Goal: Task Accomplishment & Management: Manage account settings

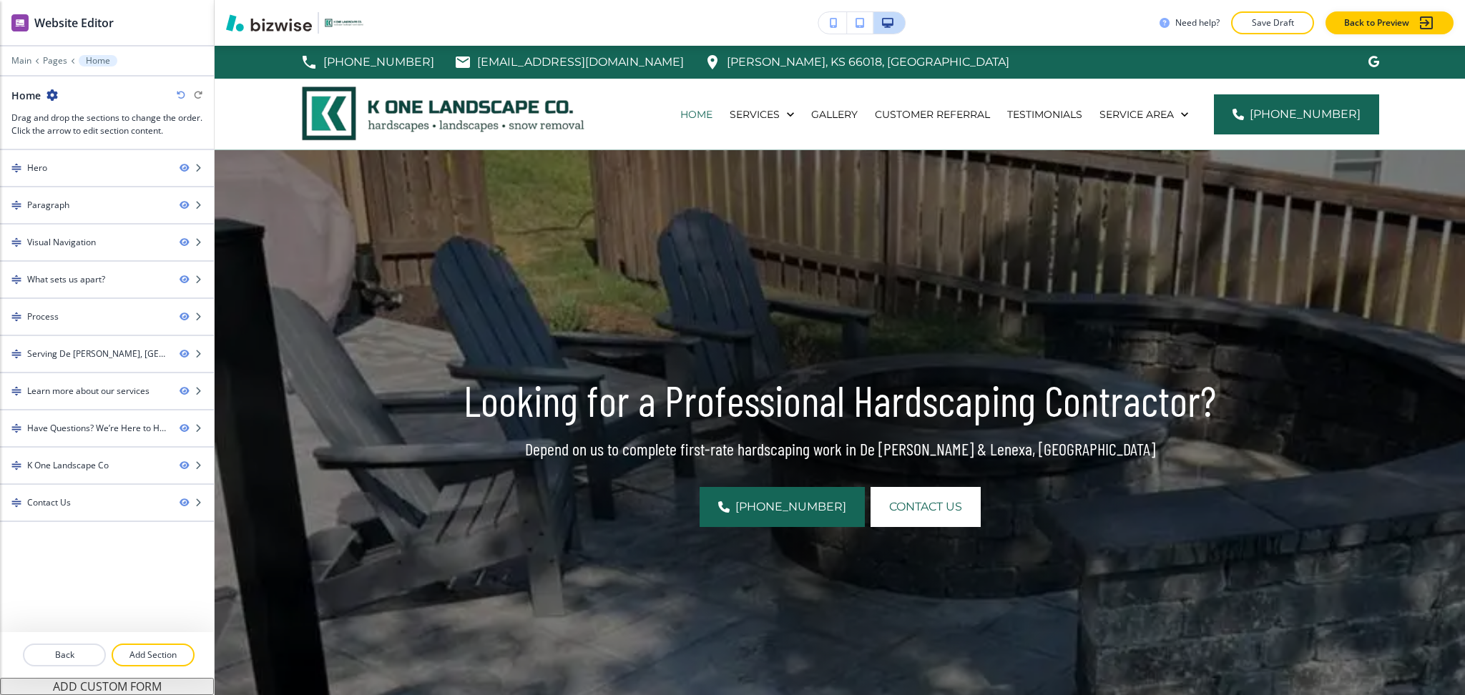
scroll to position [4644, 0]
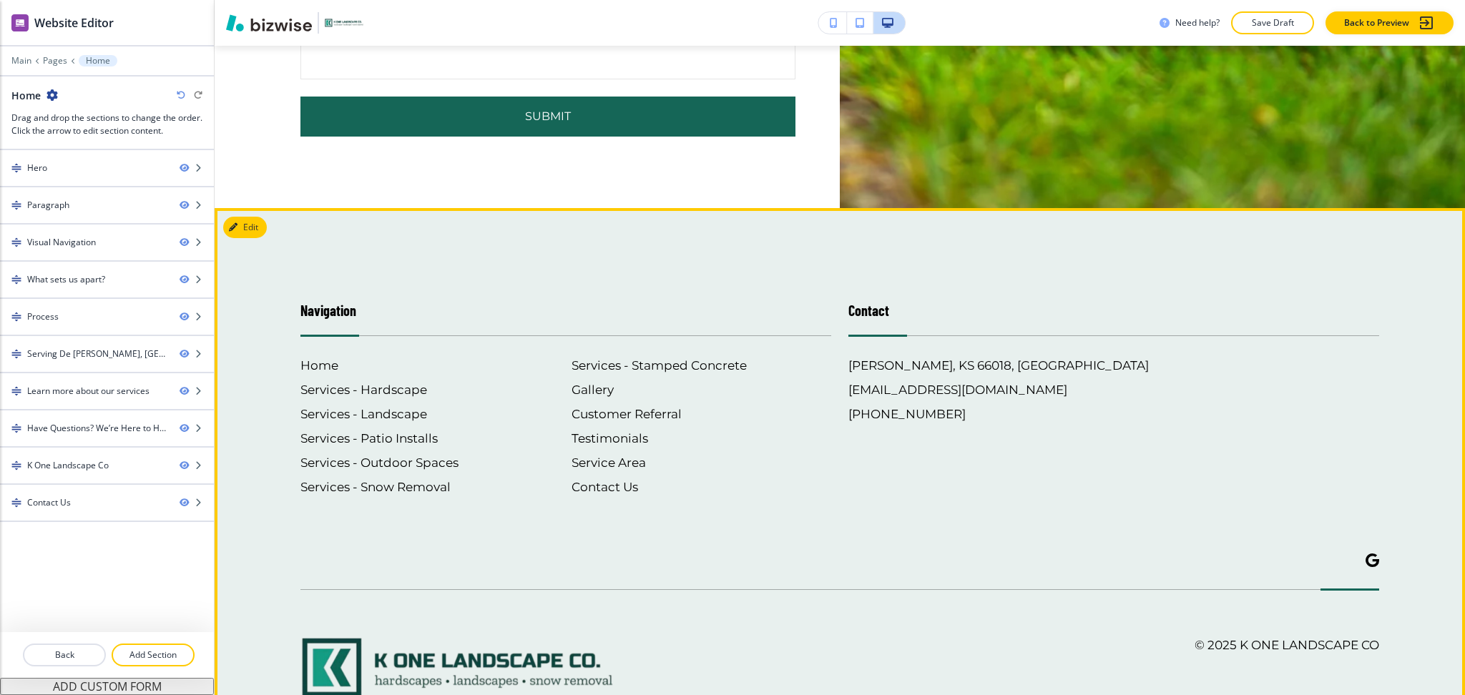
click at [828, 569] on div at bounding box center [839, 579] width 1079 height 21
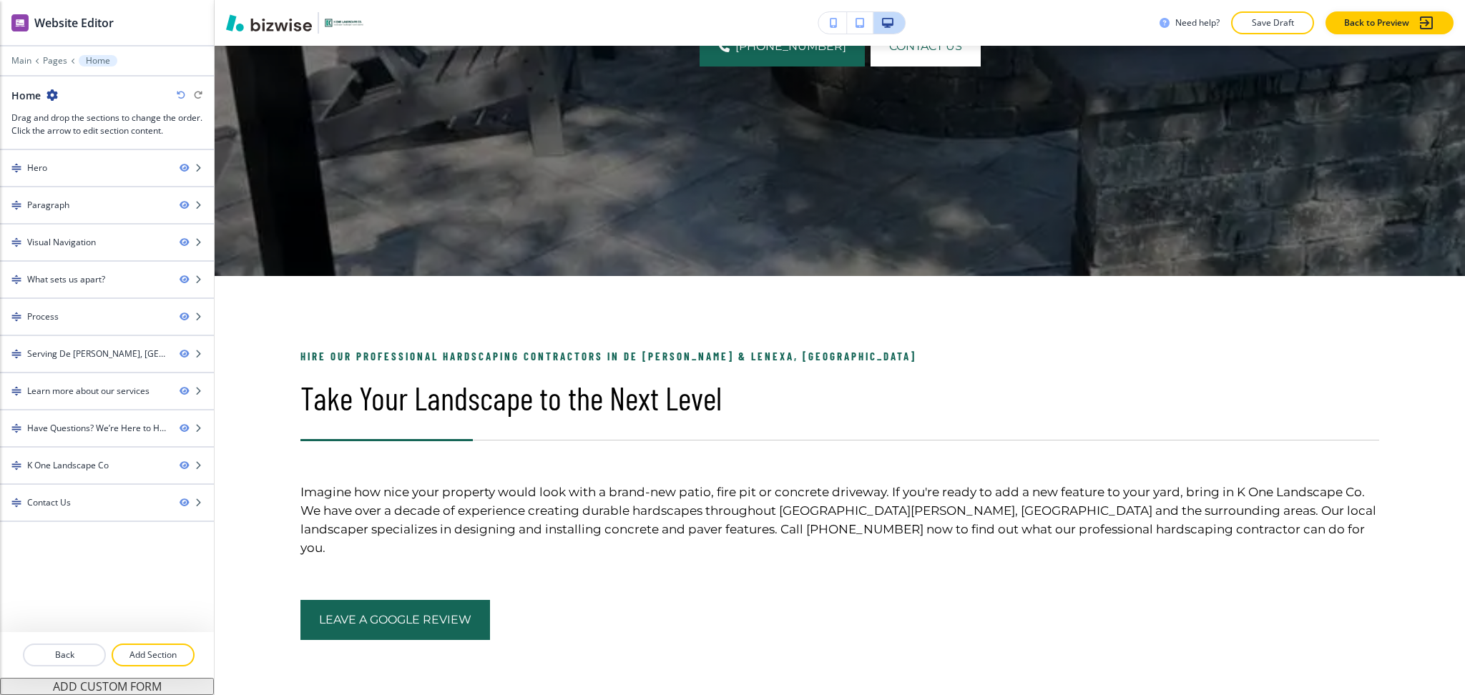
scroll to position [0, 0]
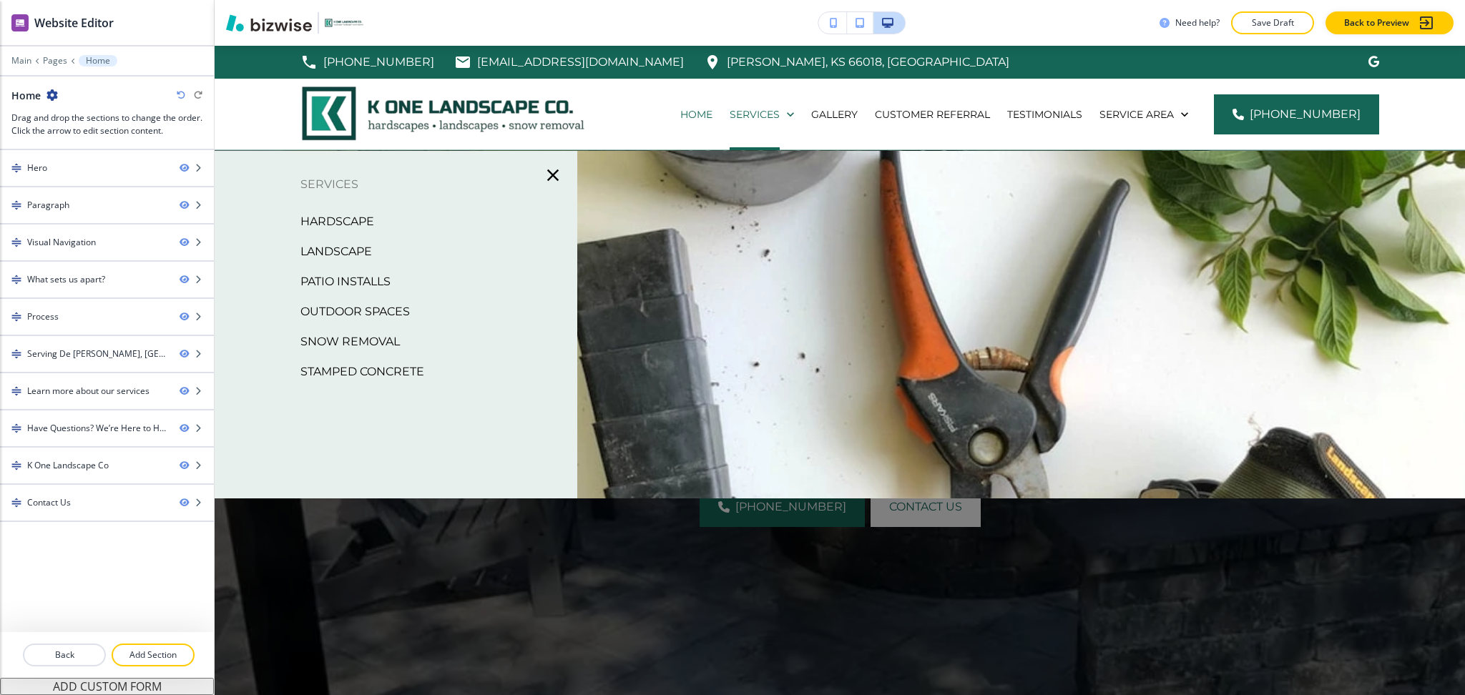
click at [357, 218] on p "Hardscape" at bounding box center [337, 221] width 74 height 21
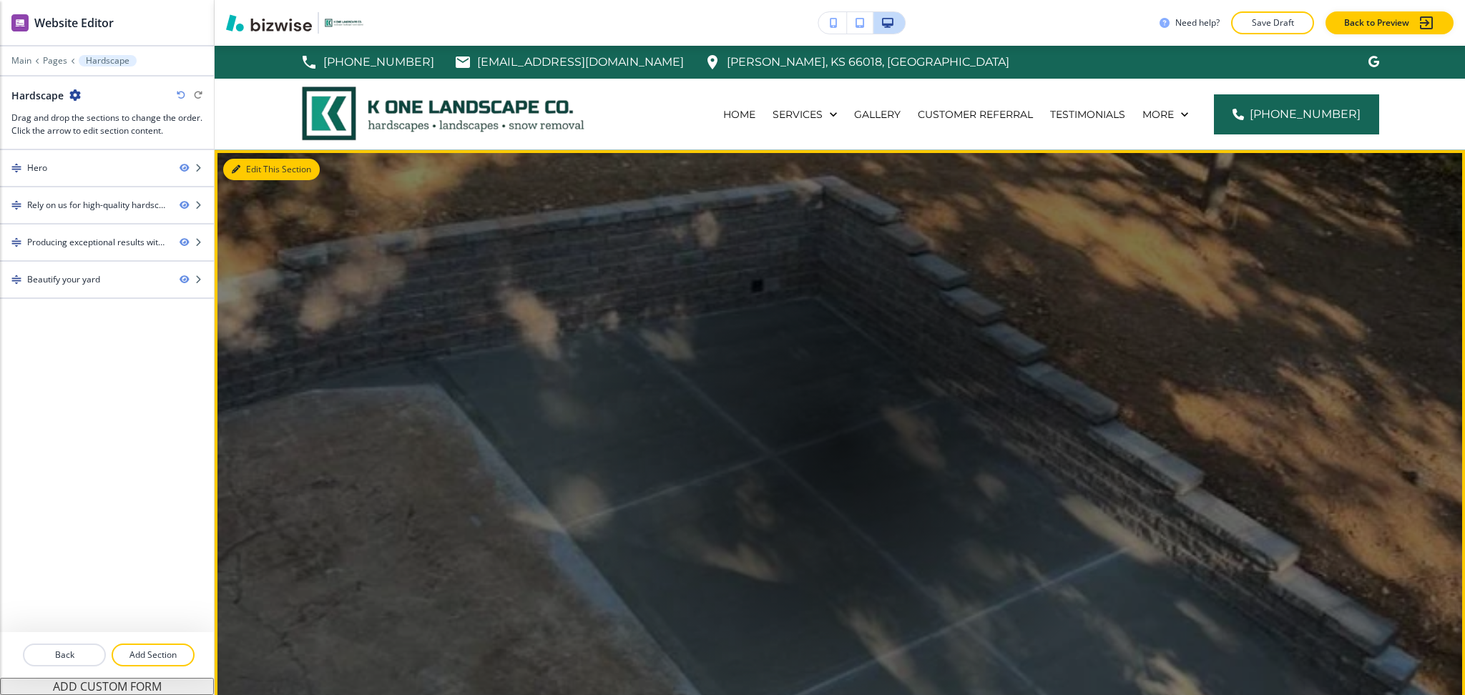
click at [235, 165] on icon "button" at bounding box center [236, 169] width 9 height 9
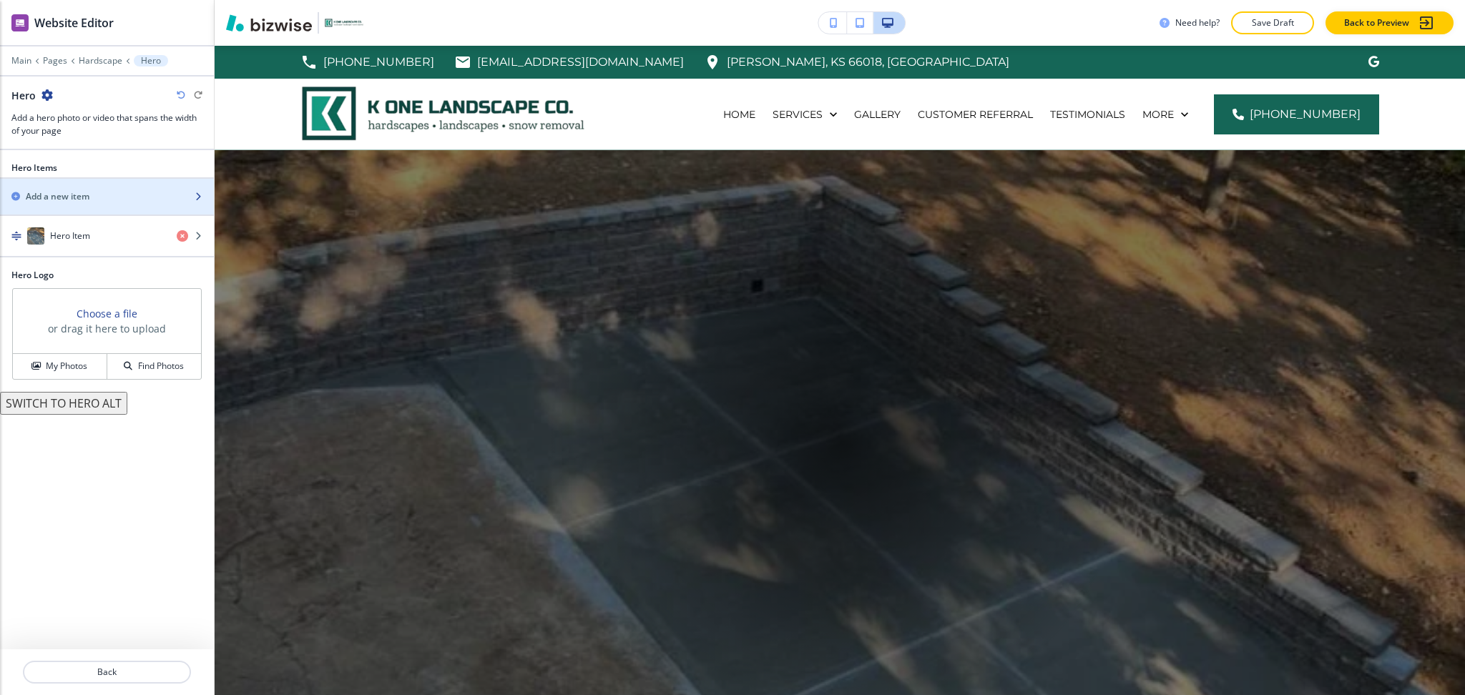
scroll to position [104, 0]
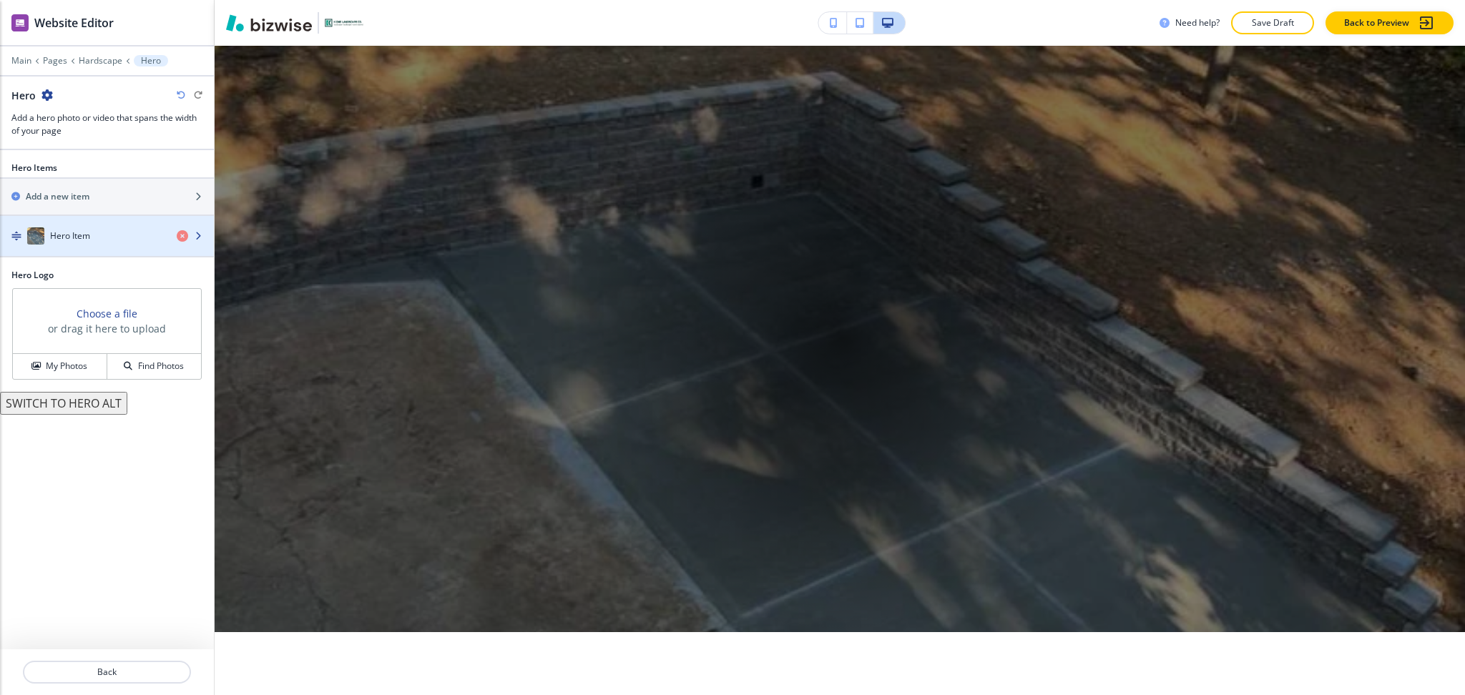
click at [62, 239] on h4 "Hero Item" at bounding box center [70, 236] width 40 height 13
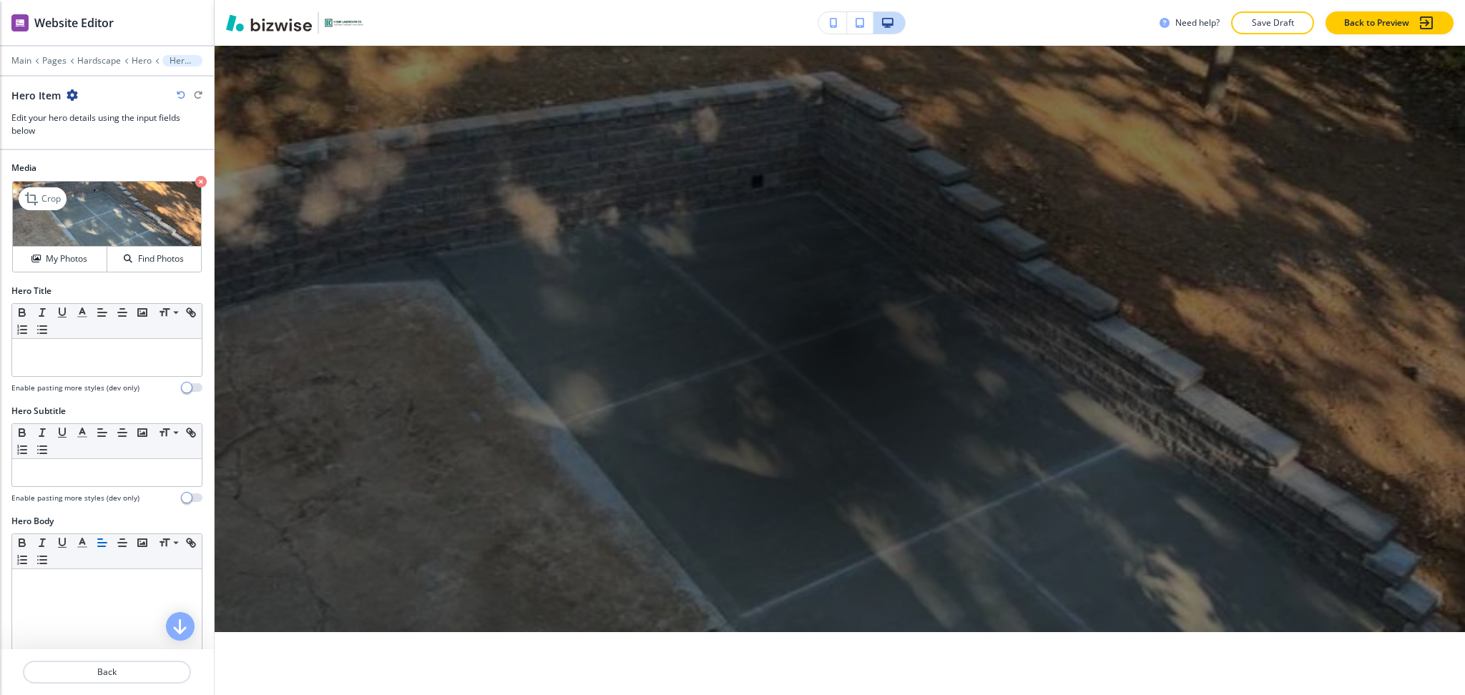
click at [195, 184] on icon "button" at bounding box center [200, 181] width 11 height 11
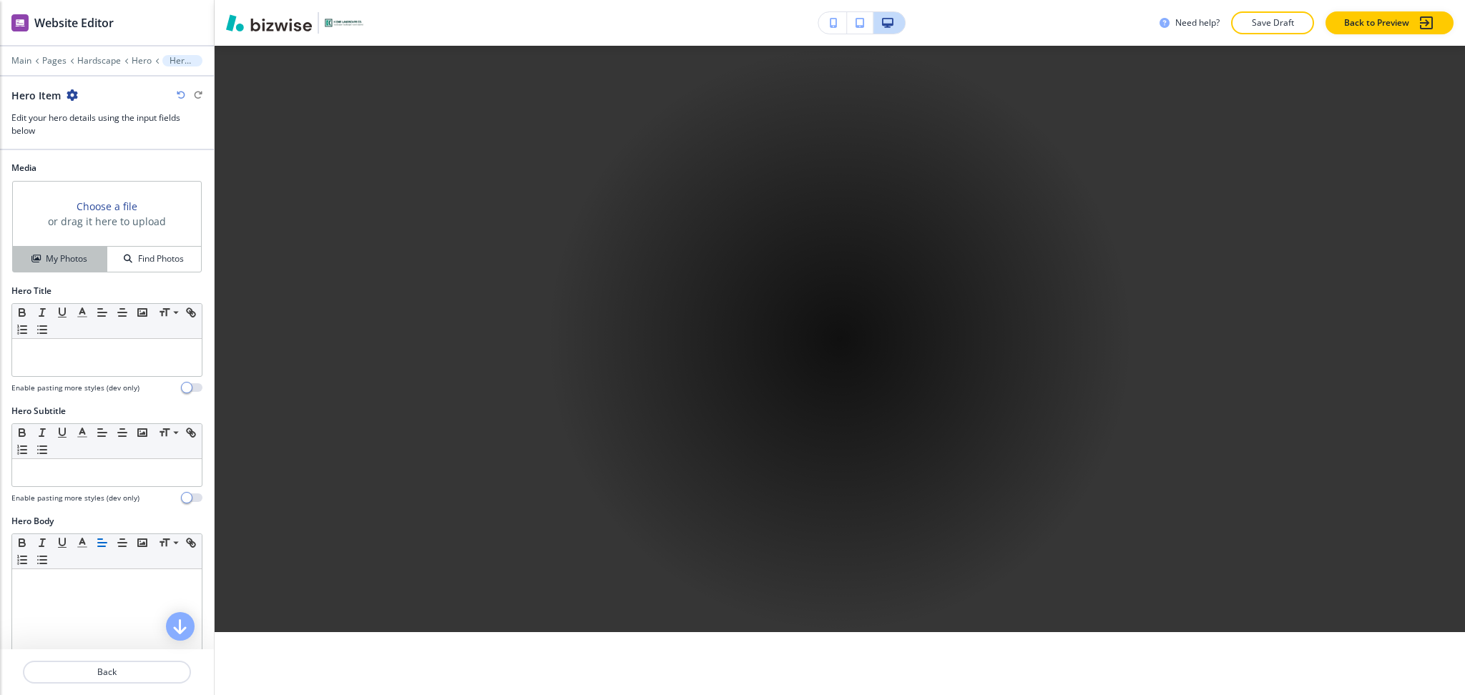
click at [50, 269] on button "My Photos" at bounding box center [60, 259] width 94 height 25
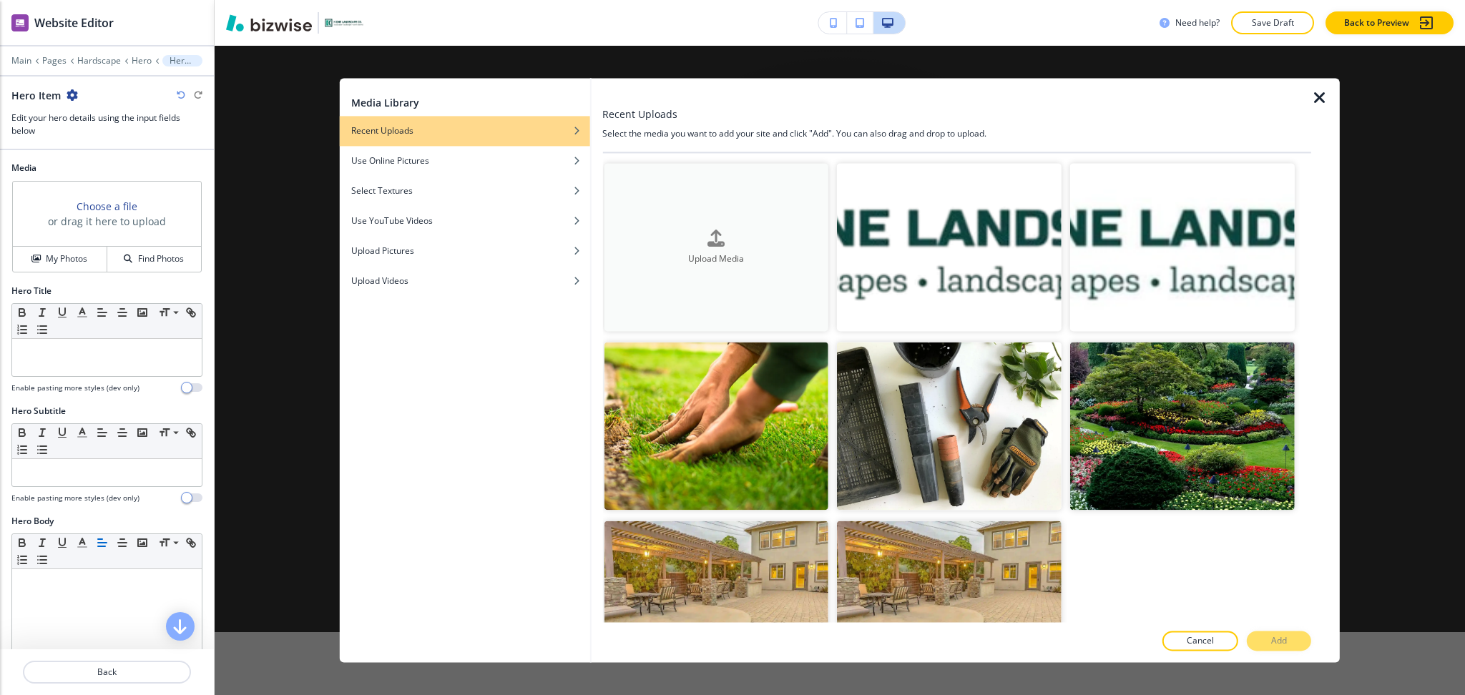
click at [696, 210] on button "Upload Media" at bounding box center [716, 247] width 225 height 168
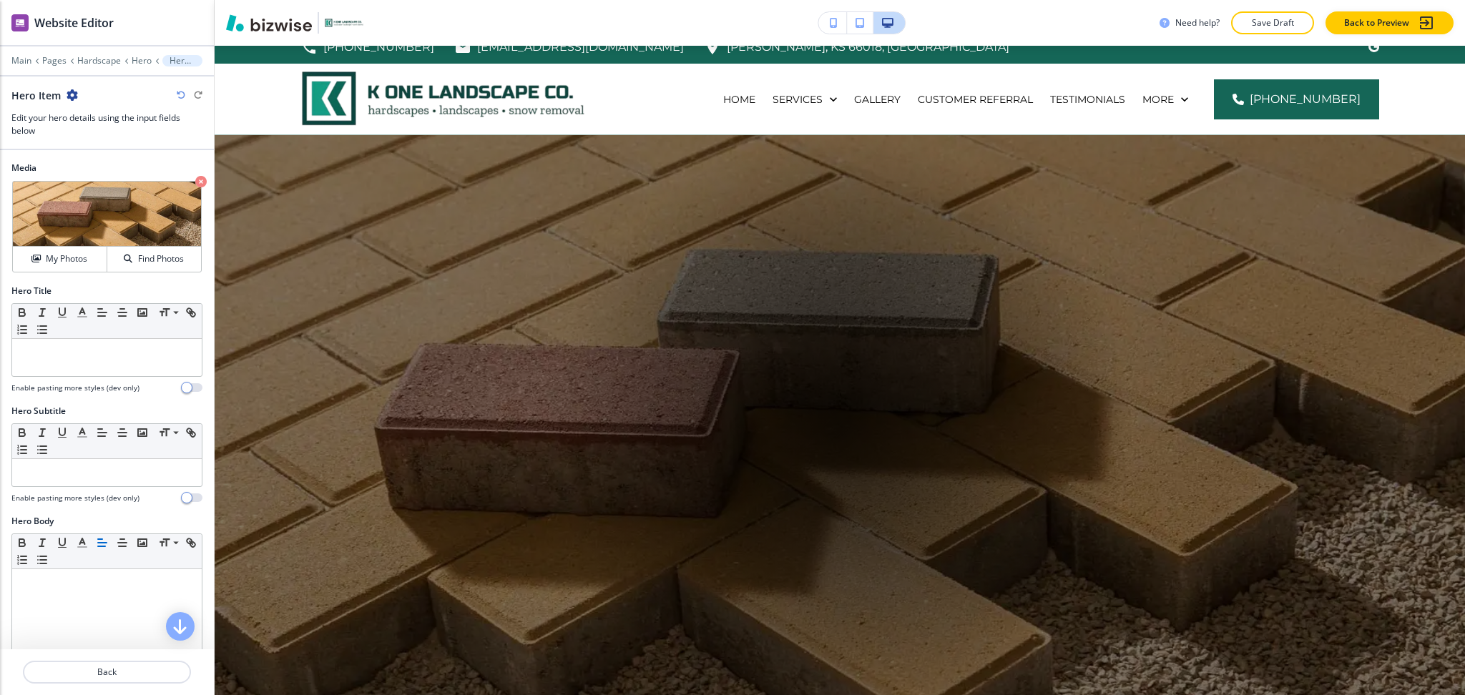
scroll to position [14, 0]
click at [177, 92] on icon "button" at bounding box center [181, 95] width 9 height 9
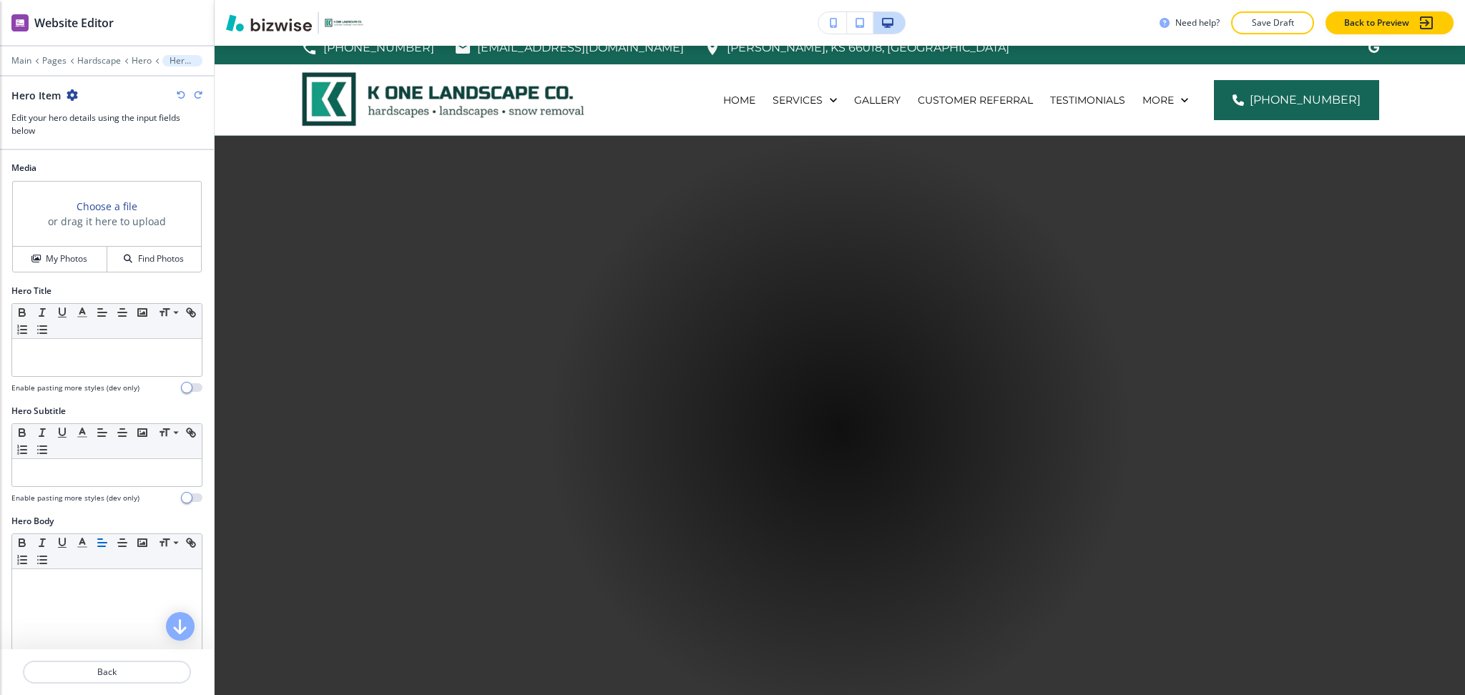
click at [177, 92] on icon "button" at bounding box center [181, 95] width 9 height 9
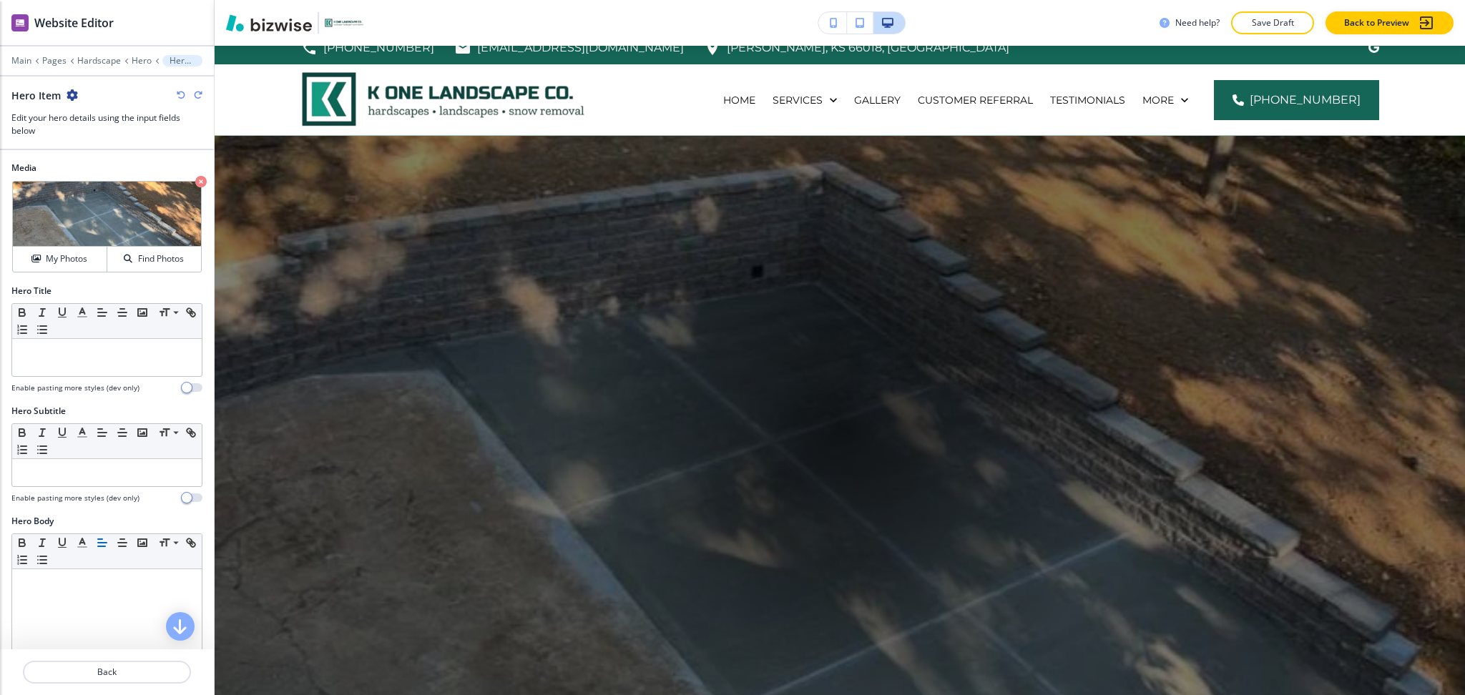
click at [198, 97] on icon "button" at bounding box center [198, 95] width 9 height 9
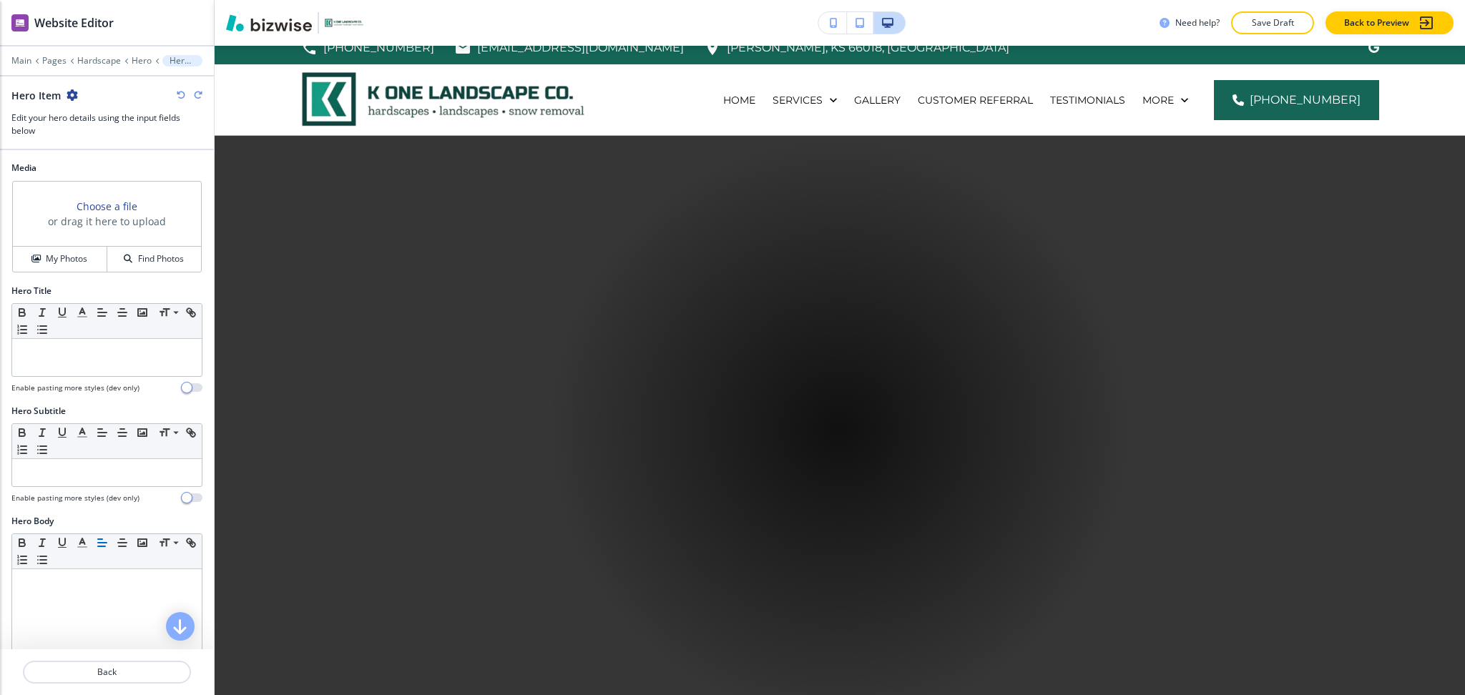
click at [198, 97] on icon "button" at bounding box center [198, 95] width 9 height 9
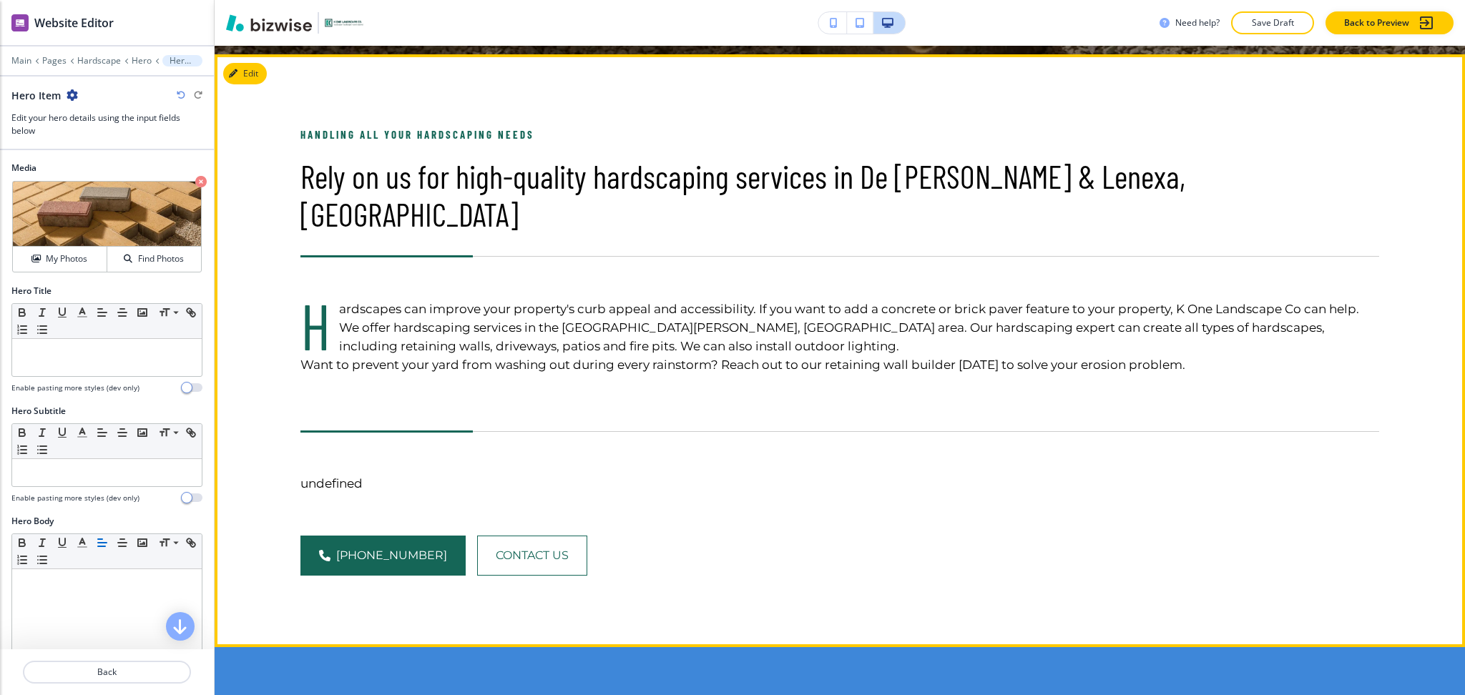
scroll to position [682, 0]
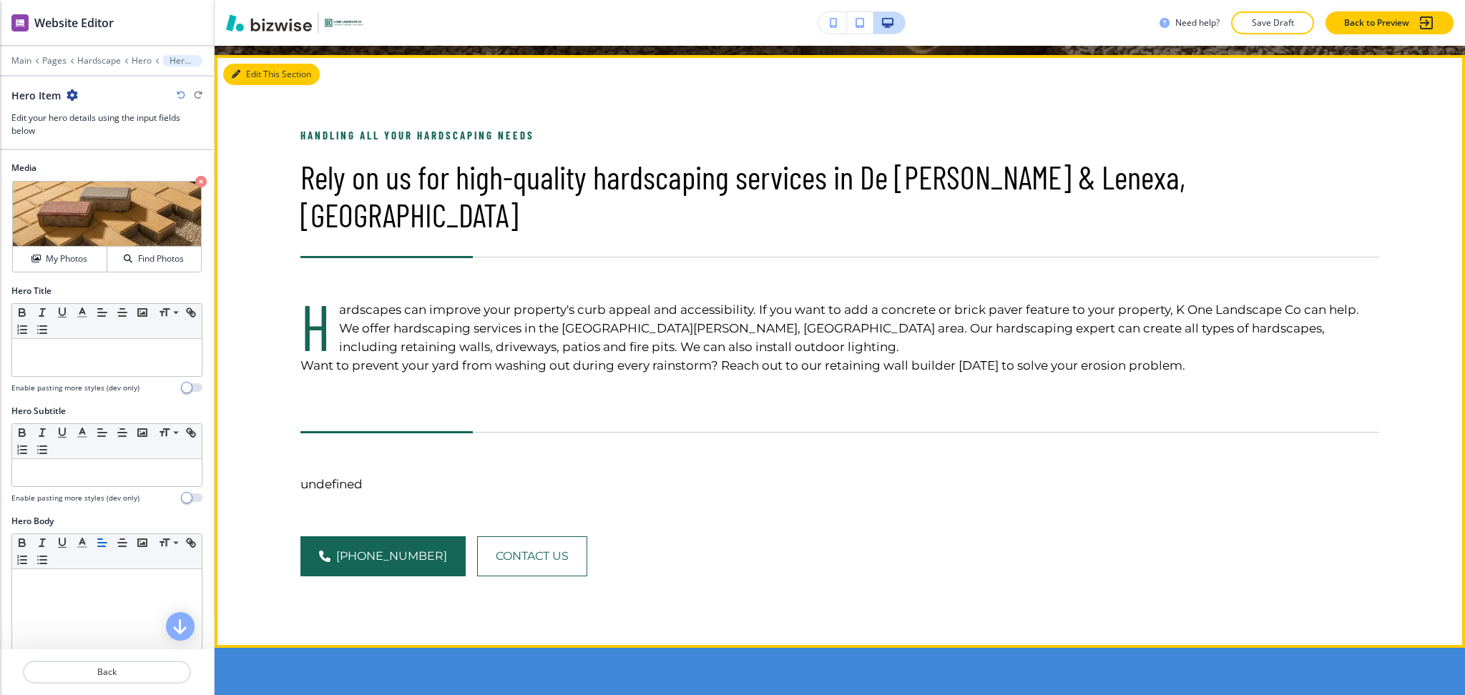
click at [258, 77] on button "Edit This Section" at bounding box center [271, 74] width 97 height 21
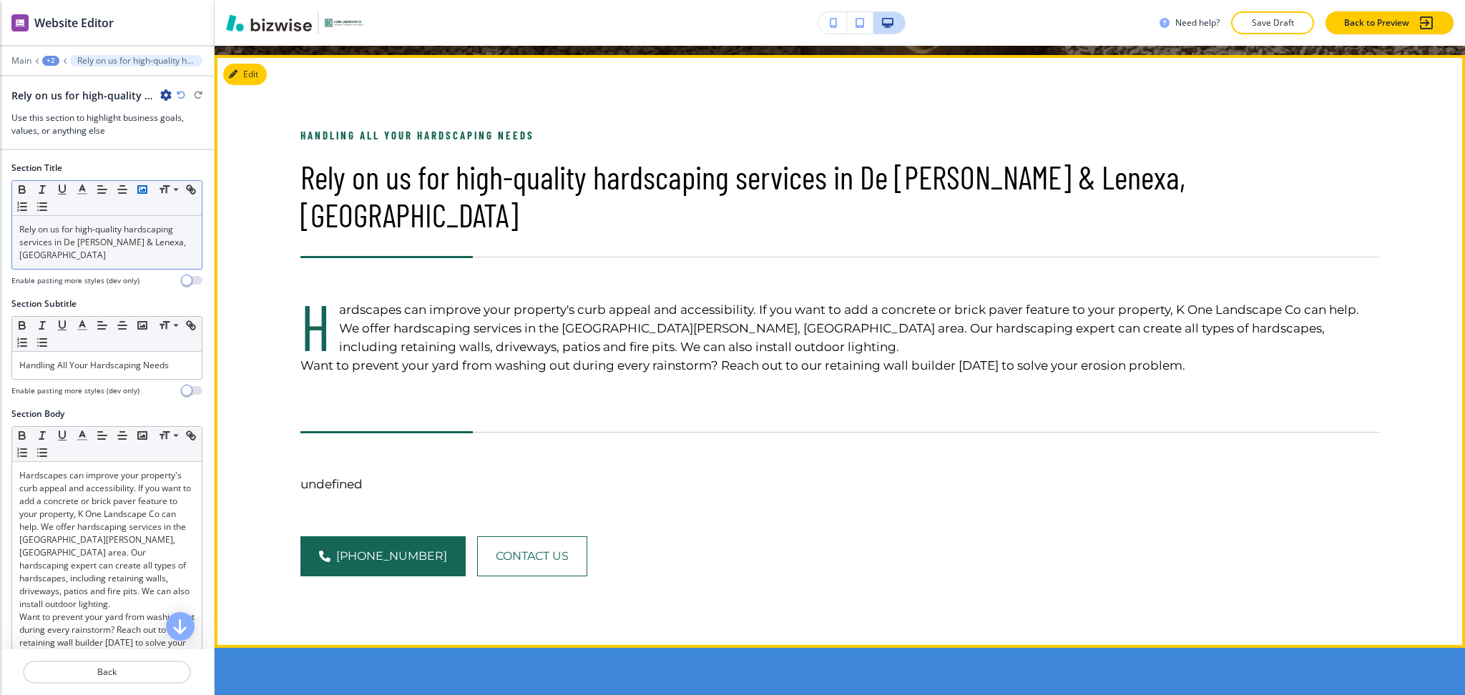
scroll to position [691, 0]
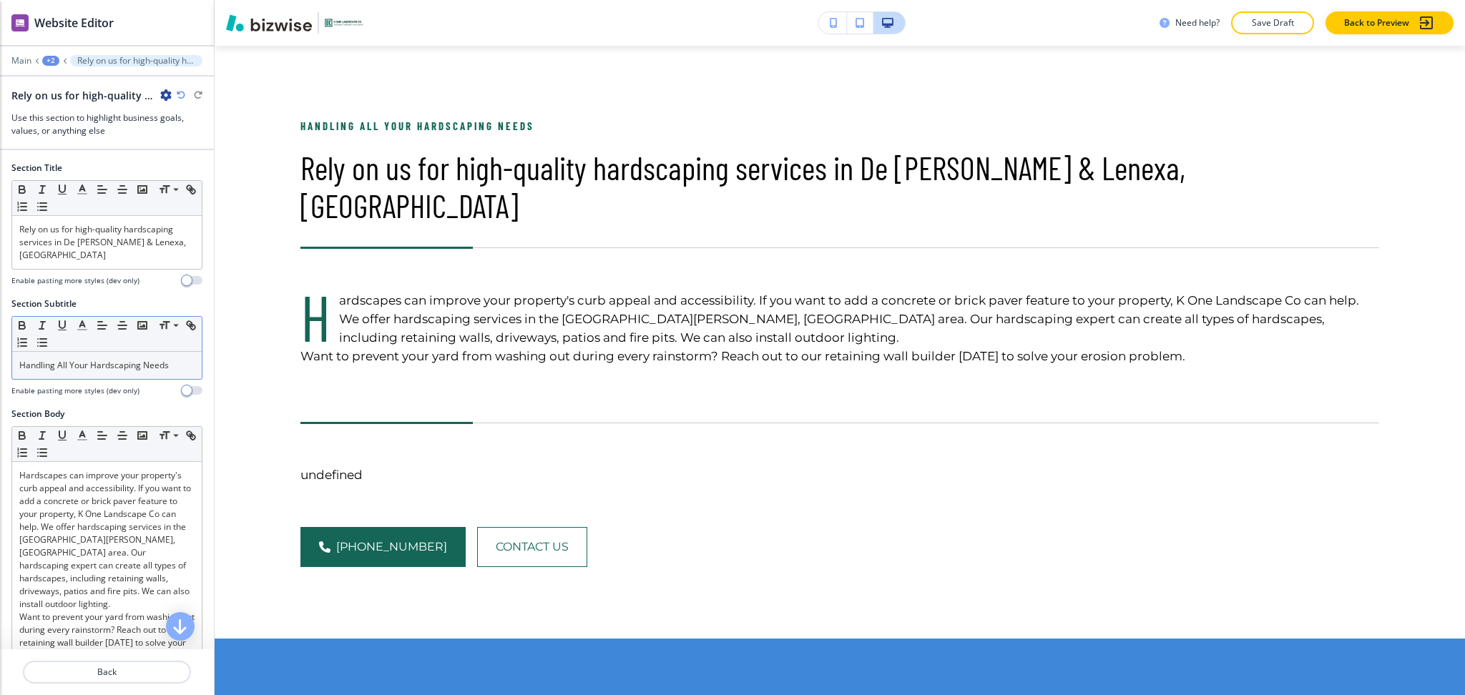
click at [142, 359] on p "Handling All Your Hardscaping Needs" at bounding box center [106, 365] width 175 height 13
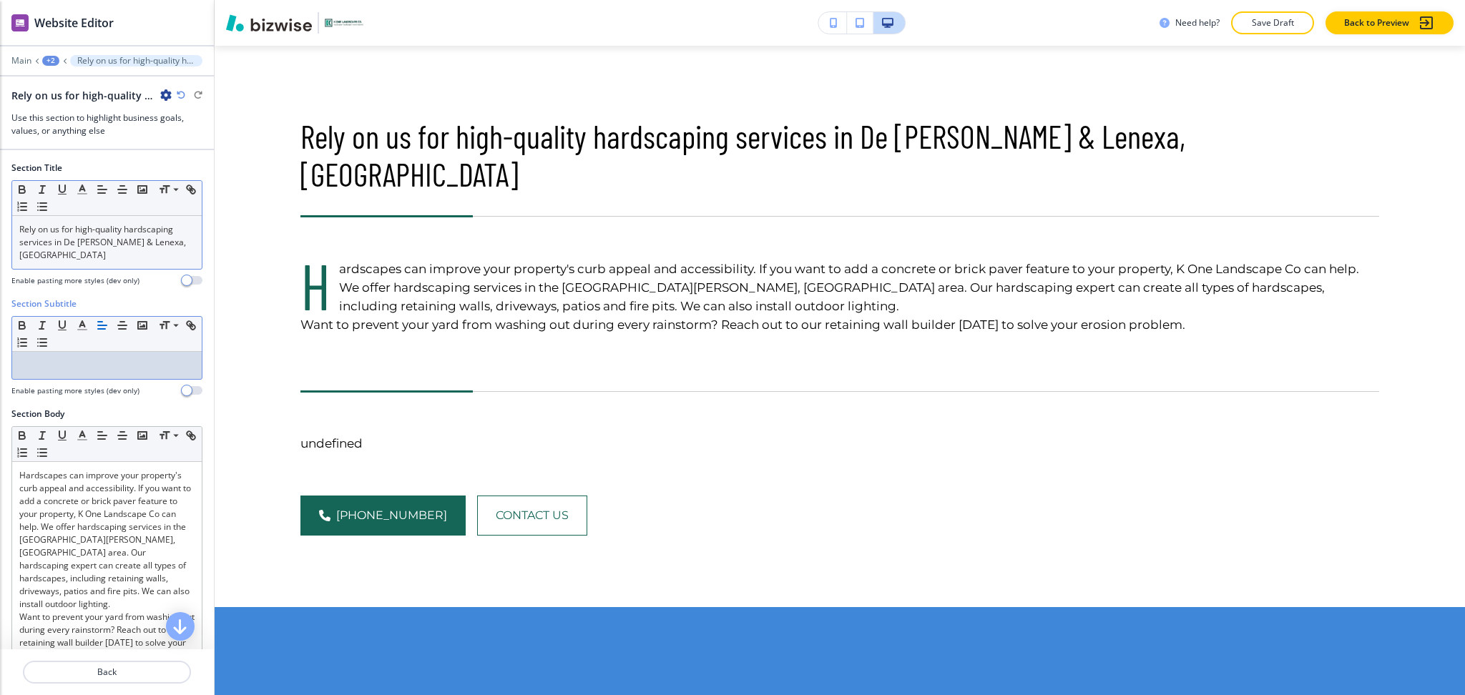
click at [18, 228] on div "Rely on us for high-quality hardscaping services in De [PERSON_NAME] & Lenexa, …" at bounding box center [107, 242] width 190 height 53
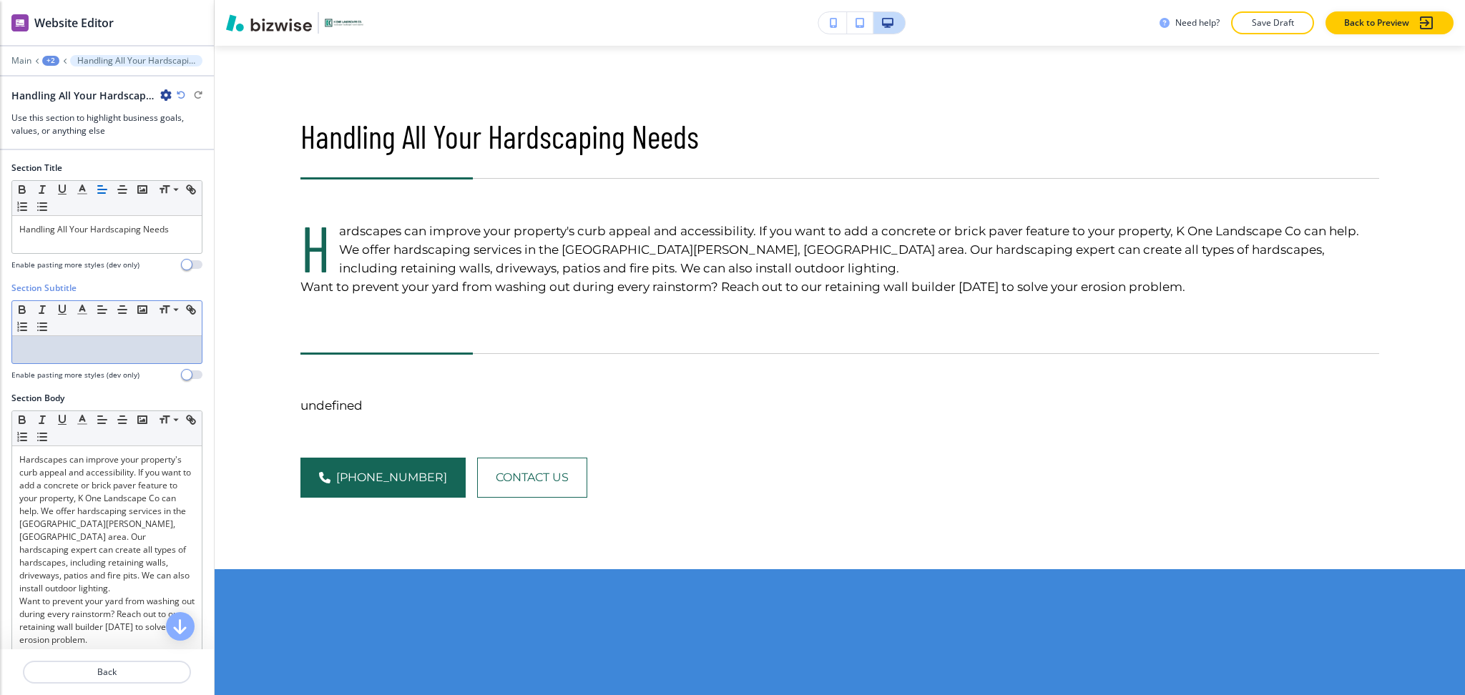
click at [46, 352] on p at bounding box center [106, 349] width 175 height 13
paste div
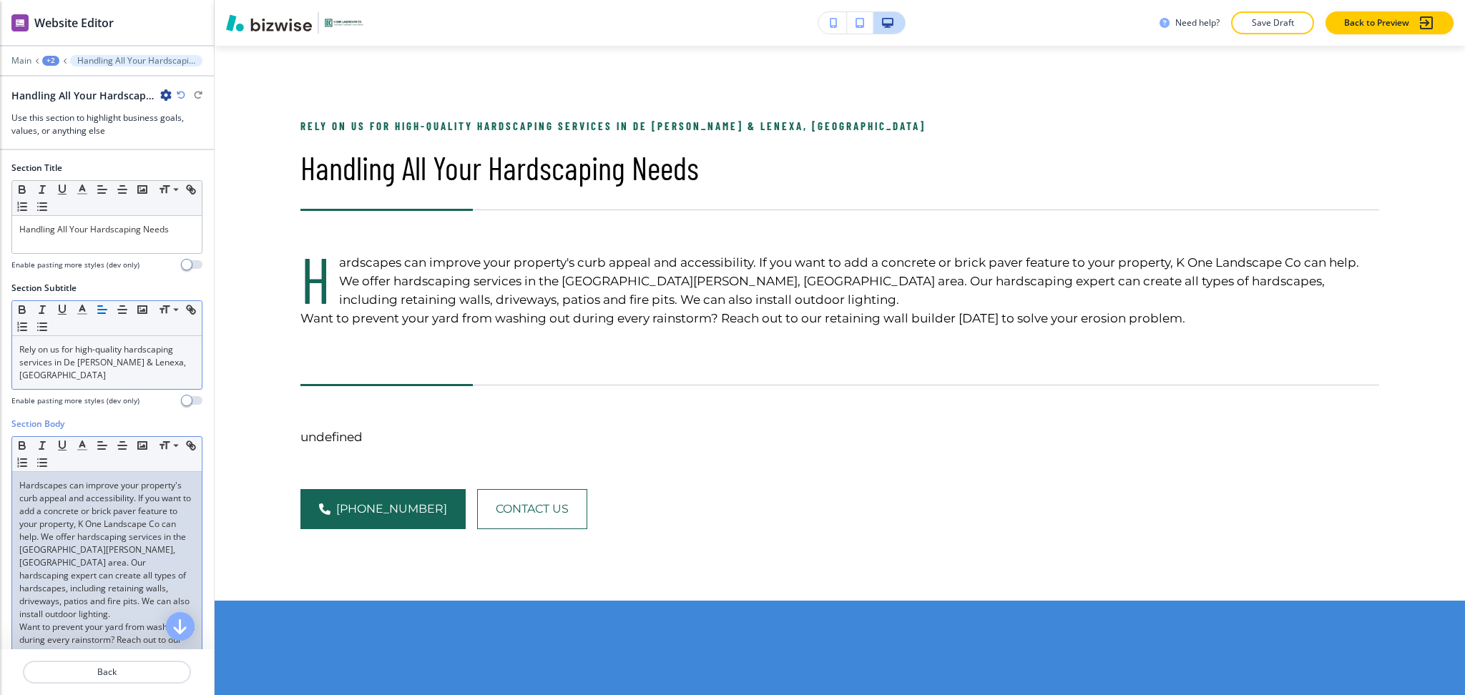
click at [82, 499] on p "Hardscapes can improve your property's curb appeal and accessibility. If you wa…" at bounding box center [106, 550] width 175 height 142
click at [82, 590] on p "Hardscapes can improve your property's curb appeal and accessibility. If you wa…" at bounding box center [106, 550] width 175 height 142
click at [92, 600] on p "Hardscapes can improve your property's curb appeal and accessibility. If you wa…" at bounding box center [106, 550] width 175 height 142
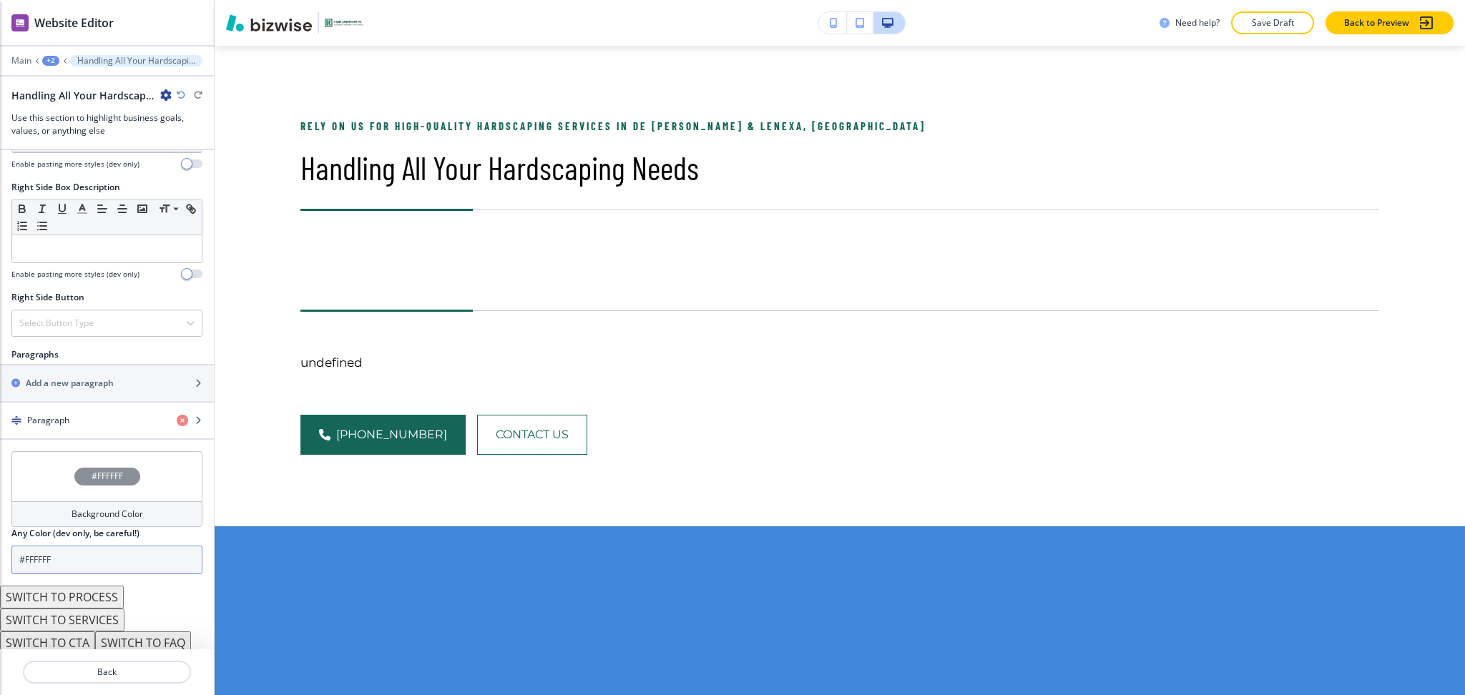
scroll to position [712, 0]
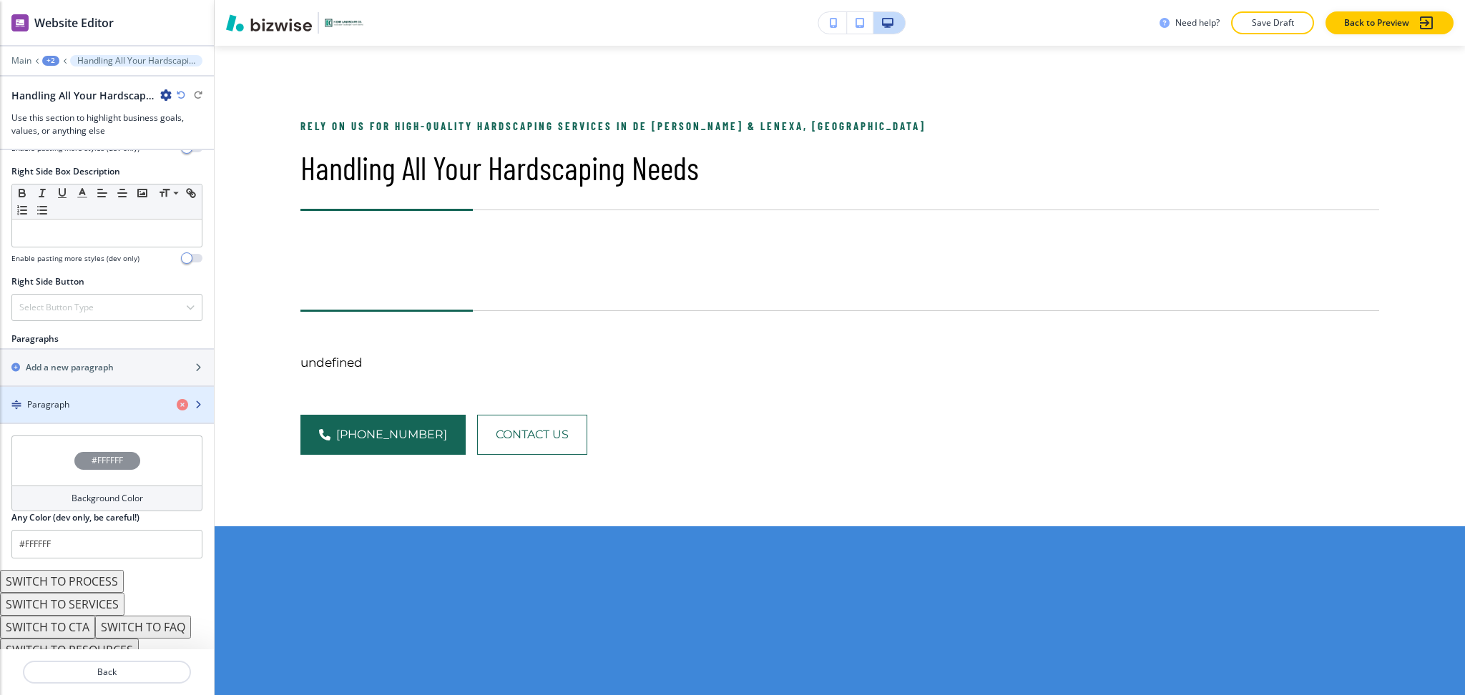
click at [55, 399] on h4 "Paragraph" at bounding box center [48, 405] width 42 height 13
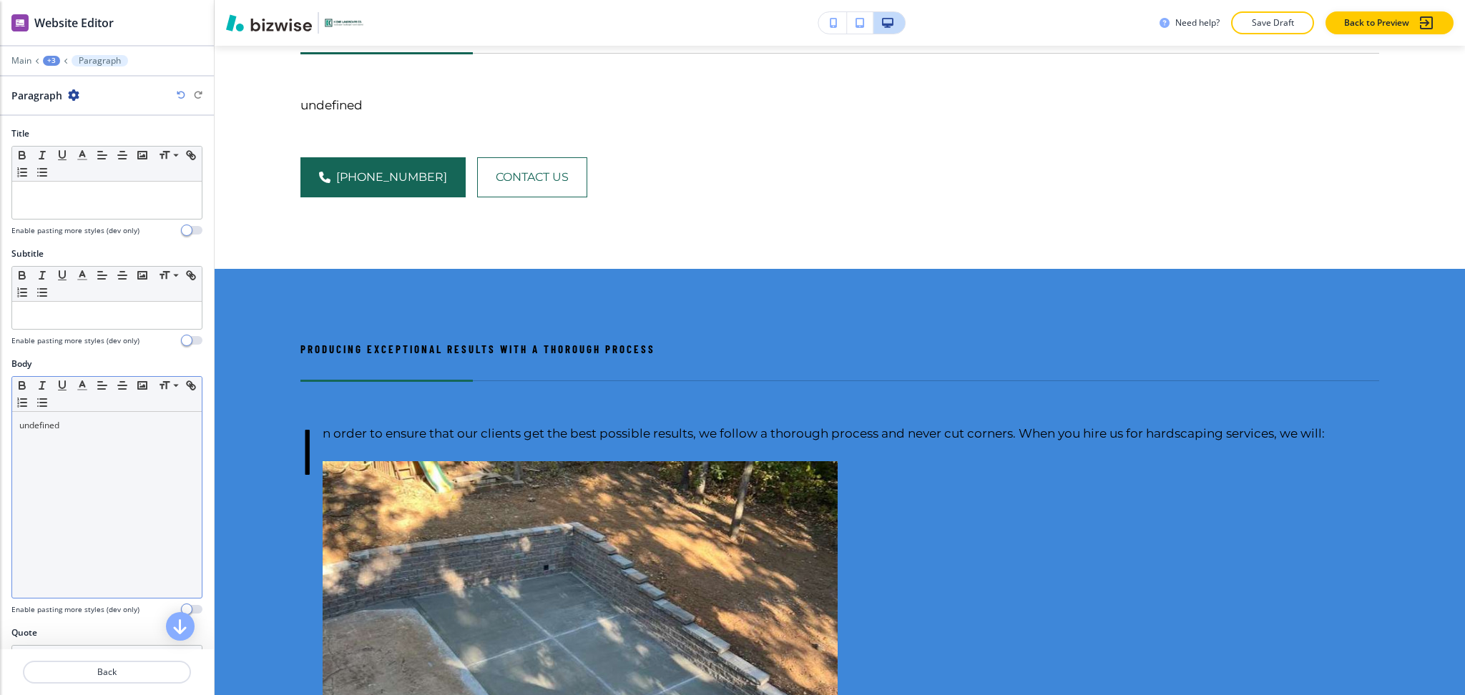
scroll to position [956, 0]
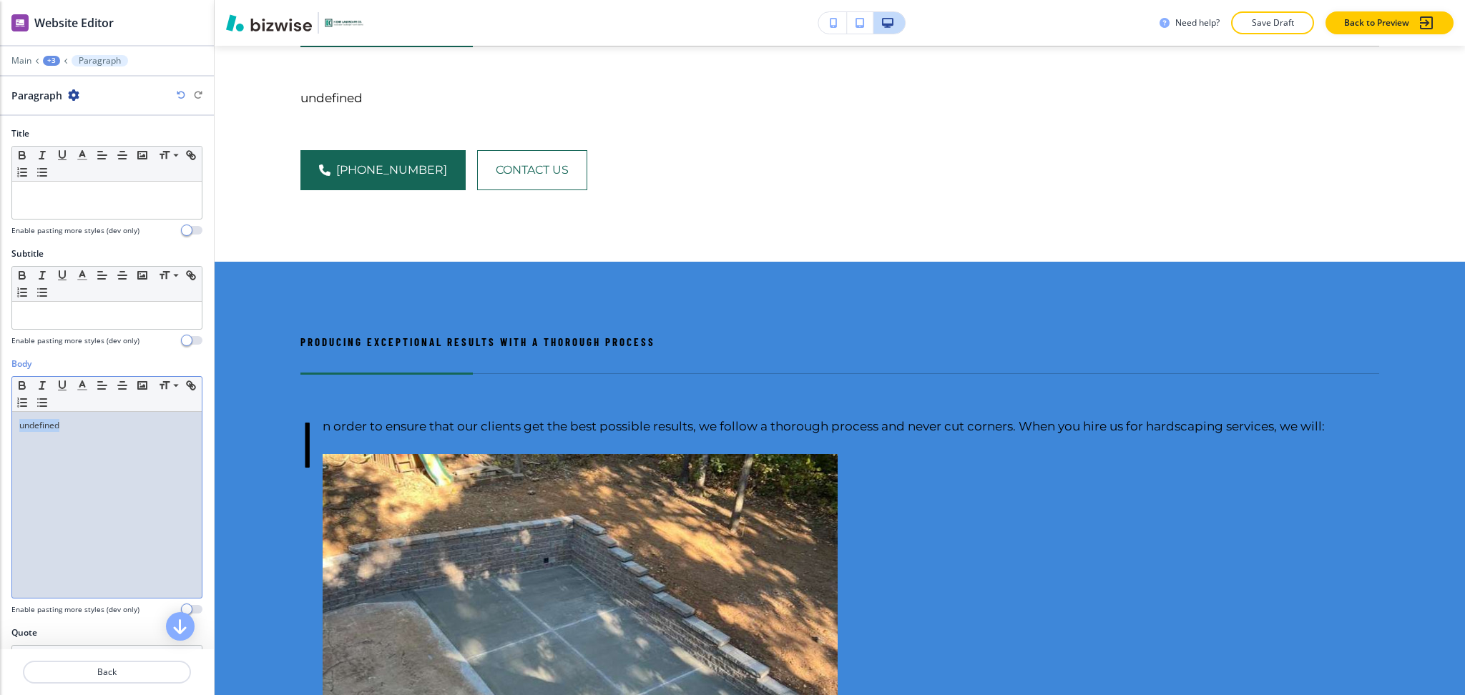
drag, startPoint x: 117, startPoint y: 455, endPoint x: 0, endPoint y: 390, distance: 134.2
click at [0, 390] on div "Body Small Normal Large Huge undefined Enable pasting more styles (dev only)" at bounding box center [107, 492] width 214 height 269
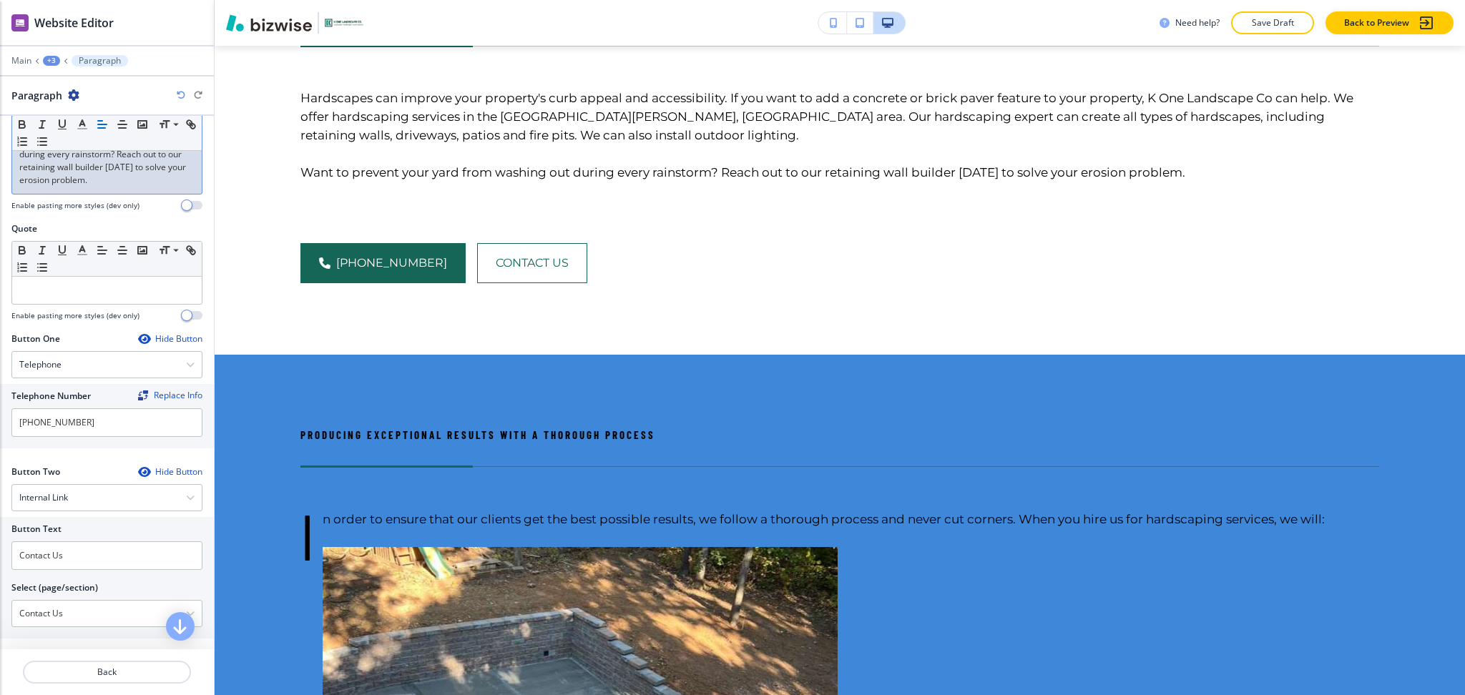
scroll to position [445, 0]
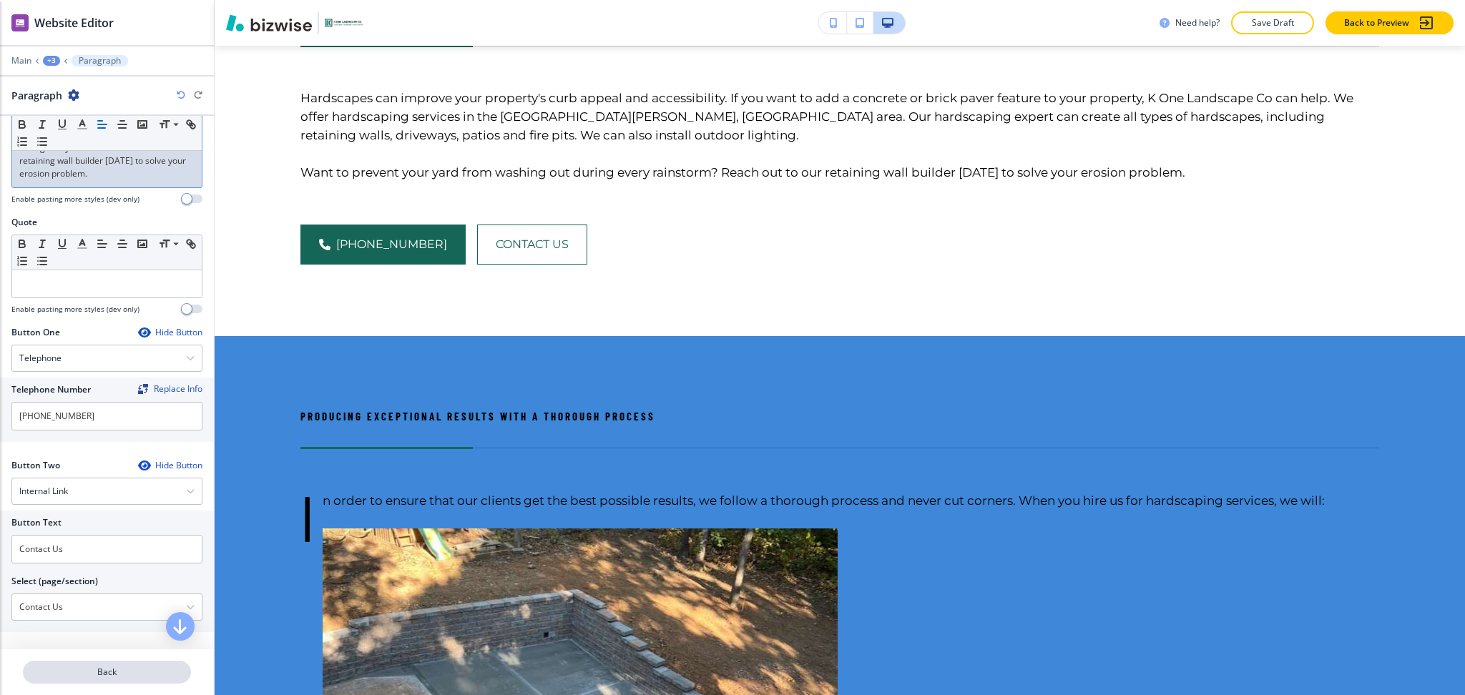
click at [88, 678] on p "Back" at bounding box center [106, 672] width 165 height 13
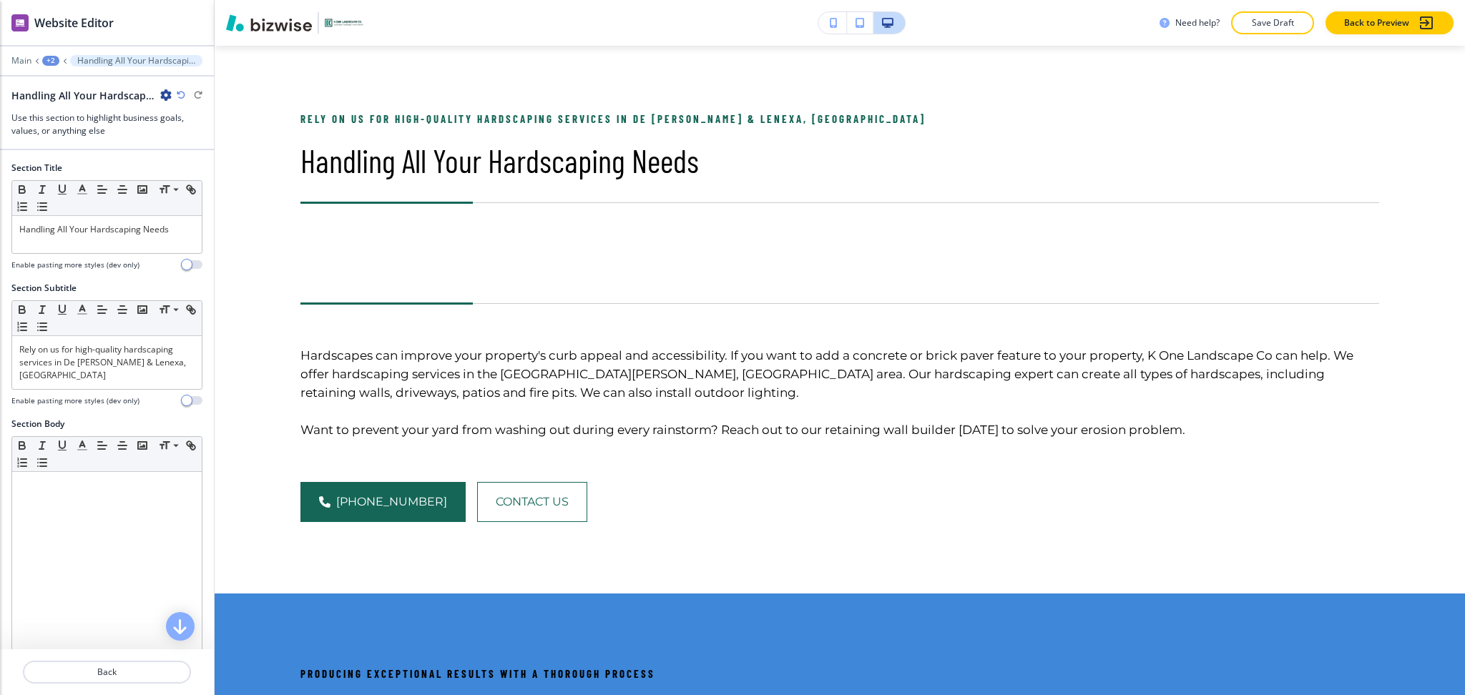
scroll to position [691, 0]
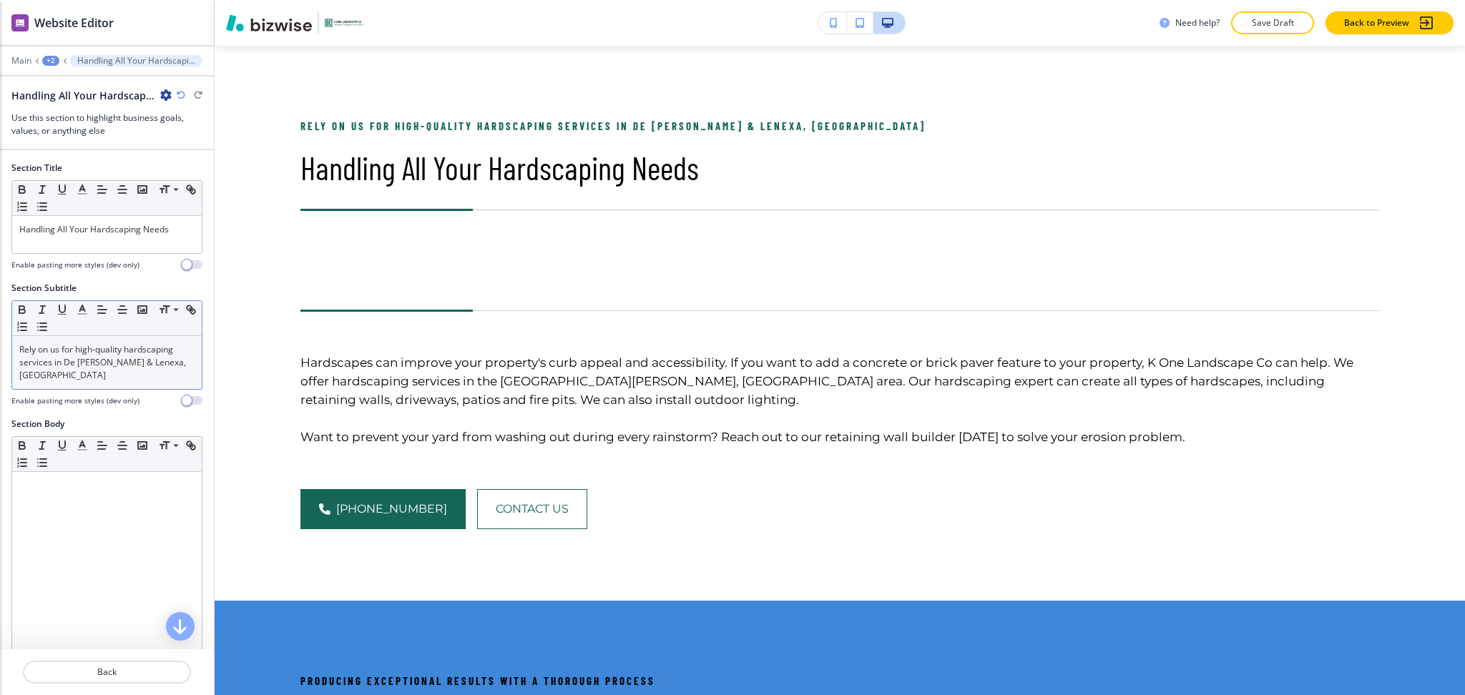
click at [113, 367] on p "Rely on us for high-quality hardscaping services in De [PERSON_NAME] & Lenexa, …" at bounding box center [106, 362] width 175 height 39
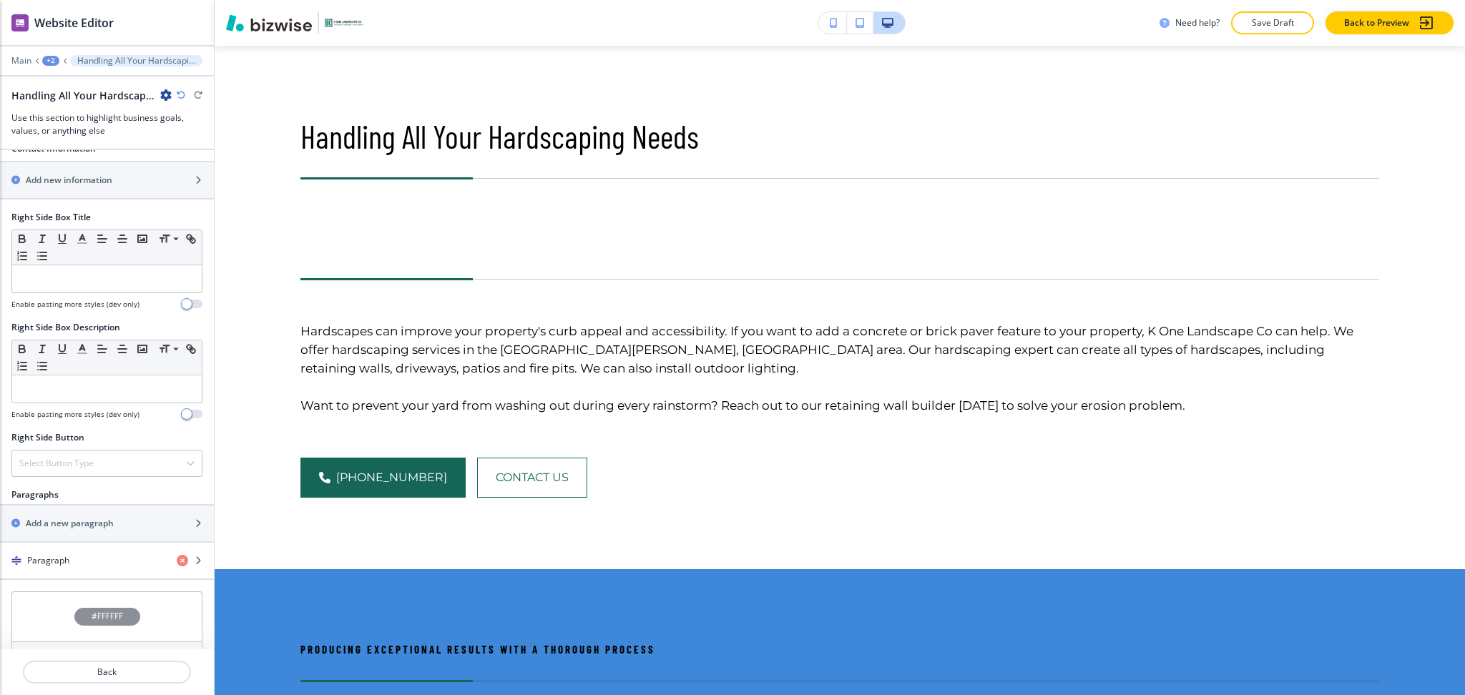
scroll to position [699, 0]
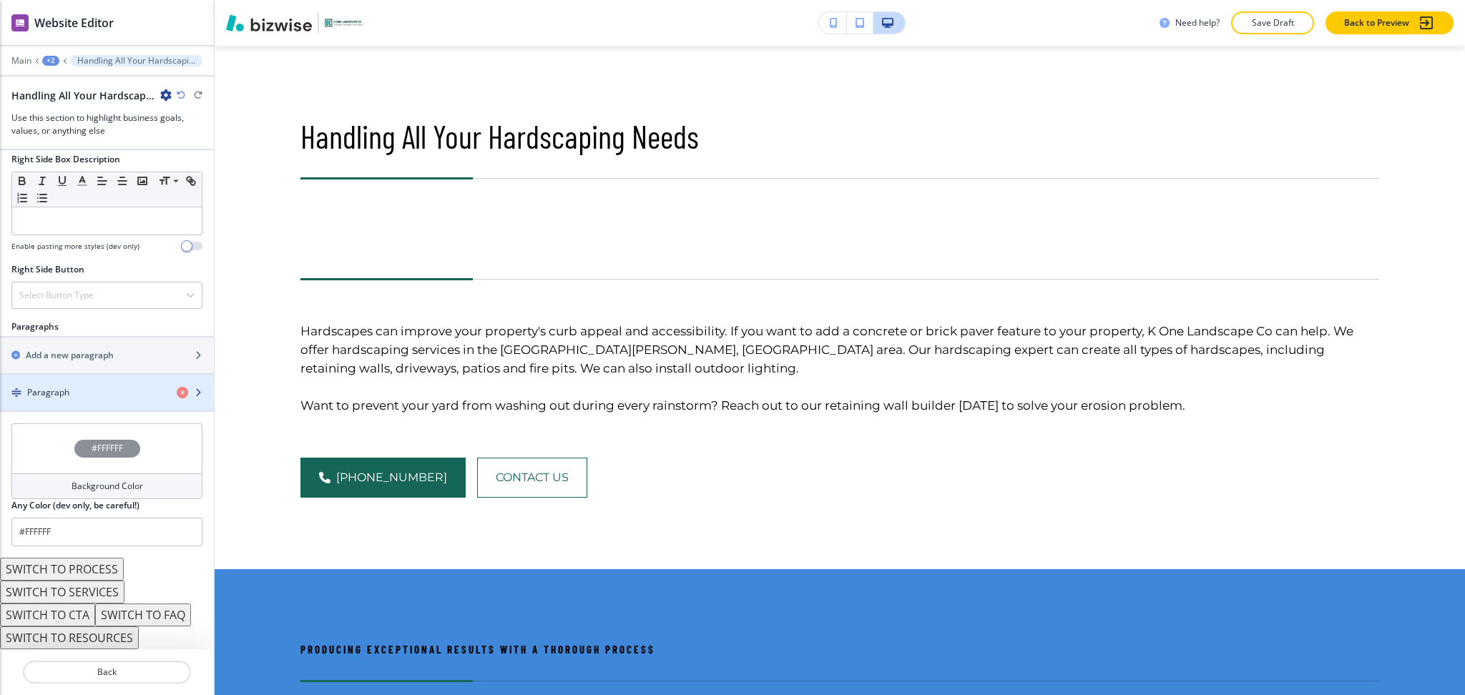
click at [52, 391] on h4 "Paragraph" at bounding box center [48, 392] width 42 height 13
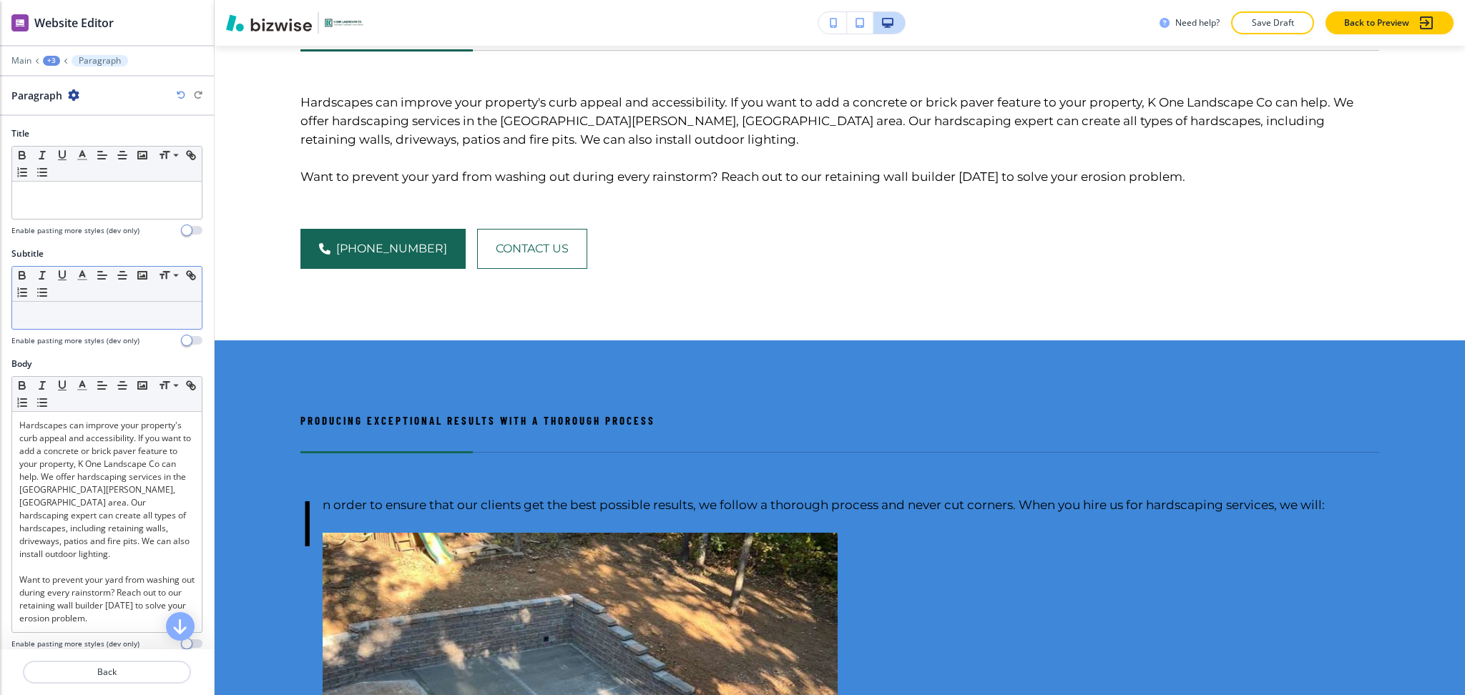
scroll to position [924, 0]
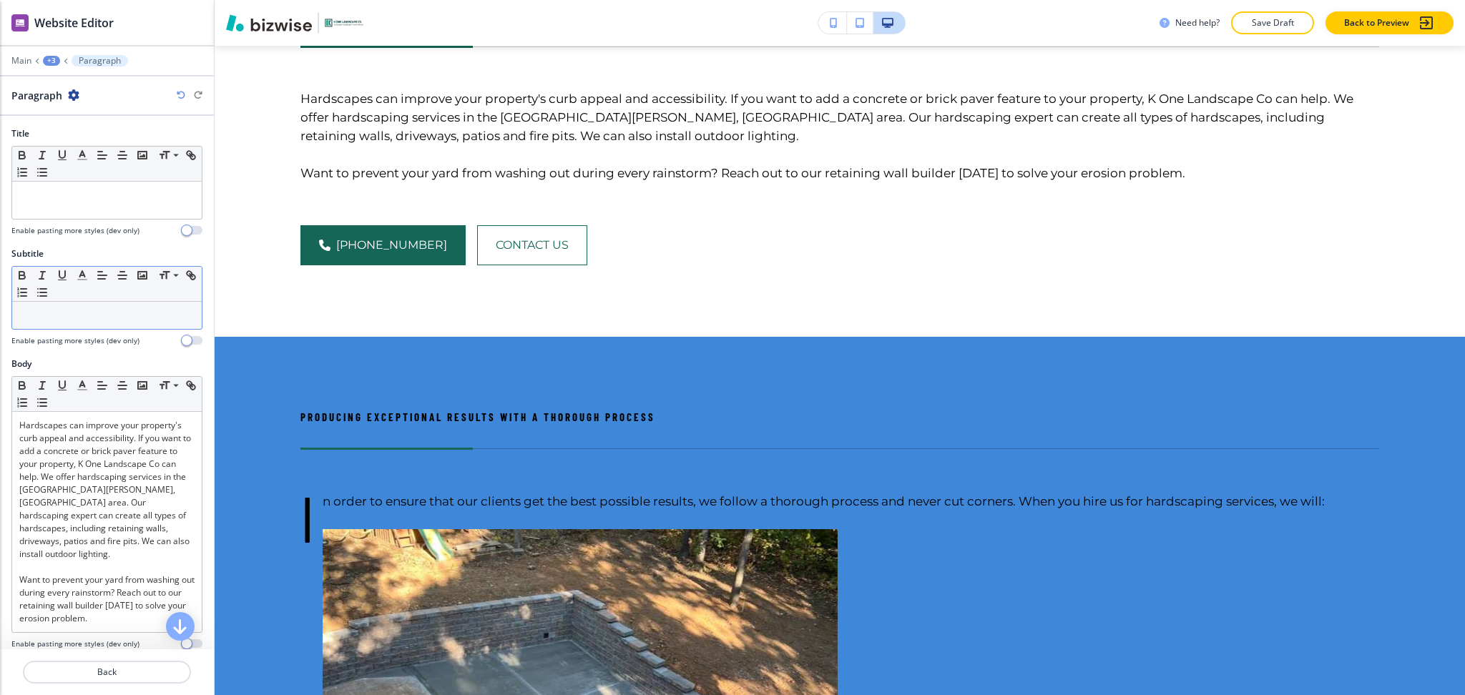
click at [59, 321] on p at bounding box center [106, 315] width 175 height 13
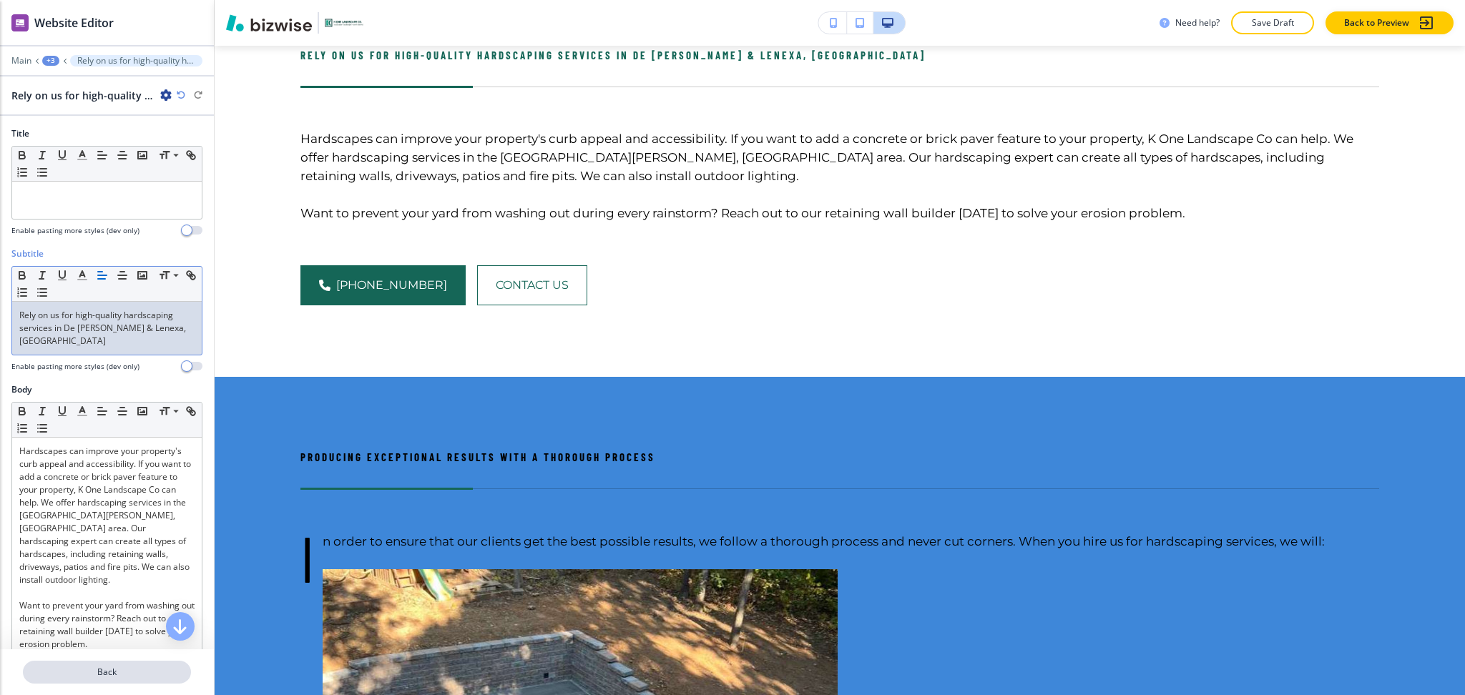
click at [107, 673] on p "Back" at bounding box center [106, 672] width 165 height 13
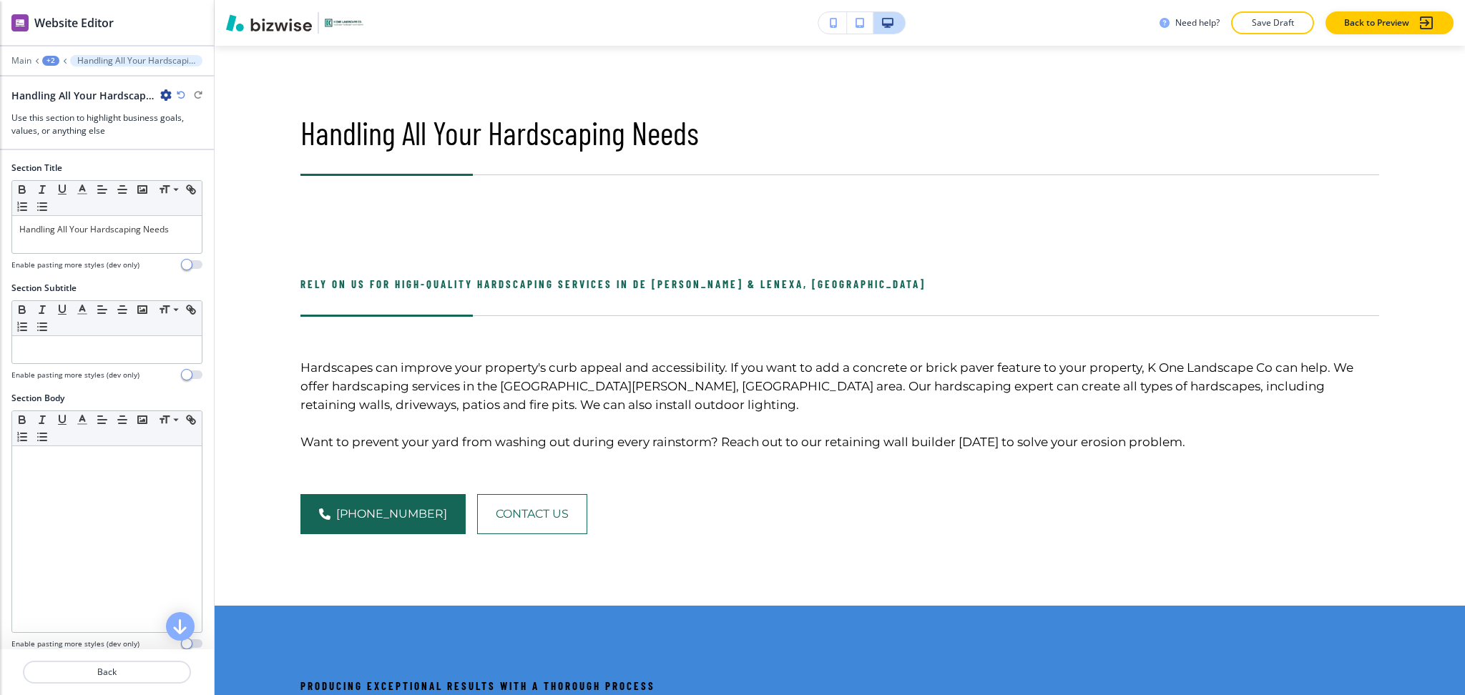
scroll to position [691, 0]
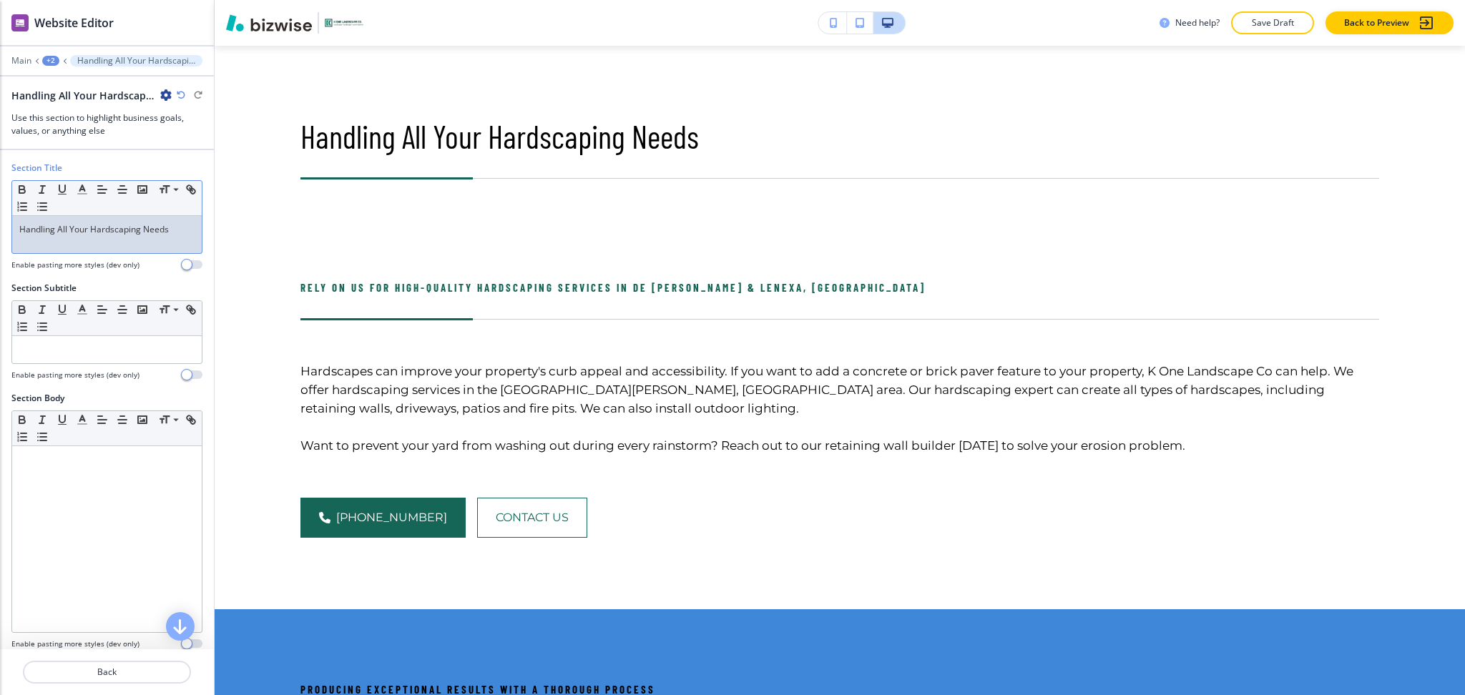
click at [92, 229] on p "Handling All Your Hardscaping Needs" at bounding box center [106, 229] width 175 height 13
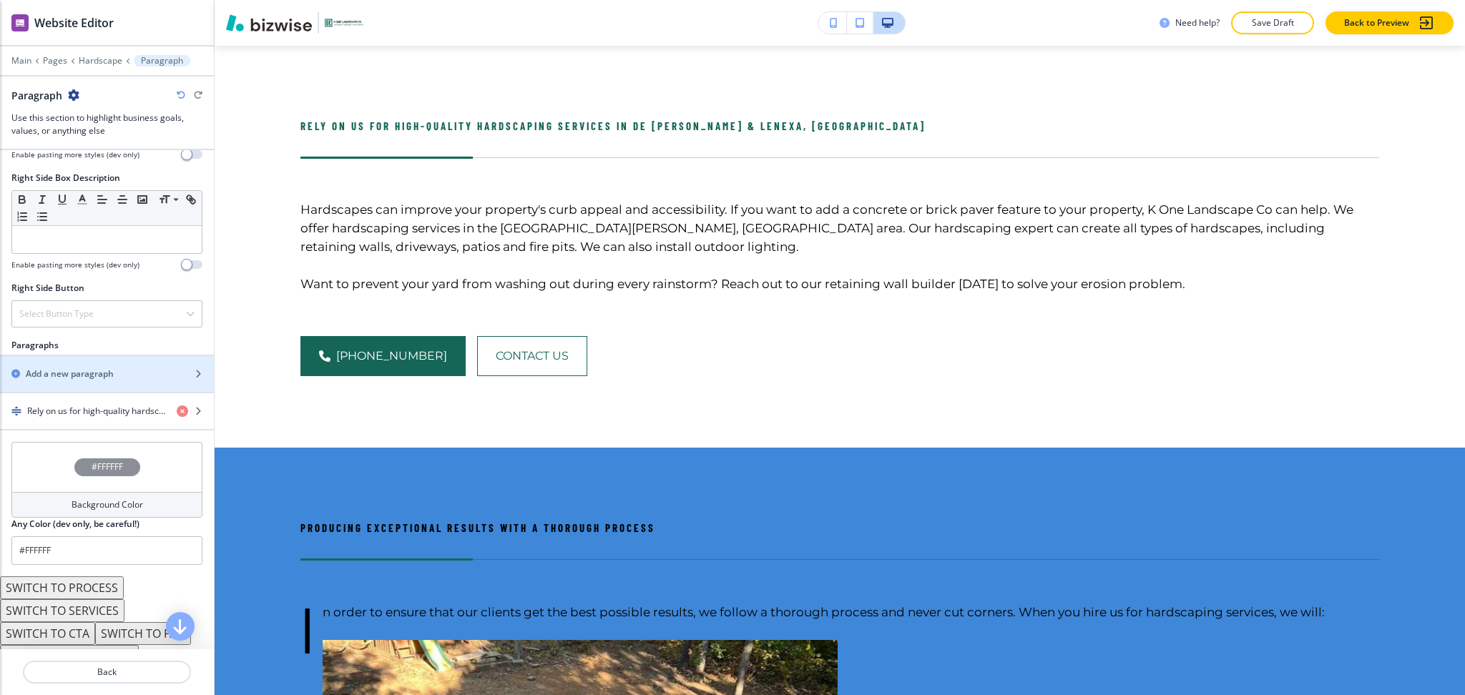
scroll to position [699, 0]
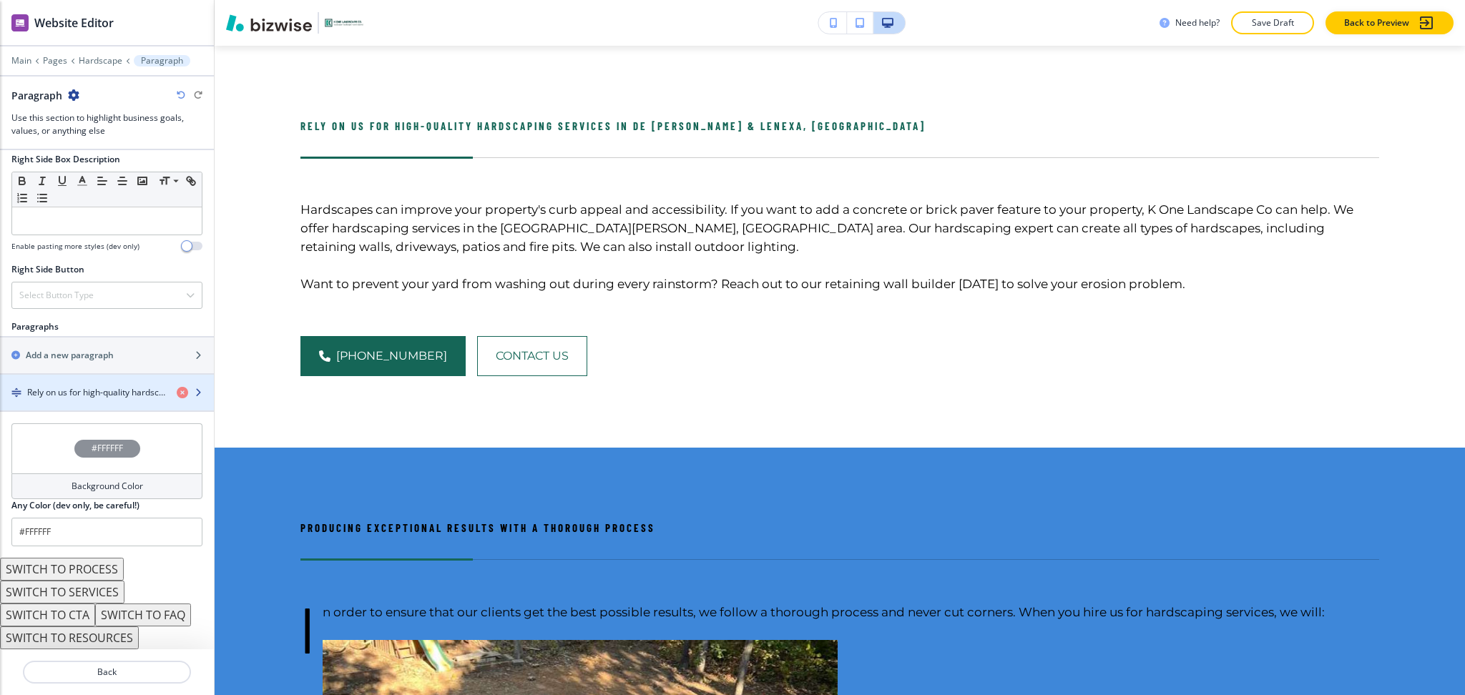
click at [67, 399] on div "button" at bounding box center [107, 404] width 214 height 11
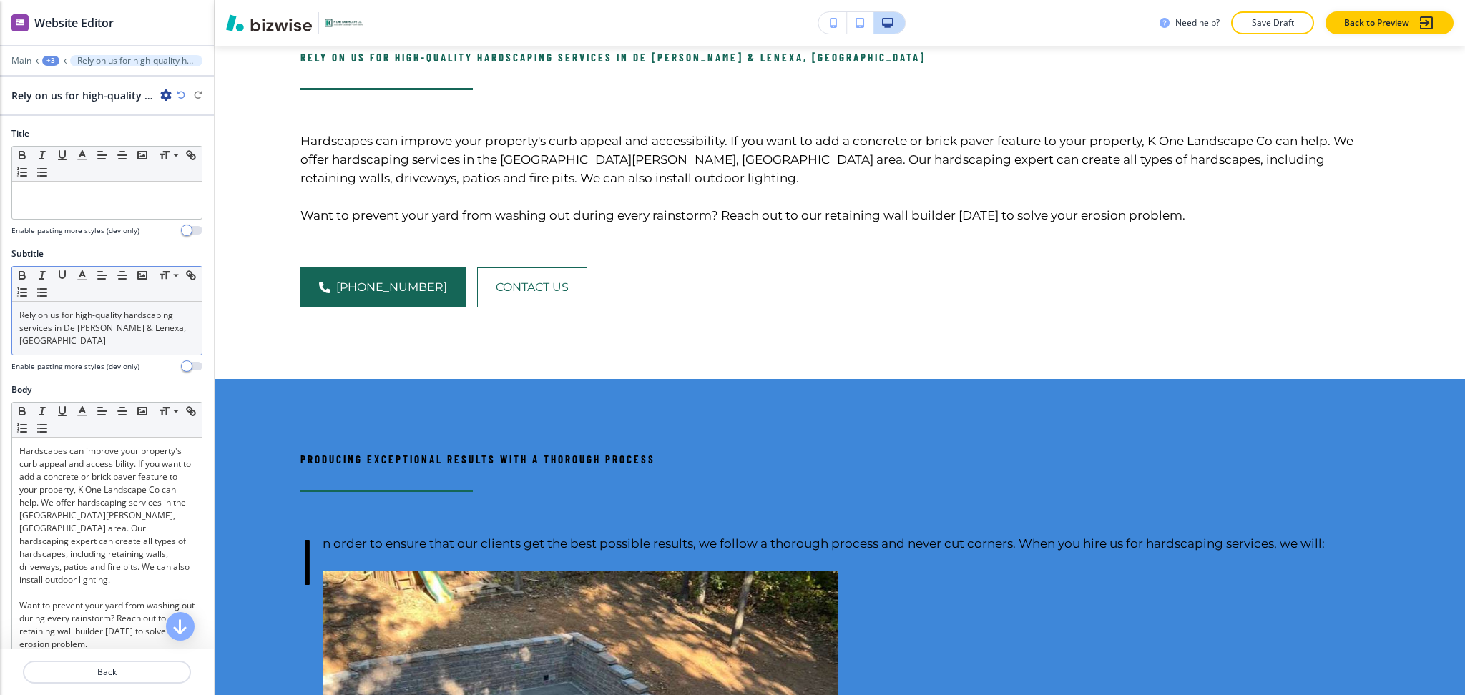
scroll to position [762, 0]
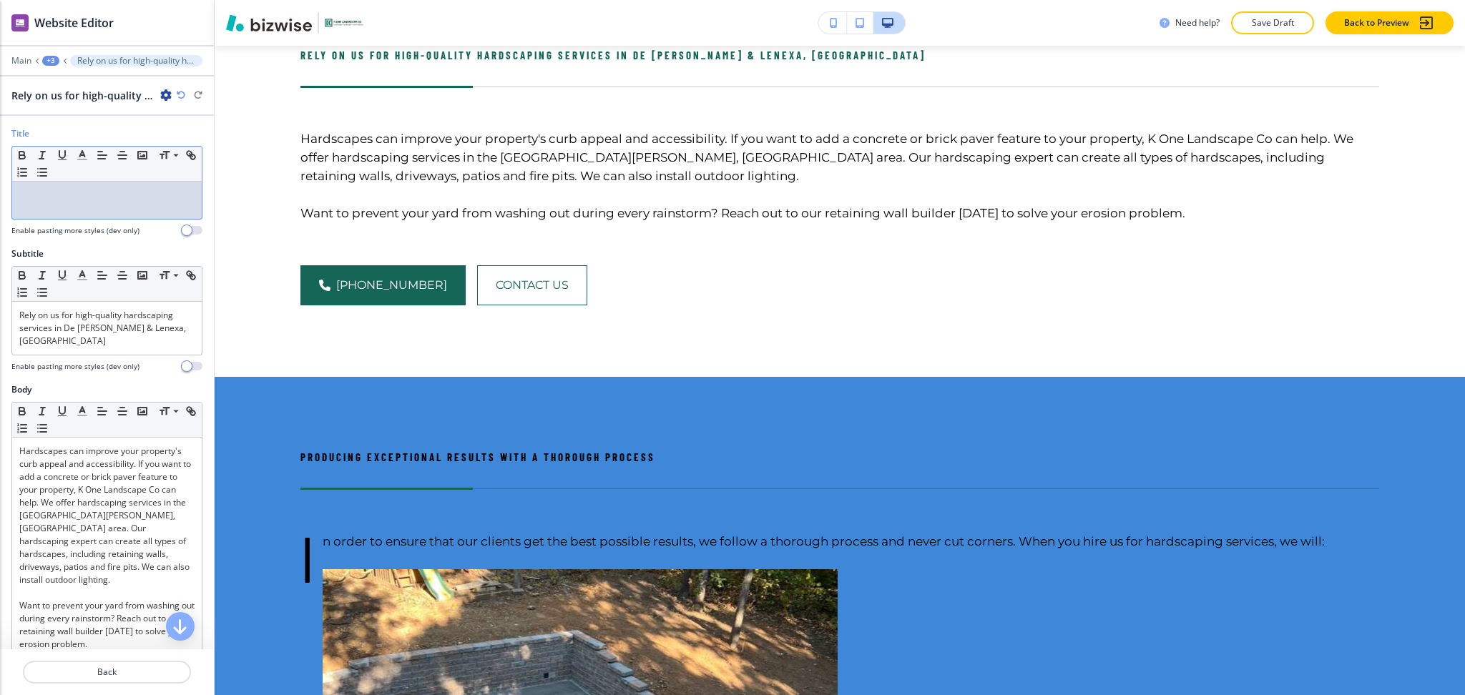
click at [86, 207] on div at bounding box center [107, 200] width 190 height 37
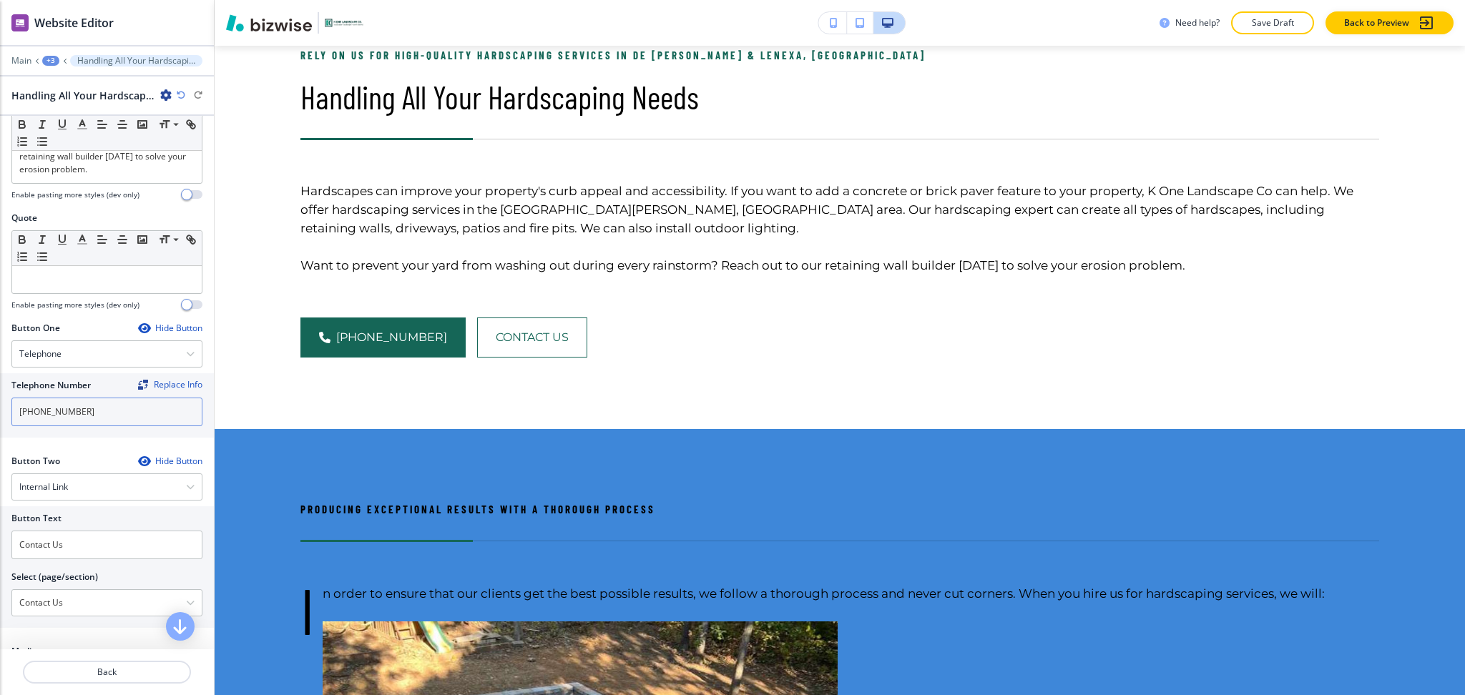
scroll to position [476, 0]
click at [160, 322] on div "Hide Button" at bounding box center [170, 327] width 64 height 11
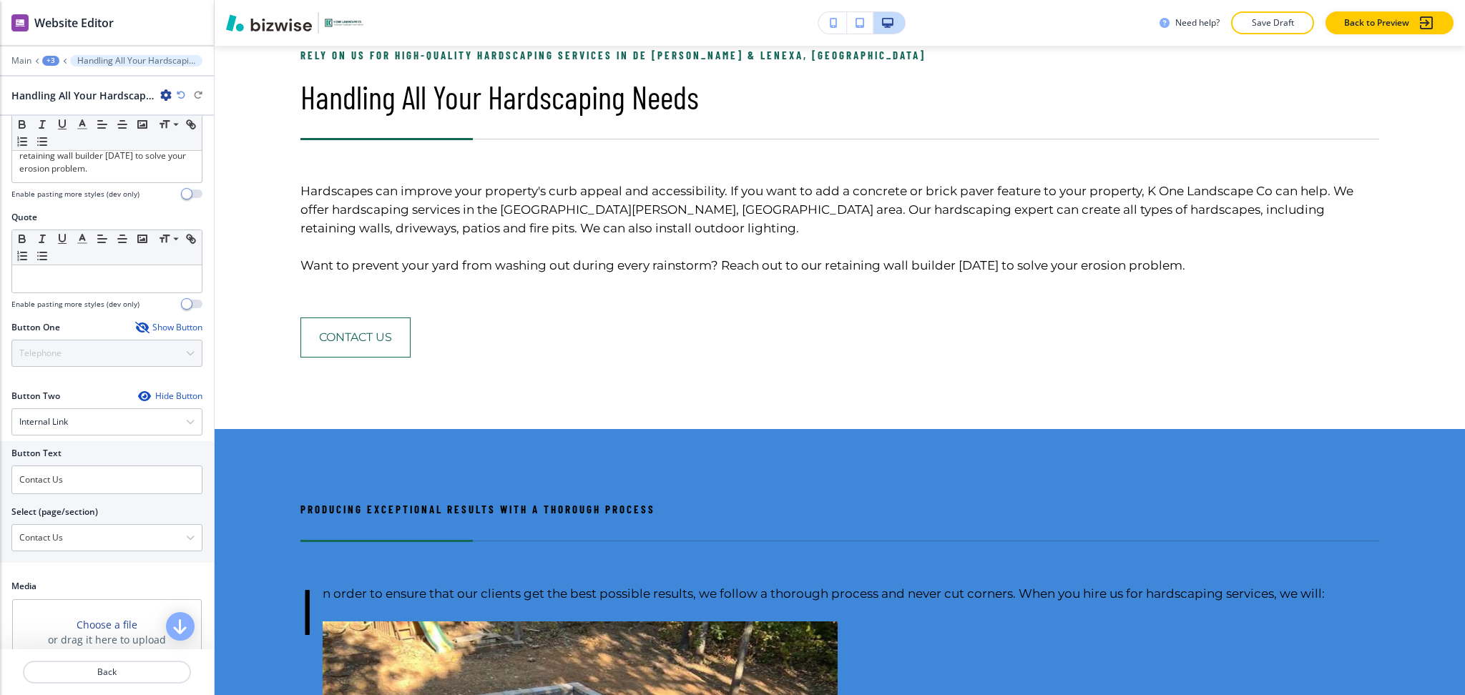
click at [160, 322] on div "Show Button" at bounding box center [168, 327] width 67 height 11
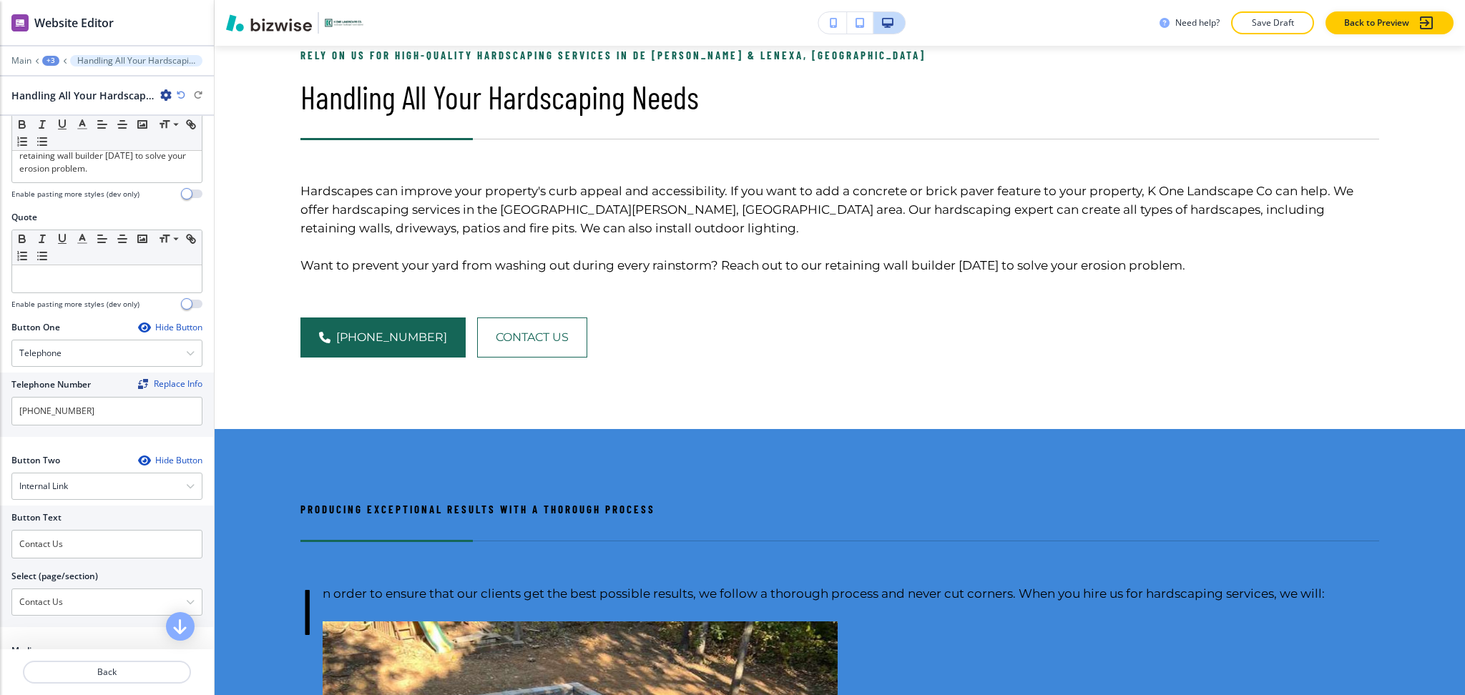
click at [160, 322] on div "Hide Button" at bounding box center [170, 327] width 64 height 11
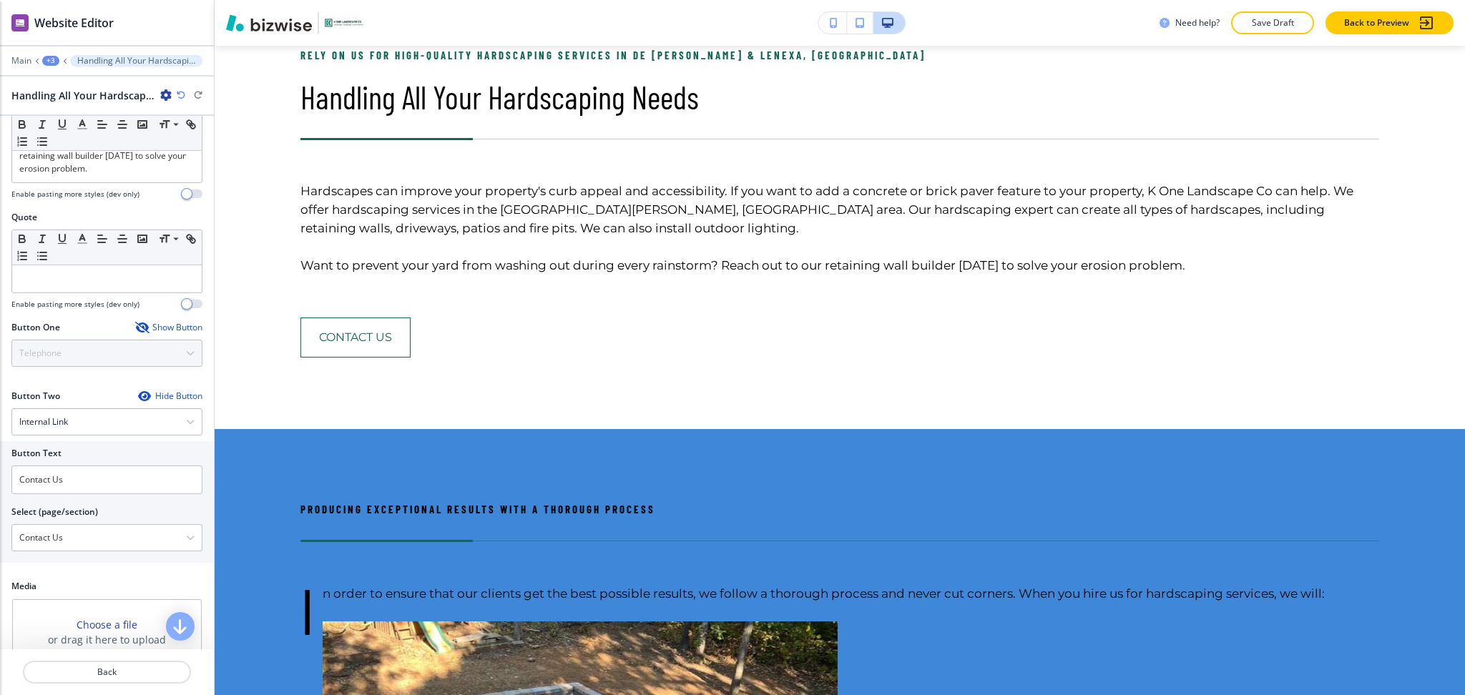
click at [164, 391] on div "Hide Button" at bounding box center [170, 396] width 64 height 11
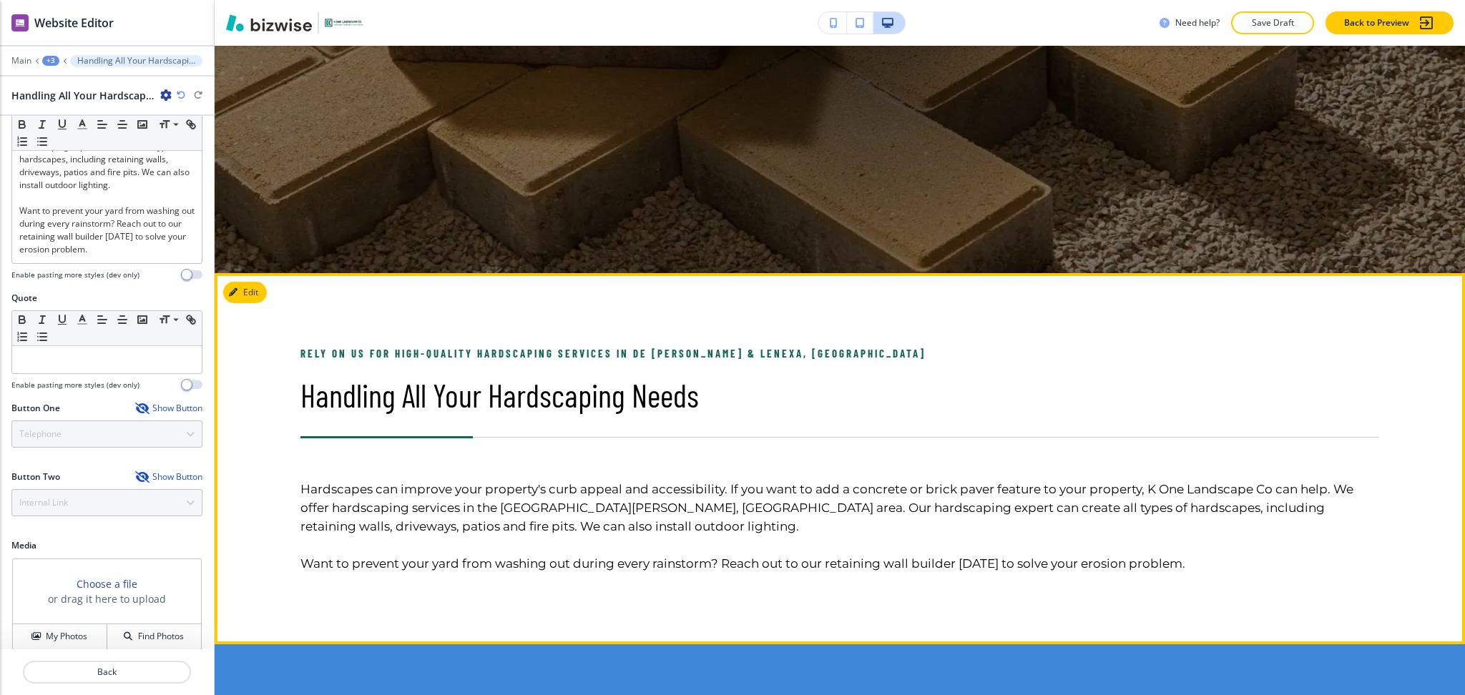
scroll to position [463, 0]
click at [262, 288] on button "Edit This Section" at bounding box center [271, 293] width 97 height 21
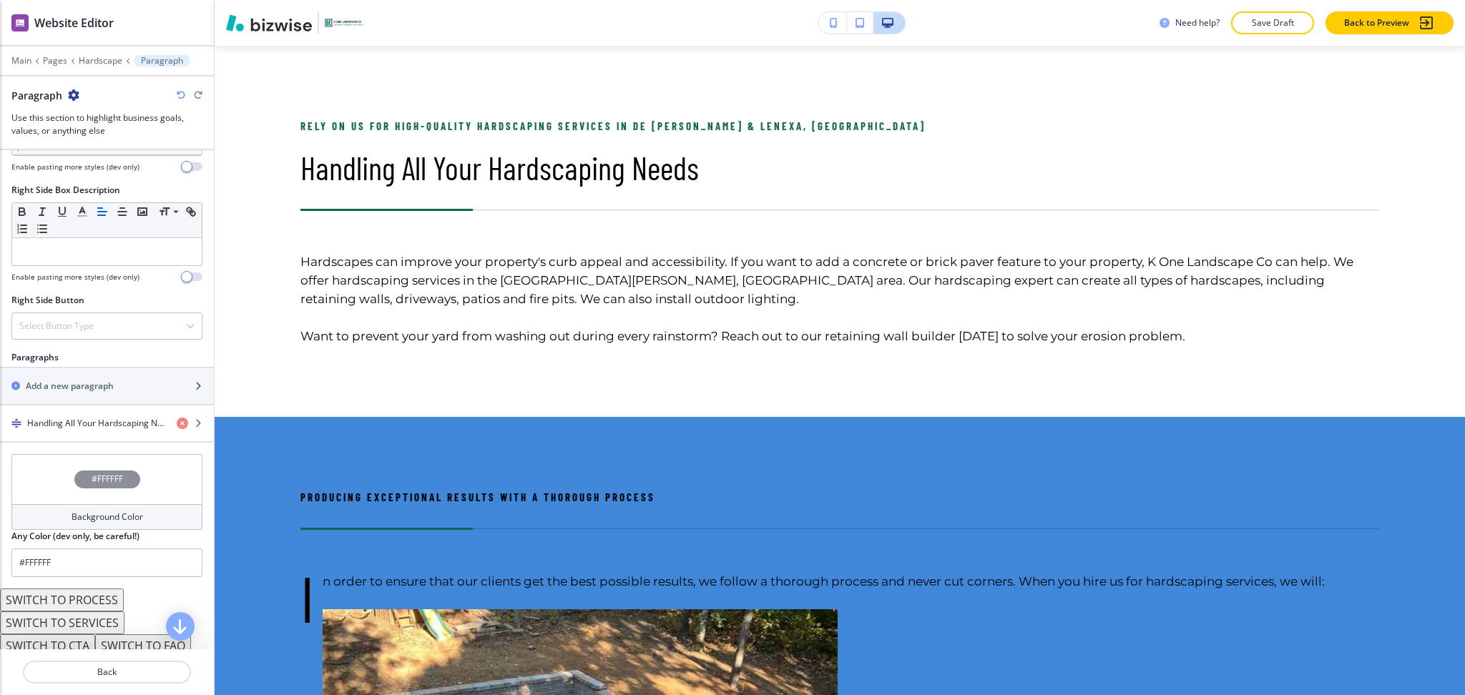
scroll to position [699, 0]
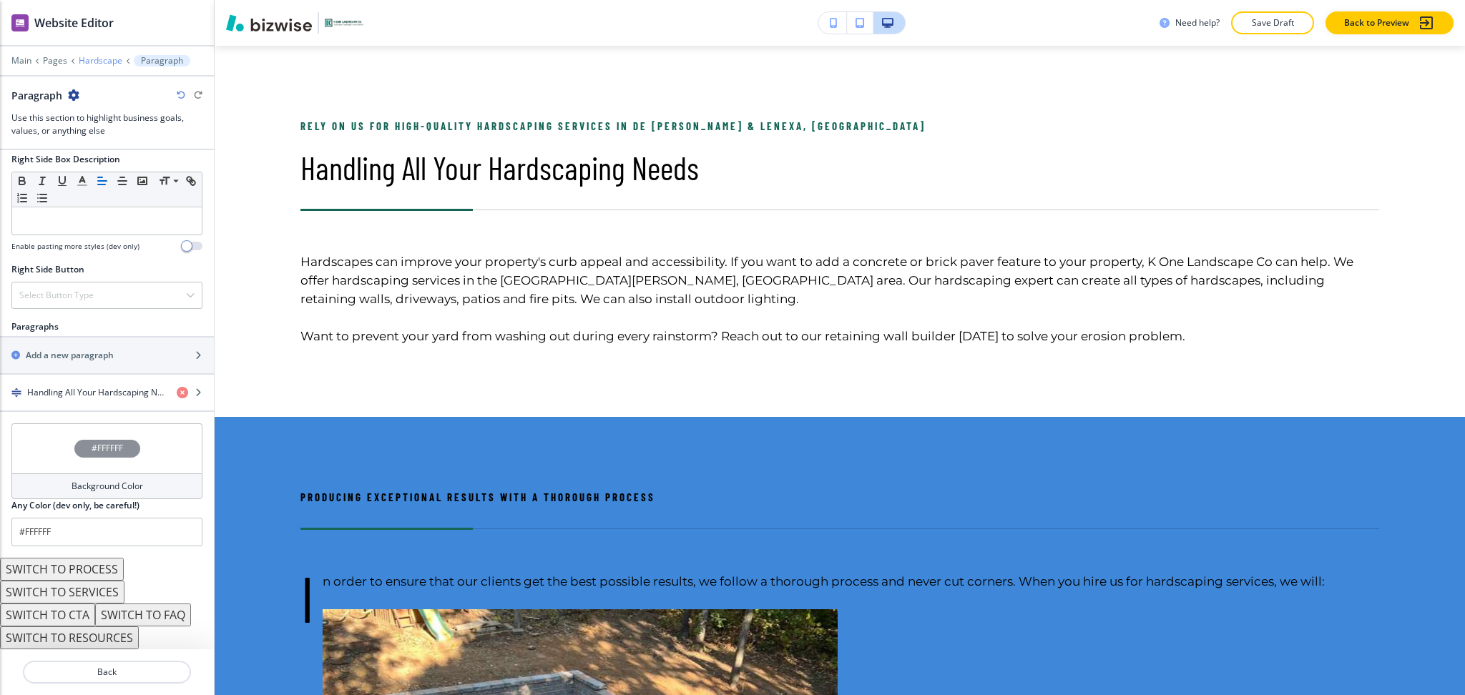
click at [99, 63] on p "Hardscape" at bounding box center [101, 61] width 44 height 10
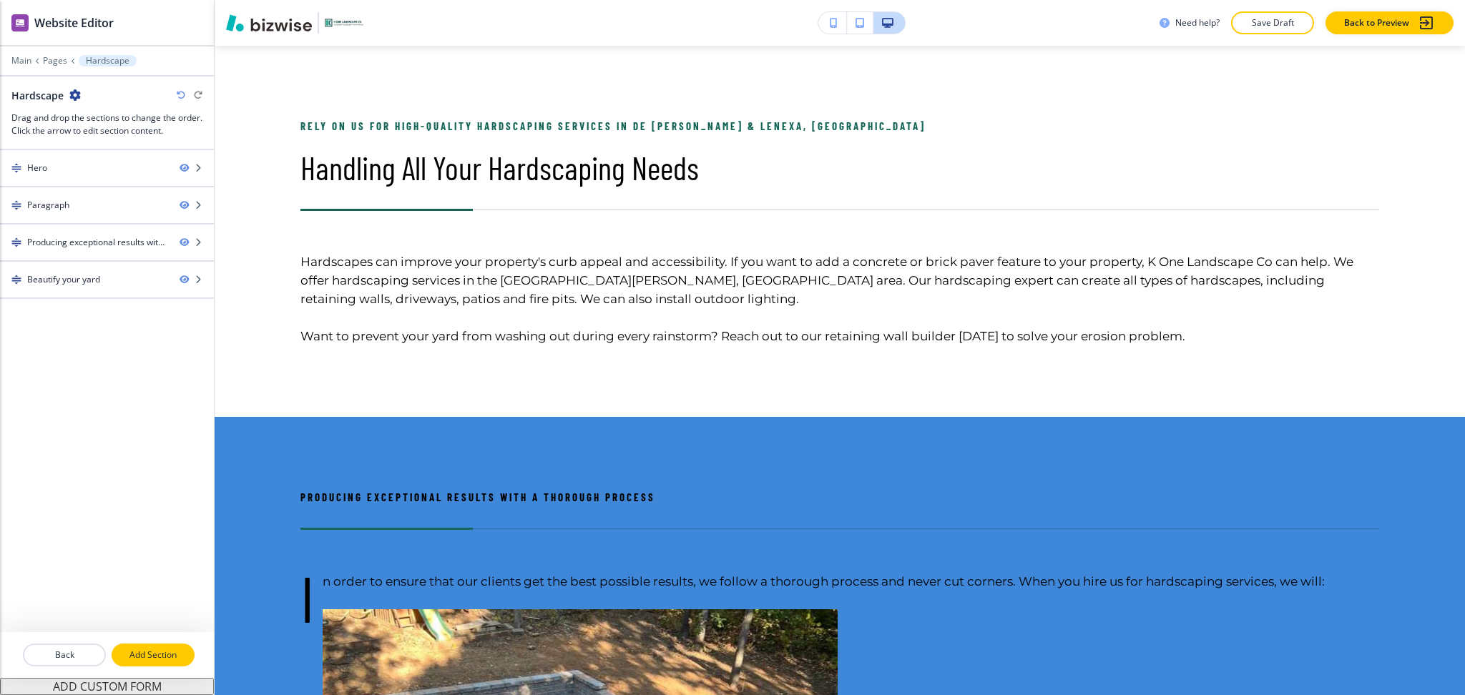
click at [130, 654] on p "Add Section" at bounding box center [153, 655] width 80 height 13
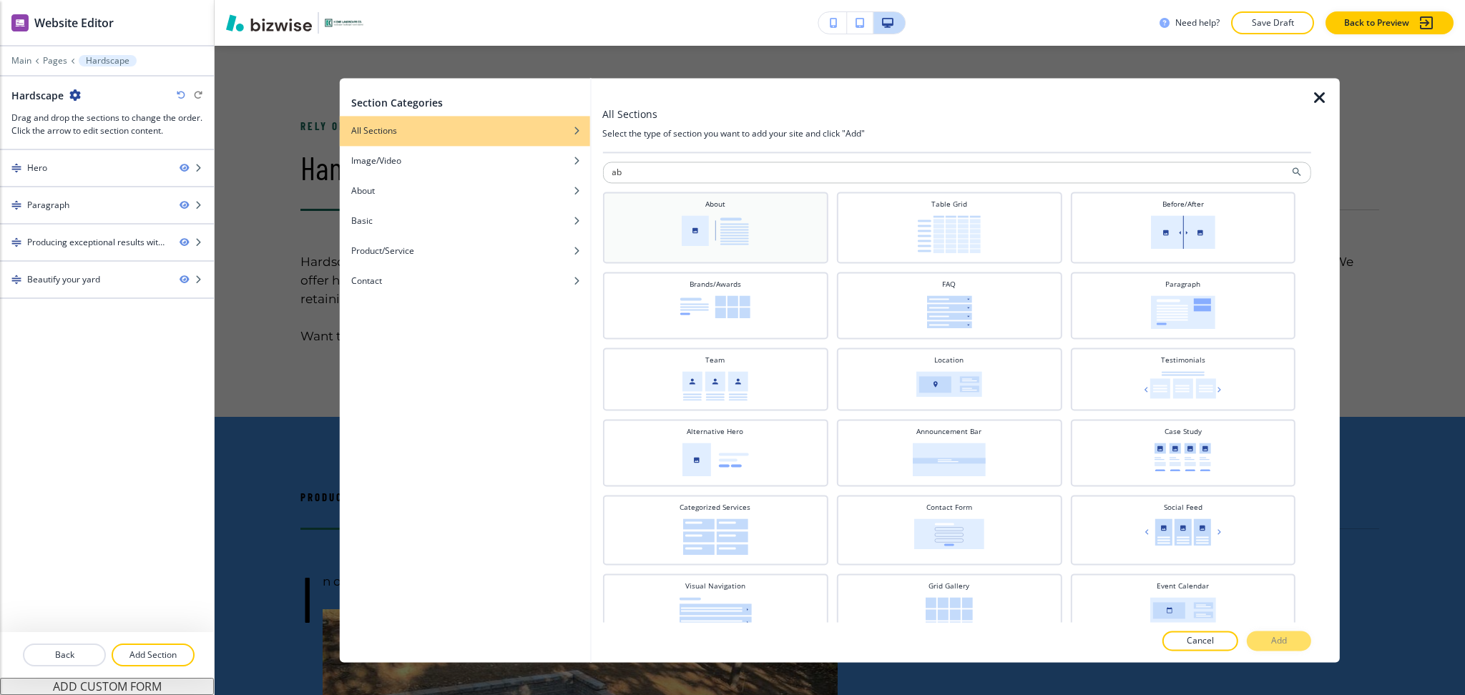
type input "ab"
click at [798, 238] on div "About" at bounding box center [715, 226] width 211 height 54
click at [1277, 645] on p "Add" at bounding box center [1279, 641] width 16 height 13
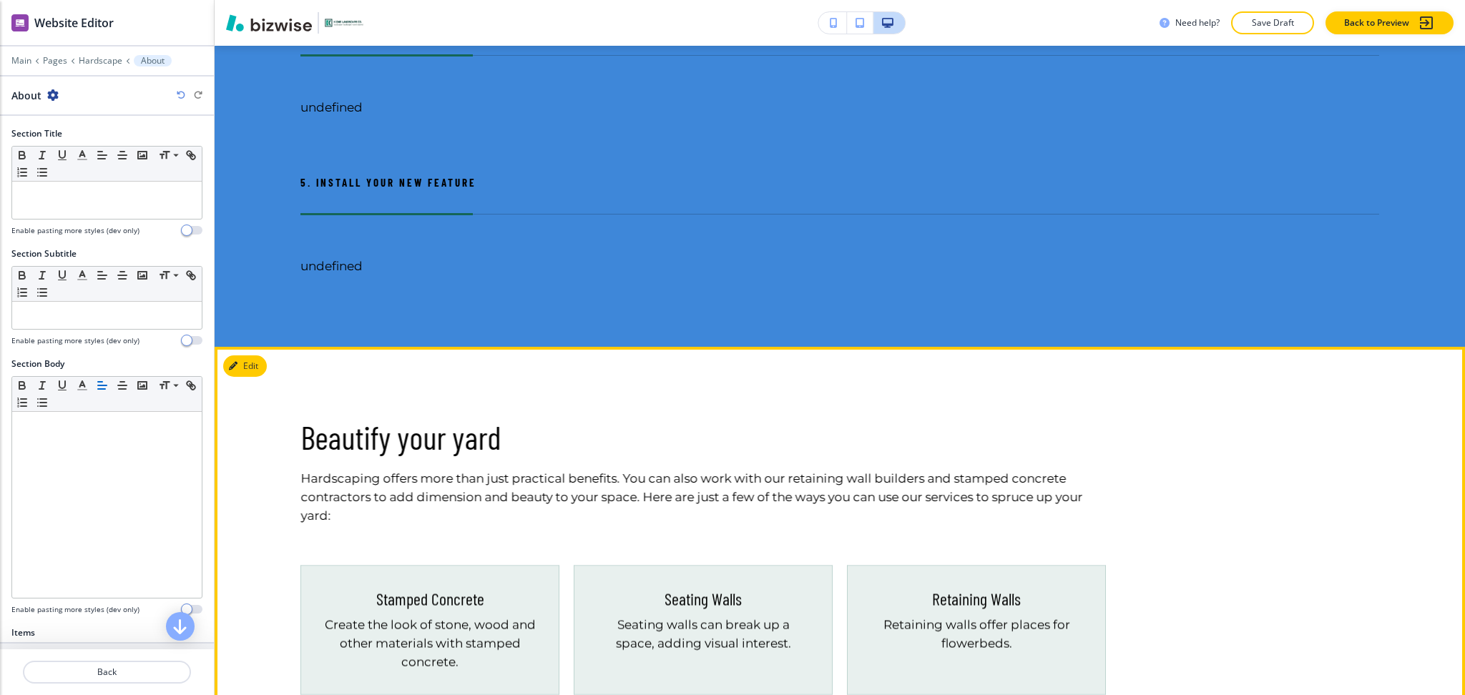
scroll to position [2168, 0]
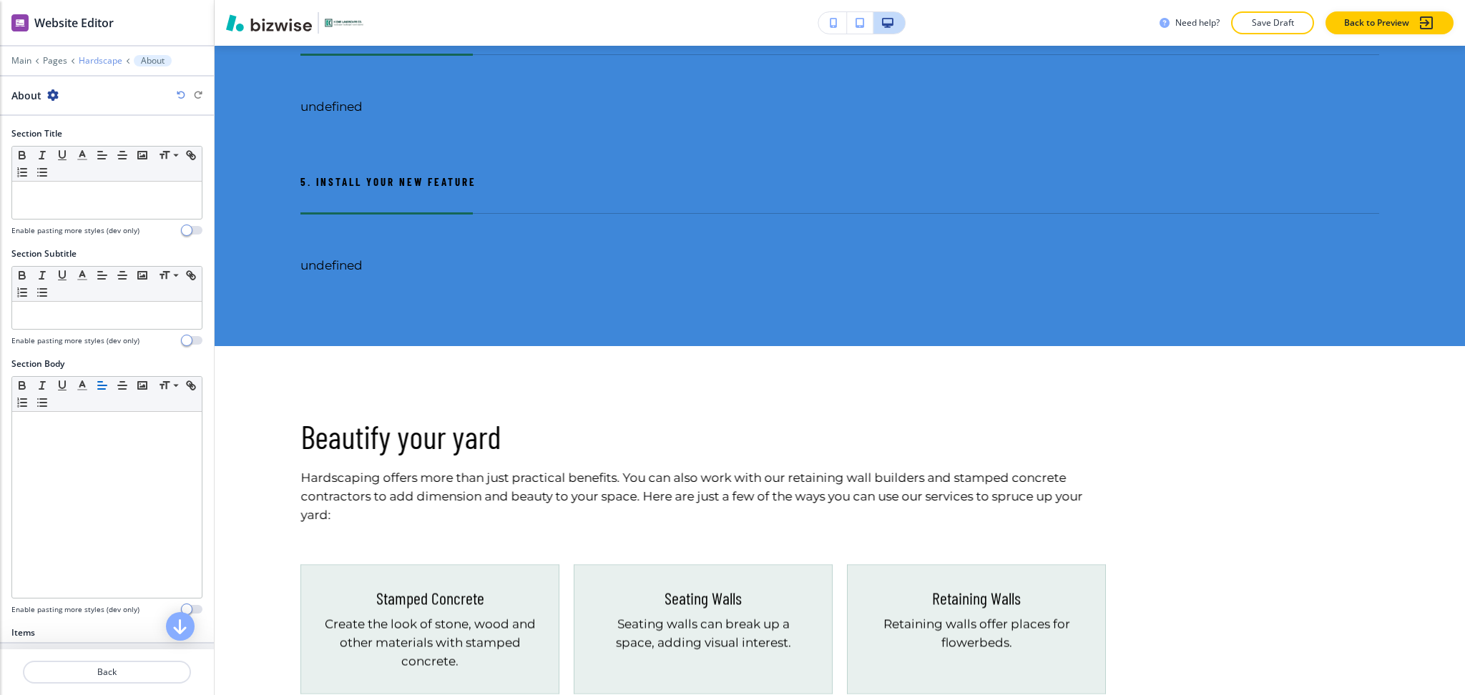
click at [108, 60] on p "Hardscape" at bounding box center [101, 61] width 44 height 10
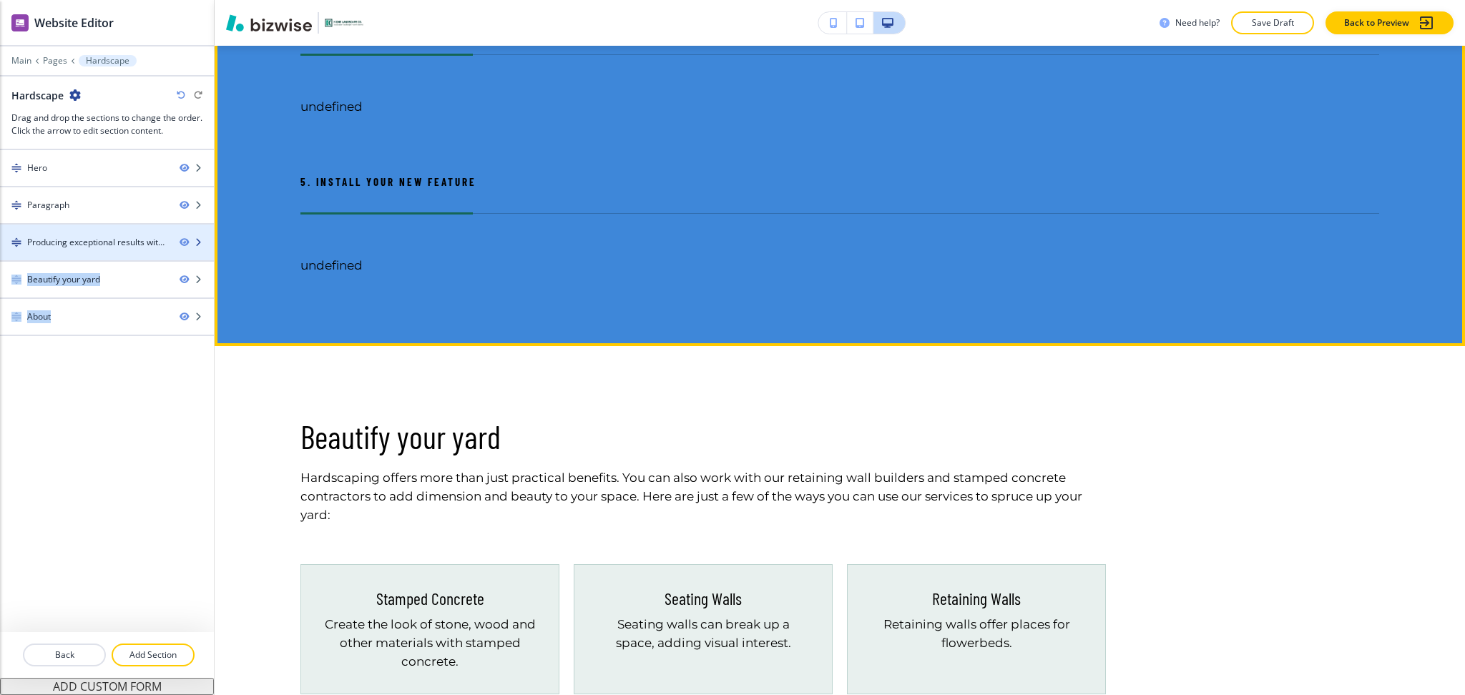
drag, startPoint x: 78, startPoint y: 337, endPoint x: 81, endPoint y: 252, distance: 85.2
click at [81, 252] on div "Hero Paragraph Producing exceptional results with a thorough process Beautify y…" at bounding box center [107, 391] width 214 height 482
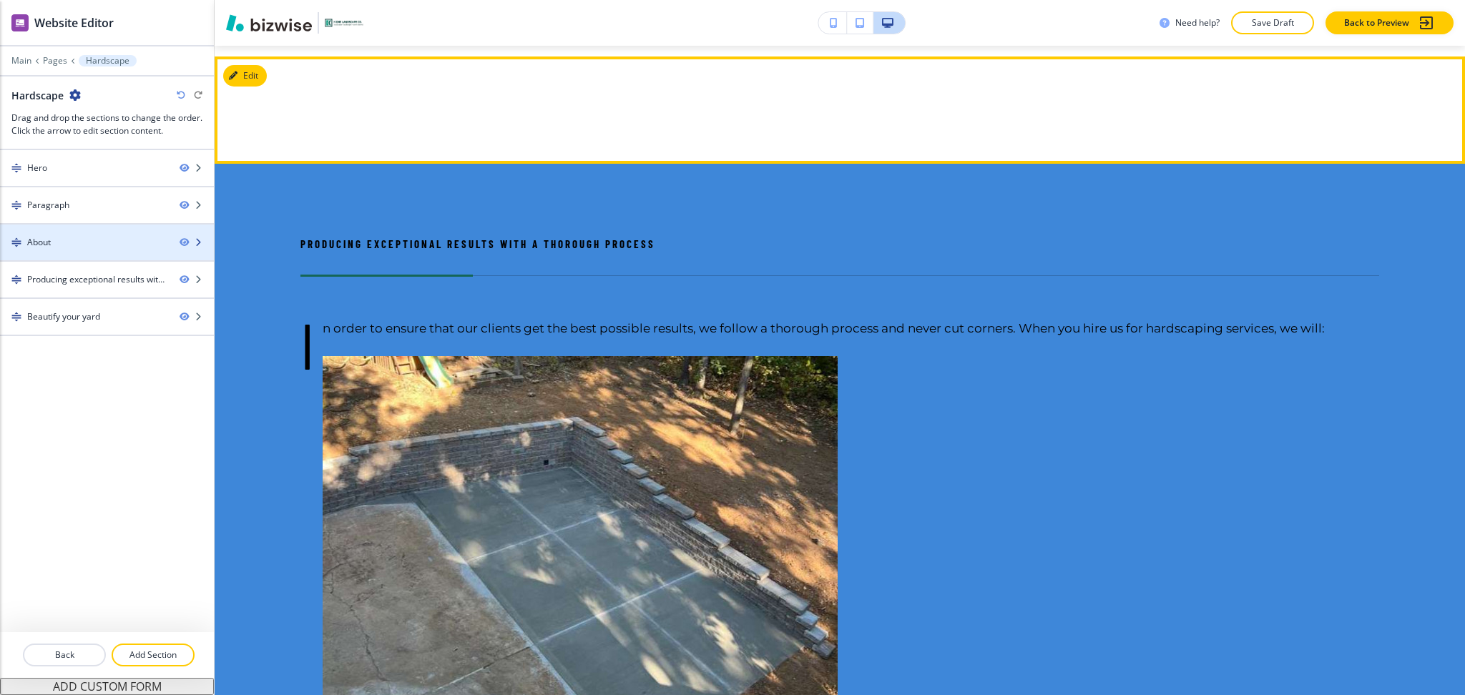
click at [85, 240] on div "About" at bounding box center [84, 242] width 168 height 13
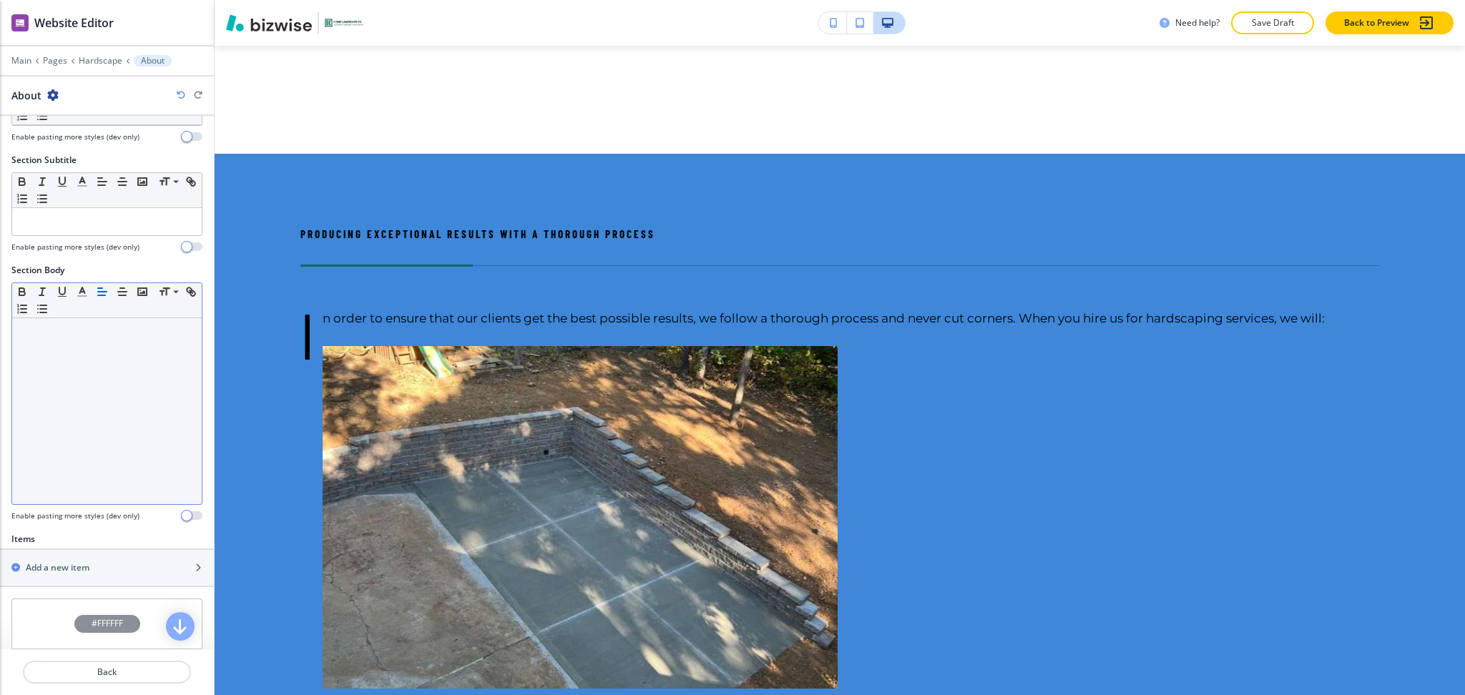
scroll to position [250, 0]
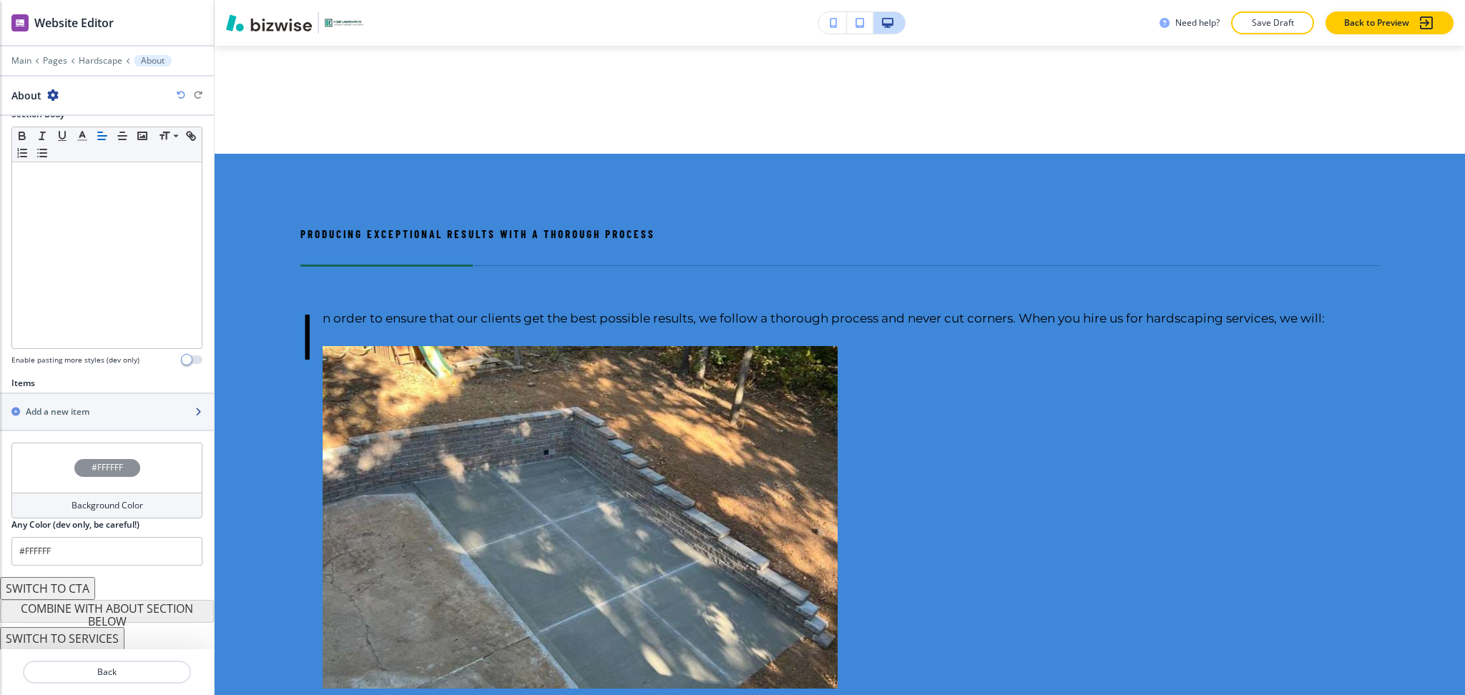
click at [49, 411] on h2 "Add a new item" at bounding box center [58, 412] width 64 height 13
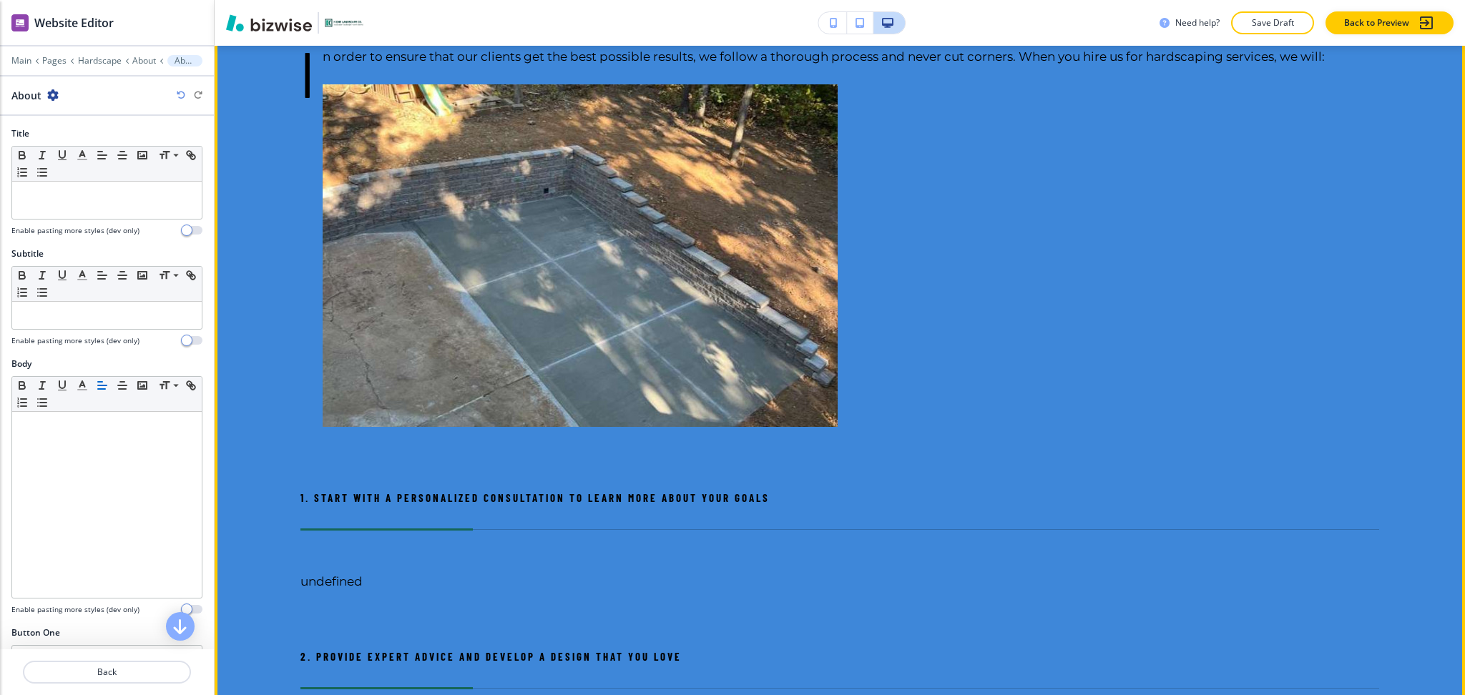
scroll to position [1289, 0]
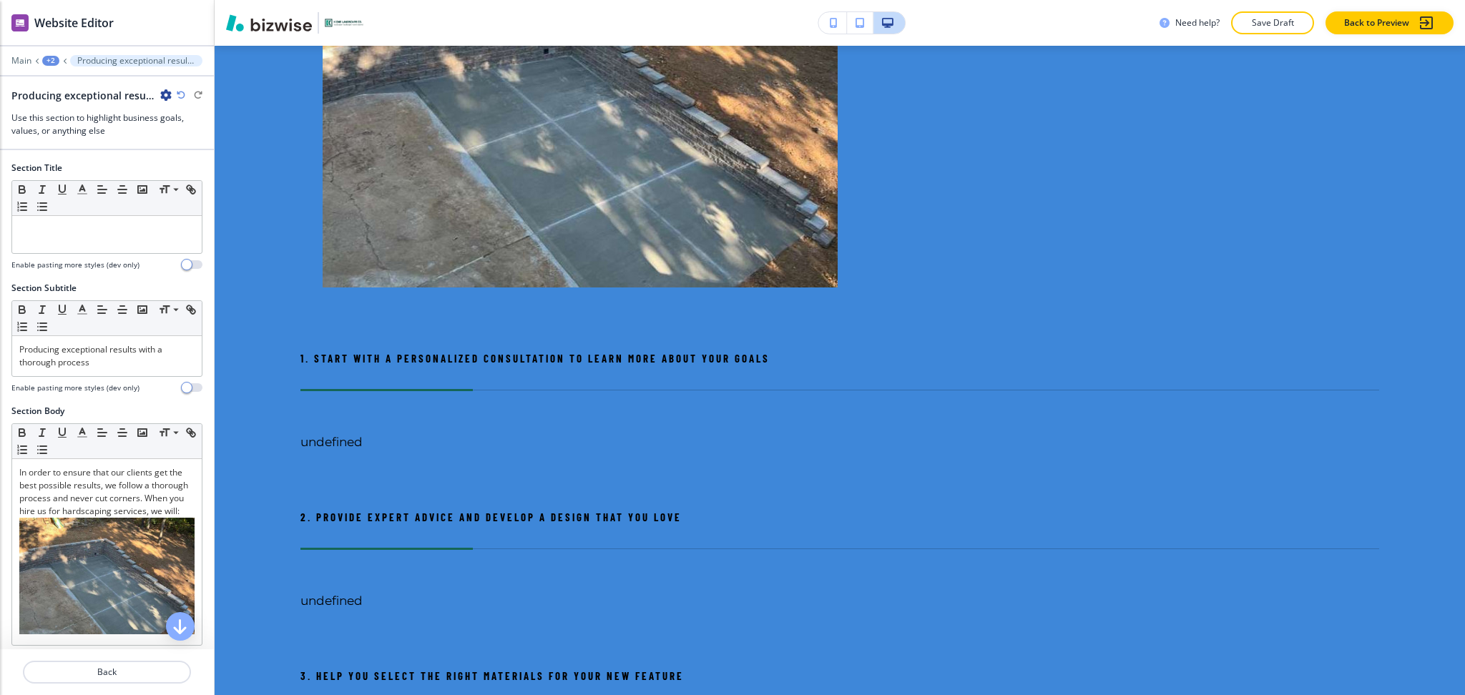
scroll to position [1454, 0]
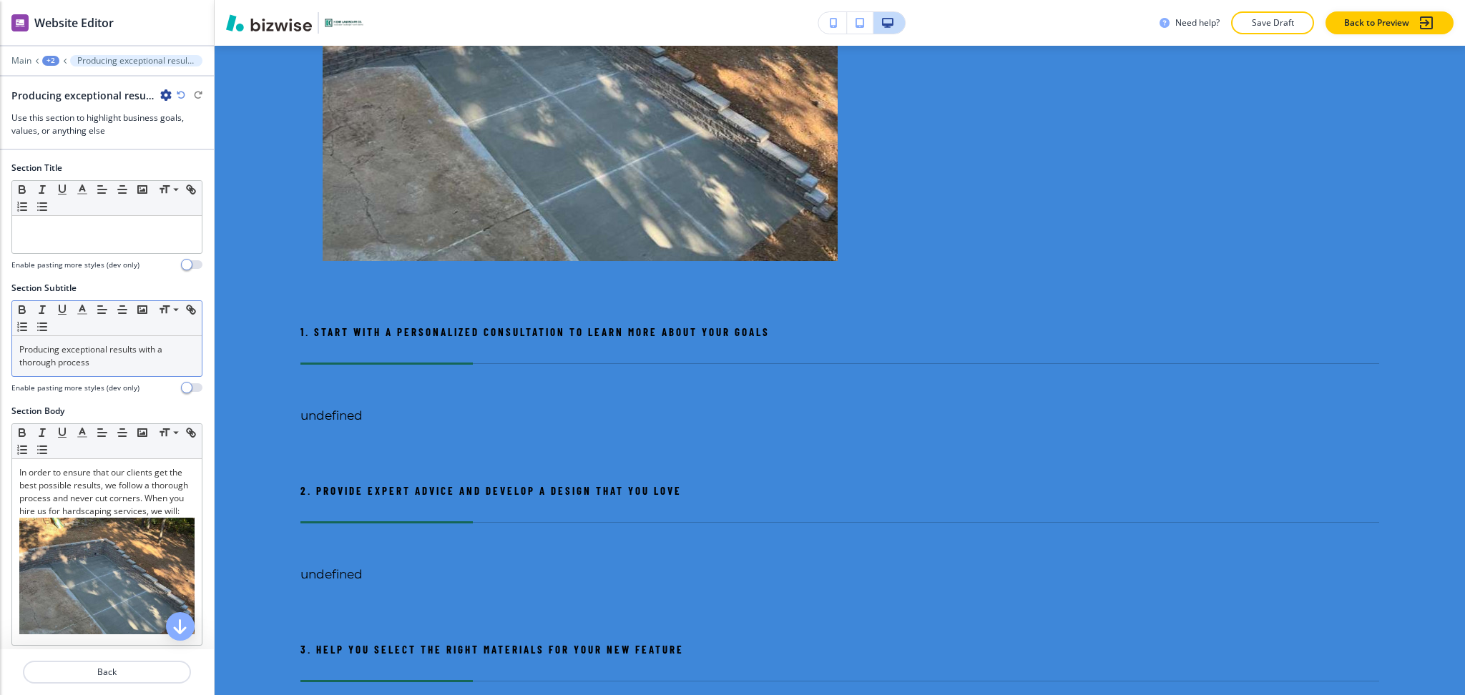
click at [111, 359] on p "Producing exceptional results with a thorough process" at bounding box center [106, 356] width 175 height 26
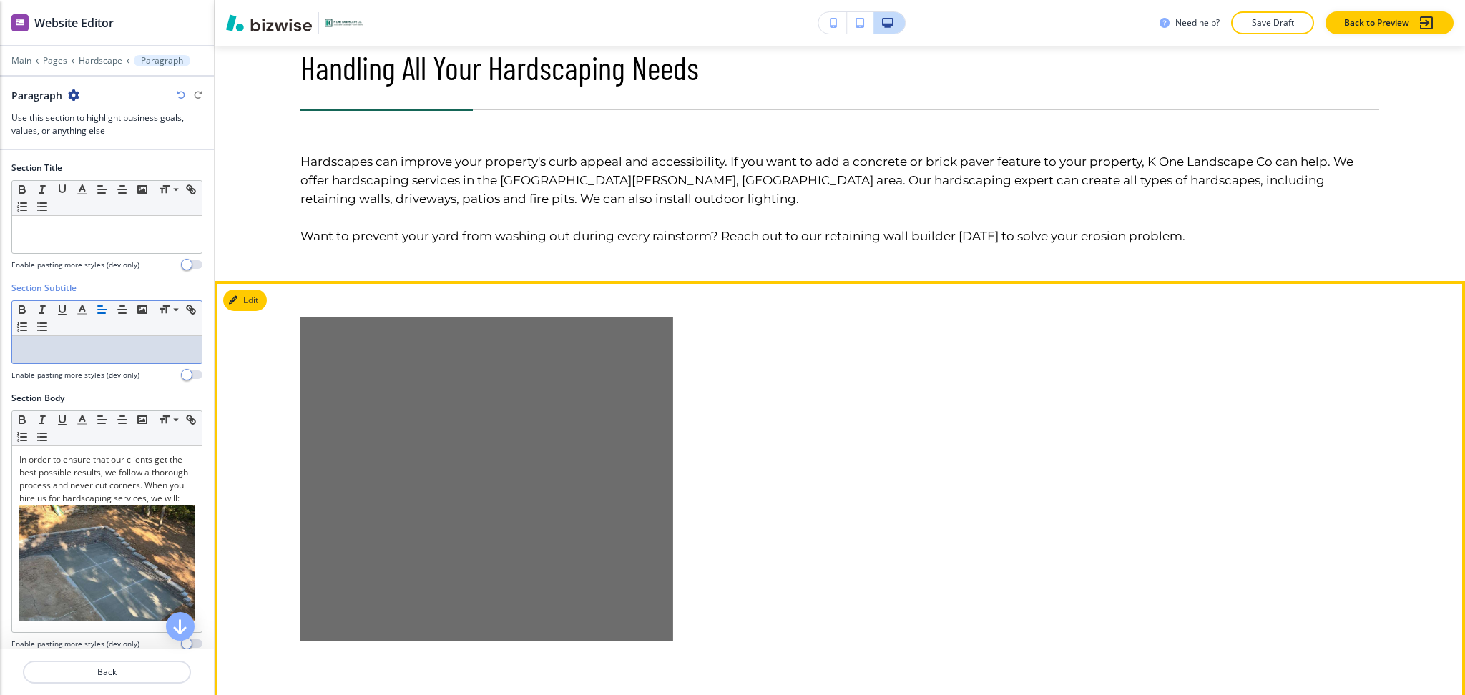
click at [261, 300] on button "Edit" at bounding box center [245, 300] width 44 height 21
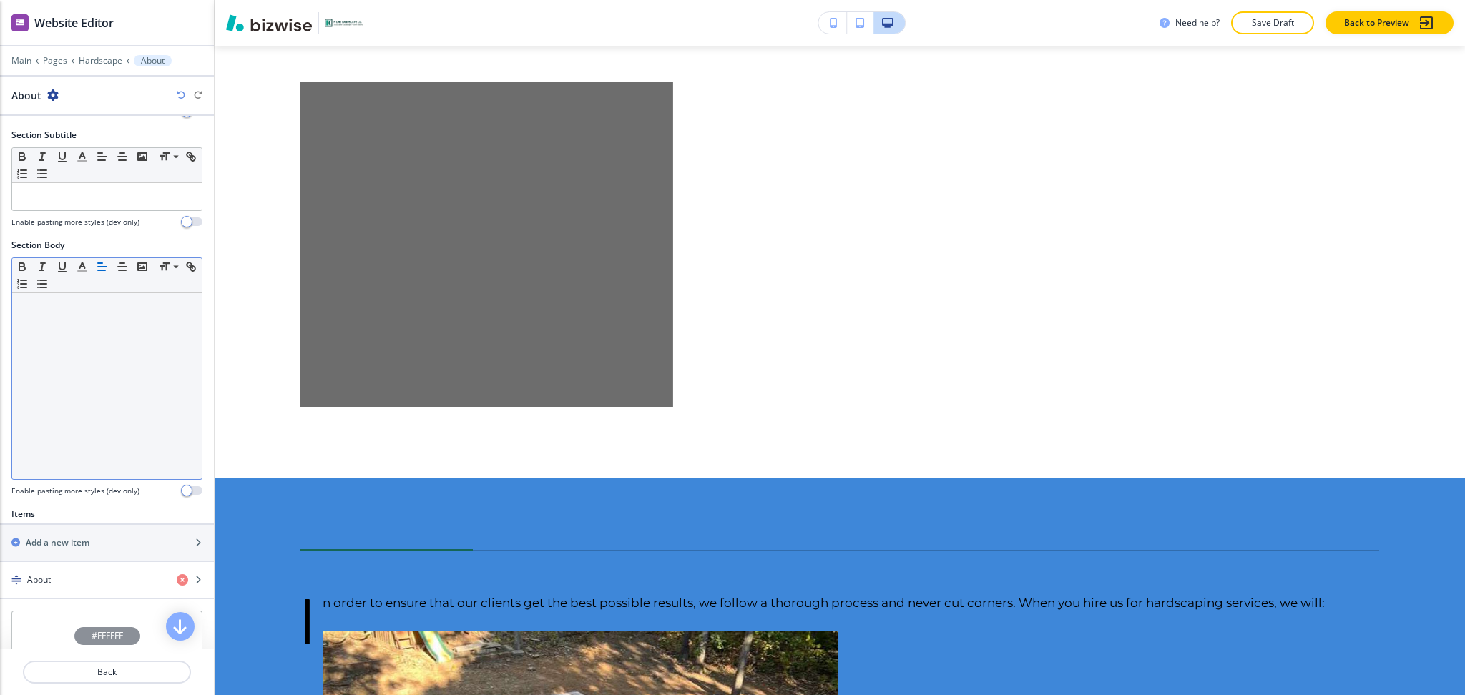
scroll to position [288, 0]
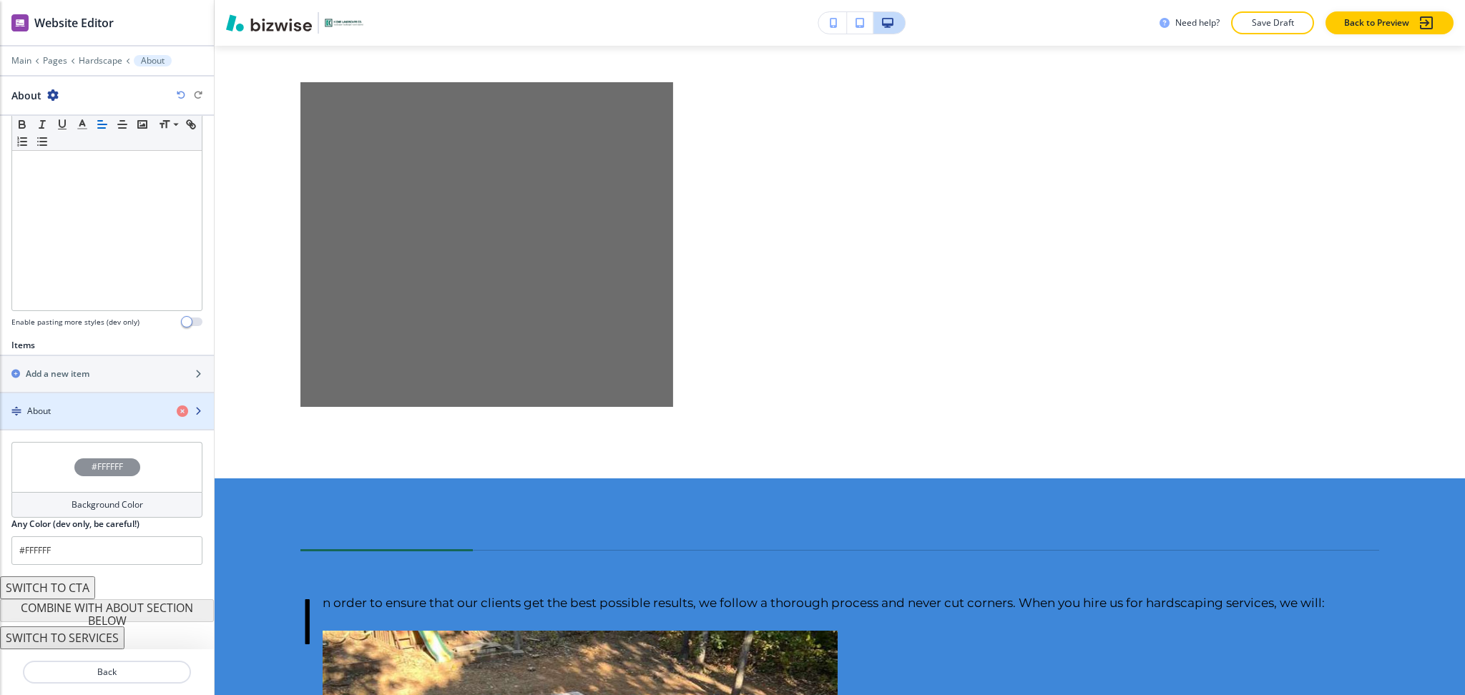
click at [83, 423] on div "button" at bounding box center [107, 423] width 214 height 11
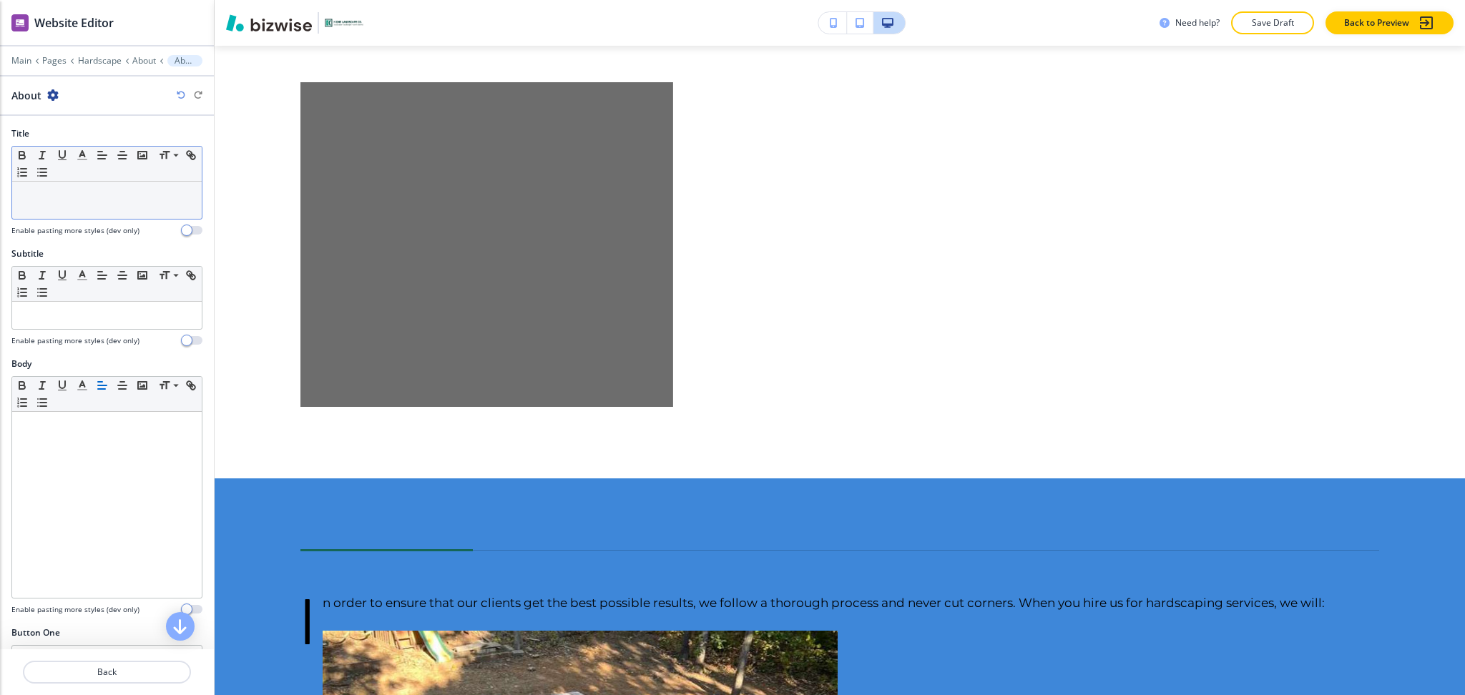
scroll to position [990, 0]
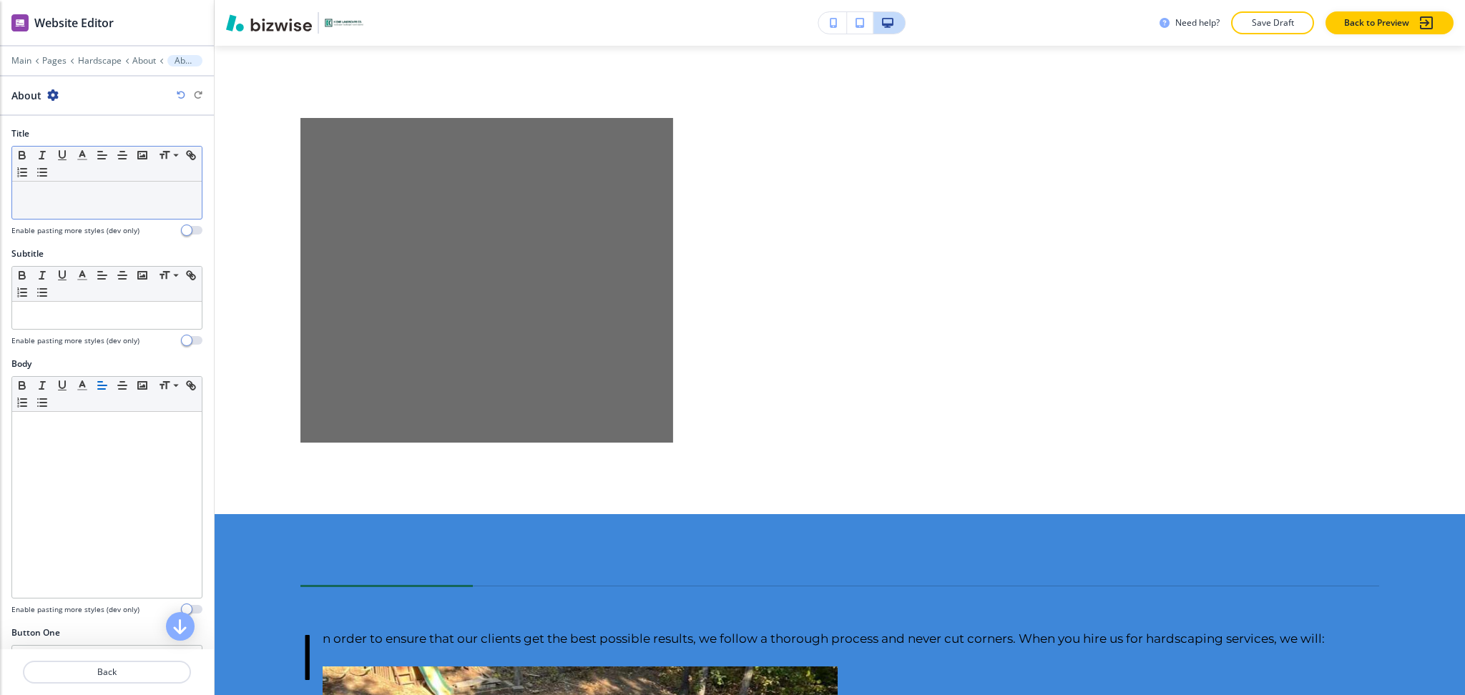
click at [86, 205] on div at bounding box center [107, 200] width 190 height 37
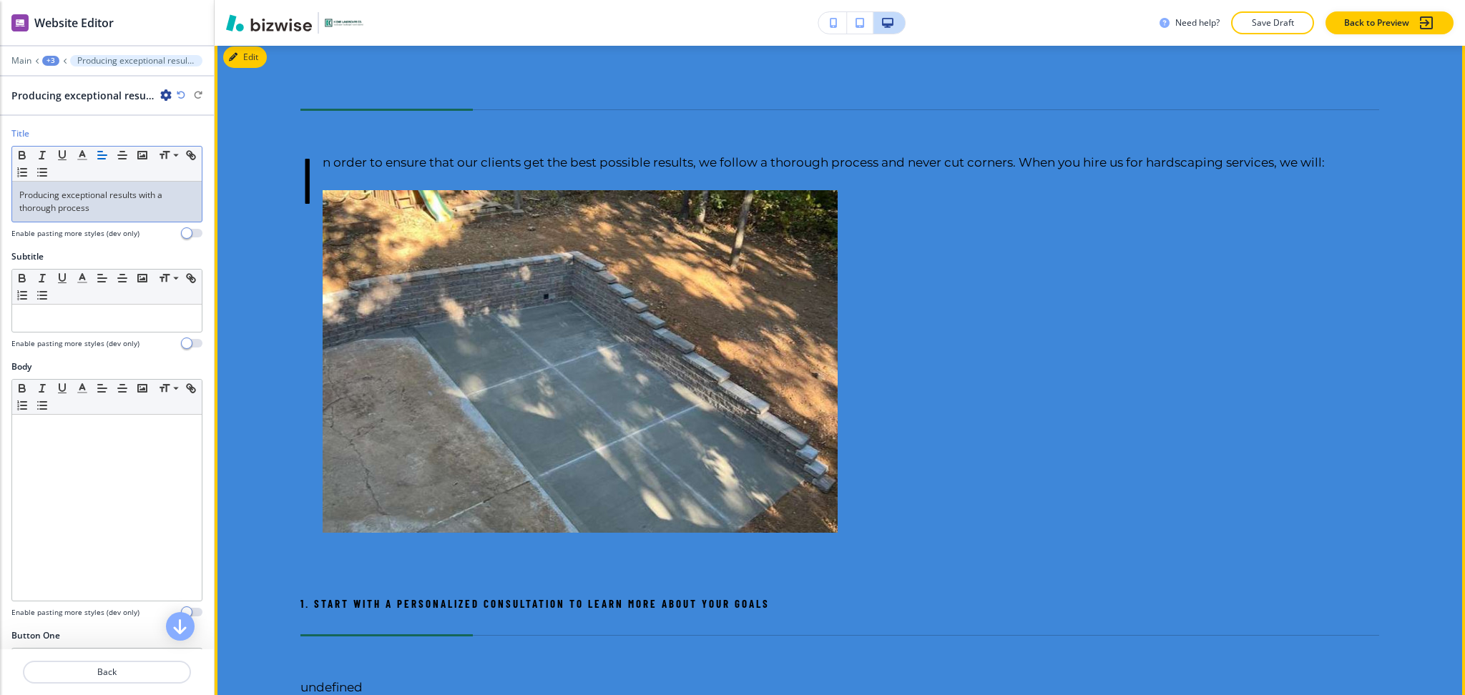
scroll to position [1467, 0]
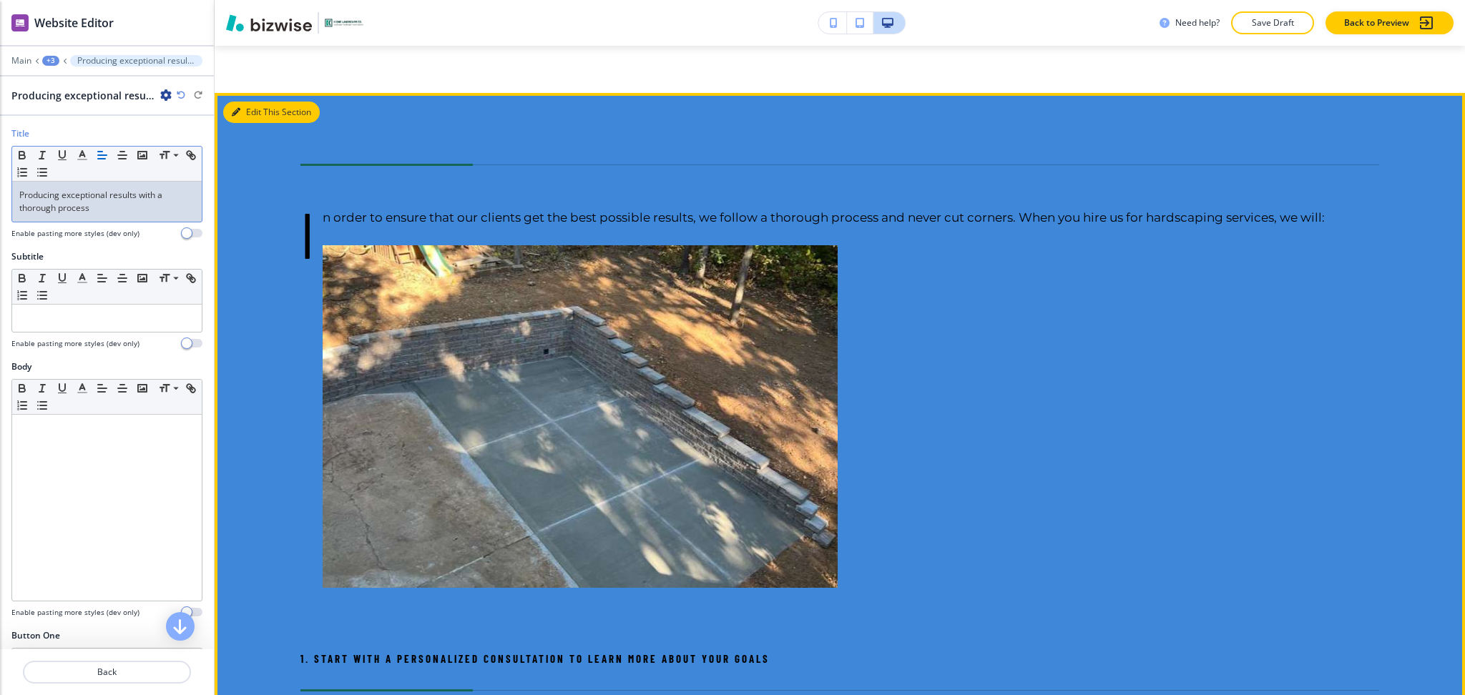
click at [238, 108] on icon "button" at bounding box center [236, 112] width 9 height 9
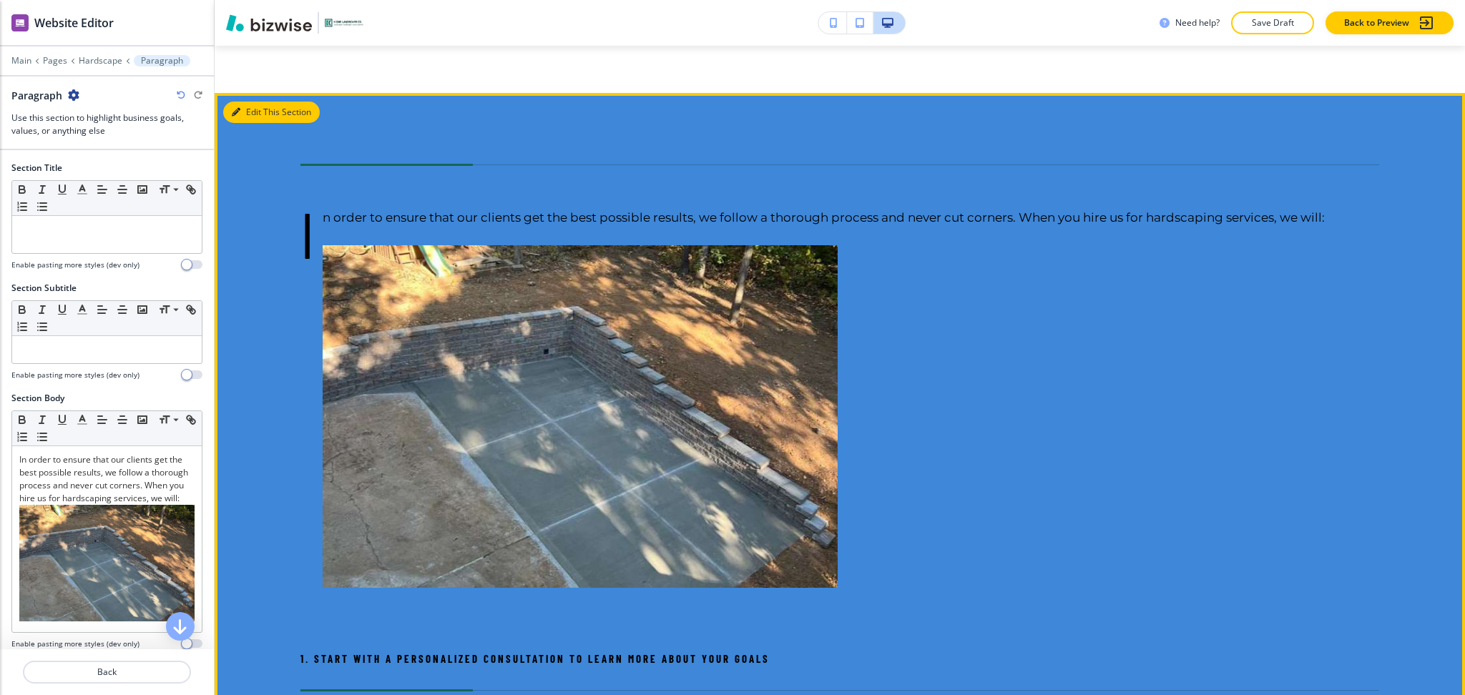
scroll to position [1454, 0]
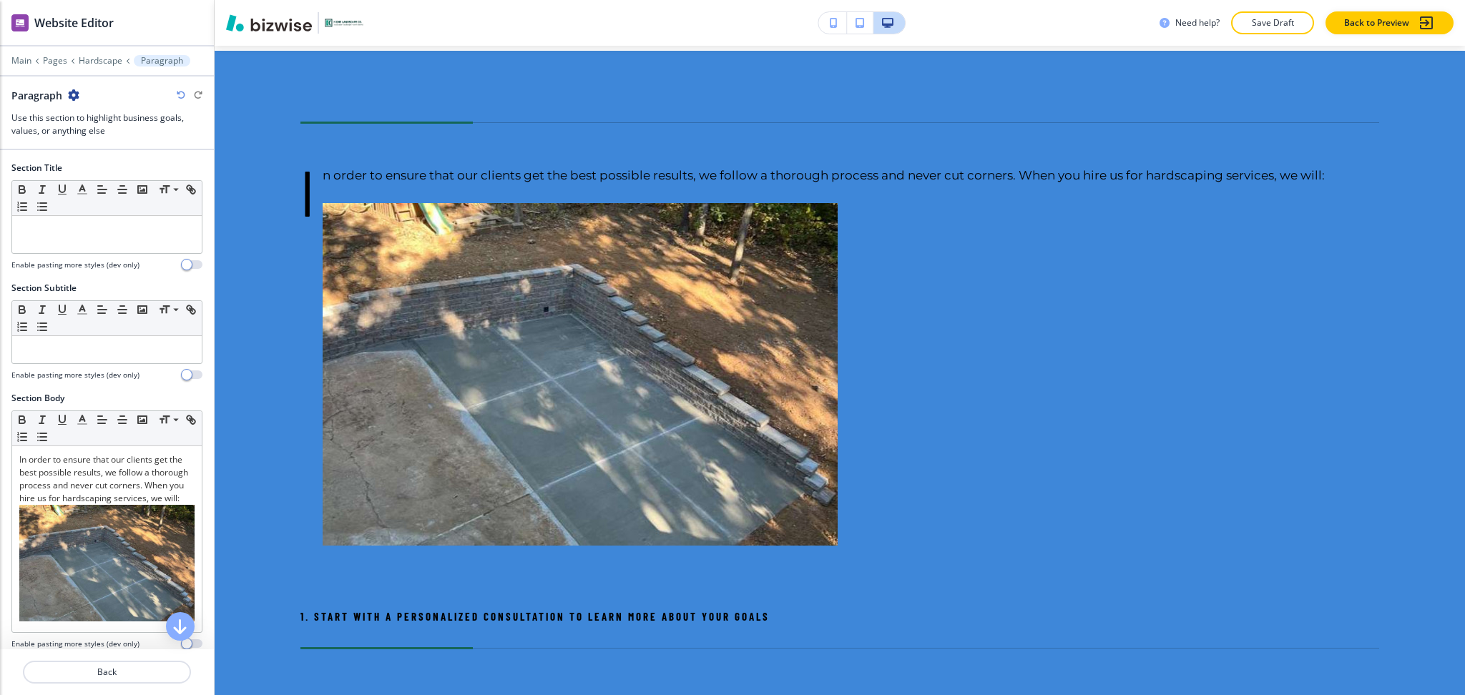
click at [76, 93] on icon "button" at bounding box center [73, 94] width 11 height 11
click at [92, 167] on p "Delete Section" at bounding box center [113, 170] width 73 height 13
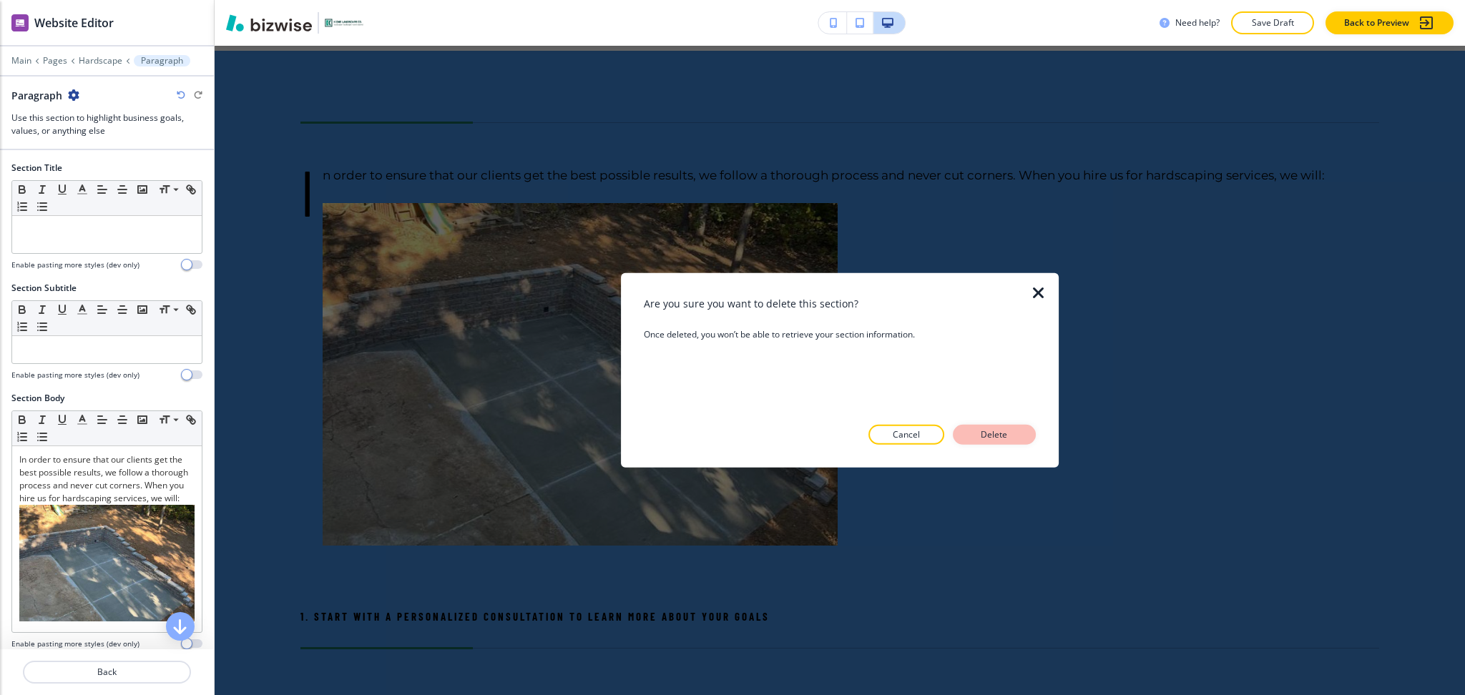
click at [1000, 444] on button "Delete" at bounding box center [994, 435] width 83 height 20
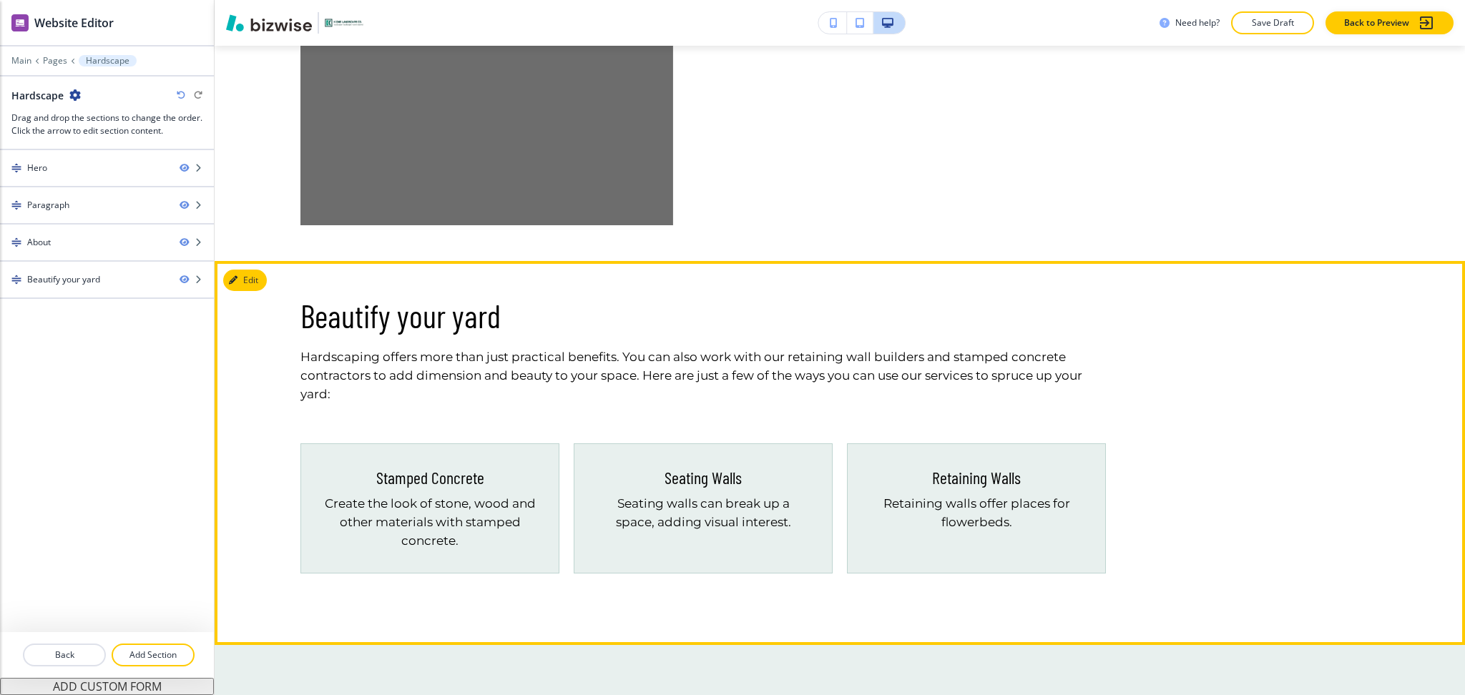
scroll to position [1168, 0]
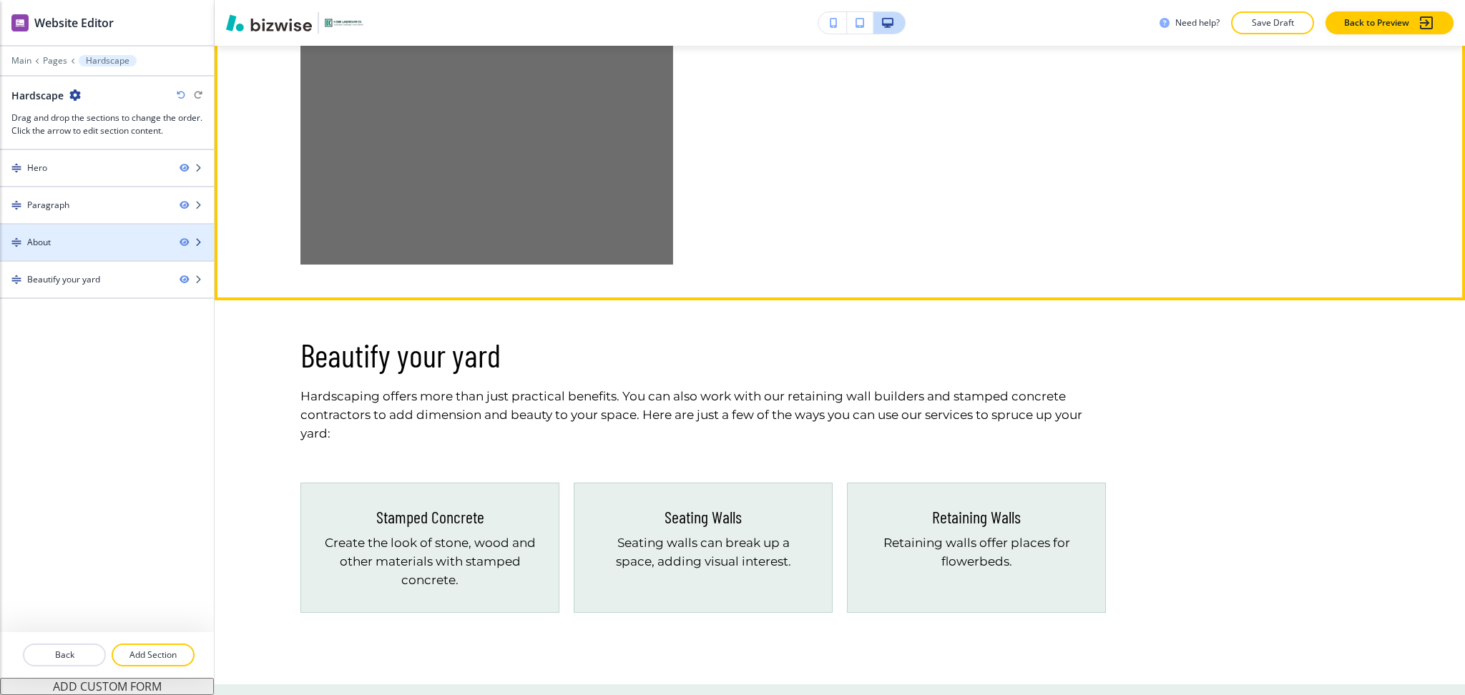
click at [105, 243] on div "About" at bounding box center [84, 242] width 168 height 13
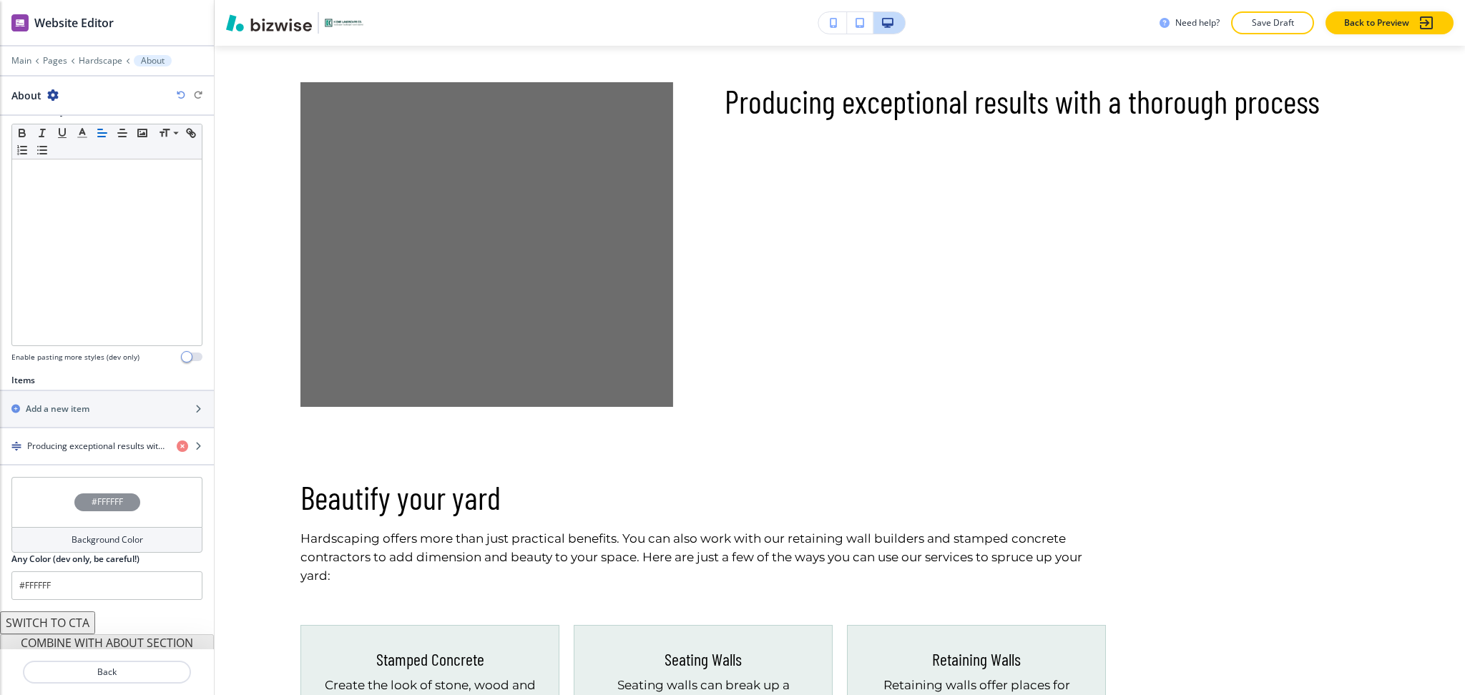
scroll to position [288, 0]
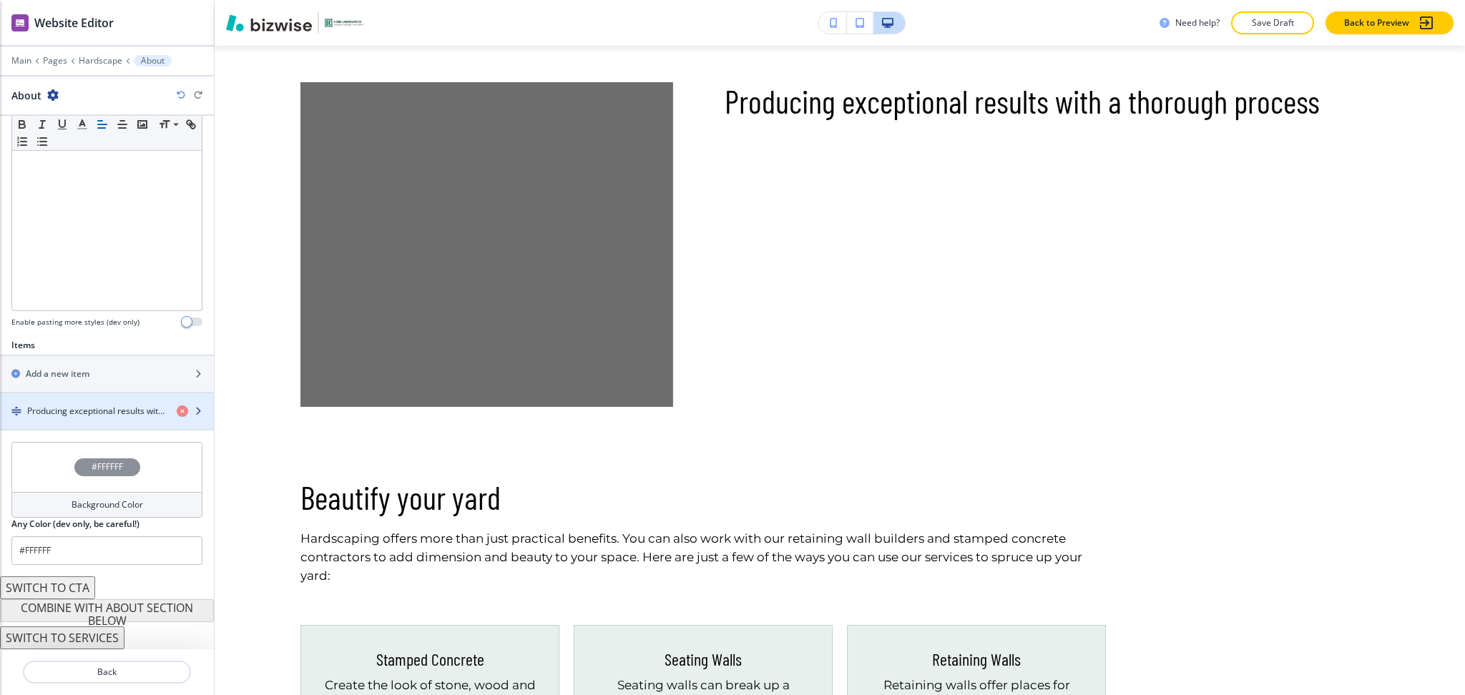
click at [86, 412] on h4 "Producing exceptional results with a thorough process" at bounding box center [96, 411] width 138 height 13
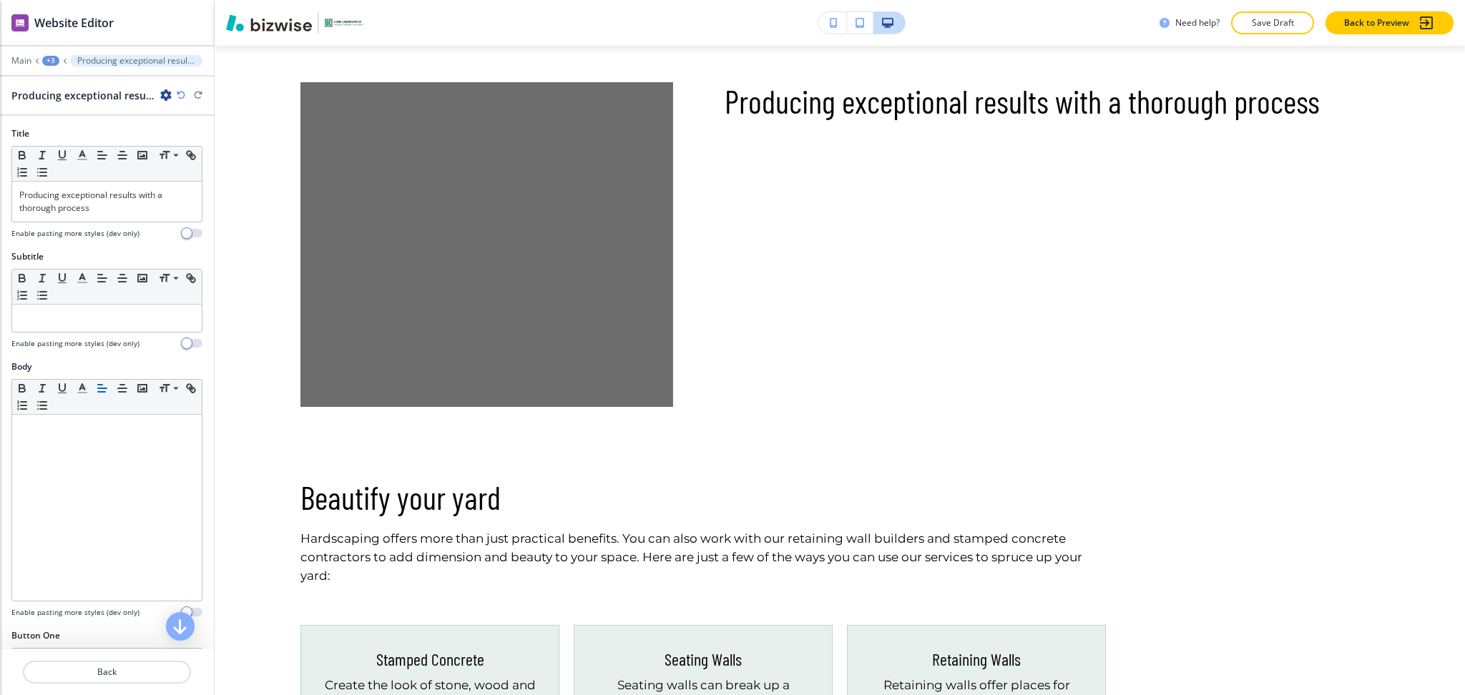
scroll to position [990, 0]
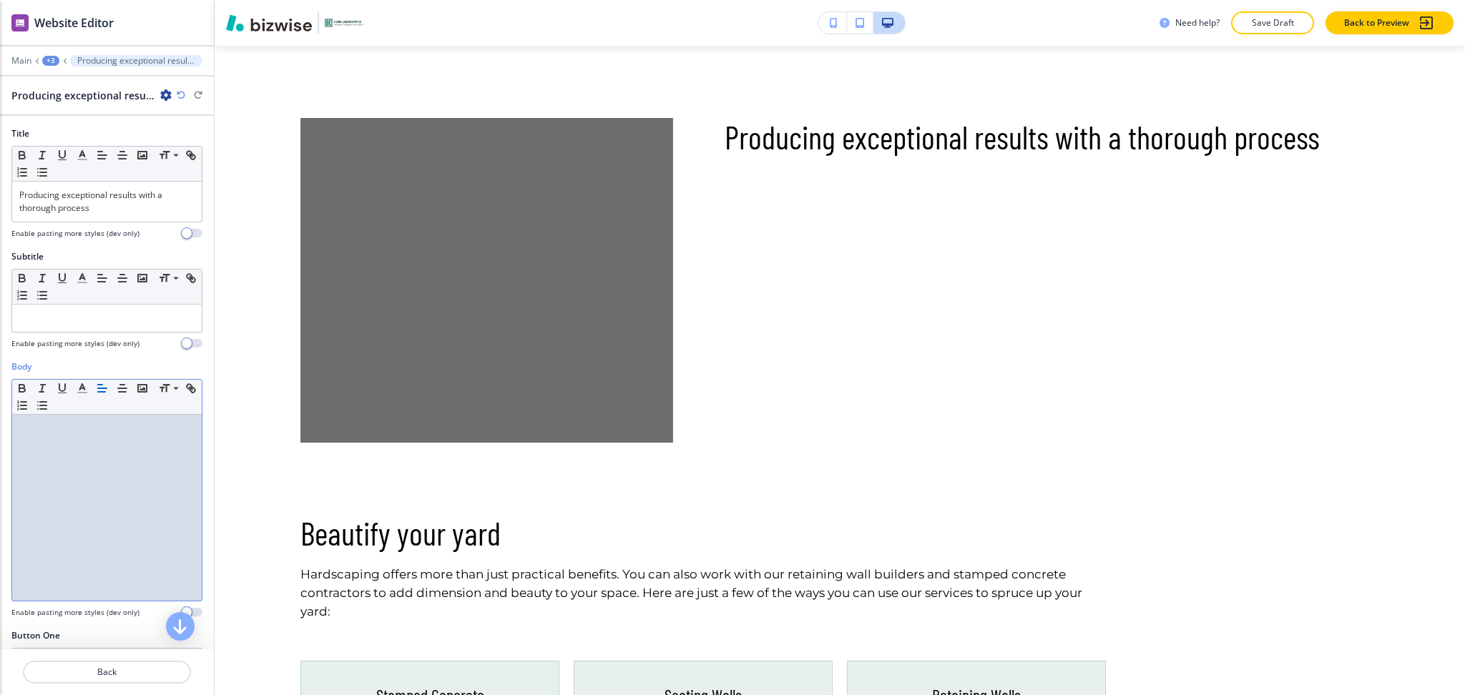
click at [76, 460] on div at bounding box center [107, 508] width 190 height 186
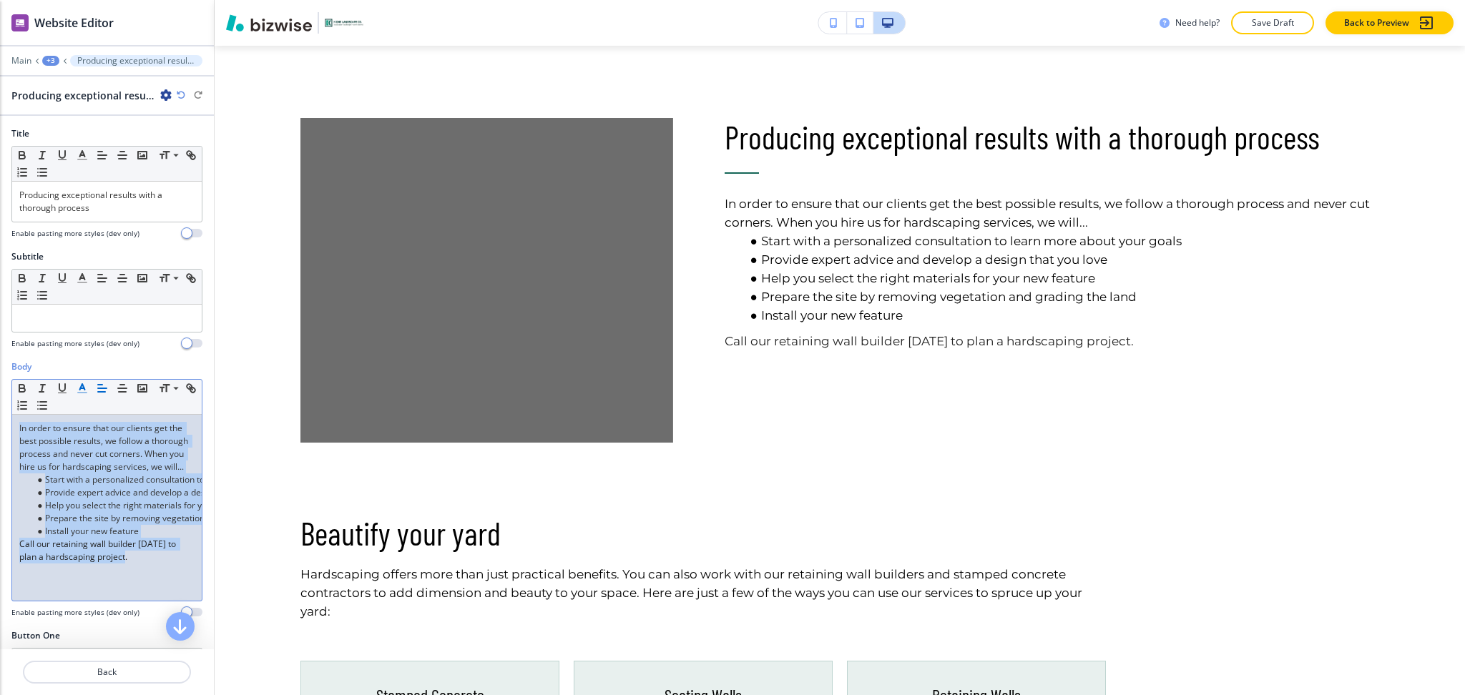
click at [82, 391] on icon "button" at bounding box center [82, 388] width 13 height 13
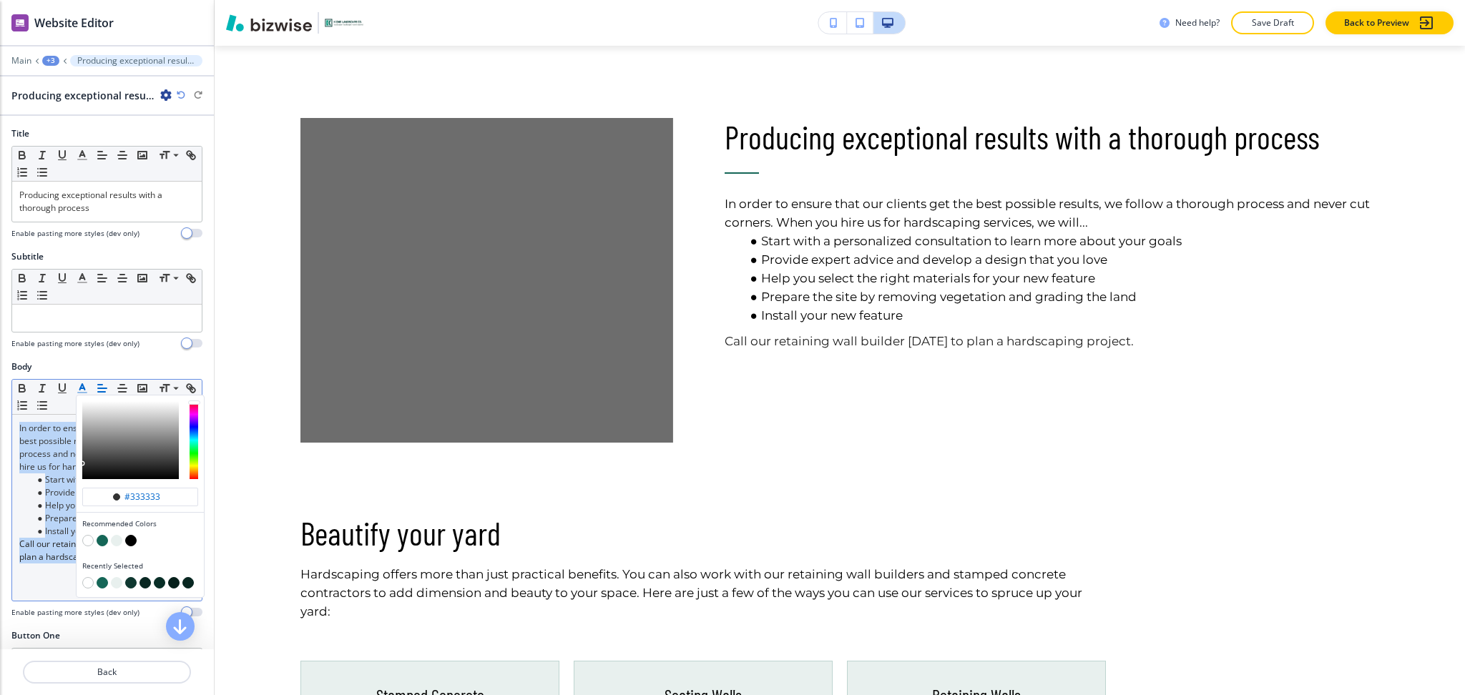
click at [133, 541] on button "button" at bounding box center [130, 540] width 11 height 11
type input "#000000"
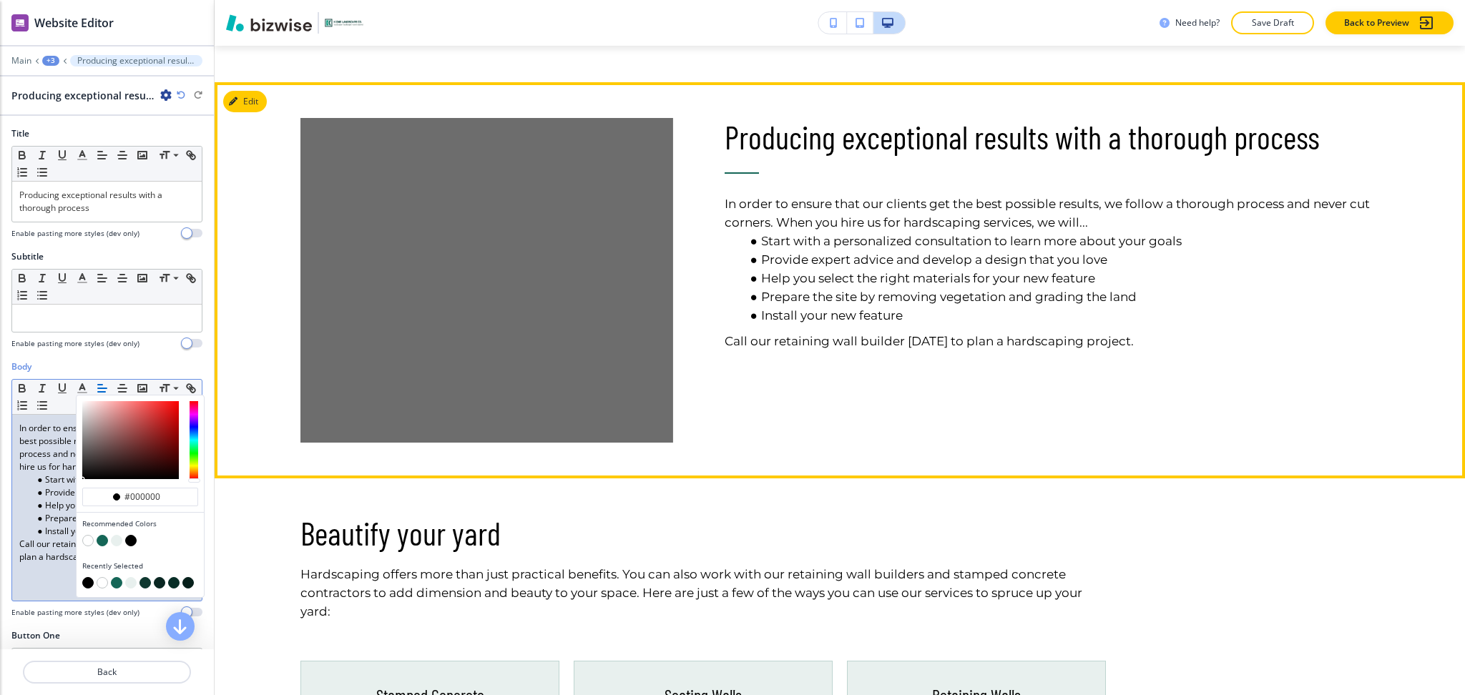
click at [905, 408] on div "Producing exceptional results with a thorough process In order to ensure that o…" at bounding box center [1026, 245] width 707 height 396
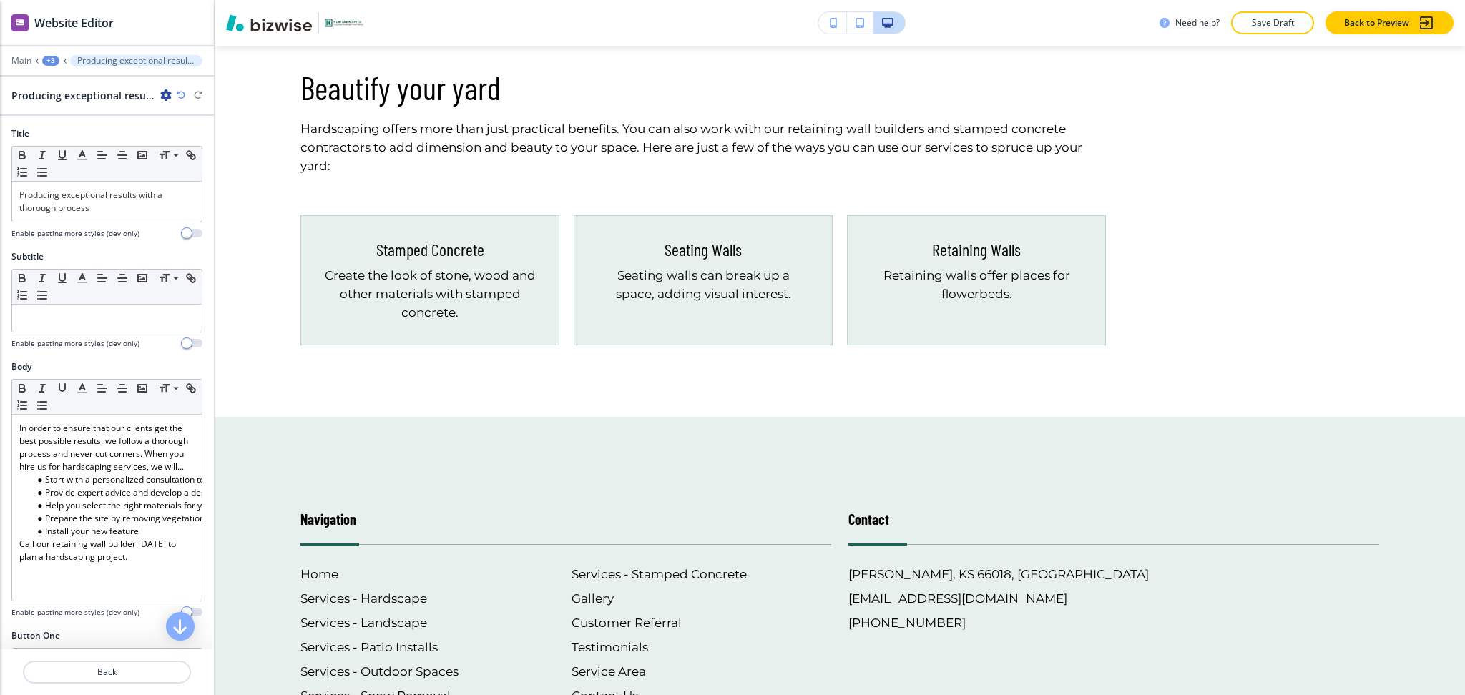
scroll to position [1319, 0]
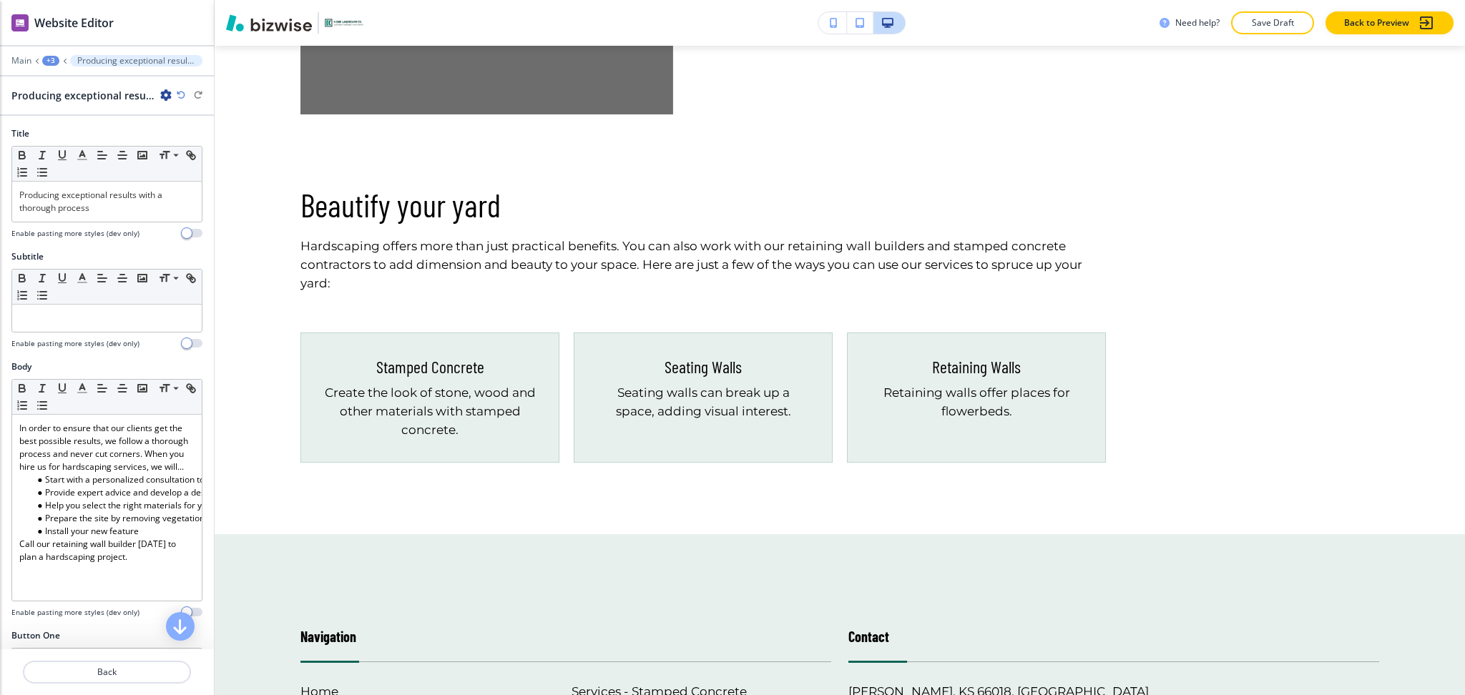
click at [49, 57] on div "+3" at bounding box center [50, 61] width 17 height 10
click at [70, 101] on button "Hardscape" at bounding box center [88, 109] width 92 height 25
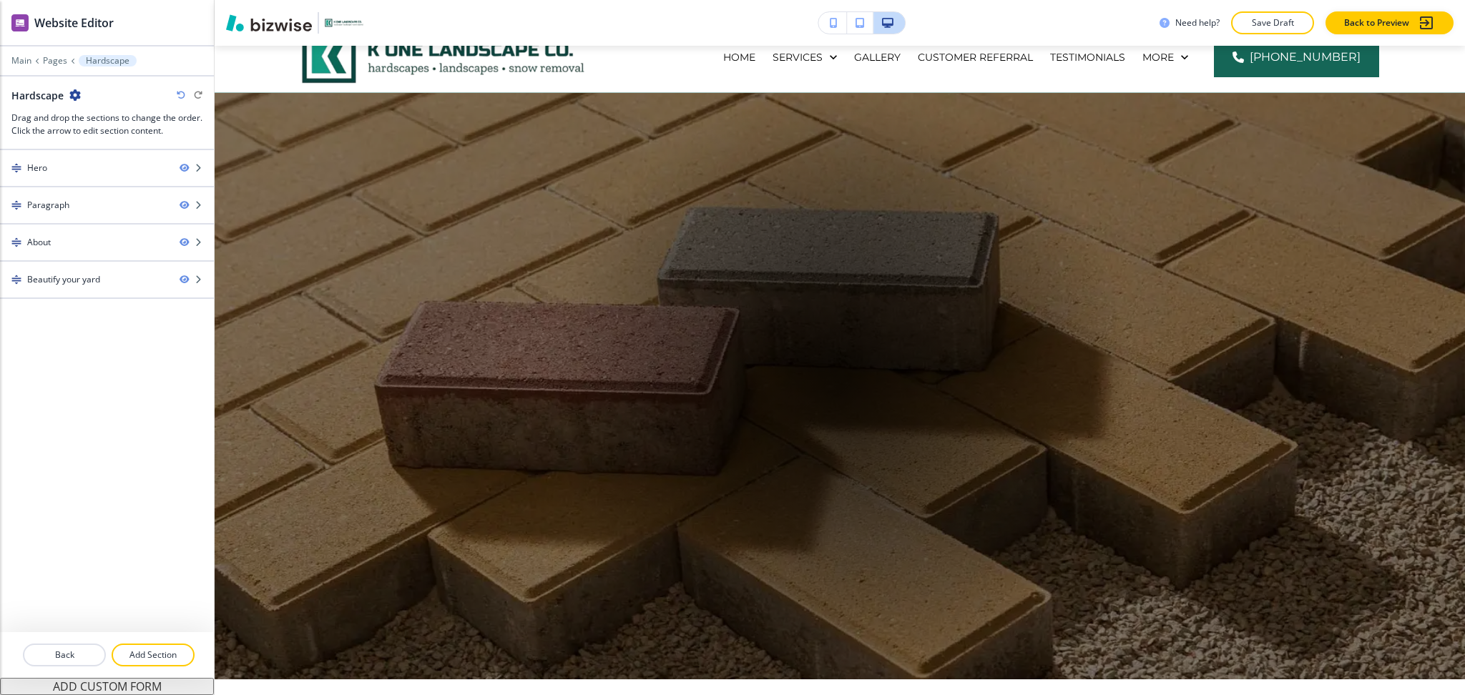
scroll to position [0, 0]
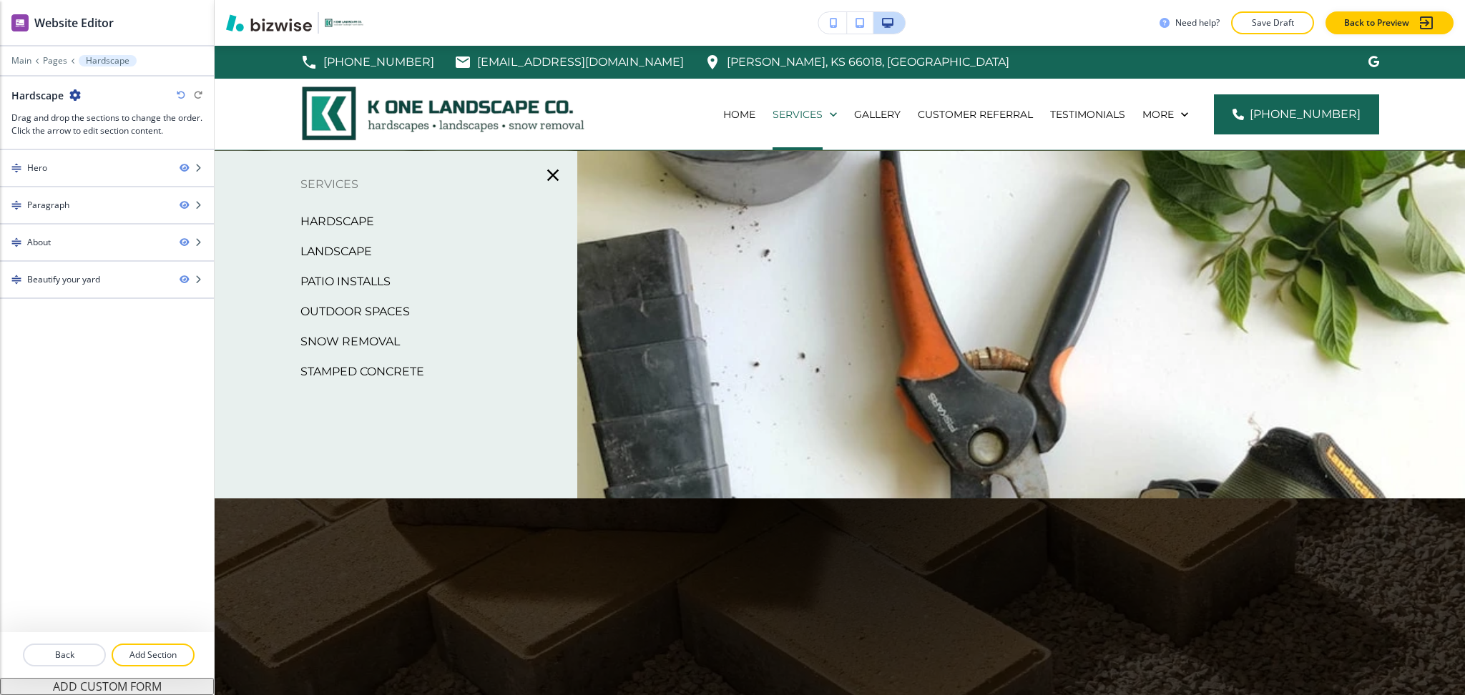
click at [333, 250] on p "Landscape" at bounding box center [336, 251] width 72 height 21
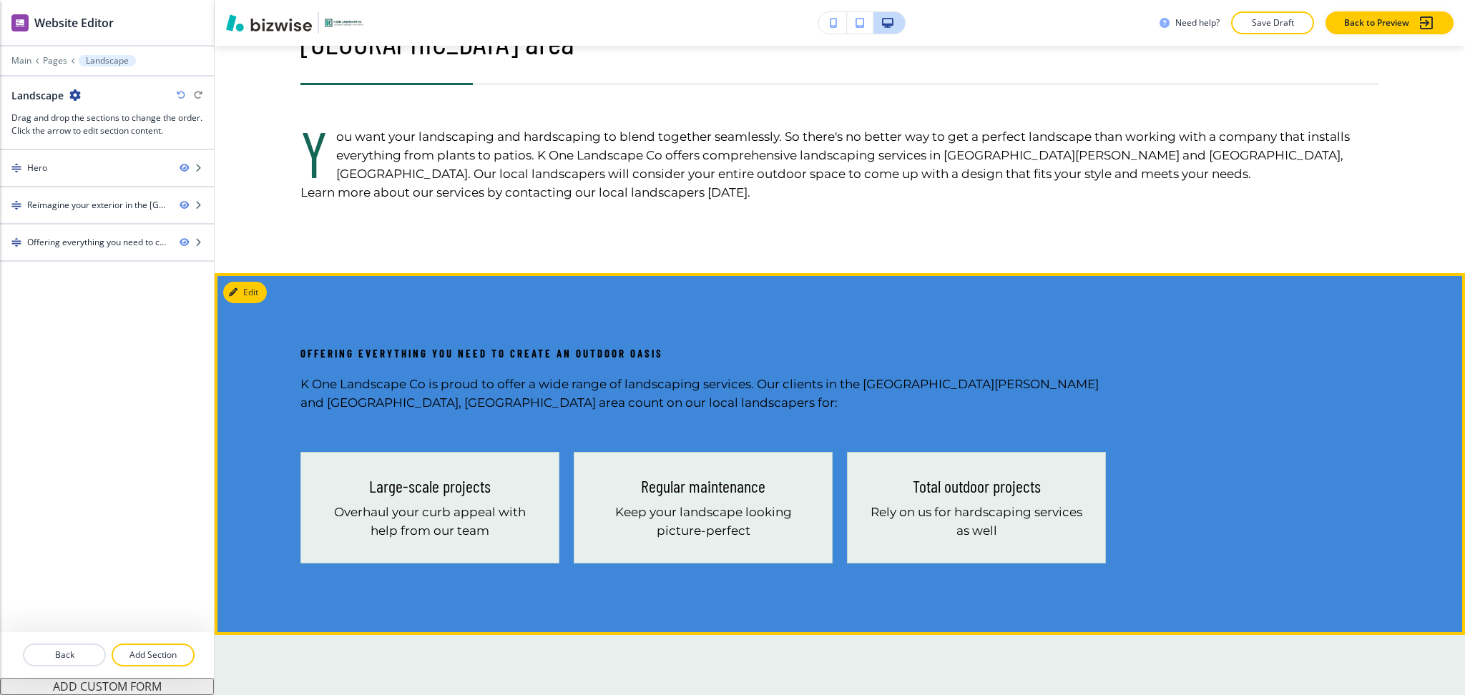
scroll to position [856, 0]
click at [268, 273] on div "Offering everything you need to create an outdoor oasis K One Landscape Co is p…" at bounding box center [840, 454] width 1251 height 362
click at [248, 281] on button "Edit This Section" at bounding box center [271, 291] width 97 height 21
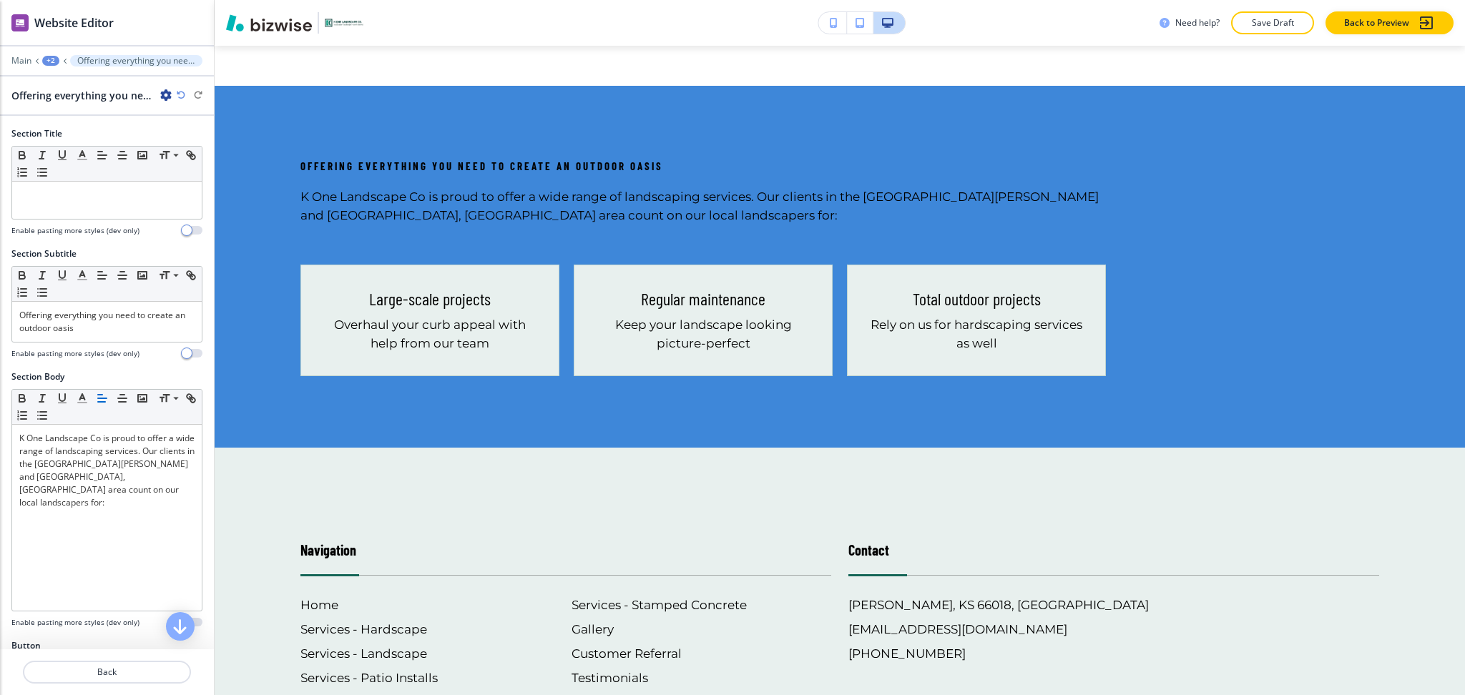
scroll to position [1045, 0]
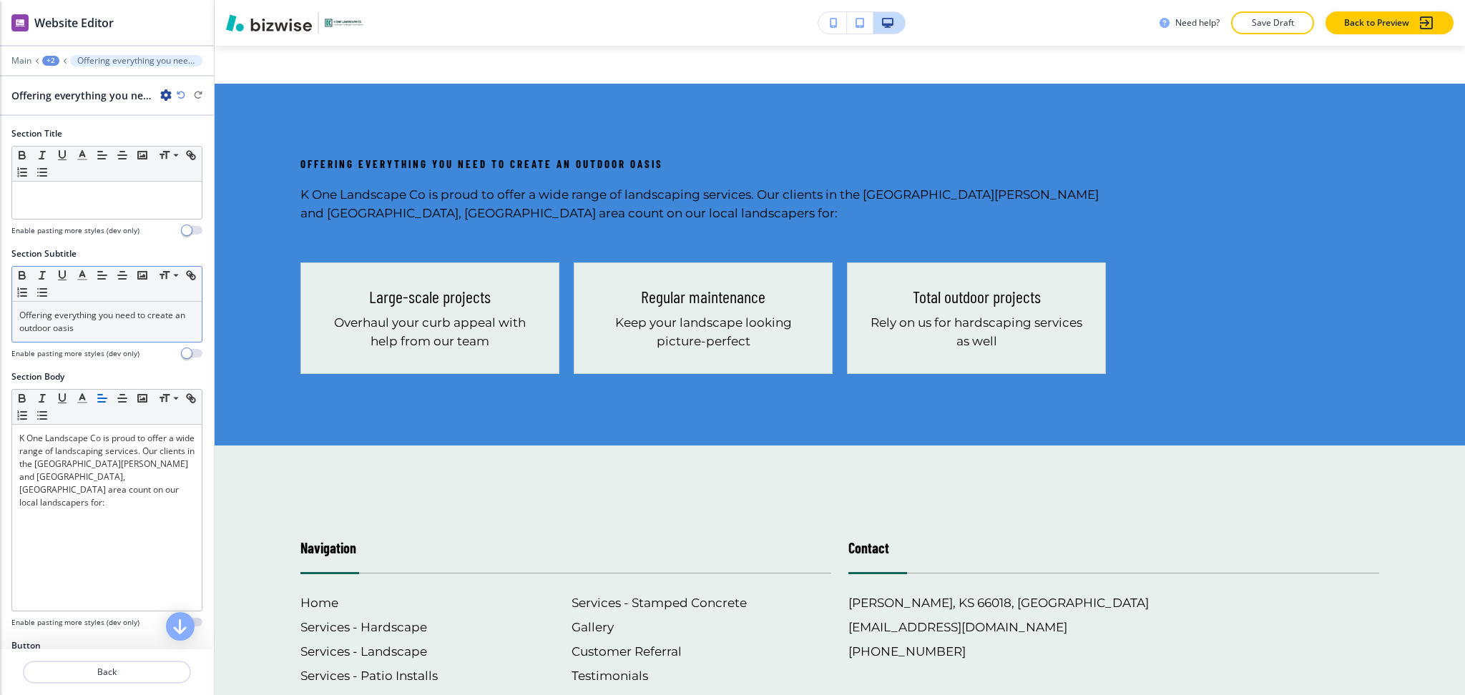
click at [135, 336] on div "Offering everything you need to create an outdoor oasis" at bounding box center [107, 322] width 190 height 40
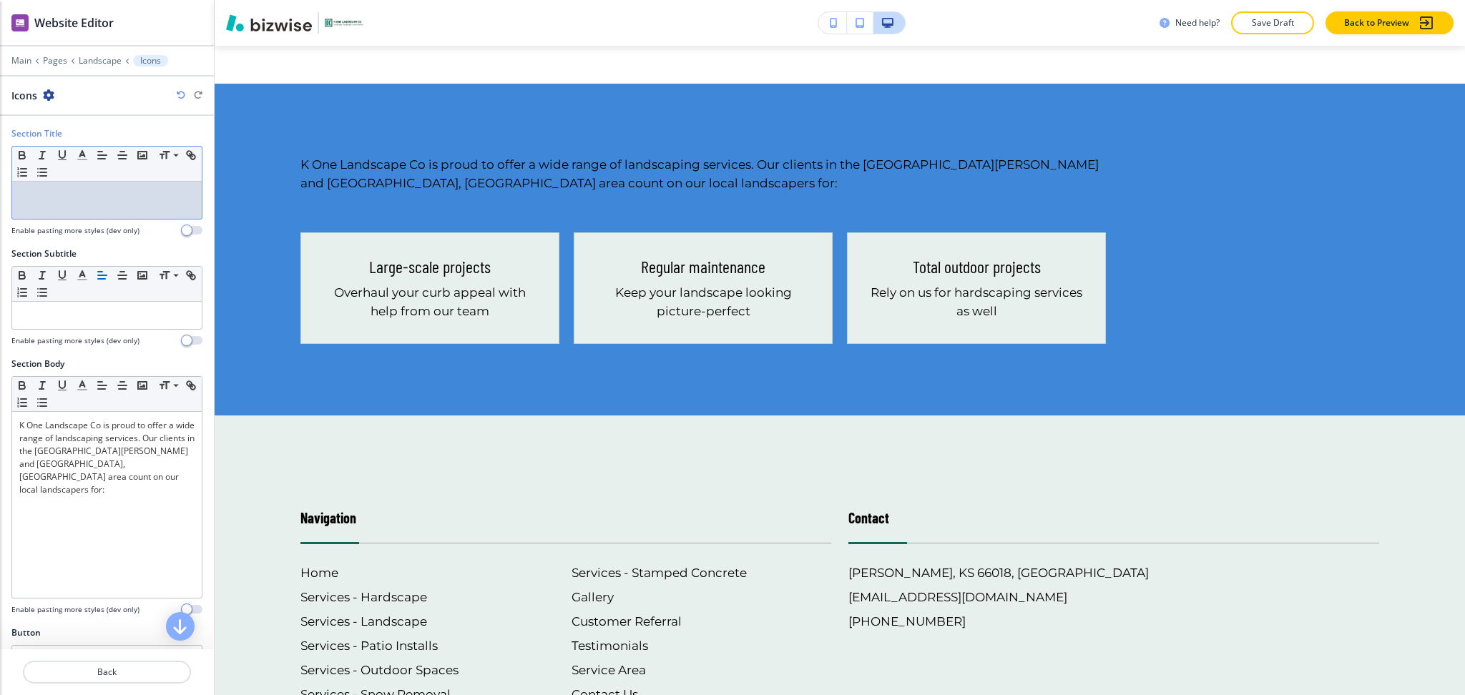
click at [132, 200] on p at bounding box center [106, 195] width 175 height 13
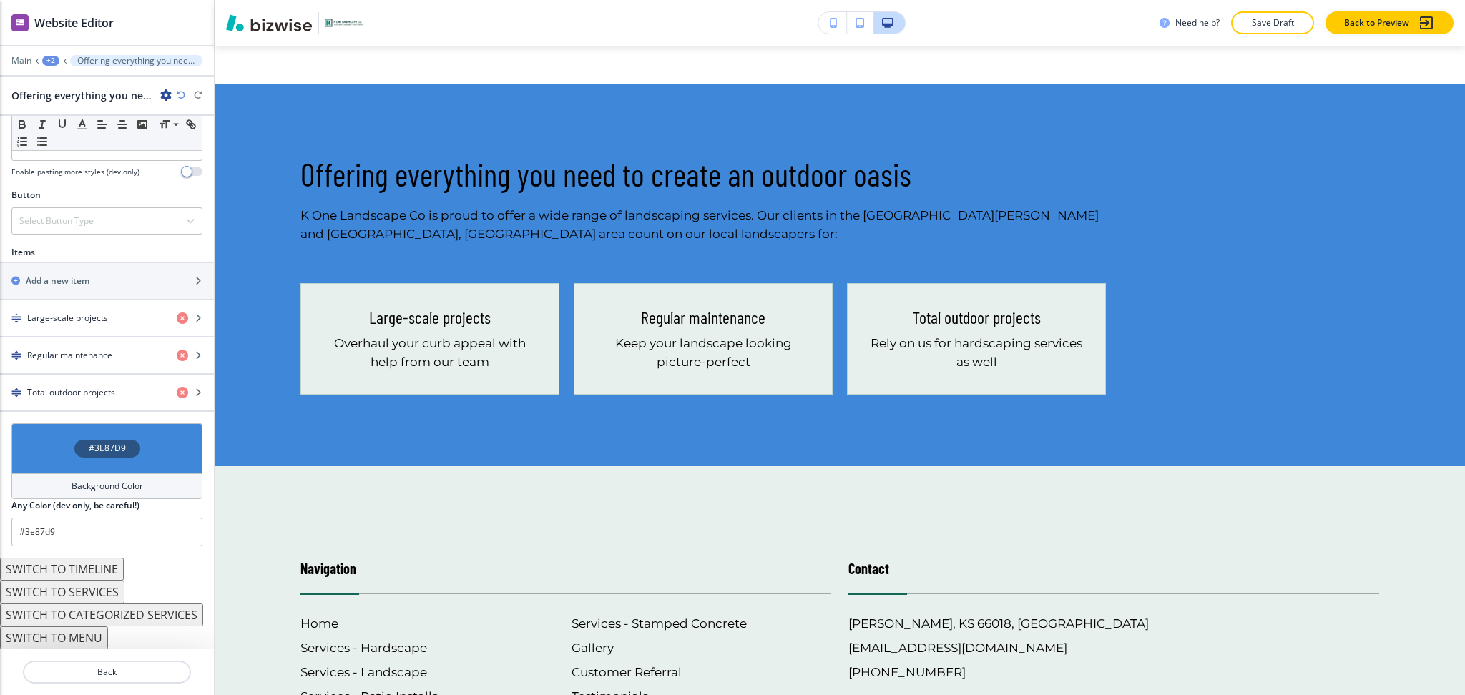
click at [132, 483] on h4 "Background Color" at bounding box center [108, 486] width 72 height 13
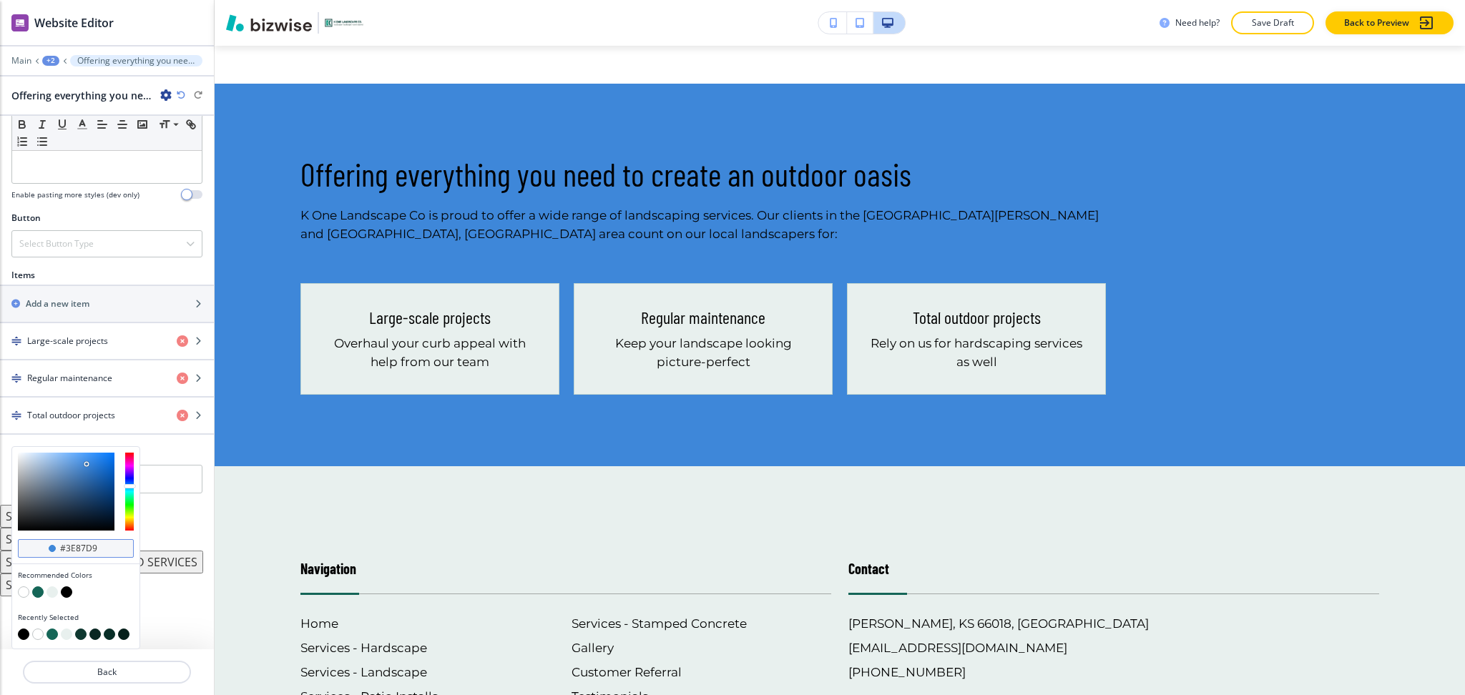
scroll to position [418, 0]
click at [50, 591] on button "button" at bounding box center [52, 592] width 11 height 11
type input "#e8f0ee"
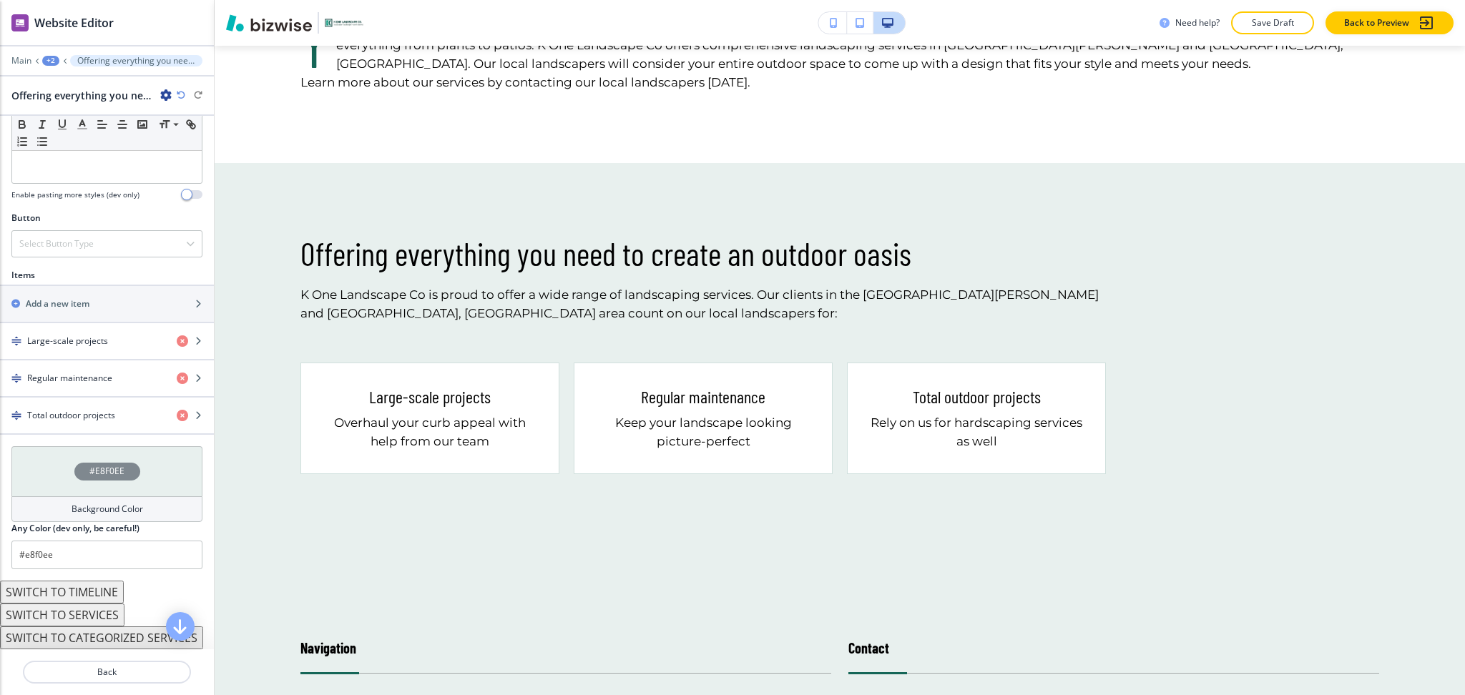
scroll to position [0, 0]
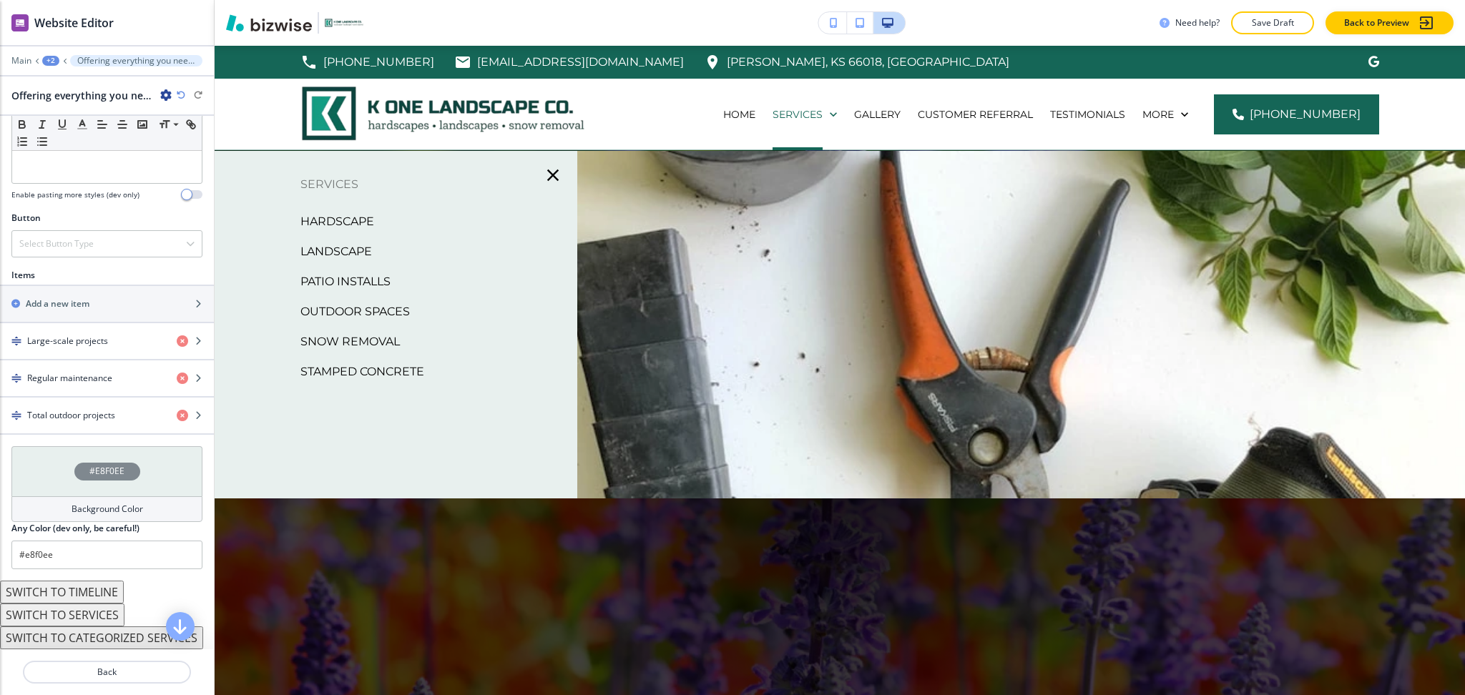
click at [365, 275] on p "Patio Installs" at bounding box center [345, 281] width 90 height 21
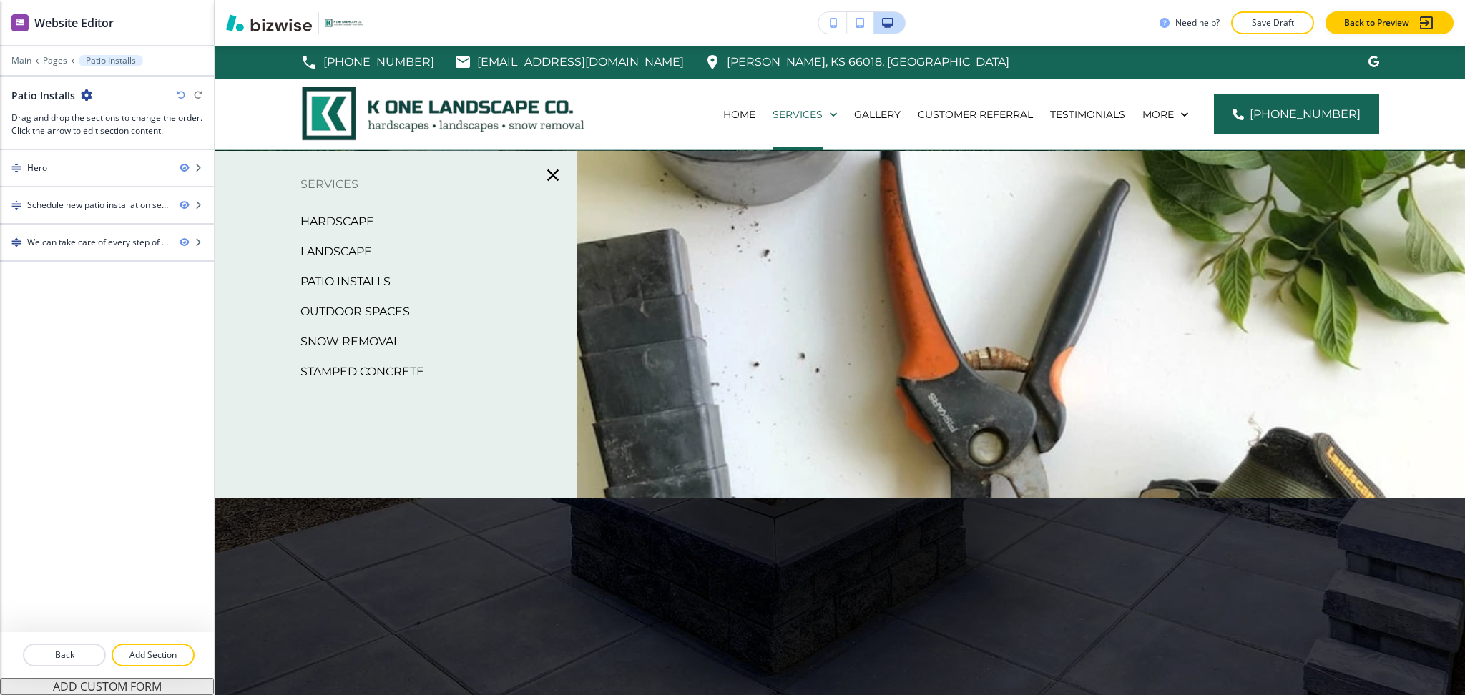
click at [328, 313] on p "Outdoor Spaces" at bounding box center [354, 311] width 109 height 21
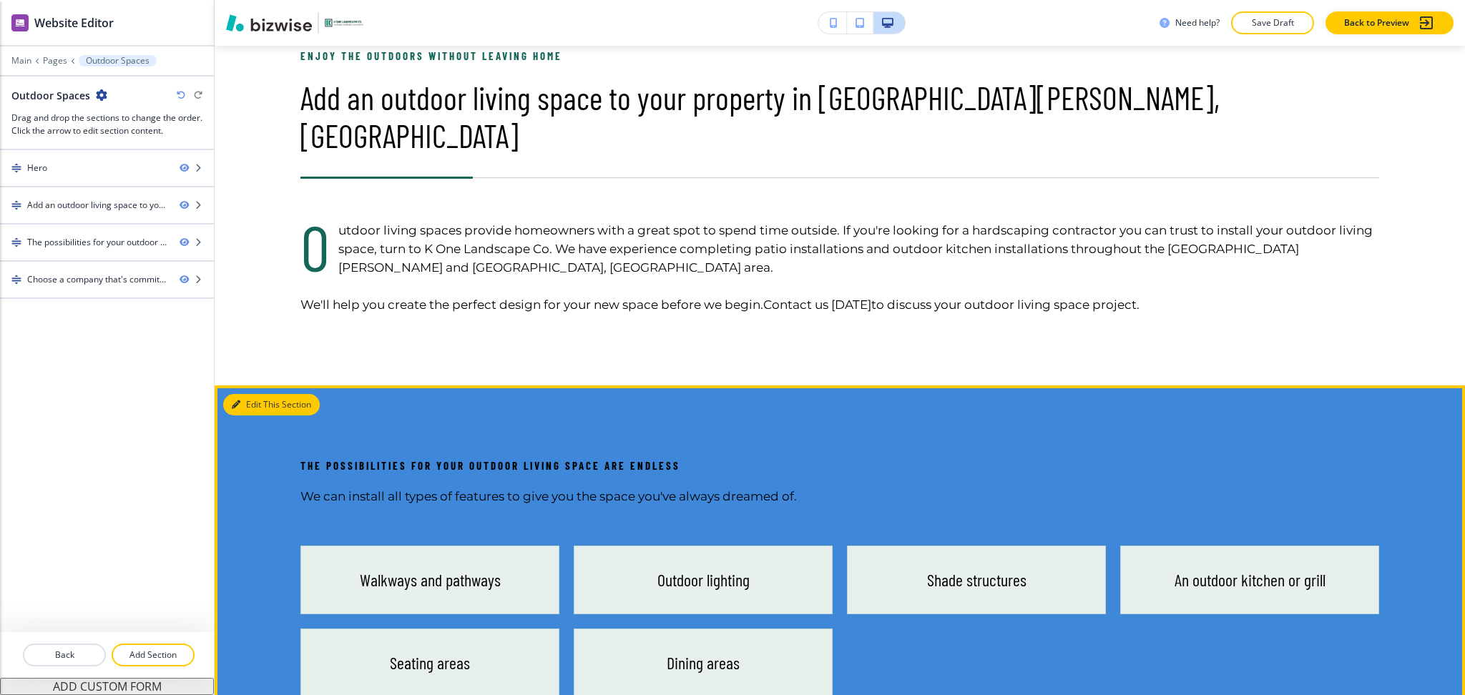
click at [256, 394] on button "Edit This Section" at bounding box center [271, 404] width 97 height 21
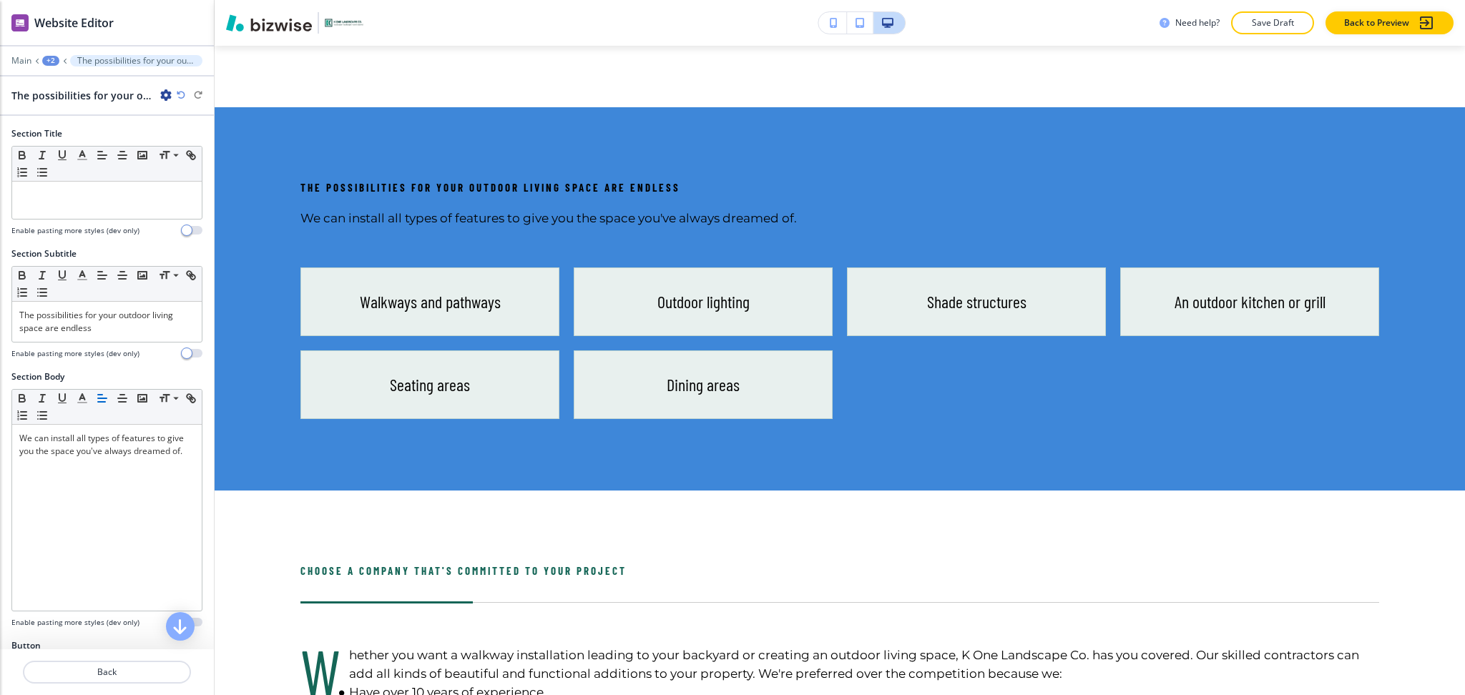
scroll to position [1062, 0]
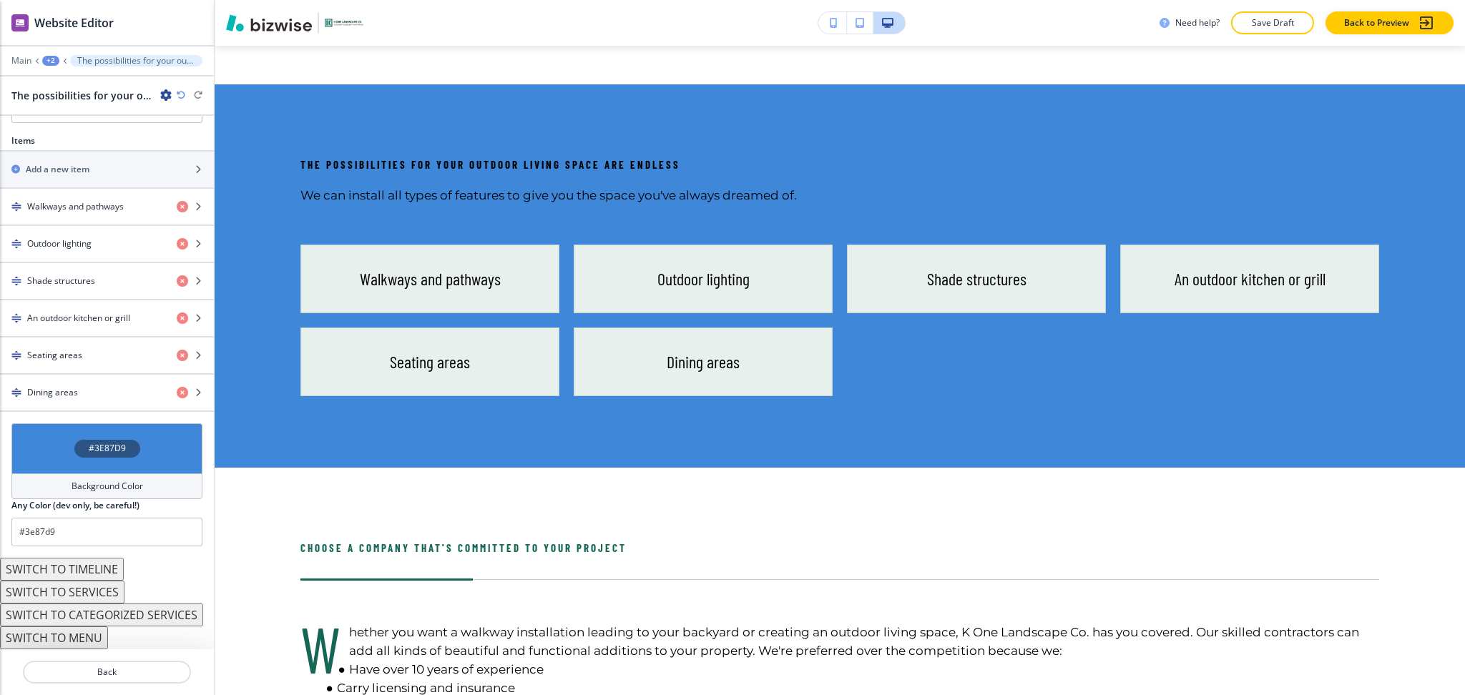
click at [112, 487] on h4 "Background Color" at bounding box center [108, 486] width 72 height 13
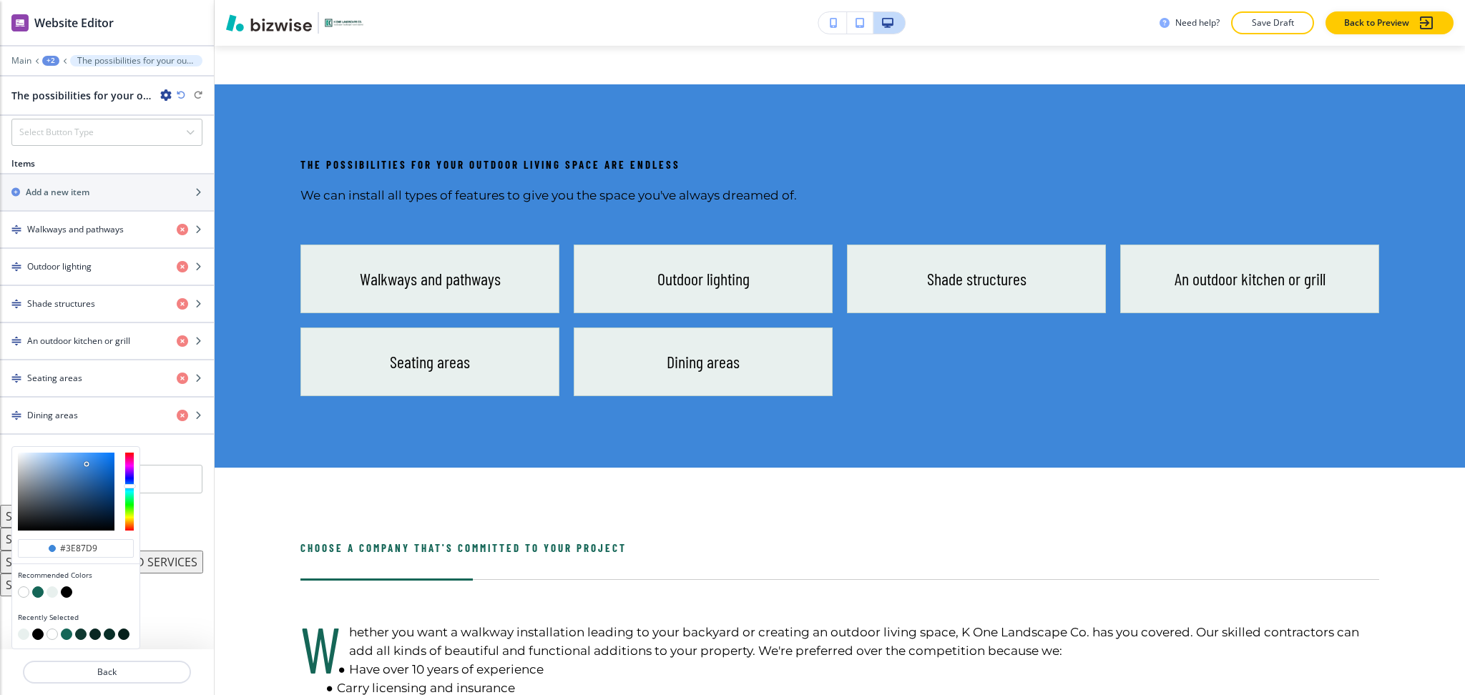
click at [52, 597] on button "button" at bounding box center [52, 592] width 11 height 11
type input "#e8f0ee"
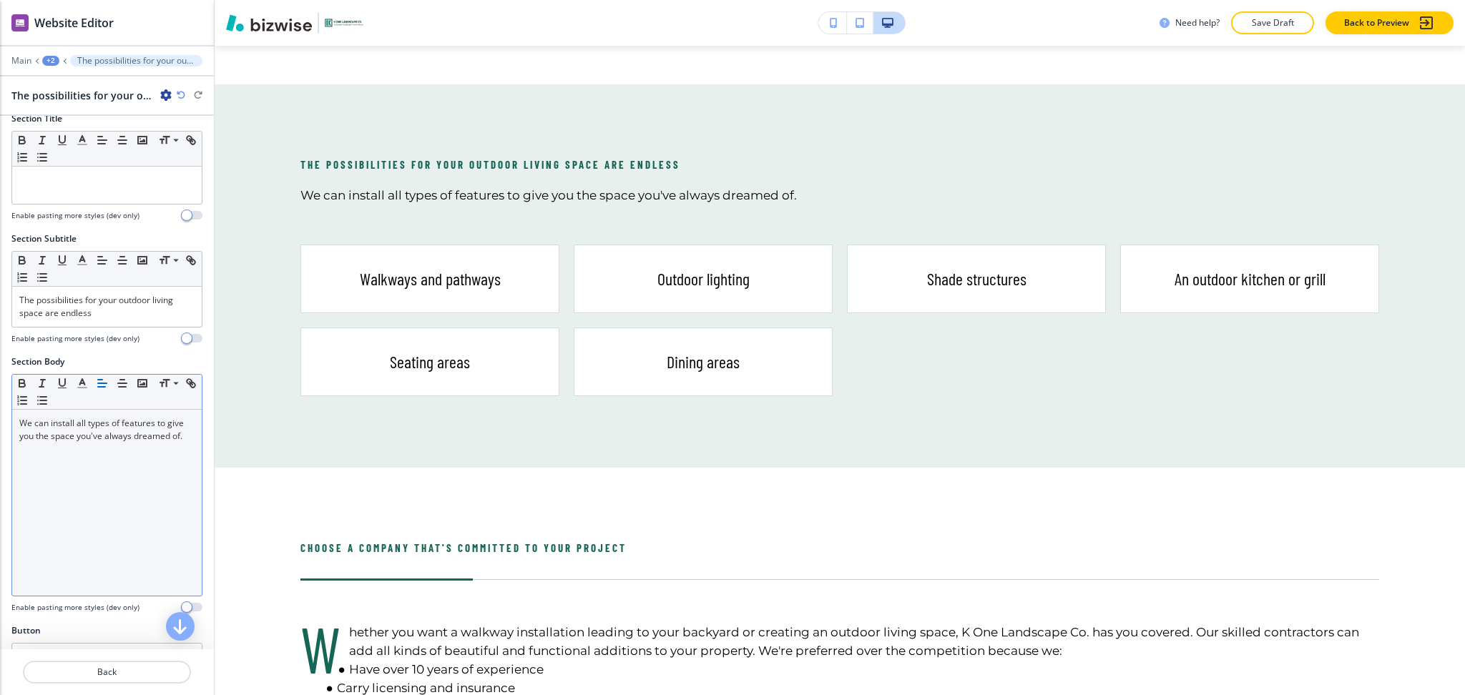
scroll to position [0, 0]
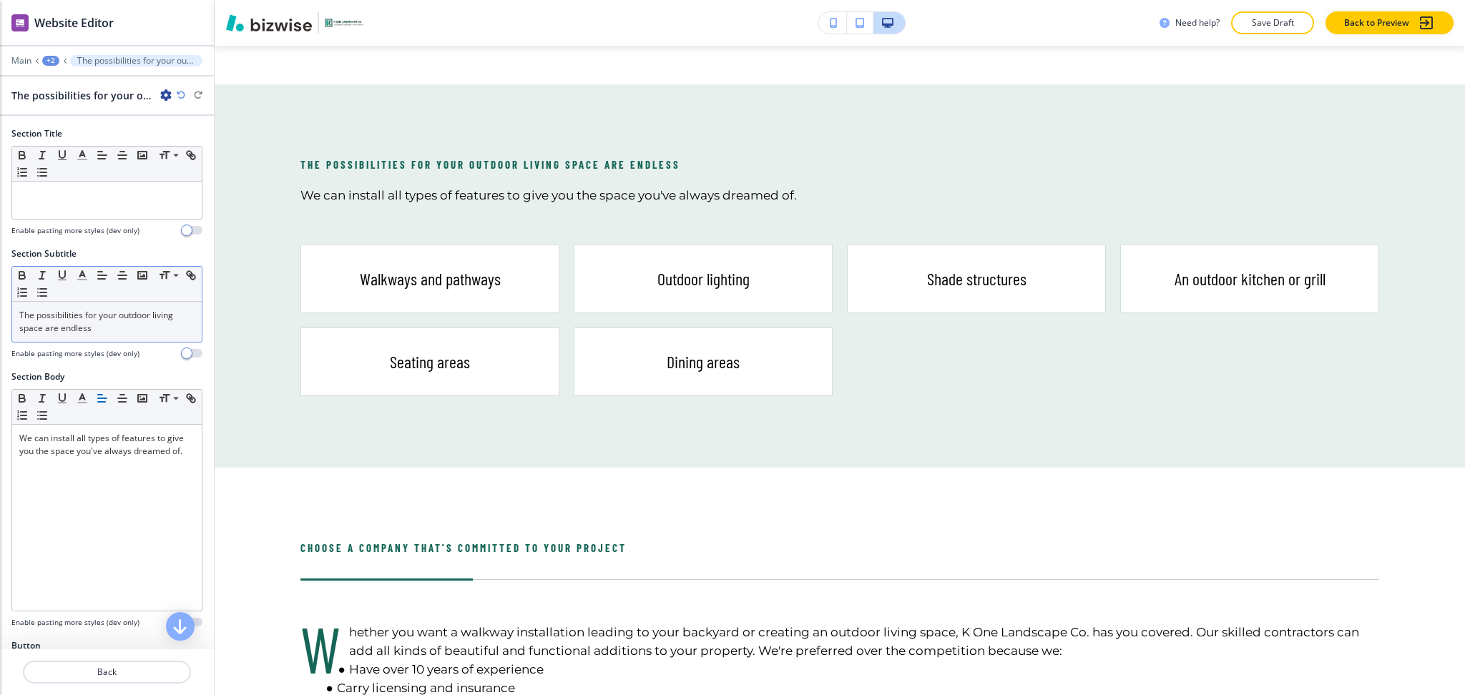
click at [103, 331] on p "The possibilities for your outdoor living space are endless" at bounding box center [106, 322] width 175 height 26
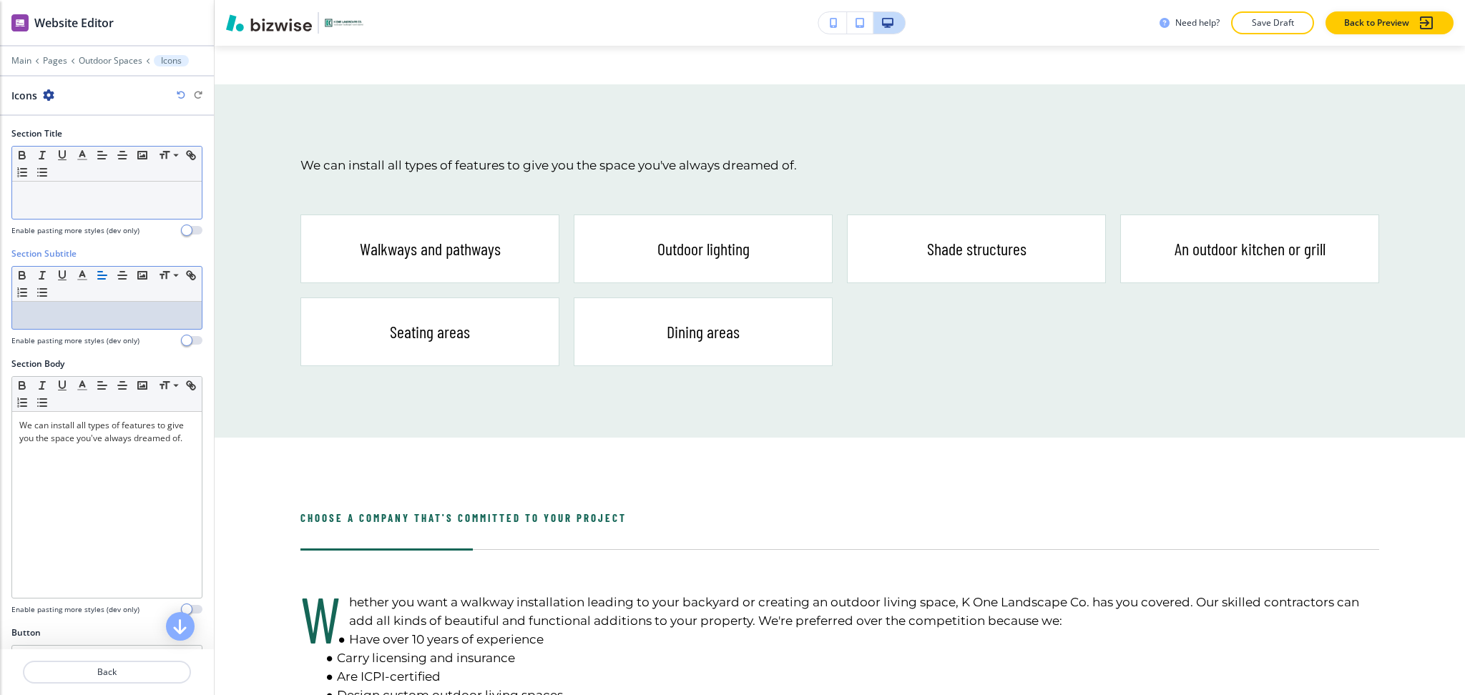
click at [105, 217] on div at bounding box center [107, 200] width 190 height 37
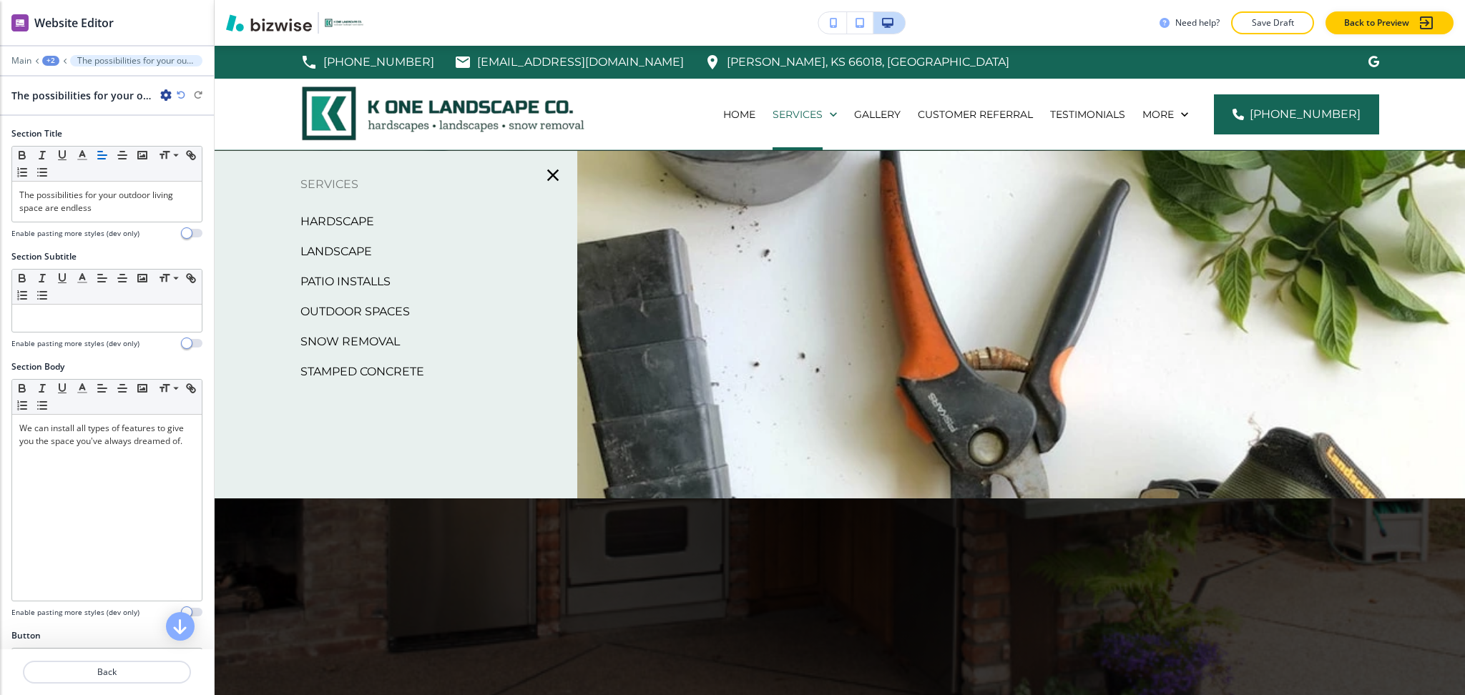
click at [373, 336] on p "Snow Removal" at bounding box center [349, 341] width 99 height 21
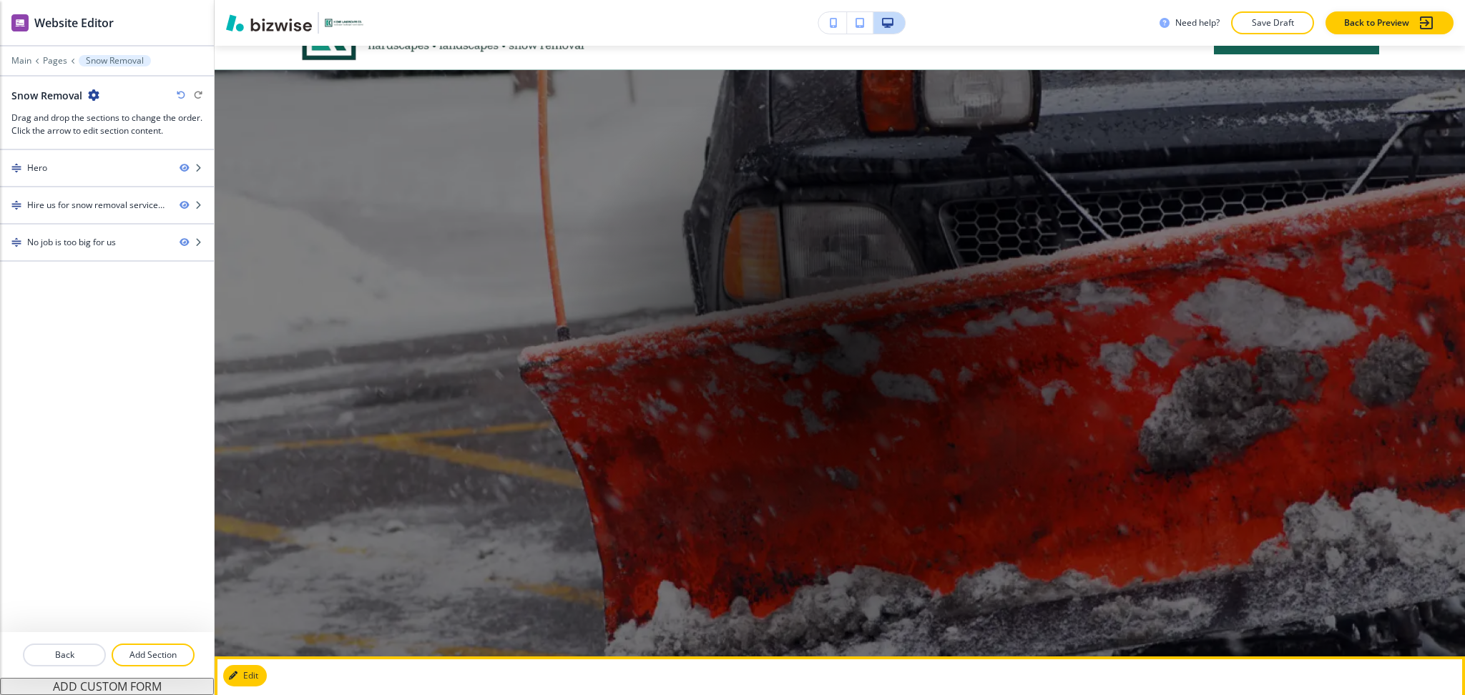
scroll to position [79, 0]
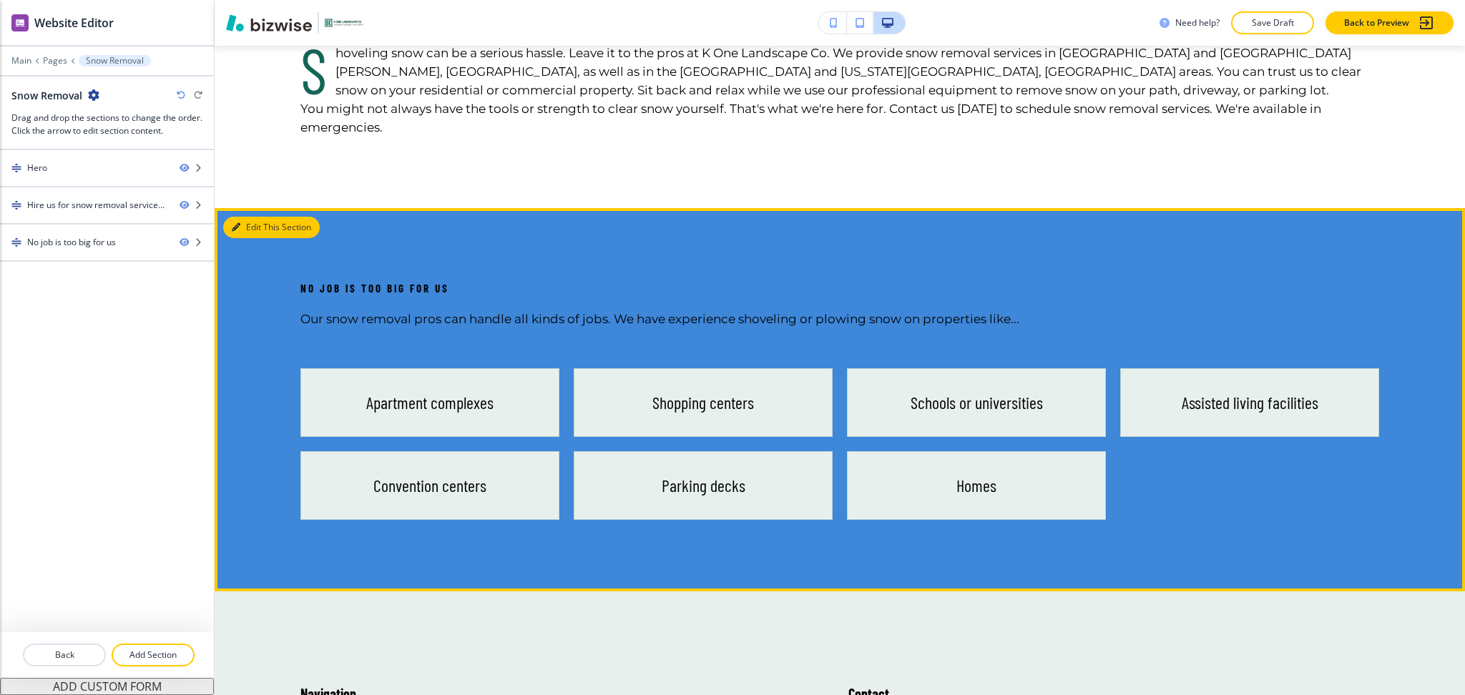
click at [253, 217] on button "Edit This Section" at bounding box center [271, 227] width 97 height 21
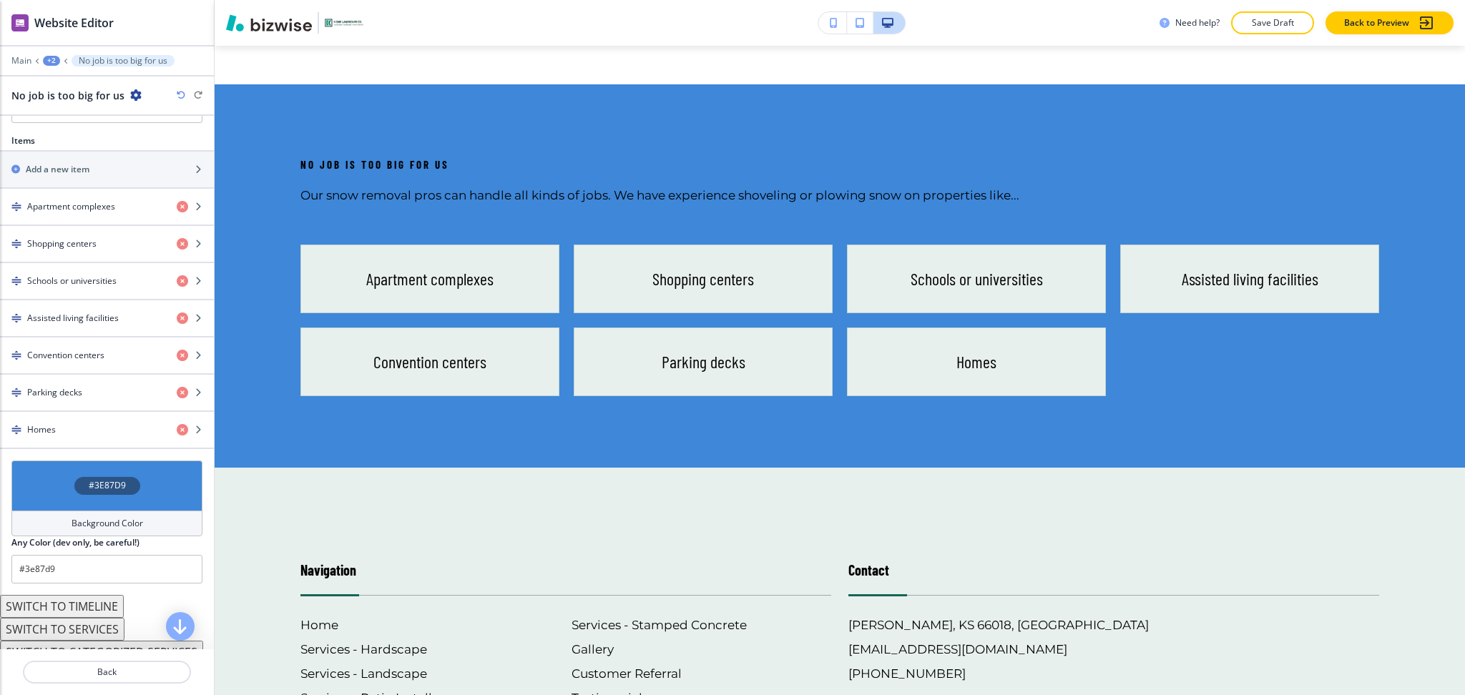
scroll to position [550, 0]
click at [103, 524] on h4 "Background Color" at bounding box center [108, 523] width 72 height 13
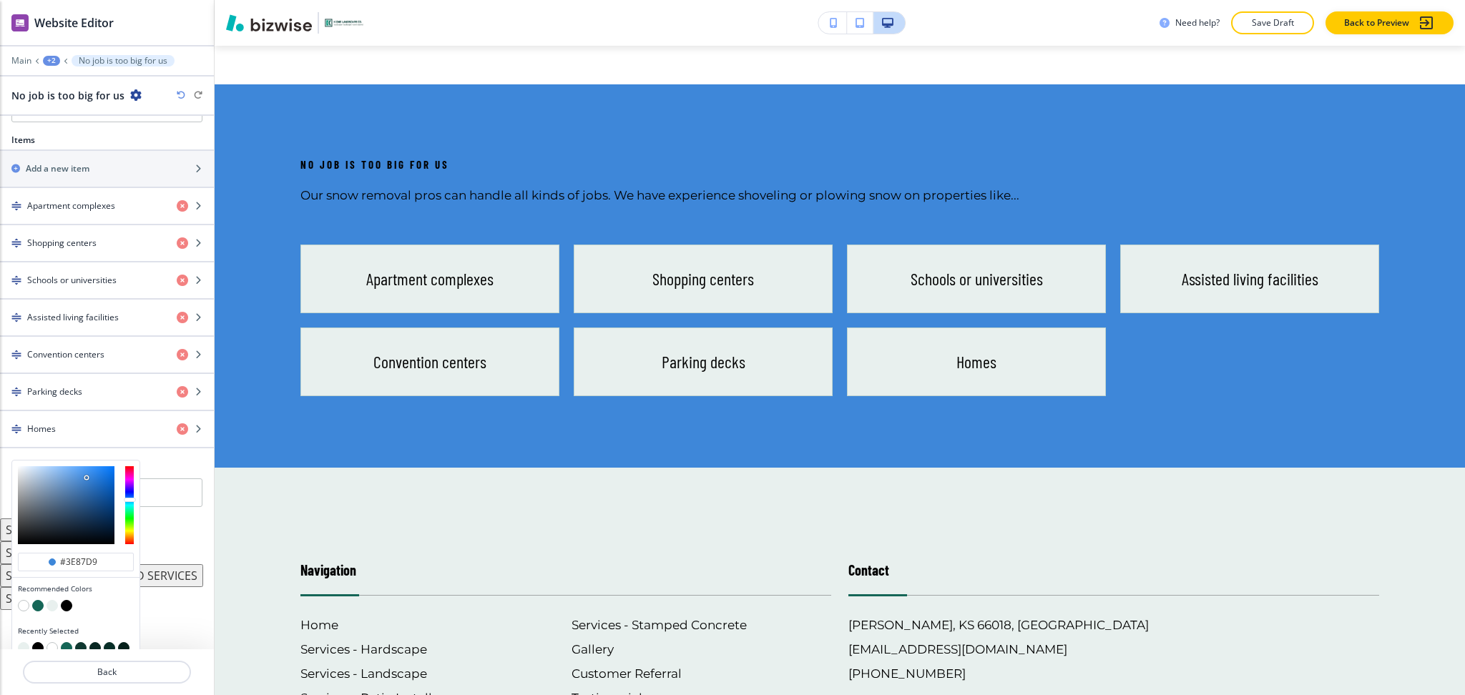
click at [49, 607] on button "button" at bounding box center [52, 605] width 11 height 11
type input "#e8f0ee"
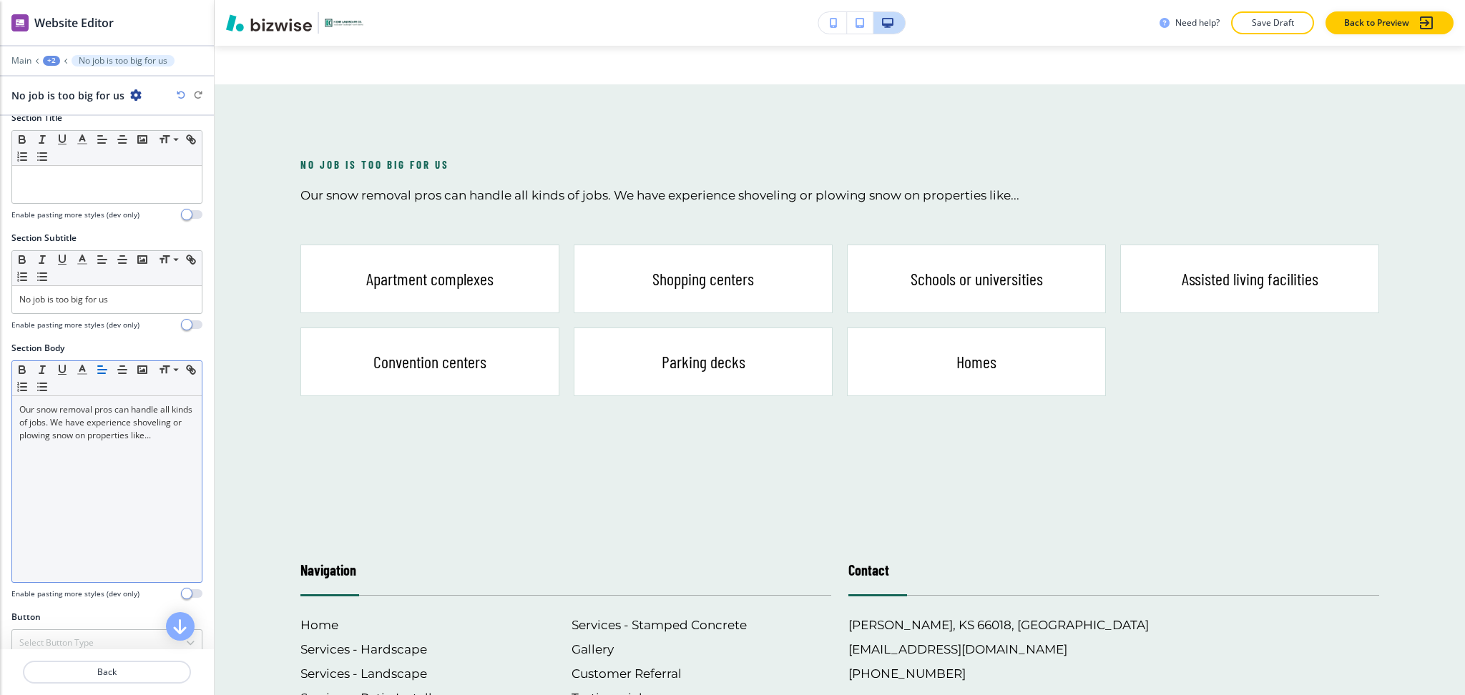
scroll to position [0, 0]
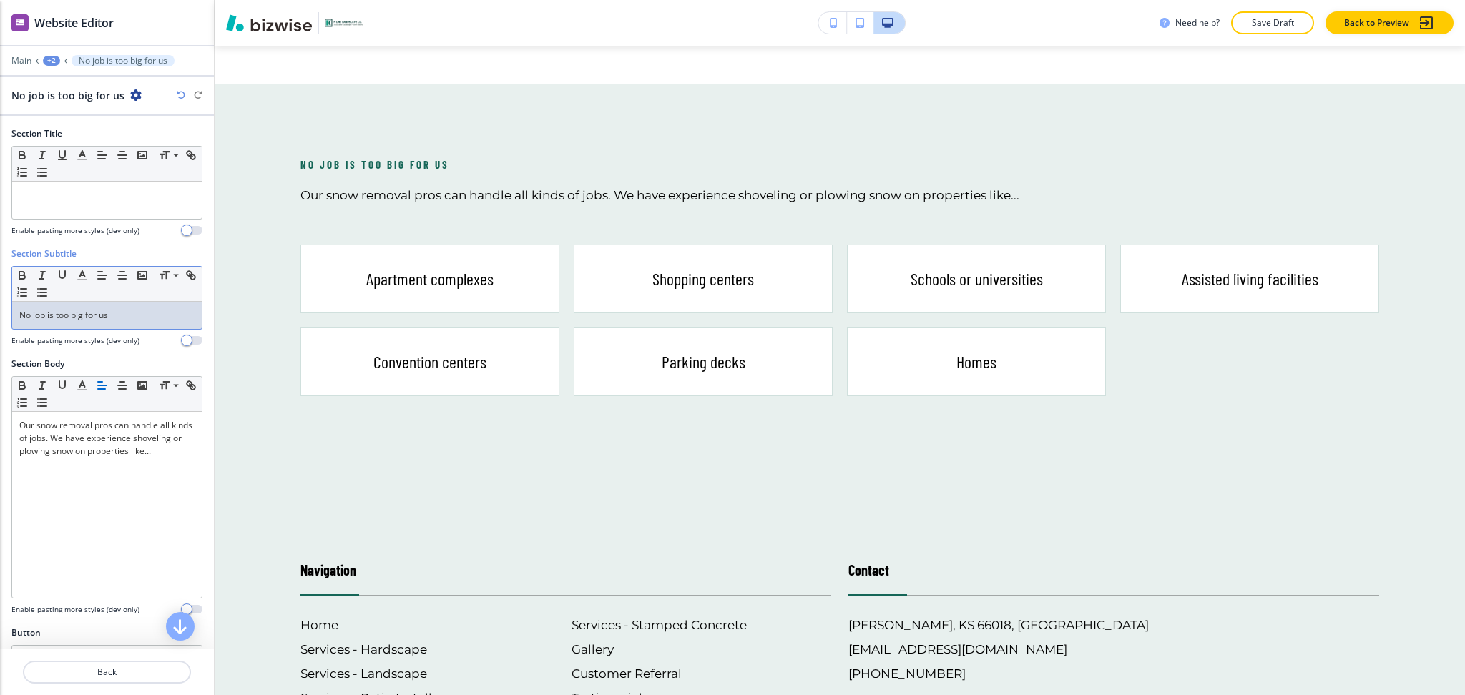
click at [126, 321] on p "No job is too big for us" at bounding box center [106, 315] width 175 height 13
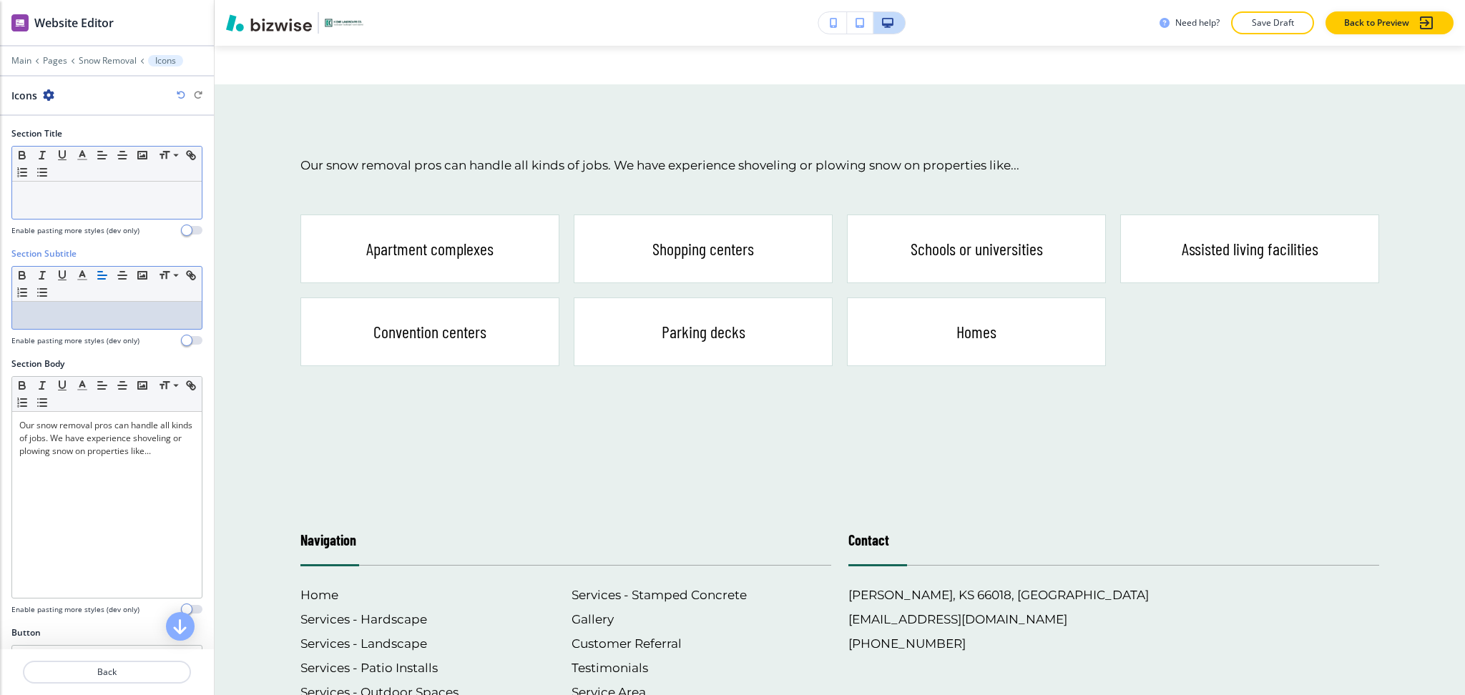
click at [142, 195] on p at bounding box center [106, 195] width 175 height 13
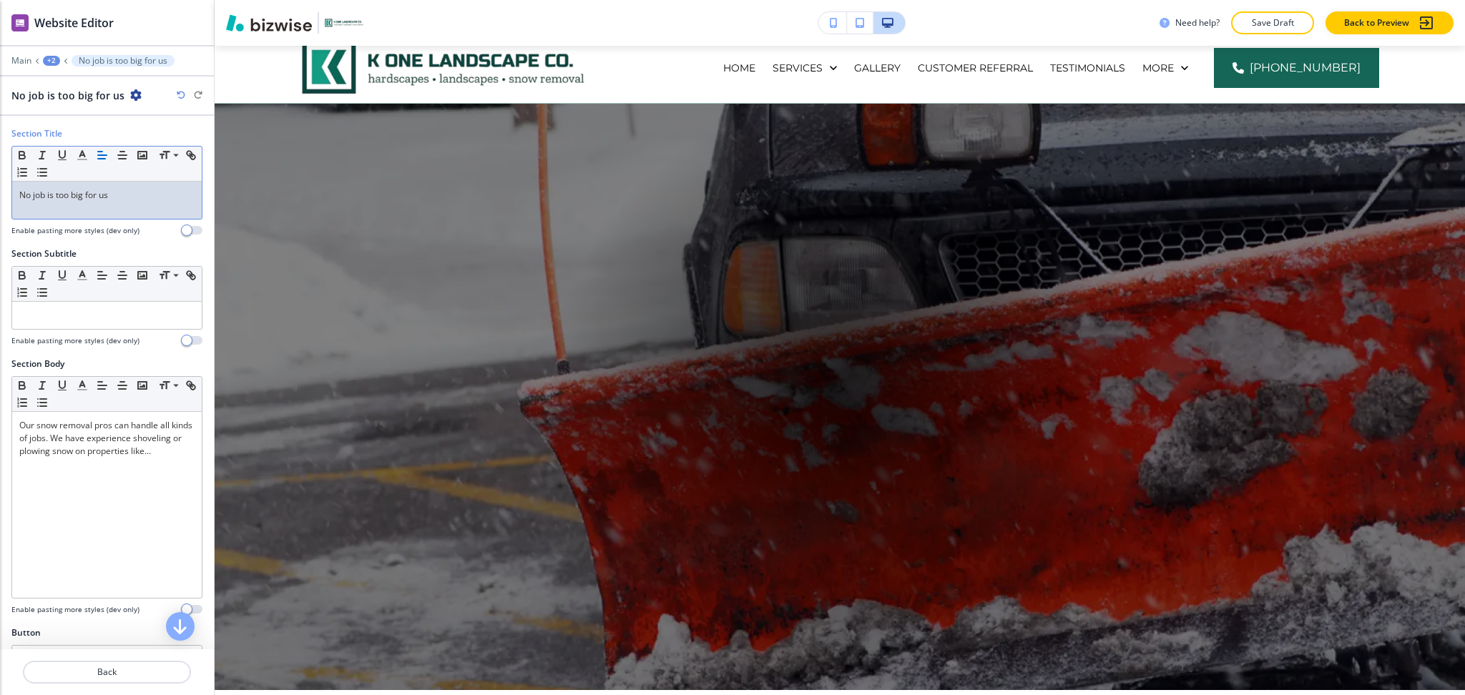
scroll to position [24, 0]
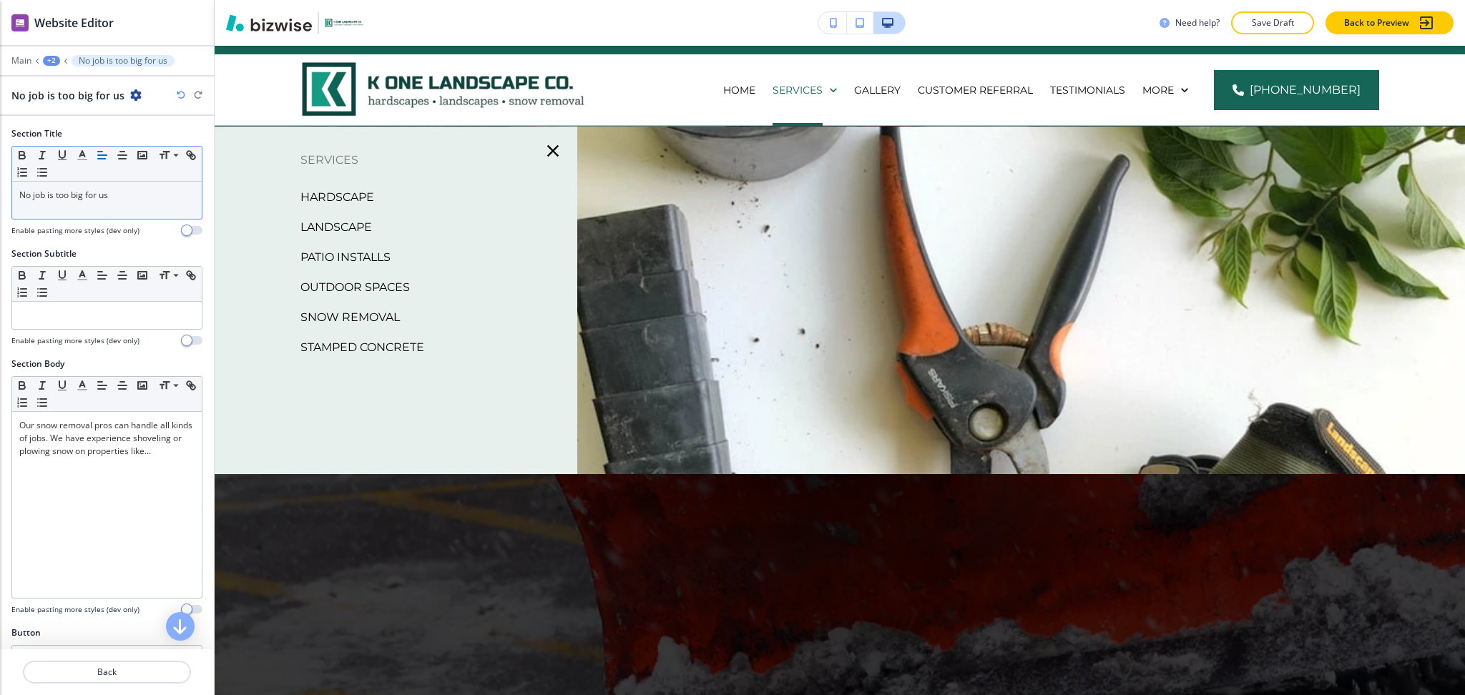
click at [376, 345] on p "Stamped Concrete" at bounding box center [362, 347] width 124 height 21
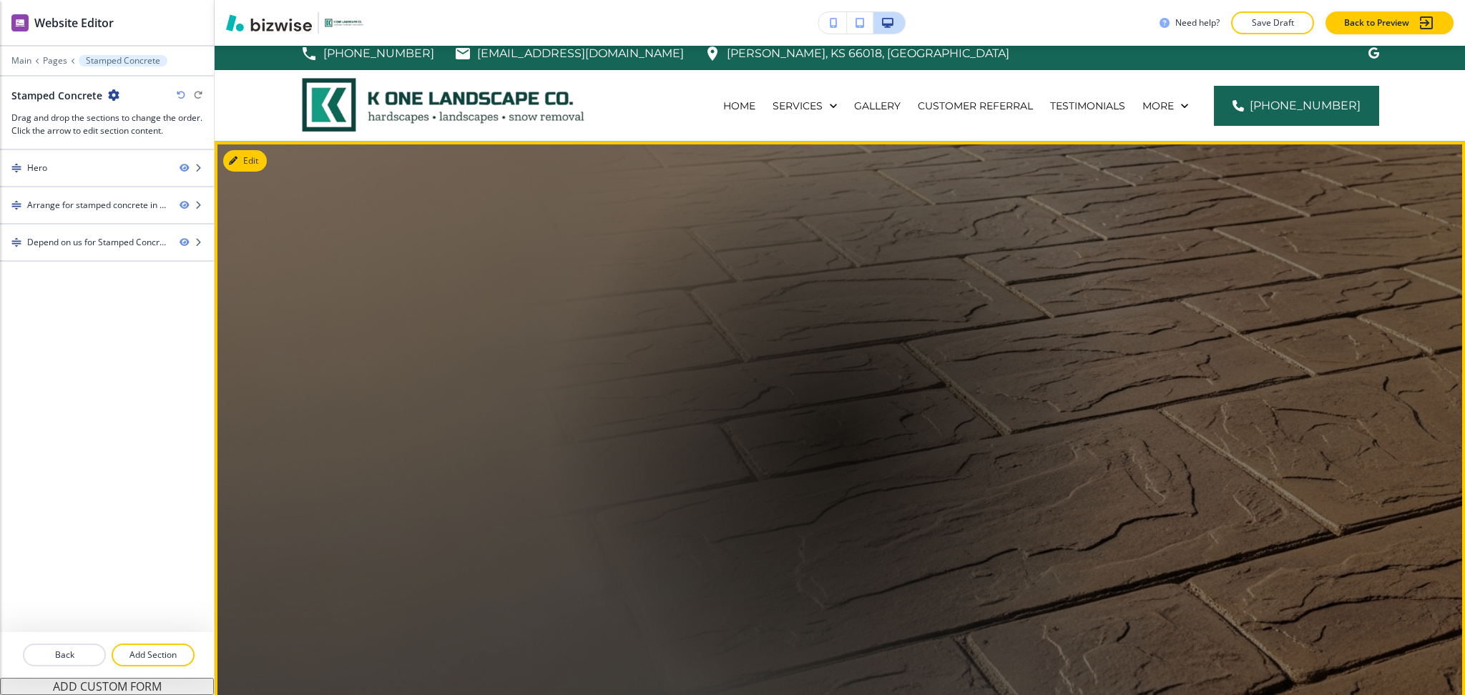
scroll to position [0, 0]
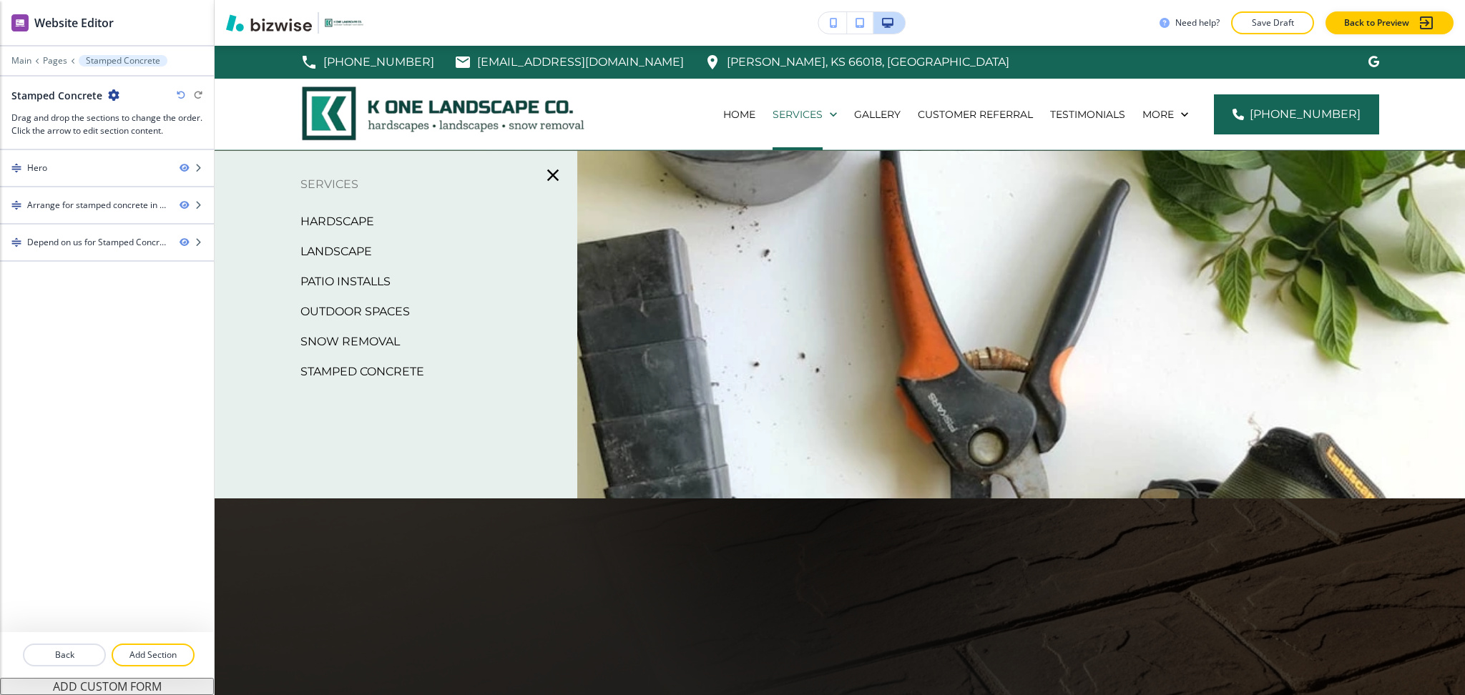
click at [367, 331] on p "Snow Removal" at bounding box center [349, 341] width 99 height 21
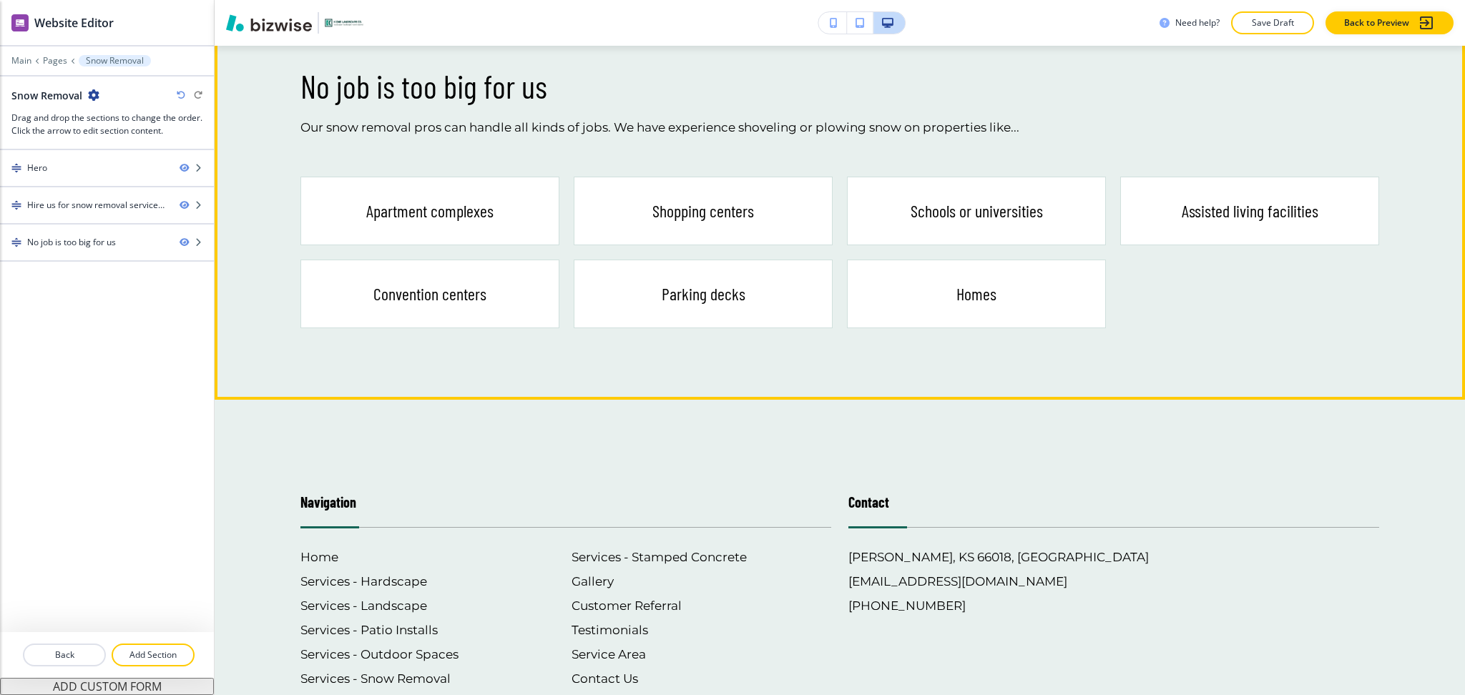
scroll to position [1153, 0]
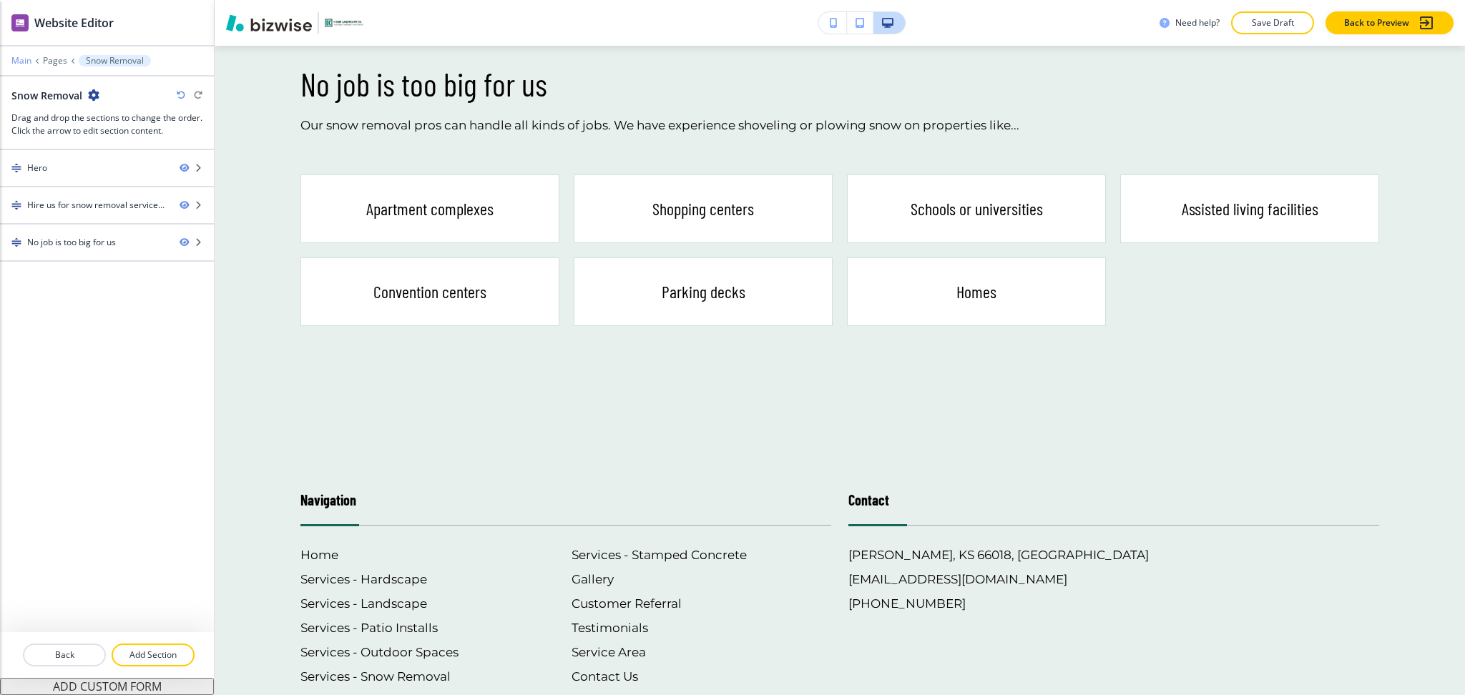
click at [24, 57] on p "Main" at bounding box center [21, 61] width 20 height 10
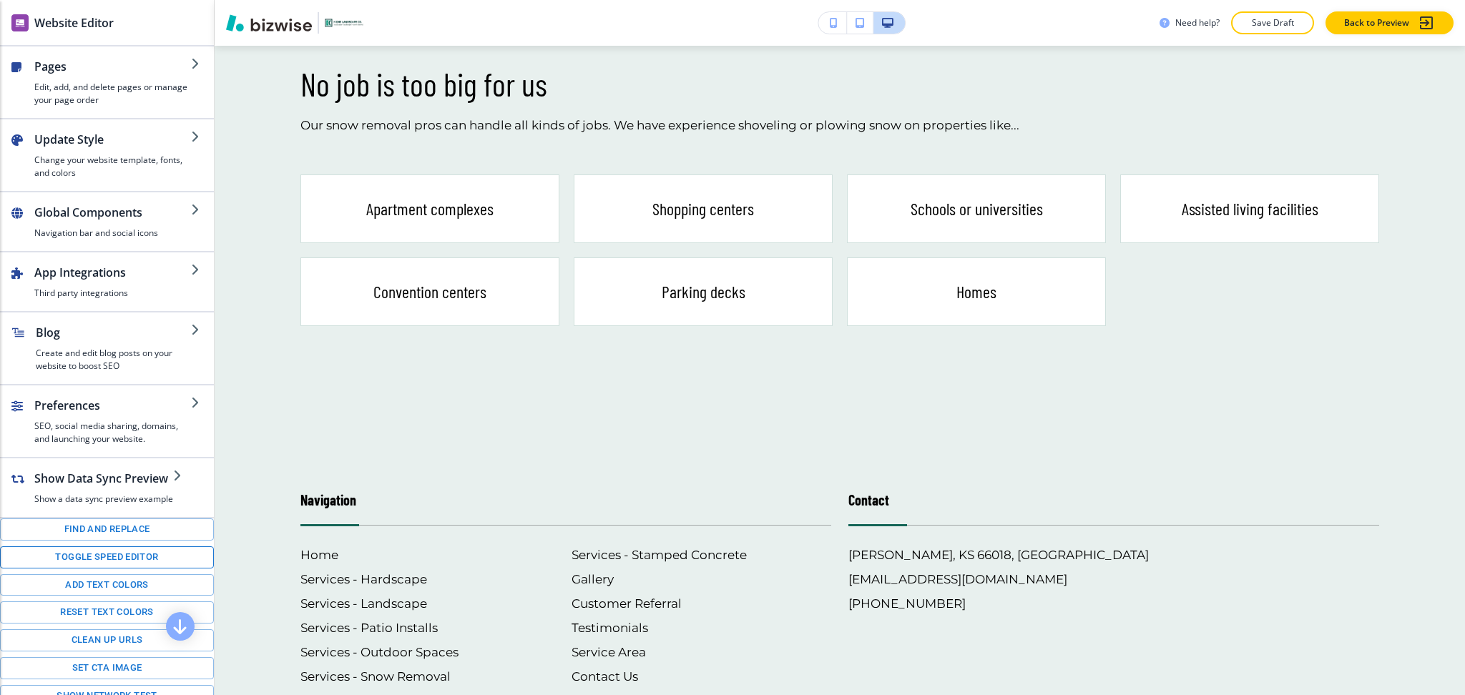
click at [135, 569] on button "Toggle speed editor" at bounding box center [107, 558] width 214 height 22
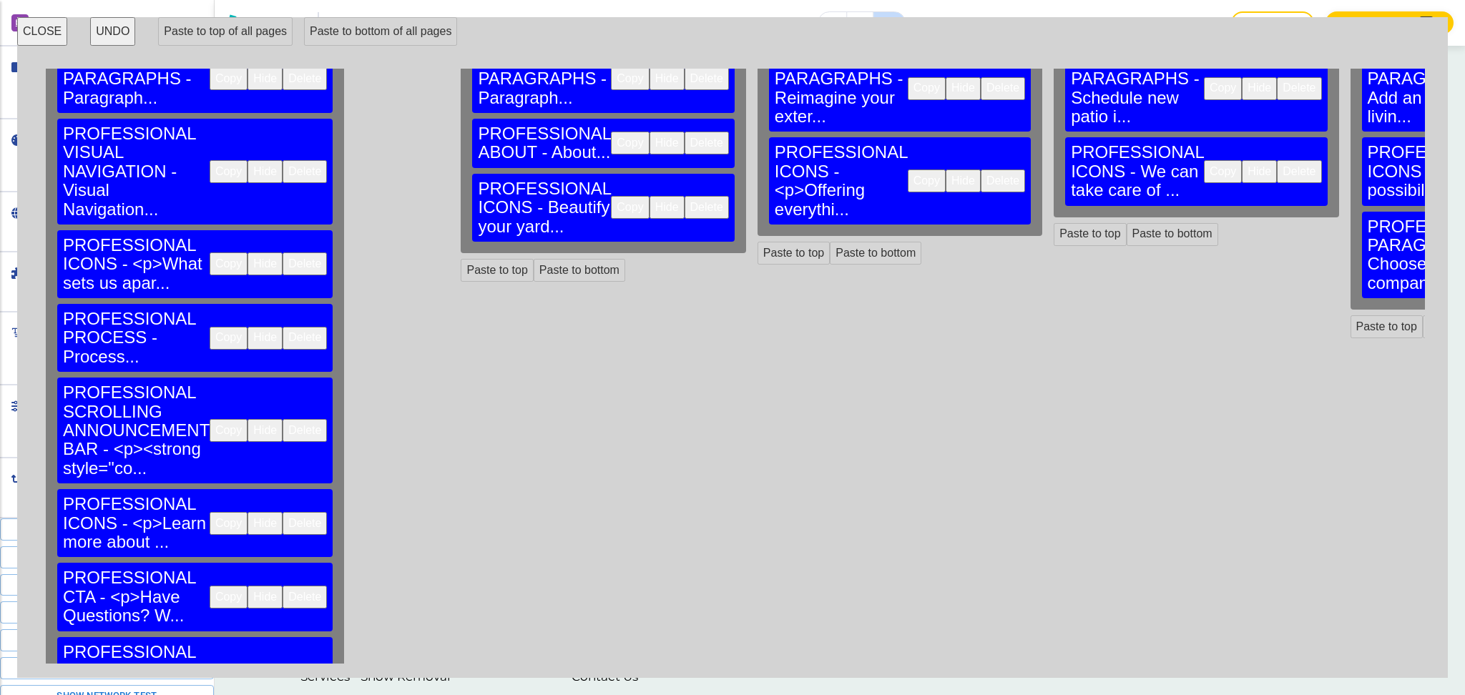
scroll to position [123, 0]
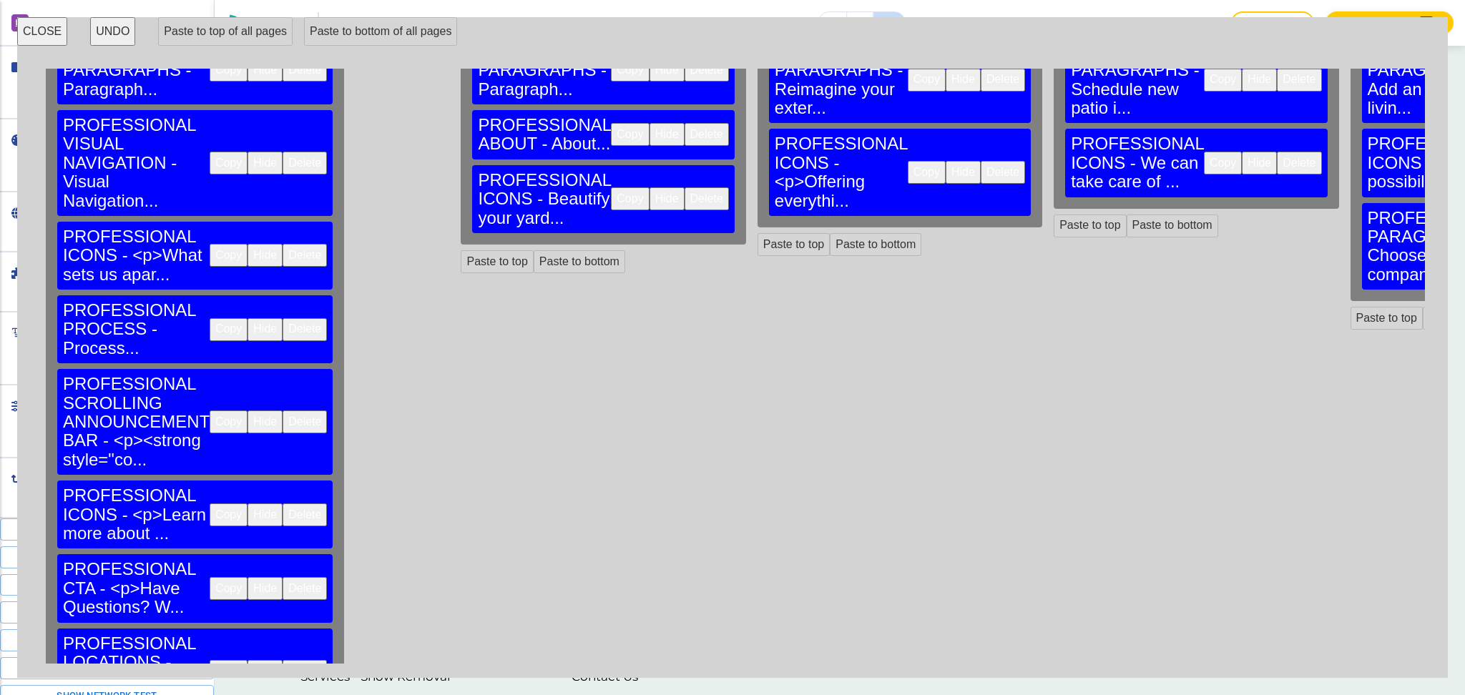
click at [210, 577] on button "Copy" at bounding box center [229, 588] width 38 height 23
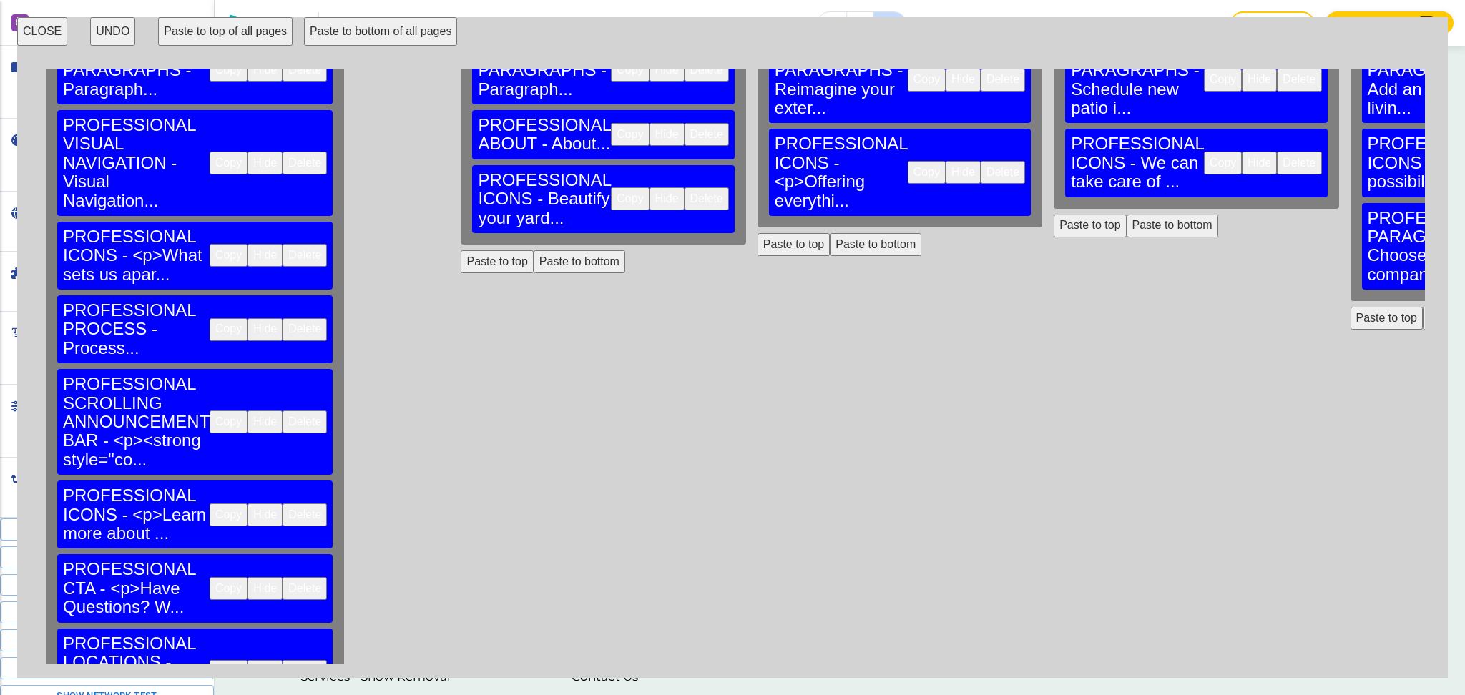
click at [534, 250] on button "Paste to bottom" at bounding box center [580, 261] width 92 height 23
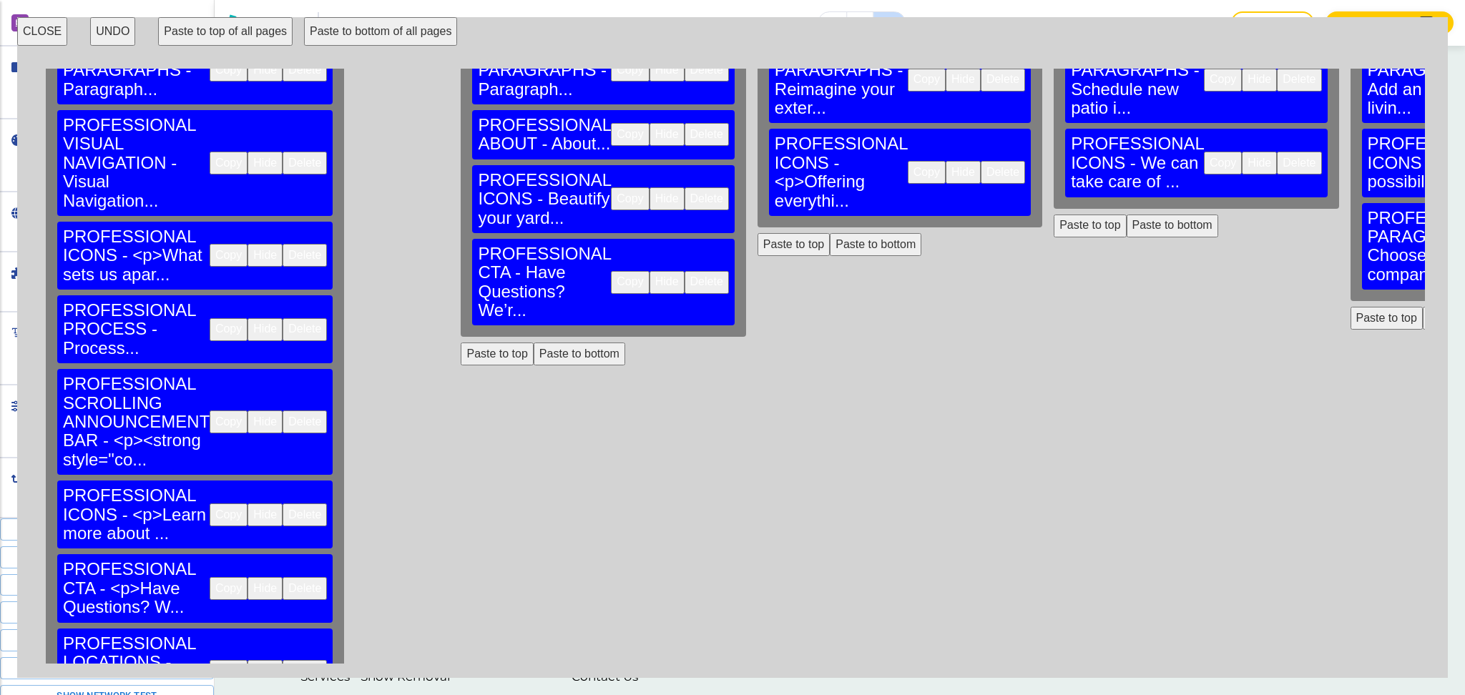
click at [830, 233] on button "Paste to bottom" at bounding box center [876, 244] width 92 height 23
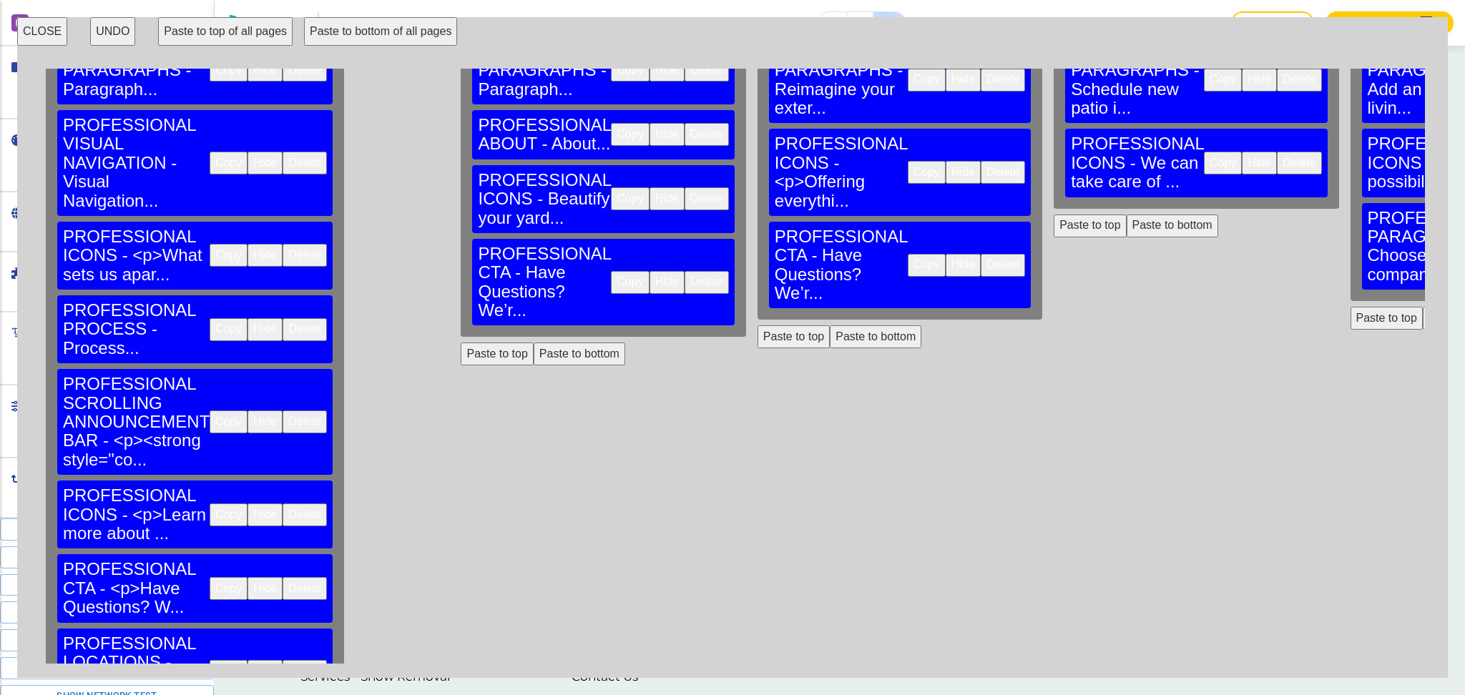
click at [1127, 215] on button "Paste to bottom" at bounding box center [1173, 226] width 92 height 23
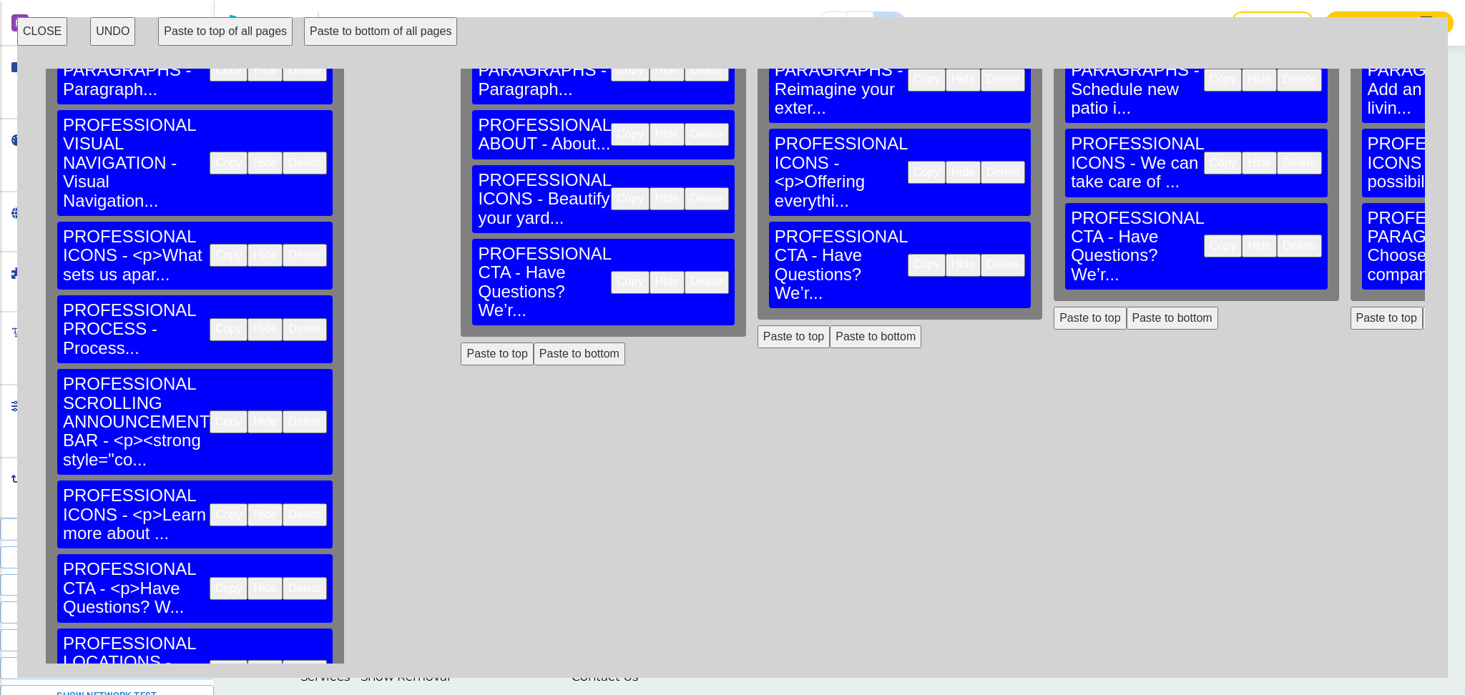
click at [1423, 307] on button "Paste to bottom" at bounding box center [1469, 318] width 92 height 23
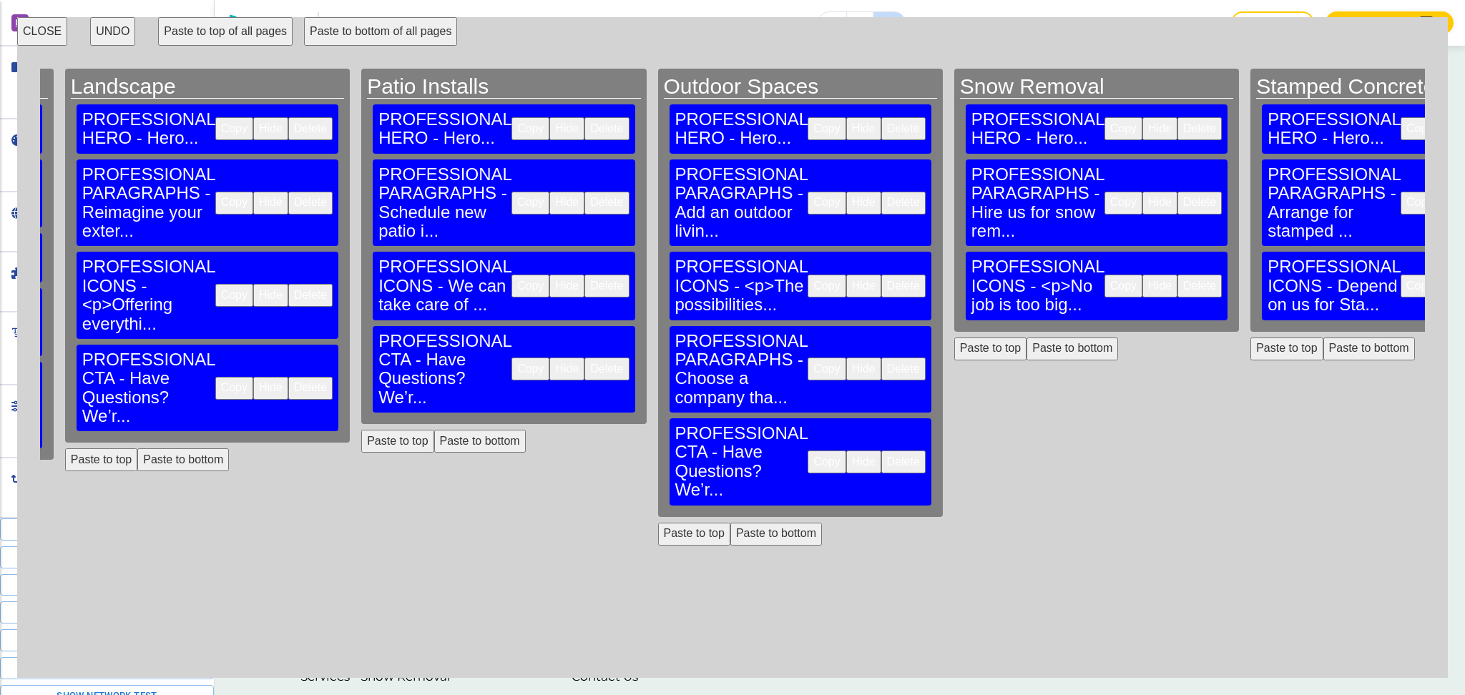
scroll to position [0, 944]
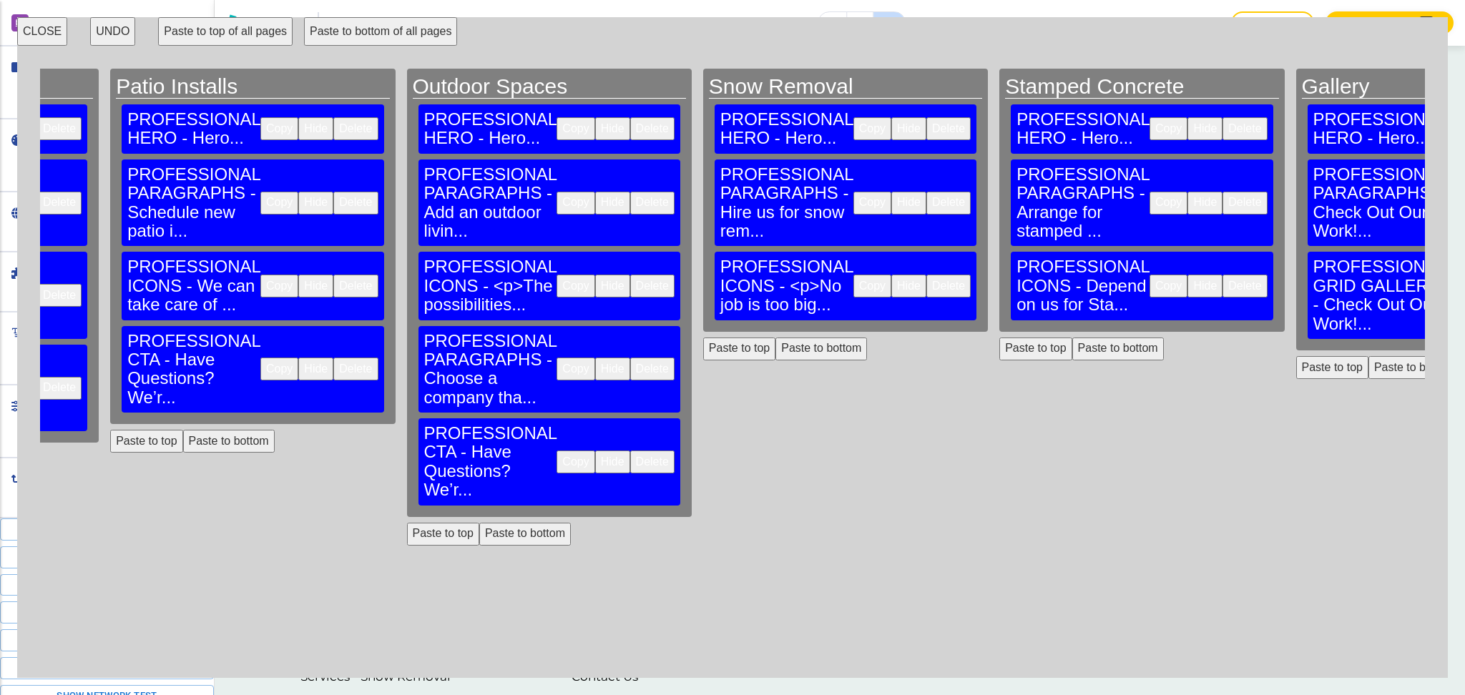
click at [776, 338] on button "Paste to bottom" at bounding box center [822, 349] width 92 height 23
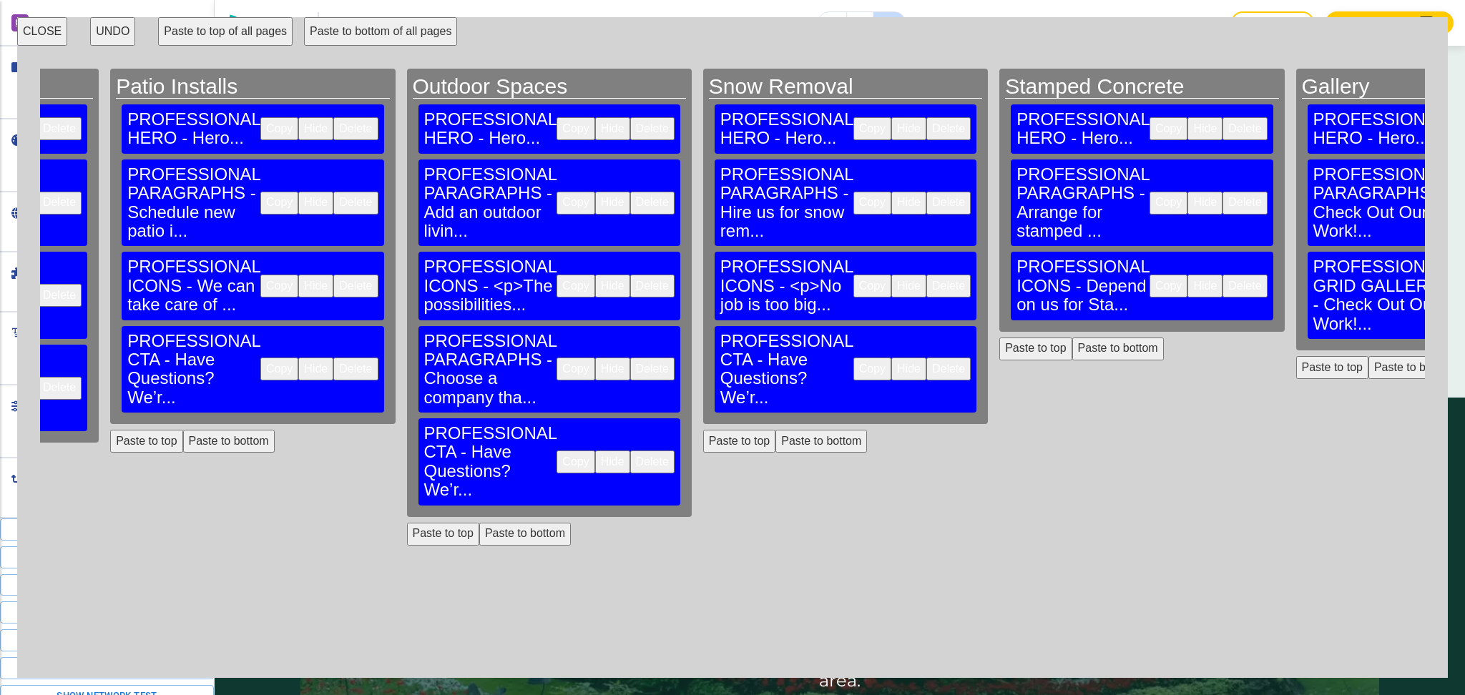
click at [1072, 338] on button "Paste to bottom" at bounding box center [1118, 349] width 92 height 23
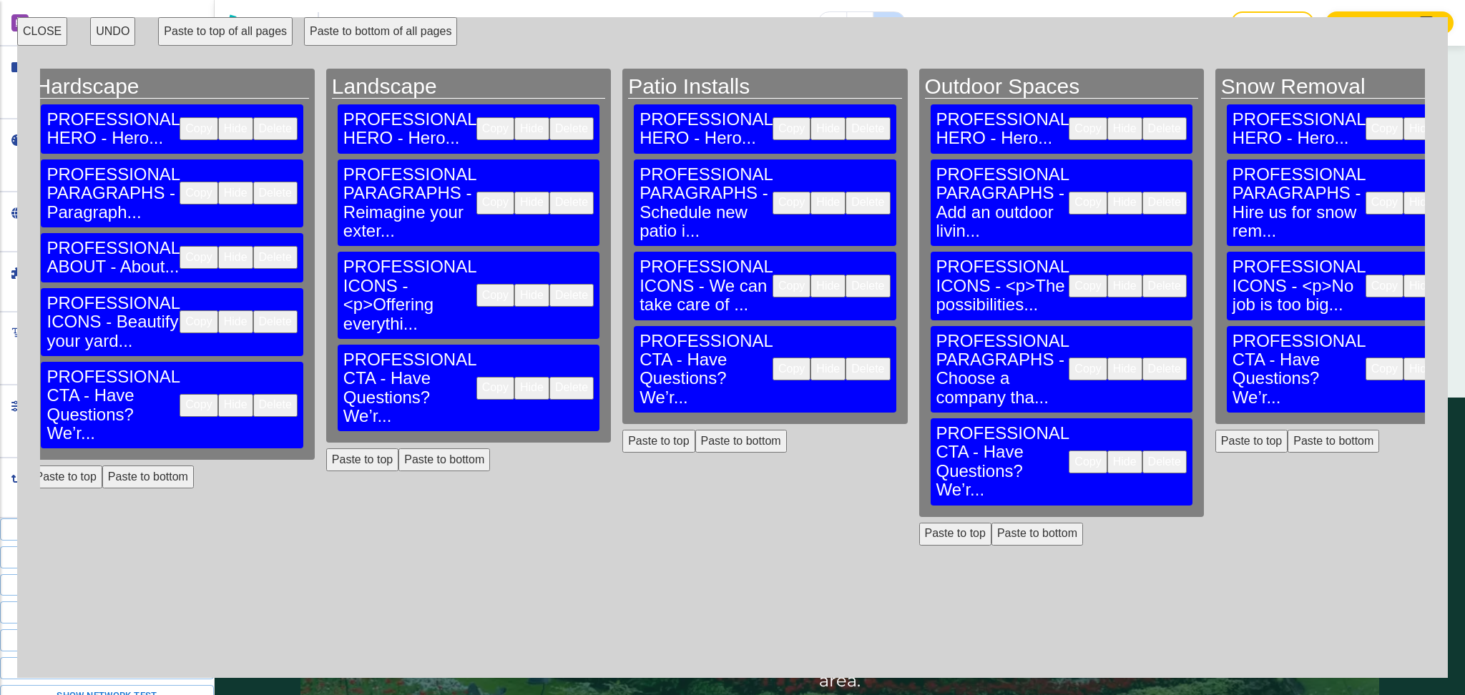
scroll to position [0, 0]
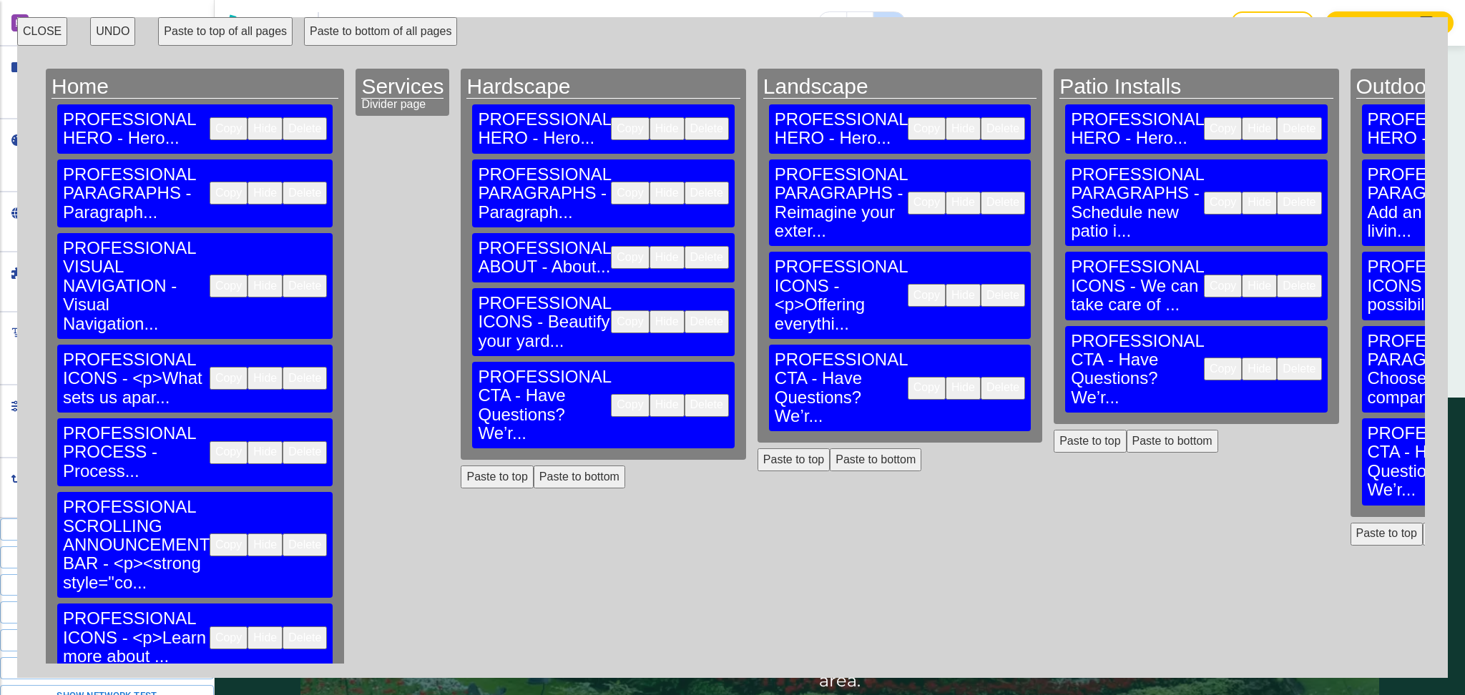
click at [539, 466] on button "Paste to bottom" at bounding box center [580, 477] width 92 height 23
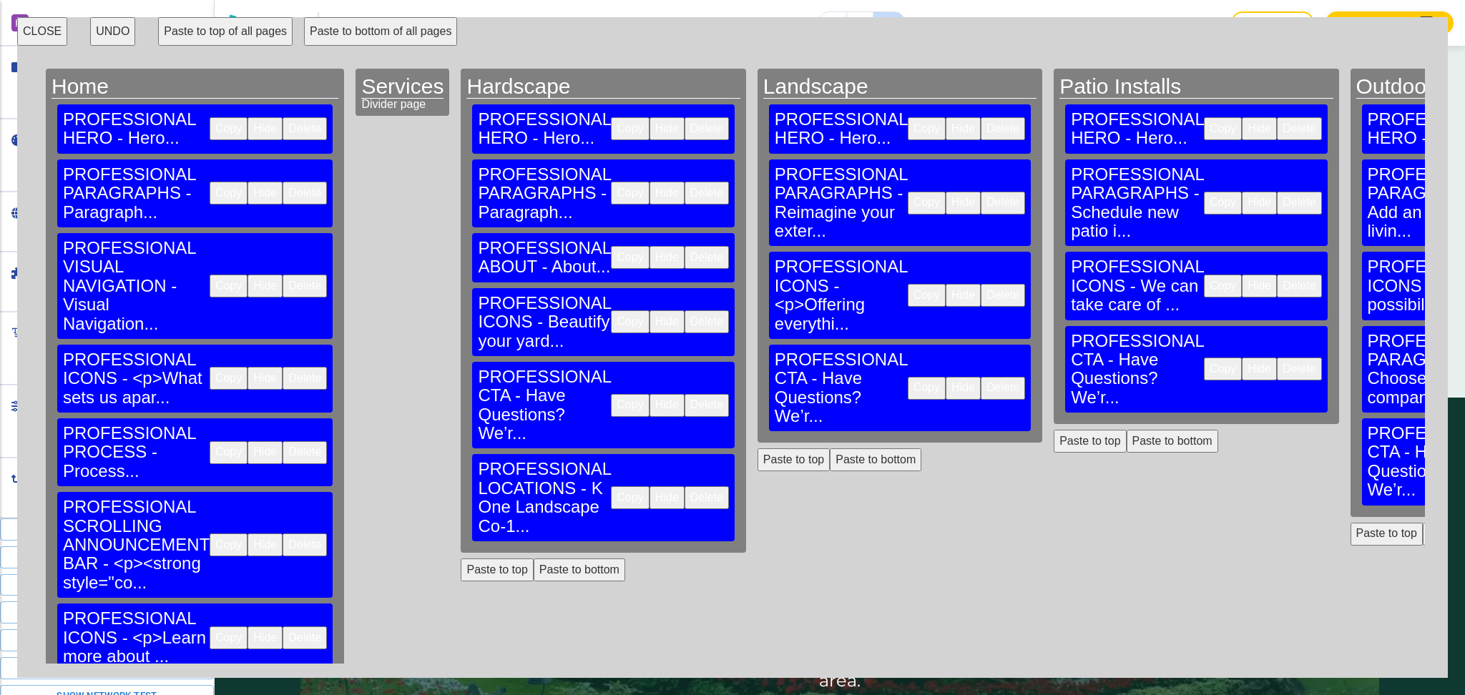
click at [830, 449] on button "Paste to bottom" at bounding box center [876, 460] width 92 height 23
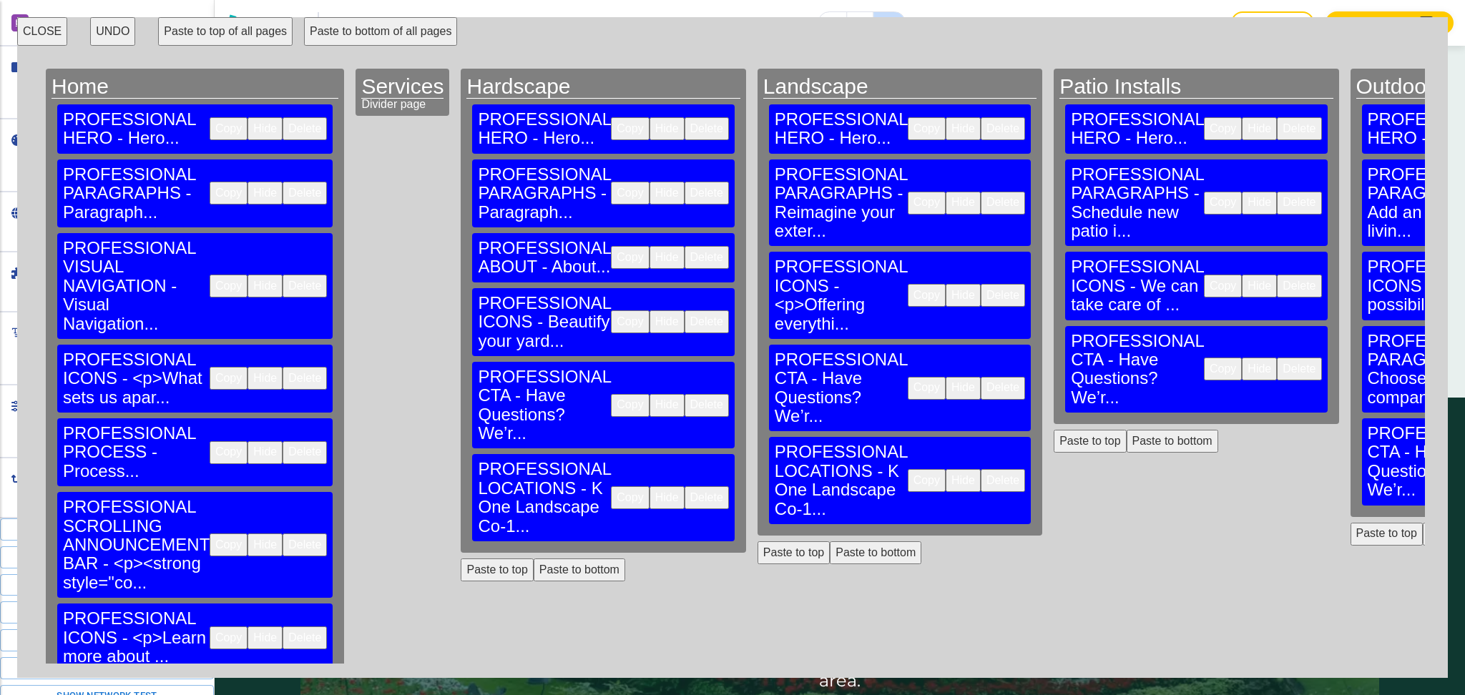
click at [1127, 430] on button "Paste to bottom" at bounding box center [1173, 441] width 92 height 23
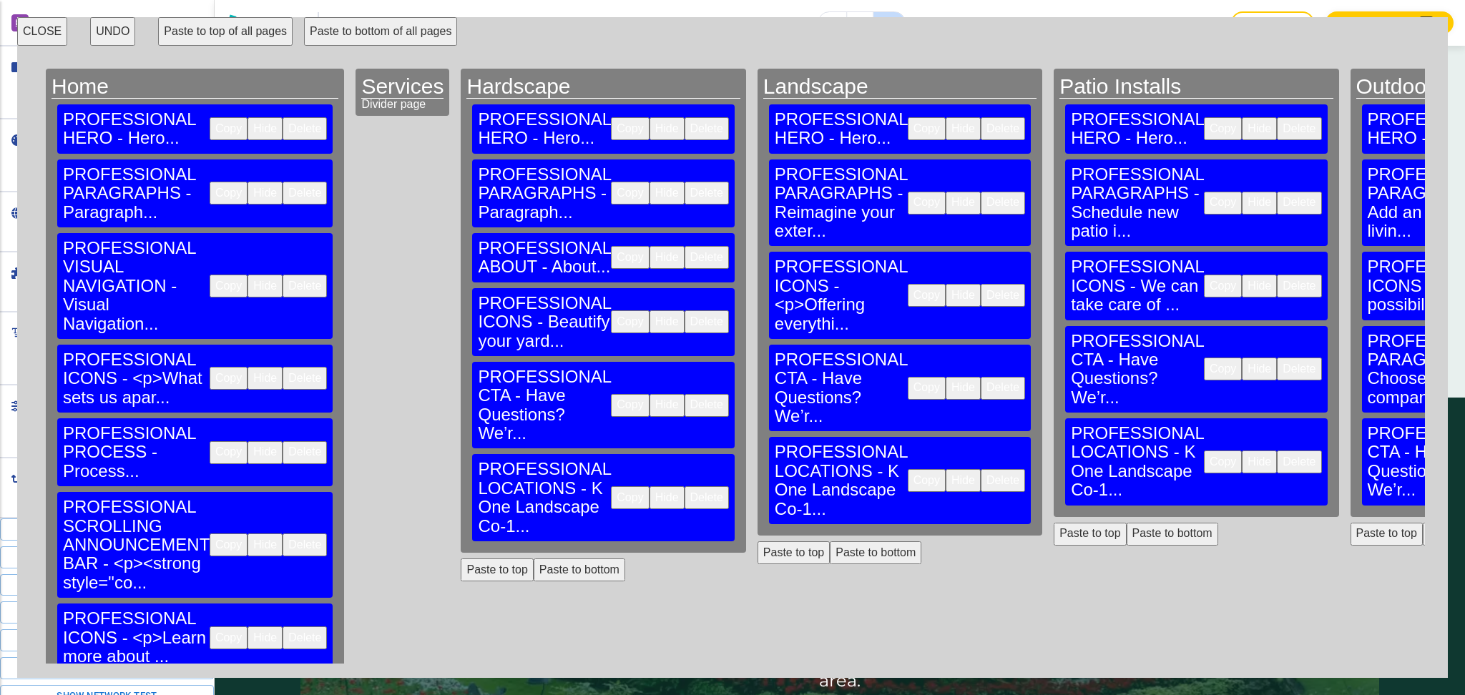
click at [1423, 523] on button "Paste to bottom" at bounding box center [1469, 534] width 92 height 23
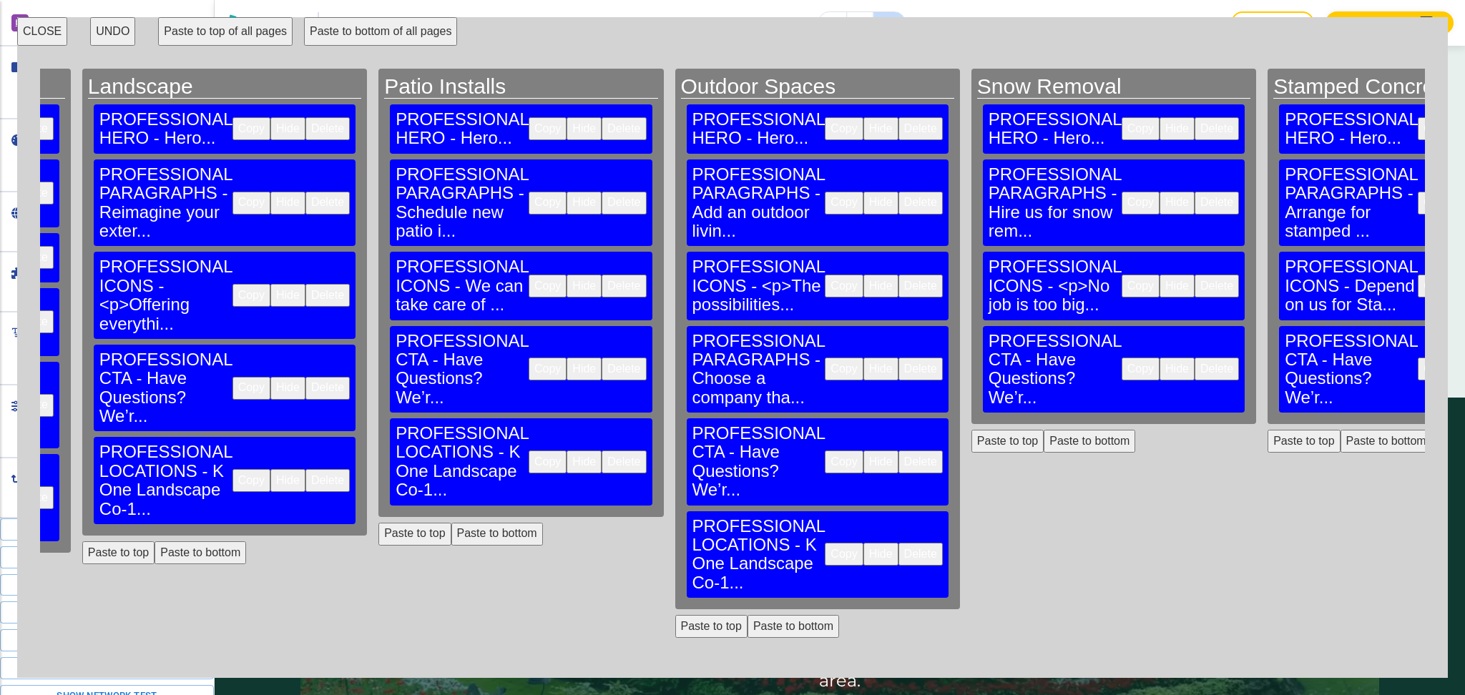
scroll to position [0, 777]
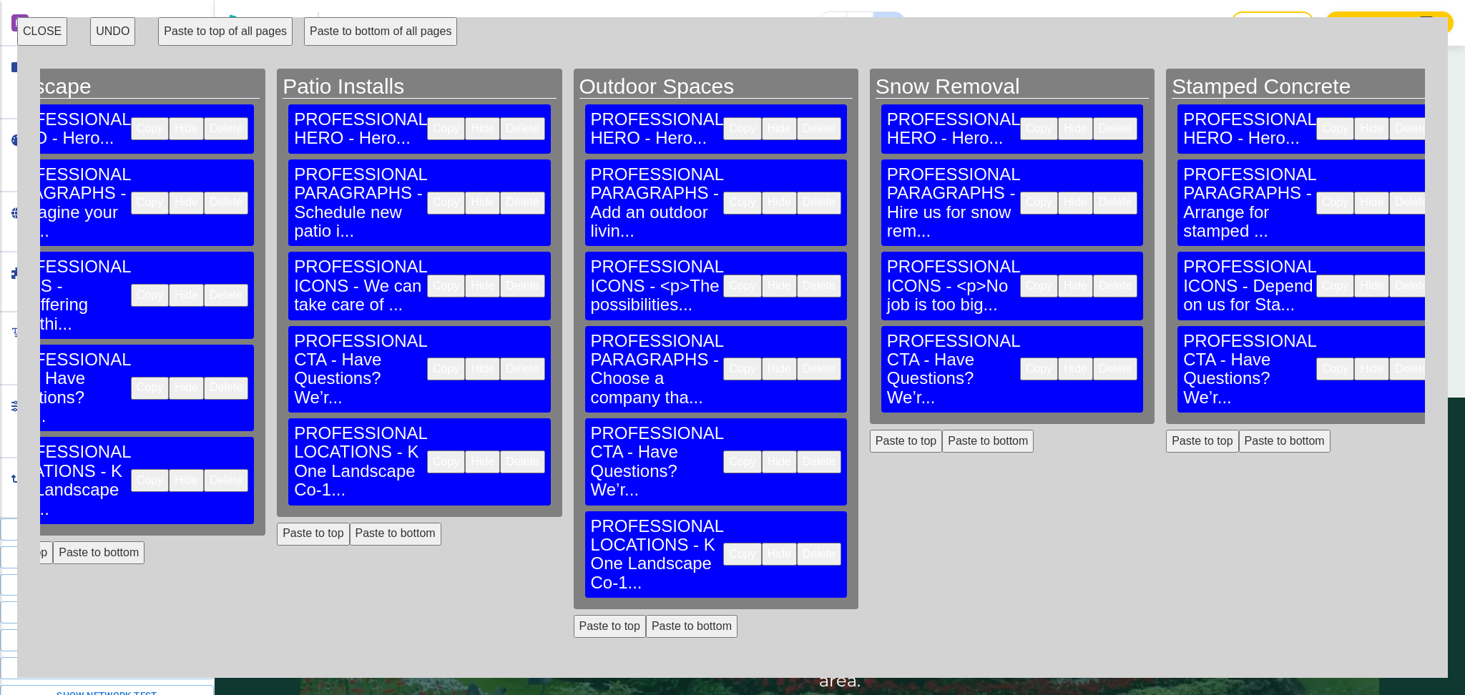
click at [942, 430] on button "Paste to bottom" at bounding box center [988, 441] width 92 height 23
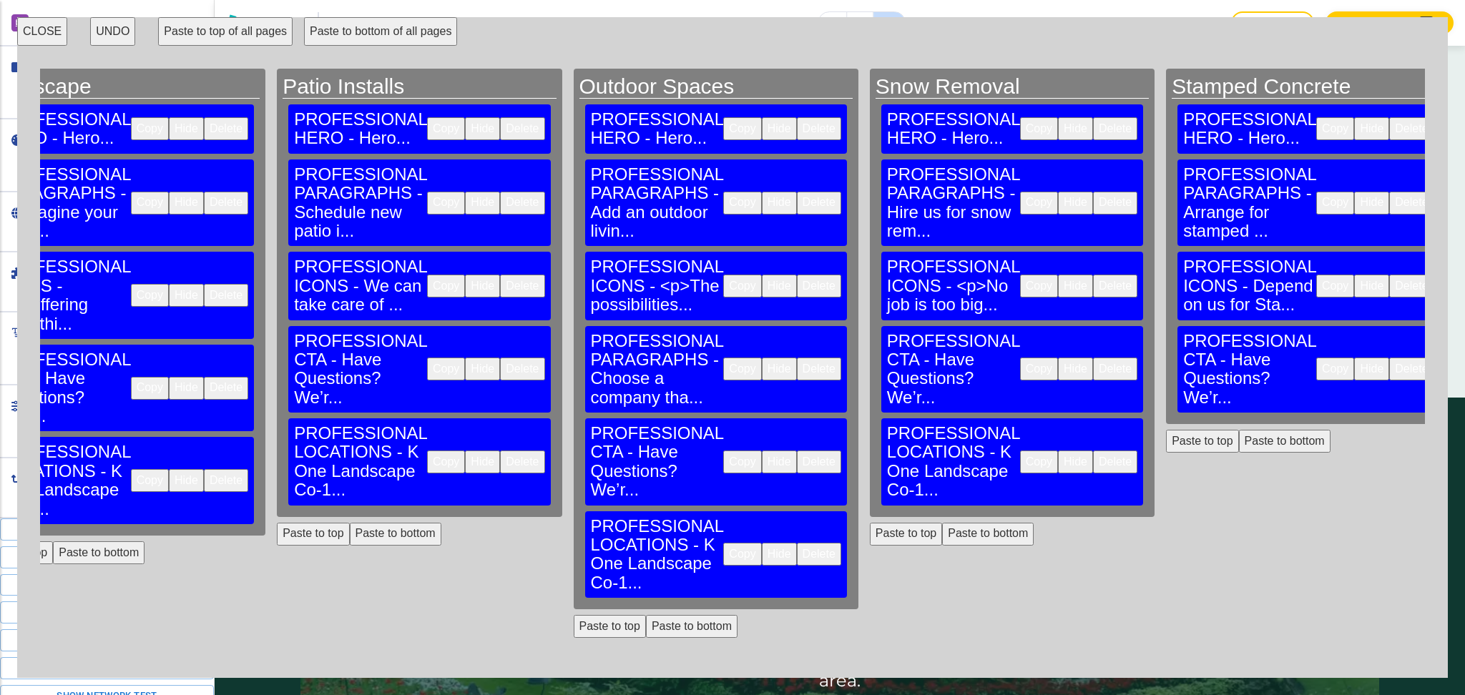
click at [1239, 430] on button "Paste to bottom" at bounding box center [1285, 441] width 92 height 23
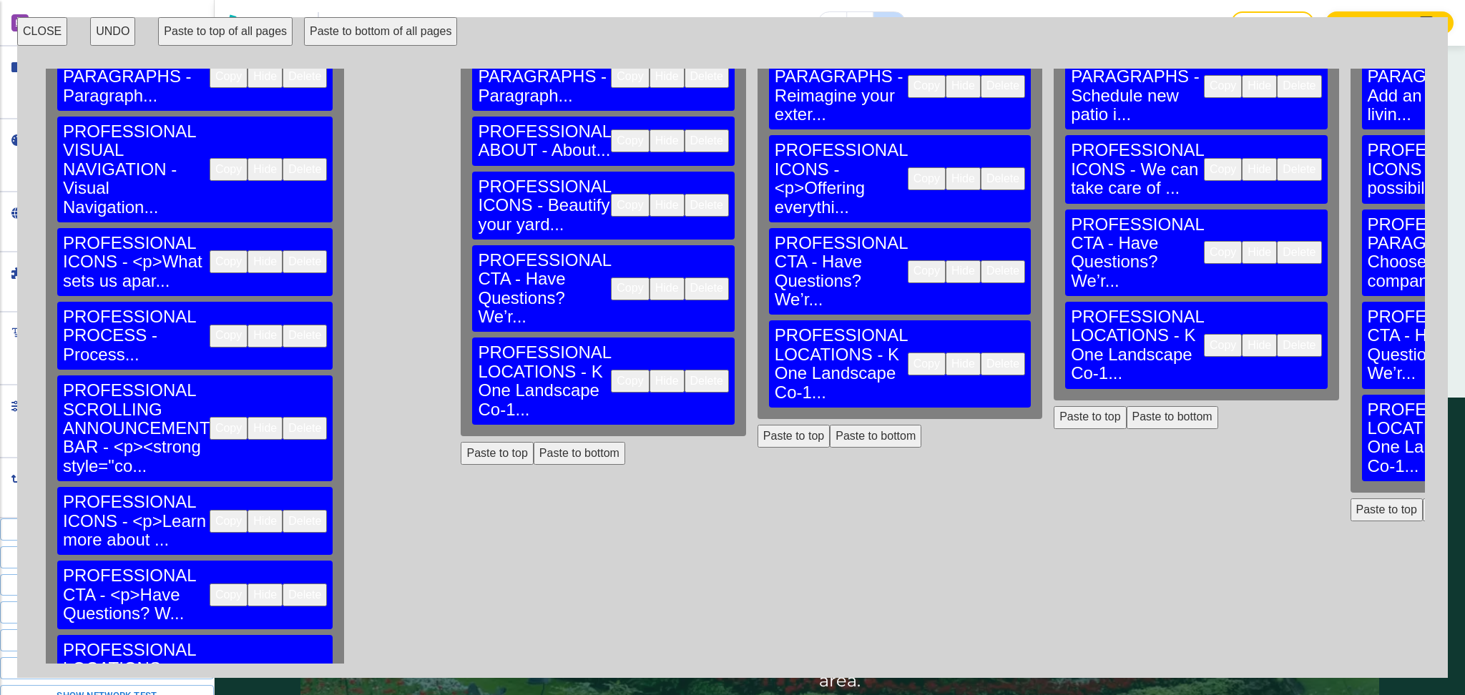
scroll to position [123, 0]
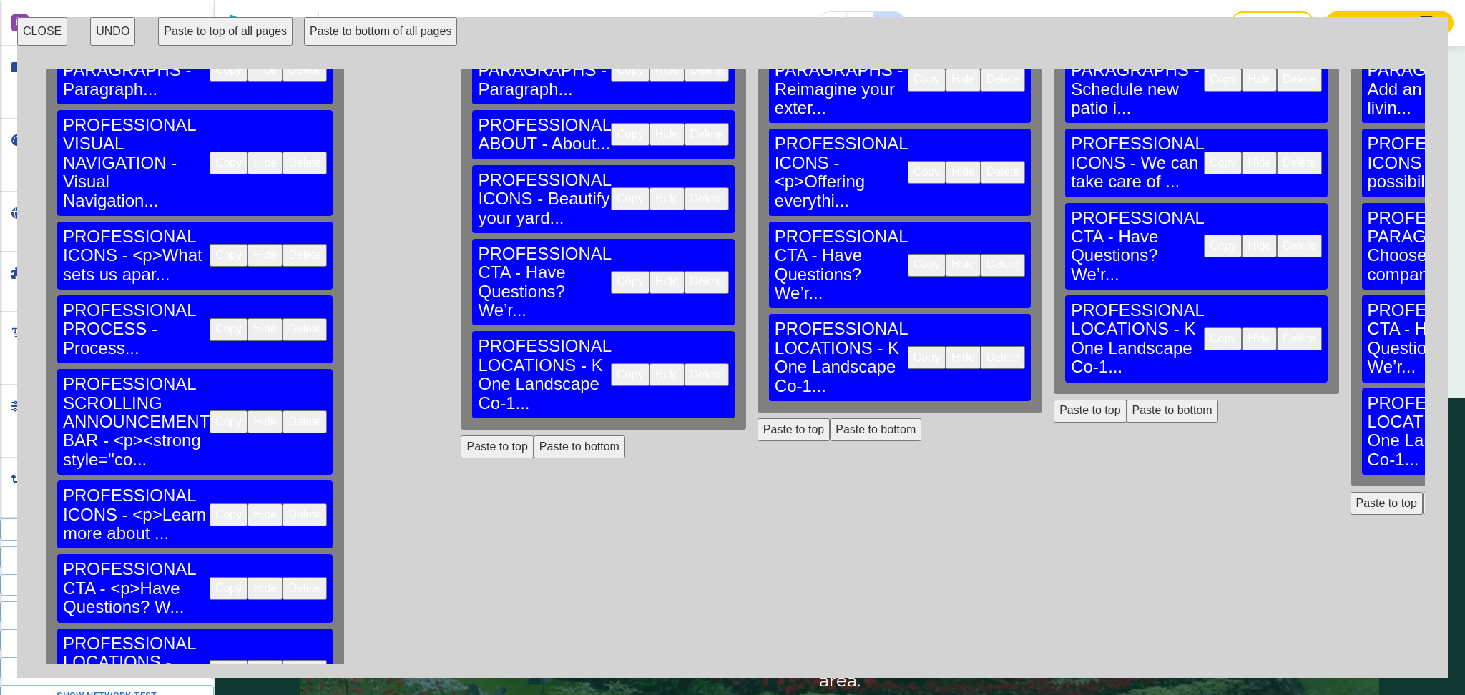
click at [534, 436] on button "Paste to bottom" at bounding box center [580, 447] width 92 height 23
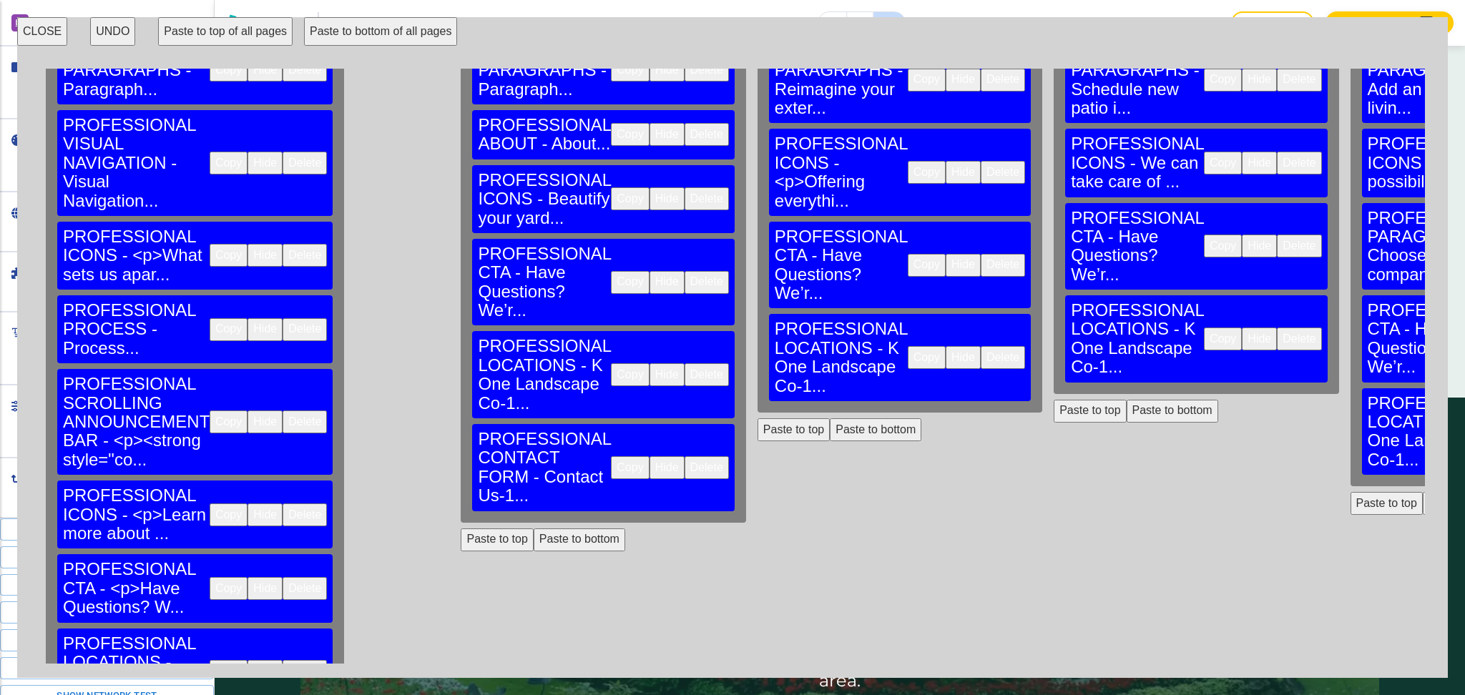
click at [752, 336] on div "Landscape PROFESSIONAL HERO - Hero... Copy Hide Delete PROFESSIONAL PARAGRAPHS …" at bounding box center [900, 243] width 296 height 595
click at [830, 419] on button "Paste to bottom" at bounding box center [876, 430] width 92 height 23
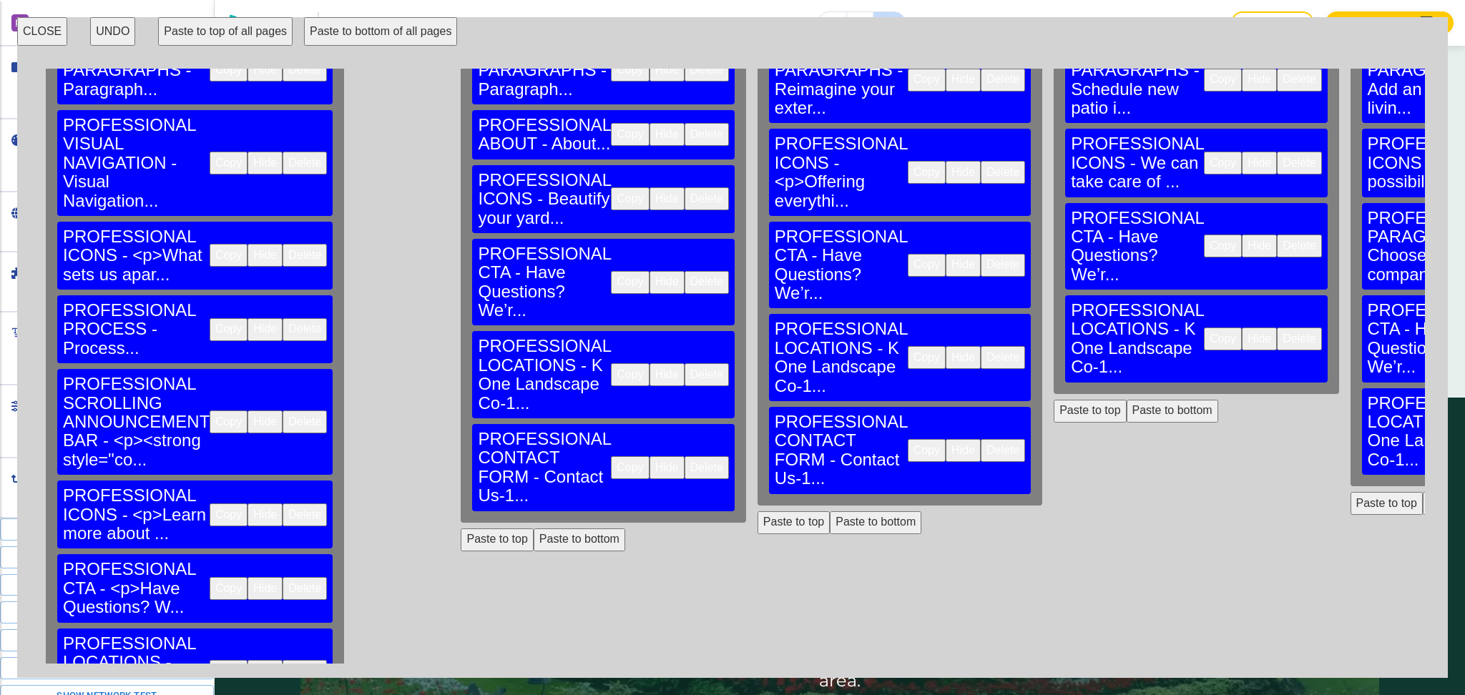
click at [1127, 400] on button "Paste to bottom" at bounding box center [1173, 411] width 92 height 23
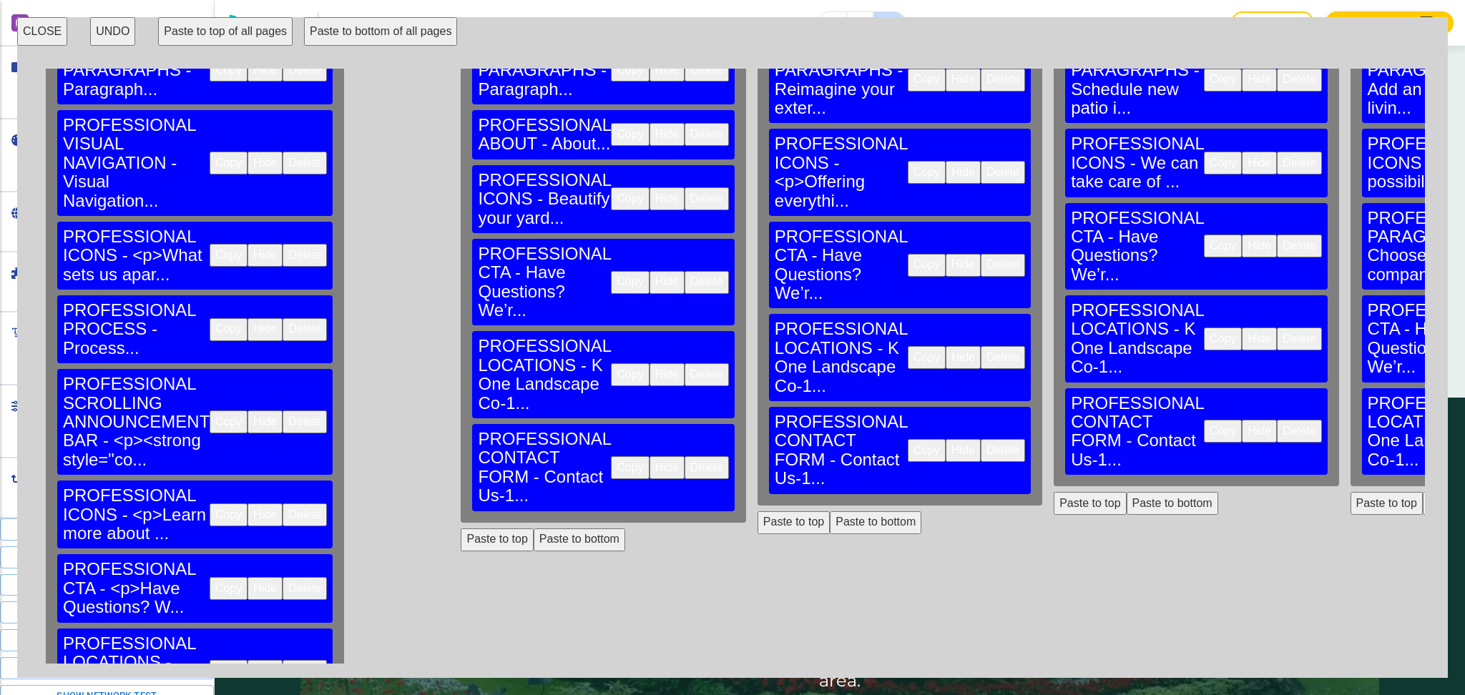
click at [1423, 492] on button "Paste to bottom" at bounding box center [1469, 503] width 92 height 23
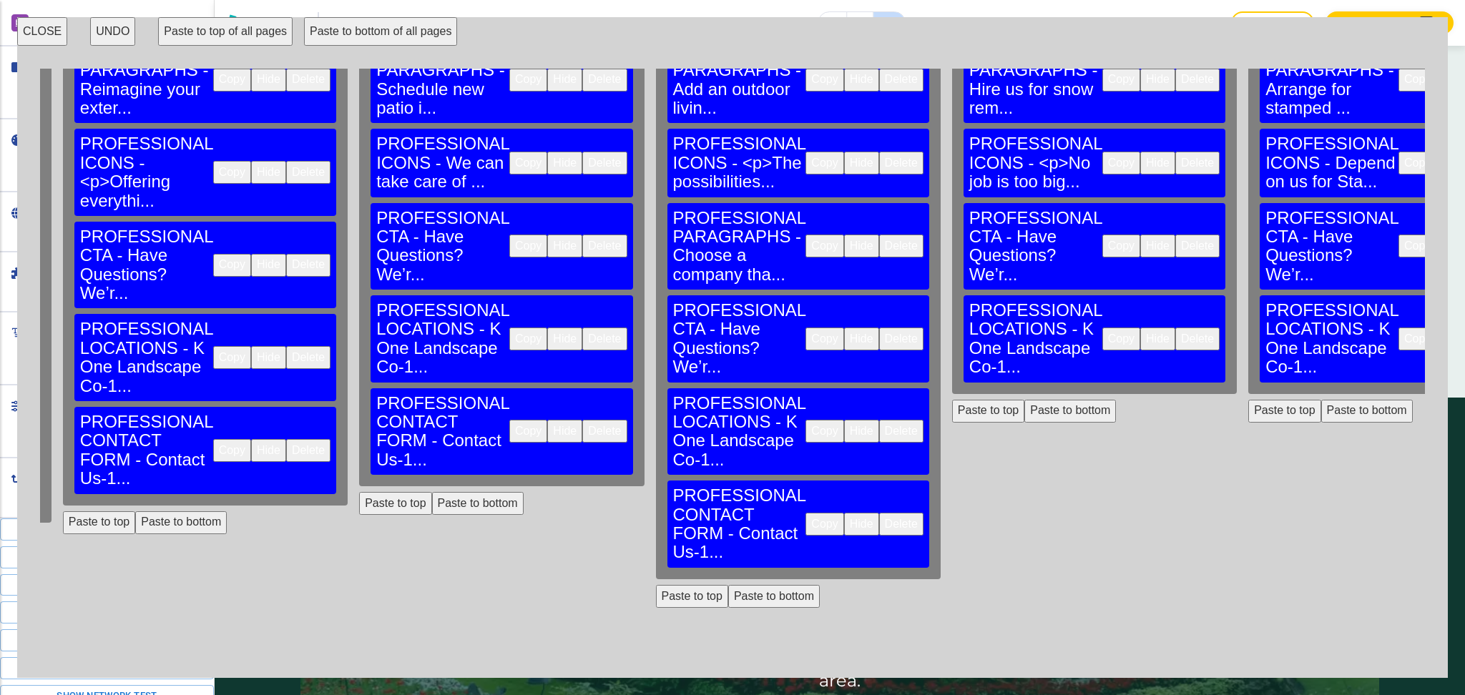
scroll to position [123, 799]
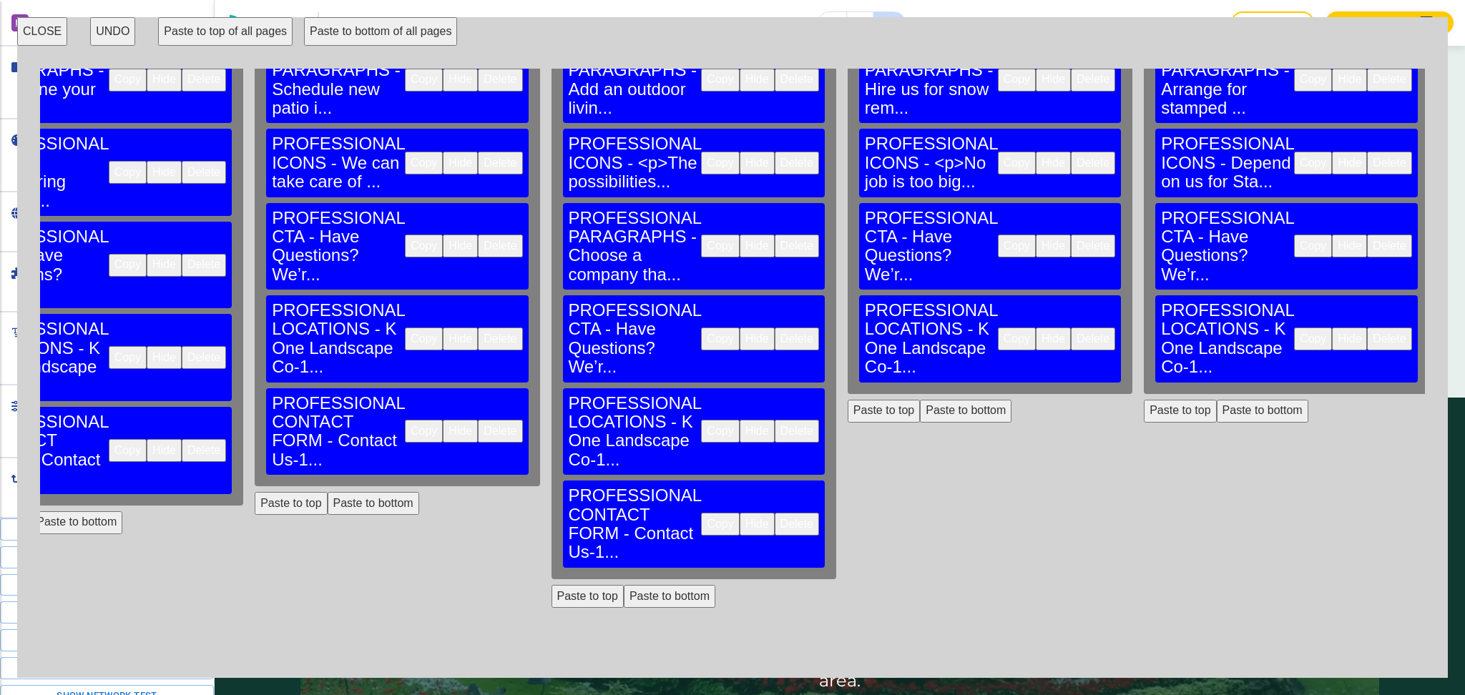
click at [920, 400] on button "Paste to bottom" at bounding box center [966, 411] width 92 height 23
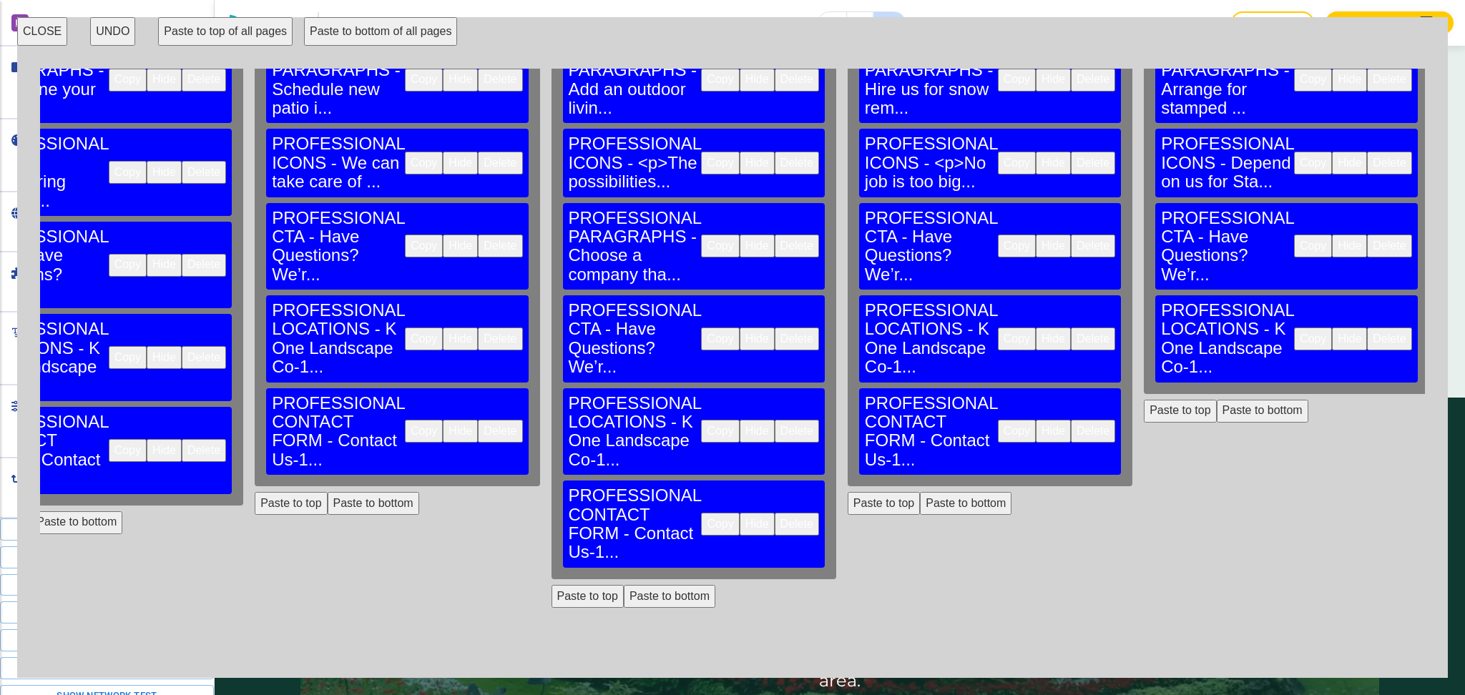
click at [1217, 400] on button "Paste to bottom" at bounding box center [1263, 411] width 92 height 23
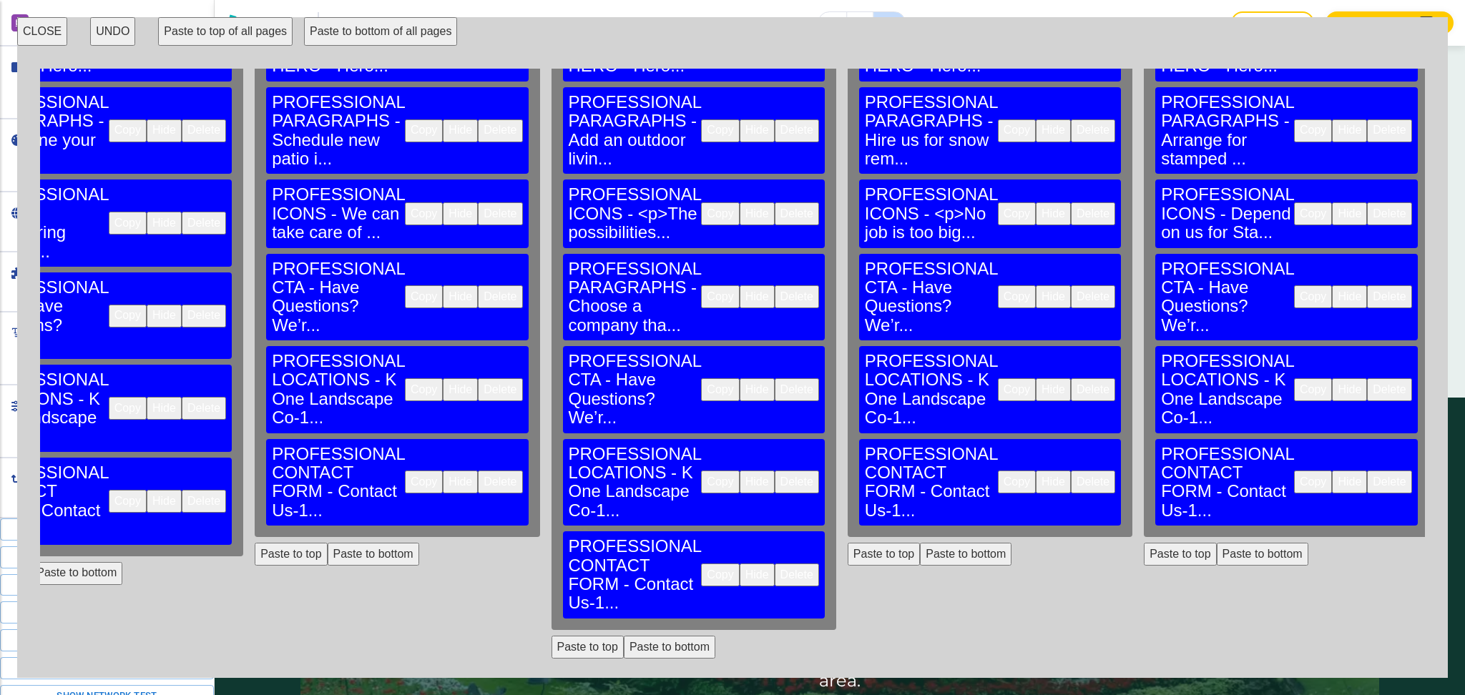
scroll to position [0, 799]
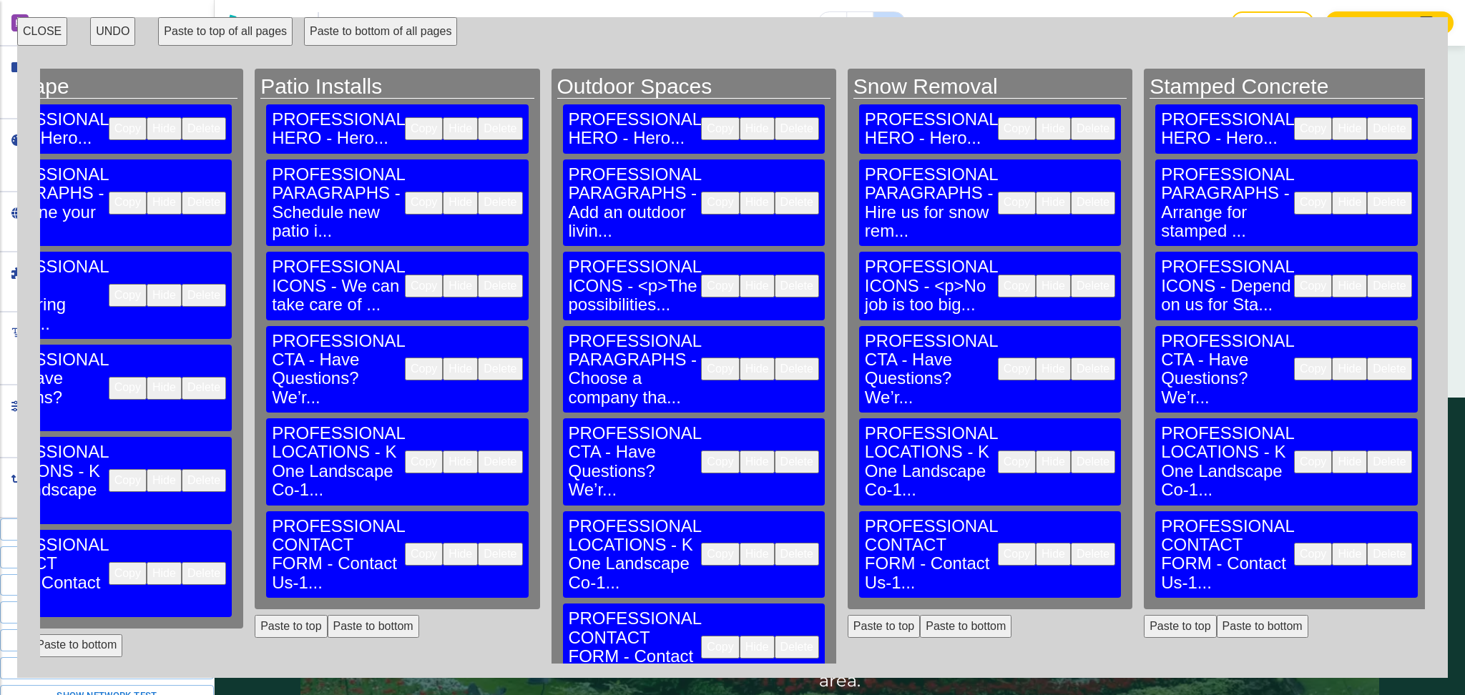
click at [44, 31] on button "CLOSE" at bounding box center [42, 31] width 50 height 29
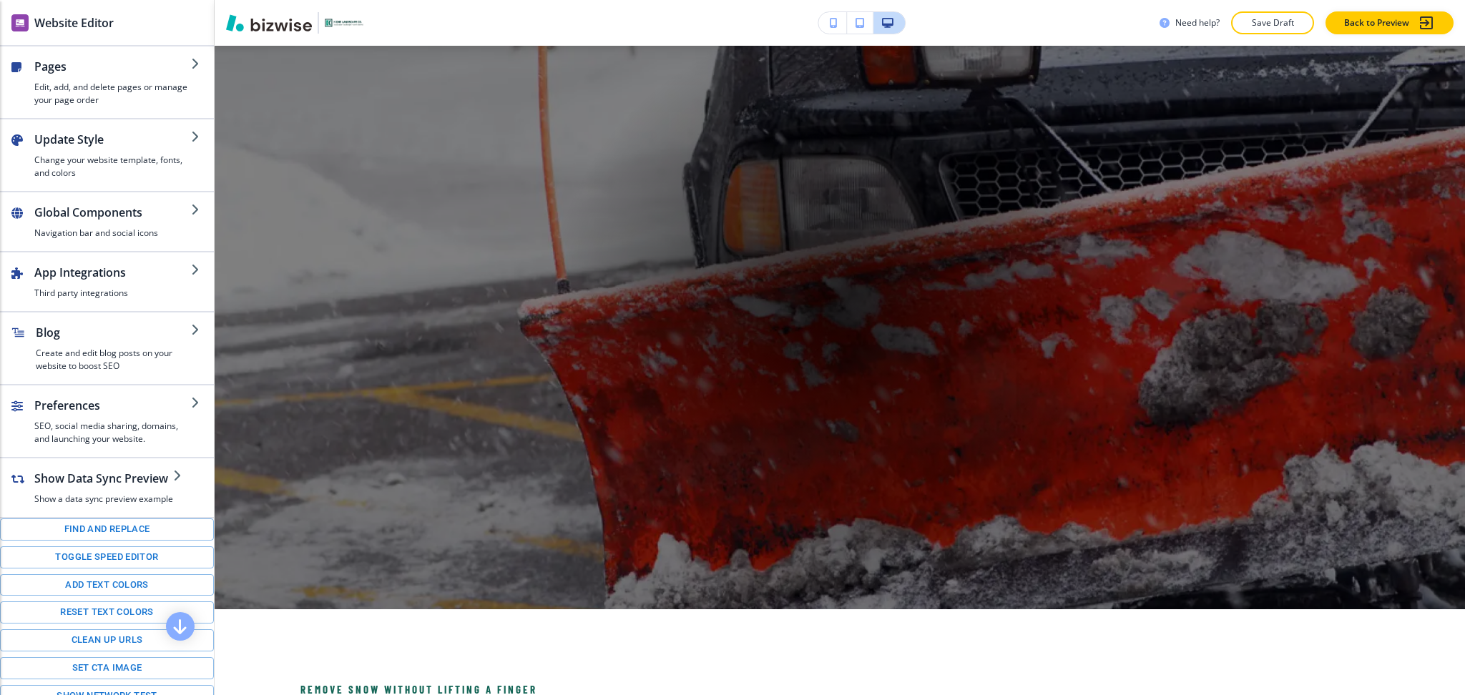
scroll to position [0, 0]
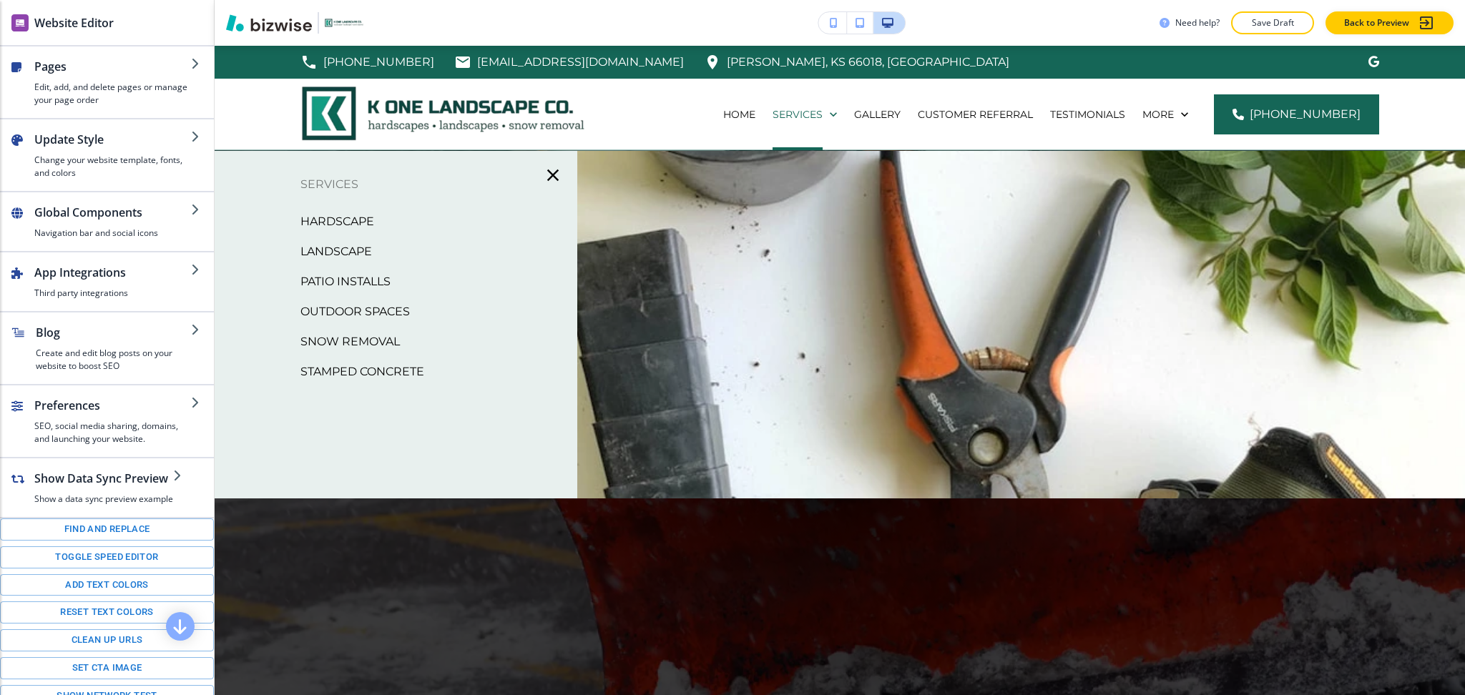
click at [318, 223] on p "Hardscape" at bounding box center [337, 221] width 74 height 21
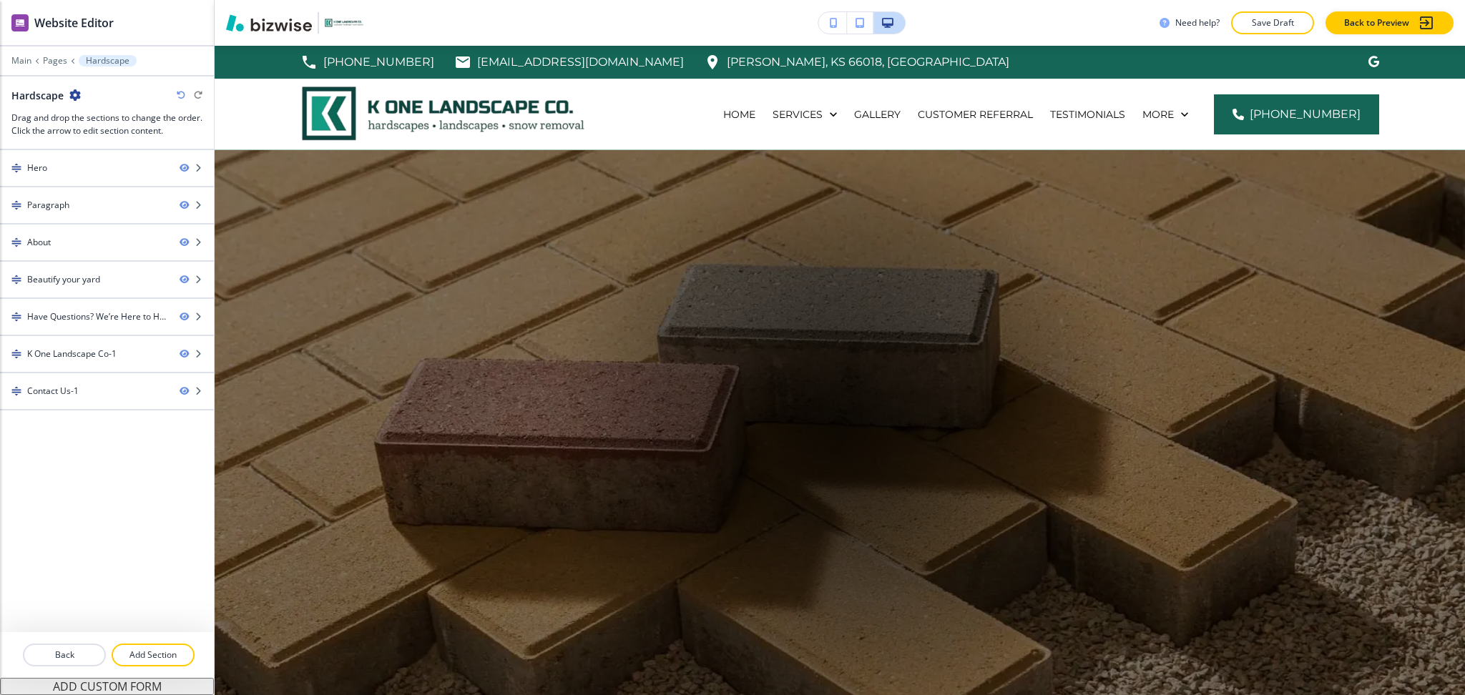
click at [40, 94] on h2 "Hardscape" at bounding box center [37, 95] width 52 height 15
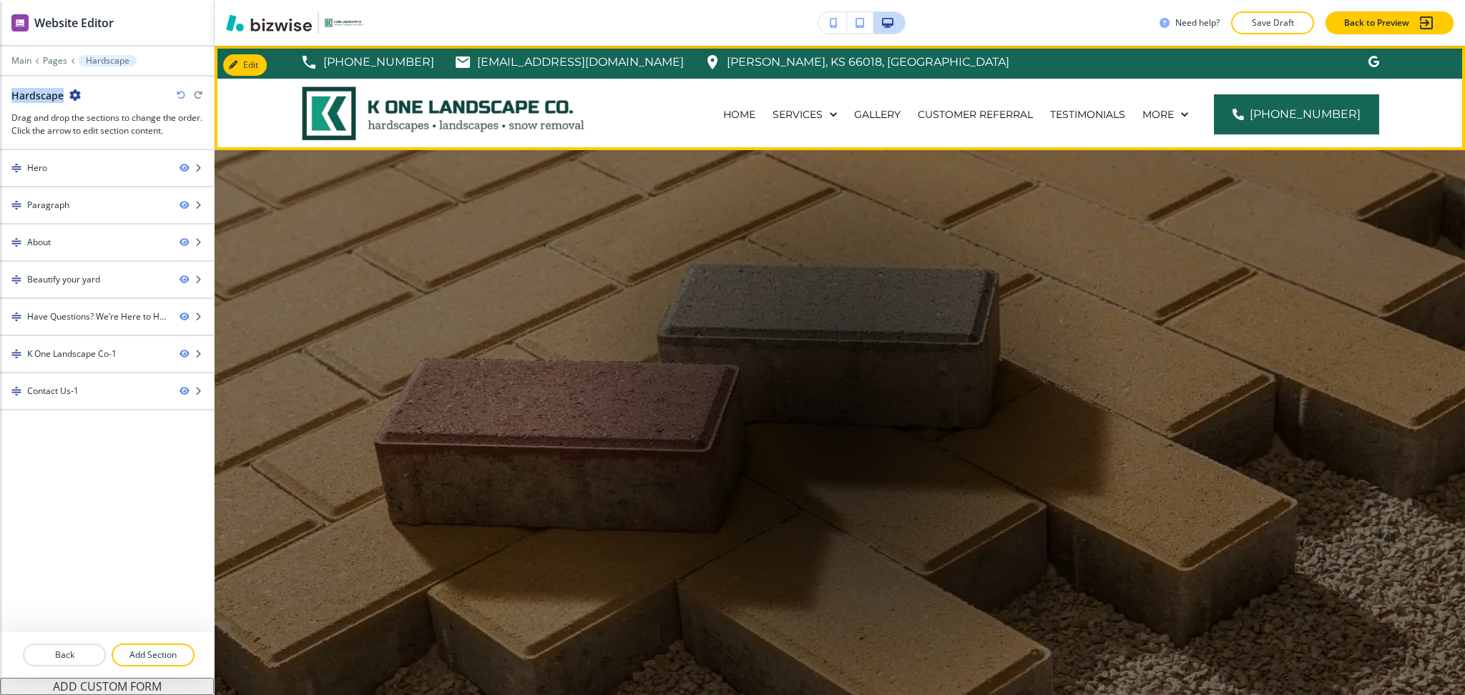
copy h2 "Hardscape"
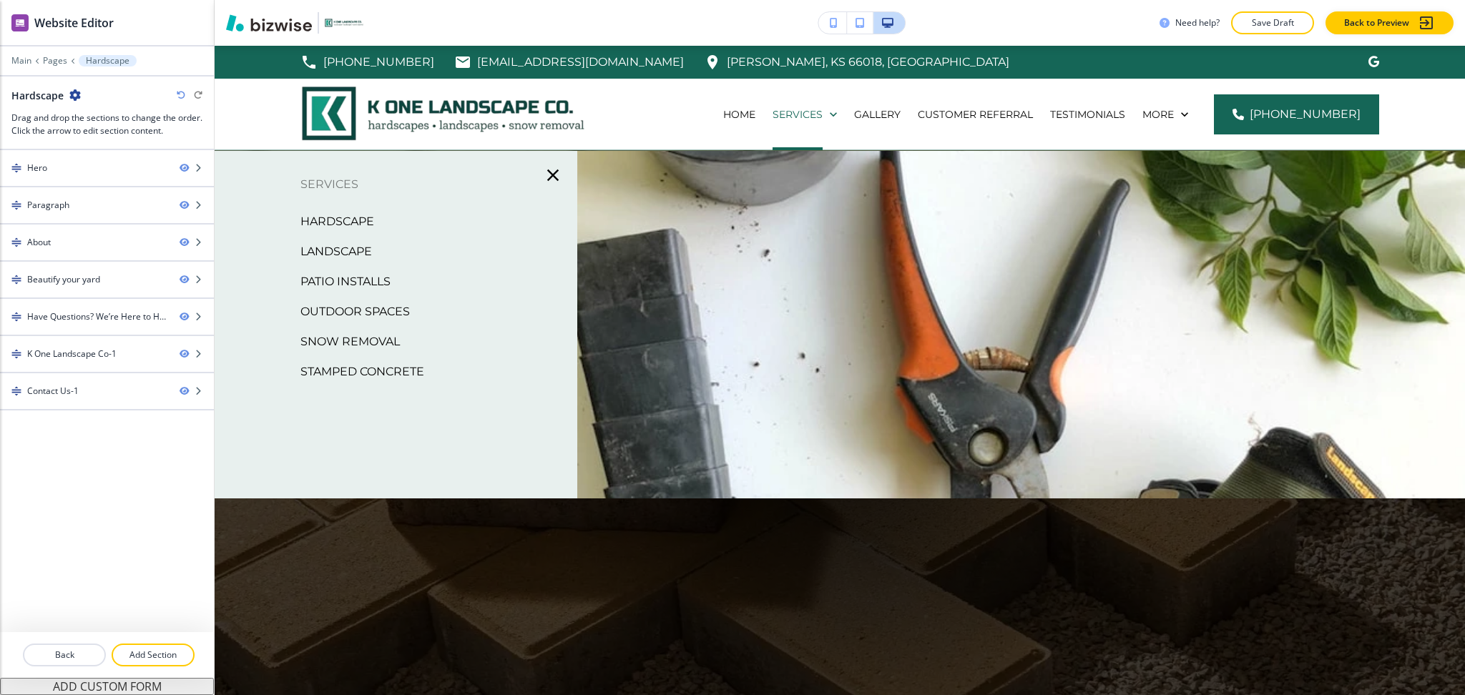
click at [408, 361] on p "Stamped Concrete" at bounding box center [362, 371] width 124 height 21
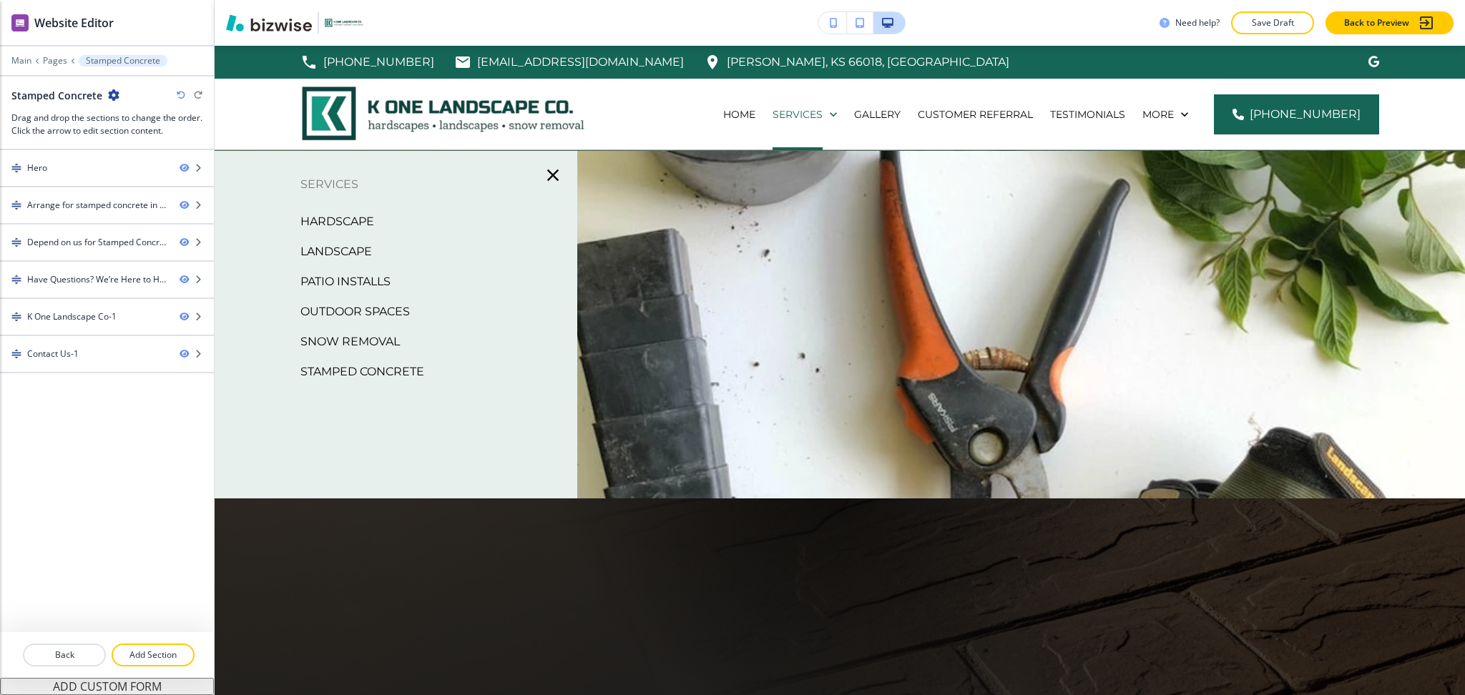
click at [336, 220] on p "Hardscape" at bounding box center [337, 221] width 74 height 21
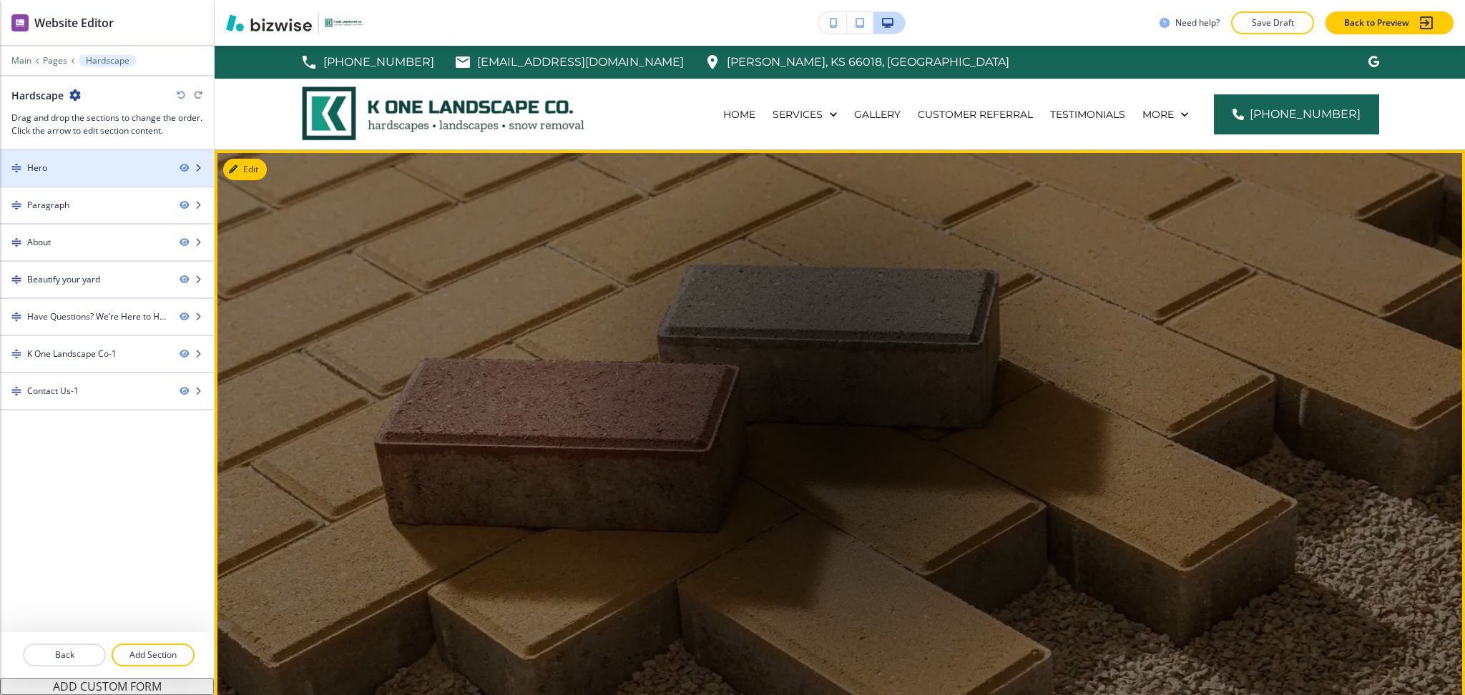
click at [116, 167] on div "Hero" at bounding box center [84, 168] width 168 height 13
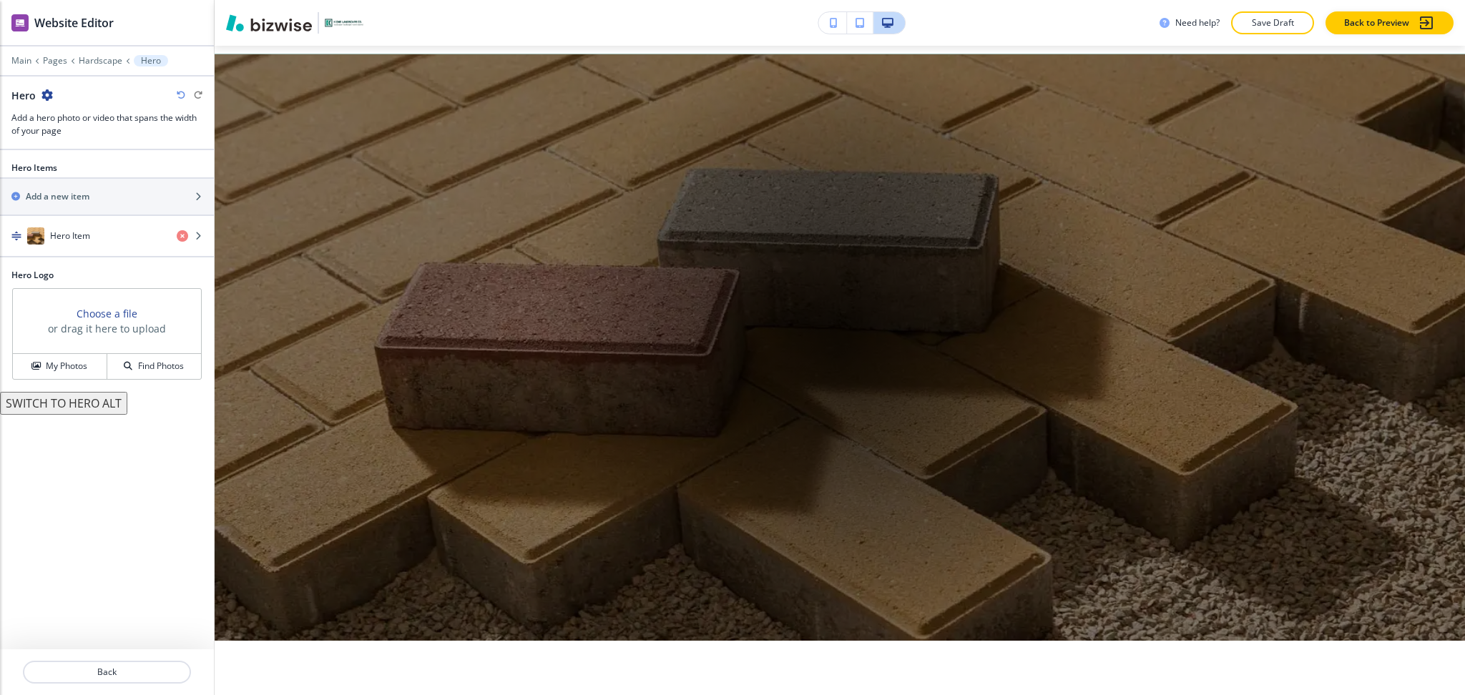
scroll to position [104, 0]
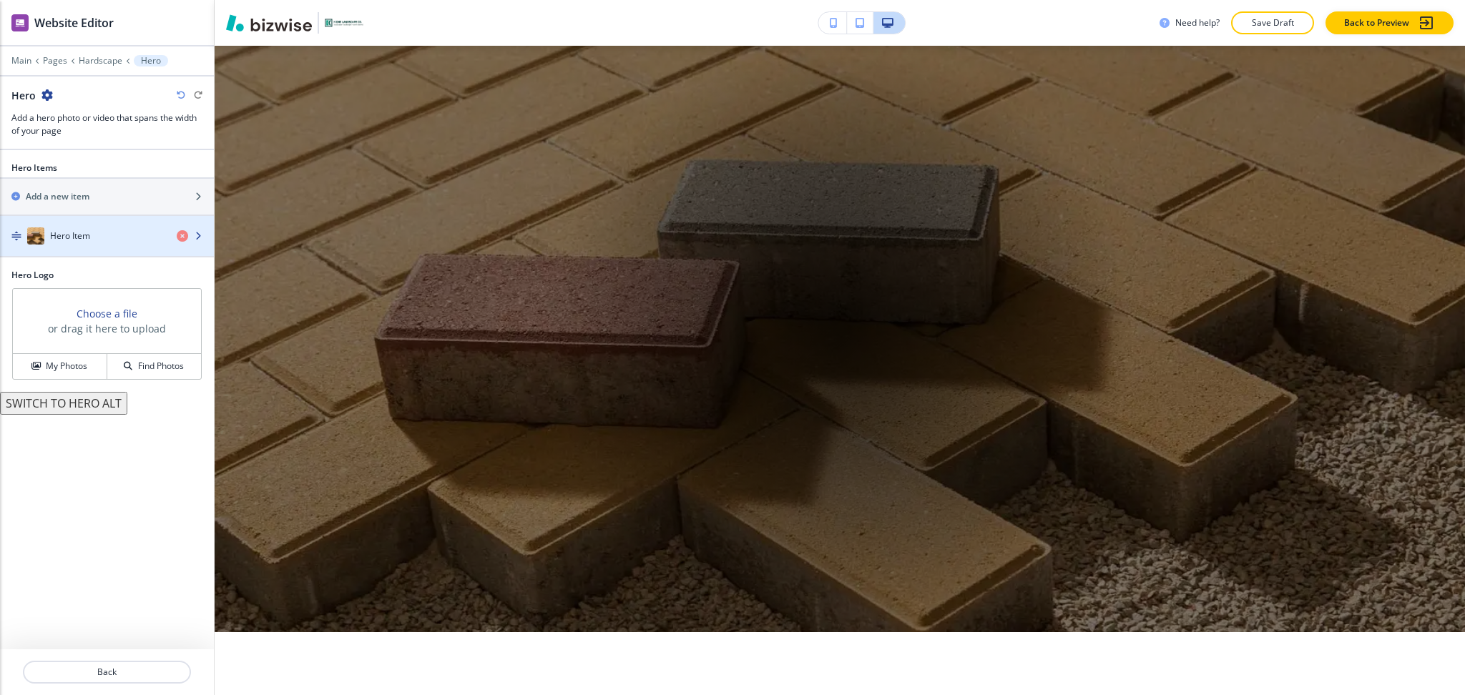
click at [99, 240] on div "Hero Item" at bounding box center [82, 236] width 165 height 17
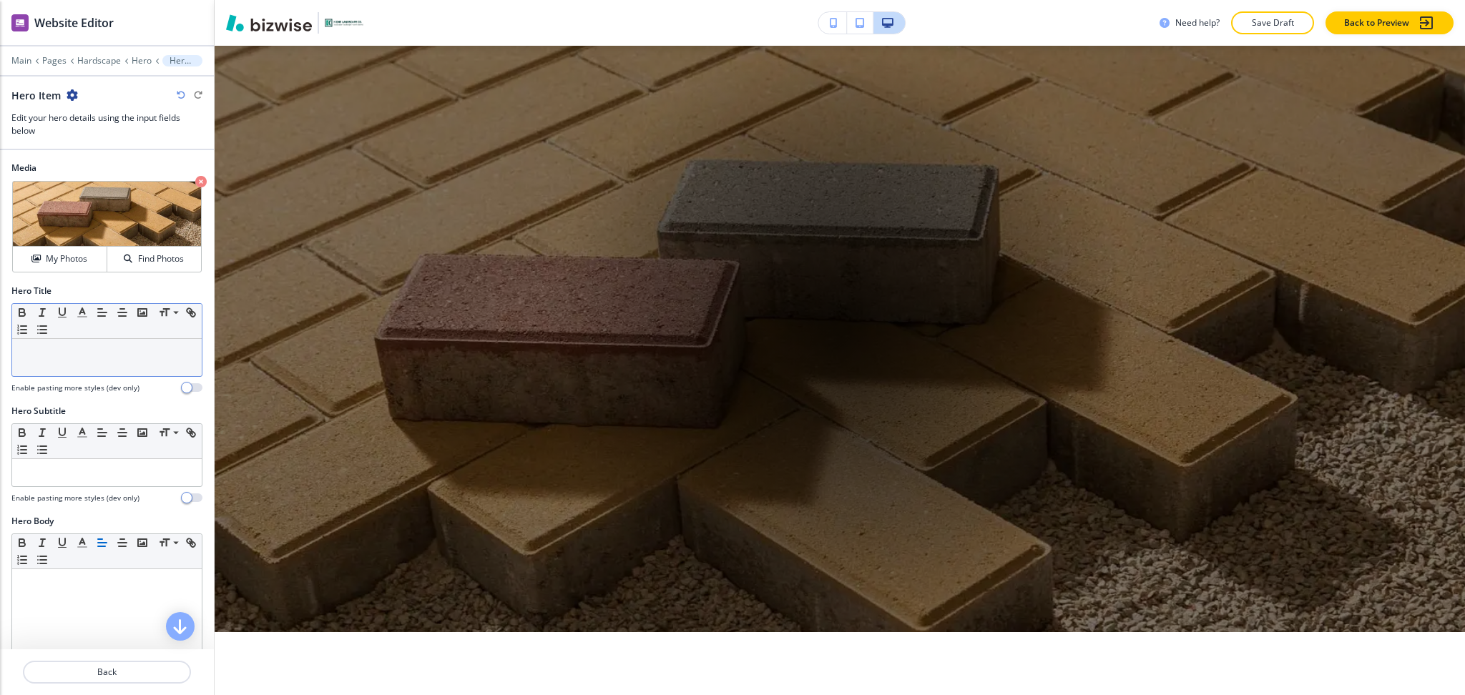
click at [120, 356] on p at bounding box center [106, 352] width 175 height 13
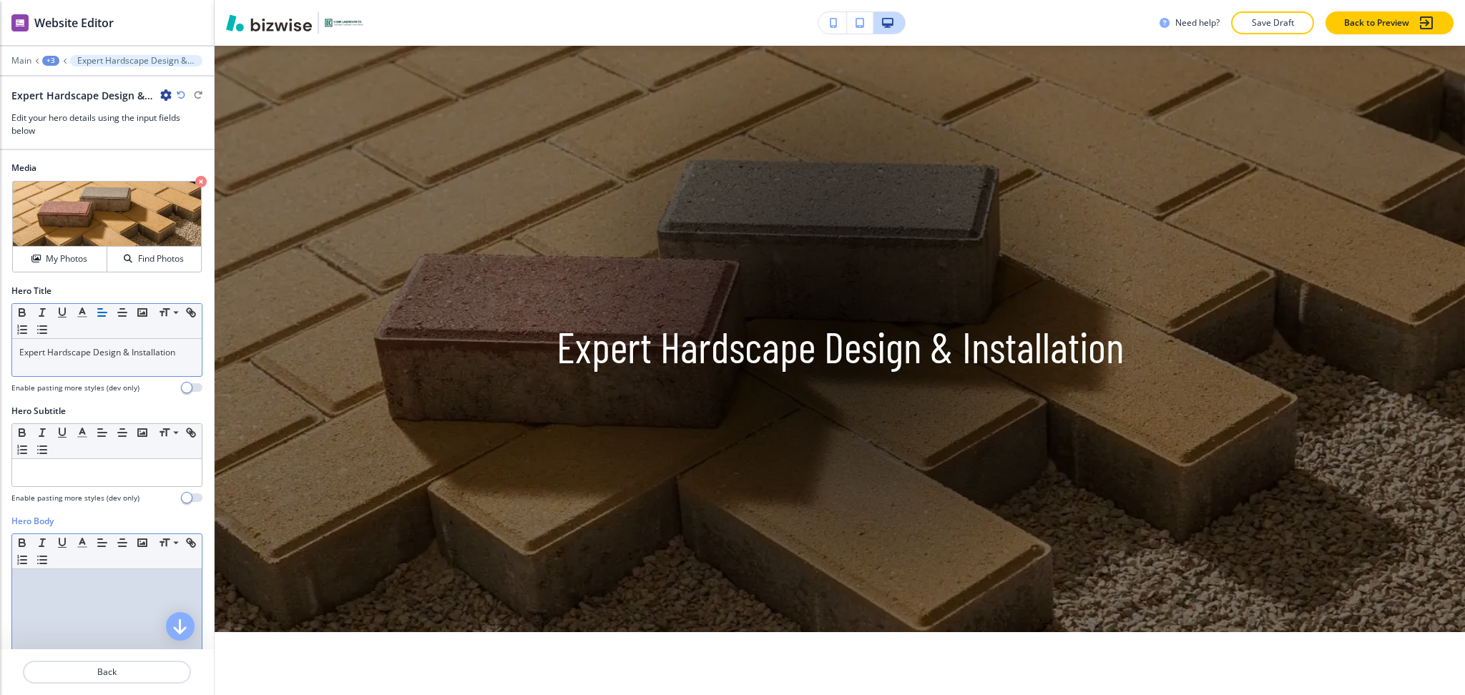
click at [105, 617] on div at bounding box center [107, 662] width 190 height 186
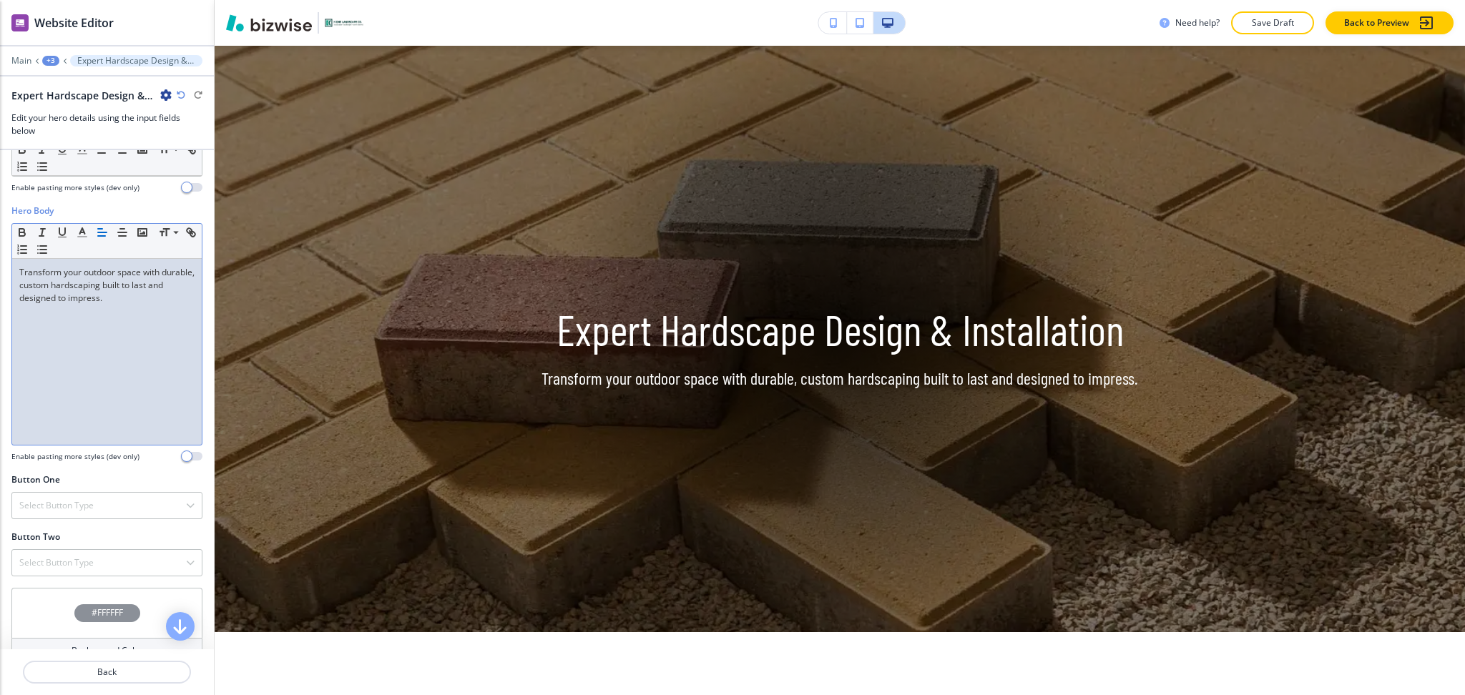
scroll to position [383, 0]
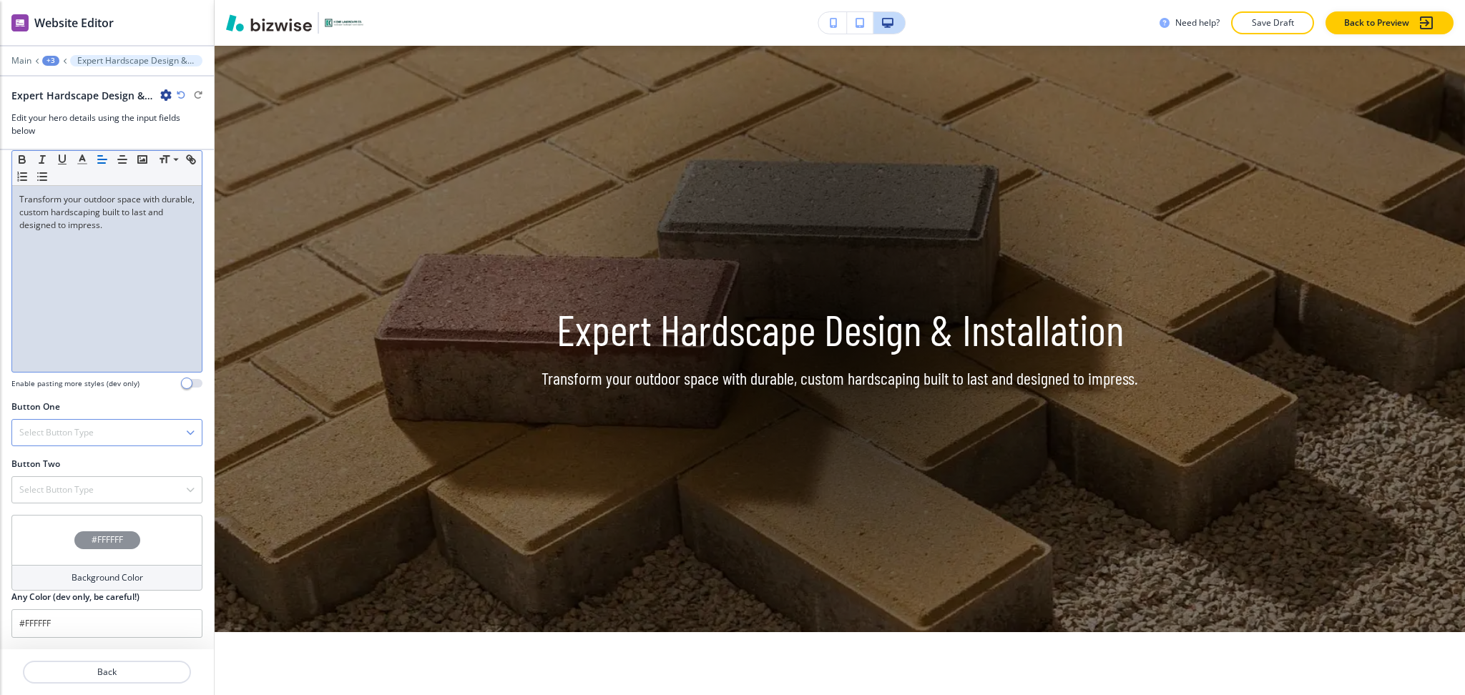
click at [60, 434] on h4 "Select Button Type" at bounding box center [56, 432] width 74 height 13
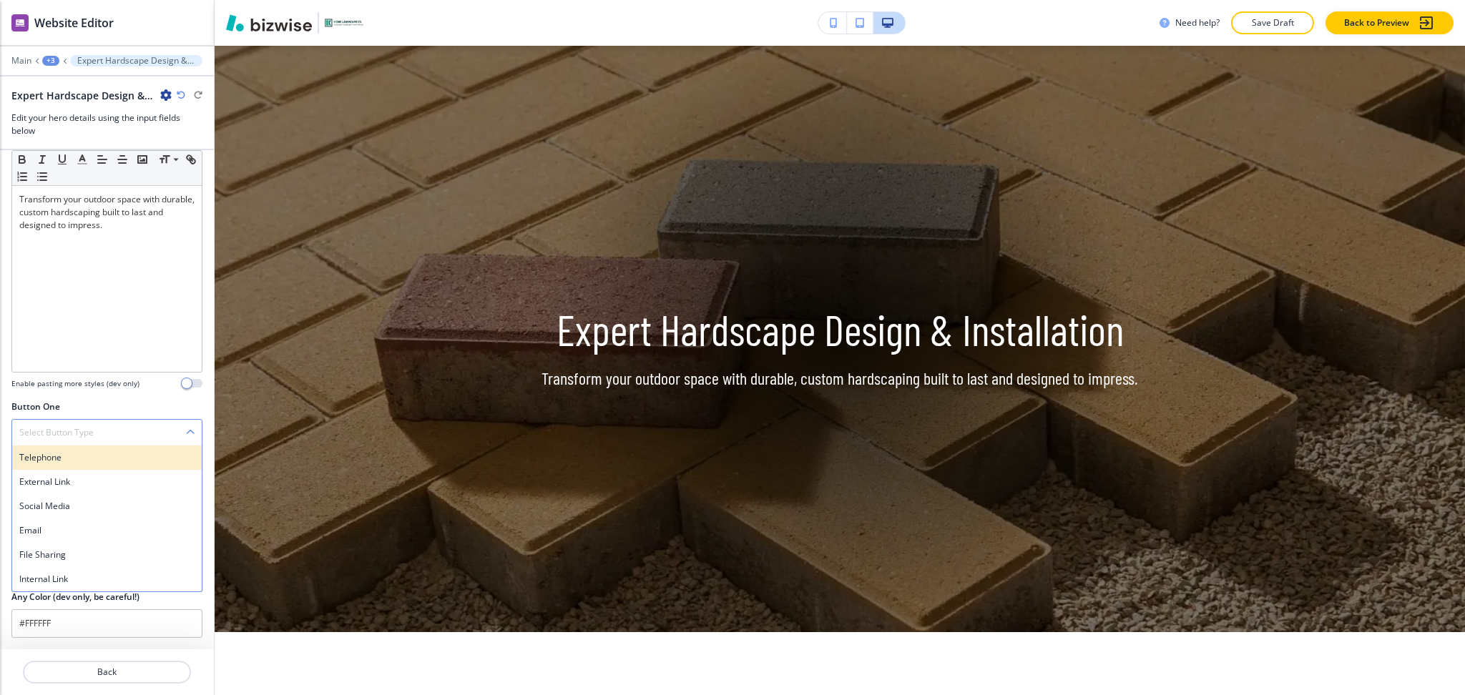
click at [52, 464] on div "Telephone" at bounding box center [107, 458] width 190 height 24
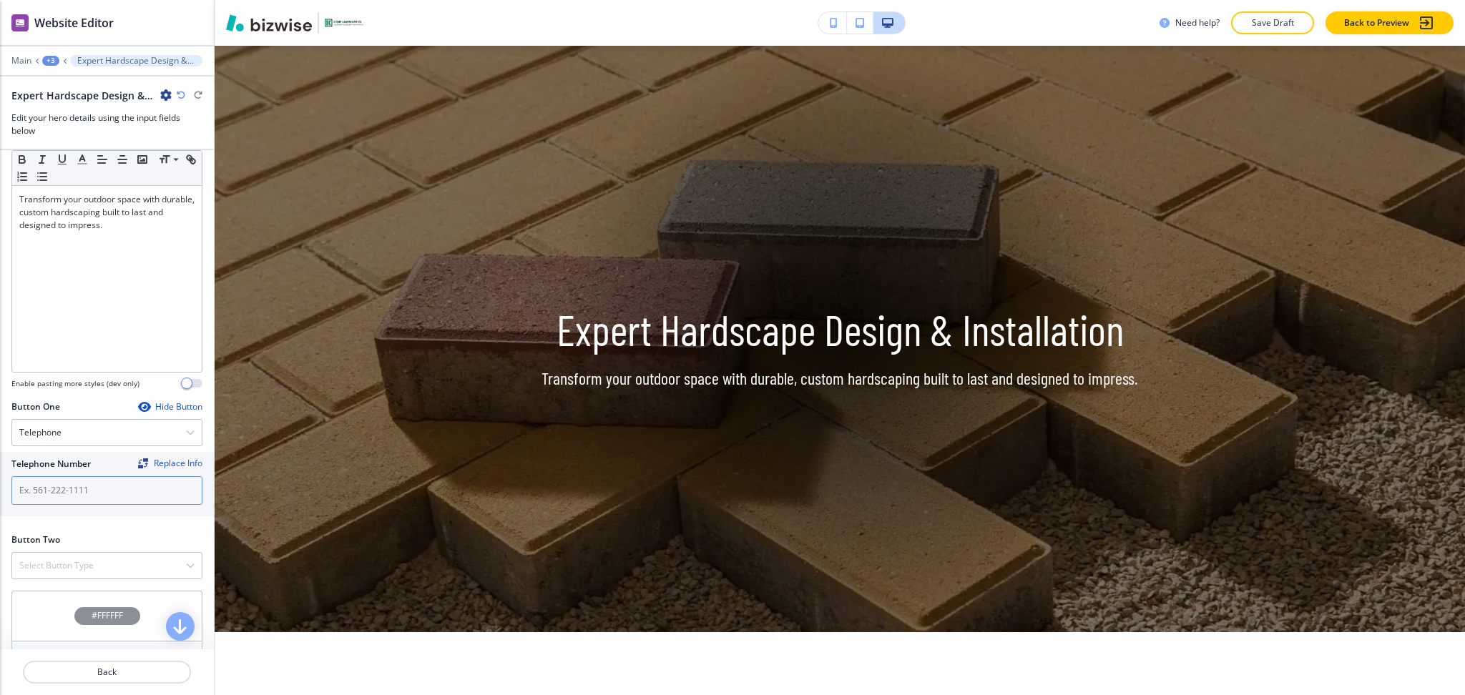
click at [59, 484] on input "text" at bounding box center [106, 490] width 191 height 29
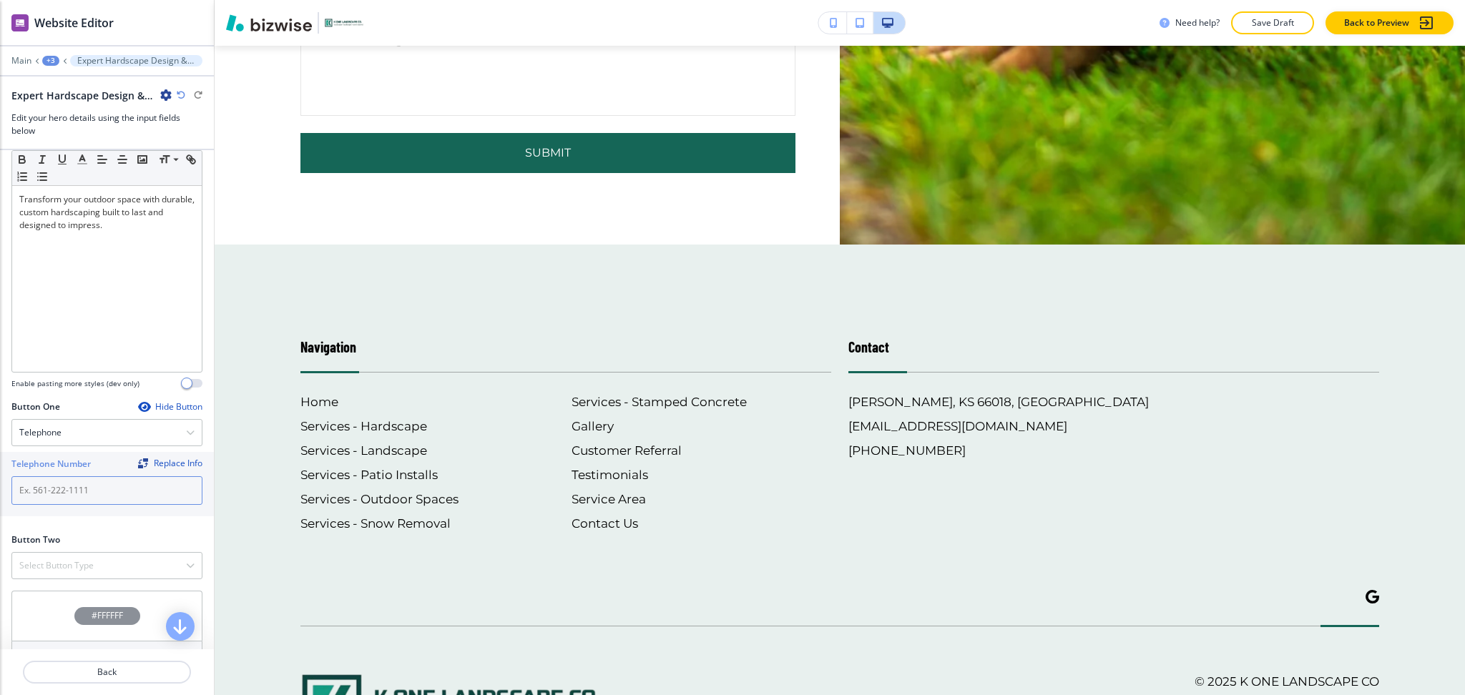
scroll to position [3277, 0]
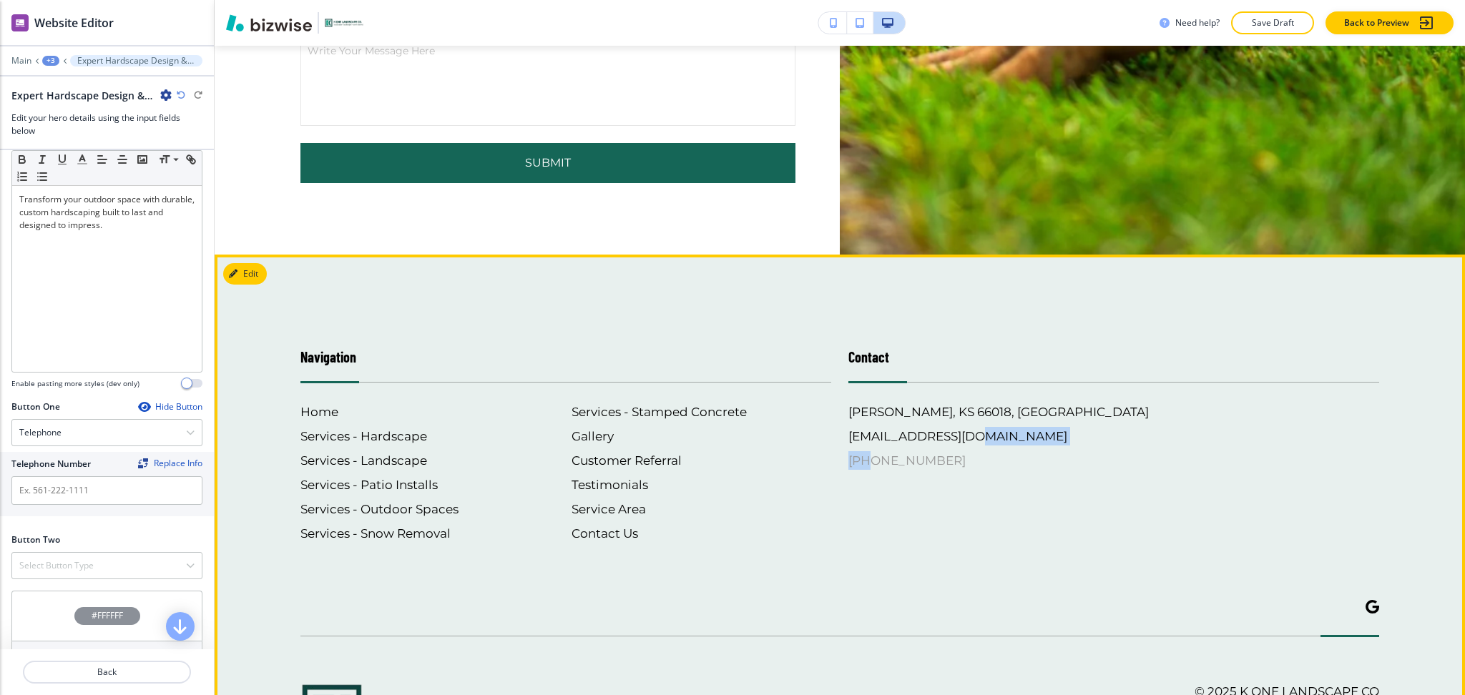
drag, startPoint x: 969, startPoint y: 435, endPoint x: 909, endPoint y: 492, distance: 82.5
click at [860, 424] on div "Contact [PERSON_NAME][GEOGRAPHIC_DATA] [EMAIL_ADDRESS][DOMAIN_NAME] [PHONE_NUMB…" at bounding box center [1105, 430] width 548 height 225
click at [921, 521] on footer "Navigation Home Services - Hardscape Services - Landscape Services - Patio Inst…" at bounding box center [840, 528] width 1251 height 546
drag, startPoint x: 936, startPoint y: 422, endPoint x: 833, endPoint y: 414, distance: 103.4
click at [836, 416] on div "Contact [PERSON_NAME][GEOGRAPHIC_DATA] [EMAIL_ADDRESS][DOMAIN_NAME] [PHONE_NUMB…" at bounding box center [1105, 430] width 548 height 225
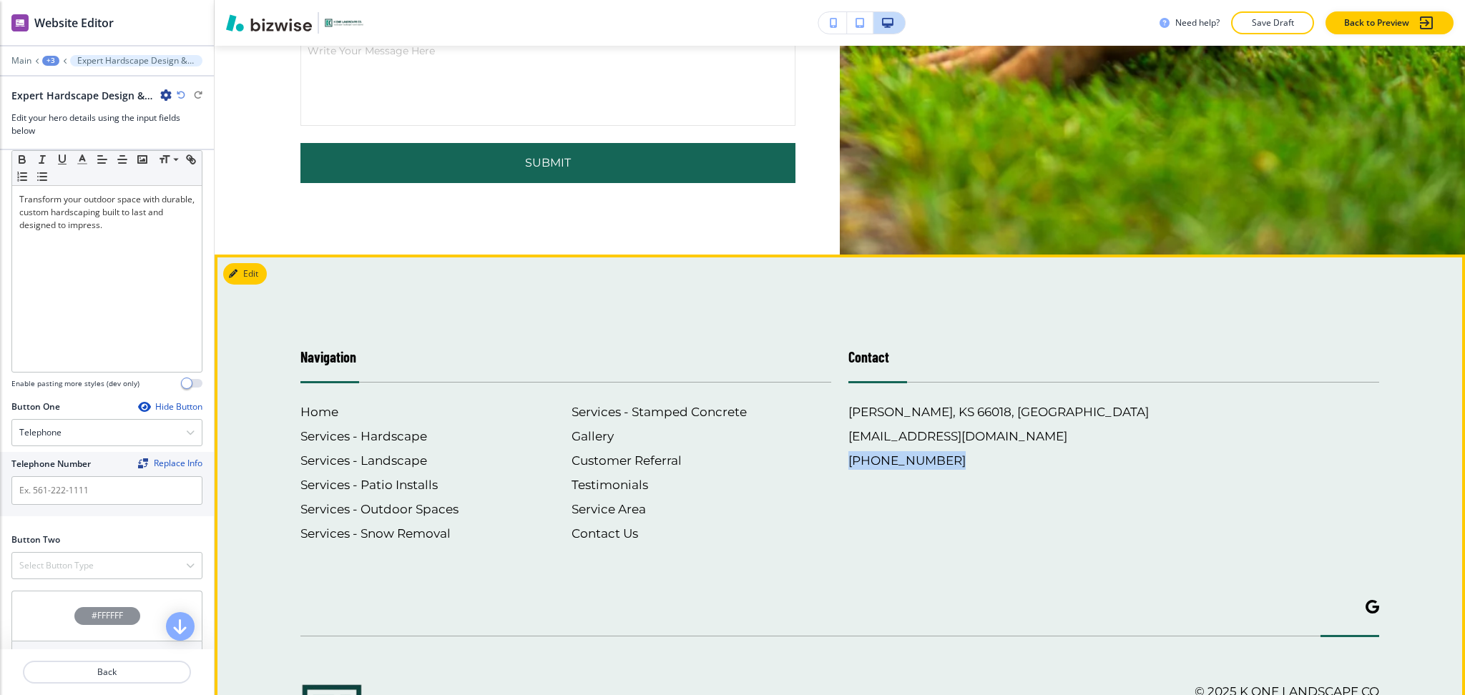
copy h6 "[PHONE_NUMBER]"
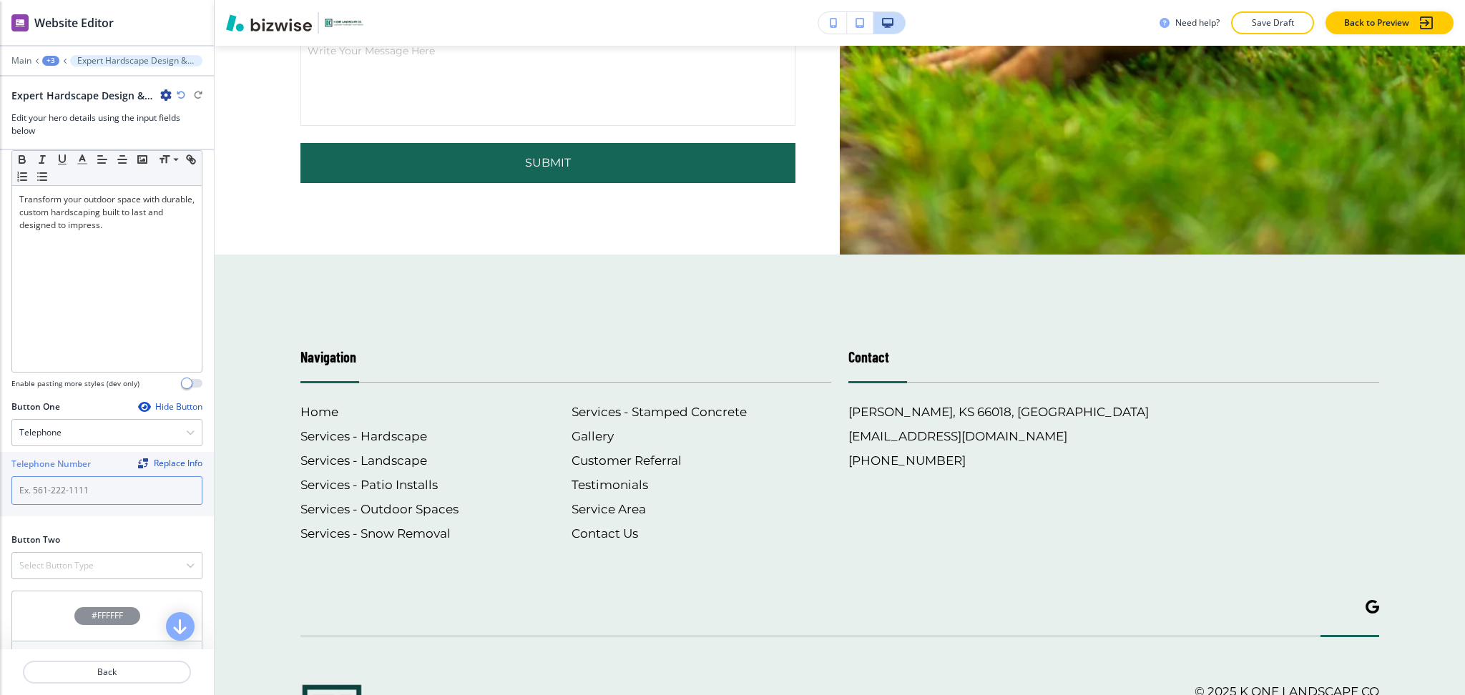
click at [129, 493] on input "text" at bounding box center [106, 490] width 191 height 29
paste input "[PHONE_NUMBER]"
type input "[PHONE_NUMBER]"
click at [99, 574] on div "Select Button Type" at bounding box center [107, 566] width 190 height 26
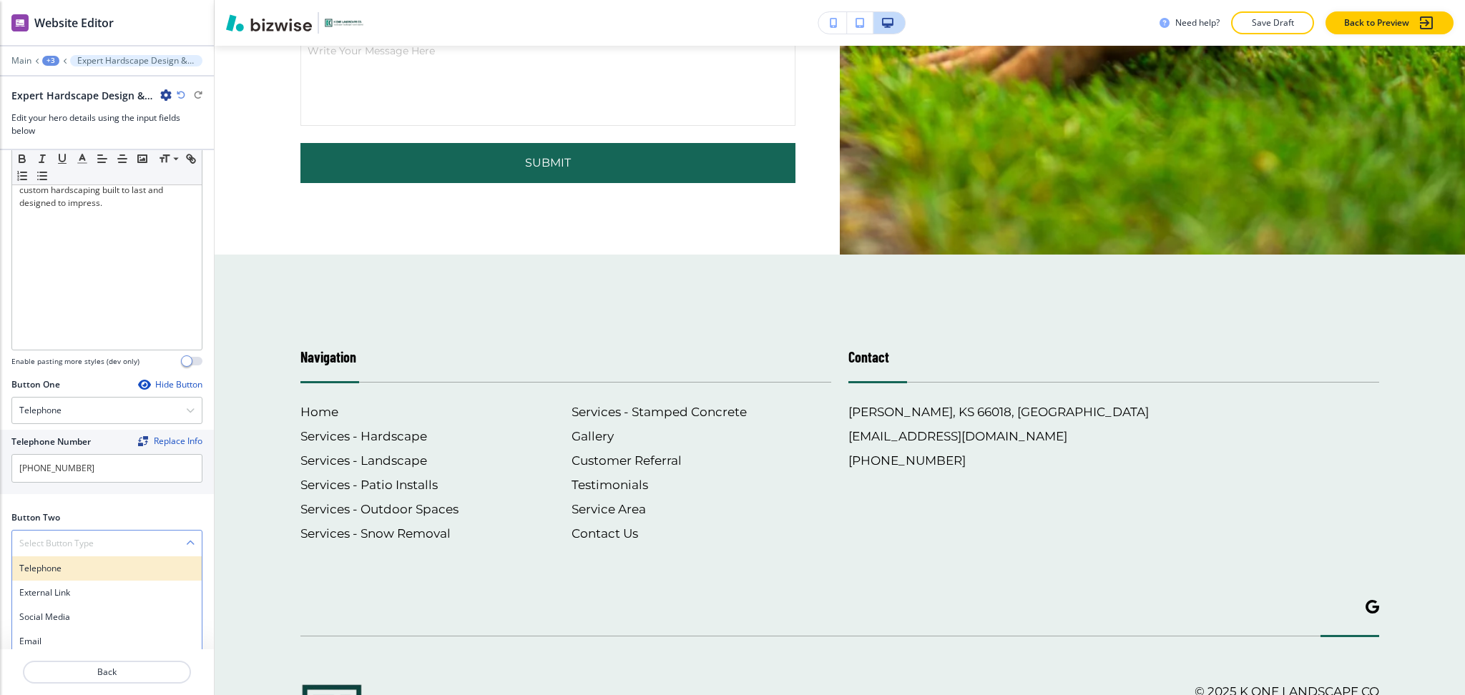
scroll to position [459, 0]
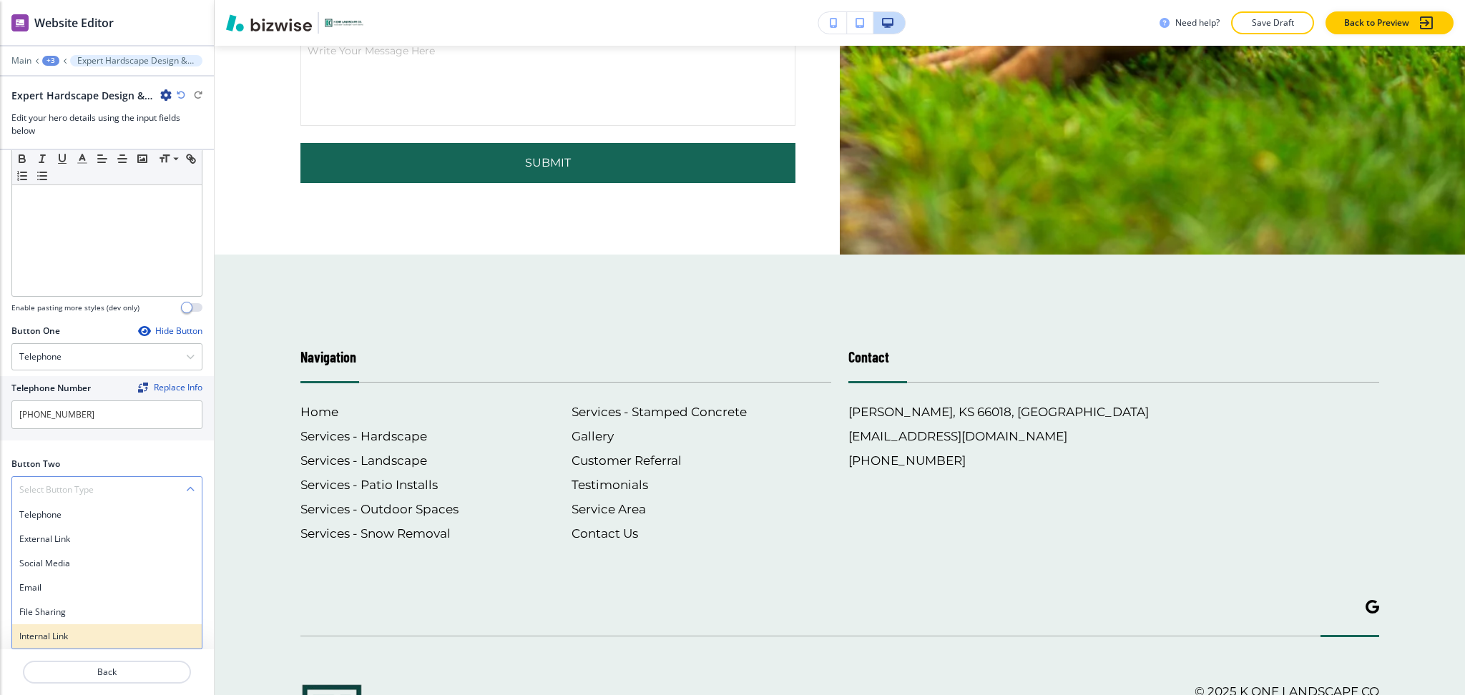
click at [57, 637] on h4 "Internal Link" at bounding box center [106, 636] width 175 height 13
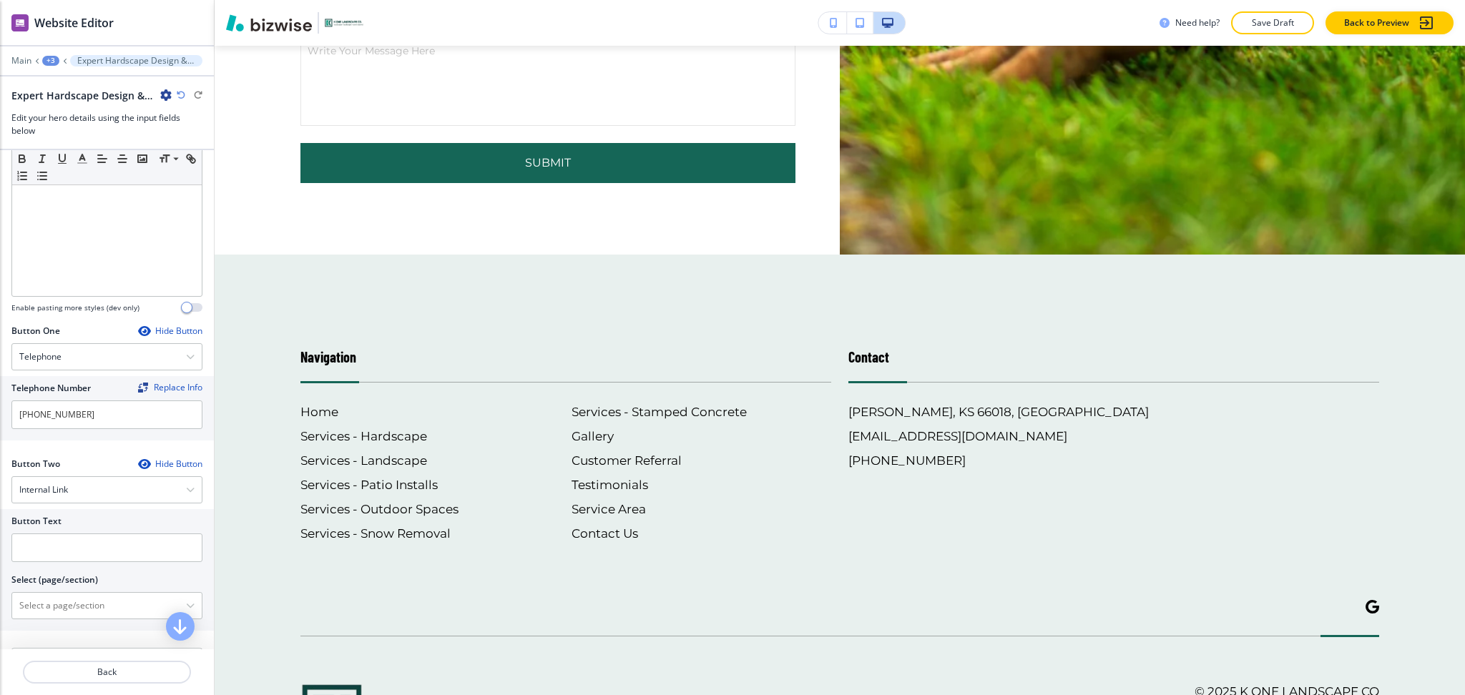
click at [53, 579] on h2 "Select (page/section)" at bounding box center [54, 580] width 87 height 13
drag, startPoint x: 62, startPoint y: 610, endPoint x: 62, endPoint y: 602, distance: 8.6
click at [62, 610] on \(page\/section\) "Manual Input" at bounding box center [99, 606] width 174 height 24
drag, startPoint x: 73, startPoint y: 598, endPoint x: 16, endPoint y: 597, distance: 57.3
click at [16, 597] on \(page\/section\) "CONTACT US" at bounding box center [99, 606] width 174 height 24
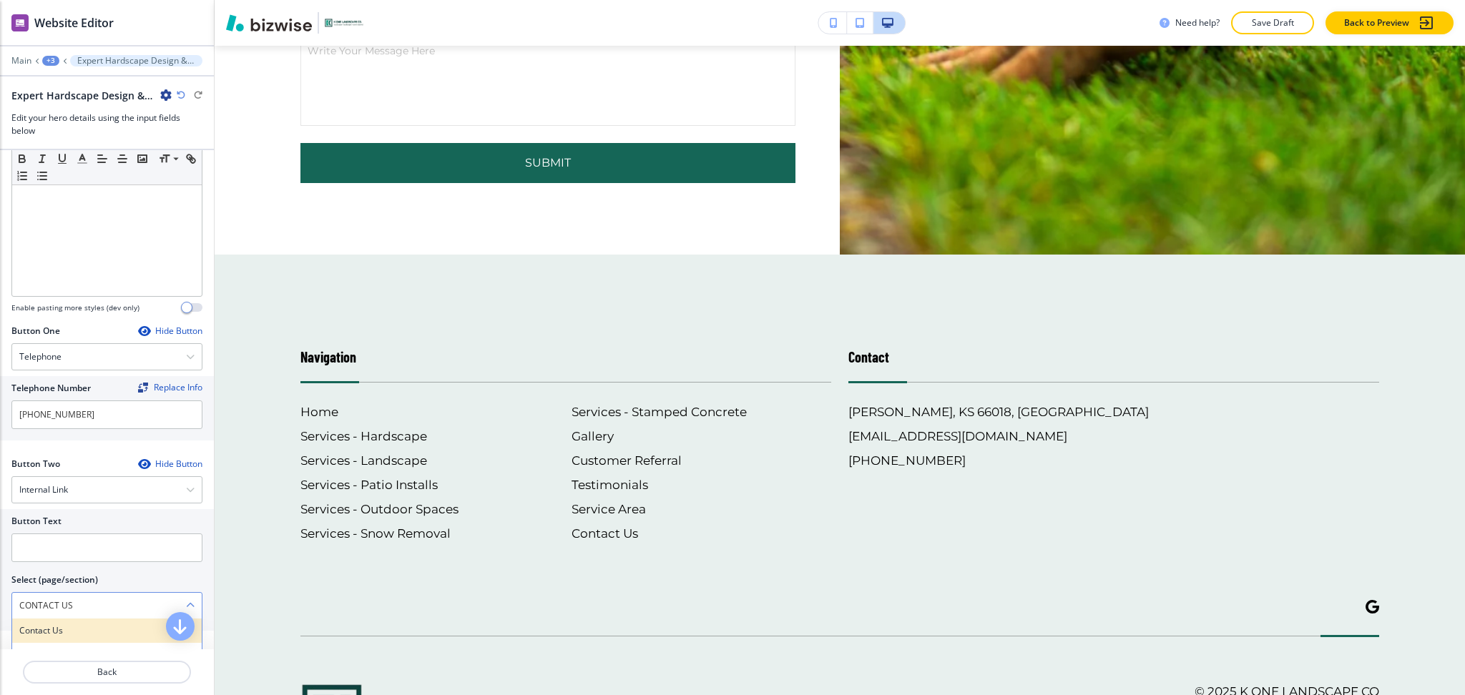
click at [47, 640] on div "Contact Us" at bounding box center [107, 631] width 190 height 24
type \(page\/section\) "Contact Us"
click at [0, 601] on div "Button Text Select (page/section) Contact Us Contact Us Contact Us | Hero Conta…" at bounding box center [107, 570] width 214 height 122
click at [46, 549] on input "text" at bounding box center [106, 548] width 191 height 29
paste input "Contact Us"
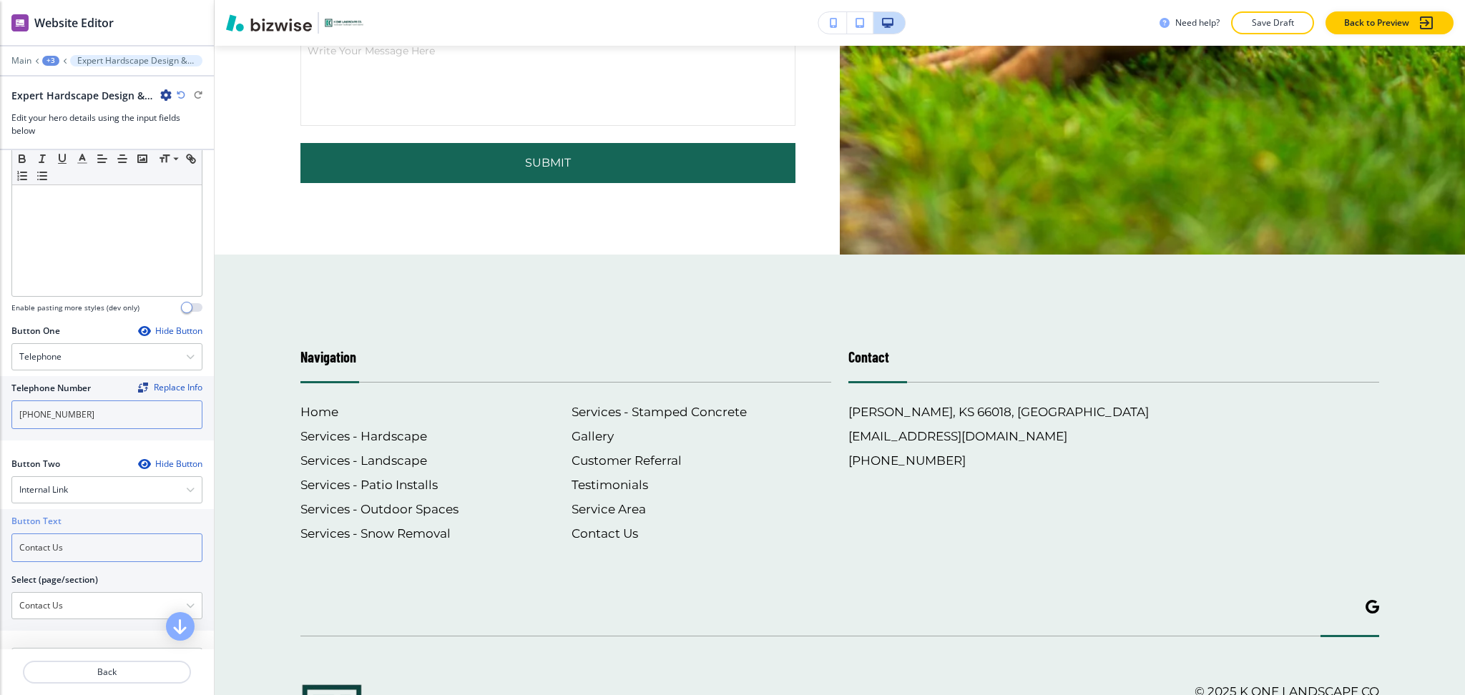
type input "Contact Us"
click at [103, 414] on input "[PHONE_NUMBER]" at bounding box center [106, 415] width 191 height 29
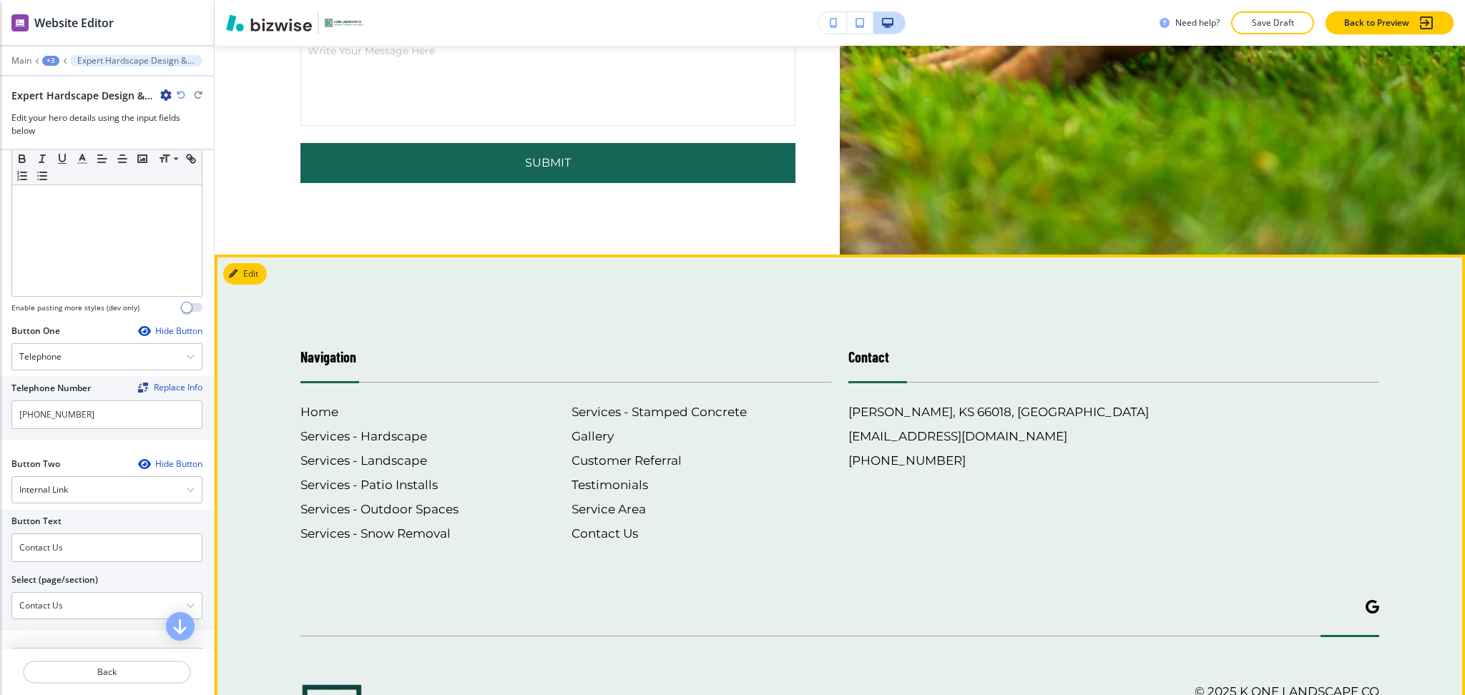
click at [1170, 318] on div "Contact [PERSON_NAME][GEOGRAPHIC_DATA] [EMAIL_ADDRESS][DOMAIN_NAME] [PHONE_NUMB…" at bounding box center [1105, 430] width 548 height 225
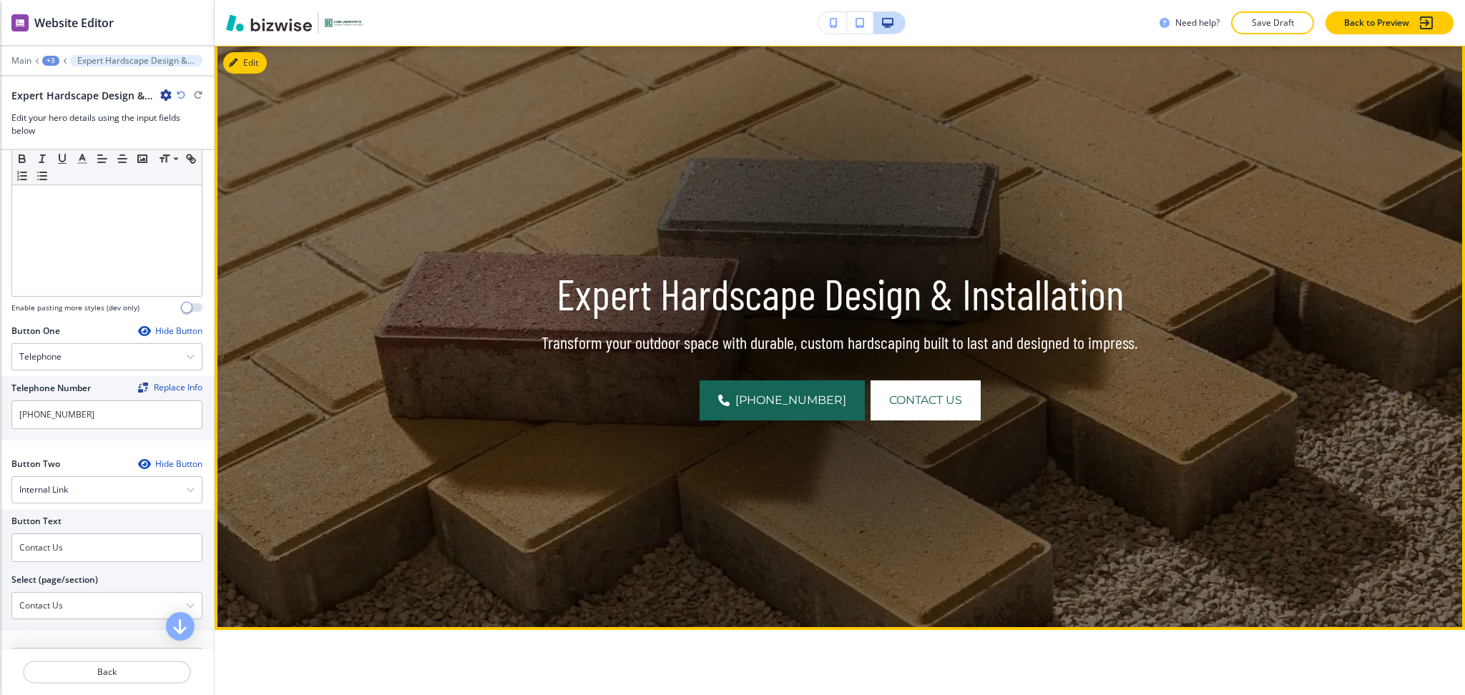
scroll to position [0, 0]
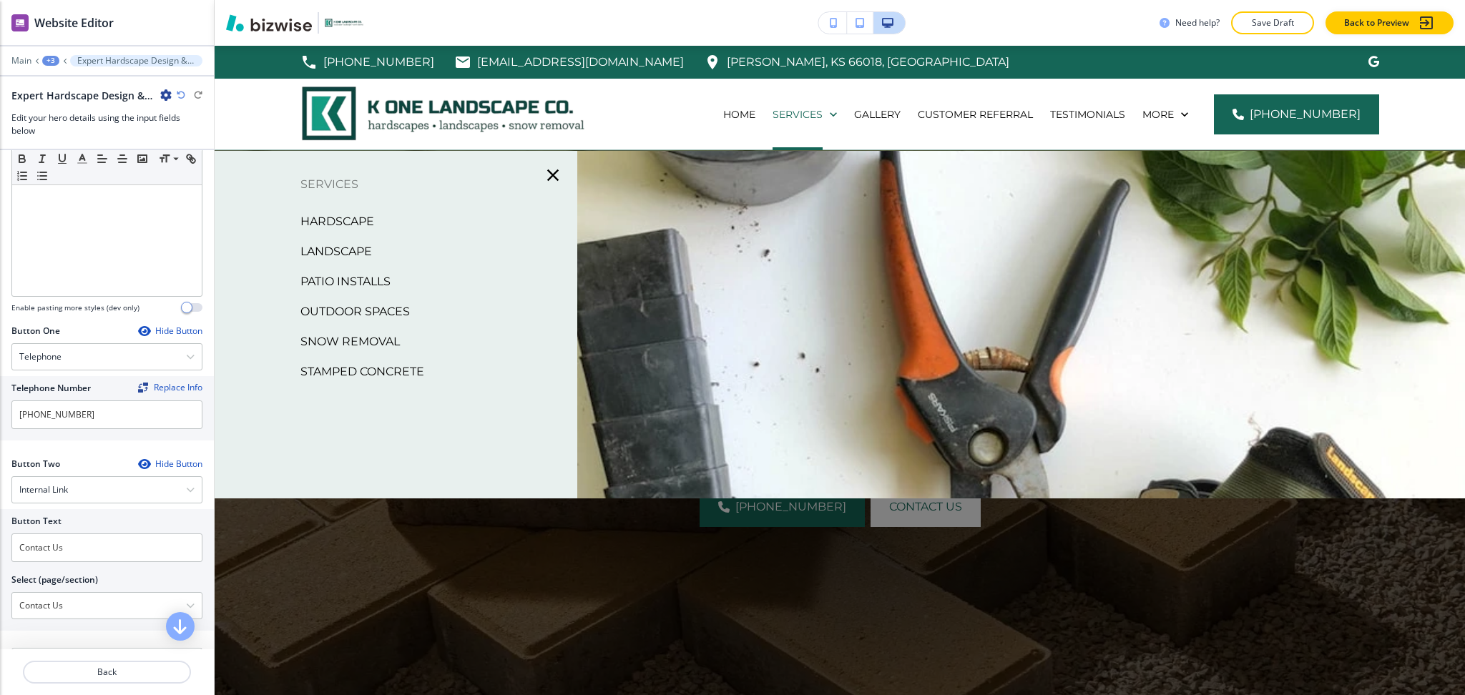
click at [362, 250] on p "Landscape" at bounding box center [336, 251] width 72 height 21
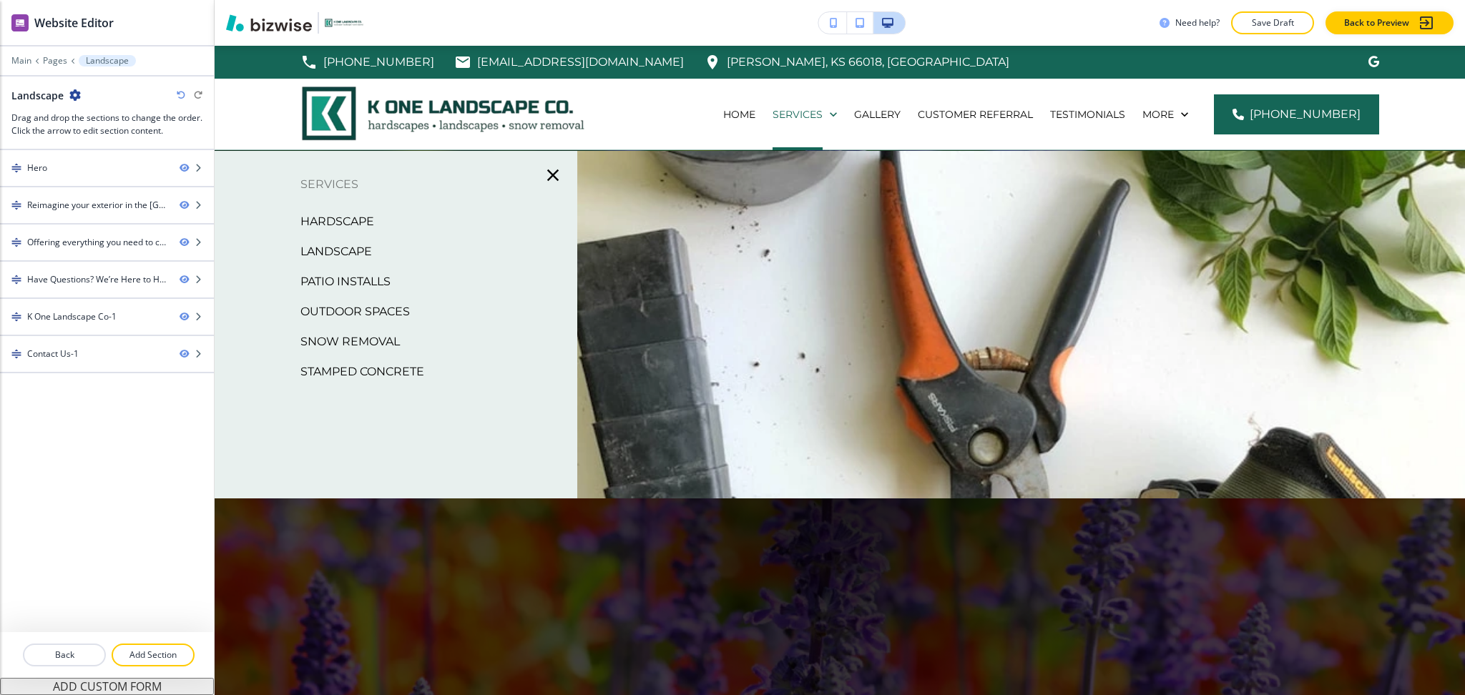
click at [28, 97] on h2 "Landscape" at bounding box center [37, 95] width 52 height 15
copy h2 "Landscape"
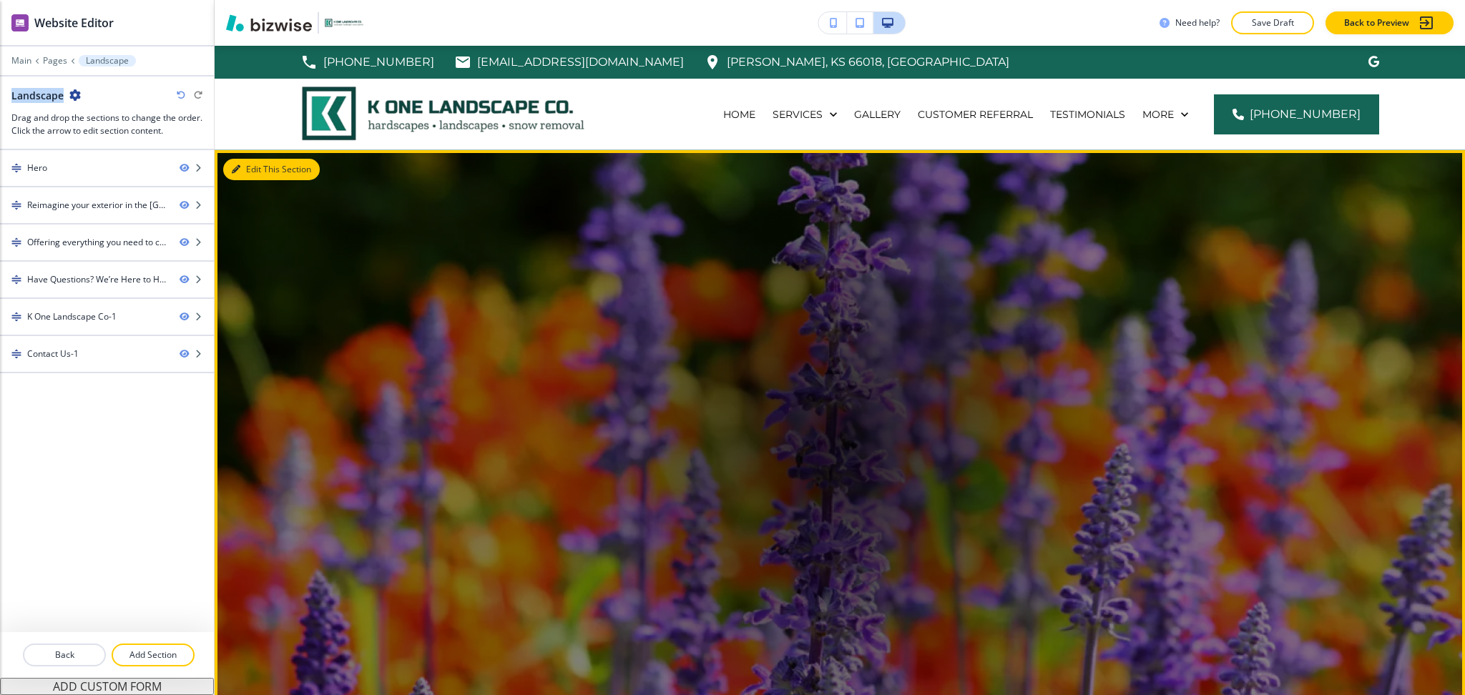
click at [255, 164] on button "Edit This Section" at bounding box center [271, 169] width 97 height 21
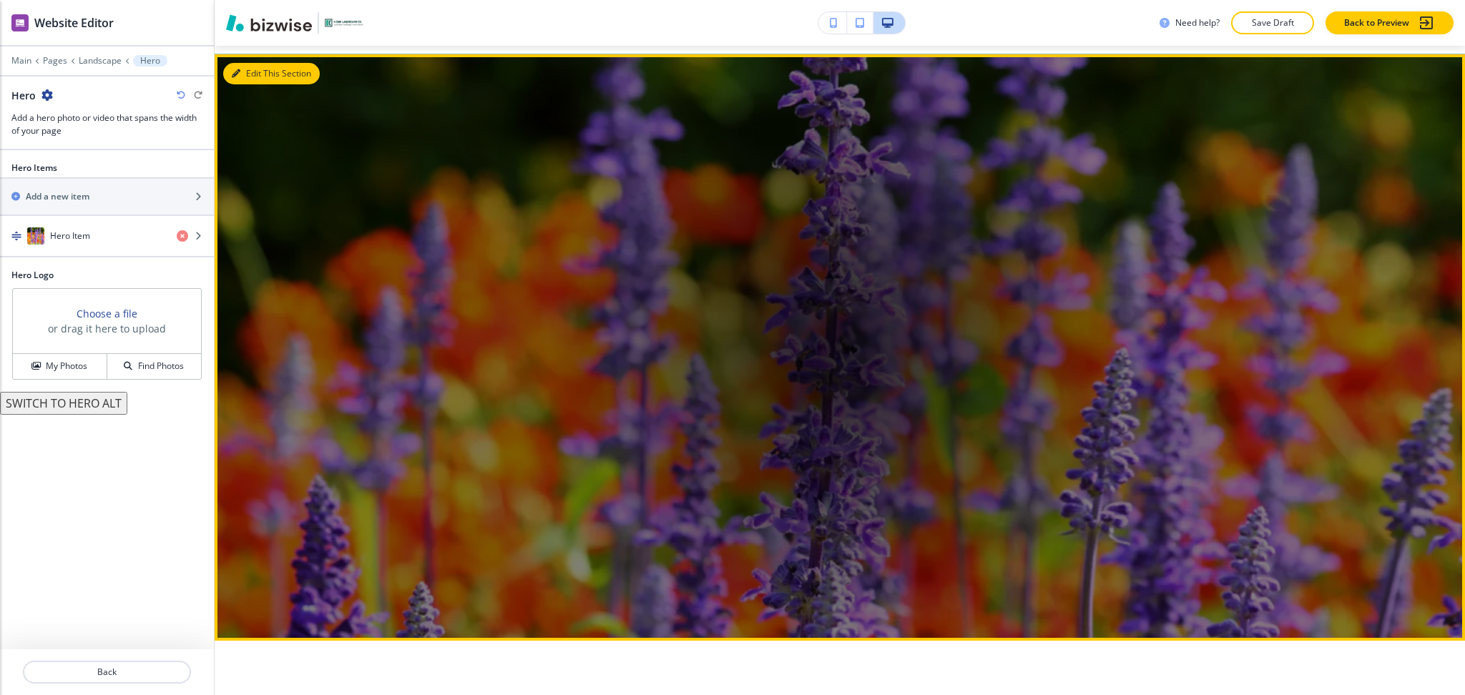
scroll to position [104, 0]
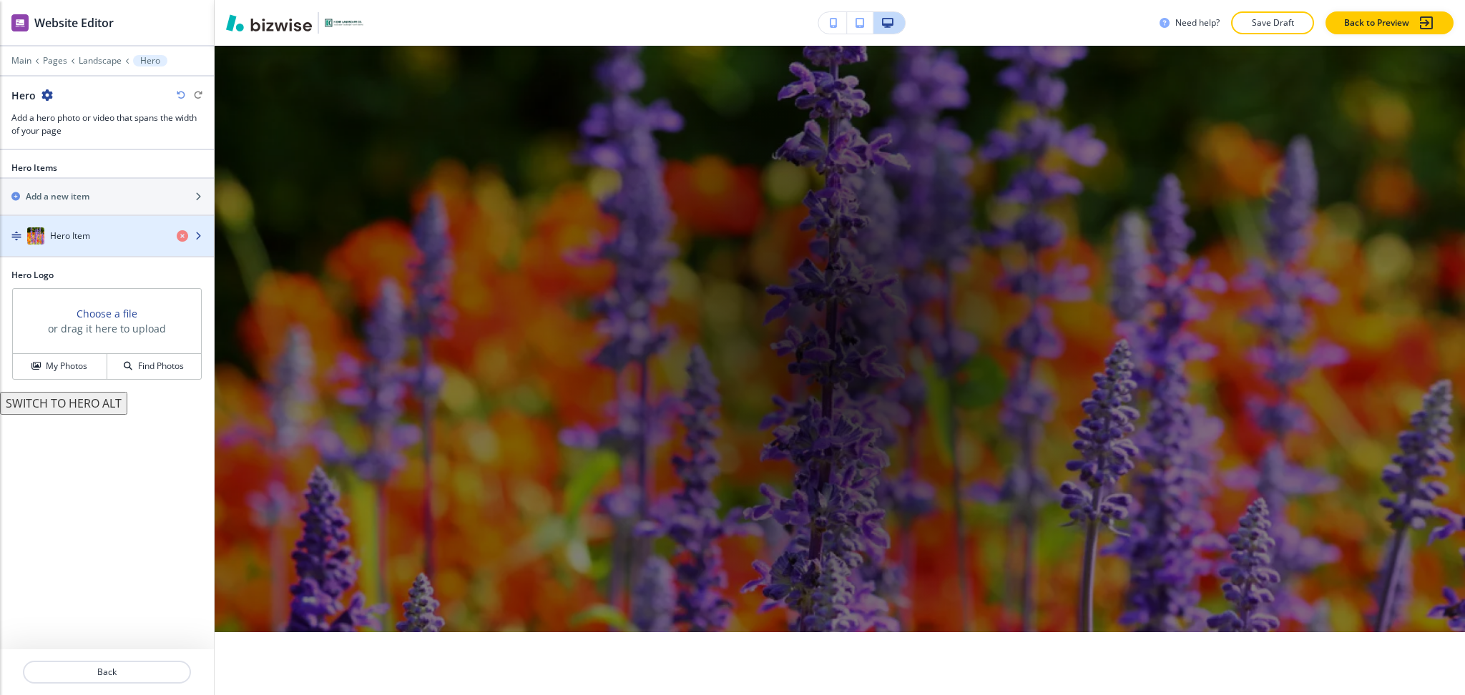
click at [52, 227] on div "button" at bounding box center [107, 221] width 214 height 11
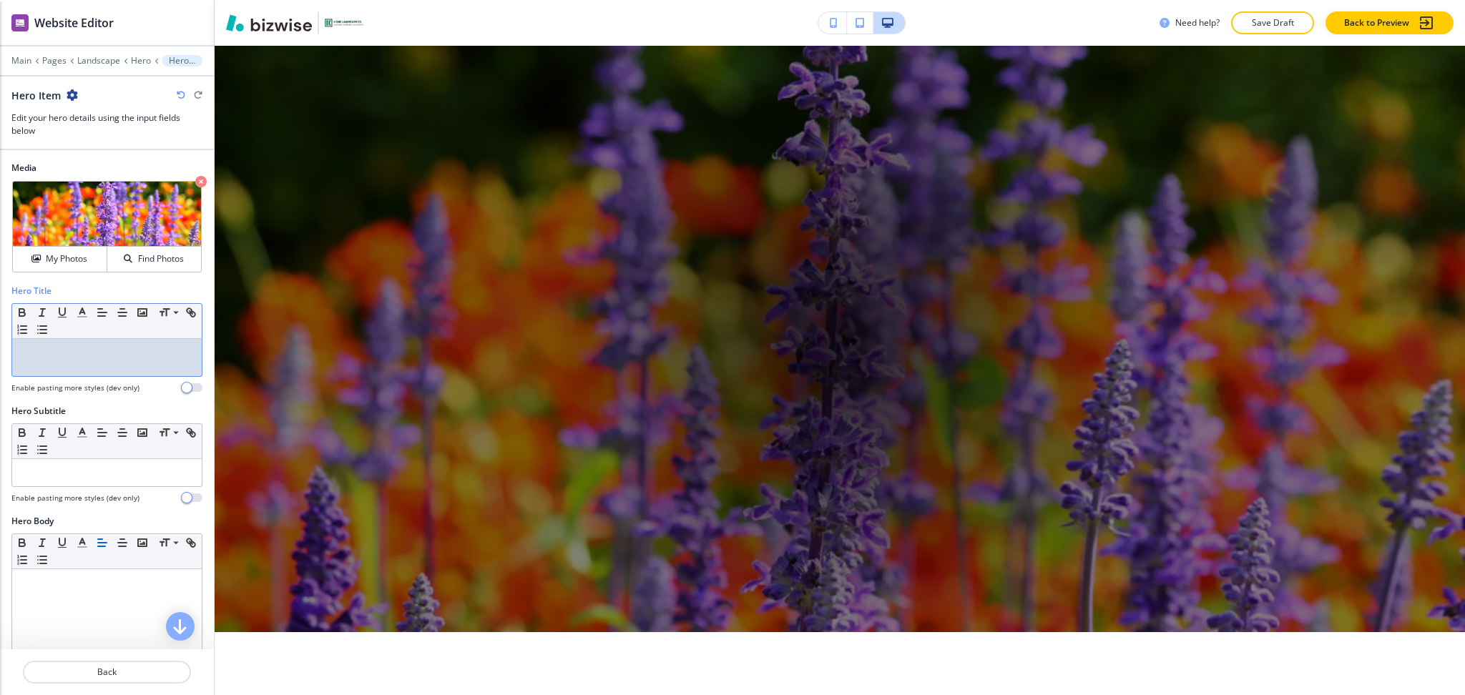
click at [97, 362] on div at bounding box center [107, 357] width 190 height 37
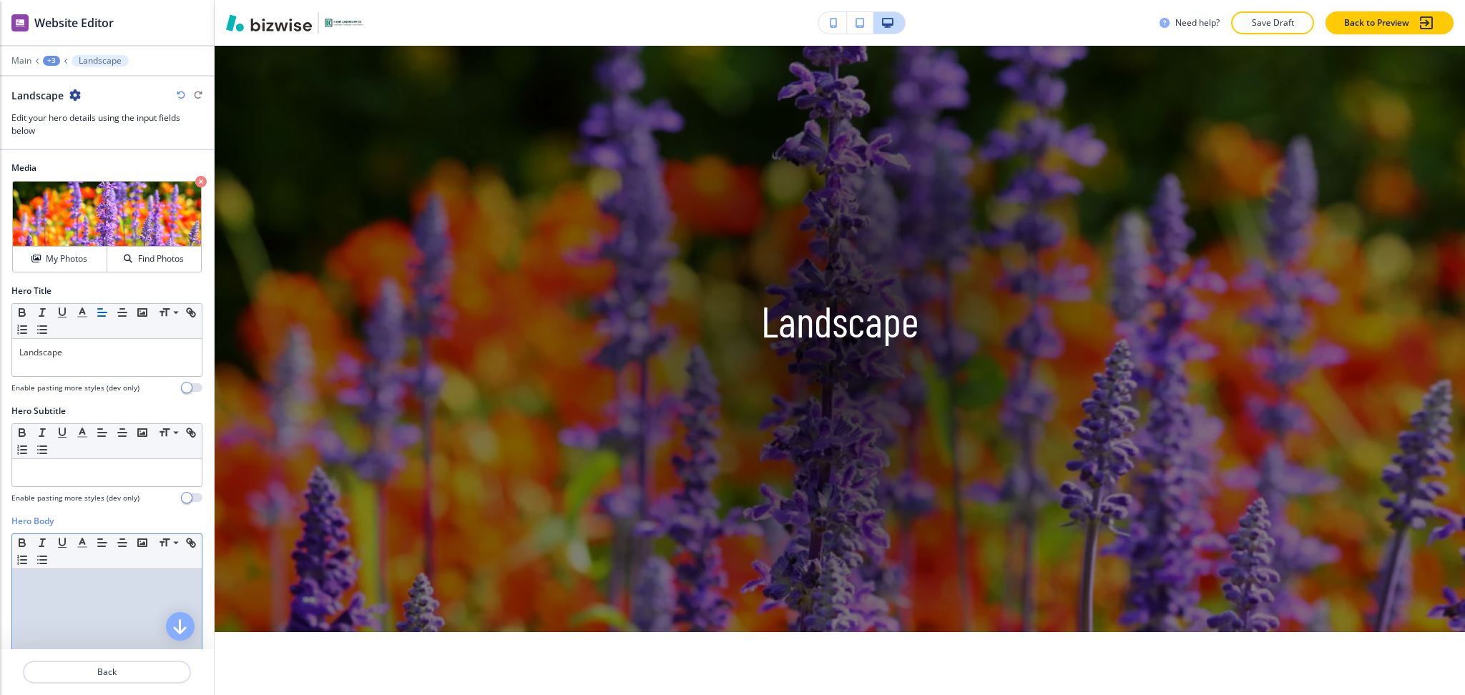
click at [119, 596] on div at bounding box center [107, 662] width 190 height 186
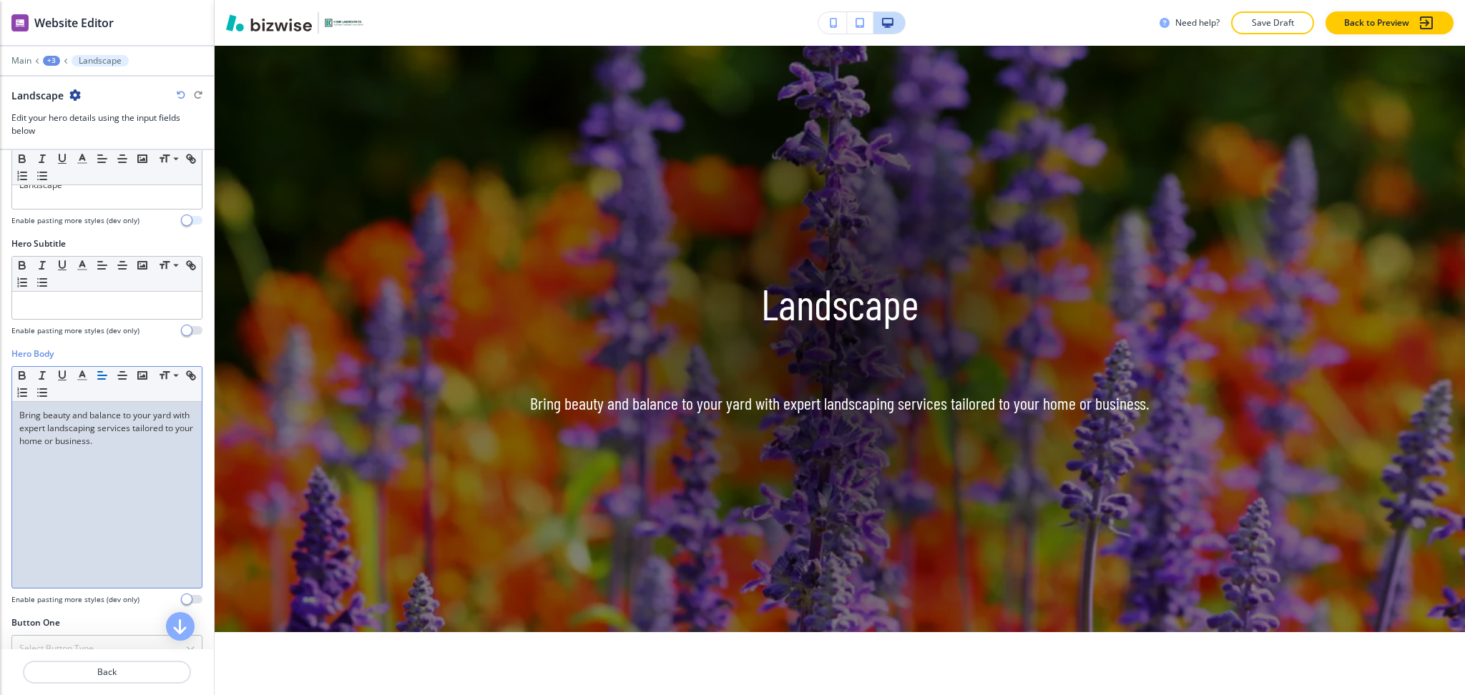
scroll to position [0, 0]
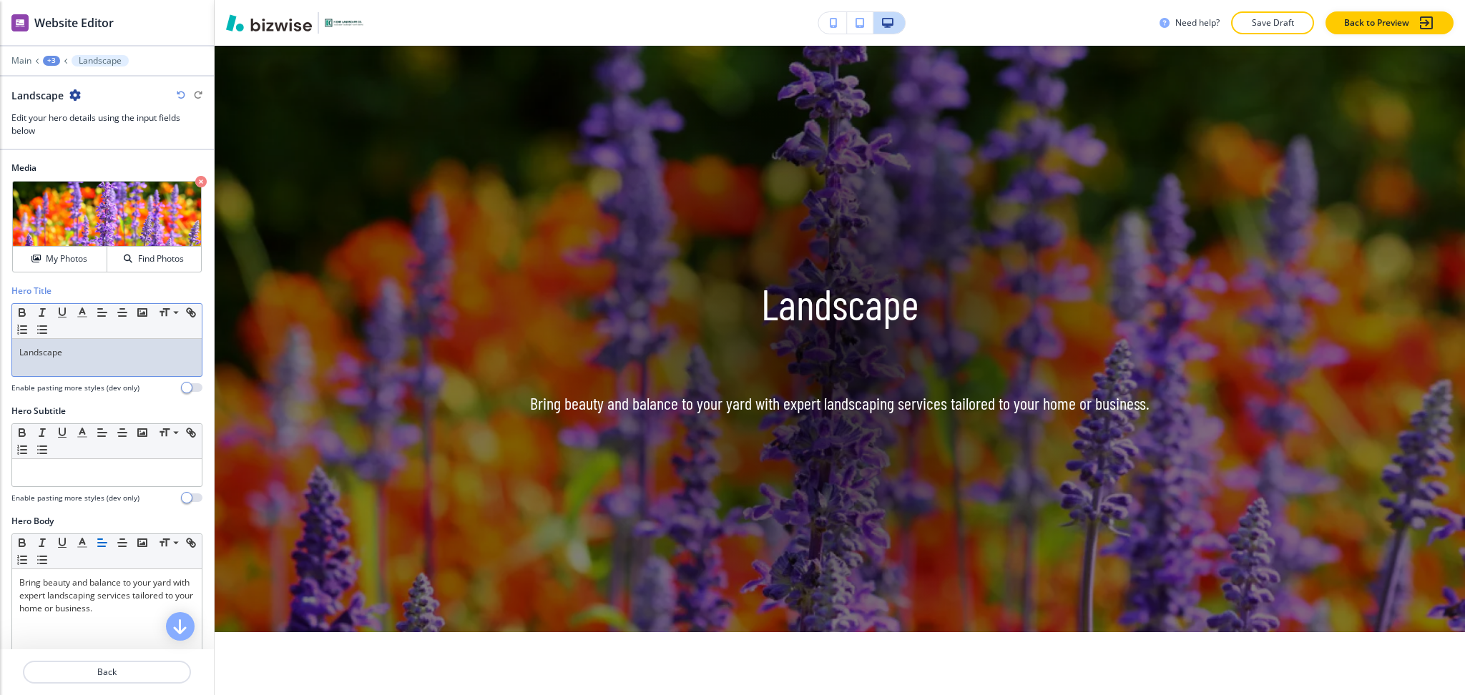
click at [86, 353] on p "Landscape" at bounding box center [106, 352] width 175 height 13
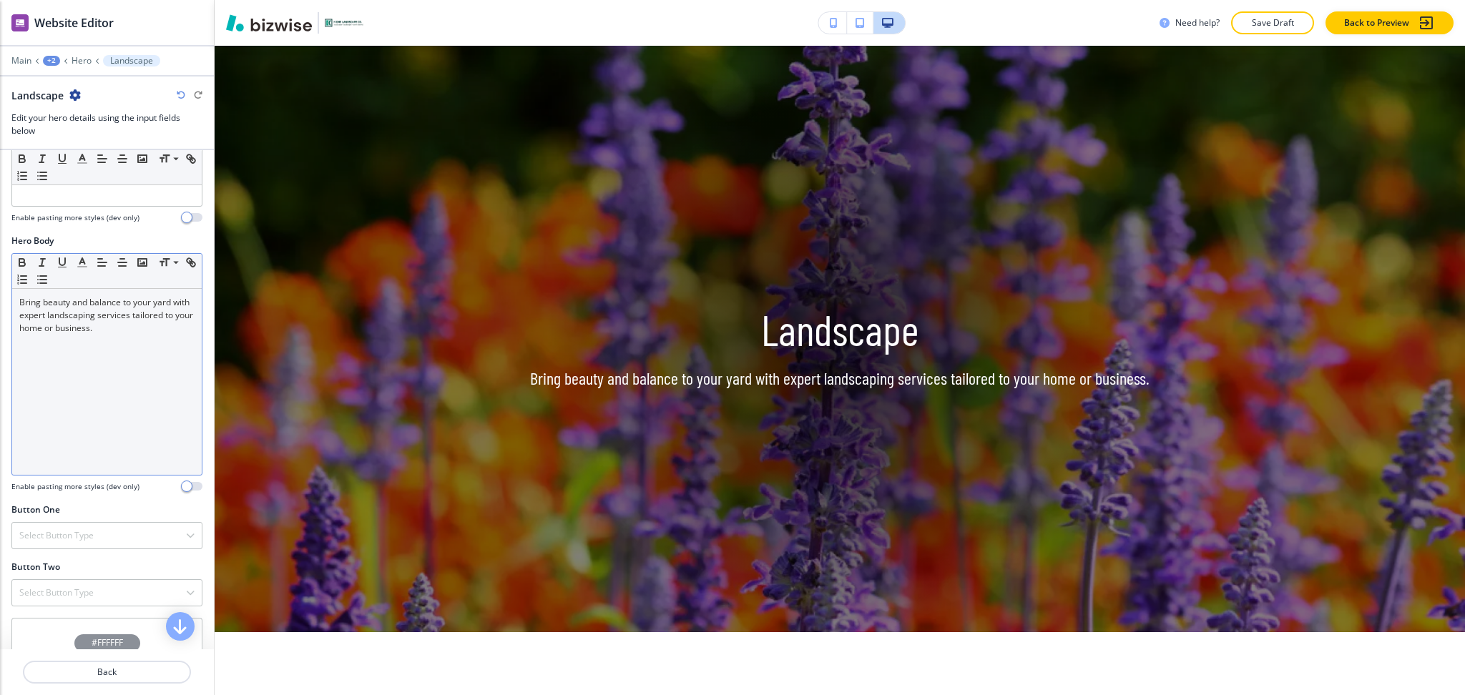
scroll to position [285, 0]
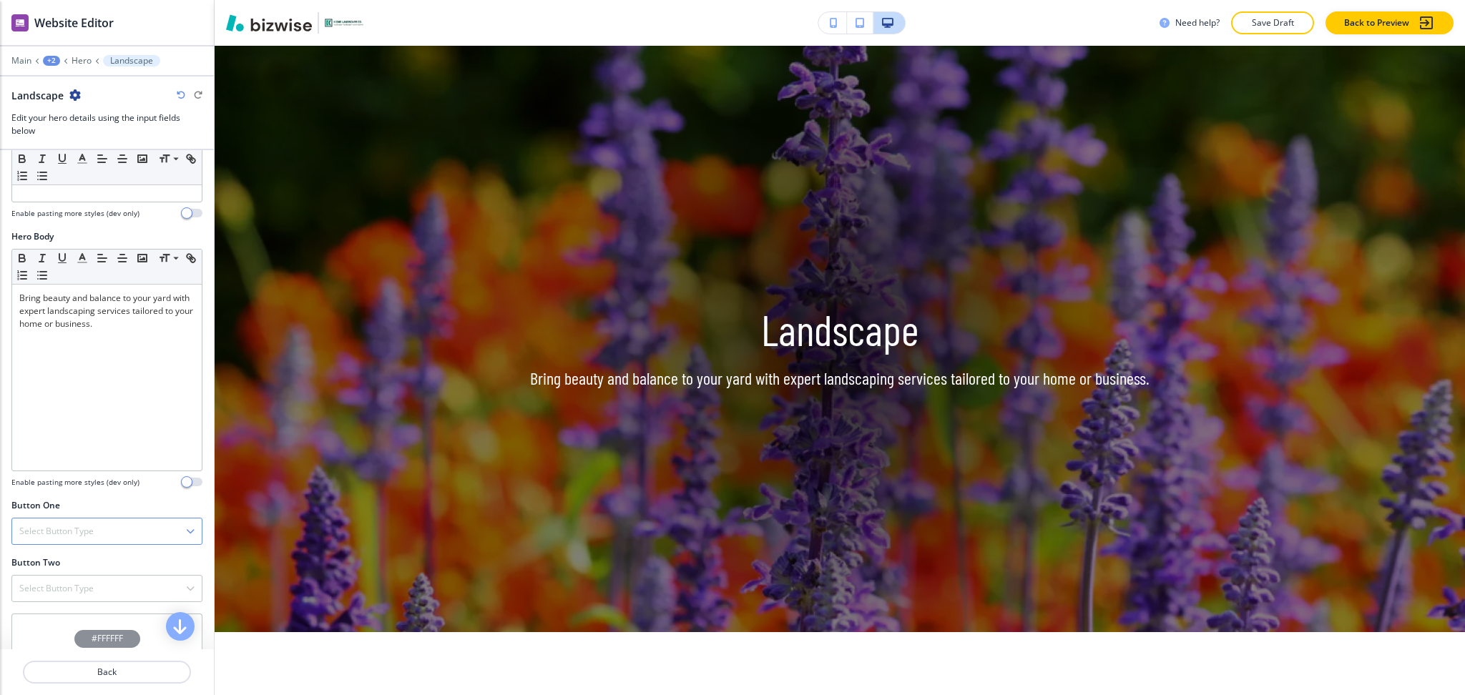
click at [70, 530] on h4 "Select Button Type" at bounding box center [56, 531] width 74 height 13
click at [72, 556] on h4 "Telephone" at bounding box center [106, 556] width 175 height 13
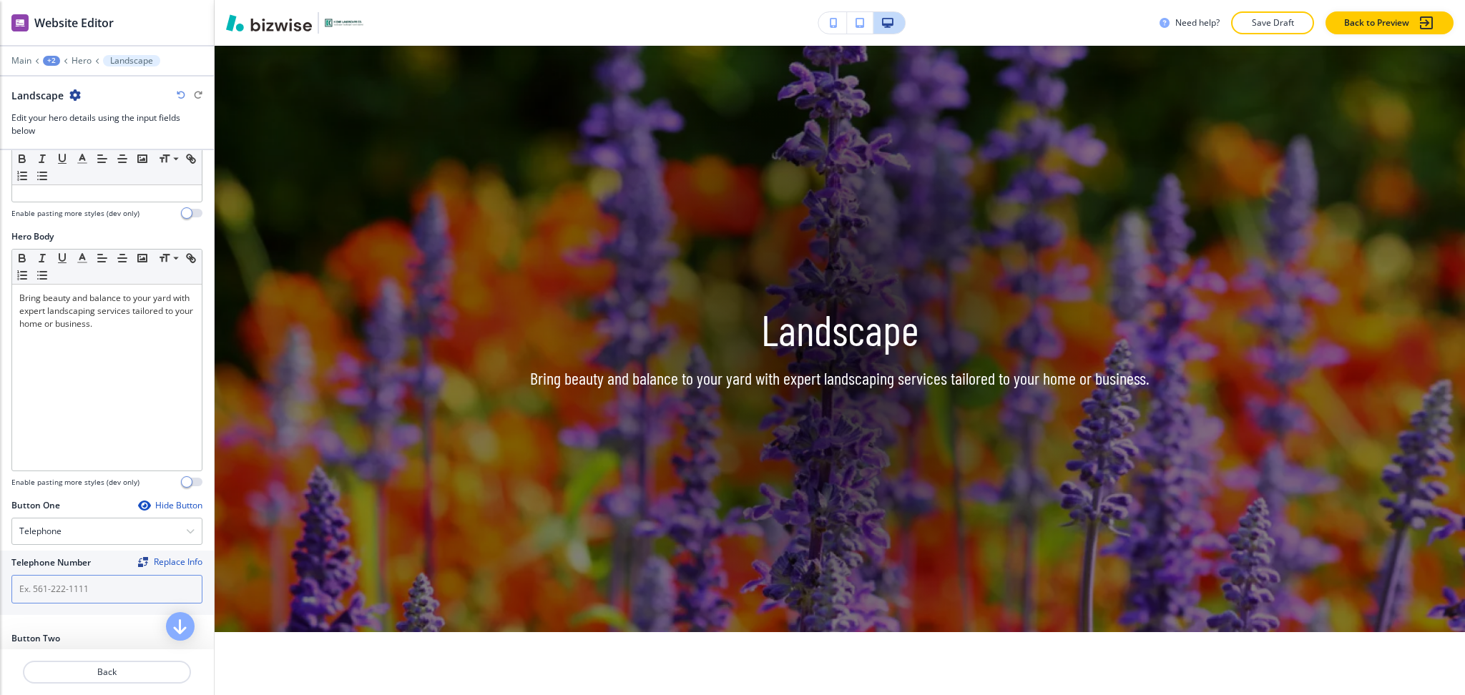
click at [65, 587] on input "text" at bounding box center [106, 589] width 191 height 29
paste input "[PHONE_NUMBER]"
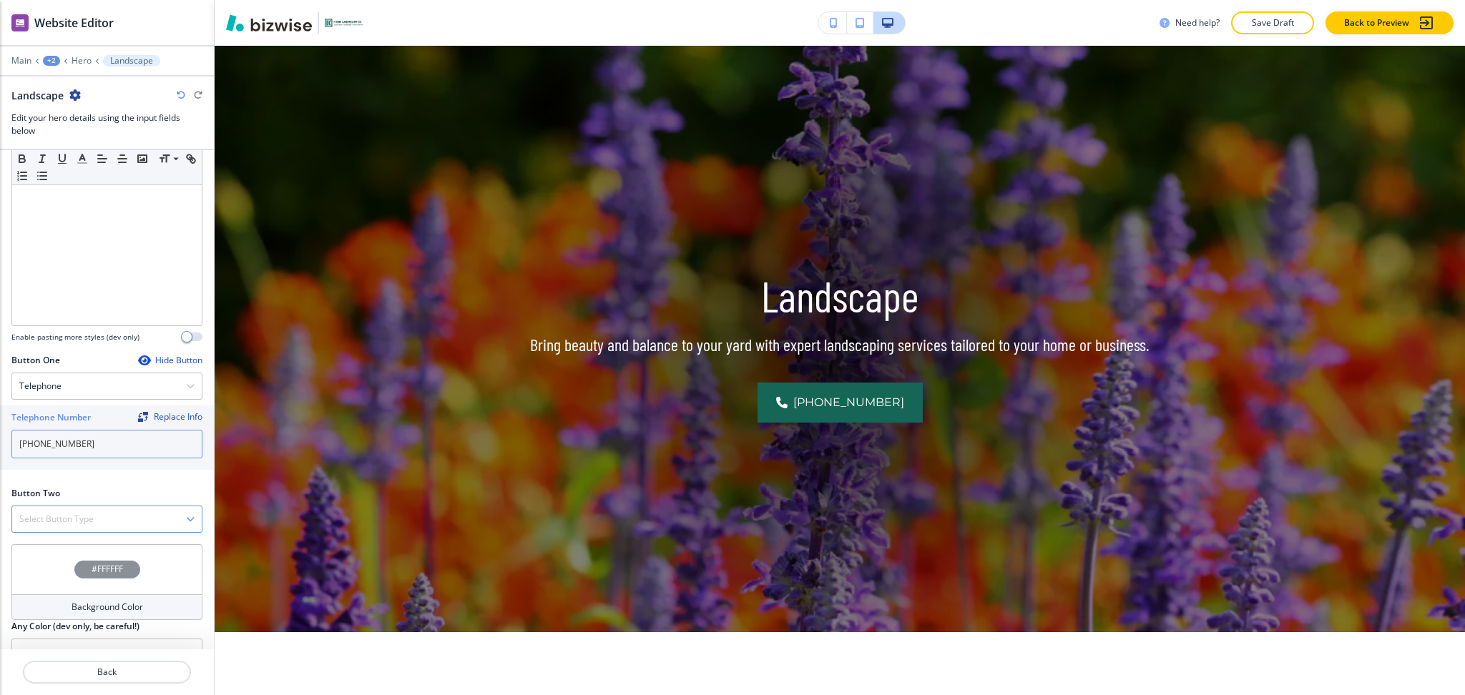
scroll to position [459, 0]
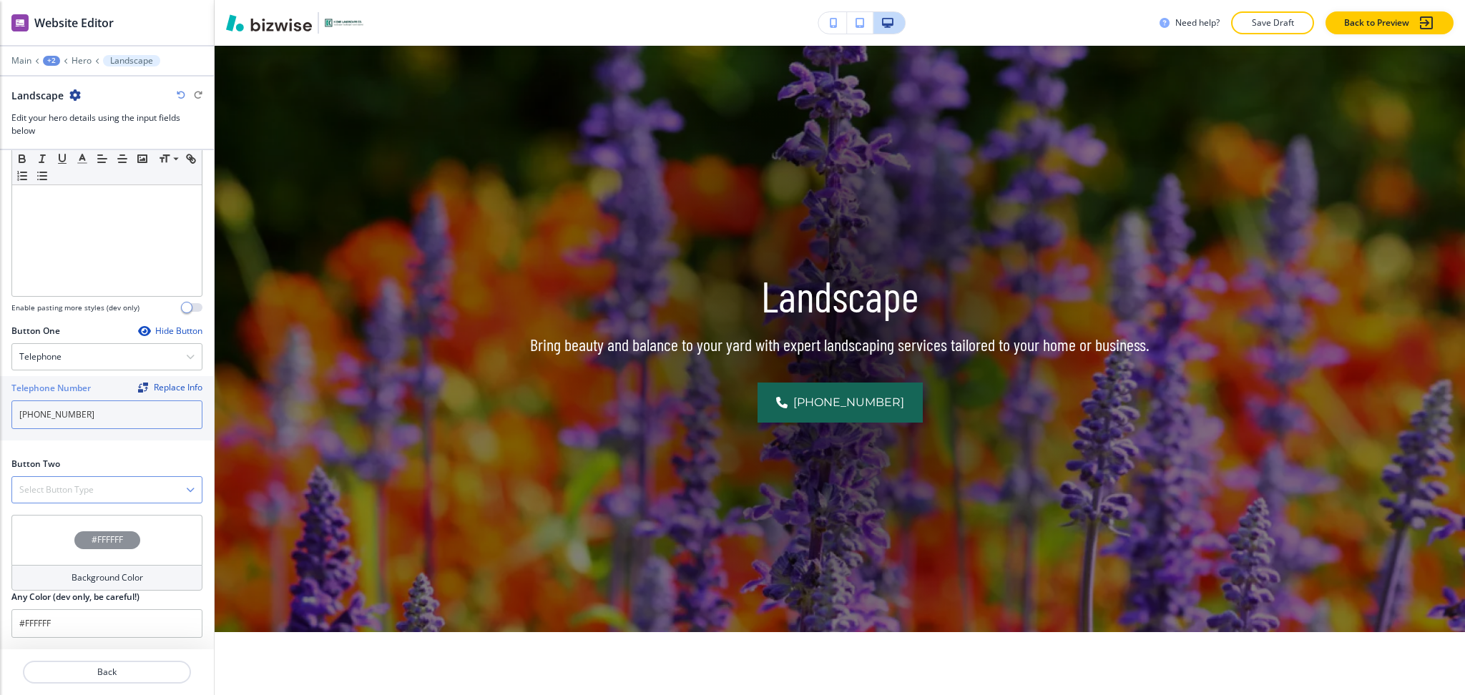
type input "[PHONE_NUMBER]"
click at [69, 490] on h4 "Select Button Type" at bounding box center [56, 490] width 74 height 13
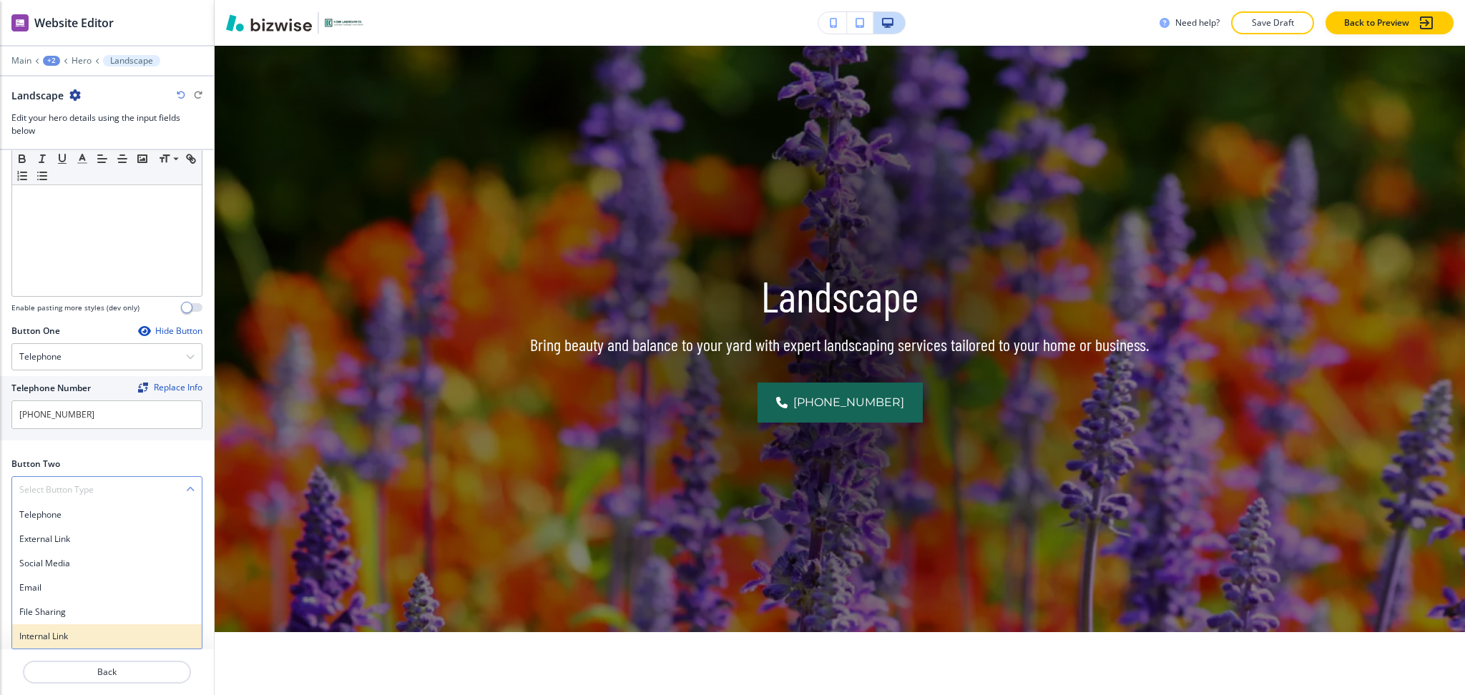
click at [52, 636] on h4 "Internal Link" at bounding box center [106, 636] width 175 height 13
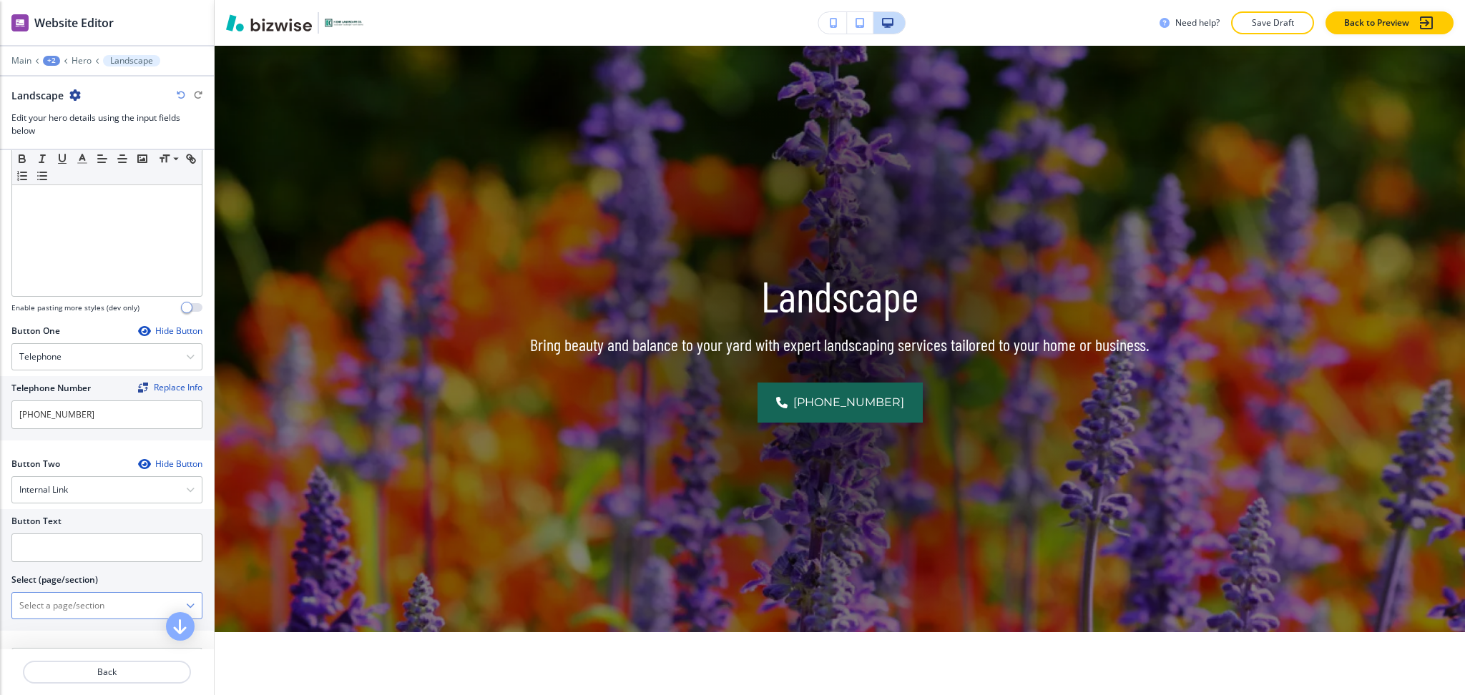
drag, startPoint x: 76, startPoint y: 607, endPoint x: 78, endPoint y: 597, distance: 10.9
click at [77, 607] on \(page\/section\) "Manual Input" at bounding box center [99, 606] width 174 height 24
drag, startPoint x: 98, startPoint y: 596, endPoint x: 0, endPoint y: 591, distance: 98.1
click at [0, 591] on div "Button Text Select (page/section) CONTACT US Contact Us Contact Us | Hero Conta…" at bounding box center [107, 570] width 214 height 122
click at [54, 627] on h4 "Contact Us" at bounding box center [106, 631] width 175 height 13
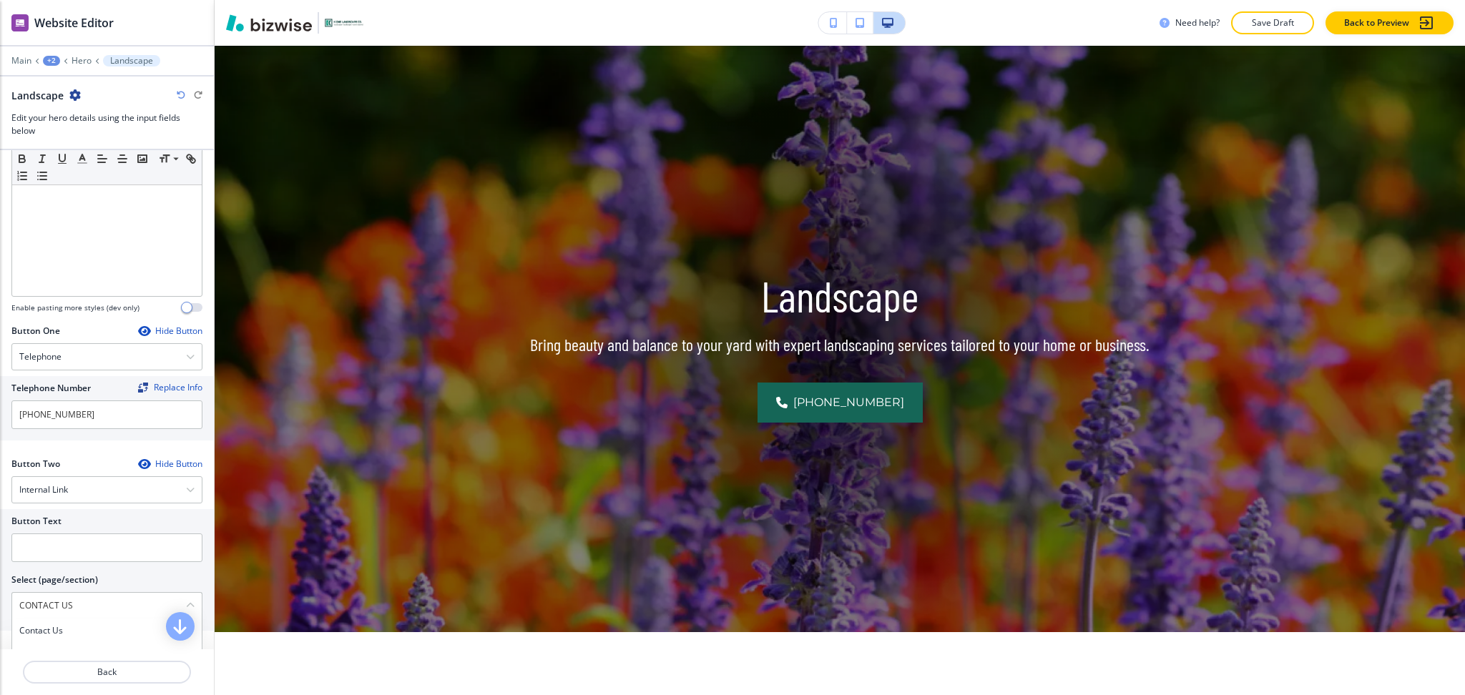
type \(page\/section\) "Contact Us"
click at [65, 544] on input "text" at bounding box center [106, 548] width 191 height 29
paste input "CONTACT US"
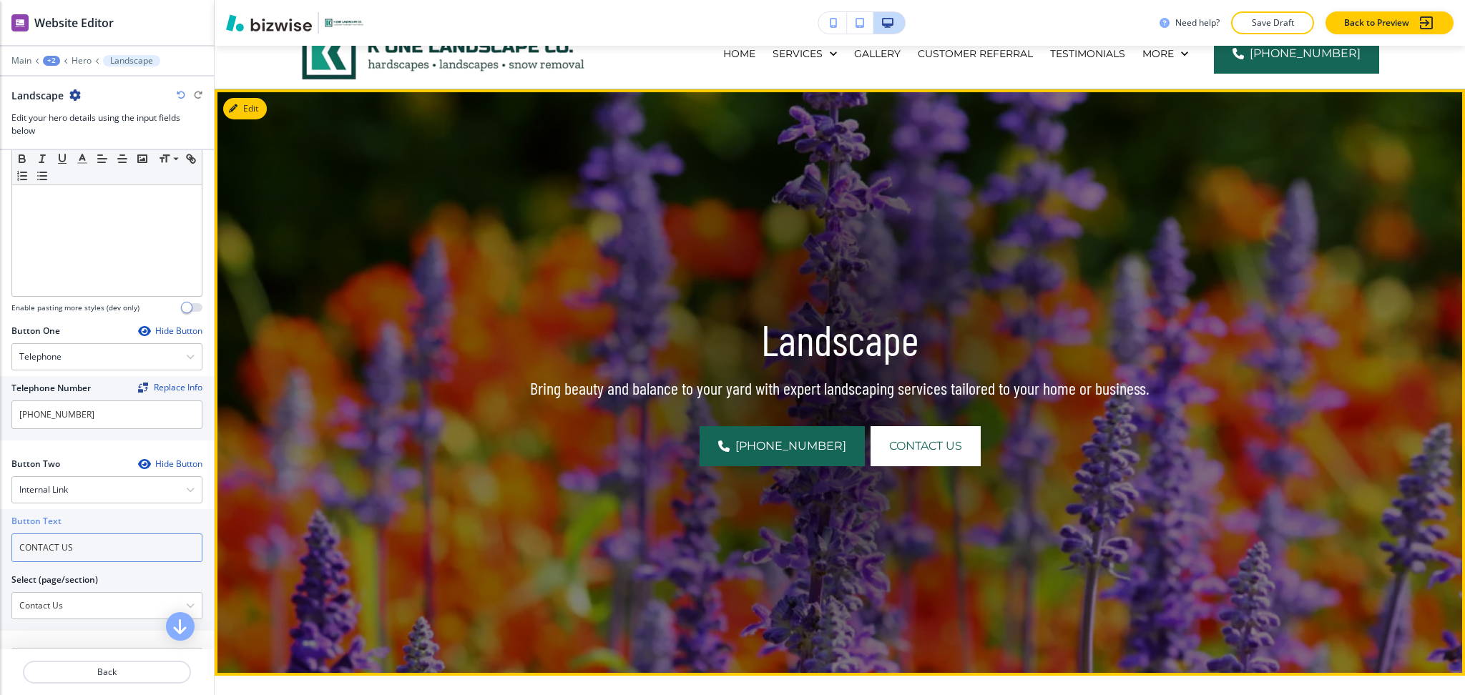
scroll to position [0, 0]
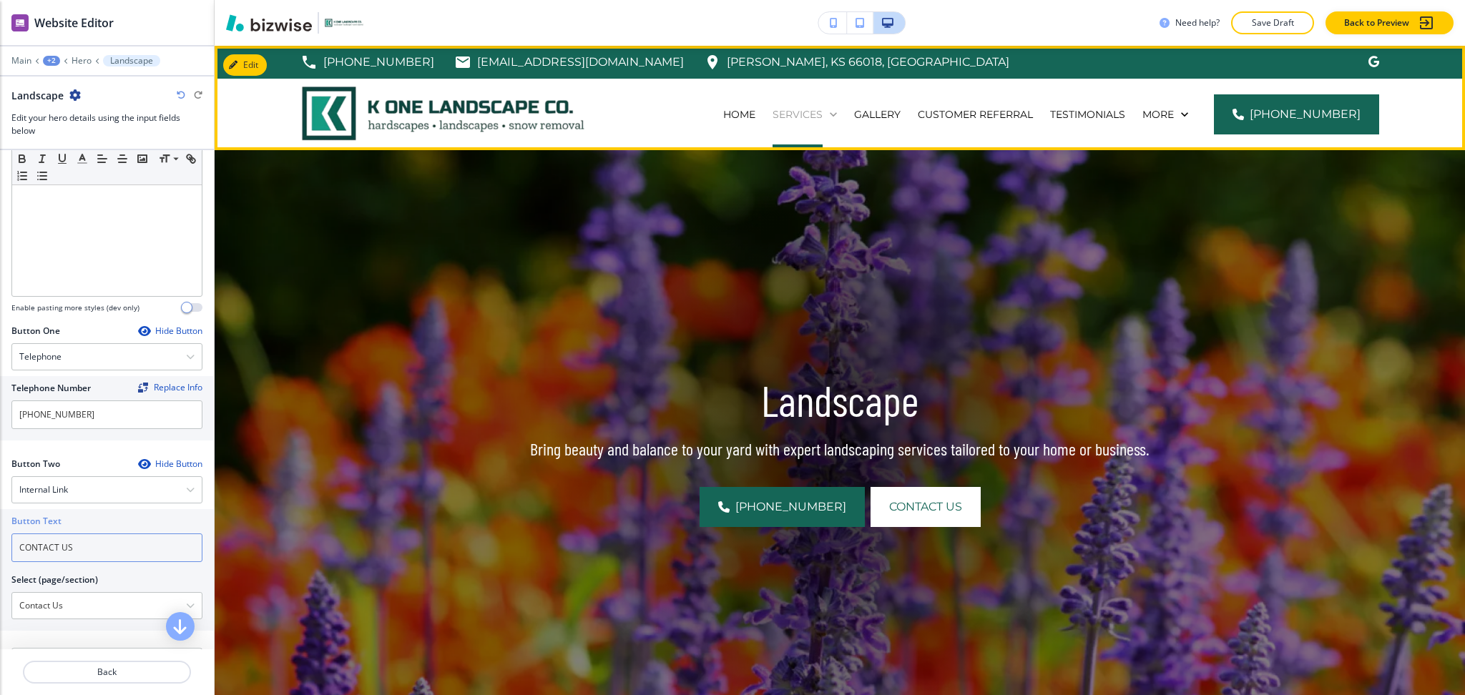
type input "CONTACT US"
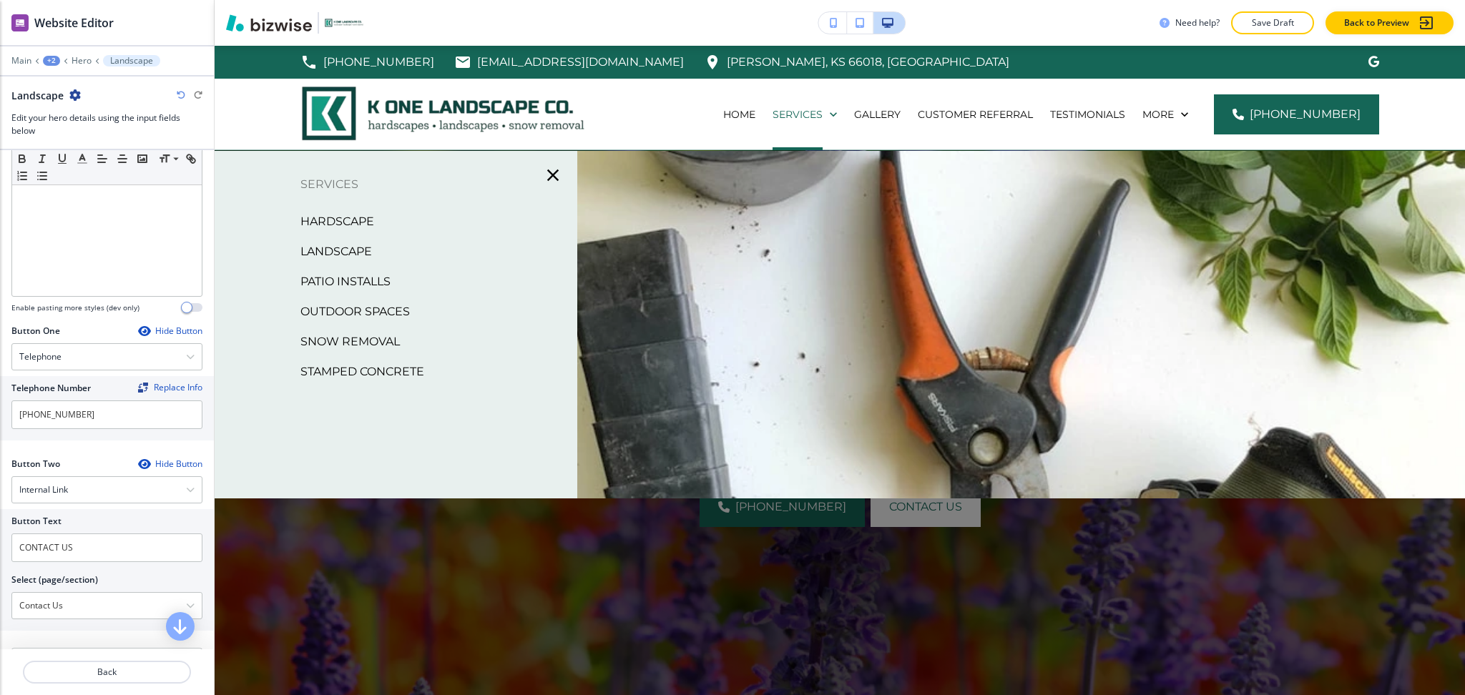
click at [365, 215] on p "Hardscape" at bounding box center [337, 221] width 74 height 21
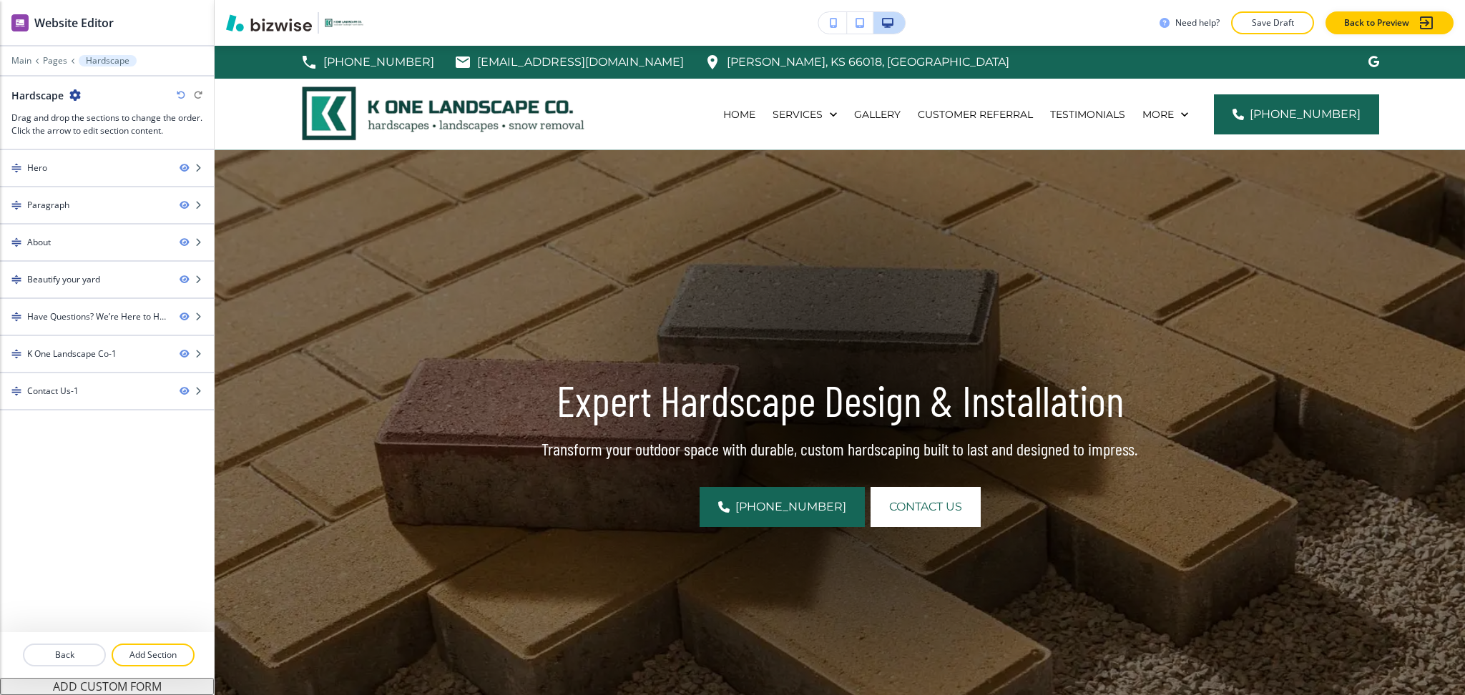
click at [47, 101] on h2 "Hardscape" at bounding box center [37, 95] width 52 height 15
copy h2 "Hardscape"
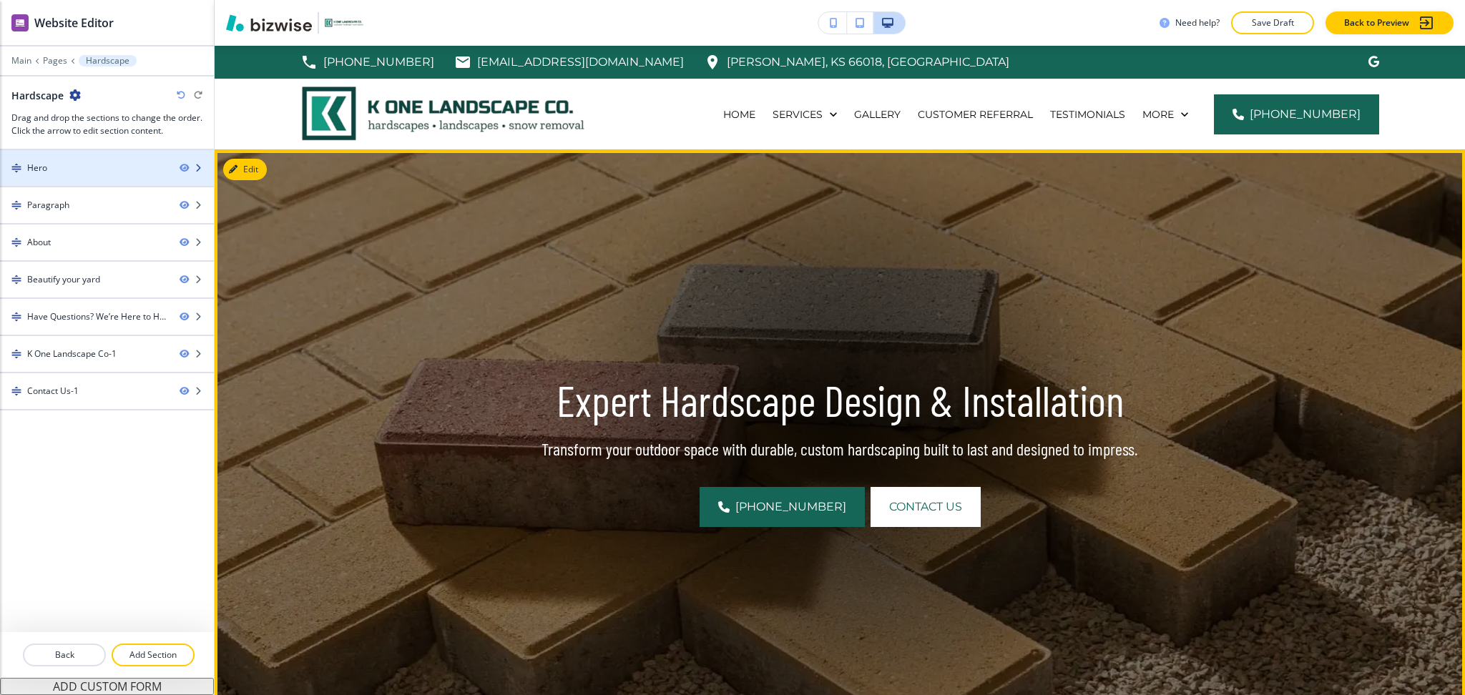
click at [61, 171] on div "Hero" at bounding box center [84, 168] width 168 height 13
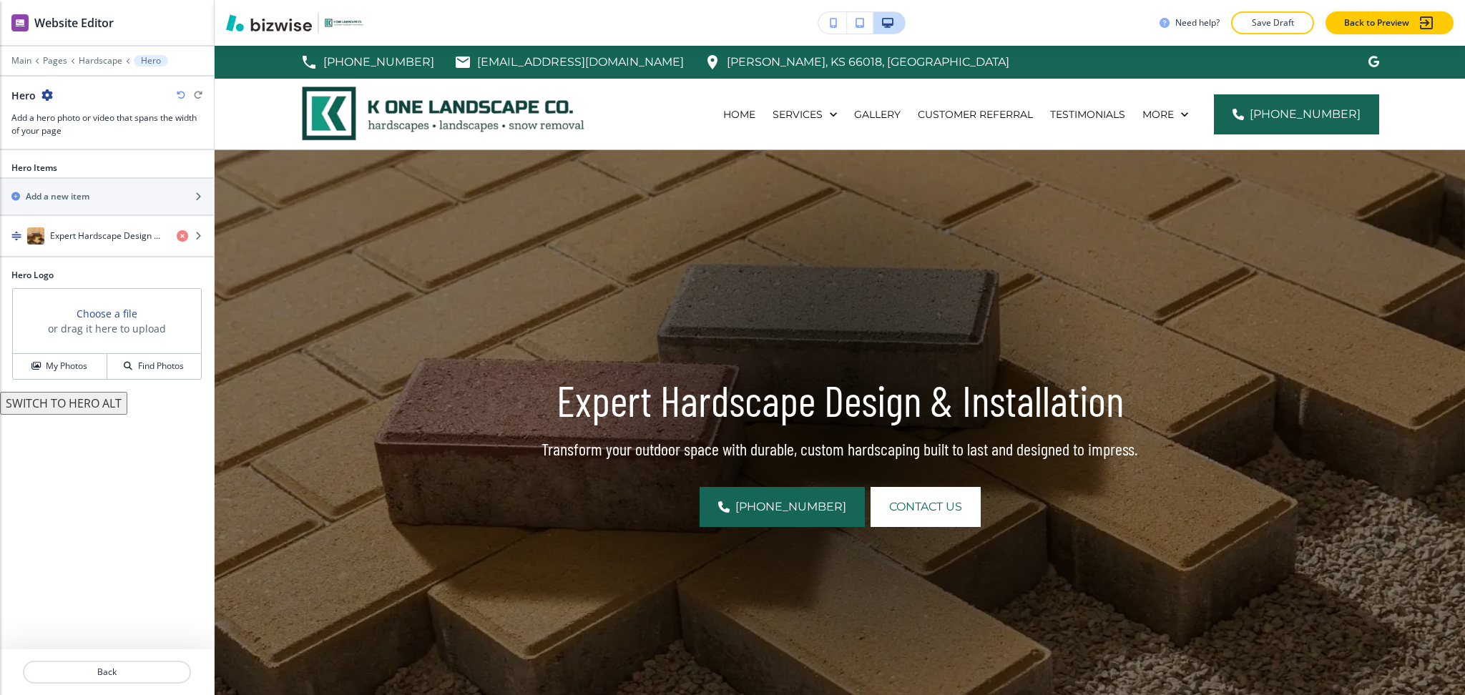
scroll to position [104, 0]
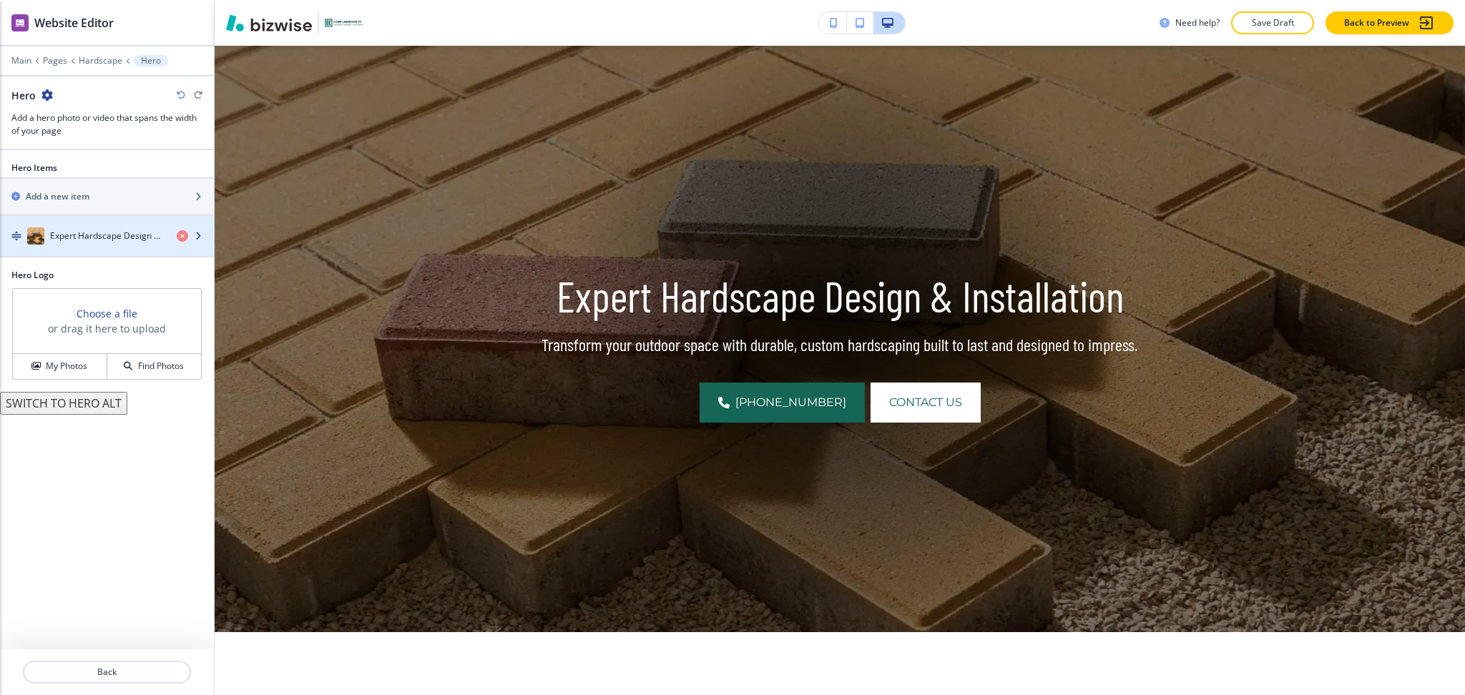
click at [69, 240] on h4 "Expert Hardscape Design & Installation" at bounding box center [107, 236] width 115 height 13
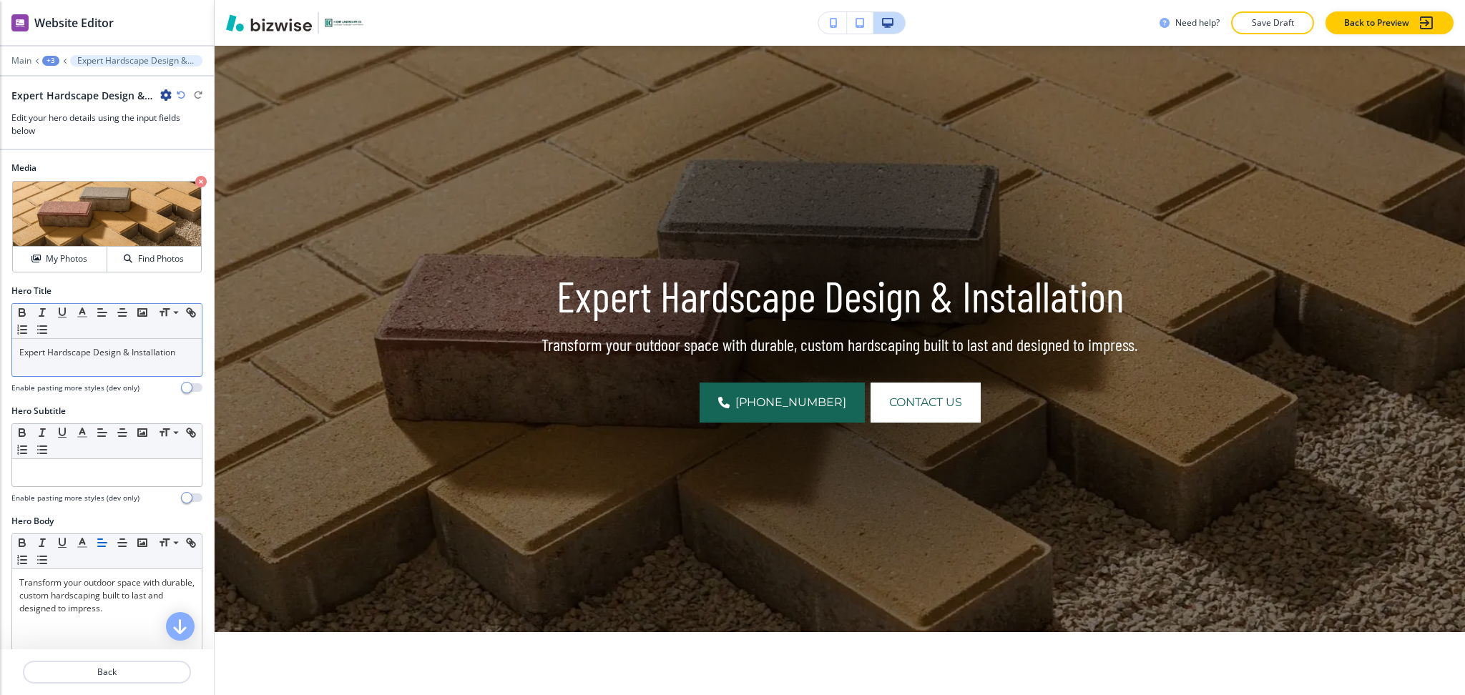
click at [87, 356] on p "Expert Hardscape Design & Installation" at bounding box center [106, 352] width 175 height 13
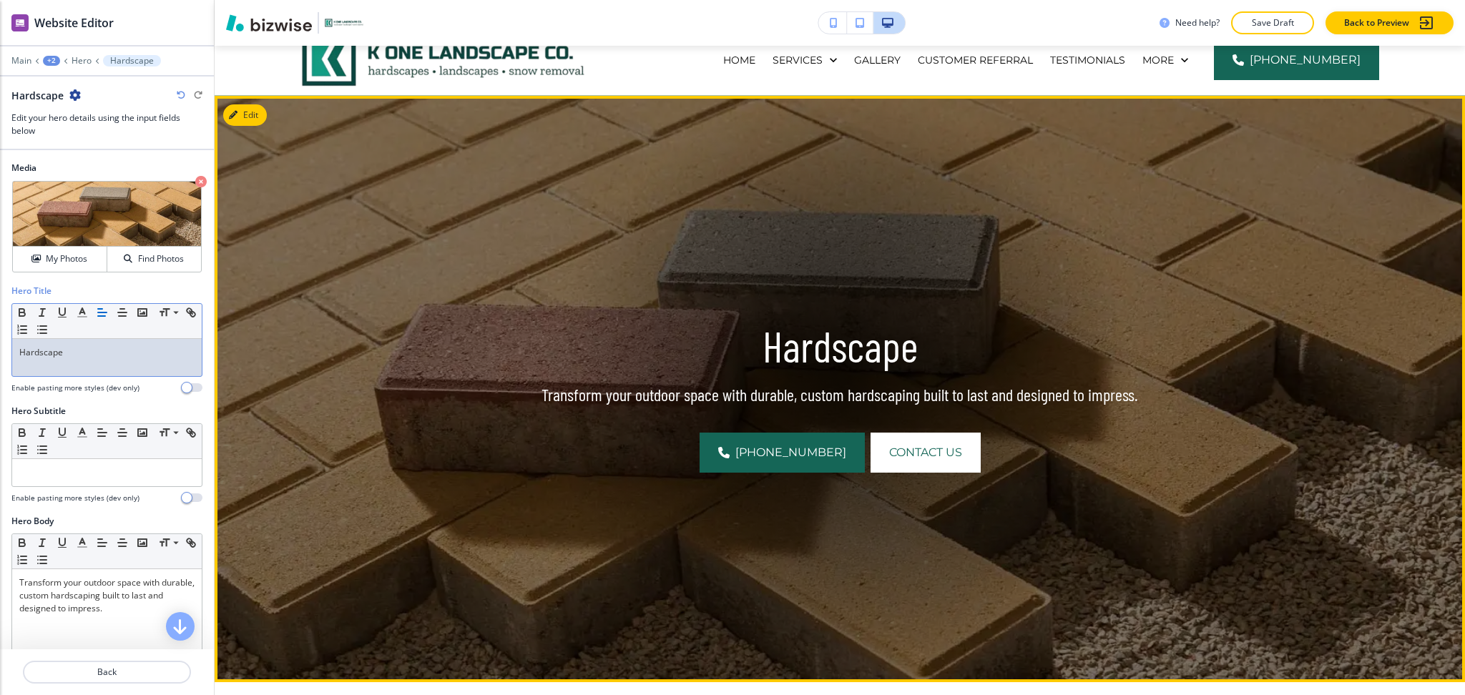
scroll to position [0, 0]
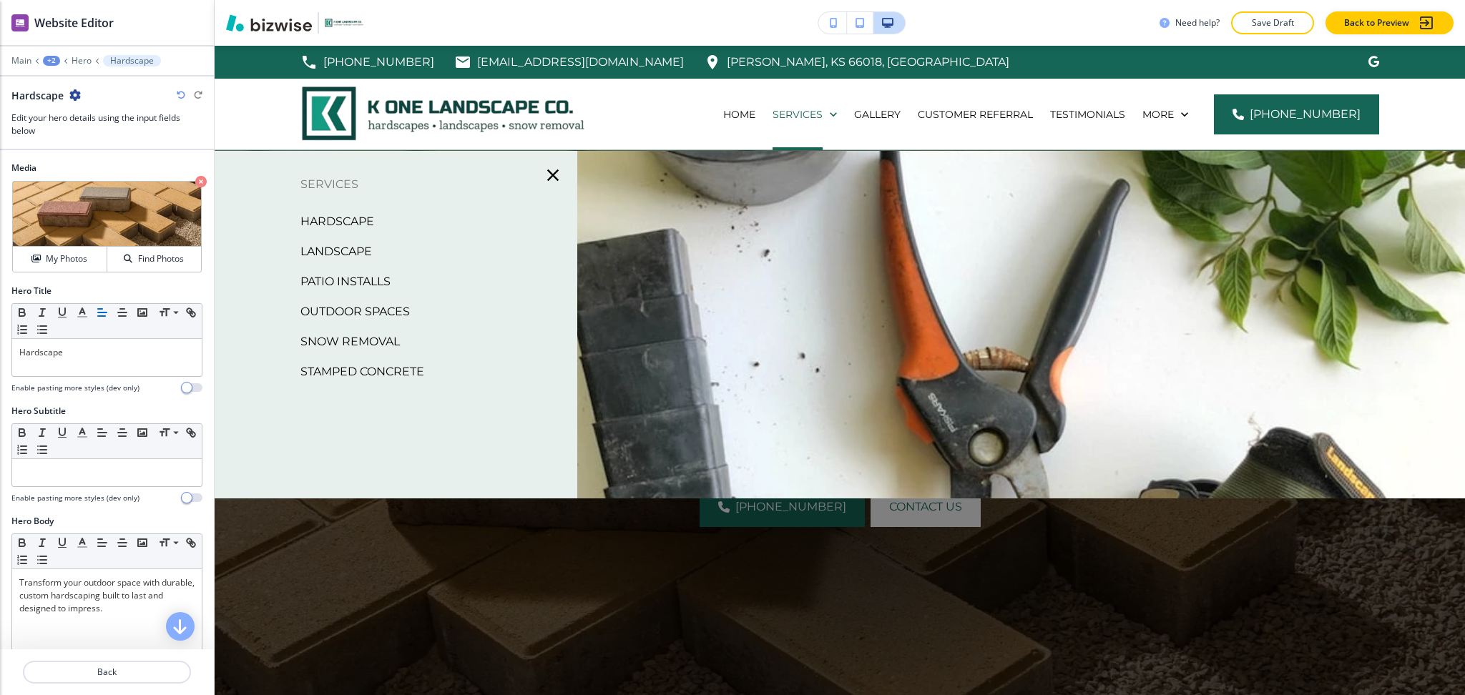
click at [367, 275] on p "Patio Installs" at bounding box center [345, 281] width 90 height 21
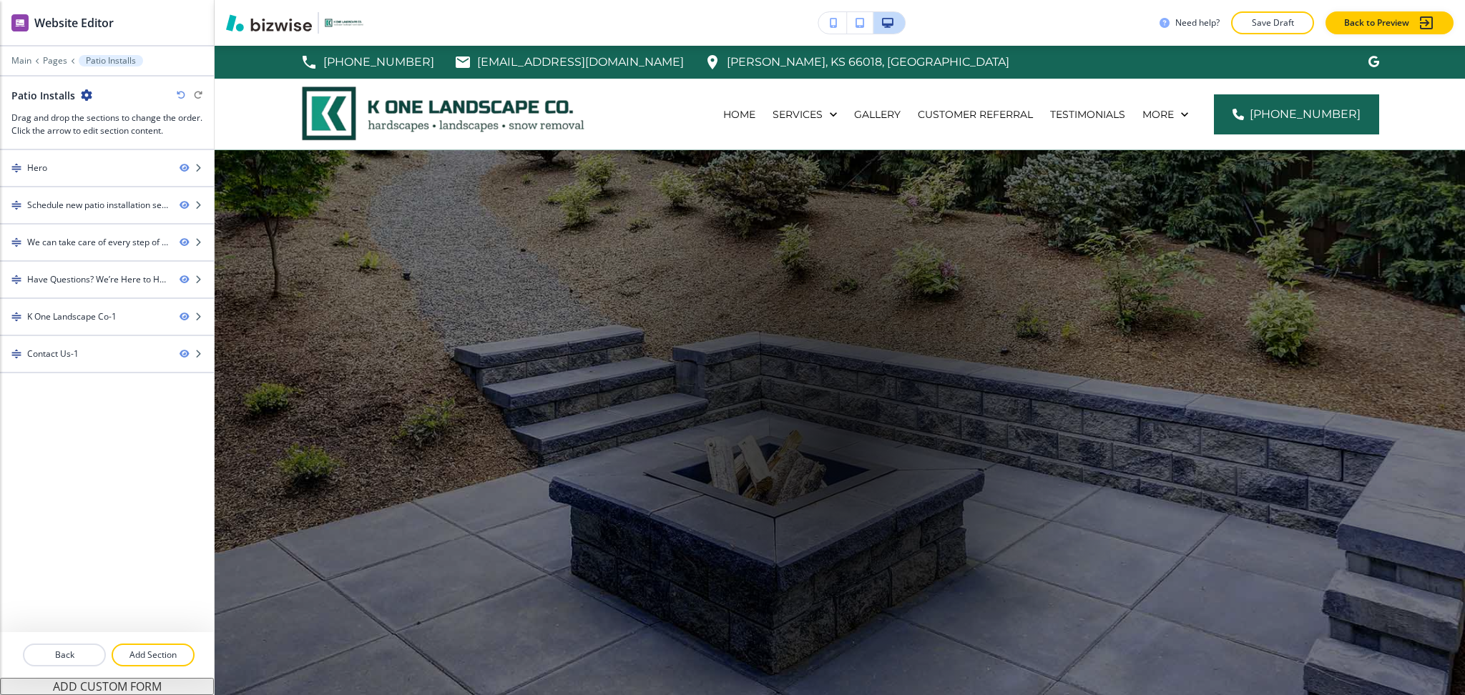
click at [52, 94] on h2 "Patio Installs" at bounding box center [43, 95] width 64 height 15
copy div "Patio Installs"
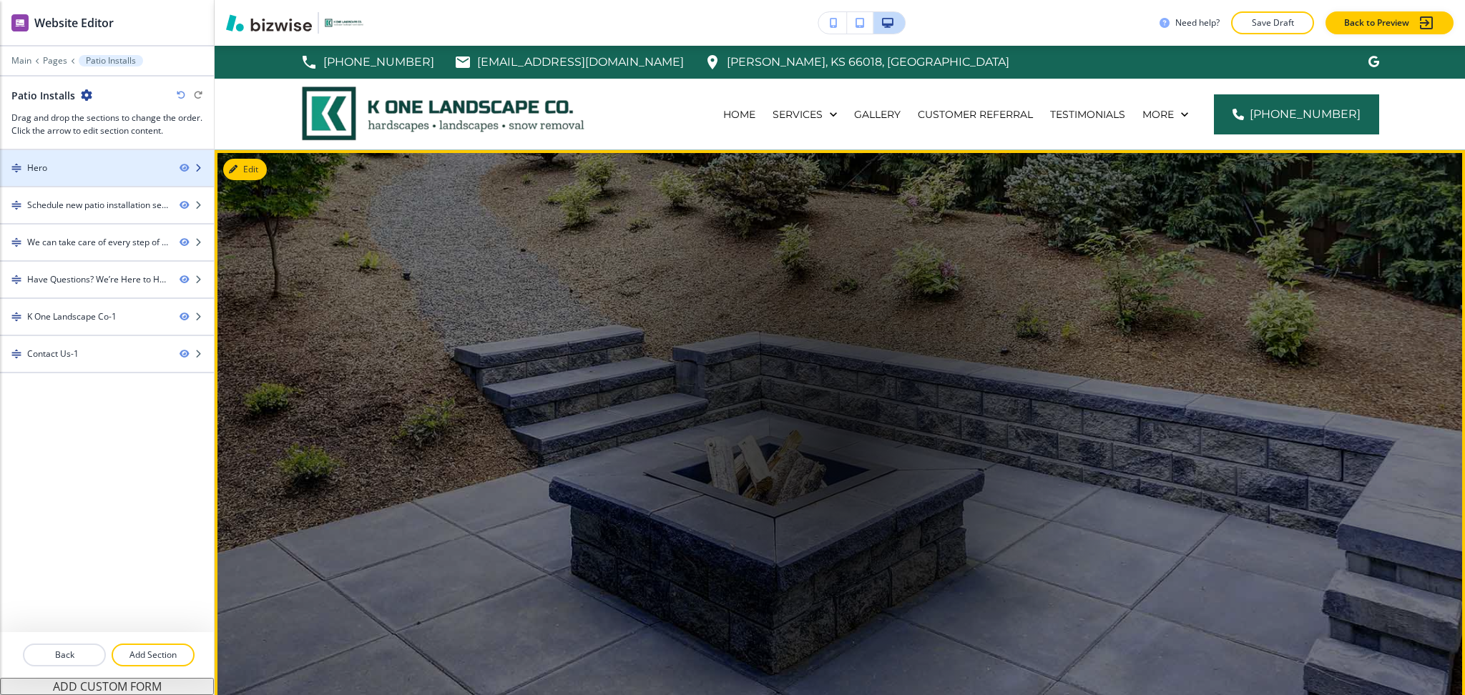
click at [54, 172] on div "Hero" at bounding box center [84, 168] width 168 height 13
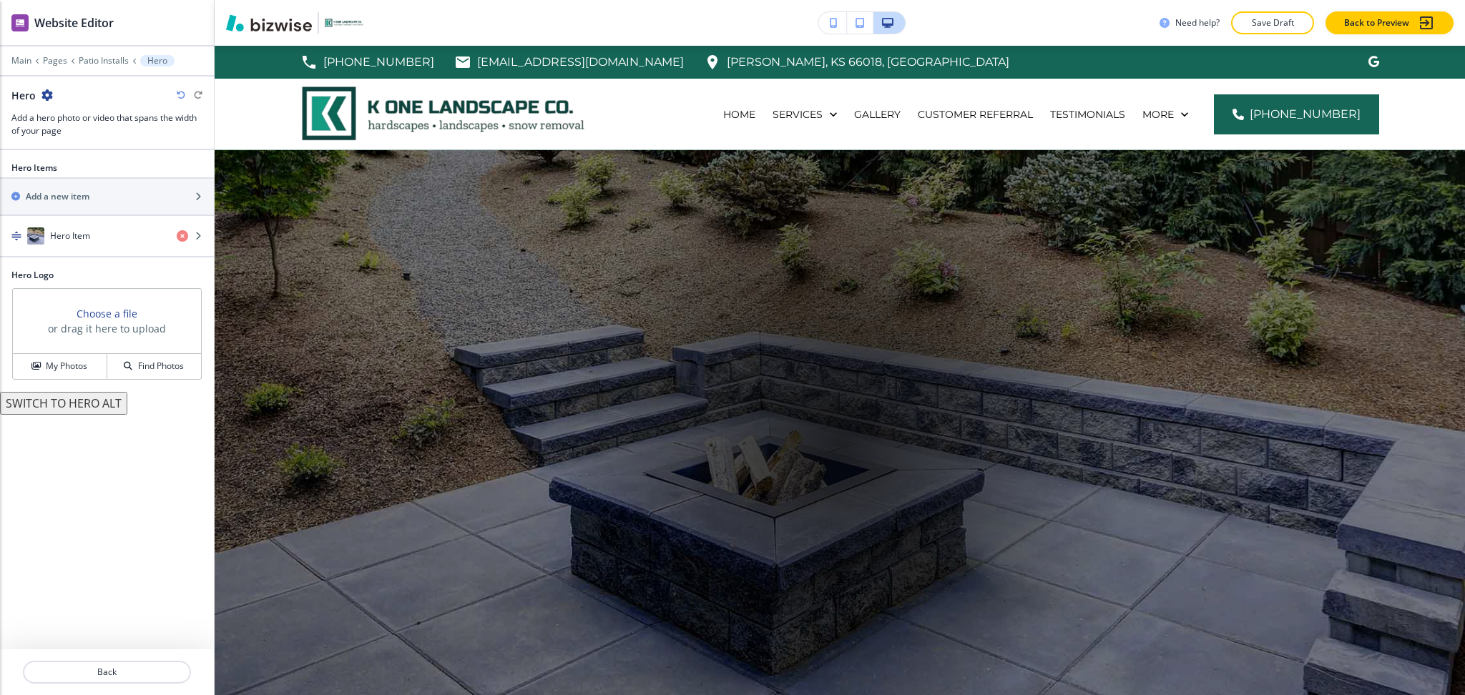
scroll to position [104, 0]
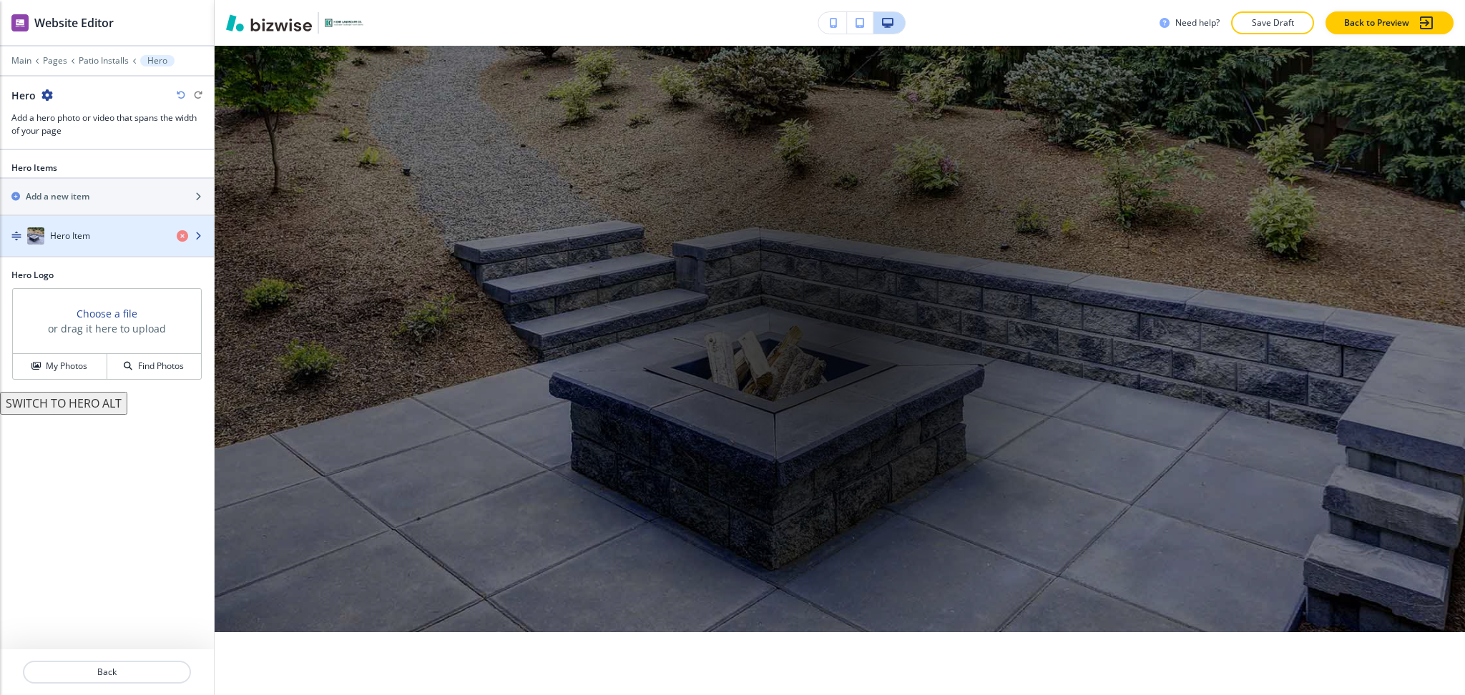
click at [75, 228] on div "Hero Item" at bounding box center [82, 236] width 165 height 17
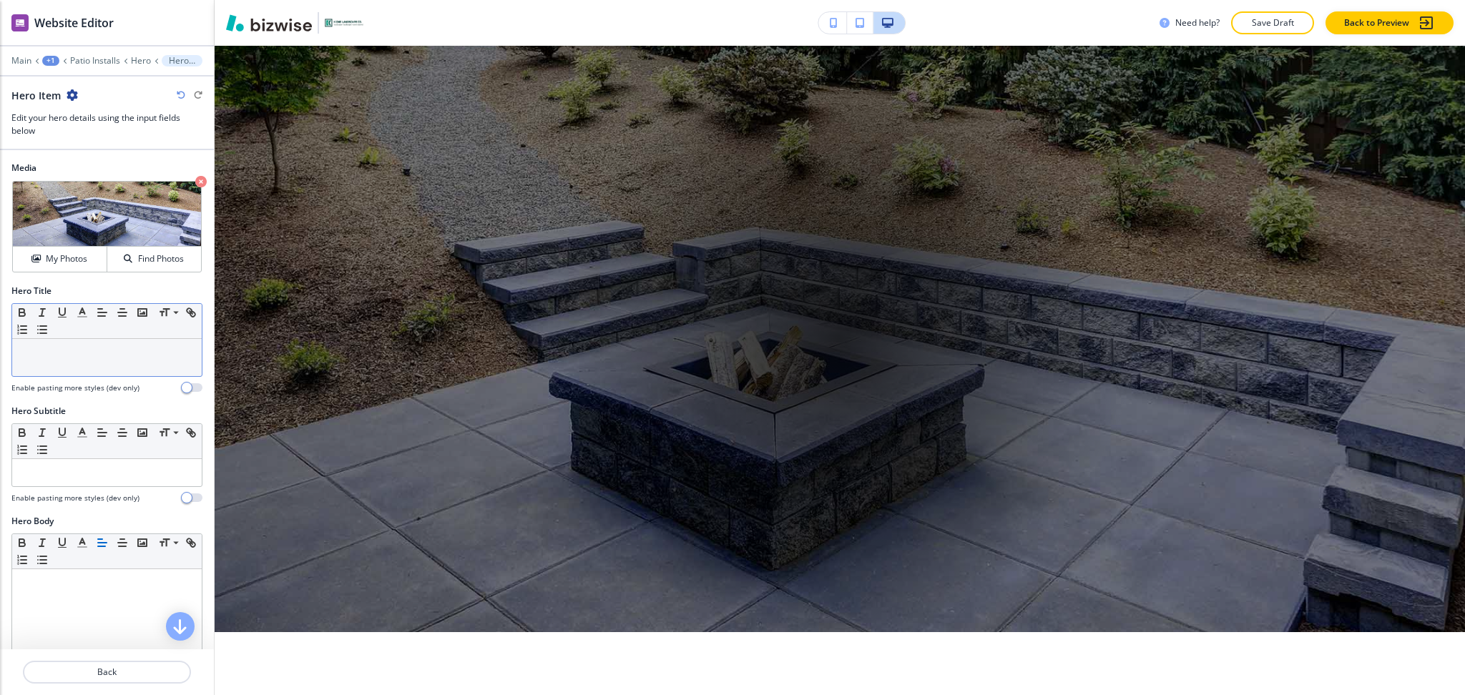
click at [112, 365] on div at bounding box center [107, 357] width 190 height 37
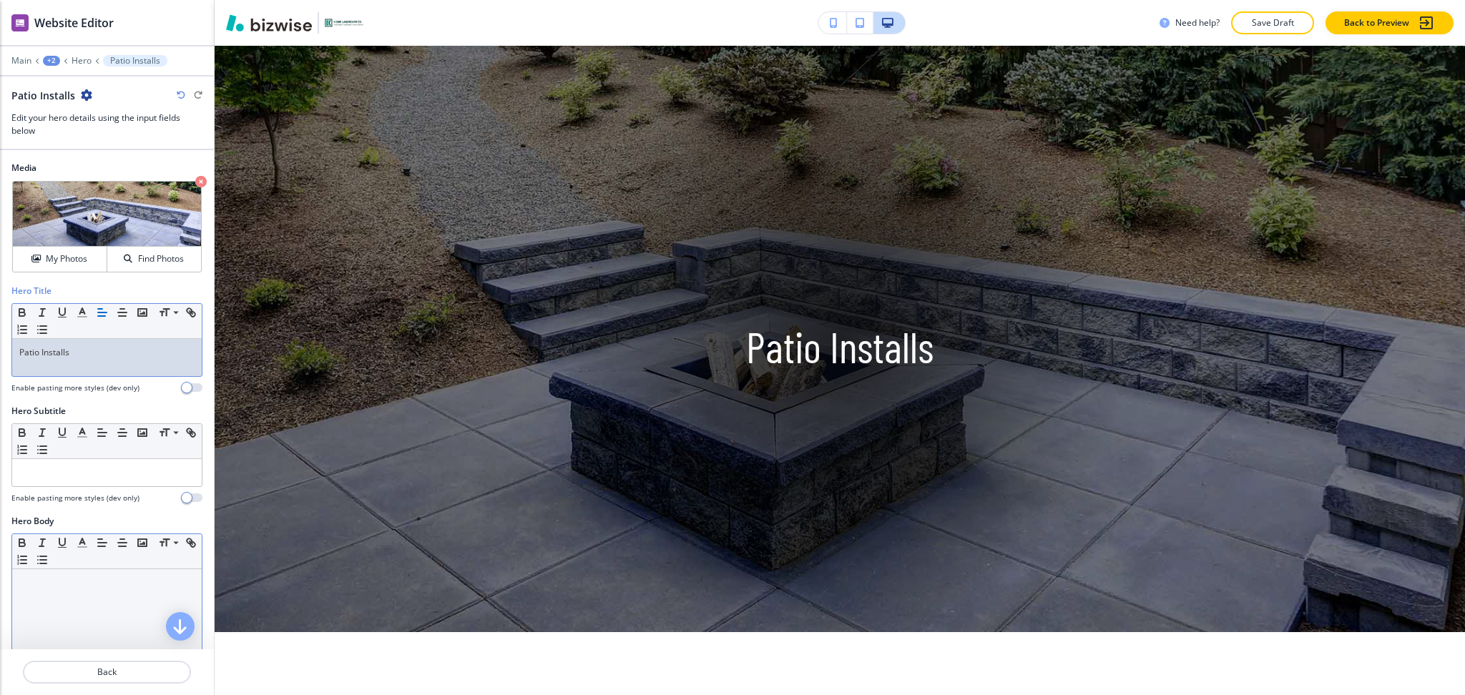
click at [109, 586] on p at bounding box center [106, 583] width 175 height 13
paste div
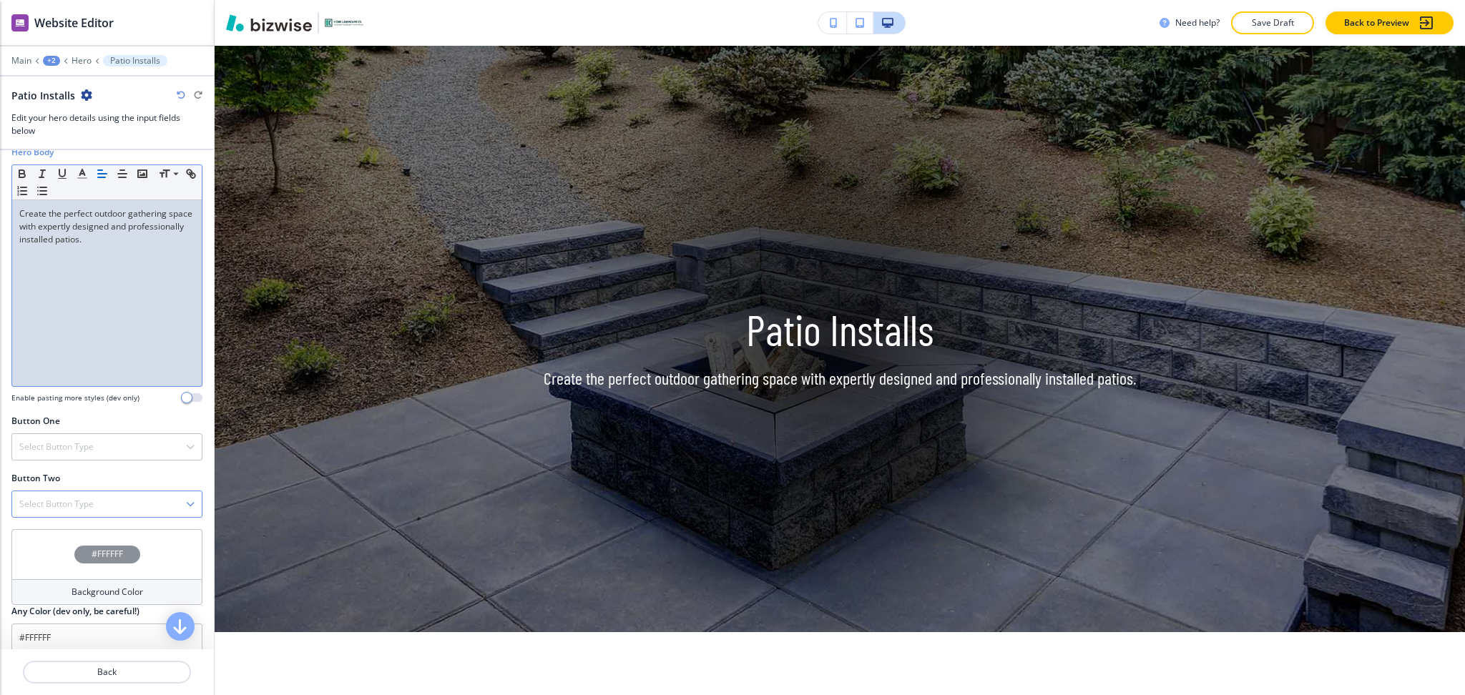
scroll to position [383, 0]
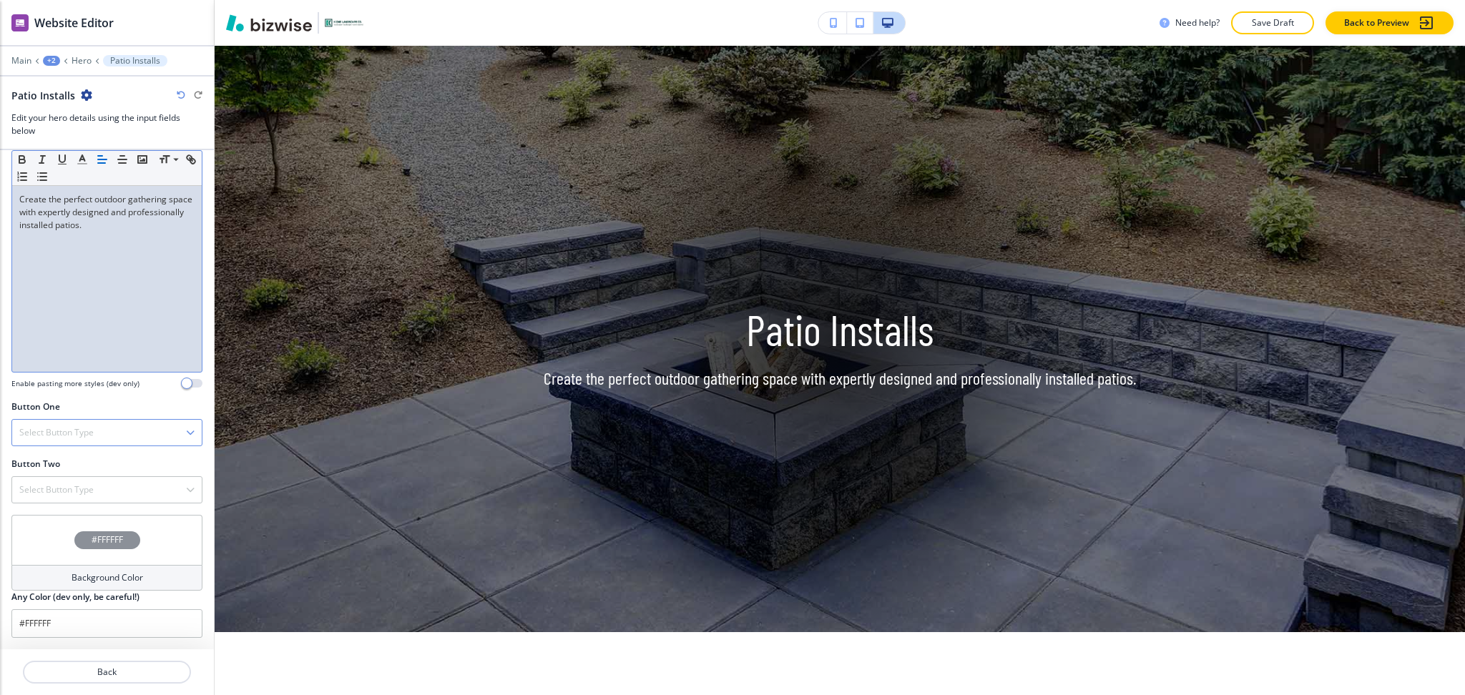
click at [77, 422] on div "Select Button Type" at bounding box center [107, 433] width 190 height 26
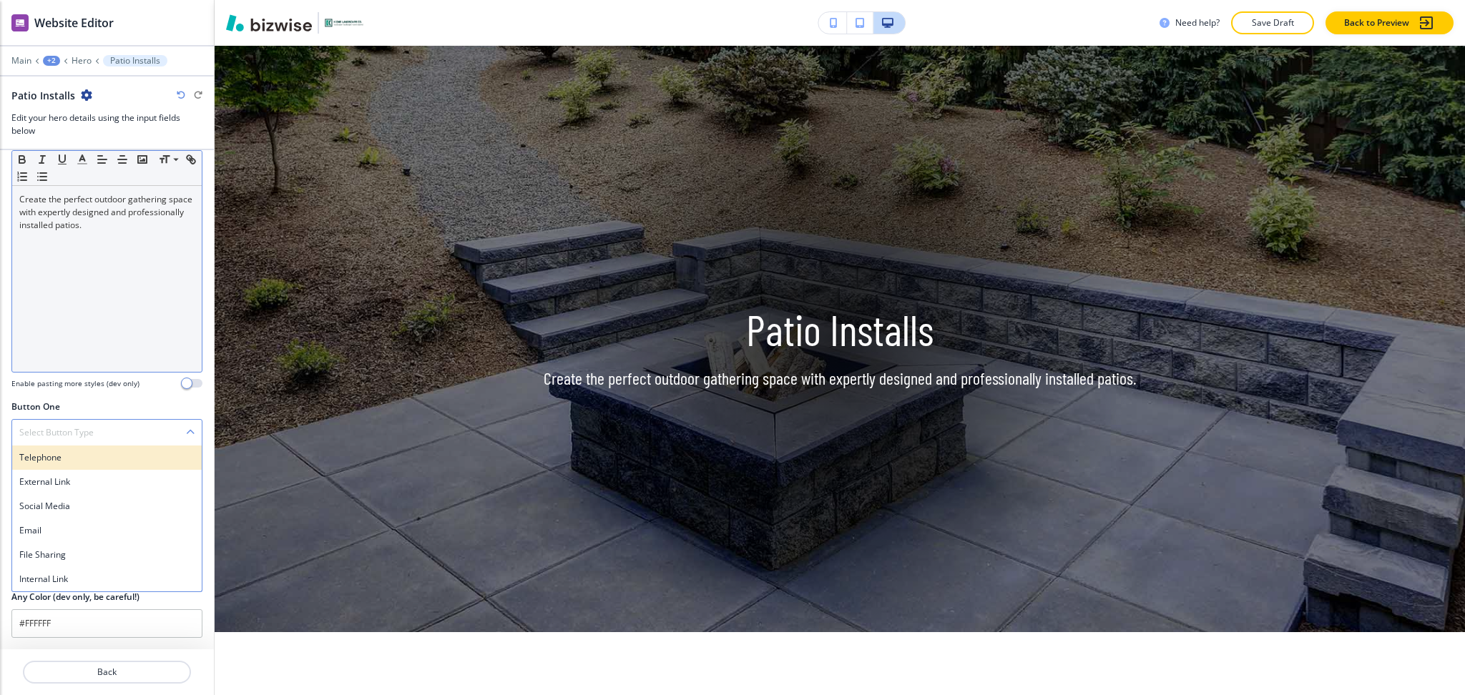
click at [71, 461] on h4 "Telephone" at bounding box center [106, 457] width 175 height 13
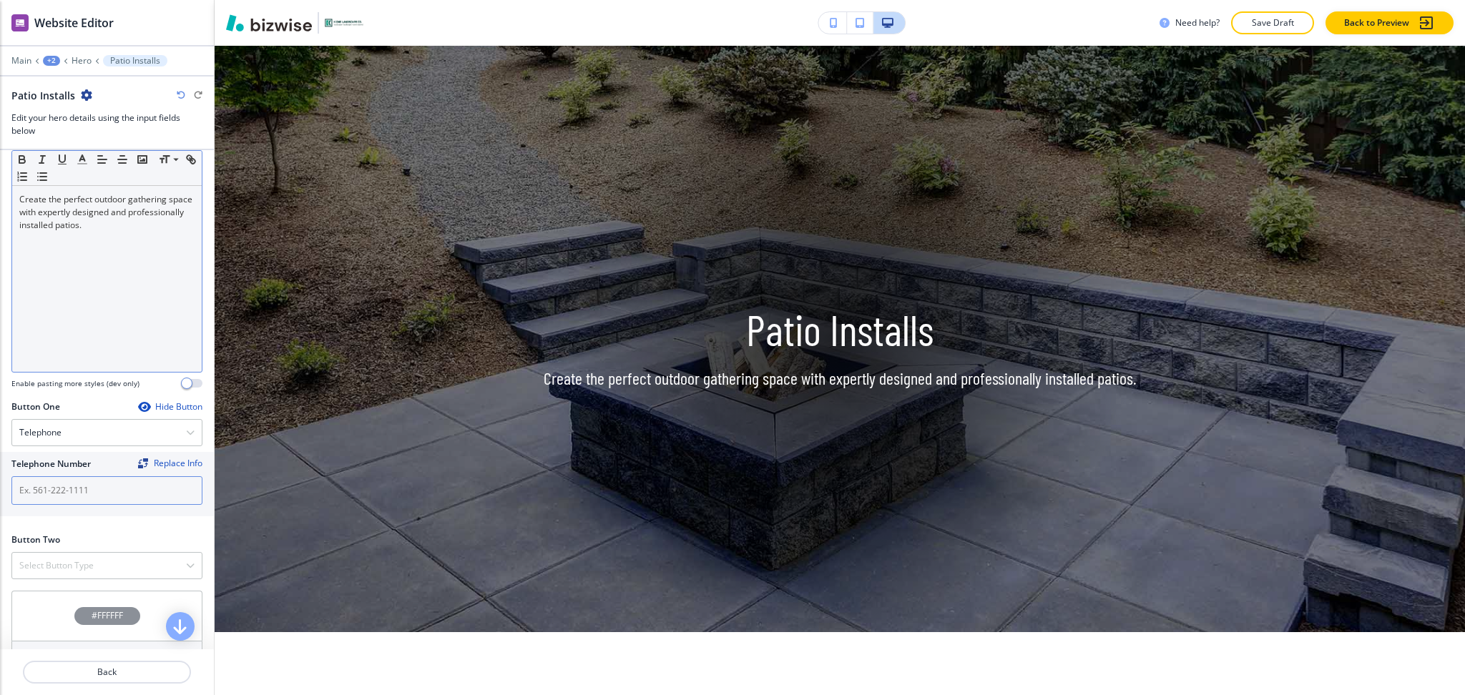
click at [106, 484] on input "text" at bounding box center [106, 490] width 191 height 29
paste input "[PHONE_NUMBER]"
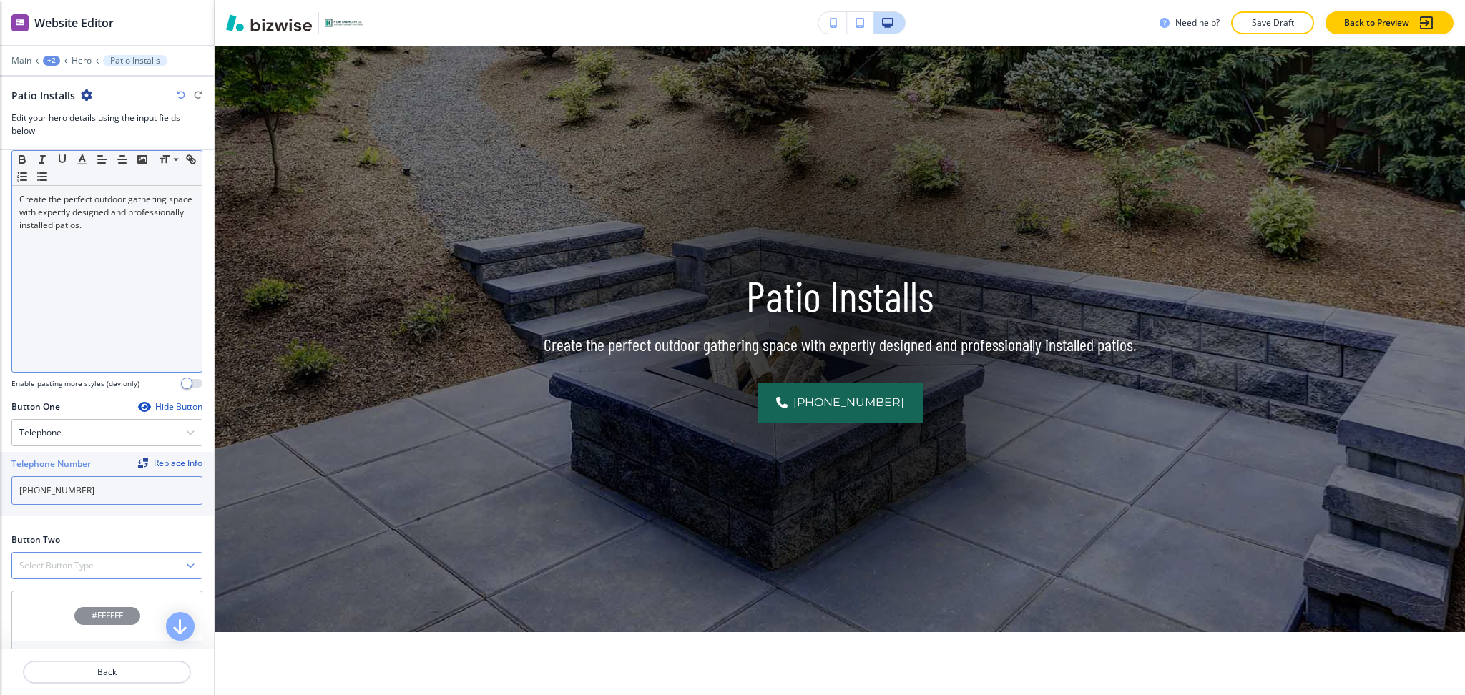
type input "[PHONE_NUMBER]"
click at [92, 561] on h4 "Select Button Type" at bounding box center [56, 565] width 74 height 13
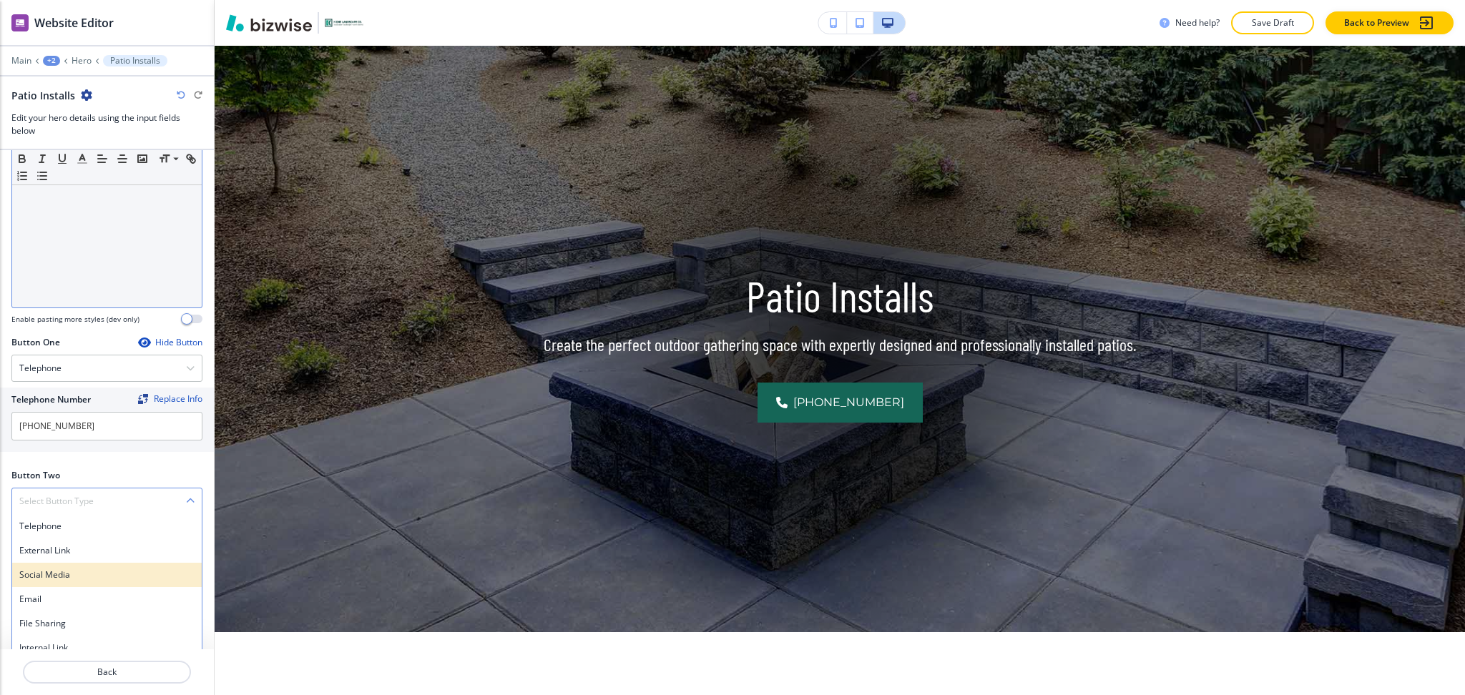
scroll to position [459, 0]
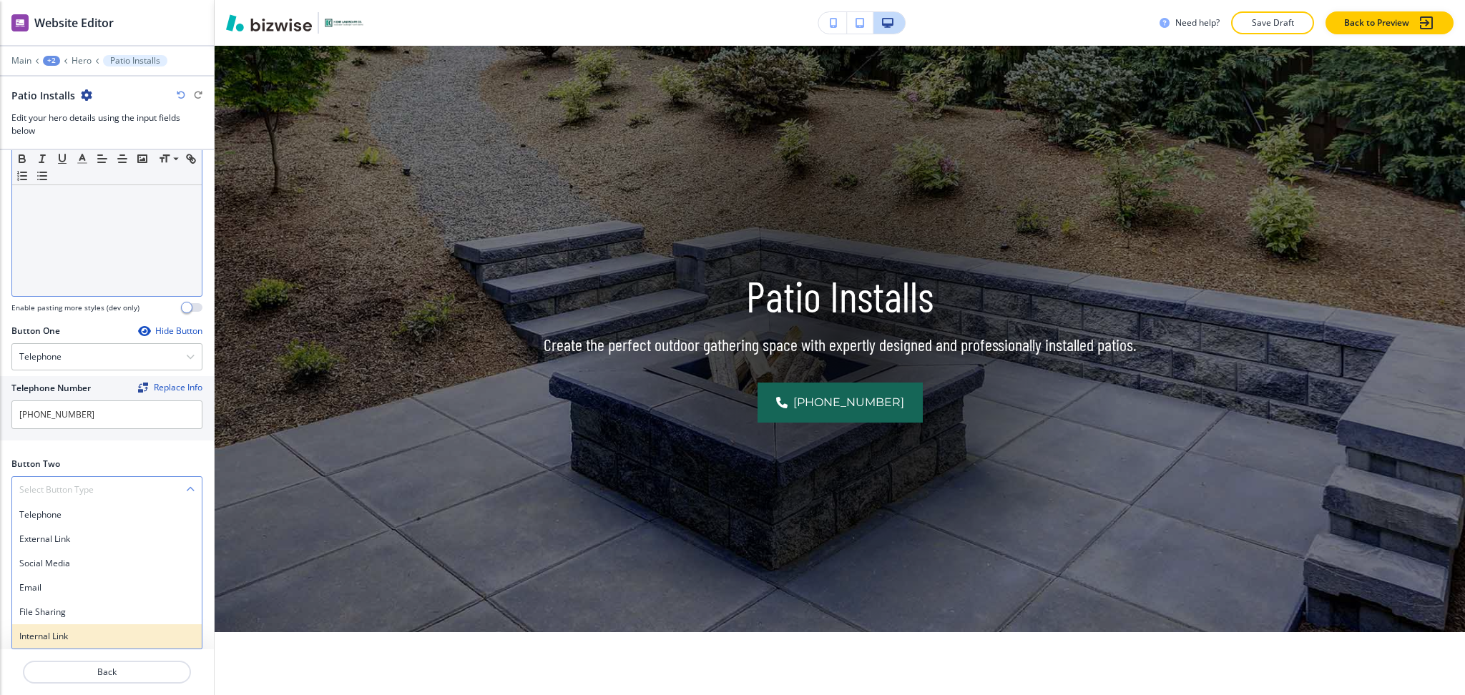
click at [67, 644] on div "Internal Link" at bounding box center [107, 637] width 190 height 24
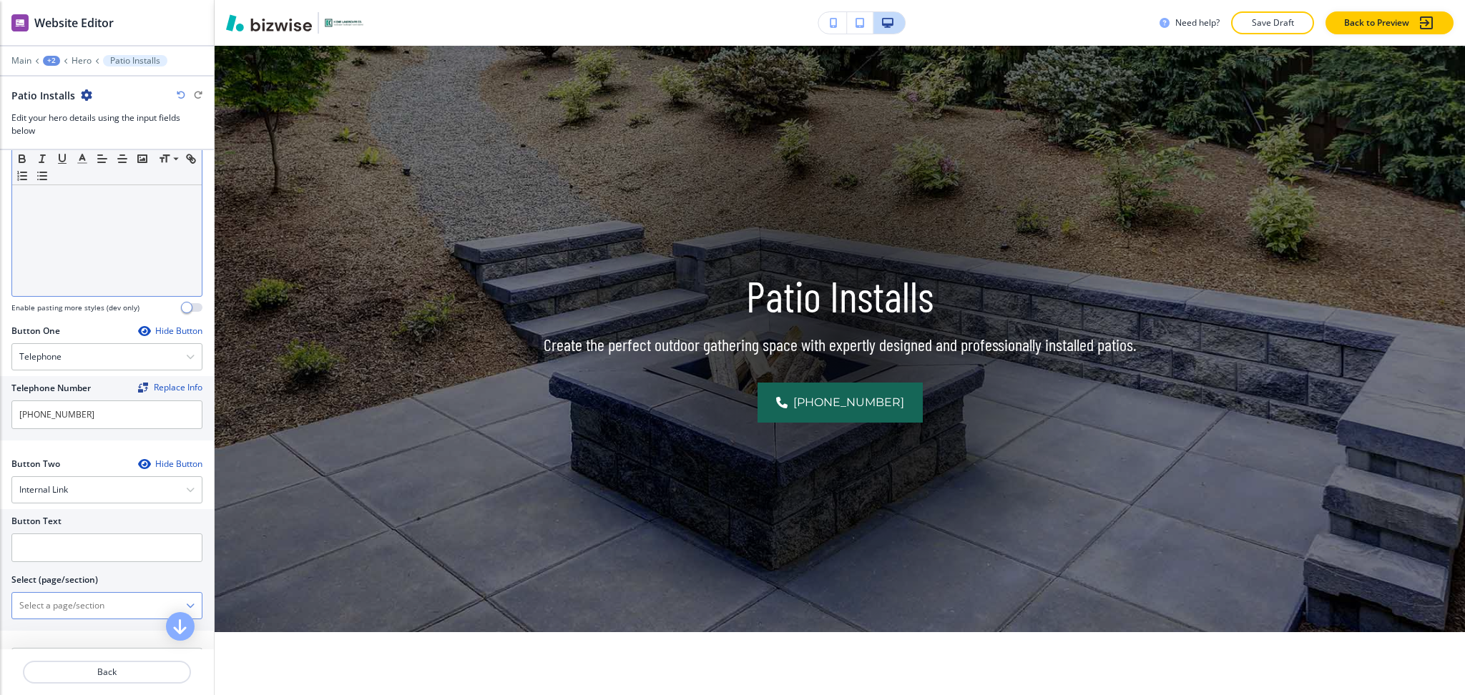
drag, startPoint x: 73, startPoint y: 604, endPoint x: 73, endPoint y: 596, distance: 7.9
click at [73, 605] on \(page\/section\) "Manual Input" at bounding box center [99, 606] width 174 height 24
drag, startPoint x: 101, startPoint y: 601, endPoint x: 13, endPoint y: 594, distance: 88.3
click at [10, 593] on div "Button Text Select (page/section) CONTACT US Contact Us Contact Us | Hero Conta…" at bounding box center [107, 570] width 214 height 122
click at [41, 637] on h4 "Contact Us" at bounding box center [106, 631] width 175 height 13
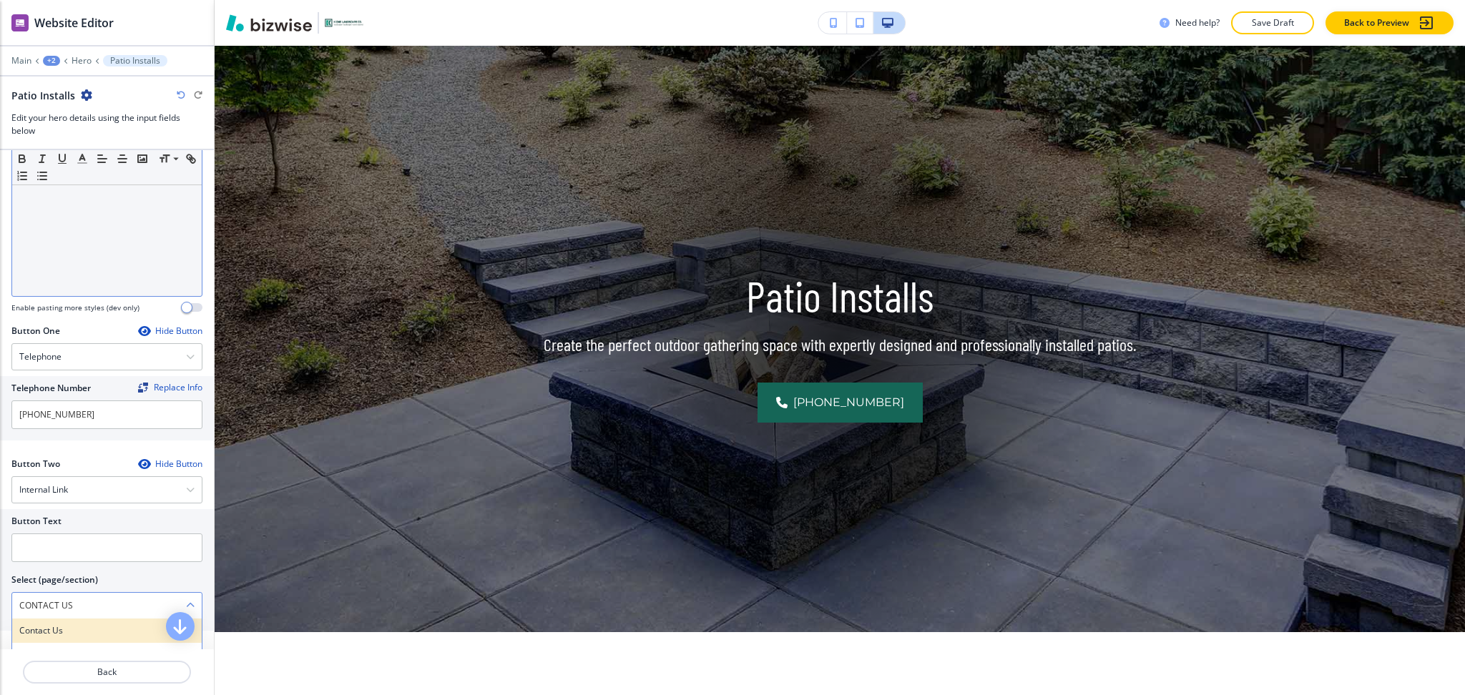
type \(page\/section\) "Contact Us"
click at [44, 555] on input "text" at bounding box center [106, 548] width 191 height 29
paste input "CONTACT US"
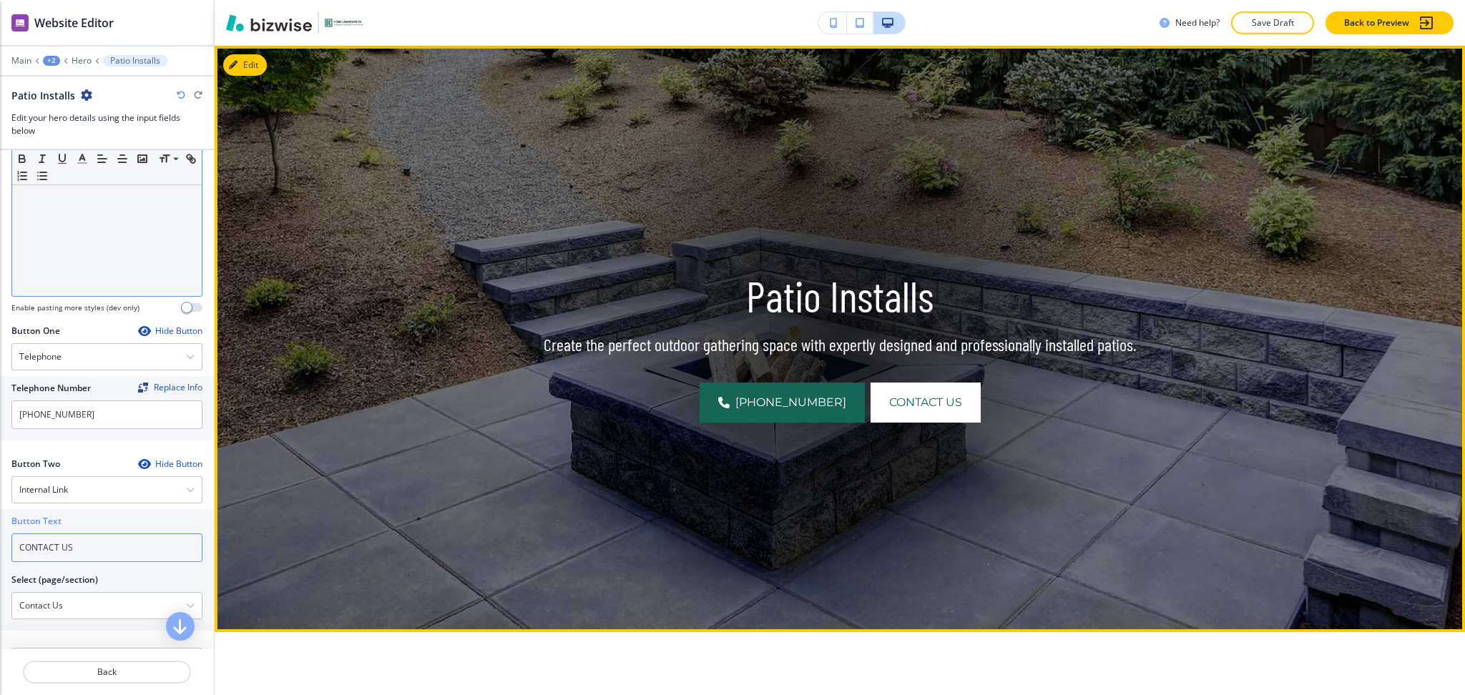
scroll to position [0, 0]
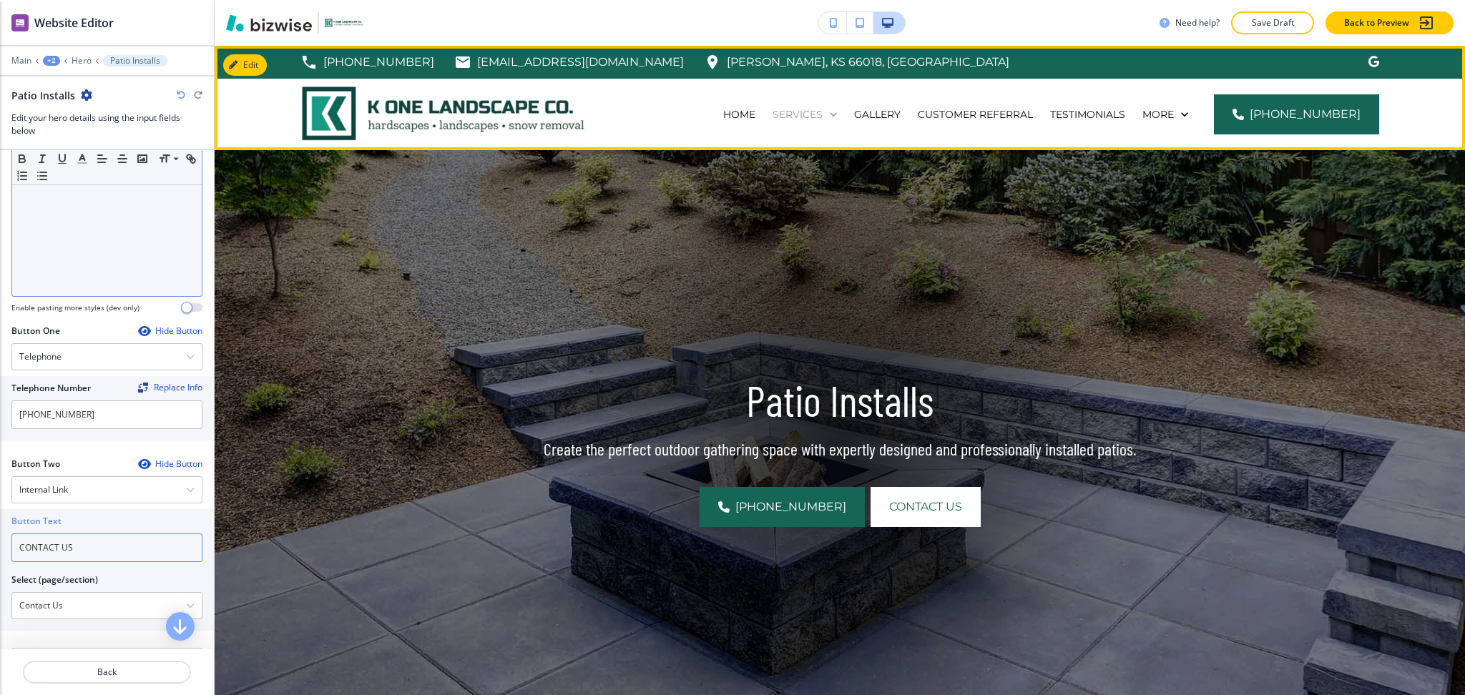
type input "CONTACT US"
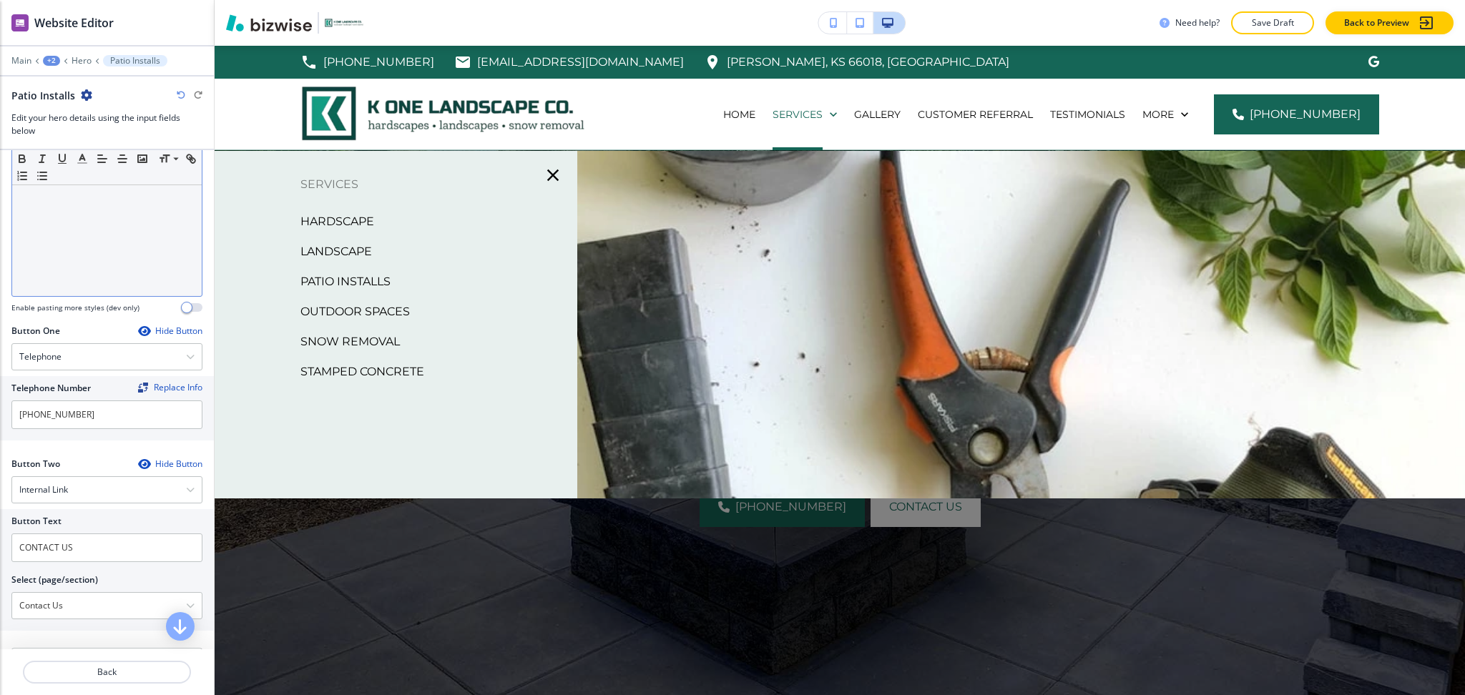
click at [364, 303] on p "Outdoor Spaces" at bounding box center [354, 311] width 109 height 21
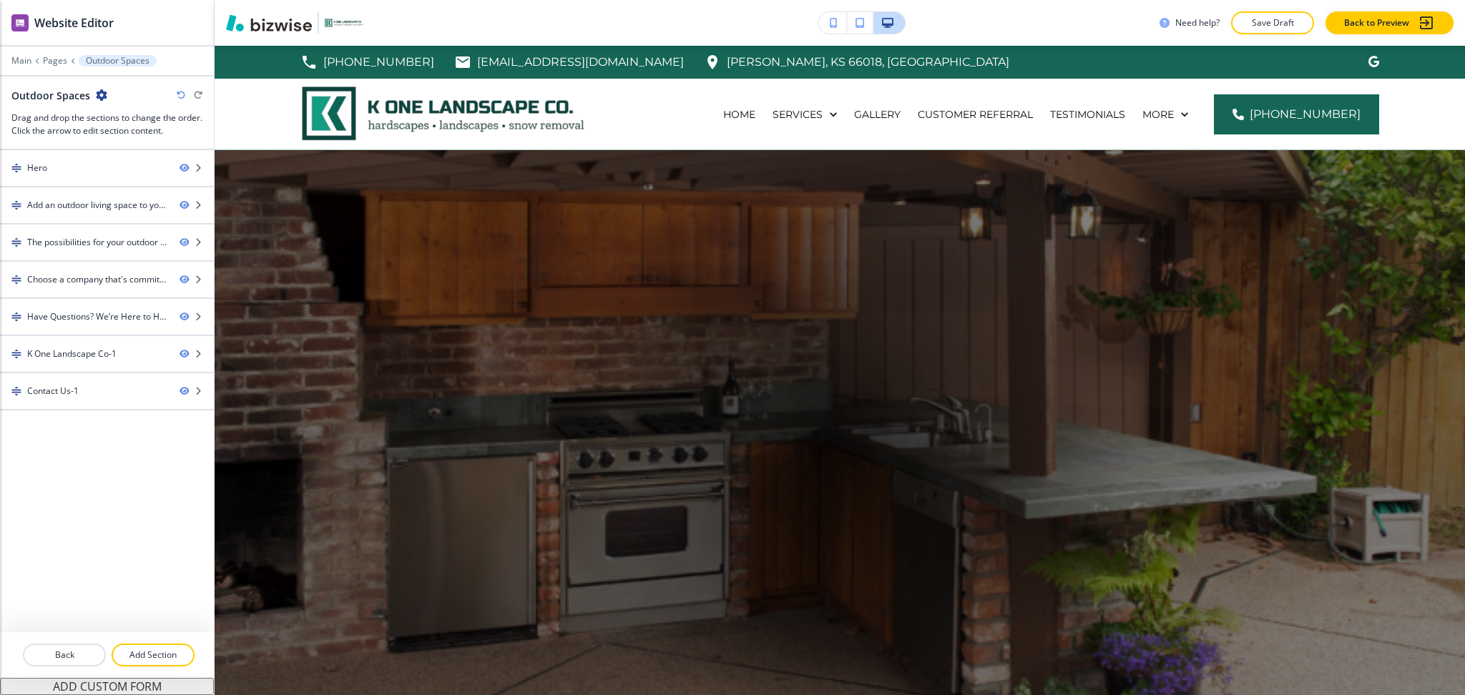
click at [67, 91] on h2 "Outdoor Spaces" at bounding box center [50, 95] width 79 height 15
copy div "Outdoor Spaces"
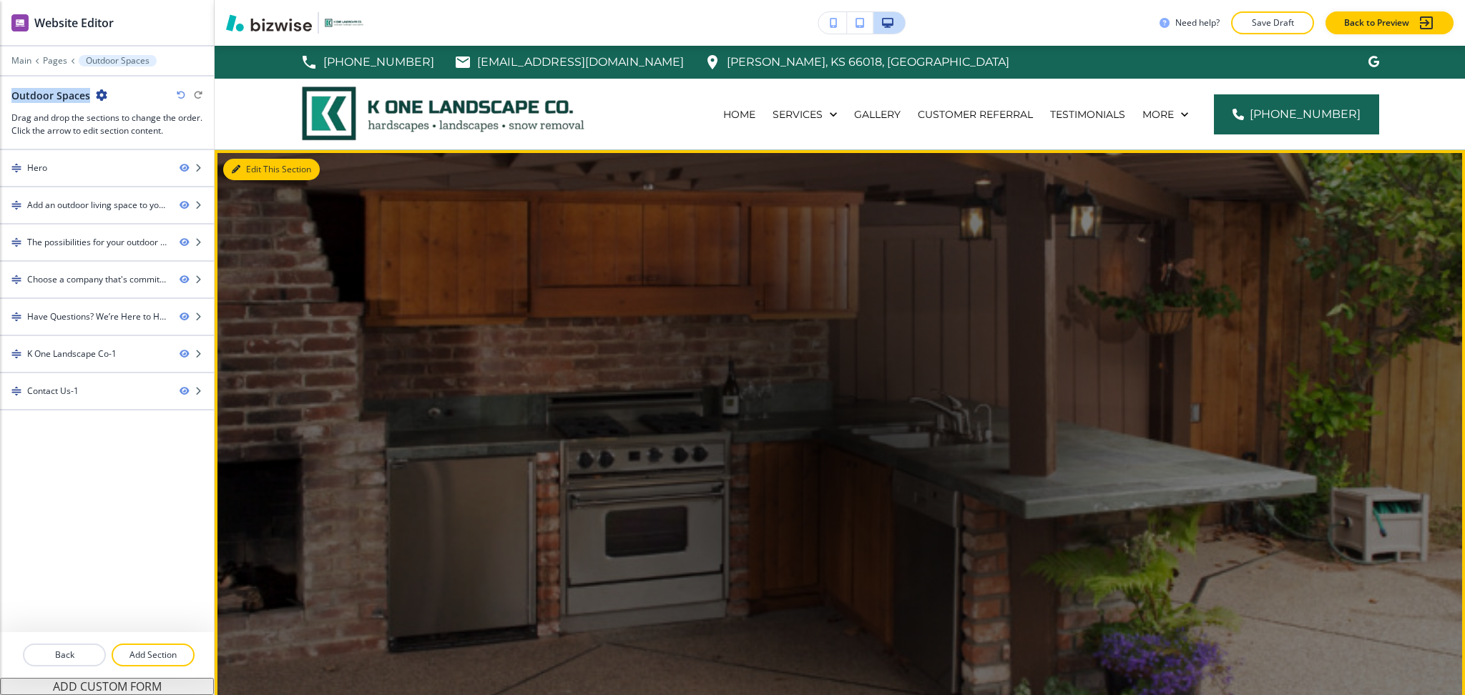
click at [253, 172] on button "Edit This Section" at bounding box center [271, 169] width 97 height 21
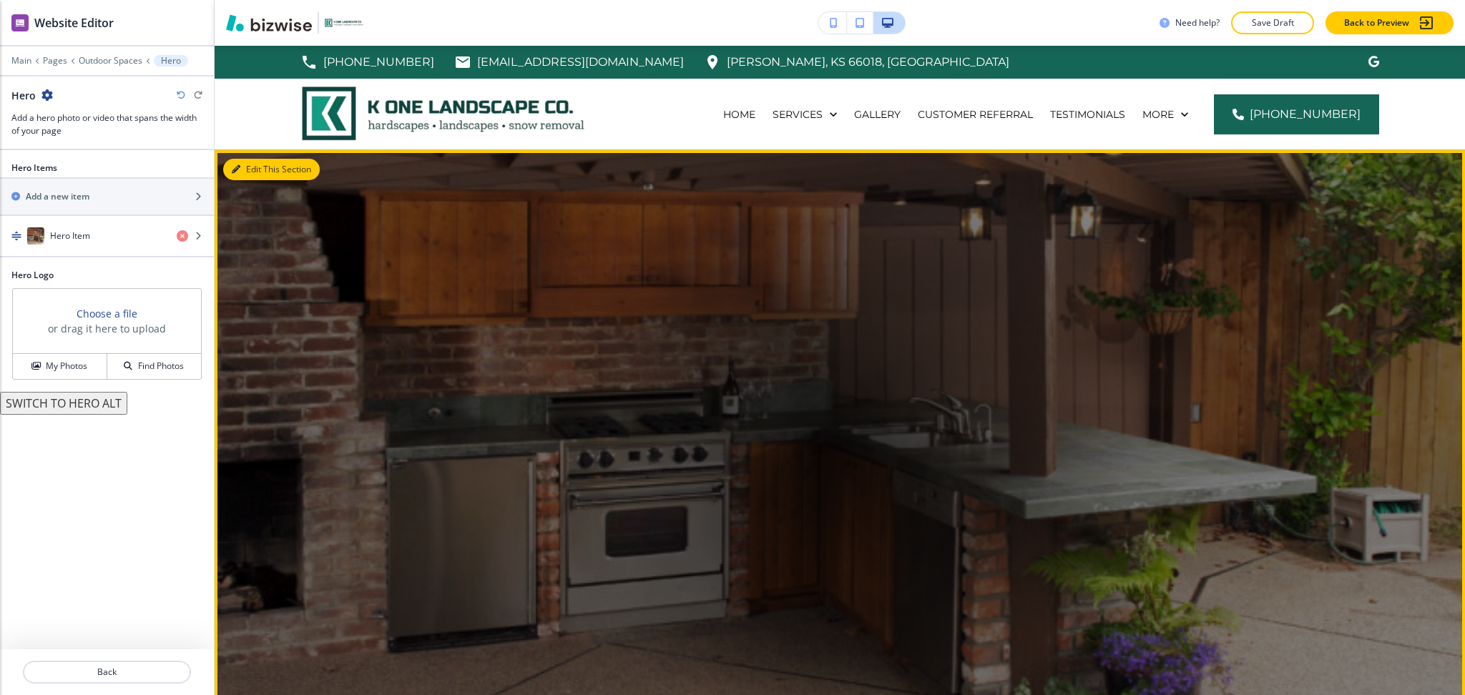
scroll to position [104, 0]
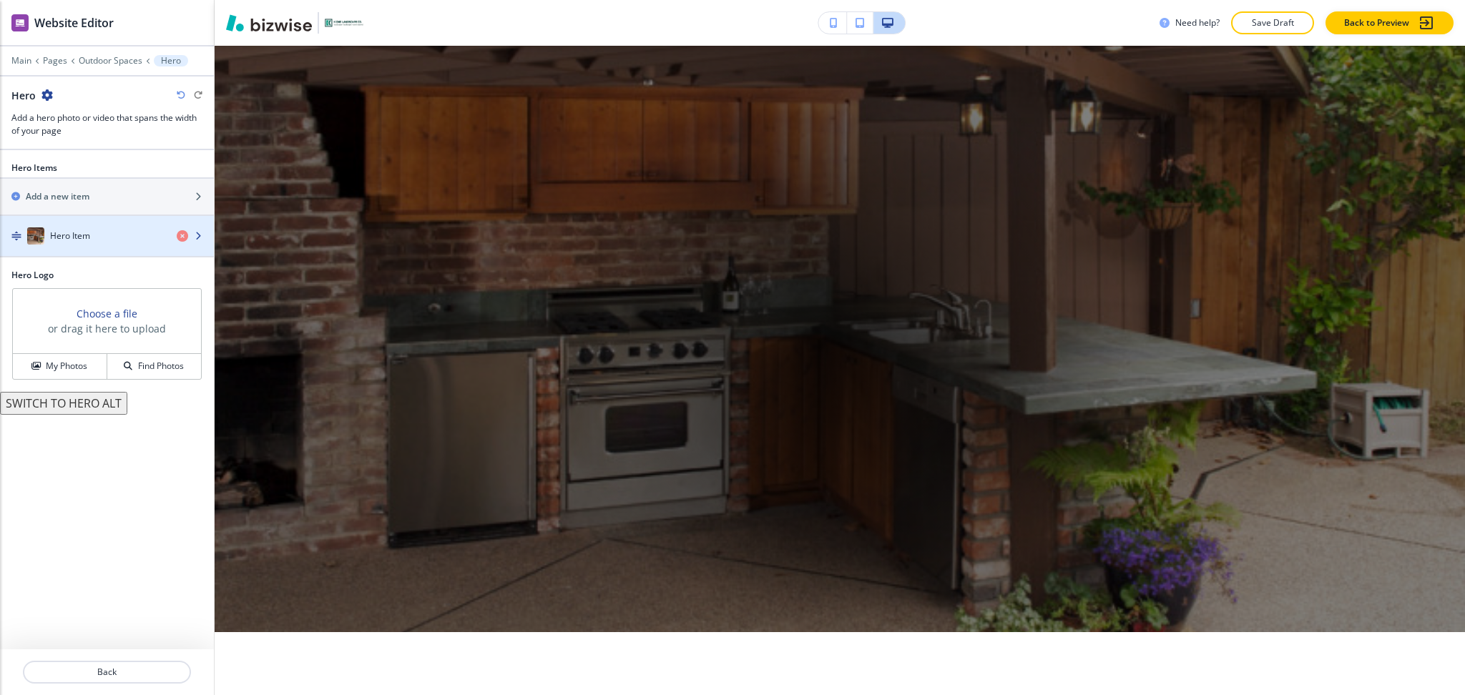
click at [105, 229] on div "Hero Item" at bounding box center [82, 236] width 165 height 17
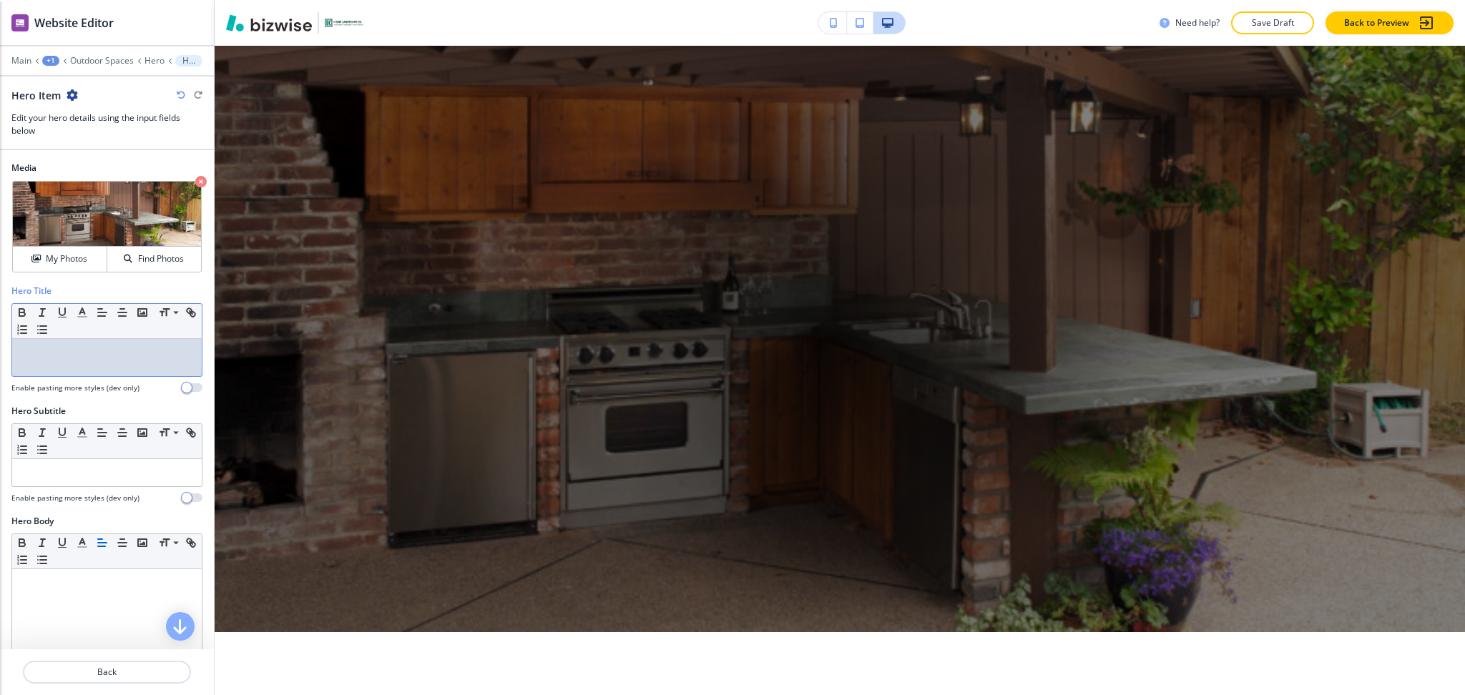
click at [97, 364] on div at bounding box center [107, 357] width 190 height 37
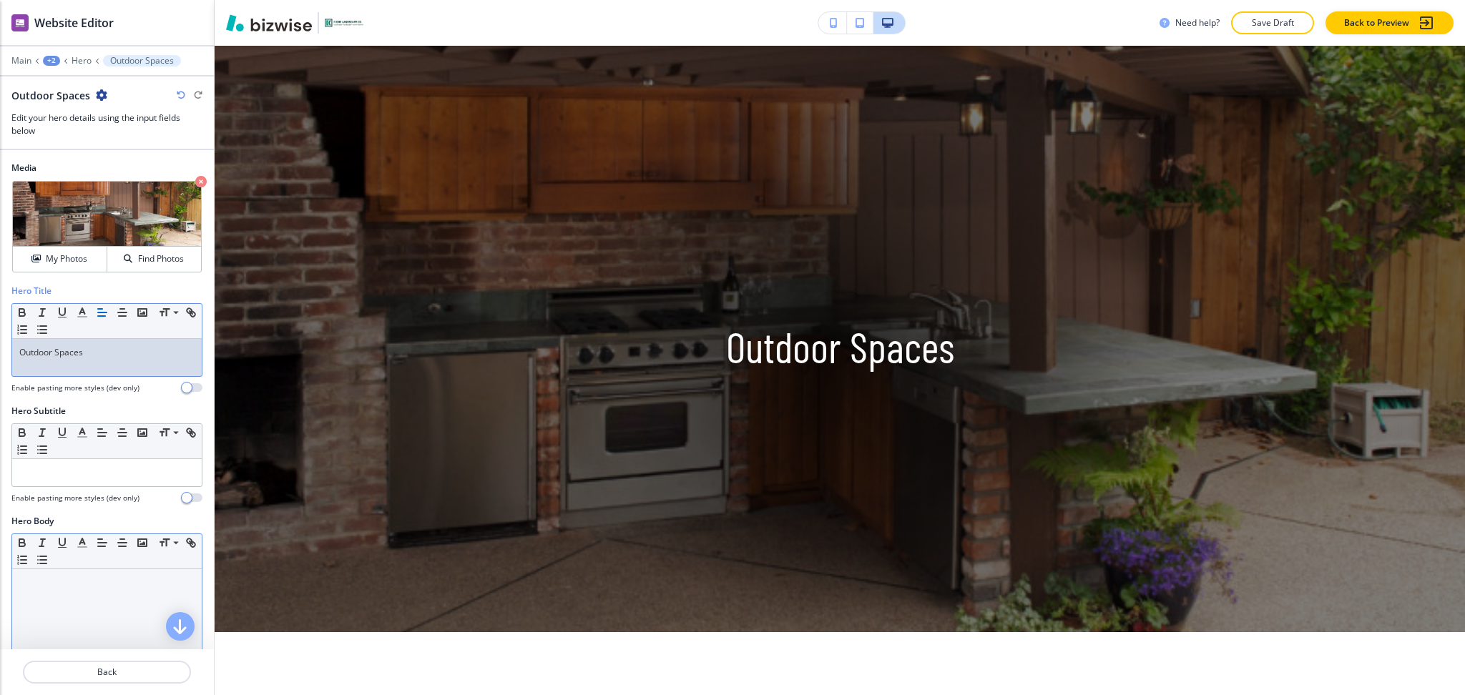
click at [97, 592] on div at bounding box center [107, 662] width 190 height 186
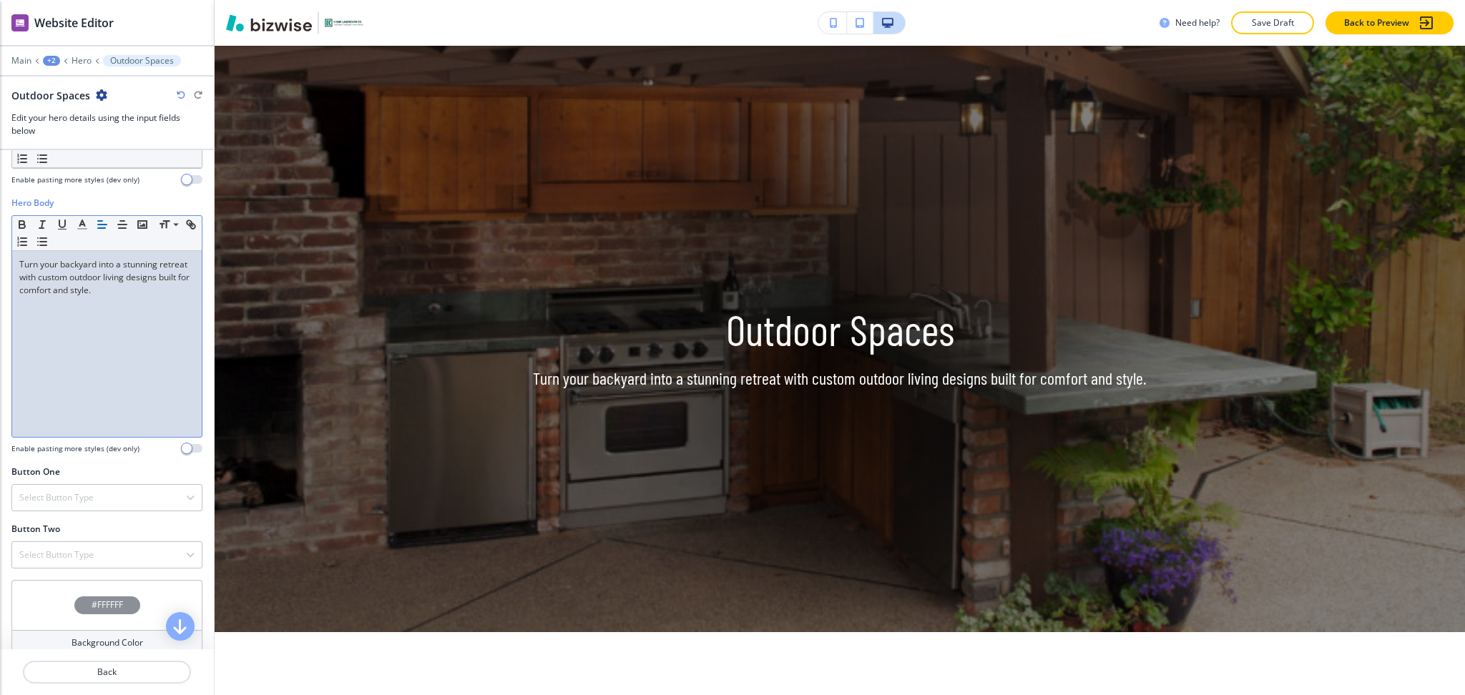
scroll to position [383, 0]
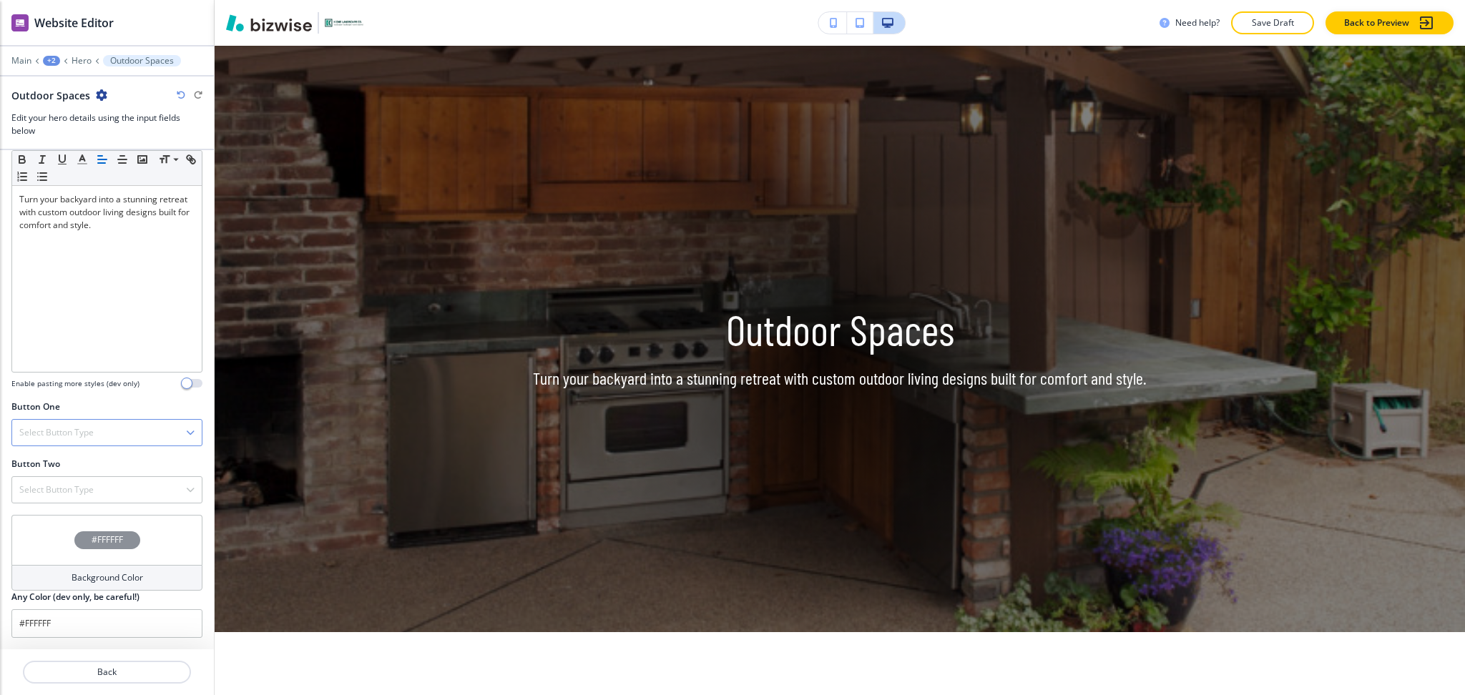
click at [94, 426] on div "Select Button Type" at bounding box center [107, 433] width 190 height 26
click at [80, 468] on div "Telephone" at bounding box center [107, 458] width 190 height 24
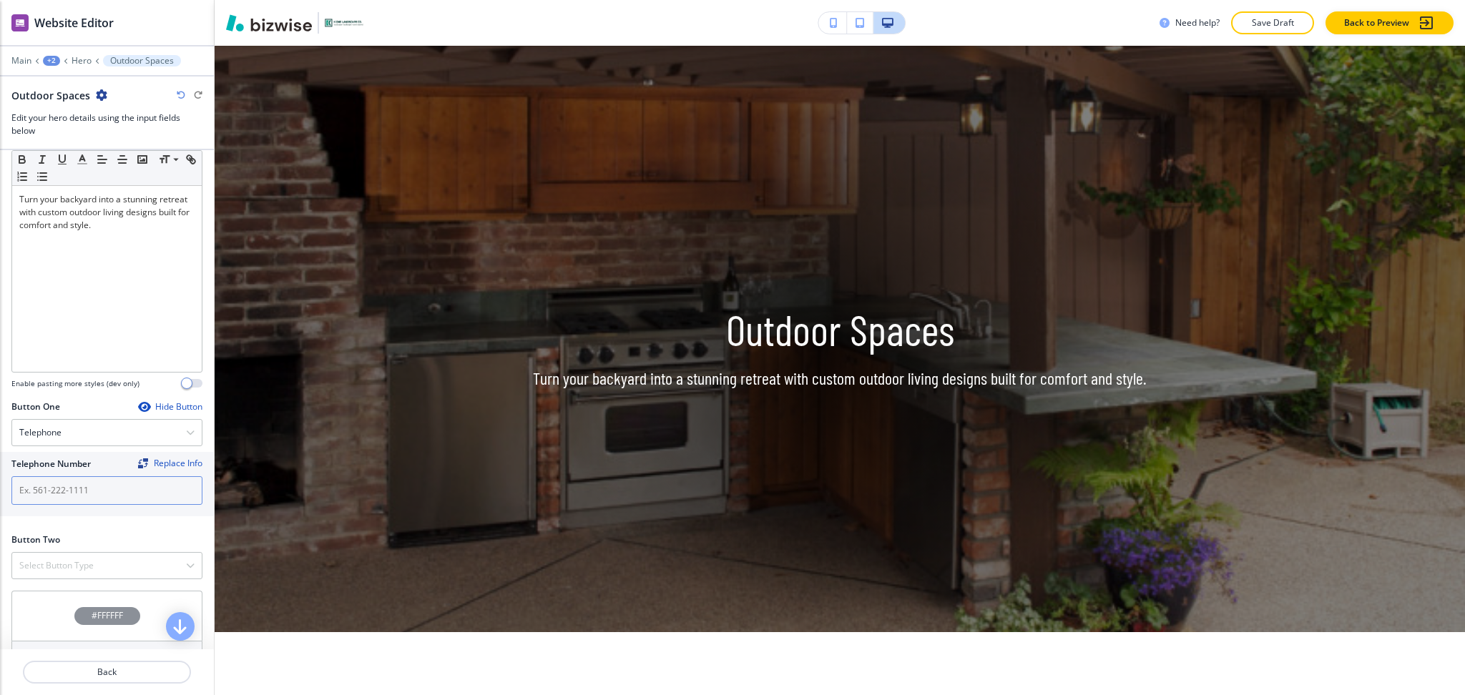
drag, startPoint x: 162, startPoint y: 495, endPoint x: 147, endPoint y: 517, distance: 26.2
click at [162, 495] on input "text" at bounding box center [106, 490] width 191 height 29
paste input "[PHONE_NUMBER]"
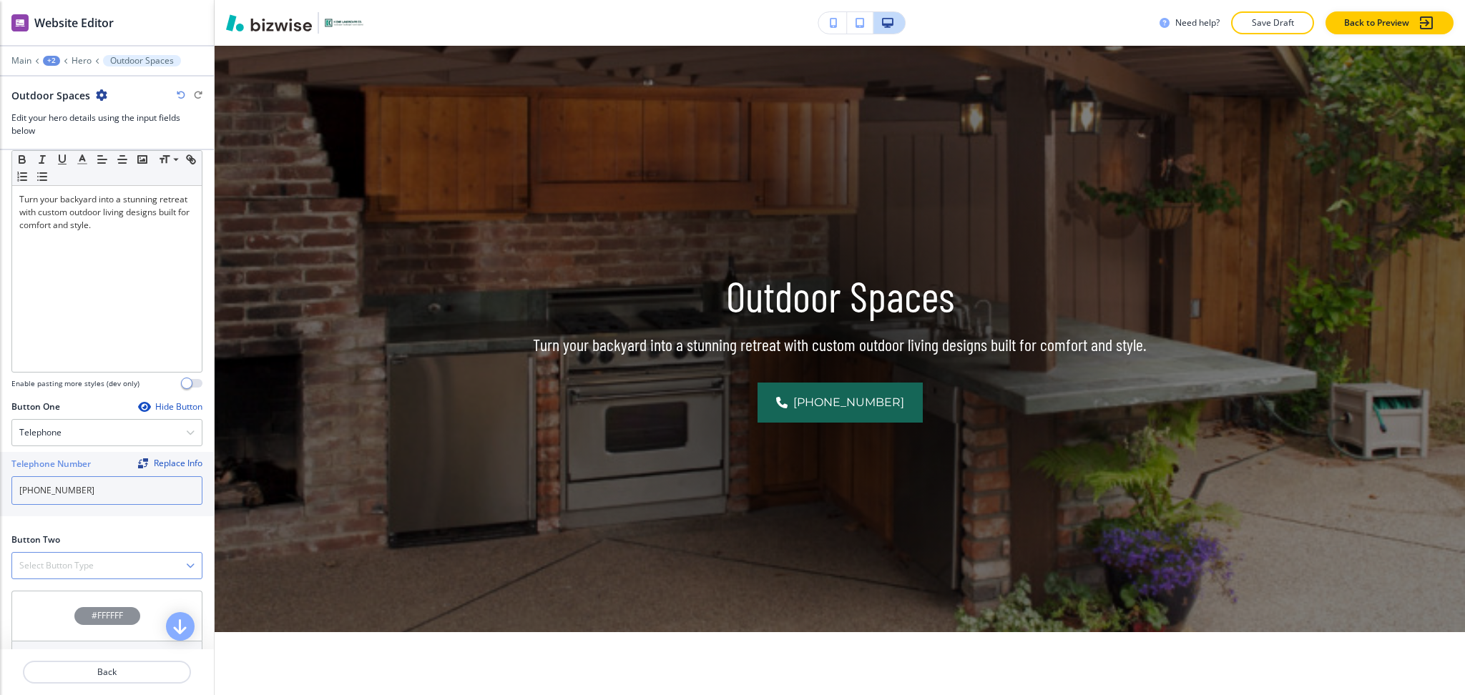
type input "[PHONE_NUMBER]"
click at [87, 570] on h4 "Select Button Type" at bounding box center [56, 565] width 74 height 13
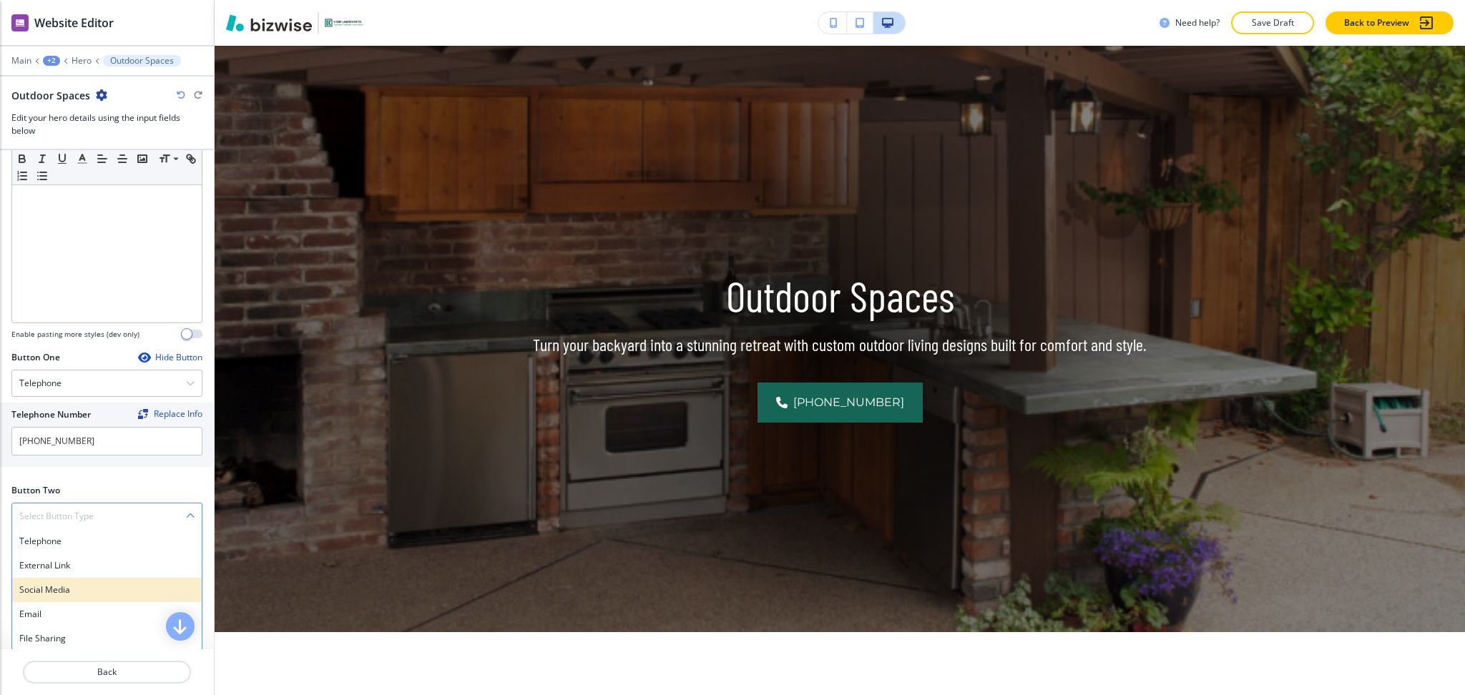
scroll to position [459, 0]
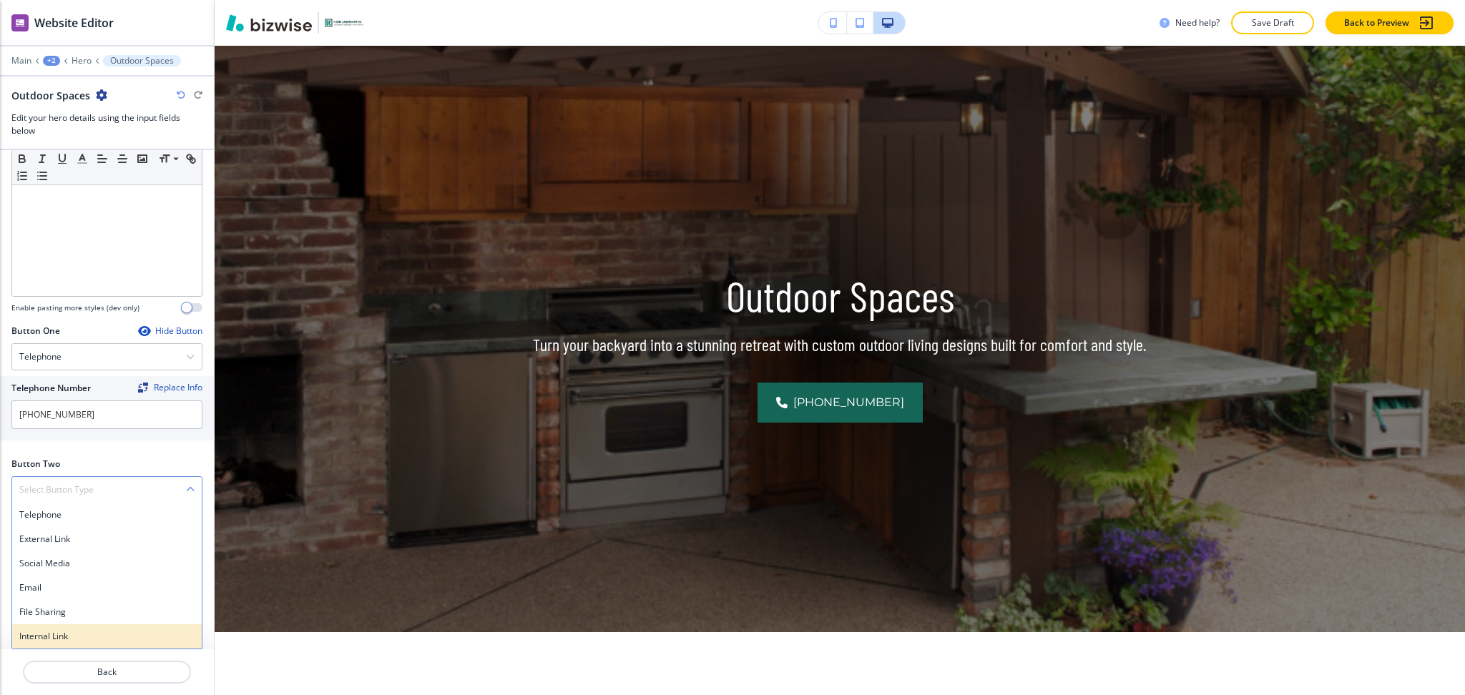
click at [98, 644] on div "Internal Link" at bounding box center [107, 637] width 190 height 24
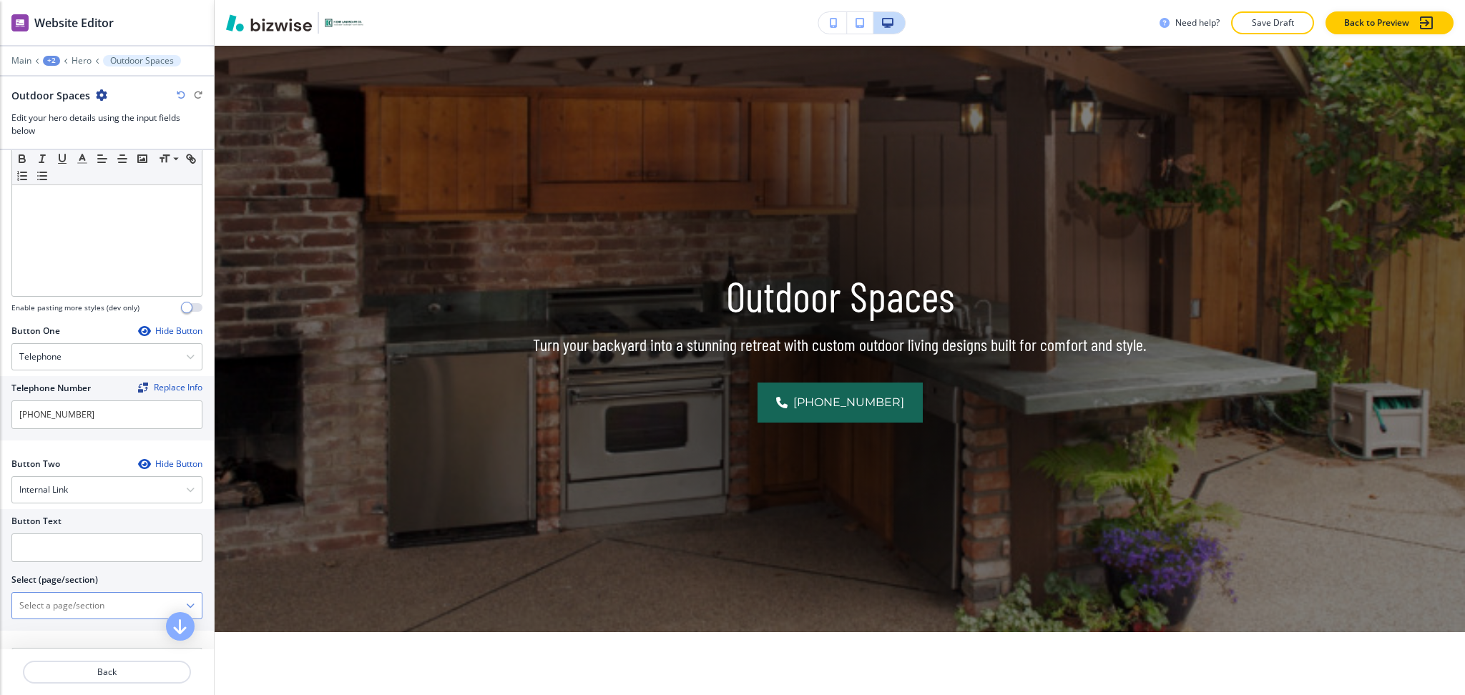
click at [95, 602] on \(page\/section\) "Manual Input" at bounding box center [99, 606] width 174 height 24
drag, startPoint x: 84, startPoint y: 604, endPoint x: 21, endPoint y: 595, distance: 64.3
click at [0, 592] on div "Button Text Select (page/section) CONTACT US Contact Us Contact Us | Hero Conta…" at bounding box center [107, 570] width 214 height 122
click at [54, 627] on h4 "Contact Us" at bounding box center [106, 631] width 175 height 13
type \(page\/section\) "Contact Us"
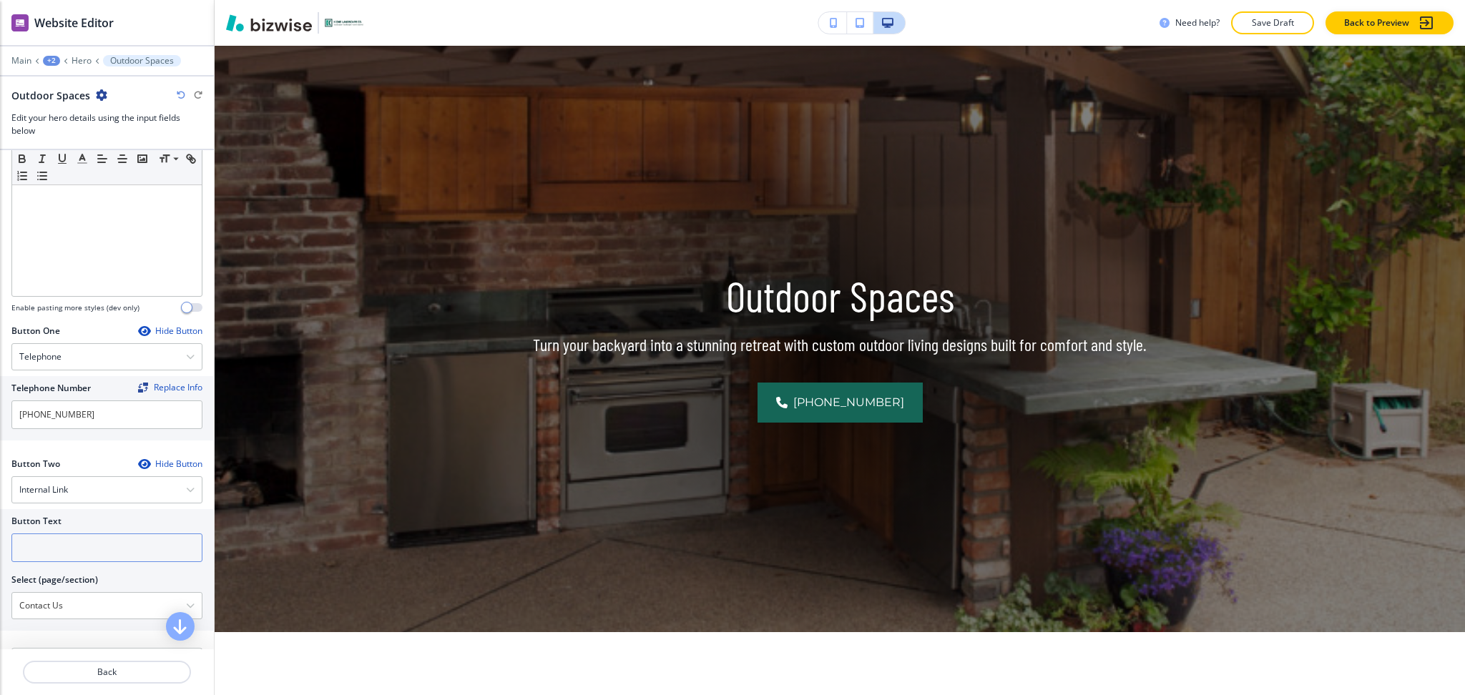
drag, startPoint x: 39, startPoint y: 570, endPoint x: 32, endPoint y: 555, distance: 16.3
click at [36, 566] on div at bounding box center [106, 567] width 191 height 11
click at [32, 555] on input "text" at bounding box center [106, 548] width 191 height 29
paste input "CONTACT US"
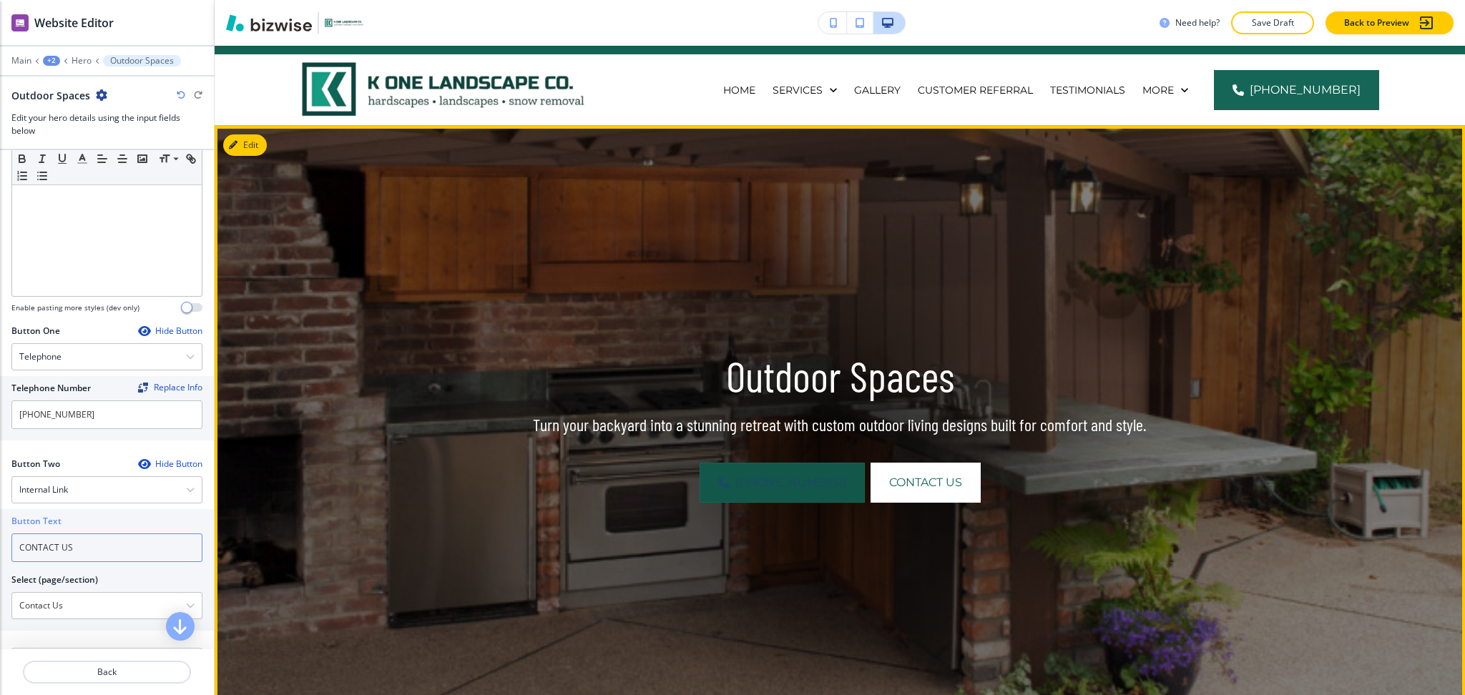
scroll to position [0, 0]
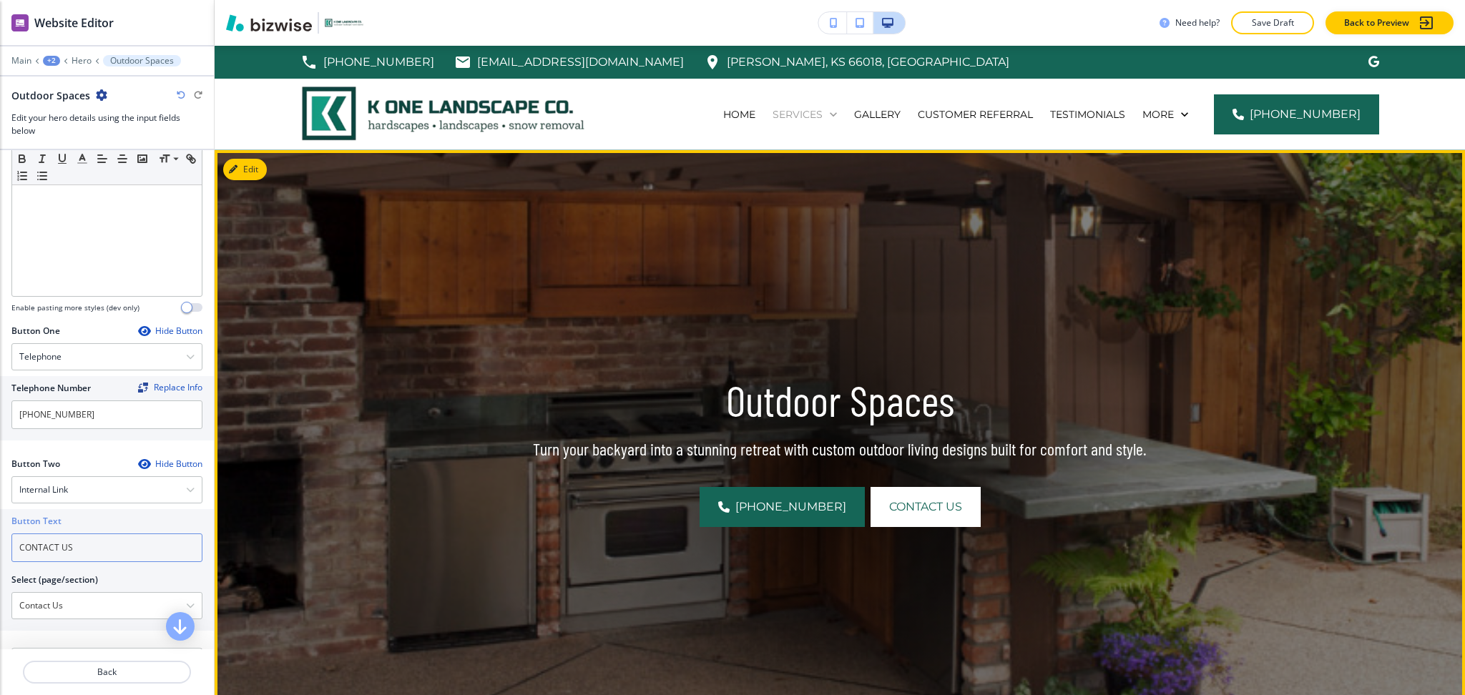
type input "CONTACT US"
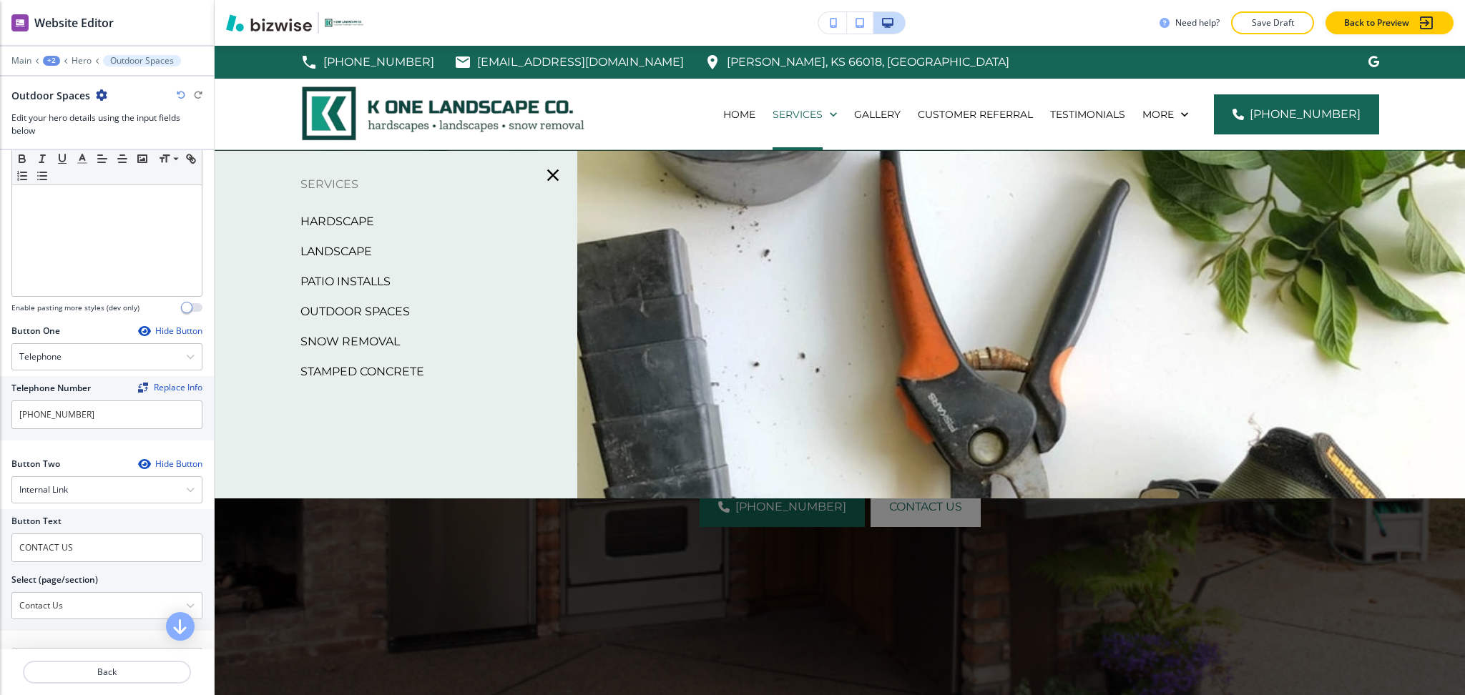
click at [361, 338] on p "Snow Removal" at bounding box center [349, 341] width 99 height 21
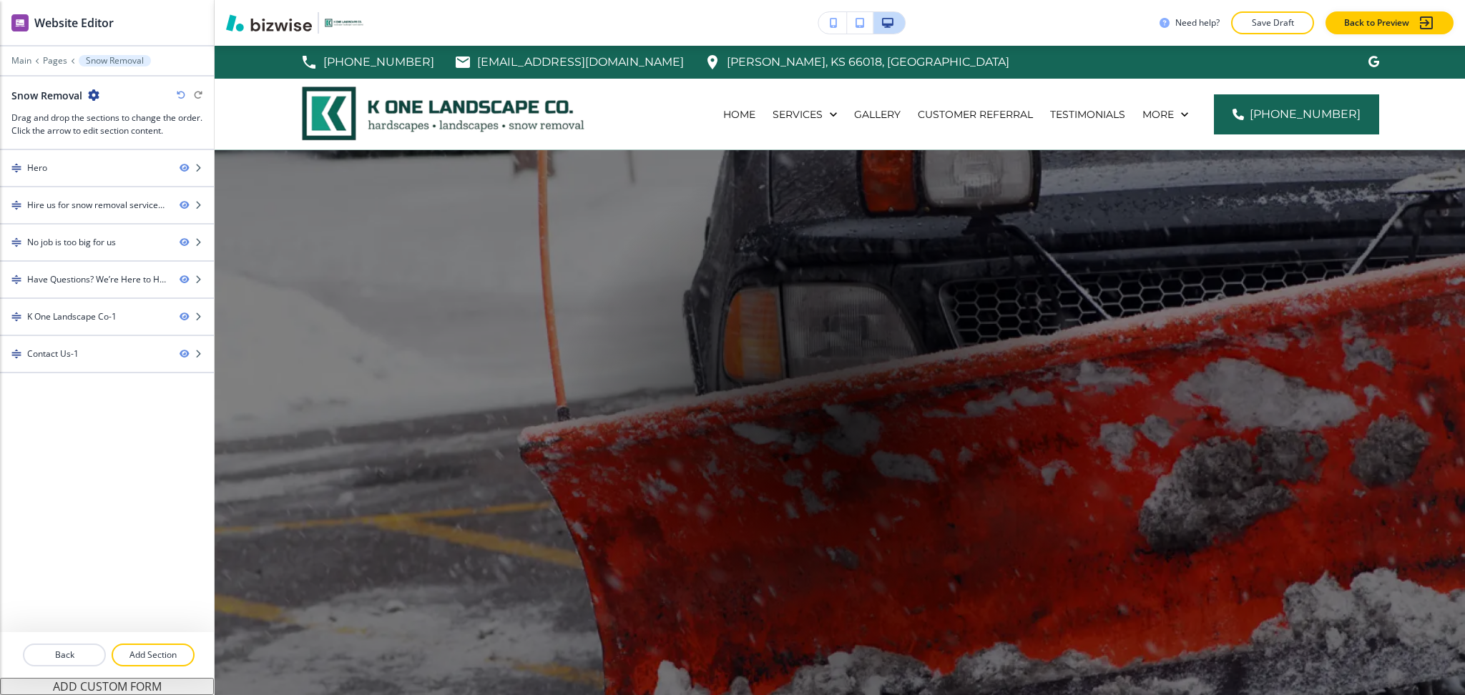
click at [67, 92] on h2 "Snow Removal" at bounding box center [46, 95] width 71 height 15
copy div "Snow Removal"
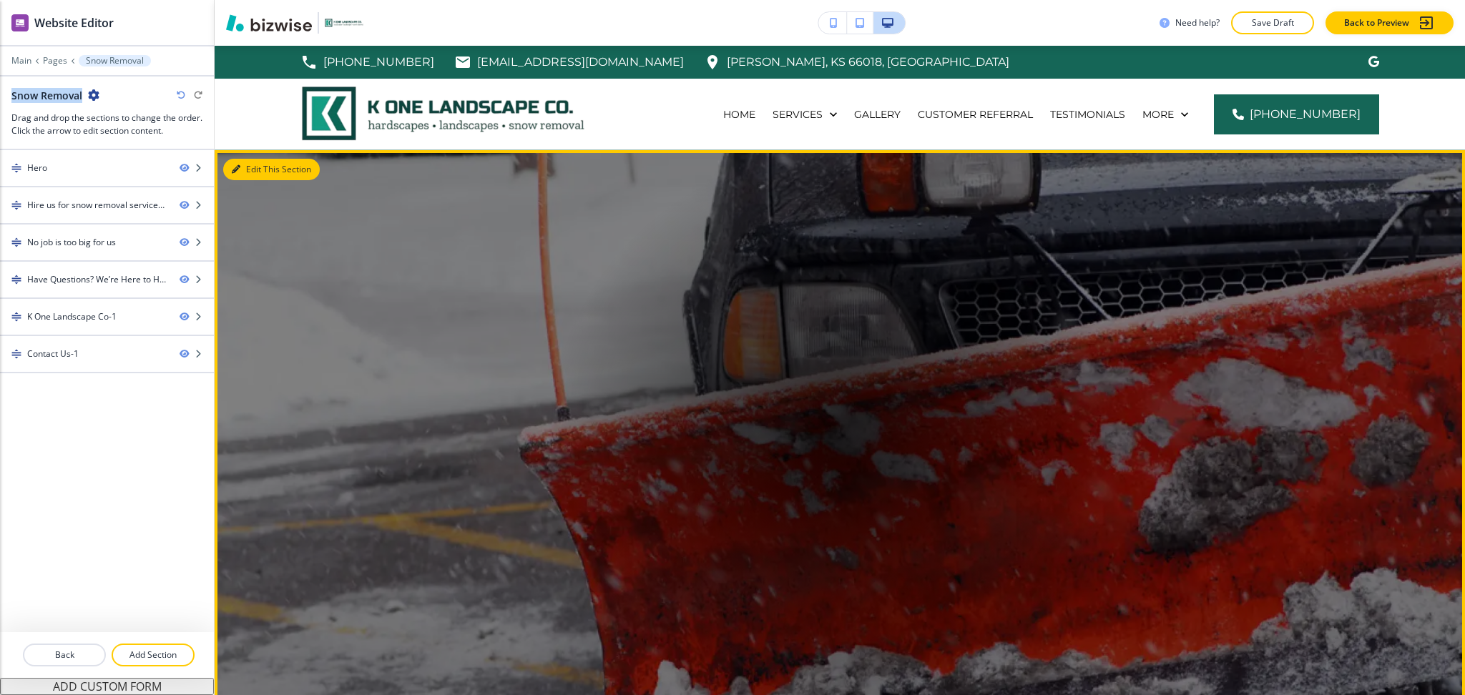
click at [250, 167] on button "Edit This Section" at bounding box center [271, 169] width 97 height 21
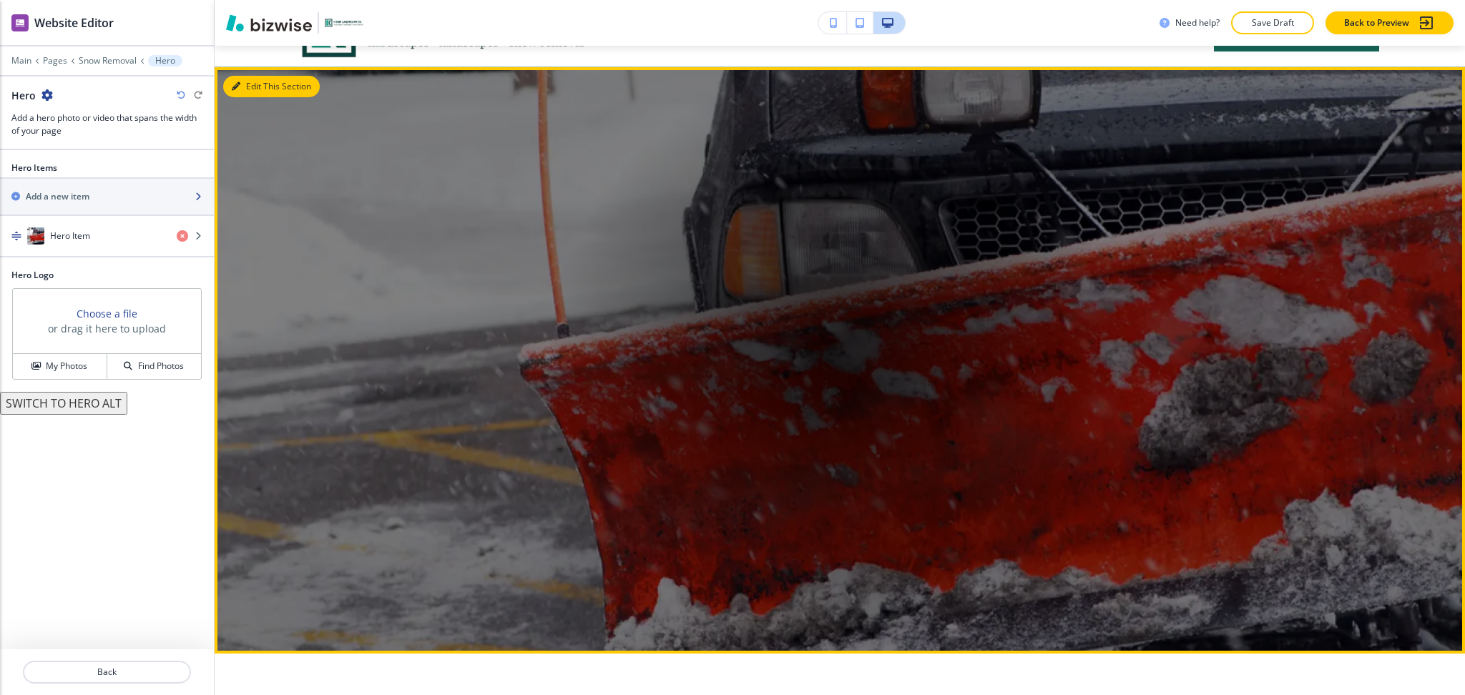
scroll to position [104, 0]
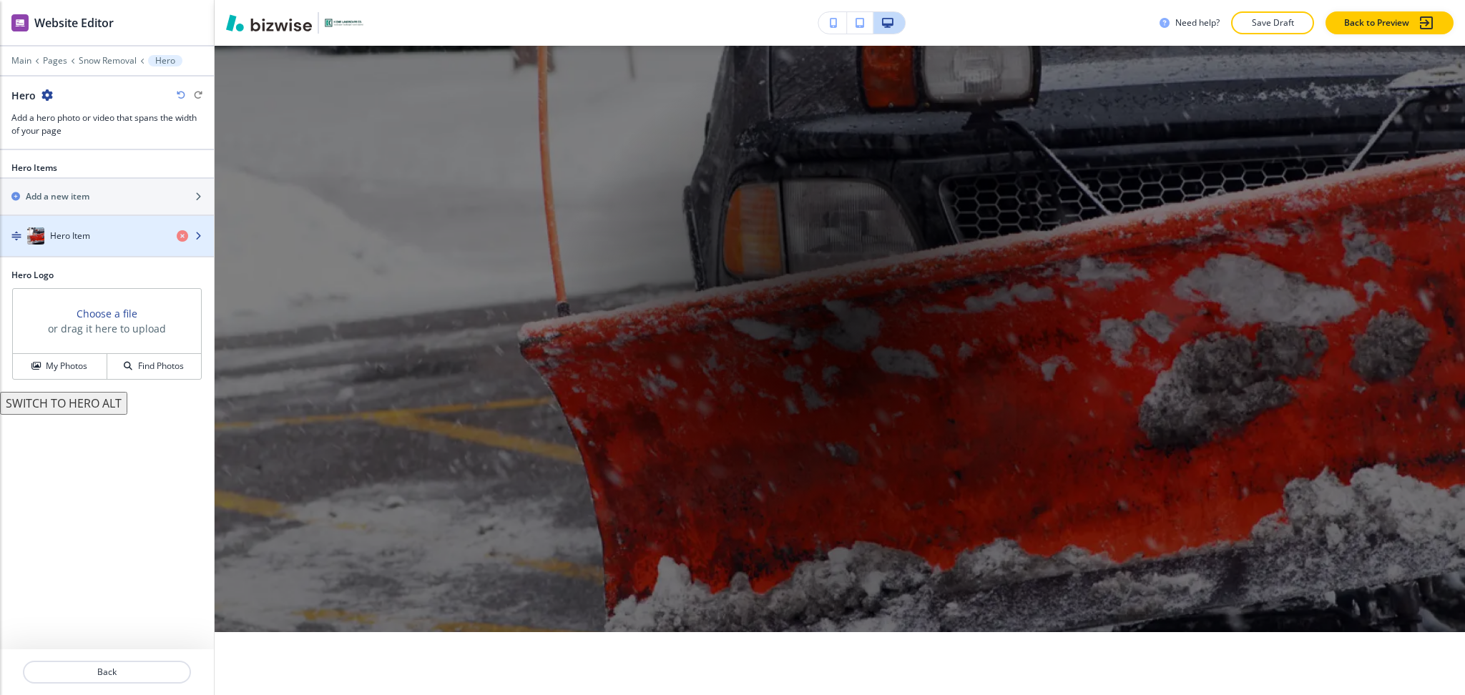
click at [117, 223] on div "button" at bounding box center [107, 221] width 214 height 11
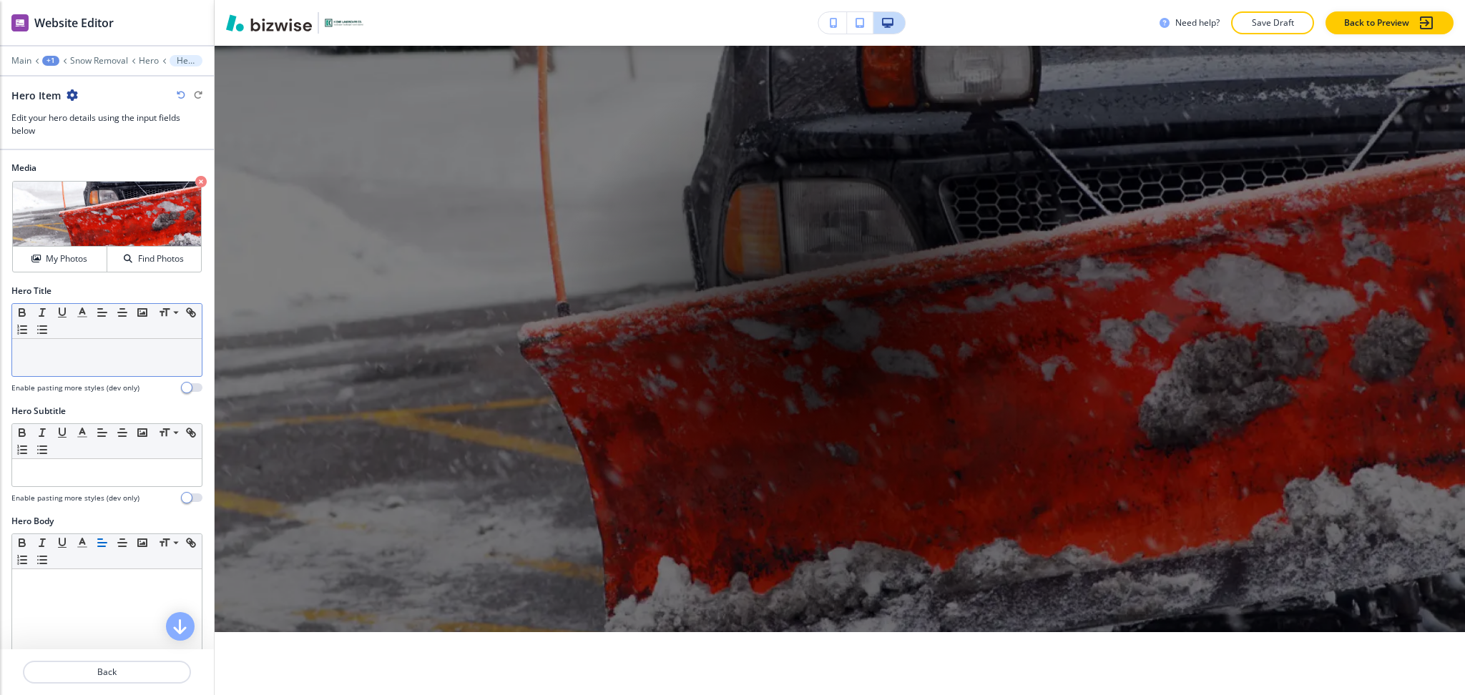
click at [83, 356] on p at bounding box center [106, 352] width 175 height 13
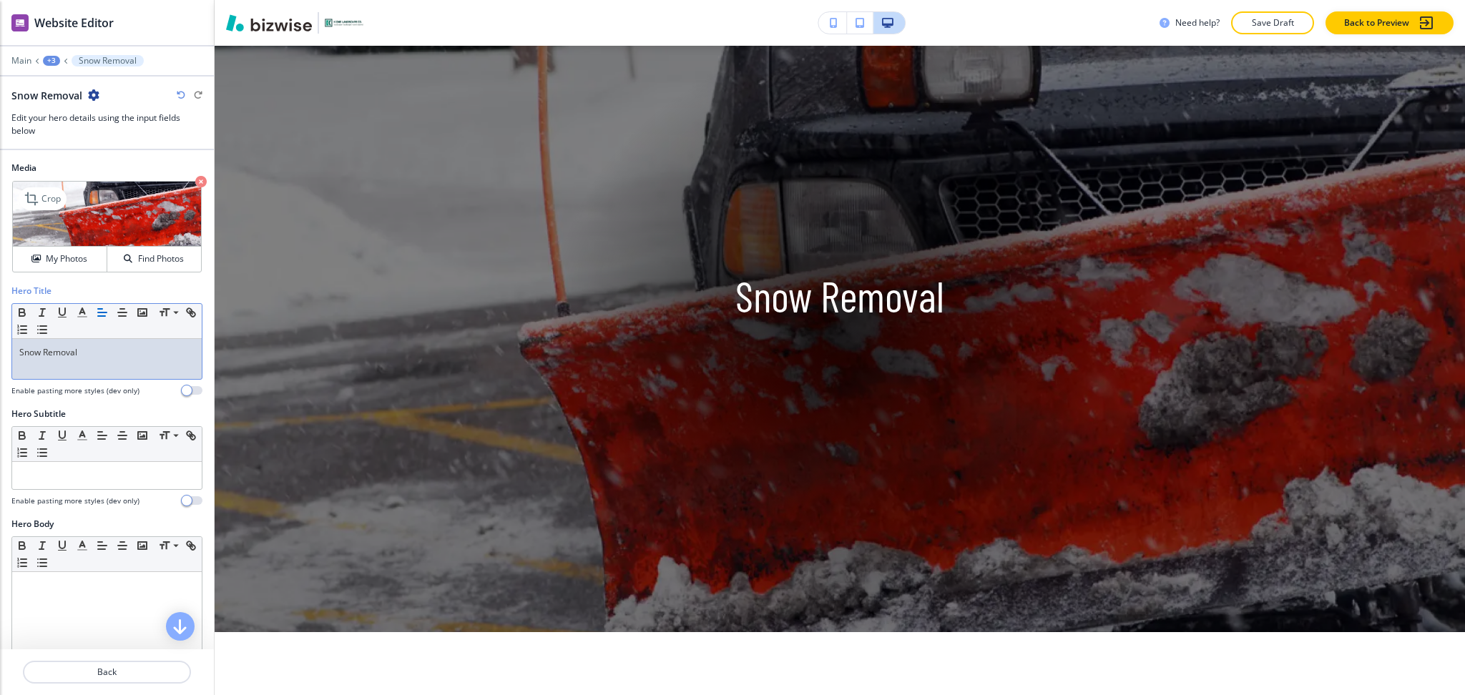
scroll to position [0, 0]
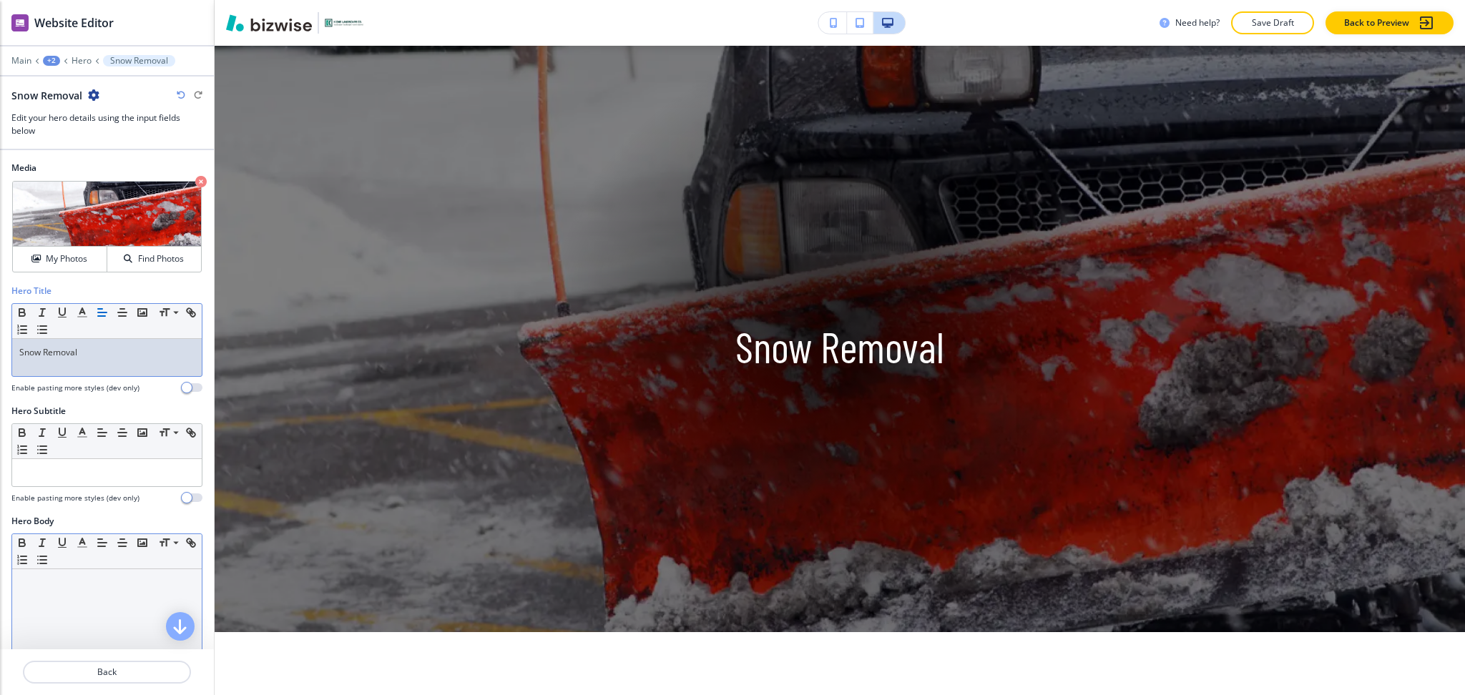
click at [95, 598] on div at bounding box center [107, 662] width 190 height 186
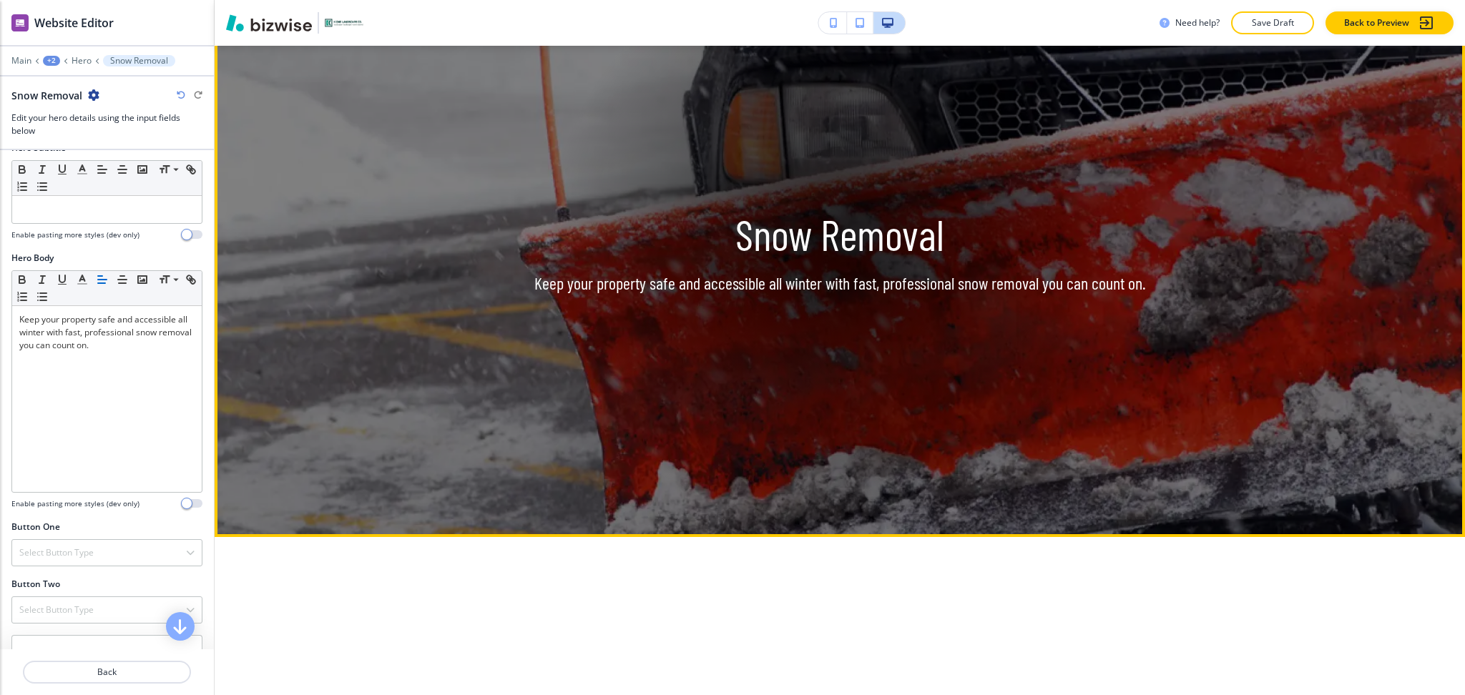
scroll to position [391, 0]
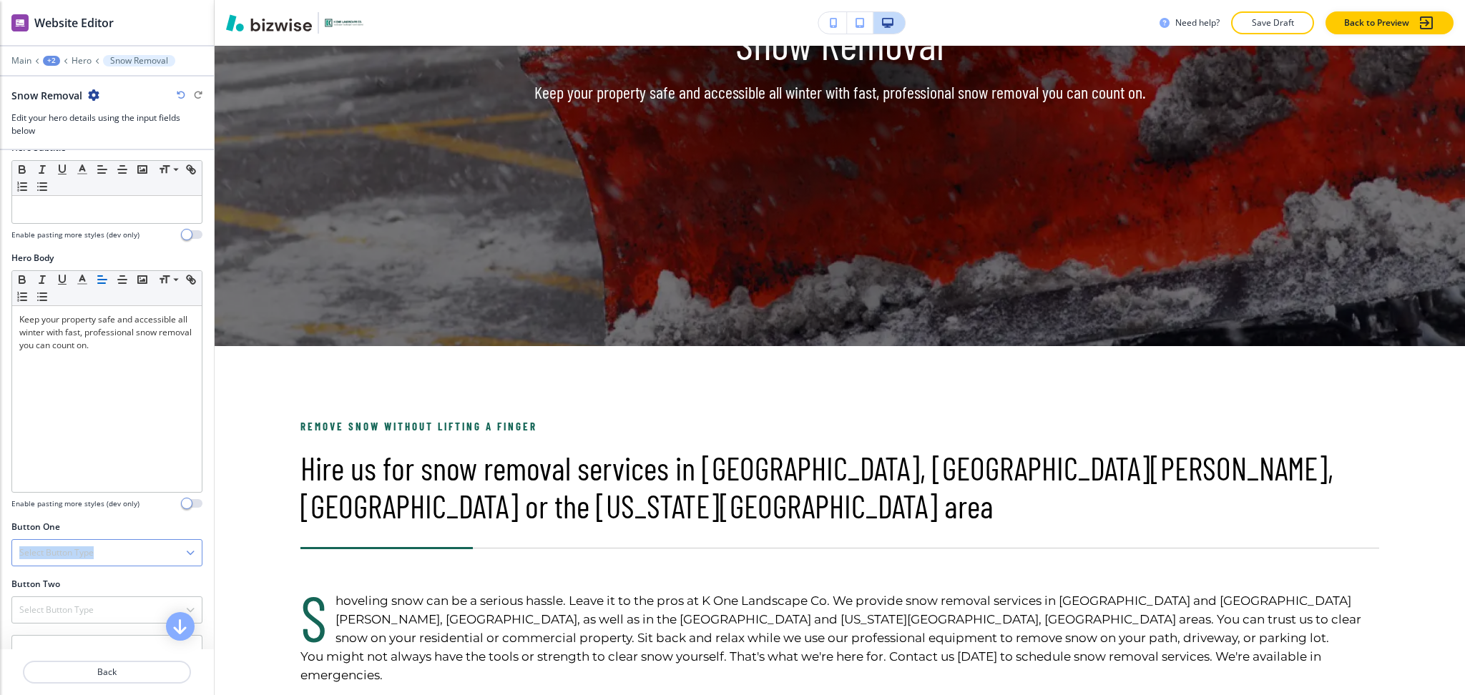
drag, startPoint x: 155, startPoint y: 539, endPoint x: 147, endPoint y: 547, distance: 11.6
click at [155, 539] on div "Button One Select Button Type Telephone External Link Social Media Email File S…" at bounding box center [106, 544] width 191 height 46
click at [116, 562] on div "Select Button Type" at bounding box center [107, 553] width 190 height 26
click at [82, 577] on h4 "Telephone" at bounding box center [106, 578] width 175 height 13
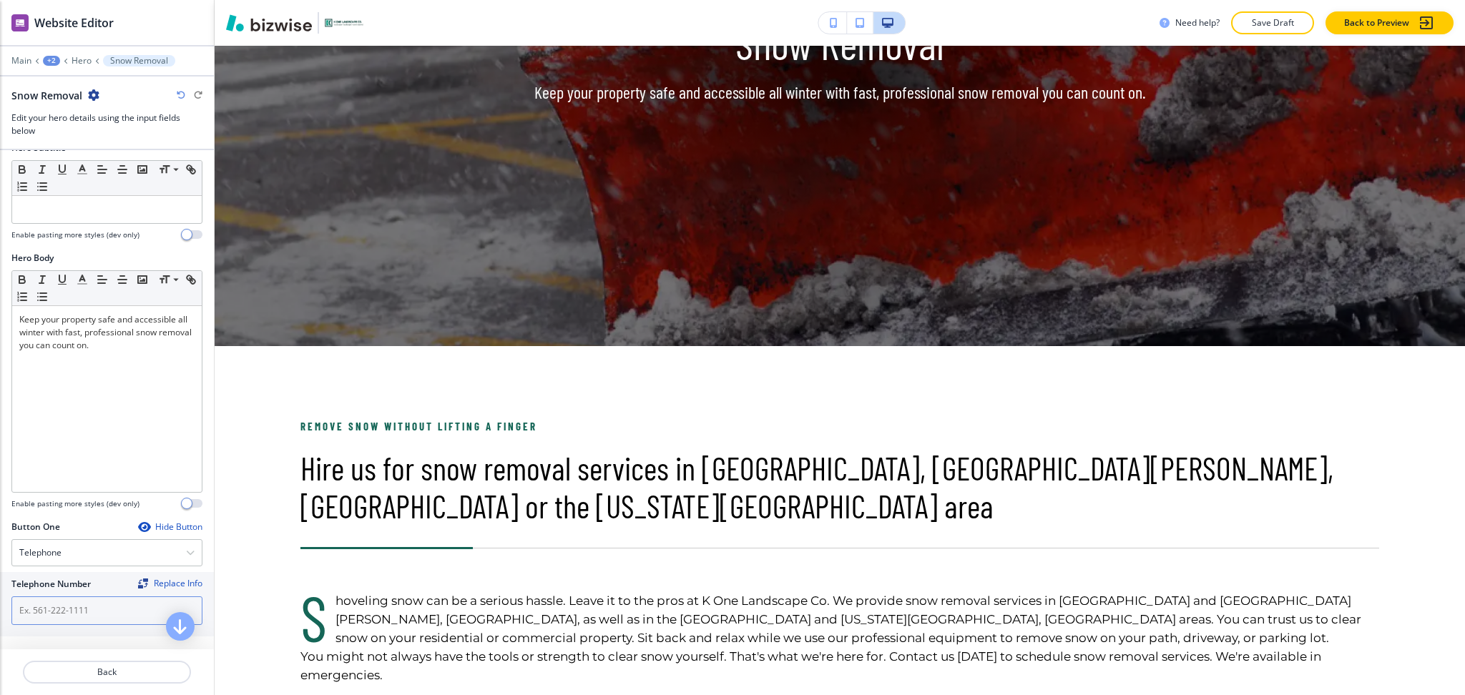
drag, startPoint x: 170, startPoint y: 602, endPoint x: 203, endPoint y: 605, distance: 33.0
click at [170, 602] on input "text" at bounding box center [106, 611] width 191 height 29
paste input "[PHONE_NUMBER]"
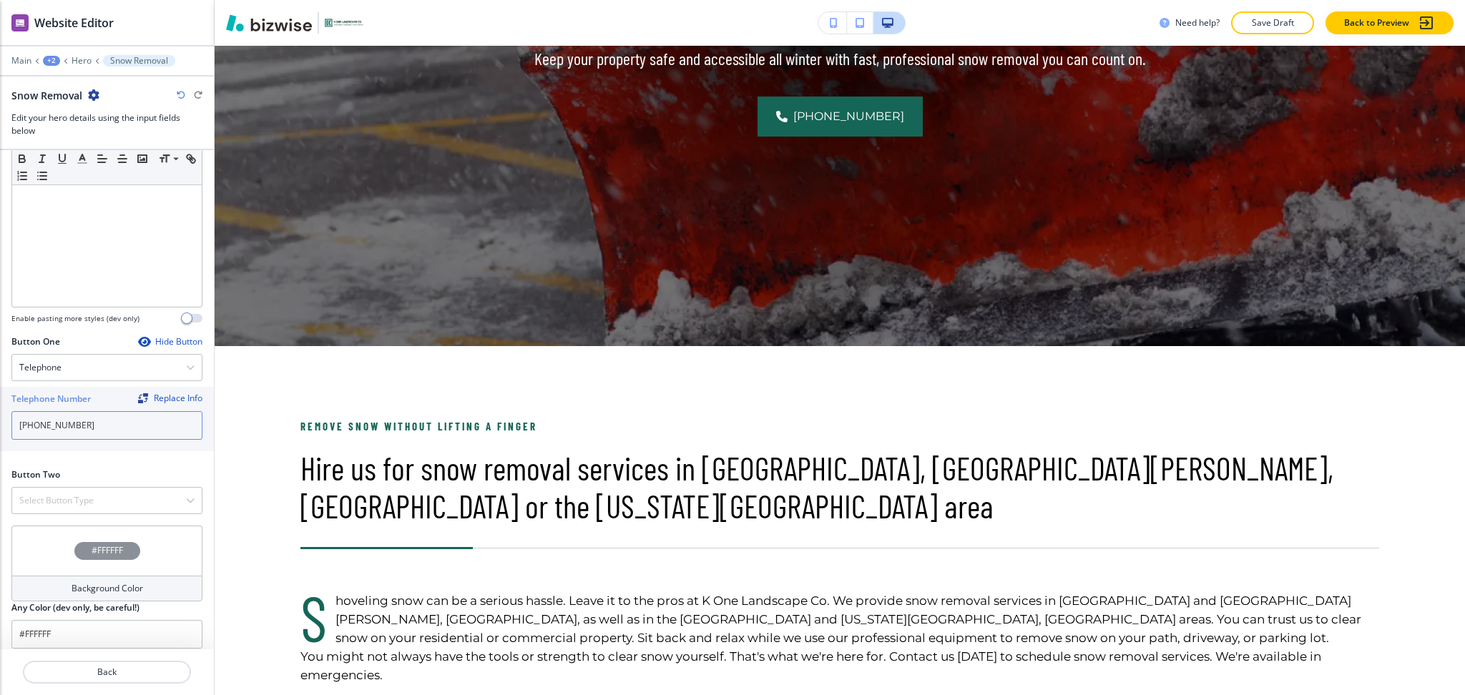
scroll to position [459, 0]
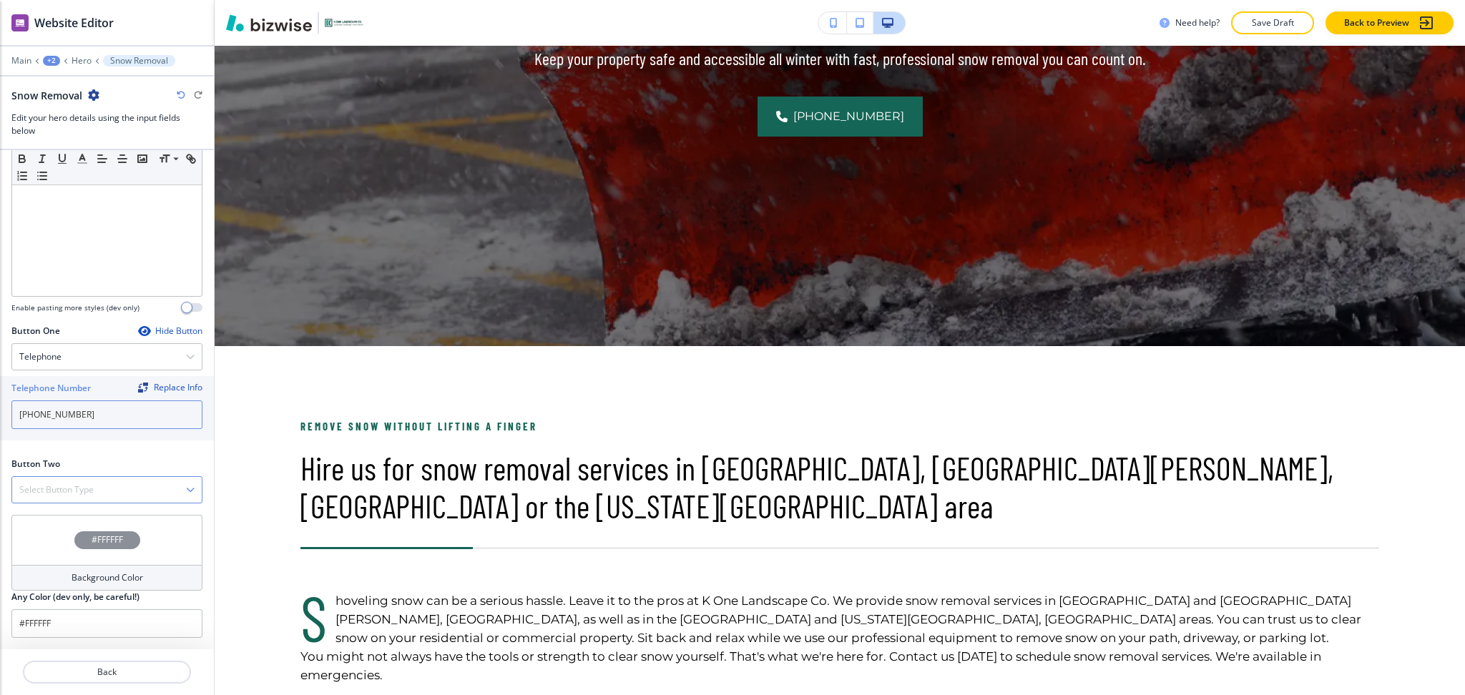
type input "[PHONE_NUMBER]"
click at [70, 487] on h4 "Select Button Type" at bounding box center [56, 490] width 74 height 13
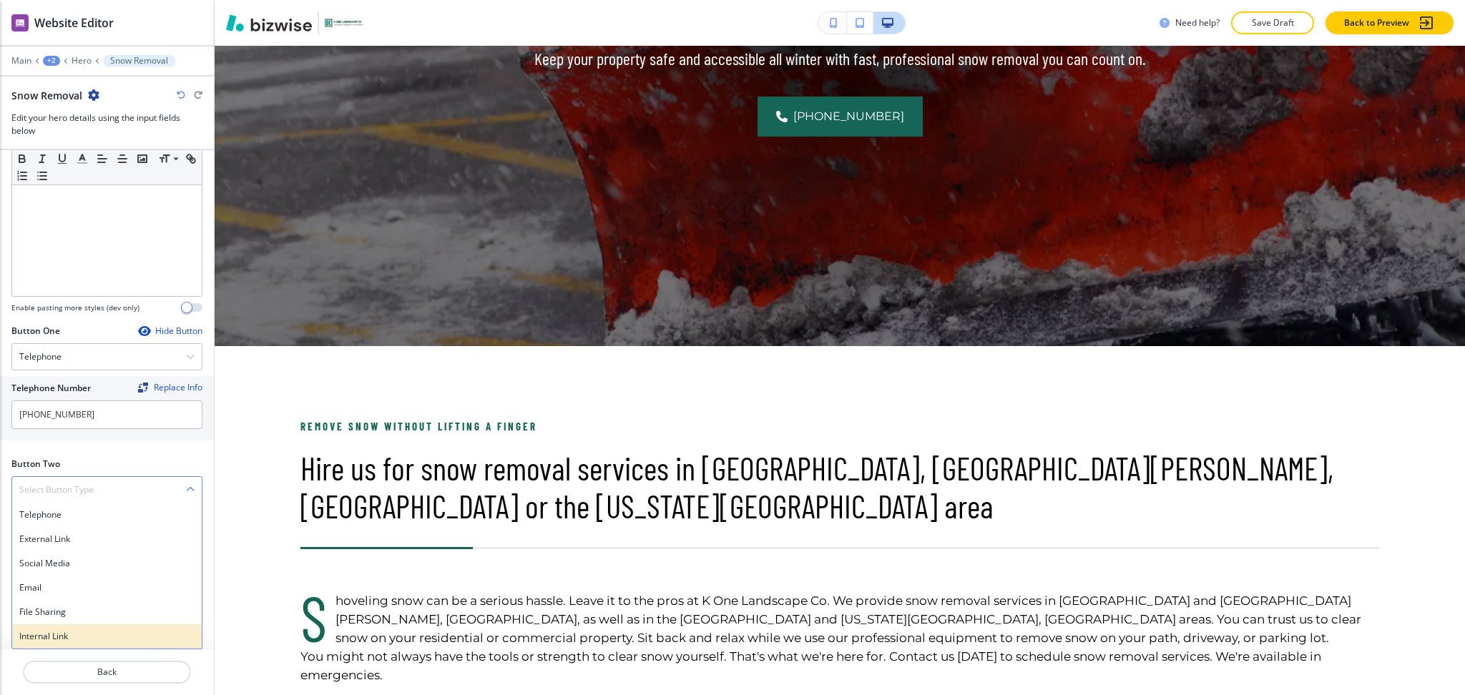
click at [50, 633] on h4 "Internal Link" at bounding box center [106, 636] width 175 height 13
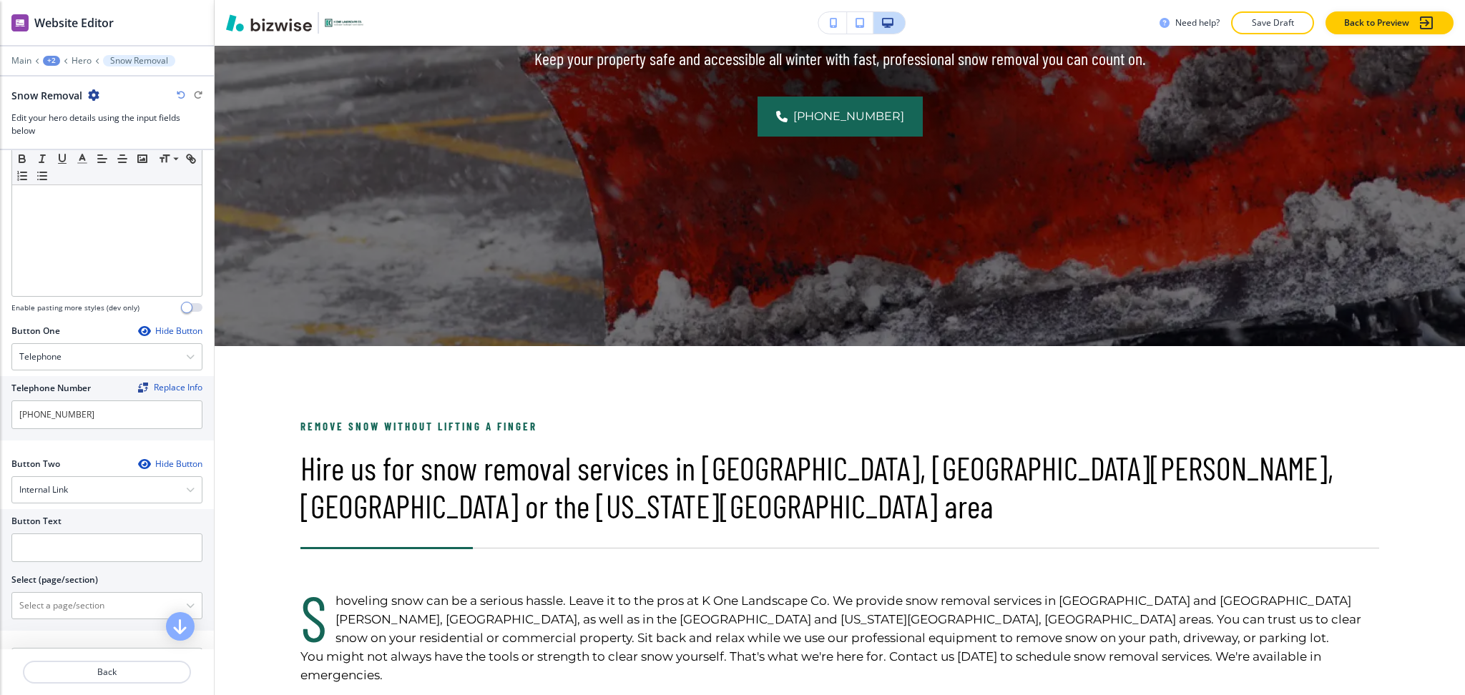
drag, startPoint x: 54, startPoint y: 618, endPoint x: 60, endPoint y: 582, distance: 36.2
click at [54, 618] on \(page\/section\) "Manual Input" at bounding box center [99, 606] width 174 height 24
type \(page\/section\) "CONTACT US"
drag, startPoint x: 34, startPoint y: 606, endPoint x: 3, endPoint y: 596, distance: 33.0
click at [0, 601] on div "Button Text Select (page/section) CONTACT US Contact Us Contact Us | Hero Conta…" at bounding box center [107, 570] width 214 height 122
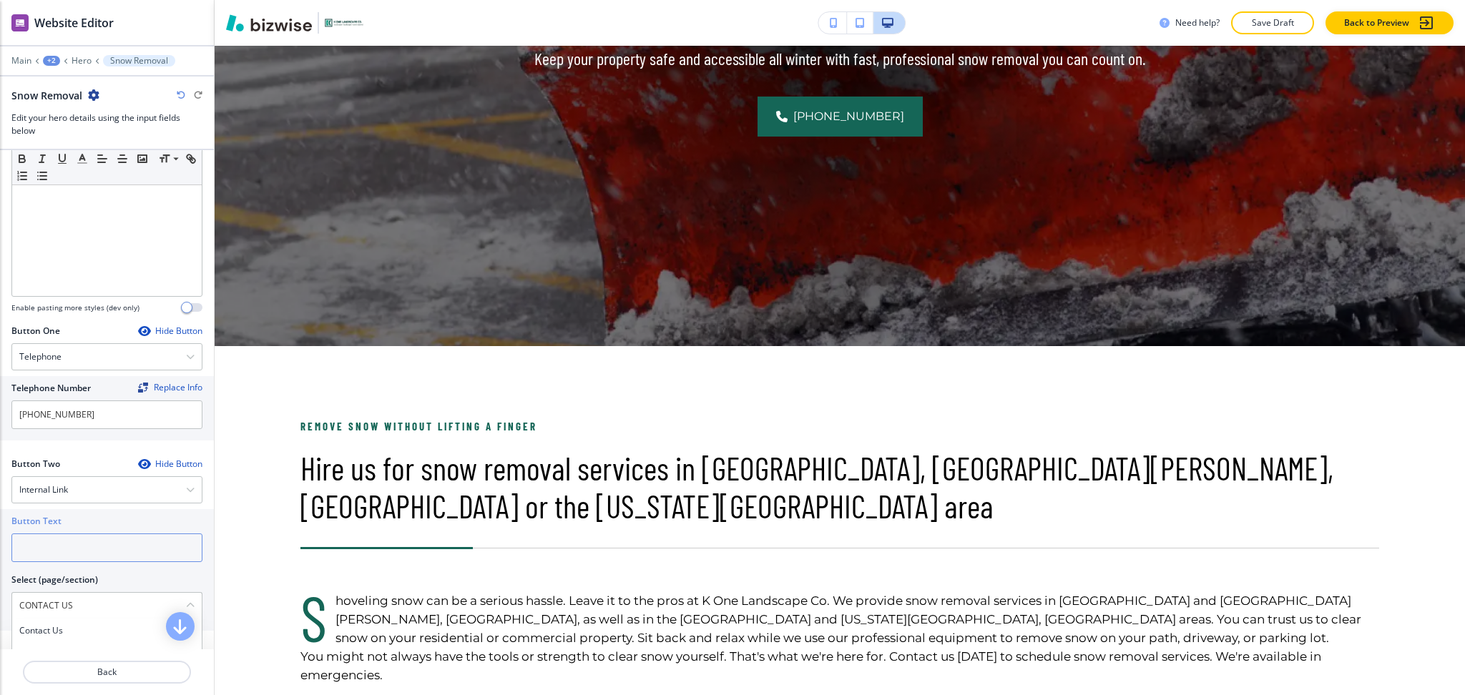
click at [46, 533] on div "Button Text" at bounding box center [106, 538] width 191 height 47
paste input "CONTACT US"
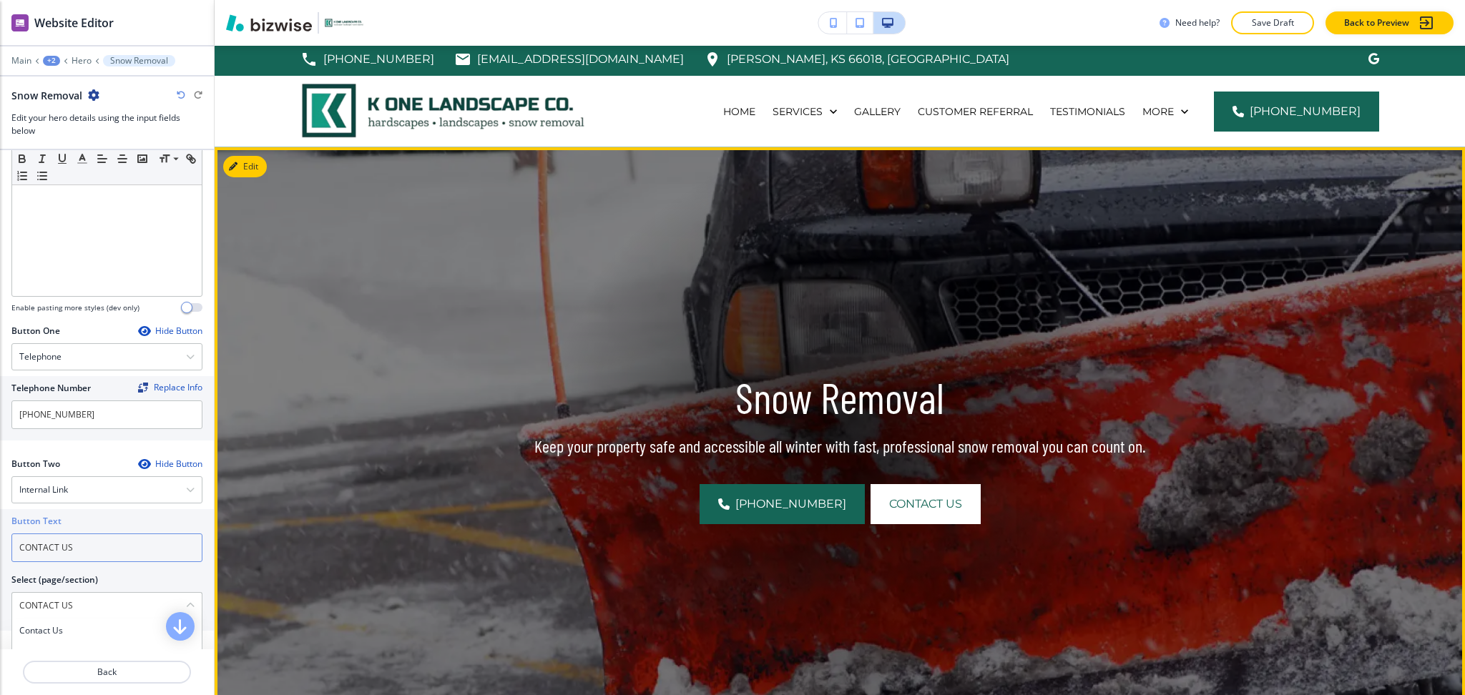
scroll to position [0, 0]
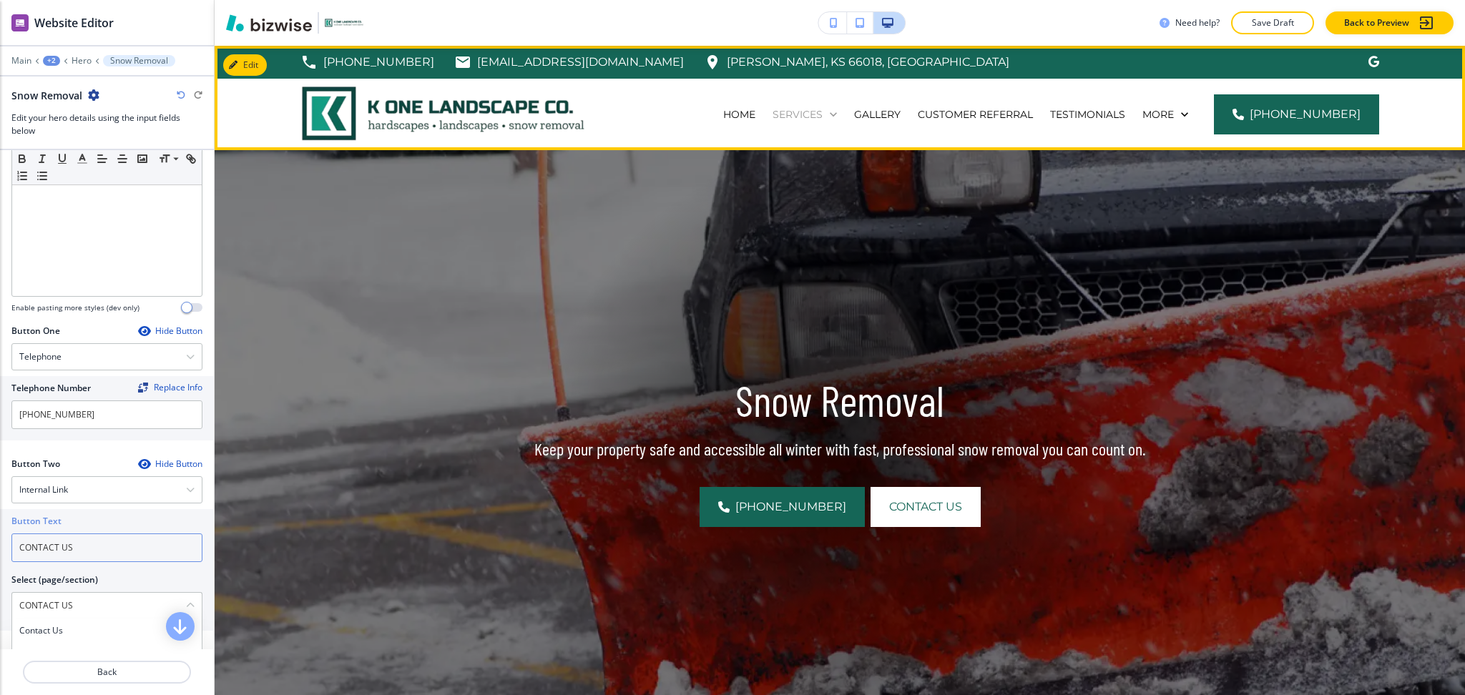
type input "CONTACT US"
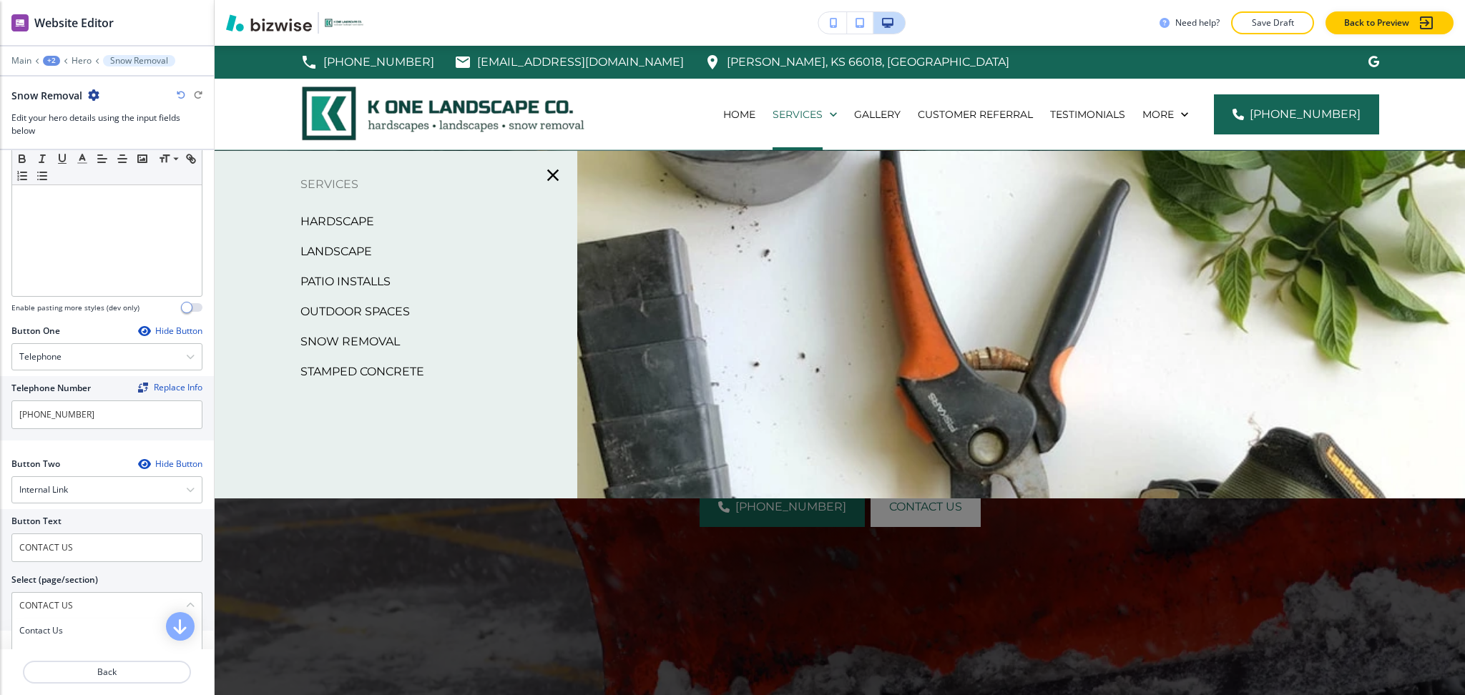
click at [385, 371] on p "Stamped Concrete" at bounding box center [362, 371] width 124 height 21
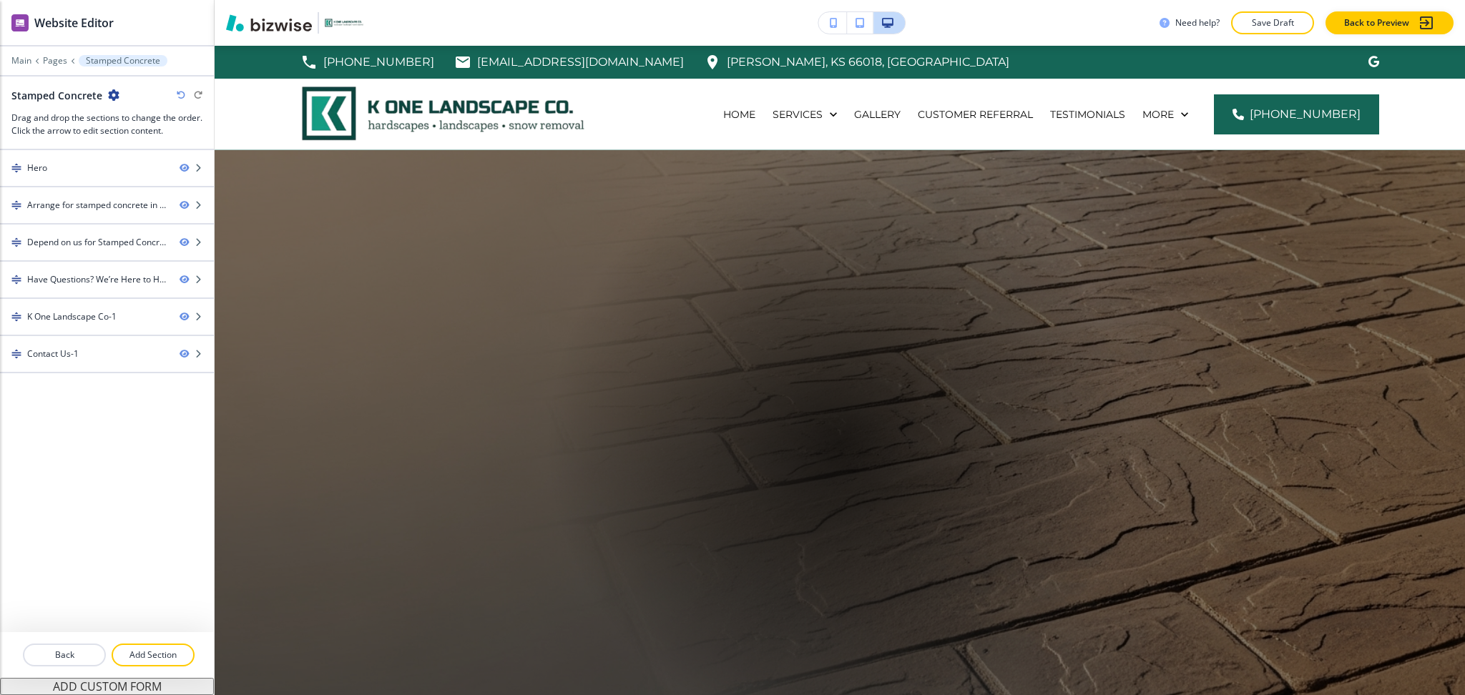
click at [72, 94] on h2 "Stamped Concrete" at bounding box center [56, 95] width 91 height 15
copy div "Stamped Concrete"
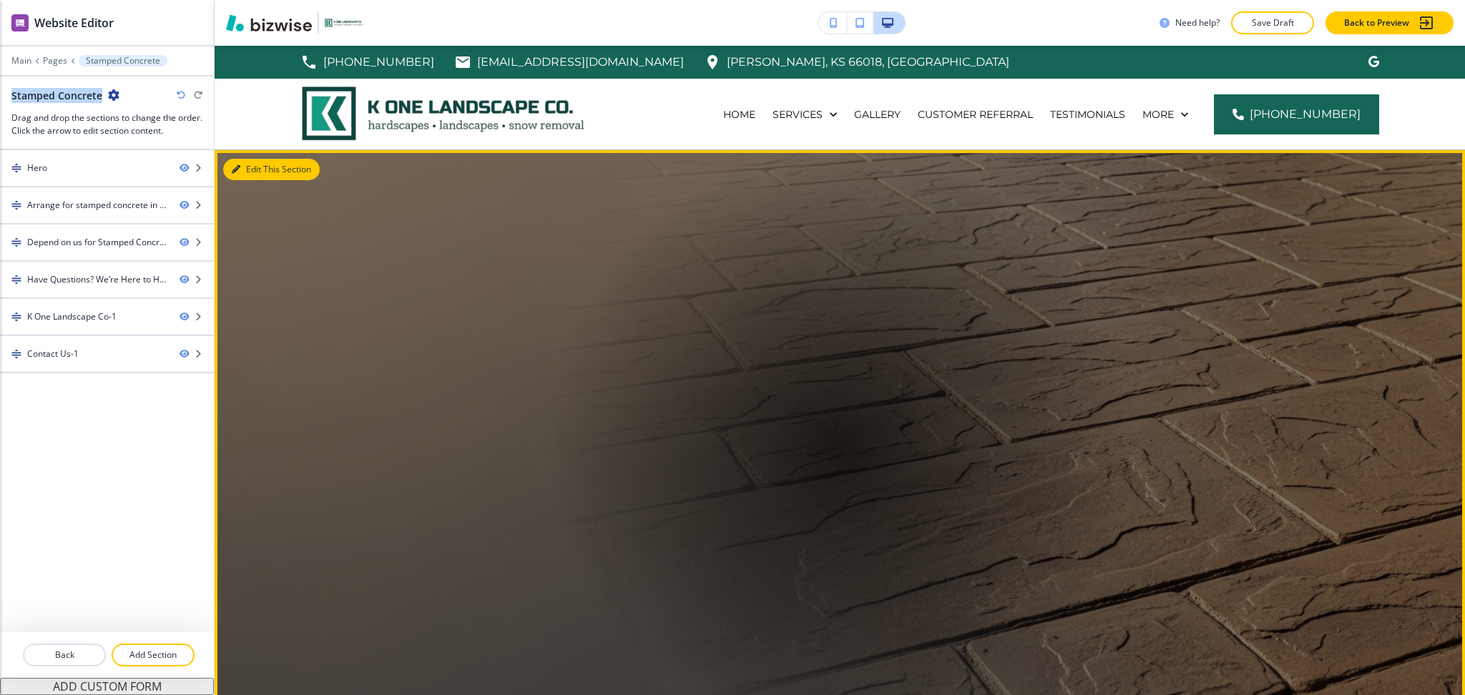
click at [238, 166] on icon "button" at bounding box center [236, 169] width 9 height 9
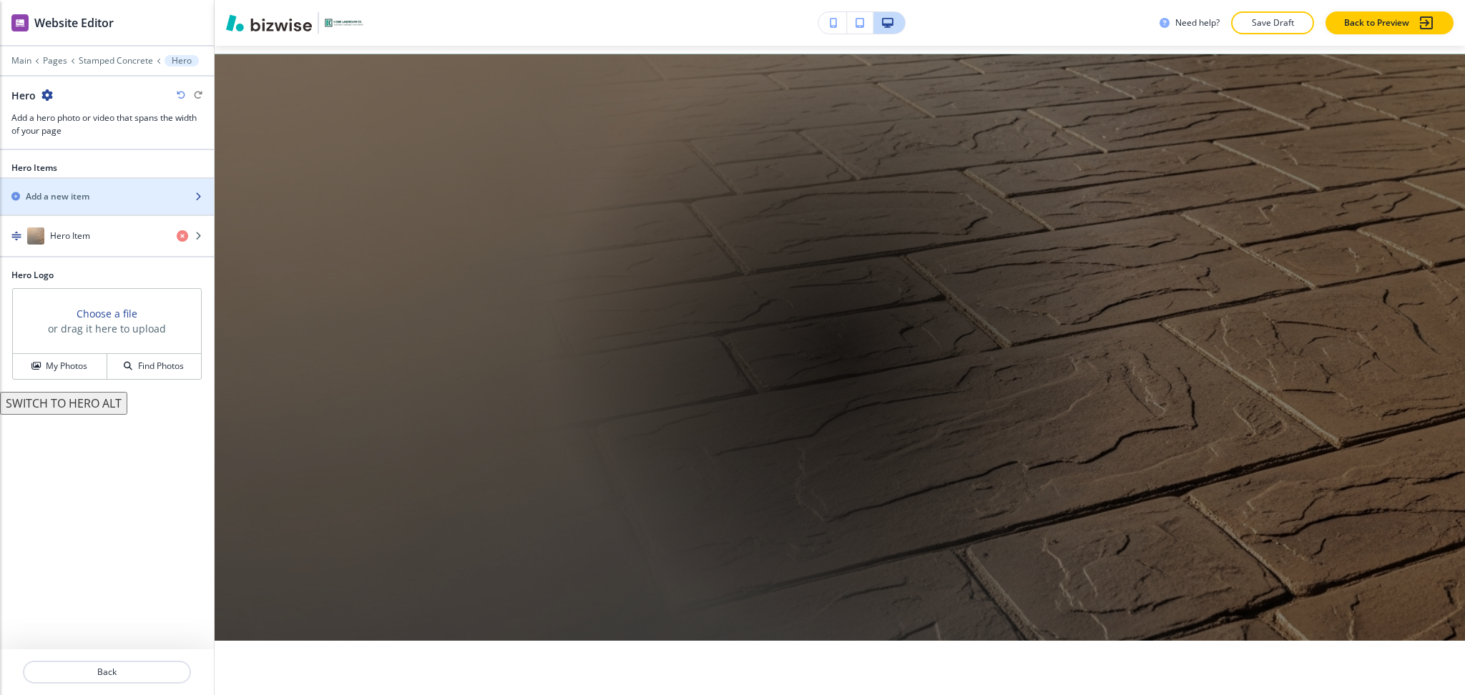
scroll to position [104, 0]
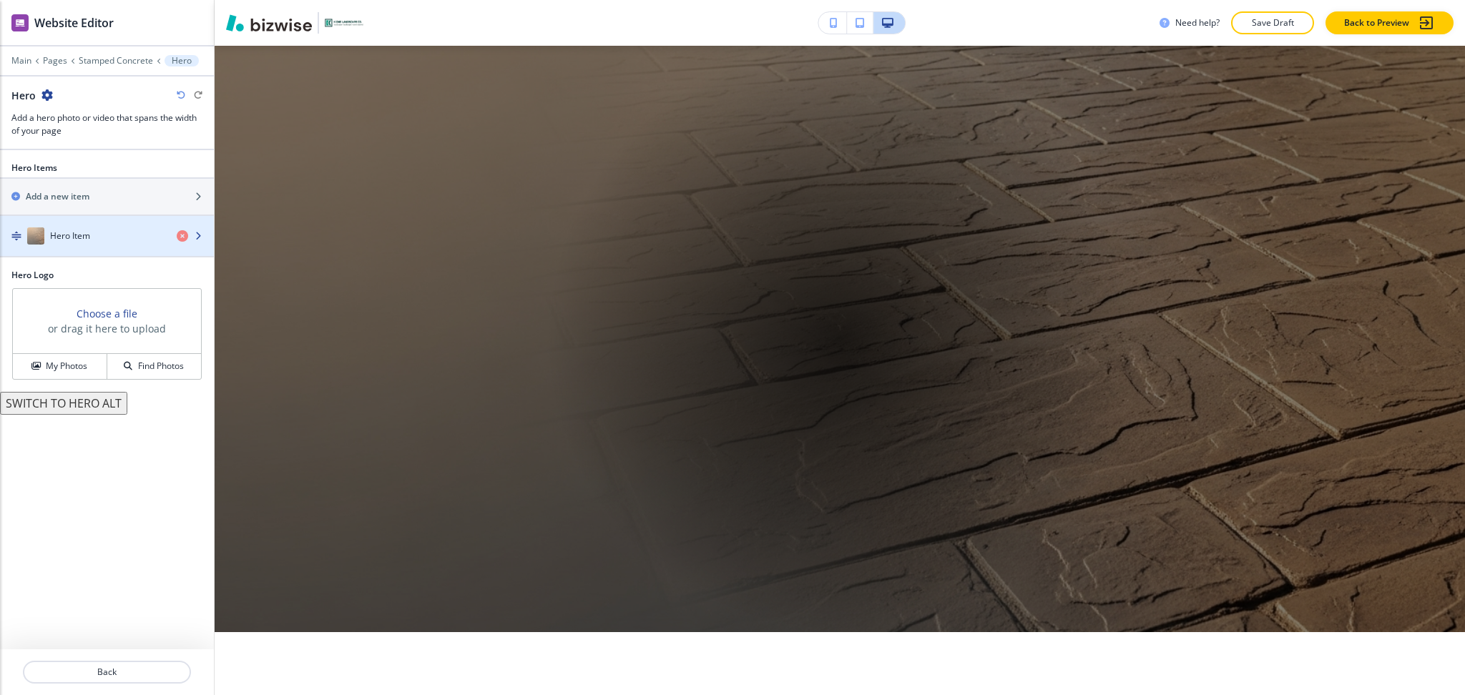
click at [74, 245] on div "button" at bounding box center [107, 250] width 214 height 11
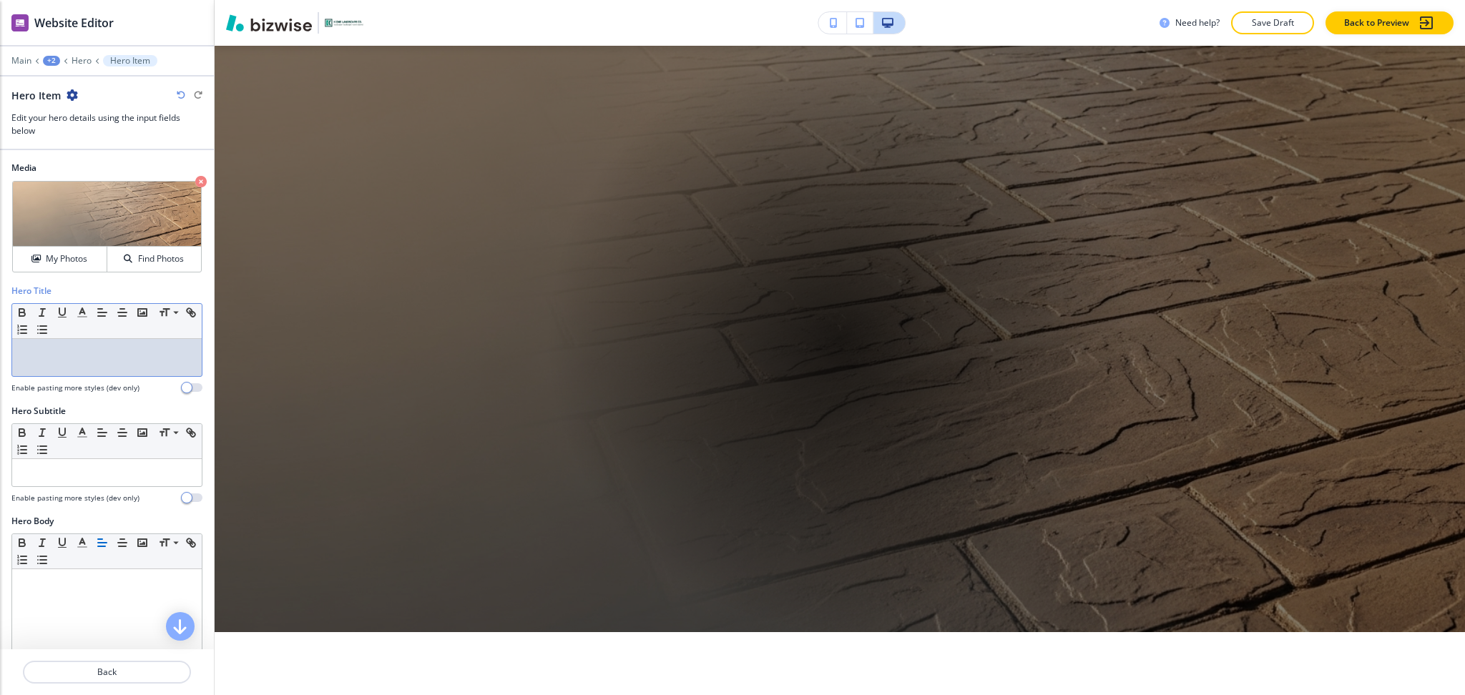
click at [120, 373] on div at bounding box center [107, 357] width 190 height 37
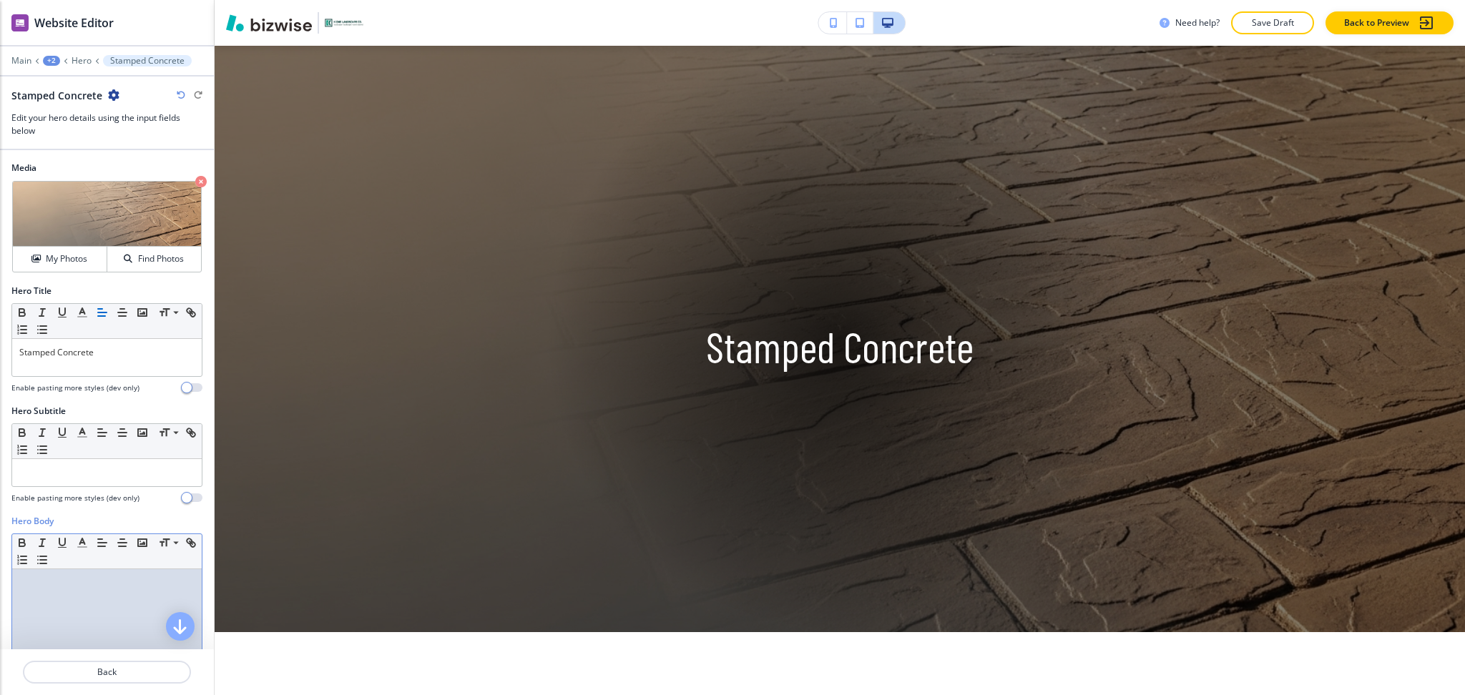
click at [109, 604] on div at bounding box center [107, 662] width 190 height 186
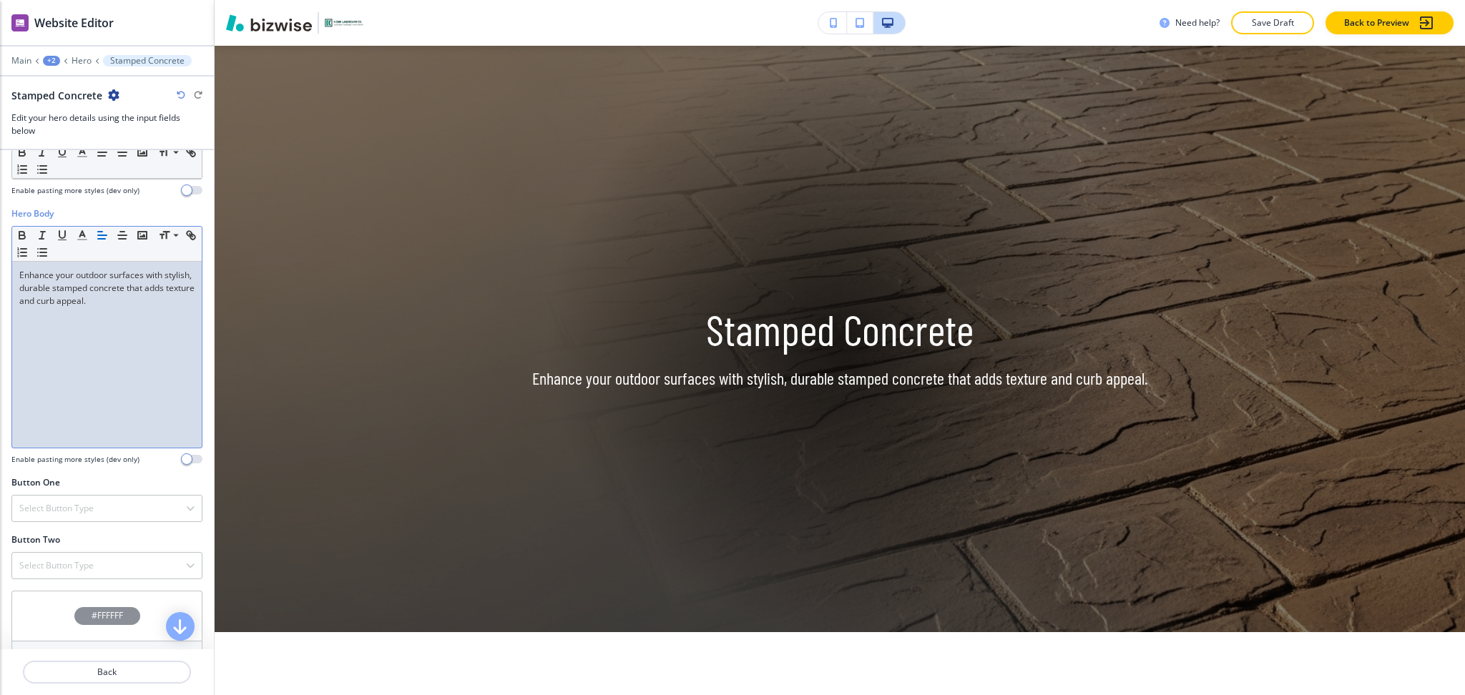
scroll to position [383, 0]
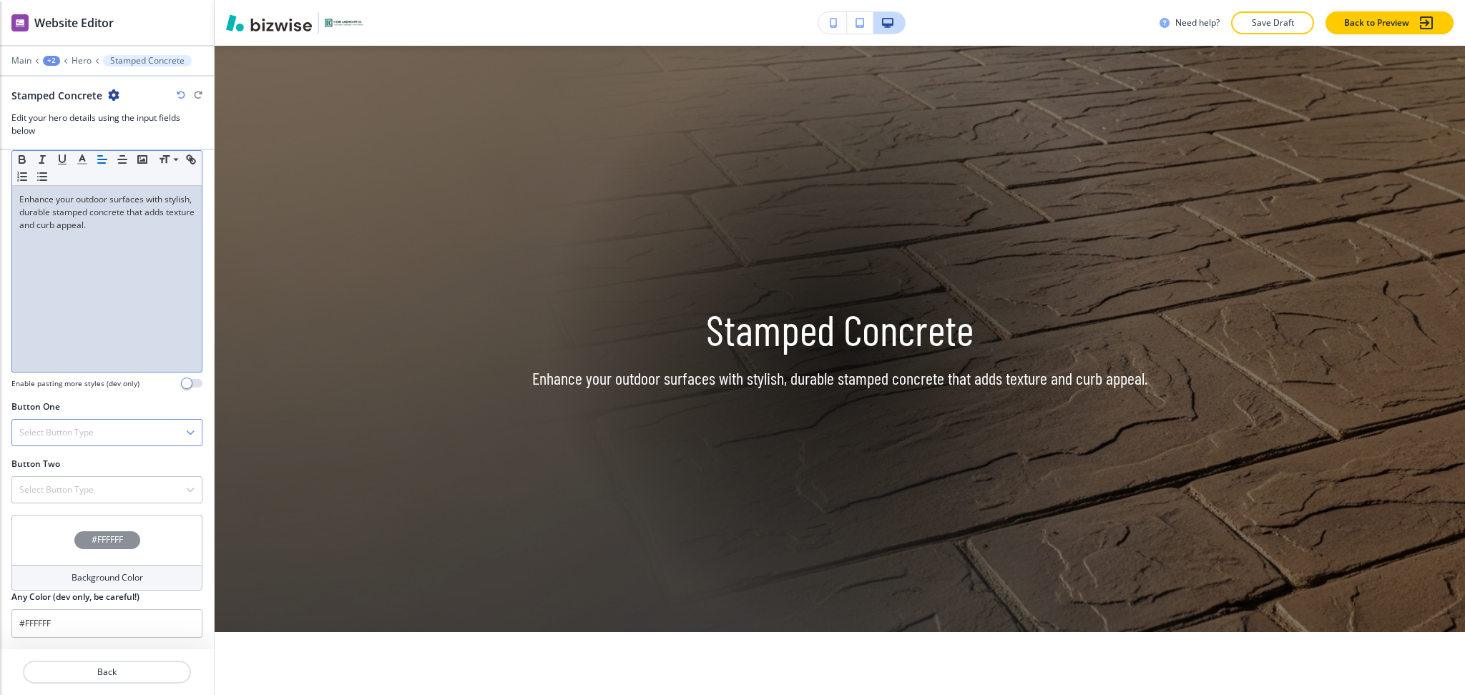
click at [107, 429] on div "Select Button Type" at bounding box center [107, 433] width 190 height 26
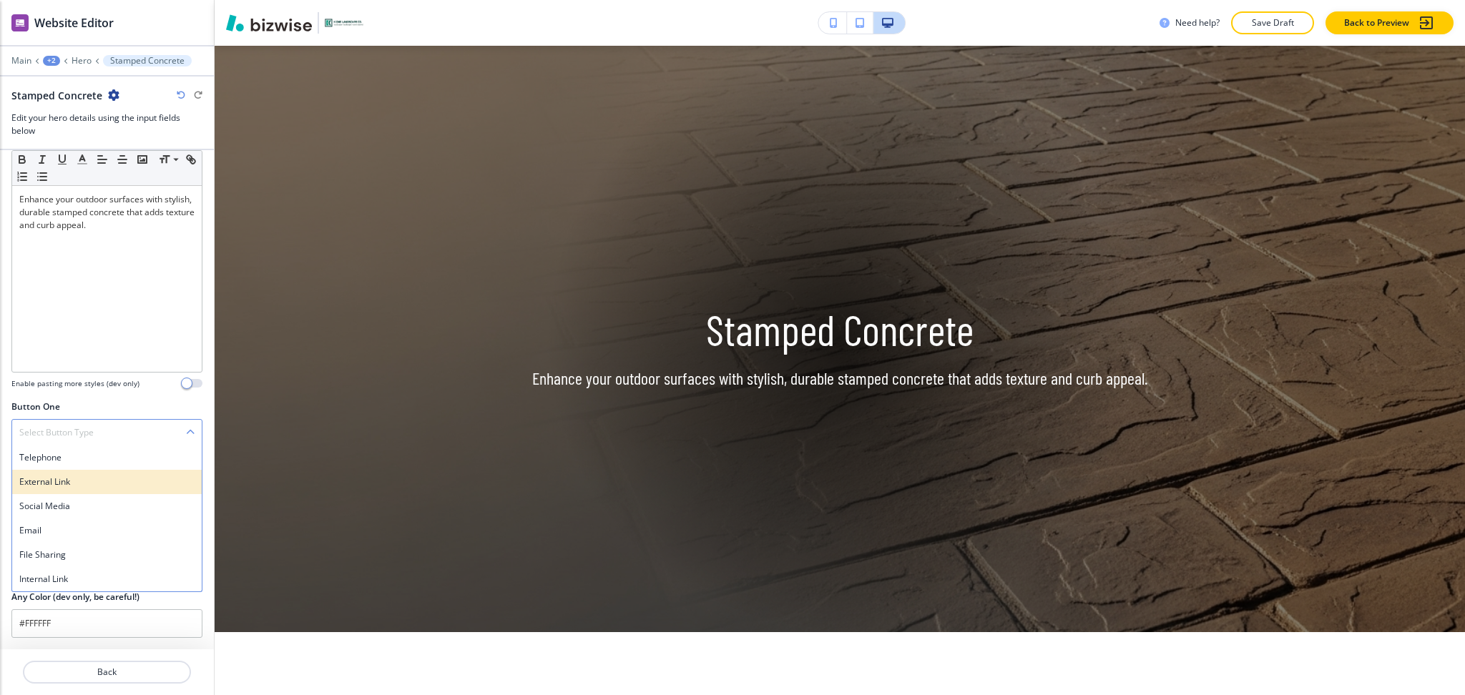
click at [81, 485] on h4 "External Link" at bounding box center [106, 482] width 175 height 13
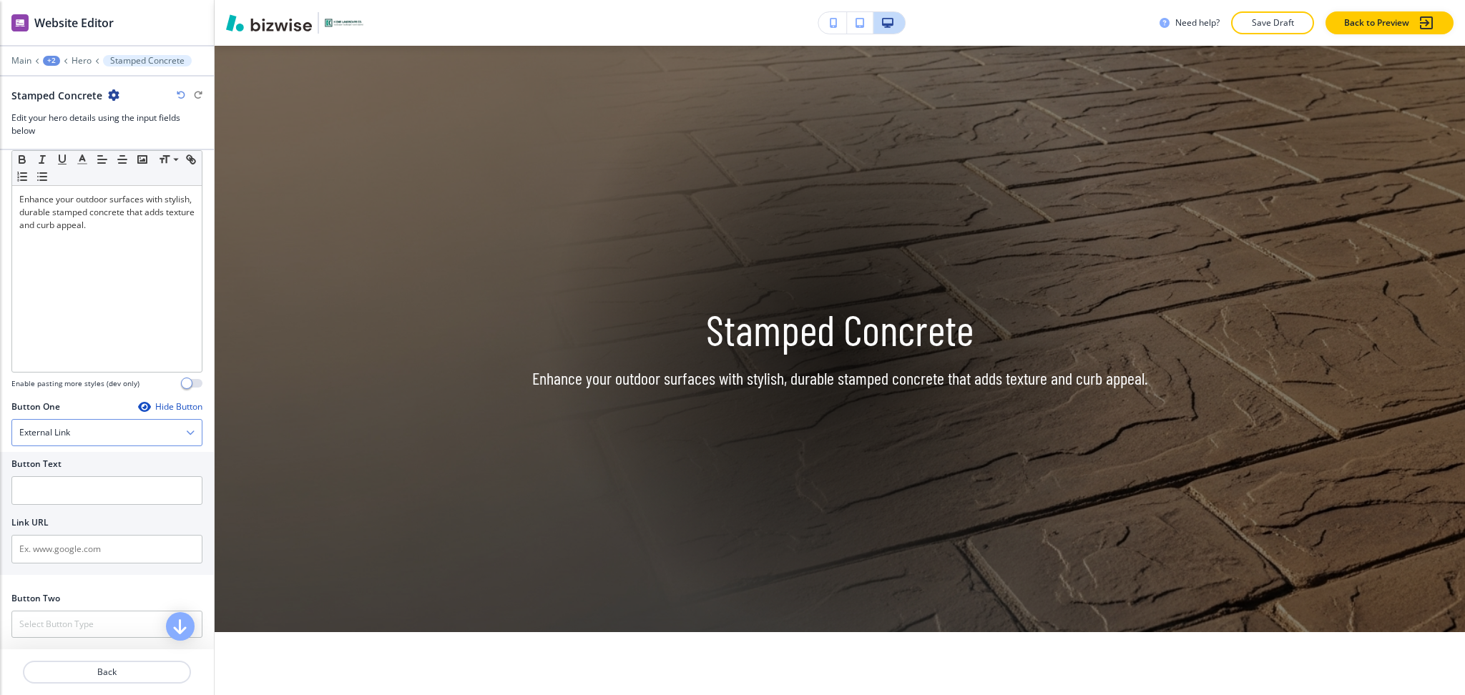
click at [77, 430] on div "External Link" at bounding box center [107, 433] width 190 height 26
click at [82, 463] on div "Telephone" at bounding box center [107, 458] width 190 height 24
click at [74, 492] on input "text" at bounding box center [106, 490] width 191 height 29
paste input "[PHONE_NUMBER]"
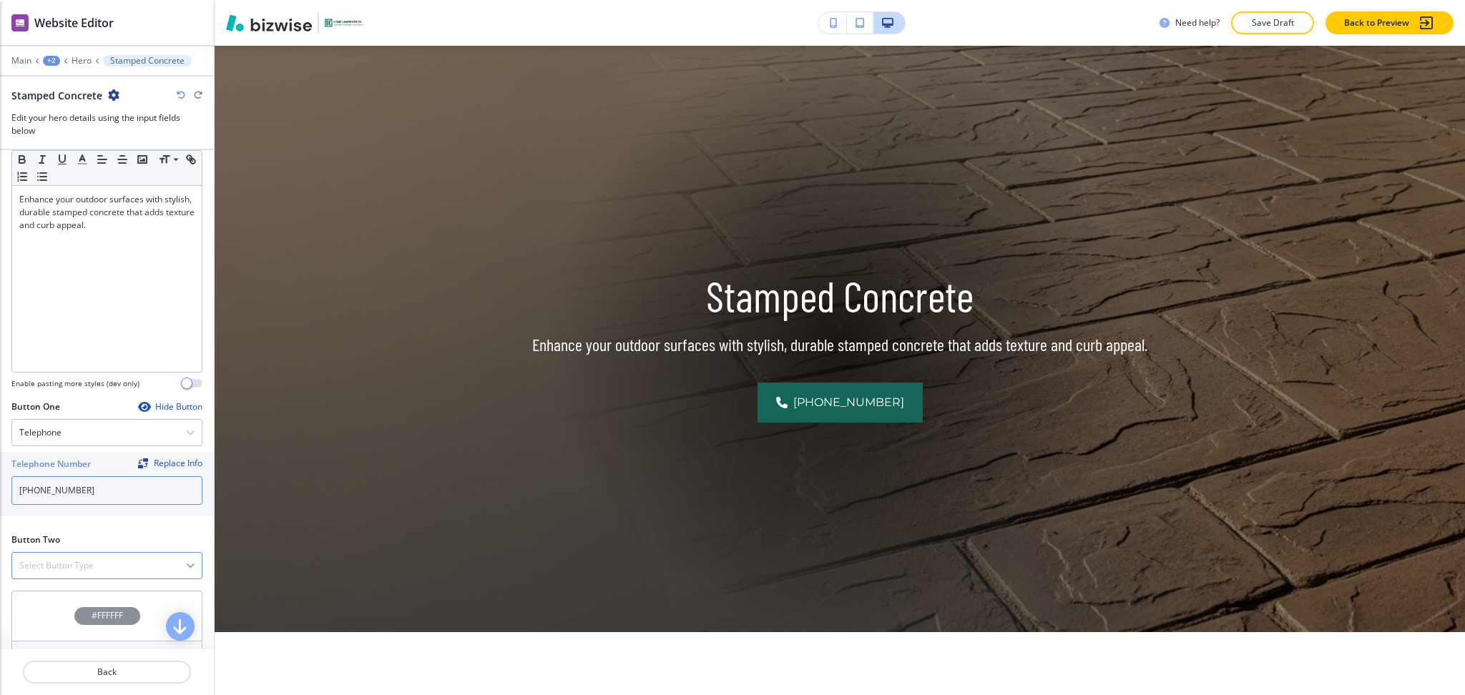
type input "[PHONE_NUMBER]"
click at [85, 562] on h4 "Select Button Type" at bounding box center [56, 565] width 74 height 13
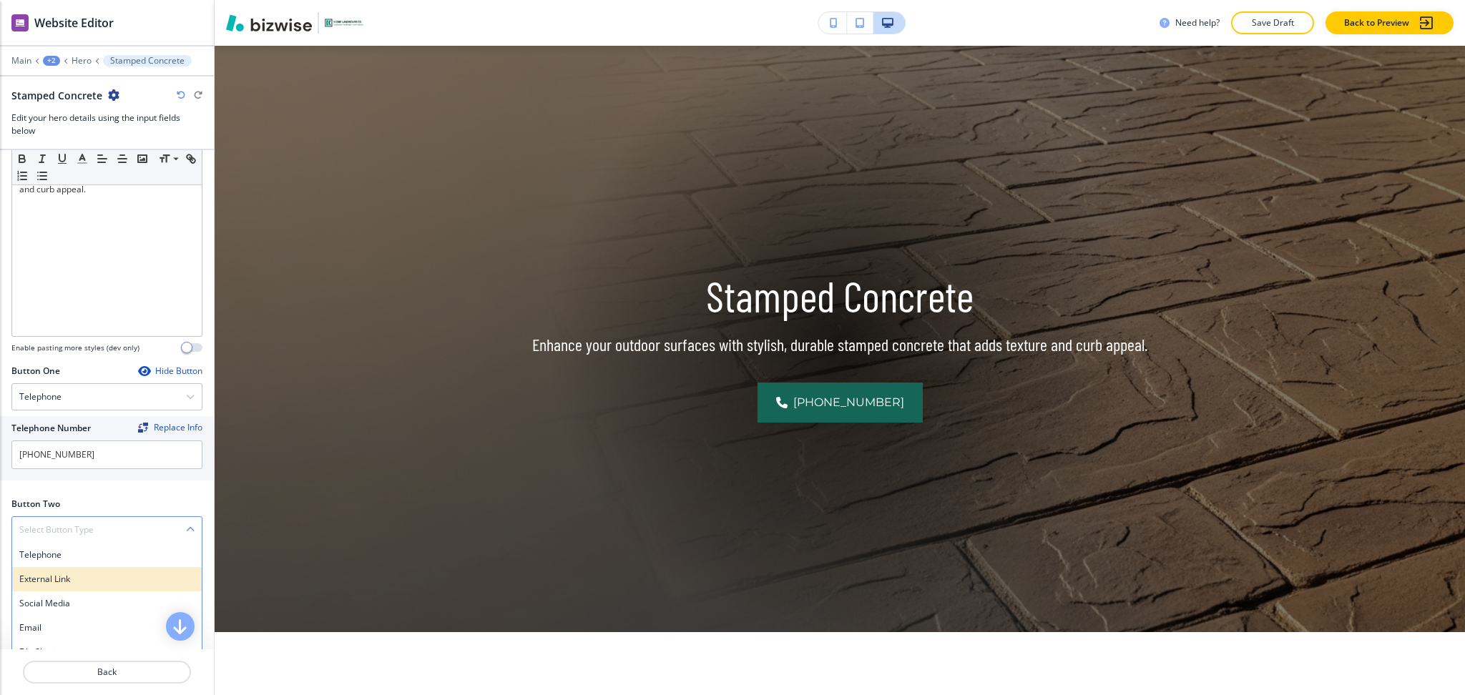
scroll to position [459, 0]
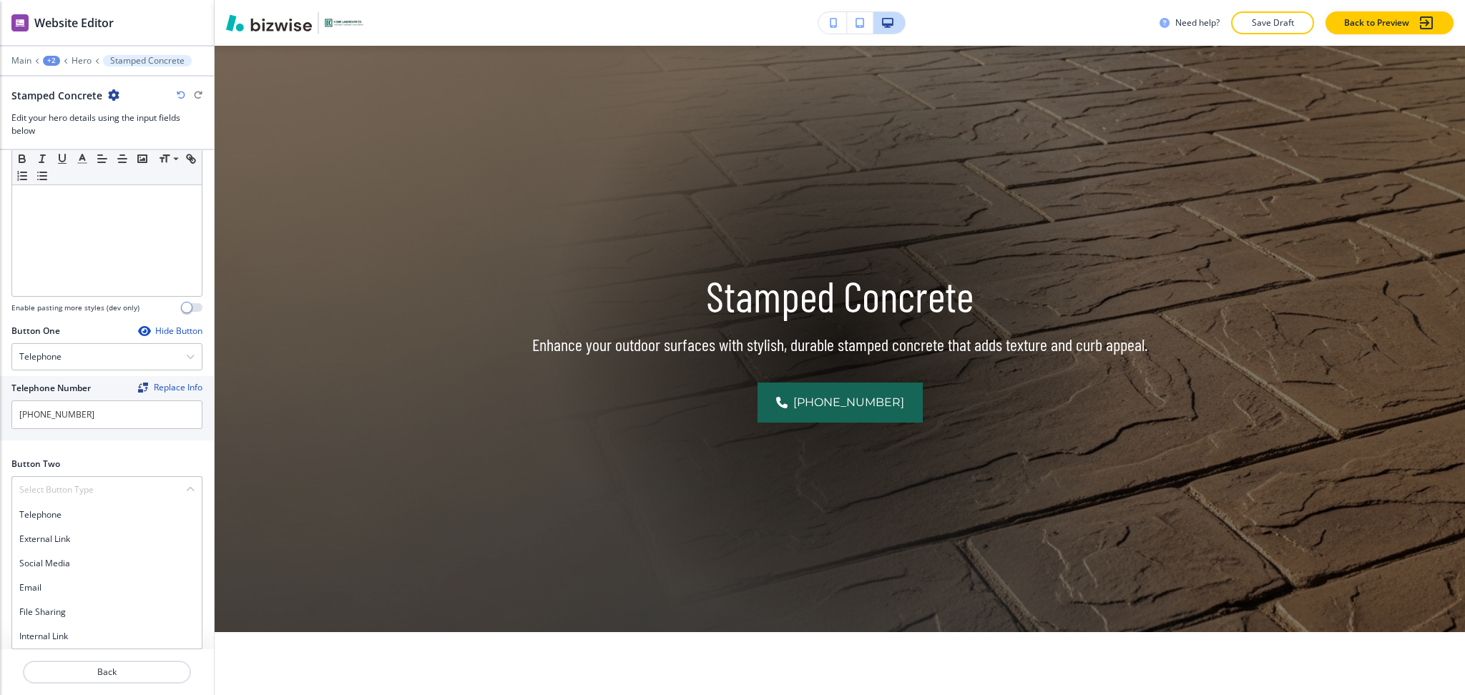
click at [60, 636] on h4 "Internal Link" at bounding box center [106, 636] width 175 height 13
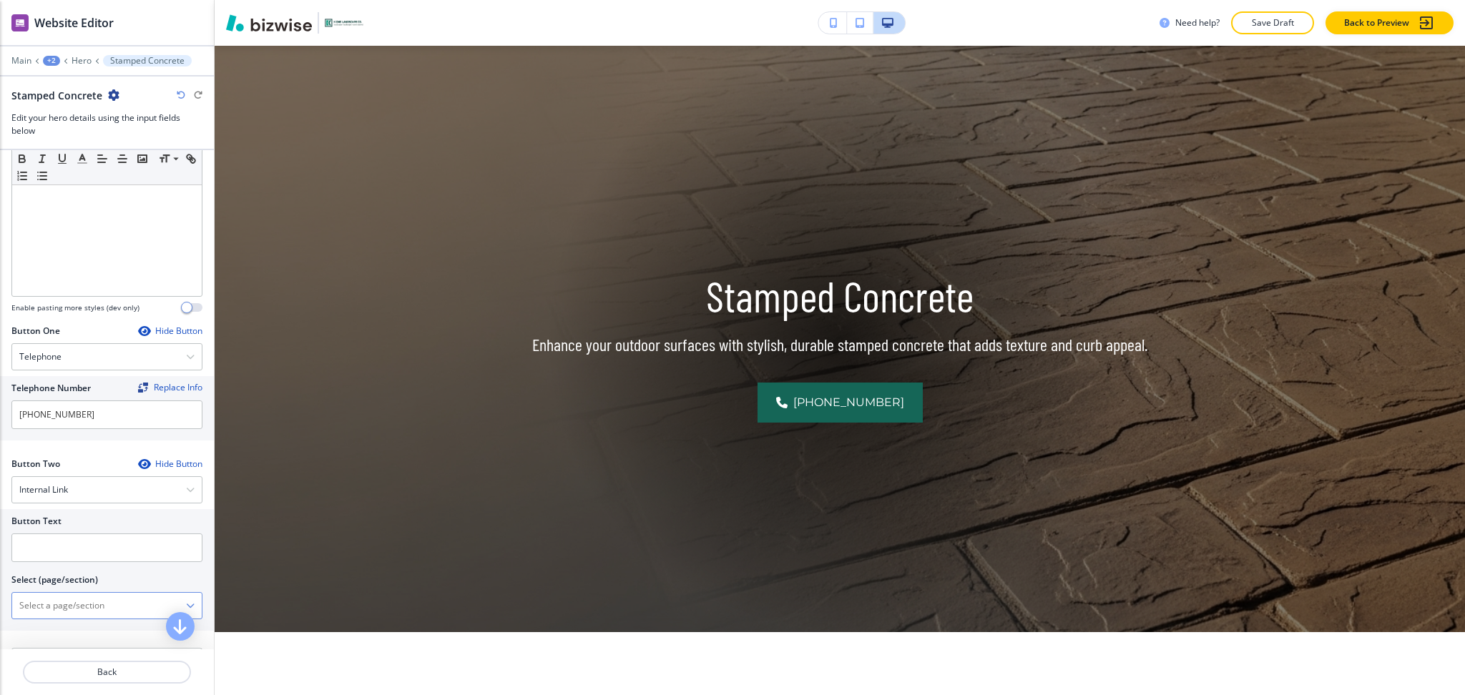
click at [64, 612] on \(page\/section\) "Manual Input" at bounding box center [99, 606] width 174 height 24
drag, startPoint x: 72, startPoint y: 598, endPoint x: 7, endPoint y: 600, distance: 64.4
click at [4, 598] on div "Button Text Select (page/section) CONTACT US Contact Us Contact Us | Hero Conta…" at bounding box center [107, 570] width 214 height 122
click at [41, 630] on h4 "Contact Us" at bounding box center [106, 631] width 175 height 13
type \(page\/section\) "Contact Us"
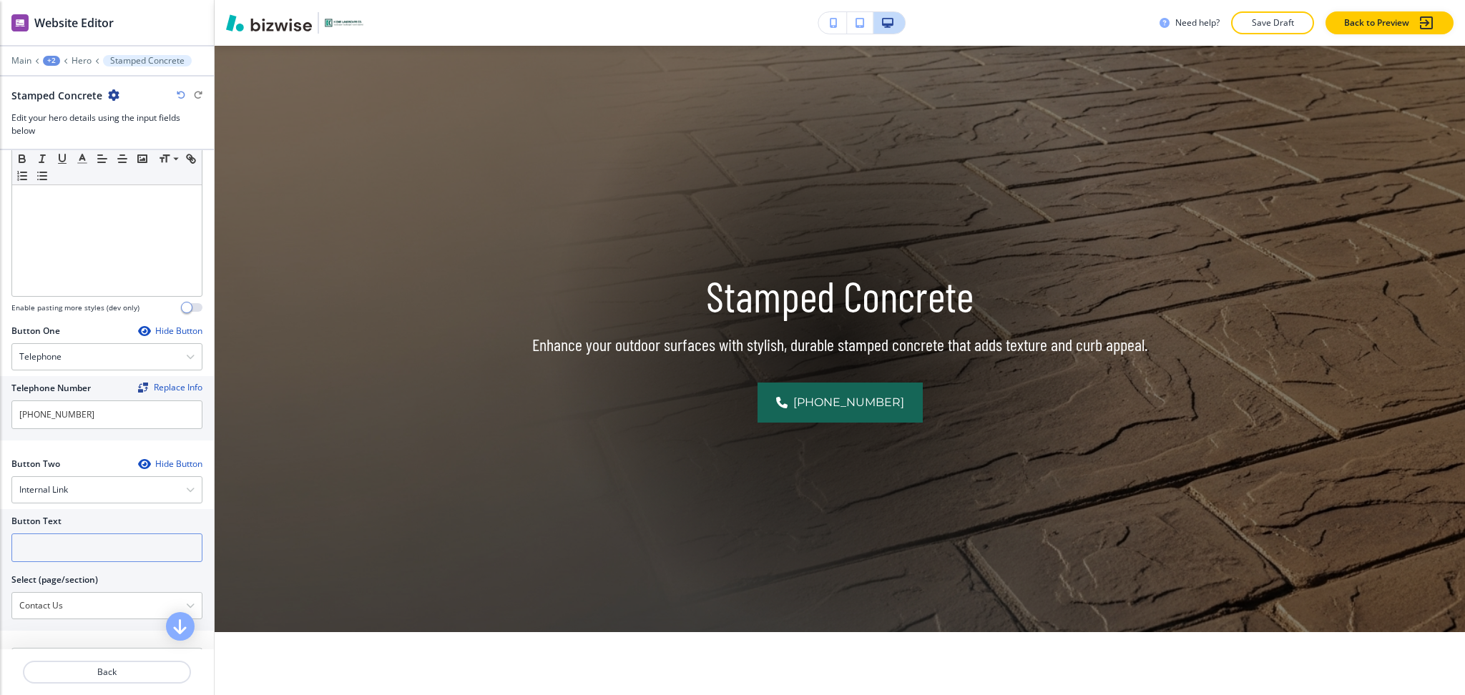
click at [57, 534] on input "text" at bounding box center [106, 548] width 191 height 29
paste input "CONTACT US"
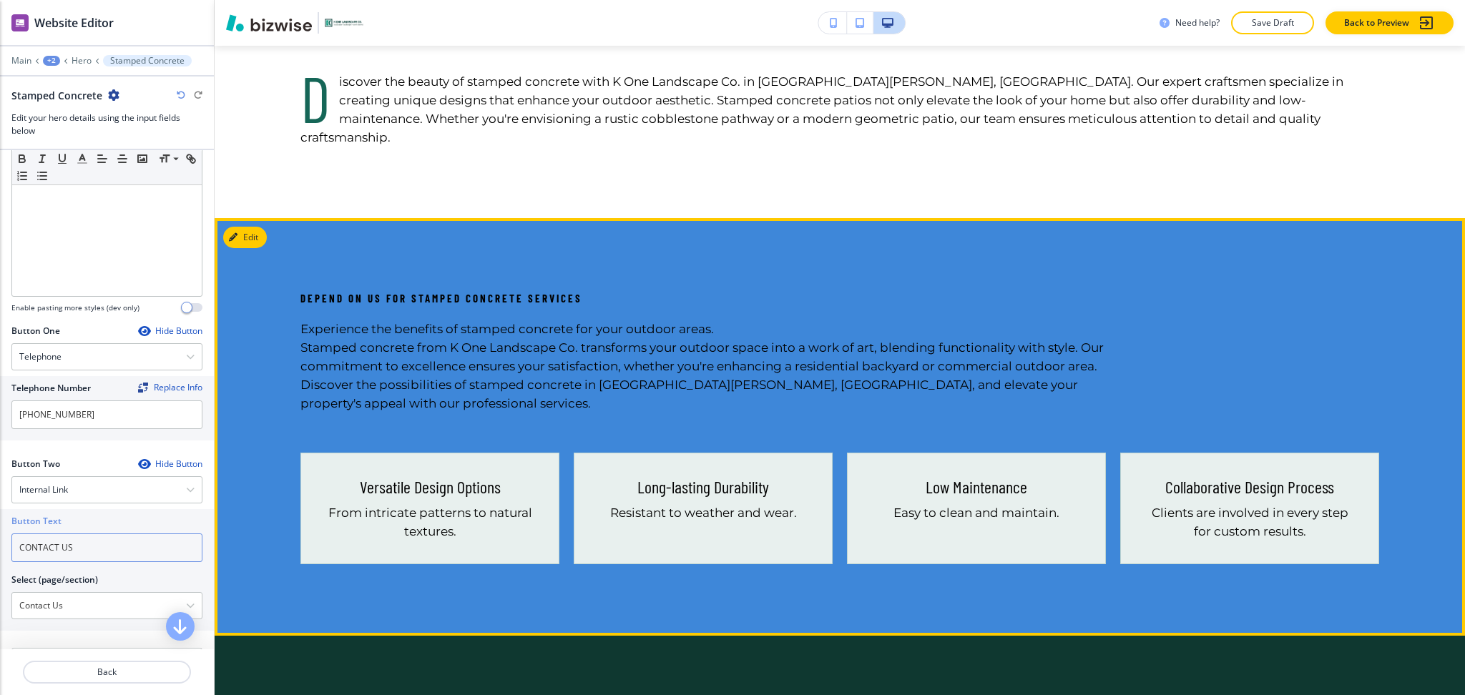
type input "CONTACT US"
click at [264, 227] on button "Edit" at bounding box center [245, 237] width 44 height 21
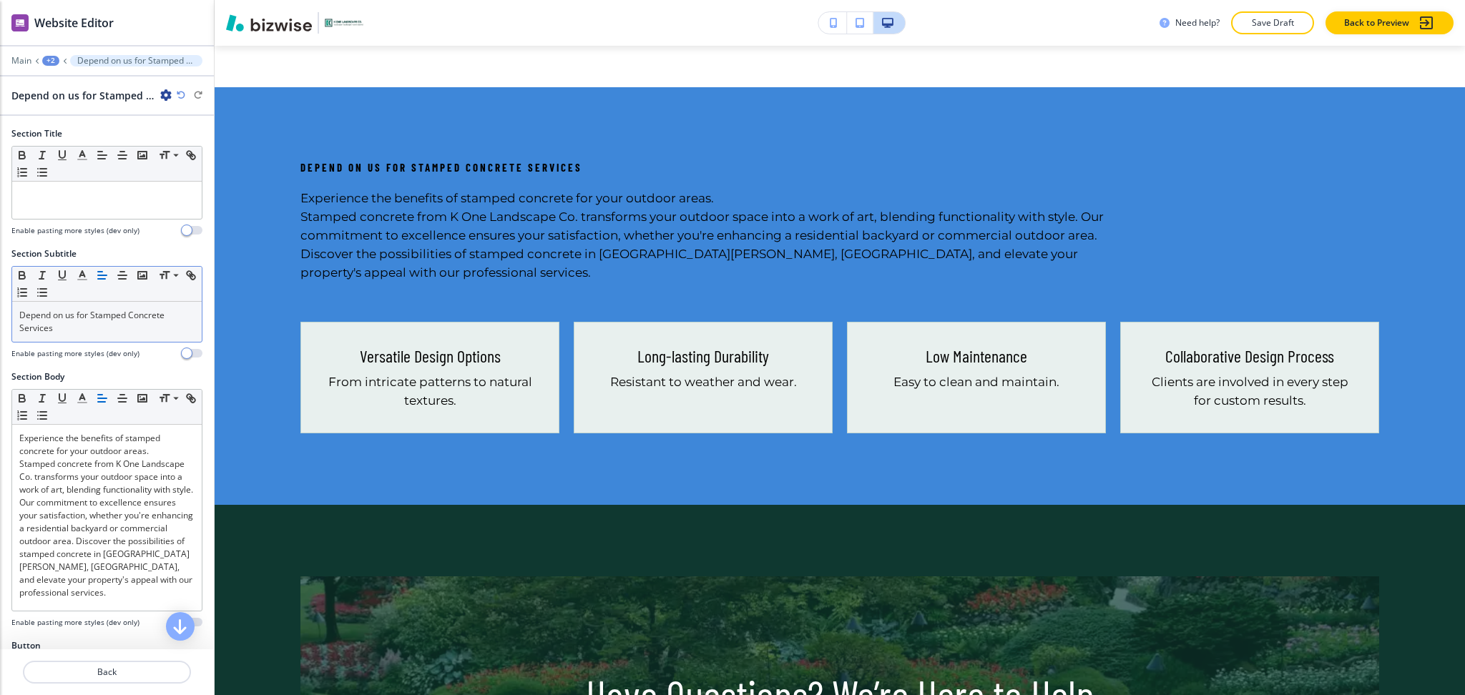
scroll to position [1025, 0]
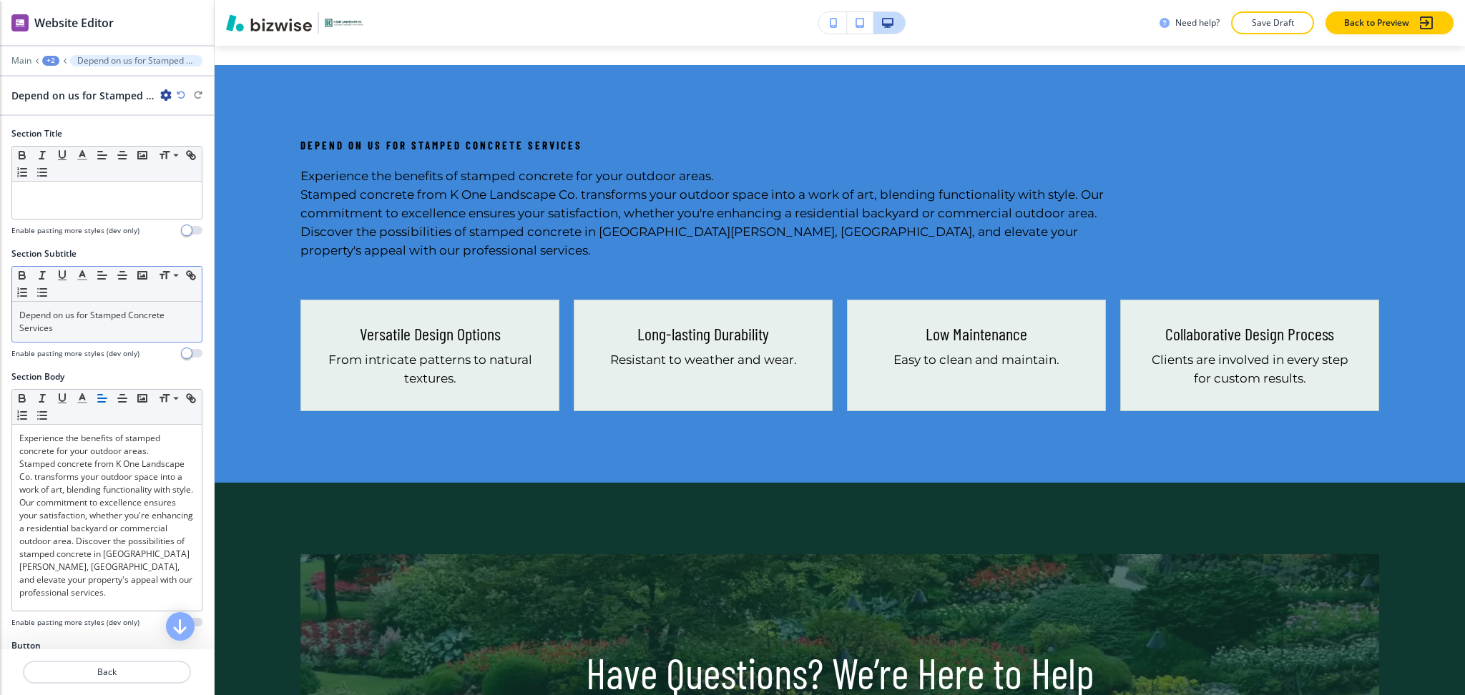
click at [122, 323] on p "Depend on us for Stamped Concrete Services" at bounding box center [106, 322] width 175 height 26
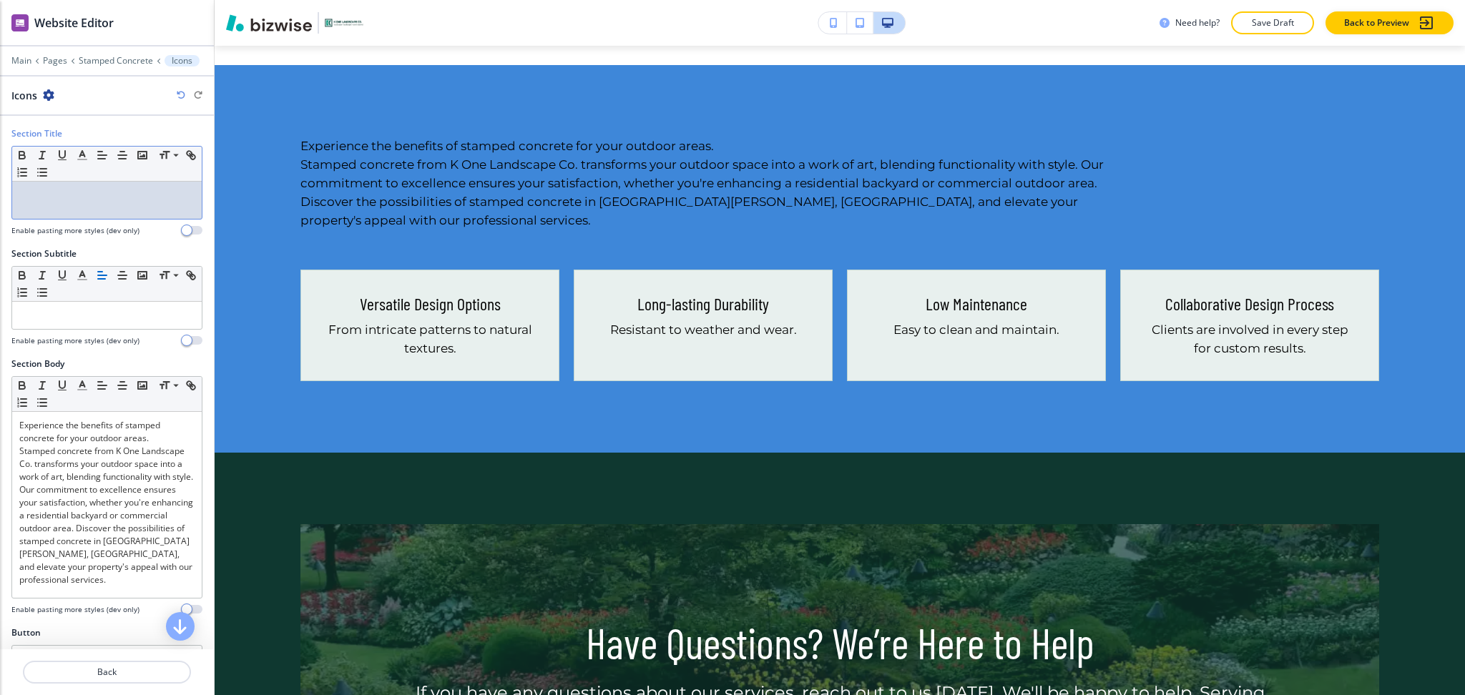
click at [105, 203] on div at bounding box center [107, 200] width 190 height 37
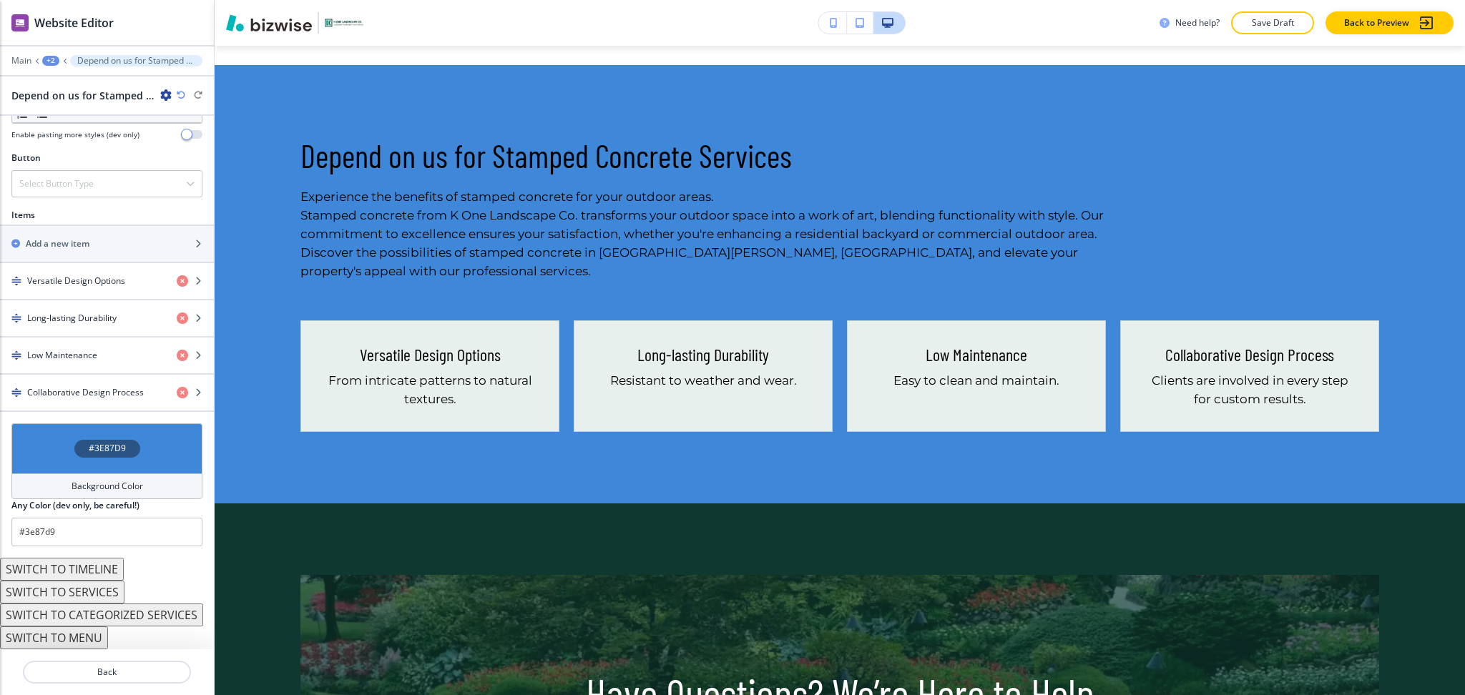
click at [109, 486] on h4 "Background Color" at bounding box center [108, 486] width 72 height 13
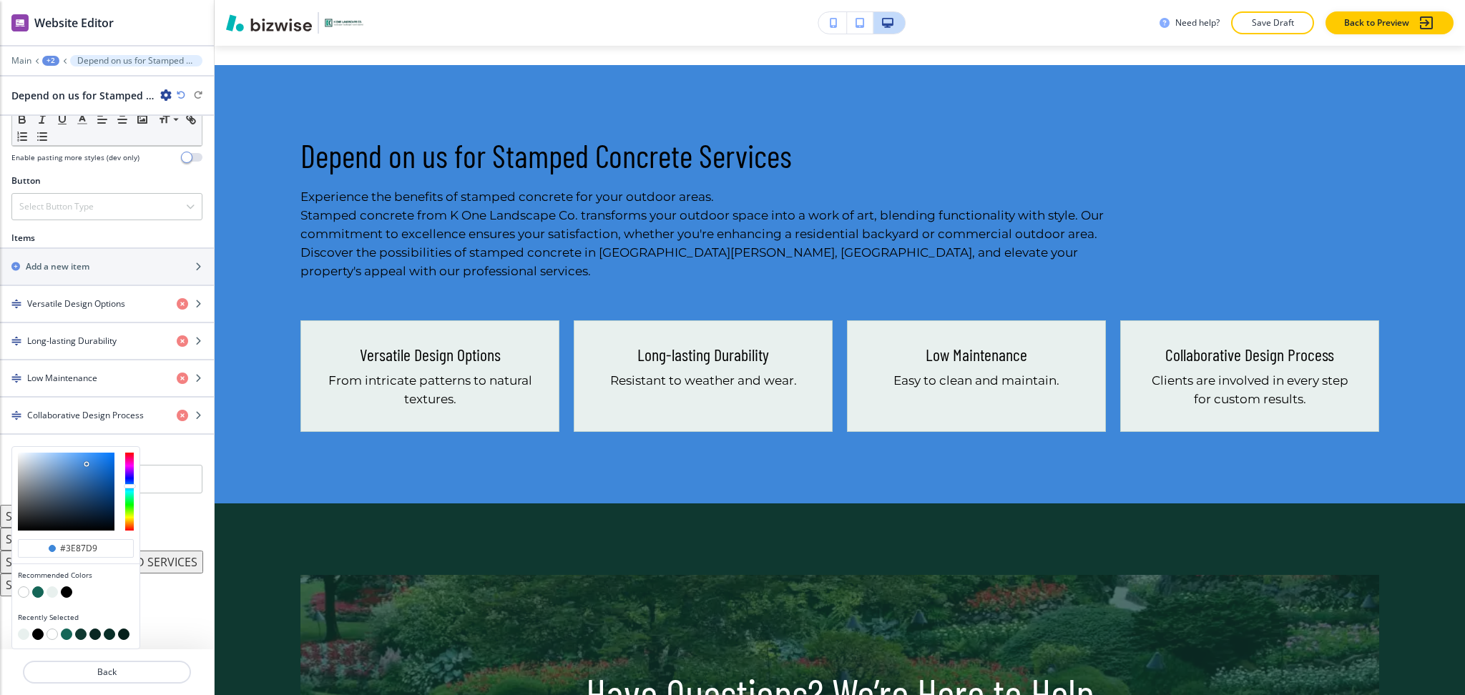
scroll to position [455, 0]
click at [52, 588] on button "button" at bounding box center [52, 592] width 11 height 11
type input "#e8f0ee"
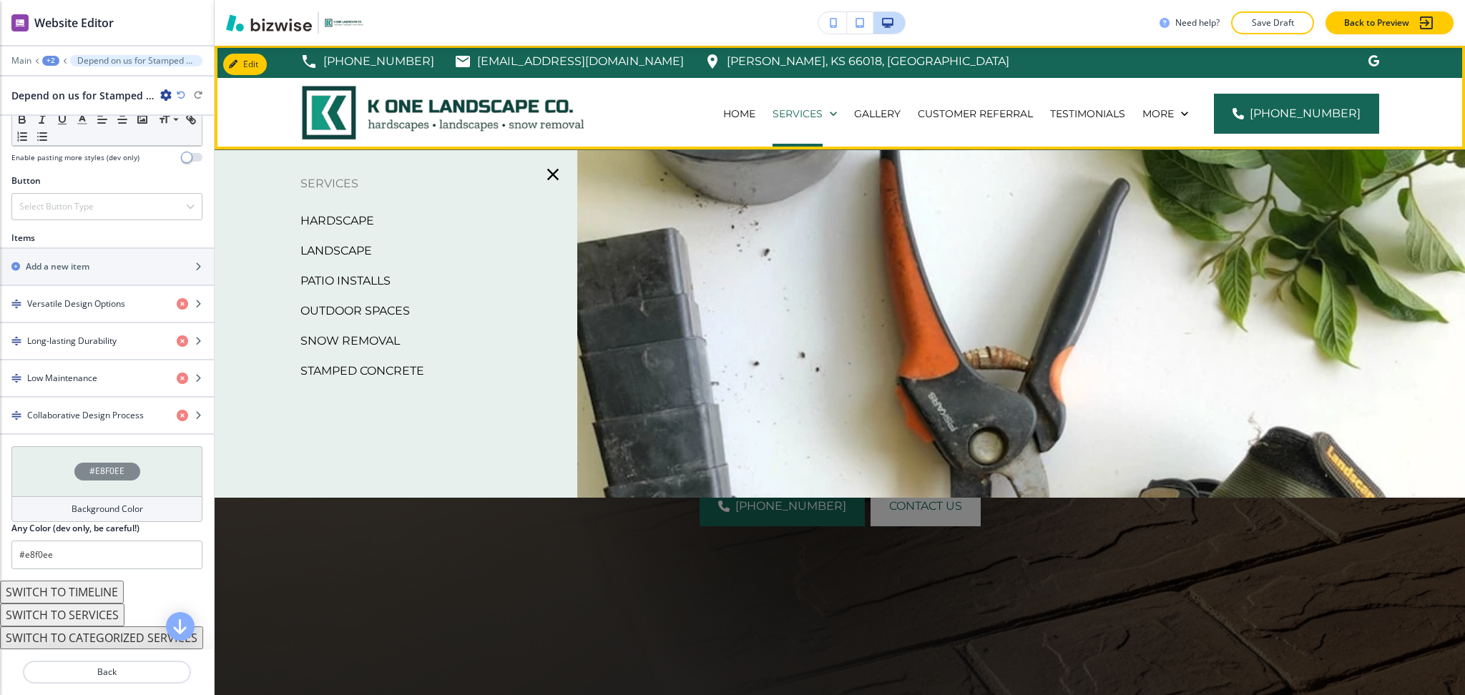
scroll to position [0, 0]
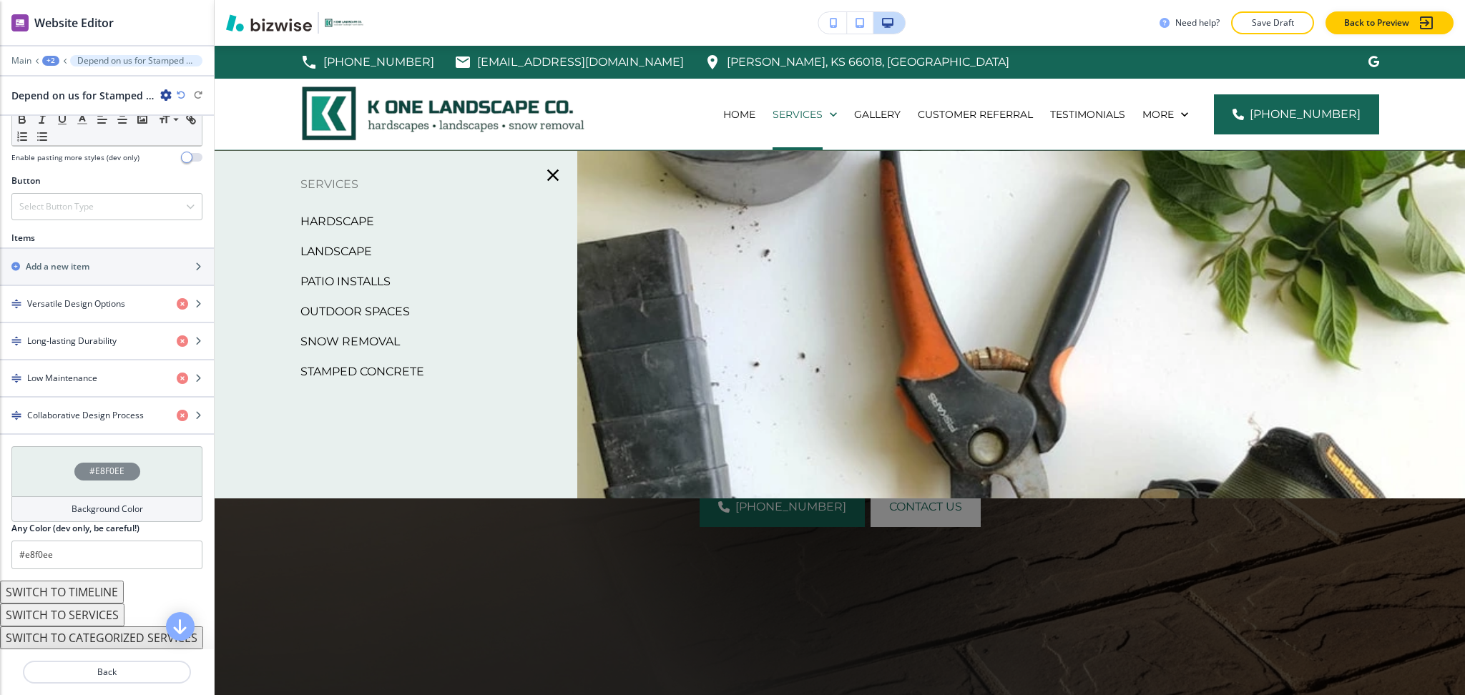
click at [328, 220] on p "Hardscape" at bounding box center [337, 221] width 74 height 21
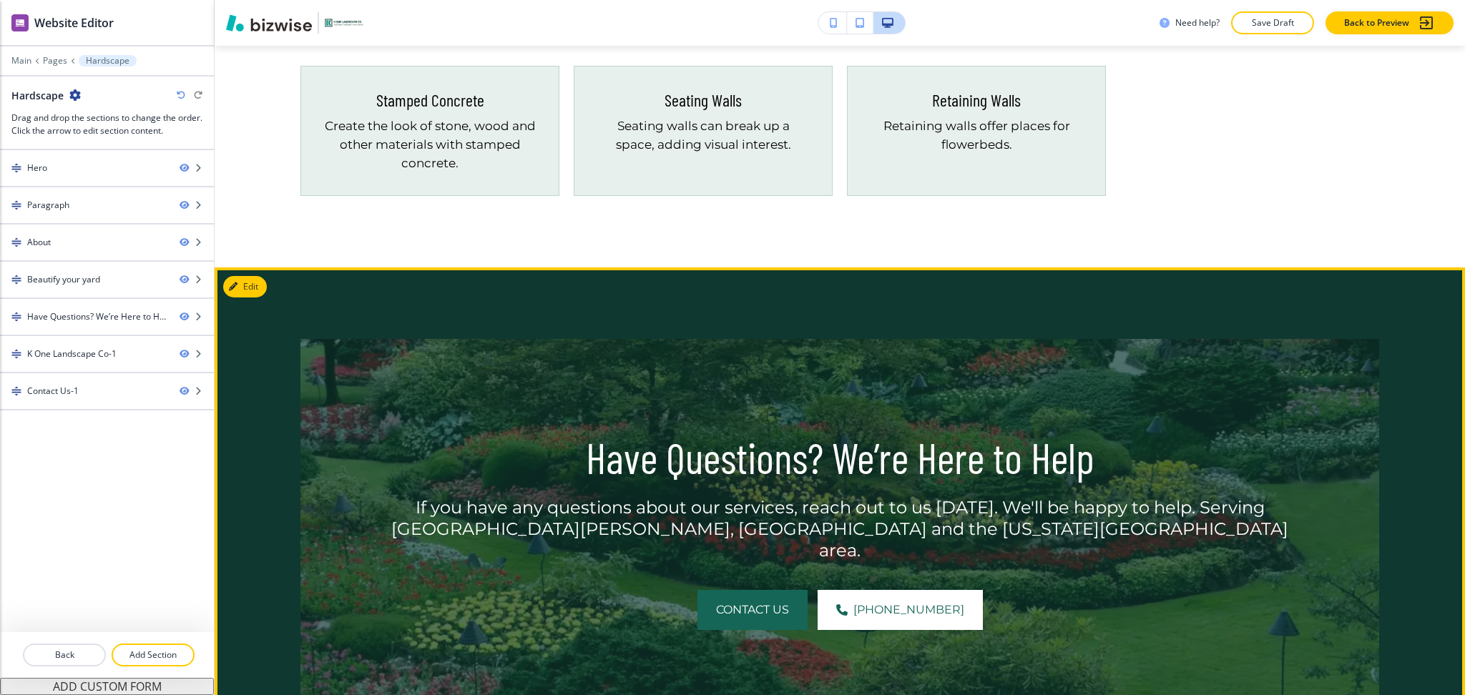
scroll to position [1542, 0]
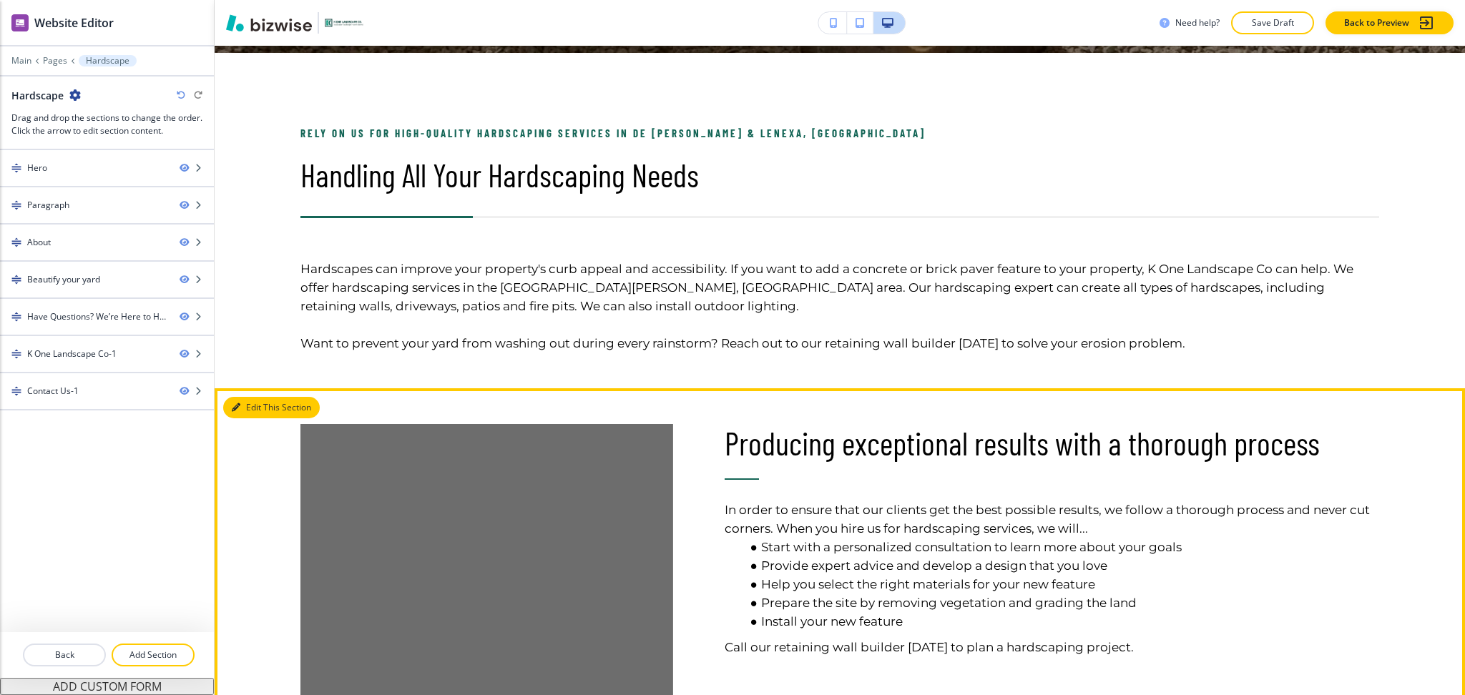
click at [242, 407] on button "Edit This Section" at bounding box center [271, 407] width 97 height 21
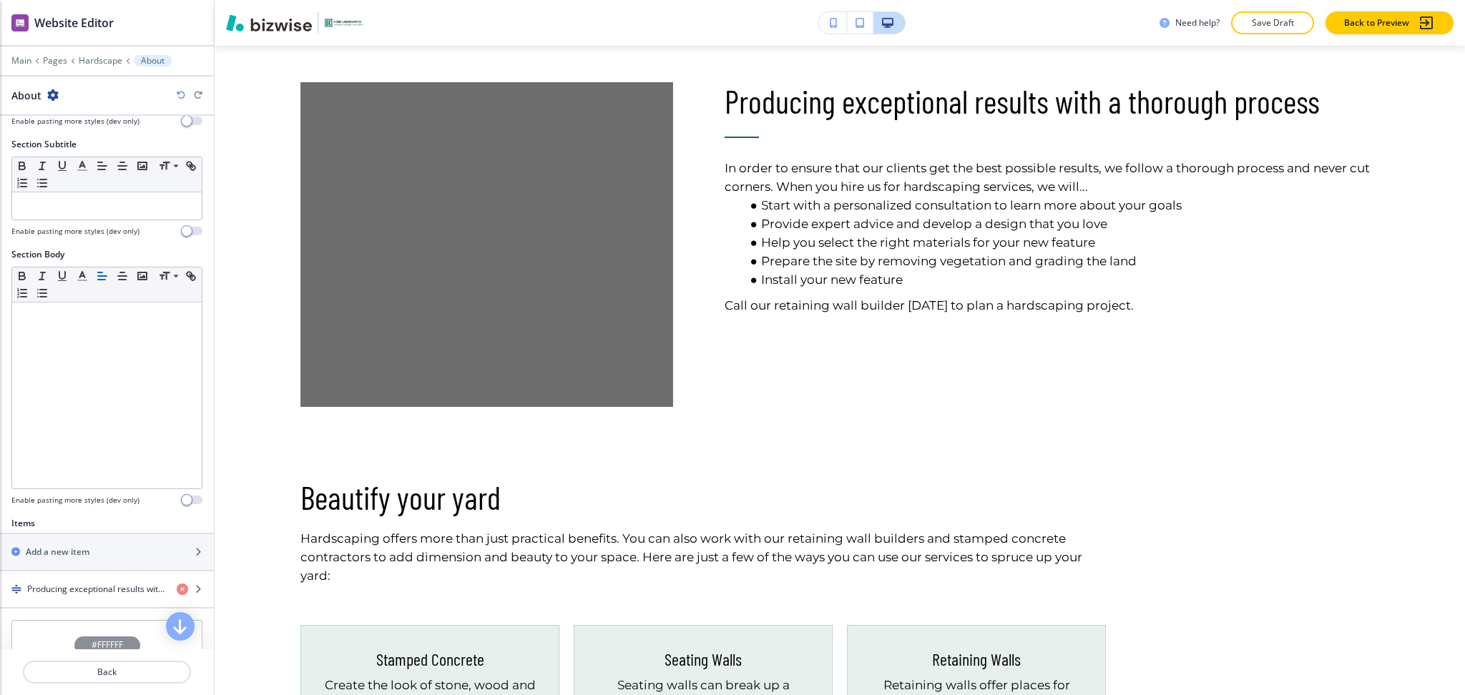
scroll to position [288, 0]
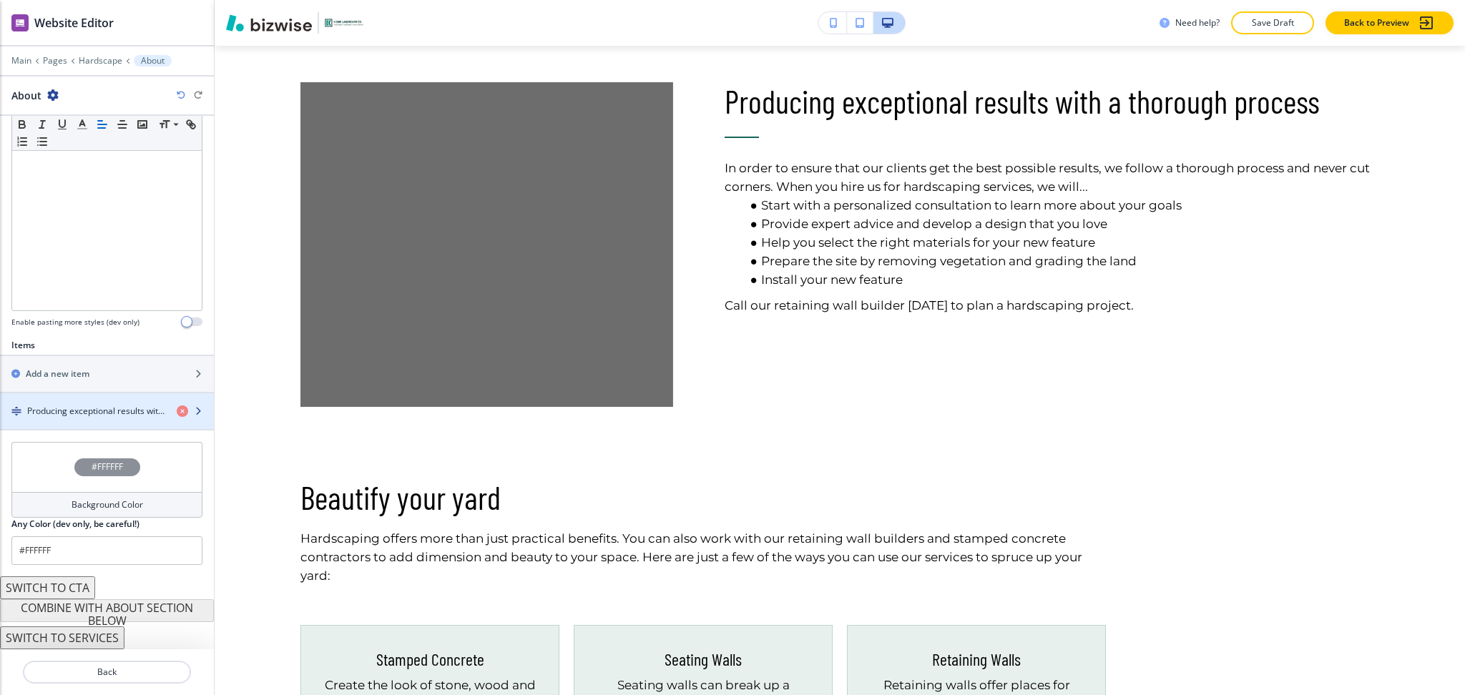
click at [103, 419] on div "button" at bounding box center [107, 423] width 214 height 11
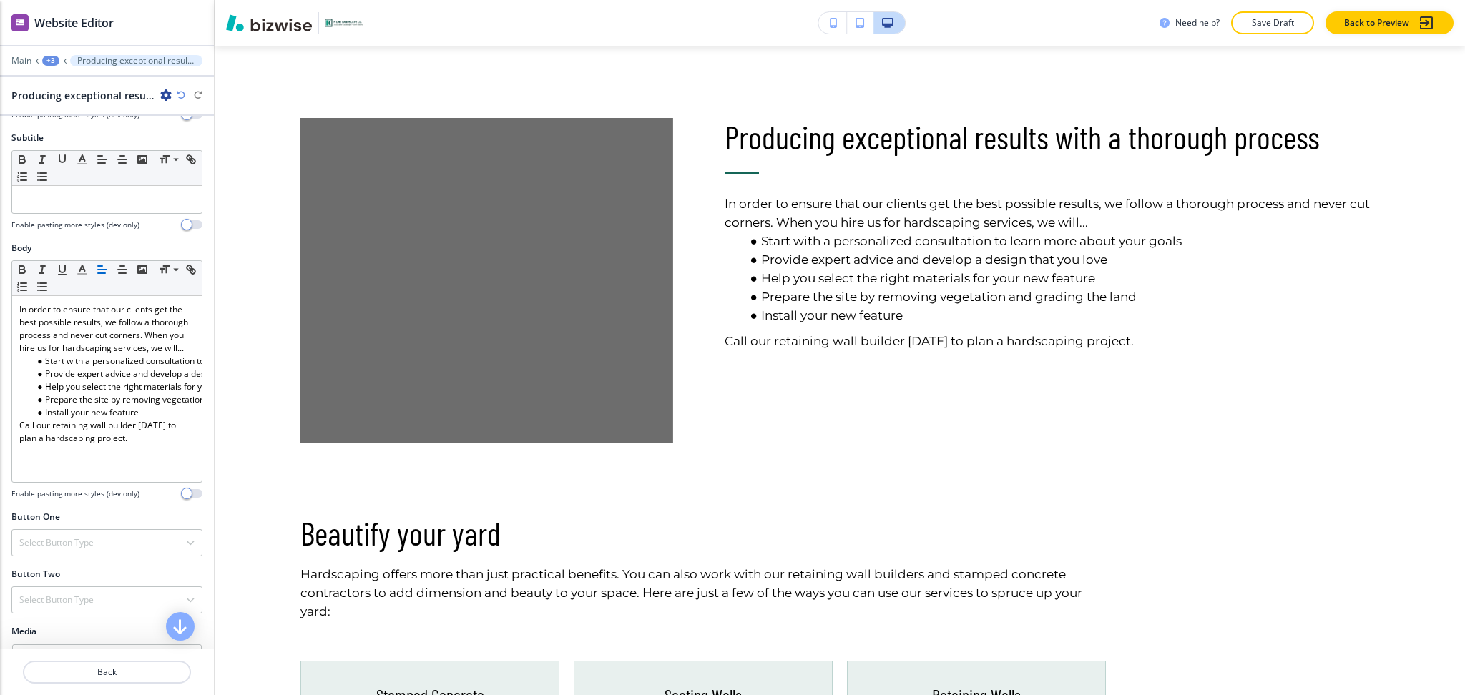
scroll to position [283, 0]
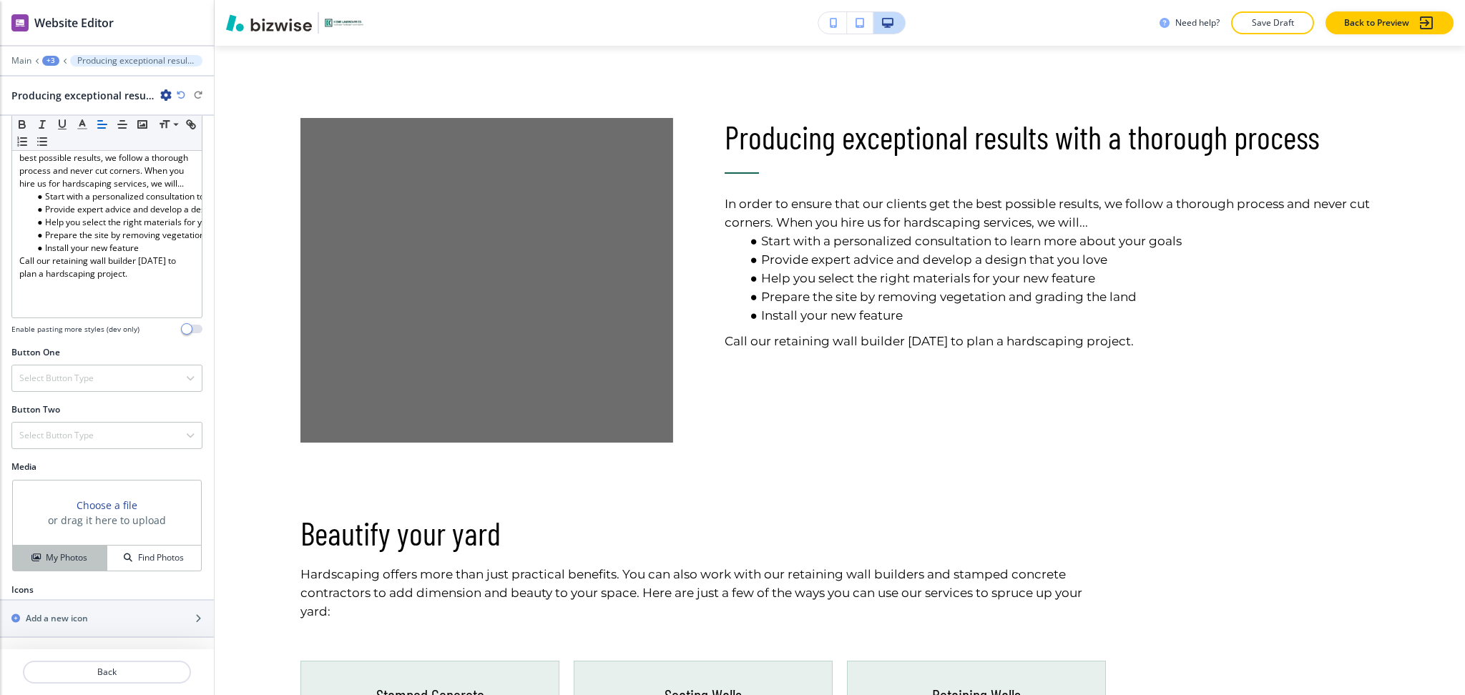
click at [66, 554] on h4 "My Photos" at bounding box center [66, 558] width 41 height 13
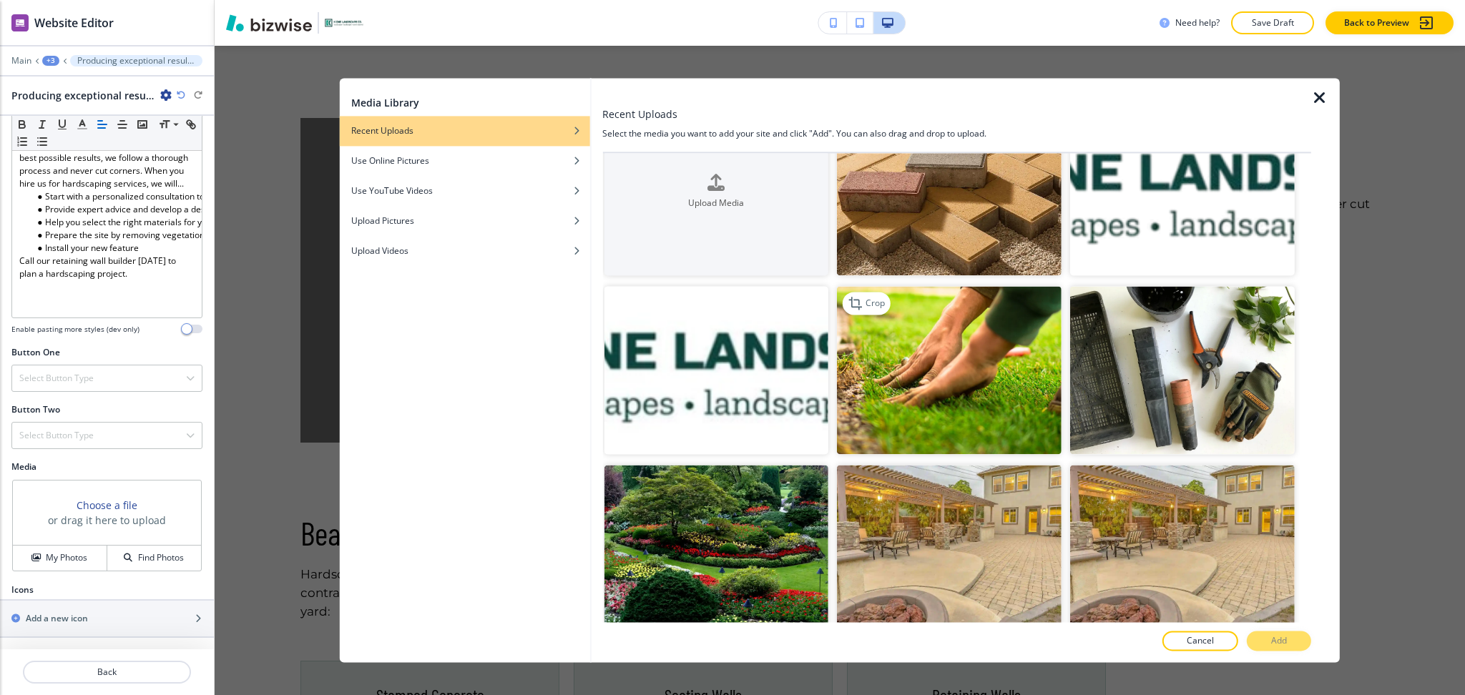
scroll to position [67, 0]
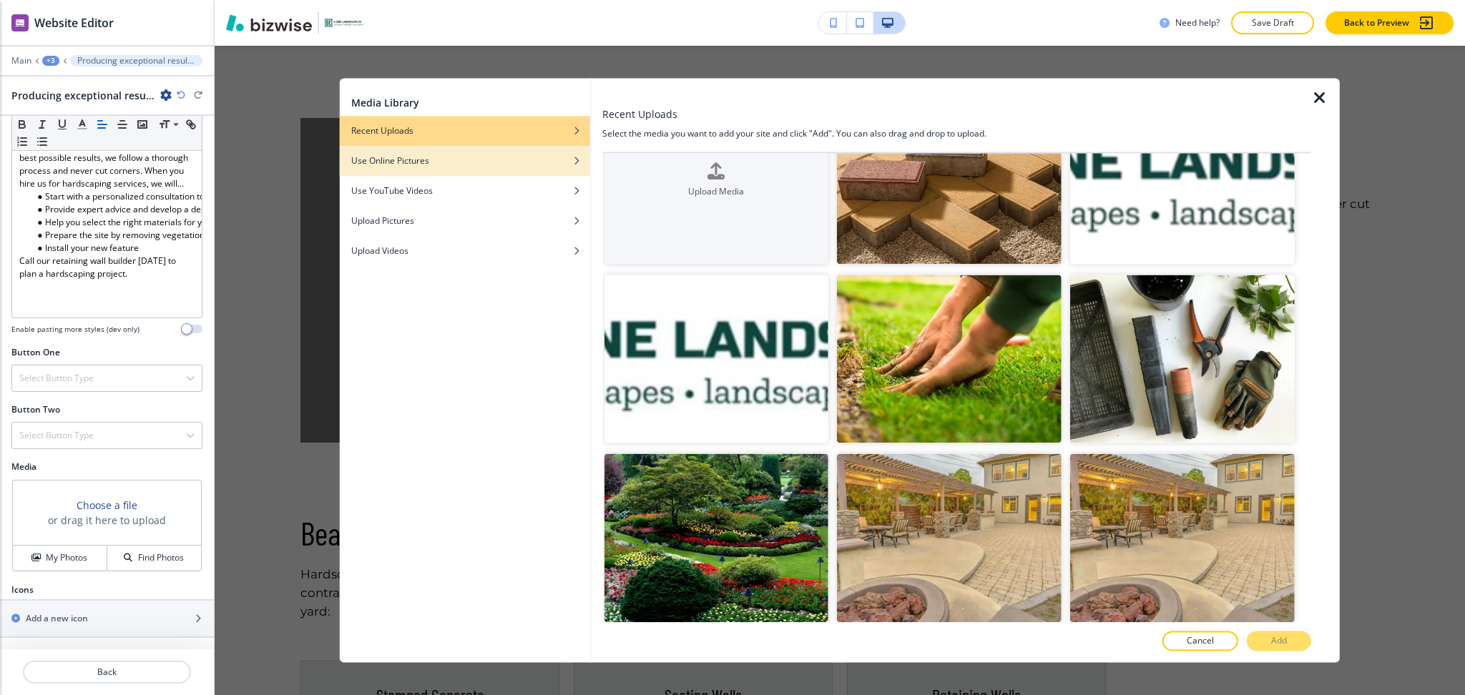
click at [487, 170] on div "button" at bounding box center [465, 171] width 250 height 9
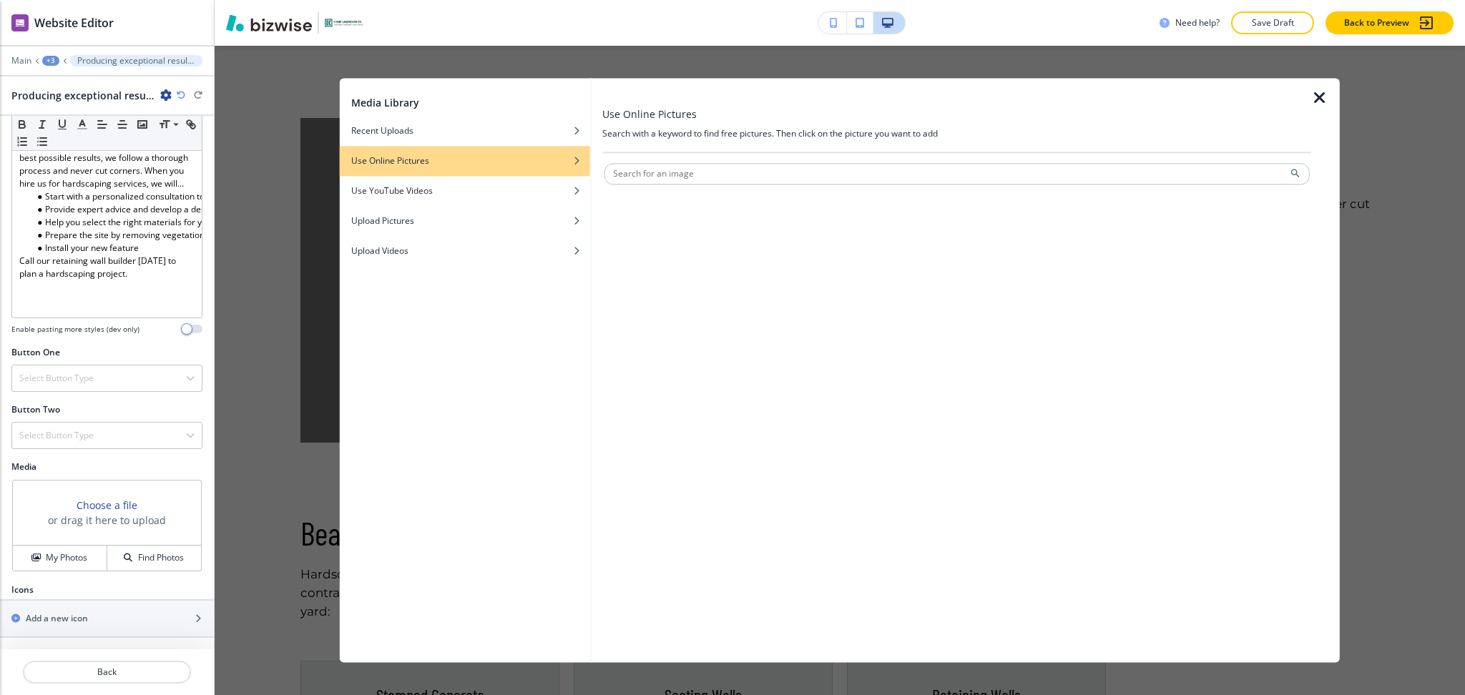
scroll to position [0, 0]
click at [494, 125] on div "Recent Uploads" at bounding box center [465, 130] width 250 height 13
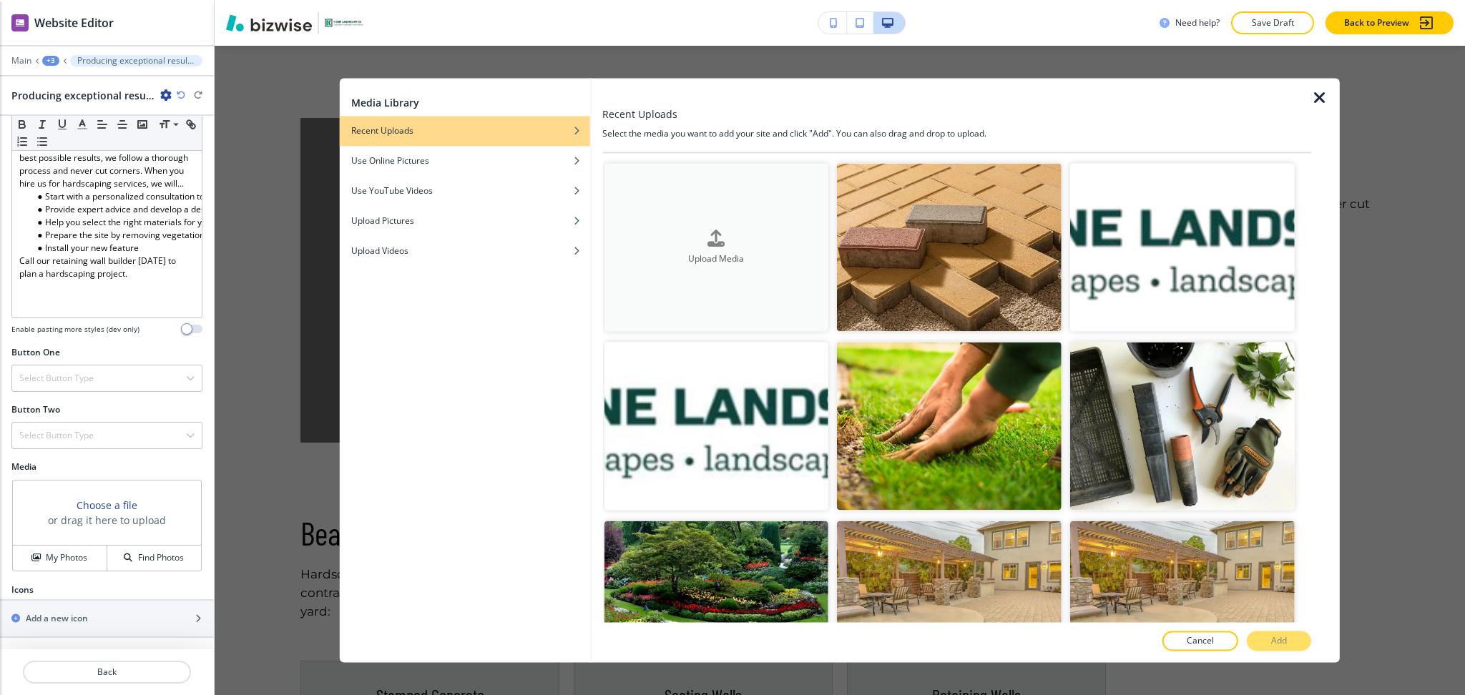
click at [751, 219] on button "Upload Media" at bounding box center [716, 247] width 225 height 168
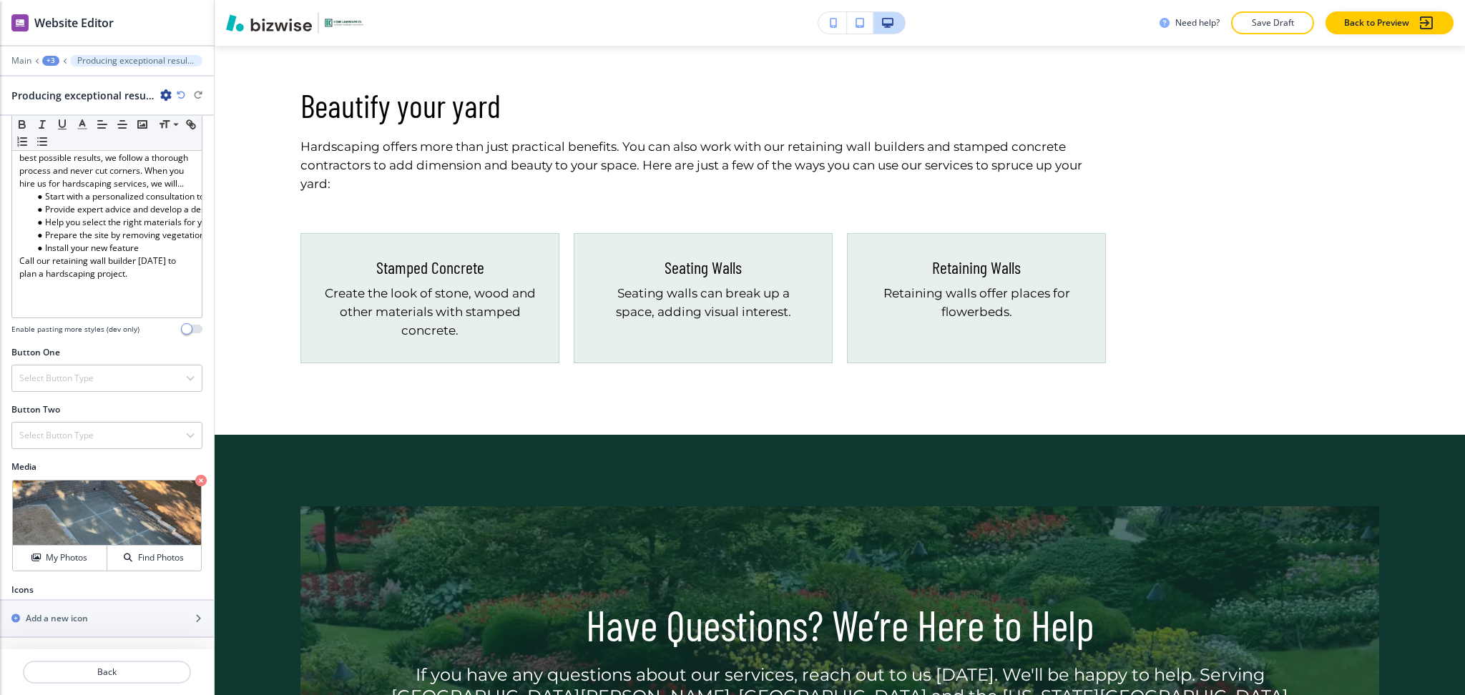
scroll to position [1239, 0]
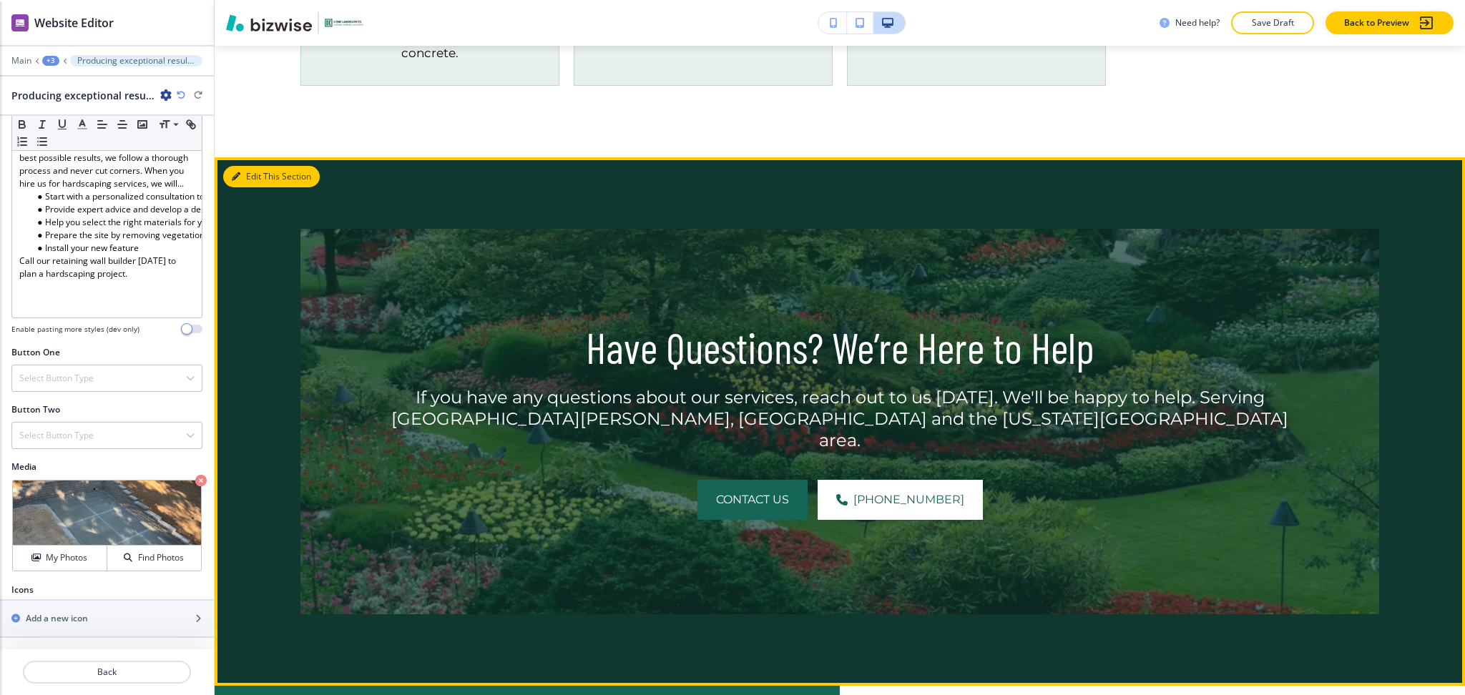
click at [245, 180] on button "Edit This Section" at bounding box center [271, 176] width 97 height 21
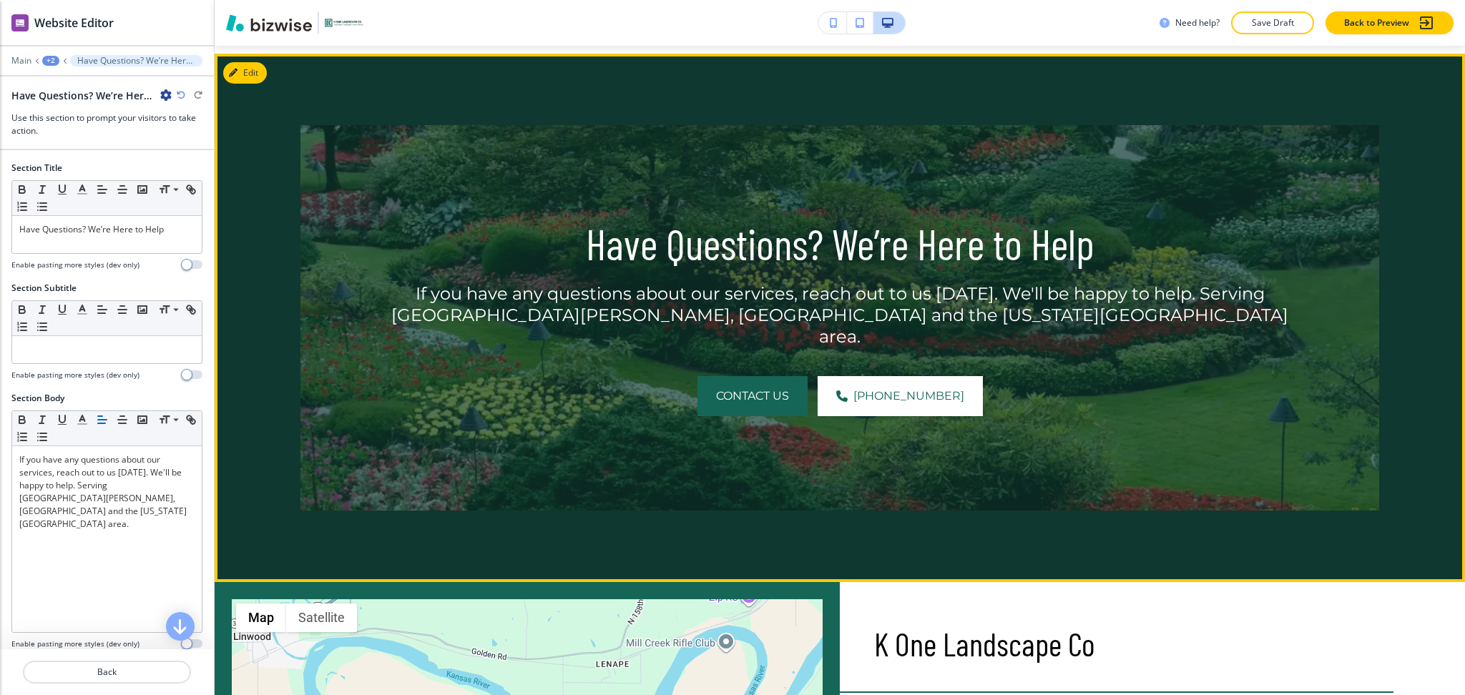
scroll to position [1732, 0]
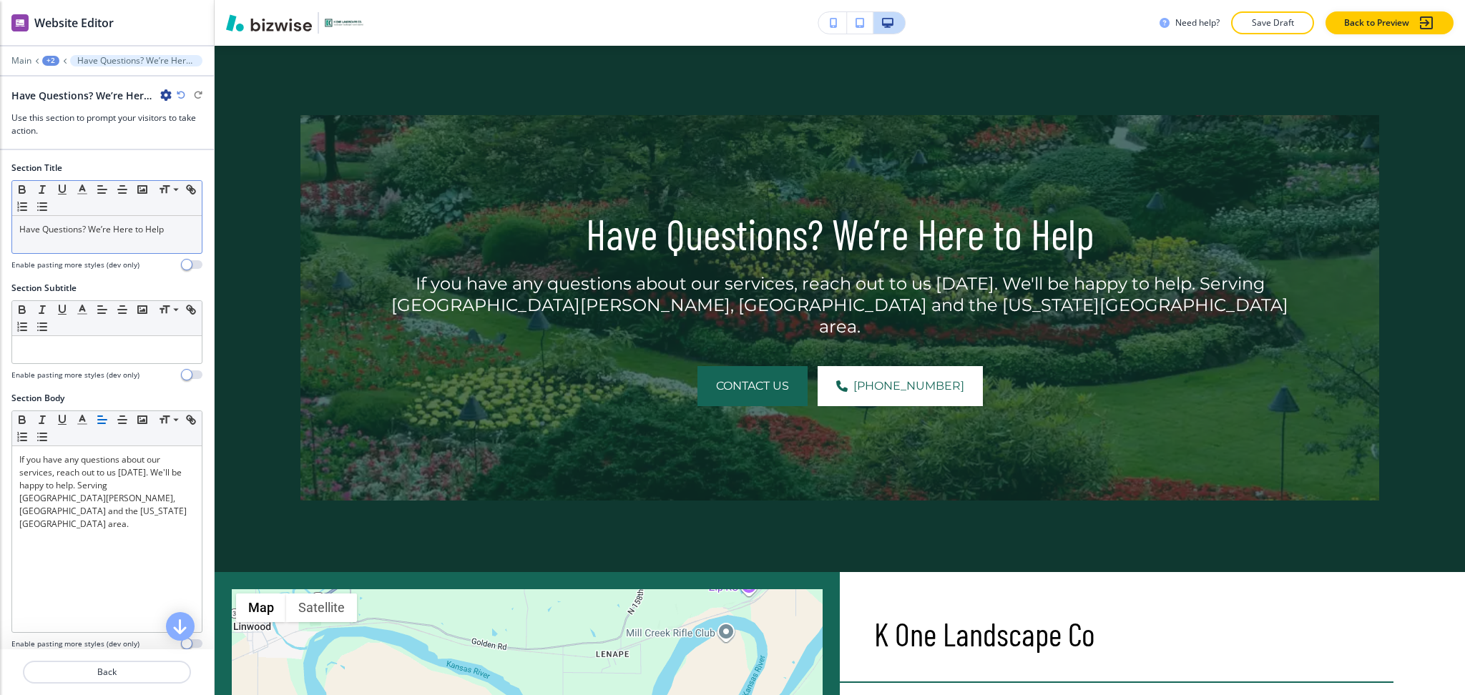
click at [159, 236] on div "Have Questions? We’re Here to Help" at bounding box center [107, 234] width 190 height 37
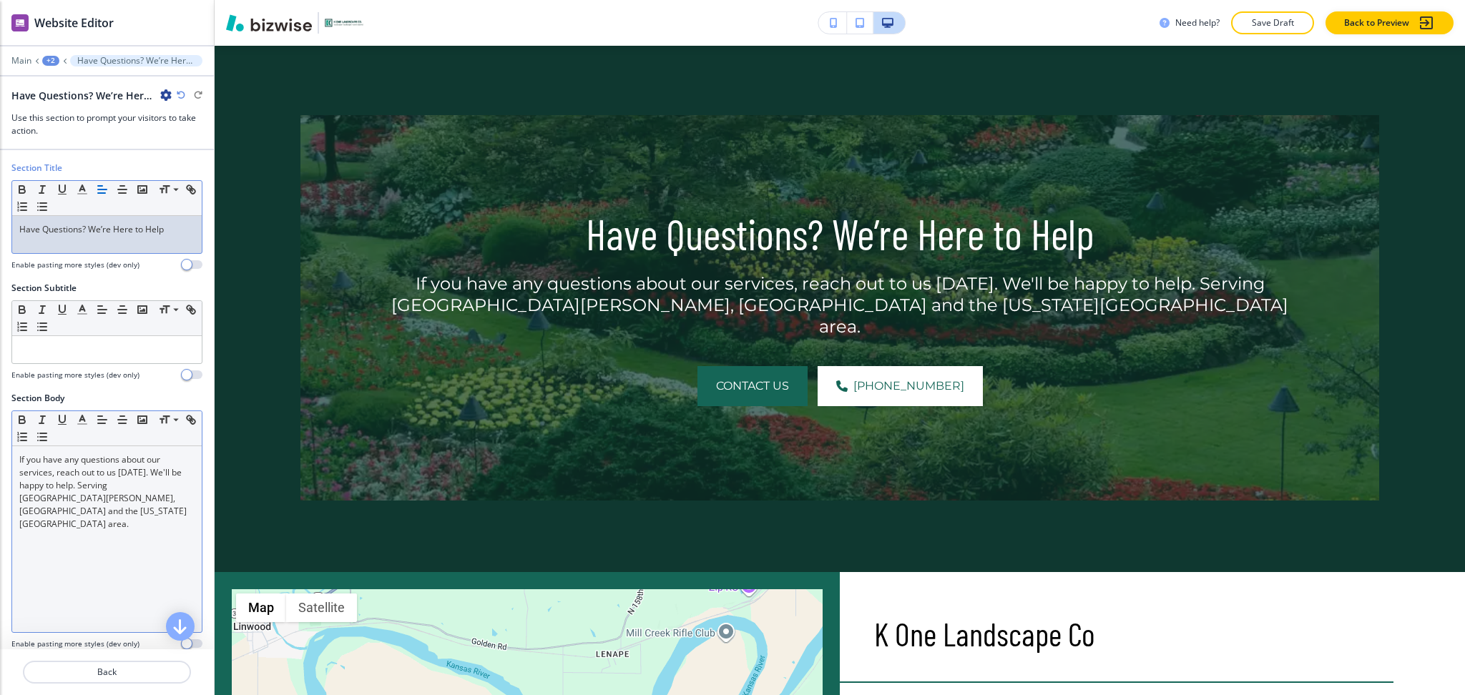
click at [166, 524] on div "If you have any questions about our services, reach out to us [DATE]. We'll be …" at bounding box center [107, 539] width 190 height 186
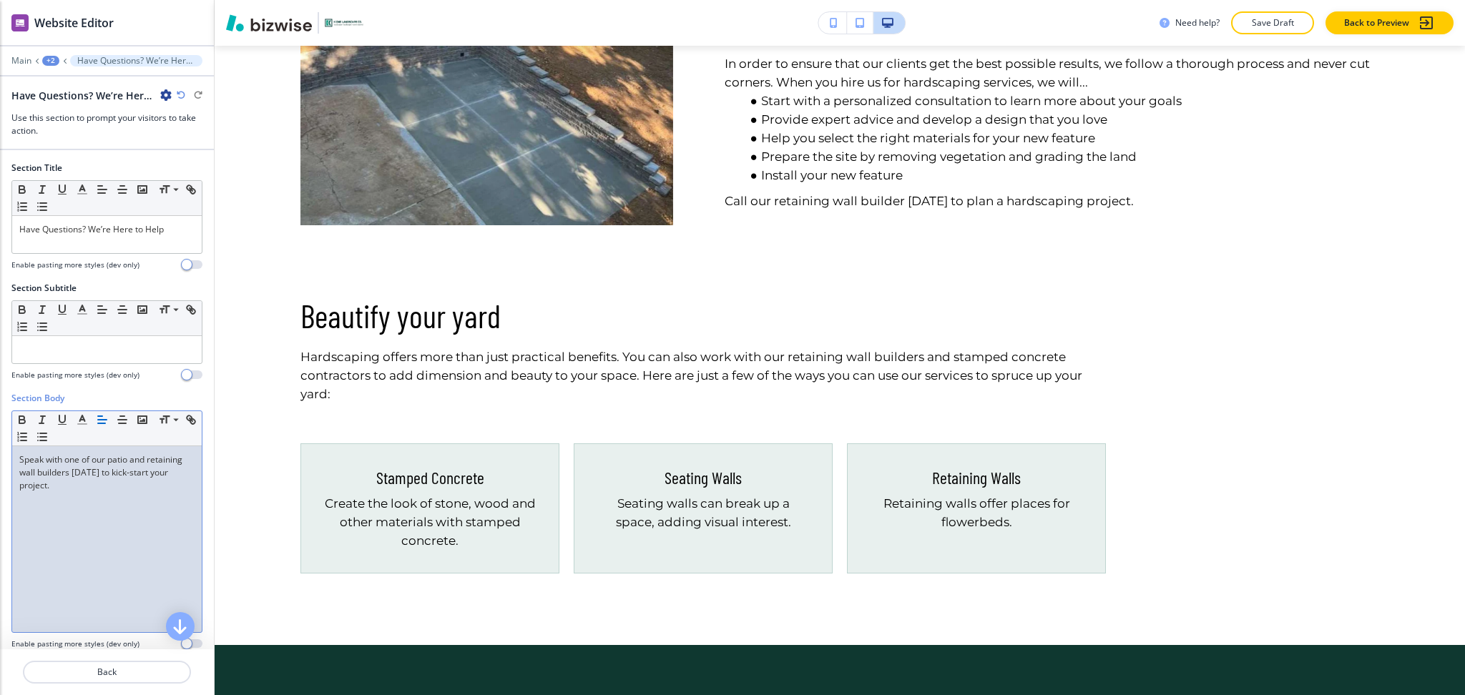
scroll to position [0, 0]
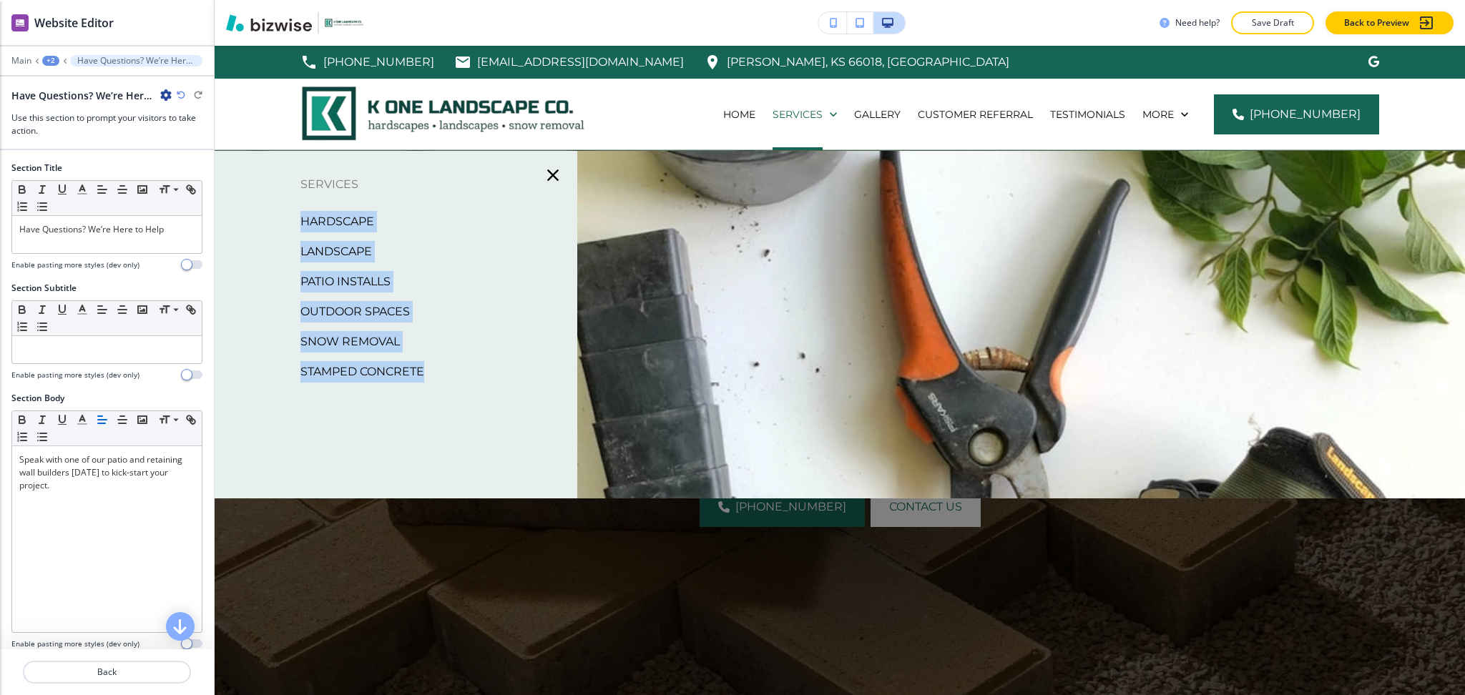
drag, startPoint x: 269, startPoint y: 211, endPoint x: 461, endPoint y: 364, distance: 245.4
click at [464, 379] on div "Services Hardscape Landscape Patio Installs Outdoor Spaces Snow Removal Stamped…" at bounding box center [396, 325] width 363 height 302
copy div "Hardscape Landscape Patio Installs Outdoor Spaces Snow Removal Stamped Concrete"
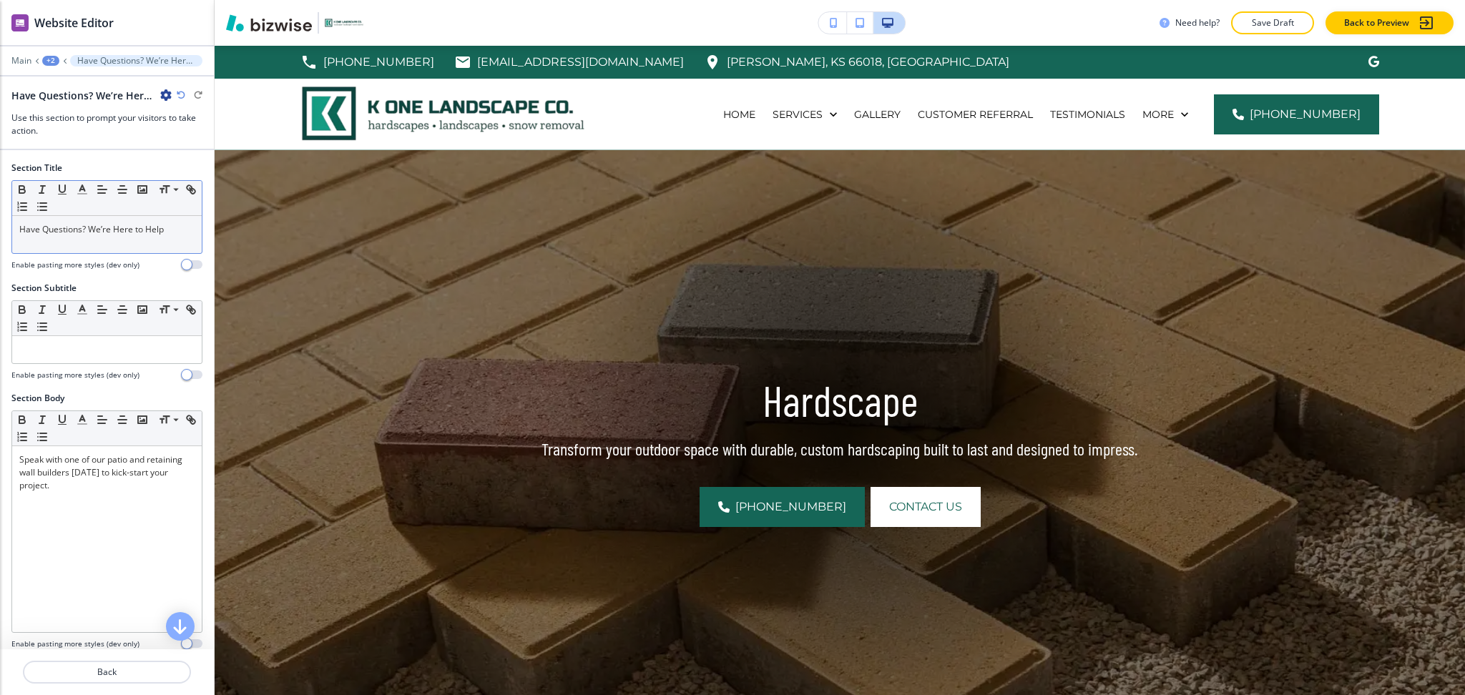
click at [123, 243] on div "Have Questions? We’re Here to Help" at bounding box center [107, 234] width 190 height 37
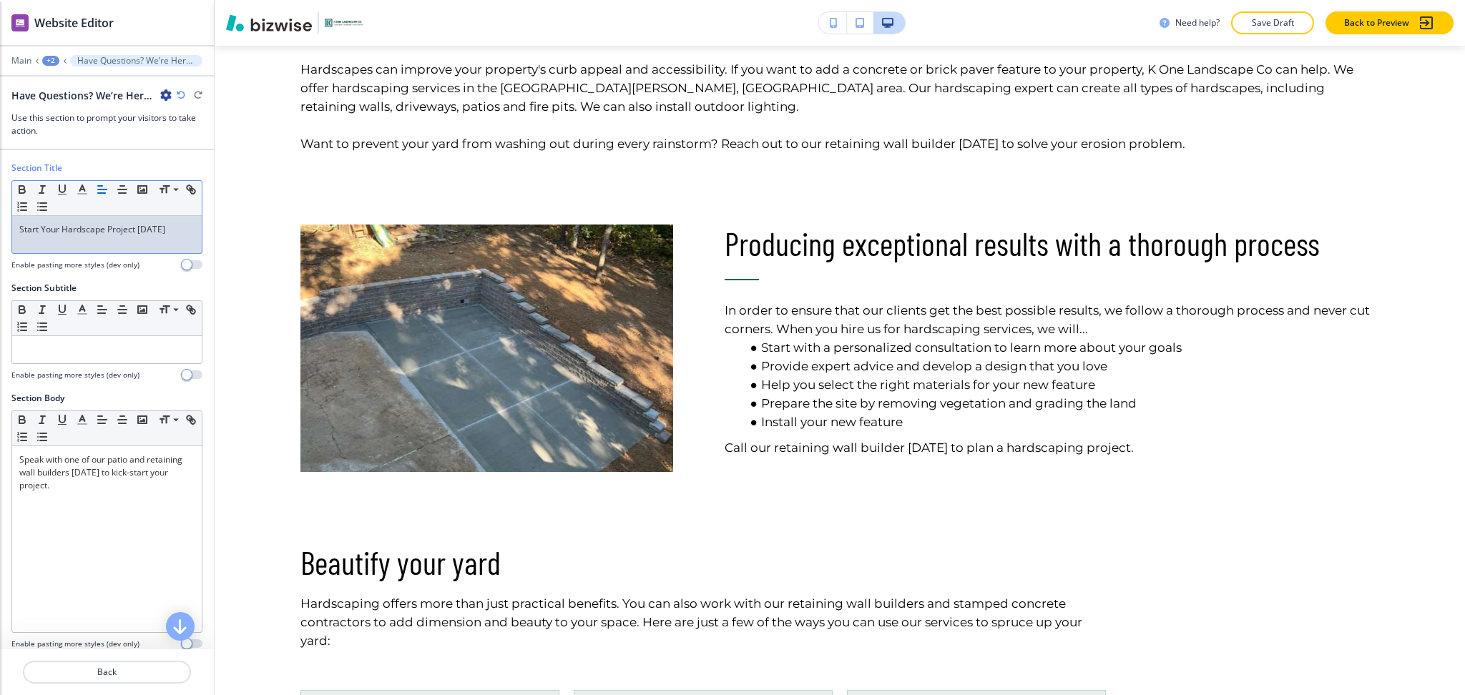
scroll to position [860, 0]
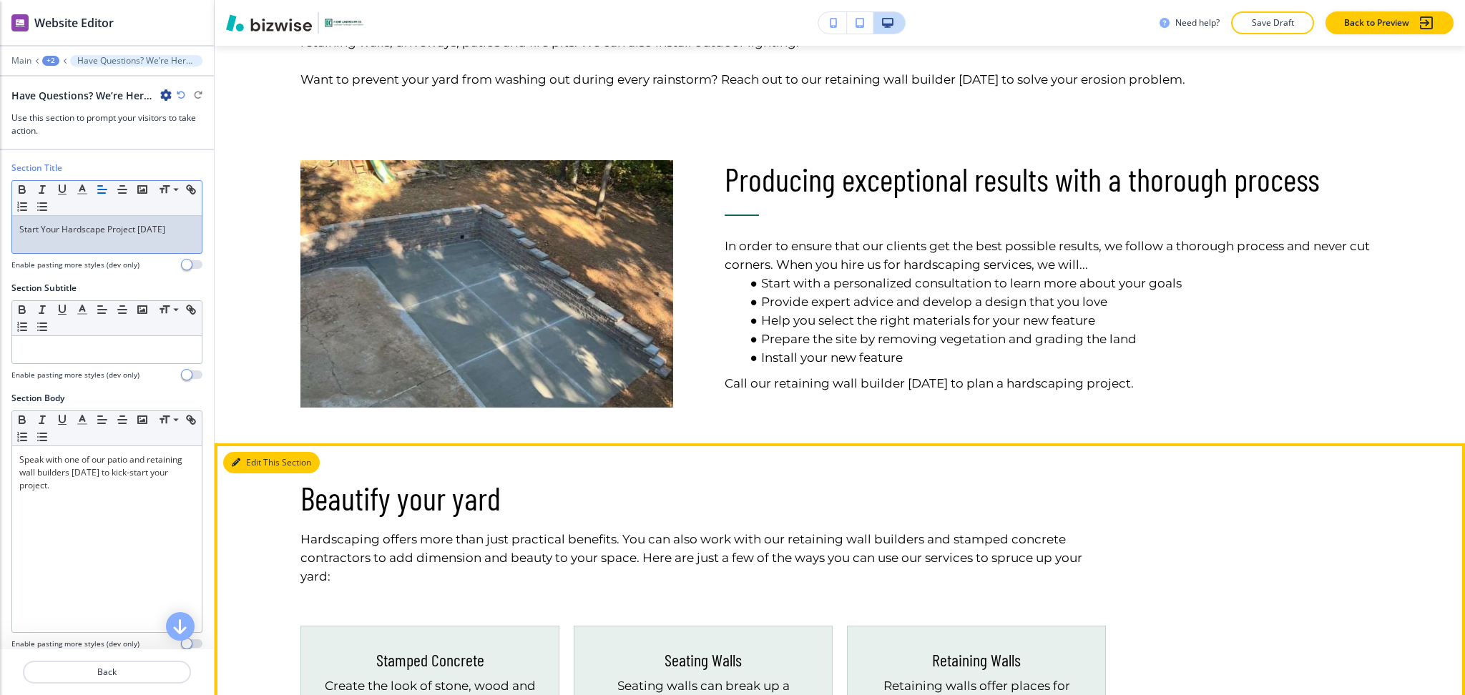
click at [250, 464] on button "Edit This Section" at bounding box center [271, 462] width 97 height 21
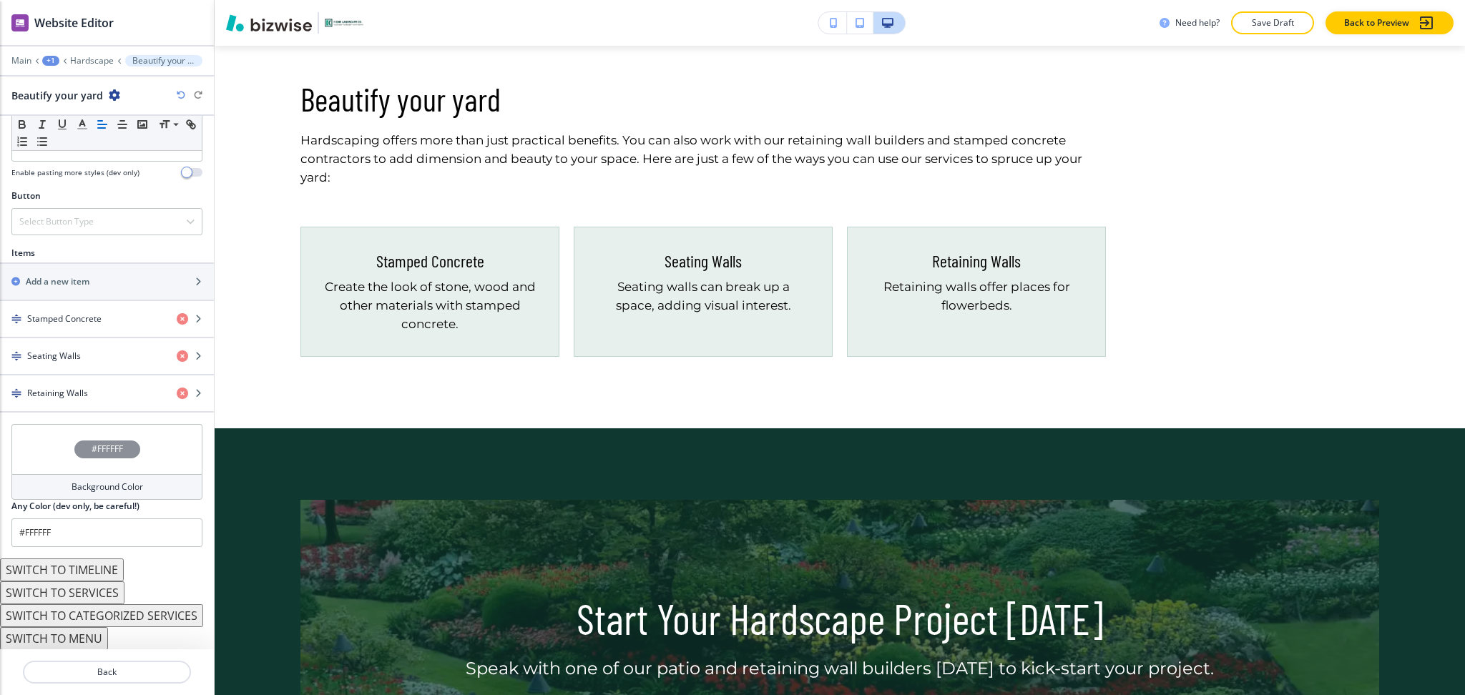
scroll to position [442, 0]
click at [88, 485] on h4 "Background Color" at bounding box center [108, 486] width 72 height 13
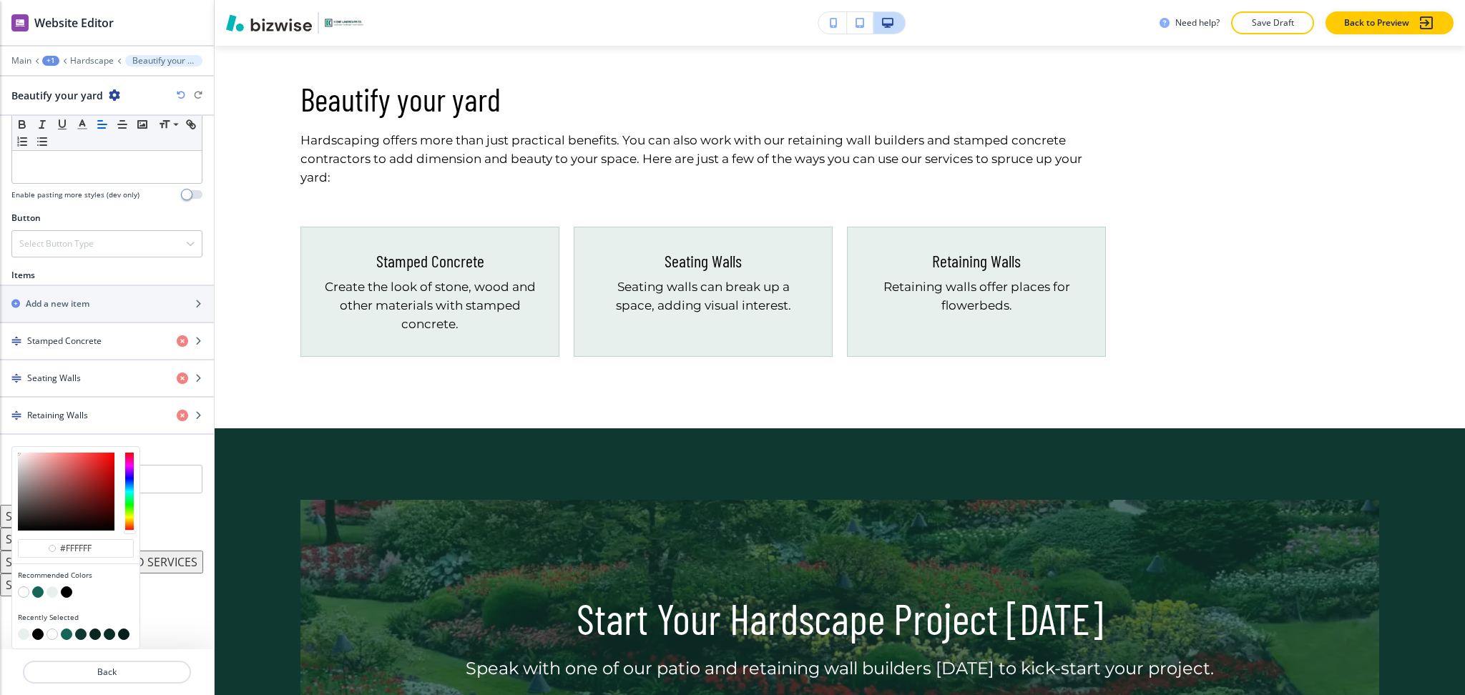
click at [52, 590] on button "button" at bounding box center [52, 592] width 11 height 11
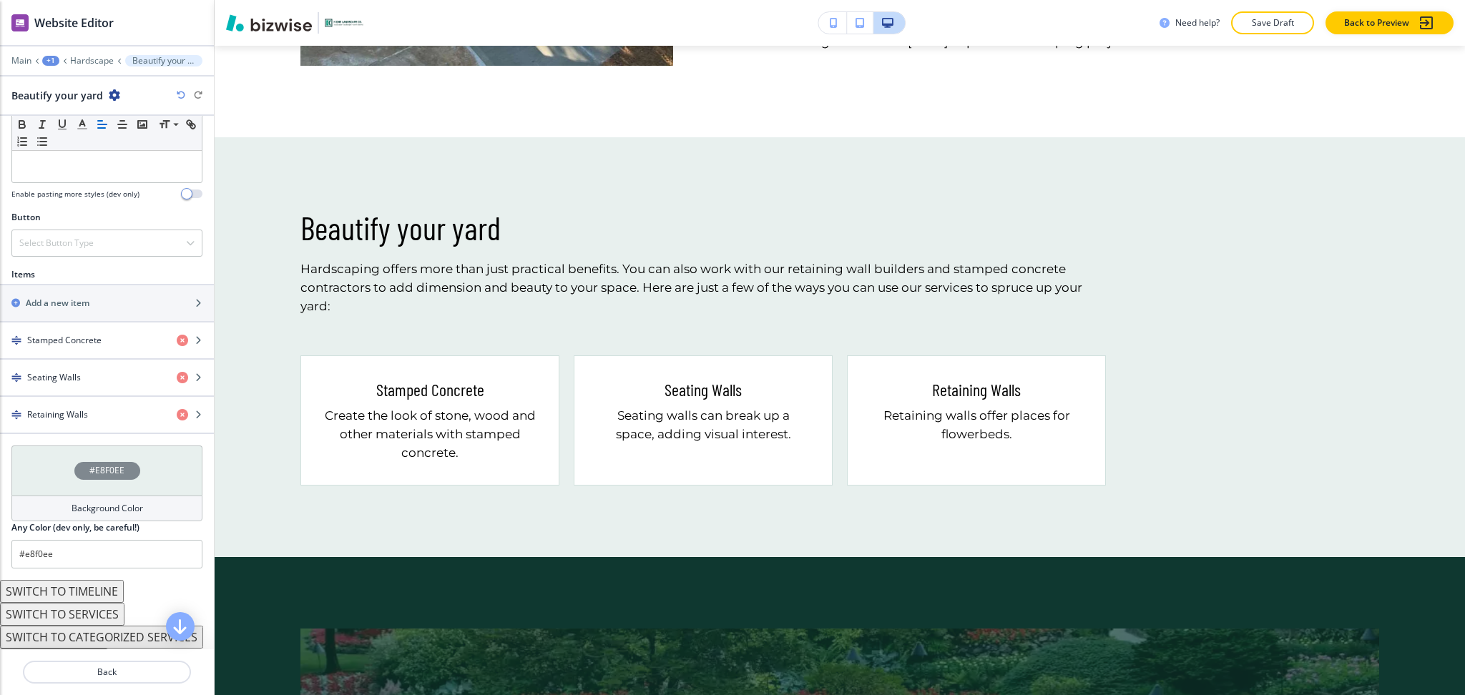
scroll to position [1305, 0]
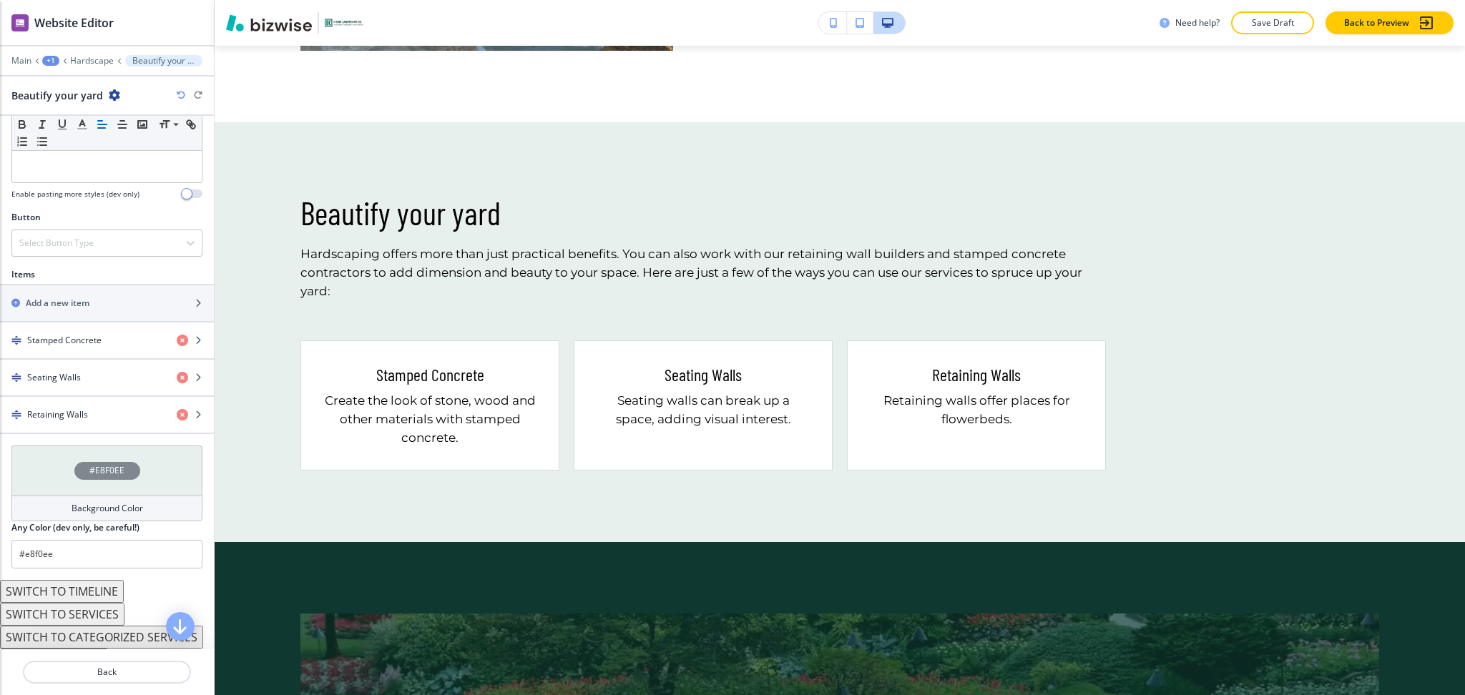
click at [180, 94] on icon "button" at bounding box center [181, 95] width 9 height 9
type input "#FFFFFF"
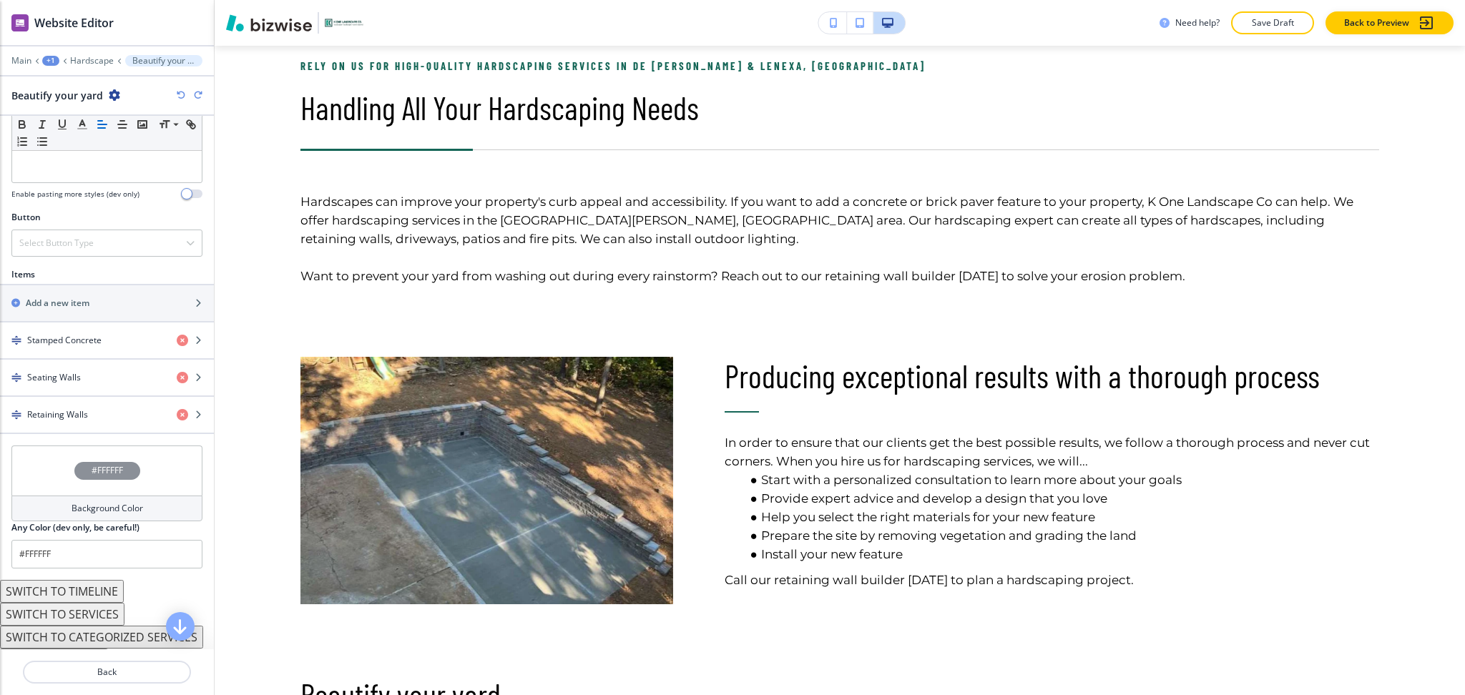
scroll to position [877, 0]
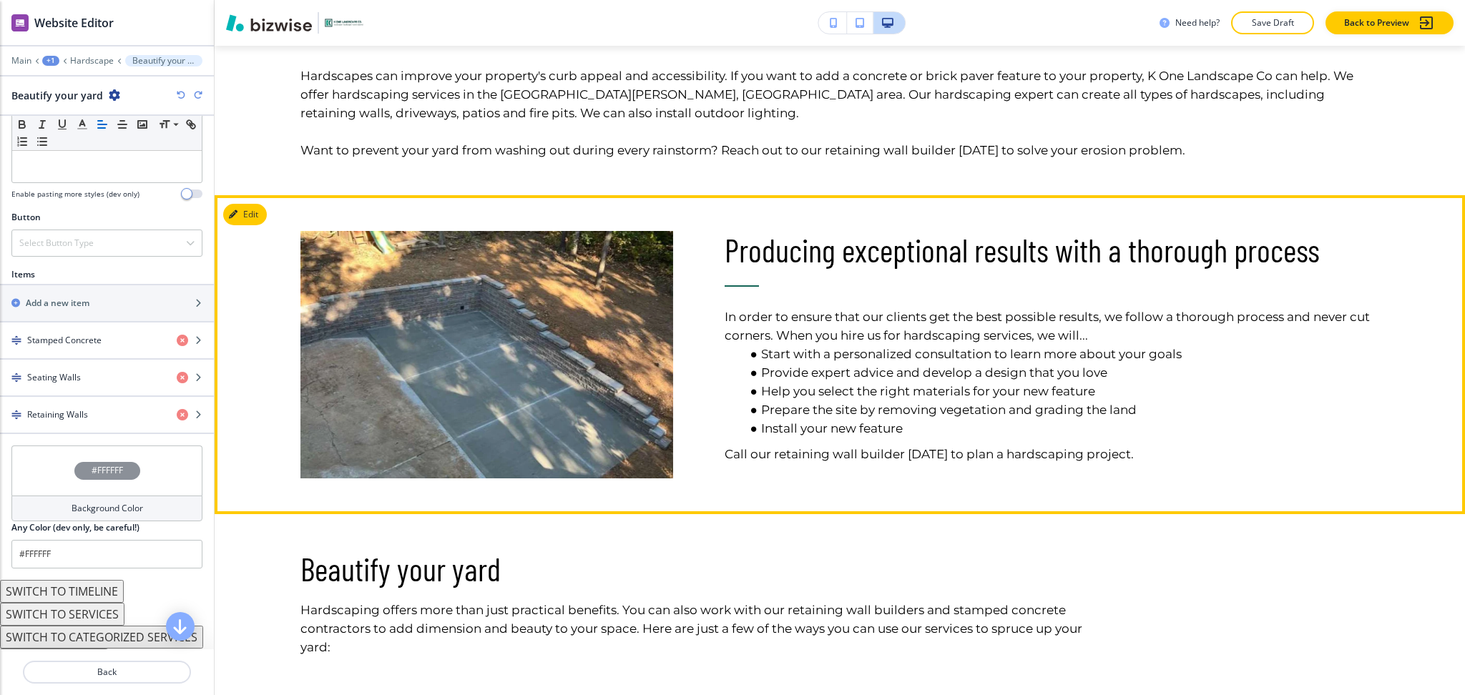
click at [242, 225] on div "Producing exceptional results with a thorough process In order to ensure that o…" at bounding box center [840, 354] width 1251 height 319
click at [243, 220] on button "Edit This Section" at bounding box center [271, 214] width 97 height 21
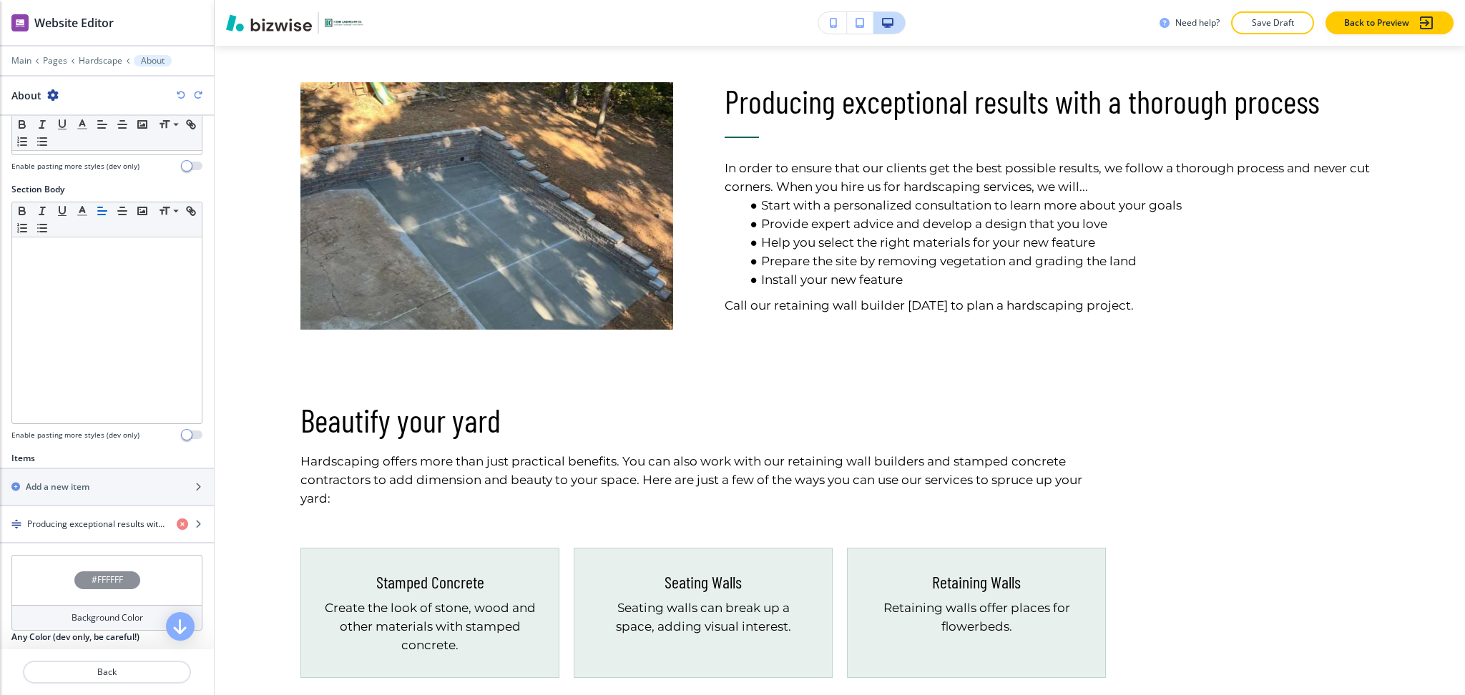
scroll to position [288, 0]
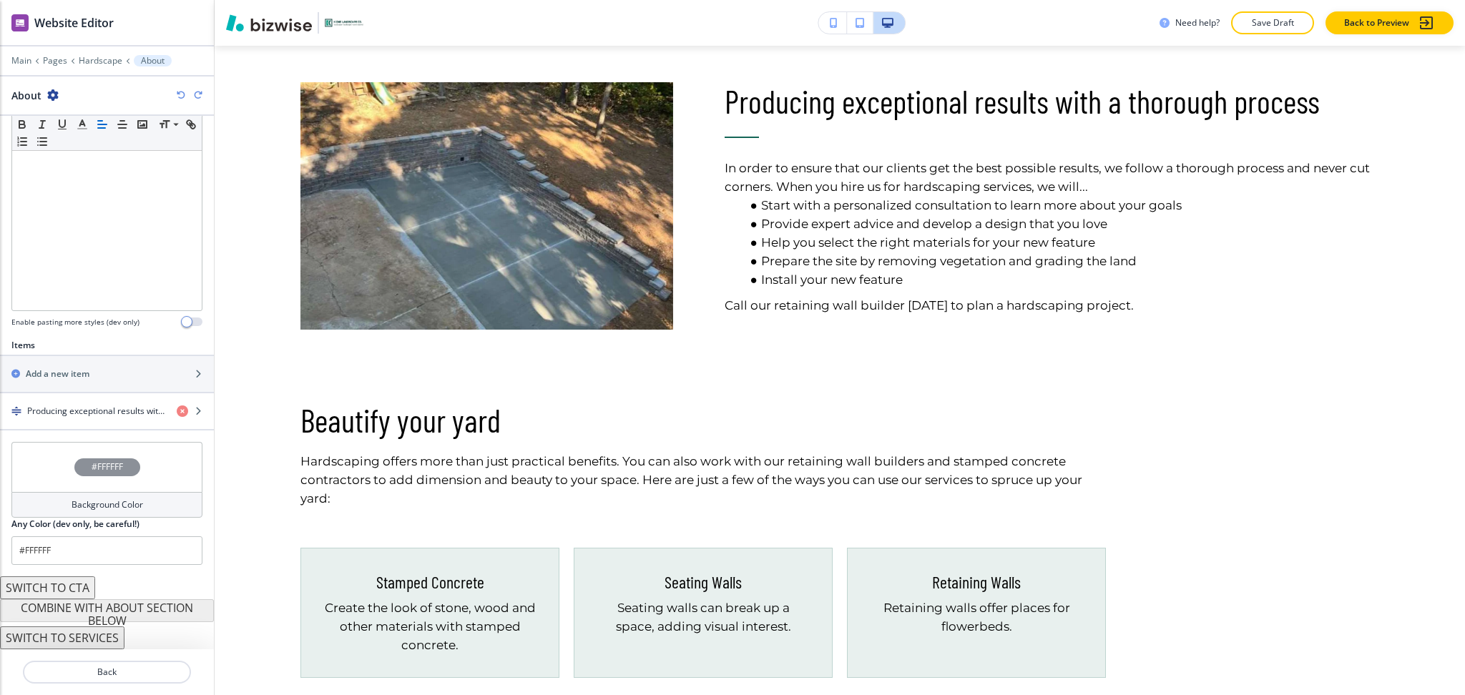
click at [109, 501] on h4 "Background Color" at bounding box center [108, 505] width 72 height 13
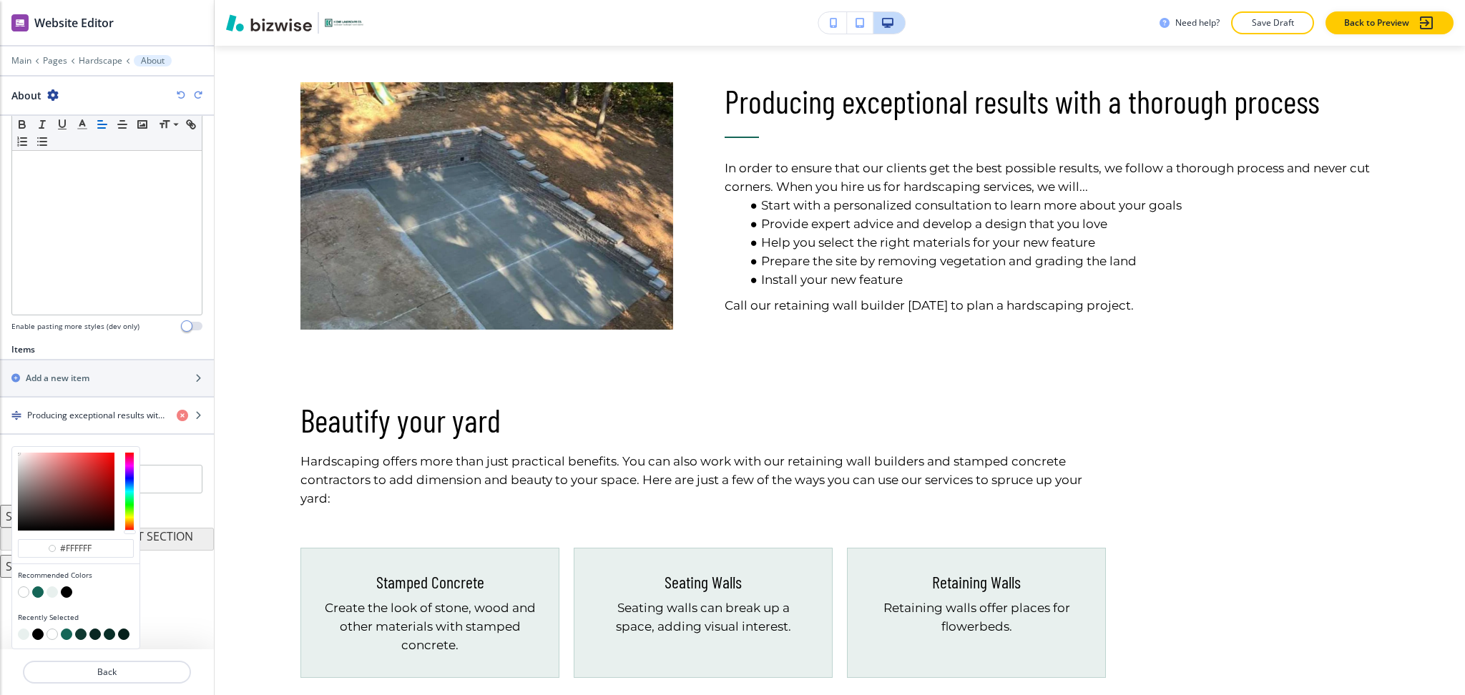
click at [54, 593] on button "button" at bounding box center [52, 592] width 11 height 11
type input "#e8f0ee"
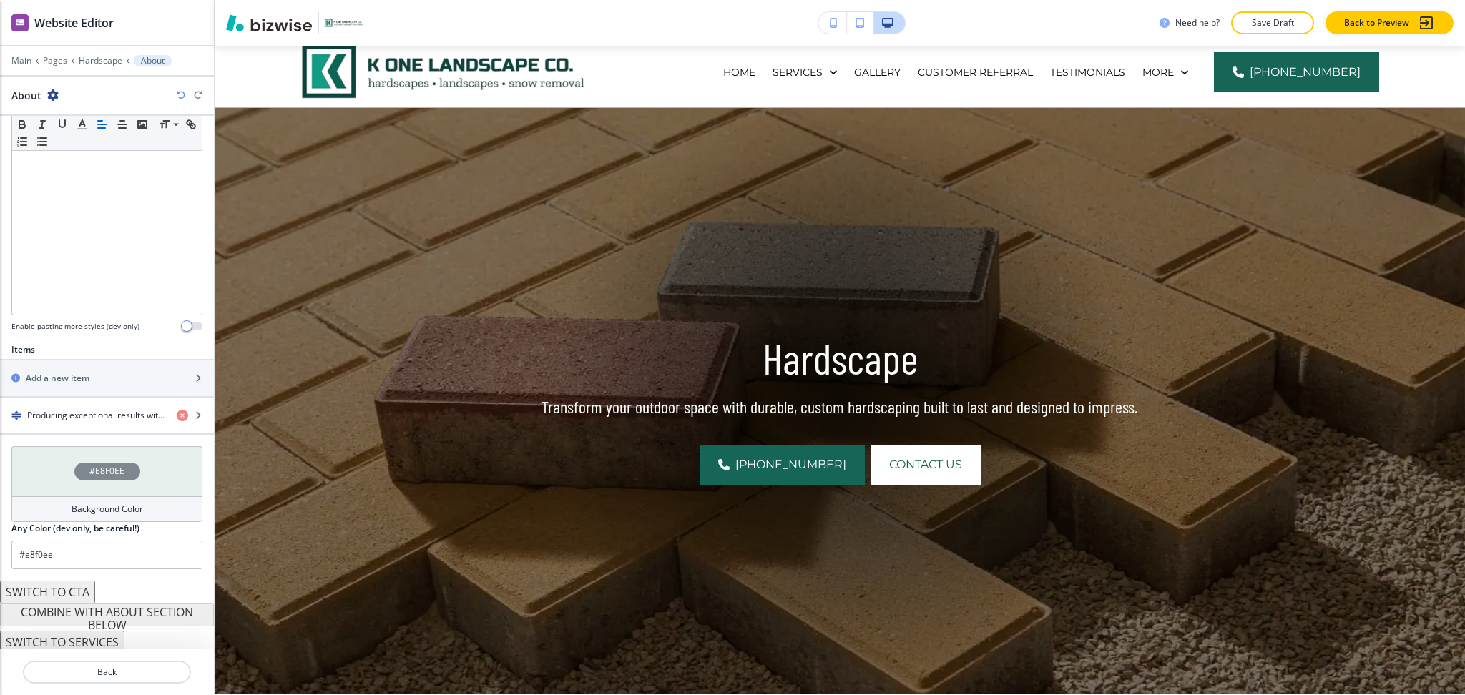
scroll to position [0, 0]
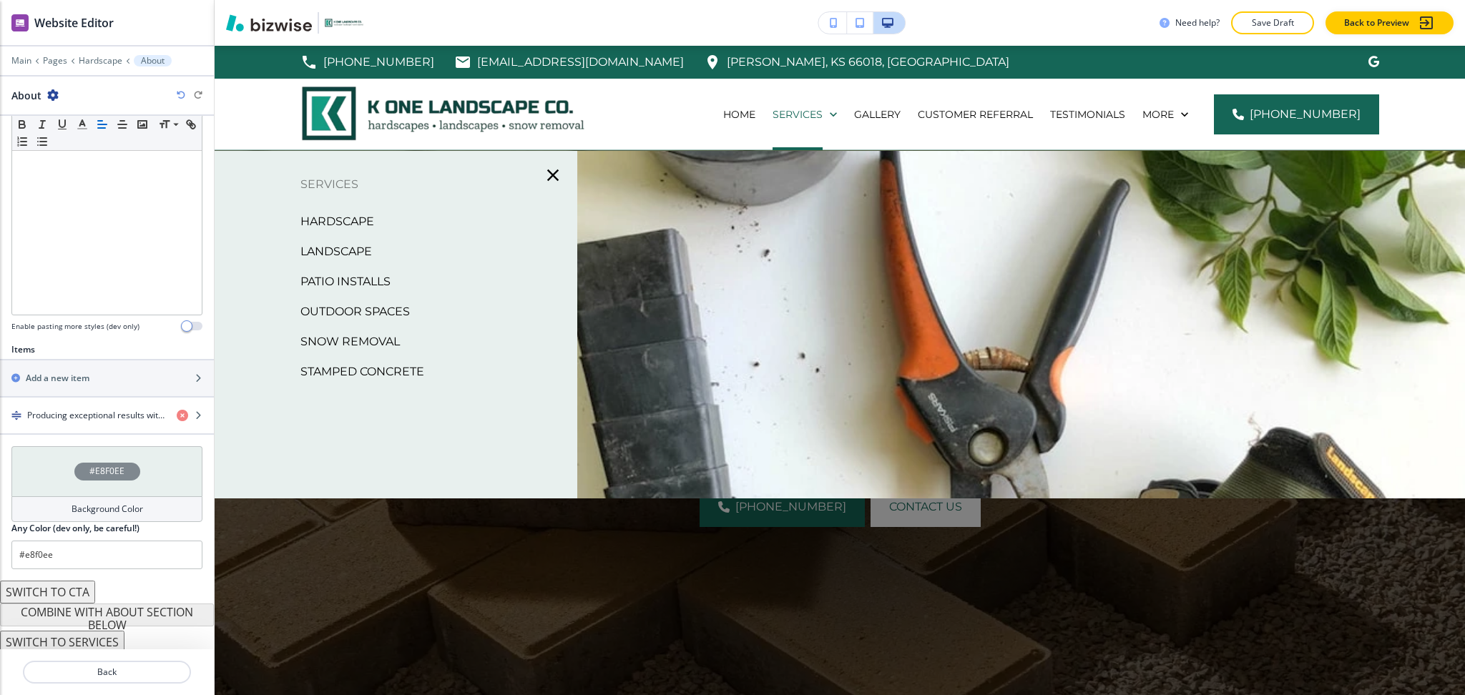
click at [333, 257] on p "Landscape" at bounding box center [336, 251] width 72 height 21
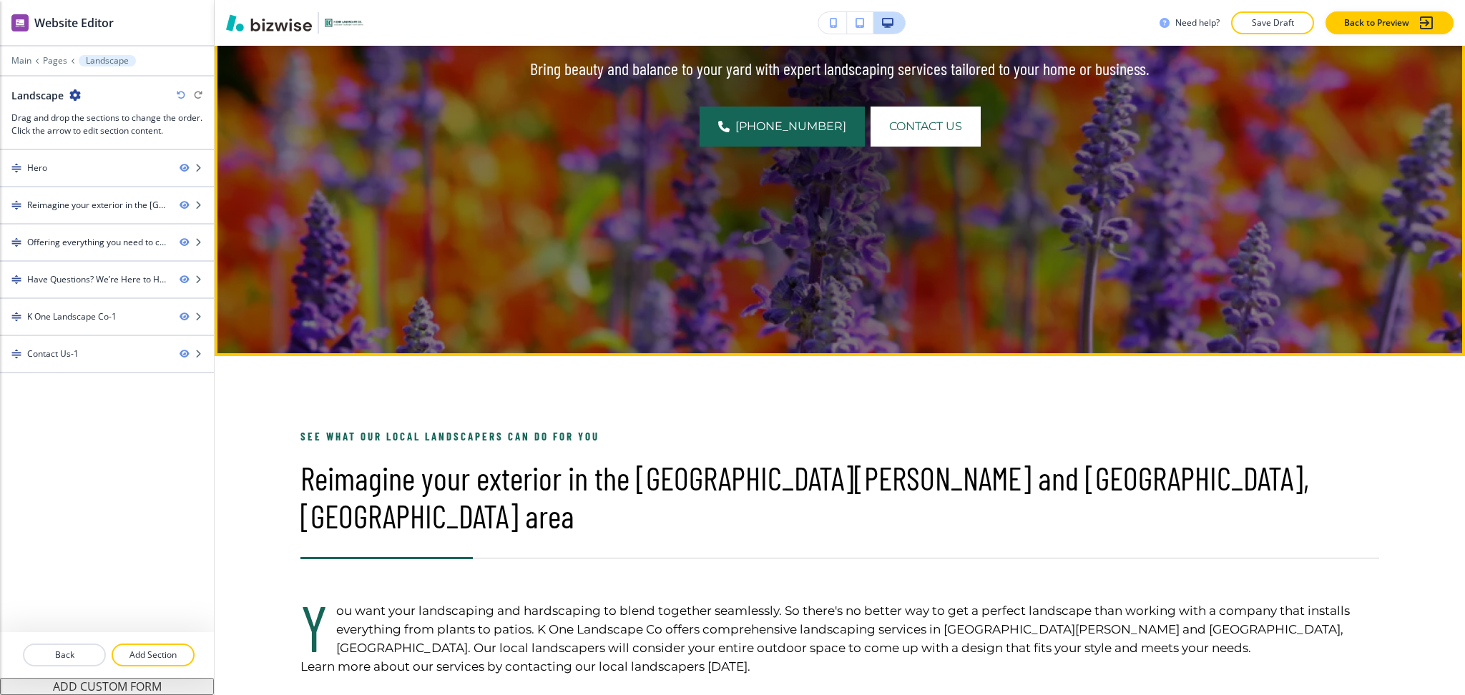
scroll to position [381, 0]
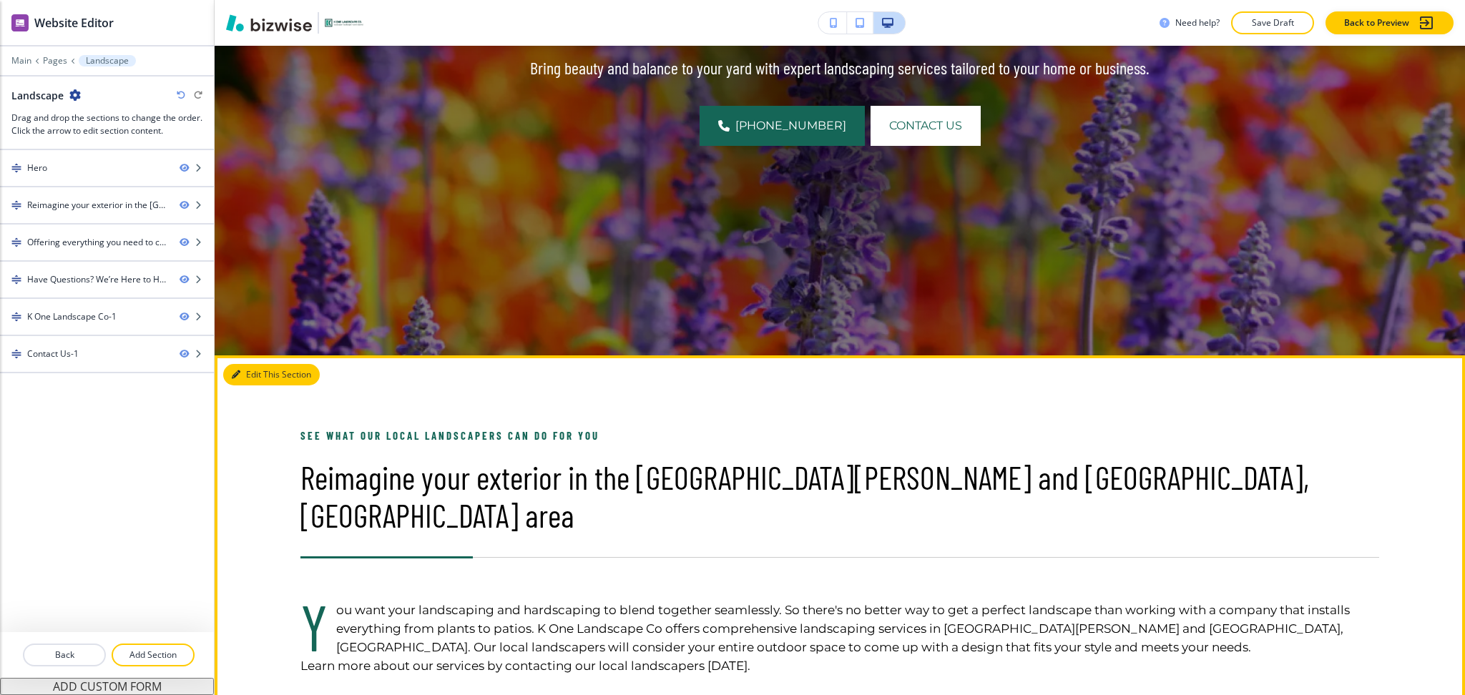
click at [241, 364] on button "Edit This Section" at bounding box center [271, 374] width 97 height 21
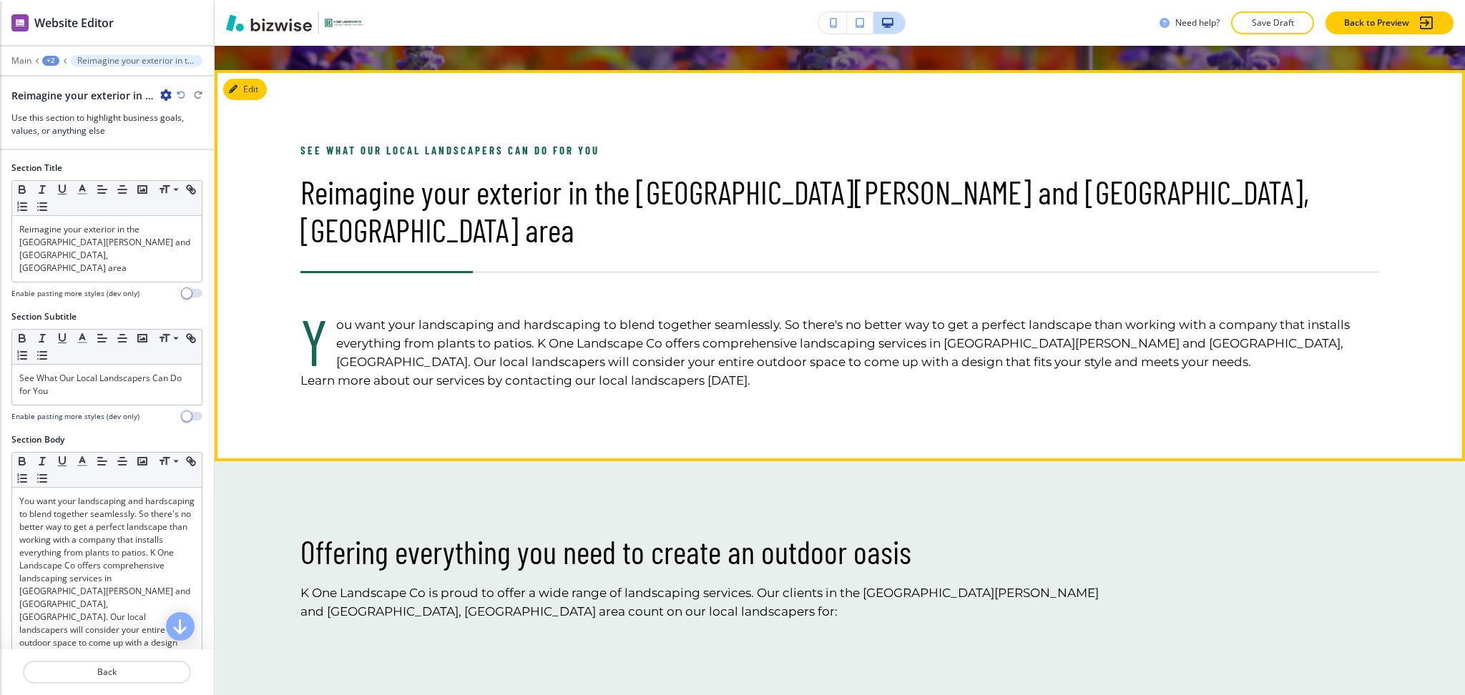
scroll to position [691, 0]
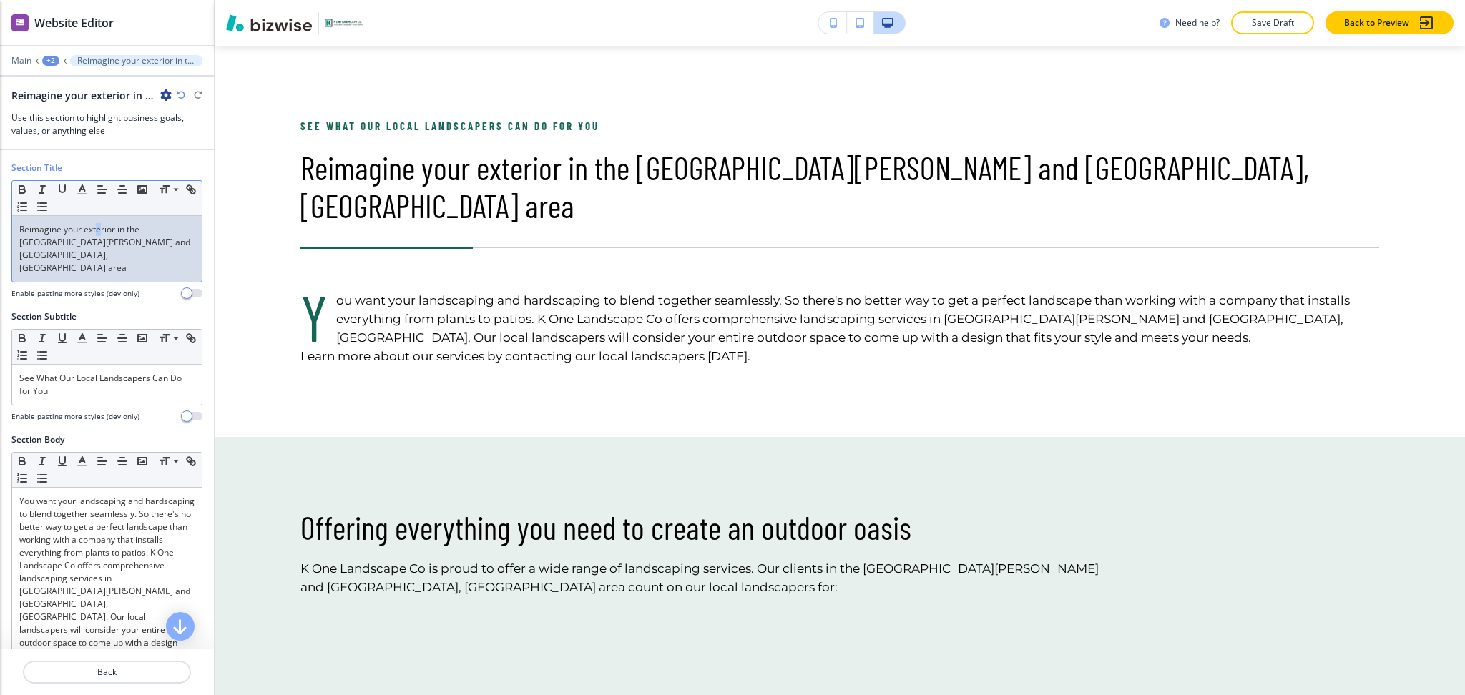
click at [101, 228] on p "Reimagine your exterior in the [GEOGRAPHIC_DATA][PERSON_NAME] and [GEOGRAPHIC_D…" at bounding box center [106, 249] width 175 height 52
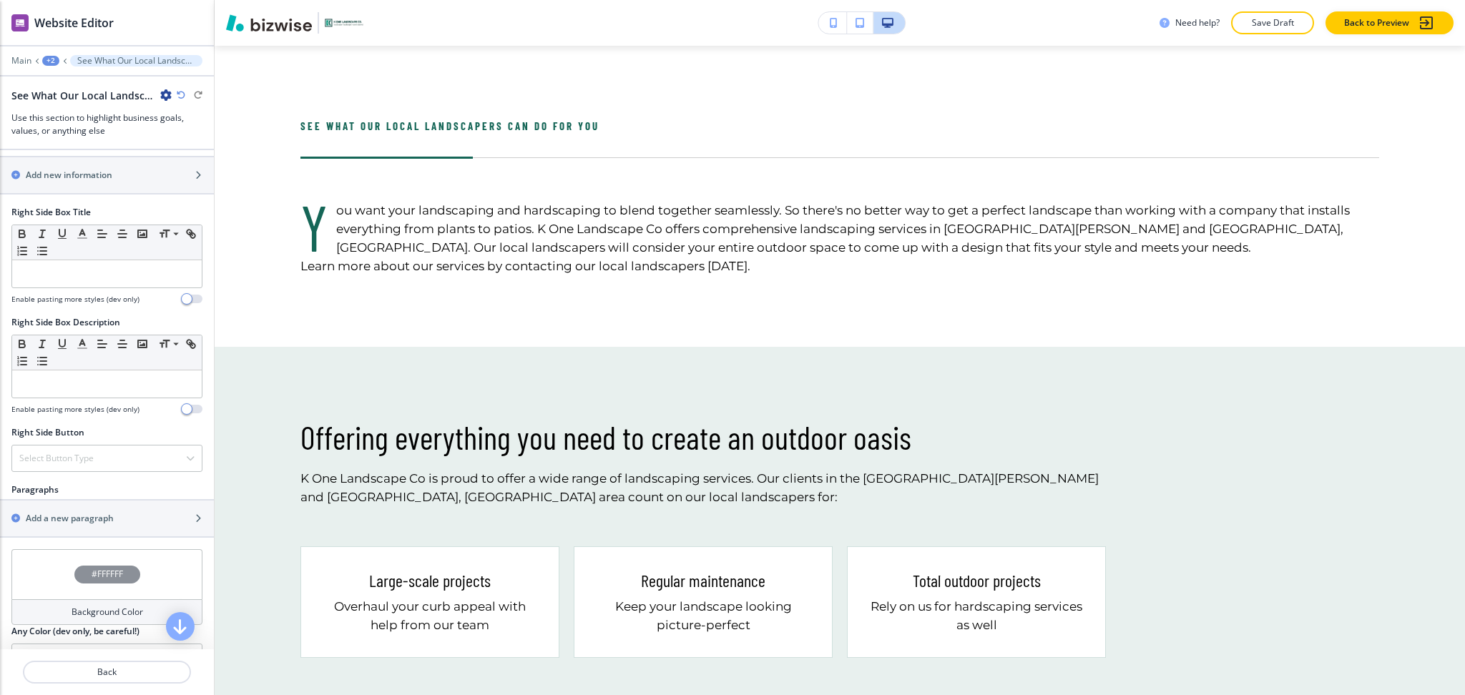
scroll to position [571, 0]
click at [67, 511] on h2 "Add a new paragraph" at bounding box center [70, 517] width 88 height 13
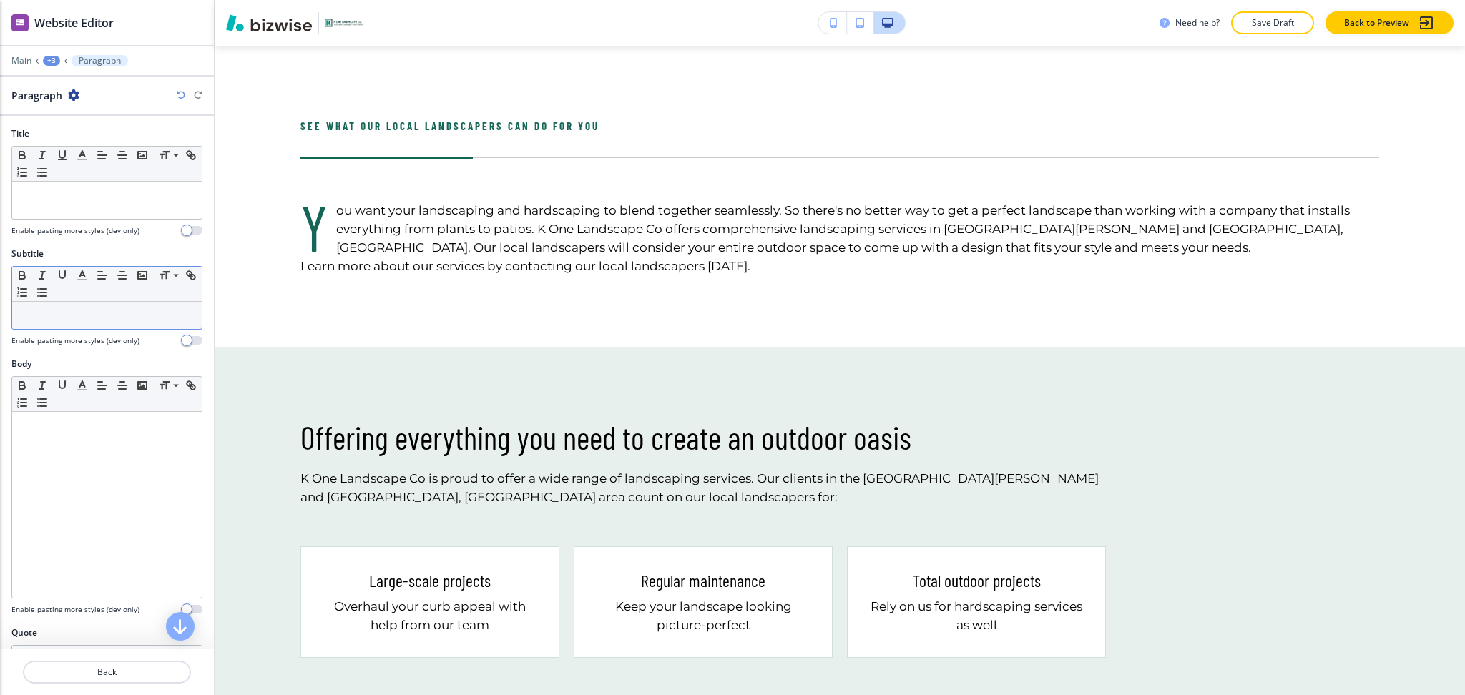
click at [72, 306] on div at bounding box center [107, 315] width 190 height 27
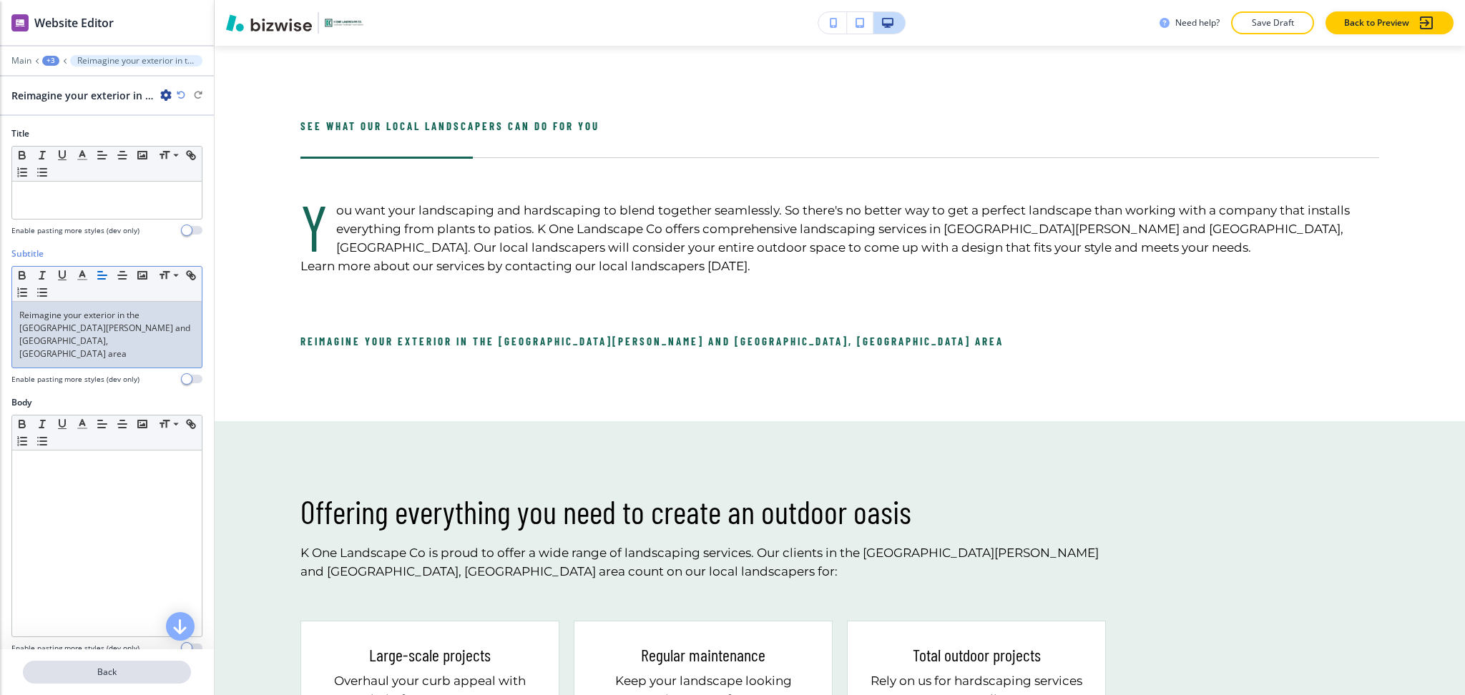
click at [136, 677] on p "Back" at bounding box center [106, 672] width 165 height 13
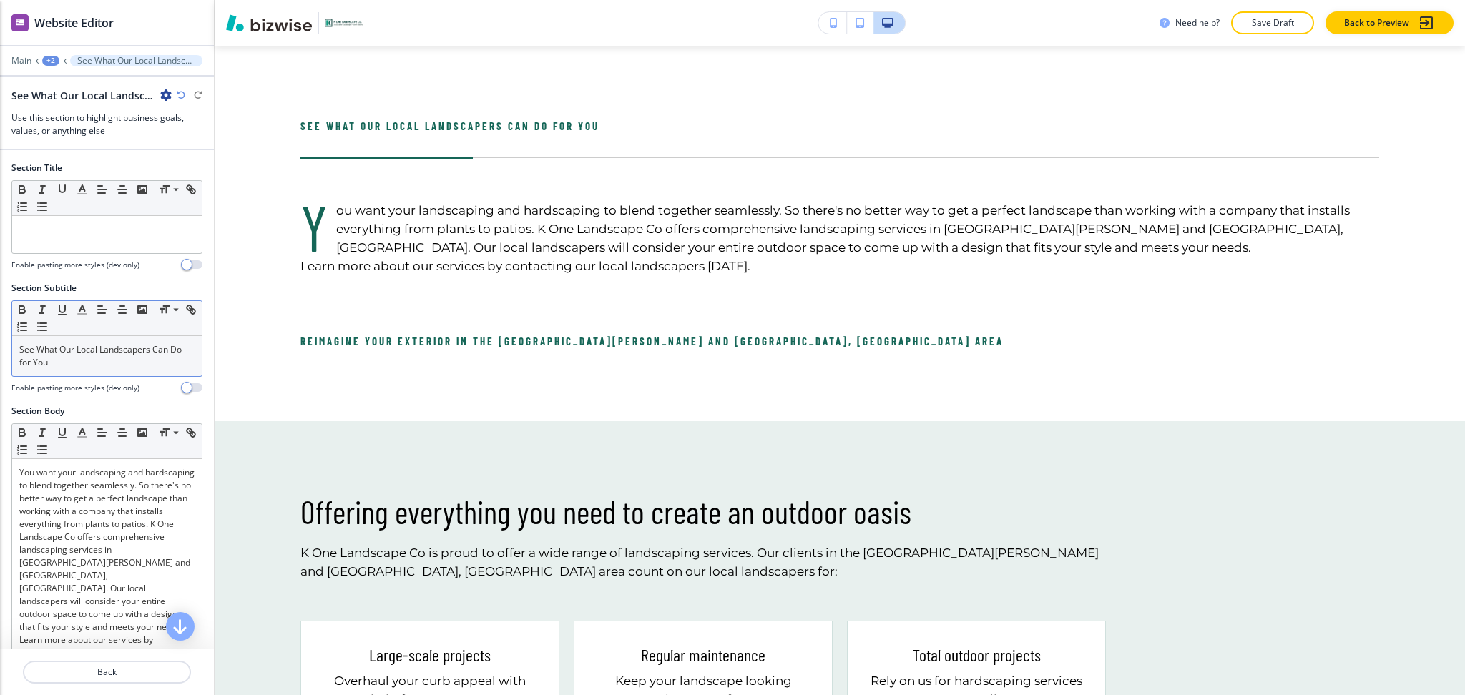
click at [78, 376] on div "See What Our Local Landscapers Can Do for You" at bounding box center [107, 356] width 190 height 40
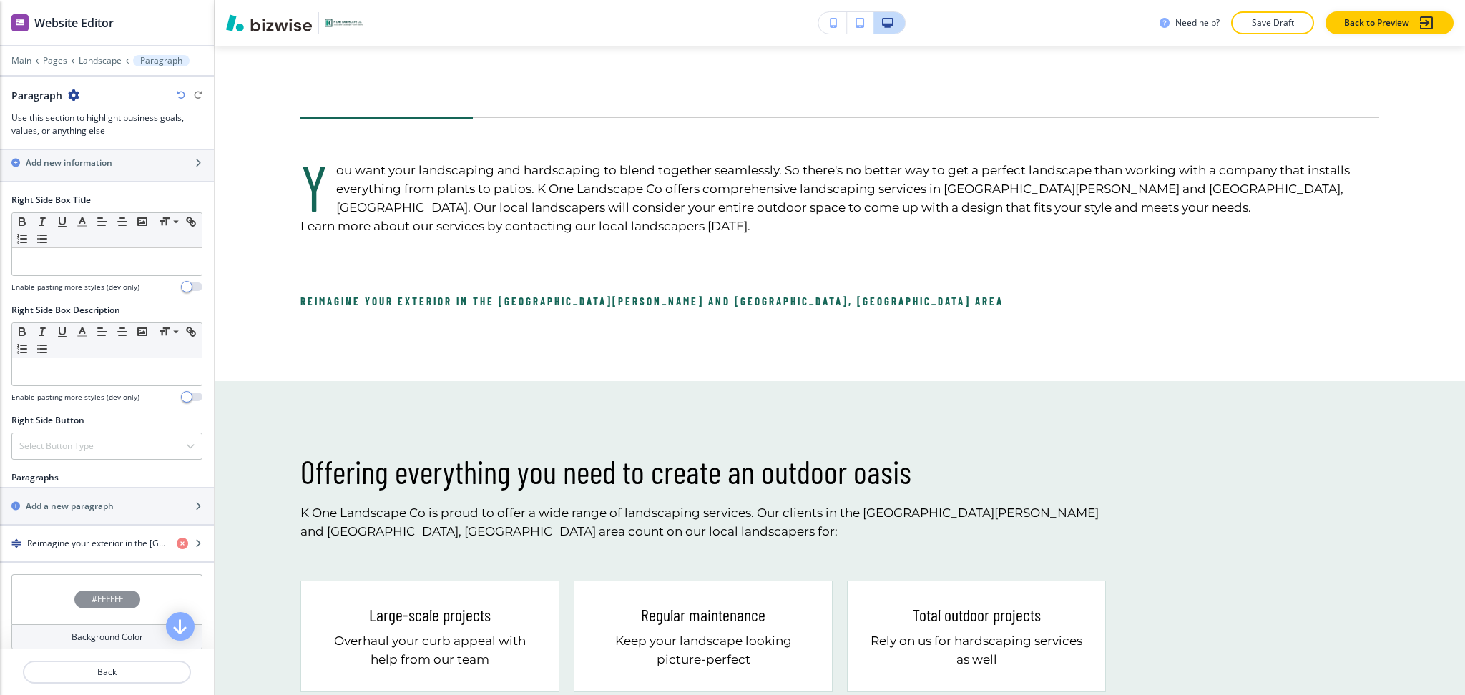
scroll to position [572, 0]
click at [65, 547] on div "button" at bounding box center [107, 552] width 214 height 11
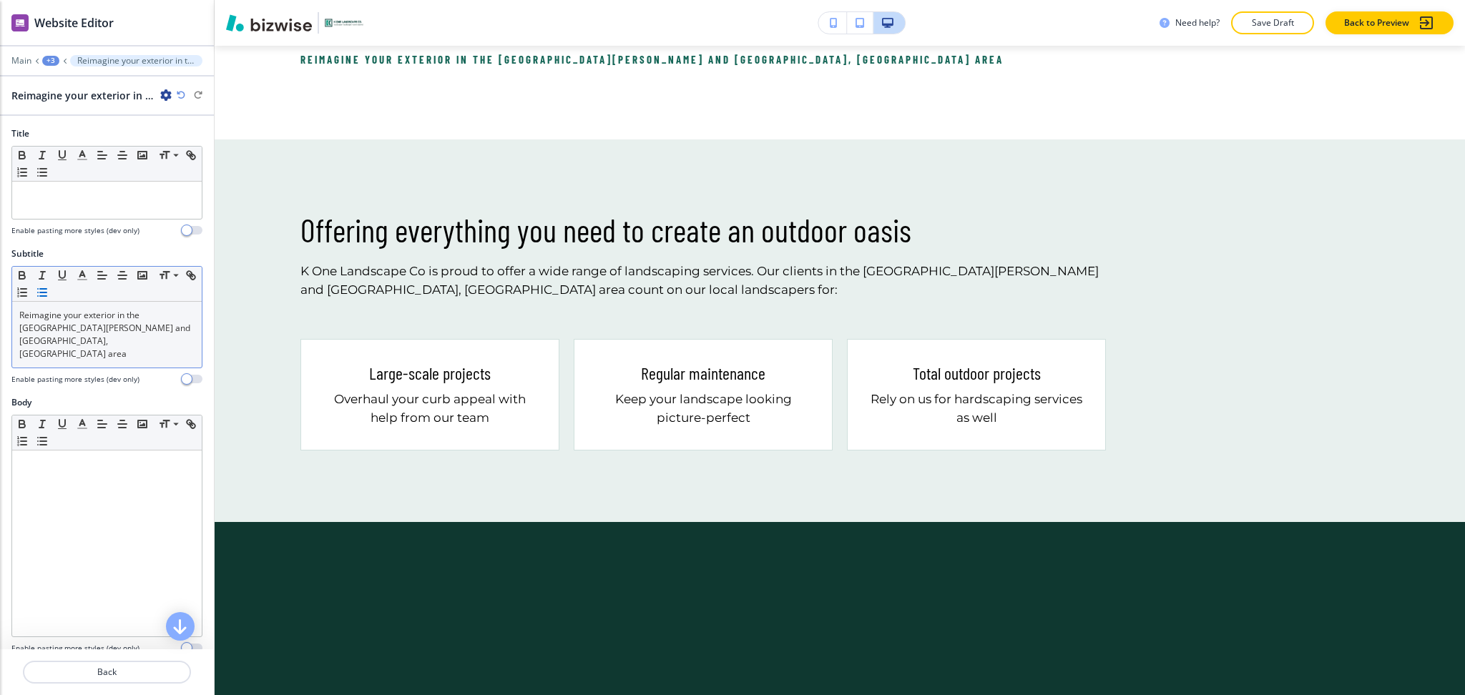
scroll to position [937, 0]
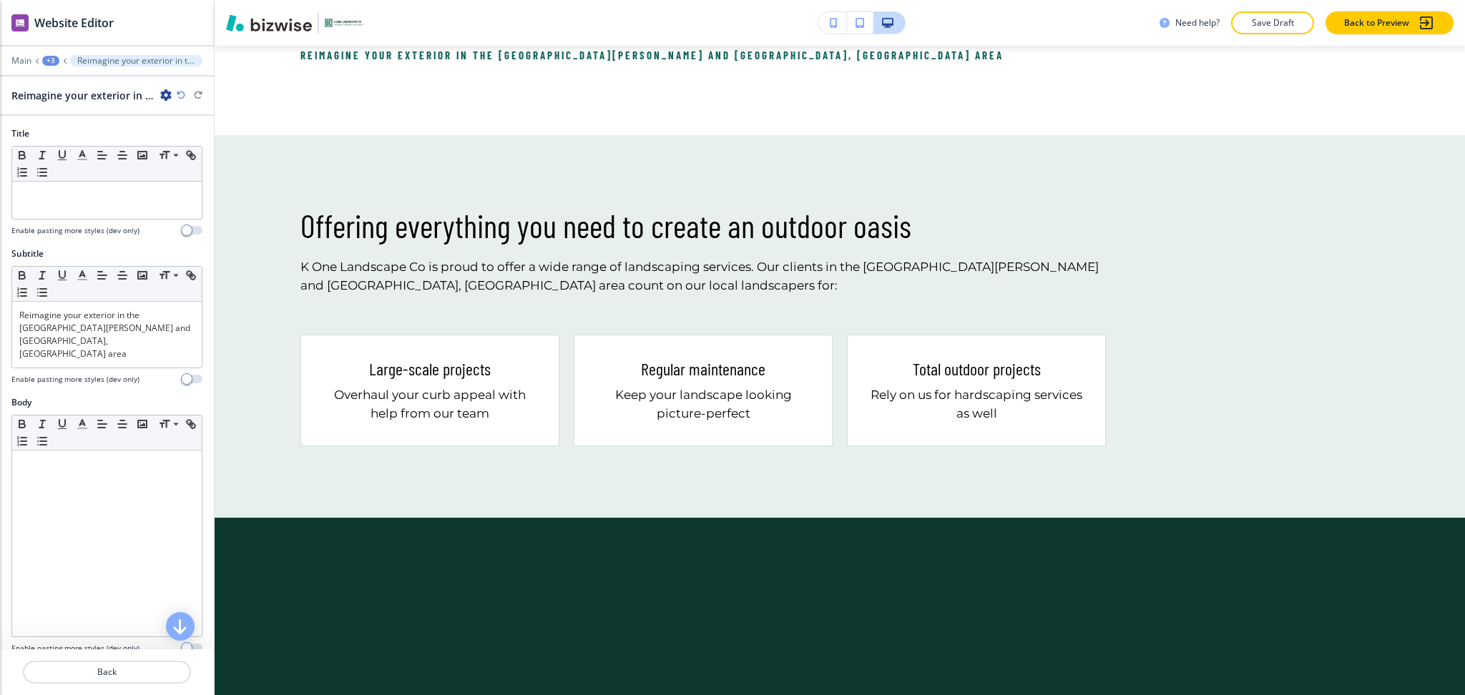
click at [69, 226] on h4 "Enable pasting more styles (dev only)" at bounding box center [75, 230] width 128 height 11
click at [72, 209] on div at bounding box center [107, 200] width 190 height 37
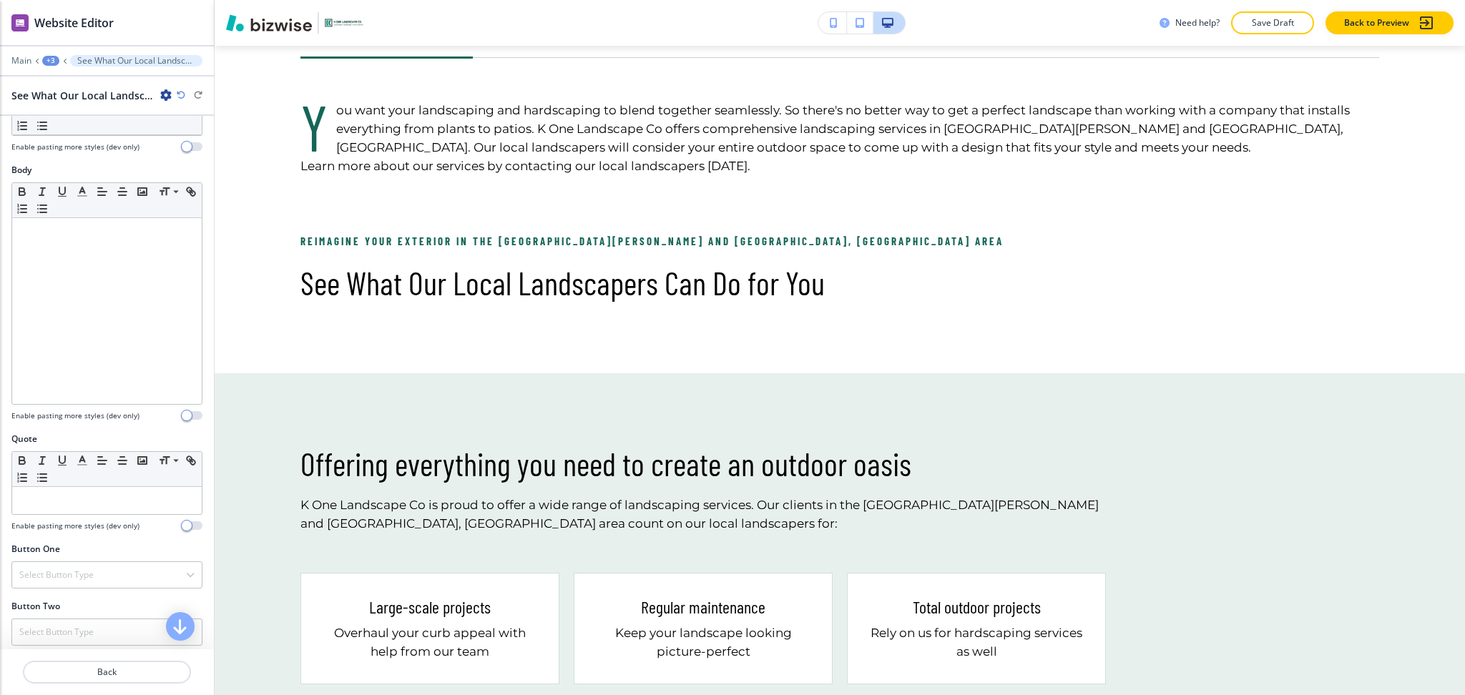
scroll to position [285, 0]
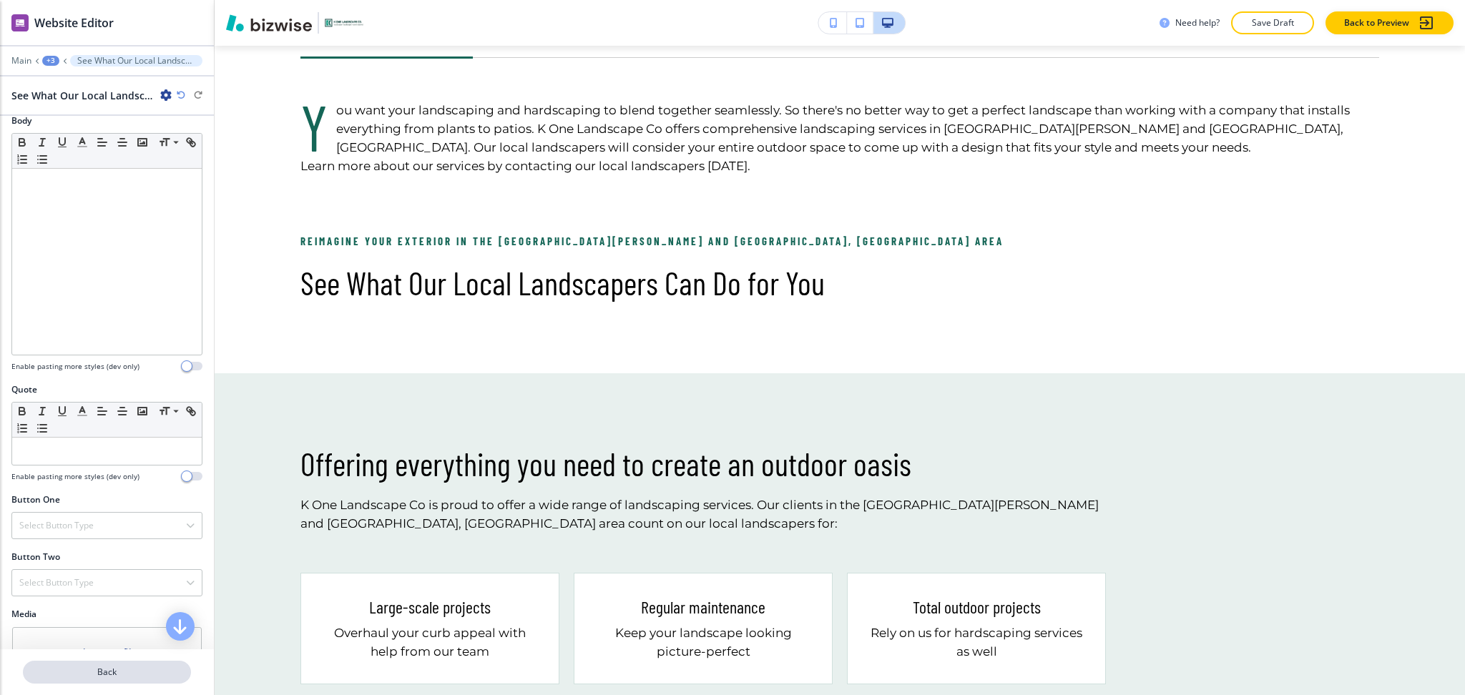
click at [130, 675] on p "Back" at bounding box center [106, 672] width 165 height 13
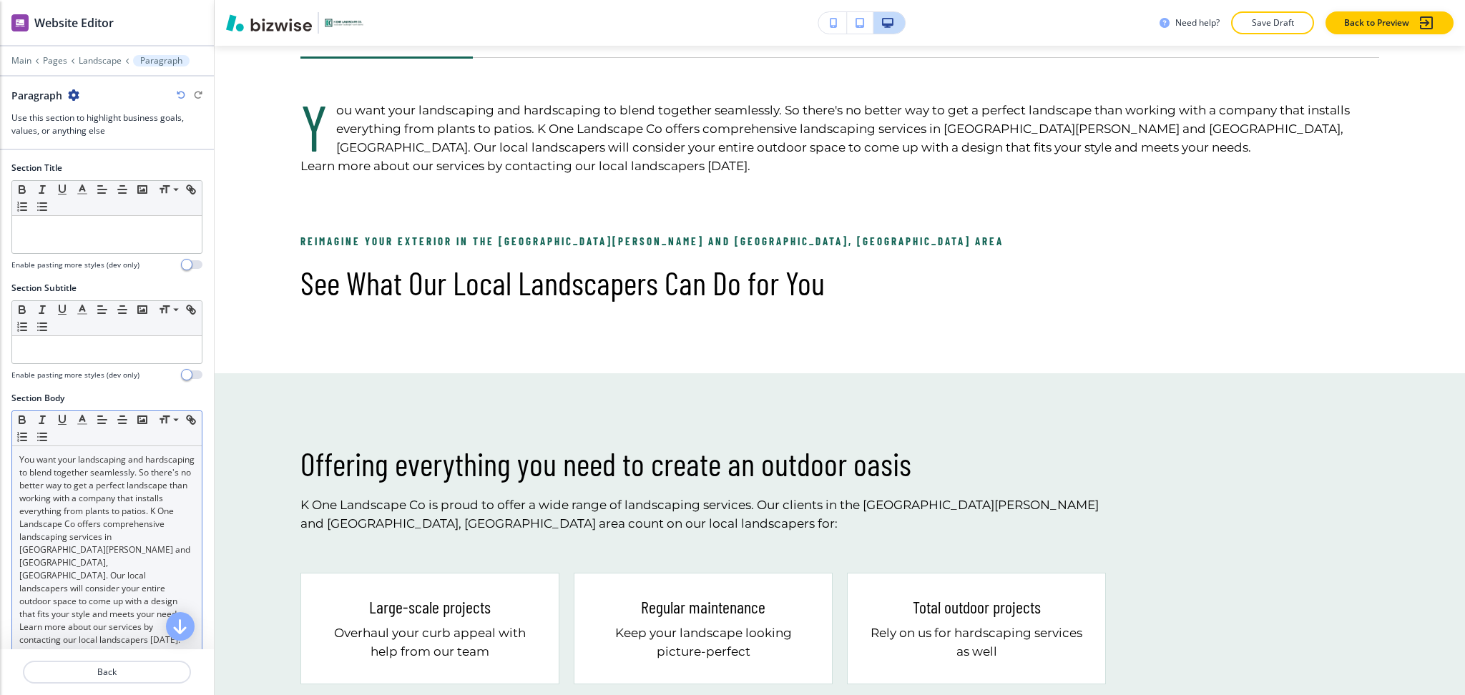
scroll to position [691, 0]
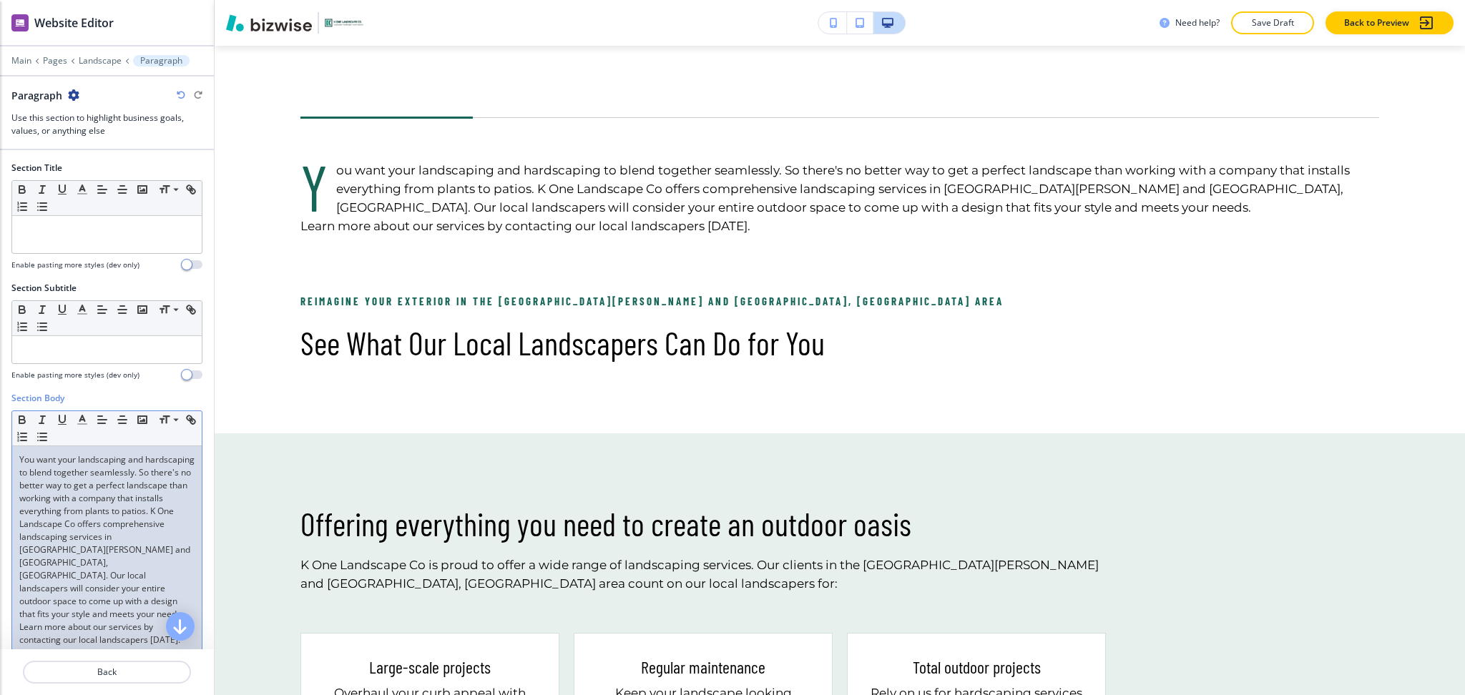
click at [81, 491] on p "You want your landscaping and hardscaping to blend together seamlessly. So ther…" at bounding box center [106, 537] width 175 height 167
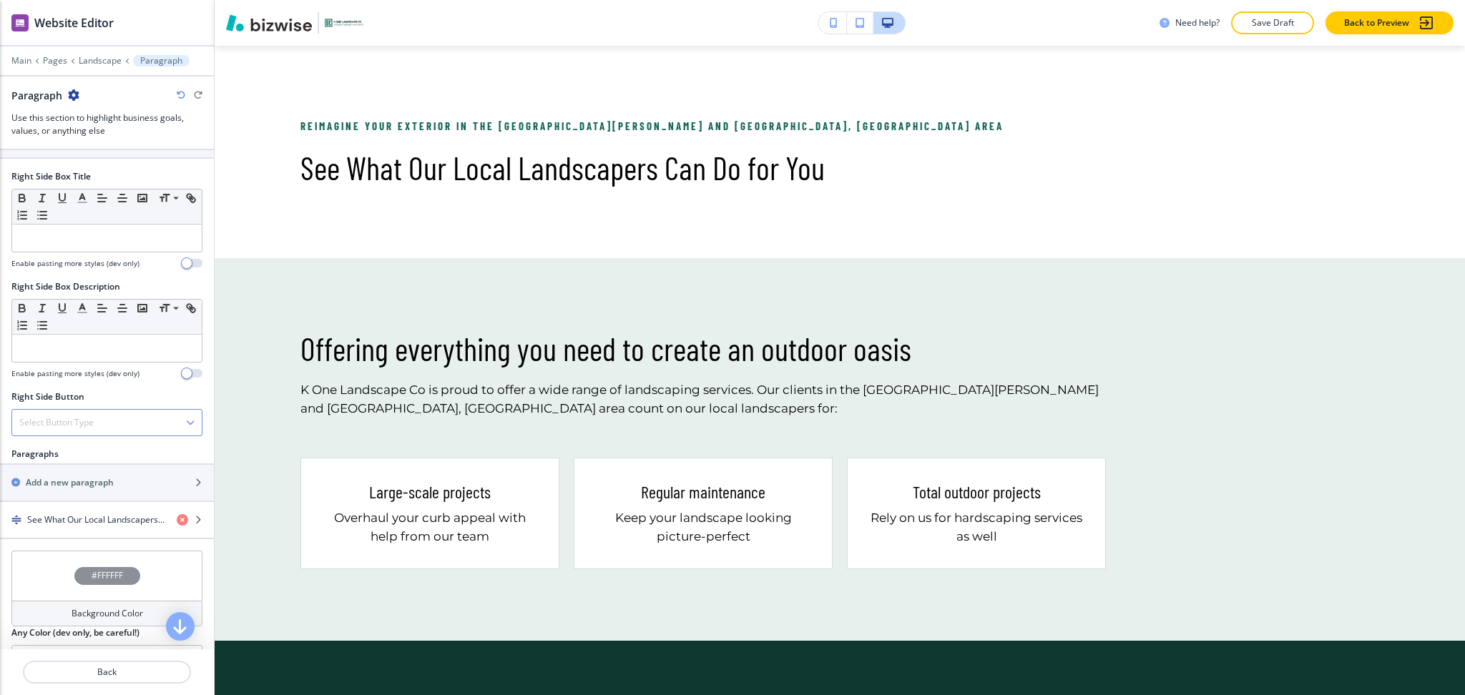
scroll to position [572, 0]
click at [67, 514] on h4 "See What Our Local Landscapers Can Do for You" at bounding box center [96, 518] width 138 height 13
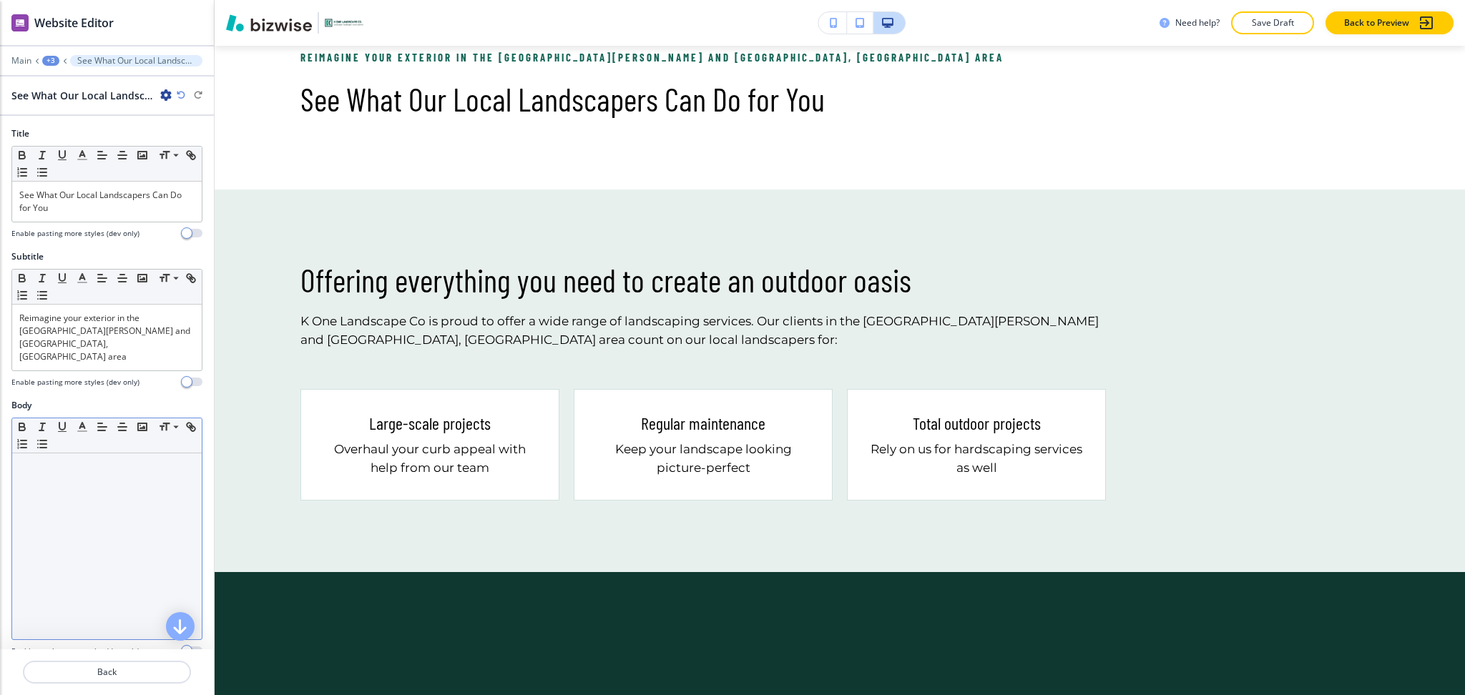
scroll to position [762, 0]
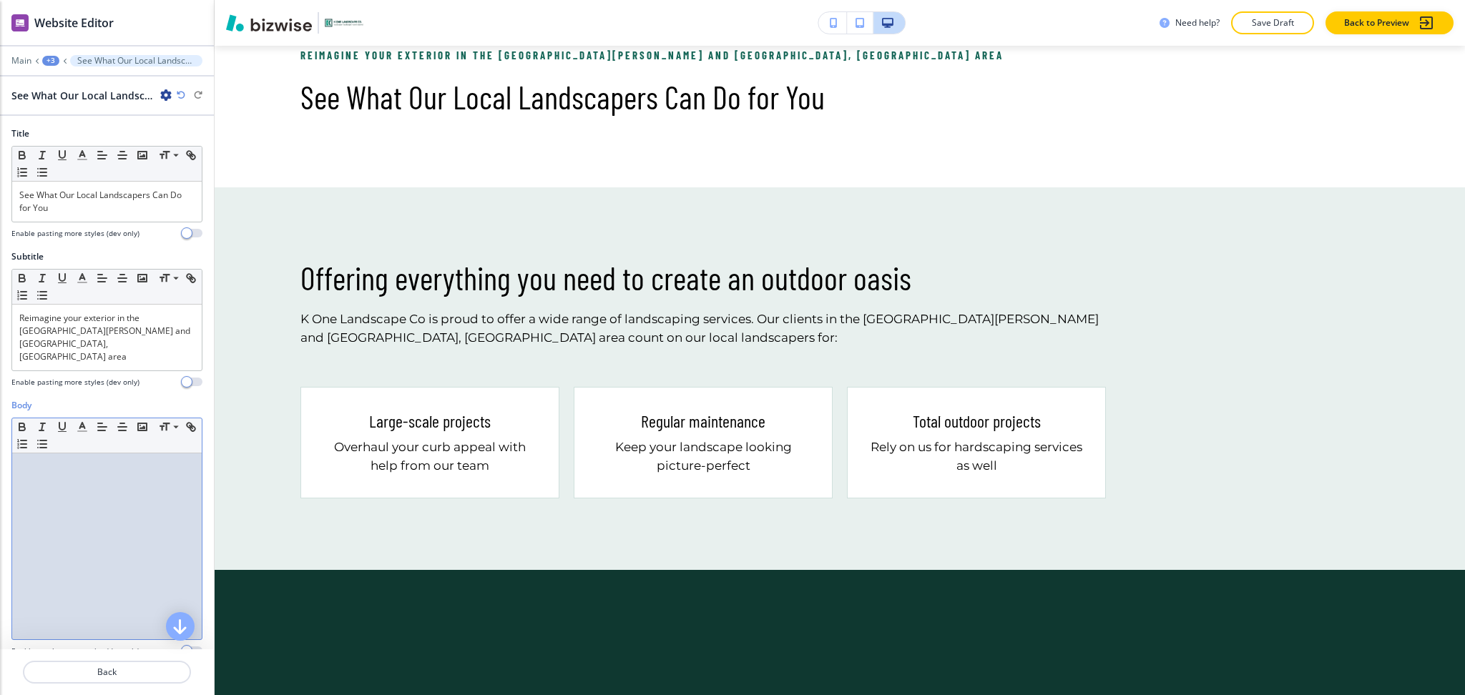
click at [62, 473] on div at bounding box center [107, 547] width 190 height 186
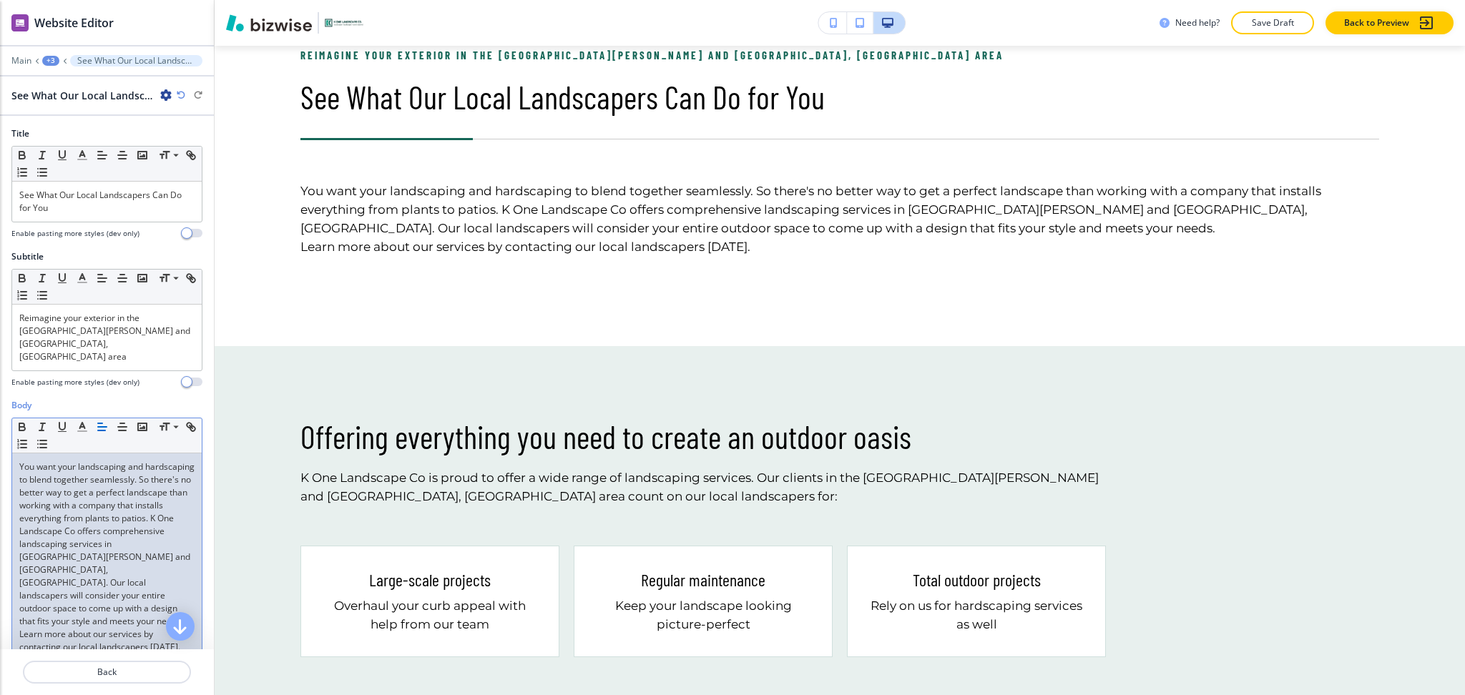
click at [76, 588] on p "You want your landscaping and hardscaping to blend together seamlessly. So ther…" at bounding box center [106, 544] width 175 height 167
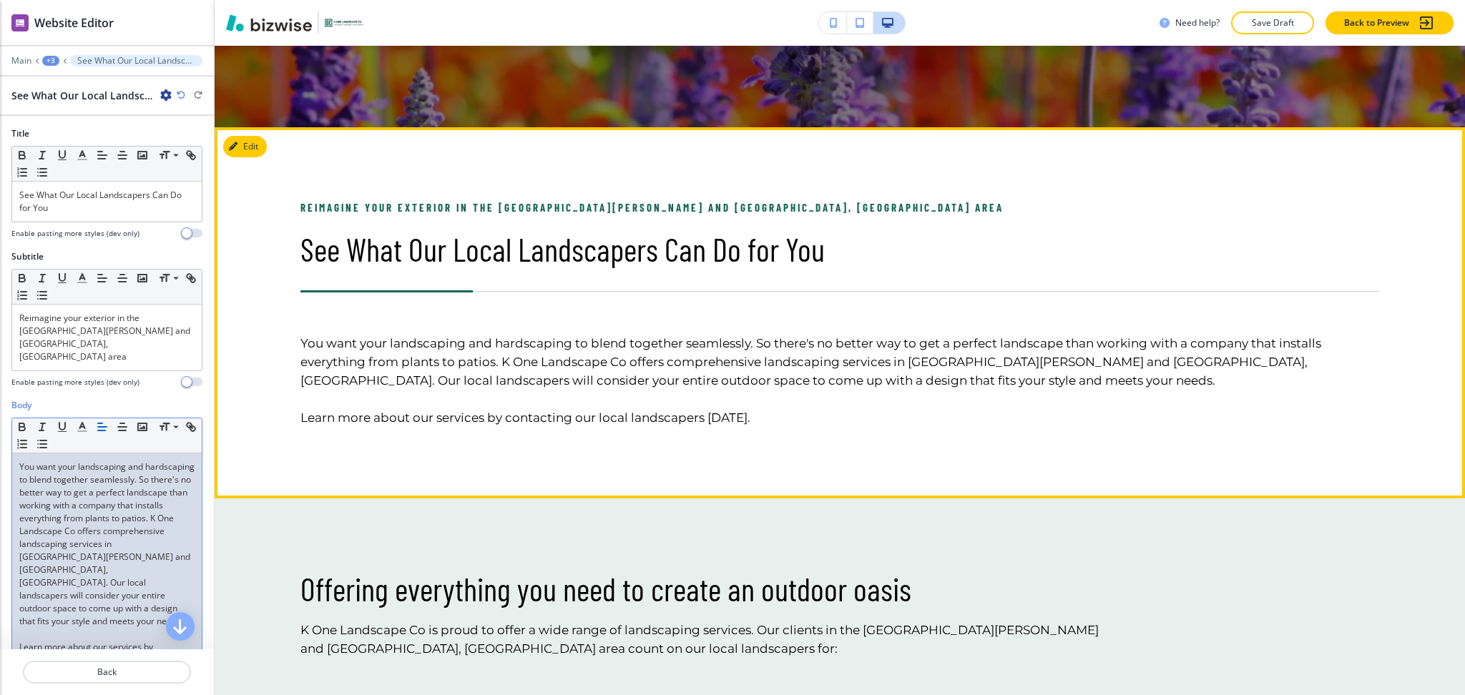
scroll to position [608, 0]
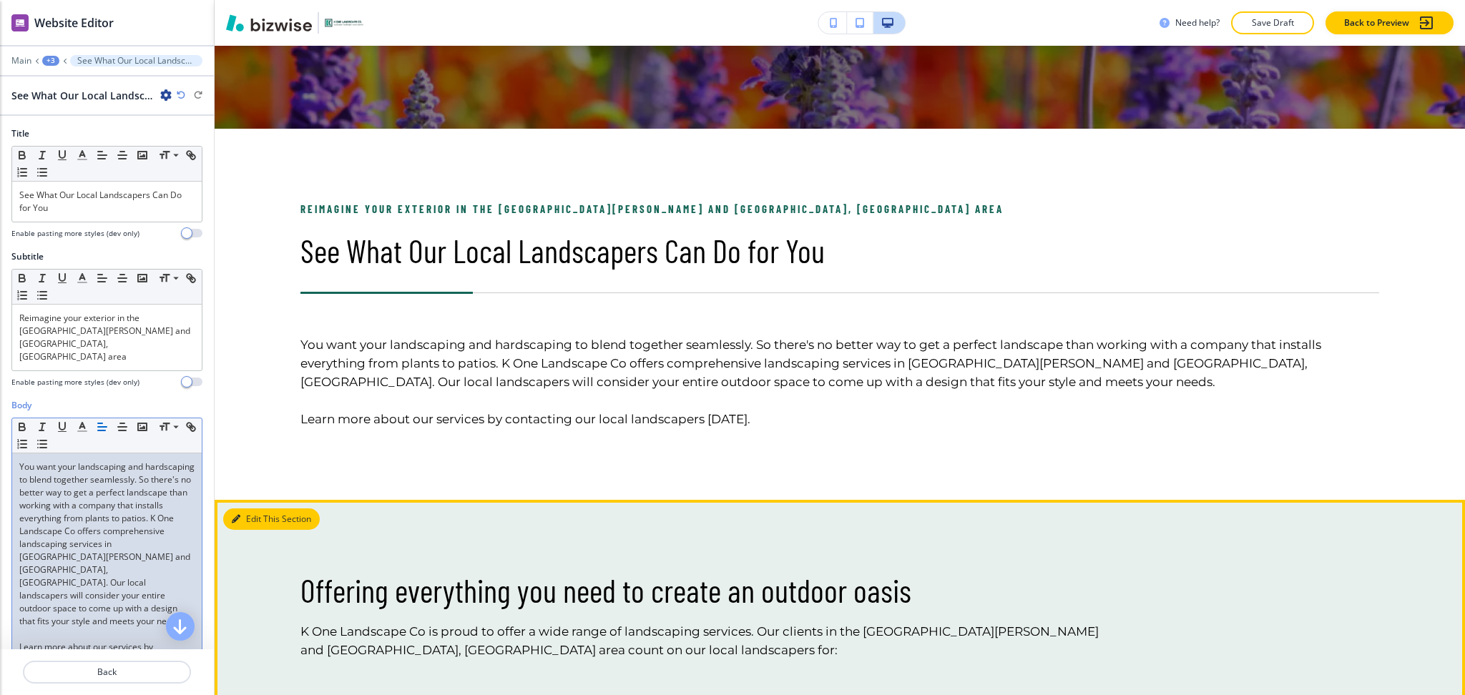
click at [261, 515] on button "Edit This Section" at bounding box center [271, 519] width 97 height 21
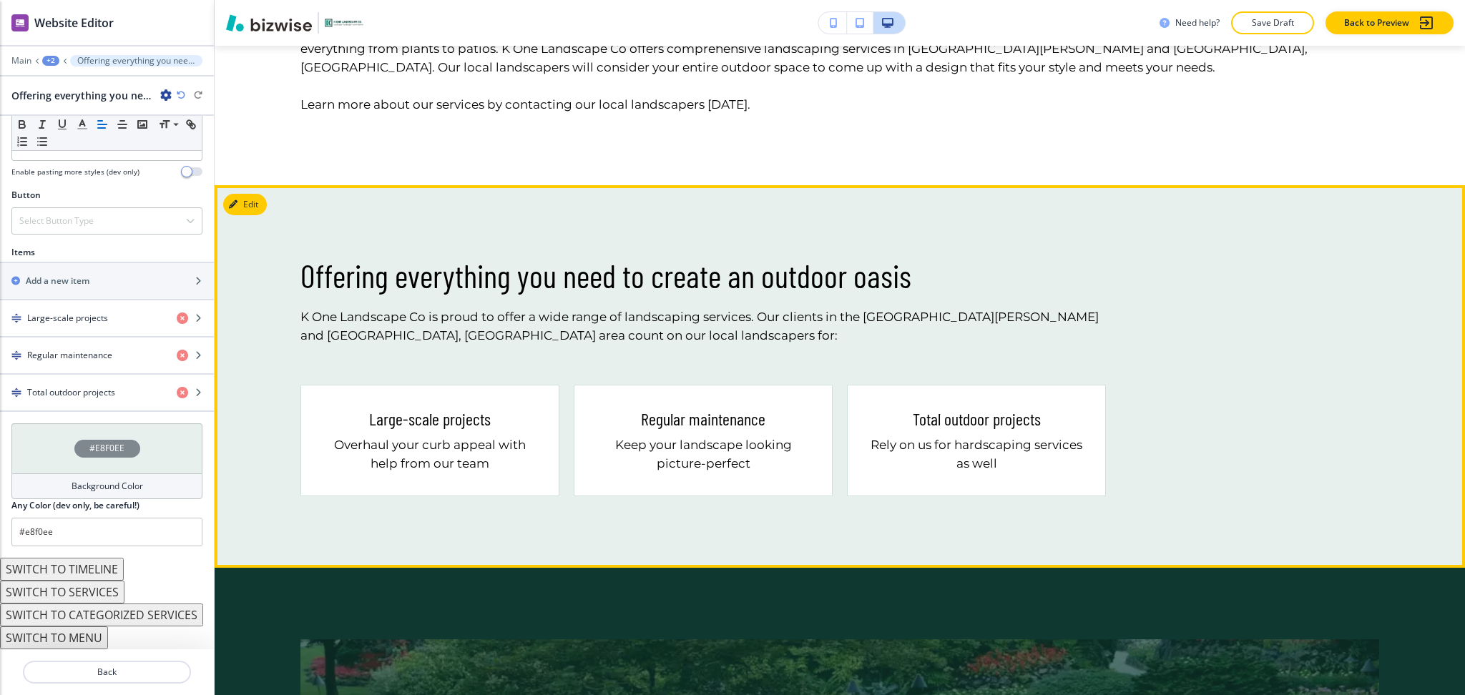
scroll to position [966, 0]
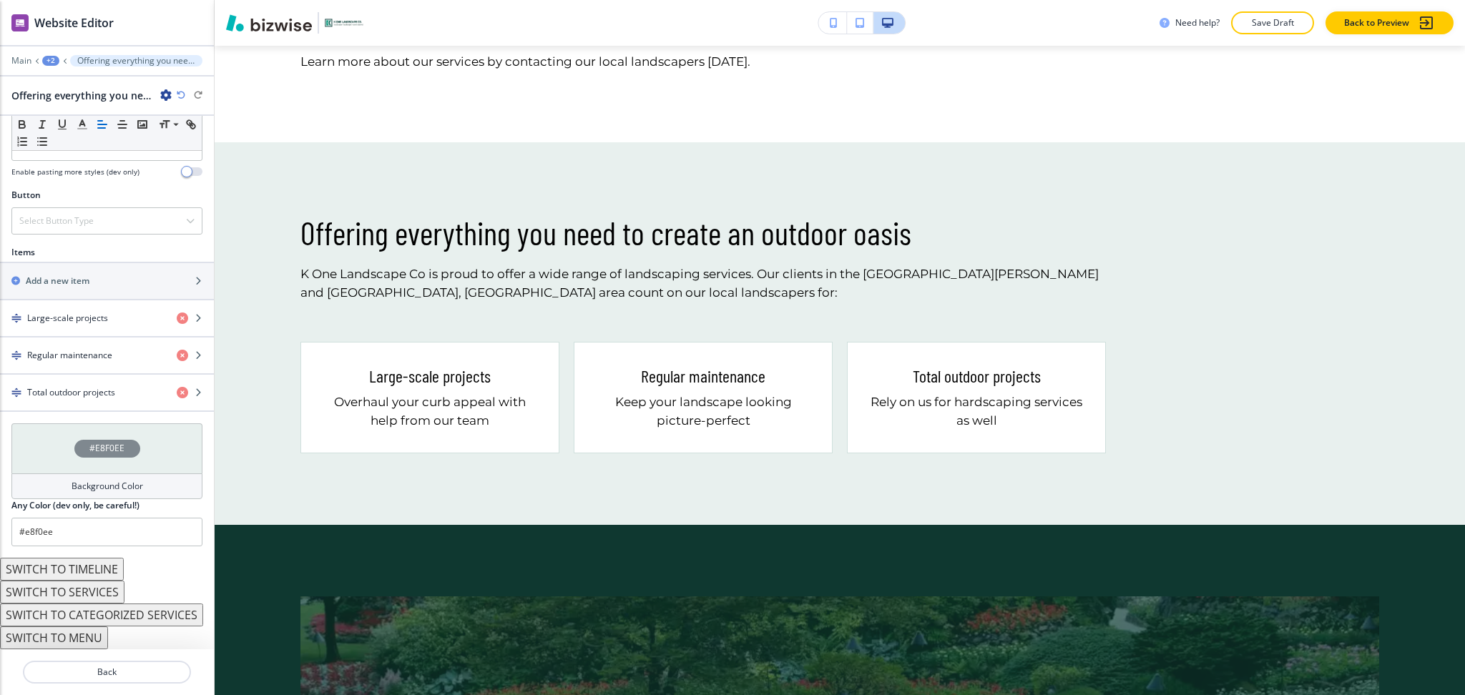
click at [52, 59] on div "+2" at bounding box center [50, 61] width 17 height 10
click at [82, 109] on p "Landscape" at bounding box center [88, 109] width 73 height 13
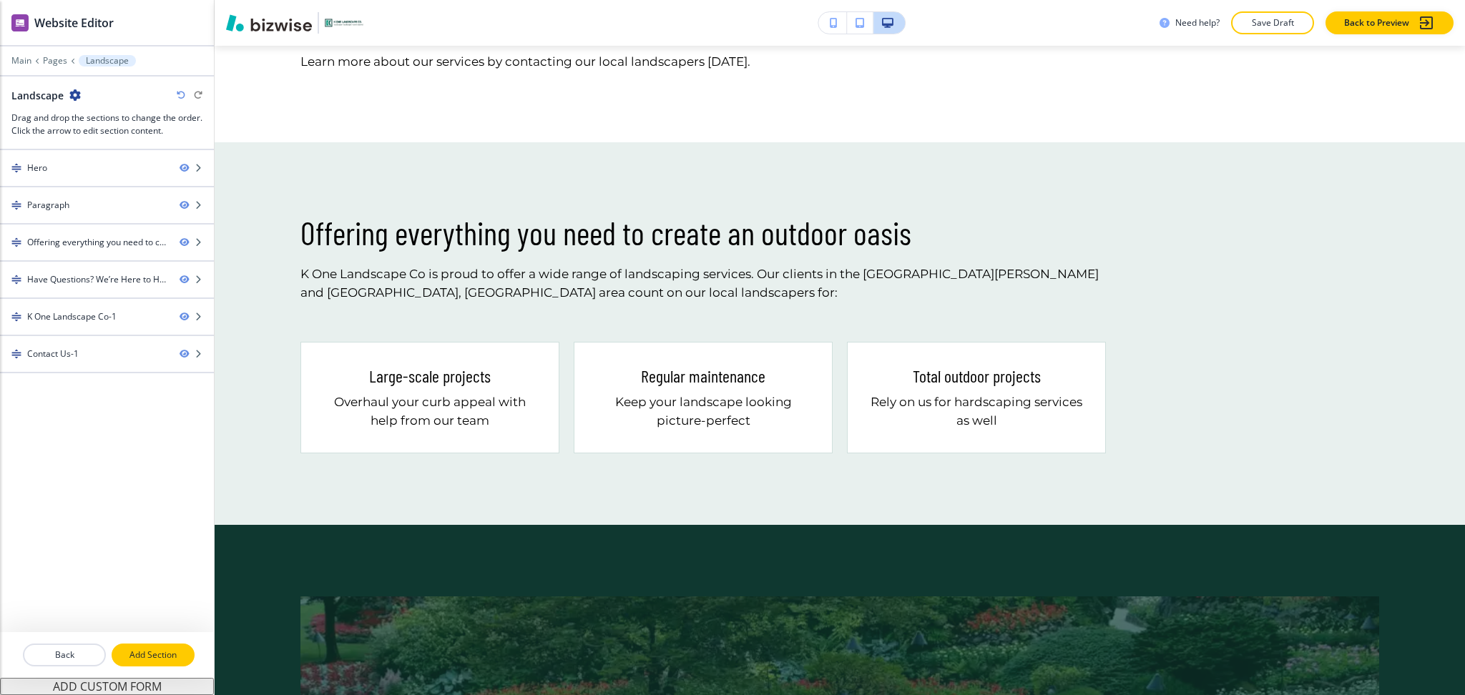
click at [145, 657] on p "Add Section" at bounding box center [153, 655] width 80 height 13
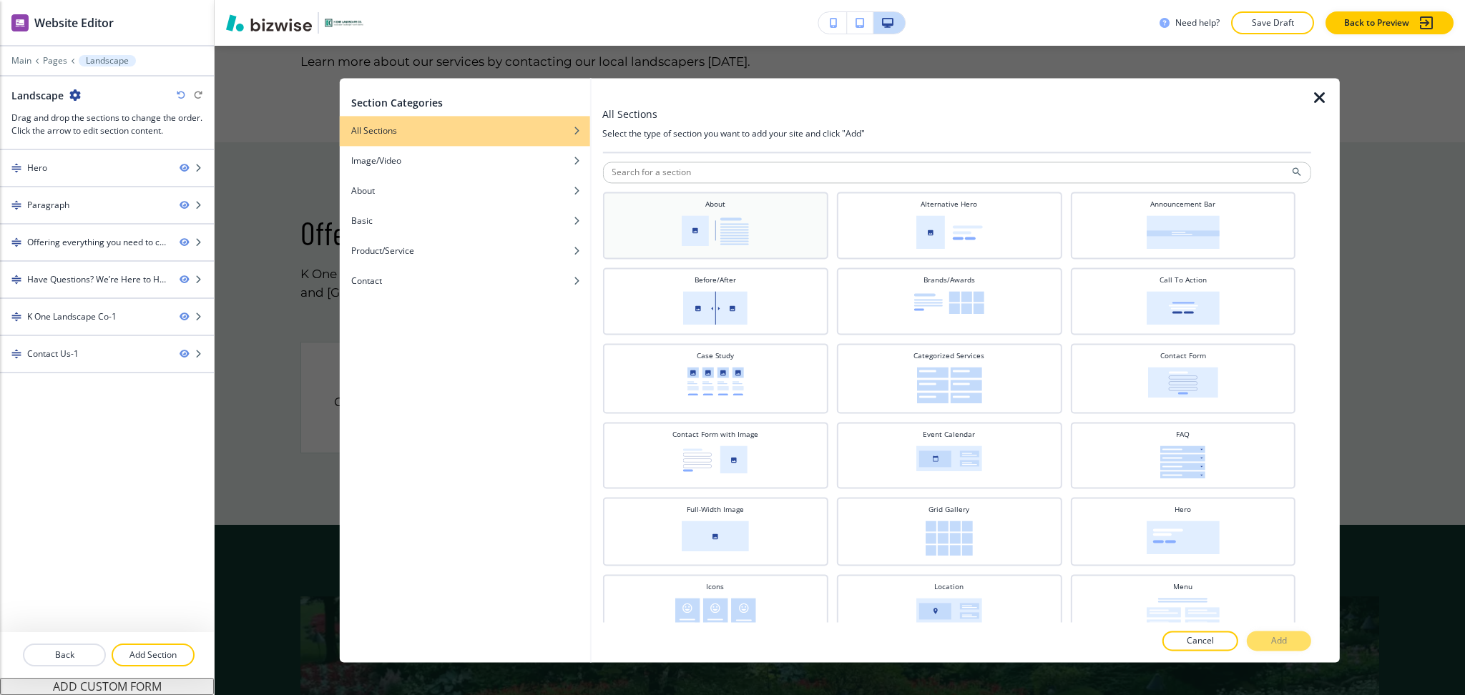
click at [673, 217] on div "About" at bounding box center [715, 224] width 211 height 50
click at [1273, 641] on p "Add" at bounding box center [1279, 641] width 16 height 13
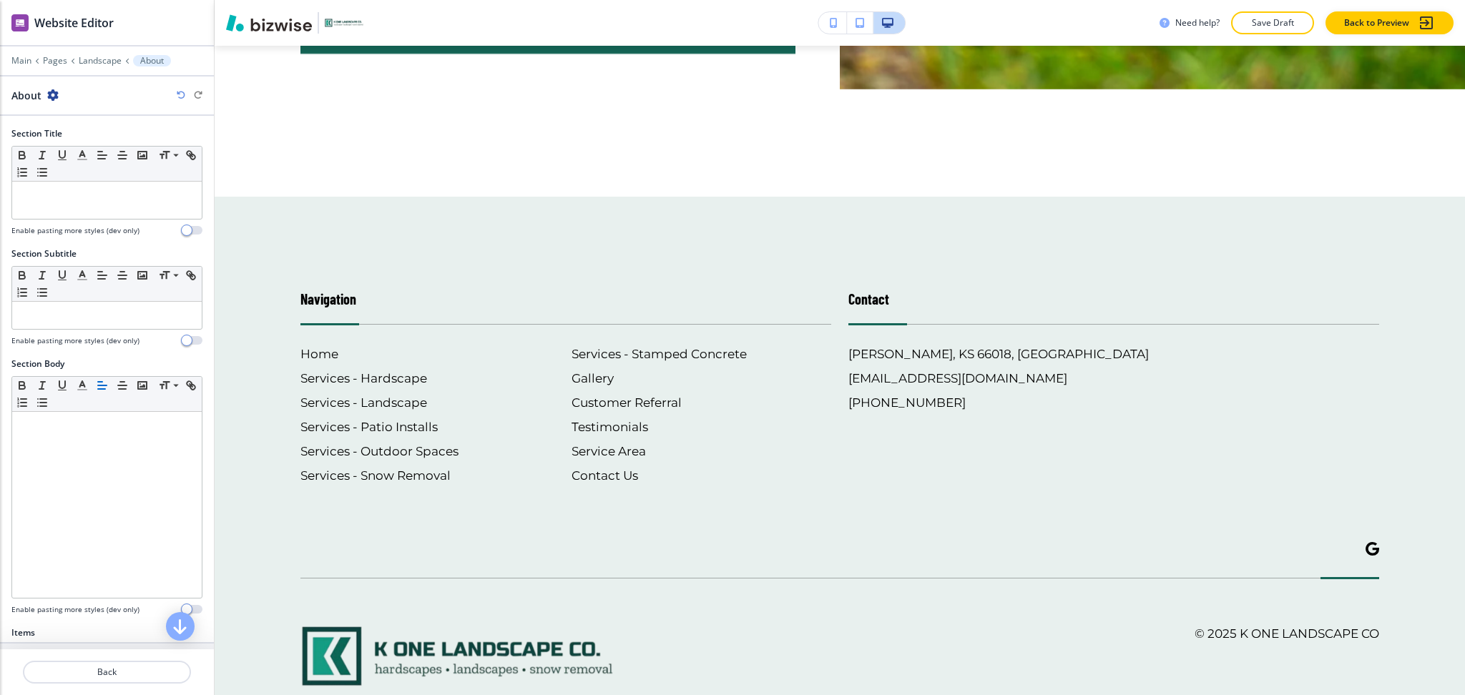
scroll to position [3049, 0]
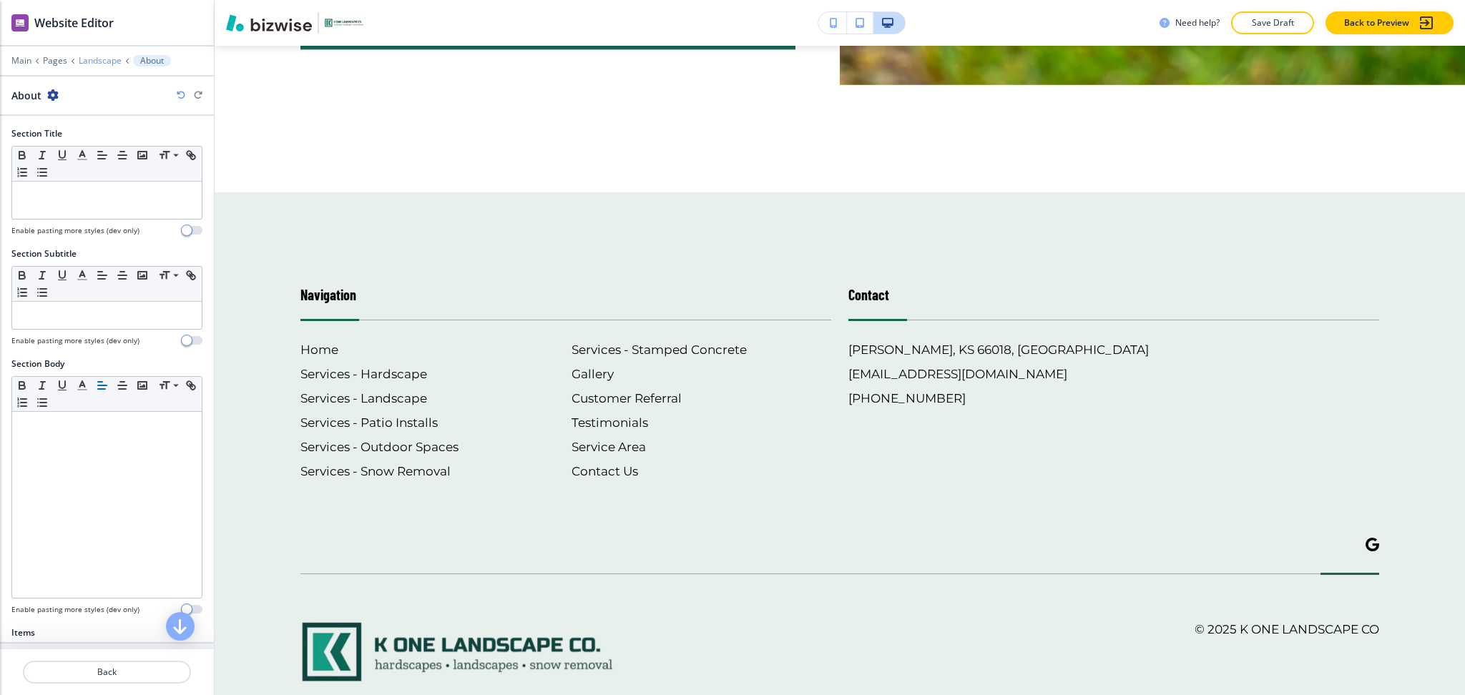
click at [87, 60] on p "Landscape" at bounding box center [100, 61] width 43 height 10
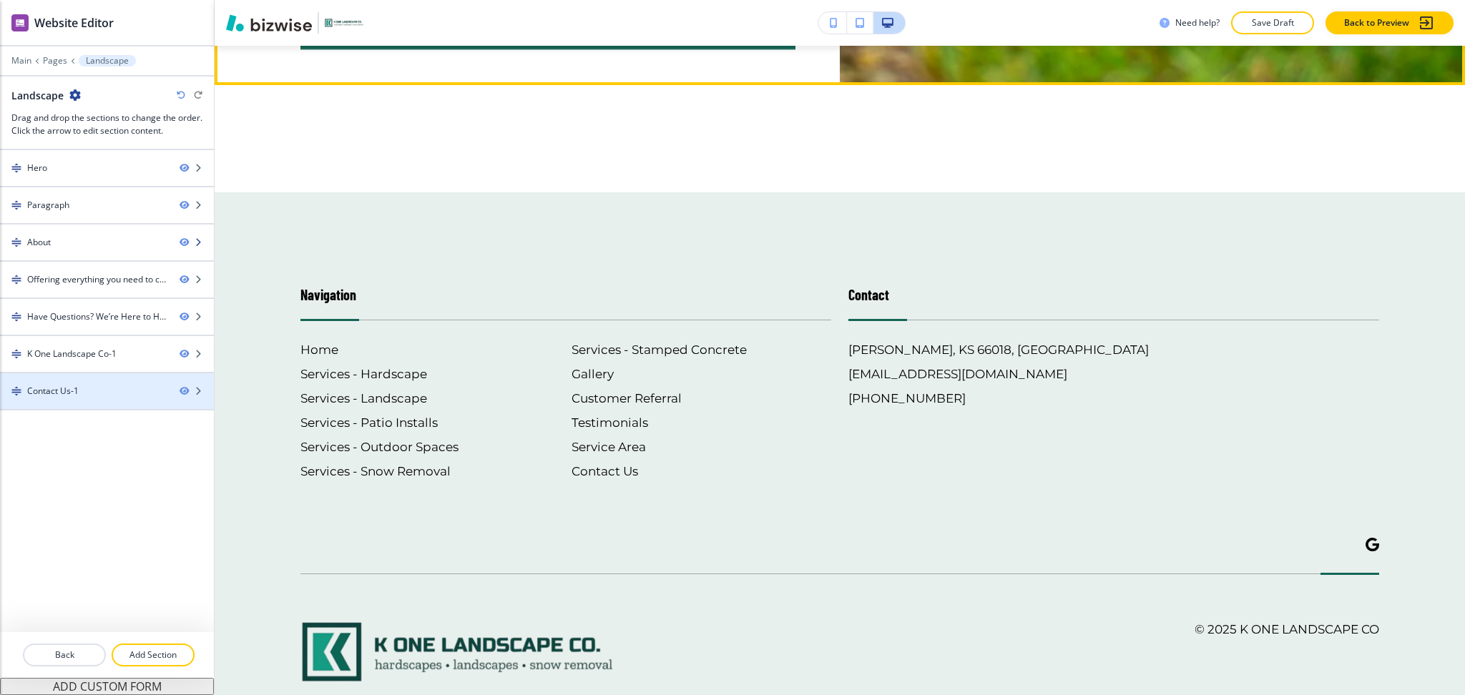
scroll to position [1026, 0]
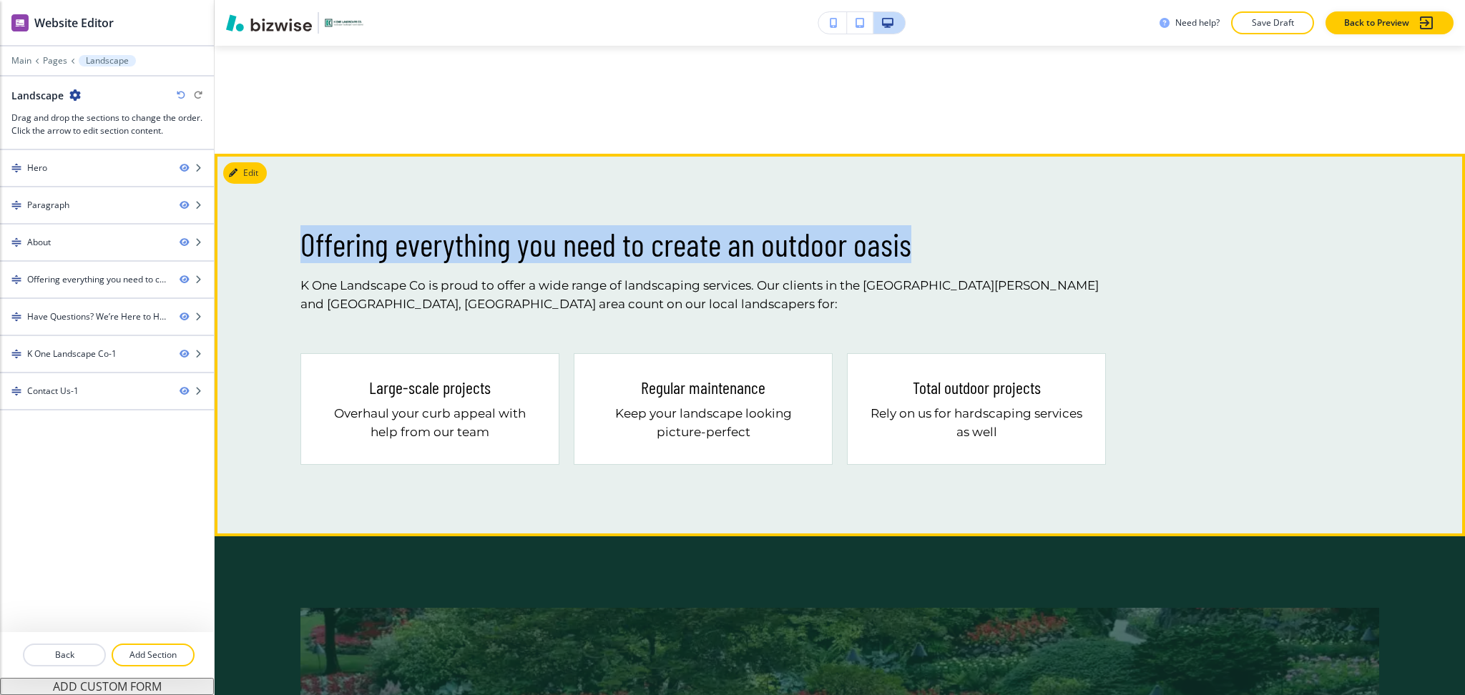
drag, startPoint x: 937, startPoint y: 246, endPoint x: 288, endPoint y: 238, distance: 649.0
click at [288, 238] on div "Offering everything you need to create an outdoor oasis K One Landscape Co is p…" at bounding box center [840, 345] width 1251 height 383
copy p "Offering everything you need to create an outdoor oasis"
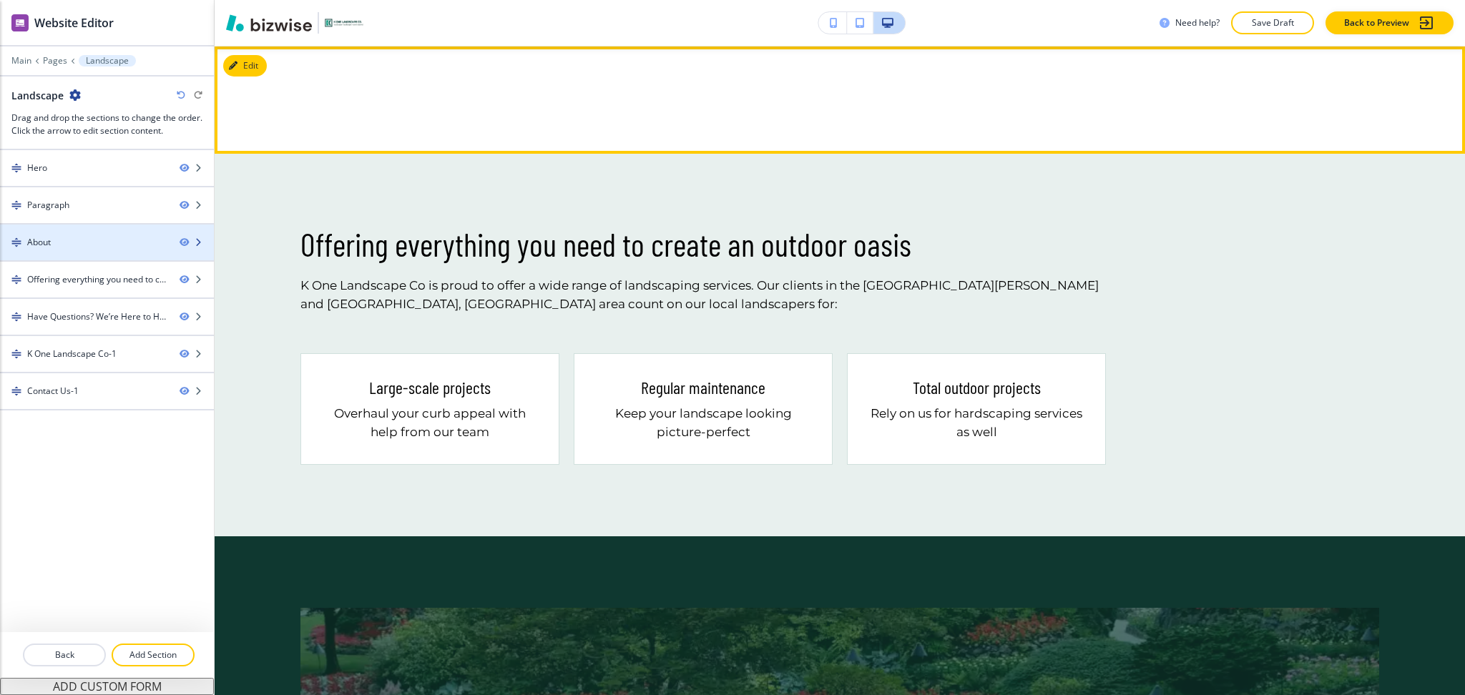
click at [74, 255] on div at bounding box center [107, 254] width 214 height 11
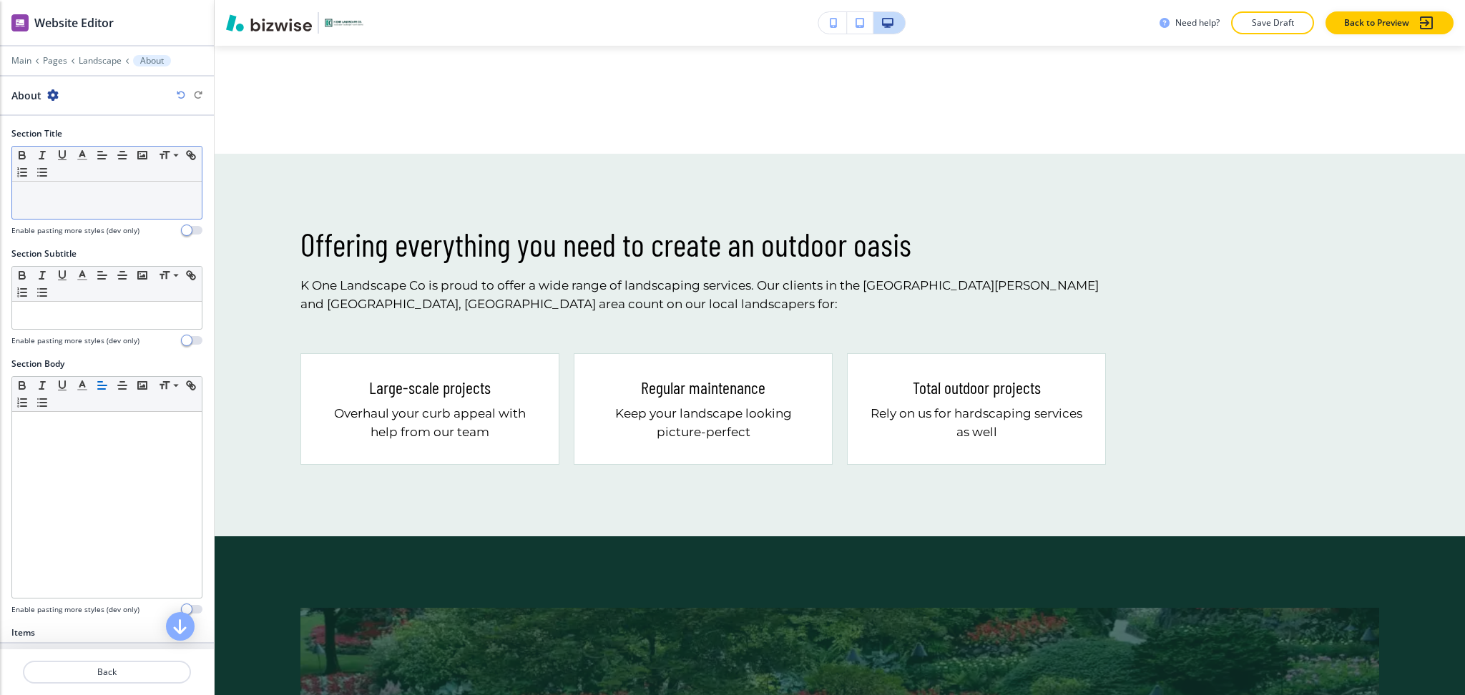
click at [70, 211] on div at bounding box center [107, 200] width 190 height 37
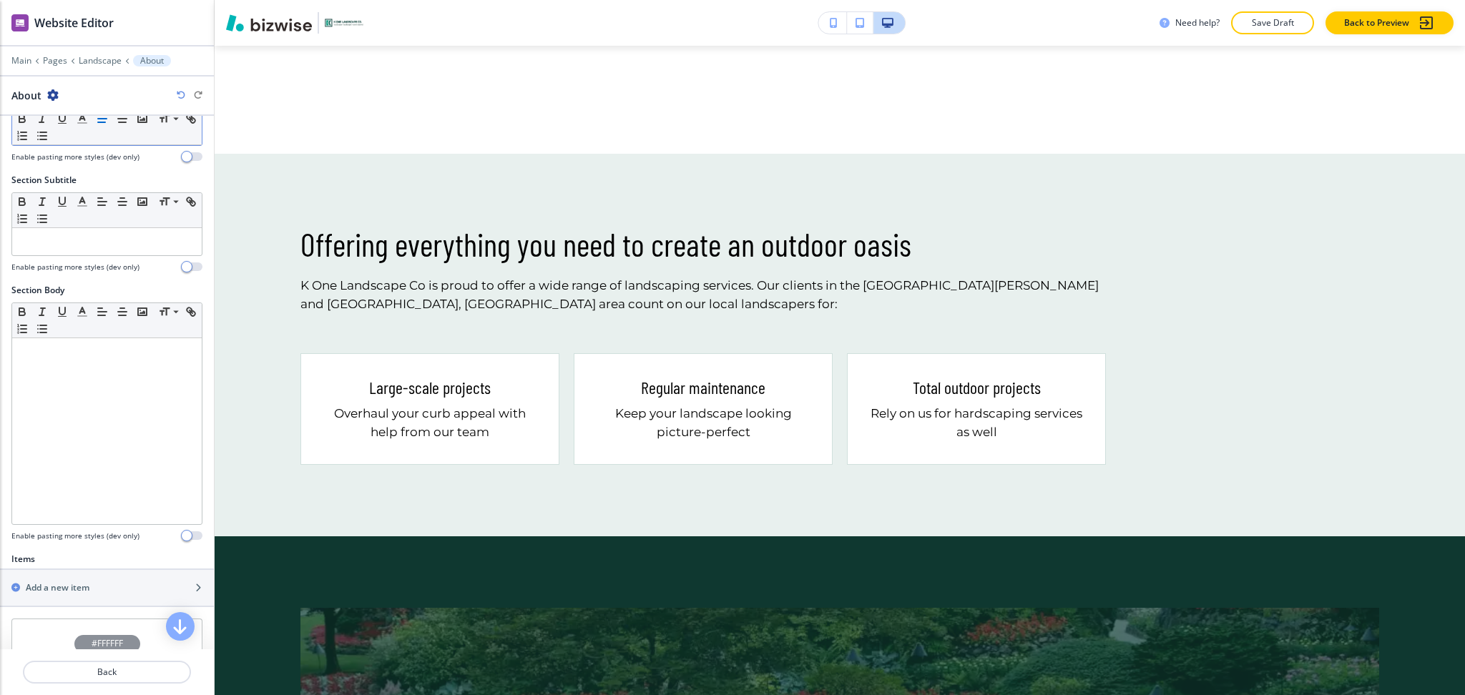
scroll to position [250, 0]
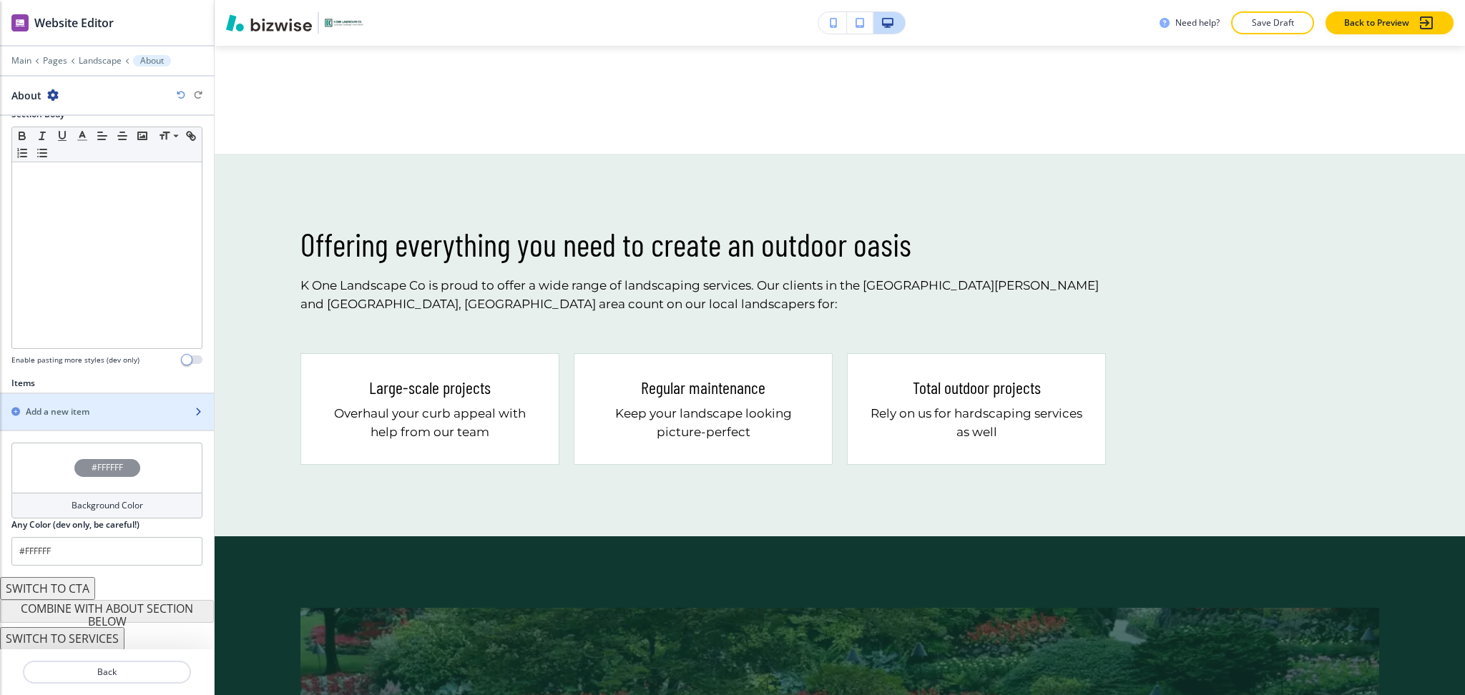
click at [104, 419] on div "button" at bounding box center [107, 424] width 214 height 11
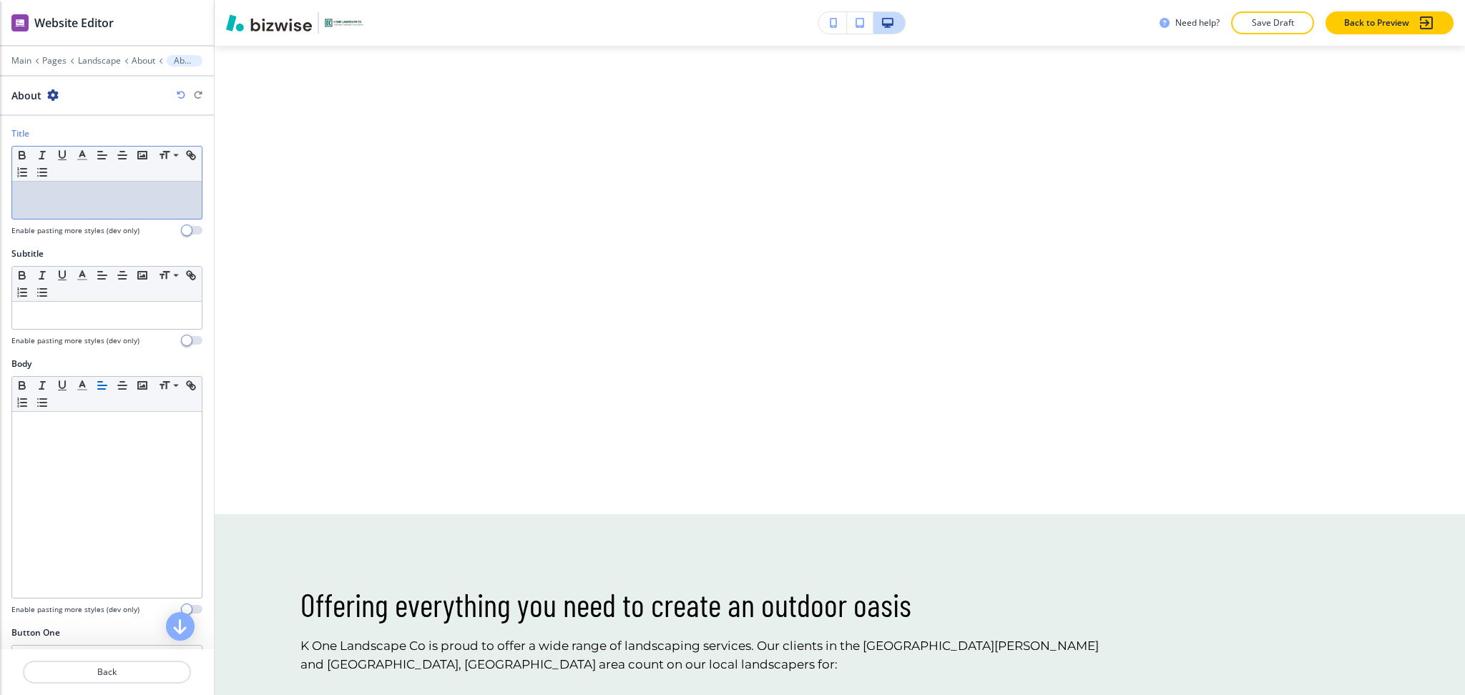
click at [52, 207] on div at bounding box center [107, 200] width 190 height 37
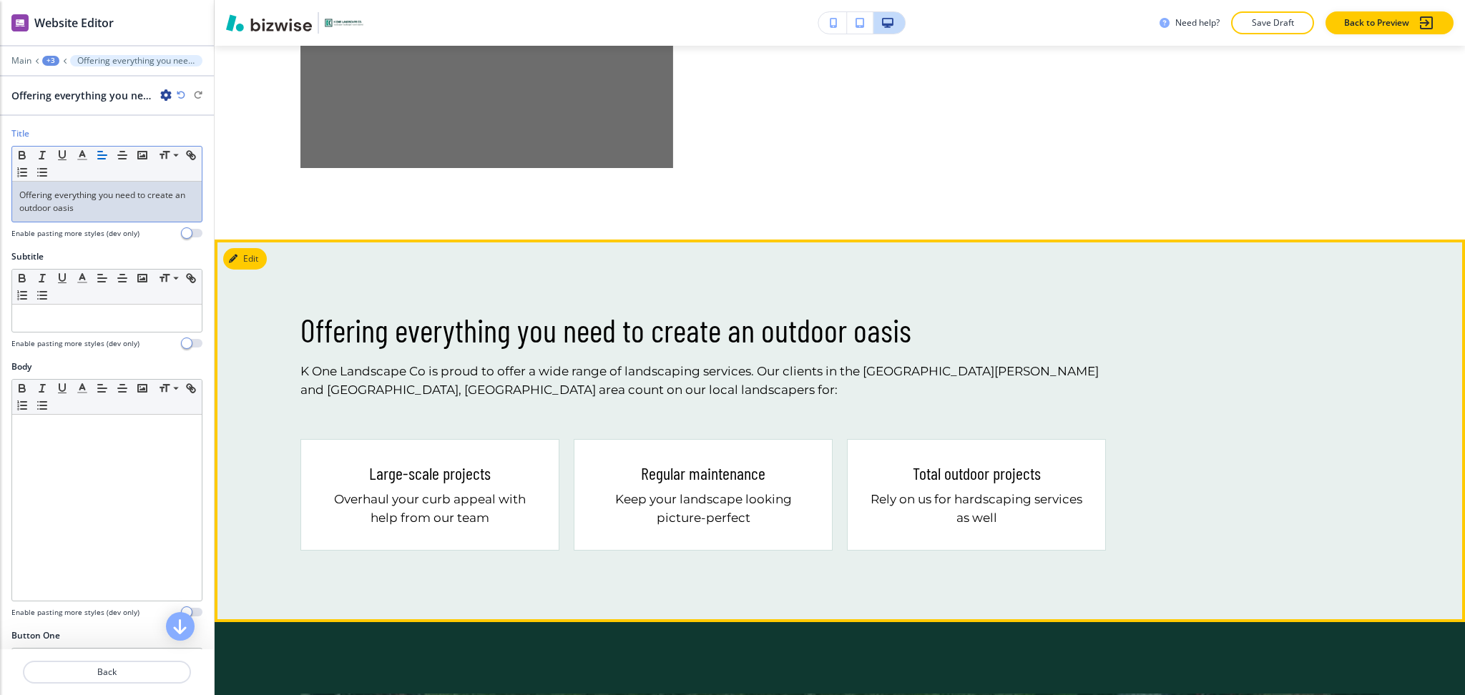
scroll to position [1266, 0]
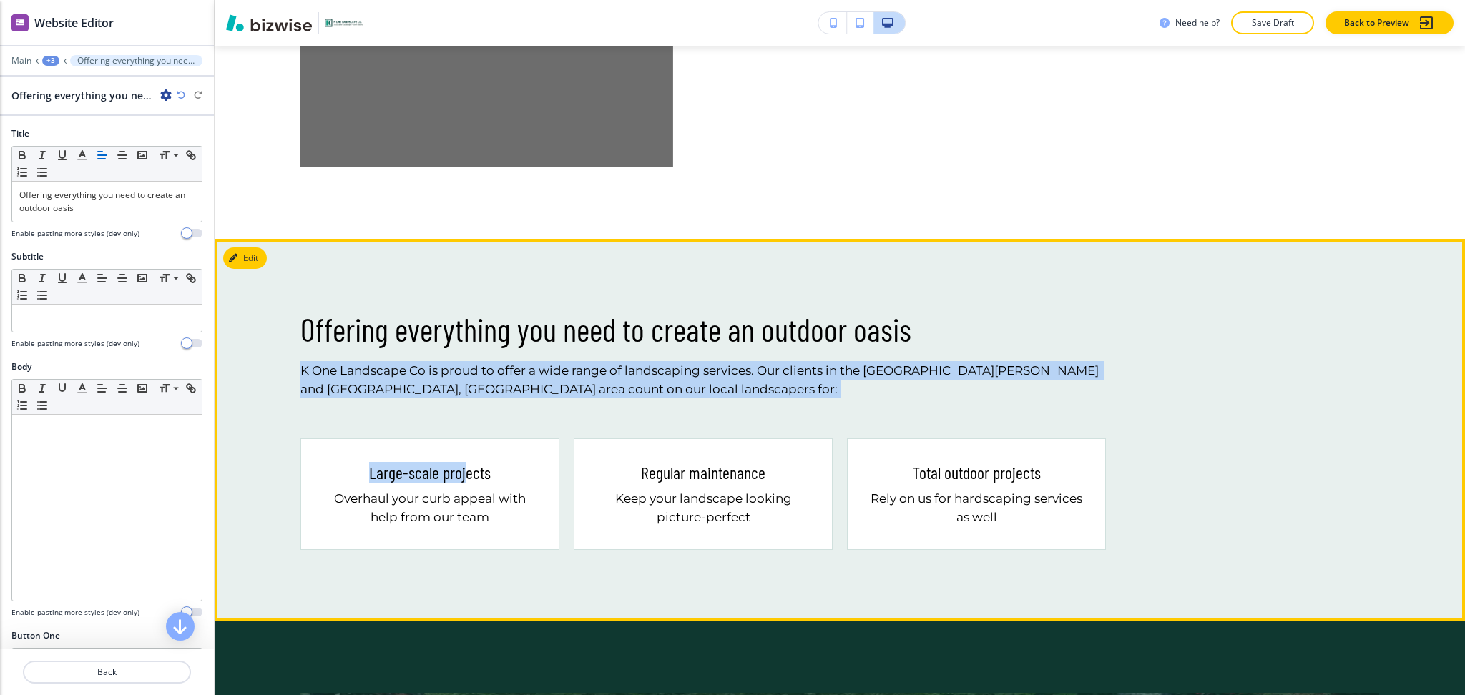
drag, startPoint x: 462, startPoint y: 394, endPoint x: 300, endPoint y: 368, distance: 163.7
click at [300, 368] on div "Offering everything you need to create an outdoor oasis K One Landscape Co is p…" at bounding box center [840, 430] width 1251 height 383
click at [433, 421] on div "Offering everything you need to create an outdoor oasis K One Landscape Co is p…" at bounding box center [840, 430] width 1251 height 383
drag, startPoint x: 452, startPoint y: 383, endPoint x: 296, endPoint y: 364, distance: 157.2
click at [296, 364] on div "Offering everything you need to create an outdoor oasis K One Landscape Co is p…" at bounding box center [840, 430] width 1251 height 383
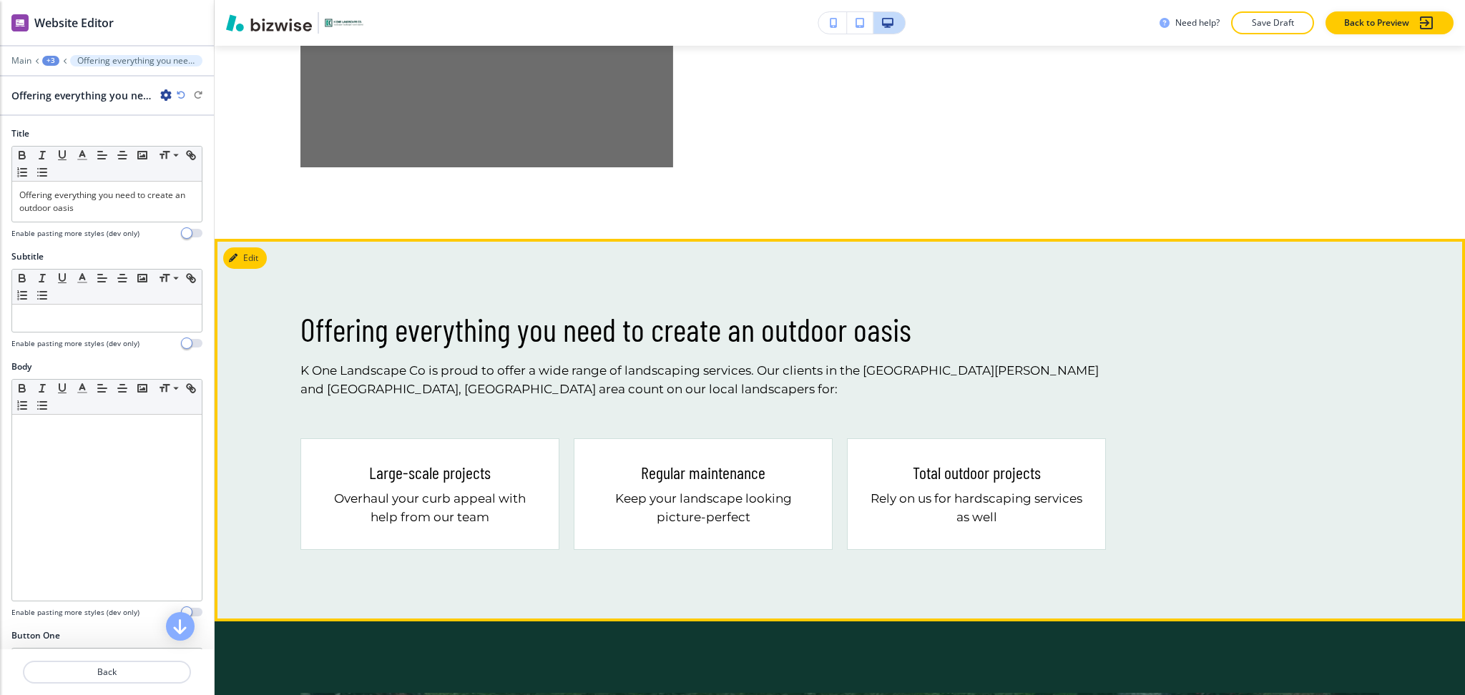
click at [424, 439] on div "Large-scale projects Overhaul your curb appeal with help from our team" at bounding box center [429, 495] width 259 height 112
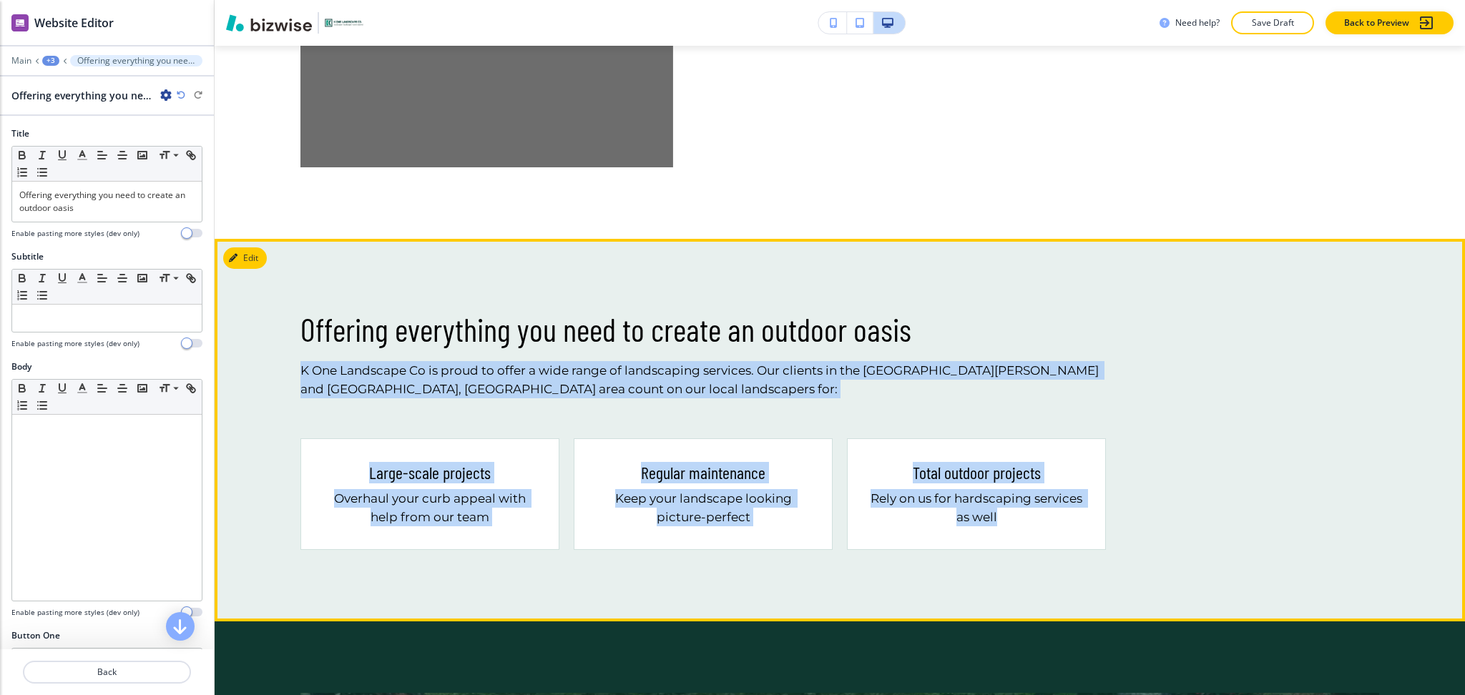
drag, startPoint x: 299, startPoint y: 361, endPoint x: 753, endPoint y: 479, distance: 469.6
click at [1019, 514] on div "Offering everything you need to create an outdoor oasis K One Landscape Co is p…" at bounding box center [840, 430] width 1251 height 383
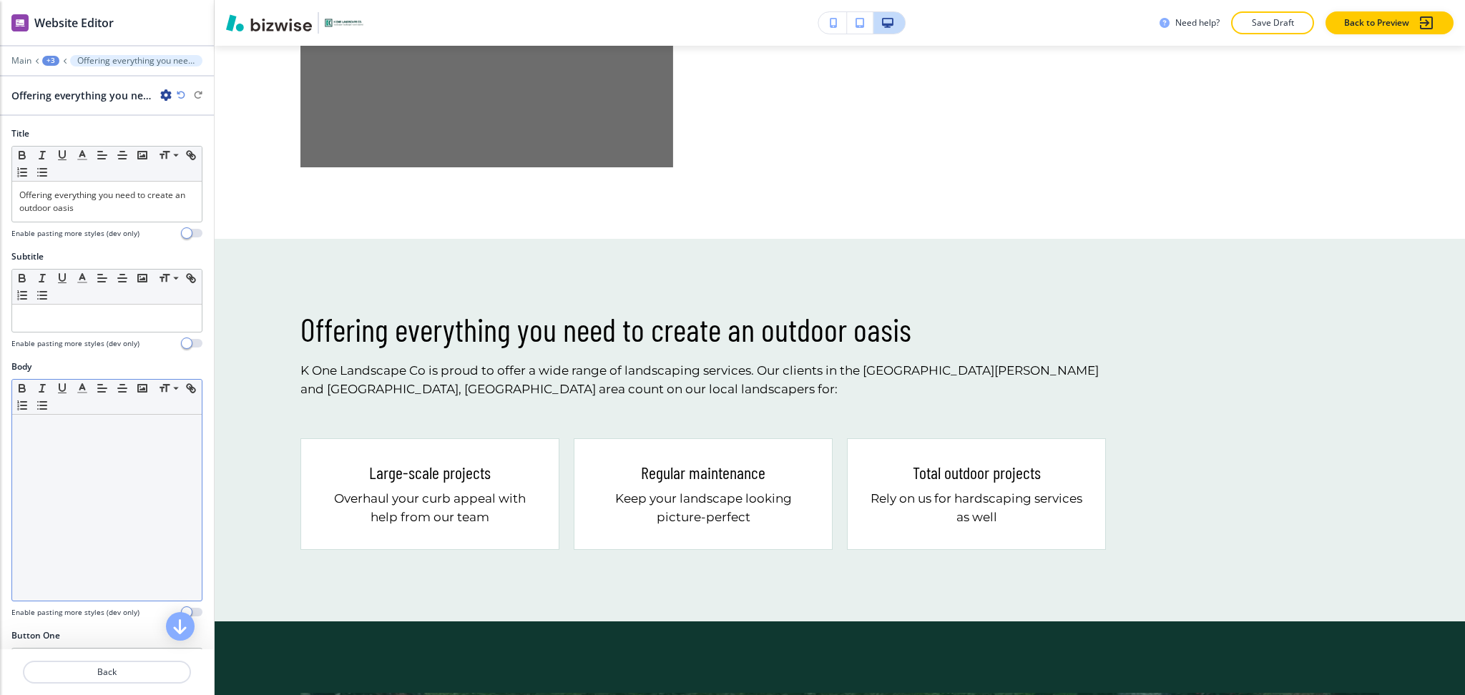
click at [92, 474] on div at bounding box center [107, 508] width 190 height 186
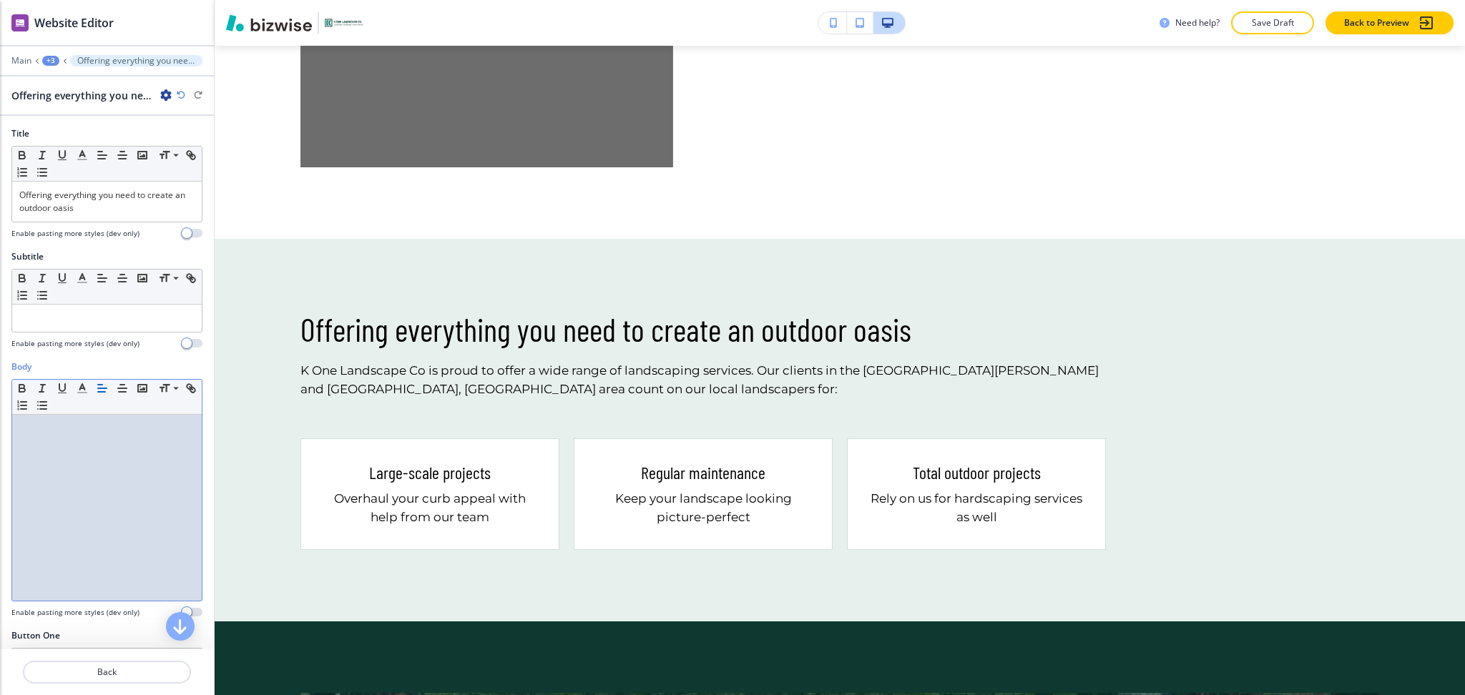
scroll to position [0, 0]
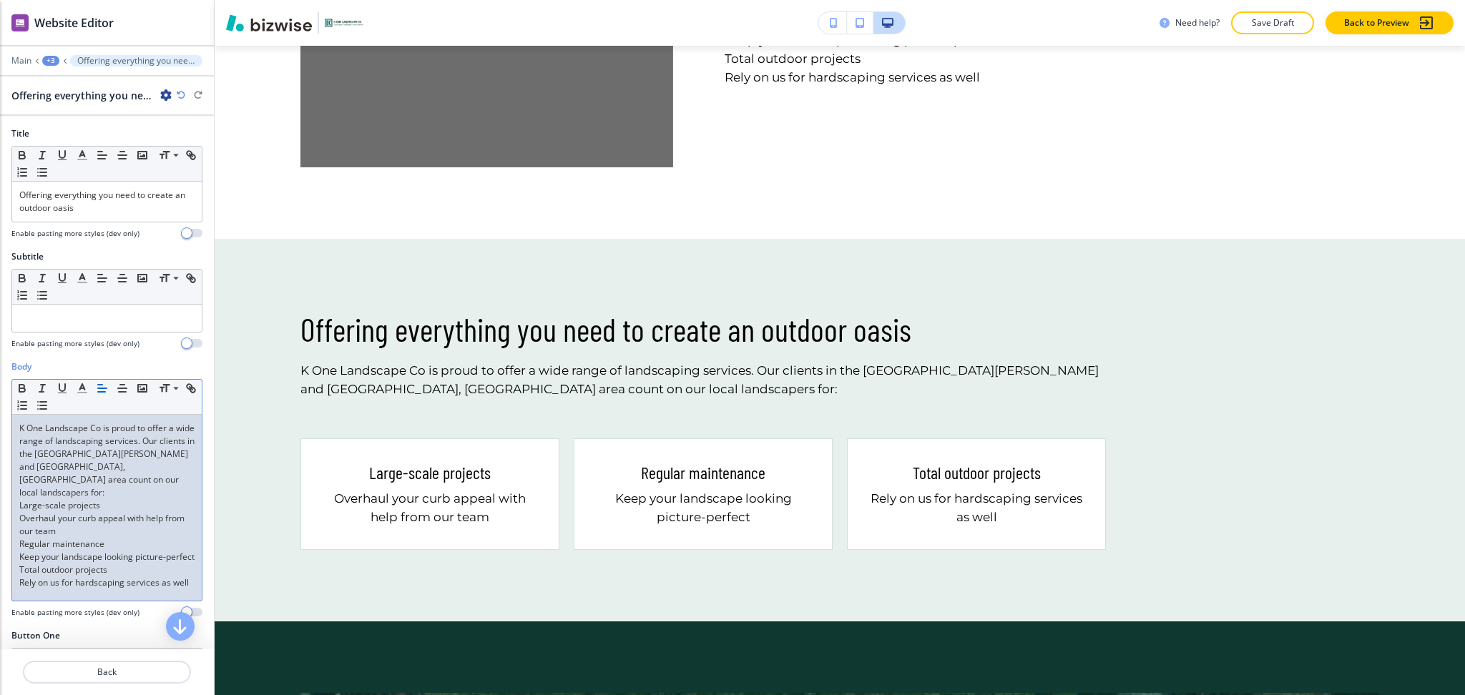
click at [18, 490] on div "K One Landscape Co is proud to offer a wide range of landscaping services. Our …" at bounding box center [107, 508] width 190 height 186
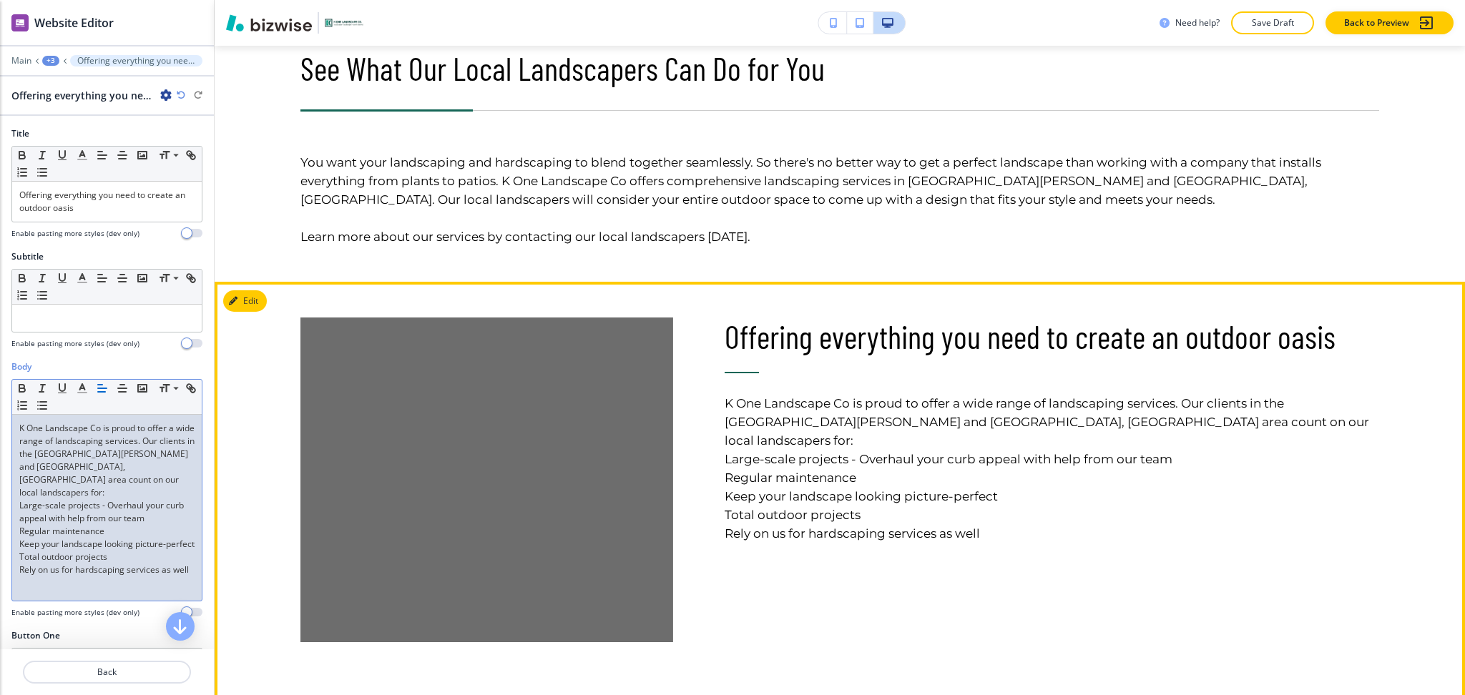
scroll to position [790, 0]
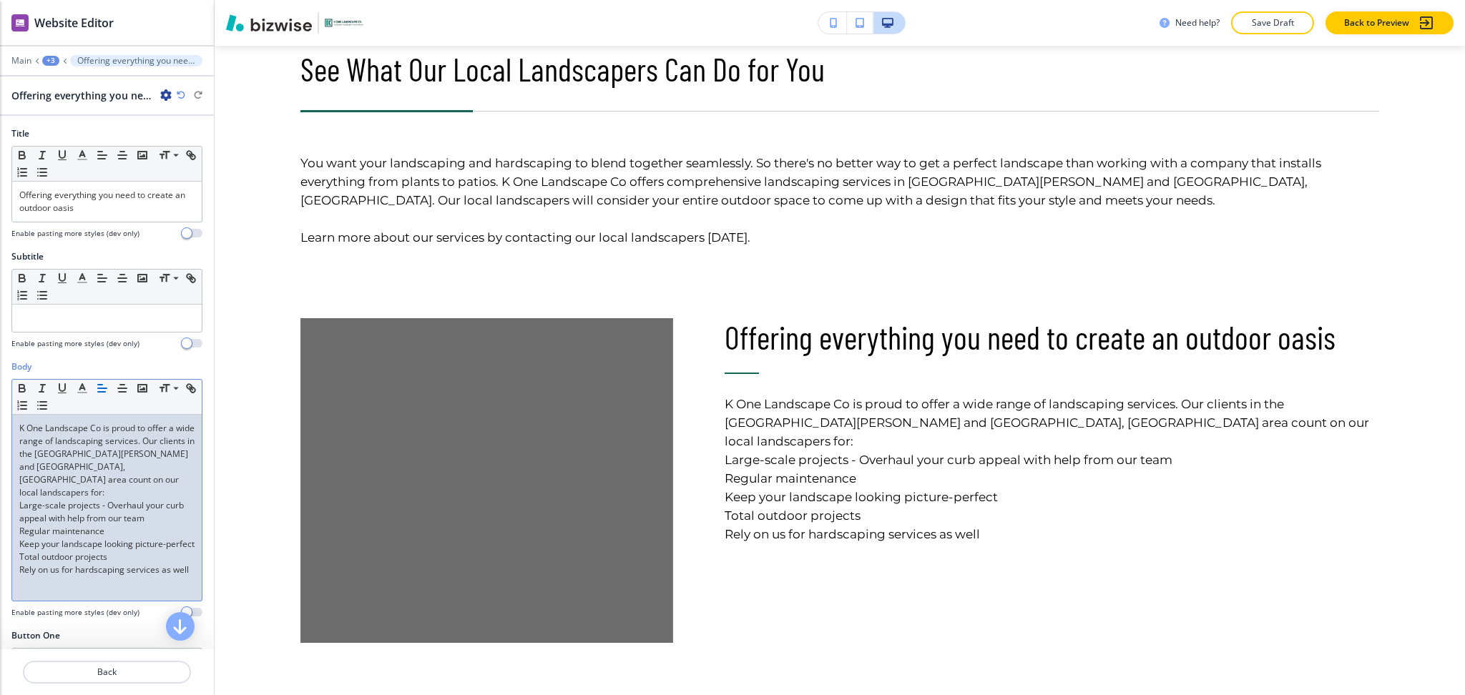
click at [20, 538] on p "Keep your landscape looking picture-perfect" at bounding box center [106, 544] width 175 height 13
click at [20, 564] on p "Rely on us for hardscaping services as well" at bounding box center [106, 570] width 175 height 13
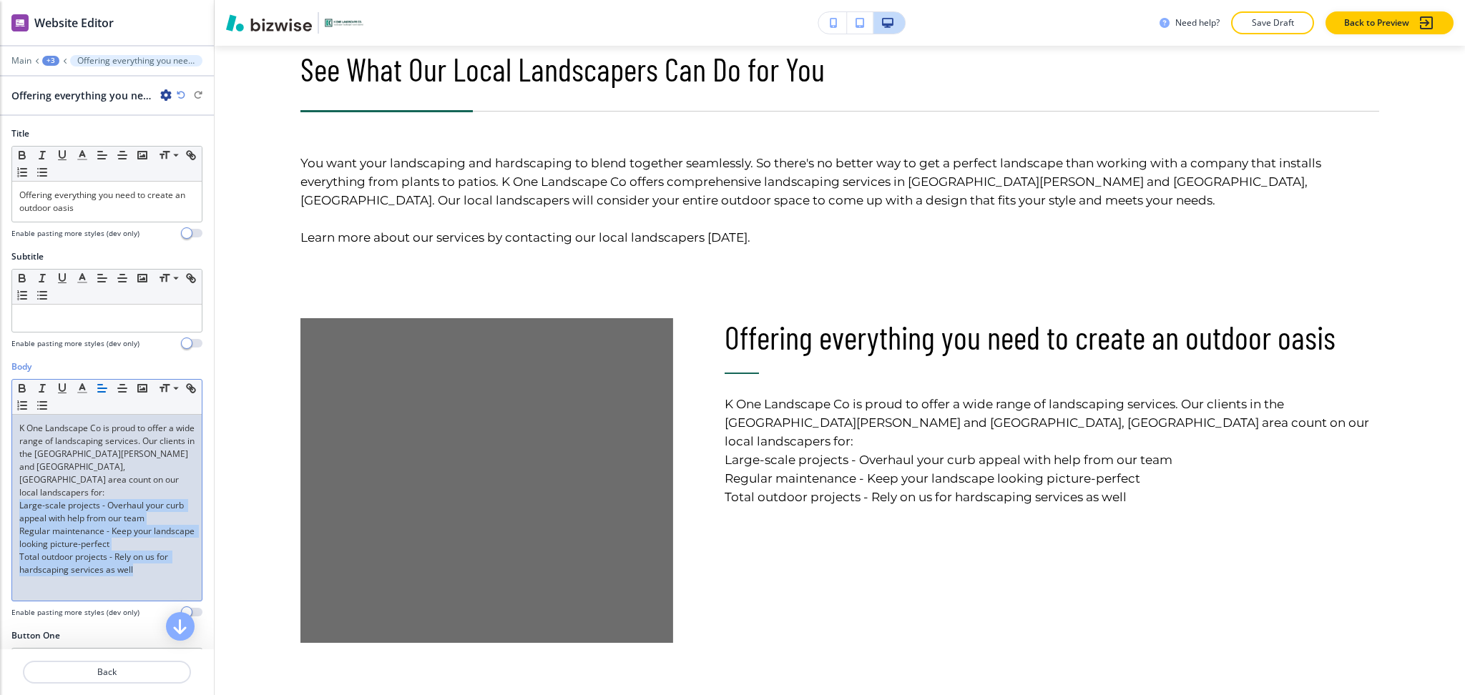
drag, startPoint x: 152, startPoint y: 549, endPoint x: 12, endPoint y: 486, distance: 153.1
click at [12, 486] on div "K One Landscape Co is proud to offer a wide range of landscaping services. Our …" at bounding box center [107, 508] width 190 height 186
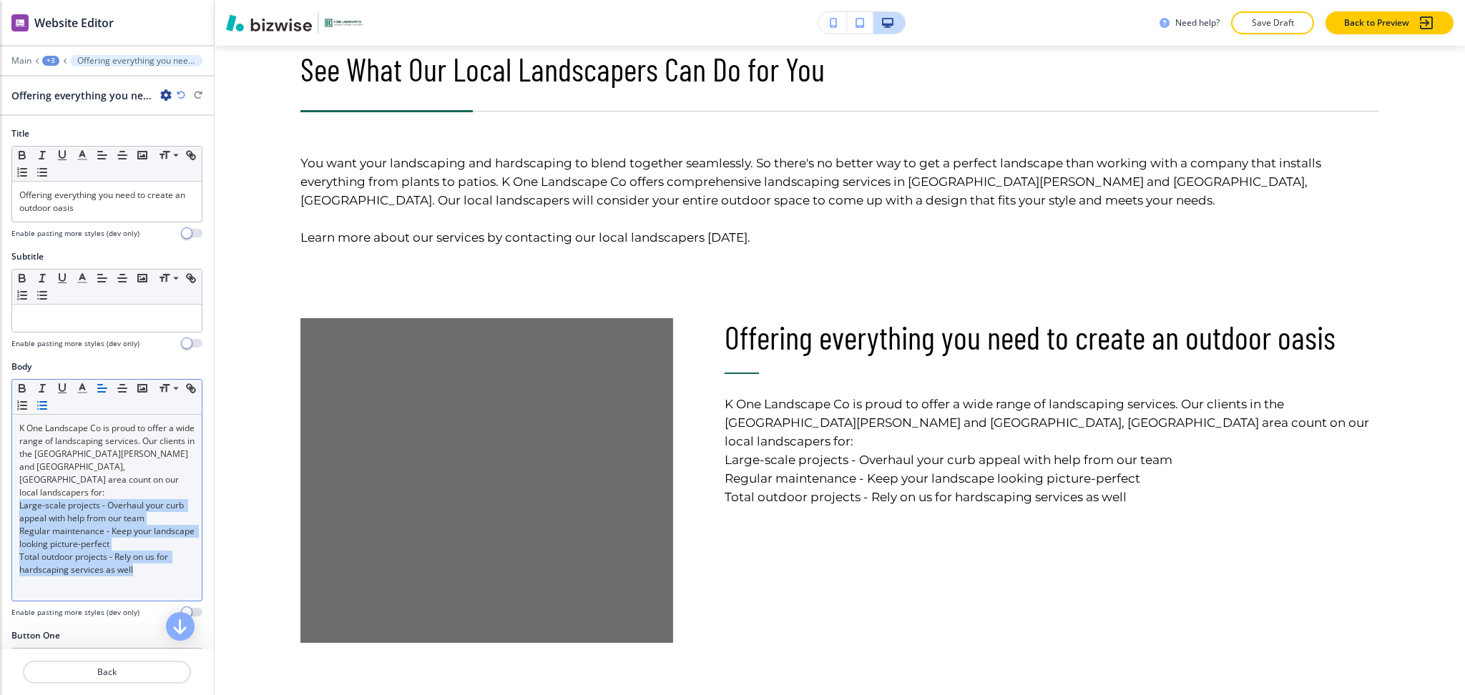
click at [47, 406] on line "button" at bounding box center [43, 406] width 6 height 0
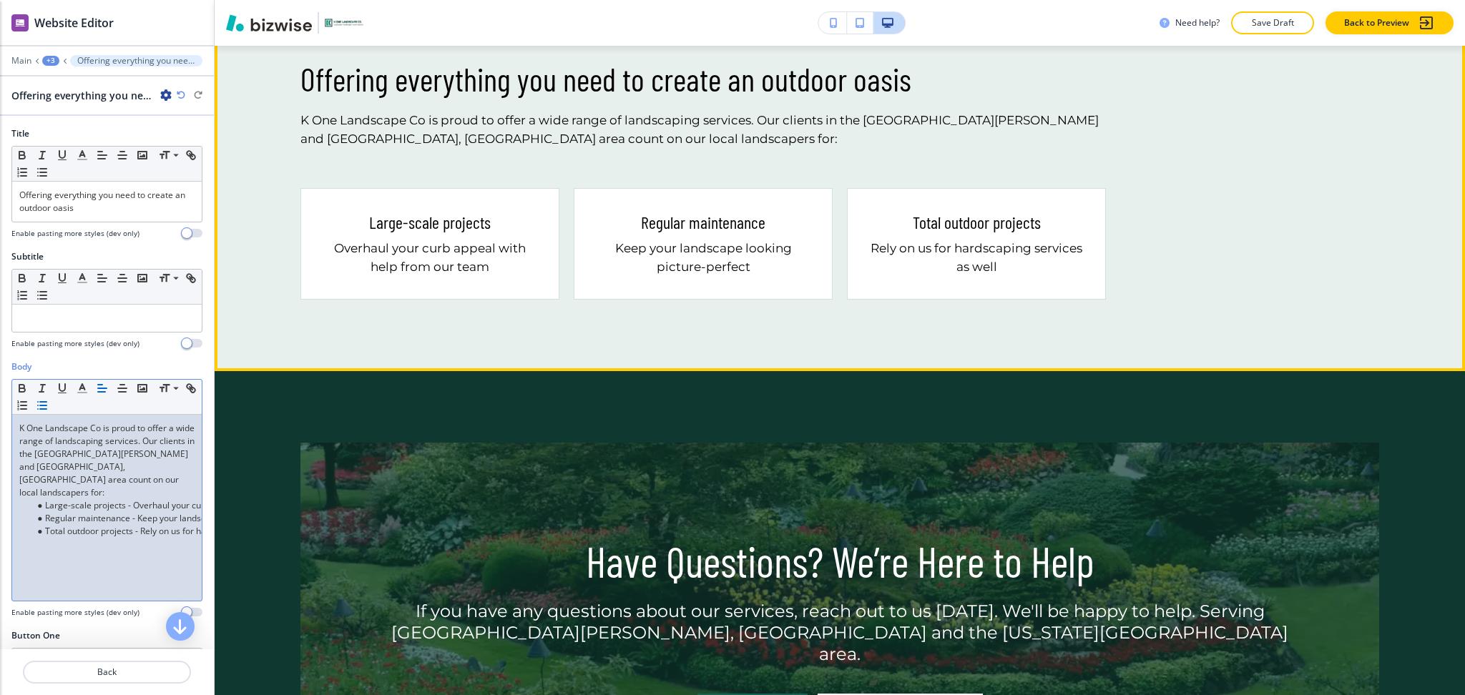
scroll to position [1428, 0]
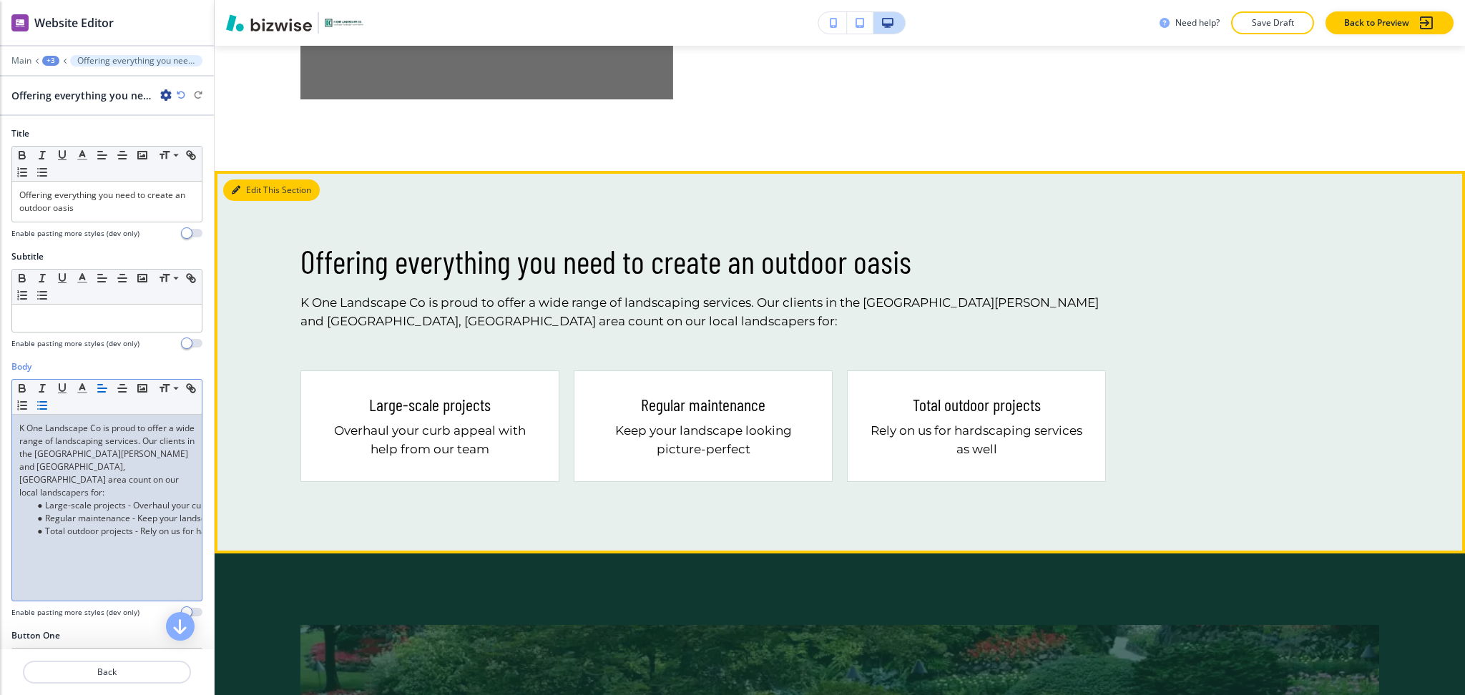
click at [259, 192] on button "Edit This Section" at bounding box center [271, 190] width 97 height 21
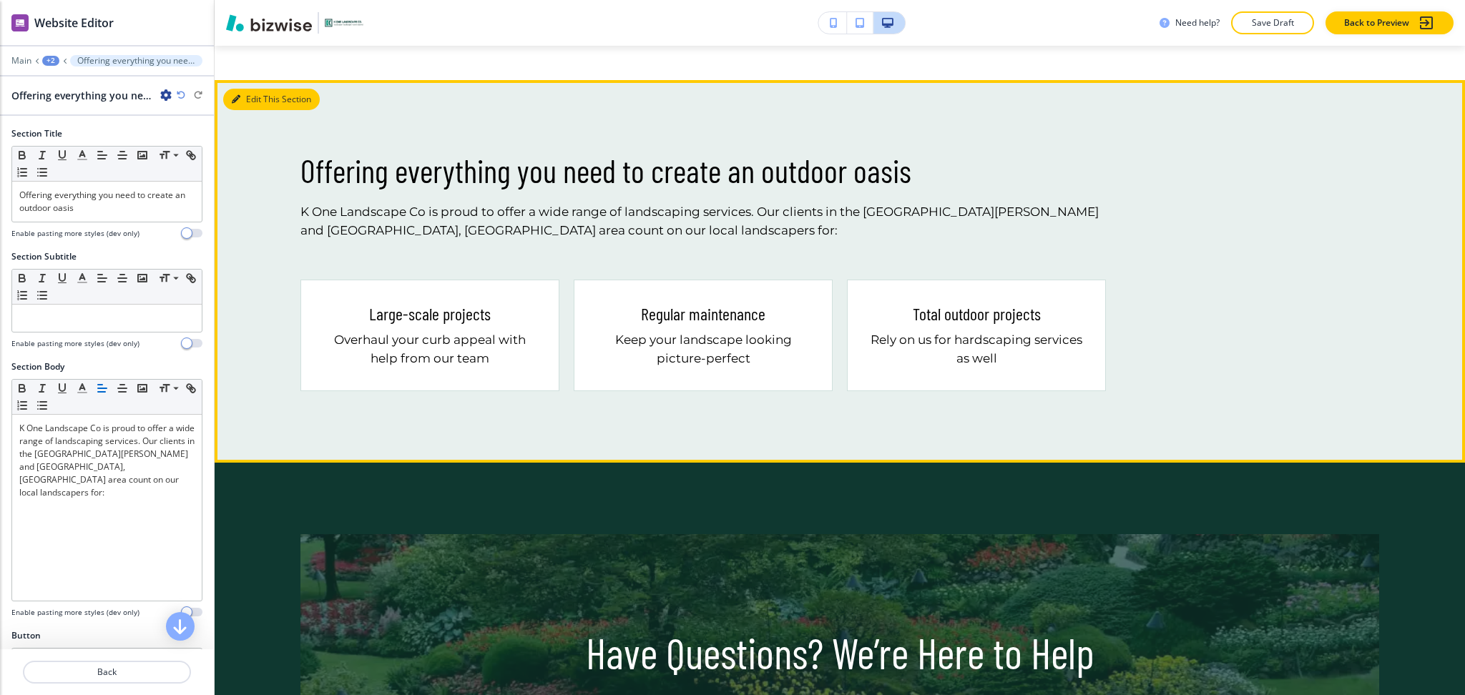
scroll to position [1454, 0]
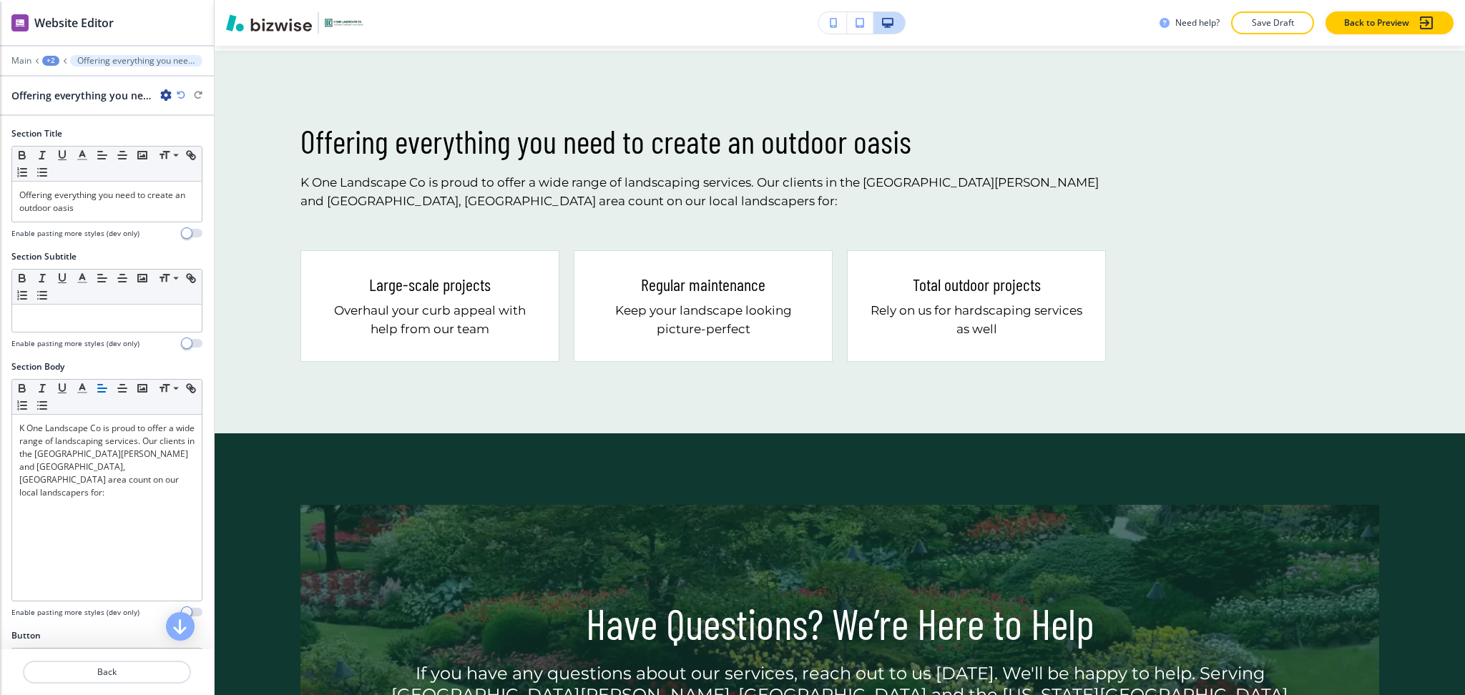
click at [165, 94] on icon "button" at bounding box center [165, 94] width 11 height 11
click at [197, 165] on p "Delete Section" at bounding box center [206, 170] width 73 height 13
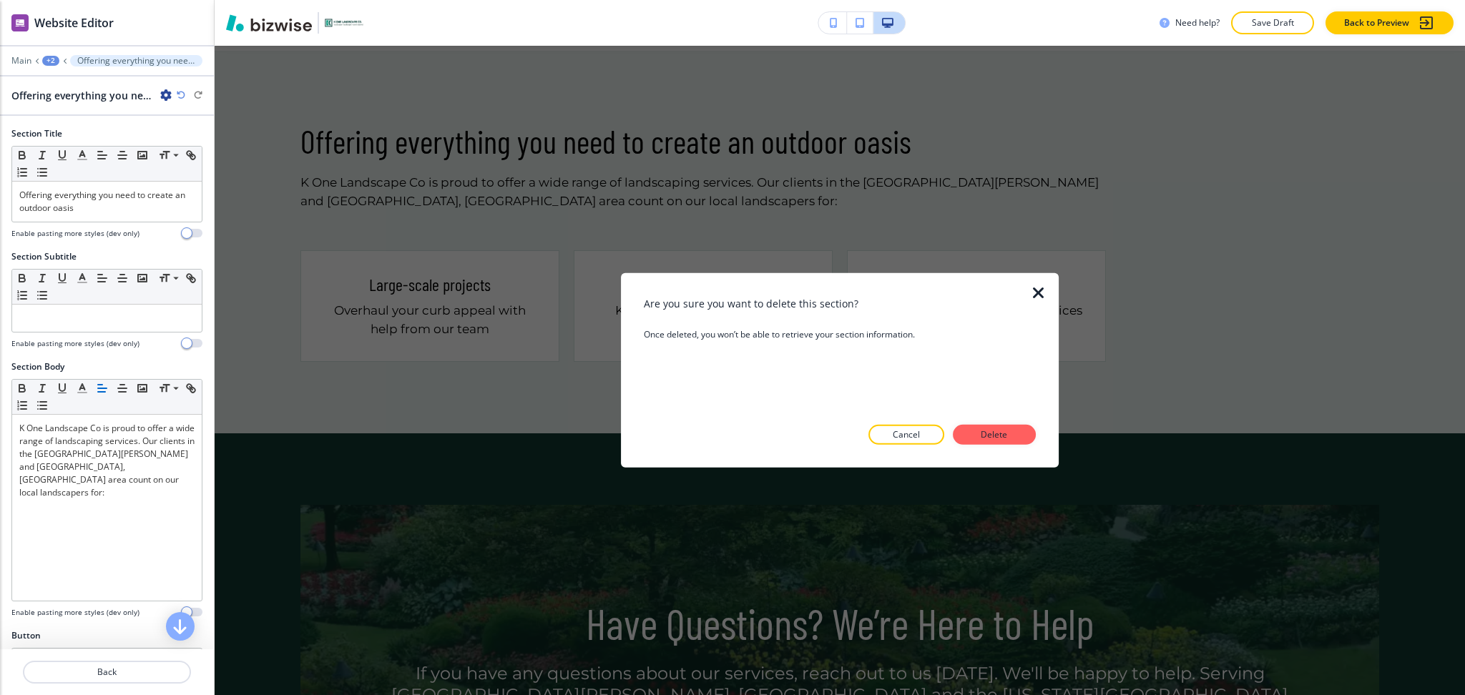
click at [991, 441] on button "Delete" at bounding box center [994, 435] width 83 height 20
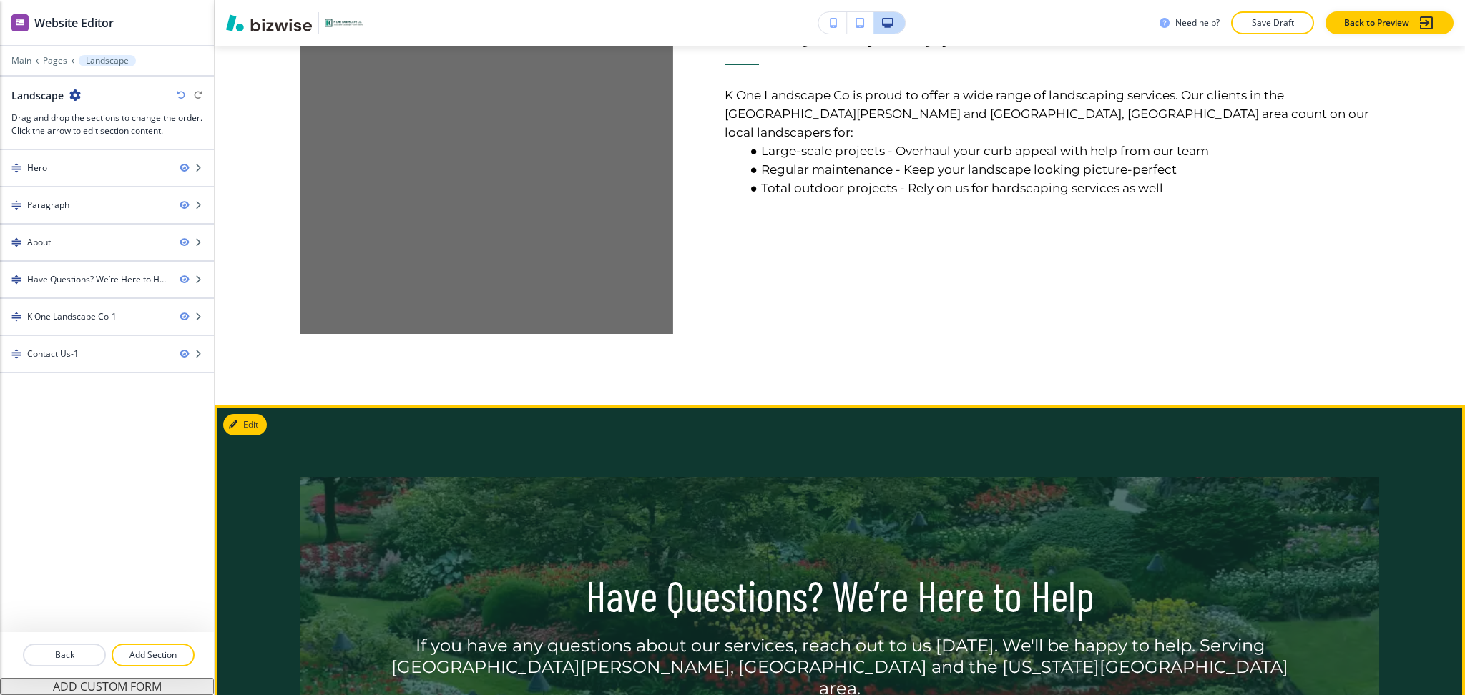
scroll to position [1100, 0]
click at [244, 421] on button "Edit This Section" at bounding box center [271, 424] width 97 height 21
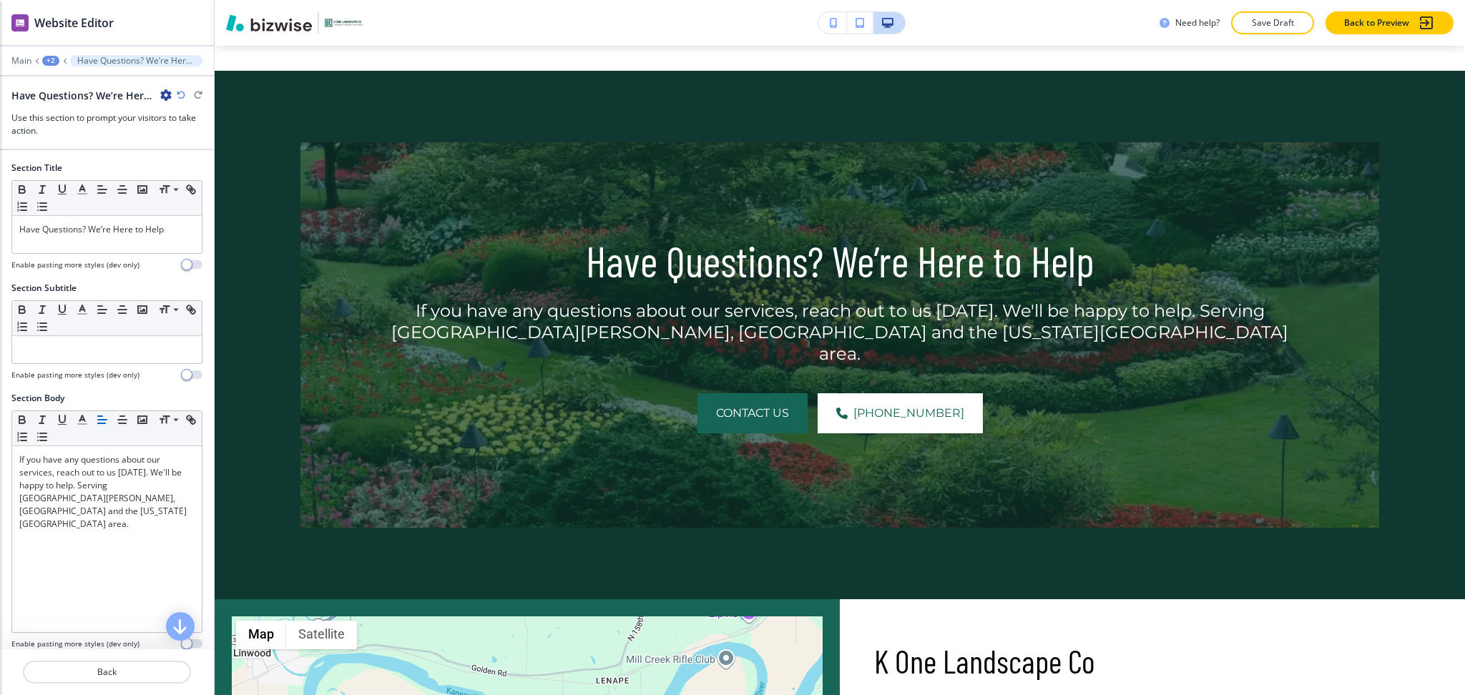
scroll to position [1454, 0]
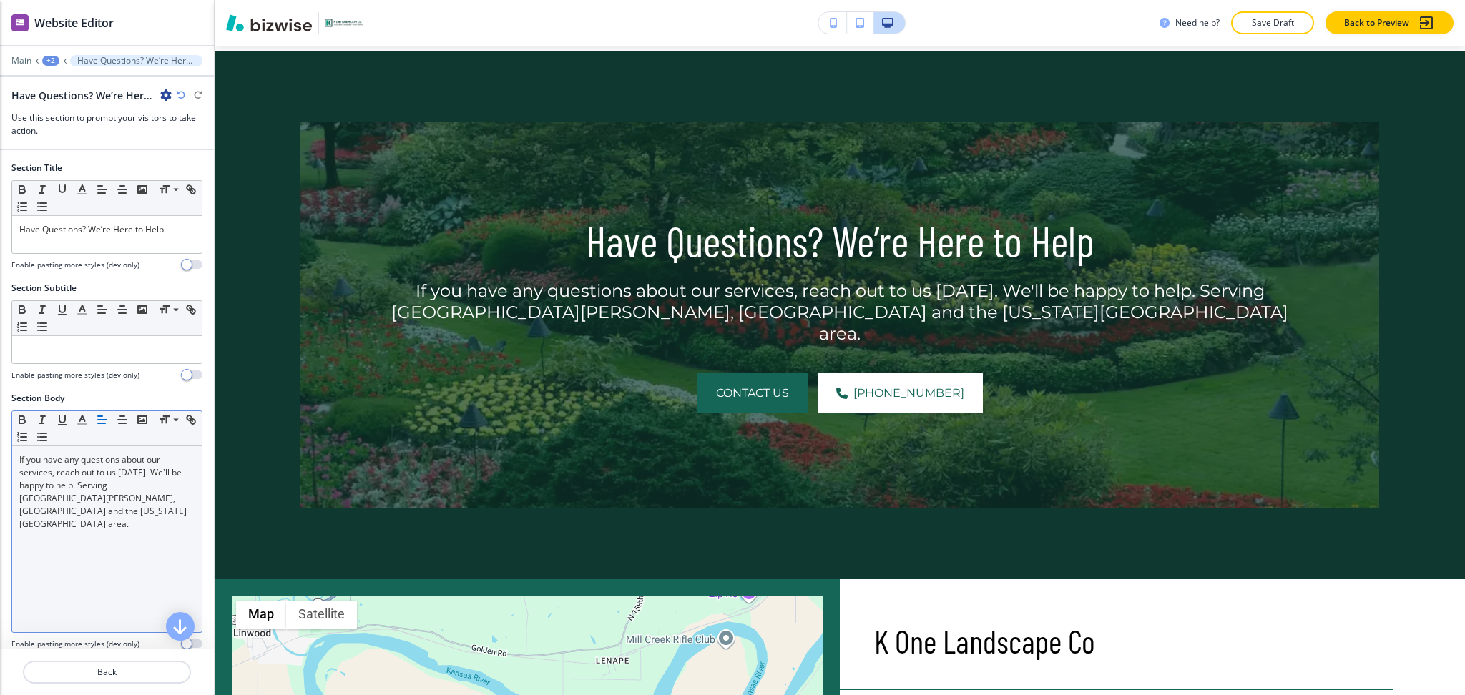
click at [156, 507] on div "If you have any questions about our services, reach out to us [DATE]. We'll be …" at bounding box center [107, 539] width 190 height 186
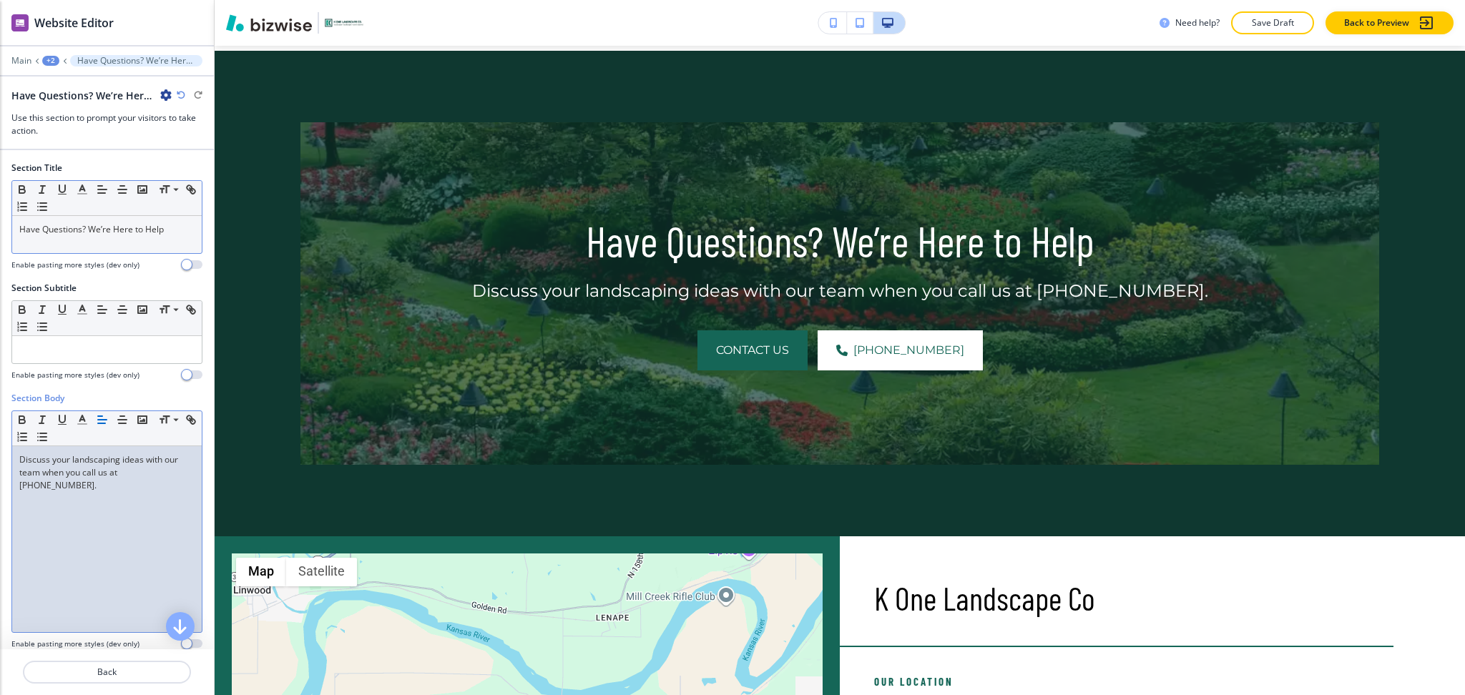
click at [112, 231] on p "Have Questions? We’re Here to Help" at bounding box center [106, 229] width 175 height 13
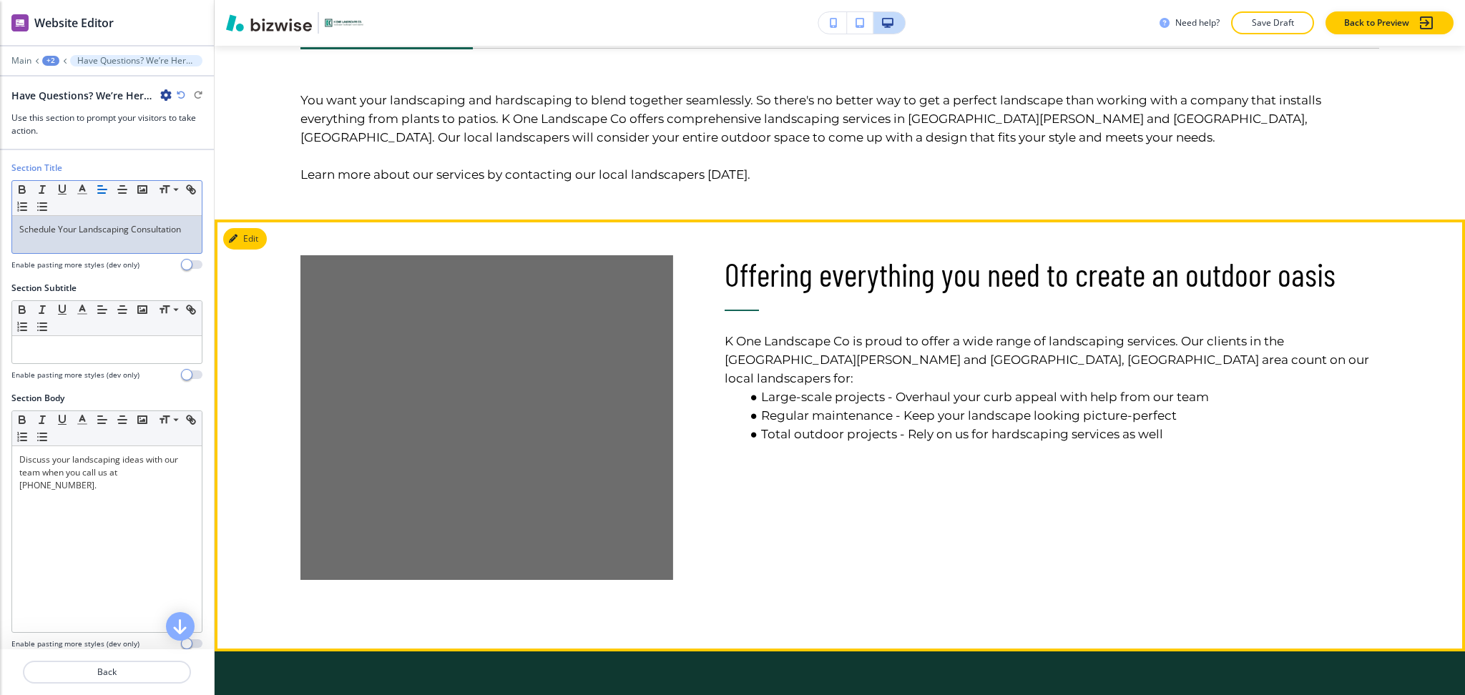
scroll to position [796, 0]
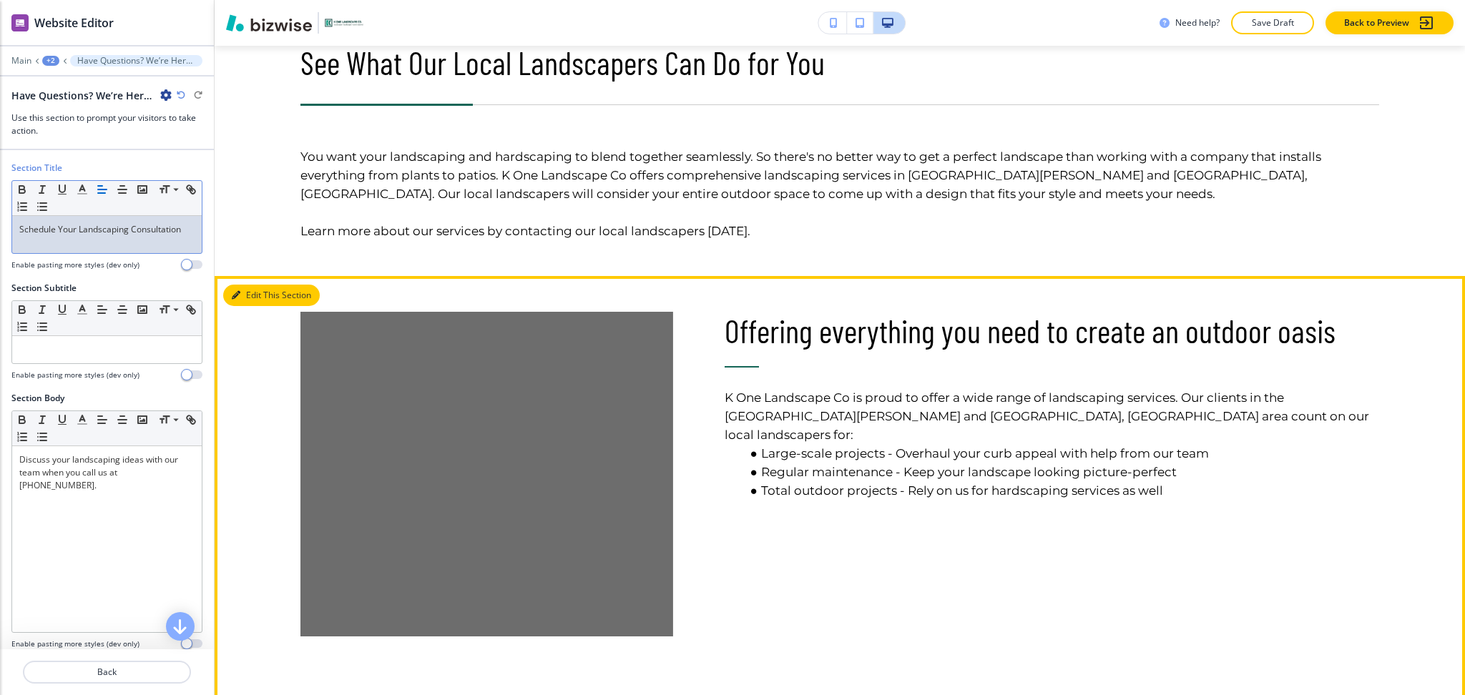
click at [245, 292] on button "Edit This Section" at bounding box center [271, 295] width 97 height 21
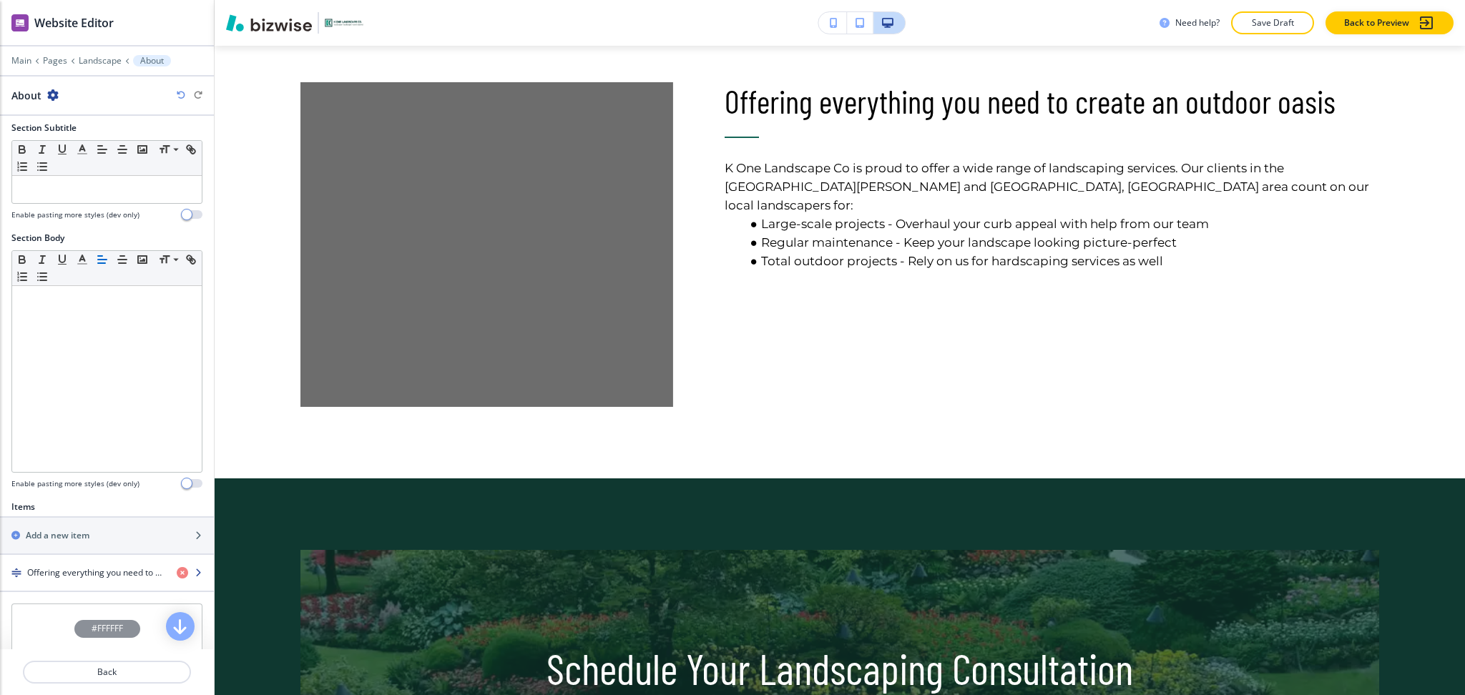
scroll to position [288, 0]
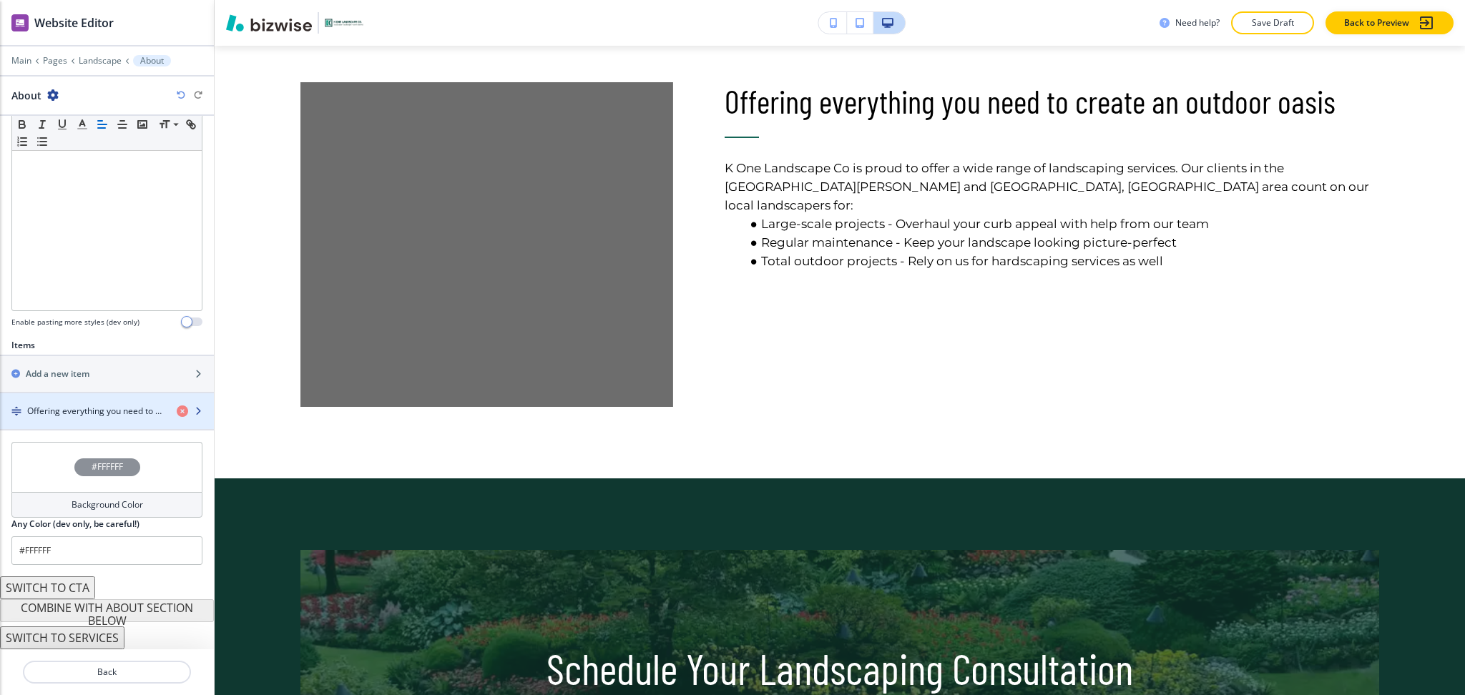
click at [102, 419] on div "button" at bounding box center [107, 423] width 214 height 11
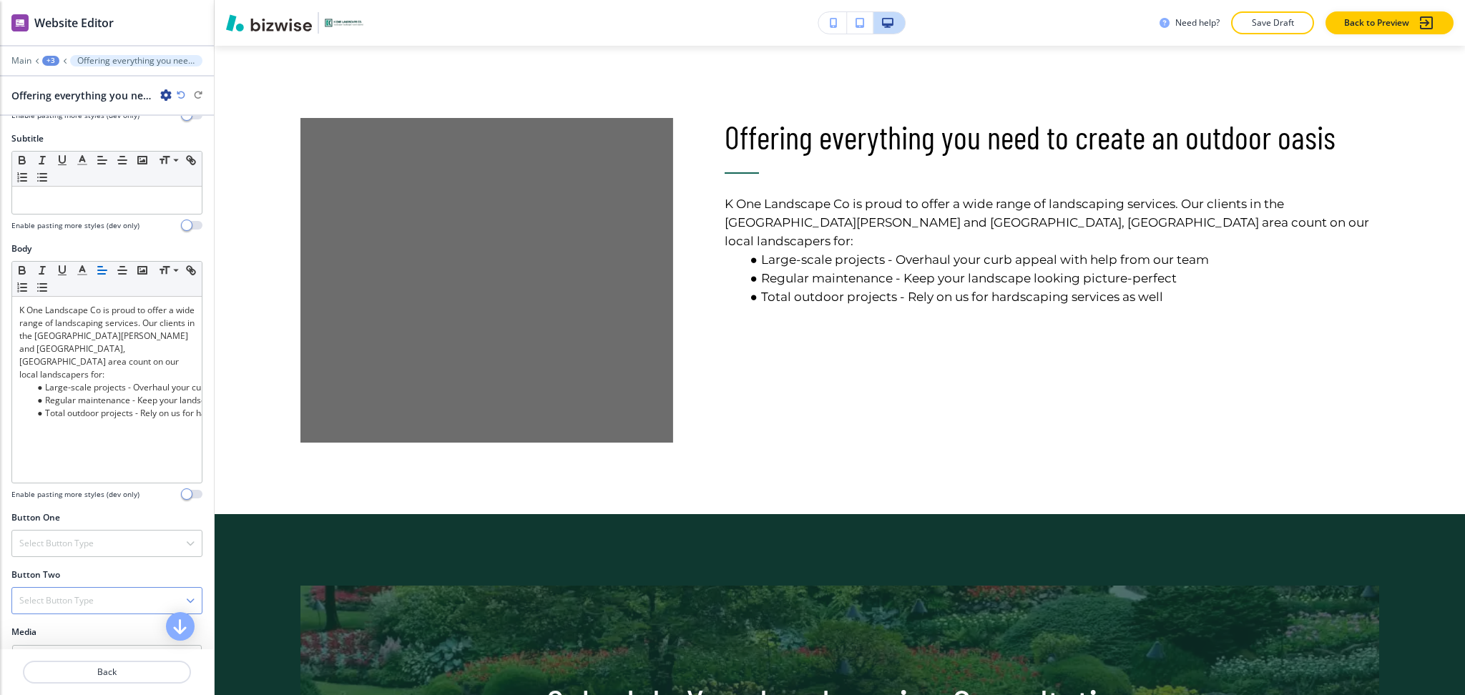
scroll to position [283, 0]
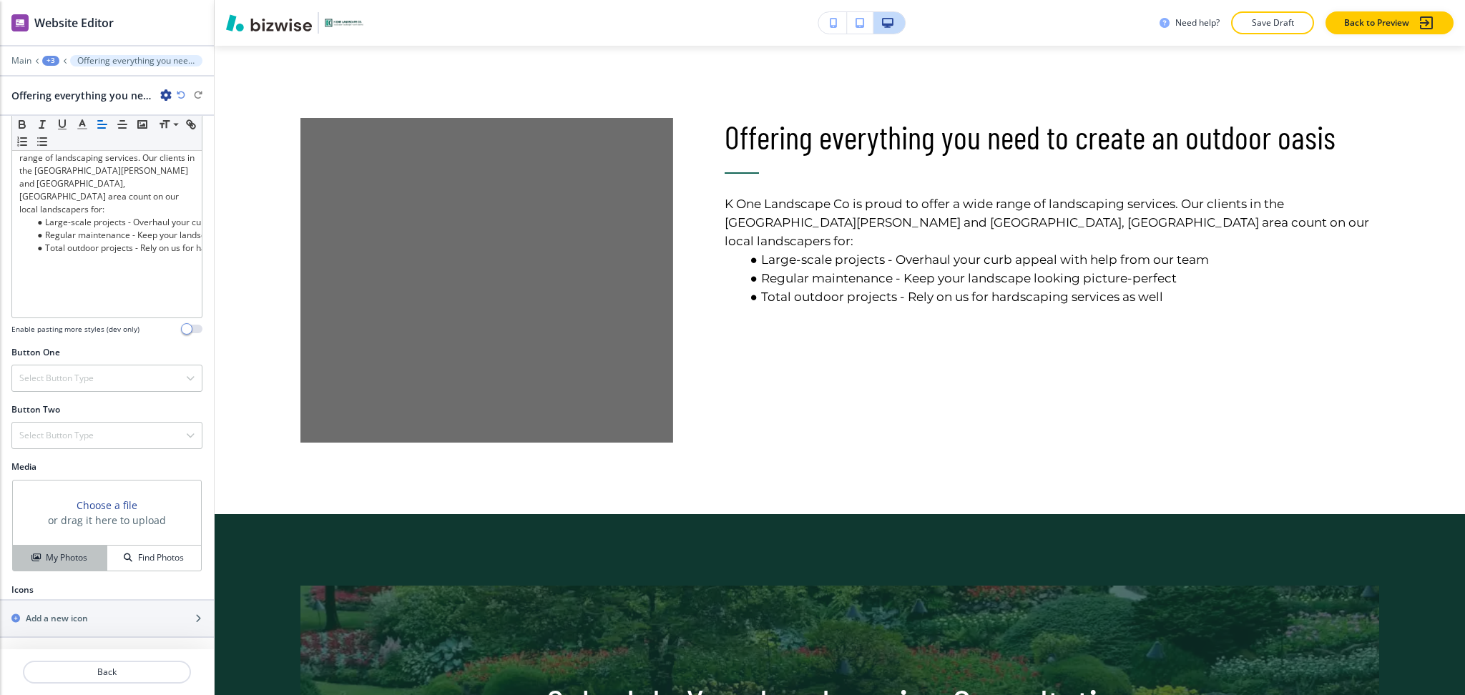
click at [63, 554] on h4 "My Photos" at bounding box center [66, 558] width 41 height 13
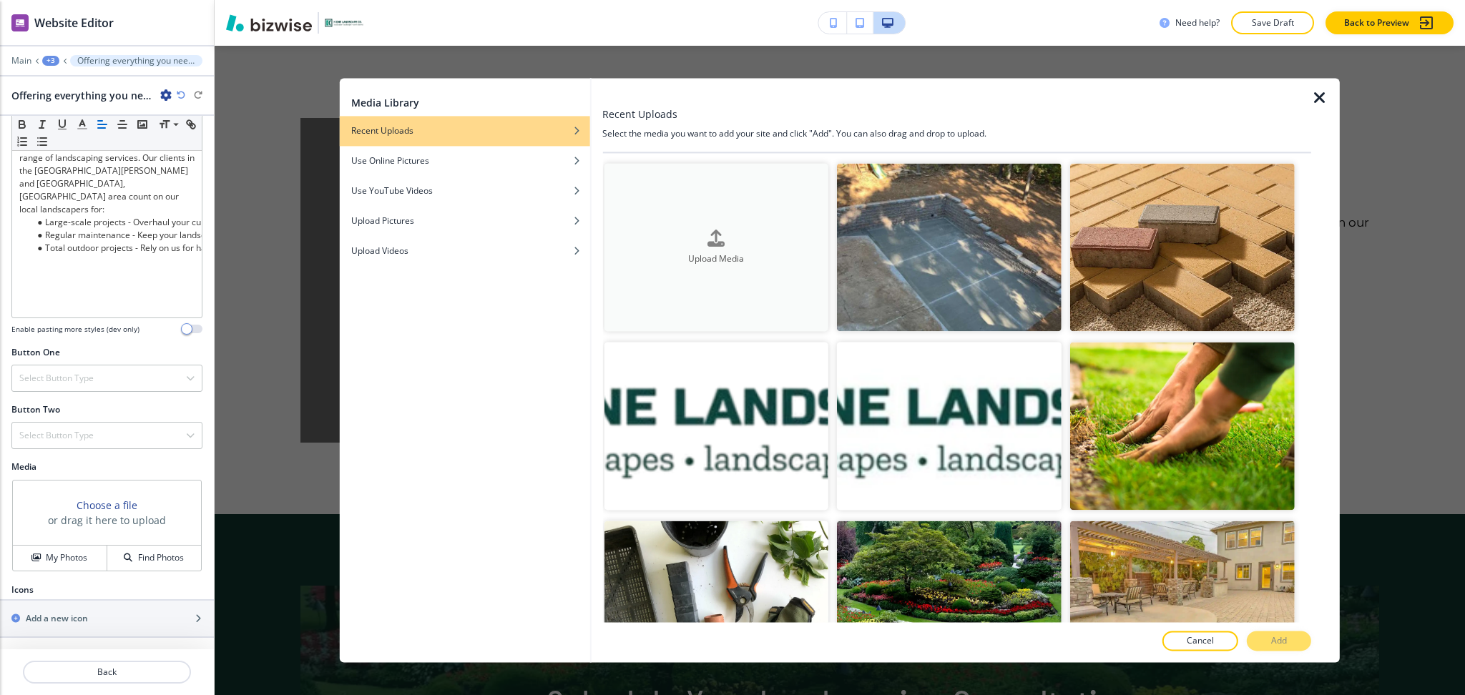
click at [702, 223] on button "Upload Media" at bounding box center [716, 247] width 225 height 168
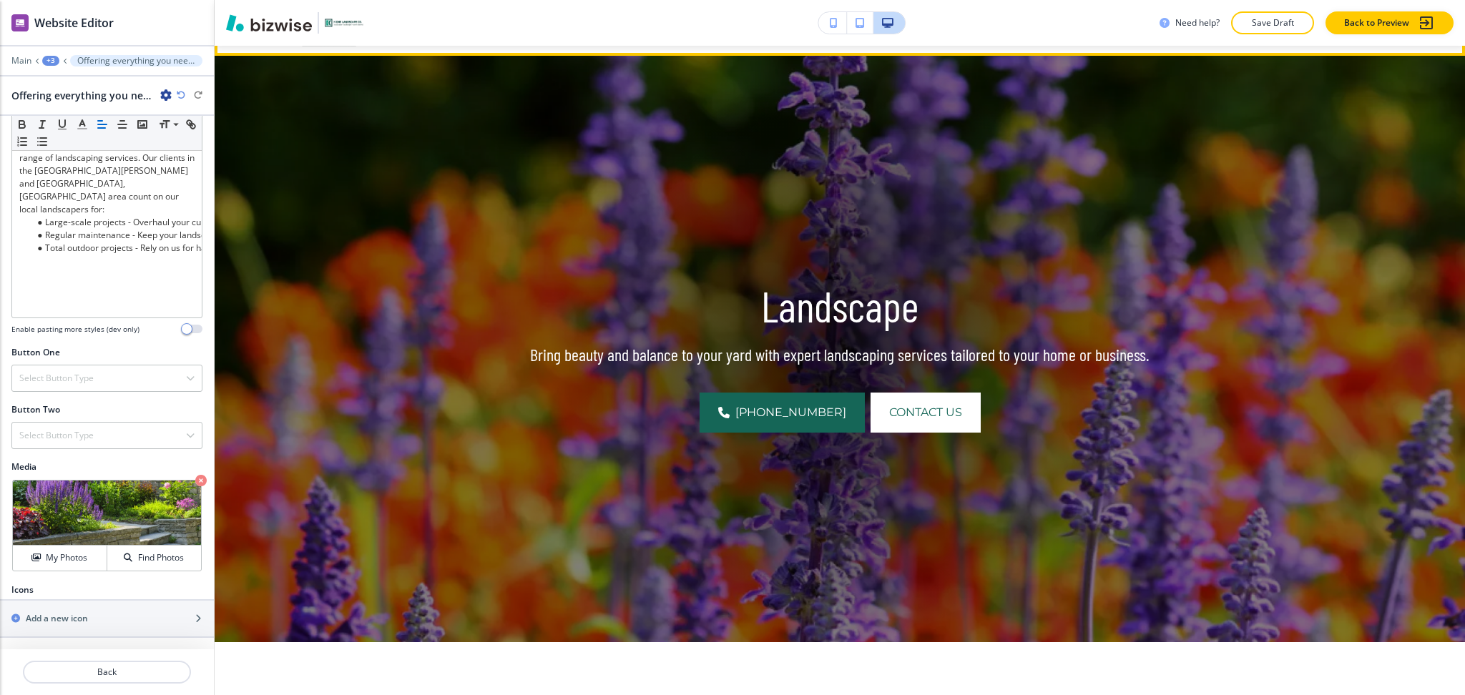
scroll to position [0, 0]
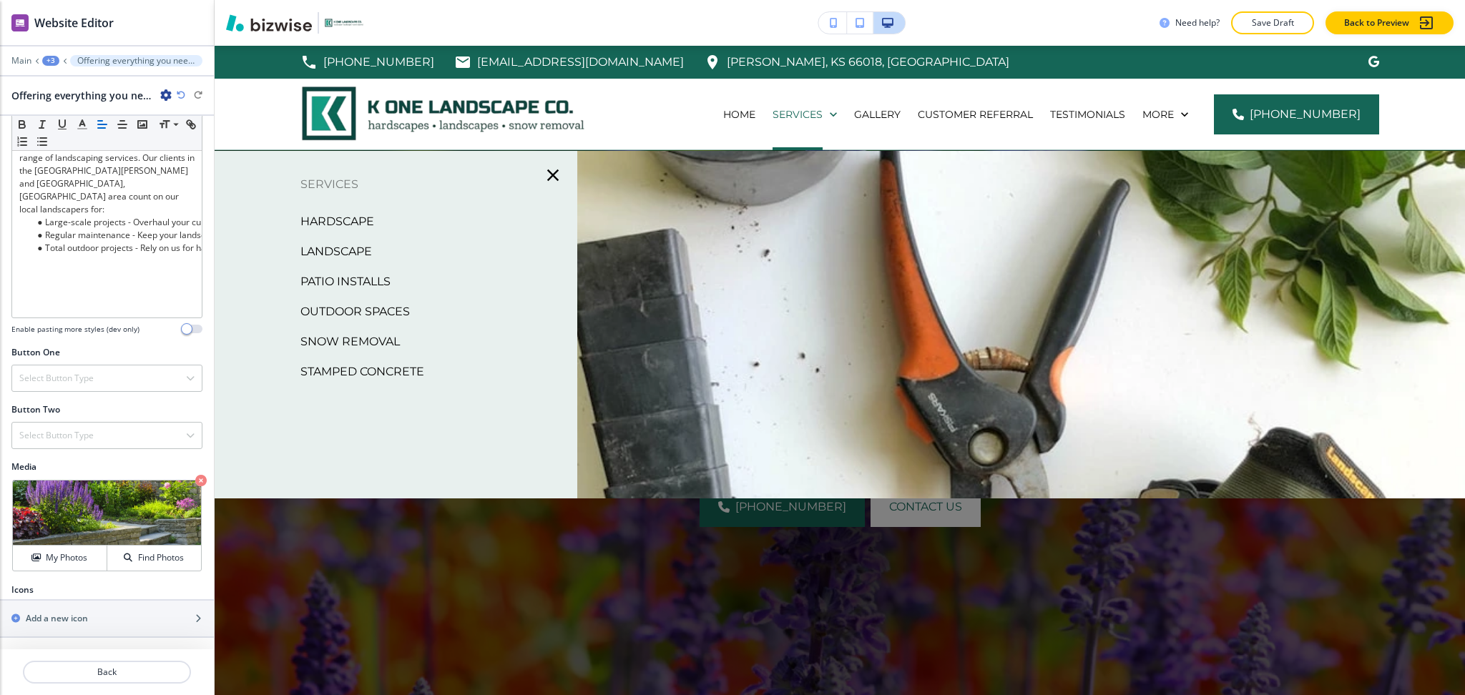
click at [341, 281] on p "Patio Installs" at bounding box center [345, 281] width 90 height 21
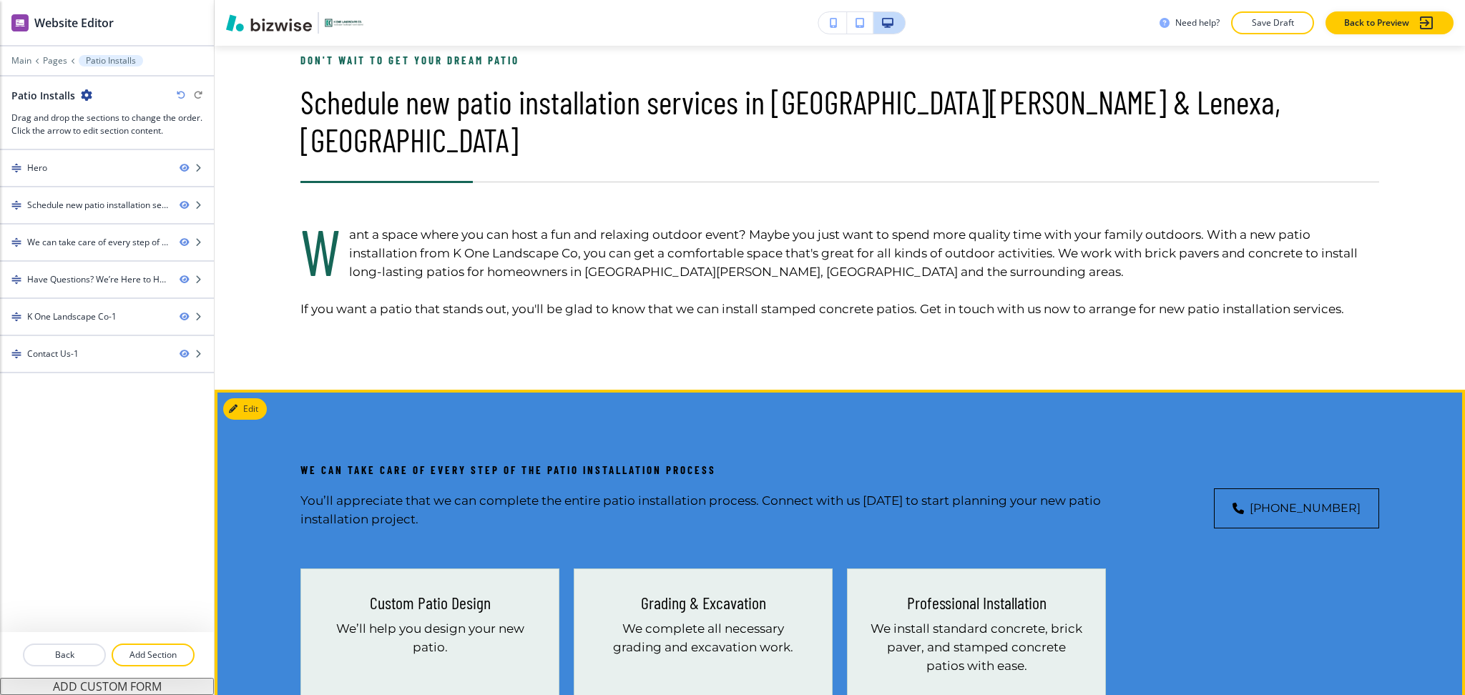
scroll to position [756, 0]
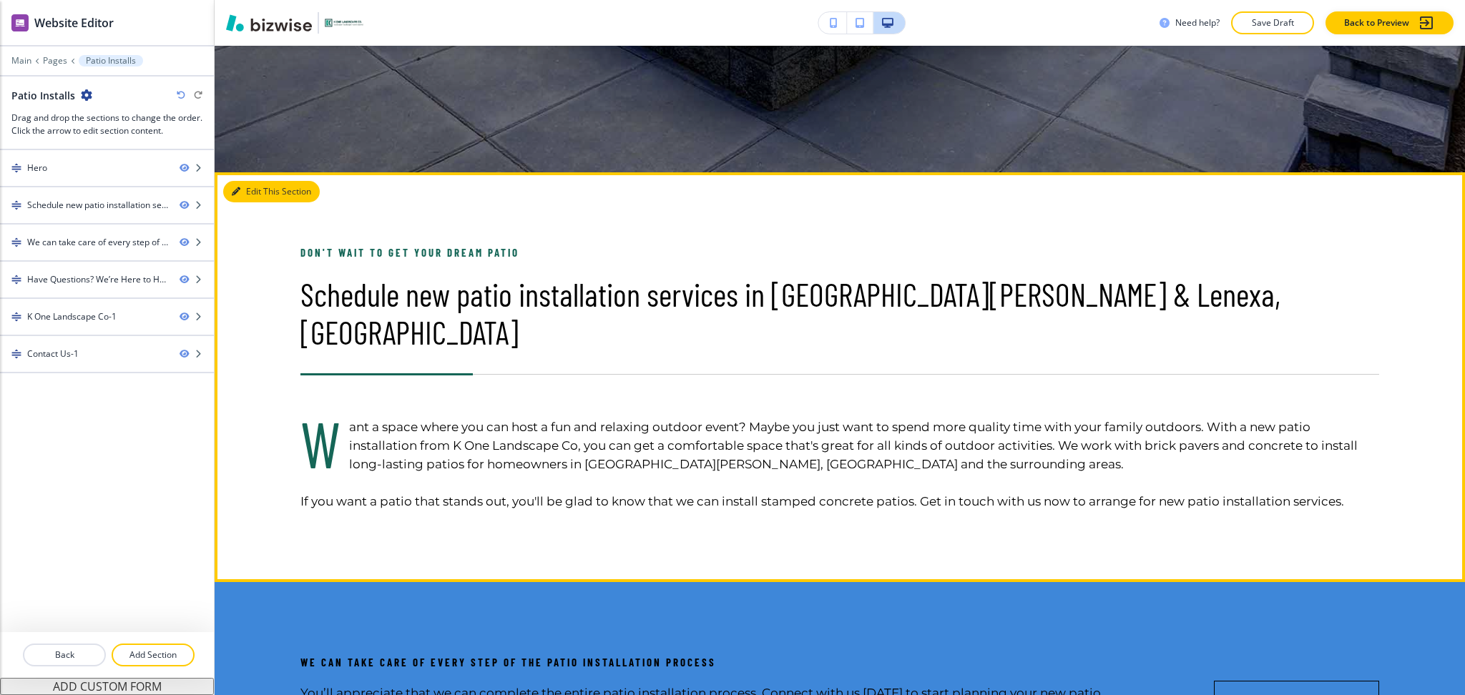
click at [253, 190] on button "Edit This Section" at bounding box center [271, 191] width 97 height 21
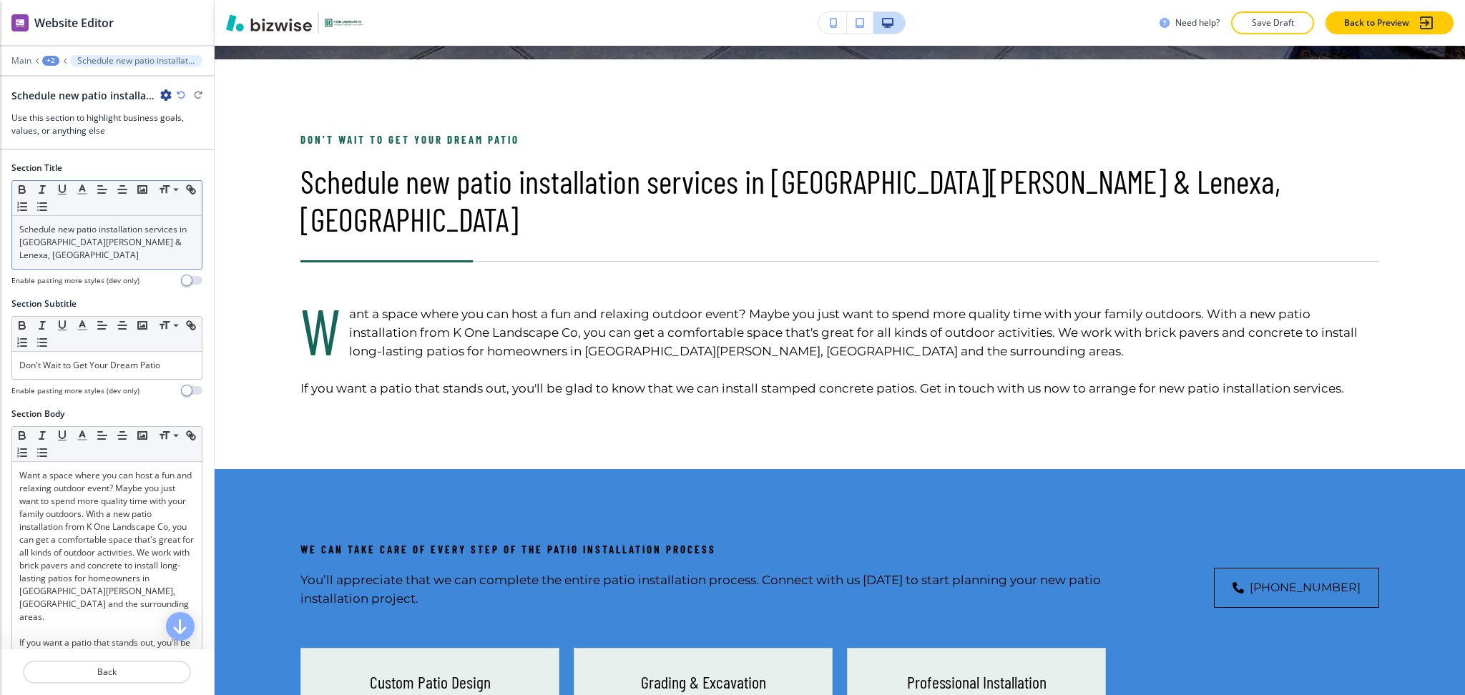
scroll to position [691, 0]
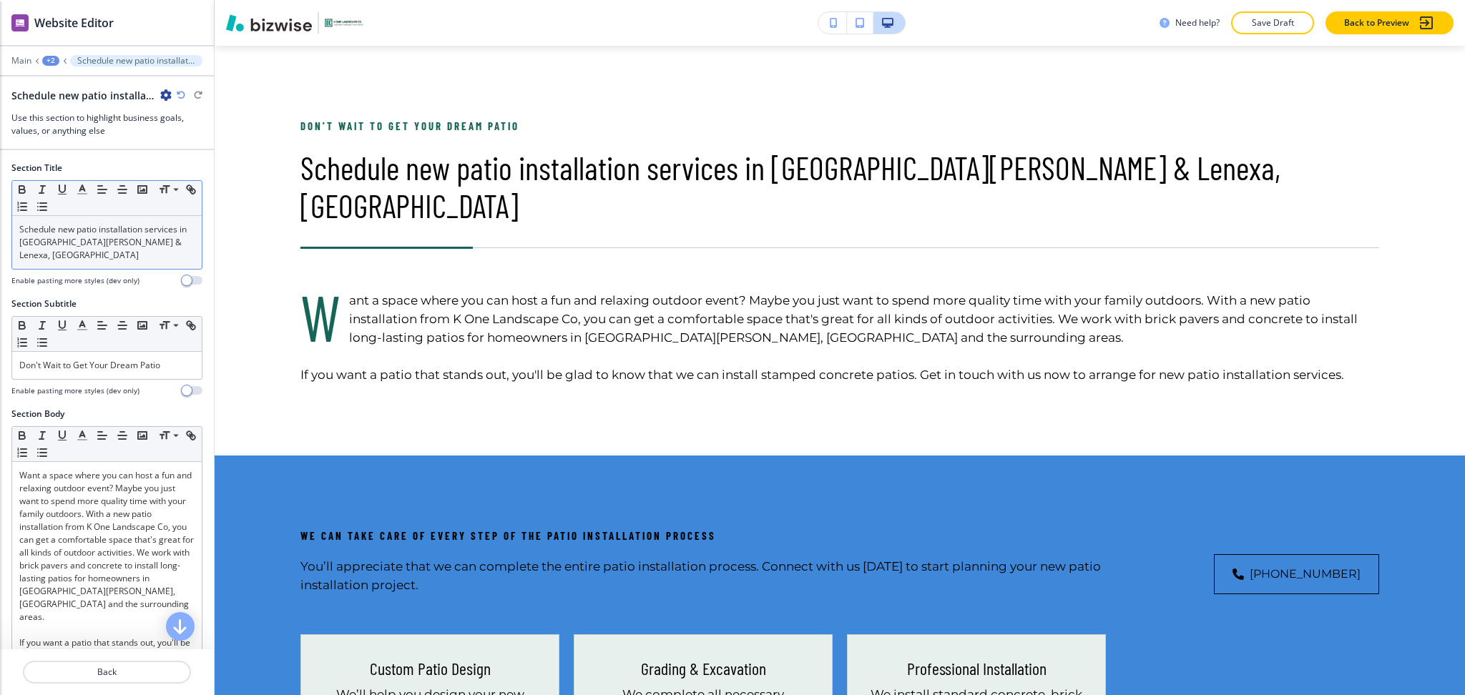
click at [120, 248] on p "Schedule new patio installation services in [GEOGRAPHIC_DATA][PERSON_NAME] & Le…" at bounding box center [106, 242] width 175 height 39
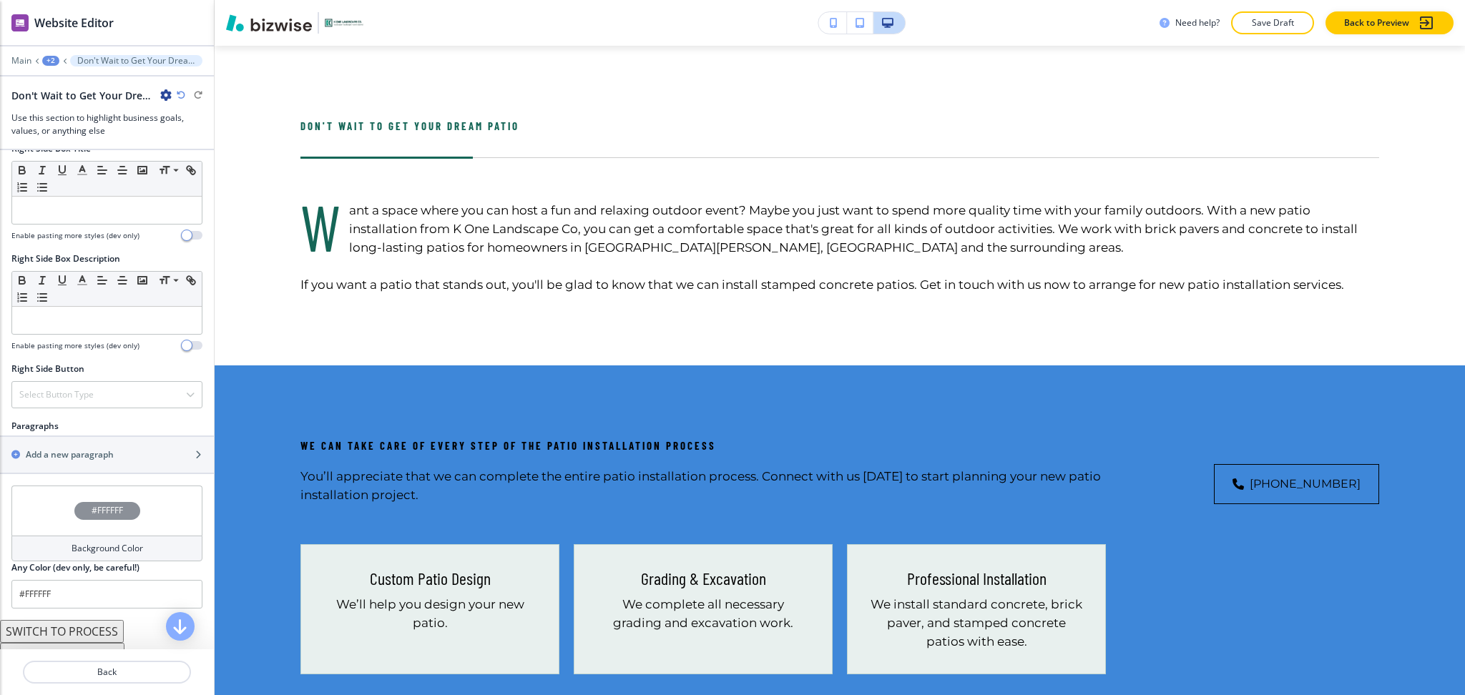
scroll to position [708, 0]
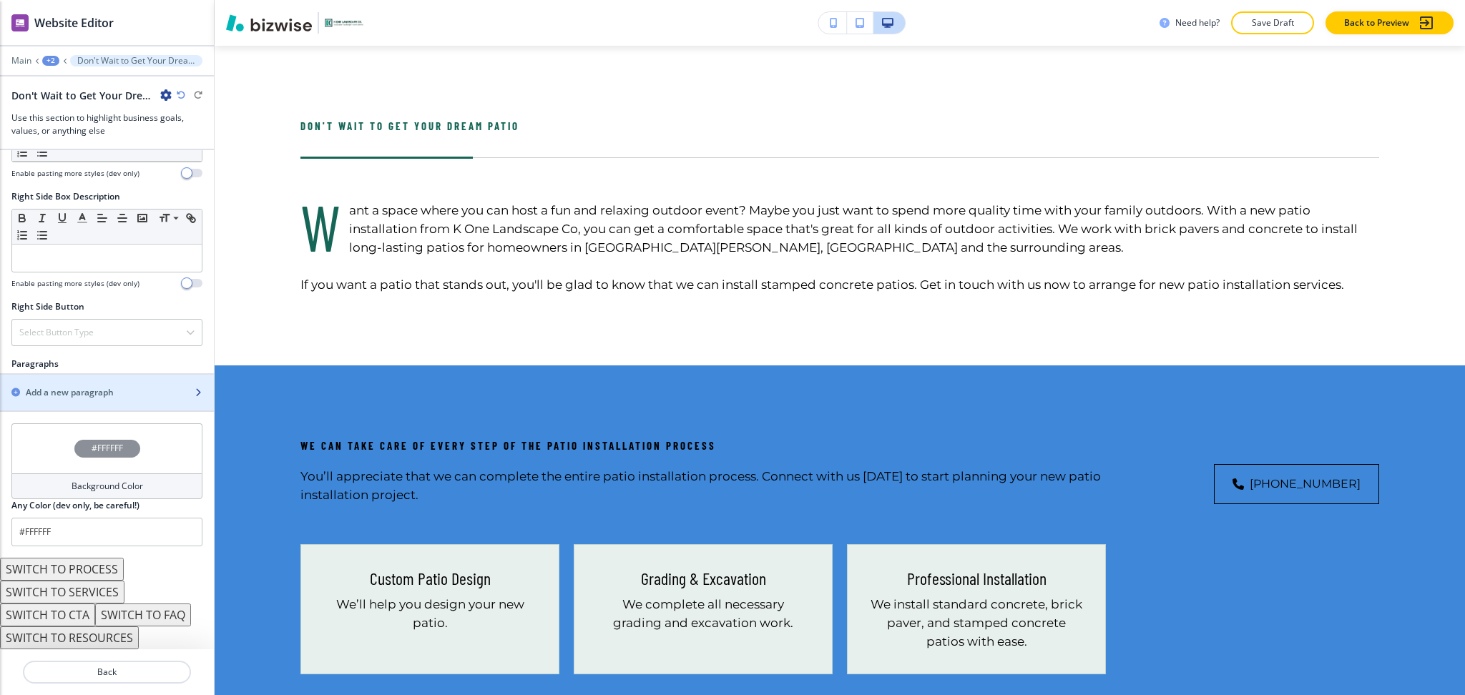
click at [52, 393] on h2 "Add a new paragraph" at bounding box center [70, 392] width 88 height 13
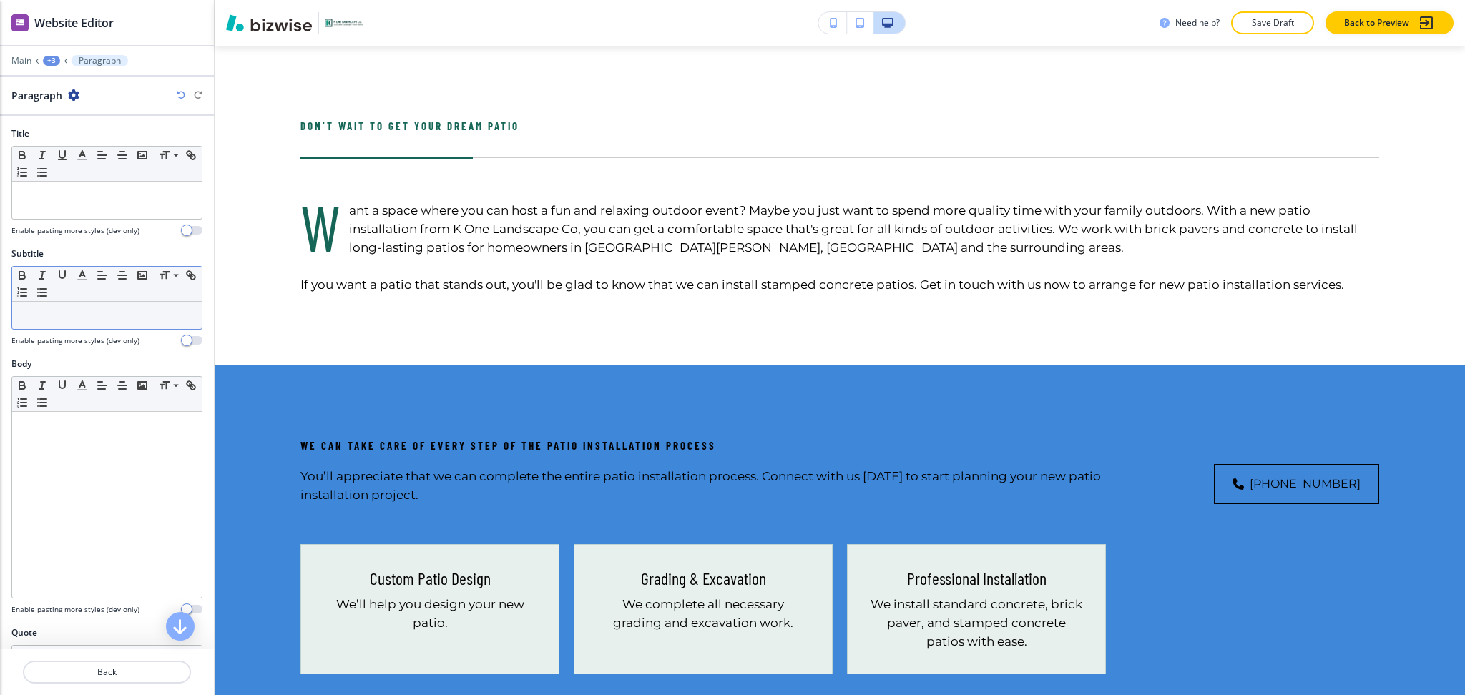
click at [57, 321] on p at bounding box center [106, 315] width 175 height 13
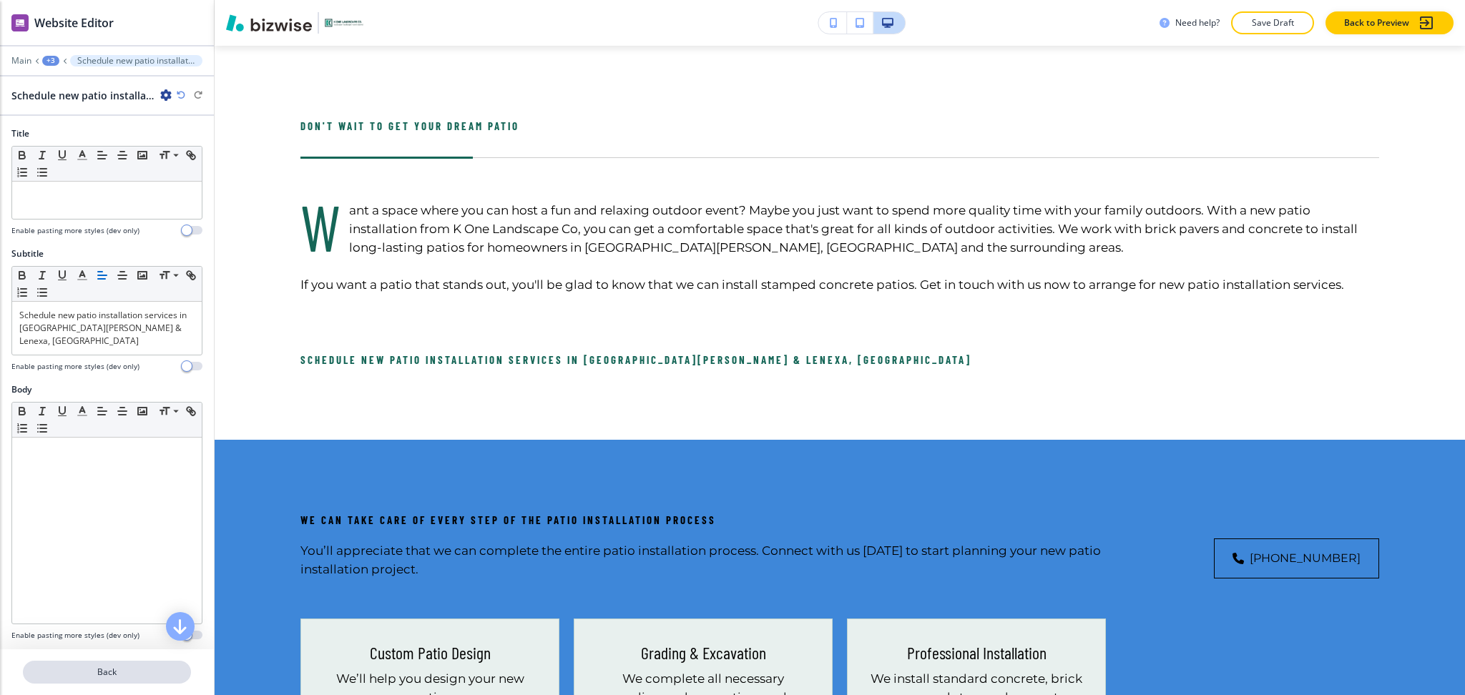
click at [117, 673] on p "Back" at bounding box center [106, 672] width 165 height 13
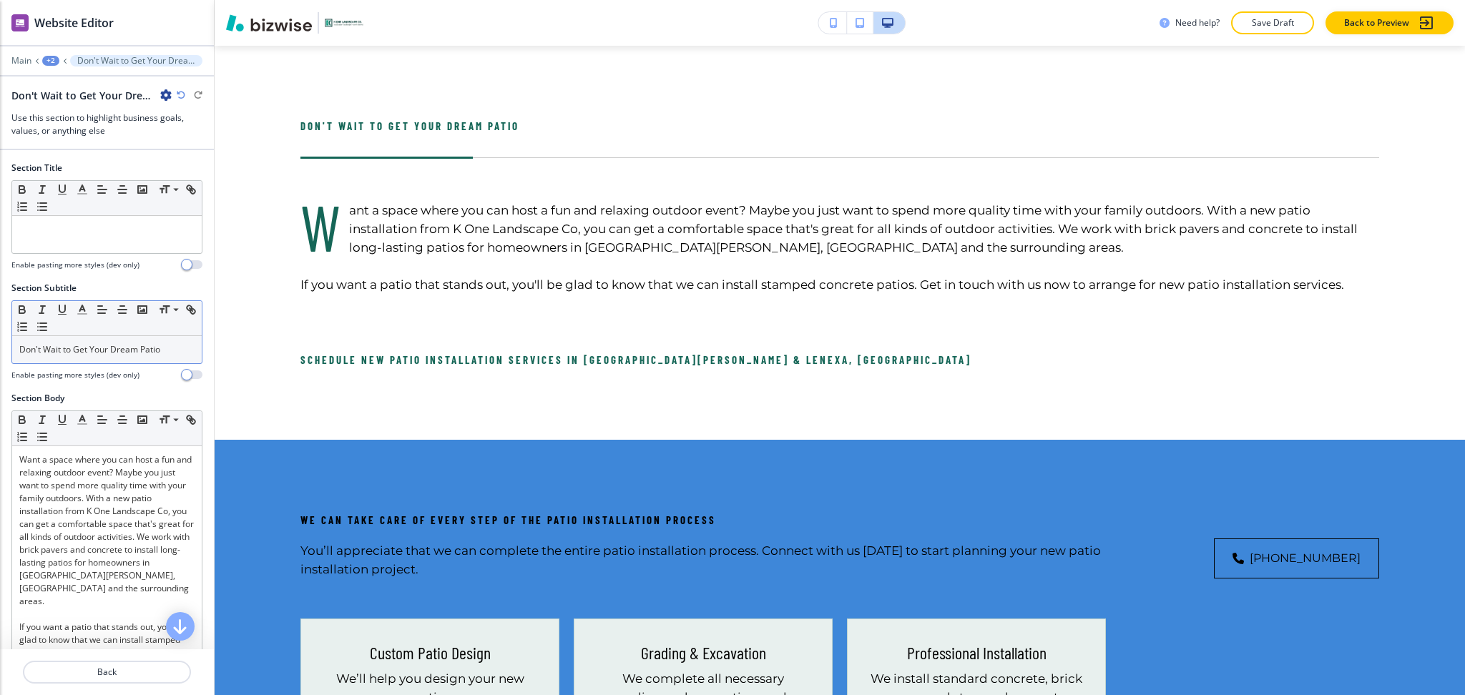
click at [89, 358] on div "Don't Wait to Get Your Dream Patio" at bounding box center [107, 349] width 190 height 27
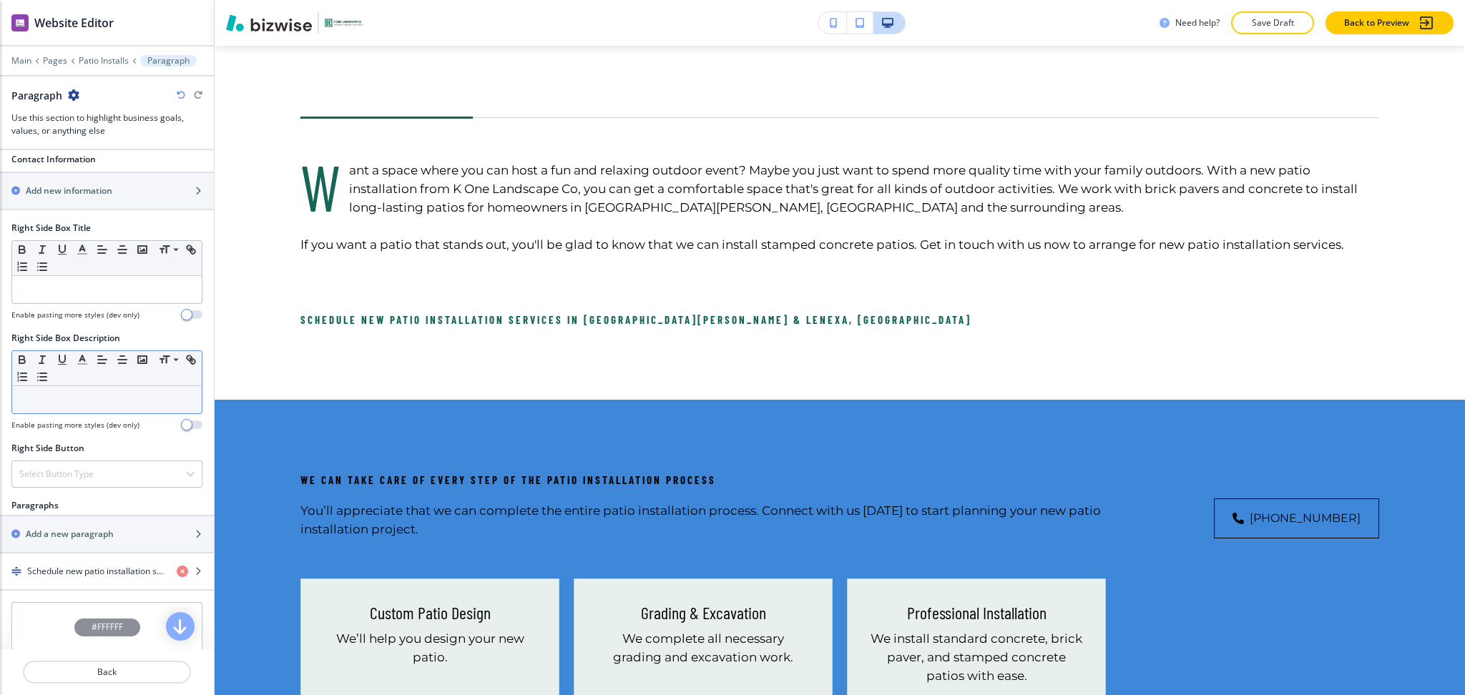
scroll to position [571, 0]
click at [87, 572] on h4 "Schedule new patio installation services in [GEOGRAPHIC_DATA][PERSON_NAME] & Le…" at bounding box center [96, 567] width 138 height 13
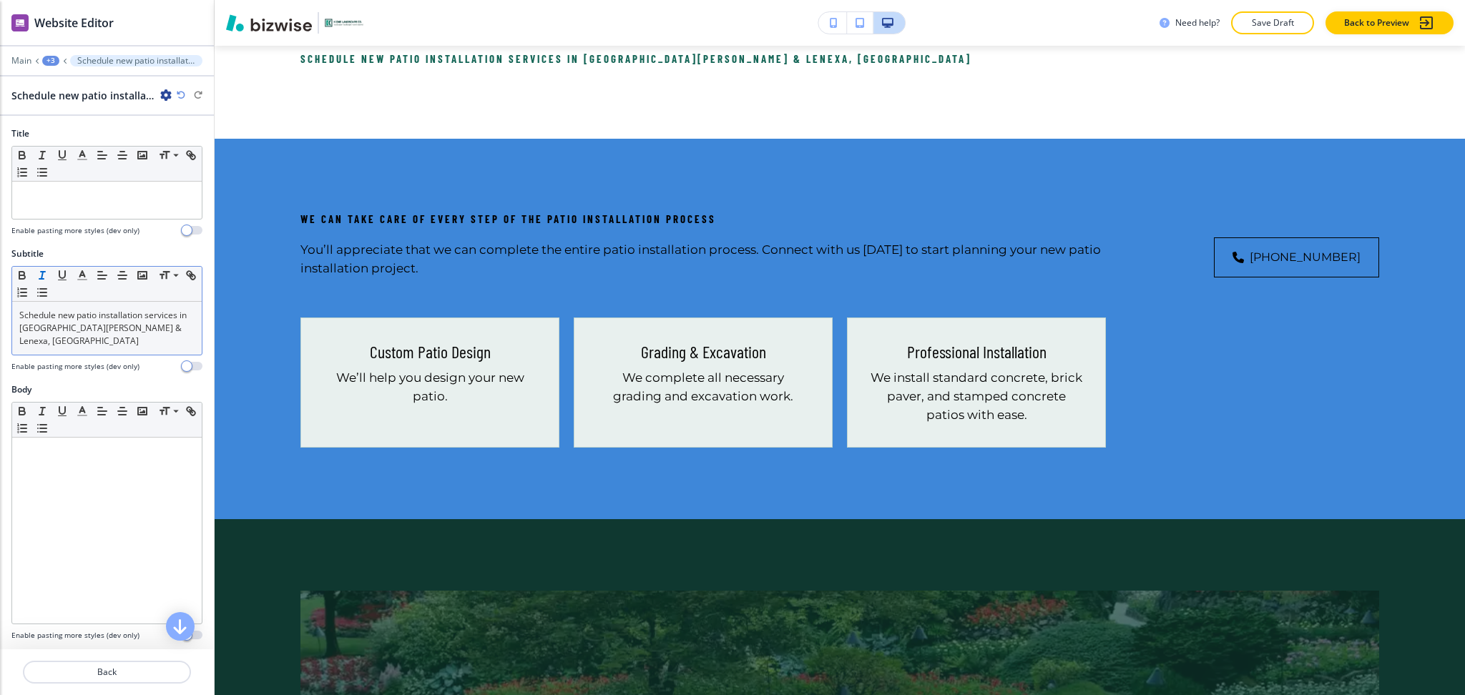
scroll to position [956, 0]
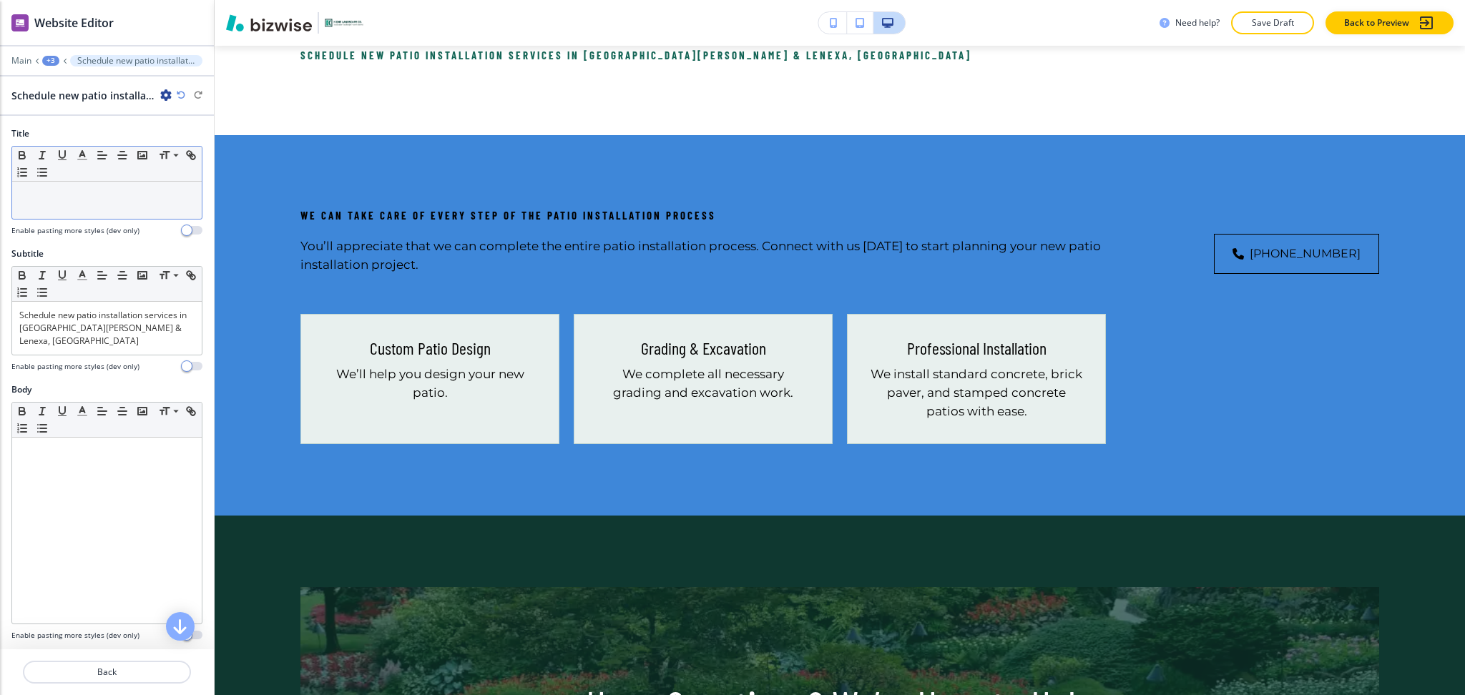
click at [72, 197] on p at bounding box center [106, 195] width 175 height 13
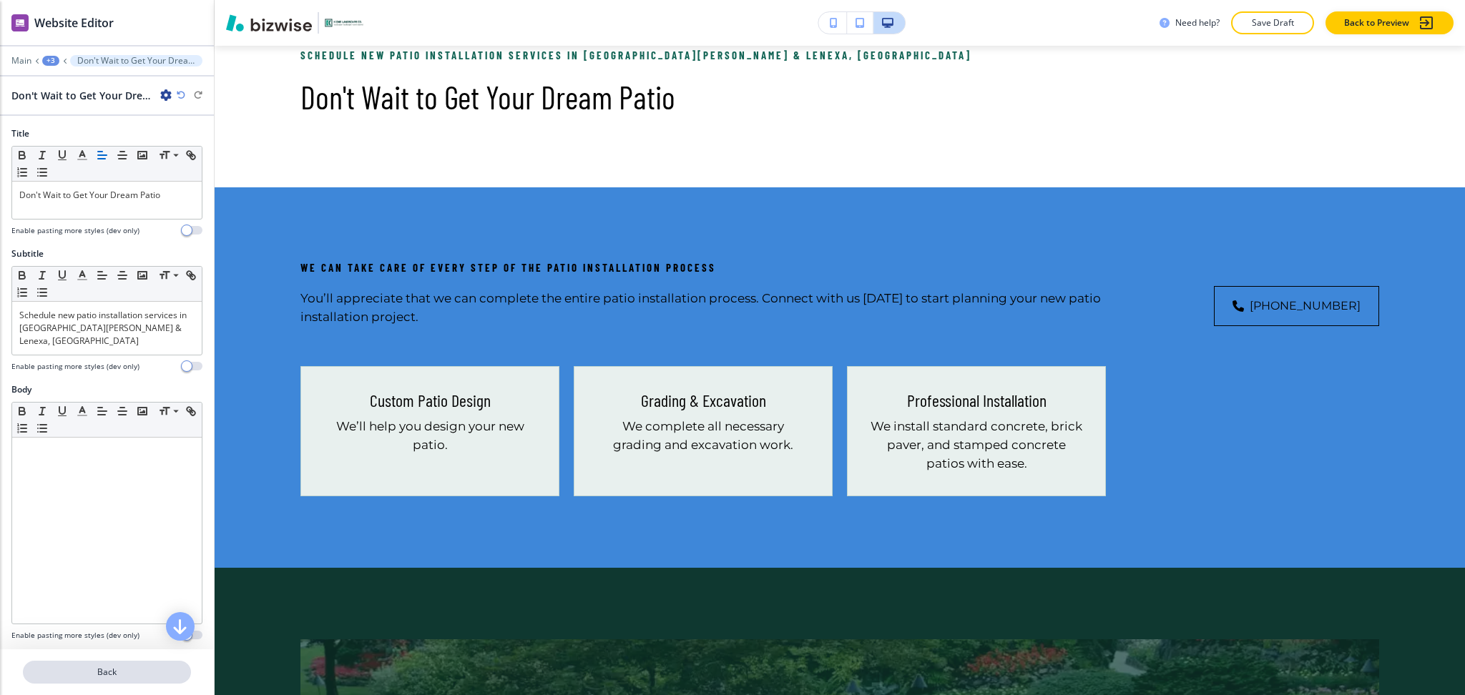
click at [112, 682] on button "Back" at bounding box center [107, 672] width 168 height 23
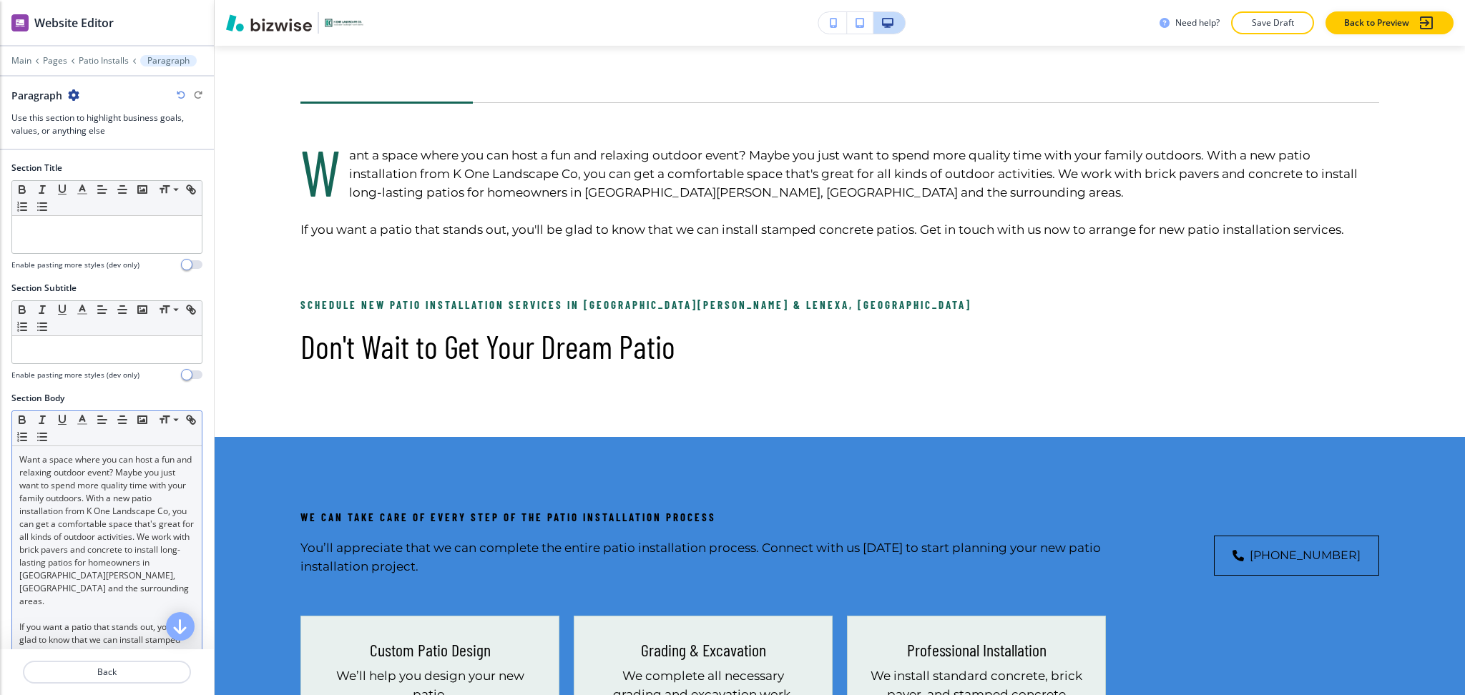
scroll to position [691, 0]
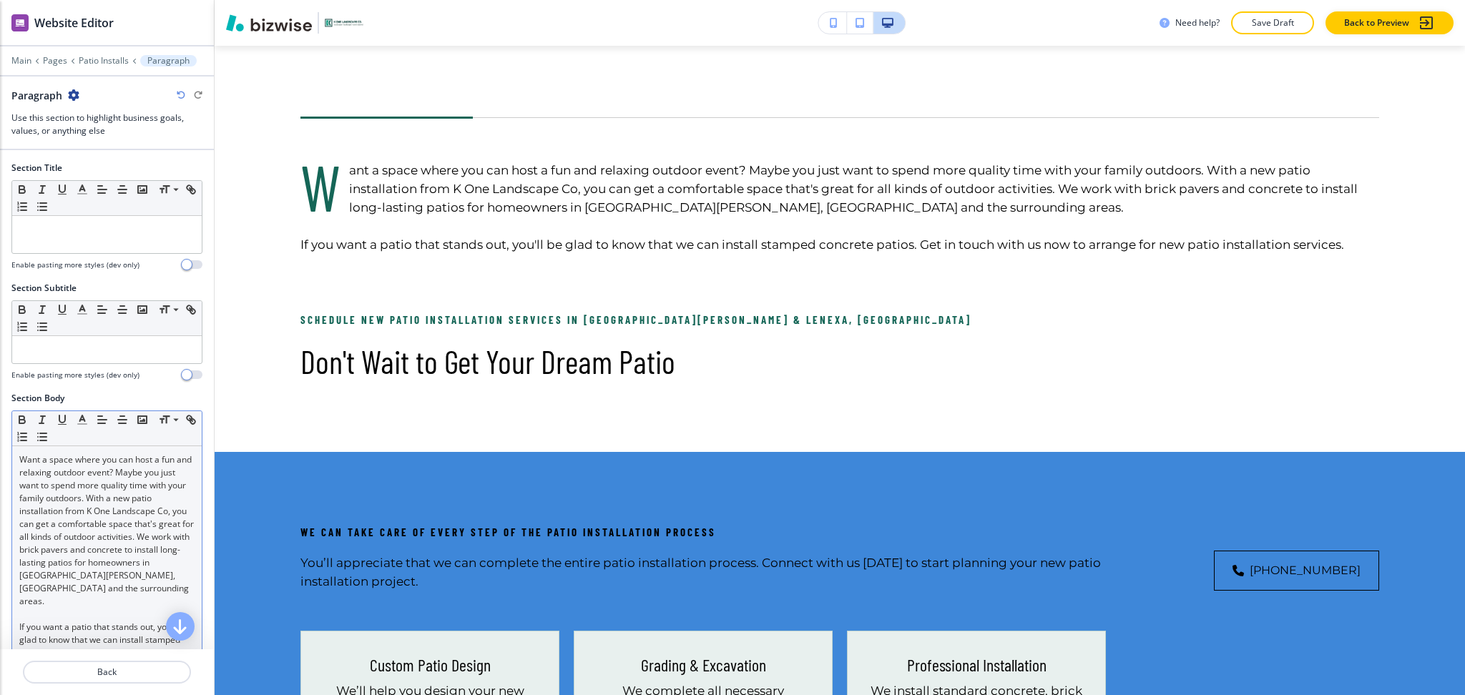
click at [93, 537] on p "Want a space where you can host a fun and relaxing outdoor event? Maybe you jus…" at bounding box center [106, 531] width 175 height 155
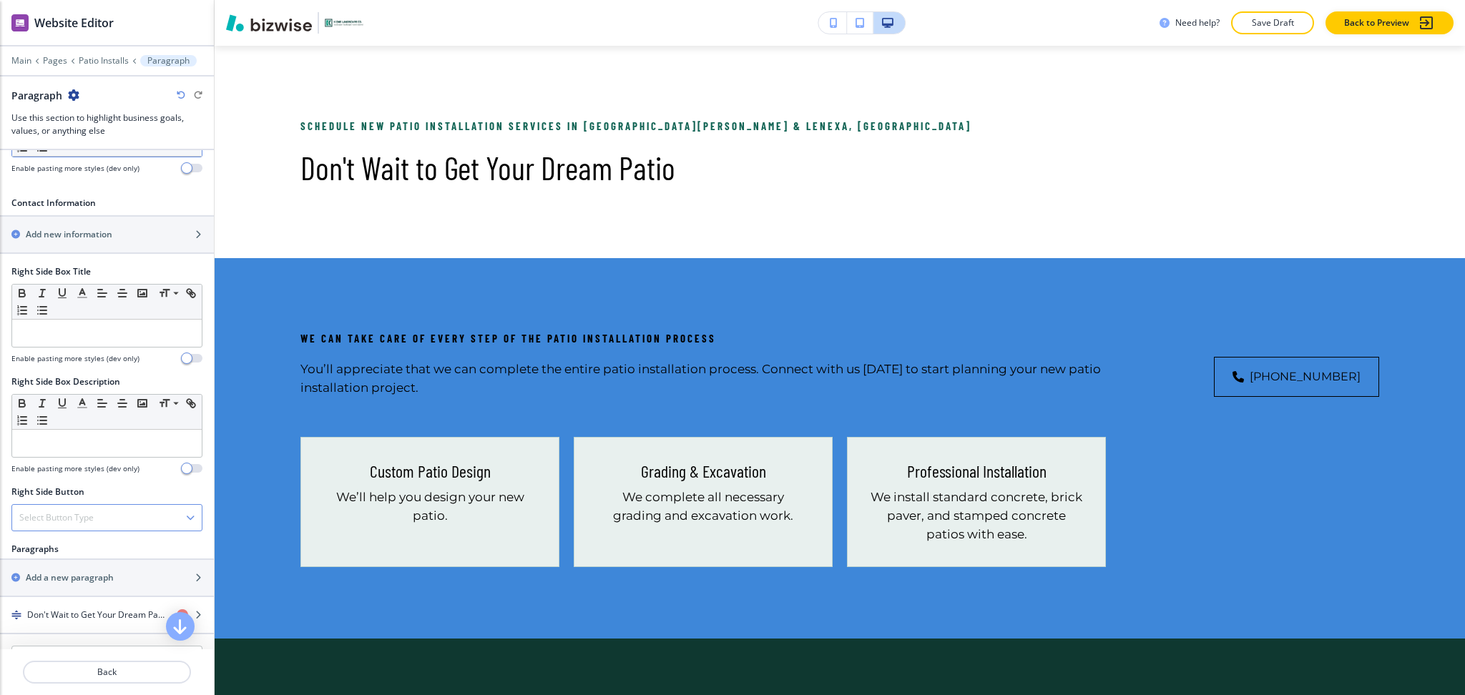
scroll to position [476, 0]
click at [87, 613] on h4 "Don't Wait to Get Your Dream Patio" at bounding box center [96, 614] width 138 height 13
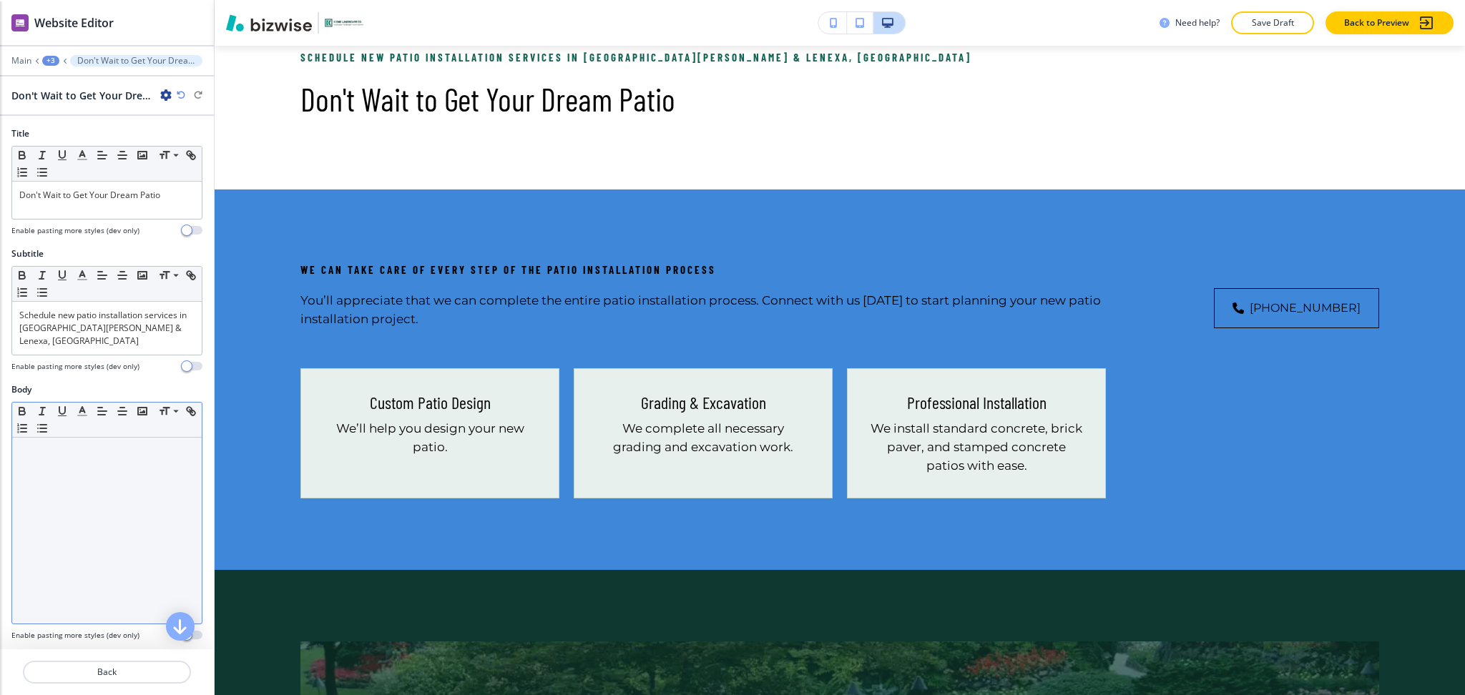
scroll to position [762, 0]
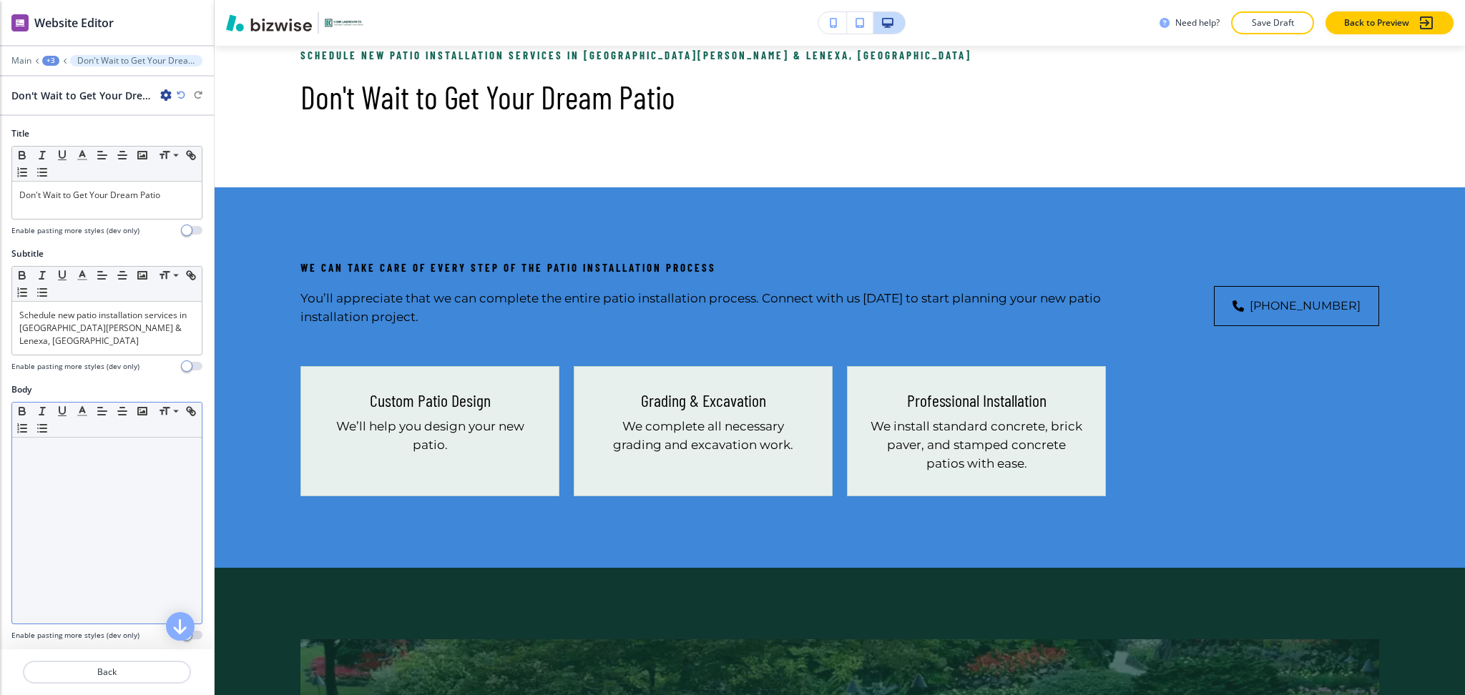
click at [67, 520] on div at bounding box center [107, 531] width 190 height 186
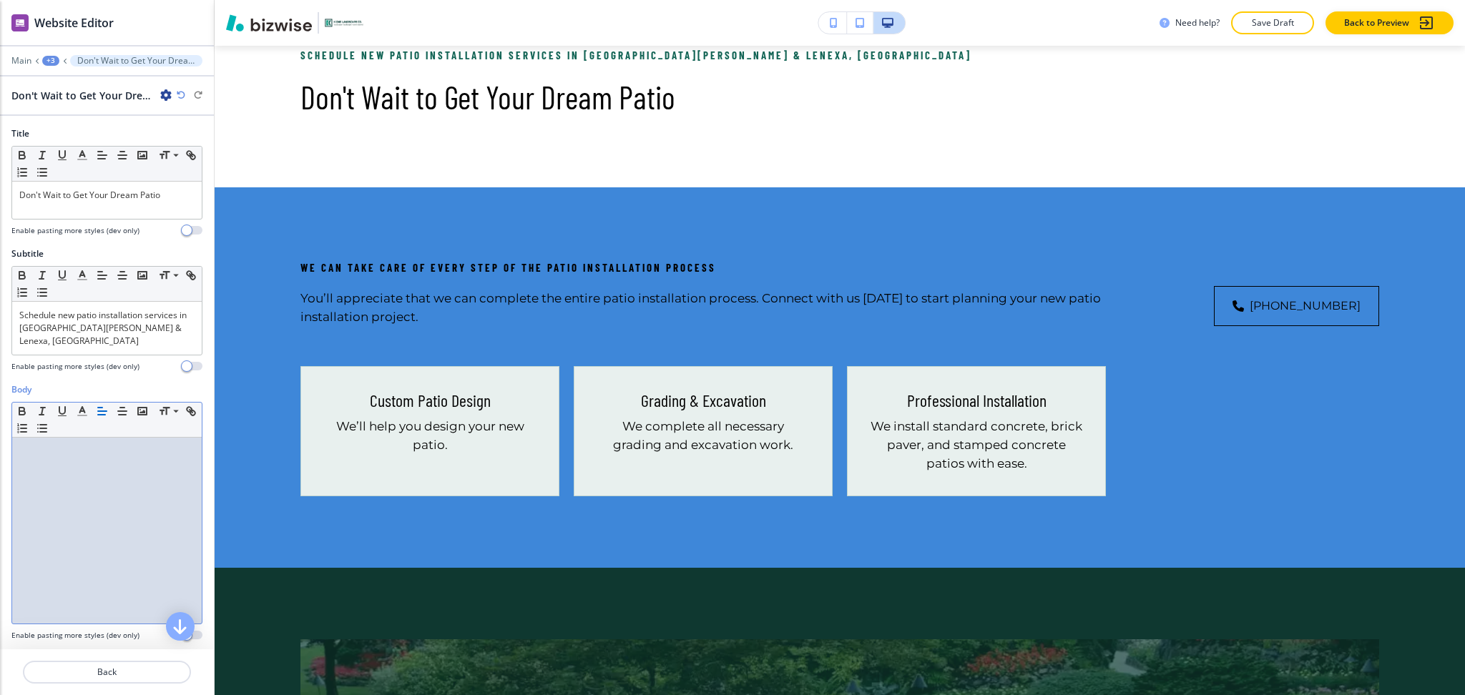
paste div
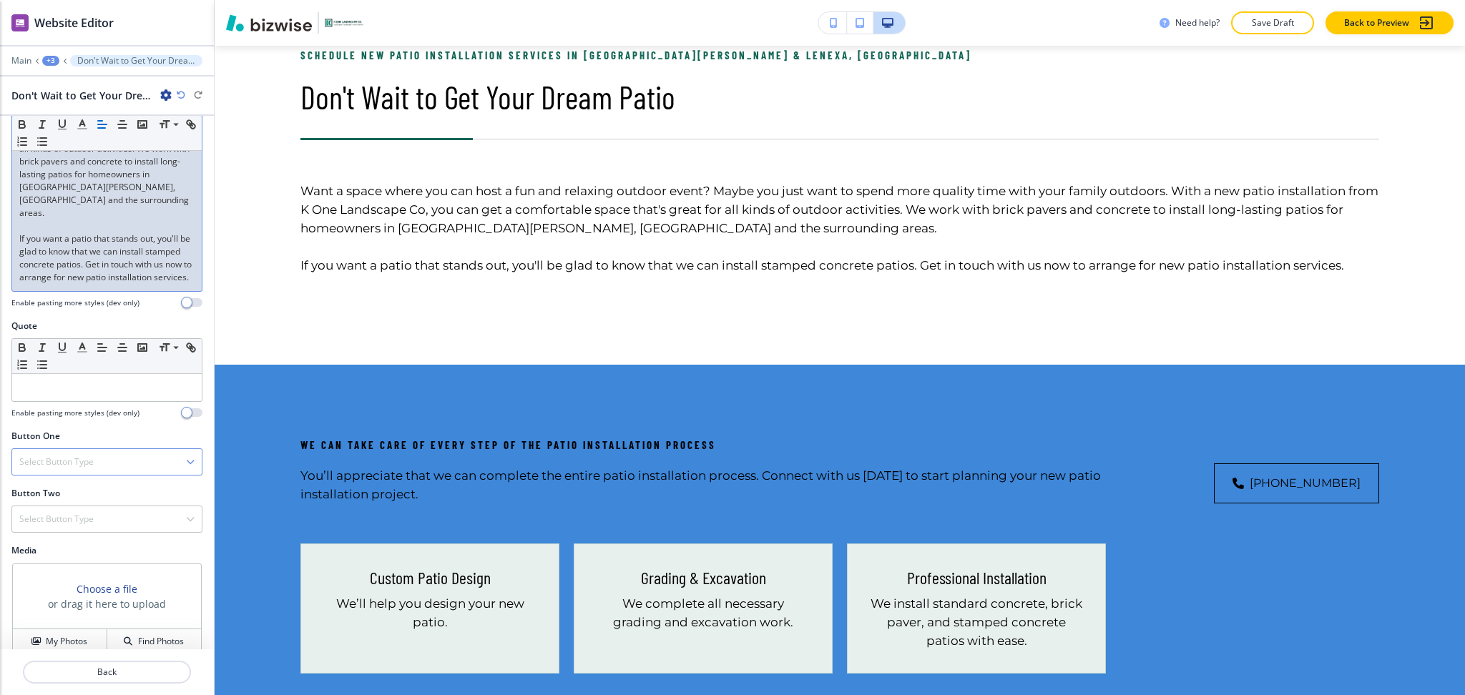
scroll to position [381, 0]
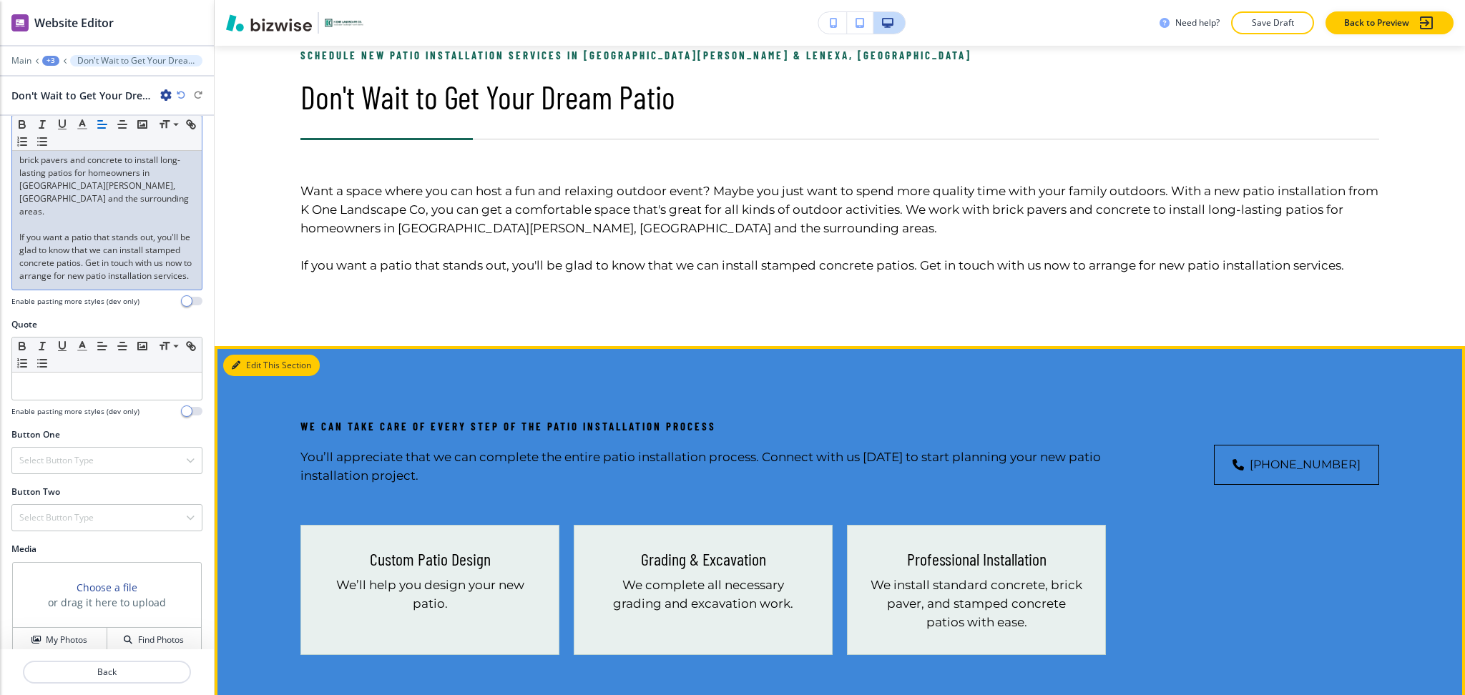
click at [256, 365] on button "Edit This Section" at bounding box center [271, 365] width 97 height 21
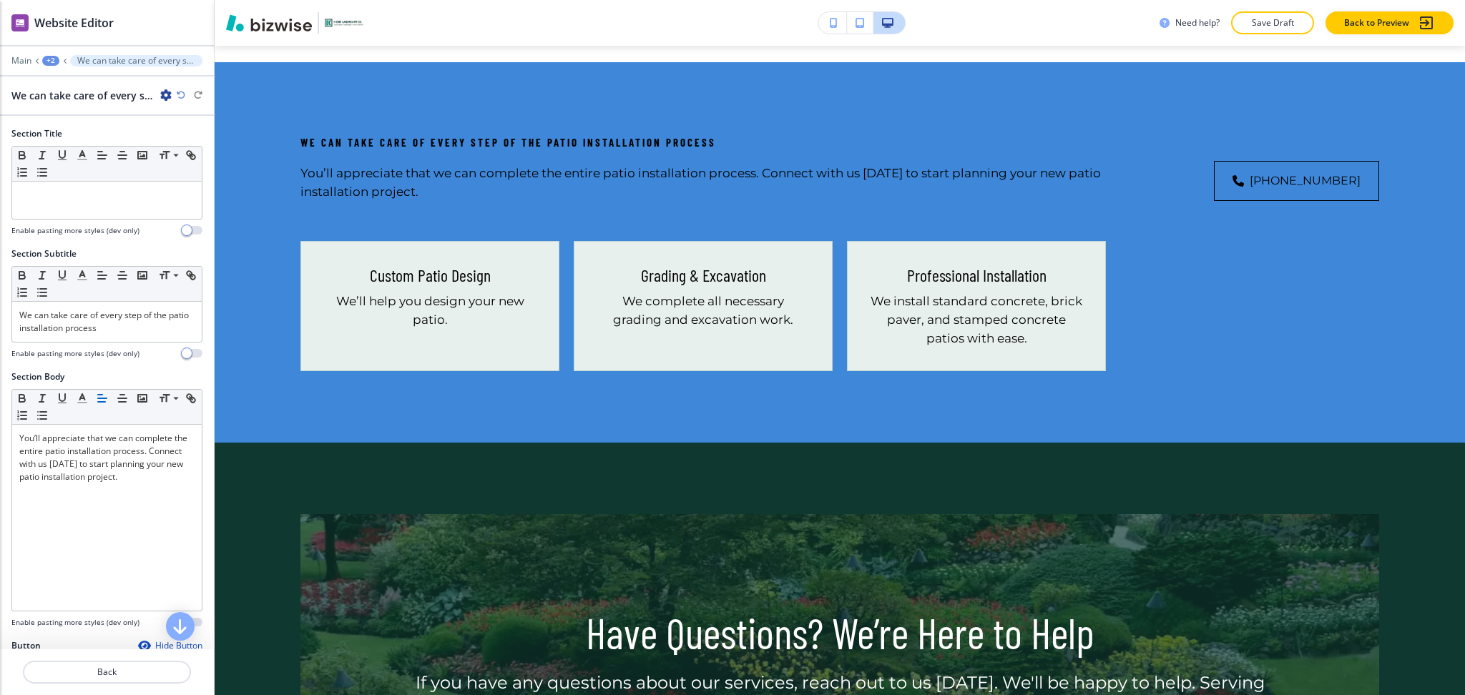
scroll to position [1062, 0]
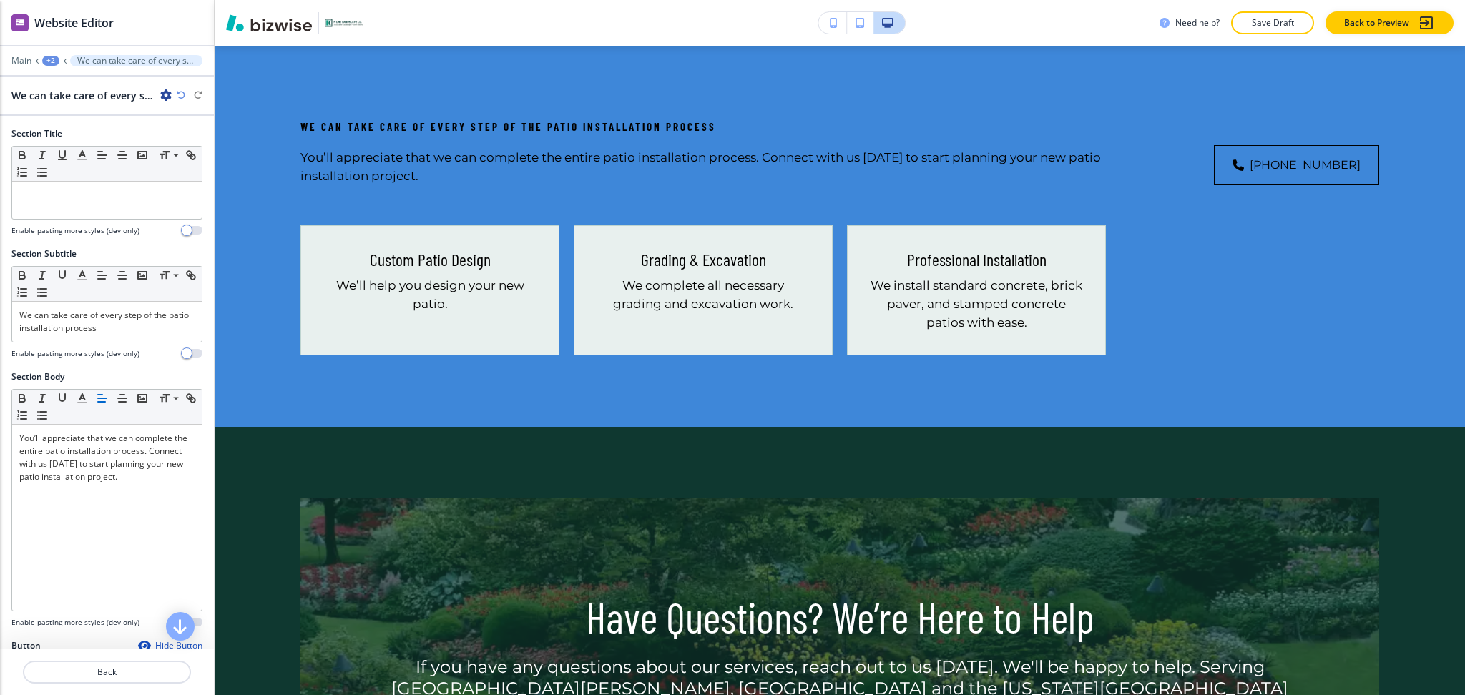
click at [162, 90] on icon "button" at bounding box center [165, 94] width 11 height 11
click at [191, 173] on p "Delete Section" at bounding box center [206, 170] width 73 height 13
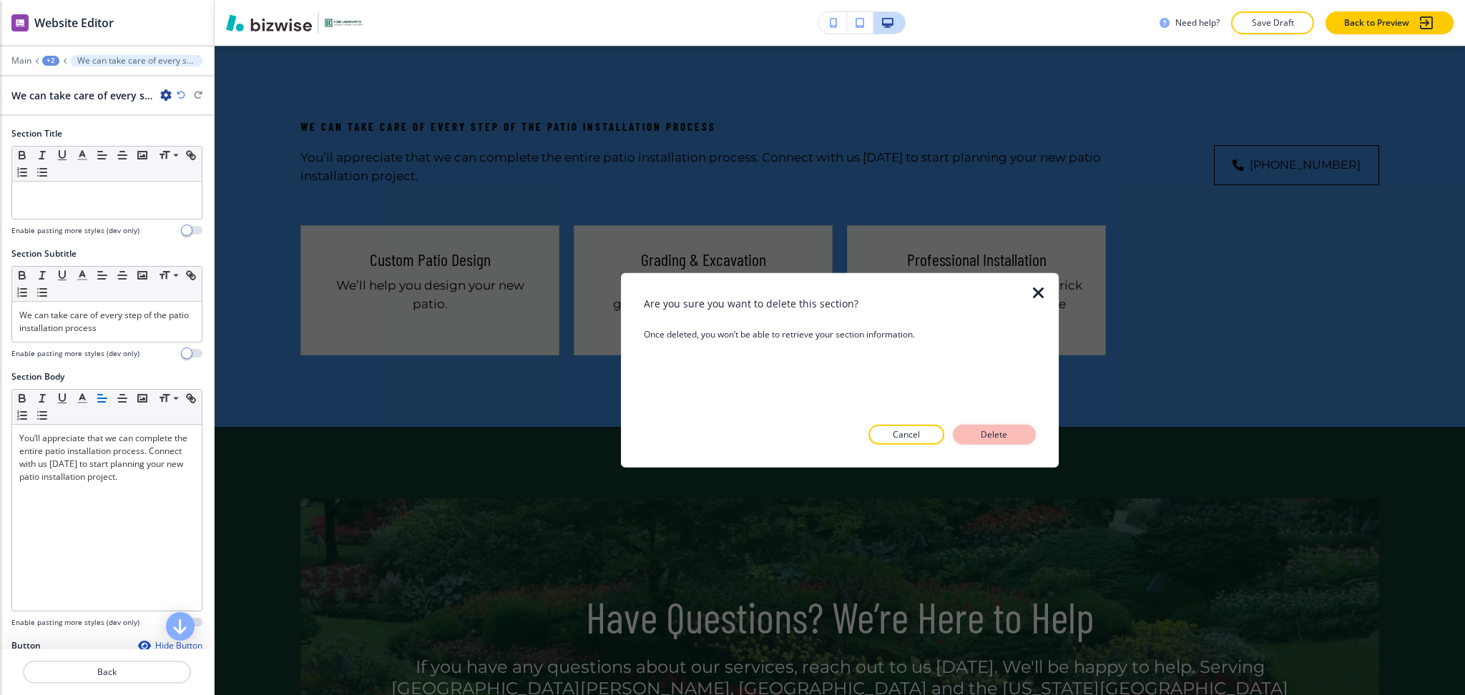
click at [982, 430] on p "Delete" at bounding box center [994, 435] width 34 height 13
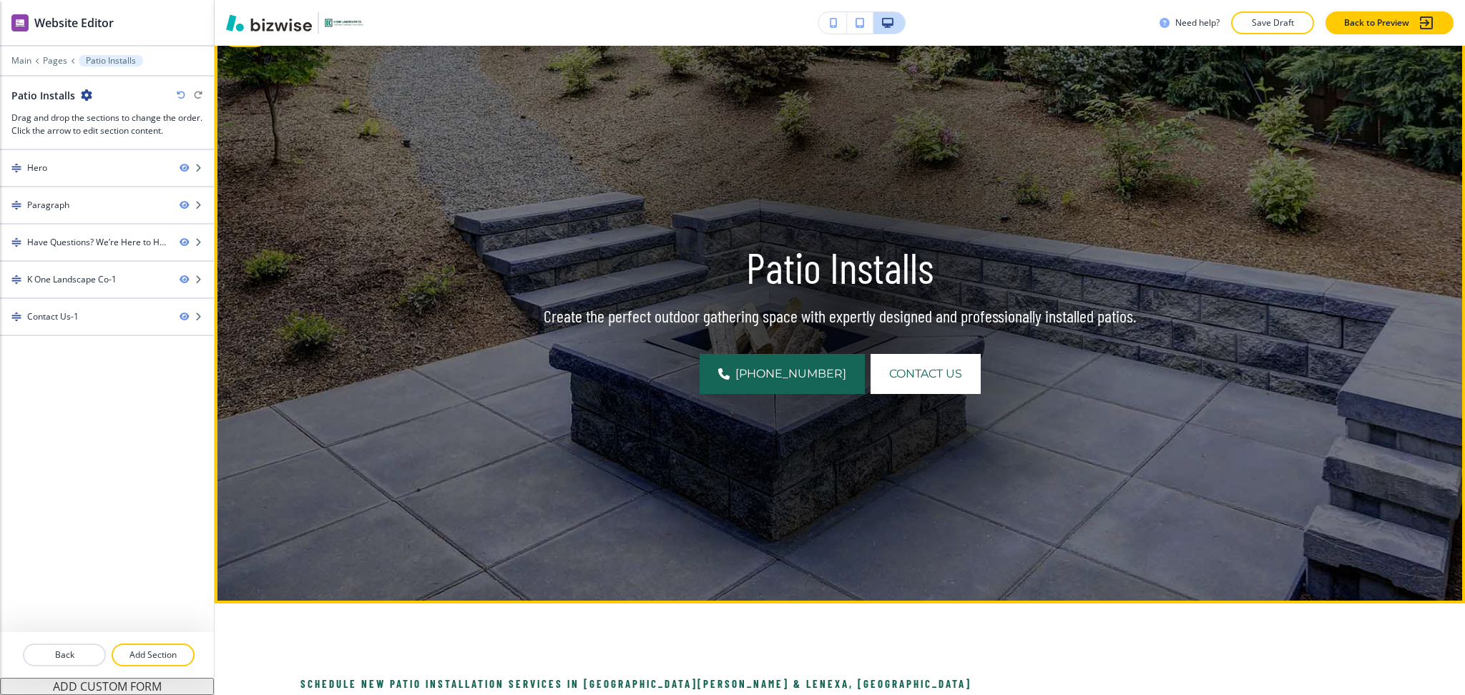
scroll to position [0, 0]
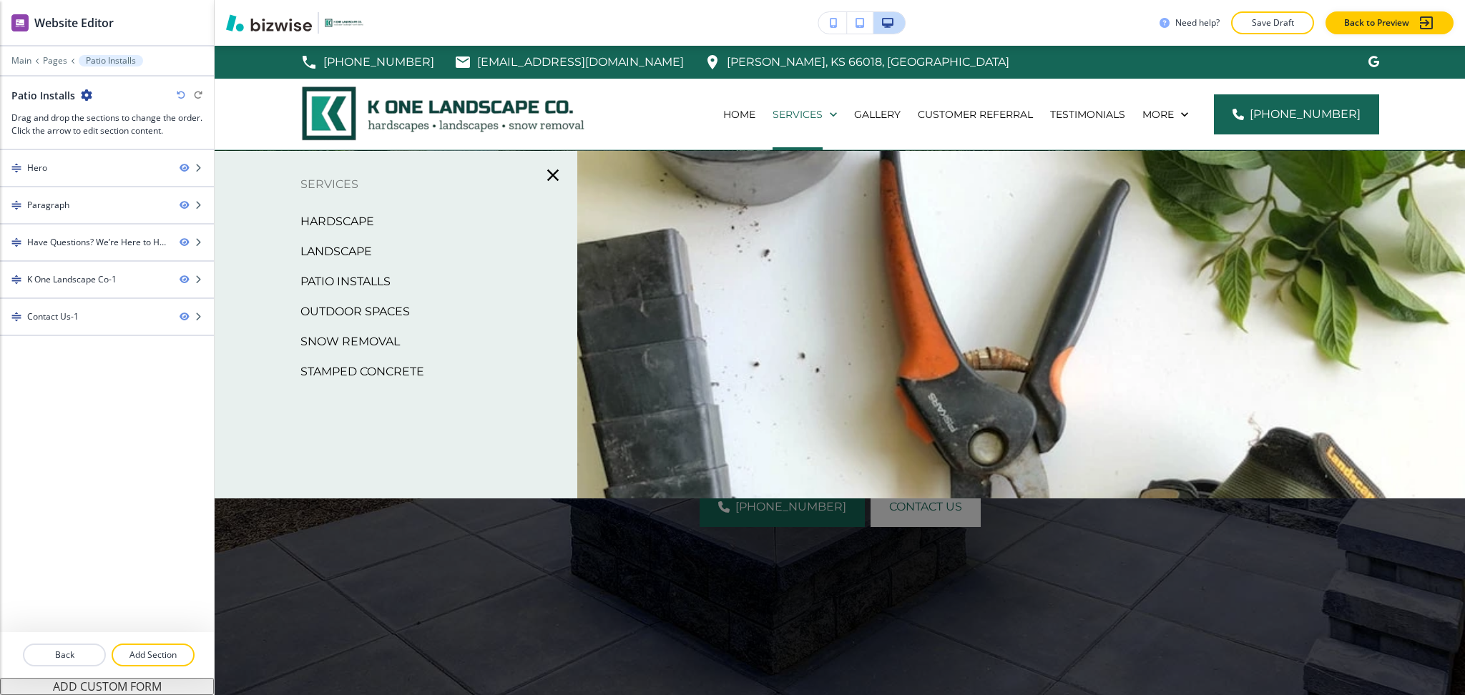
click at [347, 305] on p "Outdoor Spaces" at bounding box center [354, 311] width 109 height 21
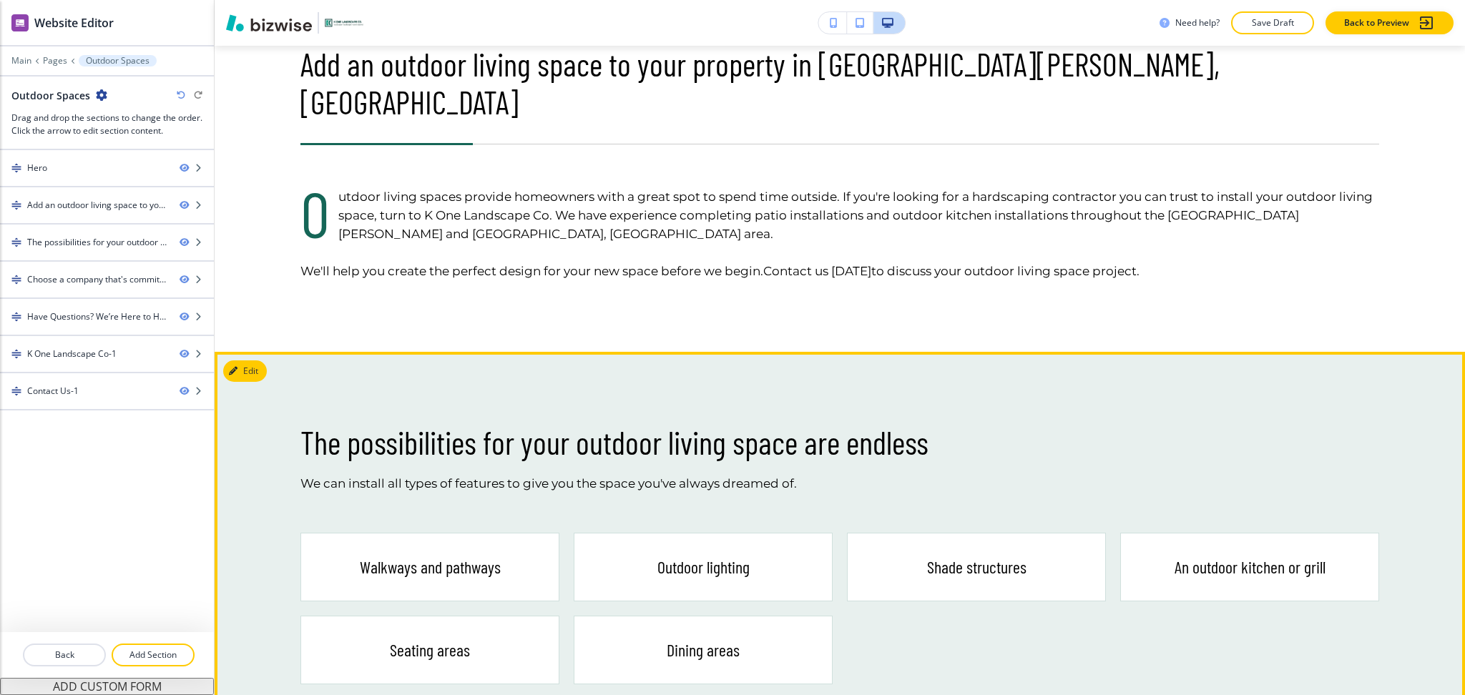
scroll to position [794, 0]
click at [259, 361] on button "Edit This Section" at bounding box center [271, 371] width 97 height 21
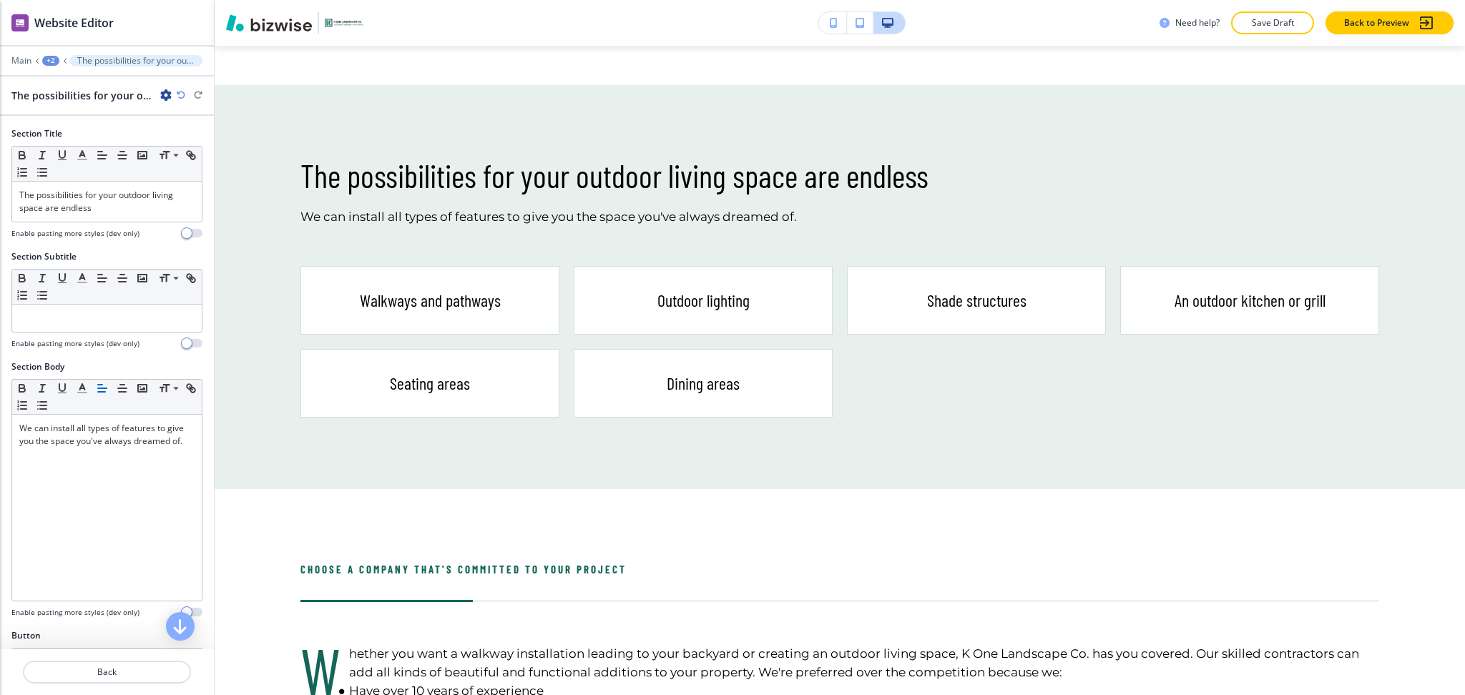
scroll to position [1062, 0]
click at [160, 98] on icon "button" at bounding box center [165, 94] width 11 height 11
drag, startPoint x: 182, startPoint y: 170, endPoint x: 202, endPoint y: 178, distance: 22.5
click at [181, 170] on p "Delete Section" at bounding box center [206, 170] width 73 height 13
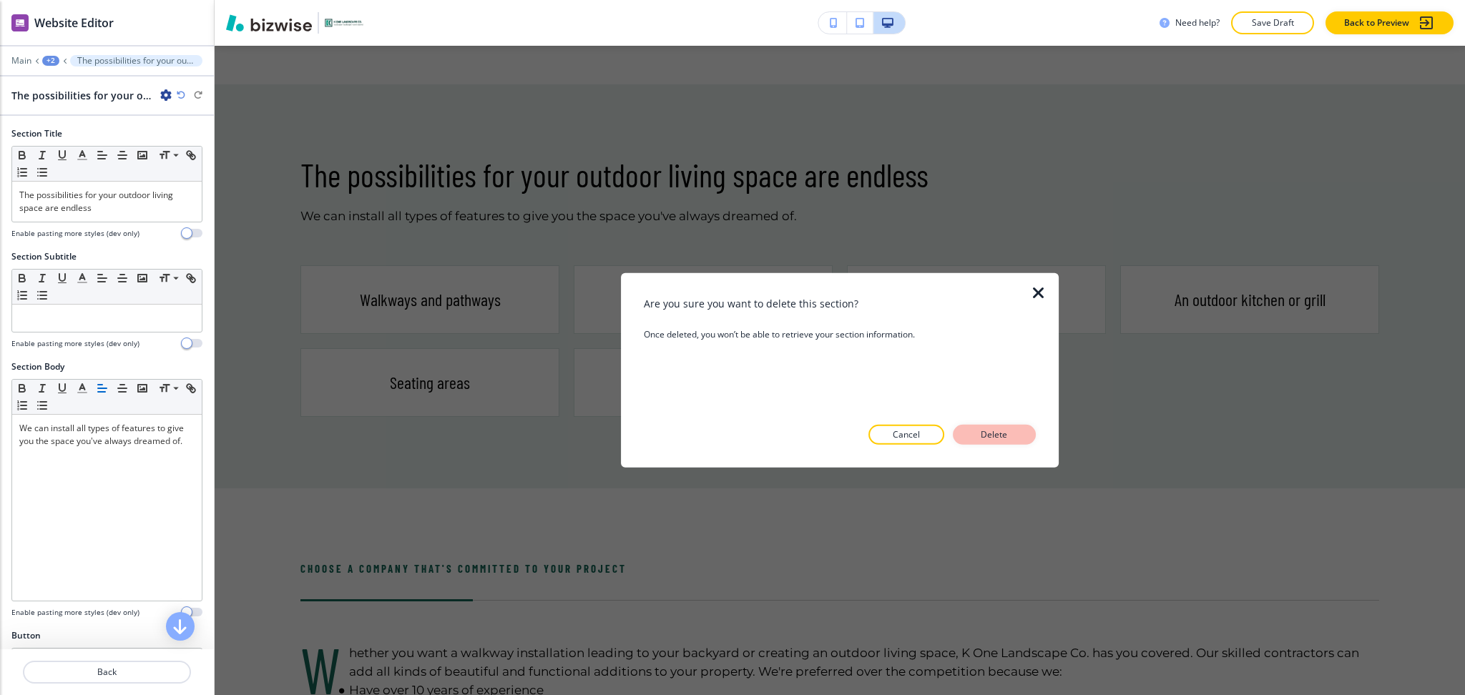
click at [1001, 438] on p "Delete" at bounding box center [994, 435] width 34 height 13
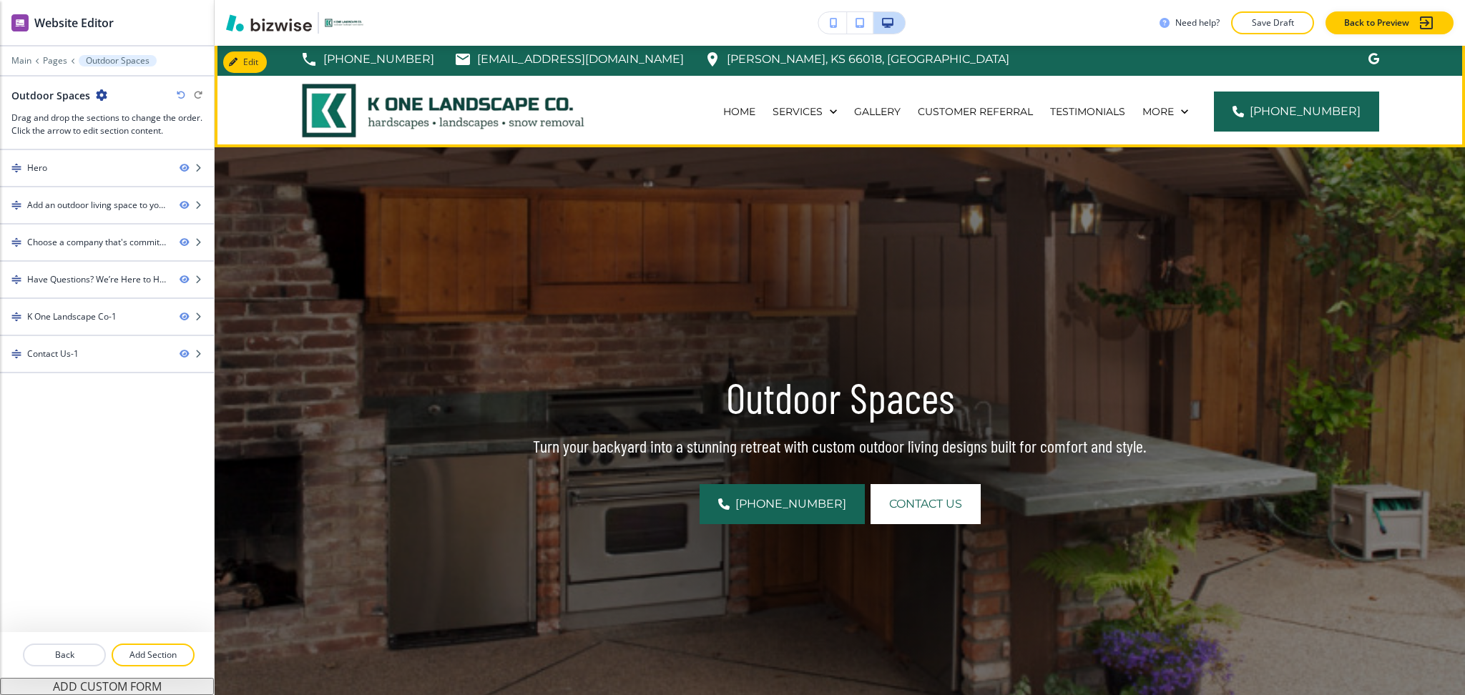
scroll to position [0, 0]
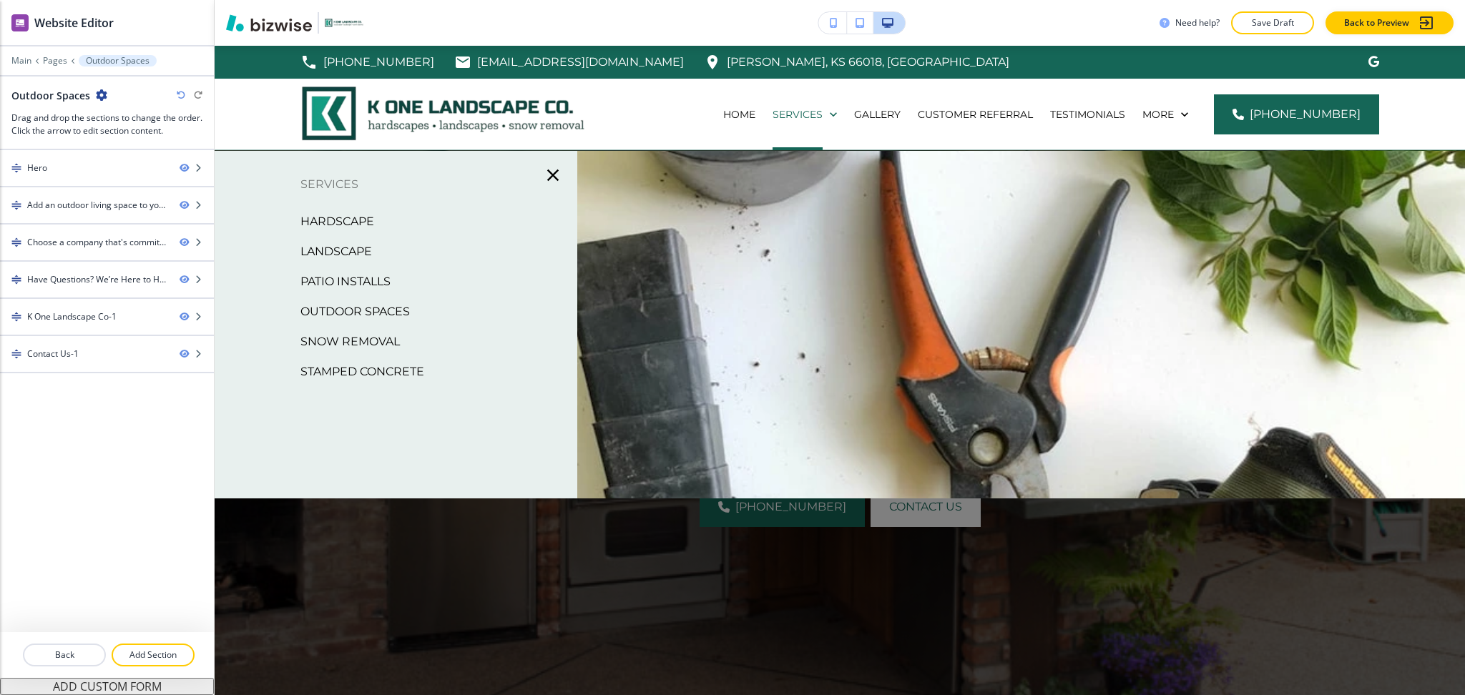
click at [348, 344] on p "Snow Removal" at bounding box center [349, 341] width 99 height 21
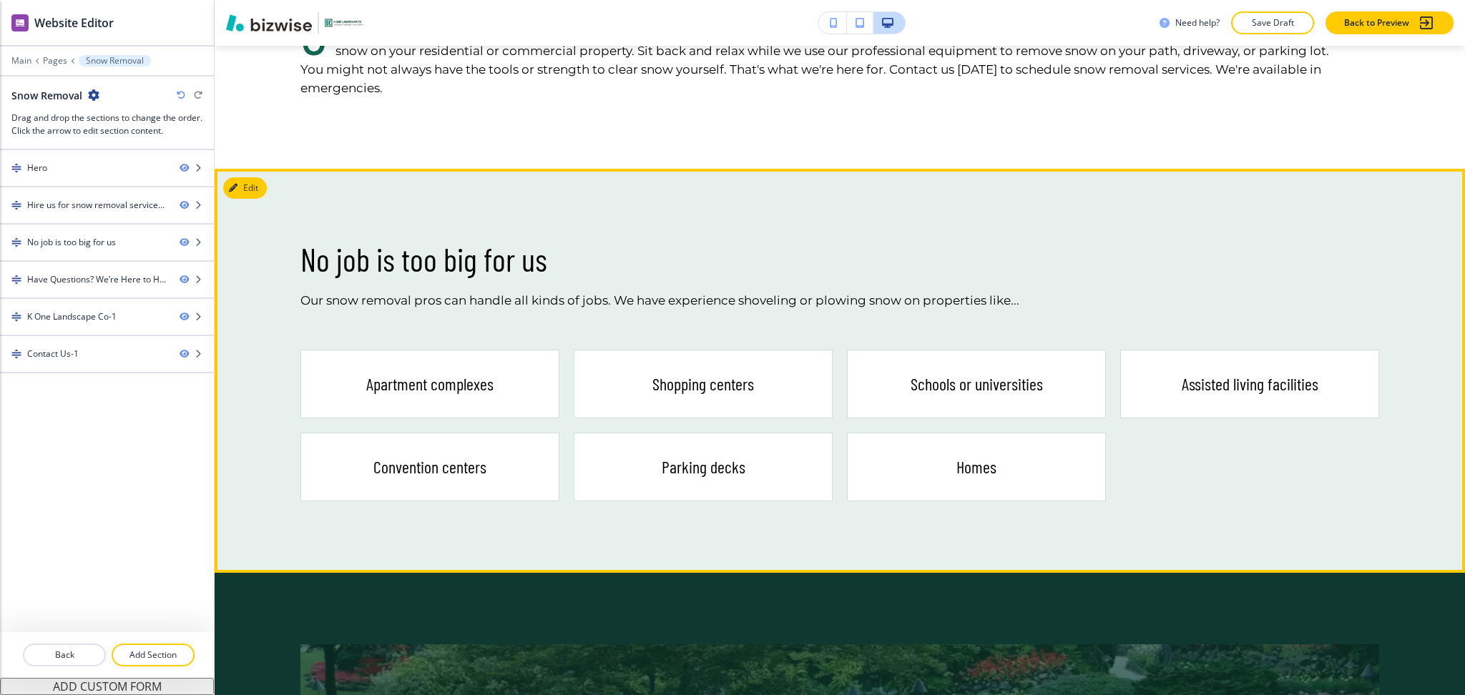
scroll to position [930, 0]
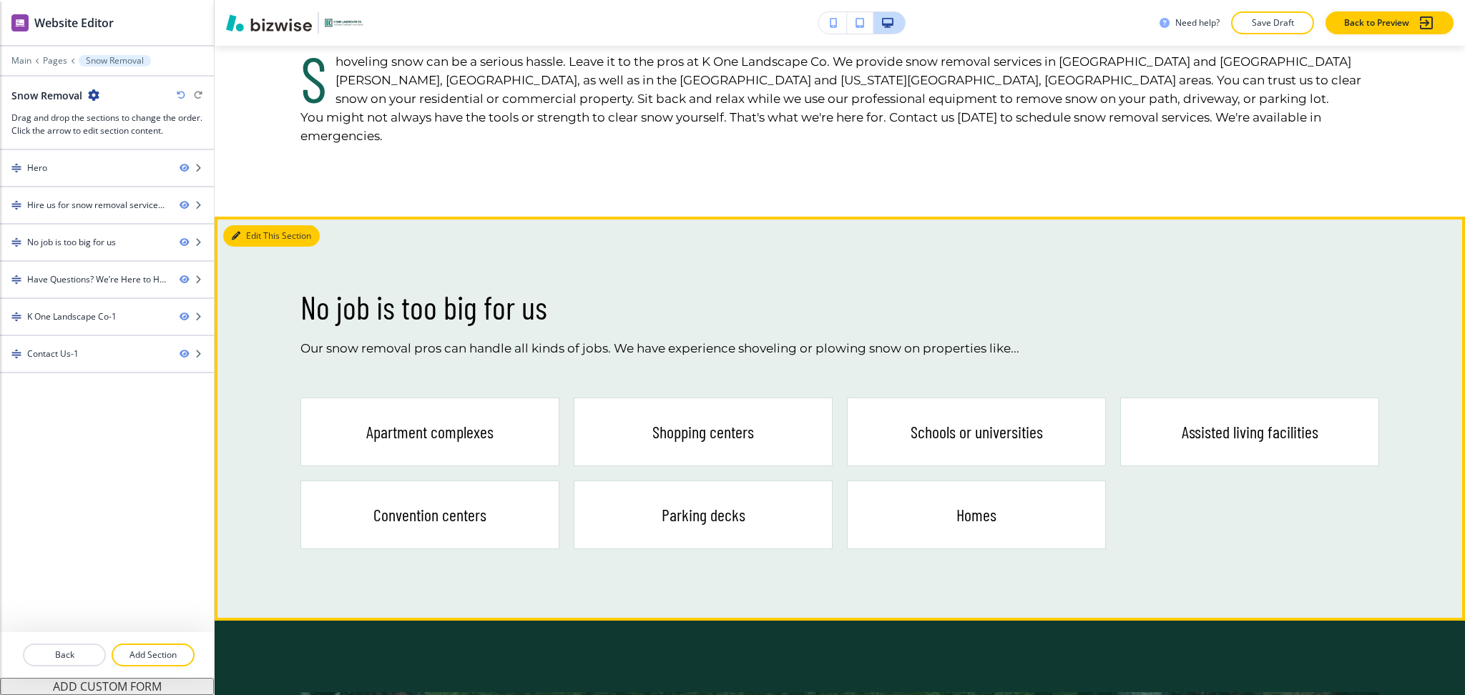
click at [260, 225] on button "Edit This Section" at bounding box center [271, 235] width 97 height 21
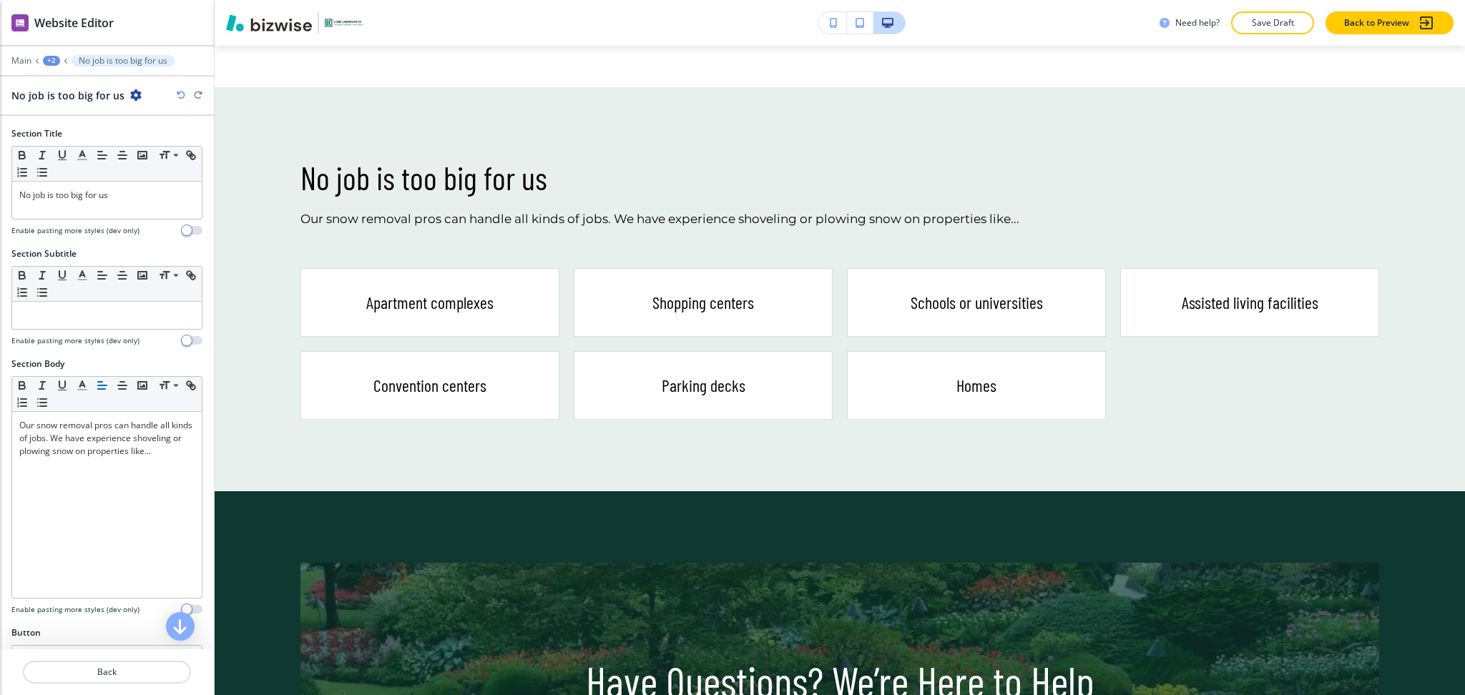
scroll to position [1062, 0]
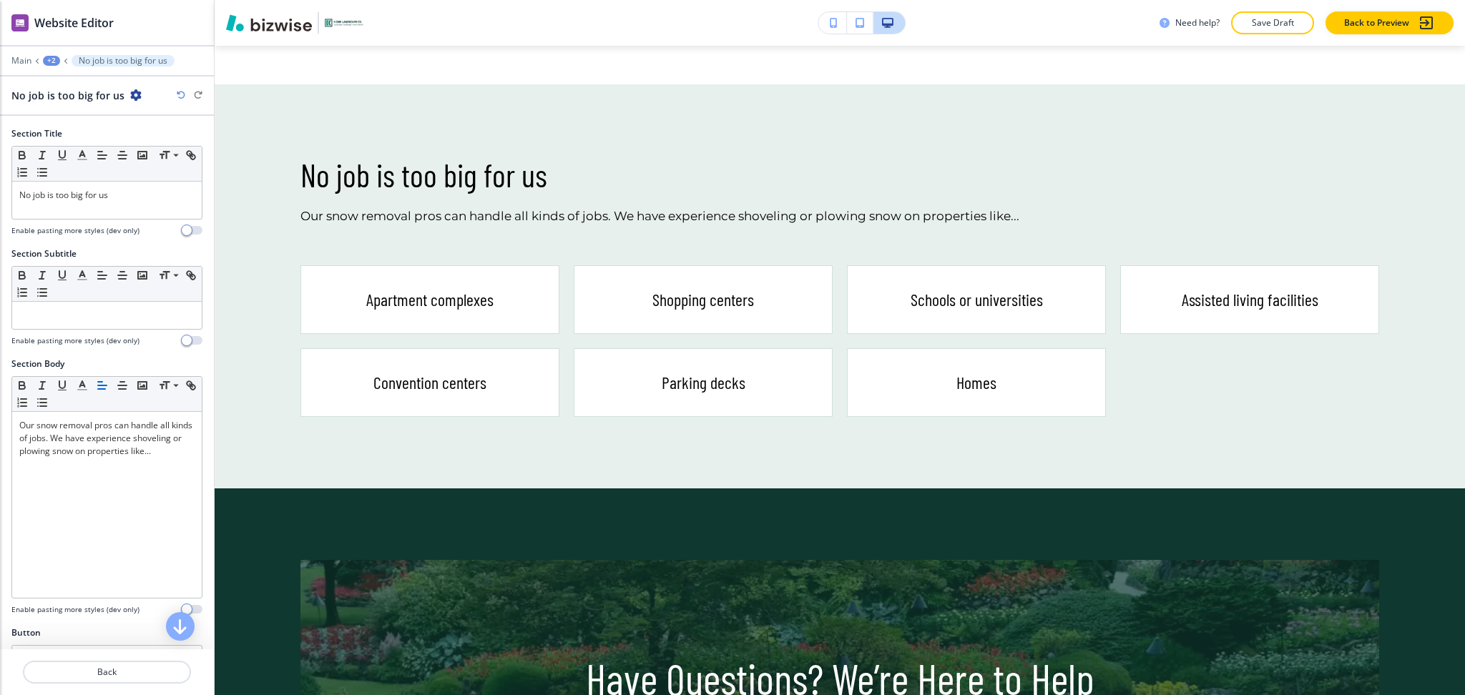
click at [131, 97] on icon "button" at bounding box center [135, 94] width 11 height 11
click at [142, 162] on button "Delete Section" at bounding box center [172, 170] width 92 height 26
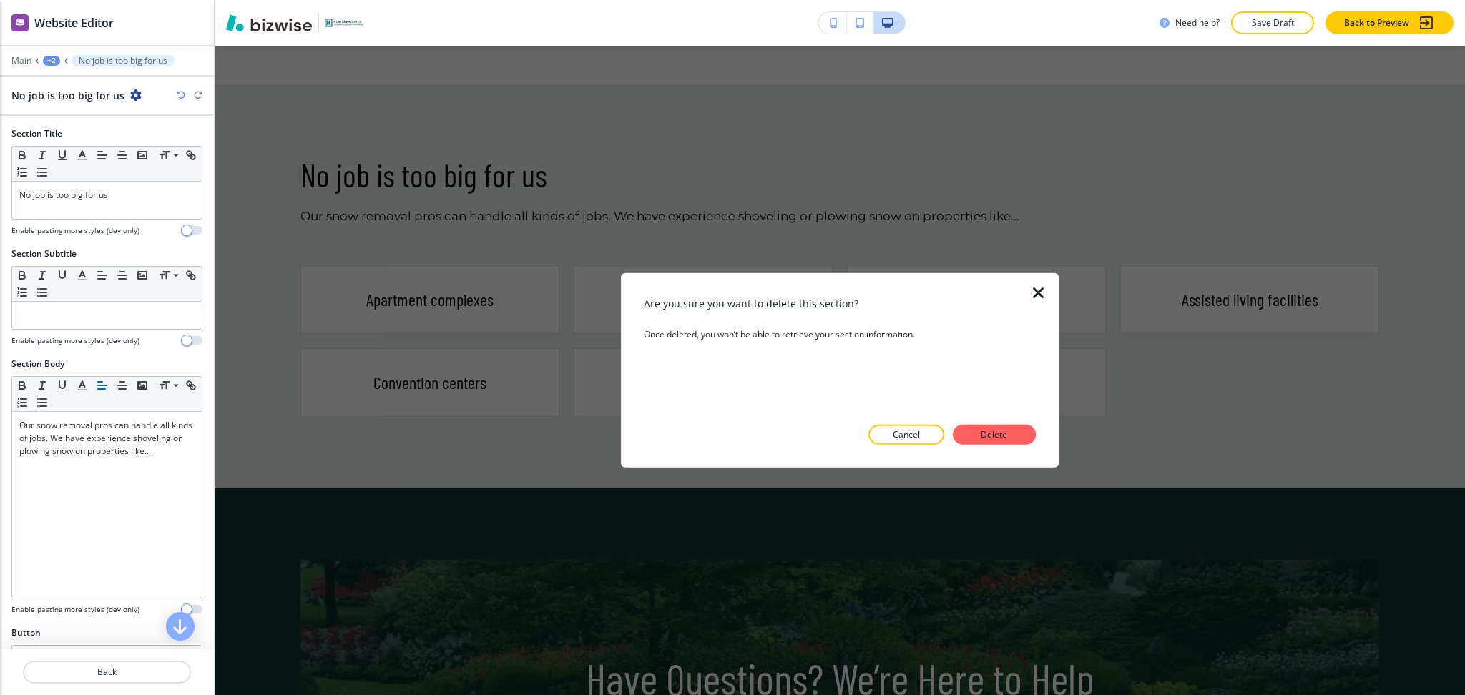
click at [1000, 449] on div at bounding box center [840, 456] width 392 height 23
click at [998, 427] on button "Delete" at bounding box center [994, 435] width 83 height 20
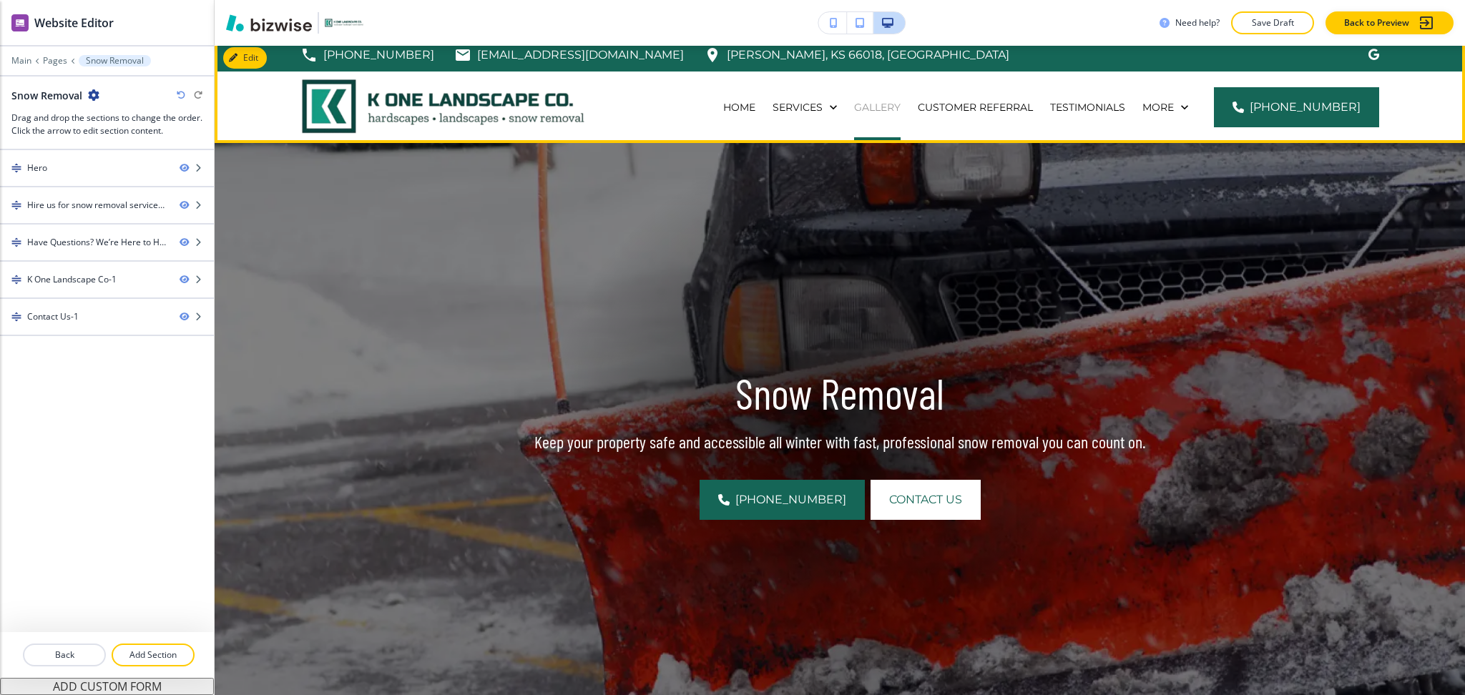
scroll to position [0, 0]
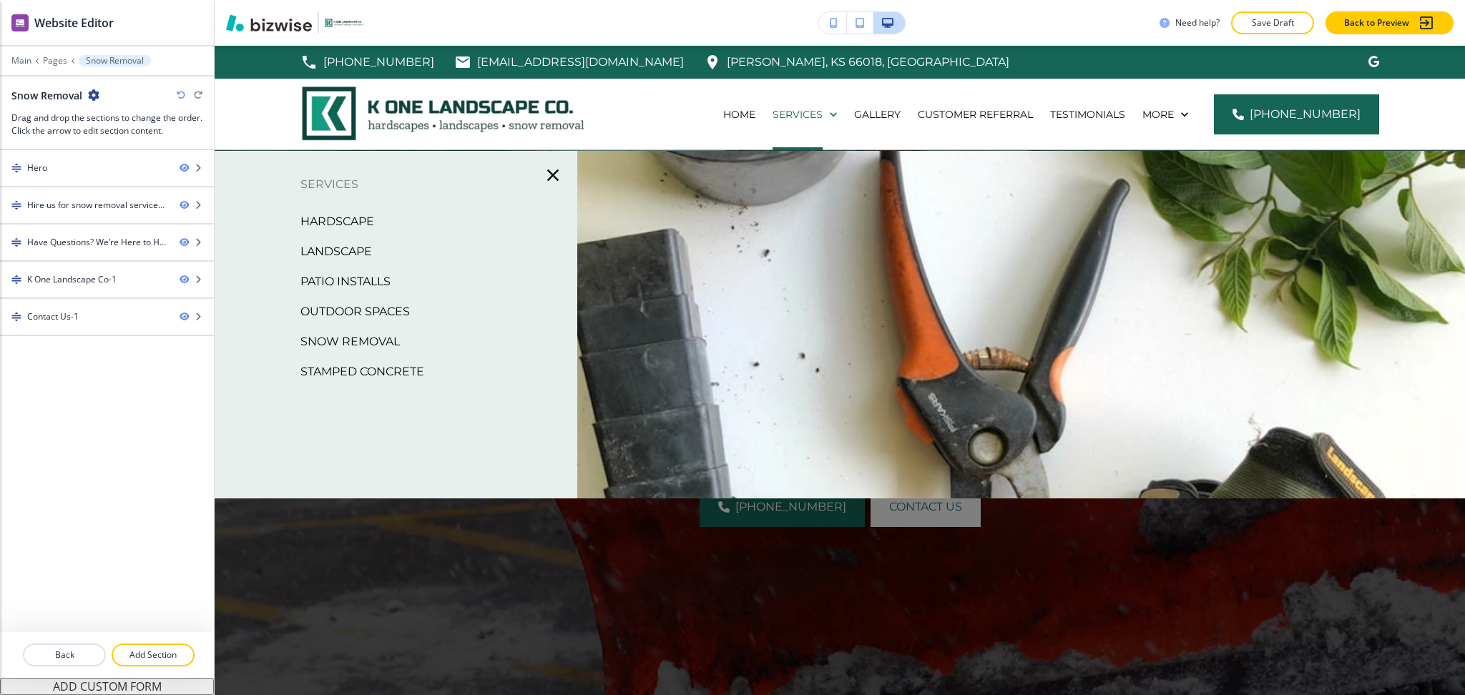
click at [386, 373] on p "Stamped Concrete" at bounding box center [362, 371] width 124 height 21
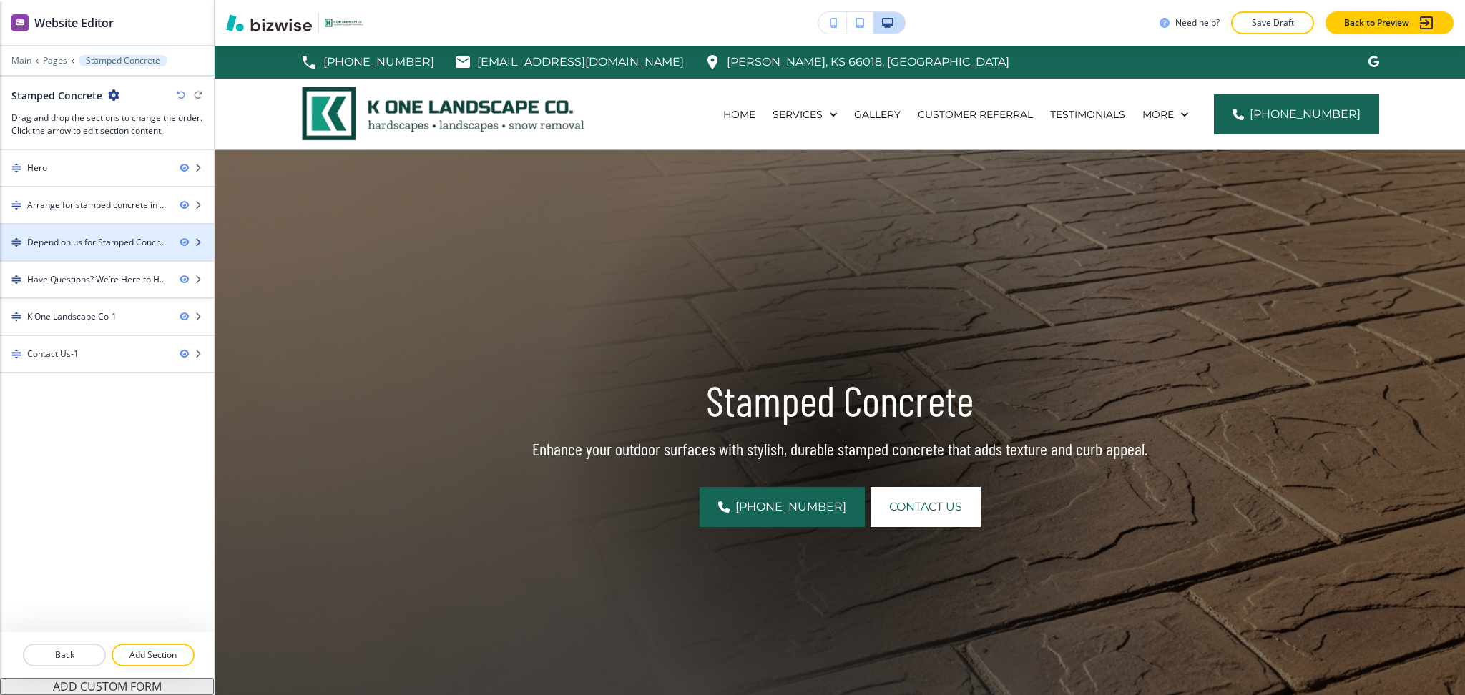
click at [71, 230] on div at bounding box center [107, 230] width 214 height 11
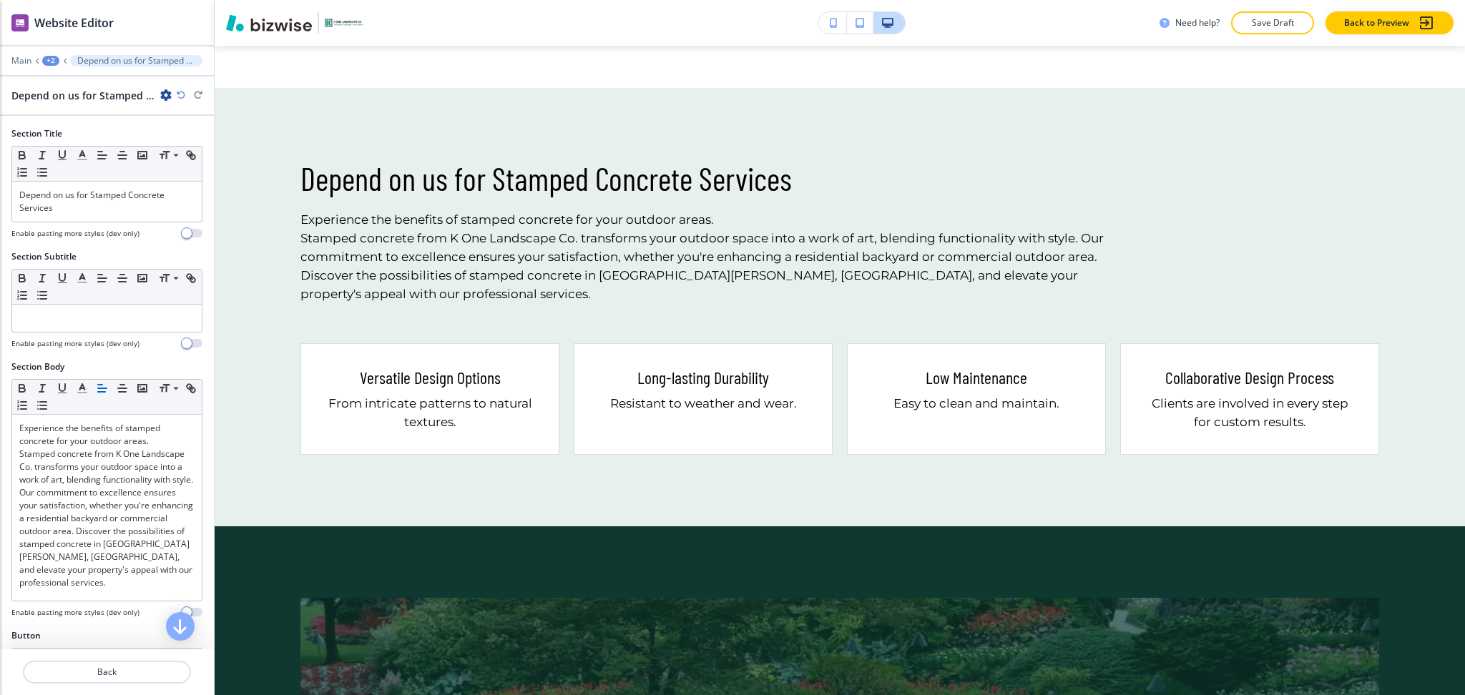
scroll to position [1025, 0]
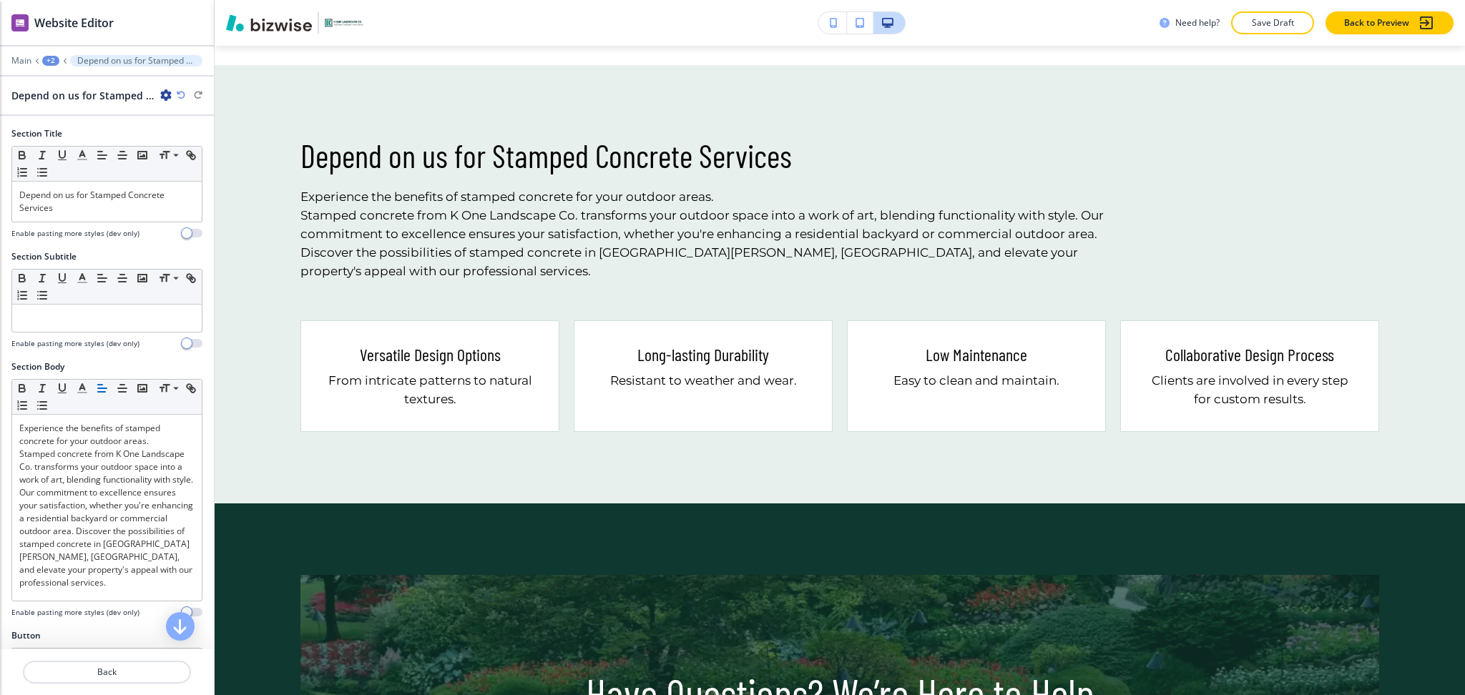
click at [170, 94] on icon "button" at bounding box center [165, 94] width 11 height 11
click at [209, 164] on p "Delete Section" at bounding box center [206, 170] width 73 height 13
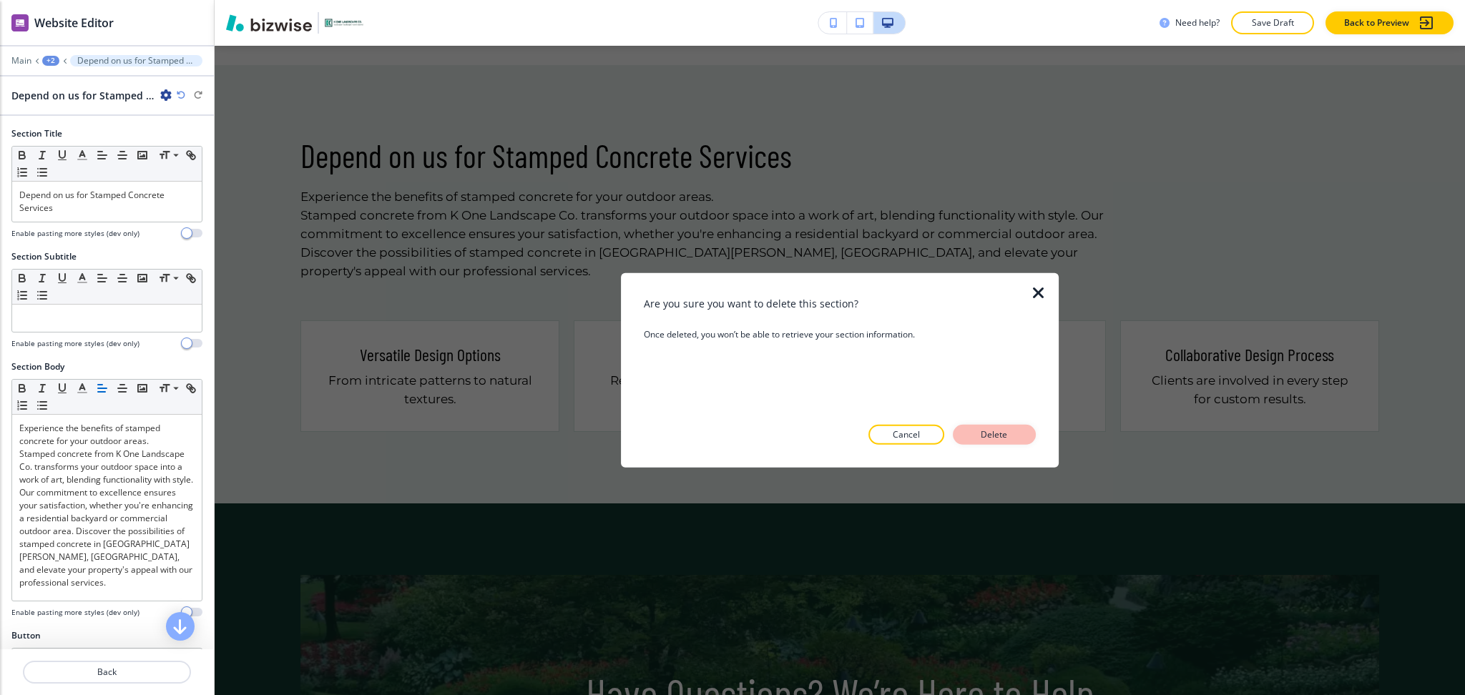
click at [996, 438] on p "Delete" at bounding box center [994, 435] width 34 height 13
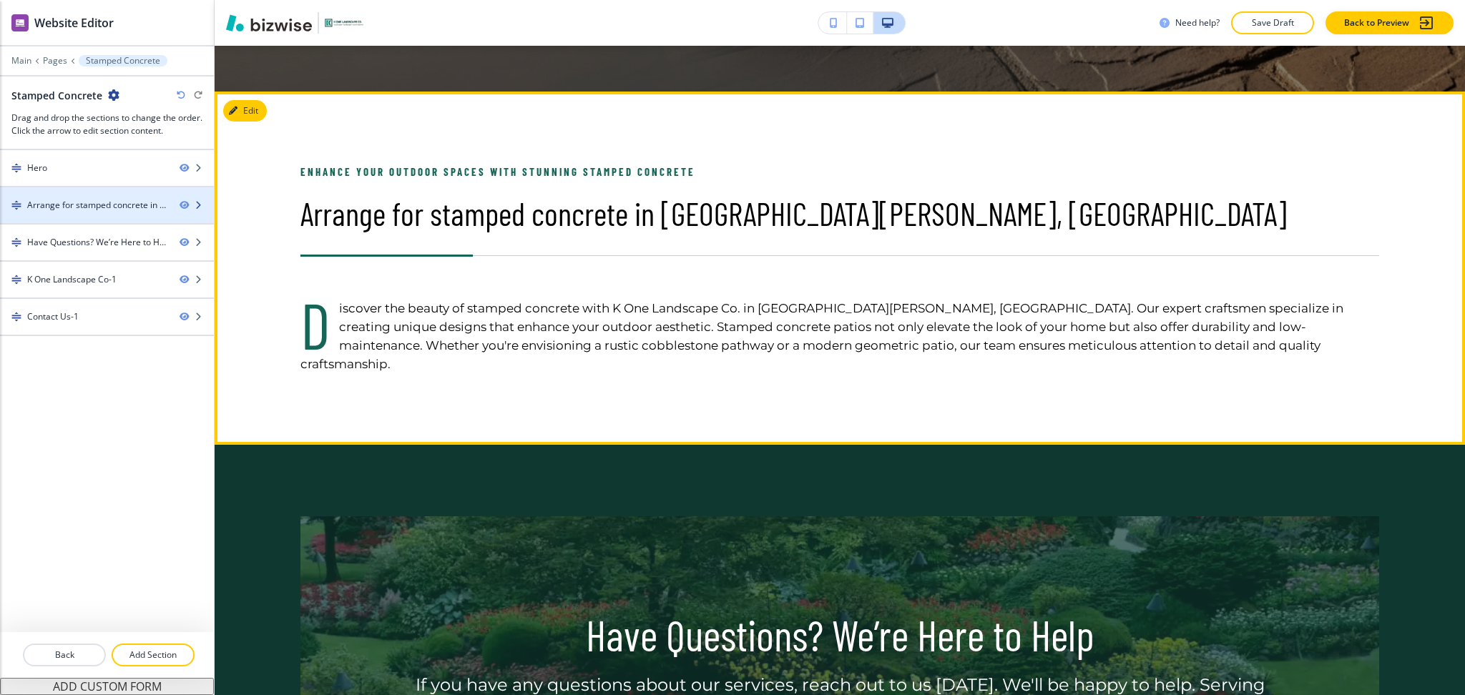
scroll to position [645, 0]
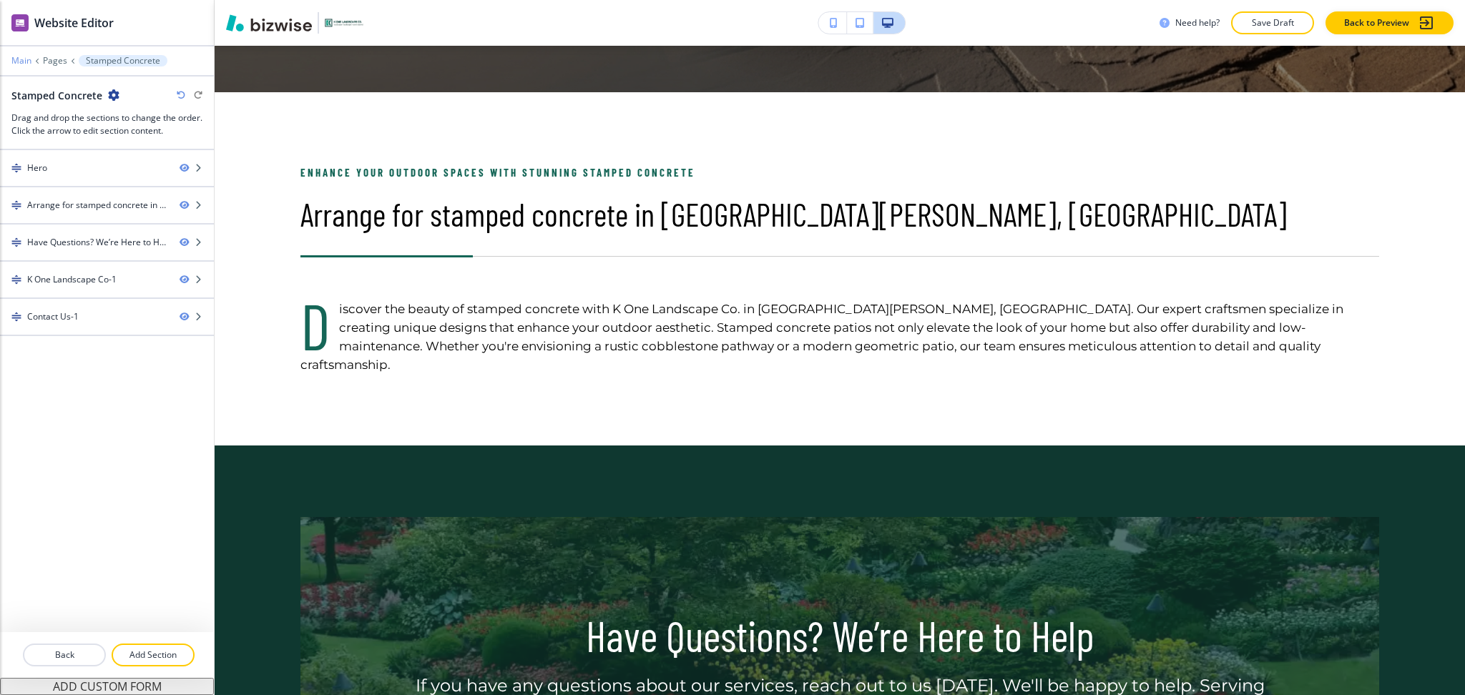
click at [19, 58] on p "Main" at bounding box center [21, 61] width 20 height 10
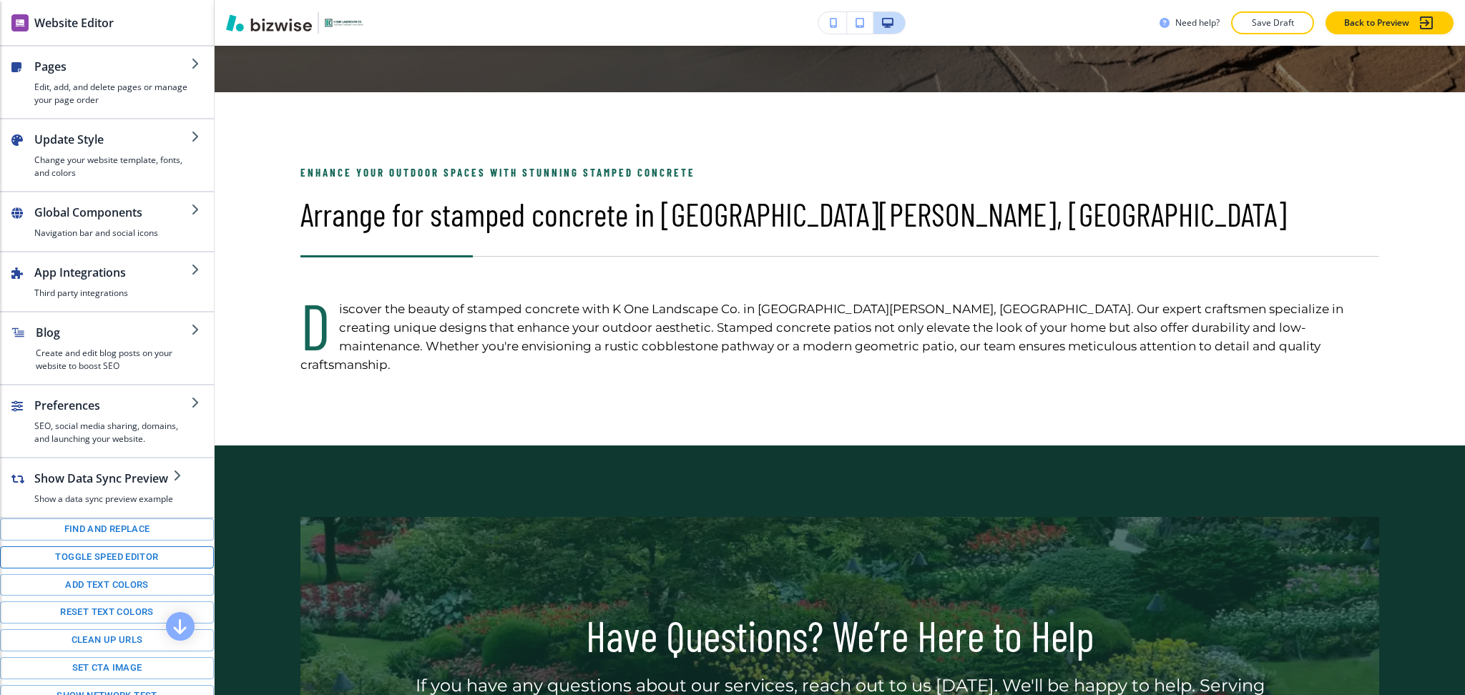
click at [132, 567] on button "Toggle speed editor" at bounding box center [107, 558] width 214 height 22
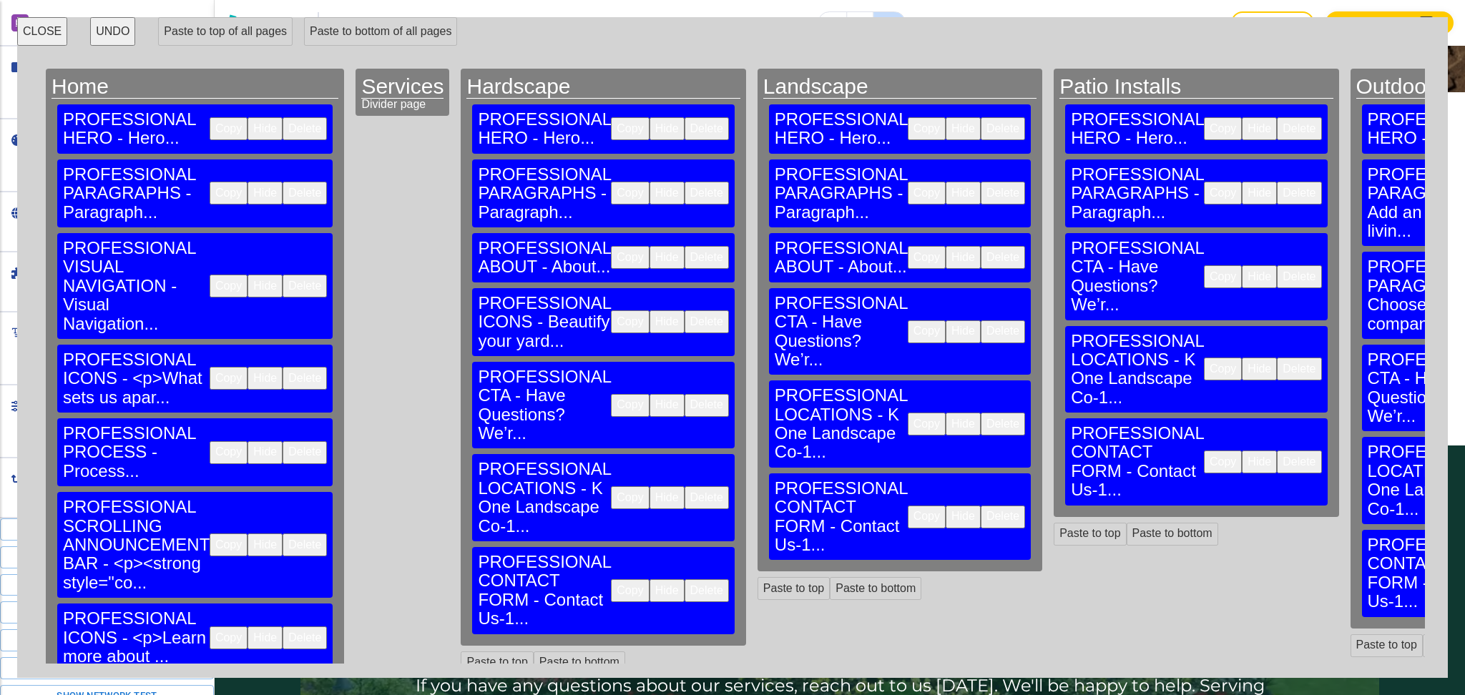
click at [908, 246] on button "Copy" at bounding box center [927, 257] width 38 height 23
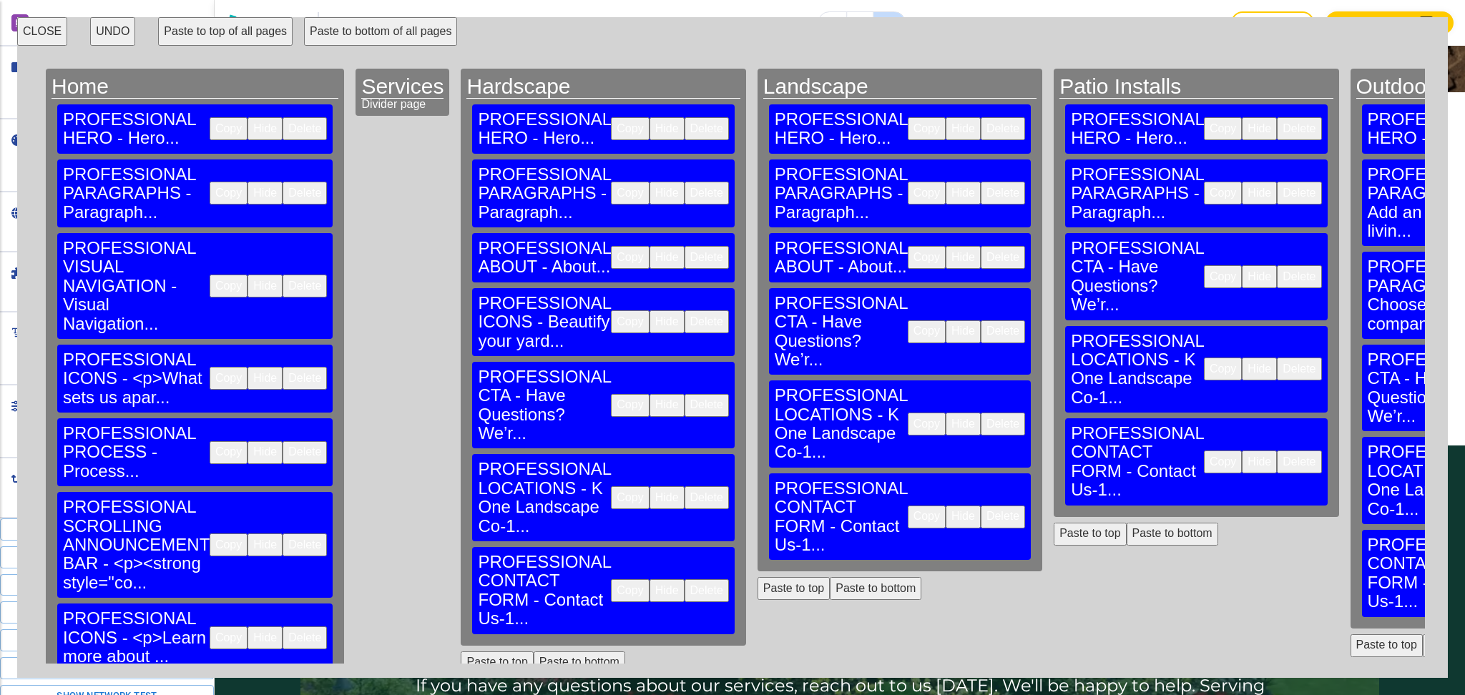
click at [1054, 523] on button "Paste to top" at bounding box center [1090, 534] width 72 height 23
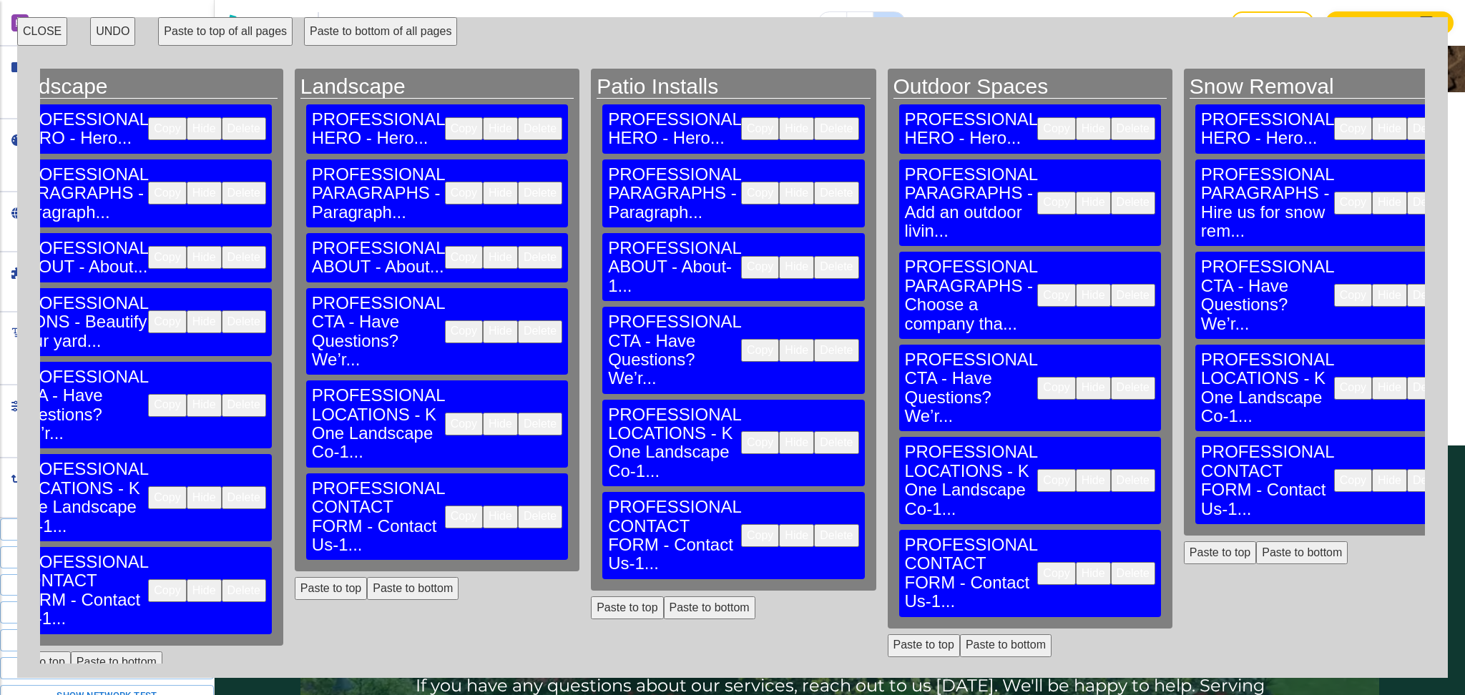
scroll to position [0, 465]
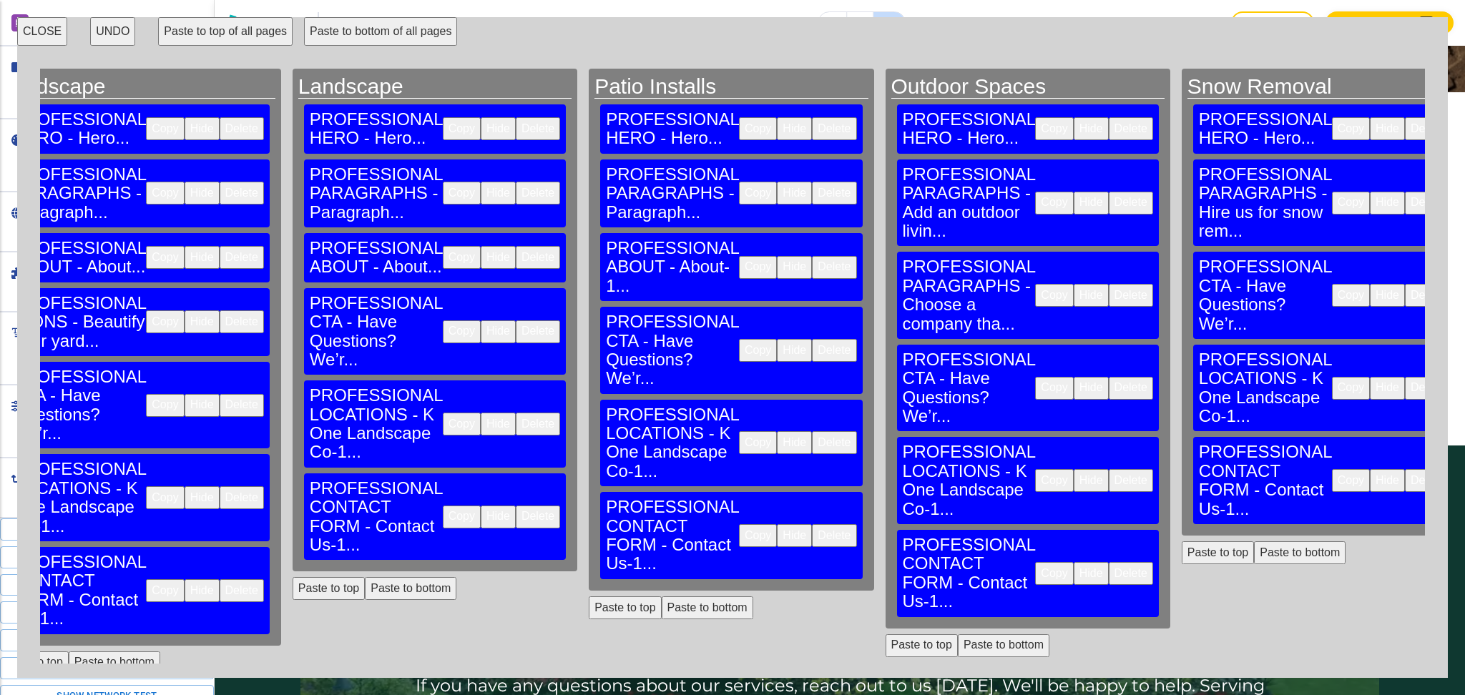
click at [886, 635] on button "Paste to top" at bounding box center [922, 646] width 72 height 23
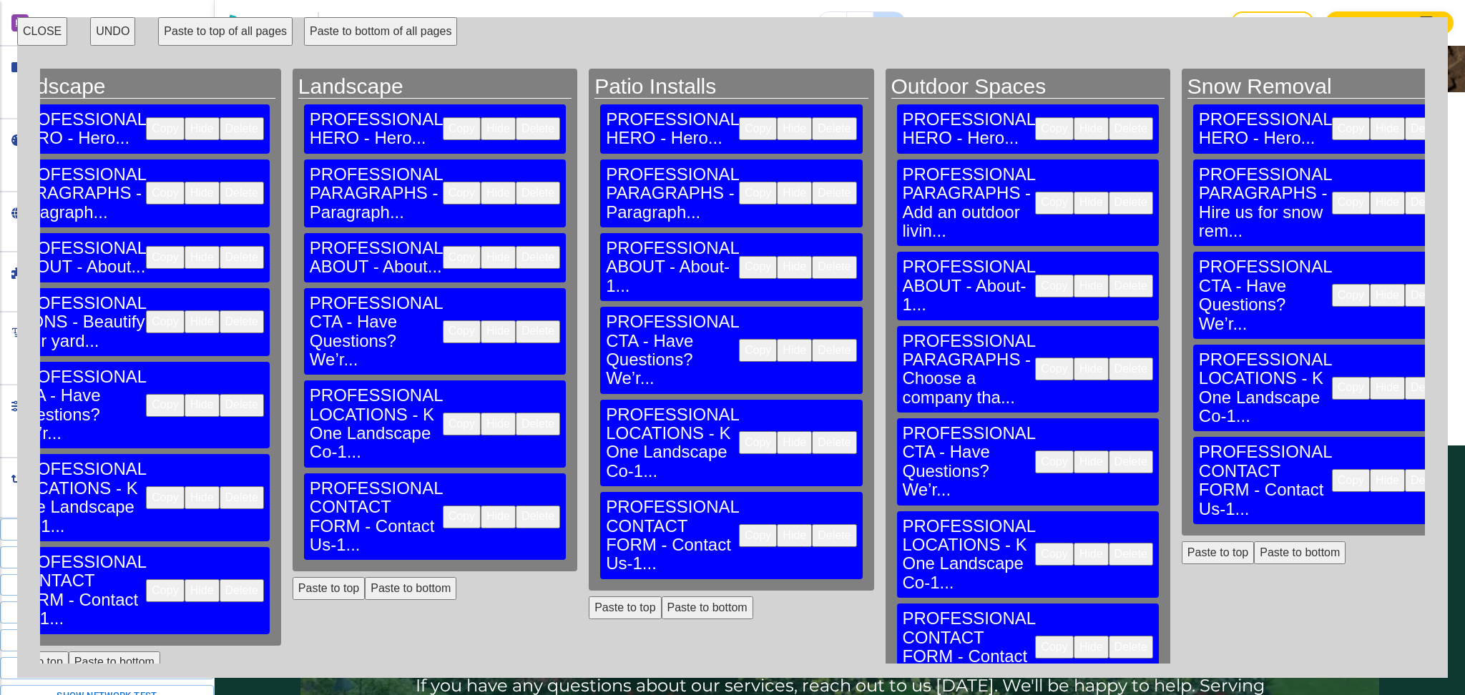
click at [589, 597] on button "Paste to top" at bounding box center [625, 608] width 72 height 23
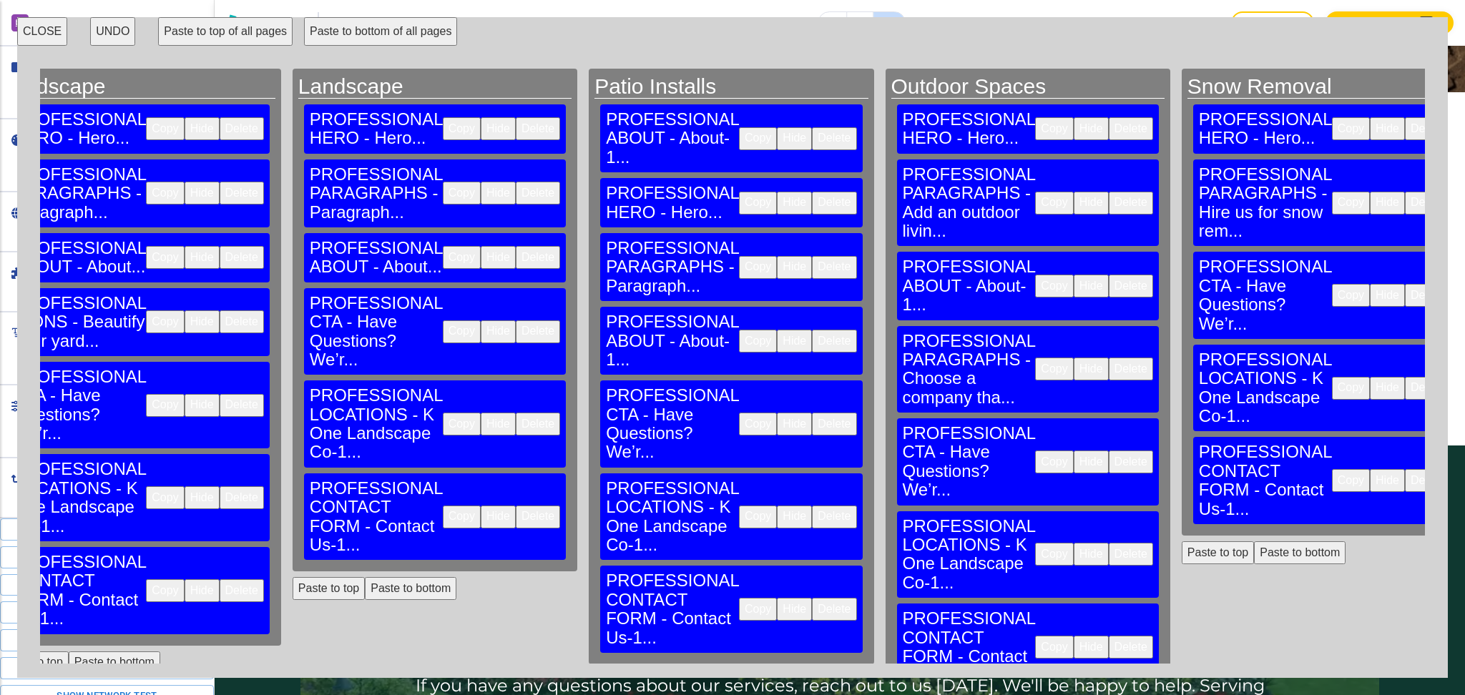
click at [812, 127] on button "Delete" at bounding box center [834, 138] width 44 height 23
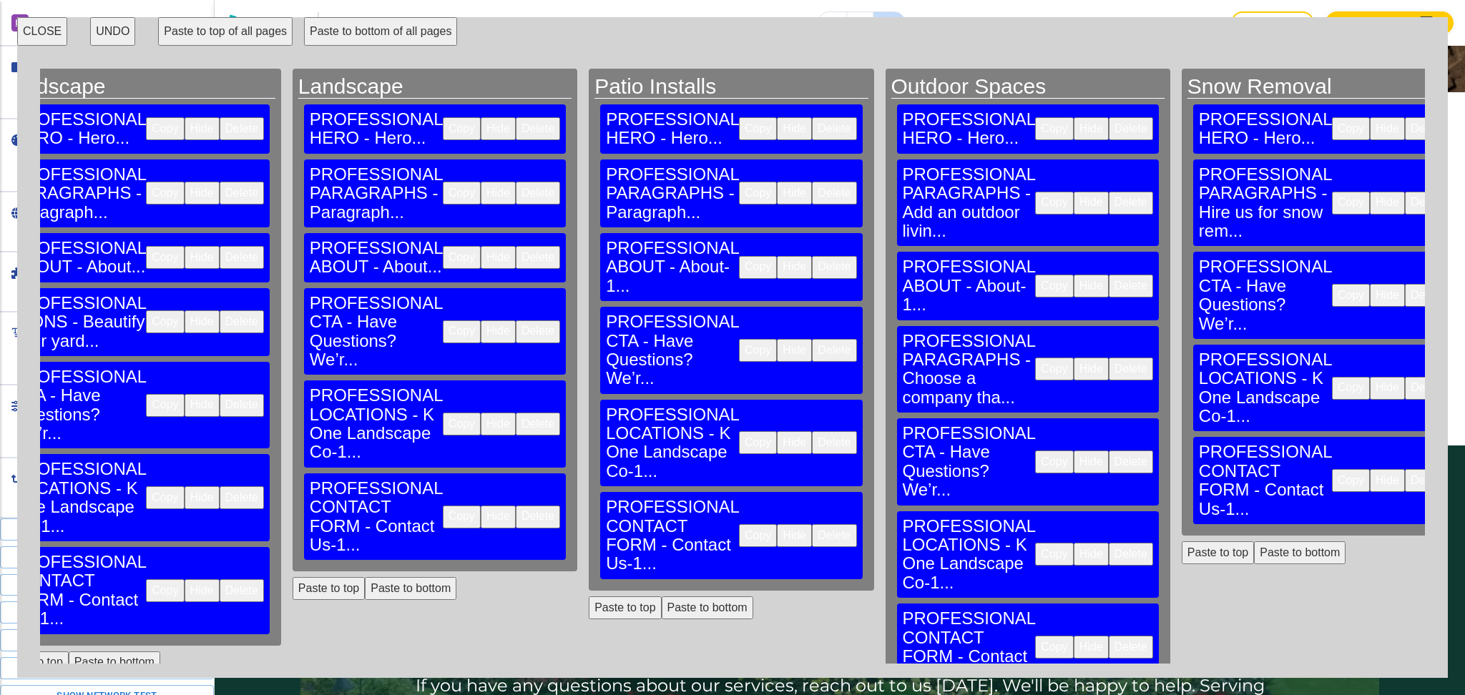
drag, startPoint x: 1027, startPoint y: 449, endPoint x: 1031, endPoint y: 441, distance: 8.3
click at [1182, 542] on button "Paste to top" at bounding box center [1218, 553] width 72 height 23
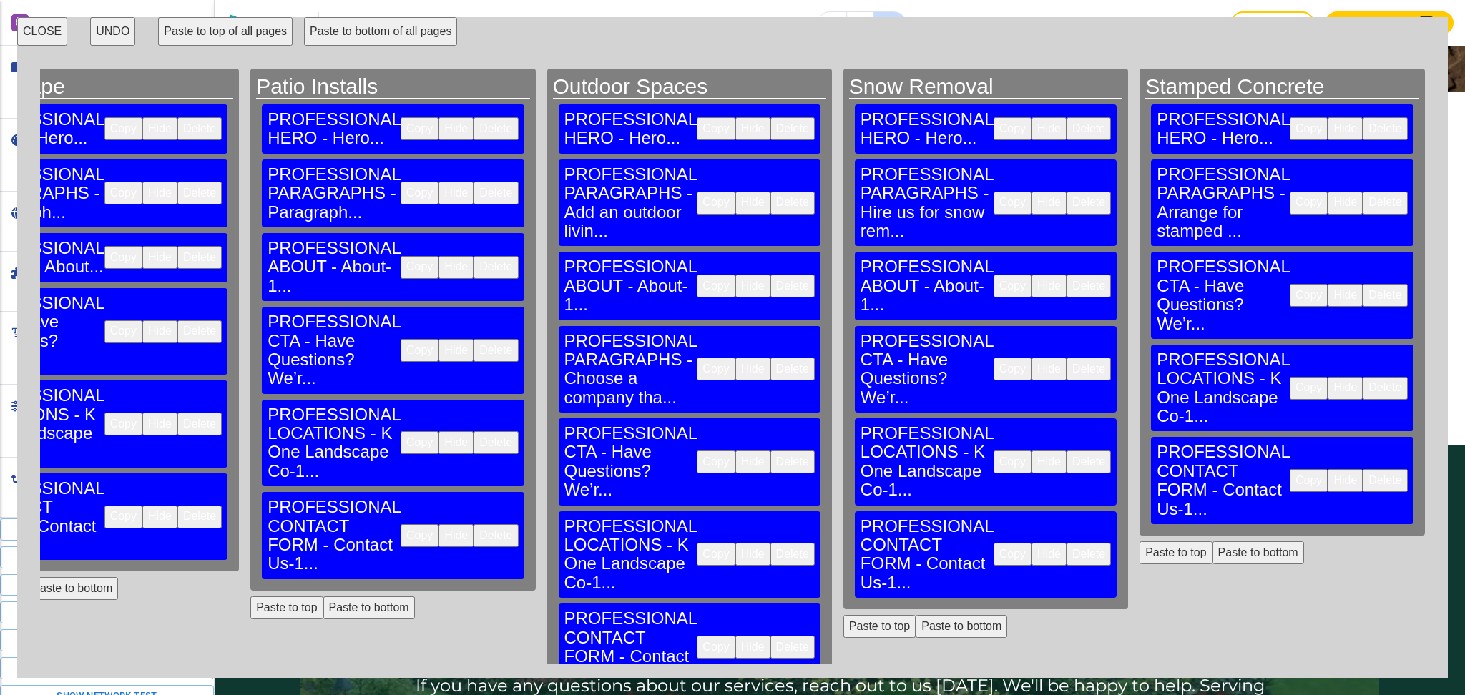
scroll to position [0, 916]
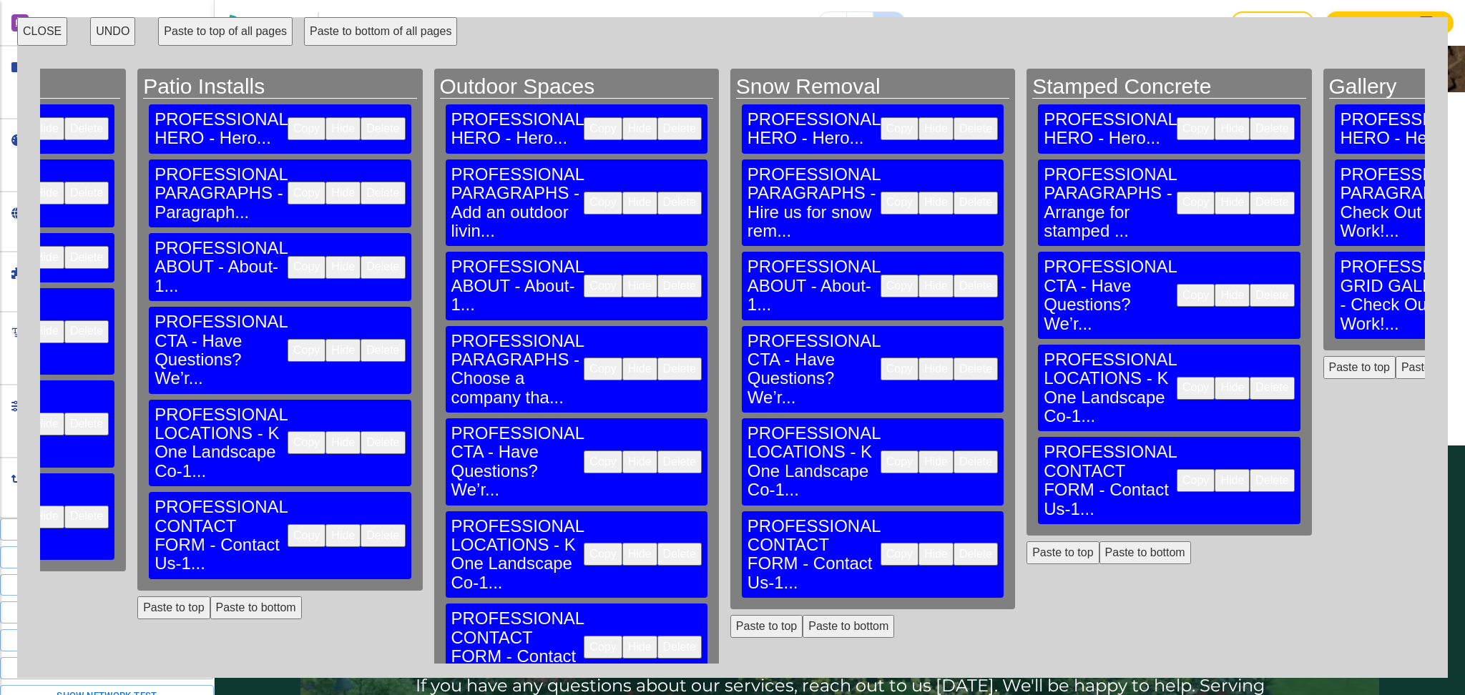
click at [1027, 542] on button "Paste to top" at bounding box center [1063, 553] width 72 height 23
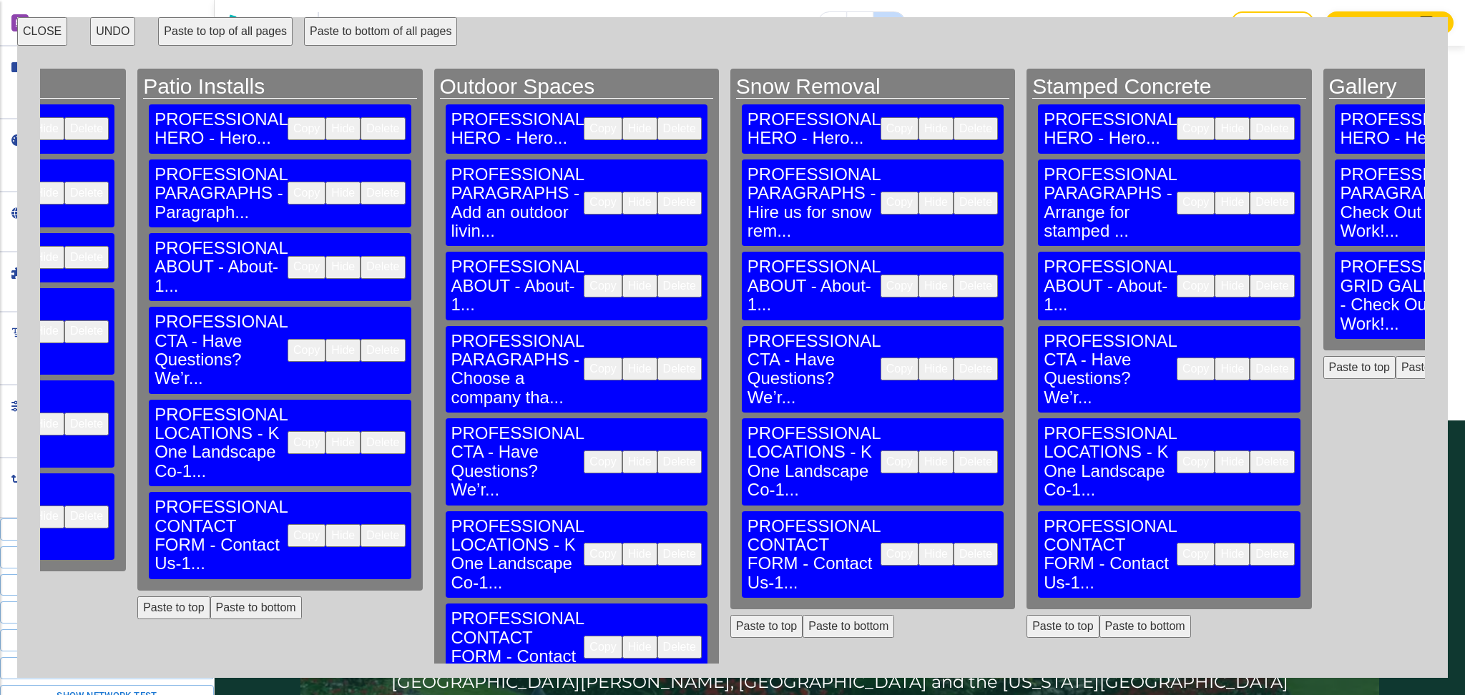
scroll to position [990, 0]
click at [49, 34] on button "CLOSE" at bounding box center [42, 31] width 50 height 29
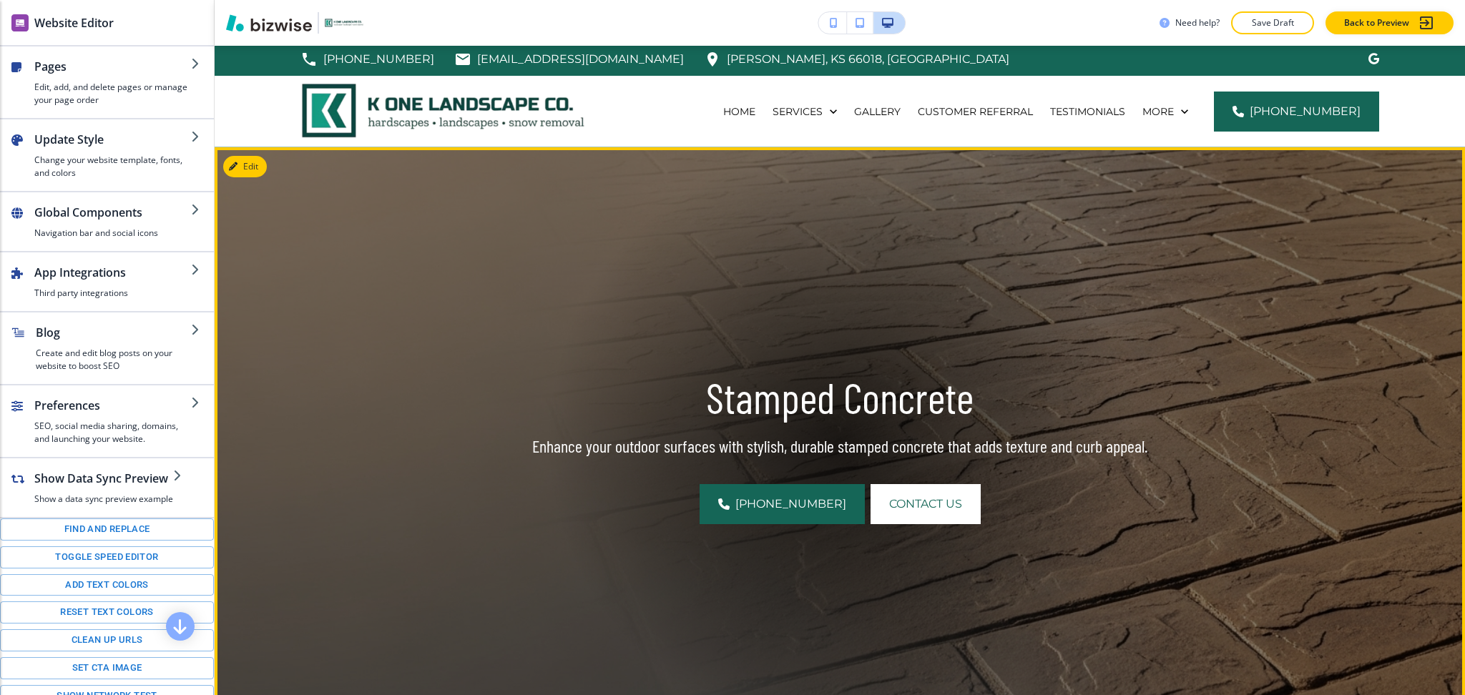
scroll to position [0, 0]
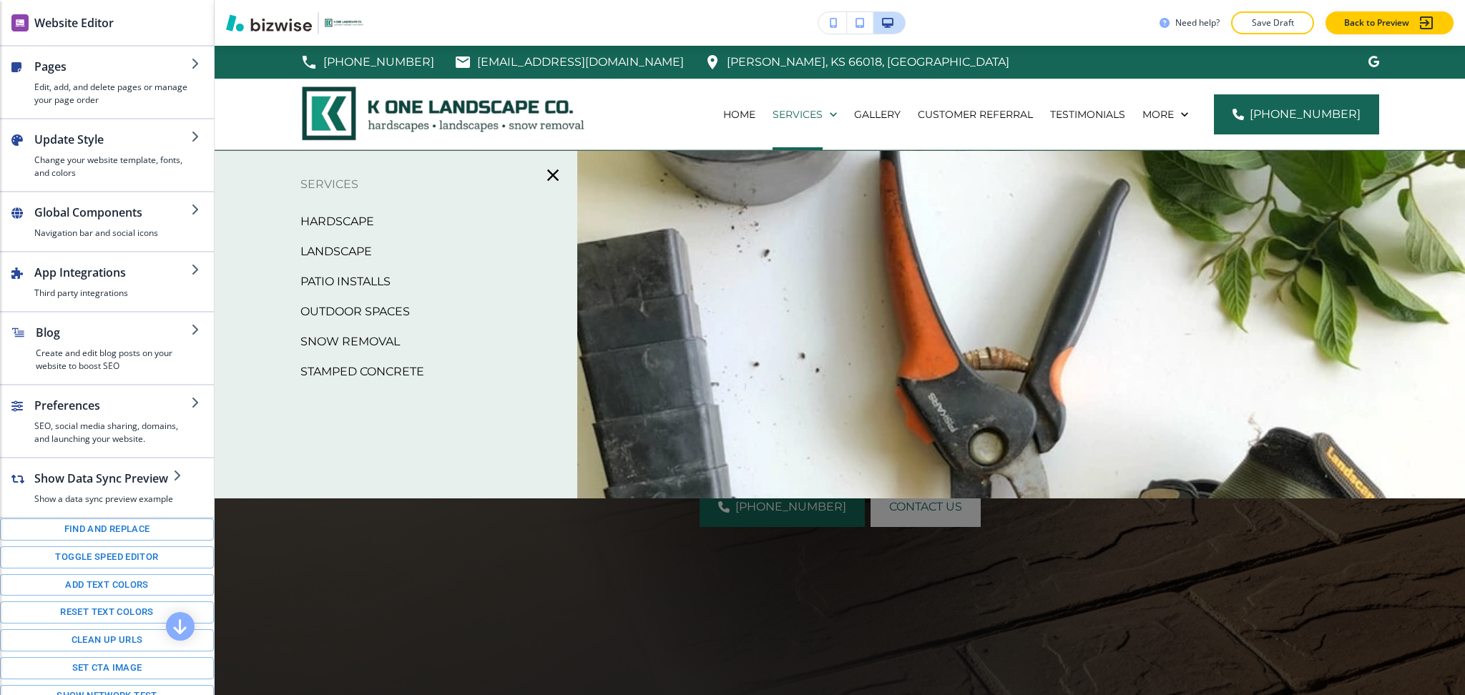
click at [351, 281] on p "Patio Installs" at bounding box center [345, 281] width 90 height 21
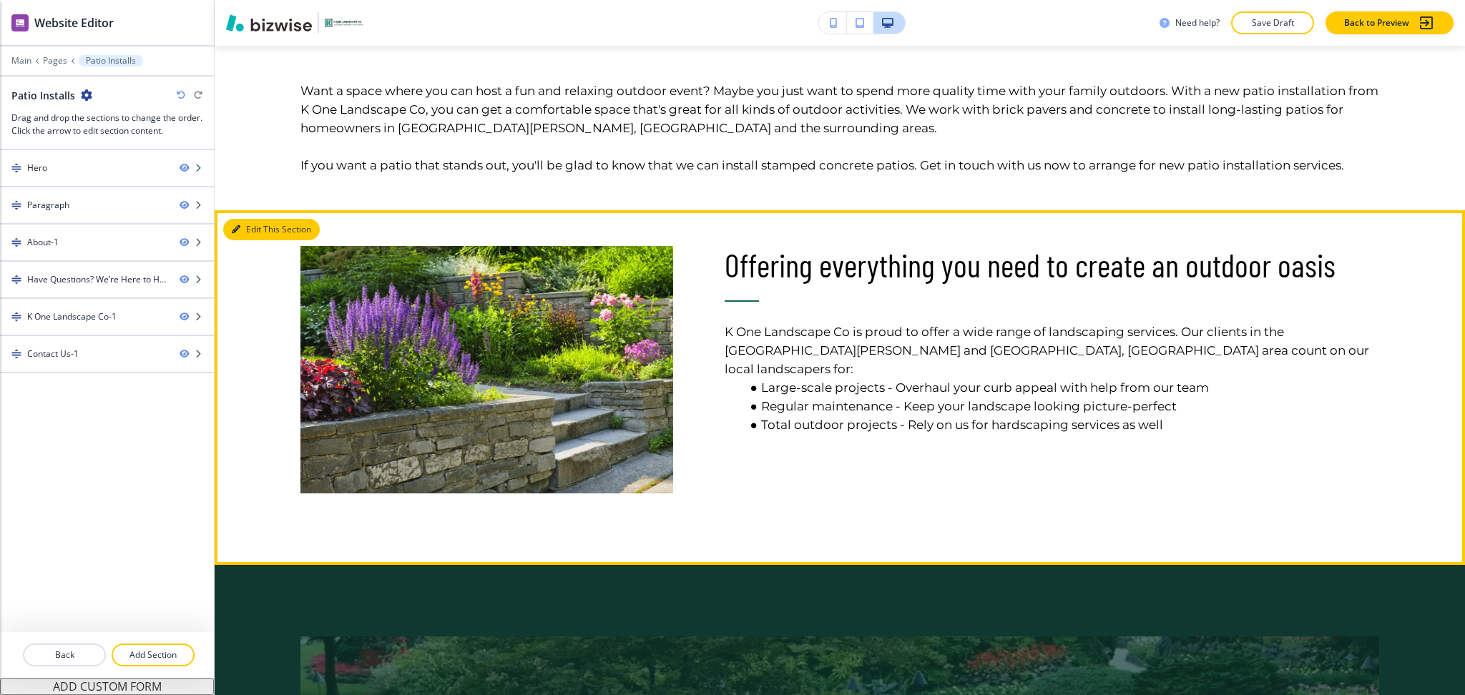
click at [258, 223] on button "Edit This Section" at bounding box center [271, 229] width 97 height 21
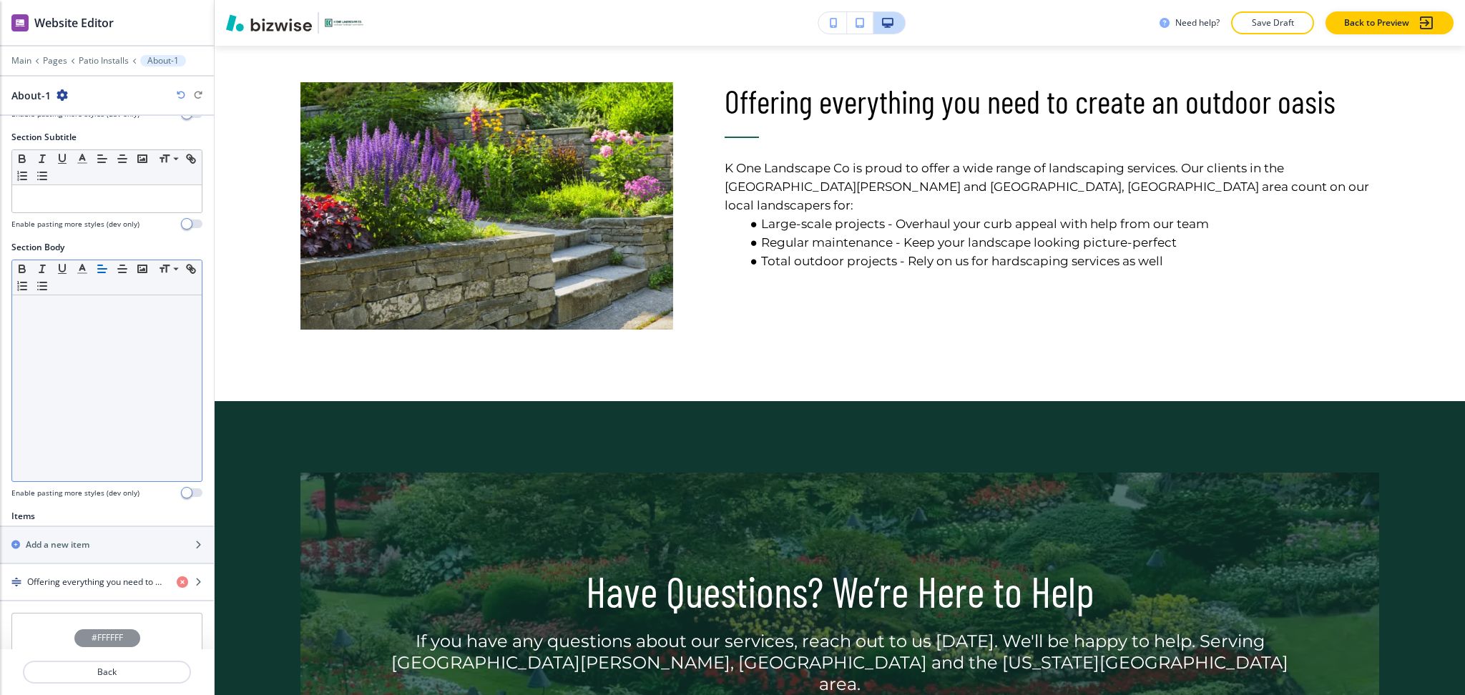
scroll to position [288, 0]
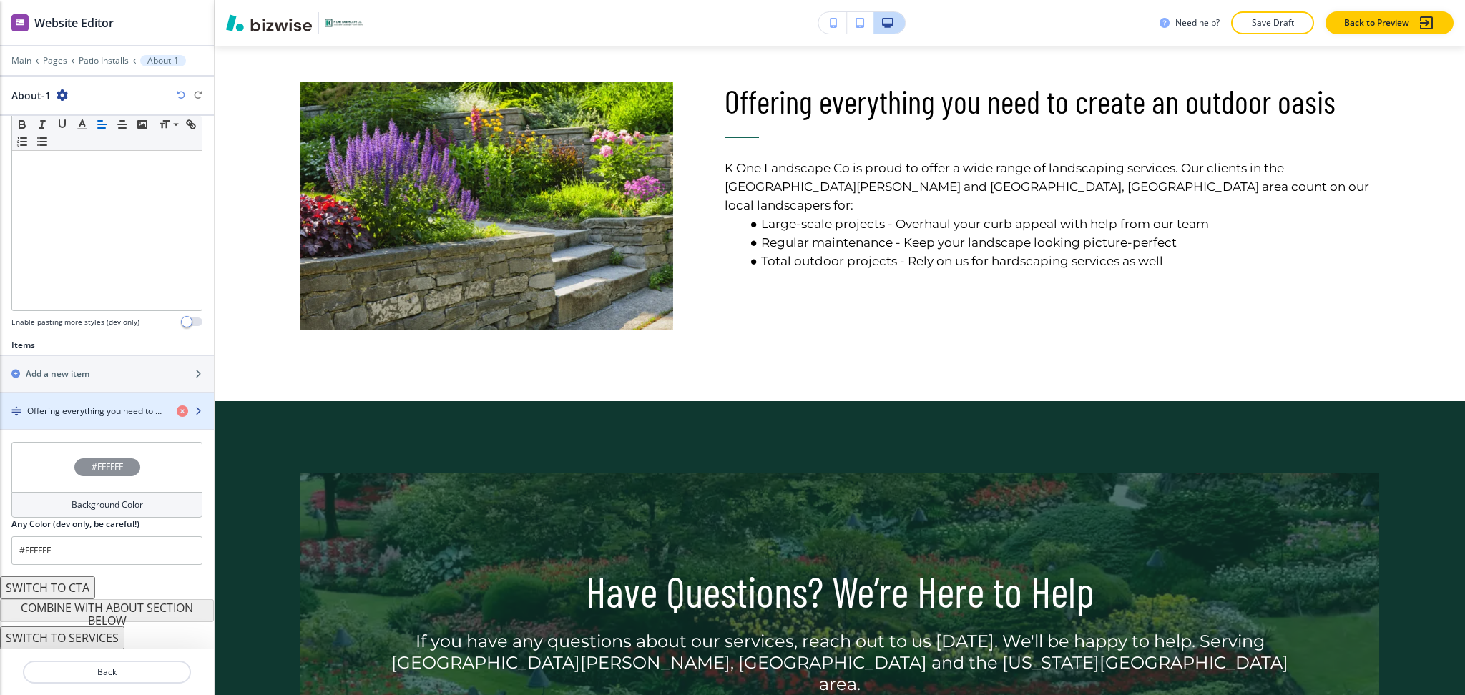
click at [84, 415] on h4 "Offering everything you need to create an outdoor oasis" at bounding box center [96, 411] width 138 height 13
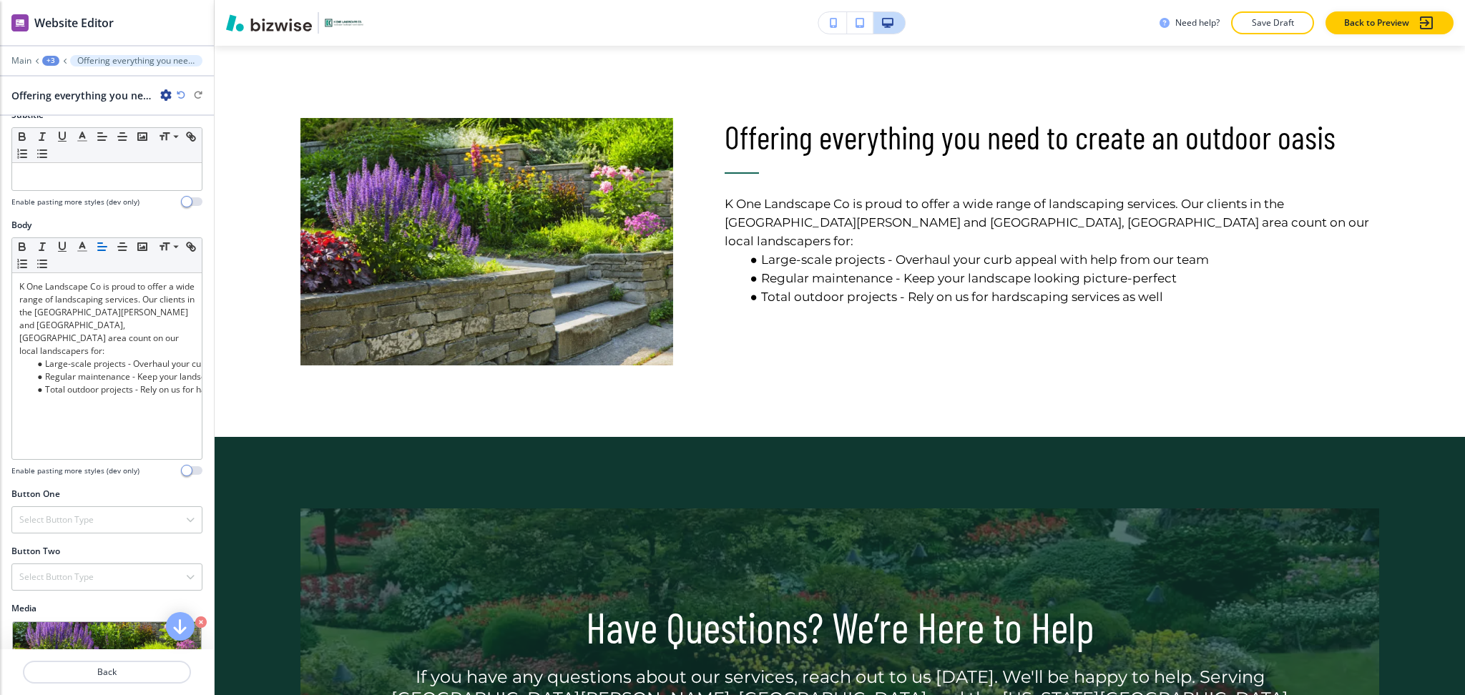
scroll to position [283, 0]
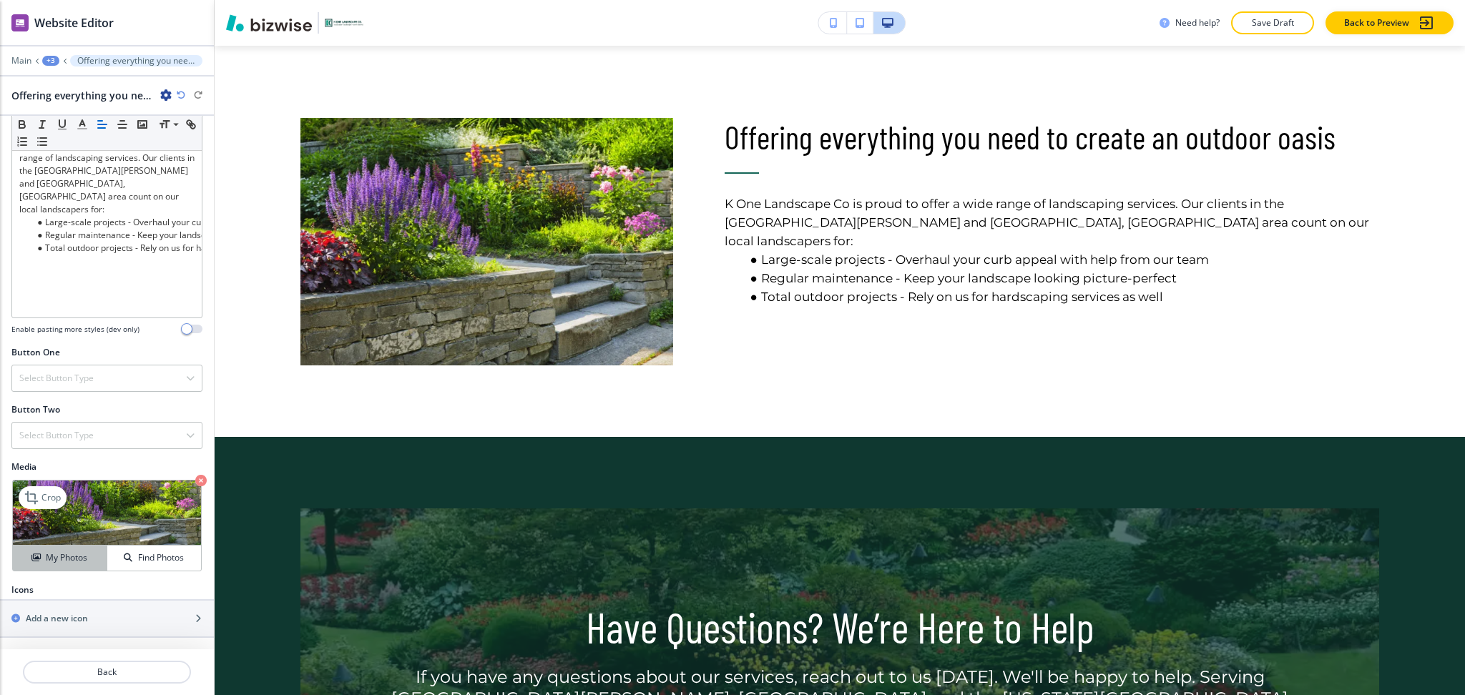
click at [70, 563] on h4 "My Photos" at bounding box center [66, 558] width 41 height 13
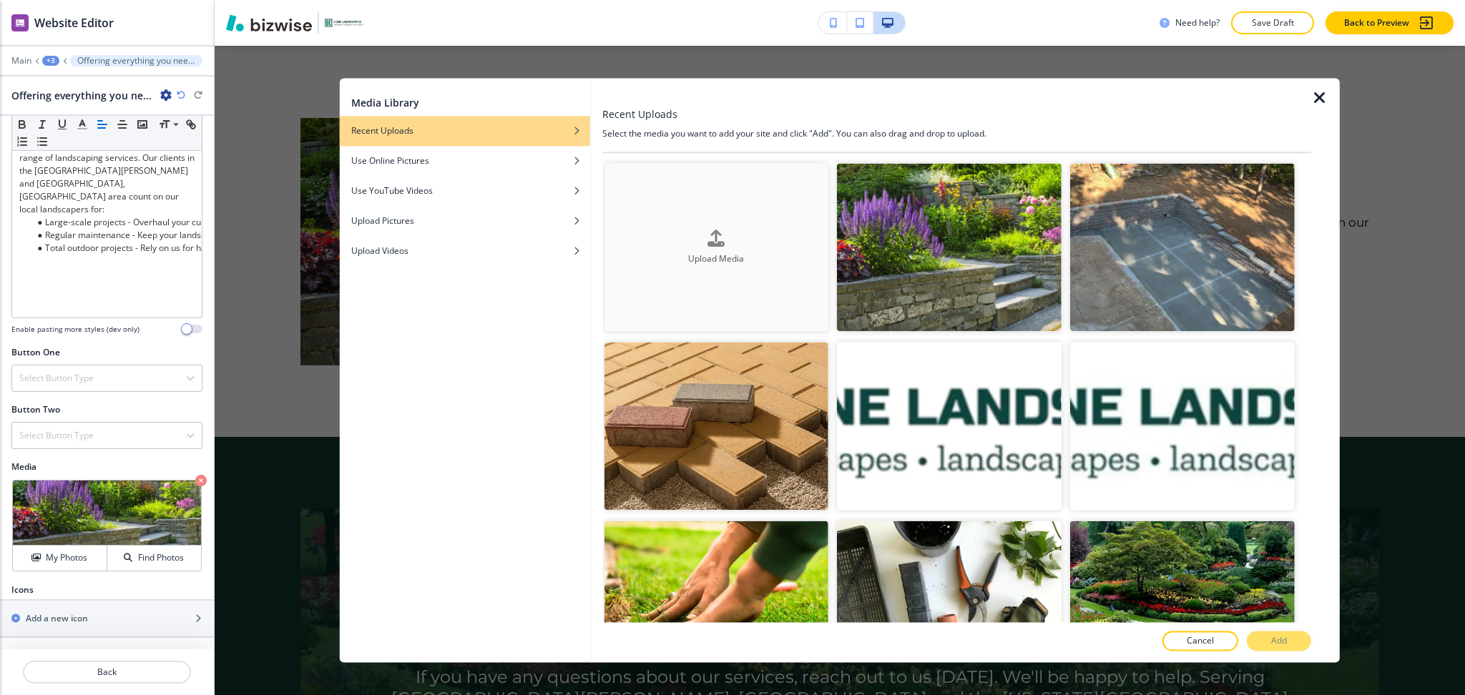
click at [730, 223] on button "Upload Media" at bounding box center [716, 247] width 225 height 168
click at [724, 223] on button "Upload Media" at bounding box center [716, 247] width 225 height 168
click at [716, 255] on h4 "Upload Media" at bounding box center [716, 259] width 225 height 13
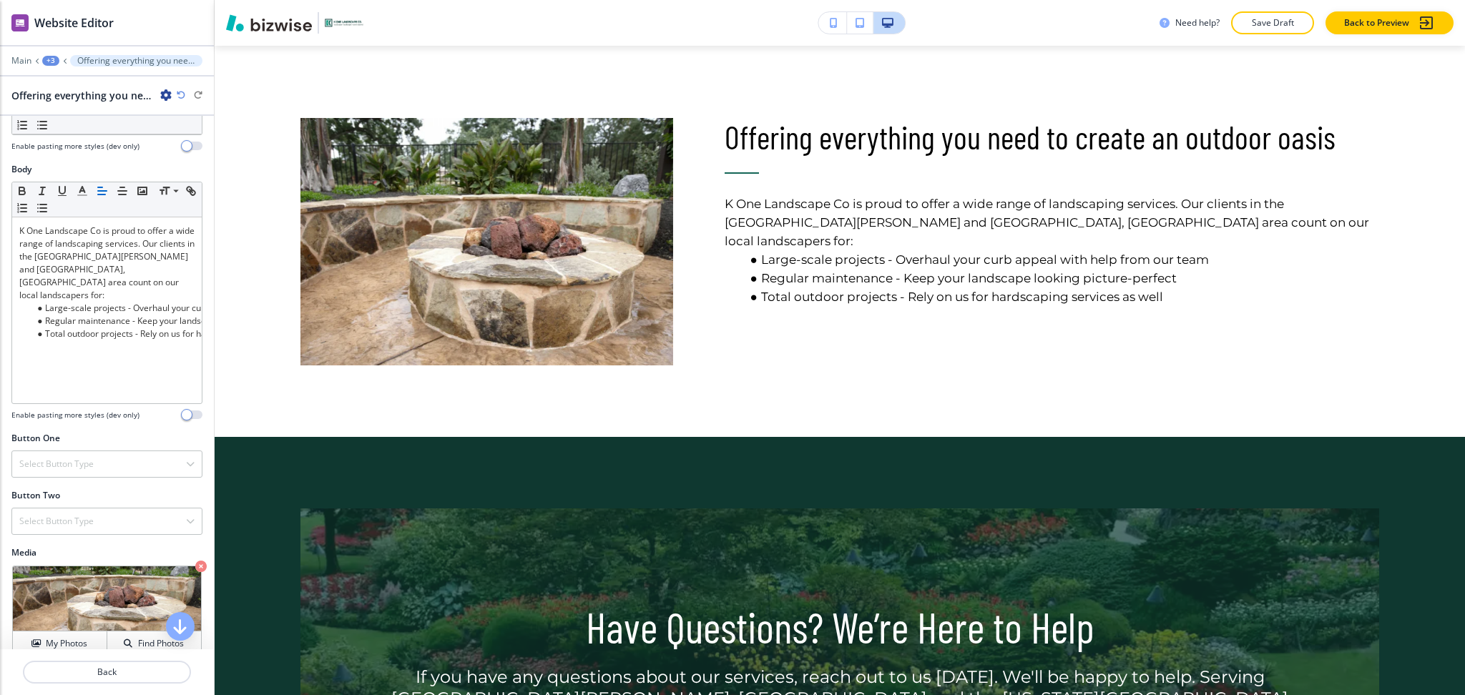
scroll to position [0, 0]
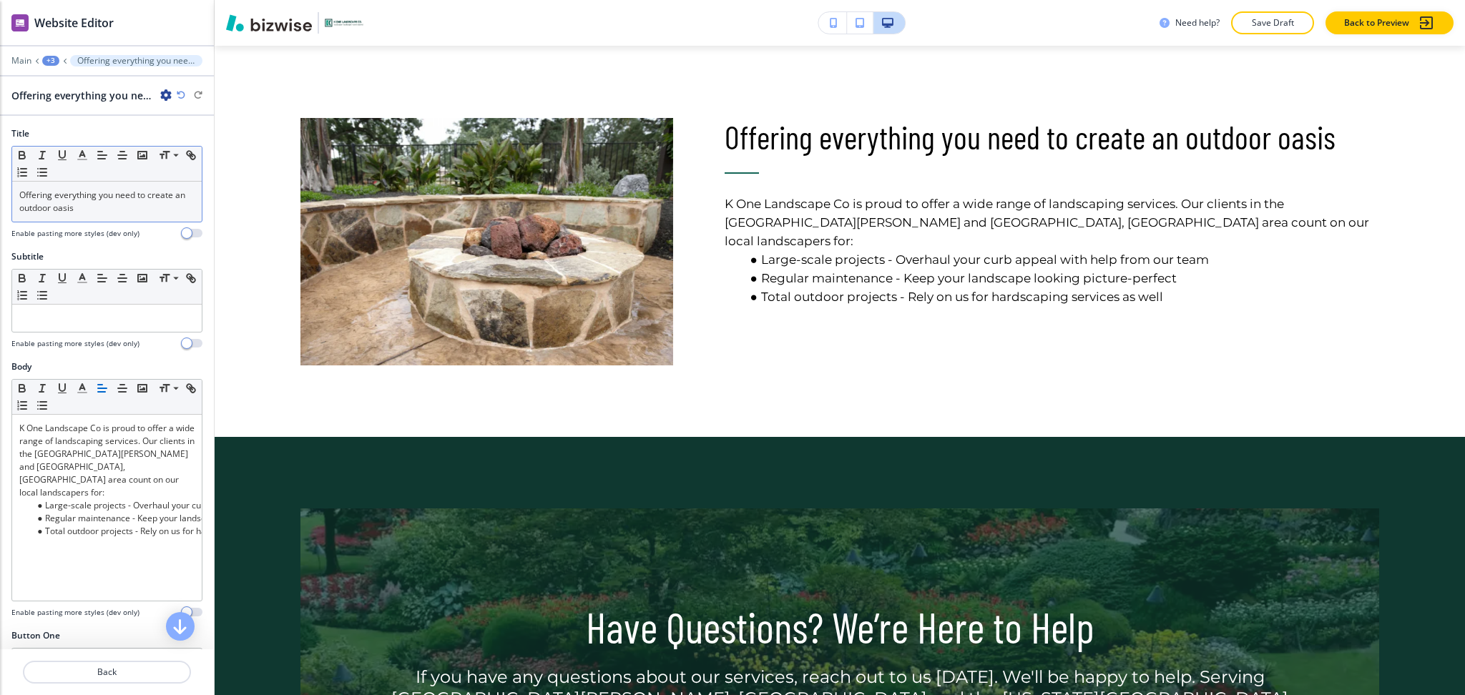
click at [116, 205] on p "Offering everything you need to create an outdoor oasis" at bounding box center [106, 202] width 175 height 26
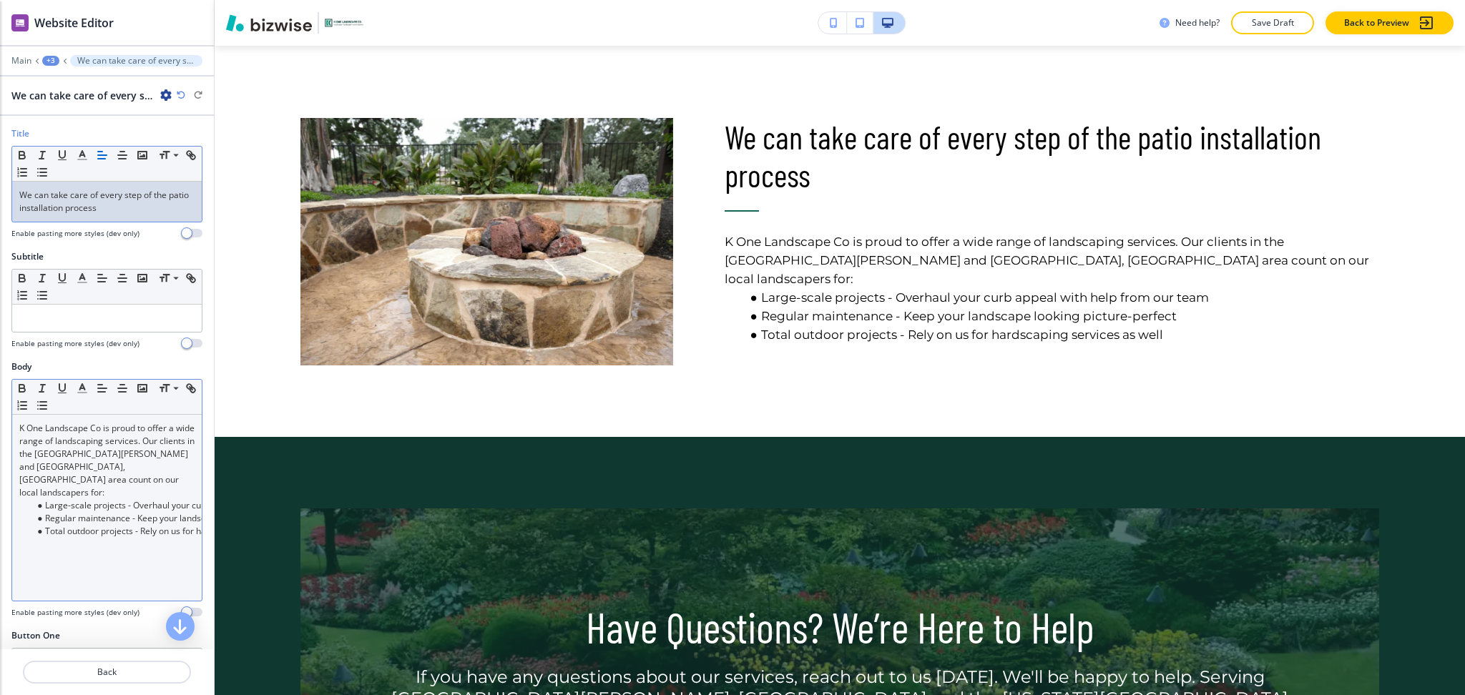
click at [108, 517] on div "K One Landscape Co is proud to offer a wide range of landscaping services. Our …" at bounding box center [107, 508] width 190 height 186
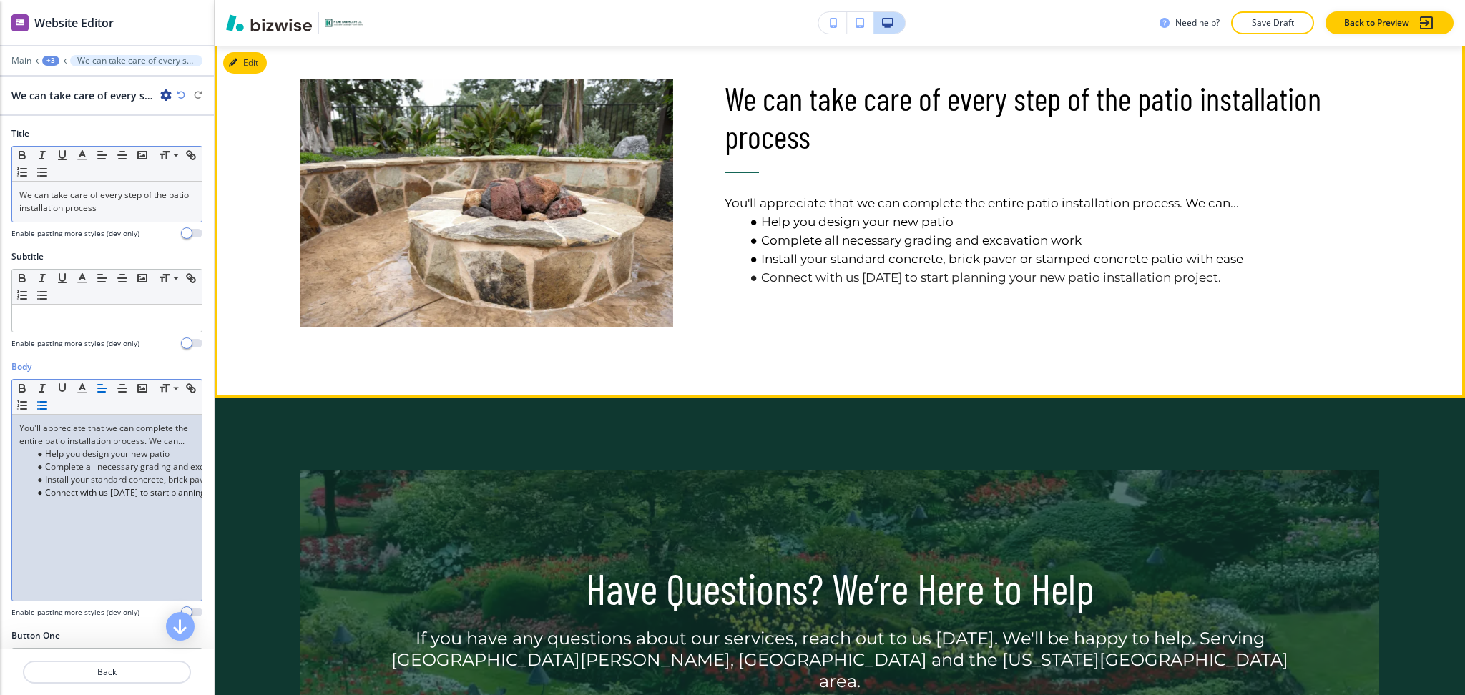
scroll to position [1028, 0]
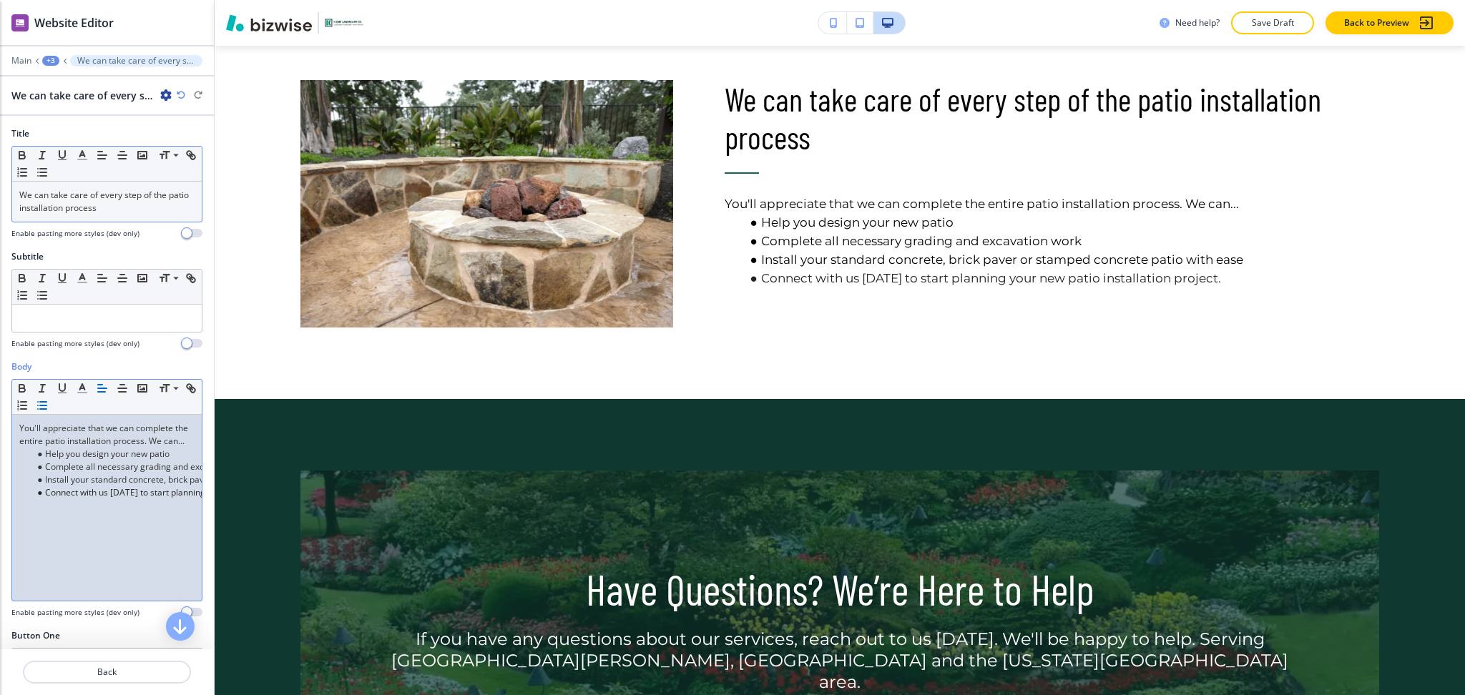
click at [43, 499] on li "Connect with us [DATE] to start planning your new patio installation project." at bounding box center [113, 493] width 162 height 13
drag, startPoint x: 180, startPoint y: 522, endPoint x: 19, endPoint y: 507, distance: 161.7
click at [19, 507] on div "You'll appreciate that we can complete the entire patio installation process. W…" at bounding box center [107, 508] width 190 height 186
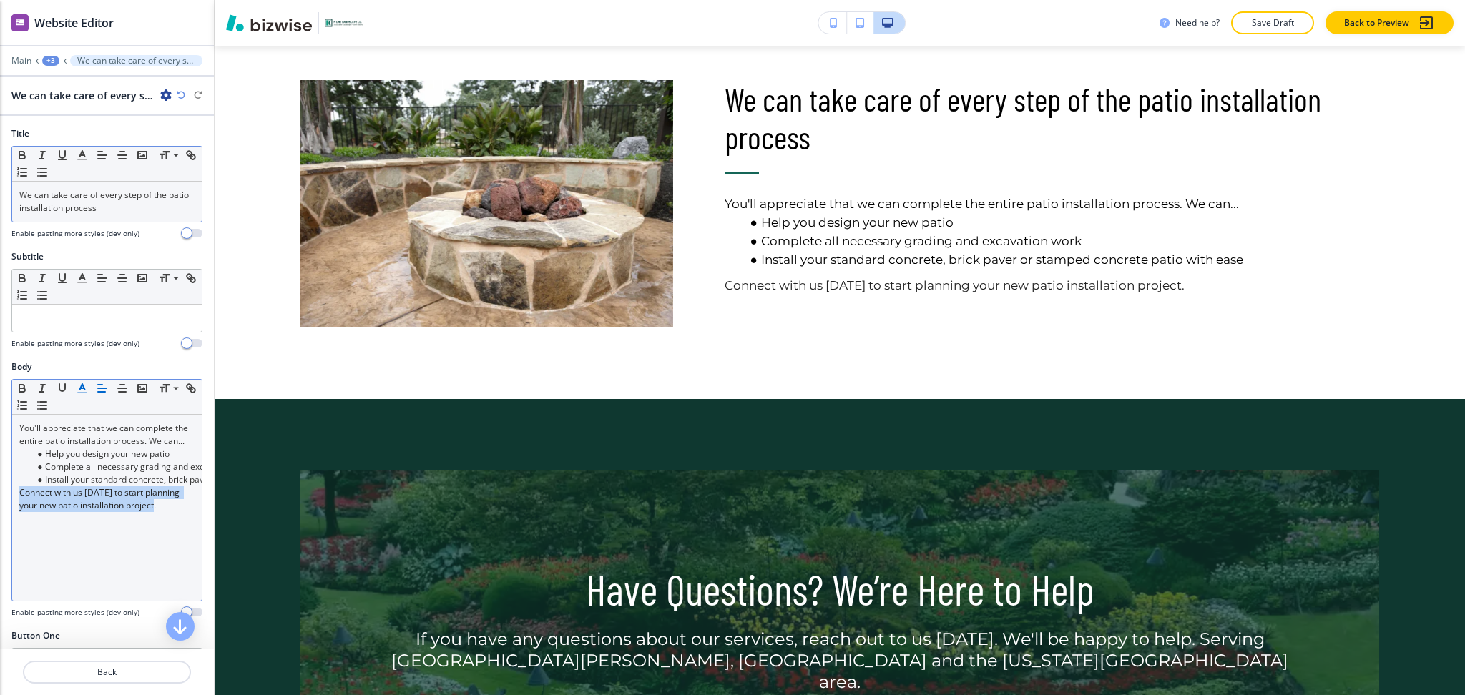
click at [78, 389] on icon "button" at bounding box center [82, 388] width 13 height 13
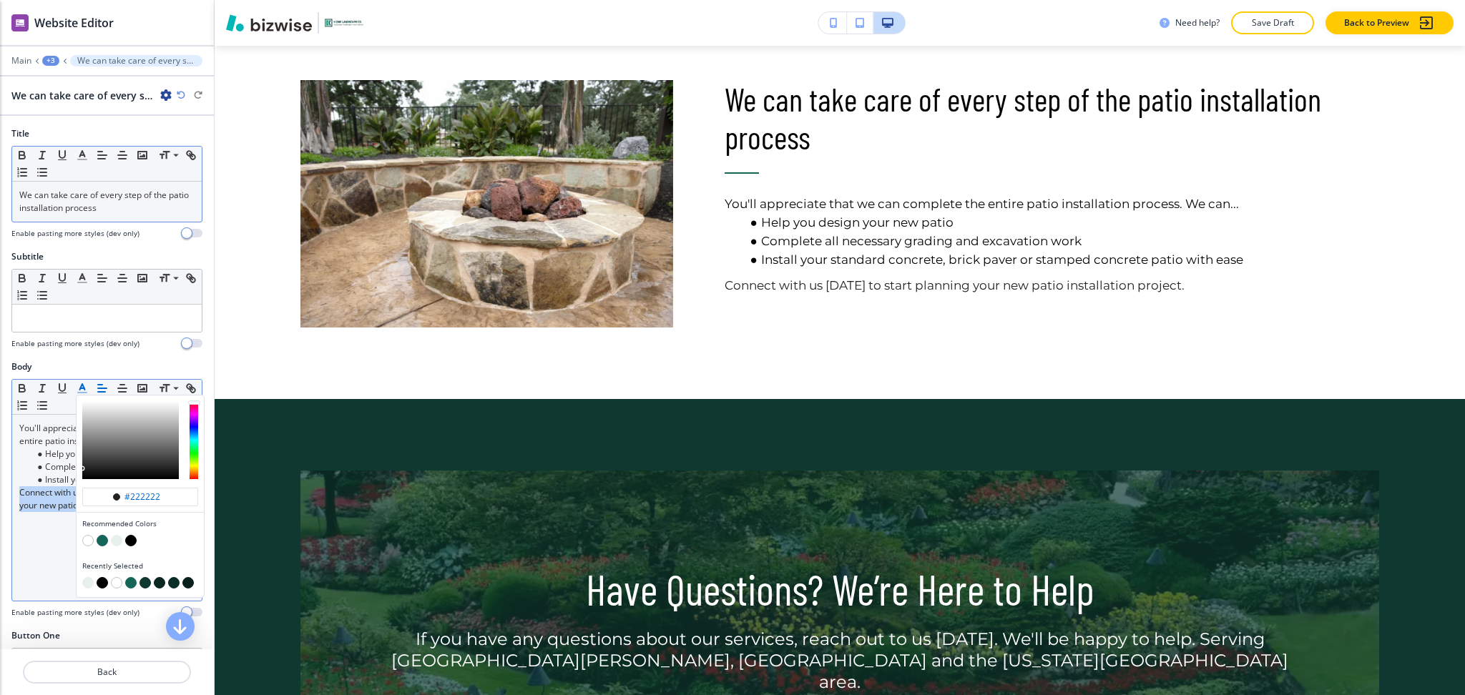
click at [132, 542] on button "button" at bounding box center [130, 540] width 11 height 11
type input "#000000"
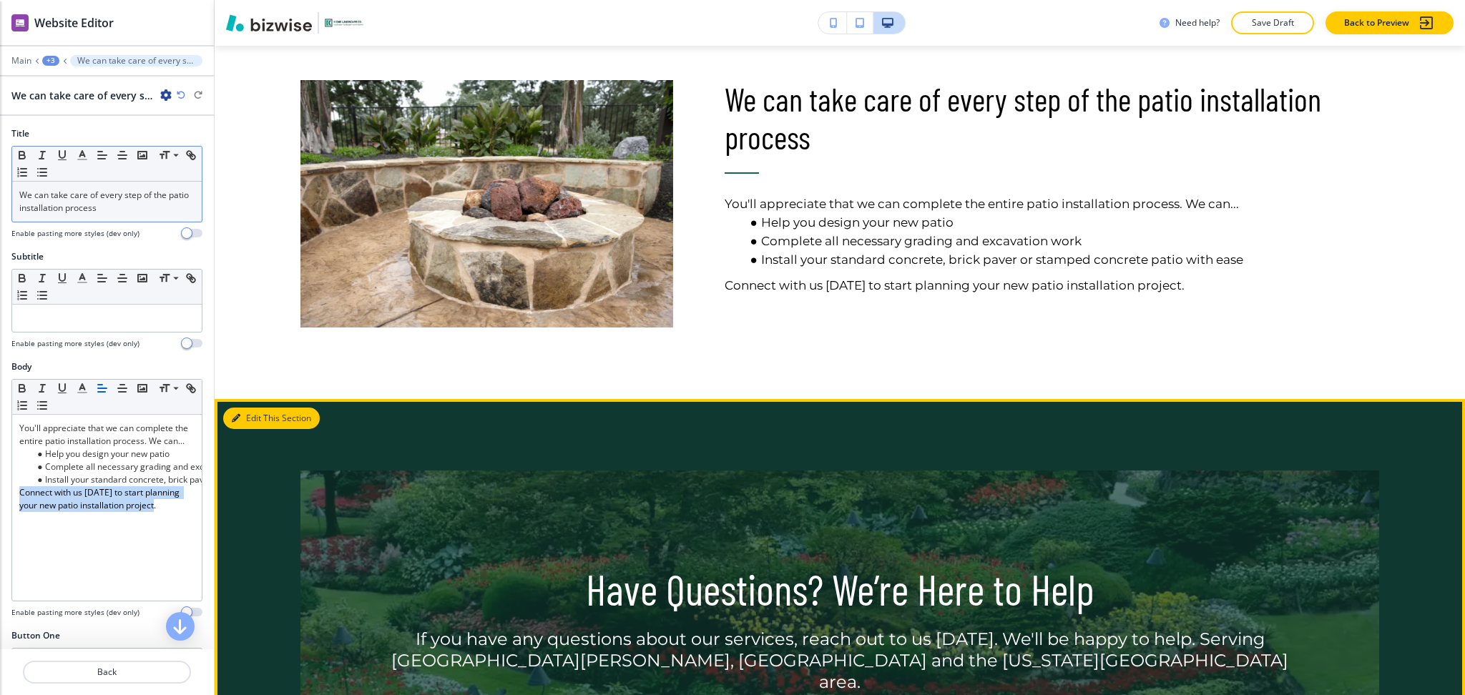
click at [250, 421] on button "Edit This Section" at bounding box center [271, 418] width 97 height 21
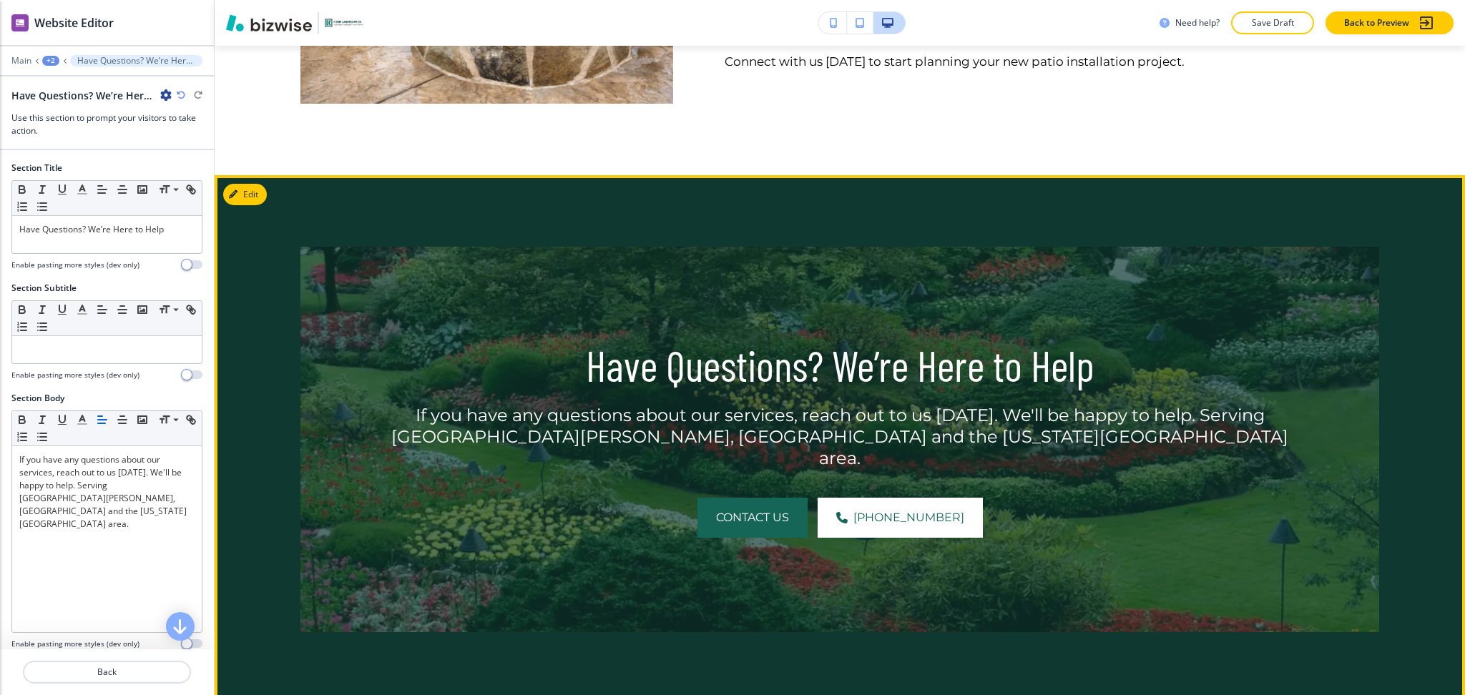
scroll to position [1378, 0]
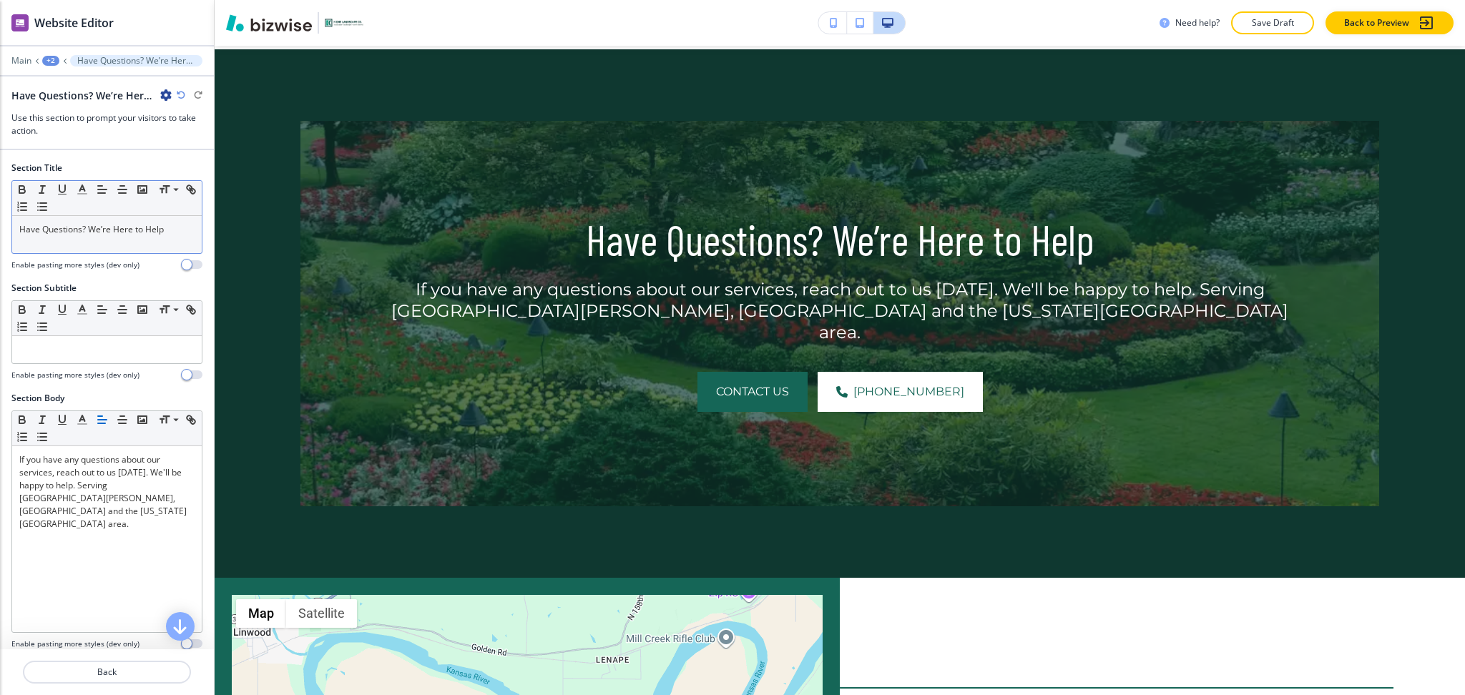
click at [185, 230] on div "Have Questions? We’re Here to Help" at bounding box center [107, 234] width 190 height 37
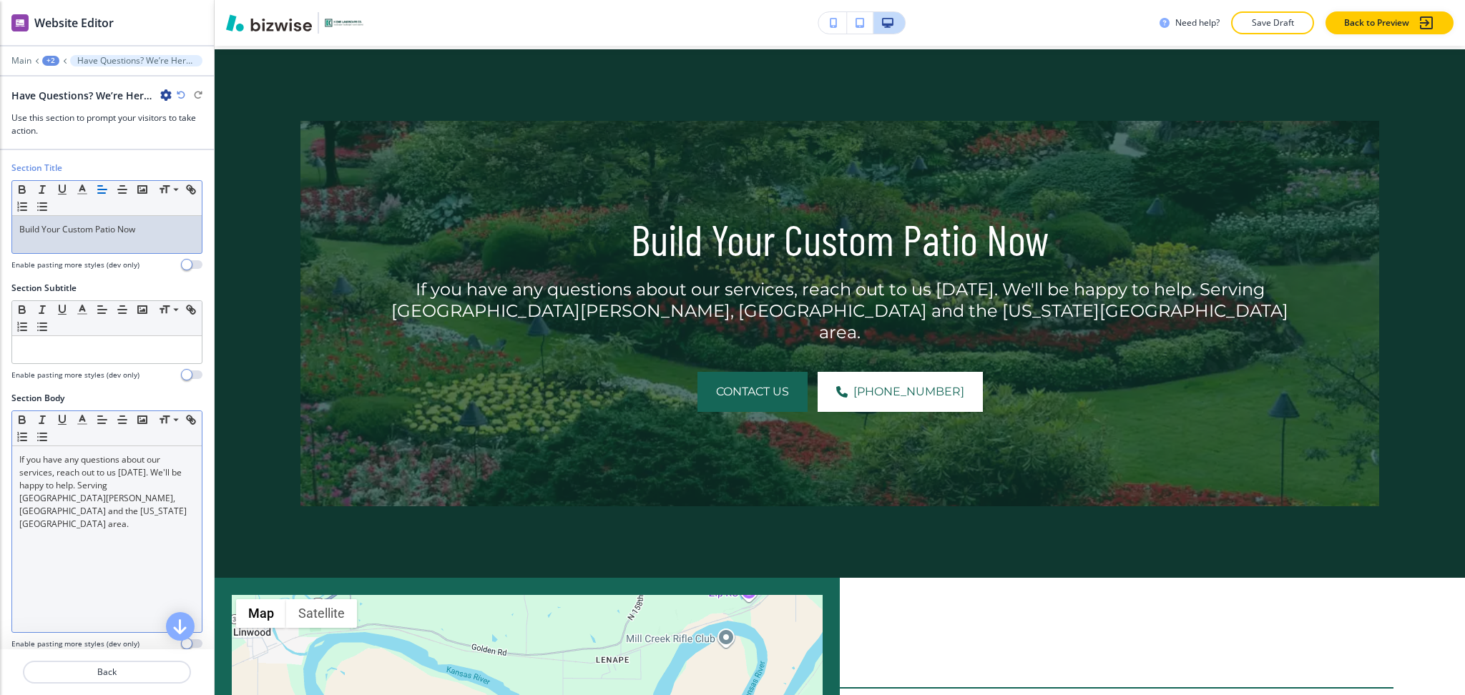
click at [147, 518] on div "If you have any questions about our services, reach out to us [DATE]. We'll be …" at bounding box center [107, 539] width 190 height 186
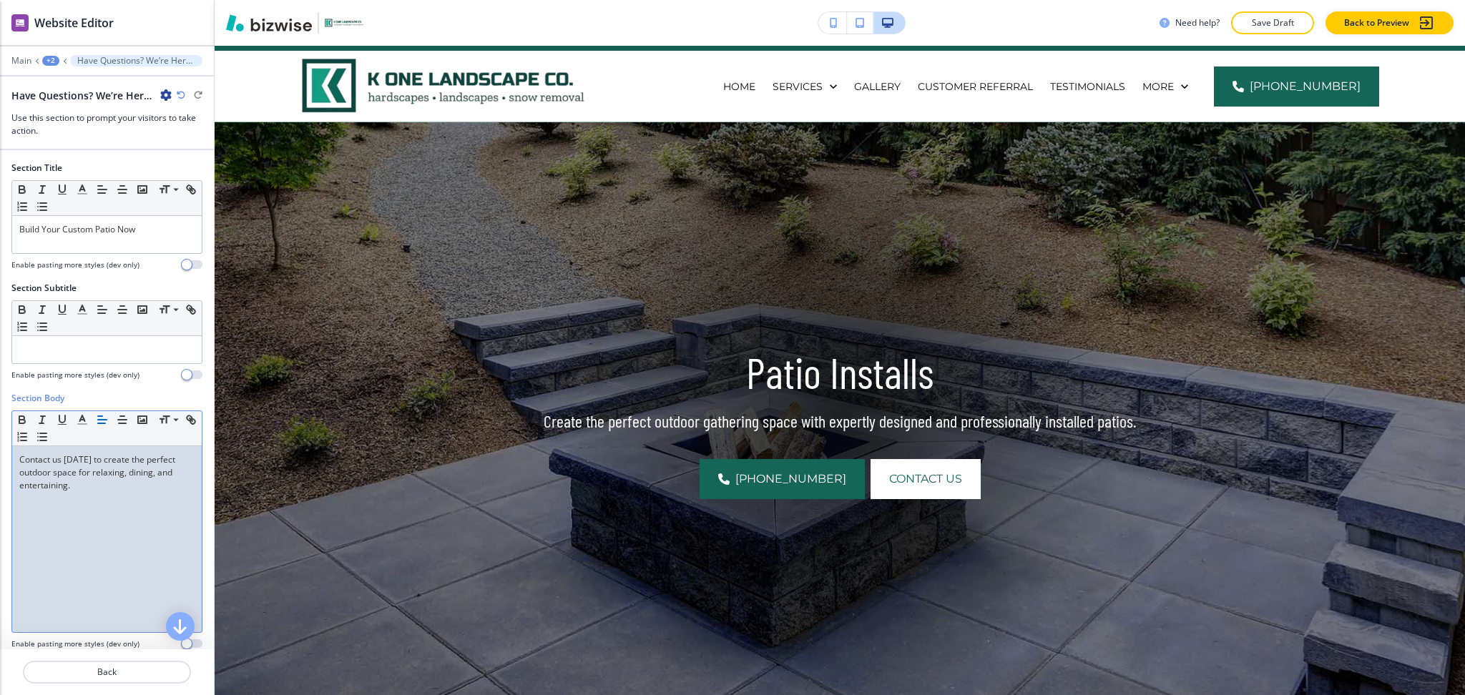
scroll to position [0, 0]
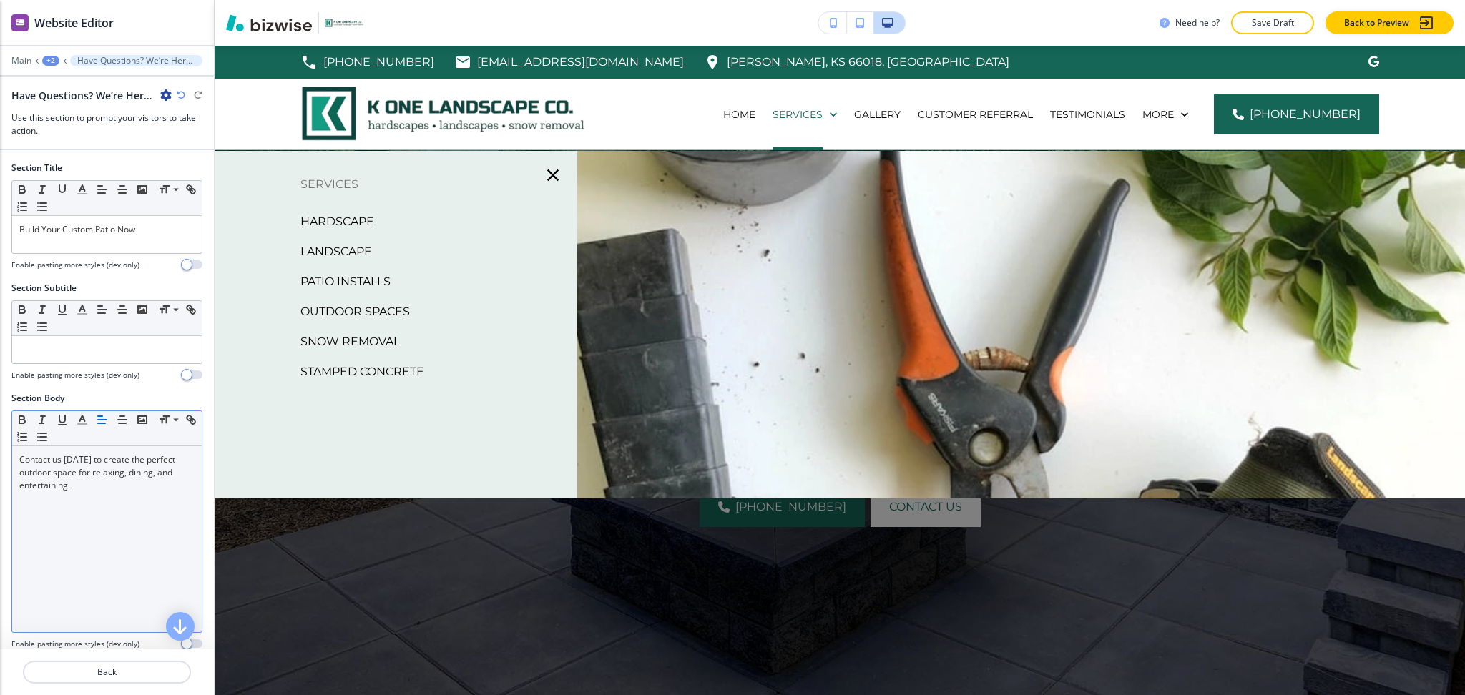
click at [397, 311] on p "Outdoor Spaces" at bounding box center [354, 311] width 109 height 21
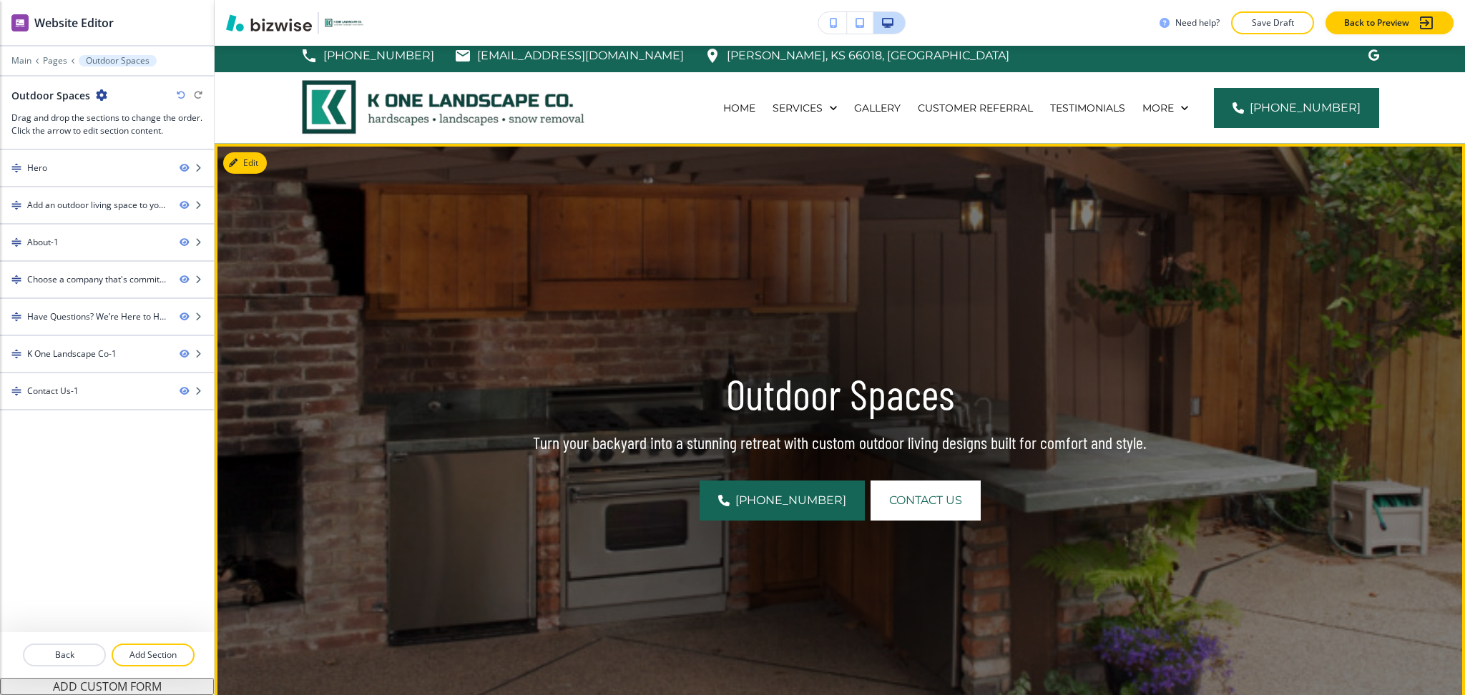
scroll to position [6, 0]
drag, startPoint x: 256, startPoint y: 170, endPoint x: 237, endPoint y: 176, distance: 20.4
click at [256, 170] on button "Edit This Section" at bounding box center [271, 163] width 97 height 21
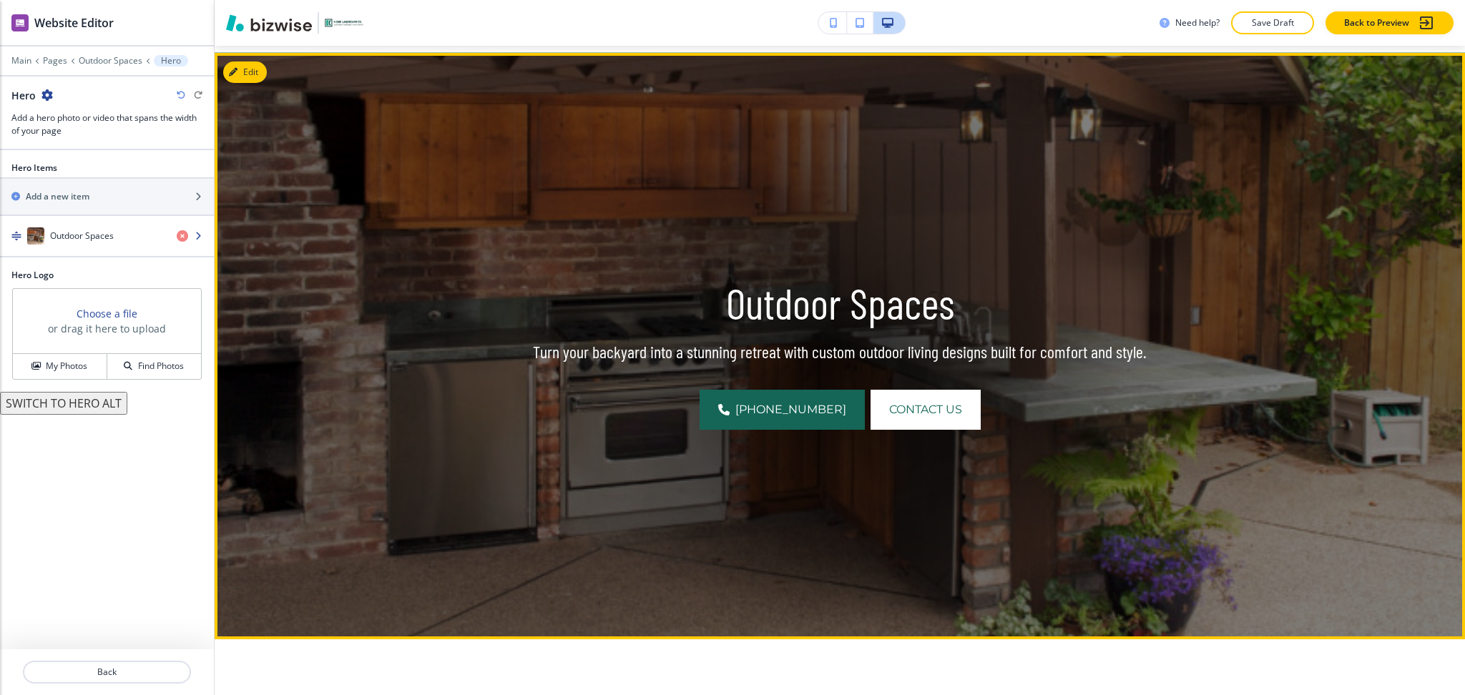
scroll to position [104, 0]
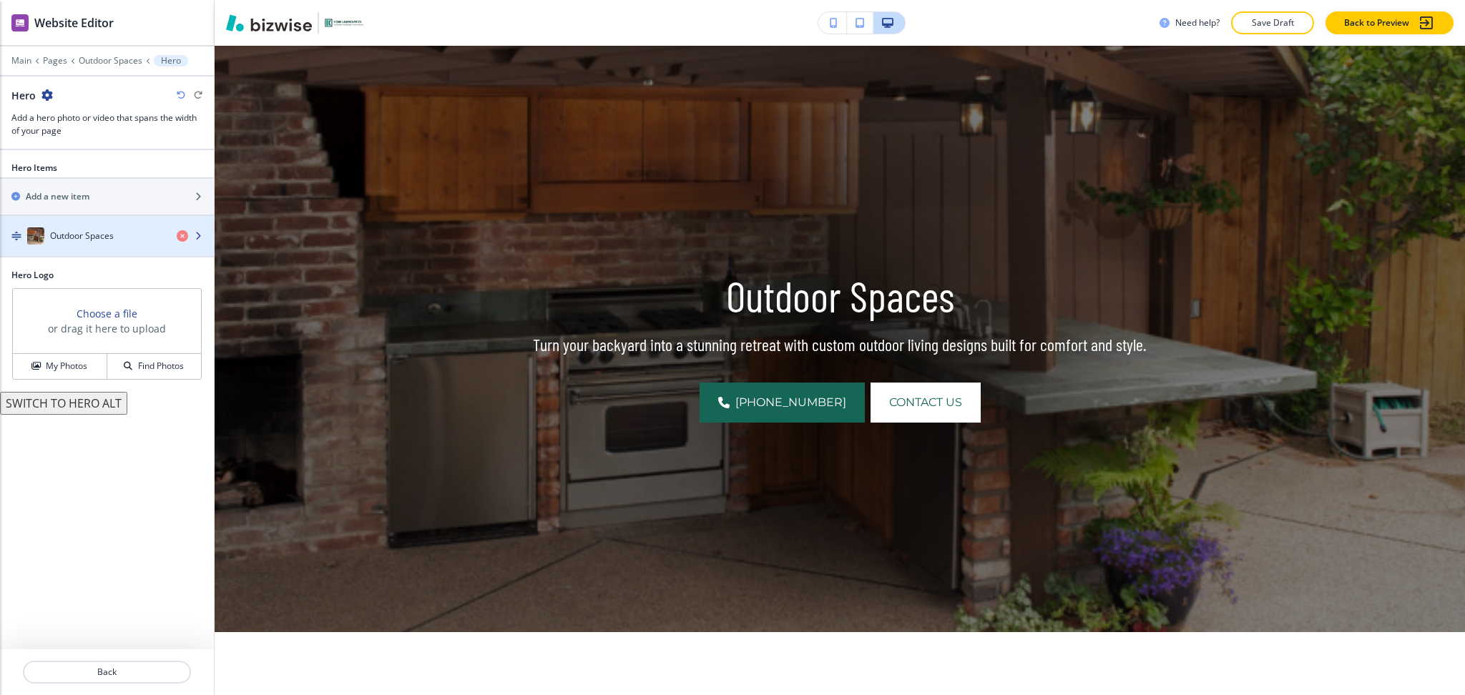
click at [107, 229] on div "Outdoor Spaces" at bounding box center [82, 236] width 165 height 17
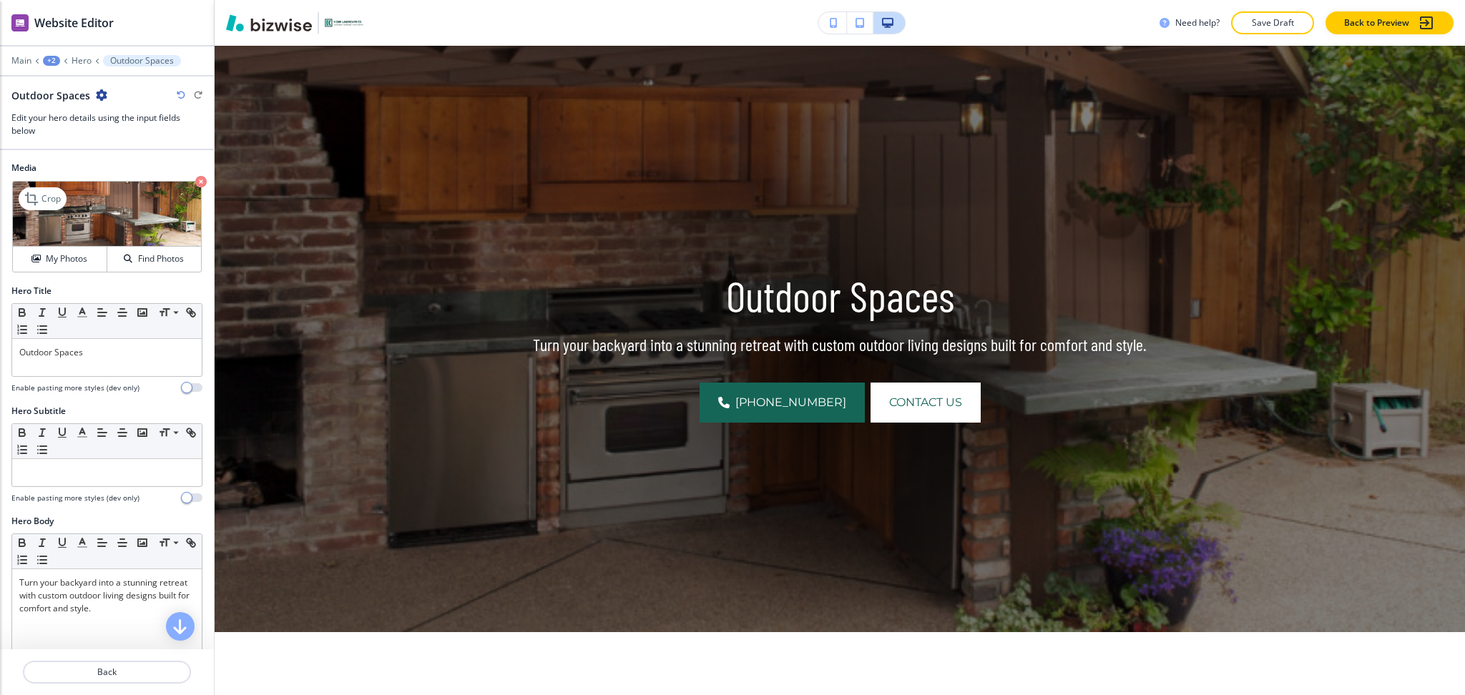
drag, startPoint x: 54, startPoint y: 207, endPoint x: 130, endPoint y: 207, distance: 76.6
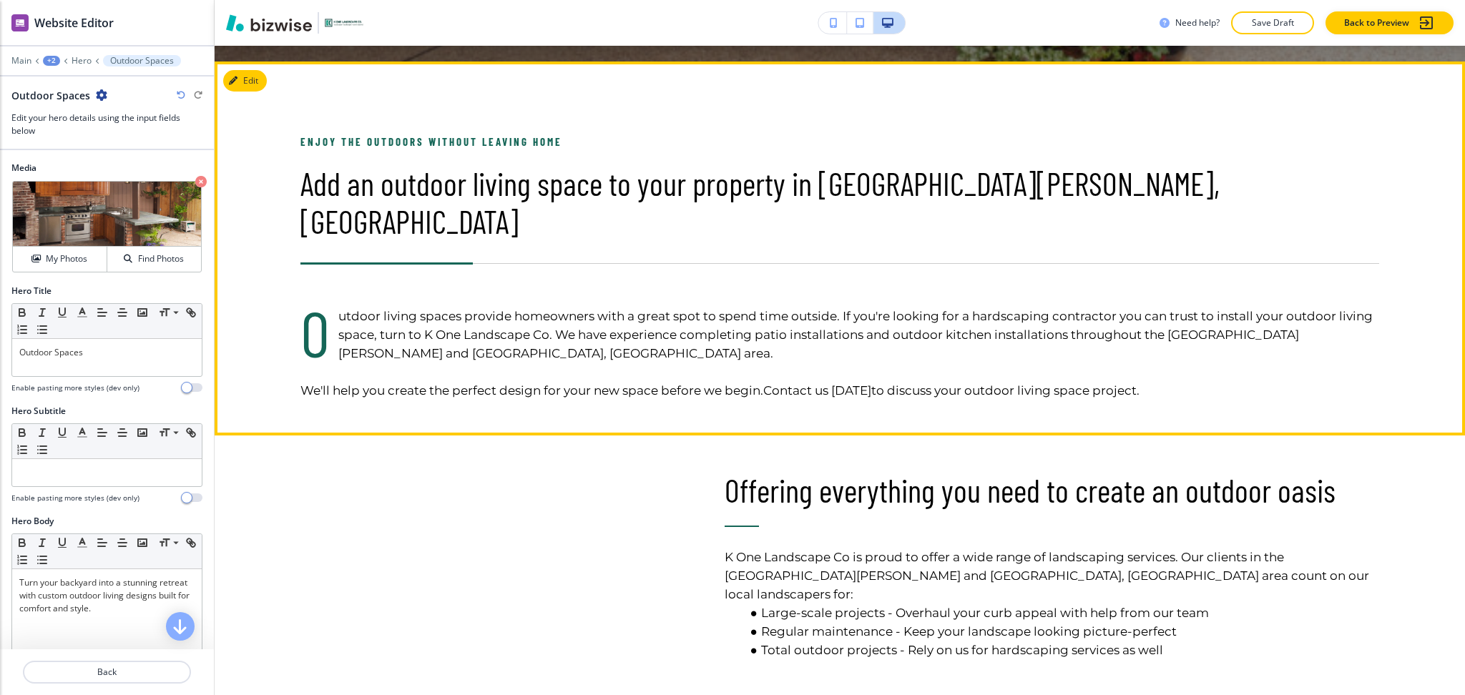
scroll to position [676, 0]
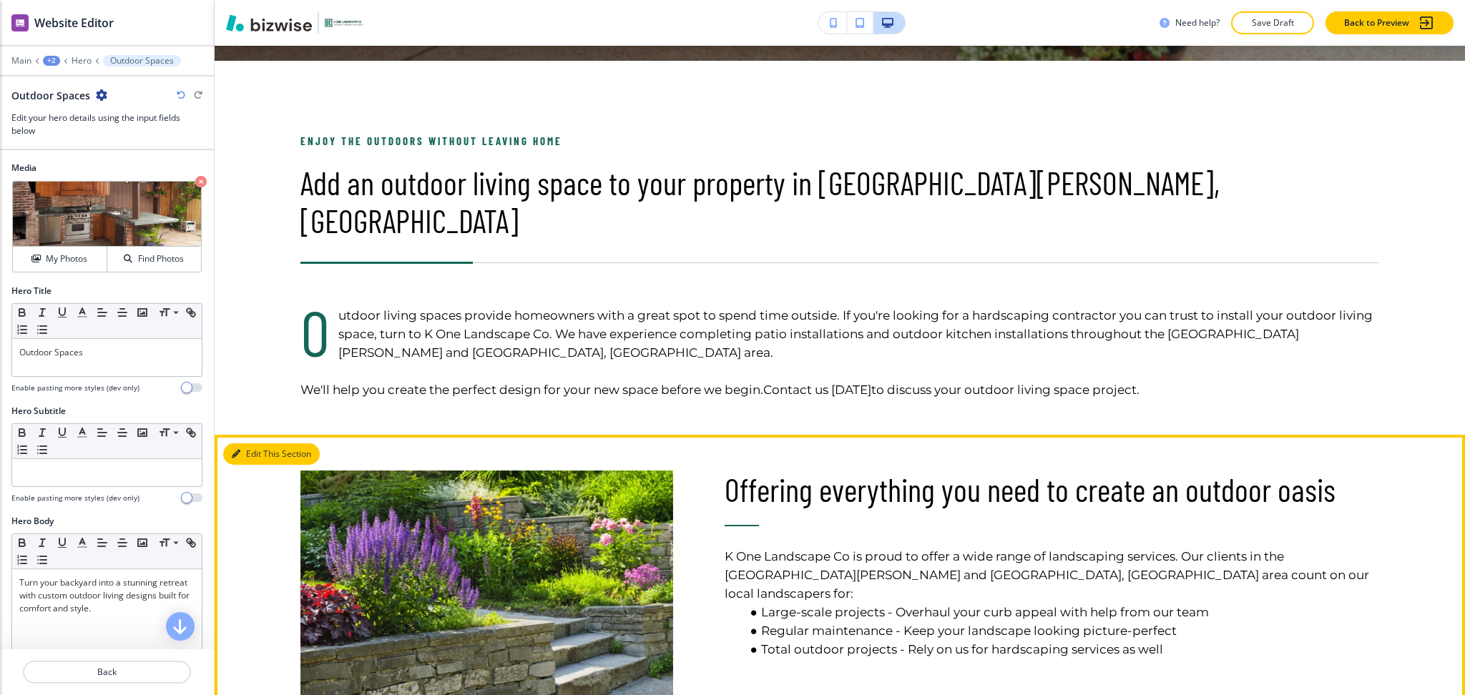
click at [250, 444] on button "Edit This Section" at bounding box center [271, 454] width 97 height 21
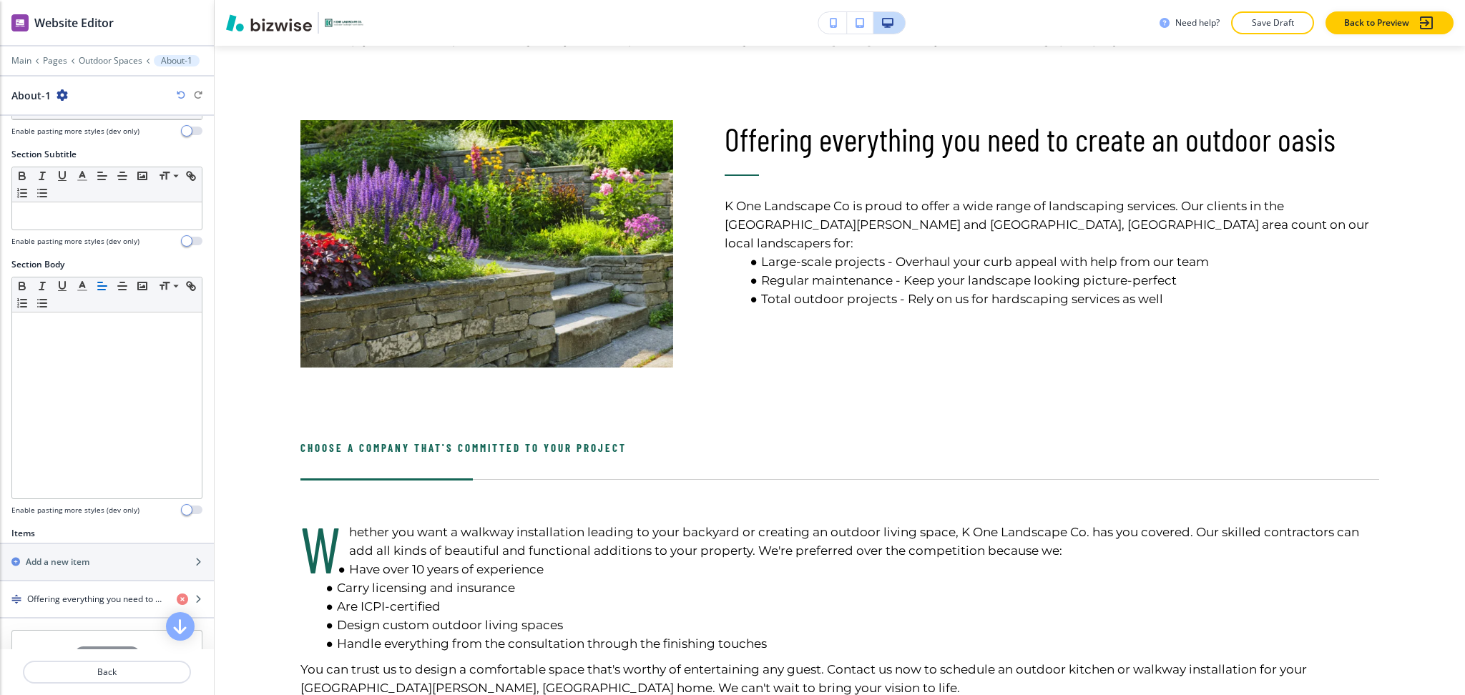
scroll to position [288, 0]
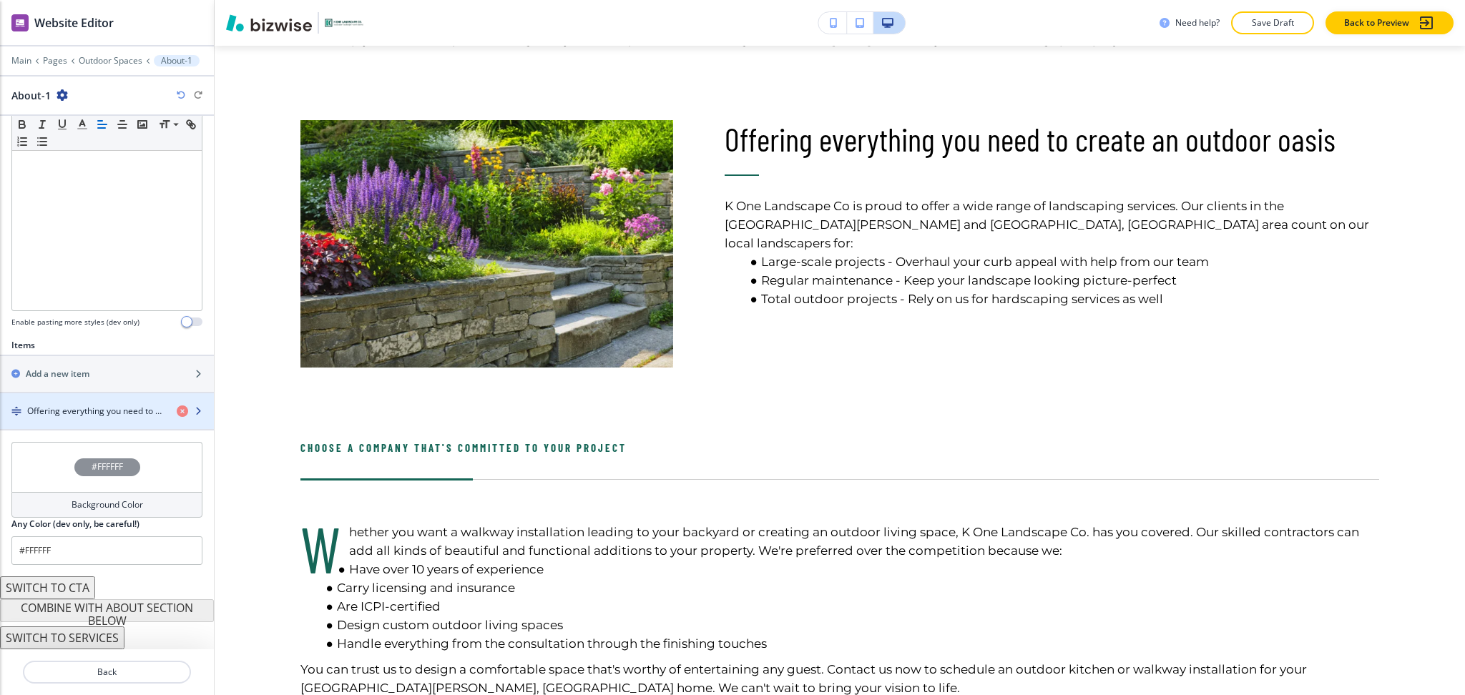
click at [97, 416] on h4 "Offering everything you need to create an outdoor oasis" at bounding box center [96, 411] width 138 height 13
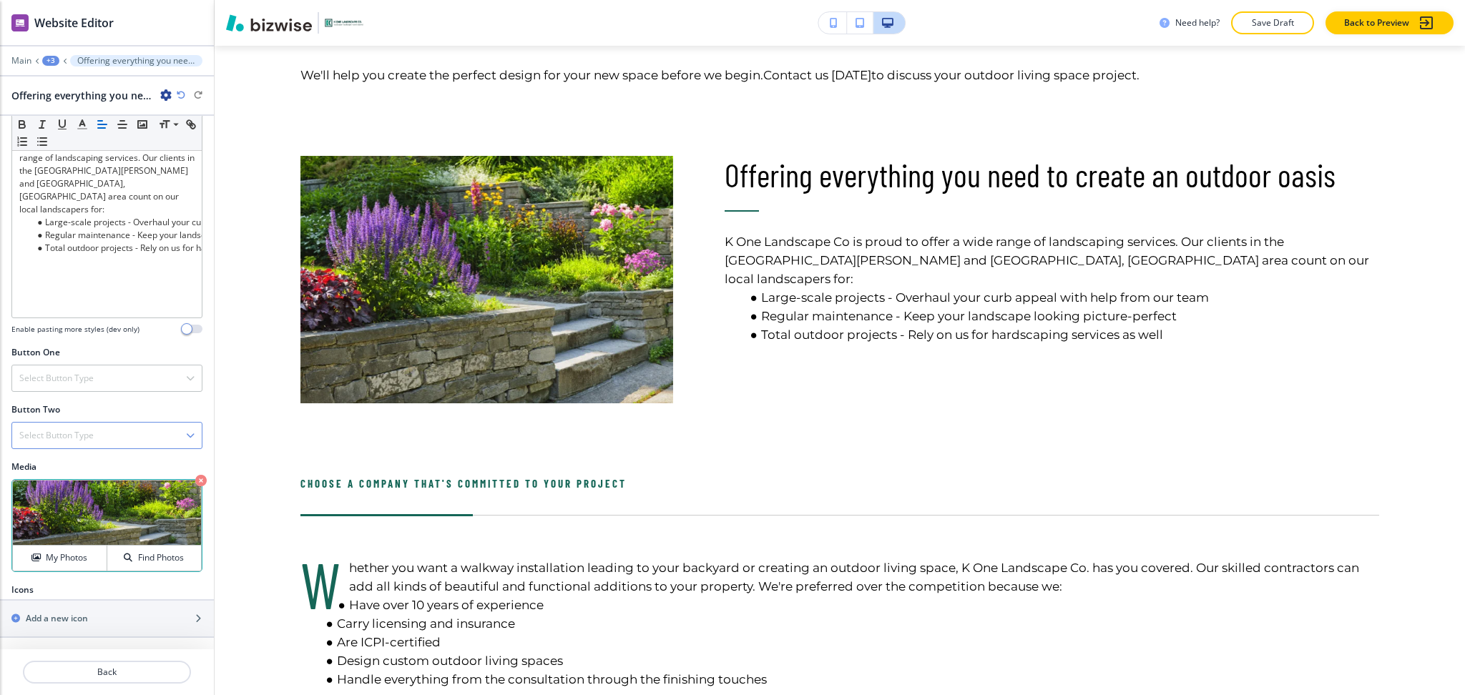
scroll to position [245, 0]
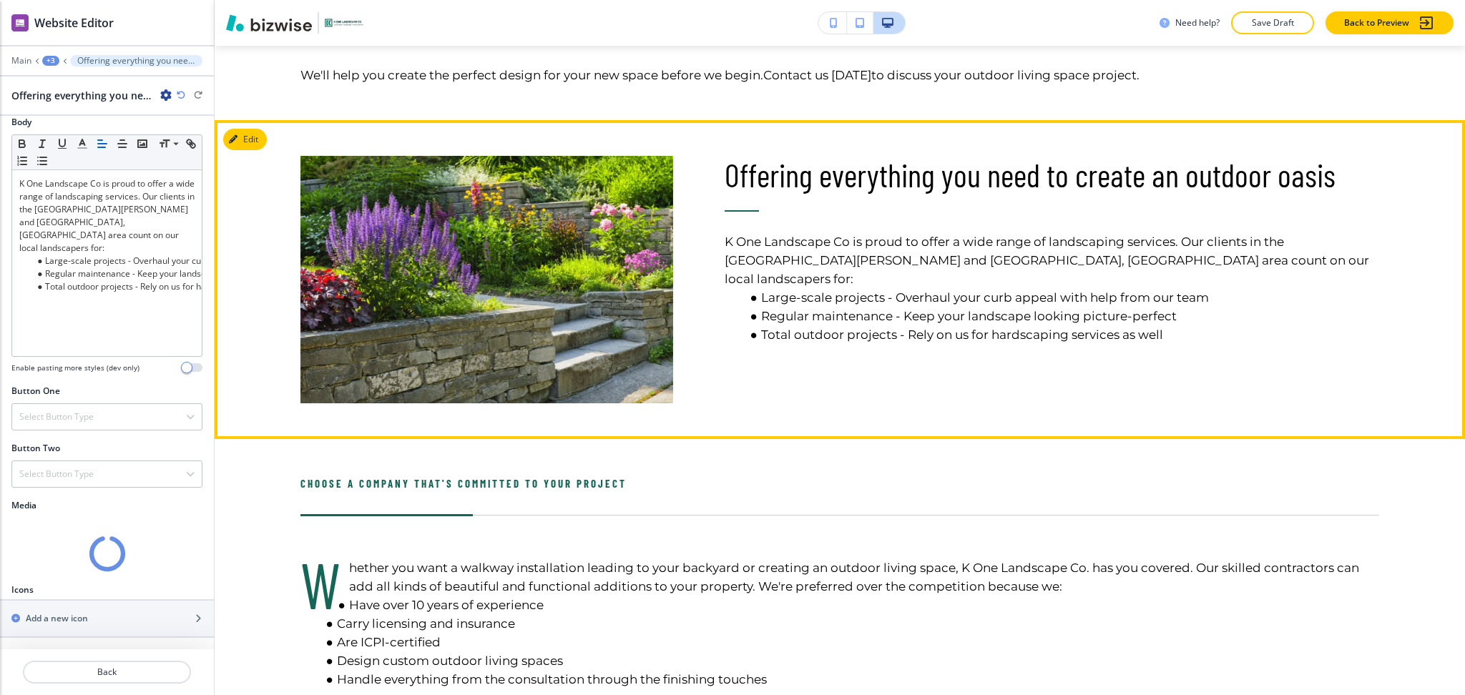
click at [800, 233] on h6 "K One Landscape Co is proud to offer a wide range of landscaping services. Our …" at bounding box center [1052, 281] width 655 height 140
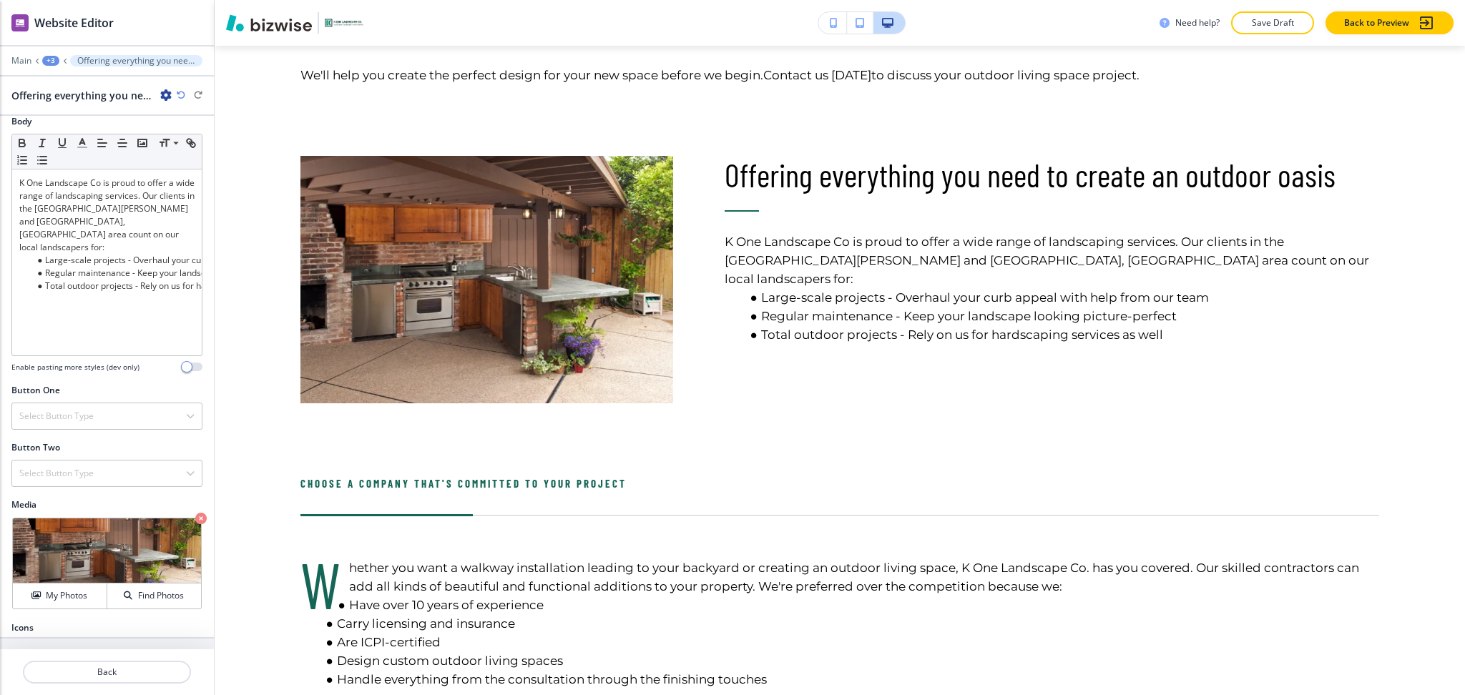
scroll to position [283, 0]
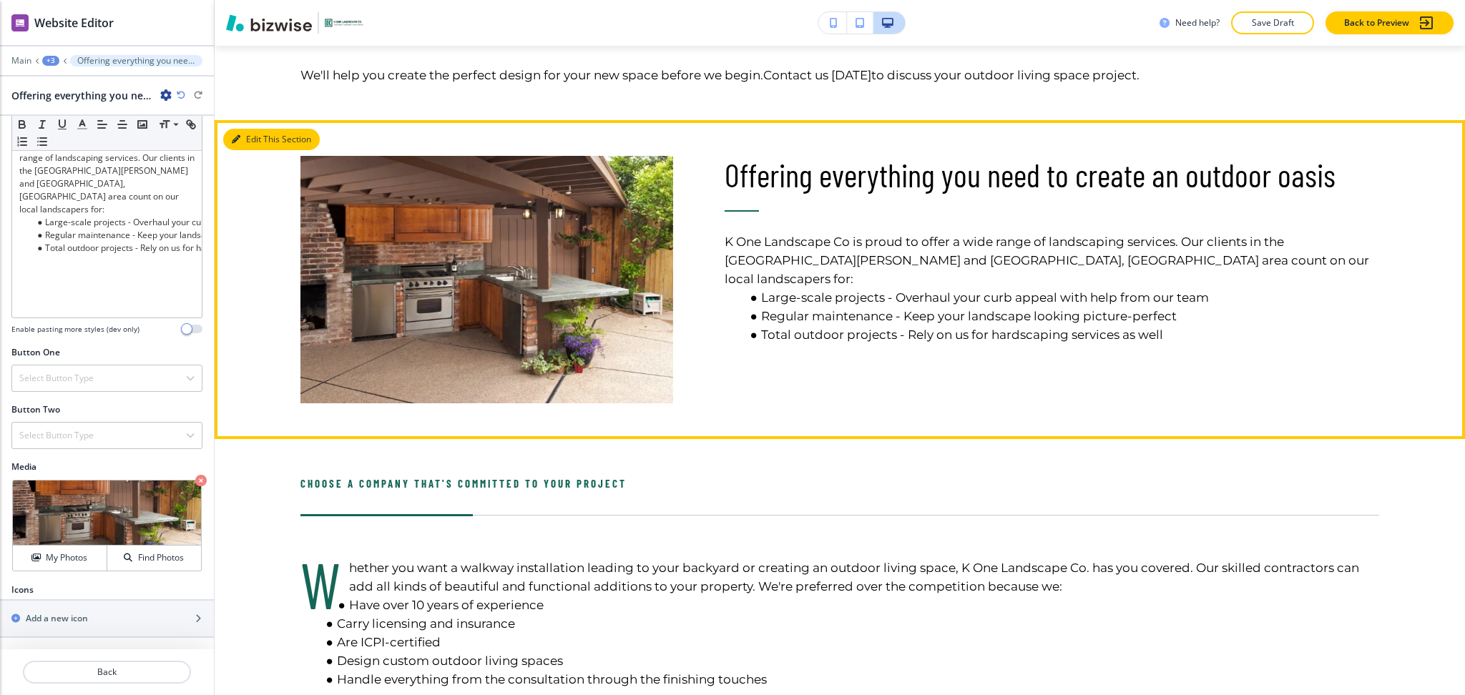
click at [254, 129] on button "Edit This Section" at bounding box center [271, 139] width 97 height 21
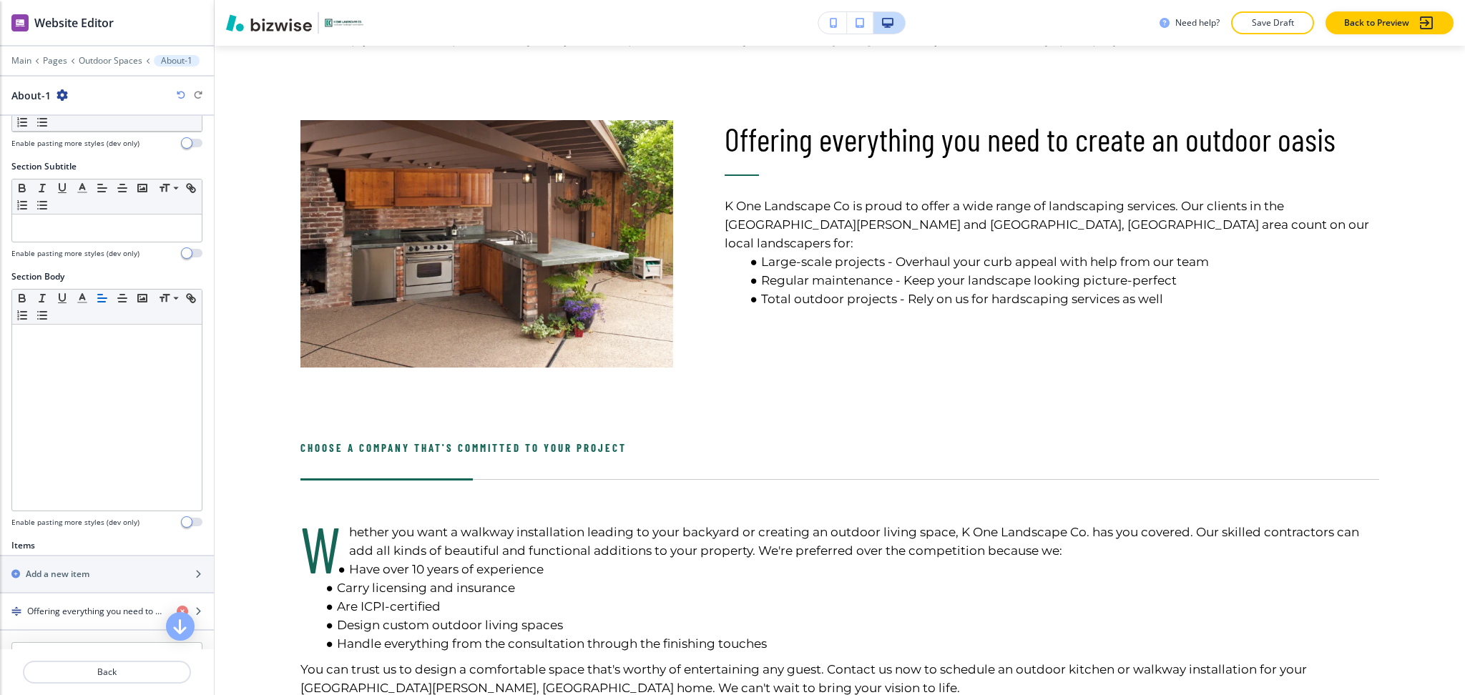
scroll to position [288, 0]
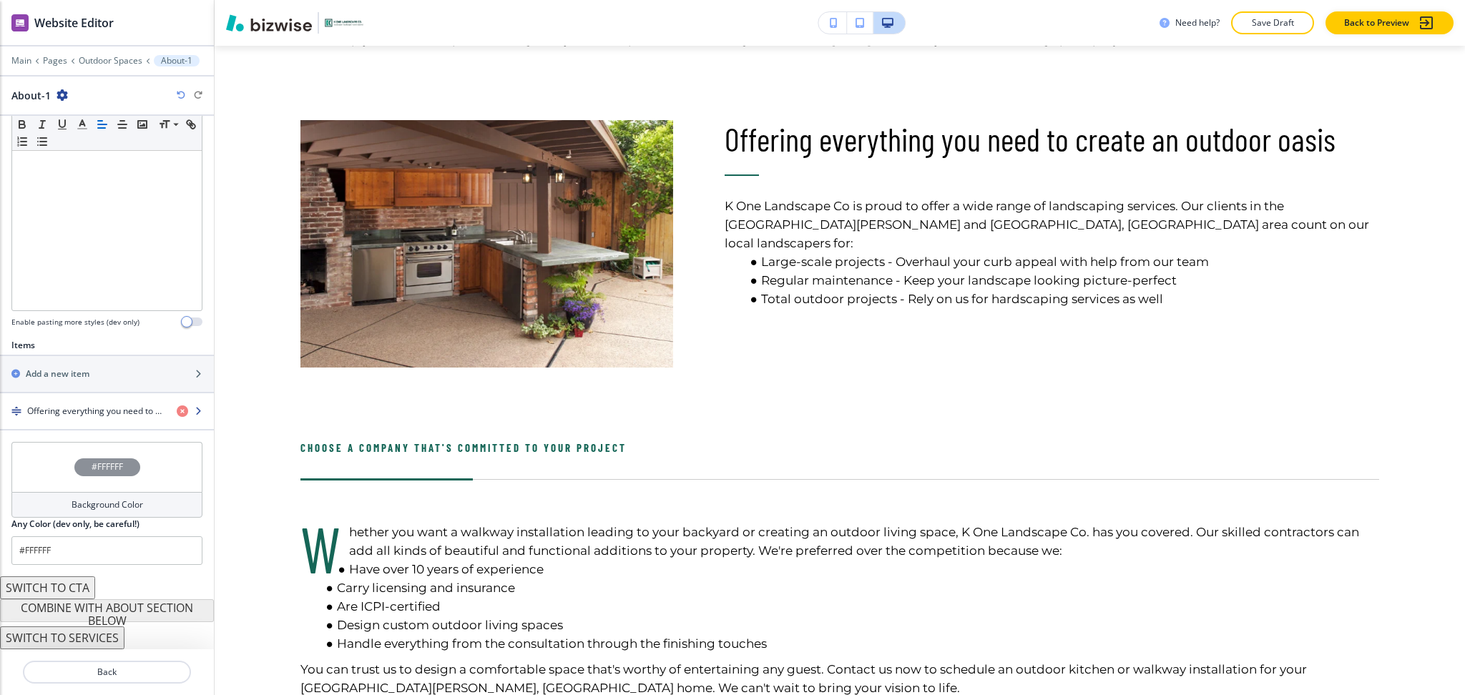
click at [94, 415] on h4 "Offering everything you need to create an outdoor oasis" at bounding box center [96, 411] width 138 height 13
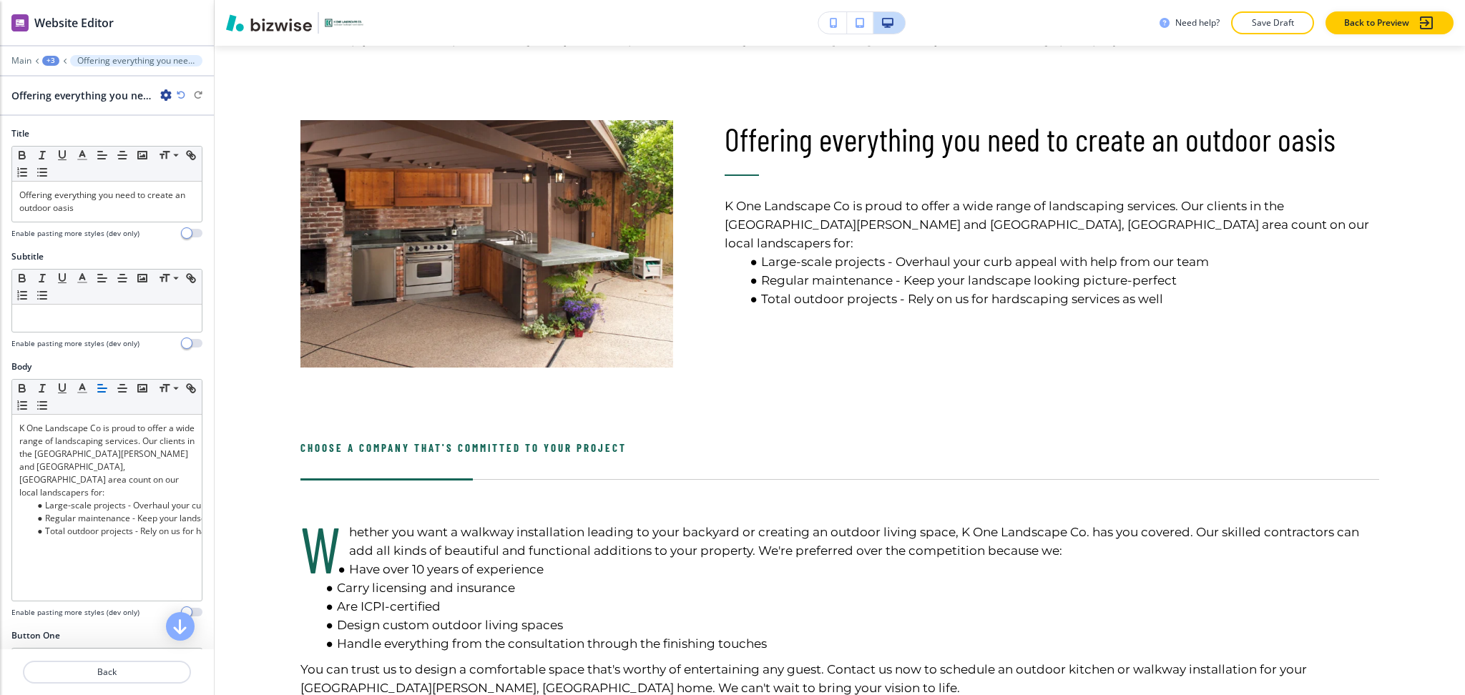
scroll to position [991, 0]
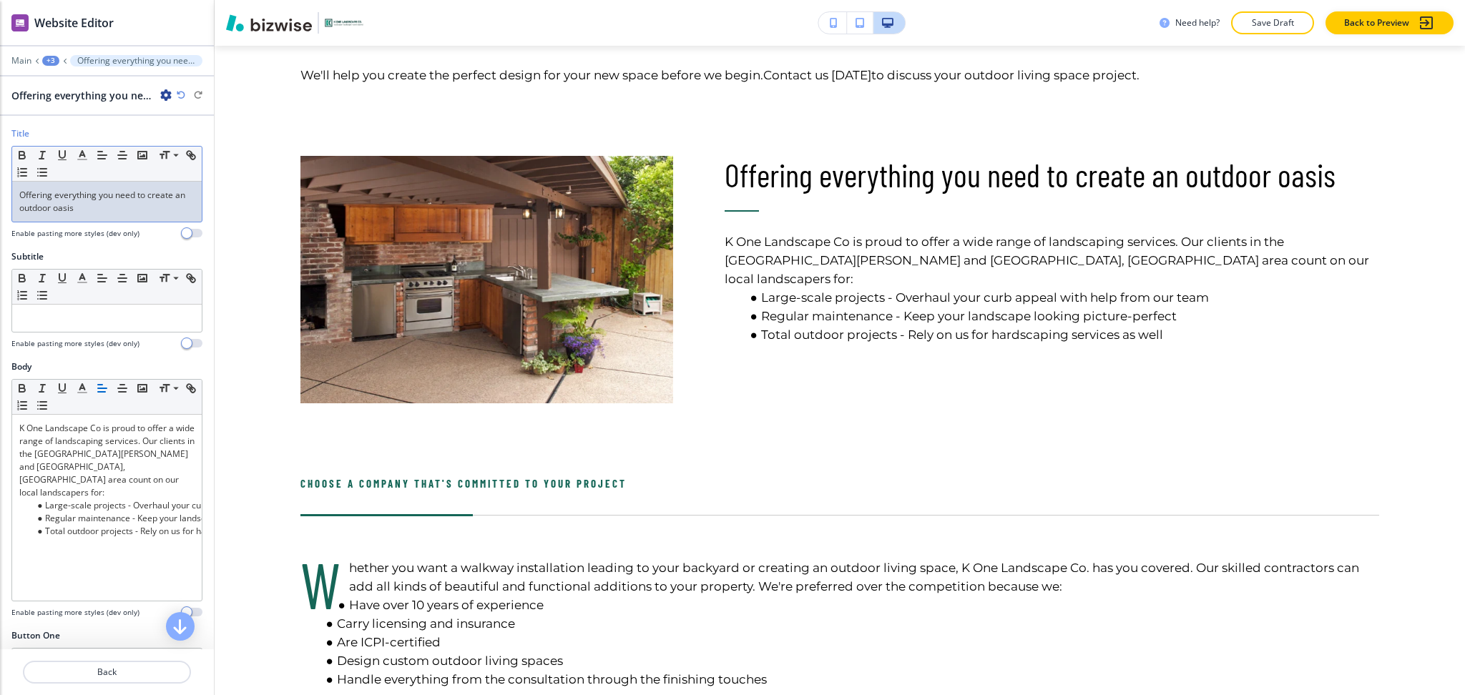
click at [92, 210] on p "Offering everything you need to create an outdoor oasis" at bounding box center [106, 202] width 175 height 26
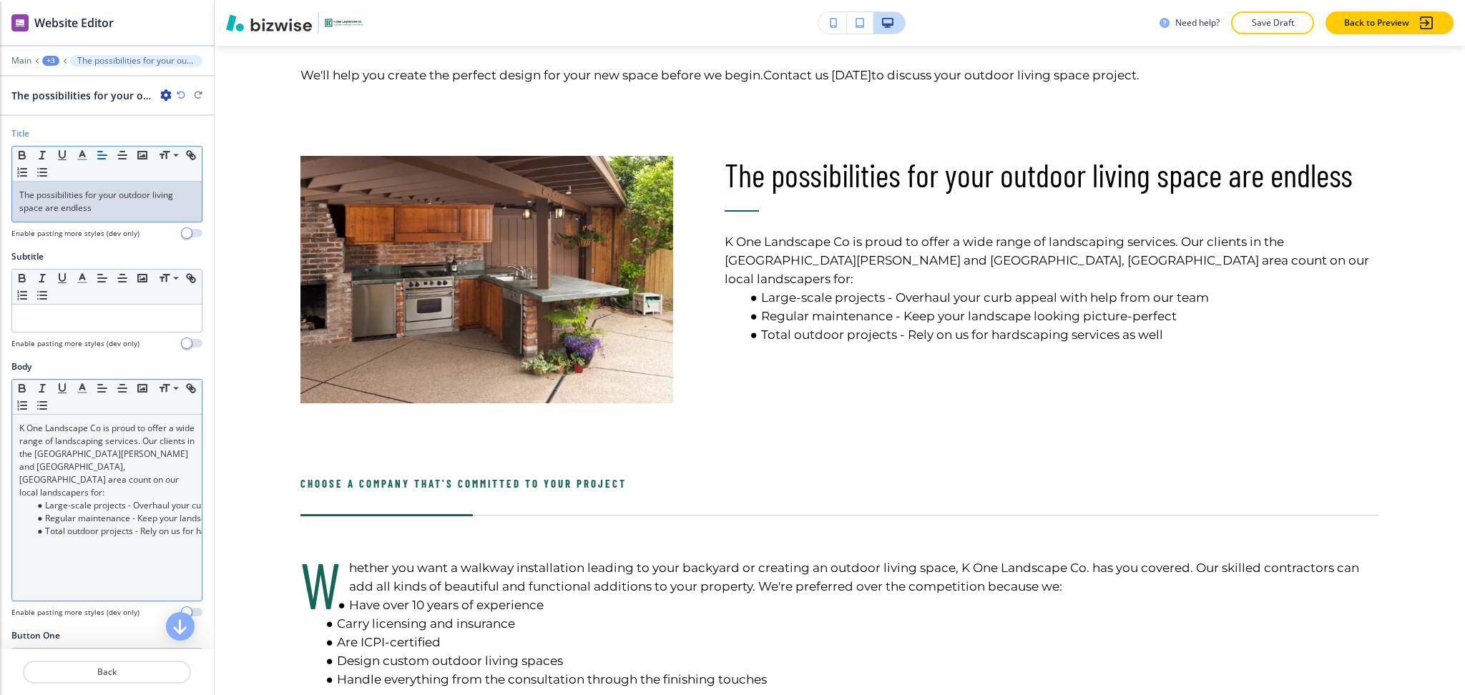
click at [166, 499] on li "Large-scale projects - Overhaul your curb appeal with help from our team" at bounding box center [113, 505] width 162 height 13
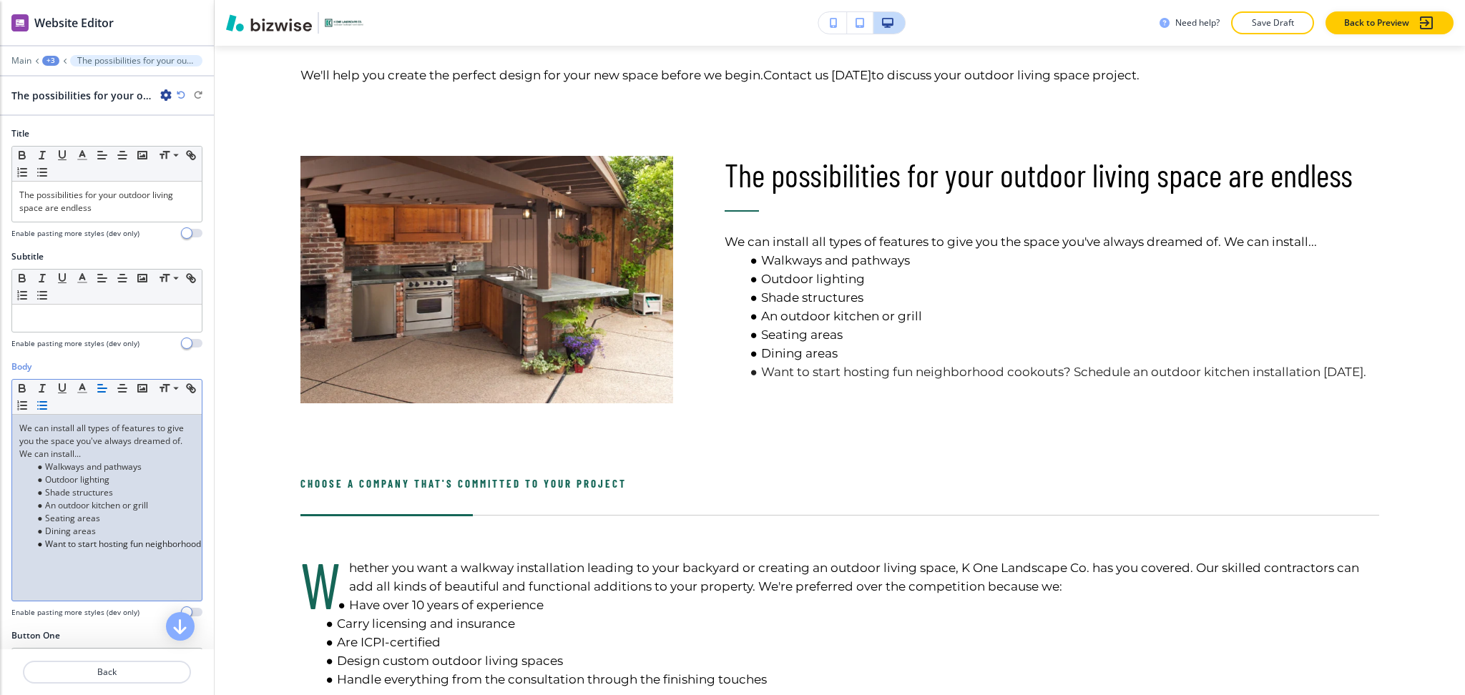
drag, startPoint x: 41, startPoint y: 549, endPoint x: 41, endPoint y: 479, distance: 70.1
click at [43, 549] on li "Want to start hosting fun neighborhood cookouts? Schedule an outdoor kitchen in…" at bounding box center [113, 544] width 162 height 13
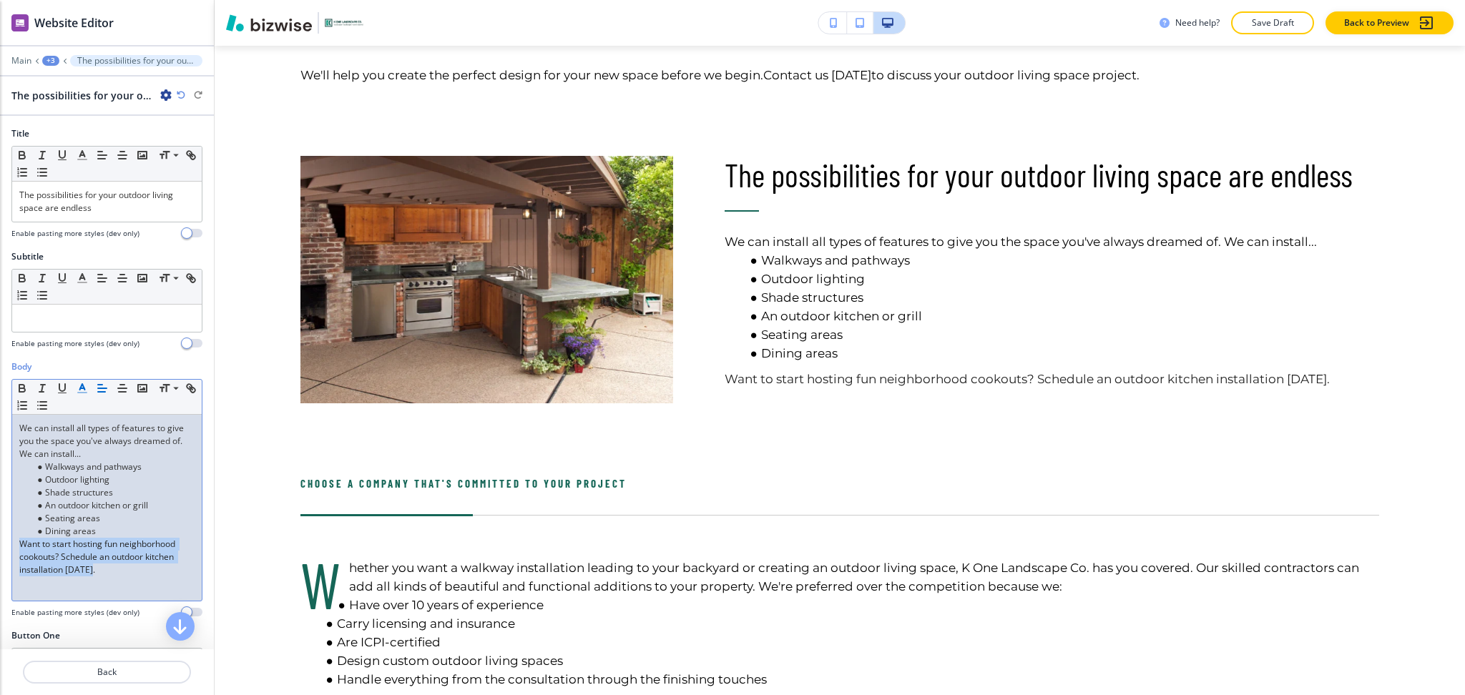
click at [84, 393] on line "button" at bounding box center [82, 393] width 9 height 0
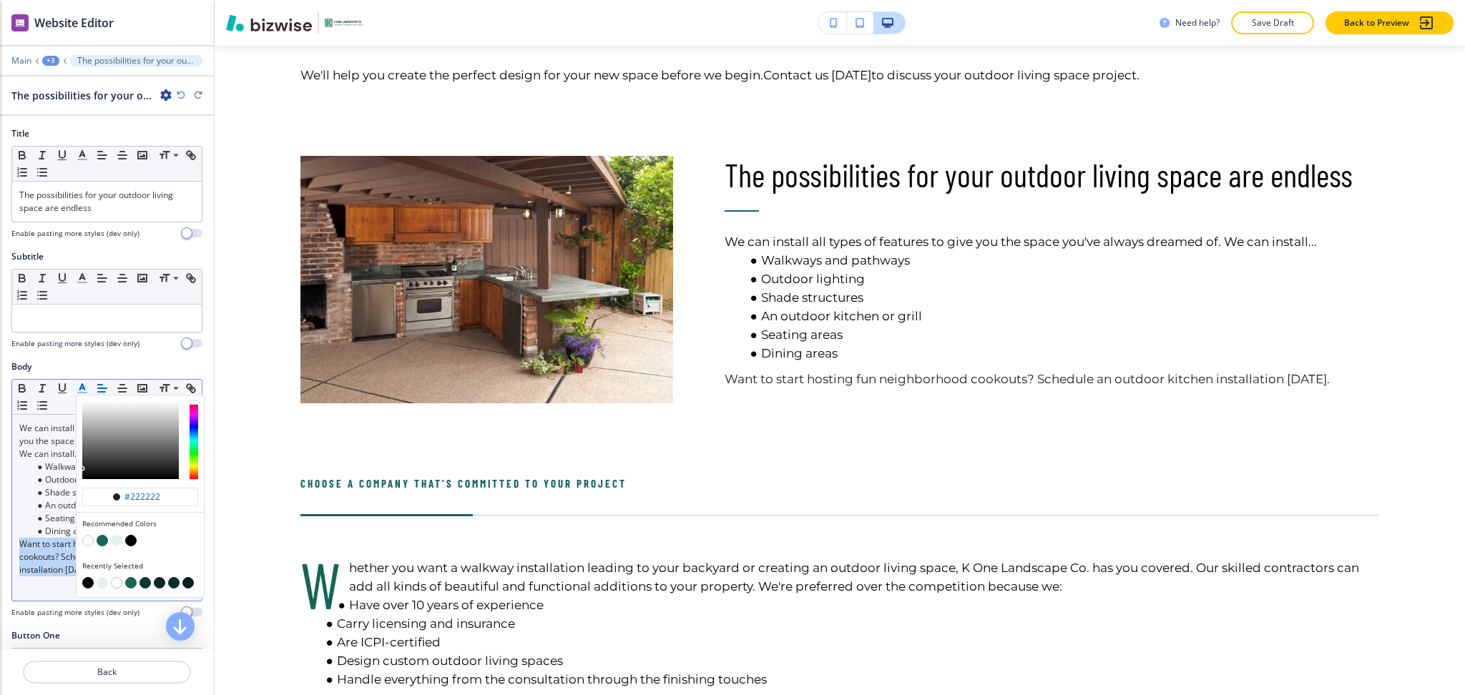
click at [132, 543] on button "button" at bounding box center [130, 540] width 11 height 11
type input "#000000"
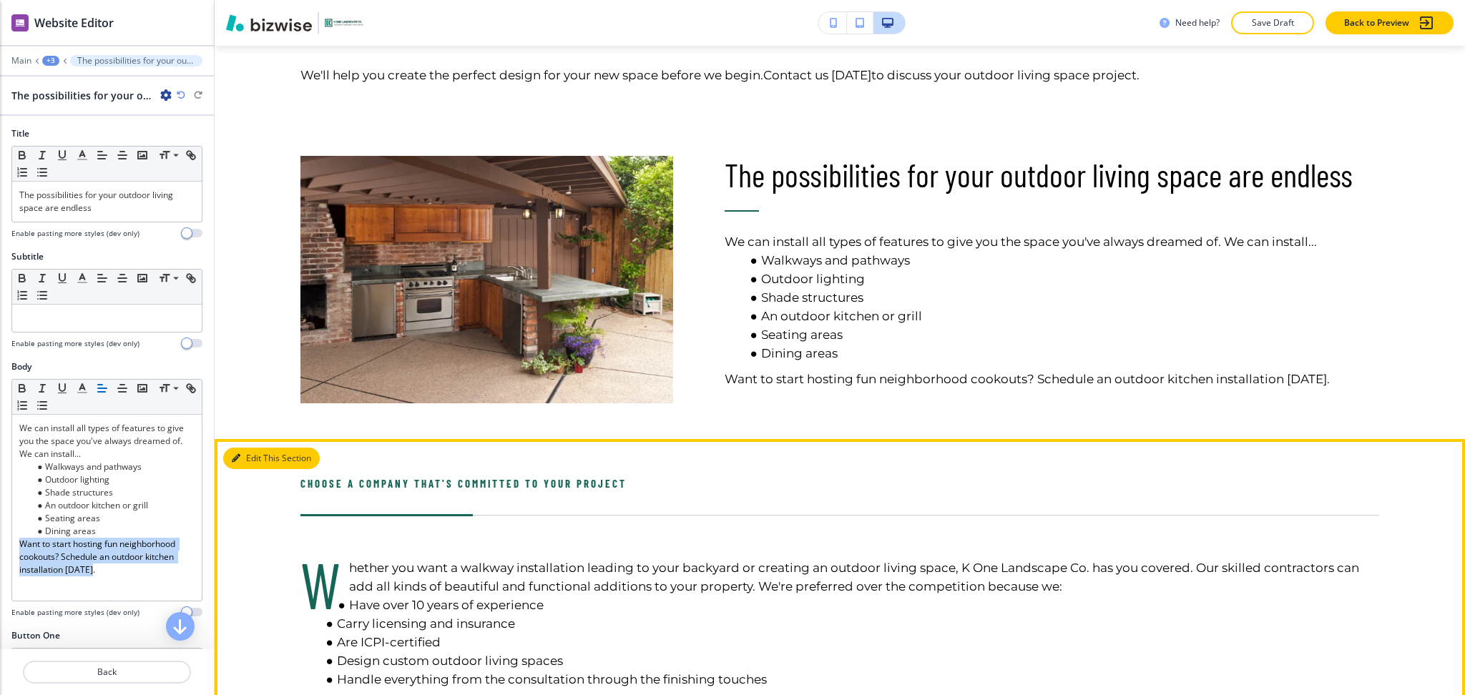
click at [253, 448] on button "Edit This Section" at bounding box center [271, 458] width 97 height 21
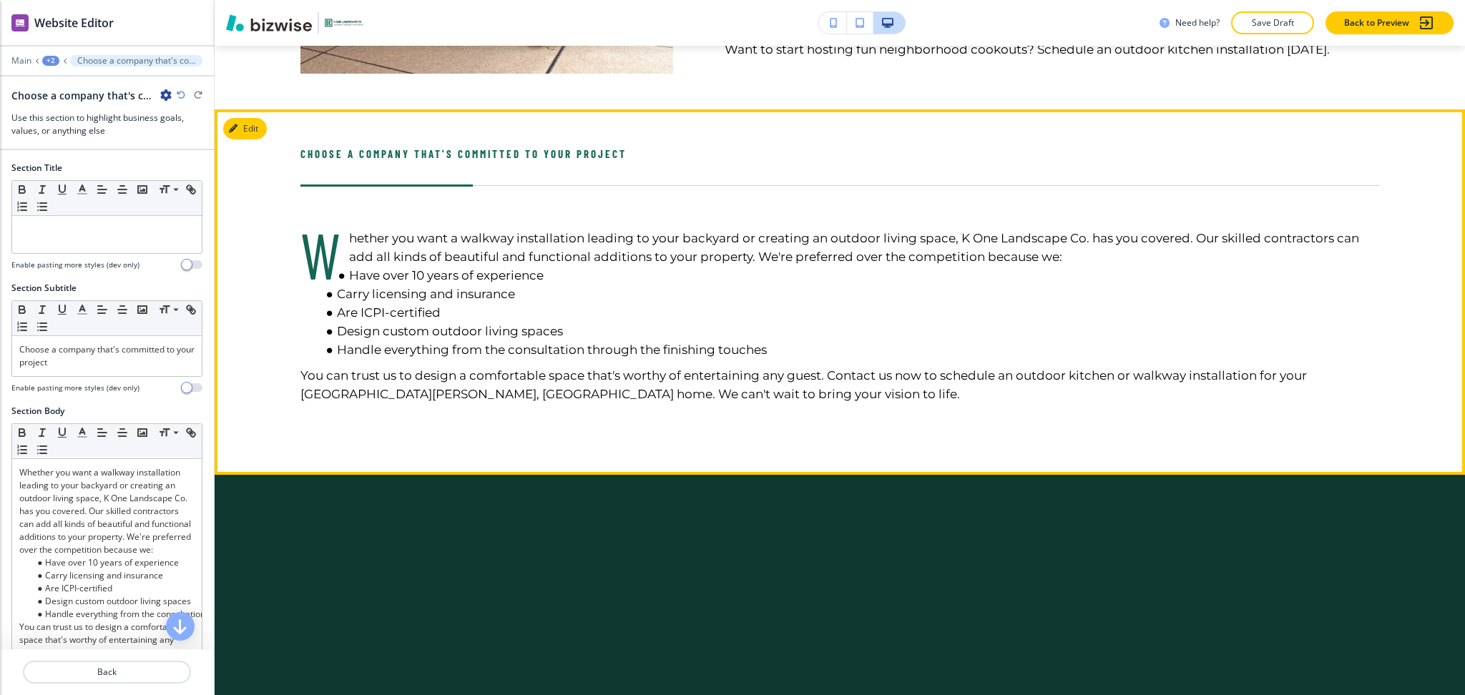
scroll to position [1348, 0]
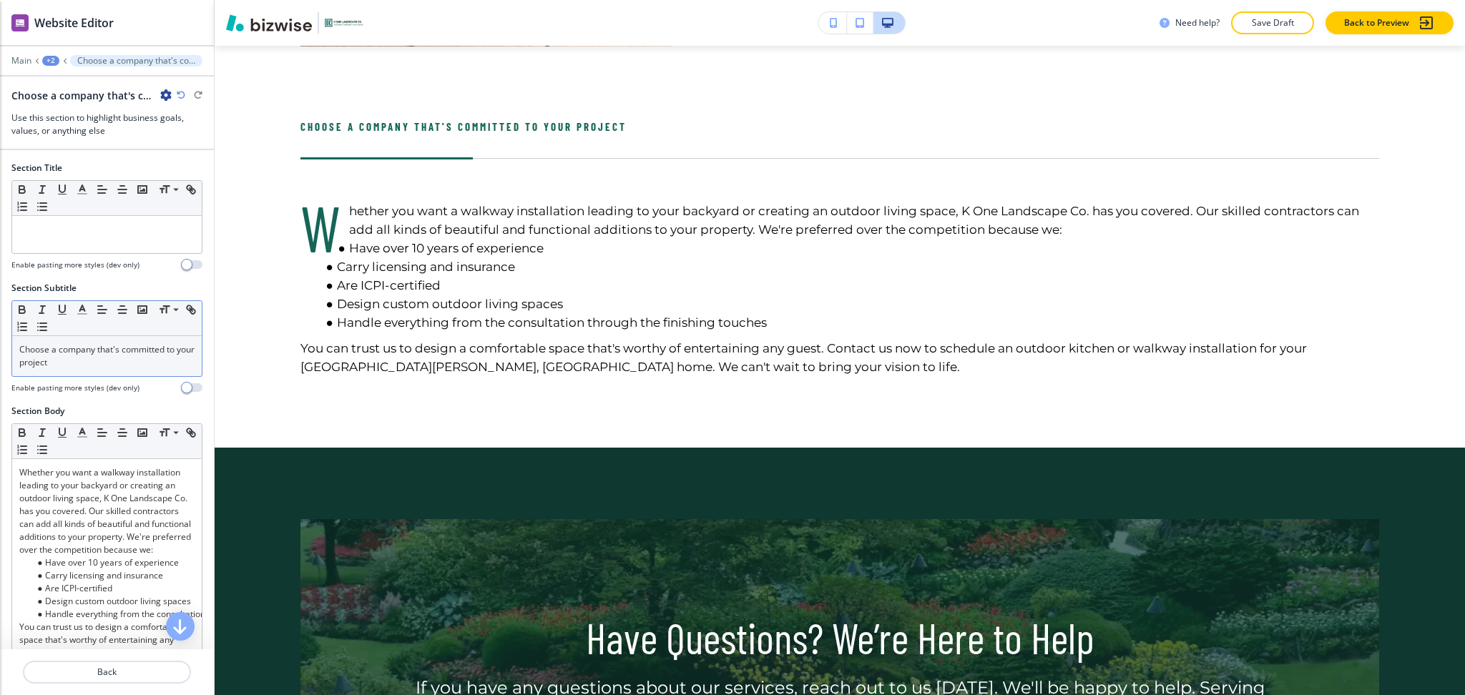
click at [127, 360] on p "Choose a company that's committed to your project" at bounding box center [106, 356] width 175 height 26
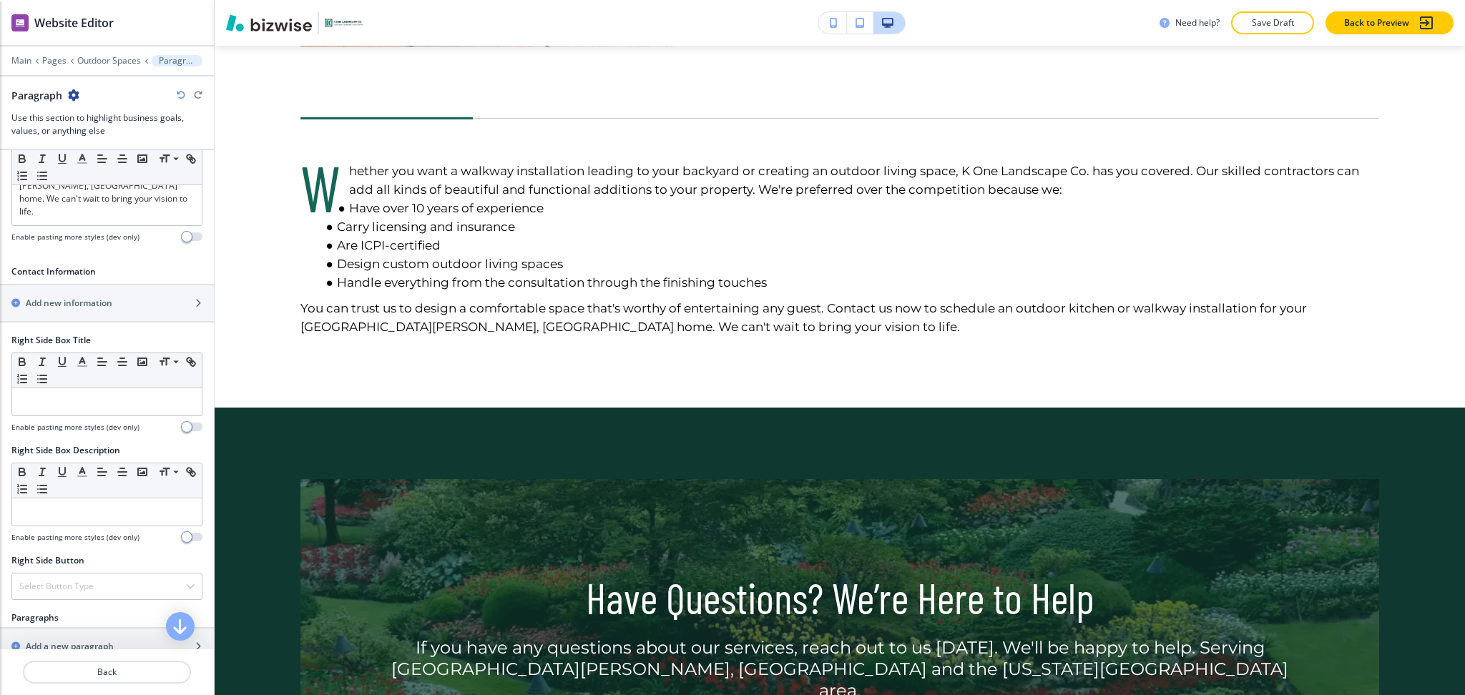
scroll to position [762, 0]
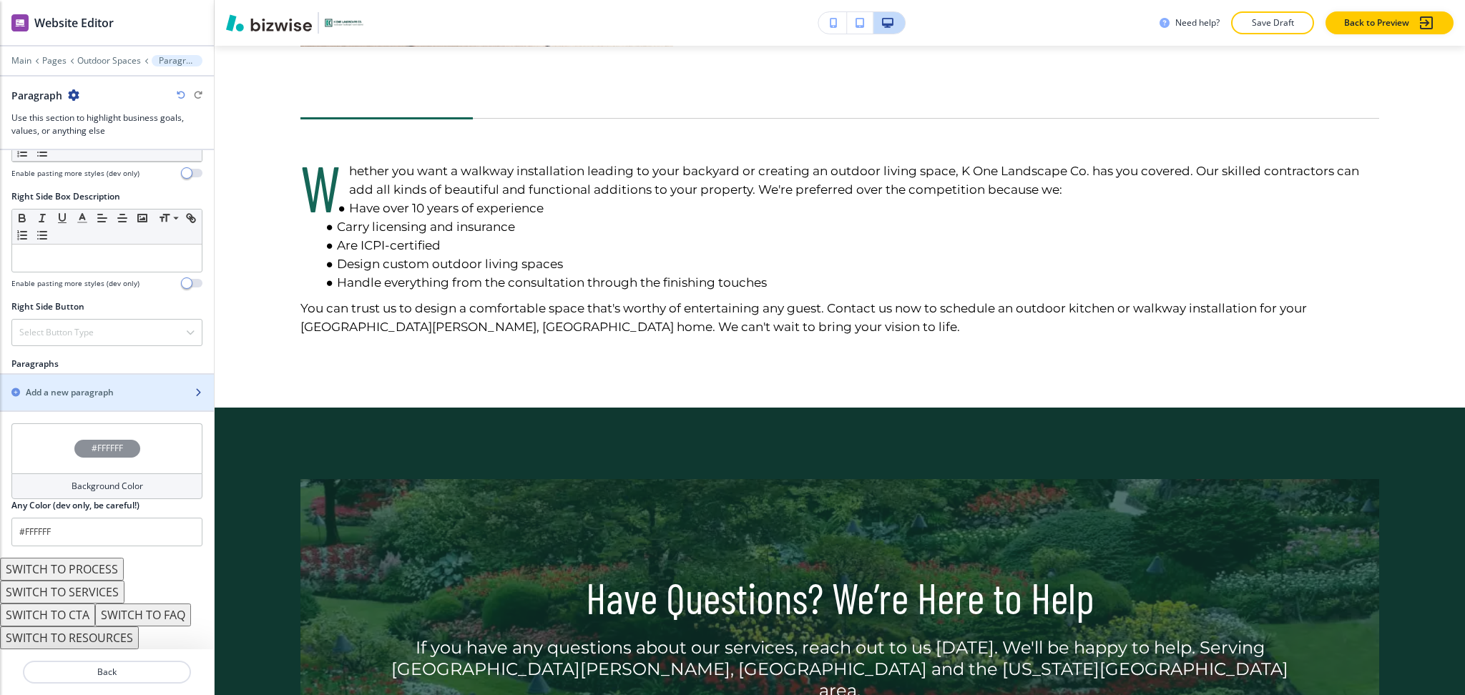
click at [67, 401] on div "button" at bounding box center [107, 404] width 214 height 11
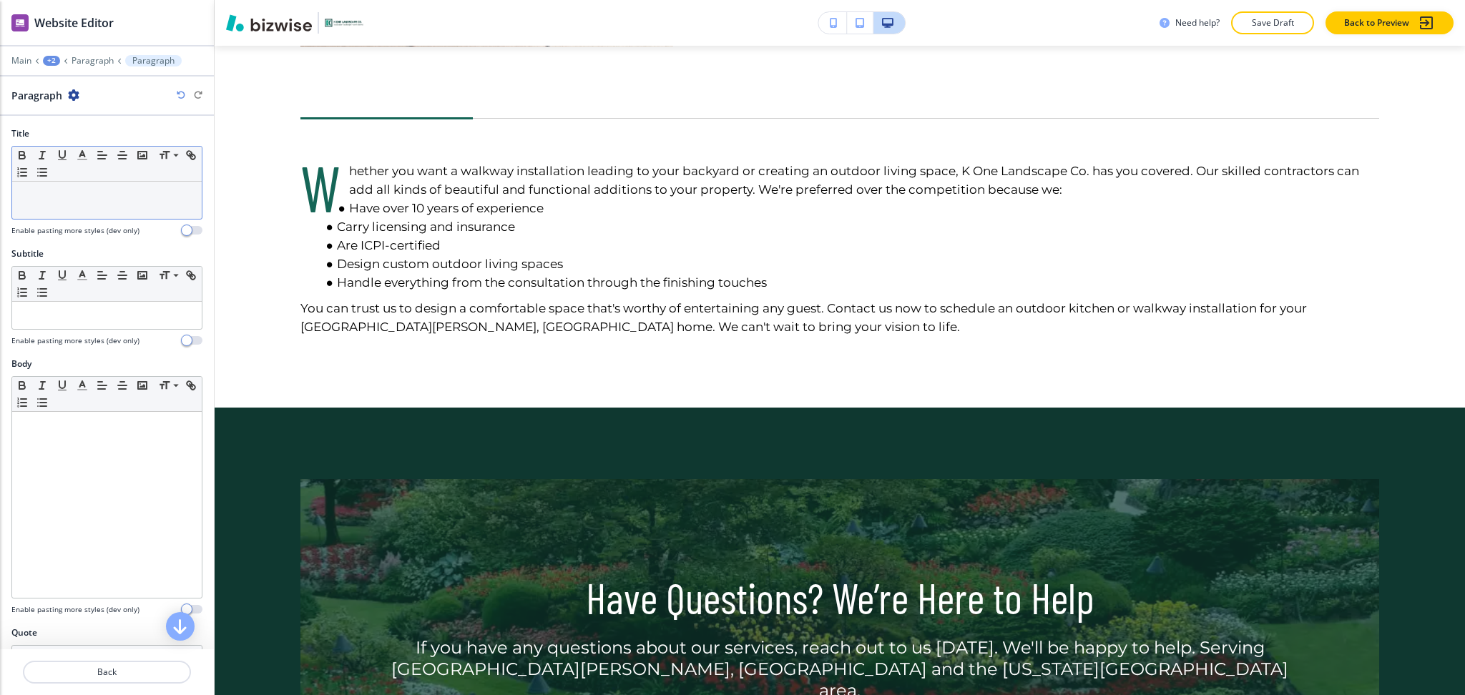
click at [77, 200] on p at bounding box center [106, 195] width 175 height 13
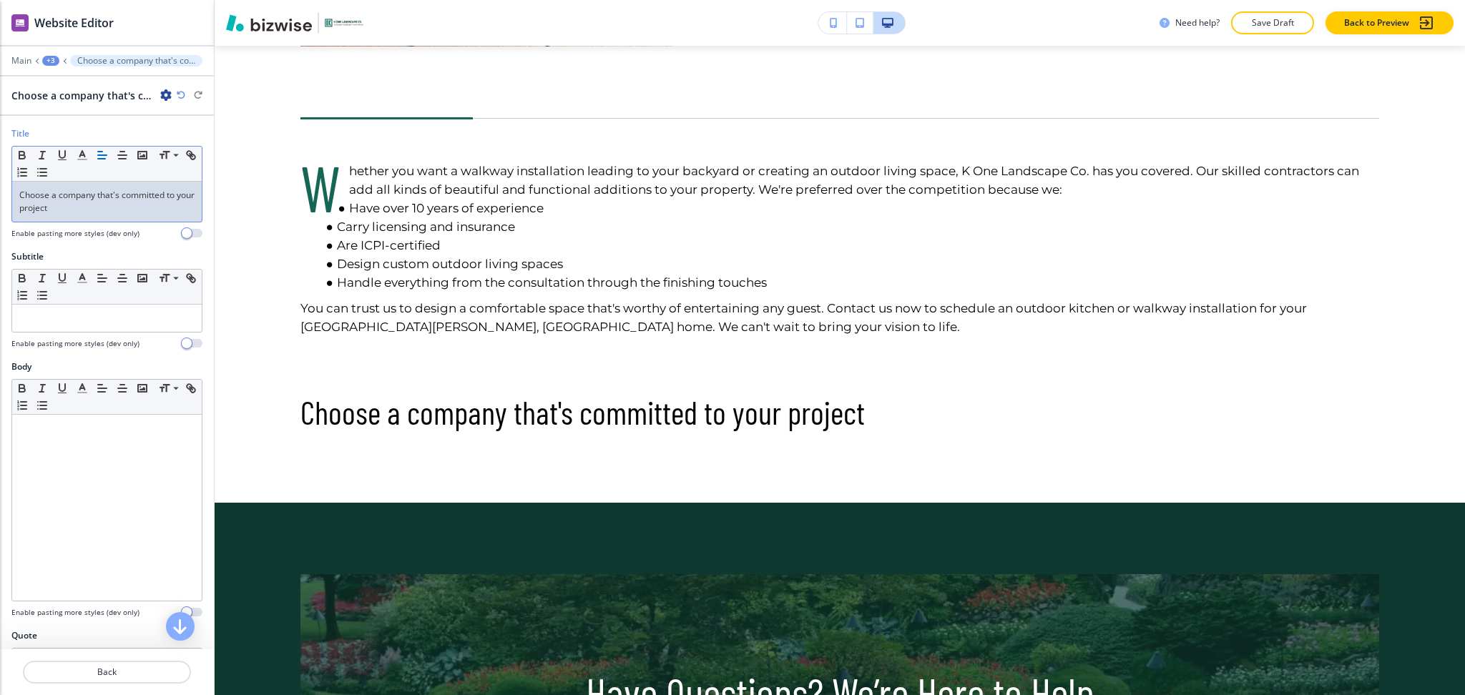
click at [103, 685] on div at bounding box center [107, 689] width 214 height 11
click at [99, 678] on p "Back" at bounding box center [106, 672] width 165 height 13
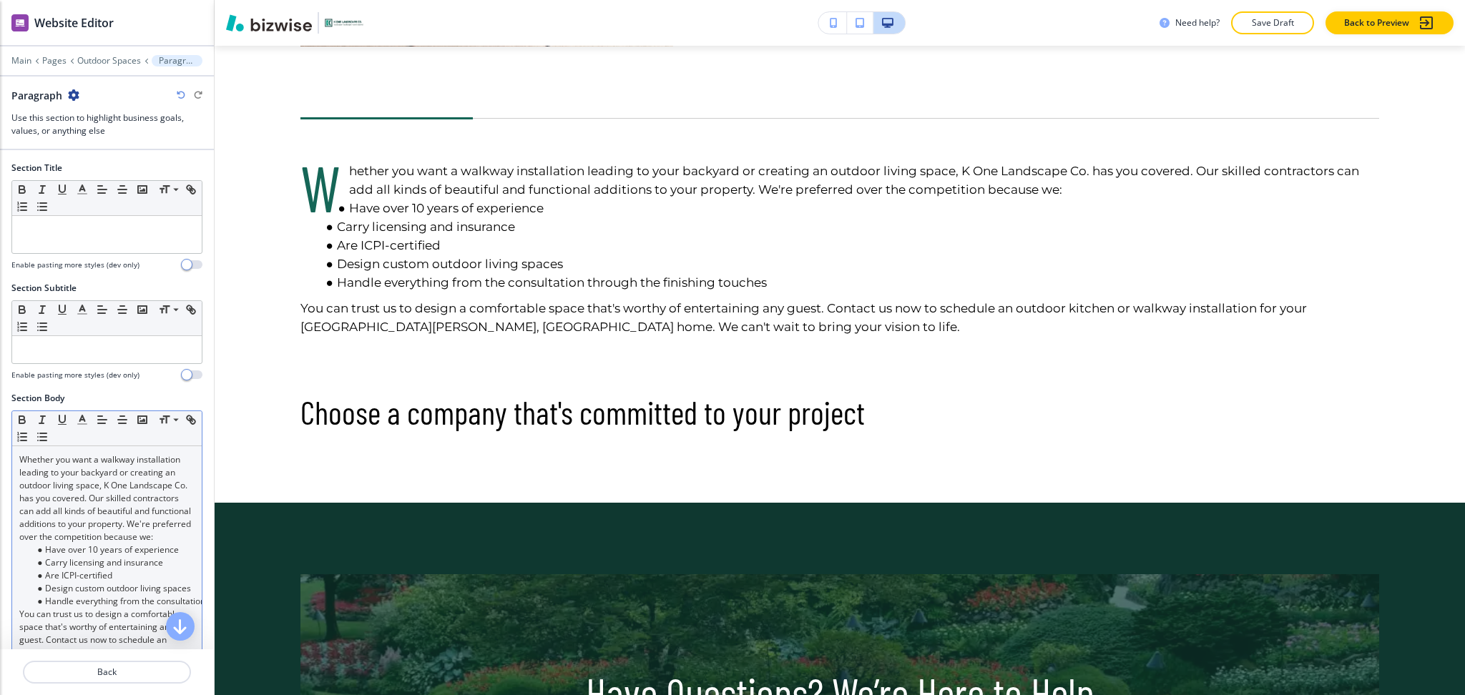
click at [90, 557] on li "Have over 10 years of experience" at bounding box center [113, 550] width 162 height 13
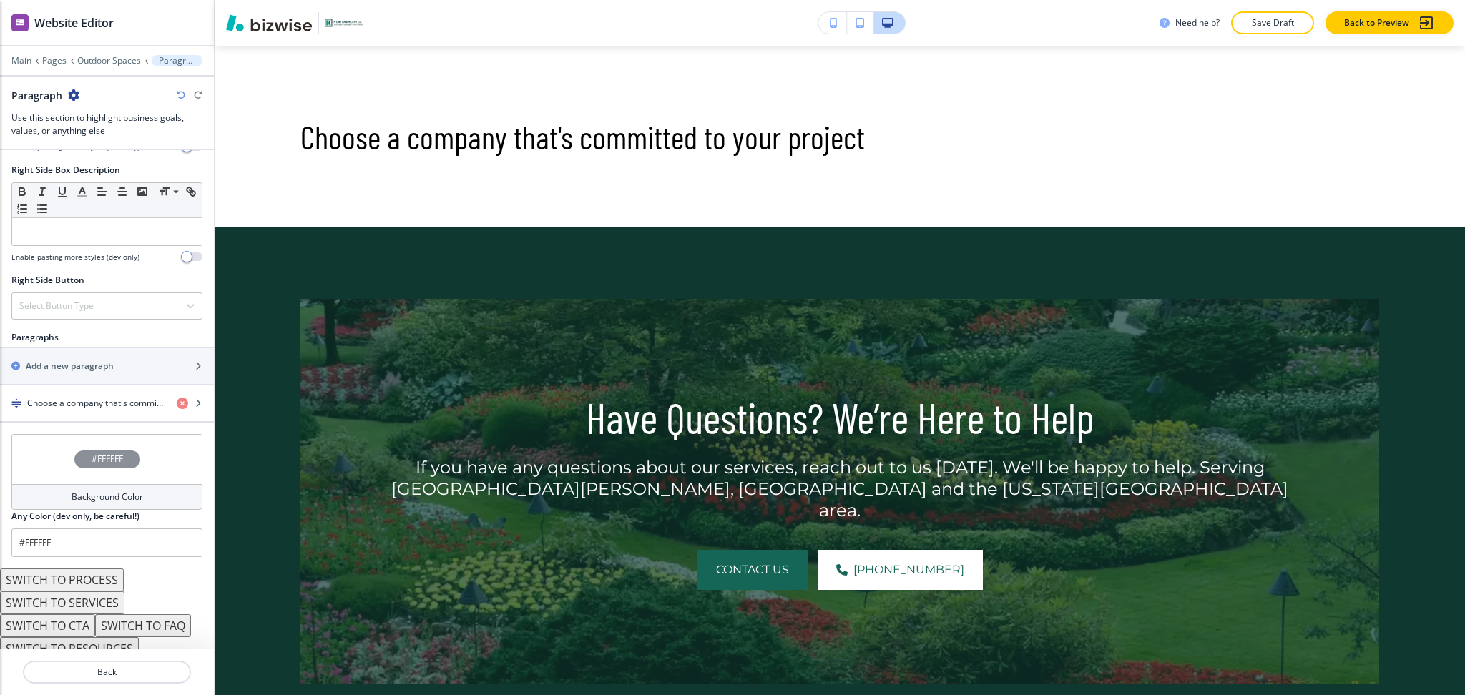
scroll to position [699, 0]
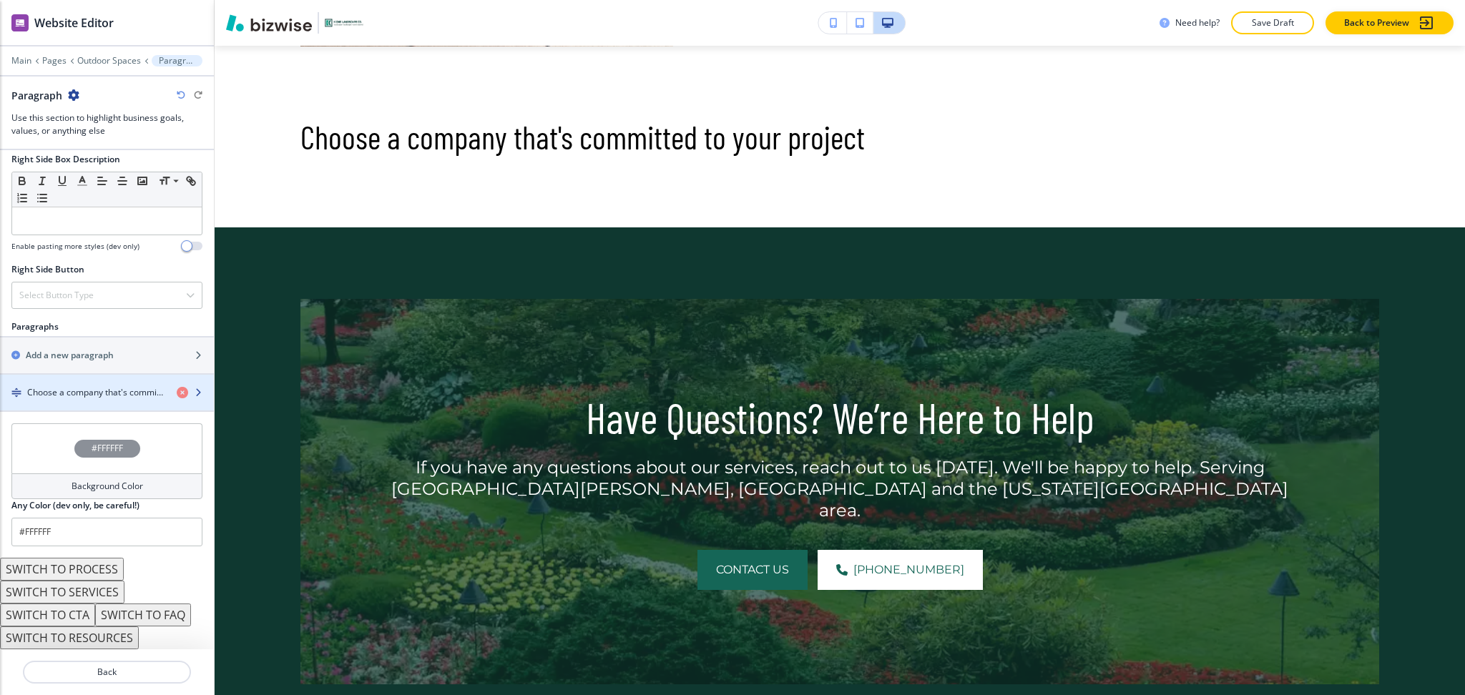
click at [81, 384] on div "button" at bounding box center [107, 380] width 214 height 11
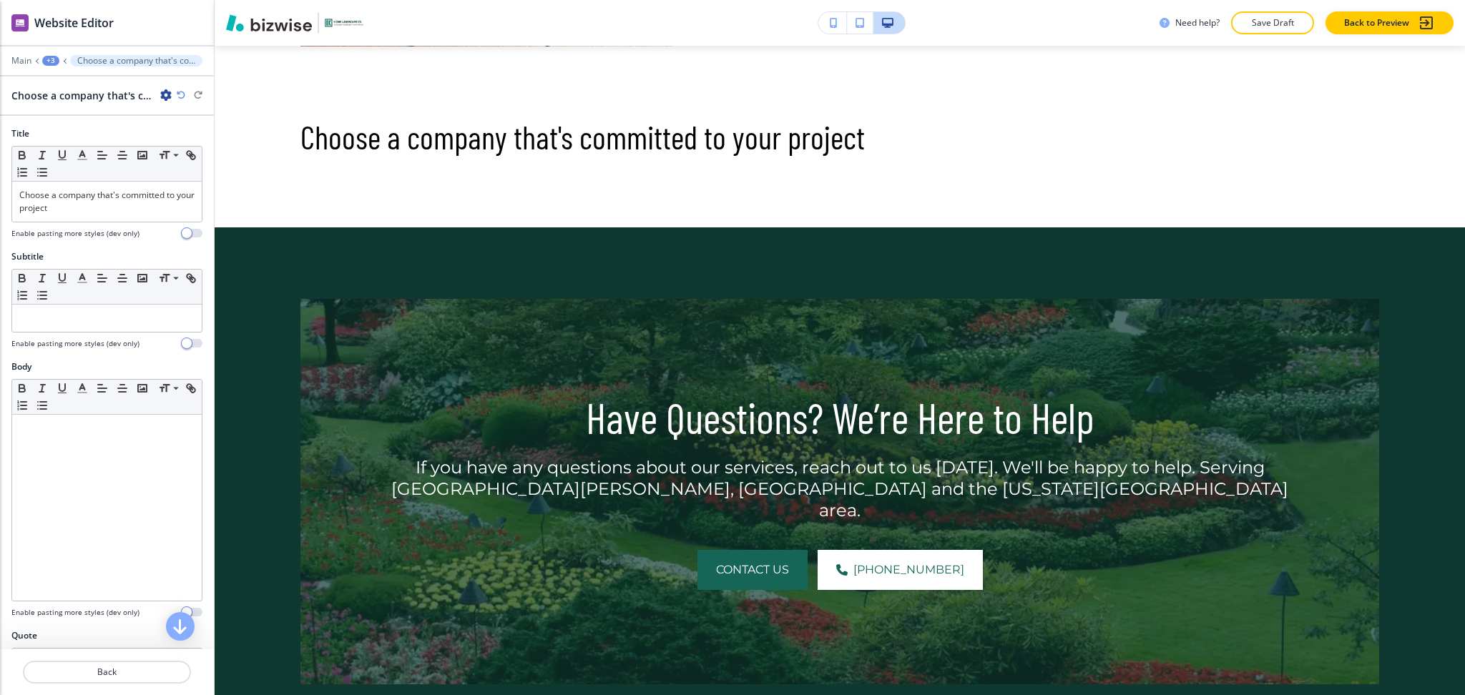
scroll to position [1384, 0]
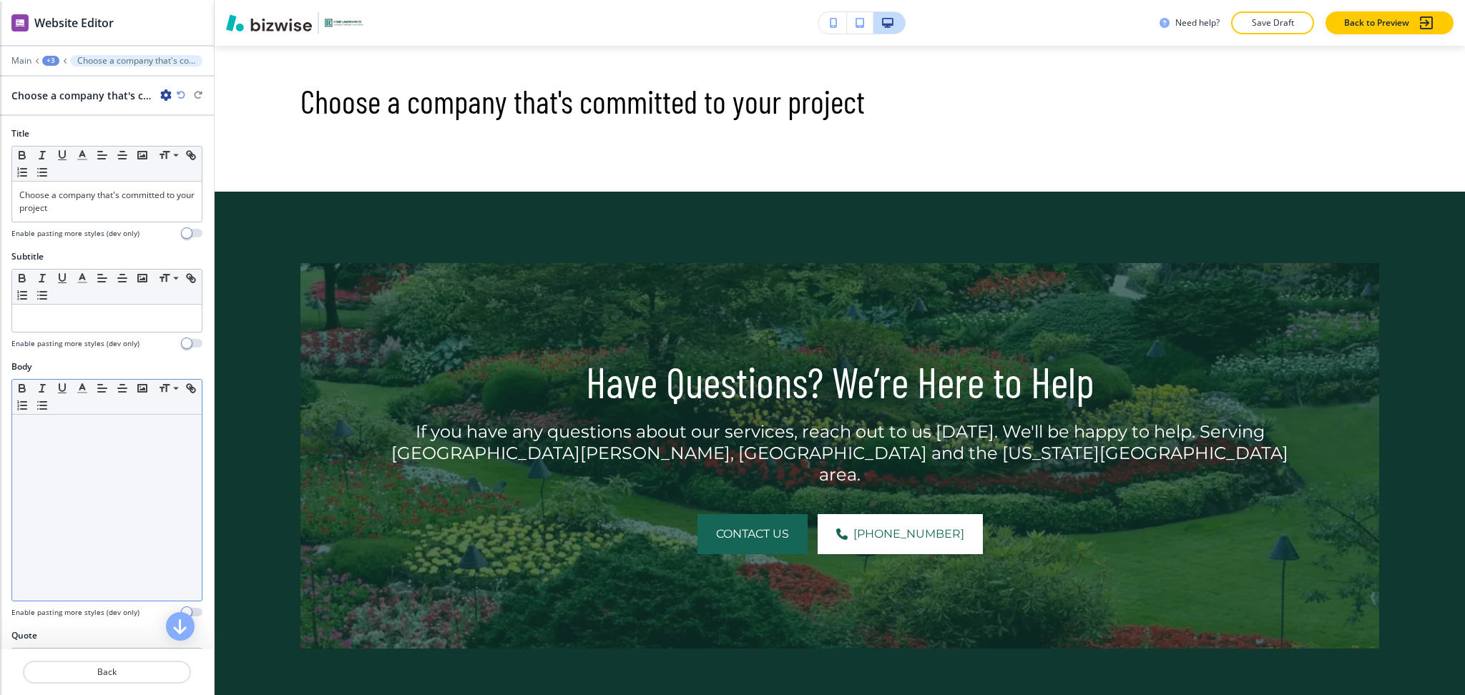
click at [97, 482] on div at bounding box center [107, 508] width 190 height 186
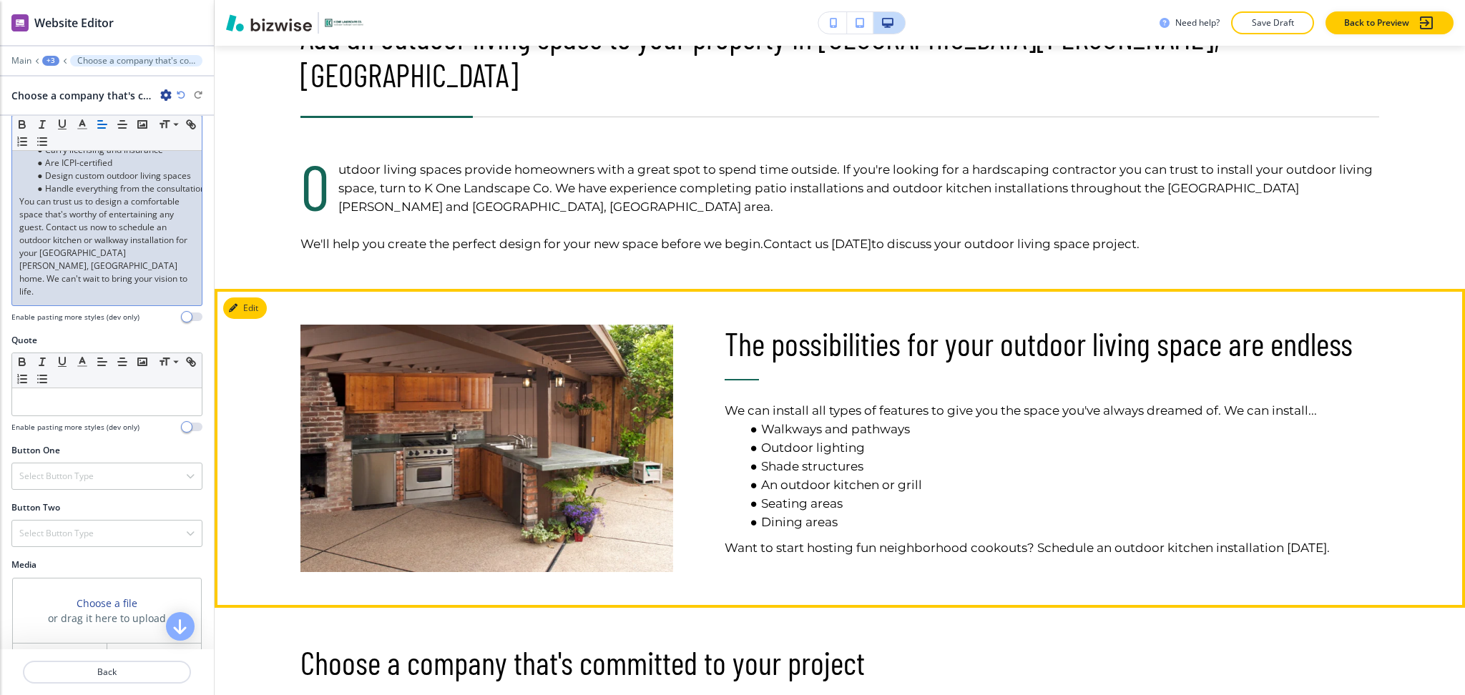
scroll to position [813, 0]
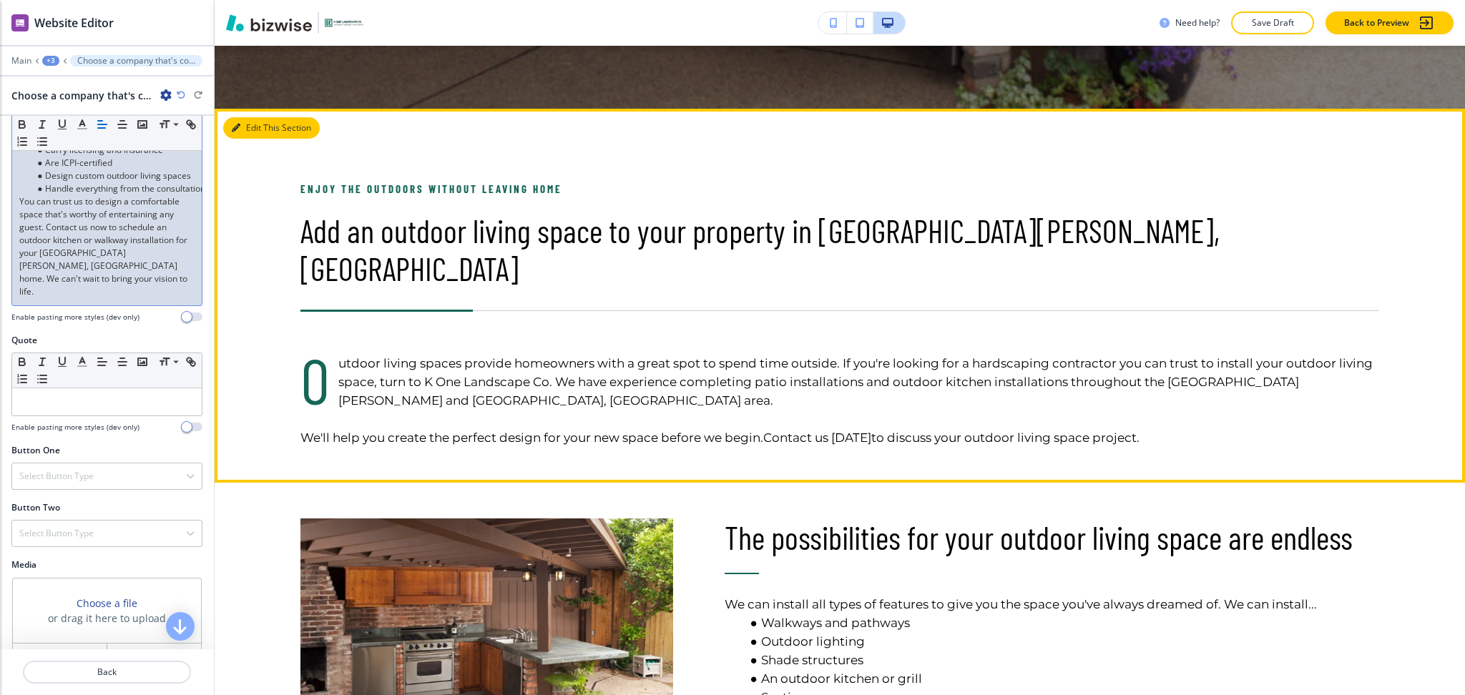
click at [253, 123] on button "Edit This Section" at bounding box center [271, 127] width 97 height 21
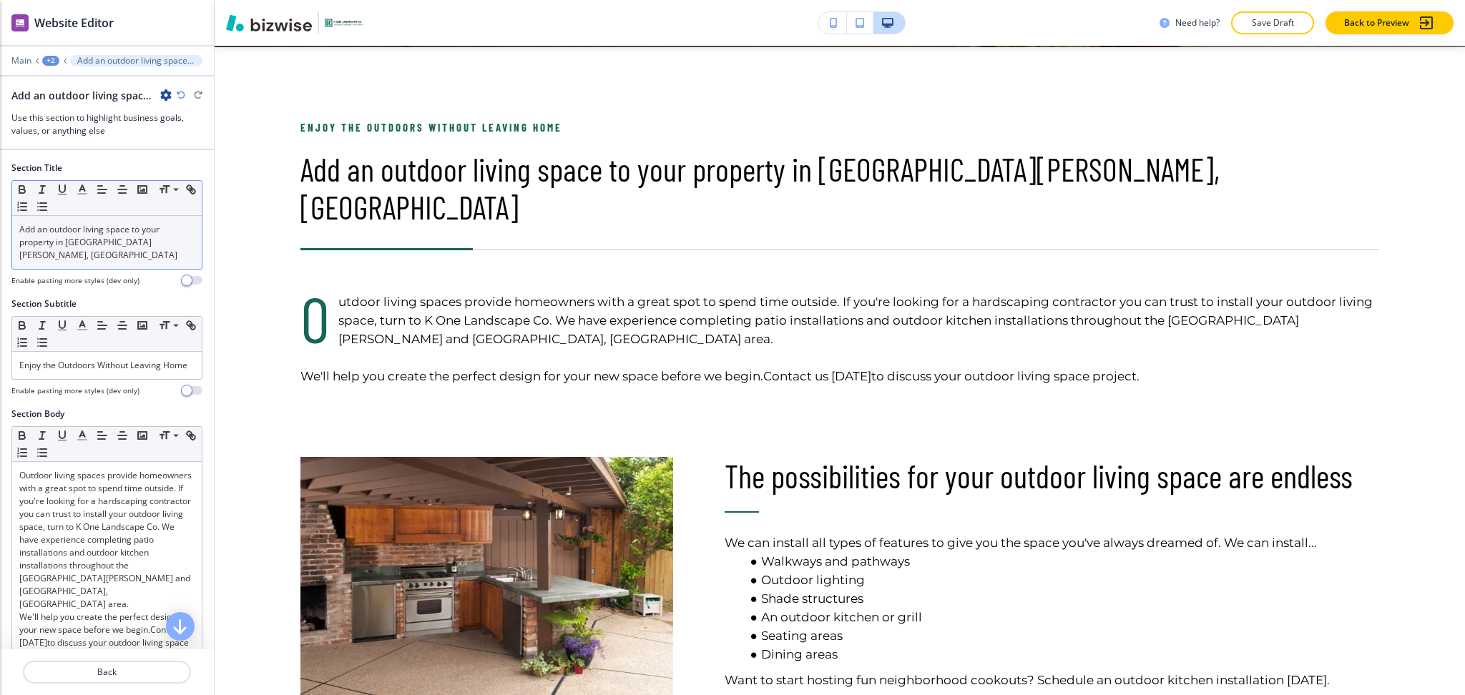
scroll to position [691, 0]
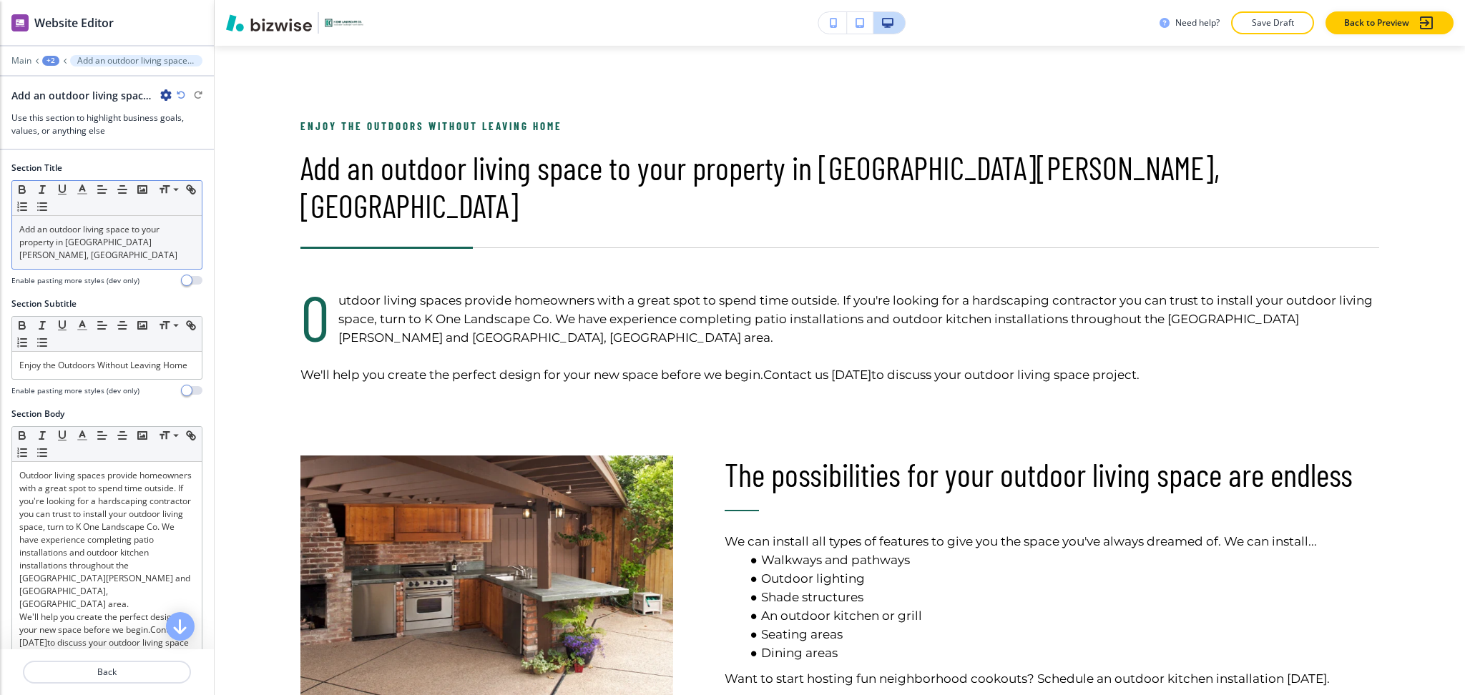
click at [121, 248] on p "Add an outdoor living space to your property in [GEOGRAPHIC_DATA][PERSON_NAME],…" at bounding box center [106, 242] width 175 height 39
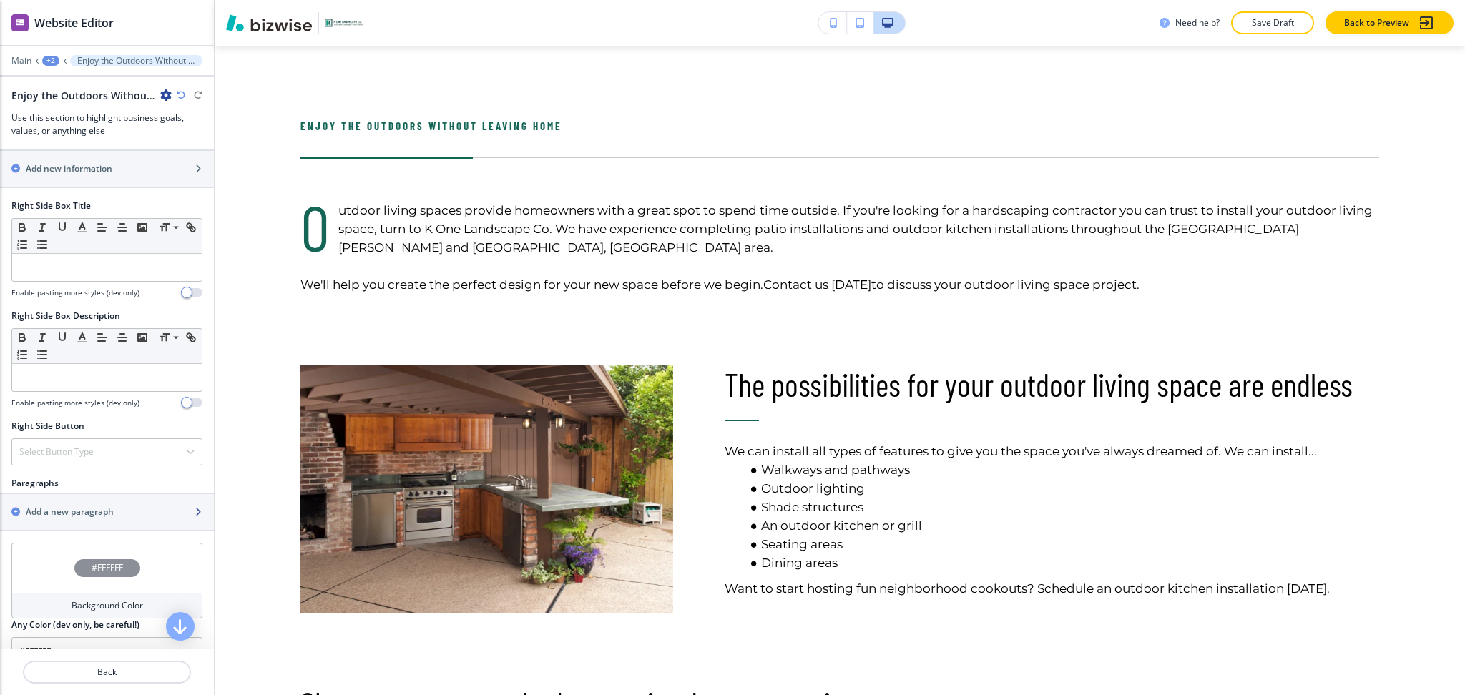
scroll to position [683, 0]
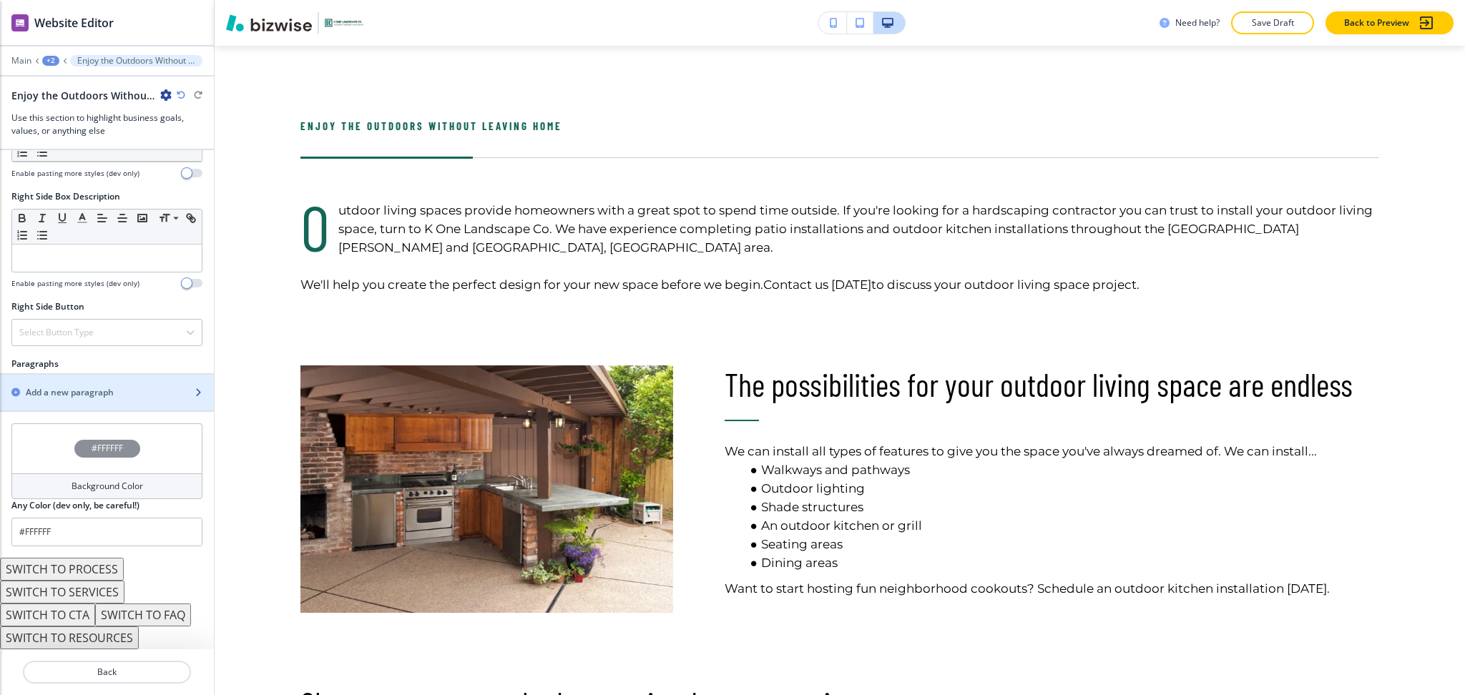
click at [67, 404] on div "button" at bounding box center [107, 404] width 214 height 11
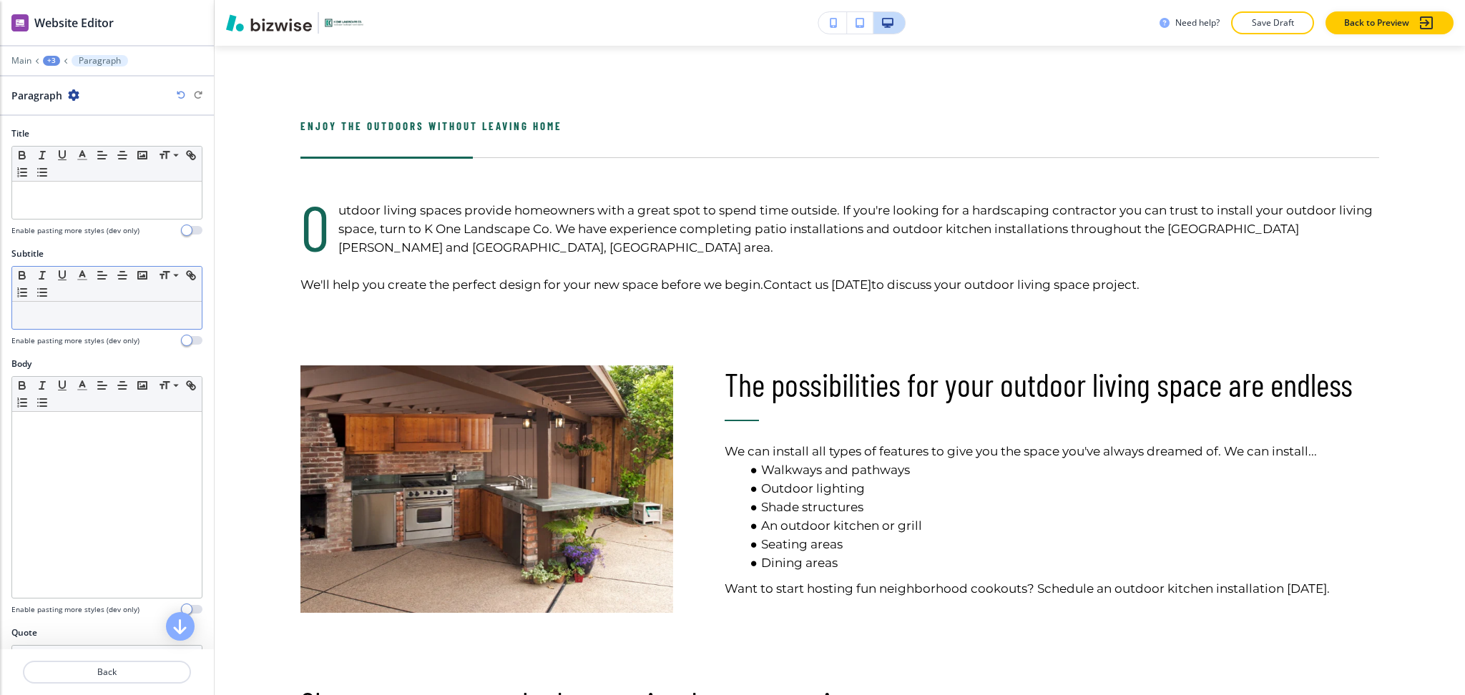
click at [92, 311] on p at bounding box center [106, 315] width 175 height 13
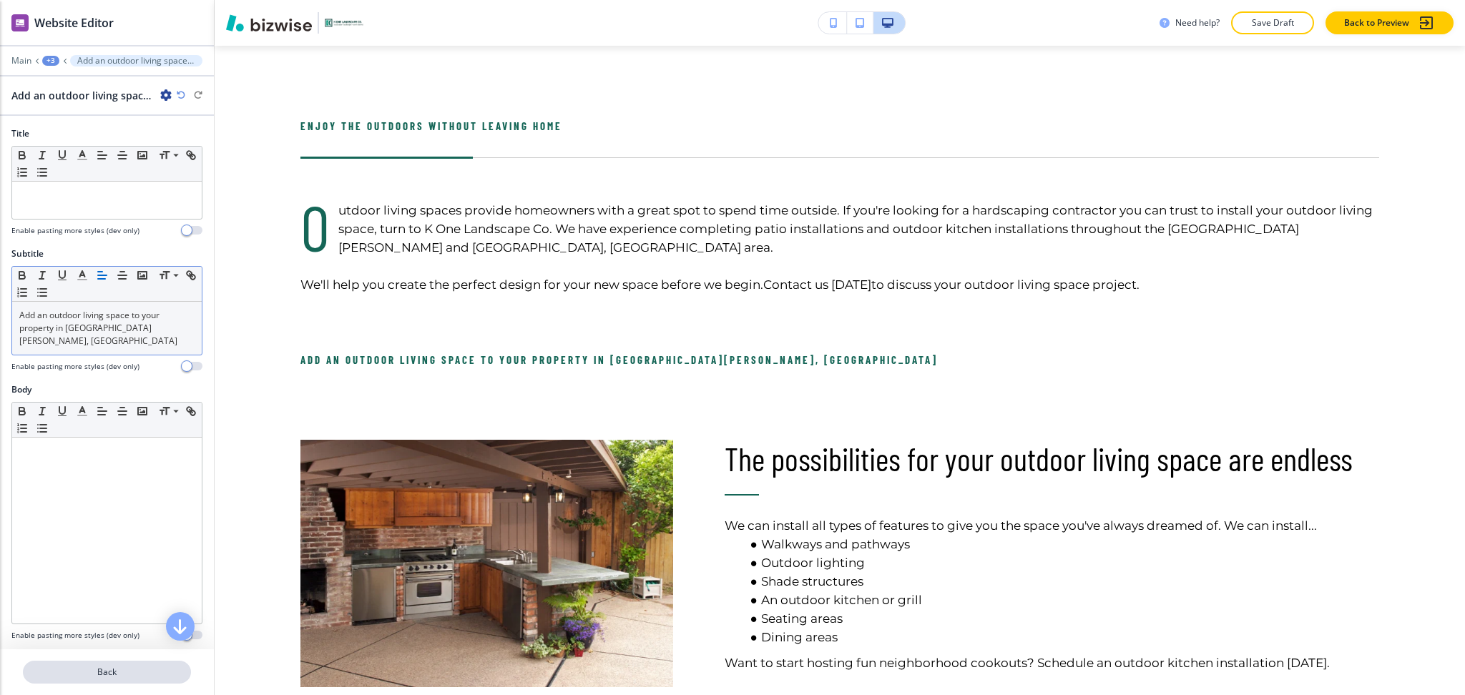
click at [109, 674] on p "Back" at bounding box center [106, 672] width 165 height 13
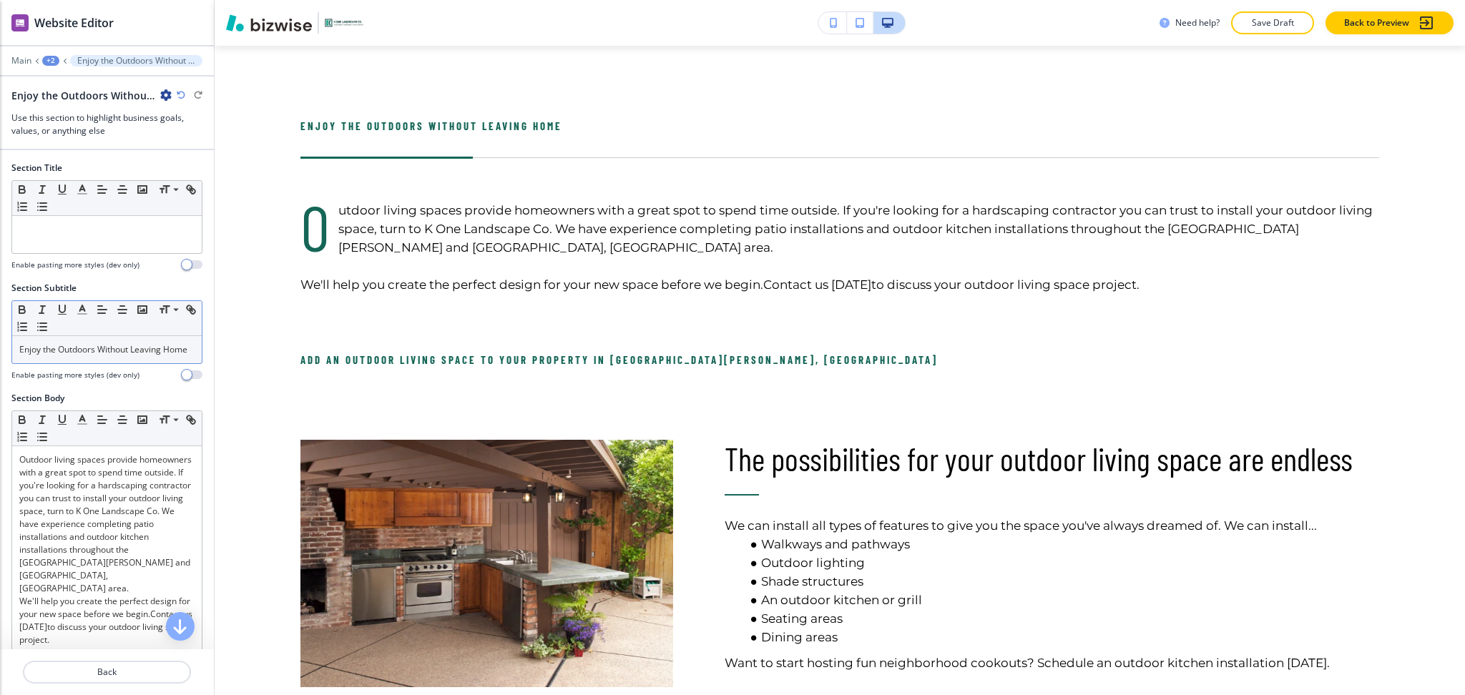
click at [93, 353] on p "Enjoy the Outdoors Without Leaving Home" at bounding box center [106, 349] width 175 height 13
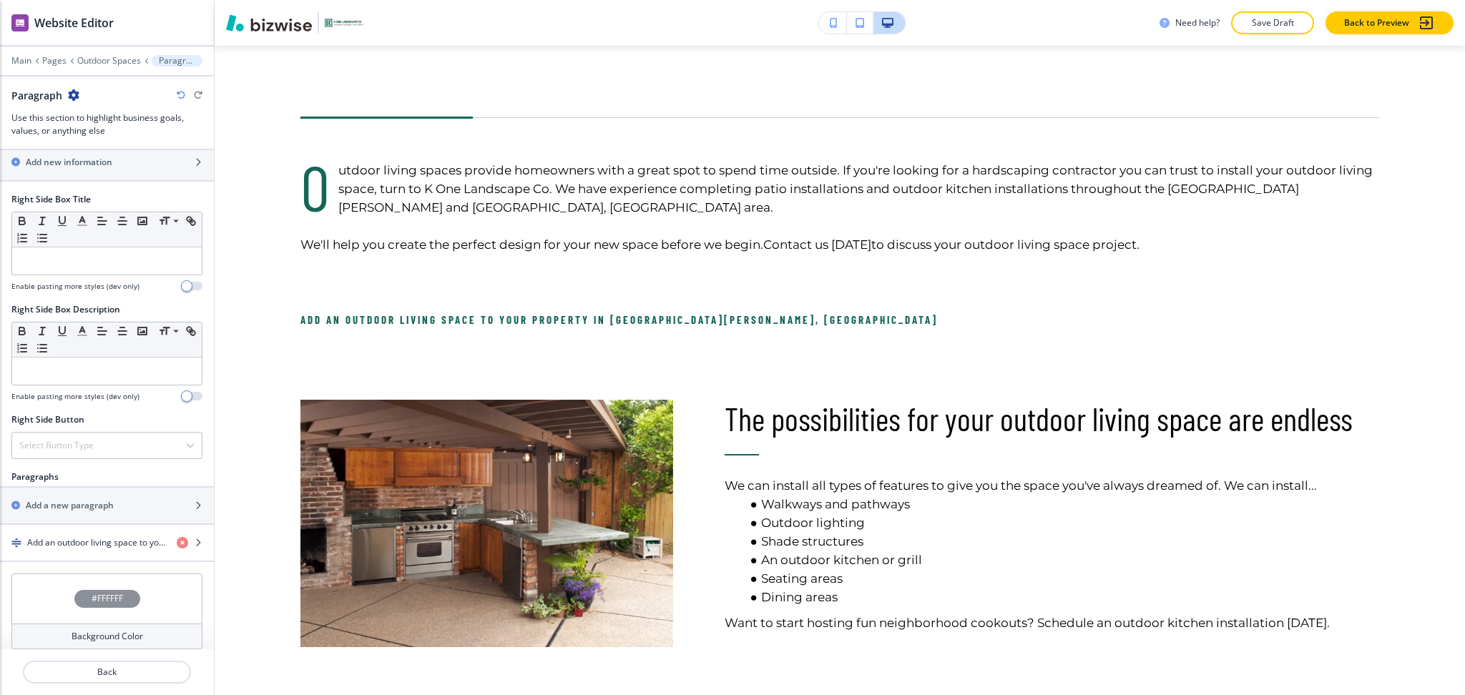
scroll to position [707, 0]
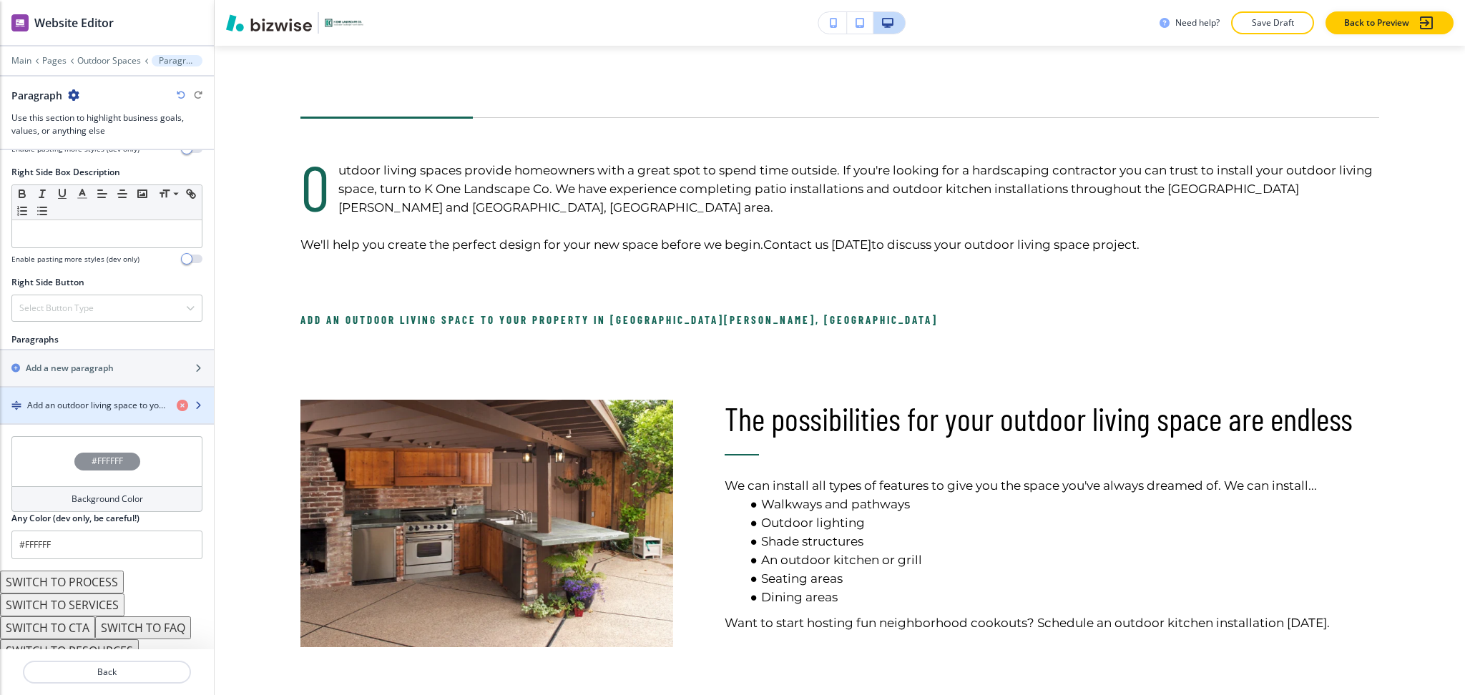
click at [81, 399] on h4 "Add an outdoor living space to your property in [GEOGRAPHIC_DATA][PERSON_NAME],…" at bounding box center [96, 405] width 138 height 13
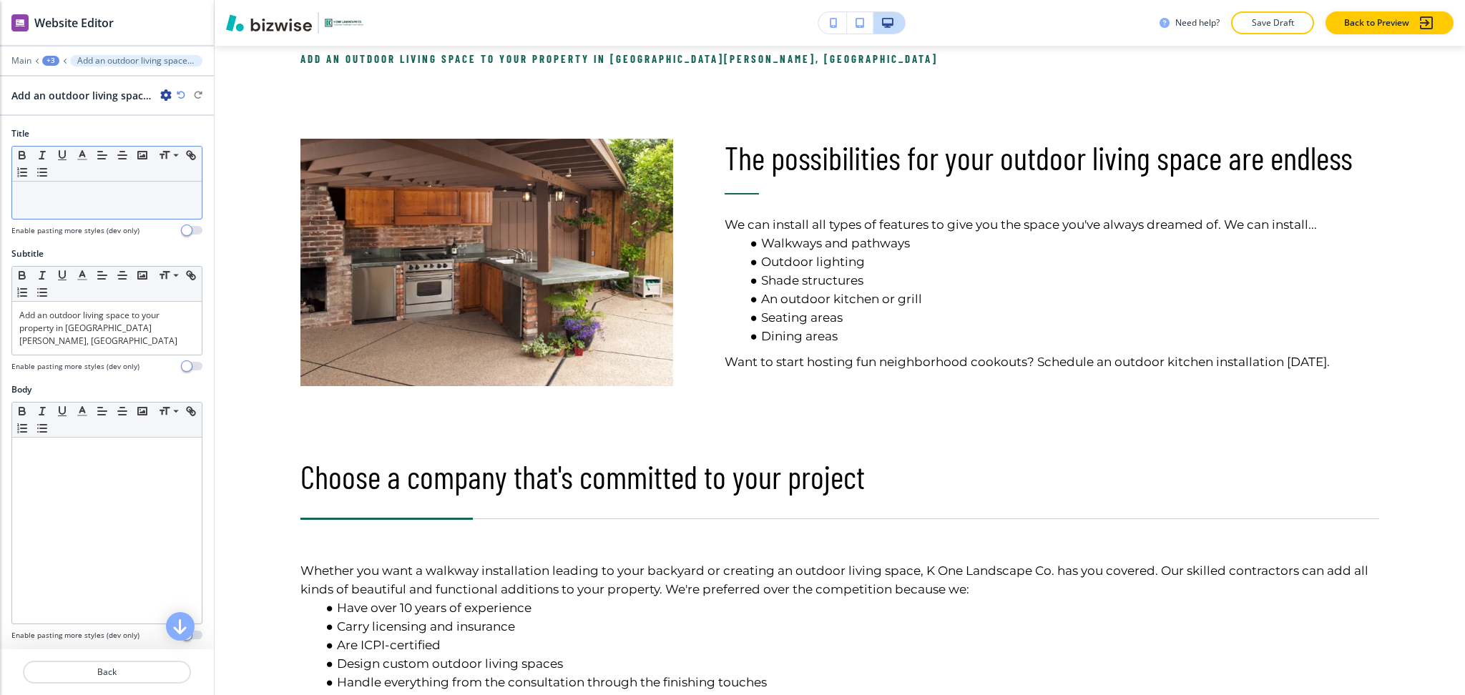
scroll to position [956, 0]
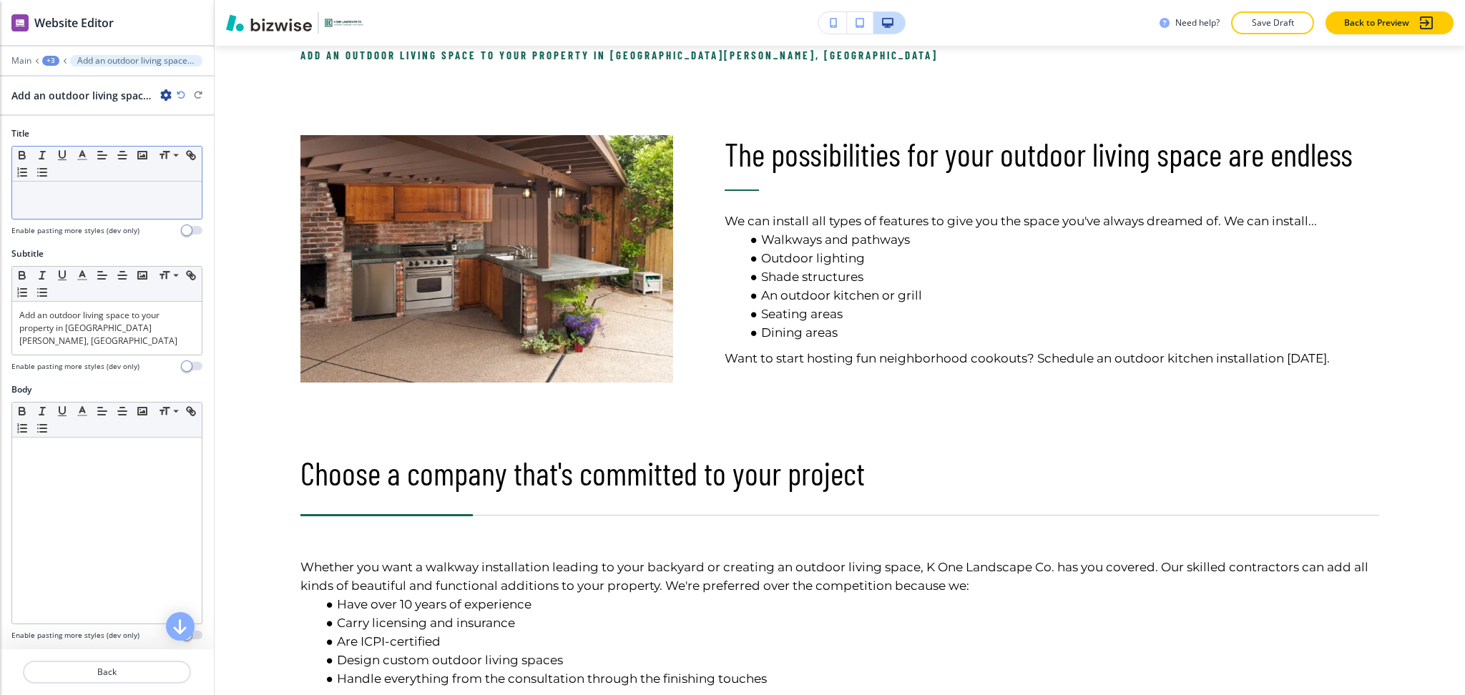
click at [59, 197] on p at bounding box center [106, 195] width 175 height 13
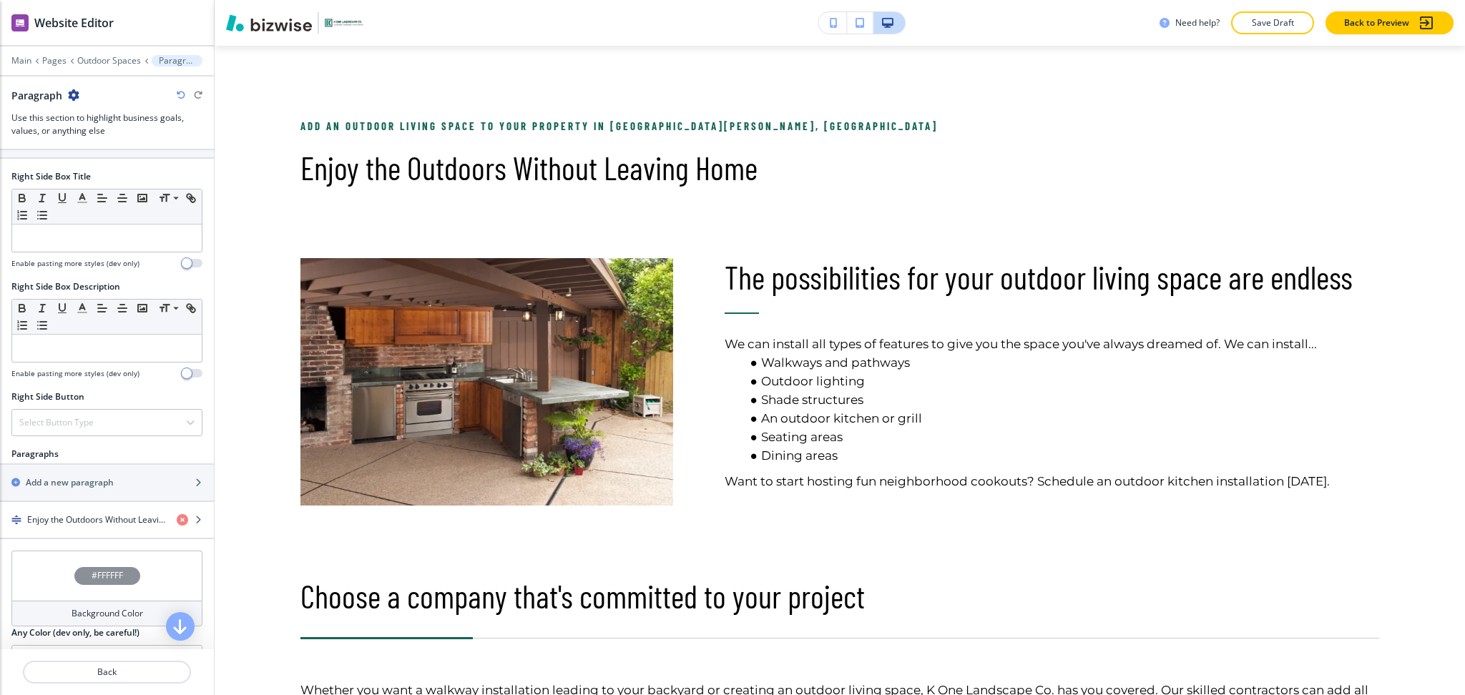
scroll to position [572, 0]
click at [88, 514] on h4 "Enjoy the Outdoors Without Leaving Home" at bounding box center [96, 518] width 138 height 13
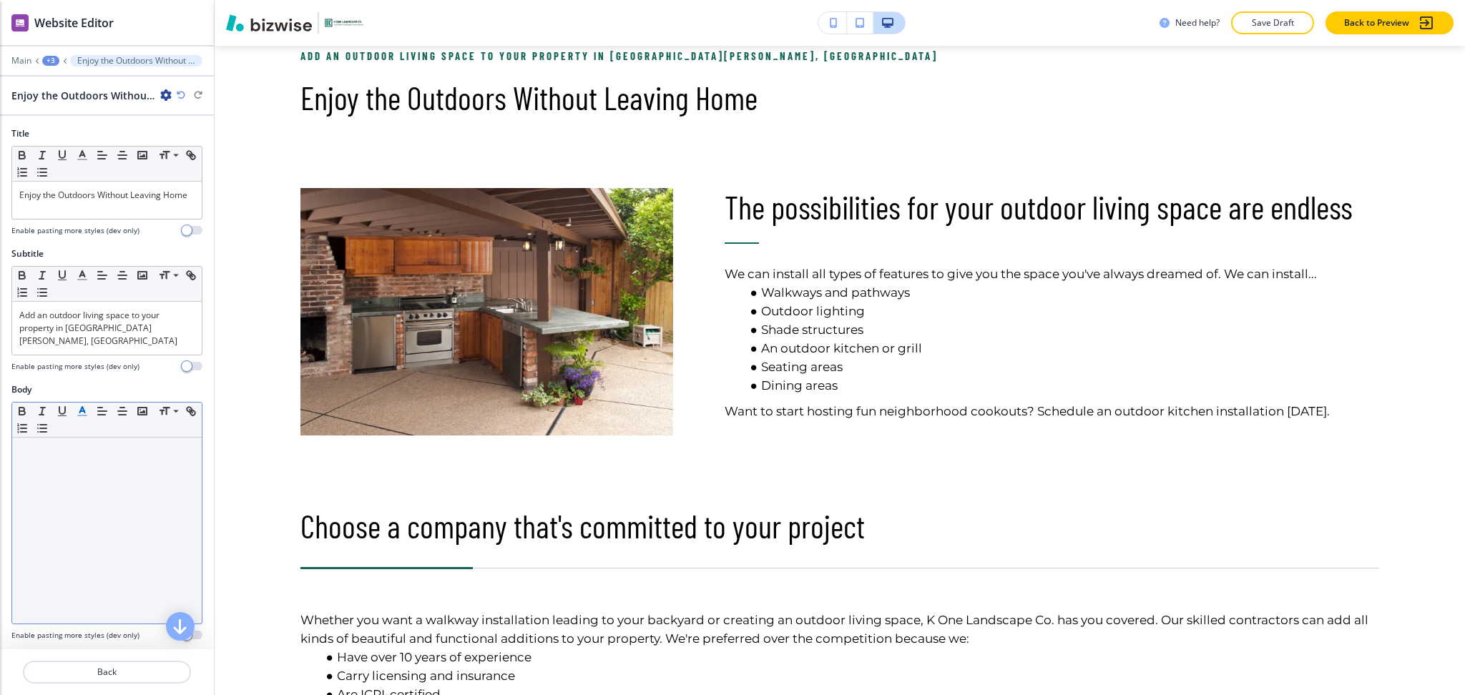
scroll to position [762, 0]
click at [95, 445] on p at bounding box center [106, 451] width 175 height 13
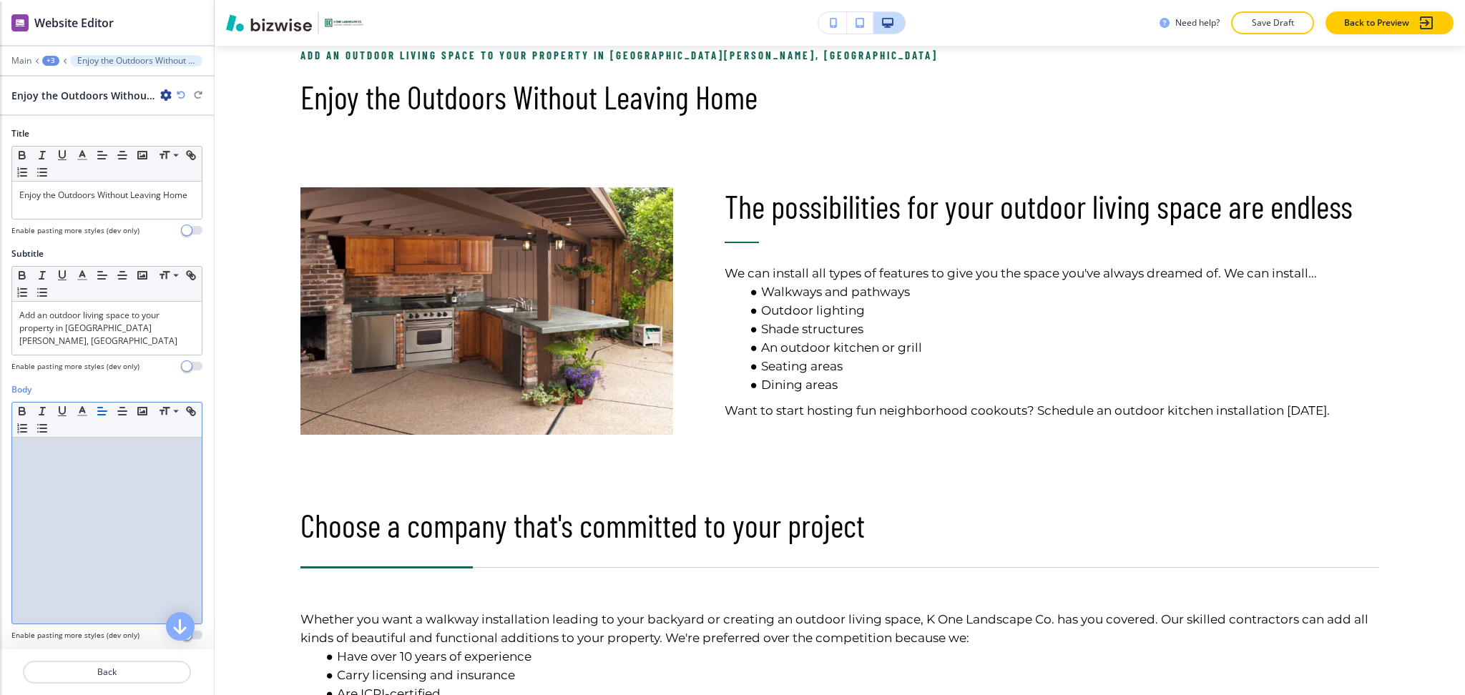
scroll to position [0, 0]
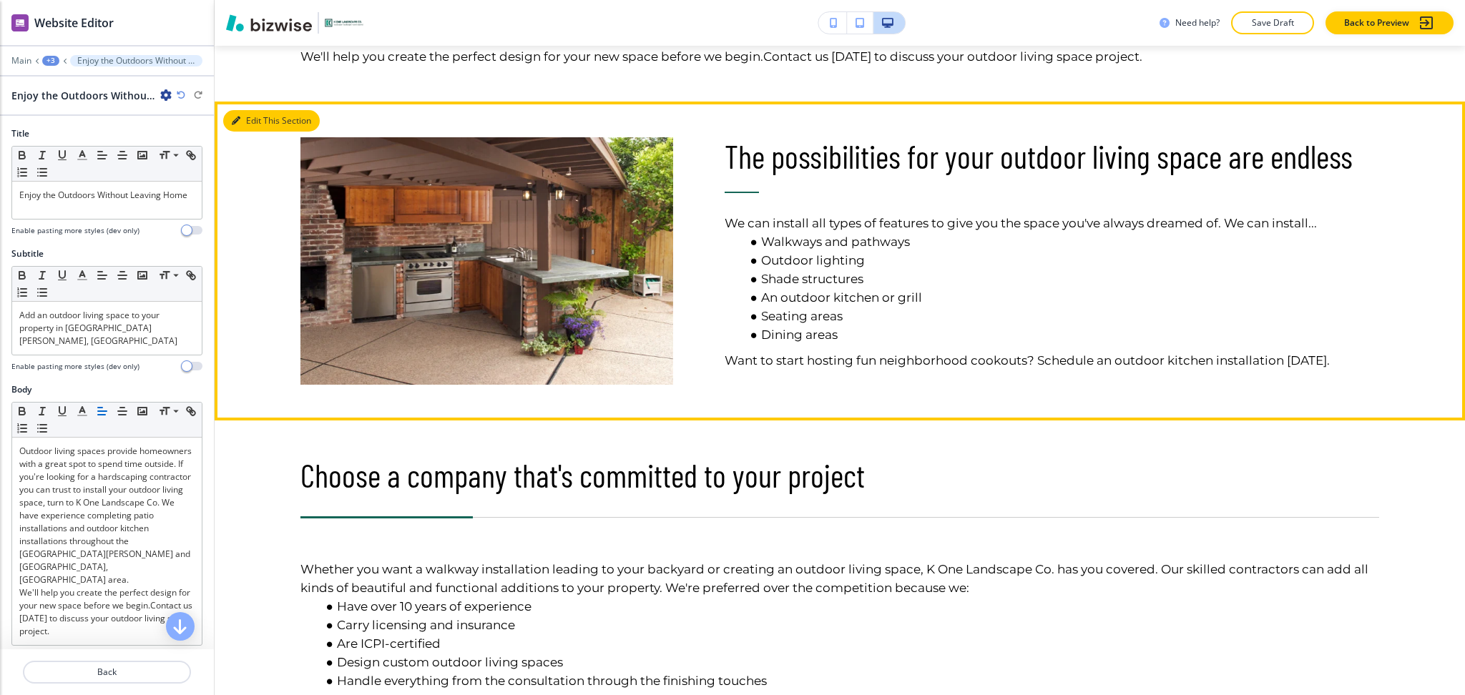
click at [256, 110] on button "Edit This Section" at bounding box center [271, 120] width 97 height 21
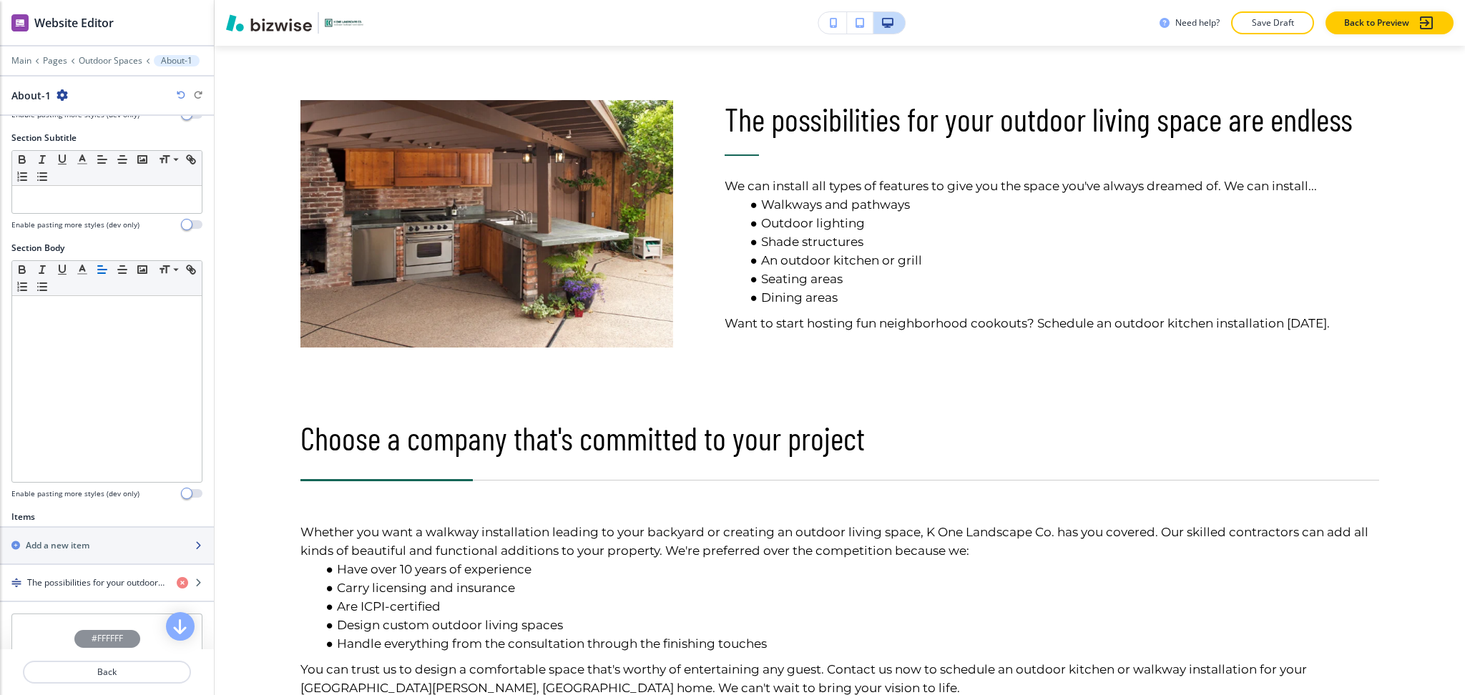
scroll to position [288, 0]
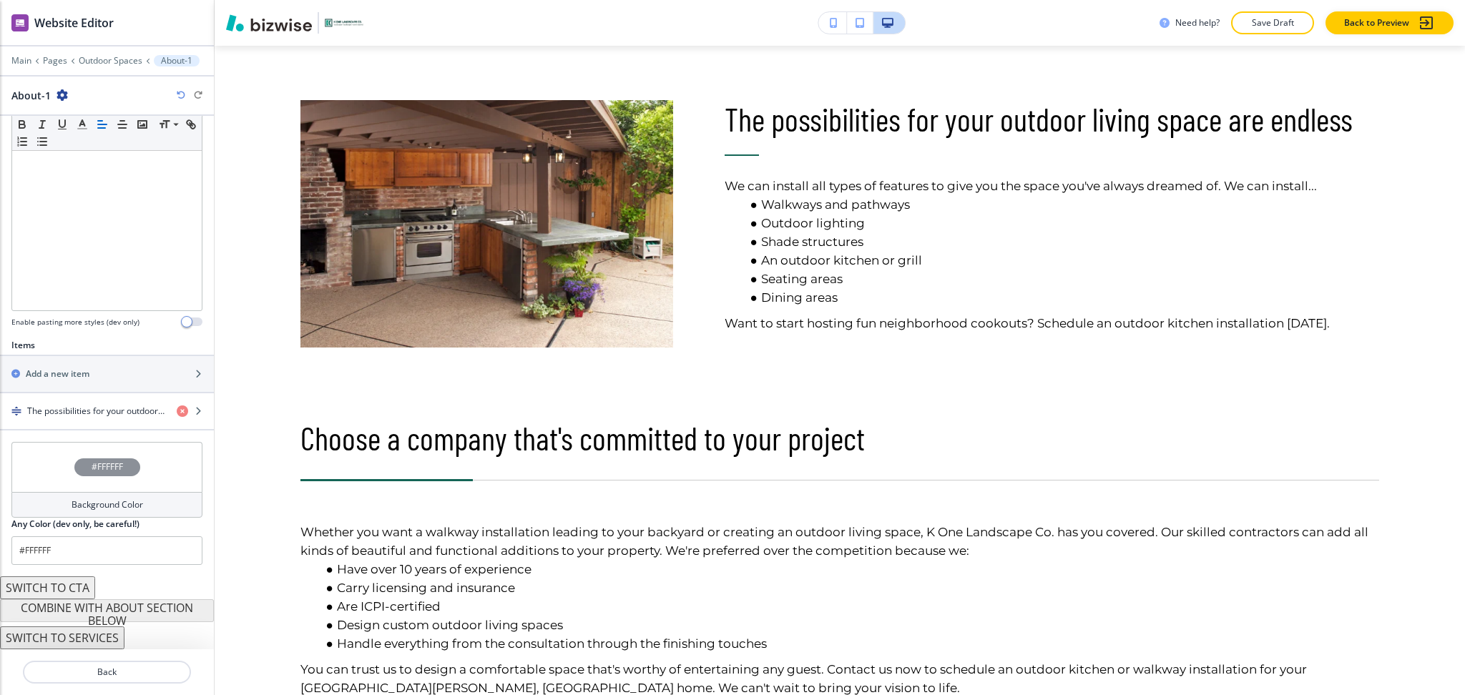
click at [109, 498] on div "Background Color" at bounding box center [106, 505] width 191 height 26
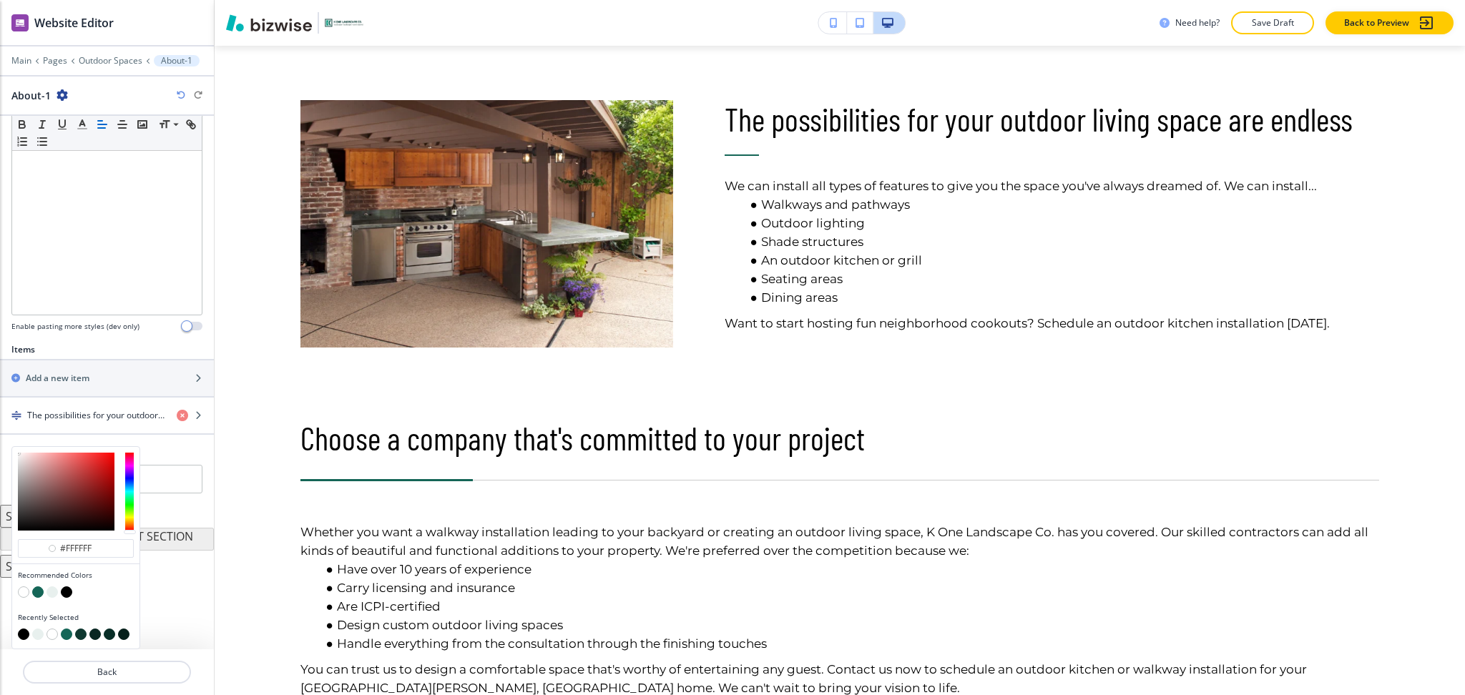
click at [54, 591] on button "button" at bounding box center [52, 592] width 11 height 11
type input "#e8f0ee"
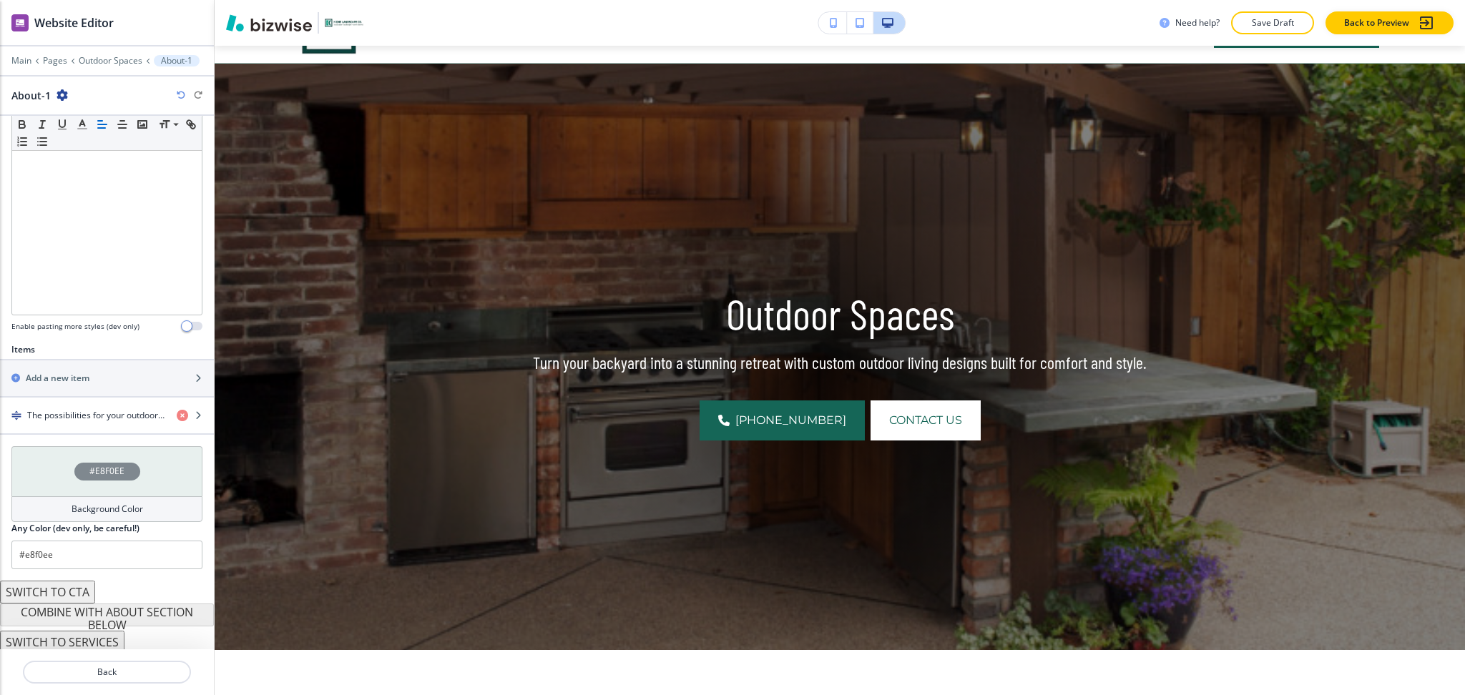
scroll to position [0, 0]
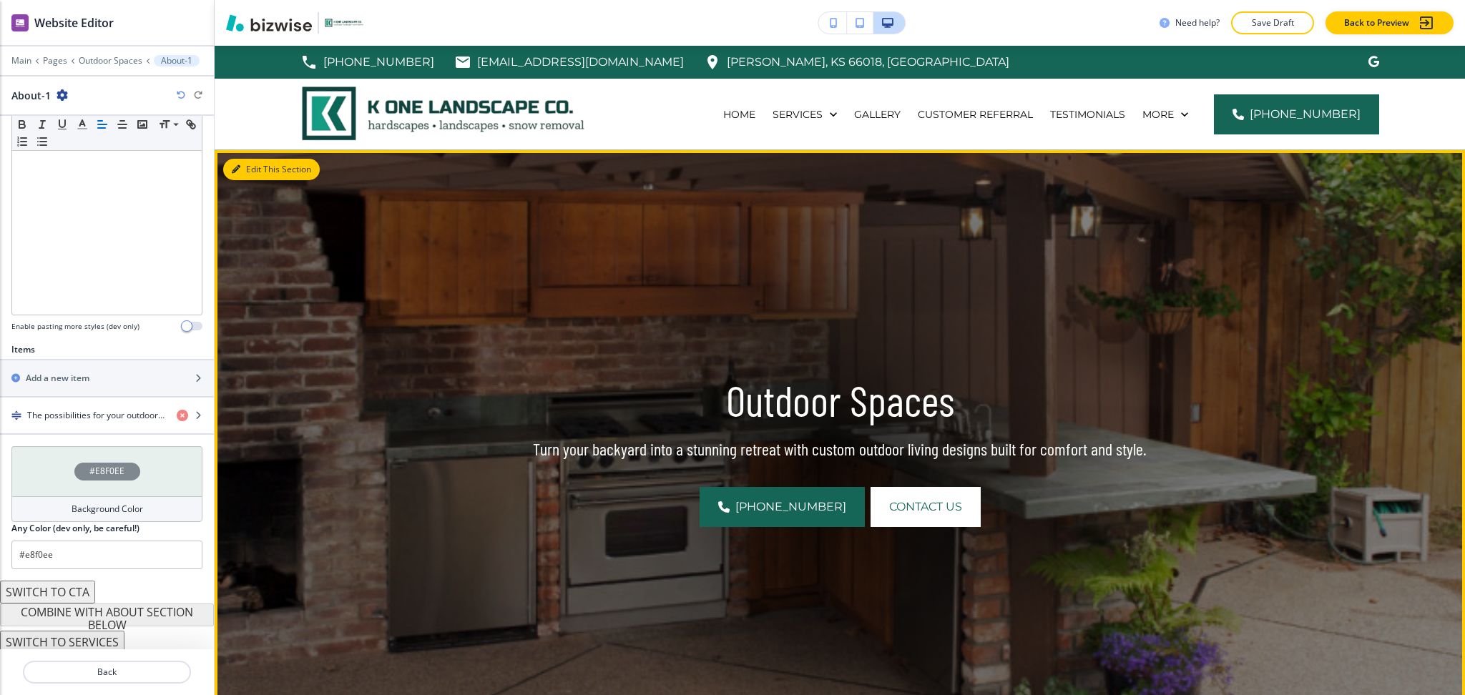
click at [271, 172] on button "Edit This Section" at bounding box center [271, 169] width 97 height 21
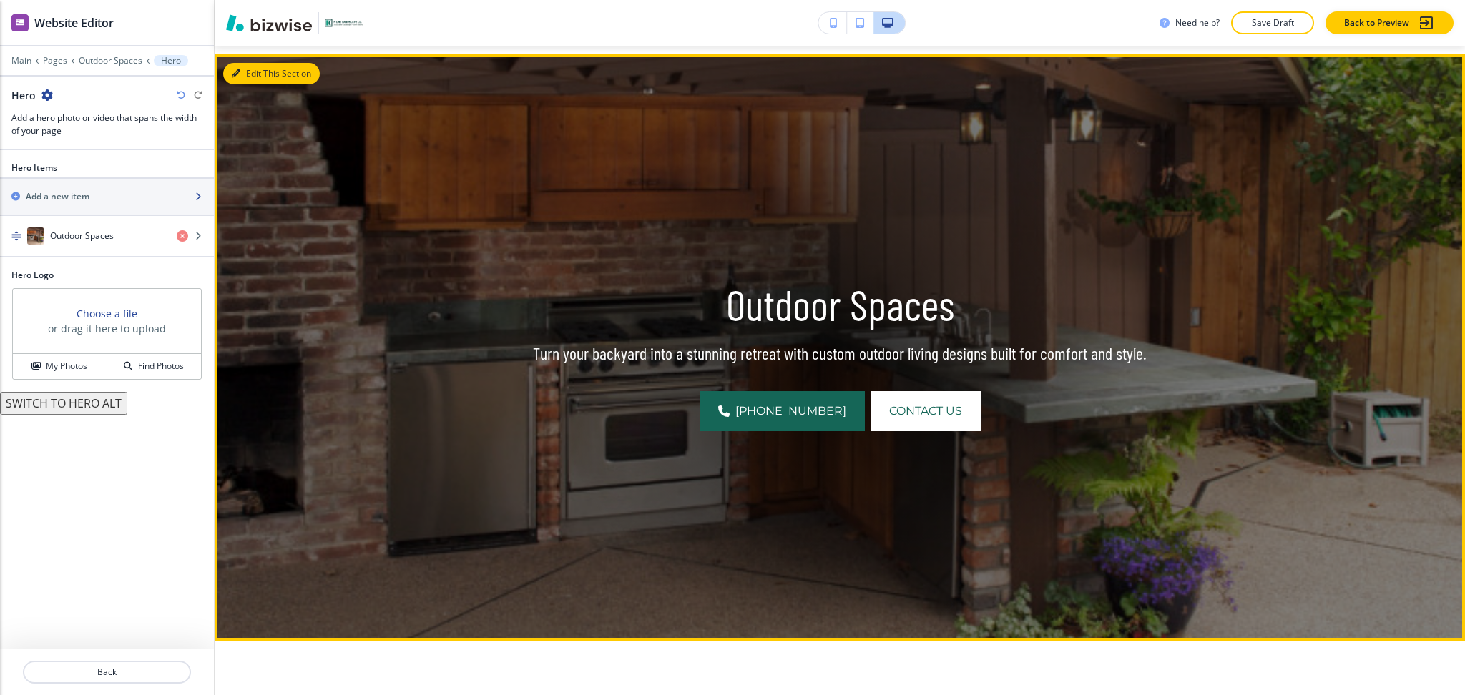
scroll to position [104, 0]
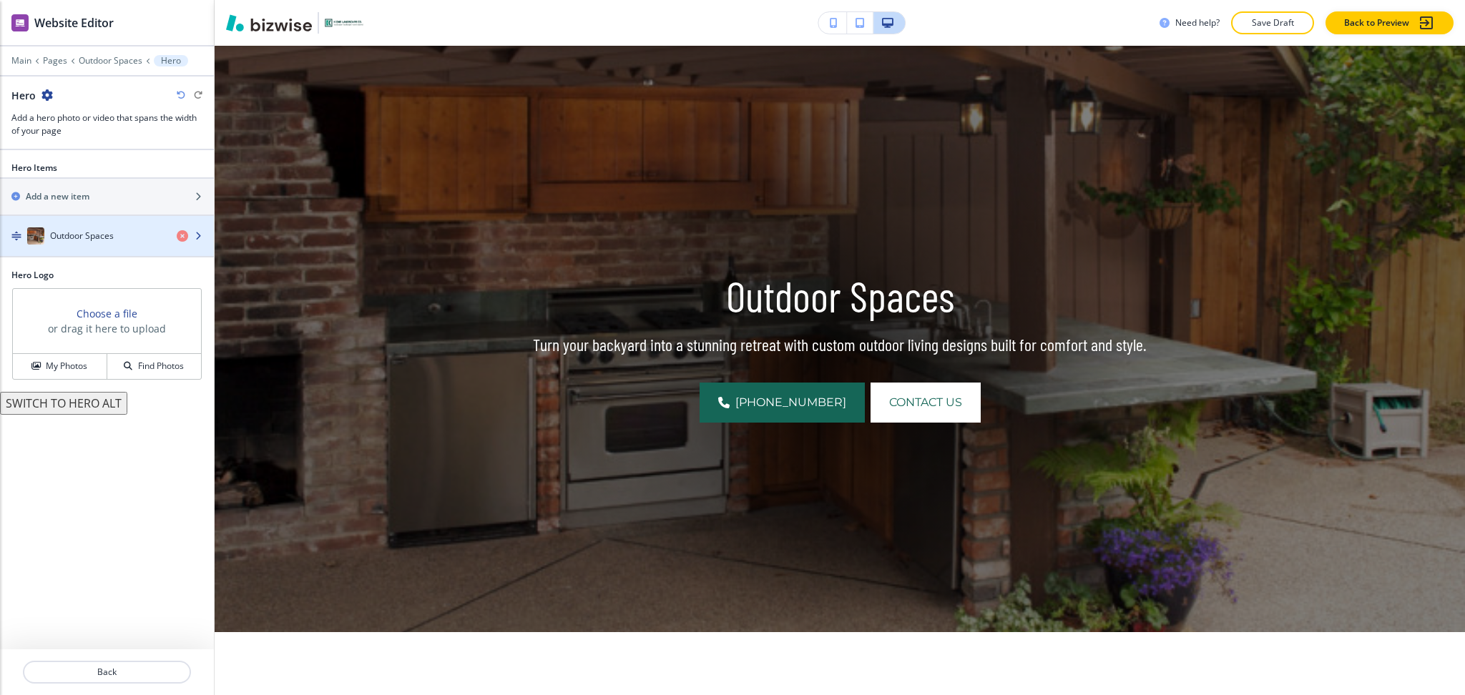
click at [85, 234] on h4 "Outdoor Spaces" at bounding box center [82, 236] width 64 height 13
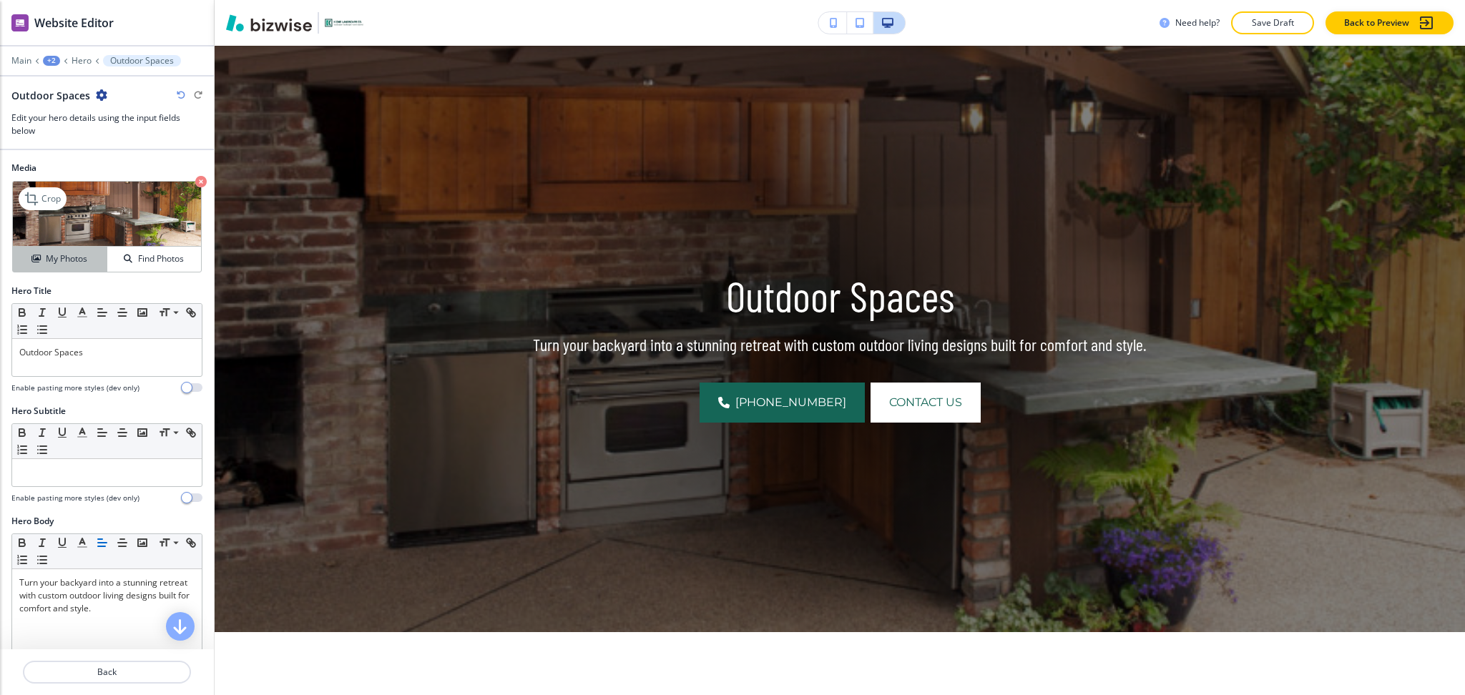
click at [75, 255] on h4 "My Photos" at bounding box center [66, 259] width 41 height 13
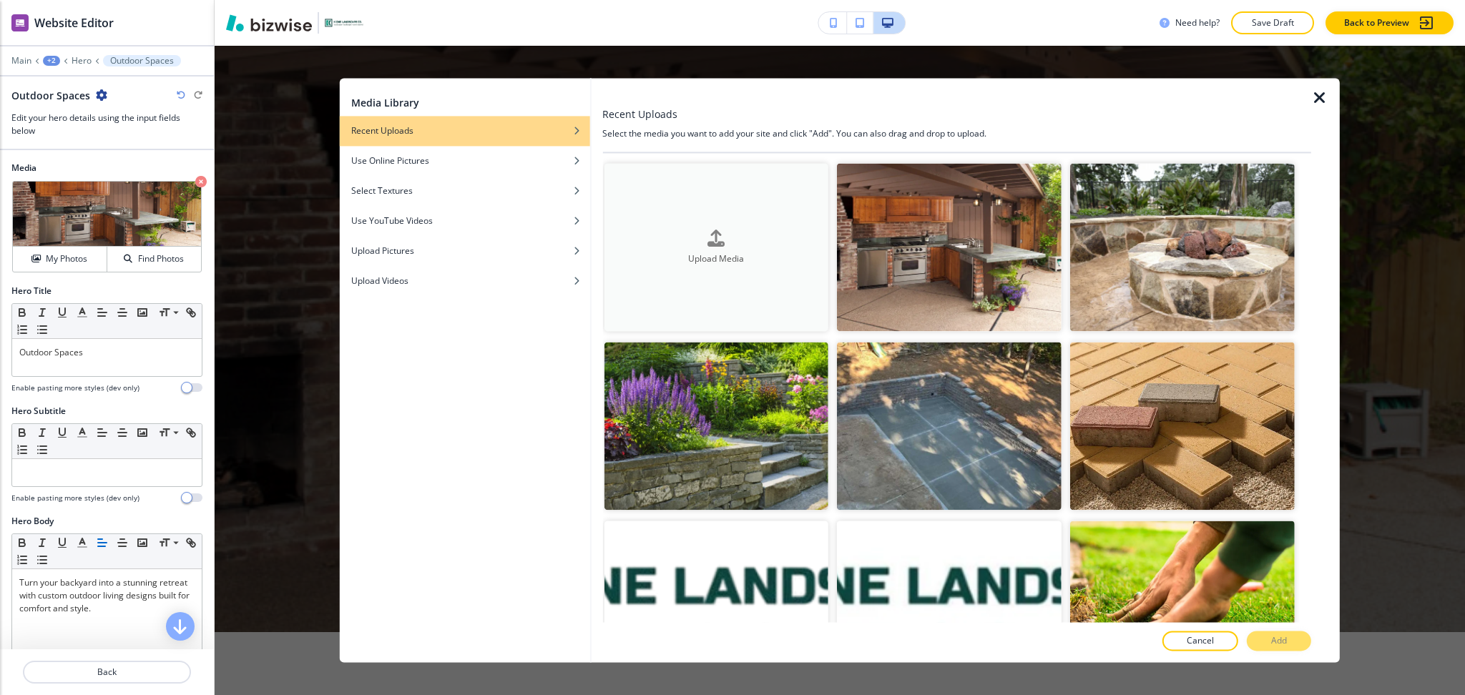
click at [696, 221] on button "Upload Media" at bounding box center [716, 247] width 225 height 168
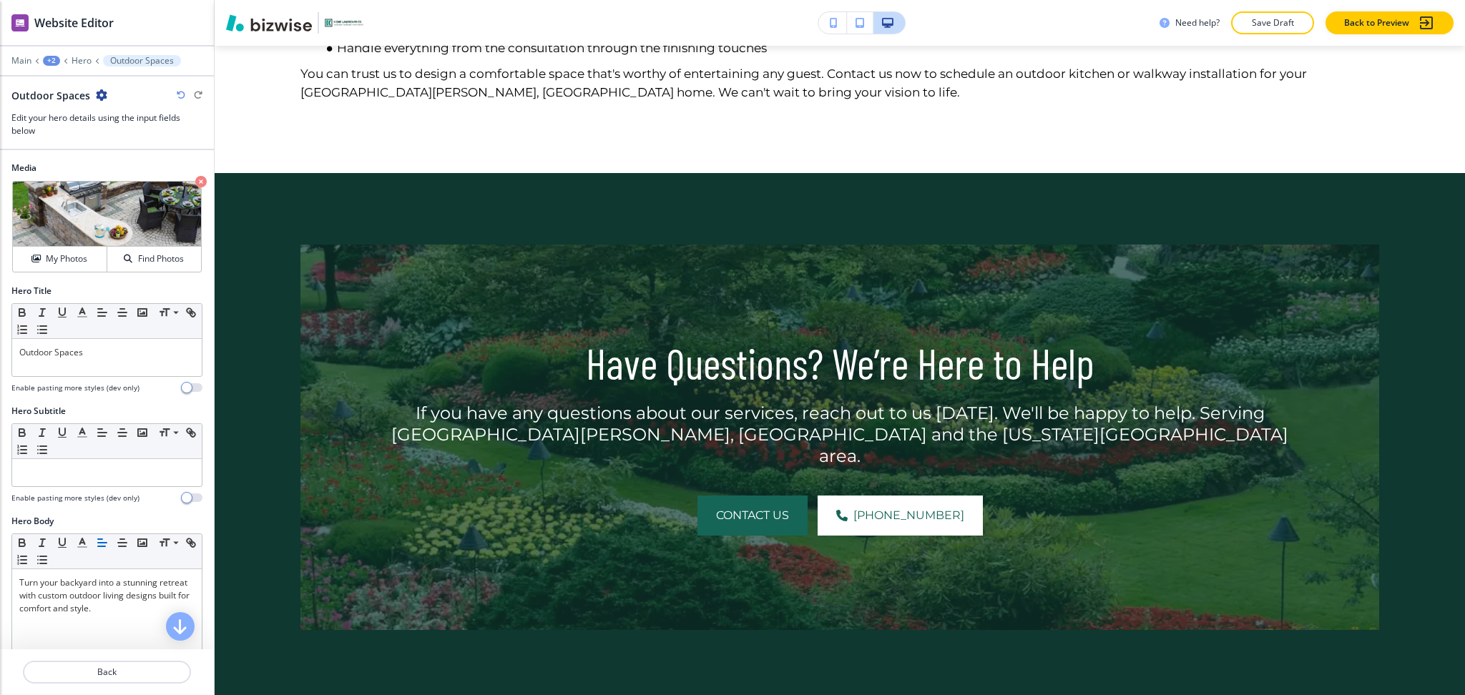
scroll to position [1719, 0]
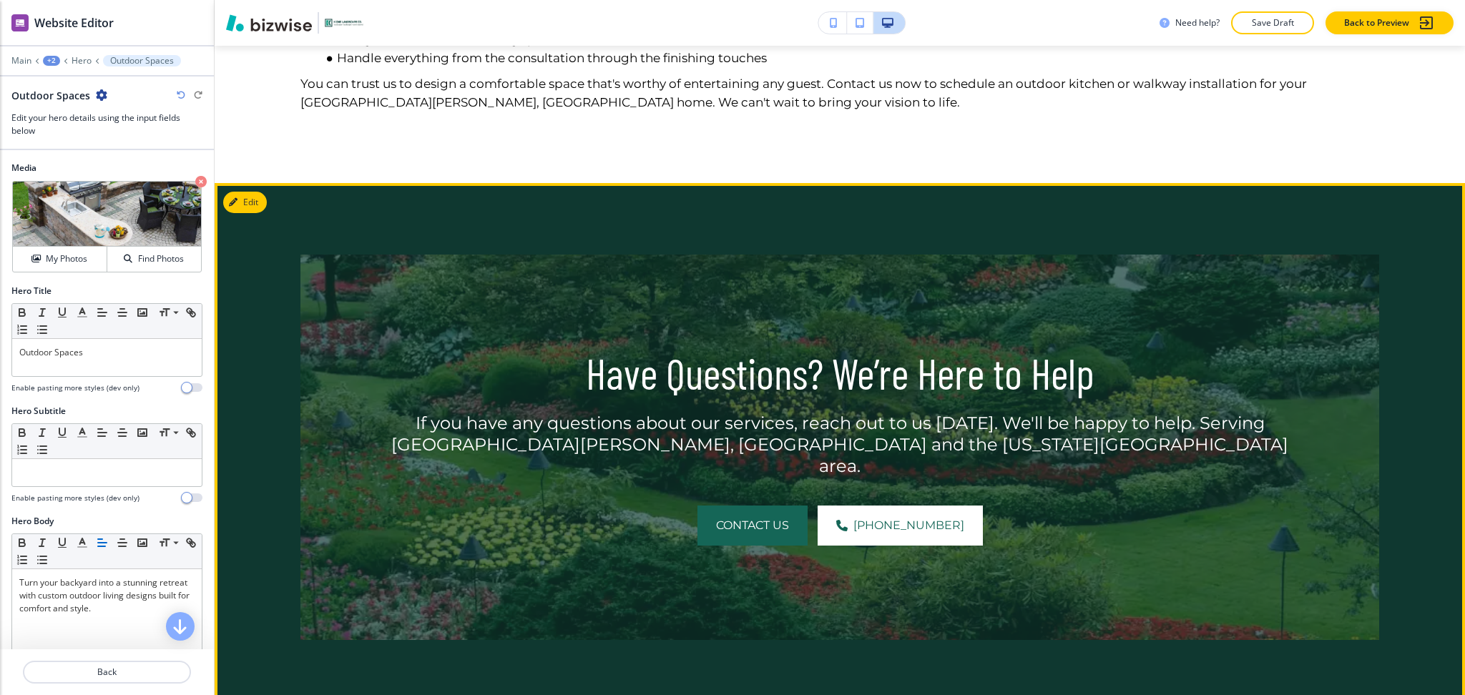
click at [244, 199] on button "Edit" at bounding box center [245, 202] width 44 height 21
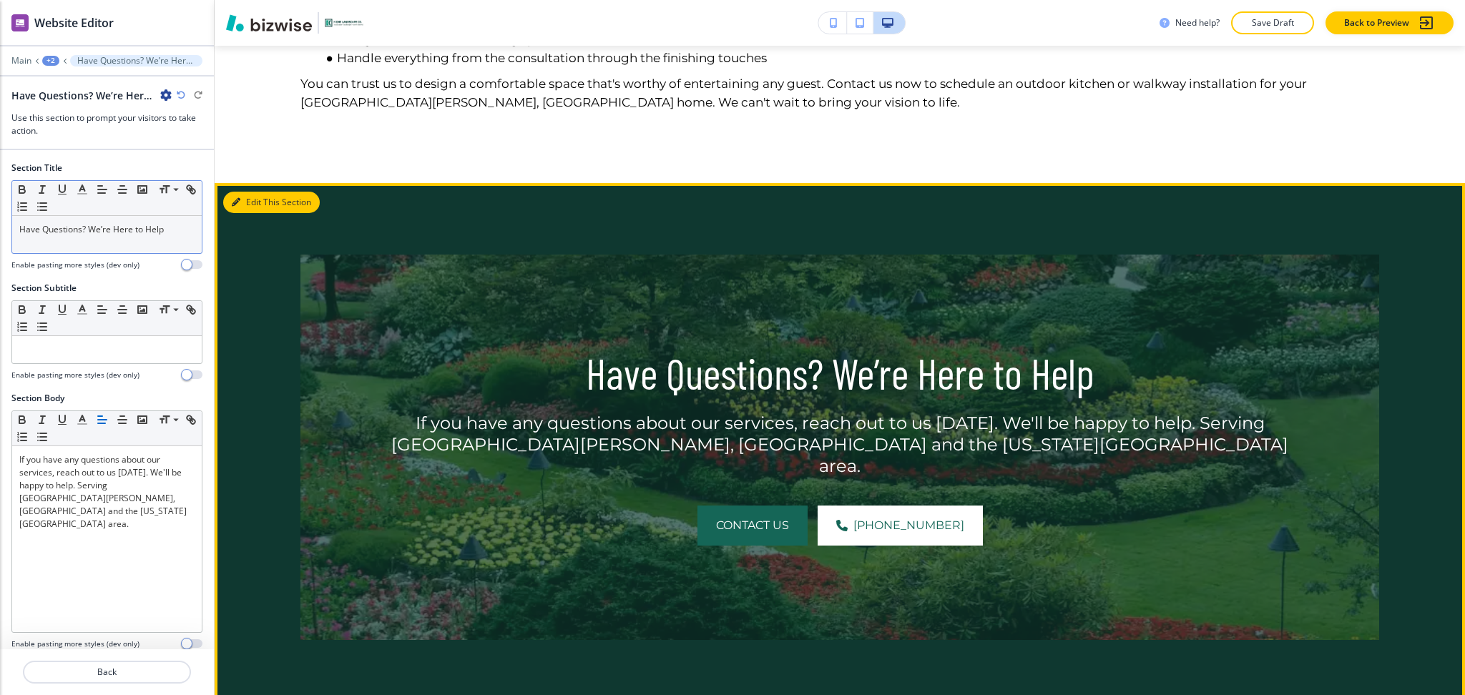
scroll to position [1857, 0]
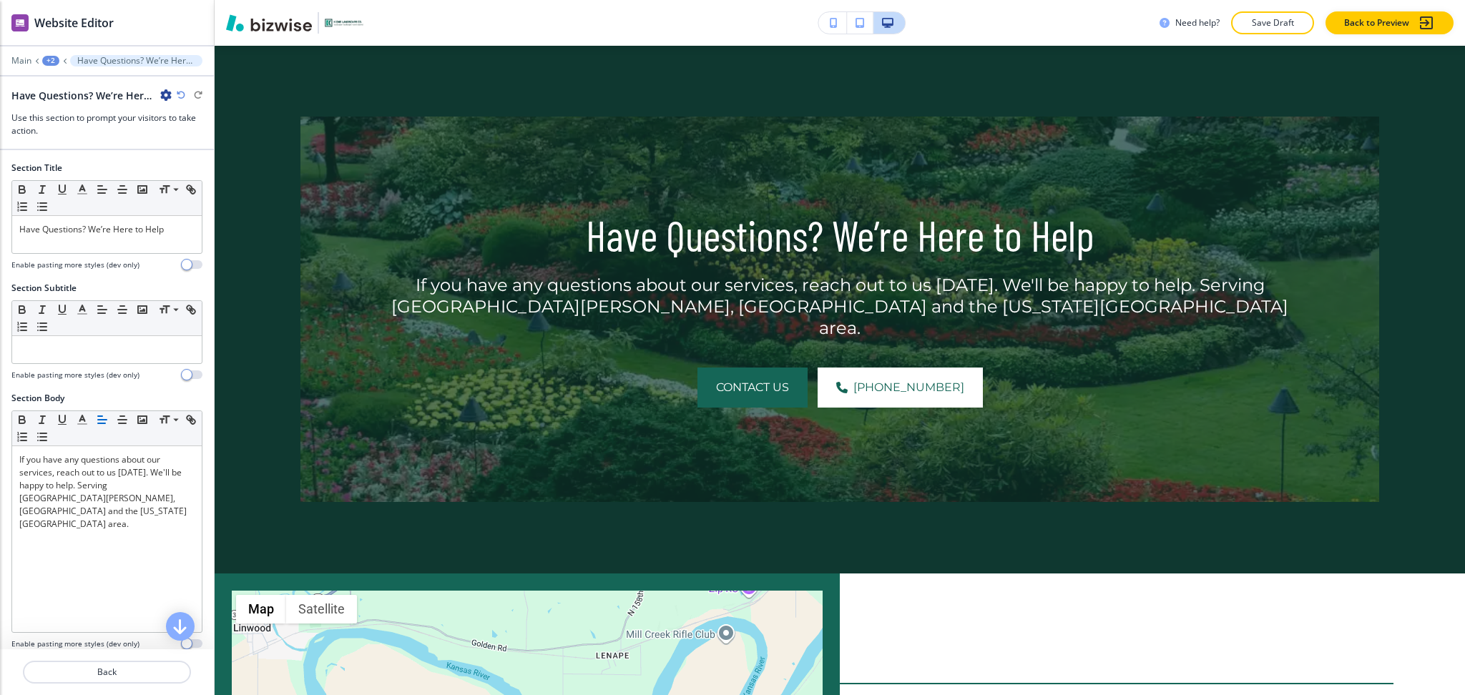
click at [123, 261] on h4 "Enable pasting more styles (dev only)" at bounding box center [75, 265] width 128 height 11
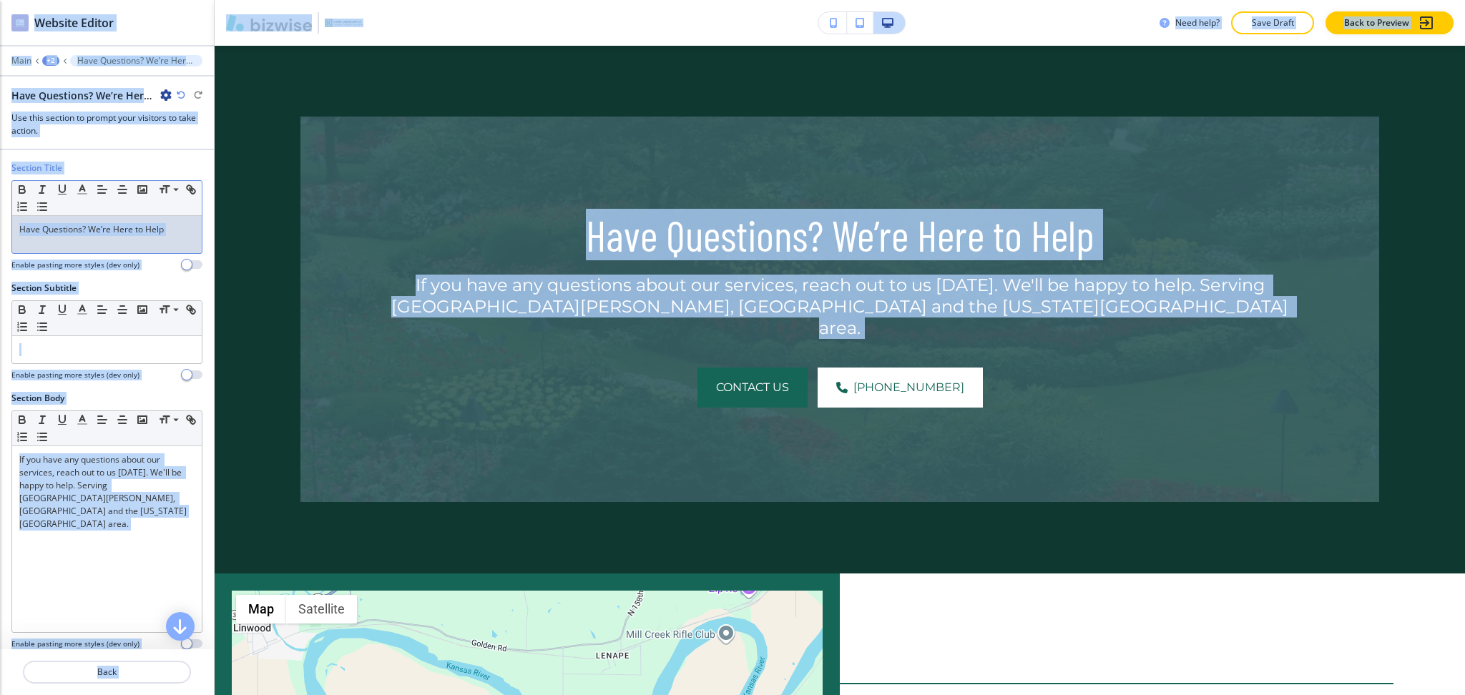
click at [120, 236] on div "Have Questions? We’re Here to Help" at bounding box center [107, 234] width 190 height 37
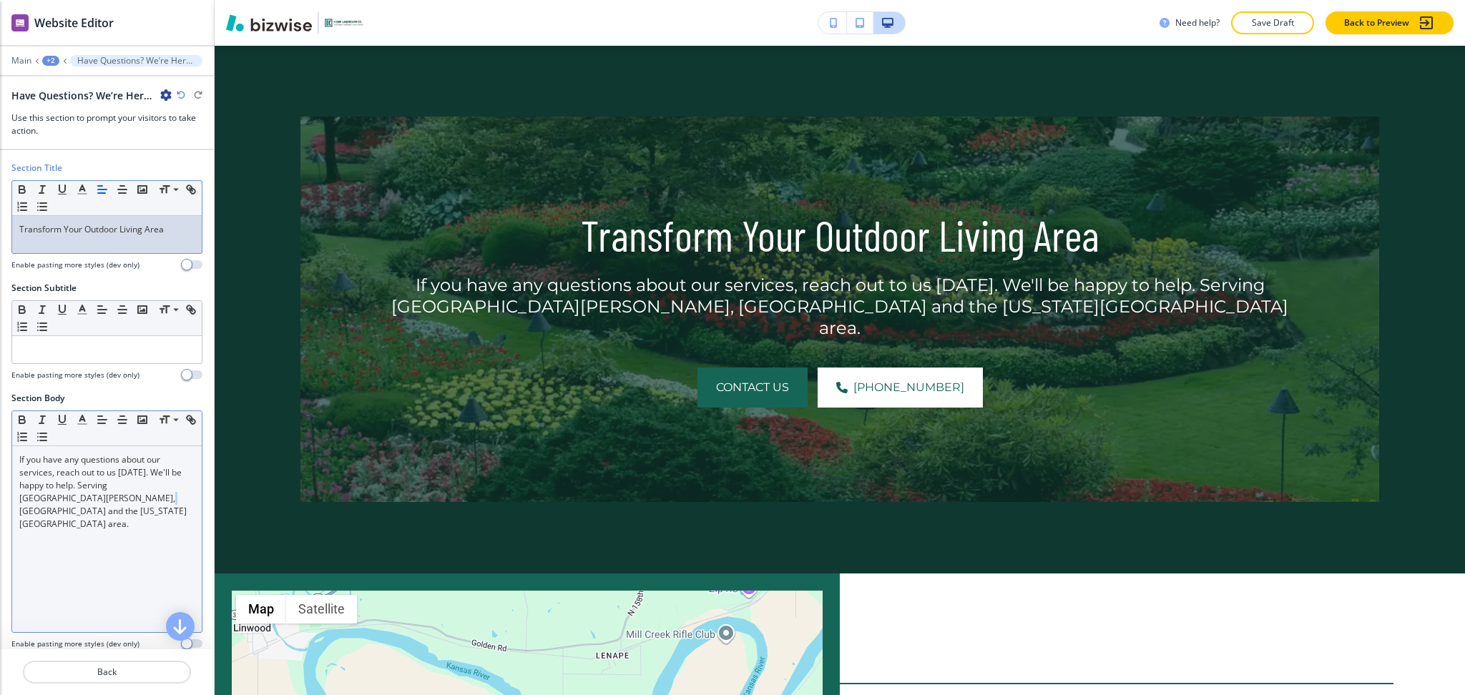
click at [92, 572] on div "If you have any questions about our services, reach out to us [DATE]. We'll be …" at bounding box center [107, 539] width 190 height 186
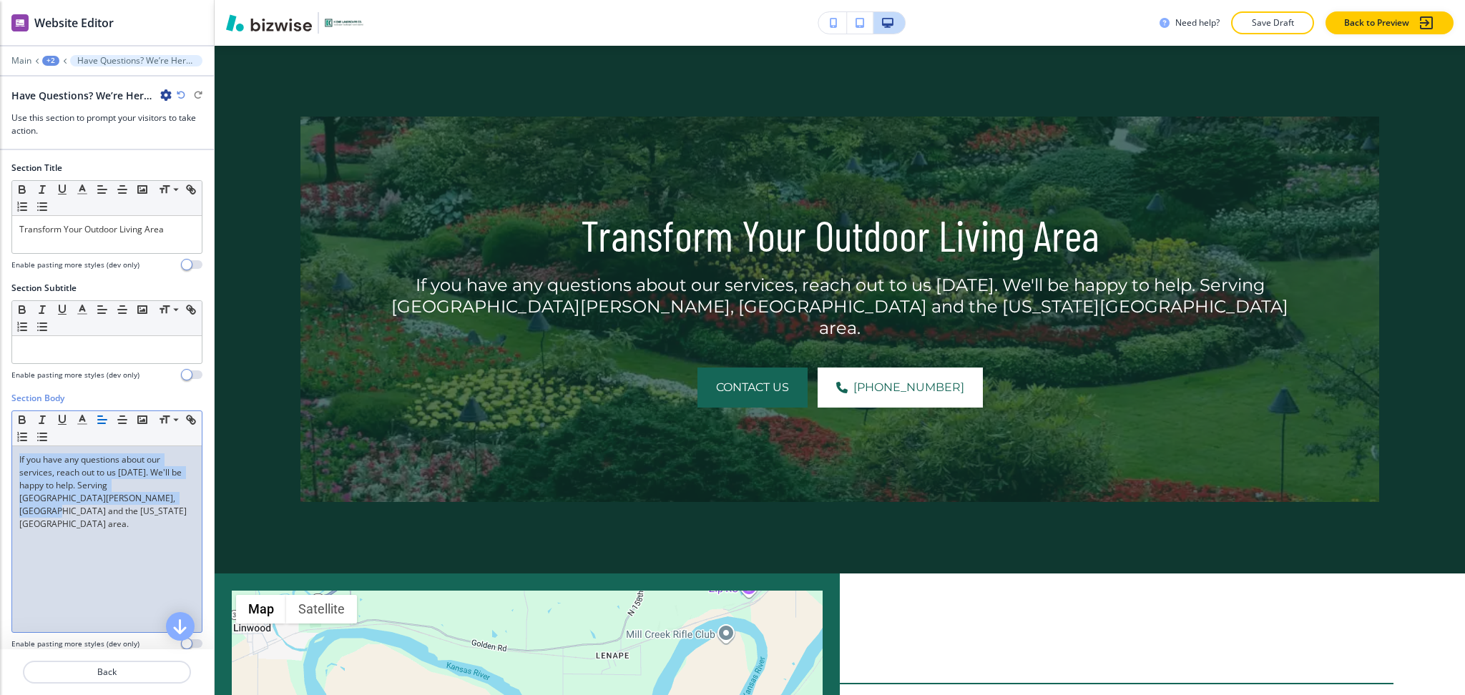
paste div
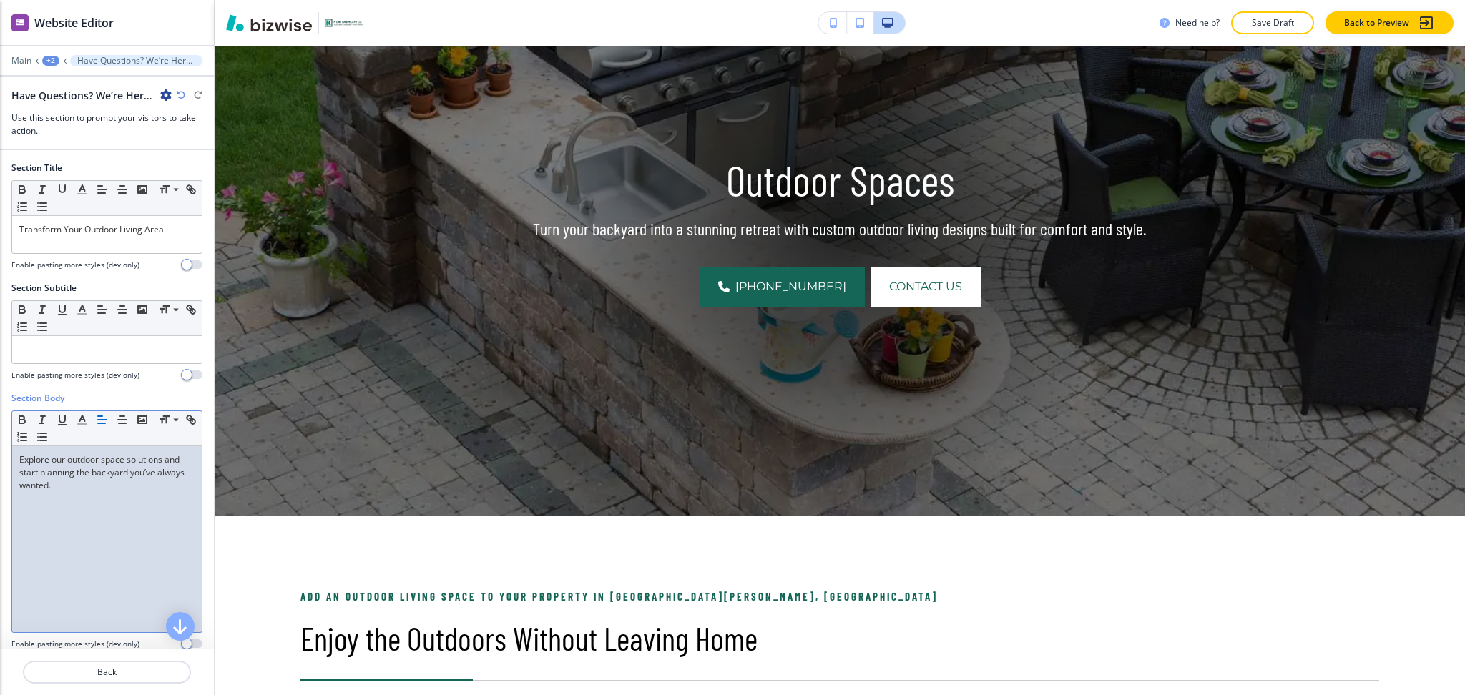
scroll to position [0, 0]
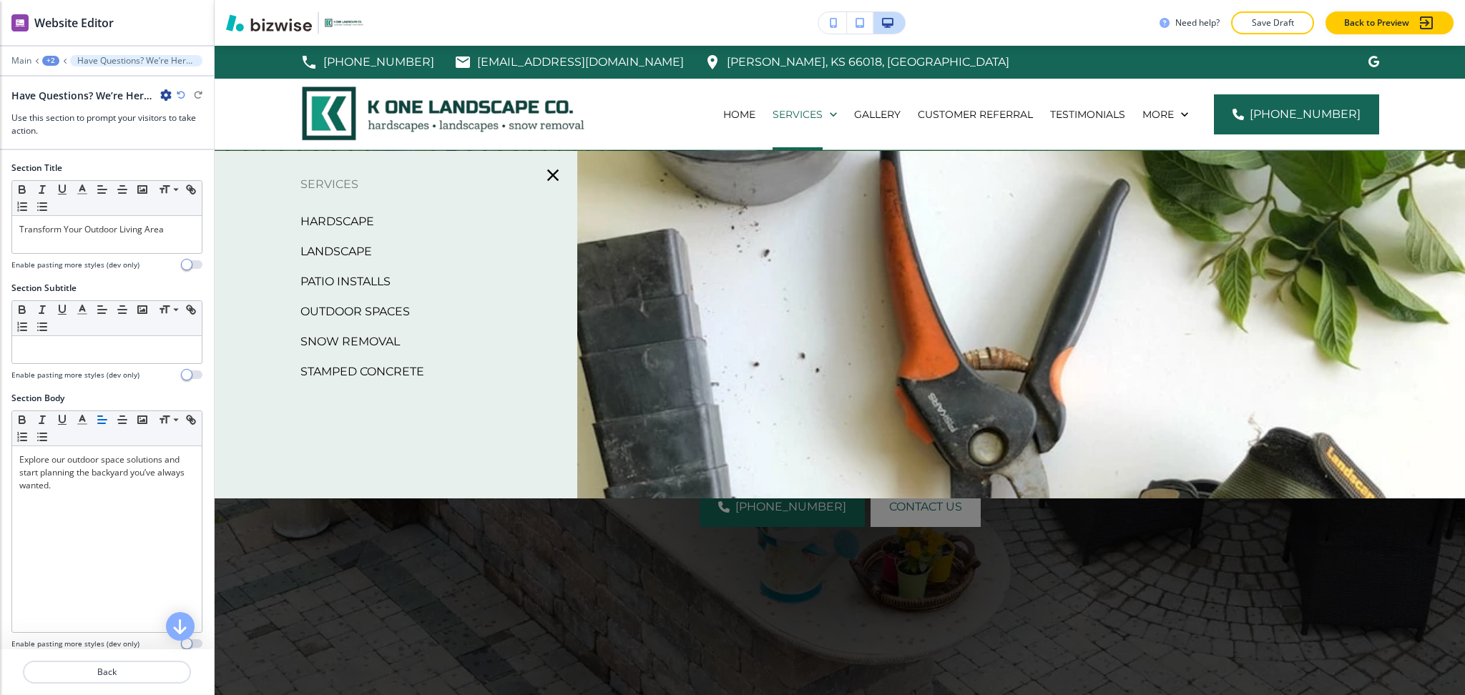
click at [358, 338] on p "Snow Removal" at bounding box center [349, 341] width 99 height 21
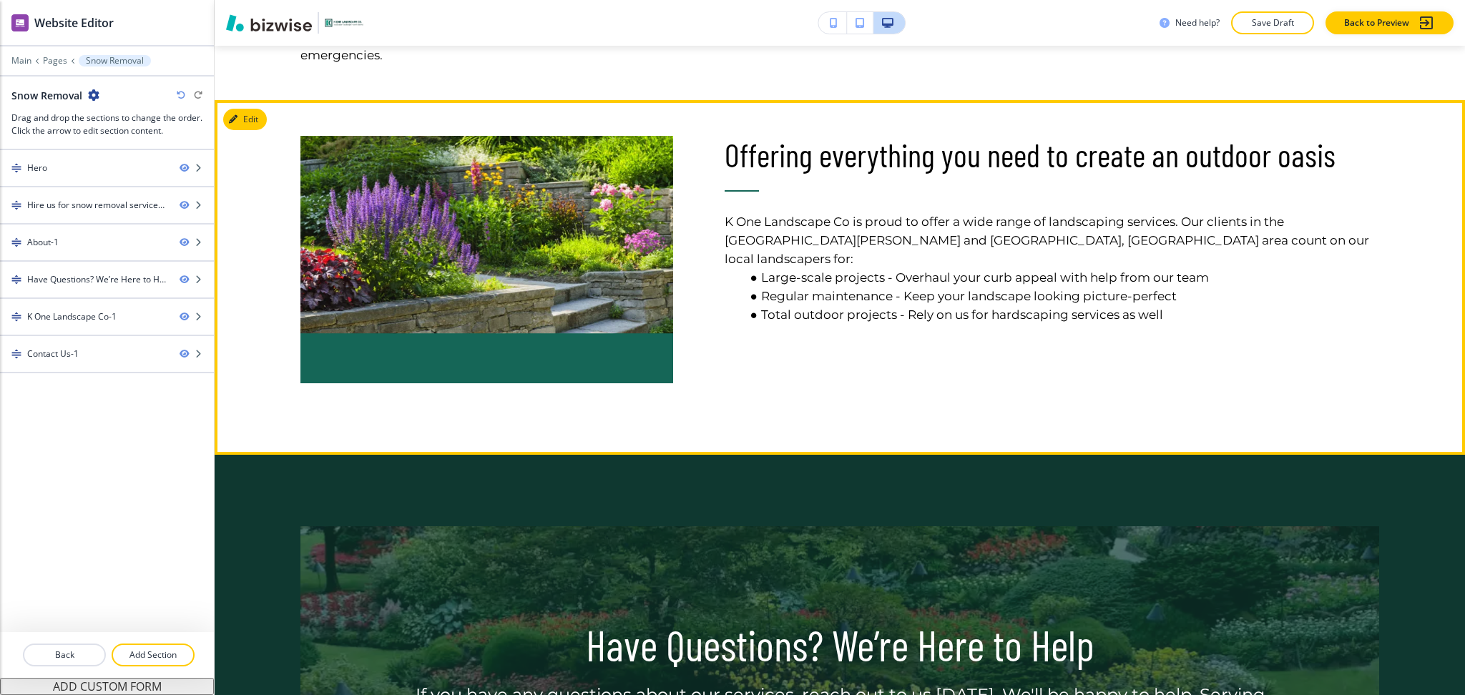
scroll to position [964, 0]
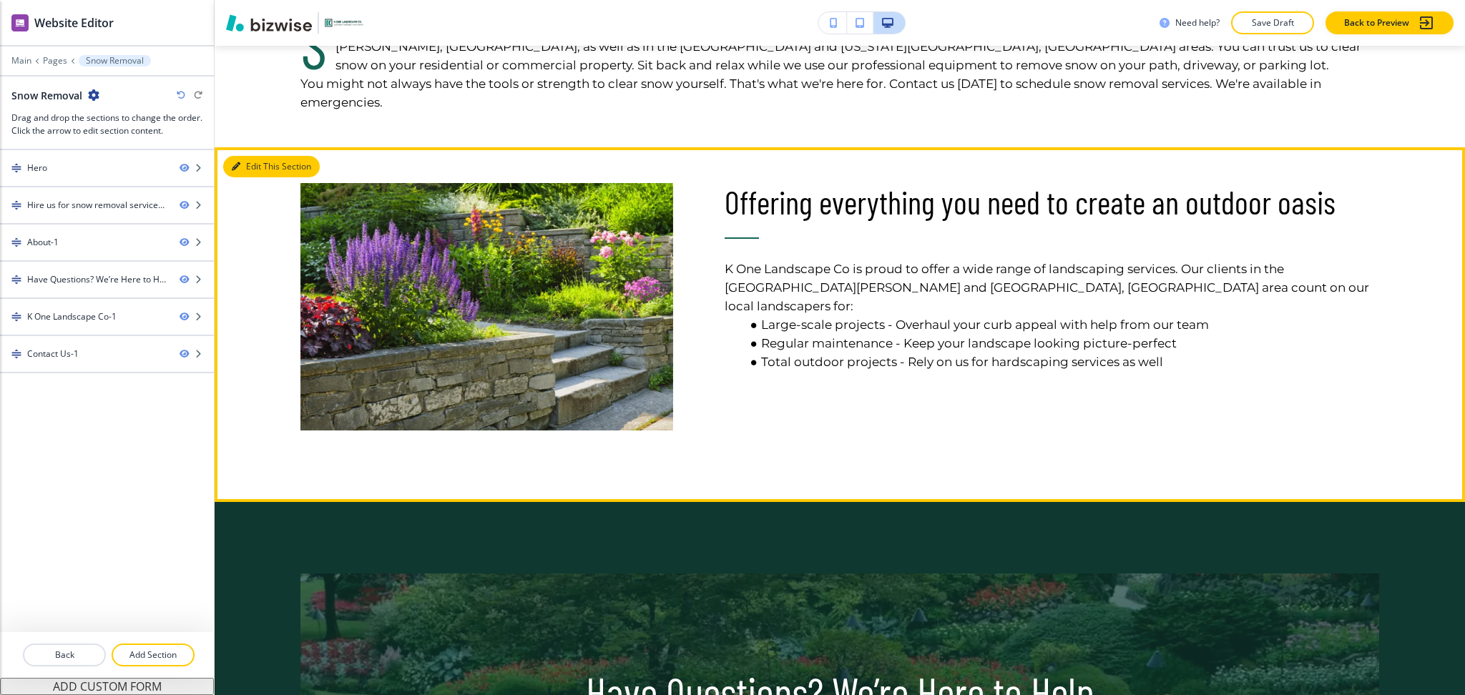
click at [254, 156] on button "Edit This Section" at bounding box center [271, 166] width 97 height 21
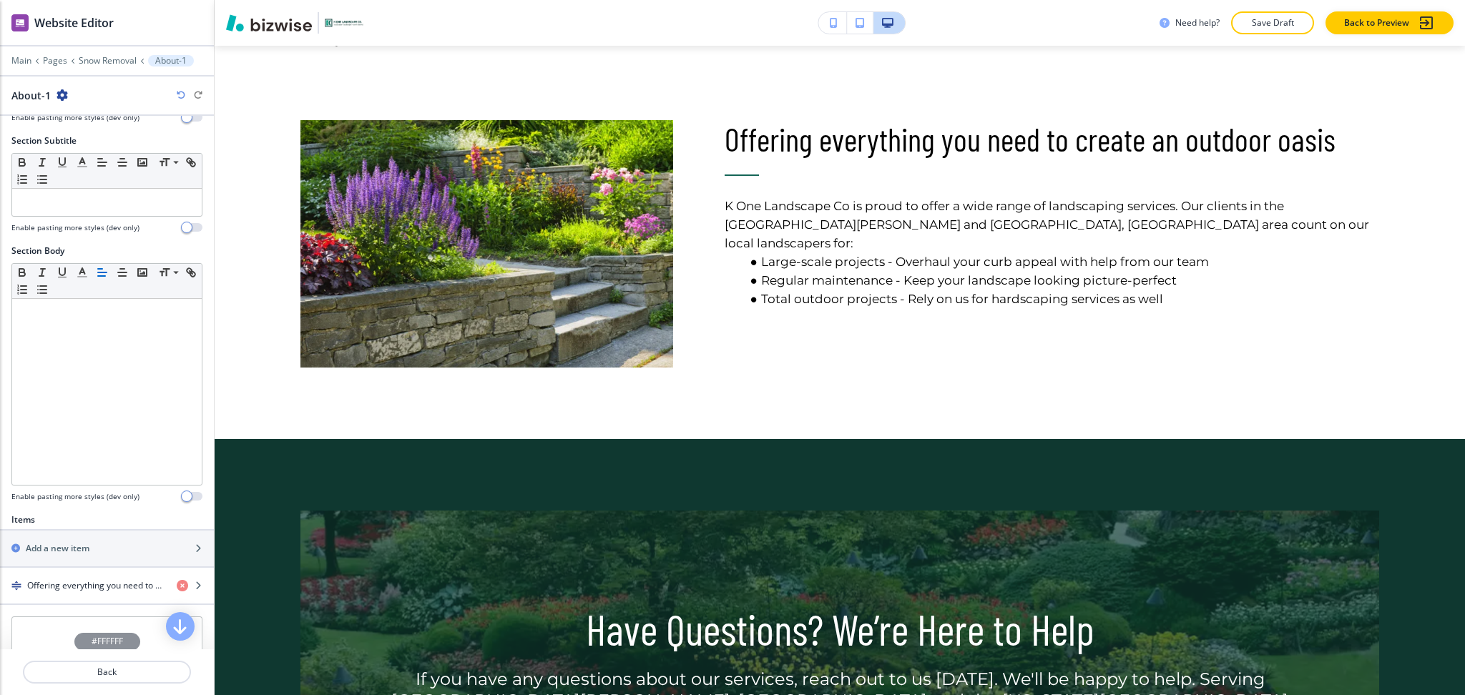
scroll to position [288, 0]
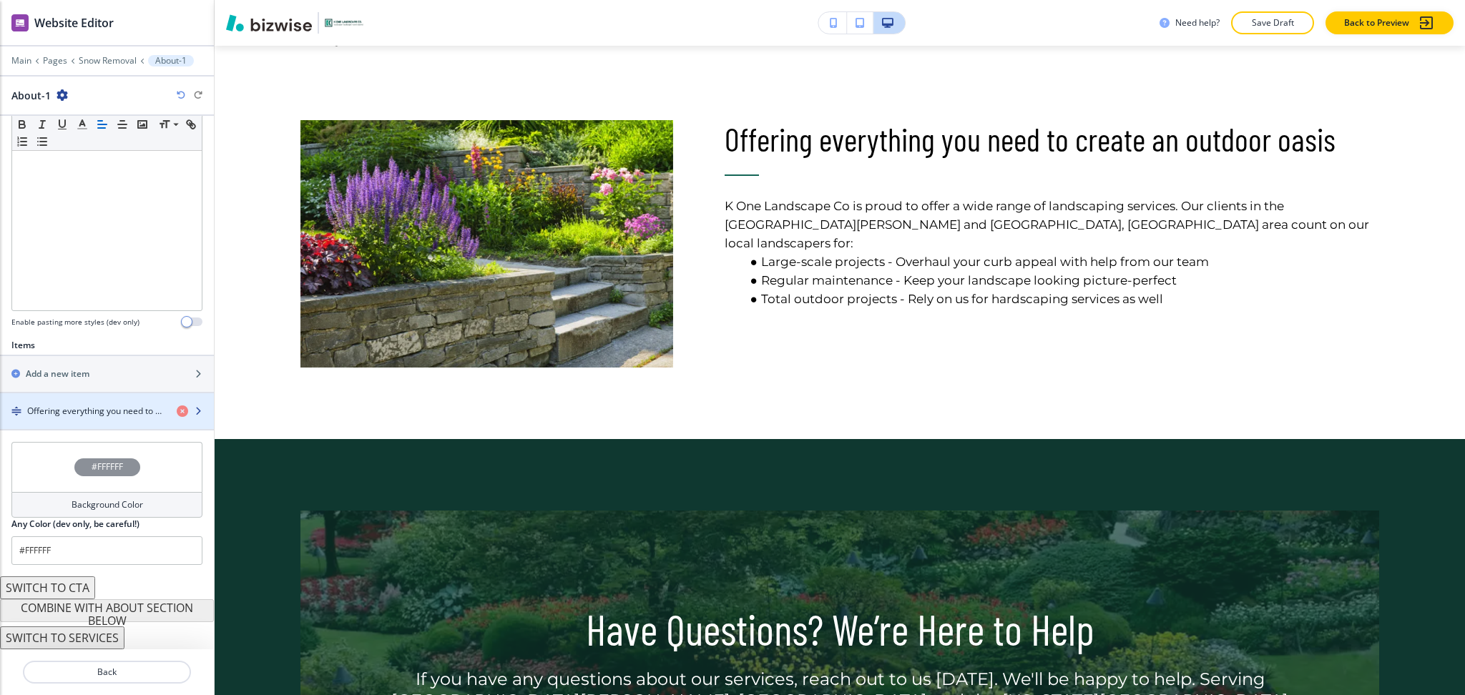
click at [94, 406] on h4 "Offering everything you need to create an outdoor oasis" at bounding box center [96, 411] width 138 height 13
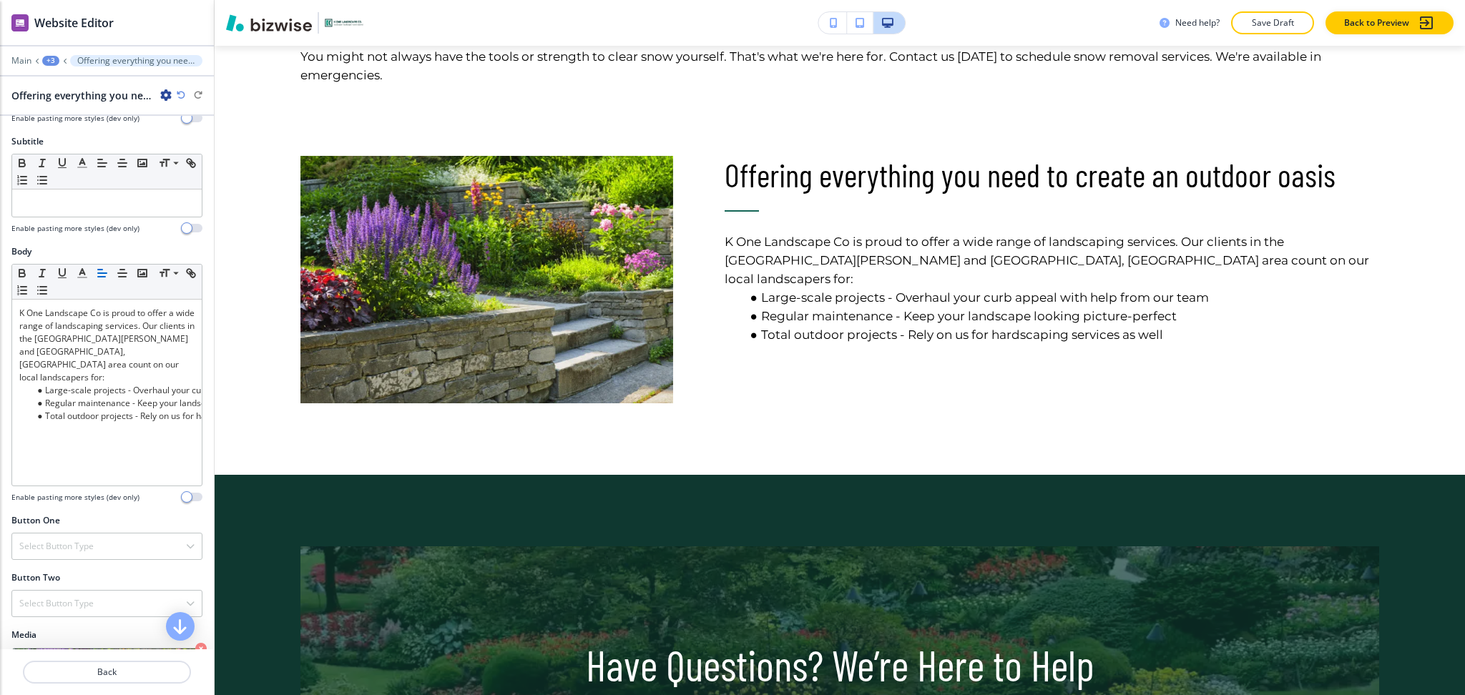
scroll to position [283, 0]
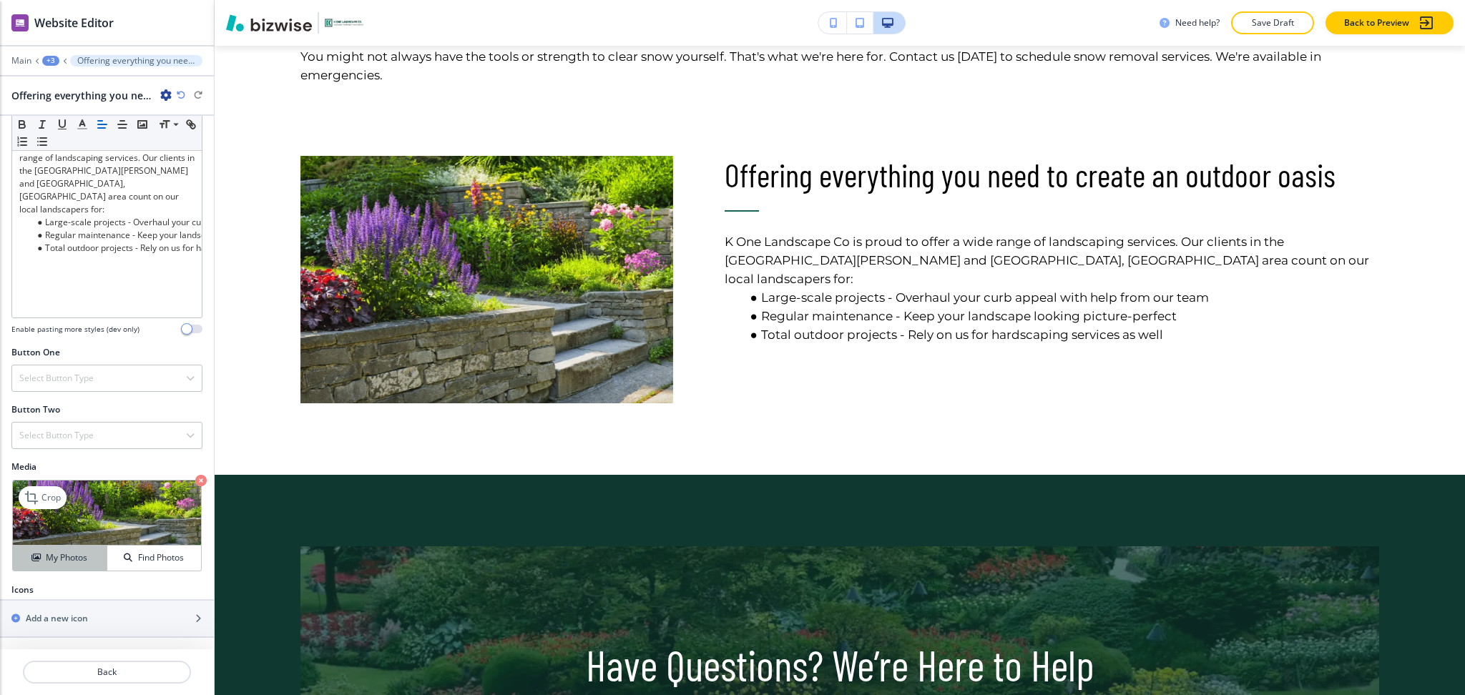
click at [59, 559] on h4 "My Photos" at bounding box center [66, 558] width 41 height 13
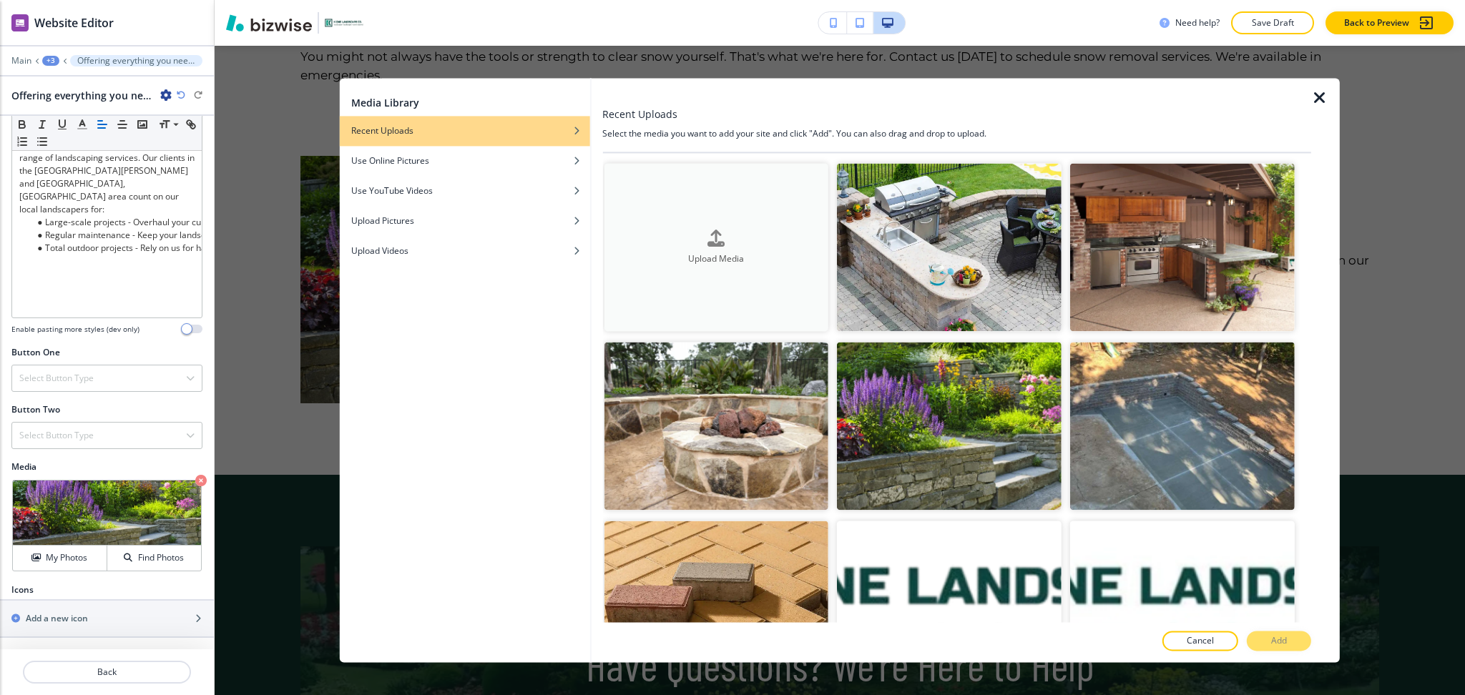
click at [710, 243] on icon "button" at bounding box center [716, 238] width 17 height 17
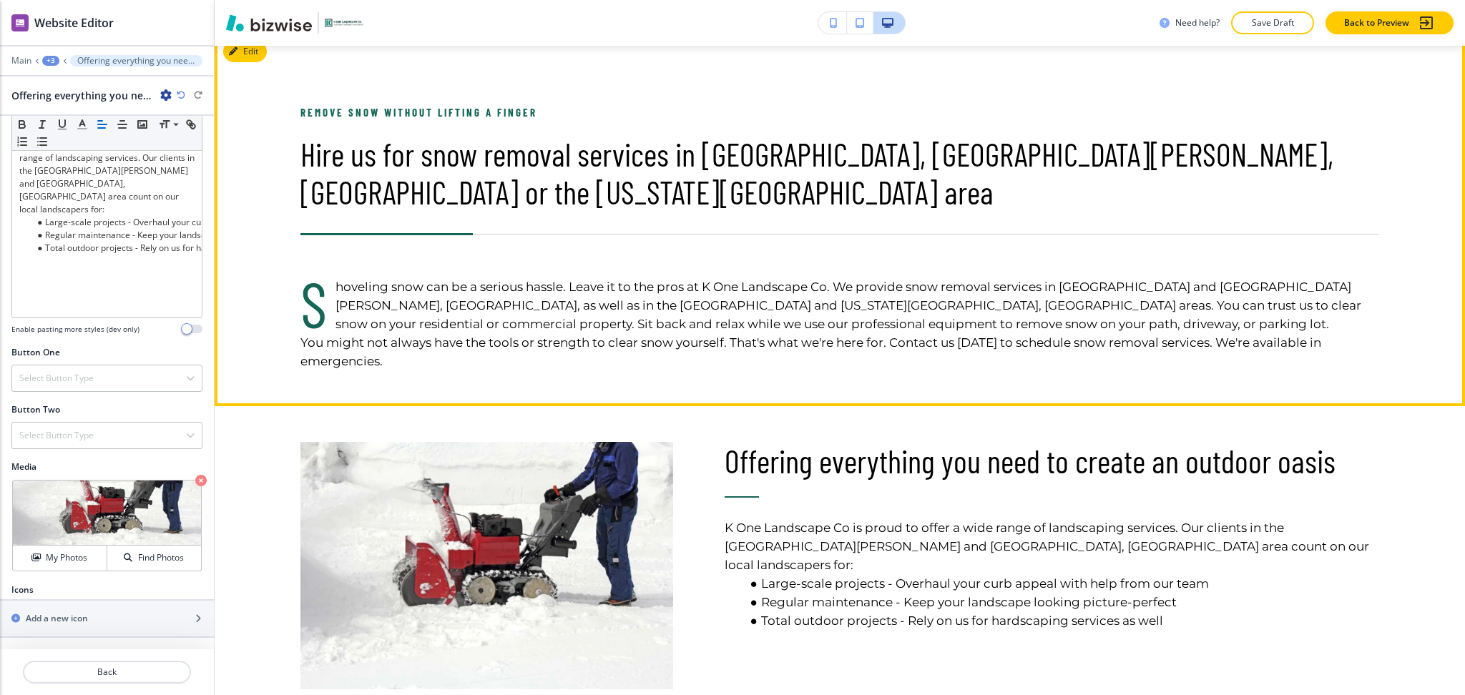
scroll to position [704, 0]
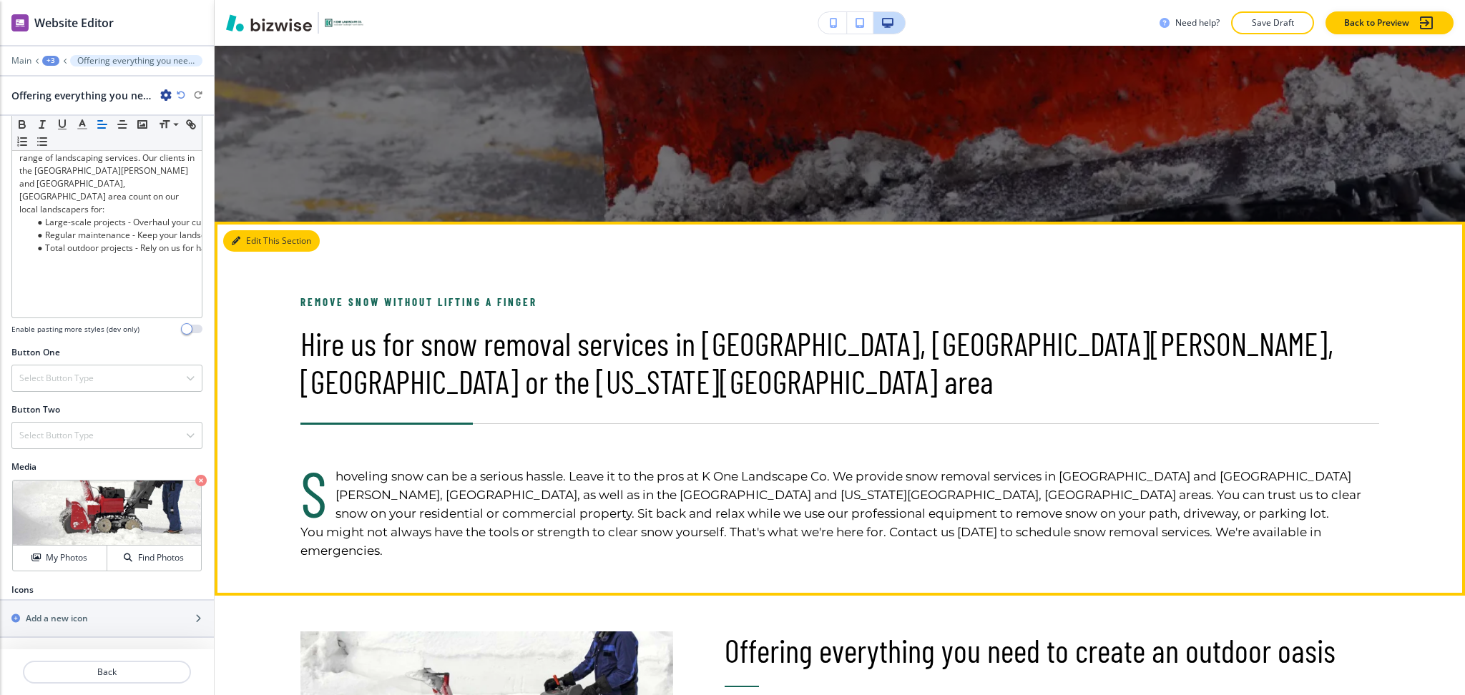
click at [255, 239] on button "Edit This Section" at bounding box center [271, 240] width 97 height 21
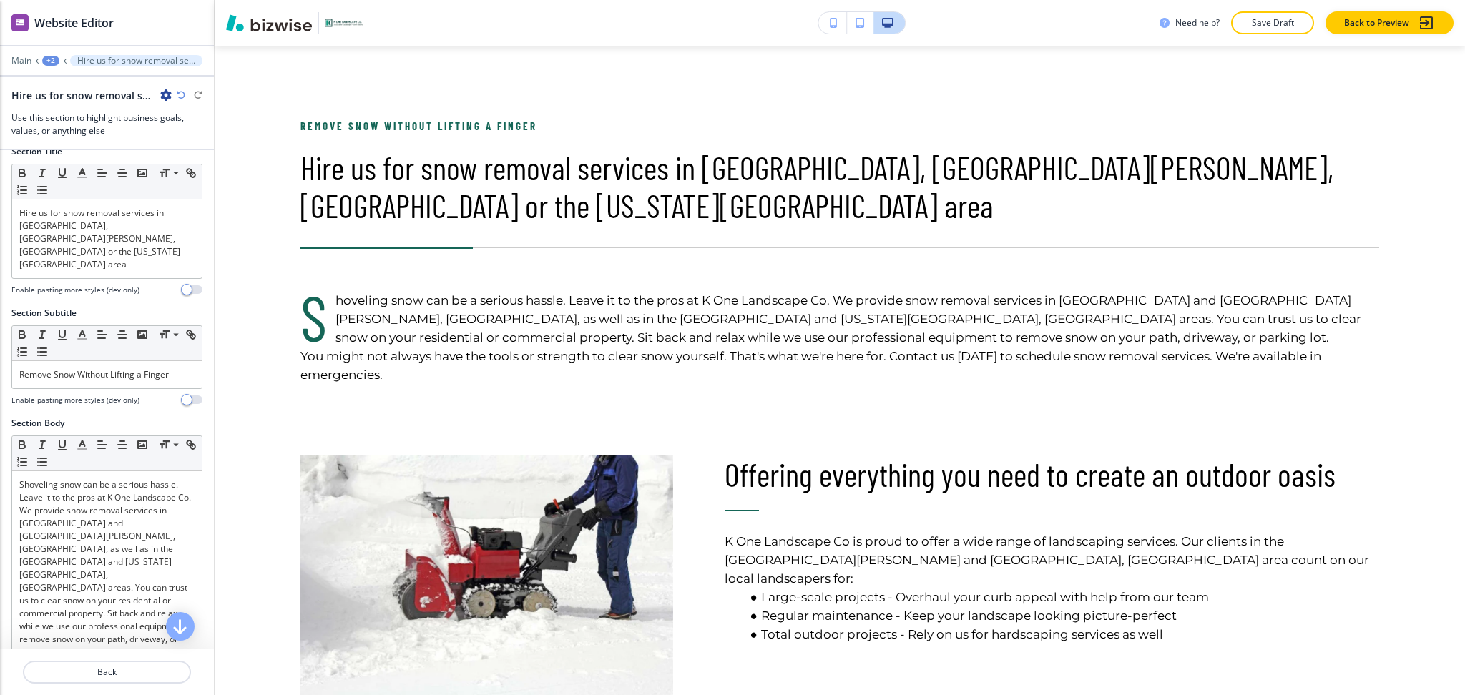
scroll to position [0, 0]
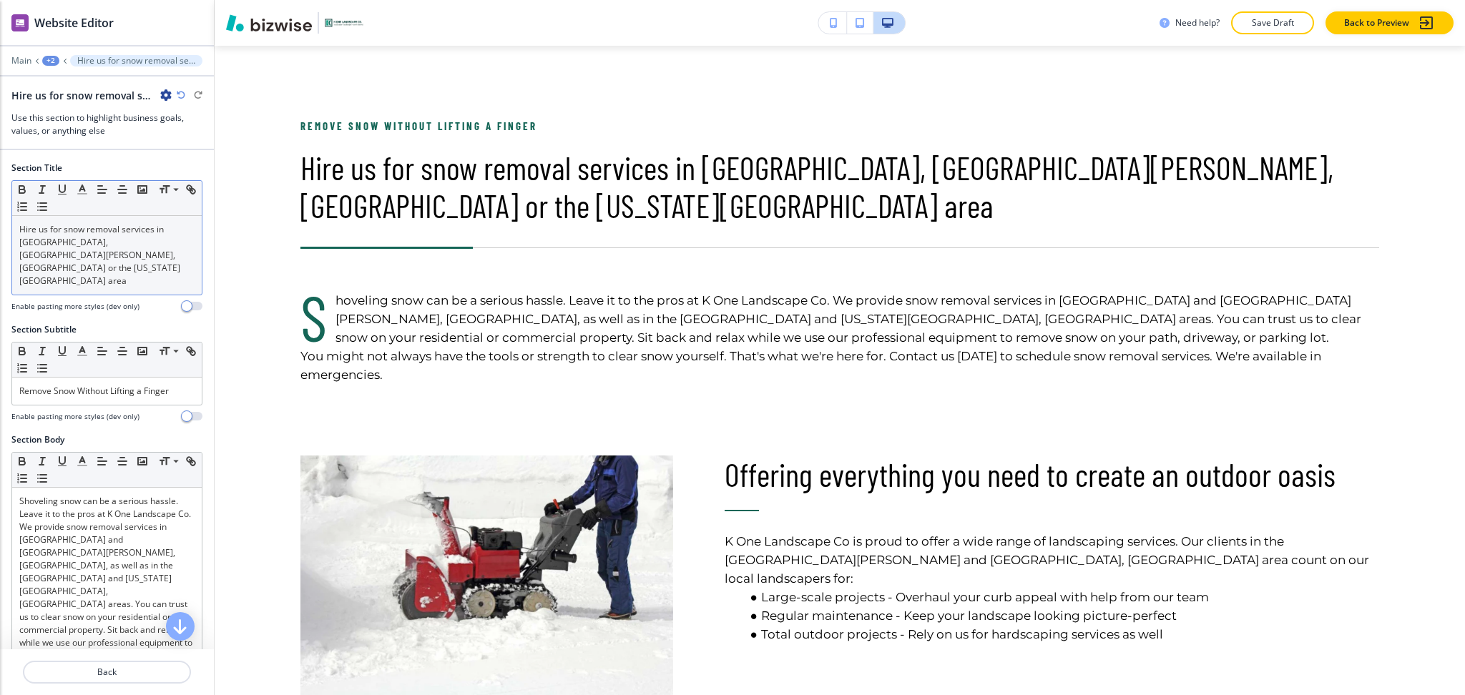
click at [85, 248] on p "Hire us for snow removal services in [GEOGRAPHIC_DATA], [GEOGRAPHIC_DATA][PERSO…" at bounding box center [106, 255] width 175 height 64
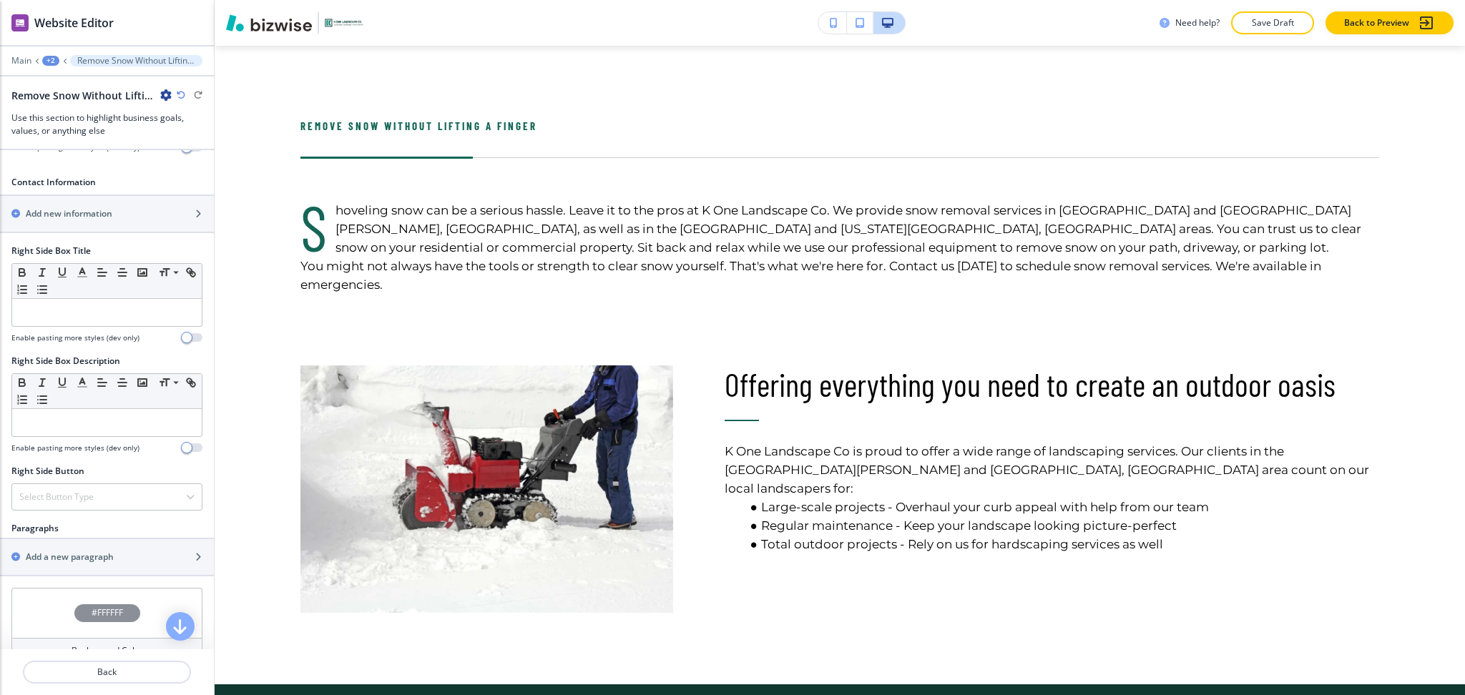
scroll to position [571, 0]
click at [69, 549] on h2 "Add a new paragraph" at bounding box center [70, 555] width 88 height 13
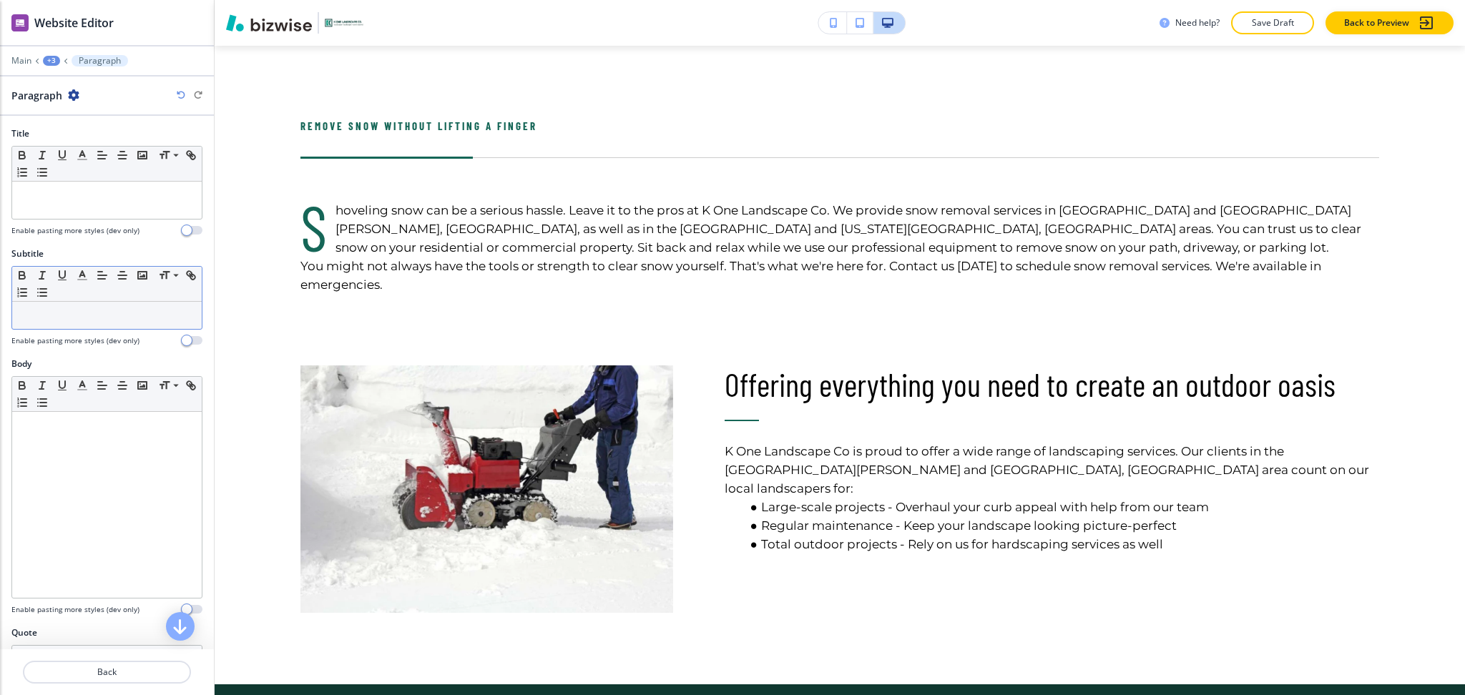
click at [66, 313] on p at bounding box center [106, 315] width 175 height 13
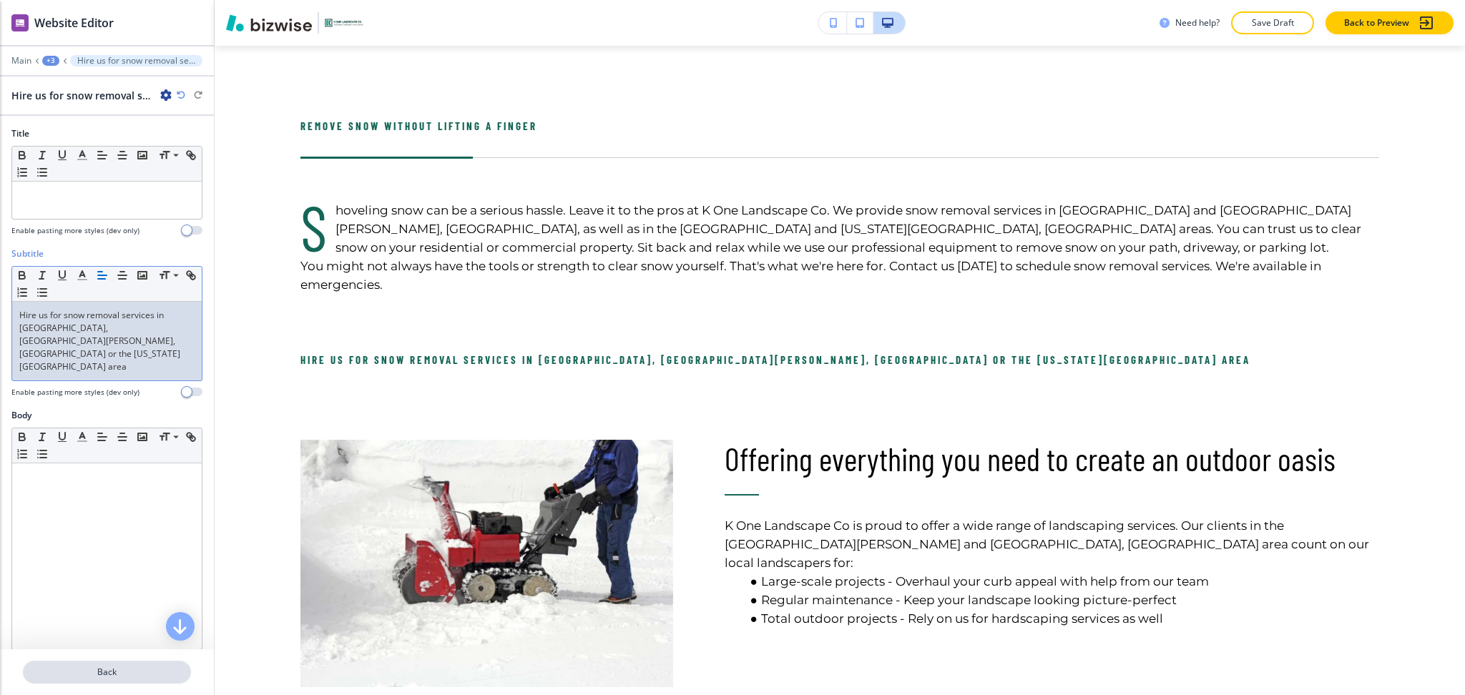
click at [112, 673] on p "Back" at bounding box center [106, 672] width 165 height 13
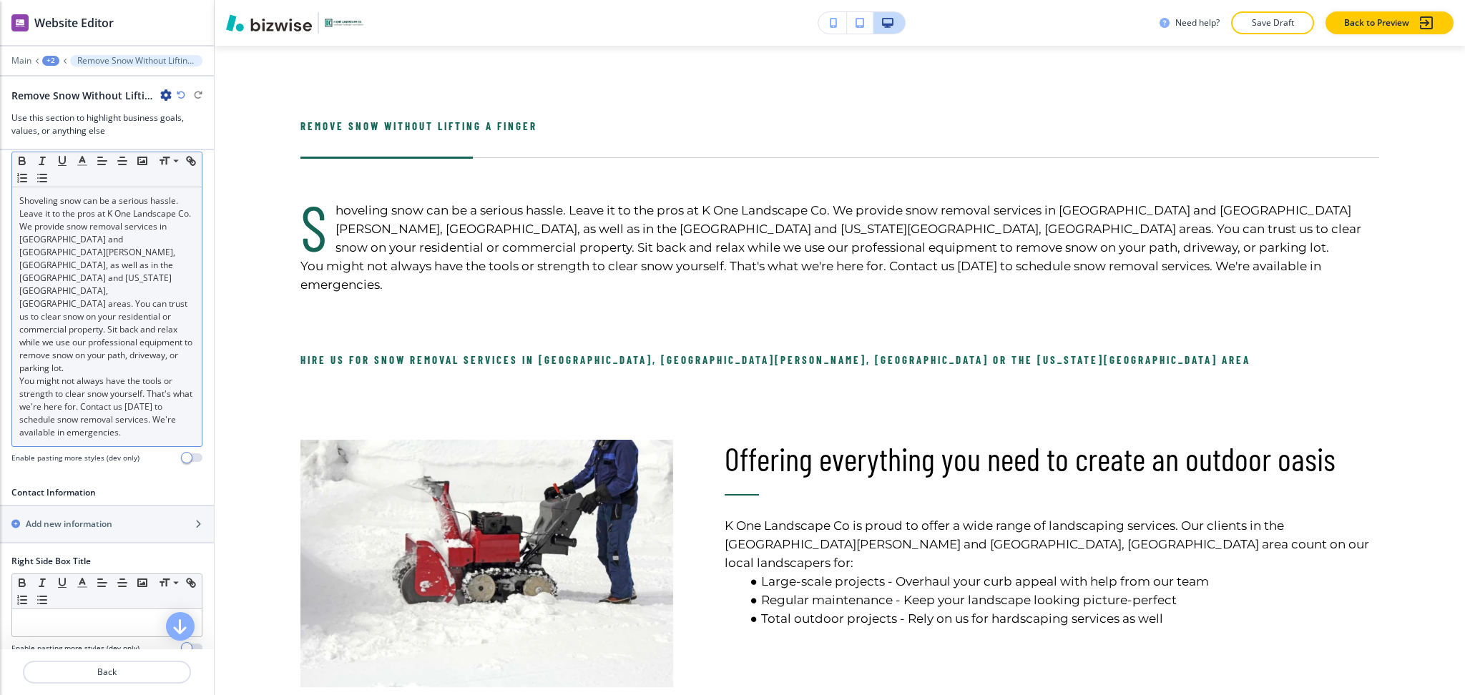
scroll to position [200, 0]
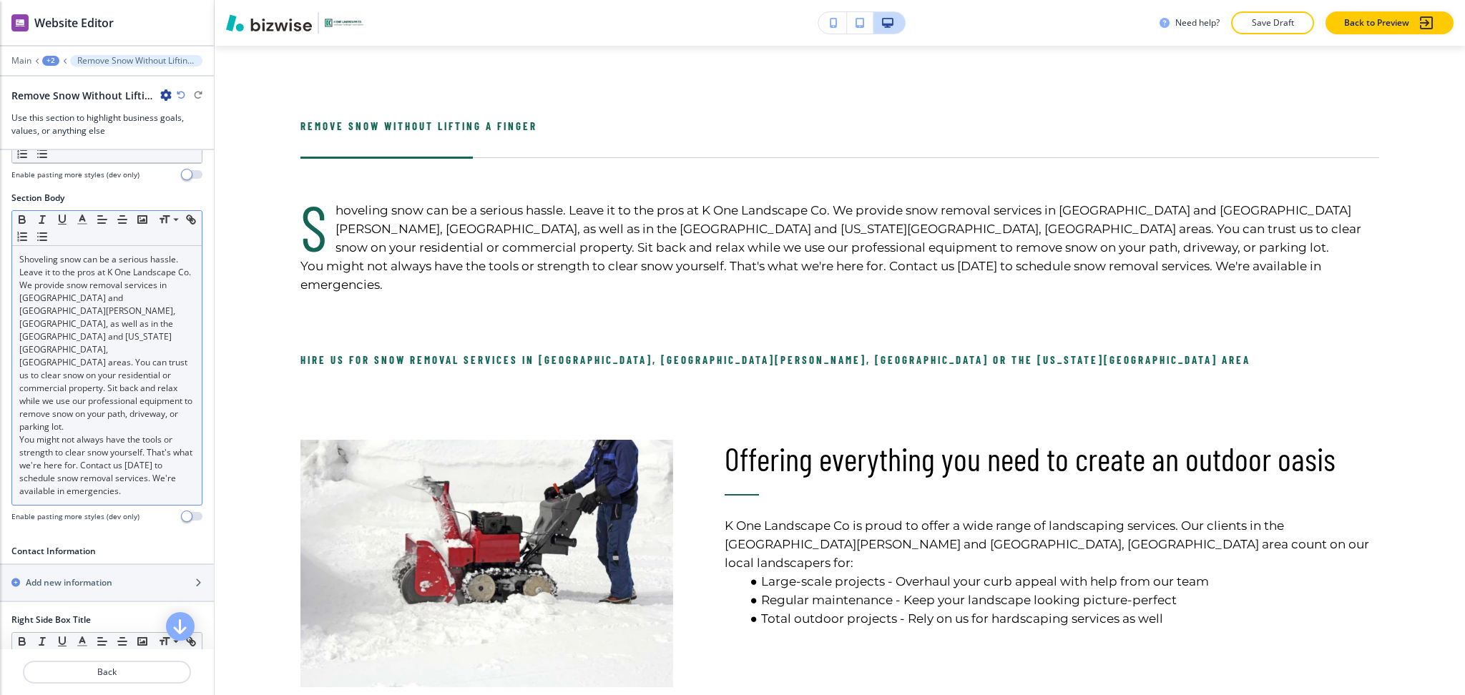
click at [95, 311] on p "Shoveling snow can be a serious hassle. Leave it to the pros at K One Landscape…" at bounding box center [106, 343] width 175 height 180
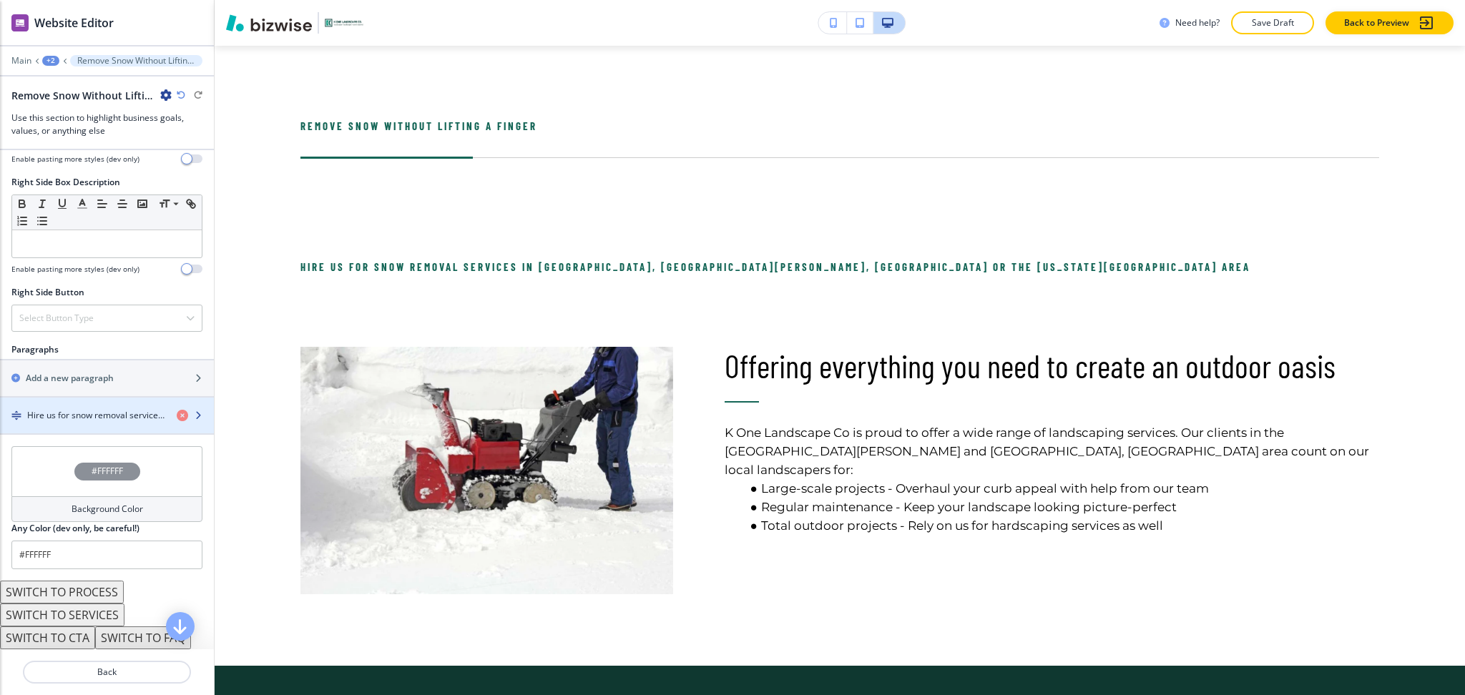
scroll to position [676, 0]
click at [99, 412] on h4 "Hire us for snow removal services in [GEOGRAPHIC_DATA], [GEOGRAPHIC_DATA][PERSO…" at bounding box center [96, 415] width 138 height 13
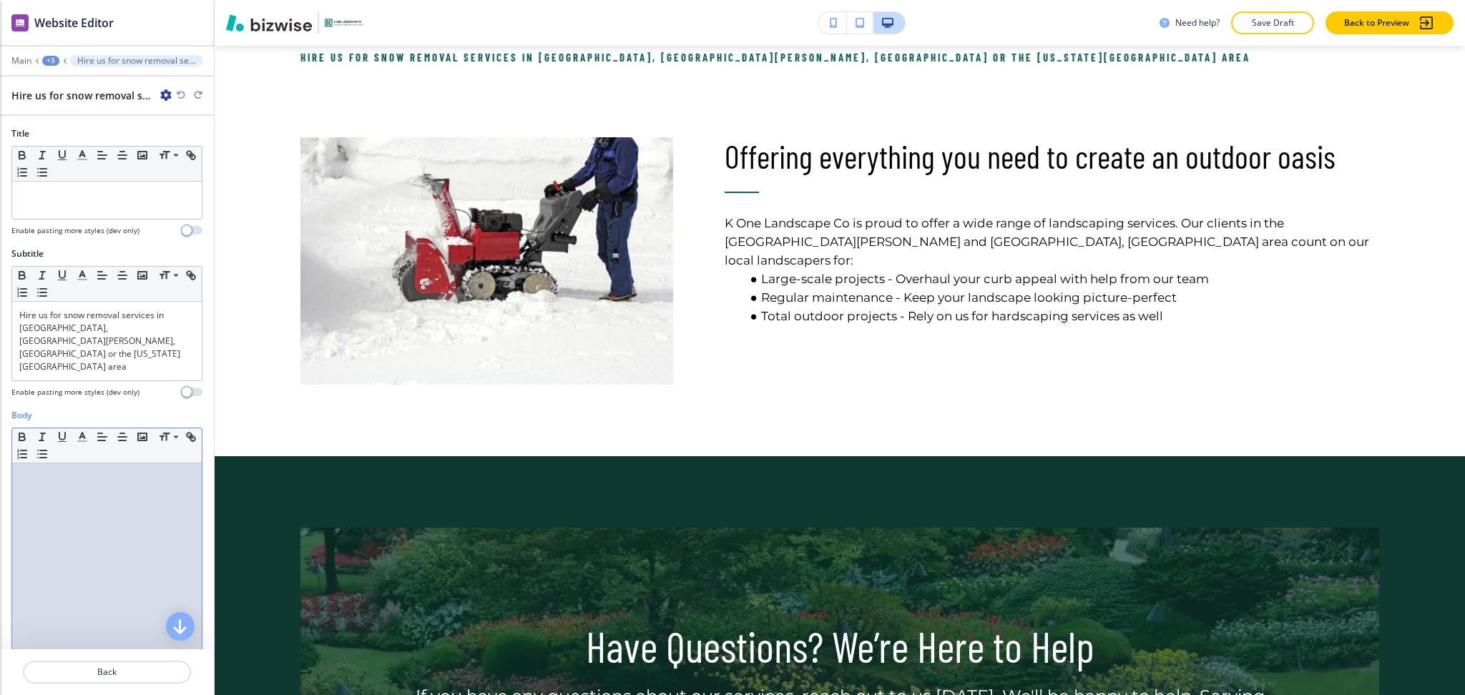
scroll to position [903, 0]
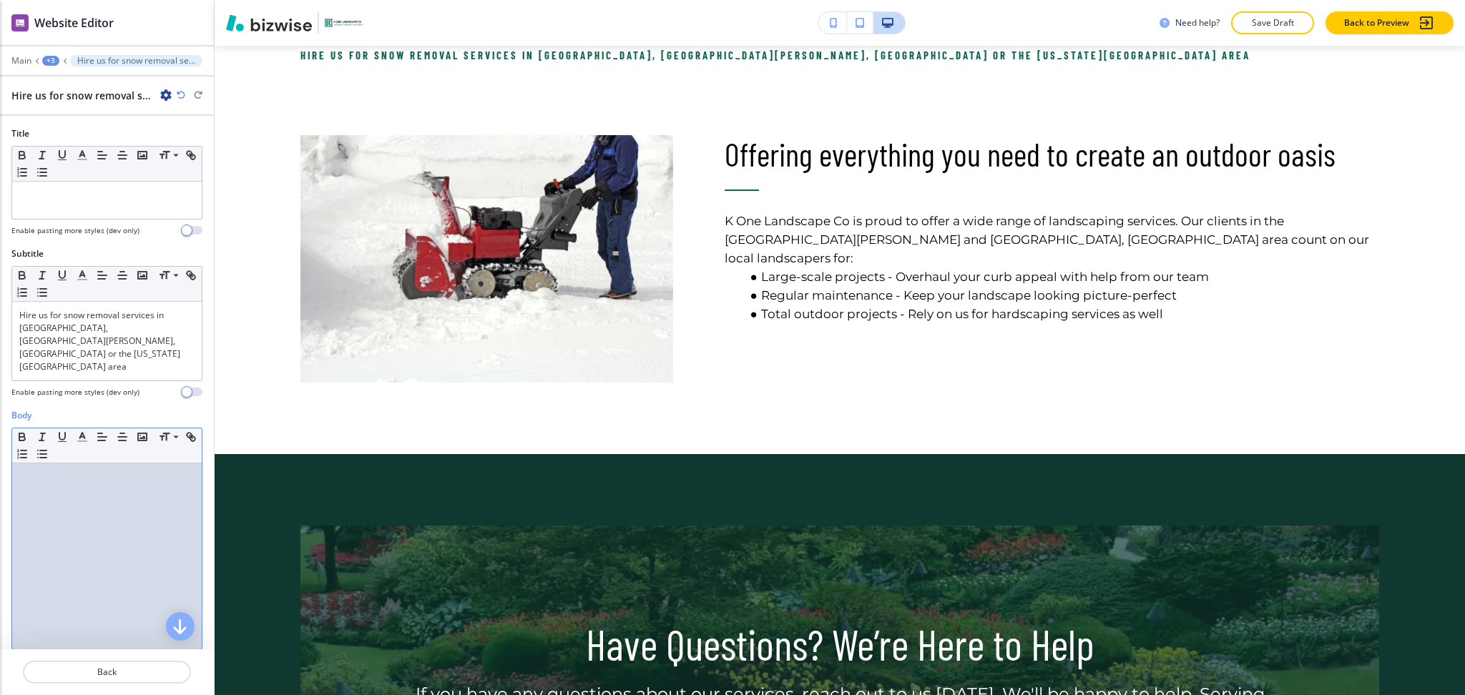
click at [70, 553] on div at bounding box center [107, 557] width 190 height 186
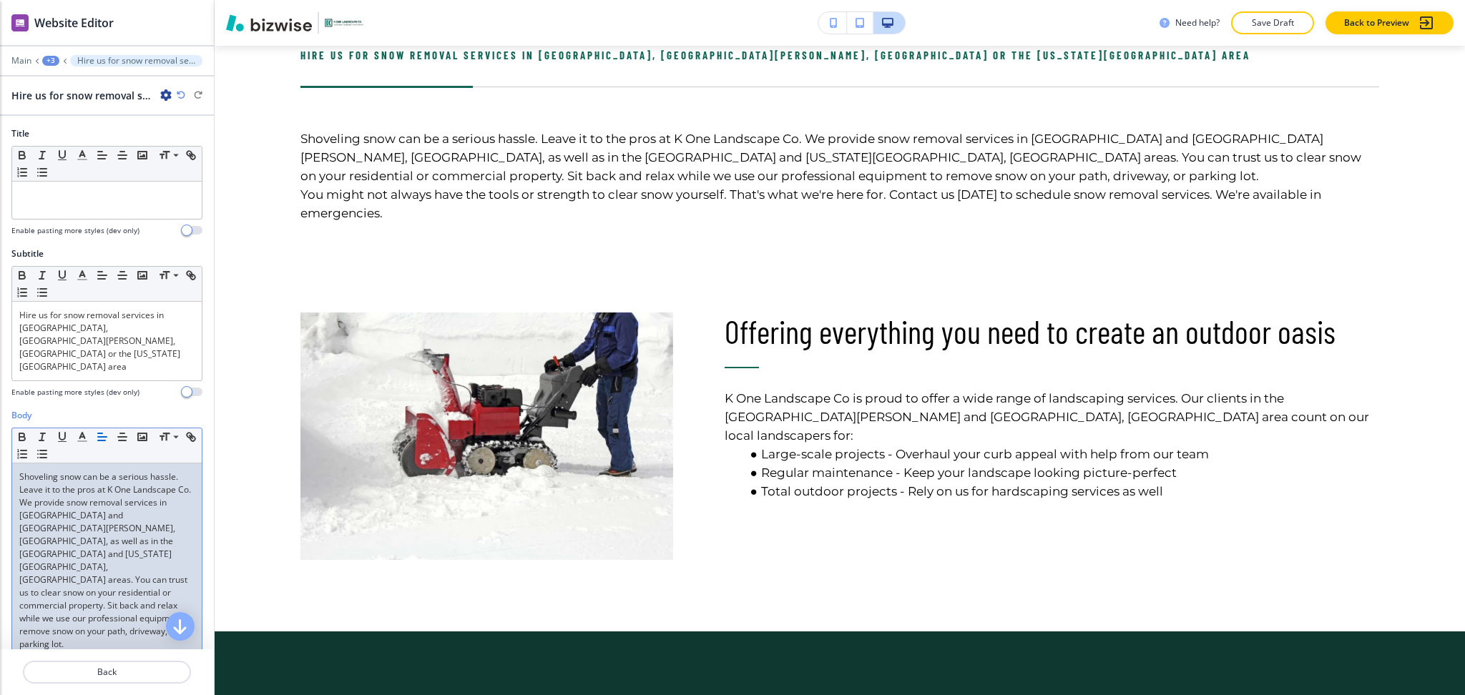
click at [86, 582] on p "Shoveling snow can be a serious hassle. Leave it to the pros at K One Landscape…" at bounding box center [106, 561] width 175 height 180
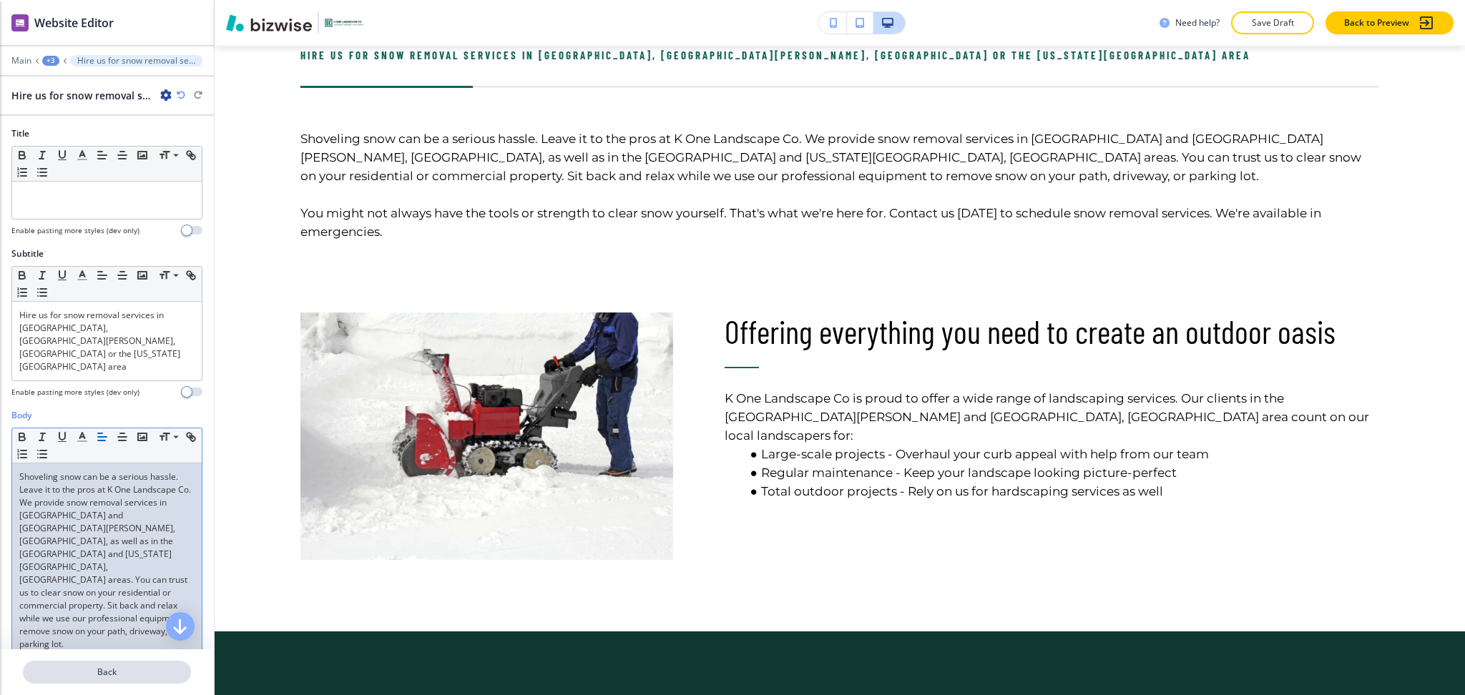
click at [114, 670] on p "Back" at bounding box center [106, 672] width 165 height 13
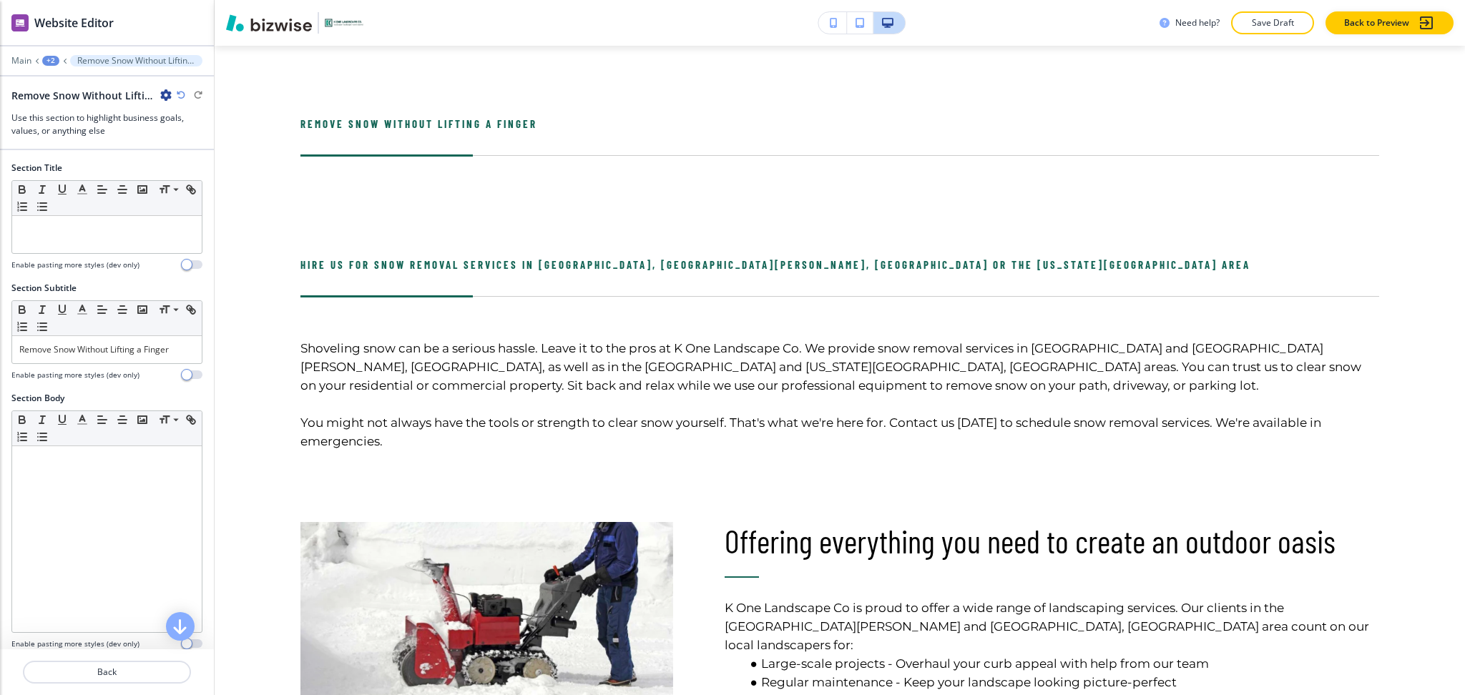
scroll to position [691, 0]
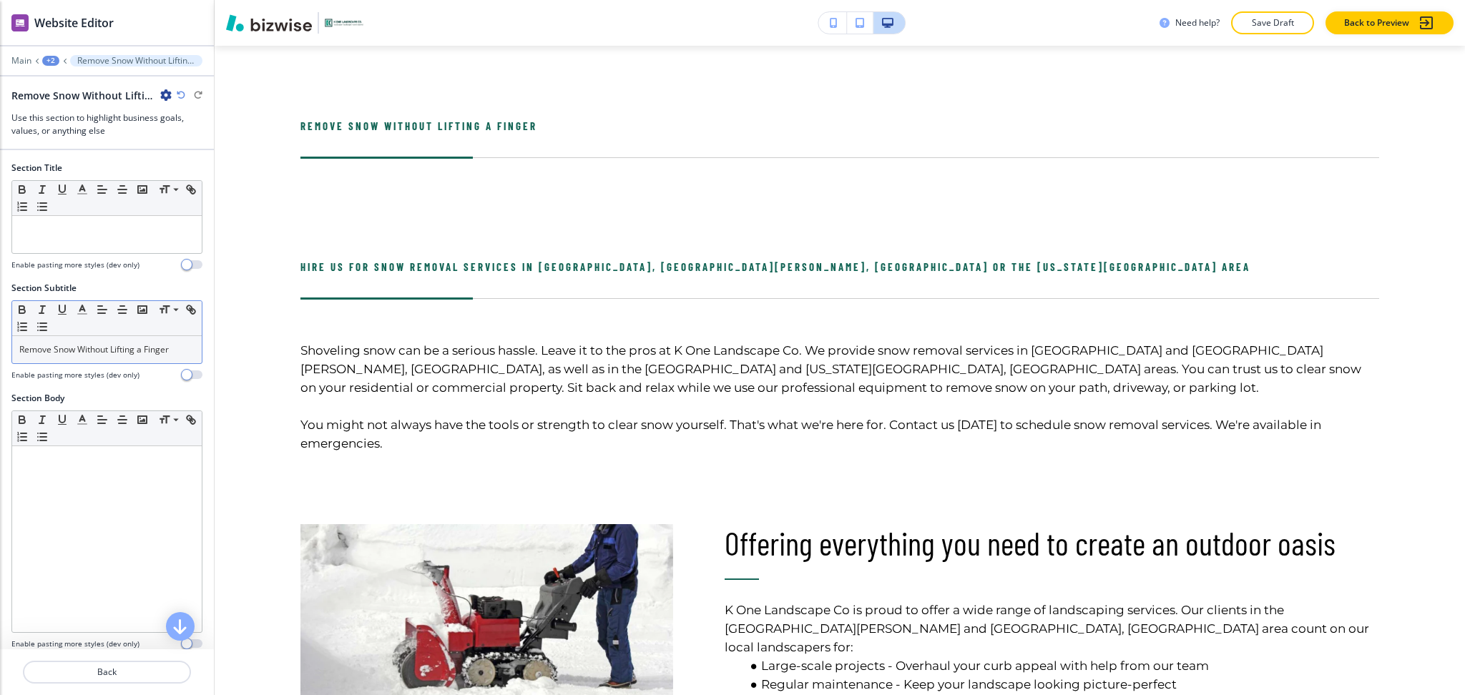
click at [130, 338] on div "Remove Snow Without Lifting a Finger" at bounding box center [107, 349] width 190 height 27
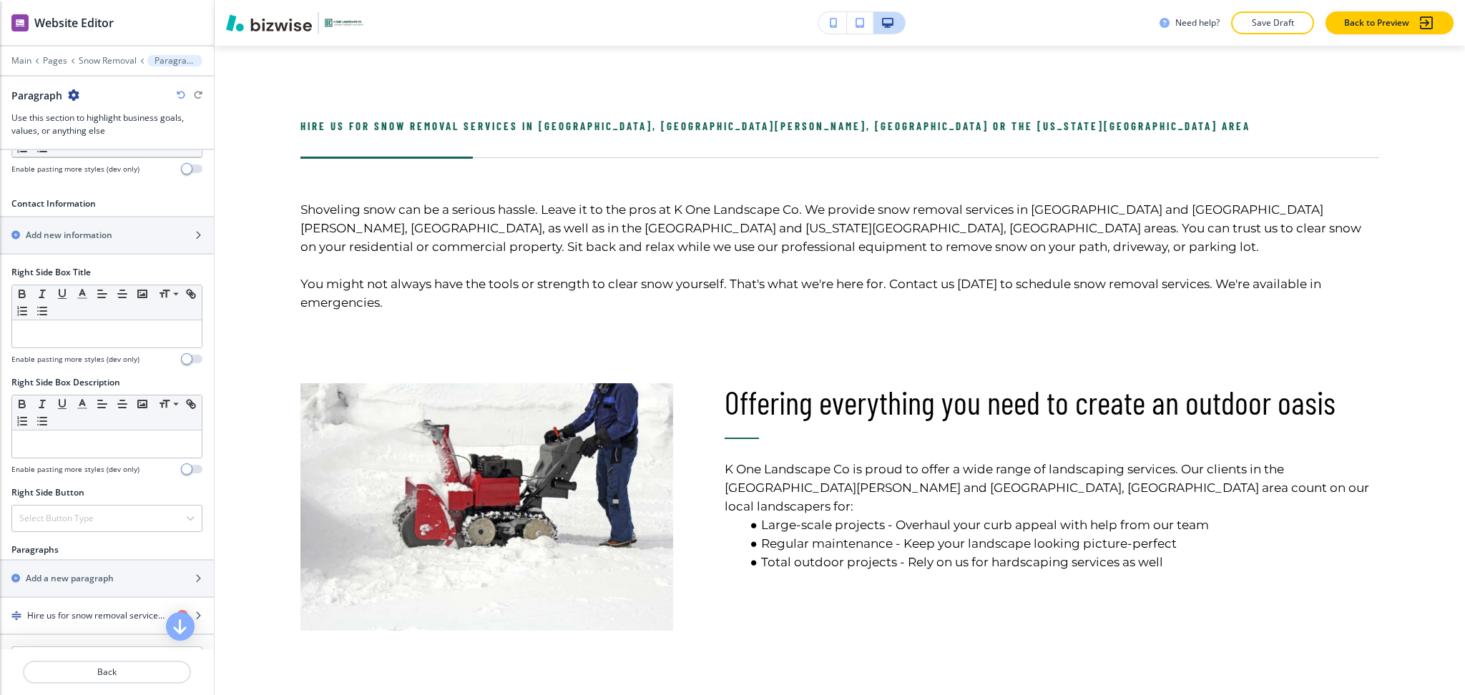
scroll to position [476, 0]
click at [71, 613] on h4 "Hire us for snow removal services in [GEOGRAPHIC_DATA], [GEOGRAPHIC_DATA][PERSO…" at bounding box center [96, 615] width 138 height 13
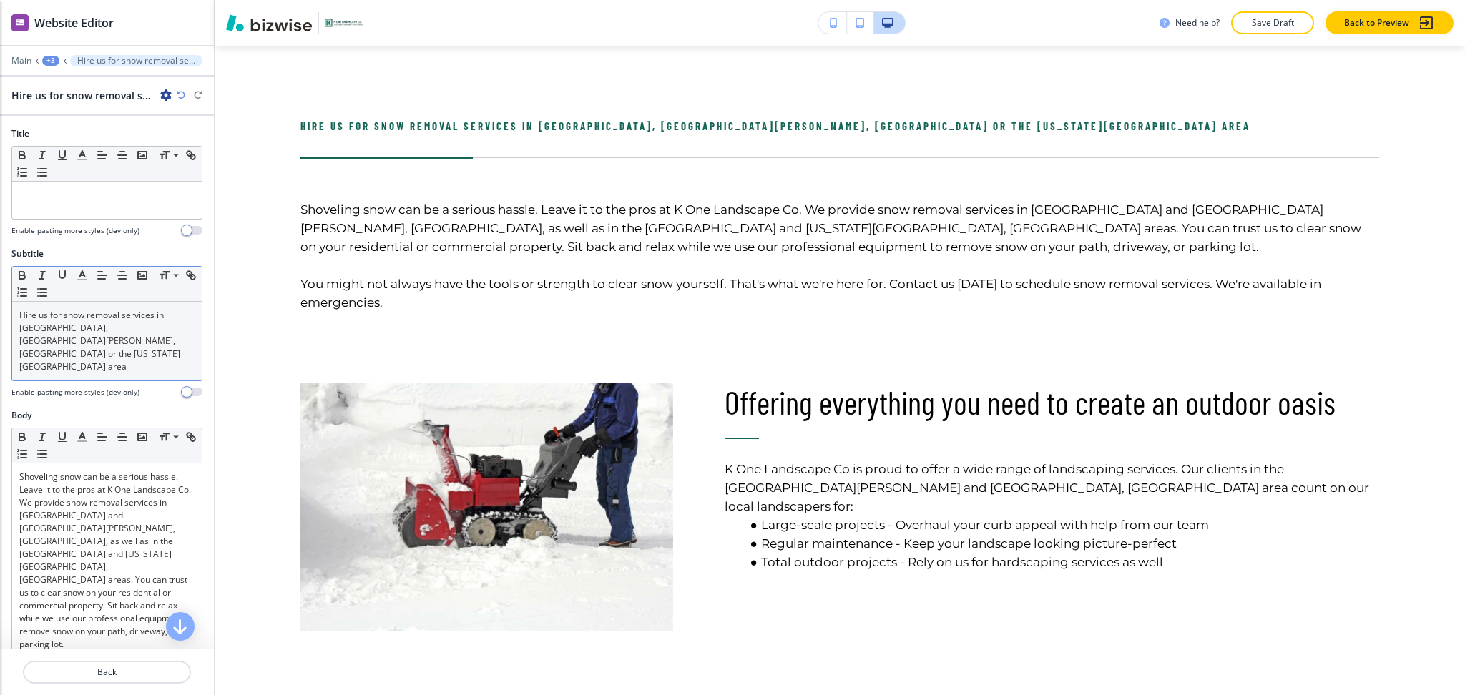
scroll to position [762, 0]
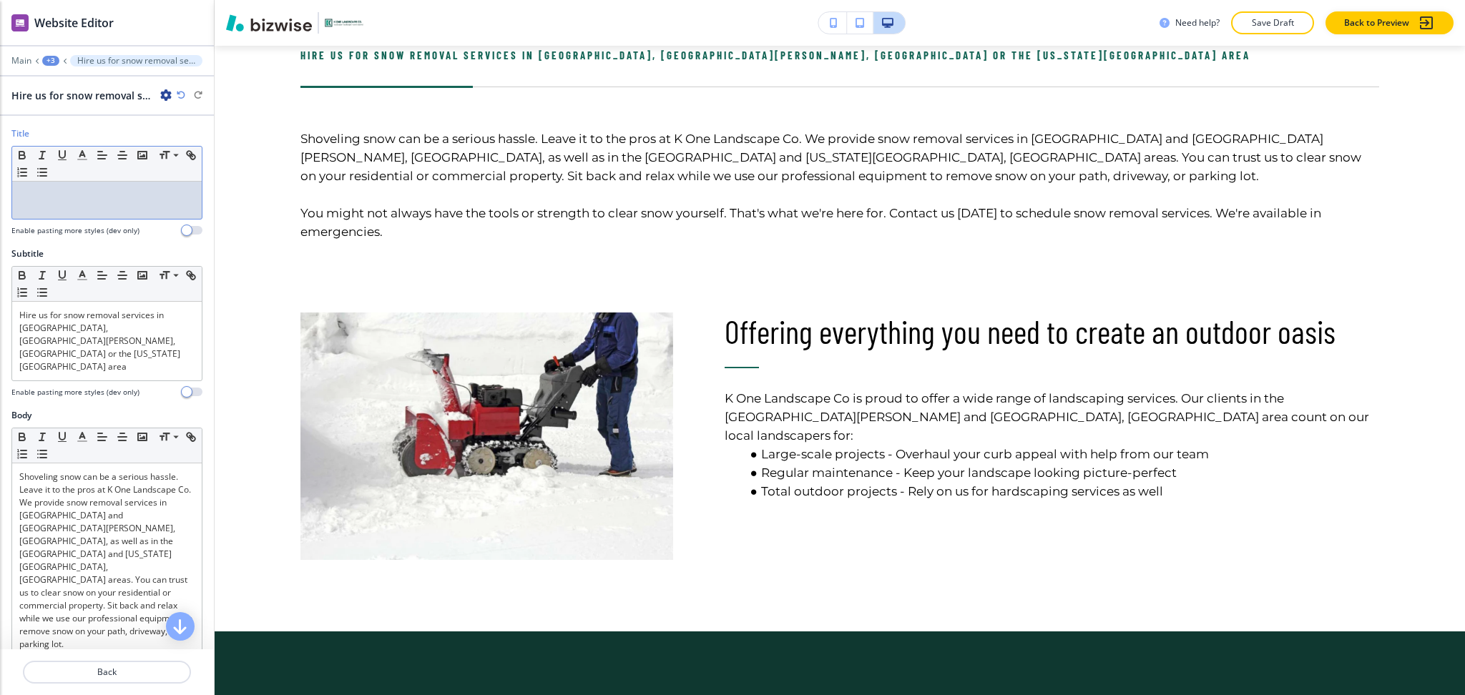
click at [69, 213] on div at bounding box center [107, 200] width 190 height 37
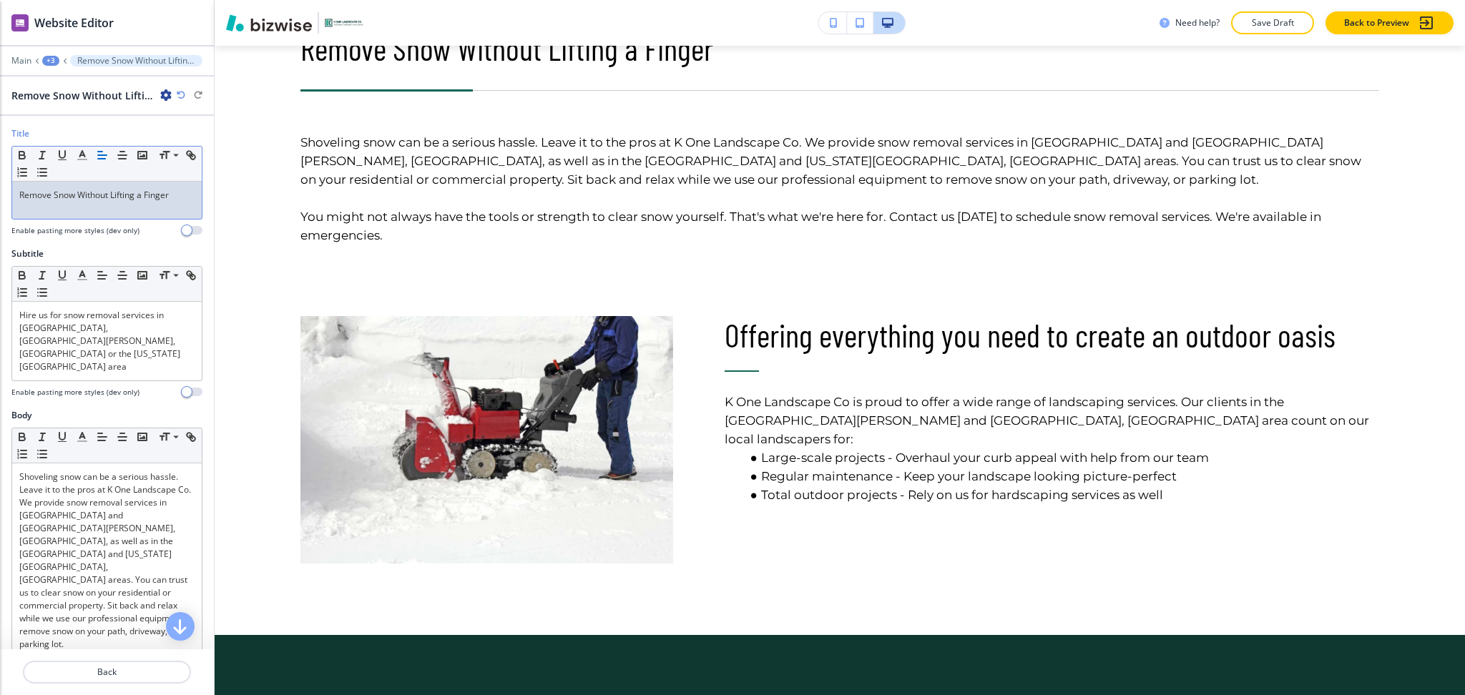
scroll to position [700, 0]
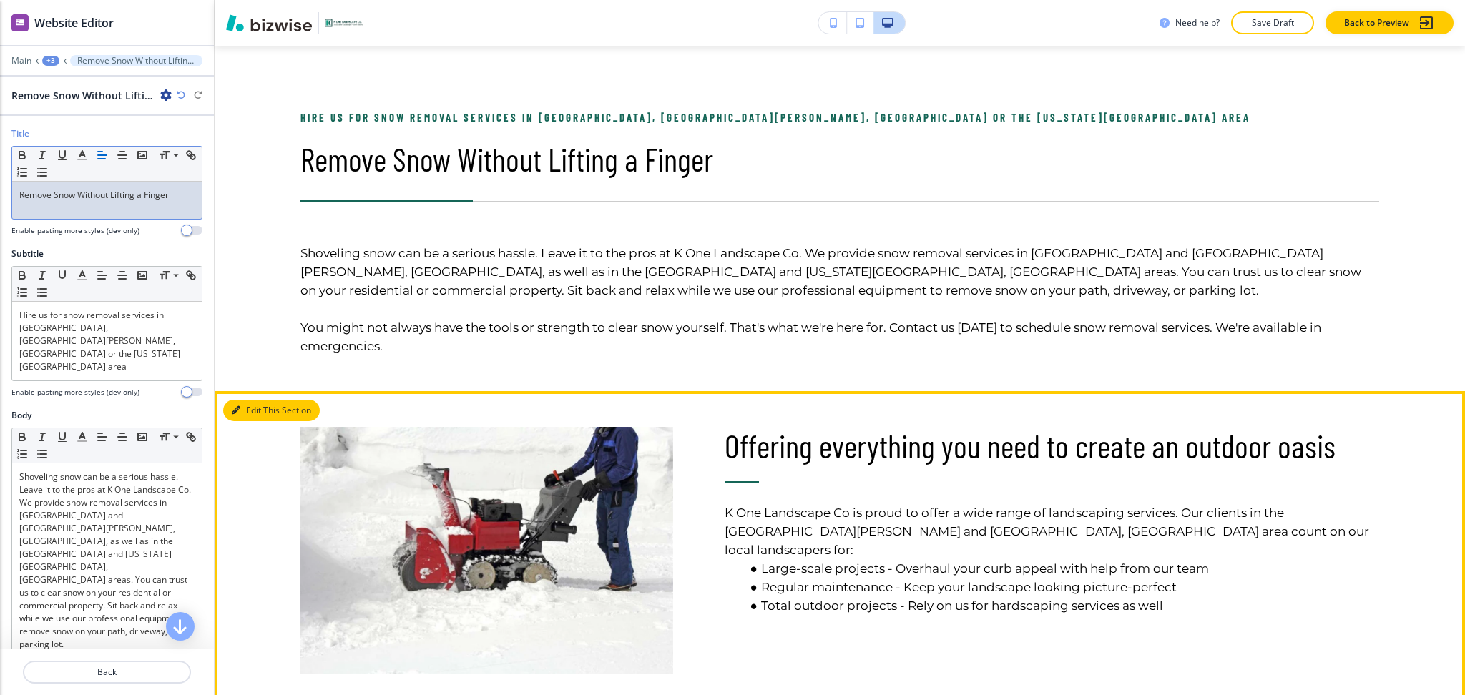
click at [254, 403] on button "Edit This Section" at bounding box center [271, 410] width 97 height 21
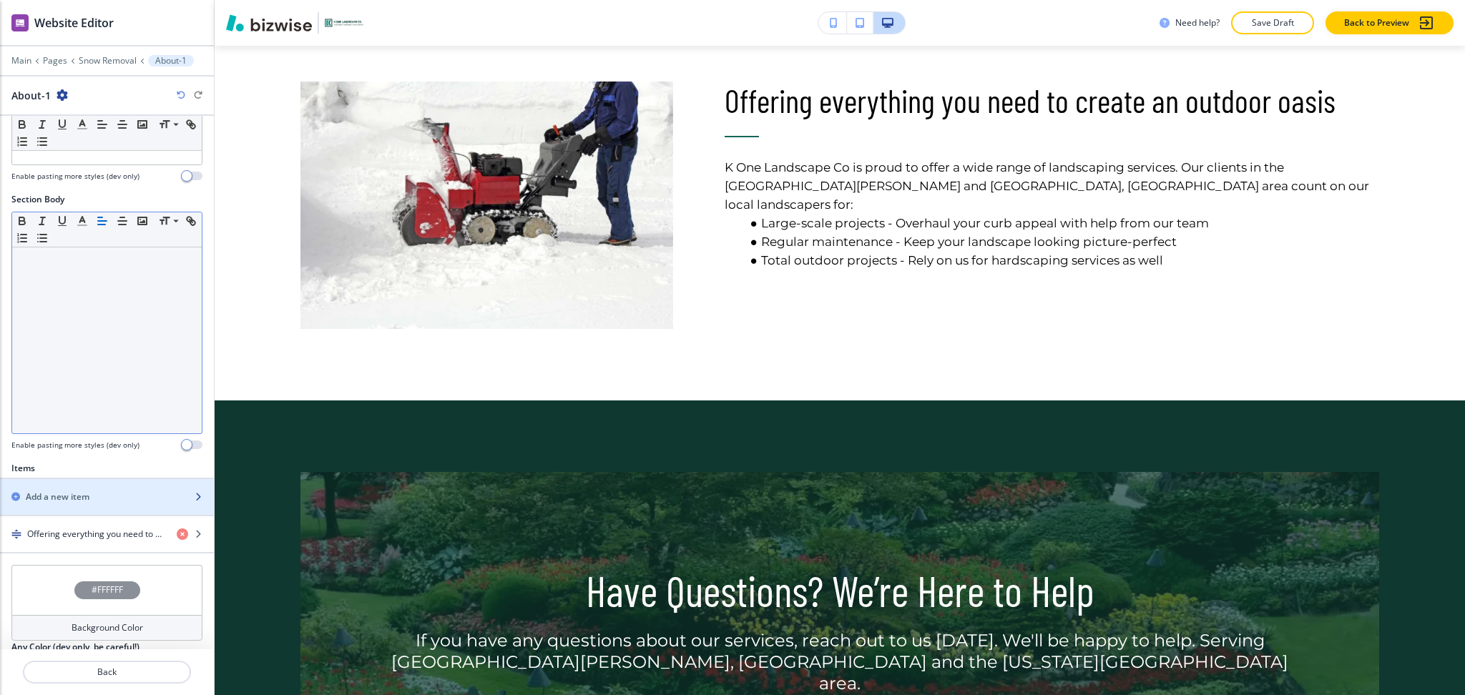
scroll to position [288, 0]
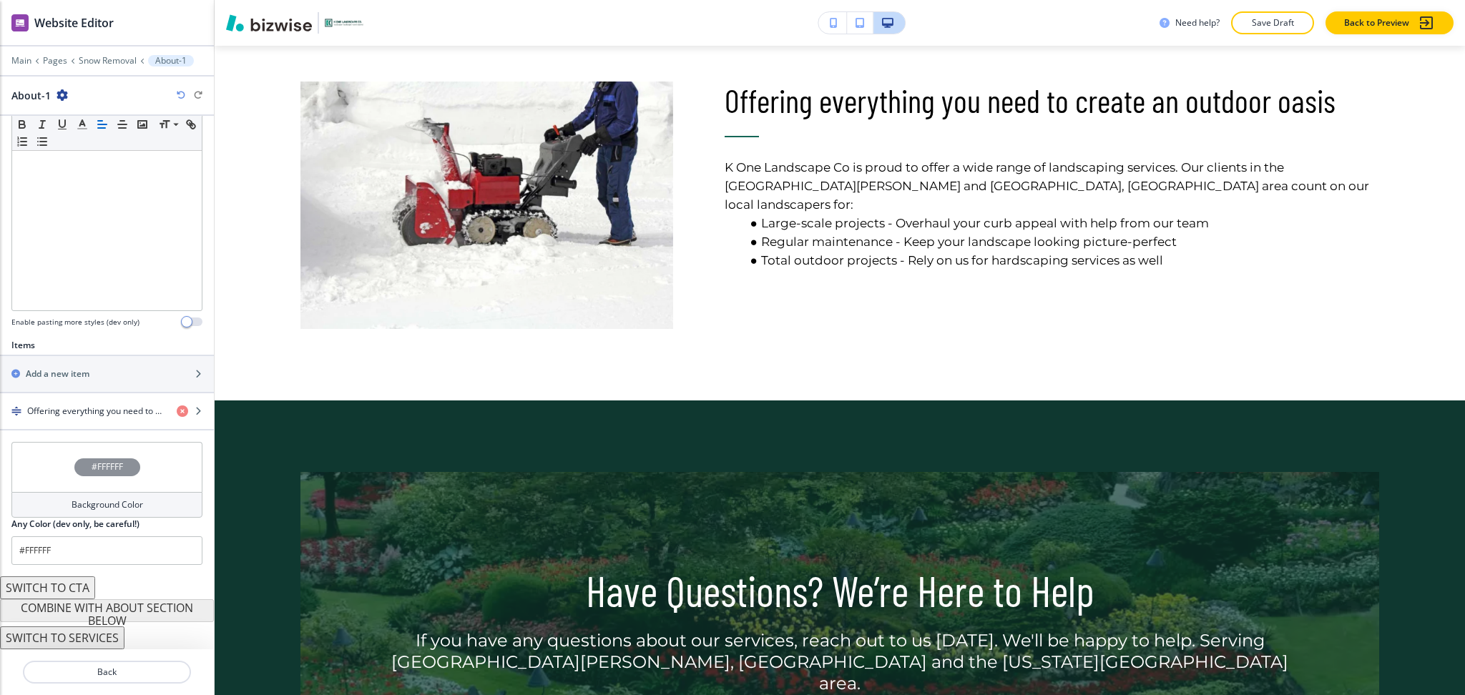
click at [104, 504] on h4 "Background Color" at bounding box center [108, 505] width 72 height 13
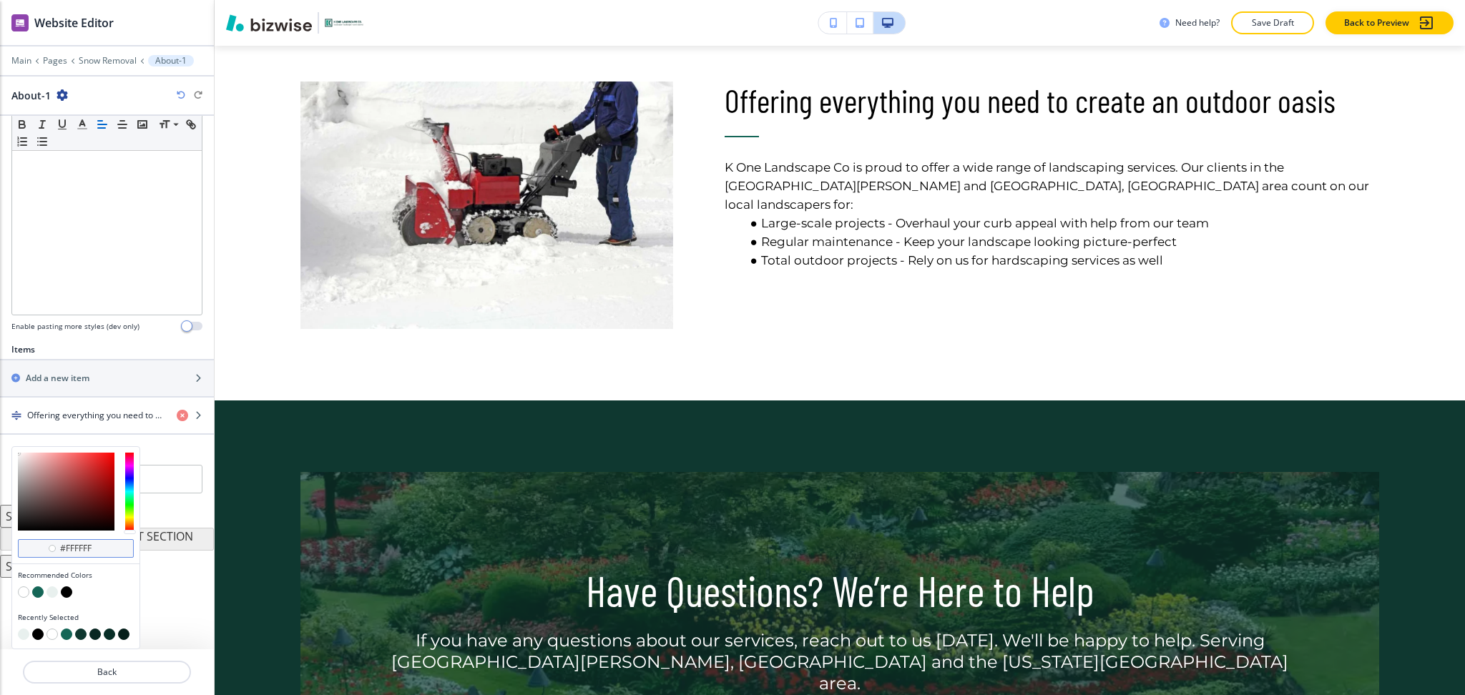
scroll to position [283, 0]
click at [54, 592] on button "button" at bounding box center [52, 592] width 11 height 11
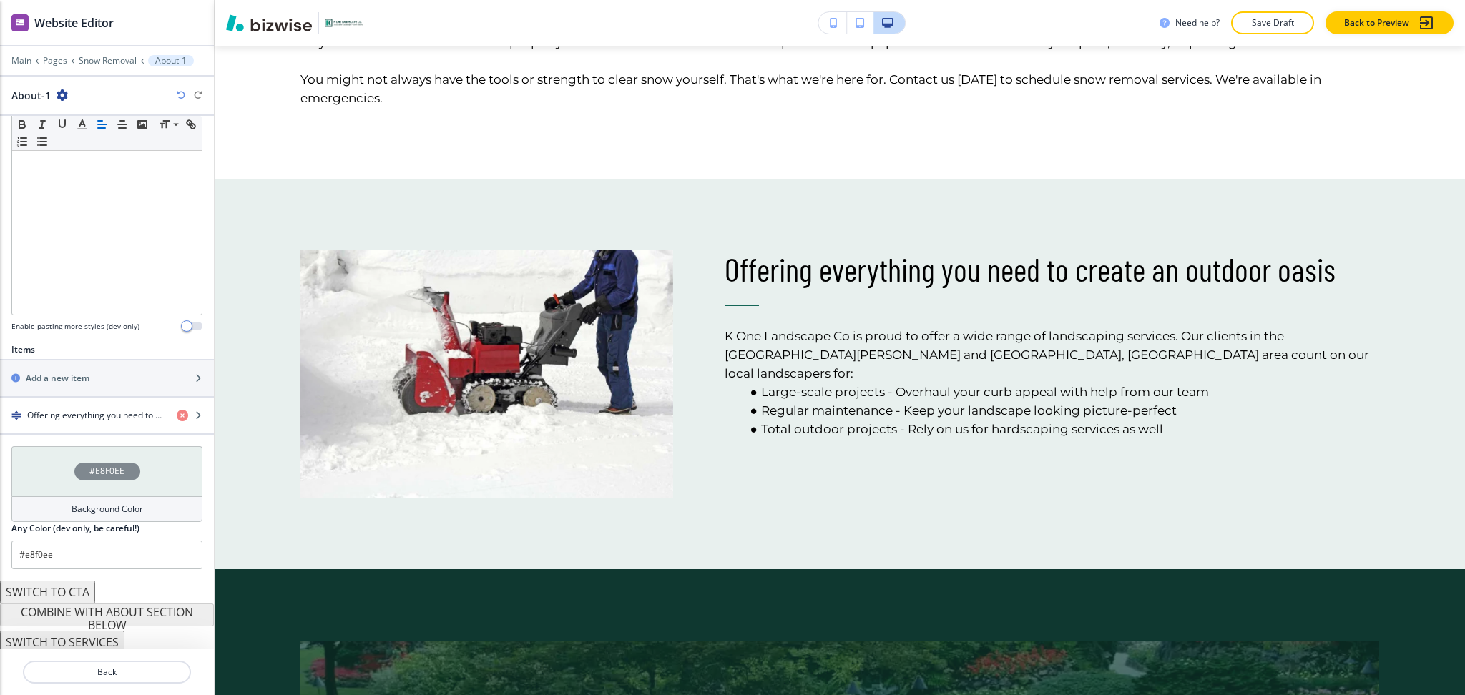
scroll to position [1025, 0]
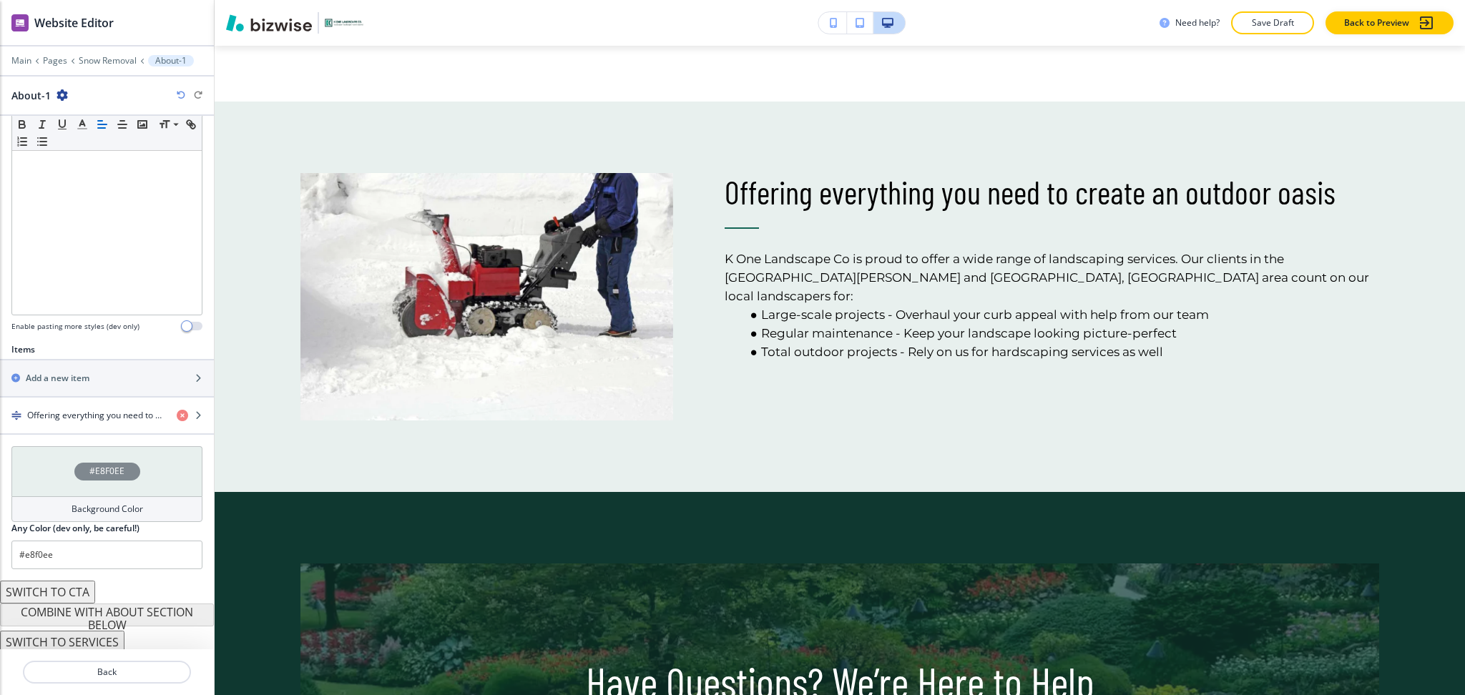
click at [177, 95] on icon "button" at bounding box center [181, 95] width 9 height 9
type input "#FFFFFF"
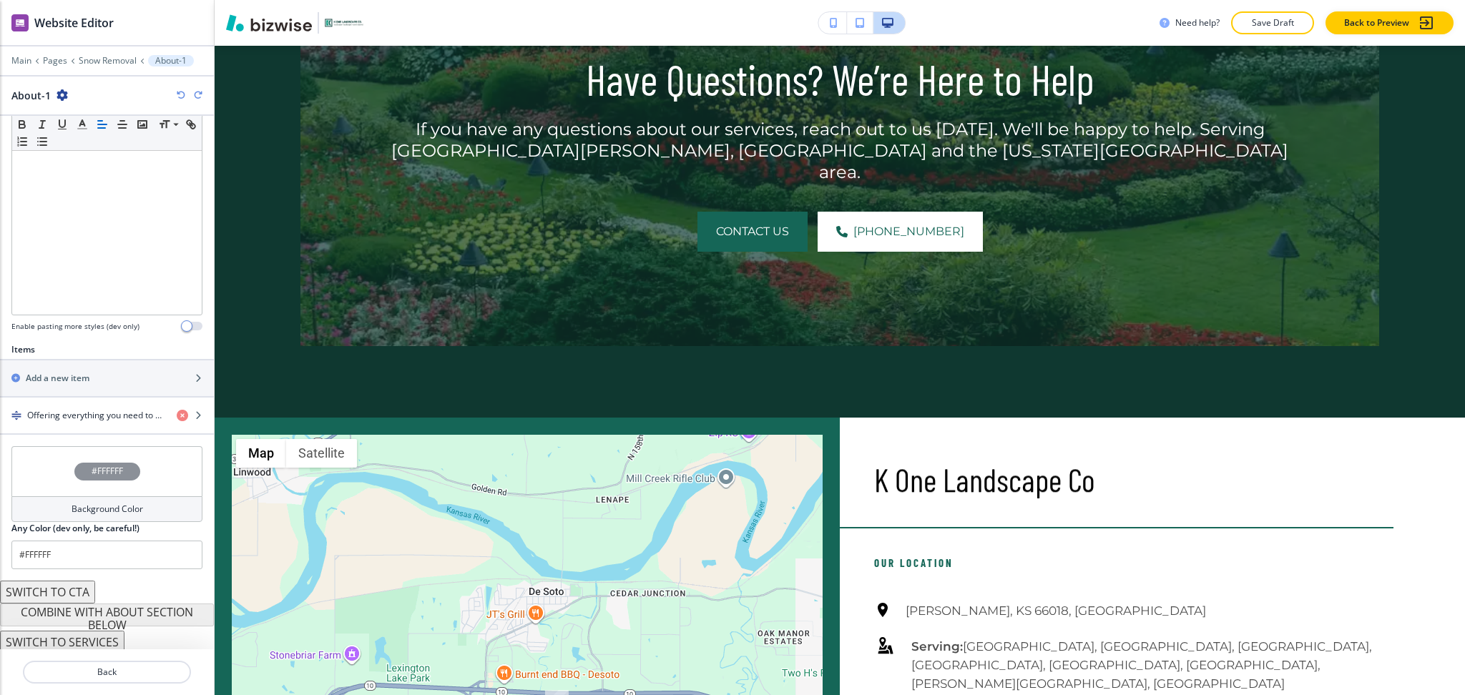
scroll to position [1330, 0]
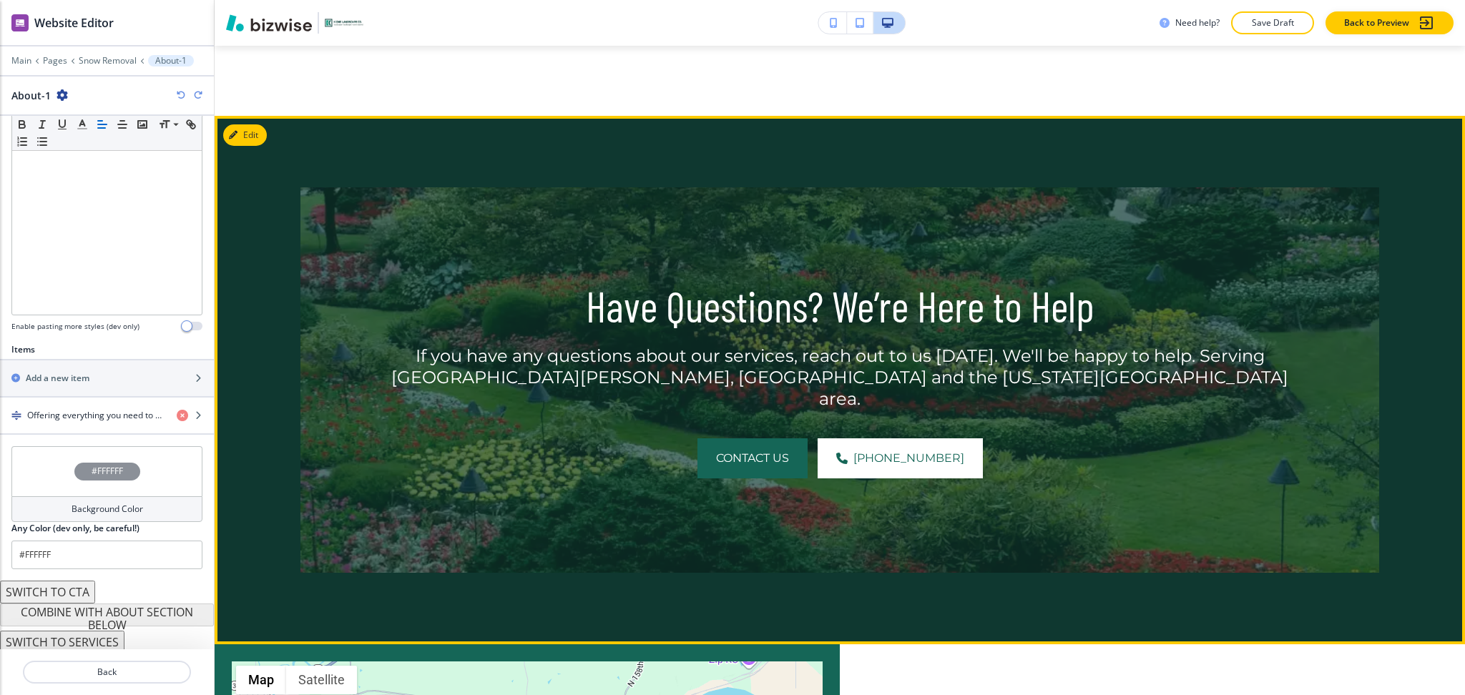
click at [249, 132] on button "Edit" at bounding box center [245, 134] width 44 height 21
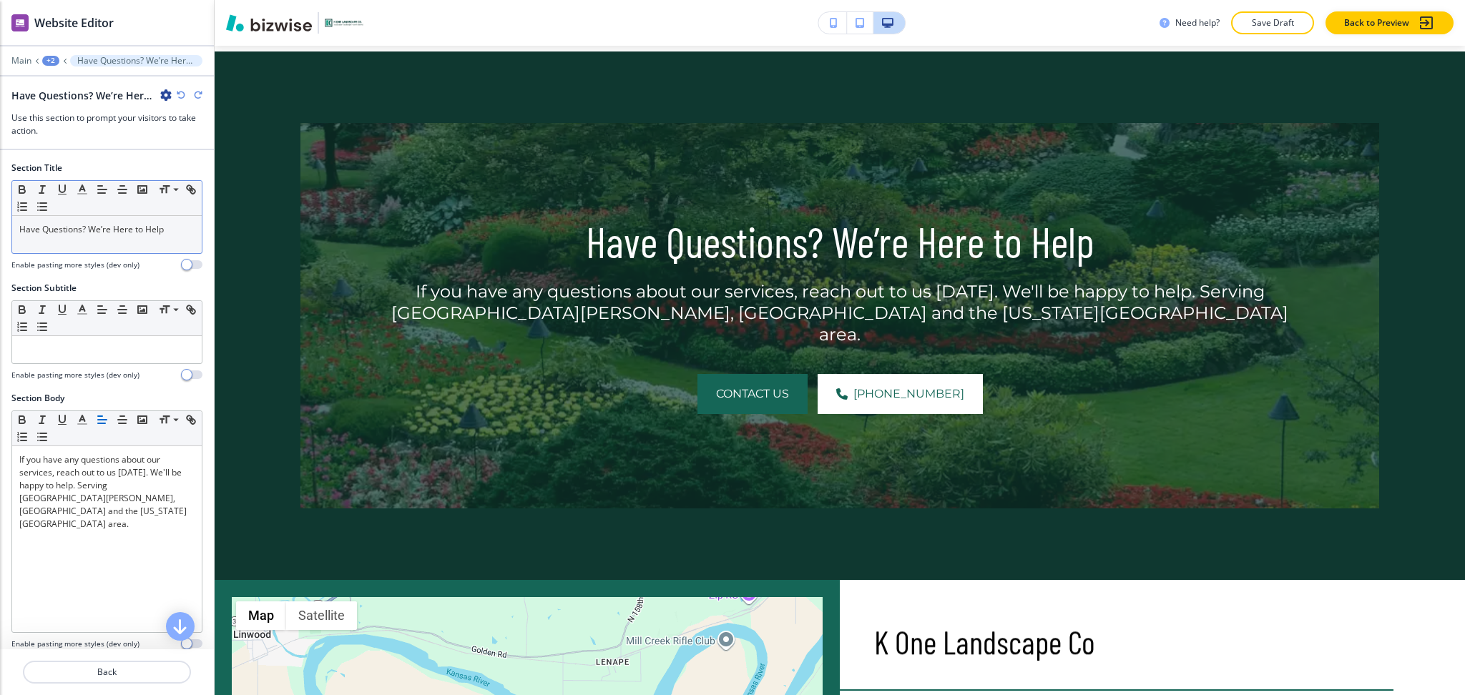
scroll to position [1397, 0]
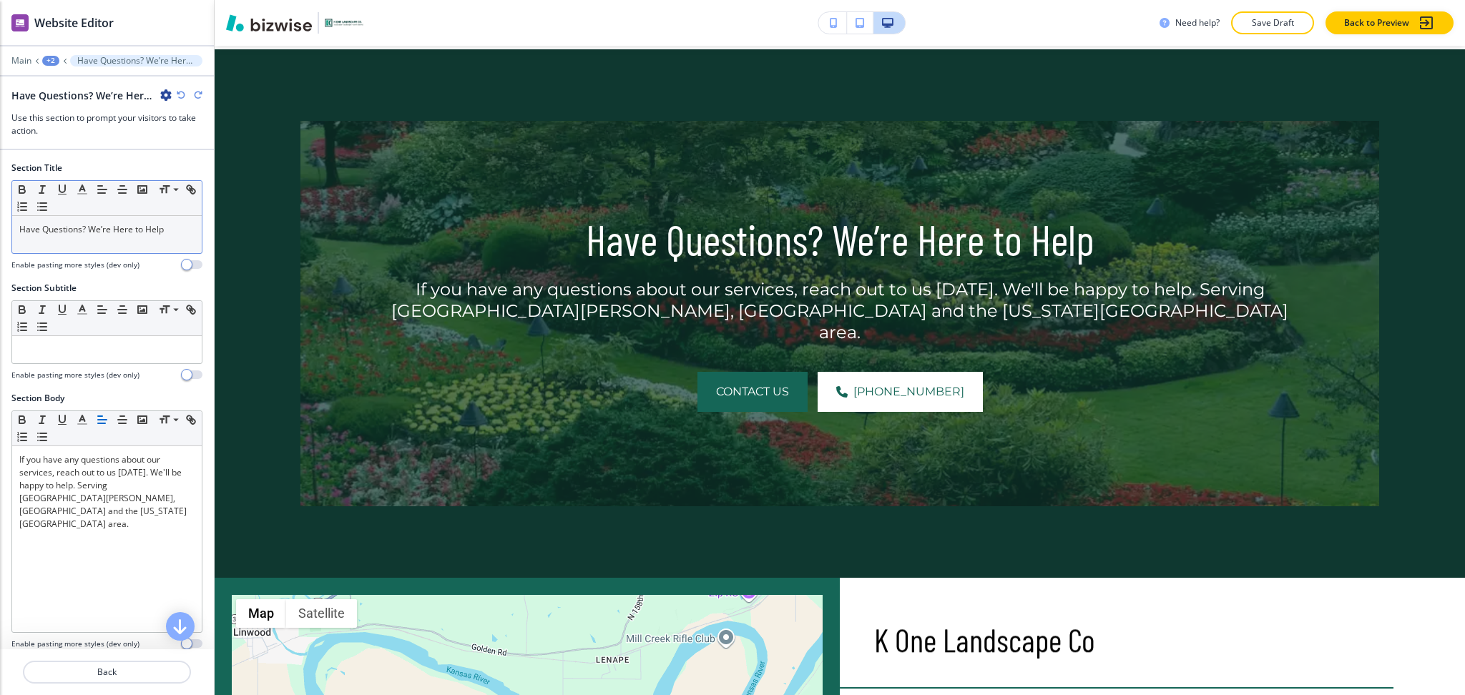
click at [166, 235] on p "Have Questions? We’re Here to Help" at bounding box center [106, 229] width 175 height 13
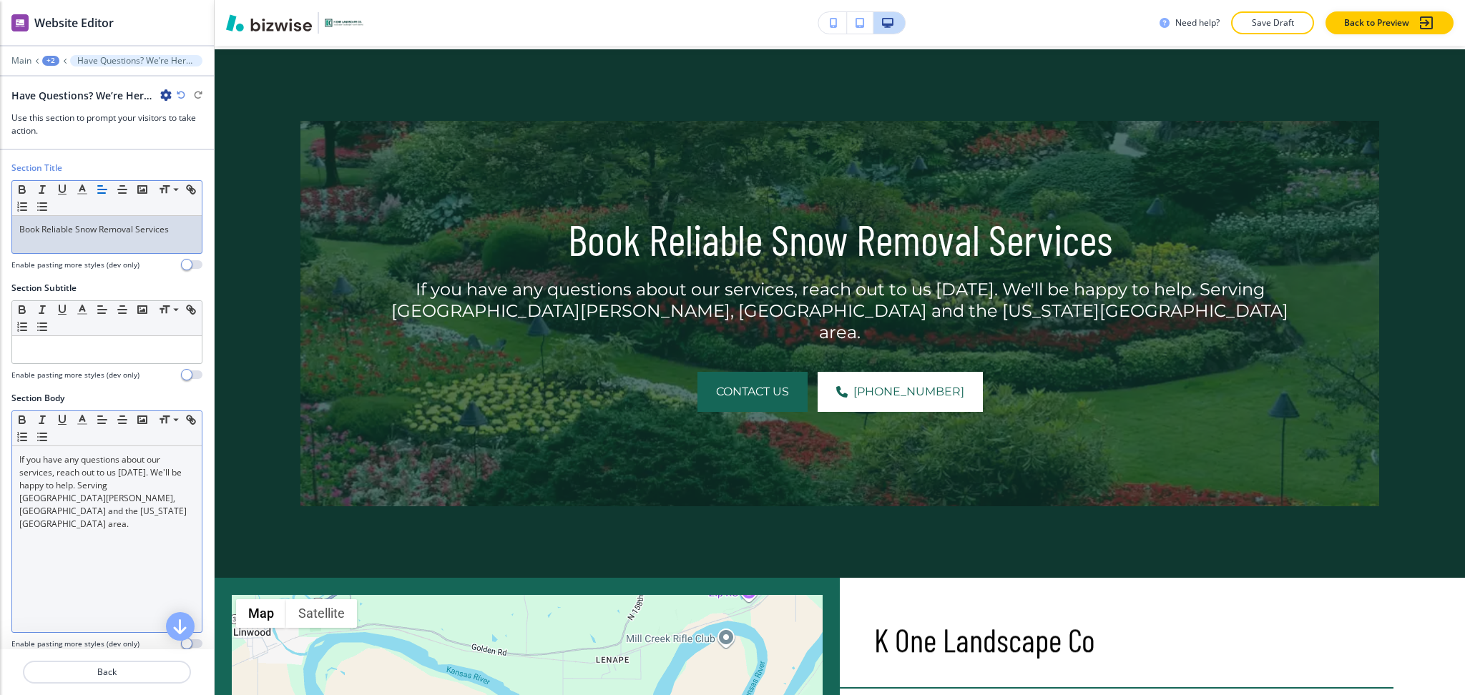
click at [146, 499] on p "If you have any questions about our services, reach out to us [DATE]. We'll be …" at bounding box center [106, 492] width 175 height 77
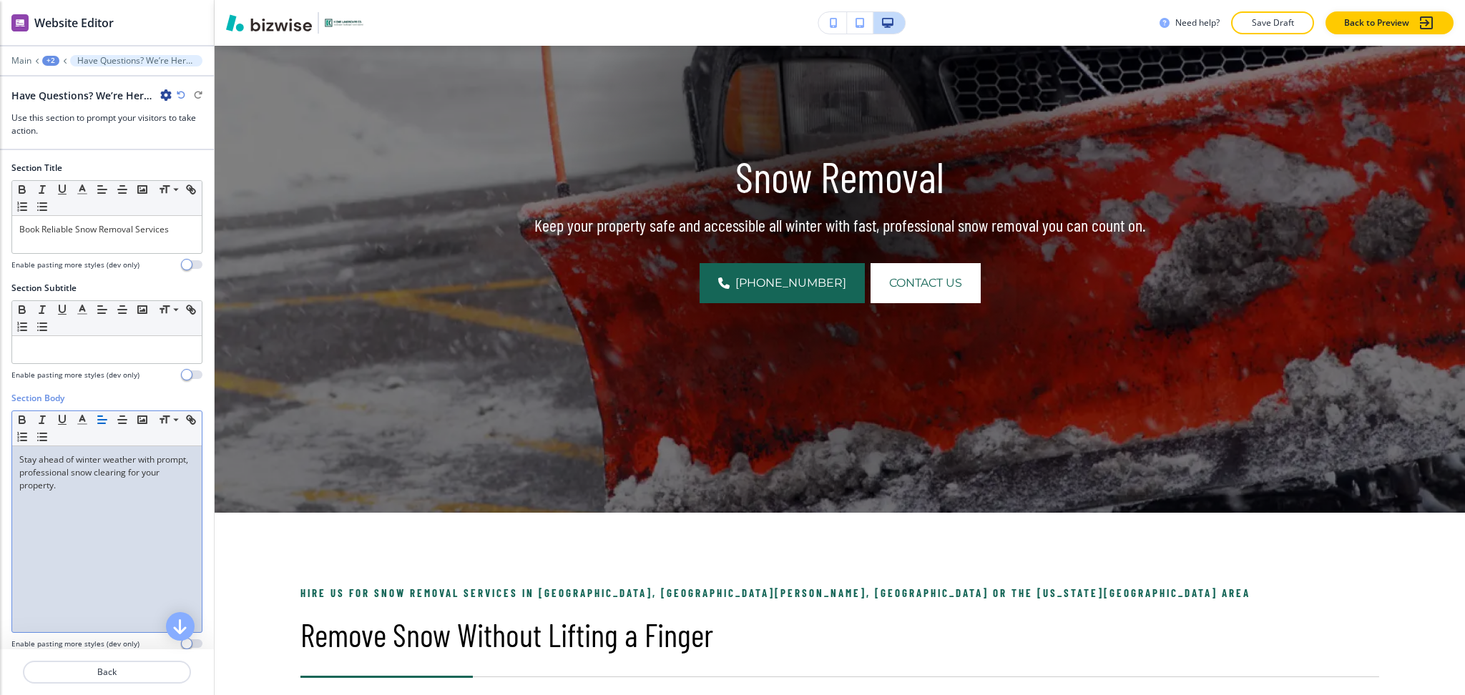
scroll to position [48, 0]
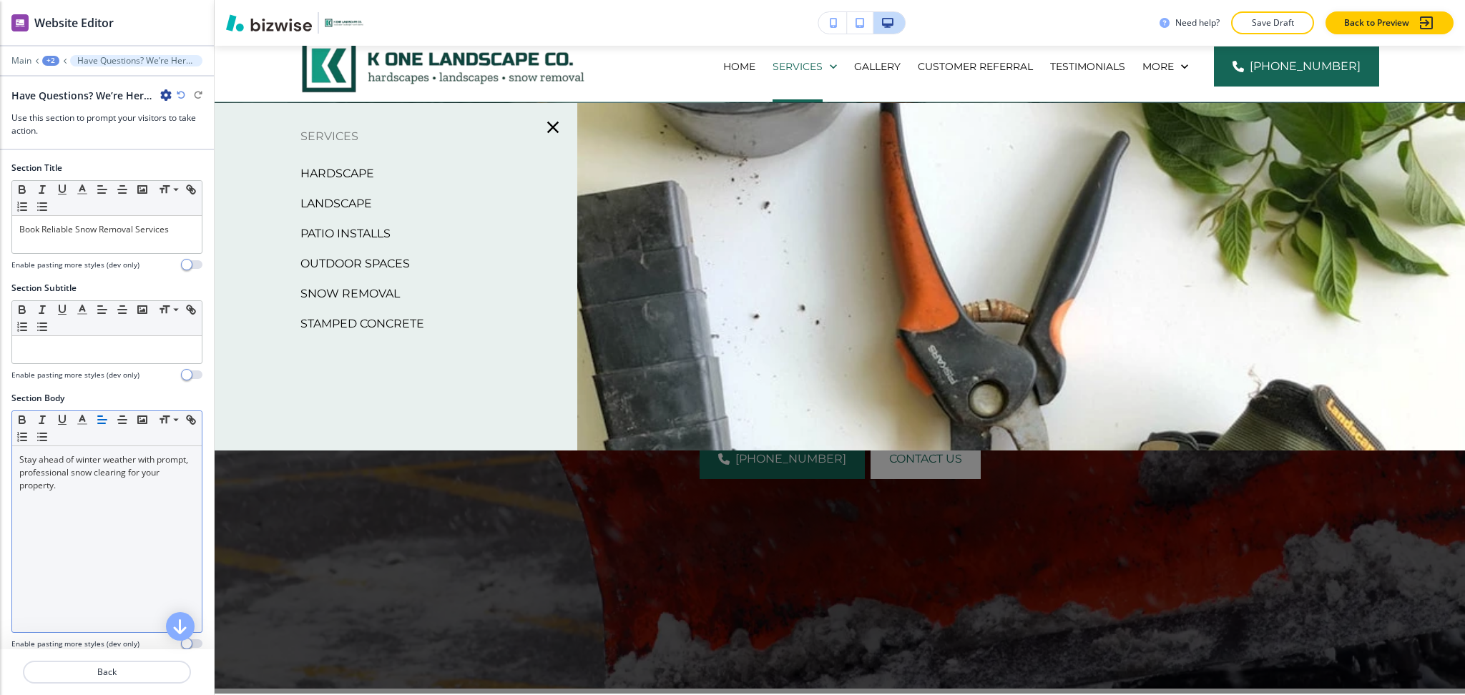
click at [385, 328] on p "Stamped Concrete" at bounding box center [362, 323] width 124 height 21
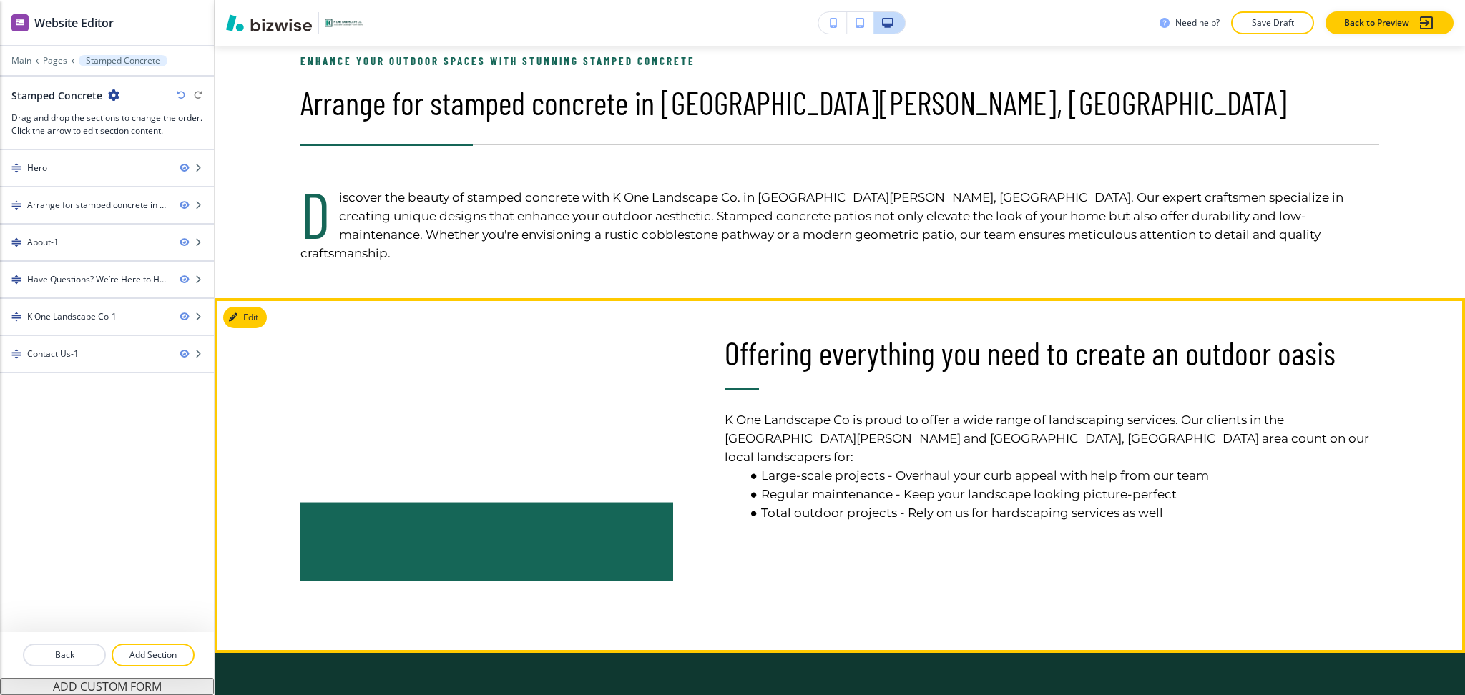
scroll to position [757, 0]
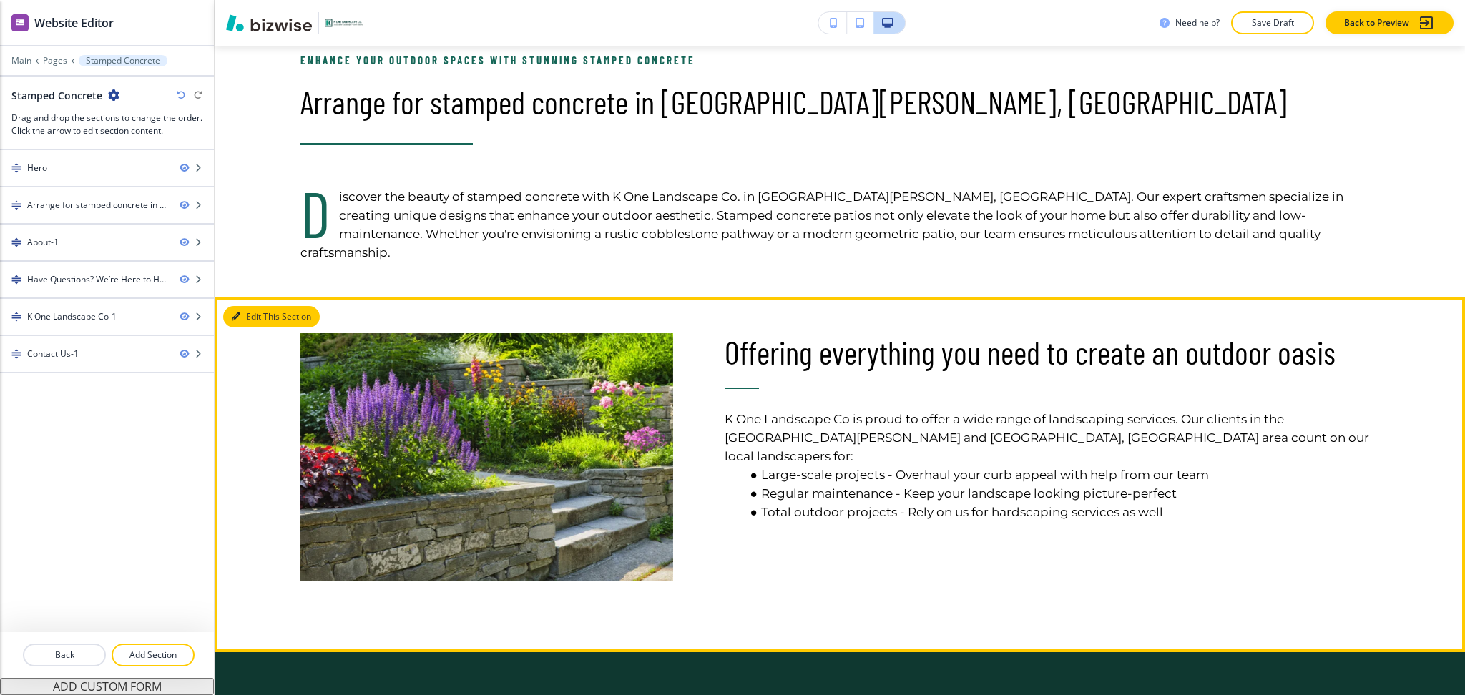
click at [248, 306] on button "Edit This Section" at bounding box center [271, 316] width 97 height 21
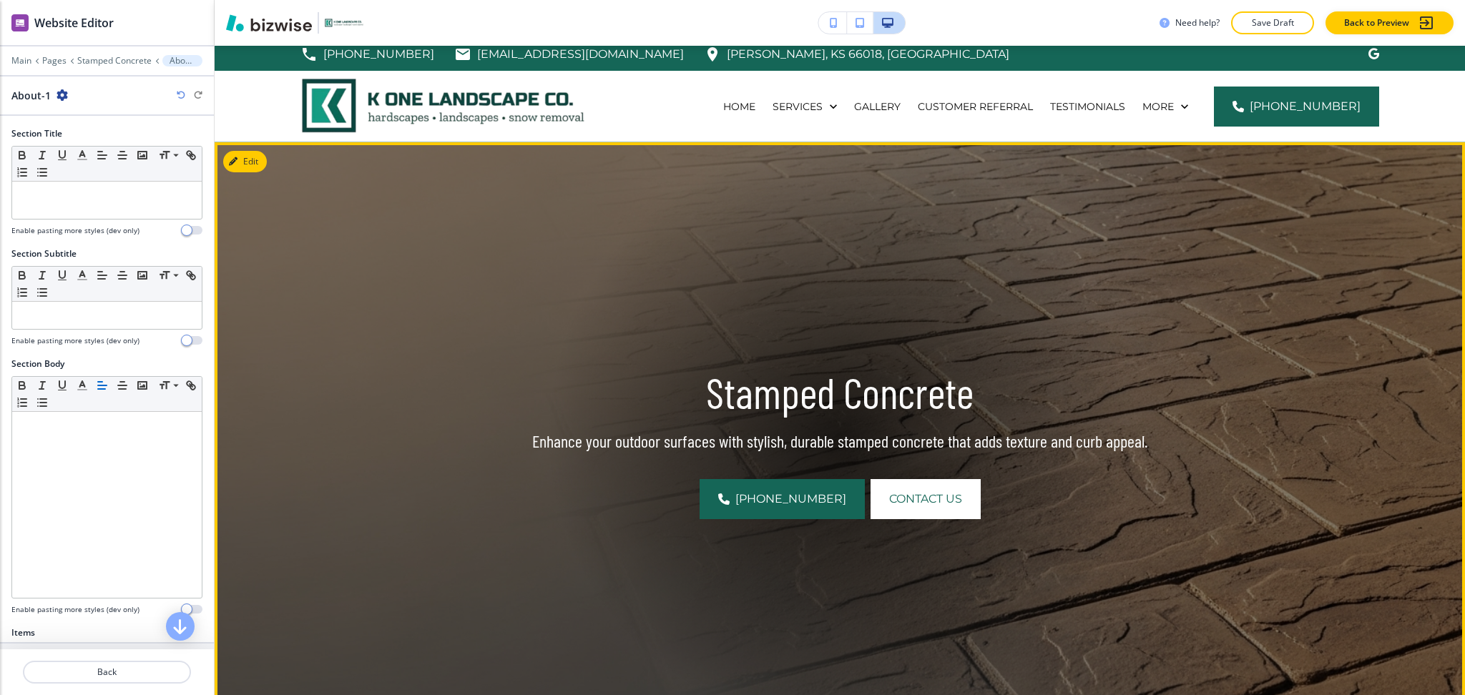
scroll to position [0, 0]
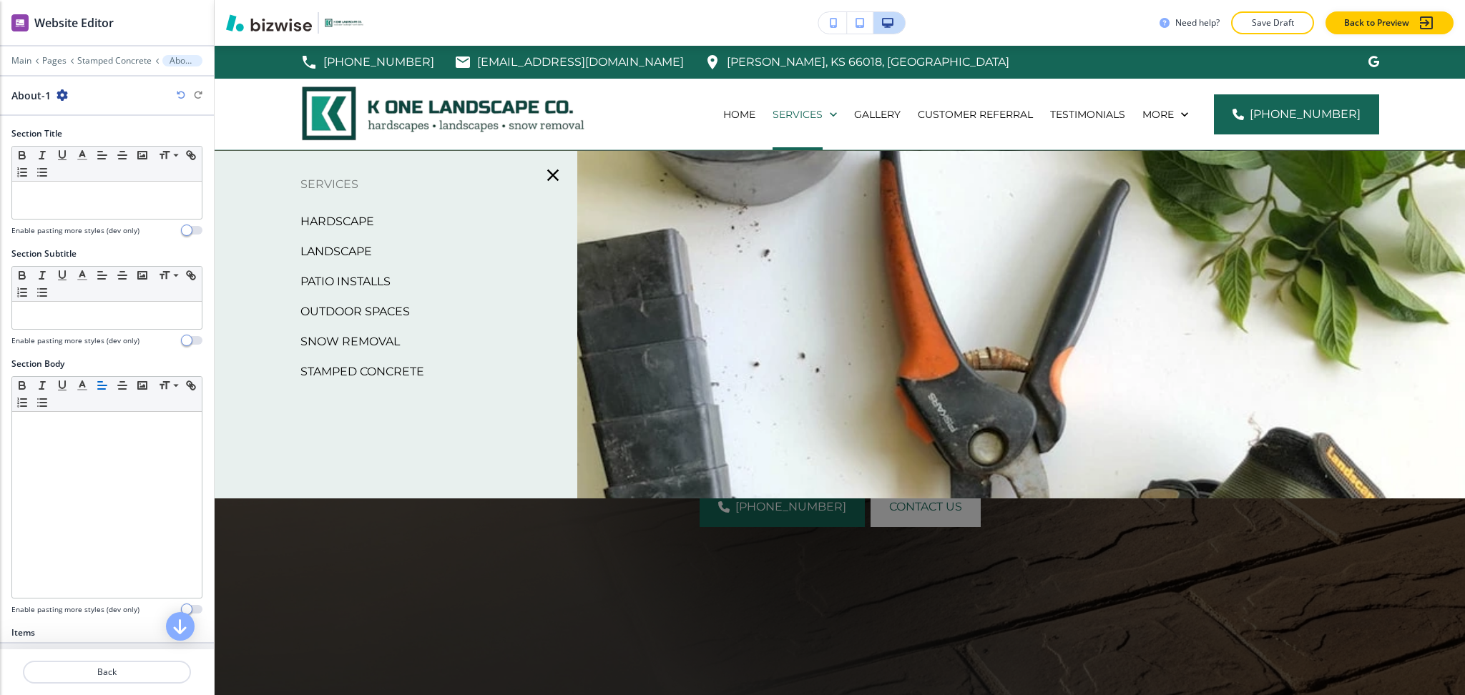
click at [362, 348] on p "Snow Removal" at bounding box center [349, 341] width 99 height 21
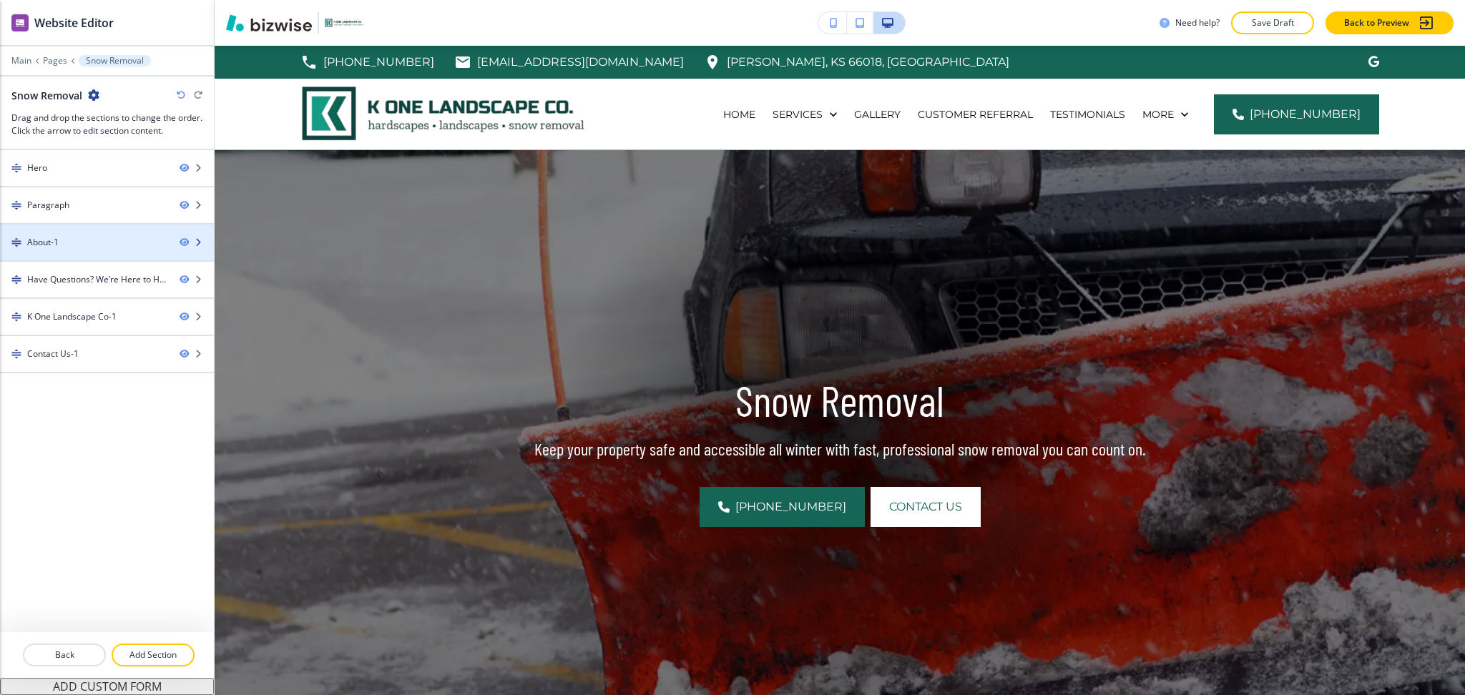
click at [54, 240] on div "About-1" at bounding box center [42, 242] width 31 height 13
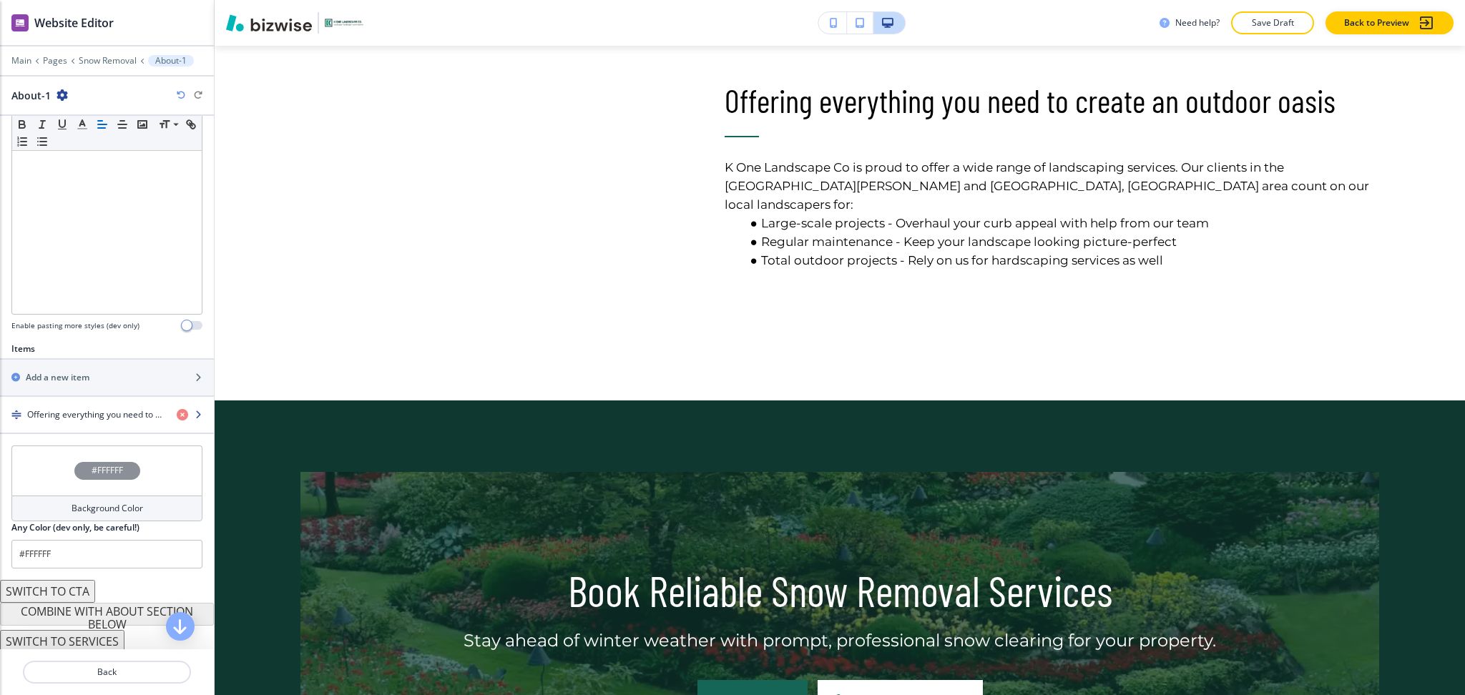
scroll to position [288, 0]
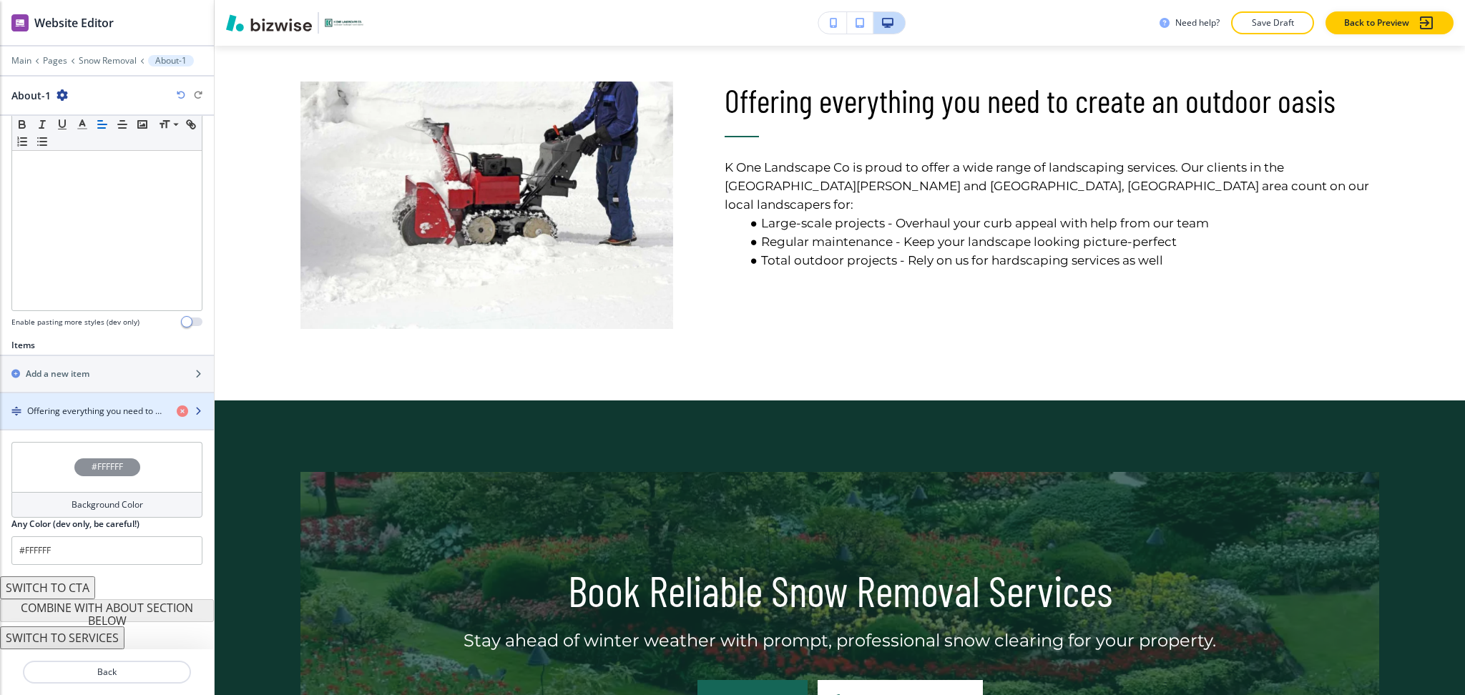
click at [105, 414] on h4 "Offering everything you need to create an outdoor oasis" at bounding box center [96, 411] width 138 height 13
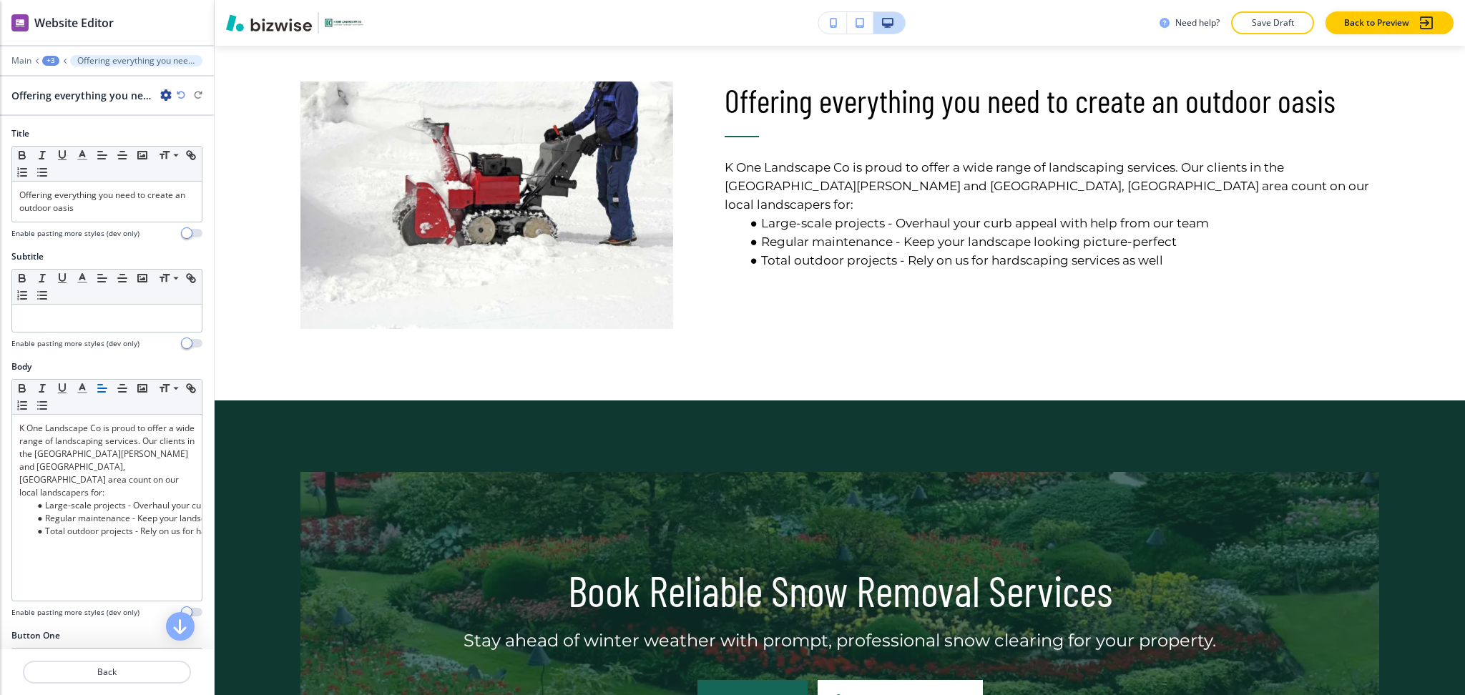
scroll to position [1009, 0]
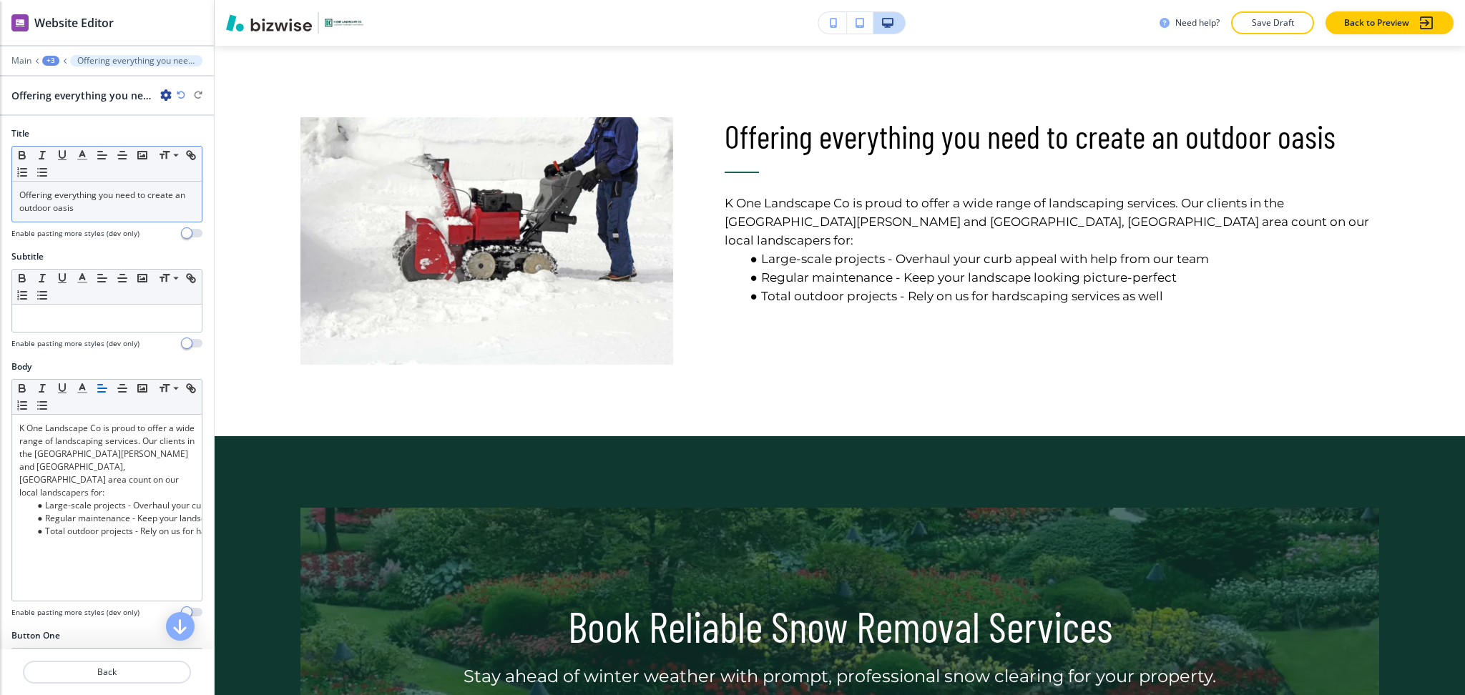
click at [142, 203] on p "Offering everything you need to create an outdoor oasis" at bounding box center [106, 202] width 175 height 26
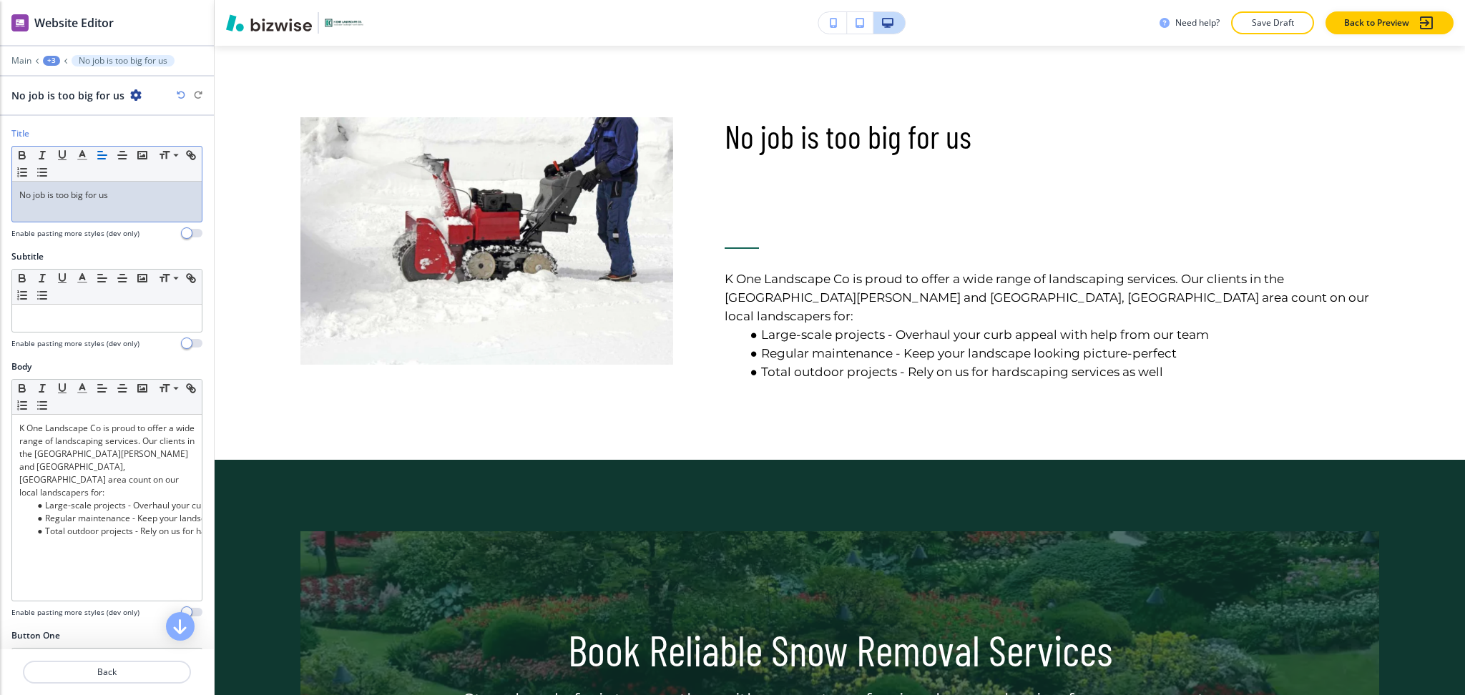
scroll to position [0, 0]
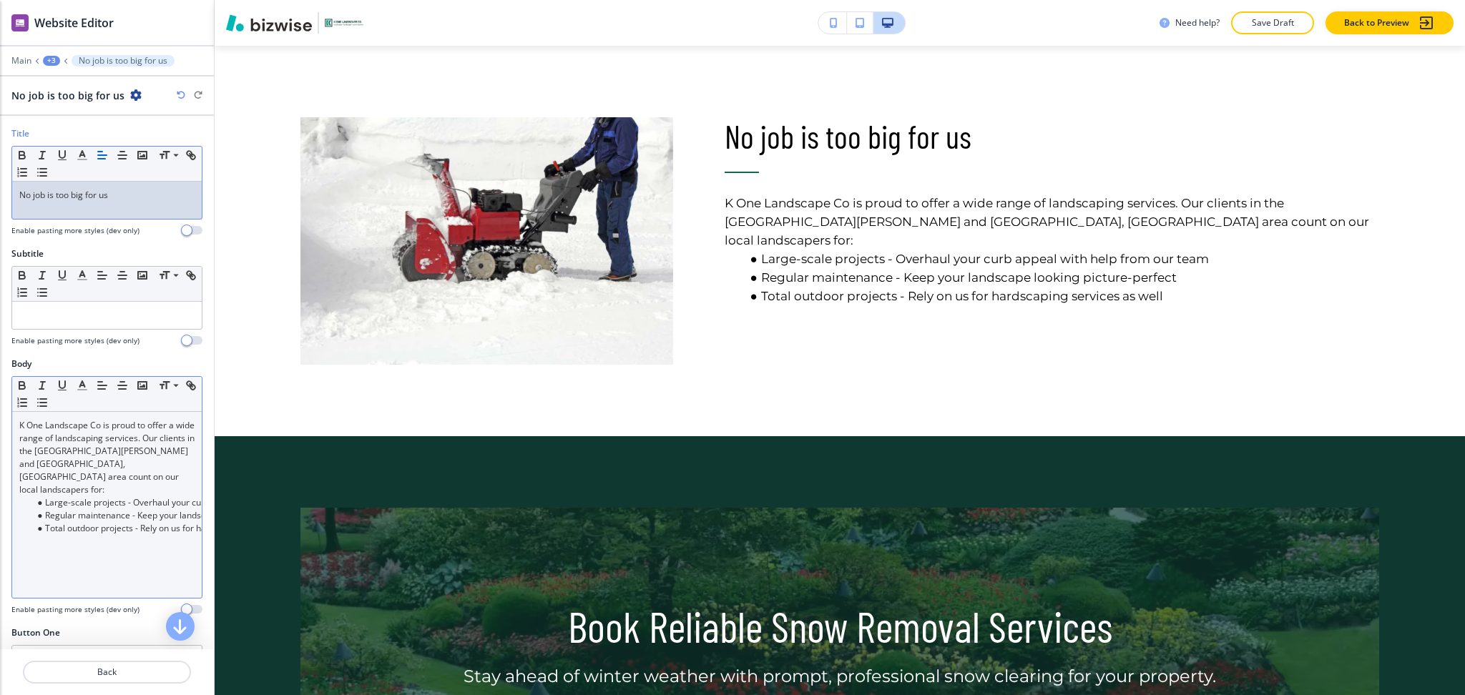
click at [140, 509] on li "Regular maintenance - Keep your landscape looking picture-perfect" at bounding box center [113, 515] width 162 height 13
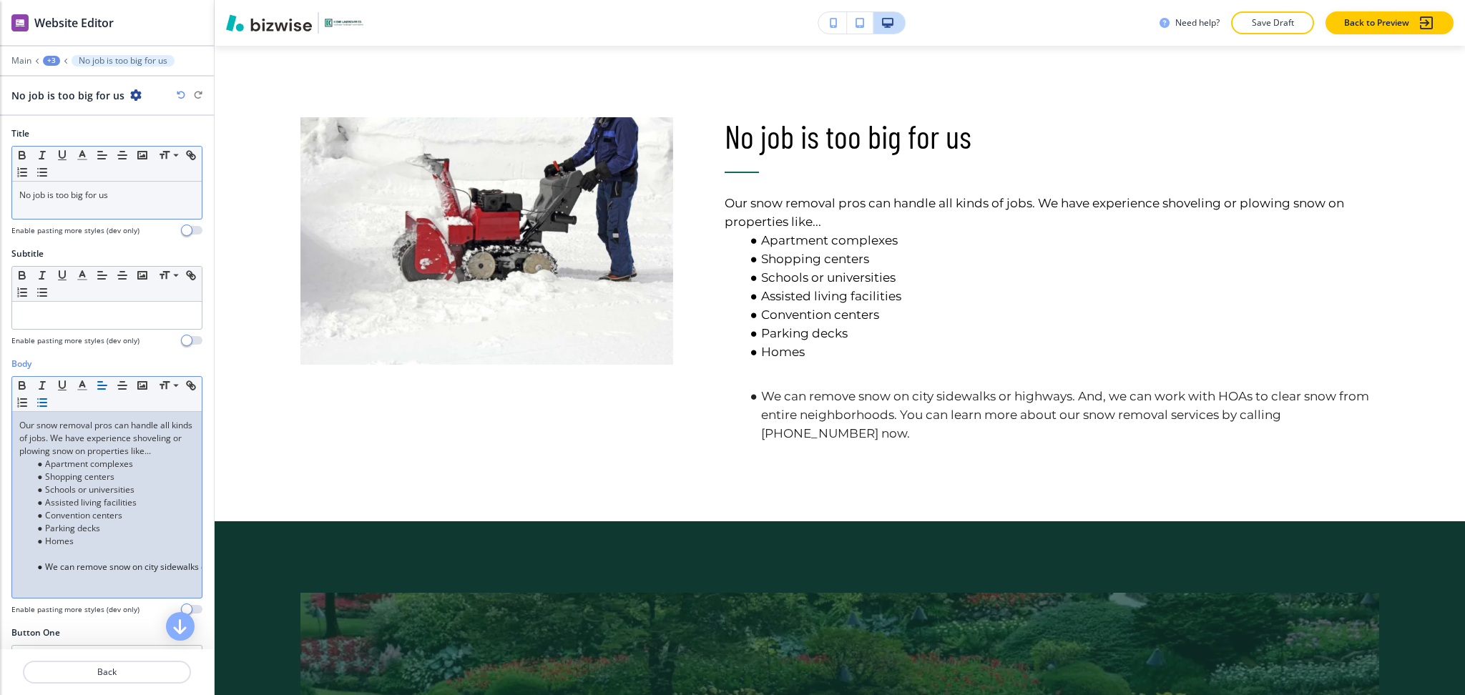
click at [47, 573] on span "We can remove snow on city sidewalks or highways. And, we can work with HOAs to…" at bounding box center [464, 567] width 839 height 12
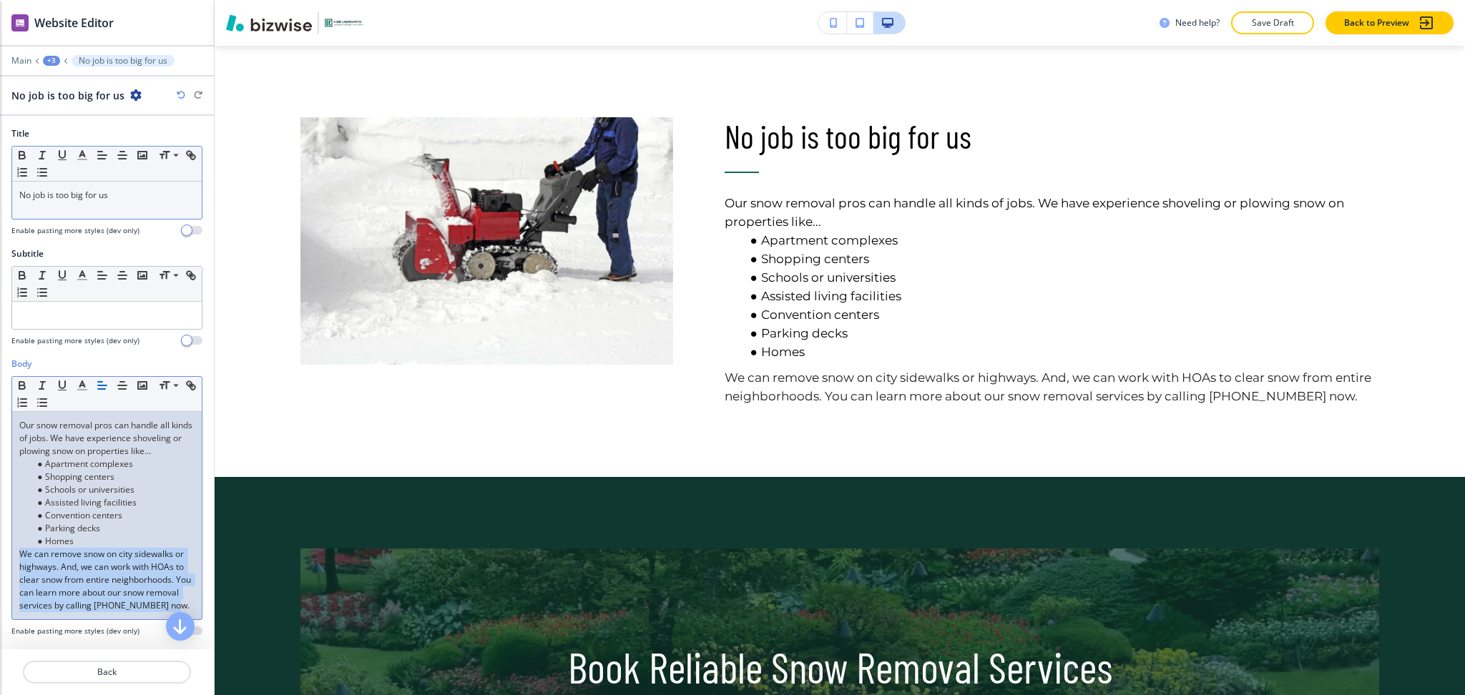
drag, startPoint x: 135, startPoint y: 635, endPoint x: 0, endPoint y: 563, distance: 152.7
click at [0, 563] on div "Body Small Normal Large Huge Our snow removal pros can handle all kinds of jobs…" at bounding box center [107, 503] width 214 height 290
click at [84, 387] on polyline "button" at bounding box center [82, 384] width 5 height 6
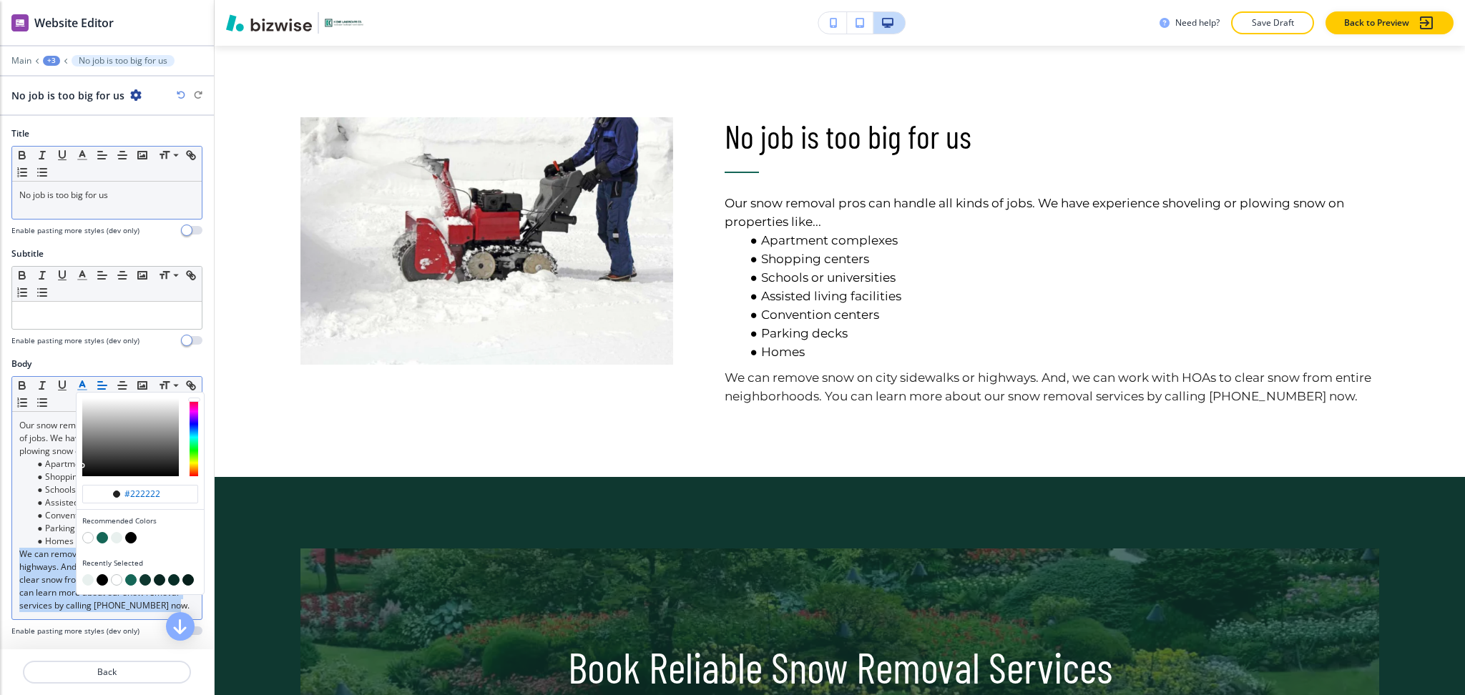
click at [131, 538] on button "button" at bounding box center [130, 537] width 11 height 11
type input "#000000"
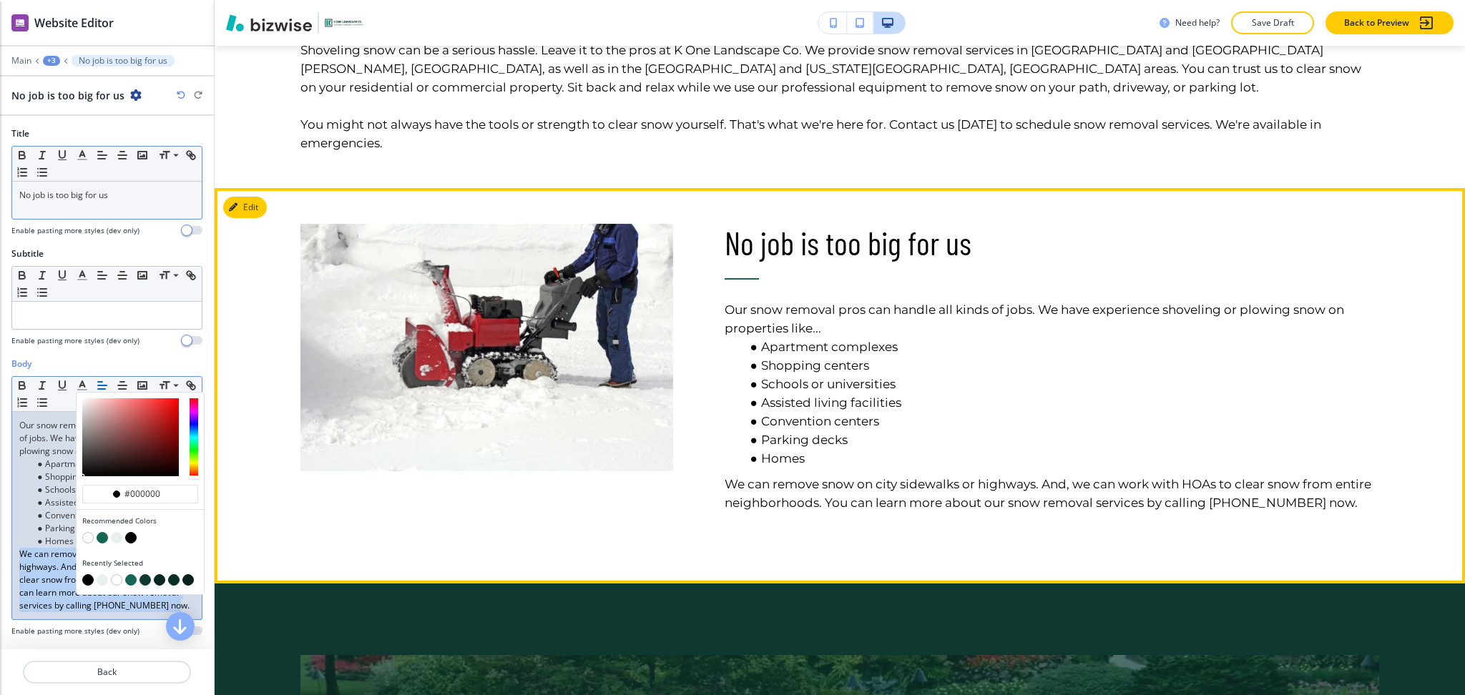
scroll to position [904, 0]
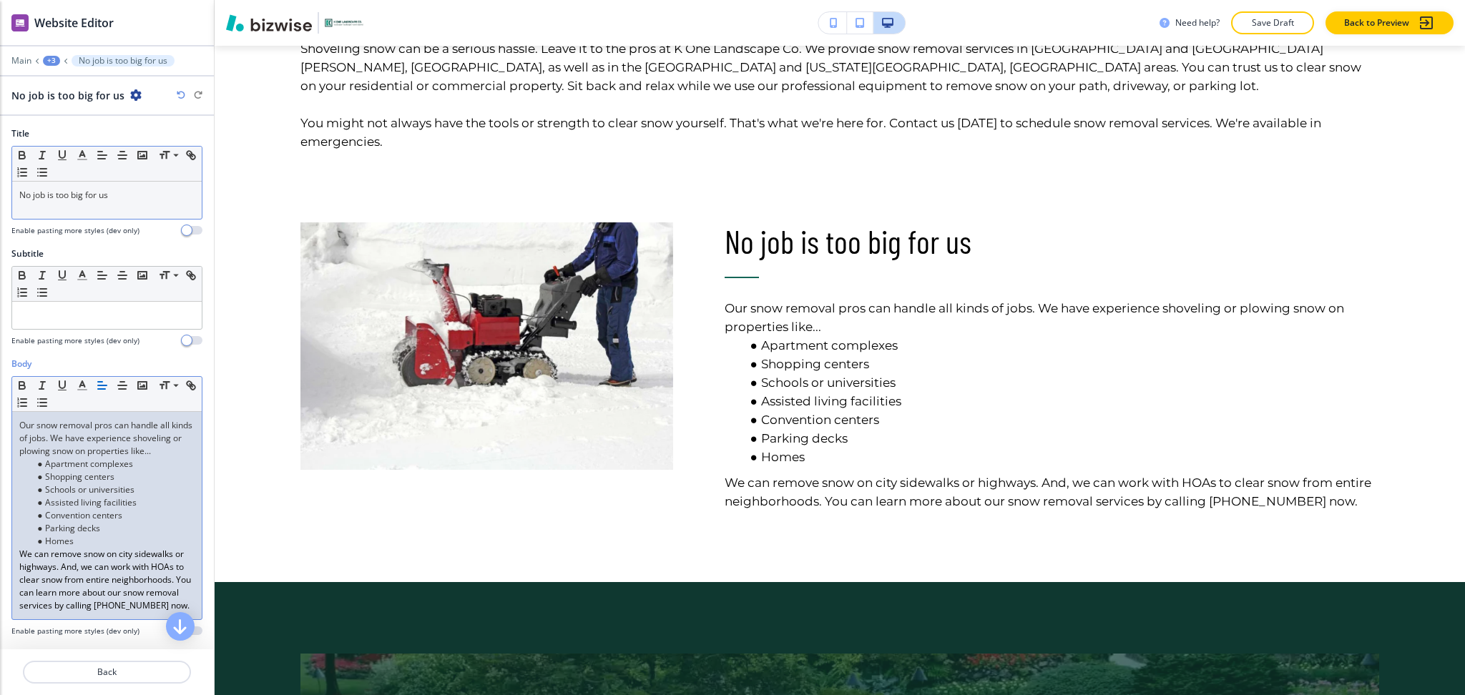
click at [44, 522] on li "Convention centers" at bounding box center [113, 515] width 162 height 13
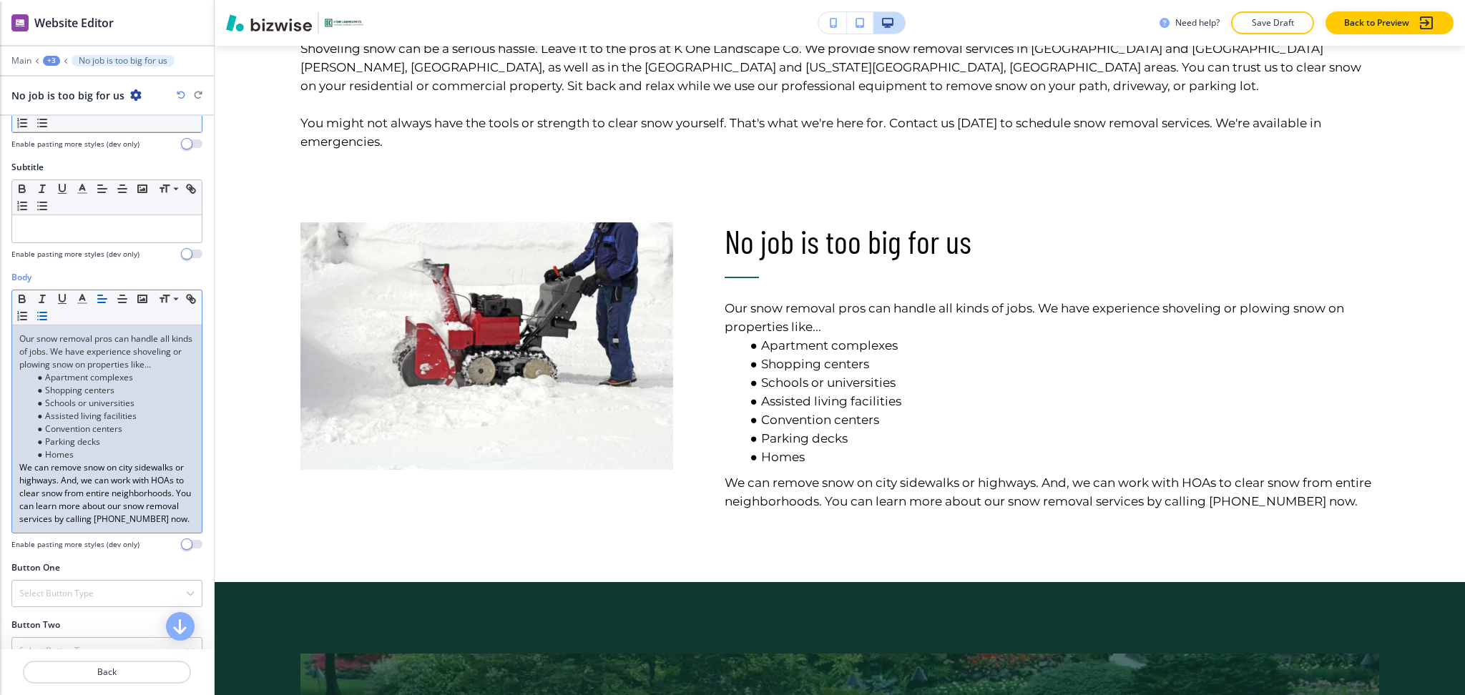
scroll to position [328, 0]
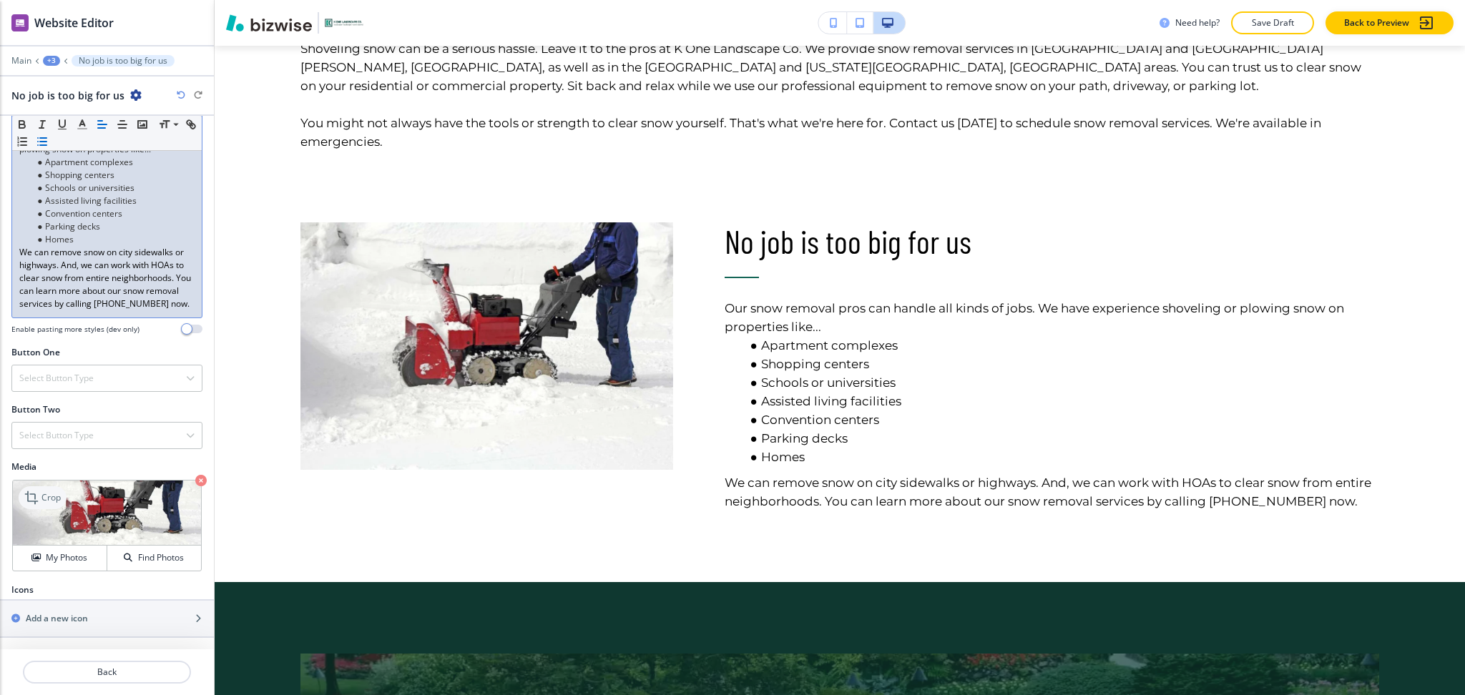
click at [34, 496] on icon at bounding box center [32, 497] width 17 height 17
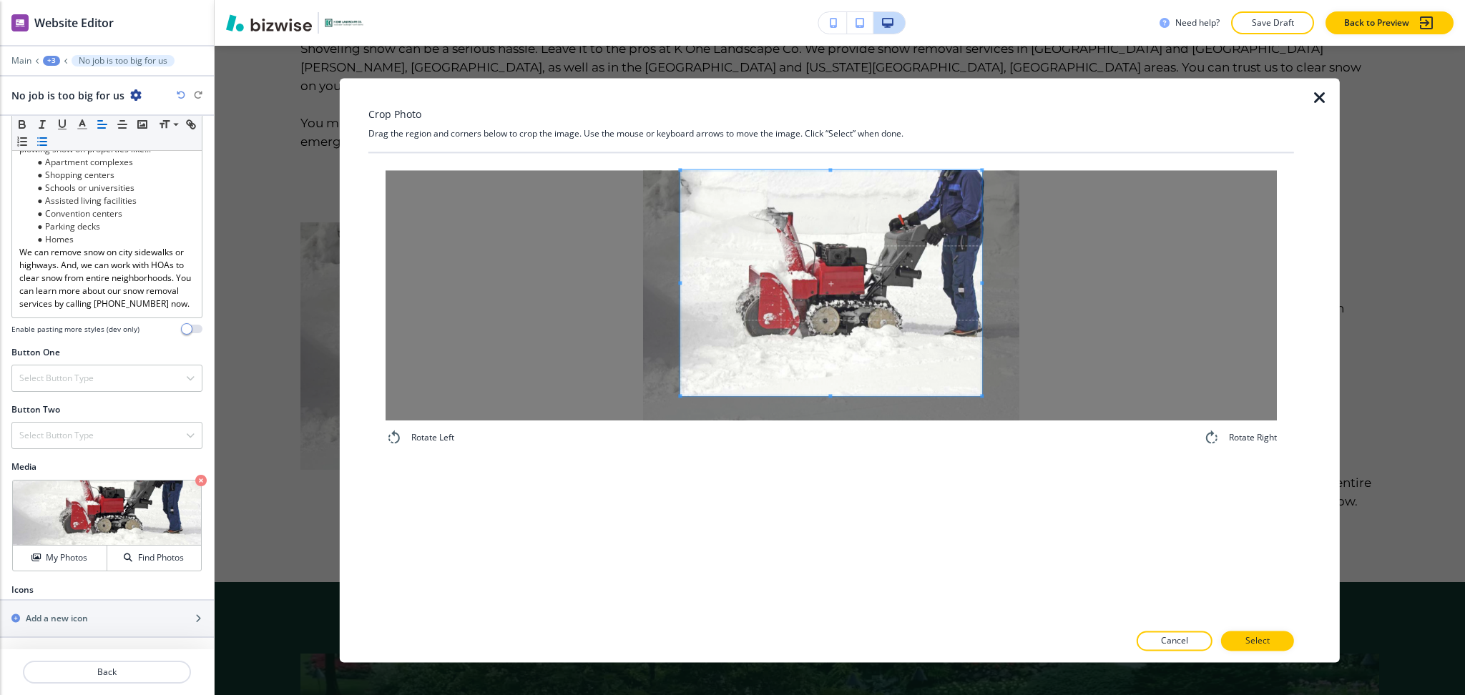
click at [828, 143] on div "Crop Photo Drag the region and corners below to crop the image. Use the mouse o…" at bounding box center [831, 370] width 926 height 585
click at [829, 448] on div "Rotate Left Rotate Right" at bounding box center [831, 308] width 926 height 311
click at [946, 260] on span at bounding box center [830, 295] width 301 height 250
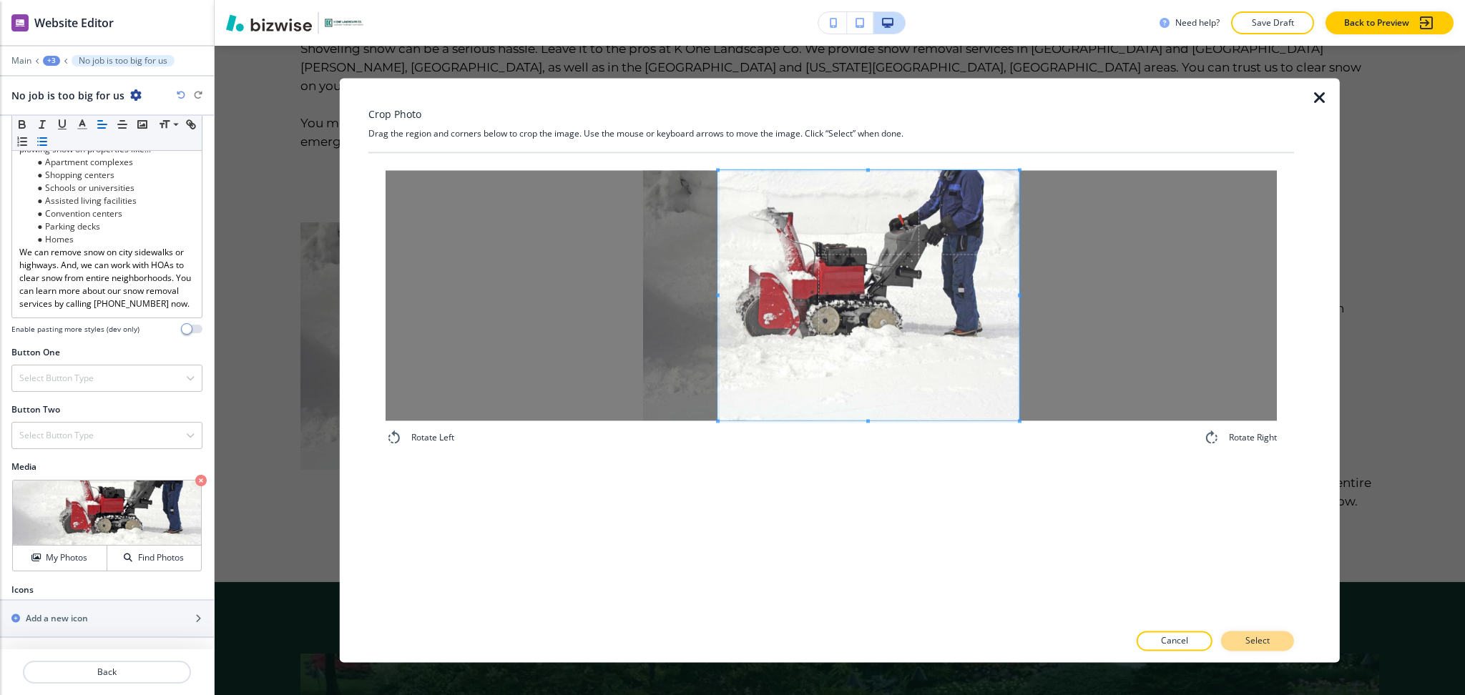
click at [1269, 646] on p "Select" at bounding box center [1258, 641] width 24 height 13
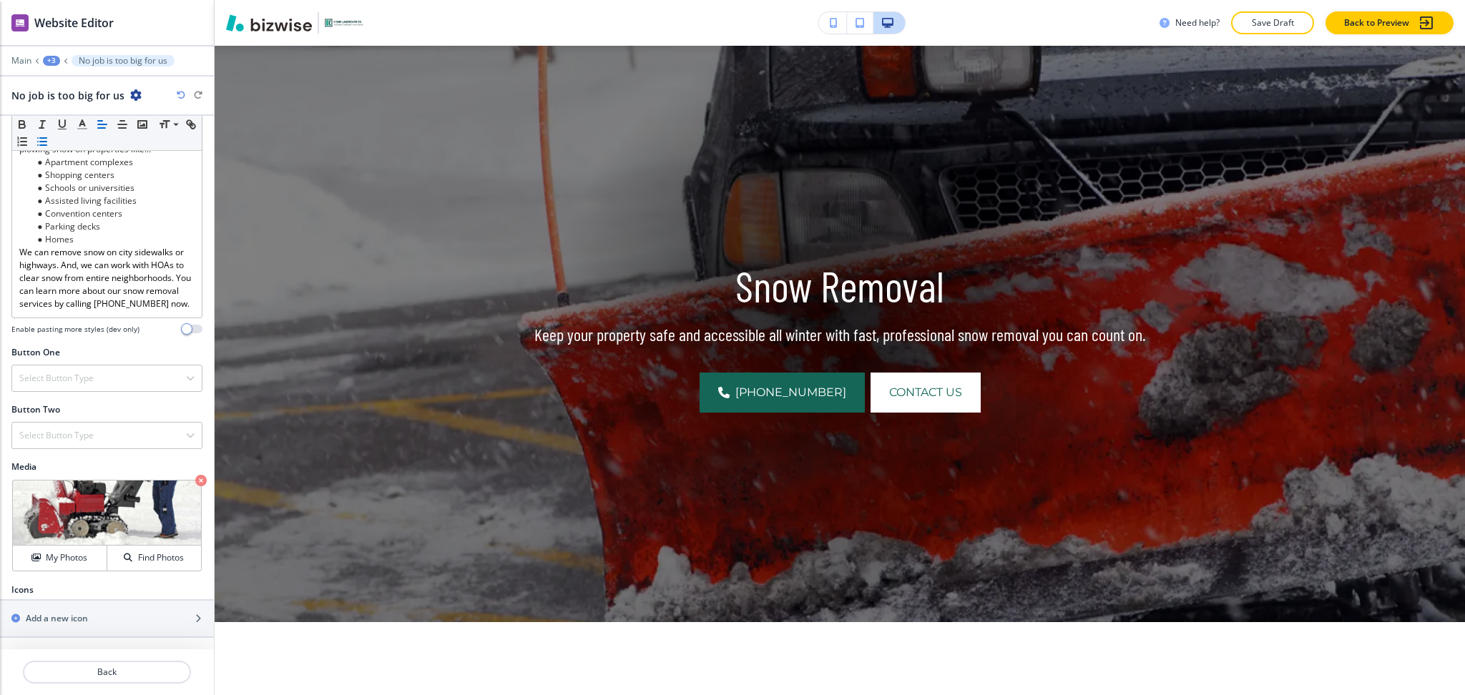
scroll to position [0, 0]
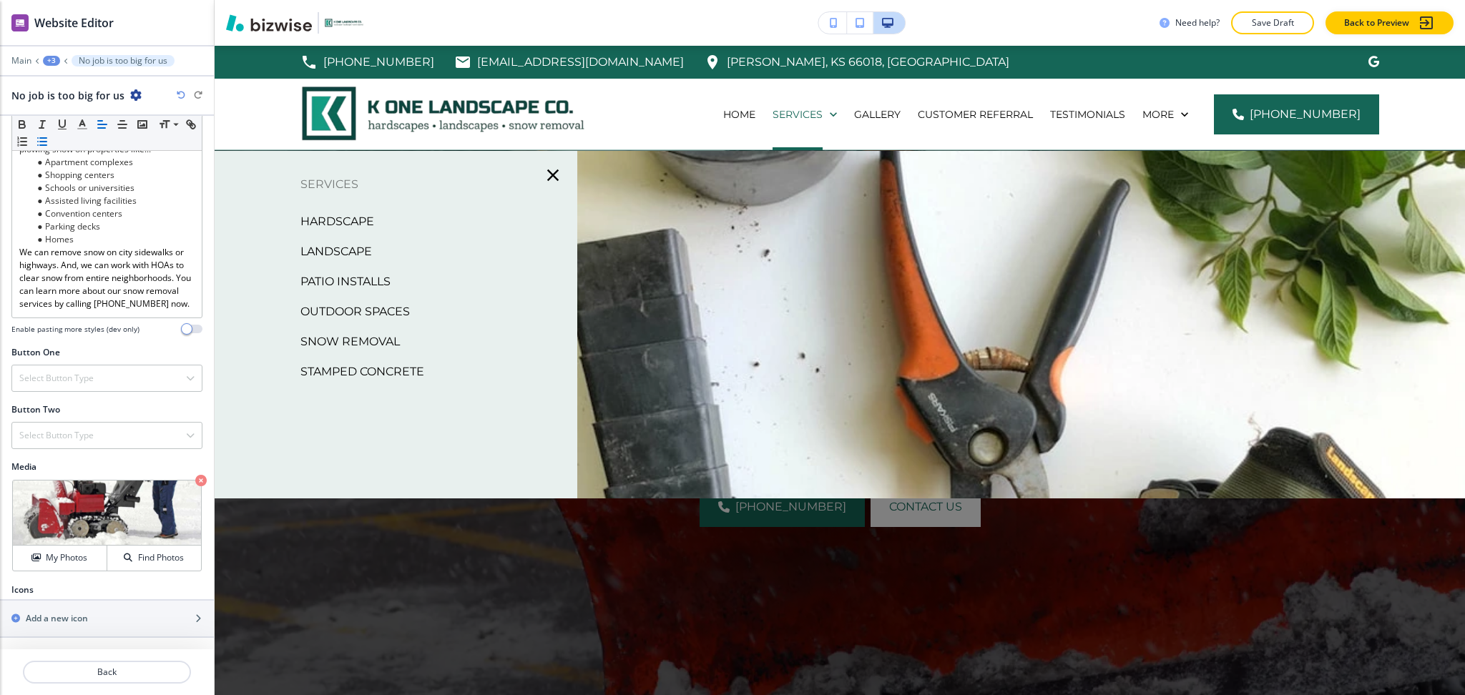
click at [373, 367] on p "Stamped Concrete" at bounding box center [362, 371] width 124 height 21
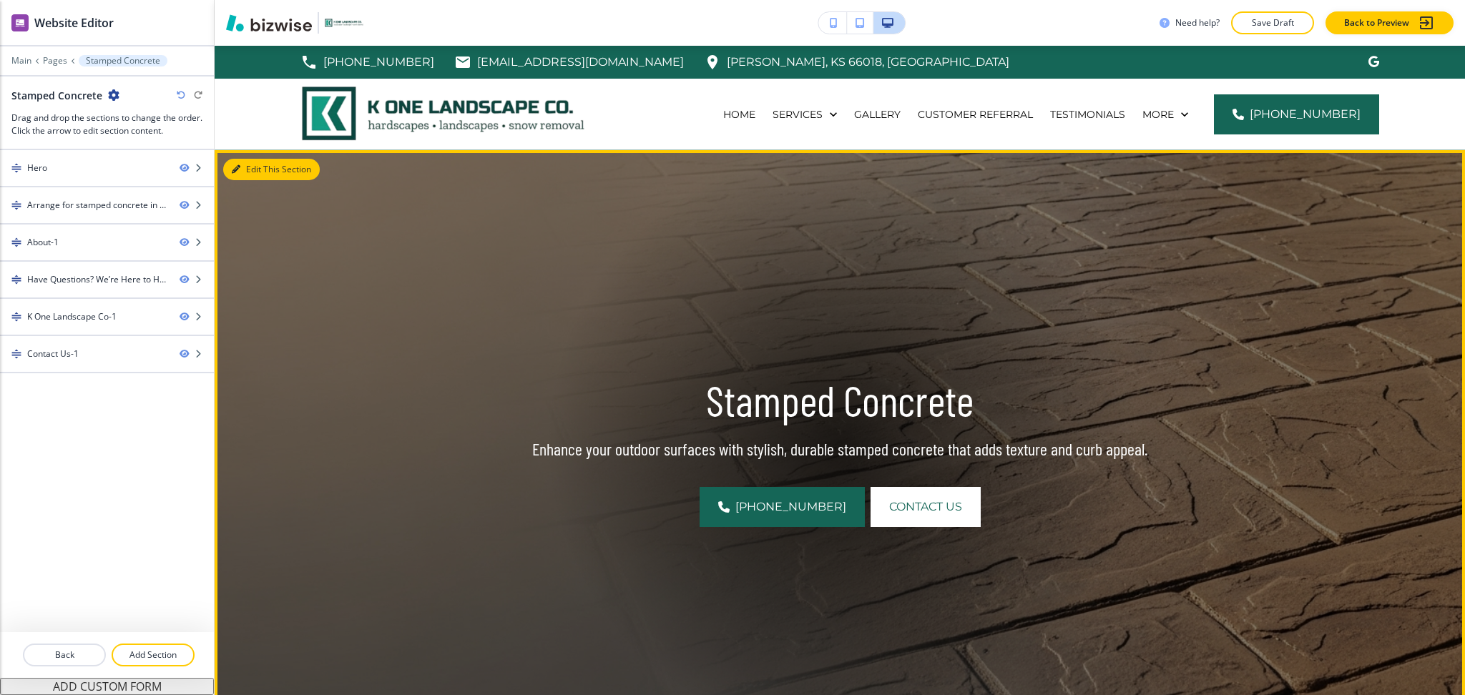
click at [245, 167] on button "Edit This Section" at bounding box center [271, 169] width 97 height 21
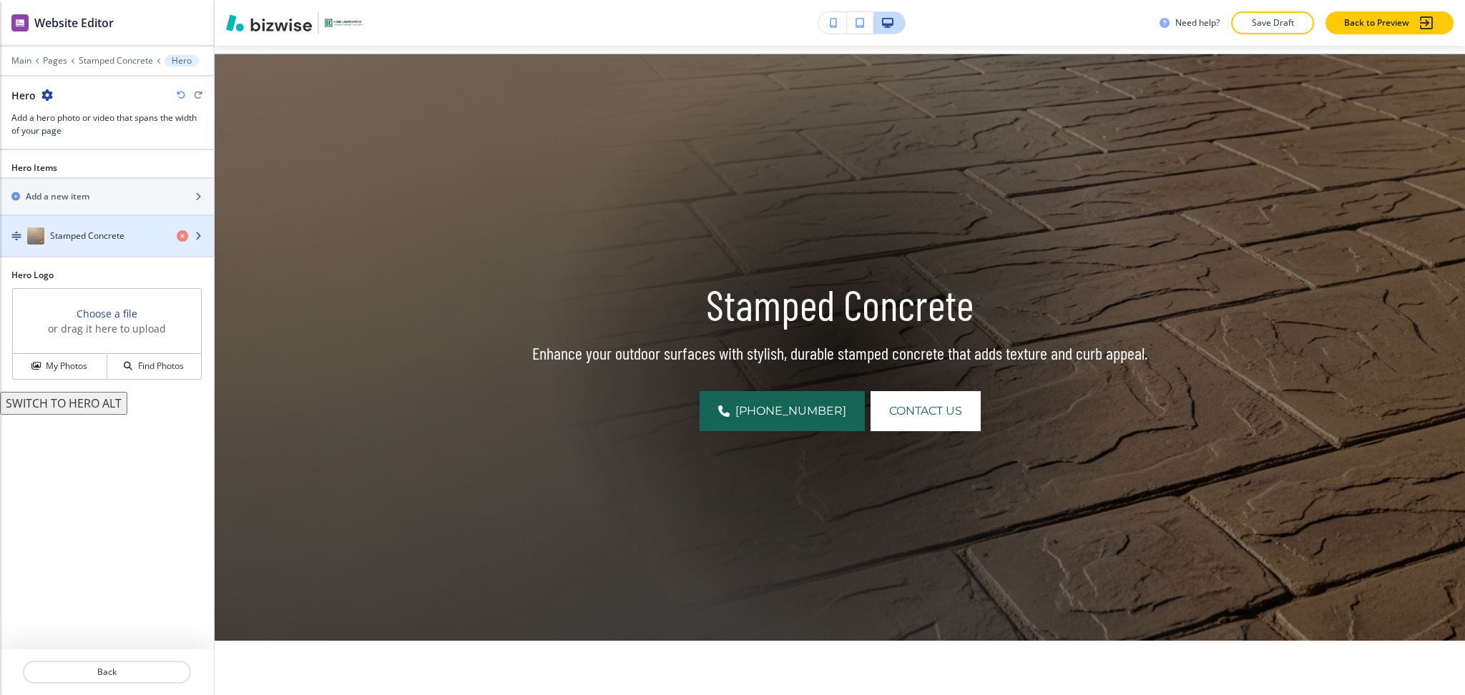
scroll to position [104, 0]
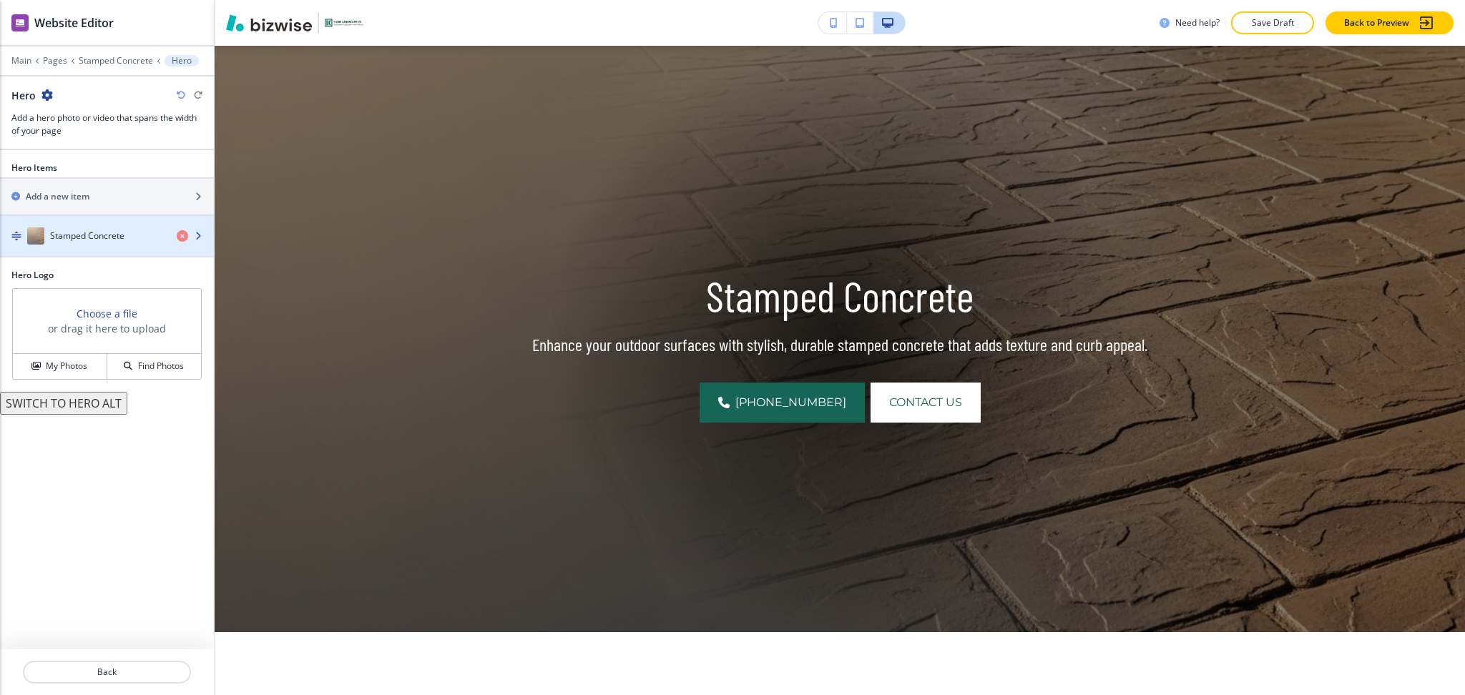
click at [117, 223] on div "button" at bounding box center [107, 221] width 214 height 11
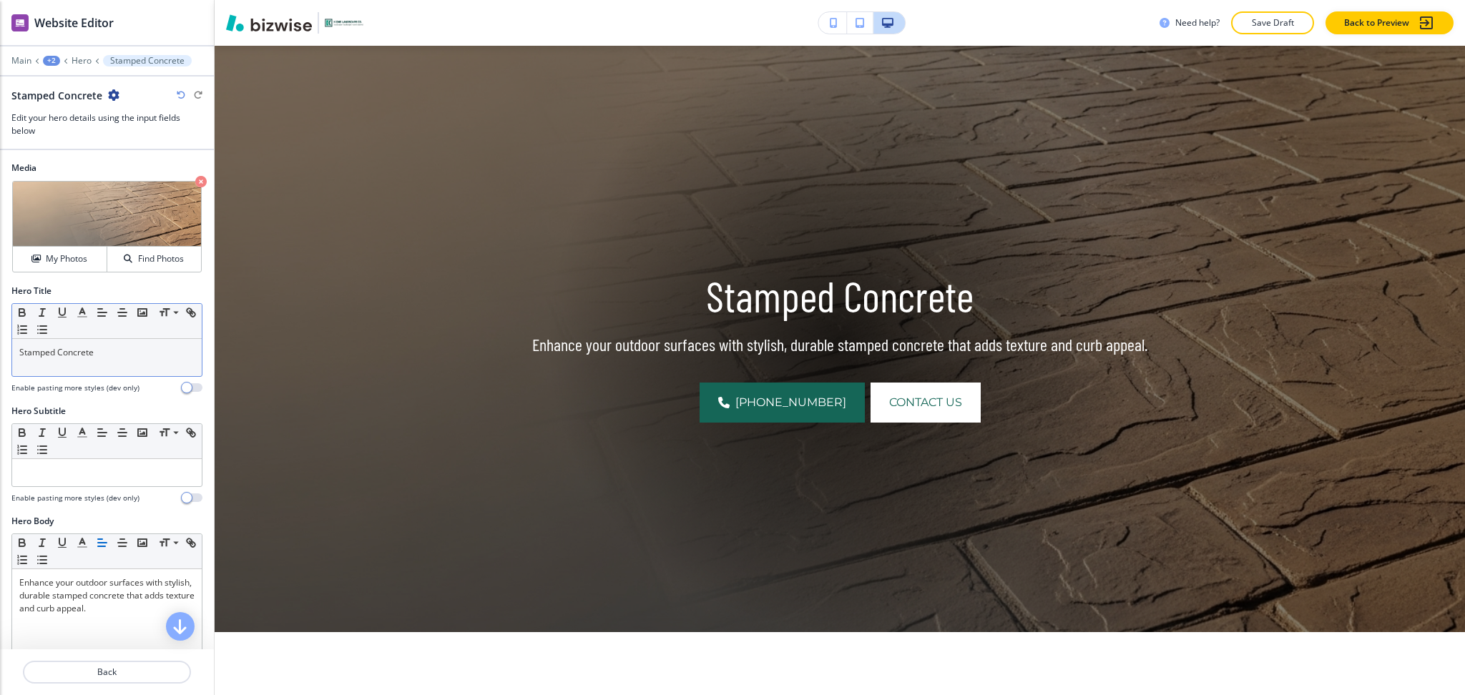
click at [76, 349] on p "Stamped Concrete" at bounding box center [106, 352] width 175 height 13
copy p "Concrete"
click at [62, 262] on h4 "My Photos" at bounding box center [66, 259] width 41 height 13
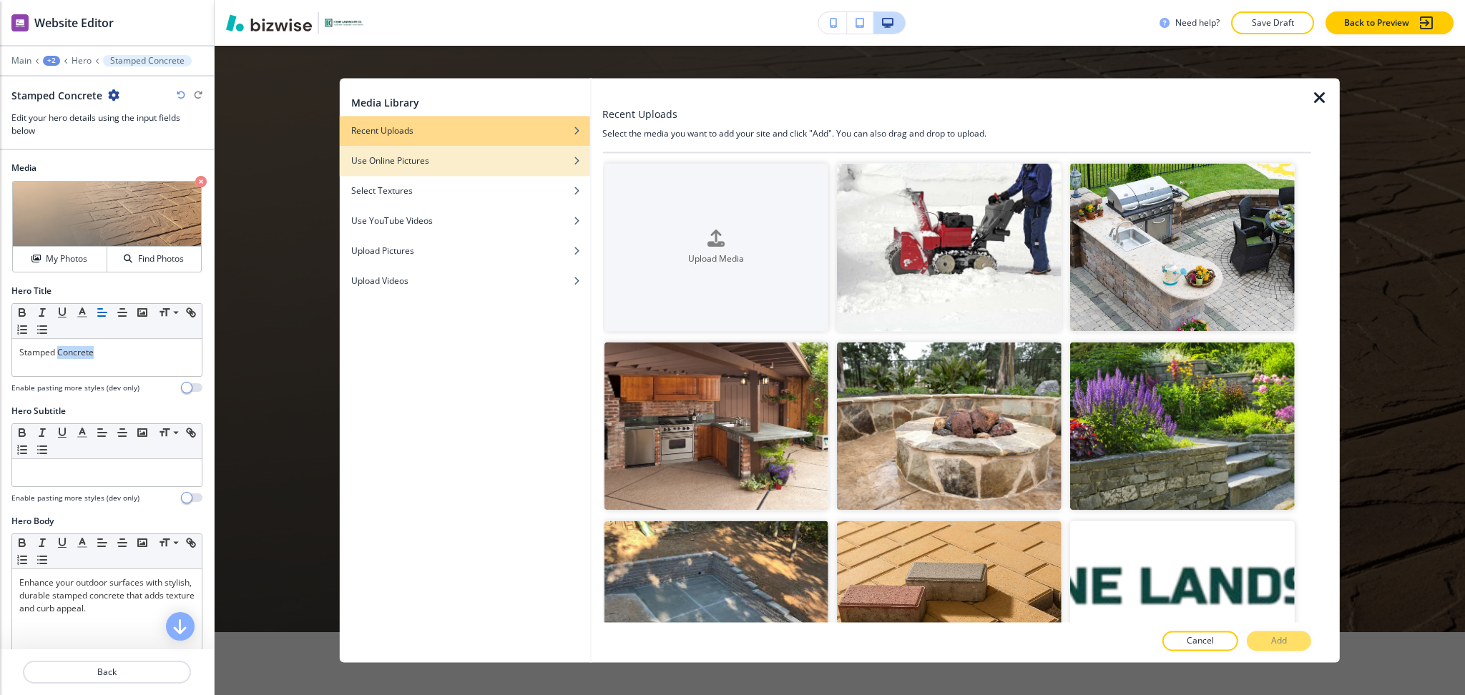
click at [489, 164] on div "Use Online Pictures" at bounding box center [465, 161] width 250 height 13
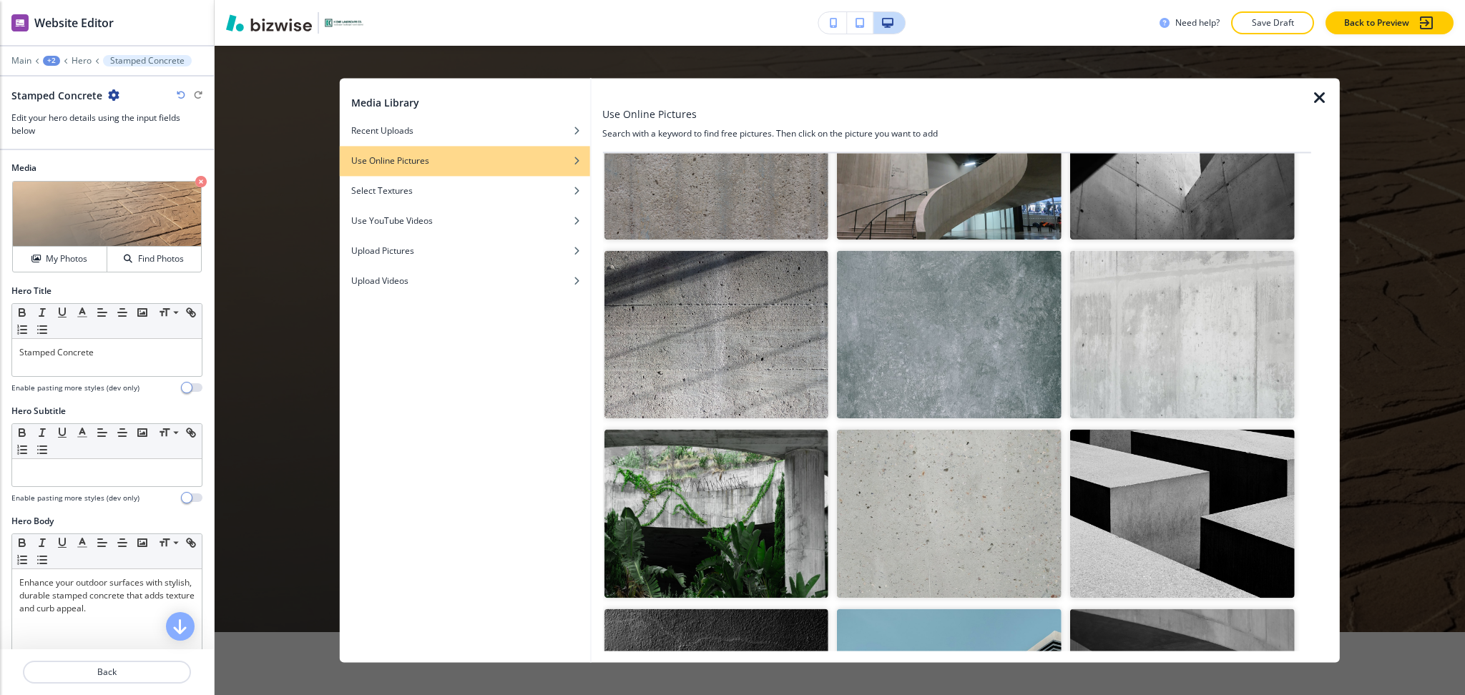
scroll to position [0, 0]
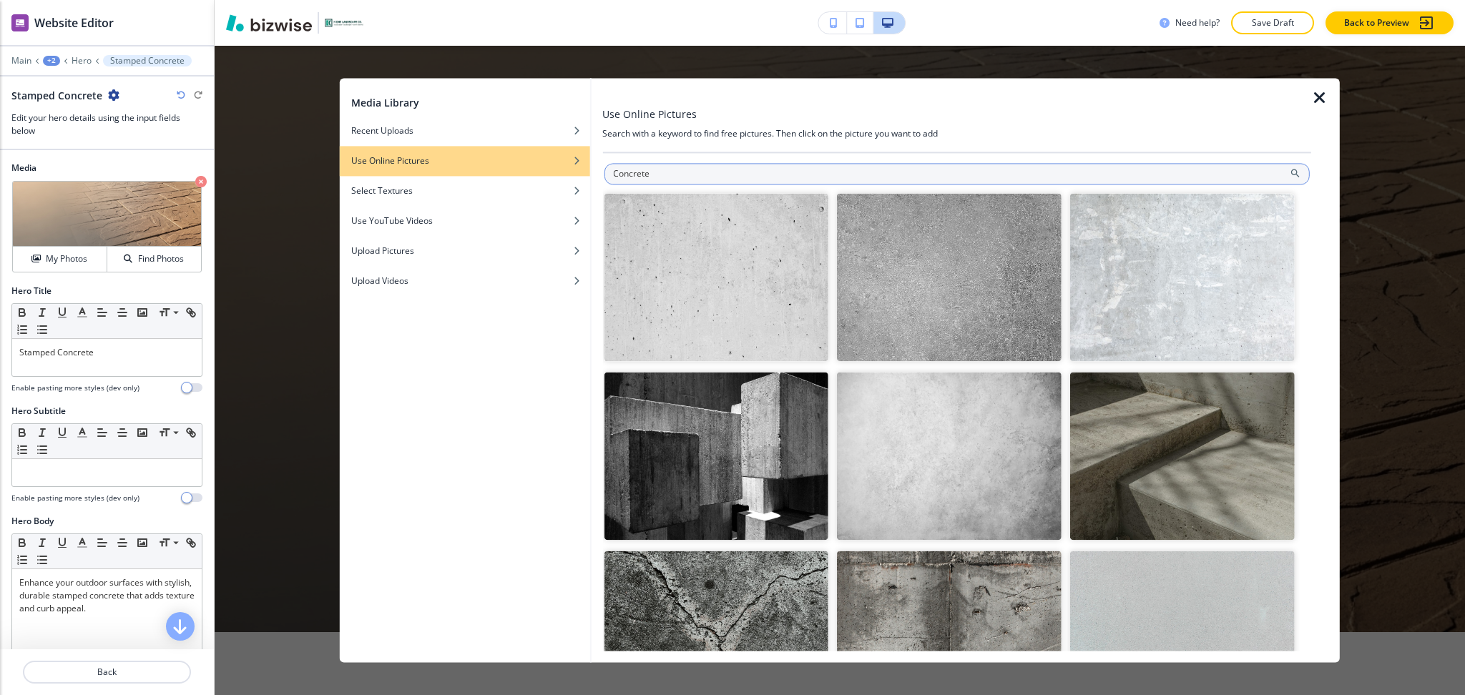
click at [851, 173] on input "Concrete" at bounding box center [957, 173] width 706 height 21
type input "brick"
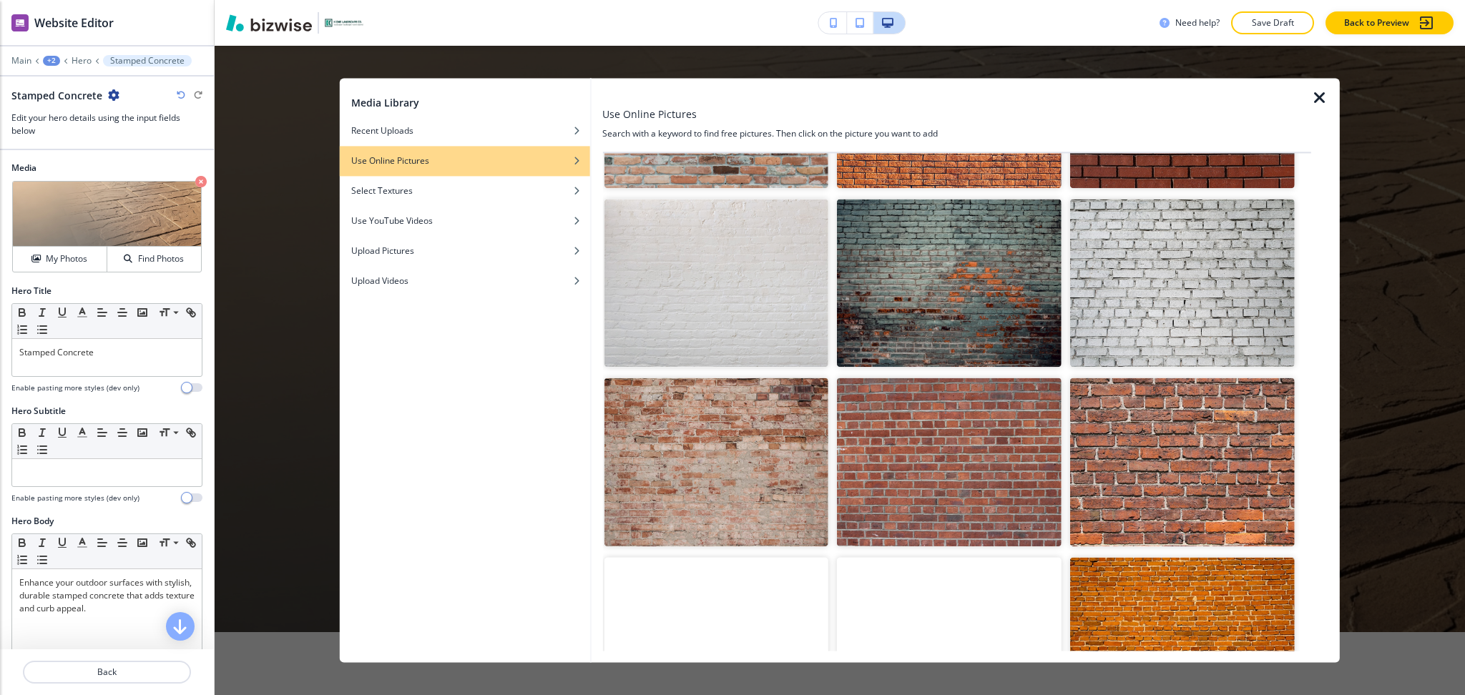
scroll to position [172, 0]
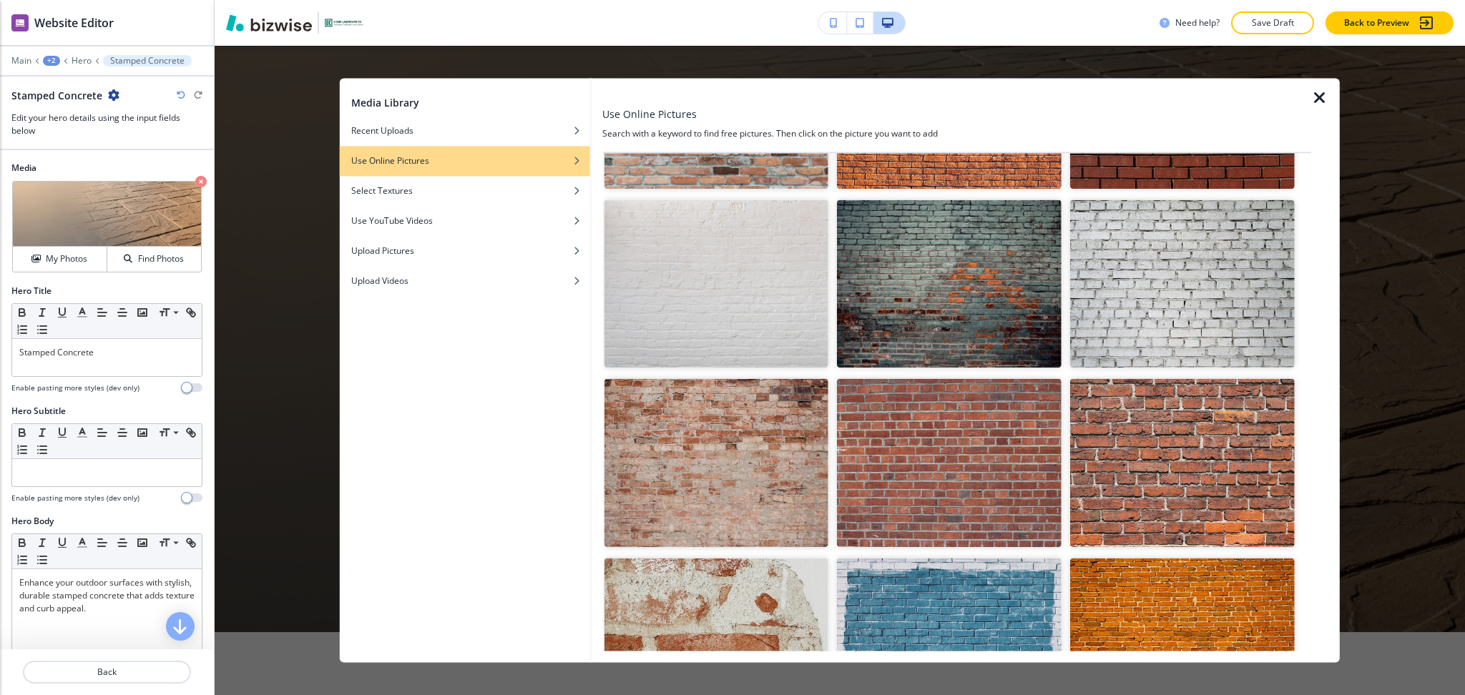
click at [998, 440] on img "button" at bounding box center [949, 463] width 225 height 168
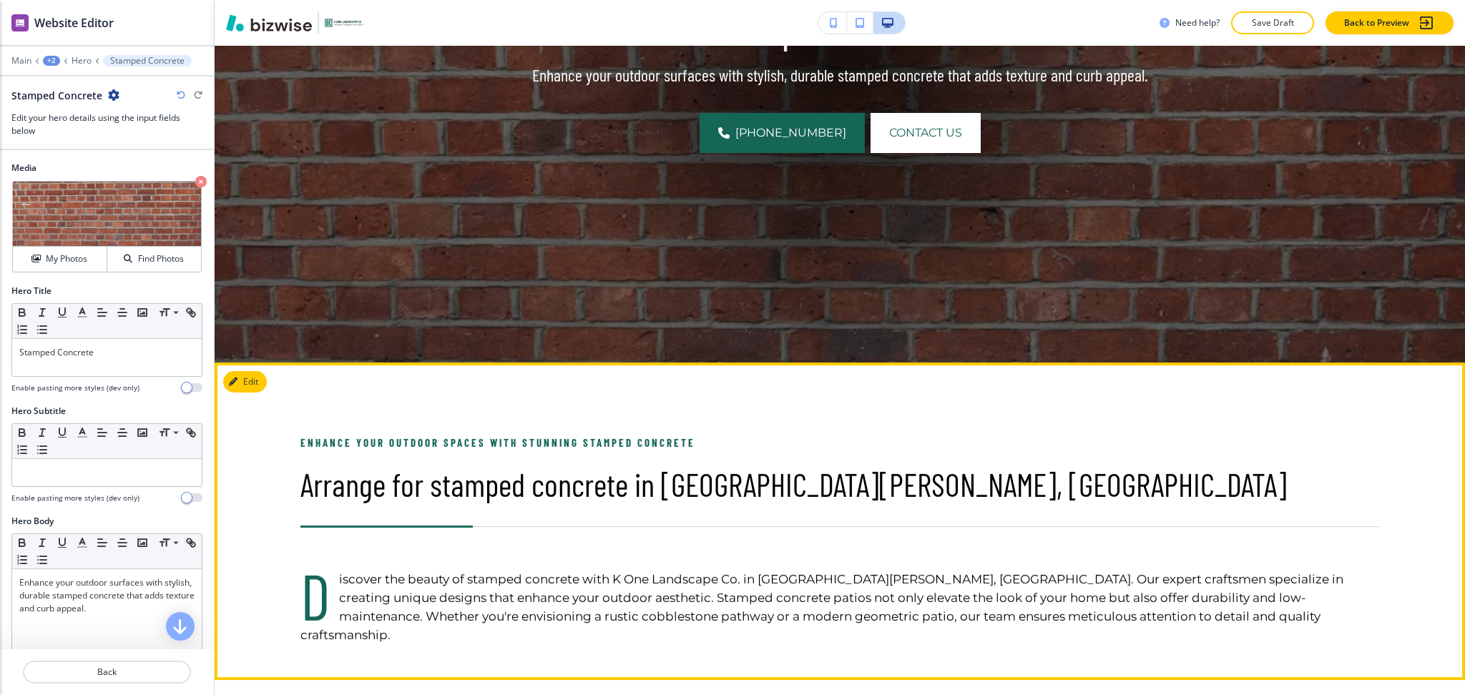
scroll to position [605, 0]
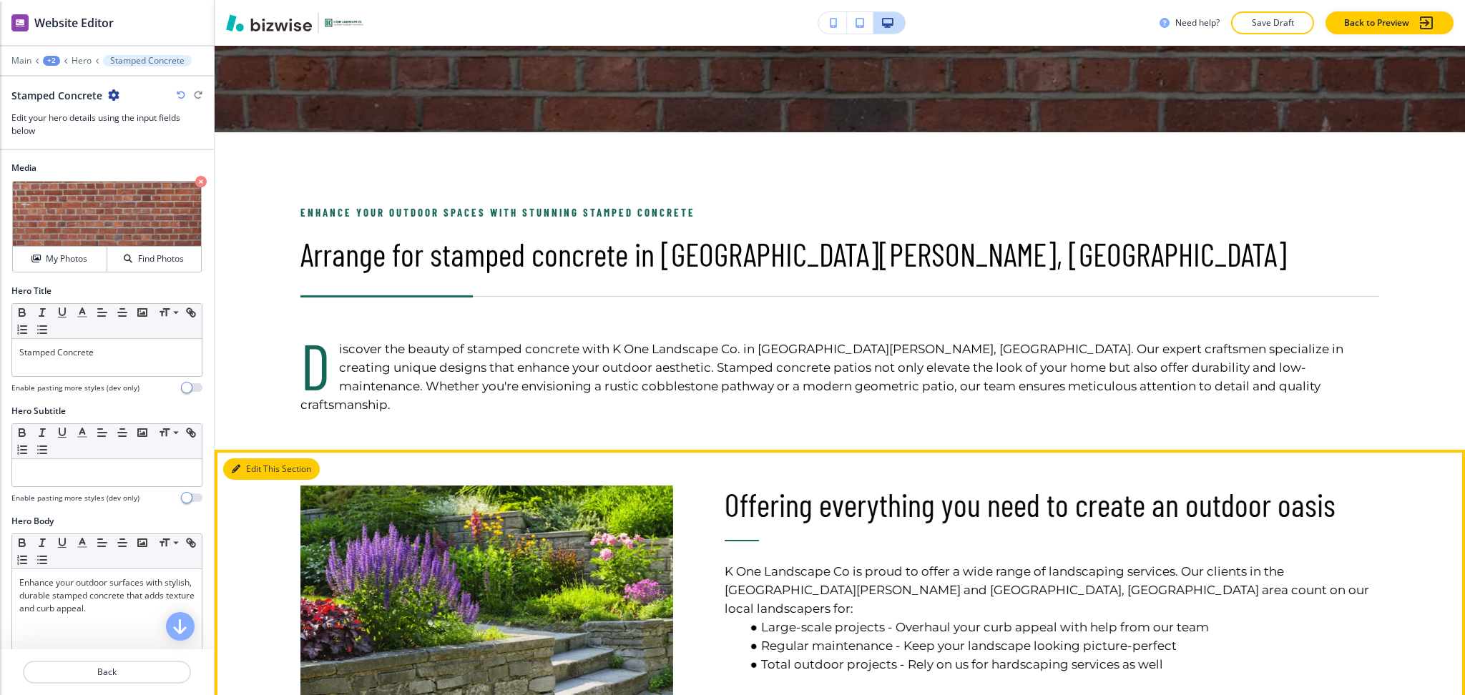
click at [243, 459] on button "Edit This Section" at bounding box center [271, 469] width 97 height 21
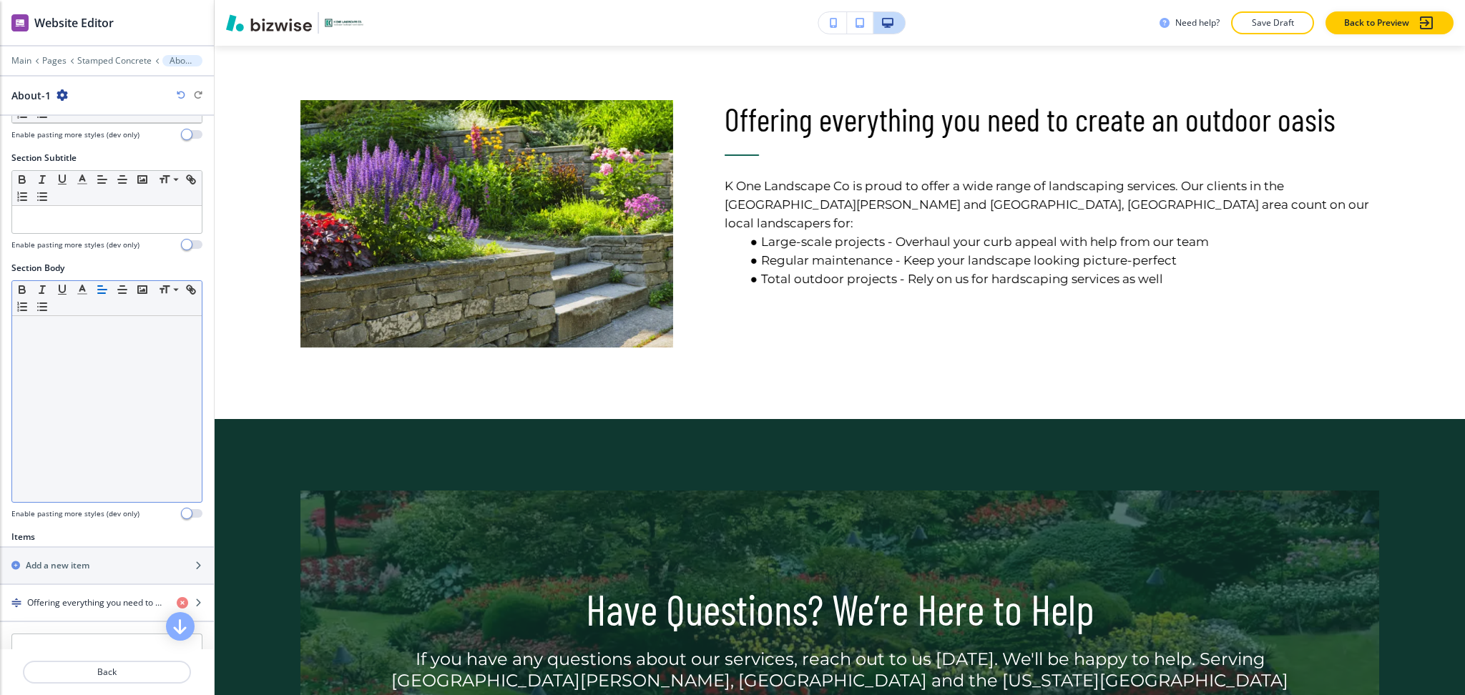
scroll to position [288, 0]
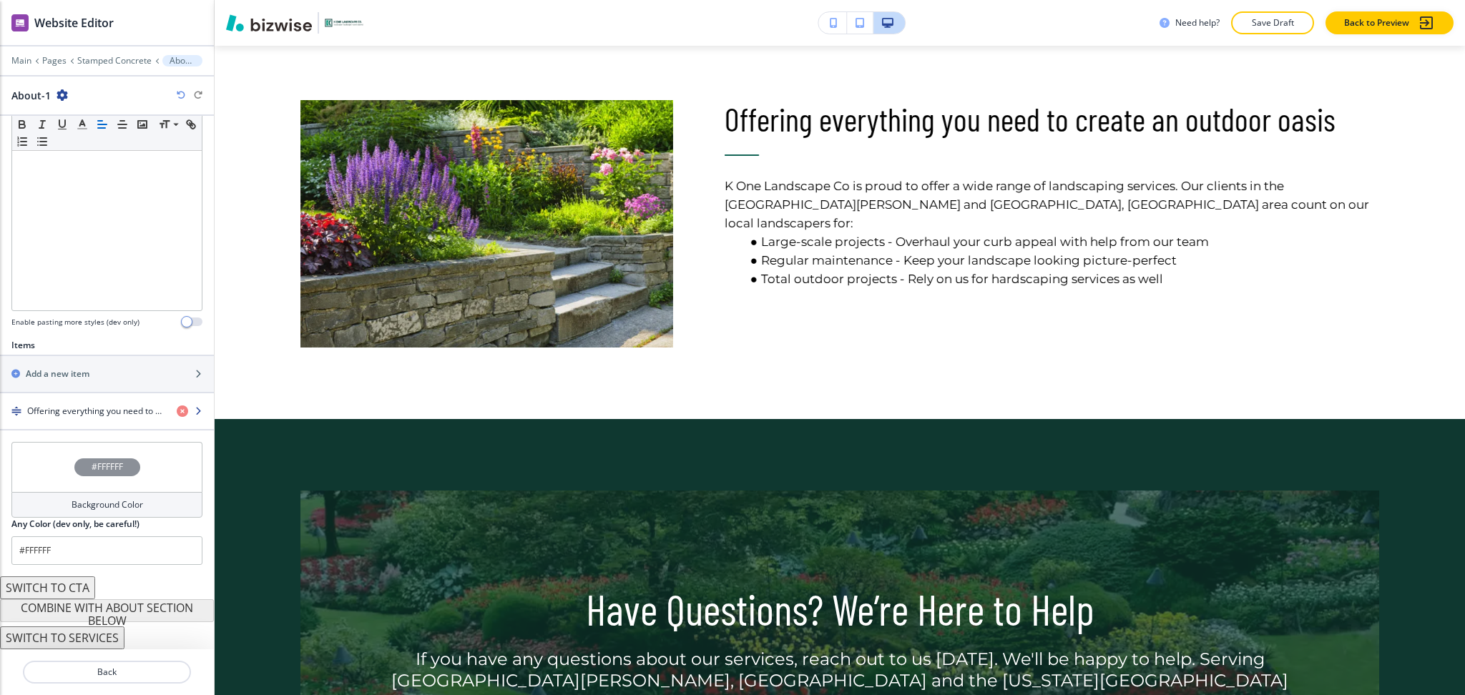
click at [67, 424] on div "button" at bounding box center [107, 423] width 214 height 11
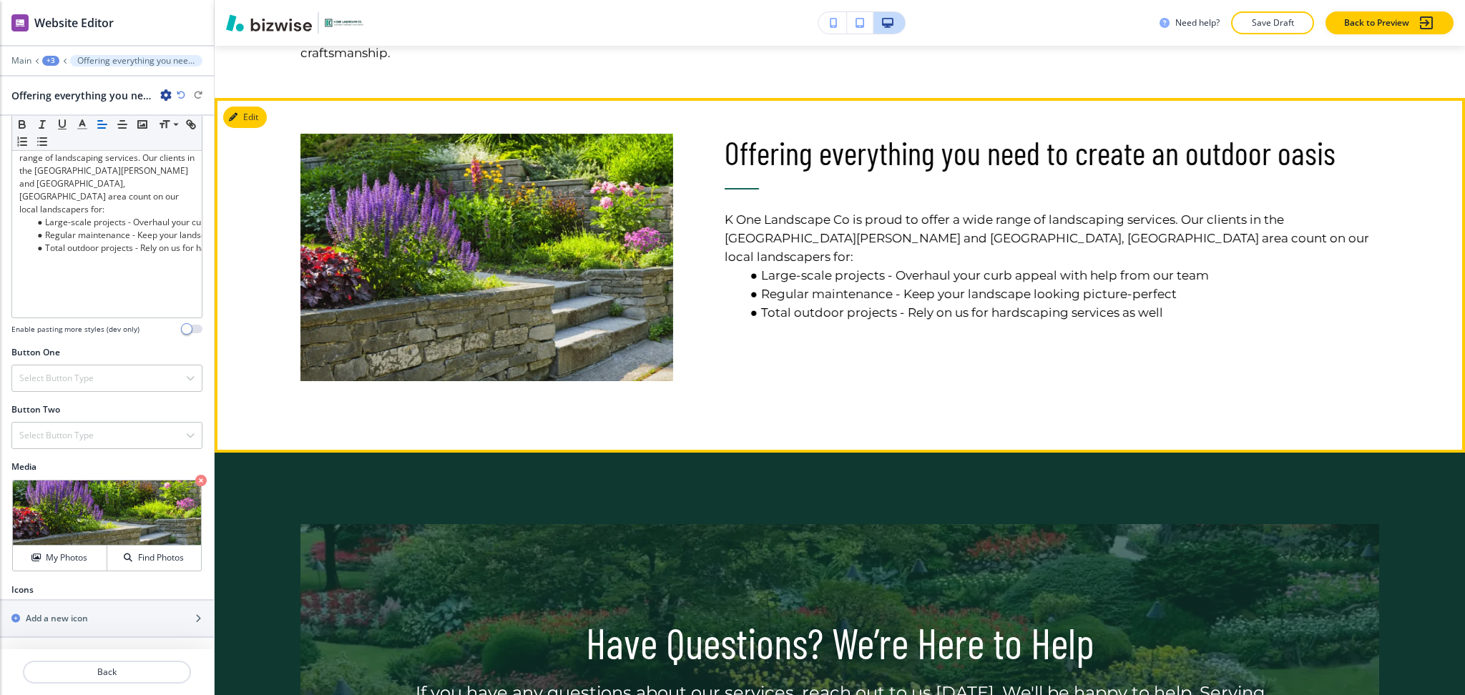
scroll to position [957, 0]
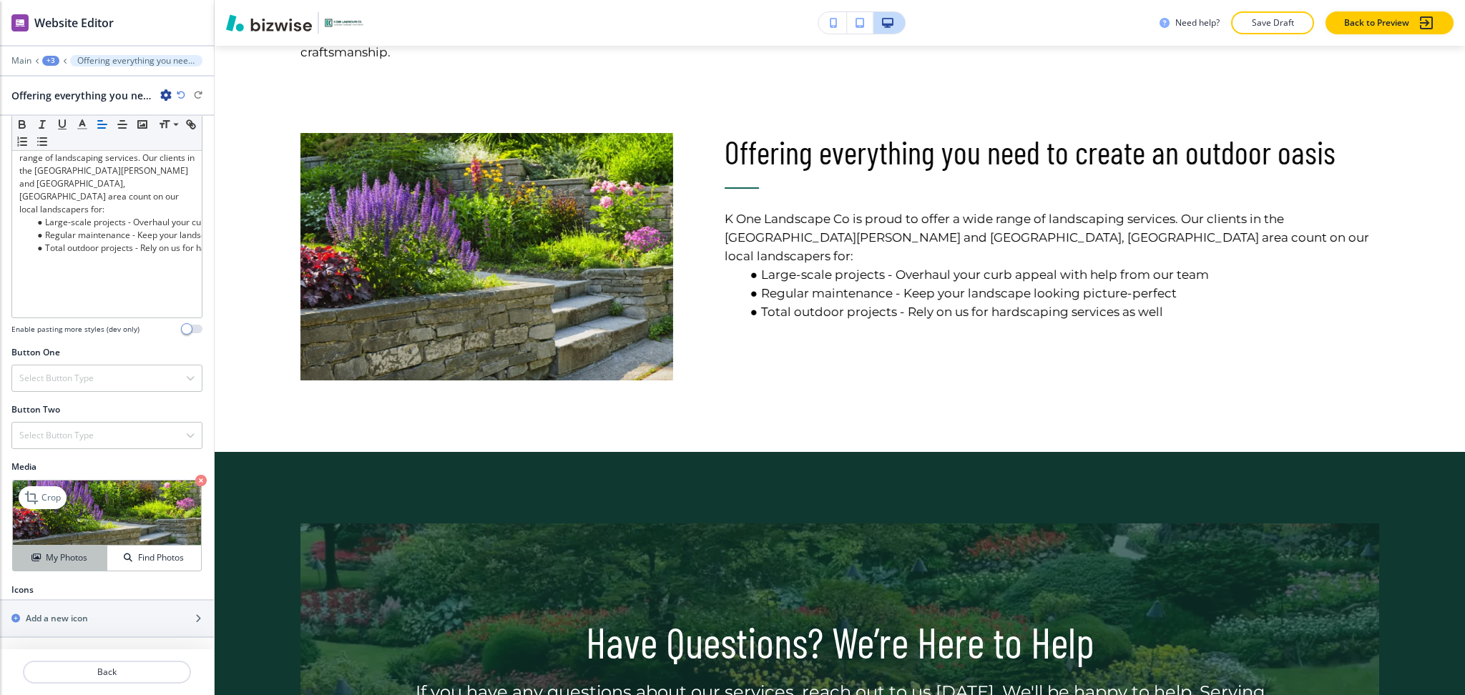
click at [62, 555] on h4 "My Photos" at bounding box center [66, 558] width 41 height 13
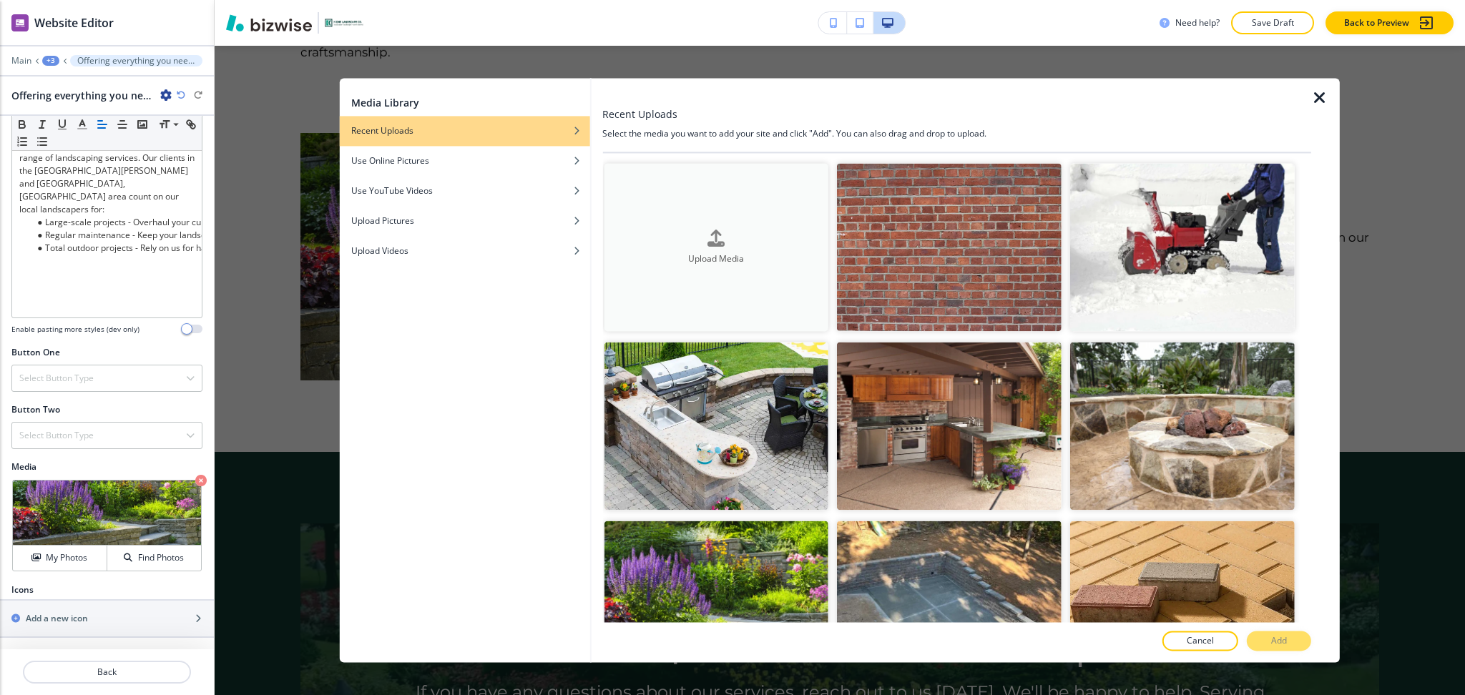
click at [912, 275] on img "button" at bounding box center [949, 247] width 225 height 168
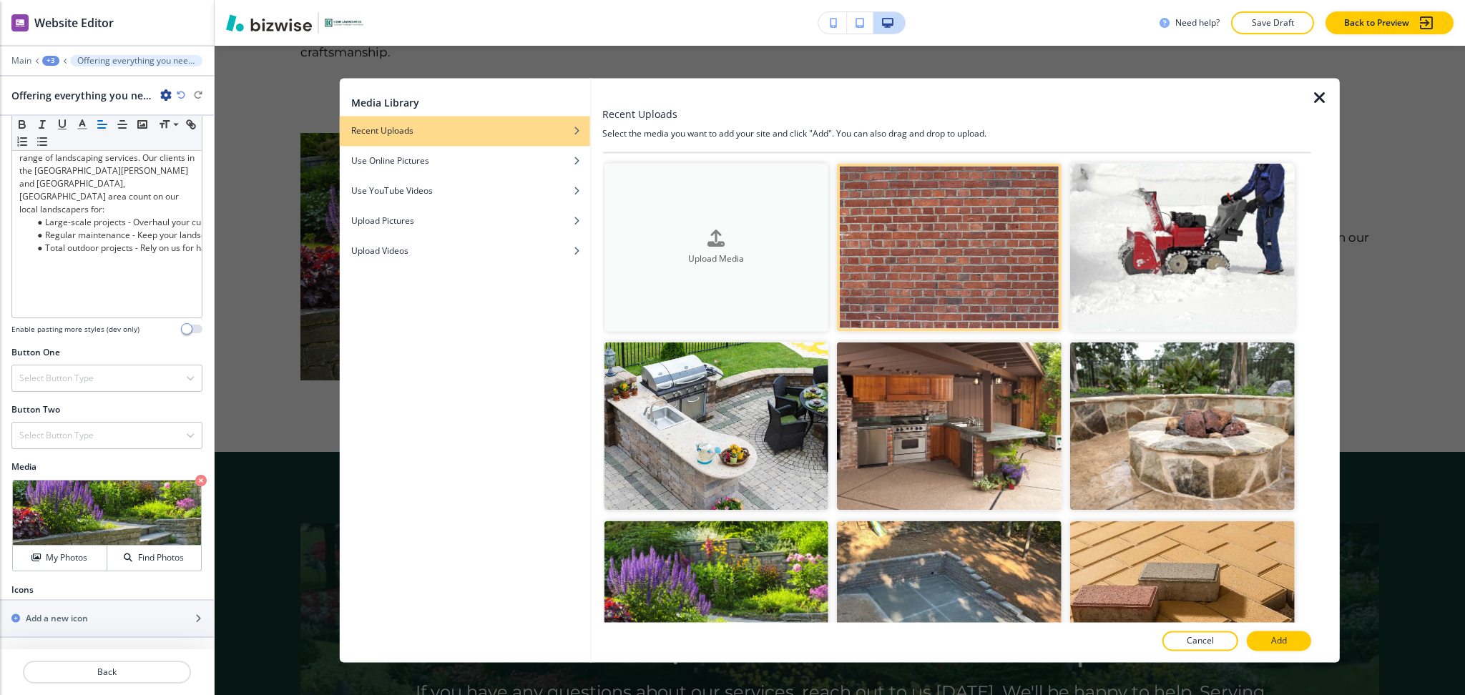
click at [665, 233] on div "Upload Media" at bounding box center [716, 248] width 225 height 36
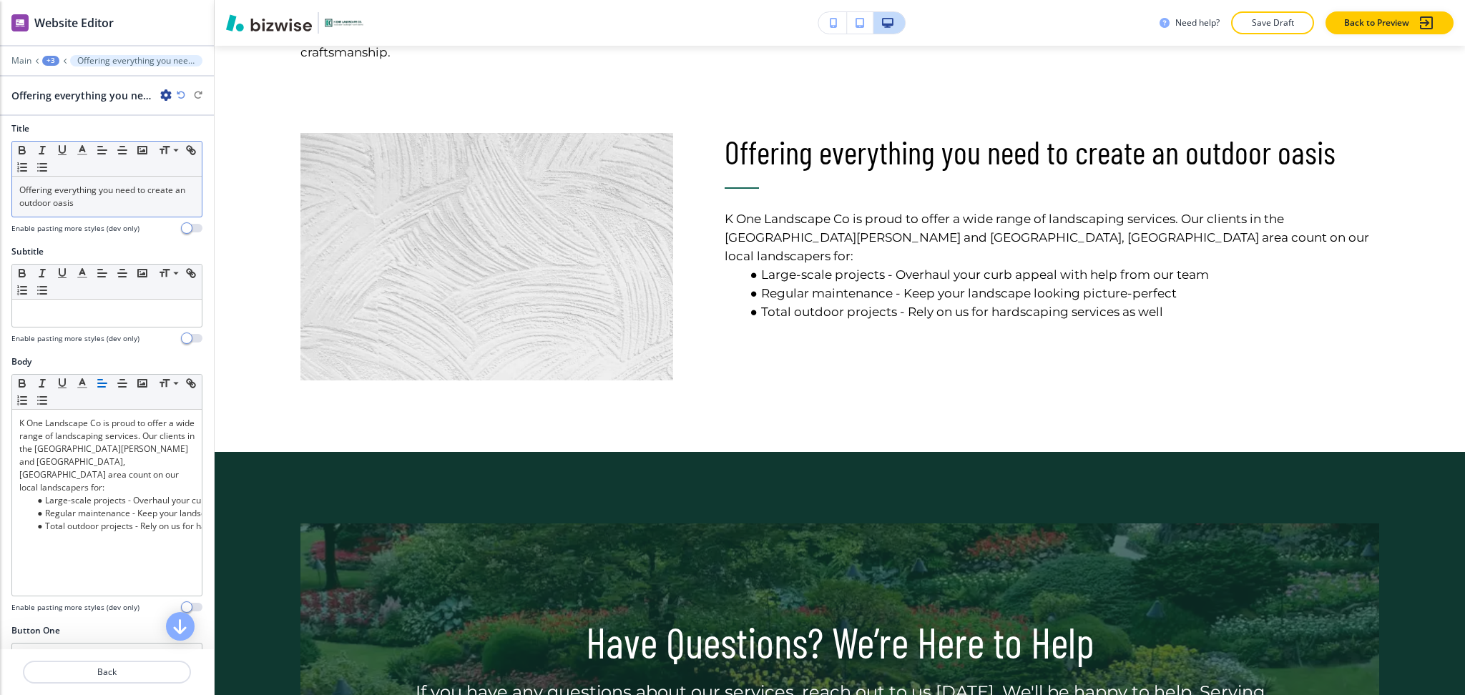
scroll to position [0, 0]
click at [140, 195] on p "Offering everything you need to create an outdoor oasis" at bounding box center [106, 202] width 175 height 26
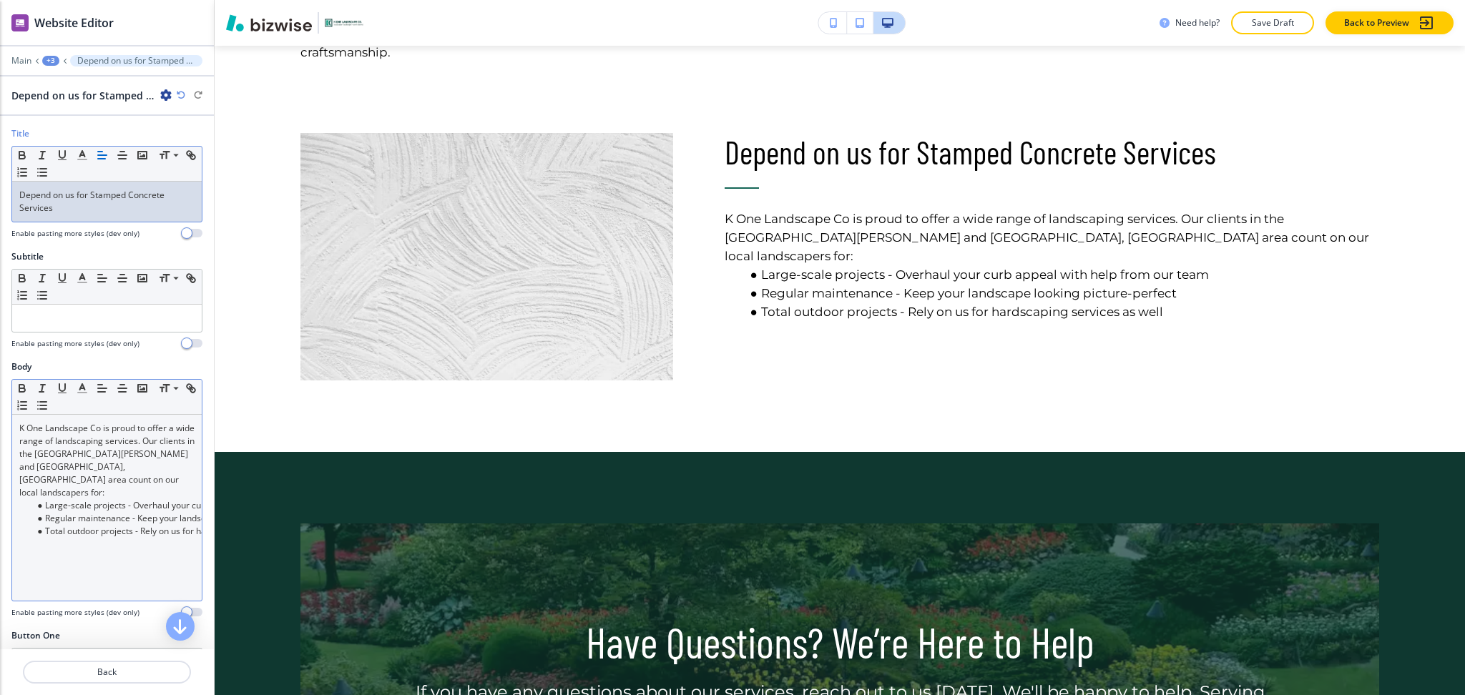
click at [153, 525] on li "Total outdoor projects - Rely on us for hardscaping services as well" at bounding box center [113, 531] width 162 height 13
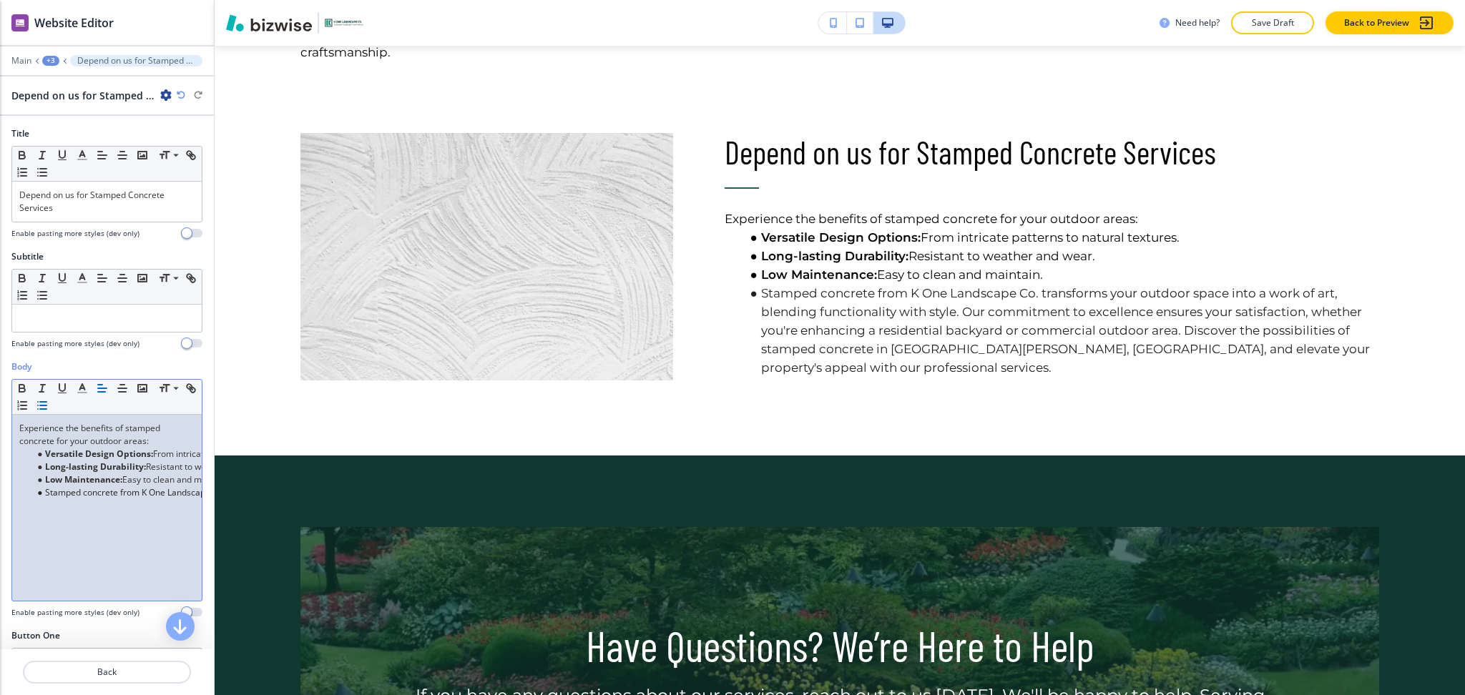
click at [47, 494] on span "Stamped concrete from K One Landscape Co. transforms your outdoor space into a …" at bounding box center [923, 493] width 1756 height 12
click at [44, 493] on li "Stamped concrete from K One Landscape Co. transforms your outdoor space into a …" at bounding box center [113, 493] width 162 height 13
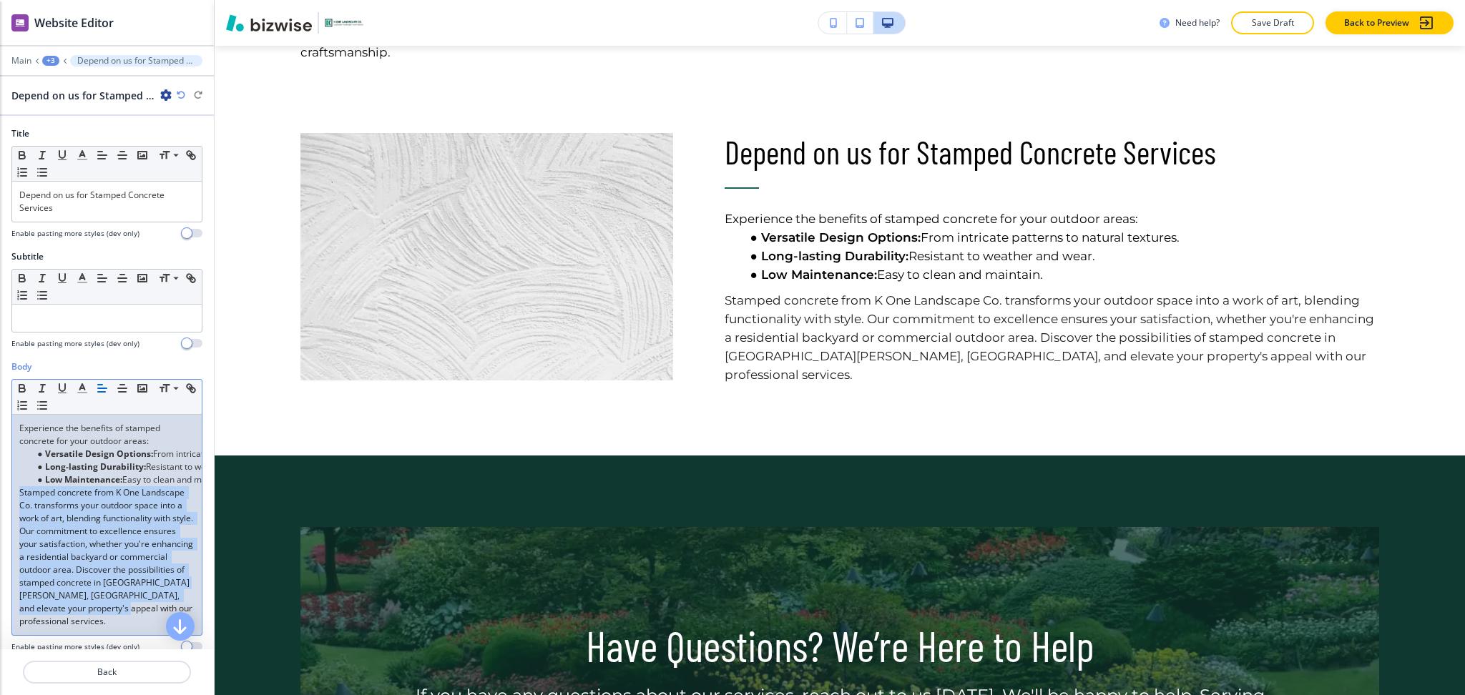
drag, startPoint x: 120, startPoint y: 624, endPoint x: 5, endPoint y: 492, distance: 174.9
click at [5, 492] on div "Body Small Normal Large Huge Experience the benefits of stamped concrete for yo…" at bounding box center [107, 512] width 214 height 303
click at [83, 386] on polyline "button" at bounding box center [82, 387] width 5 height 6
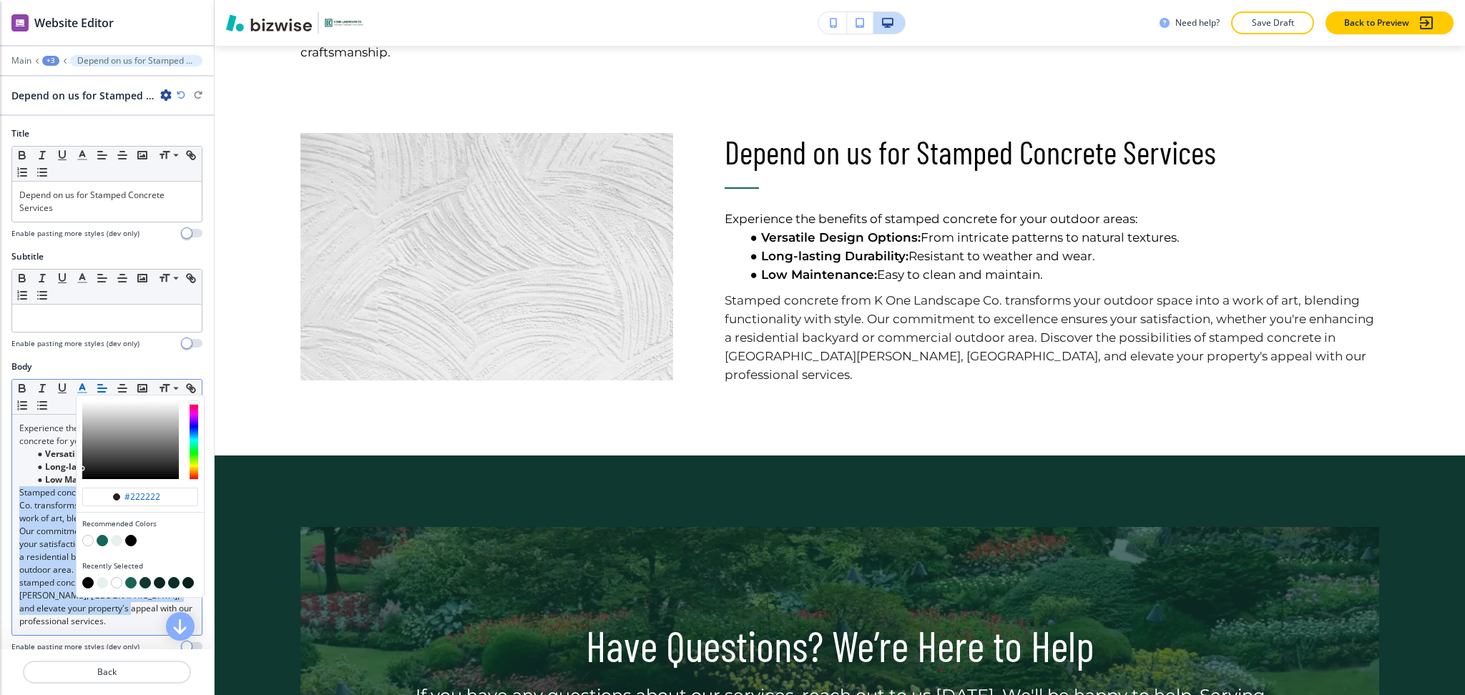
click at [132, 542] on button "button" at bounding box center [130, 540] width 11 height 11
type input "#000000"
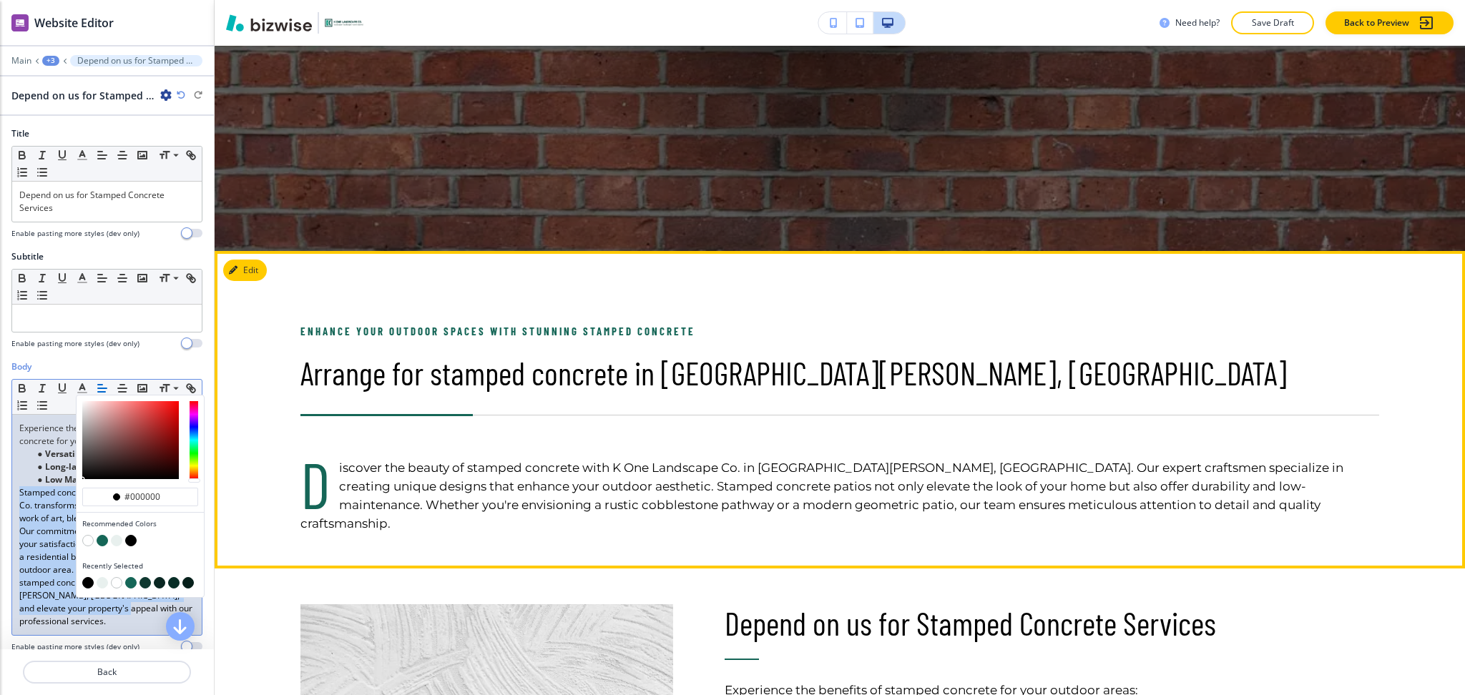
scroll to position [484, 0]
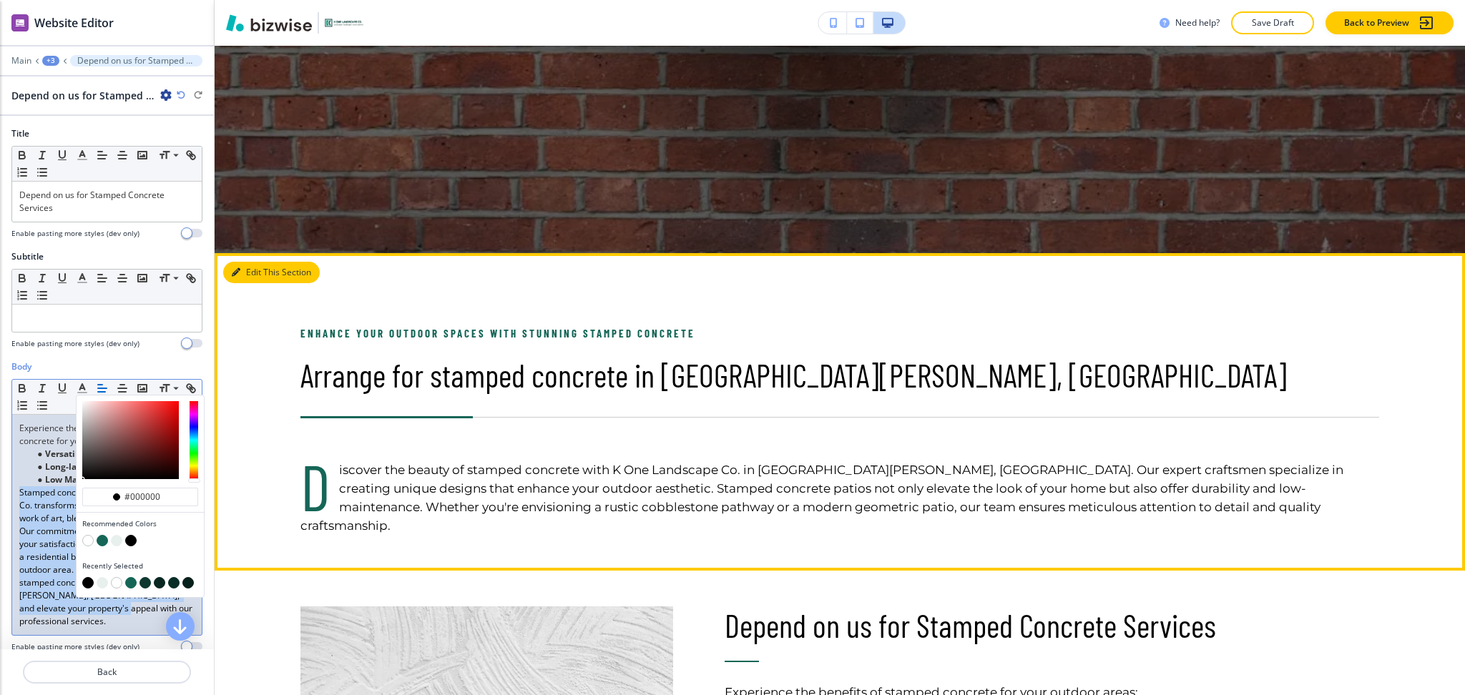
click at [238, 268] on icon "button" at bounding box center [236, 272] width 9 height 9
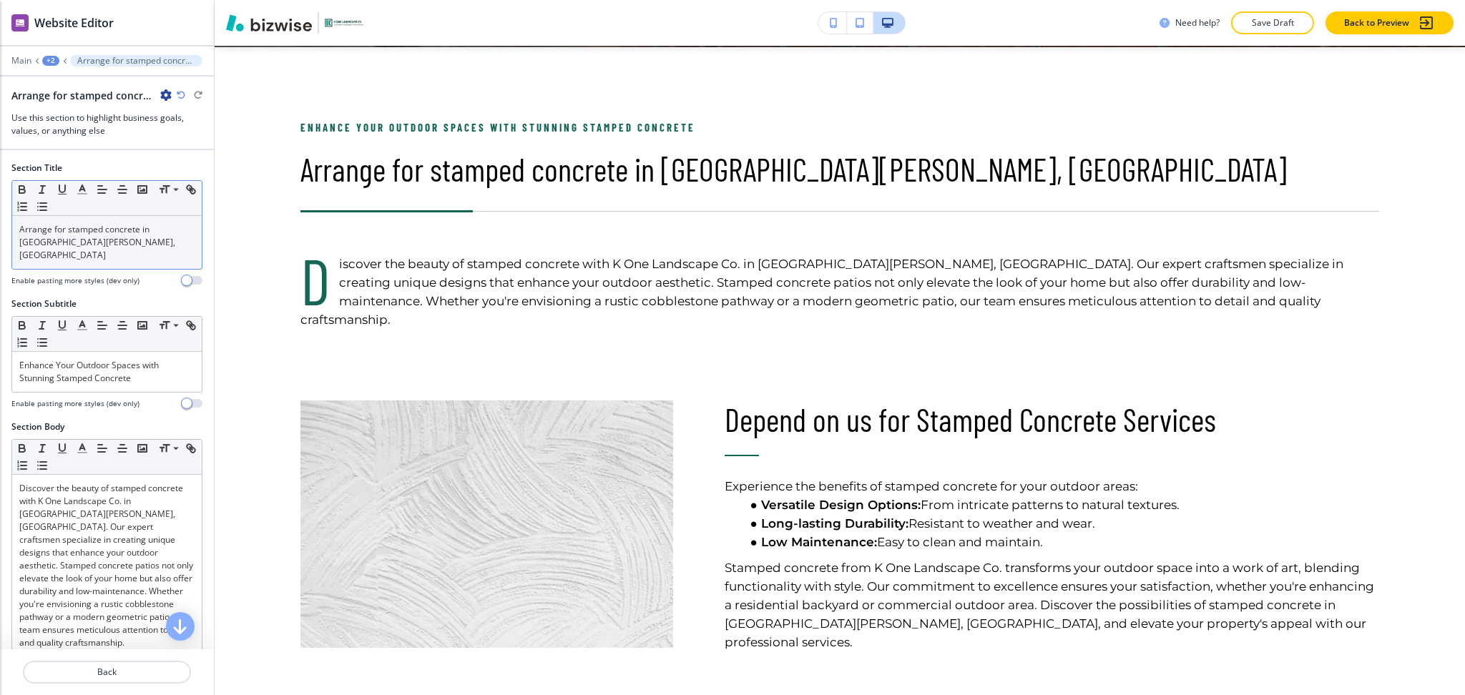
scroll to position [691, 0]
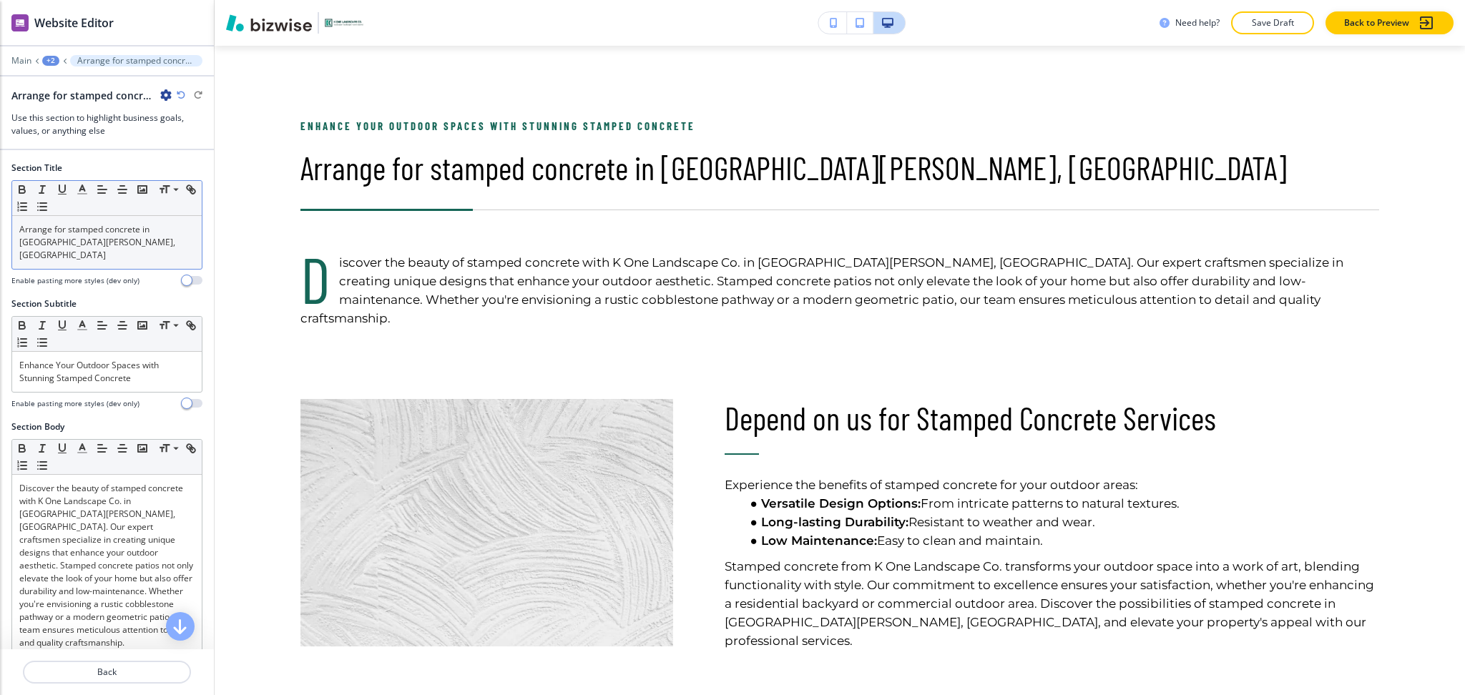
click at [90, 240] on p "Arrange for stamped concrete in [GEOGRAPHIC_DATA][PERSON_NAME], [GEOGRAPHIC_DAT…" at bounding box center [106, 242] width 175 height 39
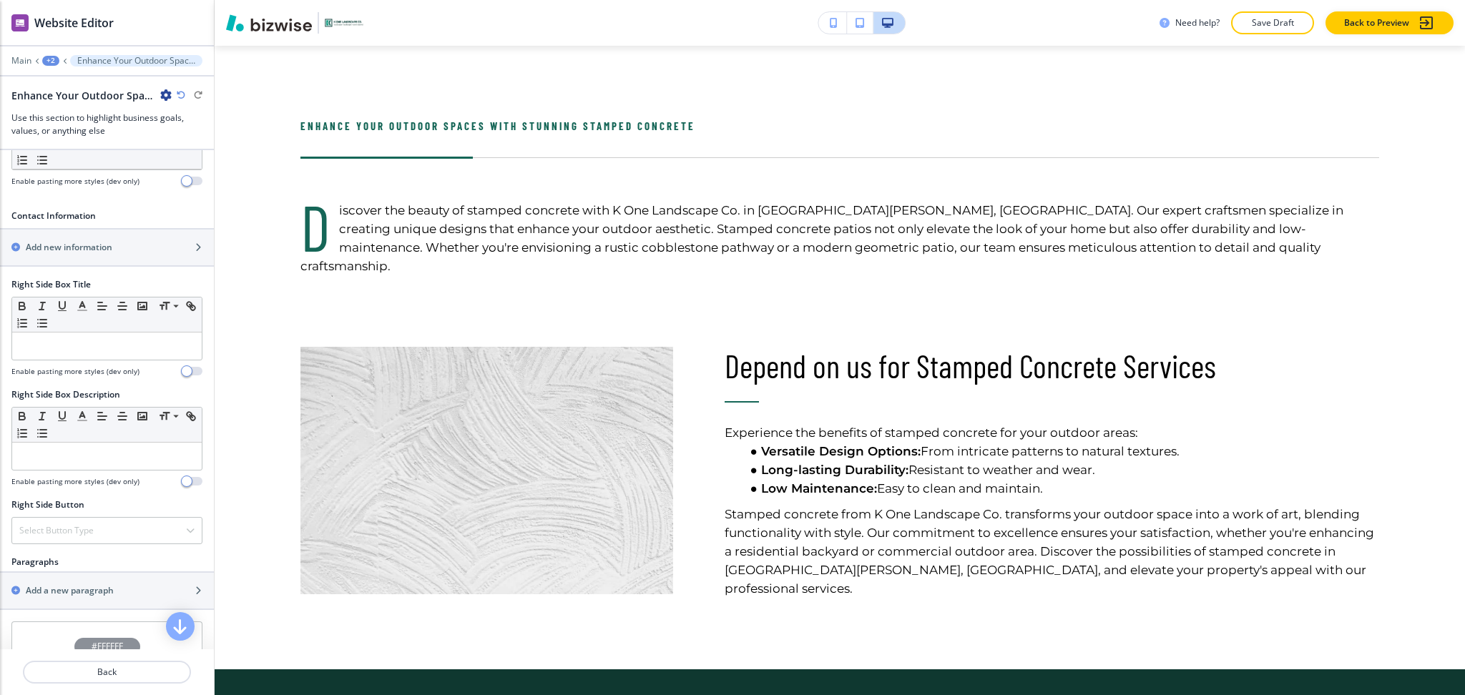
scroll to position [479, 0]
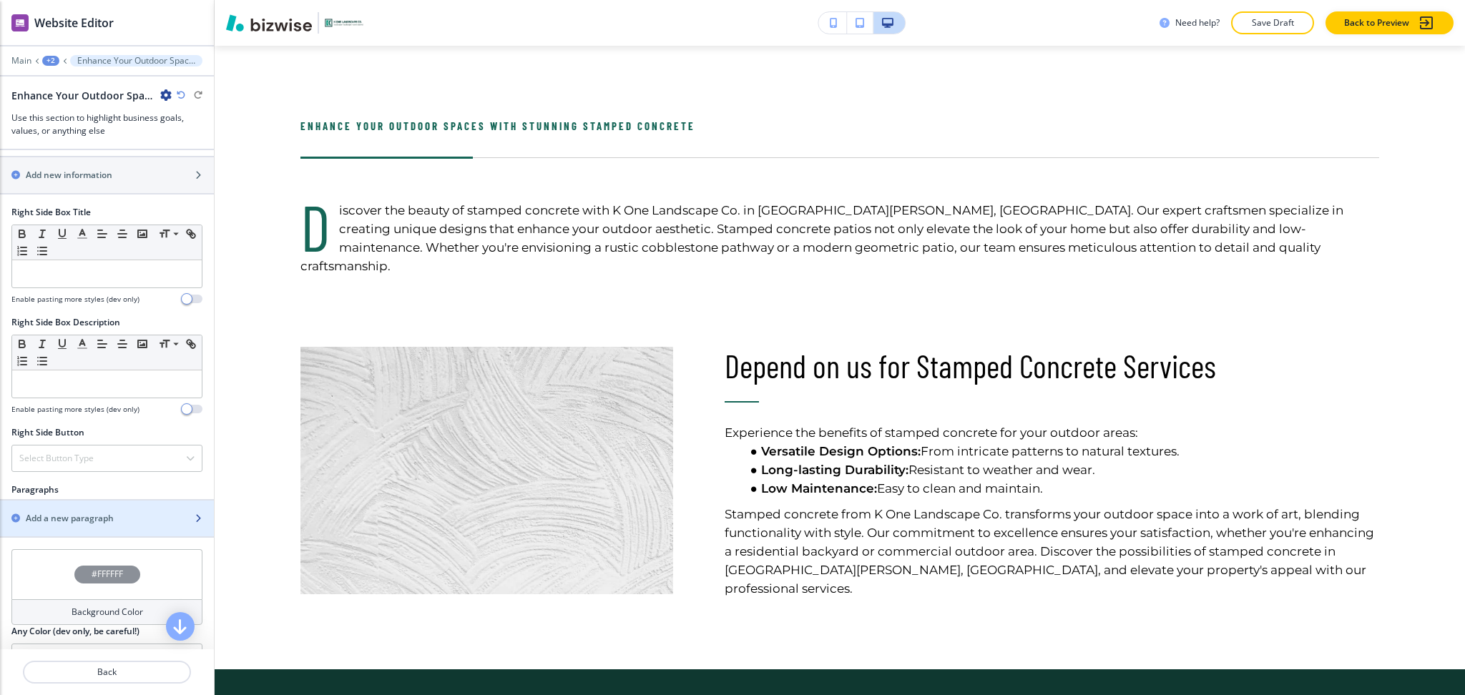
click at [85, 564] on div "#FFFFFF" at bounding box center [106, 574] width 191 height 50
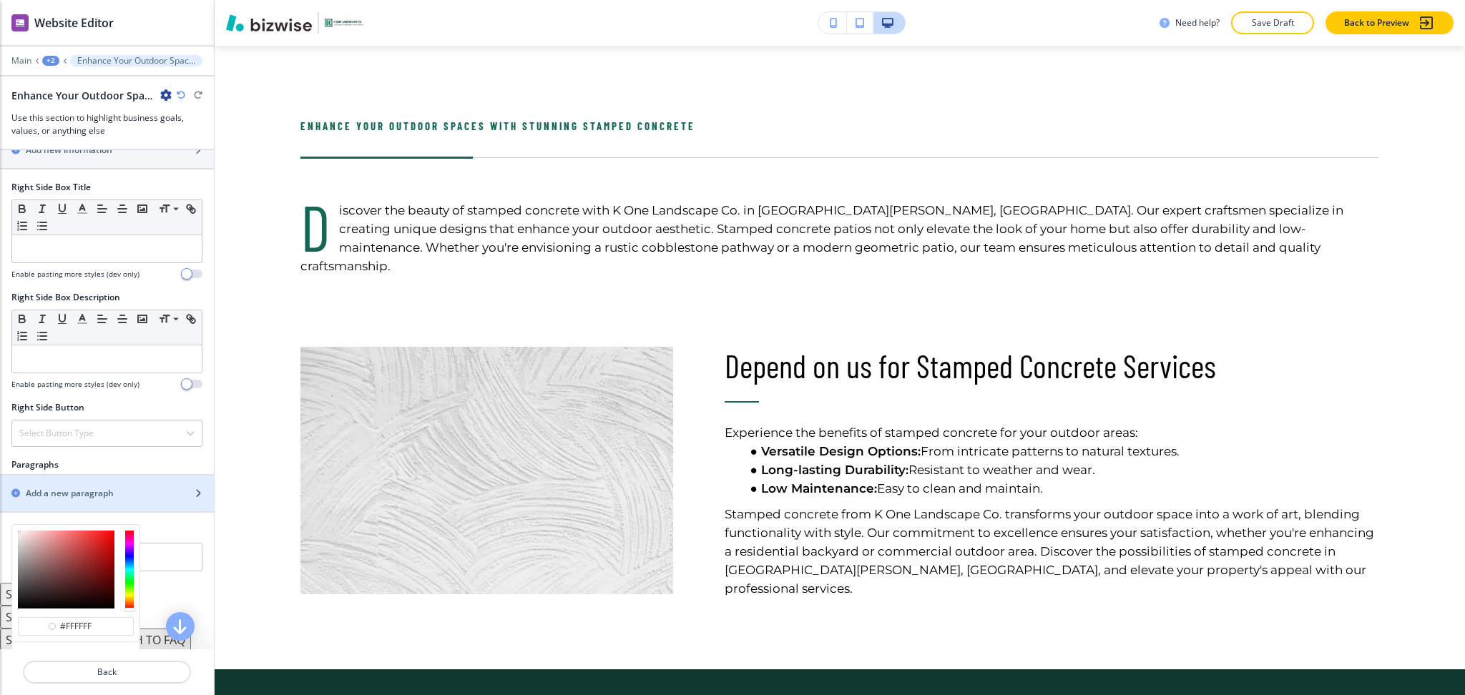
type input "#ffffff"
click at [75, 485] on div "button" at bounding box center [107, 480] width 214 height 11
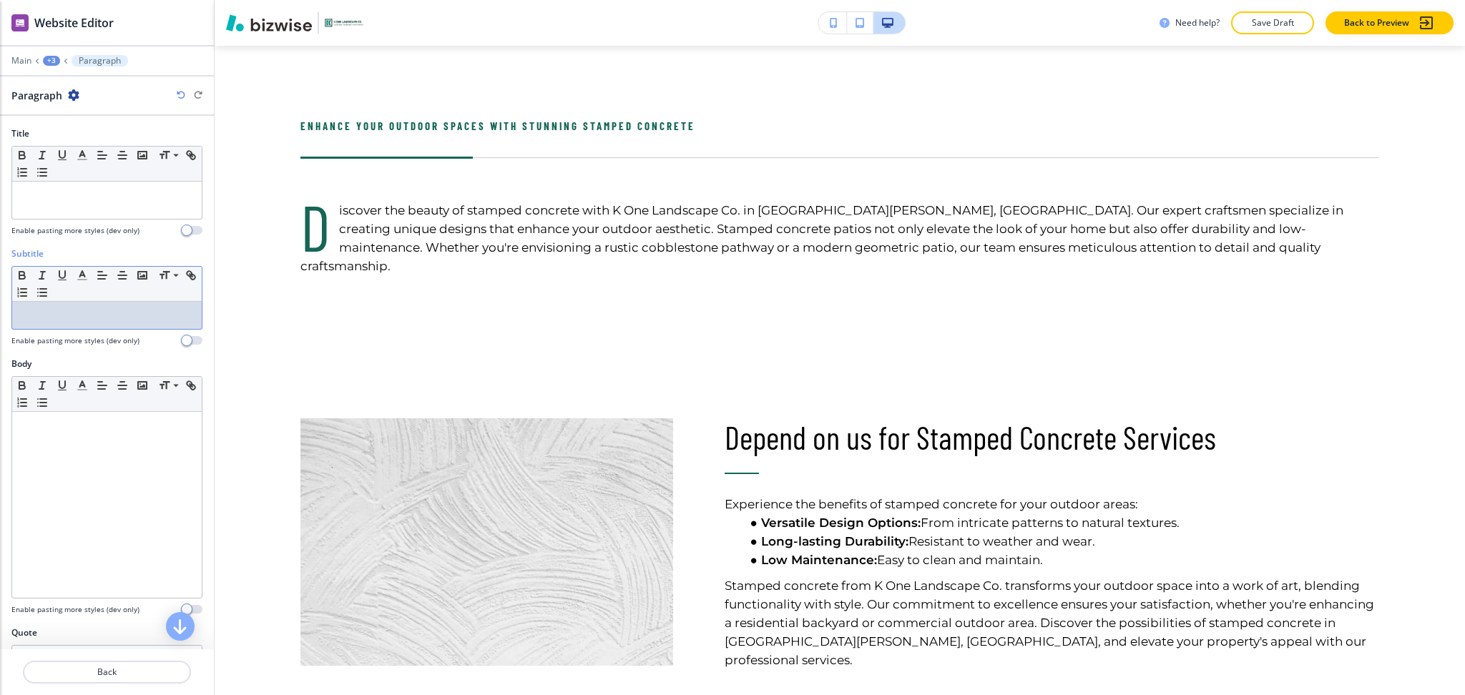
click at [92, 313] on p at bounding box center [106, 315] width 175 height 13
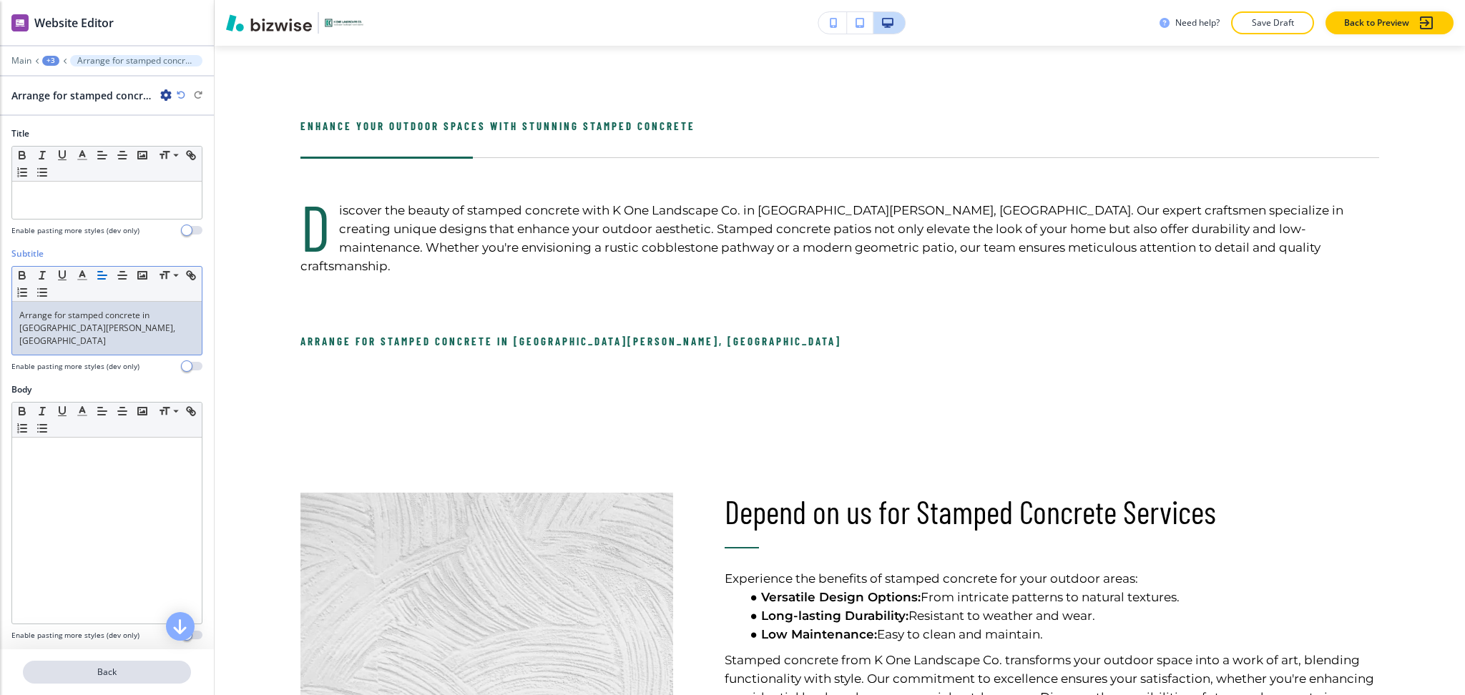
click at [107, 670] on p "Back" at bounding box center [106, 672] width 165 height 13
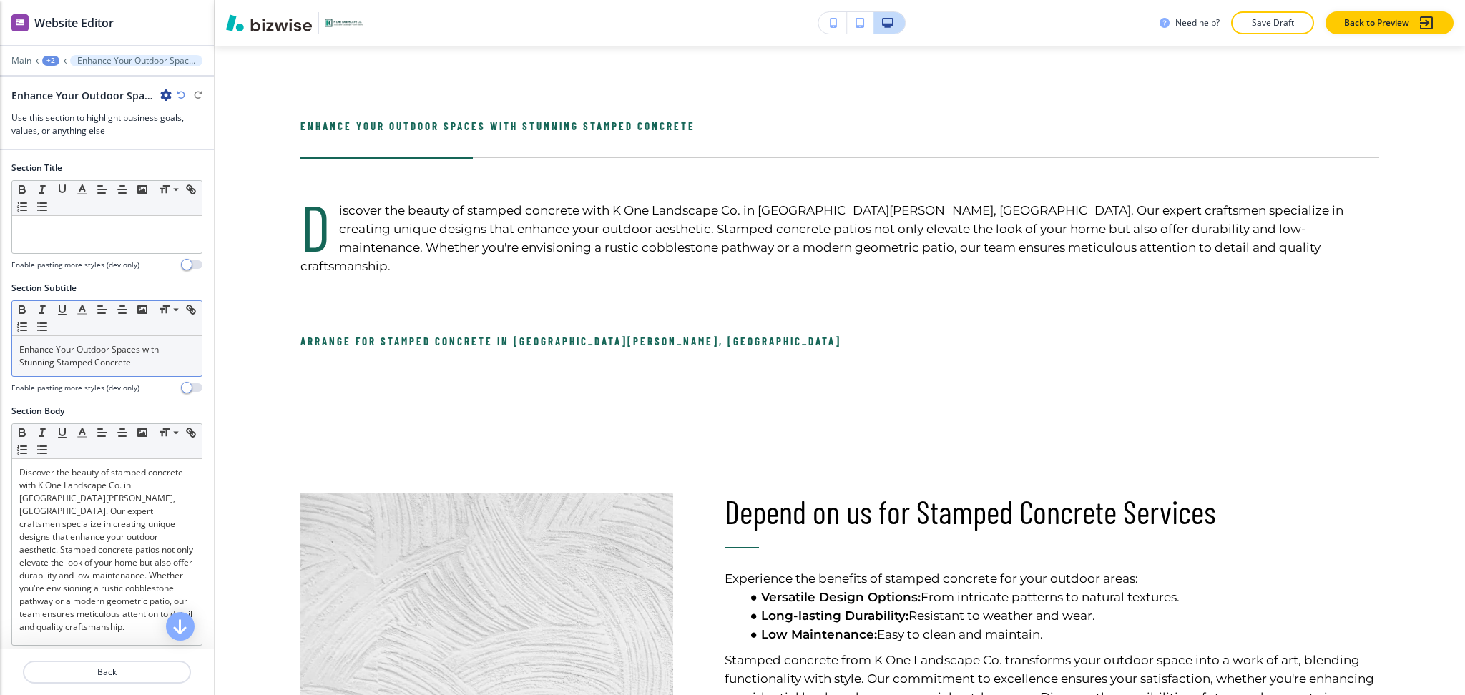
click at [107, 372] on div "Enhance Your Outdoor Spaces with Stunning Stamped Concrete" at bounding box center [107, 356] width 190 height 40
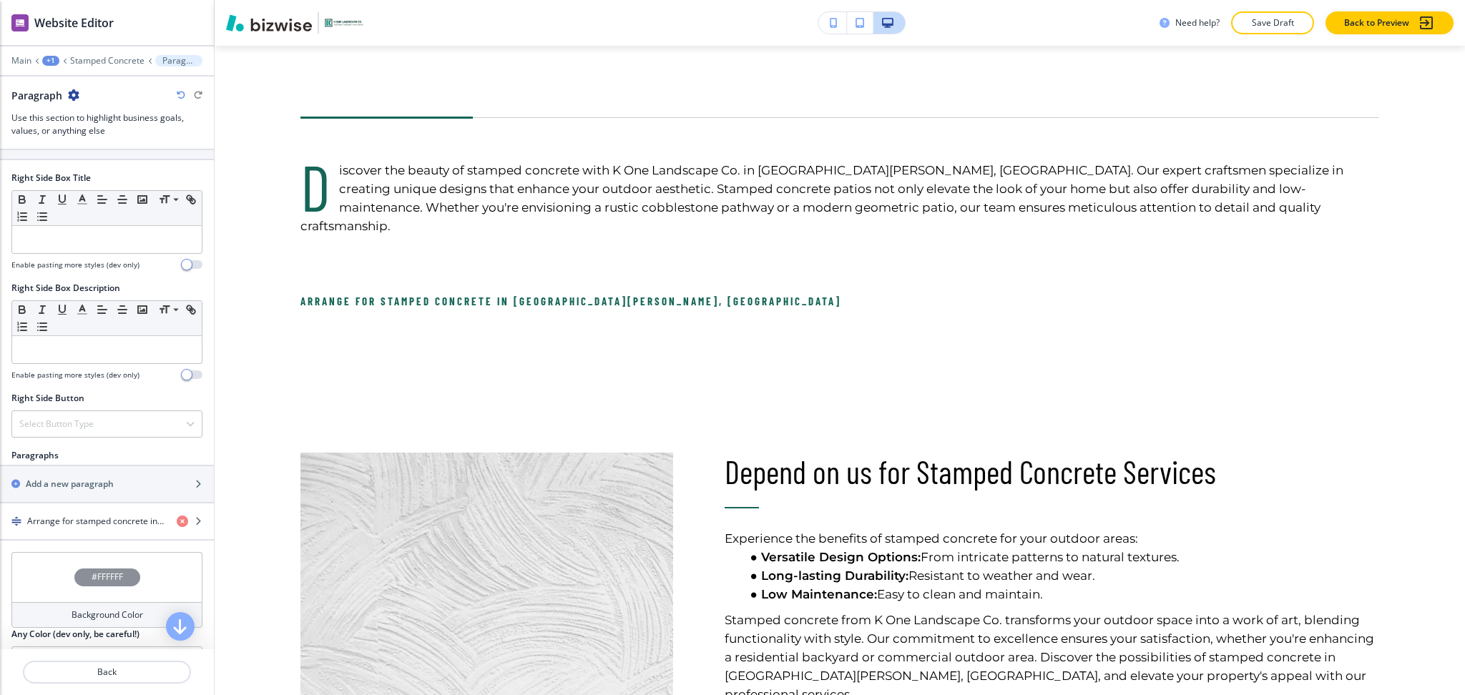
scroll to position [571, 0]
click at [97, 520] on h4 "Arrange for stamped concrete in [GEOGRAPHIC_DATA][PERSON_NAME], [GEOGRAPHIC_DAT…" at bounding box center [96, 520] width 138 height 13
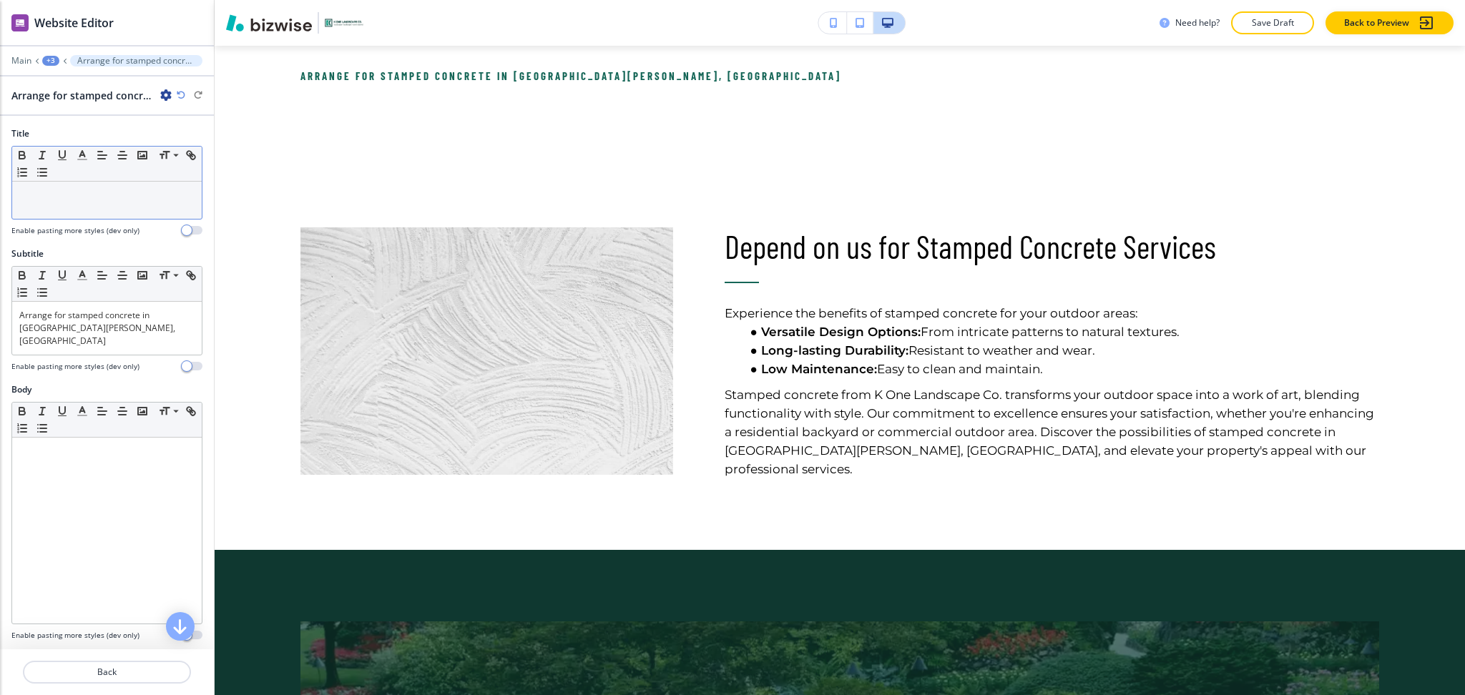
scroll to position [919, 0]
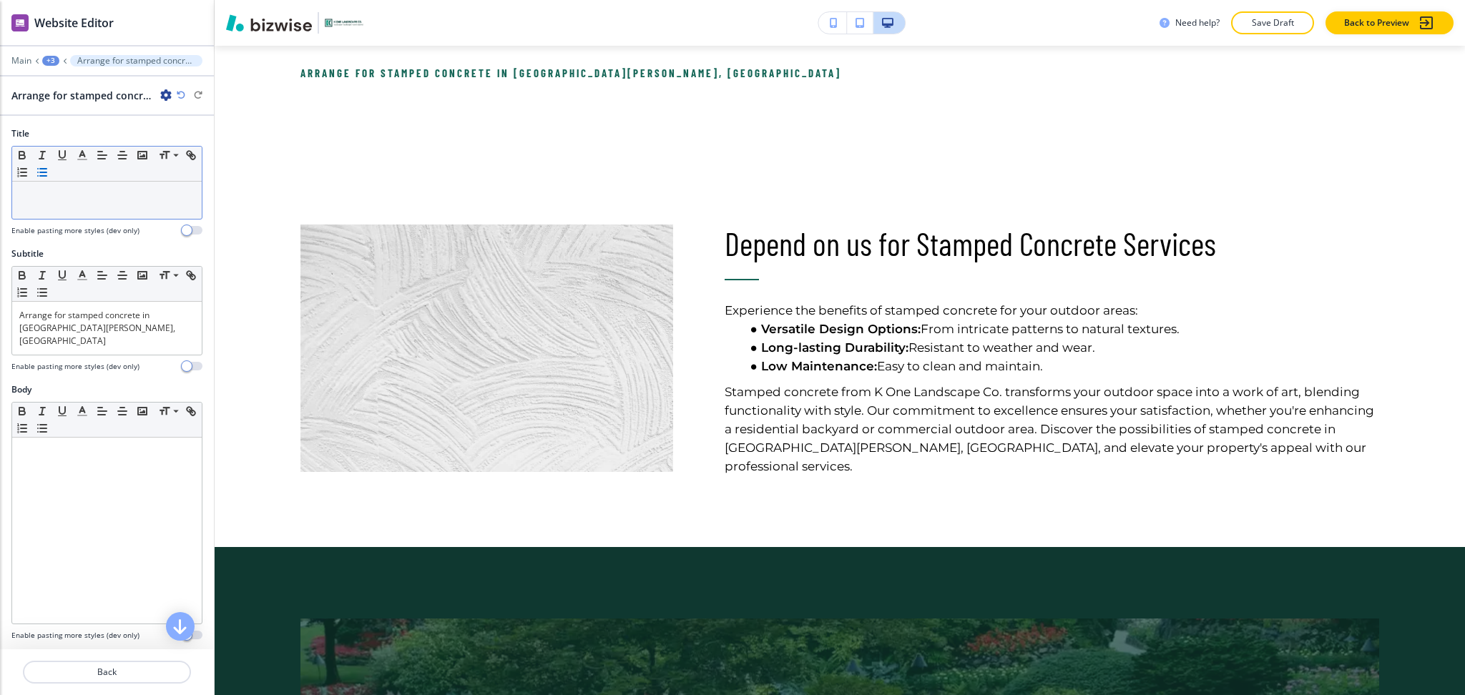
click at [49, 175] on icon "button" at bounding box center [42, 172] width 13 height 13
paste div
click at [72, 200] on p at bounding box center [106, 195] width 175 height 13
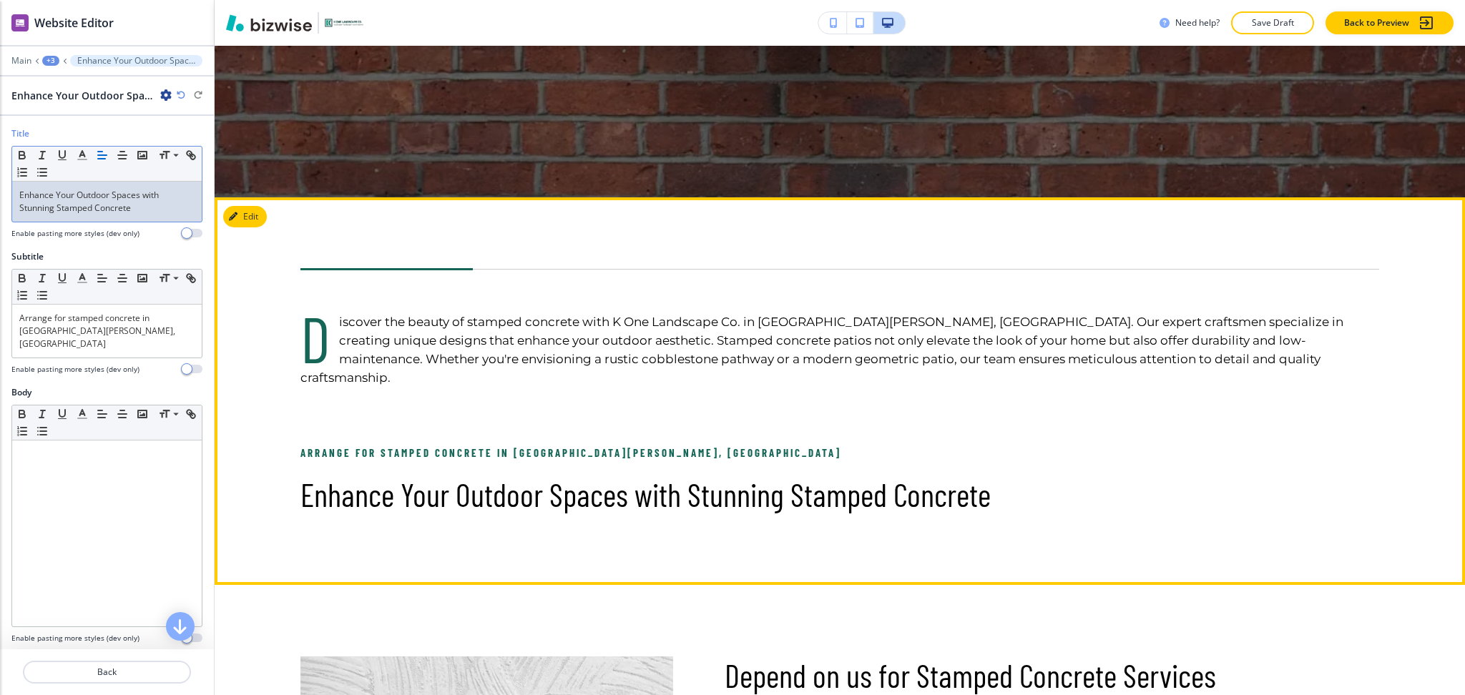
scroll to position [539, 0]
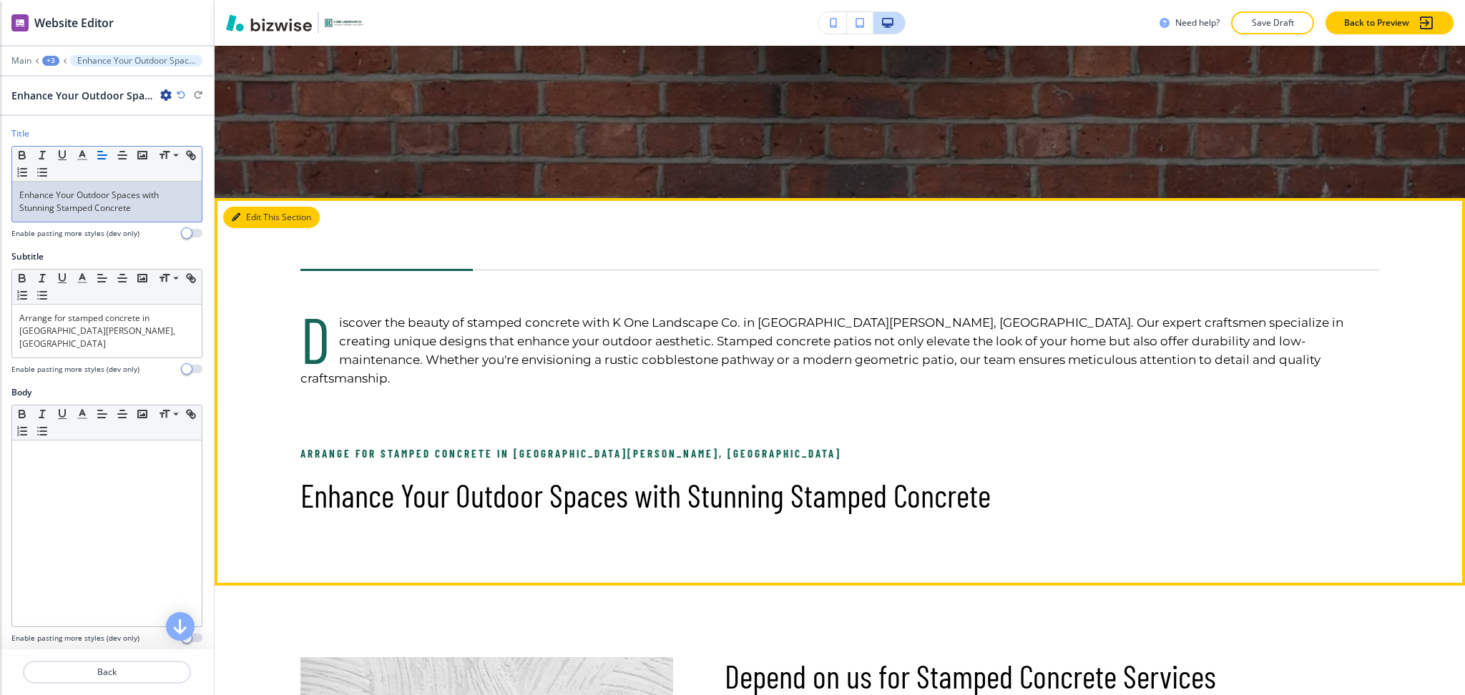
click at [234, 215] on icon "button" at bounding box center [236, 217] width 9 height 9
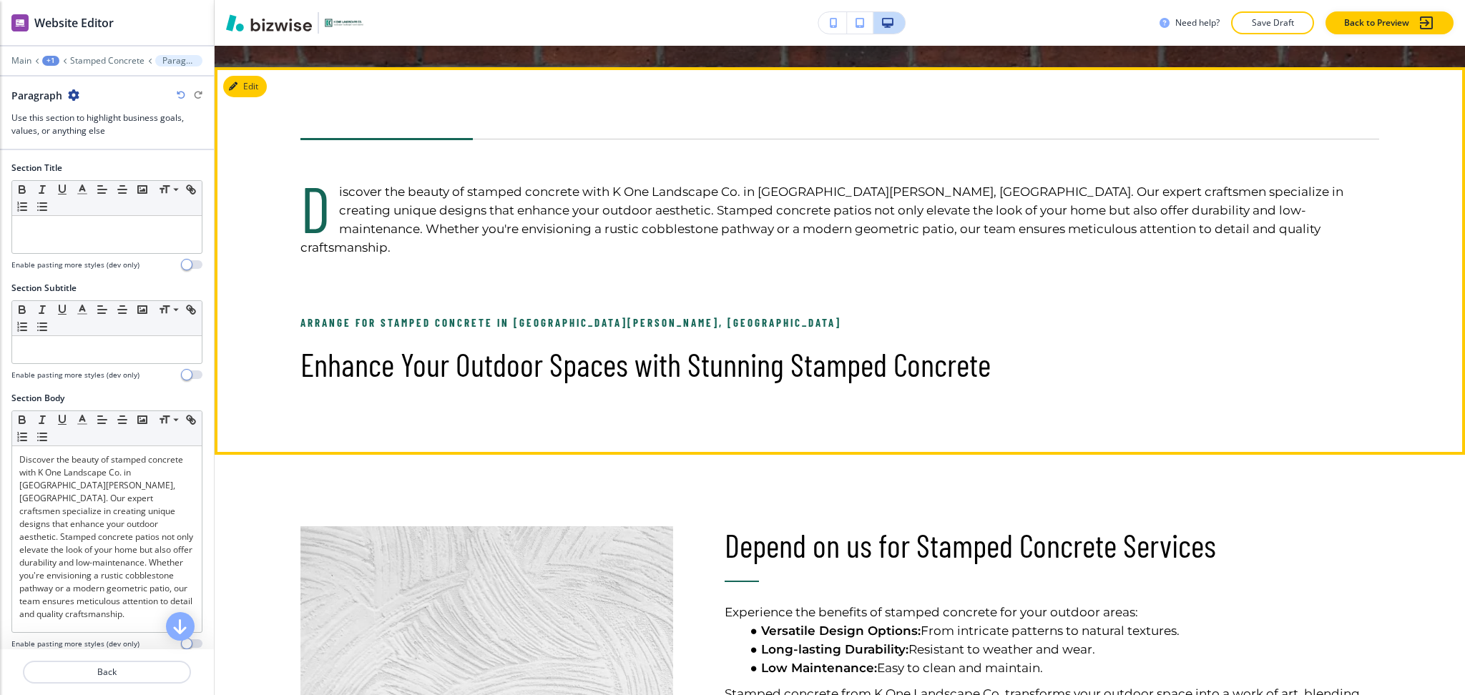
scroll to position [691, 0]
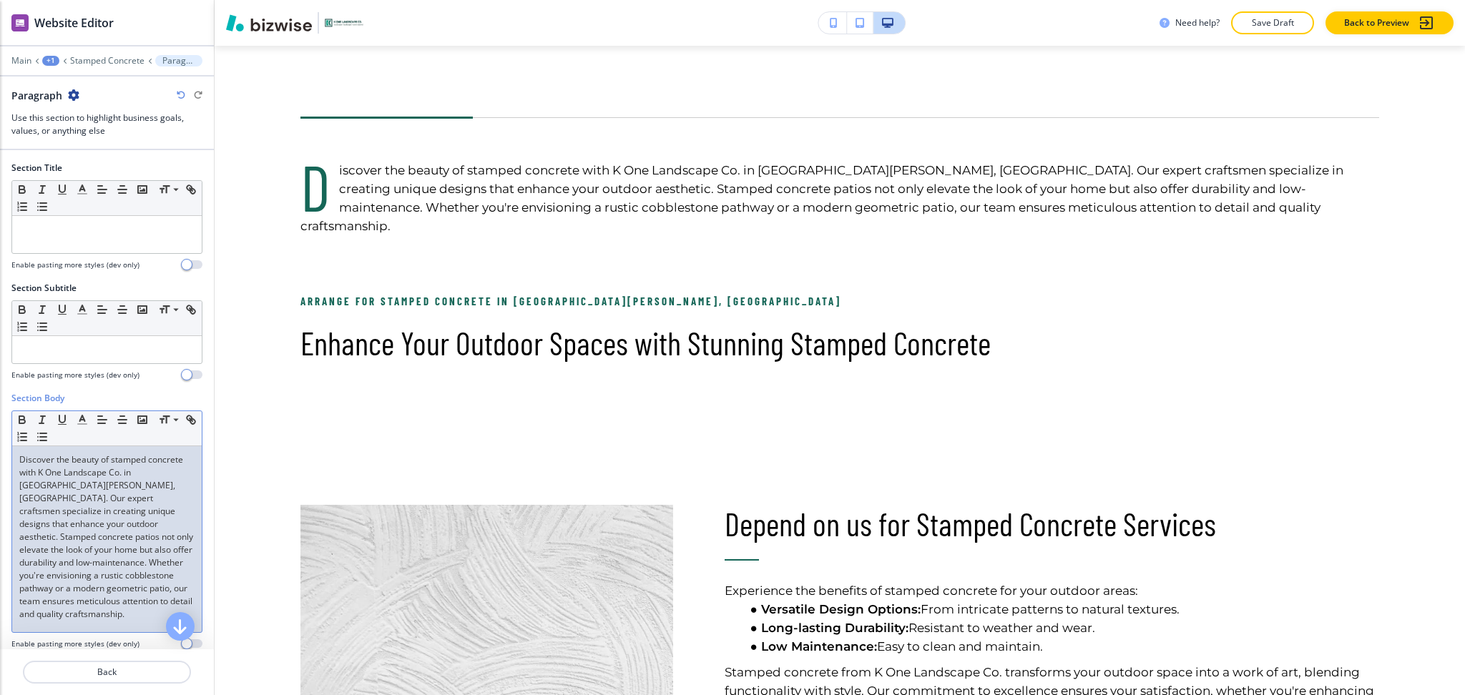
click at [104, 464] on p "Discover the beauty of stamped concrete with K One Landscape Co. in [GEOGRAPHIC…" at bounding box center [106, 537] width 175 height 167
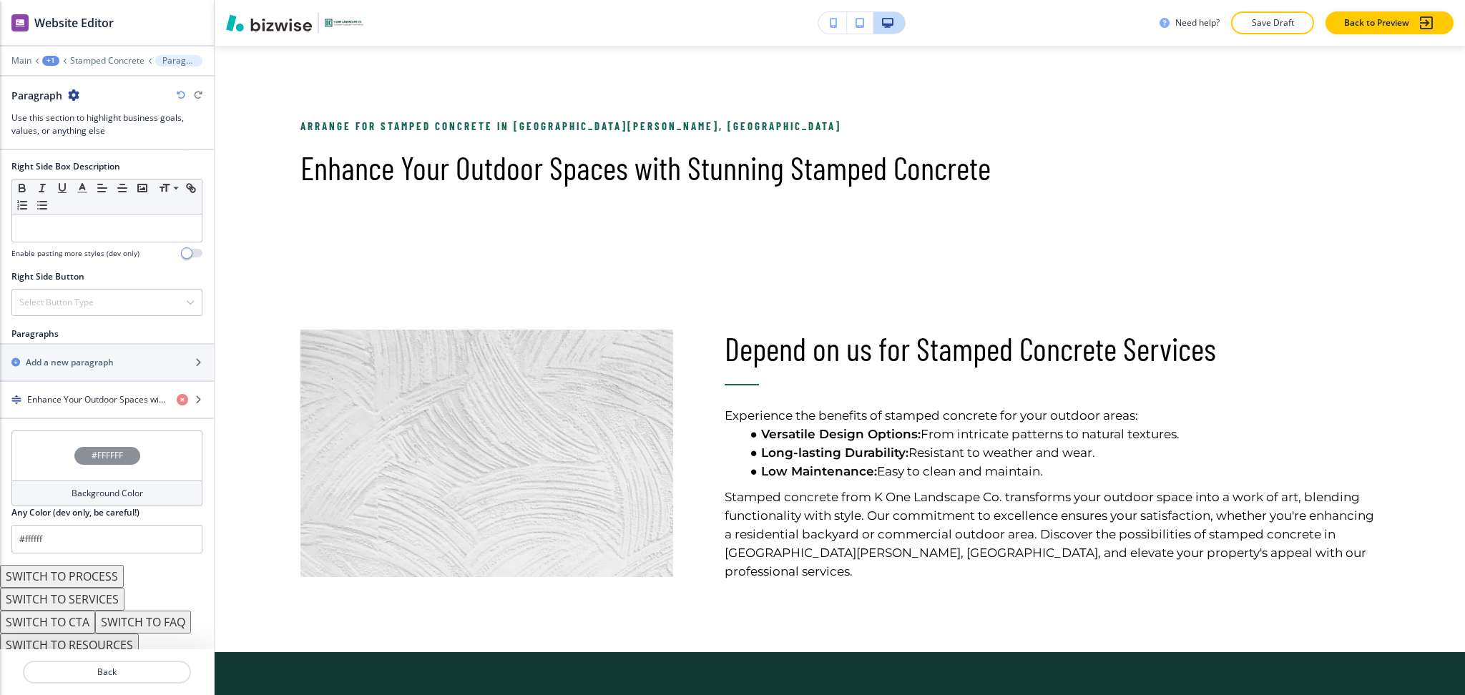
scroll to position [699, 0]
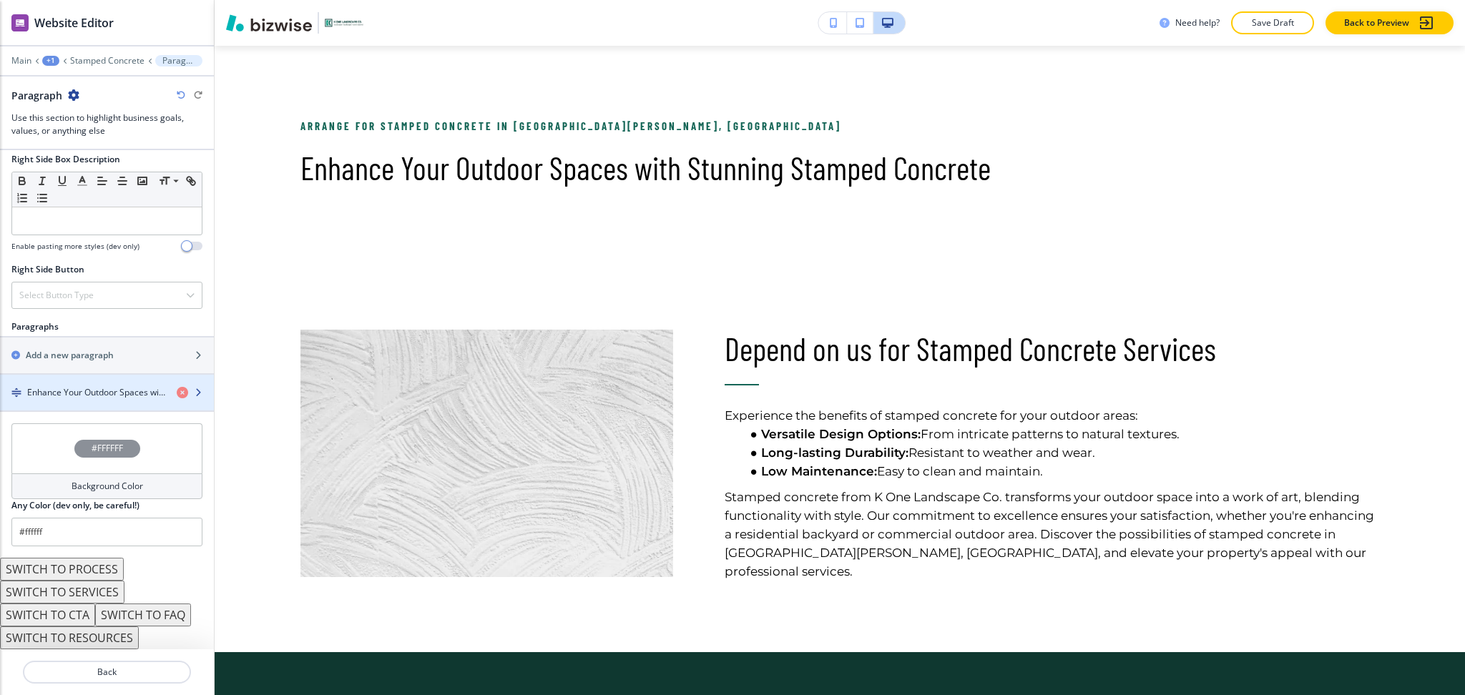
click at [58, 394] on h4 "Enhance Your Outdoor Spaces with Stunning Stamped Concrete" at bounding box center [96, 392] width 138 height 13
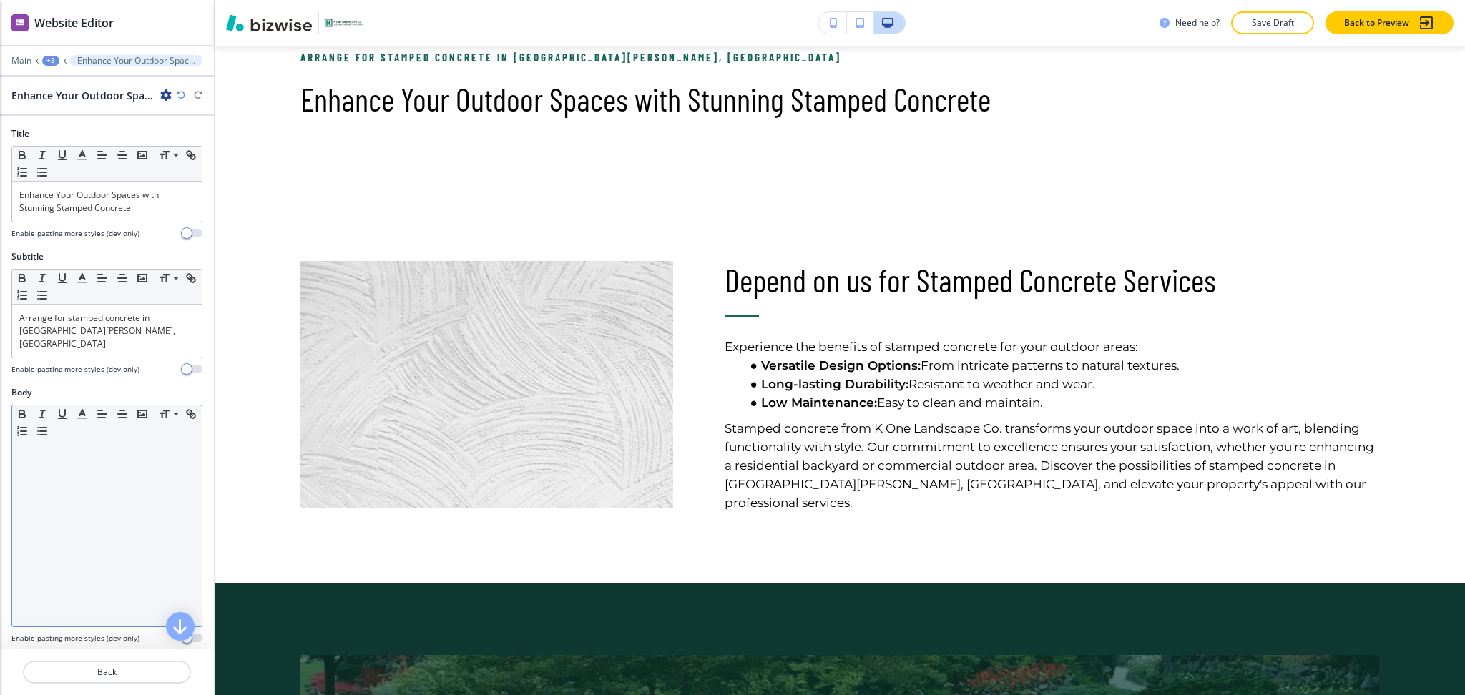
scroll to position [762, 0]
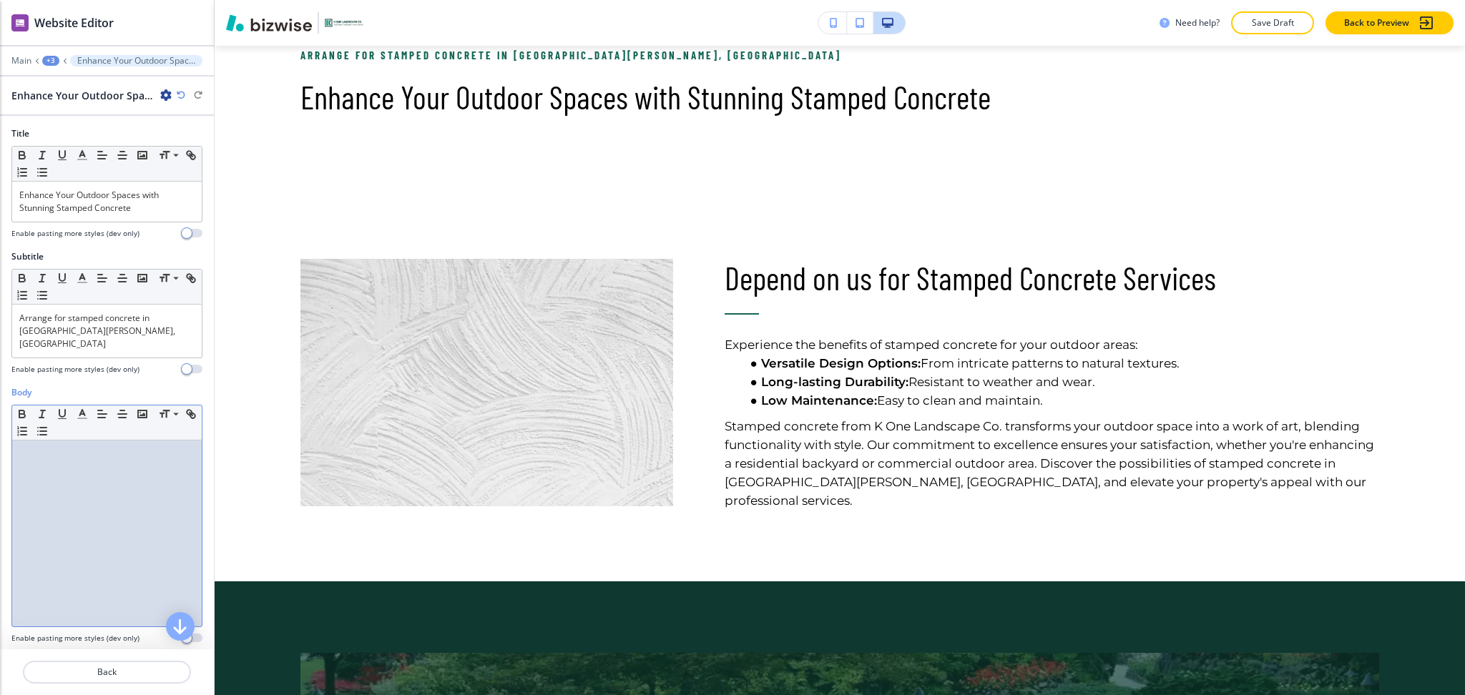
click at [87, 453] on div at bounding box center [107, 534] width 190 height 186
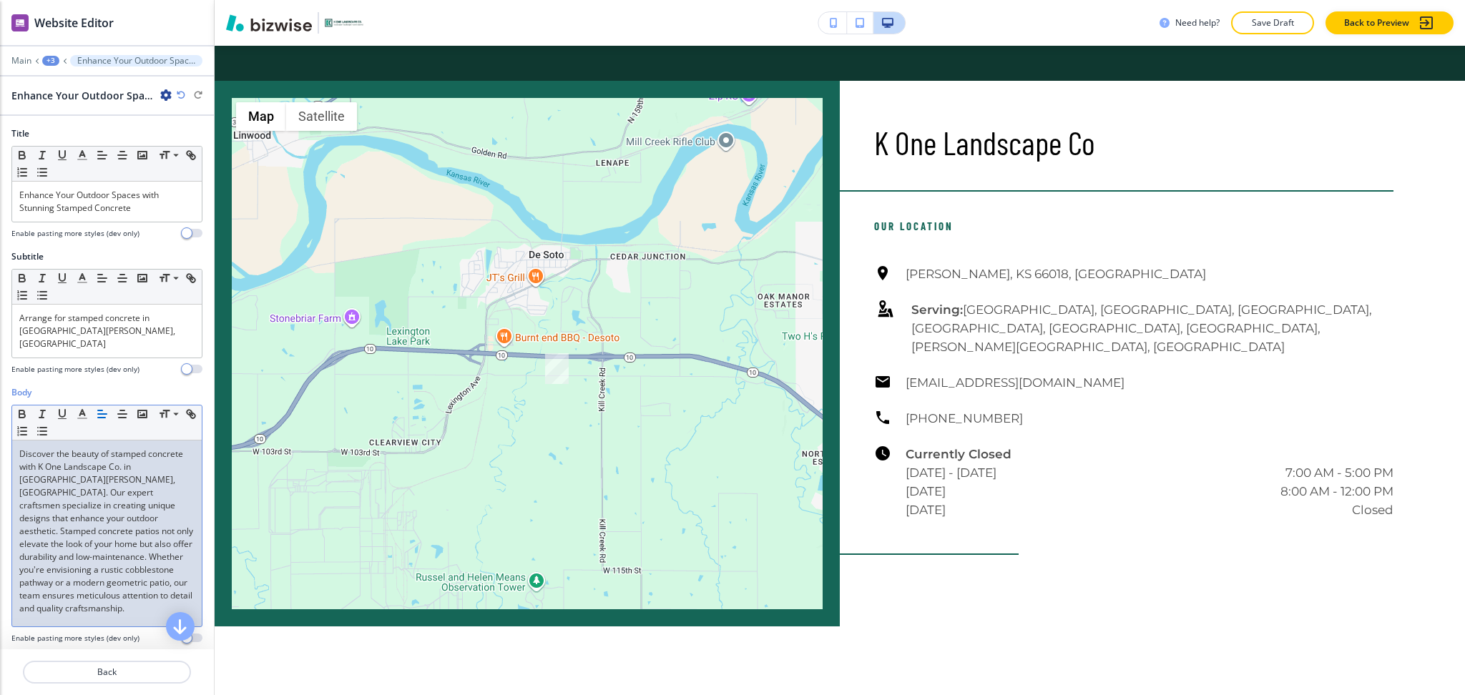
scroll to position [1904, 0]
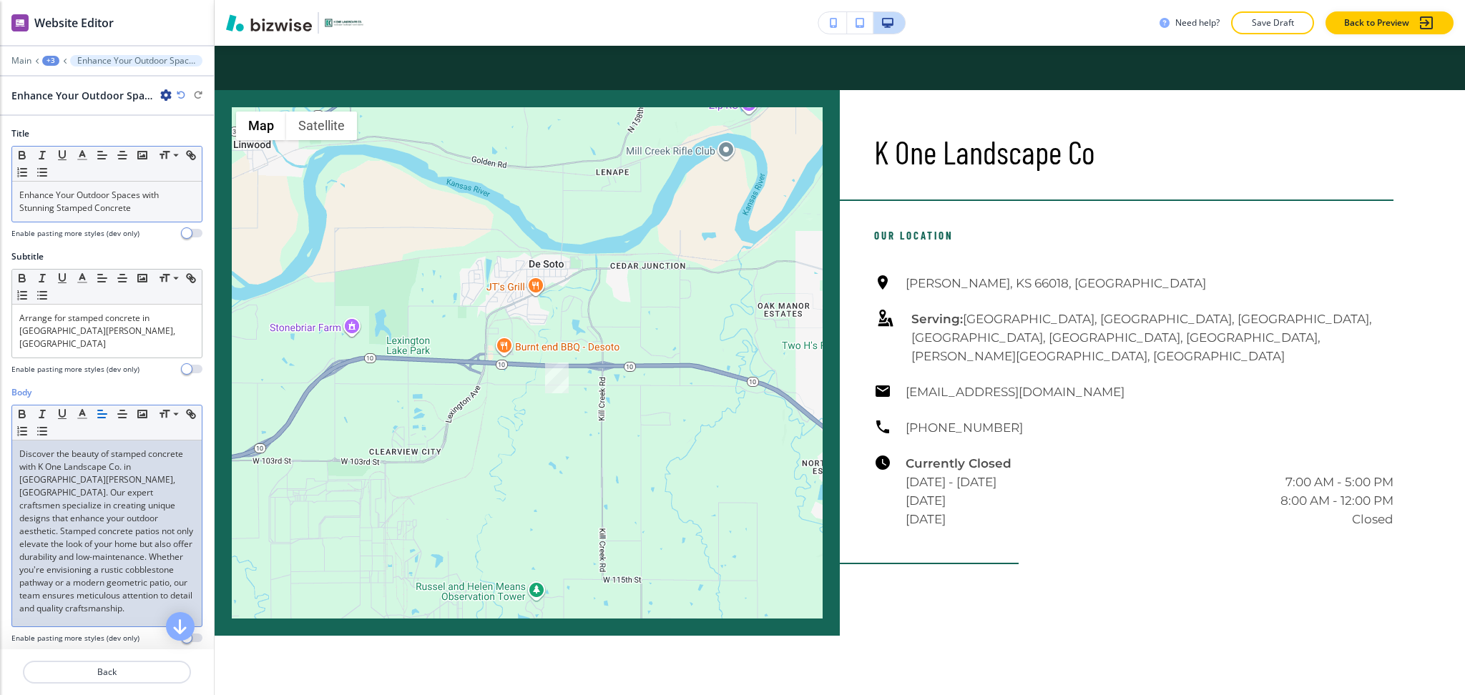
click at [142, 201] on p "Enhance Your Outdoor Spaces with Stunning Stamped Concrete" at bounding box center [106, 202] width 175 height 26
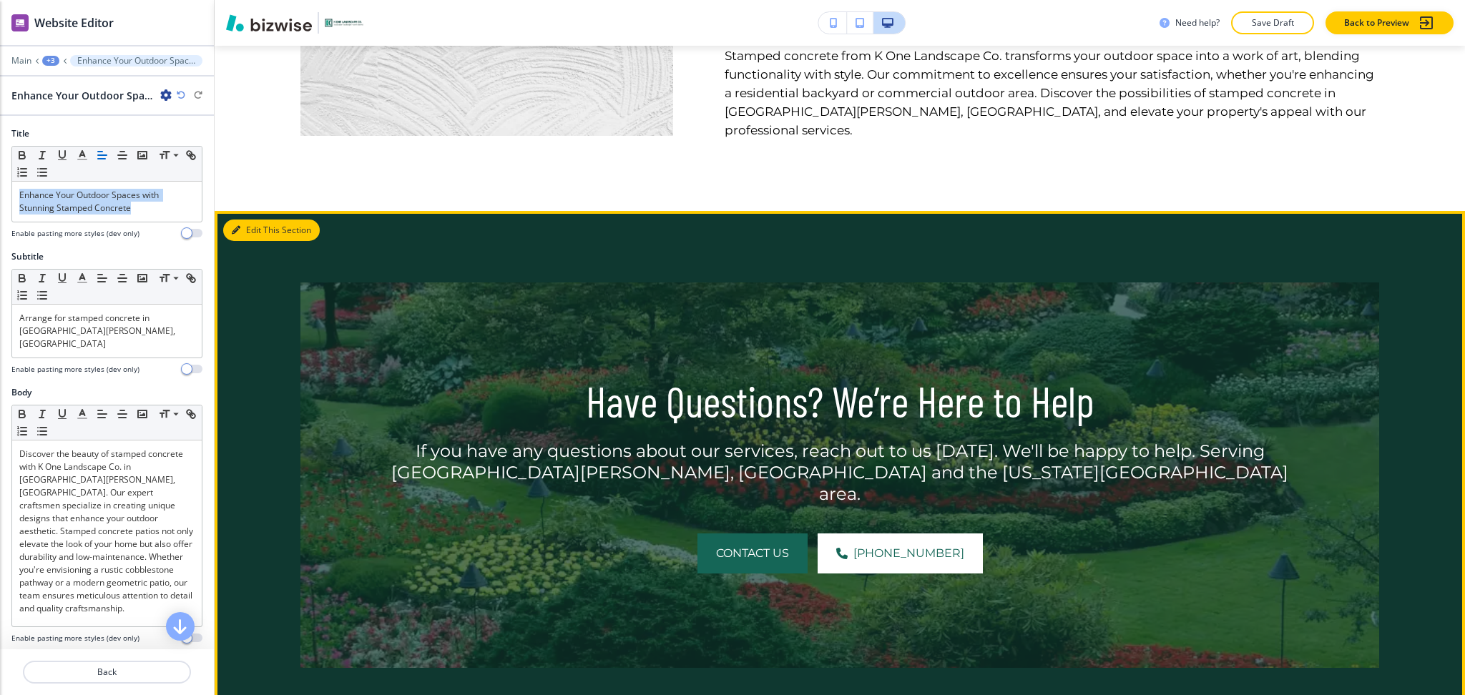
click at [243, 230] on button "Edit This Section" at bounding box center [271, 230] width 97 height 21
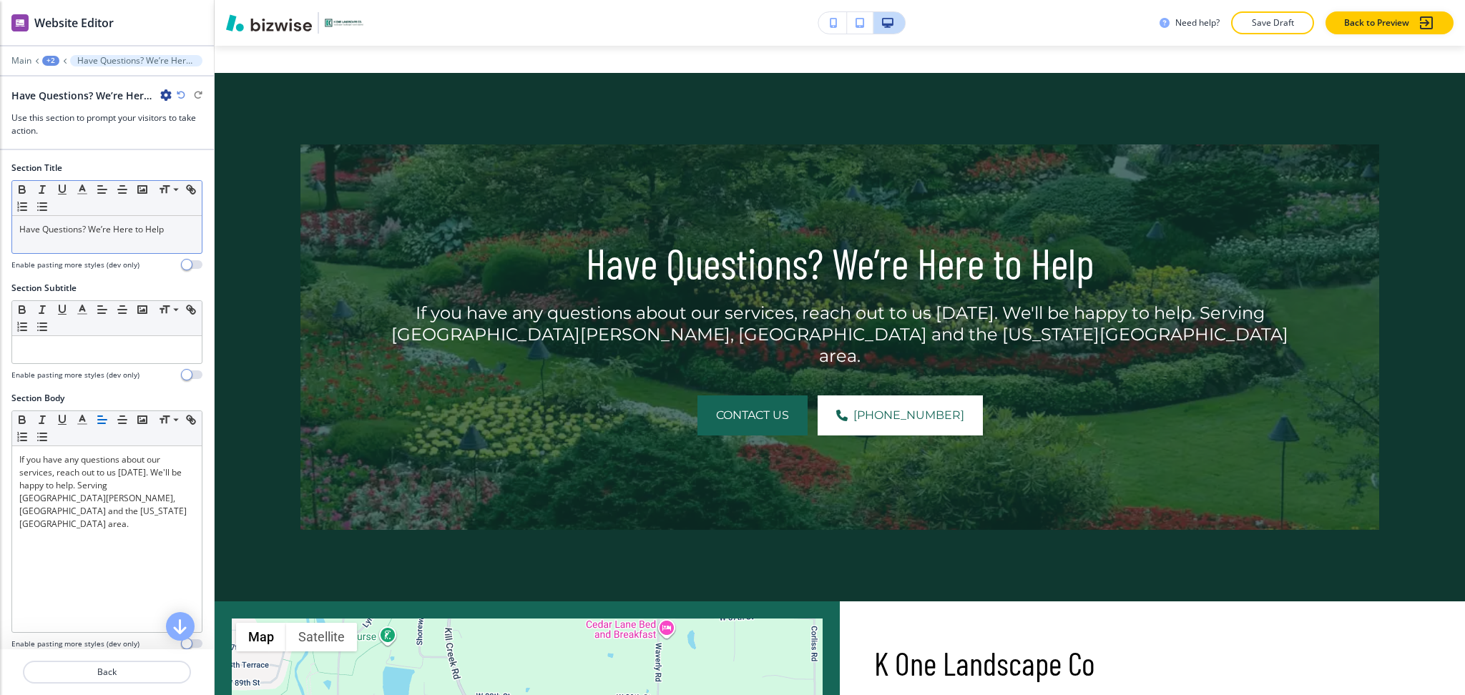
scroll to position [1417, 0]
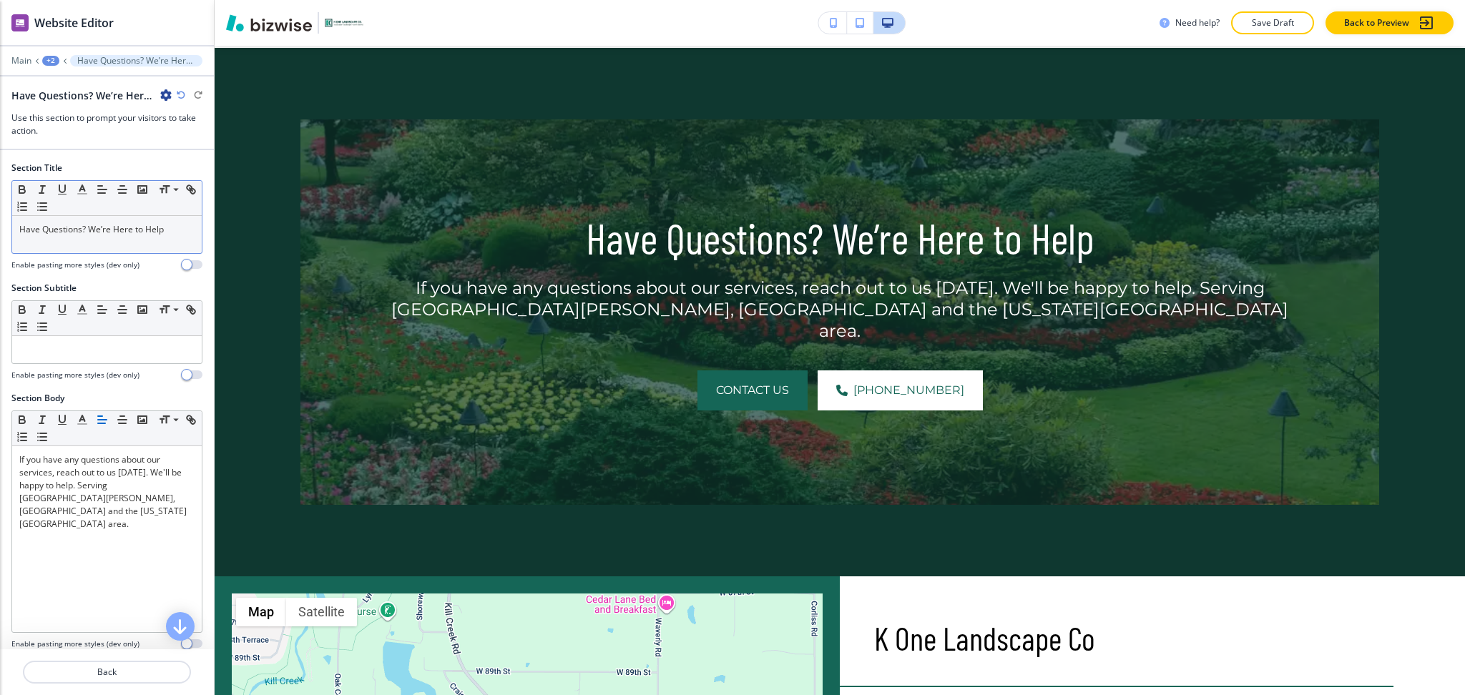
click at [141, 234] on p "Have Questions? We’re Here to Help" at bounding box center [106, 229] width 175 height 13
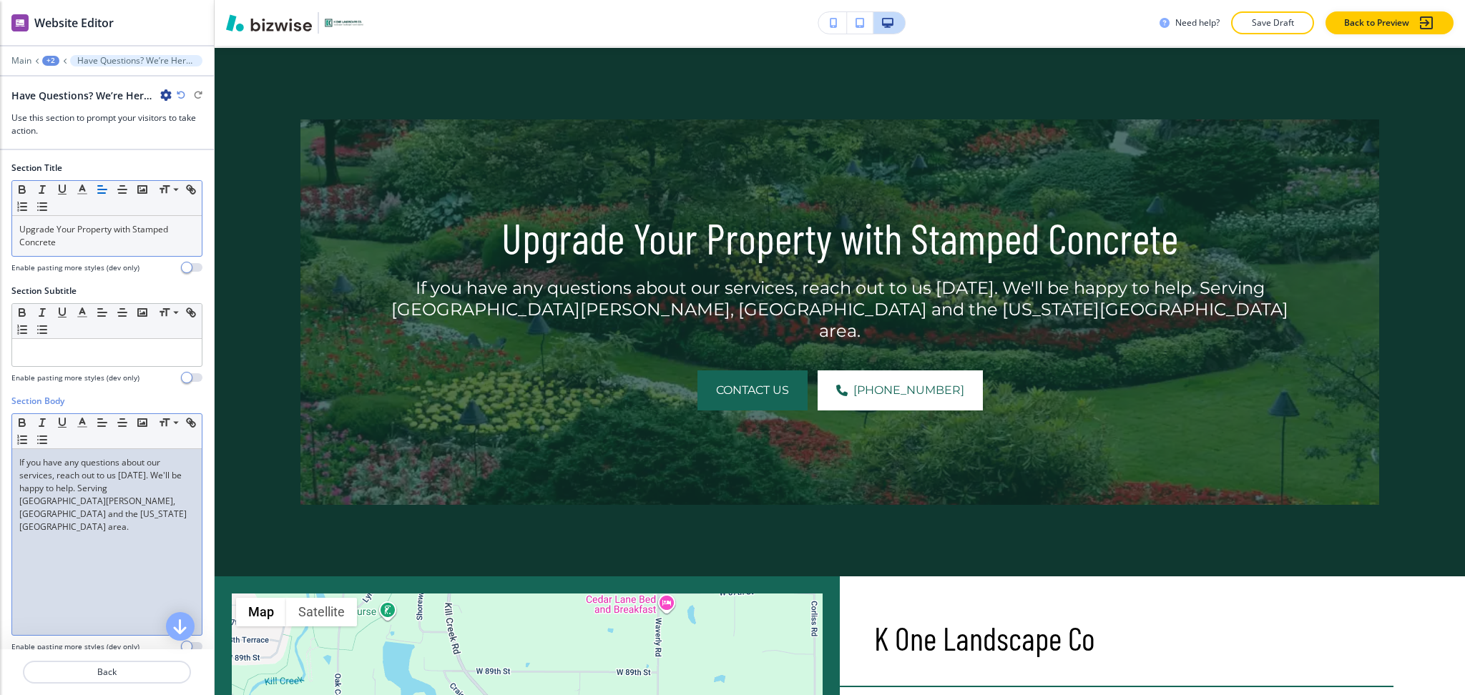
click at [117, 522] on div "If you have any questions about our services, reach out to us [DATE]. We'll be …" at bounding box center [107, 542] width 190 height 186
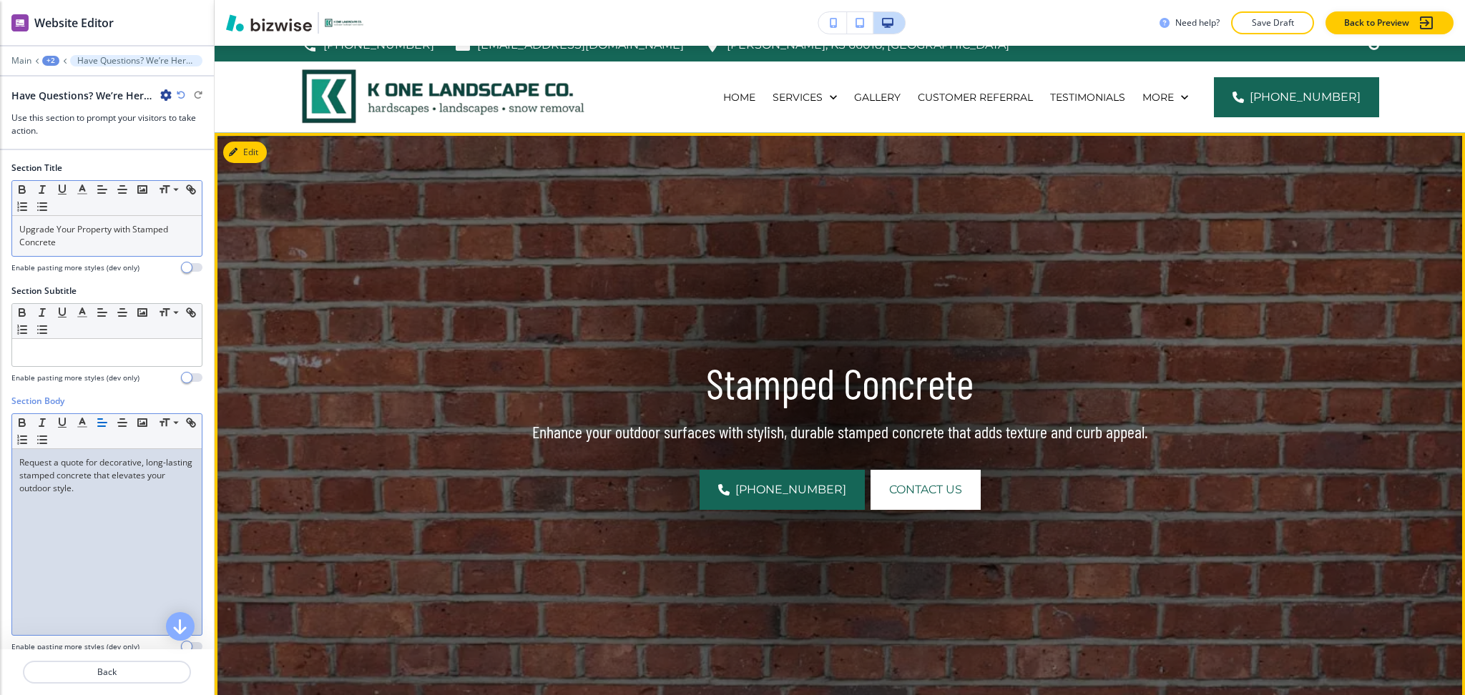
scroll to position [0, 0]
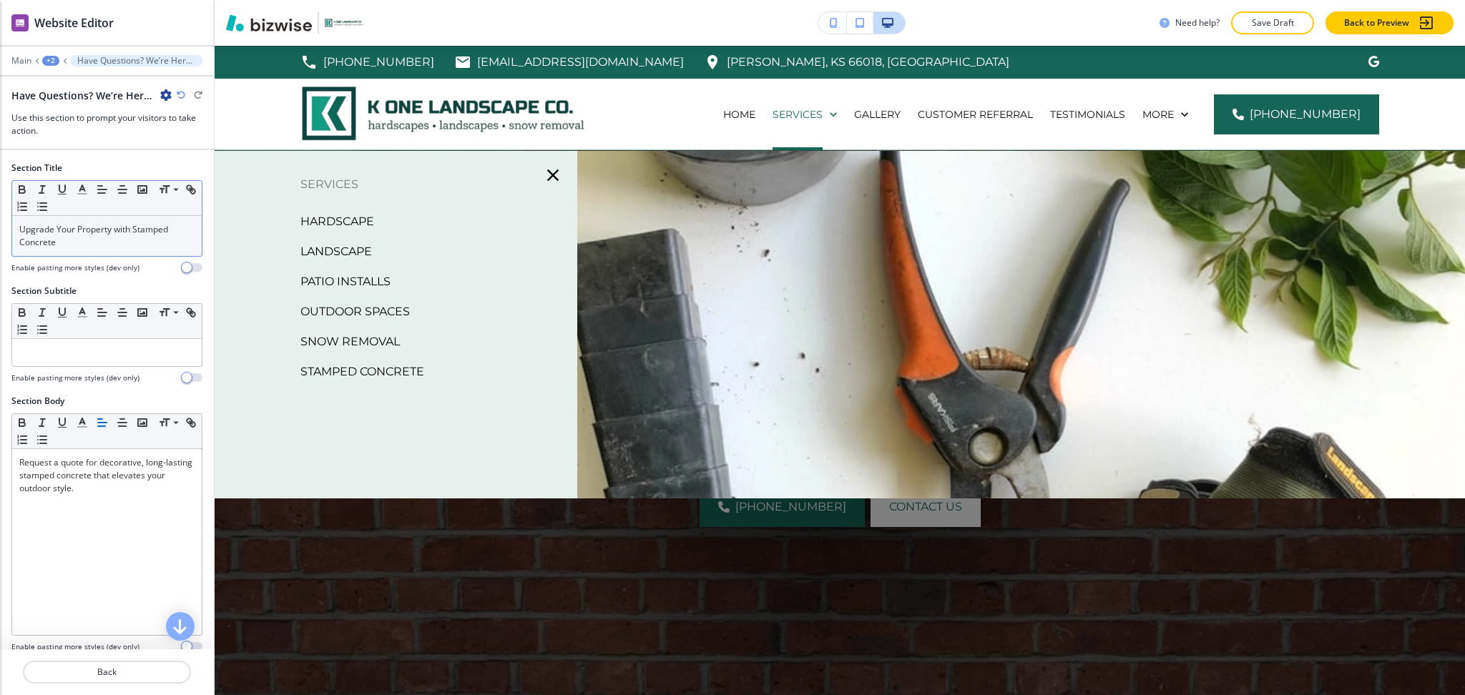
click at [348, 220] on p "Hardscape" at bounding box center [337, 221] width 74 height 21
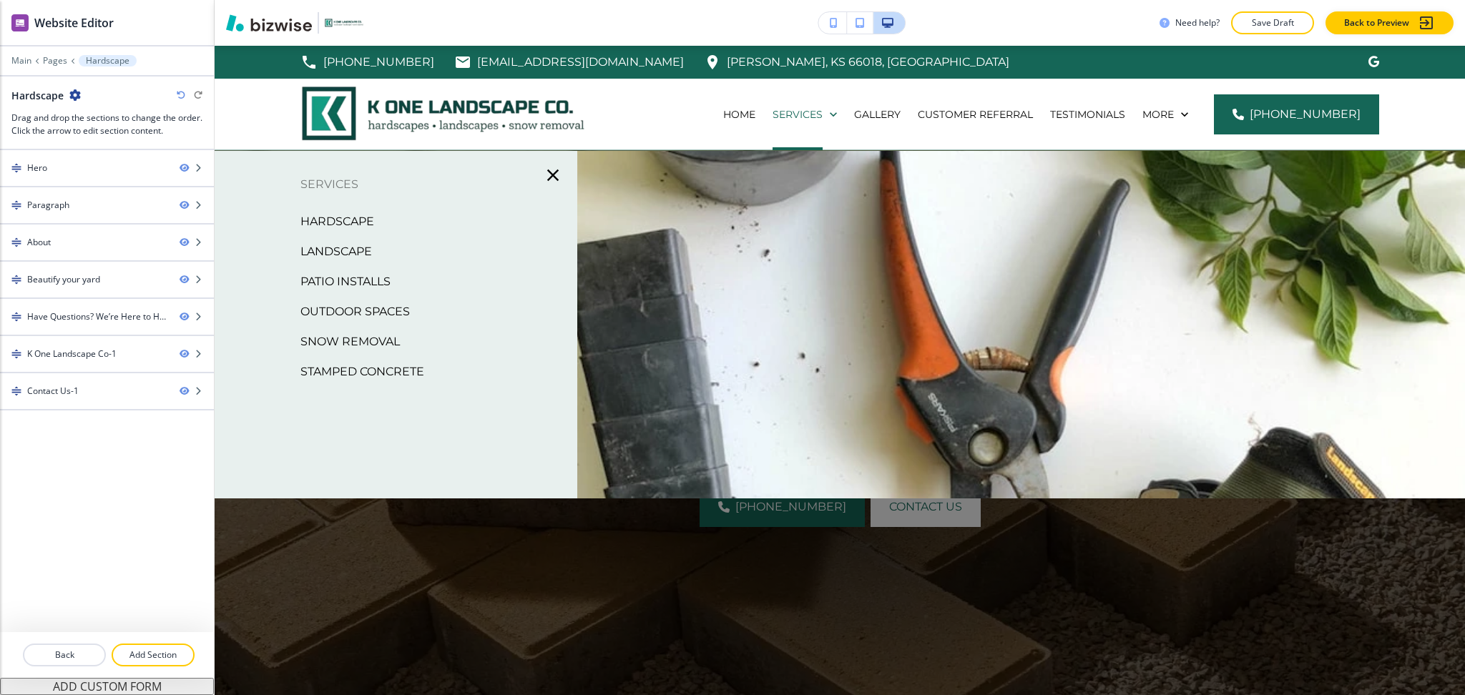
click at [356, 244] on p "Landscape" at bounding box center [336, 251] width 72 height 21
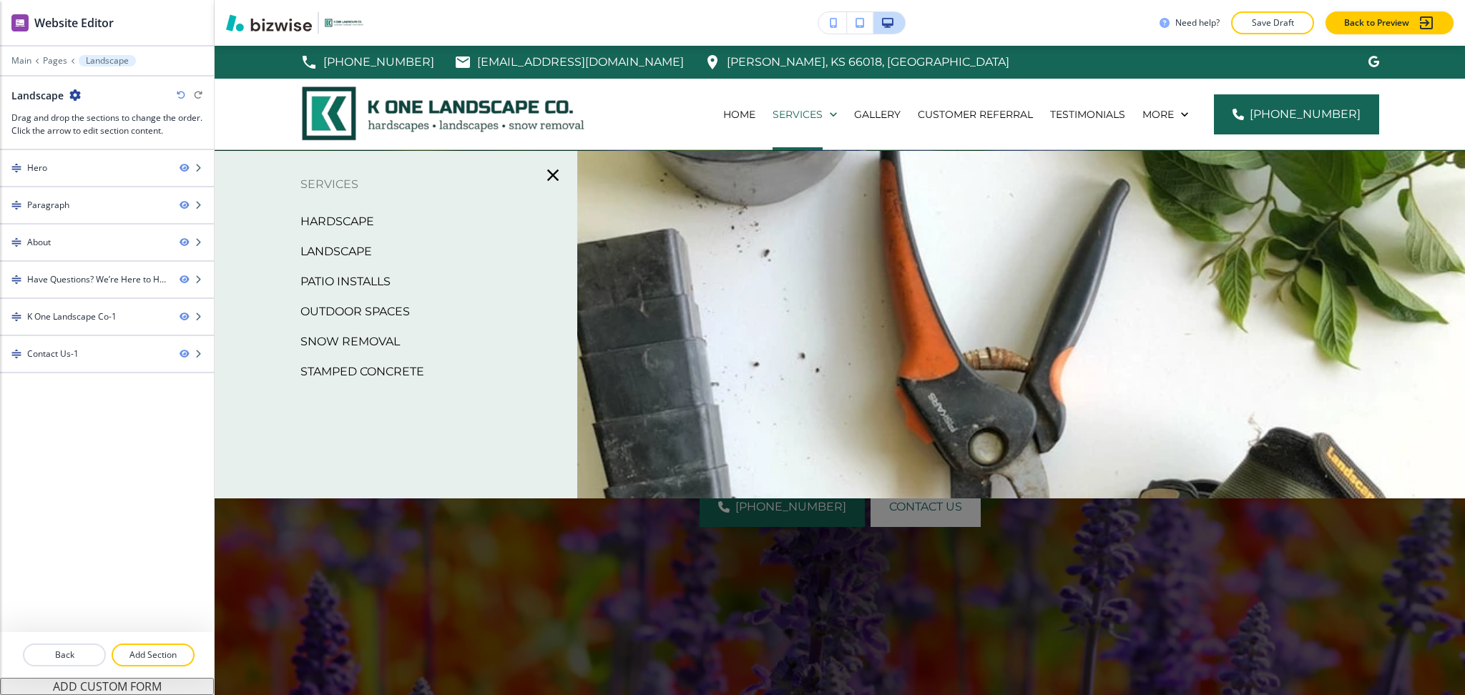
click at [355, 283] on p "Patio Installs" at bounding box center [345, 281] width 90 height 21
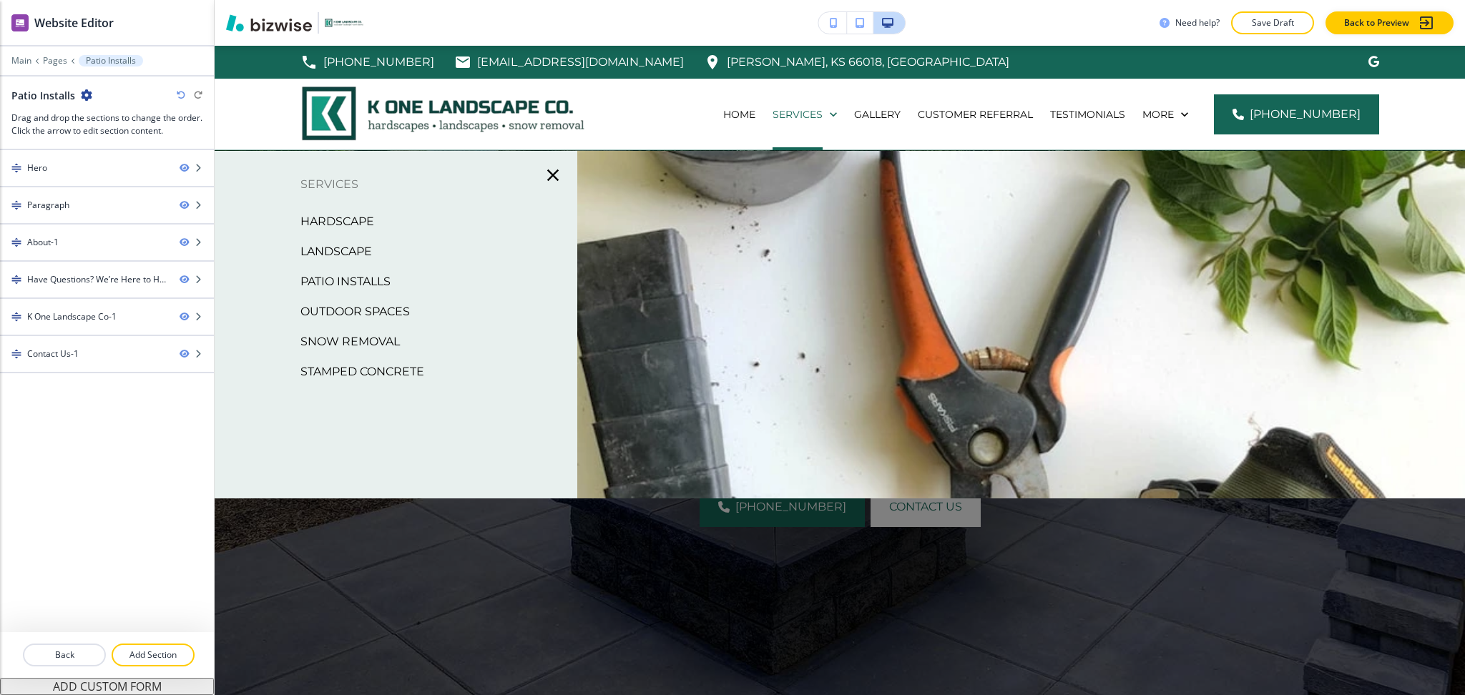
click at [395, 309] on p "Outdoor Spaces" at bounding box center [354, 311] width 109 height 21
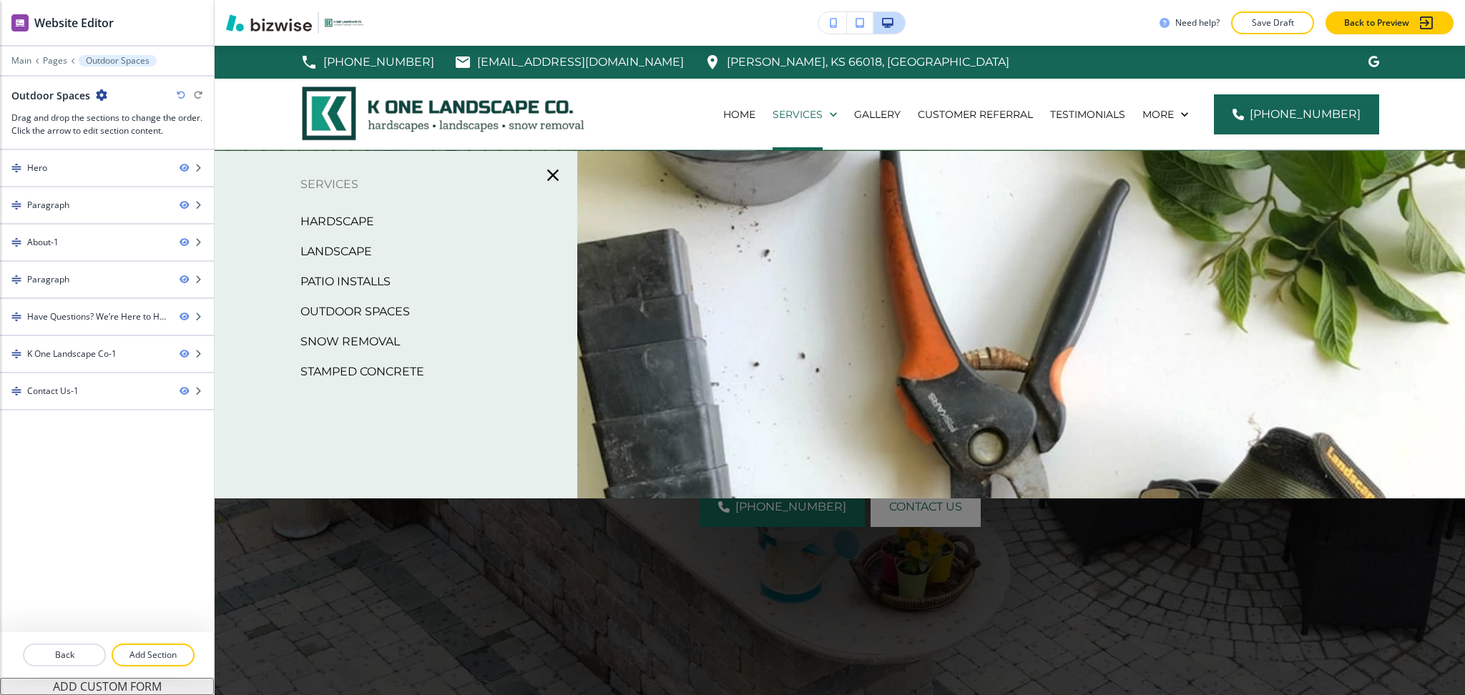
click at [391, 333] on p "Snow Removal" at bounding box center [349, 341] width 99 height 21
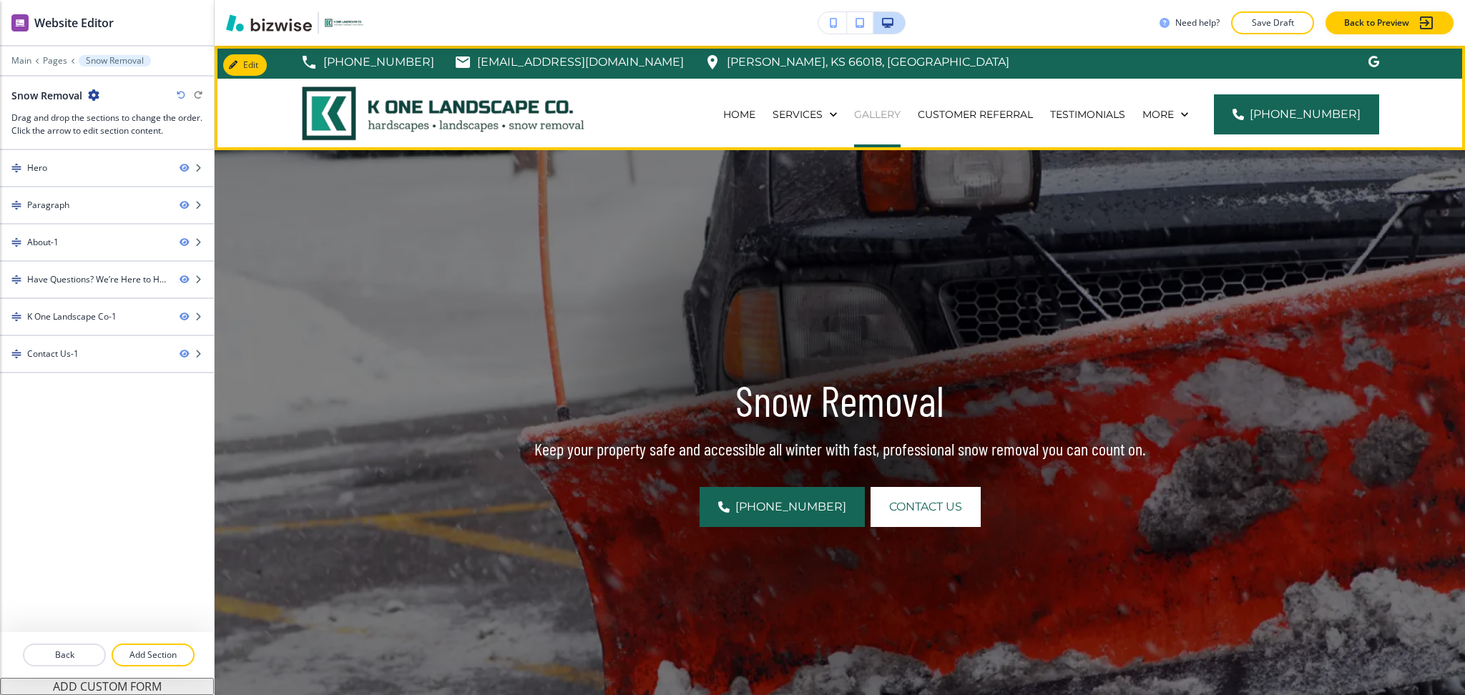
click at [901, 117] on p "Gallery" at bounding box center [877, 114] width 47 height 14
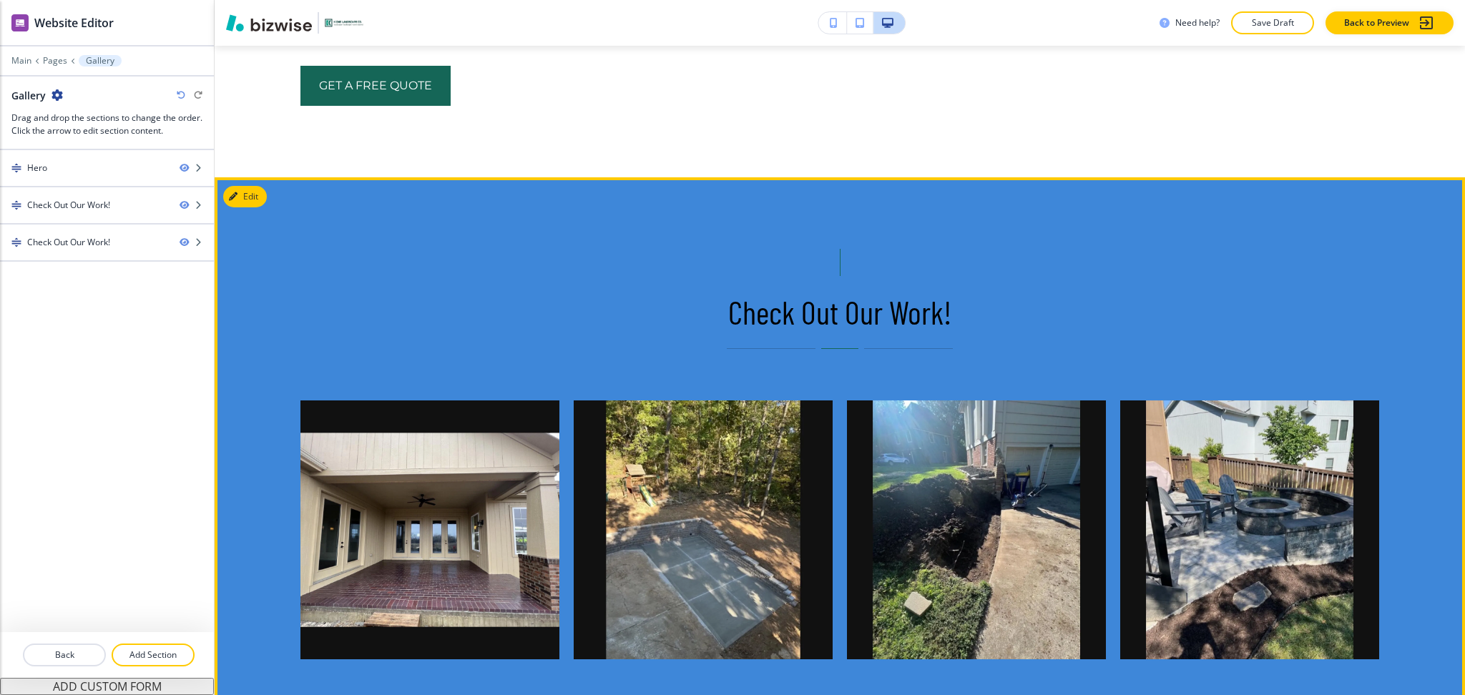
scroll to position [1024, 0]
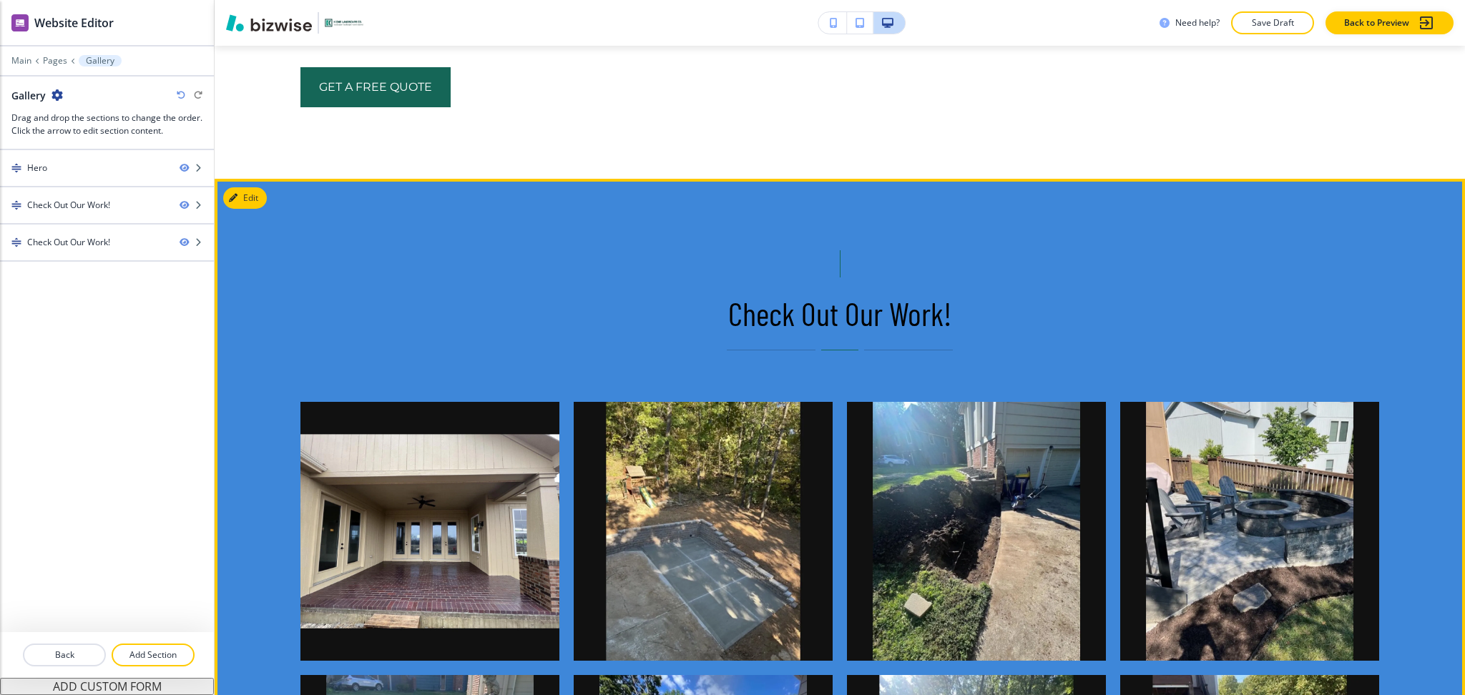
click at [253, 195] on button "Edit" at bounding box center [245, 197] width 44 height 21
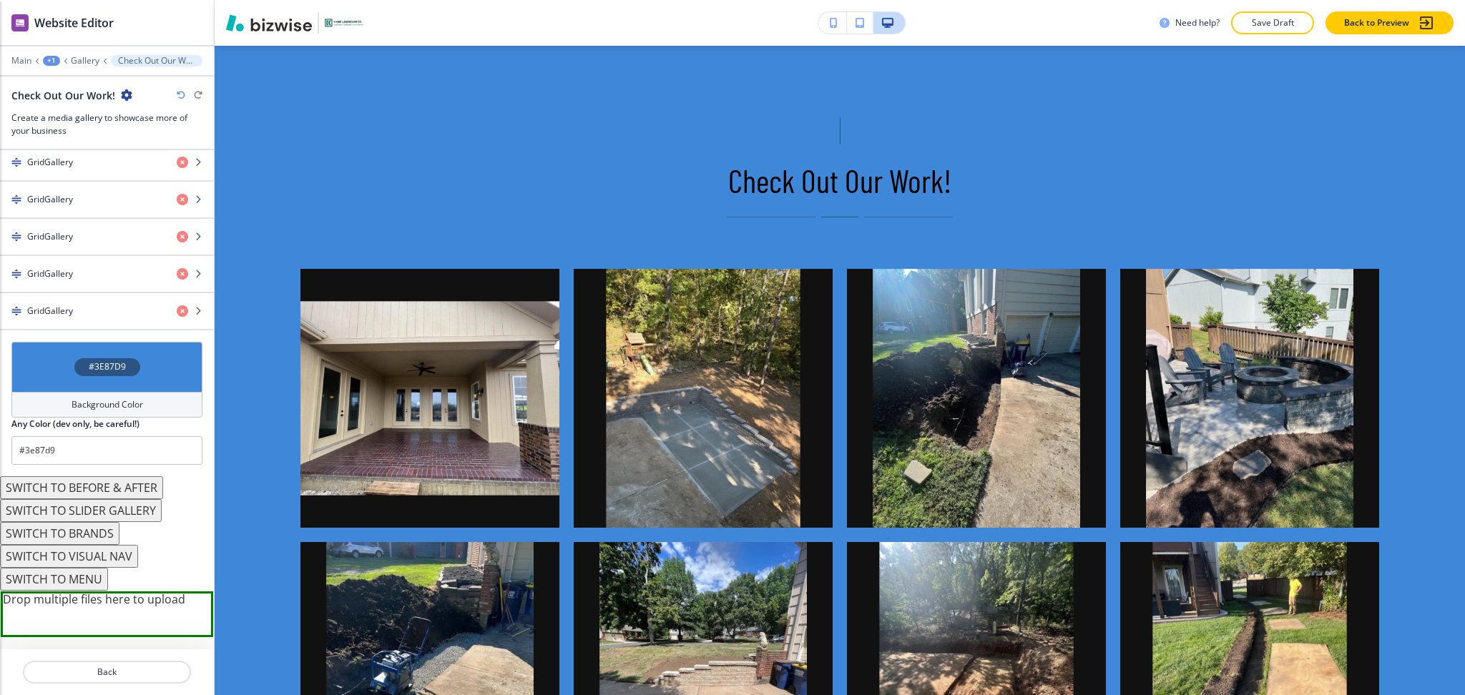
scroll to position [832, 0]
click at [112, 401] on h4 "Background Color" at bounding box center [108, 404] width 72 height 13
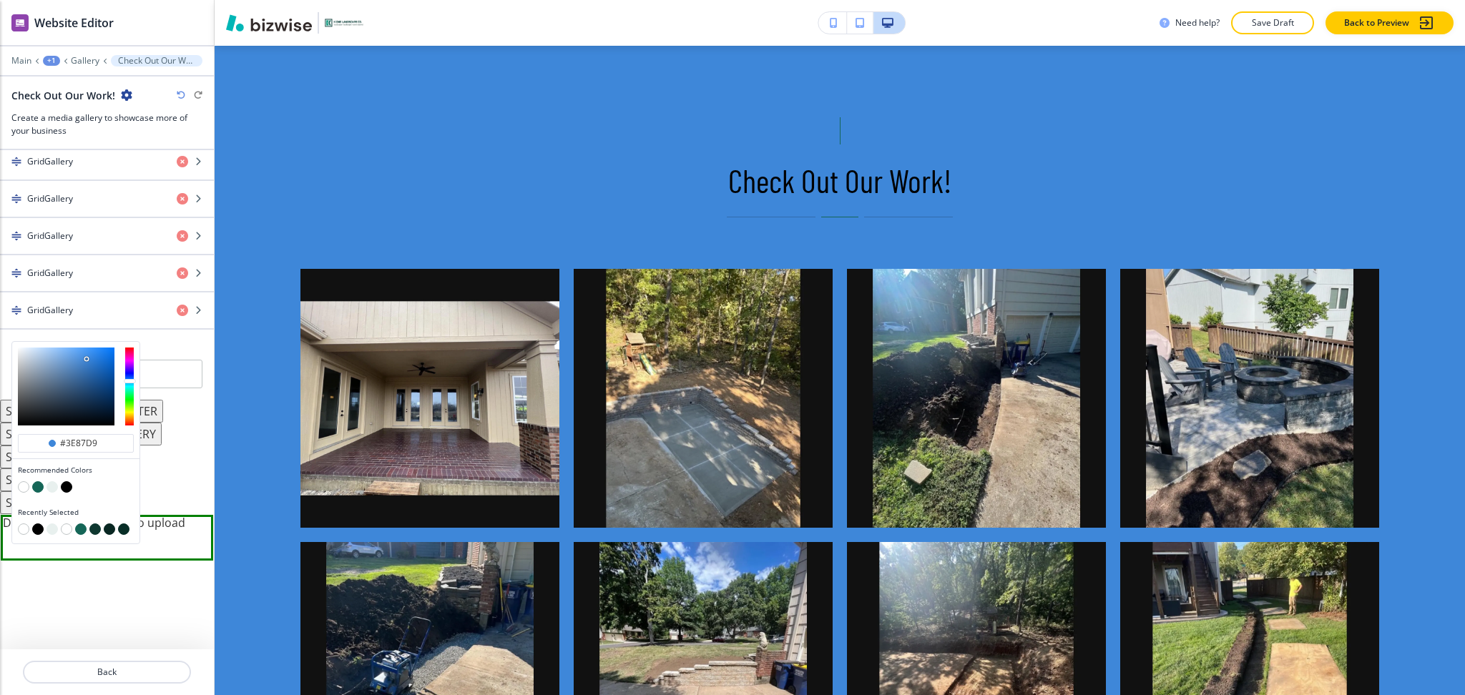
click at [52, 485] on button "button" at bounding box center [52, 486] width 11 height 11
type input "#e8f0ee"
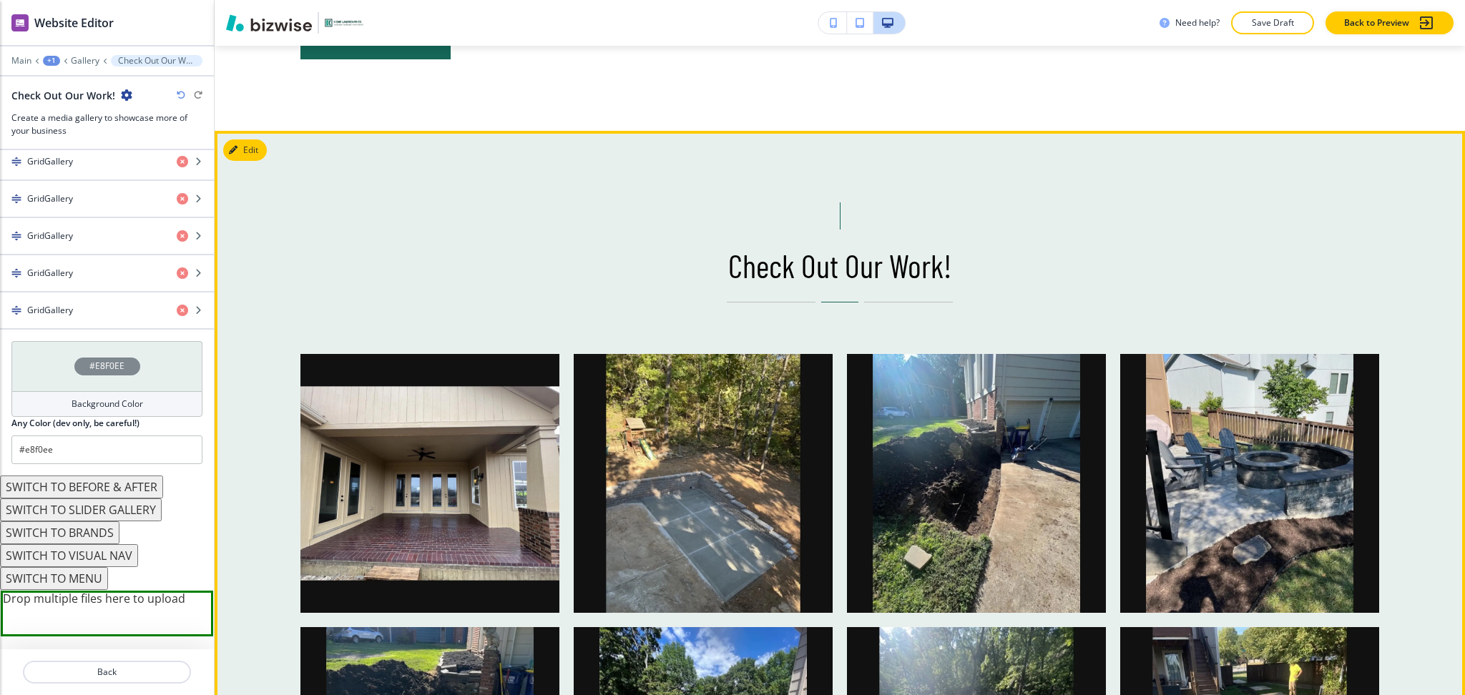
scroll to position [1073, 0]
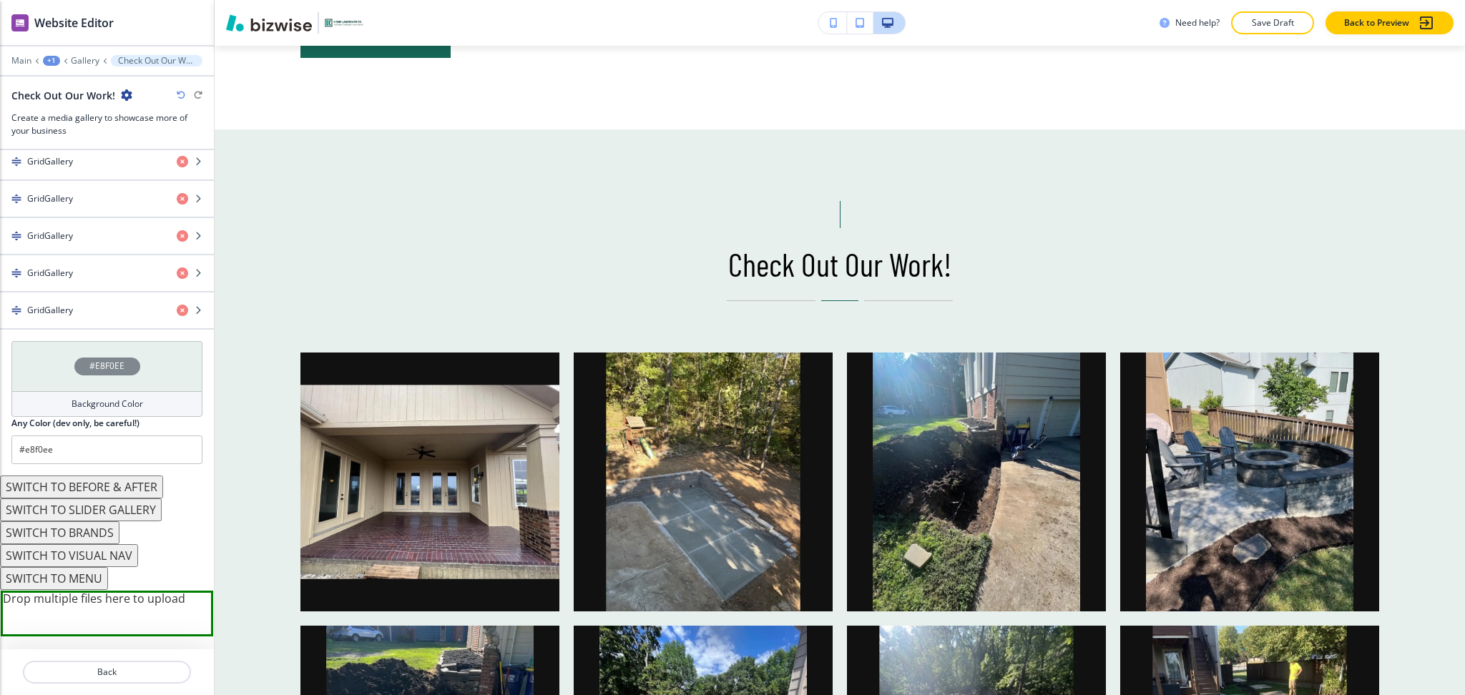
click at [128, 514] on button "SWITCH TO SLIDER GALLERY" at bounding box center [81, 510] width 162 height 23
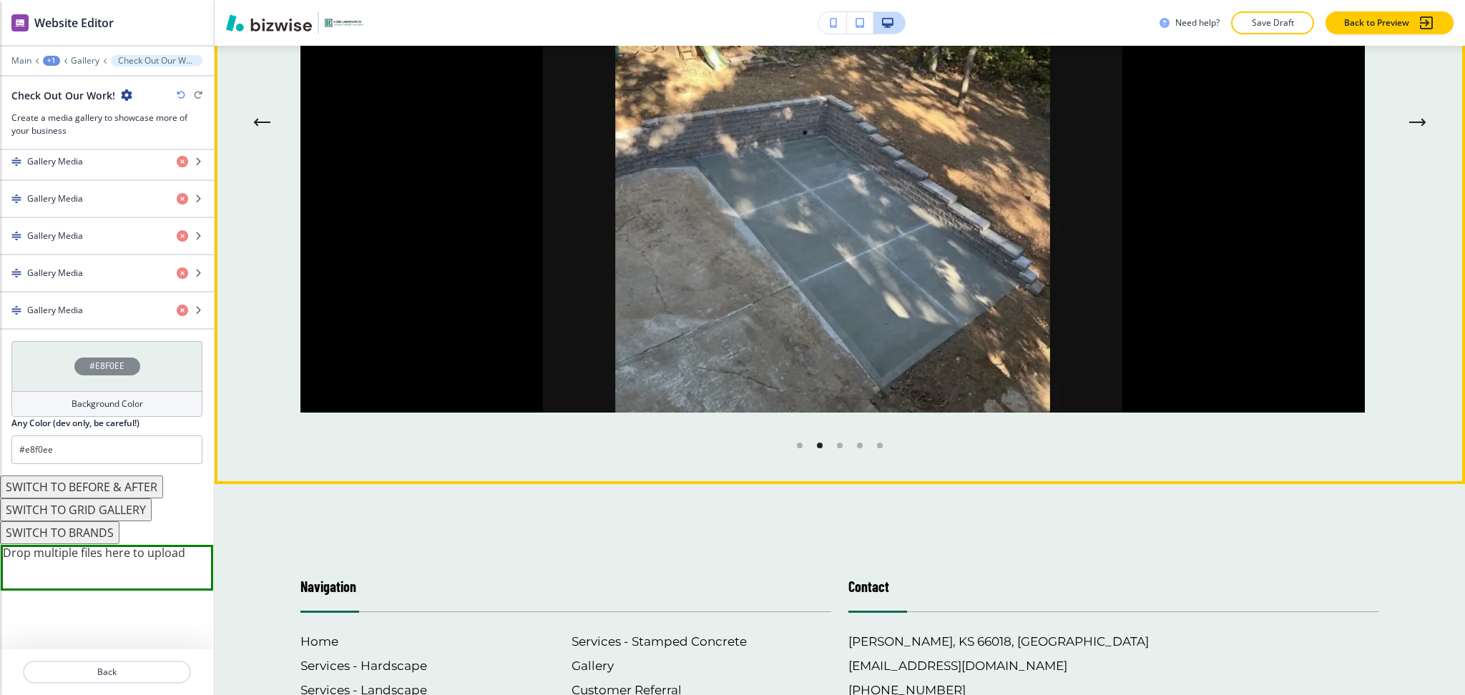
scroll to position [1539, 0]
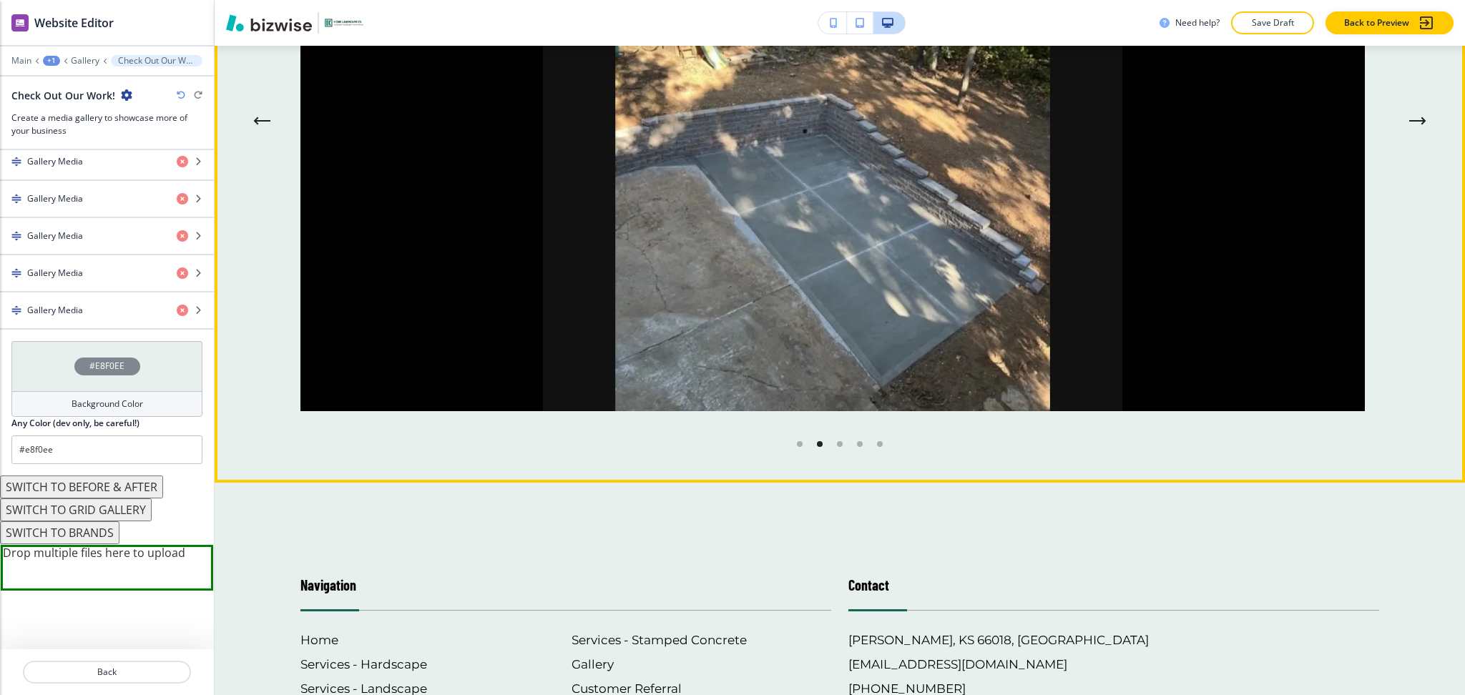
click at [1411, 109] on button "Next Gallery Image" at bounding box center [1418, 121] width 29 height 29
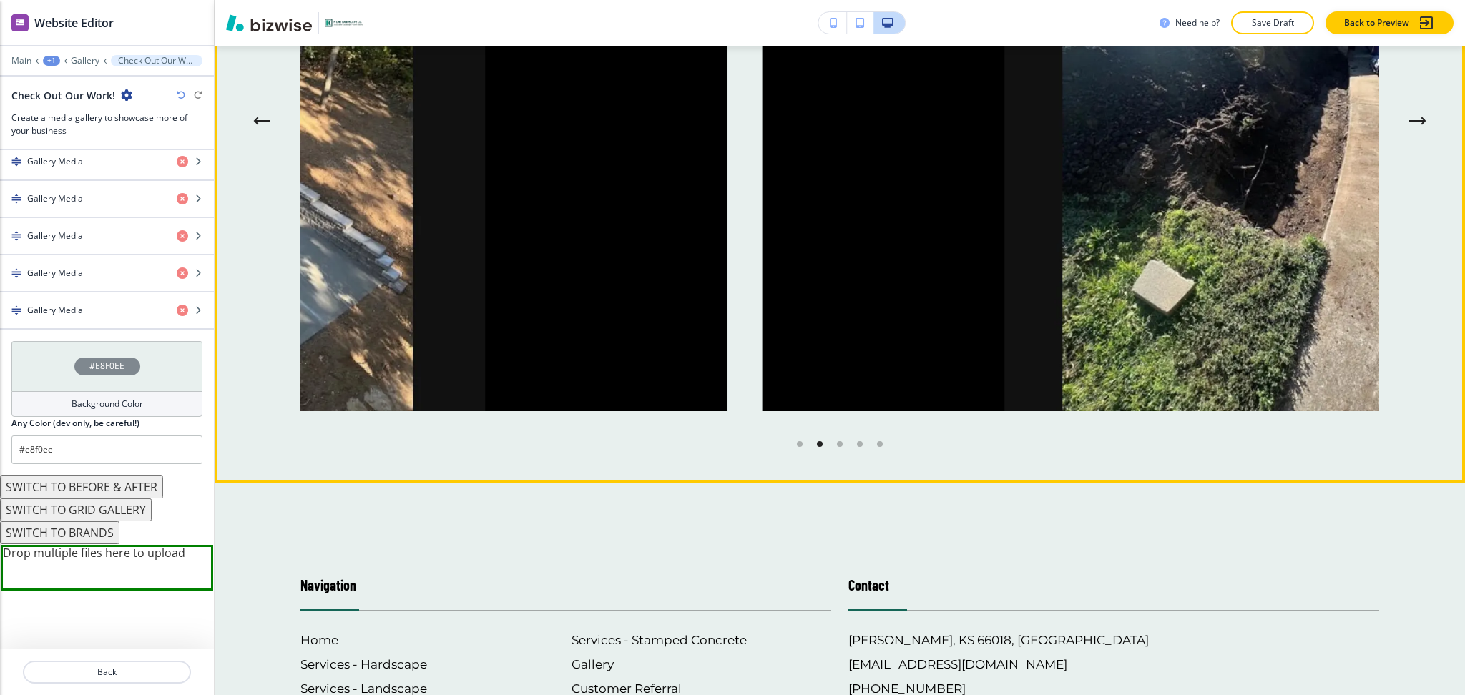
click at [1411, 109] on button "Next Gallery Image" at bounding box center [1418, 121] width 29 height 29
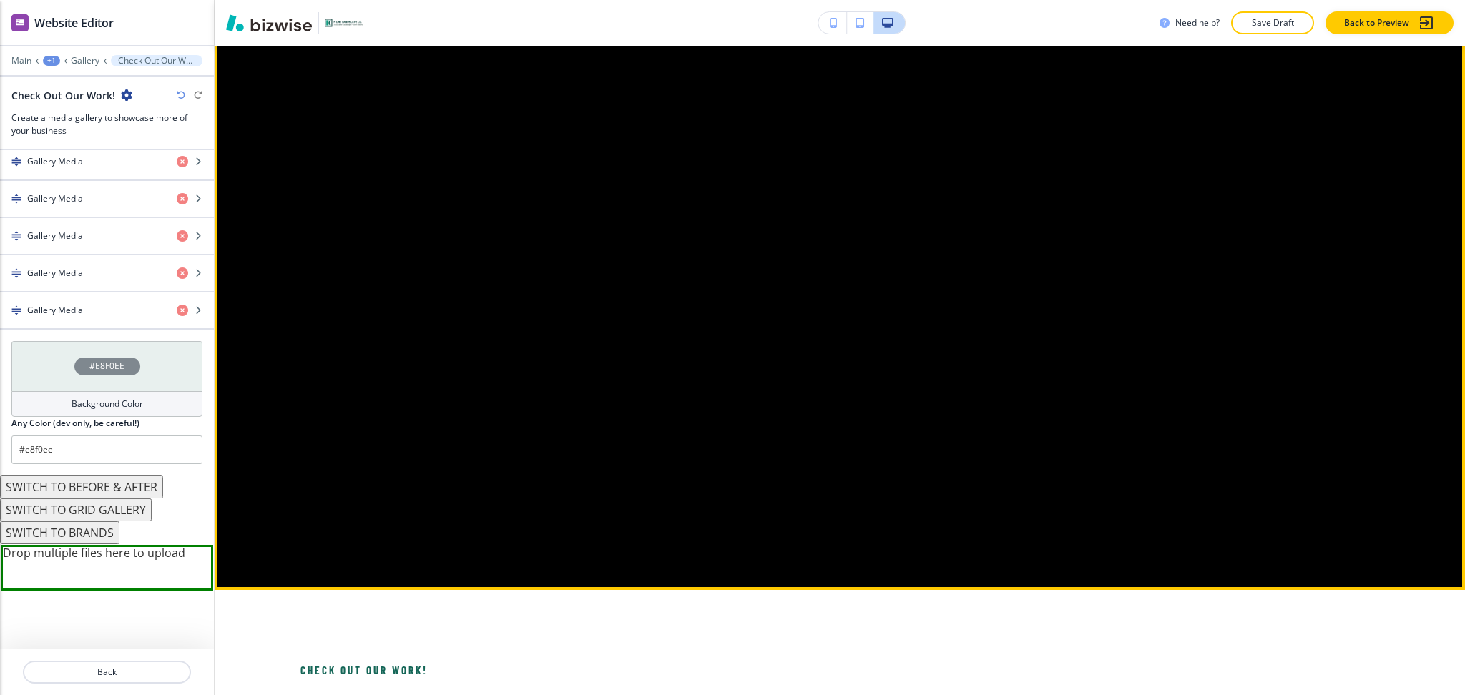
scroll to position [0, 0]
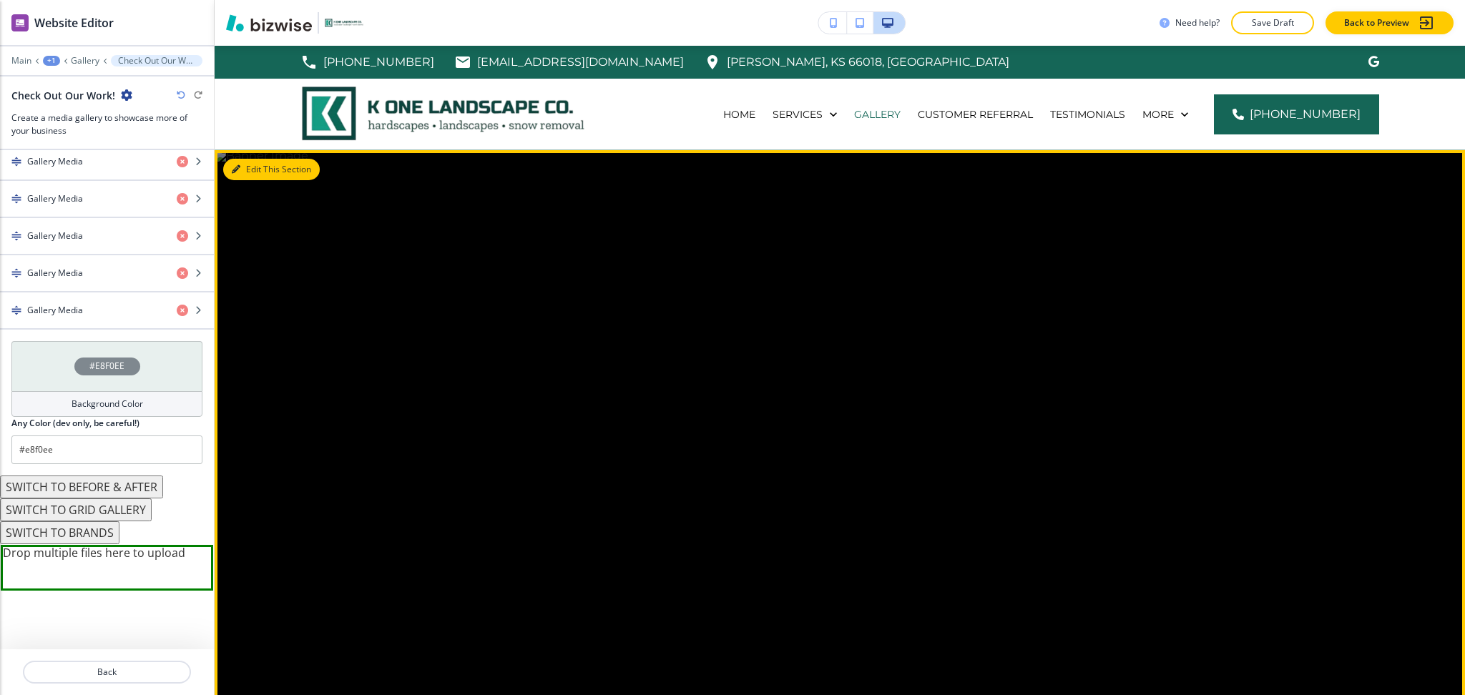
click at [260, 169] on button "Edit This Section" at bounding box center [271, 169] width 97 height 21
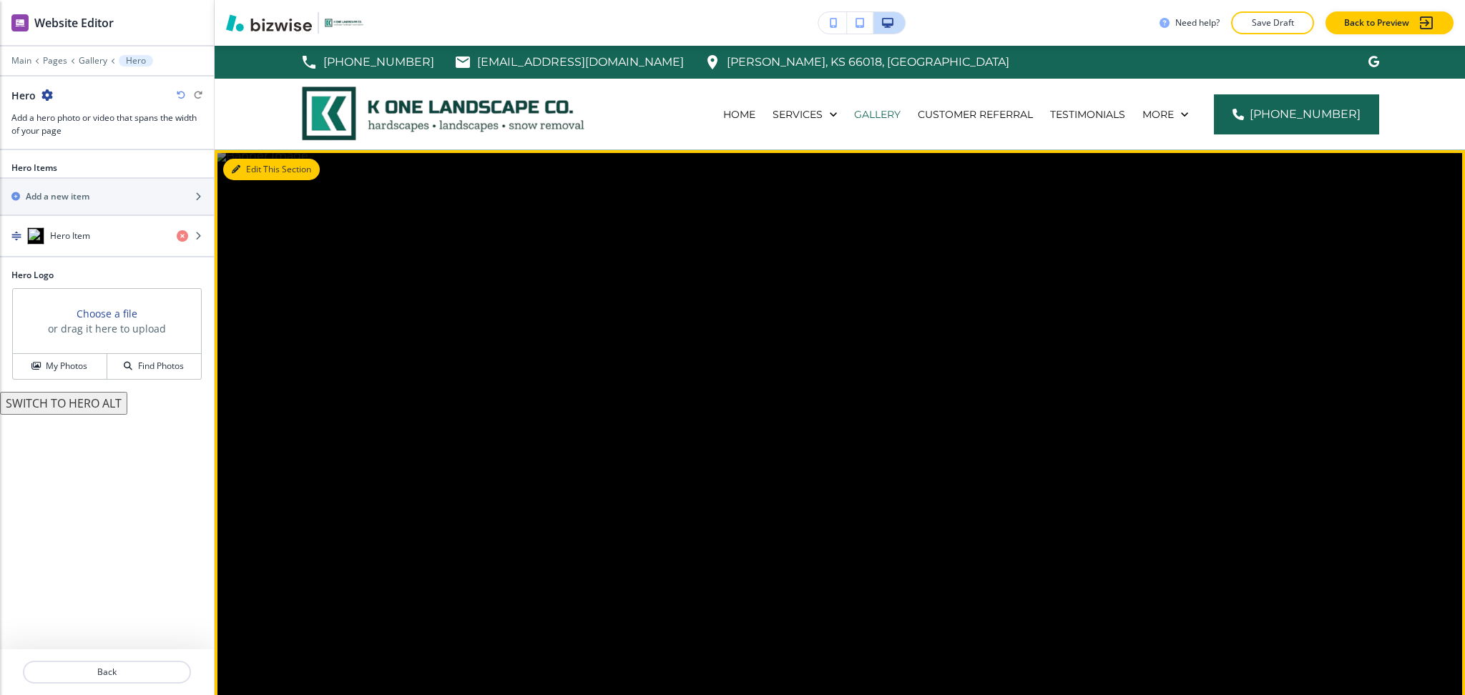
scroll to position [104, 0]
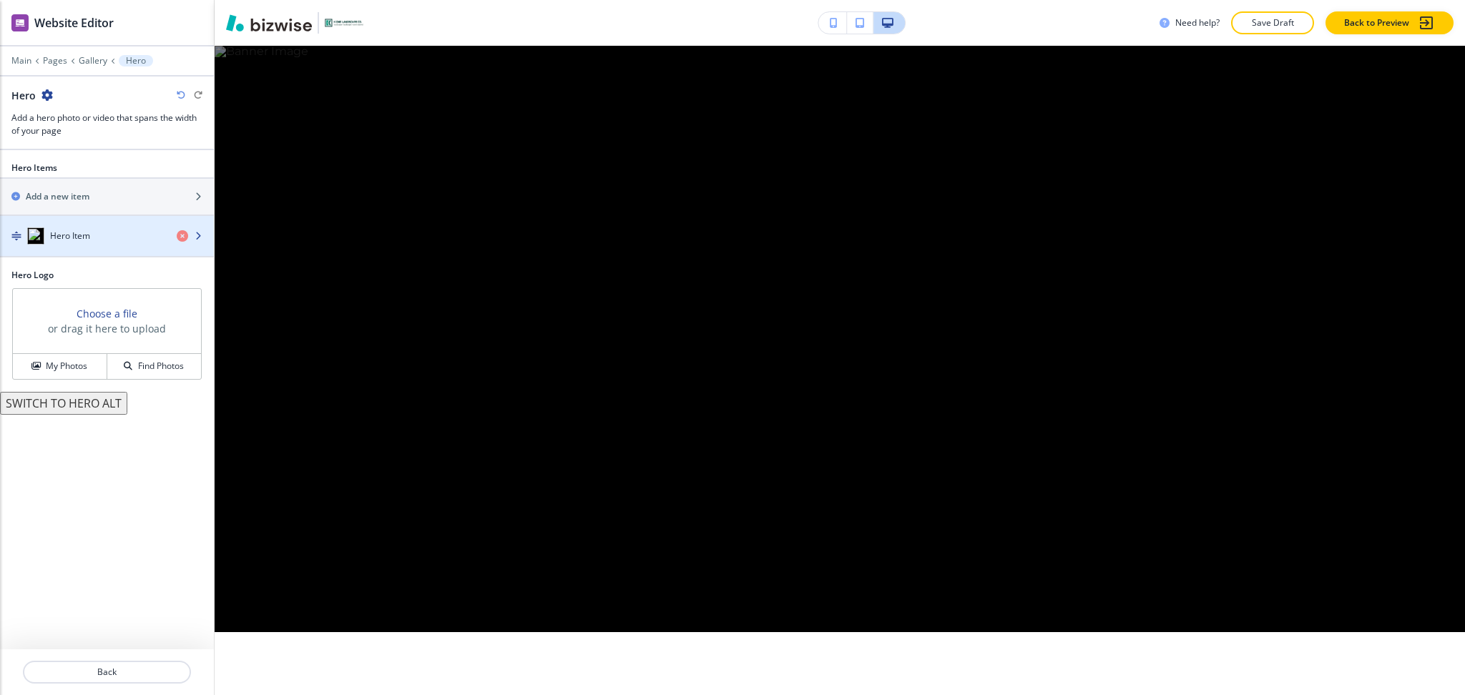
click at [137, 235] on div "Hero Item" at bounding box center [82, 236] width 165 height 17
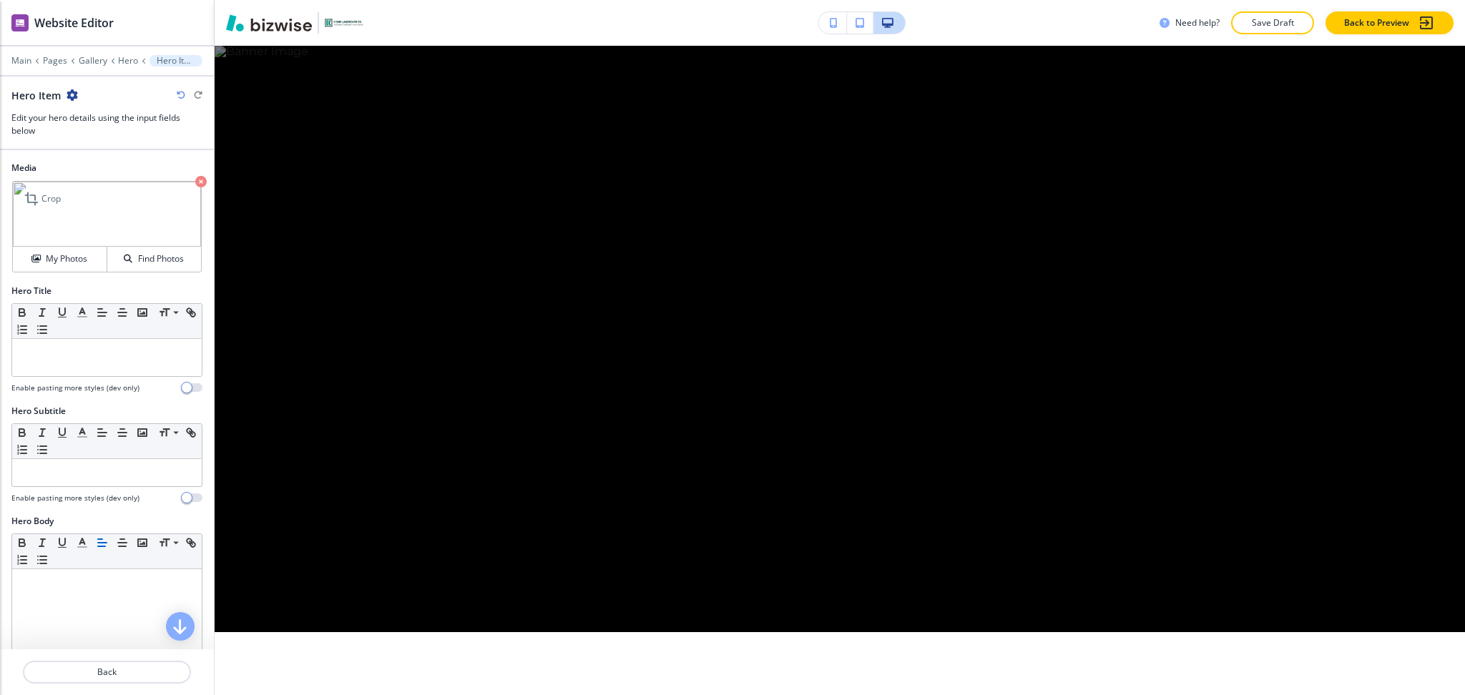
click at [195, 182] on icon "button" at bounding box center [200, 181] width 11 height 11
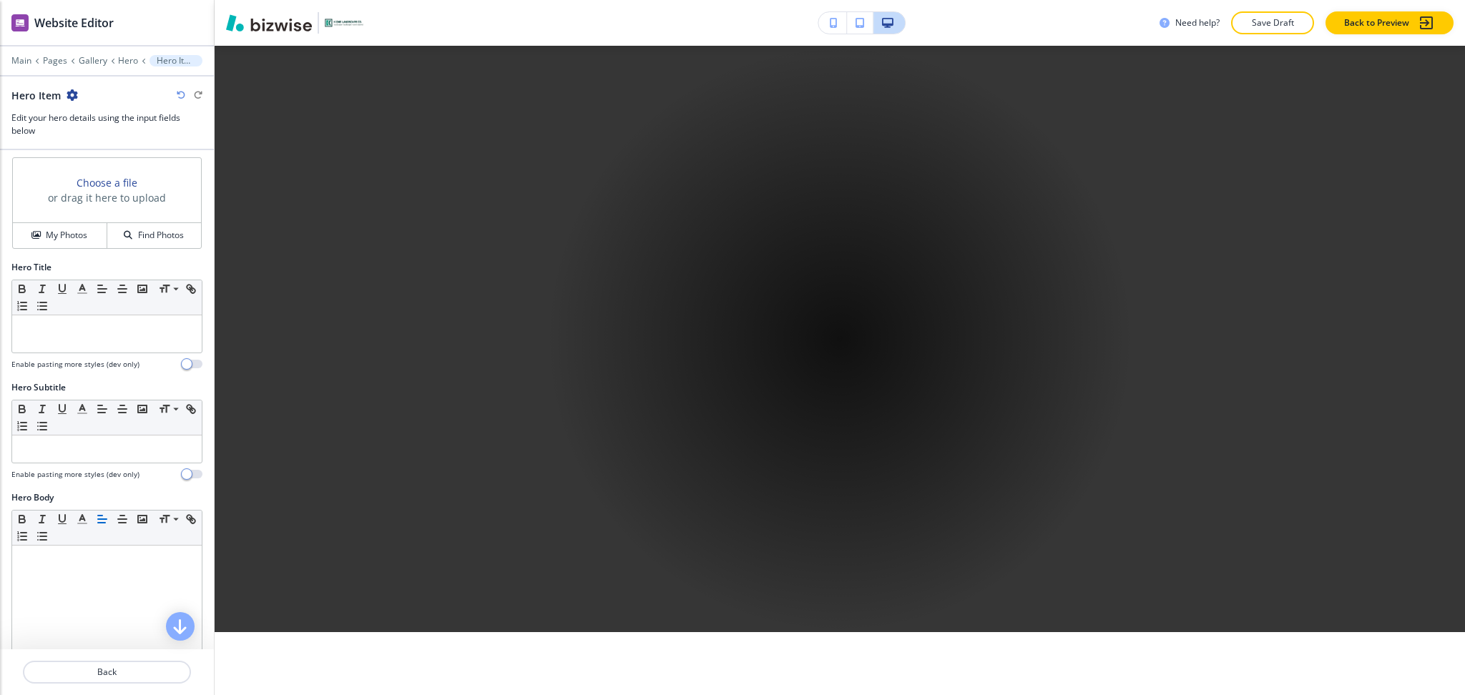
scroll to position [23, 0]
click at [82, 62] on p "Gallery" at bounding box center [93, 61] width 29 height 10
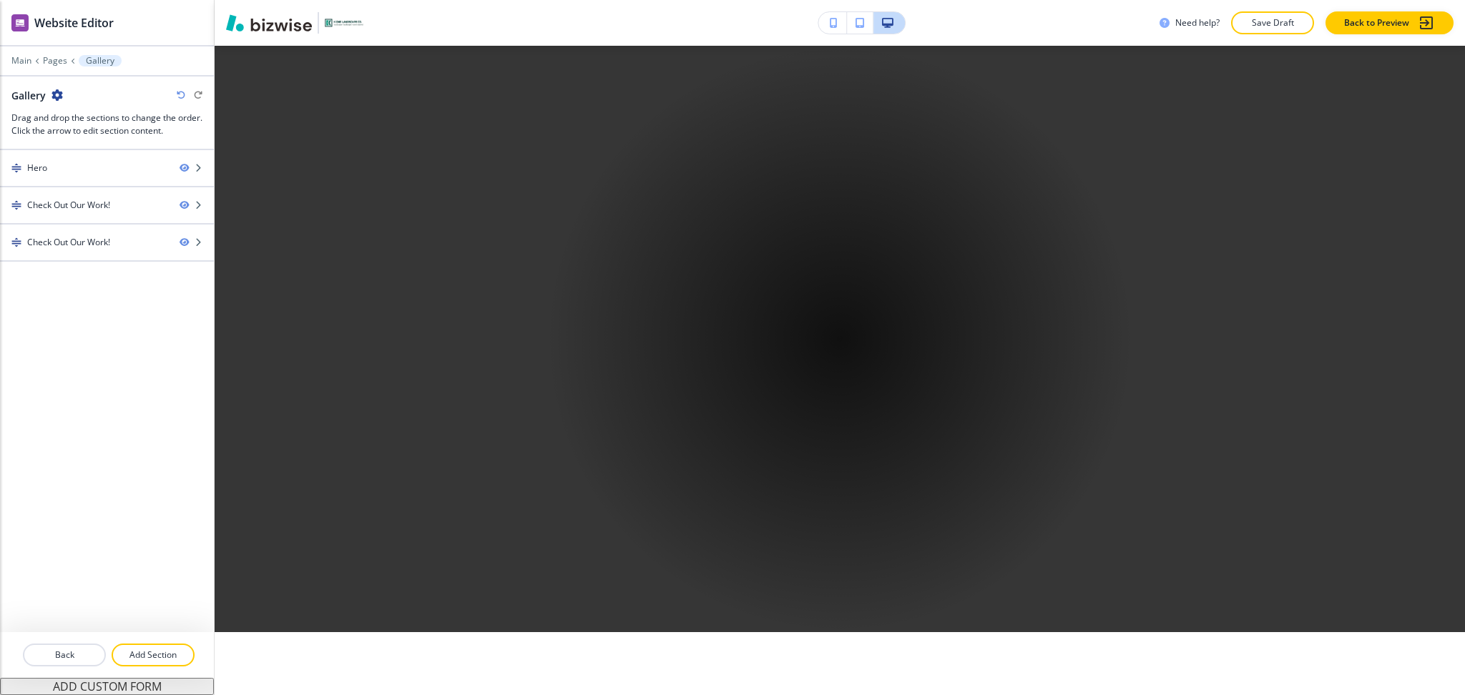
click at [24, 92] on h2 "Gallery" at bounding box center [28, 95] width 34 height 15
click at [26, 92] on h2 "Gallery" at bounding box center [28, 95] width 34 height 15
copy h2 "Gallery"
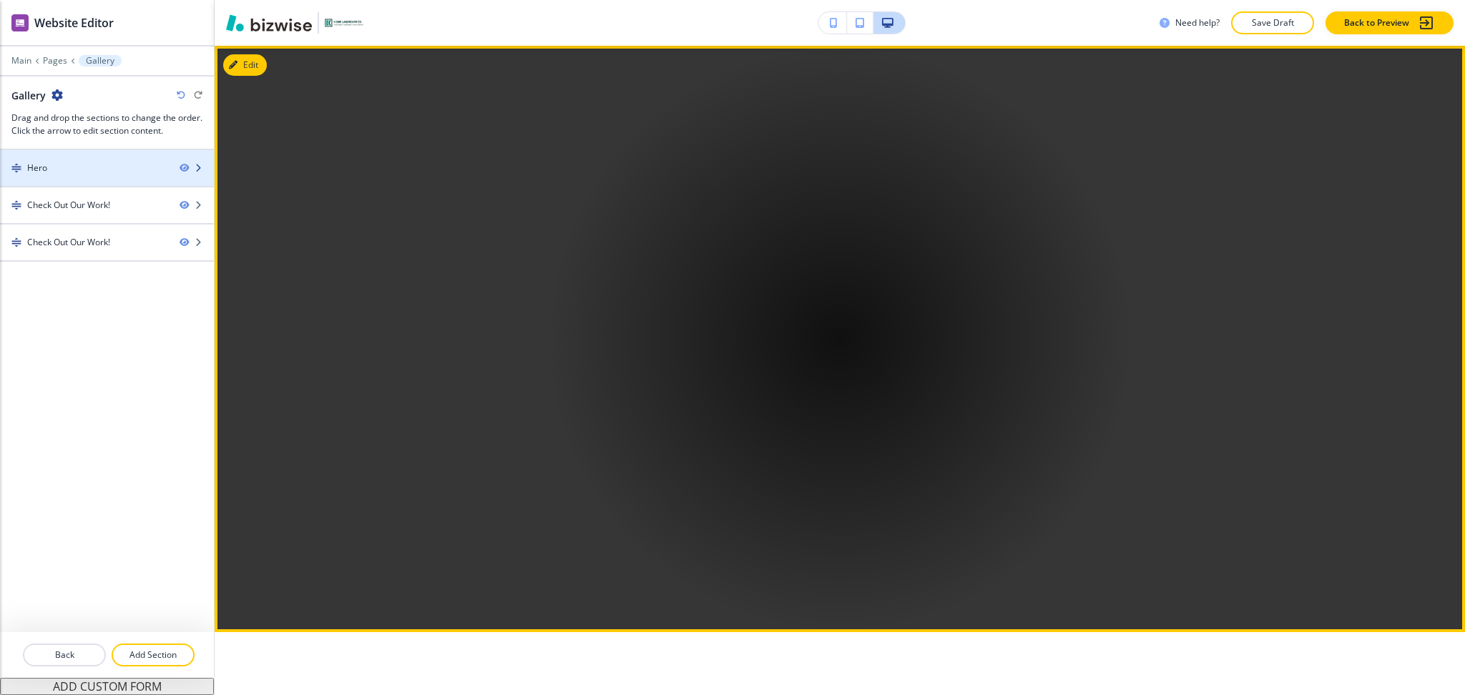
click at [58, 164] on div "Hero" at bounding box center [84, 168] width 168 height 13
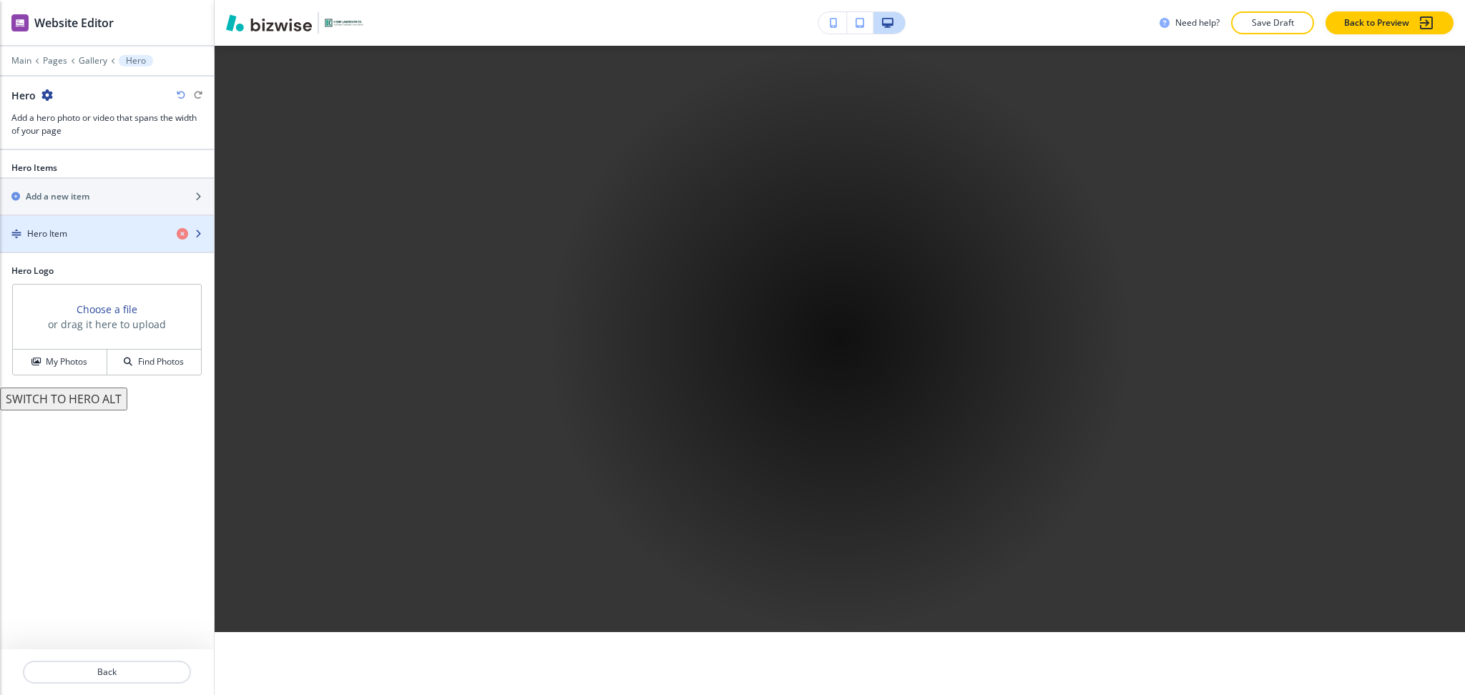
click at [66, 235] on h4 "Hero Item" at bounding box center [47, 234] width 40 height 13
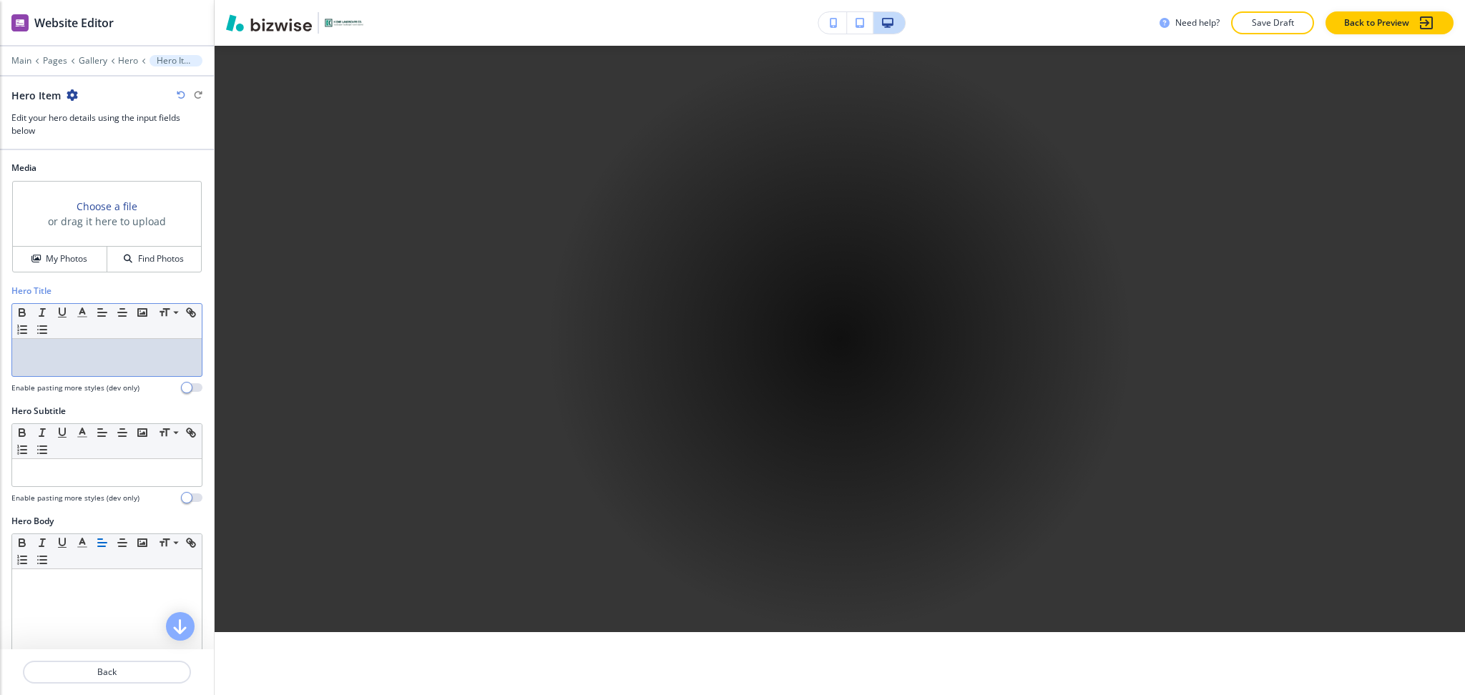
click at [81, 358] on p at bounding box center [106, 352] width 175 height 13
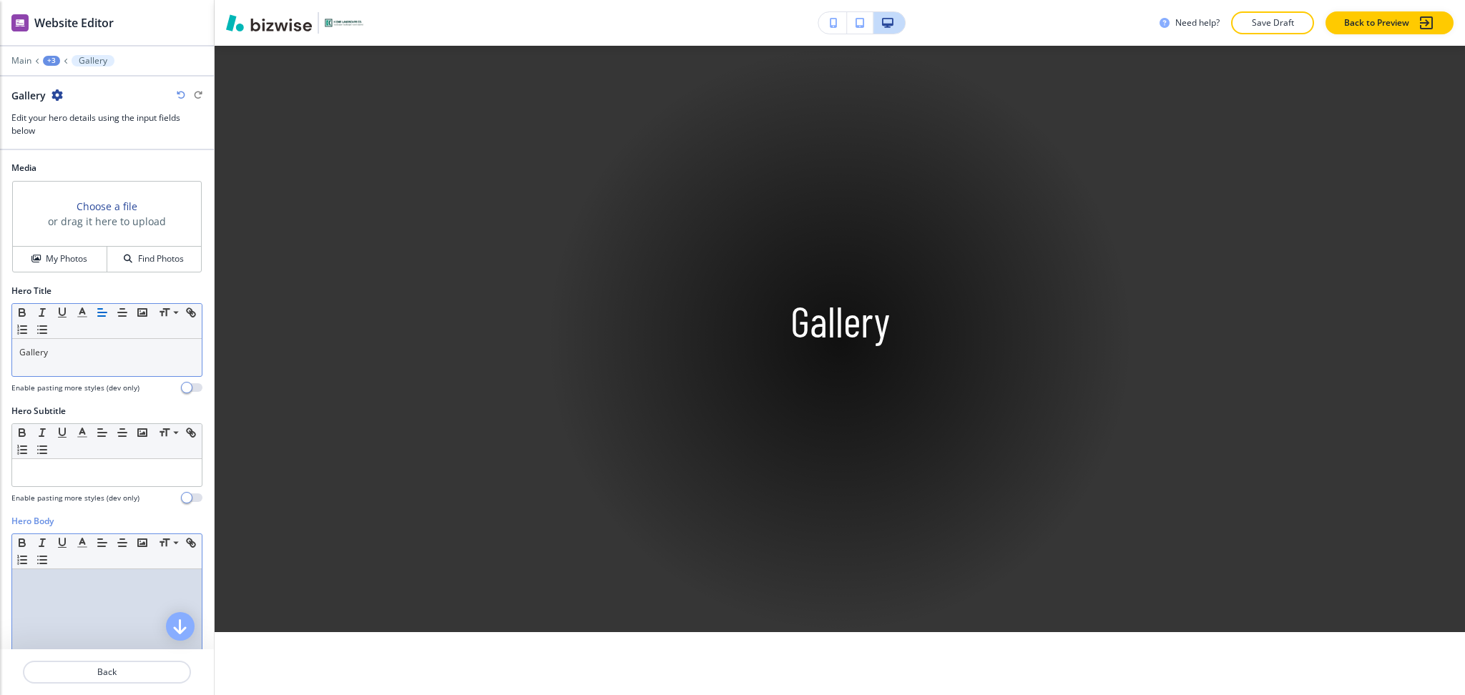
click at [112, 591] on div at bounding box center [107, 662] width 190 height 186
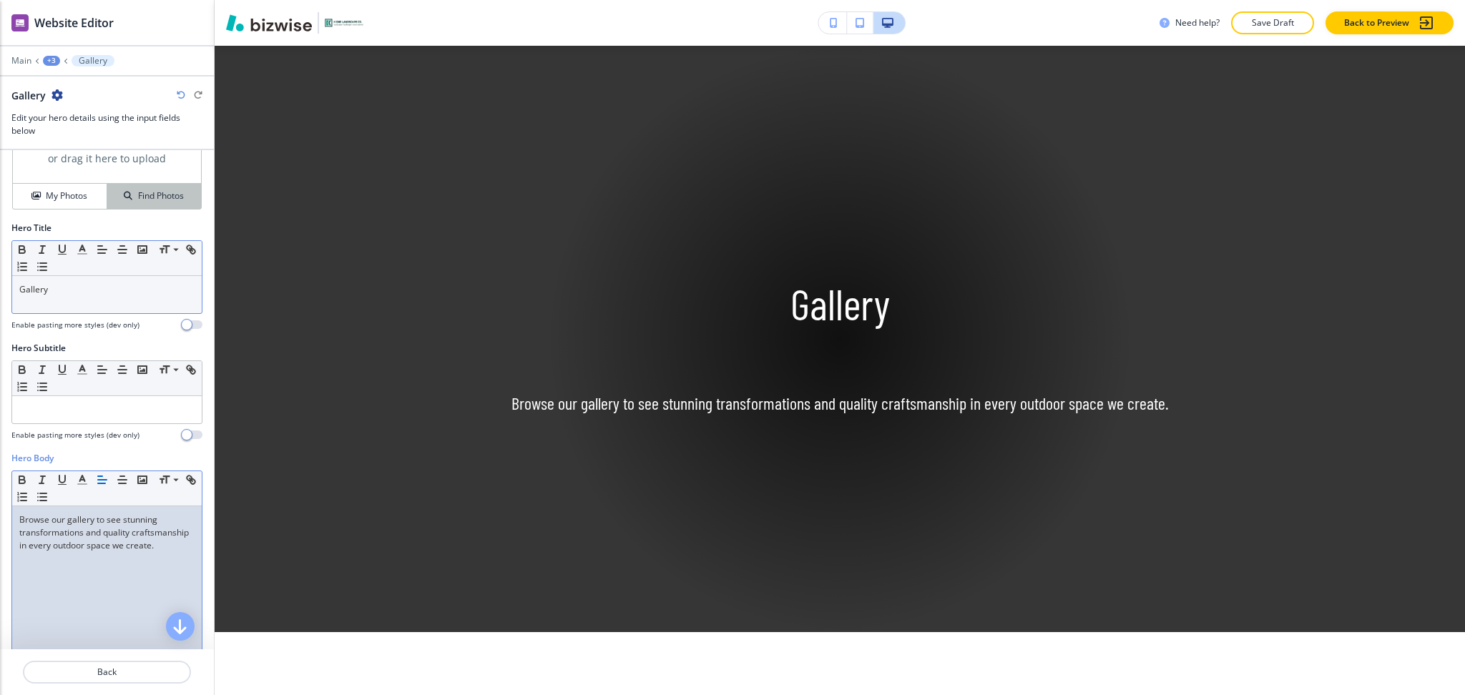
scroll to position [0, 0]
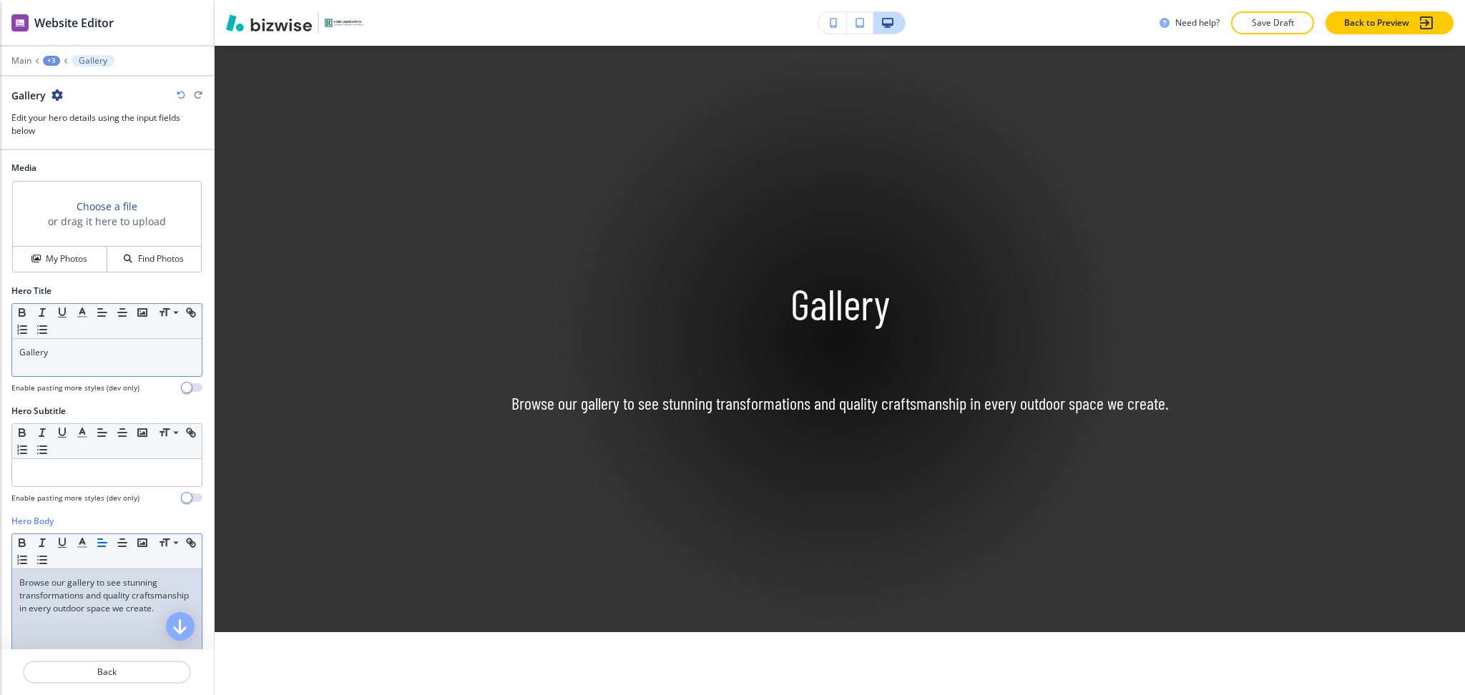
click at [103, 352] on p "Gallery" at bounding box center [106, 352] width 175 height 13
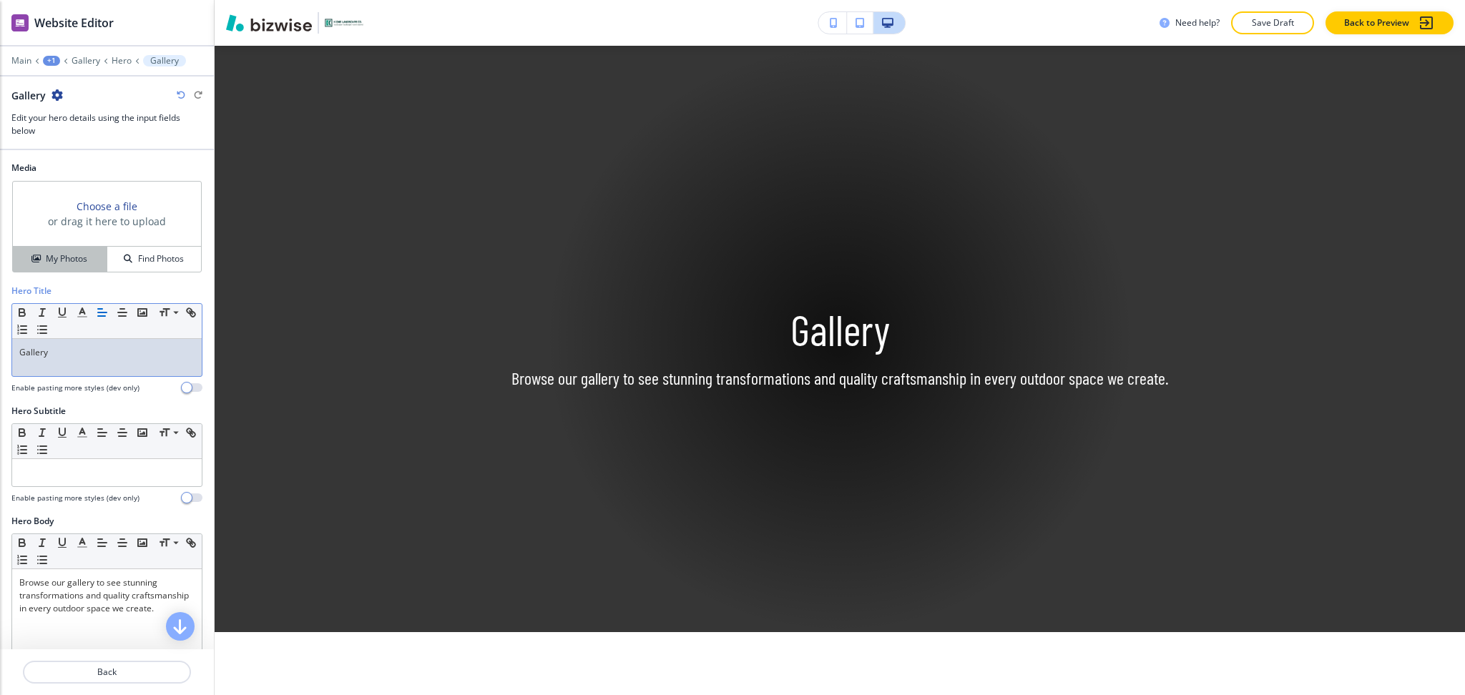
click at [64, 250] on button "My Photos" at bounding box center [60, 259] width 94 height 25
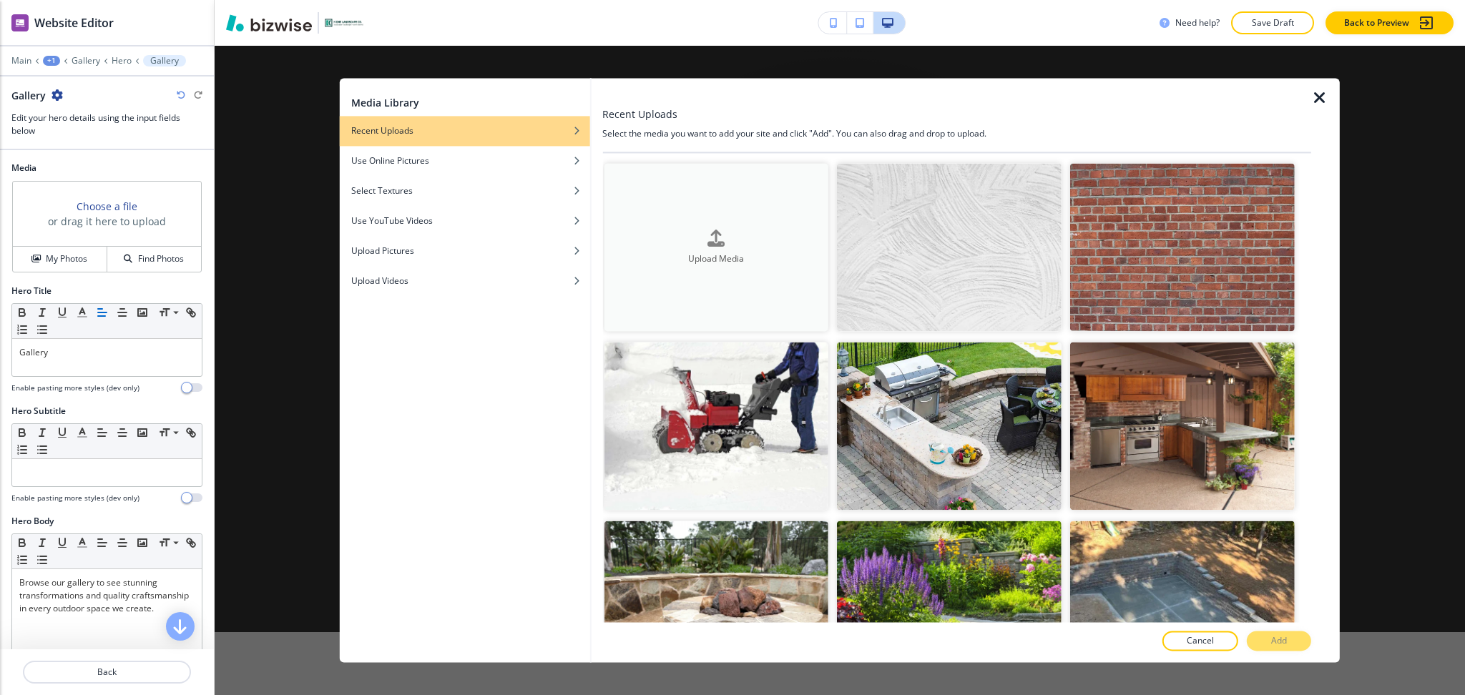
click at [695, 217] on button "Upload Media" at bounding box center [716, 247] width 225 height 168
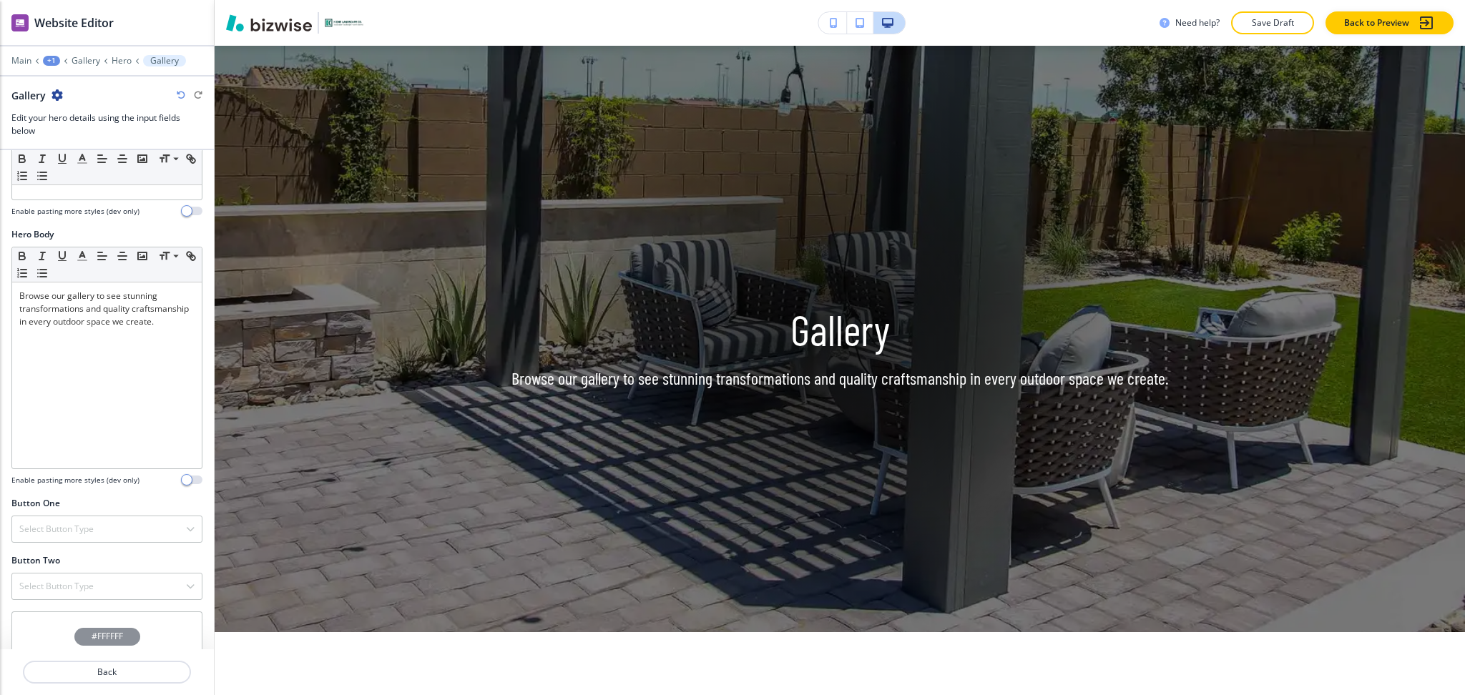
scroll to position [378, 0]
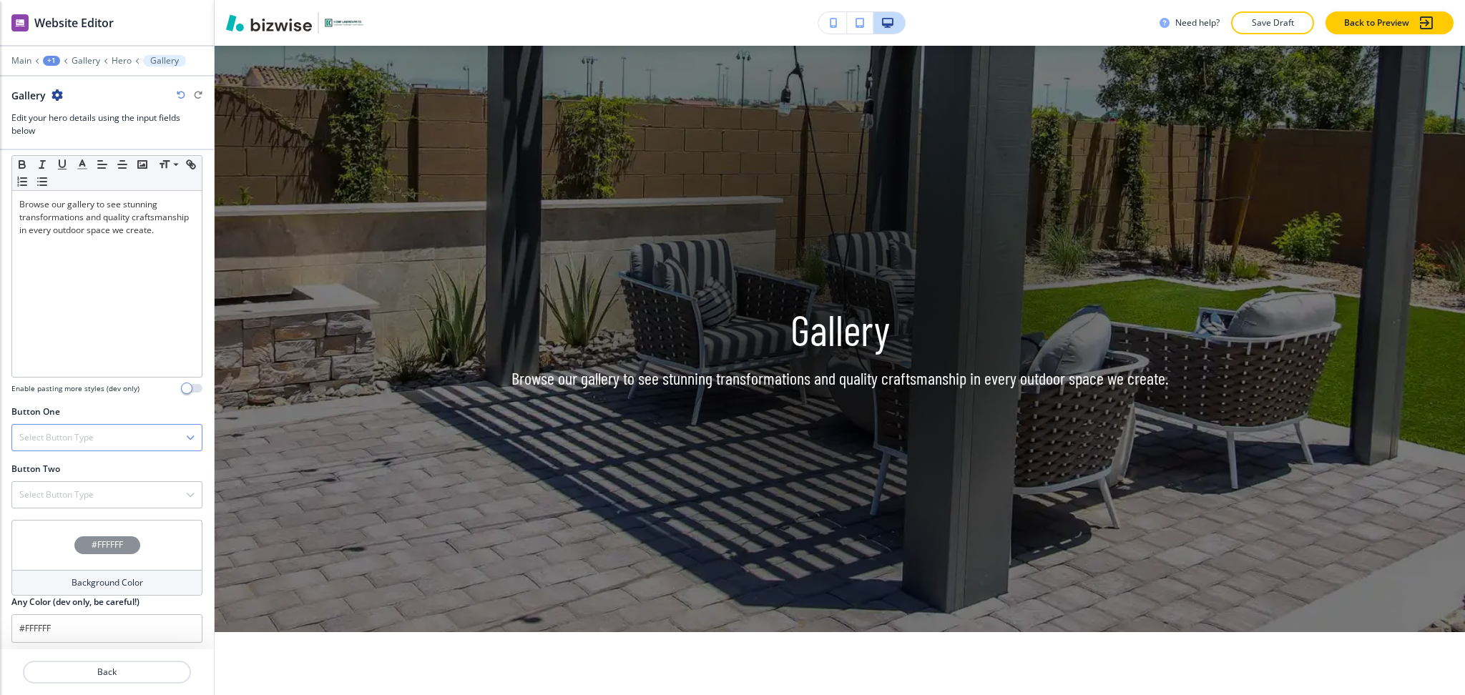
click at [50, 433] on h4 "Select Button Type" at bounding box center [56, 437] width 74 height 13
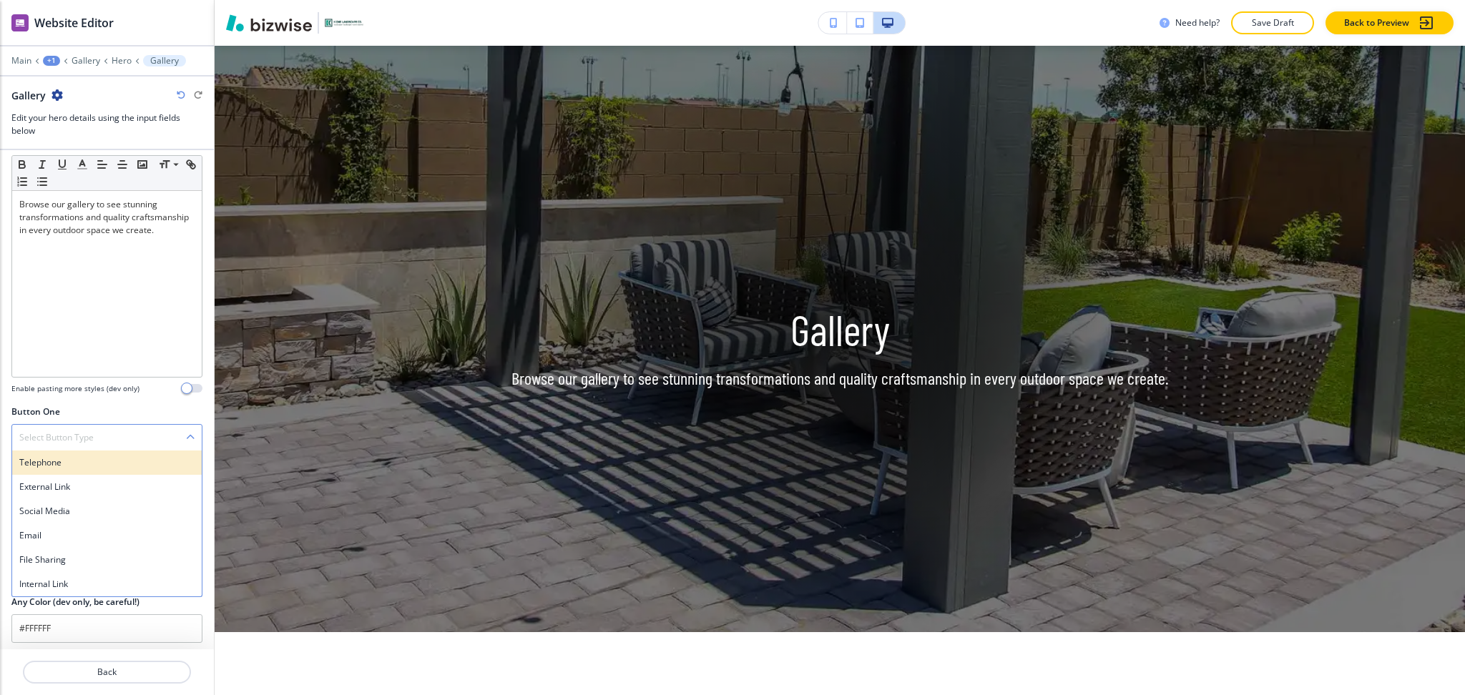
click at [56, 461] on h4 "Telephone" at bounding box center [106, 462] width 175 height 13
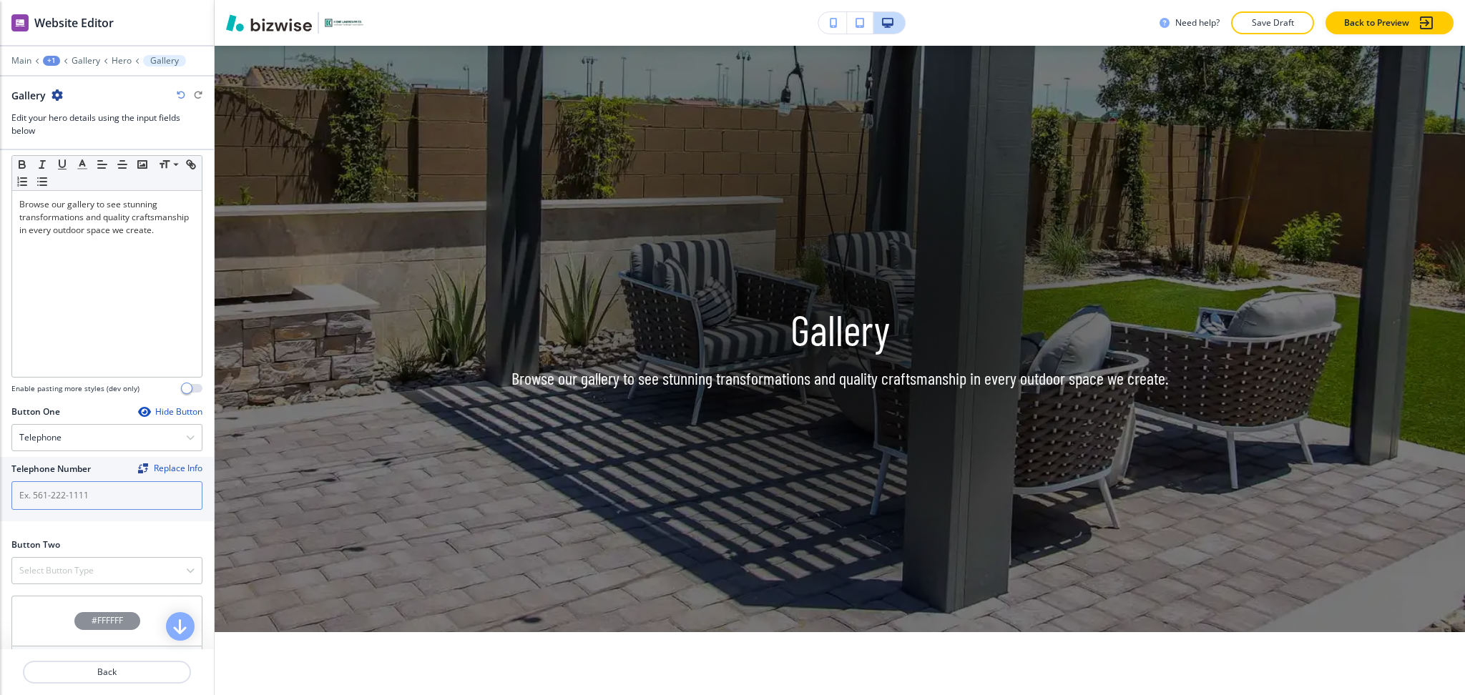
click at [86, 491] on input "text" at bounding box center [106, 495] width 191 height 29
paste input "[PHONE_NUMBER]"
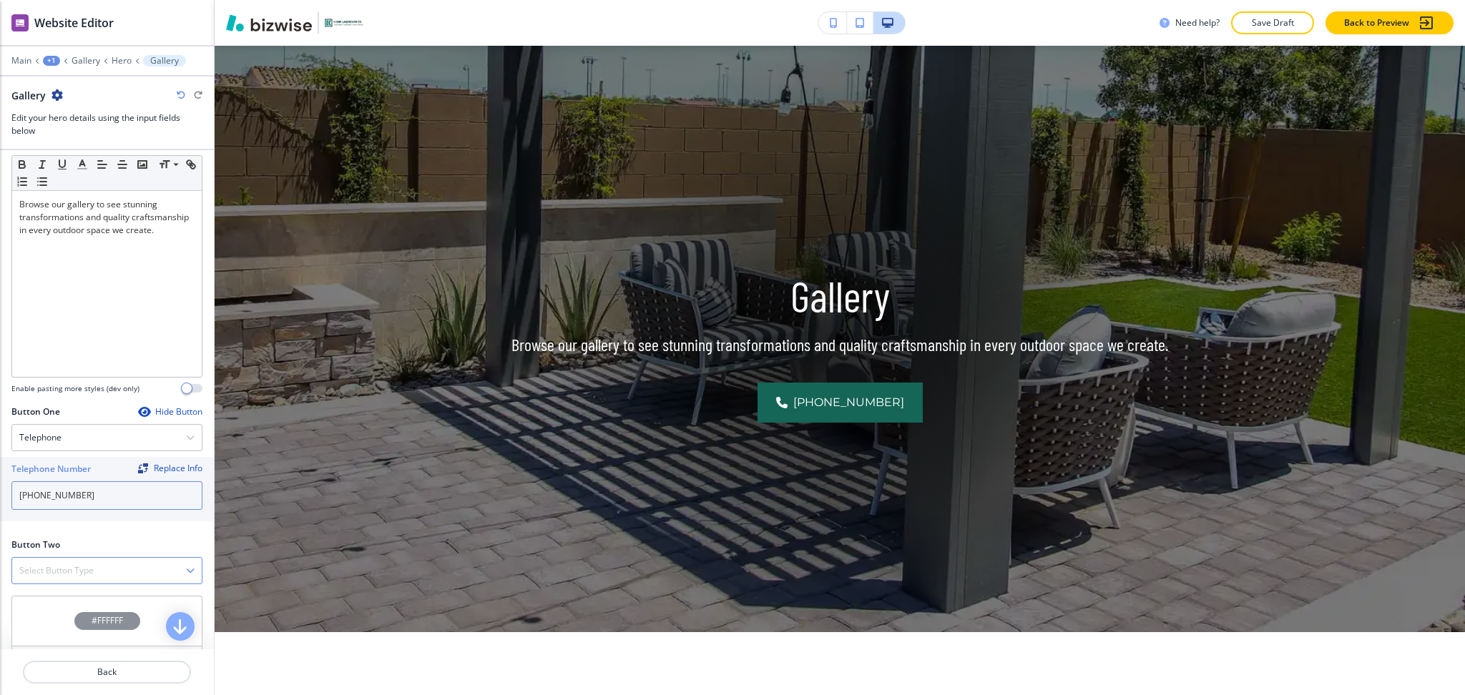
type input "[PHONE_NUMBER]"
click at [89, 569] on h4 "Select Button Type" at bounding box center [56, 570] width 74 height 13
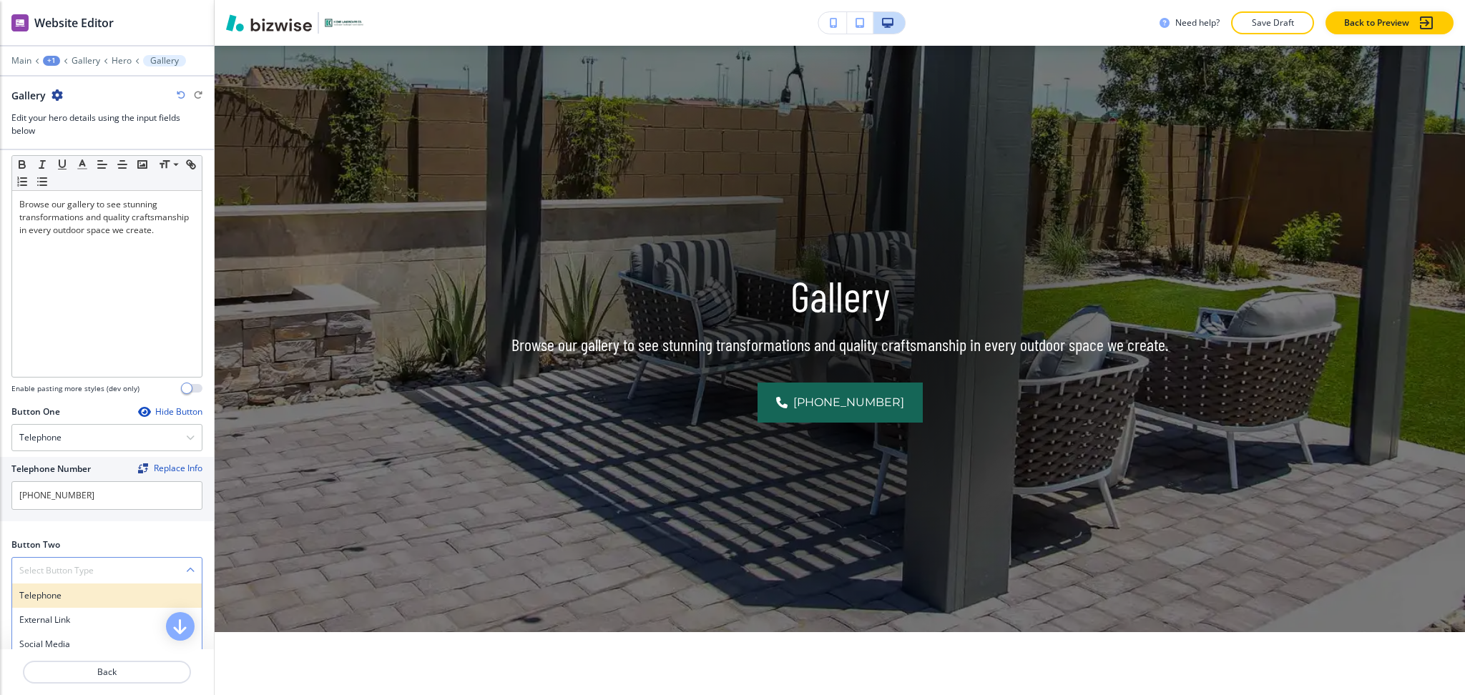
scroll to position [459, 0]
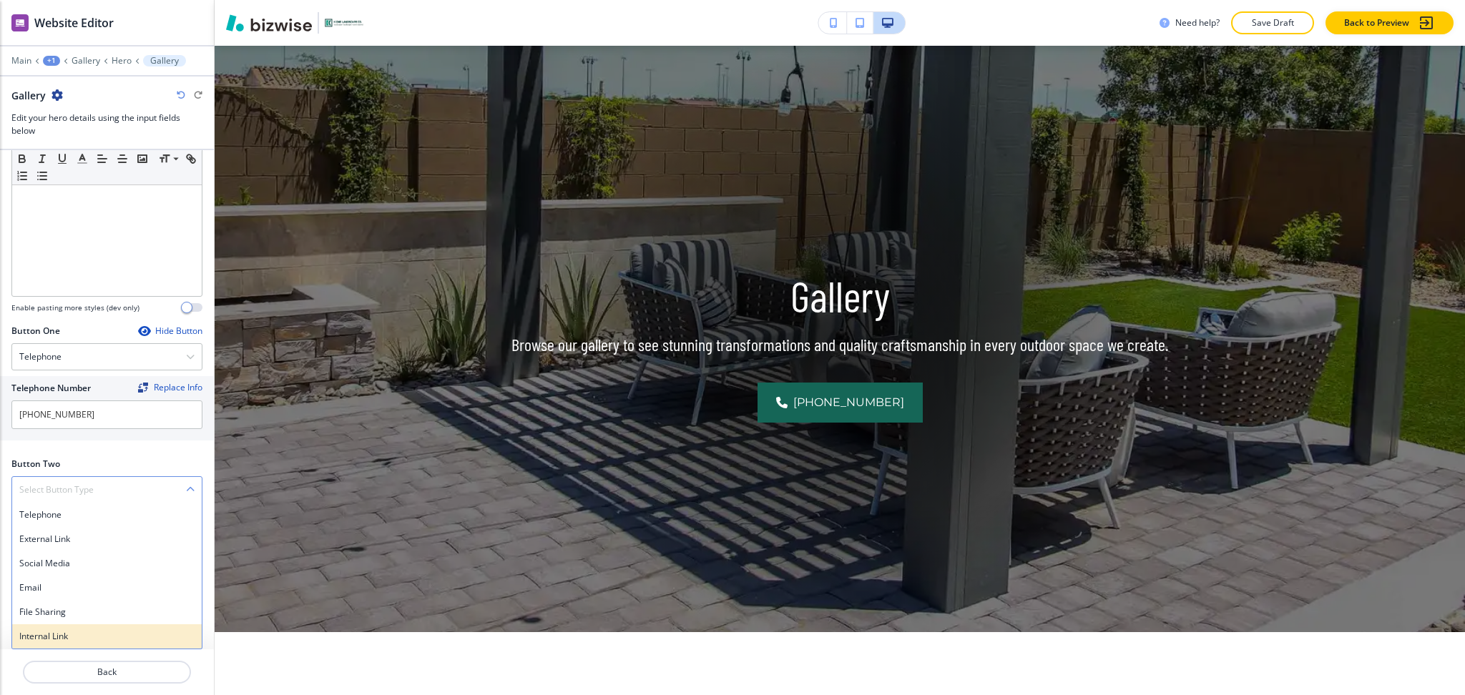
click at [67, 630] on div "Internal Link" at bounding box center [107, 637] width 190 height 24
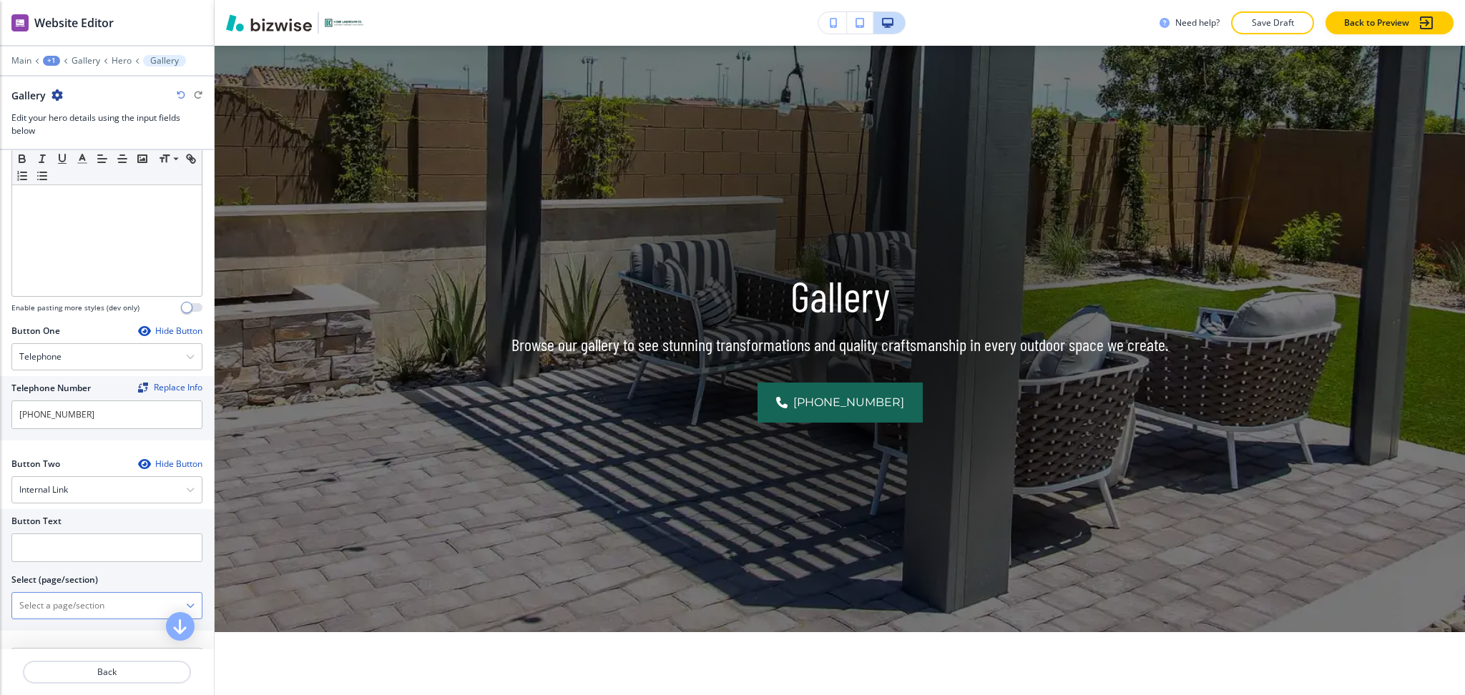
click at [69, 612] on \(page\/section\) "Manual Input" at bounding box center [99, 606] width 174 height 24
drag, startPoint x: 89, startPoint y: 610, endPoint x: 10, endPoint y: 600, distance: 80.0
click at [3, 600] on div "Button Text Select (page/section) CONTACT US Contact Us Contact Us | Hero Conta…" at bounding box center [107, 570] width 214 height 122
drag, startPoint x: 60, startPoint y: 622, endPoint x: 44, endPoint y: 587, distance: 39.4
click at [60, 623] on div "Contact Us" at bounding box center [107, 631] width 190 height 24
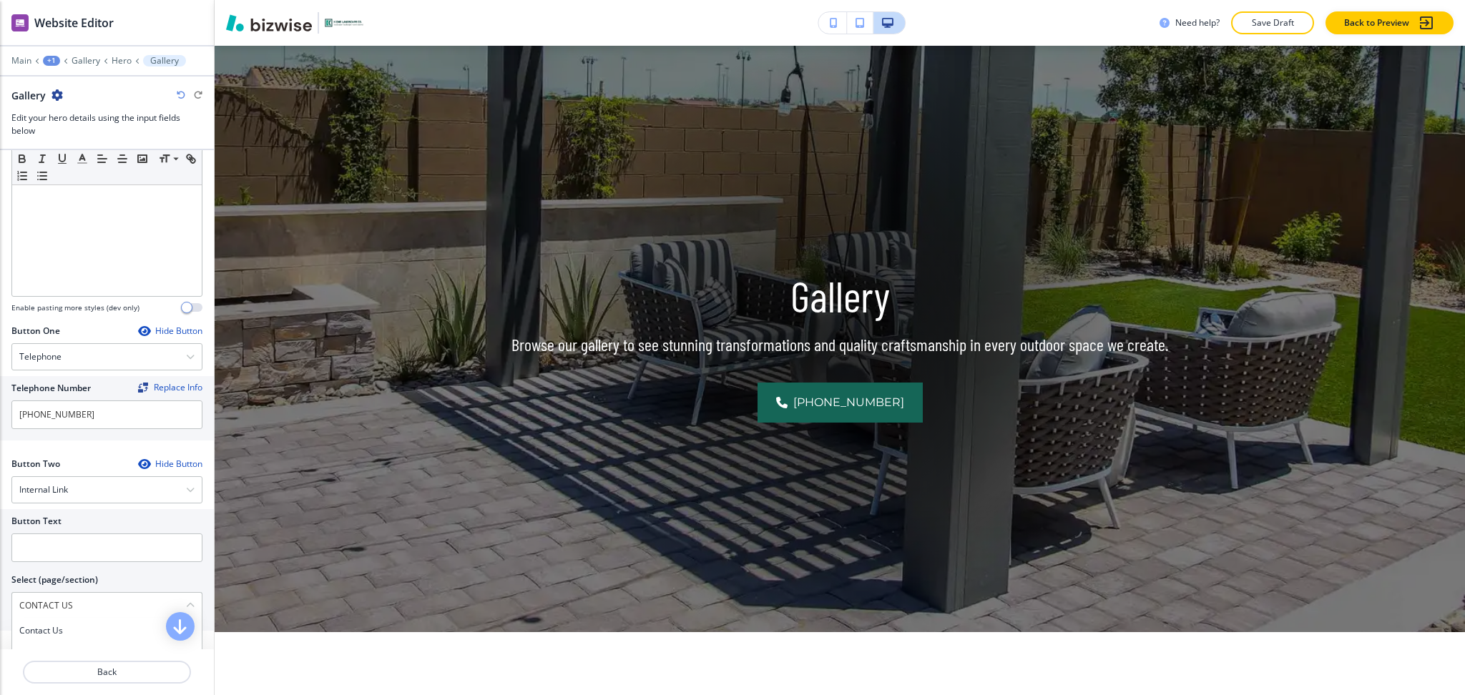
type \(page\/section\) "Contact Us"
click at [48, 549] on input "text" at bounding box center [106, 548] width 191 height 29
paste input "CONTACT US"
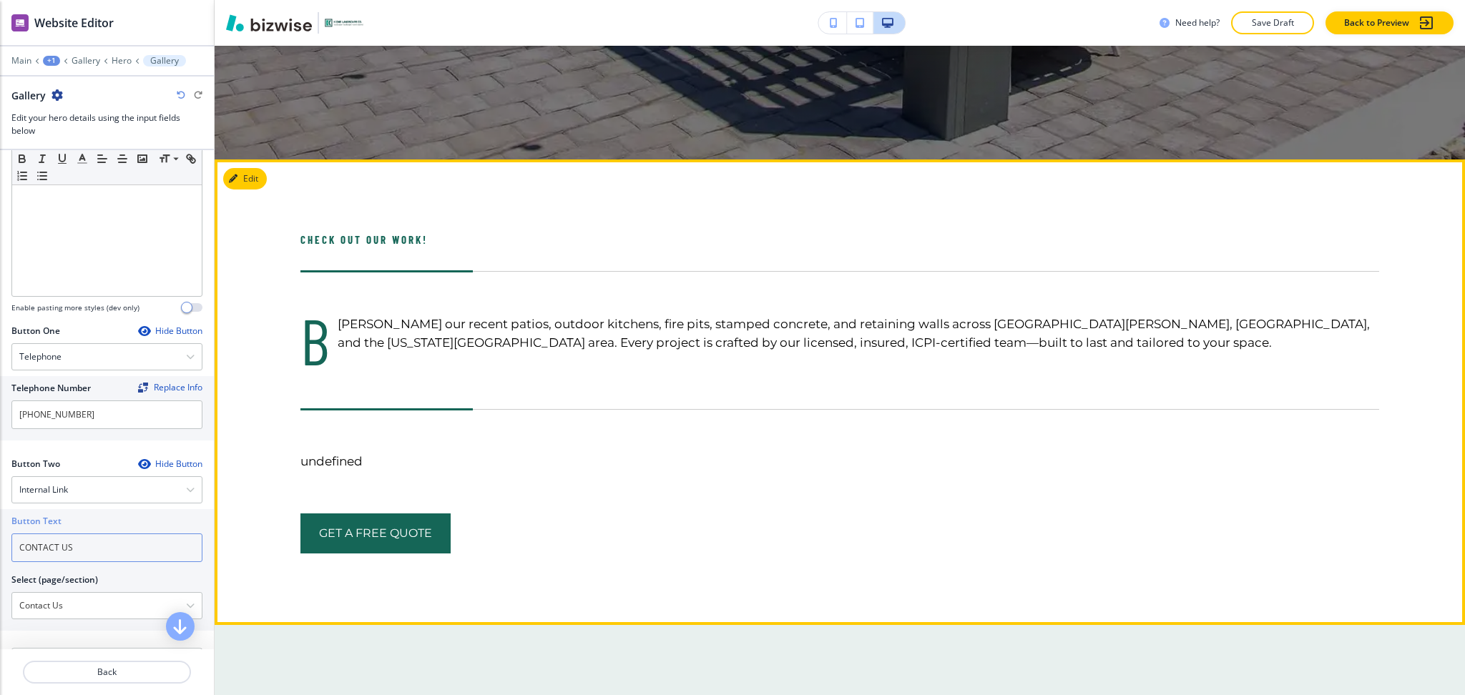
scroll to position [579, 0]
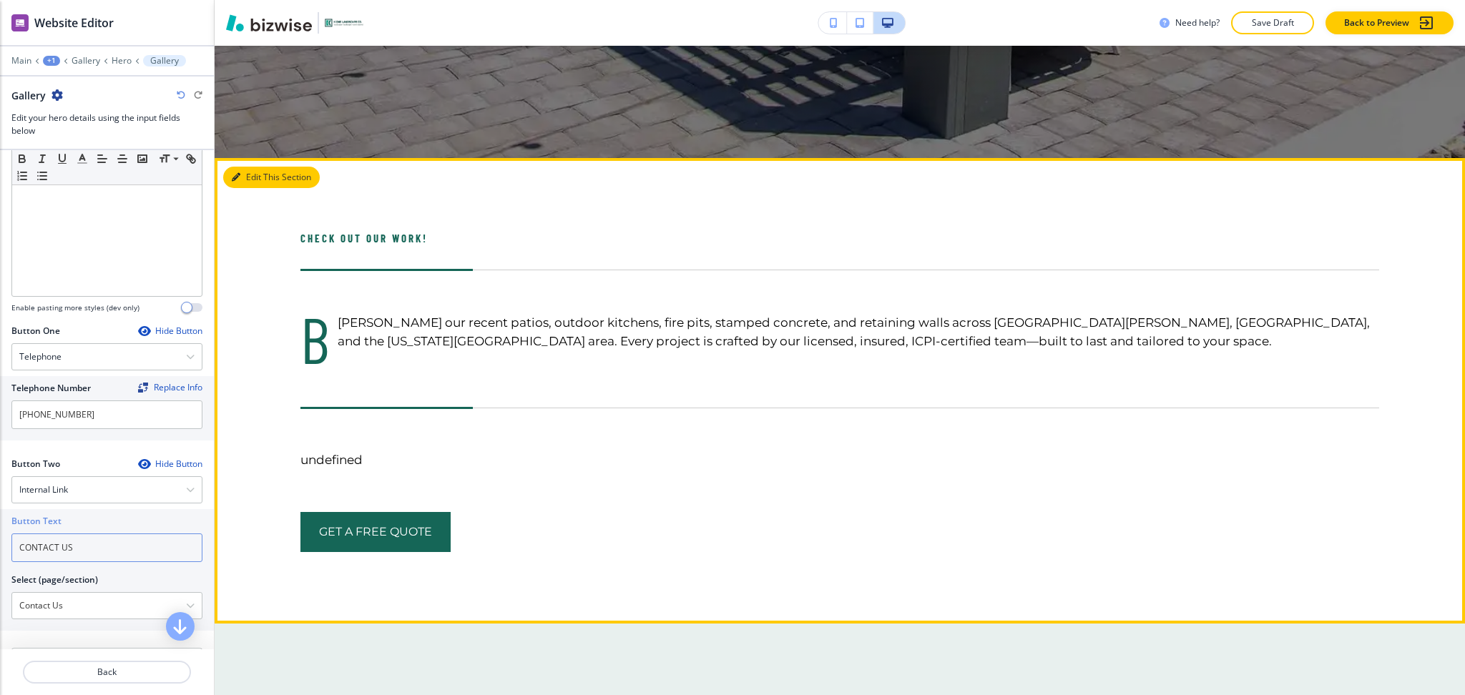
type input "CONTACT US"
click at [256, 172] on button "Edit This Section" at bounding box center [271, 177] width 97 height 21
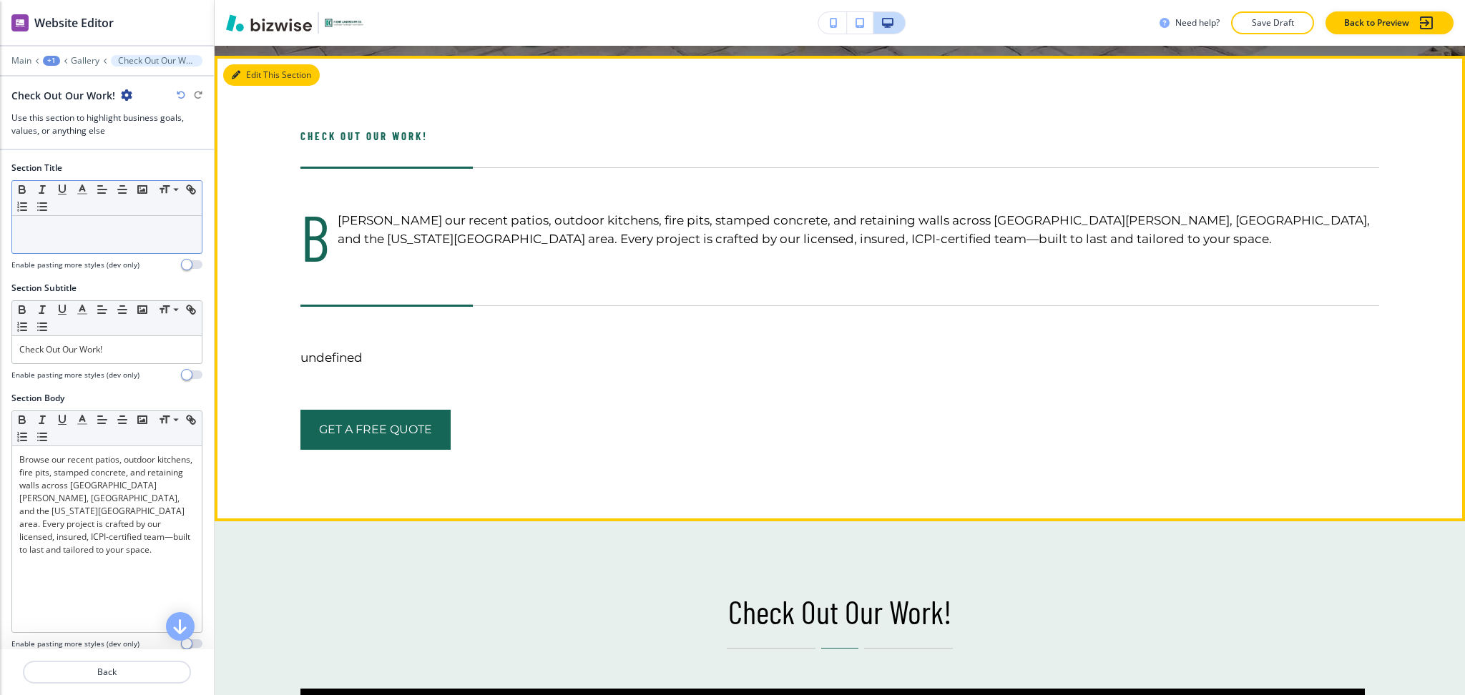
scroll to position [691, 0]
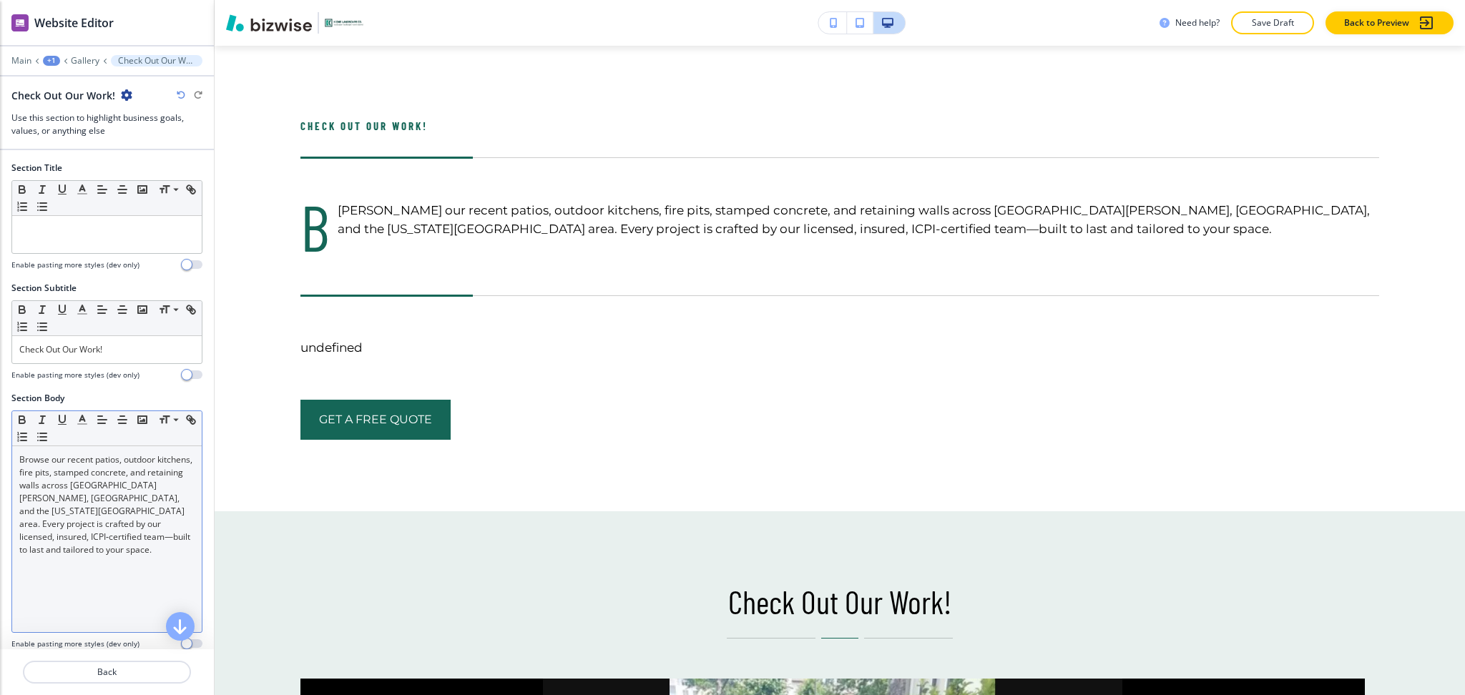
click at [118, 517] on p "Browse our recent patios, outdoor kitchens, fire pits, stamped concrete, and re…" at bounding box center [106, 505] width 175 height 103
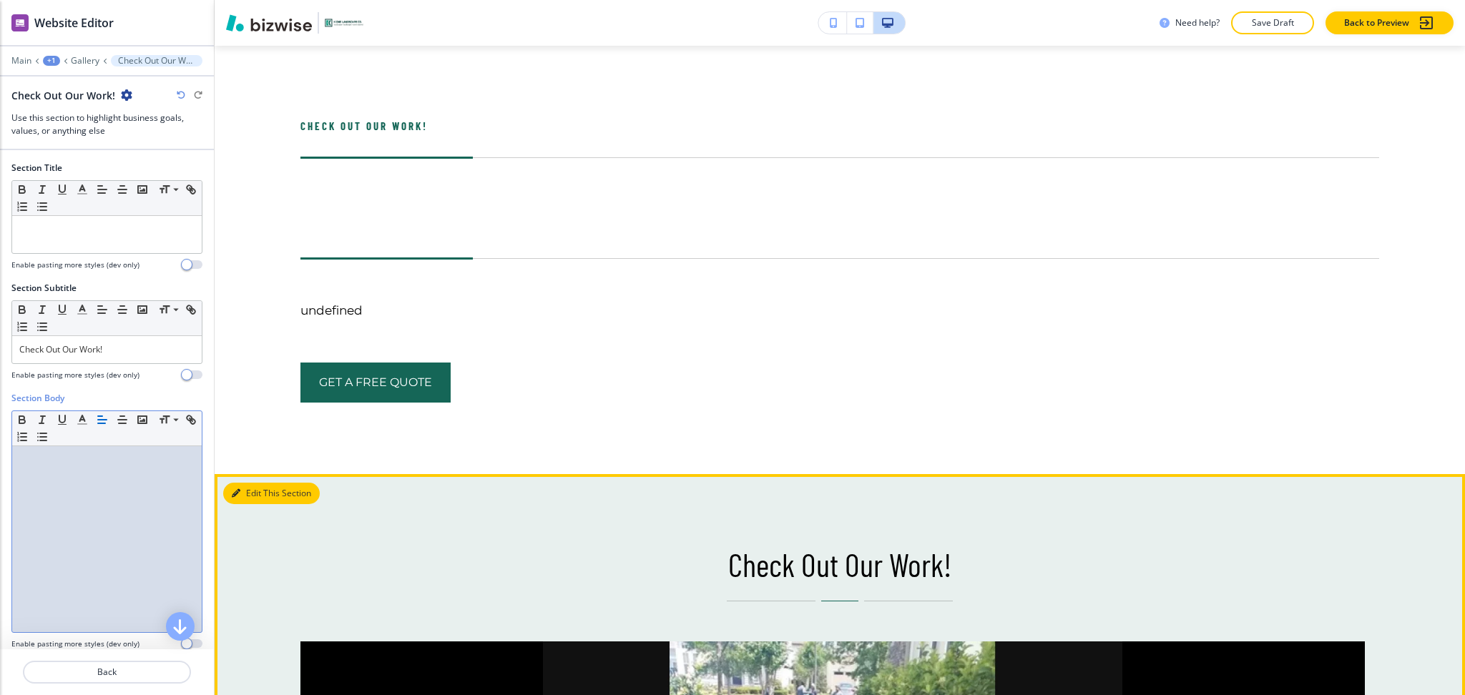
click at [256, 487] on button "Edit This Section" at bounding box center [271, 493] width 97 height 21
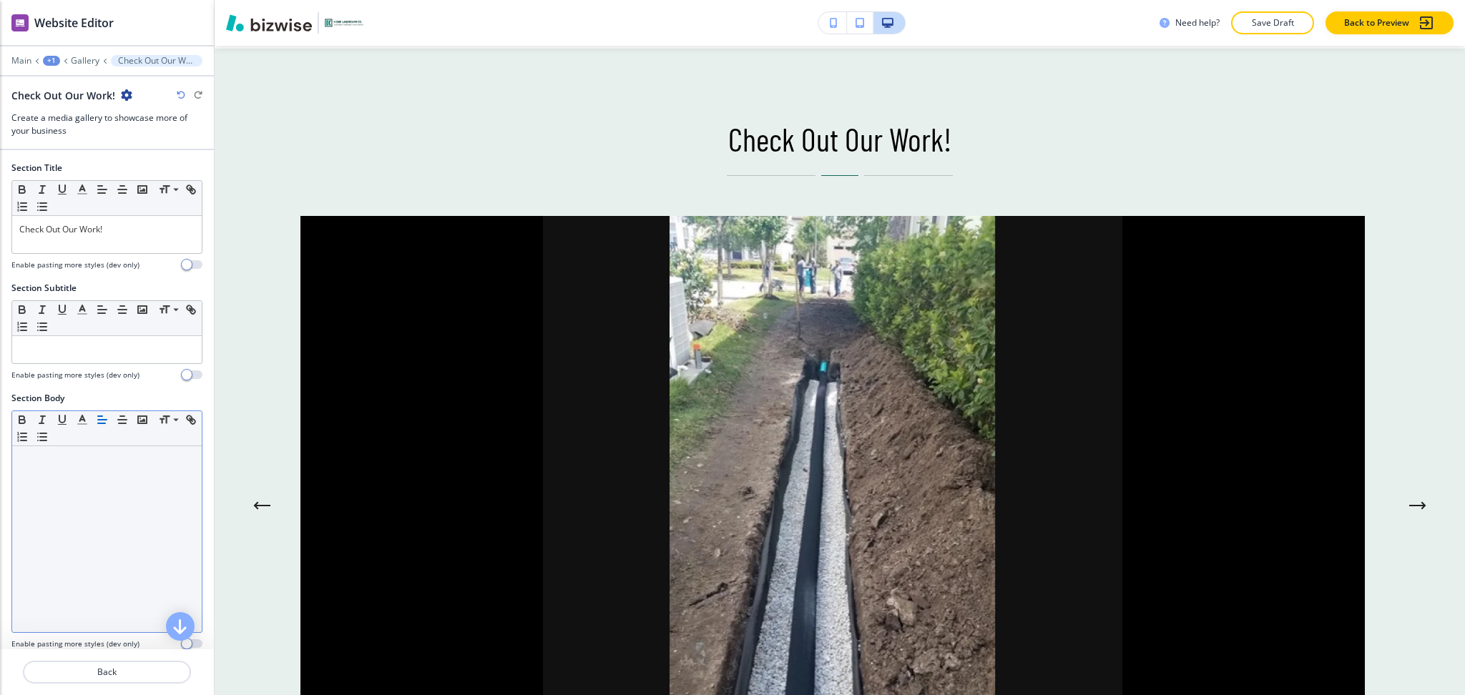
click at [102, 532] on div at bounding box center [107, 539] width 190 height 186
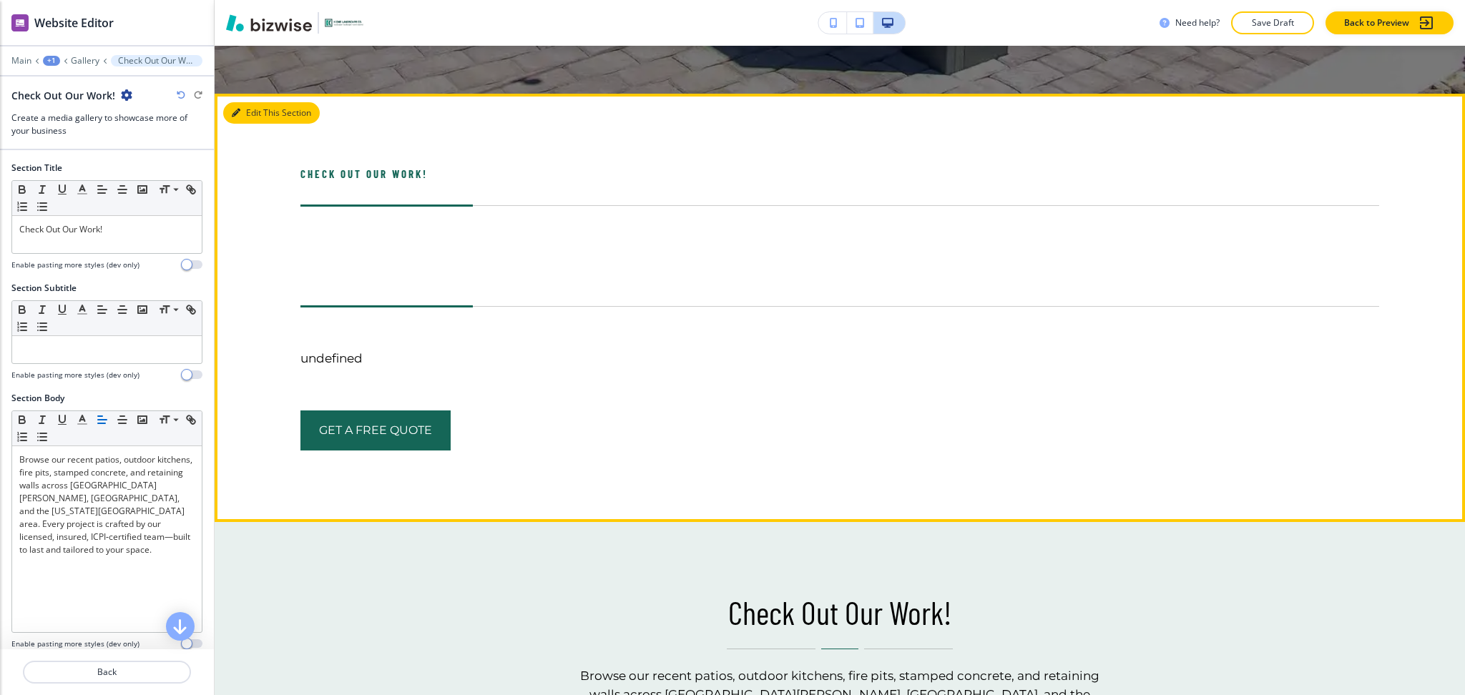
click at [245, 119] on button "Edit This Section" at bounding box center [271, 112] width 97 height 21
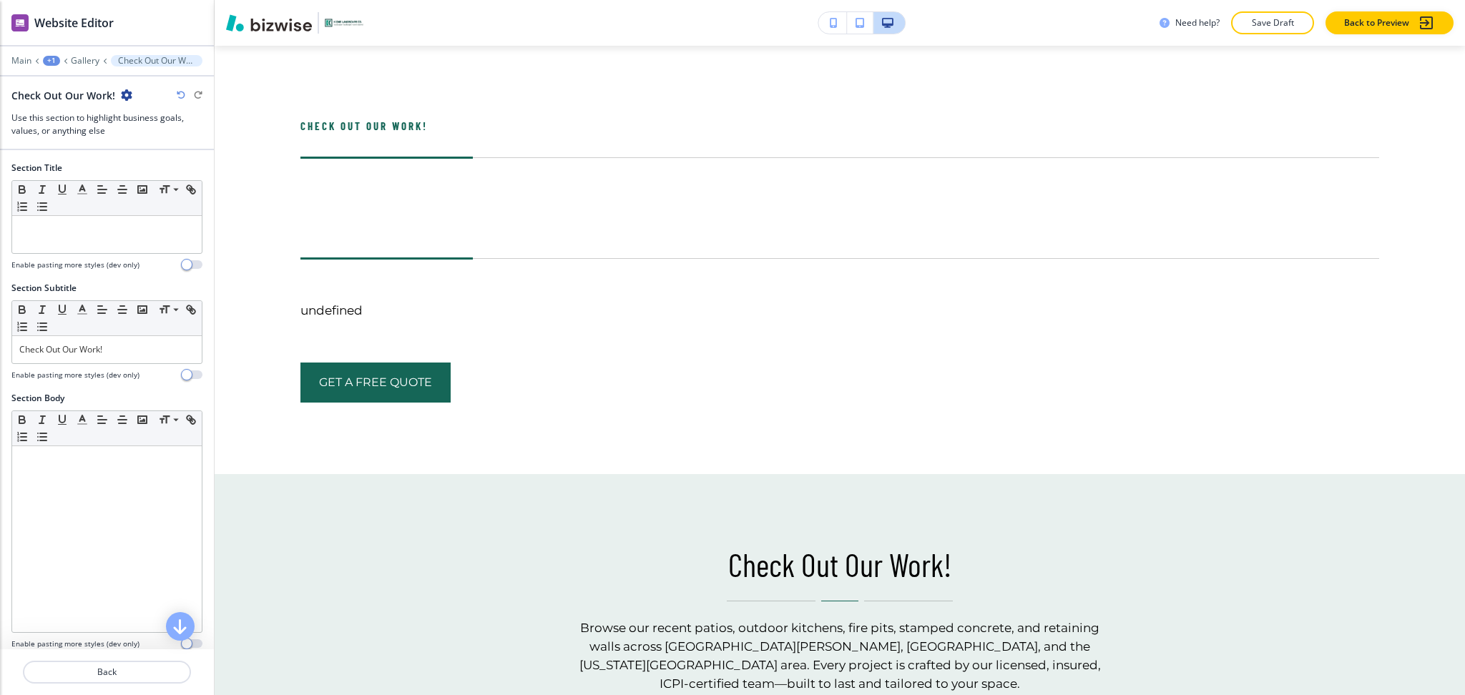
click at [124, 97] on icon "button" at bounding box center [126, 94] width 11 height 11
click at [140, 172] on p "Delete Section" at bounding box center [164, 170] width 73 height 13
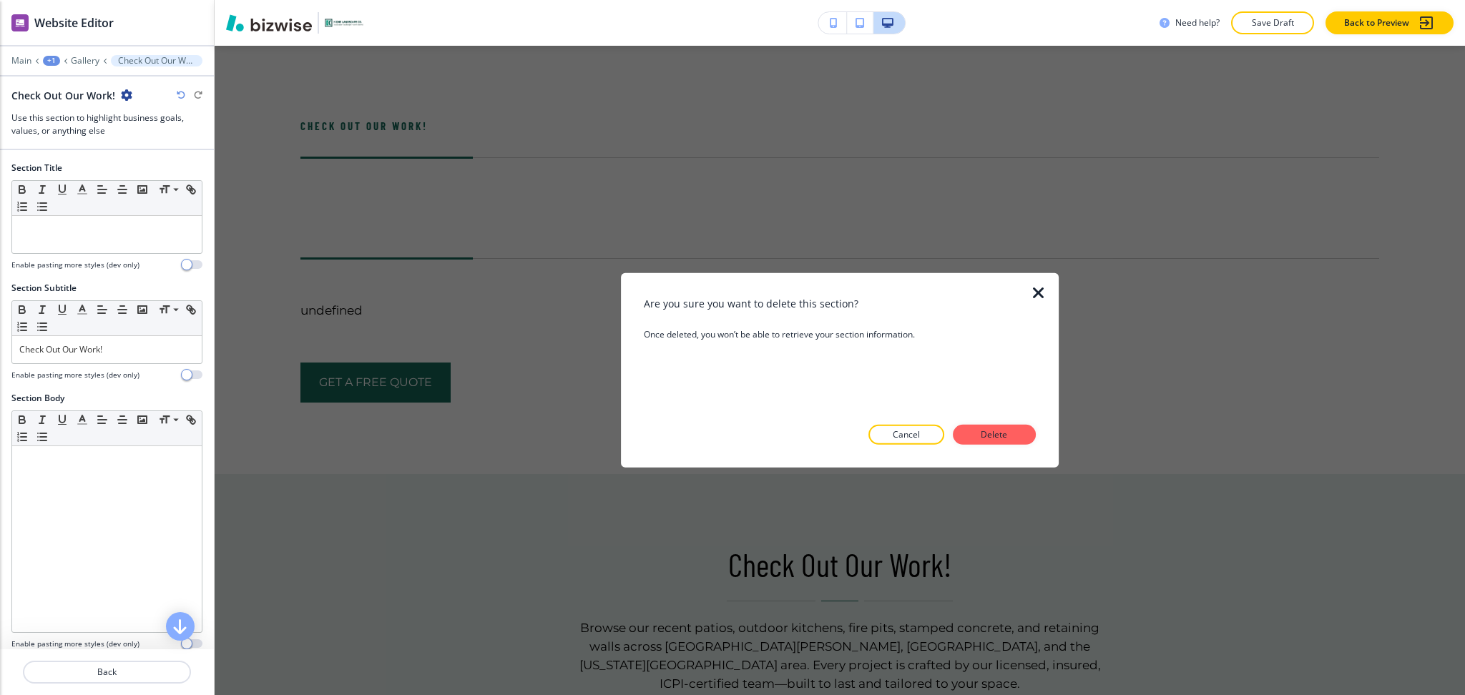
click at [1017, 446] on div at bounding box center [840, 456] width 392 height 23
click at [1015, 436] on button "Delete" at bounding box center [994, 435] width 83 height 20
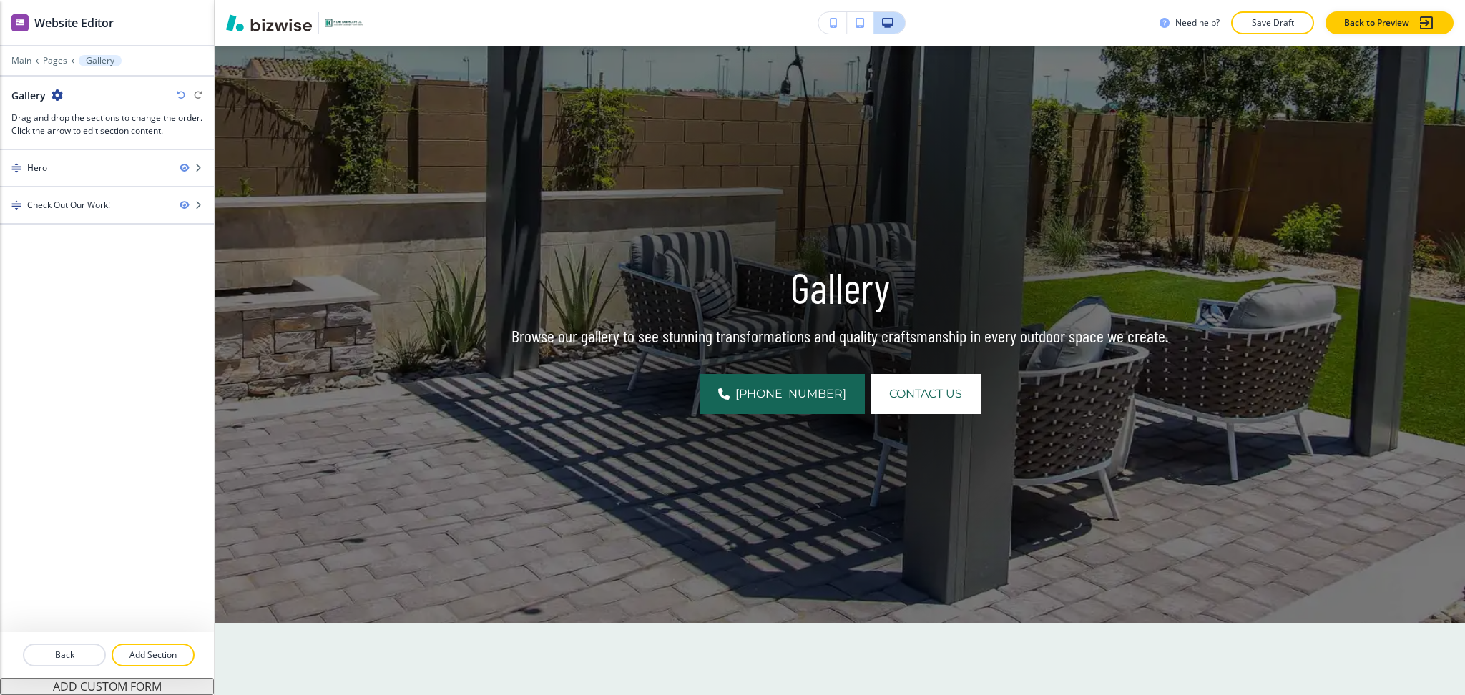
scroll to position [0, 0]
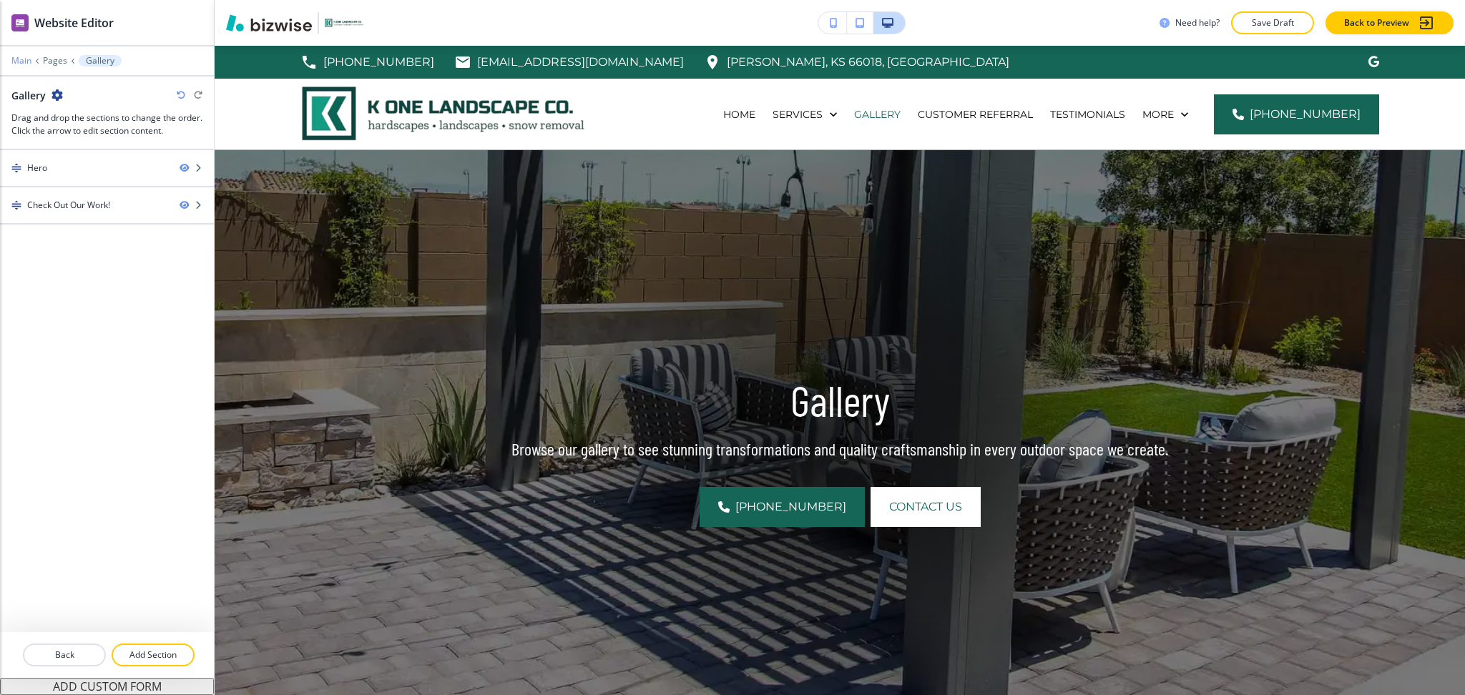
click at [19, 61] on p "Main" at bounding box center [21, 61] width 20 height 10
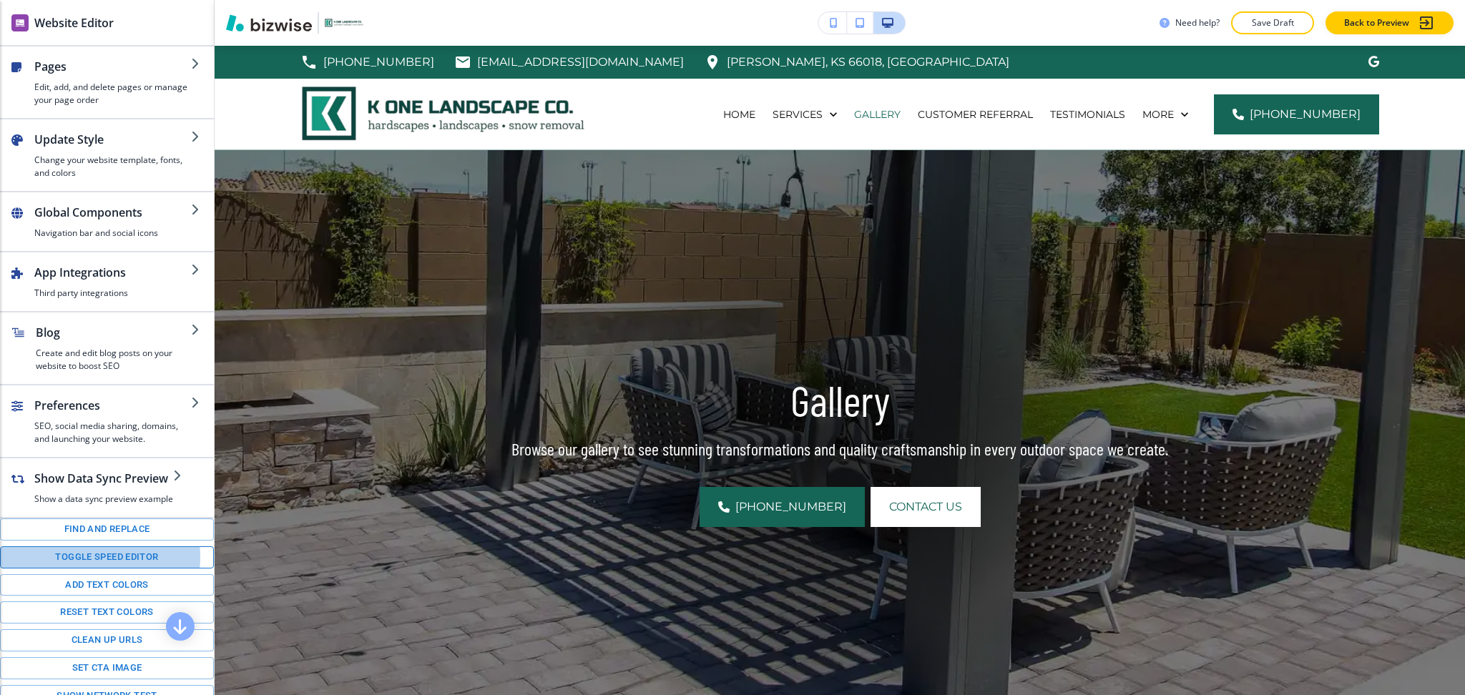
click at [93, 569] on button "Toggle speed editor" at bounding box center [107, 558] width 214 height 22
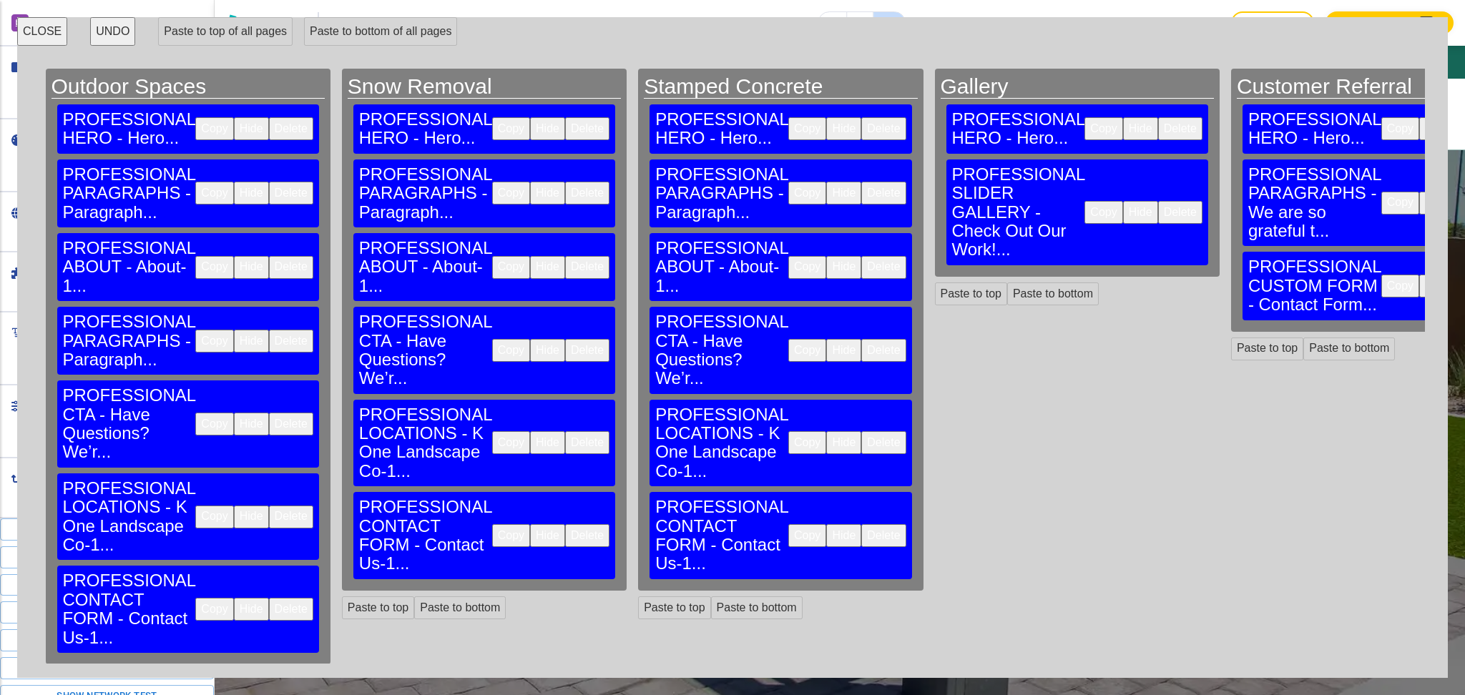
scroll to position [0, 1310]
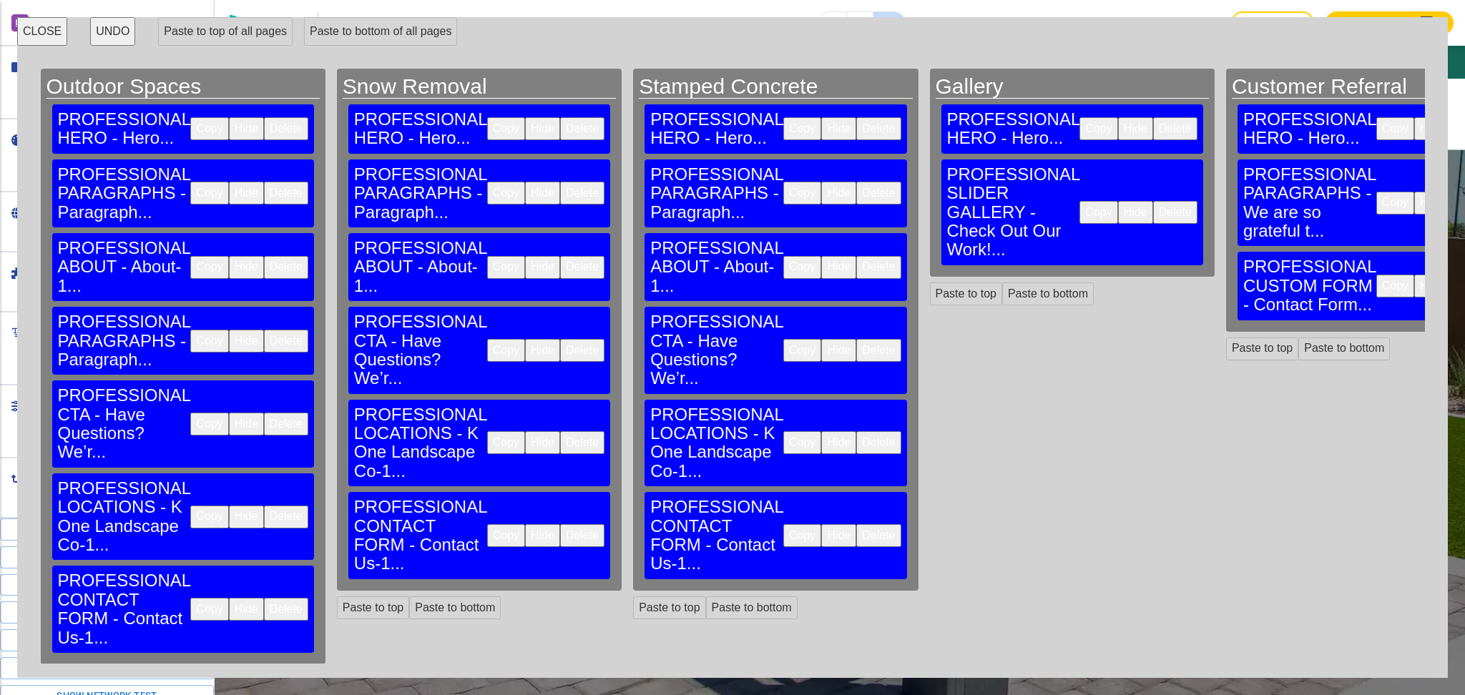
click at [783, 339] on button "Copy" at bounding box center [802, 350] width 38 height 23
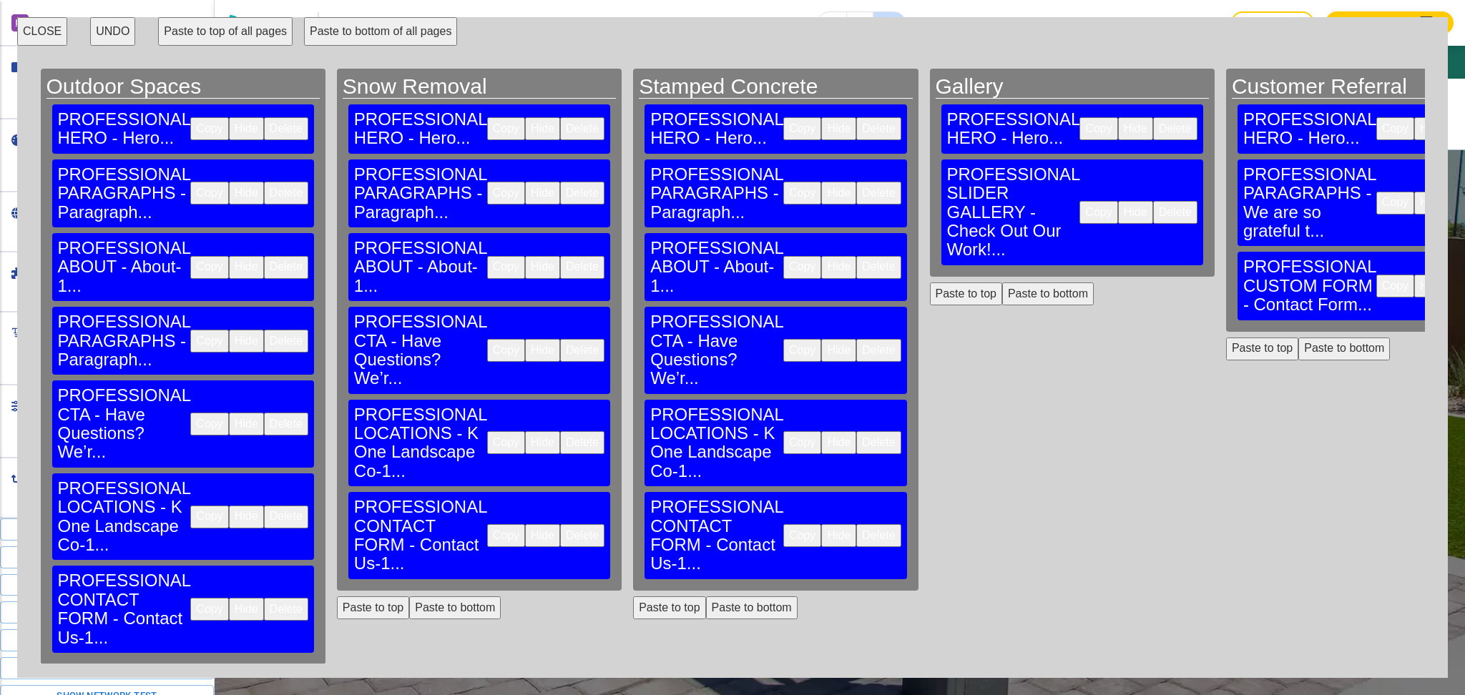
click at [1002, 283] on button "Paste to bottom" at bounding box center [1048, 294] width 92 height 23
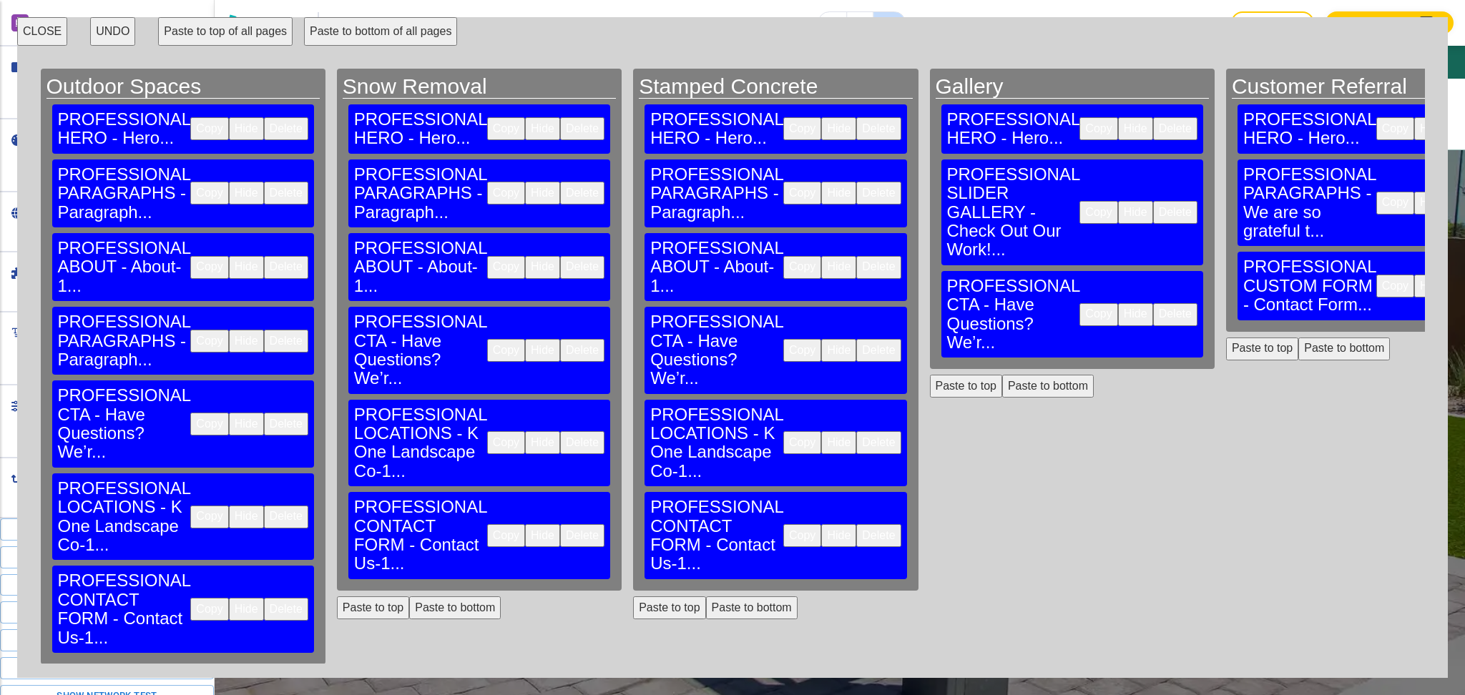
click at [783, 431] on button "Copy" at bounding box center [802, 442] width 38 height 23
click at [1002, 375] on button "Paste to bottom" at bounding box center [1048, 386] width 92 height 23
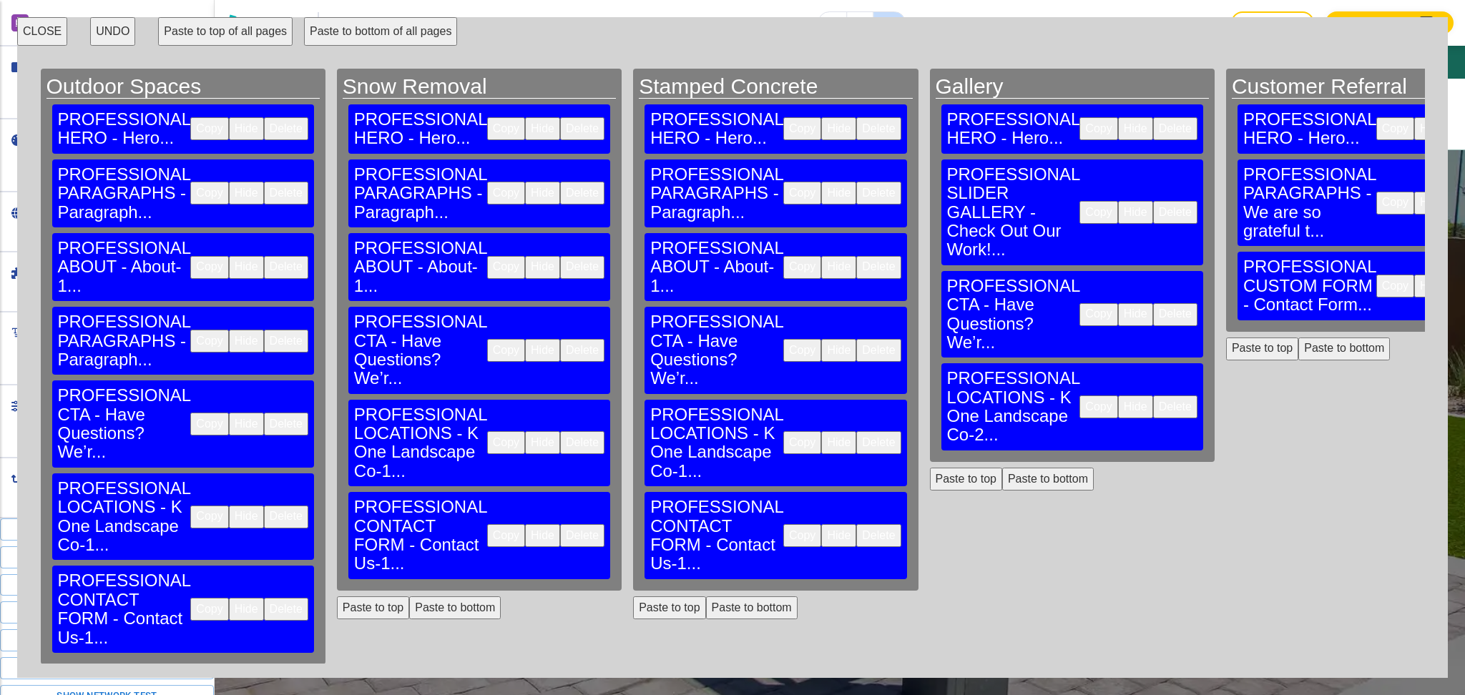
click at [783, 524] on button "Copy" at bounding box center [802, 535] width 38 height 23
click at [1002, 468] on button "Paste to bottom" at bounding box center [1048, 479] width 92 height 23
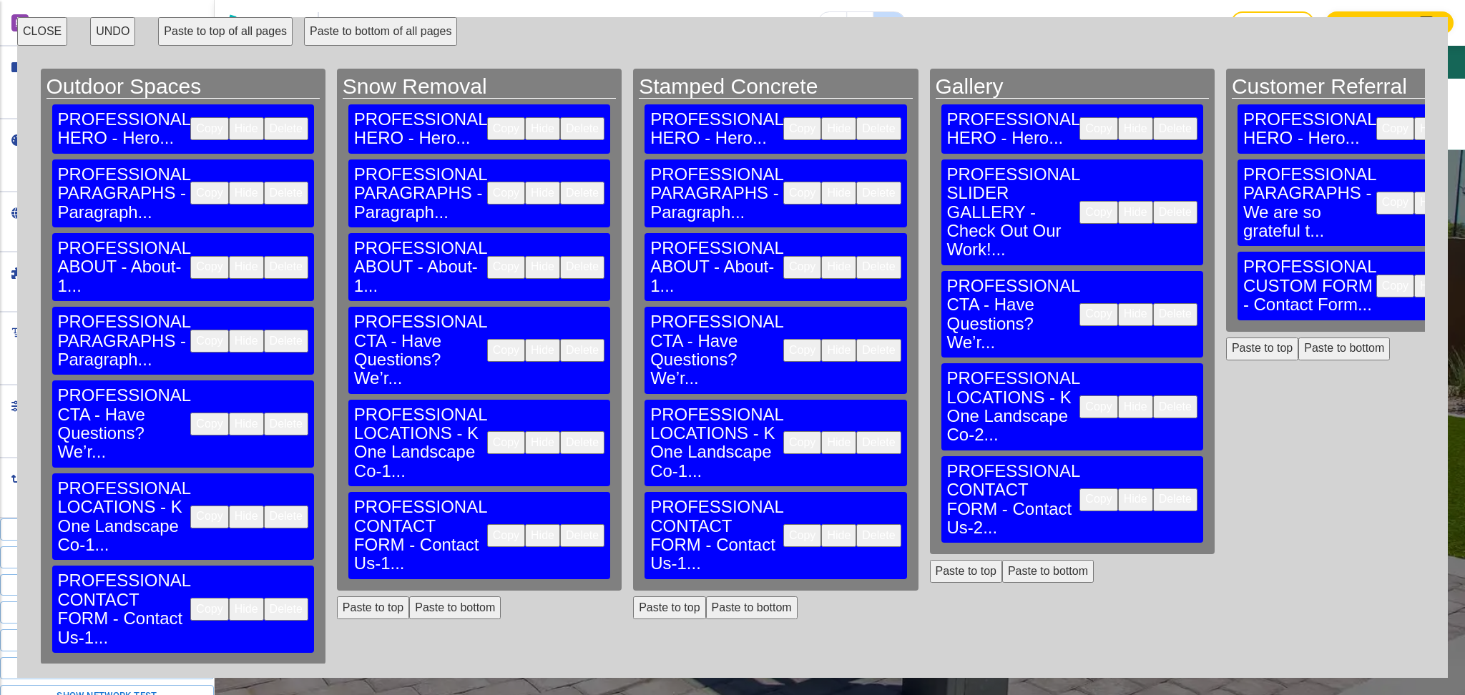
click at [32, 29] on button "CLOSE" at bounding box center [42, 31] width 50 height 29
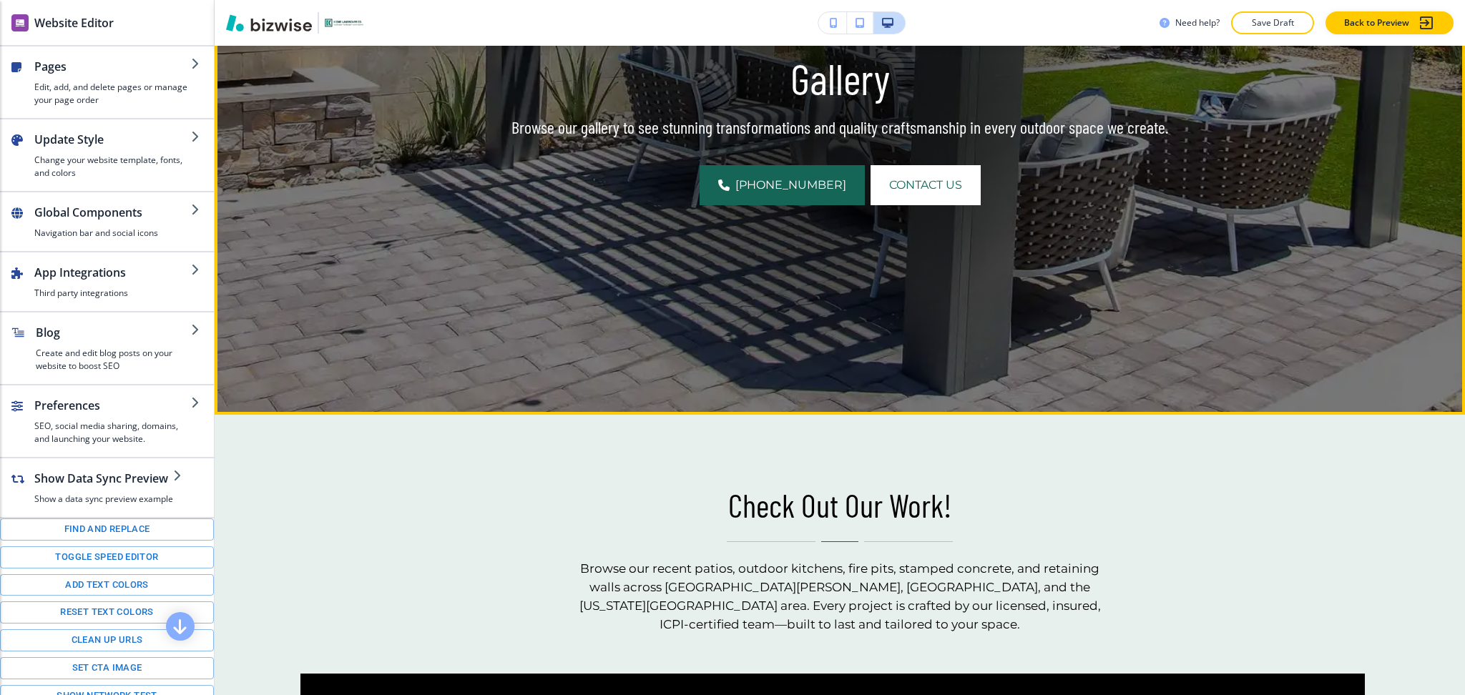
scroll to position [0, 0]
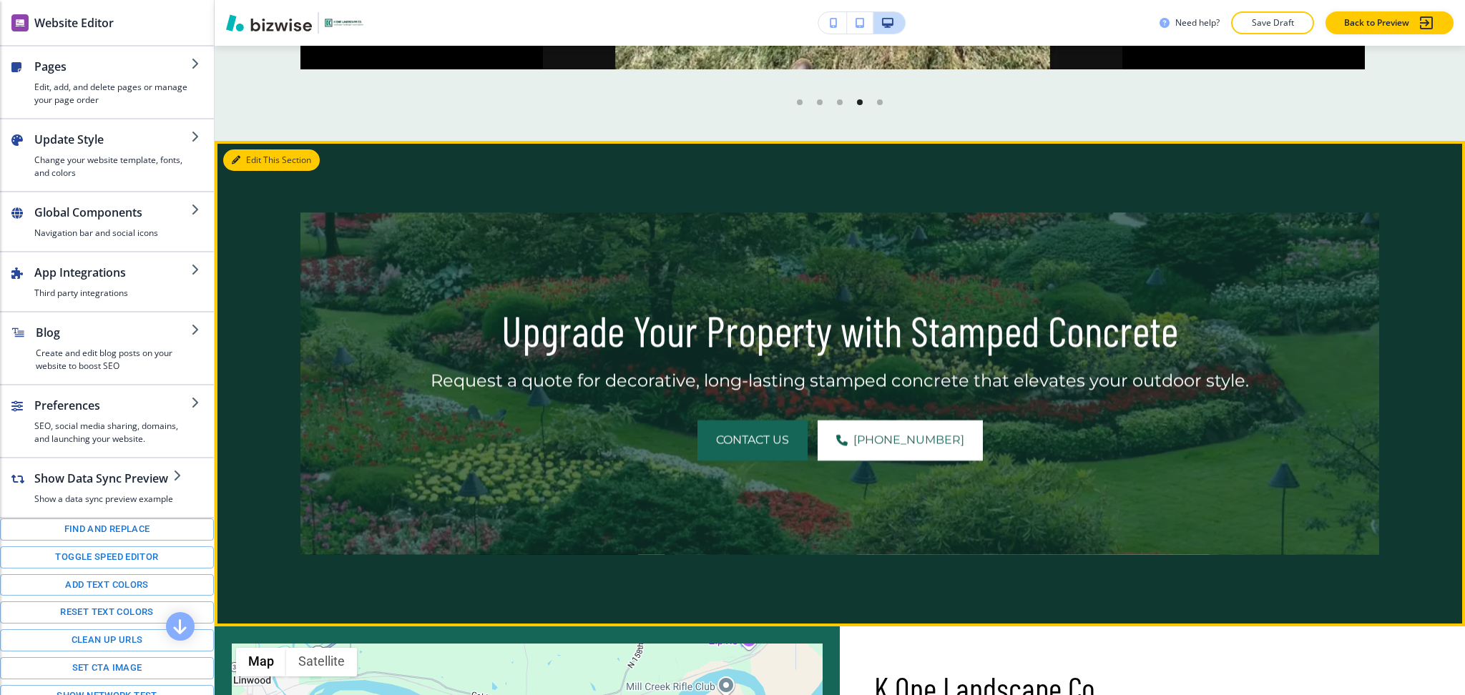
click at [248, 150] on button "Edit This Section" at bounding box center [271, 160] width 97 height 21
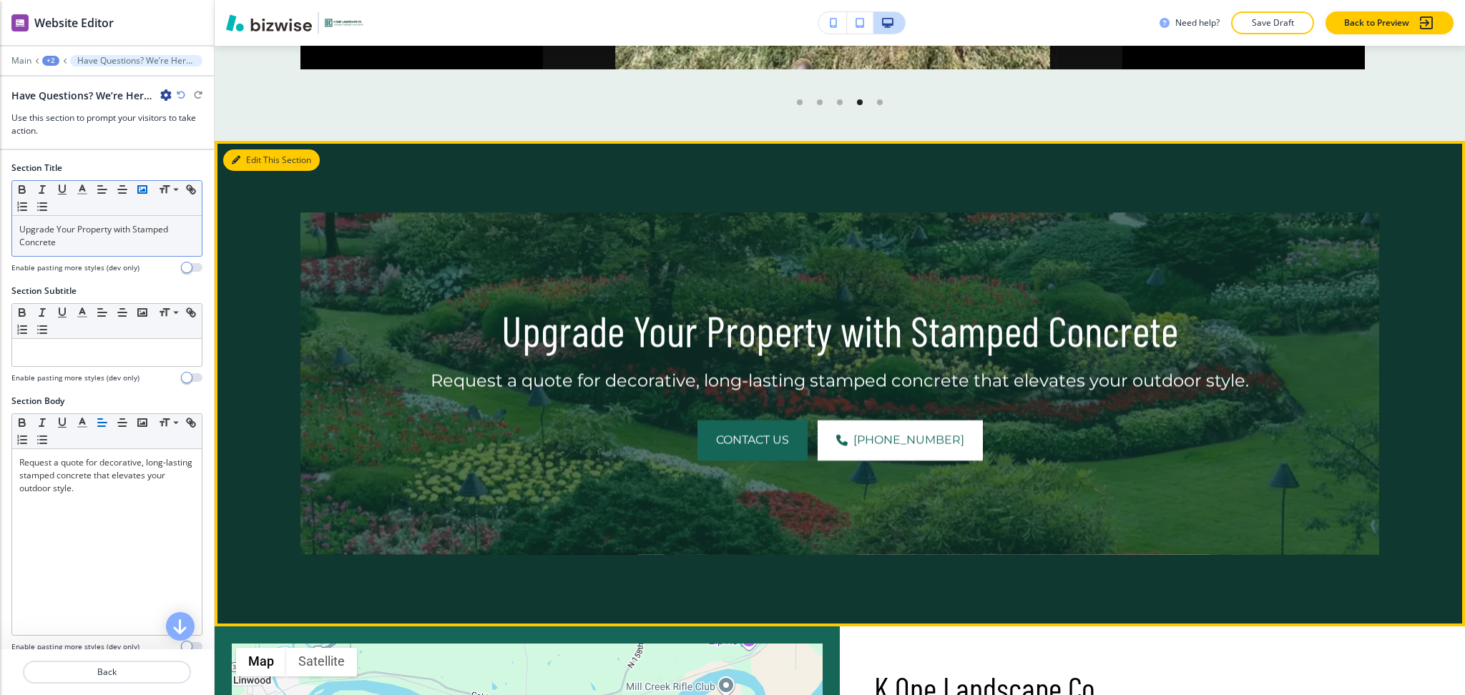
scroll to position [1583, 0]
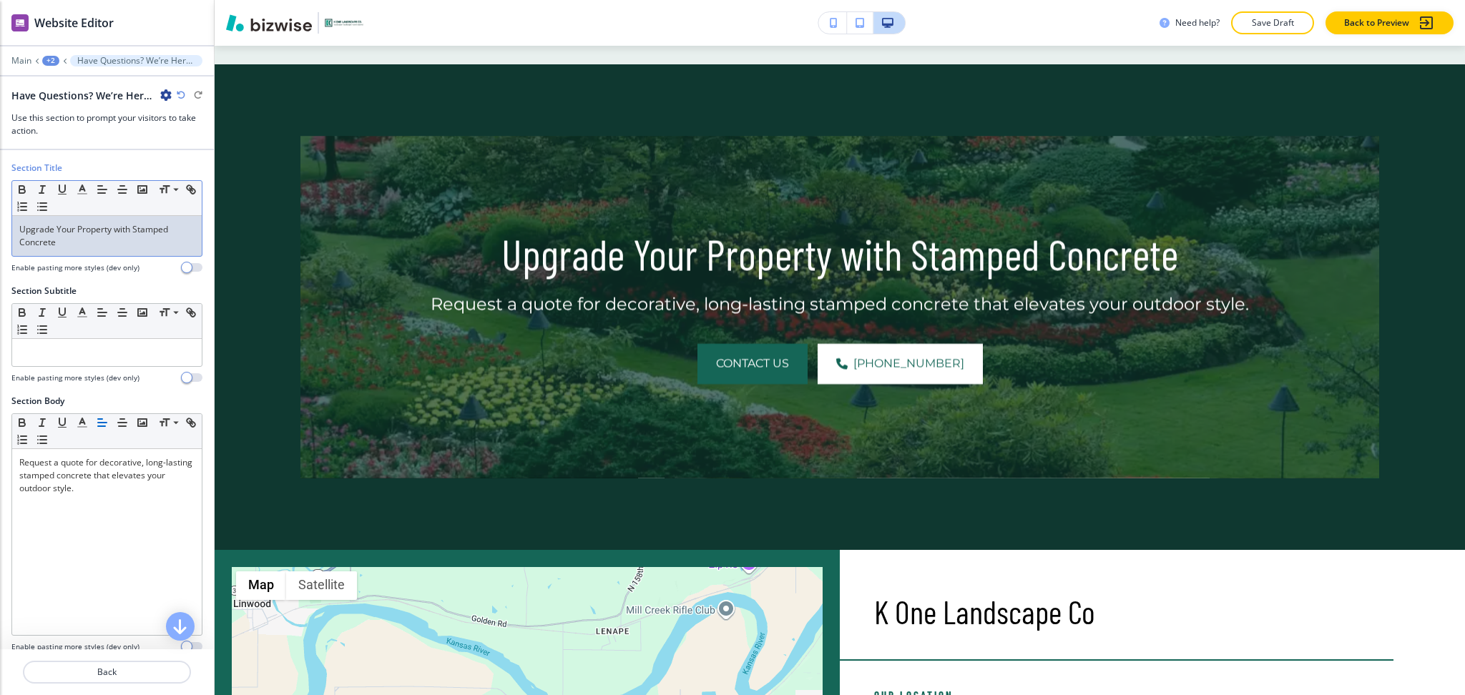
click at [119, 245] on p "Upgrade Your Property with Stamped Concrete" at bounding box center [106, 236] width 175 height 26
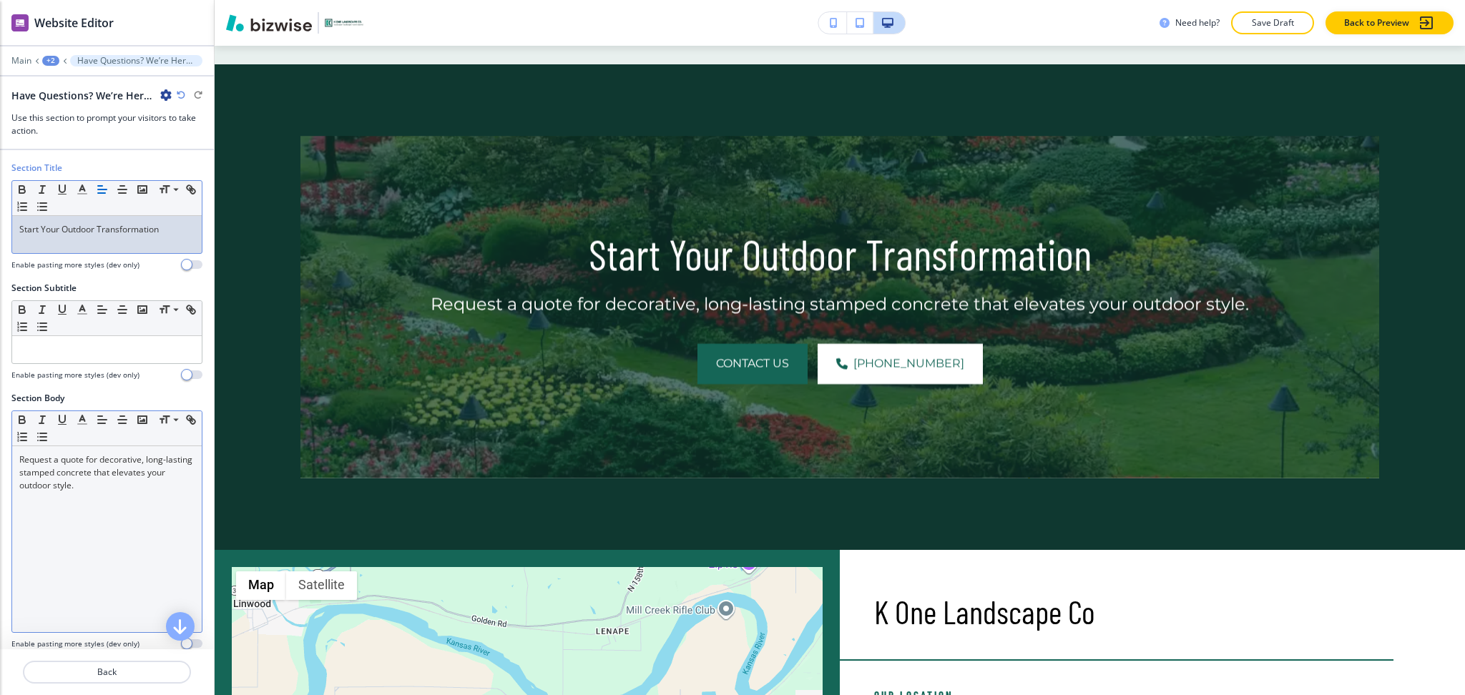
click at [64, 564] on div "Request a quote for decorative, long-lasting stamped concrete that elevates you…" at bounding box center [107, 539] width 190 height 186
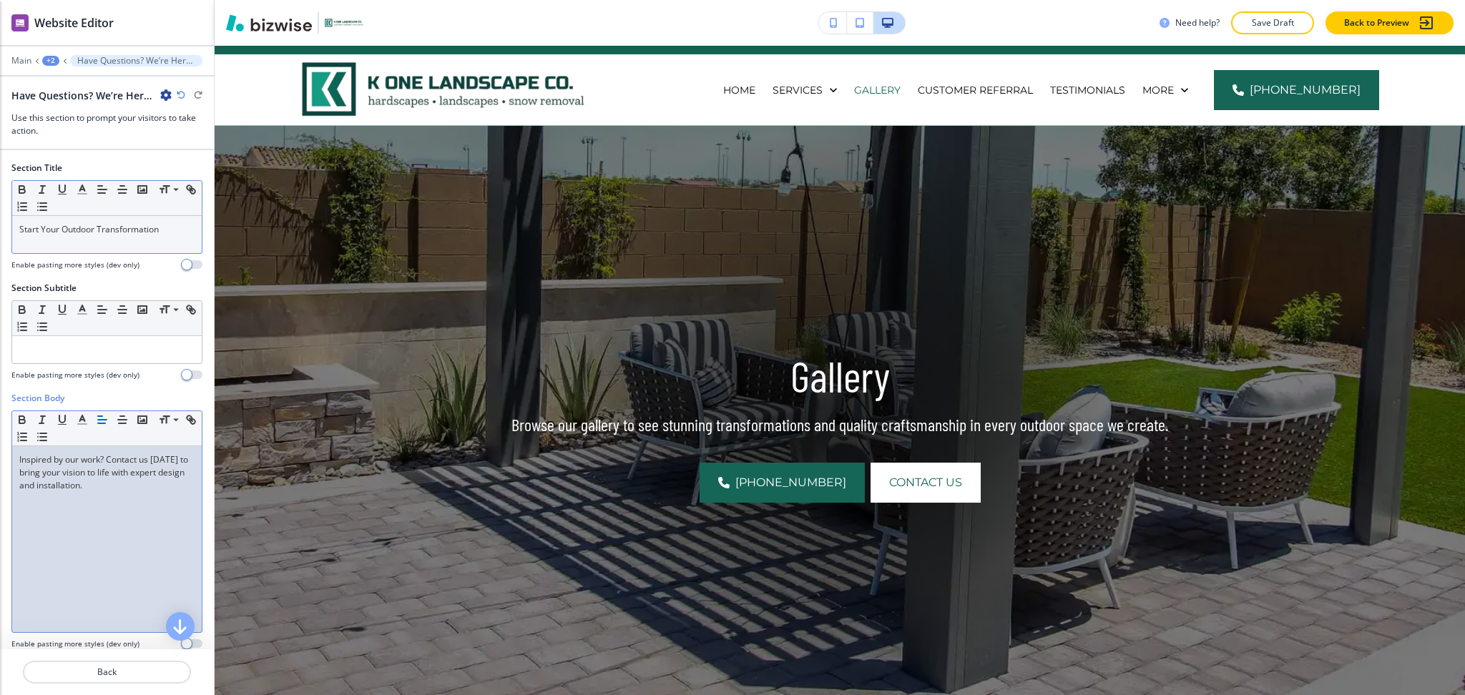
scroll to position [0, 0]
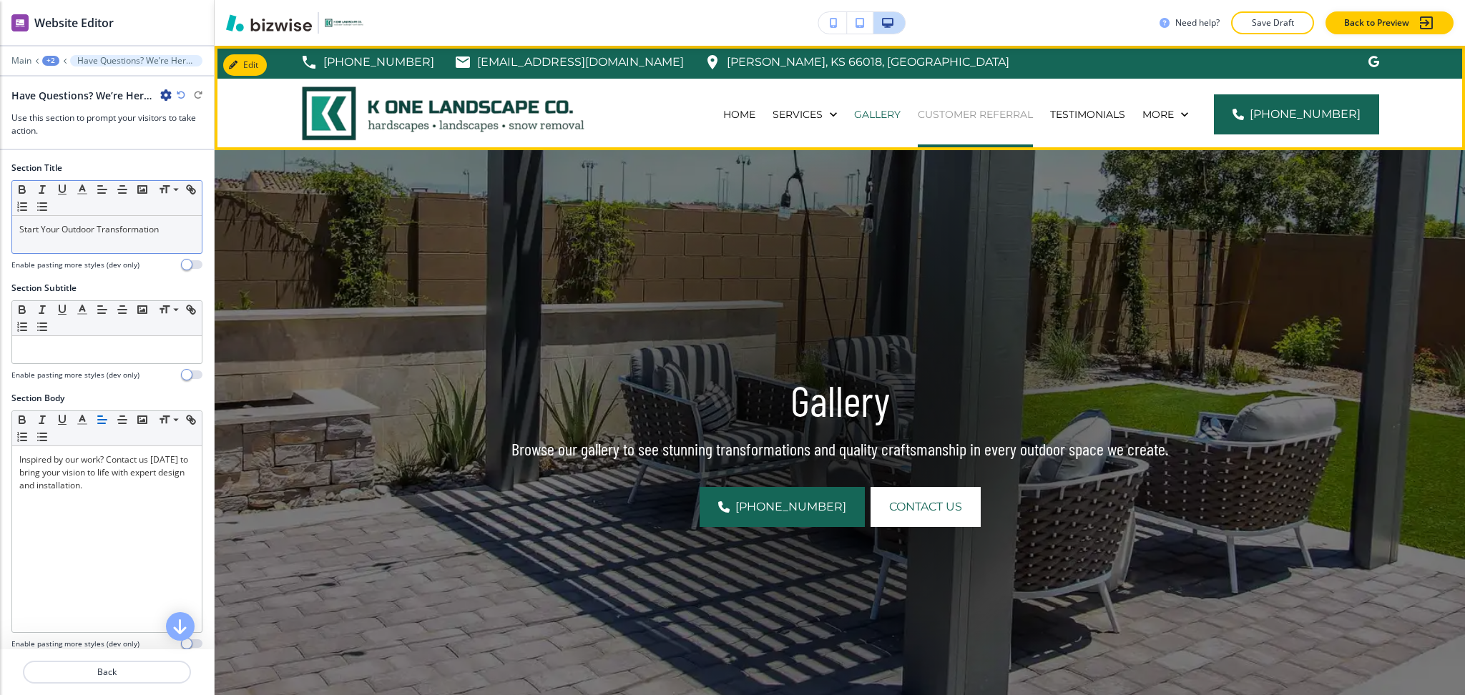
click at [1015, 113] on p "Customer Referral" at bounding box center [975, 114] width 115 height 14
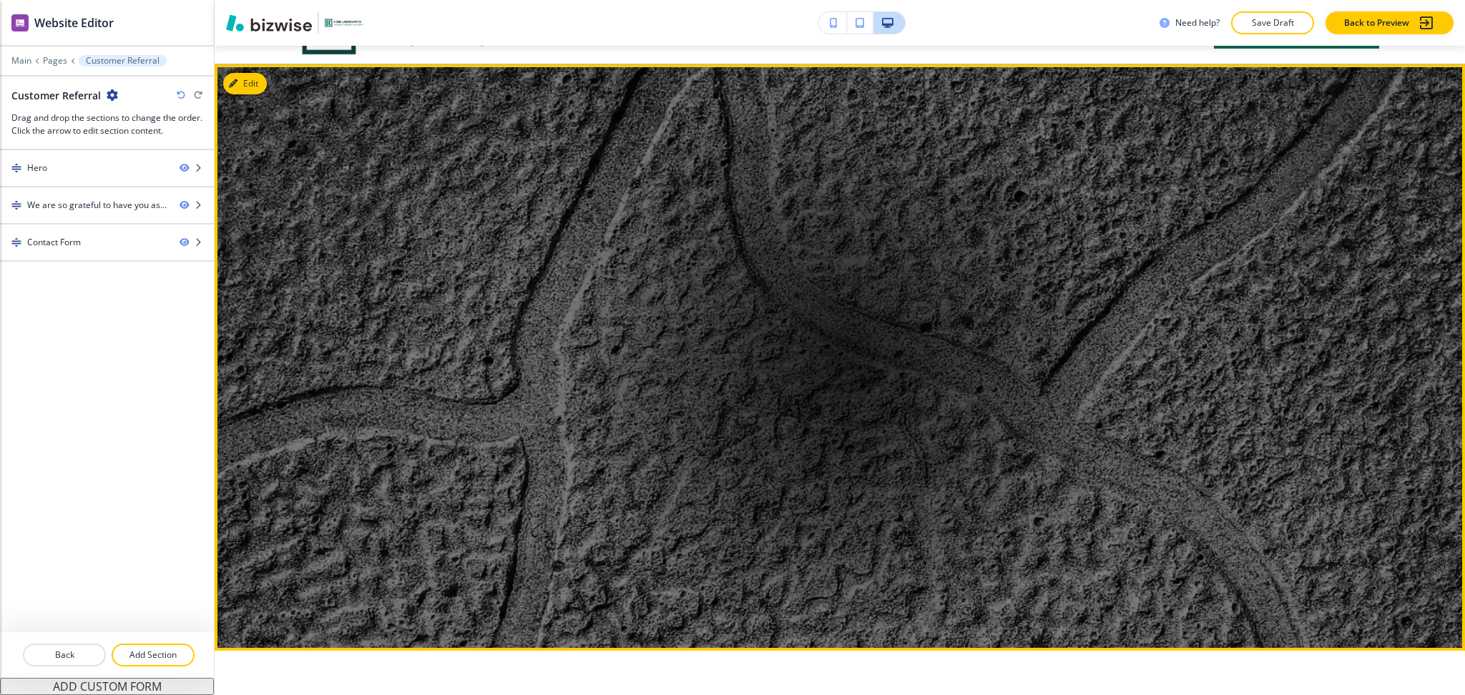
scroll to position [85, 0]
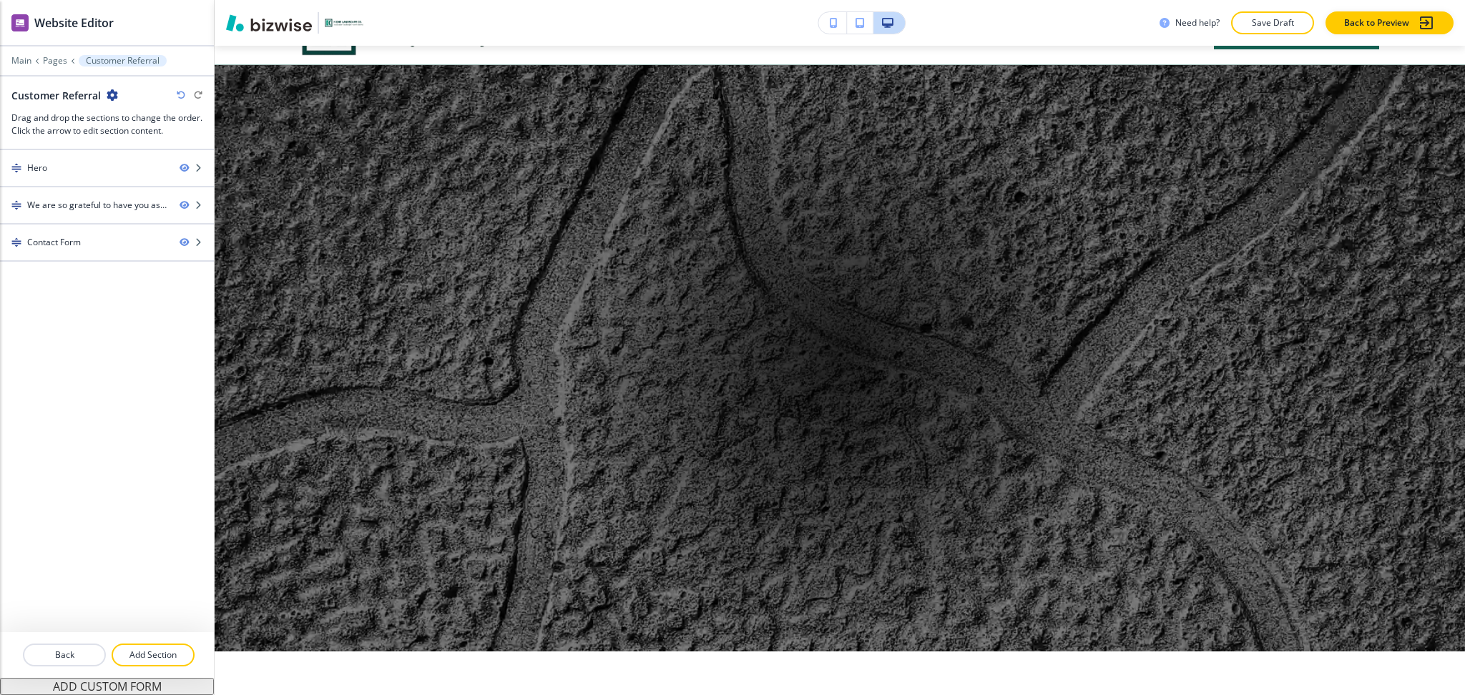
click at [48, 97] on h2 "Customer Referral" at bounding box center [55, 95] width 89 height 15
copy div "Customer Referral"
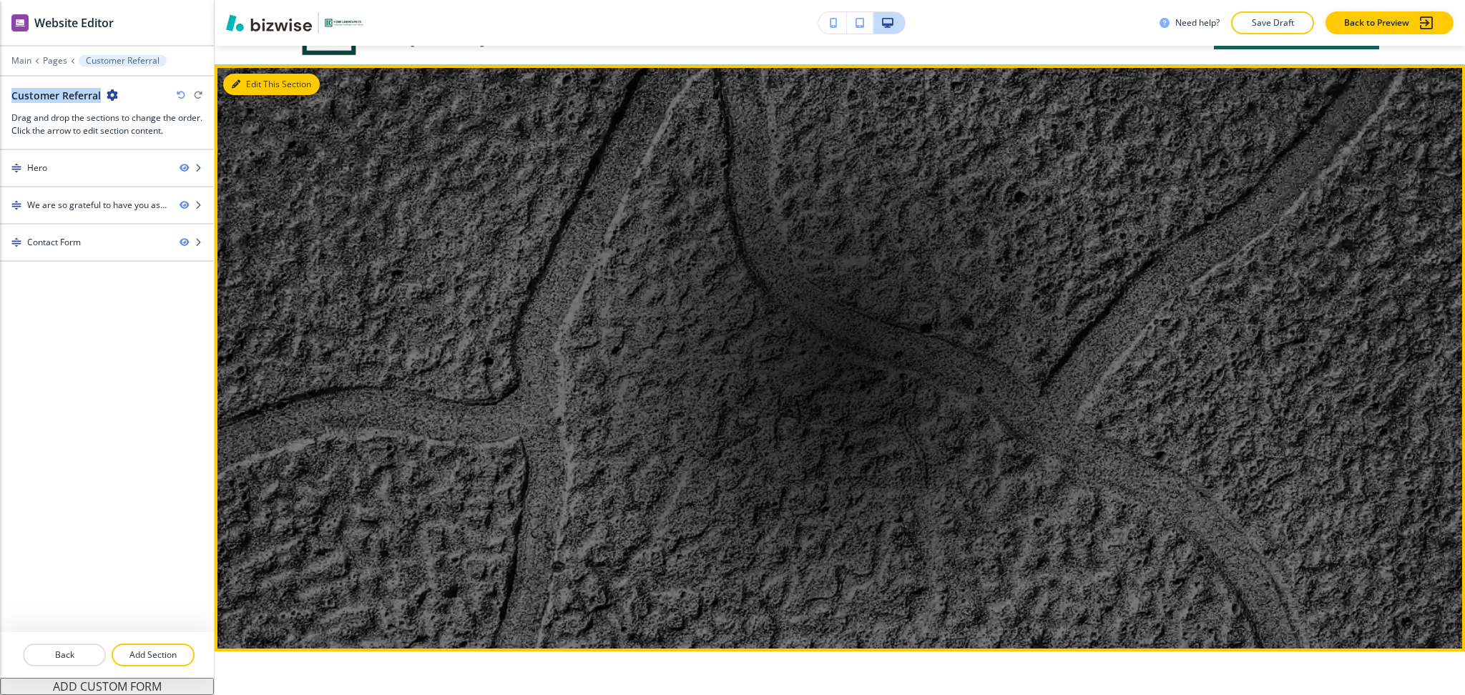
click at [237, 89] on button "Edit This Section" at bounding box center [271, 84] width 97 height 21
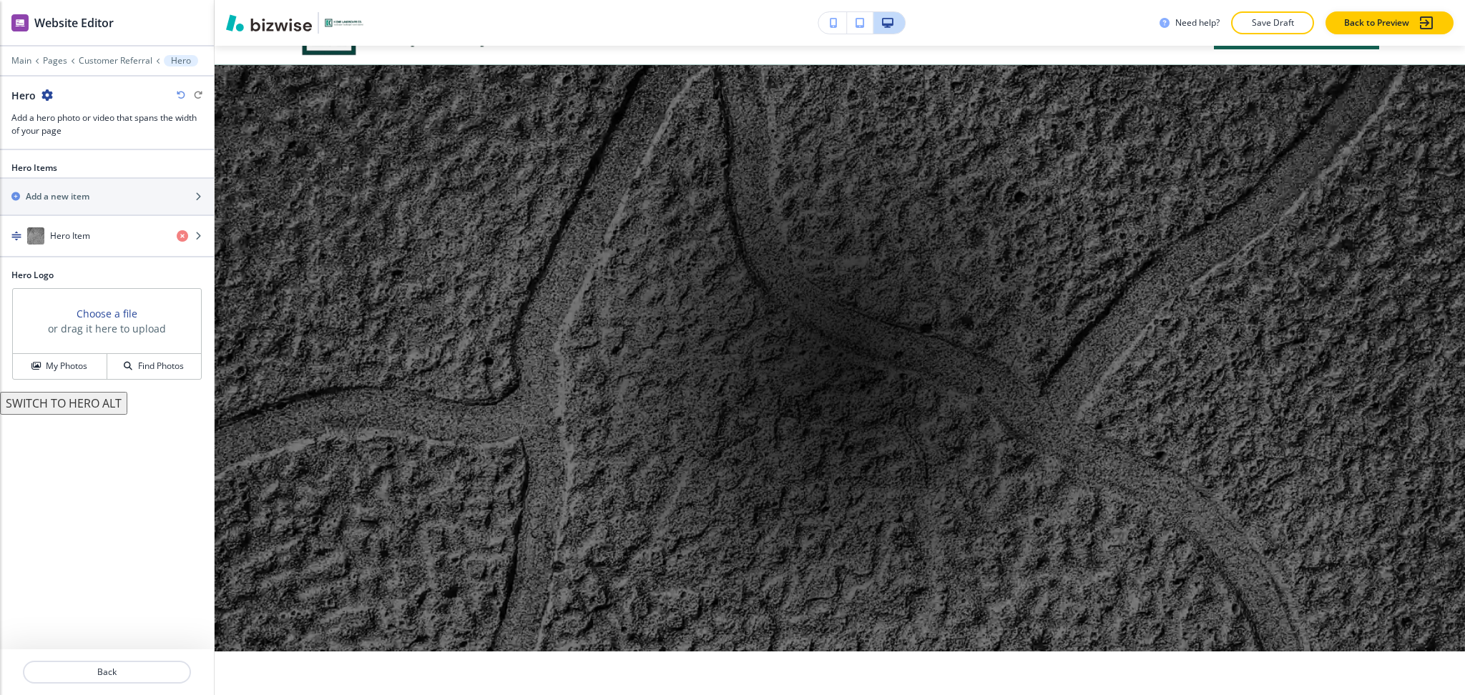
scroll to position [104, 0]
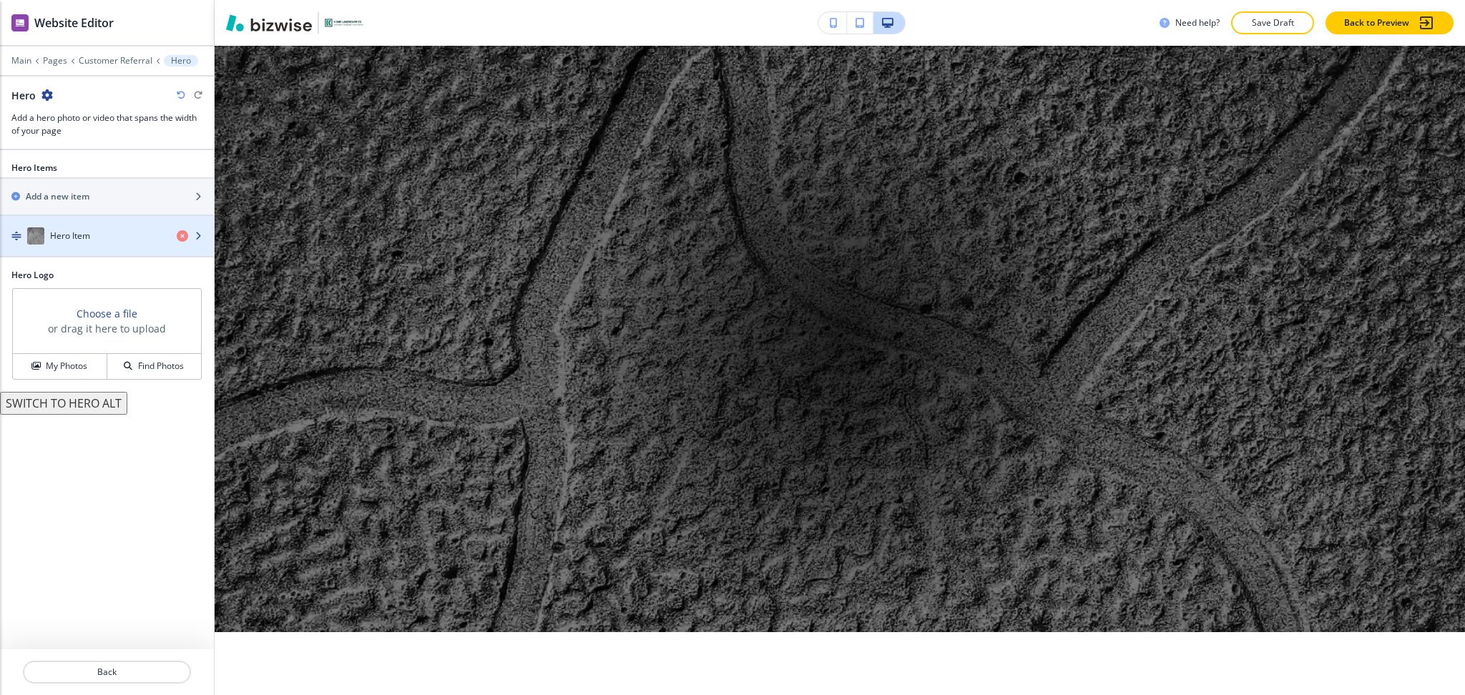
click at [82, 252] on div "button" at bounding box center [107, 250] width 214 height 11
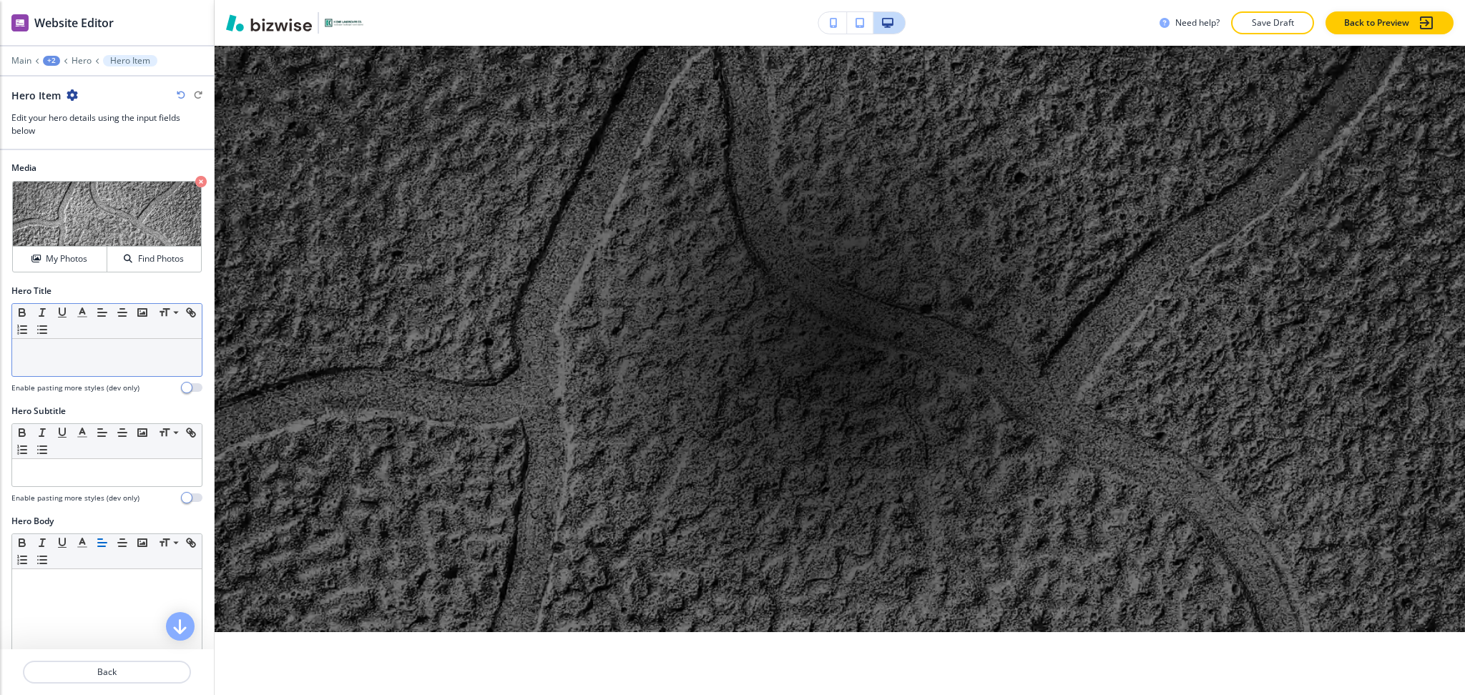
click at [82, 361] on div at bounding box center [107, 357] width 190 height 37
paste div
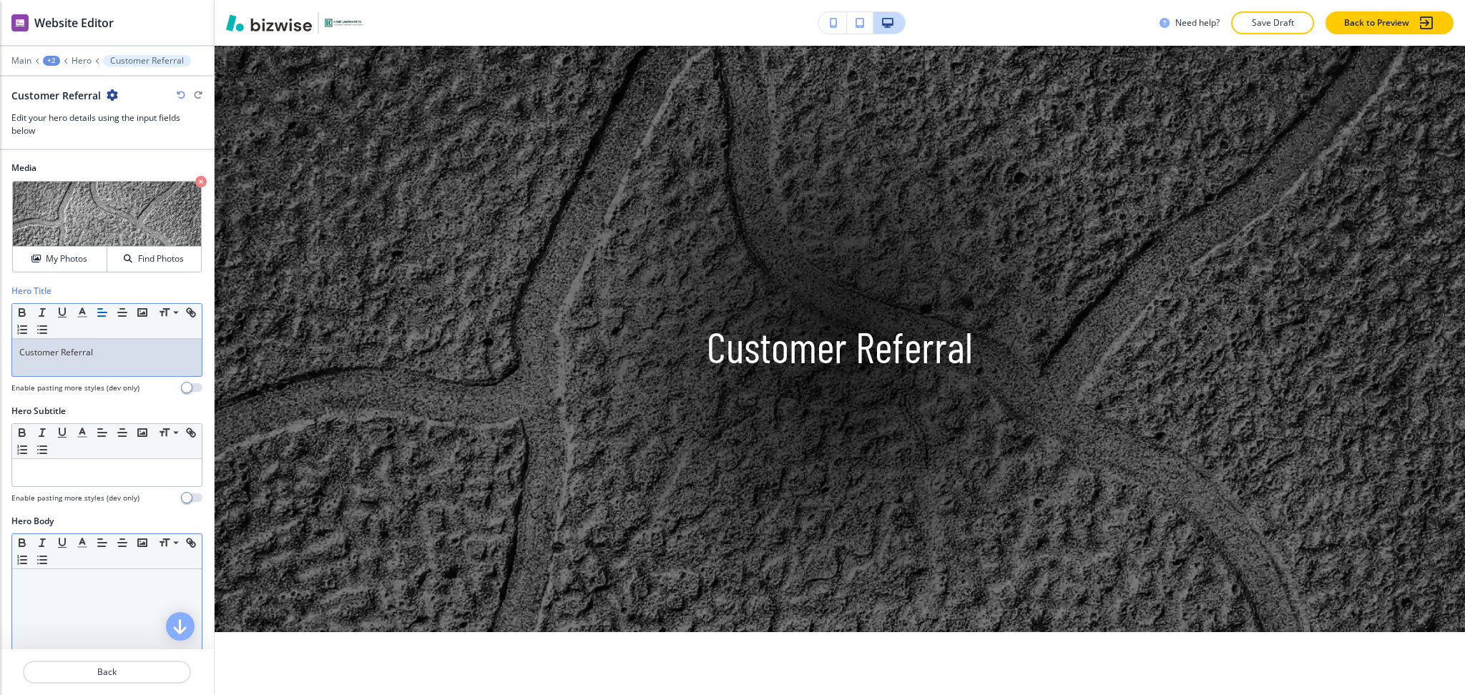
click at [108, 598] on div at bounding box center [107, 662] width 190 height 186
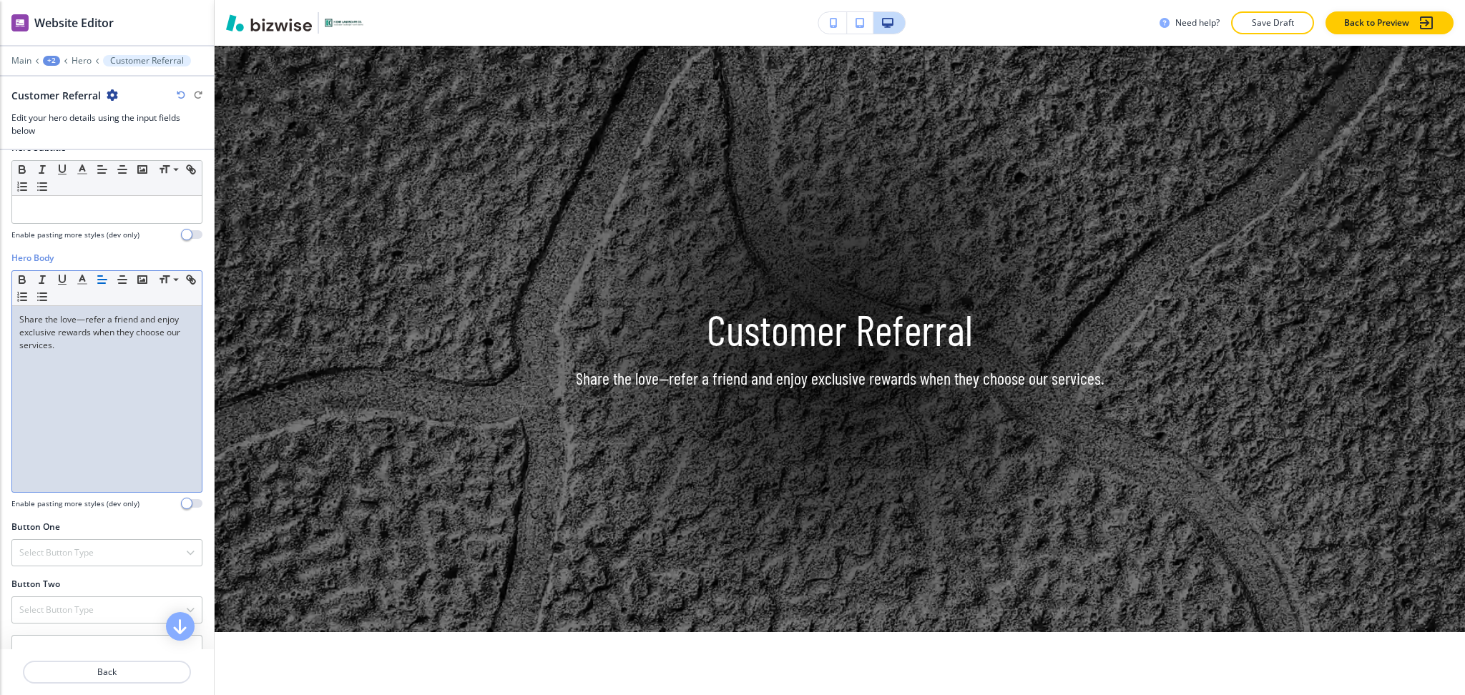
scroll to position [383, 0]
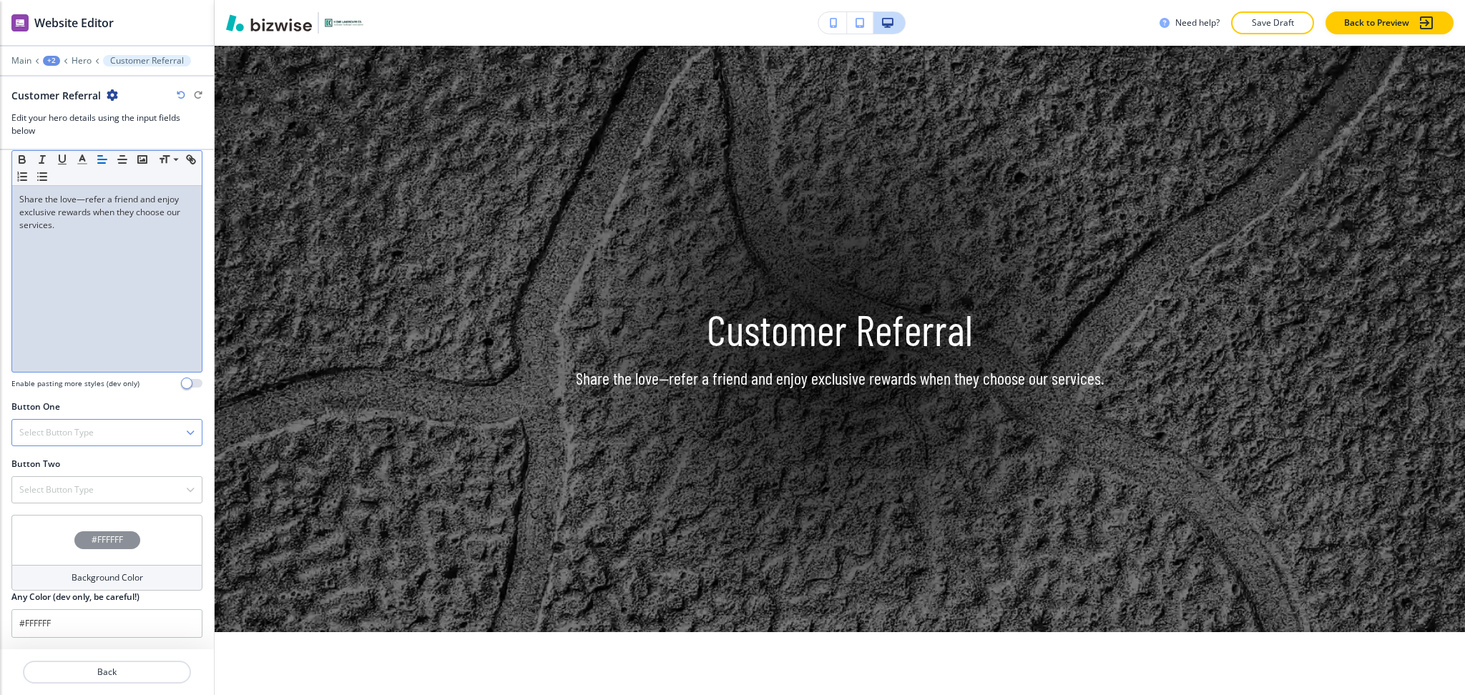
click at [87, 430] on h4 "Select Button Type" at bounding box center [56, 432] width 74 height 13
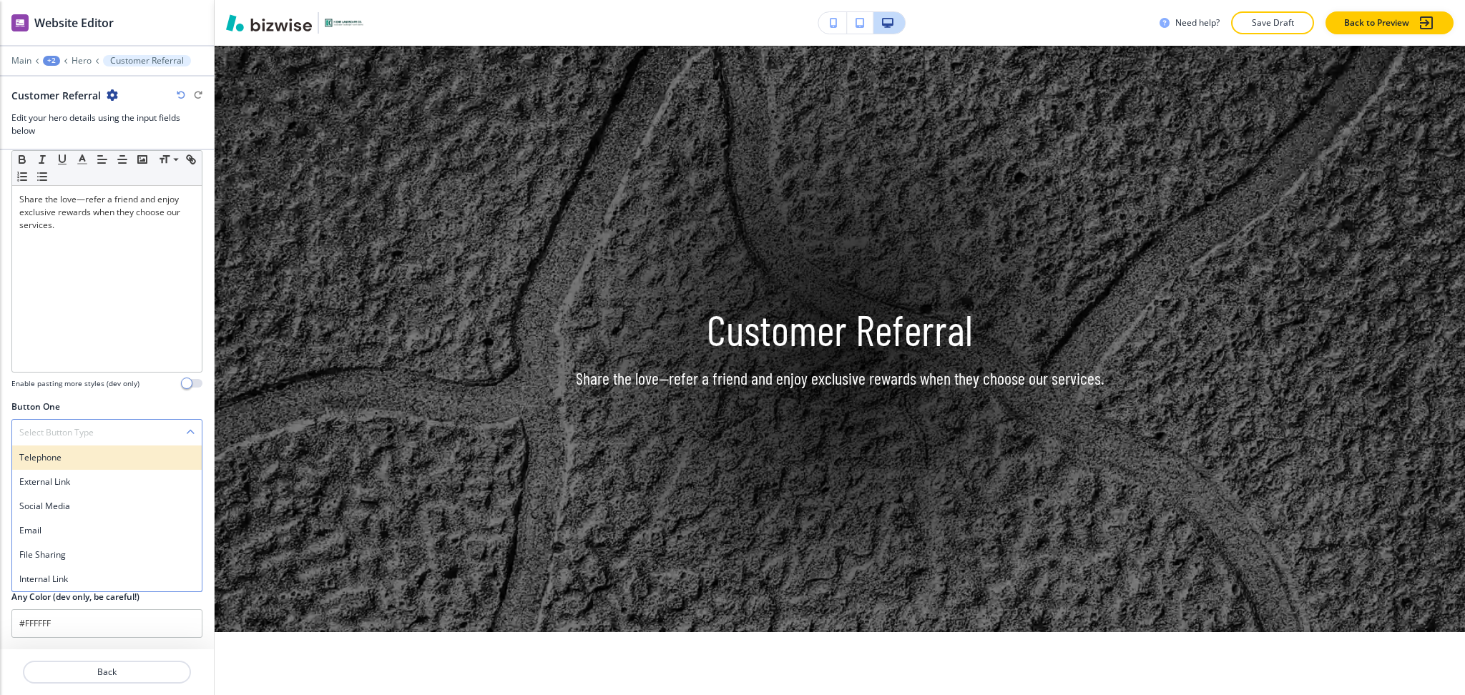
click at [79, 454] on h4 "Telephone" at bounding box center [106, 457] width 175 height 13
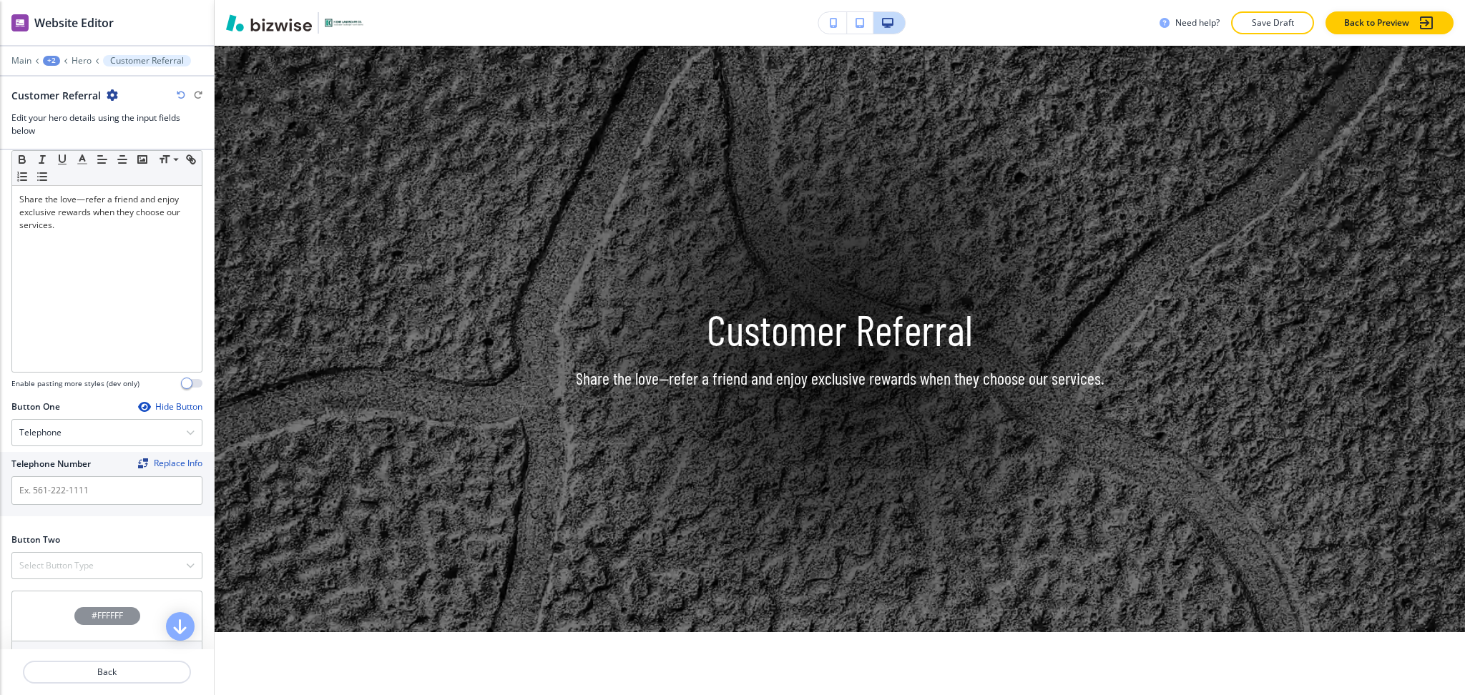
click at [54, 551] on div at bounding box center [106, 550] width 191 height 6
click at [62, 560] on h4 "Select Button Type" at bounding box center [56, 565] width 74 height 13
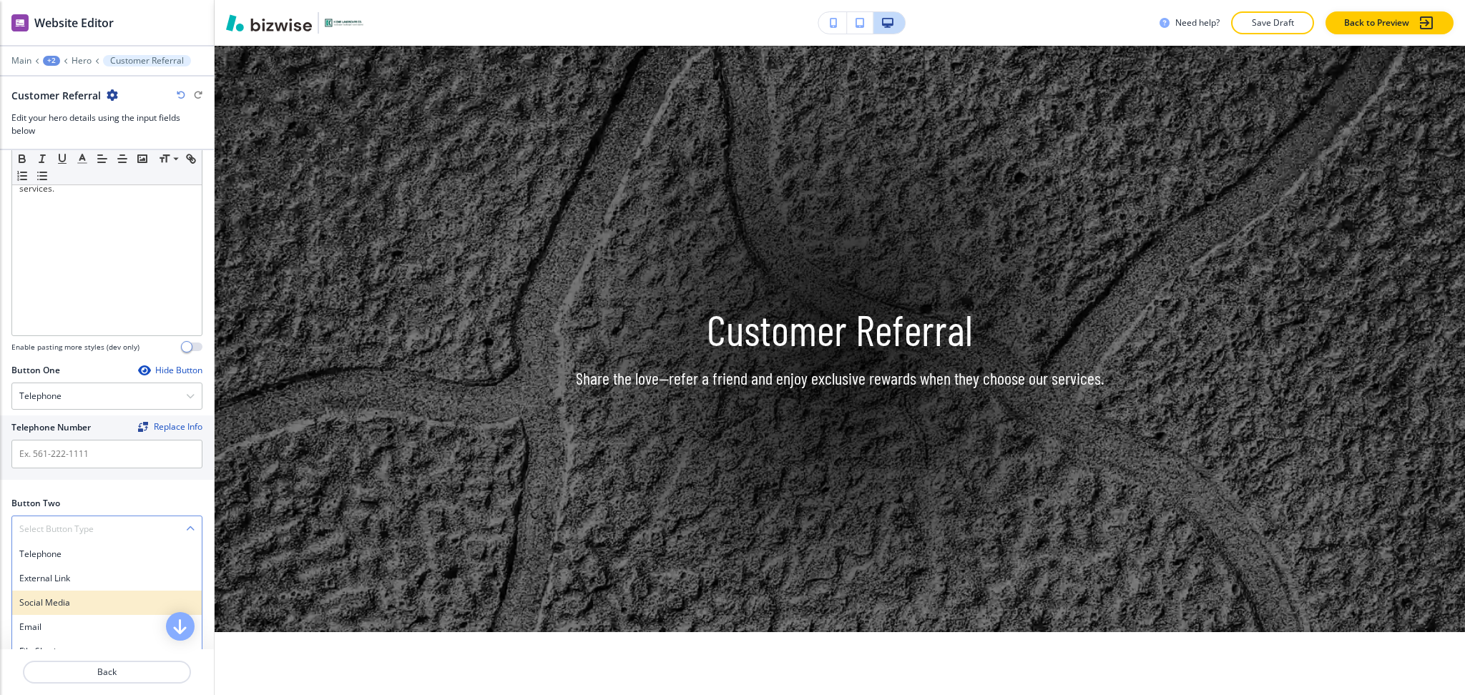
scroll to position [459, 0]
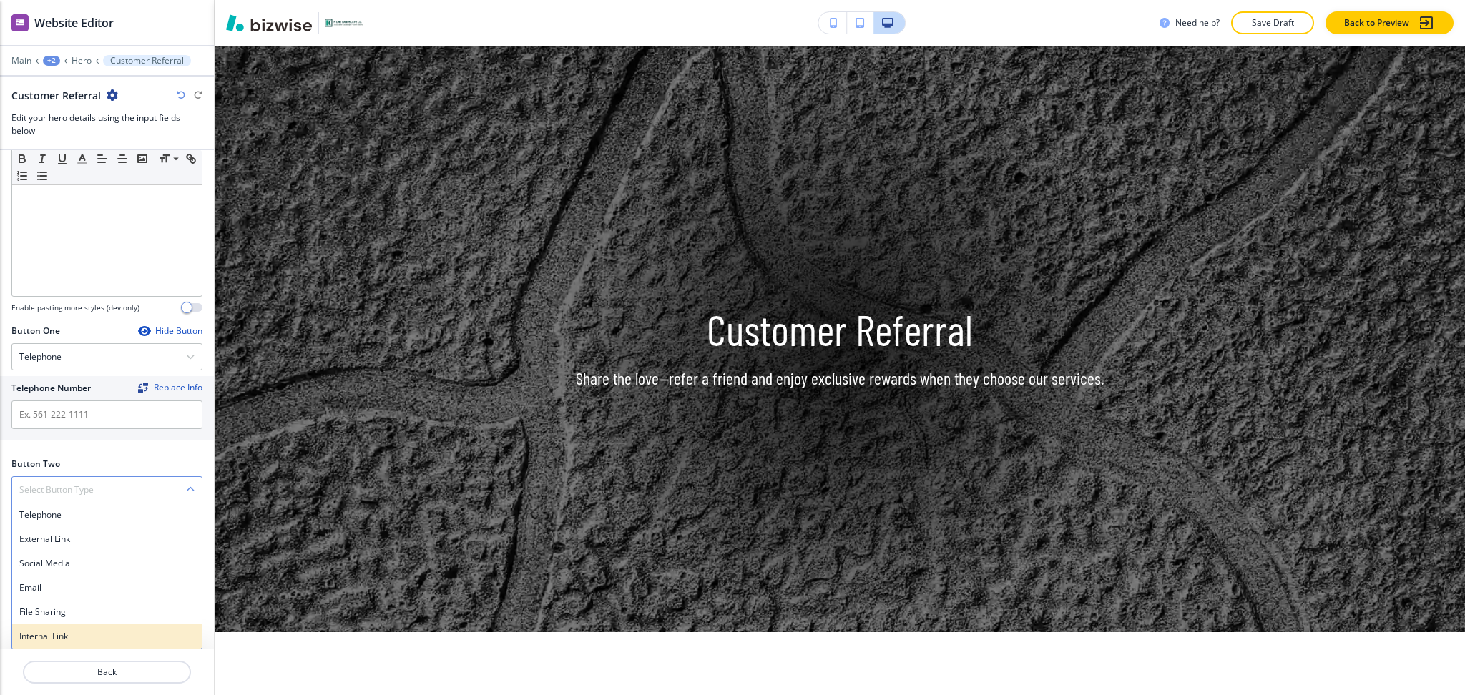
click at [64, 632] on h4 "Internal Link" at bounding box center [106, 636] width 175 height 13
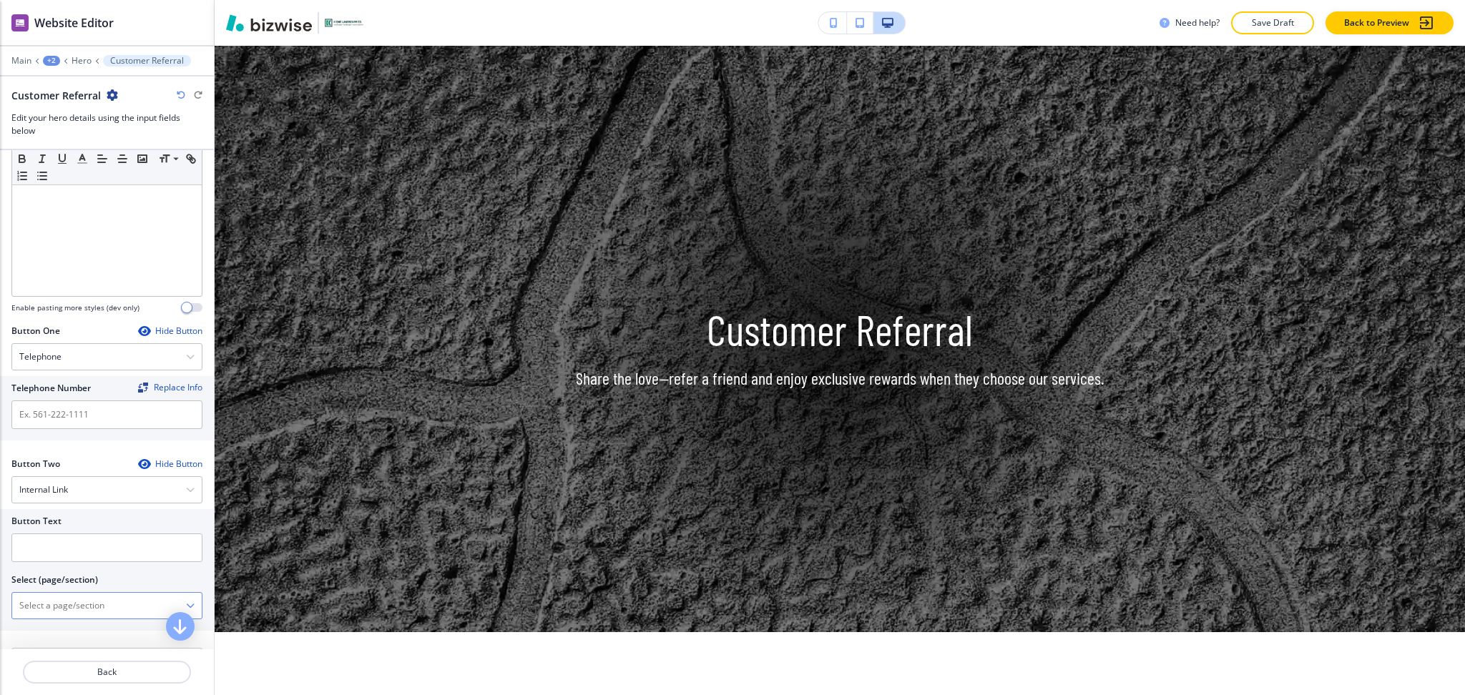
click at [74, 605] on \(page\/section\) "Manual Input" at bounding box center [99, 606] width 174 height 24
drag, startPoint x: 90, startPoint y: 600, endPoint x: 14, endPoint y: 590, distance: 77.2
click at [0, 586] on div "Button Text Select (page/section) CONTACT US Contact Us Contact Us | Hero Conta…" at bounding box center [107, 570] width 214 height 122
click at [62, 625] on h4 "Contact Us" at bounding box center [106, 631] width 175 height 13
type \(page\/section\) "Contact Us"
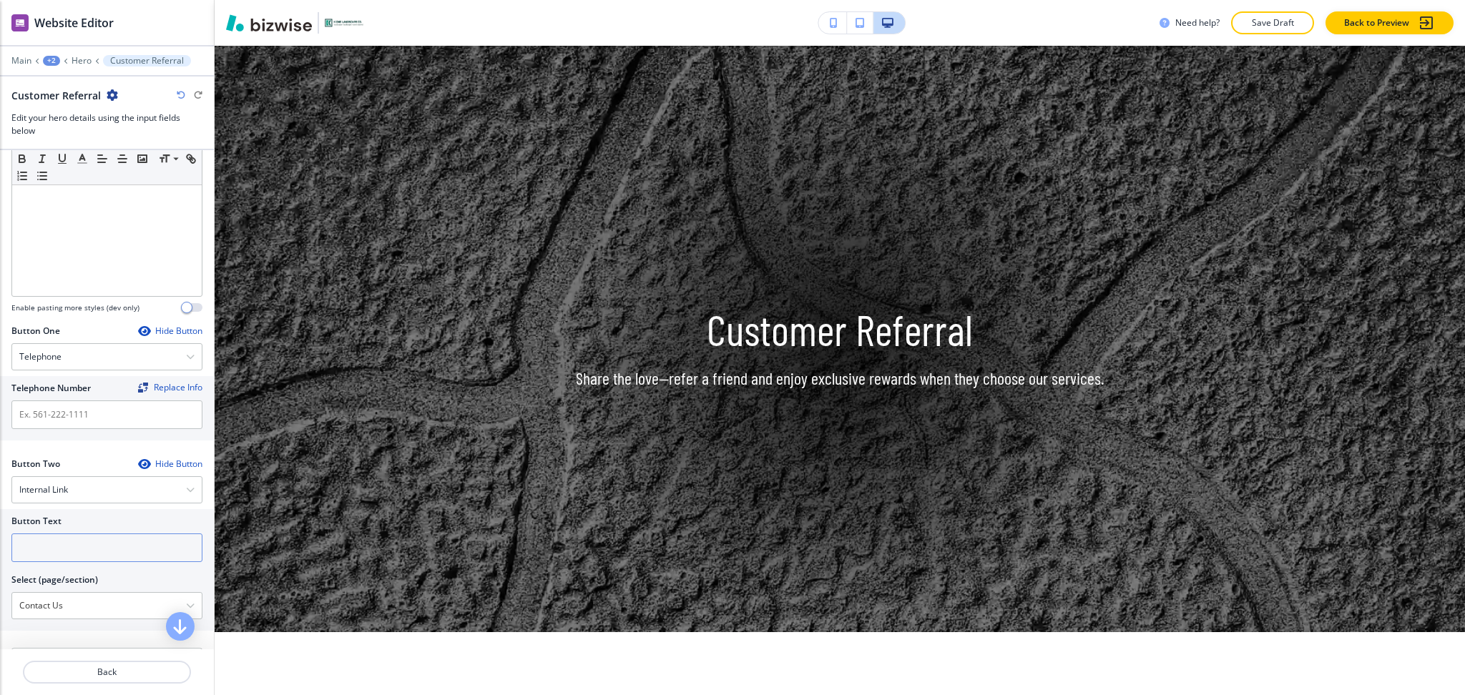
click at [53, 555] on input "text" at bounding box center [106, 548] width 191 height 29
paste input "CONTACT US"
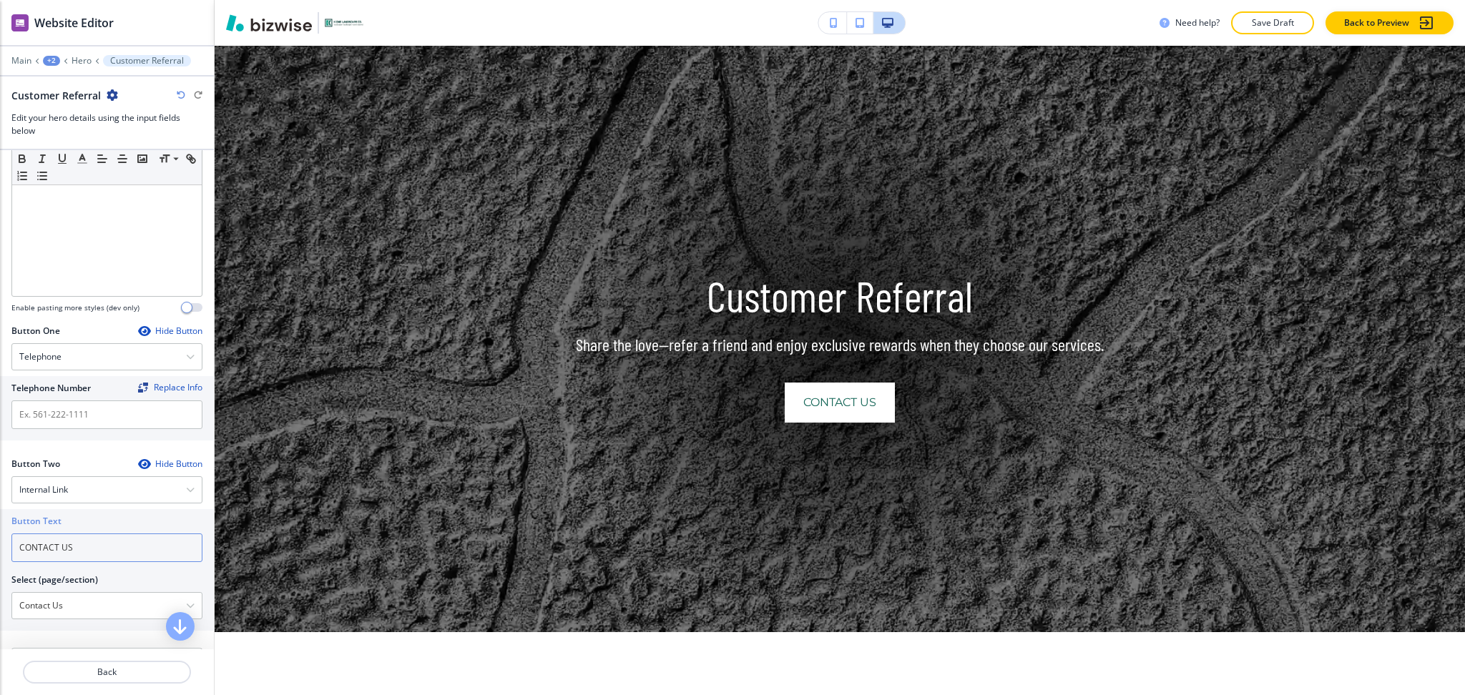
type input "CONTACT US"
click at [85, 424] on input "text" at bounding box center [106, 415] width 191 height 29
paste input "[PHONE_NUMBER]"
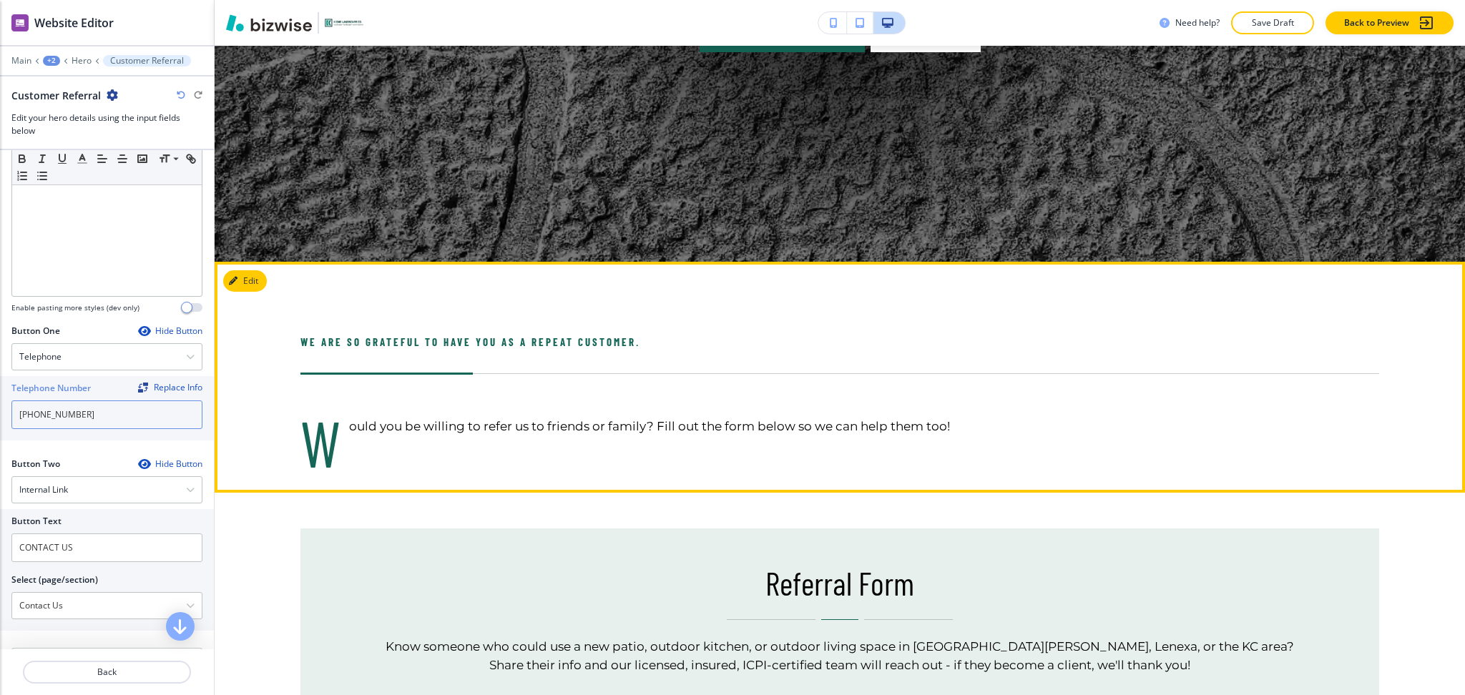
scroll to position [476, 0]
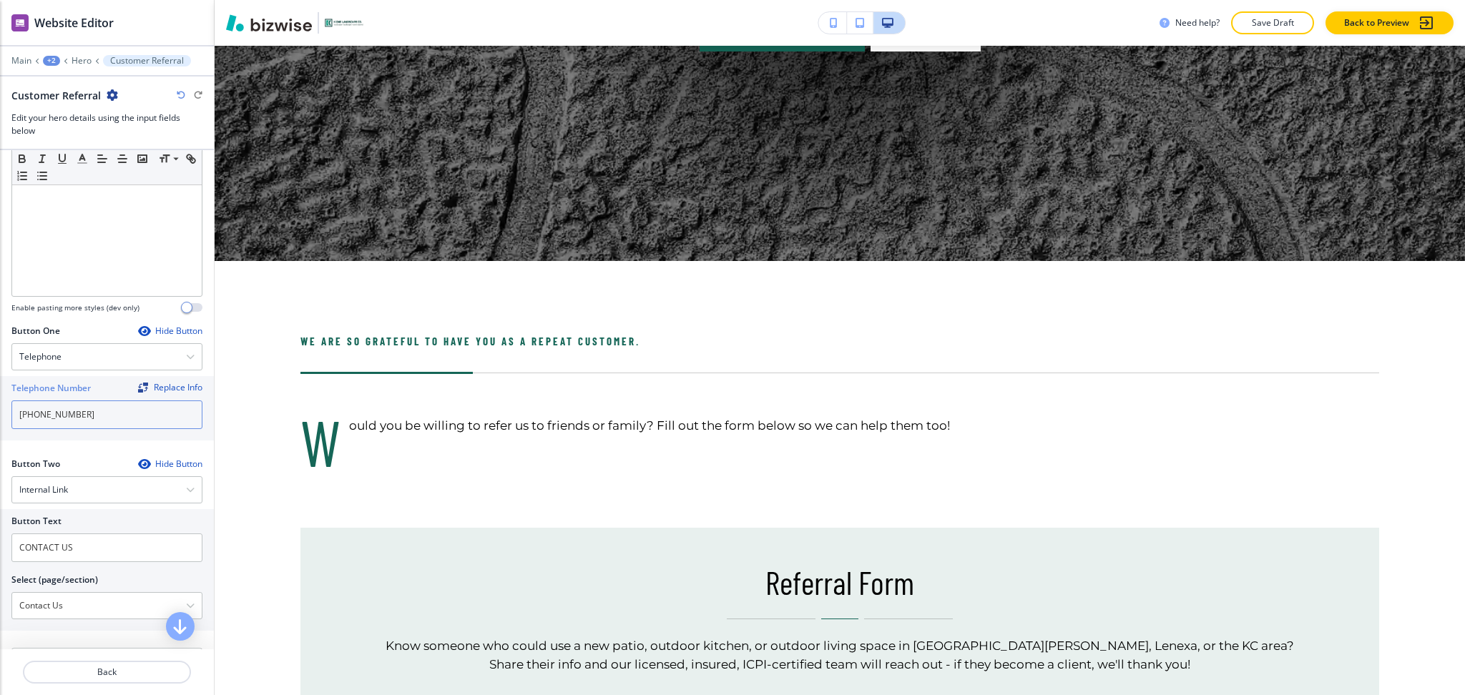
type input "[PHONE_NUMBER]"
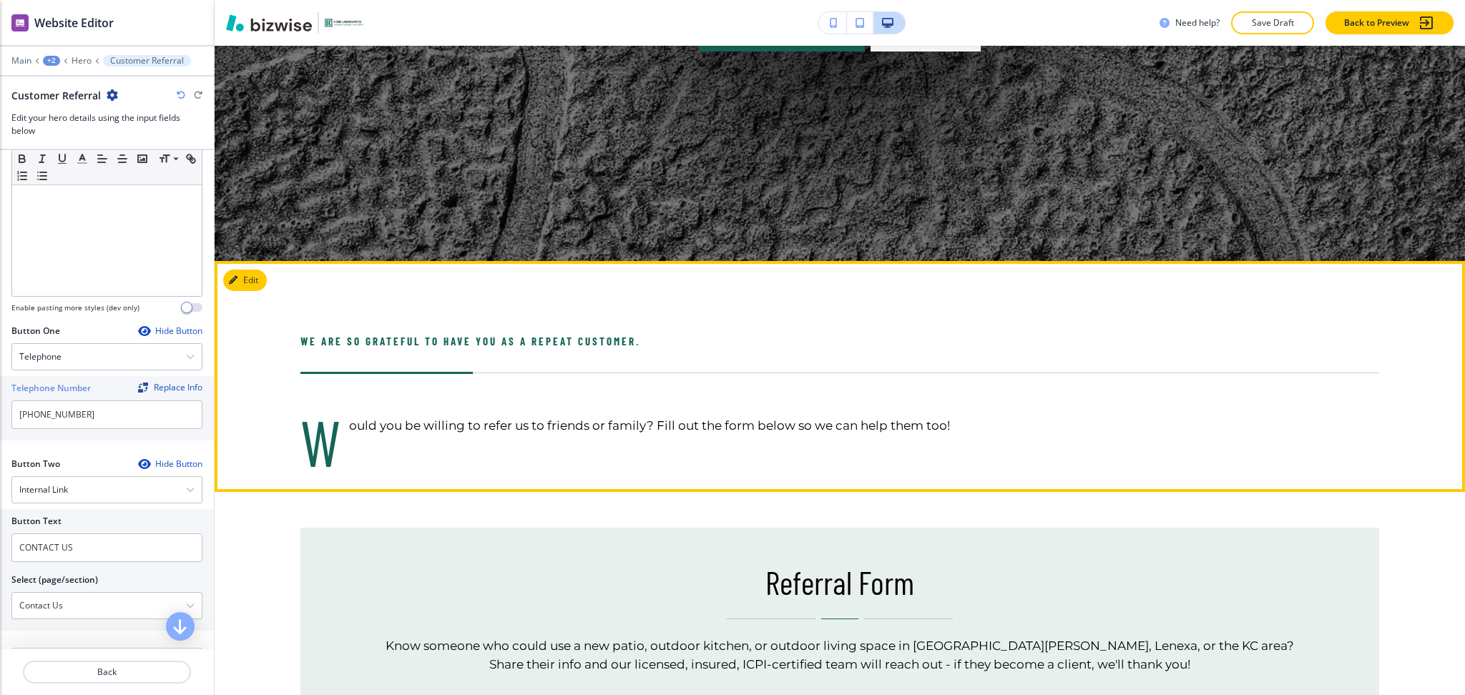
click at [243, 285] on button "Edit" at bounding box center [245, 280] width 44 height 21
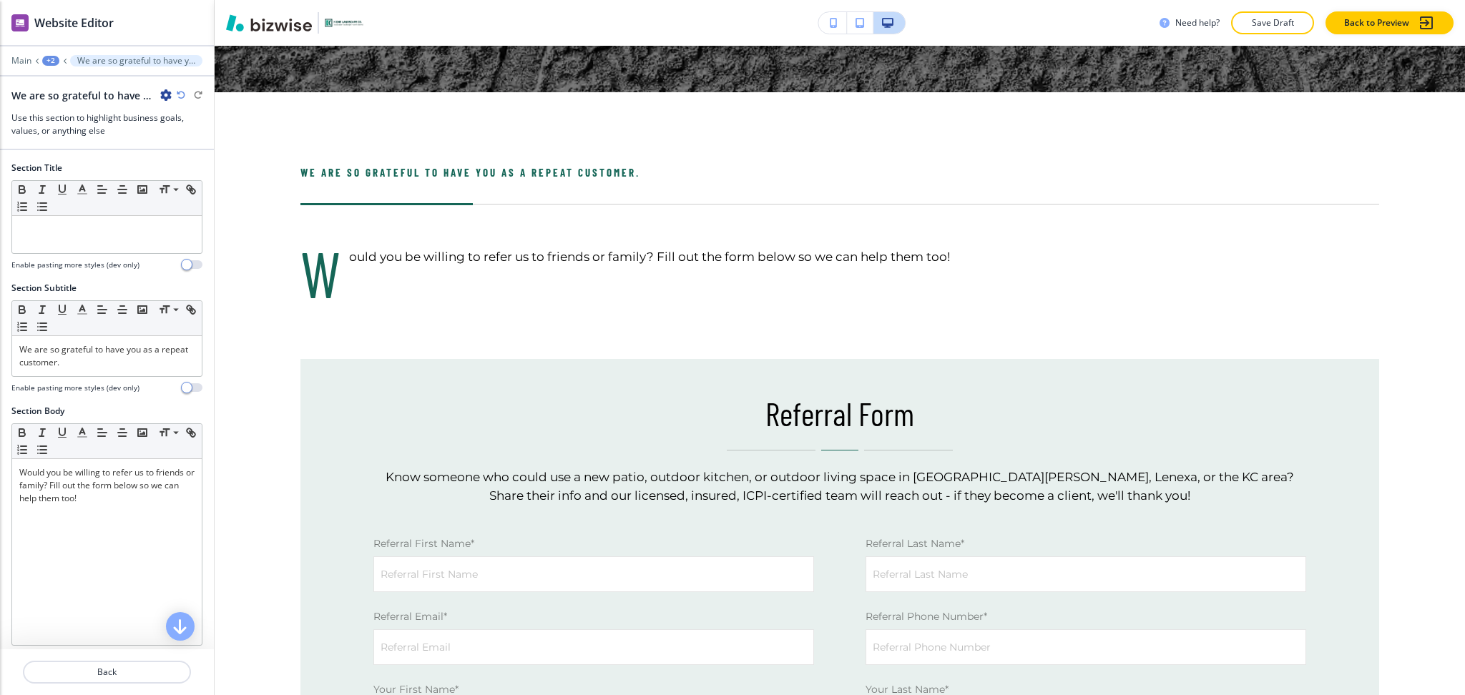
scroll to position [691, 0]
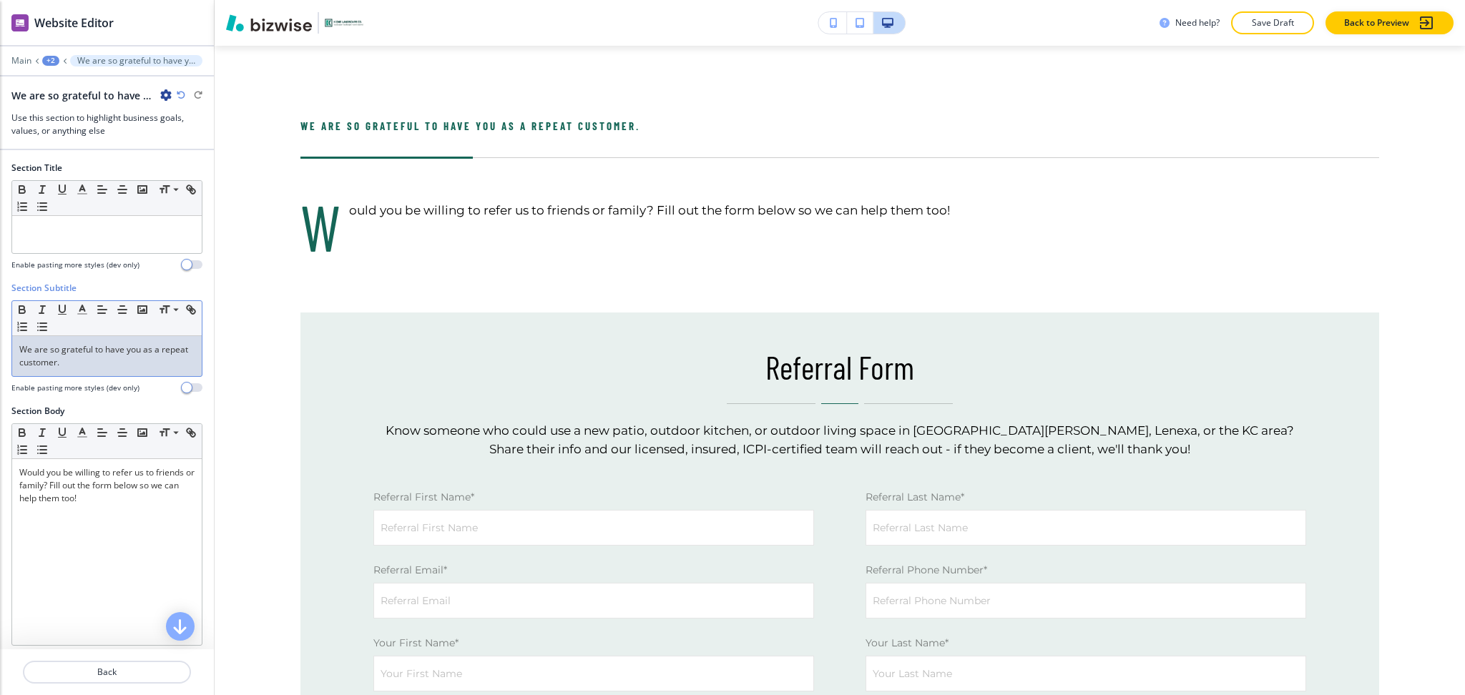
click at [134, 350] on p "We are so grateful to have you as a repeat customer." at bounding box center [106, 356] width 175 height 26
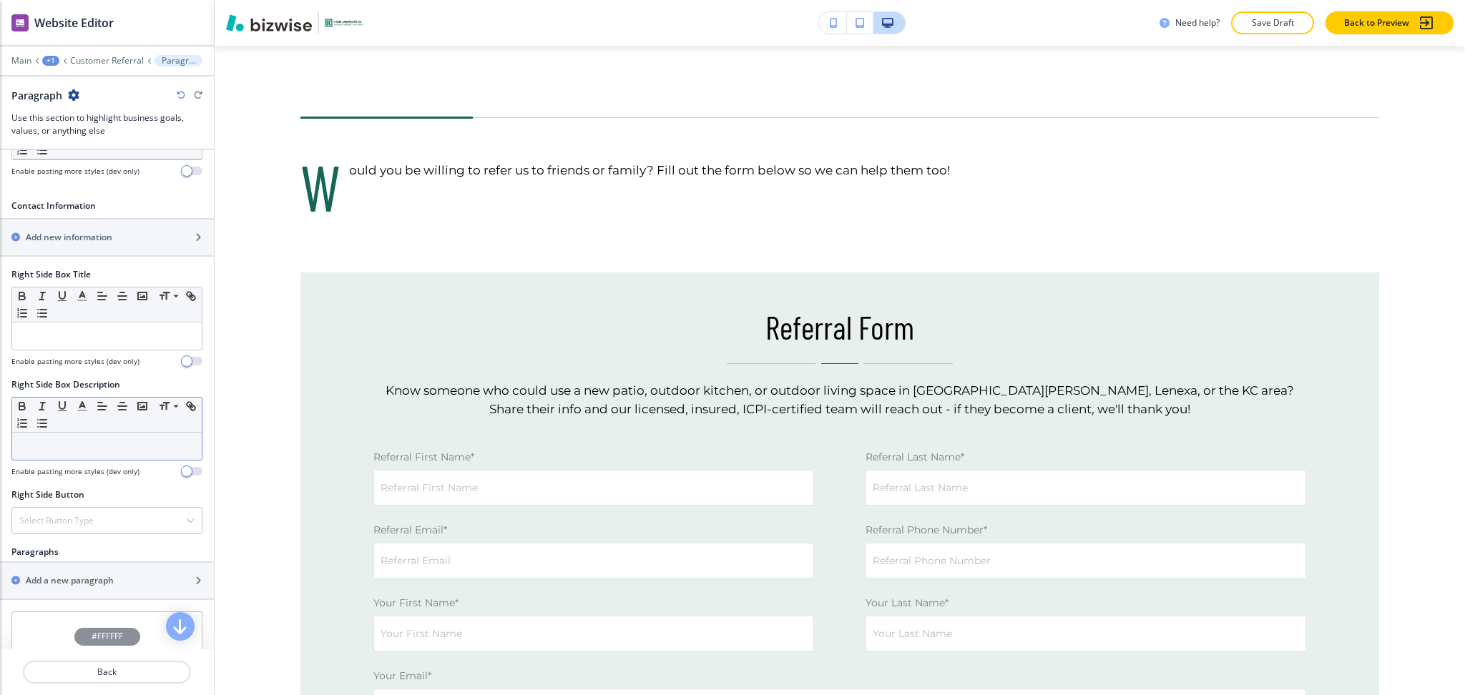
scroll to position [476, 0]
click at [80, 579] on h2 "Add a new paragraph" at bounding box center [70, 578] width 88 height 13
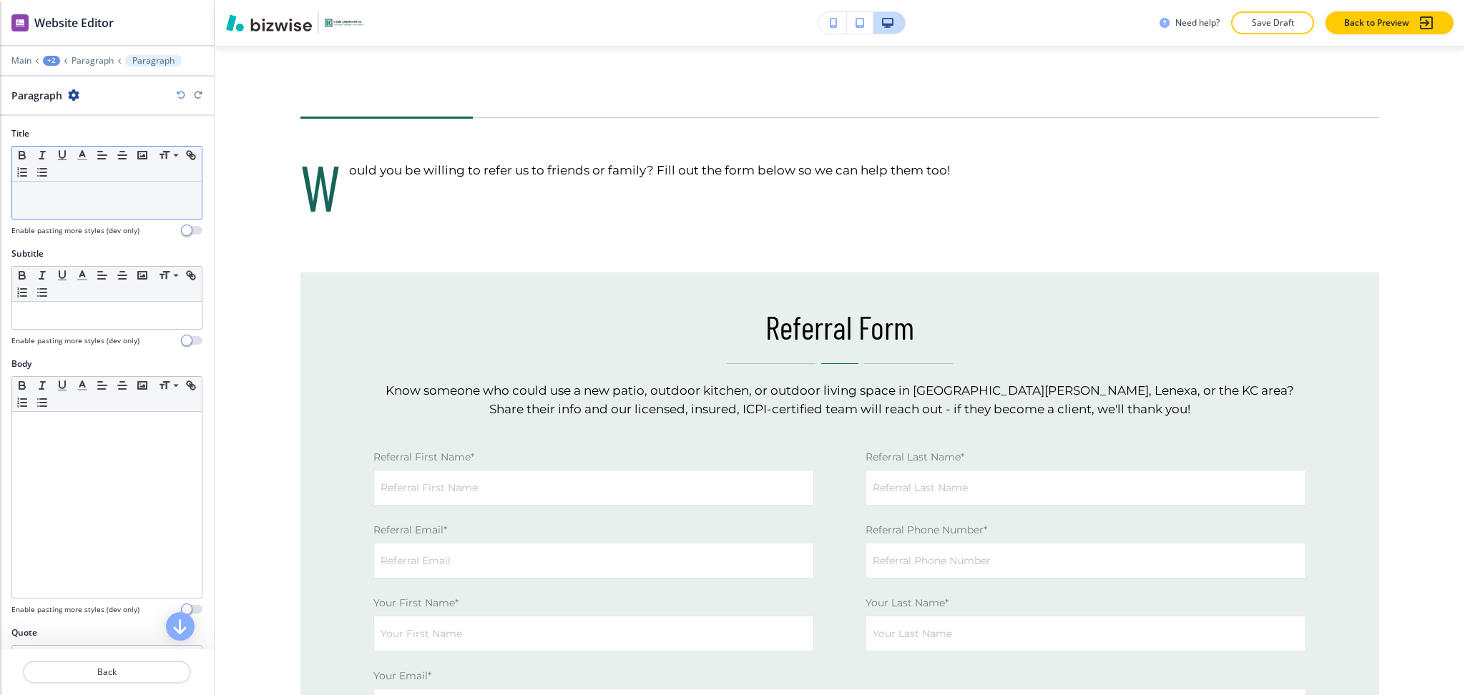
click at [48, 201] on p at bounding box center [106, 195] width 175 height 13
paste div
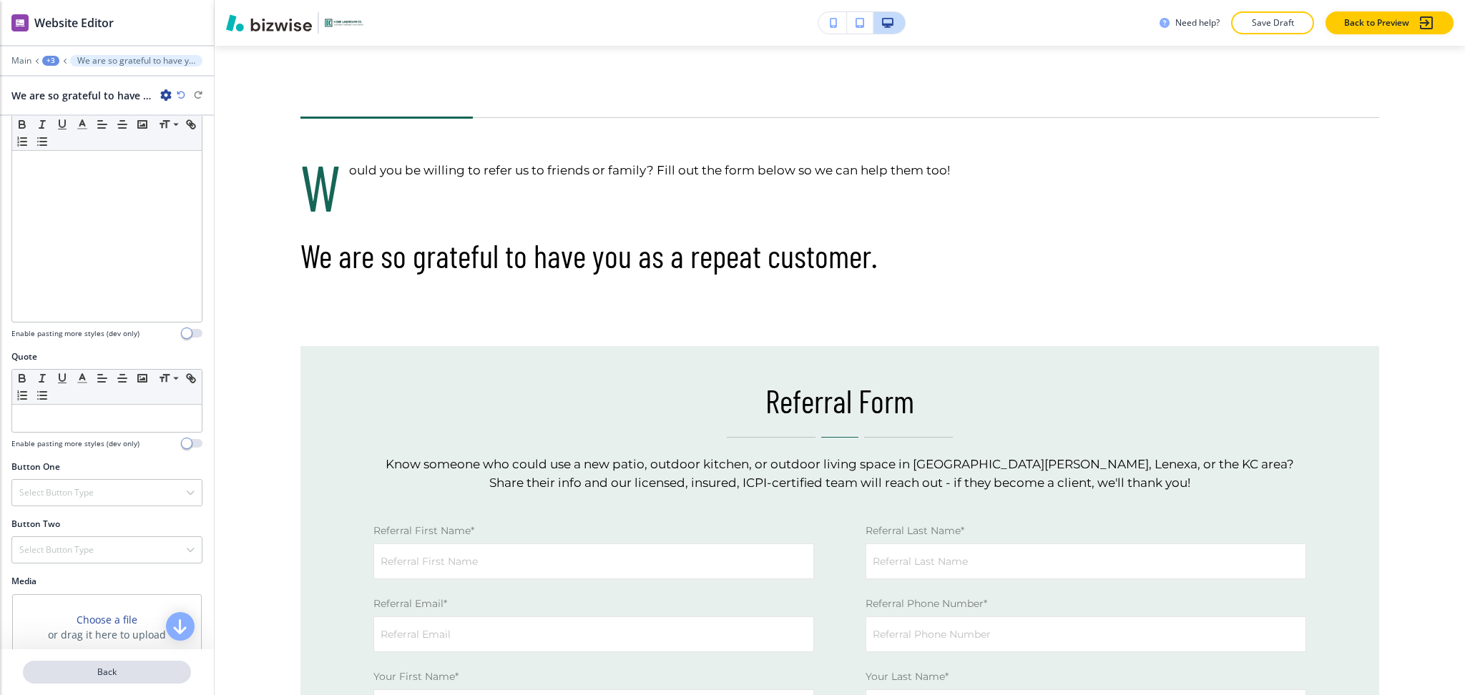
scroll to position [328, 0]
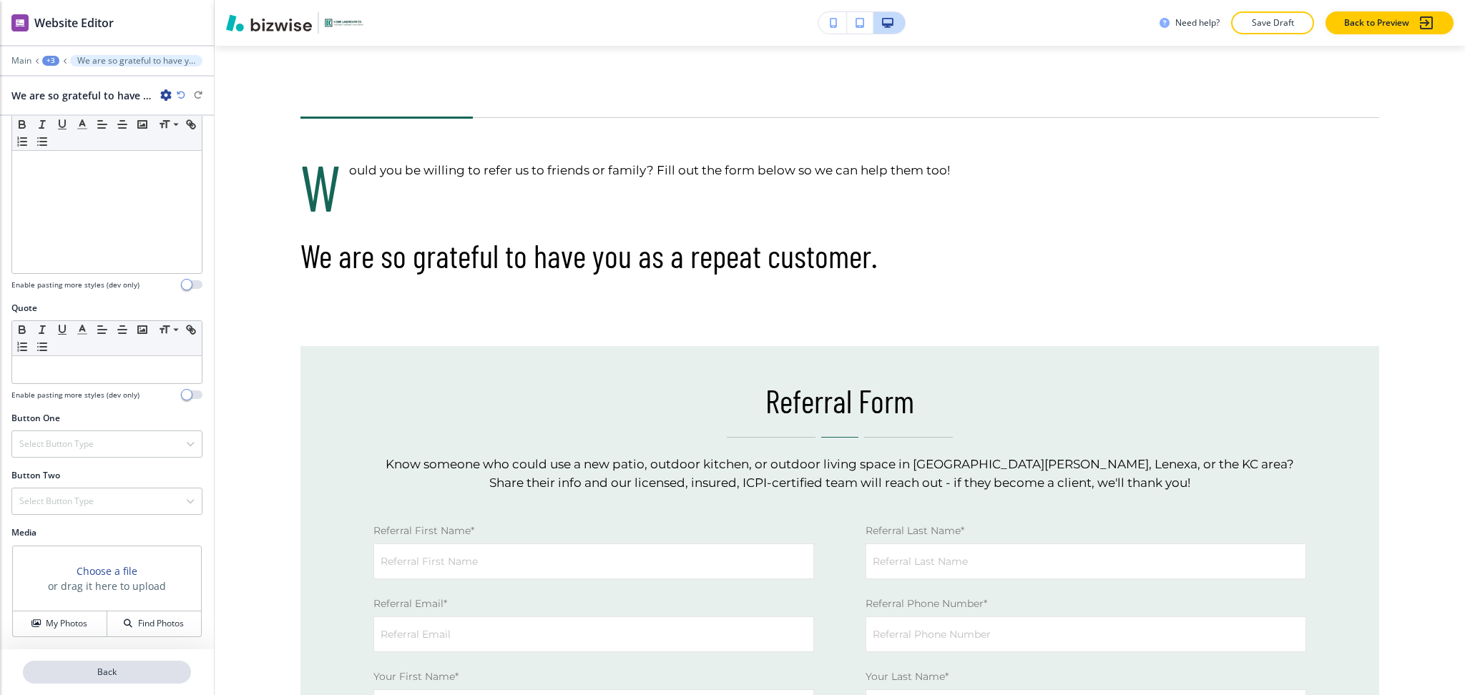
click at [93, 673] on p "Back" at bounding box center [106, 672] width 165 height 13
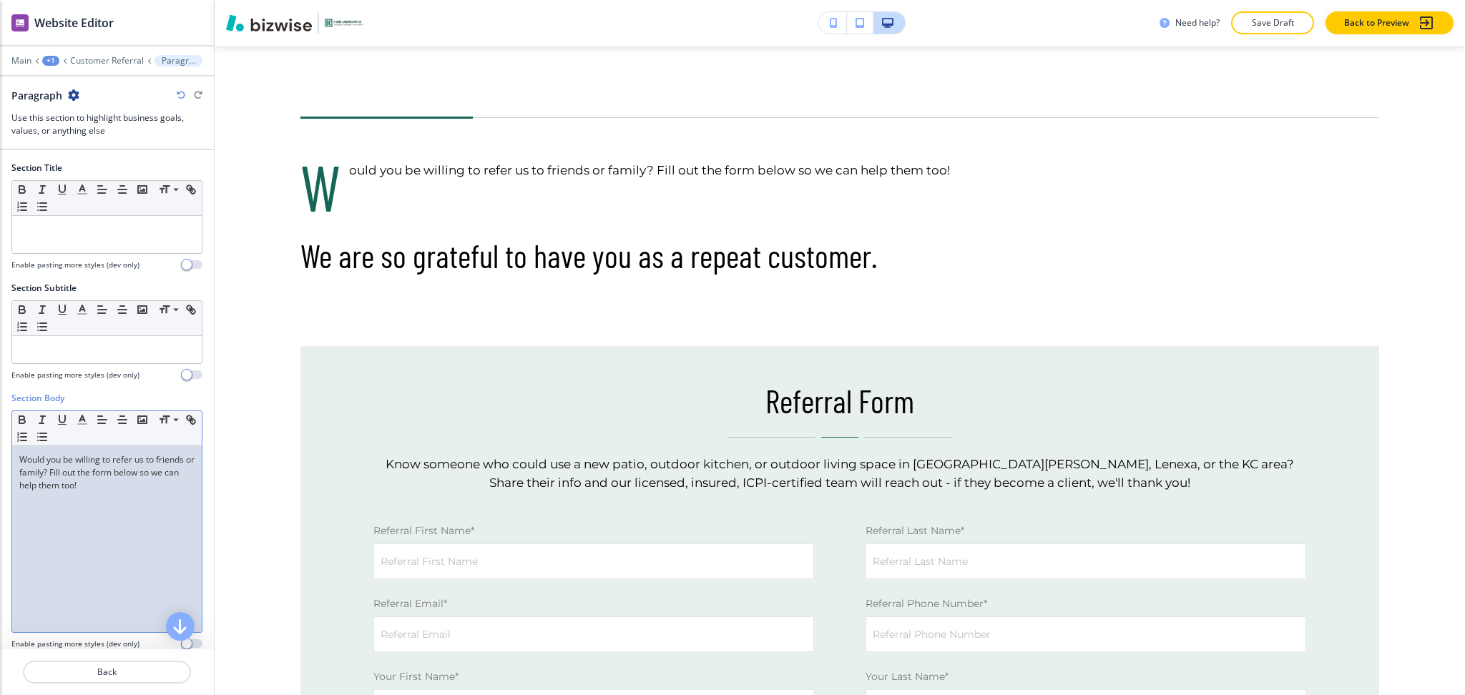
click at [100, 484] on p "Would you be willing to refer us to friends or family? Fill out the form below …" at bounding box center [106, 473] width 175 height 39
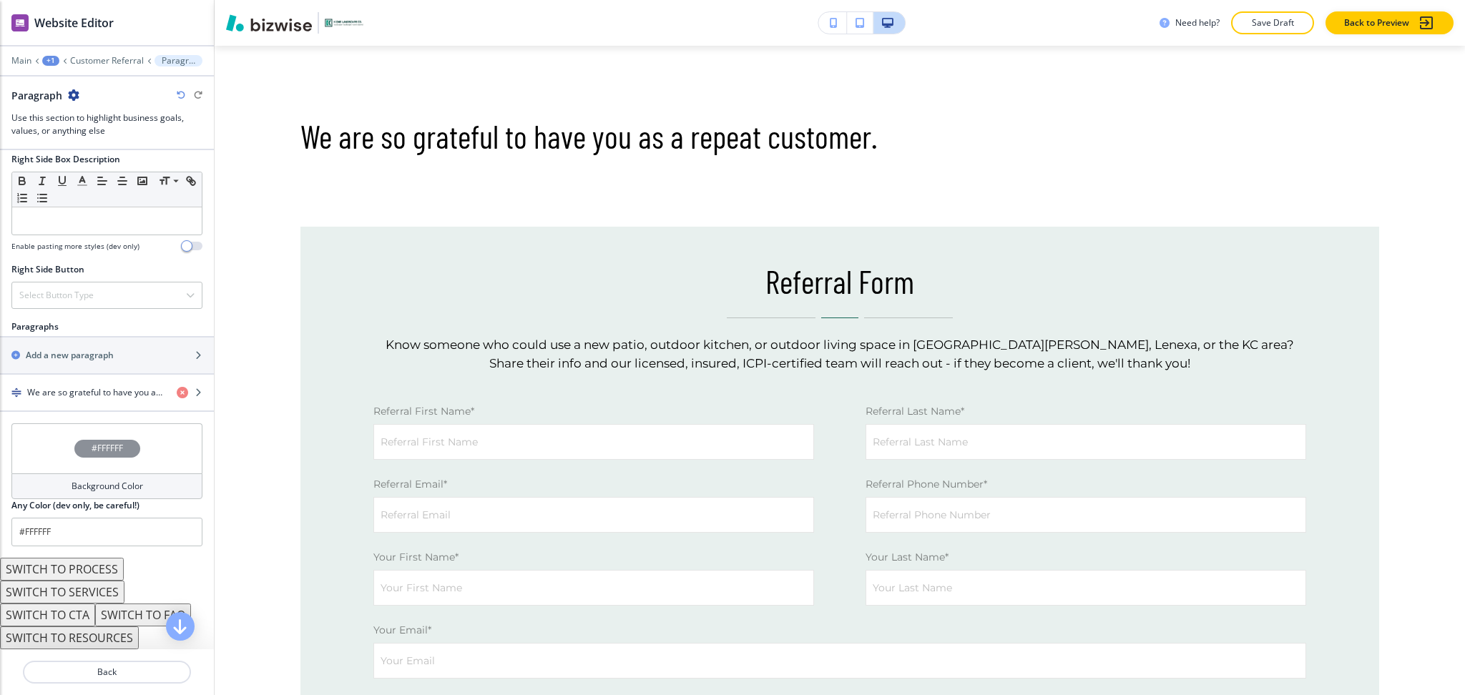
scroll to position [699, 0]
click at [49, 393] on h4 "We are so grateful to have you as a repeat customer." at bounding box center [96, 392] width 138 height 13
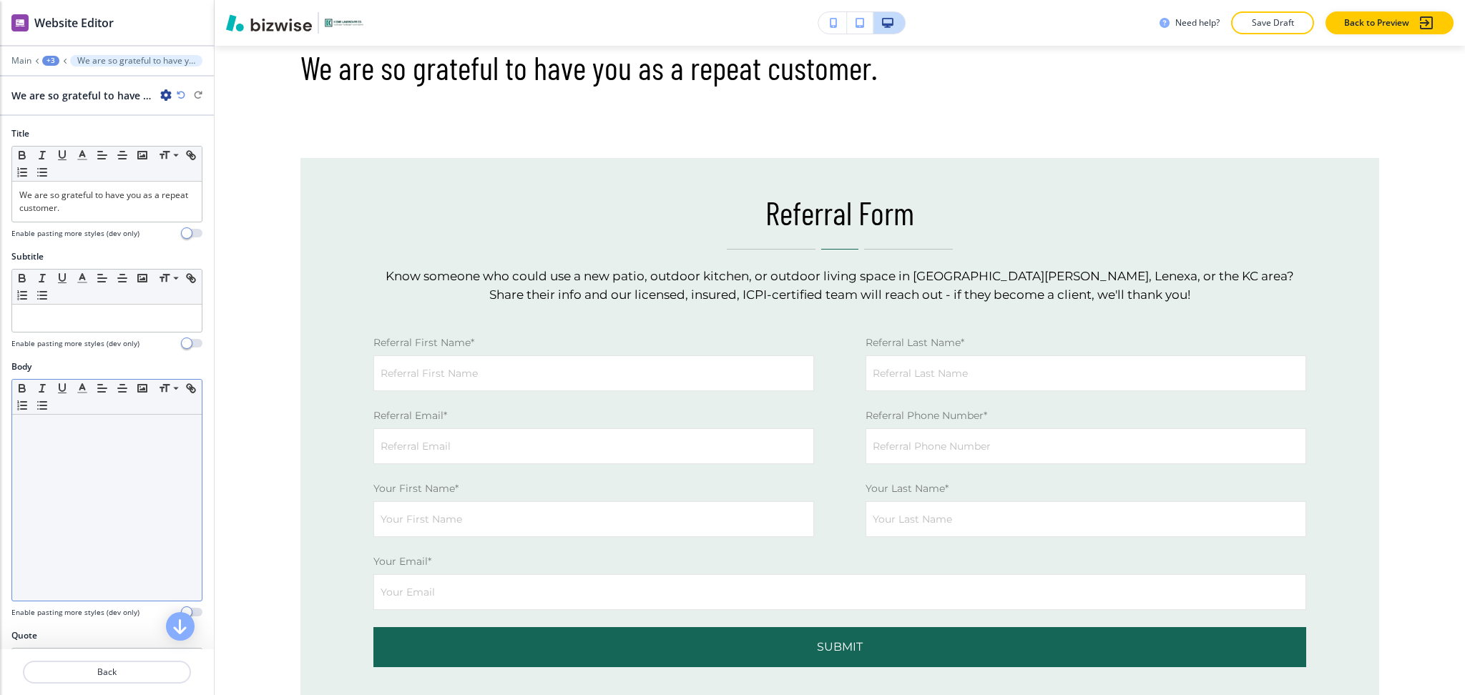
scroll to position [762, 0]
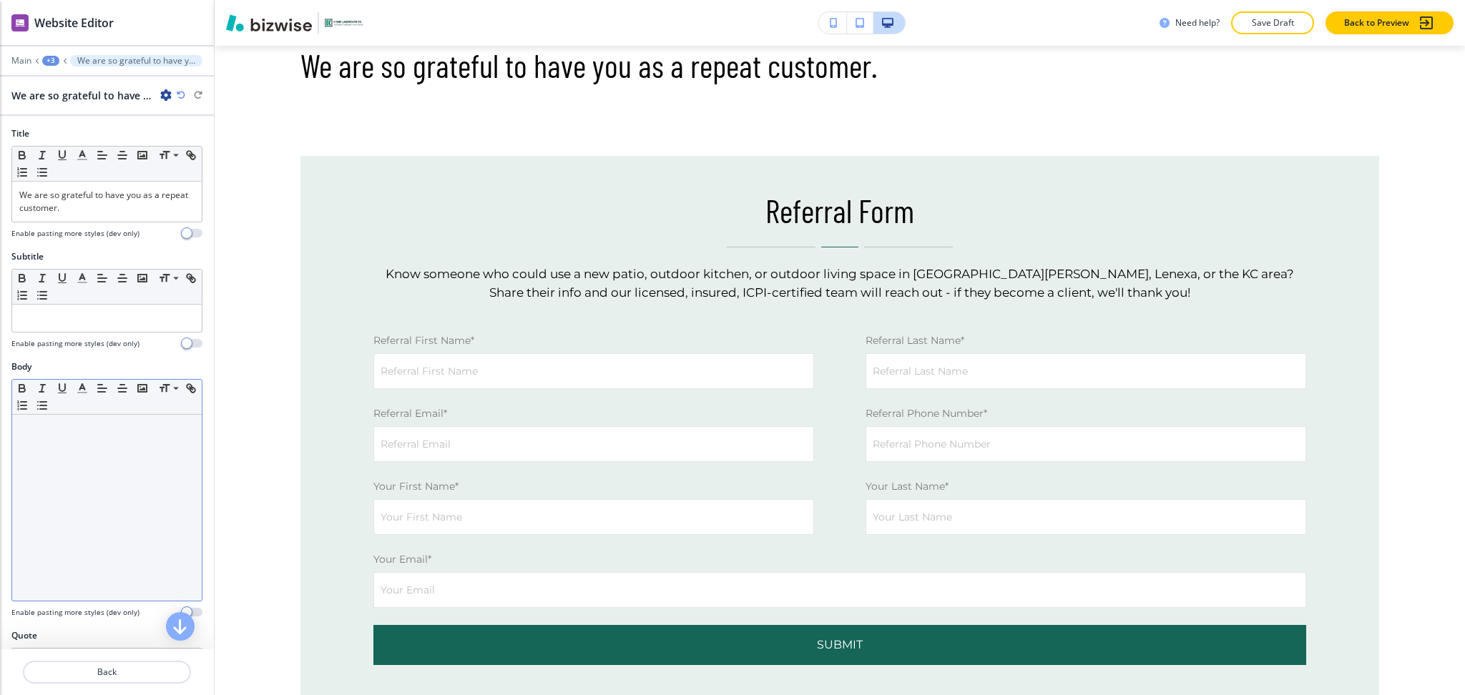
click at [80, 493] on div at bounding box center [107, 508] width 190 height 186
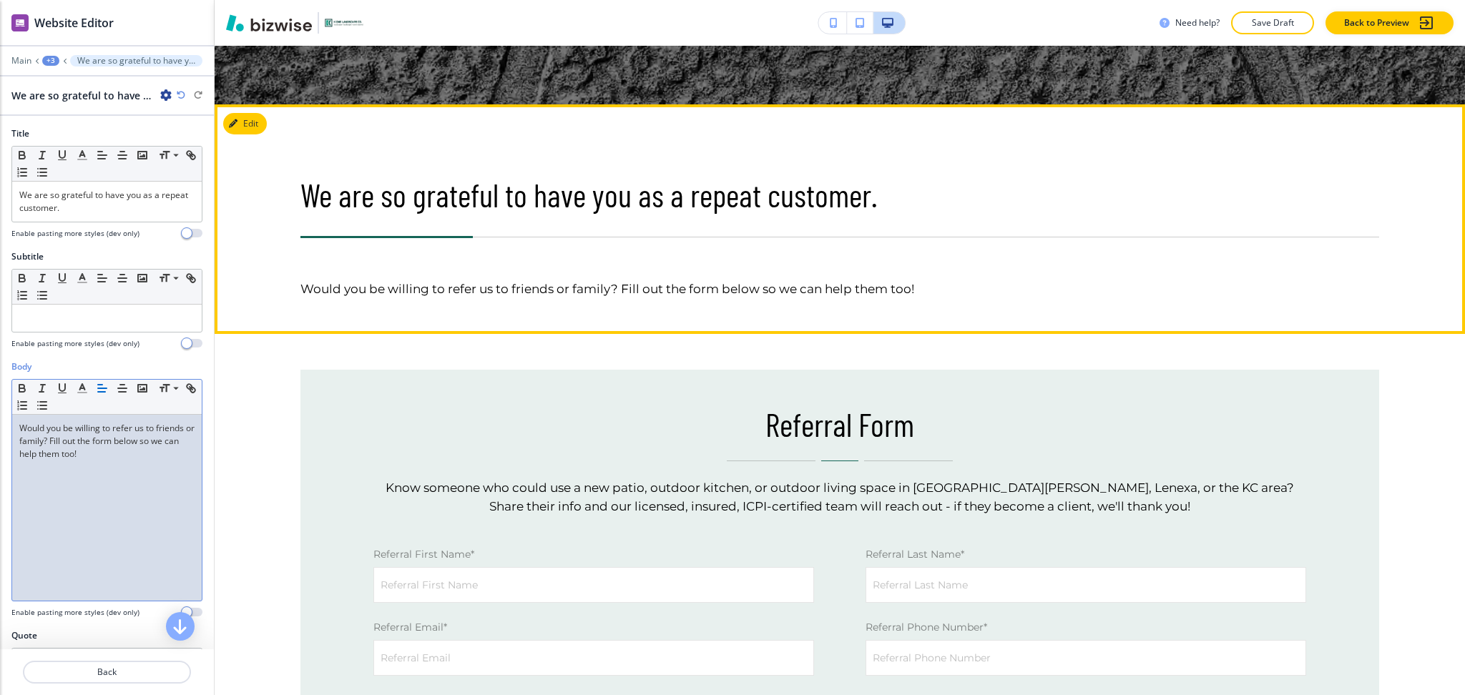
scroll to position [585, 0]
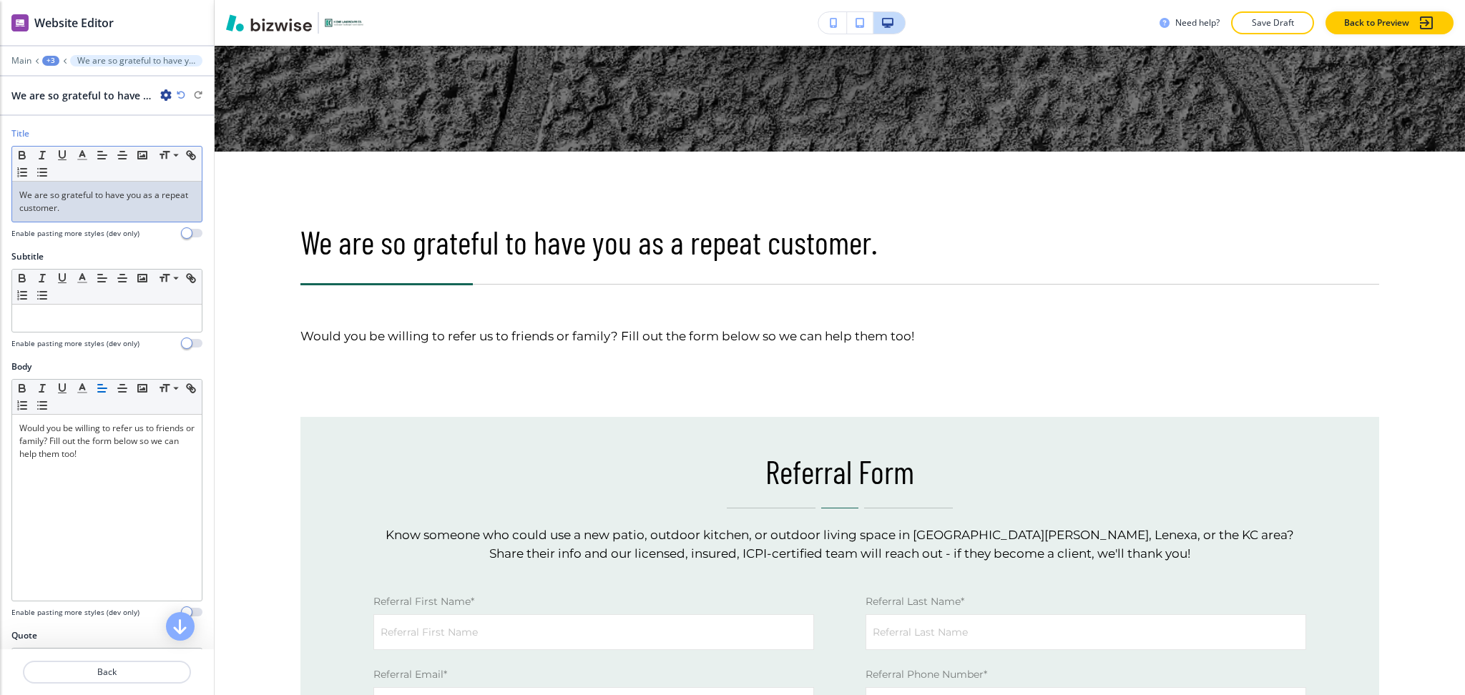
click at [124, 208] on p "We are so grateful to have you as a repeat customer." at bounding box center [106, 202] width 175 height 26
click at [81, 160] on line "button" at bounding box center [82, 160] width 9 height 0
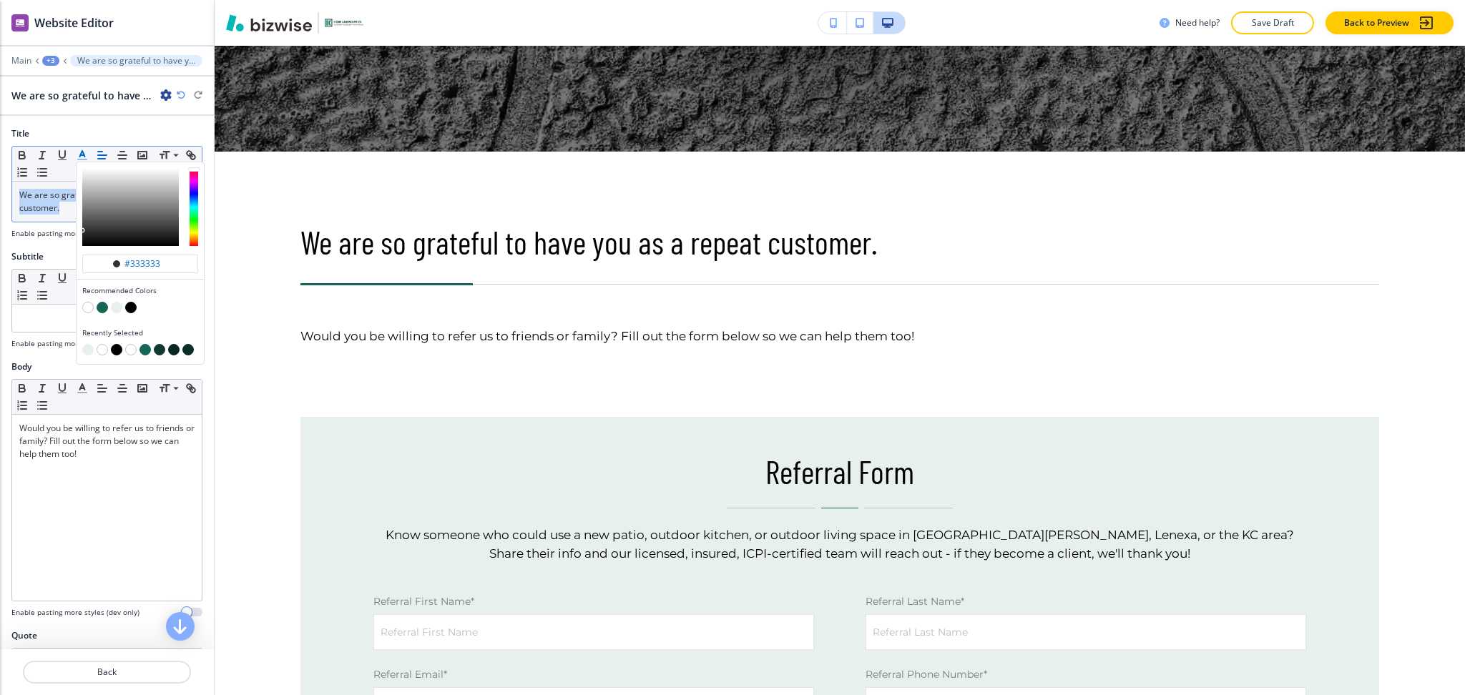
click at [99, 304] on button "button" at bounding box center [102, 307] width 11 height 11
type input "#156657"
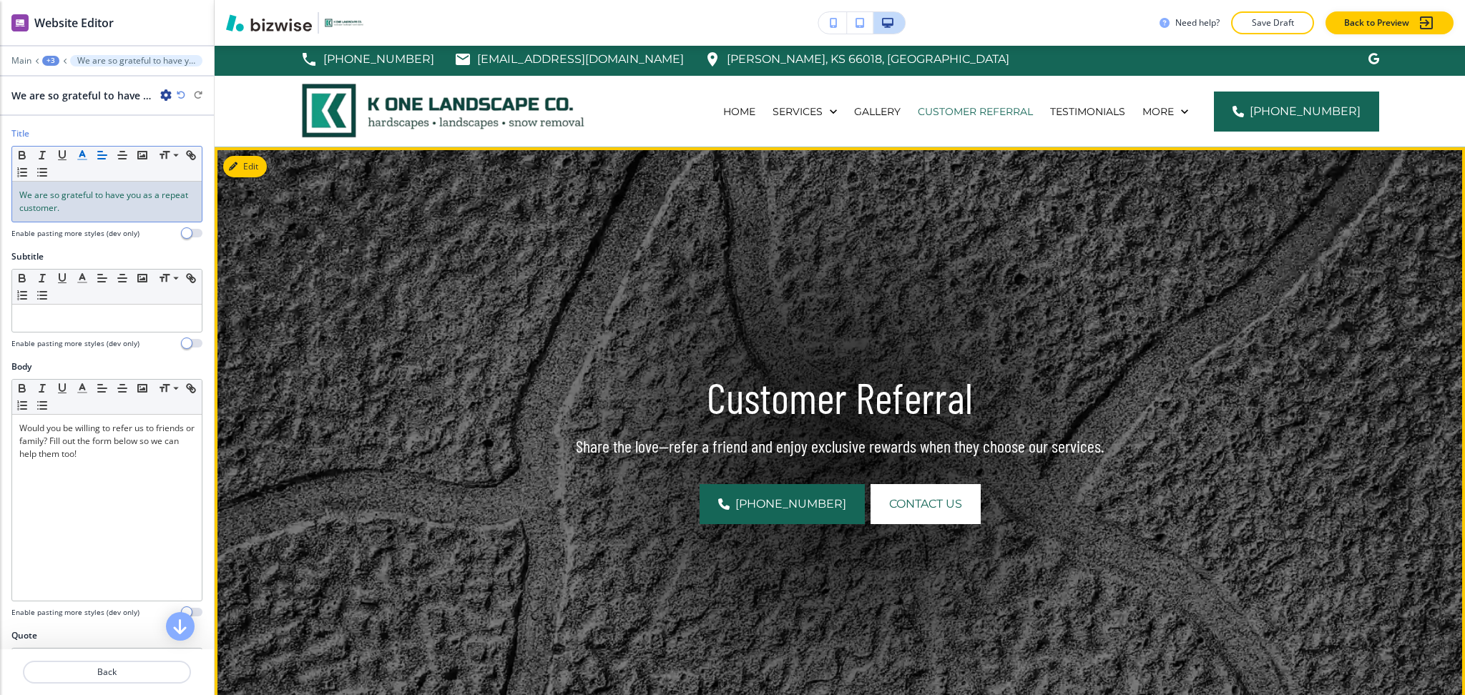
scroll to position [0, 0]
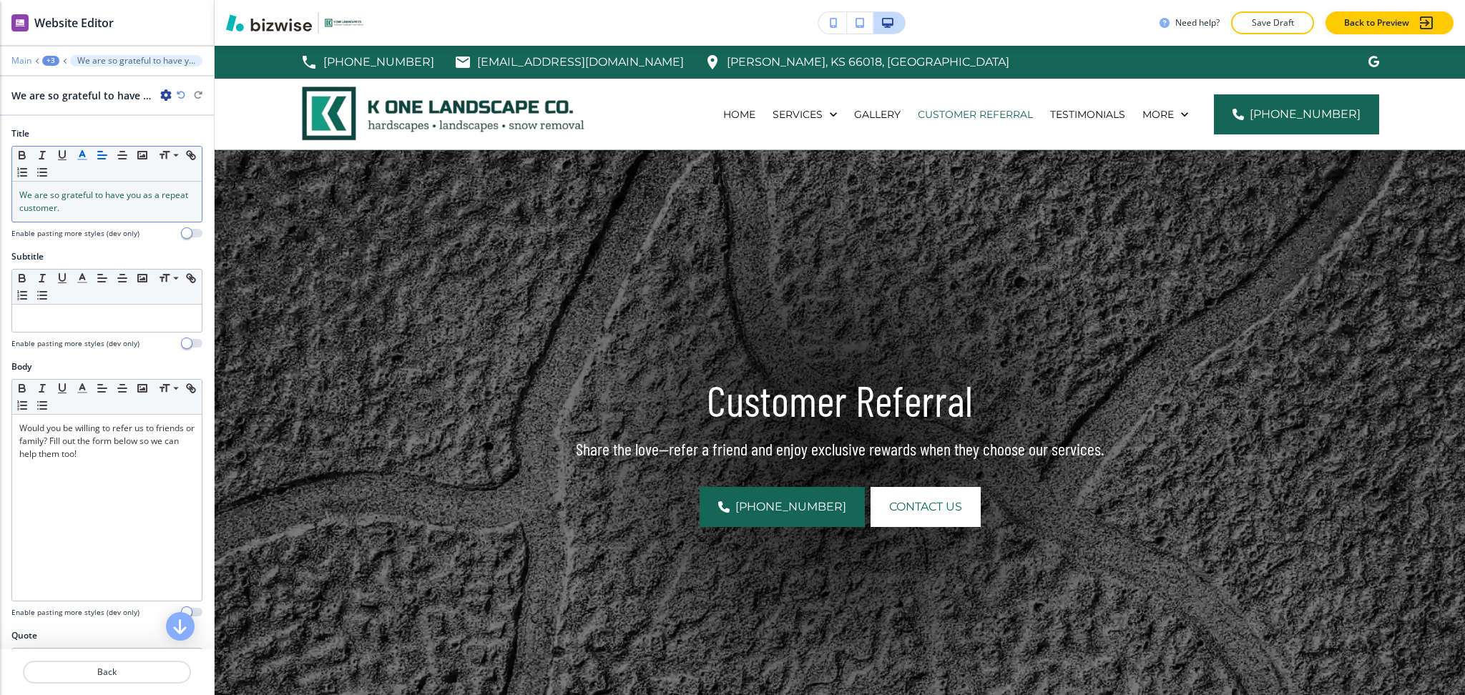
click at [17, 62] on p "Main" at bounding box center [21, 61] width 20 height 10
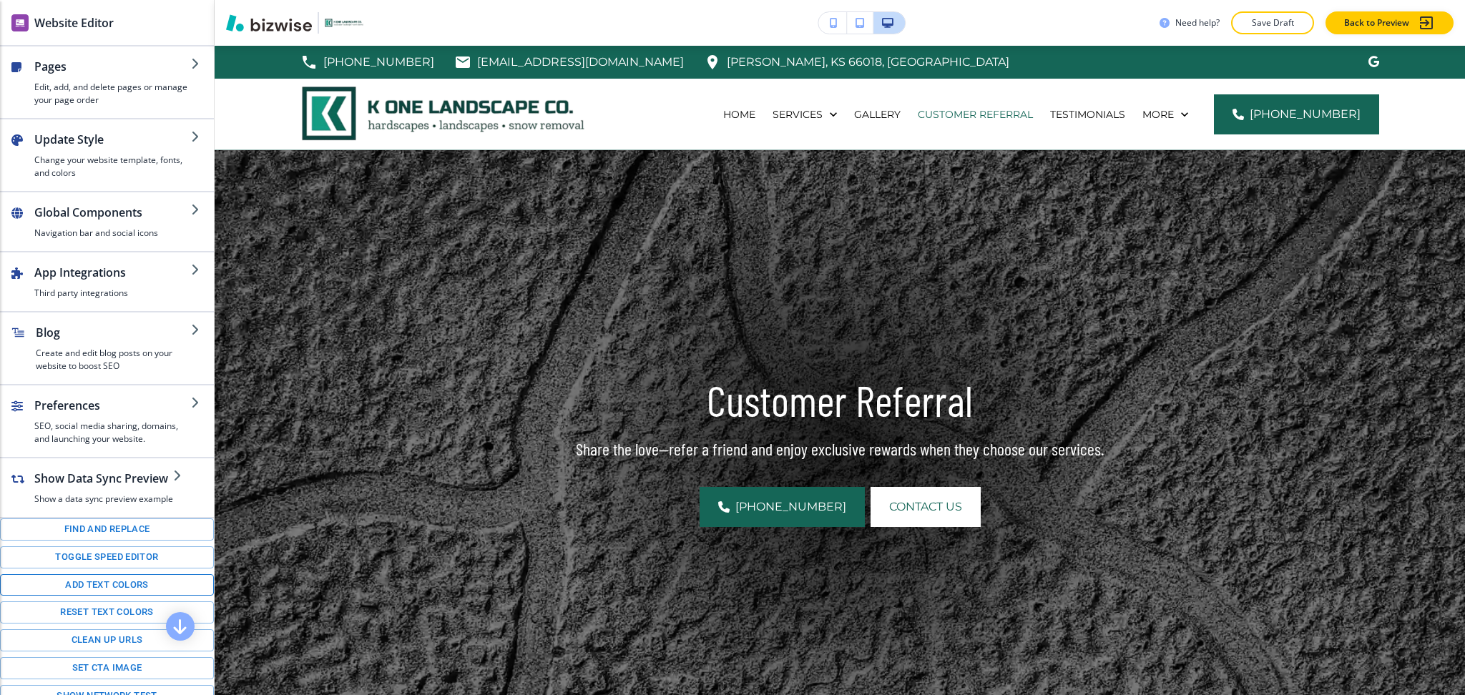
click at [103, 597] on button "Add text colors" at bounding box center [107, 586] width 214 height 22
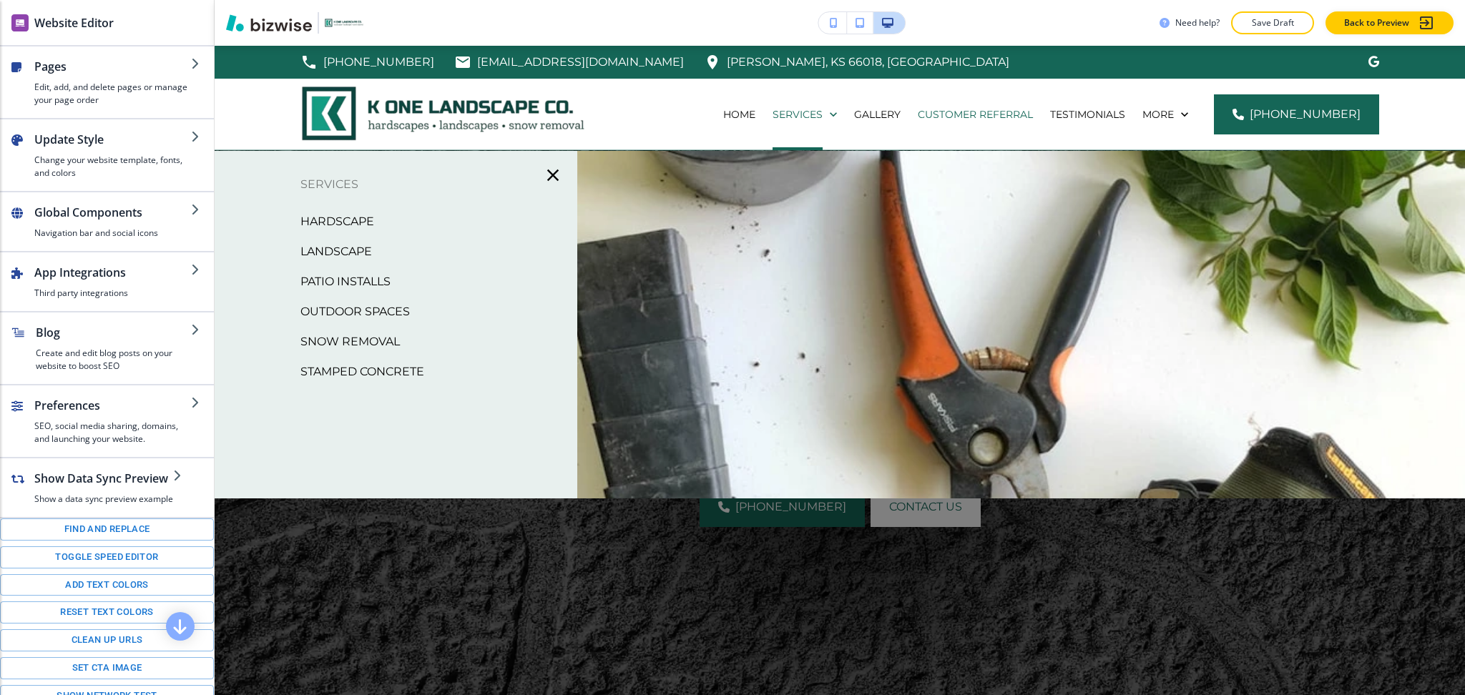
click at [363, 213] on p "Hardscape" at bounding box center [337, 221] width 74 height 21
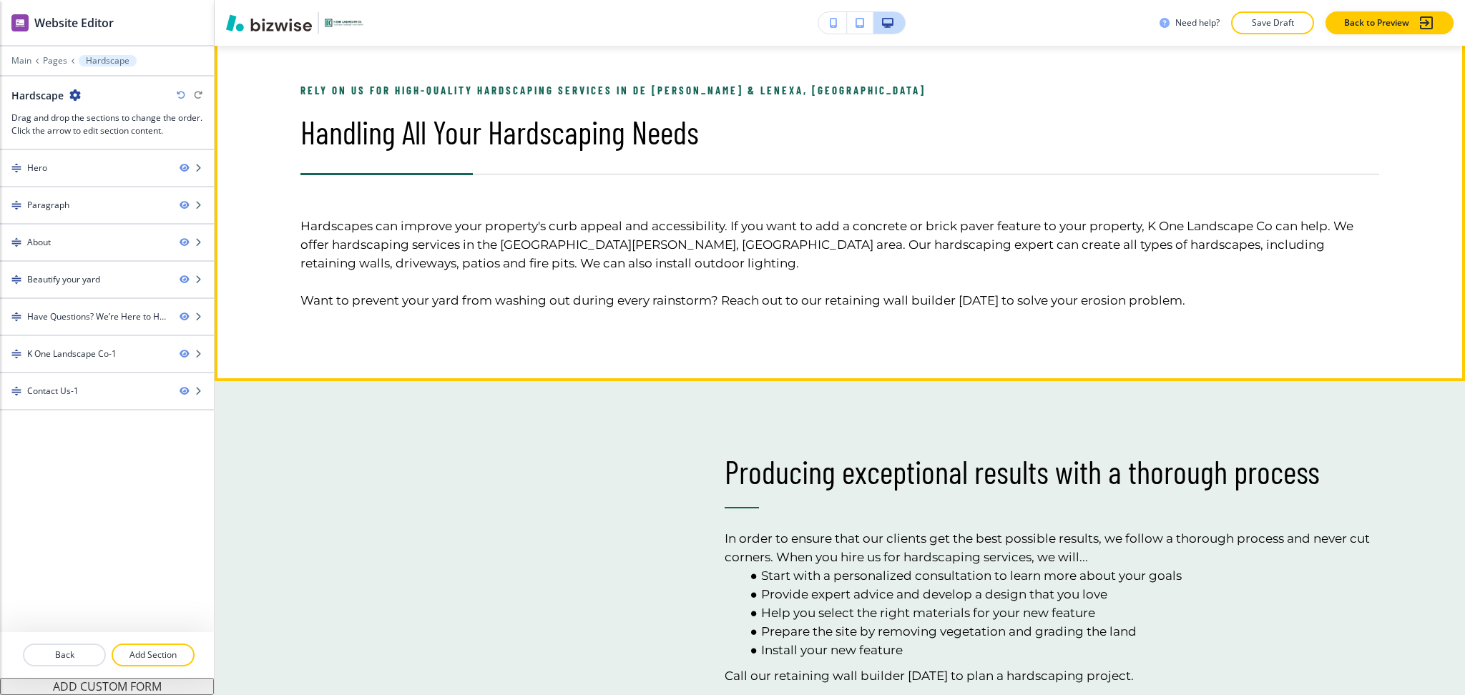
scroll to position [750, 0]
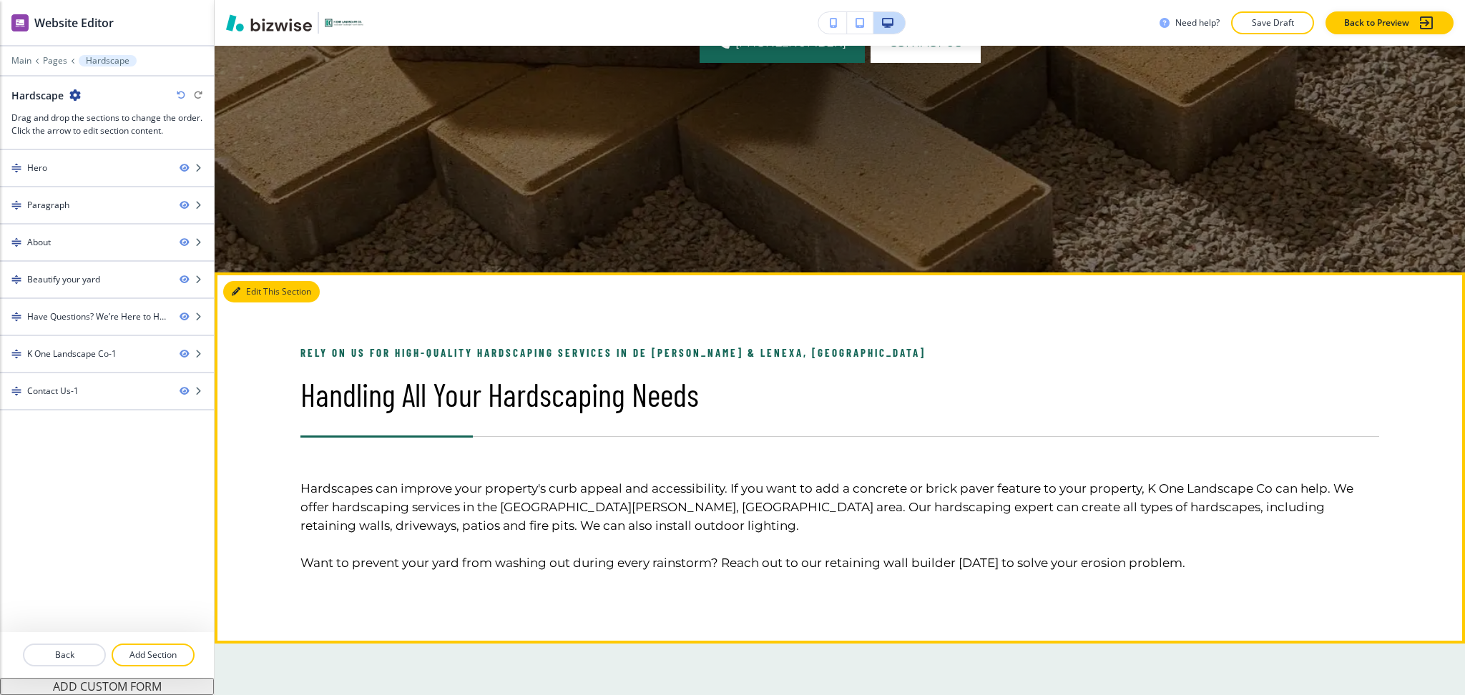
click at [245, 296] on button "Edit This Section" at bounding box center [271, 291] width 97 height 21
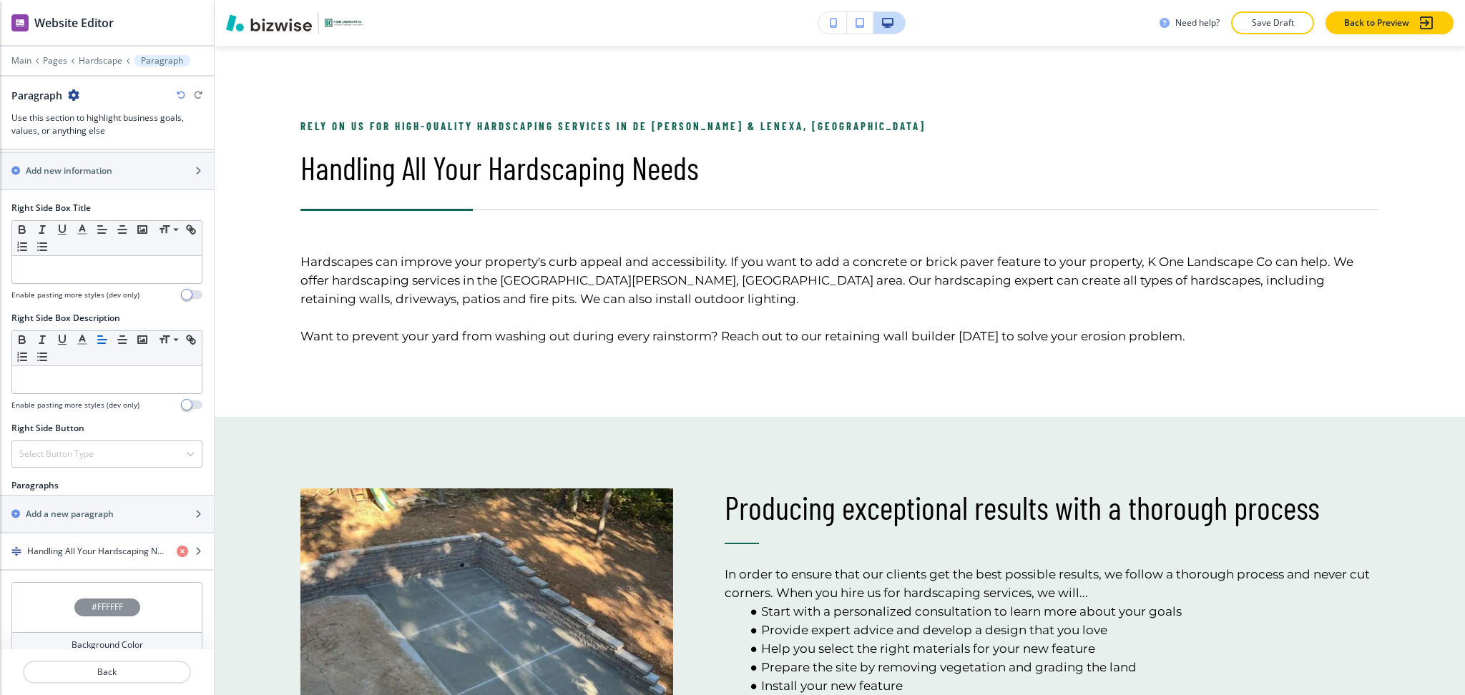
scroll to position [699, 0]
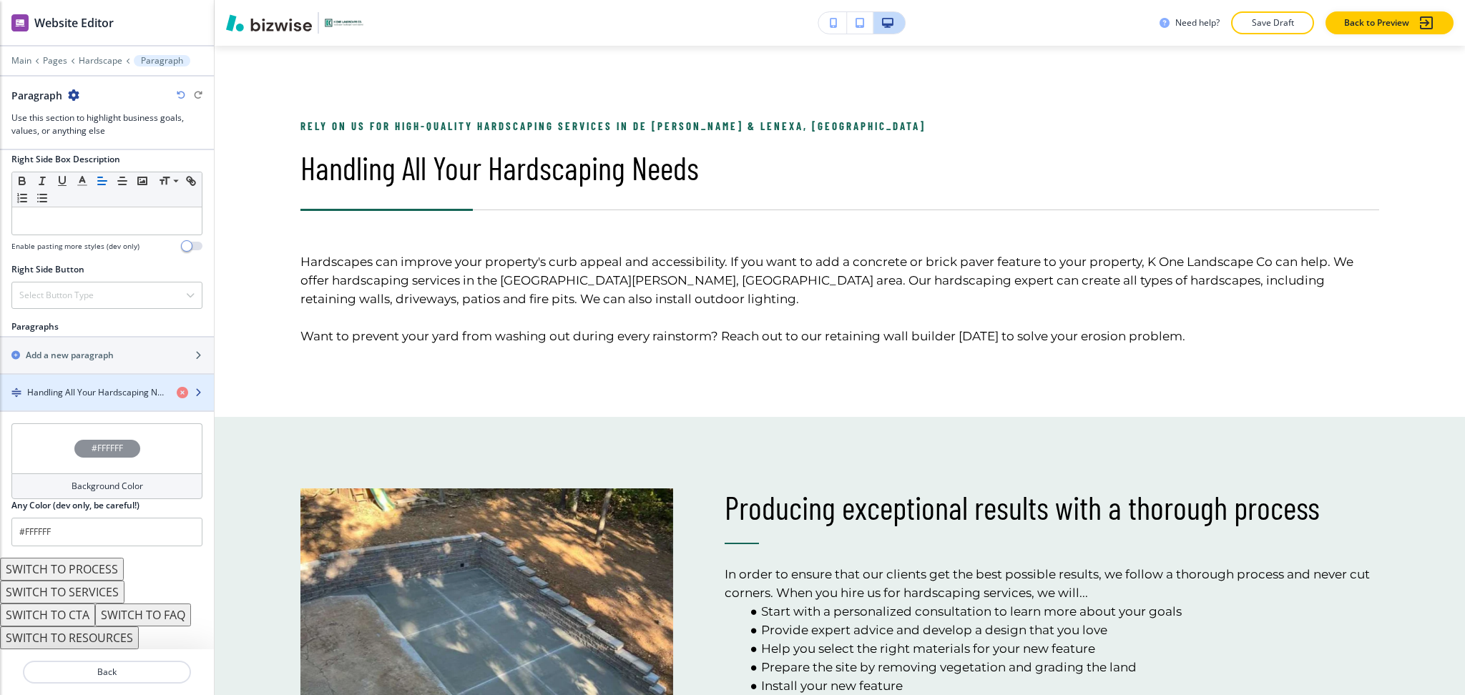
click at [86, 400] on div "button" at bounding box center [107, 404] width 214 height 11
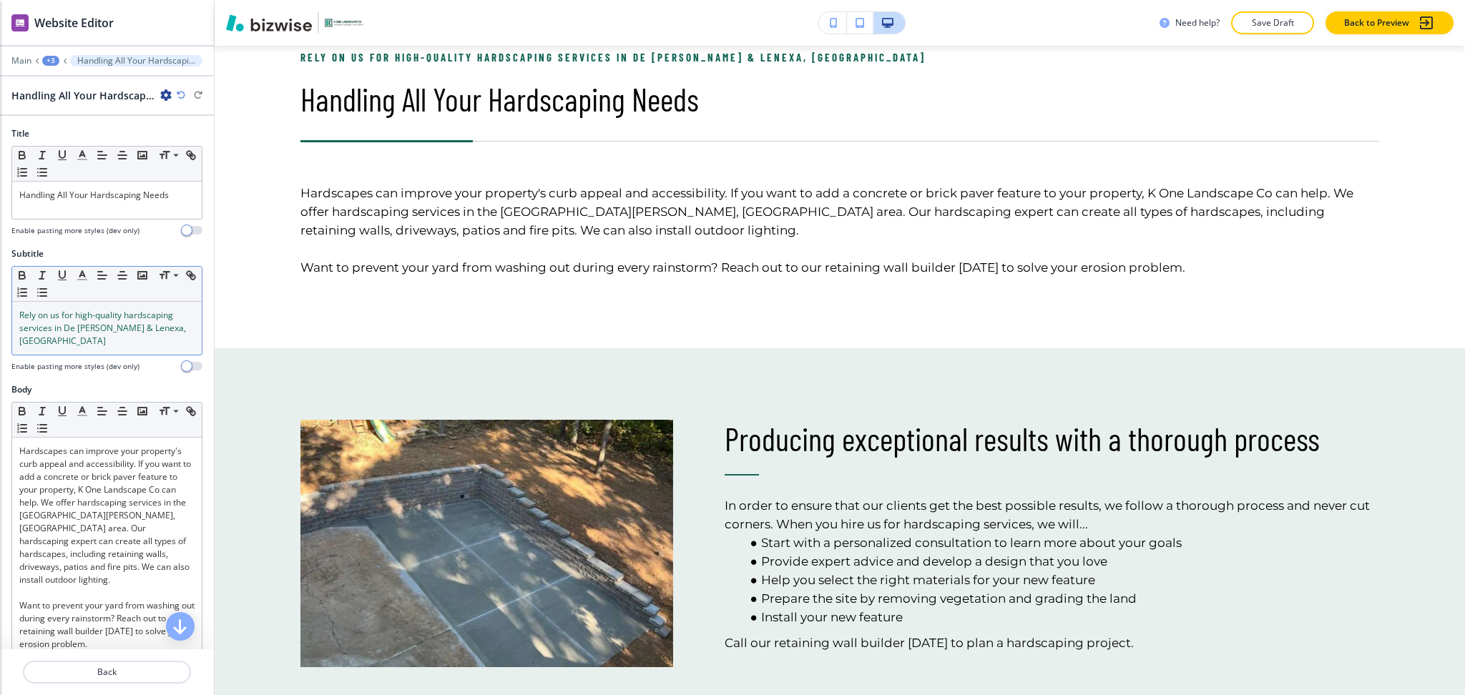
scroll to position [762, 0]
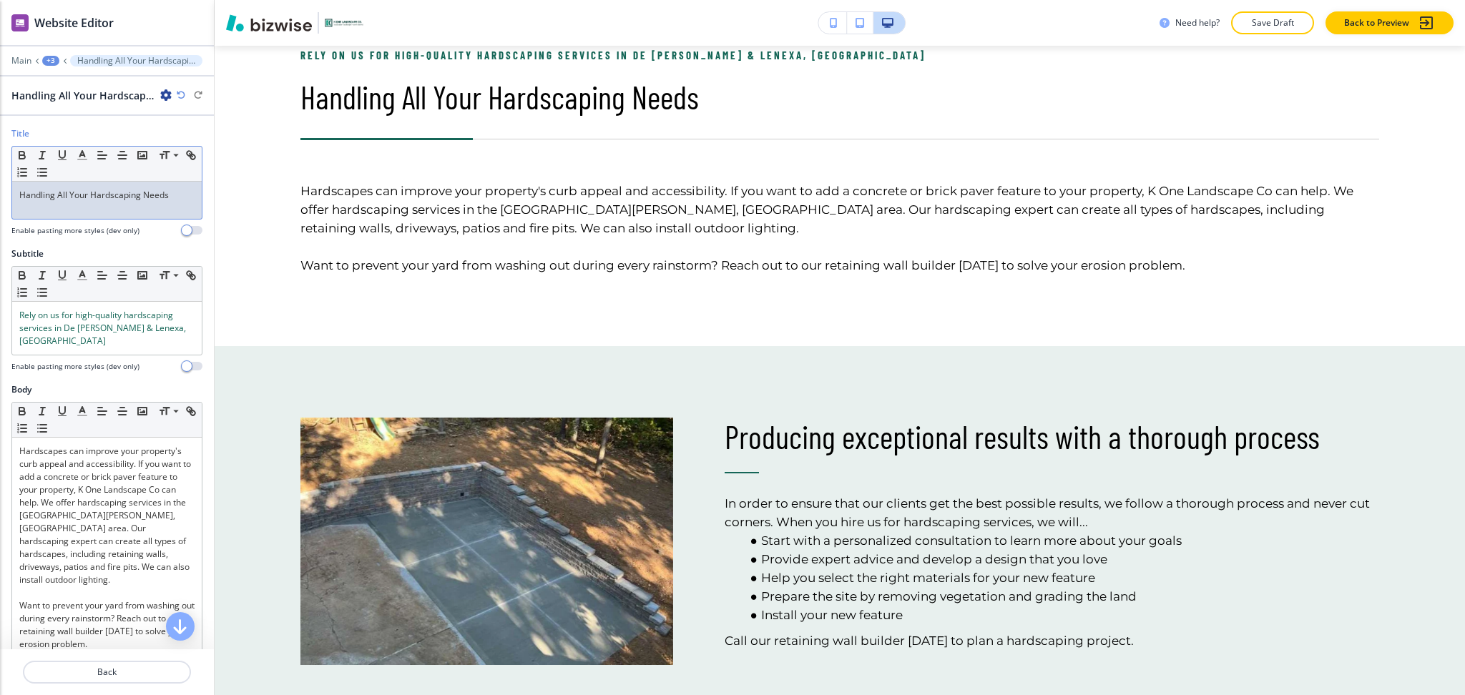
click at [114, 205] on div "Handling All Your Hardscaping Needs" at bounding box center [107, 200] width 190 height 37
click at [83, 152] on polyline "button" at bounding box center [82, 154] width 5 height 6
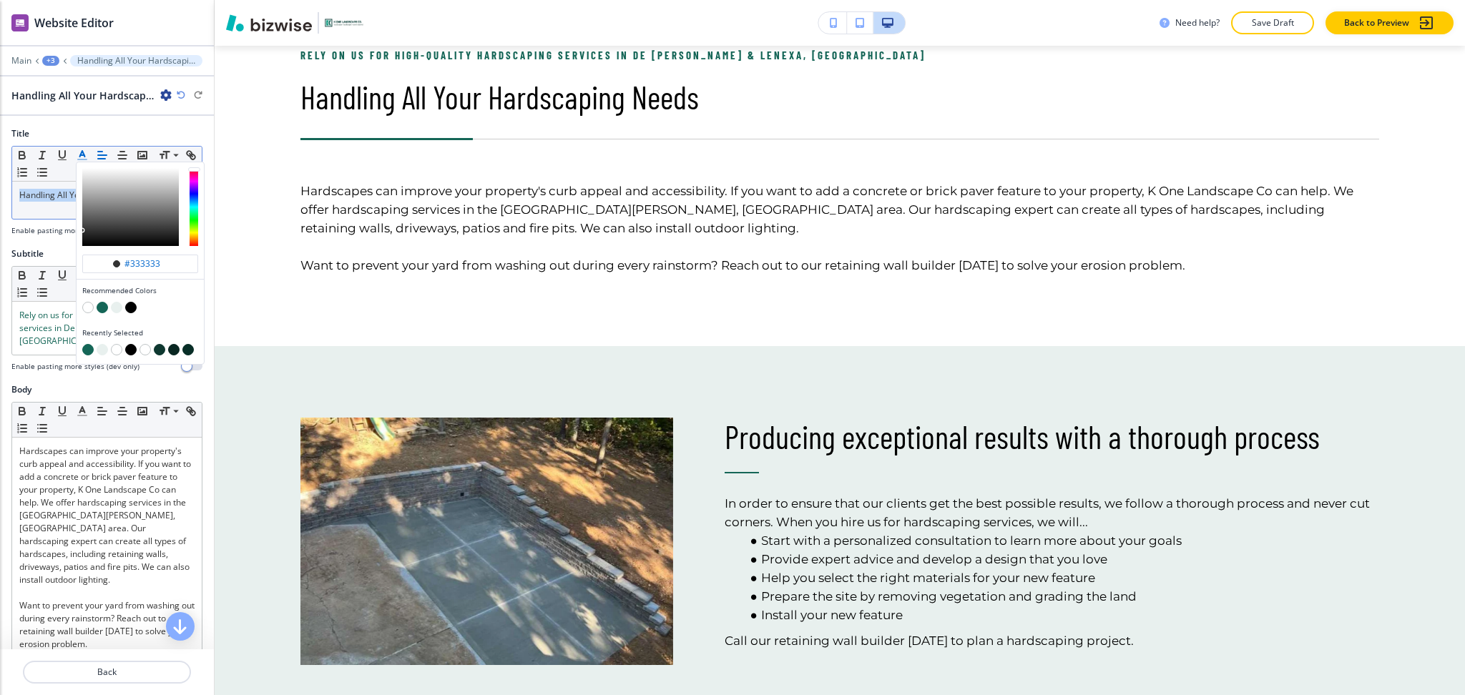
click at [99, 304] on button "button" at bounding box center [102, 307] width 11 height 11
type input "#156657"
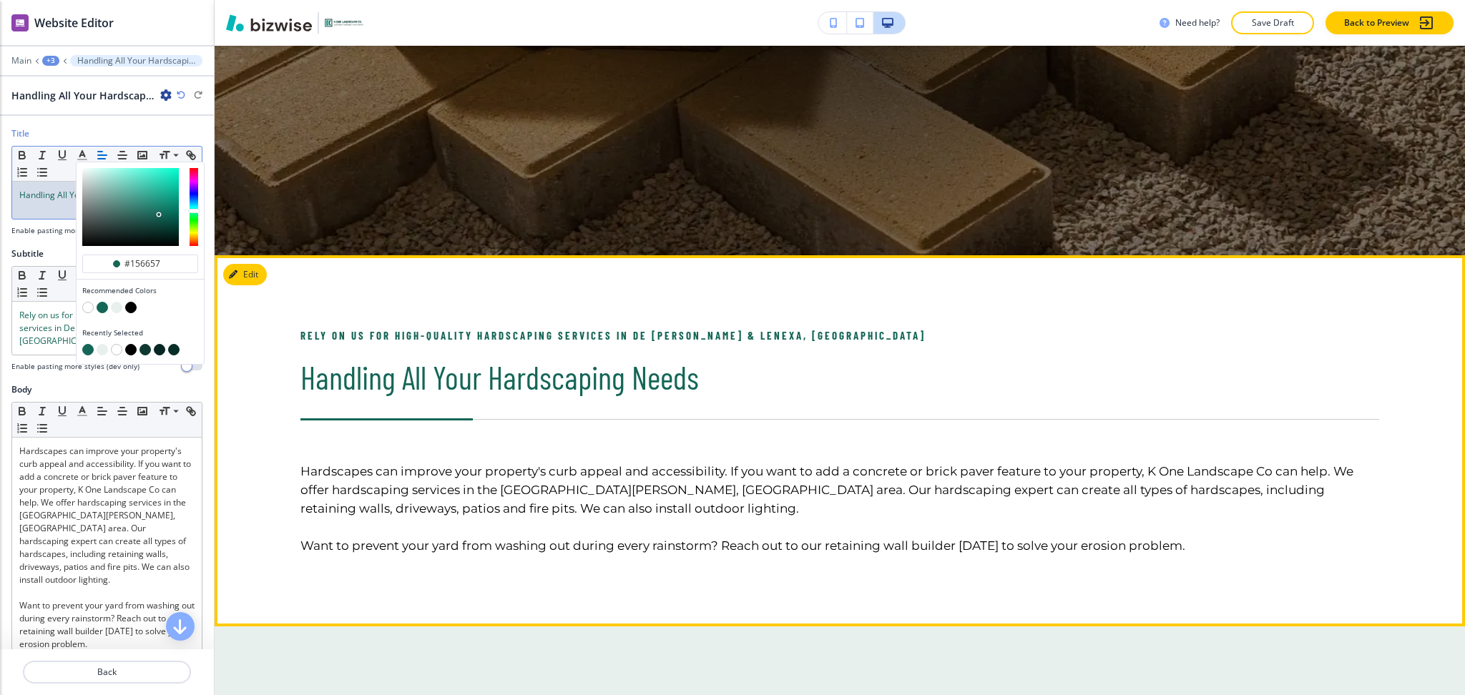
scroll to position [481, 0]
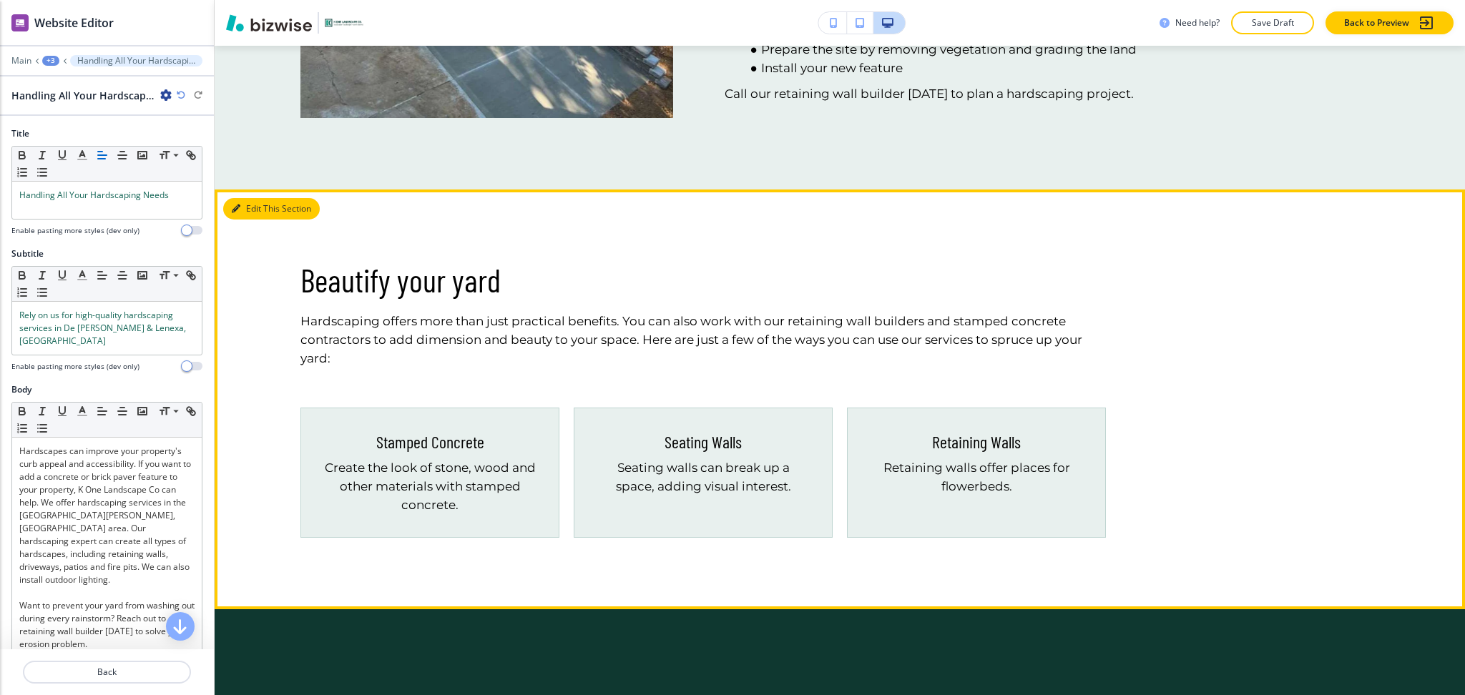
click at [250, 209] on button "Edit This Section" at bounding box center [271, 208] width 97 height 21
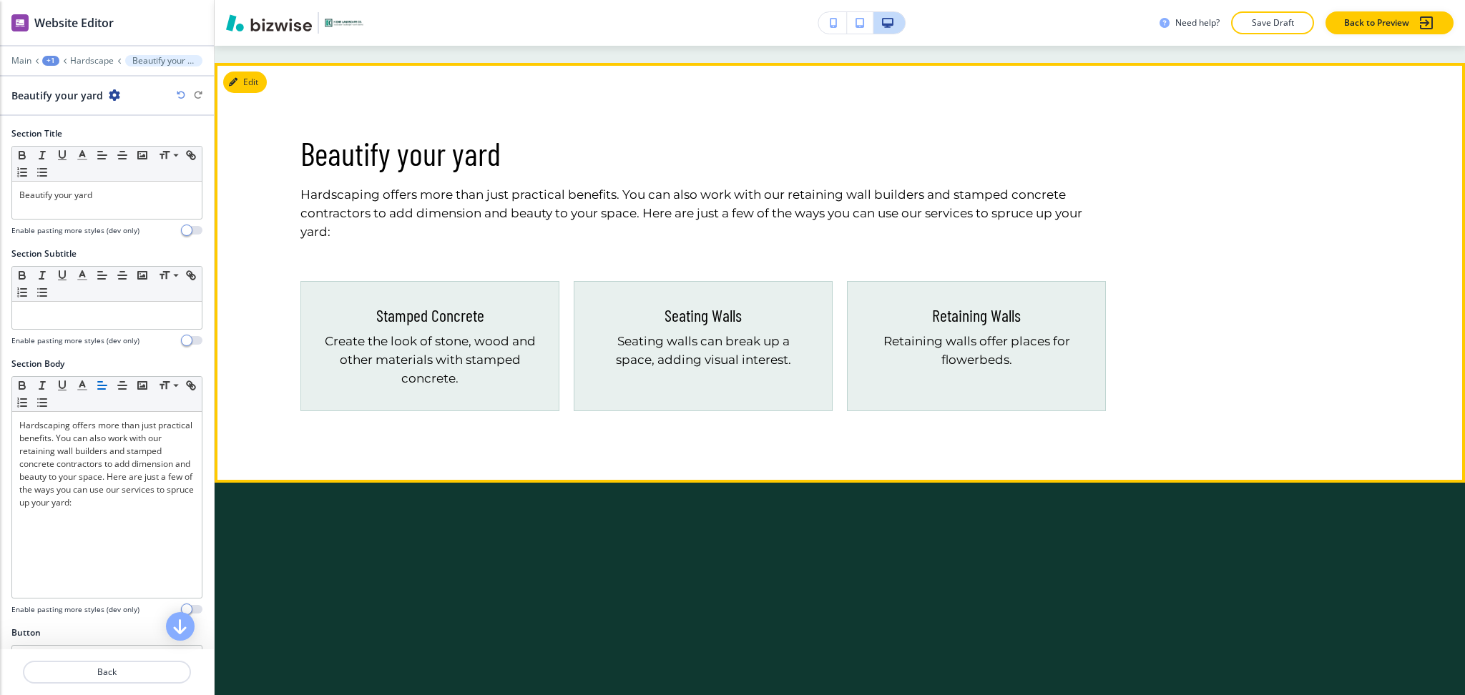
scroll to position [1455, 0]
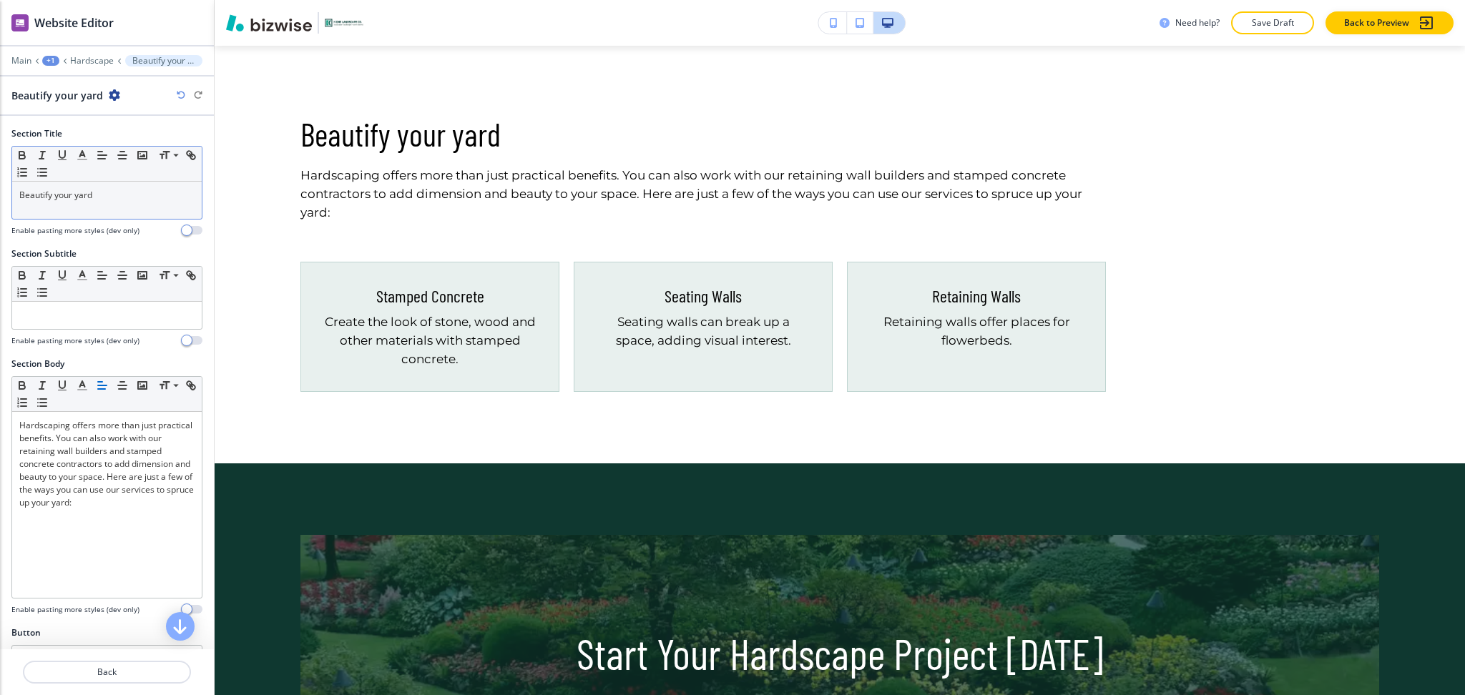
click at [127, 197] on p "Beautify your yard" at bounding box center [106, 195] width 175 height 13
click at [79, 163] on button "button" at bounding box center [82, 155] width 20 height 17
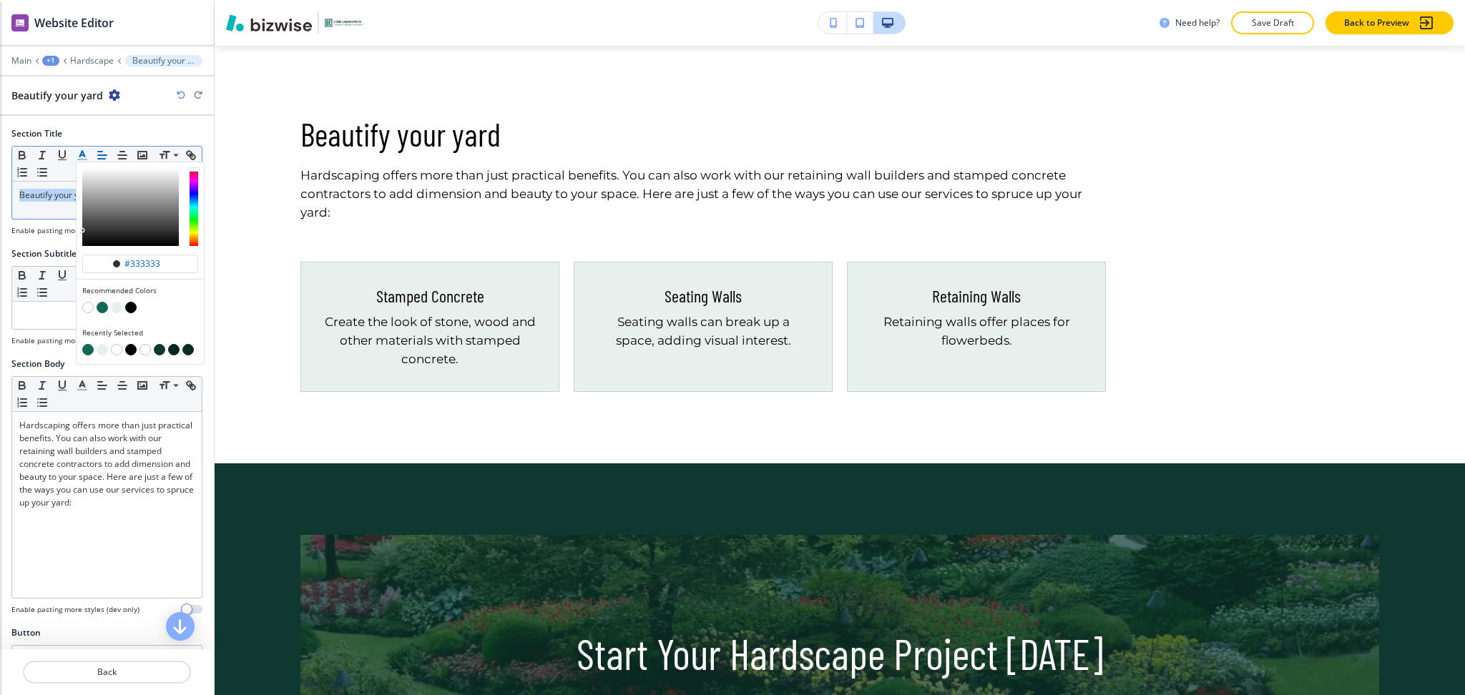
click at [107, 305] on button "button" at bounding box center [102, 307] width 11 height 11
type input "#156657"
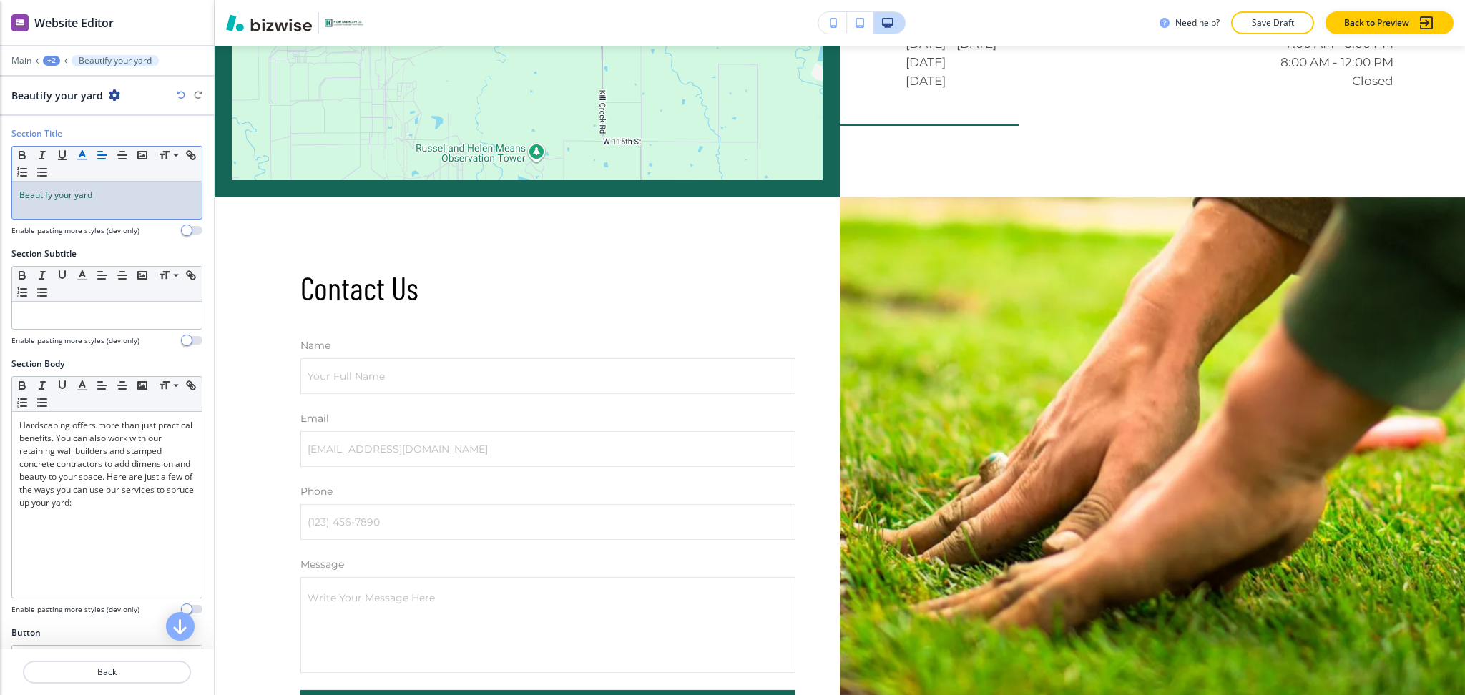
scroll to position [2833, 0]
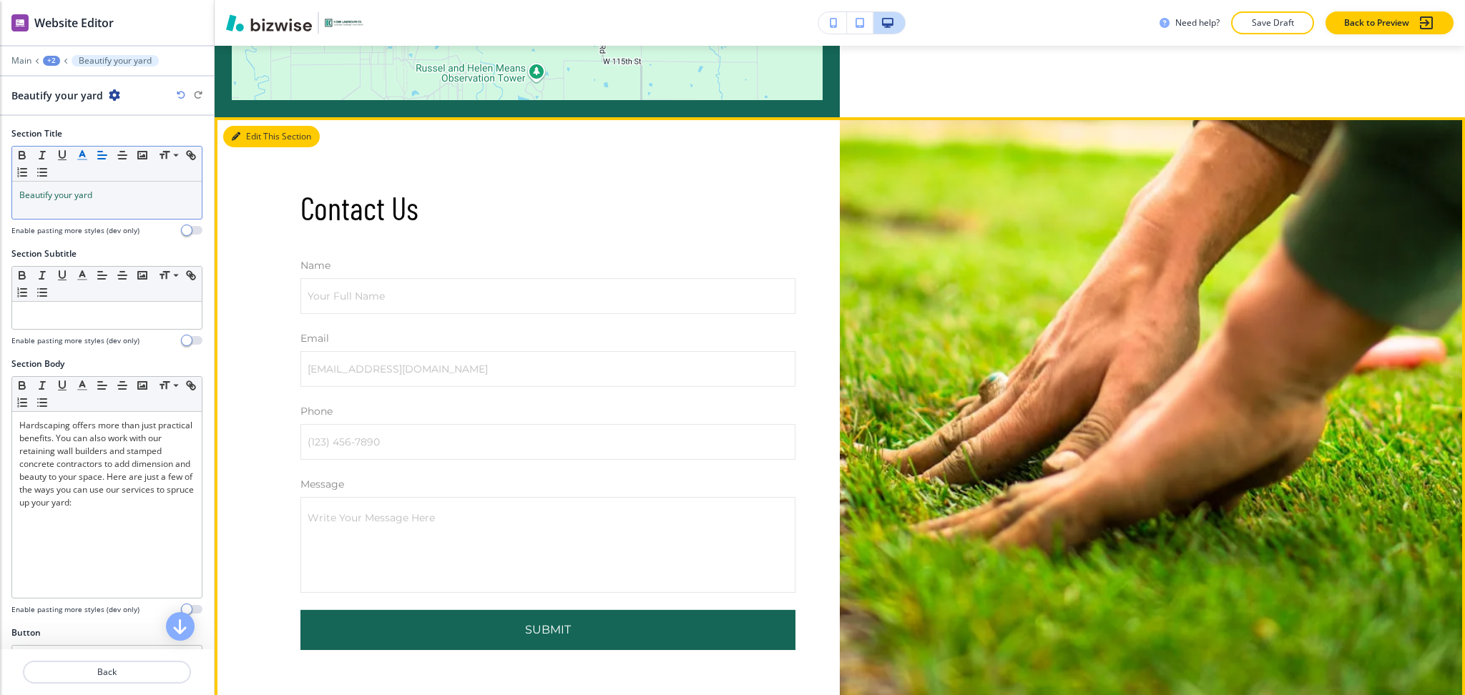
click at [243, 126] on button "Edit This Section" at bounding box center [271, 136] width 97 height 21
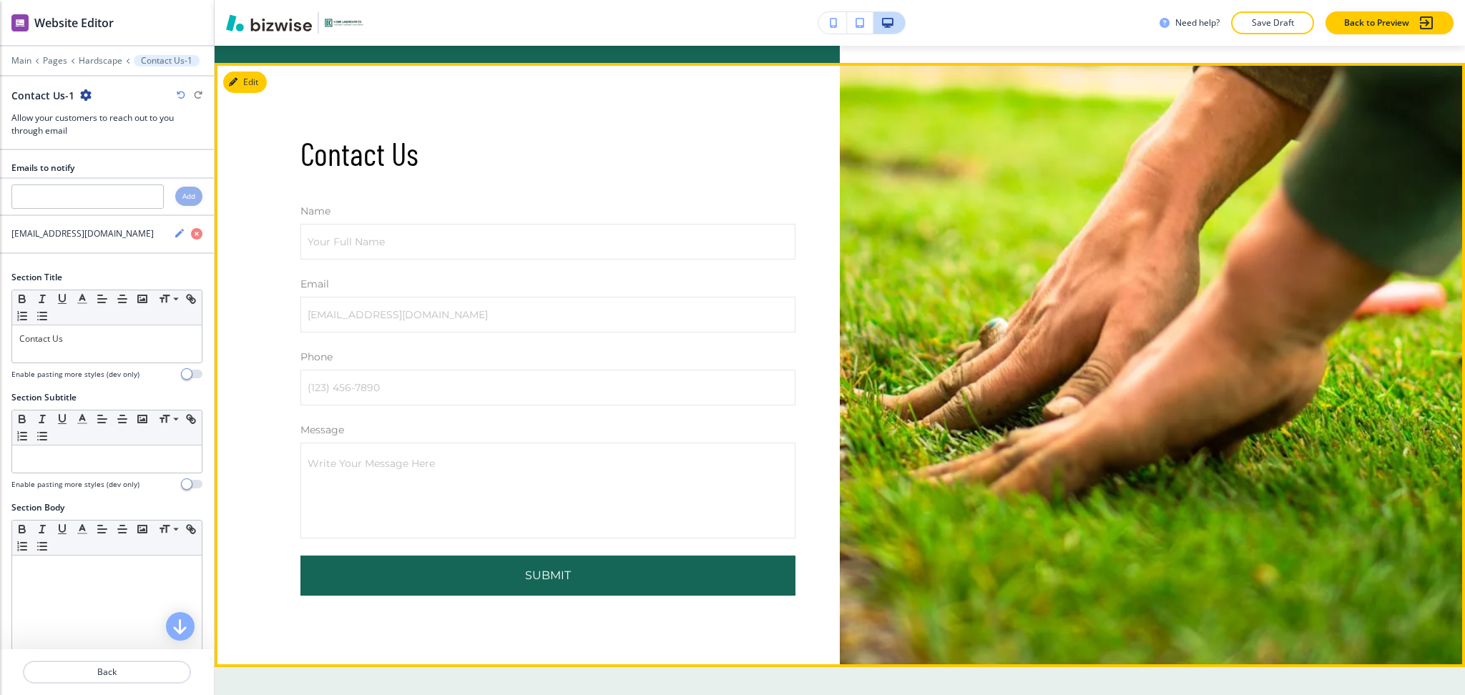
scroll to position [2888, 0]
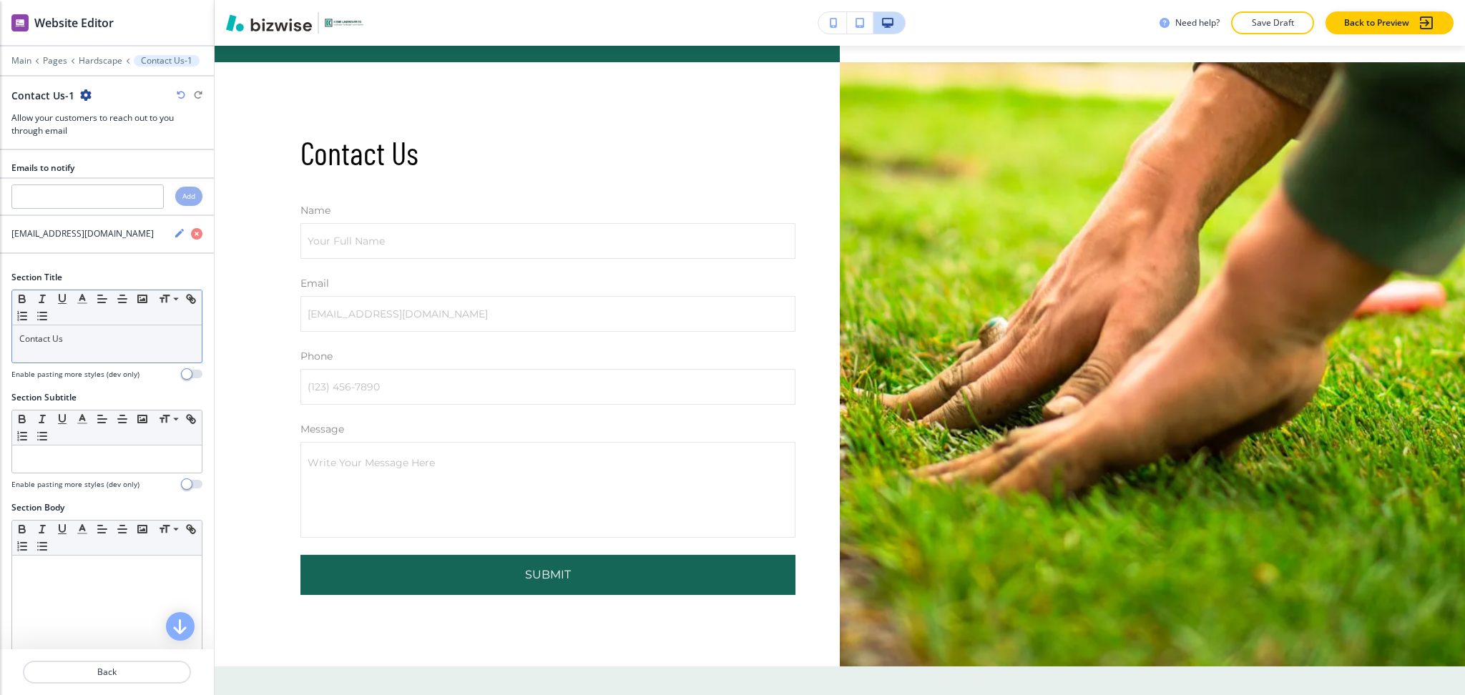
drag, startPoint x: 87, startPoint y: 365, endPoint x: 87, endPoint y: 358, distance: 7.2
click at [87, 365] on div at bounding box center [106, 366] width 191 height 6
click at [87, 351] on div "Contact Us" at bounding box center [107, 344] width 190 height 37
click at [78, 306] on button "button" at bounding box center [82, 298] width 20 height 17
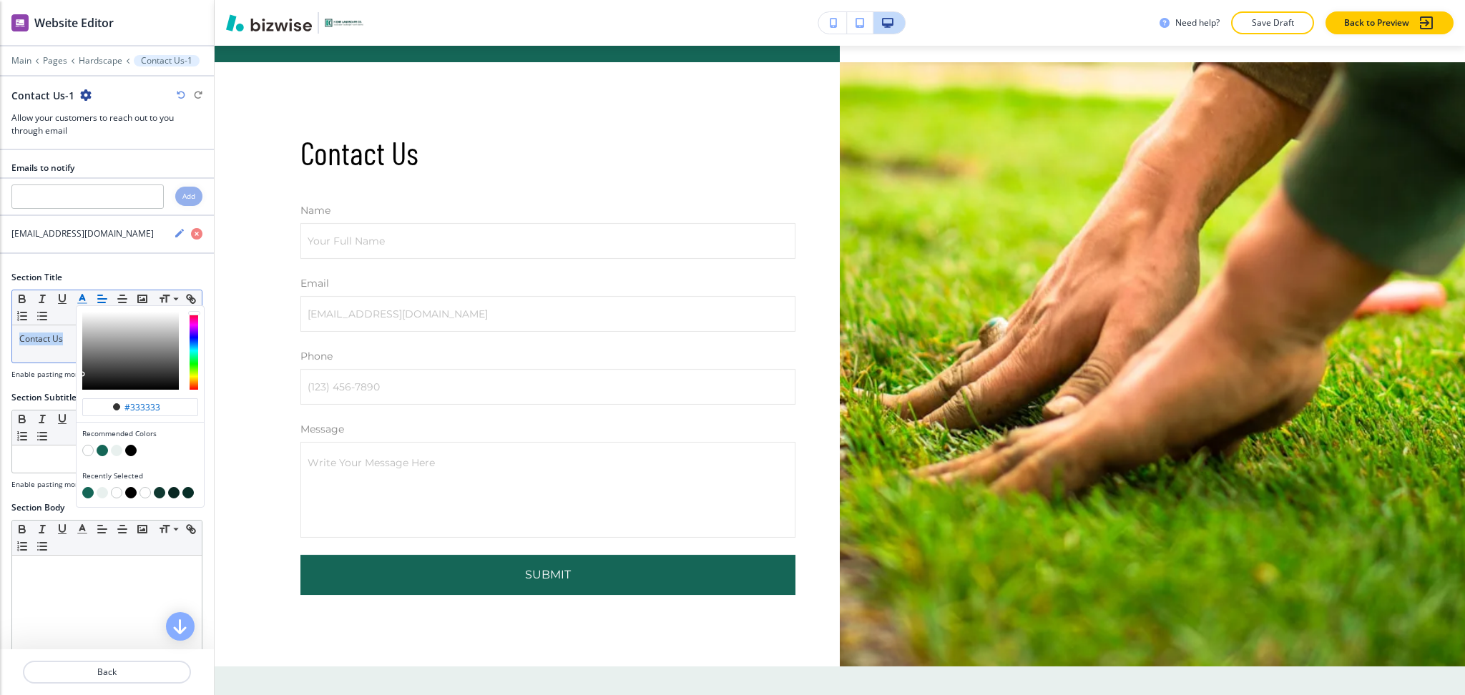
click at [104, 448] on button "button" at bounding box center [102, 450] width 11 height 11
type input "#156657"
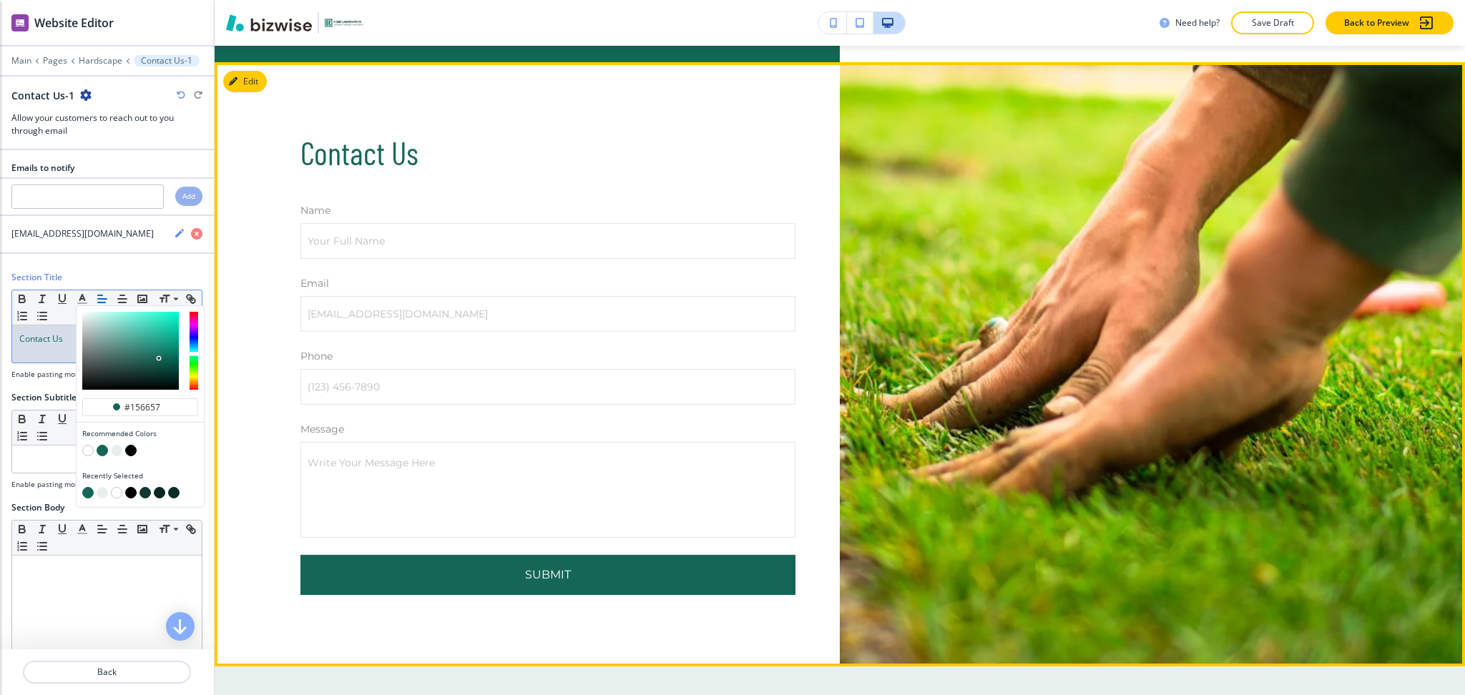
click at [411, 150] on span "Contact Us" at bounding box center [359, 152] width 118 height 39
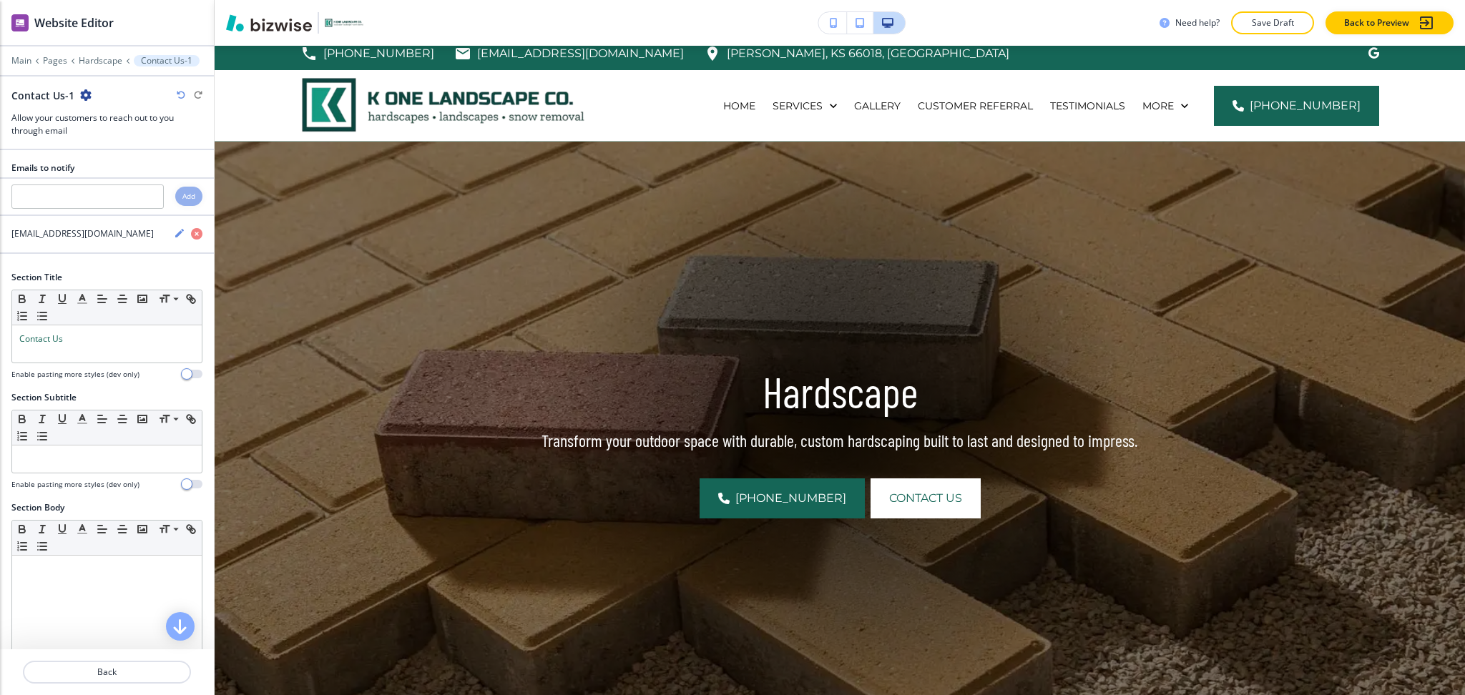
scroll to position [0, 0]
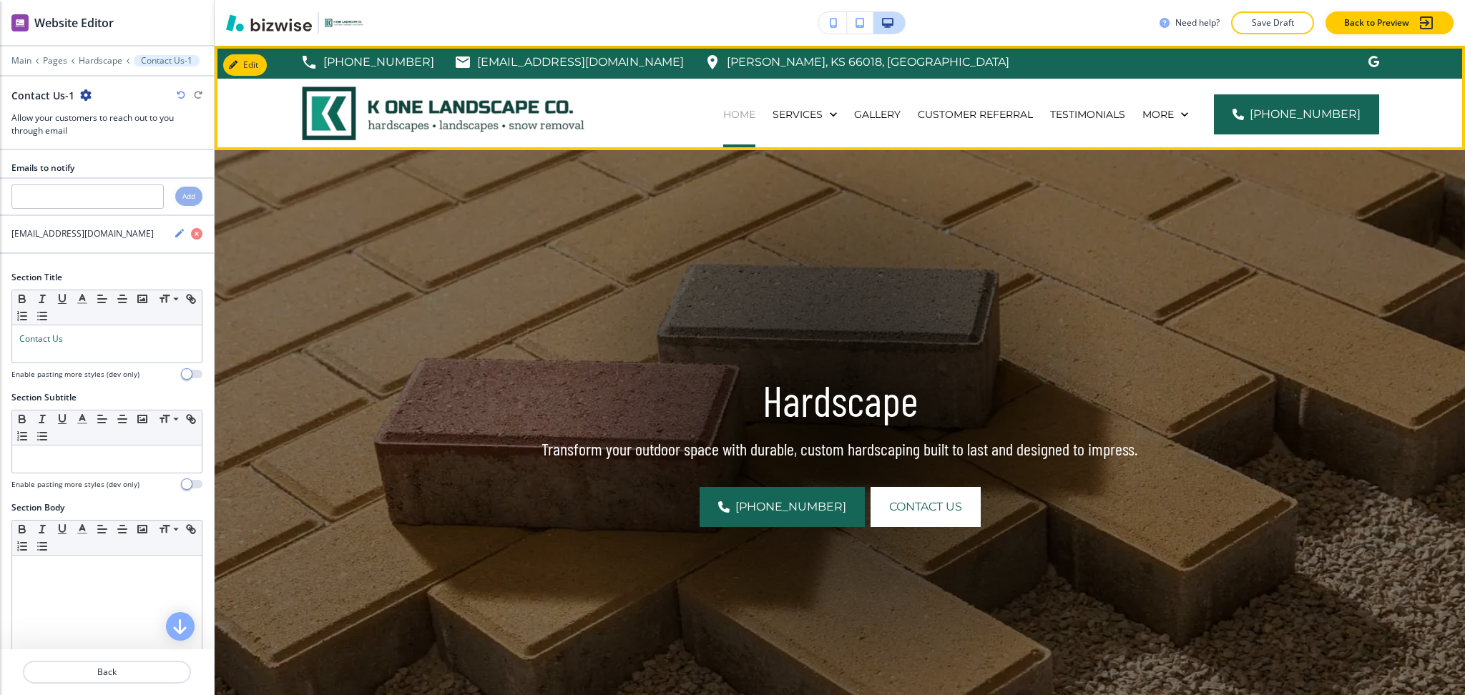
click at [749, 112] on p "Home" at bounding box center [739, 114] width 32 height 14
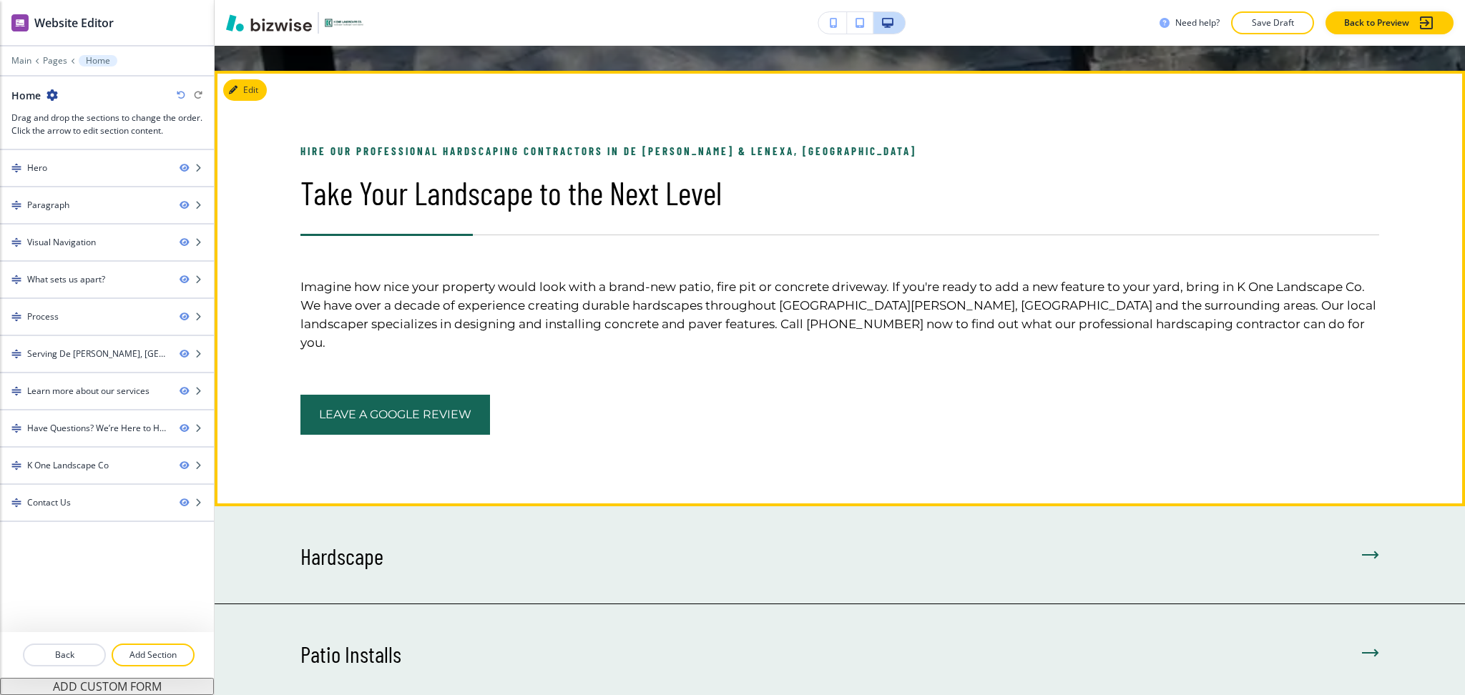
scroll to position [668, 0]
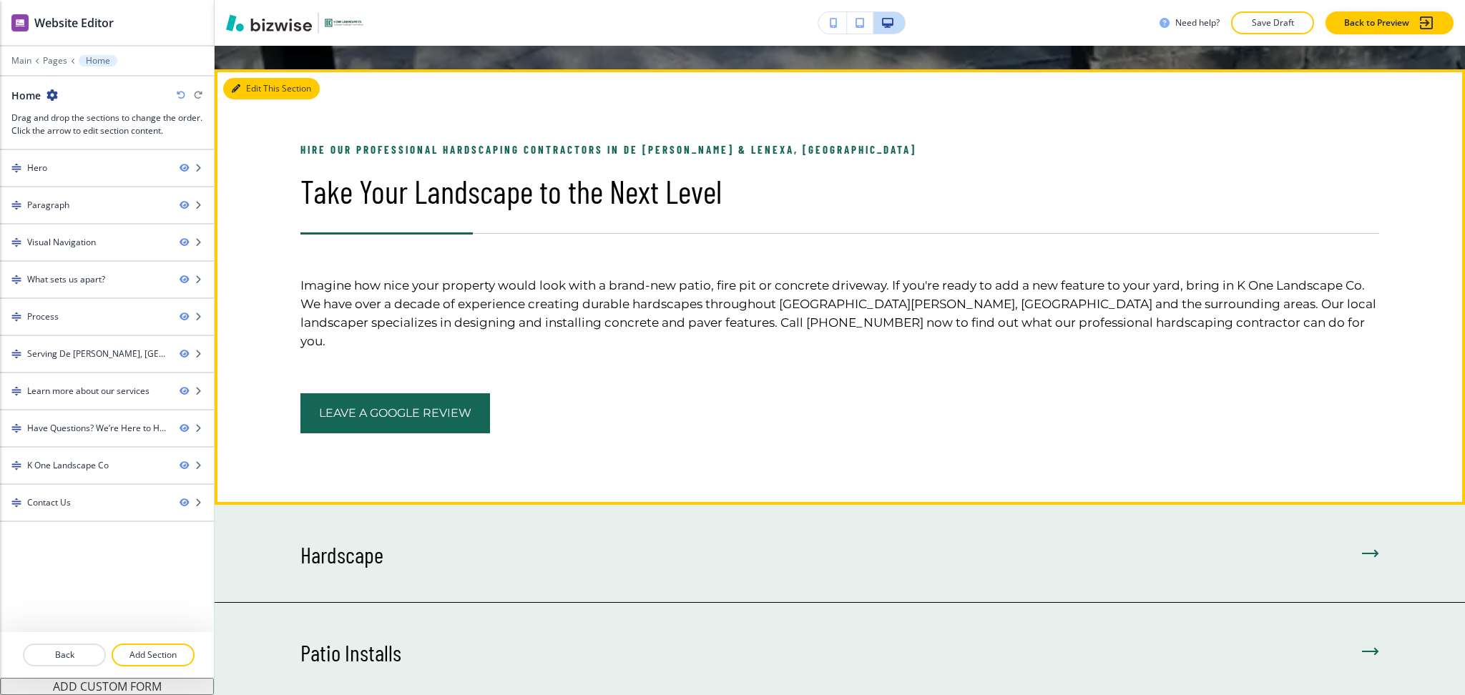
click at [233, 90] on icon "button" at bounding box center [236, 88] width 9 height 9
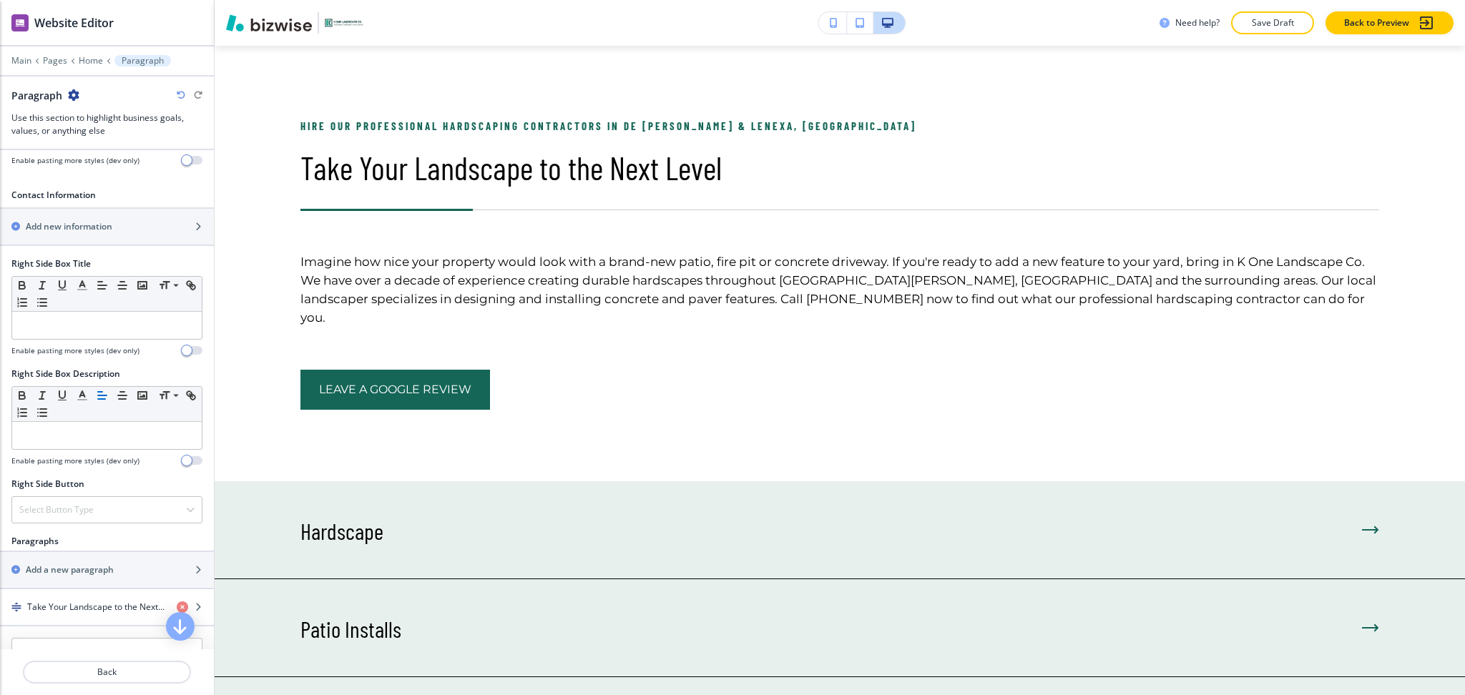
scroll to position [484, 0]
click at [82, 609] on h4 "Take Your Landscape to the Next Level" at bounding box center [96, 606] width 138 height 13
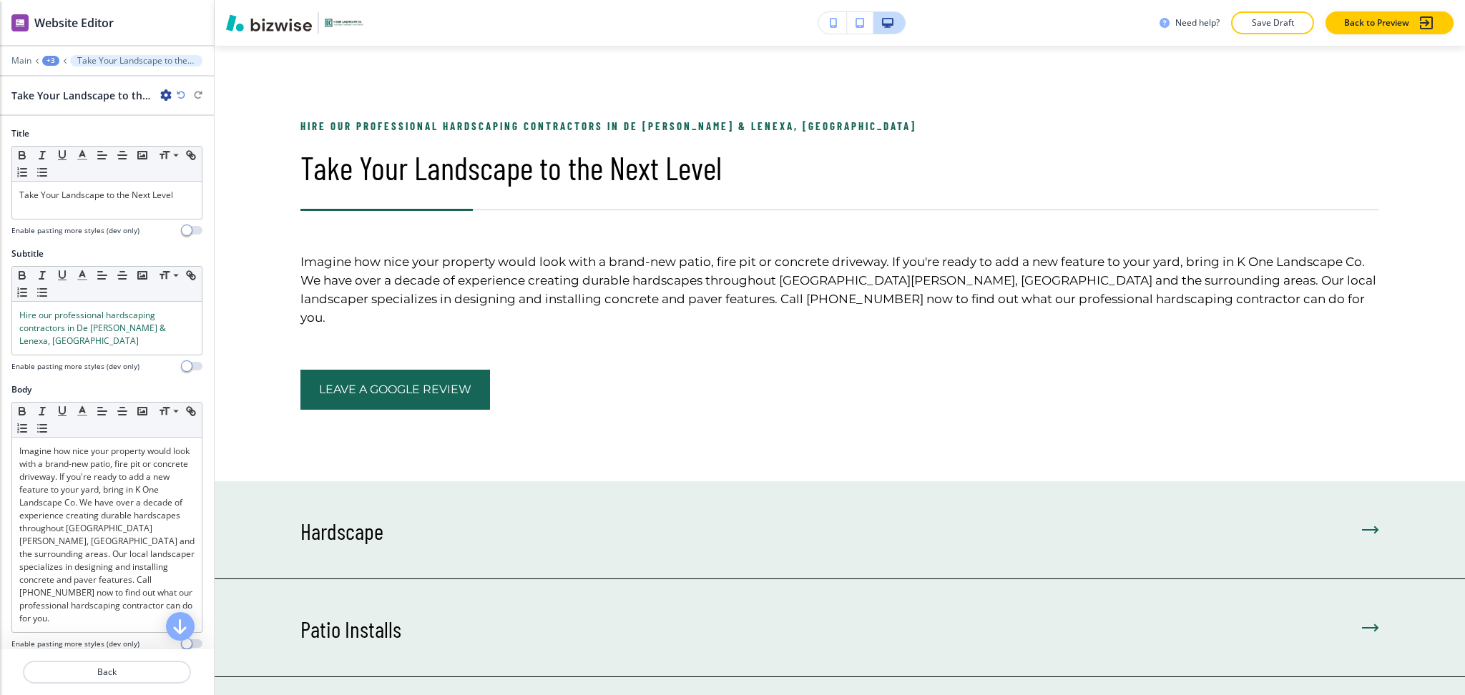
scroll to position [762, 0]
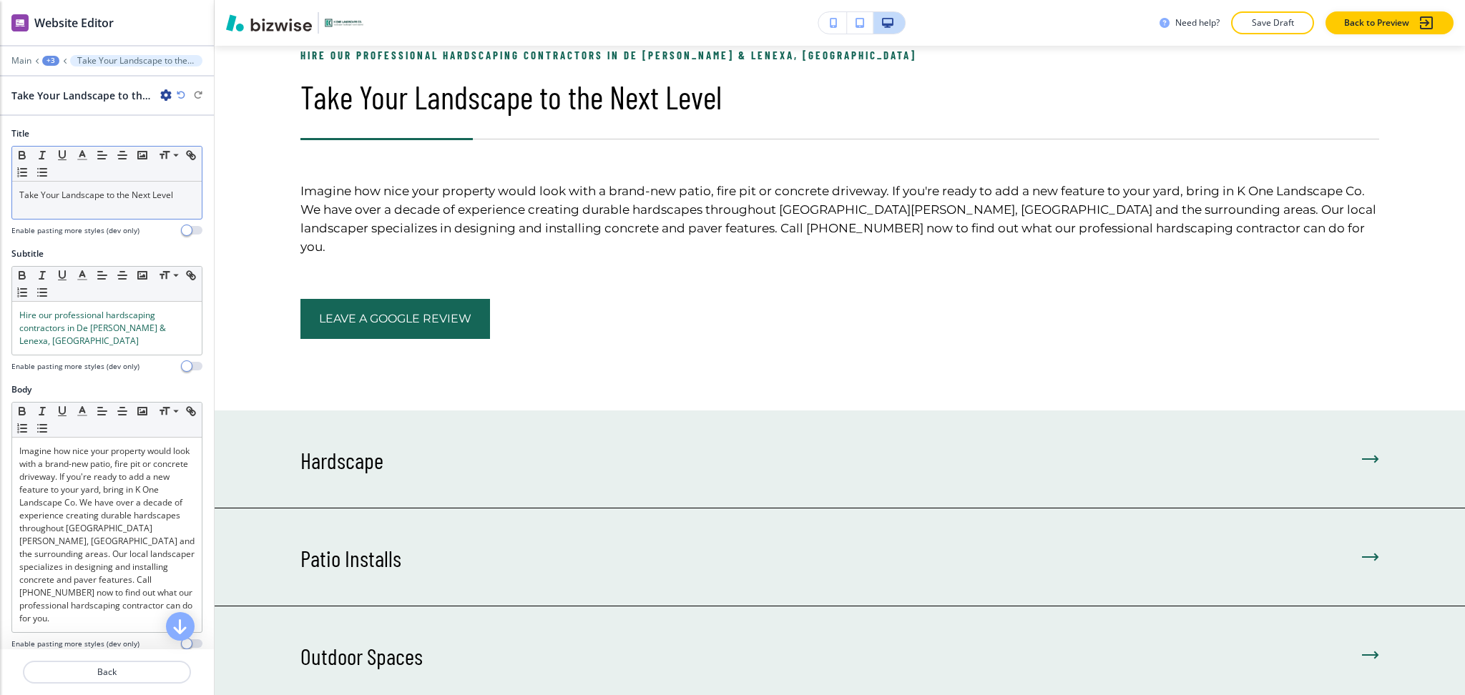
click at [112, 207] on div "Take Your Landscape to the Next Level" at bounding box center [107, 200] width 190 height 37
click at [86, 160] on line "button" at bounding box center [82, 160] width 9 height 0
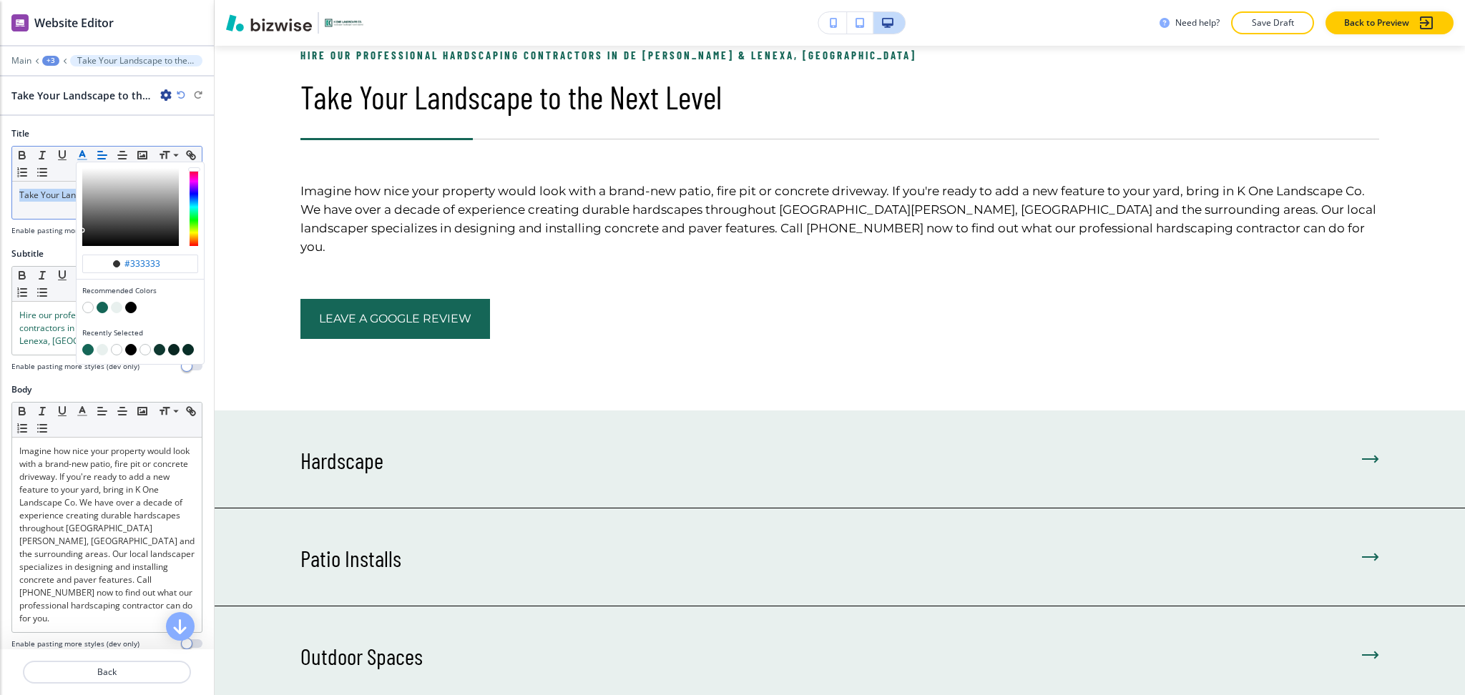
click at [104, 310] on button "button" at bounding box center [102, 307] width 11 height 11
type input "#156657"
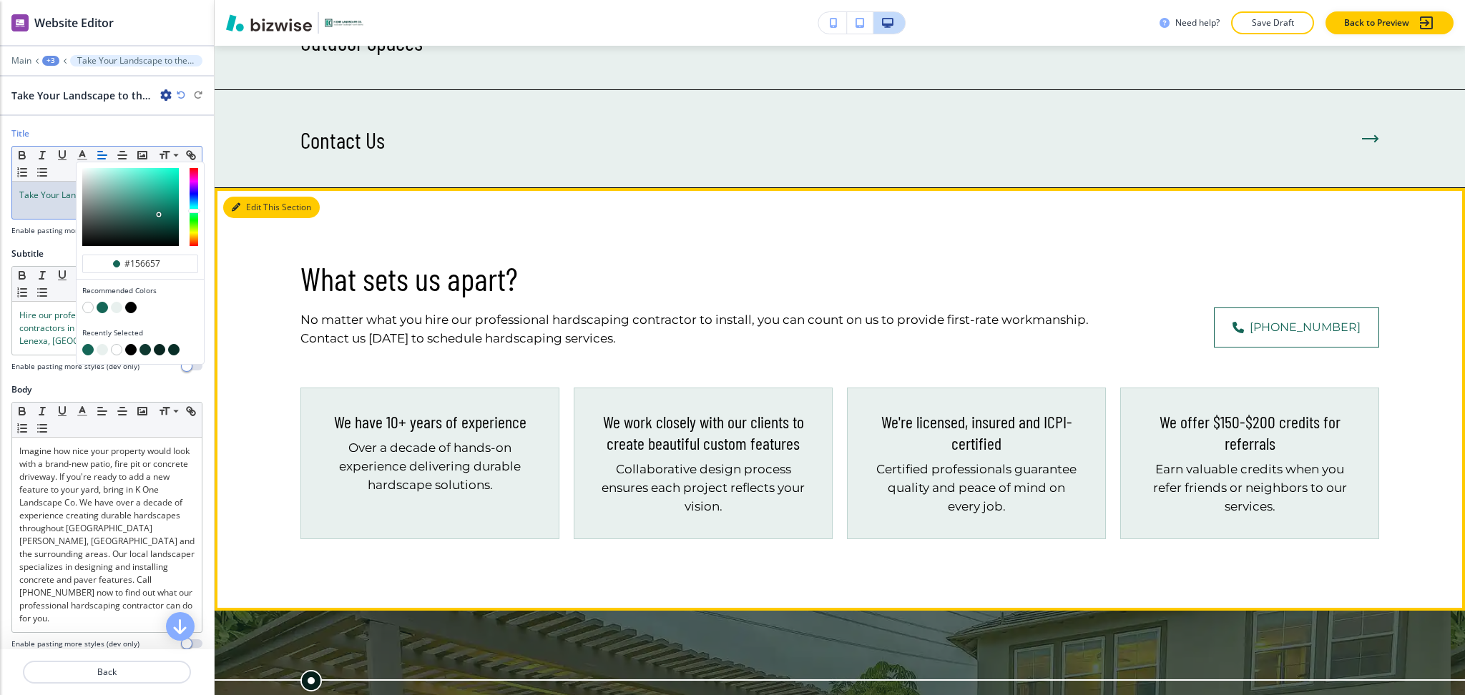
click at [257, 197] on button "Edit This Section" at bounding box center [271, 207] width 97 height 21
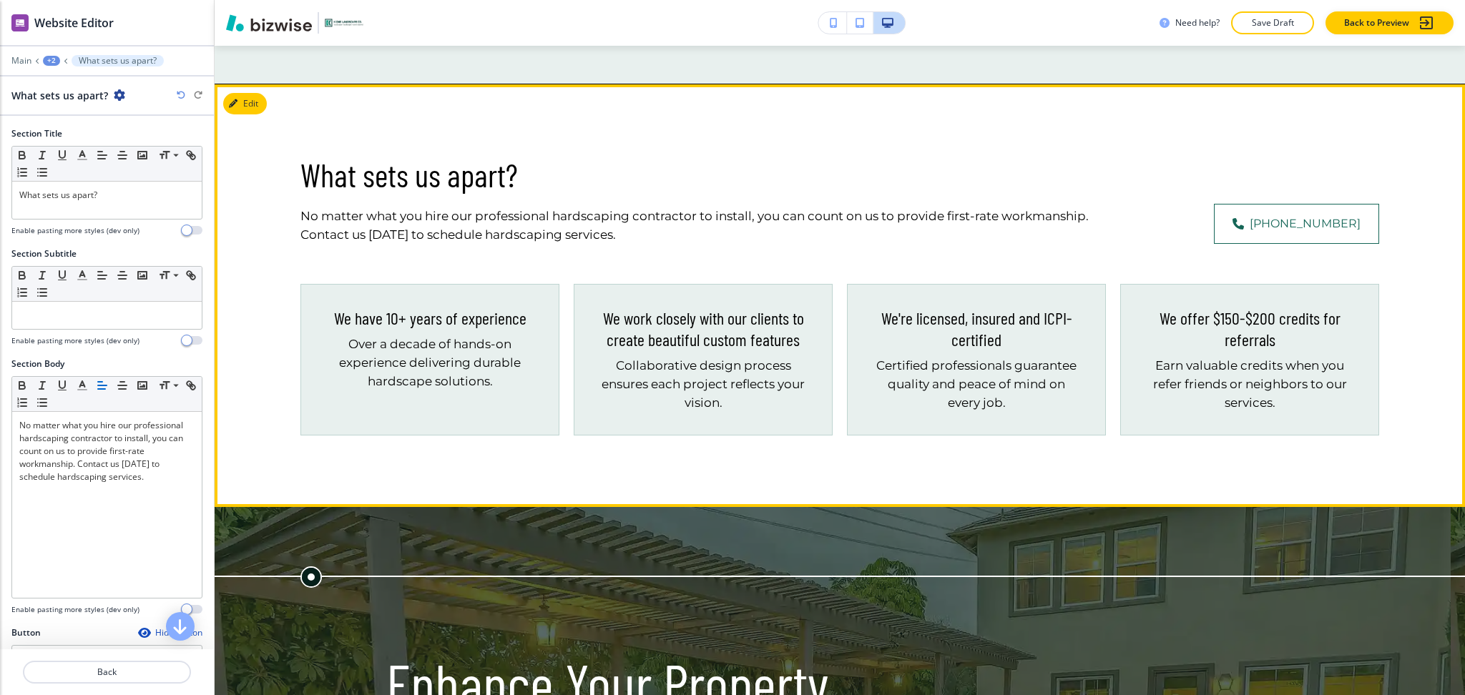
scroll to position [1500, 0]
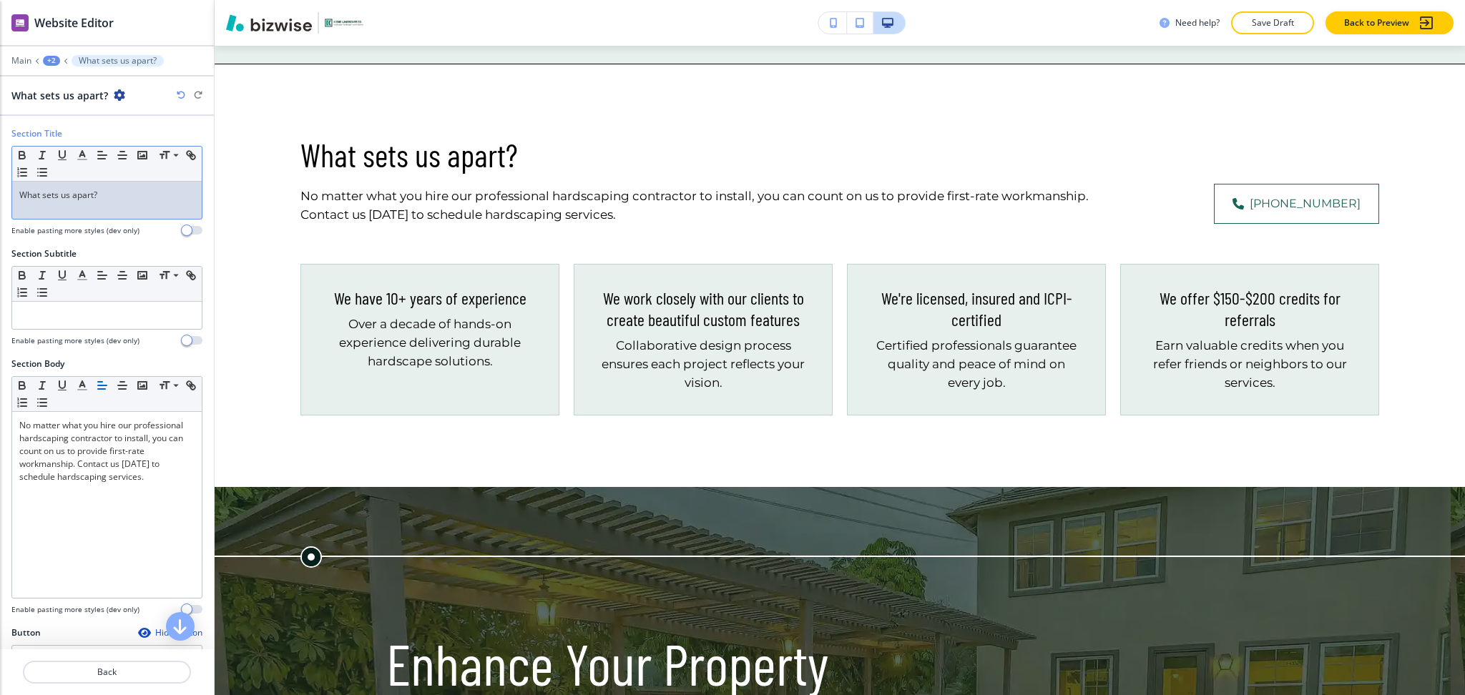
click at [129, 197] on p "What sets us apart?" at bounding box center [106, 195] width 175 height 13
click at [82, 153] on icon "button" at bounding box center [82, 155] width 13 height 13
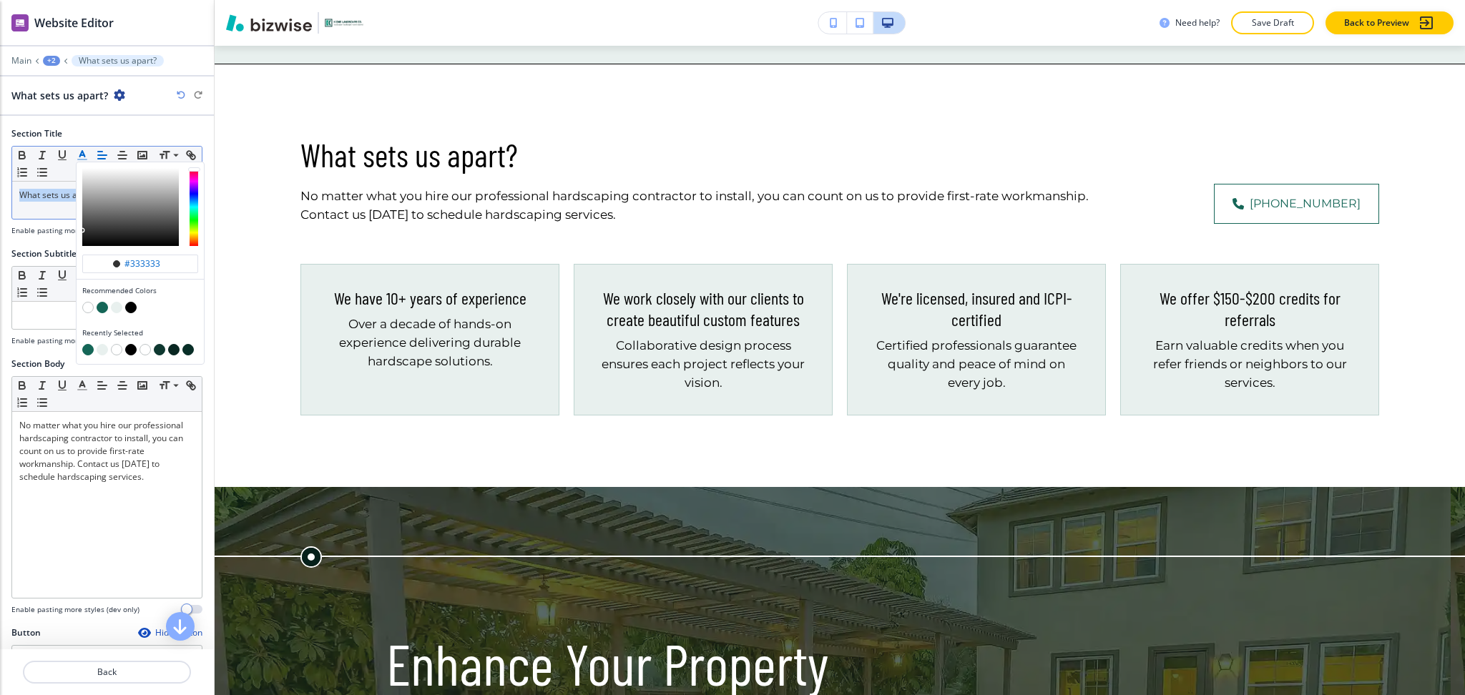
click at [103, 306] on button "button" at bounding box center [102, 307] width 11 height 11
type input "#156657"
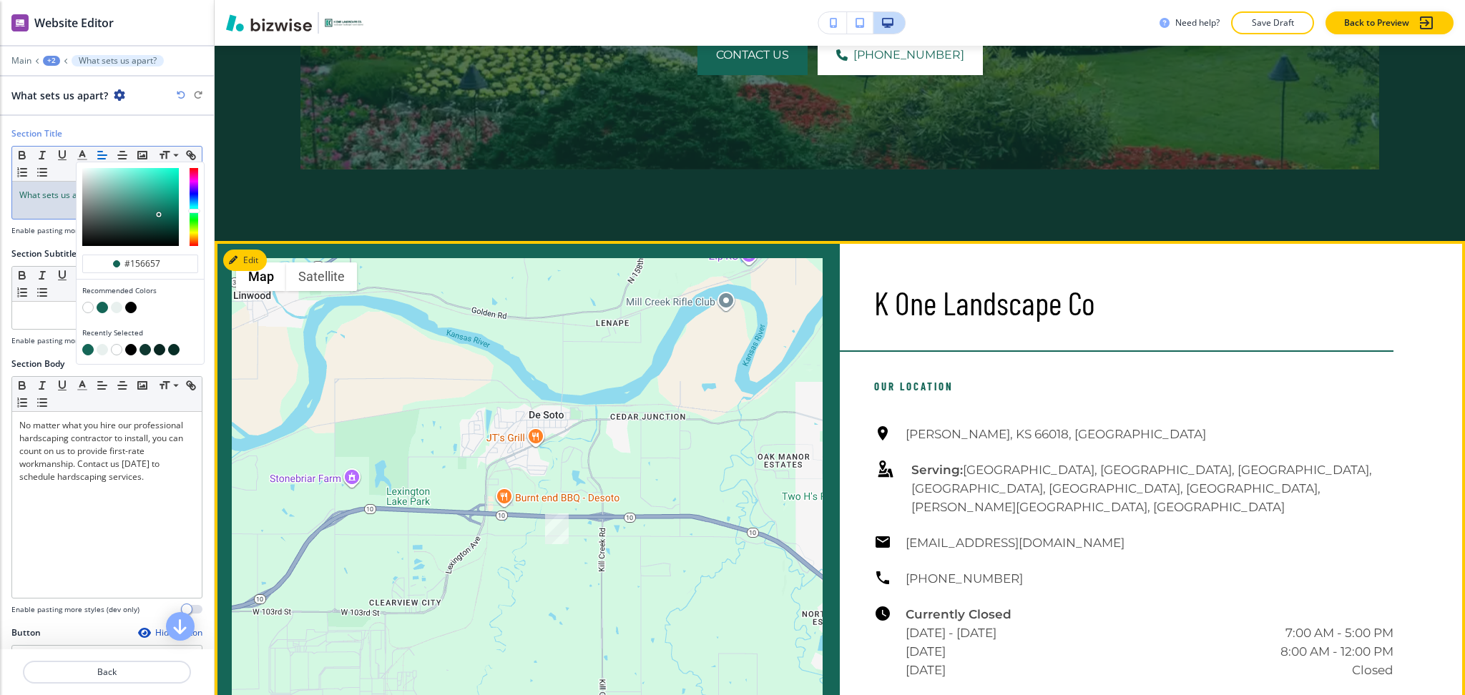
scroll to position [3462, 0]
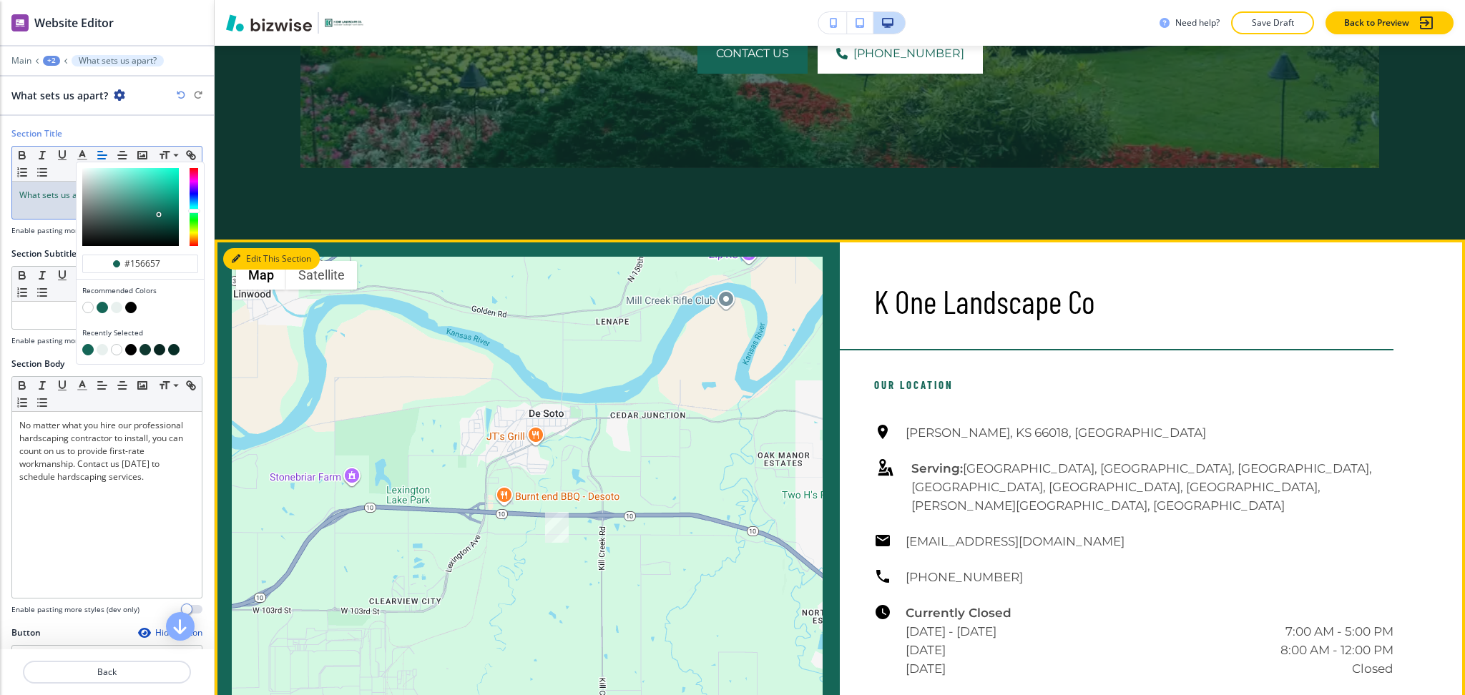
click at [264, 248] on button "Edit This Section" at bounding box center [271, 258] width 97 height 21
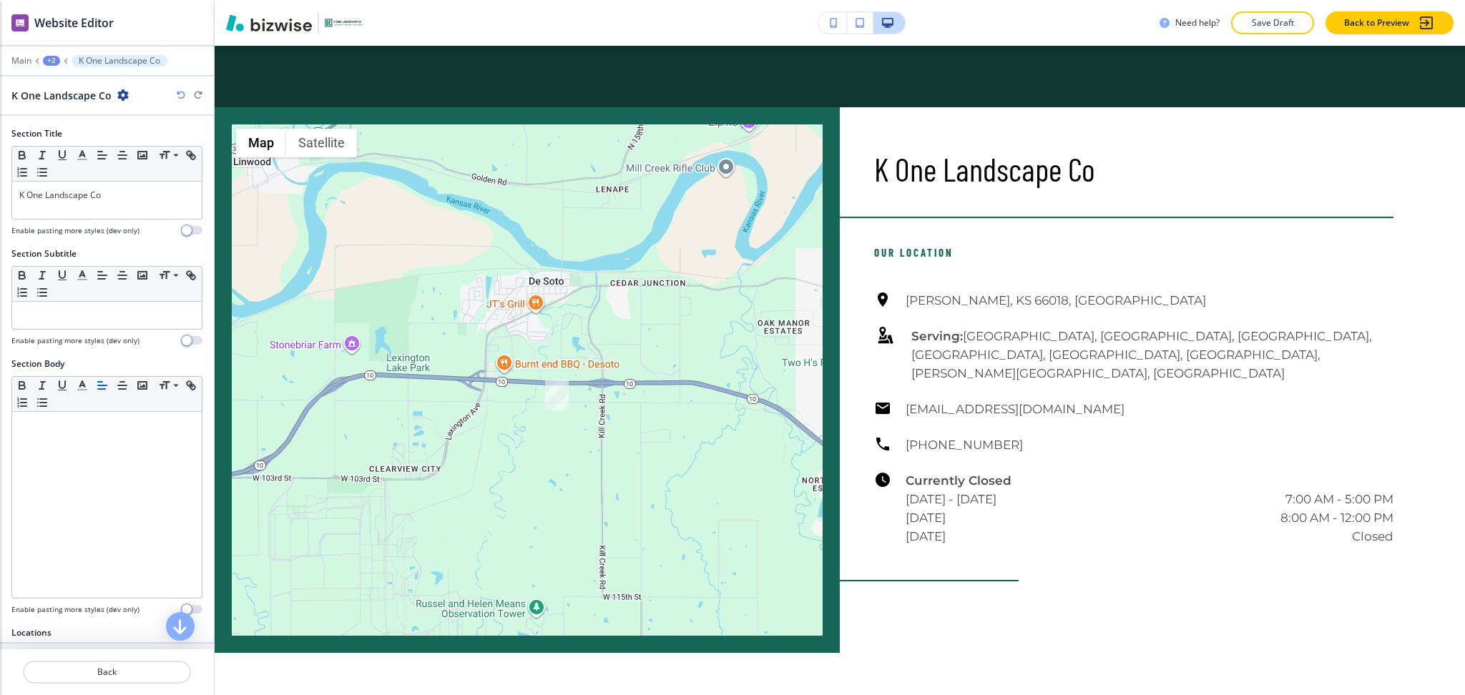
scroll to position [3616, 0]
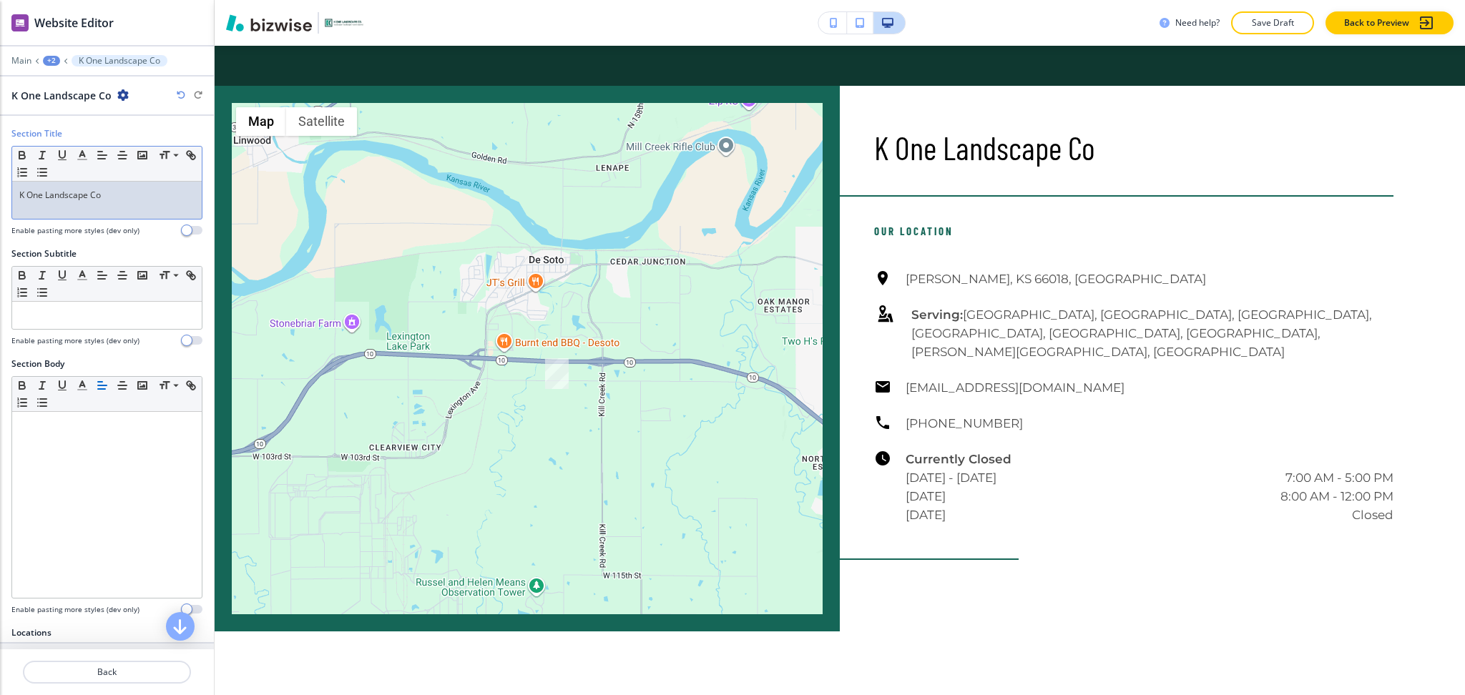
click at [154, 200] on p "K One Landscape Co" at bounding box center [106, 195] width 175 height 13
click at [78, 150] on icon "button" at bounding box center [82, 155] width 13 height 13
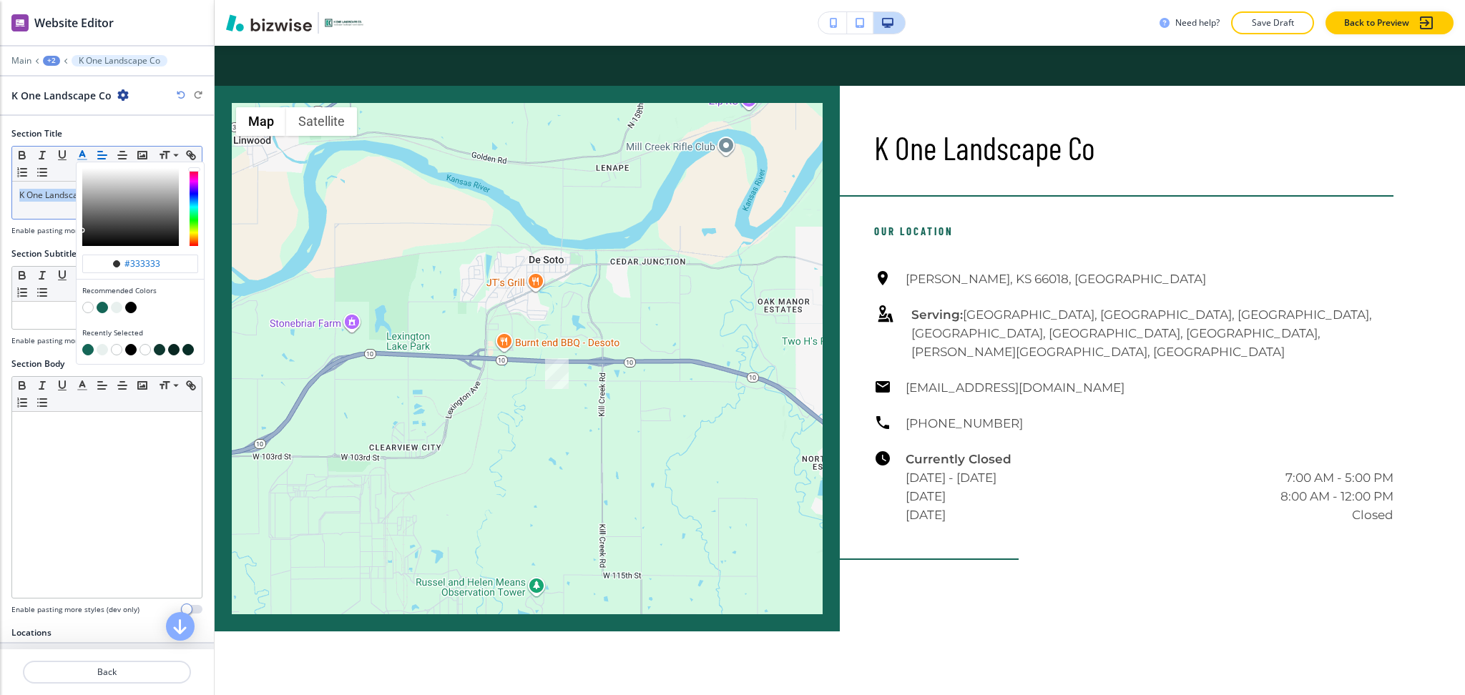
click at [99, 307] on button "button" at bounding box center [102, 307] width 11 height 11
type input "#156657"
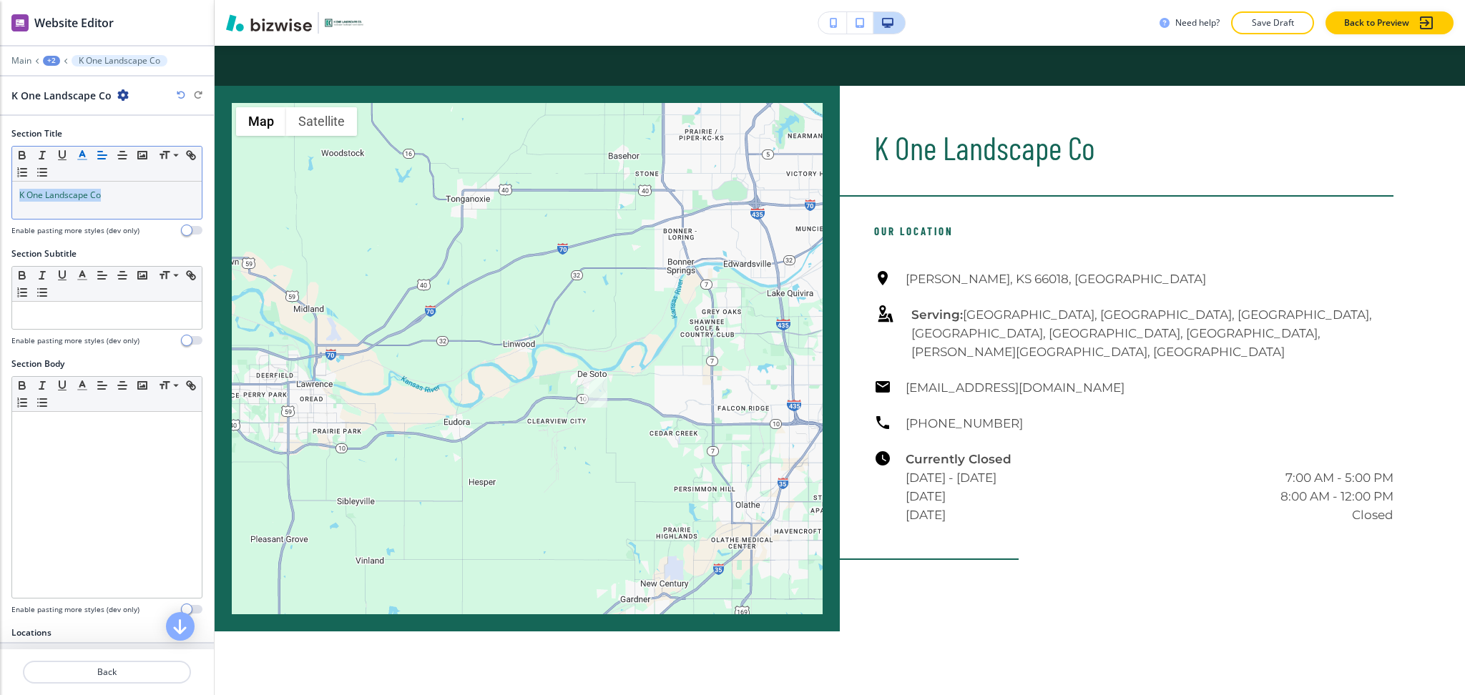
click at [179, 99] on icon "button" at bounding box center [181, 95] width 9 height 9
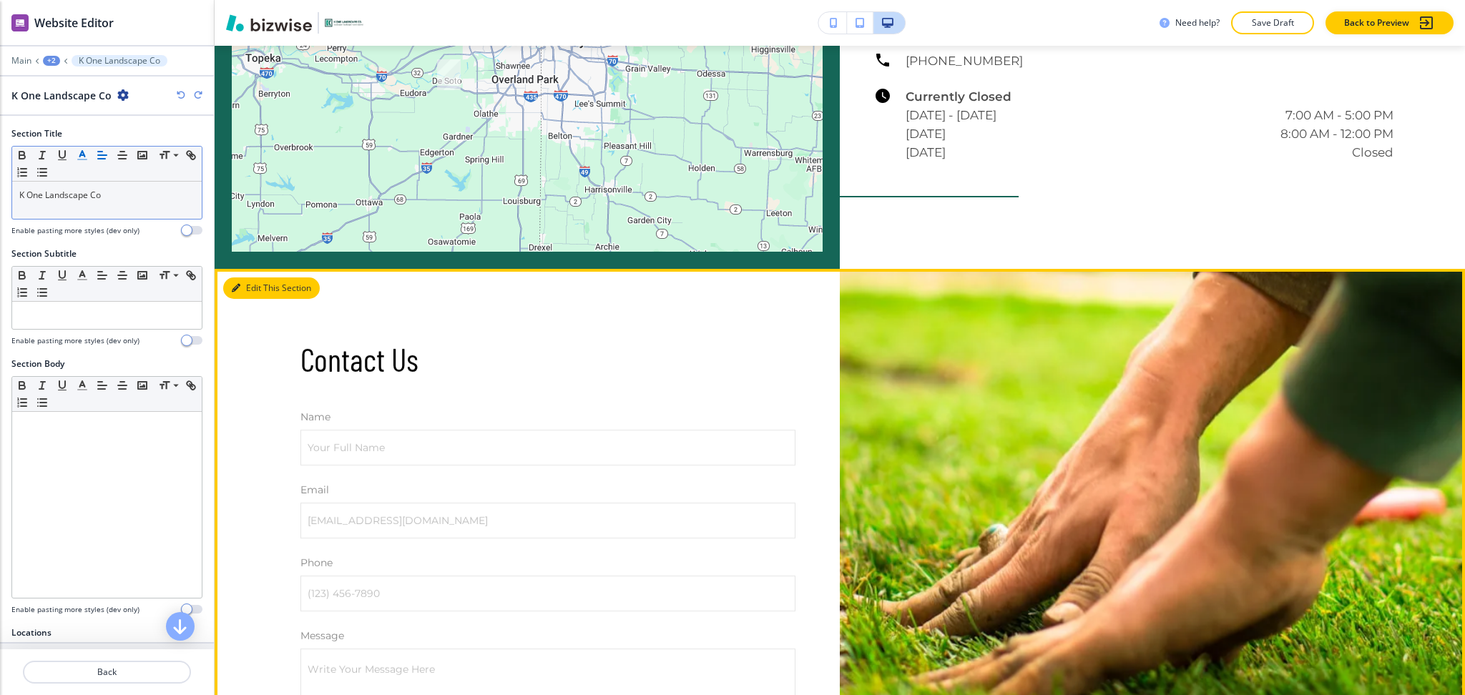
click at [248, 278] on button "Edit This Section" at bounding box center [271, 288] width 97 height 21
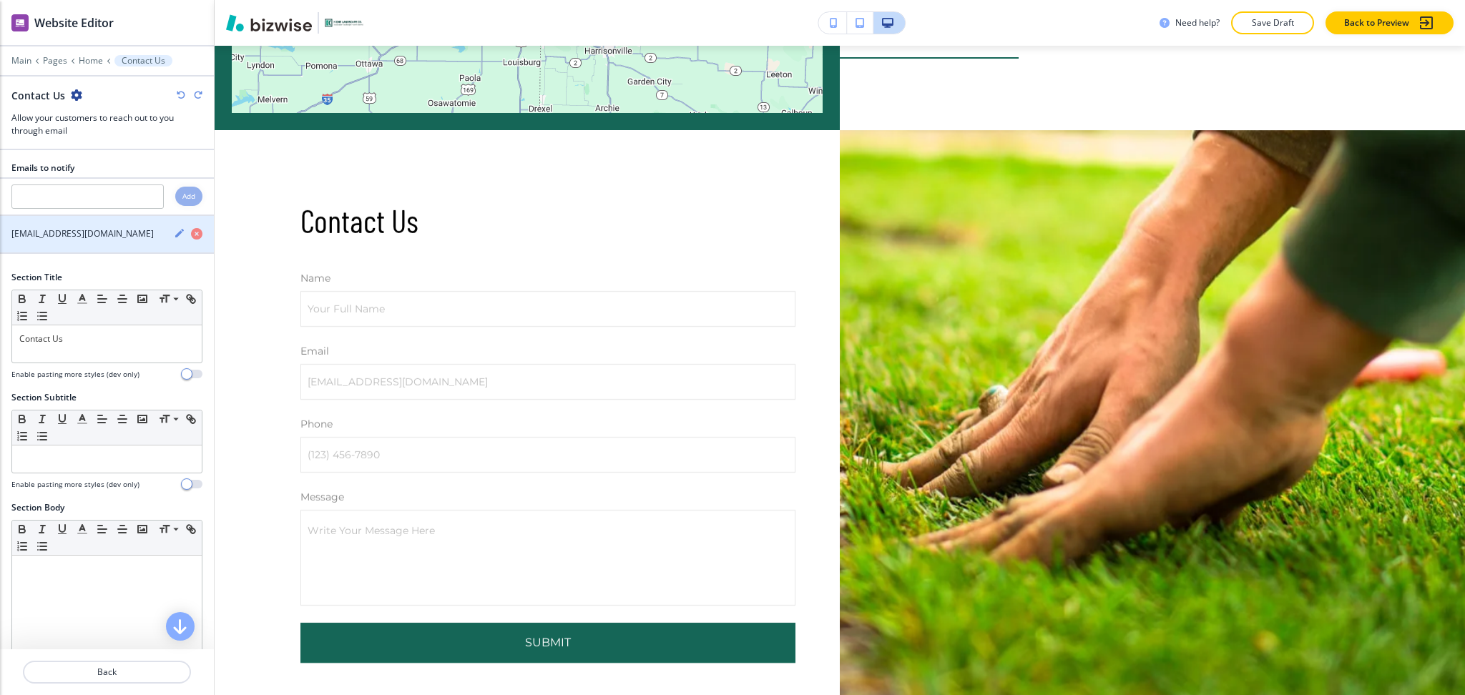
scroll to position [4144, 0]
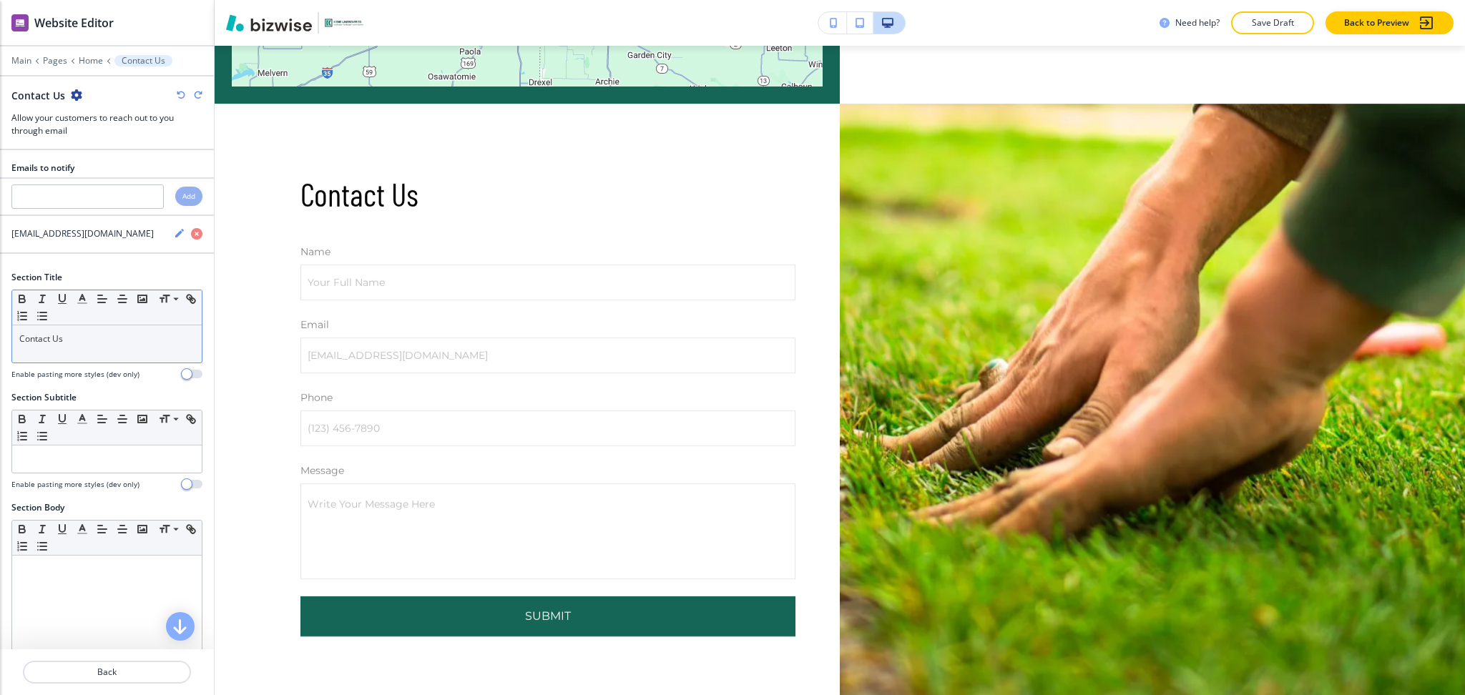
click at [110, 348] on div "Contact Us" at bounding box center [107, 344] width 190 height 37
drag, startPoint x: 82, startPoint y: 308, endPoint x: 82, endPoint y: 341, distance: 33.6
click at [82, 308] on div "Small Normal Large Huge" at bounding box center [107, 307] width 190 height 35
click at [77, 293] on icon "button" at bounding box center [82, 299] width 13 height 13
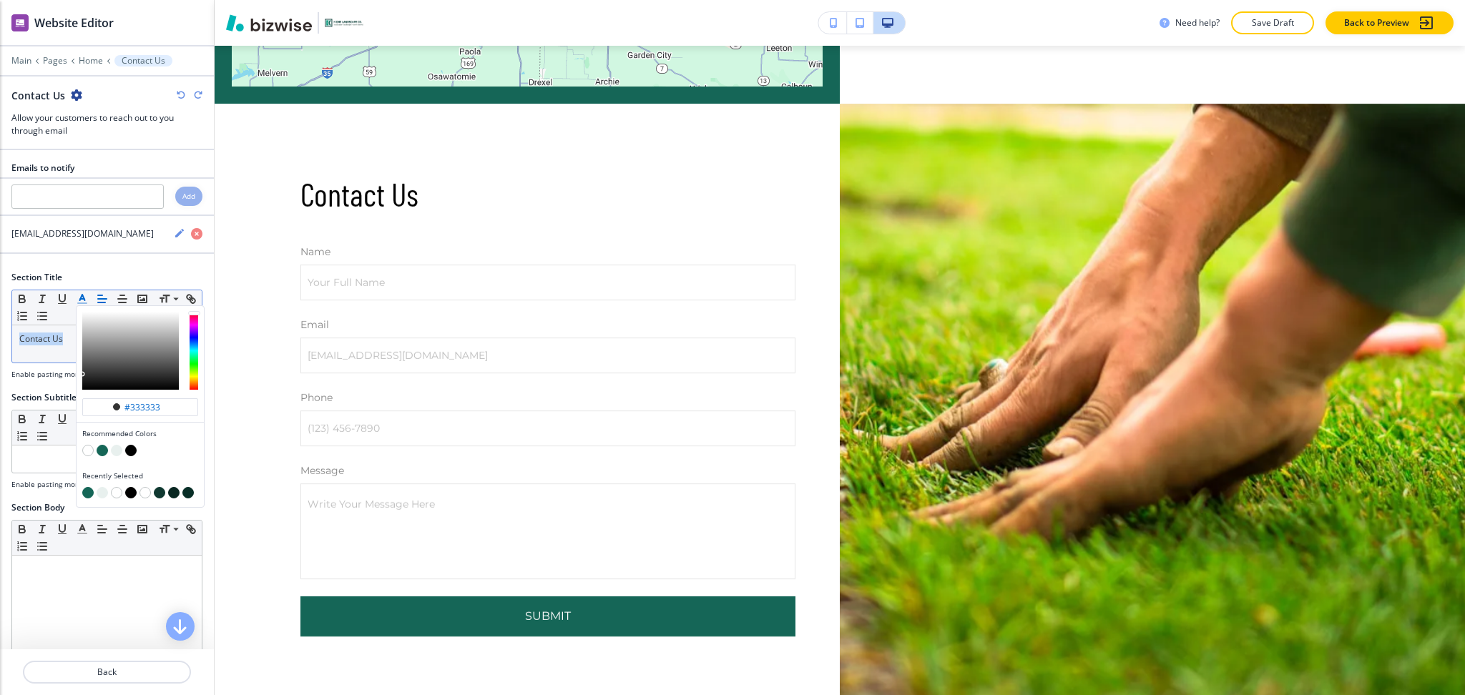
click at [93, 454] on button "button" at bounding box center [87, 450] width 11 height 11
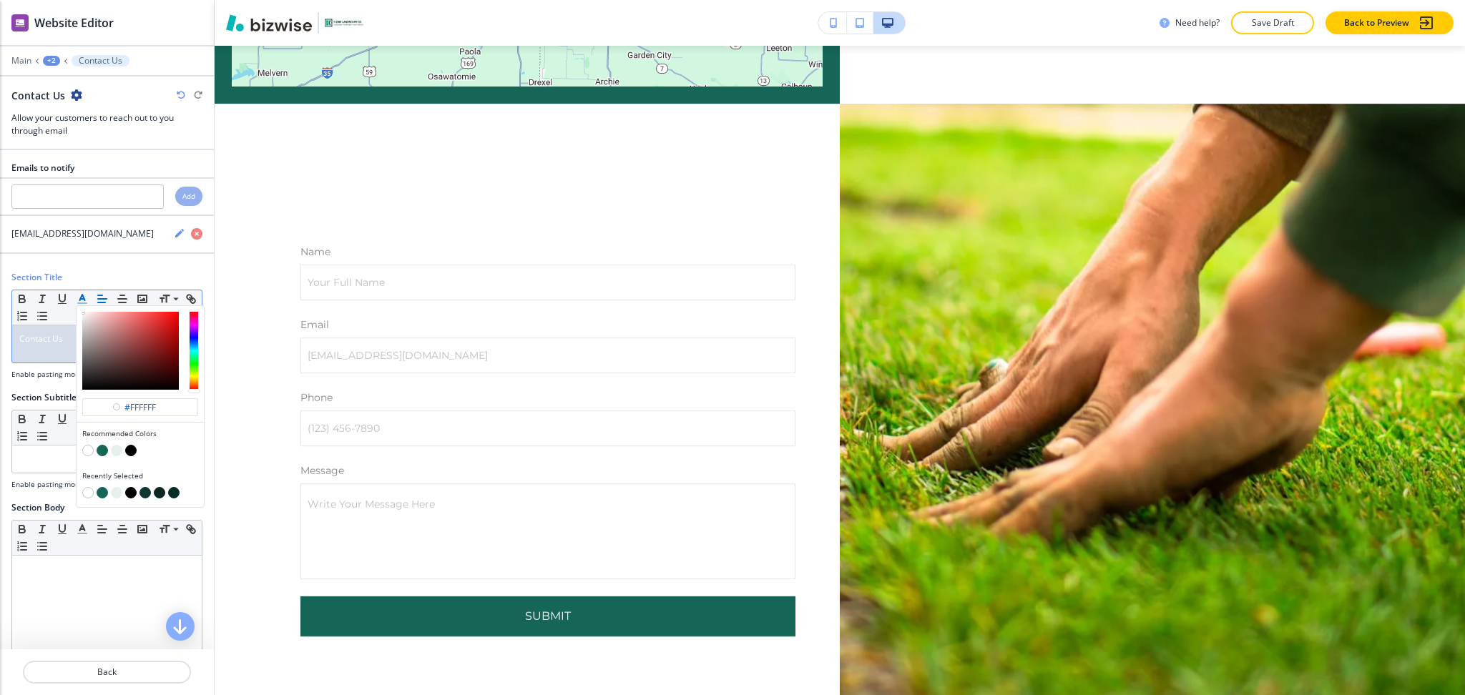
click at [106, 451] on button "button" at bounding box center [102, 450] width 11 height 11
type input "#156657"
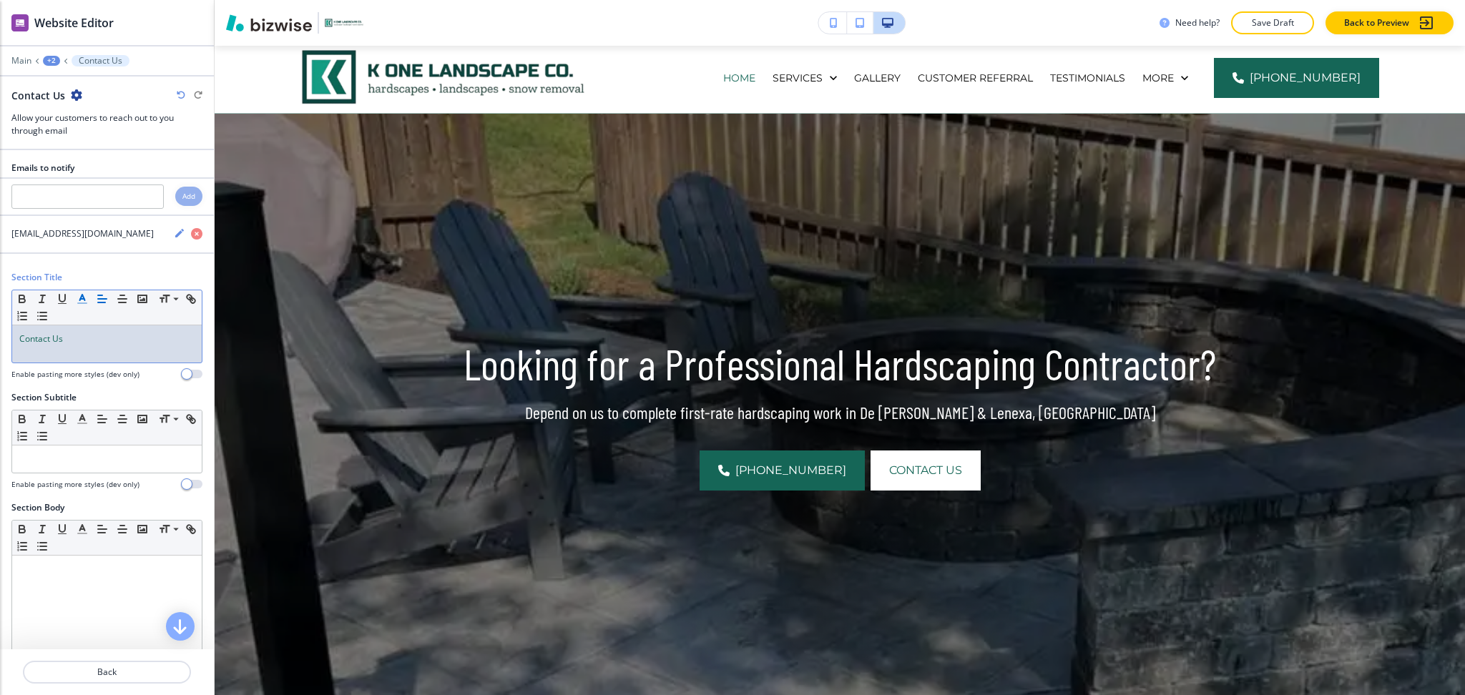
scroll to position [122, 0]
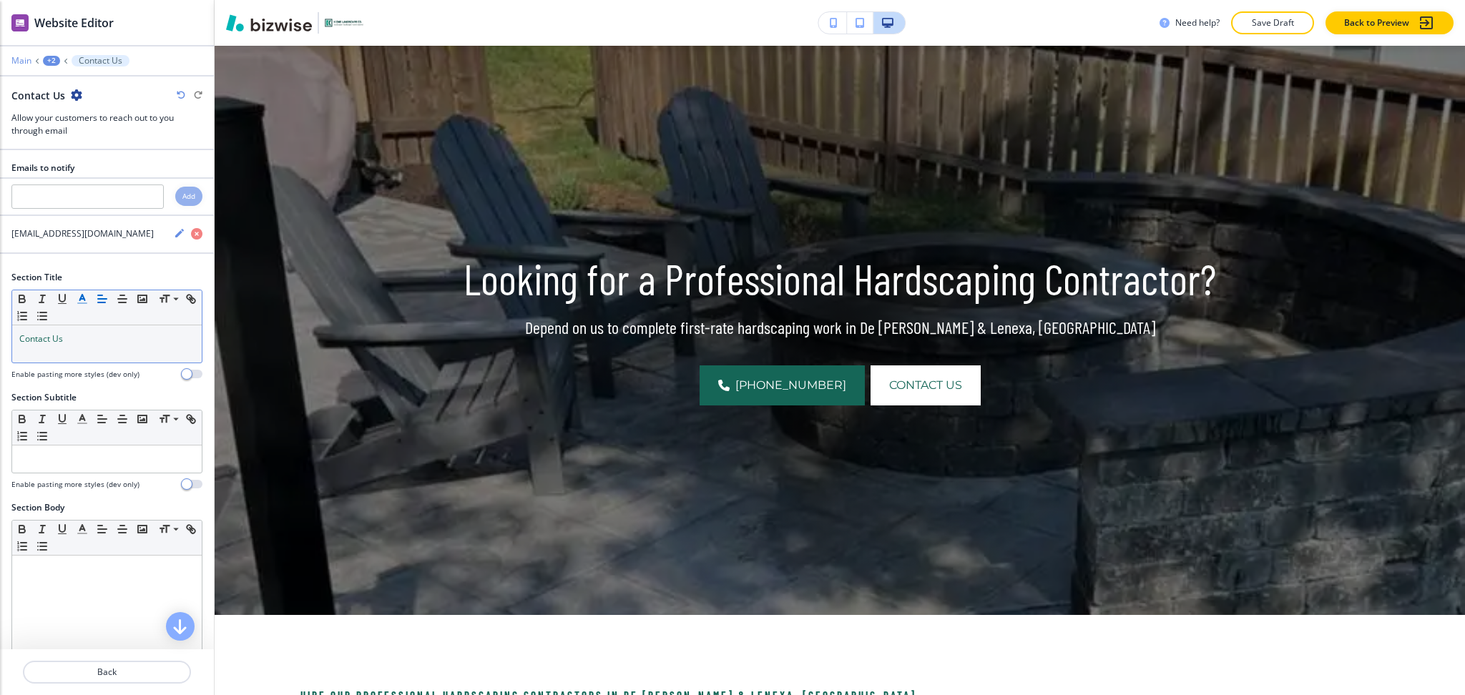
click at [16, 57] on p "Main" at bounding box center [21, 61] width 20 height 10
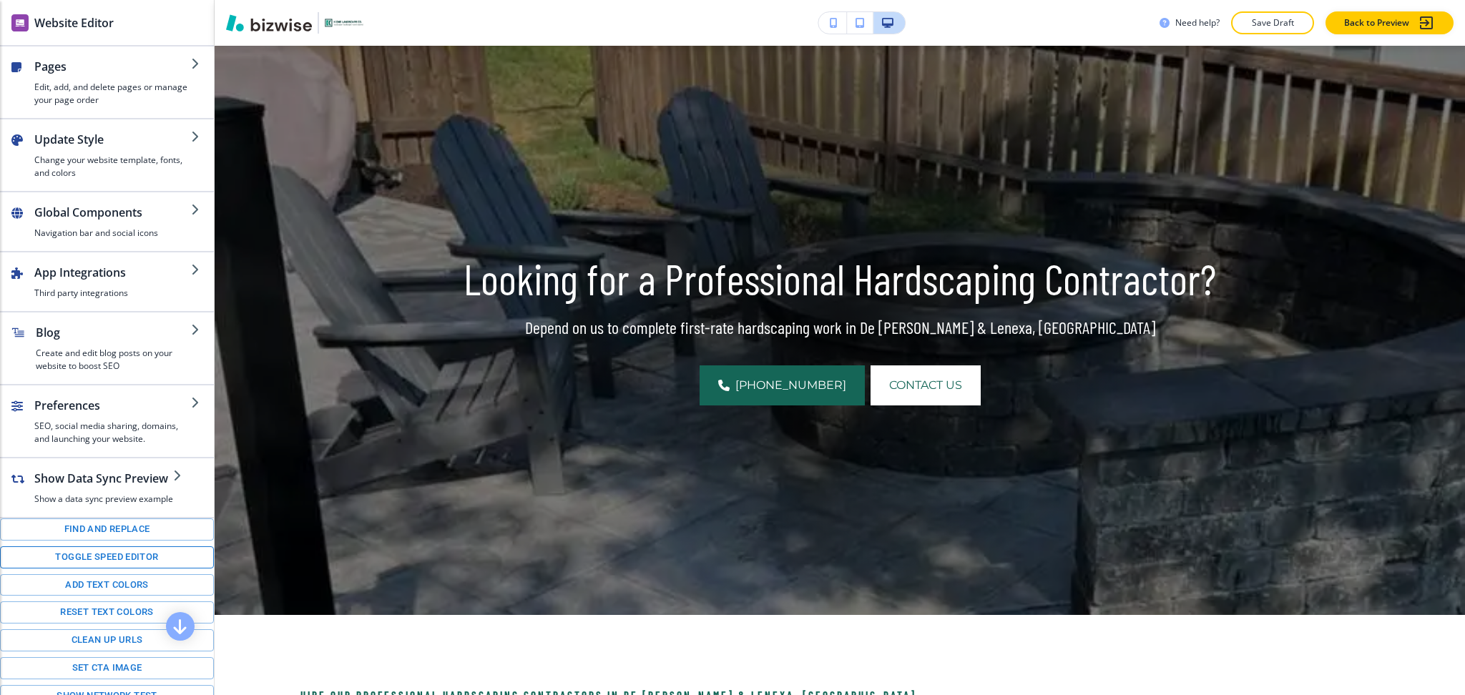
click at [83, 567] on button "Toggle speed editor" at bounding box center [107, 558] width 214 height 22
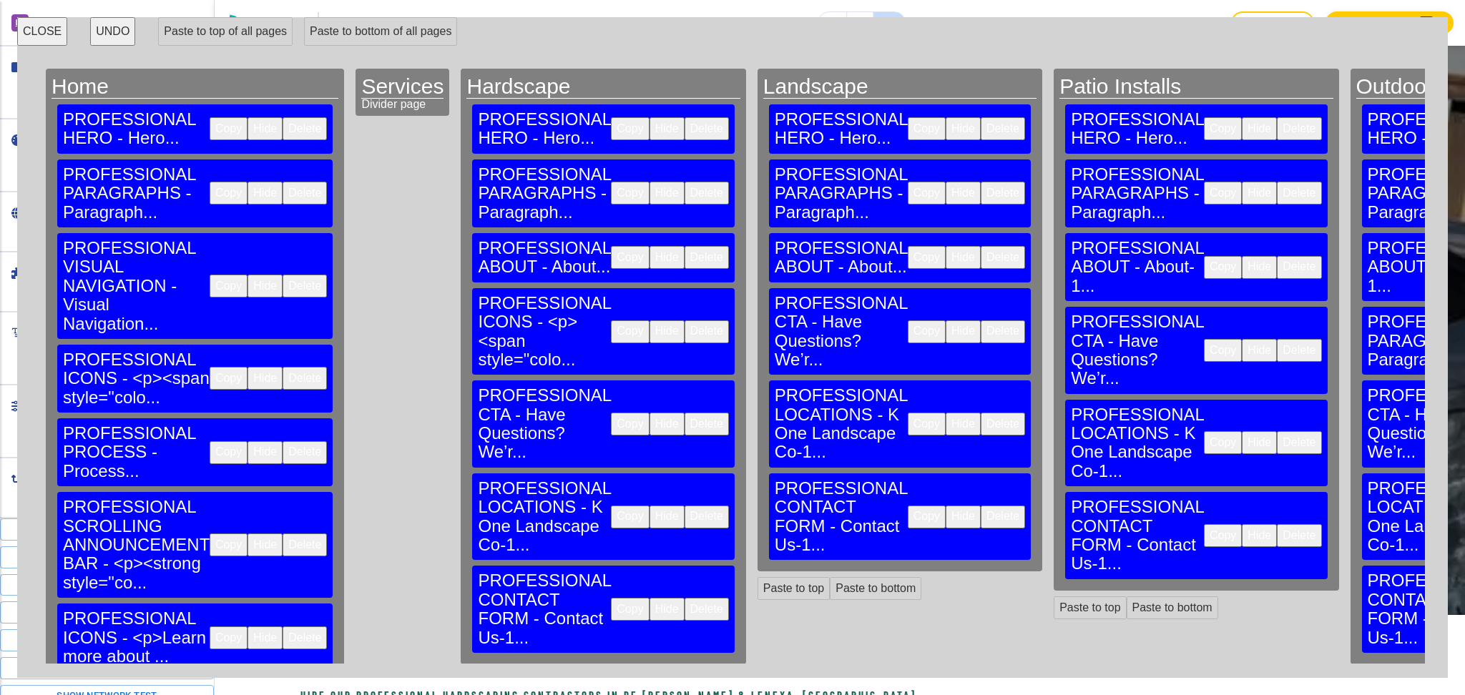
click at [685, 598] on button "Delete" at bounding box center [707, 609] width 44 height 23
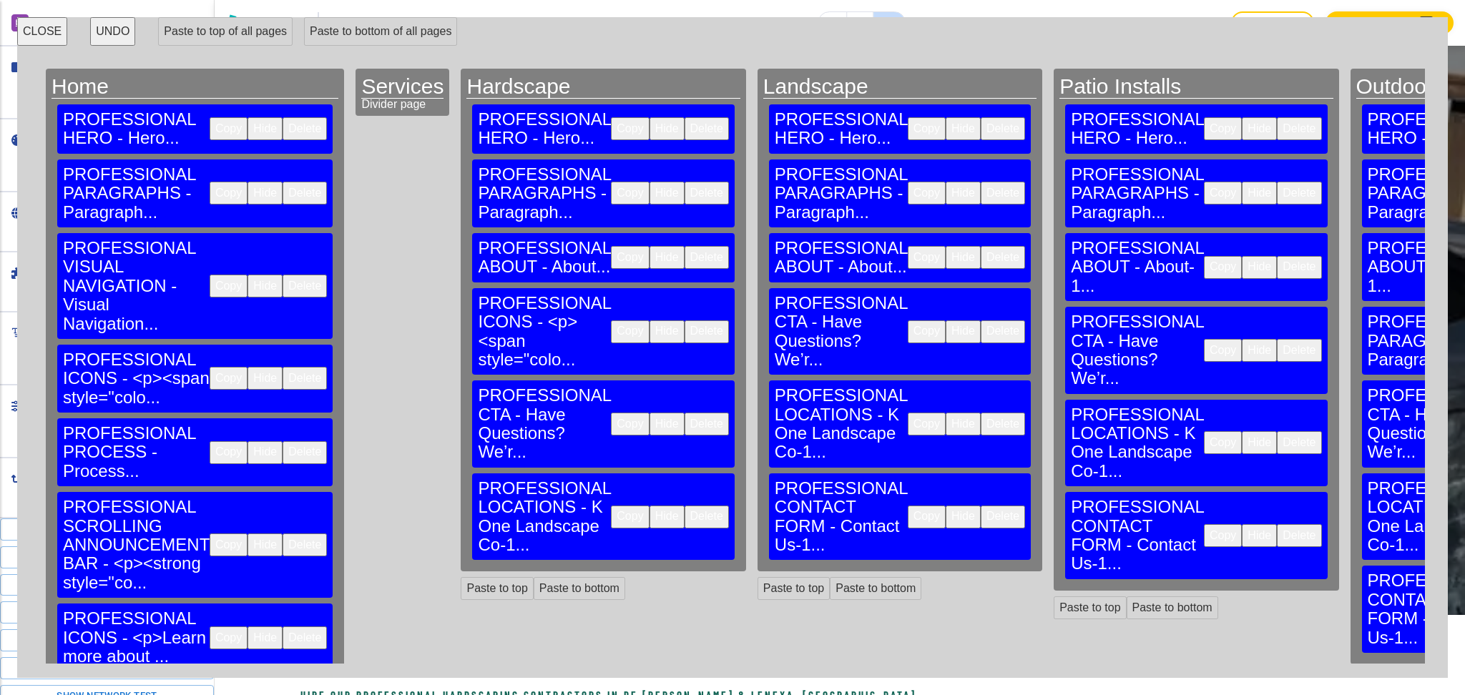
click at [981, 506] on button "Delete" at bounding box center [1003, 517] width 44 height 23
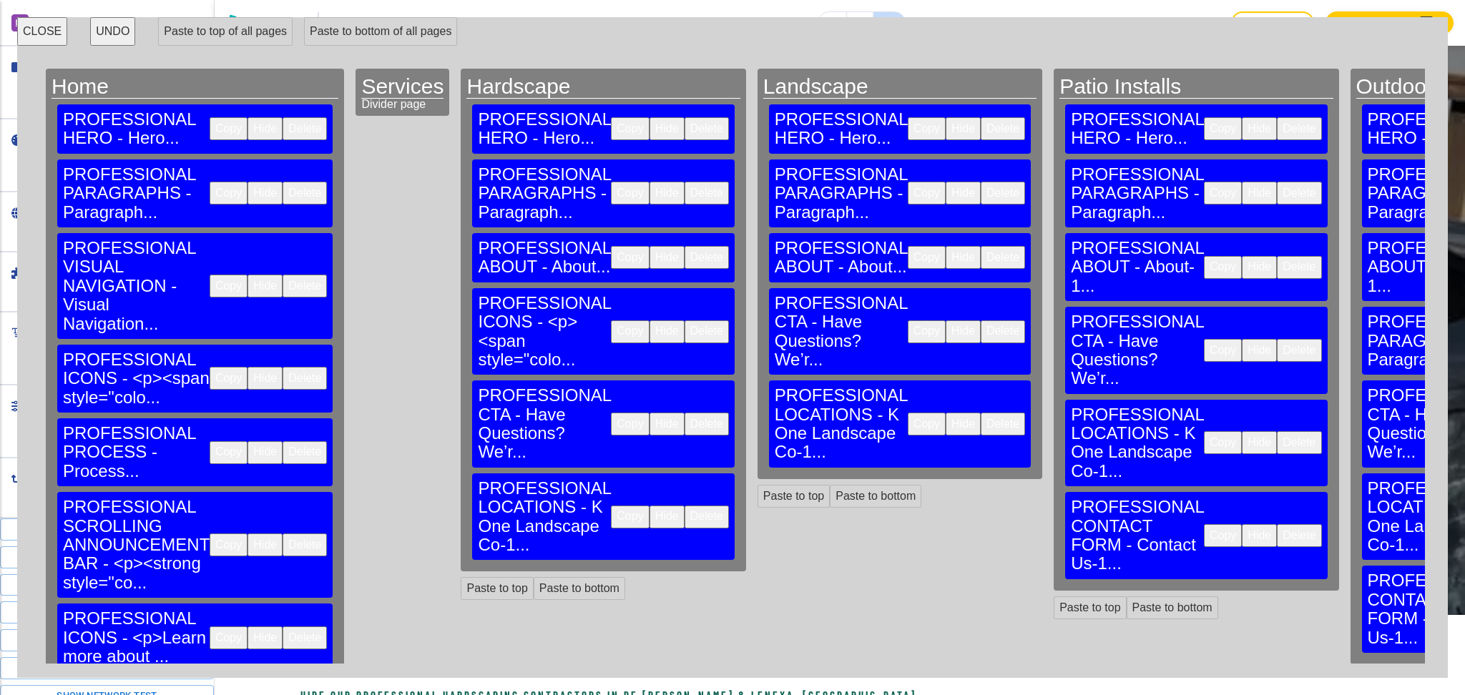
click at [1277, 524] on button "Delete" at bounding box center [1299, 535] width 44 height 23
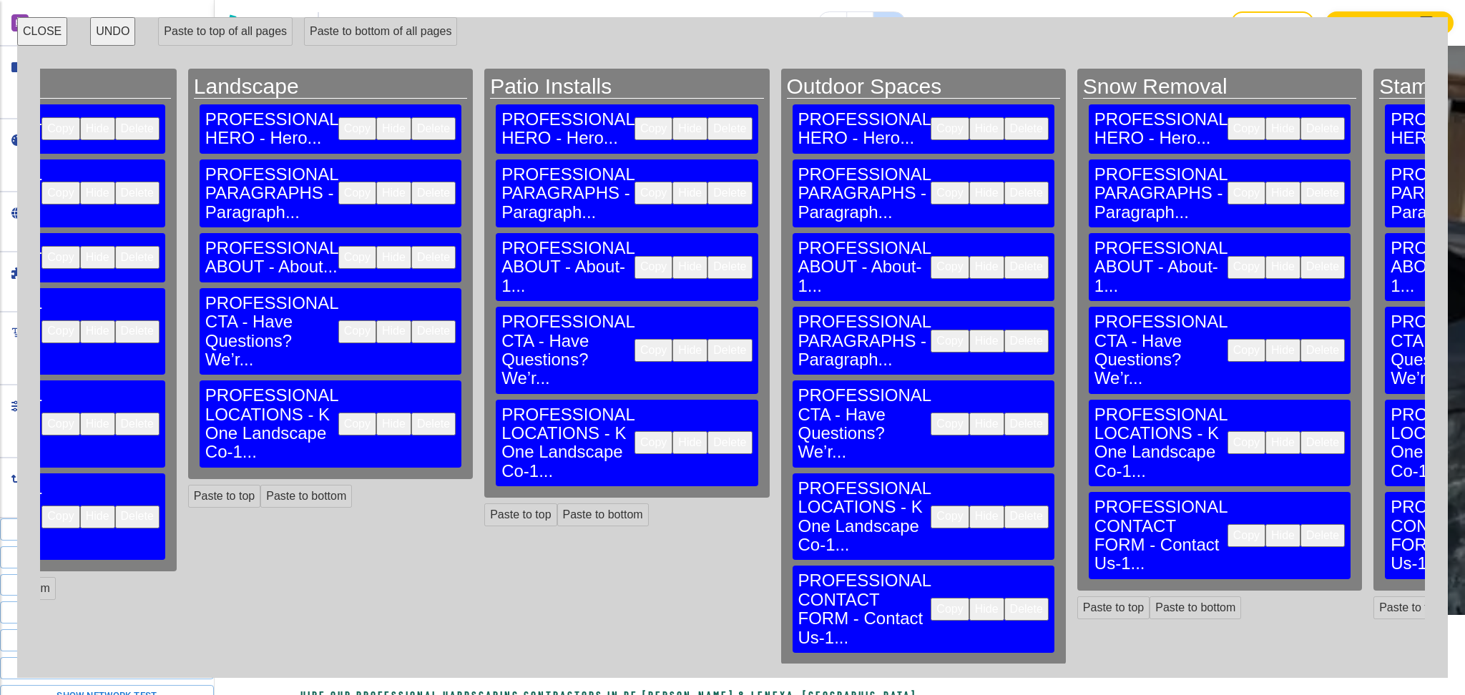
scroll to position [0, 650]
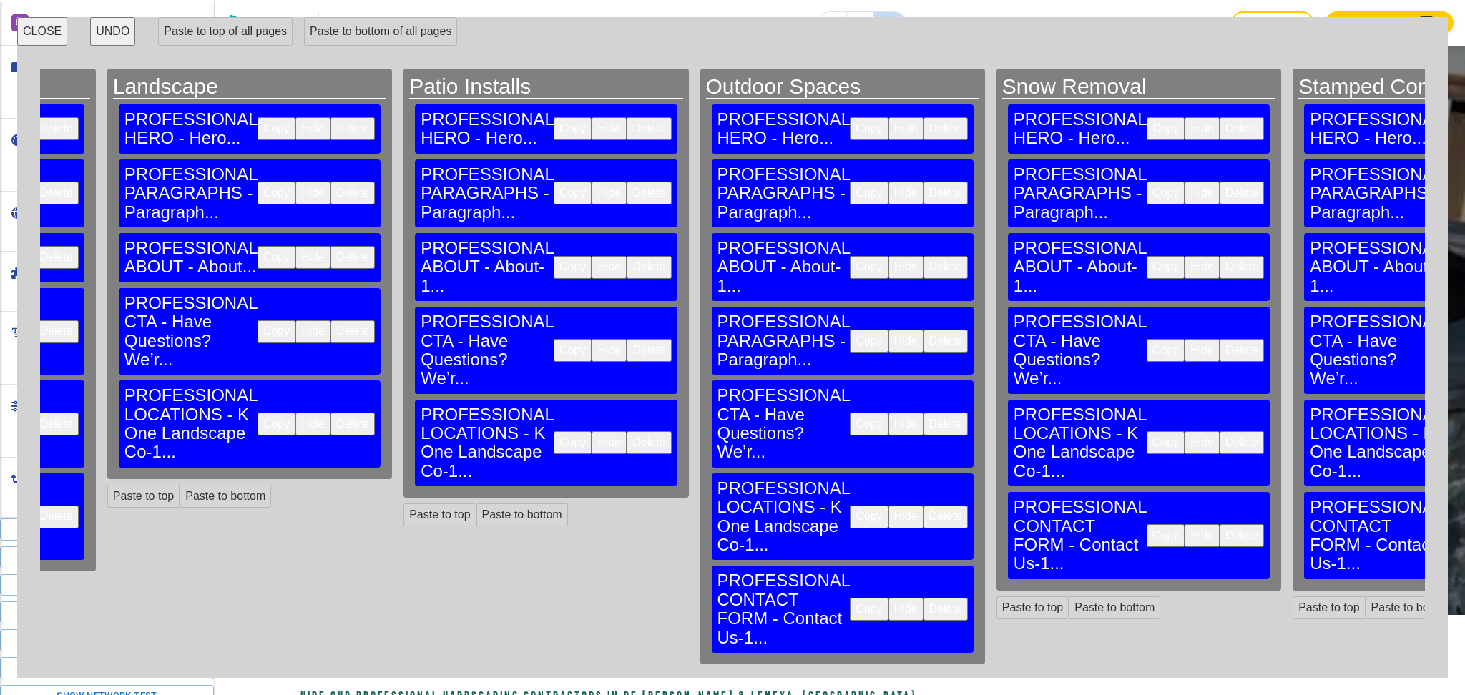
click at [924, 598] on button "Delete" at bounding box center [946, 609] width 44 height 23
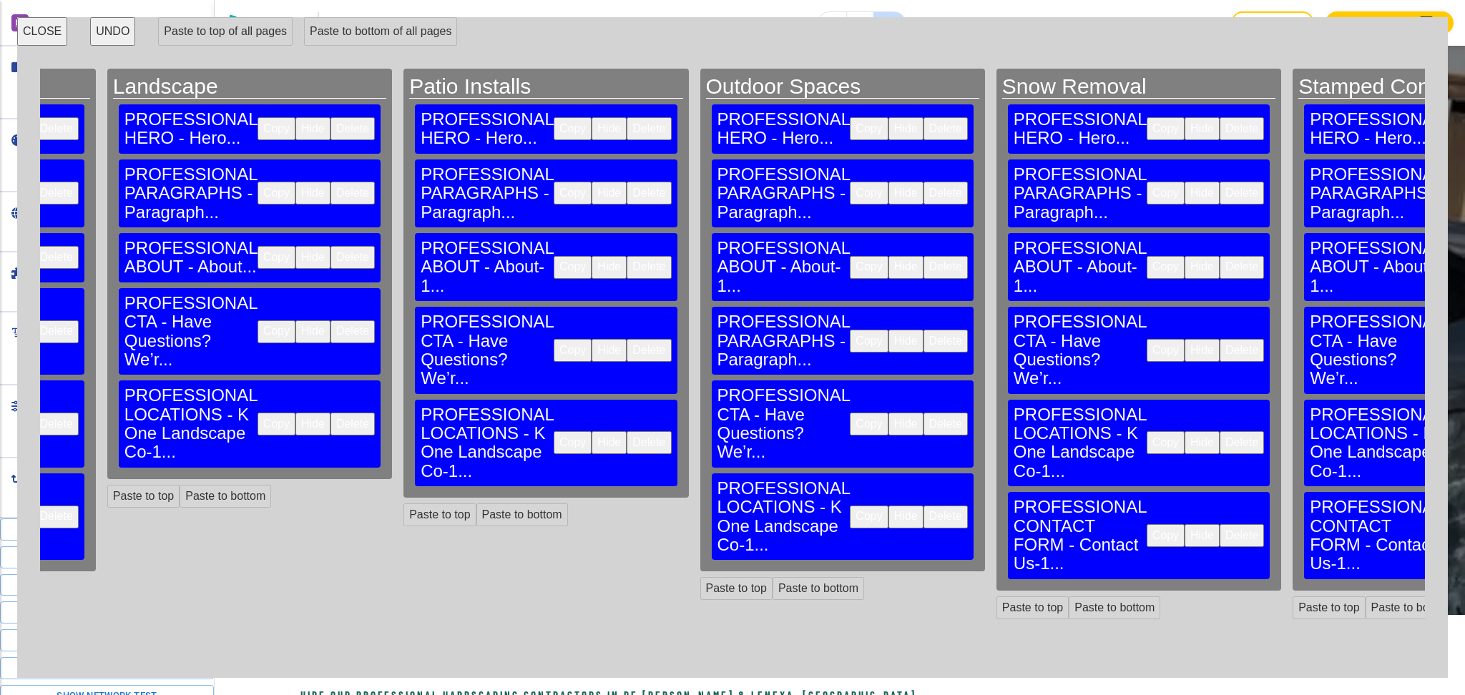
click at [1220, 524] on button "Delete" at bounding box center [1242, 535] width 44 height 23
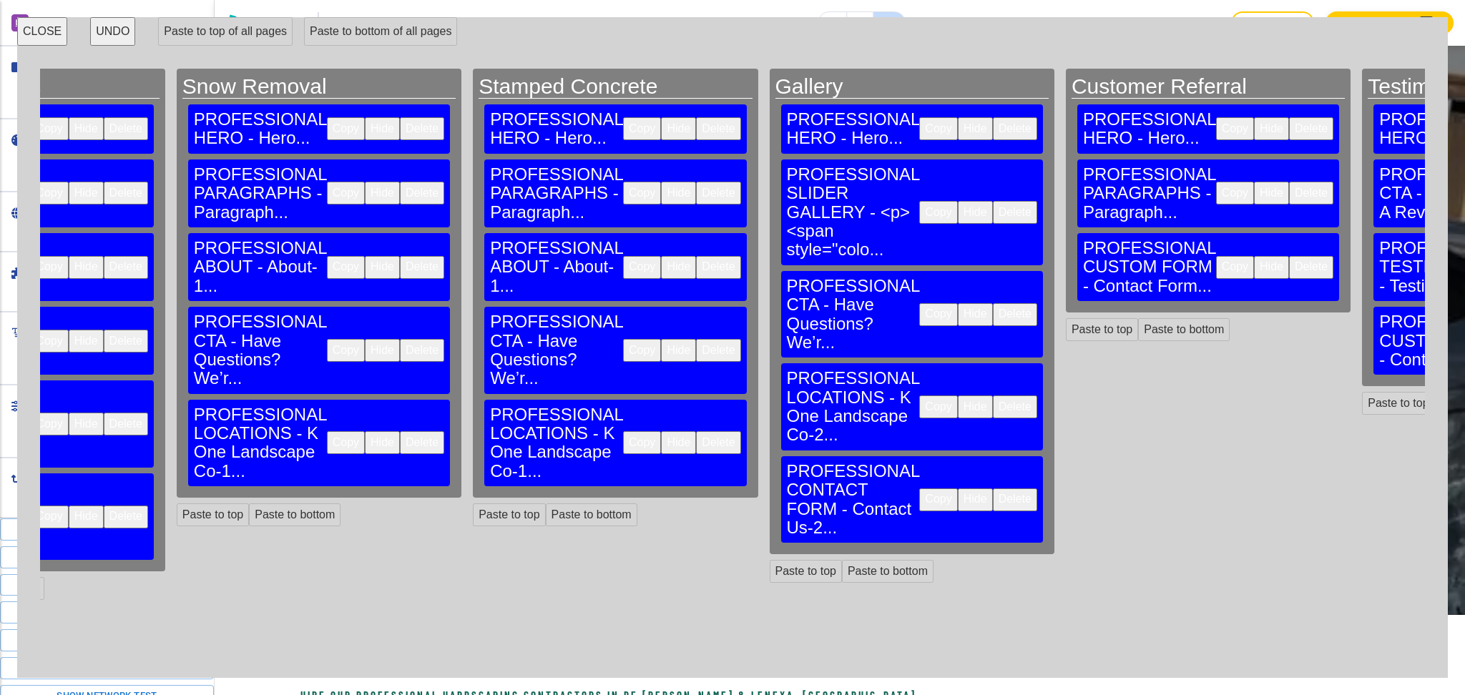
scroll to position [0, 1496]
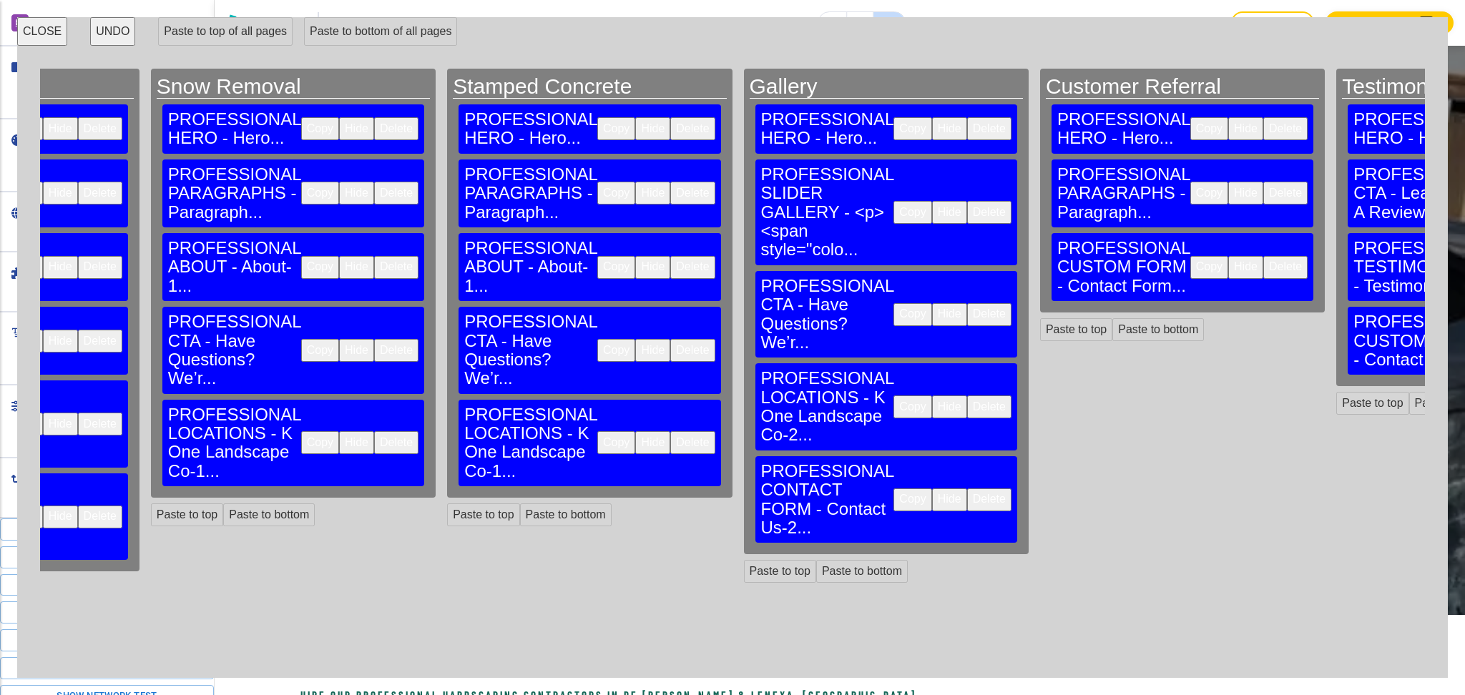
click at [967, 489] on button "Delete" at bounding box center [989, 500] width 44 height 23
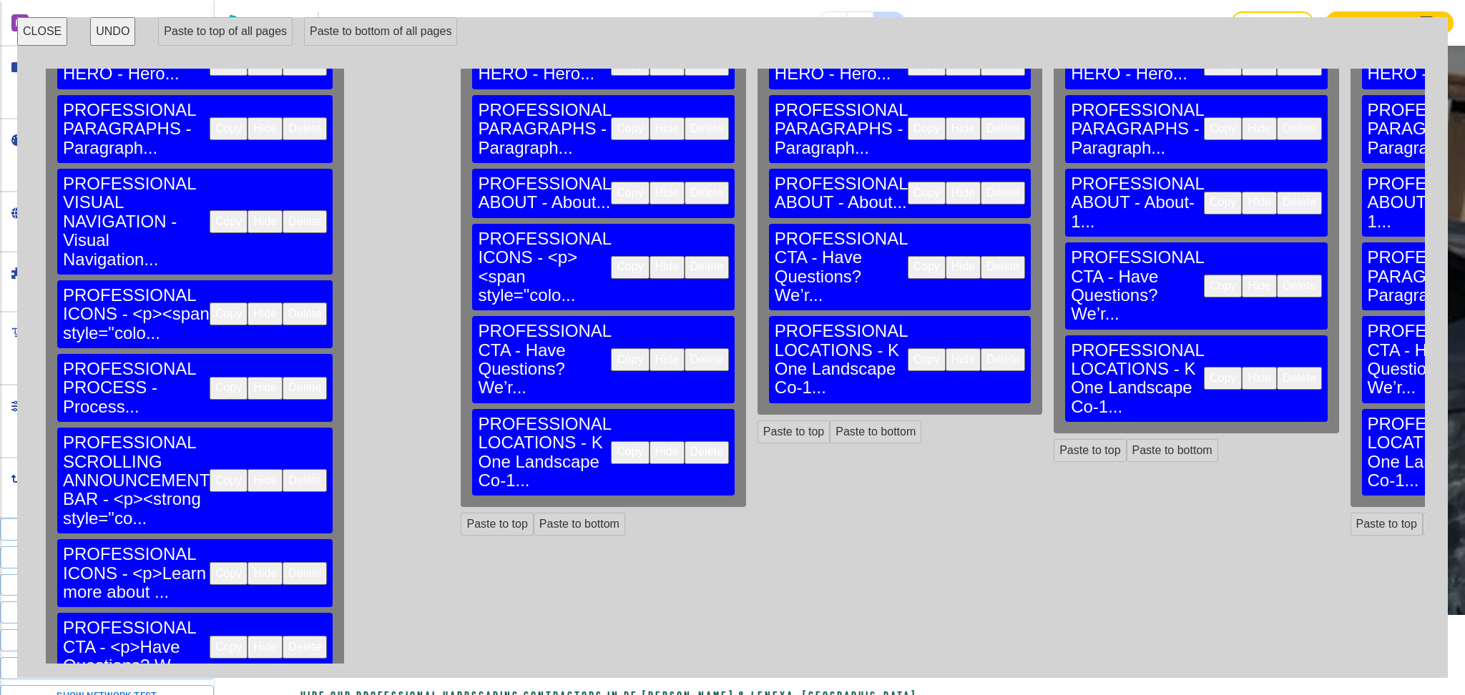
scroll to position [136, 0]
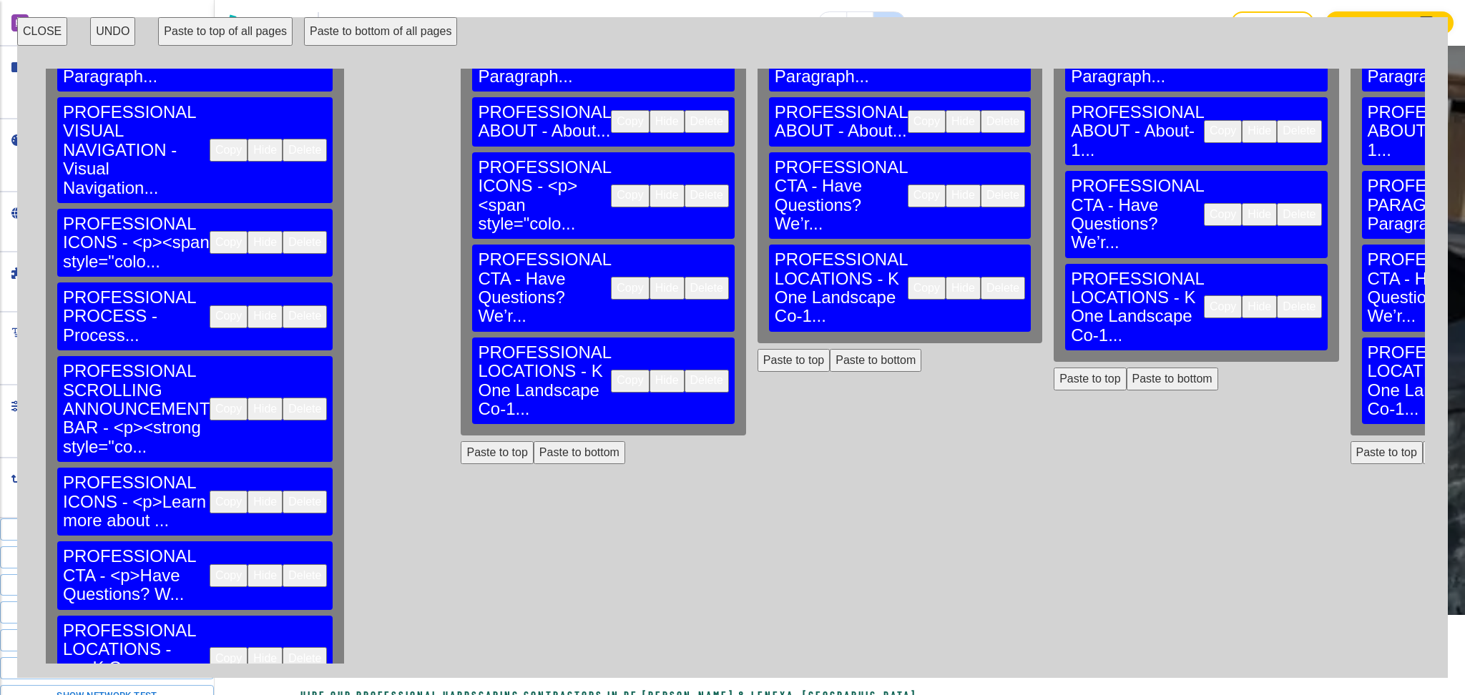
click at [534, 441] on button "Paste to bottom" at bounding box center [580, 452] width 92 height 23
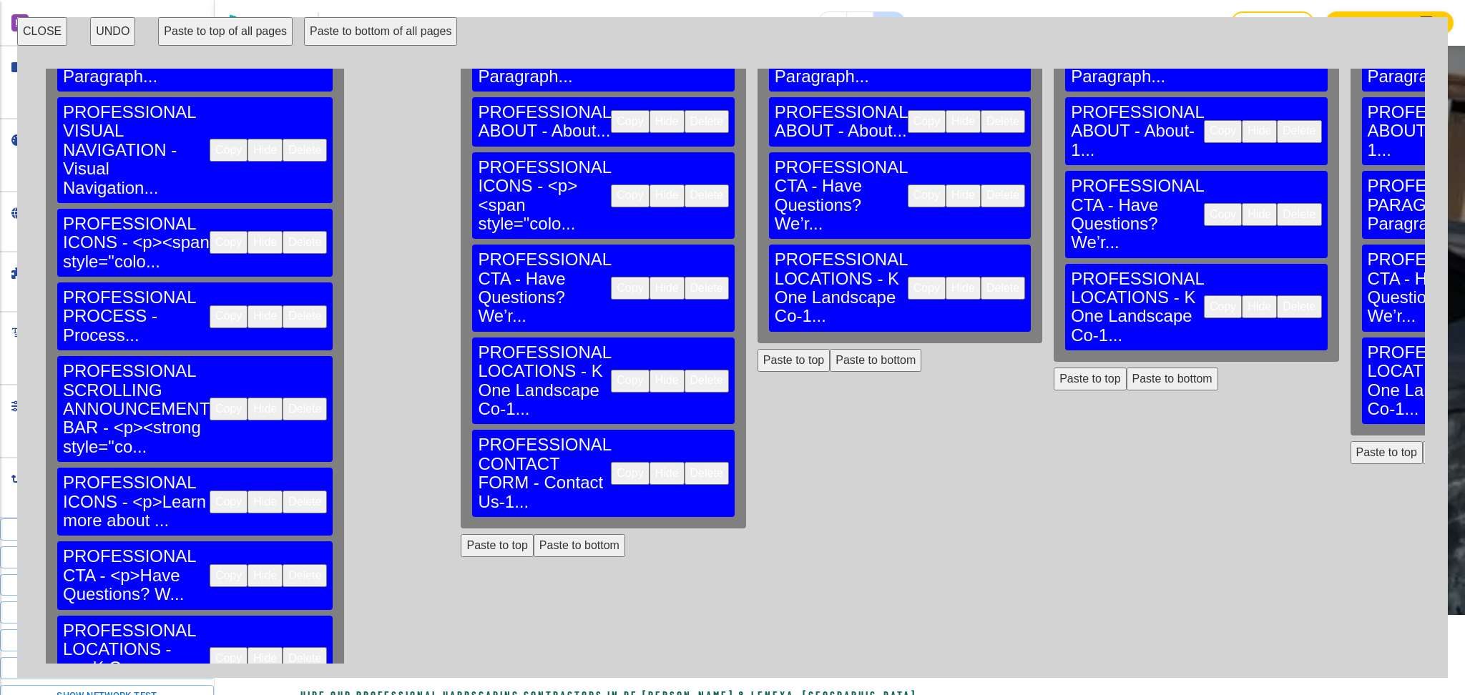
click at [830, 349] on button "Paste to bottom" at bounding box center [876, 360] width 92 height 23
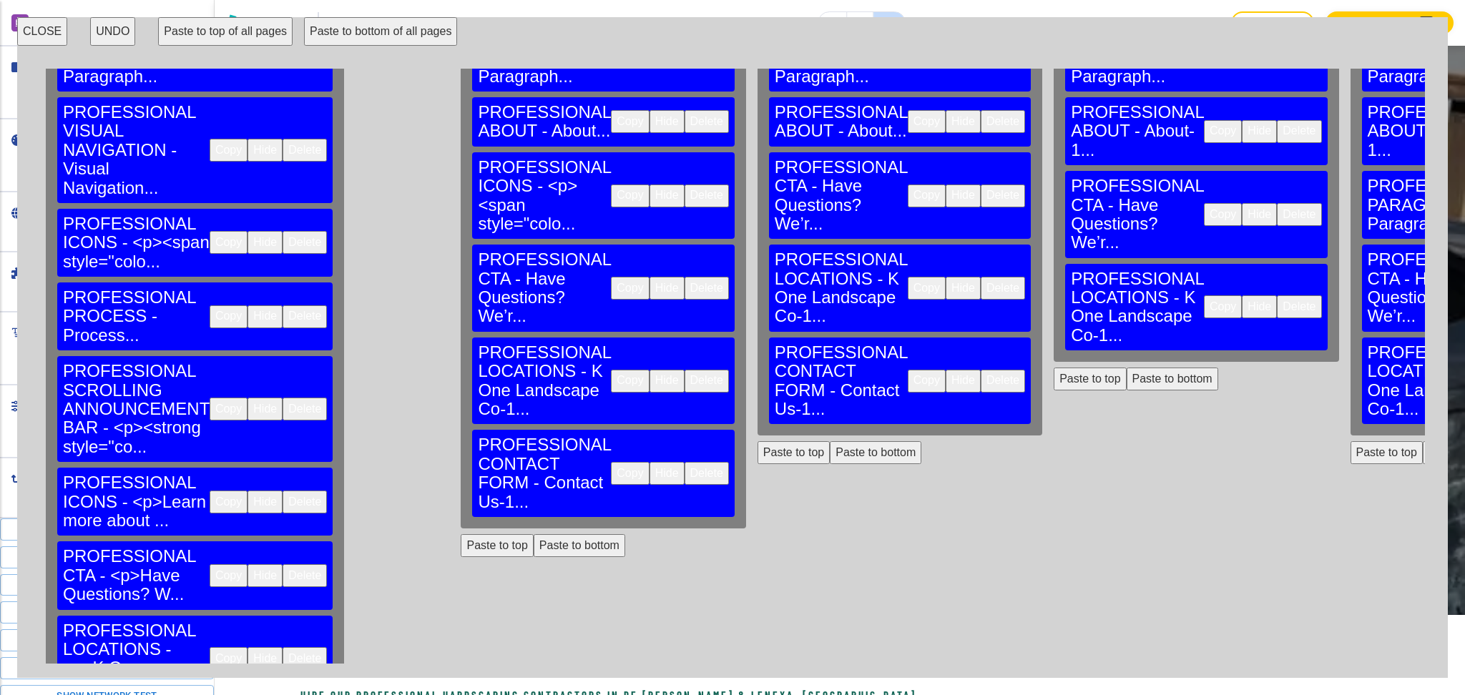
click at [1127, 368] on button "Paste to bottom" at bounding box center [1173, 379] width 92 height 23
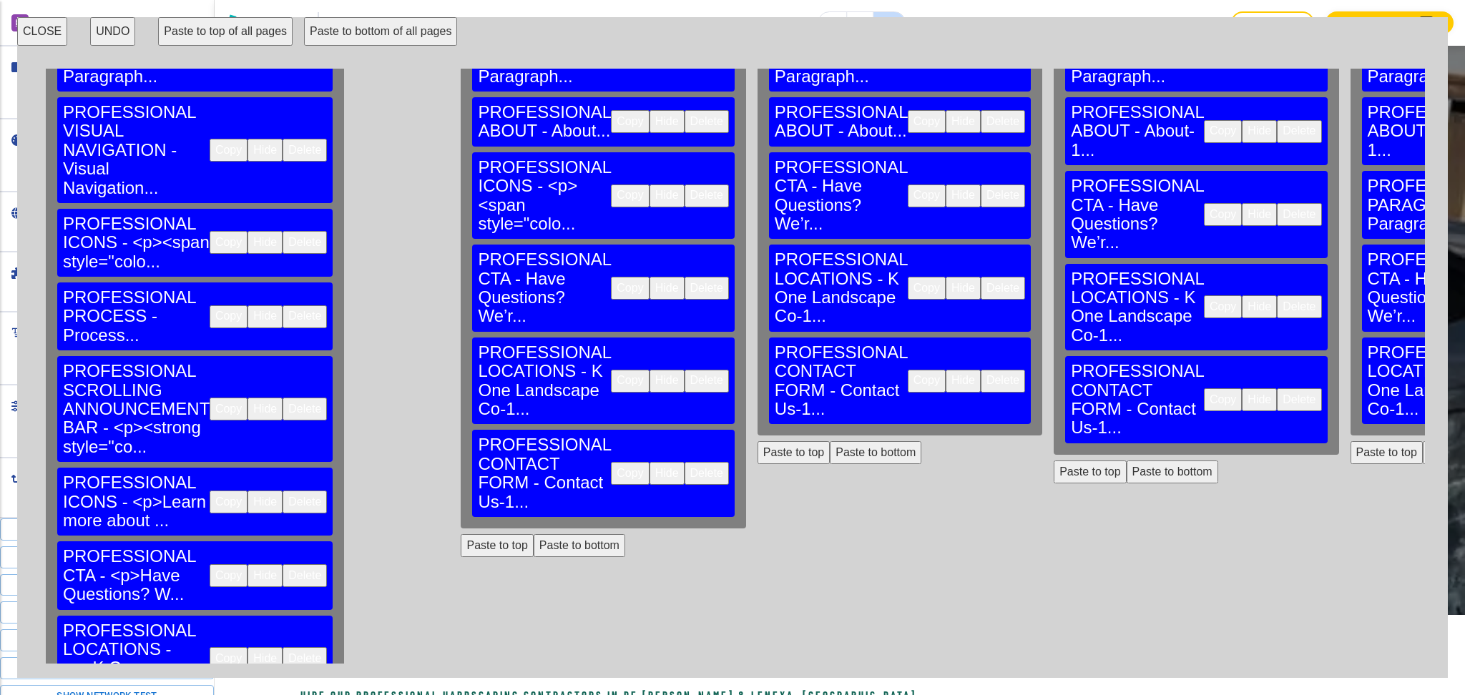
click at [1423, 441] on button "Paste to bottom" at bounding box center [1469, 452] width 92 height 23
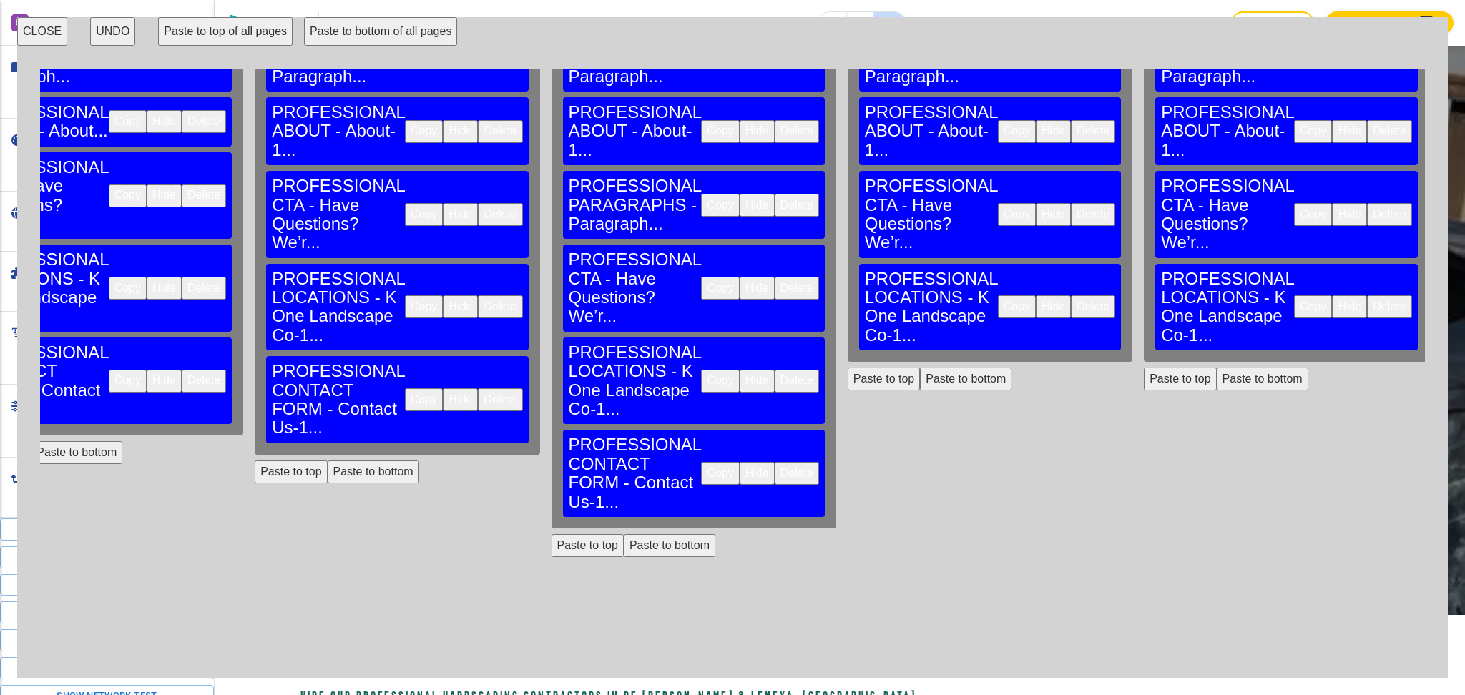
scroll to position [136, 823]
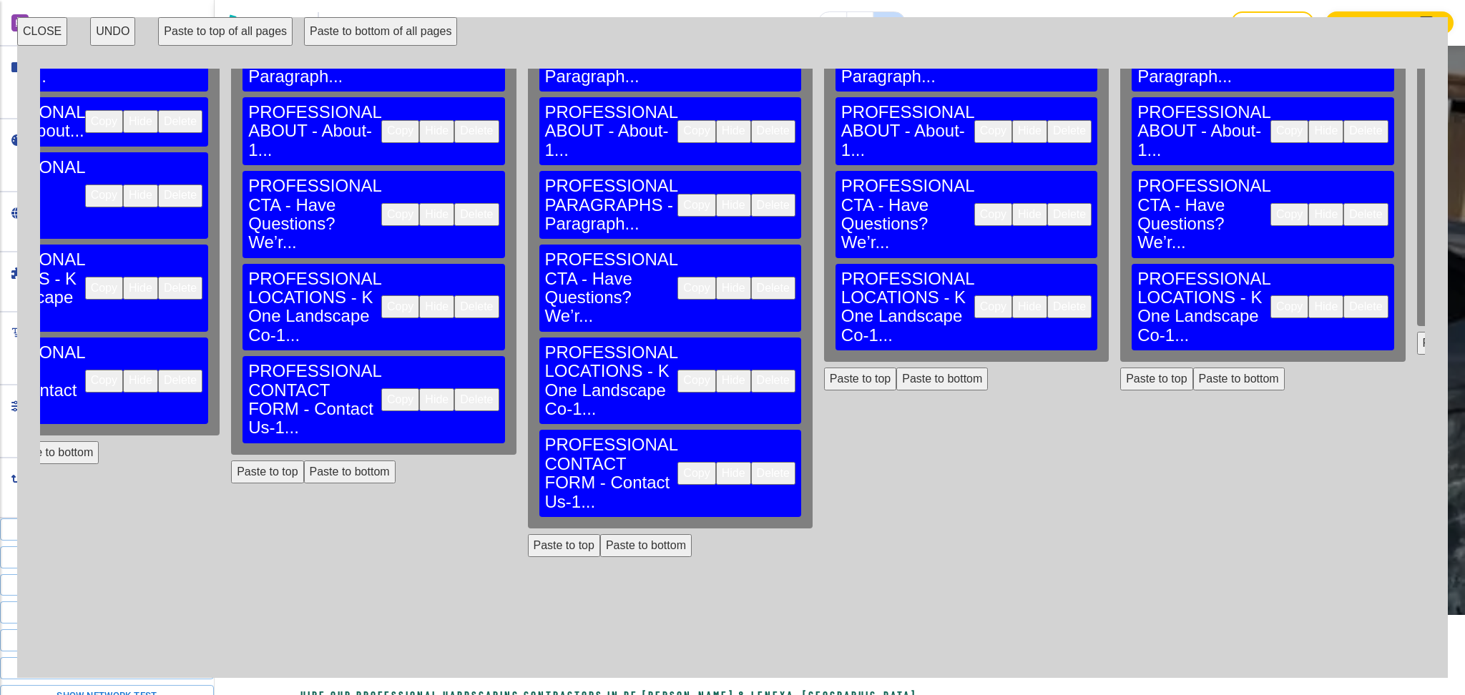
click at [896, 368] on button "Paste to bottom" at bounding box center [942, 379] width 92 height 23
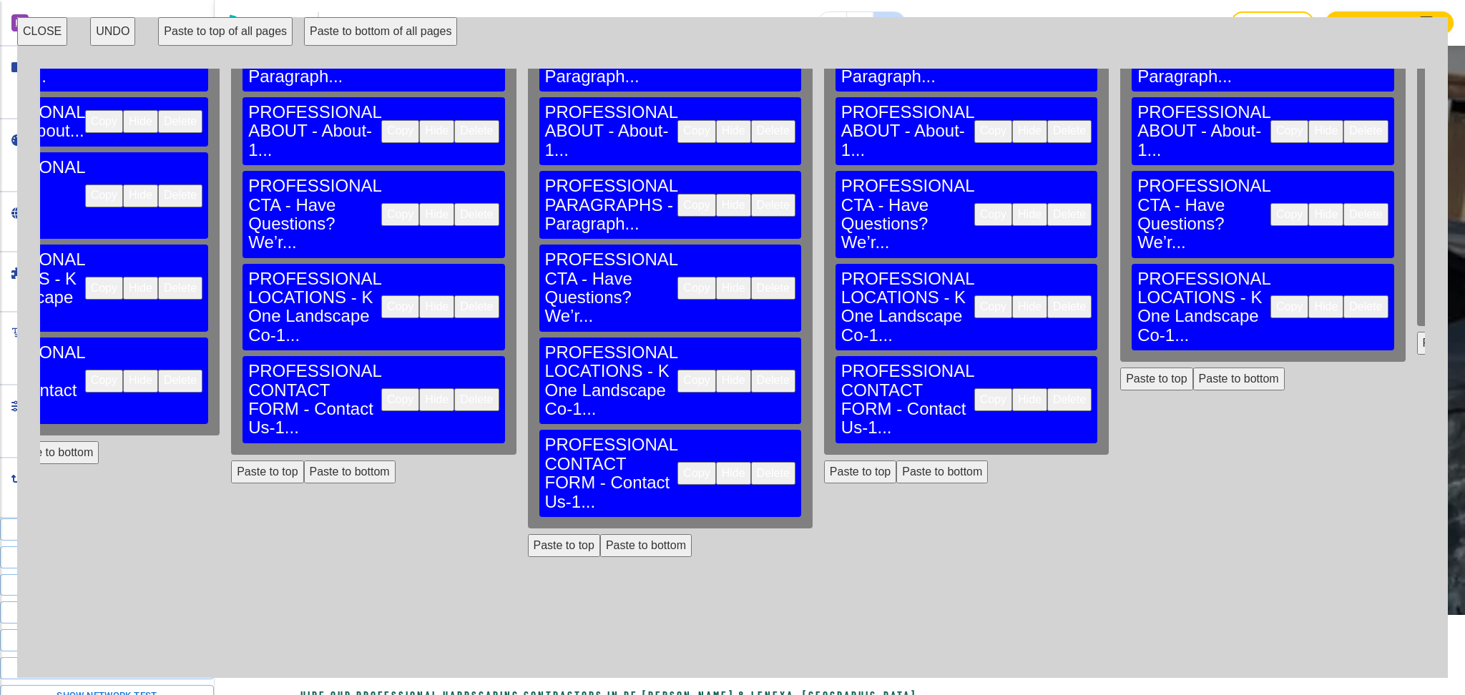
click at [1193, 368] on button "Paste to bottom" at bounding box center [1239, 379] width 92 height 23
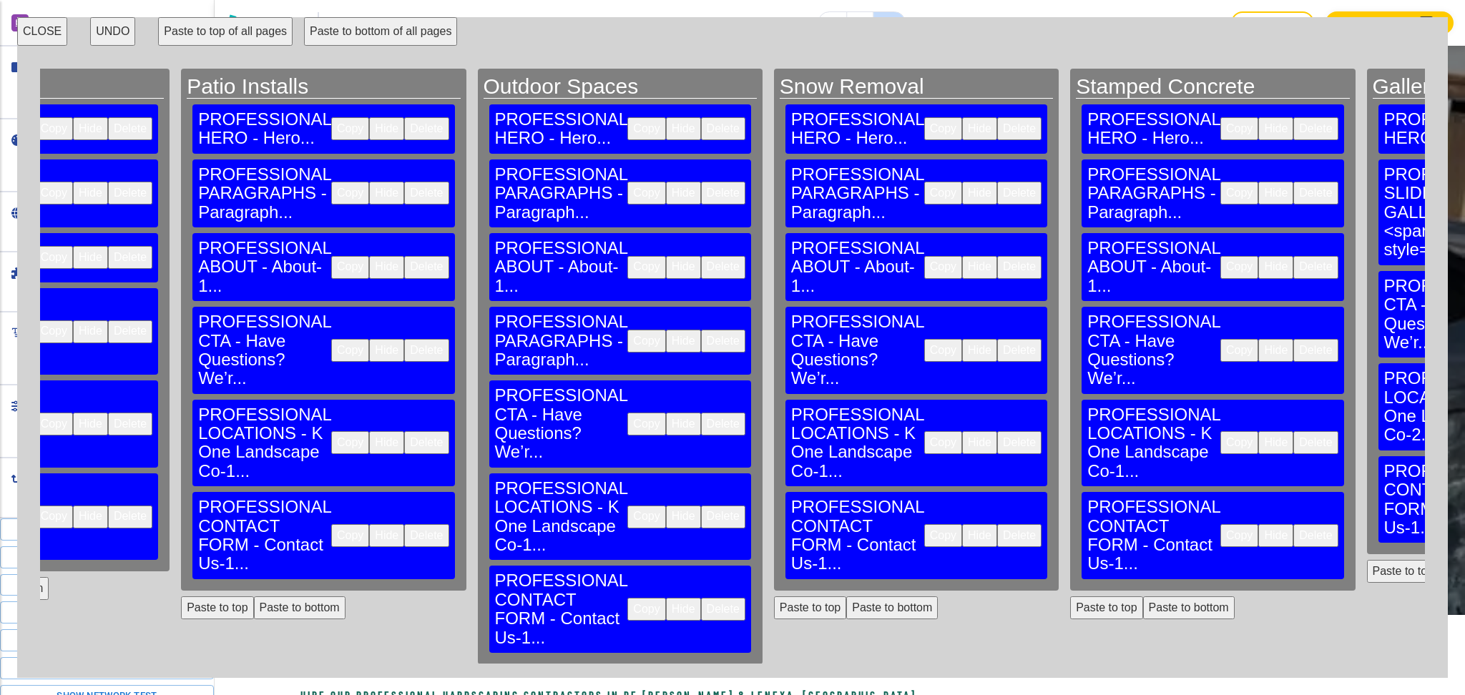
scroll to position [0, 344]
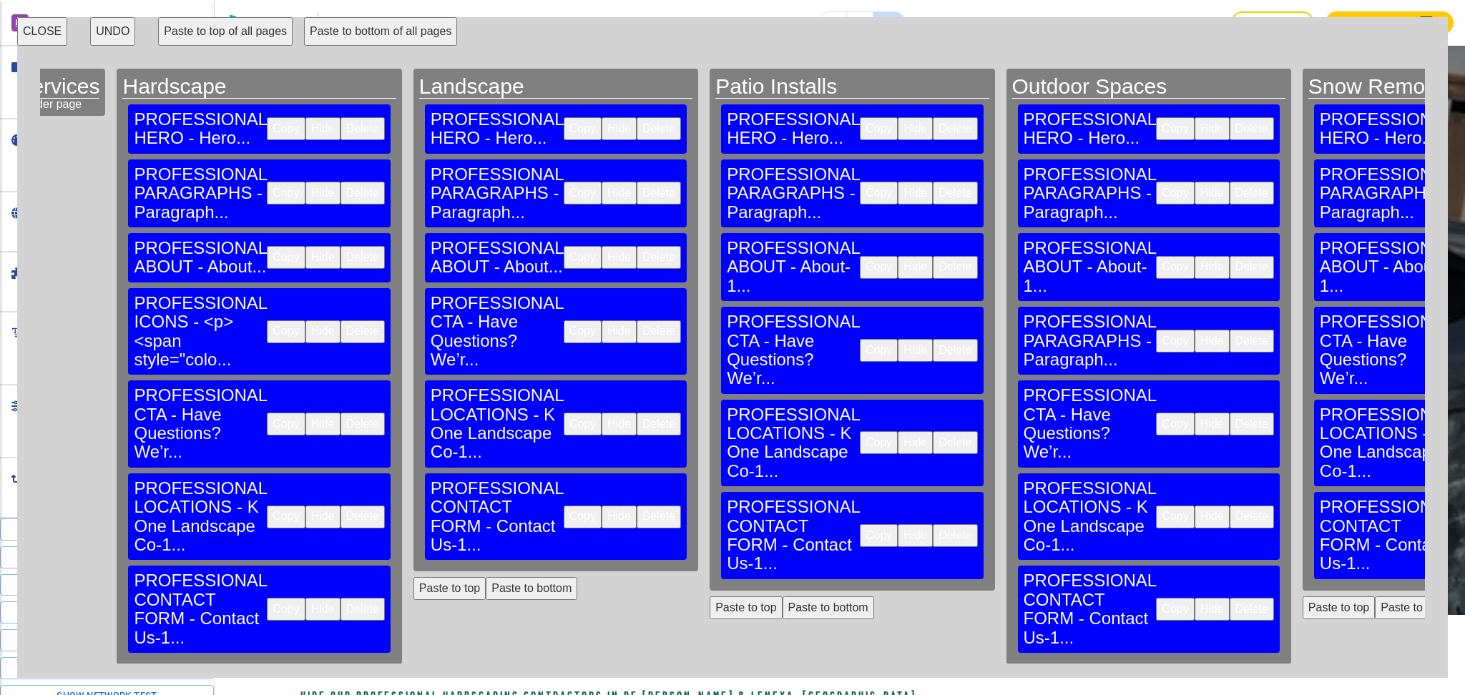
click at [30, 36] on button "CLOSE" at bounding box center [42, 31] width 50 height 29
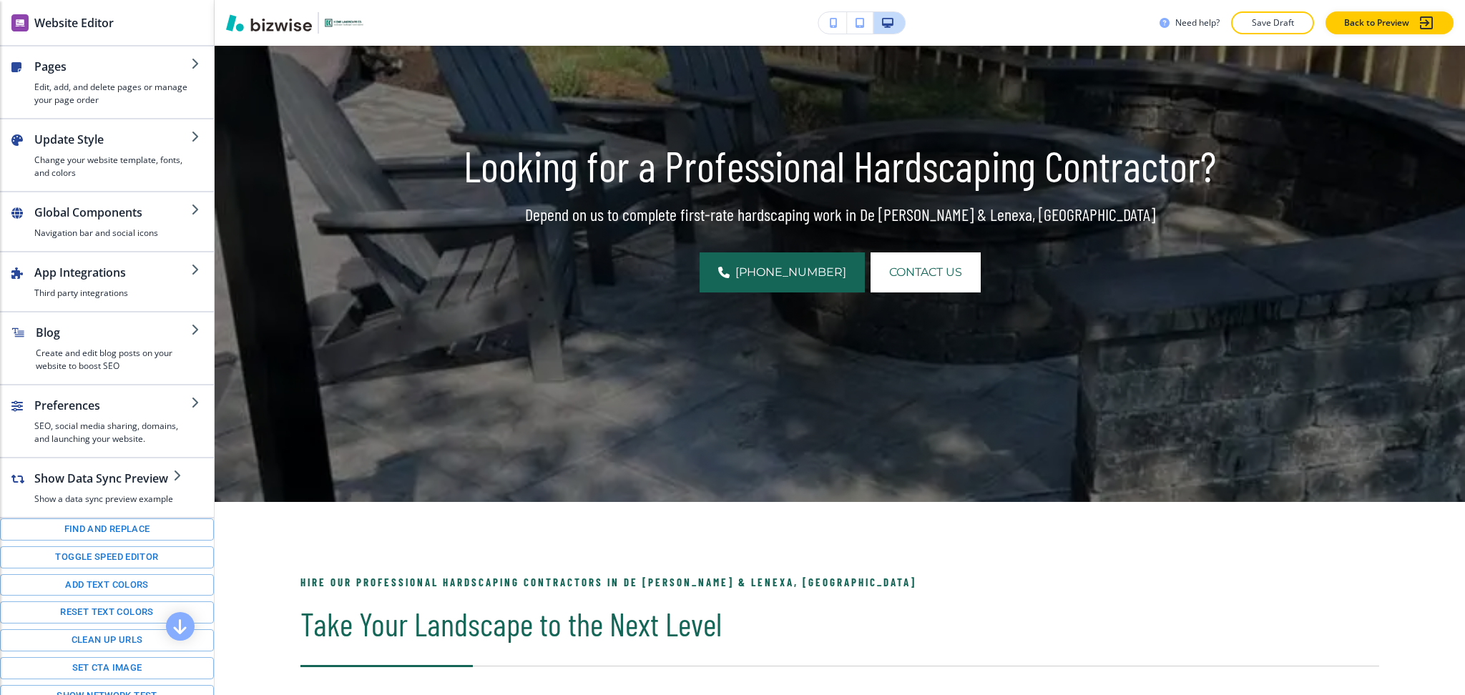
scroll to position [0, 0]
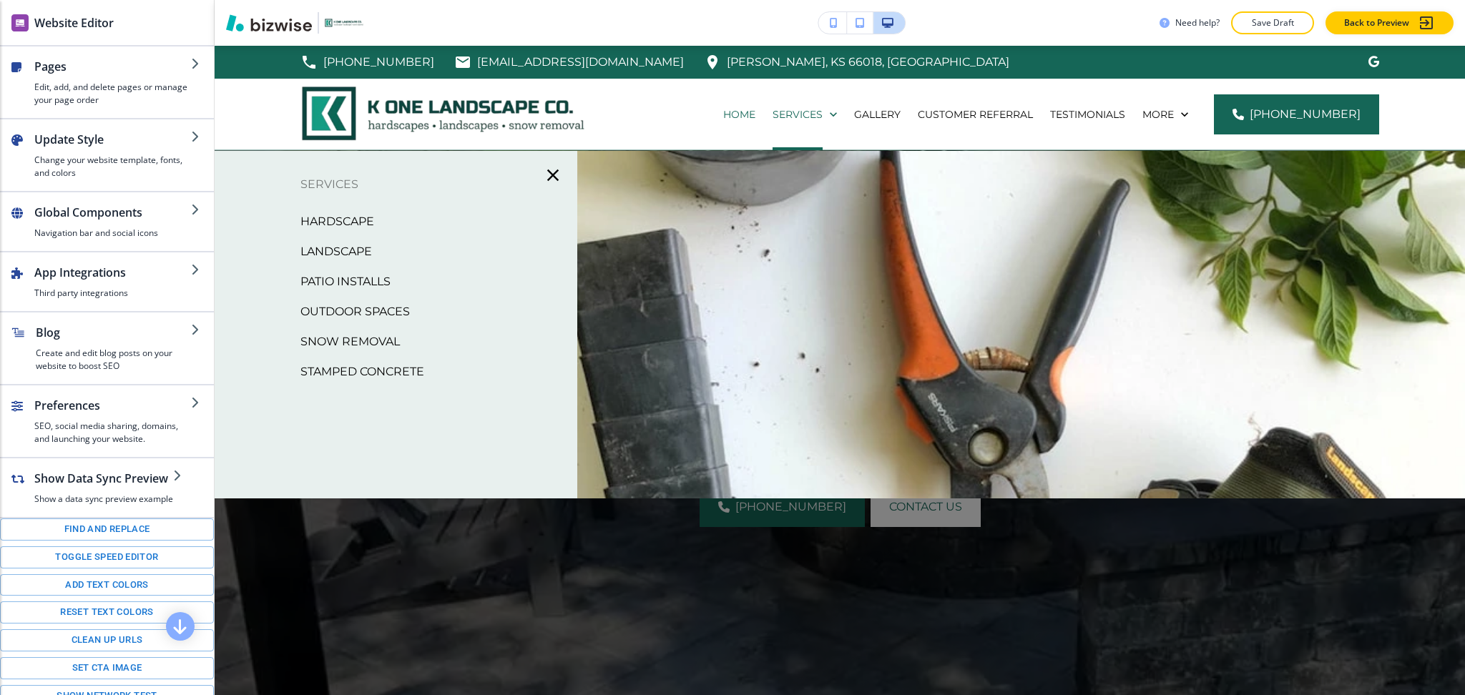
click at [342, 223] on p "Hardscape" at bounding box center [337, 221] width 74 height 21
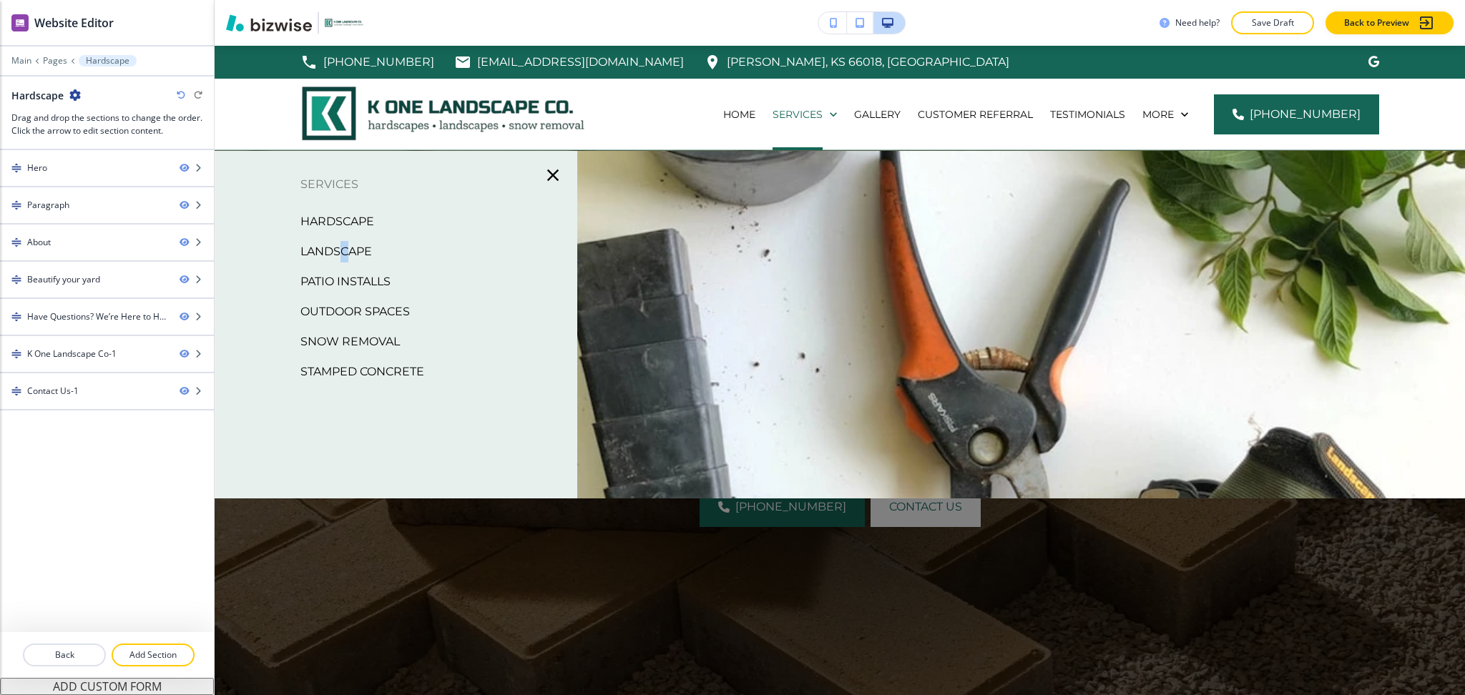
click at [345, 249] on p "Landscape" at bounding box center [336, 251] width 72 height 21
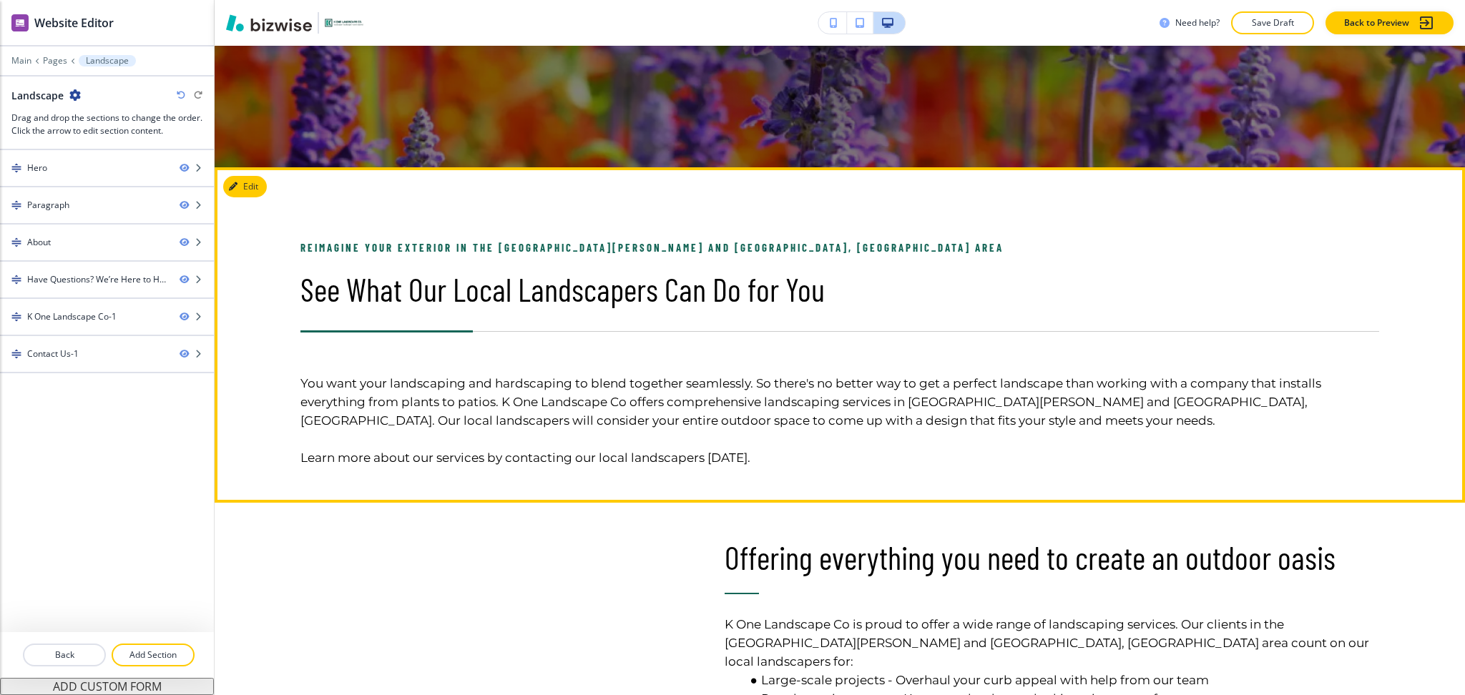
scroll to position [572, 0]
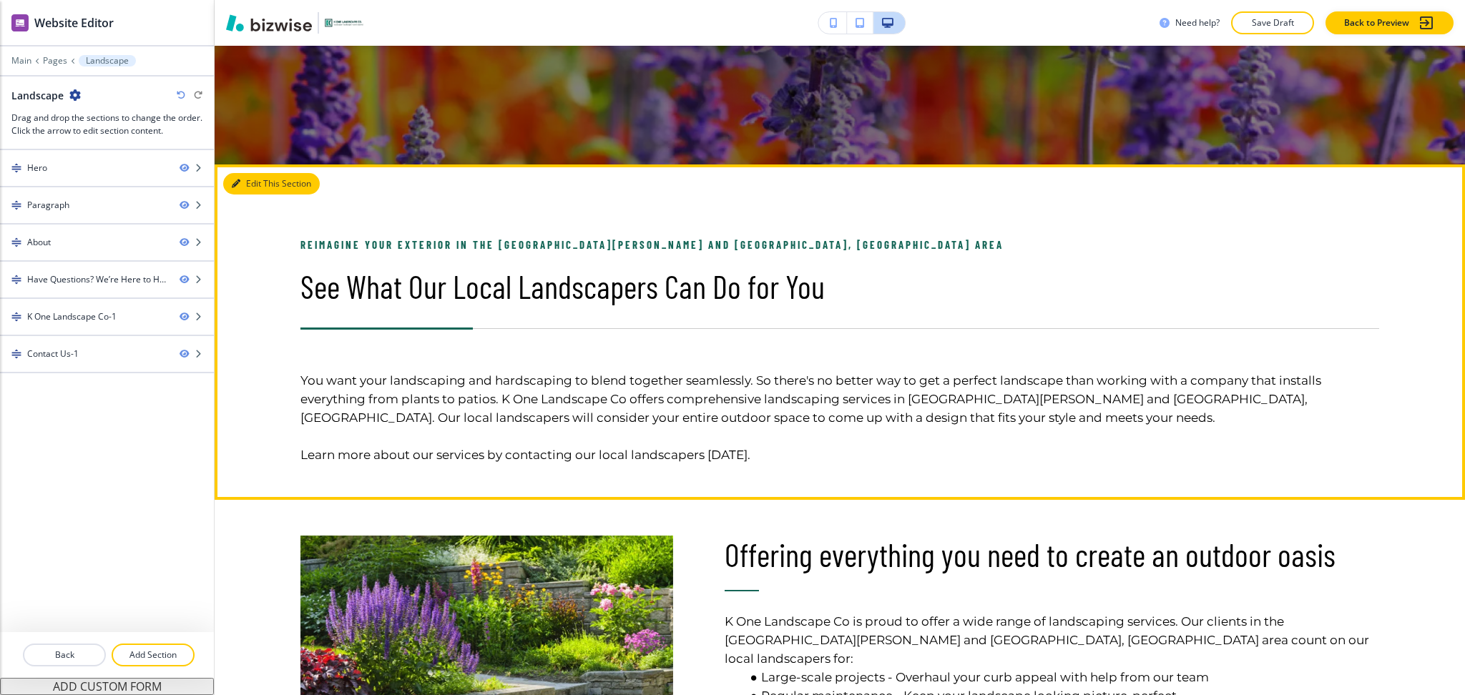
click at [238, 177] on button "Edit This Section" at bounding box center [271, 183] width 97 height 21
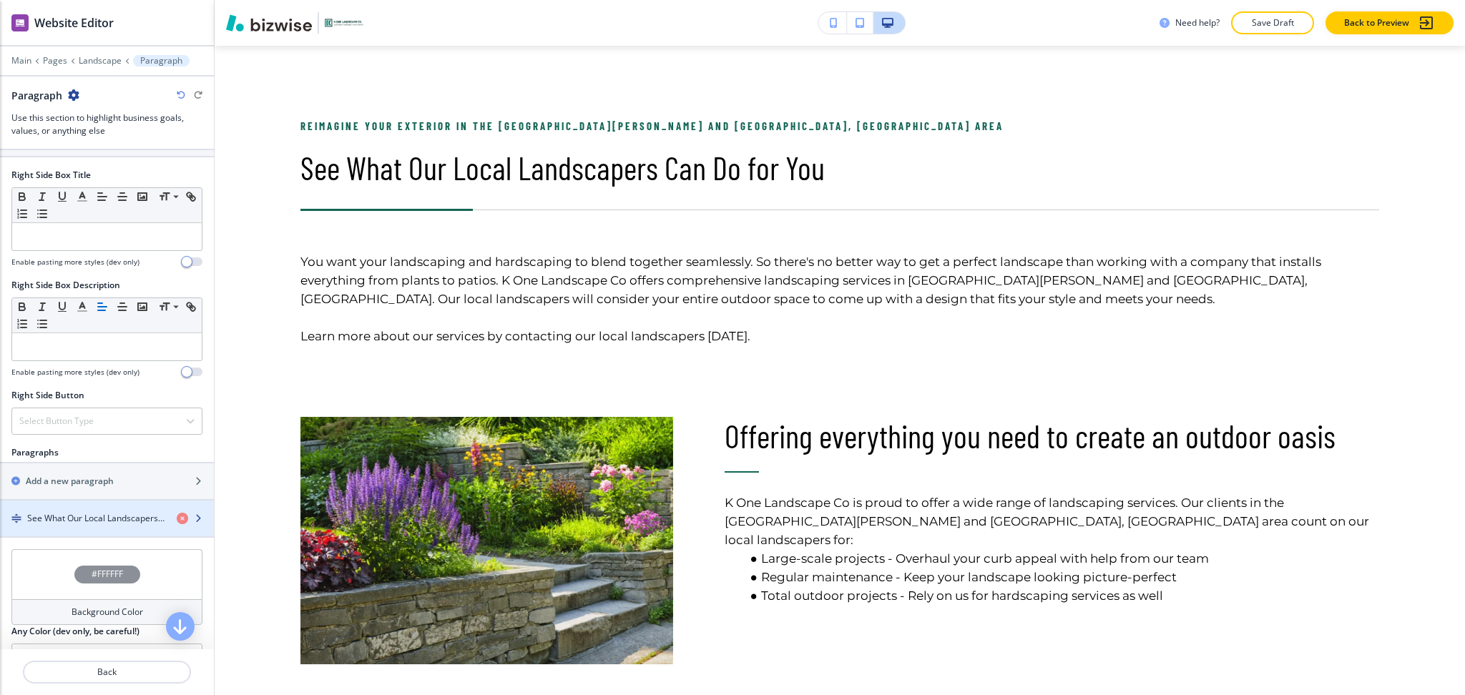
click at [97, 517] on h4 "See What Our Local Landscapers Can Do for You" at bounding box center [96, 518] width 138 height 13
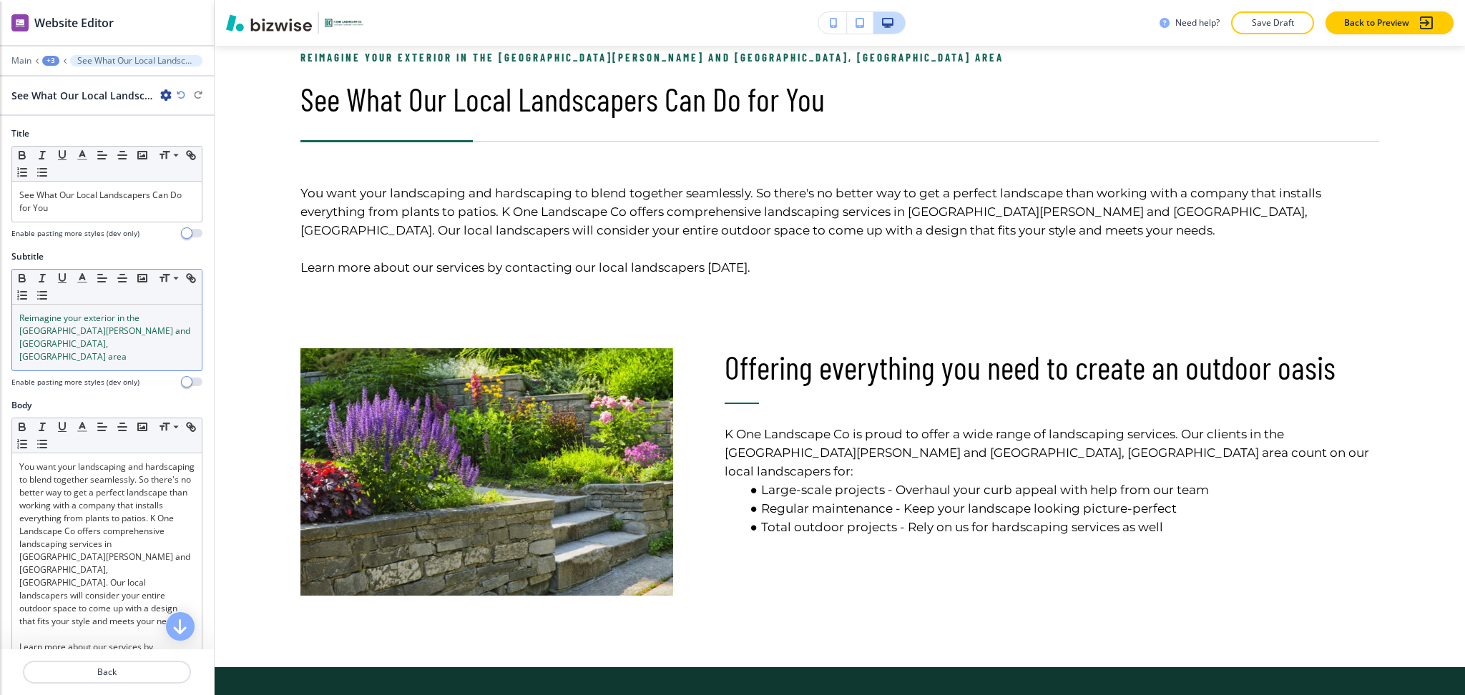
scroll to position [762, 0]
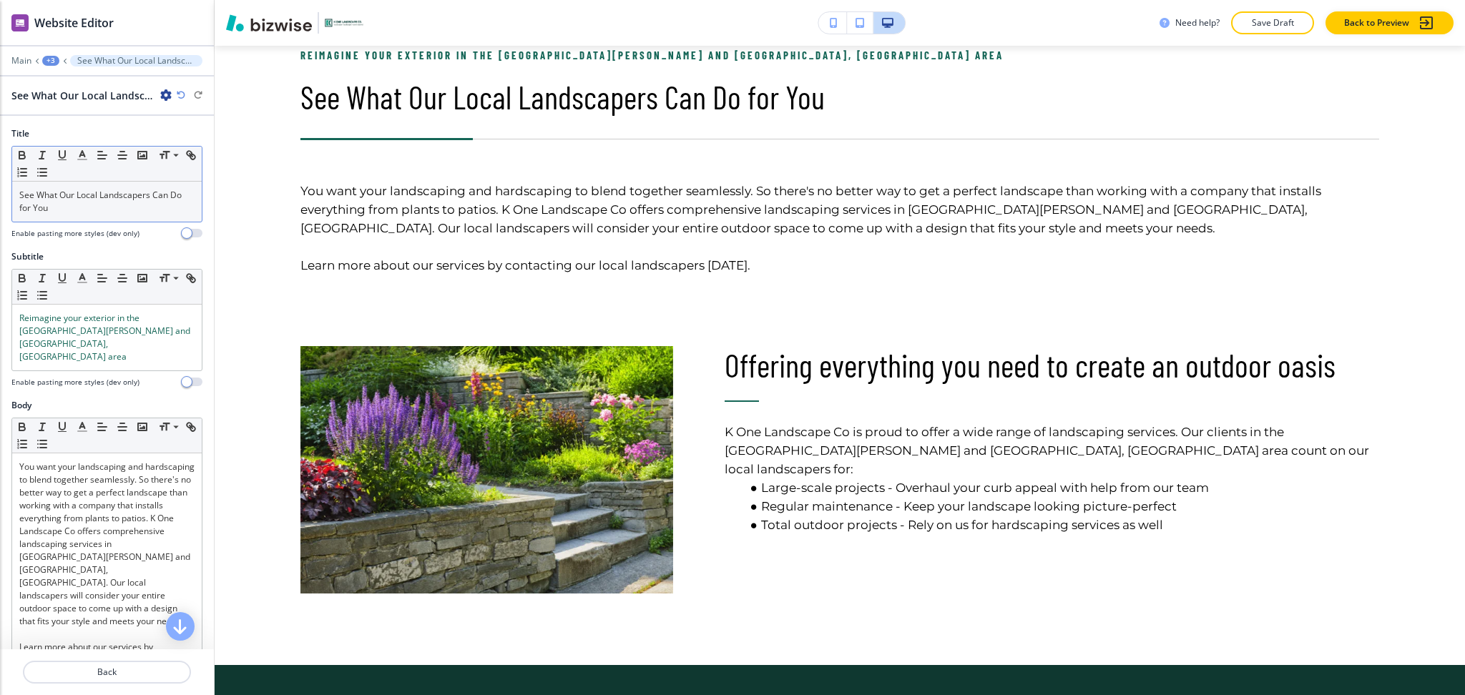
click at [109, 210] on p "See What Our Local Landscapers Can Do for You" at bounding box center [106, 202] width 175 height 26
click at [82, 162] on button "button" at bounding box center [82, 155] width 20 height 17
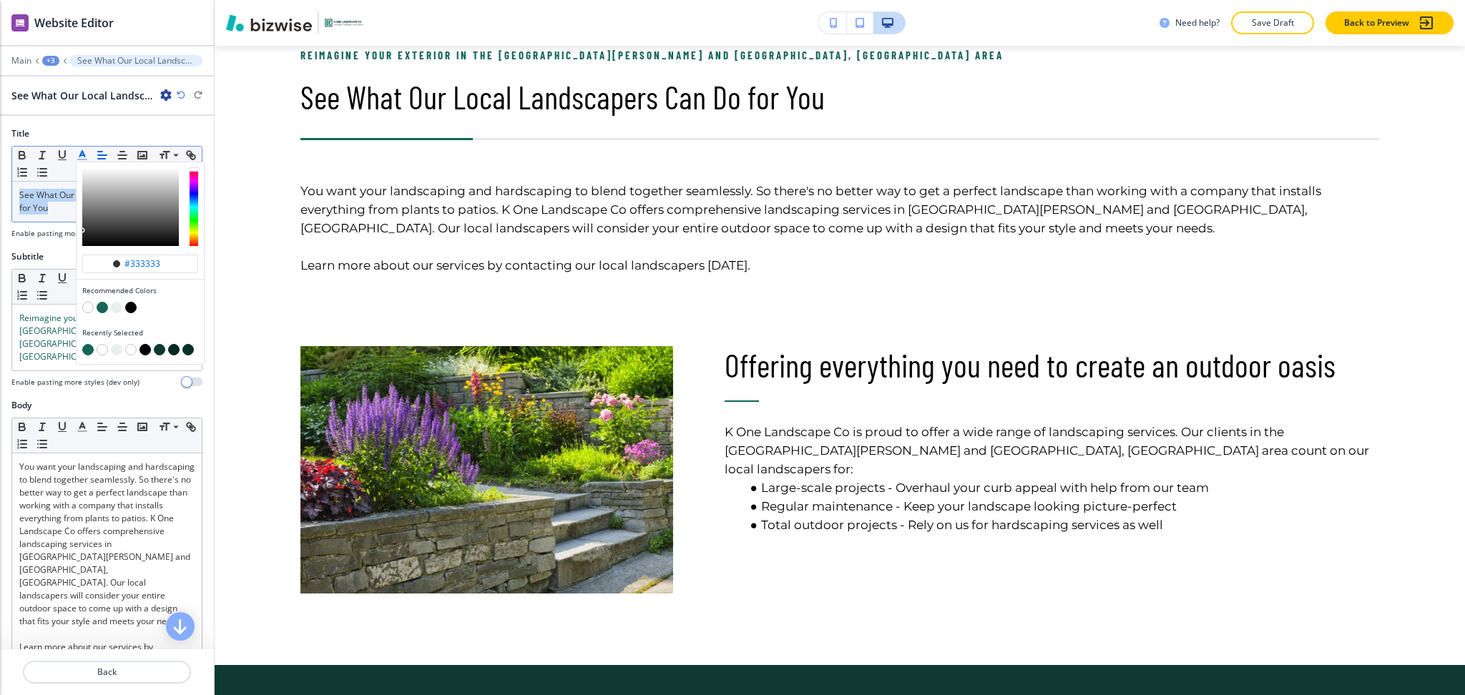
click at [104, 310] on button "button" at bounding box center [102, 307] width 11 height 11
type input "#156657"
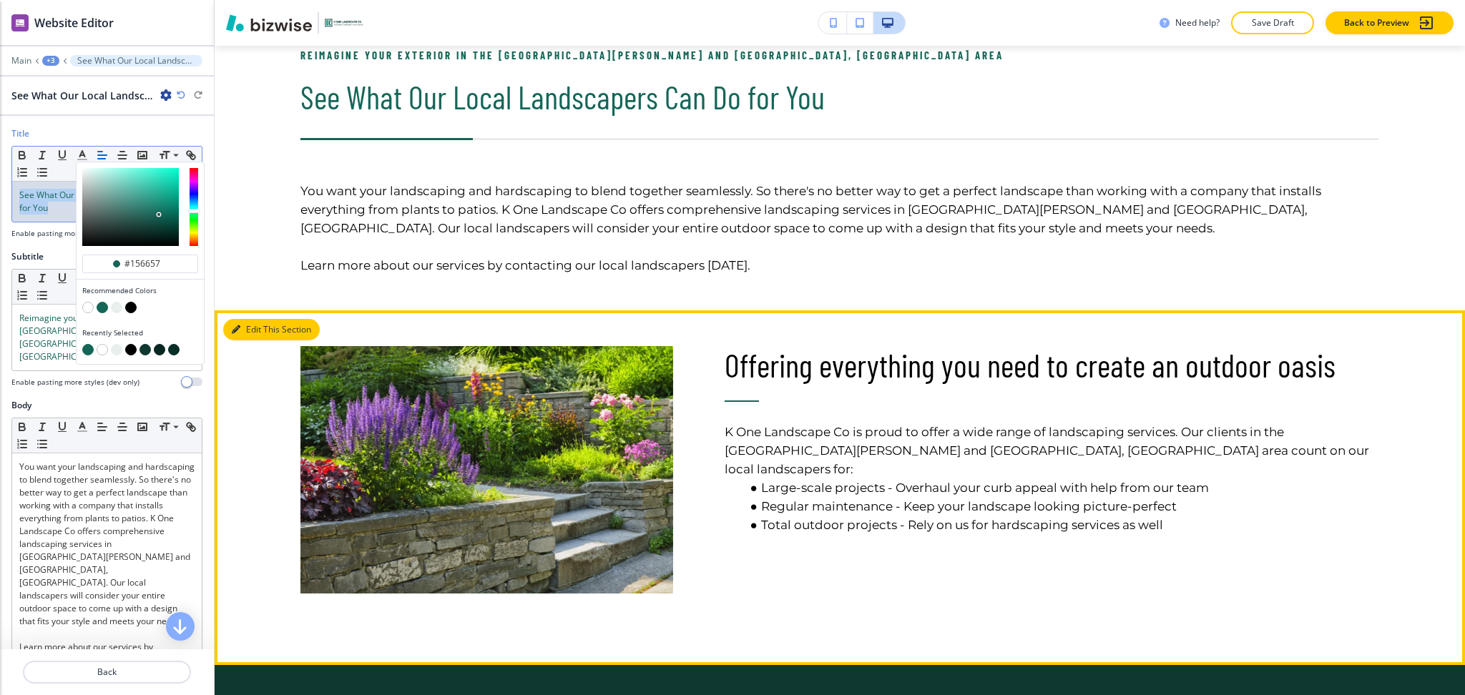
click at [248, 331] on button "Edit This Section" at bounding box center [271, 329] width 97 height 21
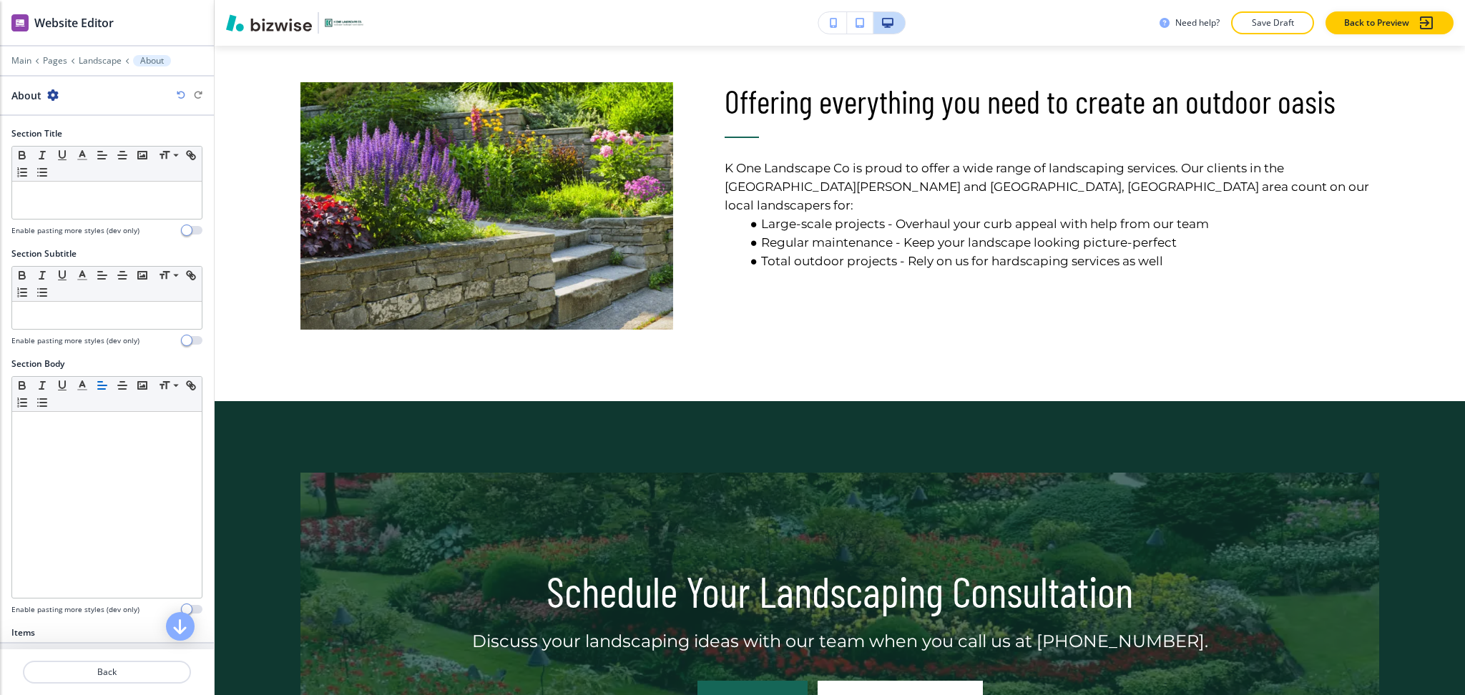
scroll to position [288, 0]
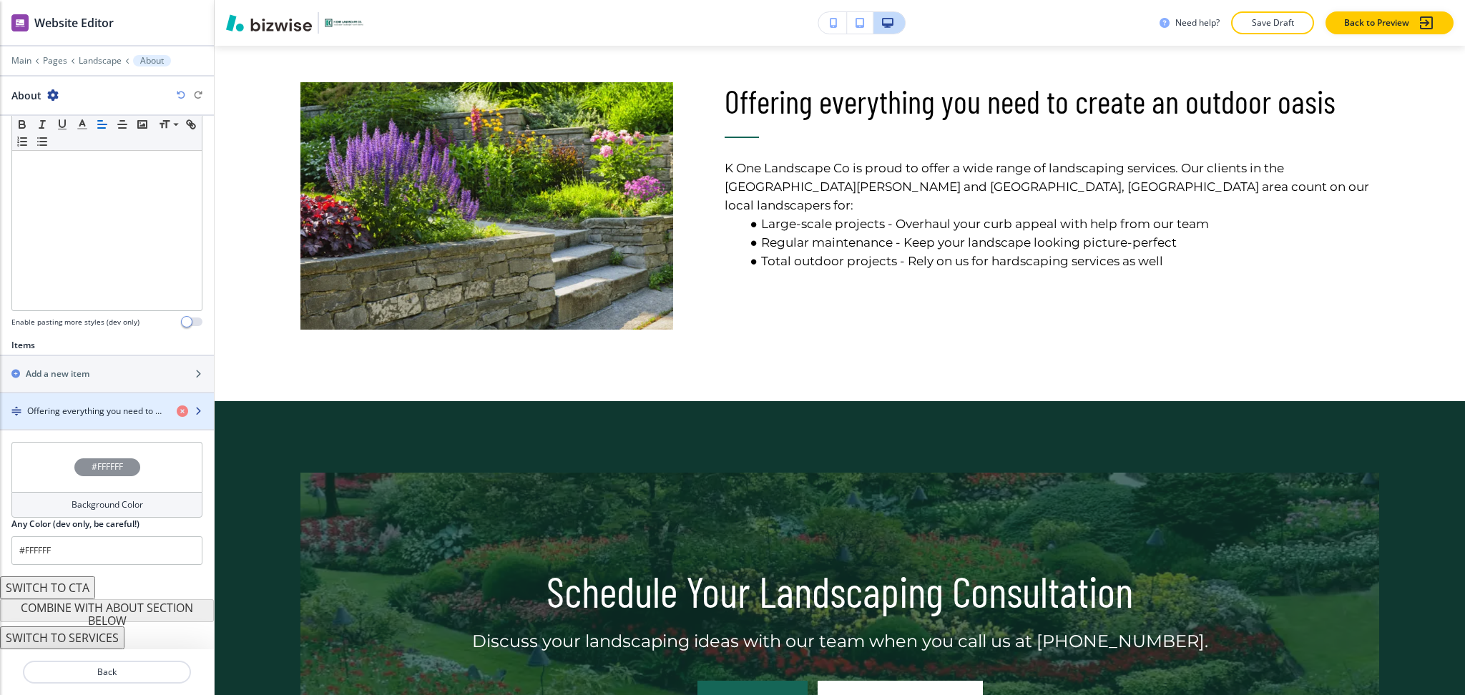
click at [86, 416] on h4 "Offering everything you need to create an outdoor oasis" at bounding box center [96, 411] width 138 height 13
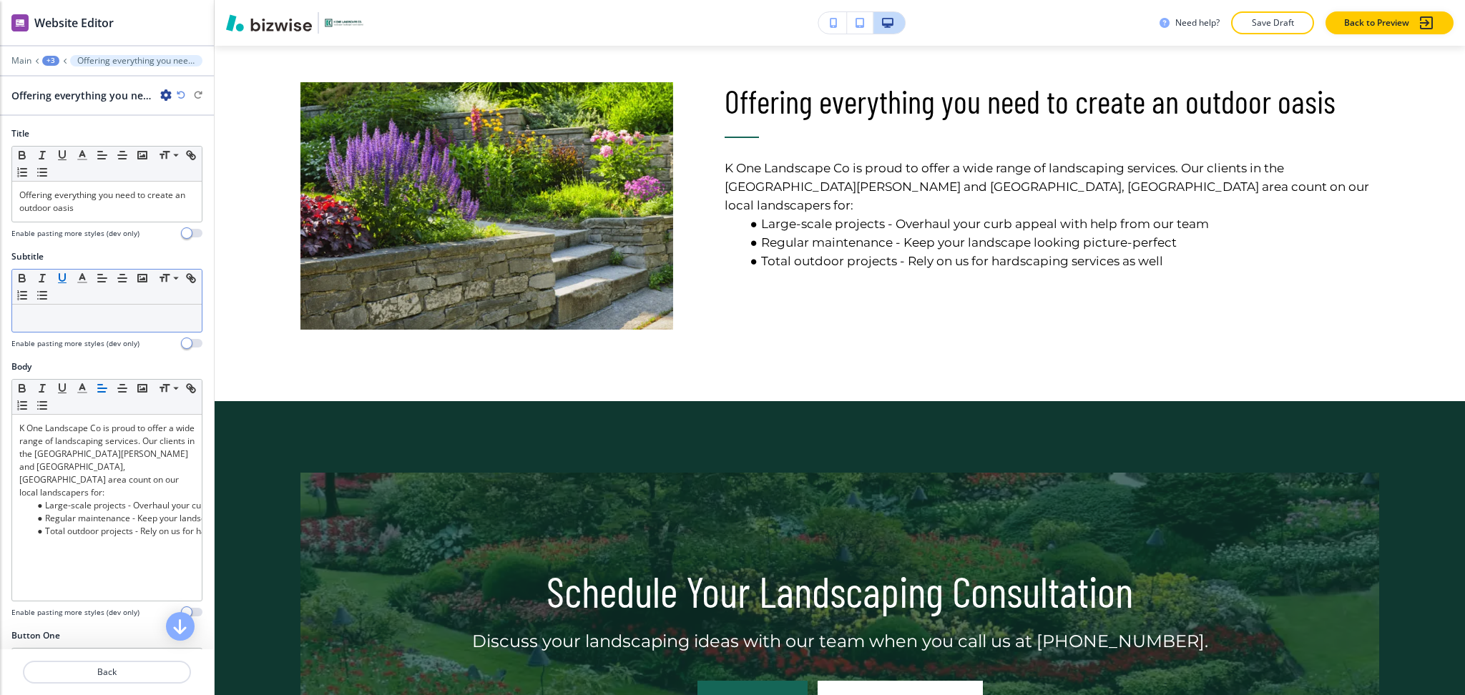
scroll to position [990, 0]
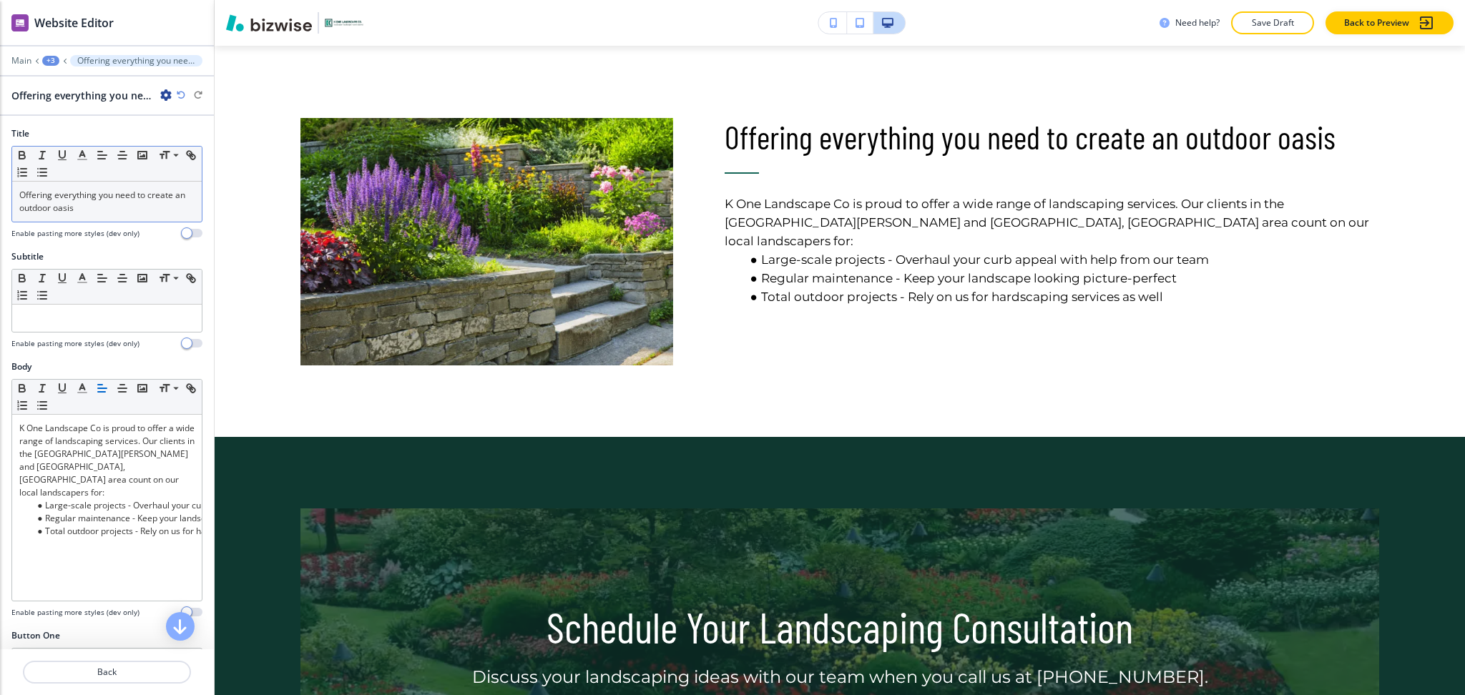
click at [77, 201] on p "Offering everything you need to create an outdoor oasis" at bounding box center [106, 202] width 175 height 26
click at [82, 156] on icon "button" at bounding box center [82, 155] width 13 height 13
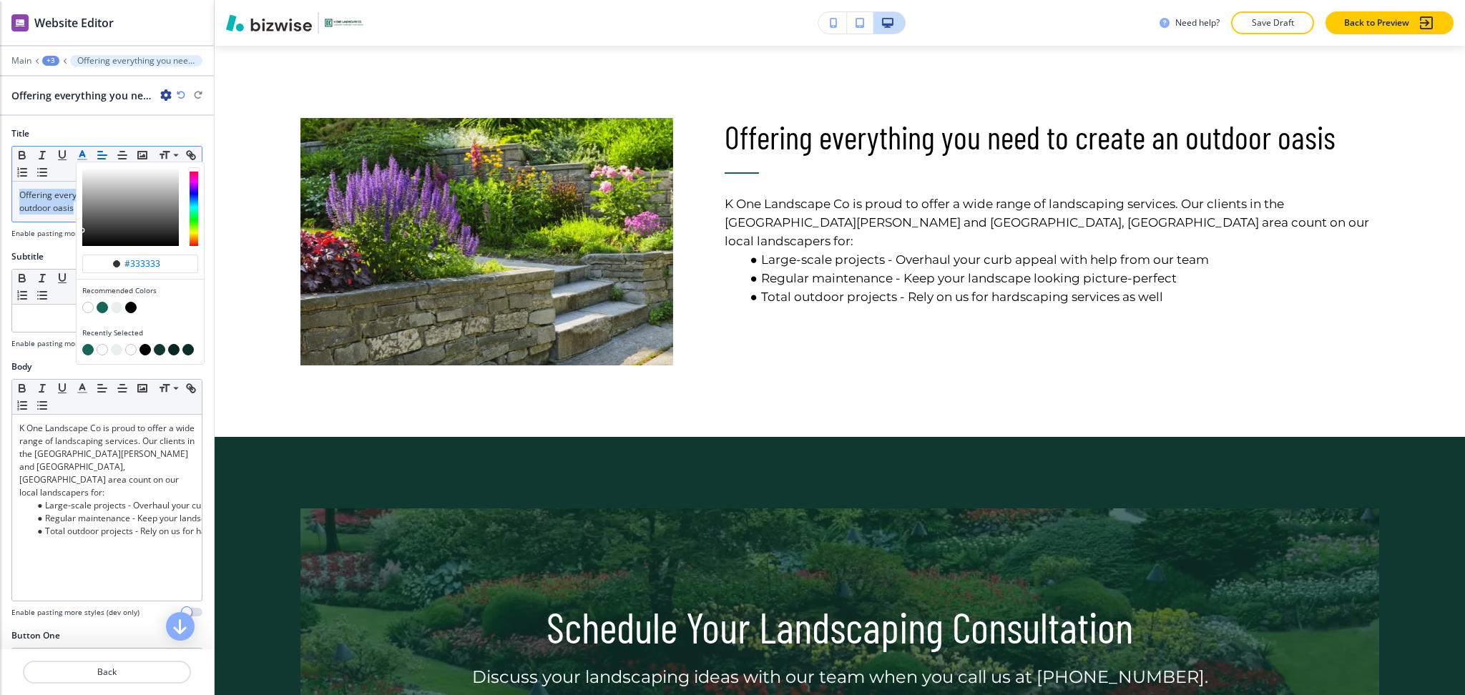
click at [104, 307] on button "button" at bounding box center [102, 307] width 11 height 11
type input "#156657"
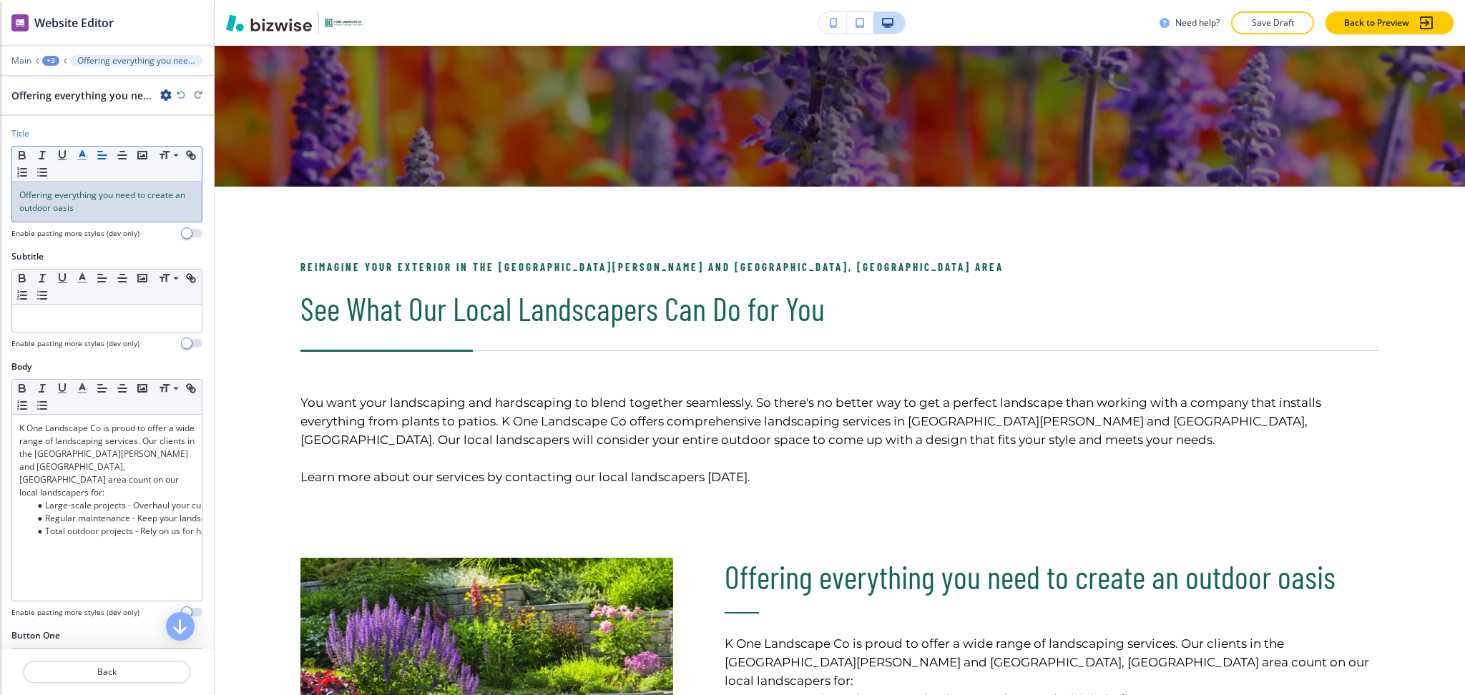
scroll to position [0, 0]
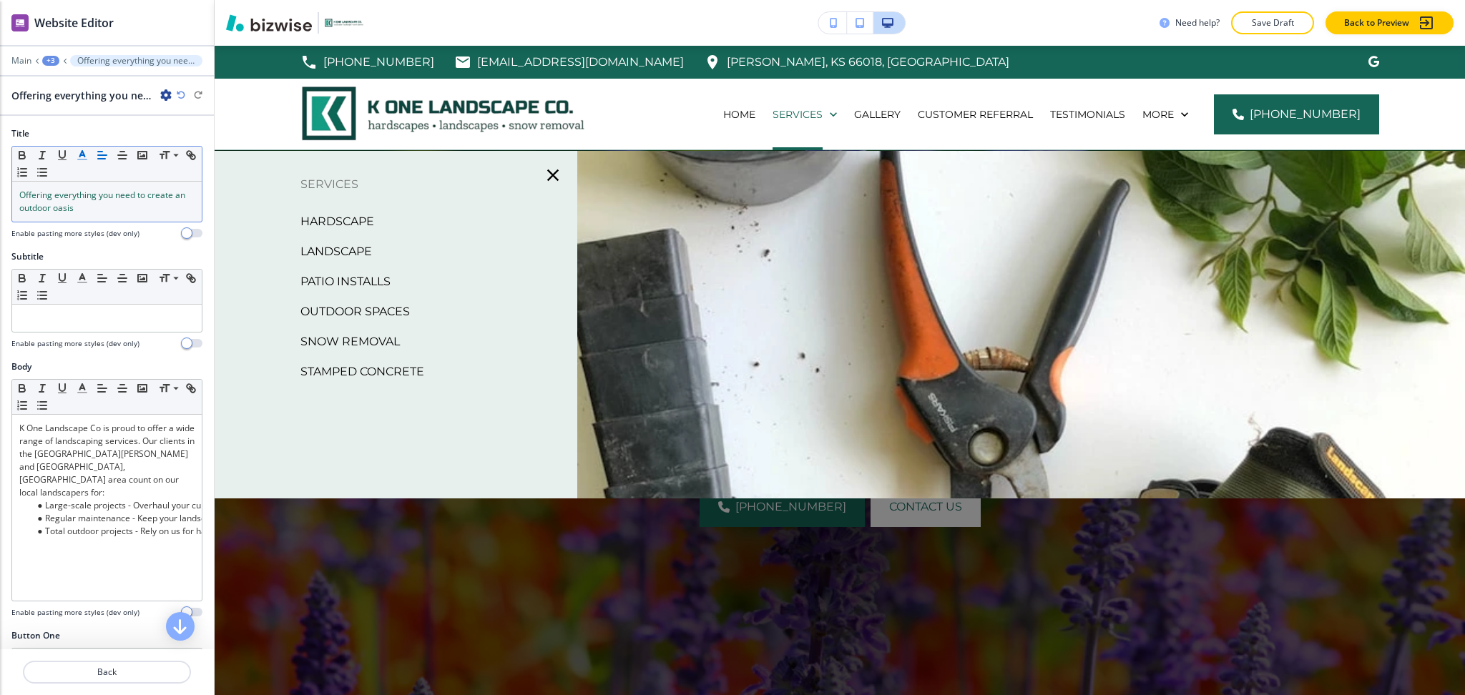
click at [343, 280] on p "Patio Installs" at bounding box center [345, 281] width 90 height 21
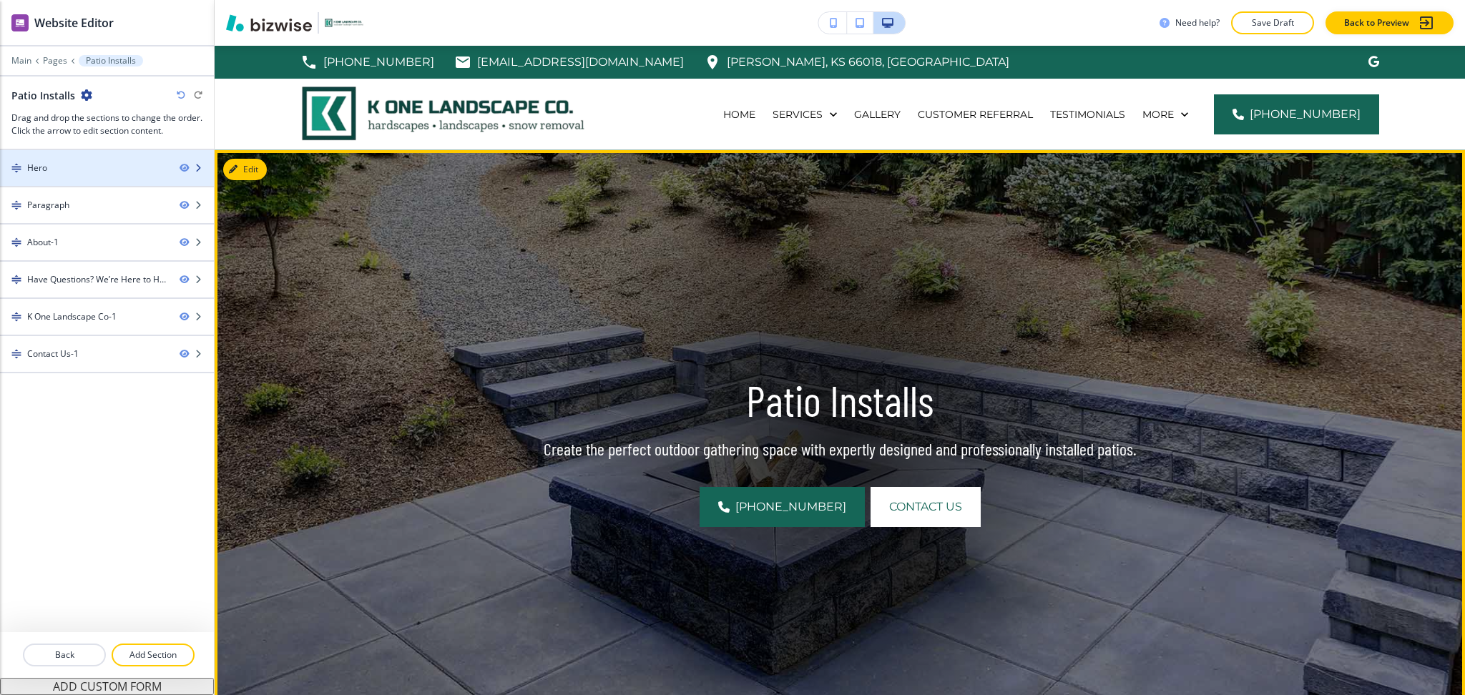
click at [86, 167] on div "Hero" at bounding box center [84, 168] width 168 height 13
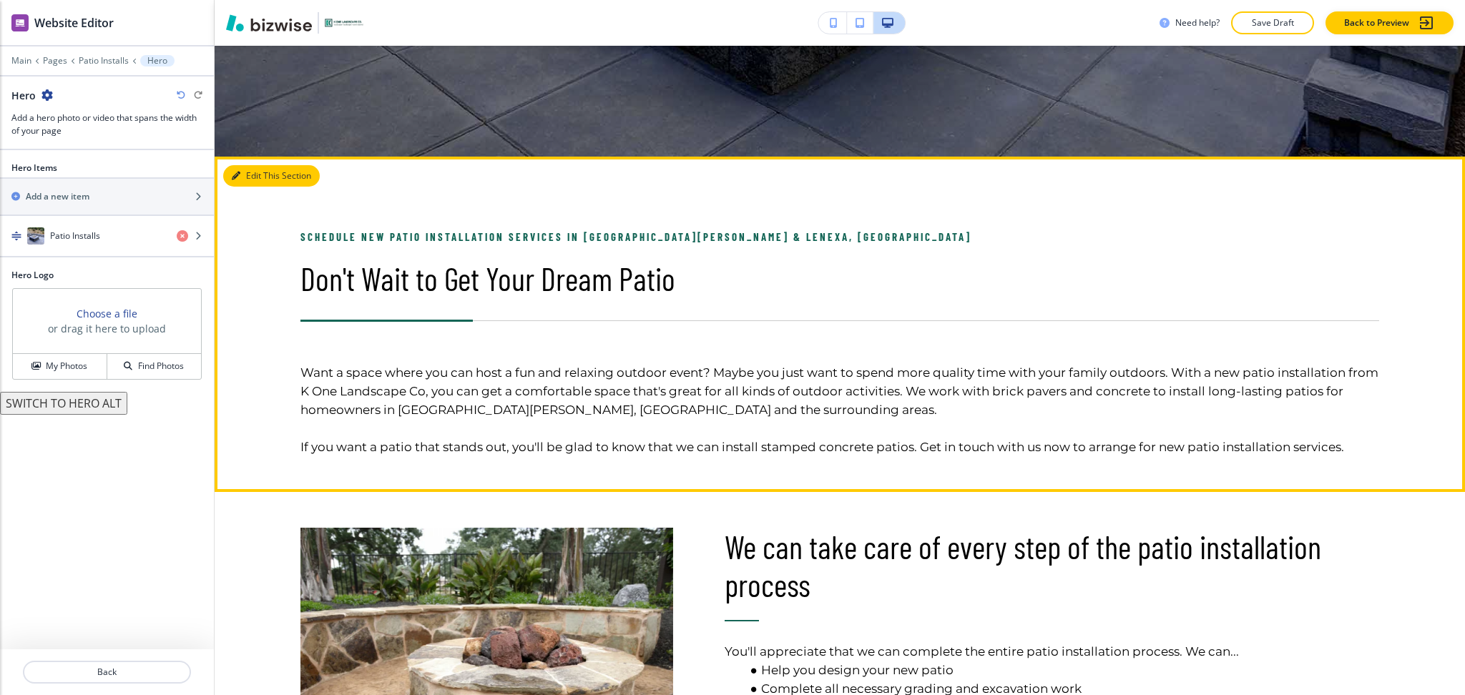
click at [265, 172] on button "Edit This Section" at bounding box center [271, 175] width 97 height 21
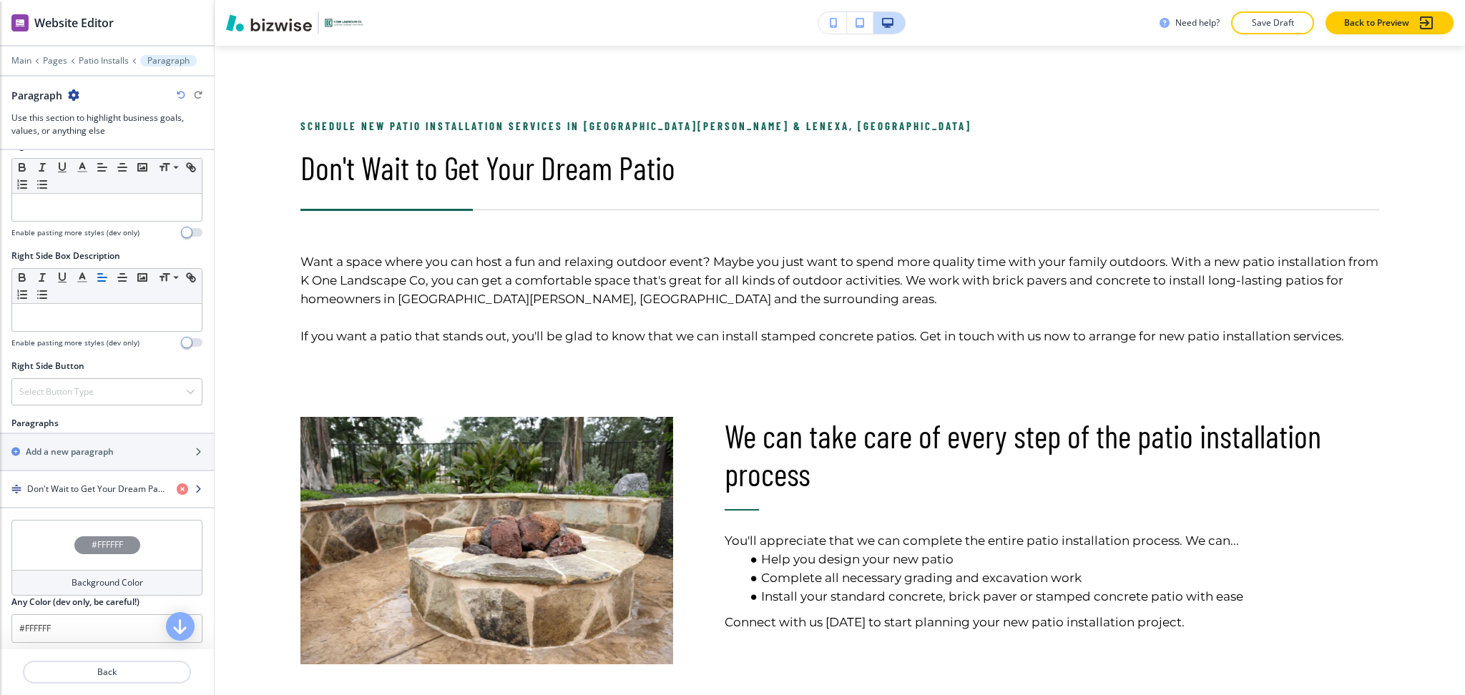
scroll to position [699, 0]
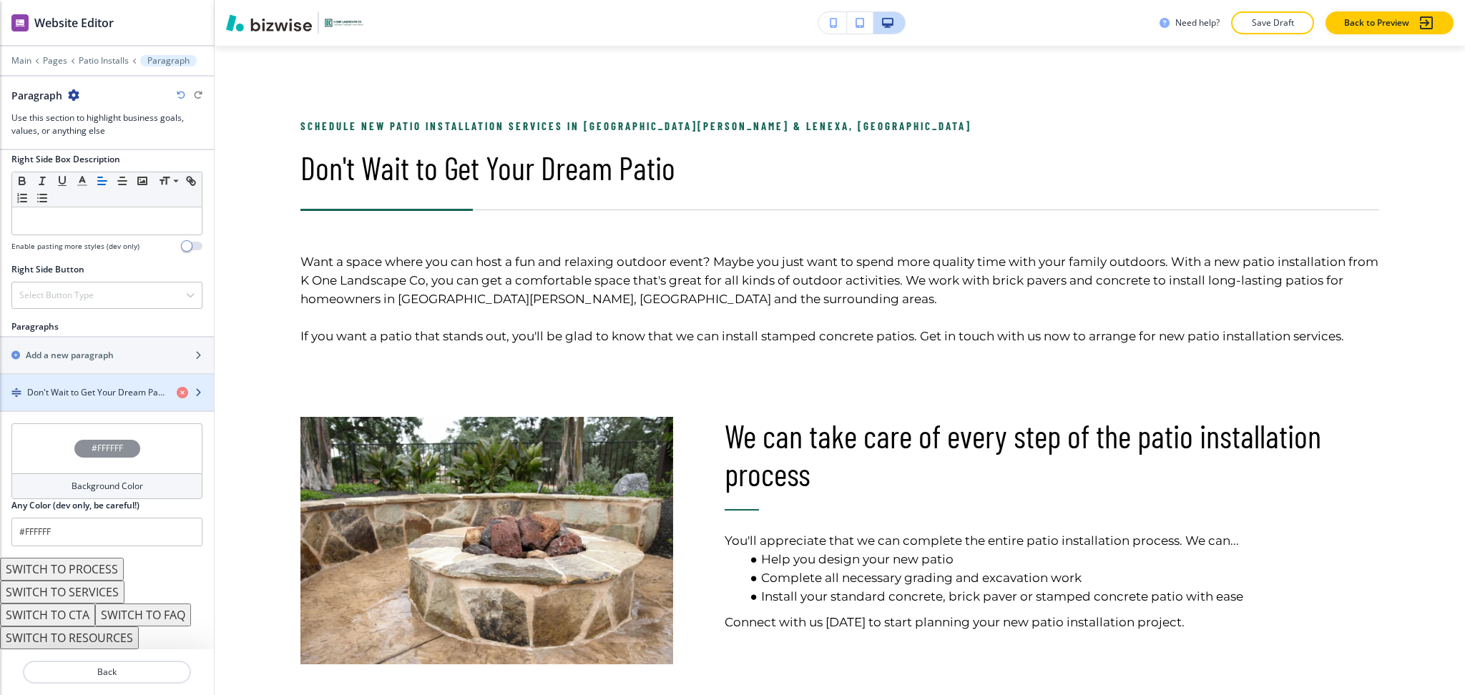
click at [97, 396] on h4 "Don't Wait to Get Your Dream Patio" at bounding box center [96, 392] width 138 height 13
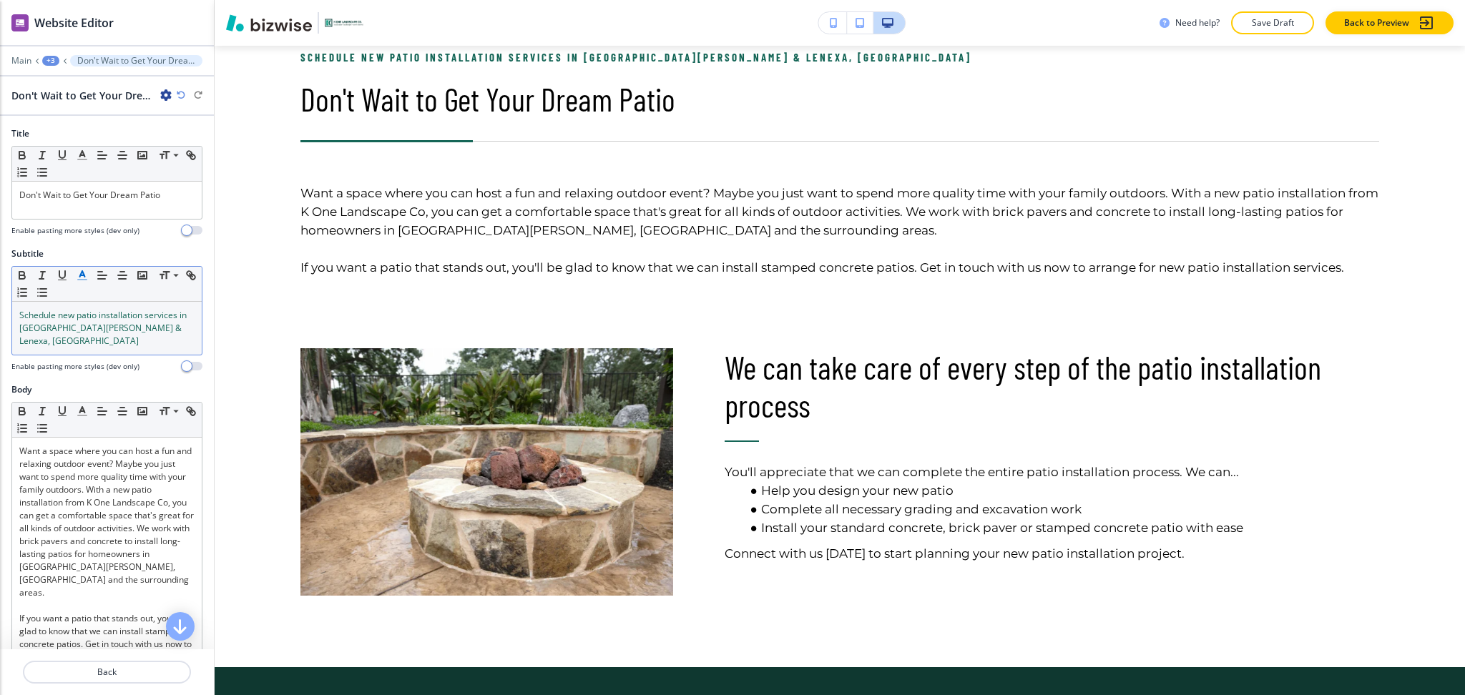
scroll to position [762, 0]
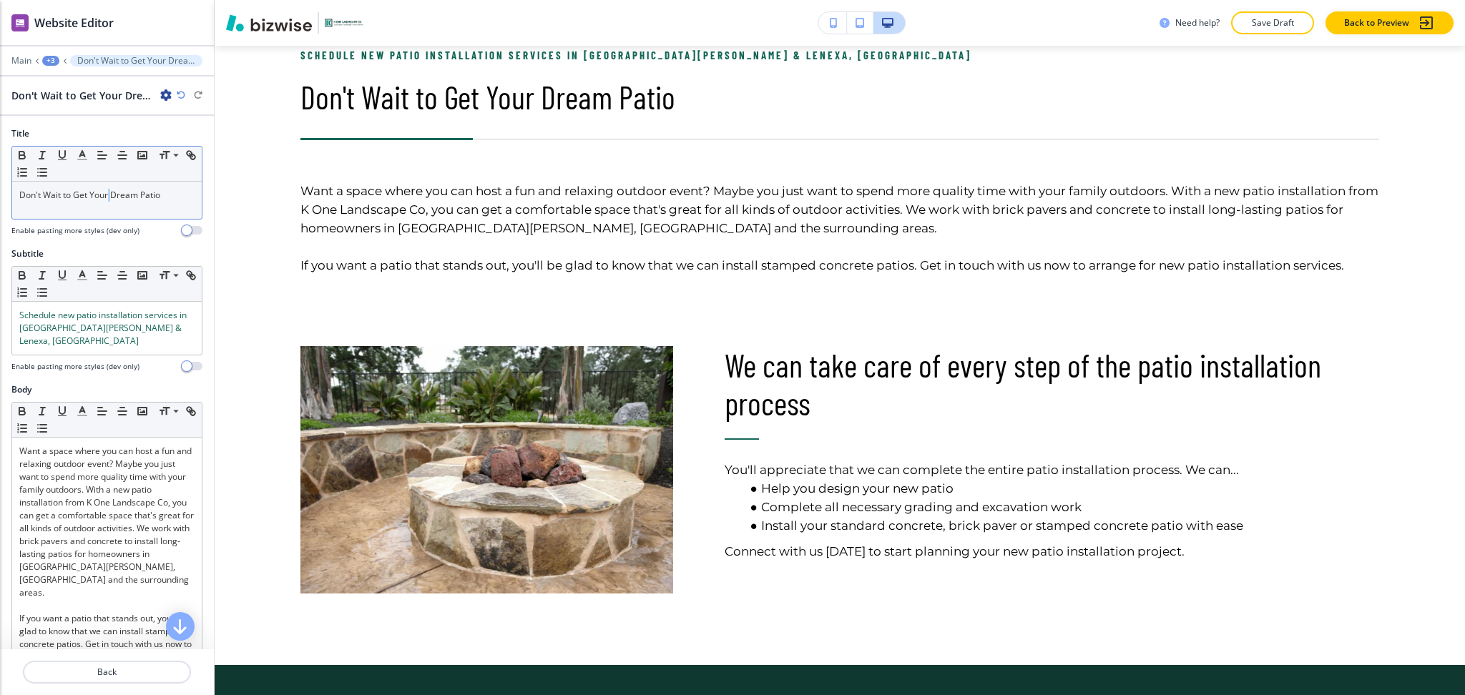
click at [110, 200] on p "Don't Wait to Get Your Dream Patio" at bounding box center [106, 195] width 175 height 13
click at [85, 162] on button "button" at bounding box center [82, 155] width 20 height 17
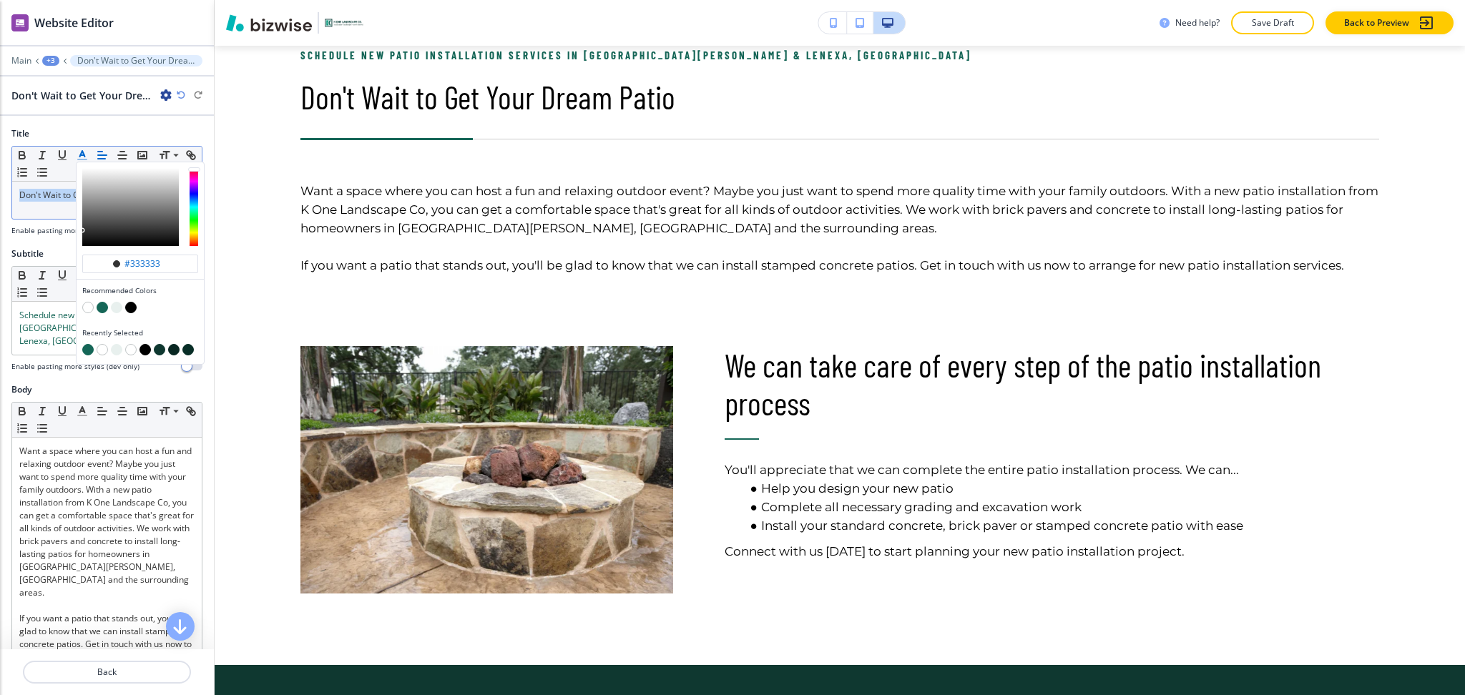
click at [102, 306] on button "button" at bounding box center [102, 307] width 11 height 11
type input "#156657"
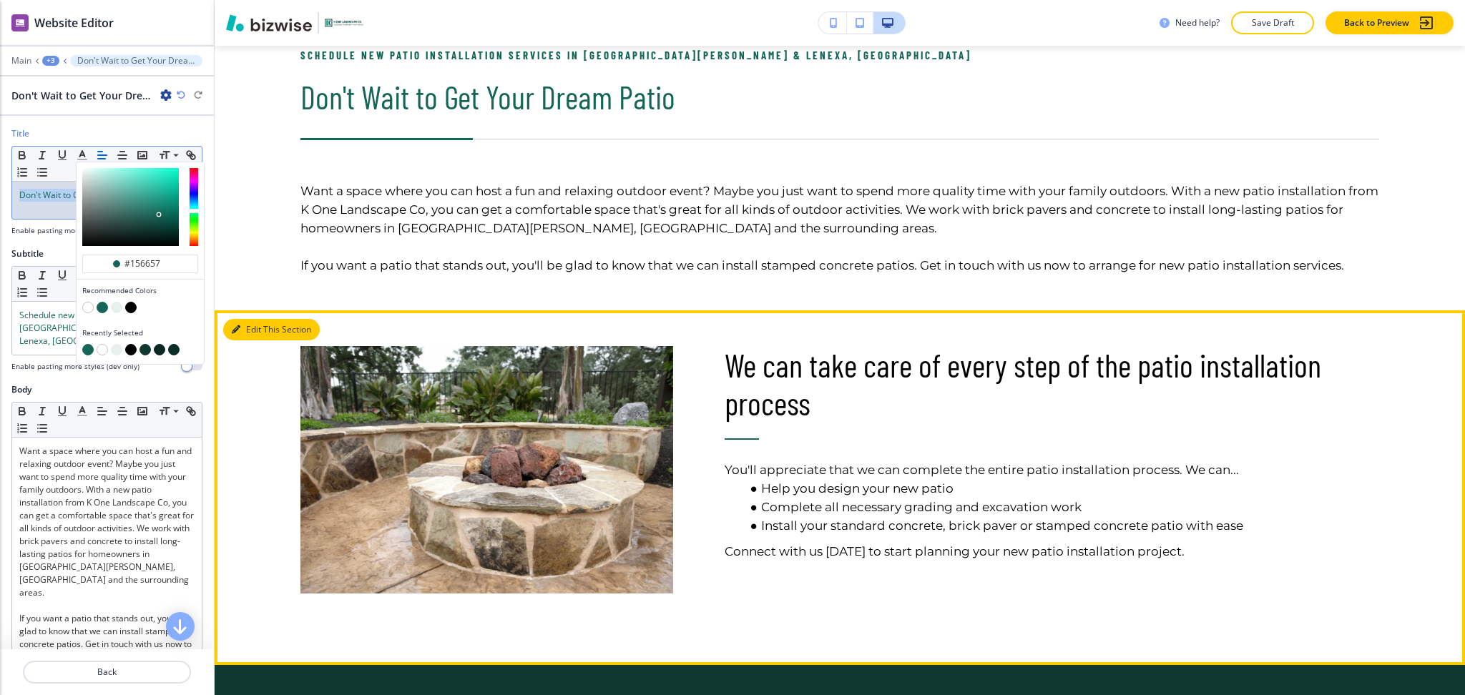
click at [243, 325] on button "Edit This Section" at bounding box center [271, 329] width 97 height 21
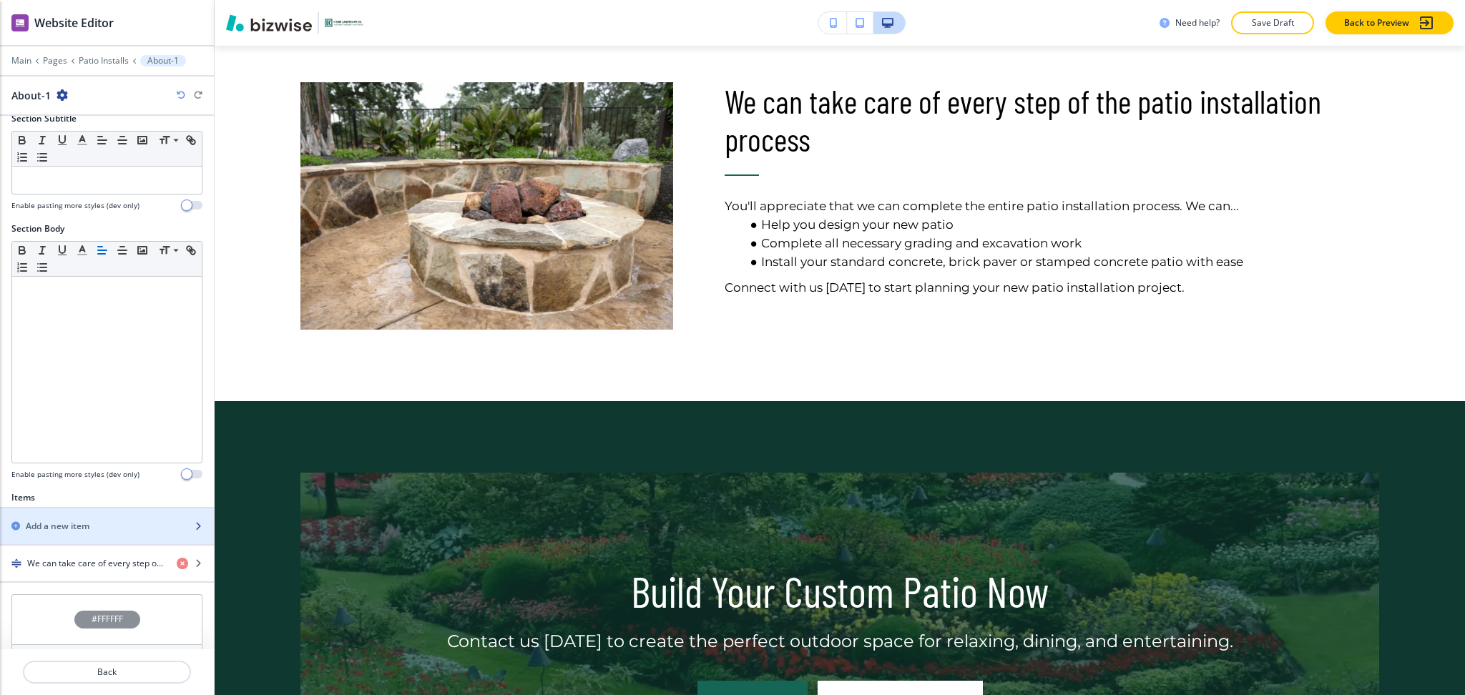
scroll to position [288, 0]
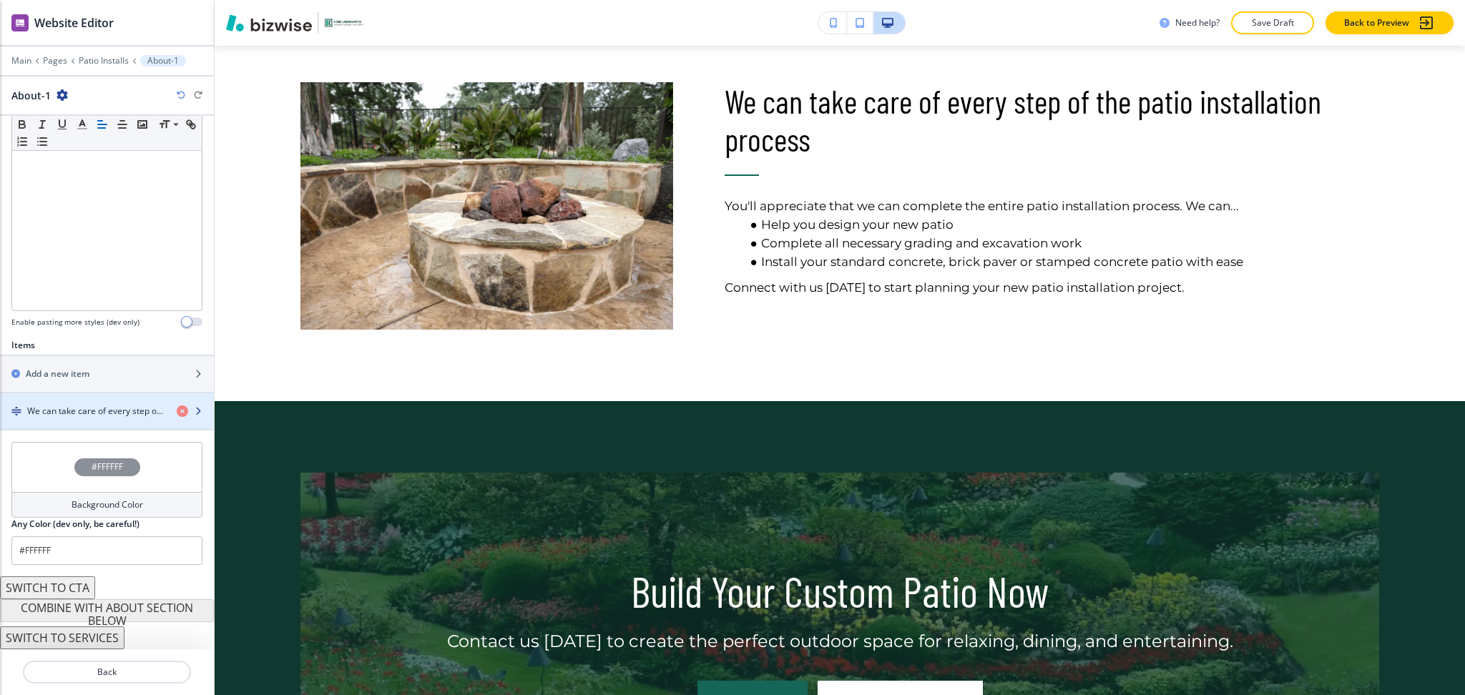
click at [122, 416] on h4 "We can take care of every step of the patio installation process" at bounding box center [96, 411] width 138 height 13
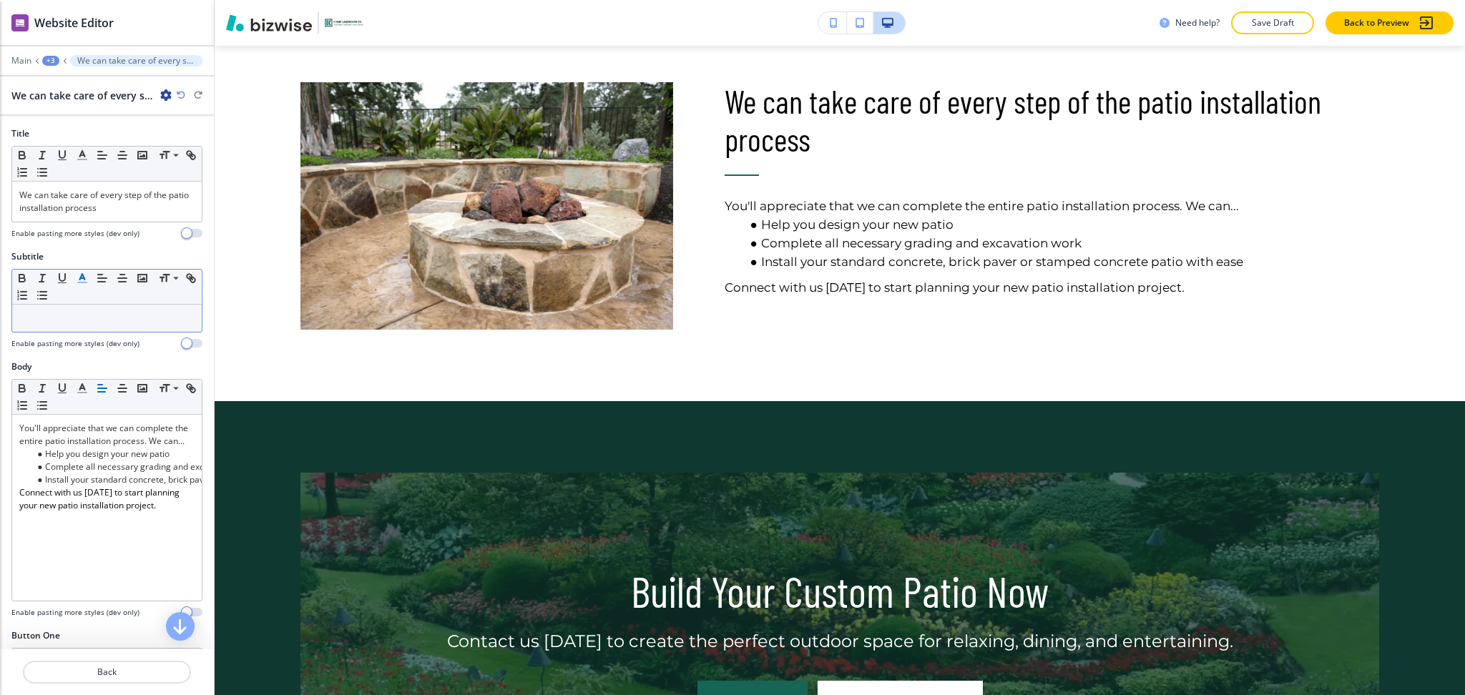
scroll to position [990, 0]
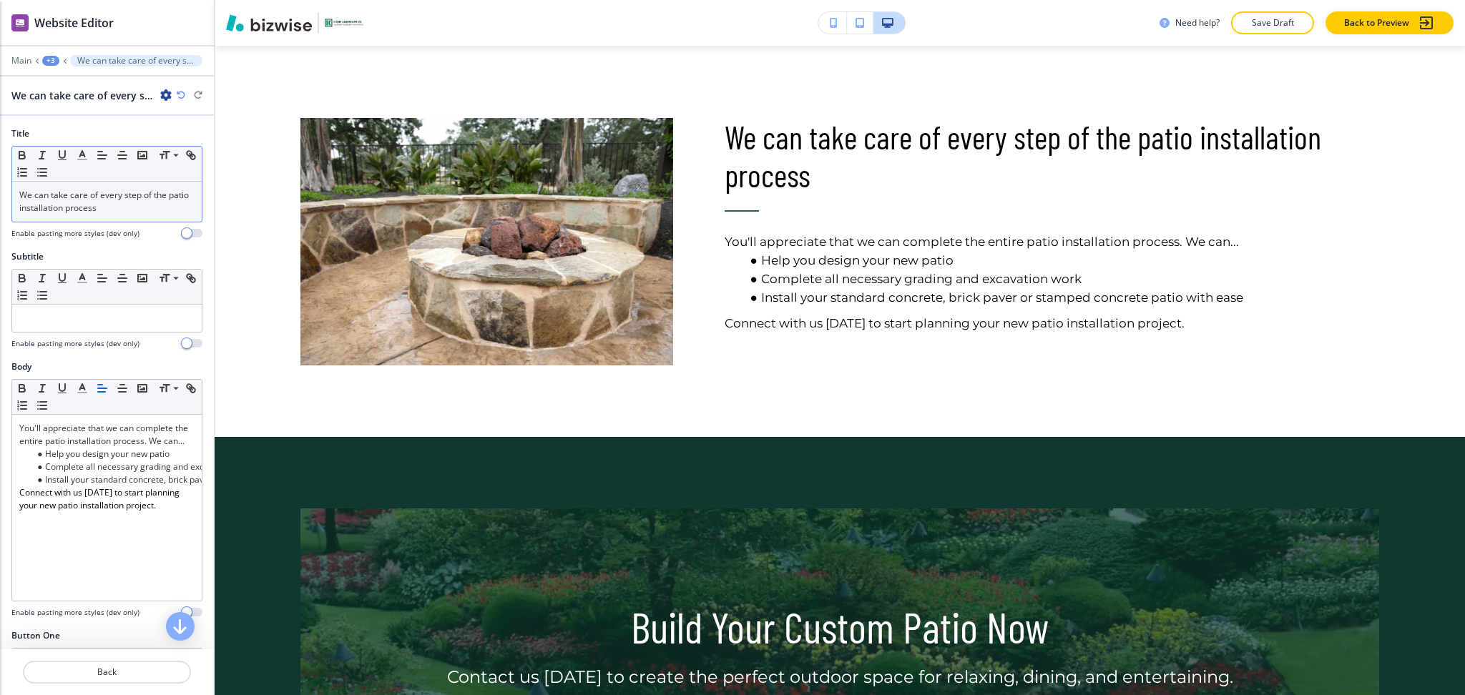
click at [94, 207] on p "We can take care of every step of the patio installation process" at bounding box center [106, 202] width 175 height 26
click at [77, 160] on icon "button" at bounding box center [82, 155] width 13 height 13
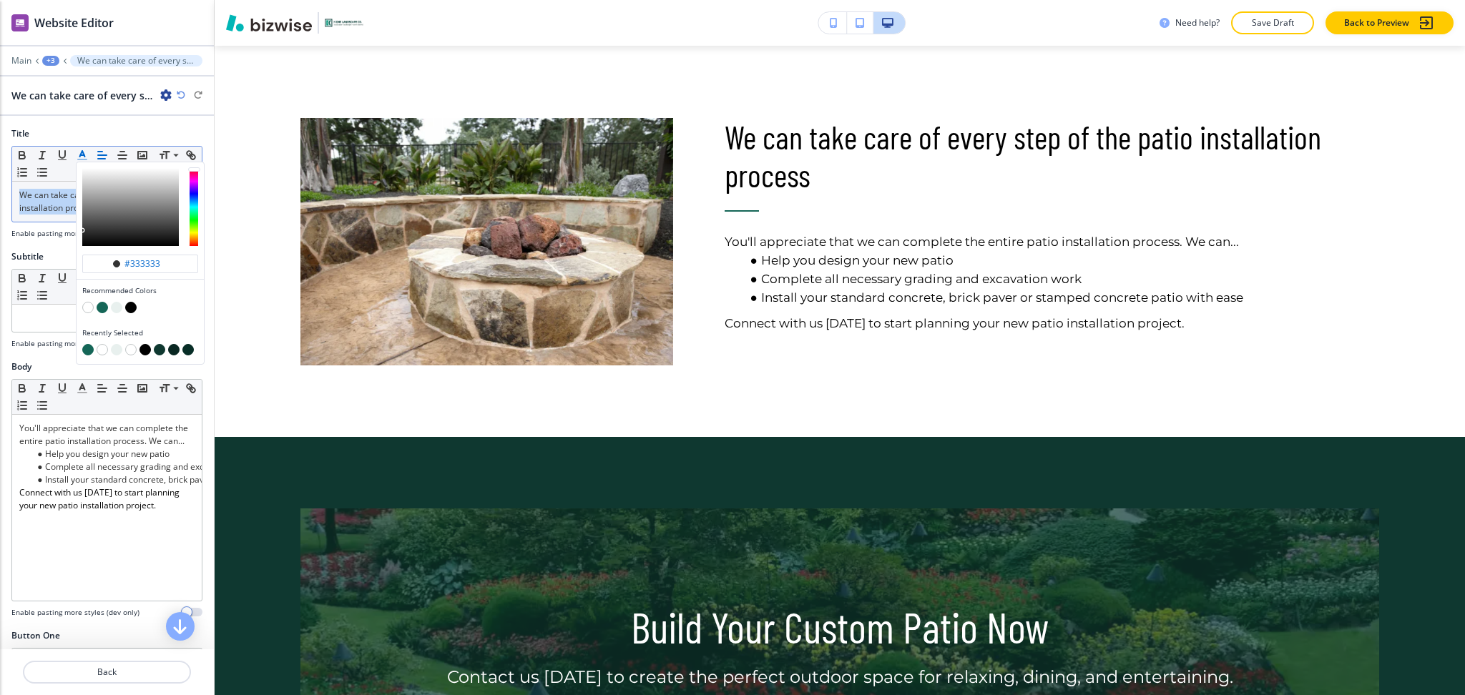
click at [102, 307] on button "button" at bounding box center [102, 307] width 11 height 11
type input "#156657"
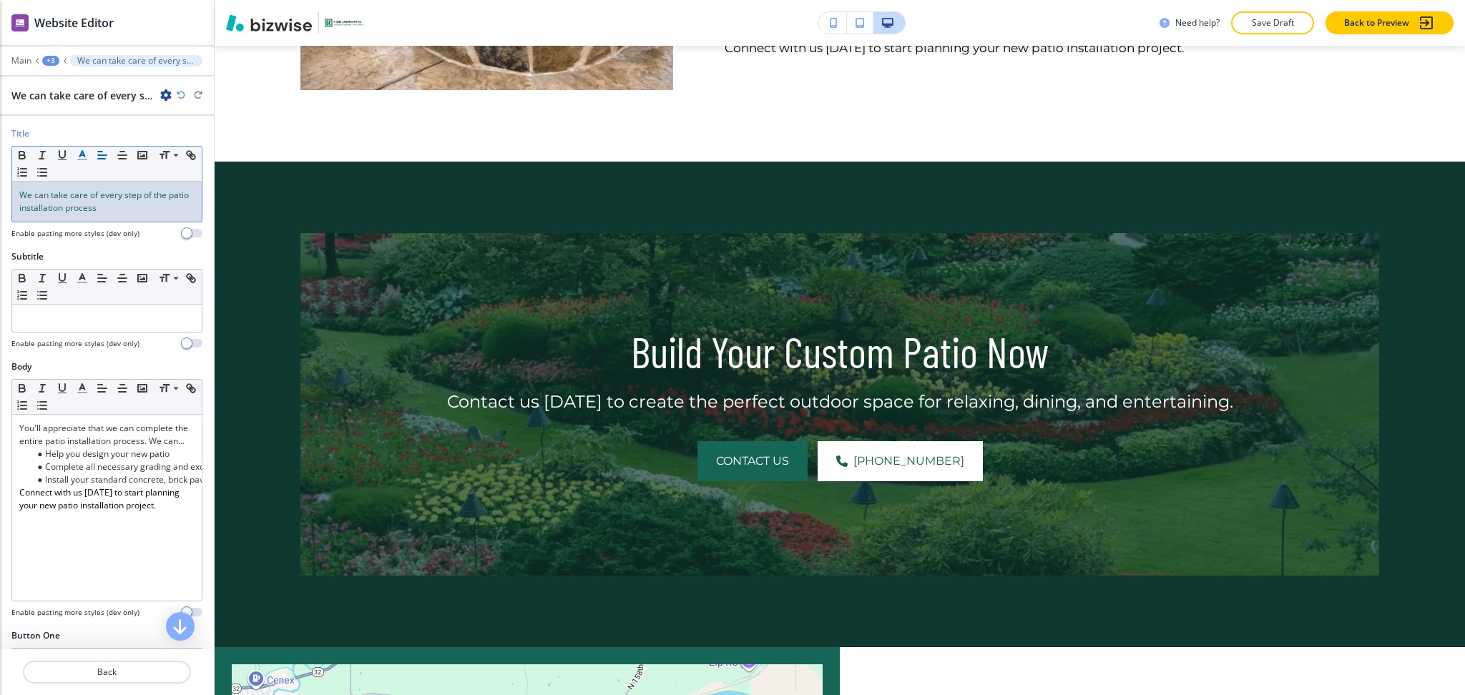
scroll to position [0, 0]
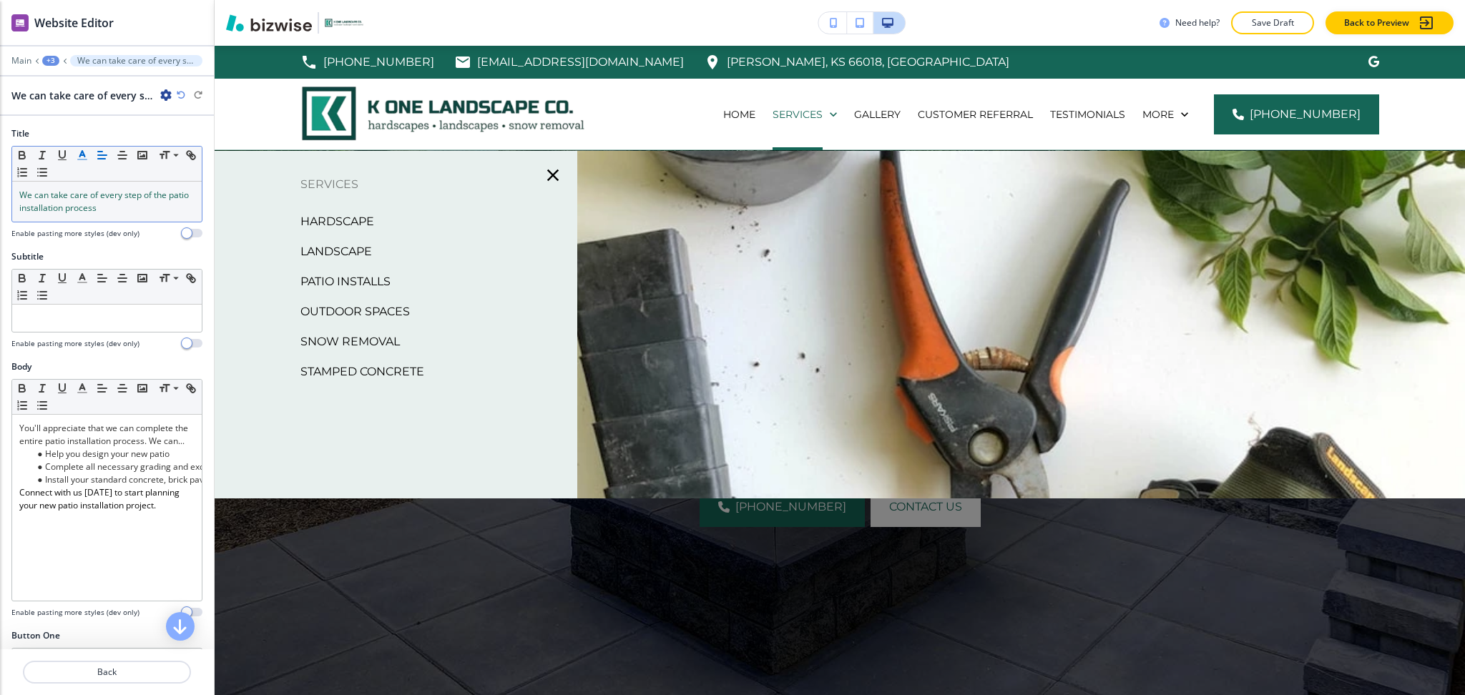
click at [378, 284] on p "Patio Installs" at bounding box center [345, 281] width 90 height 21
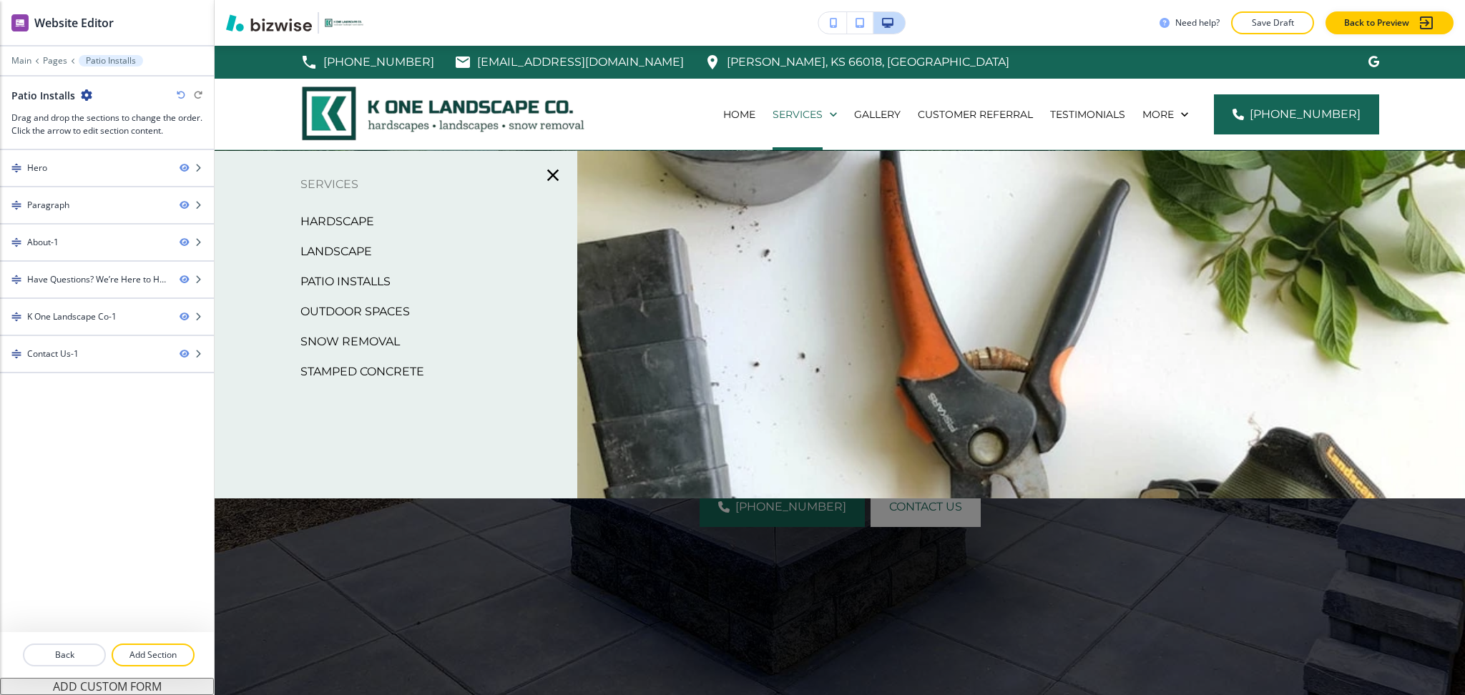
click at [383, 311] on p "Outdoor Spaces" at bounding box center [354, 311] width 109 height 21
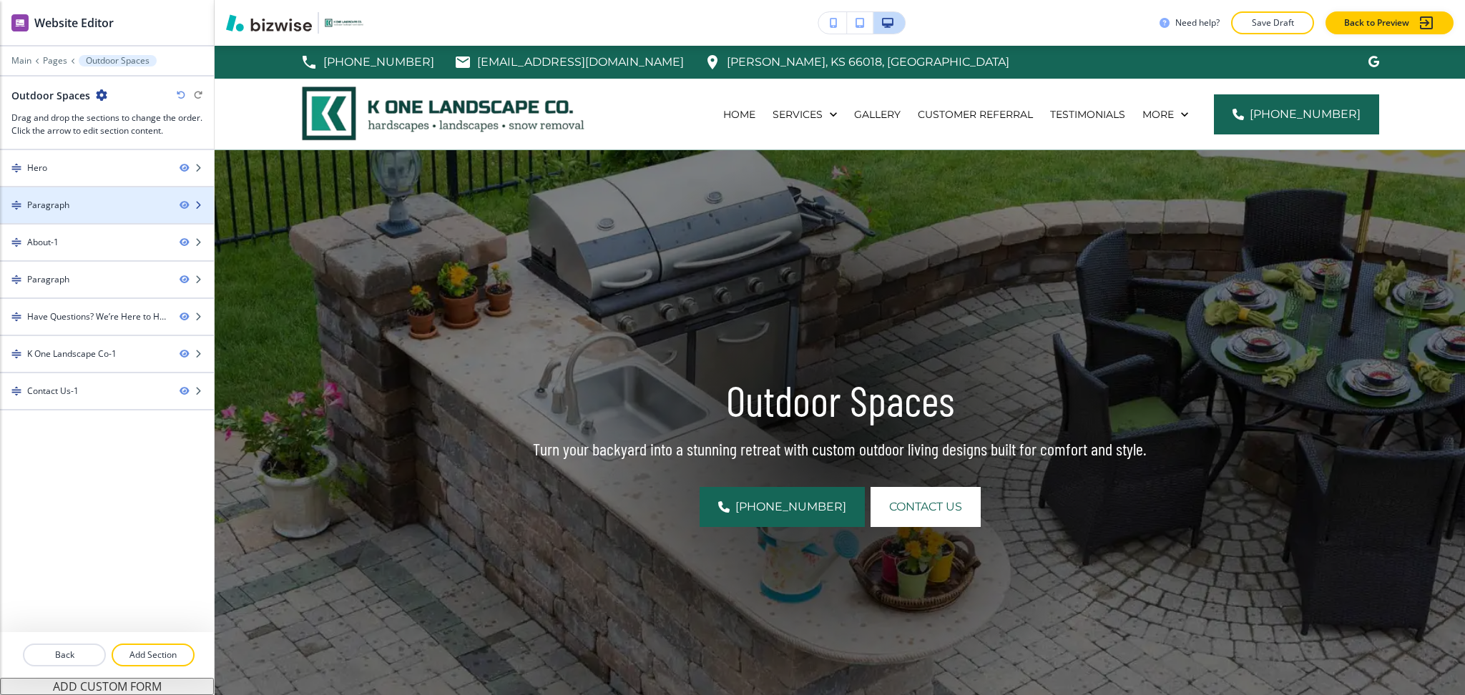
click at [59, 209] on div "Paragraph" at bounding box center [48, 205] width 42 height 13
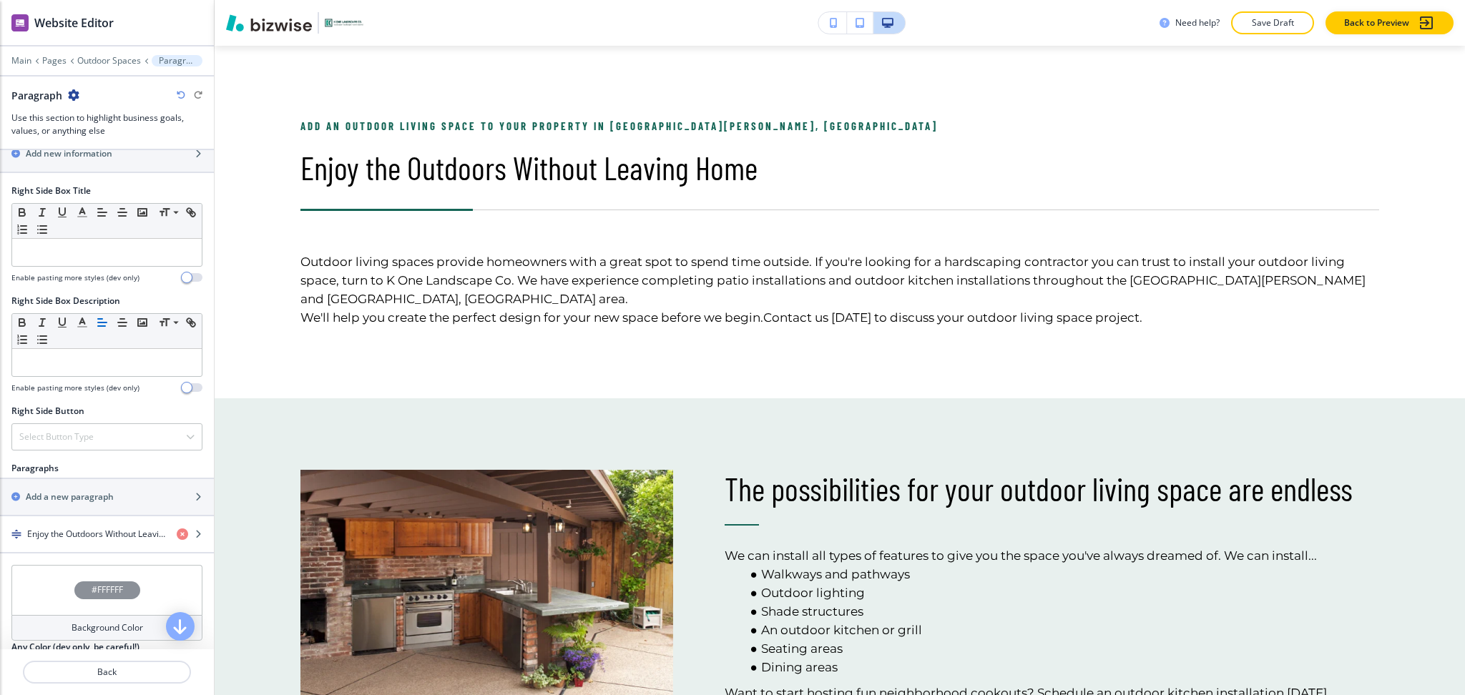
scroll to position [699, 0]
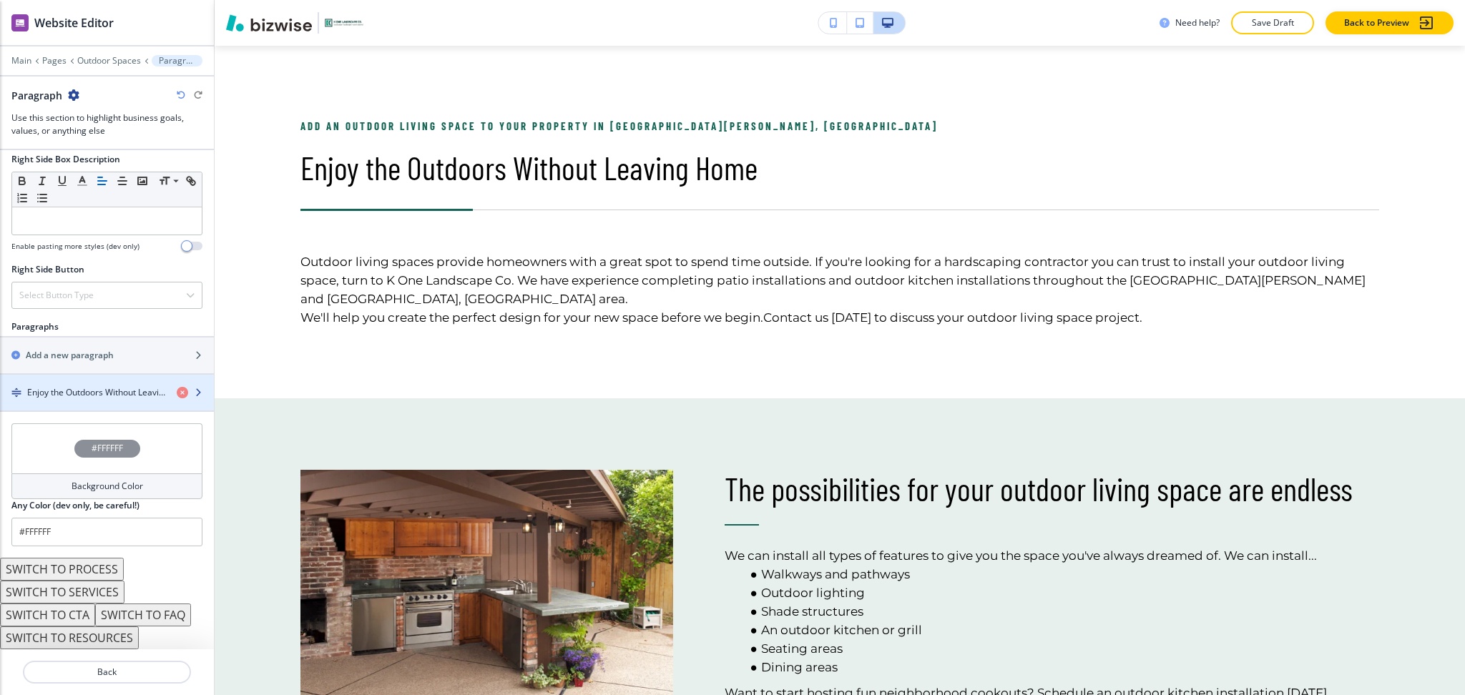
click at [101, 383] on div "button" at bounding box center [107, 380] width 214 height 11
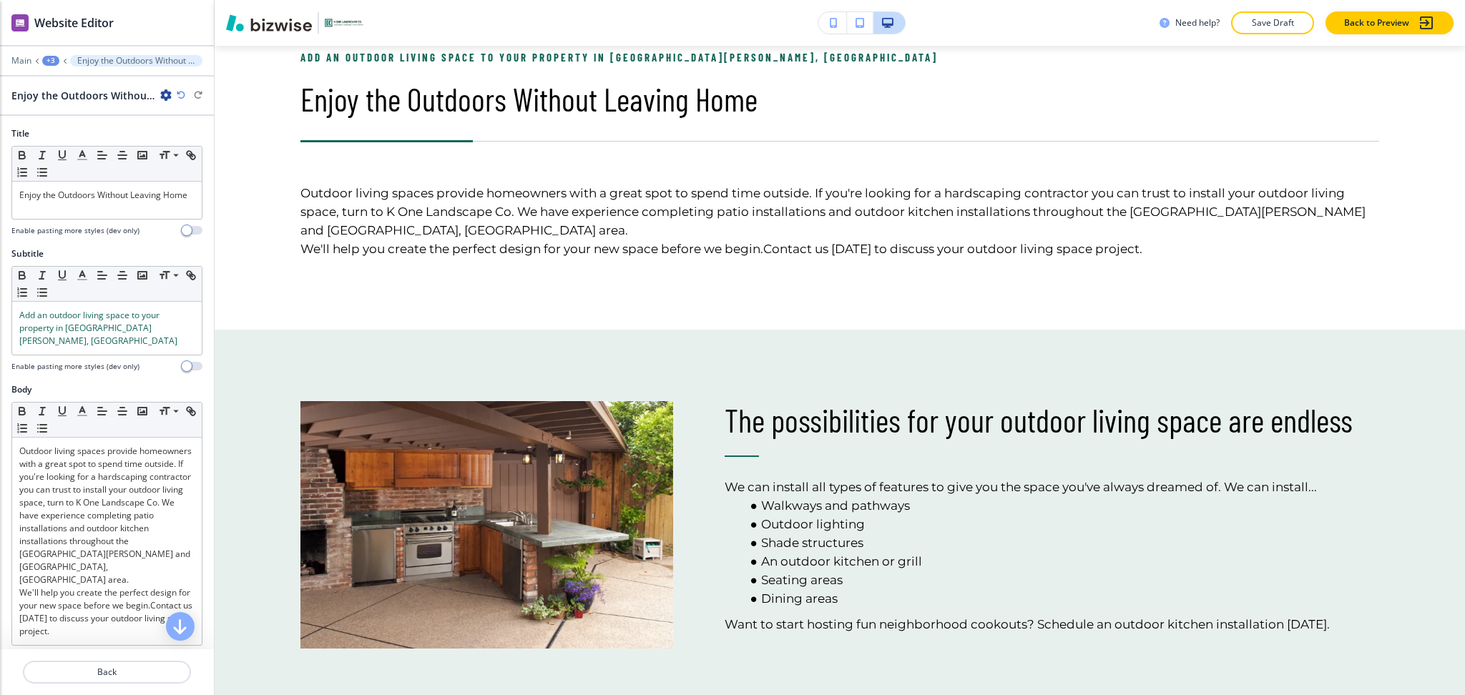
scroll to position [762, 0]
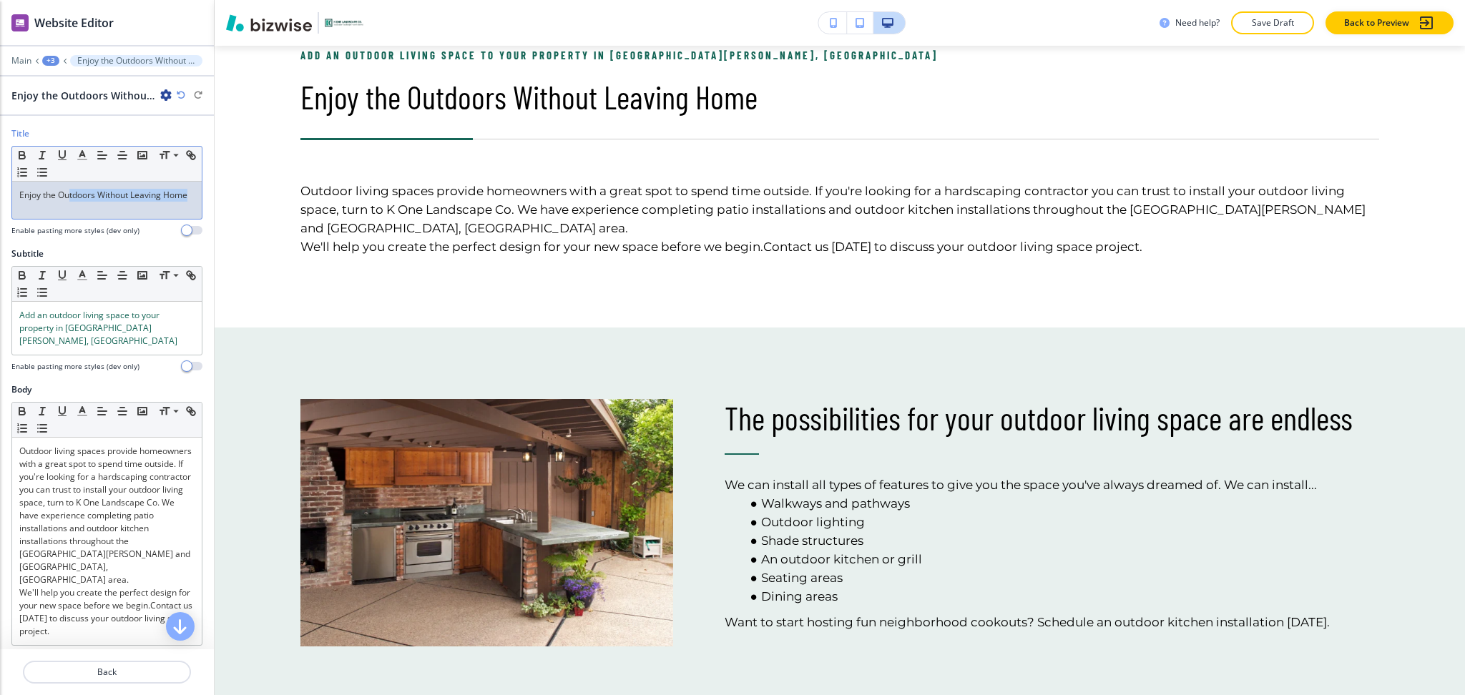
click at [72, 202] on p "Enjoy the Outdoors Without Leaving Home" at bounding box center [106, 195] width 175 height 13
click at [76, 157] on button "button" at bounding box center [82, 155] width 20 height 17
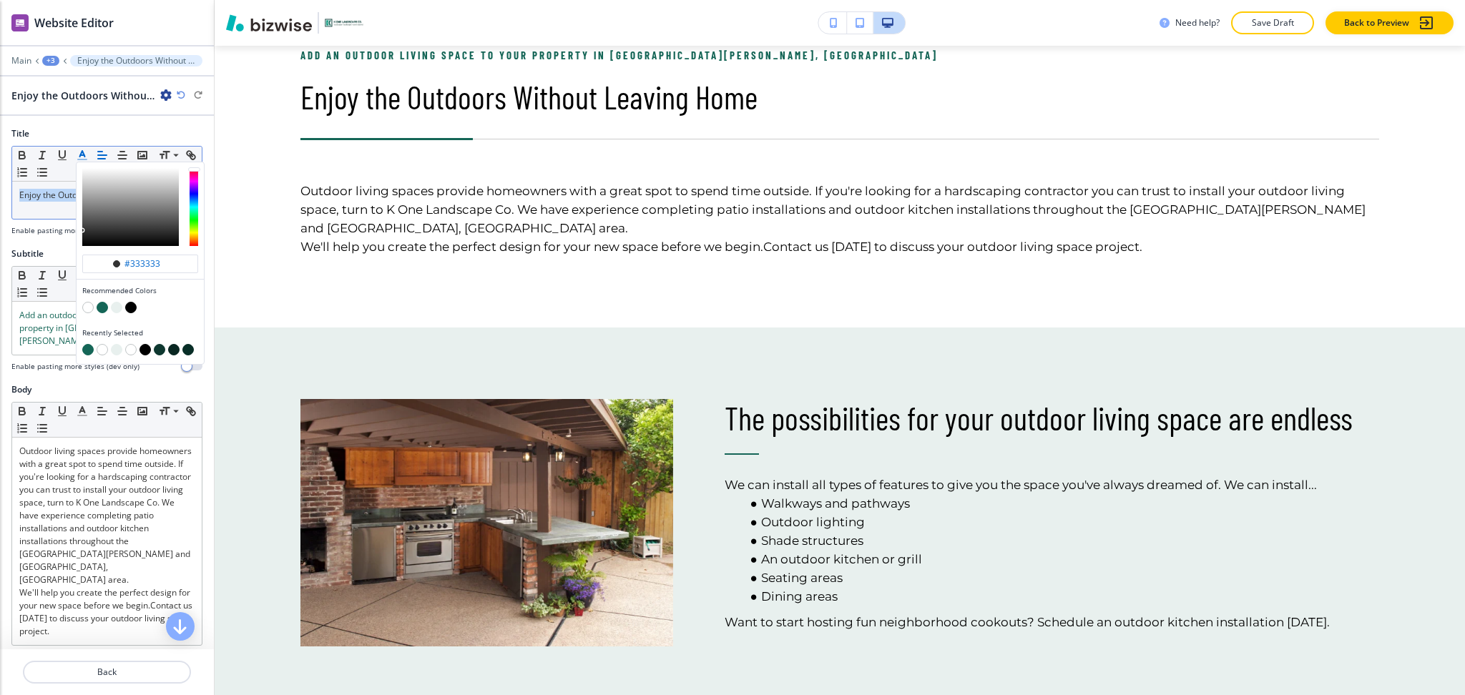
click at [106, 308] on button "button" at bounding box center [102, 307] width 11 height 11
type input "#156657"
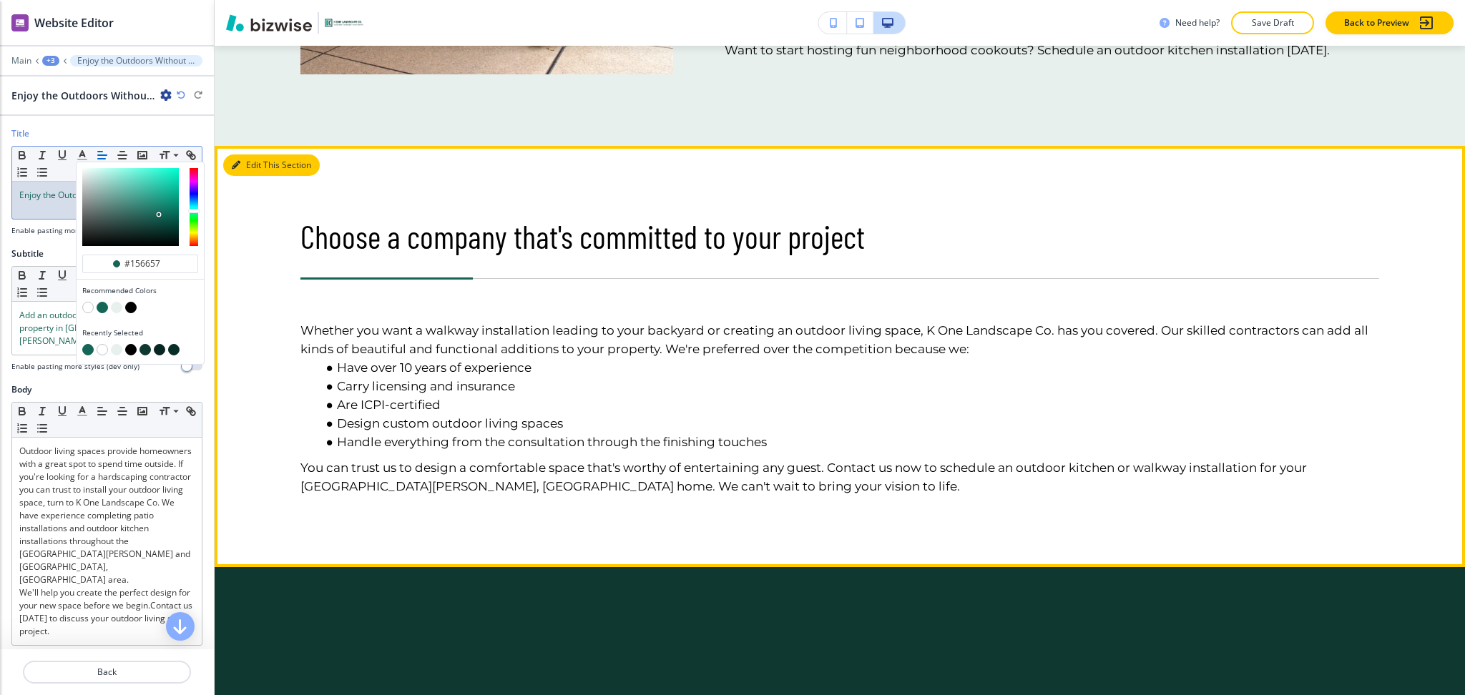
click at [260, 155] on button "Edit This Section" at bounding box center [271, 165] width 97 height 21
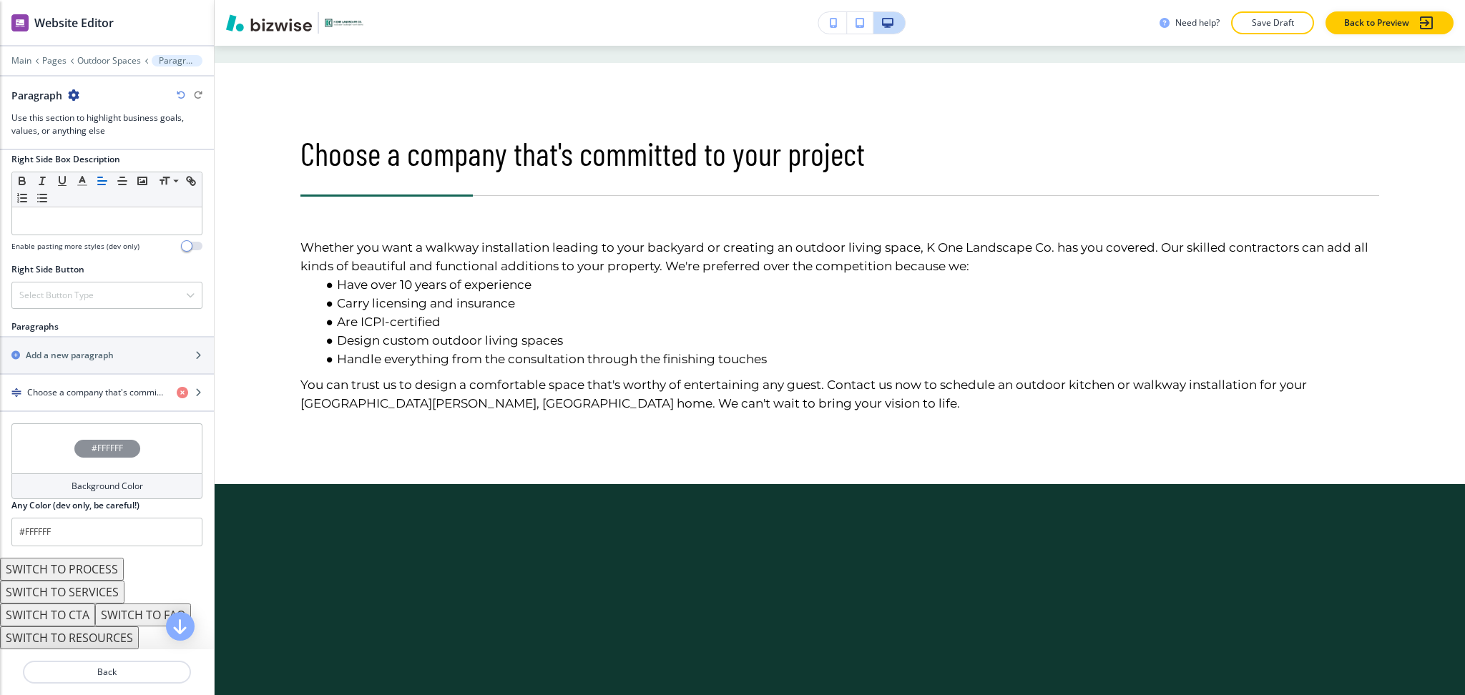
scroll to position [699, 0]
click at [53, 404] on div "button" at bounding box center [107, 404] width 214 height 11
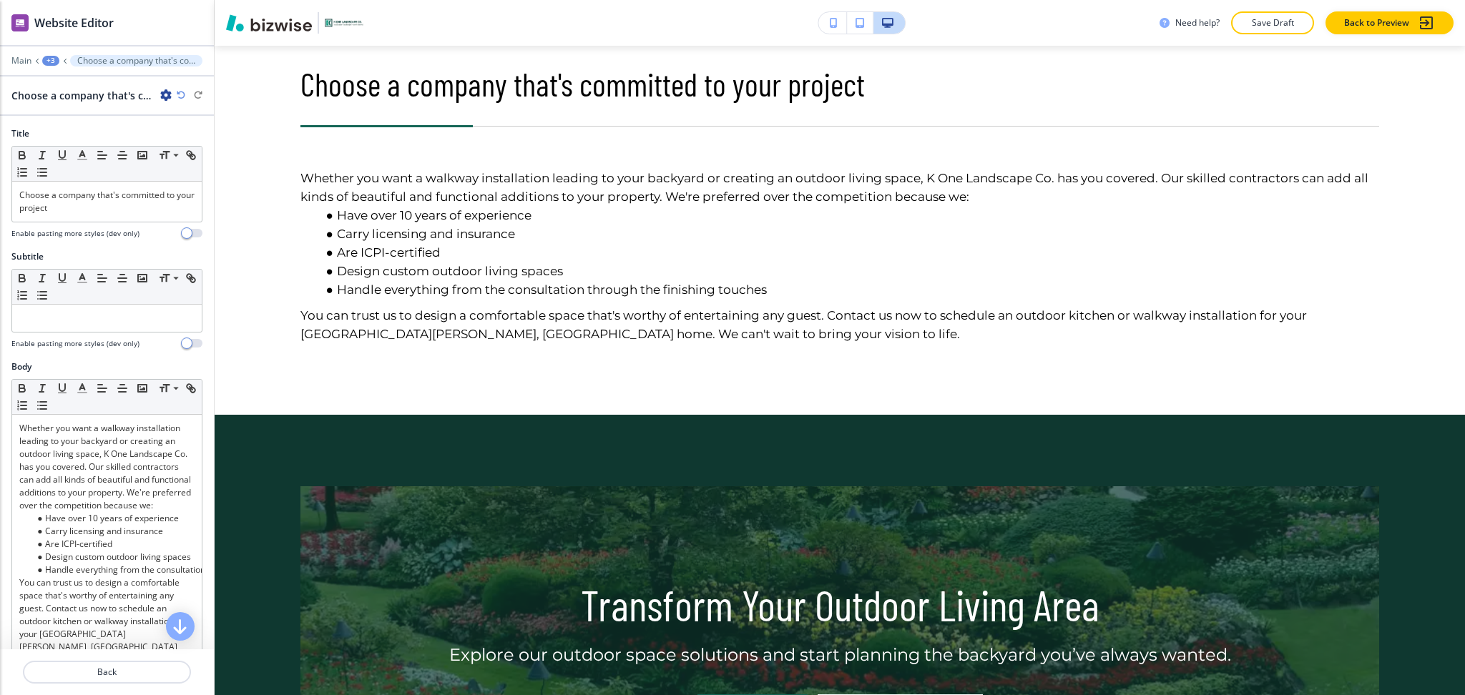
scroll to position [1490, 0]
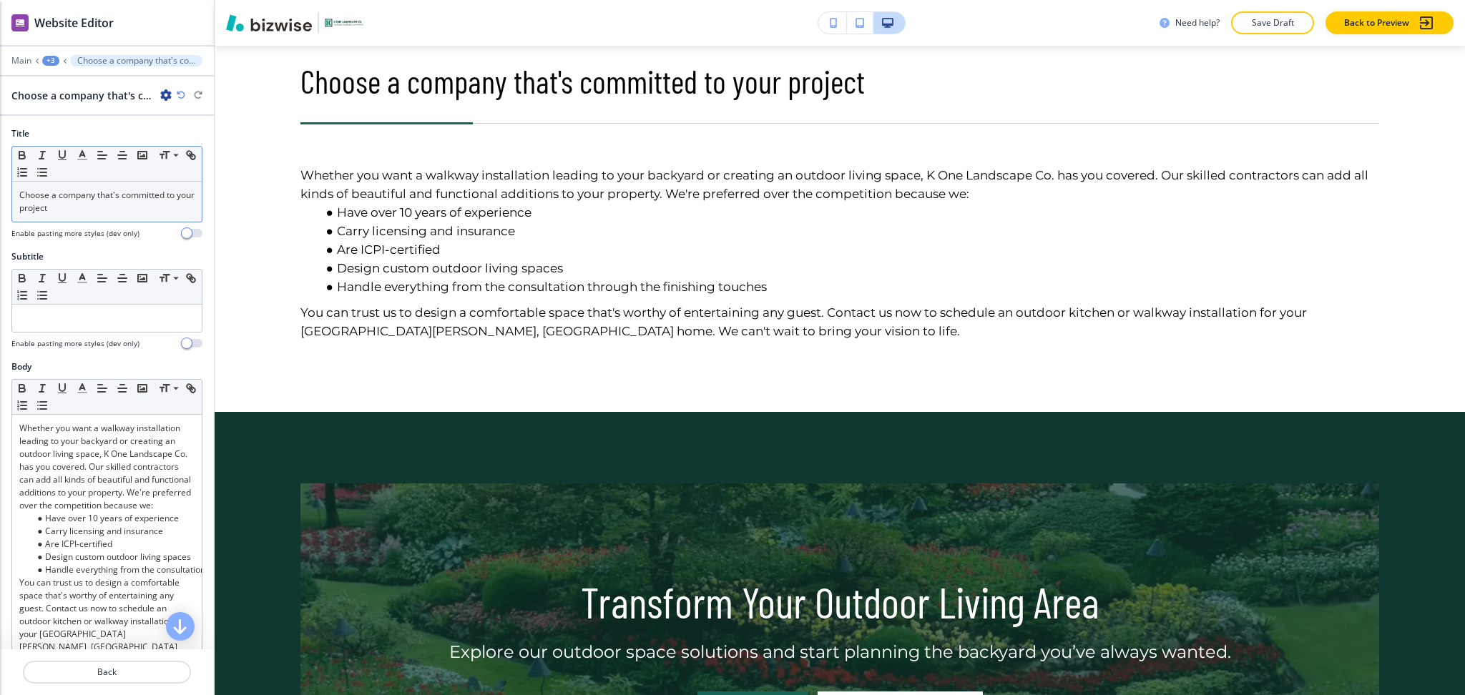
click at [89, 206] on p "Choose a company that's committed to your project" at bounding box center [106, 202] width 175 height 26
click at [77, 156] on icon "button" at bounding box center [82, 155] width 13 height 13
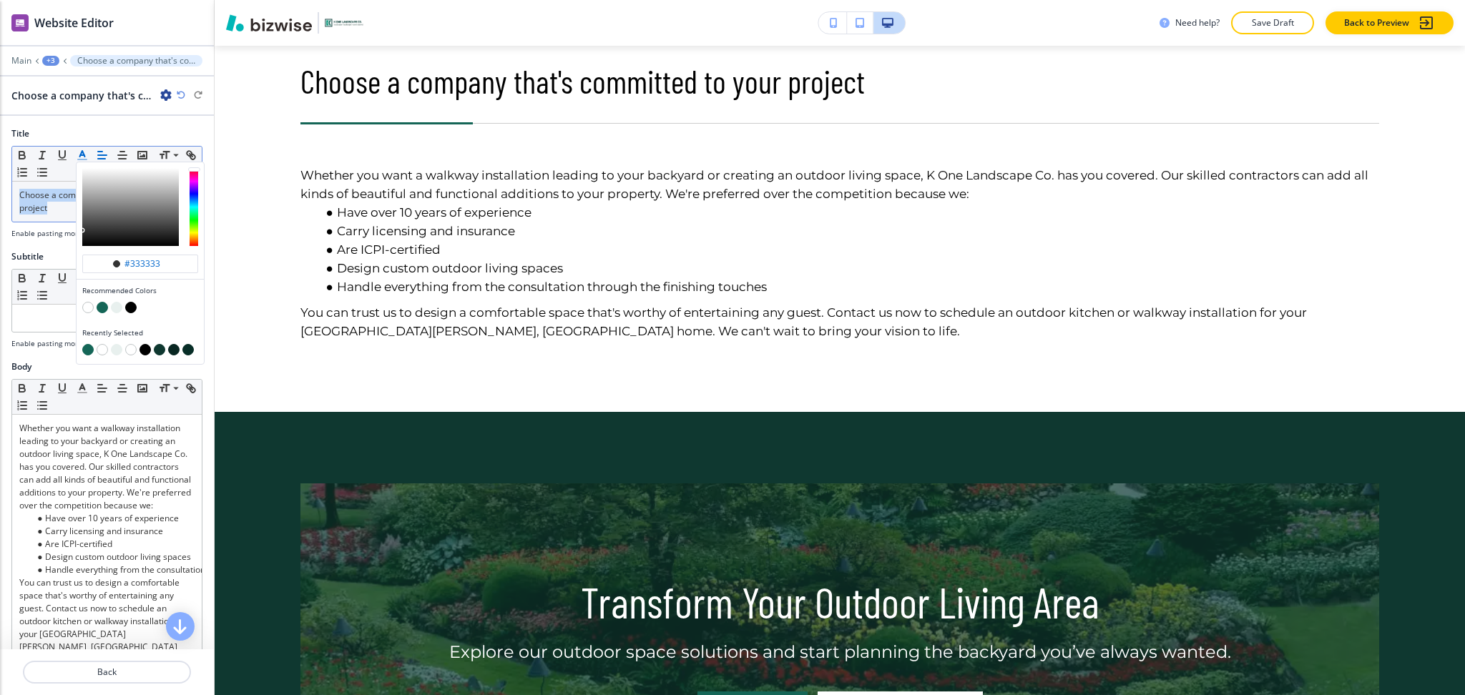
click at [100, 303] on button "button" at bounding box center [102, 307] width 11 height 11
type input "#156657"
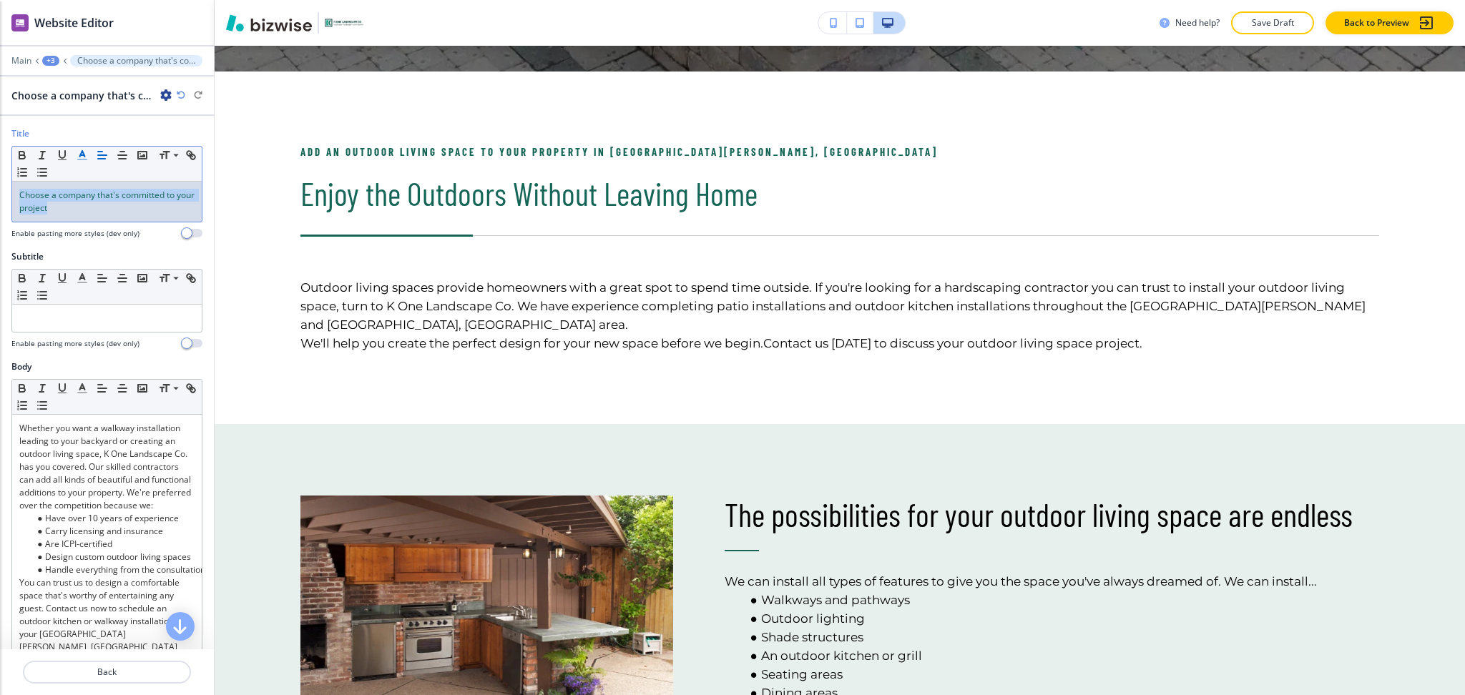
scroll to position [351, 0]
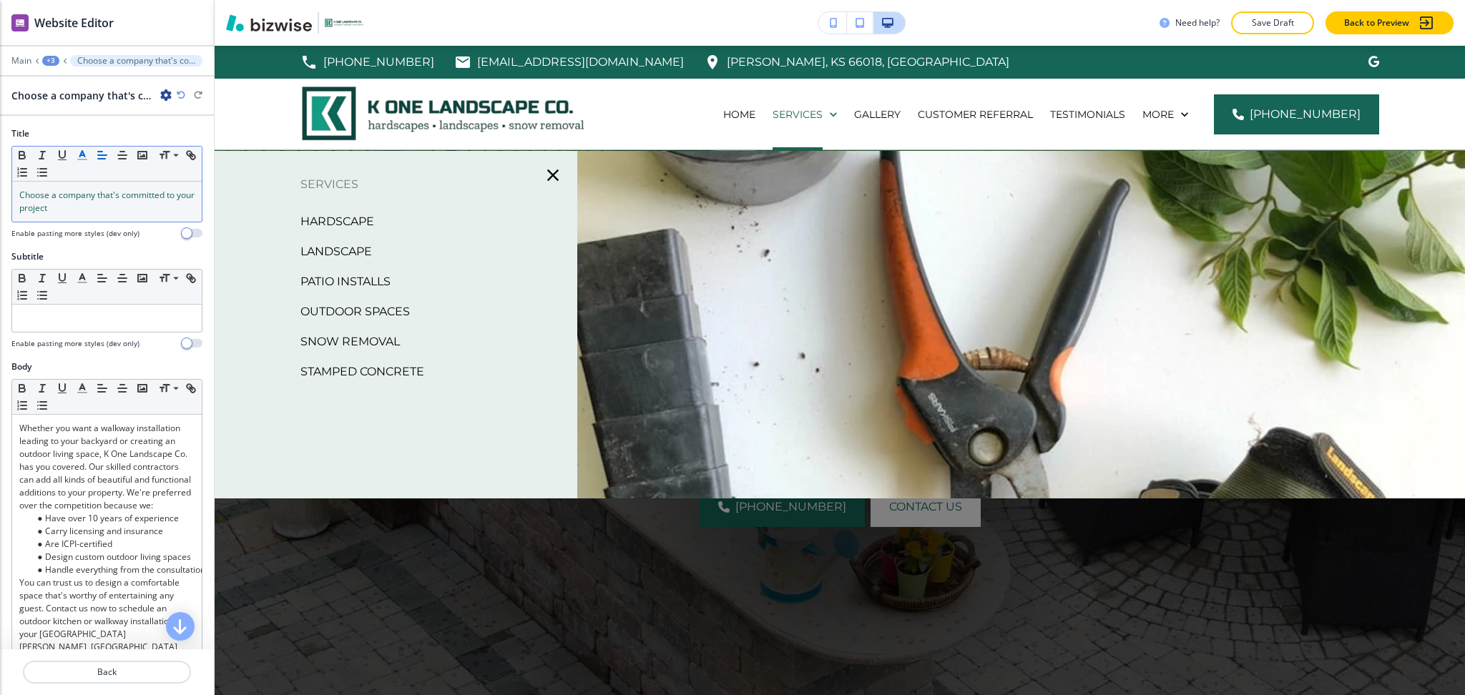
click at [341, 336] on p "Snow Removal" at bounding box center [349, 341] width 99 height 21
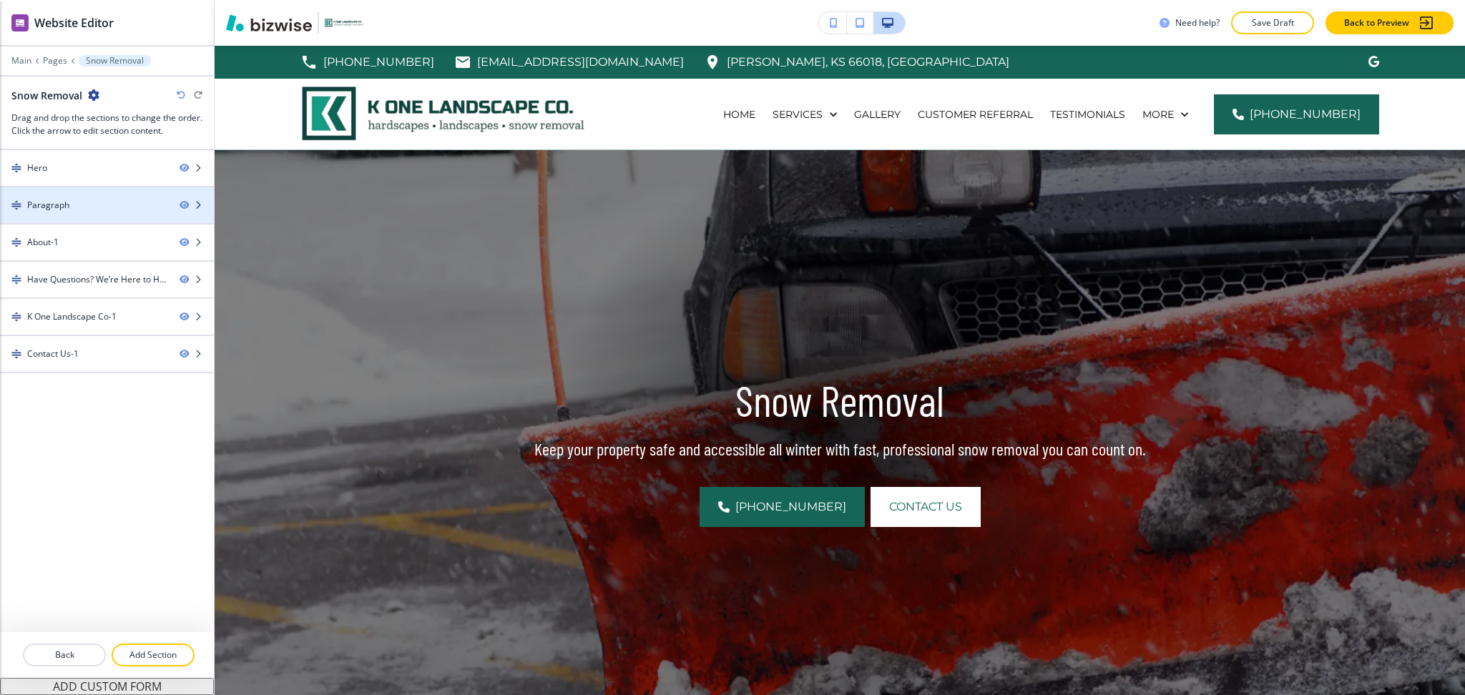
click at [88, 206] on div "Paragraph" at bounding box center [84, 205] width 168 height 13
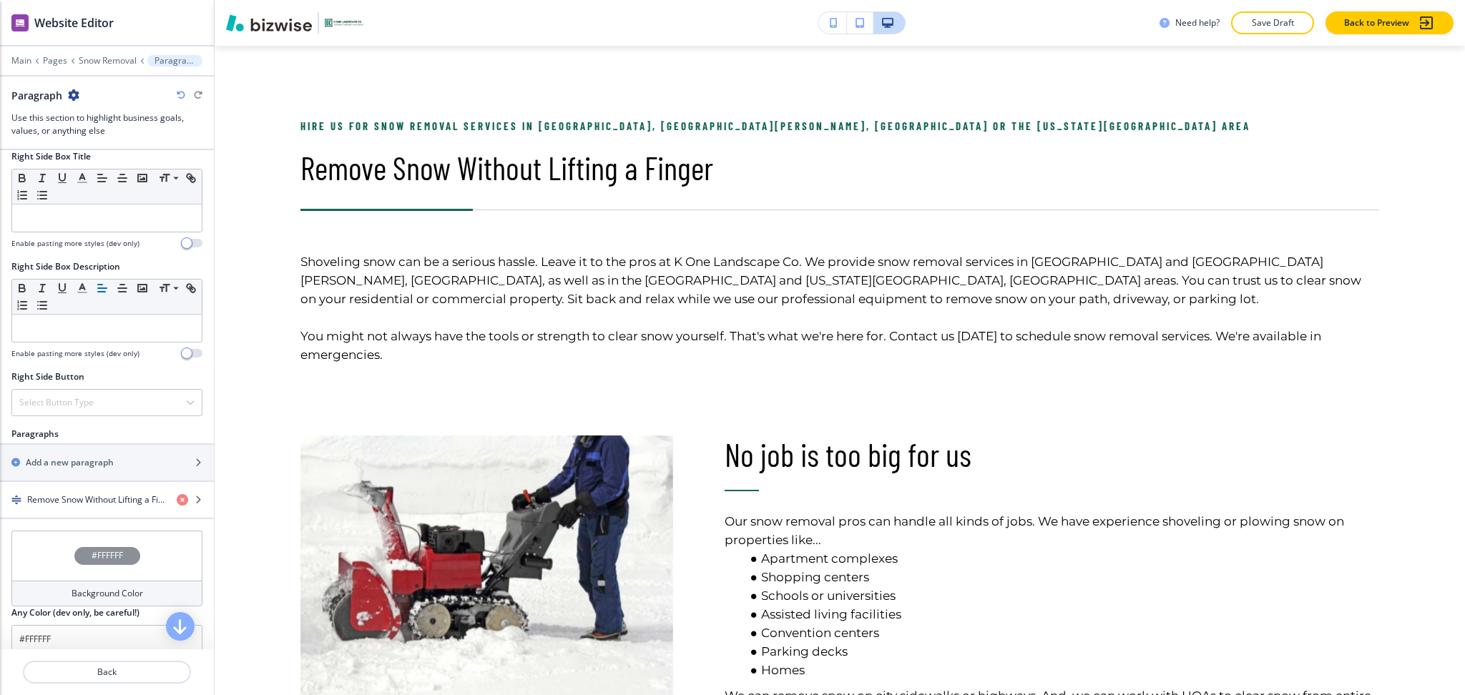
scroll to position [699, 0]
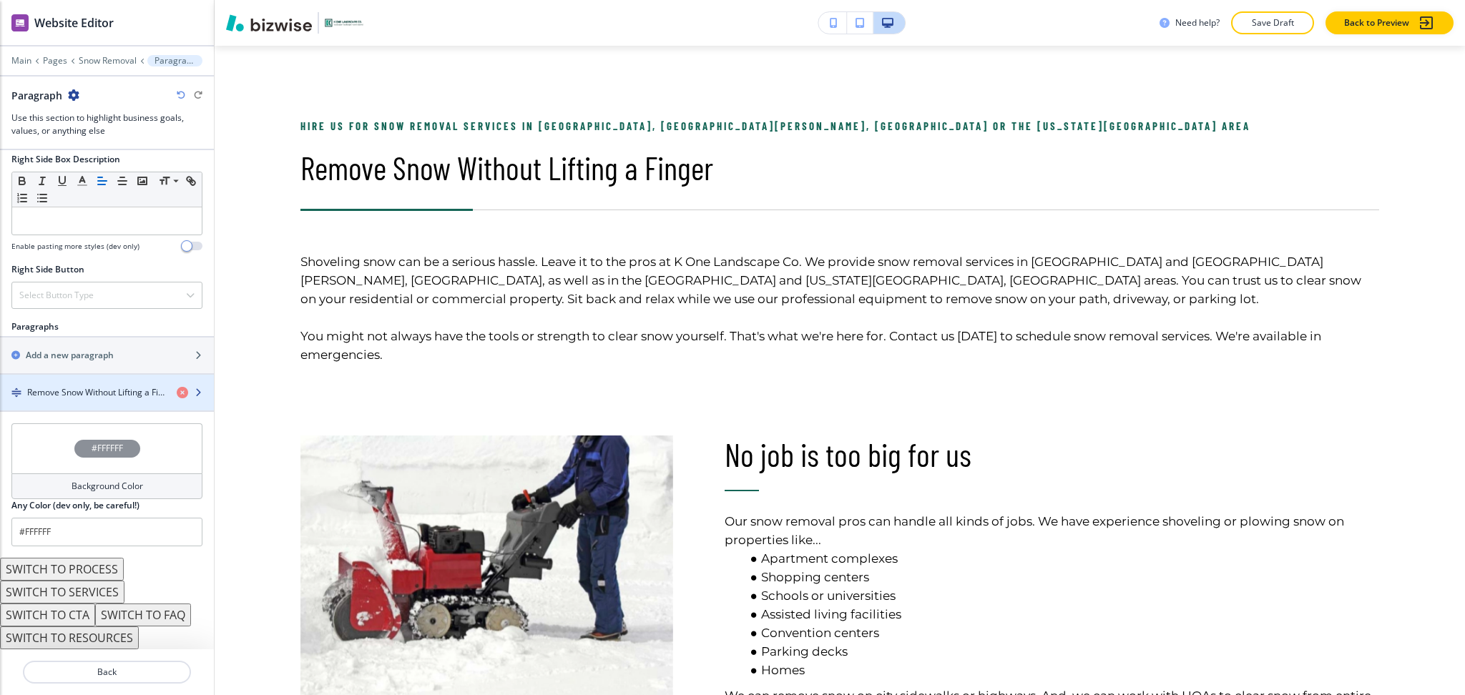
click at [79, 393] on h4 "Remove Snow Without Lifting a Finger" at bounding box center [96, 392] width 138 height 13
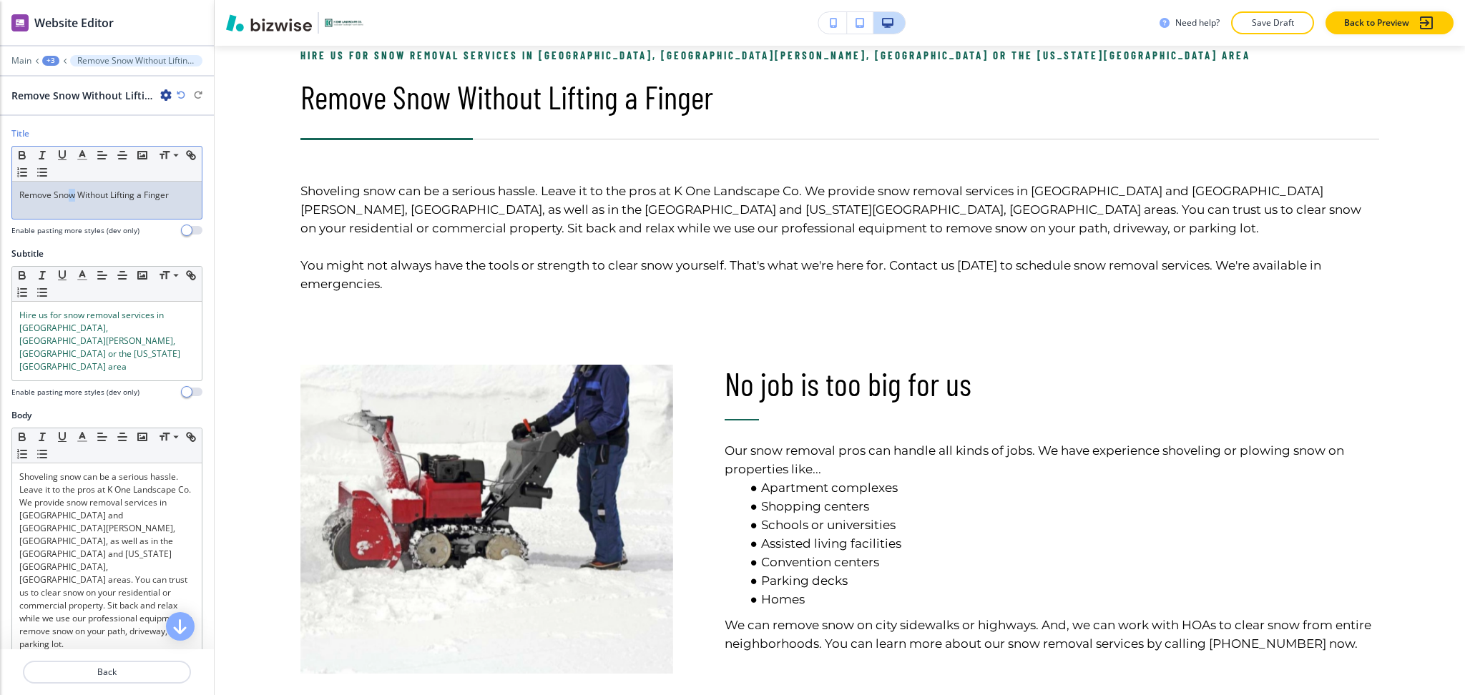
click at [72, 197] on p "Remove Snow Without Lifting a Finger" at bounding box center [106, 195] width 175 height 13
click at [80, 158] on icon "button" at bounding box center [82, 155] width 13 height 13
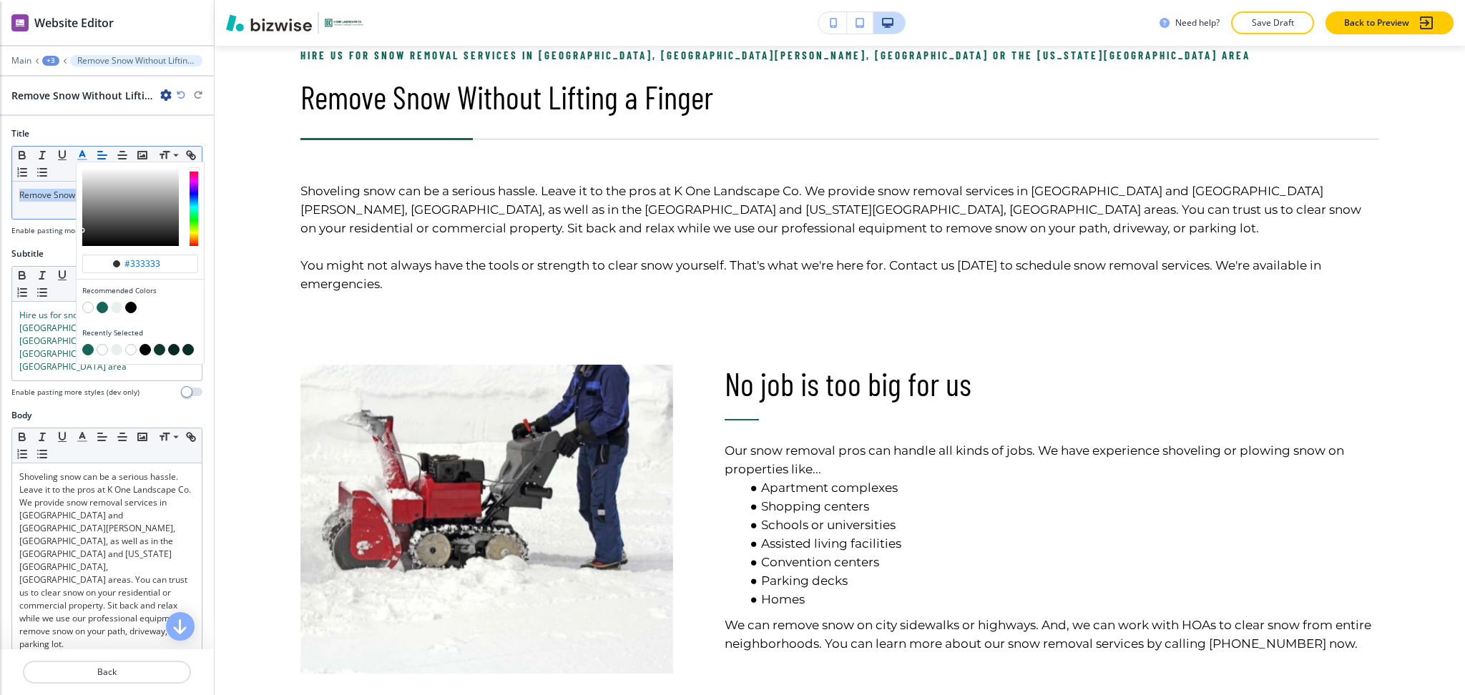
click at [103, 309] on button "button" at bounding box center [102, 307] width 11 height 11
type input "#156657"
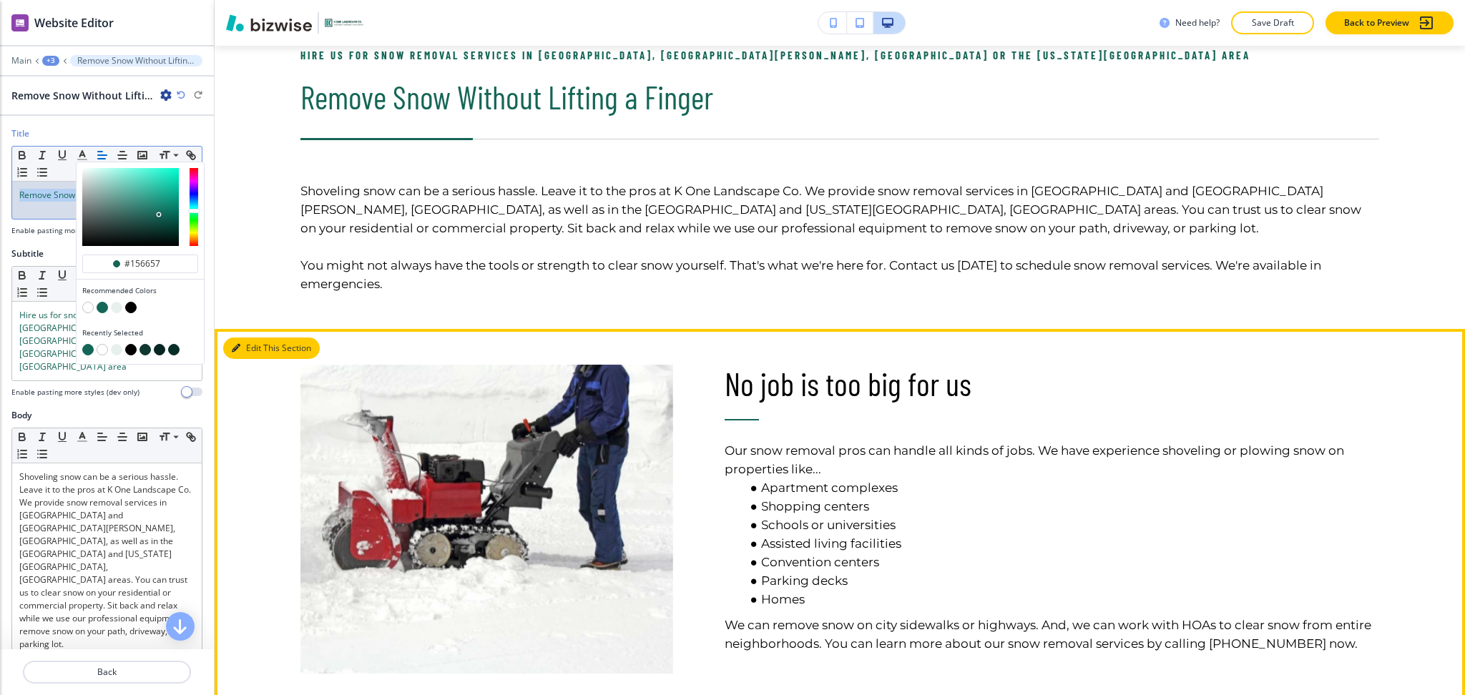
click at [246, 346] on button "Edit This Section" at bounding box center [271, 348] width 97 height 21
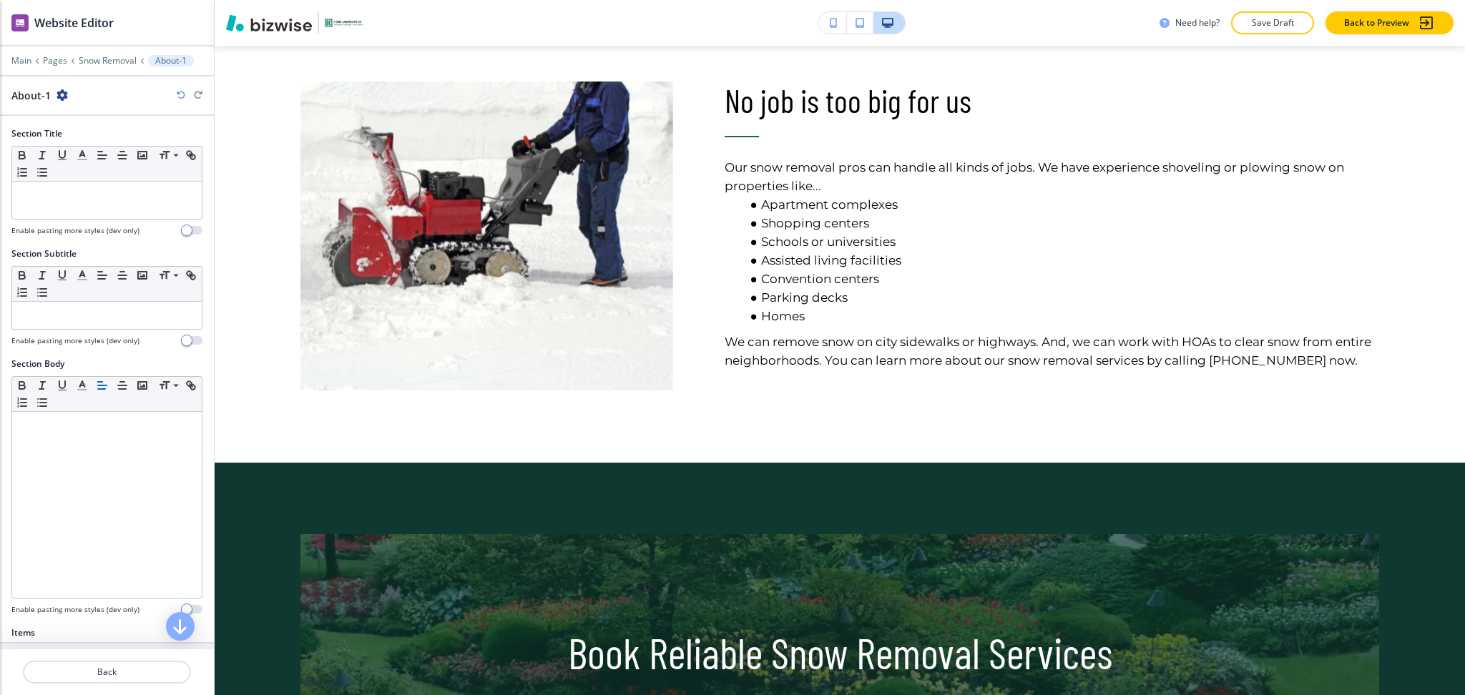
scroll to position [288, 0]
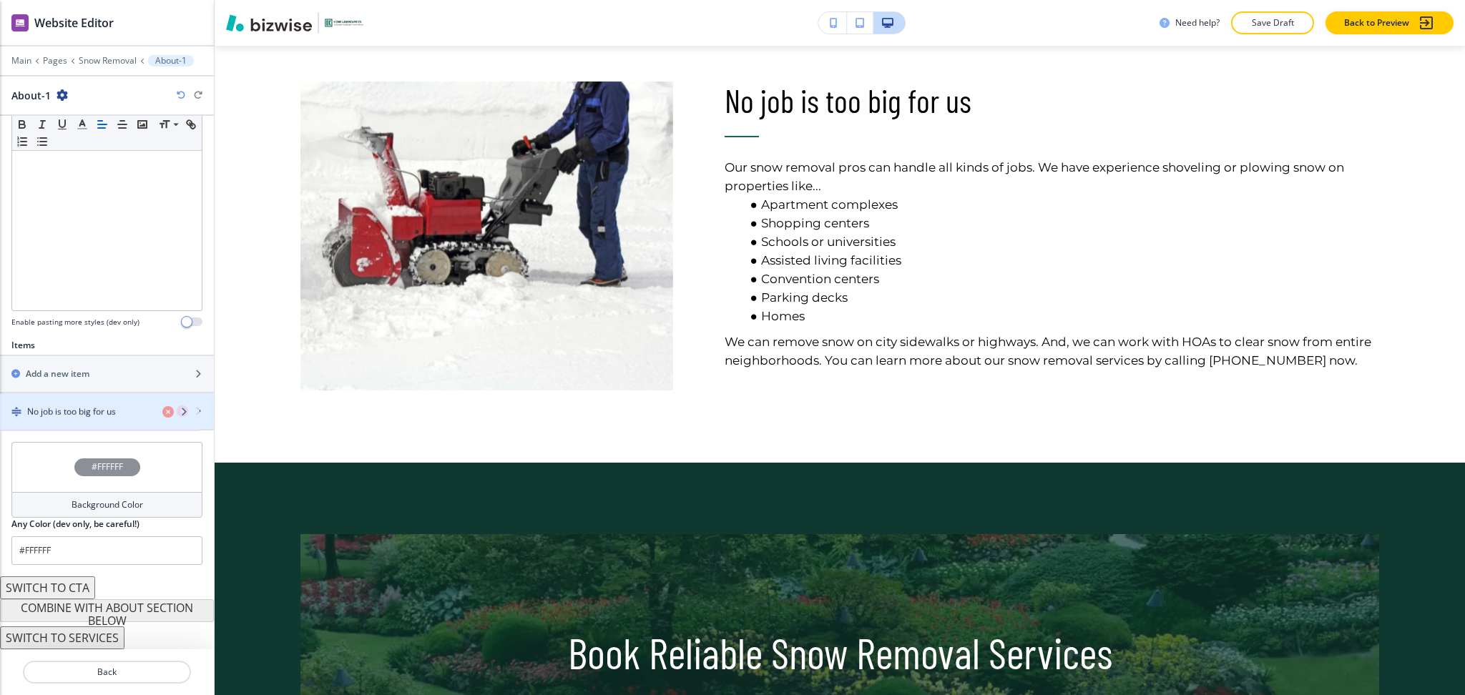
click at [75, 415] on h4 "No job is too big for us" at bounding box center [71, 411] width 89 height 13
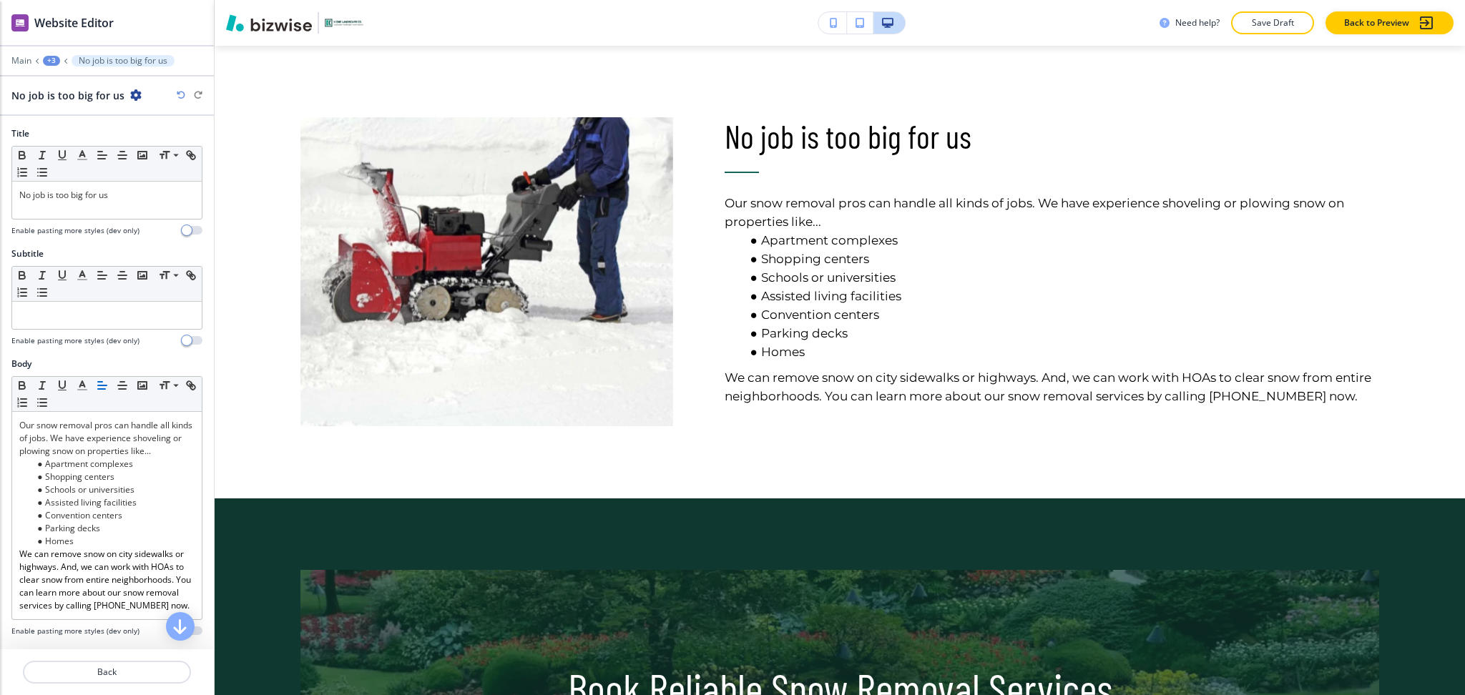
click at [97, 220] on div at bounding box center [106, 223] width 191 height 6
click at [96, 208] on div "No job is too big for us" at bounding box center [107, 200] width 190 height 37
click at [82, 155] on line "button" at bounding box center [82, 155] width 4 height 0
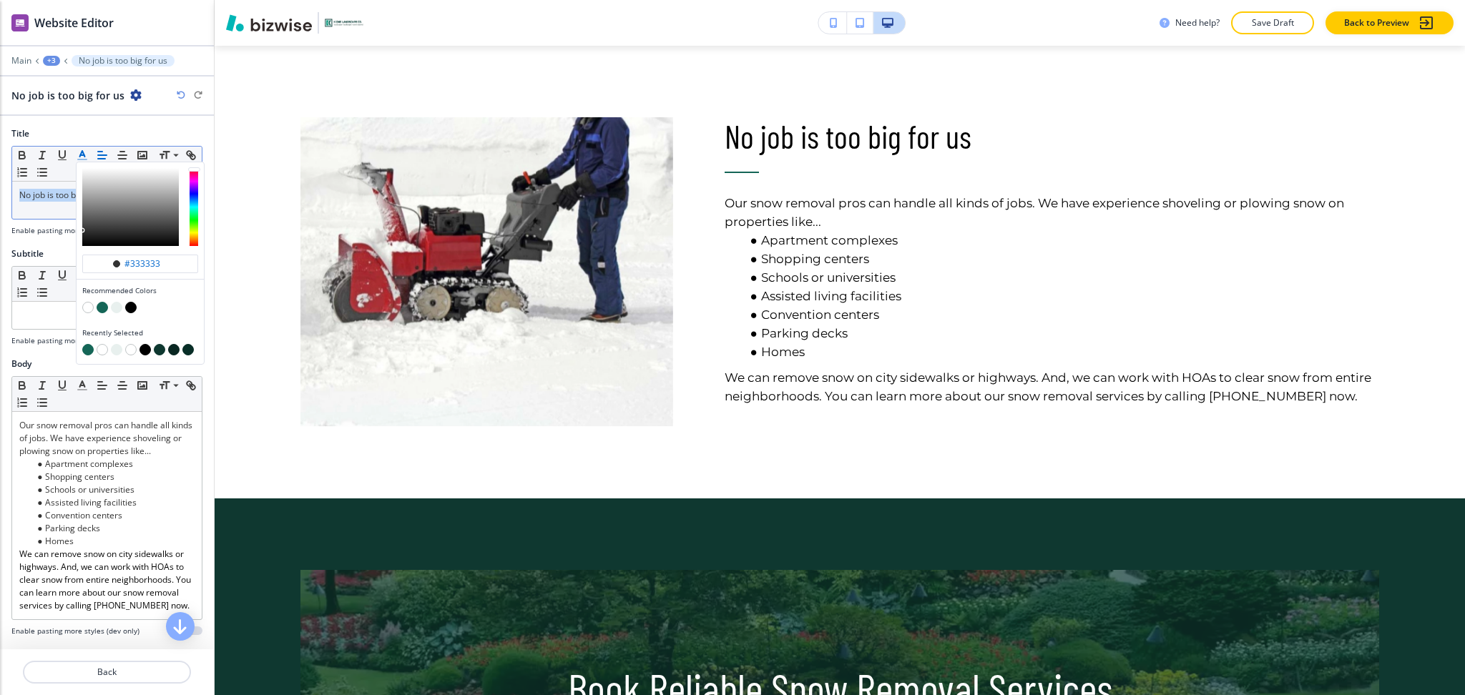
click at [104, 307] on button "button" at bounding box center [102, 307] width 11 height 11
type input "#156657"
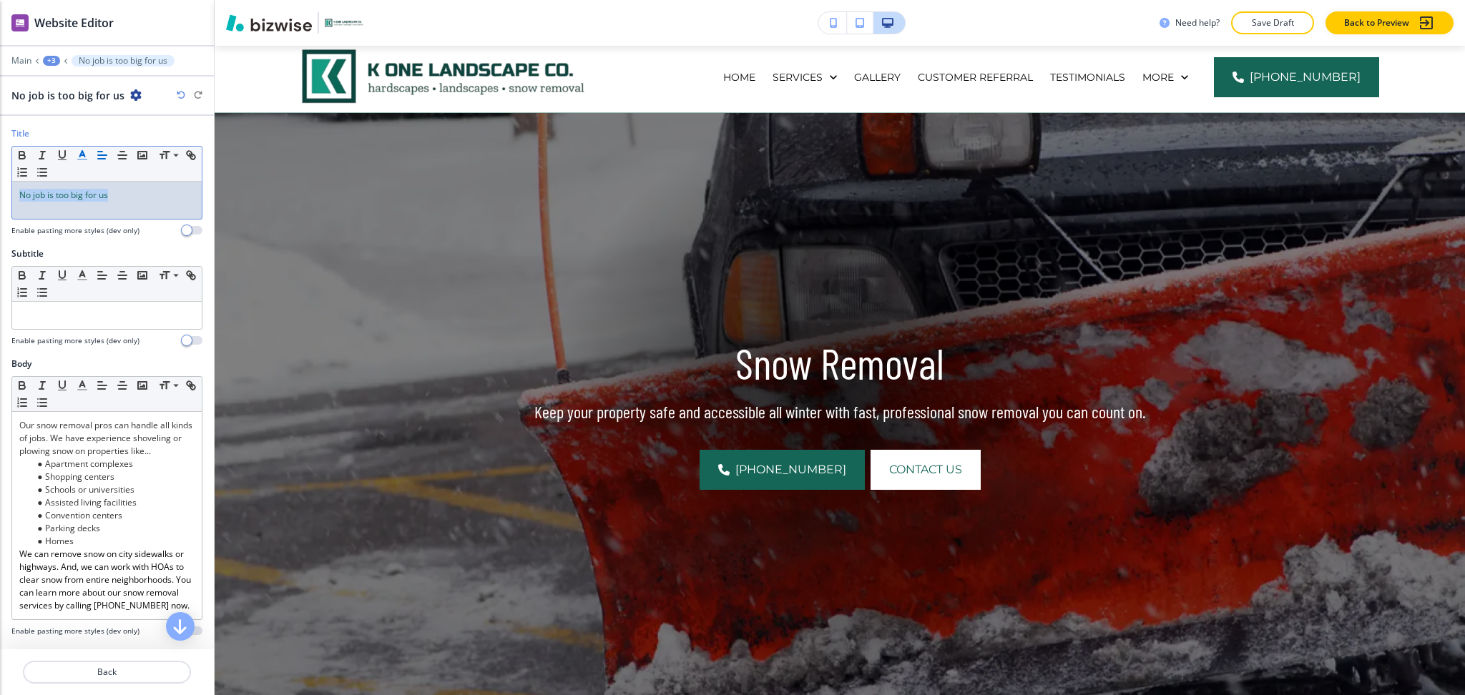
scroll to position [0, 0]
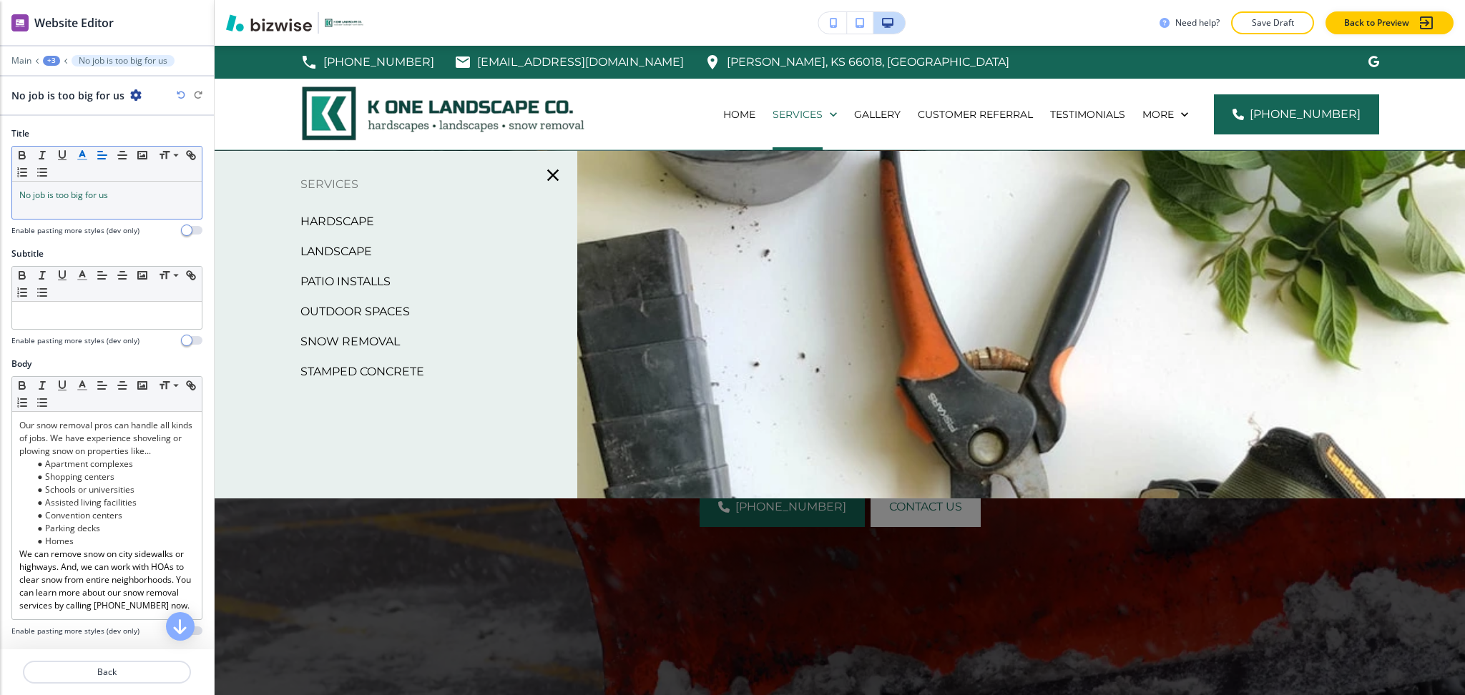
click at [355, 342] on p "Snow Removal" at bounding box center [349, 341] width 99 height 21
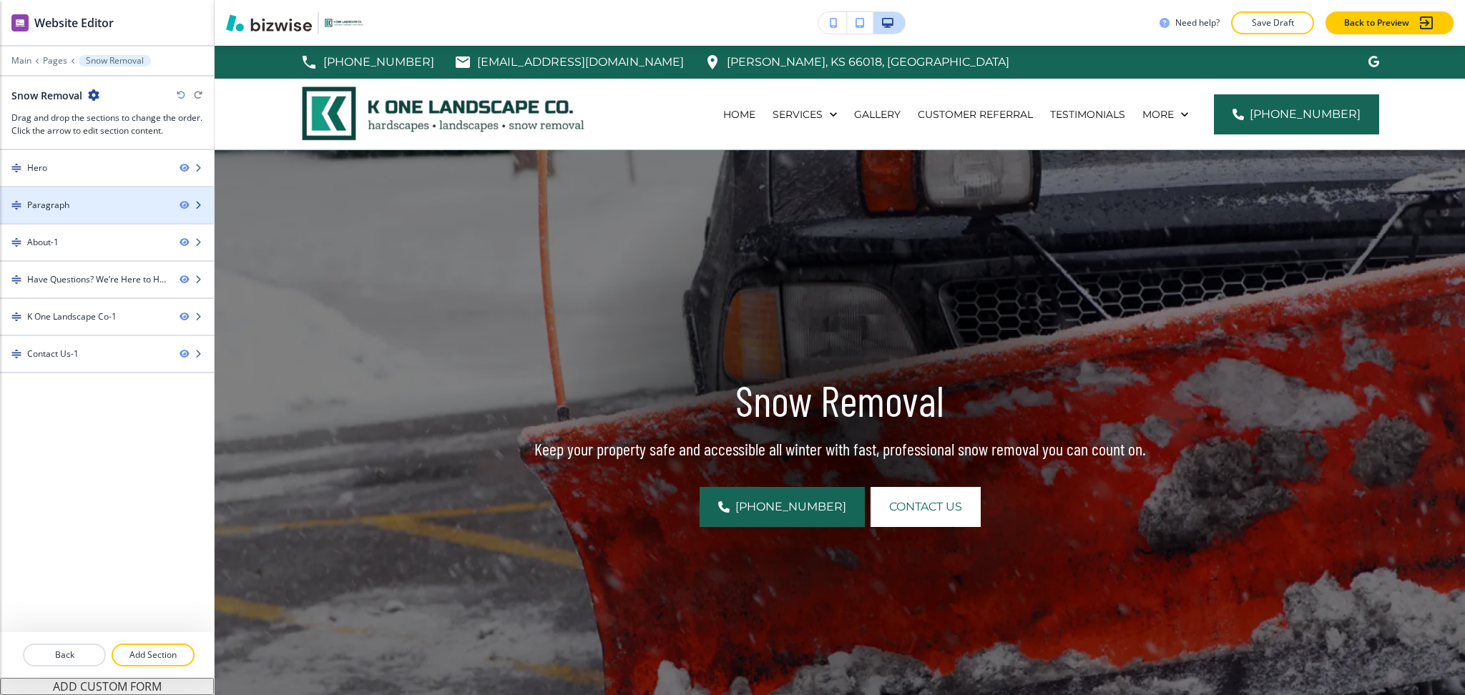
click at [89, 212] on div at bounding box center [107, 217] width 214 height 11
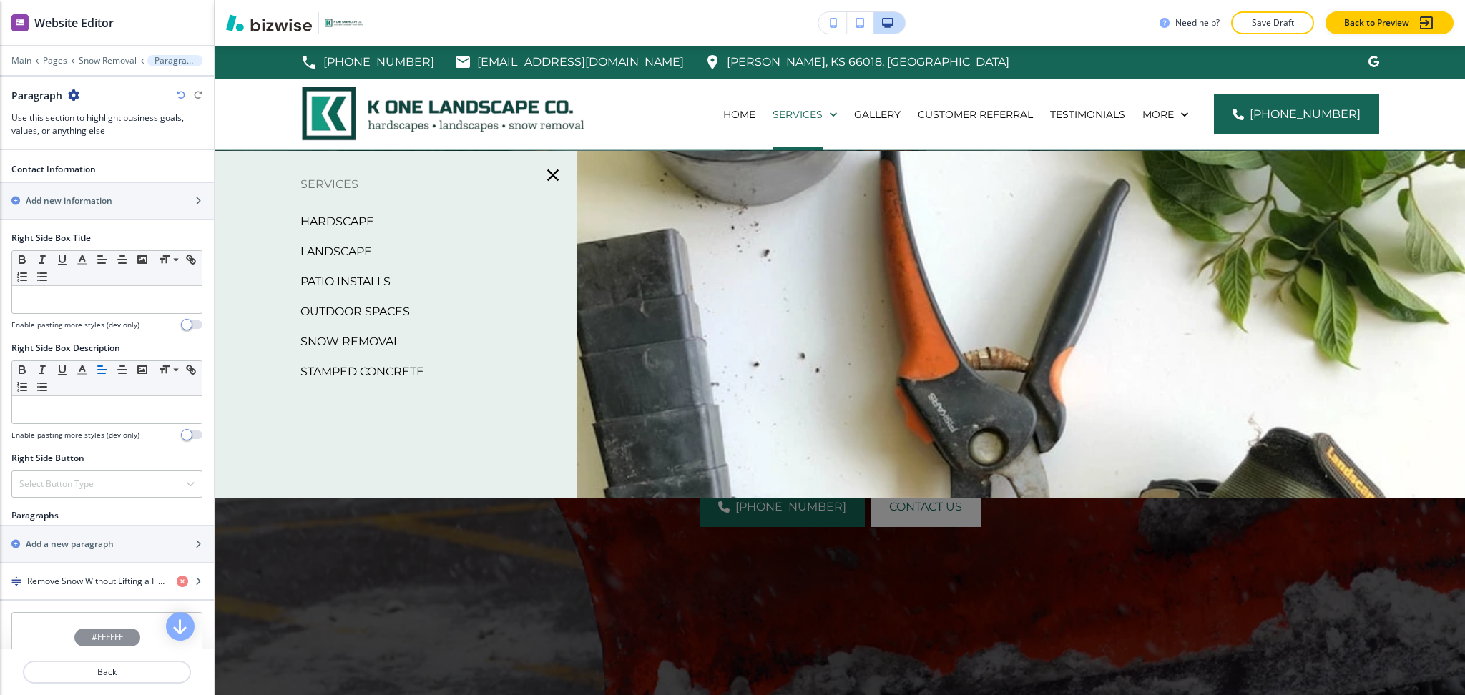
click at [371, 375] on p "Stamped Concrete" at bounding box center [362, 371] width 124 height 21
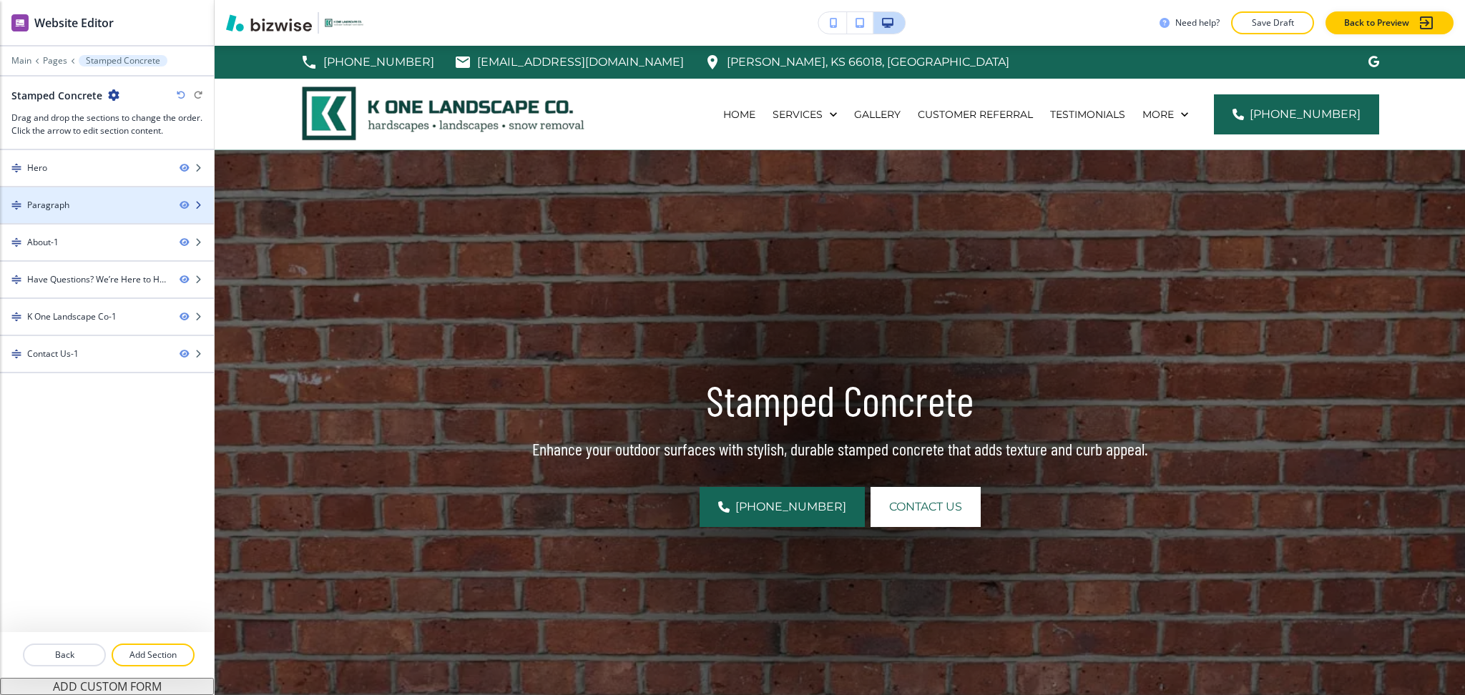
click at [80, 213] on div at bounding box center [107, 217] width 214 height 11
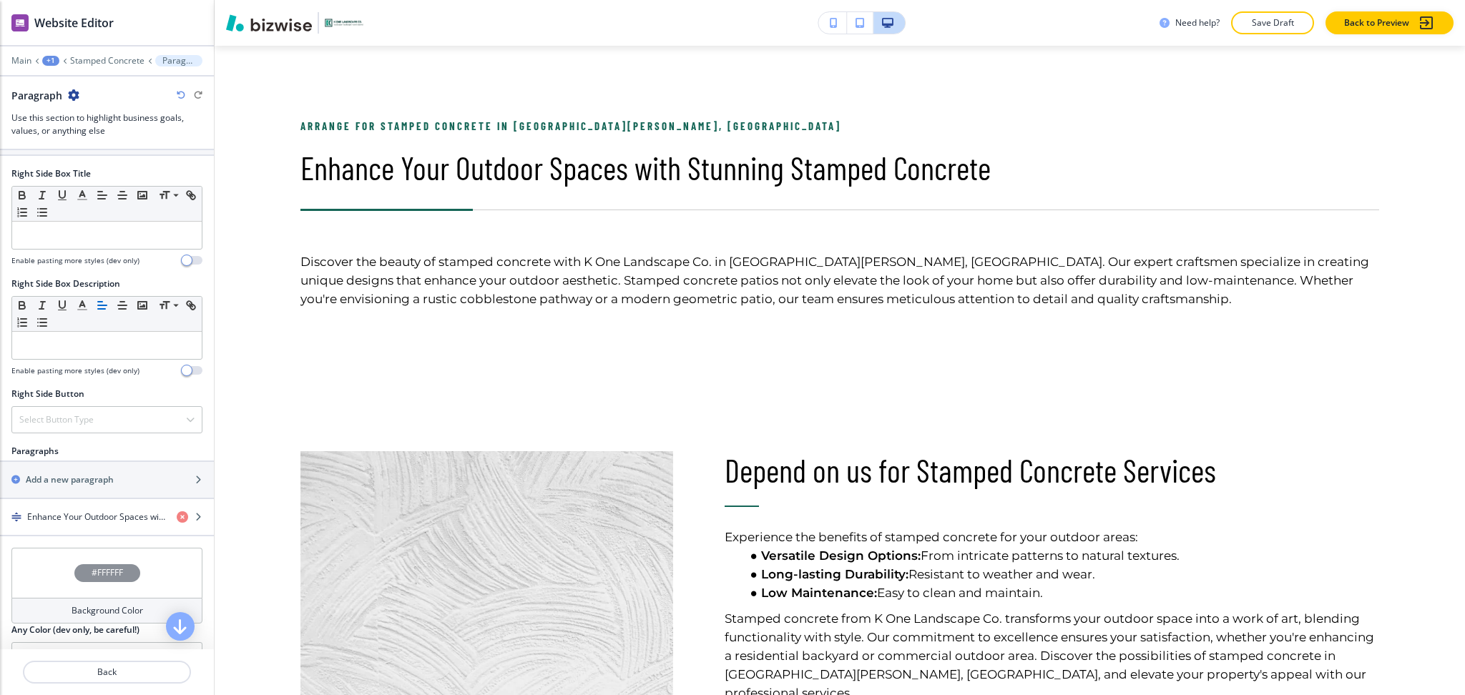
scroll to position [699, 0]
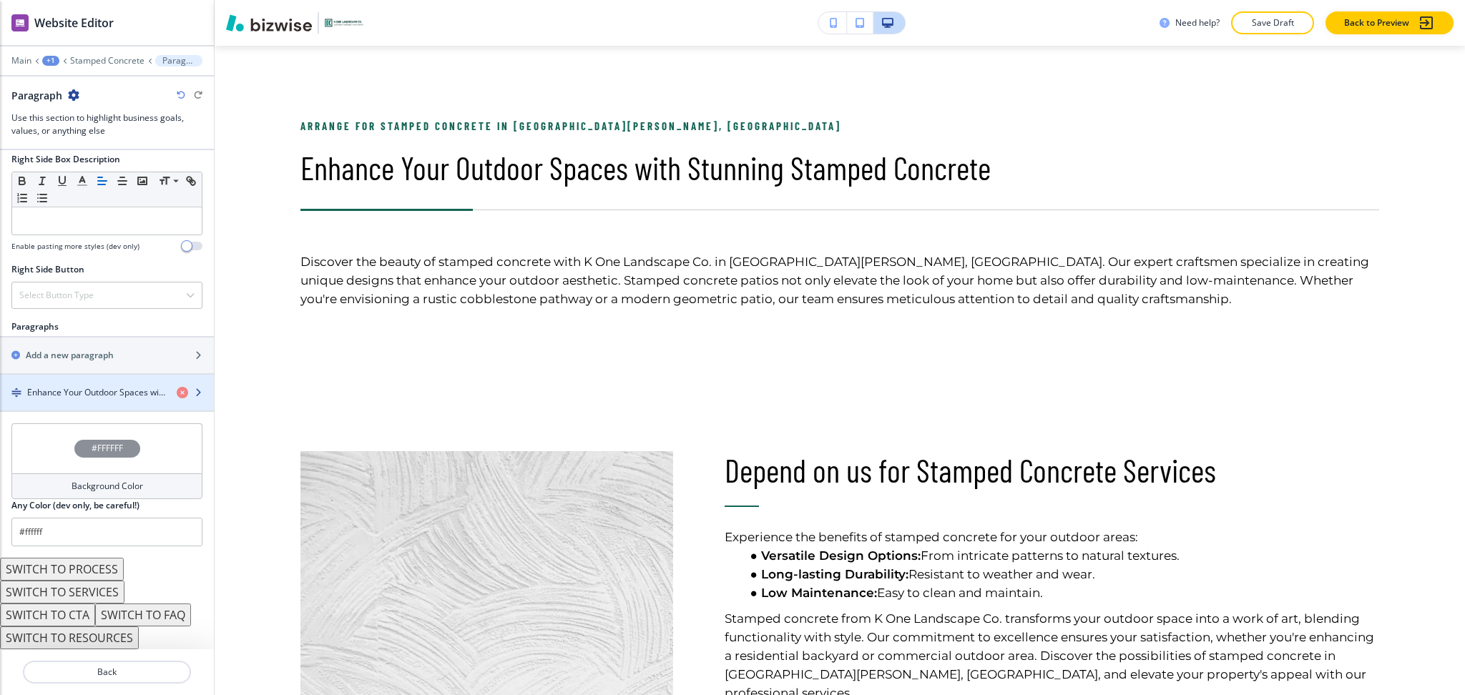
click at [101, 386] on h4 "Enhance Your Outdoor Spaces with Stunning Stamped Concrete" at bounding box center [96, 392] width 138 height 13
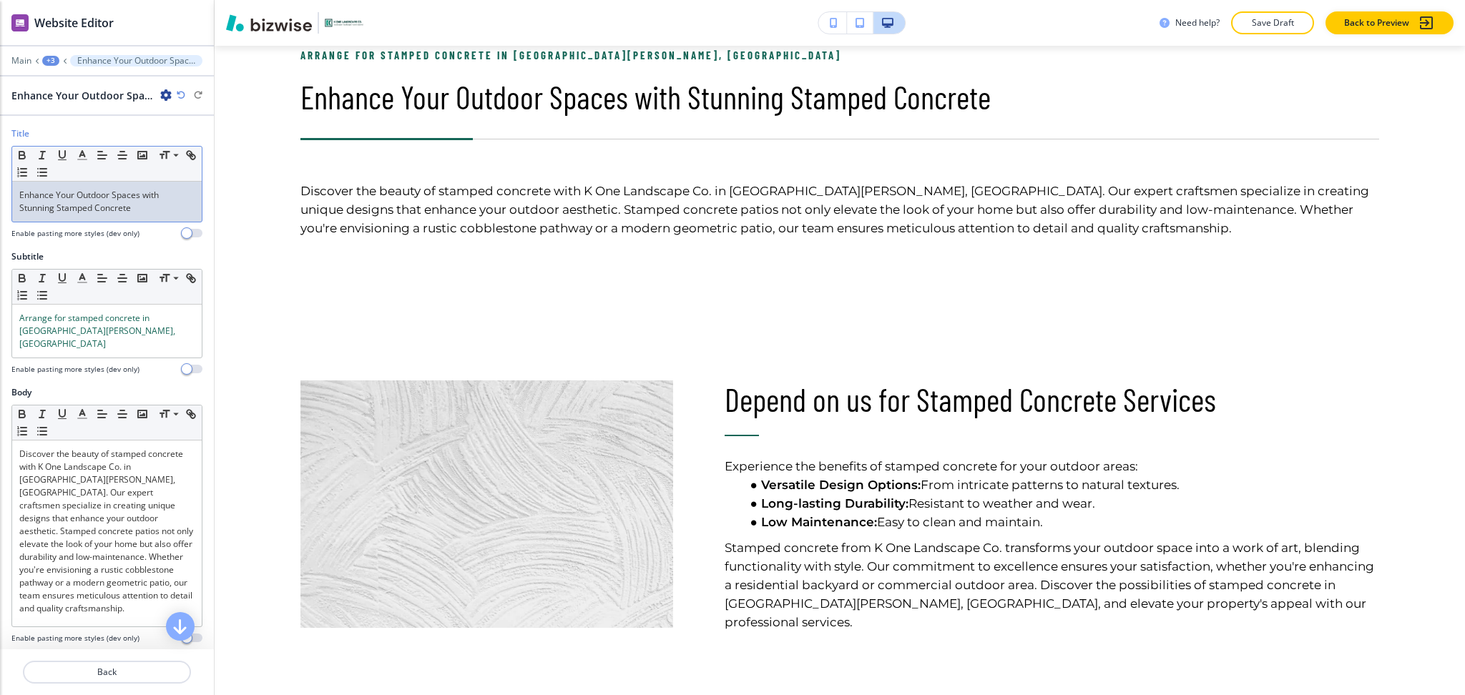
click at [94, 215] on div "Enhance Your Outdoor Spaces with Stunning Stamped Concrete" at bounding box center [107, 202] width 190 height 40
click at [81, 154] on polyline "button" at bounding box center [82, 154] width 5 height 6
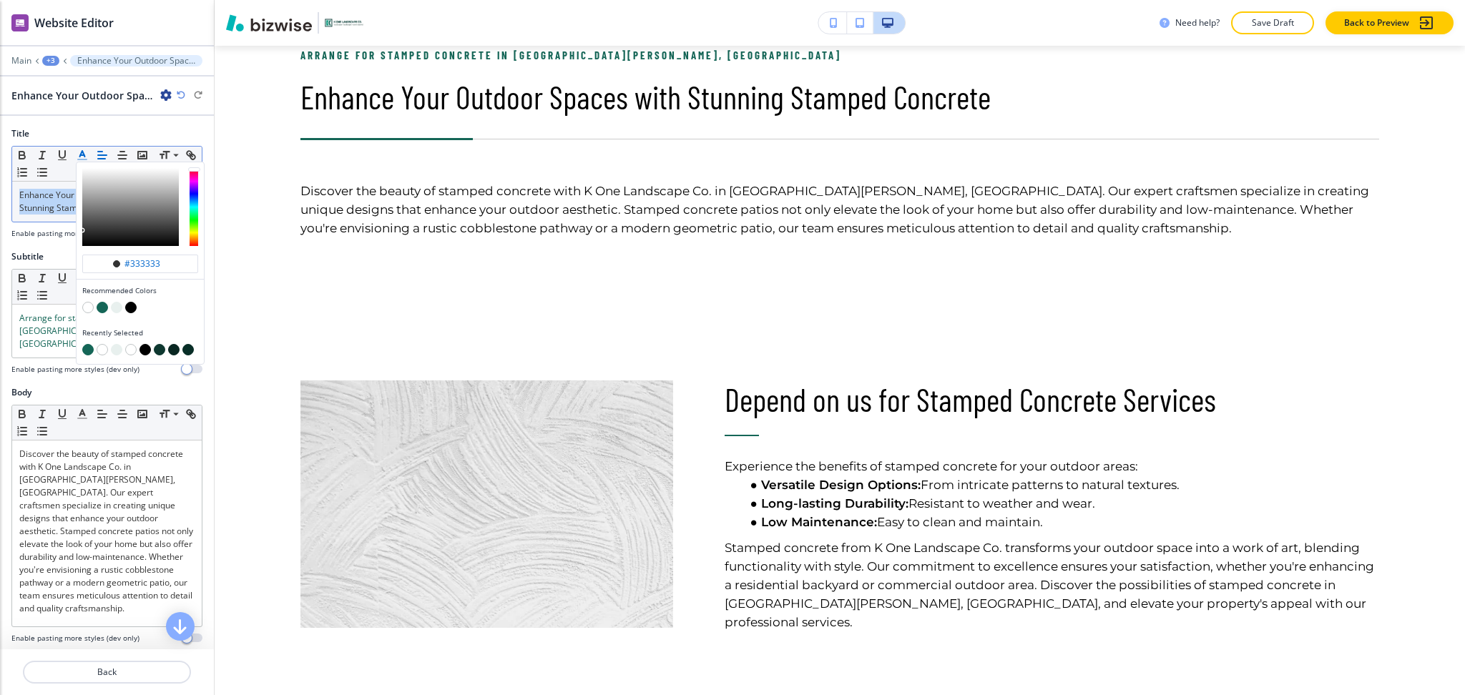
click at [104, 304] on button "button" at bounding box center [102, 307] width 11 height 11
type input "#156657"
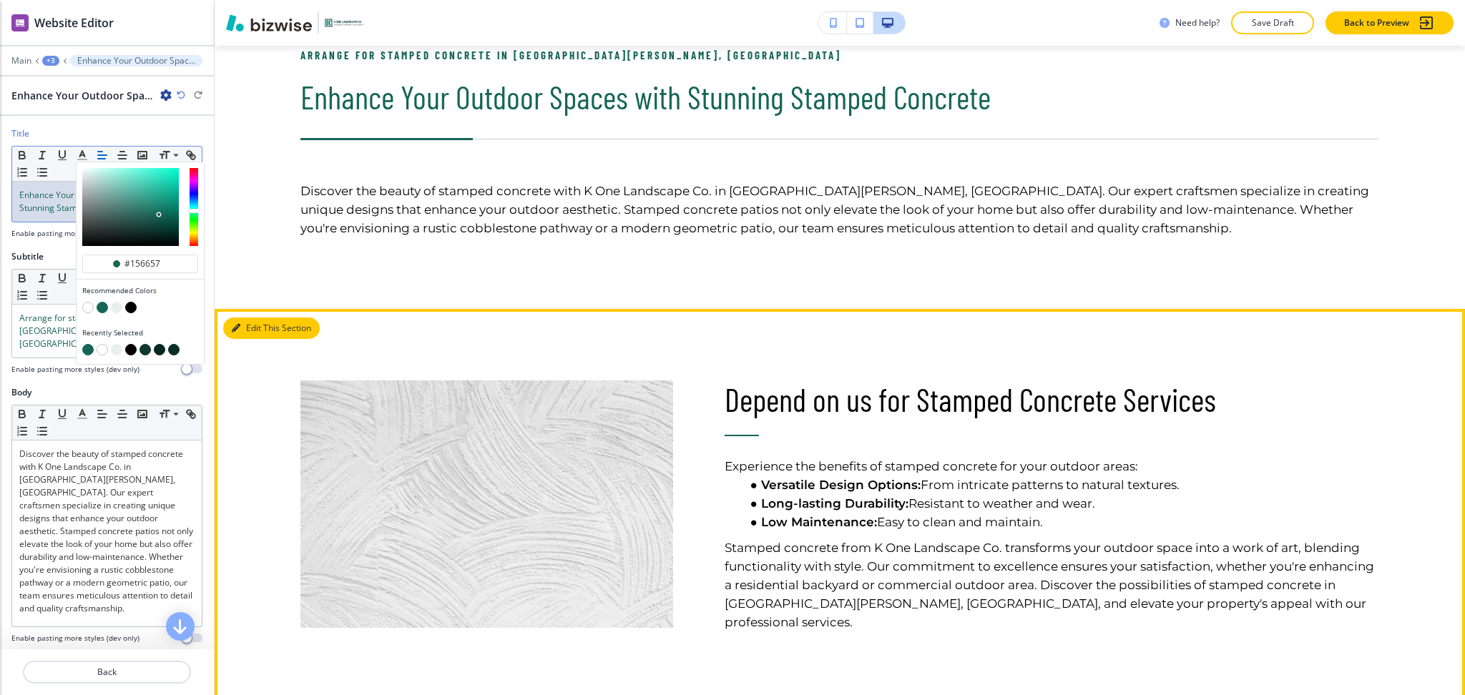
click at [254, 326] on button "Edit This Section" at bounding box center [271, 328] width 97 height 21
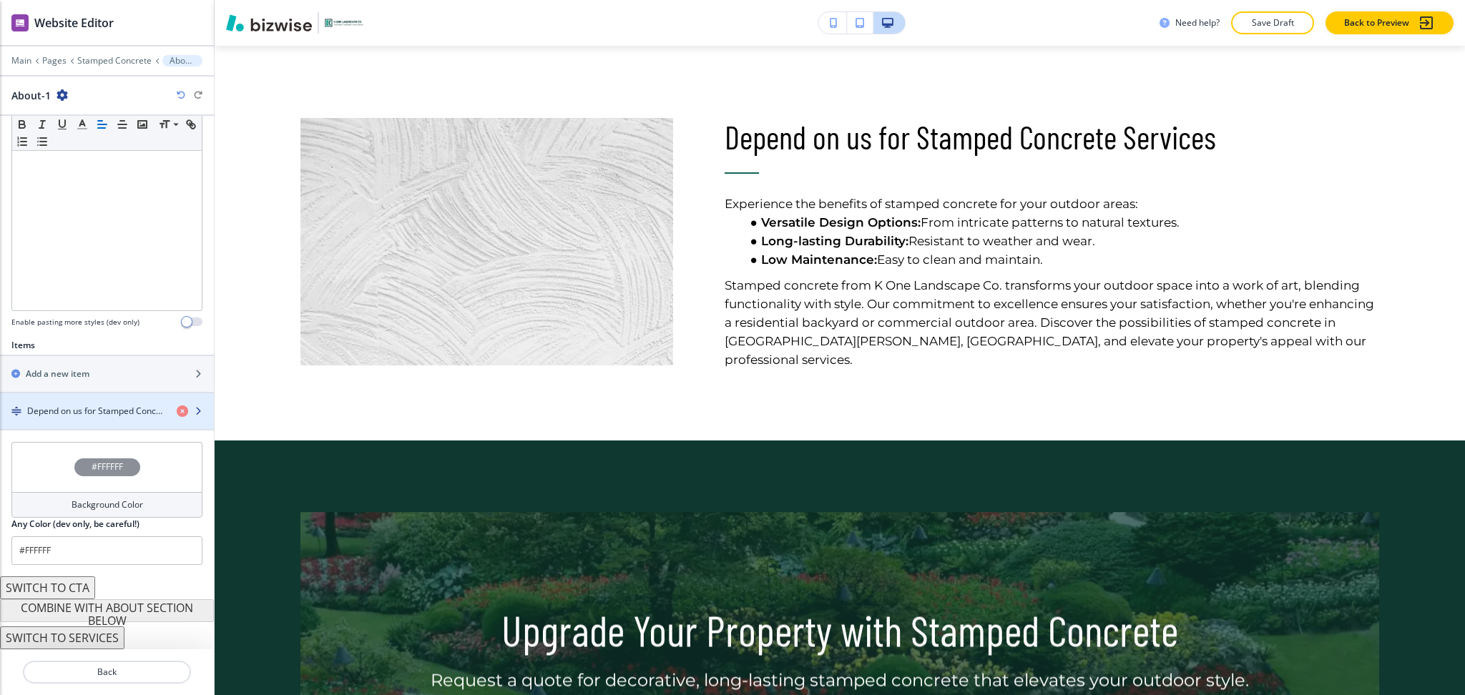
click at [82, 412] on h4 "Depend on us for Stamped Concrete Services" at bounding box center [96, 411] width 138 height 13
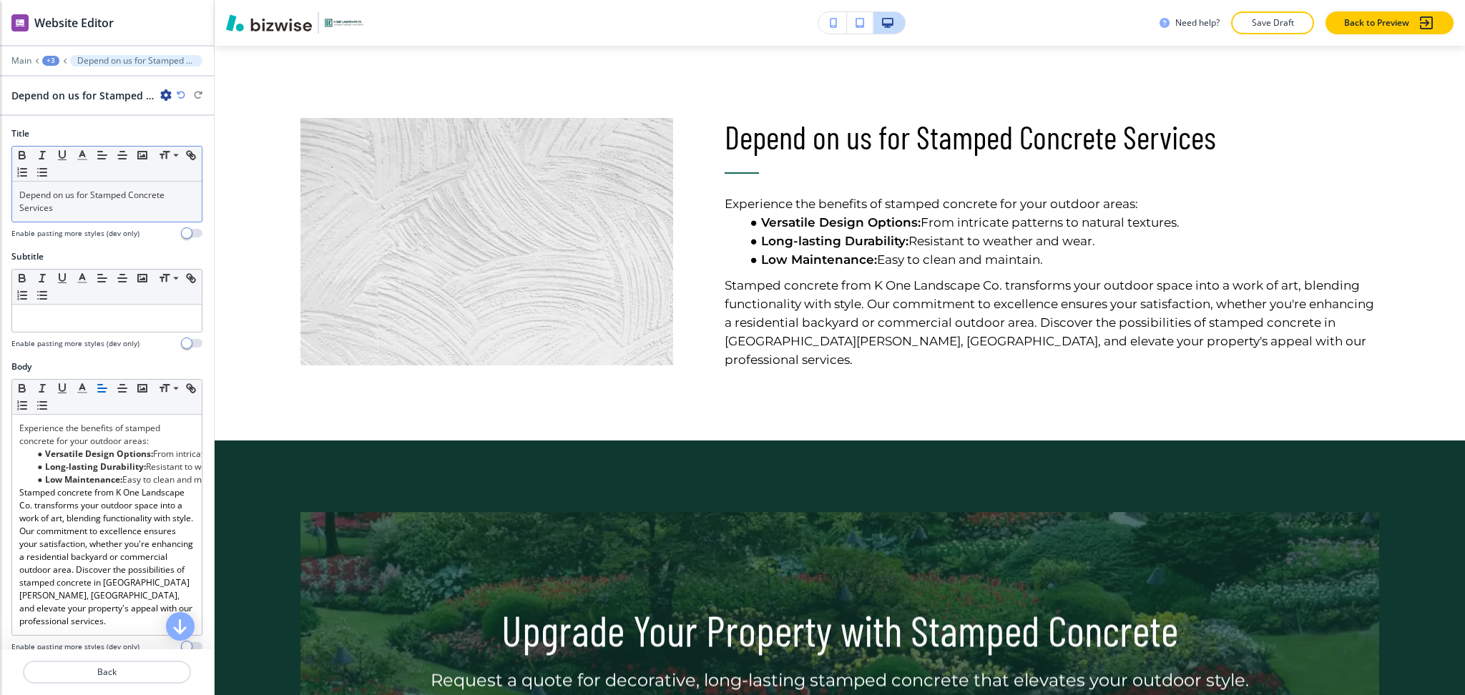
click at [89, 200] on p "Depend on us for Stamped Concrete Services" at bounding box center [106, 202] width 175 height 26
click at [84, 163] on button "button" at bounding box center [82, 155] width 20 height 17
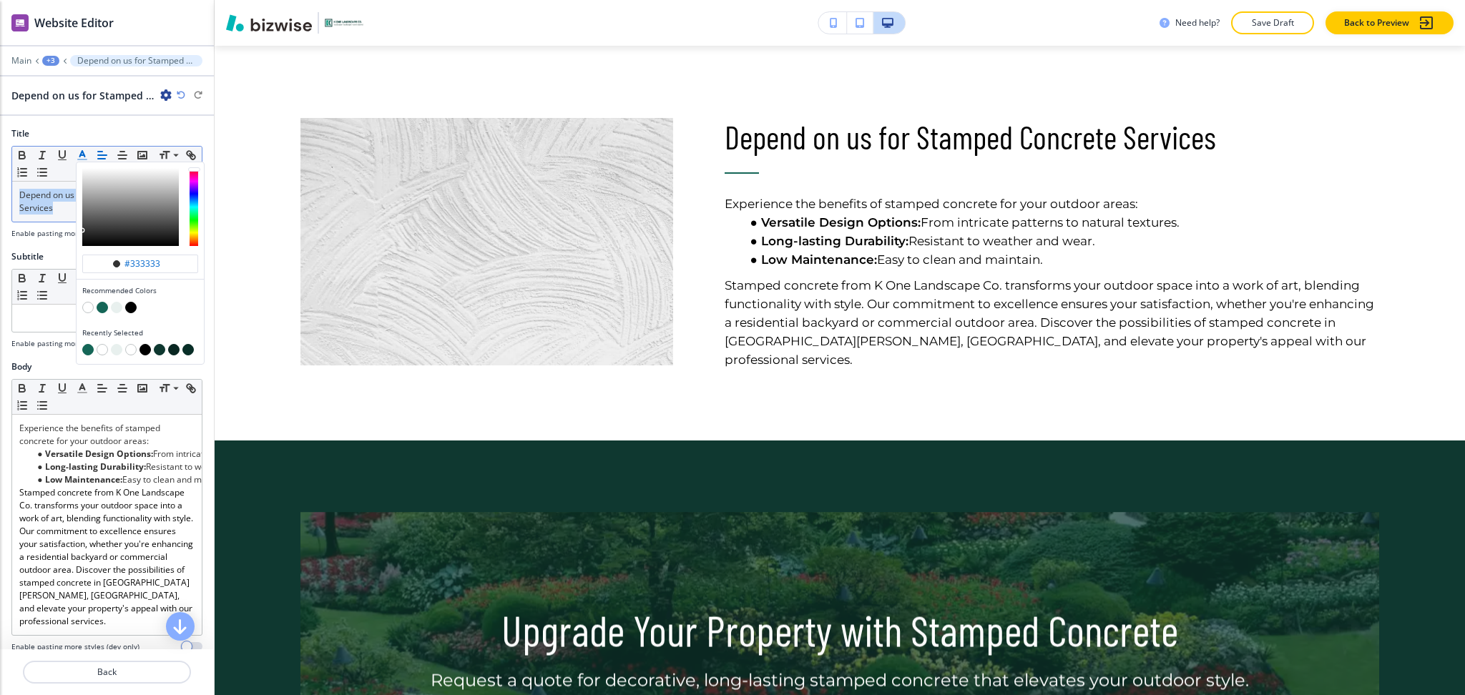
click at [104, 311] on button "button" at bounding box center [102, 307] width 11 height 11
type input "#156657"
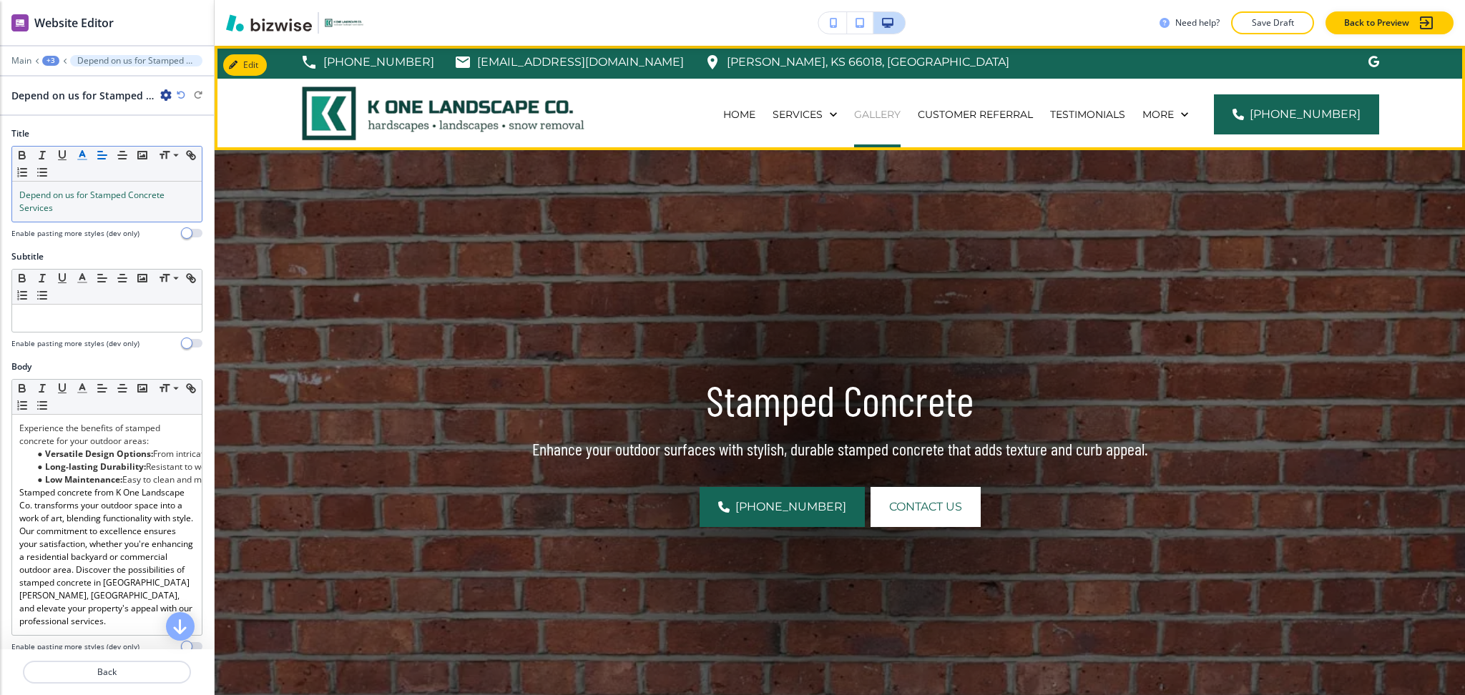
click at [899, 109] on p "Gallery" at bounding box center [877, 114] width 47 height 14
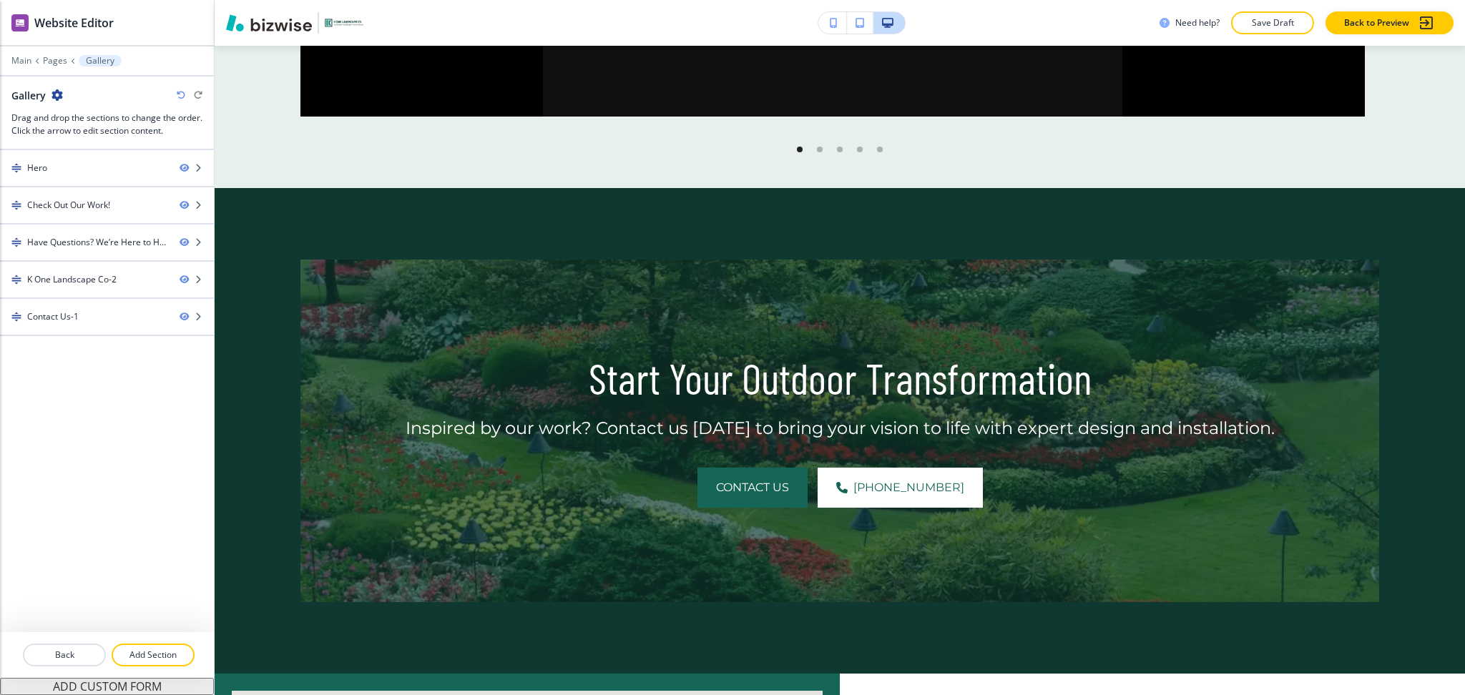
scroll to position [0, 0]
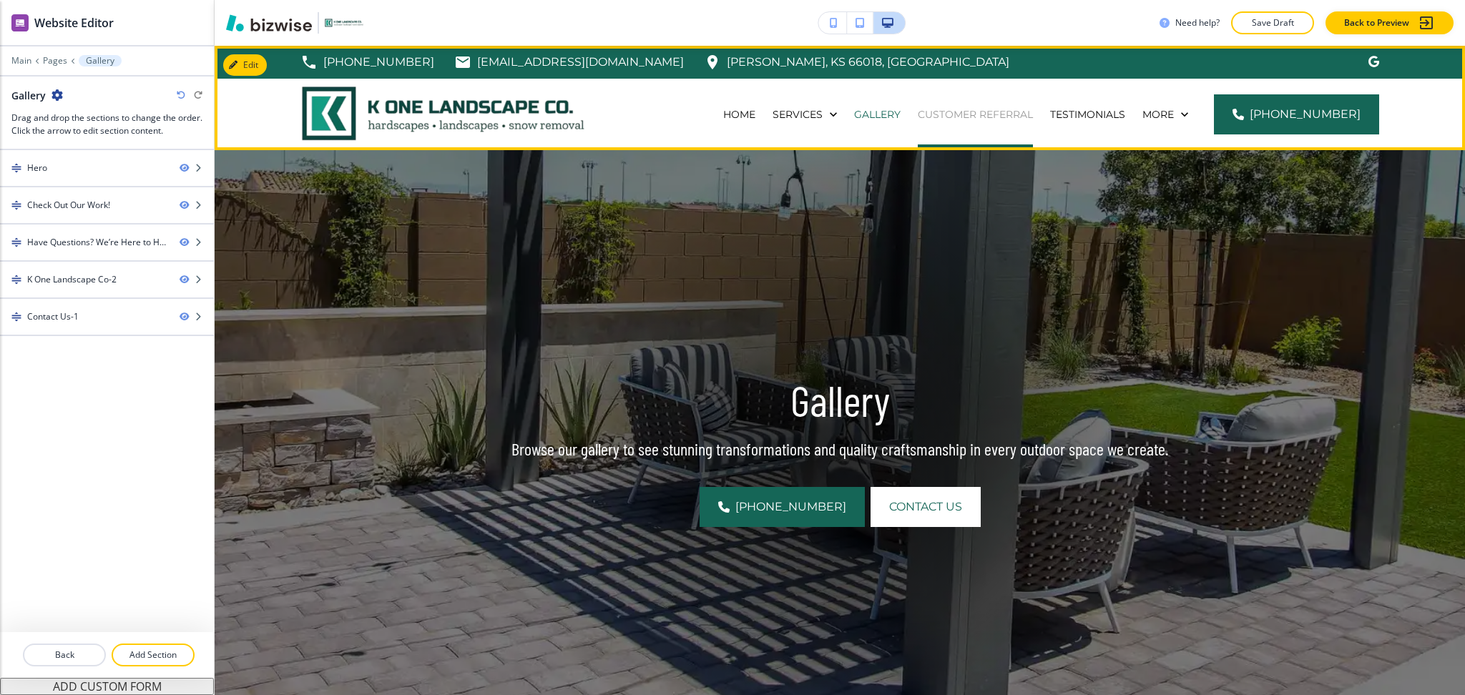
click at [1009, 109] on p "Customer Referral" at bounding box center [975, 114] width 115 height 14
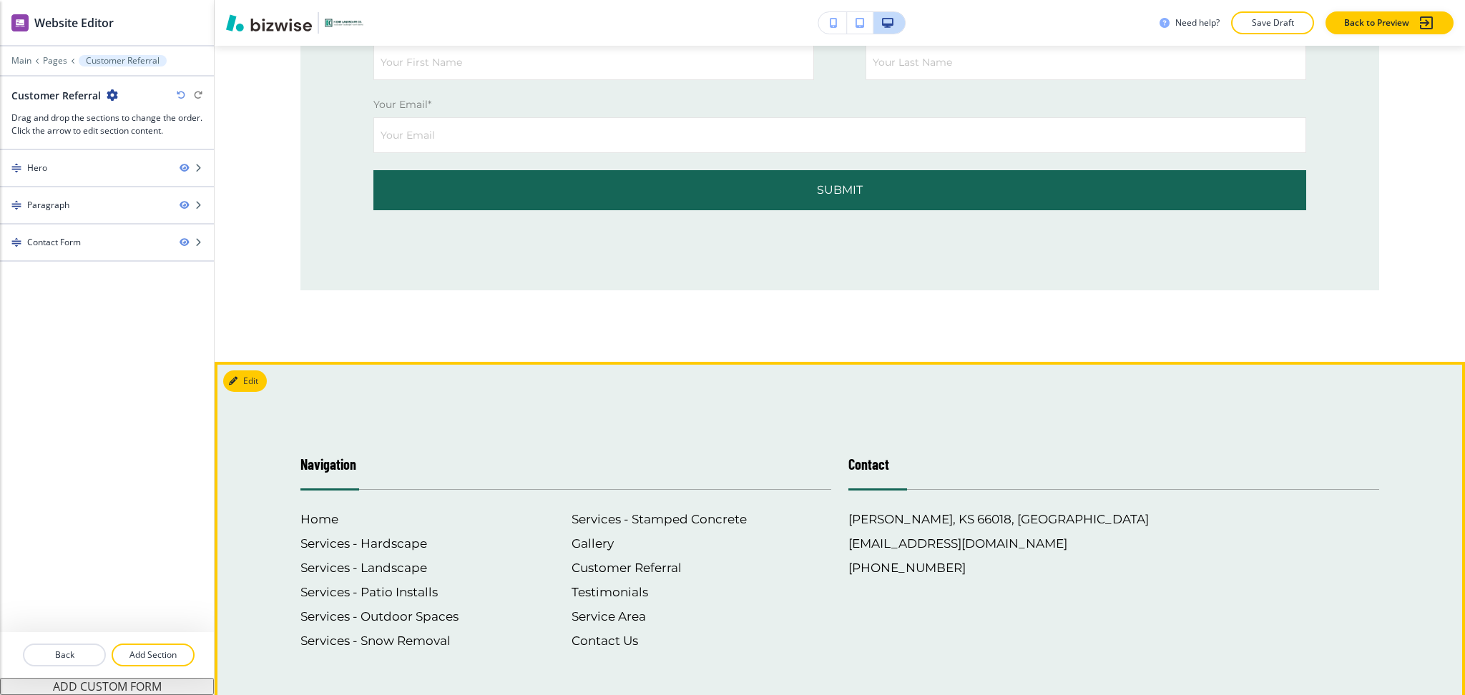
scroll to position [1304, 0]
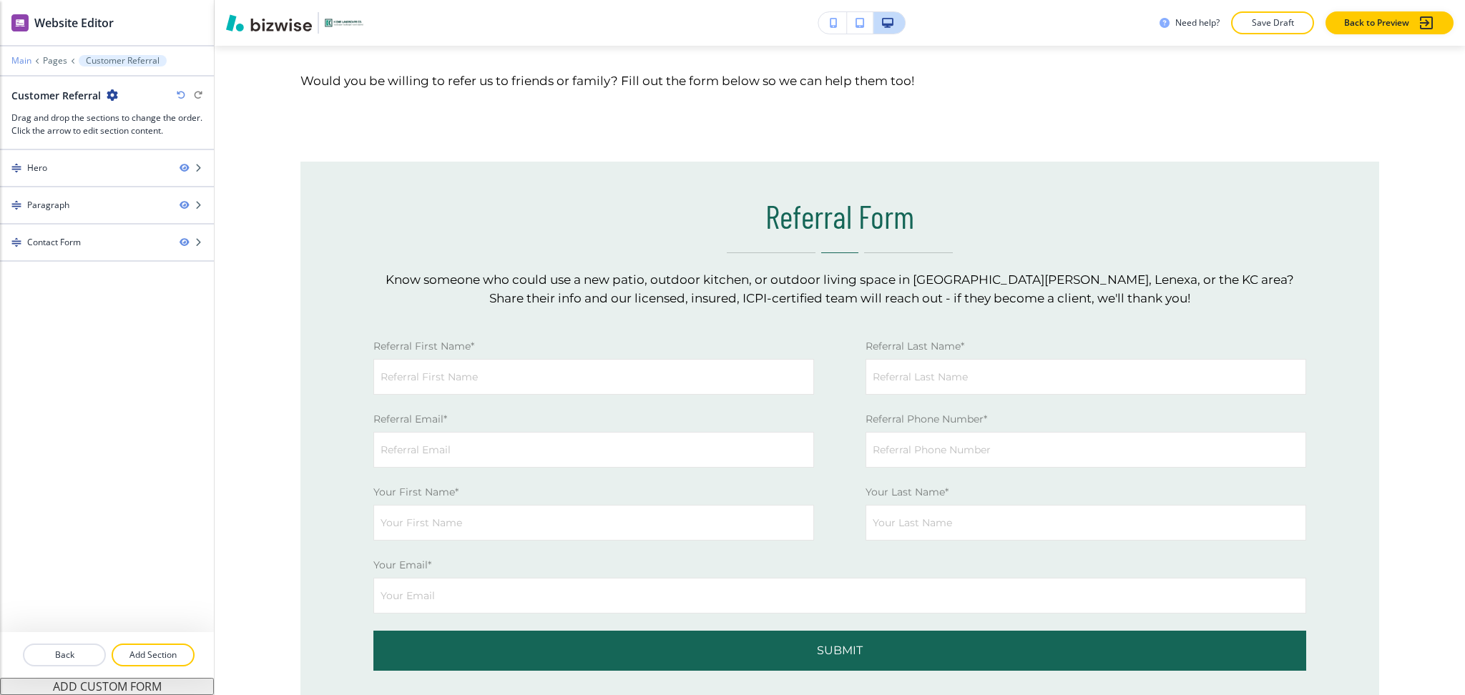
click at [23, 60] on p "Main" at bounding box center [21, 61] width 20 height 10
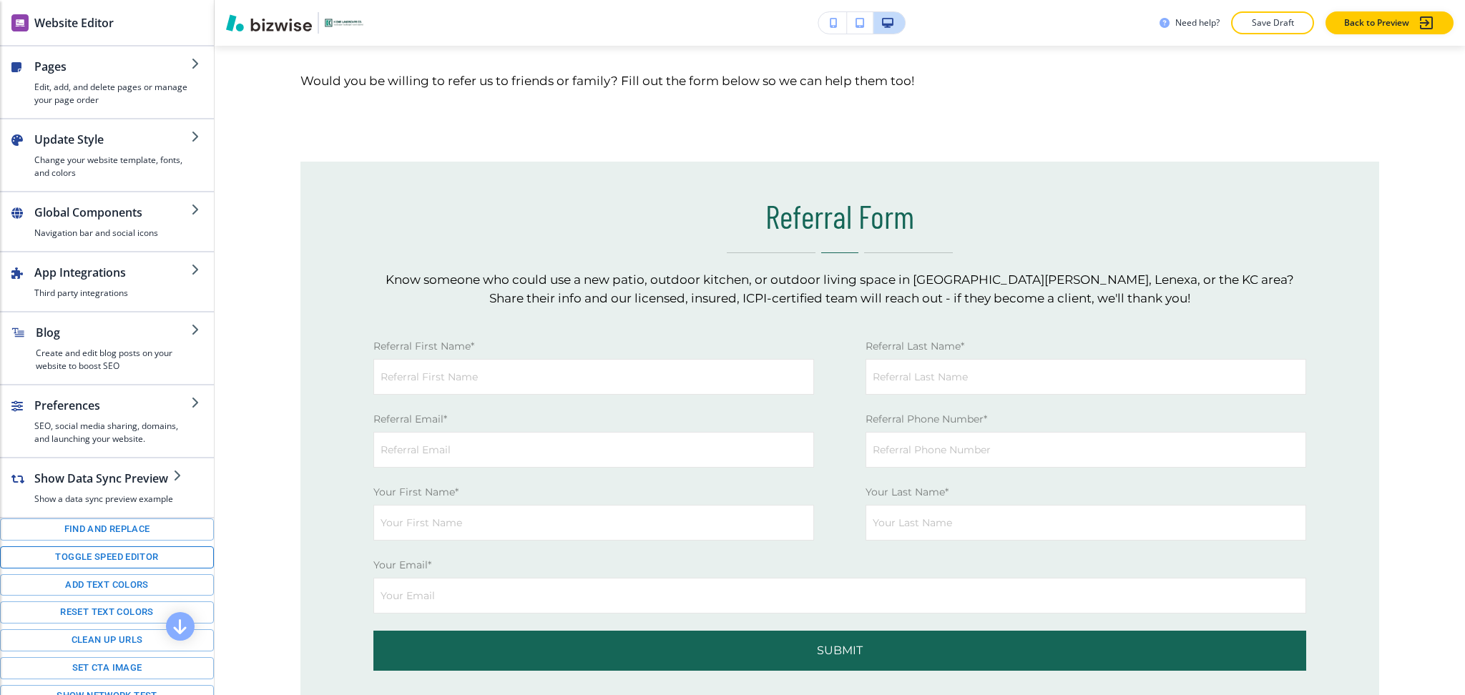
click at [127, 564] on button "Toggle speed editor" at bounding box center [107, 558] width 214 height 22
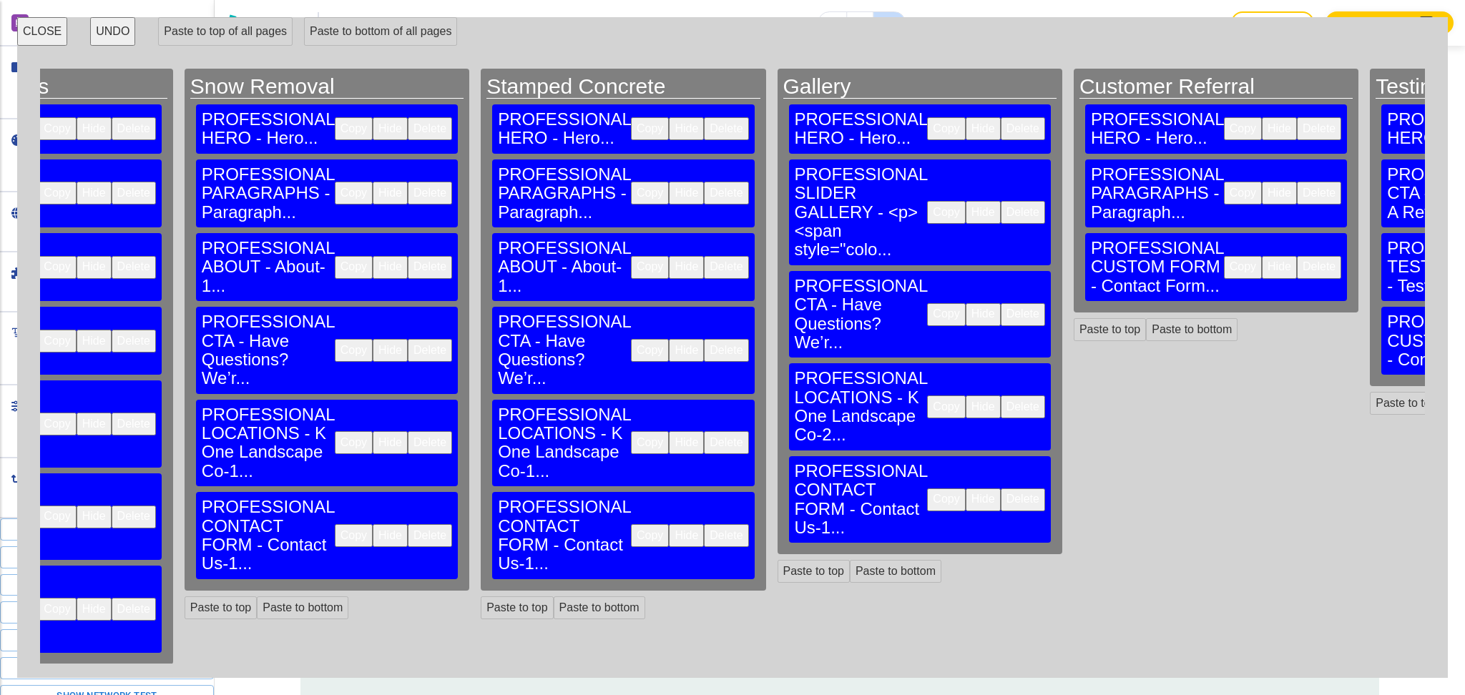
scroll to position [0, 1472]
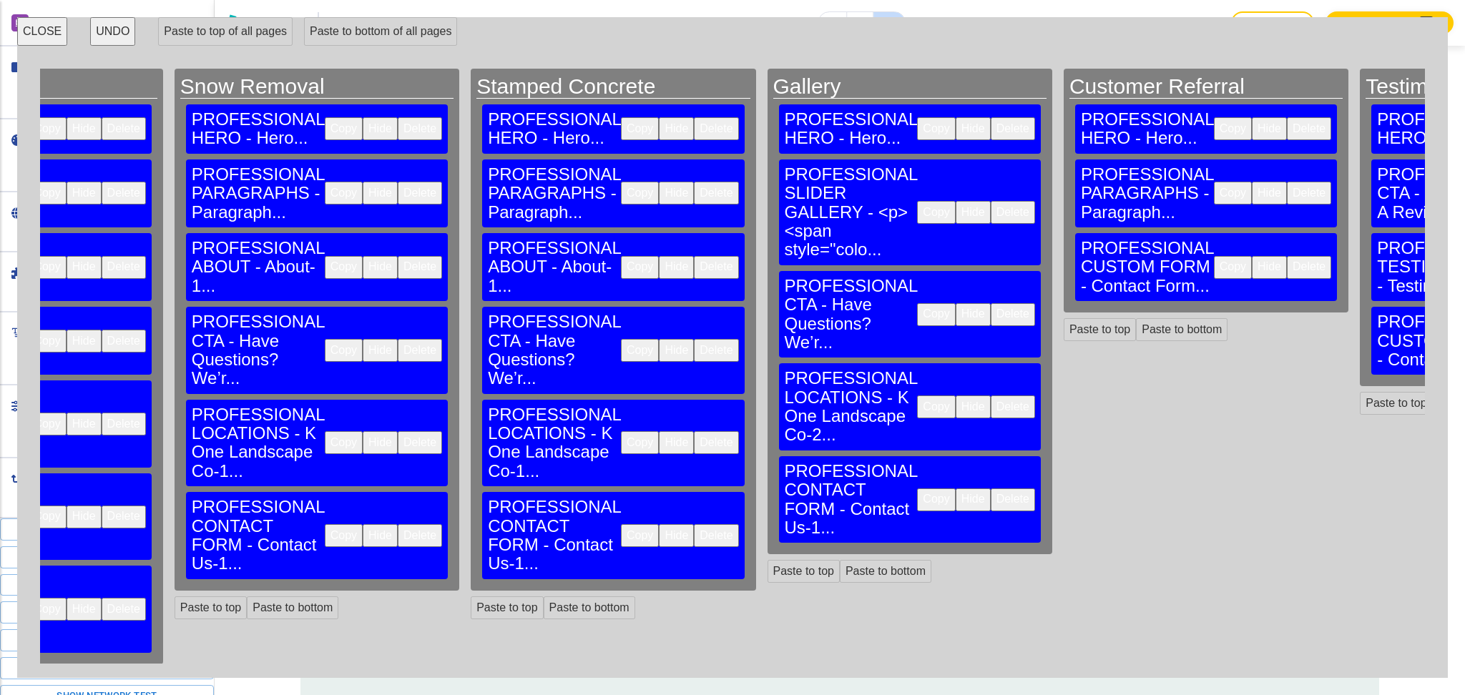
click at [917, 303] on button "Copy" at bounding box center [936, 314] width 38 height 23
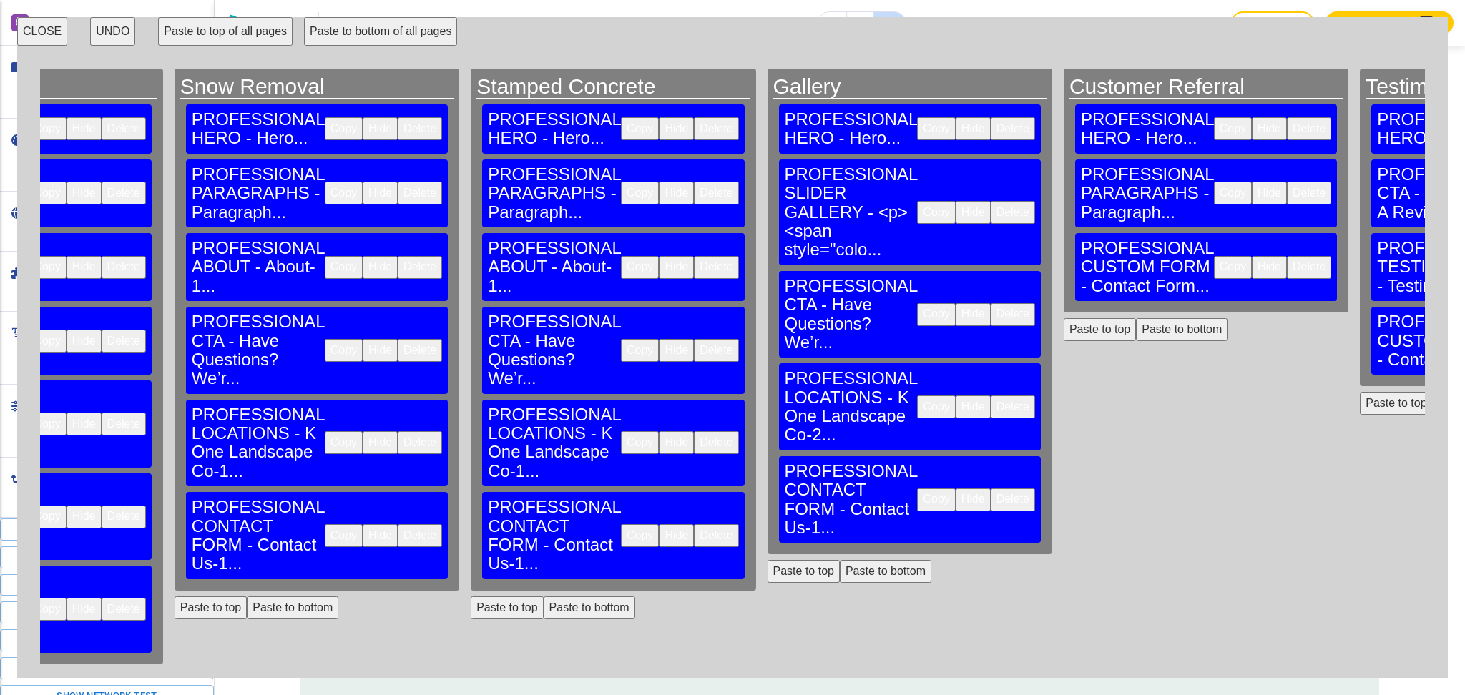
drag, startPoint x: 859, startPoint y: 283, endPoint x: 753, endPoint y: 316, distance: 110.7
click at [1136, 318] on button "Paste to bottom" at bounding box center [1182, 329] width 92 height 23
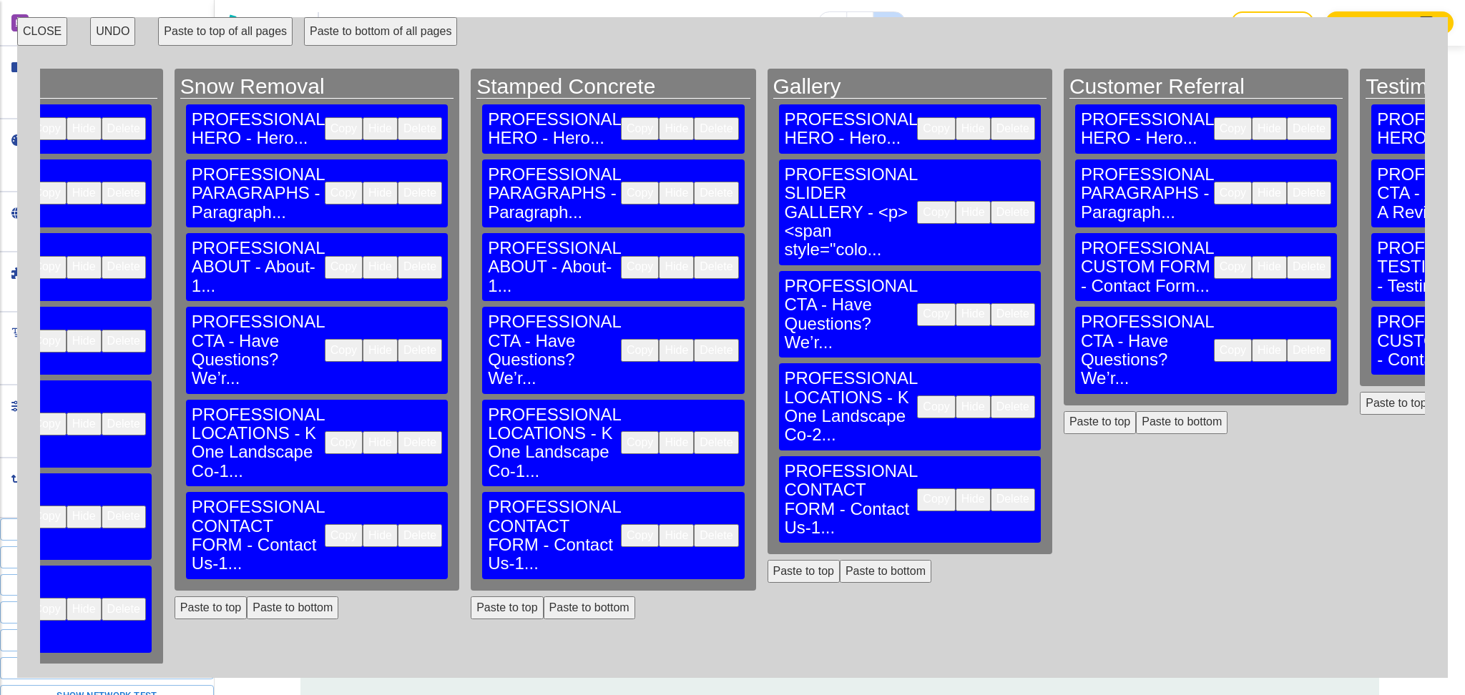
click at [917, 396] on button "Copy" at bounding box center [936, 407] width 38 height 23
click at [1136, 411] on button "Paste to bottom" at bounding box center [1182, 422] width 92 height 23
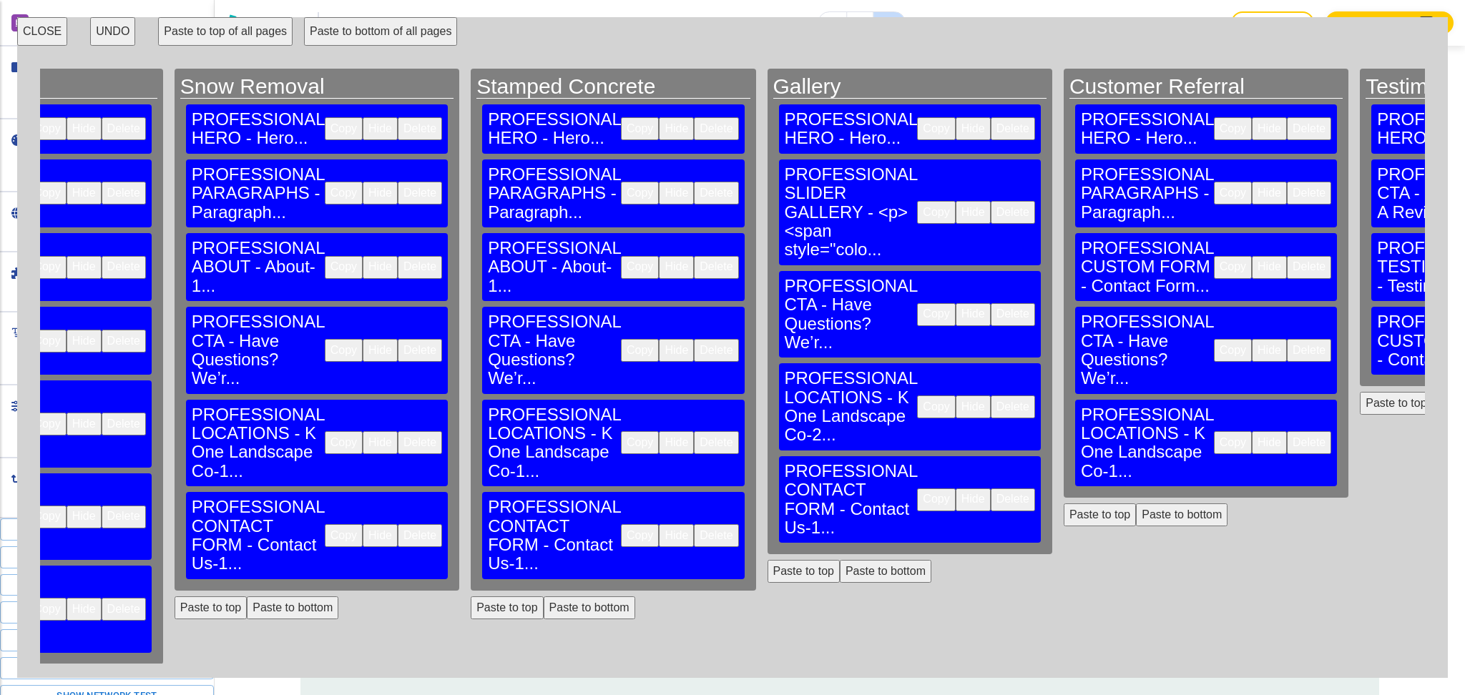
click at [32, 29] on button "CLOSE" at bounding box center [42, 31] width 50 height 29
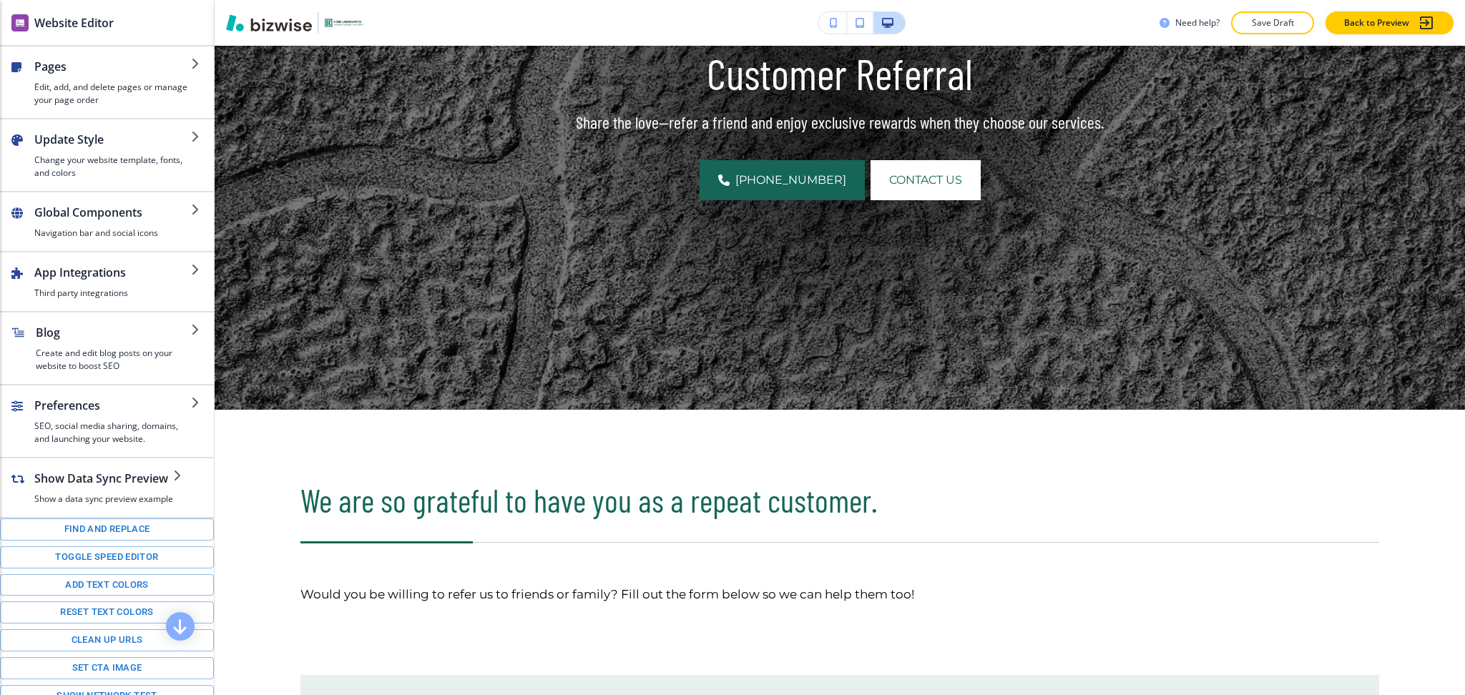
scroll to position [154, 0]
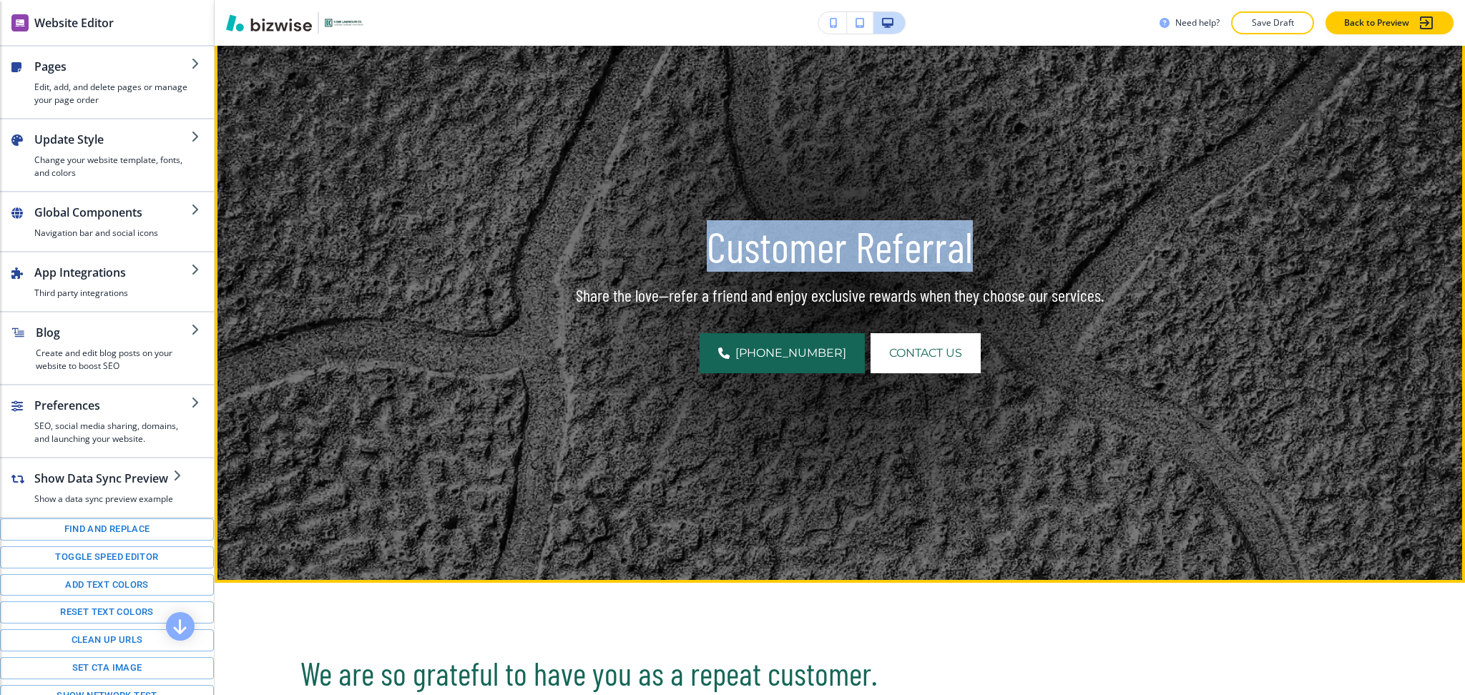
drag, startPoint x: 1011, startPoint y: 250, endPoint x: 597, endPoint y: 254, distance: 414.3
click at [597, 254] on p "Customer Referral" at bounding box center [840, 246] width 916 height 51
copy p "Customer Referral"
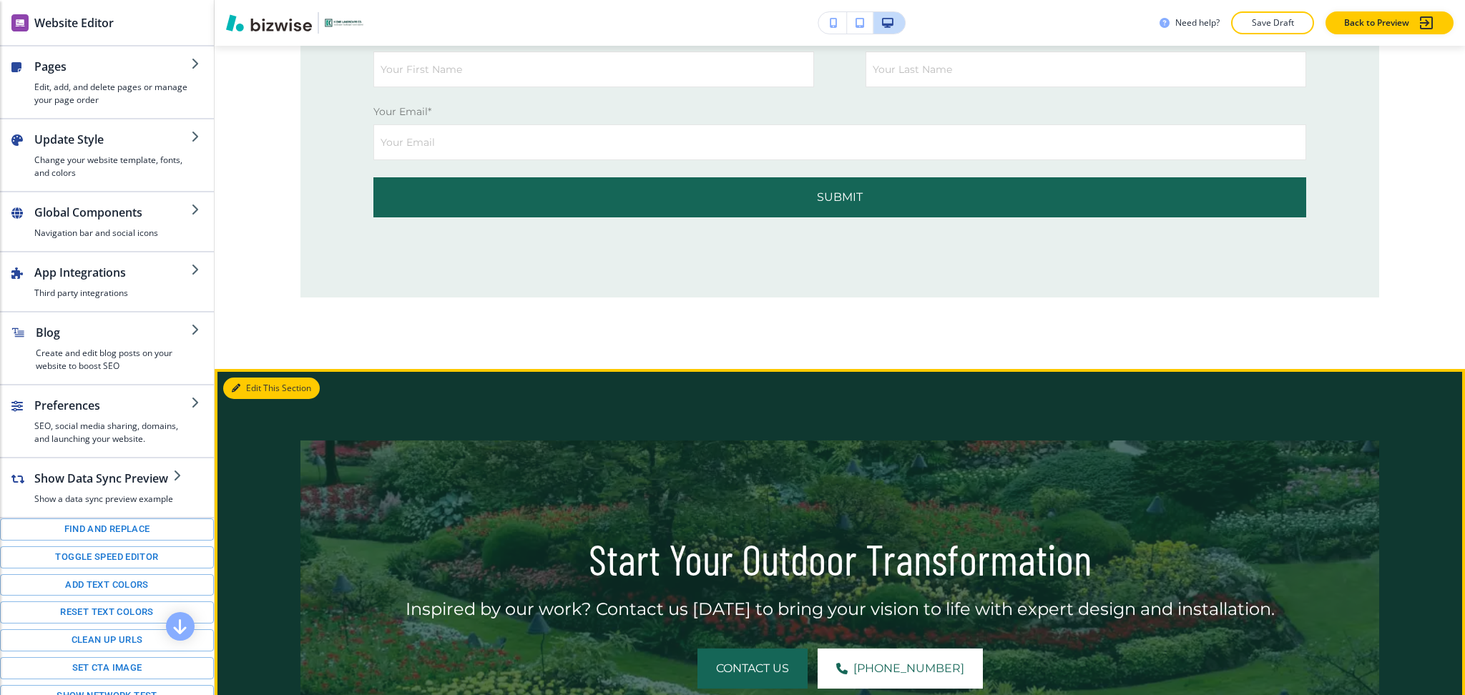
click at [263, 387] on button "Edit This Section" at bounding box center [271, 388] width 97 height 21
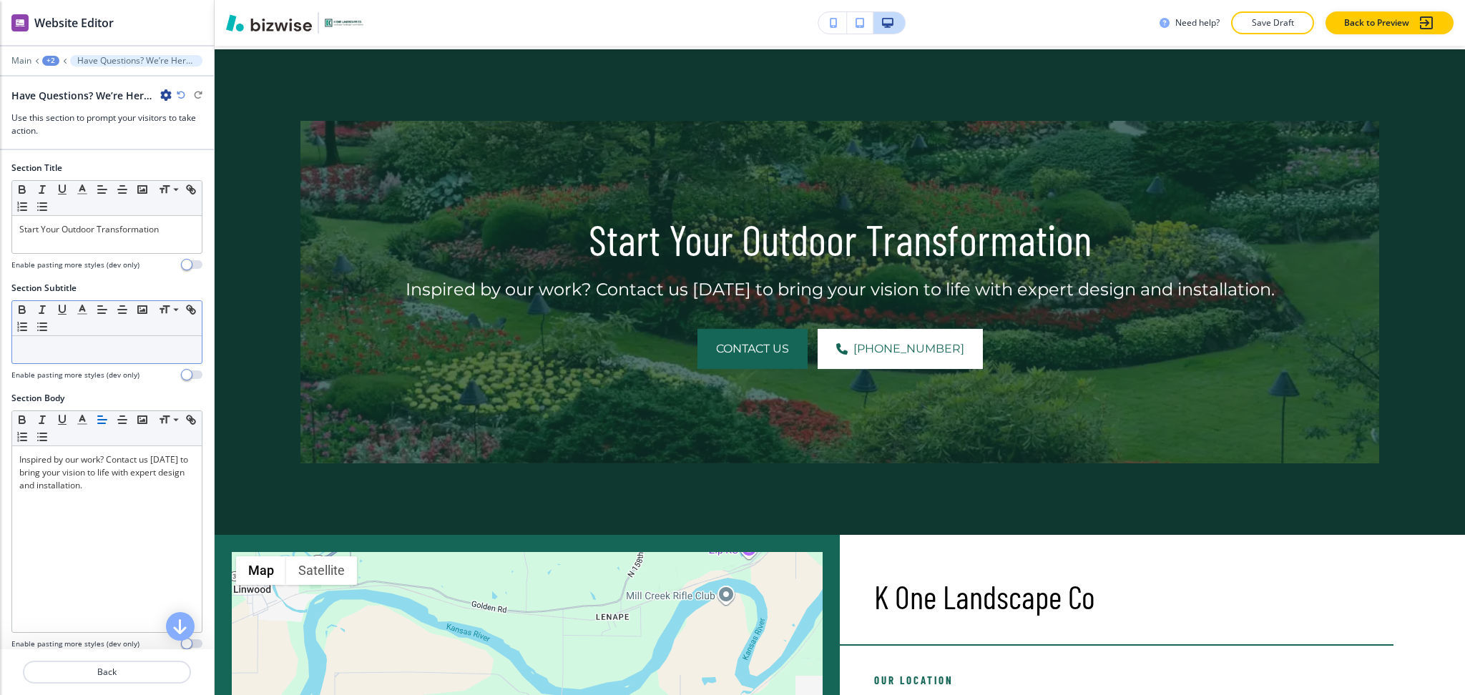
scroll to position [1618, 0]
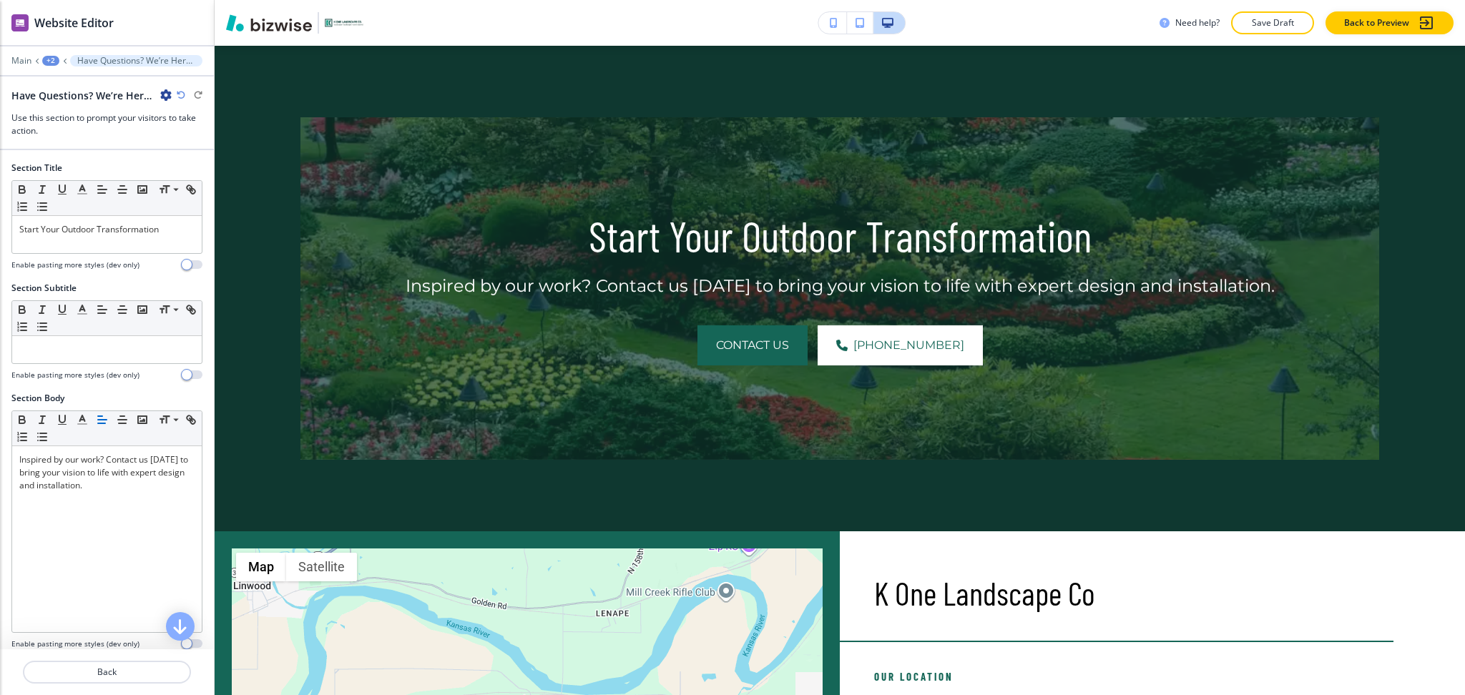
click at [110, 255] on div at bounding box center [106, 257] width 191 height 6
click at [113, 243] on div "Start Your Outdoor Transformation" at bounding box center [107, 234] width 190 height 37
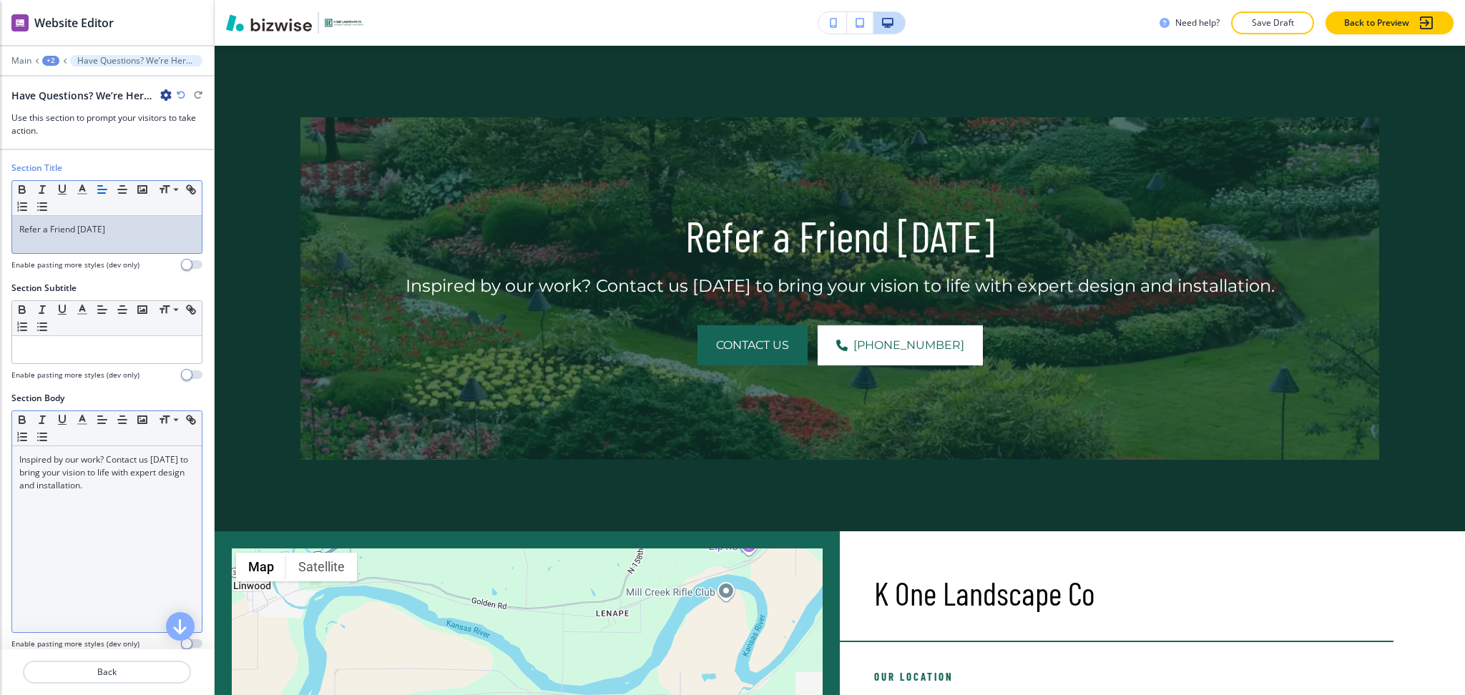
click at [149, 518] on div "Inspired by our work? Contact us [DATE] to bring your vision to life with exper…" at bounding box center [107, 539] width 190 height 186
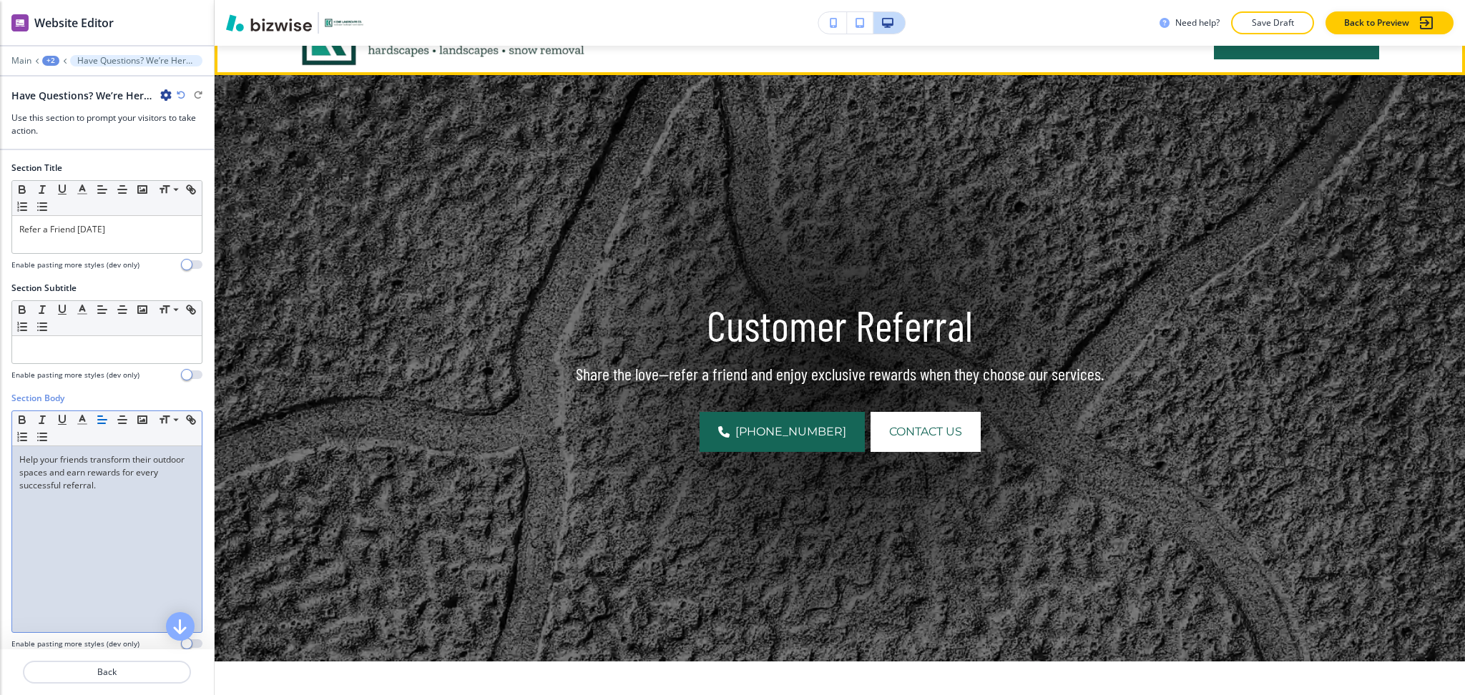
scroll to position [0, 0]
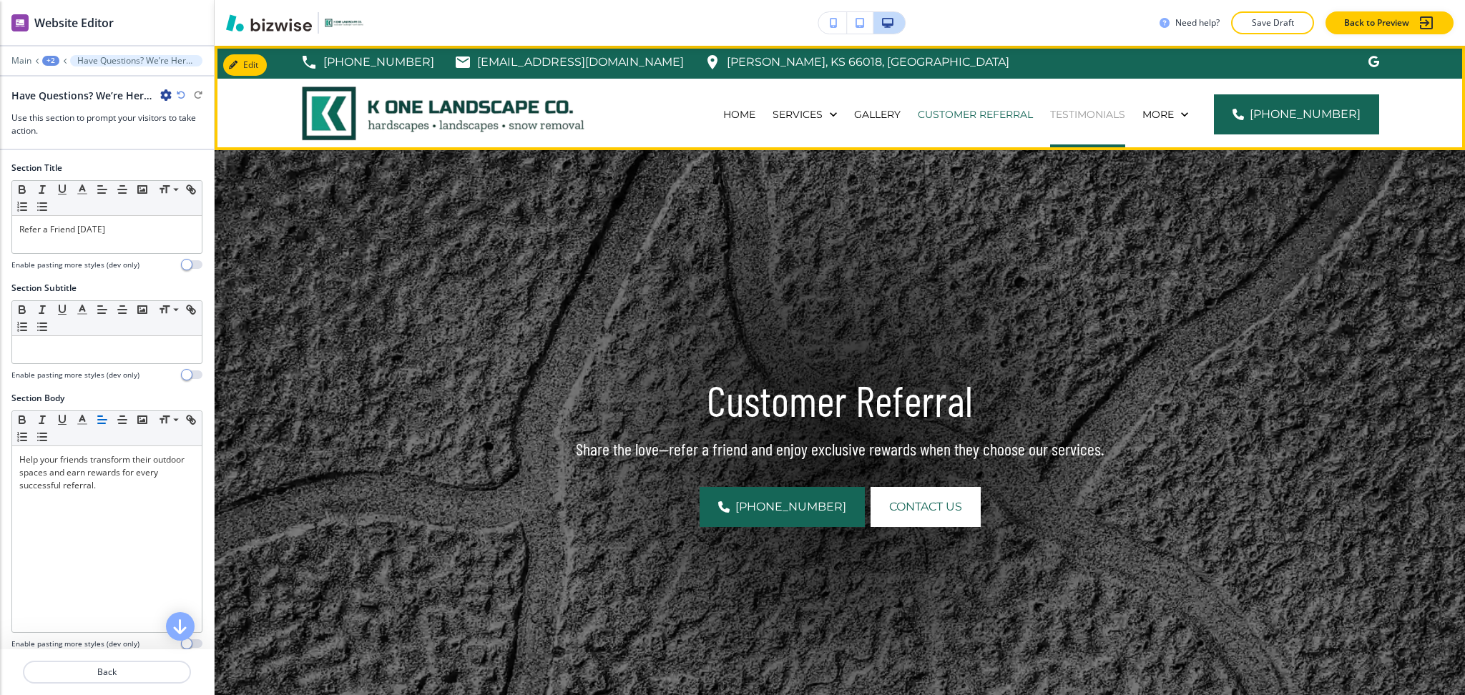
click at [1087, 114] on p "Testimonials" at bounding box center [1087, 114] width 75 height 14
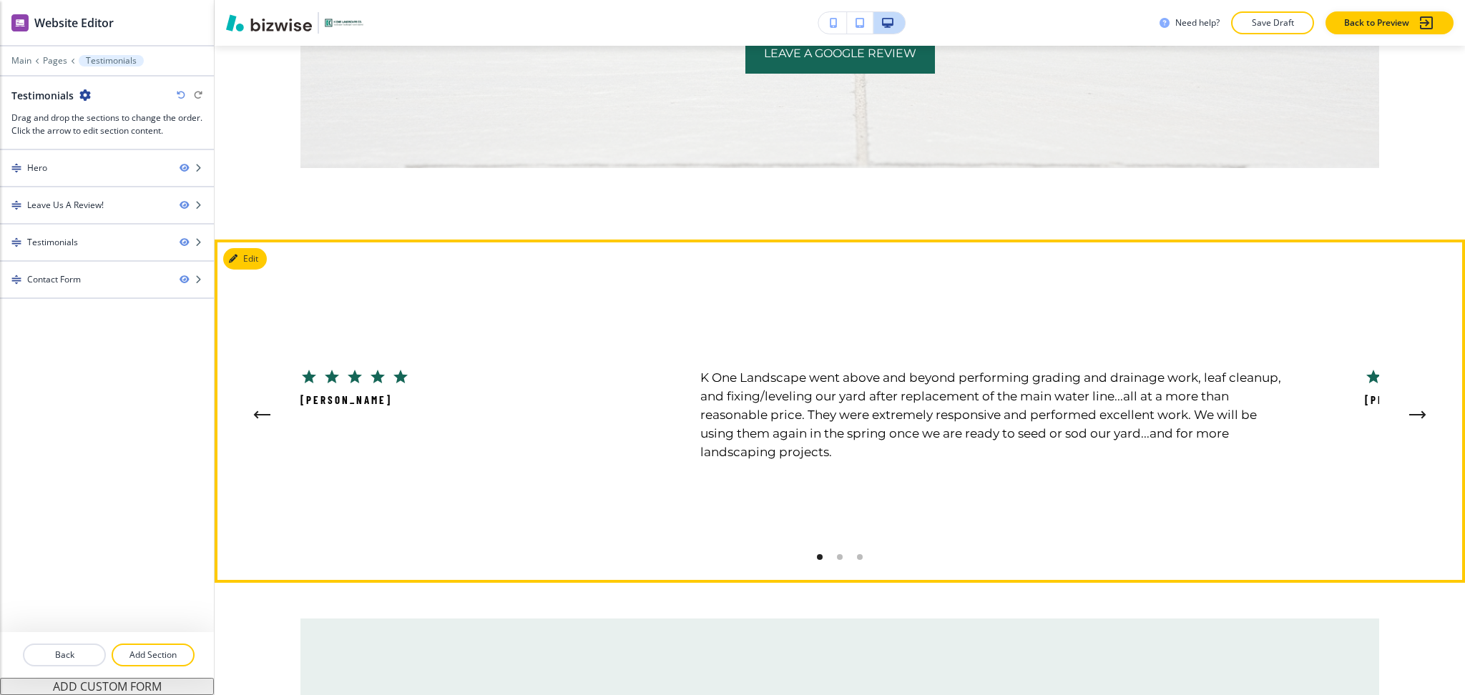
scroll to position [959, 0]
click at [255, 257] on button "Edit This Section" at bounding box center [271, 257] width 97 height 21
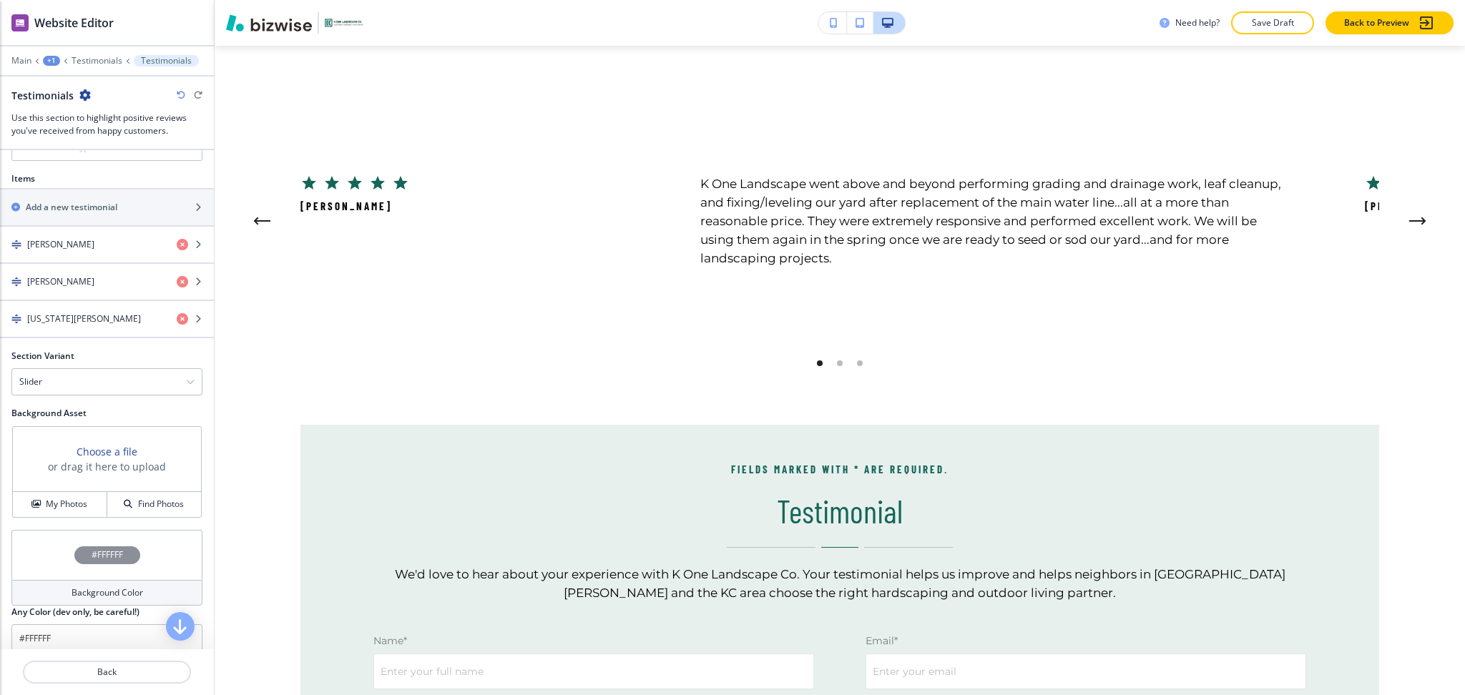
scroll to position [562, 0]
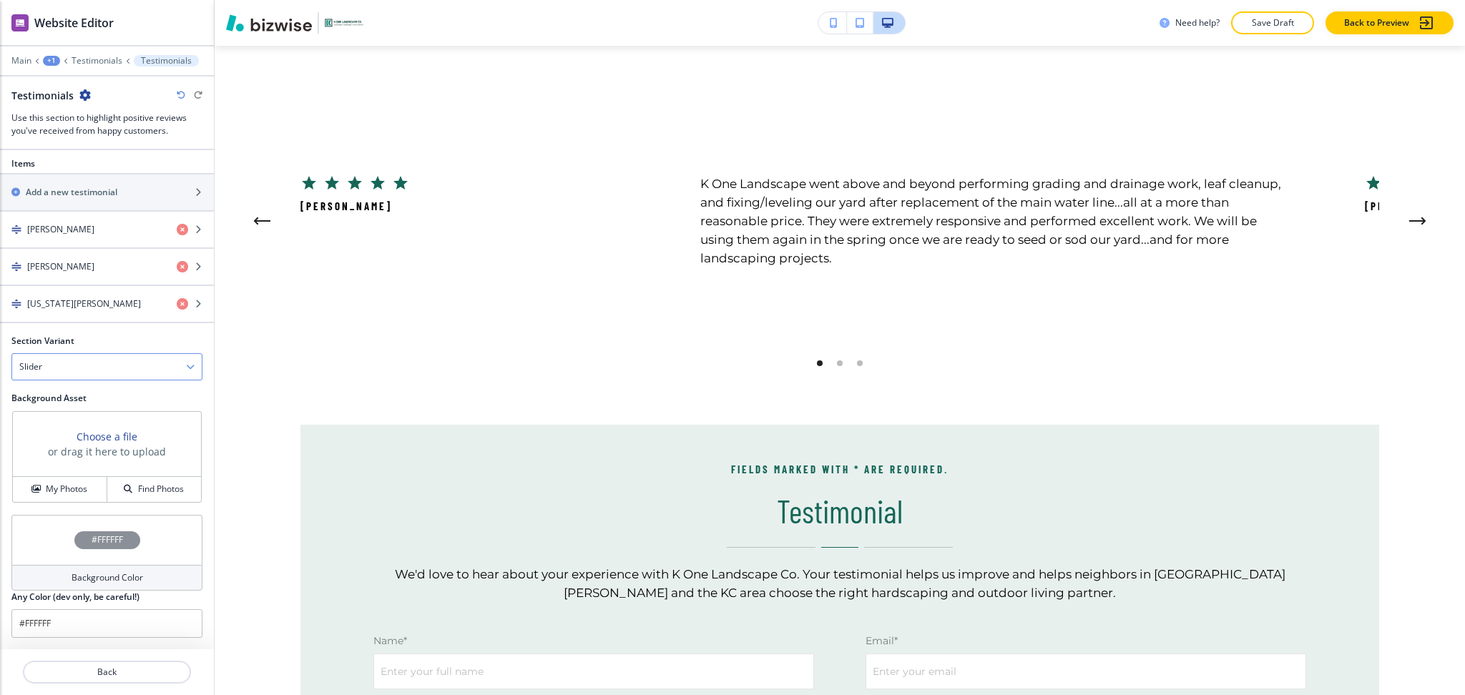
click at [89, 366] on div "Slider" at bounding box center [107, 367] width 190 height 26
click at [82, 419] on h4 "Flat" at bounding box center [106, 416] width 175 height 13
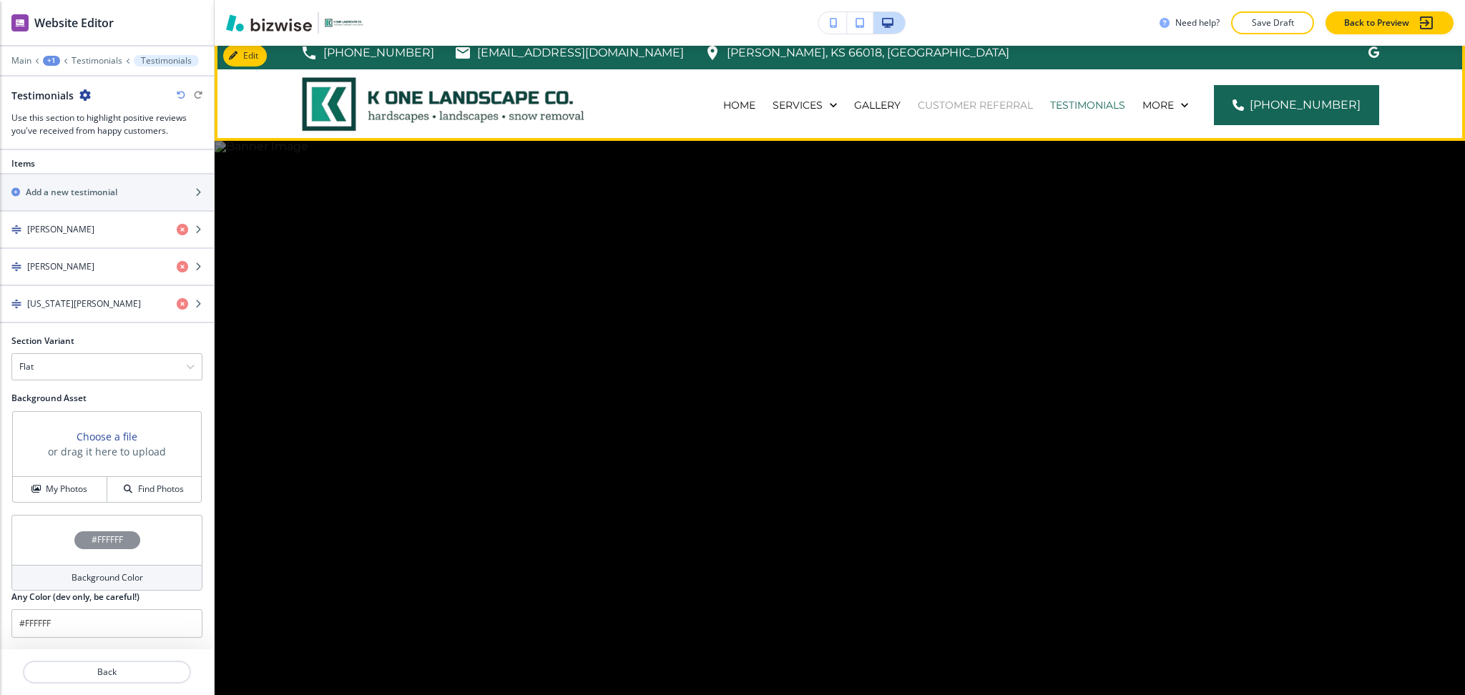
scroll to position [0, 0]
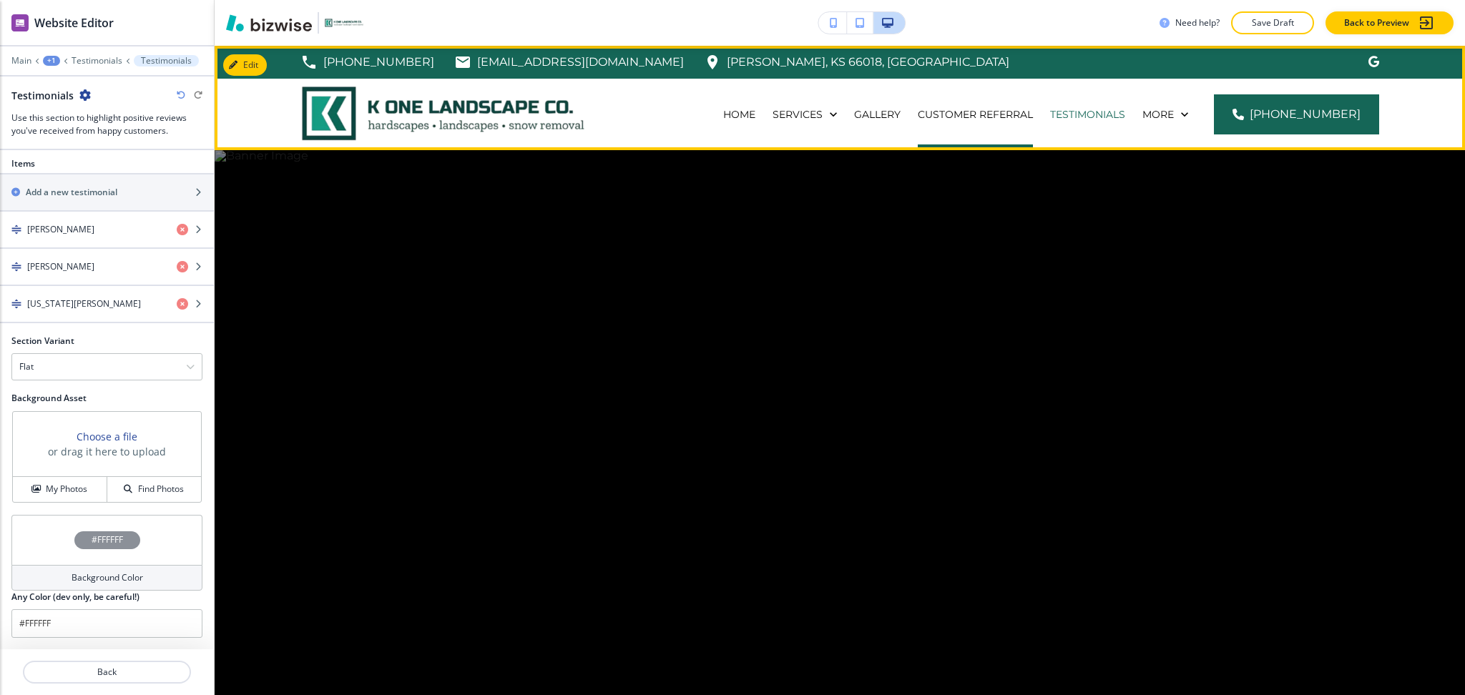
click at [1011, 105] on div "Customer Referral" at bounding box center [975, 115] width 132 height 72
click at [1014, 108] on p "Customer Referral" at bounding box center [975, 114] width 115 height 14
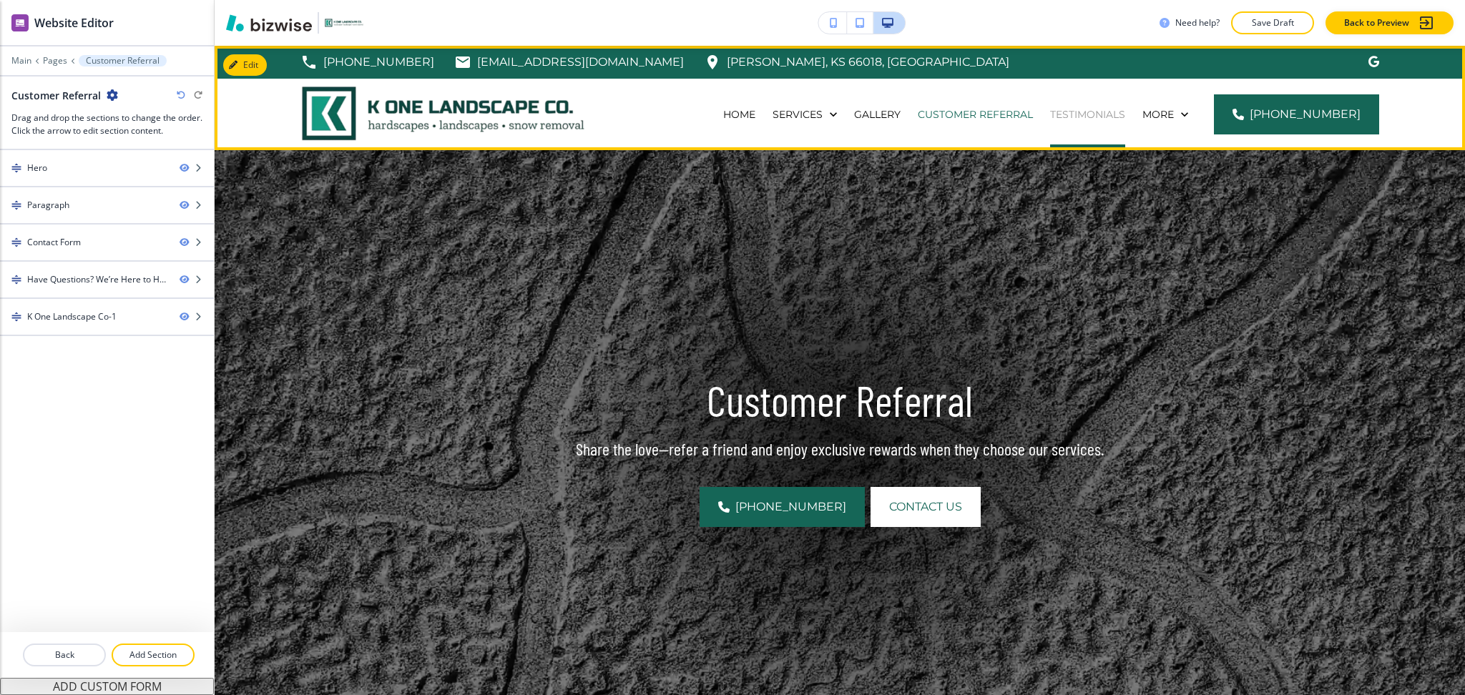
click at [1079, 112] on p "Testimonials" at bounding box center [1087, 114] width 75 height 14
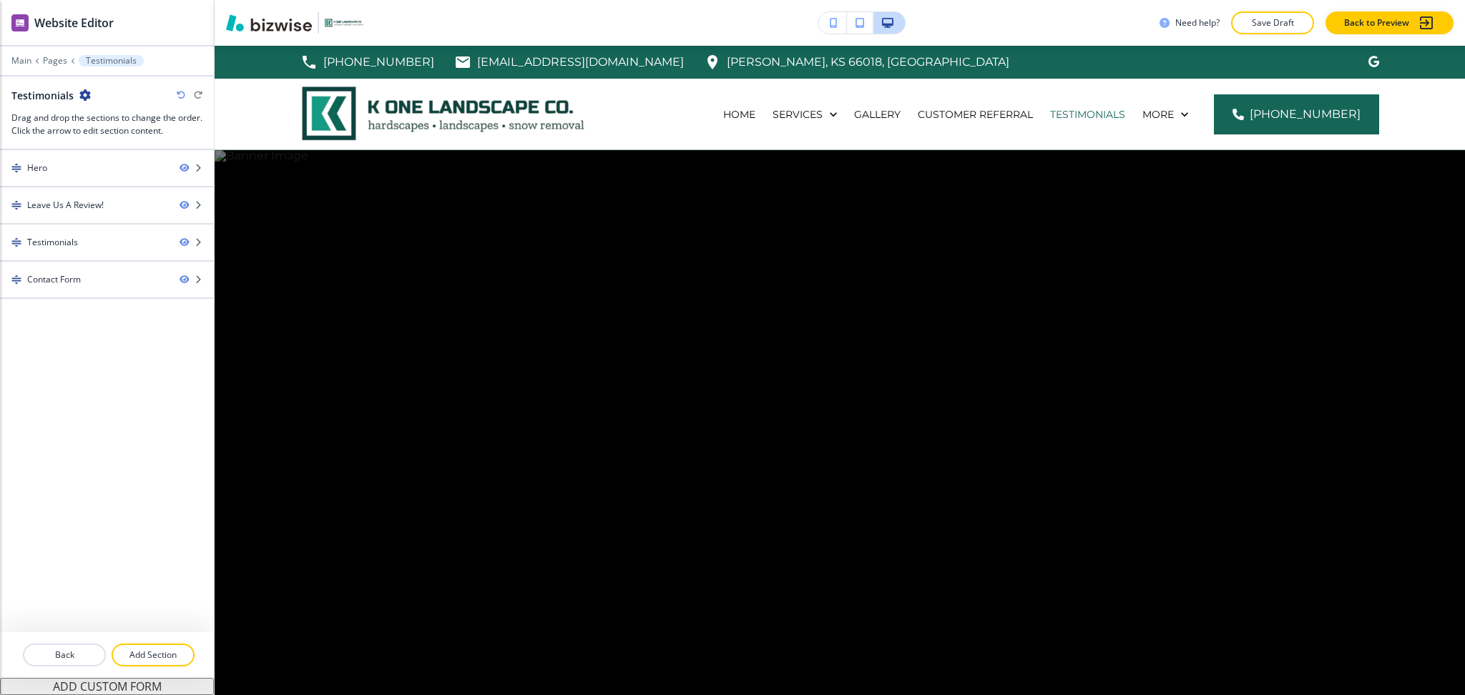
click at [31, 99] on h2 "Testimonials" at bounding box center [42, 95] width 62 height 15
copy h2 "Testimonials"
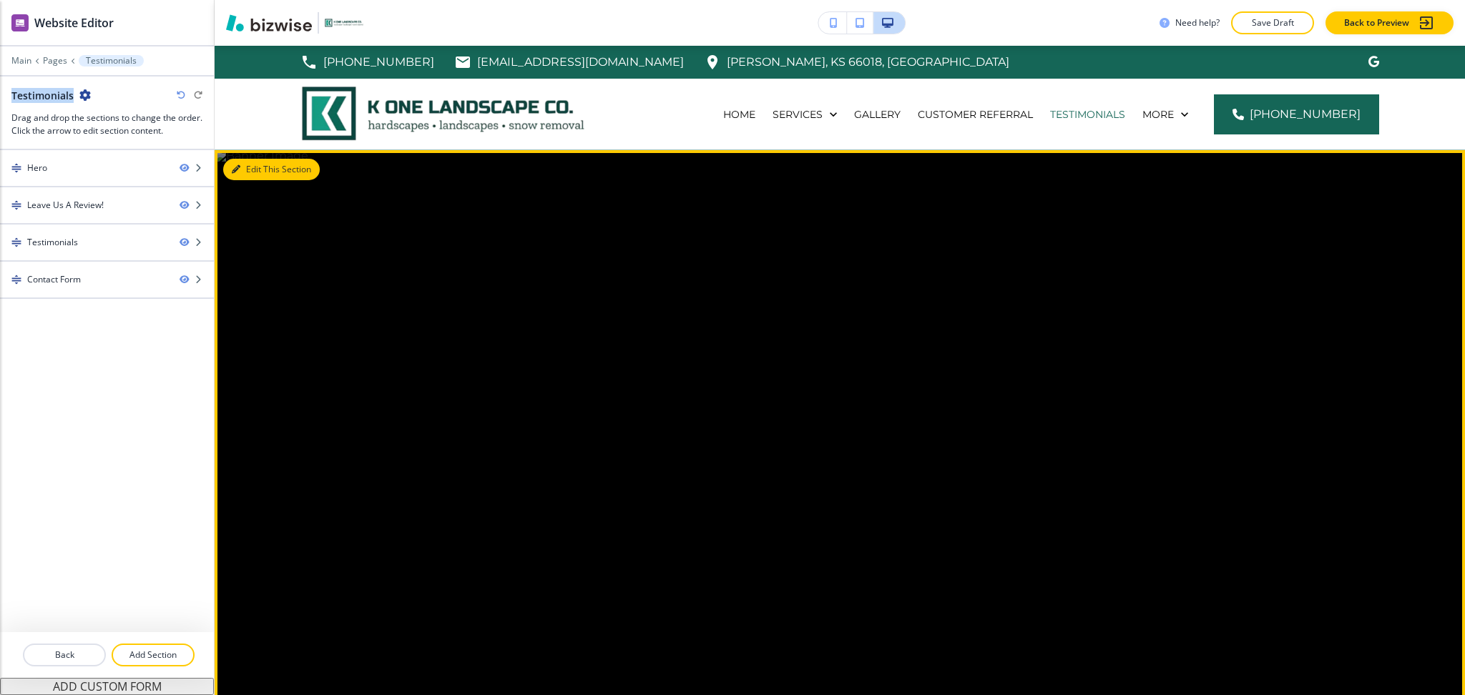
click at [261, 170] on button "Edit This Section" at bounding box center [271, 169] width 97 height 21
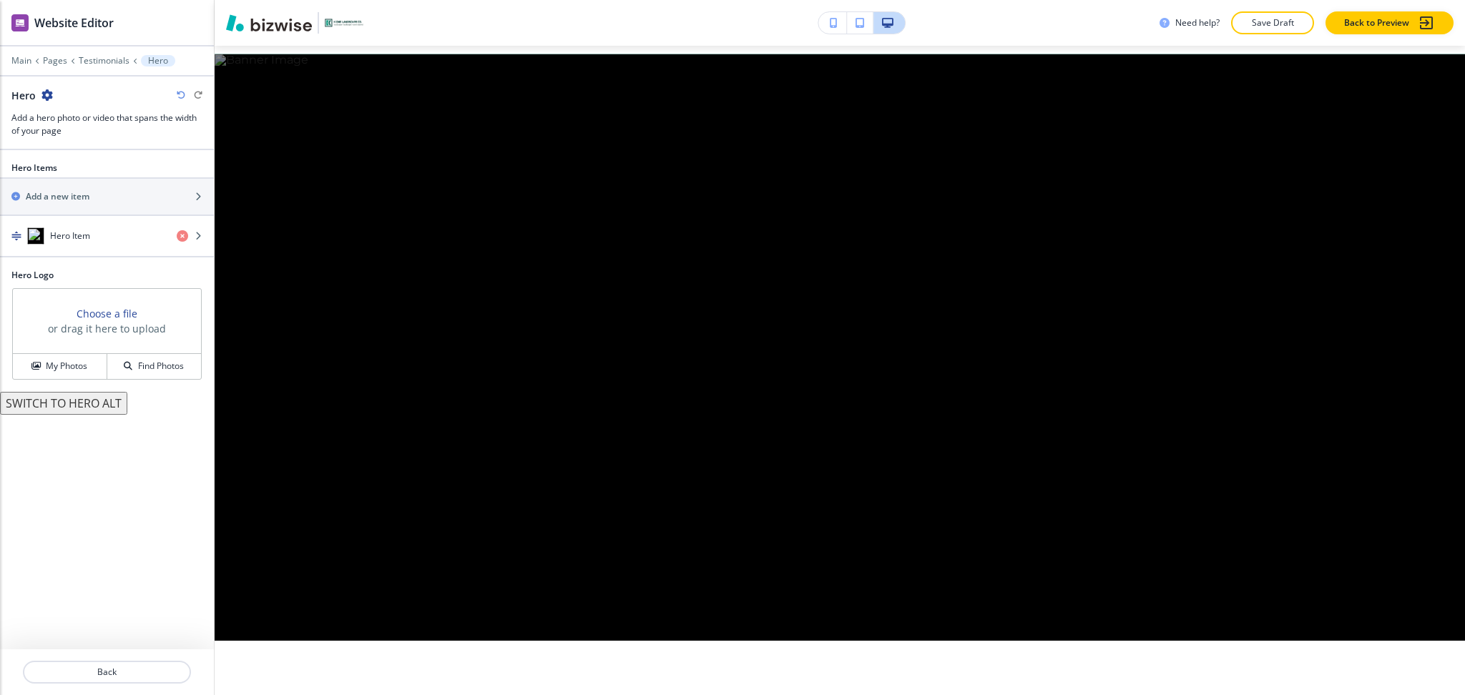
scroll to position [104, 0]
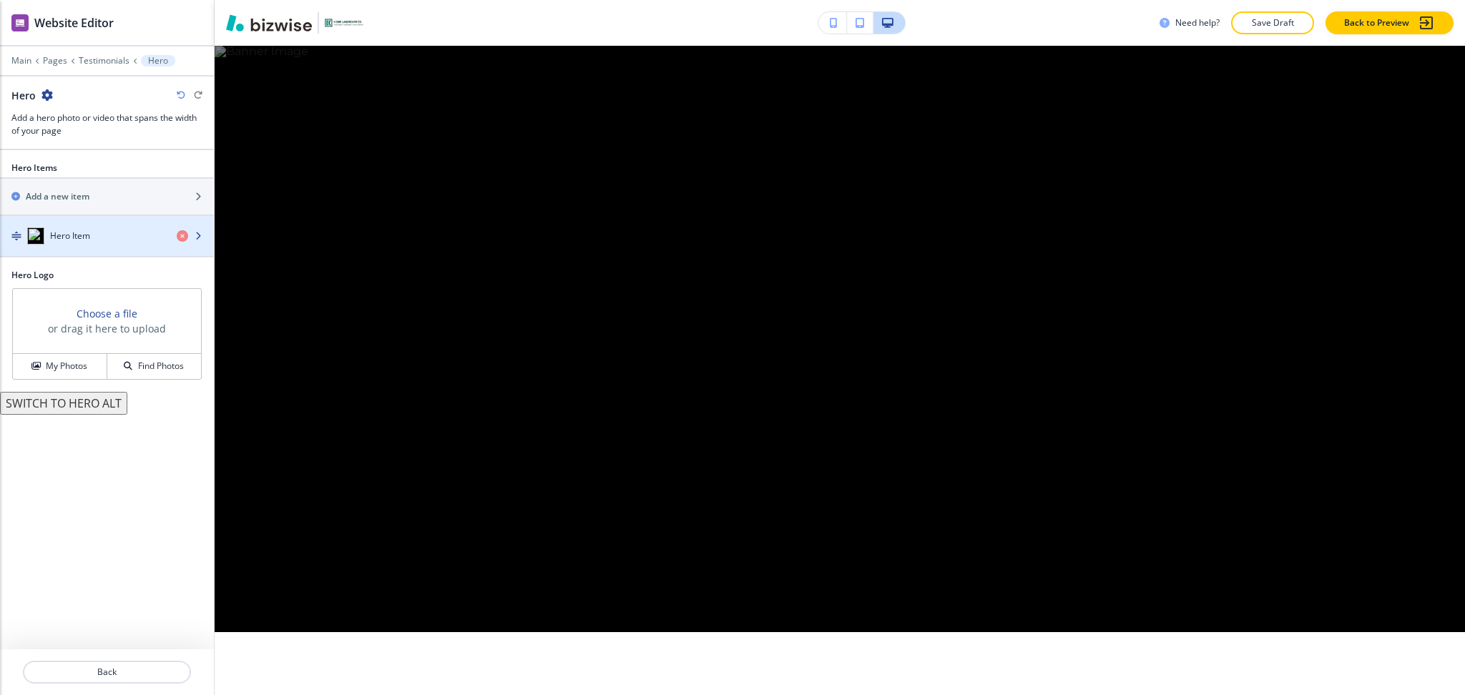
click at [120, 238] on div "Hero Item" at bounding box center [82, 236] width 165 height 17
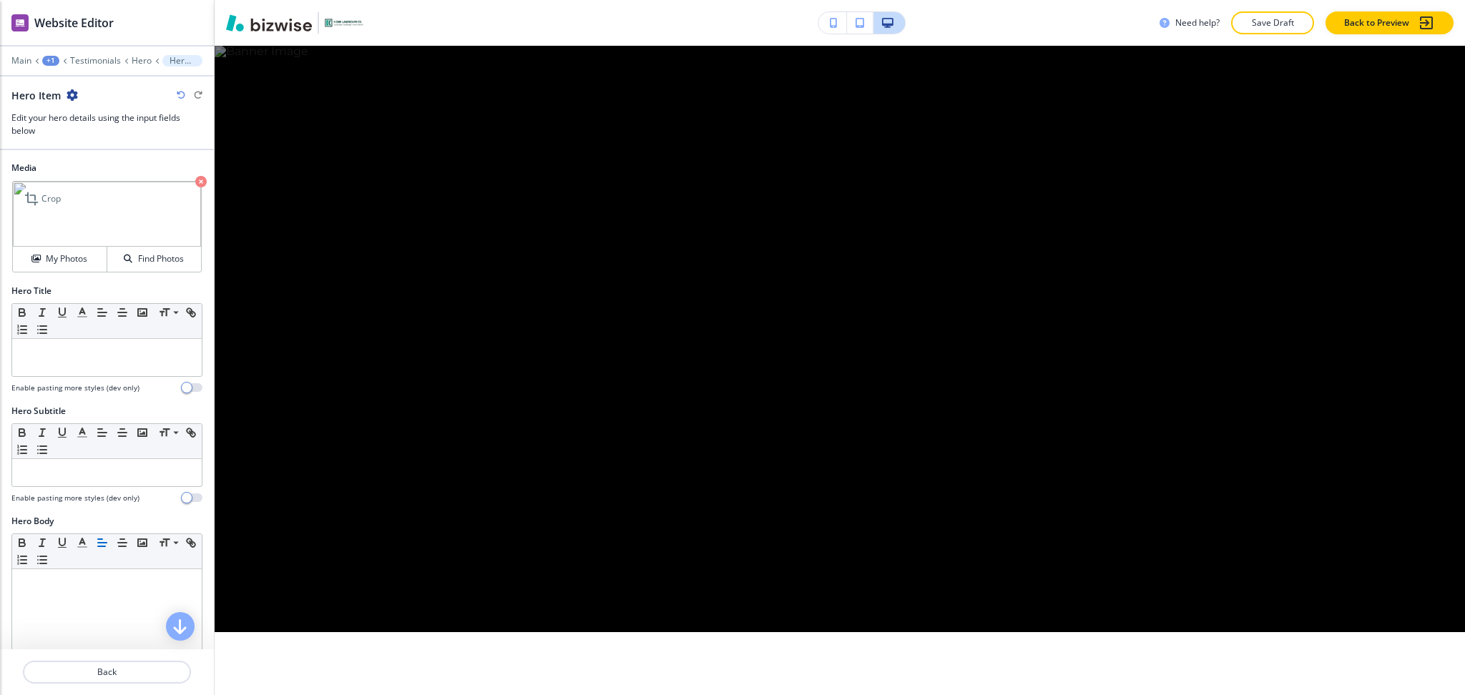
click at [195, 182] on icon "button" at bounding box center [200, 181] width 11 height 11
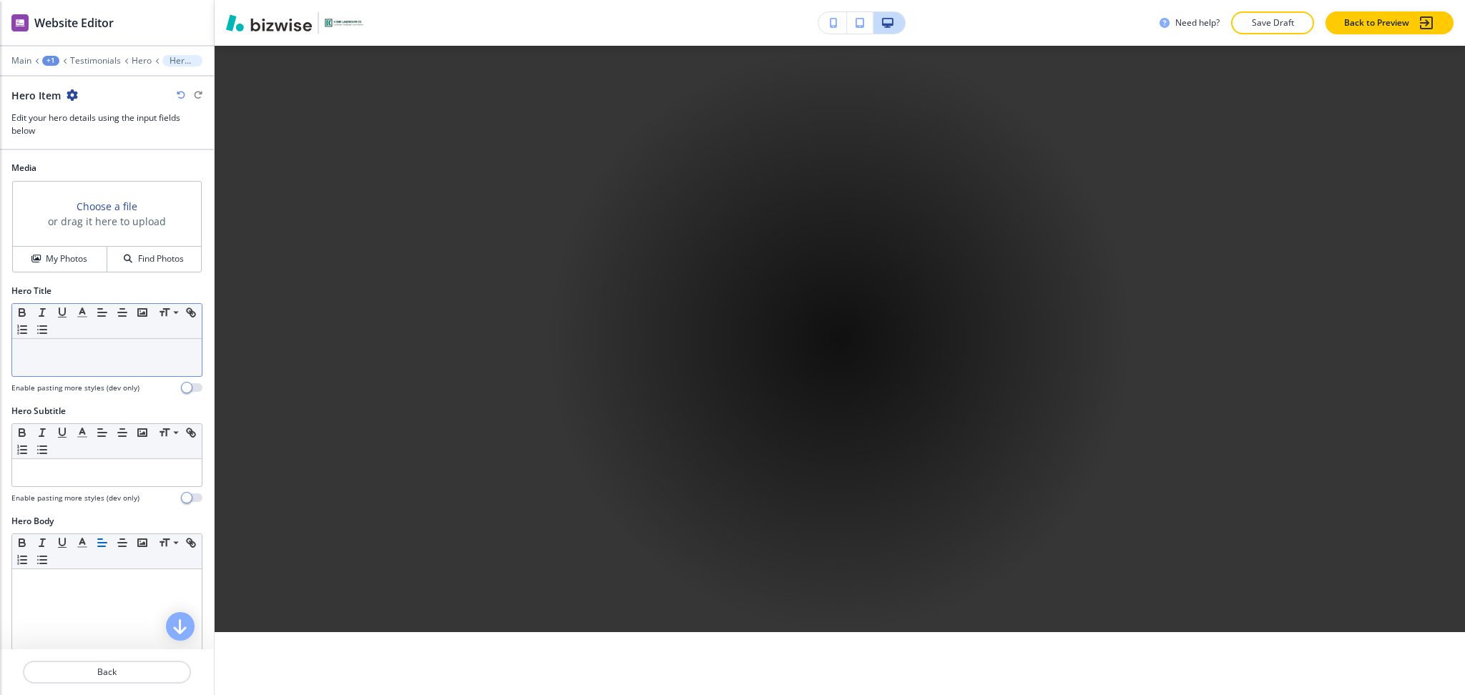
click at [84, 376] on div at bounding box center [107, 357] width 190 height 37
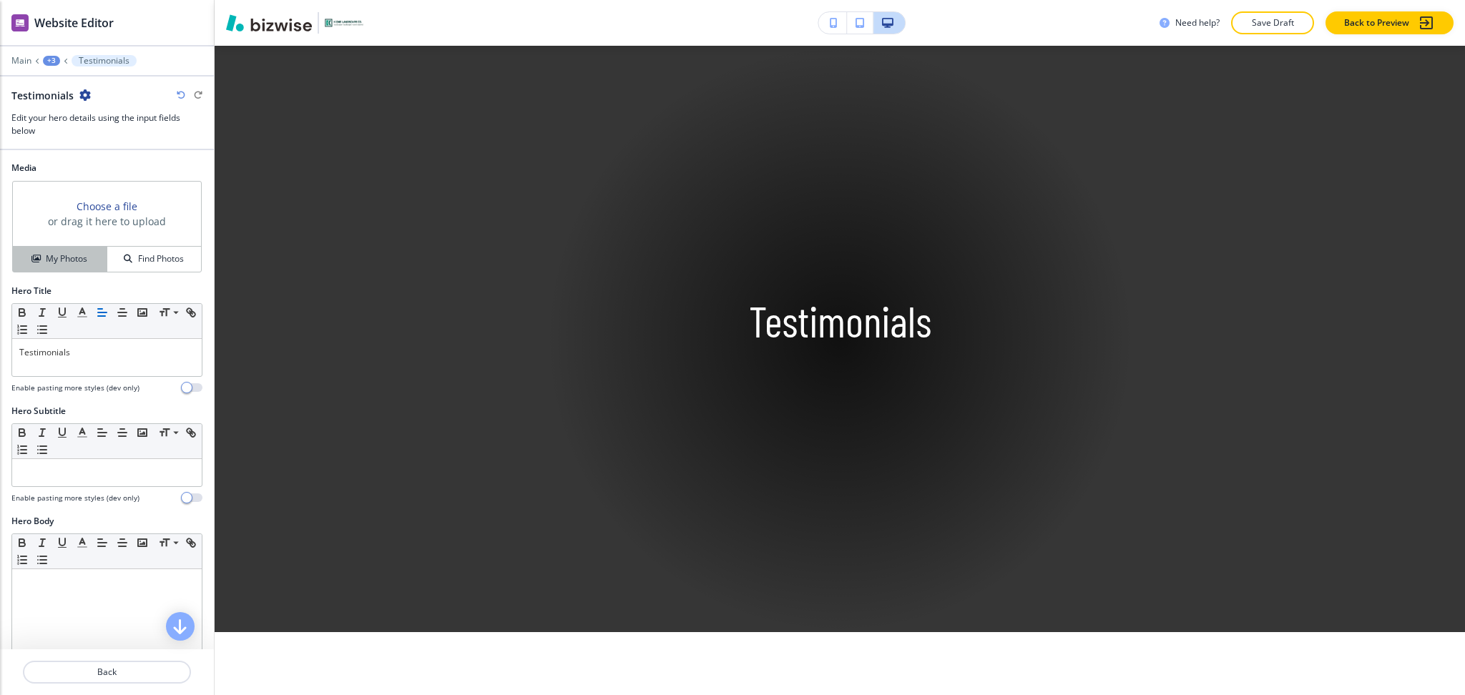
click at [58, 265] on h4 "My Photos" at bounding box center [66, 259] width 41 height 13
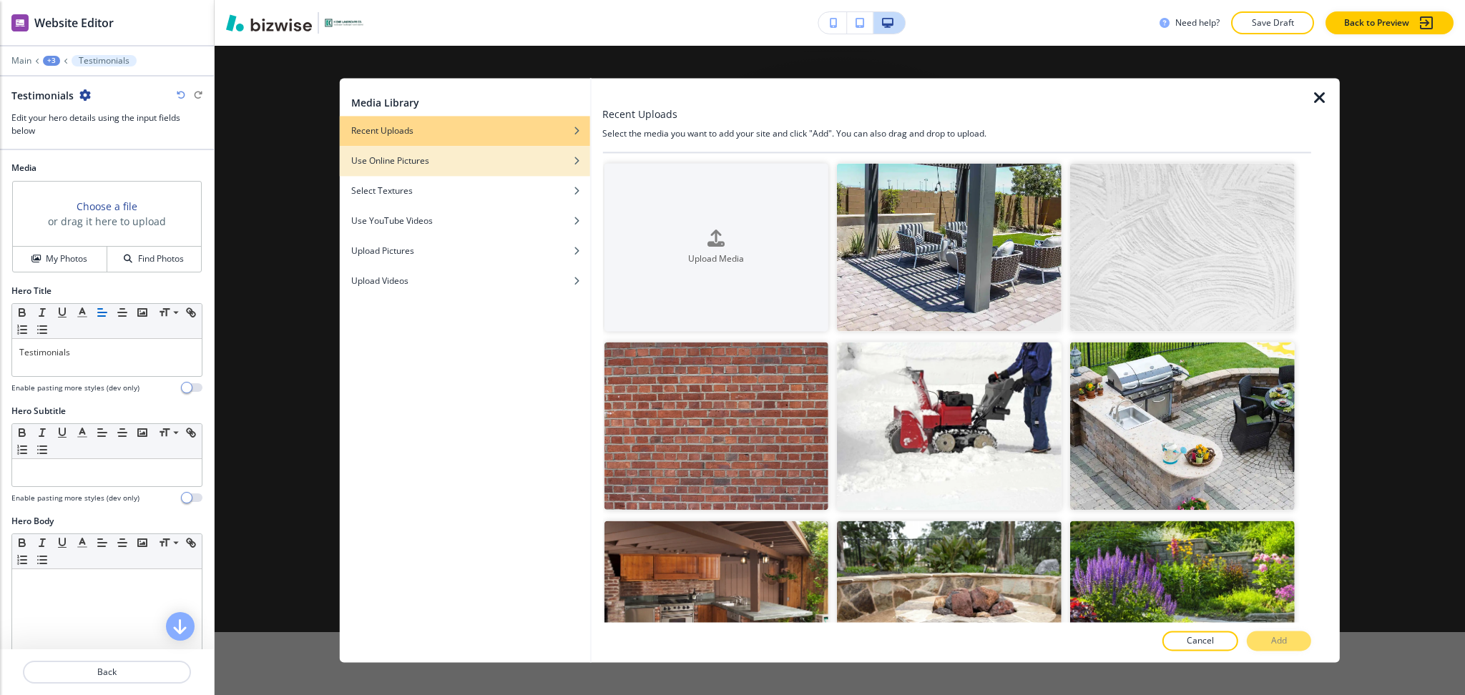
click at [408, 152] on div "button" at bounding box center [465, 150] width 250 height 9
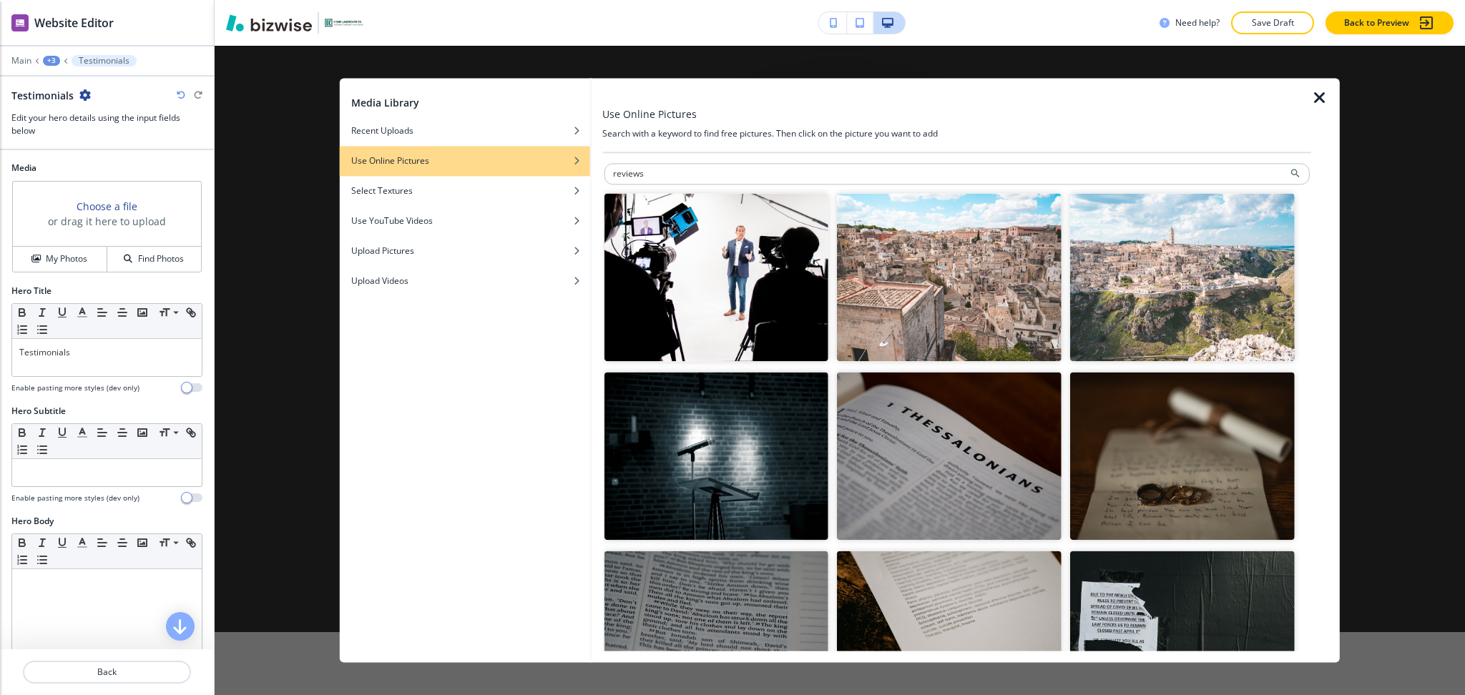
type input "reviews"
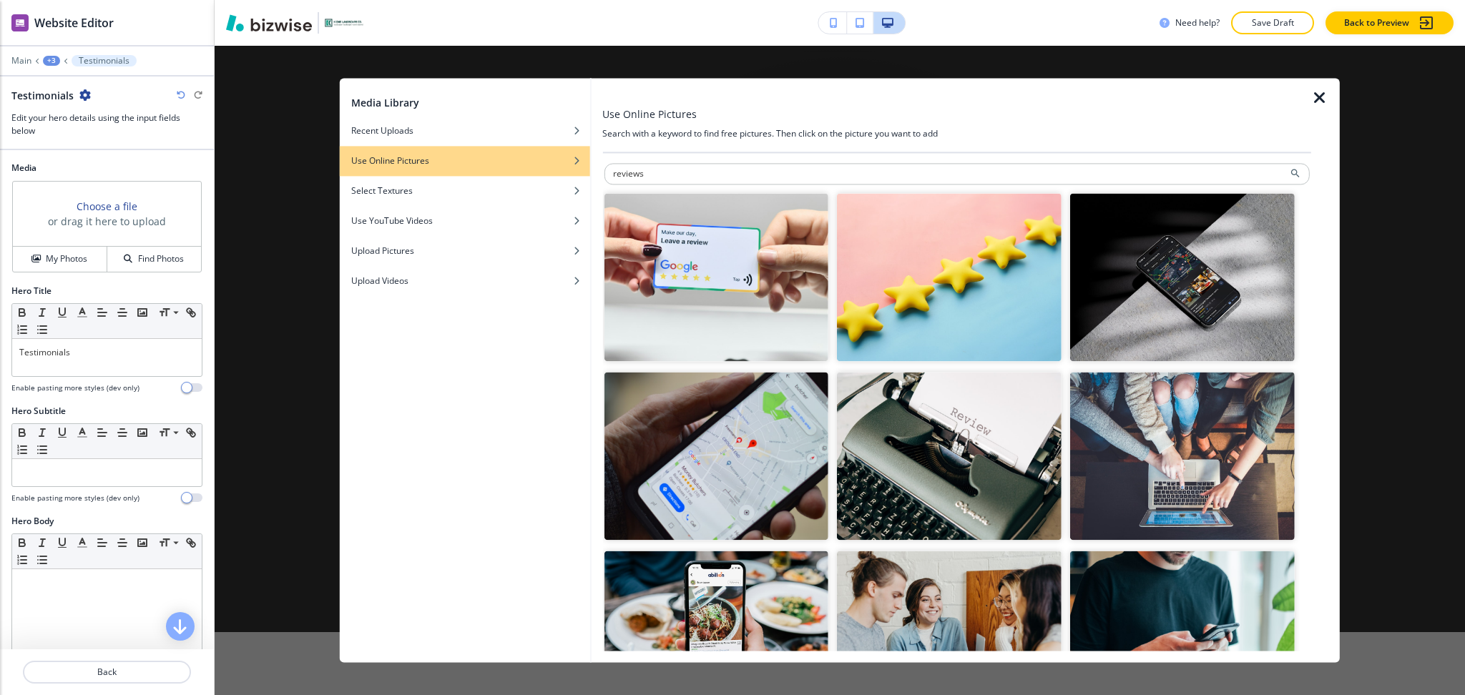
click at [933, 298] on img "button" at bounding box center [949, 277] width 225 height 168
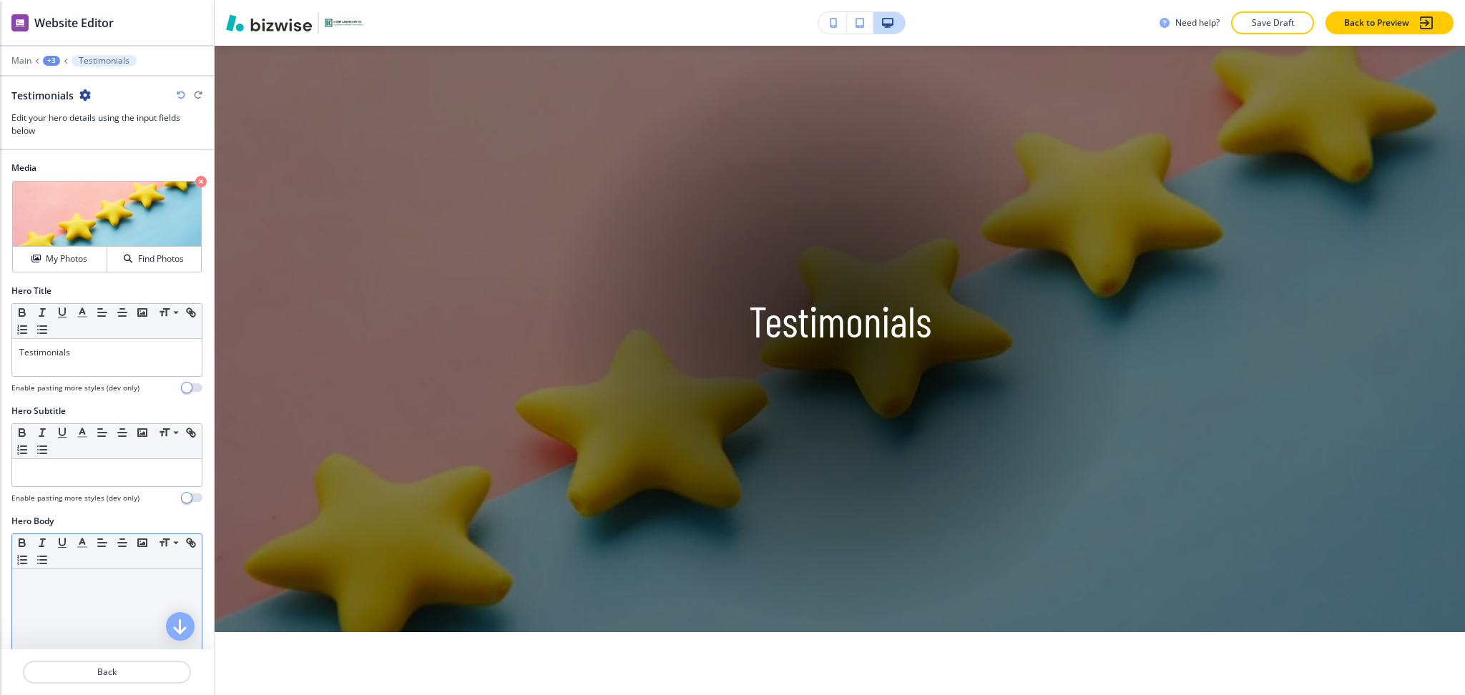
click at [103, 590] on div at bounding box center [107, 662] width 190 height 186
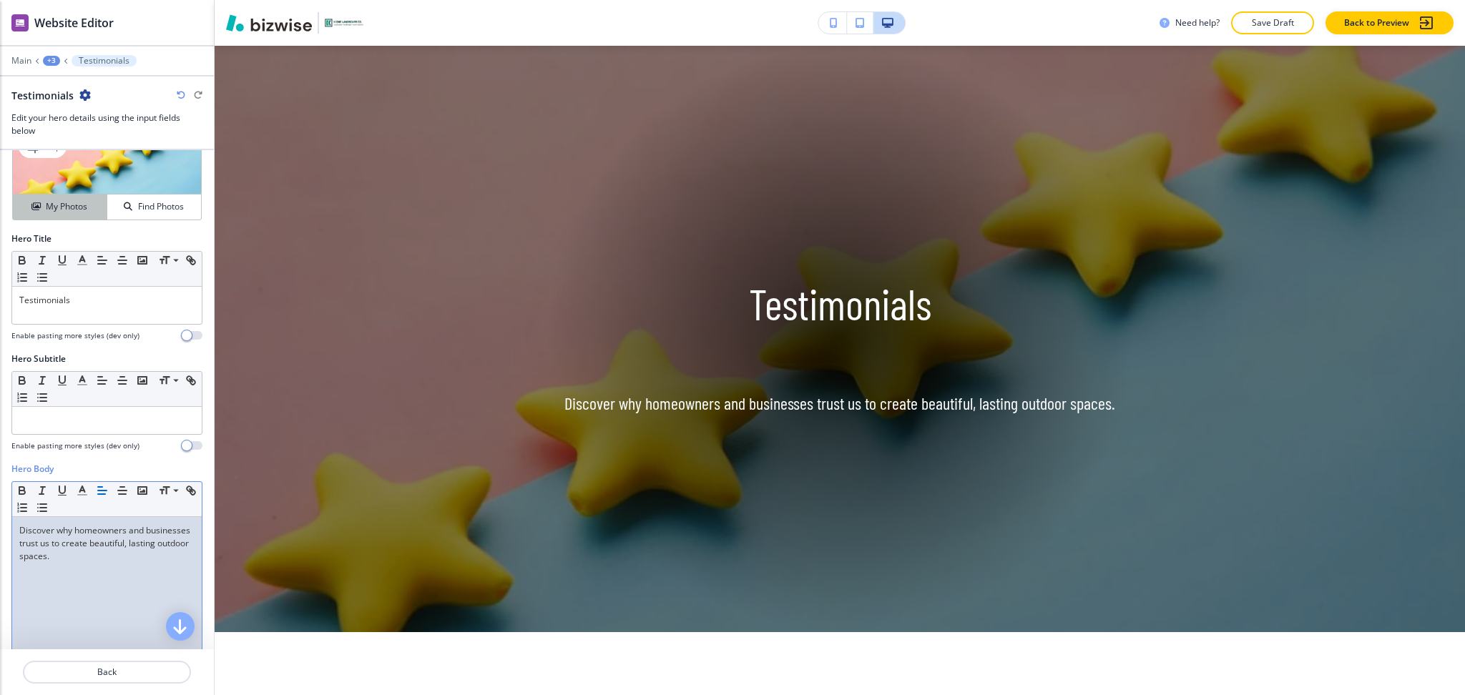
scroll to position [0, 0]
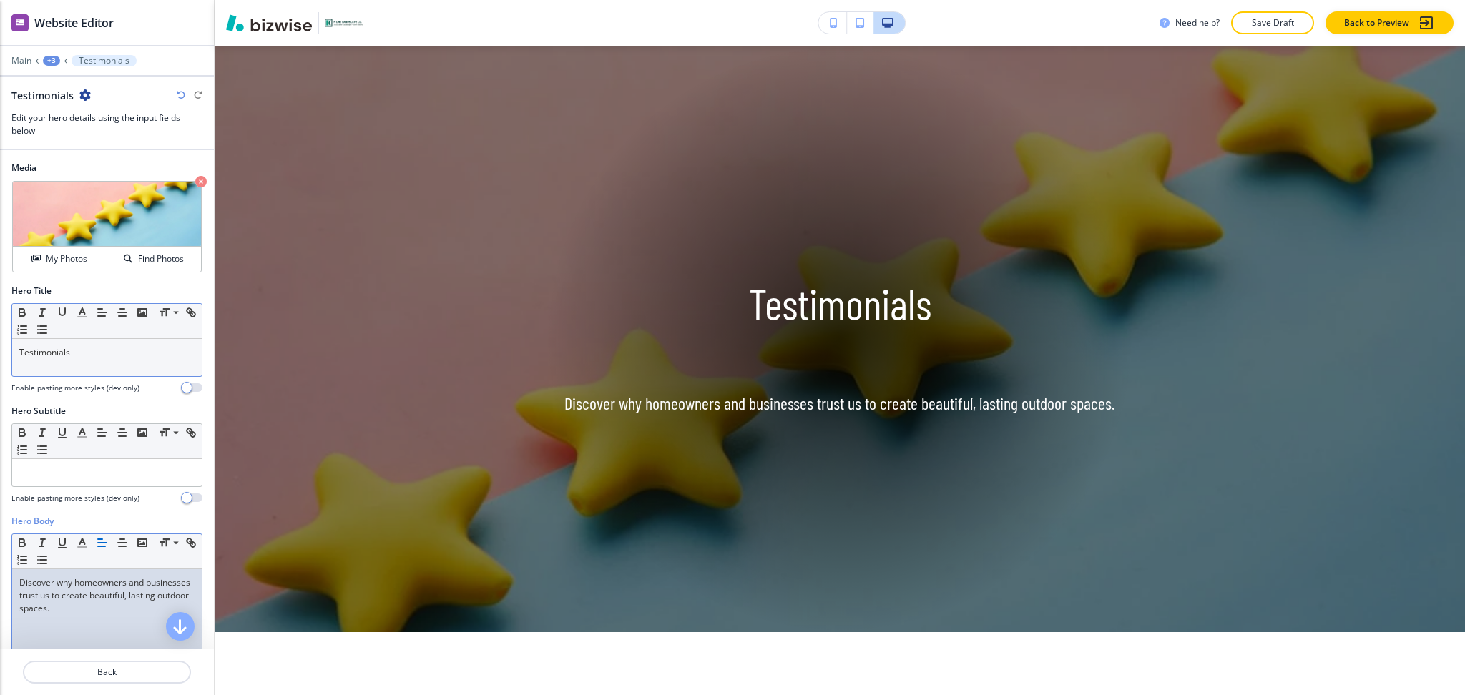
click at [107, 364] on div "Testimonials" at bounding box center [107, 357] width 190 height 37
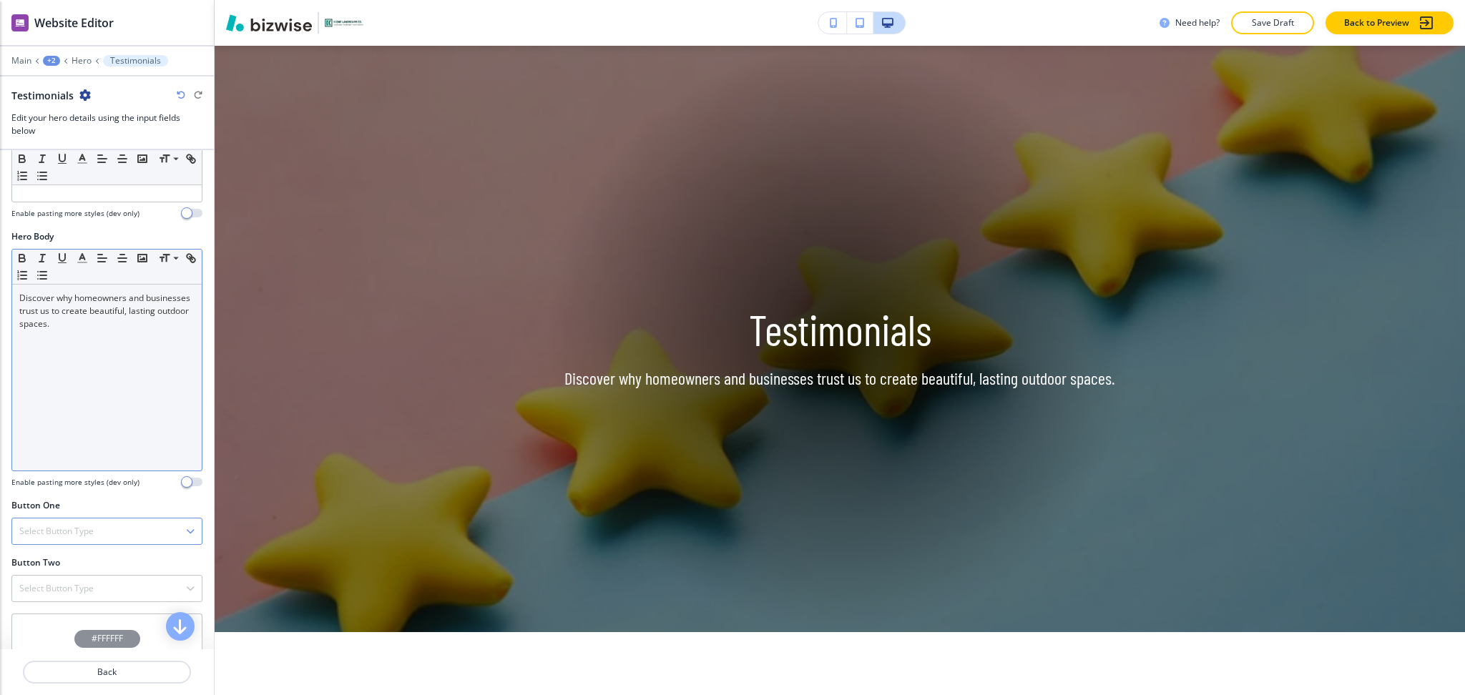
click at [73, 532] on h4 "Select Button Type" at bounding box center [56, 531] width 74 height 13
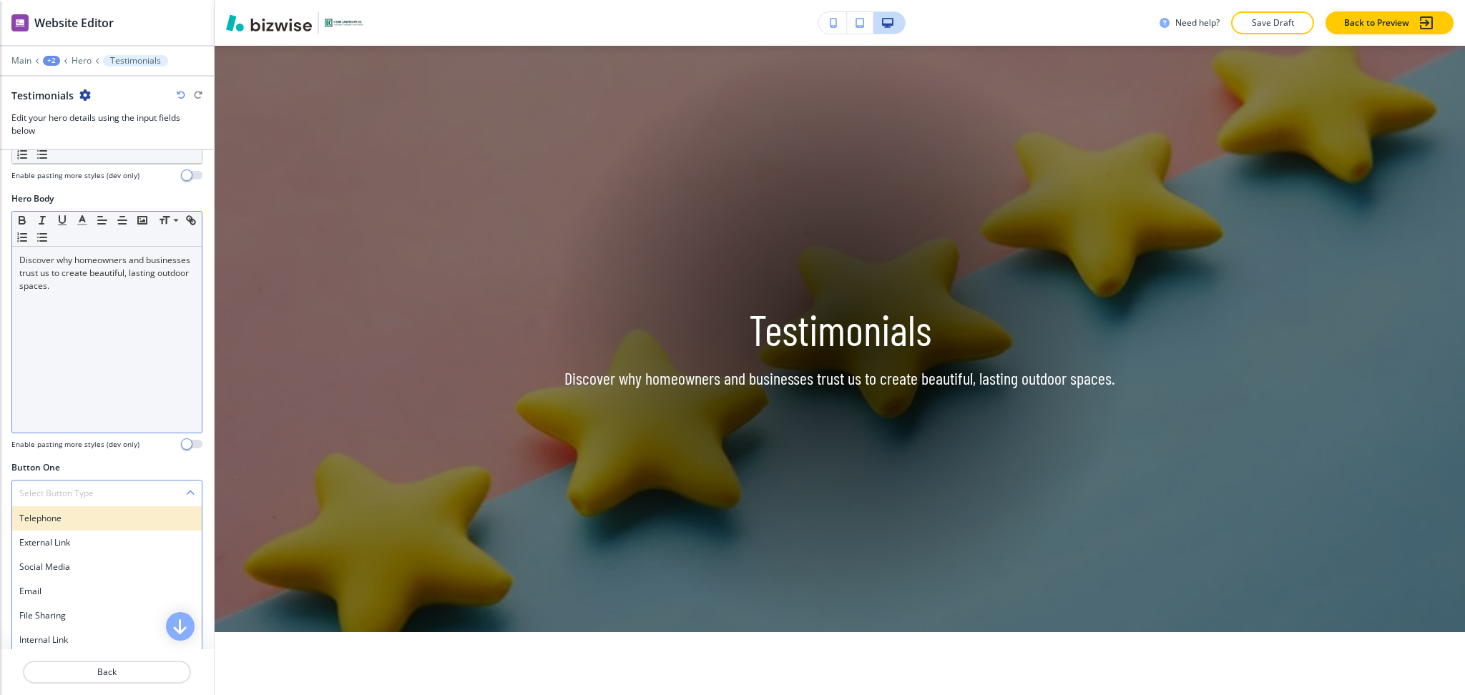
scroll to position [383, 0]
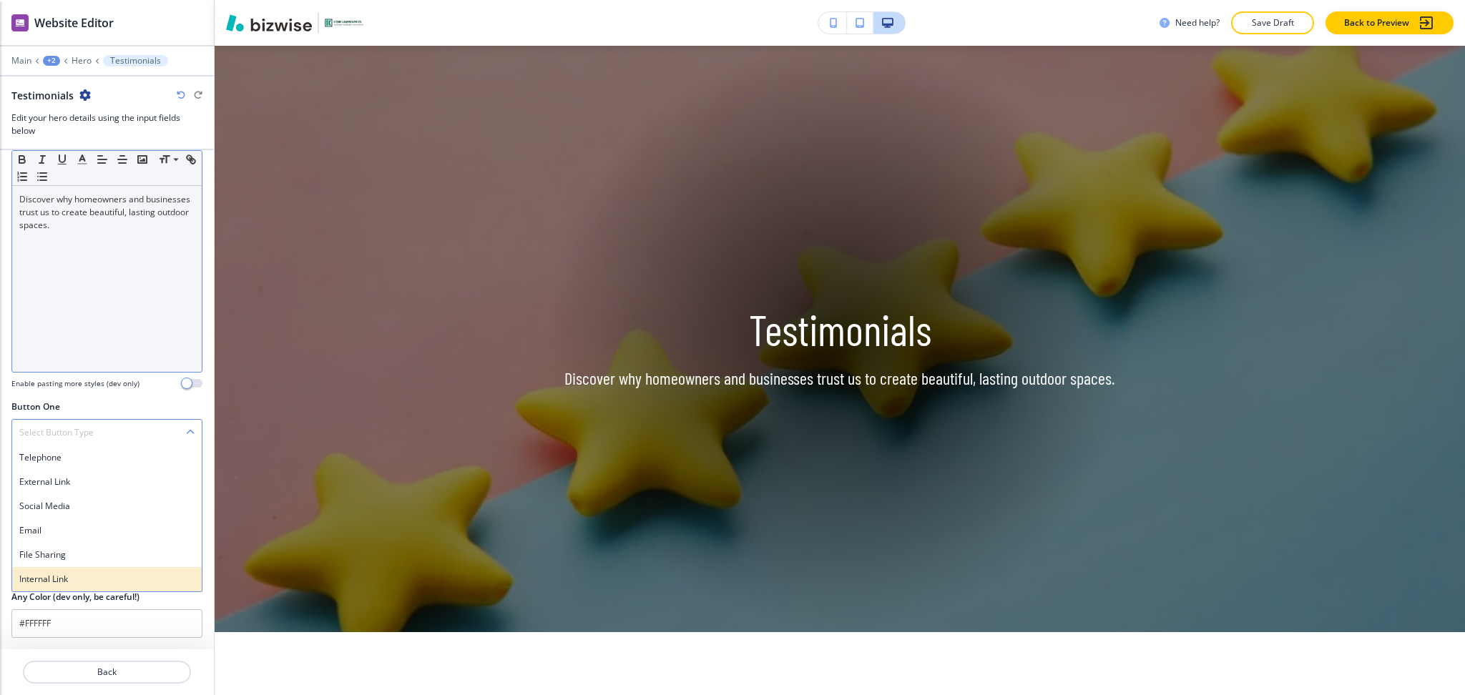
click at [59, 584] on h4 "Internal Link" at bounding box center [106, 579] width 175 height 13
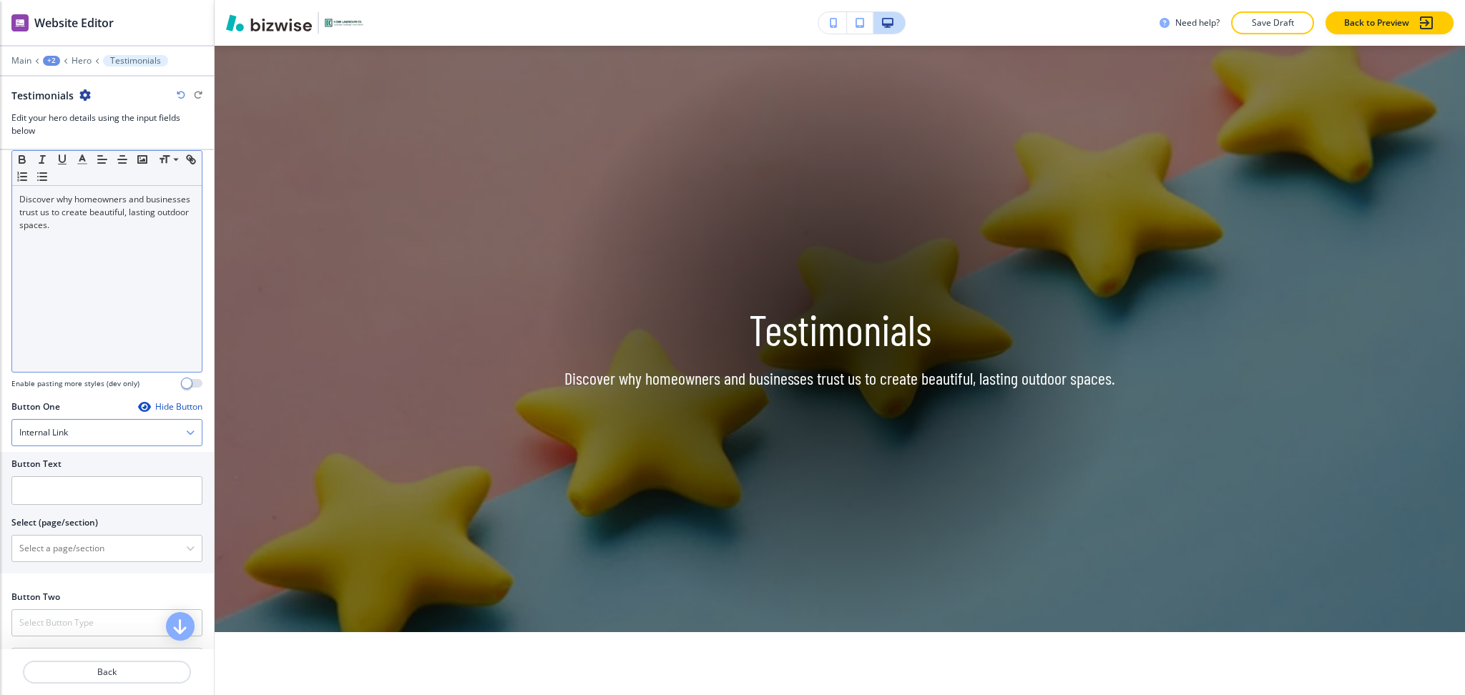
click at [59, 434] on h4 "Internal Link" at bounding box center [43, 432] width 49 height 13
click at [53, 527] on h4 "Email" at bounding box center [106, 530] width 175 height 13
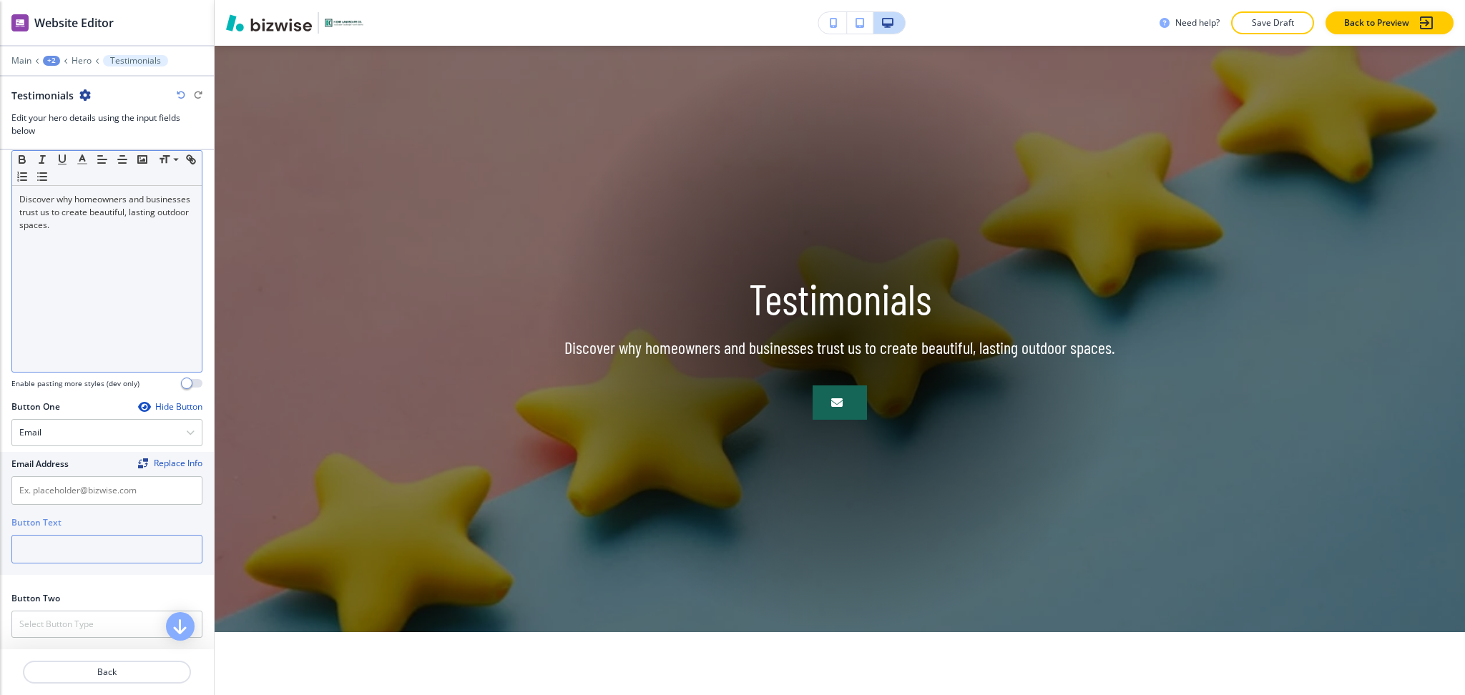
click at [62, 554] on input "text" at bounding box center [106, 549] width 191 height 29
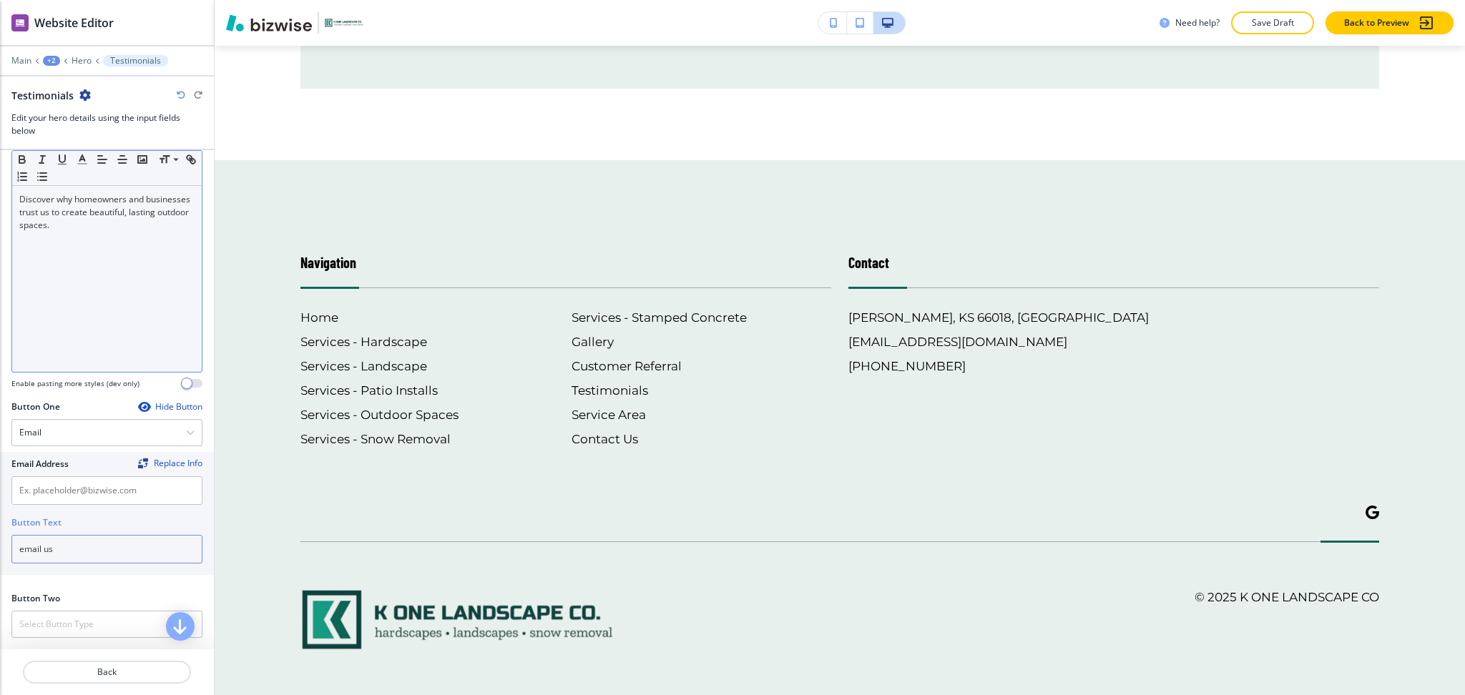
scroll to position [2205, 0]
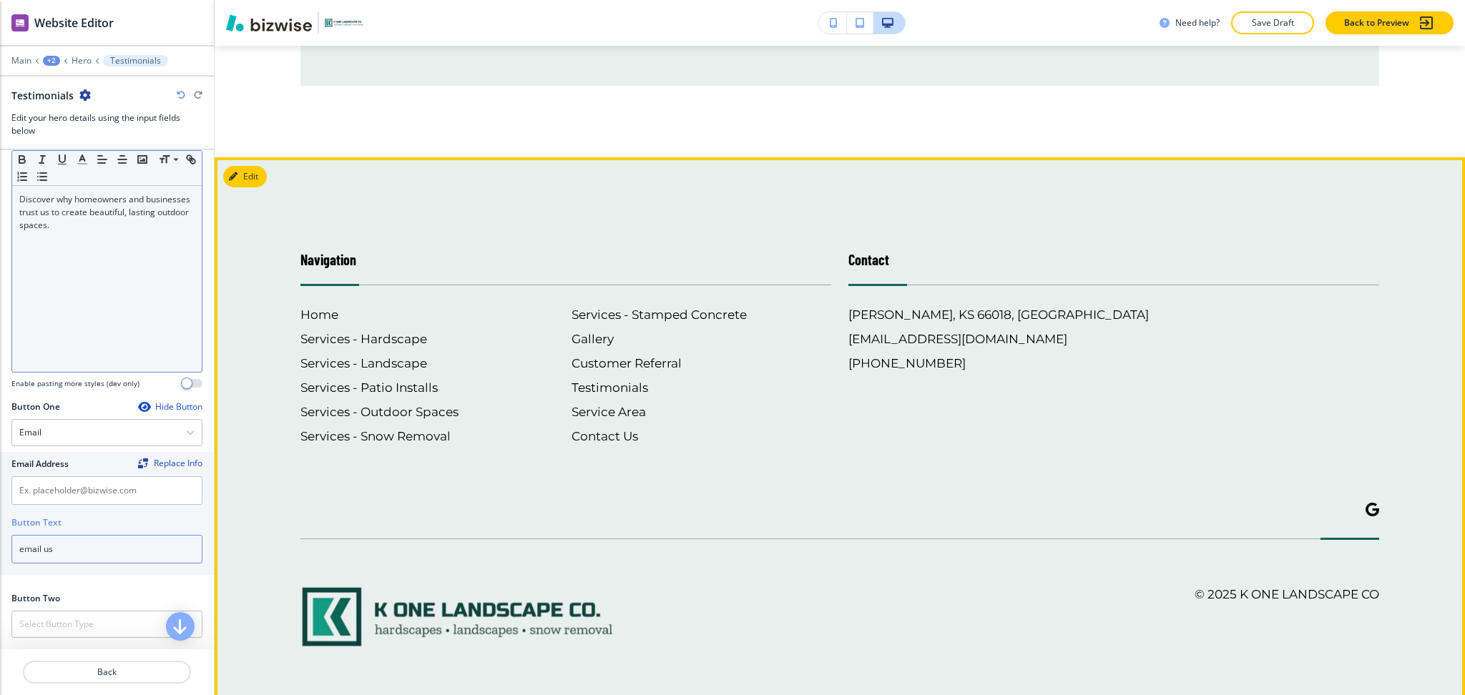
type input "email us"
drag, startPoint x: 1042, startPoint y: 356, endPoint x: 394, endPoint y: 421, distance: 651.5
click at [831, 355] on div "Contact [PERSON_NAME][GEOGRAPHIC_DATA] [EMAIL_ADDRESS][DOMAIN_NAME] [PHONE_NUMB…" at bounding box center [1105, 332] width 548 height 225
copy h6 "[EMAIL_ADDRESS][DOMAIN_NAME]"
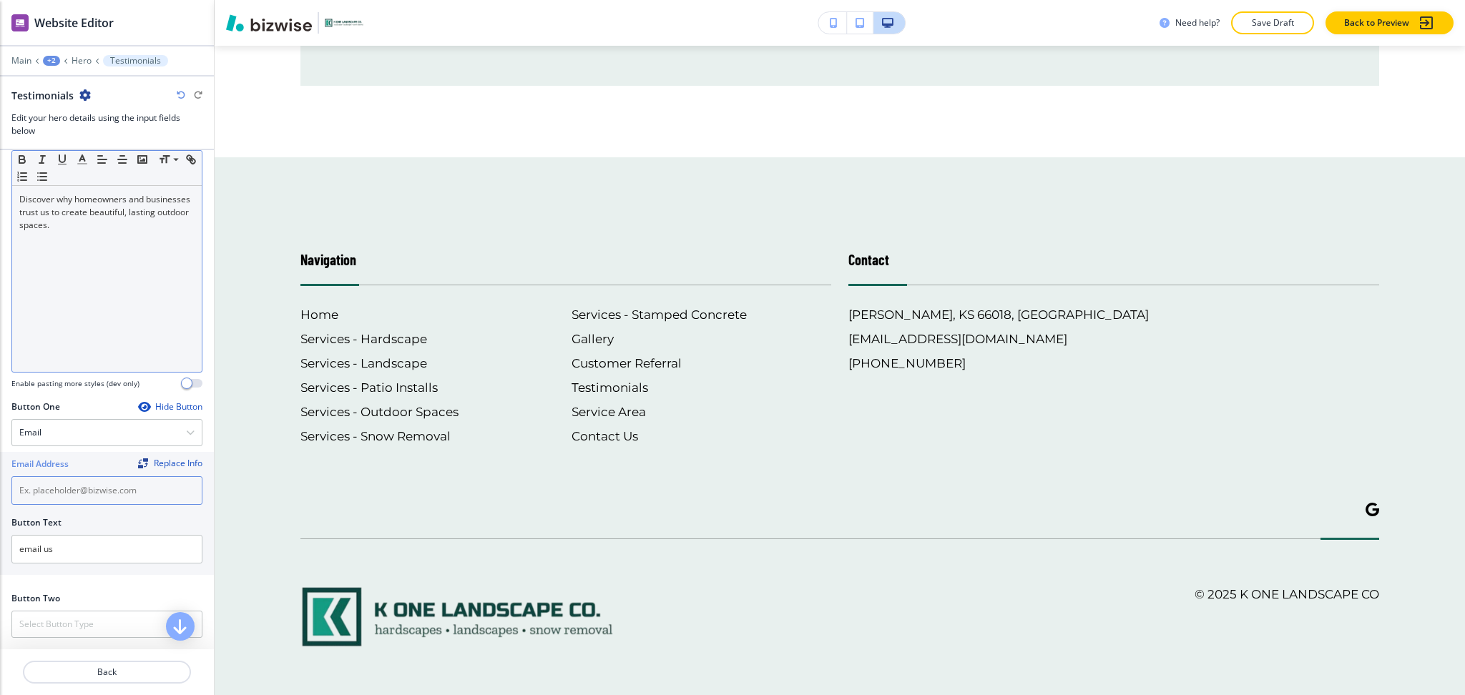
click at [53, 496] on input "text" at bounding box center [106, 490] width 191 height 29
paste input "[EMAIL_ADDRESS][DOMAIN_NAME]"
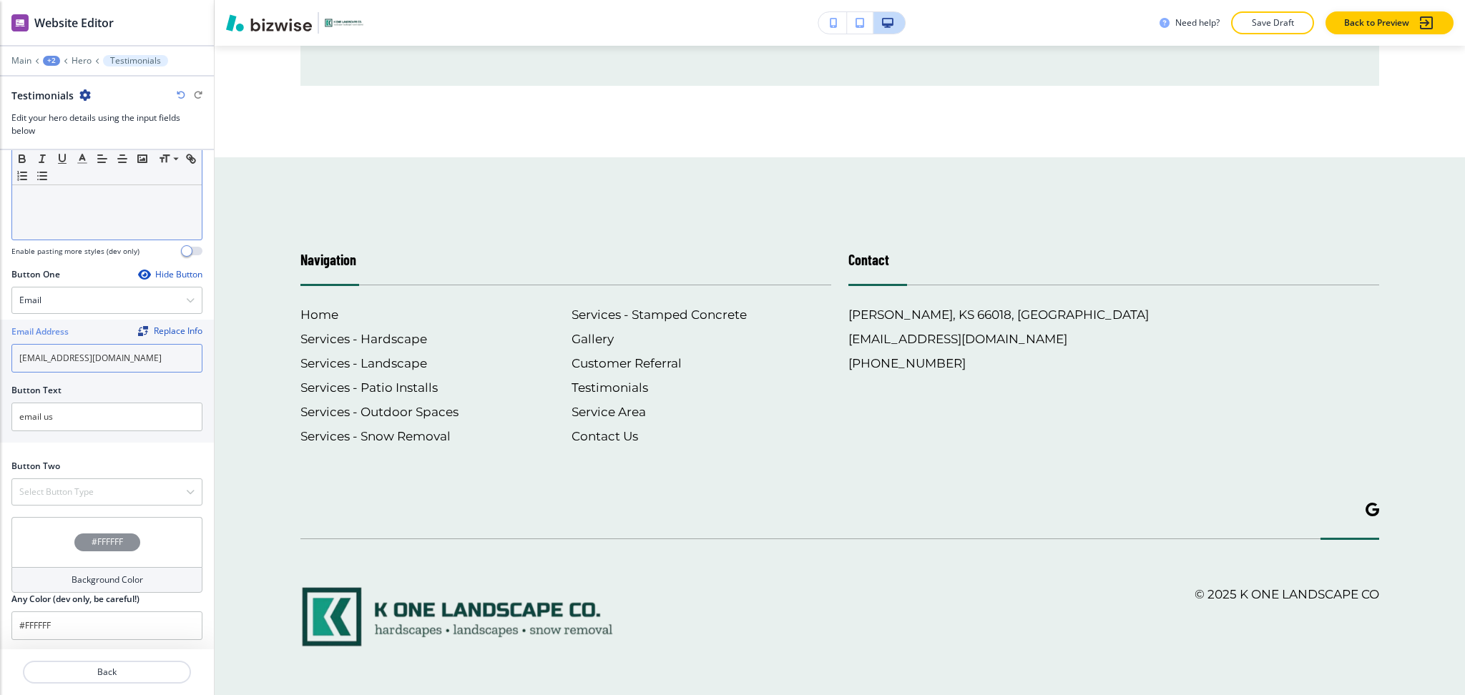
scroll to position [518, 0]
type input "[EMAIL_ADDRESS][DOMAIN_NAME]"
click at [64, 489] on h4 "Select Button Type" at bounding box center [56, 490] width 74 height 13
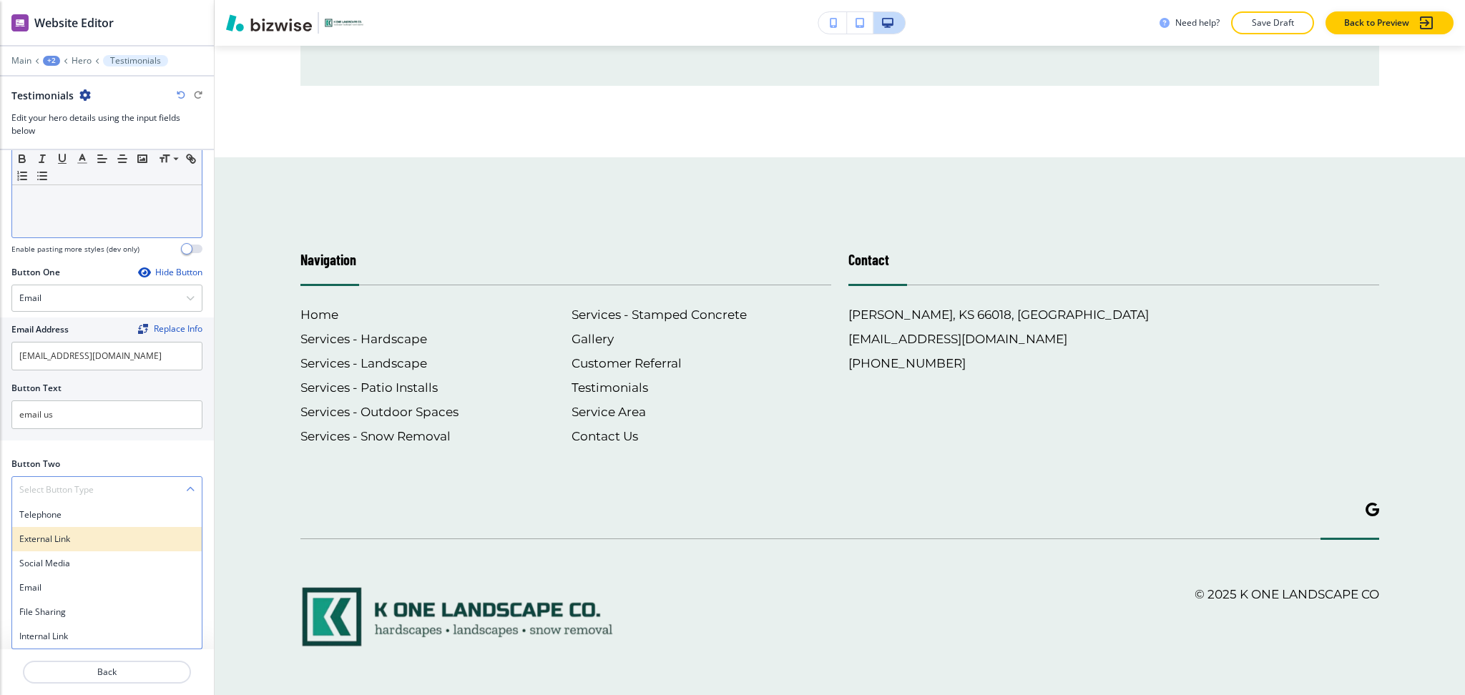
click at [59, 538] on h4 "External Link" at bounding box center [106, 539] width 175 height 13
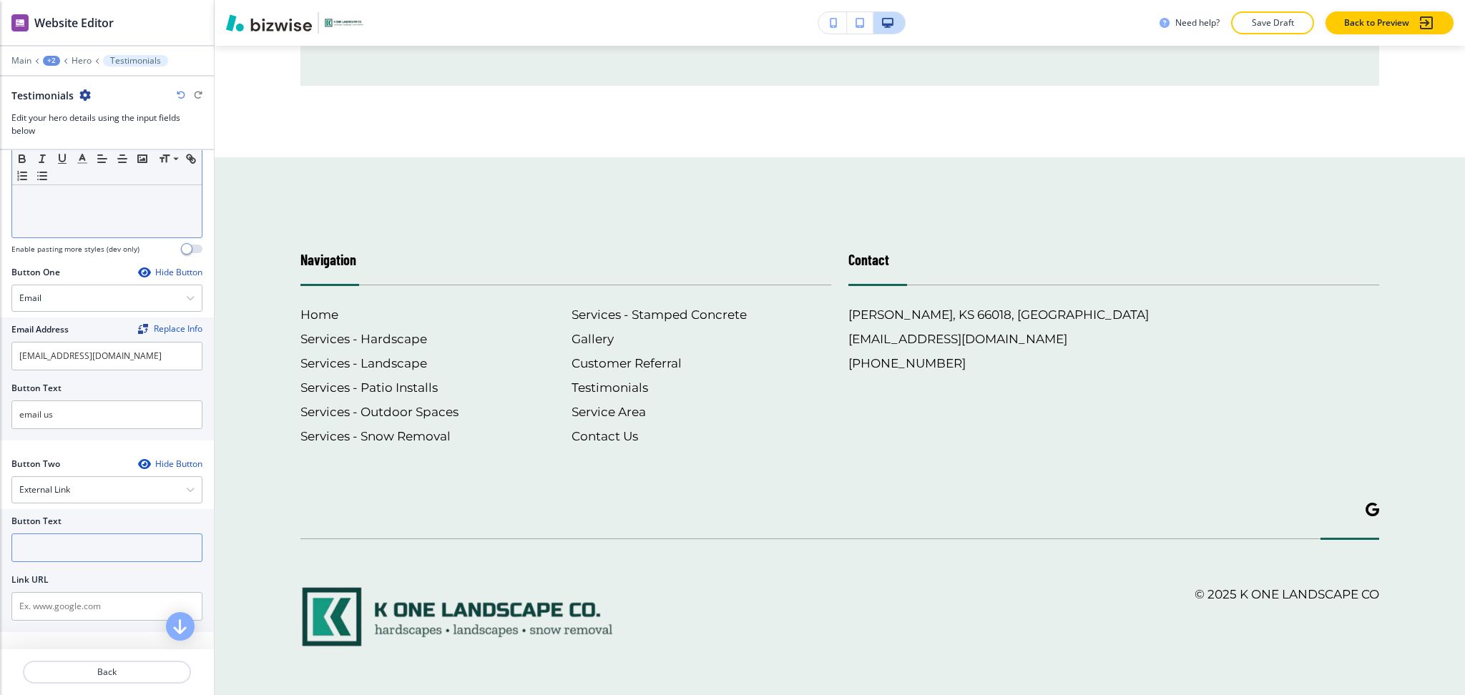
click at [63, 542] on input "text" at bounding box center [106, 548] width 191 height 29
type input "leave us a google review"
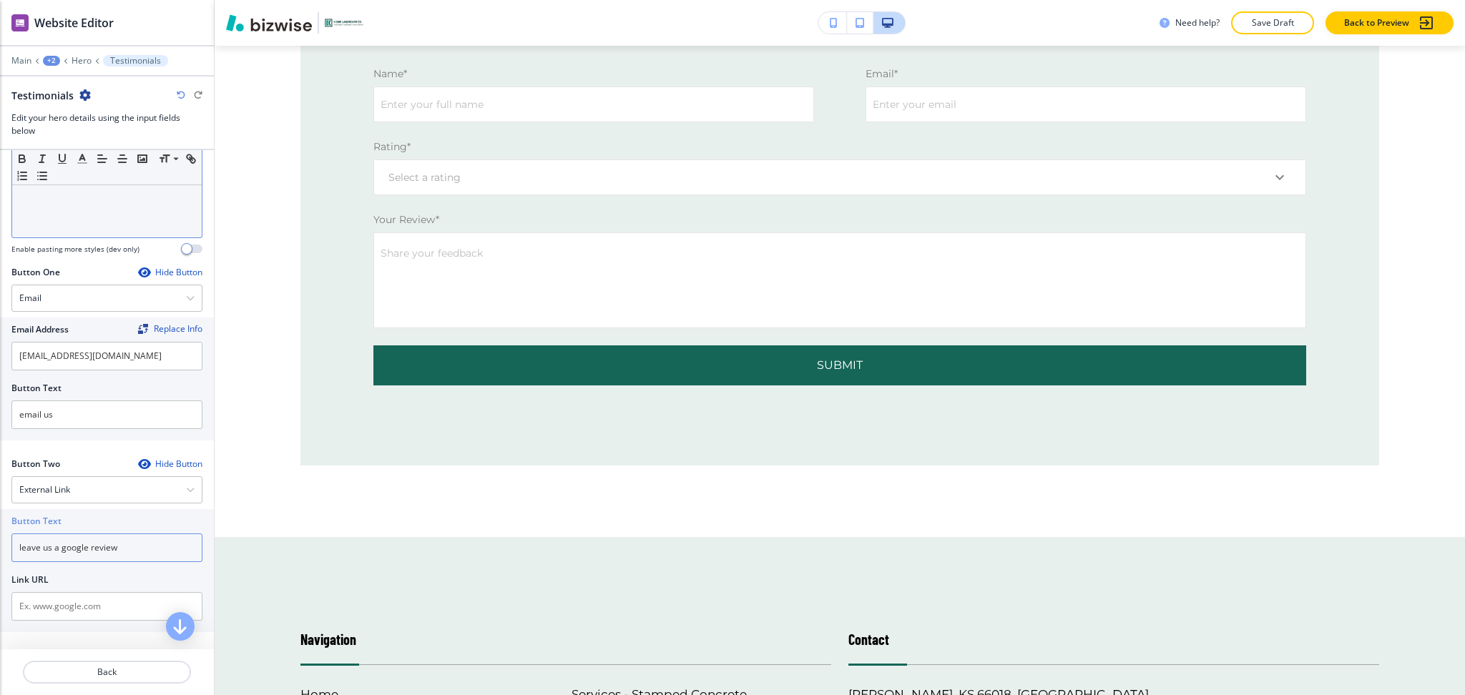
scroll to position [0, 0]
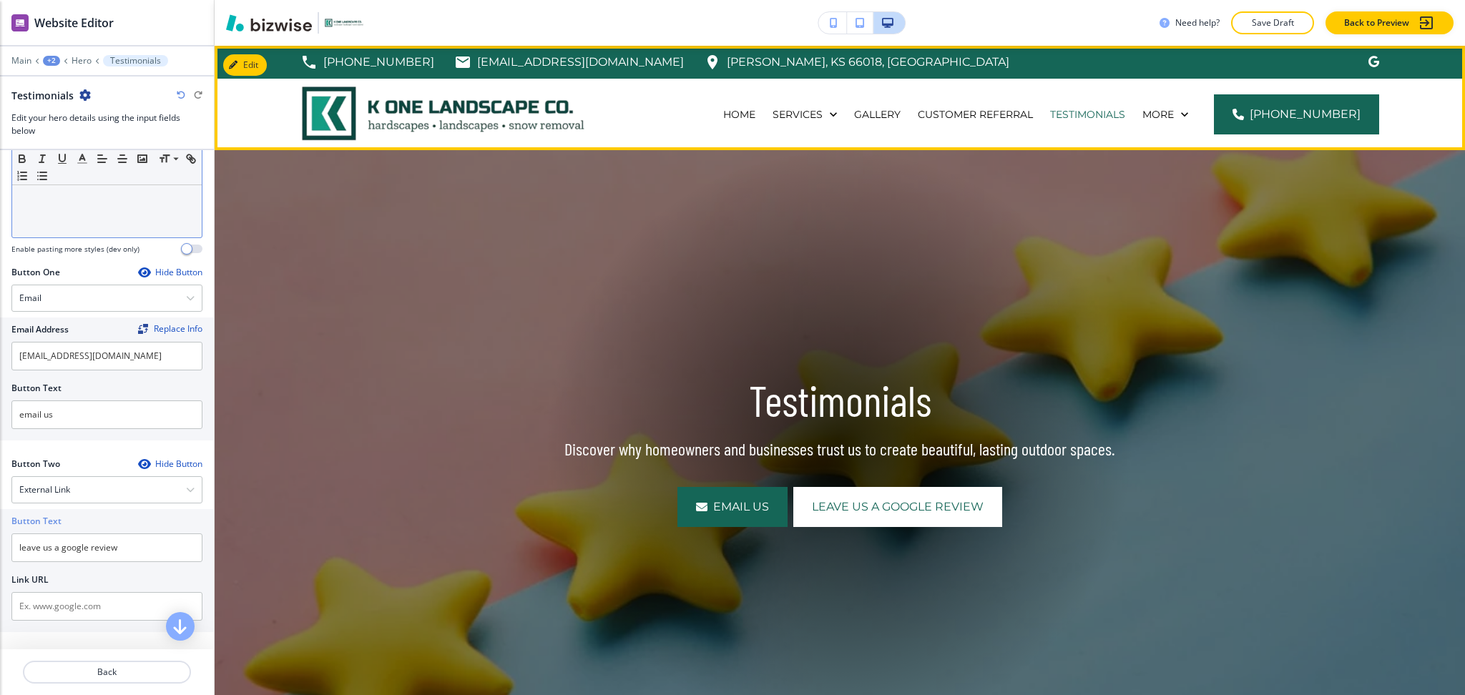
click at [752, 105] on div "Home" at bounding box center [739, 115] width 49 height 72
click at [753, 128] on div "Home" at bounding box center [739, 115] width 49 height 72
click at [749, 115] on p "Home" at bounding box center [739, 114] width 32 height 14
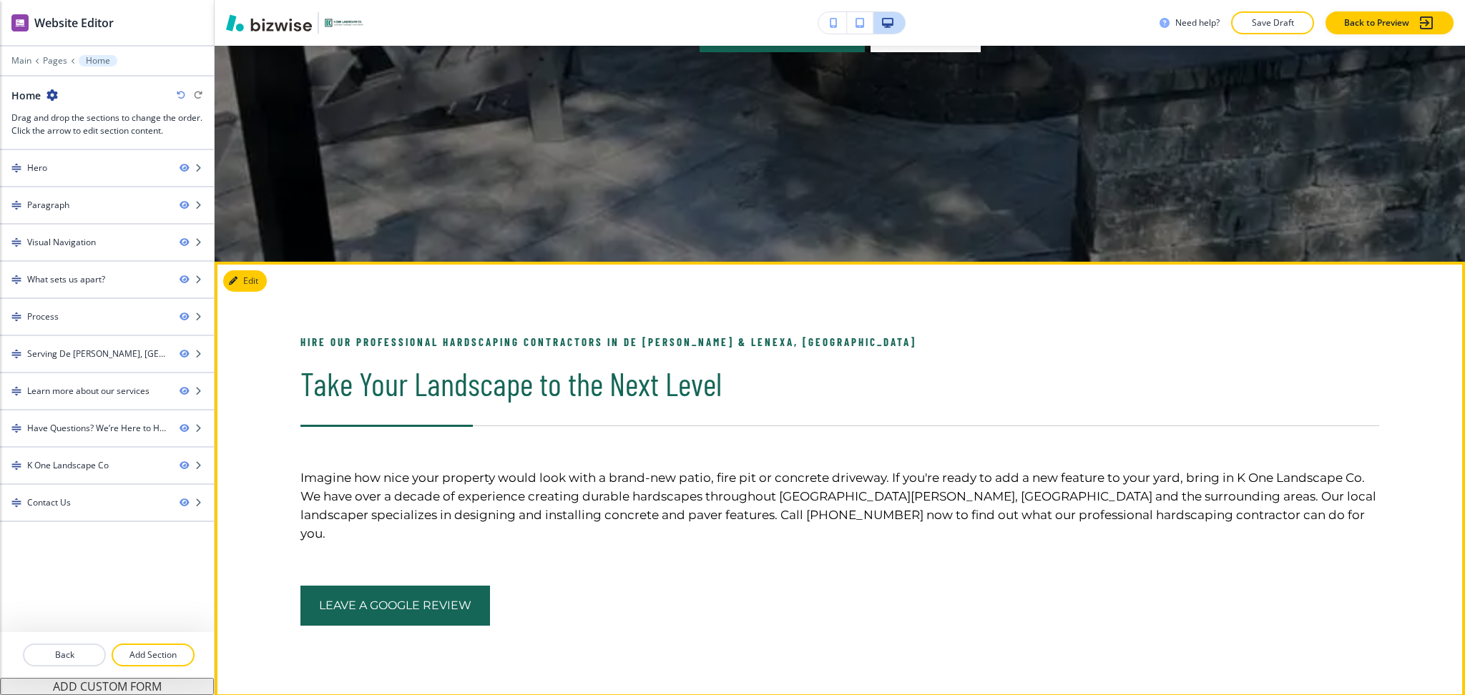
scroll to position [476, 0]
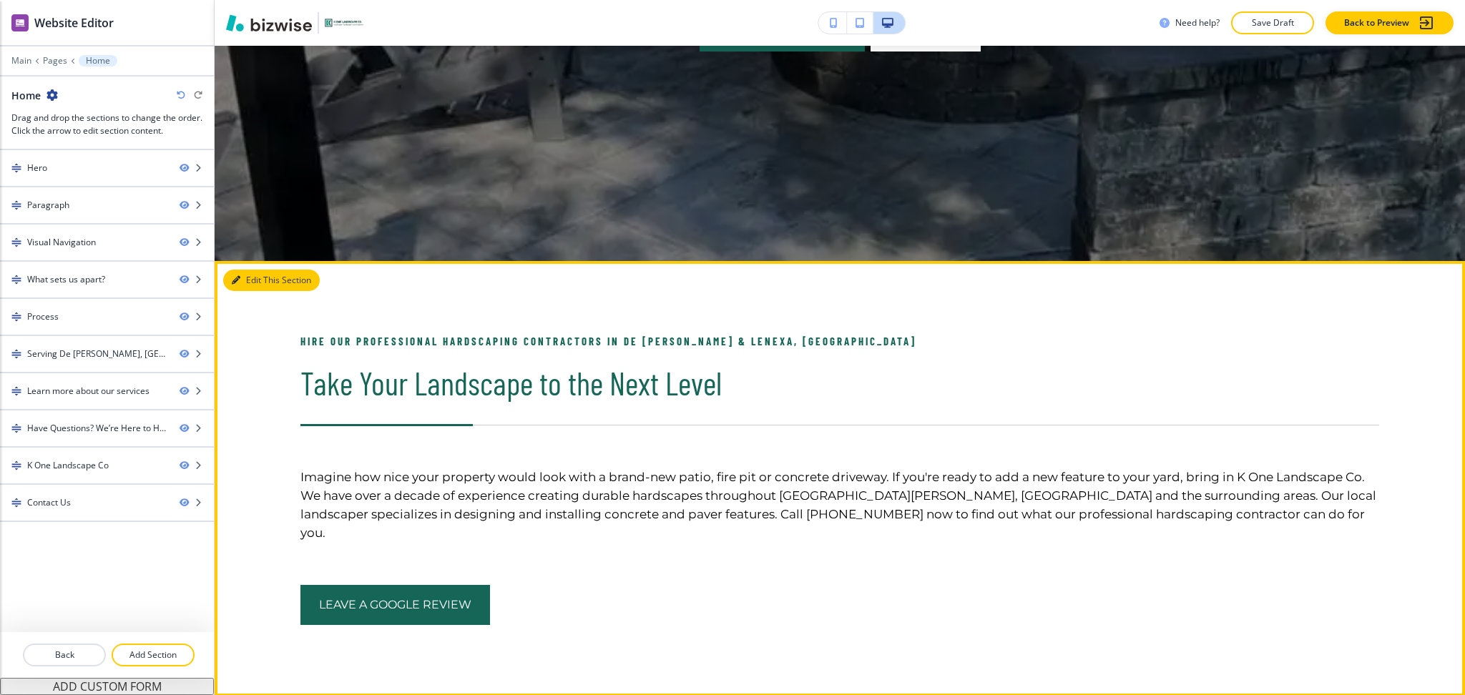
click at [235, 286] on button "Edit This Section" at bounding box center [271, 280] width 97 height 21
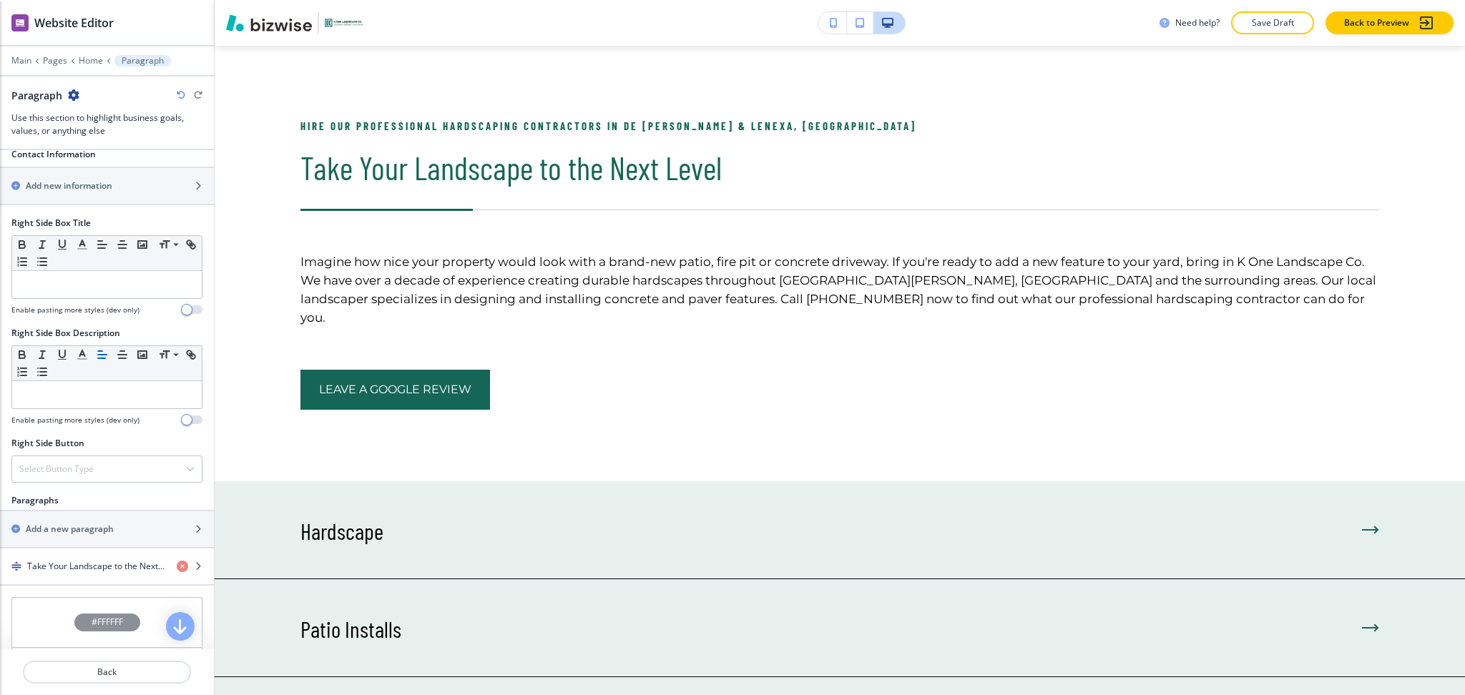
scroll to position [699, 0]
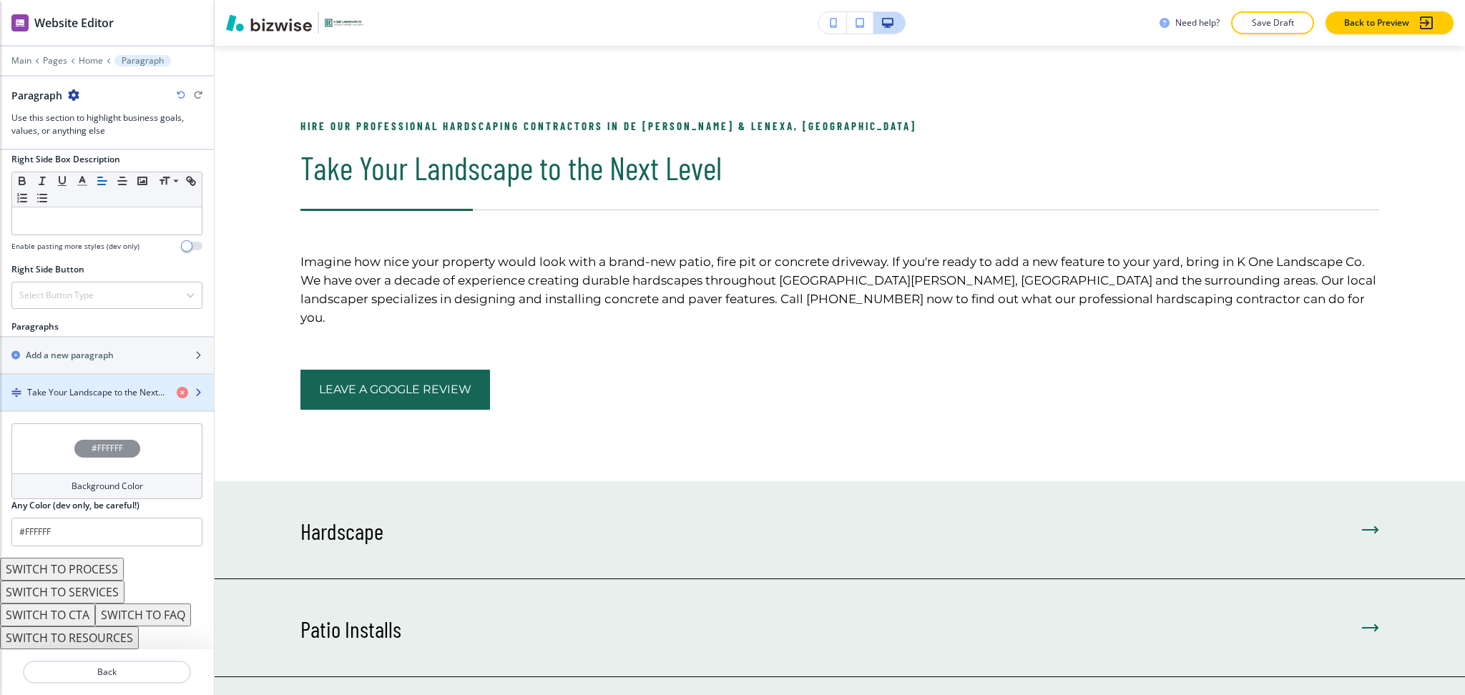
click at [104, 396] on h4 "Take Your Landscape to the Next Level" at bounding box center [96, 392] width 138 height 13
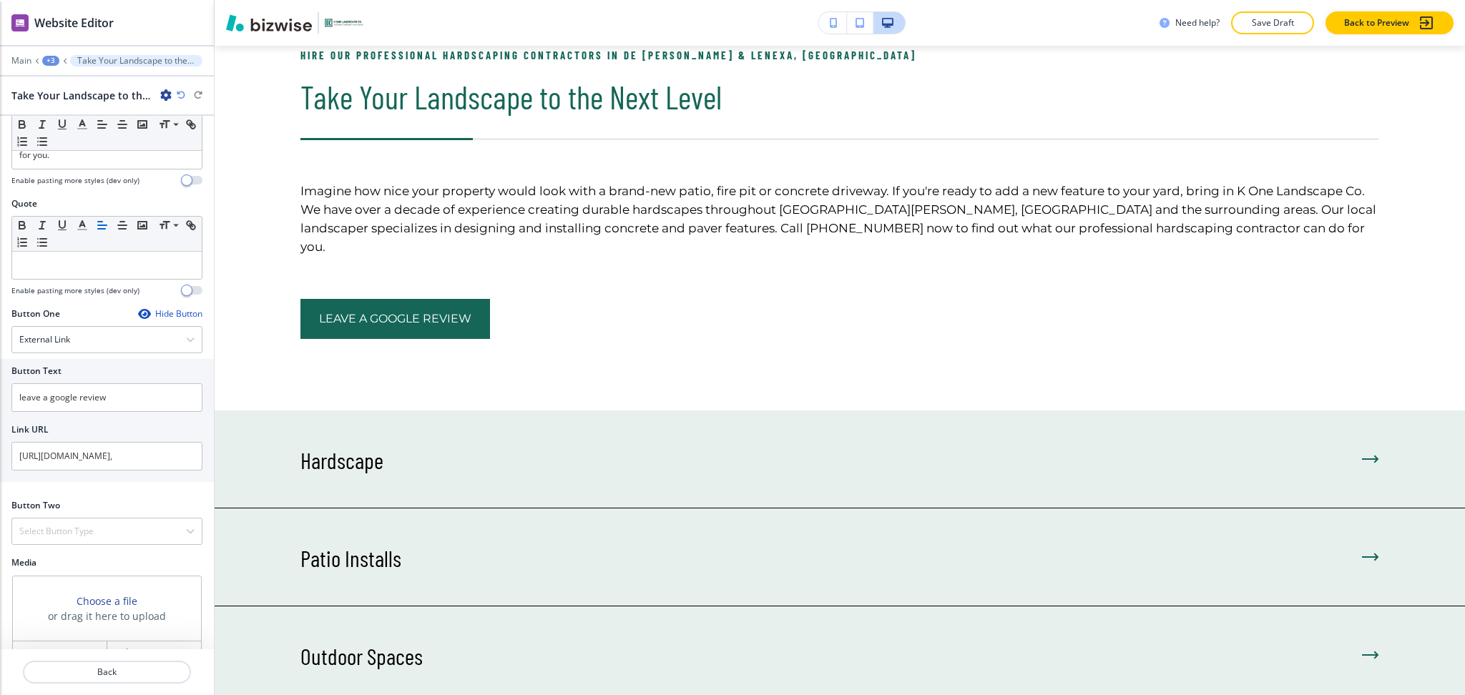
scroll to position [473, 0]
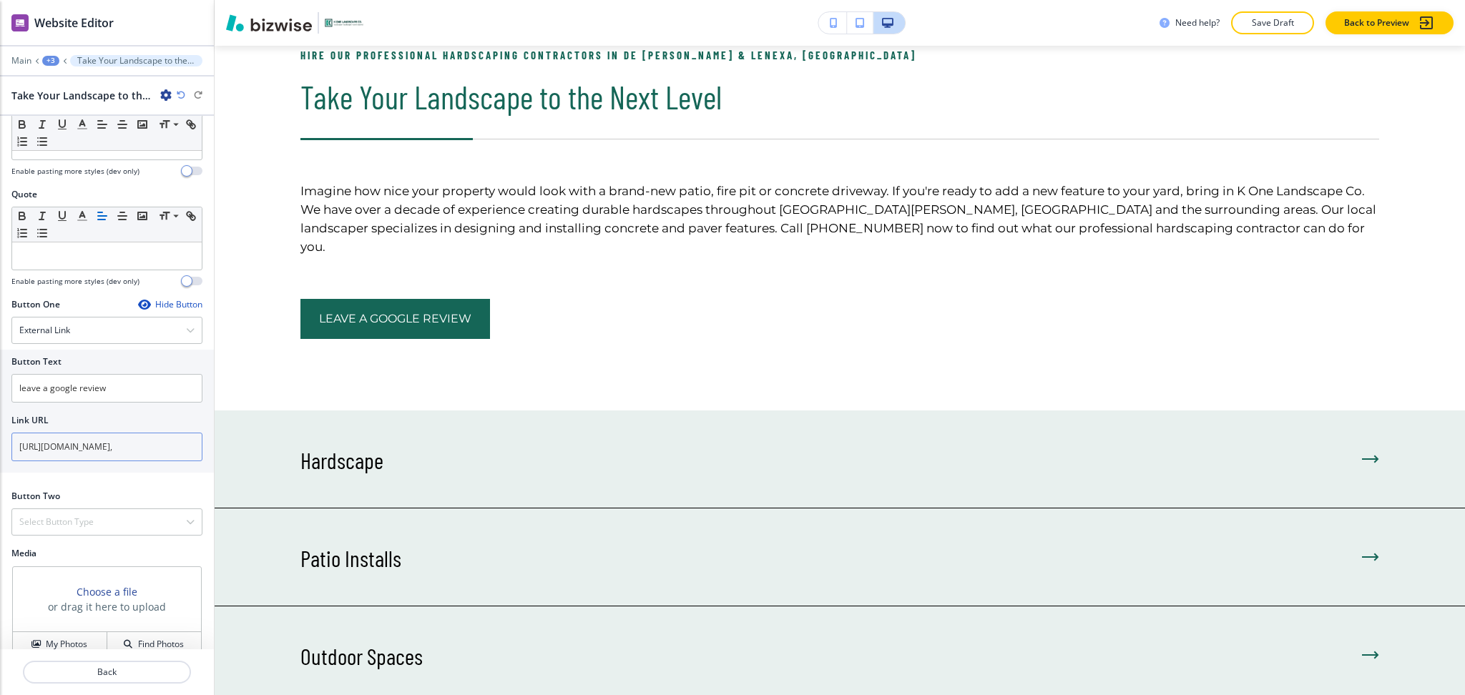
click at [103, 433] on input "[URL][DOMAIN_NAME]," at bounding box center [106, 447] width 191 height 29
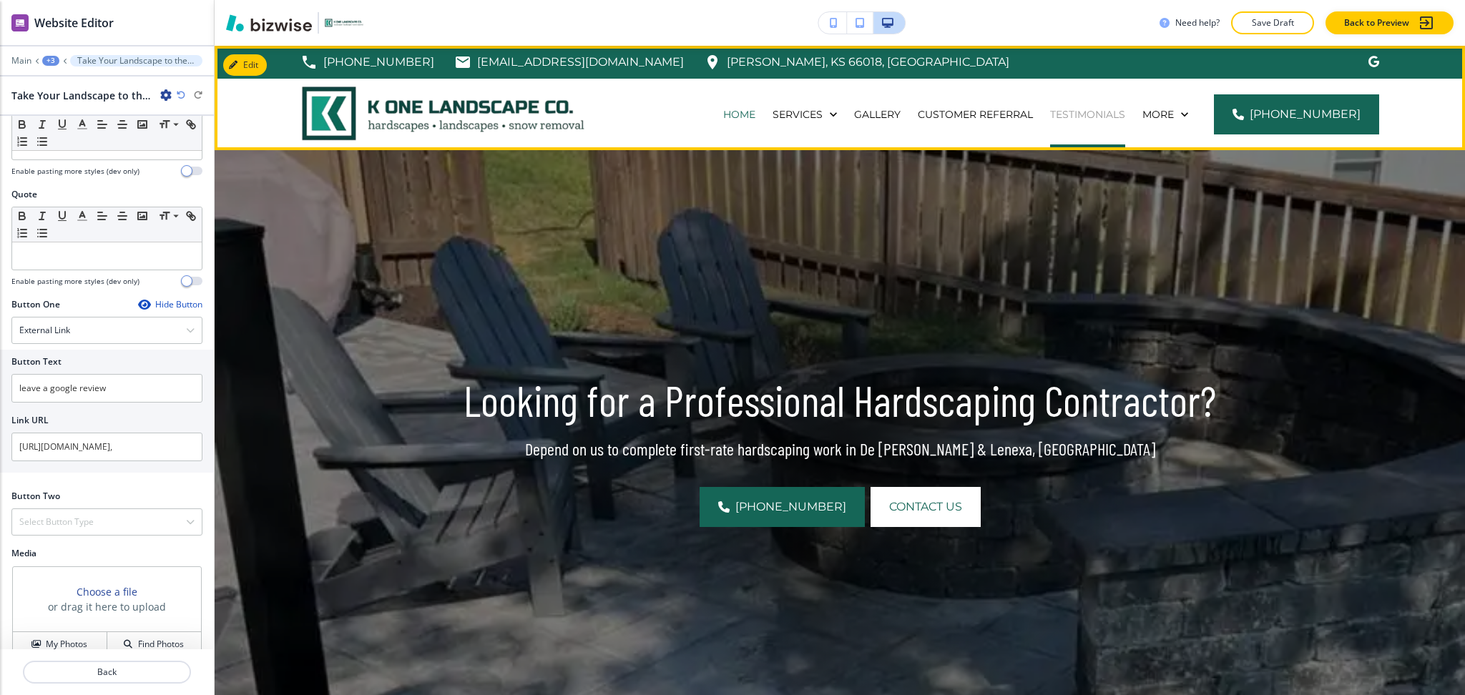
click at [1113, 107] on p "Testimonials" at bounding box center [1087, 114] width 75 height 14
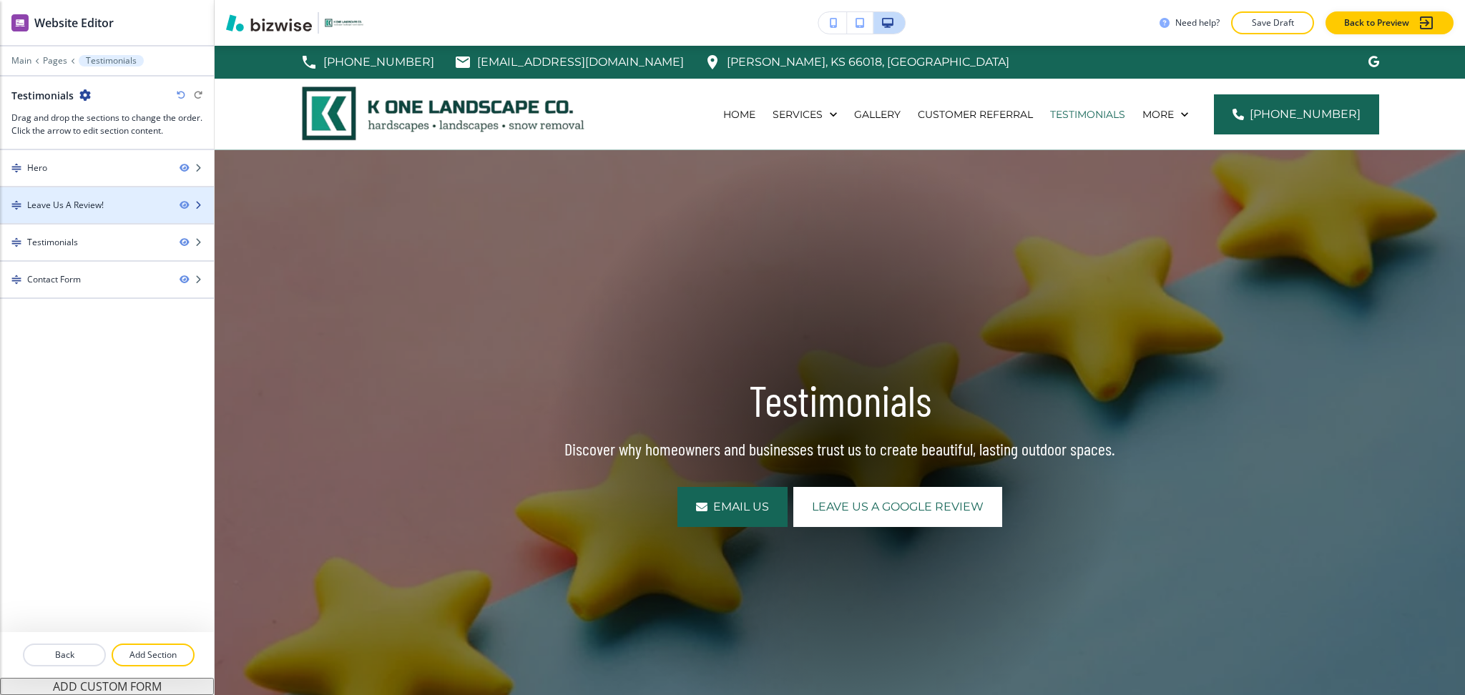
click at [53, 215] on div at bounding box center [107, 217] width 214 height 11
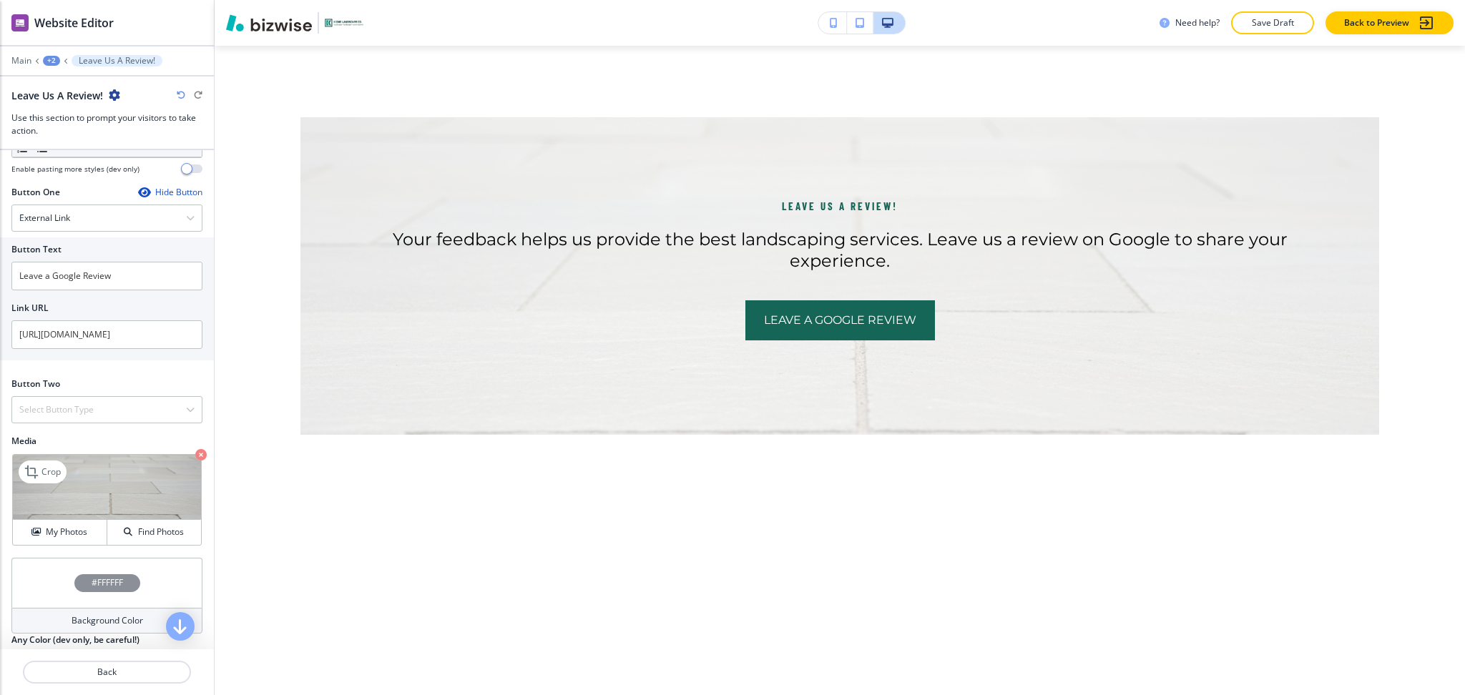
scroll to position [476, 0]
click at [96, 331] on input "[URL][DOMAIN_NAME]" at bounding box center [106, 333] width 191 height 29
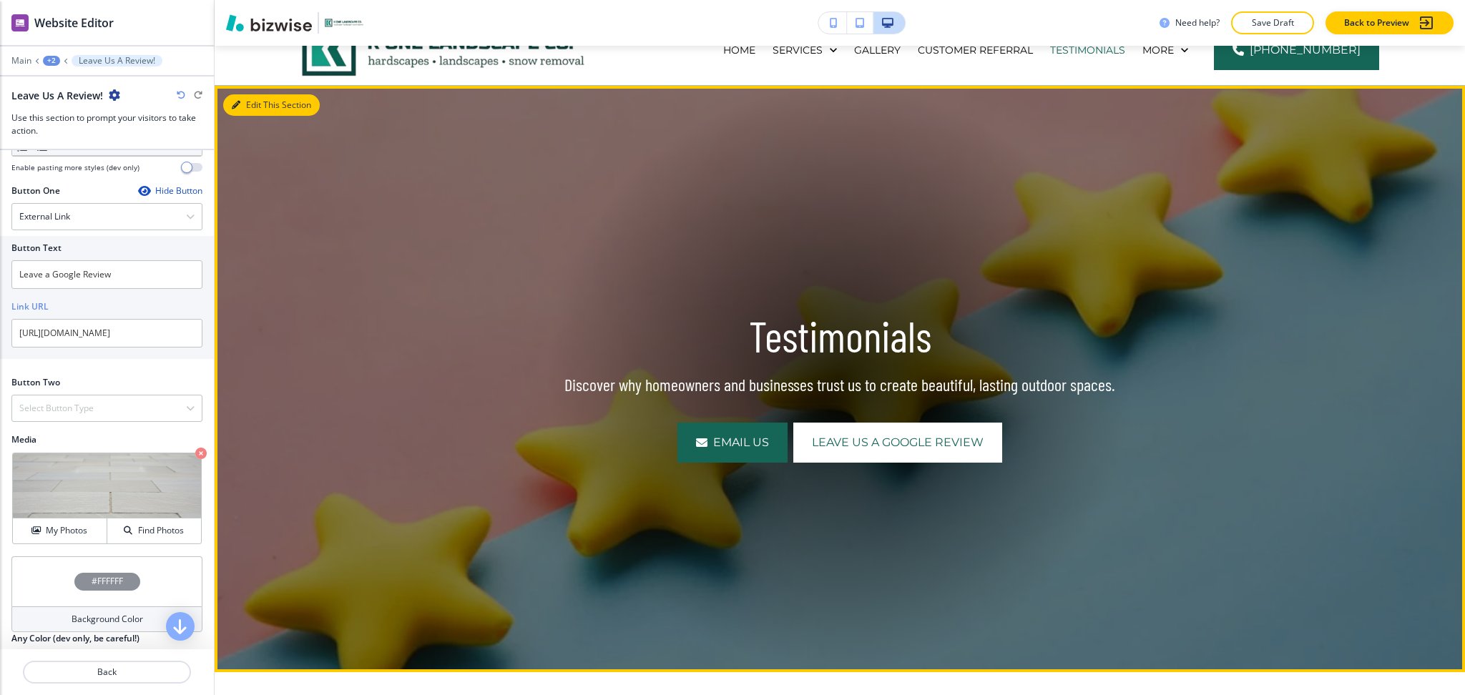
click at [260, 108] on button "Edit This Section" at bounding box center [271, 104] width 97 height 21
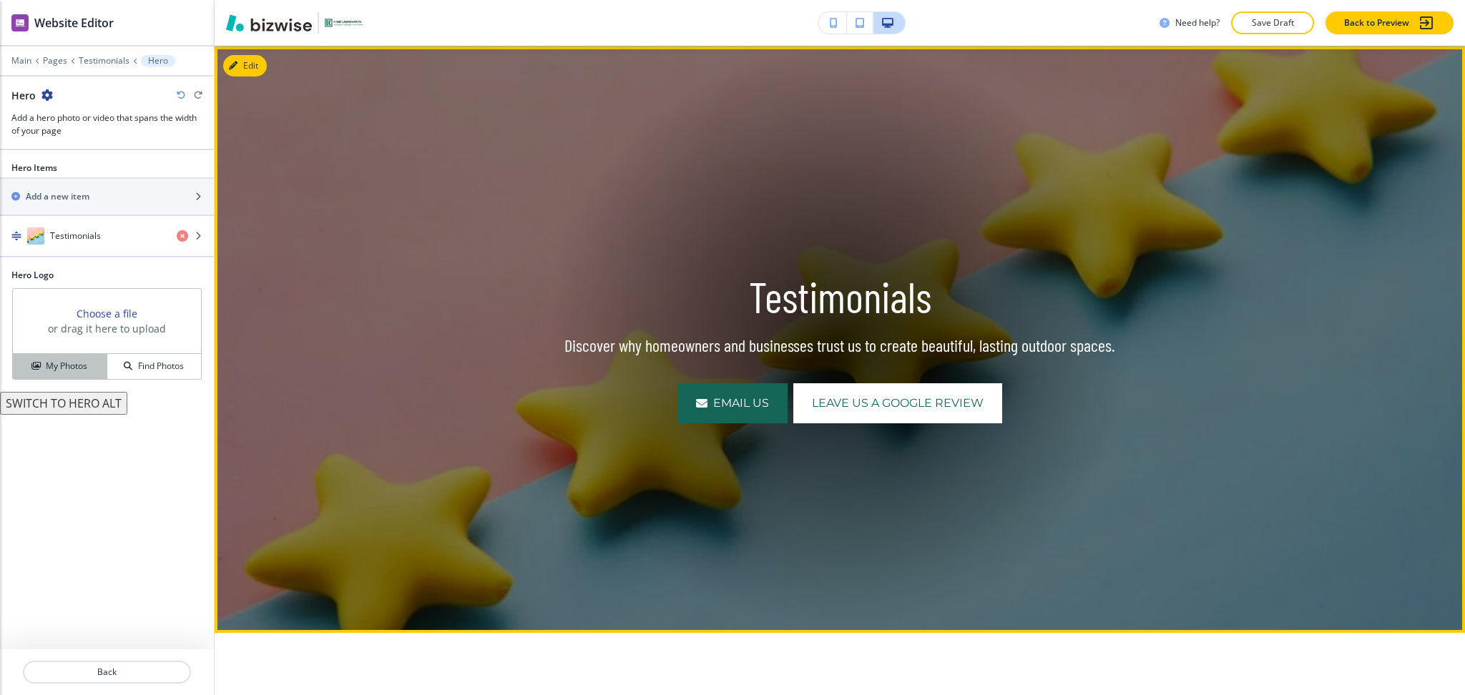
scroll to position [104, 0]
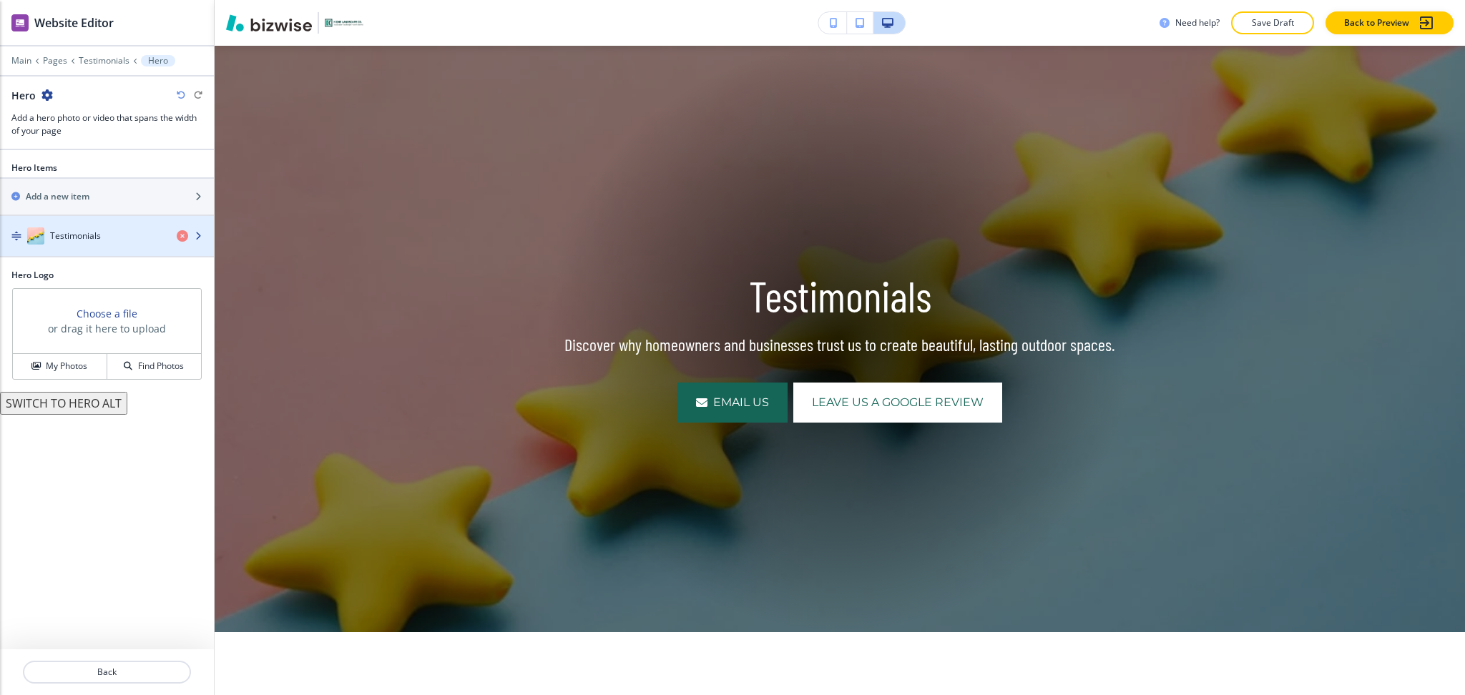
click at [55, 238] on h4 "Testimonials" at bounding box center [75, 236] width 51 height 13
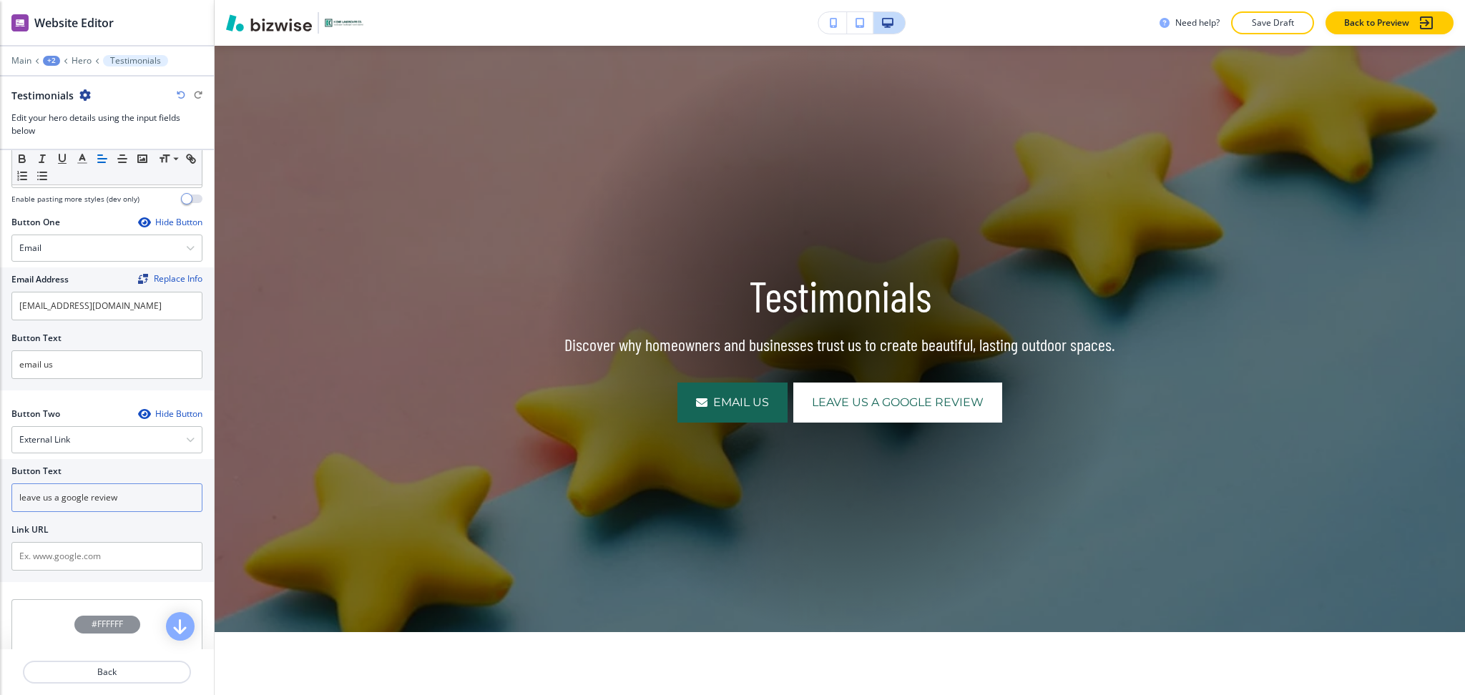
scroll to position [569, 0]
click at [128, 558] on input "text" at bounding box center [106, 555] width 191 height 29
paste input "[URL][DOMAIN_NAME]"
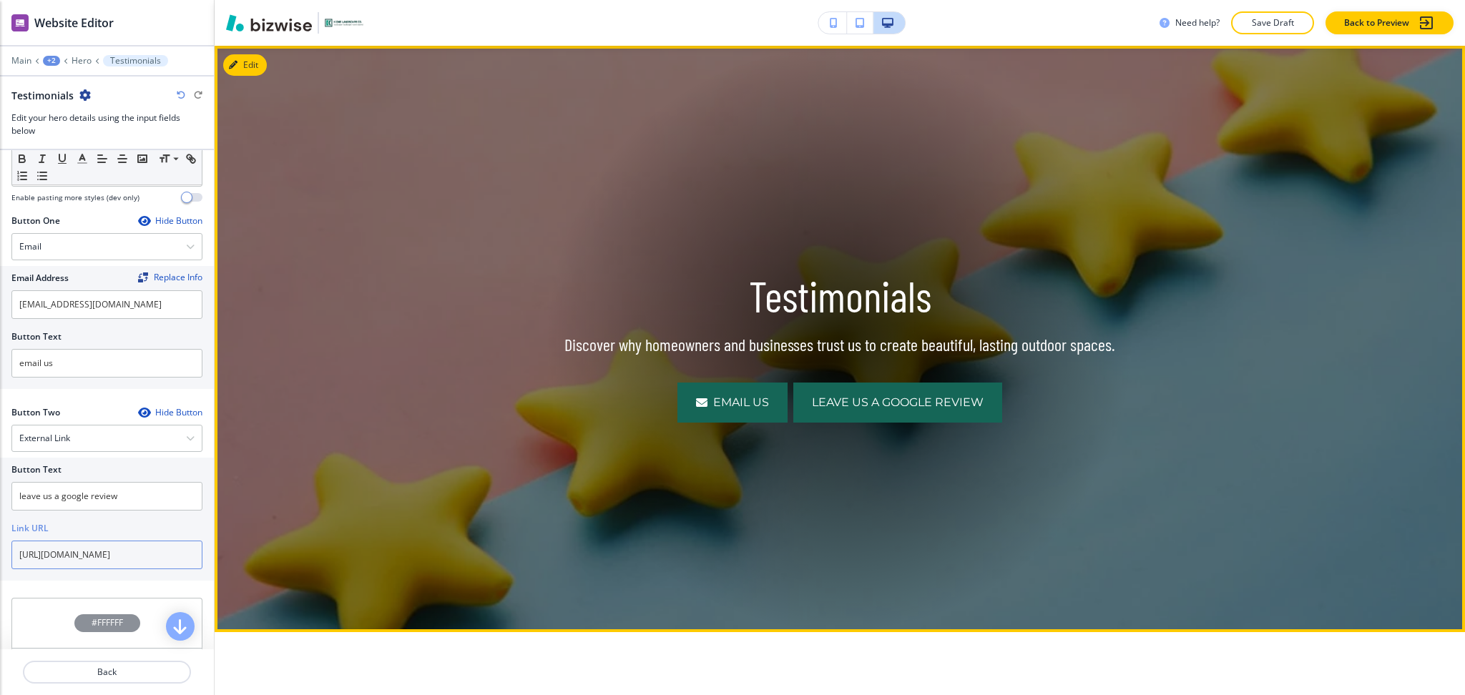
type input "[URL][DOMAIN_NAME]"
click at [924, 402] on span "leave us a google review" at bounding box center [898, 402] width 172 height 17
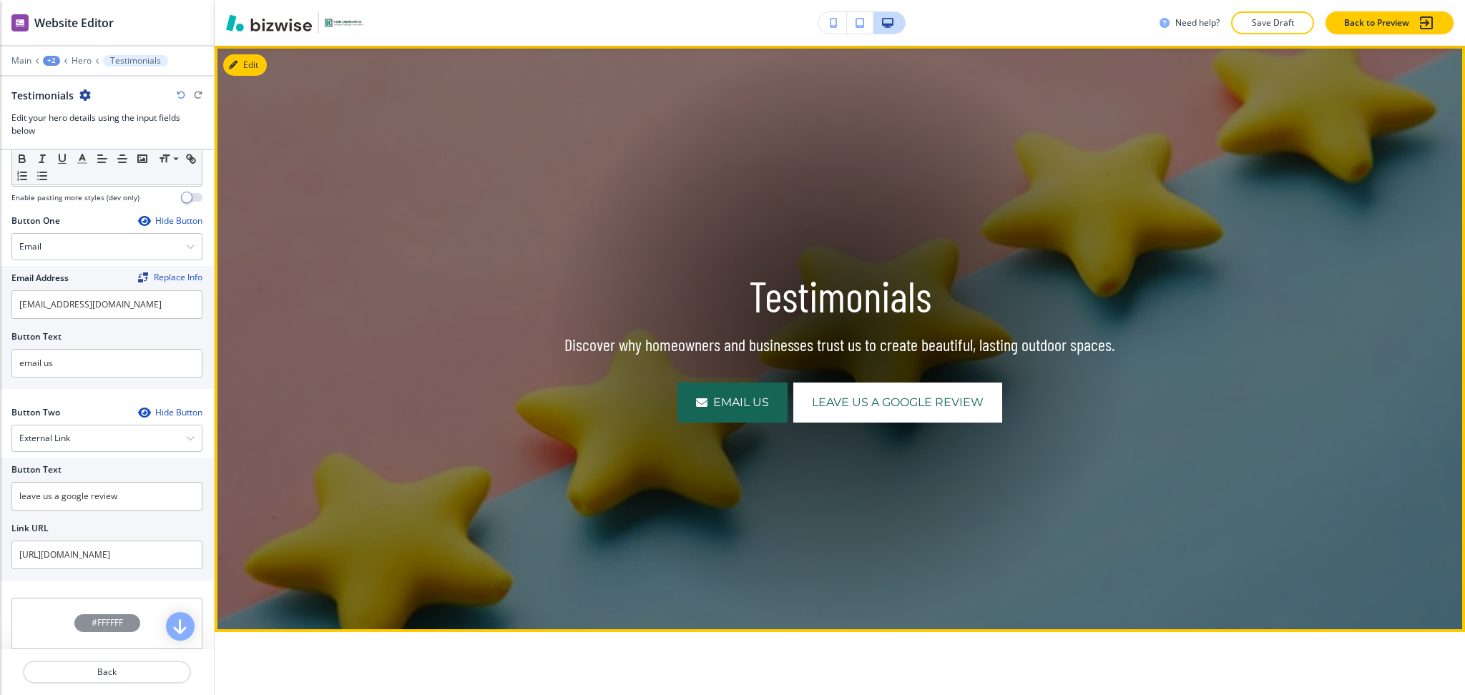
scroll to position [0, 0]
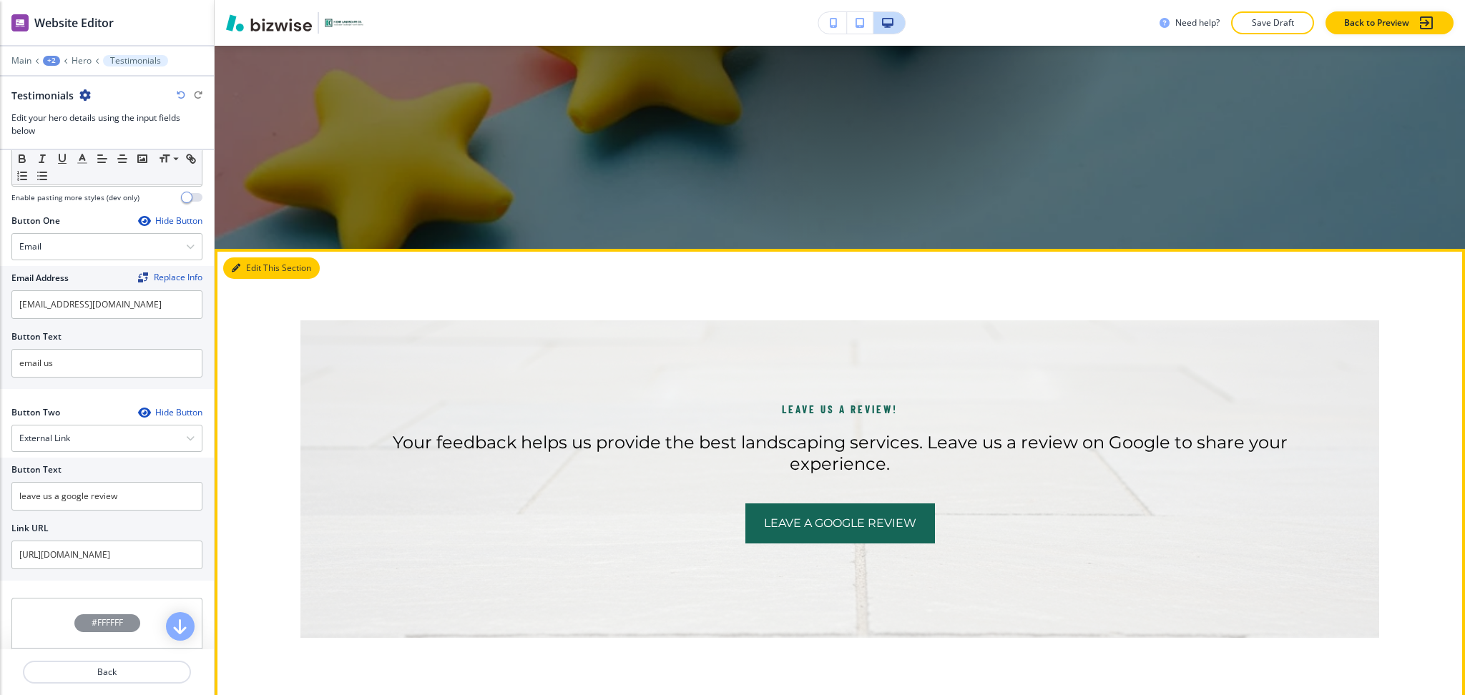
click at [249, 272] on button "Edit This Section" at bounding box center [271, 268] width 97 height 21
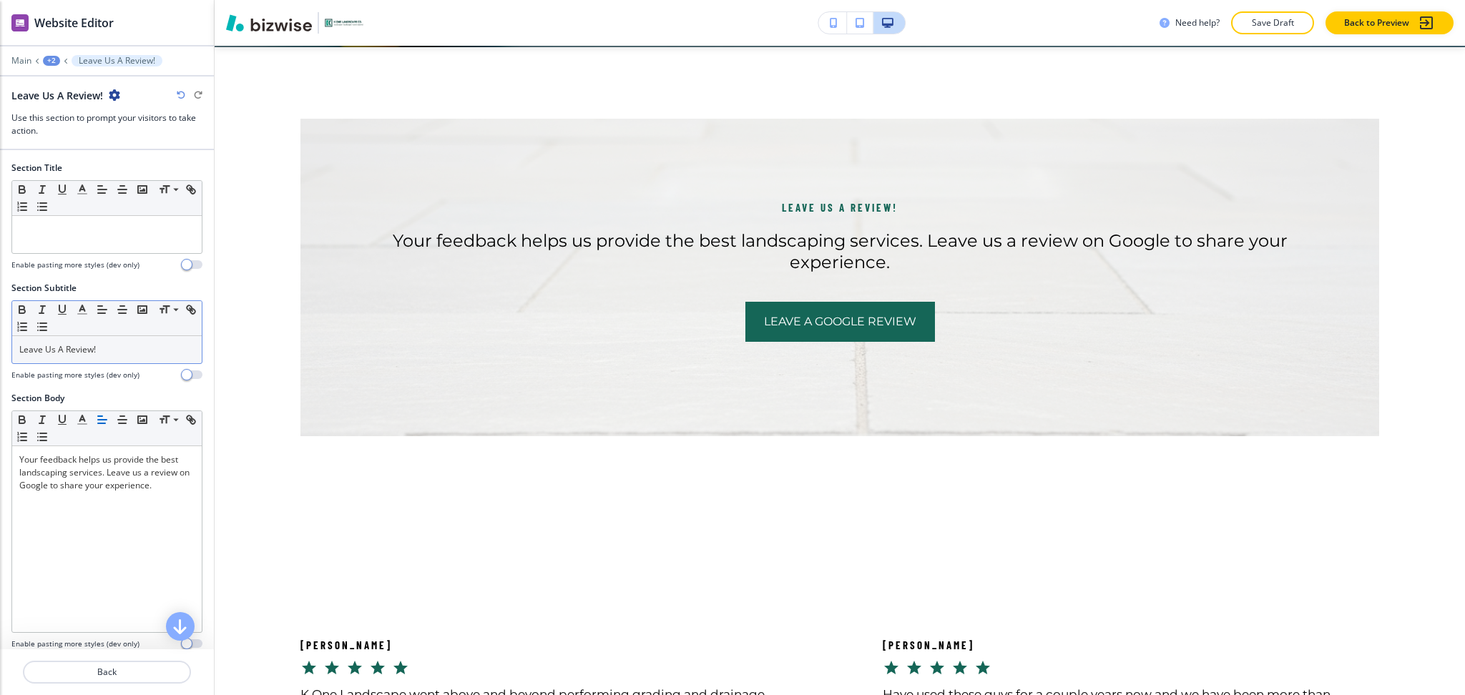
scroll to position [691, 0]
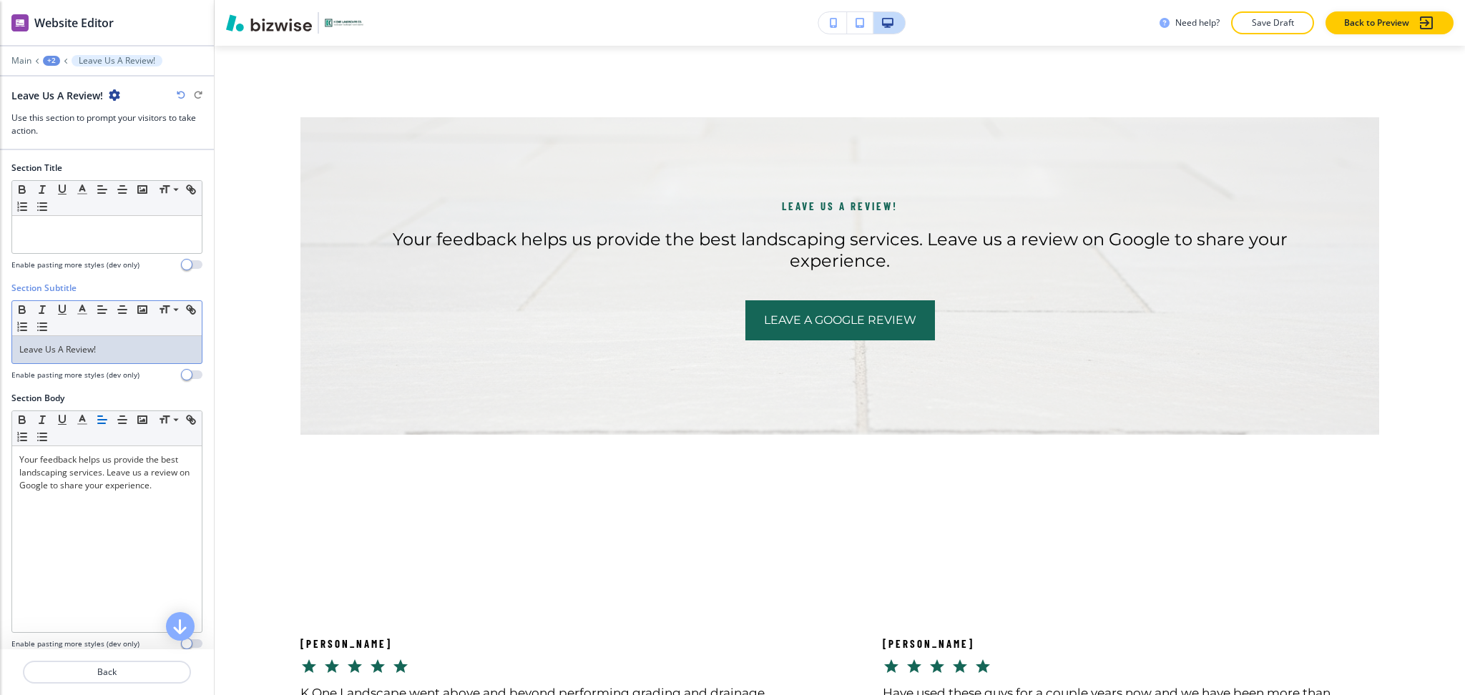
click at [126, 341] on div "Leave Us A Review!" at bounding box center [107, 349] width 190 height 27
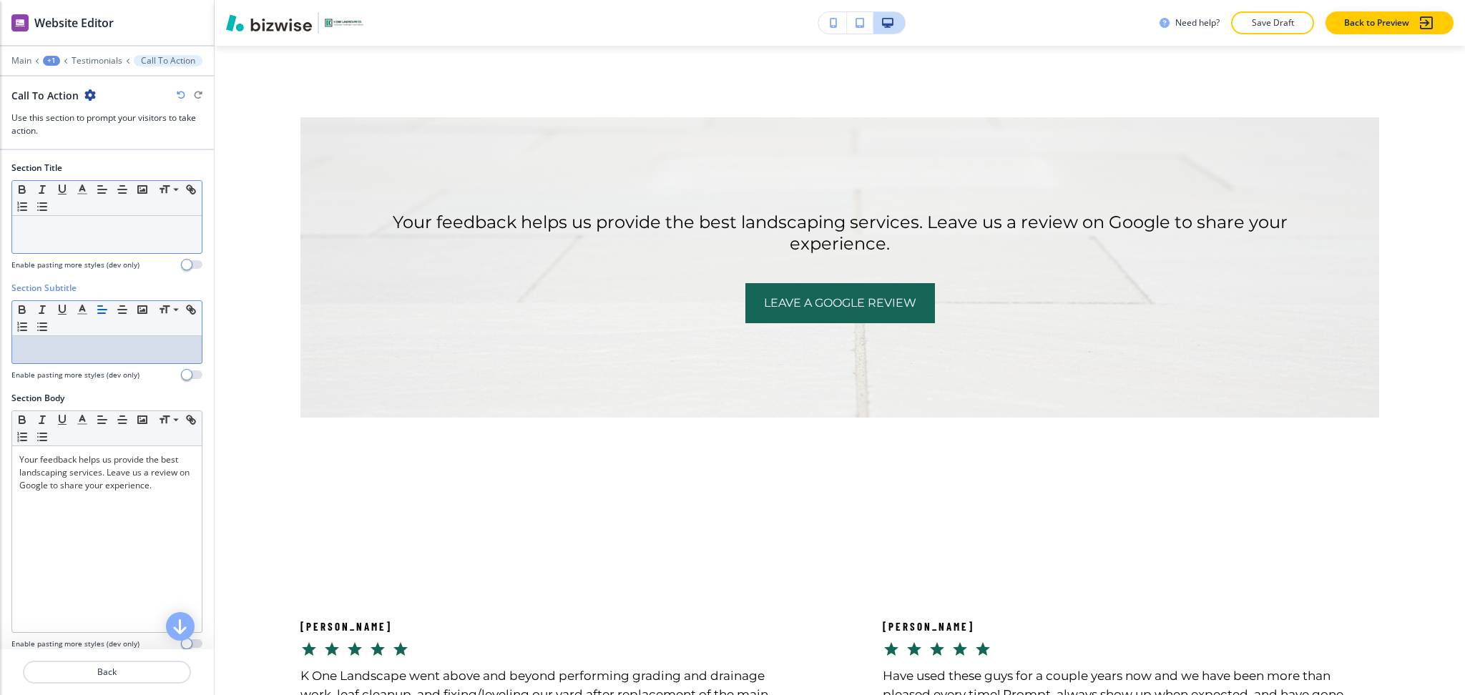
click at [97, 231] on p at bounding box center [106, 229] width 175 height 13
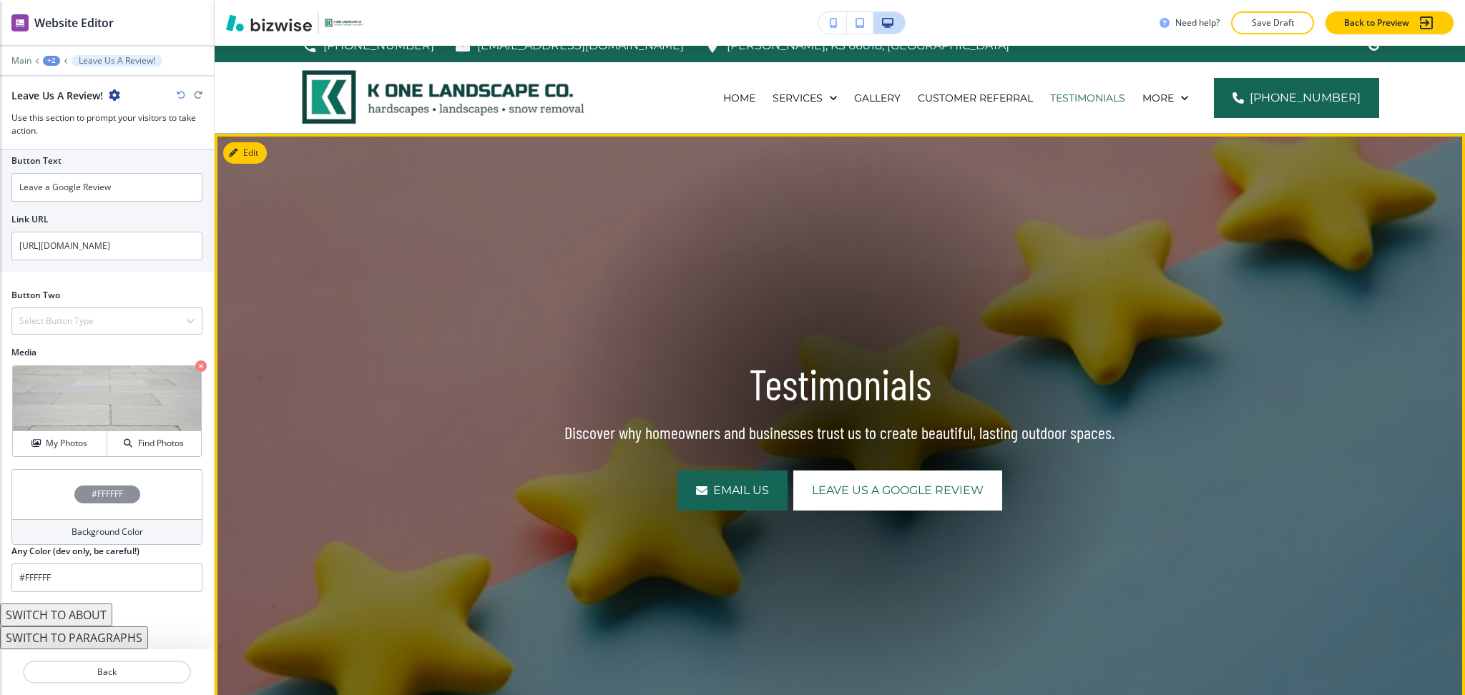
scroll to position [0, 0]
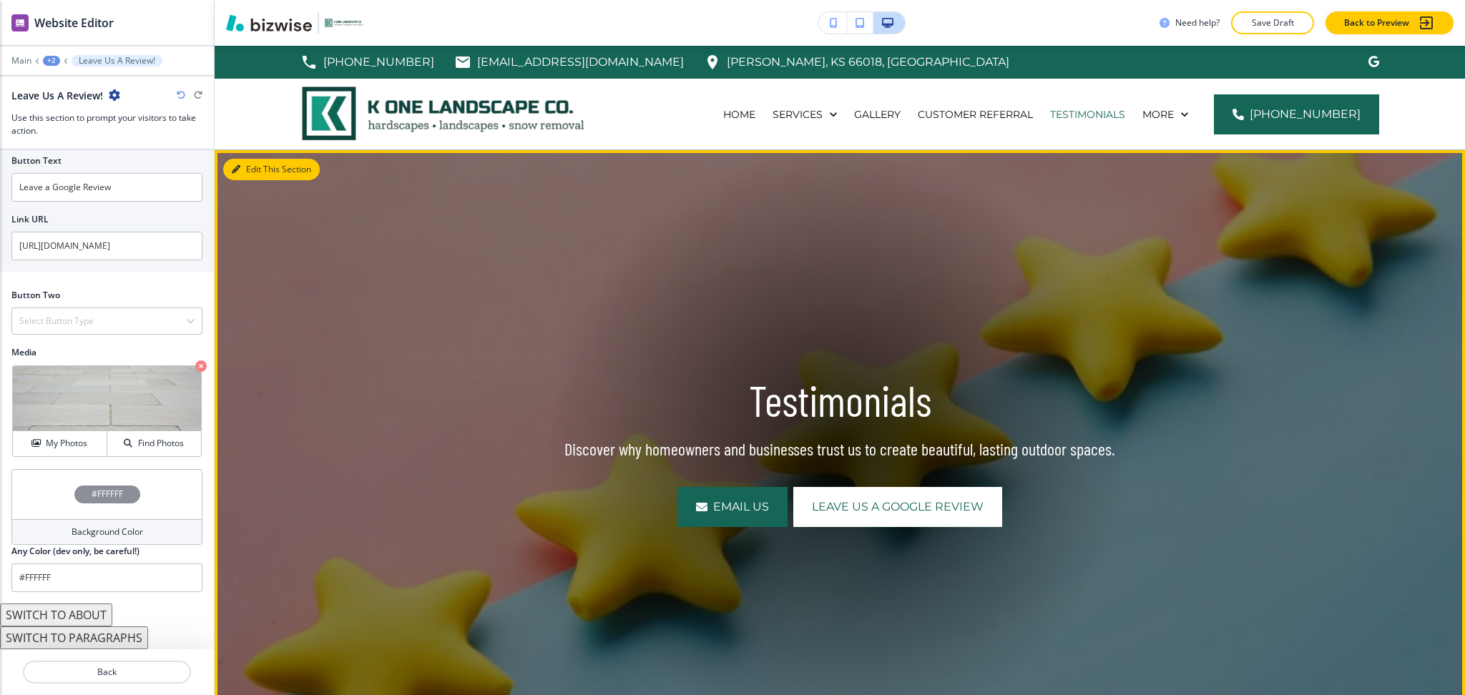
click at [250, 165] on button "Edit This Section" at bounding box center [271, 169] width 97 height 21
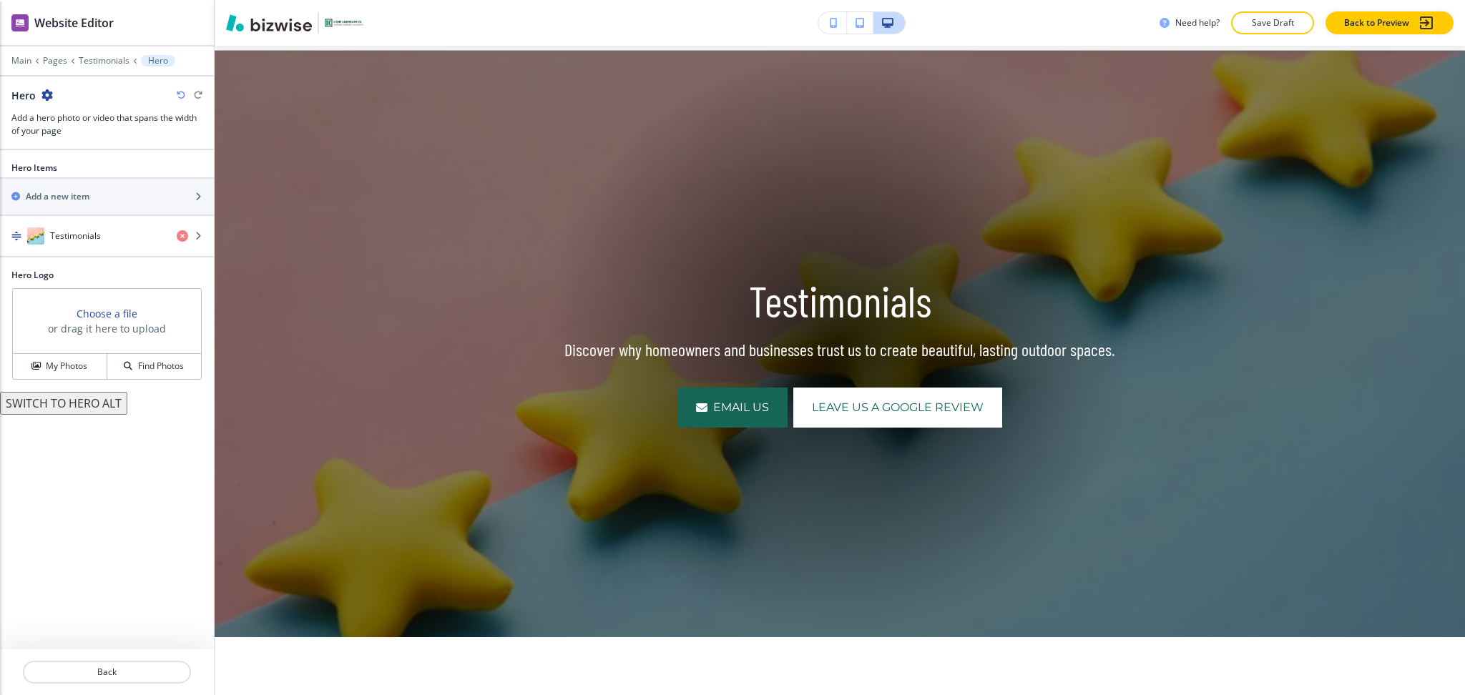
scroll to position [104, 0]
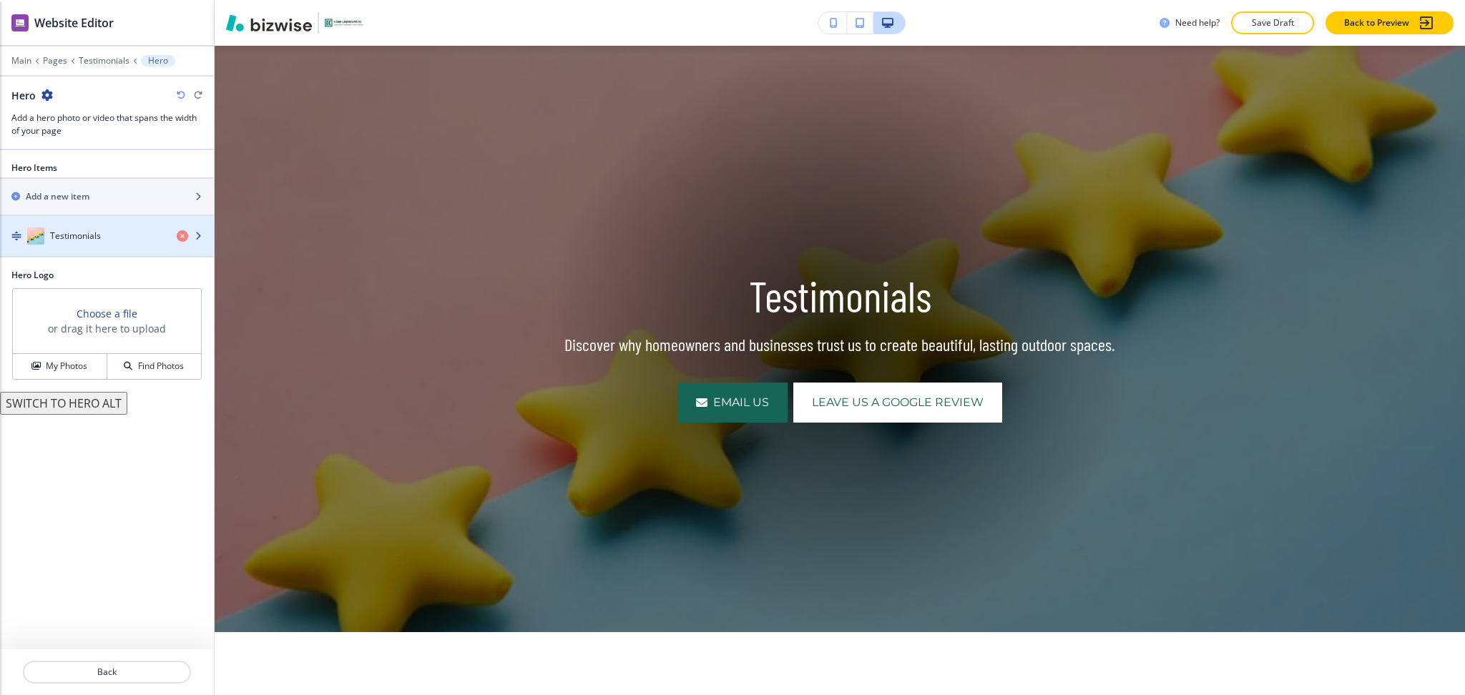
click at [90, 243] on div "Testimonials" at bounding box center [82, 236] width 165 height 17
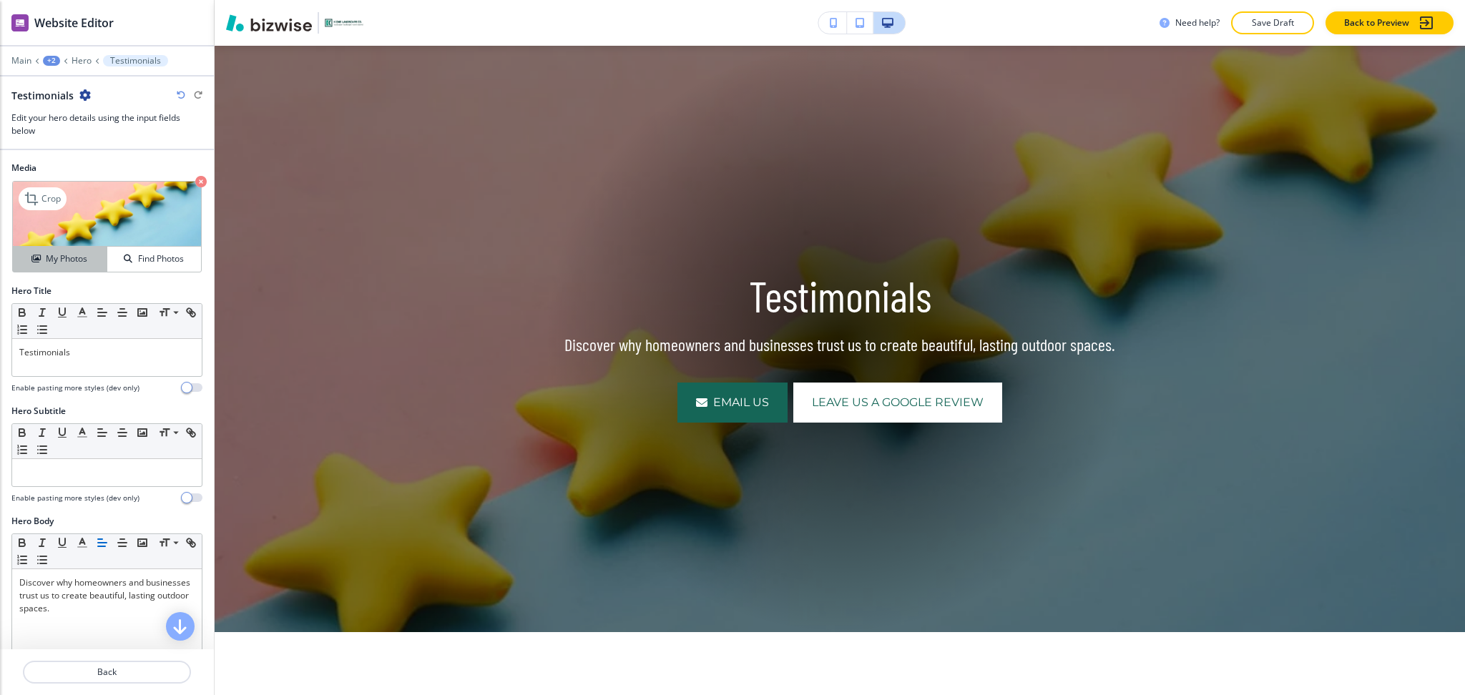
click at [74, 270] on button "My Photos" at bounding box center [60, 259] width 94 height 25
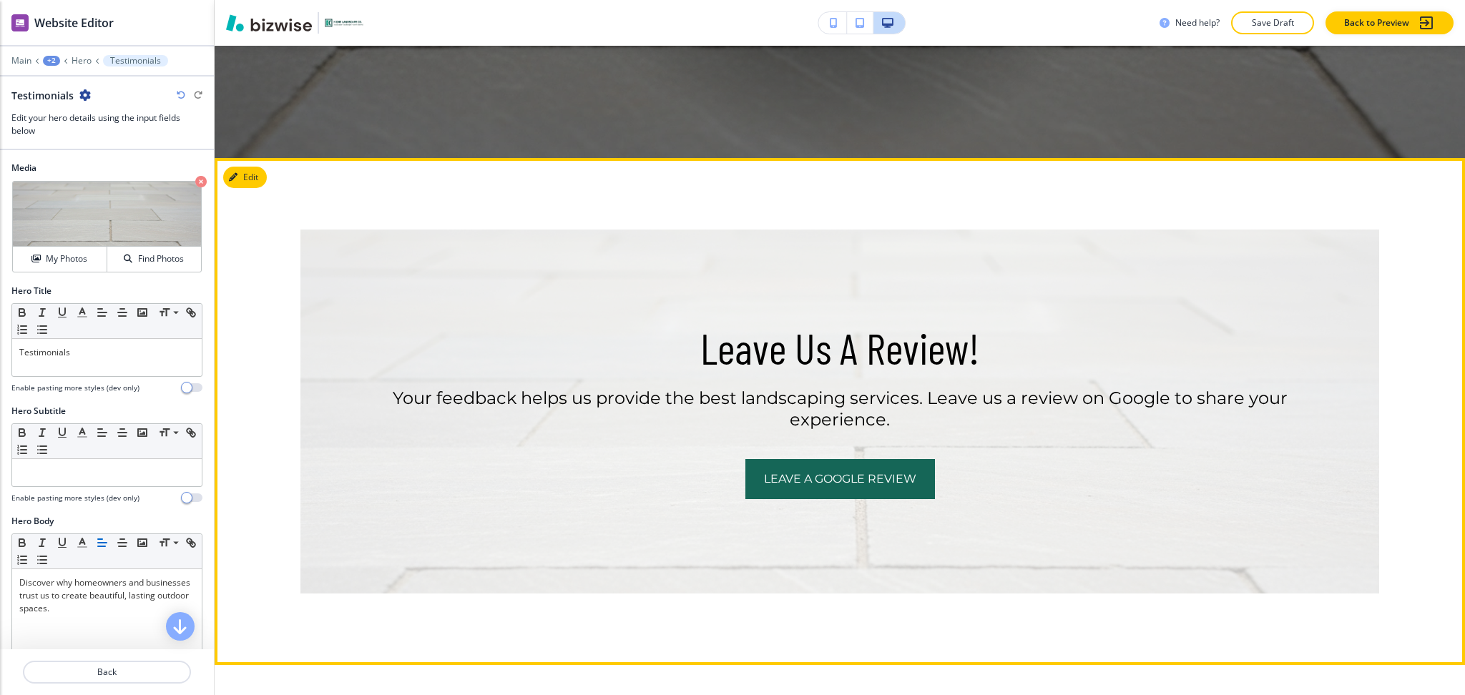
scroll to position [580, 0]
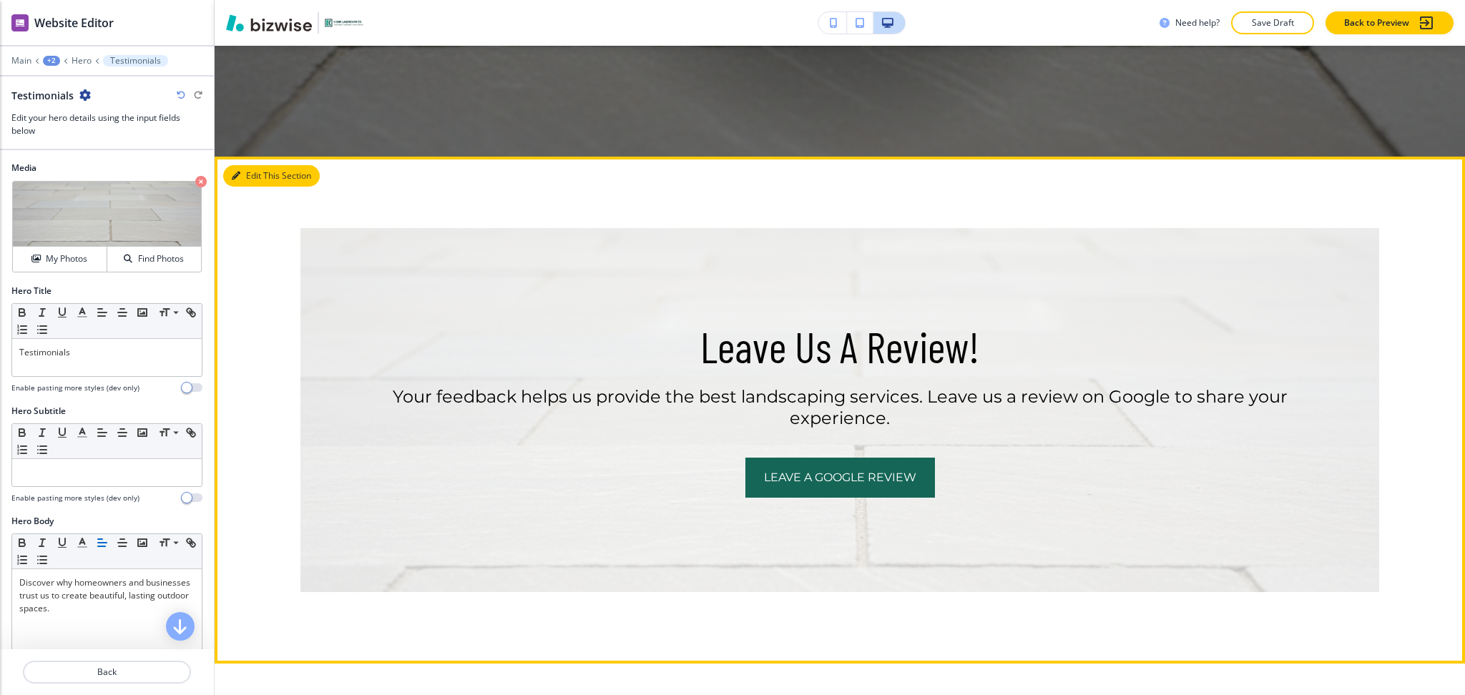
click at [253, 170] on button "Edit This Section" at bounding box center [271, 175] width 97 height 21
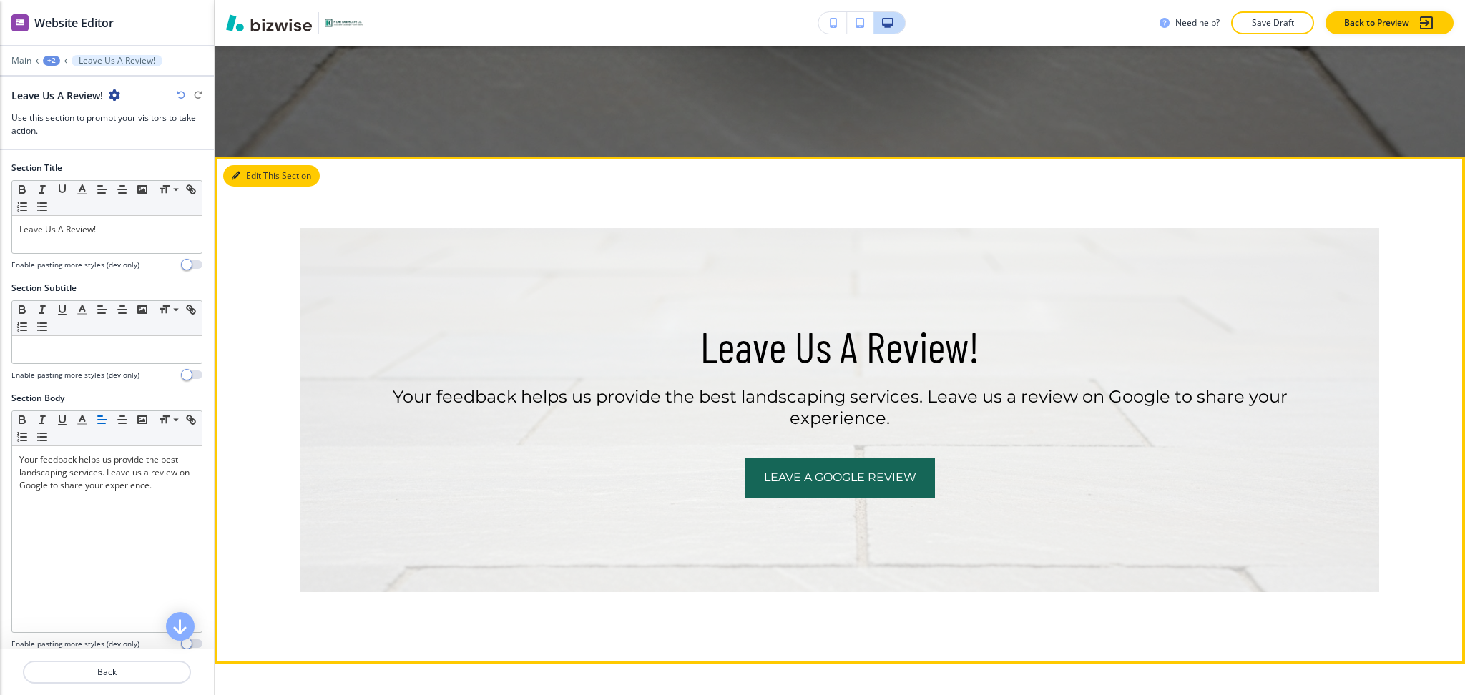
scroll to position [691, 0]
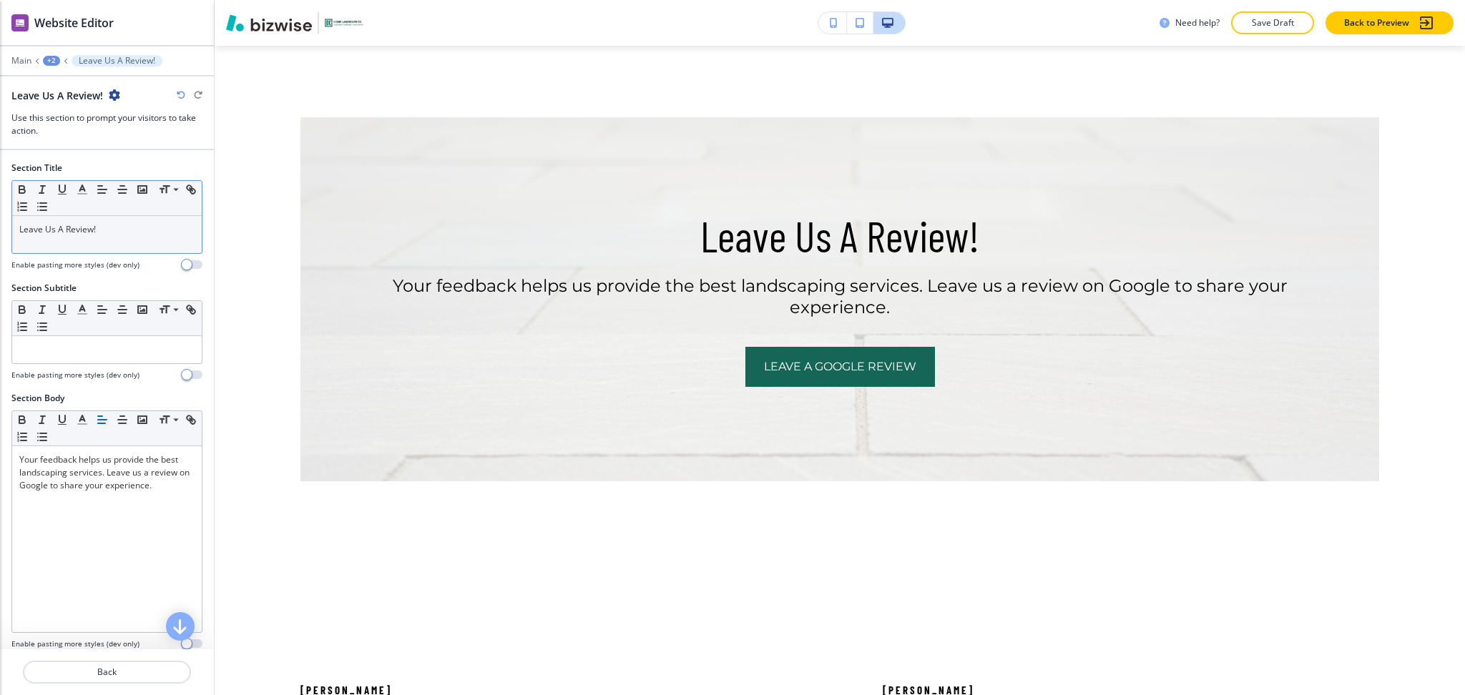
click at [127, 230] on p "Leave Us A Review!" at bounding box center [106, 229] width 175 height 13
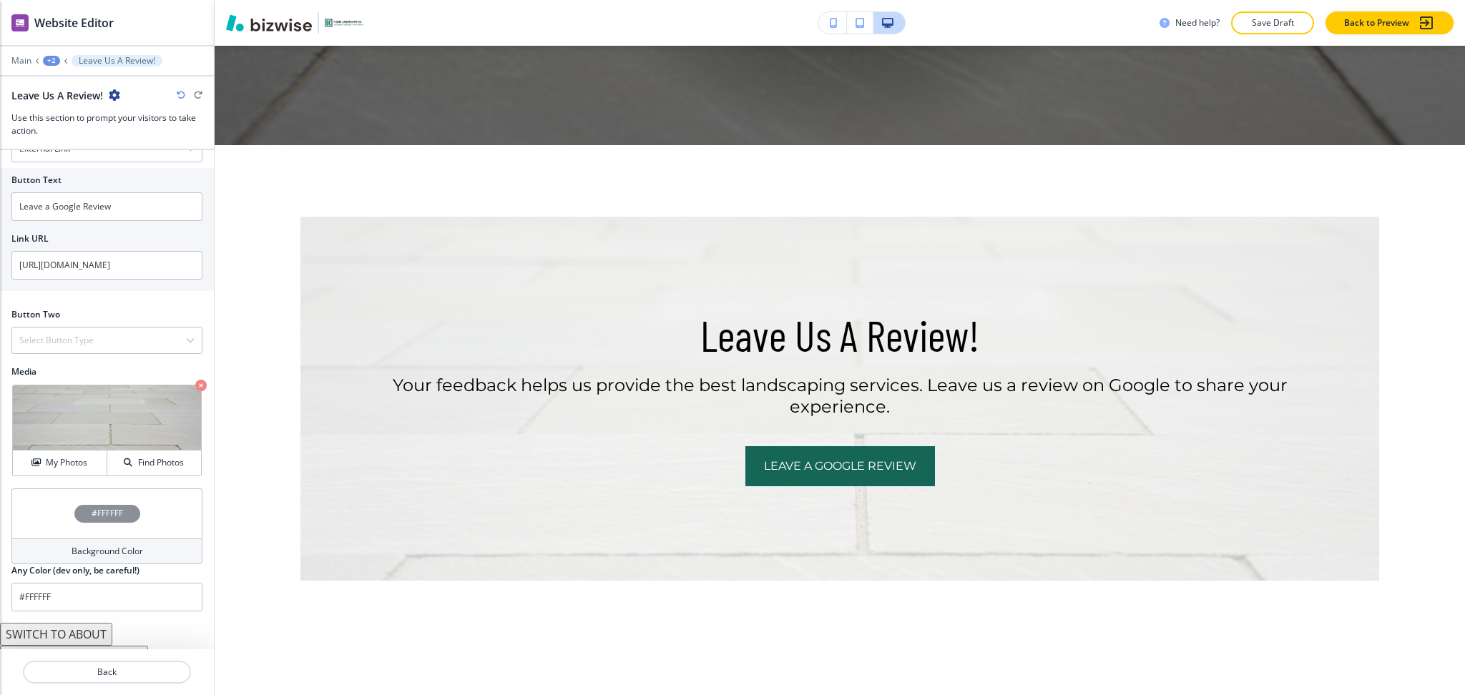
scroll to position [564, 0]
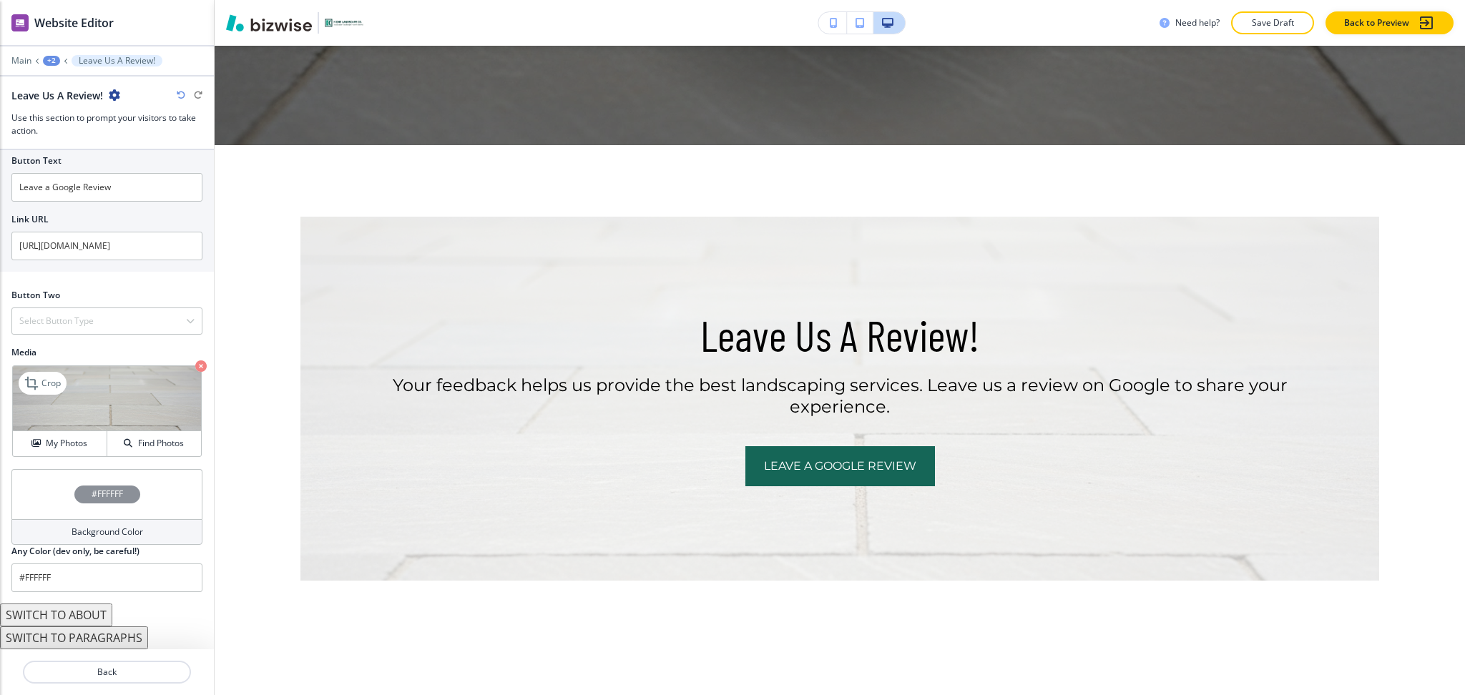
click at [195, 365] on icon "button" at bounding box center [200, 366] width 11 height 11
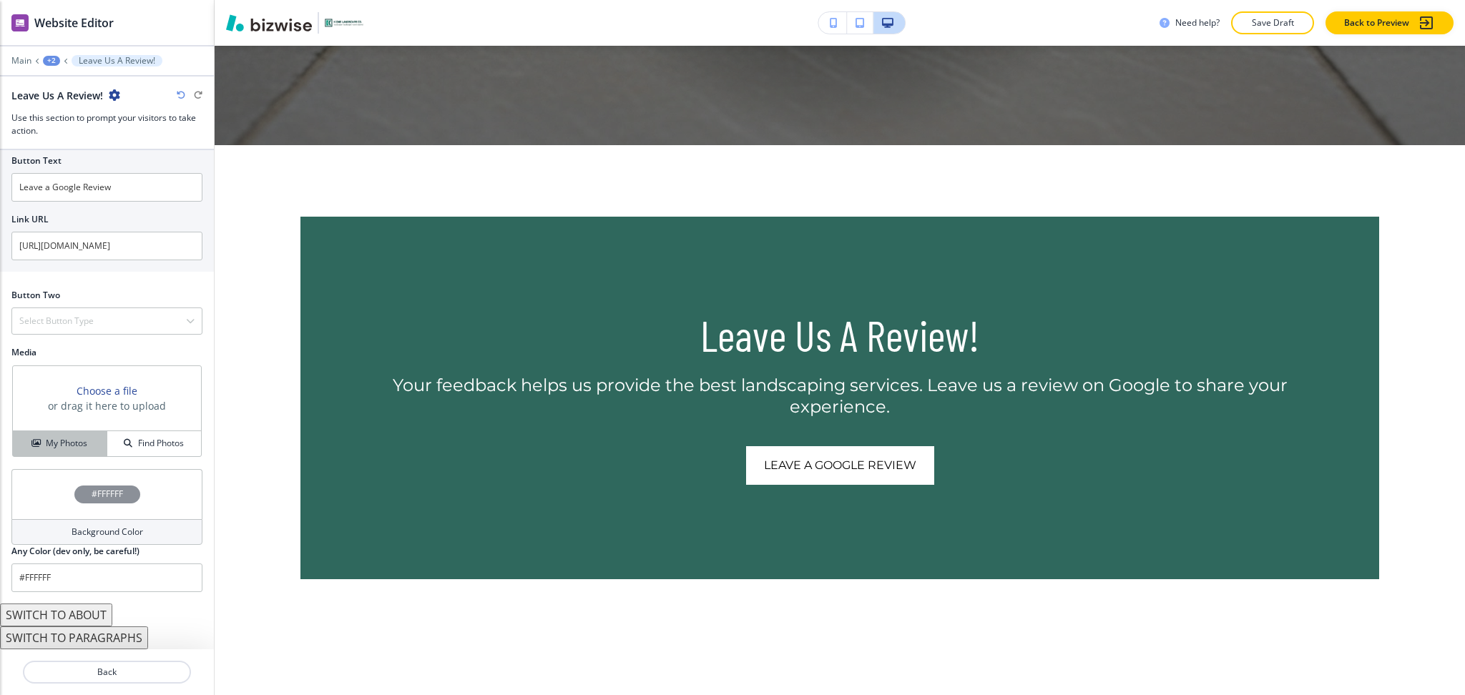
click at [72, 441] on h4 "My Photos" at bounding box center [66, 443] width 41 height 13
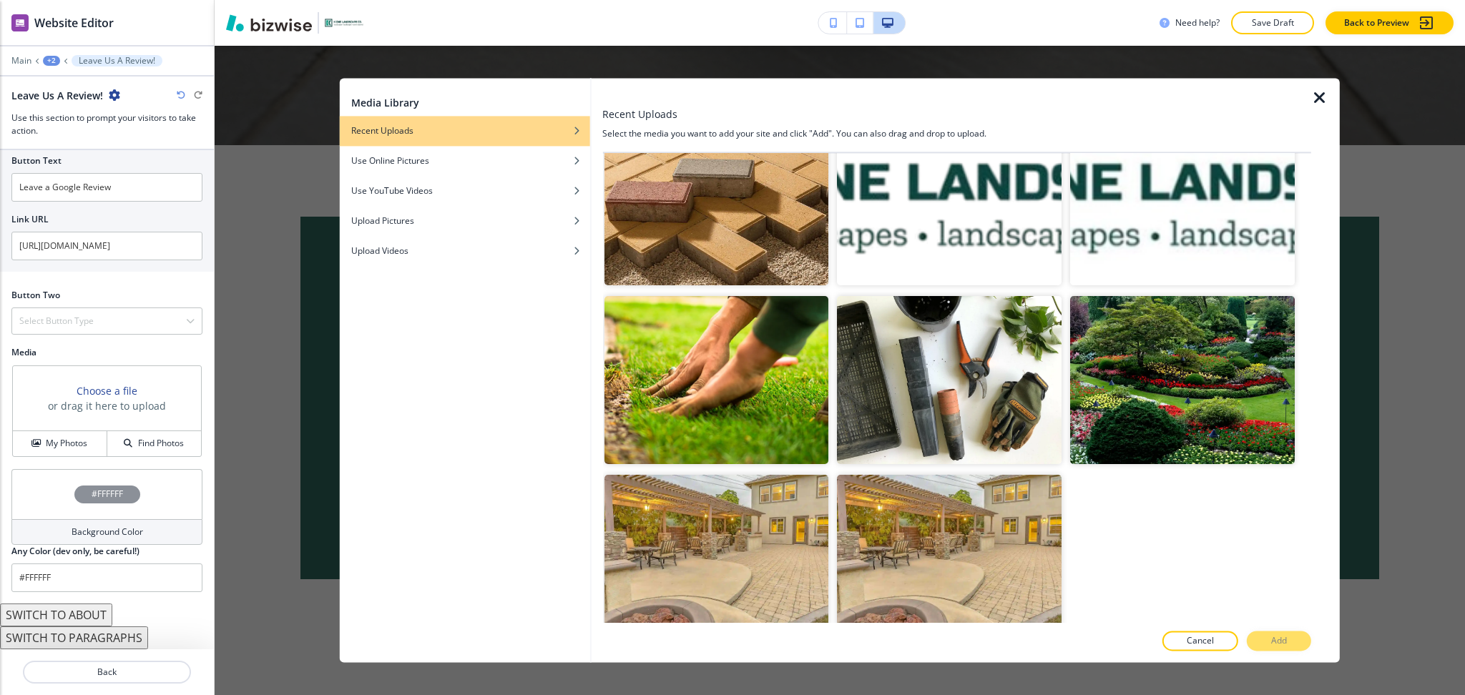
scroll to position [771, 0]
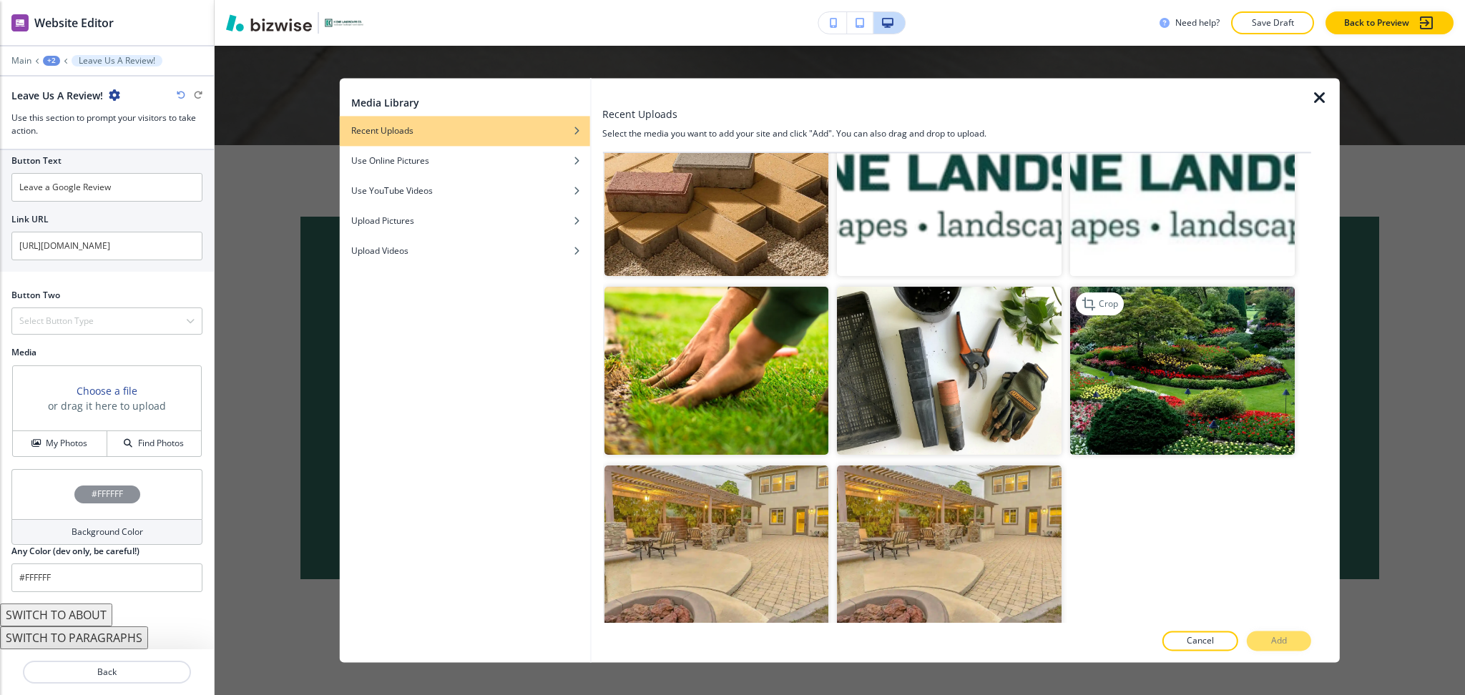
click at [1209, 375] on img "button" at bounding box center [1182, 372] width 225 height 168
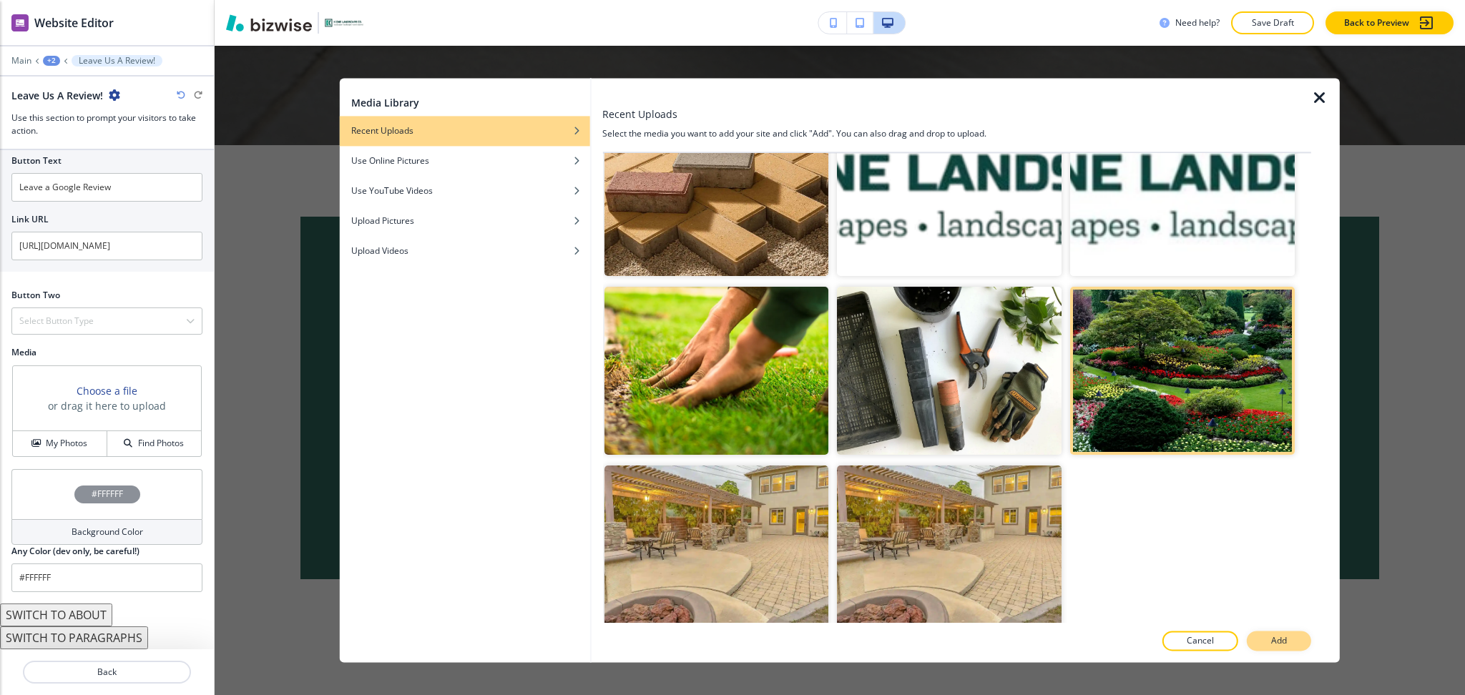
click at [1274, 636] on p "Add" at bounding box center [1279, 641] width 16 height 13
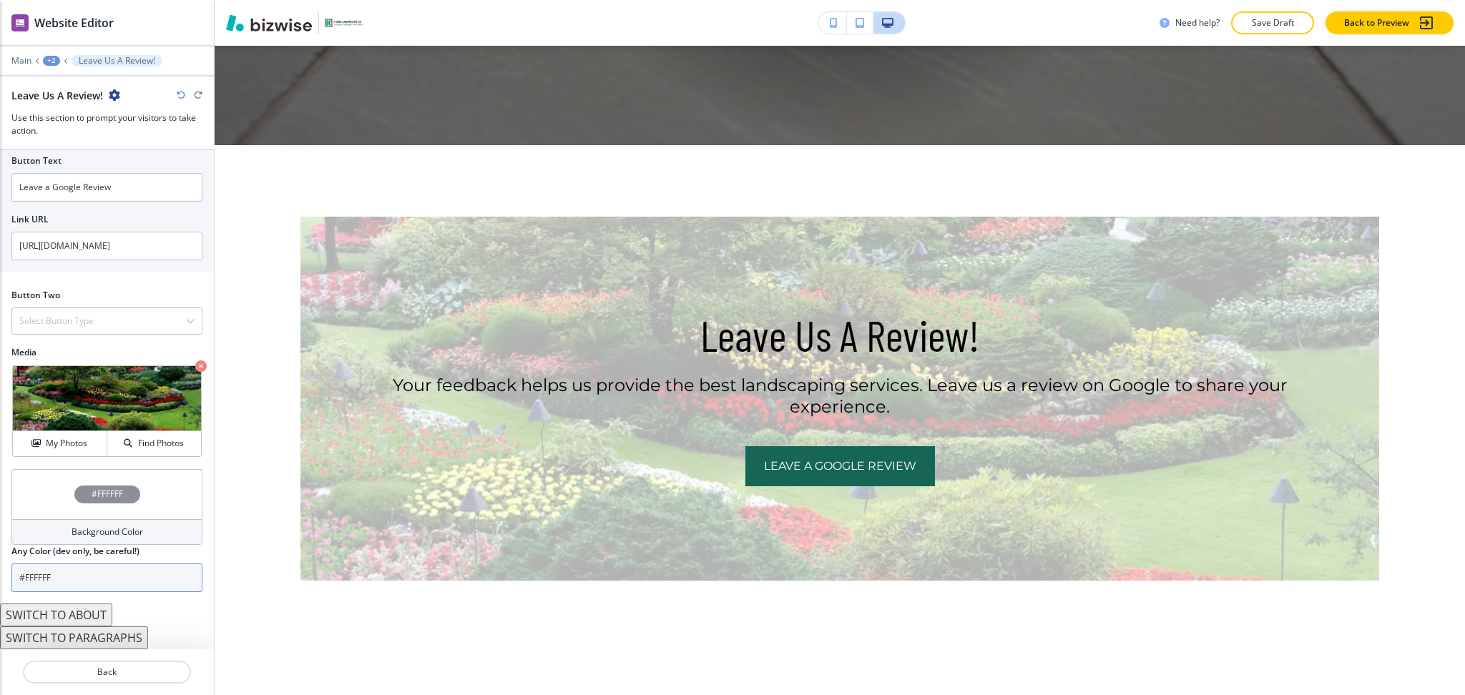
click at [94, 575] on input "#FFFFFF" at bounding box center [106, 578] width 191 height 29
paste input "0f3830"
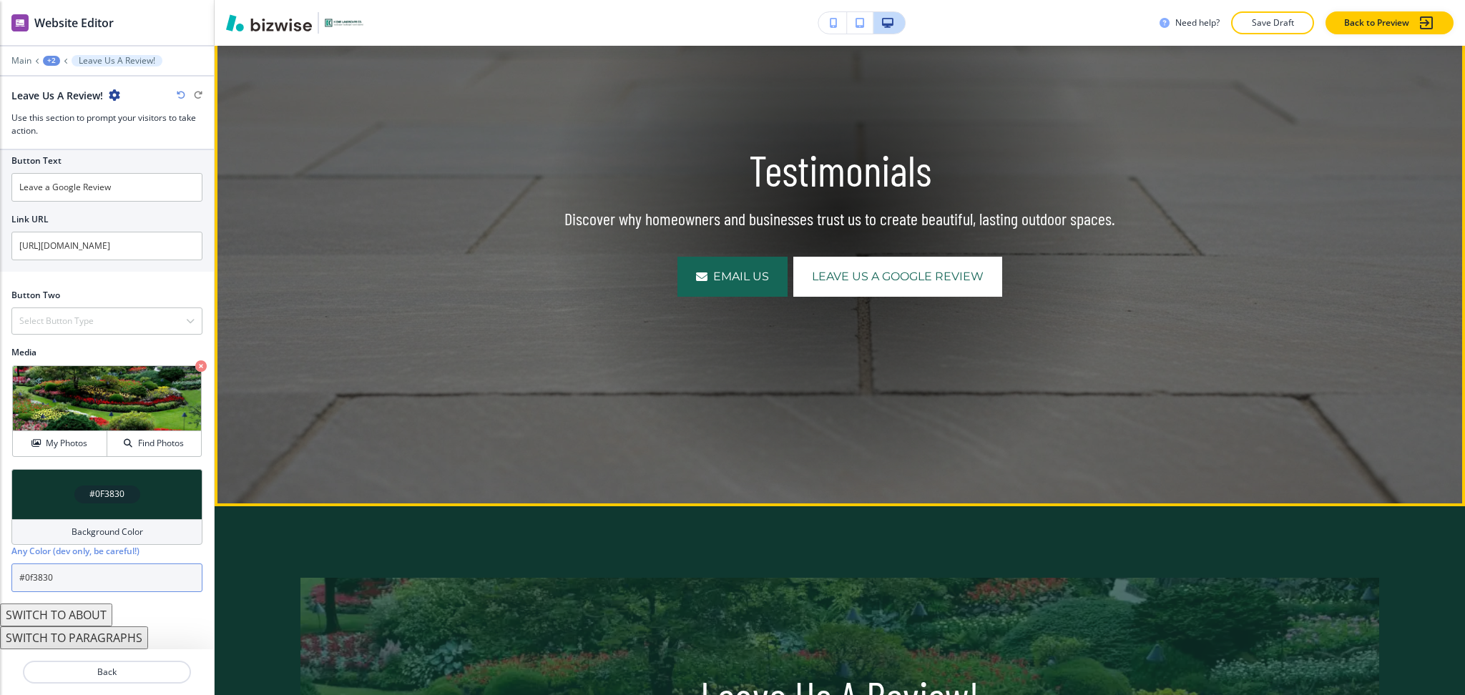
scroll to position [117, 0]
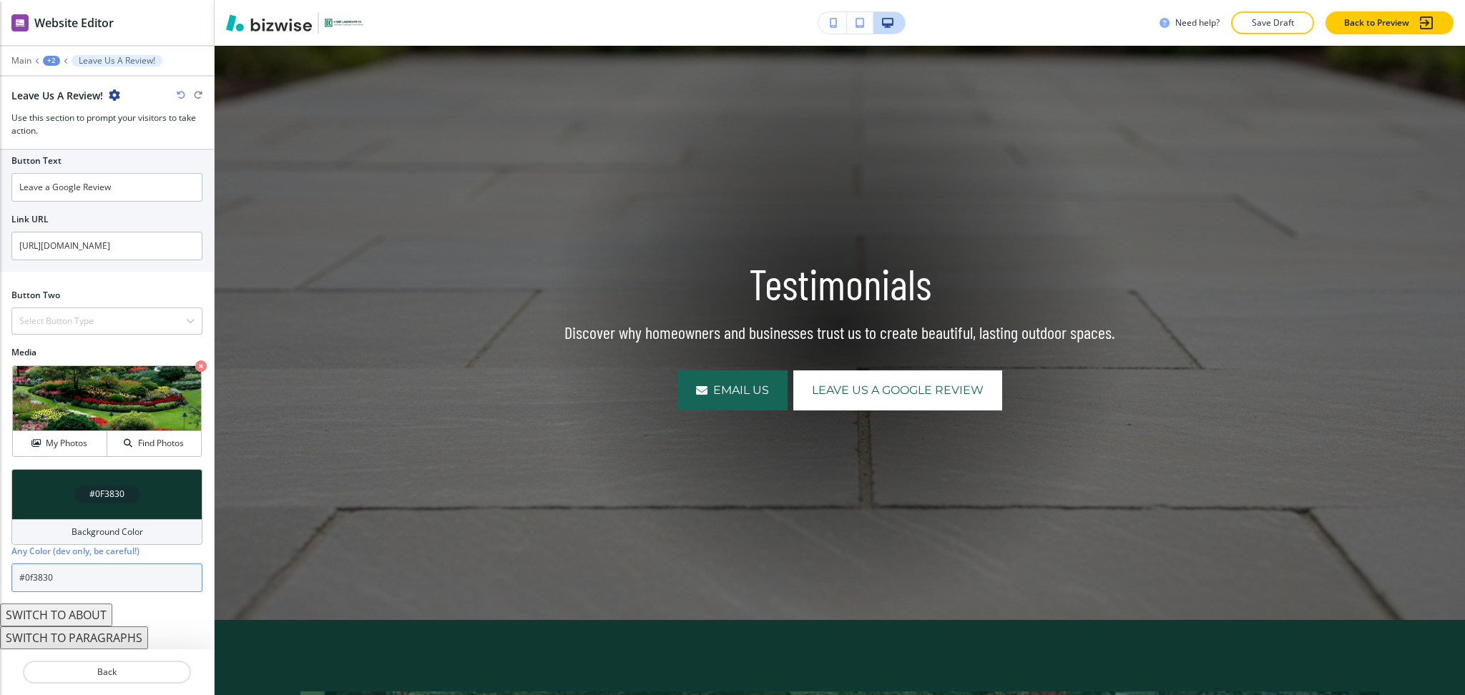
type input "#0f3830"
click at [53, 61] on div "+2" at bounding box center [51, 61] width 17 height 10
click at [70, 109] on p "Testimonials" at bounding box center [88, 109] width 73 height 13
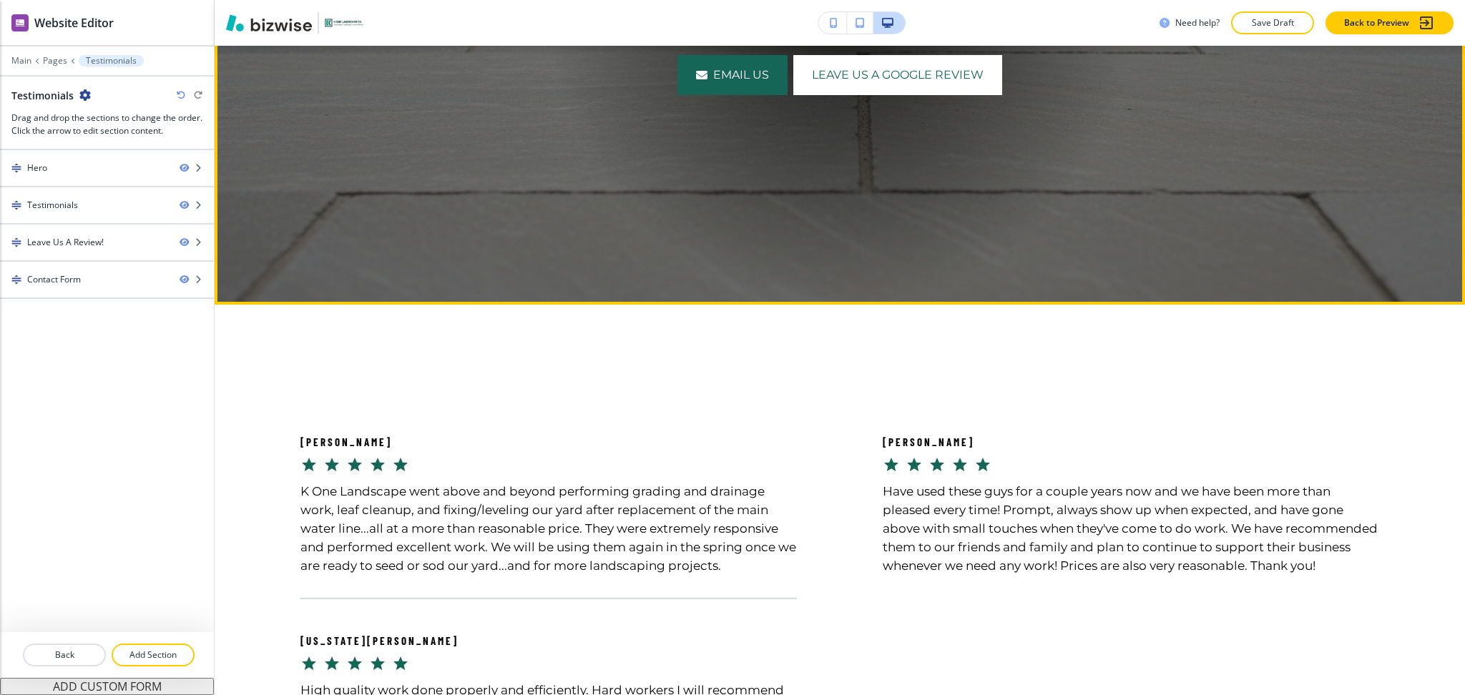
scroll to position [431, 0]
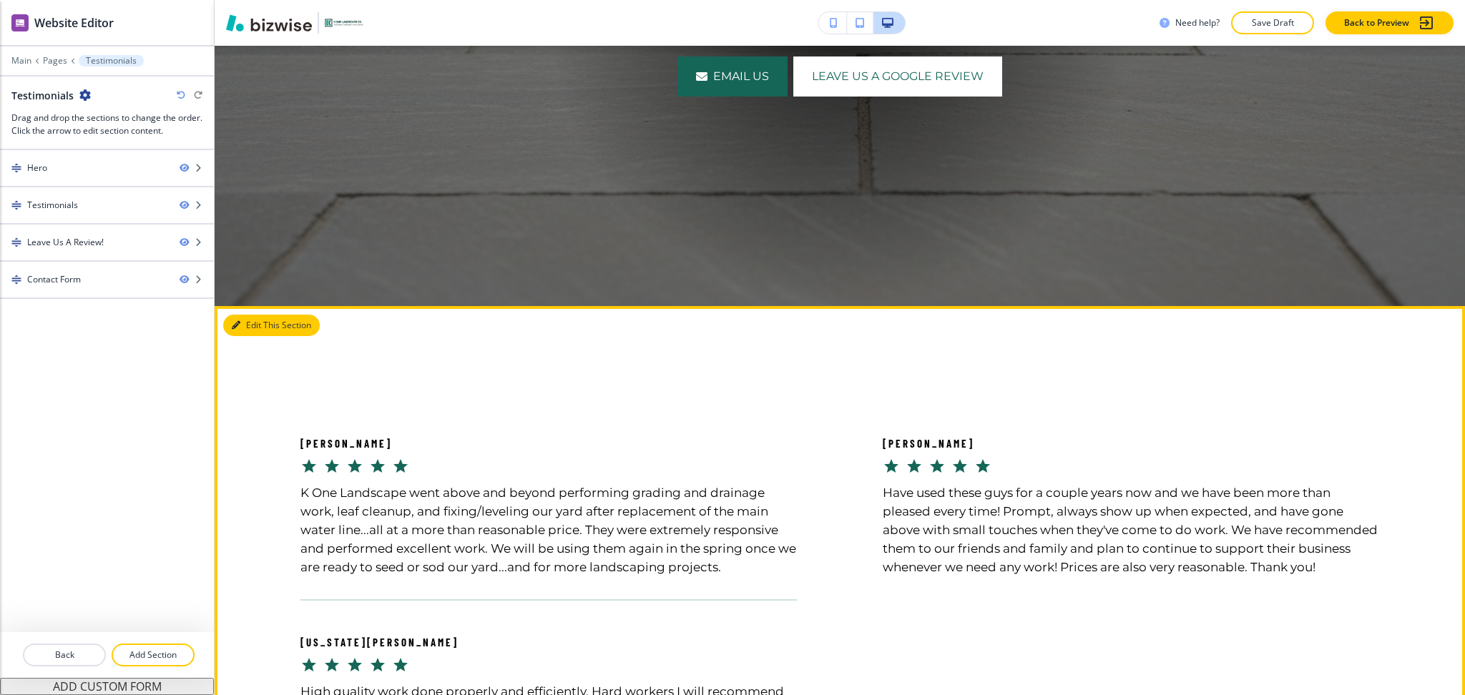
click at [238, 328] on icon "button" at bounding box center [236, 325] width 9 height 9
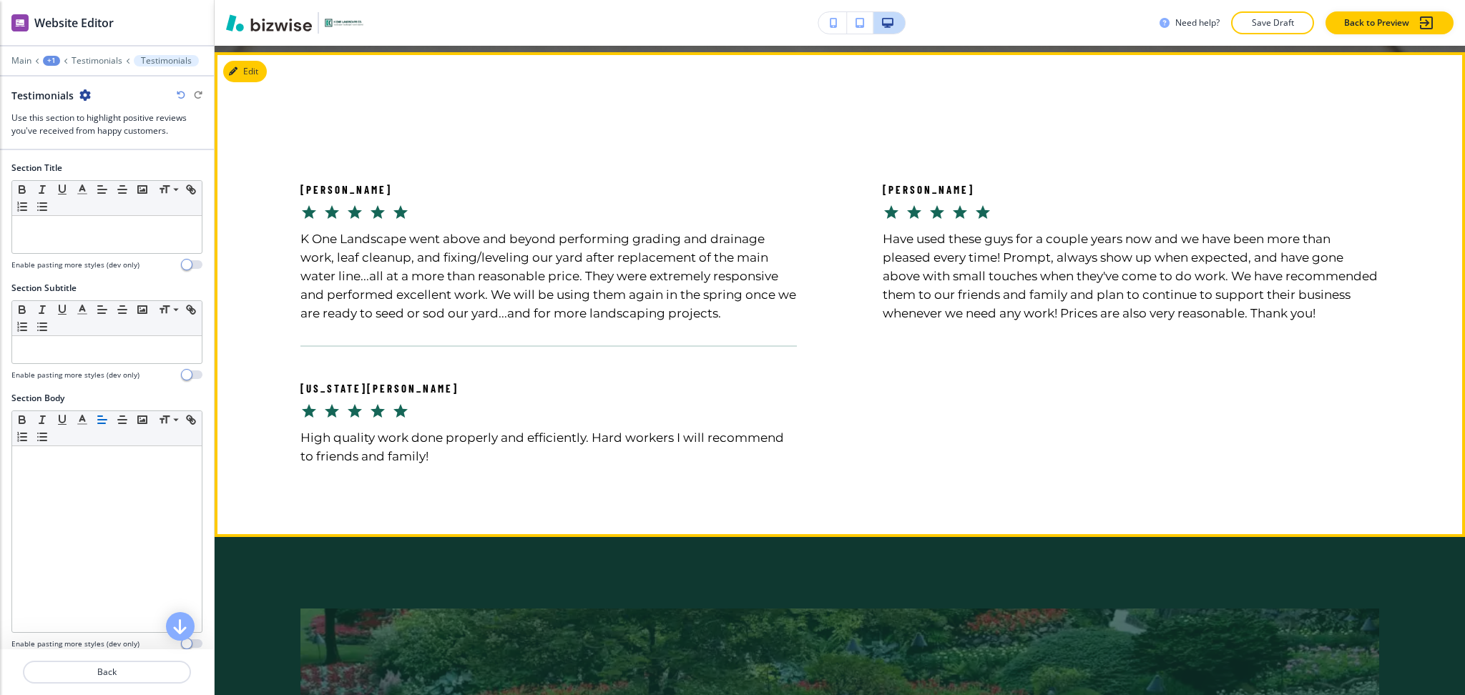
scroll to position [691, 0]
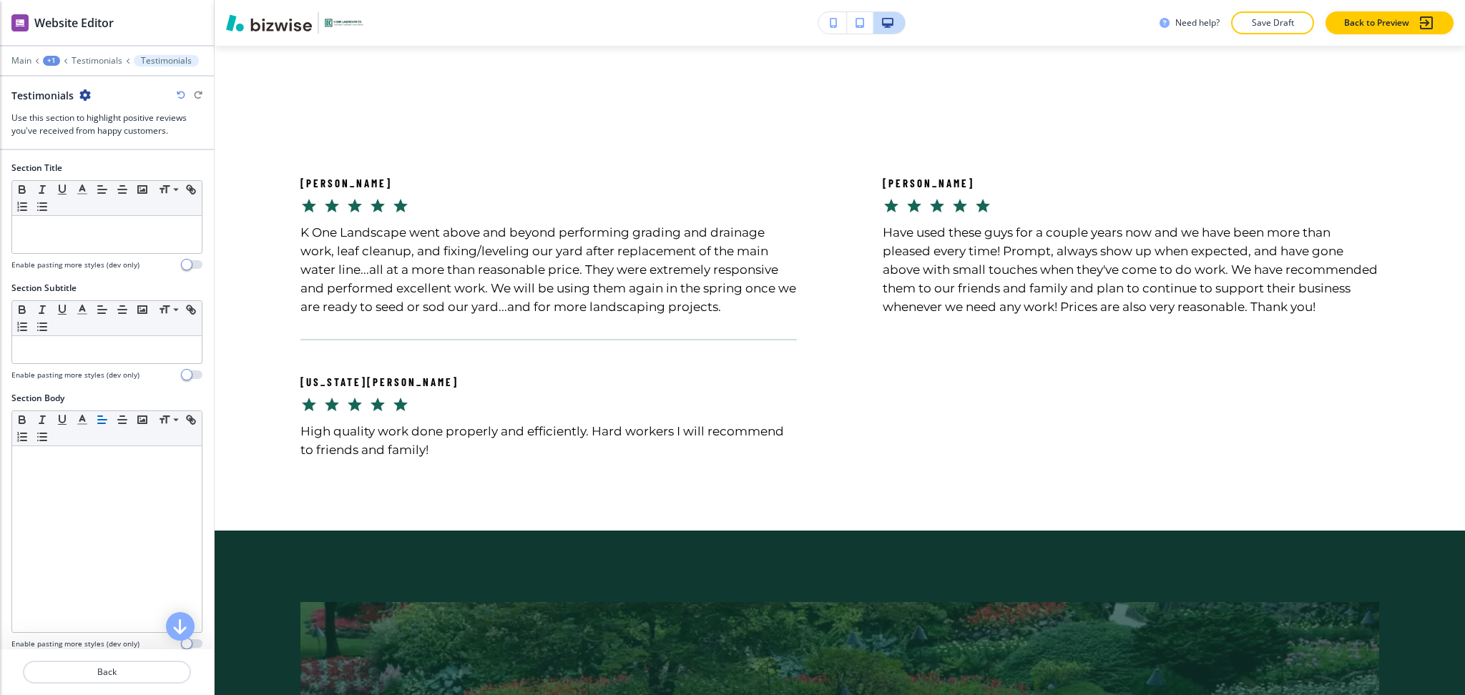
click at [54, 90] on h2 "Testimonials" at bounding box center [42, 95] width 62 height 15
copy h2 "Testimonials"
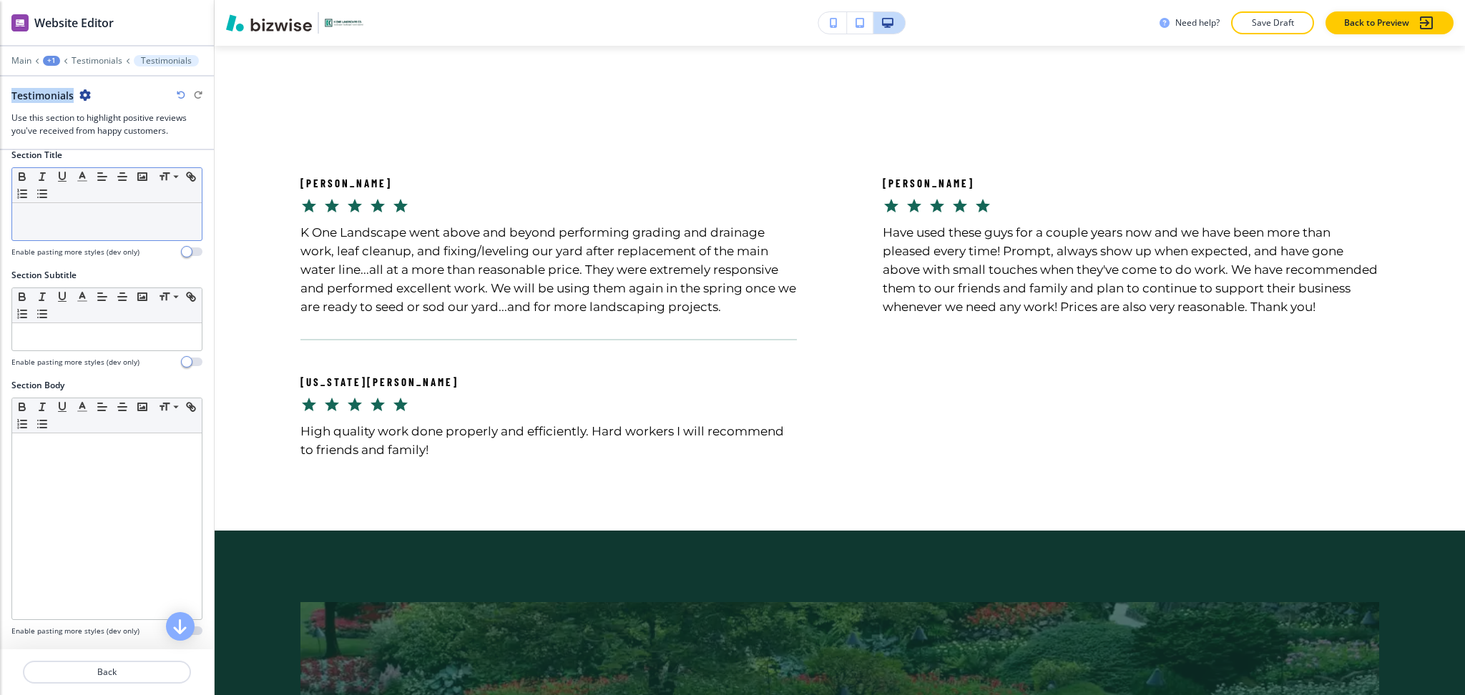
scroll to position [0, 0]
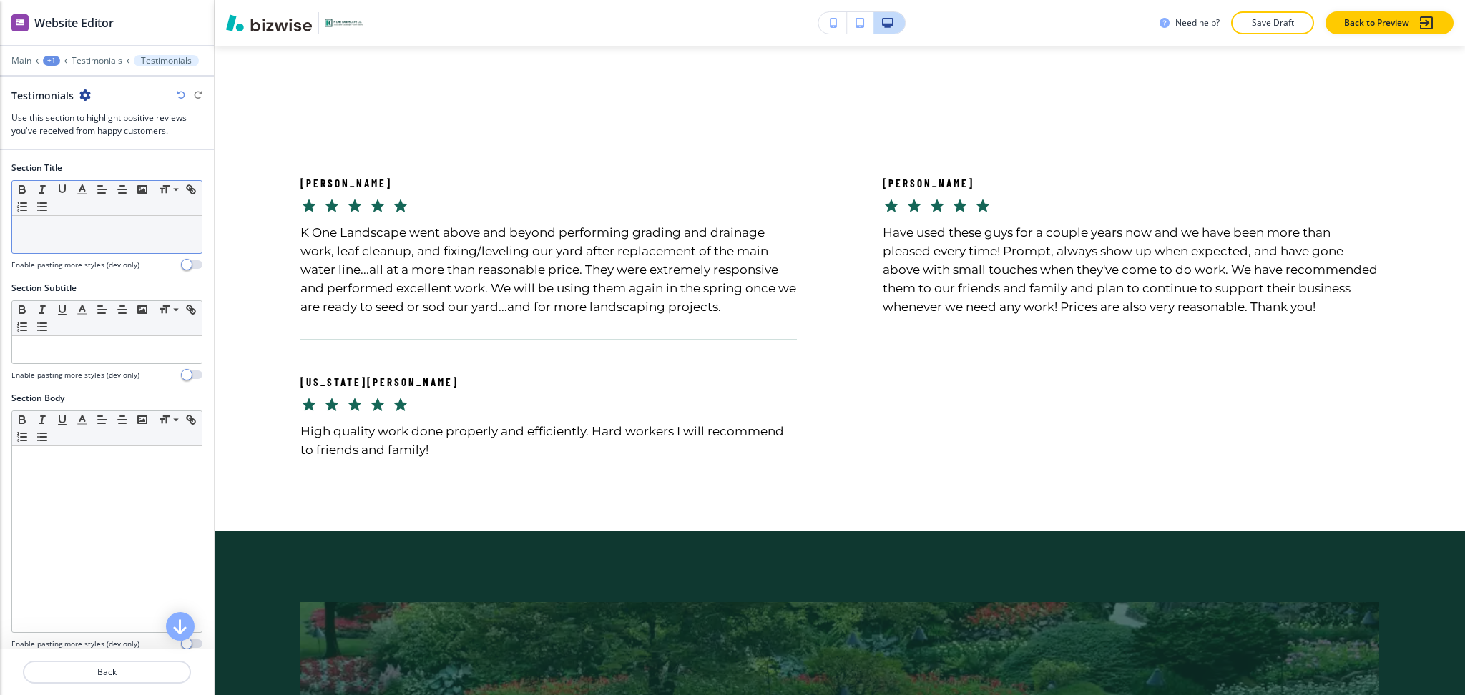
click at [103, 238] on div at bounding box center [107, 234] width 190 height 37
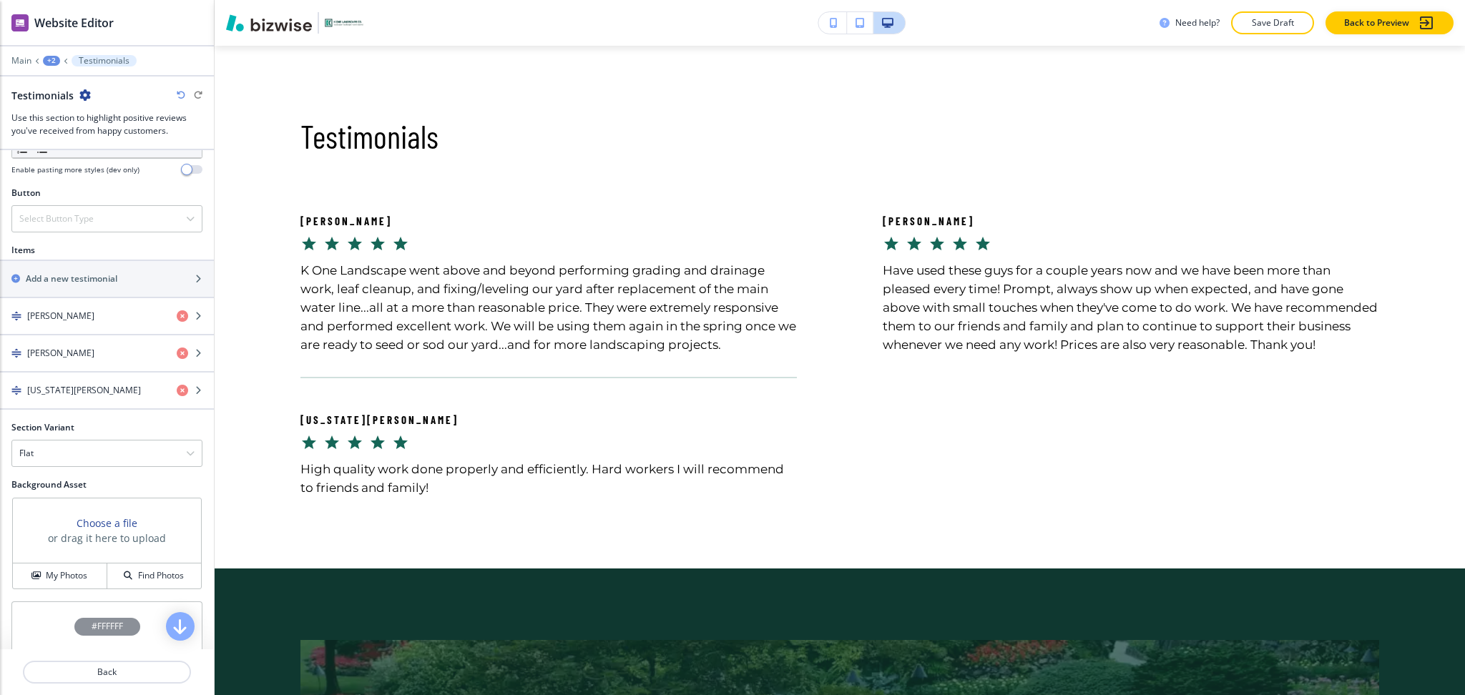
scroll to position [475, 0]
click at [116, 457] on div "Flat" at bounding box center [107, 453] width 190 height 26
click at [101, 480] on h4 "Slider" at bounding box center [106, 477] width 175 height 13
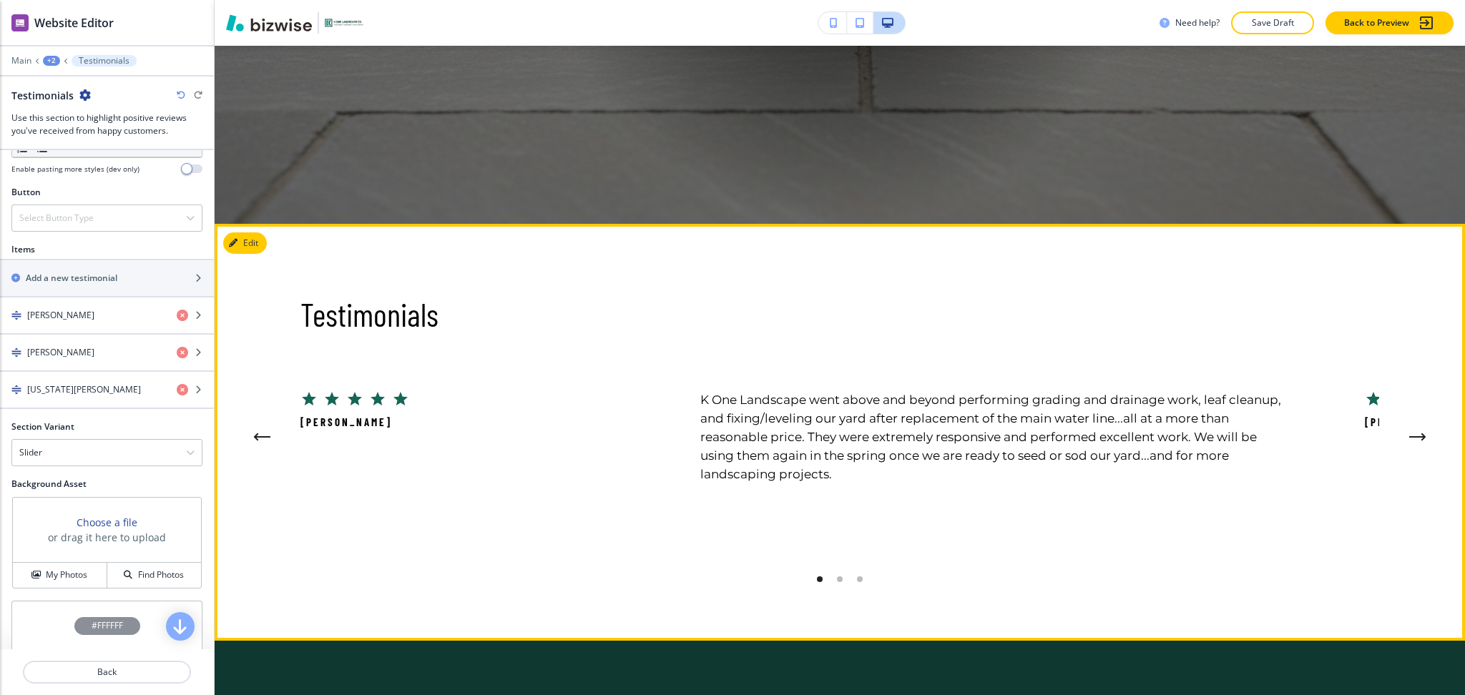
scroll to position [512, 0]
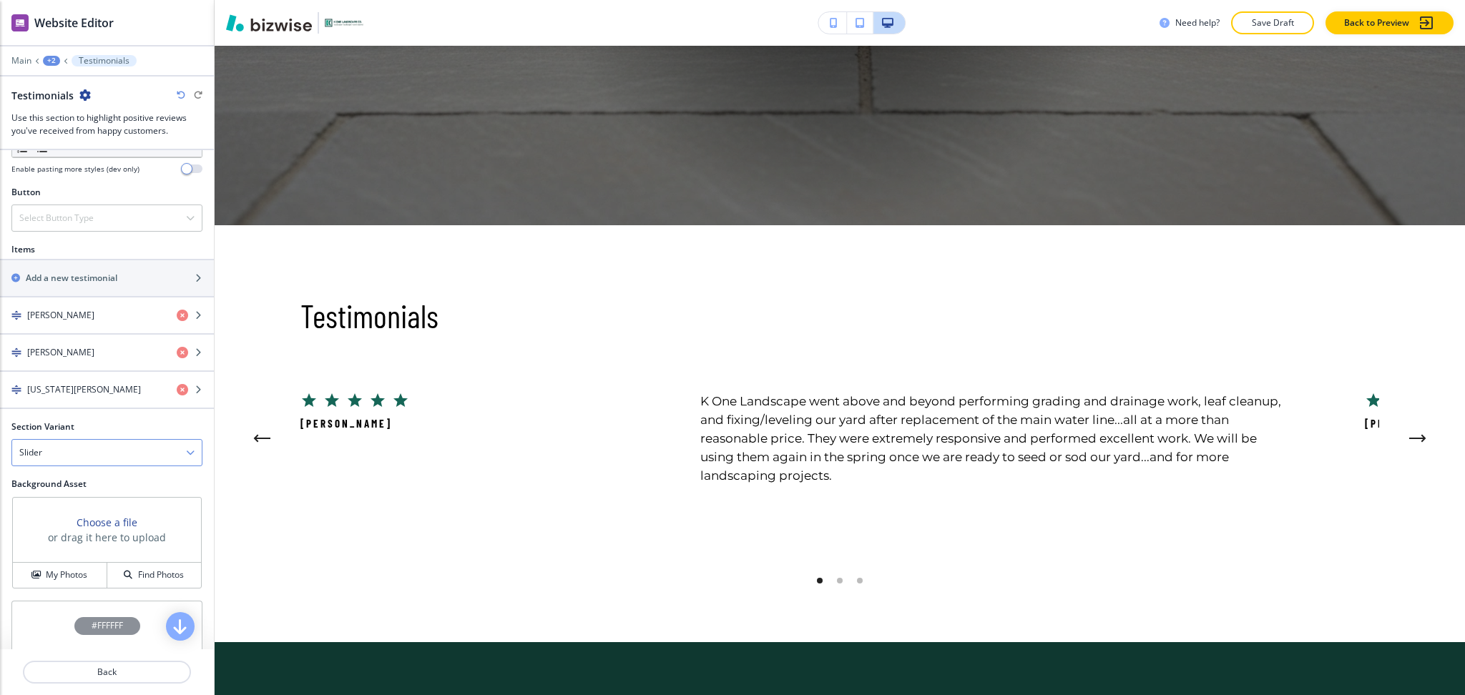
click at [114, 446] on div "Slider" at bounding box center [107, 453] width 190 height 26
click at [66, 502] on h4 "Flat" at bounding box center [106, 502] width 175 height 13
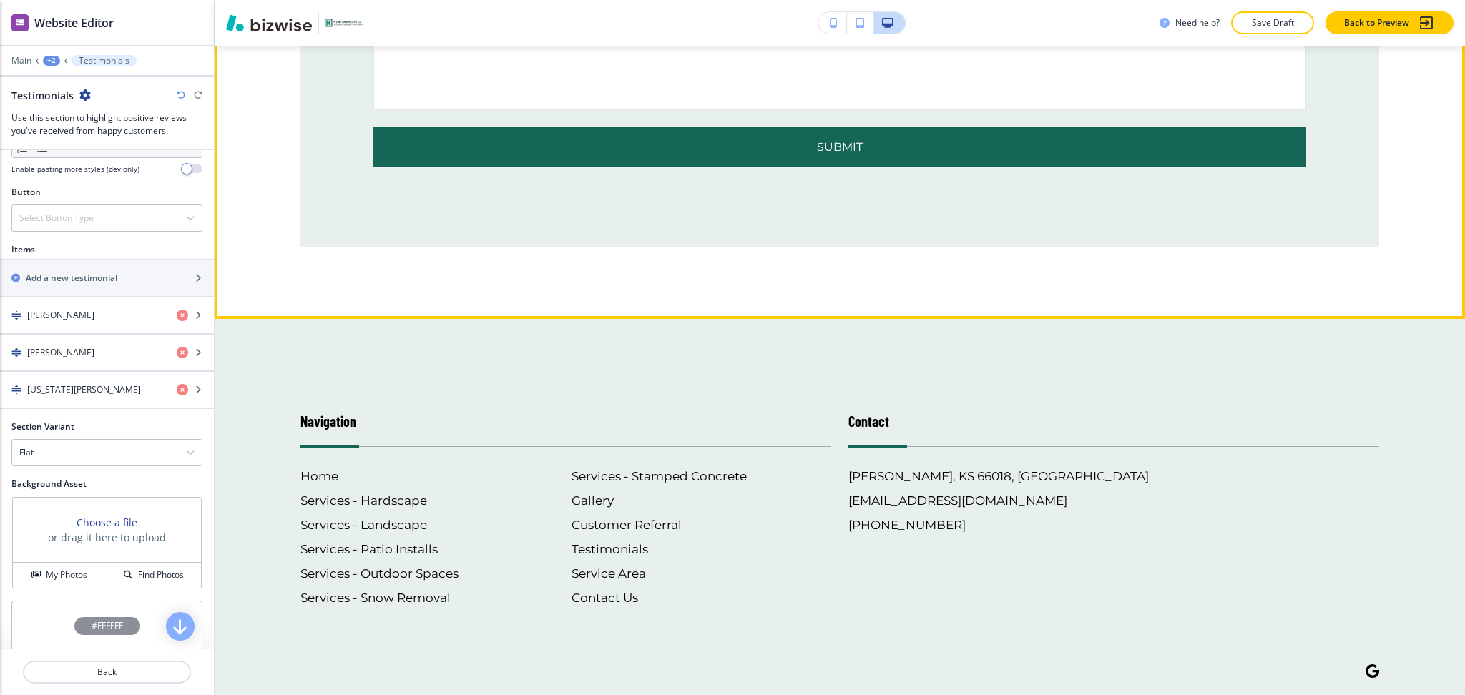
scroll to position [2200, 0]
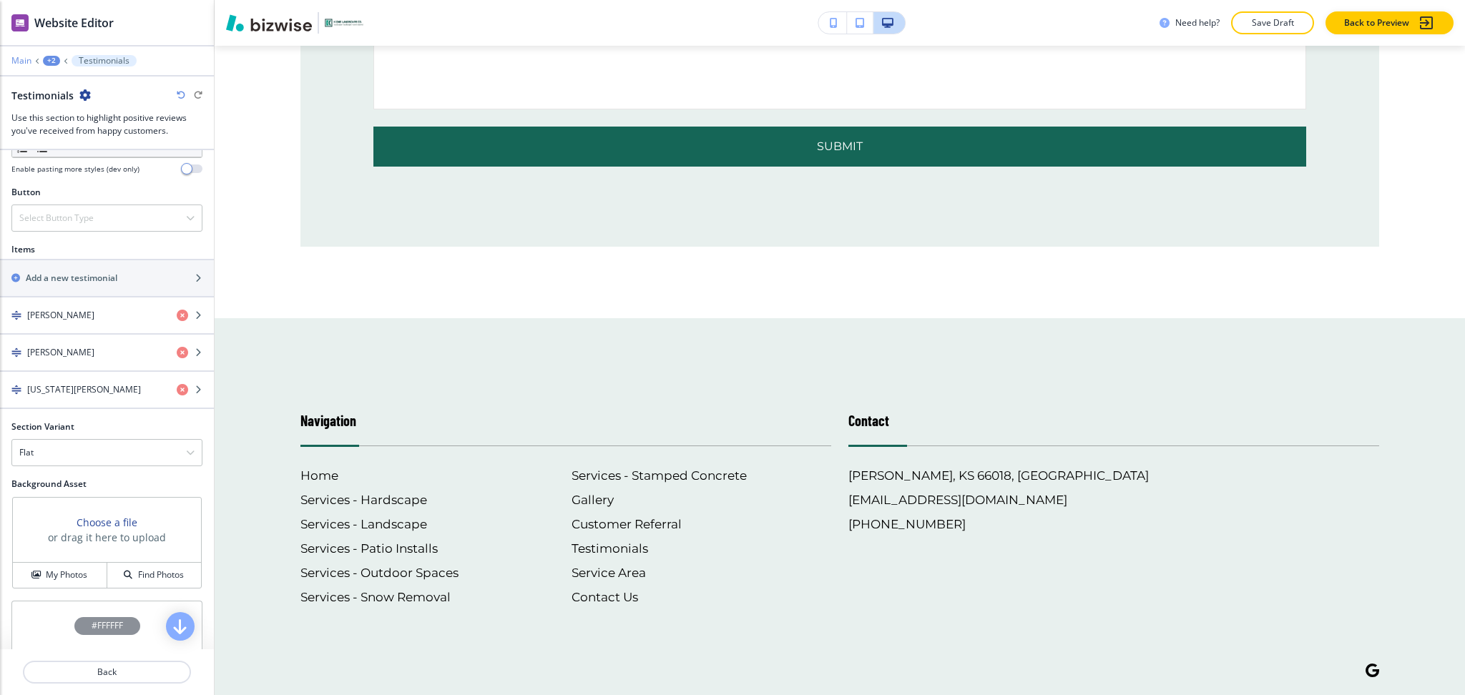
click at [19, 62] on p "Main" at bounding box center [21, 61] width 20 height 10
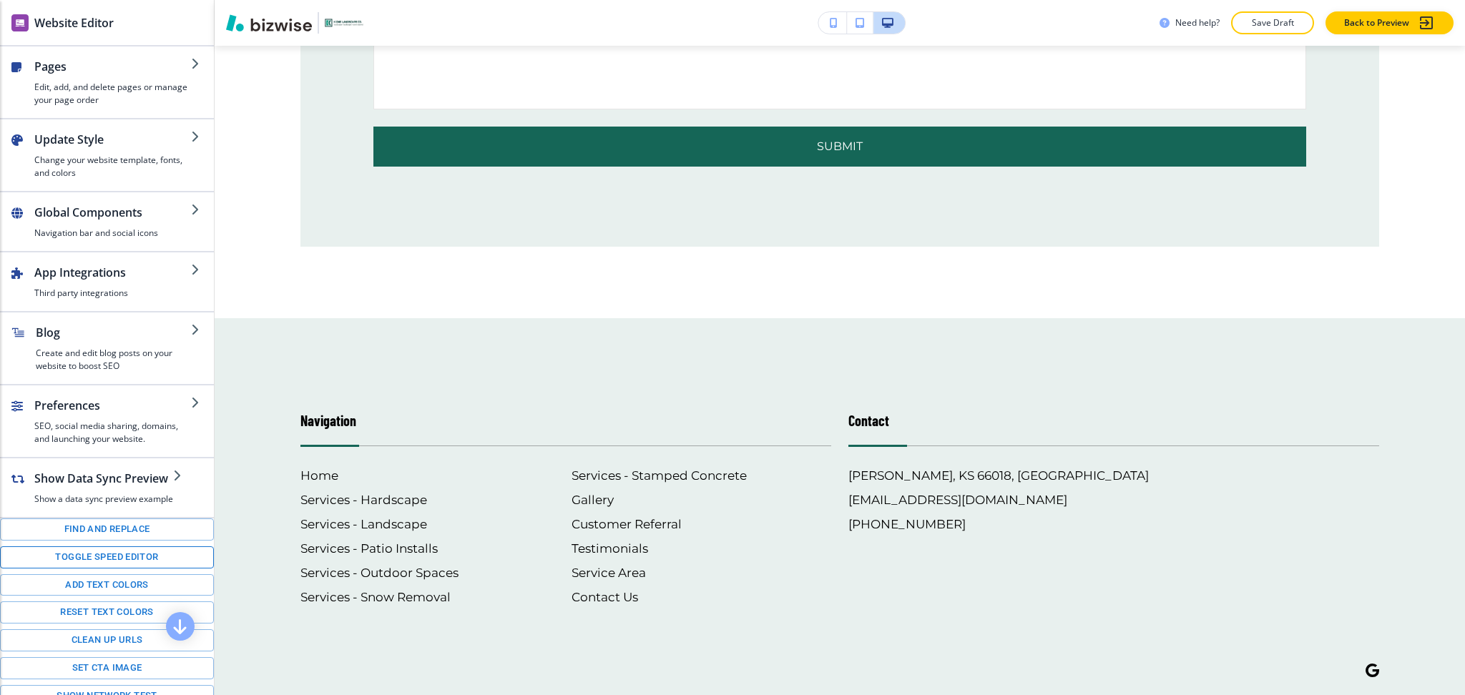
click at [71, 569] on button "Toggle speed editor" at bounding box center [107, 558] width 214 height 22
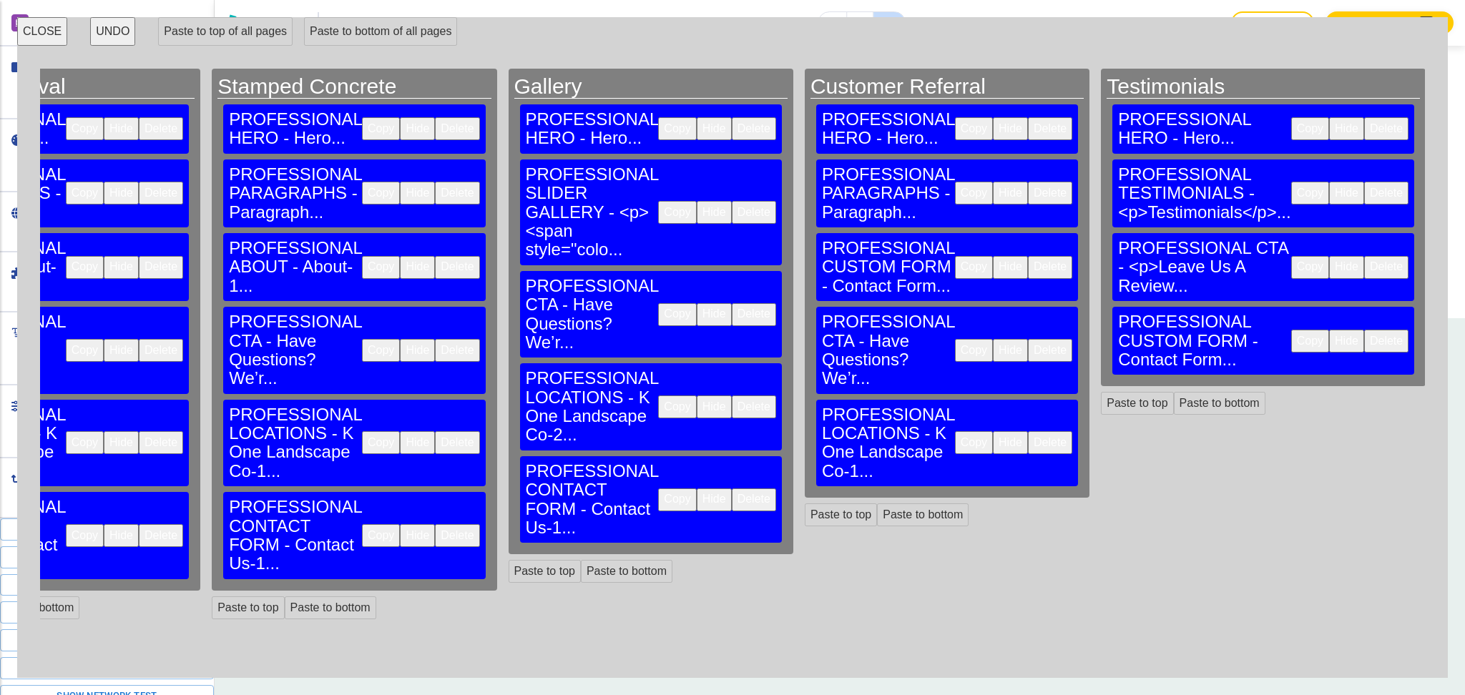
scroll to position [0, 1734]
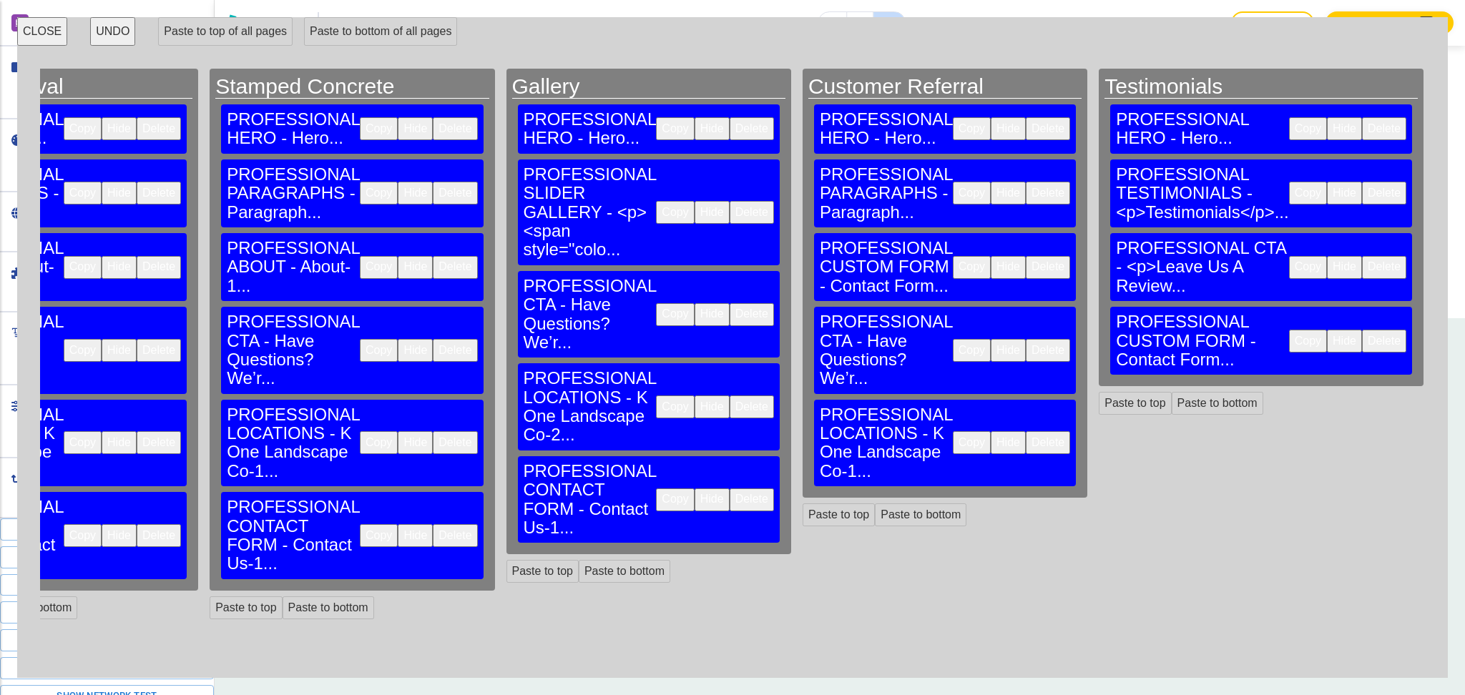
click at [953, 431] on button "Copy" at bounding box center [972, 442] width 38 height 23
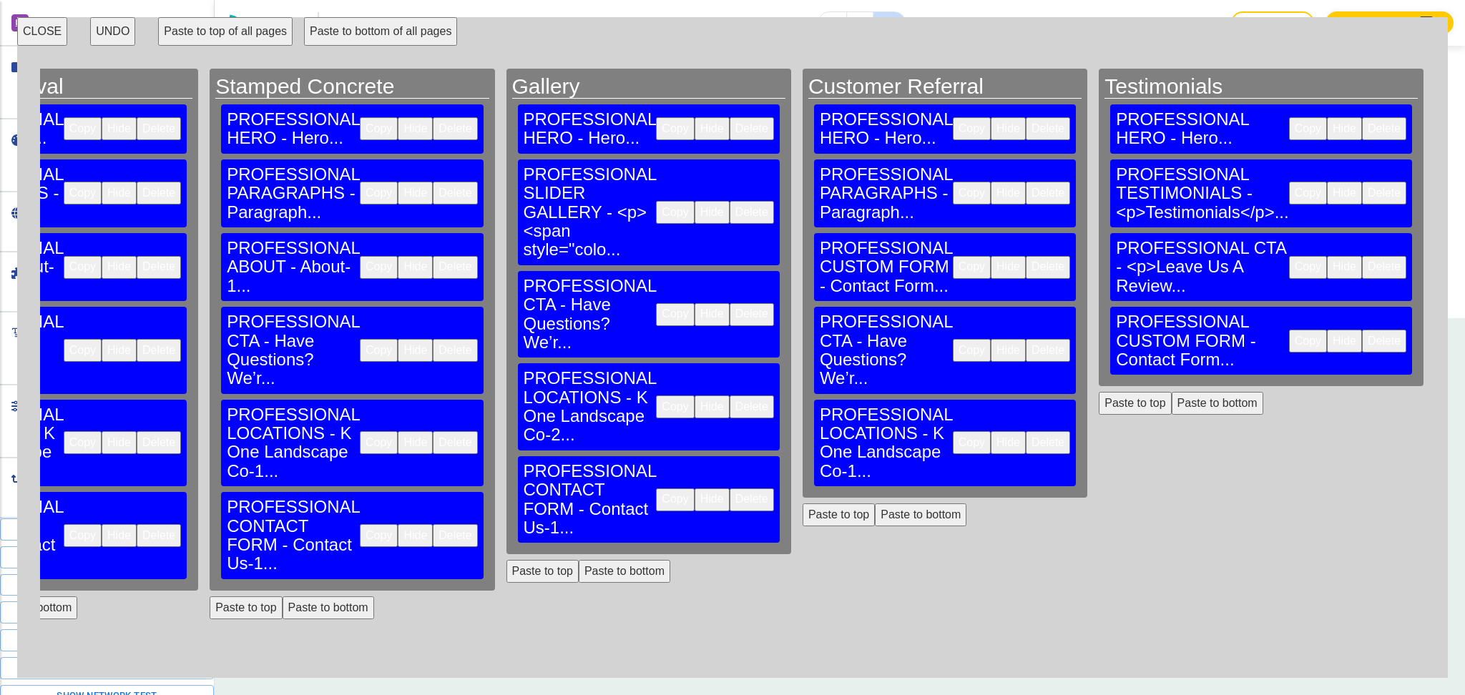
click at [1172, 392] on button "Paste to bottom" at bounding box center [1218, 403] width 92 height 23
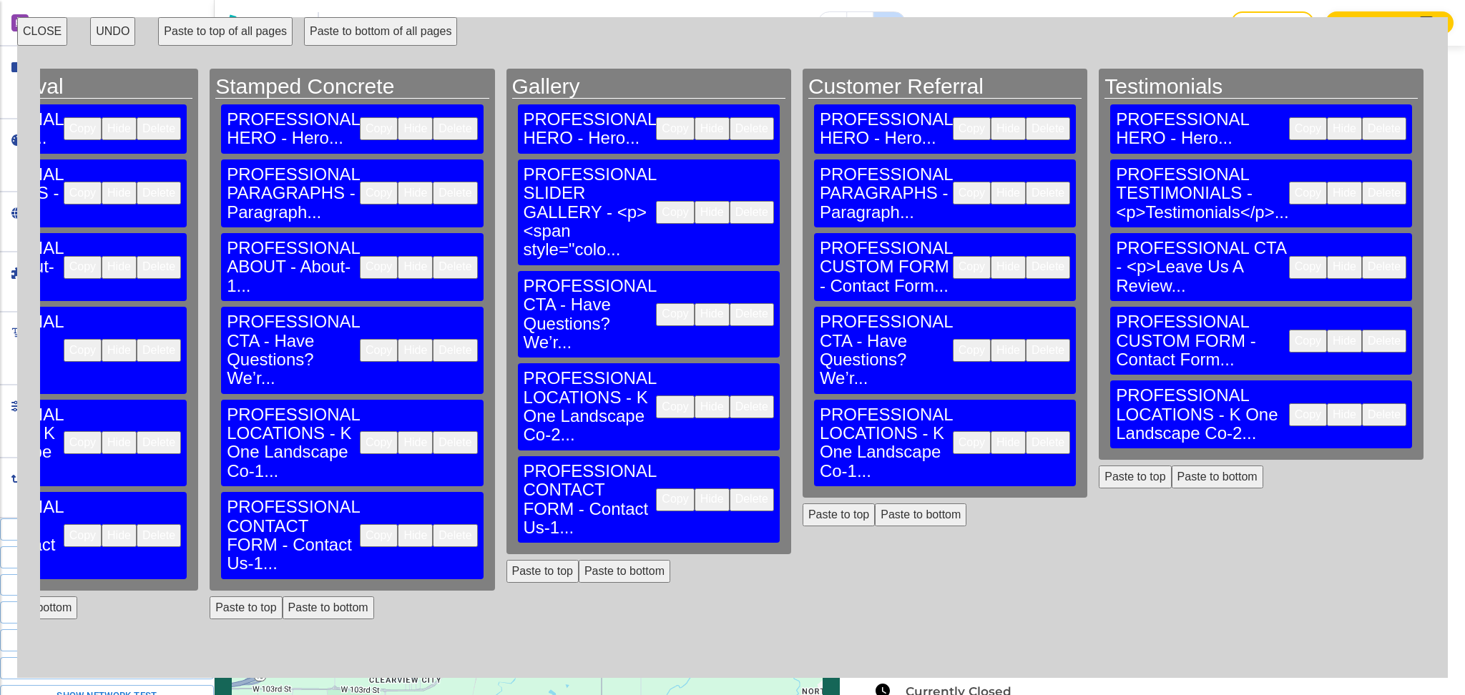
click at [44, 32] on button "CLOSE" at bounding box center [42, 31] width 50 height 29
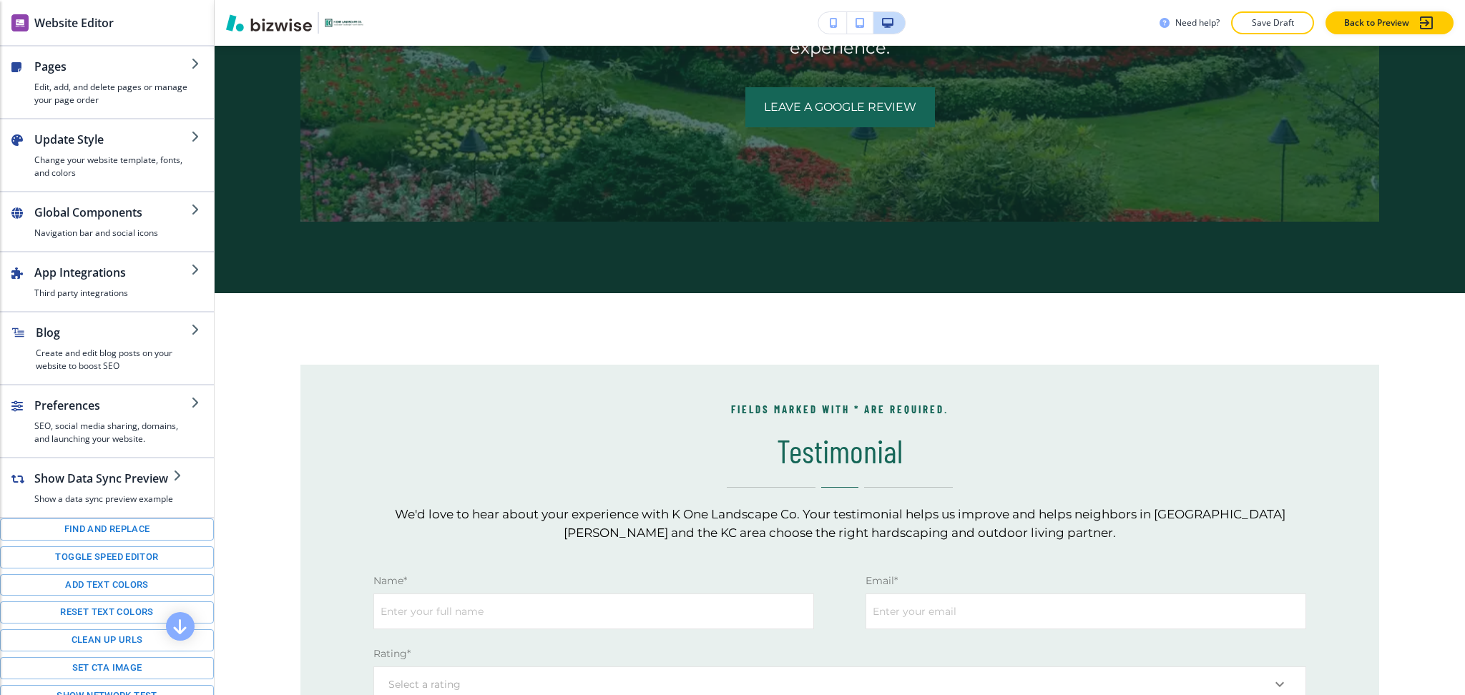
scroll to position [1487, 0]
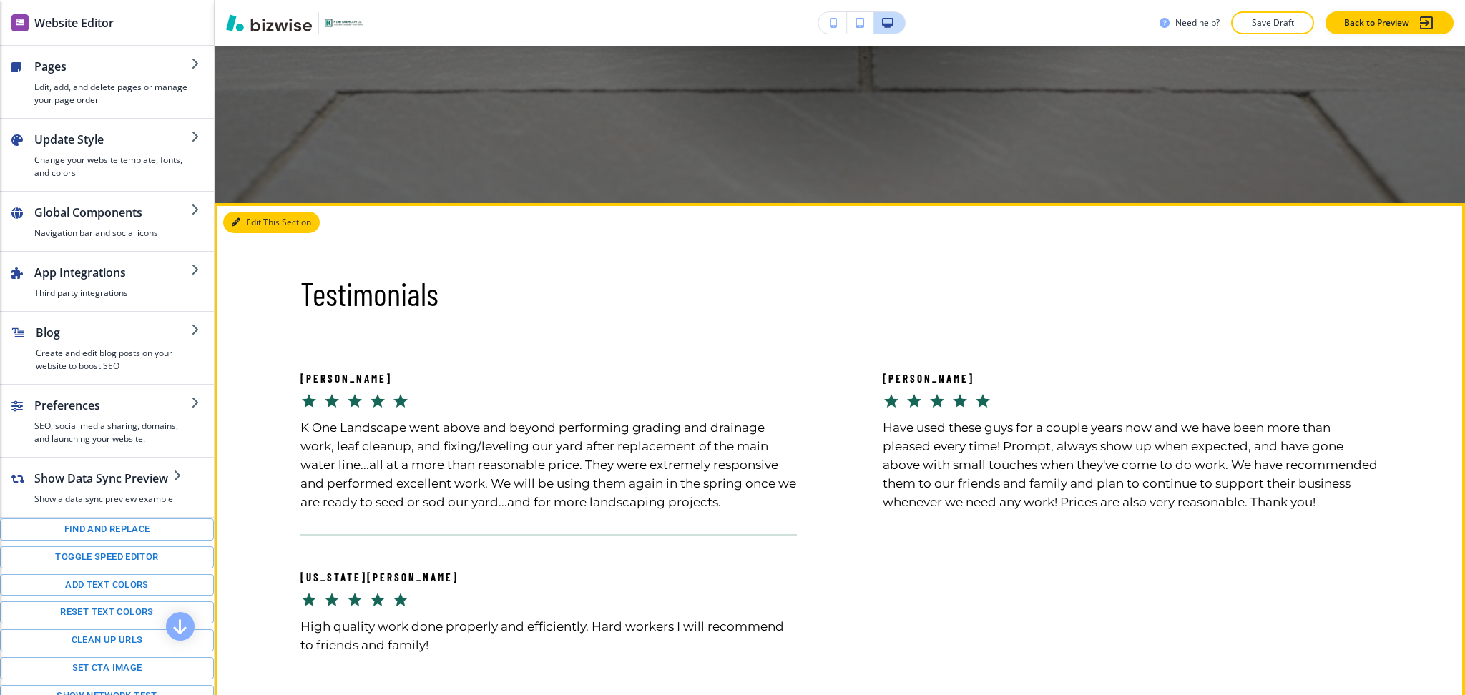
click at [250, 230] on button "Edit This Section" at bounding box center [271, 222] width 97 height 21
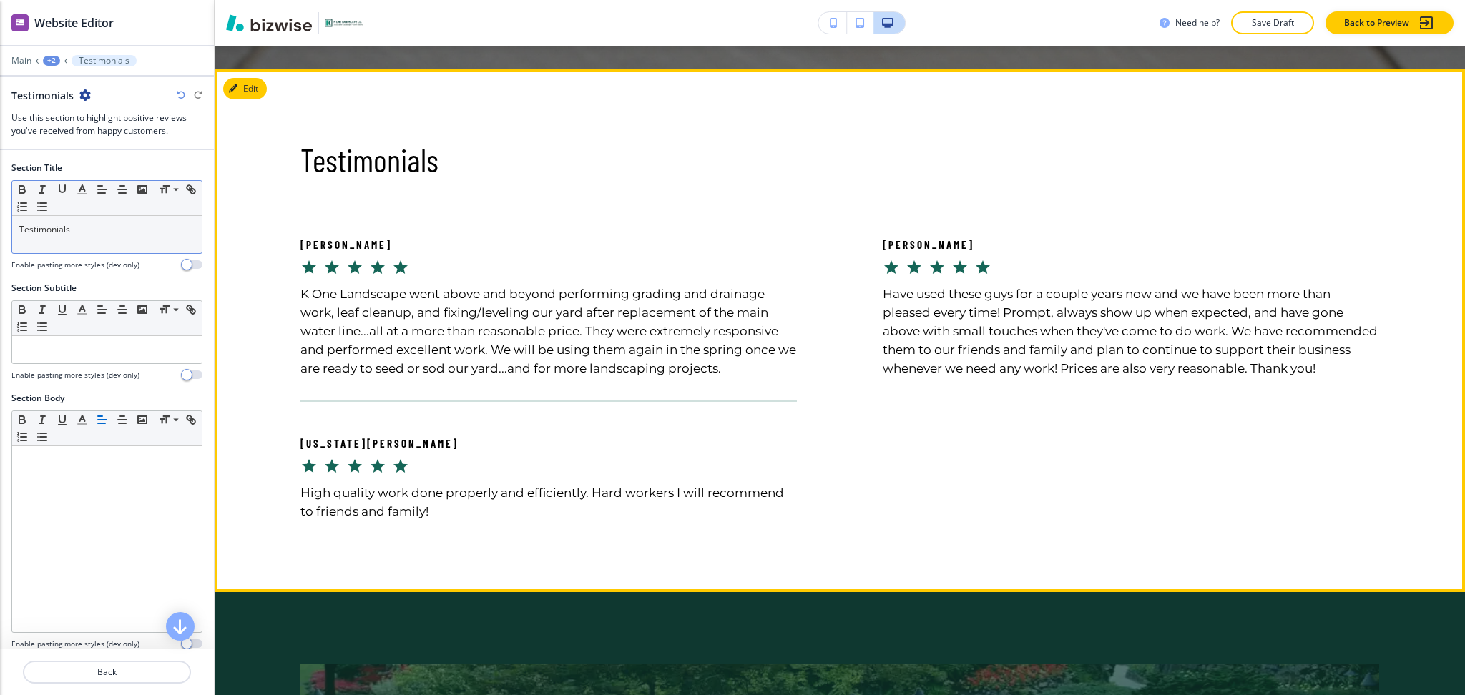
scroll to position [691, 0]
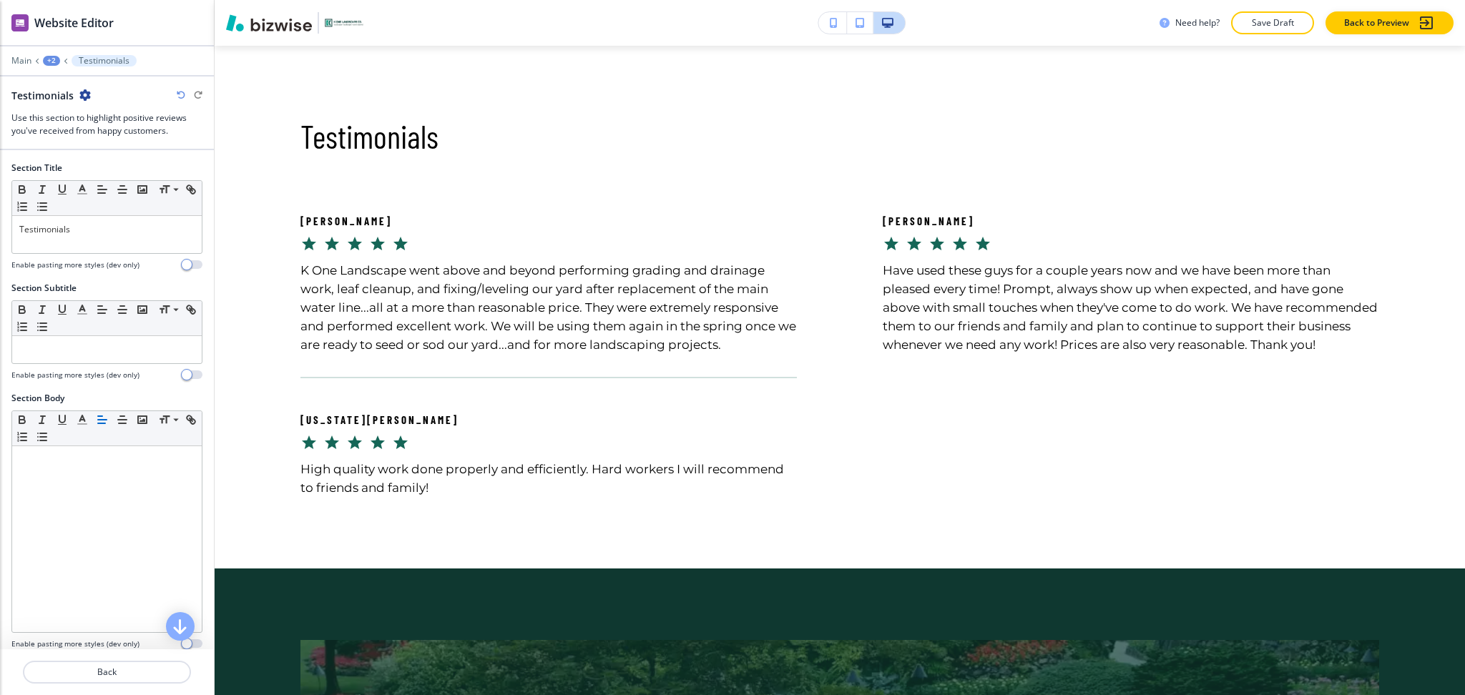
click at [44, 64] on div "+2" at bounding box center [51, 61] width 17 height 10
click at [69, 120] on button "Testimonials" at bounding box center [89, 110] width 92 height 26
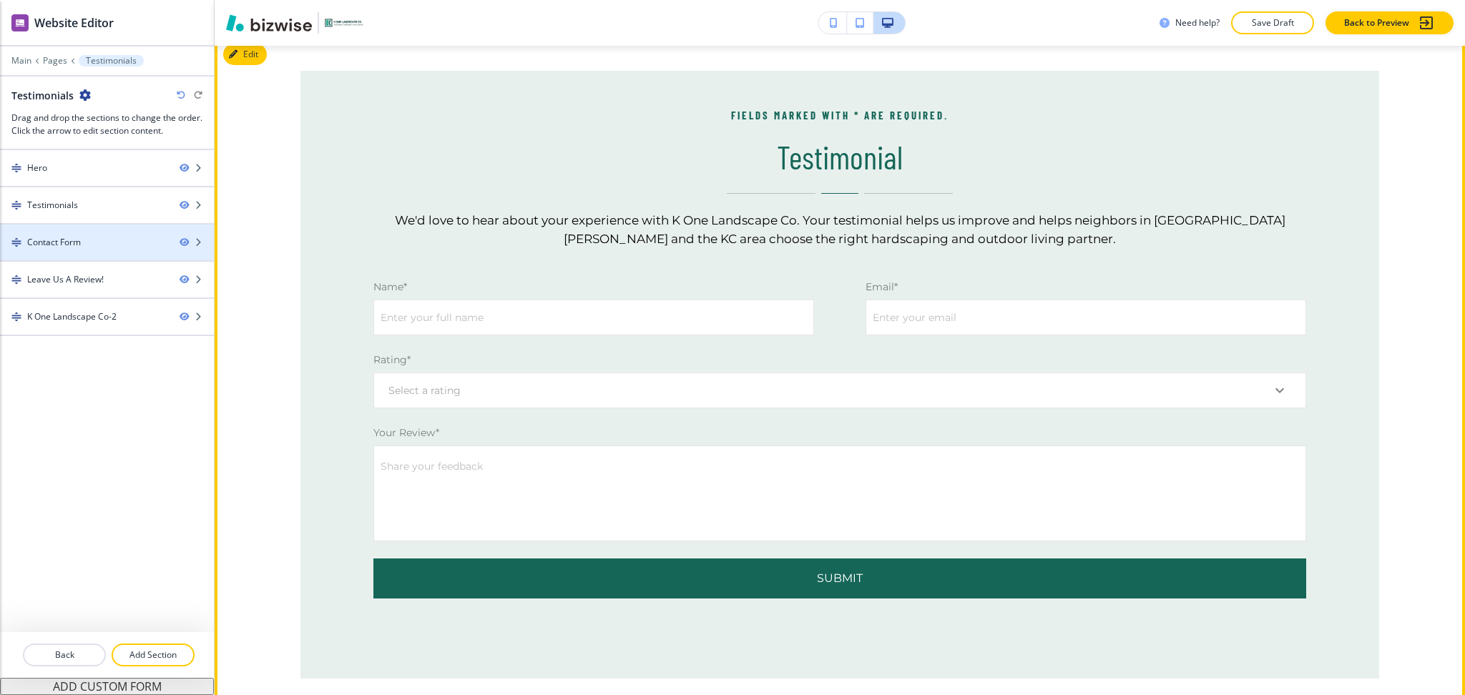
scroll to position [1196, 0]
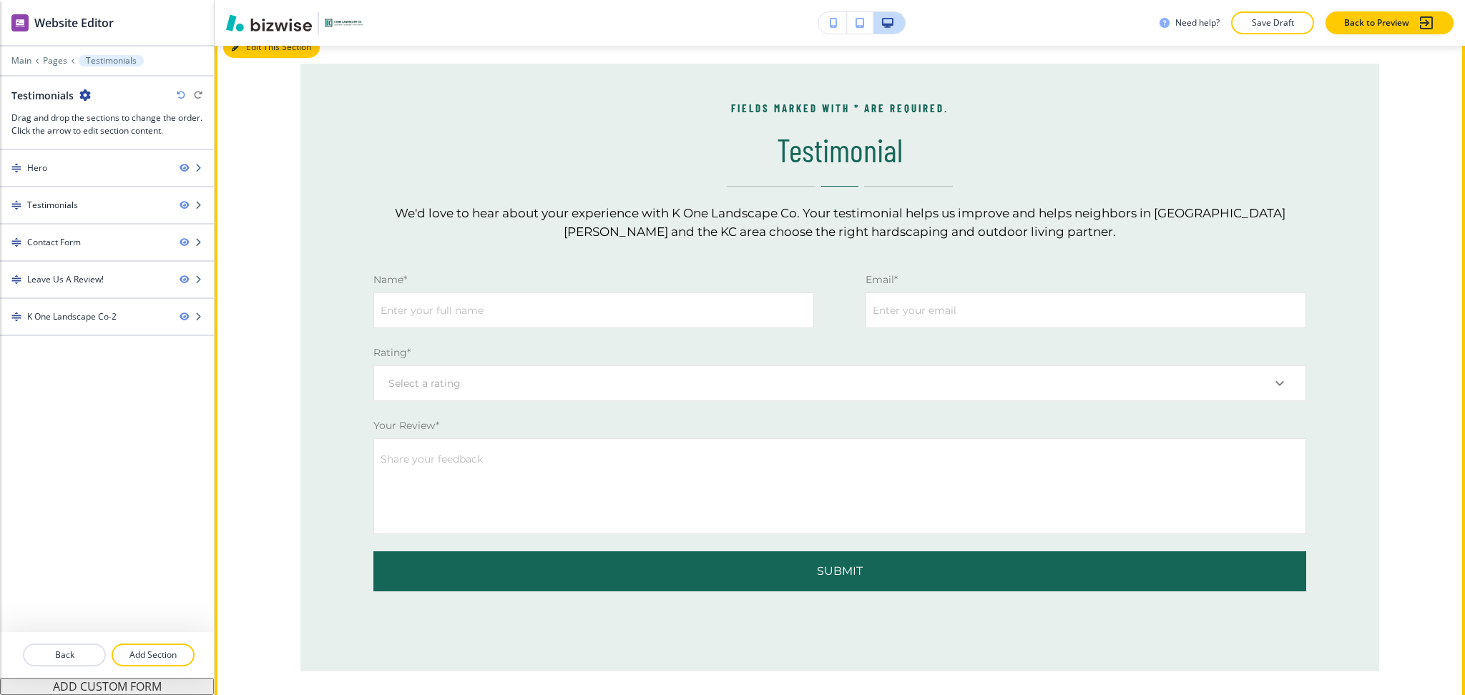
click at [244, 58] on button "Edit This Section" at bounding box center [271, 46] width 97 height 21
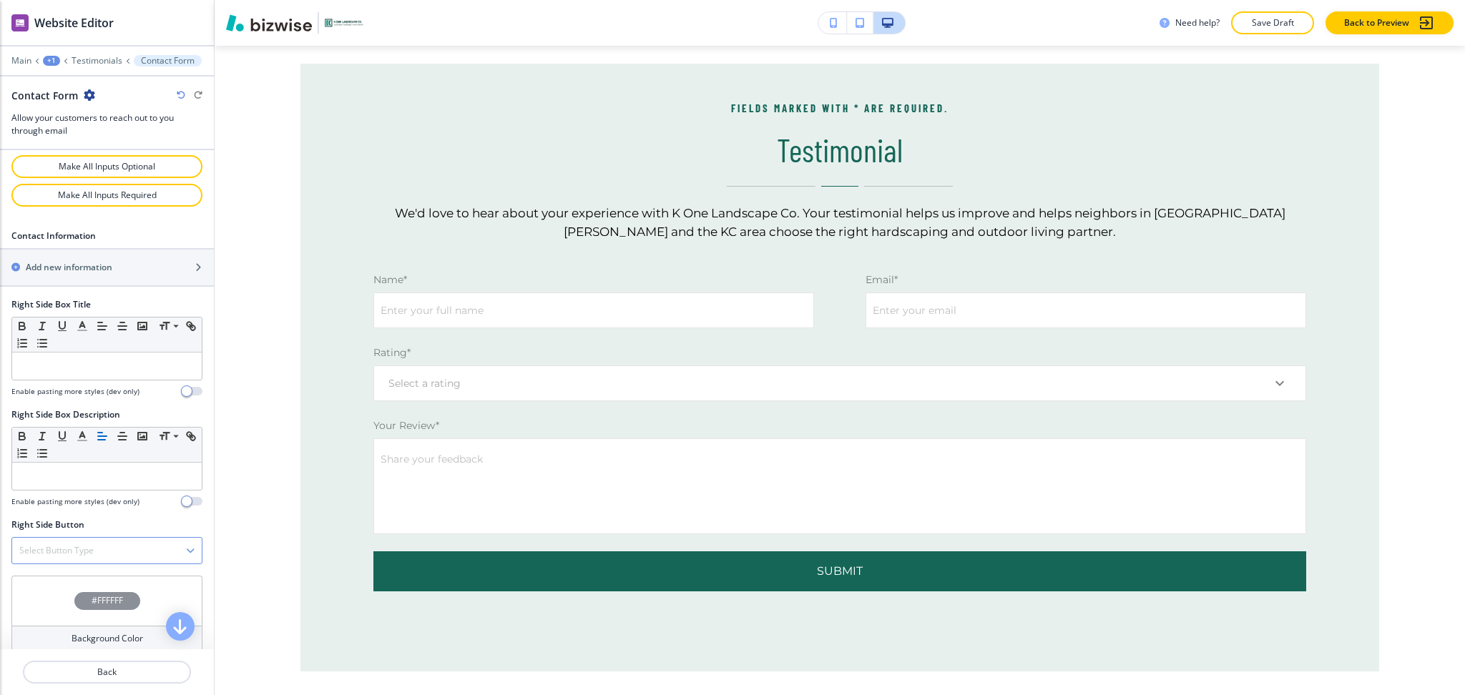
scroll to position [905, 0]
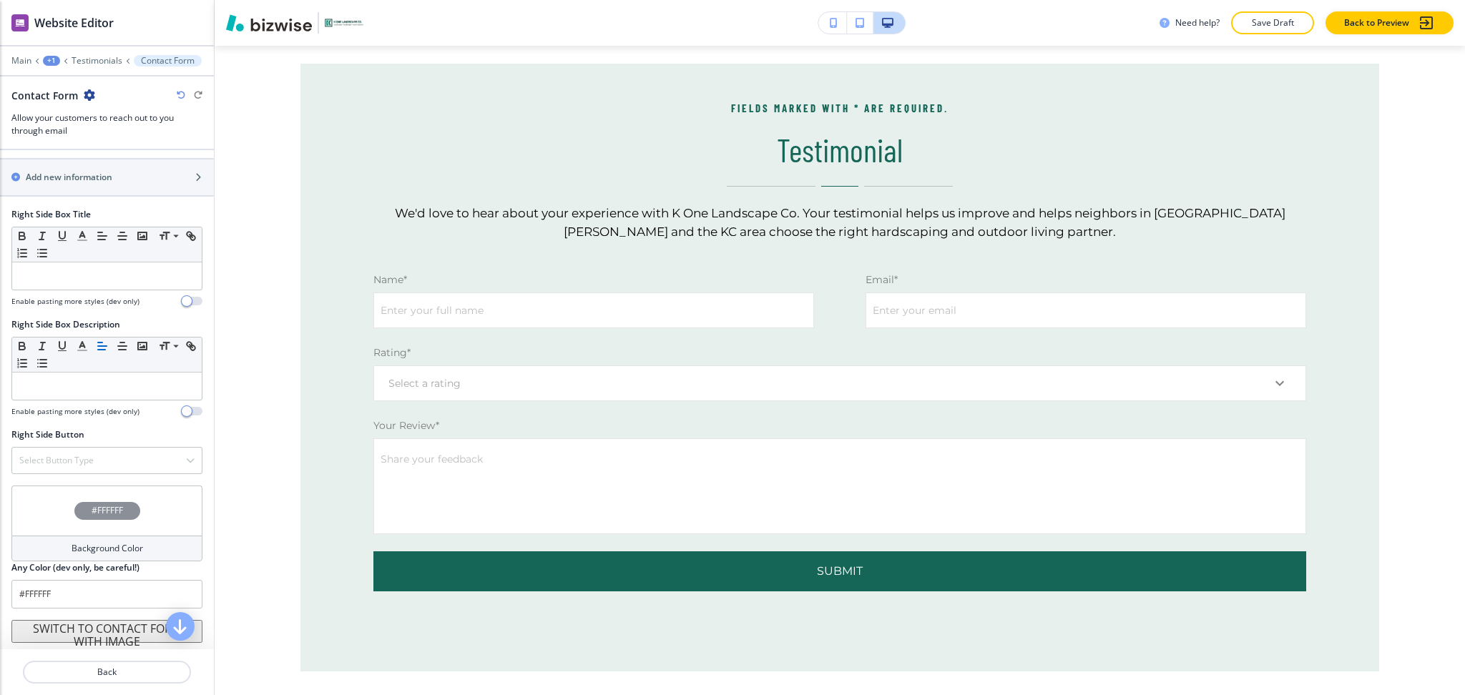
click at [99, 554] on h4 "Background Color" at bounding box center [108, 548] width 72 height 13
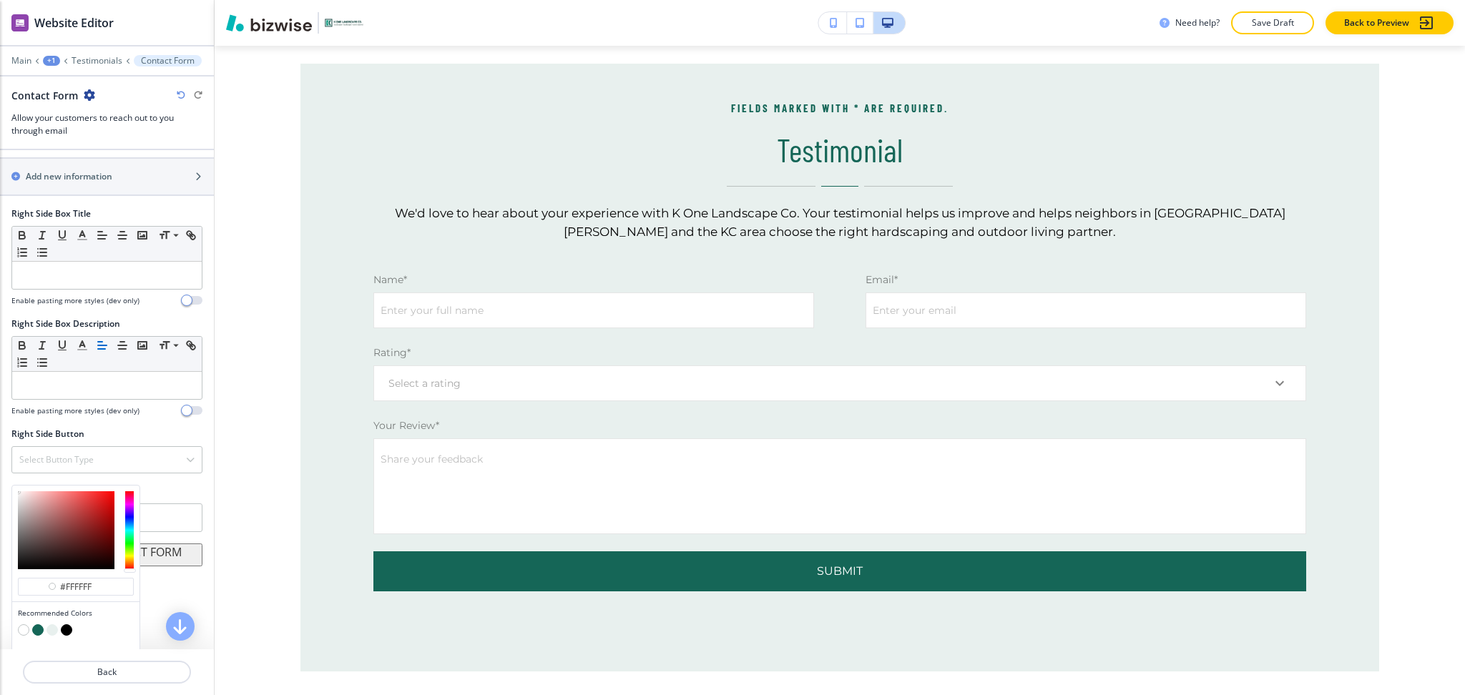
click at [49, 634] on button "button" at bounding box center [52, 630] width 11 height 11
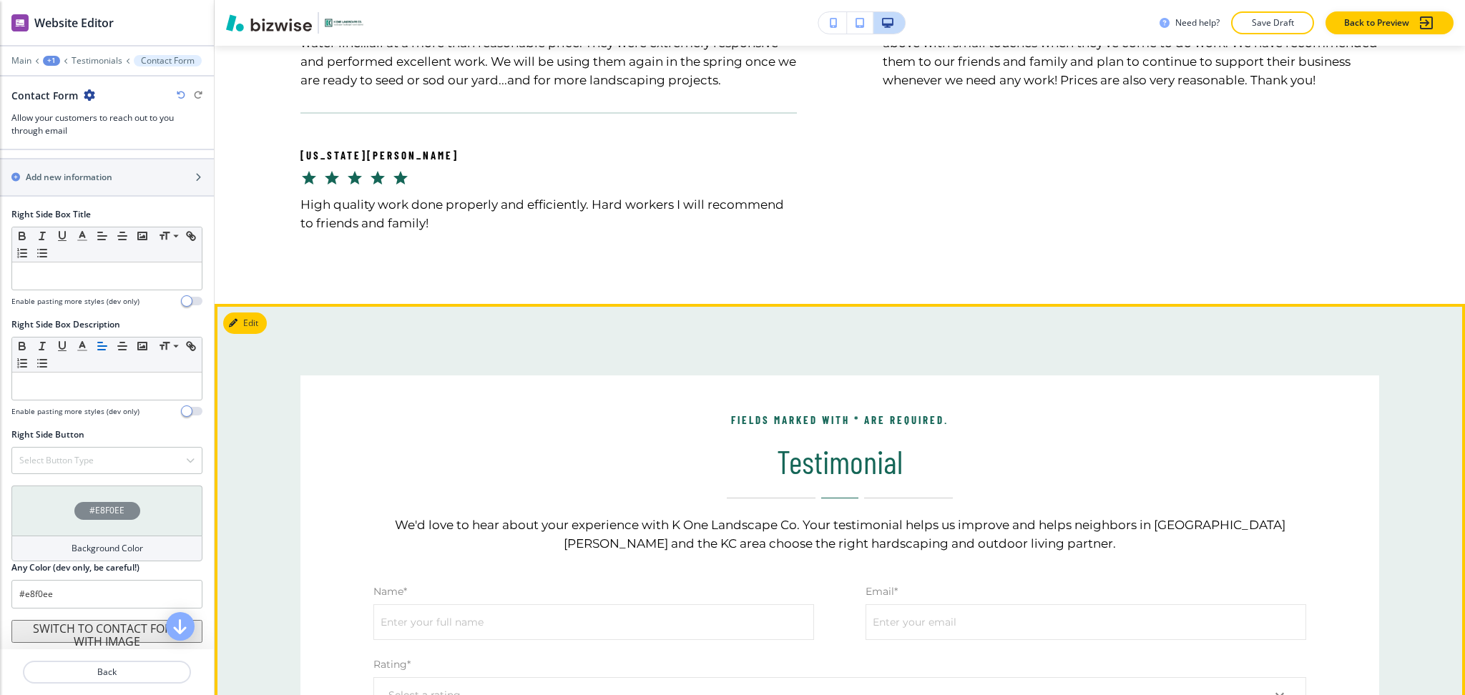
scroll to position [955, 0]
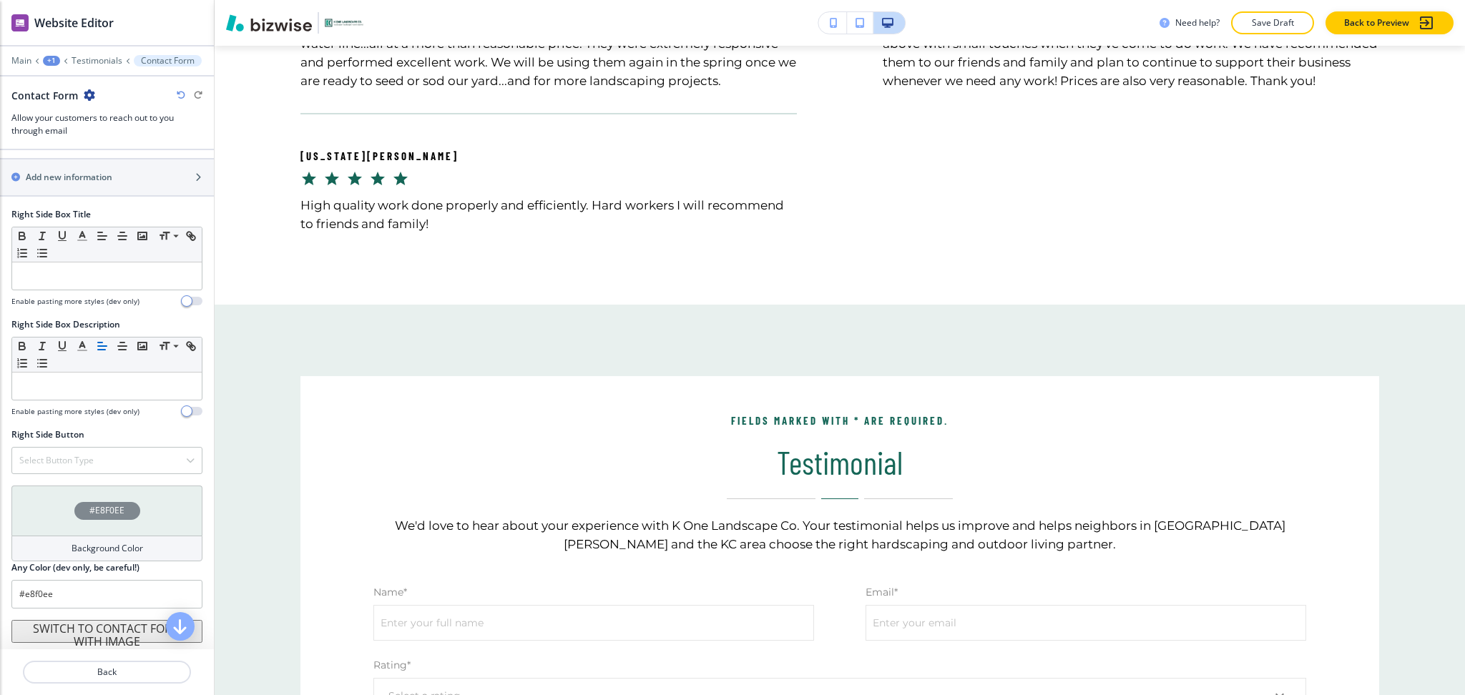
click at [87, 544] on h4 "Background Color" at bounding box center [108, 548] width 72 height 13
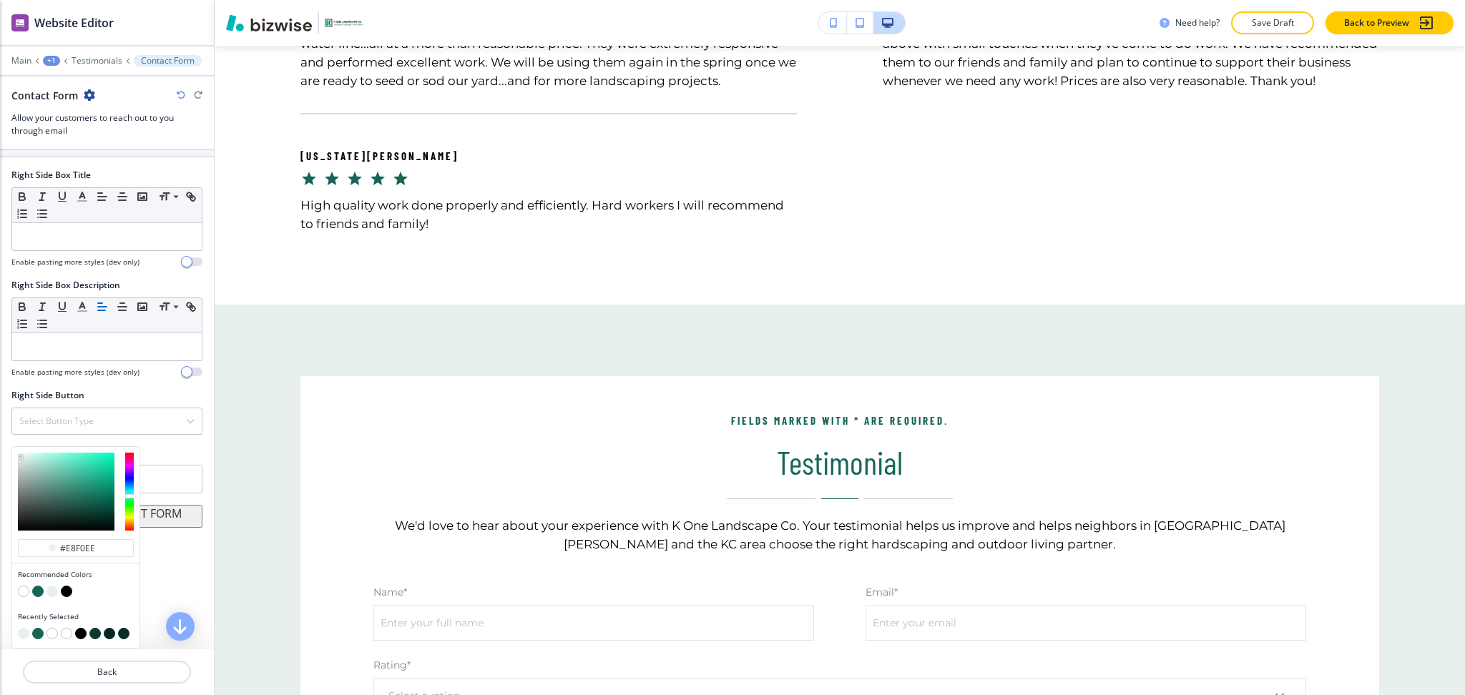
click at [39, 595] on button "button" at bounding box center [37, 591] width 11 height 11
type input "#156657"
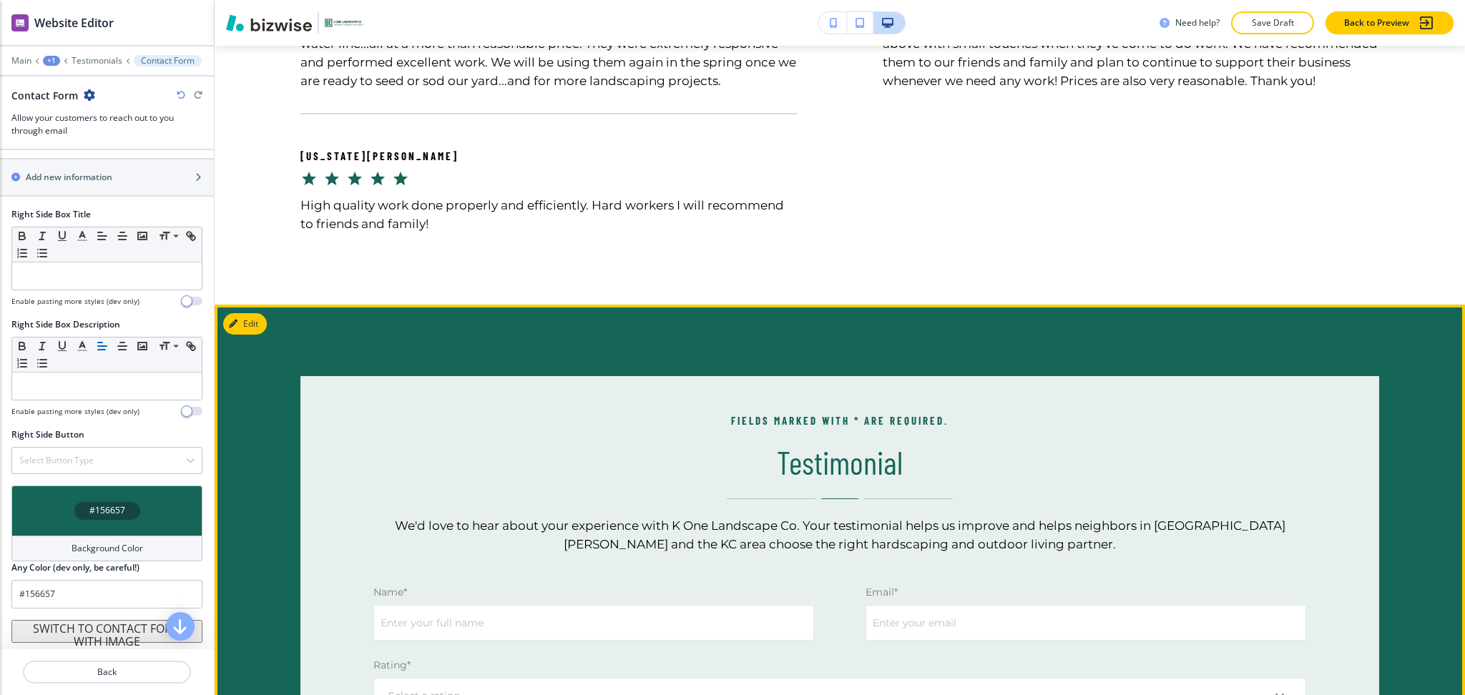
scroll to position [1019, 0]
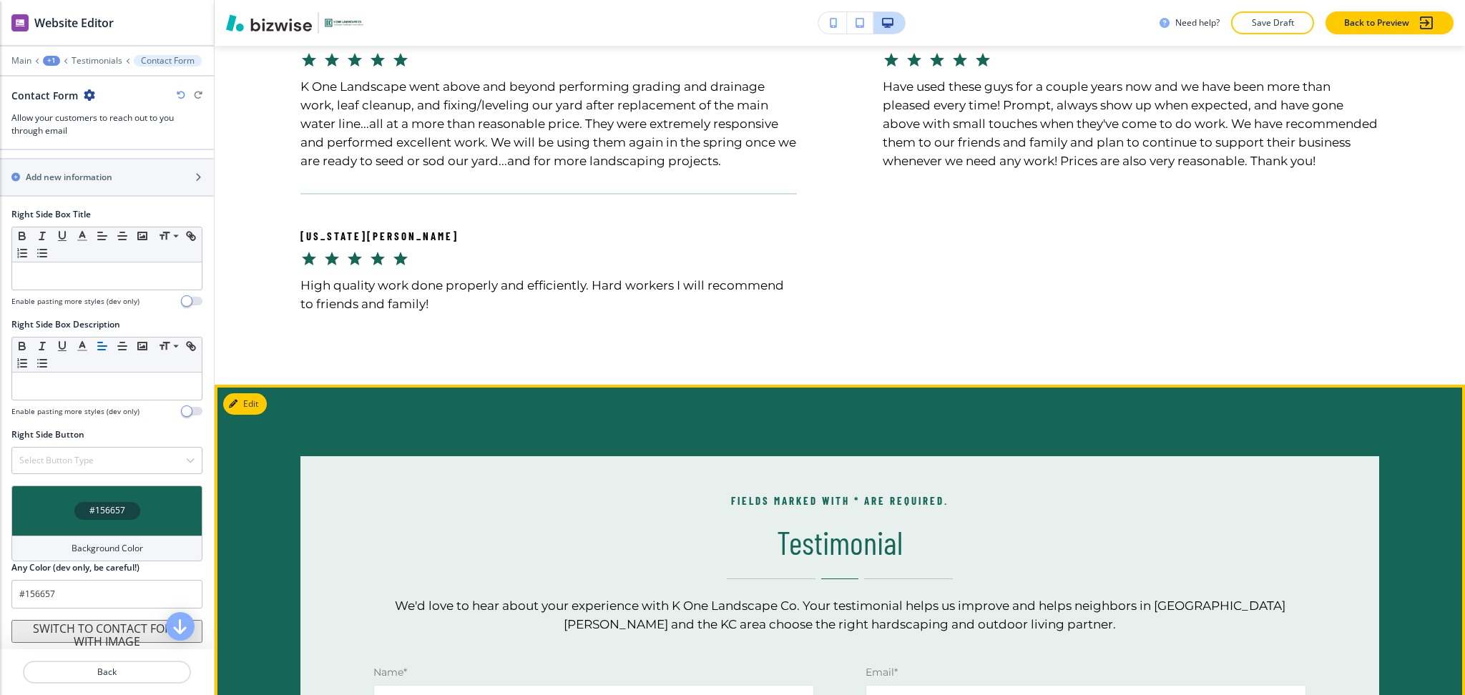
scroll to position [645, 0]
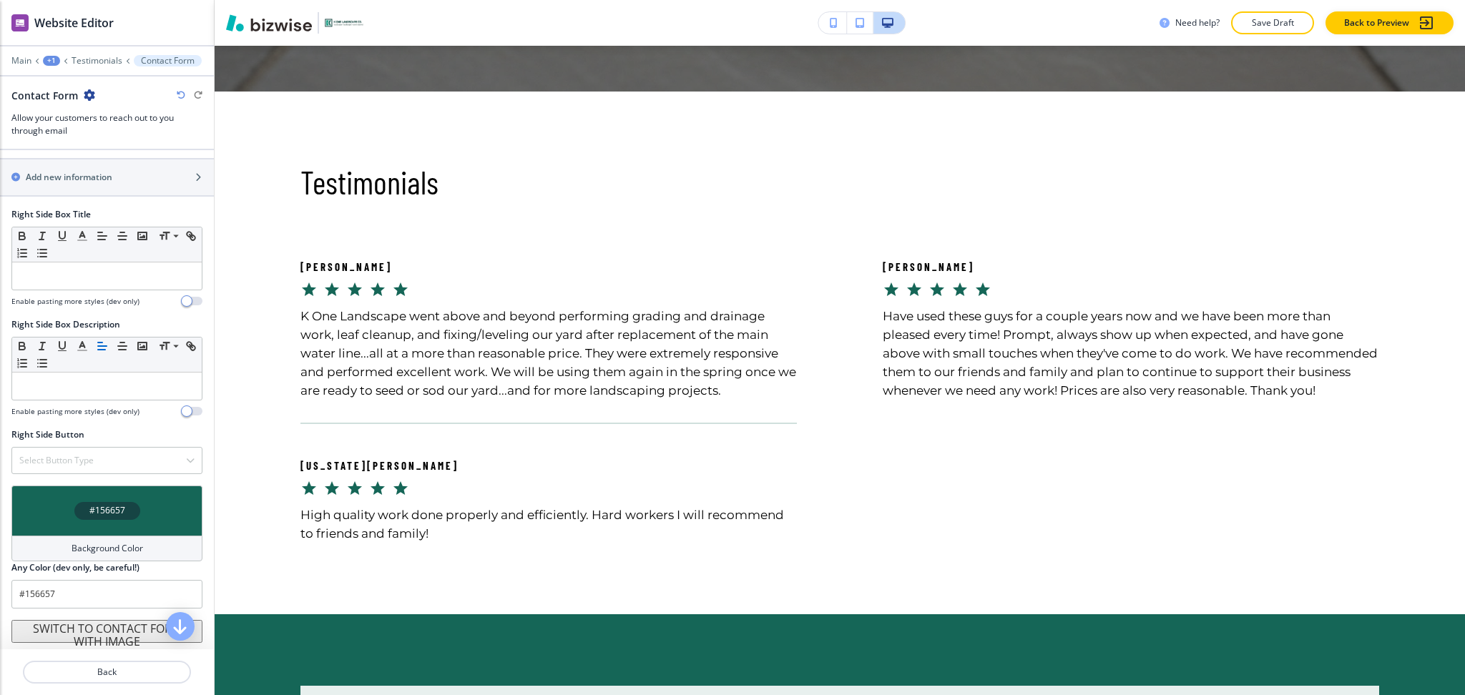
click at [177, 96] on icon "button" at bounding box center [181, 95] width 9 height 9
type input "#e8f0ee"
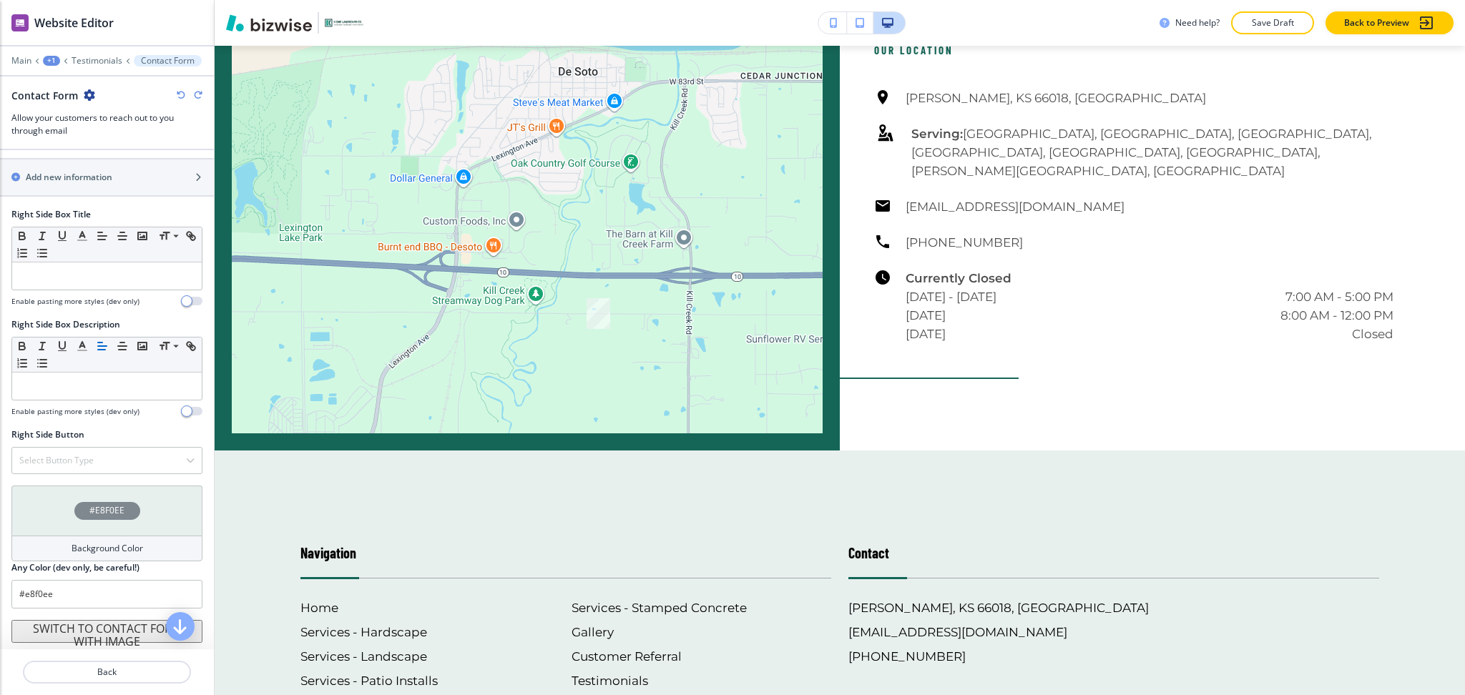
scroll to position [2616, 0]
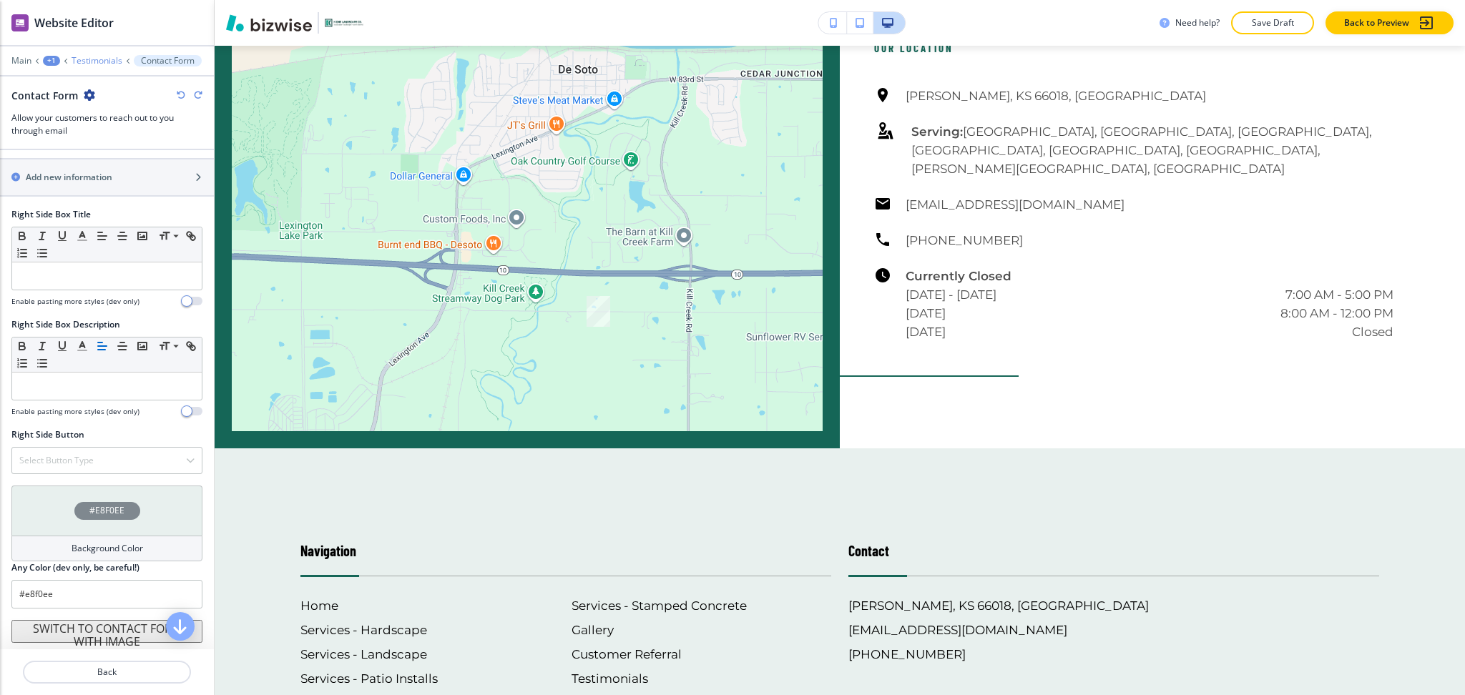
click at [101, 56] on p "Testimonials" at bounding box center [97, 61] width 51 height 10
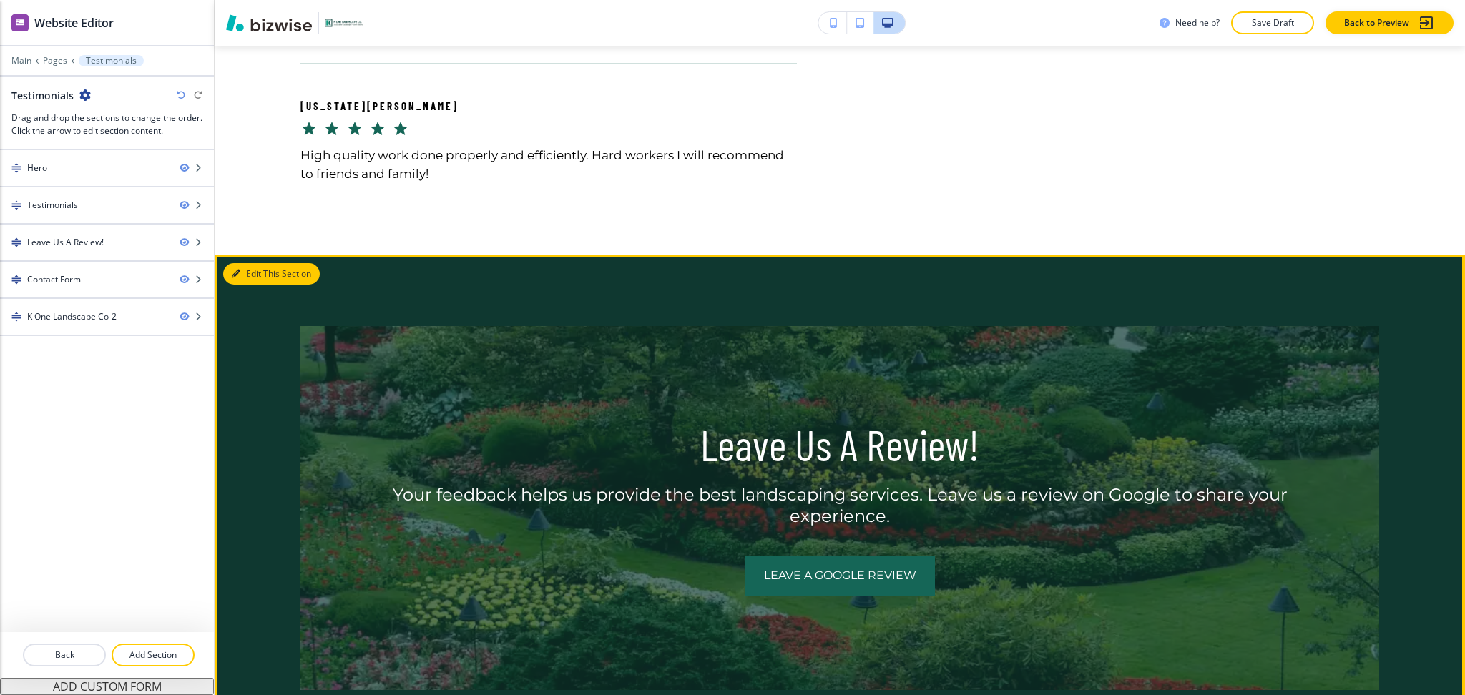
click at [253, 285] on button "Edit This Section" at bounding box center [271, 273] width 97 height 21
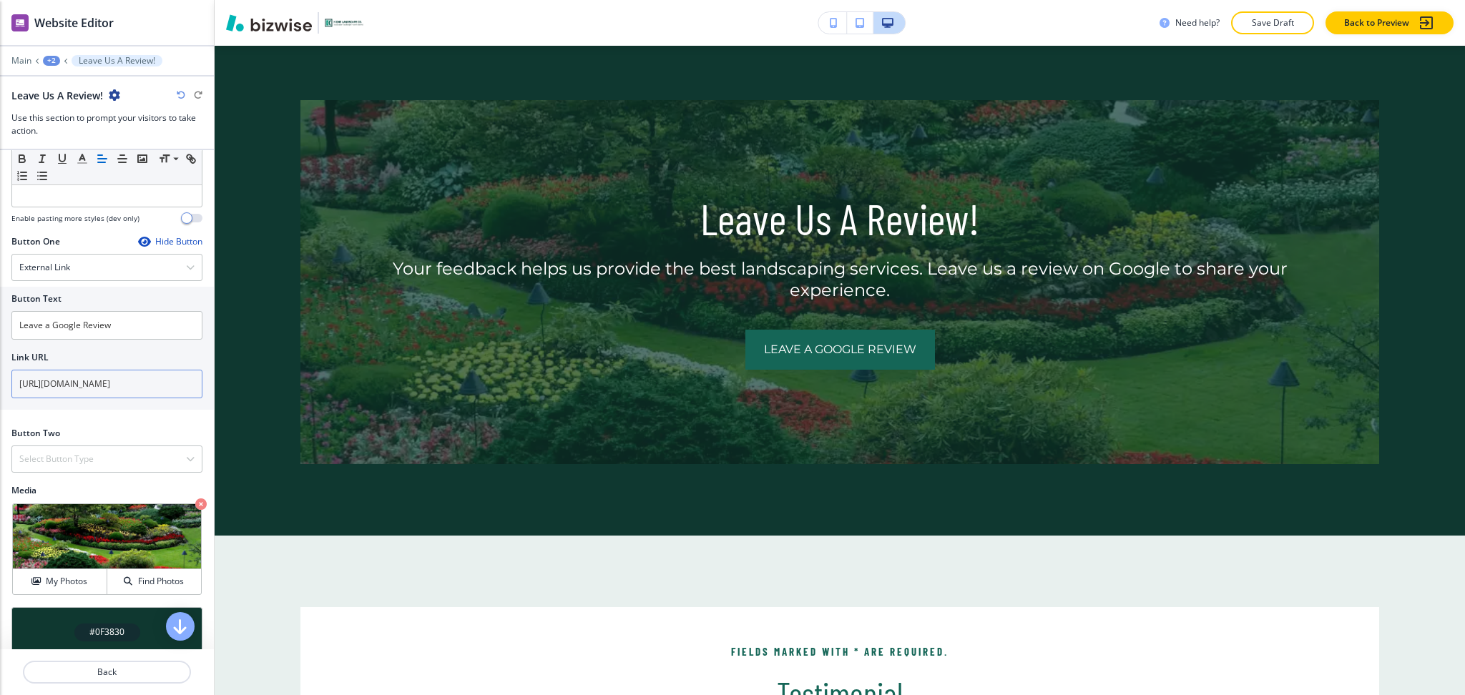
scroll to position [564, 0]
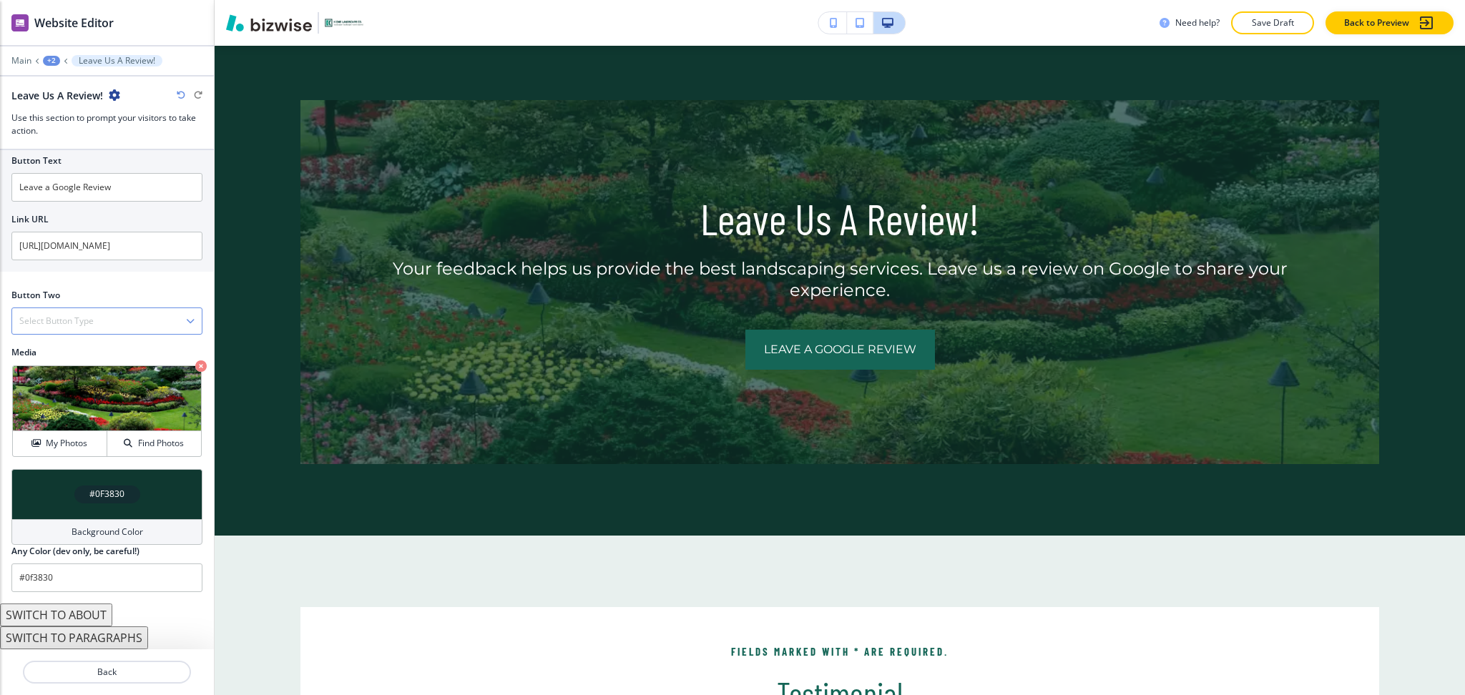
click at [109, 329] on div "Select Button Type" at bounding box center [107, 321] width 190 height 26
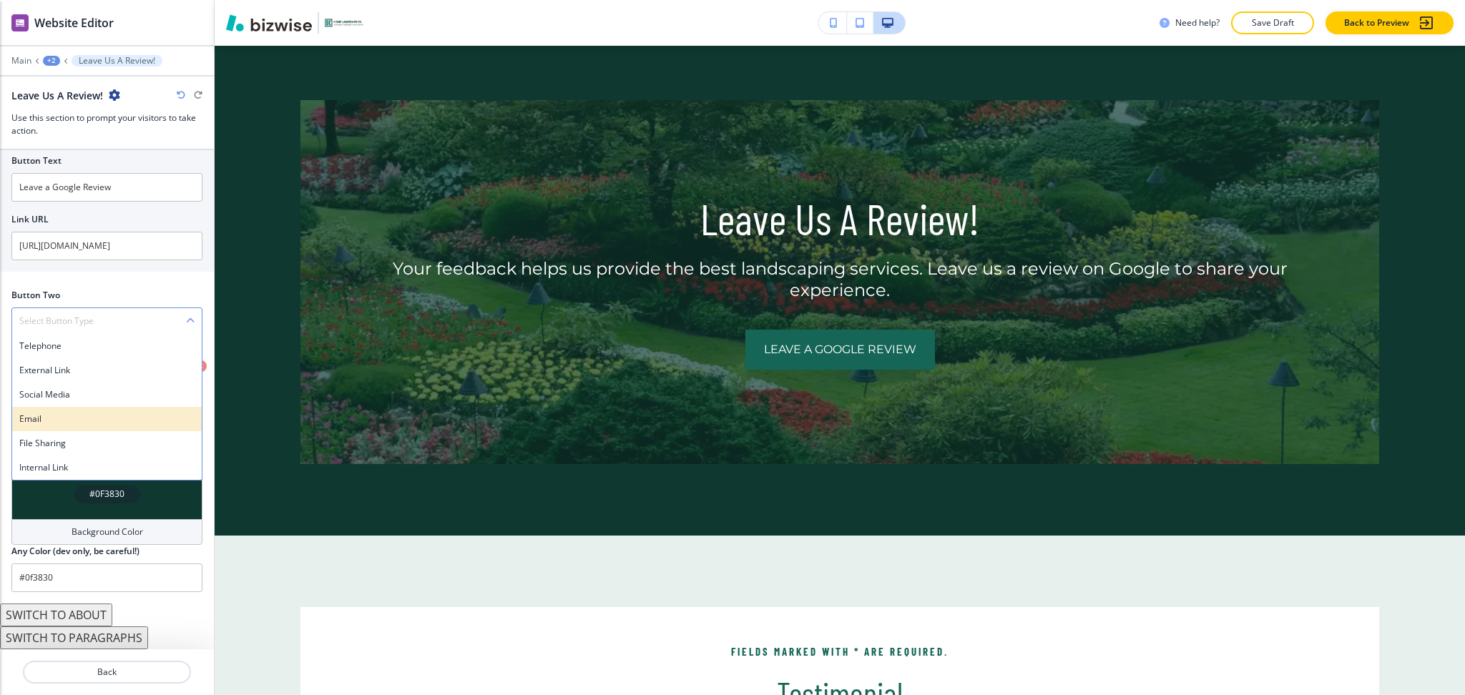
click at [53, 411] on div "Email" at bounding box center [107, 419] width 190 height 24
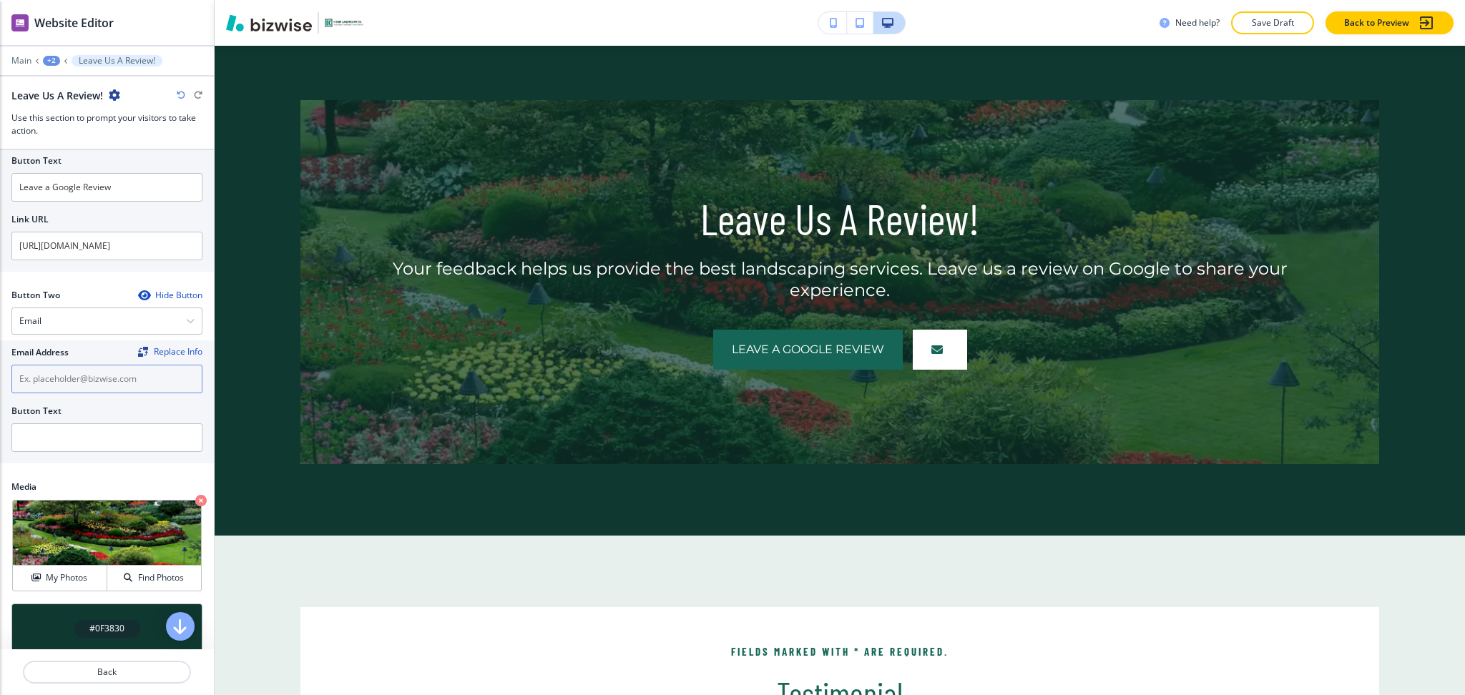
click at [49, 377] on input "text" at bounding box center [106, 379] width 191 height 29
drag, startPoint x: 59, startPoint y: 424, endPoint x: 52, endPoint y: 414, distance: 12.3
click at [60, 424] on input "text" at bounding box center [106, 438] width 191 height 29
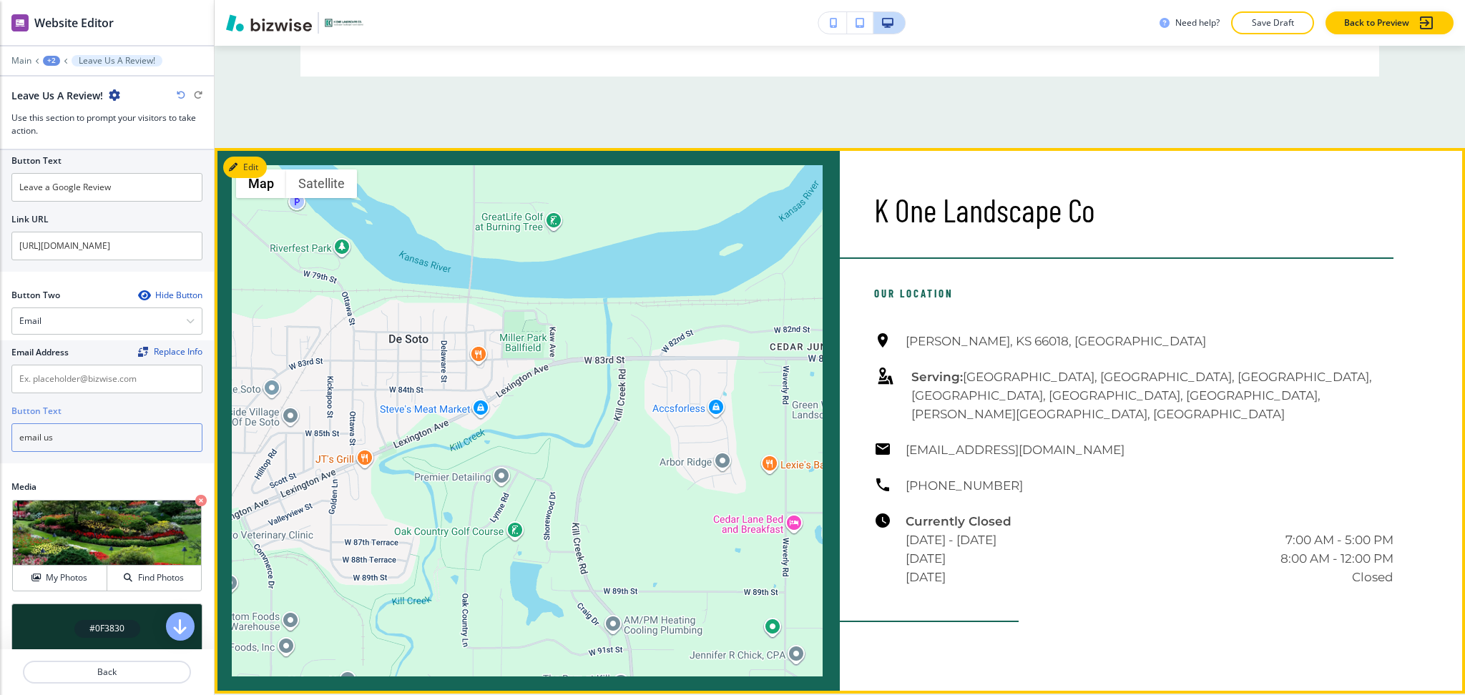
scroll to position [2372, 0]
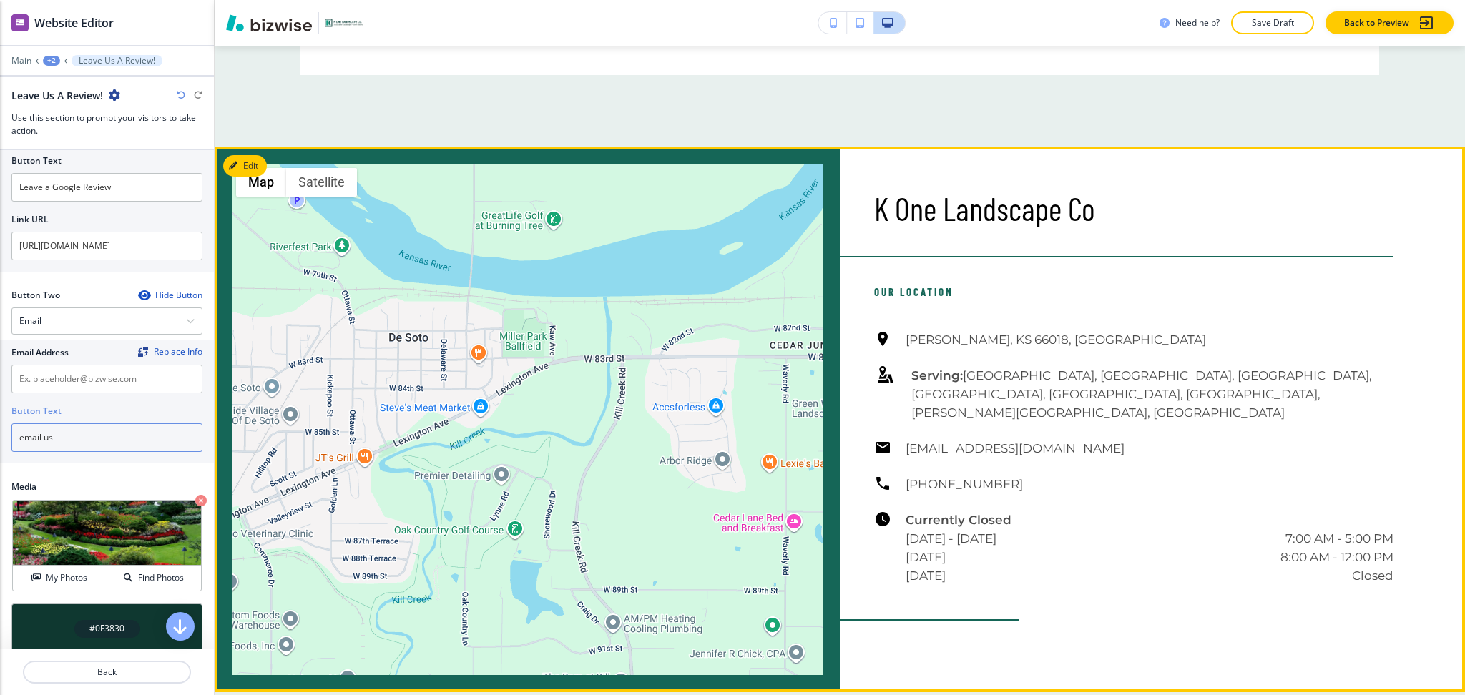
type input "email us"
drag, startPoint x: 1085, startPoint y: 451, endPoint x: 894, endPoint y: 444, distance: 190.4
click at [900, 449] on div "De Soto, KS 66018, USA Serving: Lenexa, Leawood, Prairie Village, Overland Park…" at bounding box center [1133, 458] width 519 height 255
copy h6 "[EMAIL_ADDRESS][DOMAIN_NAME]"
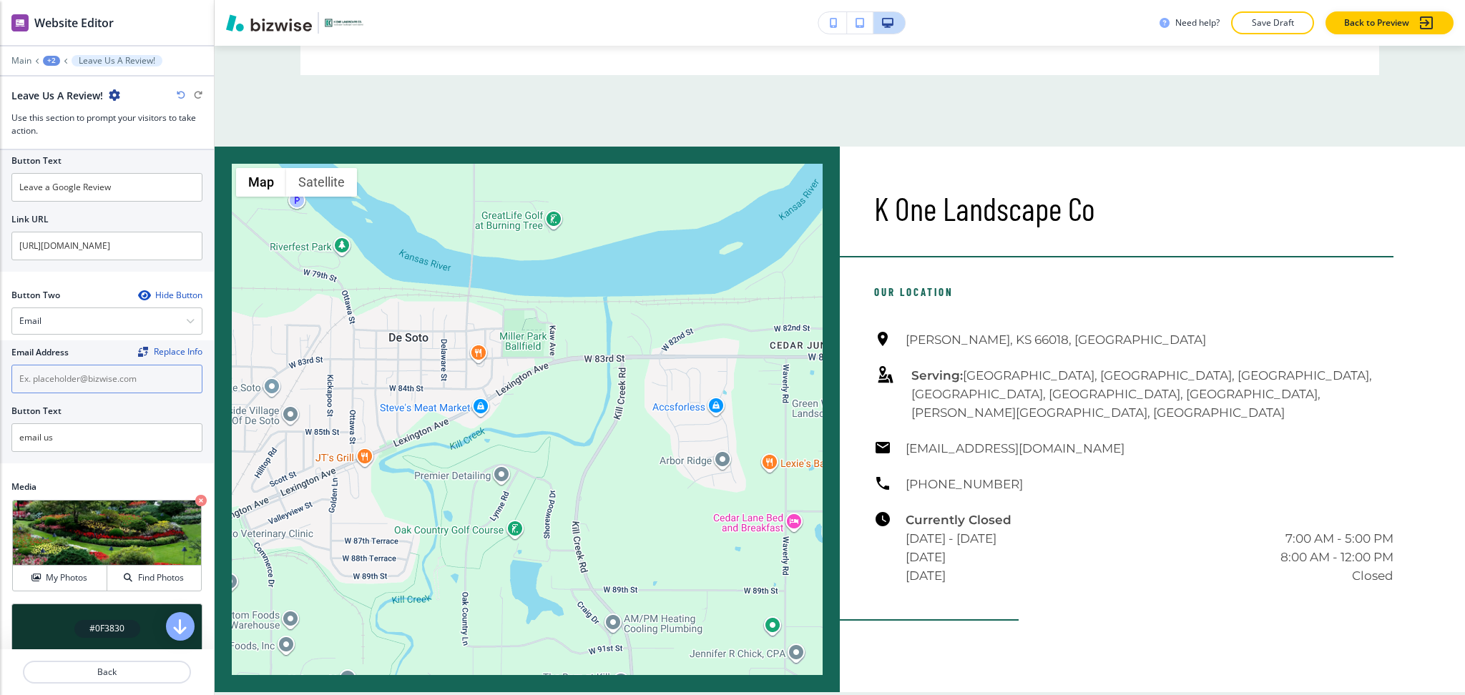
click at [81, 379] on input "text" at bounding box center [106, 379] width 191 height 29
paste input "[EMAIL_ADDRESS][DOMAIN_NAME]"
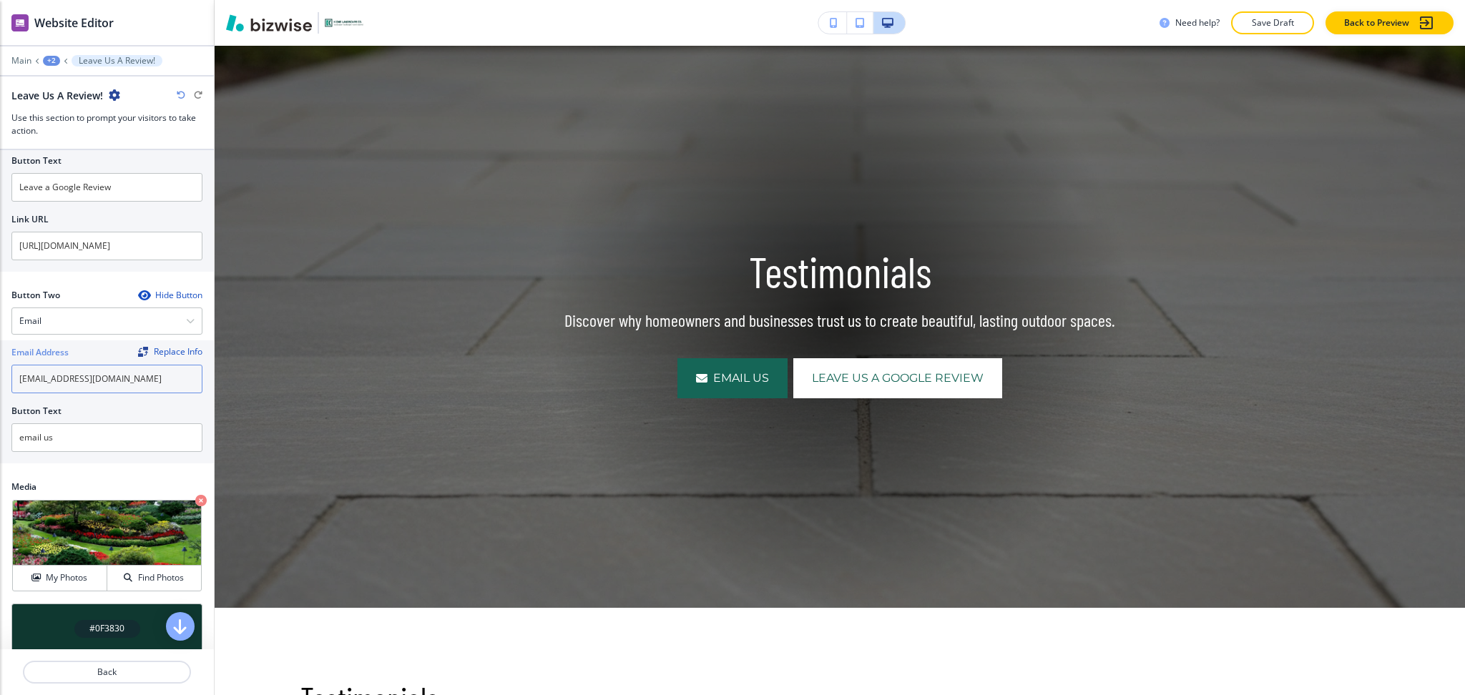
scroll to position [0, 0]
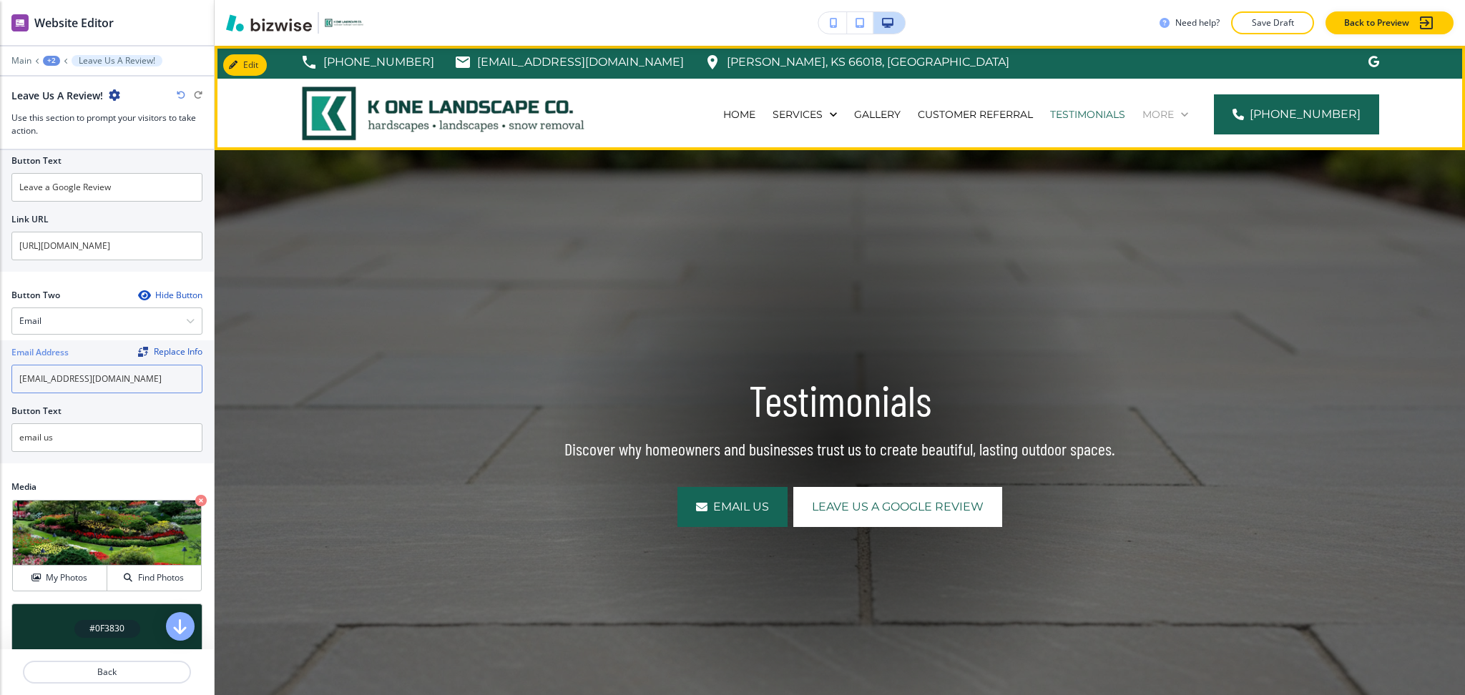
type input "[EMAIL_ADDRESS][DOMAIN_NAME]"
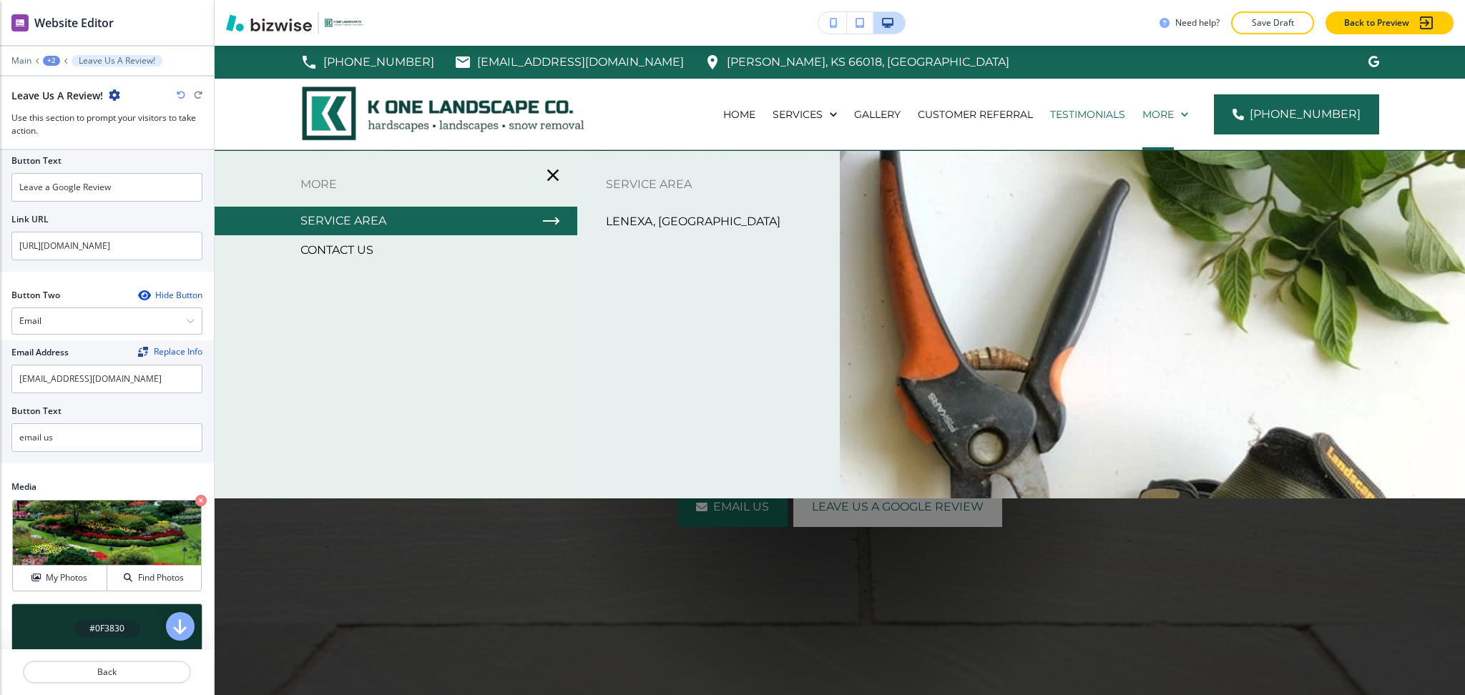
click at [343, 224] on p "Service Area" at bounding box center [343, 220] width 86 height 21
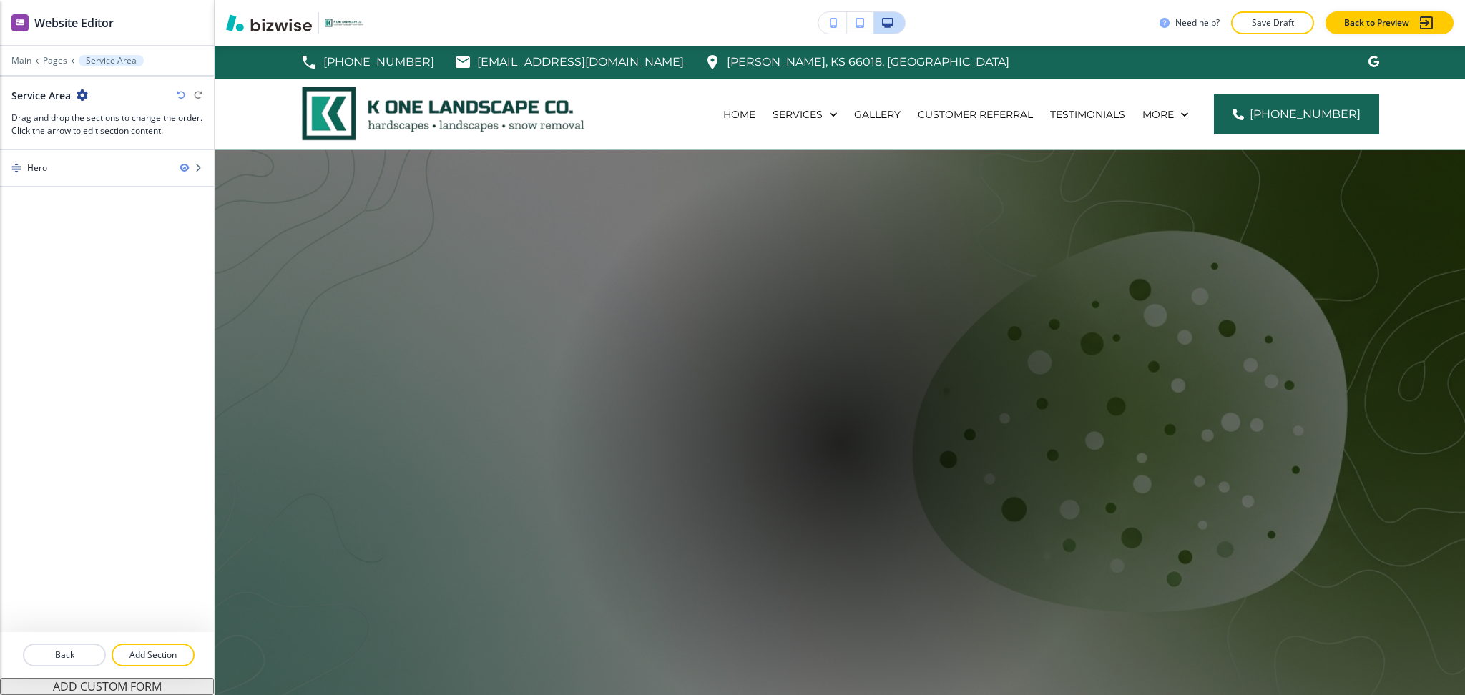
click at [20, 53] on div at bounding box center [107, 51] width 214 height 9
click at [20, 57] on p "Main" at bounding box center [21, 61] width 20 height 10
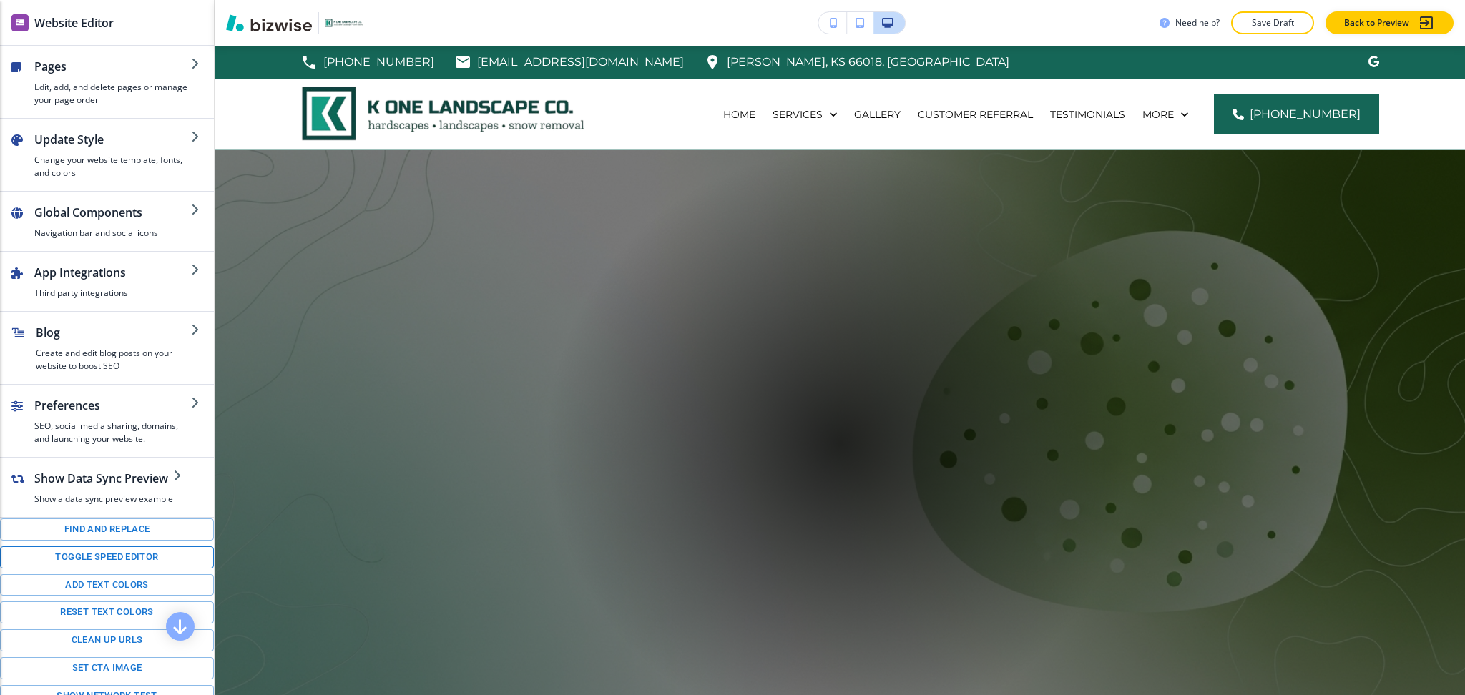
click at [111, 565] on button "Toggle speed editor" at bounding box center [107, 558] width 214 height 22
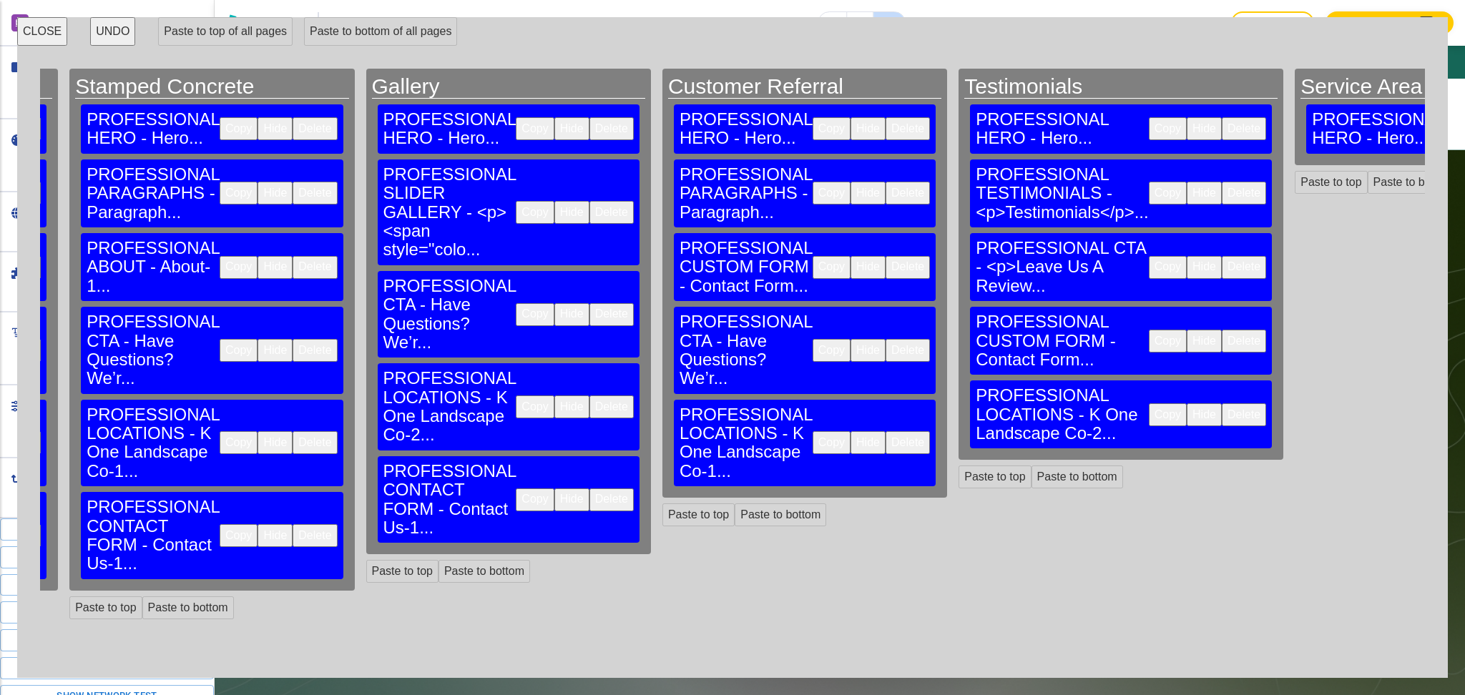
scroll to position [0, 1827]
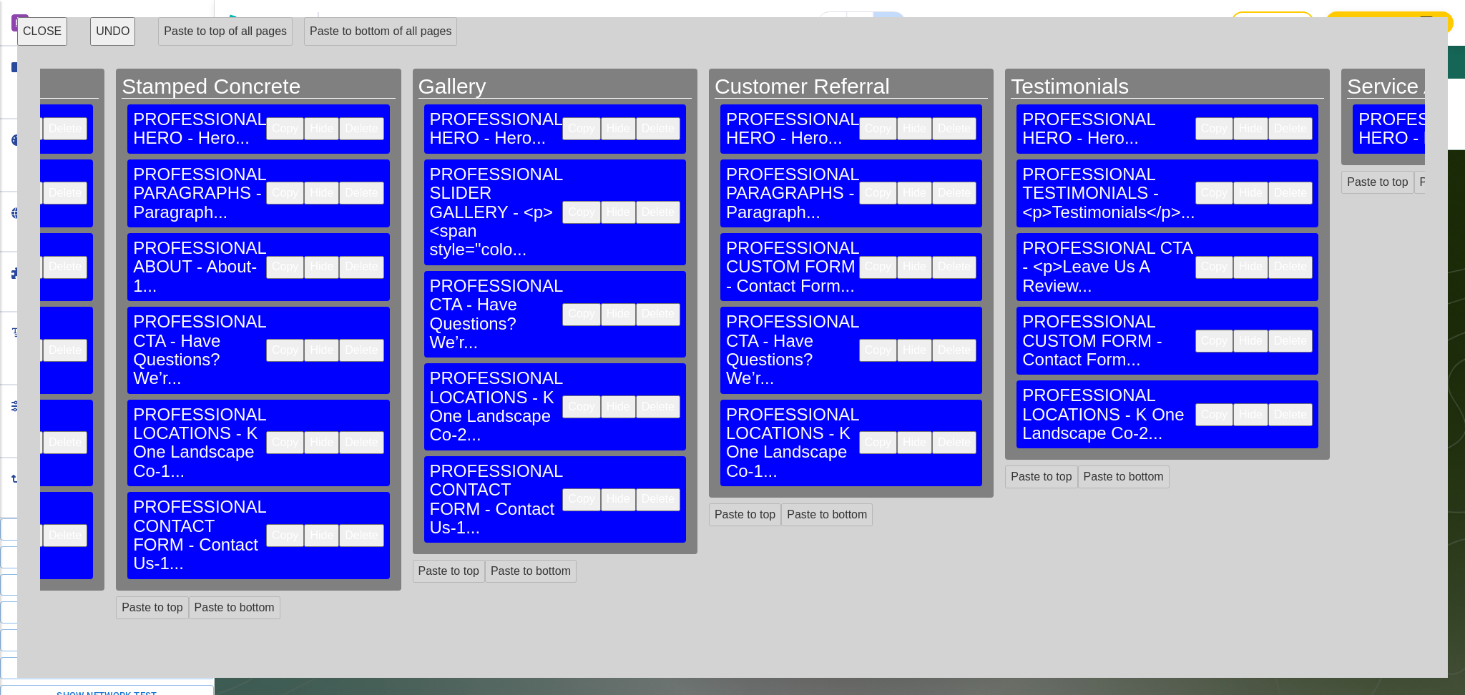
click at [562, 303] on button "Copy" at bounding box center [581, 314] width 38 height 23
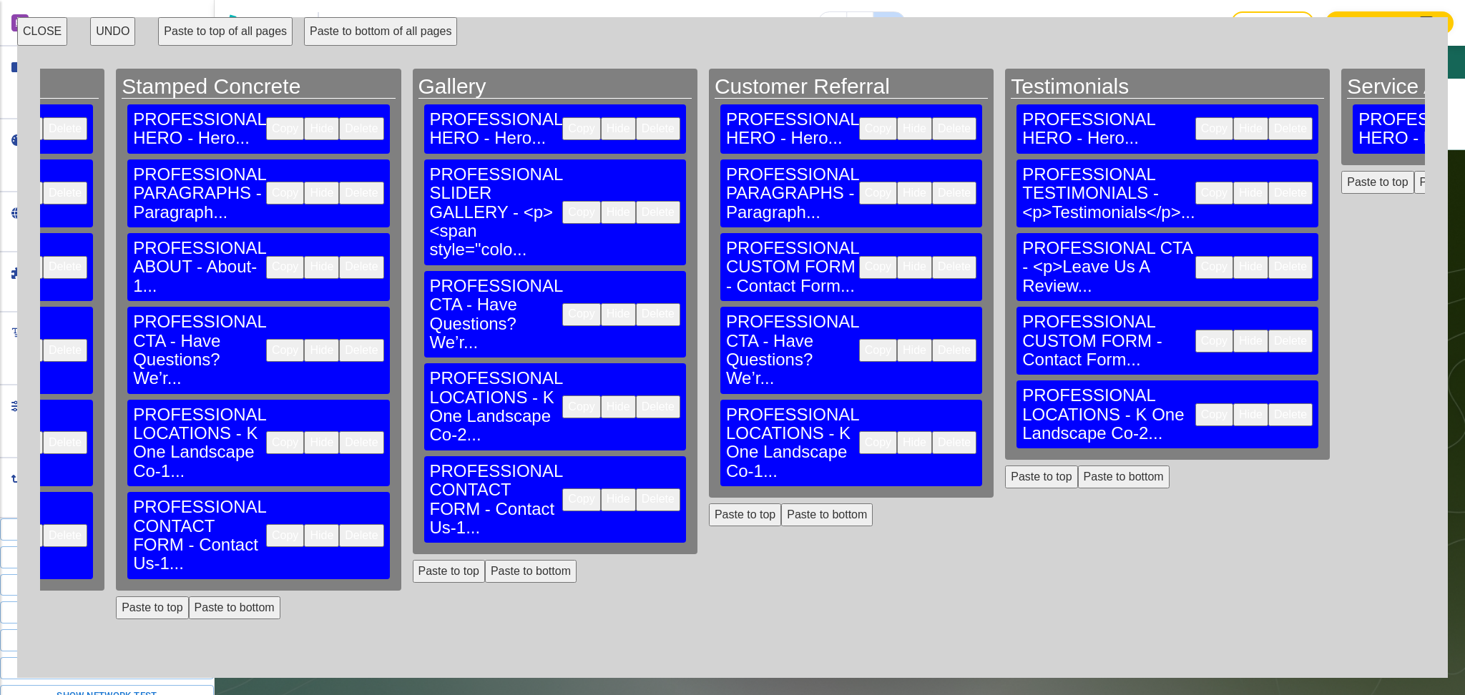
click at [562, 303] on button "Copy" at bounding box center [581, 314] width 38 height 23
click at [1414, 171] on button "Paste to bottom" at bounding box center [1460, 182] width 92 height 23
click at [562, 396] on button "Copy" at bounding box center [581, 407] width 38 height 23
click at [1414, 263] on button "Paste to bottom" at bounding box center [1460, 274] width 92 height 23
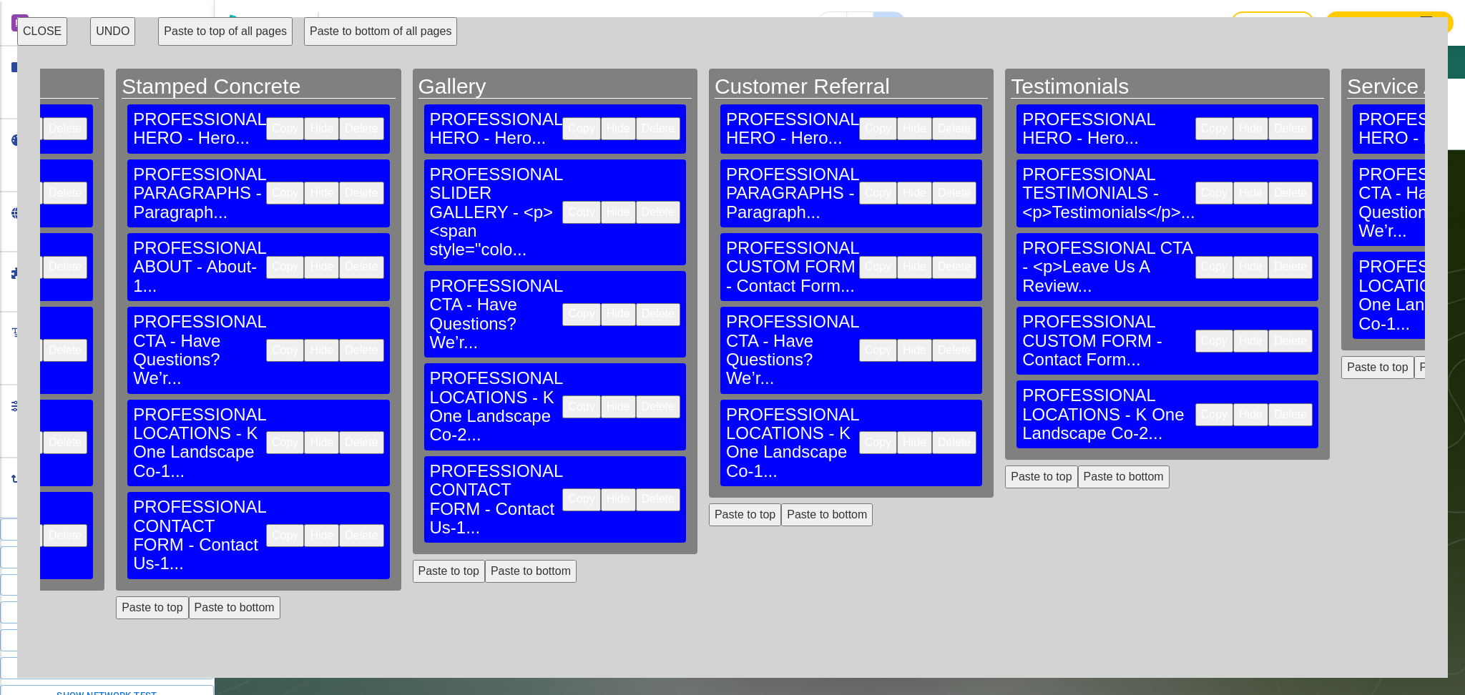
click at [562, 489] on button "Copy" at bounding box center [581, 500] width 38 height 23
click at [1414, 356] on button "Paste to bottom" at bounding box center [1460, 367] width 92 height 23
click at [48, 26] on button "CLOSE" at bounding box center [42, 31] width 50 height 29
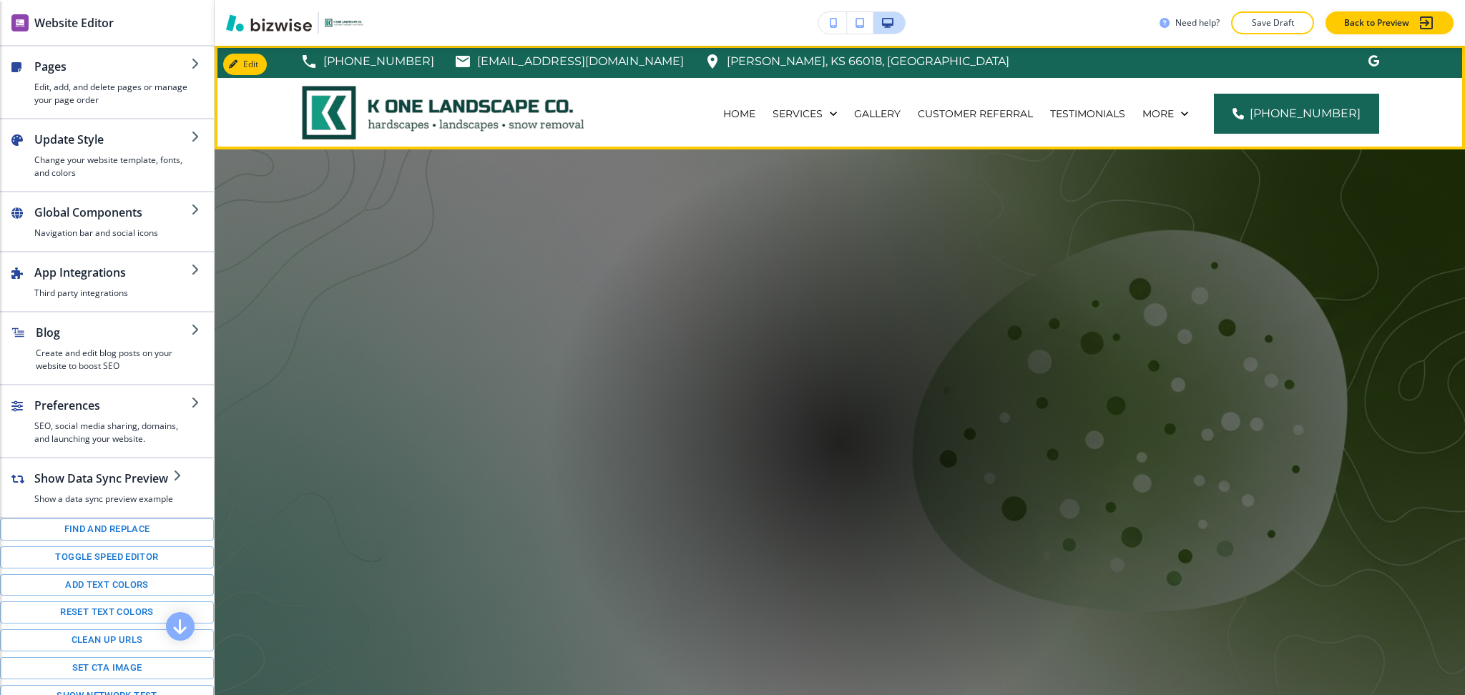
scroll to position [0, 0]
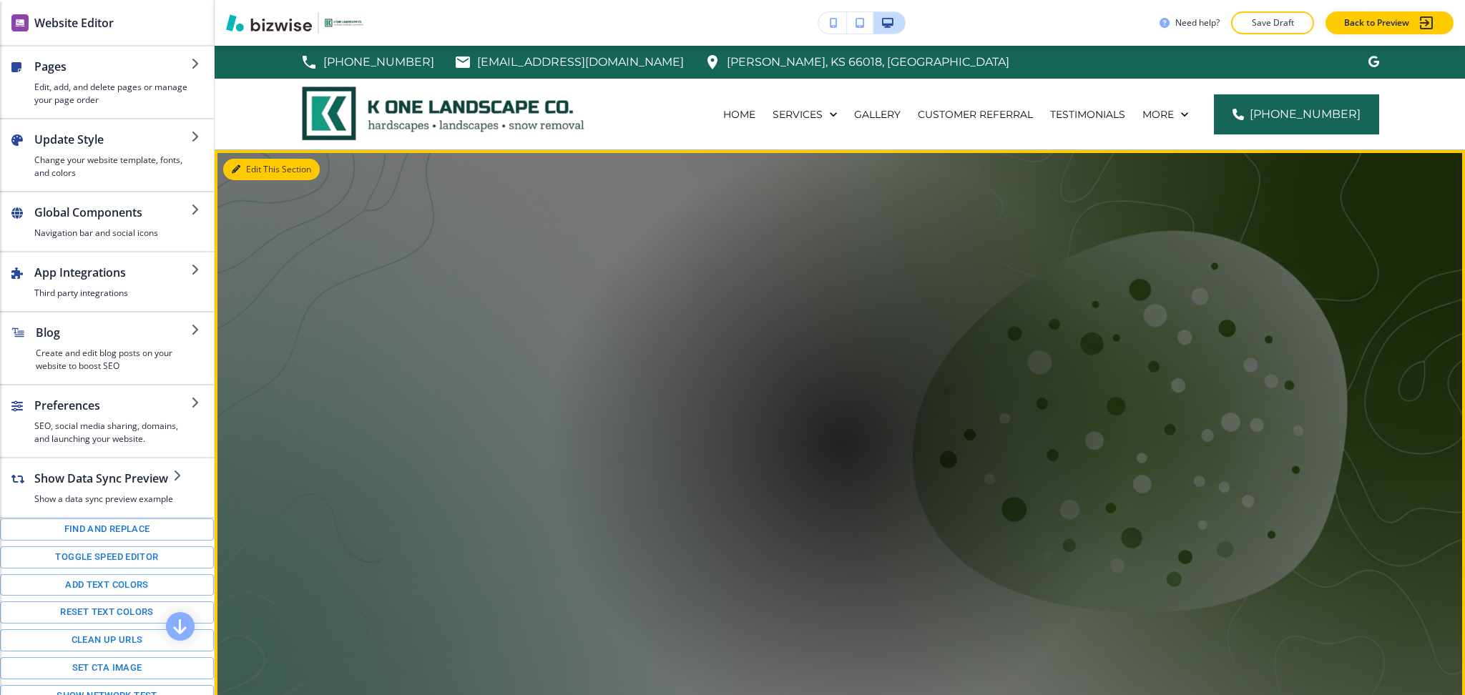
click at [254, 162] on button "Edit This Section" at bounding box center [271, 169] width 97 height 21
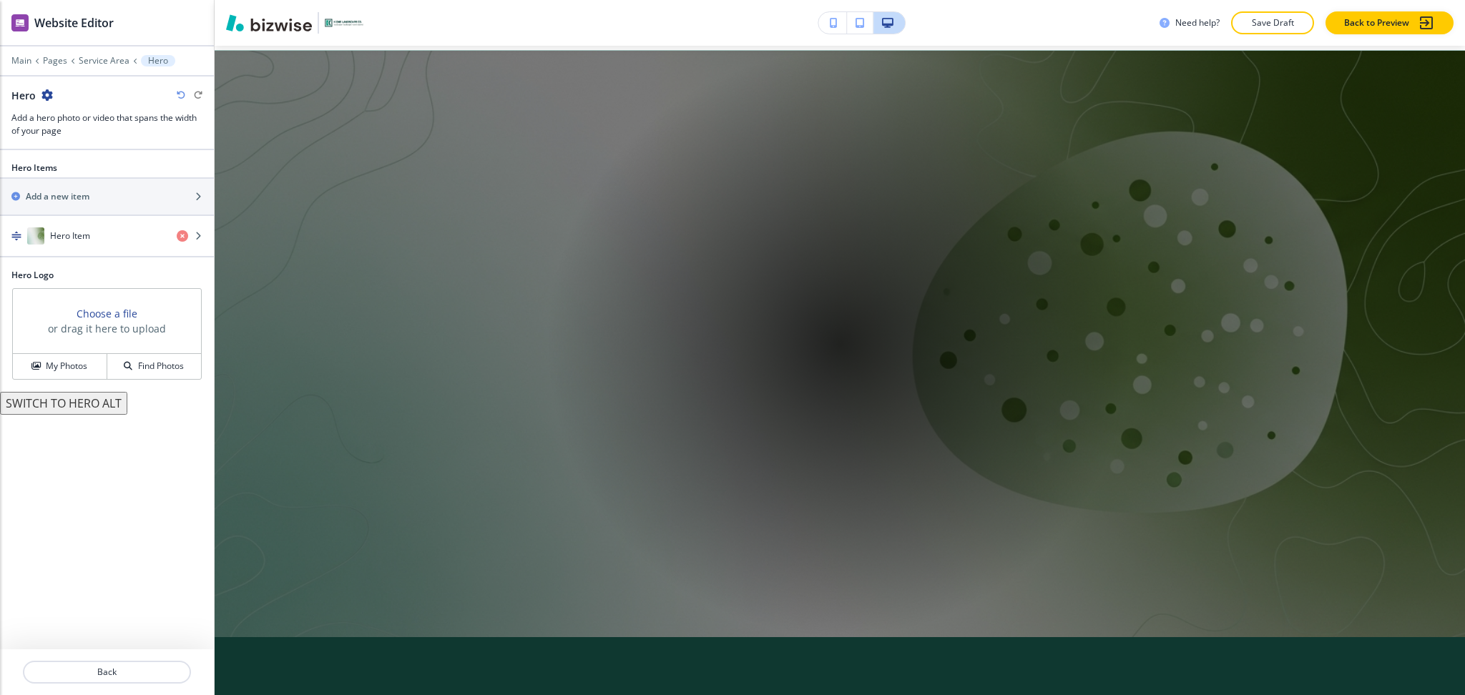
scroll to position [104, 0]
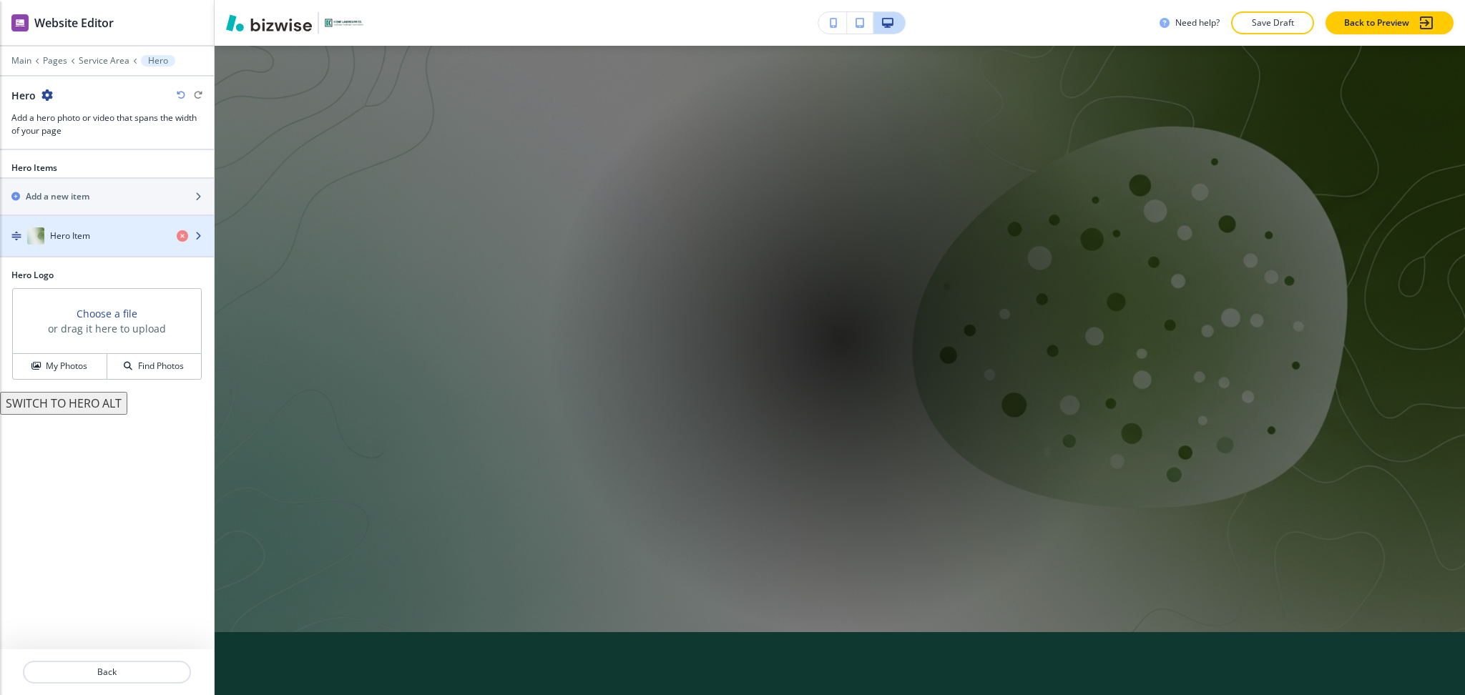
click at [77, 233] on h4 "Hero Item" at bounding box center [70, 236] width 40 height 13
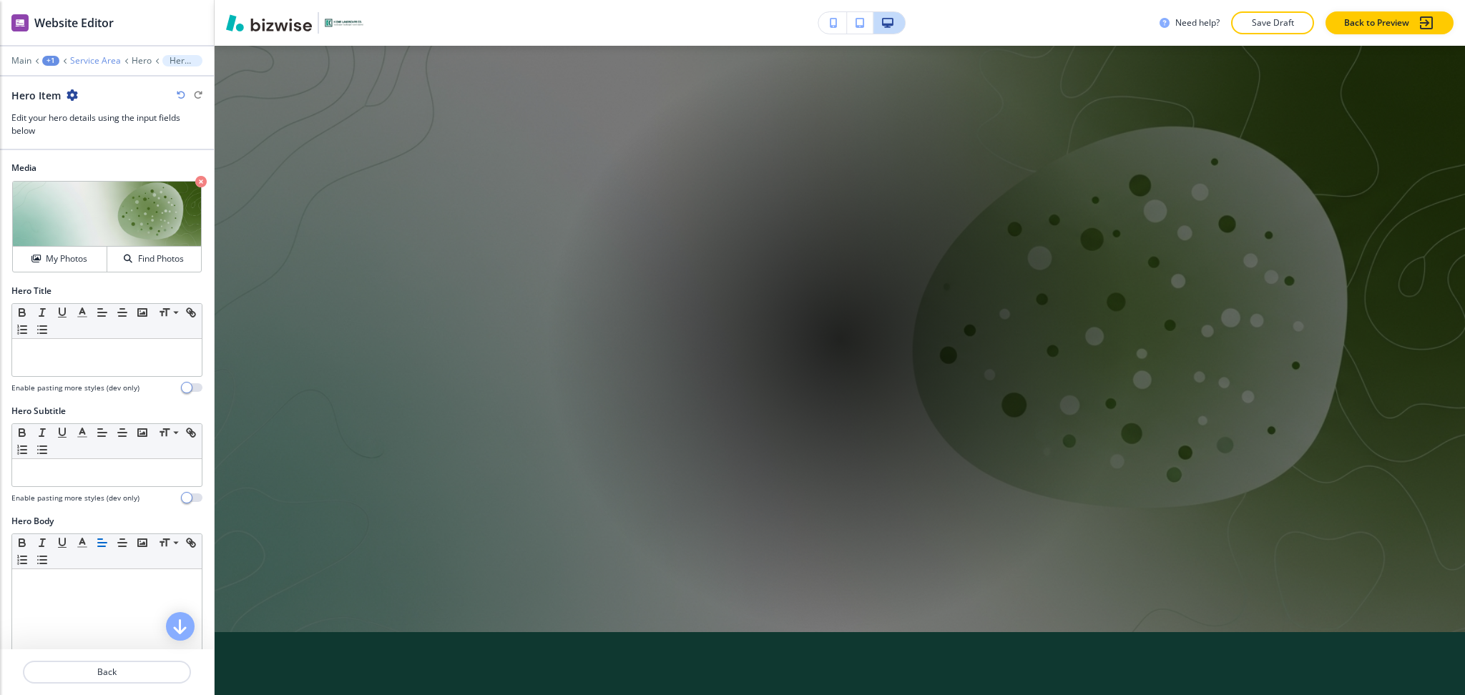
click at [97, 57] on p "Service Area" at bounding box center [95, 61] width 51 height 10
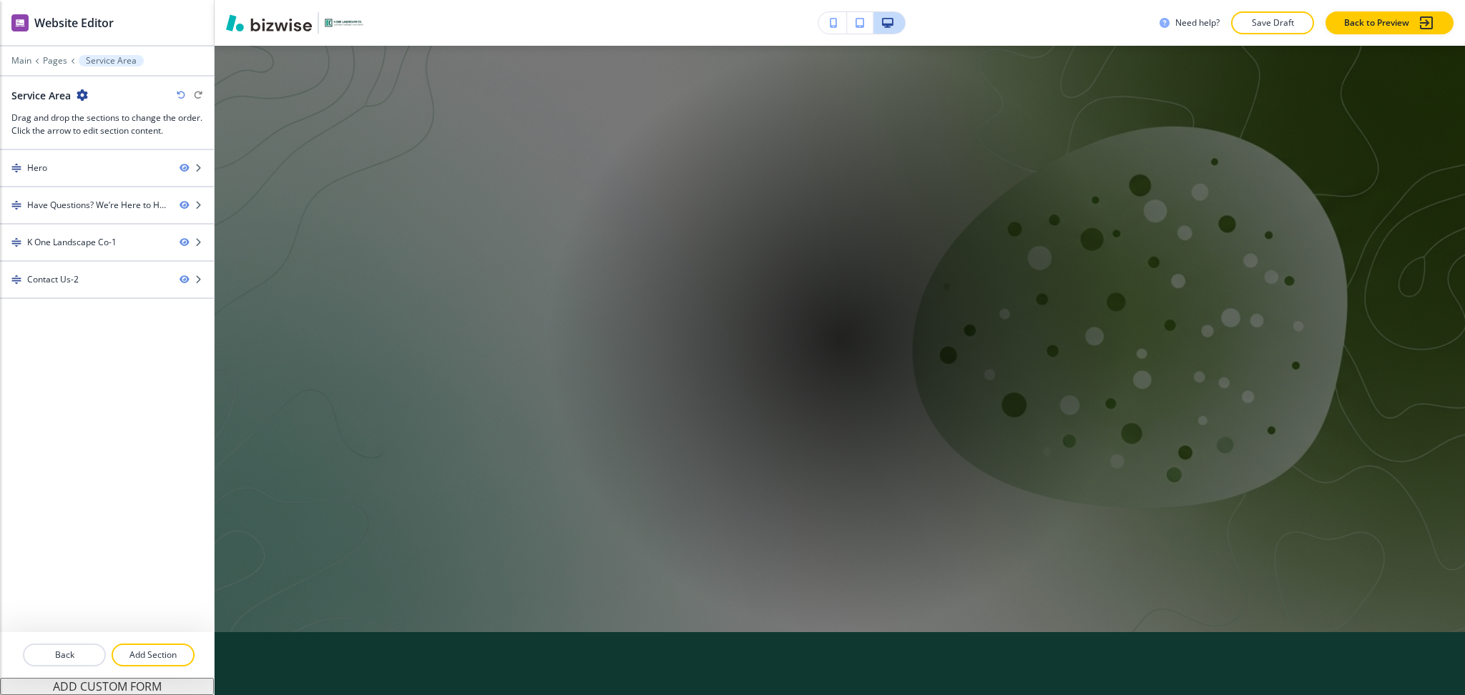
click at [51, 100] on h2 "Service Area" at bounding box center [40, 95] width 59 height 15
copy div "Service Area"
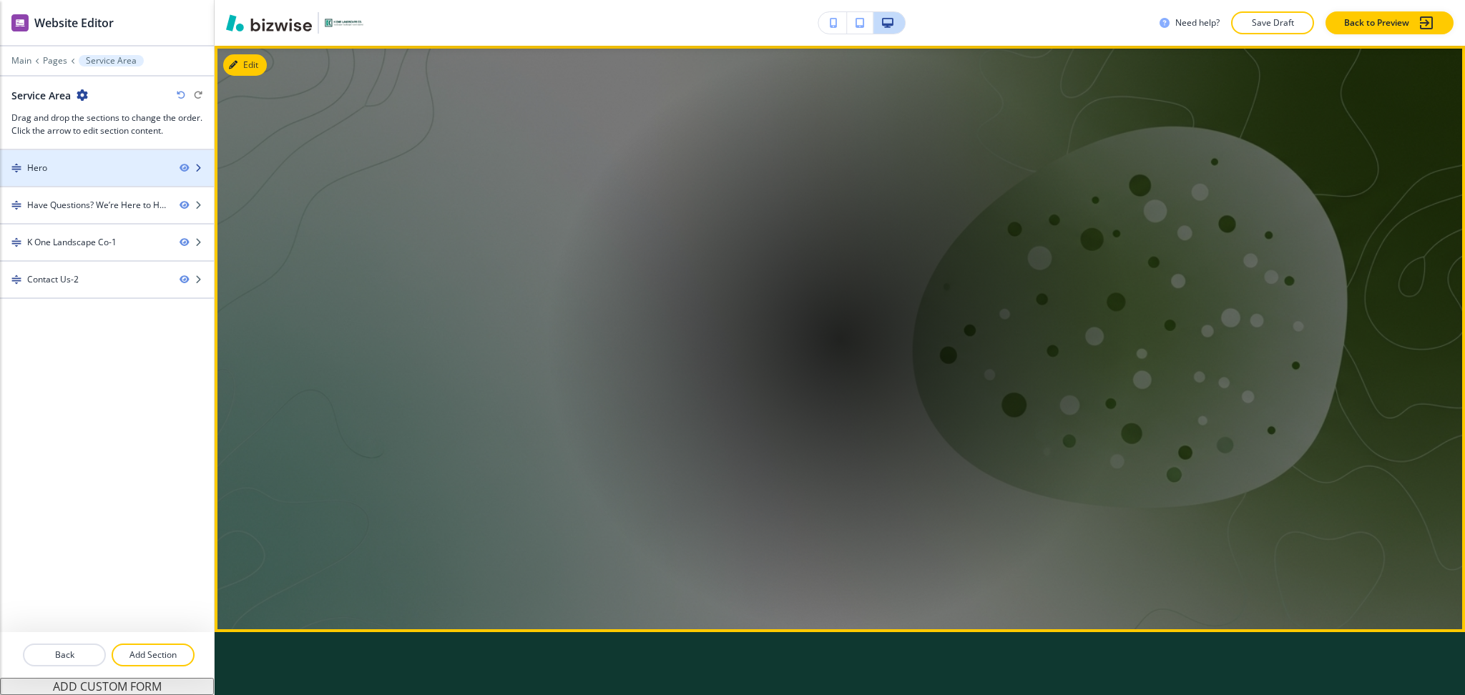
click at [110, 155] on div at bounding box center [107, 155] width 214 height 11
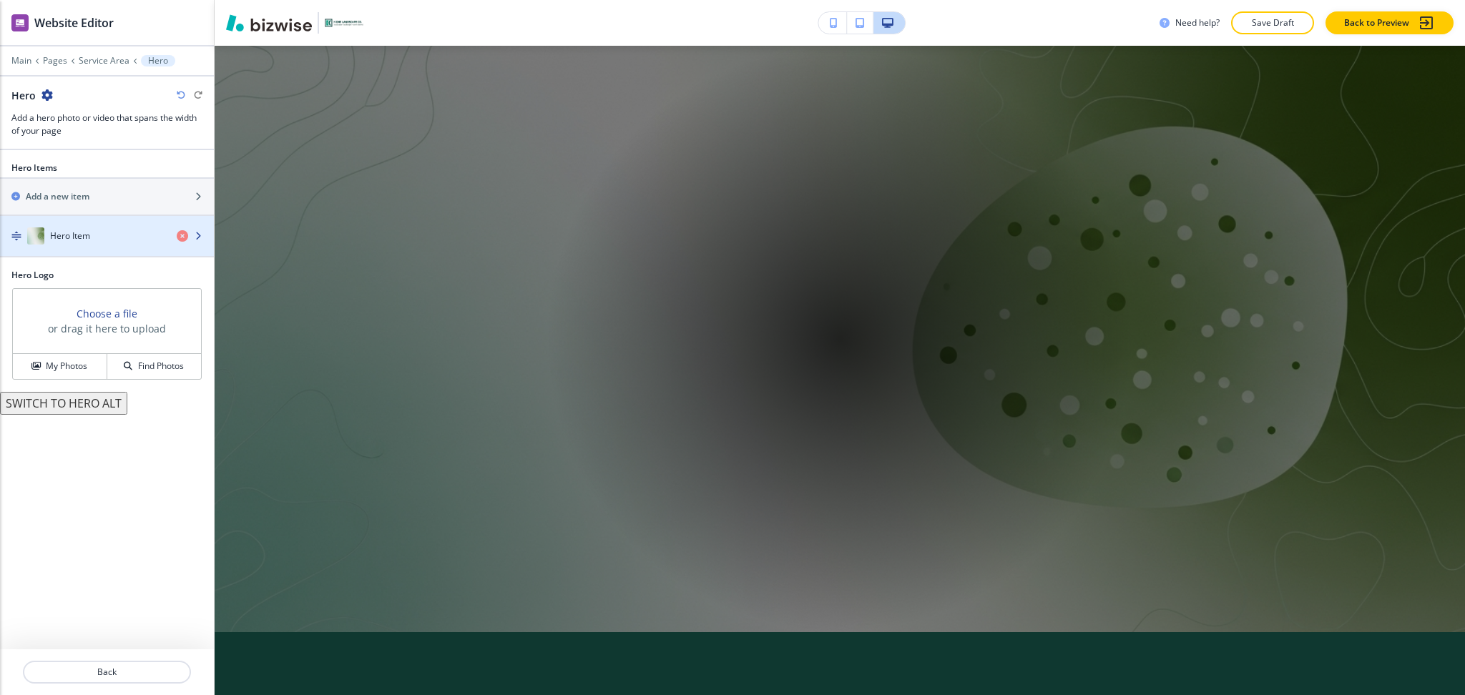
click at [90, 232] on div "Hero Item" at bounding box center [82, 236] width 165 height 17
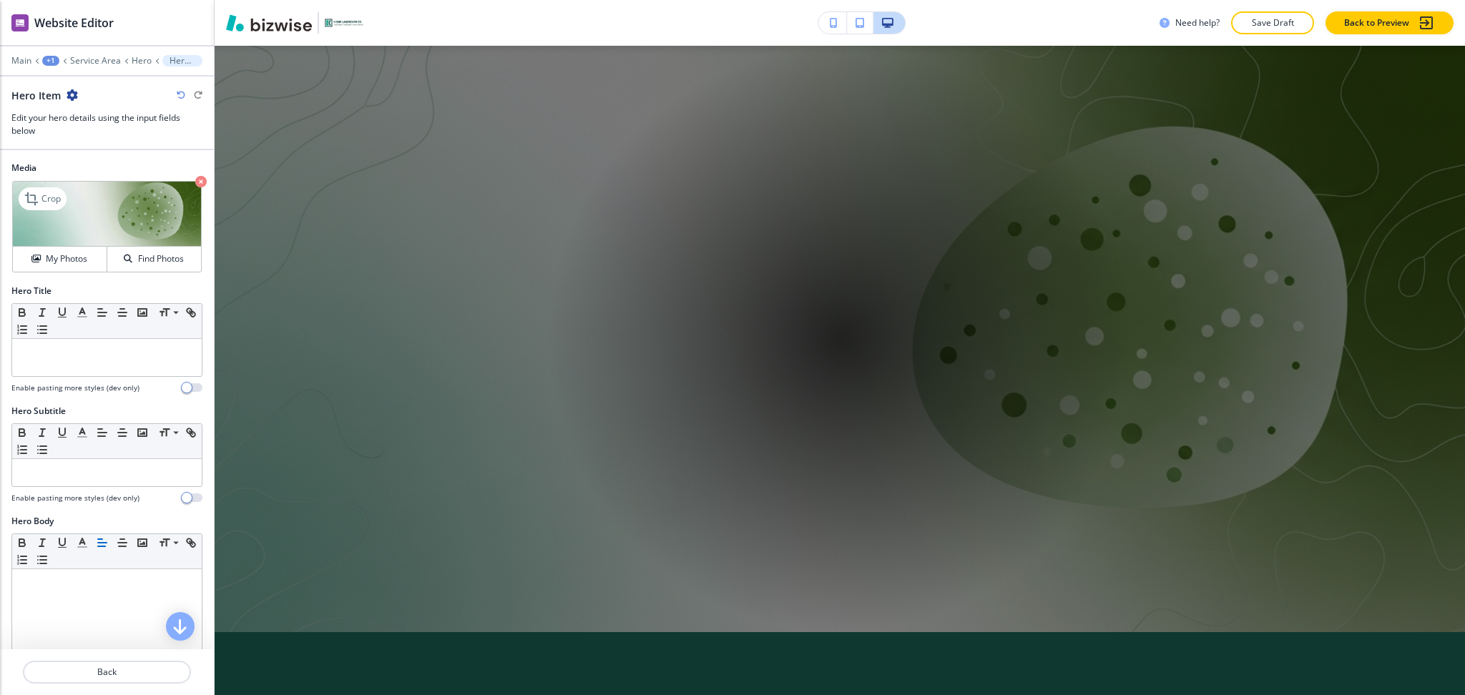
click at [195, 184] on icon "button" at bounding box center [200, 181] width 11 height 11
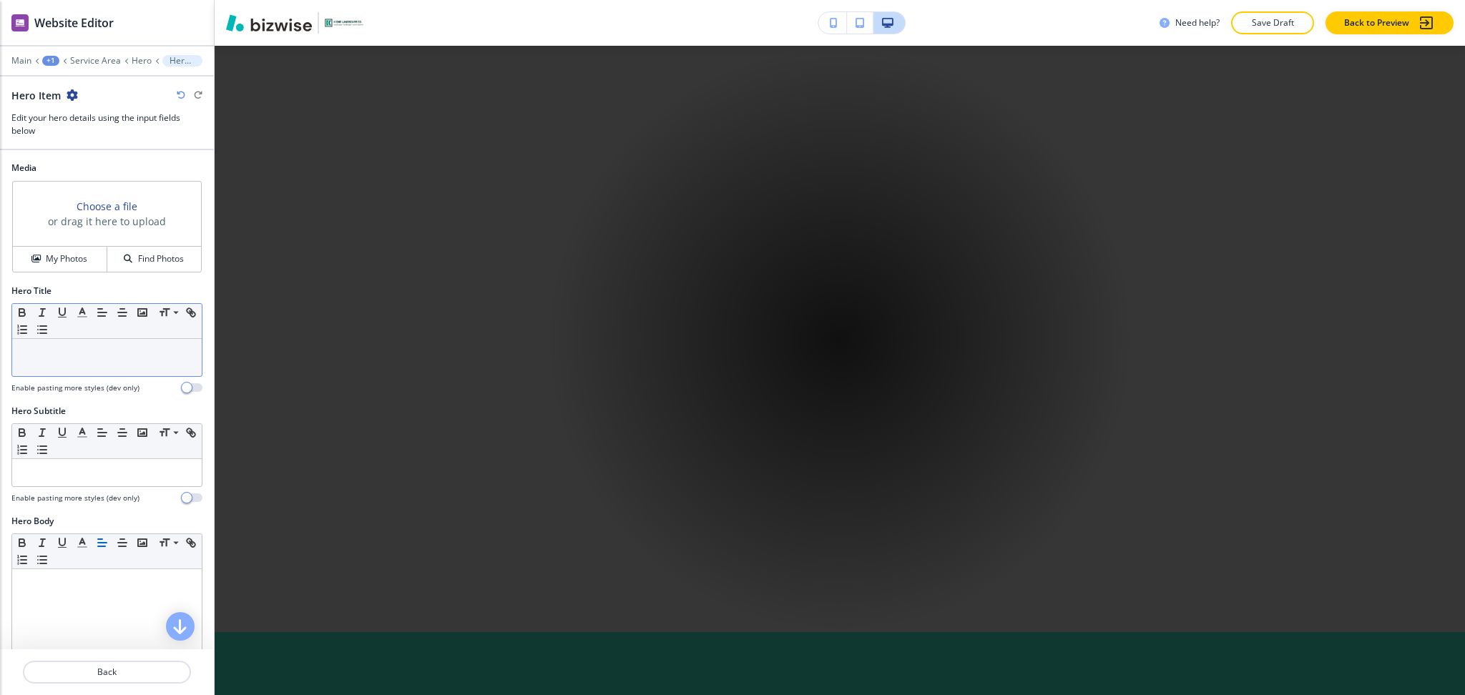
click at [64, 363] on div at bounding box center [107, 357] width 190 height 37
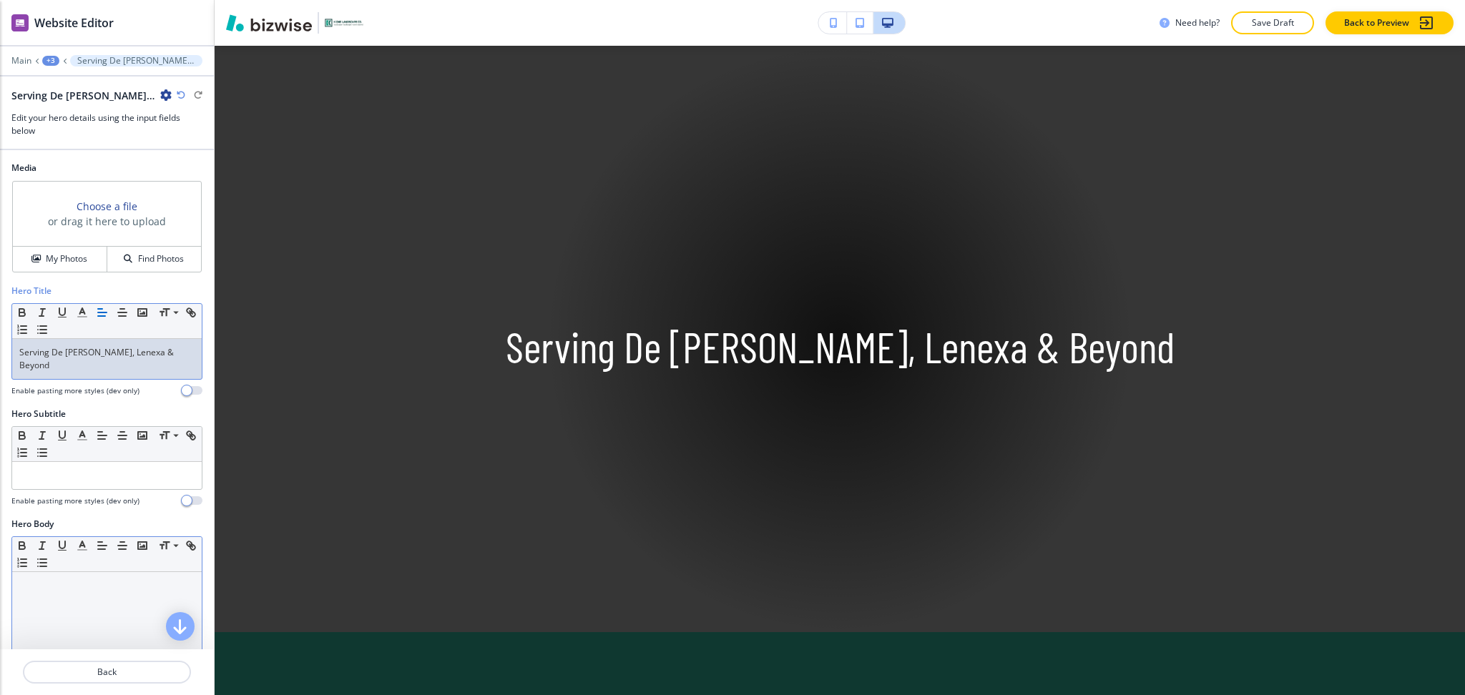
click at [113, 595] on div at bounding box center [107, 665] width 190 height 186
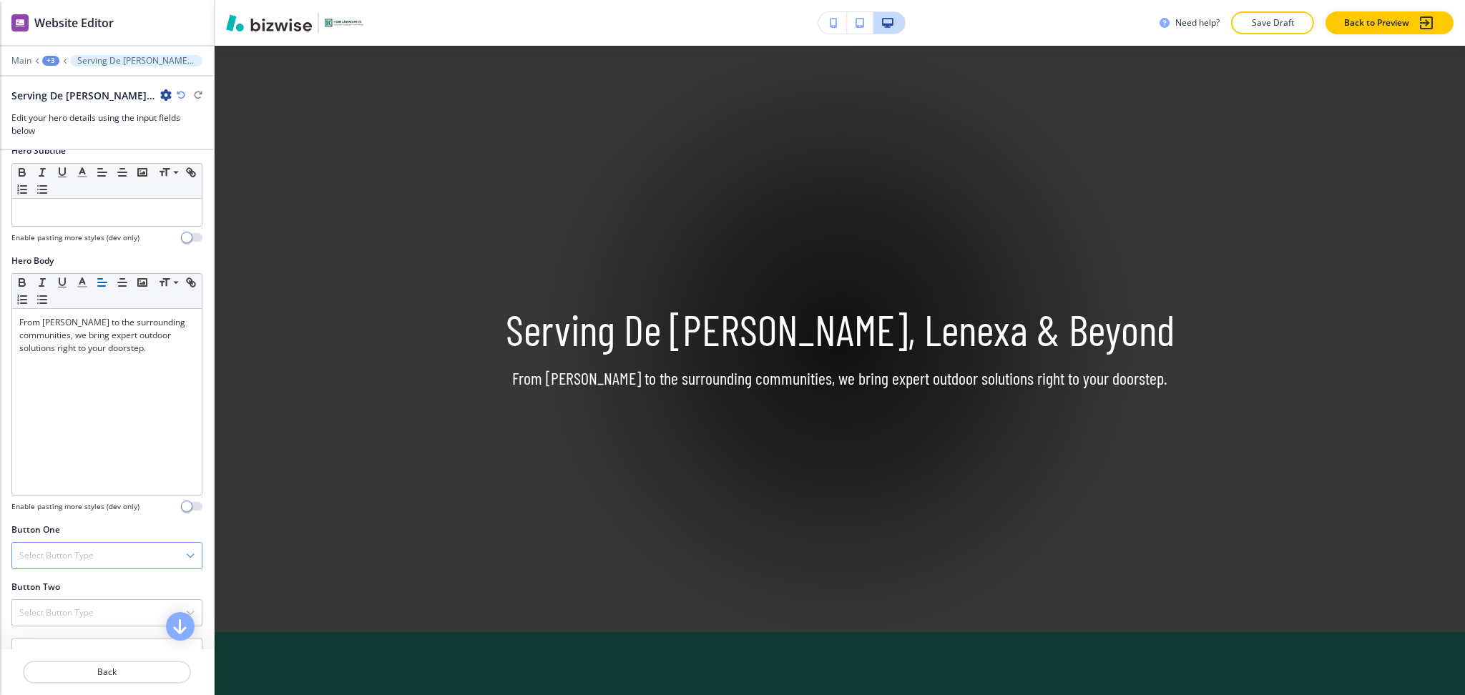
click at [53, 554] on h4 "Select Button Type" at bounding box center [56, 555] width 74 height 13
click at [59, 577] on h4 "Telephone" at bounding box center [106, 581] width 175 height 13
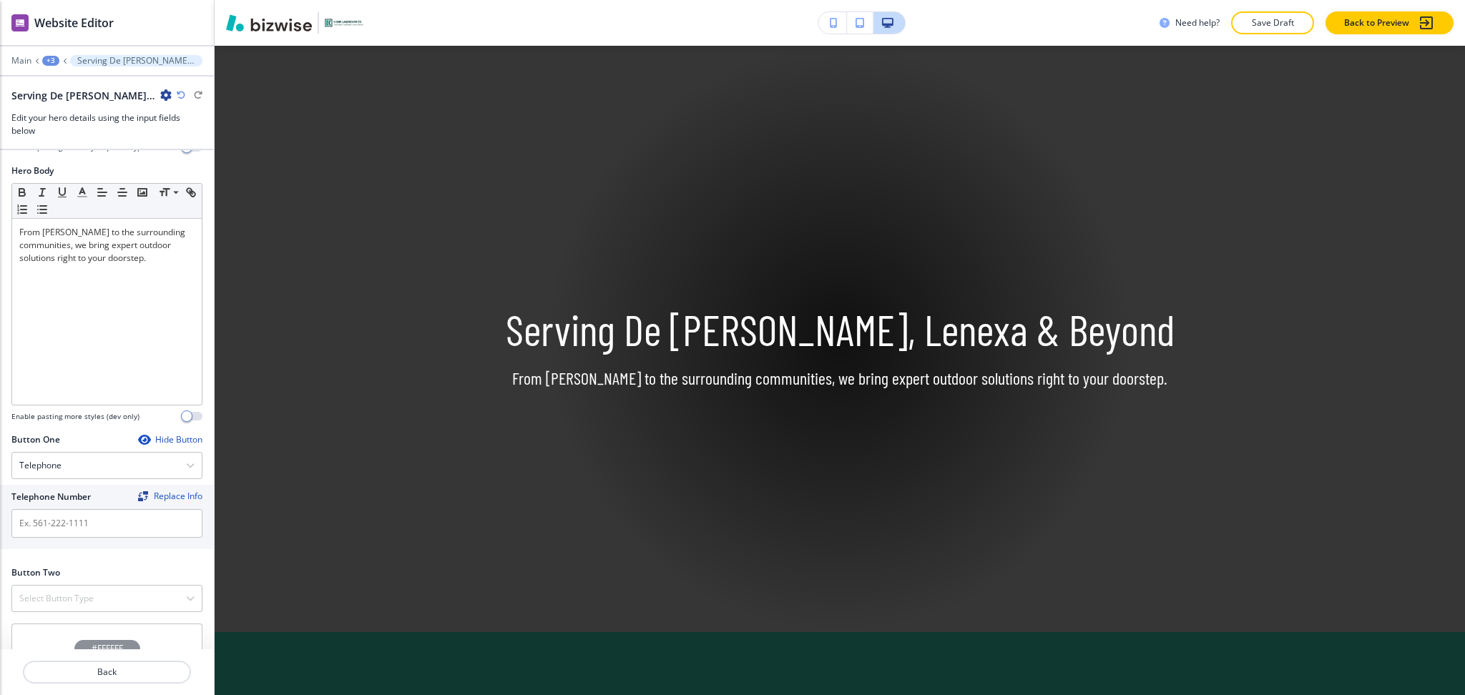
scroll to position [459, 0]
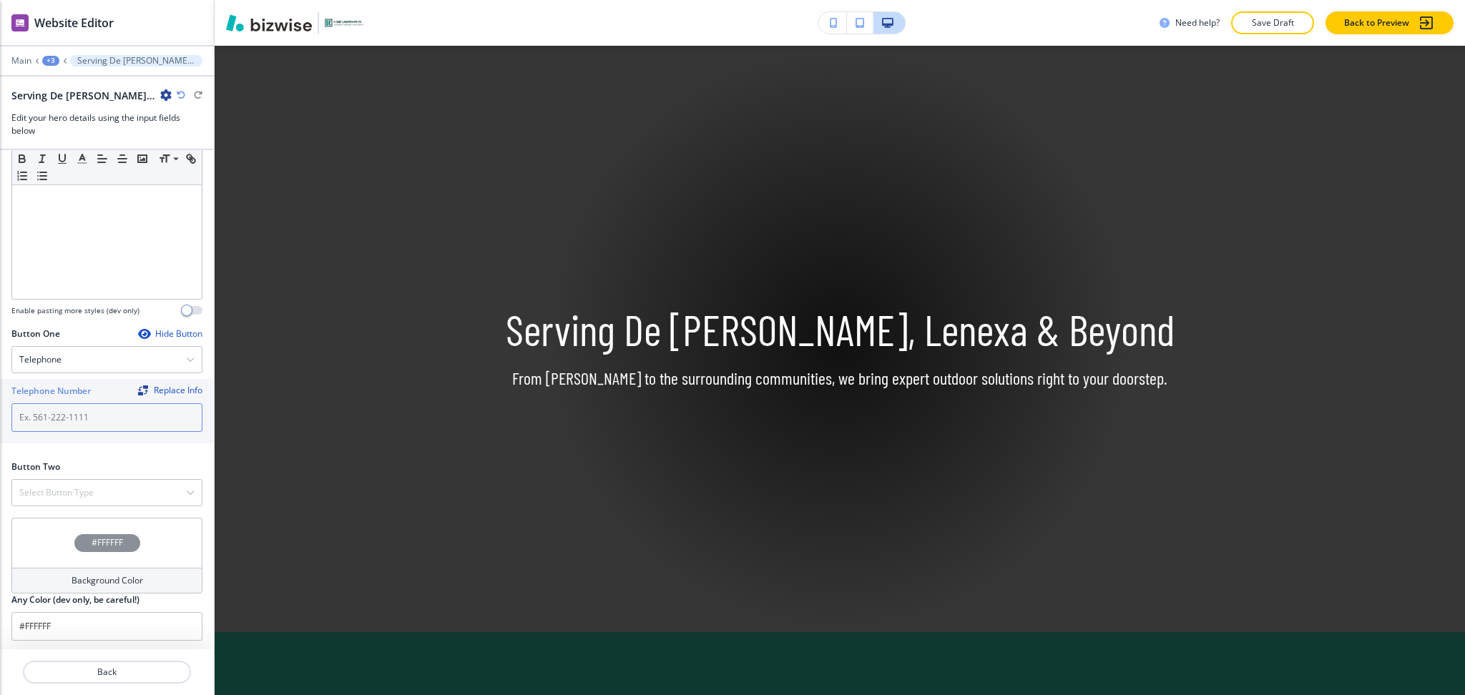
click at [61, 407] on input "text" at bounding box center [106, 418] width 191 height 29
paste input "[PHONE_NUMBER]"
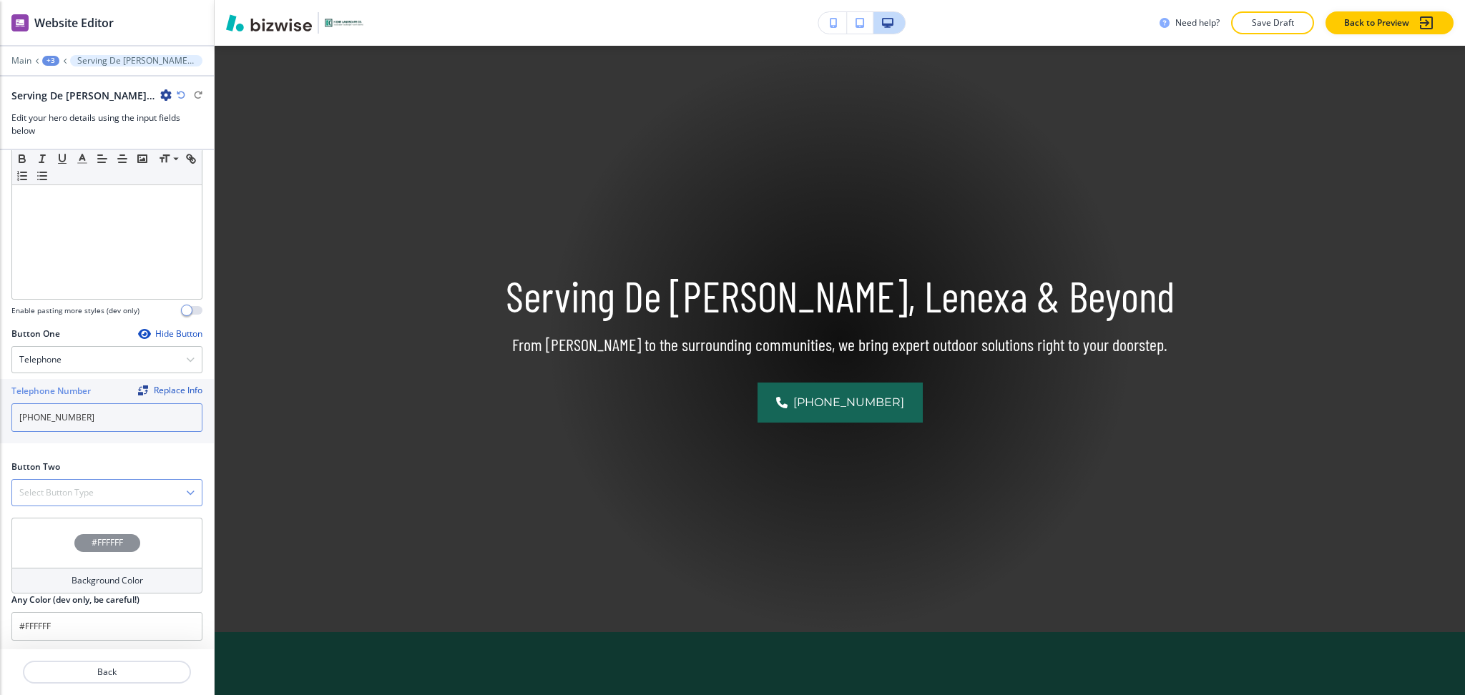
type input "[PHONE_NUMBER]"
click at [72, 487] on h4 "Select Button Type" at bounding box center [56, 493] width 74 height 13
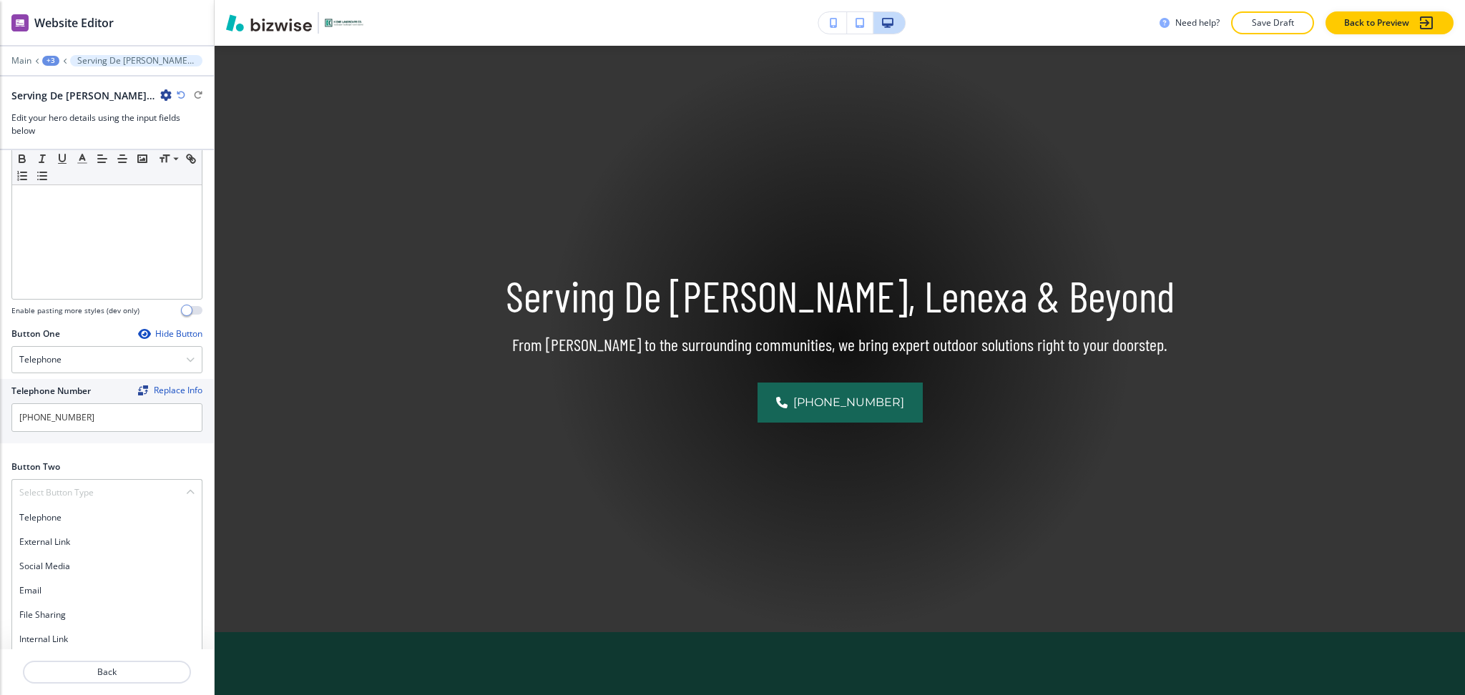
click at [58, 640] on h4 "Internal Link" at bounding box center [106, 639] width 175 height 13
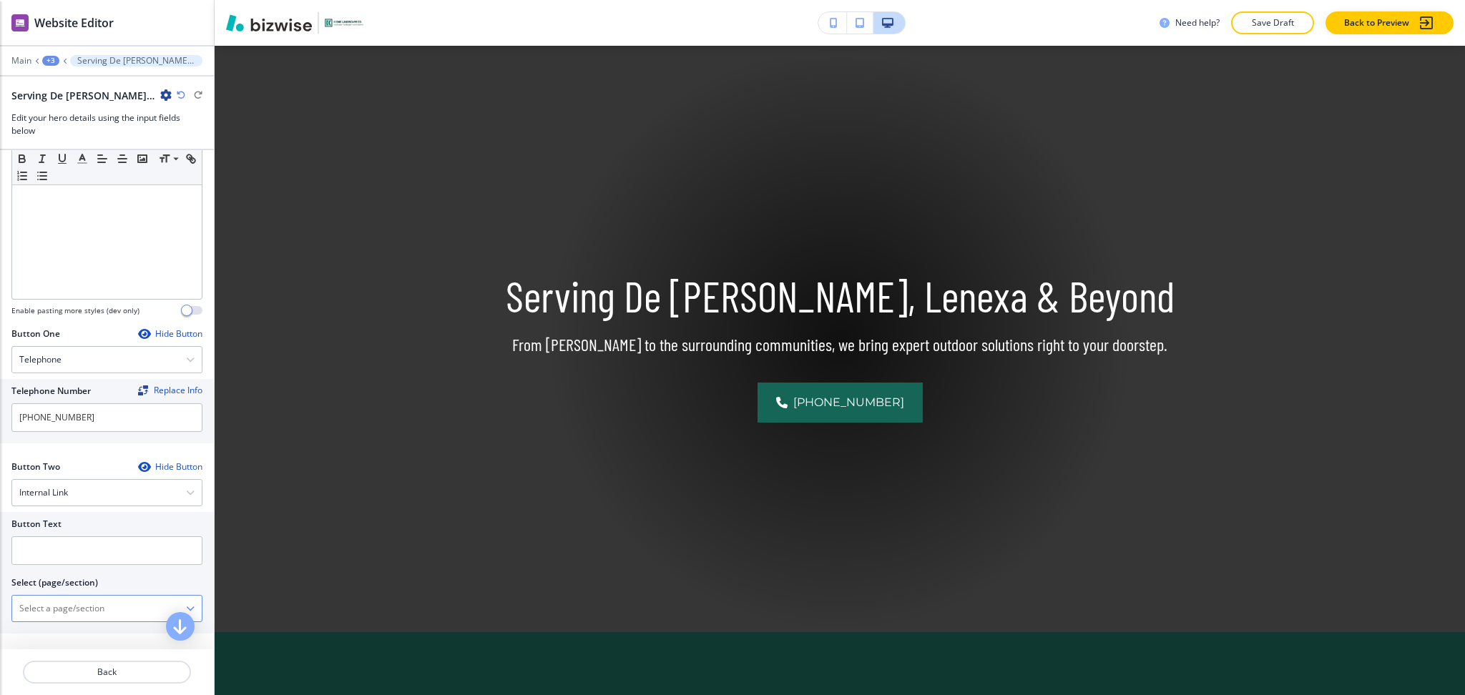
click at [63, 604] on \(page\/section\) "Manual Input" at bounding box center [99, 609] width 174 height 24
drag, startPoint x: 85, startPoint y: 612, endPoint x: 9, endPoint y: 609, distance: 75.9
click at [9, 609] on div "Button Text Select (page/section) CONTACT US Contact Us Contact Us | Hero Conta…" at bounding box center [107, 573] width 214 height 122
drag, startPoint x: 38, startPoint y: 637, endPoint x: 36, endPoint y: 567, distance: 69.4
click at [38, 634] on h4 "Contact Us" at bounding box center [106, 633] width 175 height 13
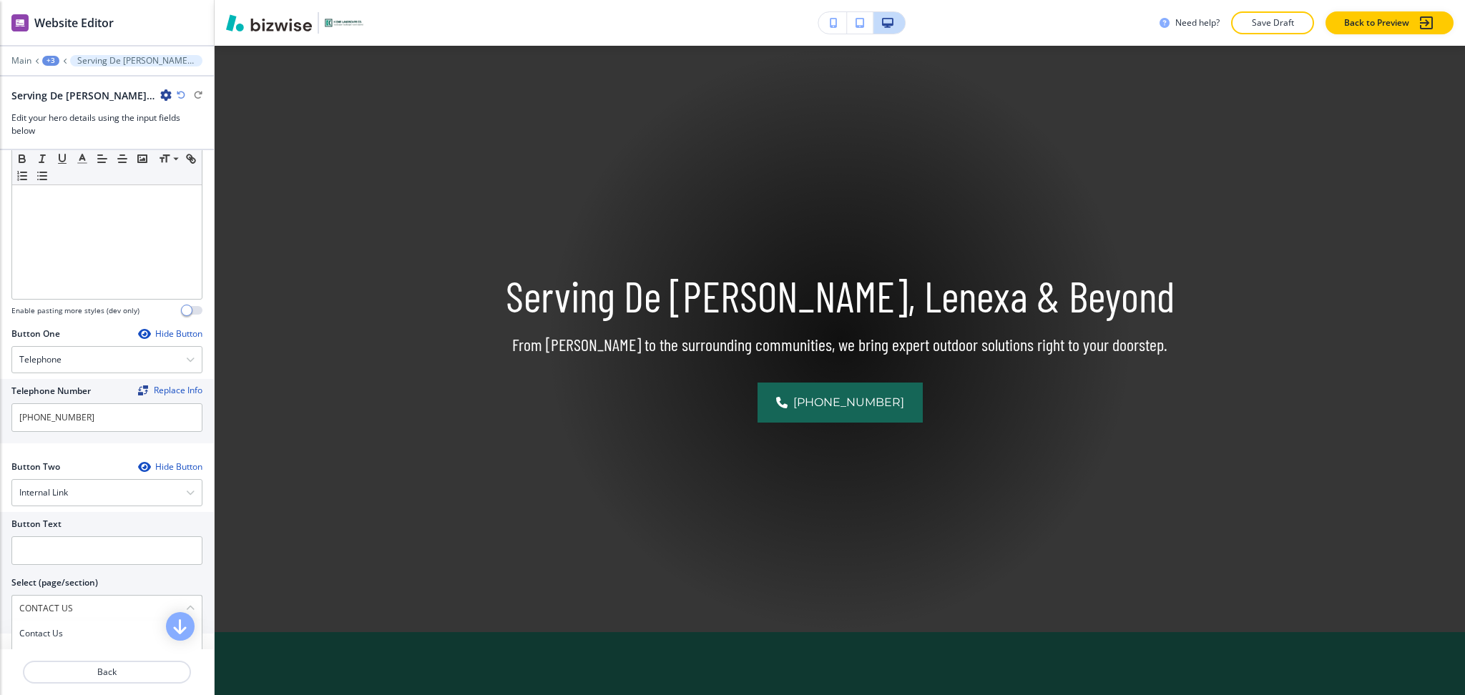
type \(page\/section\) "Contact Us"
click at [49, 539] on input "text" at bounding box center [106, 551] width 191 height 29
paste input "CONTACT US"
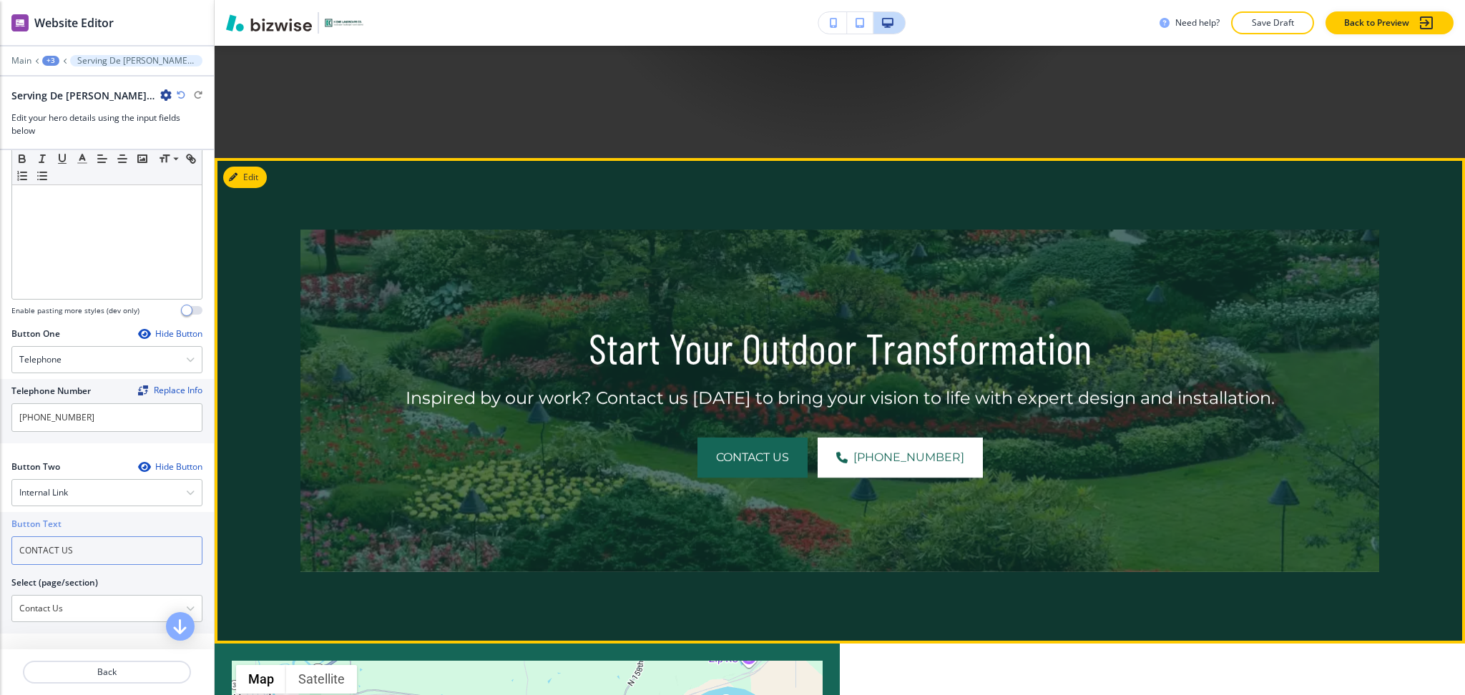
scroll to position [580, 0]
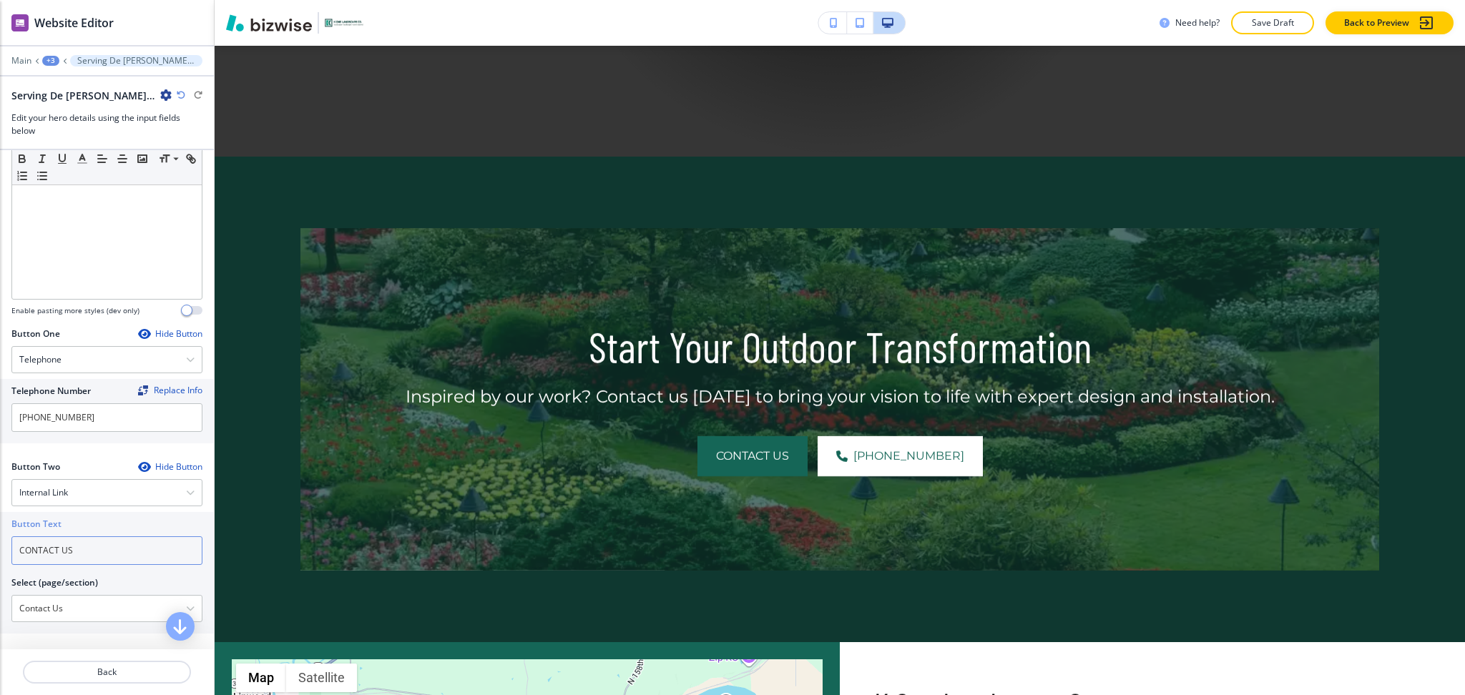
type input "CONTACT US"
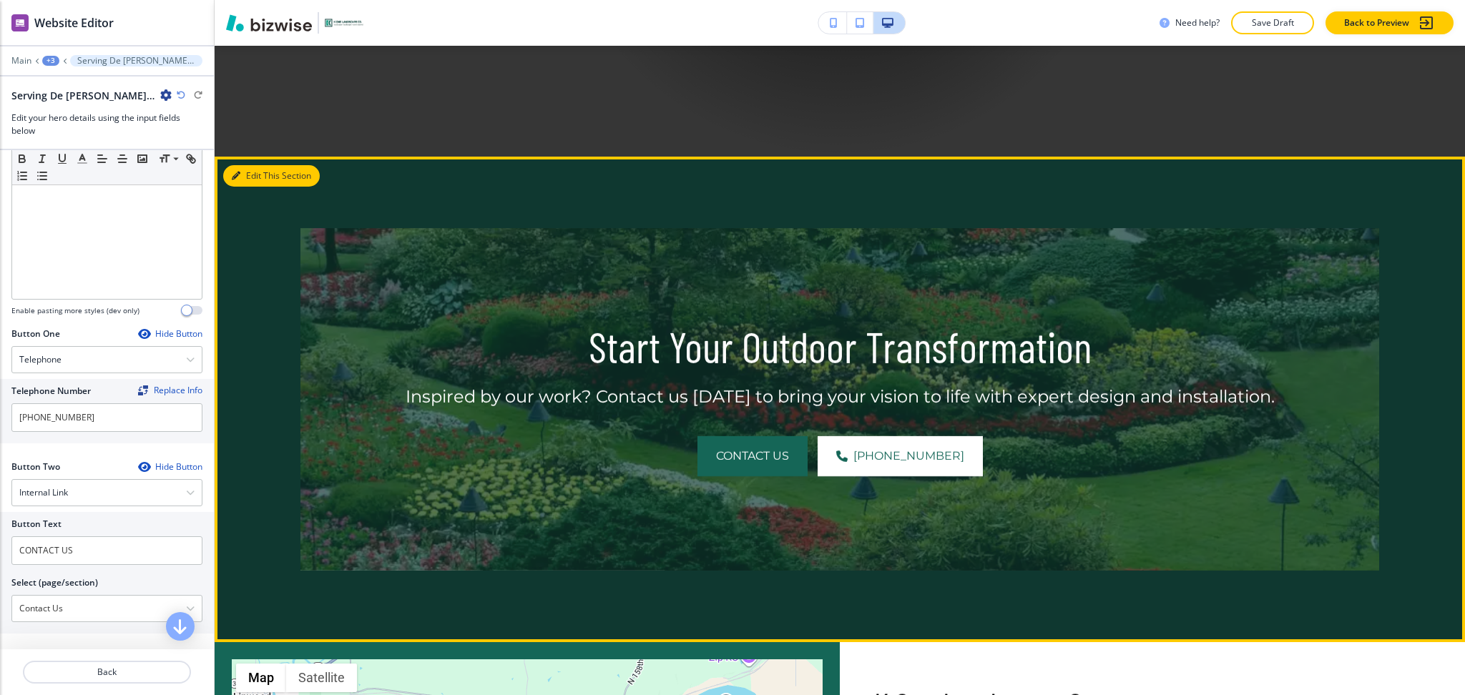
drag, startPoint x: 249, startPoint y: 183, endPoint x: 250, endPoint y: 176, distance: 7.3
click at [249, 181] on button "Edit This Section" at bounding box center [271, 175] width 97 height 21
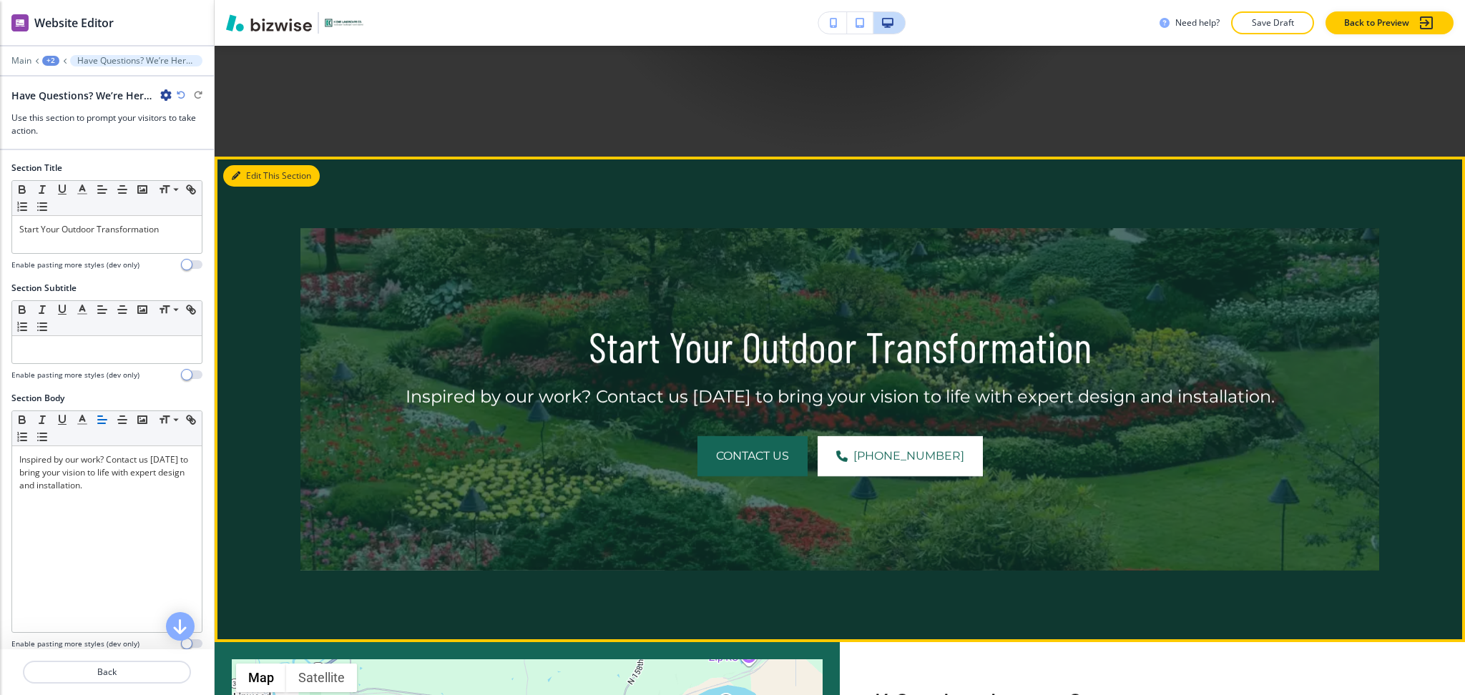
scroll to position [691, 0]
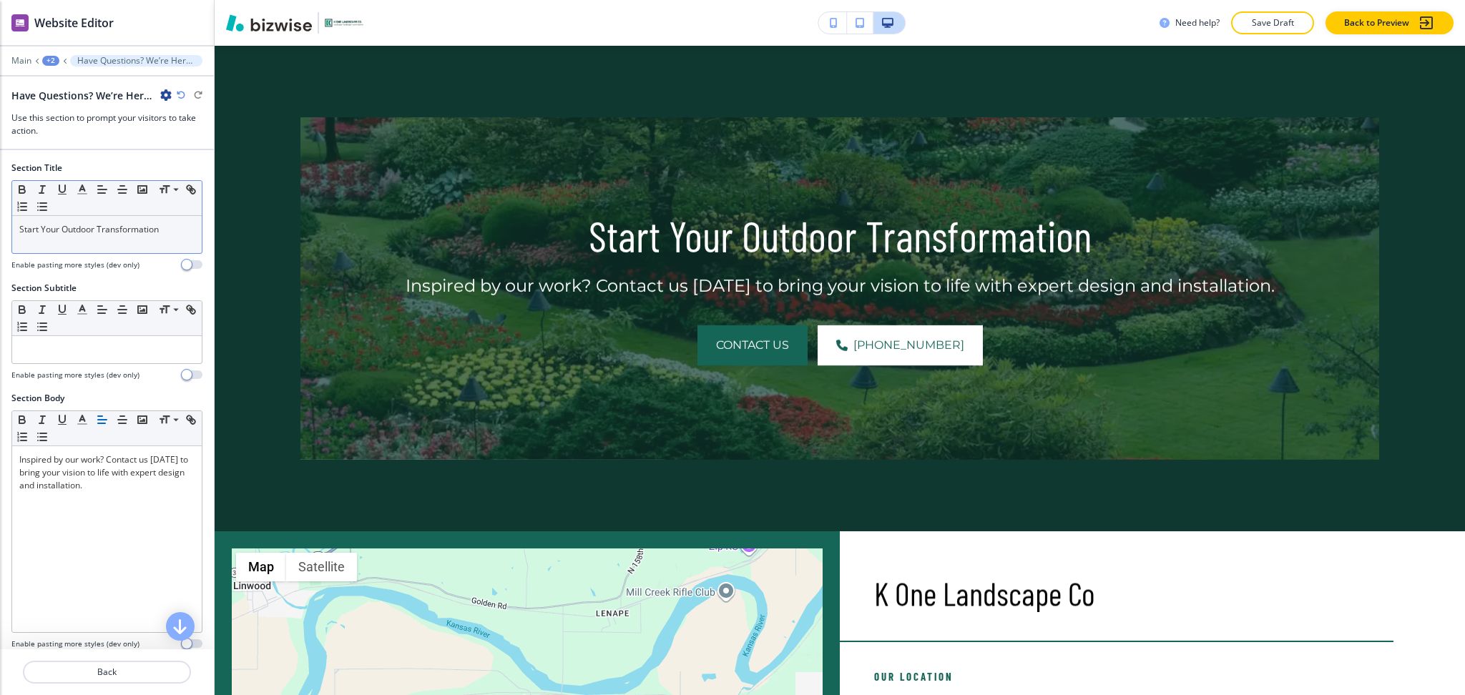
click at [167, 225] on p "Start Your Outdoor Transformation" at bounding box center [106, 229] width 175 height 13
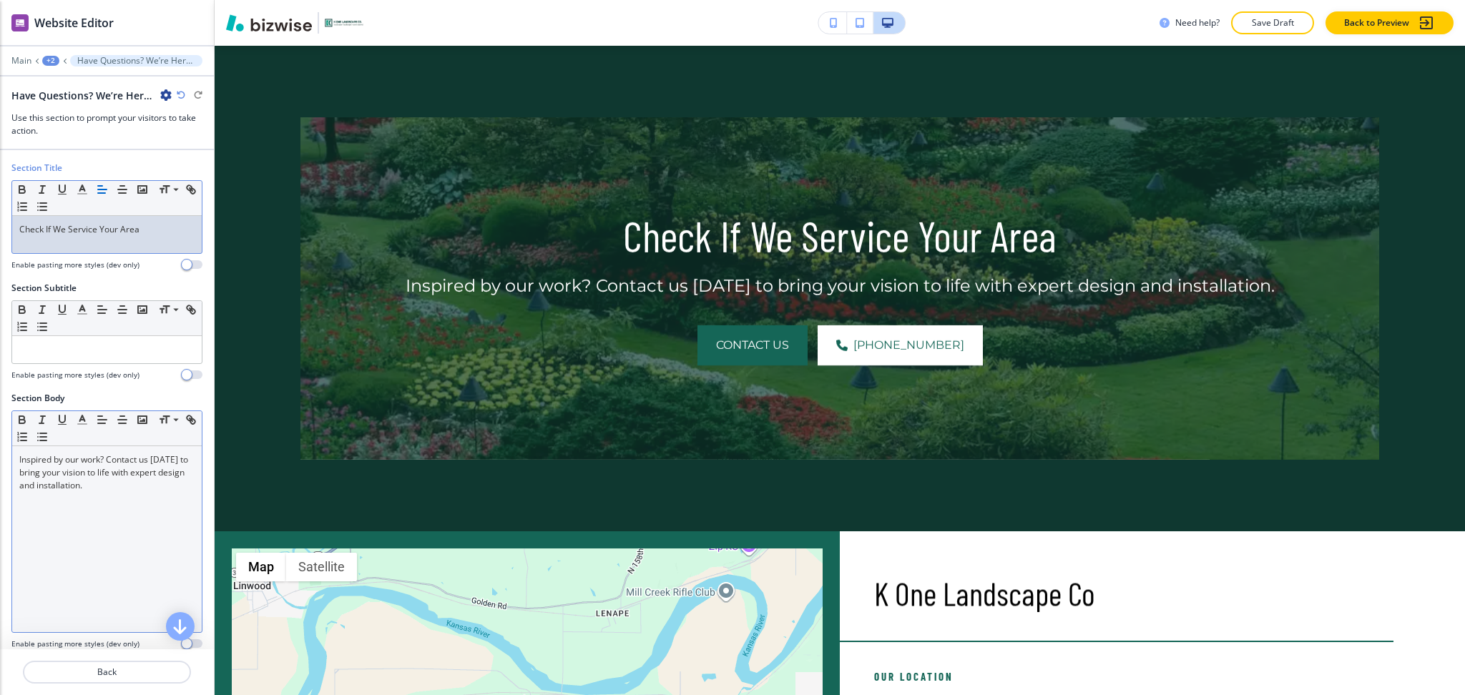
click at [107, 545] on div "Inspired by our work? Contact us [DATE] to bring your vision to life with exper…" at bounding box center [107, 539] width 190 height 186
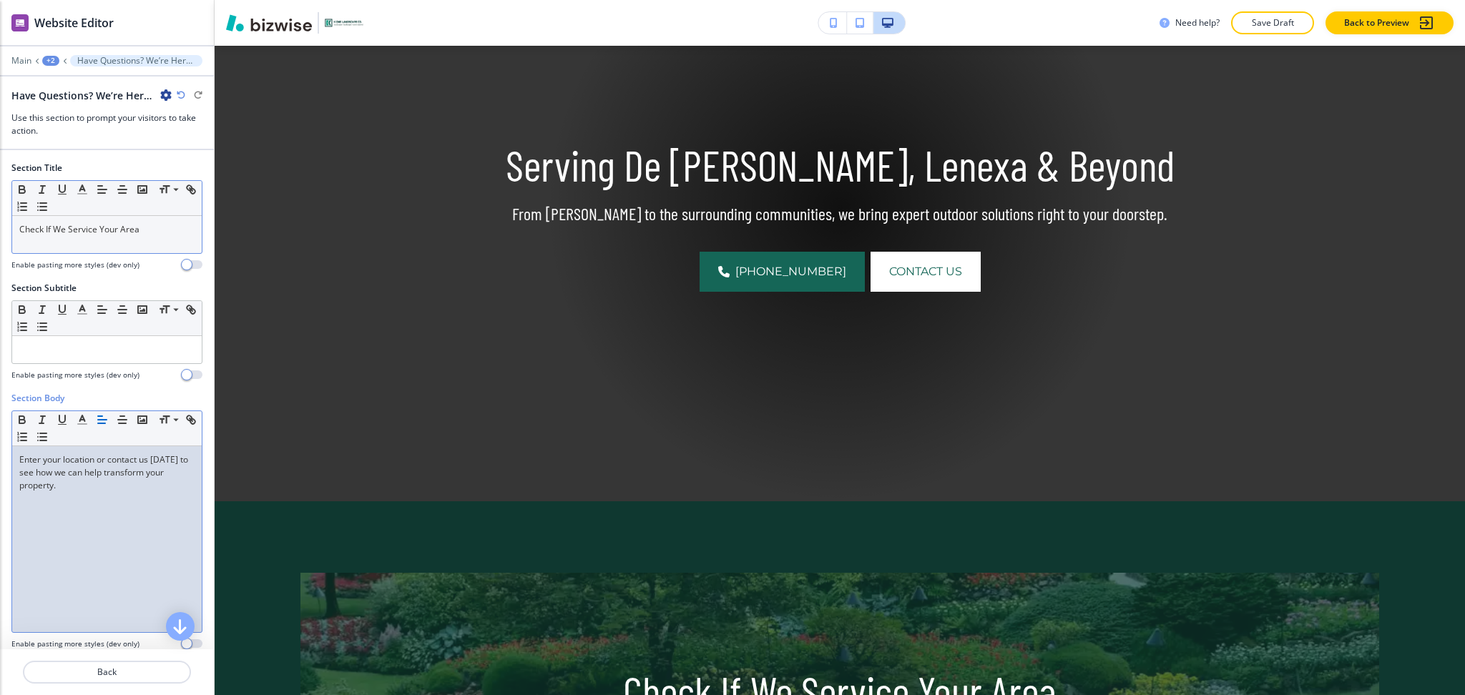
scroll to position [234, 0]
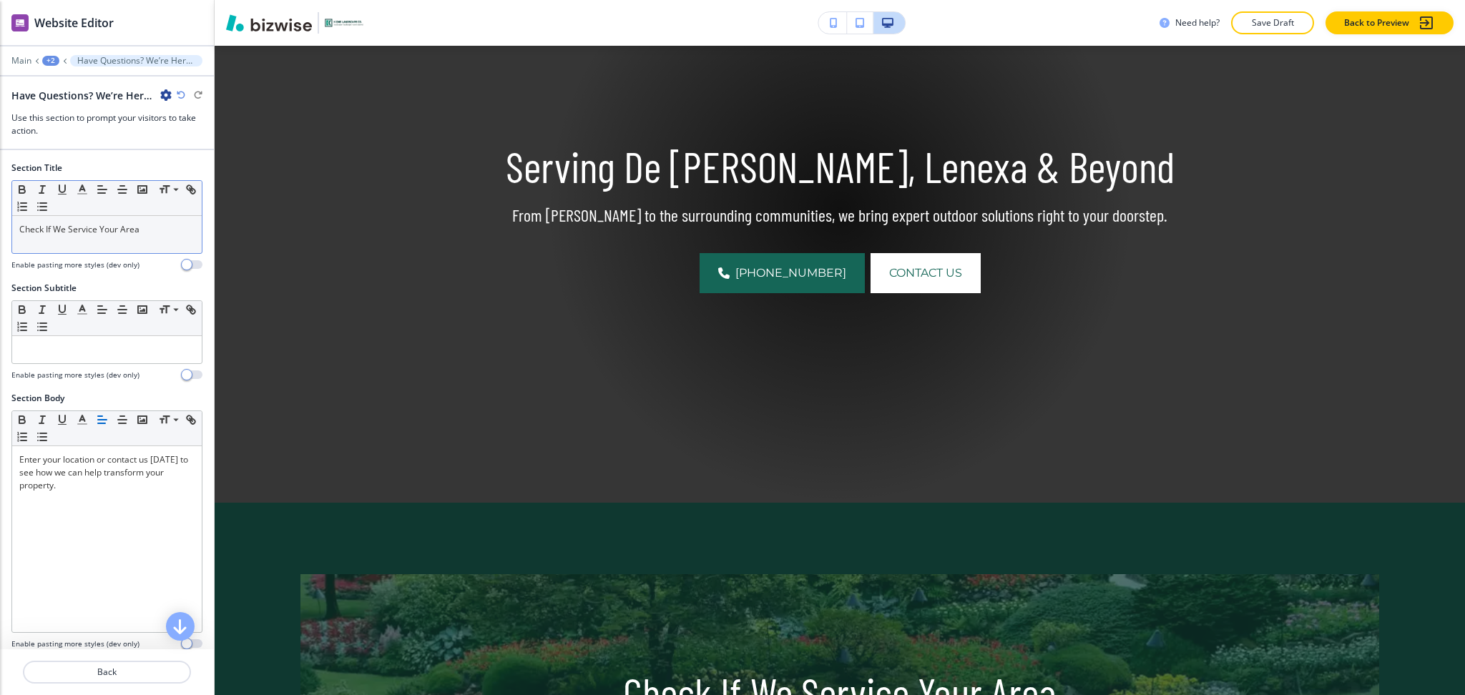
click at [53, 50] on div at bounding box center [107, 51] width 214 height 9
click at [47, 70] on div at bounding box center [107, 71] width 214 height 9
click at [47, 67] on div at bounding box center [107, 71] width 214 height 9
click at [46, 57] on div "+2" at bounding box center [50, 61] width 17 height 10
click at [74, 110] on p "Service Area" at bounding box center [88, 109] width 73 height 13
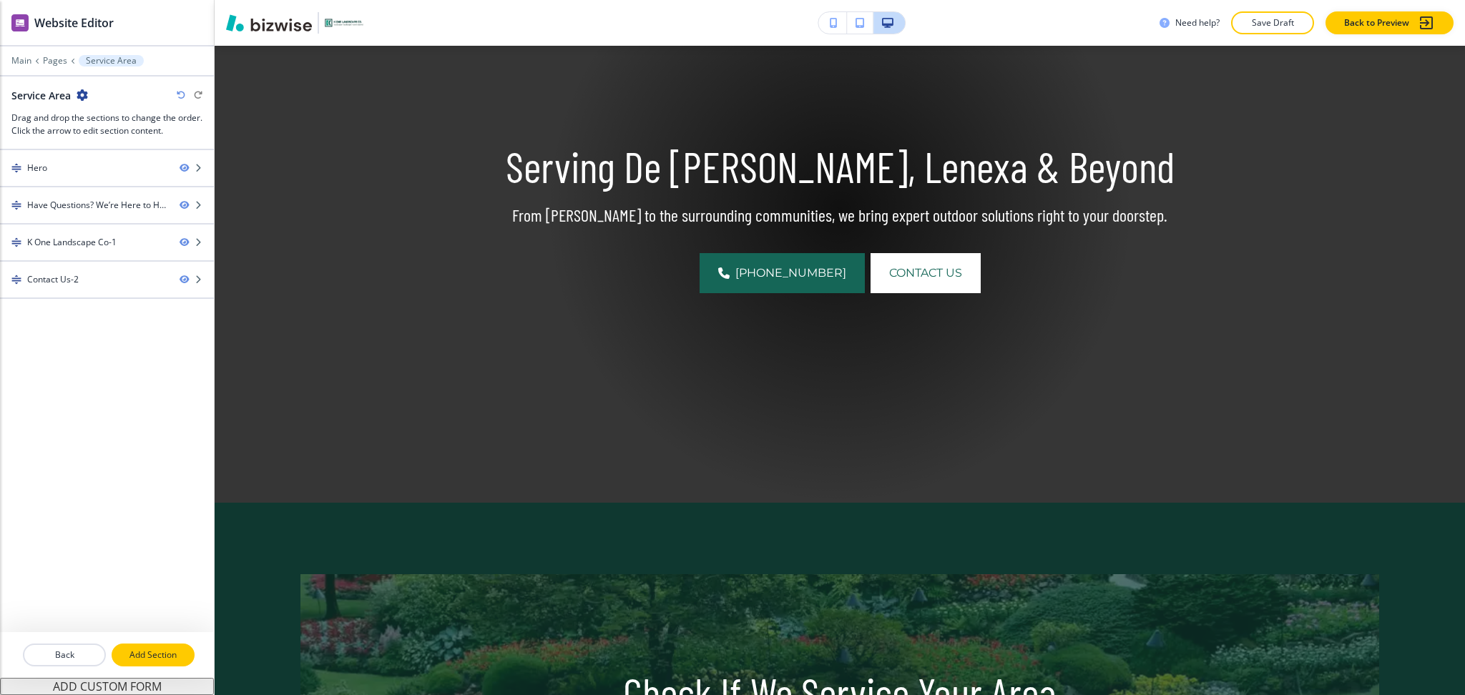
click at [149, 655] on p "Add Section" at bounding box center [153, 655] width 80 height 13
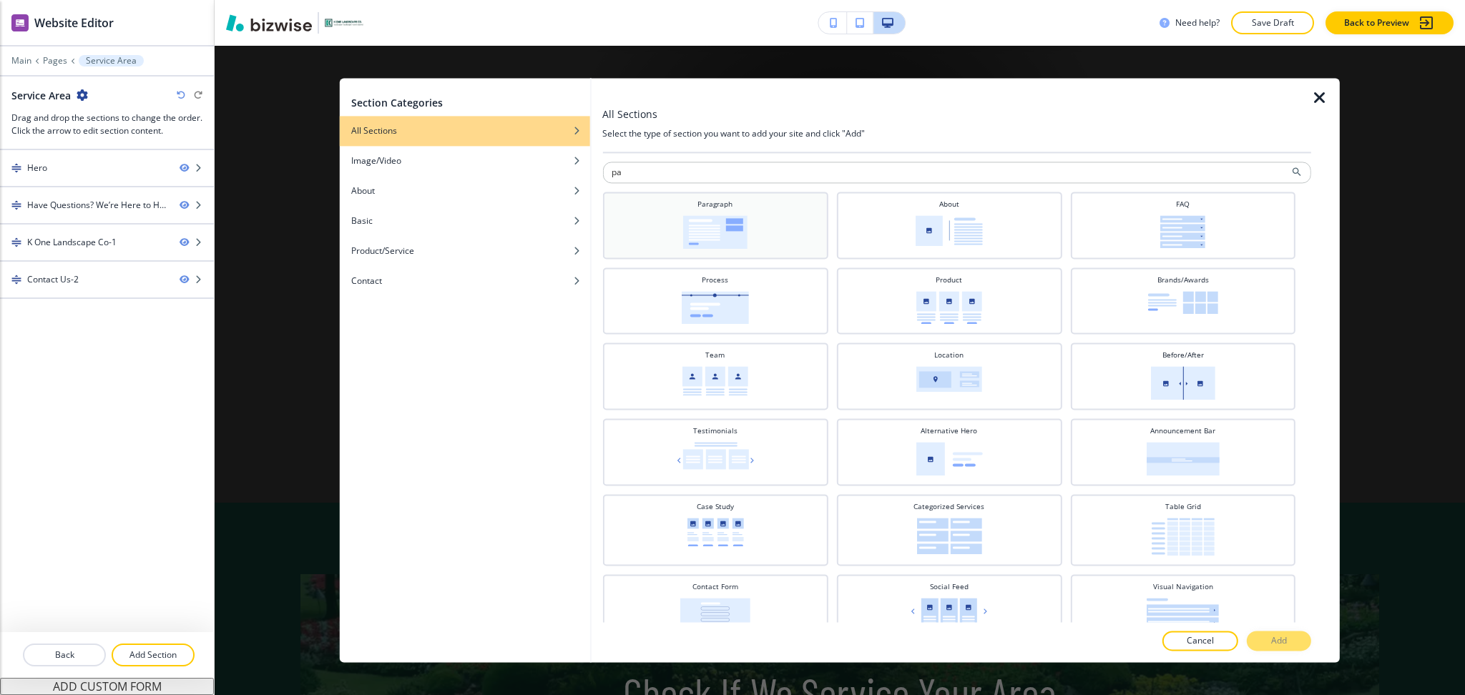
type input "pa"
click at [766, 217] on div "Paragraph" at bounding box center [715, 224] width 211 height 50
click at [1263, 636] on button "Add" at bounding box center [1279, 642] width 64 height 20
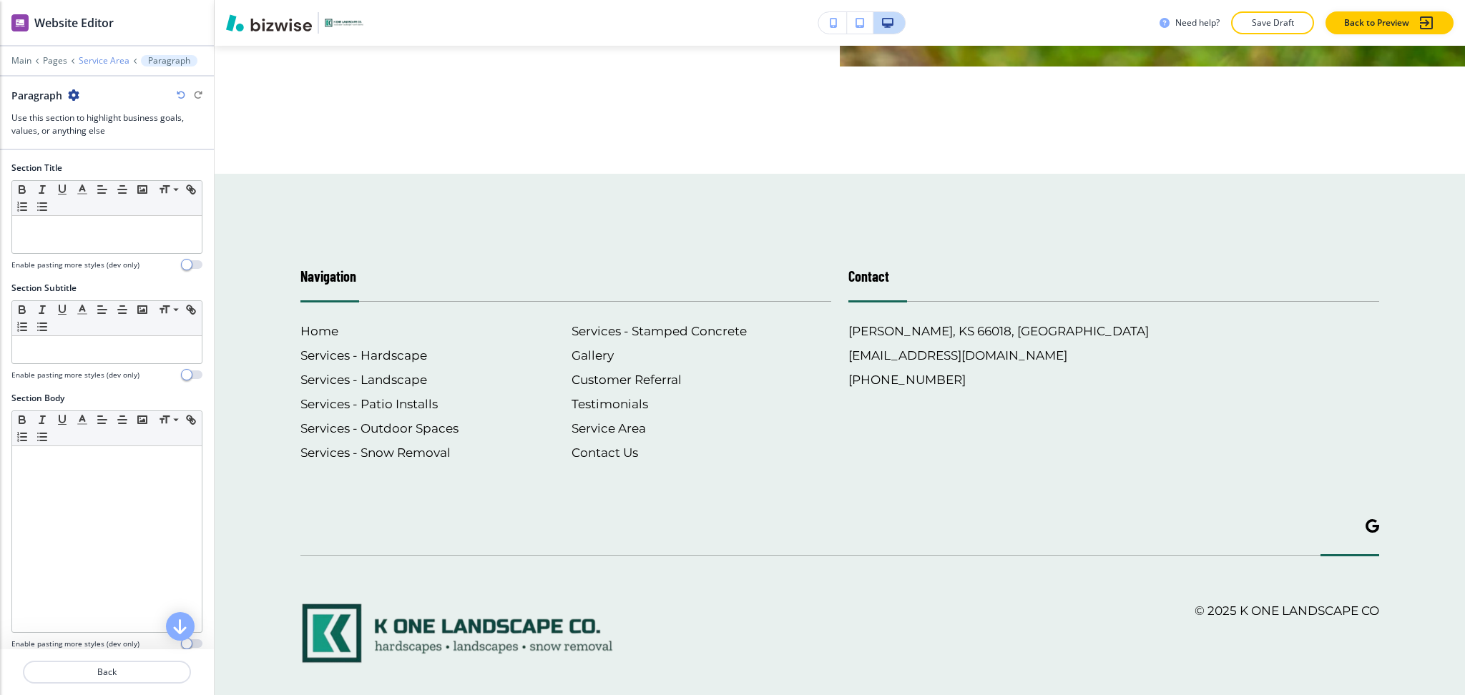
scroll to position [2273, 0]
click at [92, 63] on p "Service Area" at bounding box center [104, 61] width 51 height 10
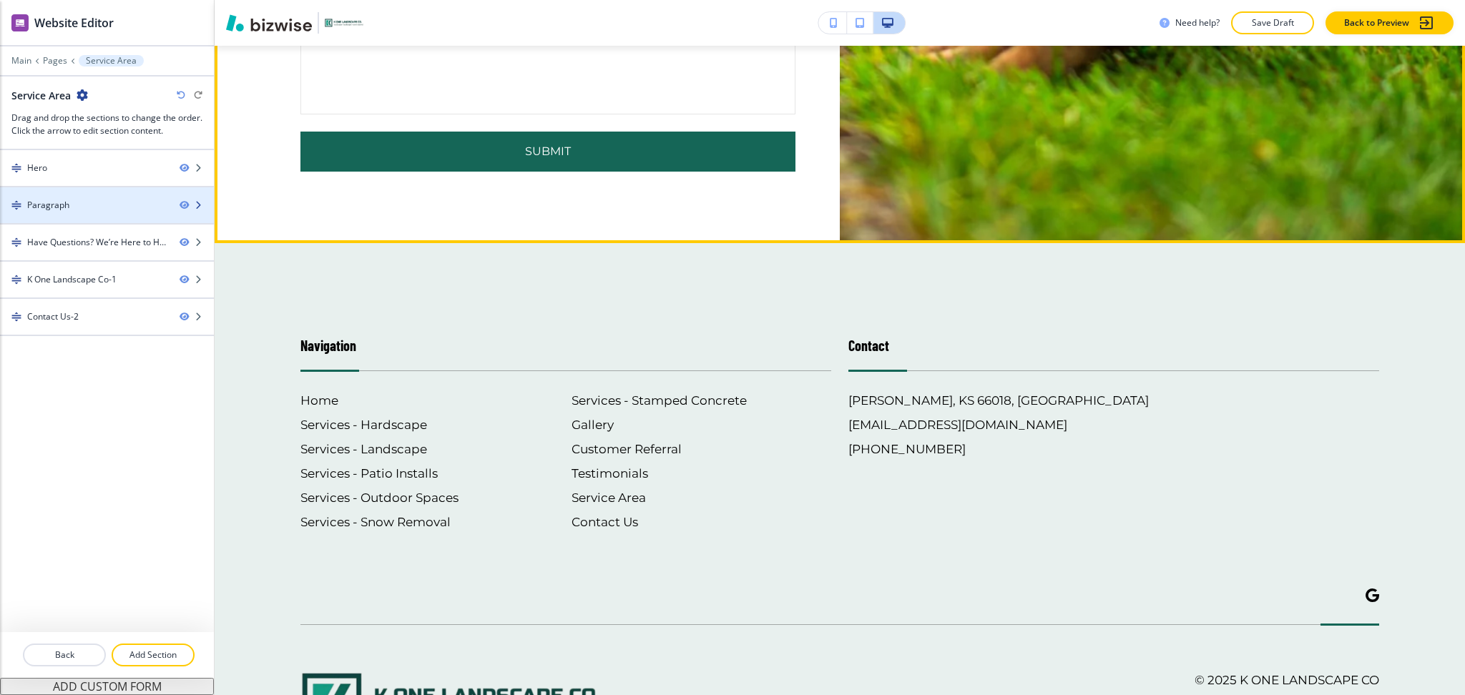
scroll to position [691, 0]
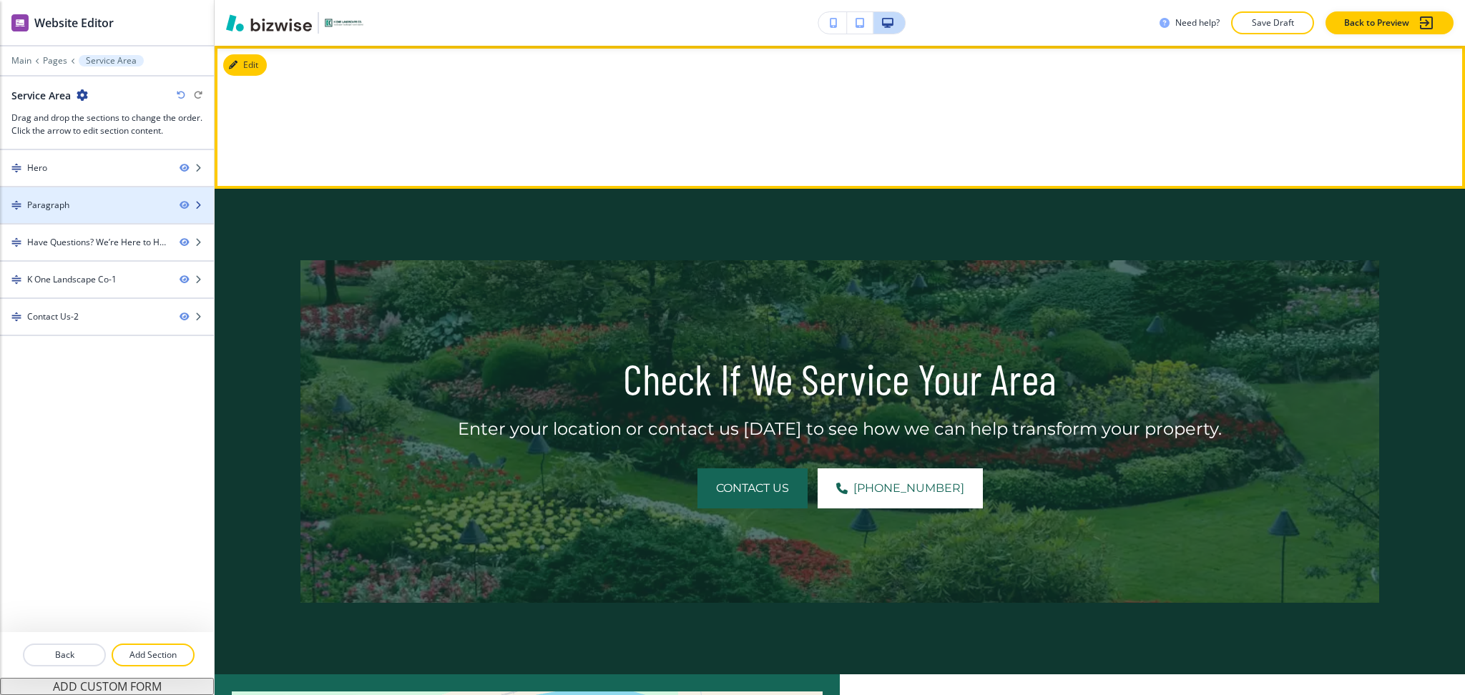
click at [75, 200] on div "Paragraph" at bounding box center [84, 205] width 168 height 13
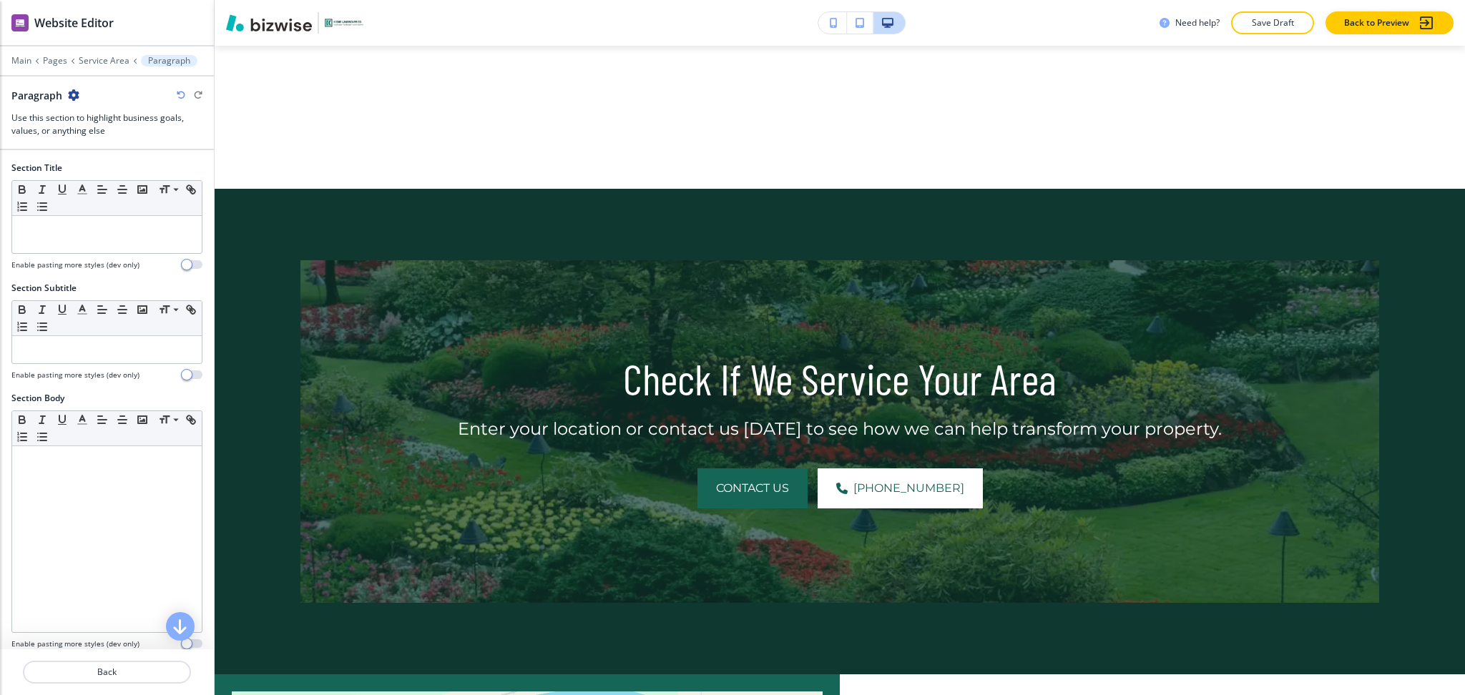
click at [68, 97] on icon "button" at bounding box center [73, 94] width 11 height 11
click at [105, 172] on p "Delete Section" at bounding box center [113, 170] width 73 height 13
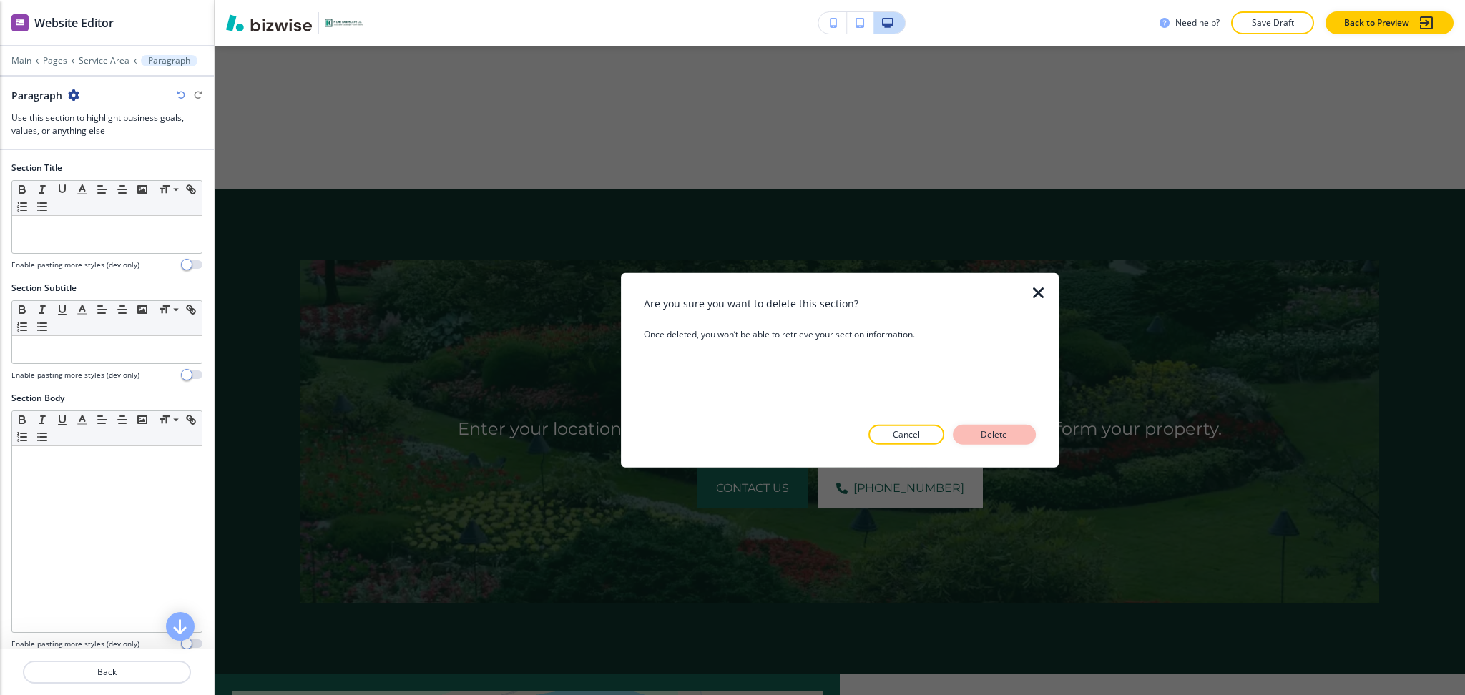
click at [994, 433] on p "Delete" at bounding box center [994, 435] width 34 height 13
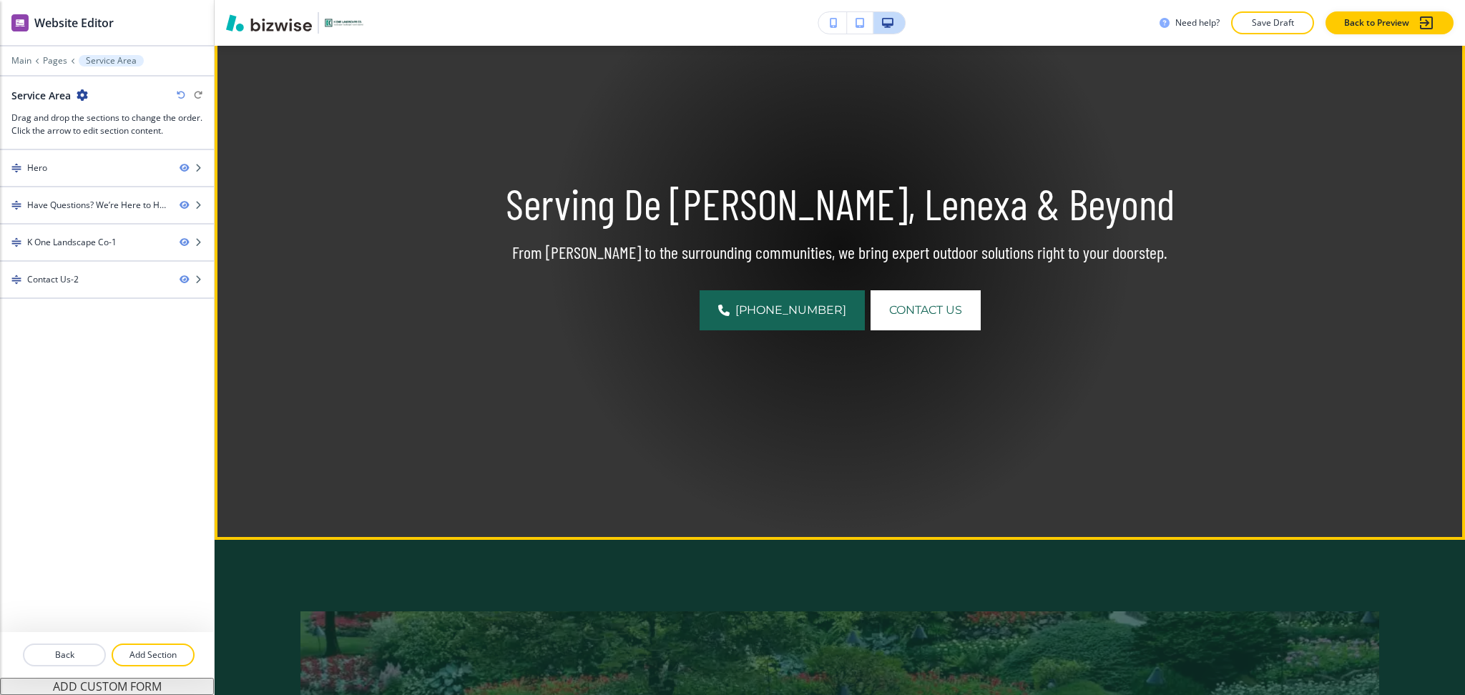
scroll to position [195, 0]
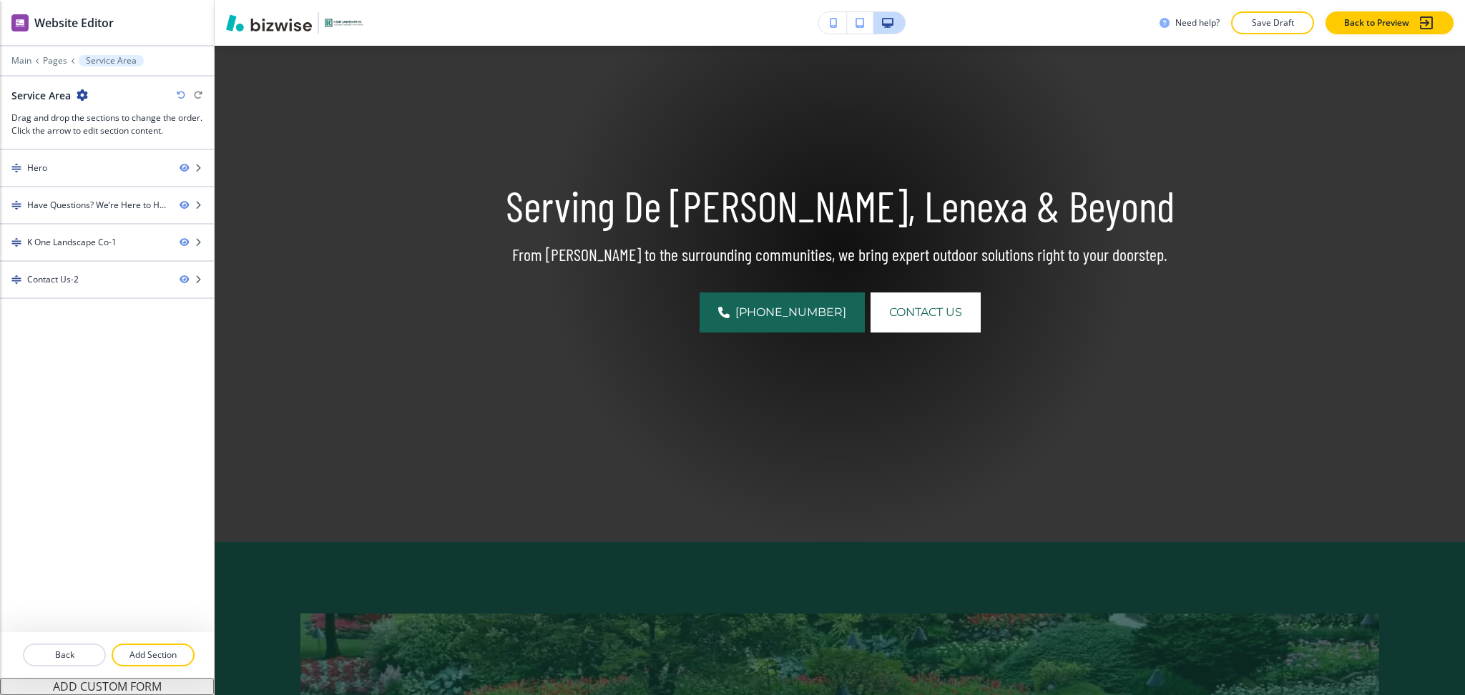
click at [54, 98] on h2 "Service Area" at bounding box center [40, 95] width 59 height 15
copy div "Service Area"
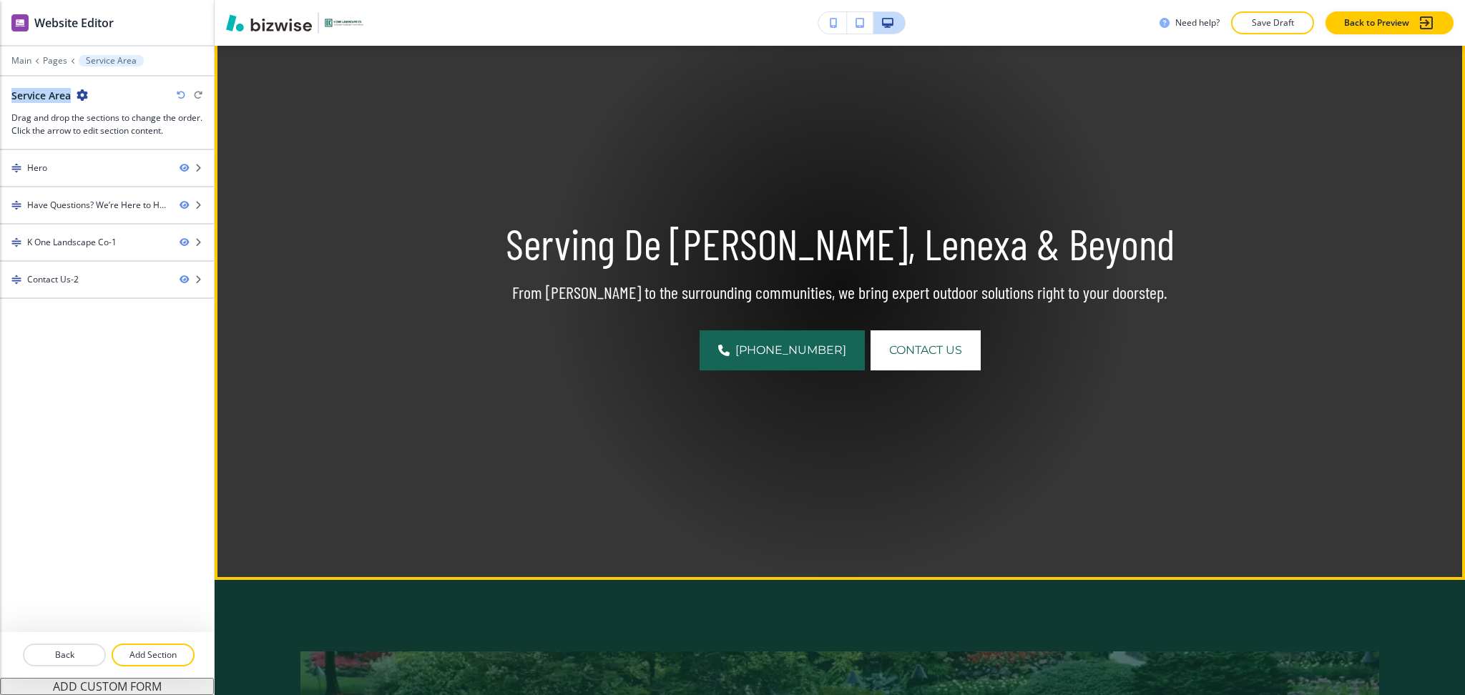
scroll to position [0, 0]
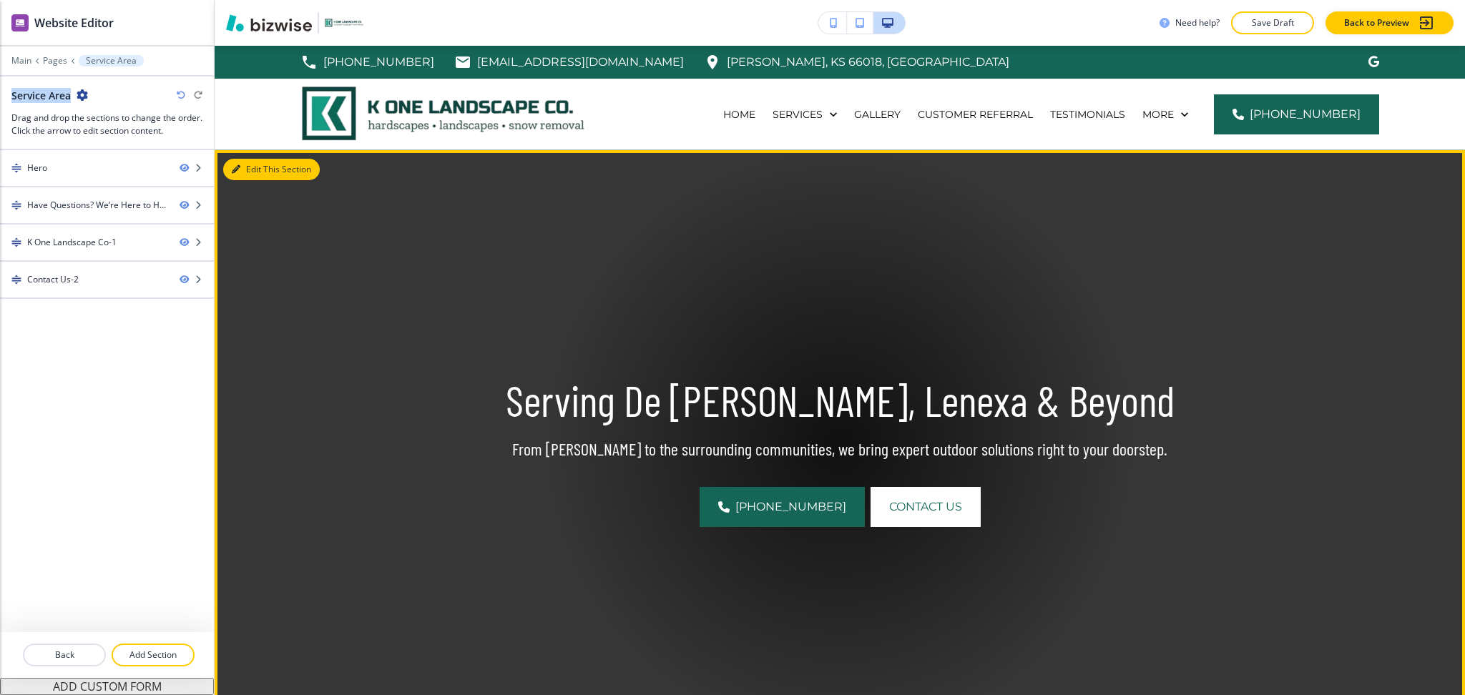
click at [253, 172] on button "Edit This Section" at bounding box center [271, 169] width 97 height 21
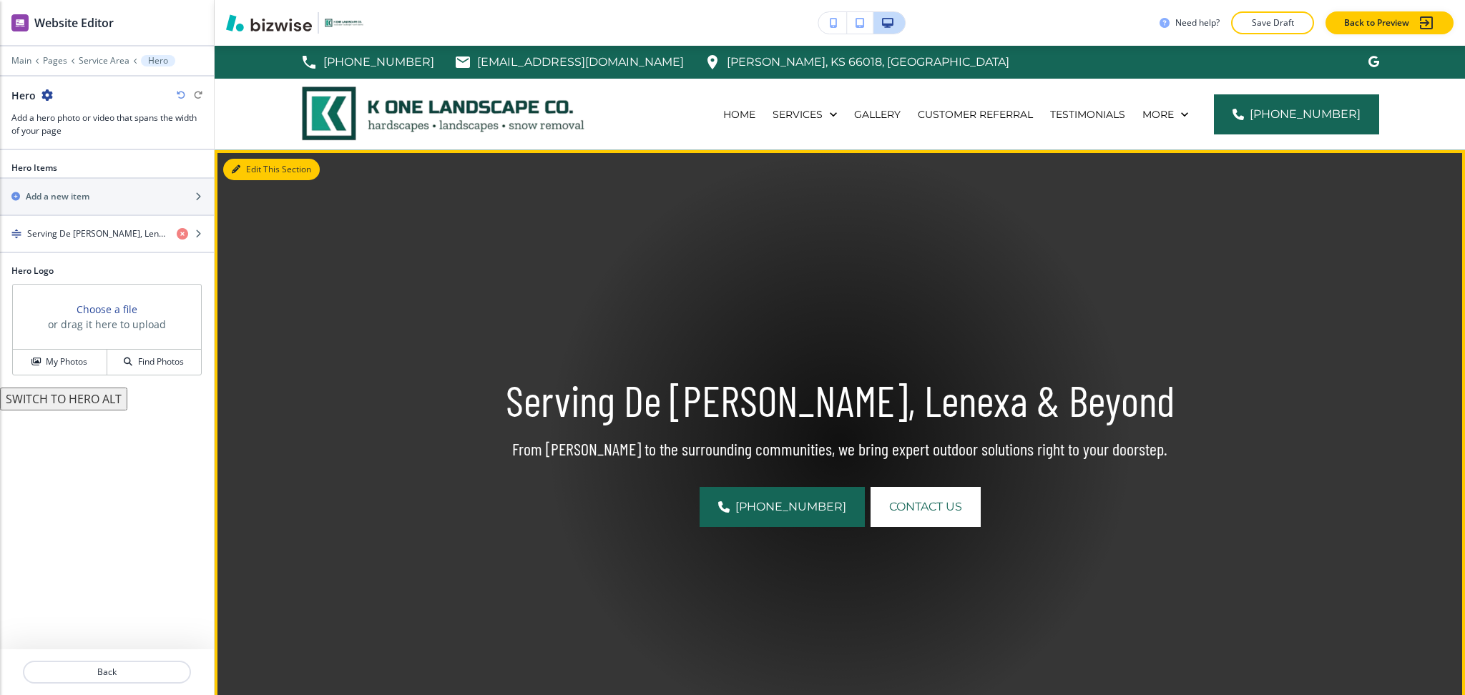
scroll to position [104, 0]
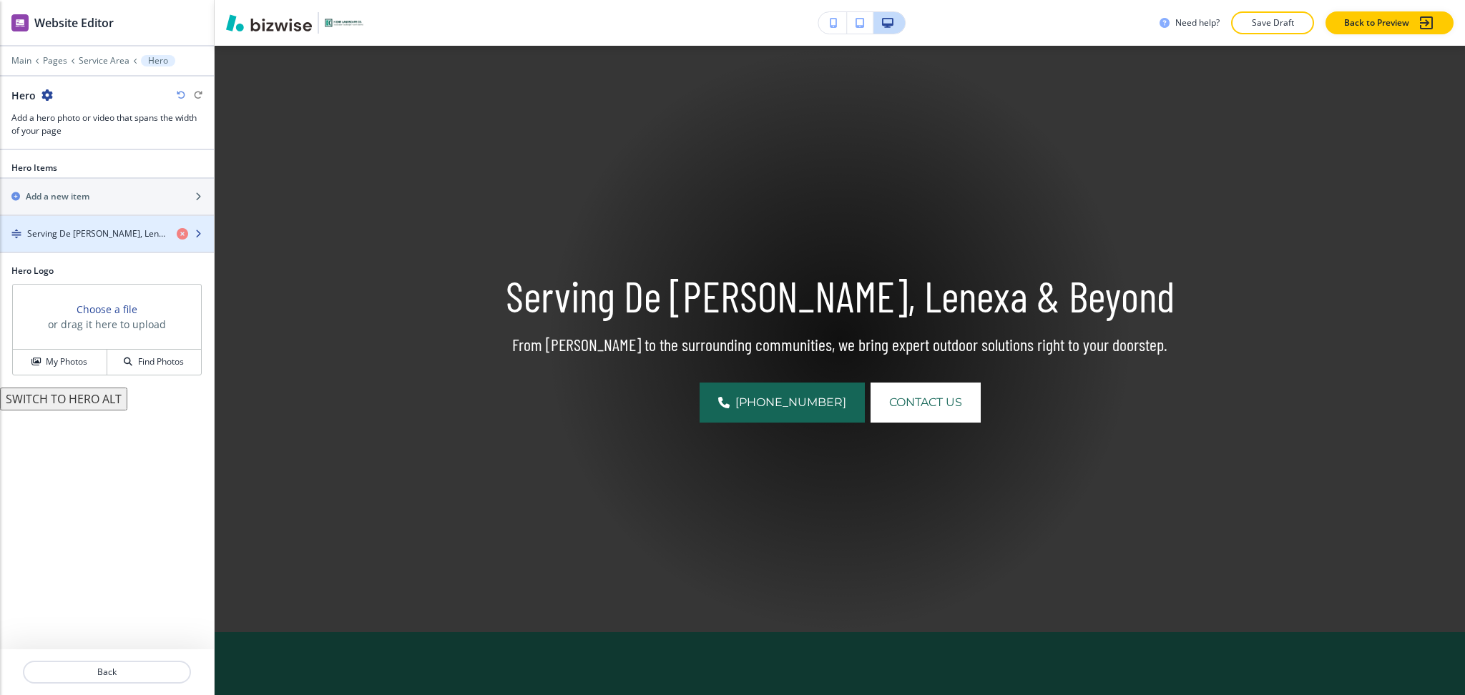
click at [107, 238] on h4 "Serving De Soto, Lenexa & Beyond" at bounding box center [96, 234] width 138 height 13
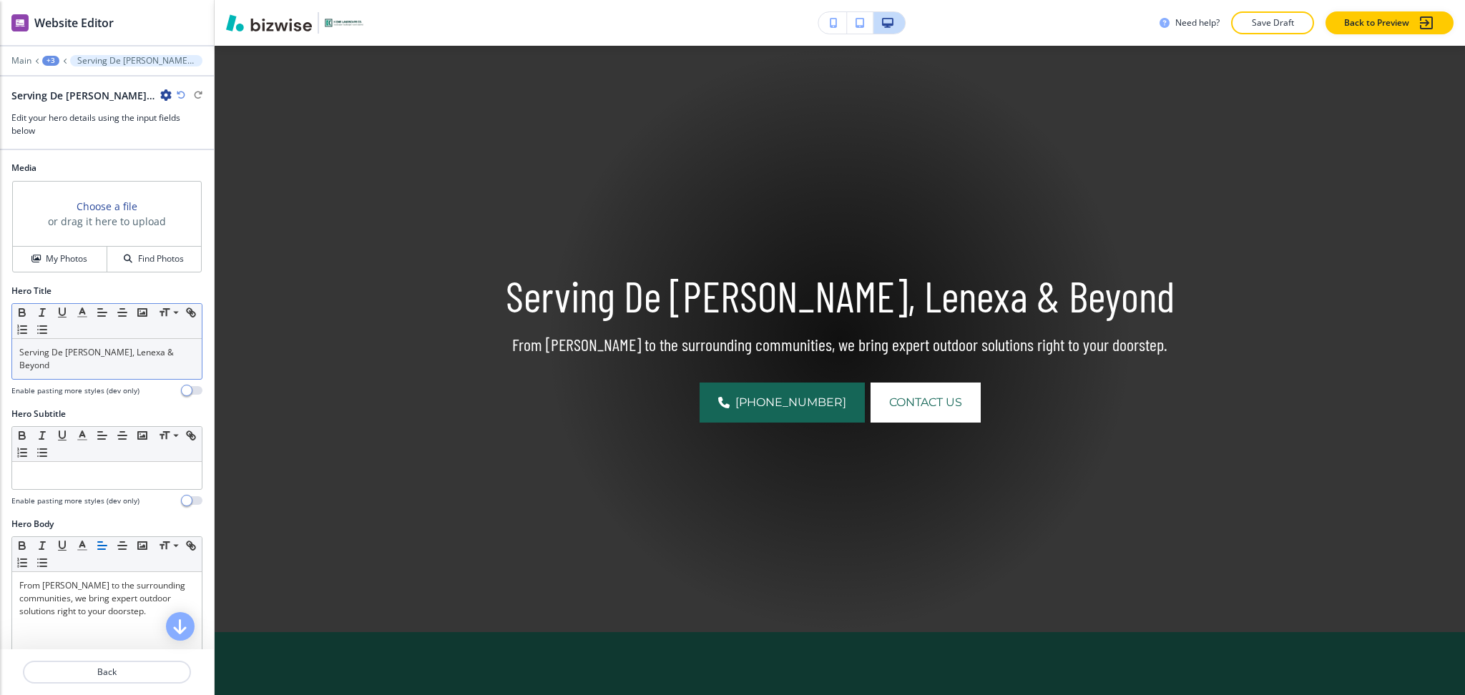
click at [142, 351] on p "Serving De Soto, Lenexa & Beyond" at bounding box center [106, 359] width 175 height 26
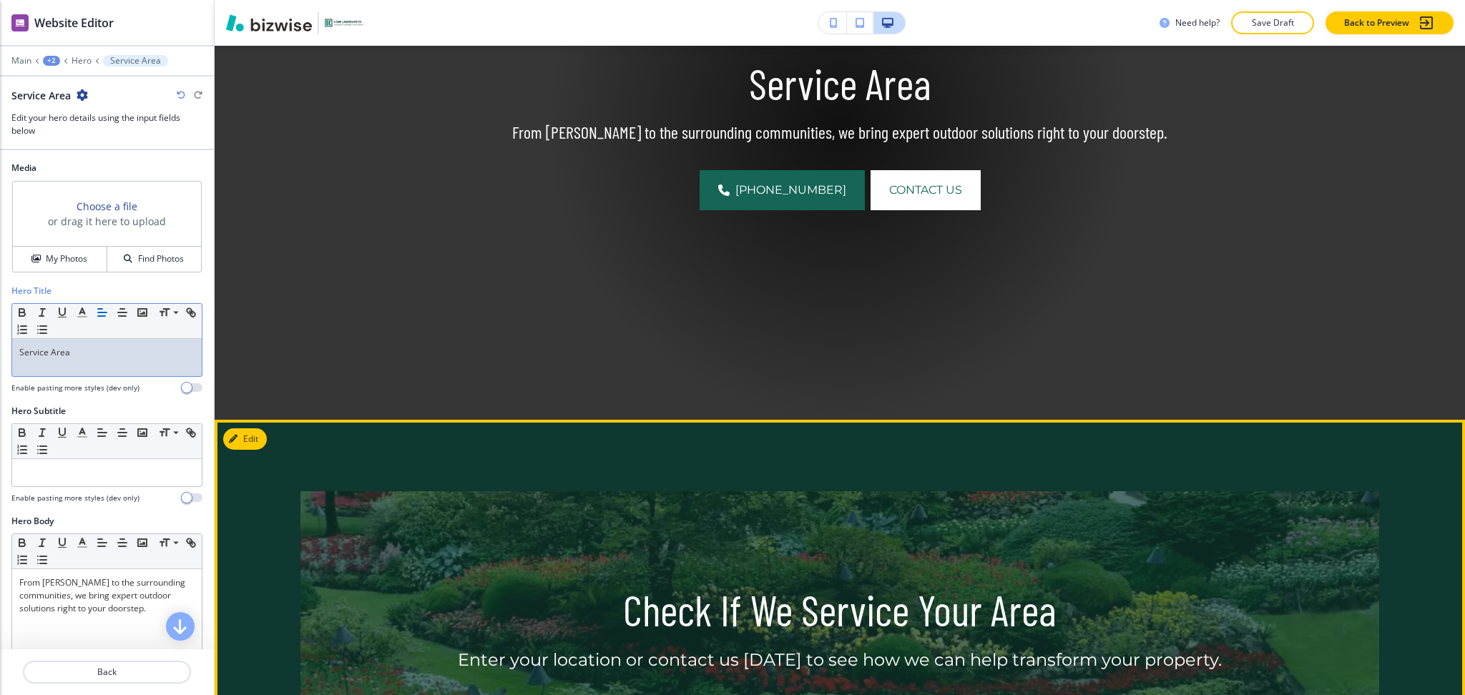
scroll to position [390, 0]
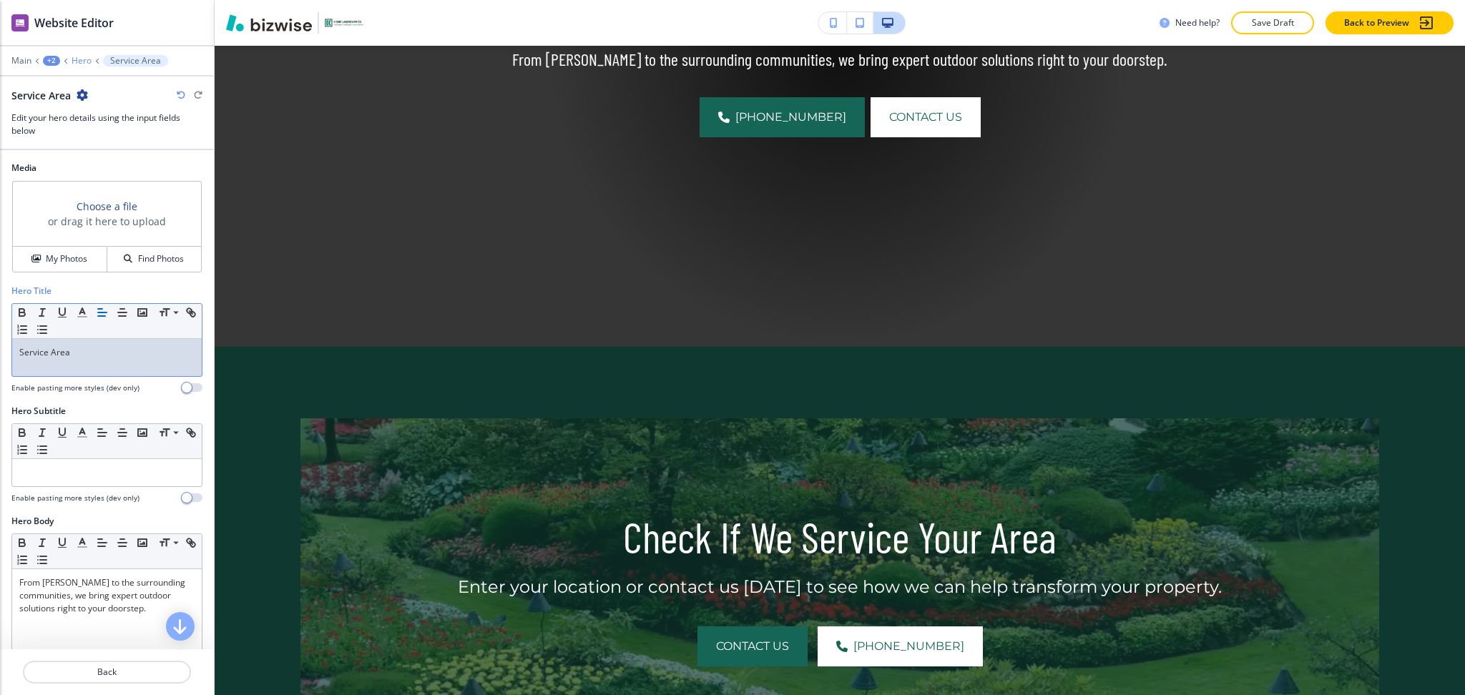
click at [77, 64] on p "Hero" at bounding box center [82, 61] width 20 height 10
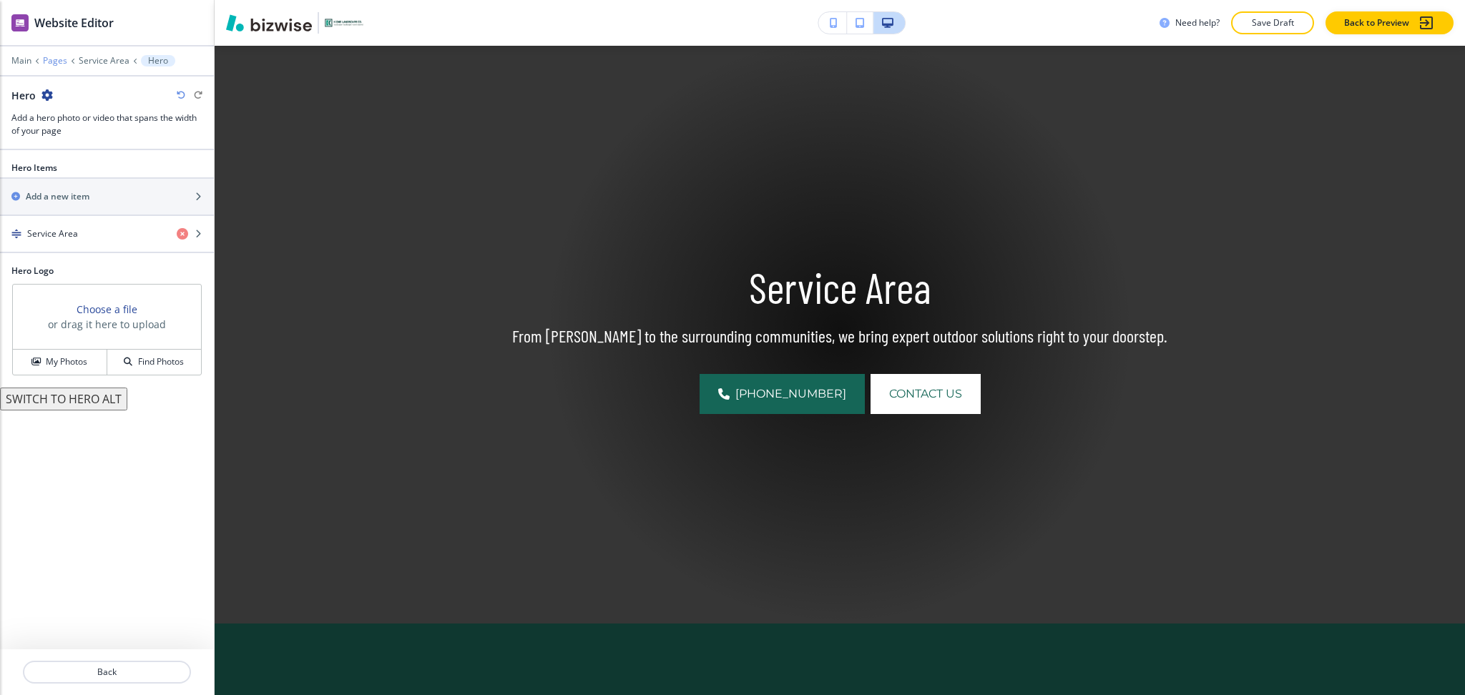
scroll to position [104, 0]
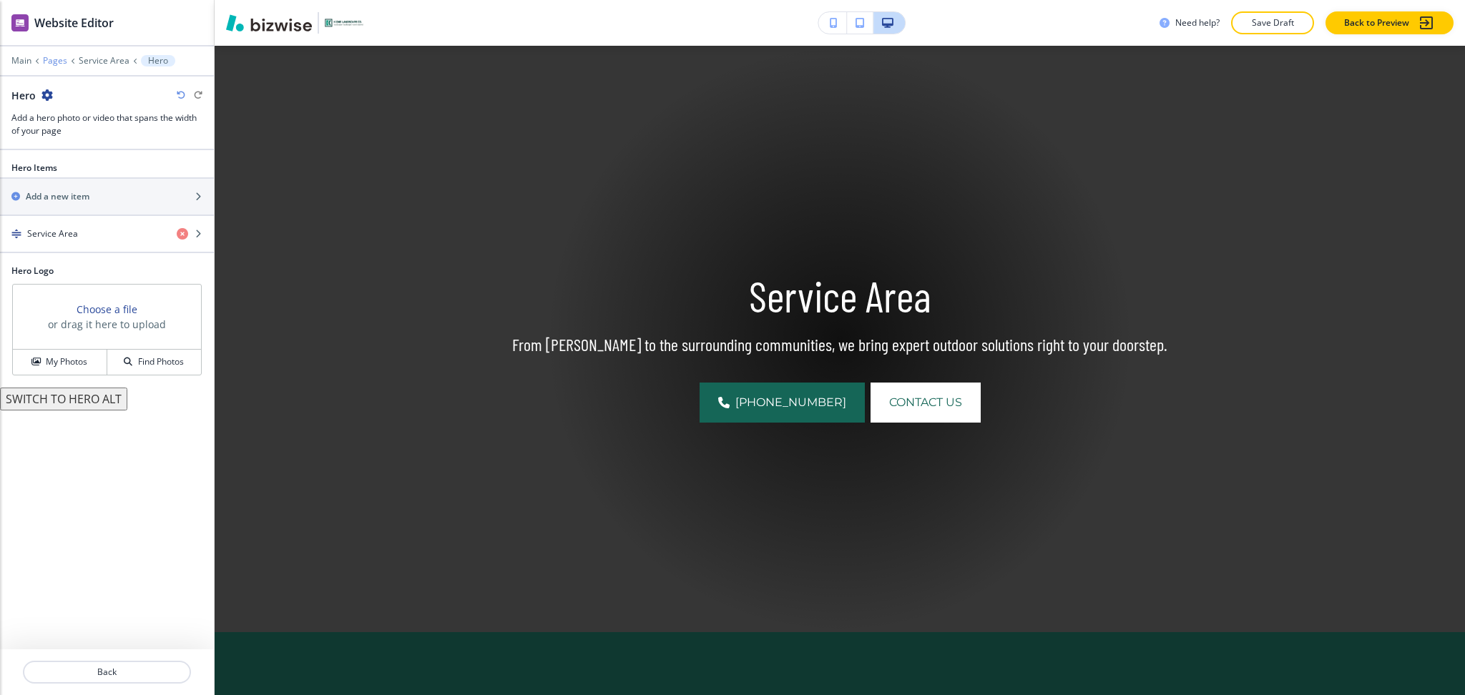
click at [59, 59] on p "Pages" at bounding box center [55, 61] width 24 height 10
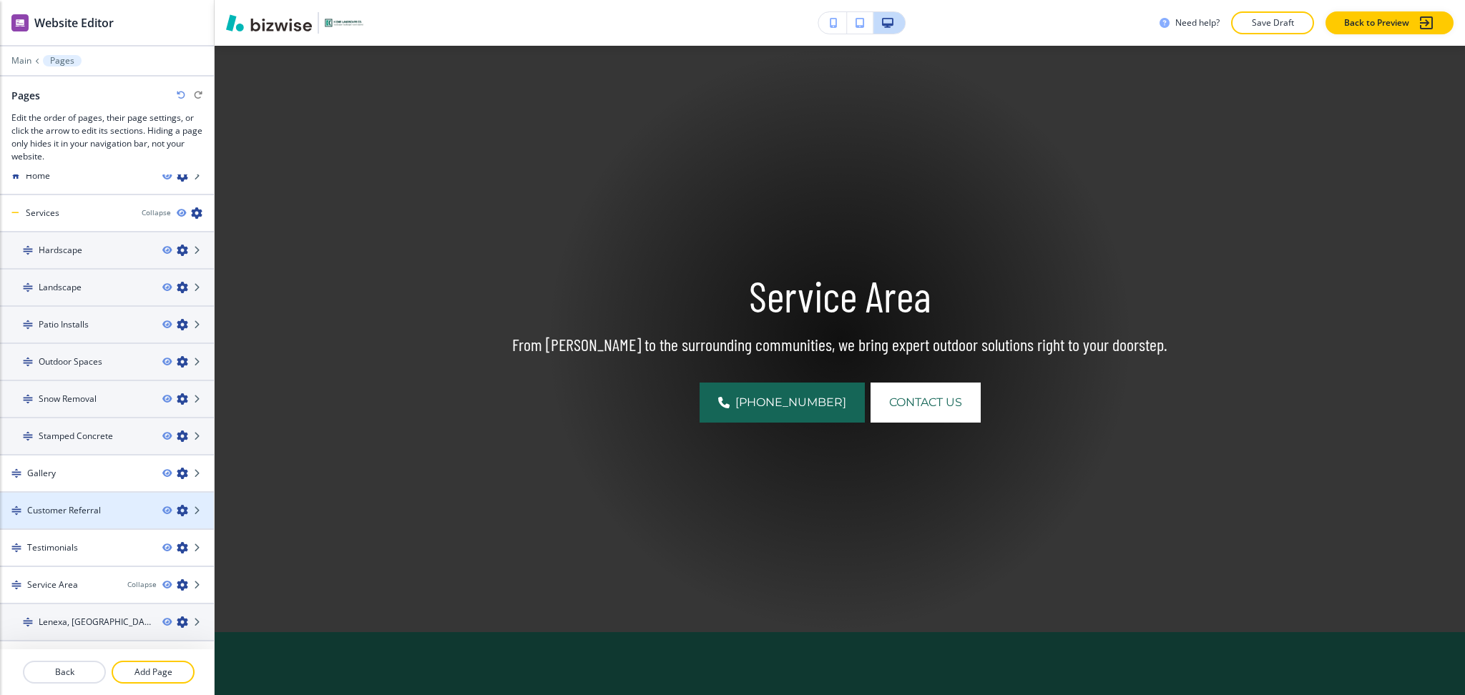
scroll to position [37, 0]
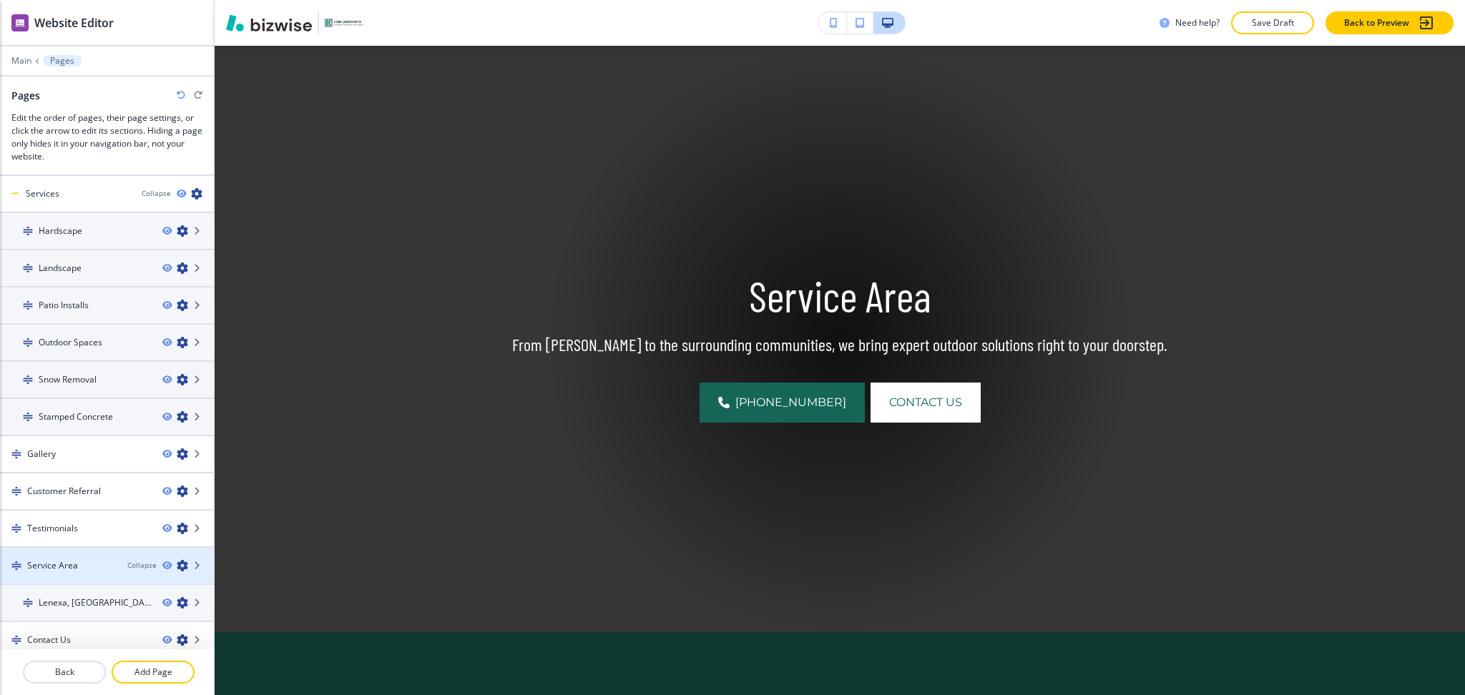
click at [58, 559] on h4 "Service Area" at bounding box center [52, 565] width 51 height 13
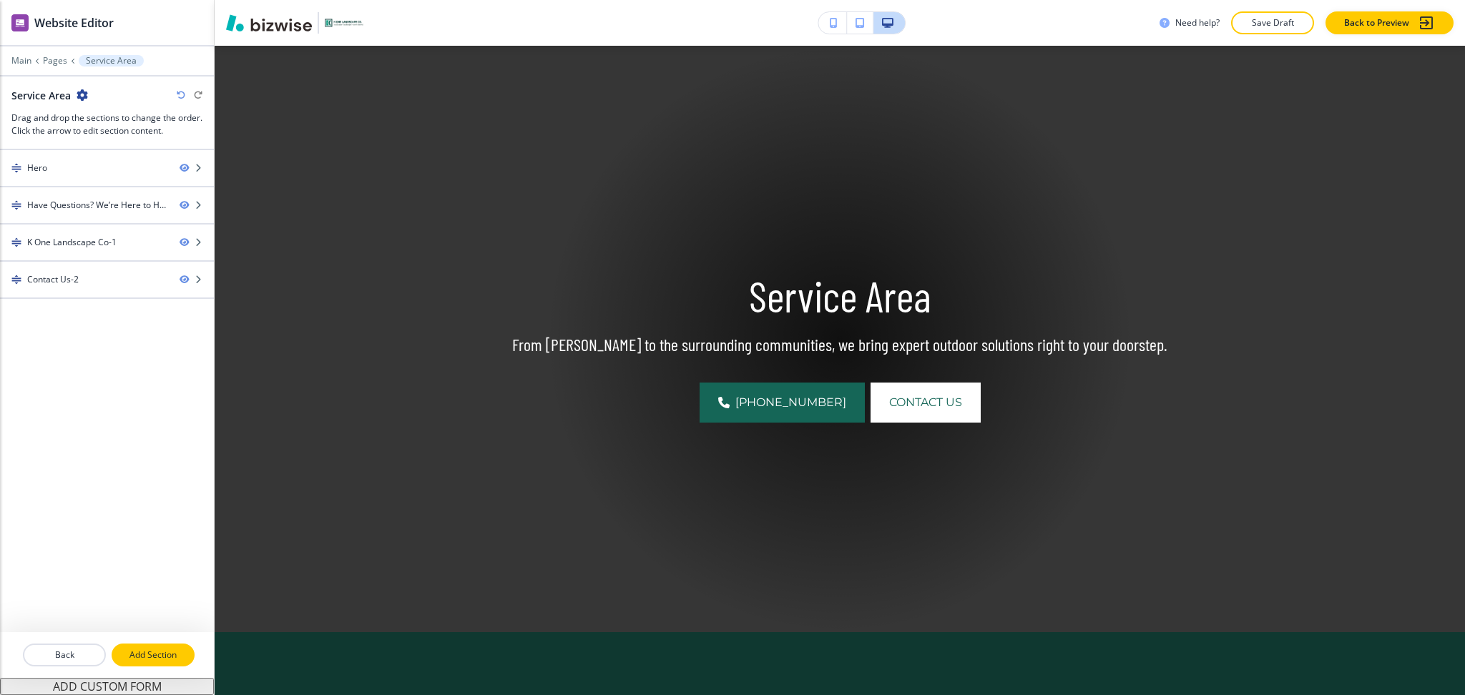
click at [166, 652] on p "Add Section" at bounding box center [153, 655] width 80 height 13
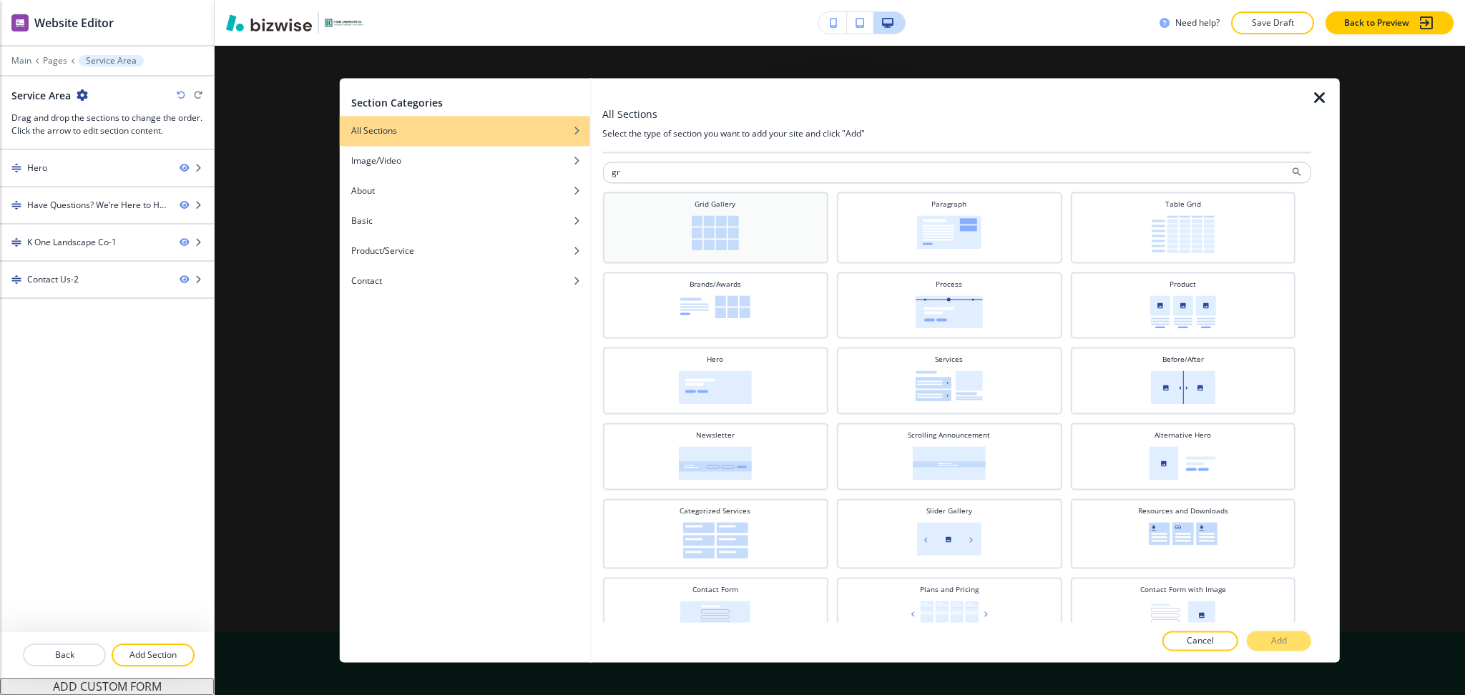
click at [726, 230] on img at bounding box center [715, 232] width 47 height 35
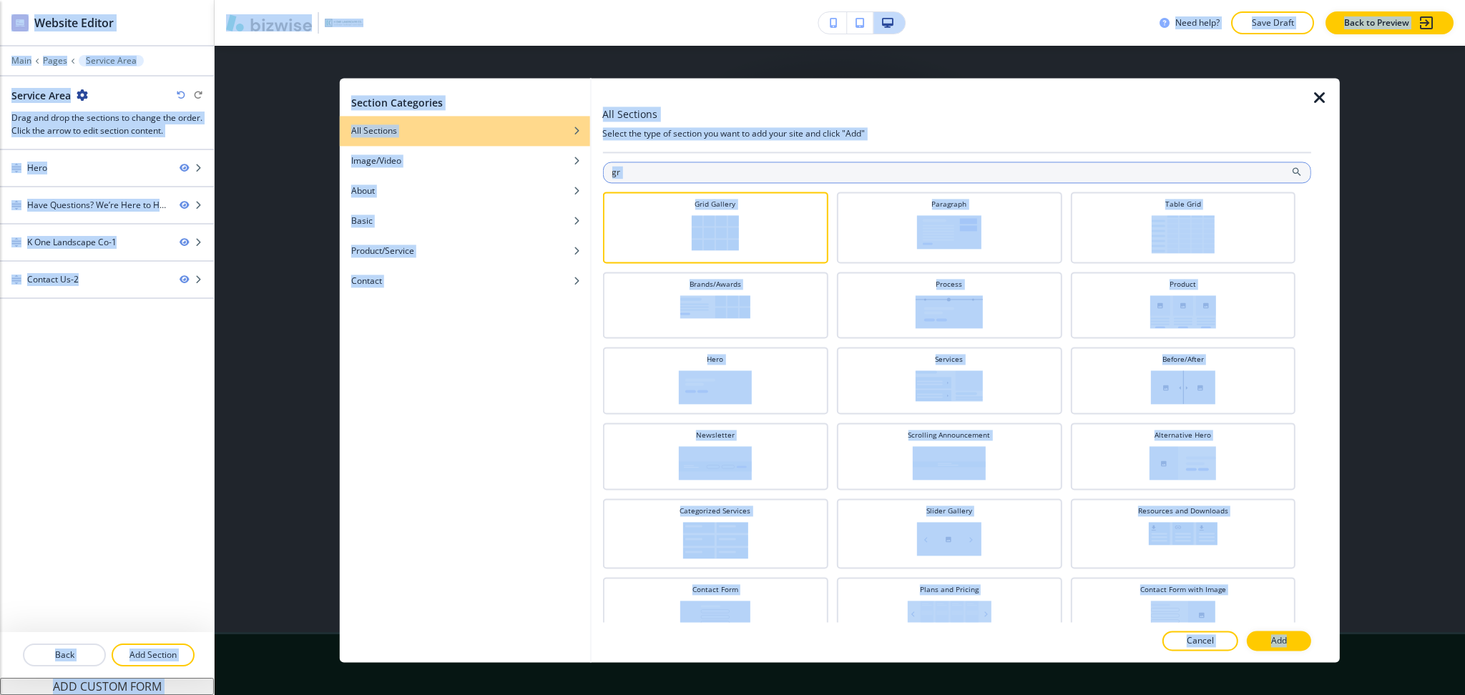
click at [917, 177] on input "gr" at bounding box center [956, 172] width 709 height 21
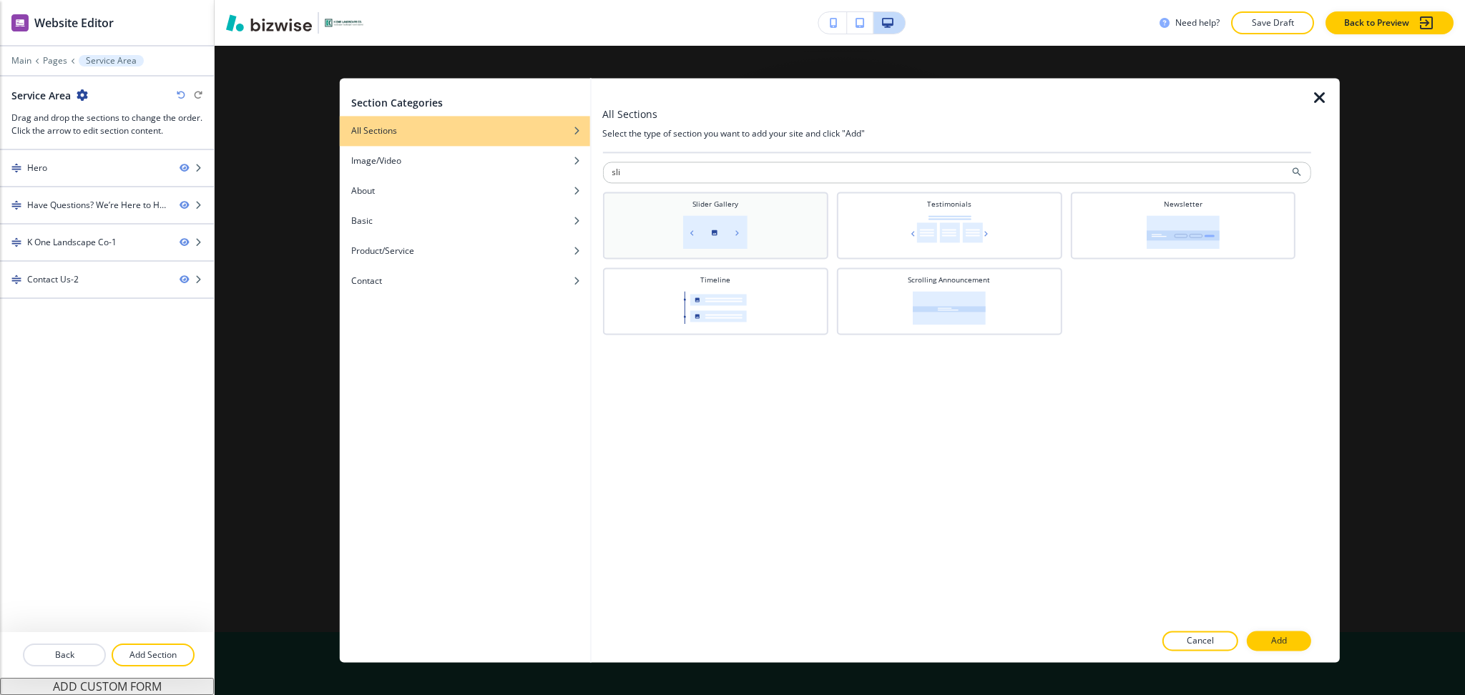
type input "sli"
click at [760, 222] on div "Slider Gallery" at bounding box center [715, 224] width 211 height 50
click at [1268, 635] on button "Add" at bounding box center [1279, 642] width 64 height 20
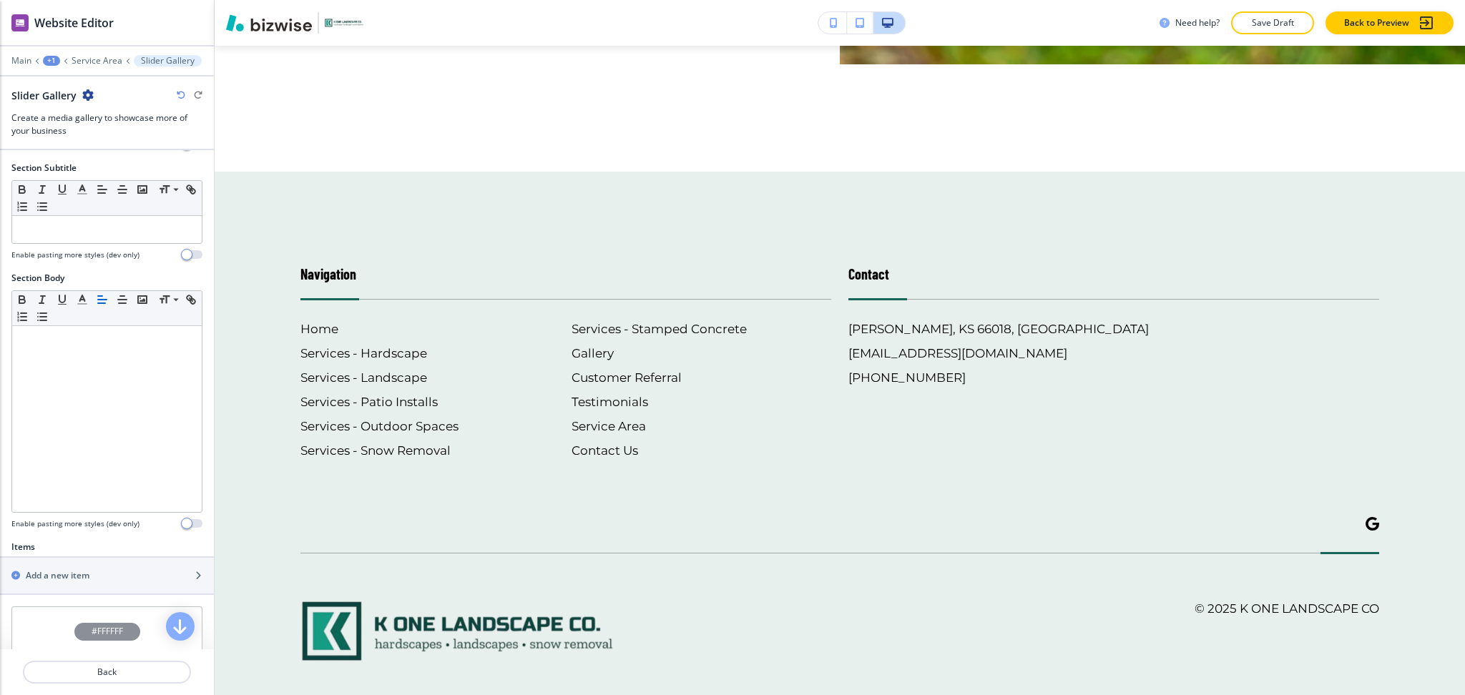
scroll to position [396, 0]
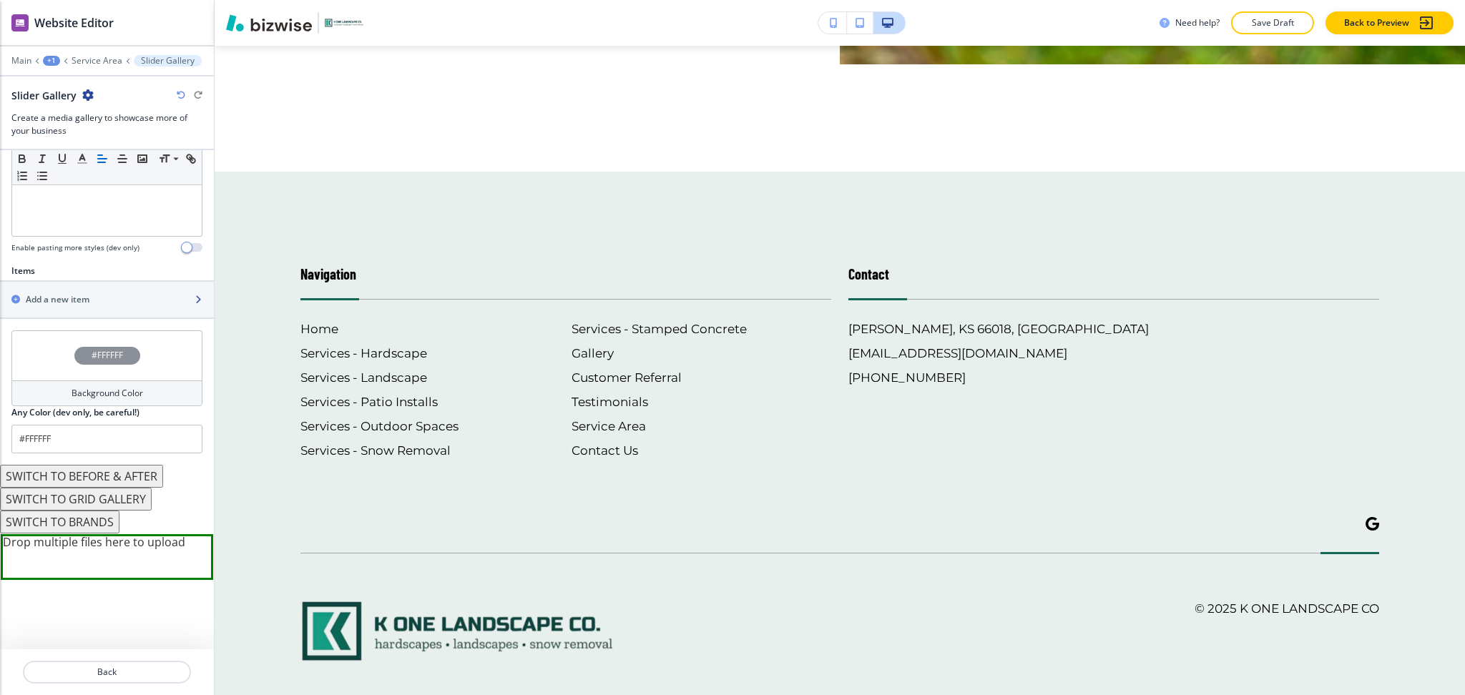
click at [60, 308] on div "button" at bounding box center [107, 311] width 214 height 11
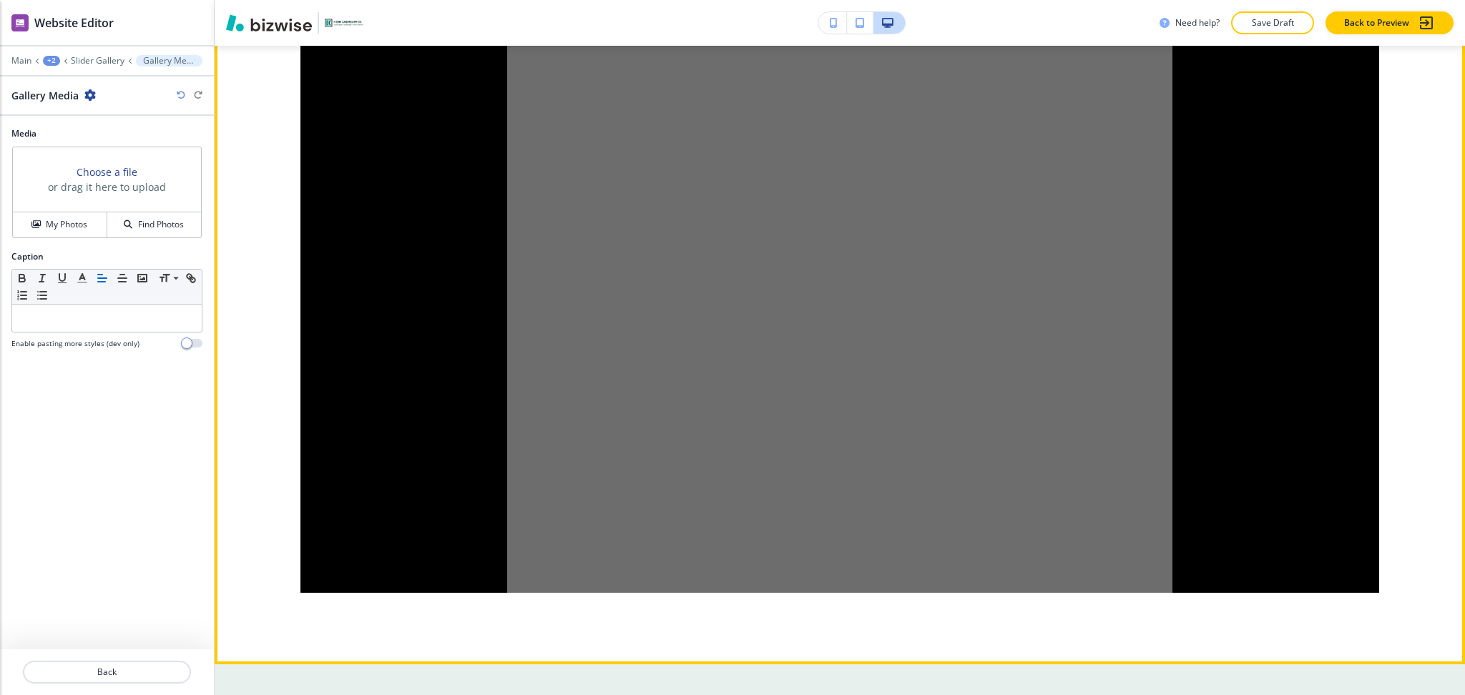
scroll to position [2420, 0]
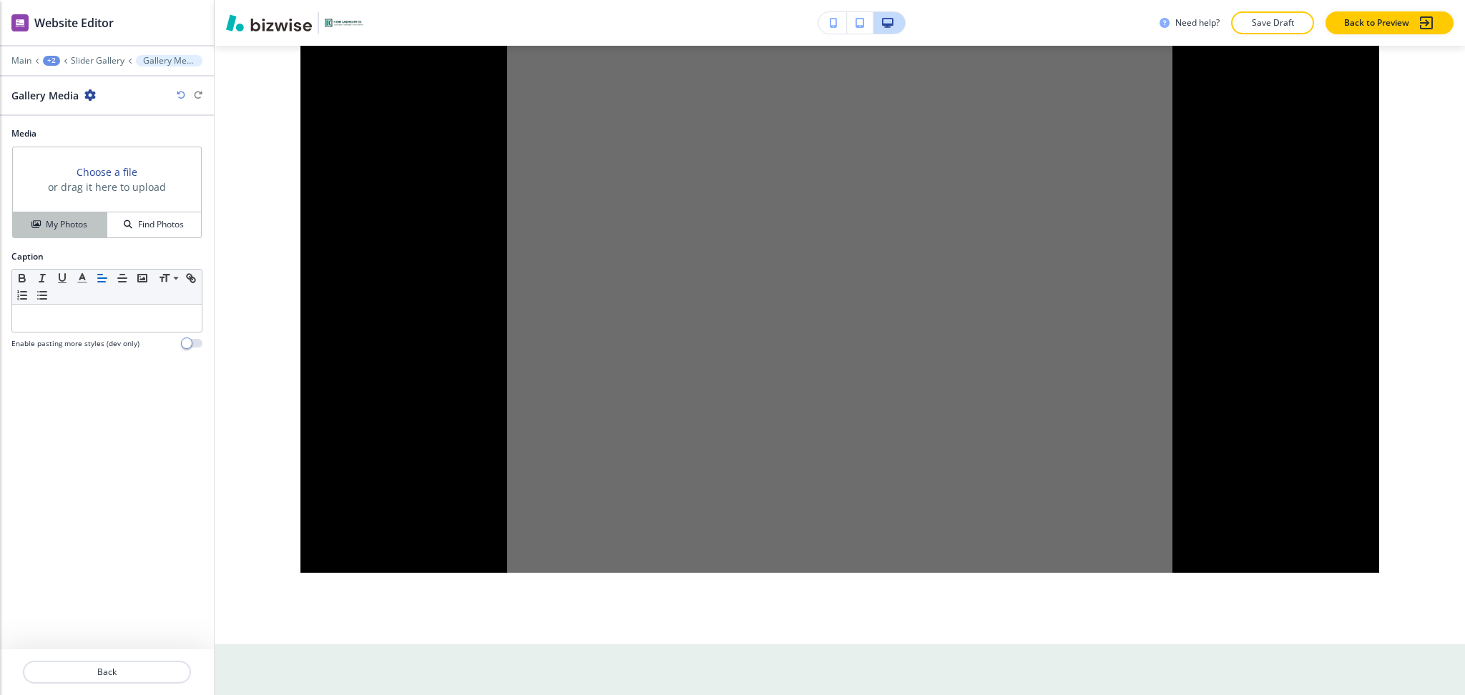
click at [64, 228] on h4 "My Photos" at bounding box center [66, 224] width 41 height 13
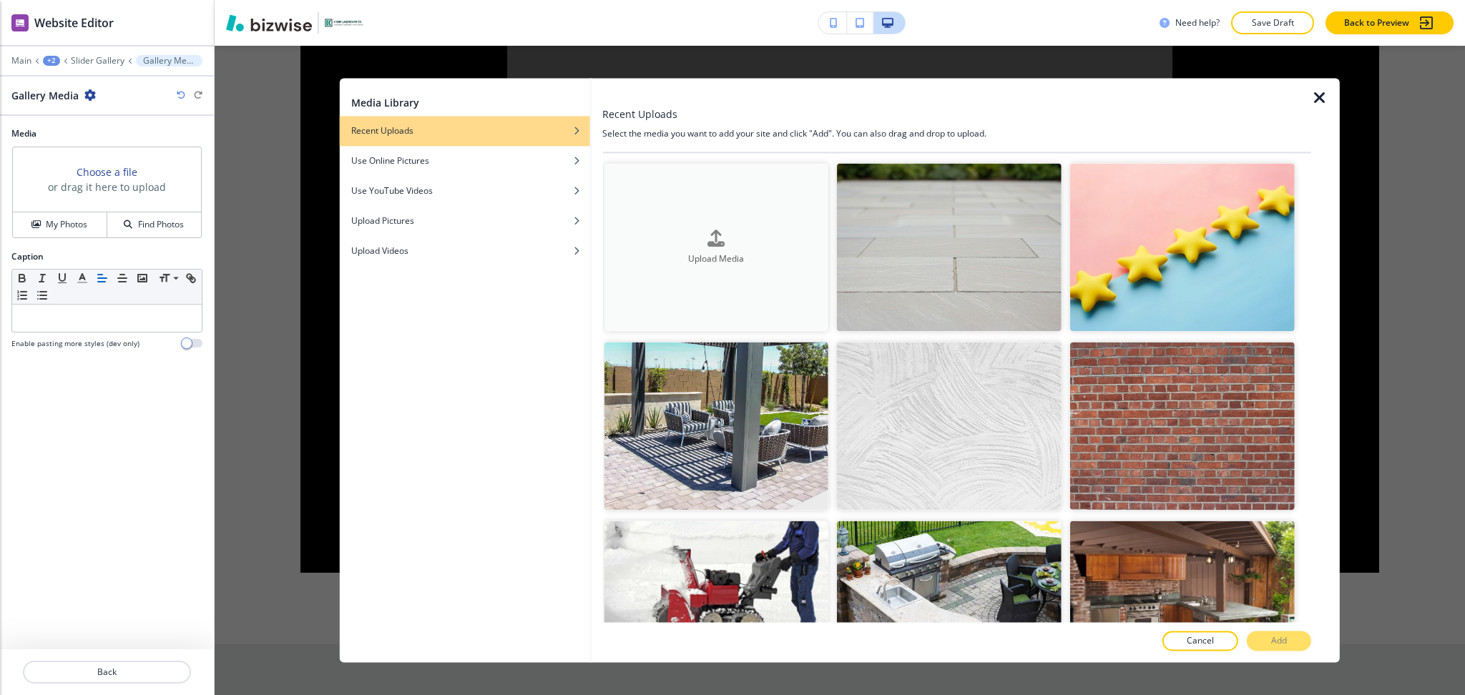
click at [678, 249] on div "button" at bounding box center [716, 250] width 225 height 6
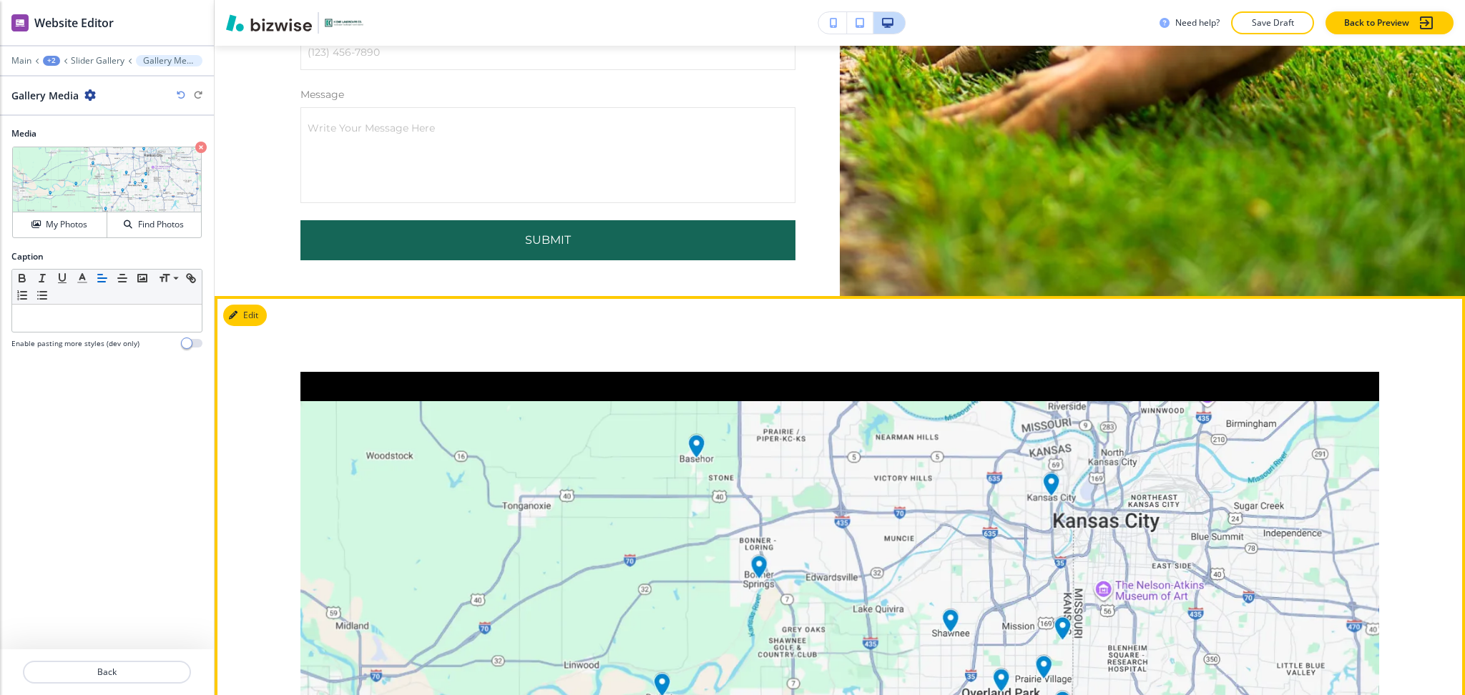
scroll to position [2040, 0]
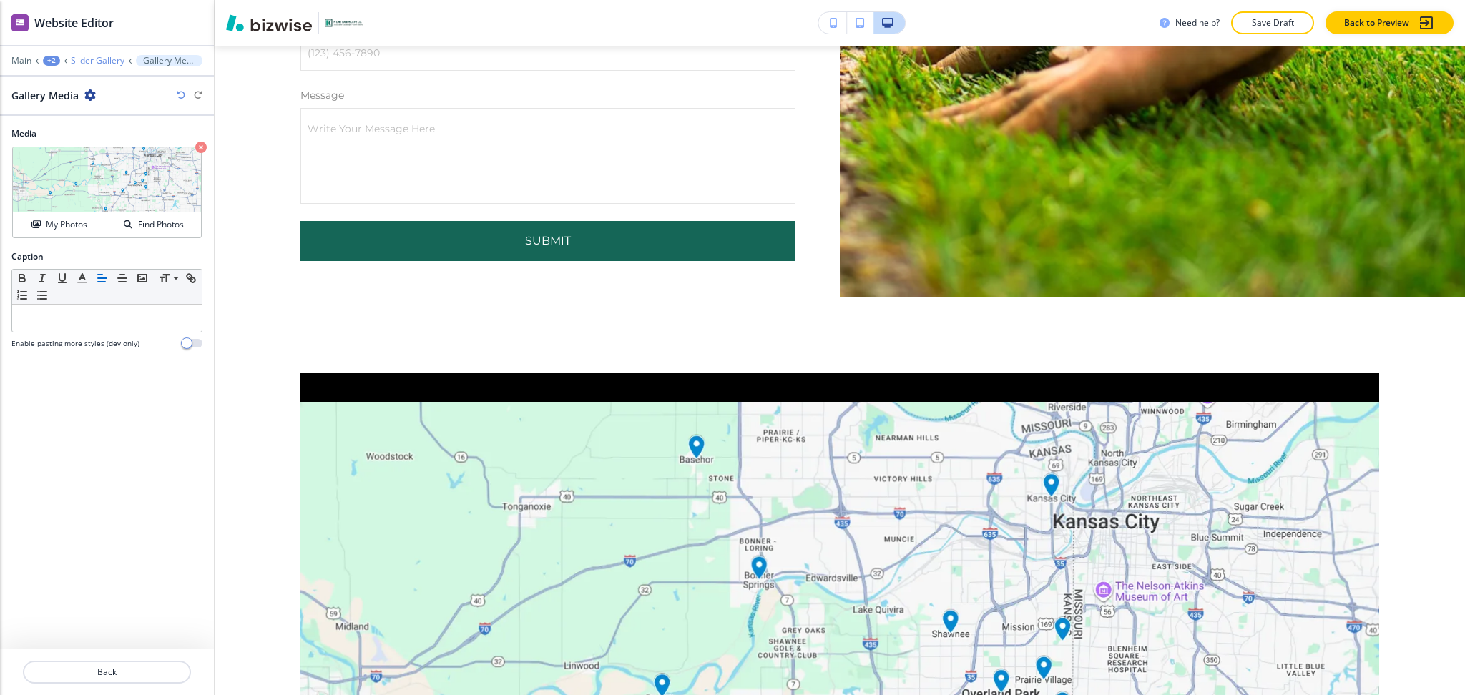
click at [84, 56] on p "Slider Gallery" at bounding box center [98, 61] width 54 height 10
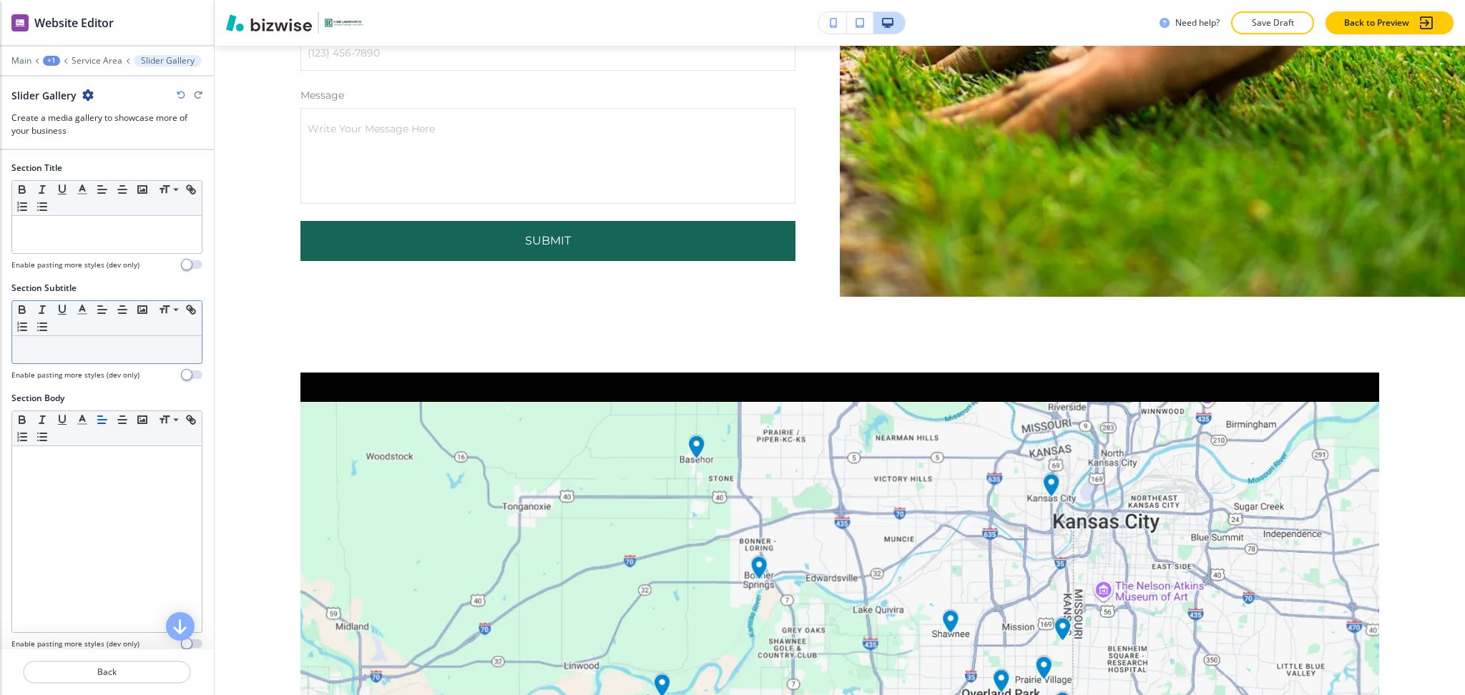
scroll to position [2273, 0]
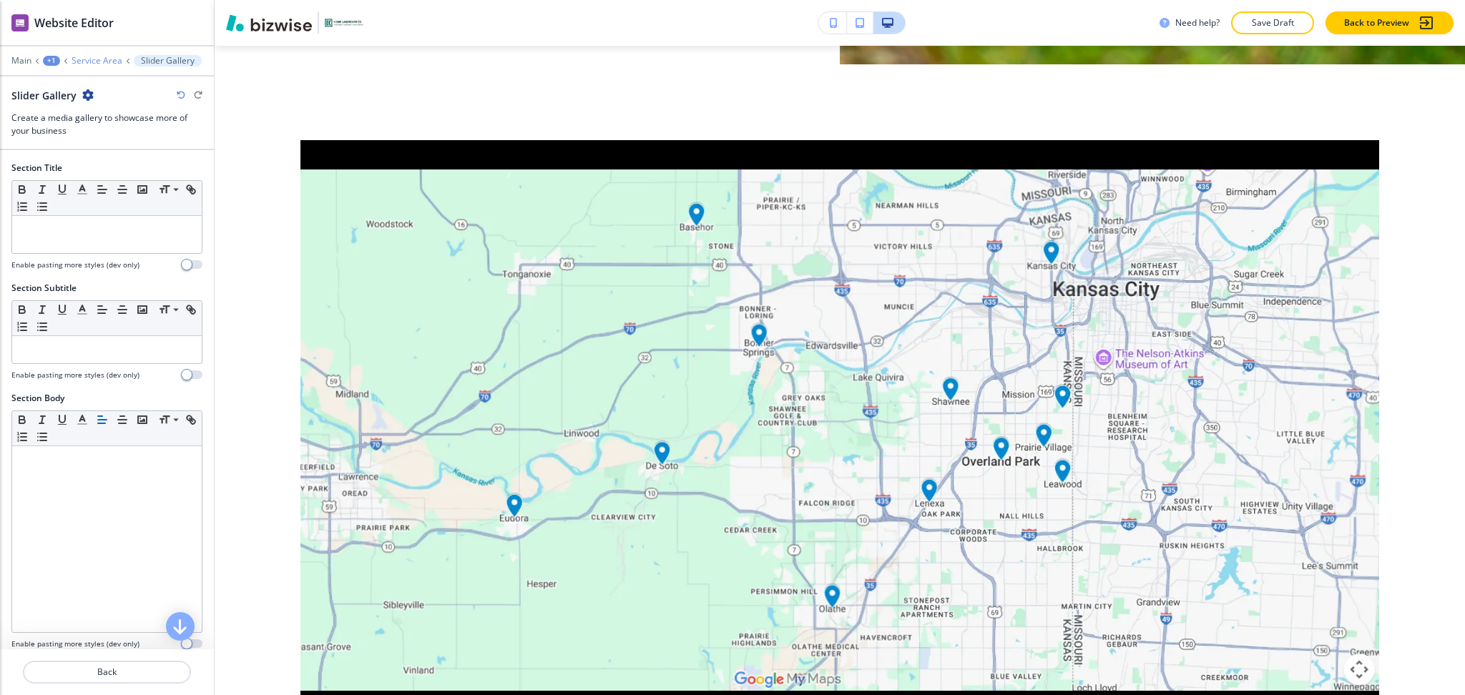
click at [94, 64] on p "Service Area" at bounding box center [97, 61] width 51 height 10
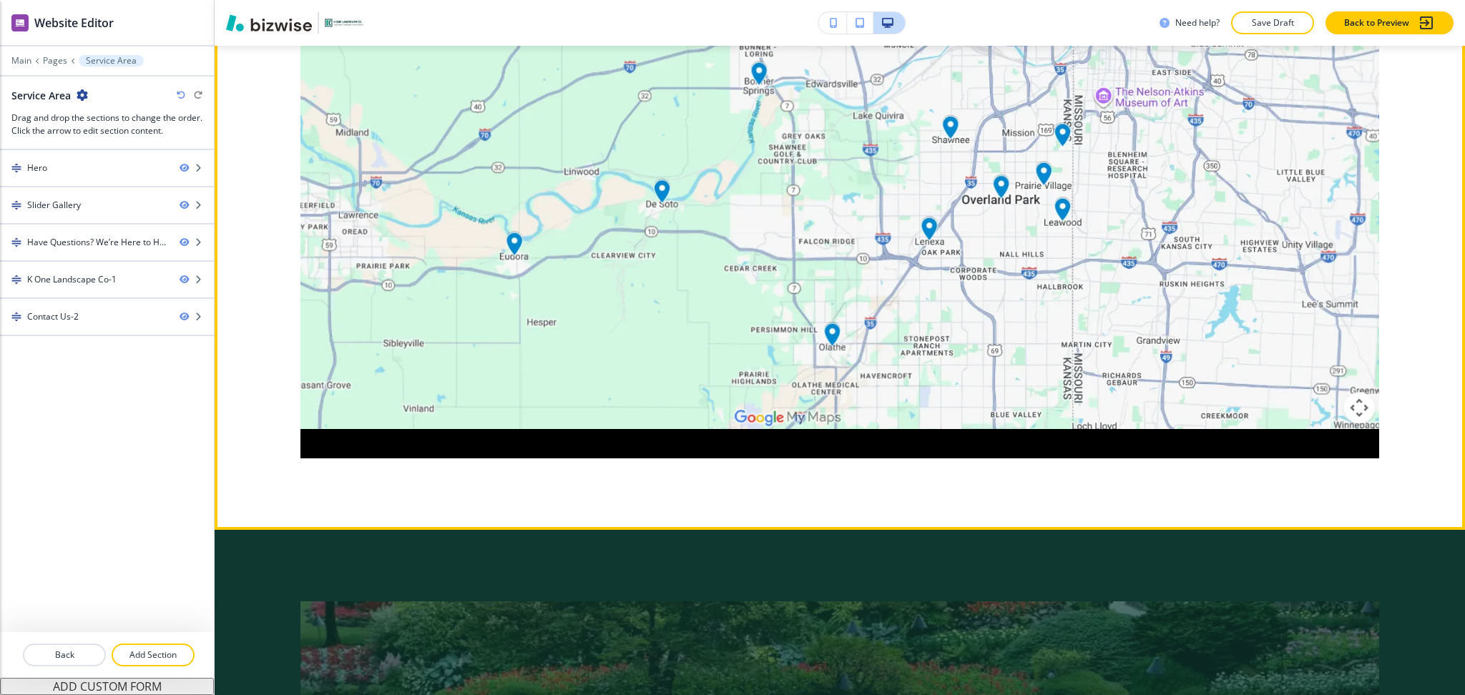
scroll to position [971, 0]
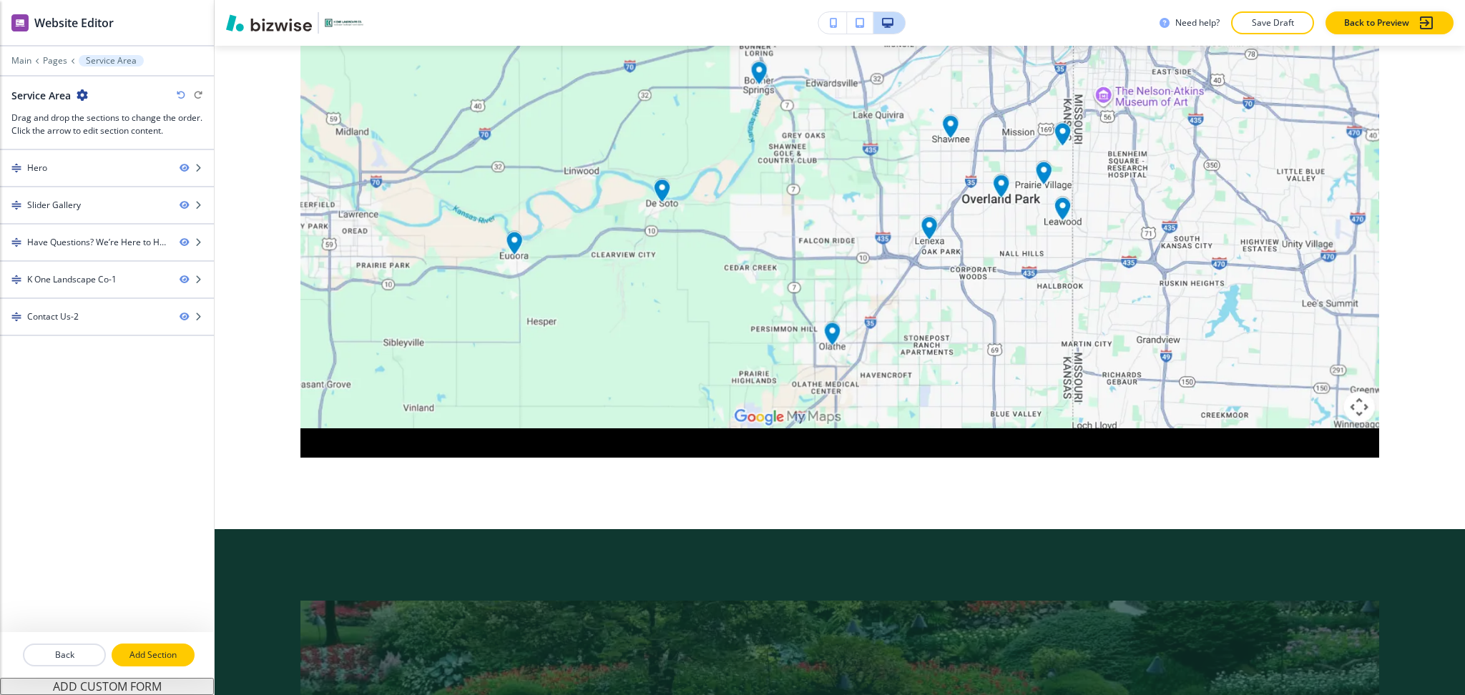
click at [166, 659] on p "Add Section" at bounding box center [153, 655] width 80 height 13
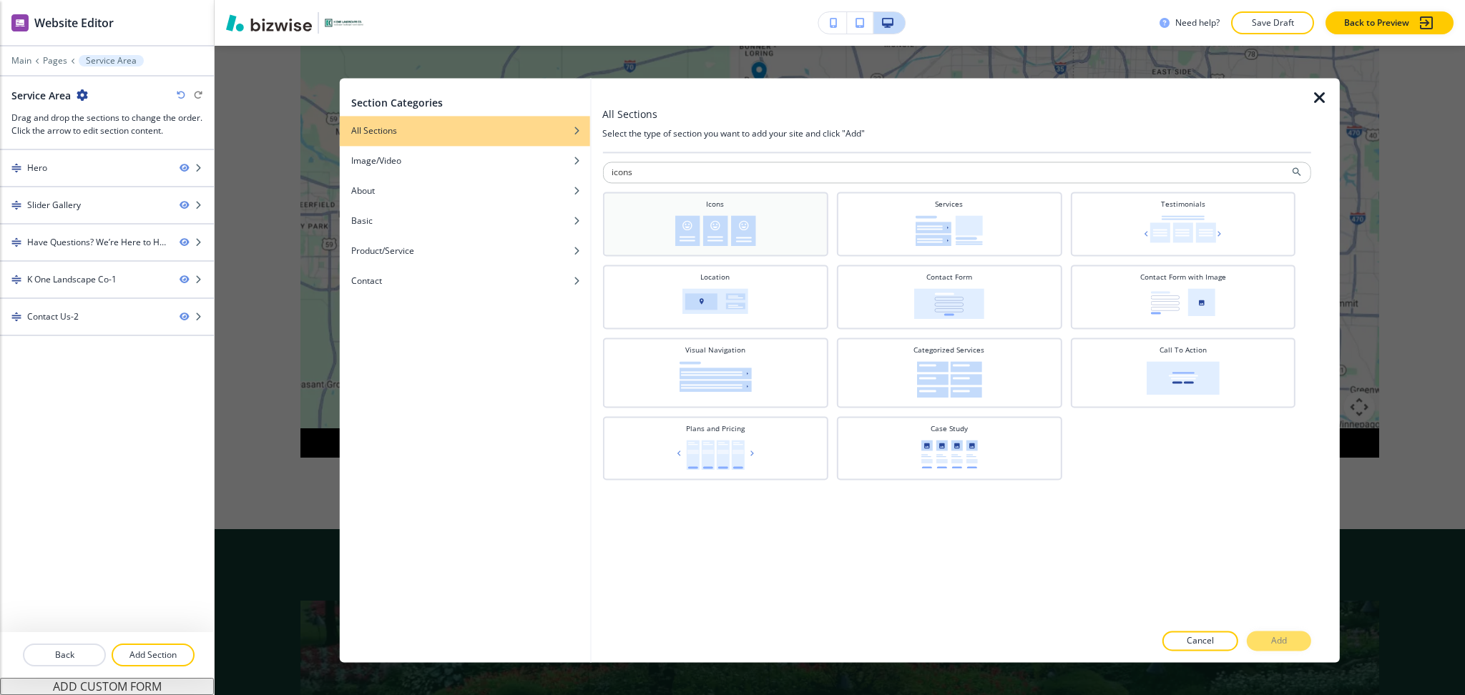
type input "icons"
click at [721, 231] on img at bounding box center [715, 230] width 81 height 31
click at [1291, 645] on button "Add" at bounding box center [1279, 642] width 64 height 20
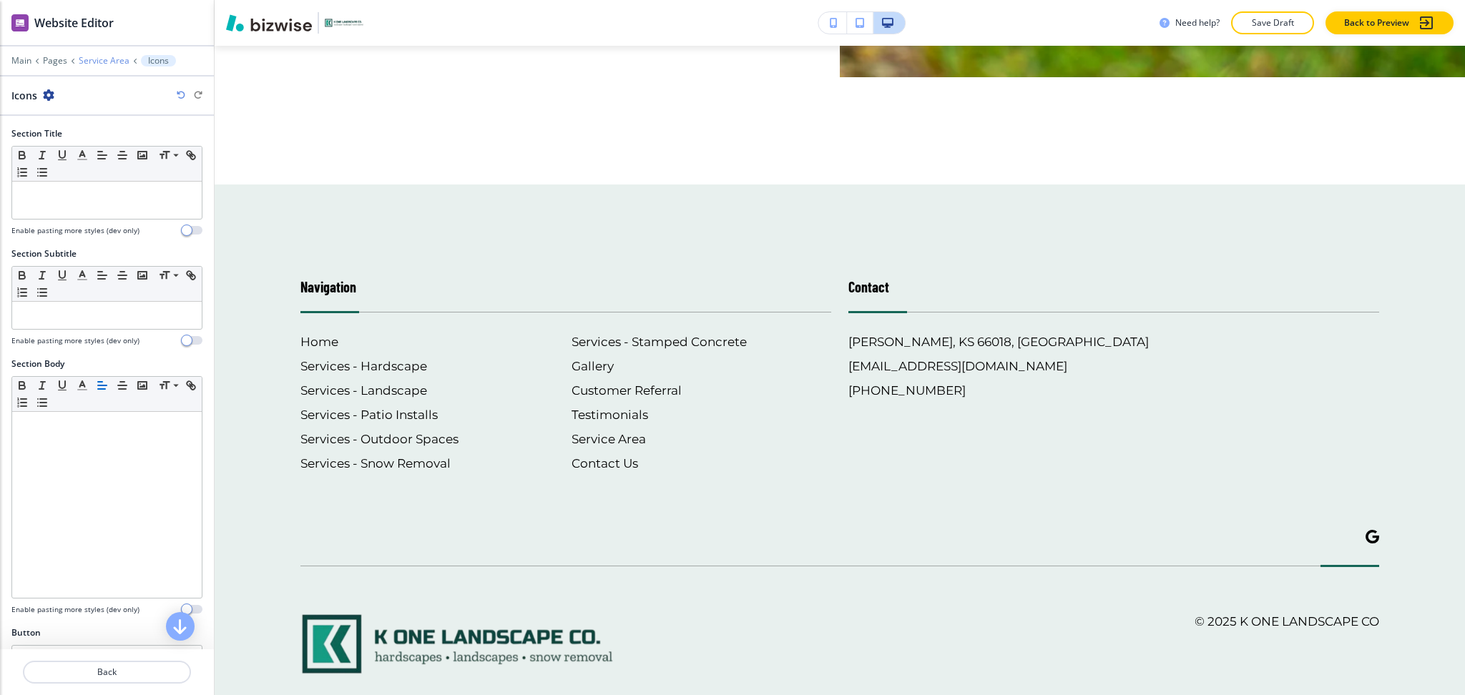
scroll to position [3037, 0]
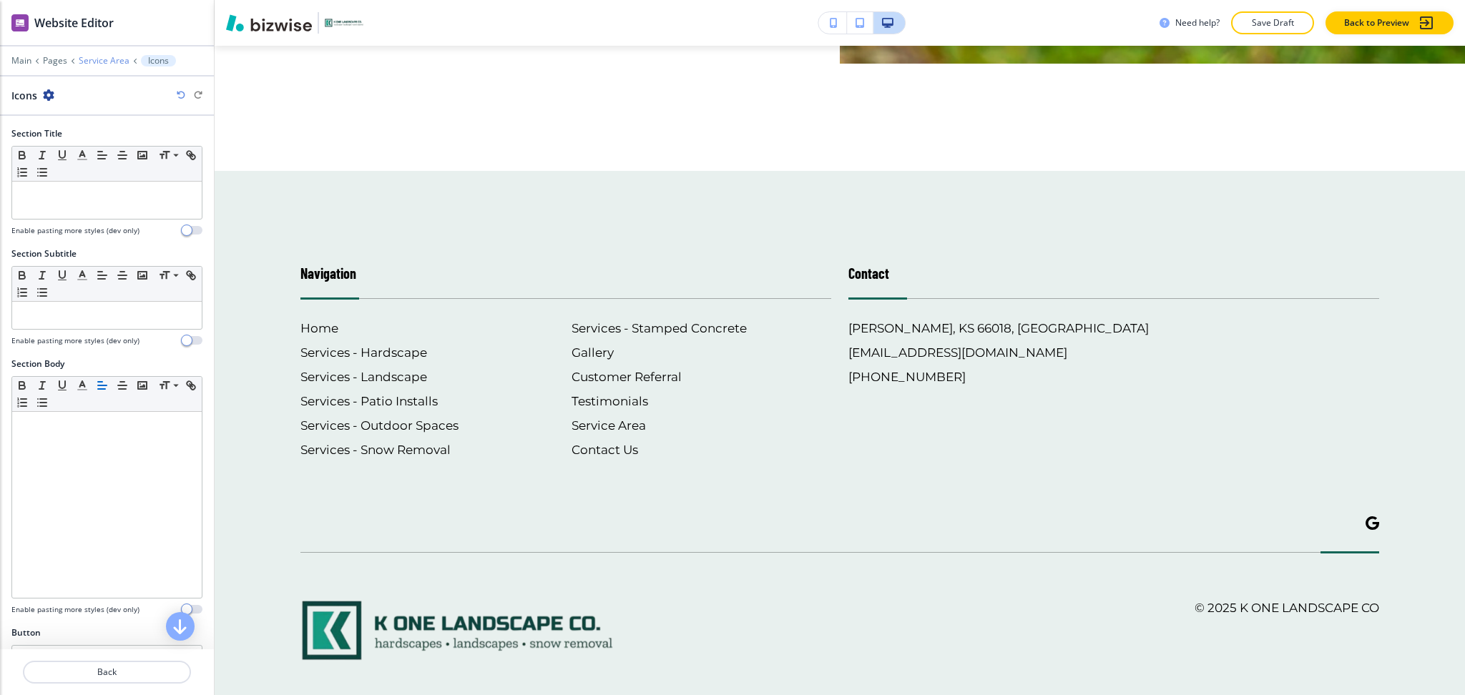
click at [99, 59] on p "Service Area" at bounding box center [104, 61] width 51 height 10
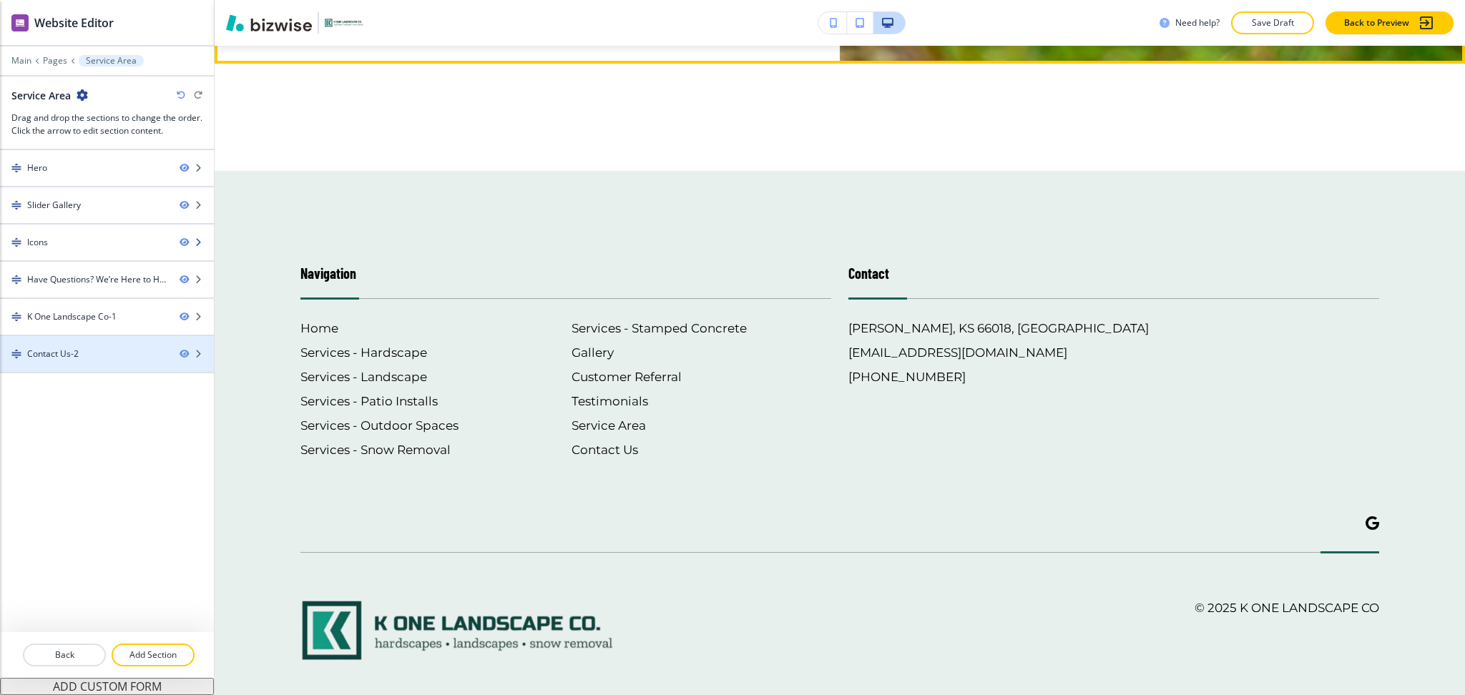
scroll to position [1419, 0]
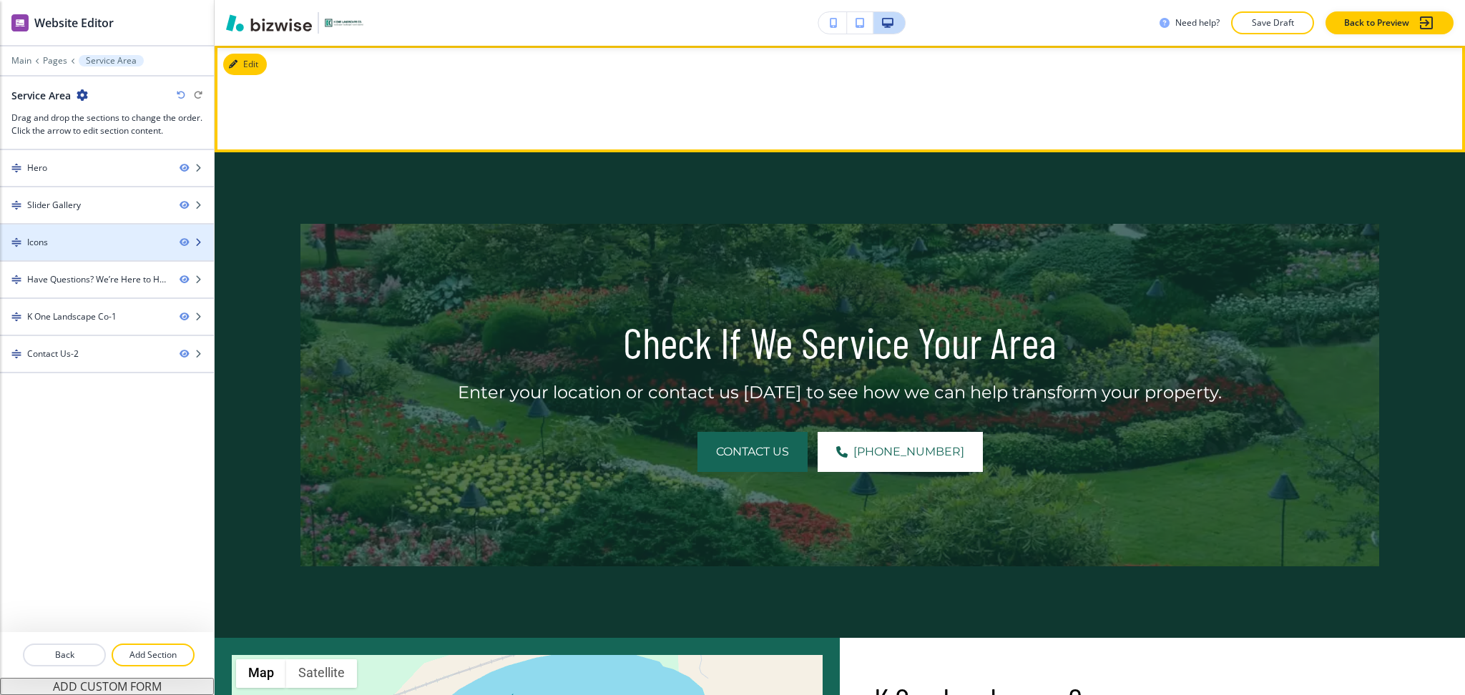
click at [52, 245] on div "Icons" at bounding box center [84, 242] width 168 height 13
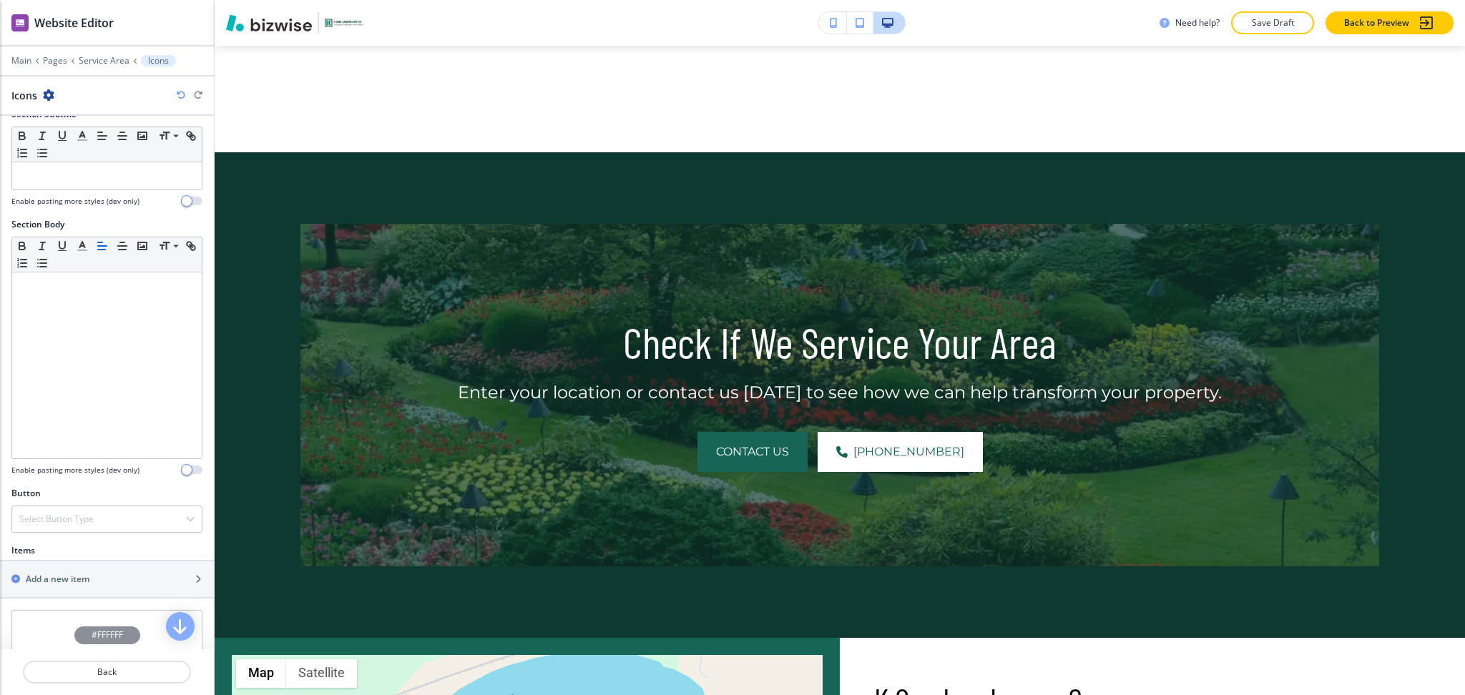
scroll to position [330, 0]
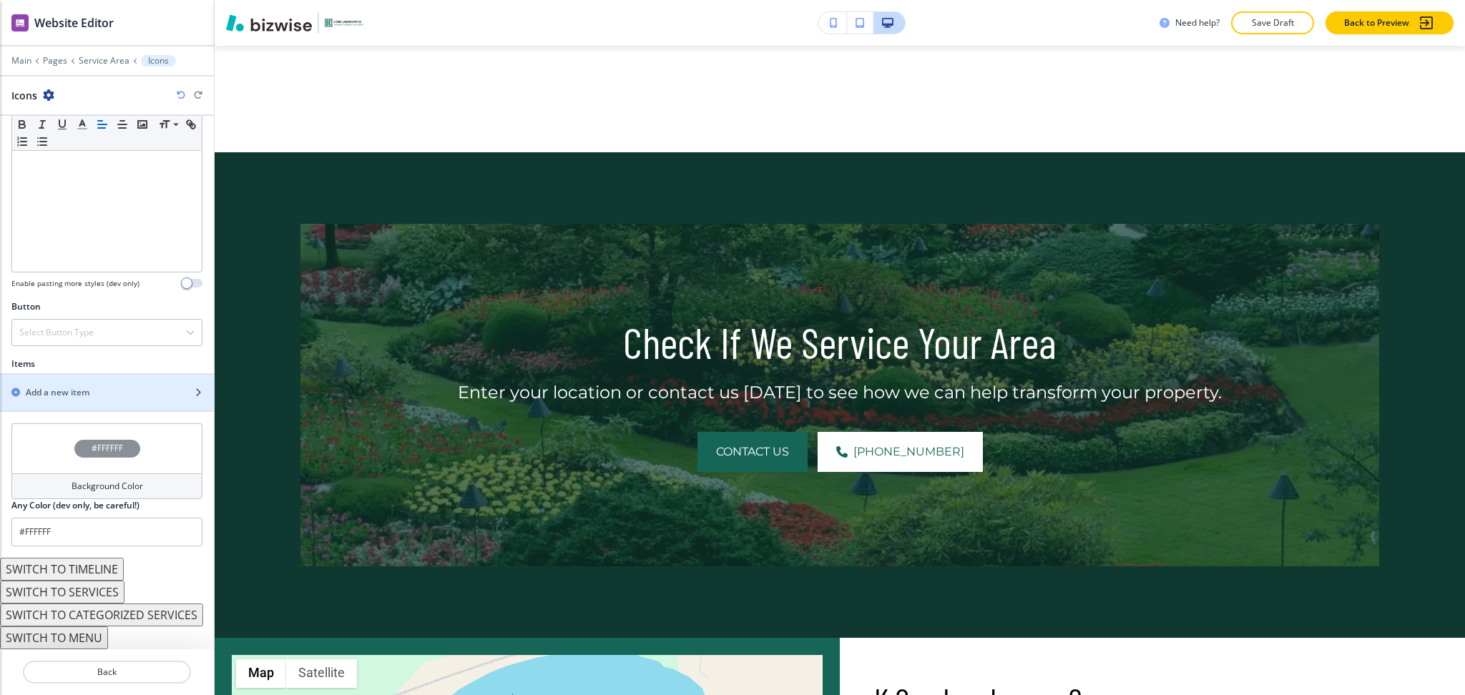
click at [74, 376] on div "button" at bounding box center [107, 380] width 214 height 11
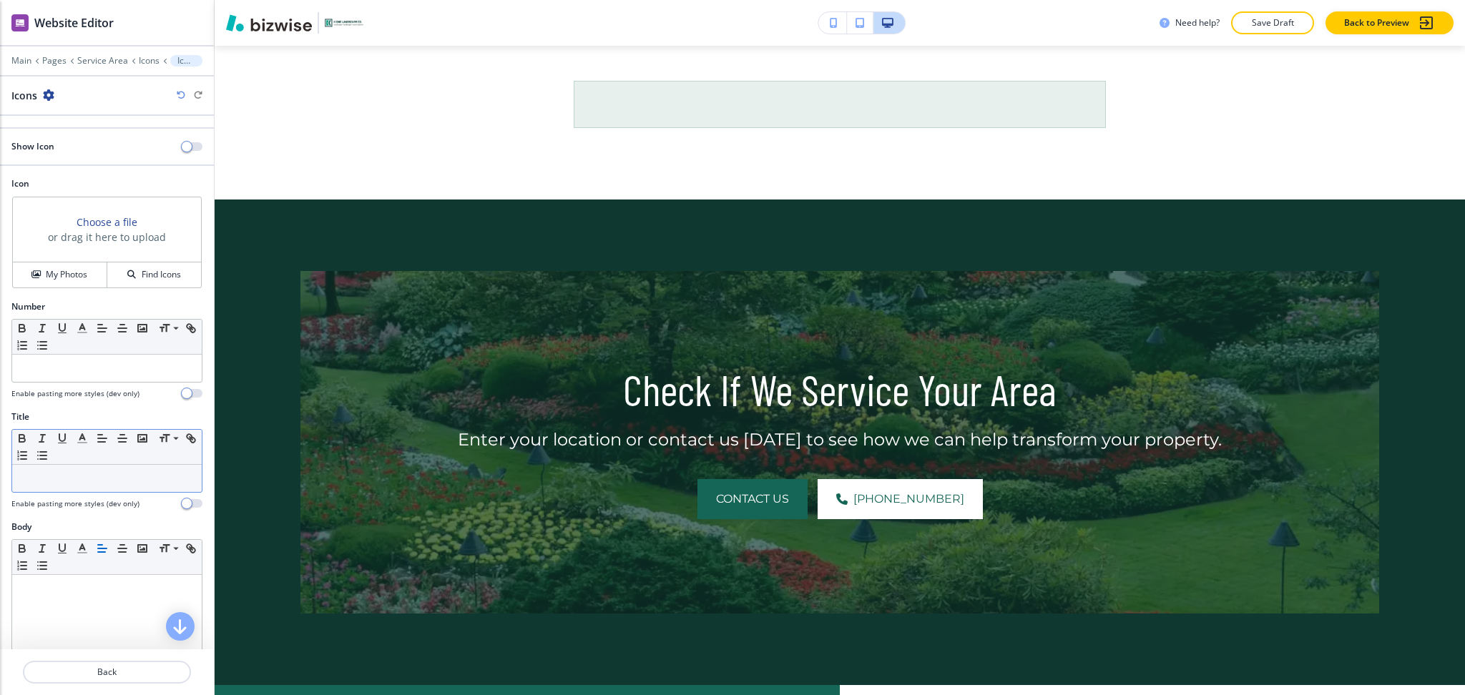
click at [76, 478] on p at bounding box center [106, 478] width 175 height 13
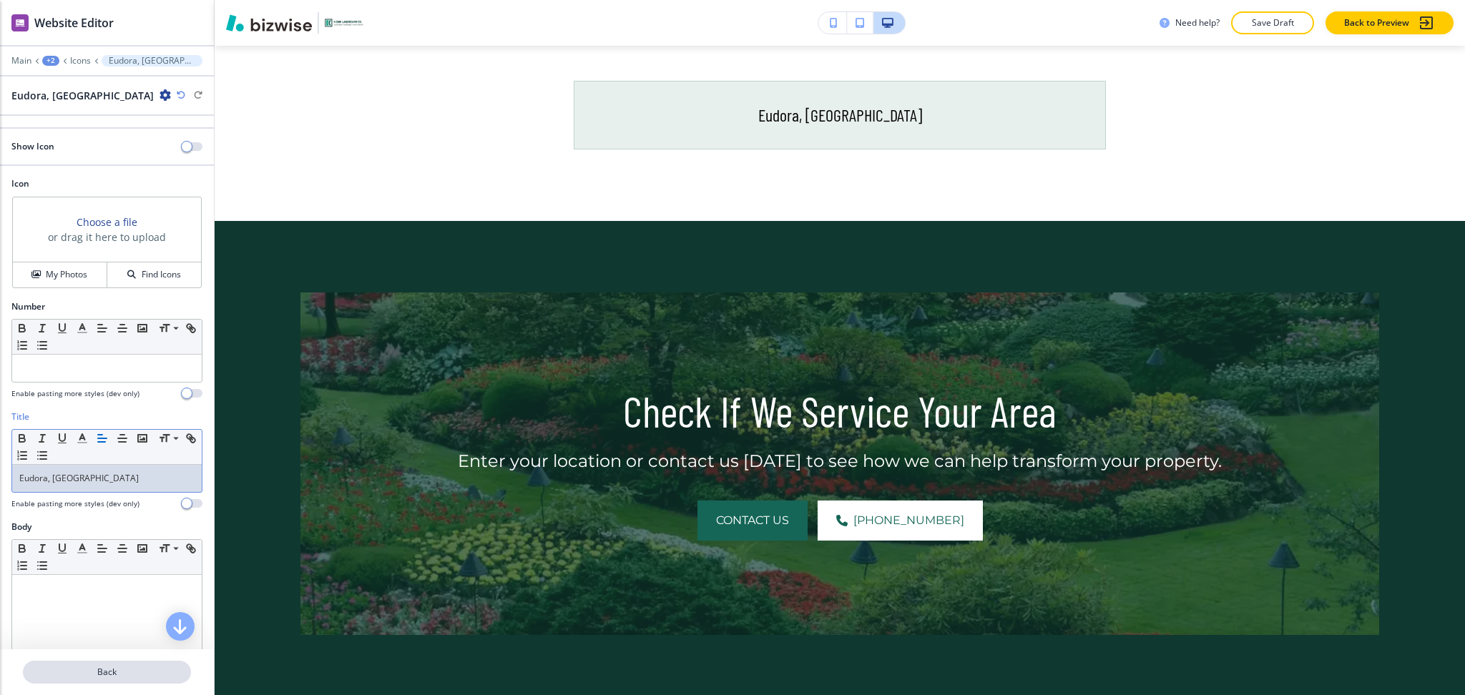
click at [119, 670] on p "Back" at bounding box center [106, 672] width 165 height 13
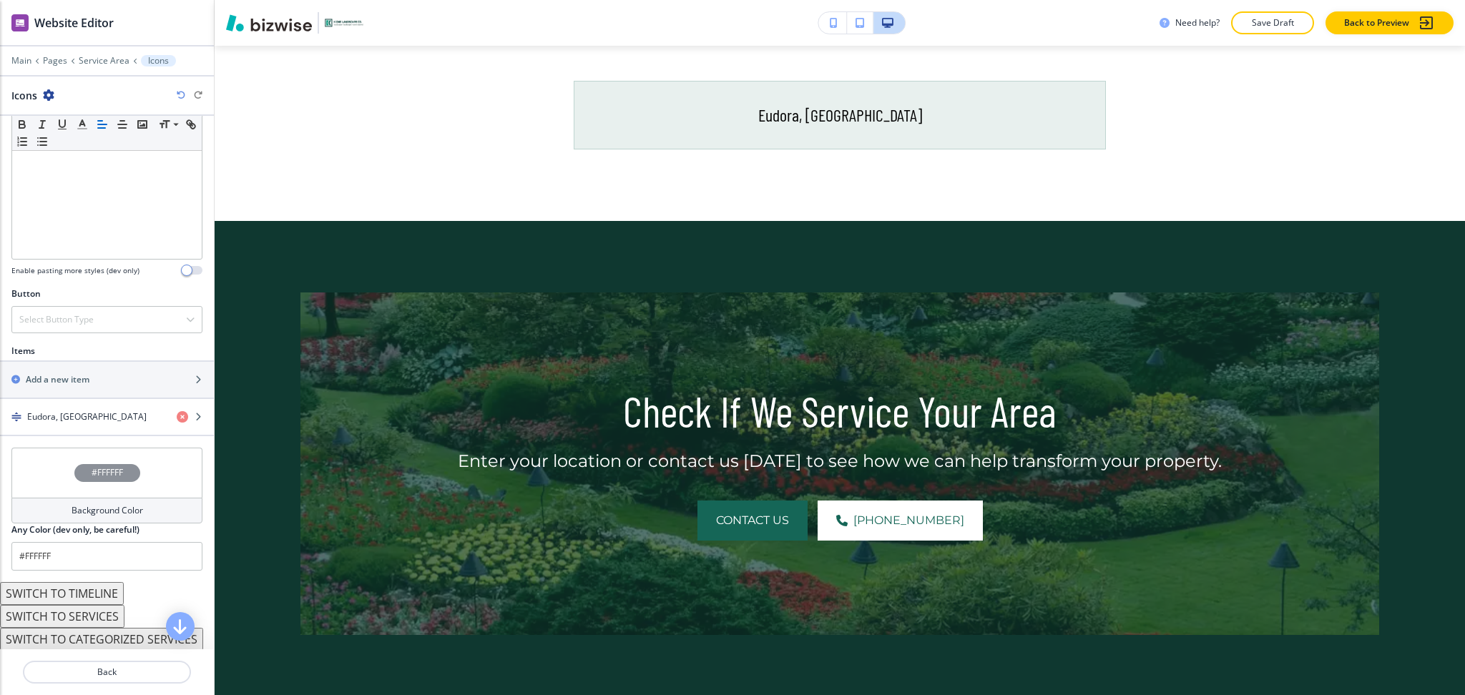
scroll to position [368, 0]
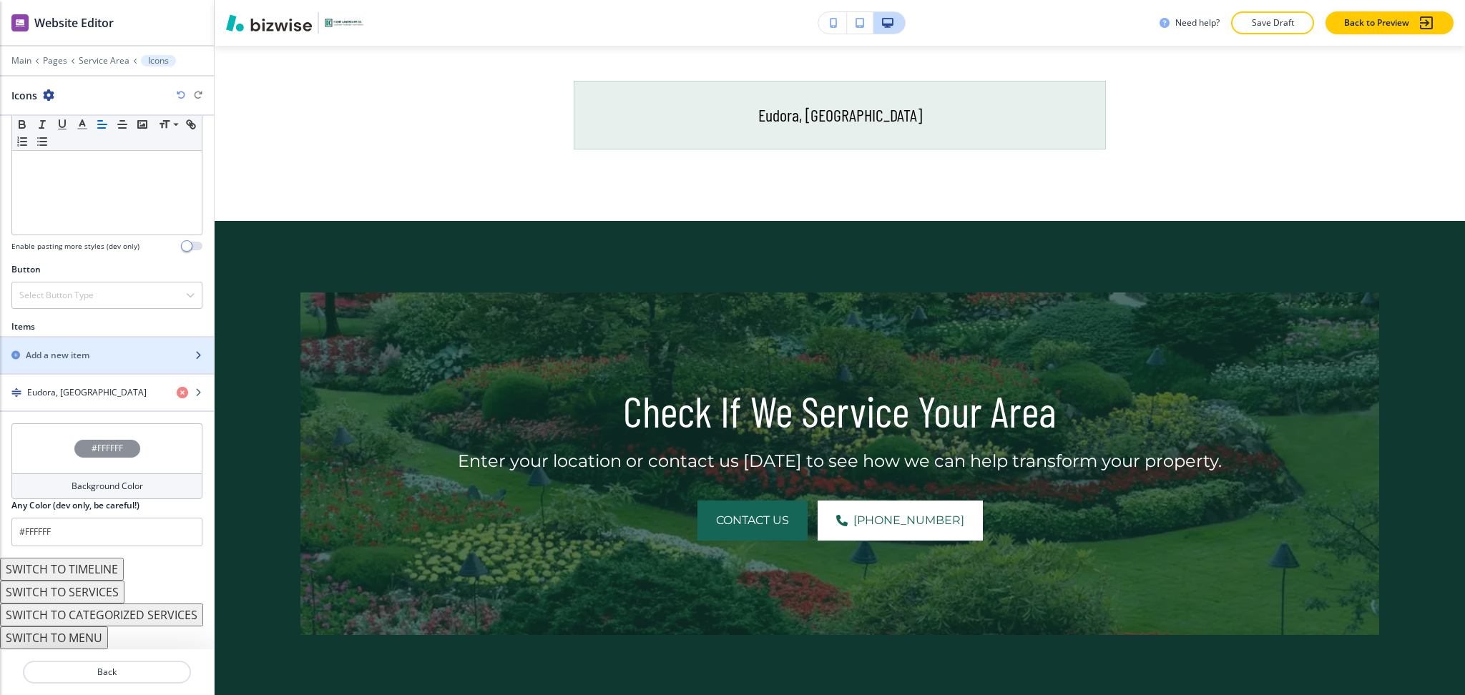
click at [69, 349] on h2 "Add a new item" at bounding box center [58, 355] width 64 height 13
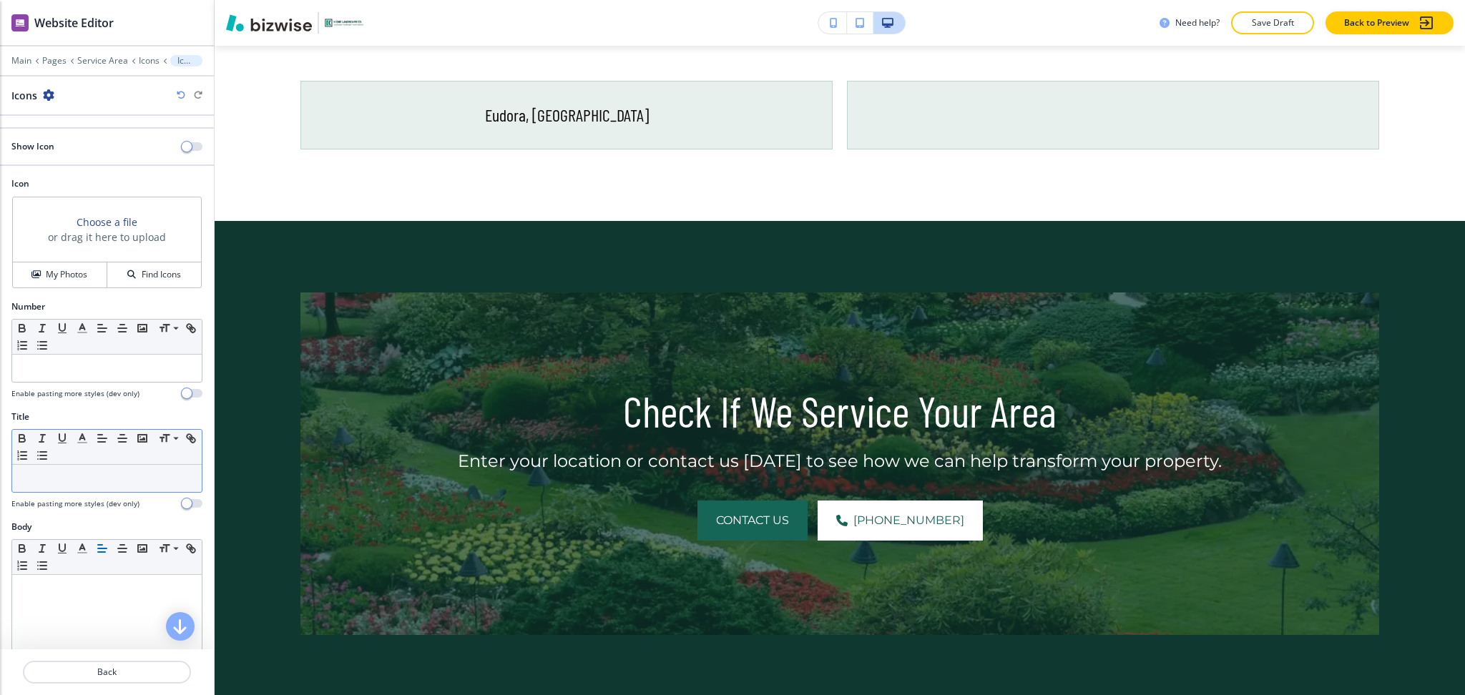
click at [101, 472] on p at bounding box center [106, 478] width 175 height 13
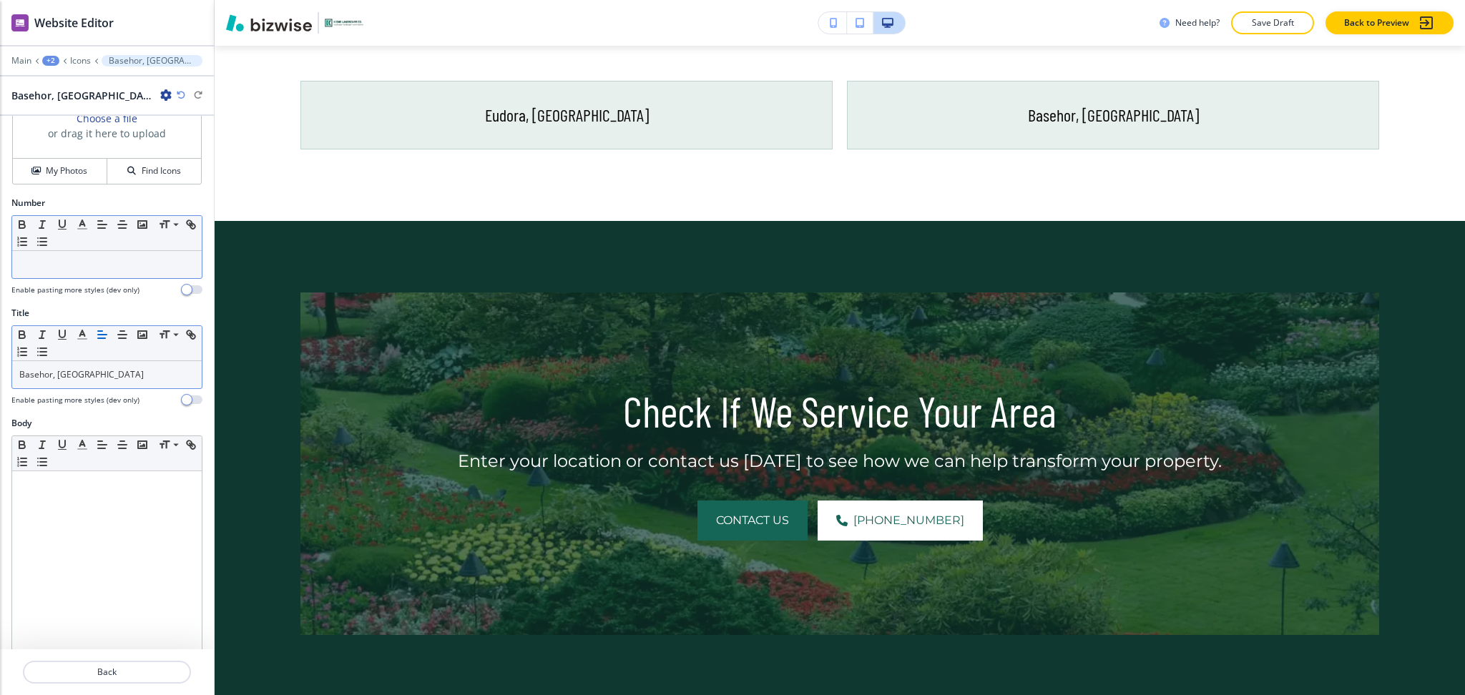
scroll to position [0, 0]
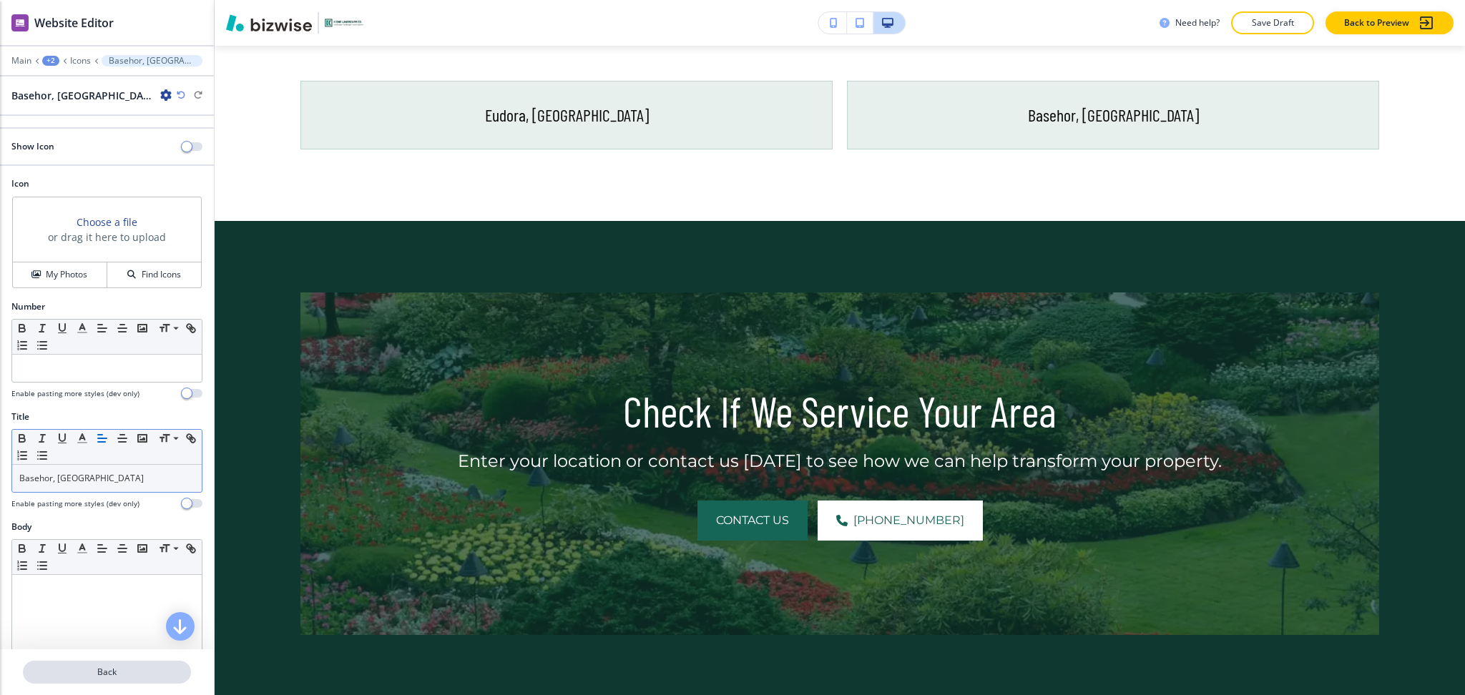
click at [109, 677] on p "Back" at bounding box center [106, 672] width 165 height 13
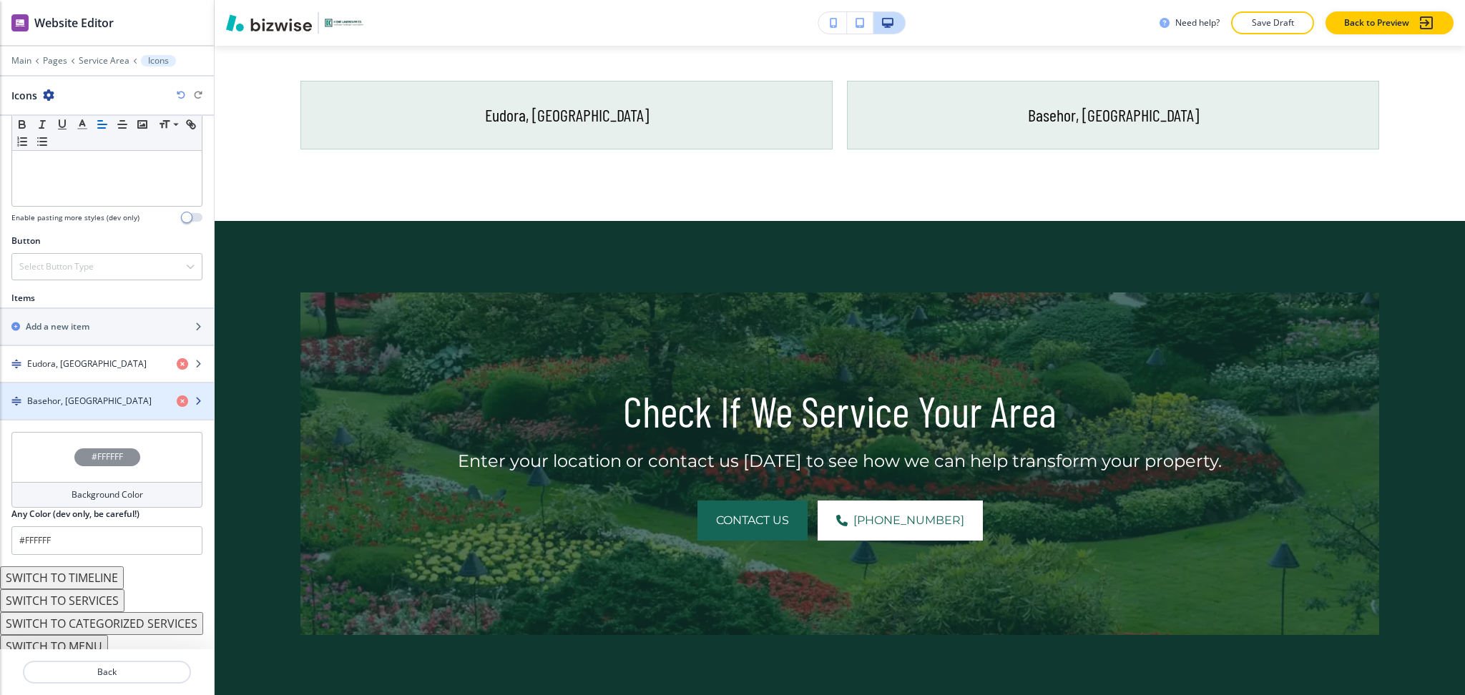
scroll to position [405, 0]
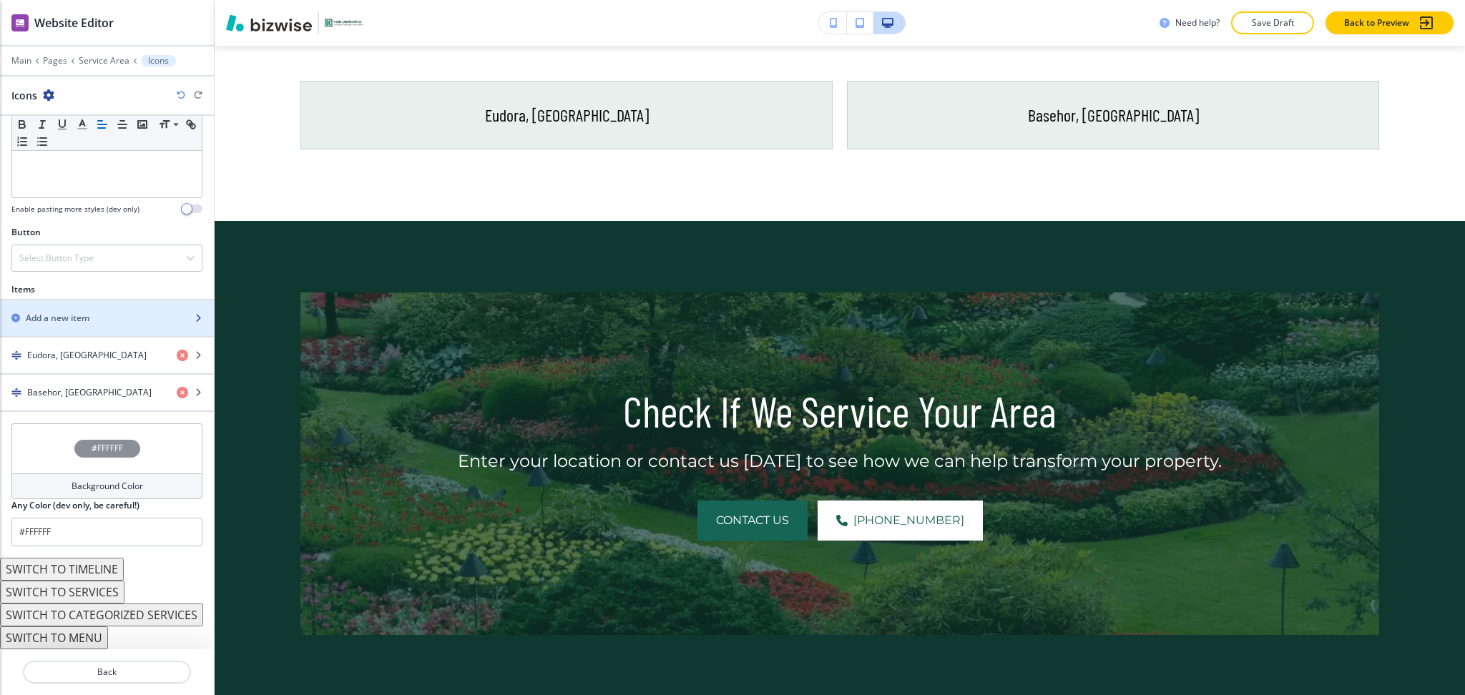
click at [74, 313] on h2 "Add a new item" at bounding box center [58, 318] width 64 height 13
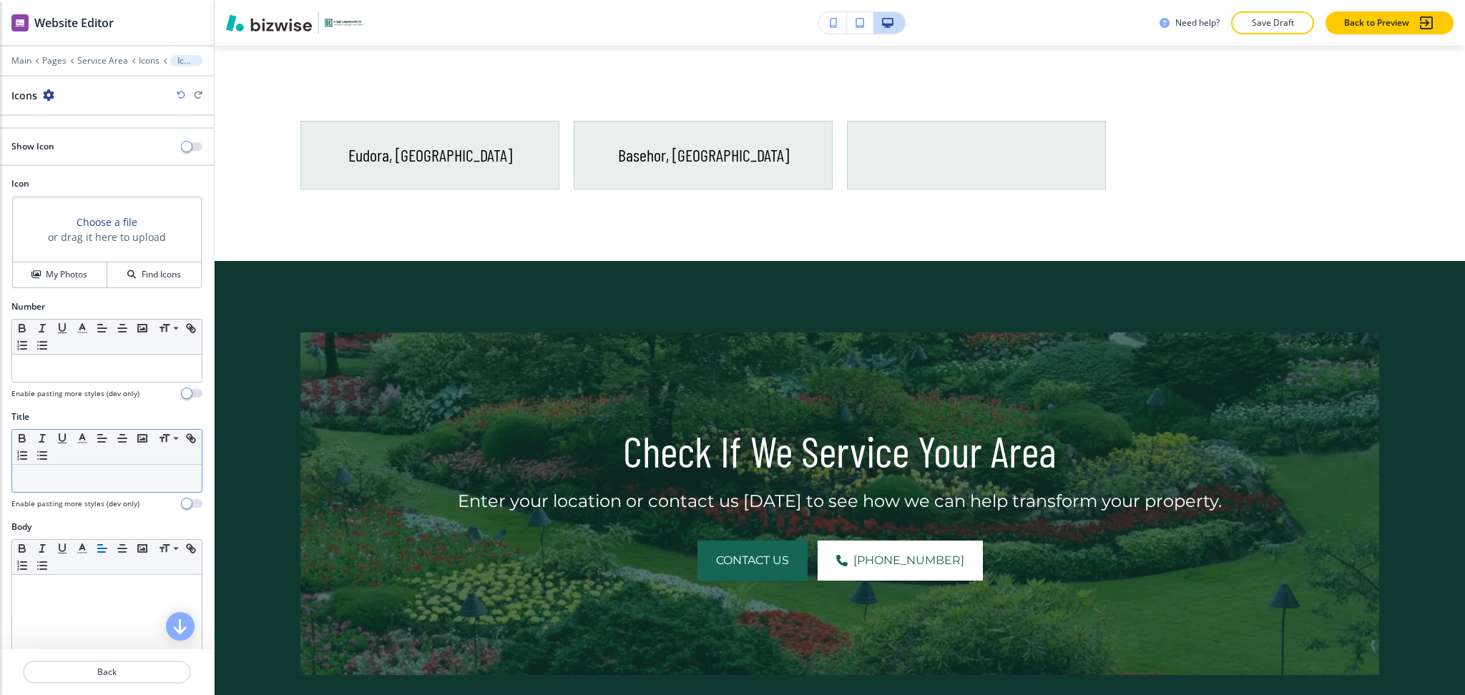
click at [72, 486] on div at bounding box center [107, 478] width 190 height 27
paste div
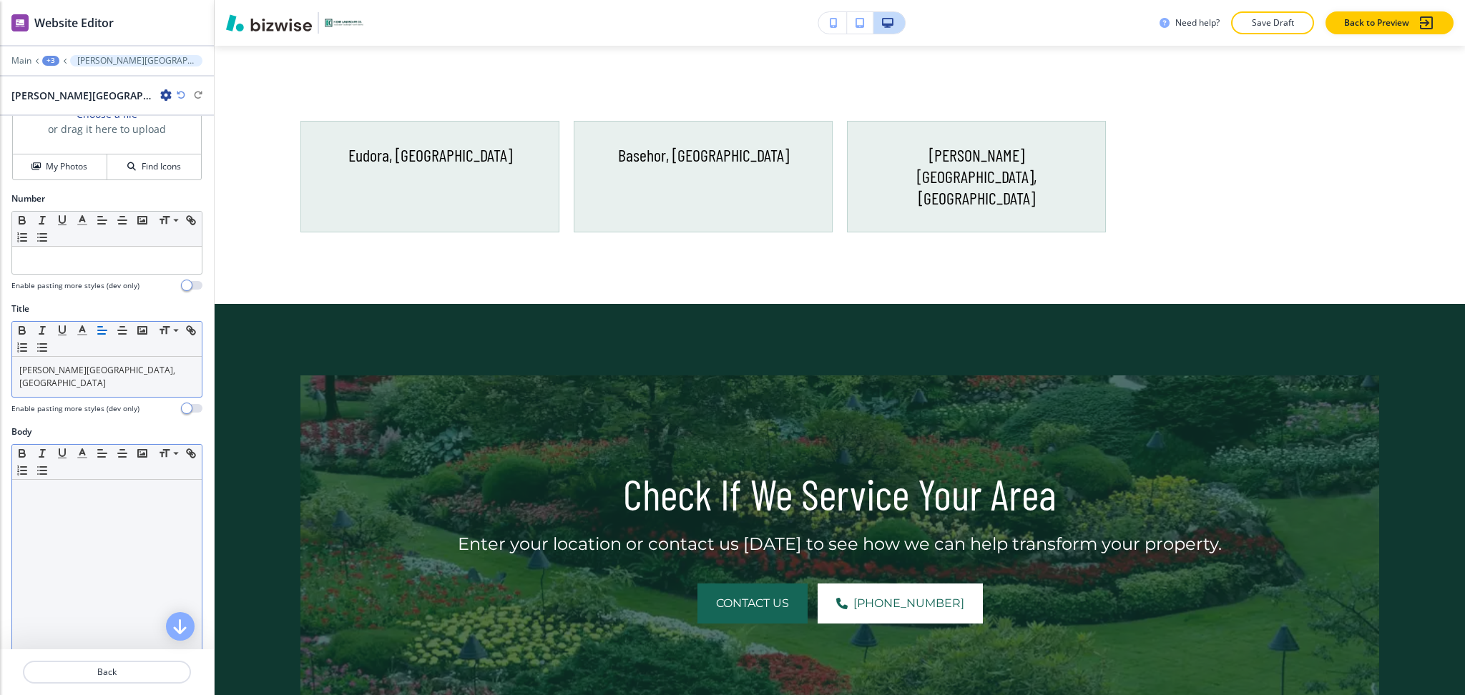
scroll to position [197, 0]
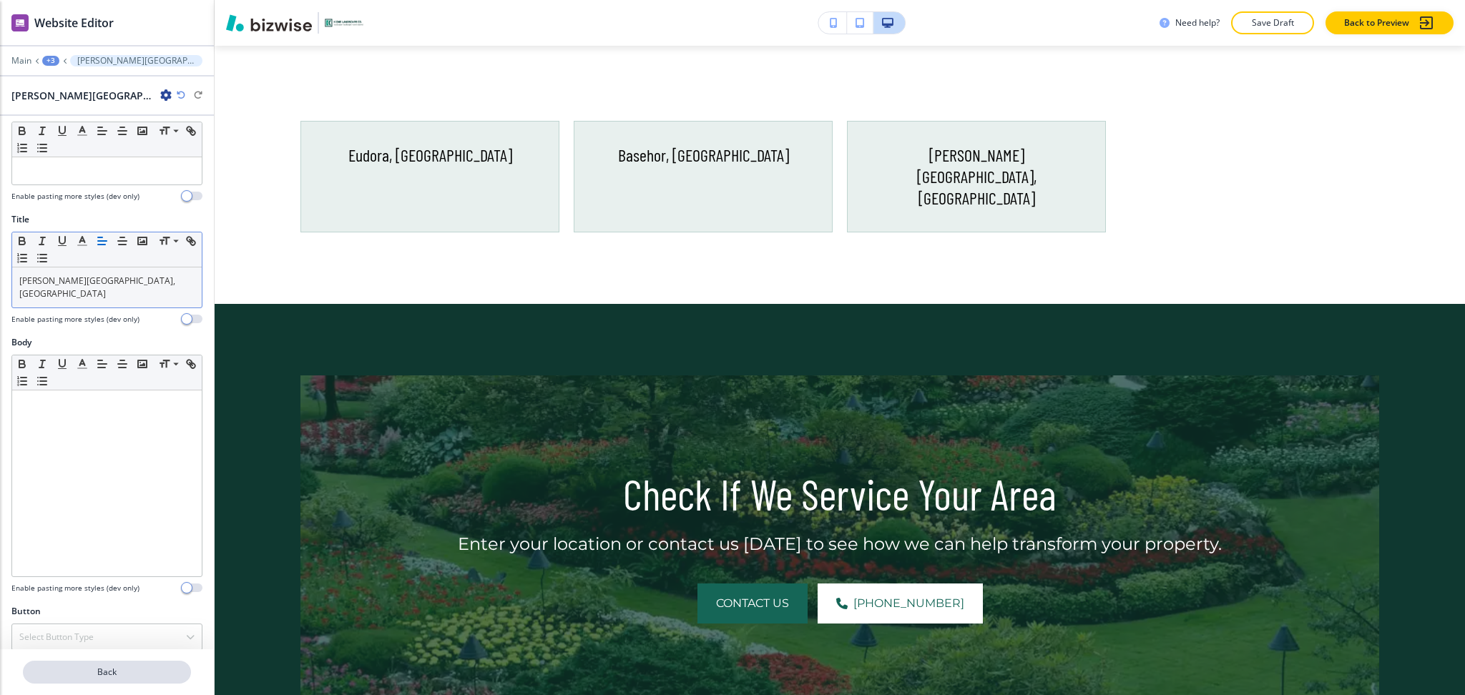
click at [113, 665] on button "Back" at bounding box center [107, 672] width 168 height 23
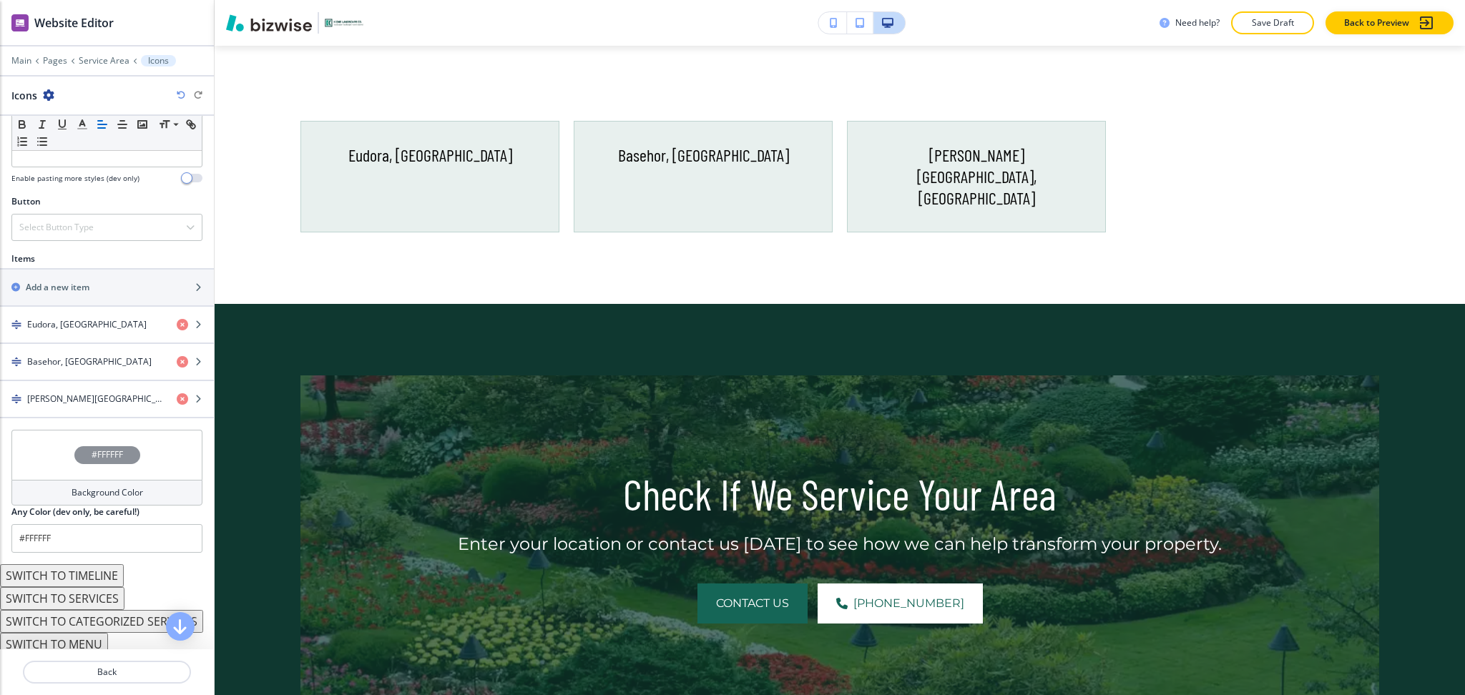
scroll to position [442, 0]
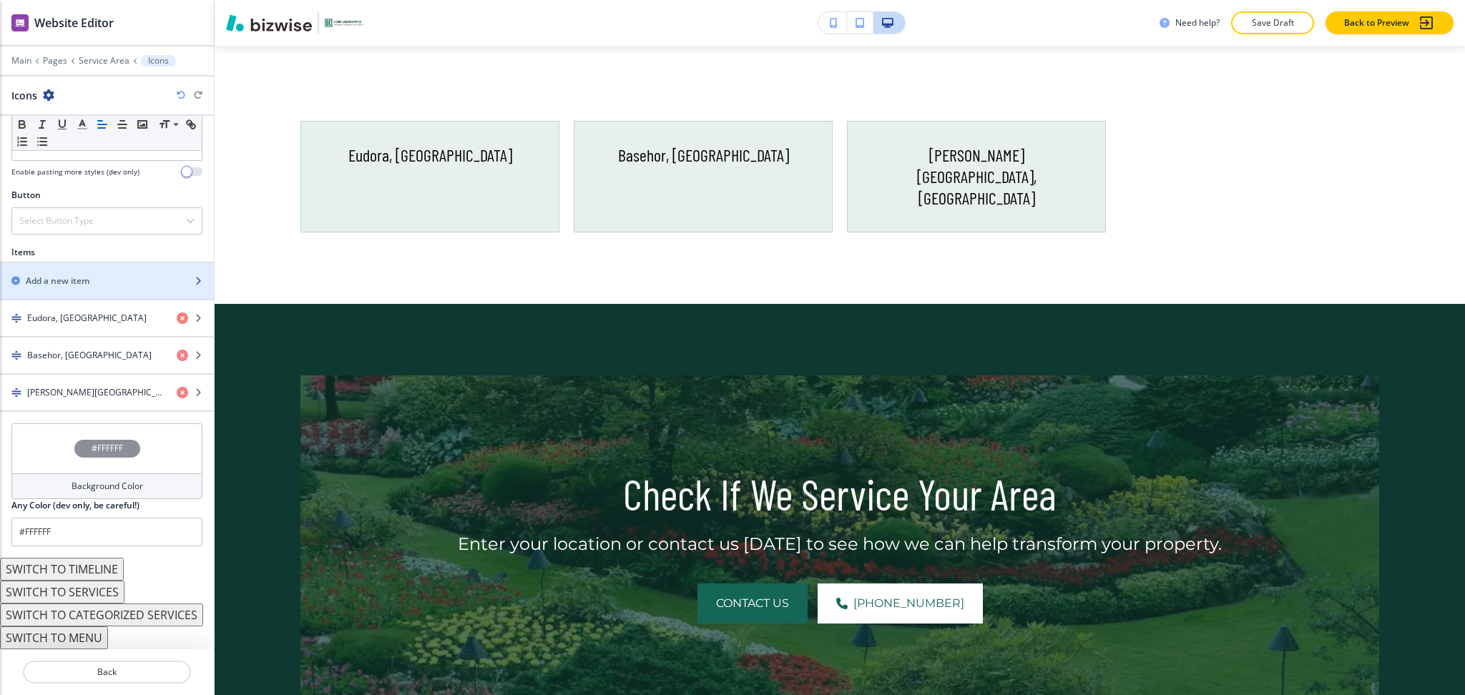
click at [73, 280] on h2 "Add a new item" at bounding box center [58, 281] width 64 height 13
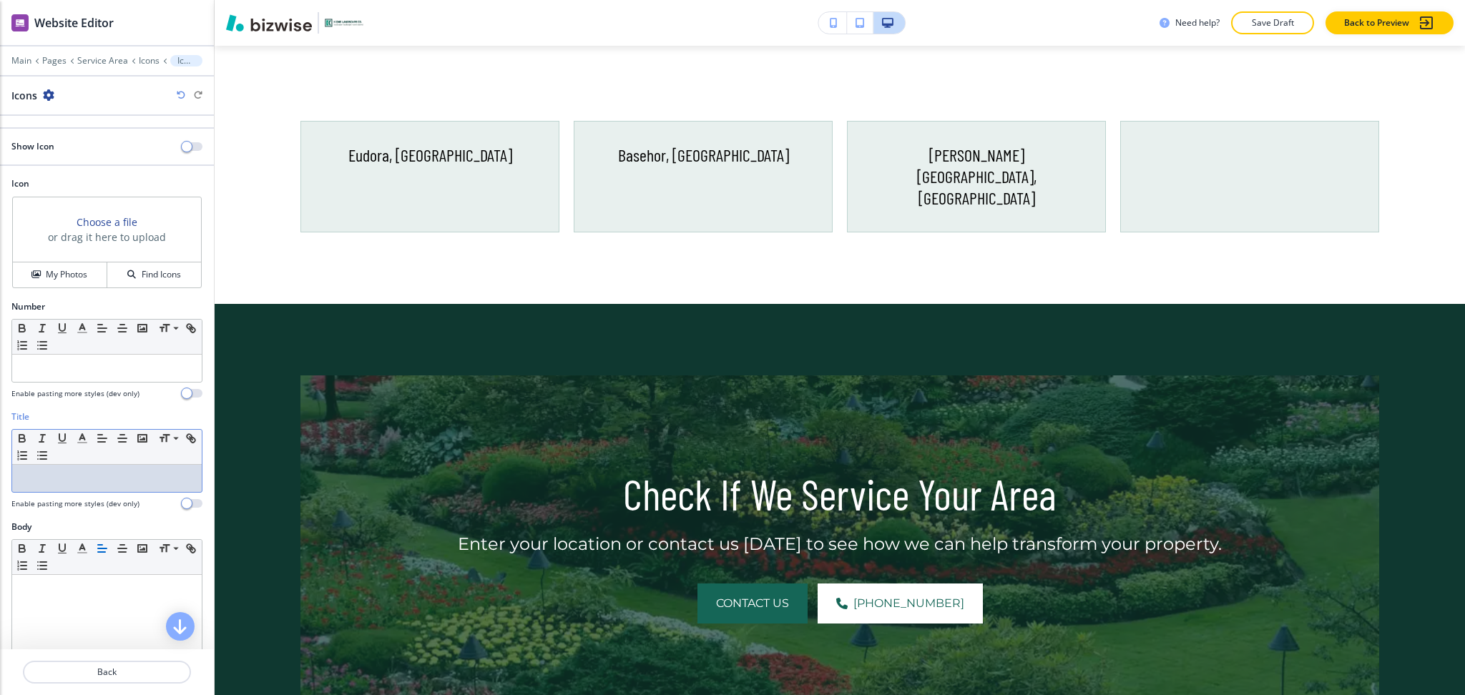
click at [107, 484] on p at bounding box center [106, 478] width 175 height 13
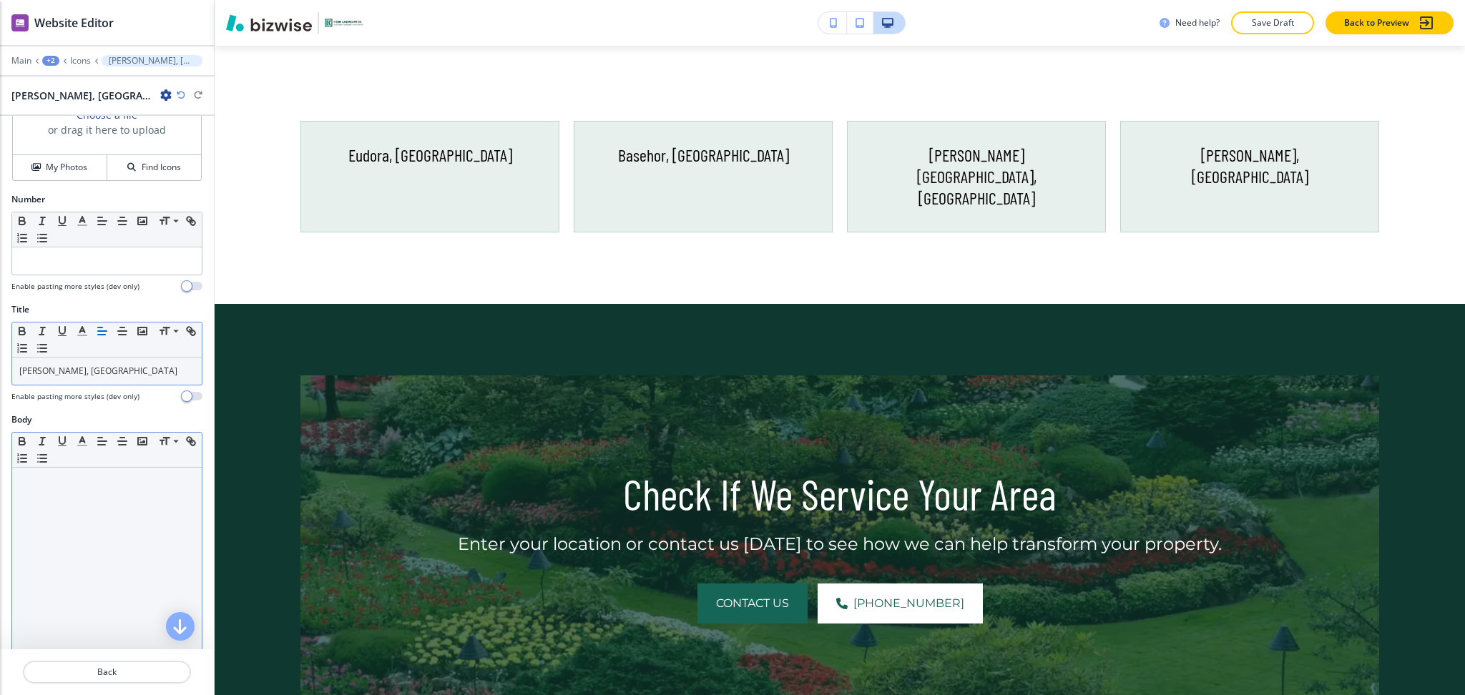
scroll to position [197, 0]
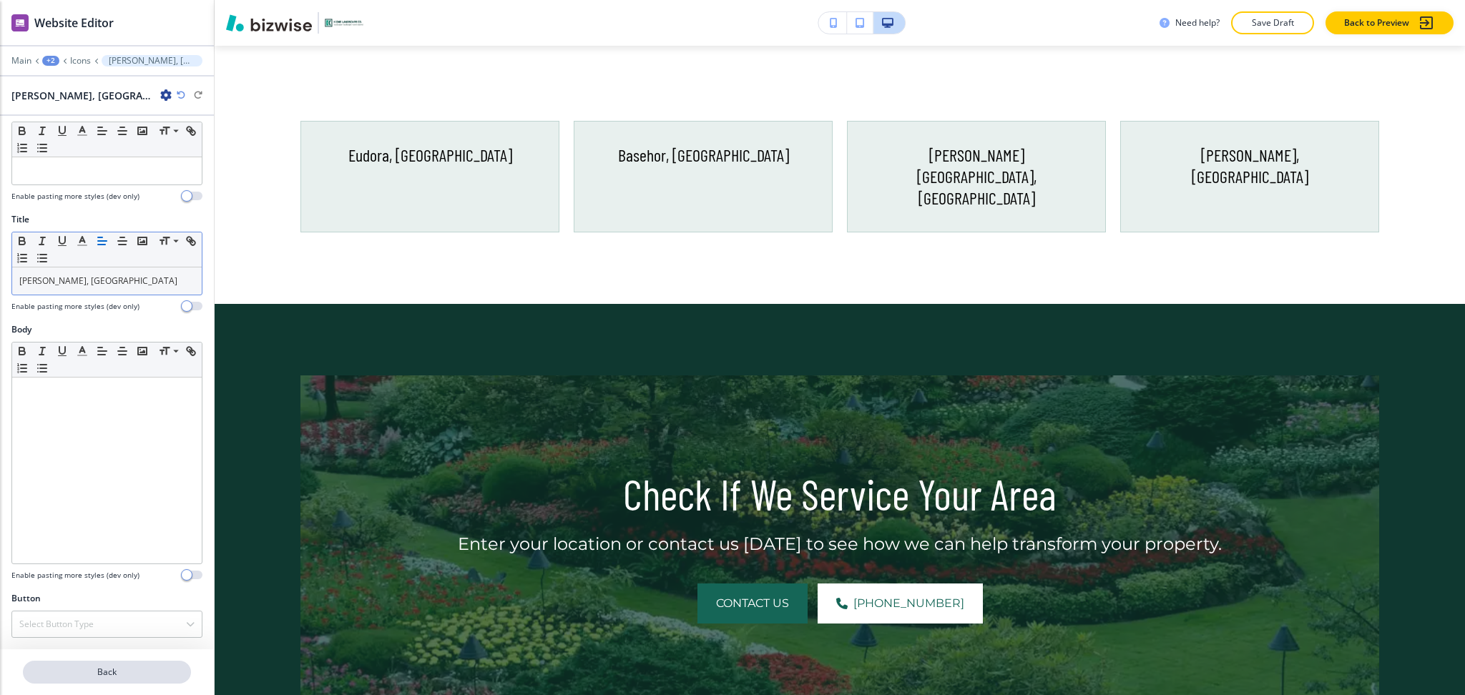
click at [99, 675] on p "Back" at bounding box center [106, 672] width 165 height 13
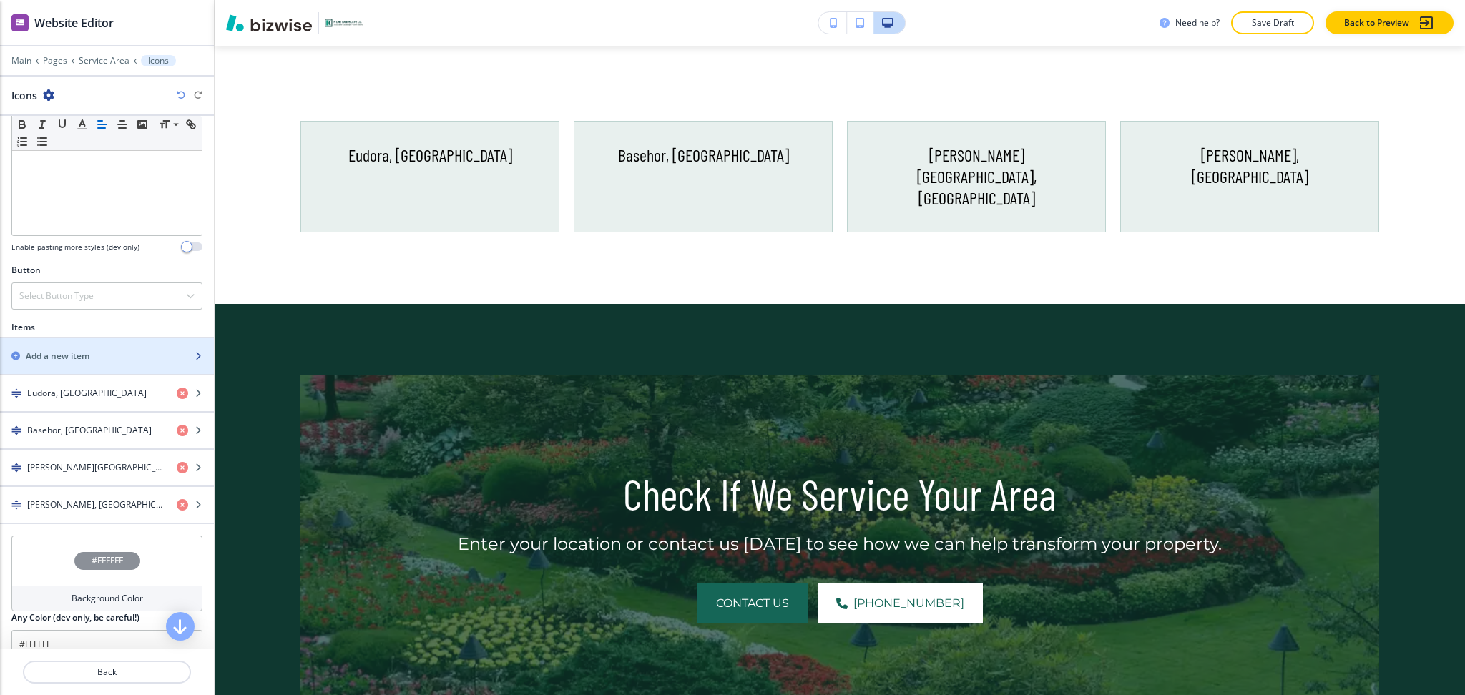
scroll to position [363, 0]
click at [60, 351] on h2 "Add a new item" at bounding box center [58, 355] width 64 height 13
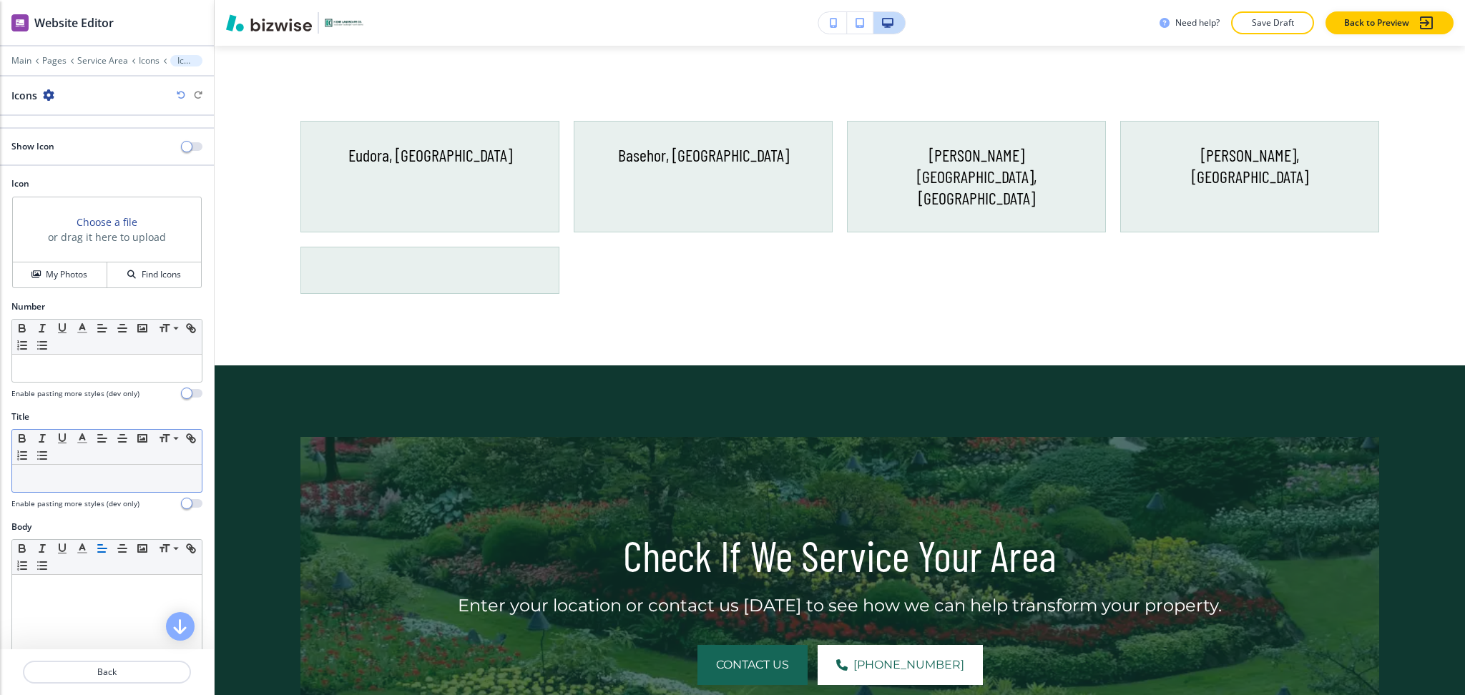
click at [90, 479] on p at bounding box center [106, 478] width 175 height 13
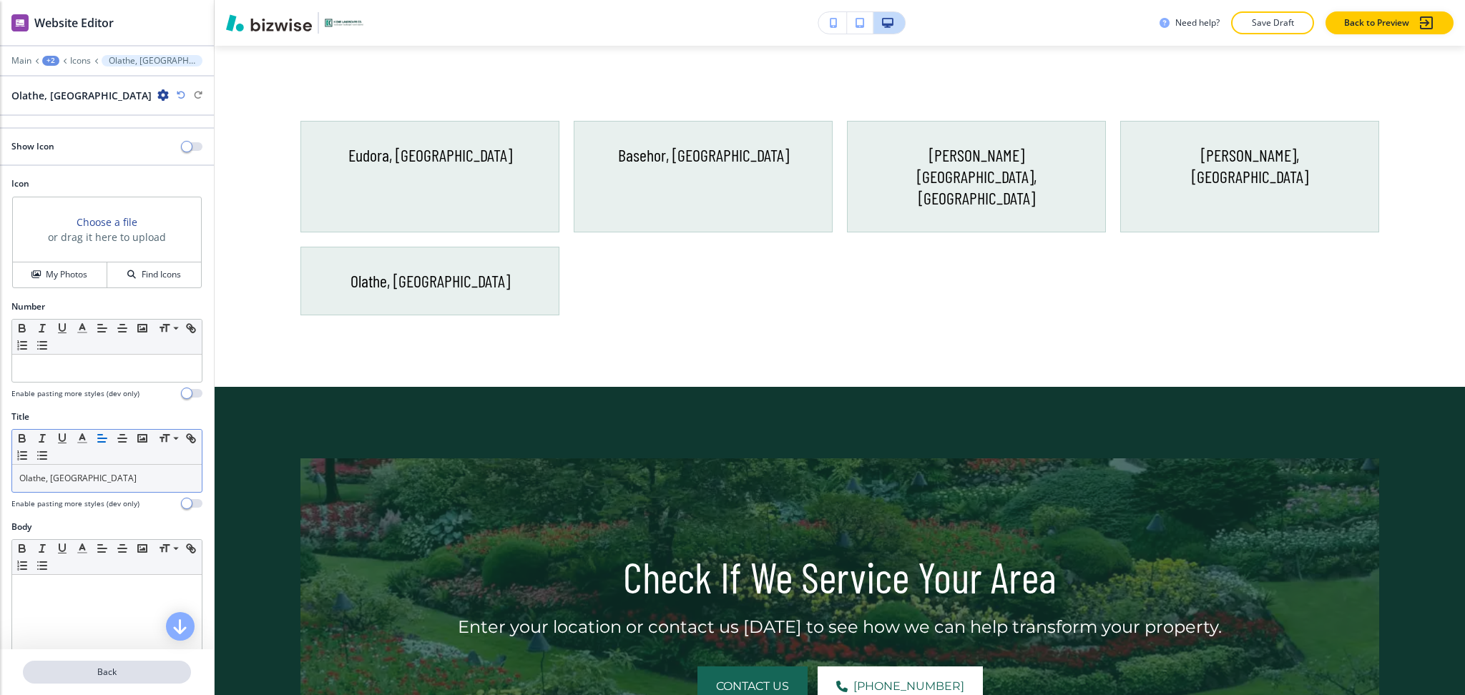
click at [112, 679] on p "Back" at bounding box center [106, 672] width 165 height 13
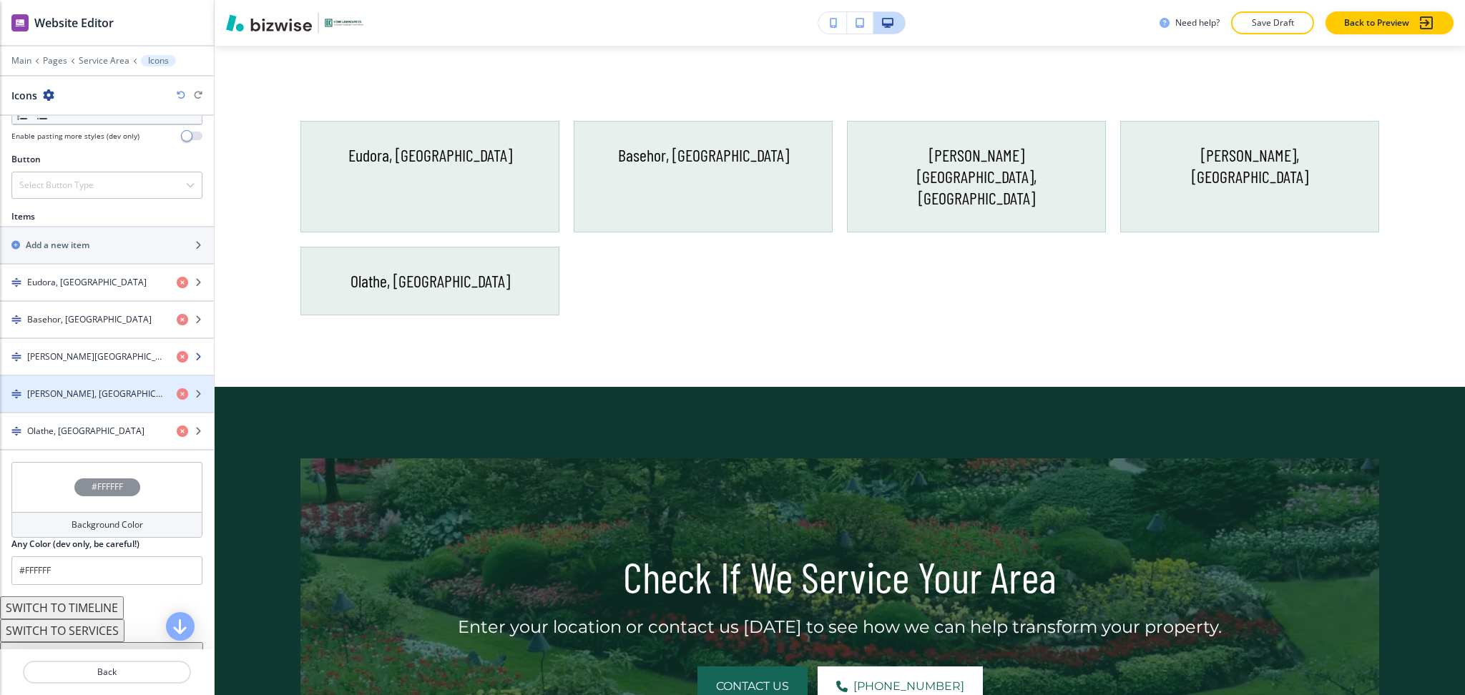
scroll to position [474, 0]
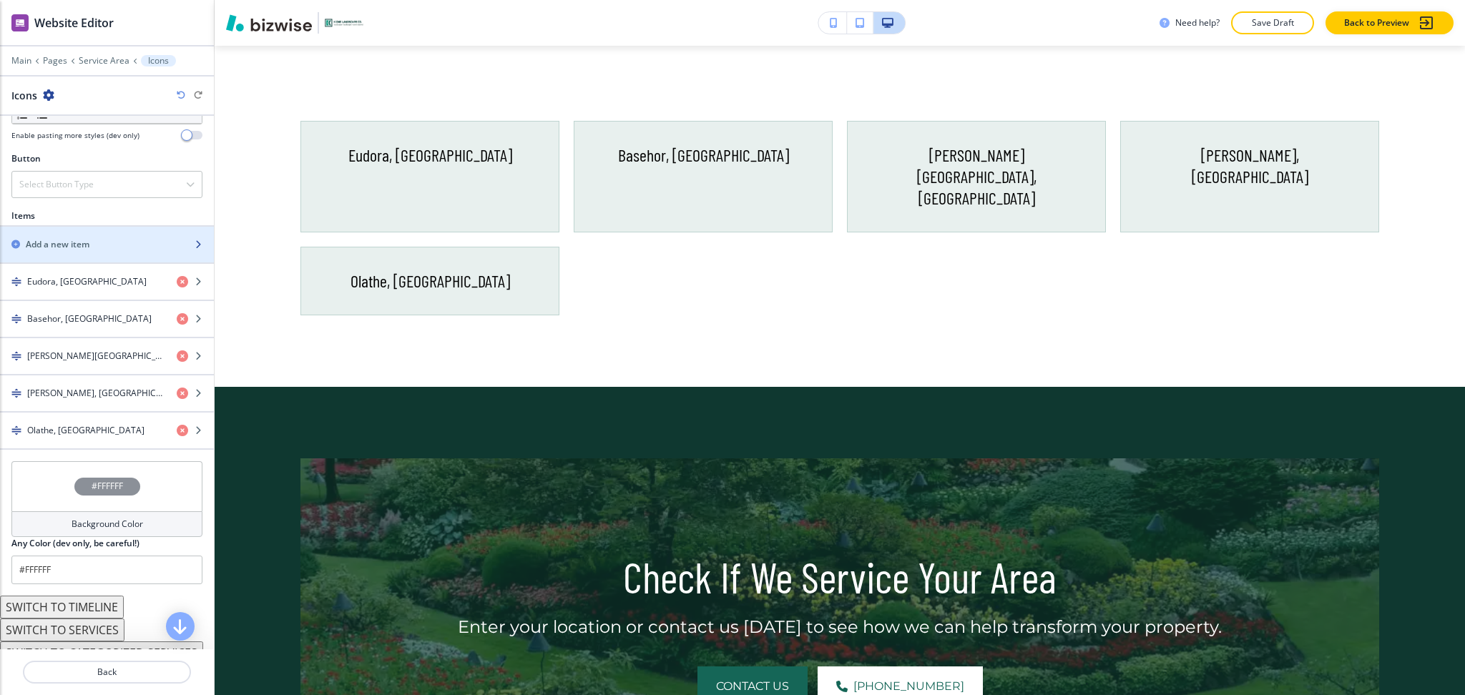
click at [59, 241] on h2 "Add a new item" at bounding box center [58, 244] width 64 height 13
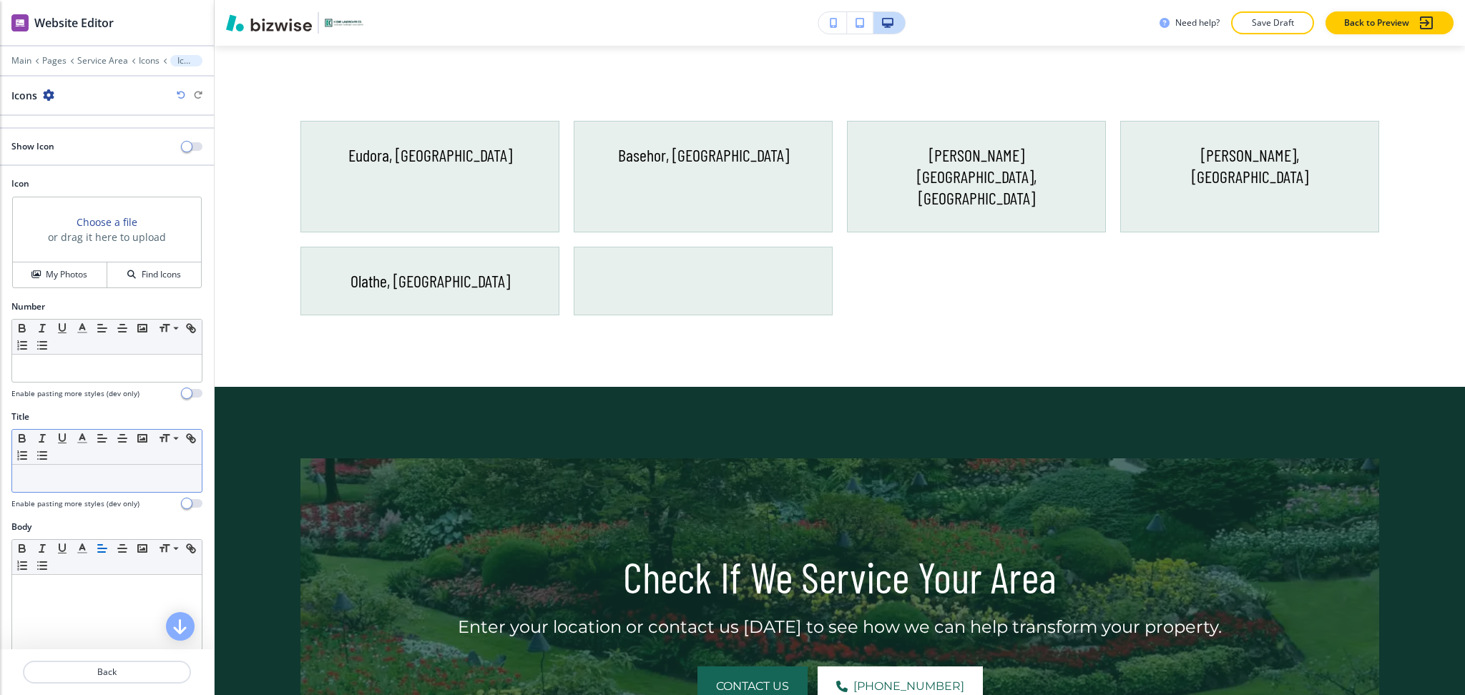
click at [74, 479] on p at bounding box center [106, 478] width 175 height 13
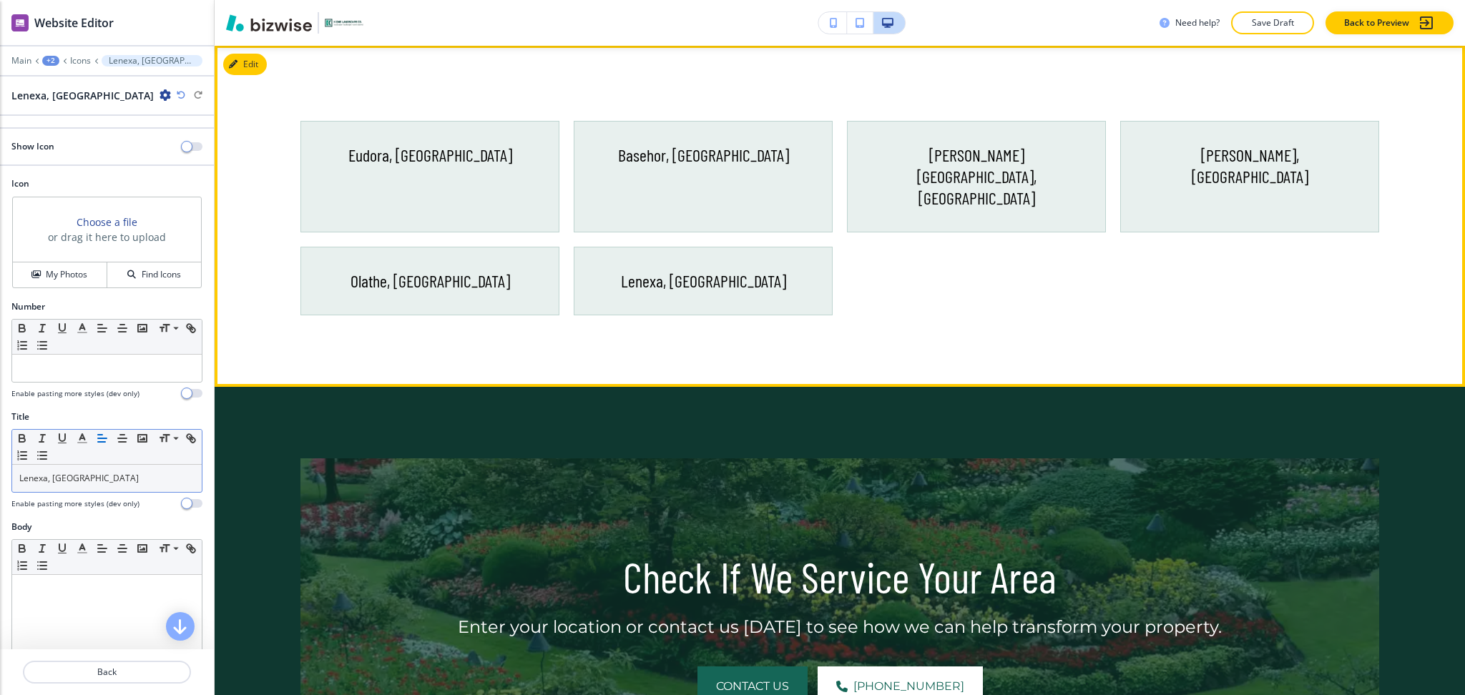
click at [659, 325] on div "Eudora, KS Basehor, KS Bonner Springs, KS De Soto, KS Olathe, KS Lenexa, KS" at bounding box center [840, 216] width 1251 height 342
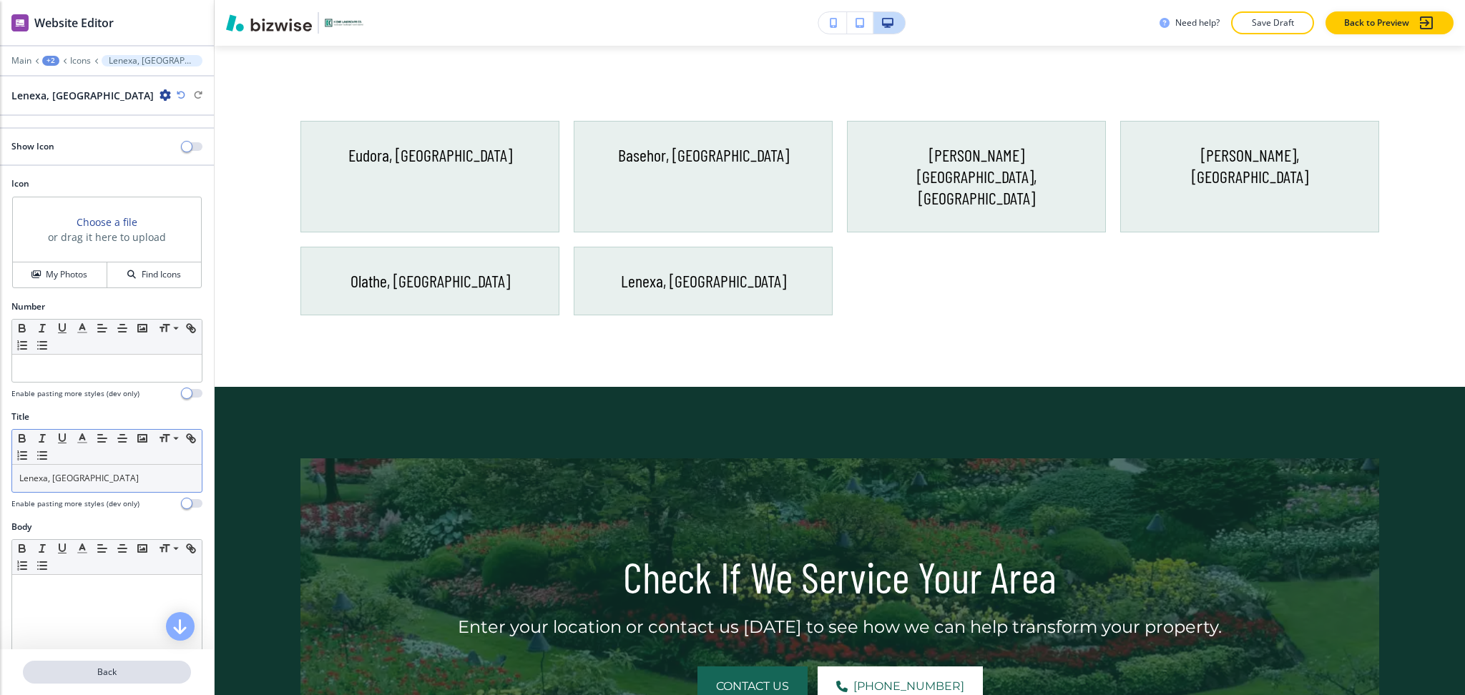
click at [113, 673] on p "Back" at bounding box center [106, 672] width 165 height 13
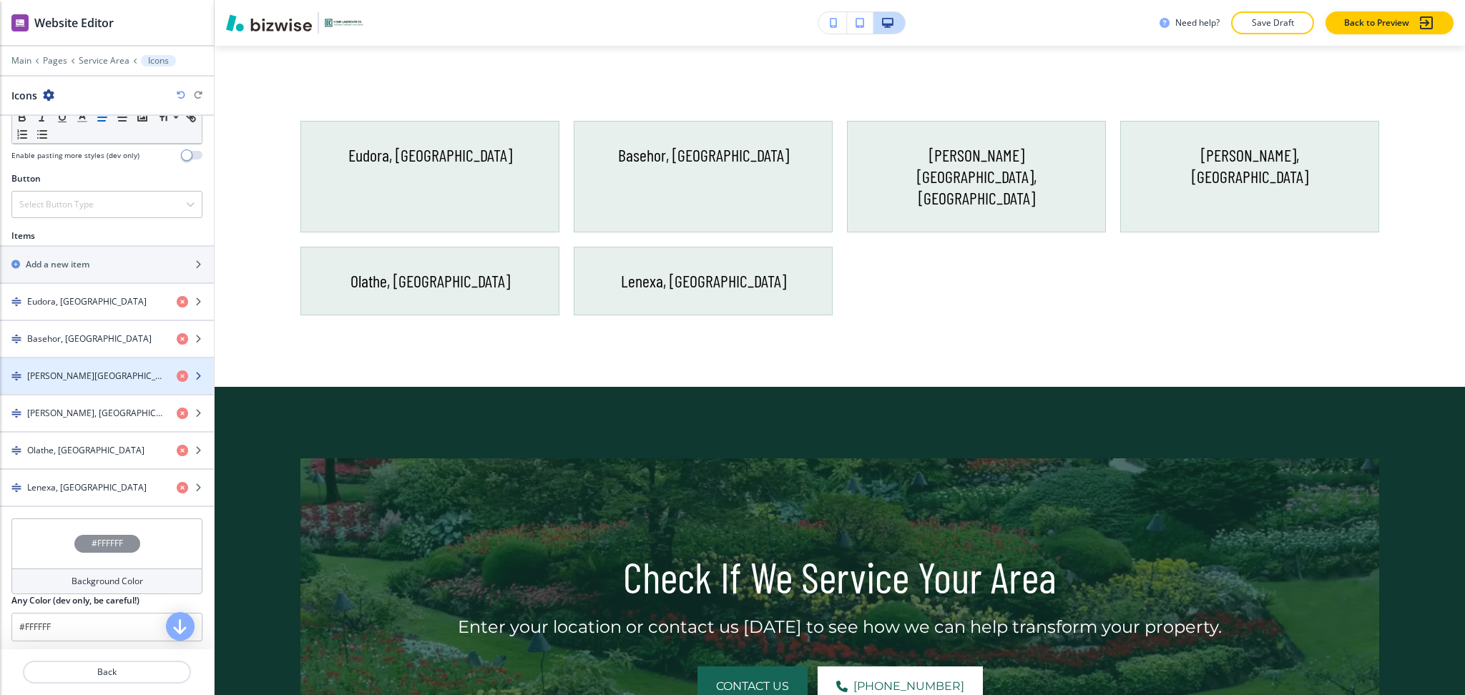
scroll to position [456, 0]
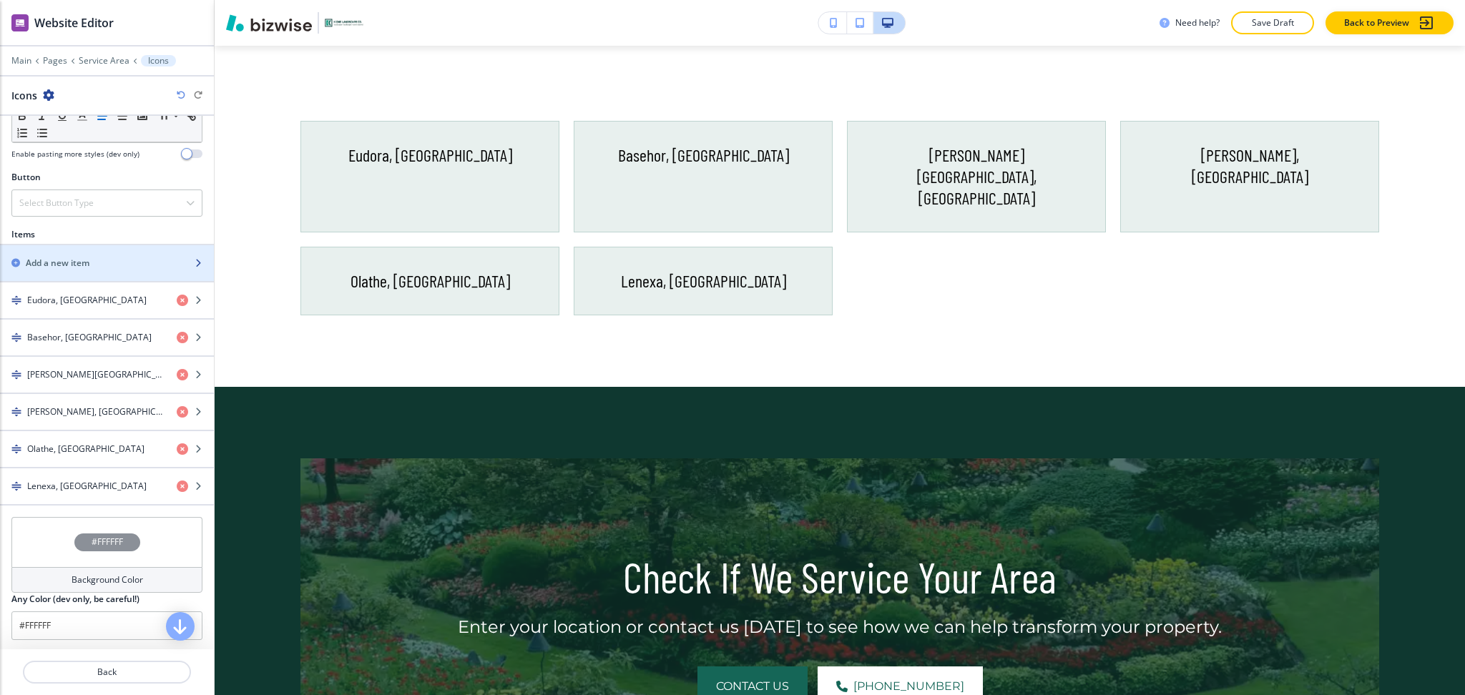
click at [31, 268] on h2 "Add a new item" at bounding box center [58, 263] width 64 height 13
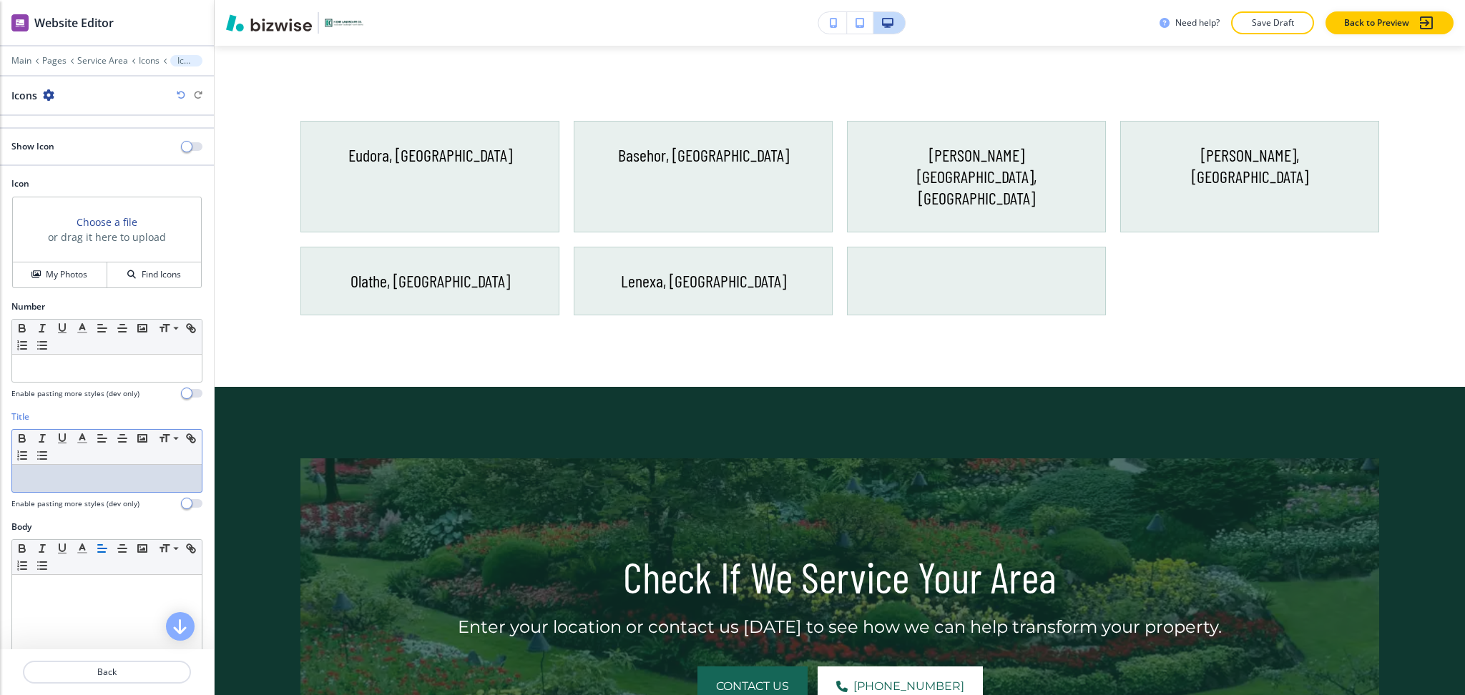
click at [66, 480] on p at bounding box center [106, 478] width 175 height 13
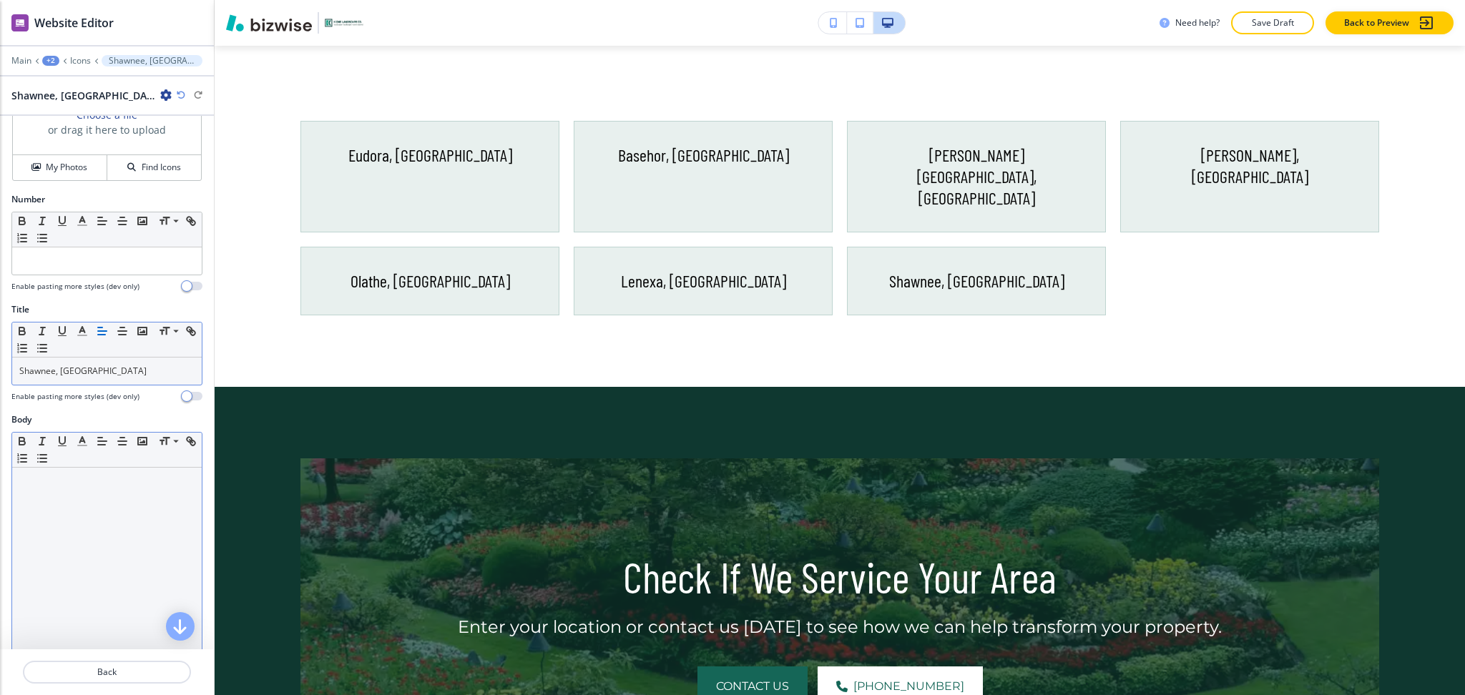
scroll to position [197, 0]
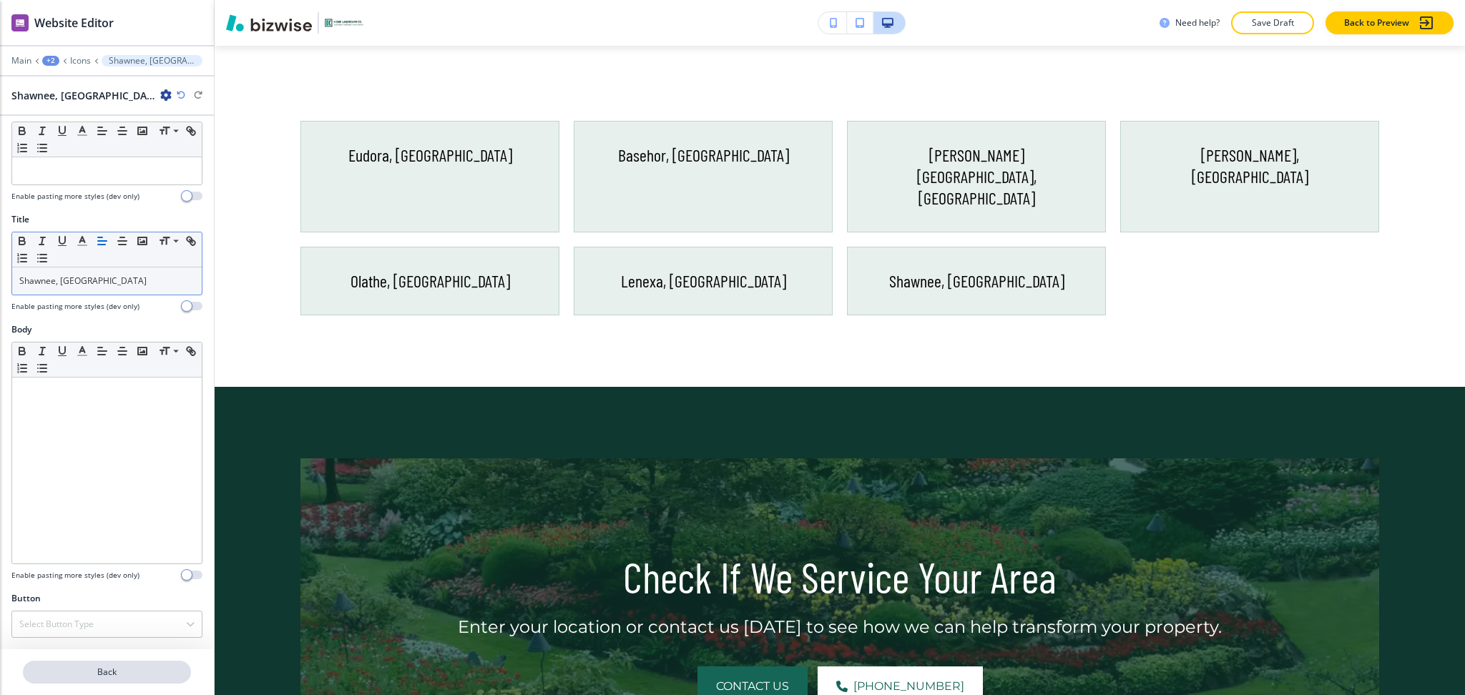
click at [112, 676] on p "Back" at bounding box center [106, 672] width 165 height 13
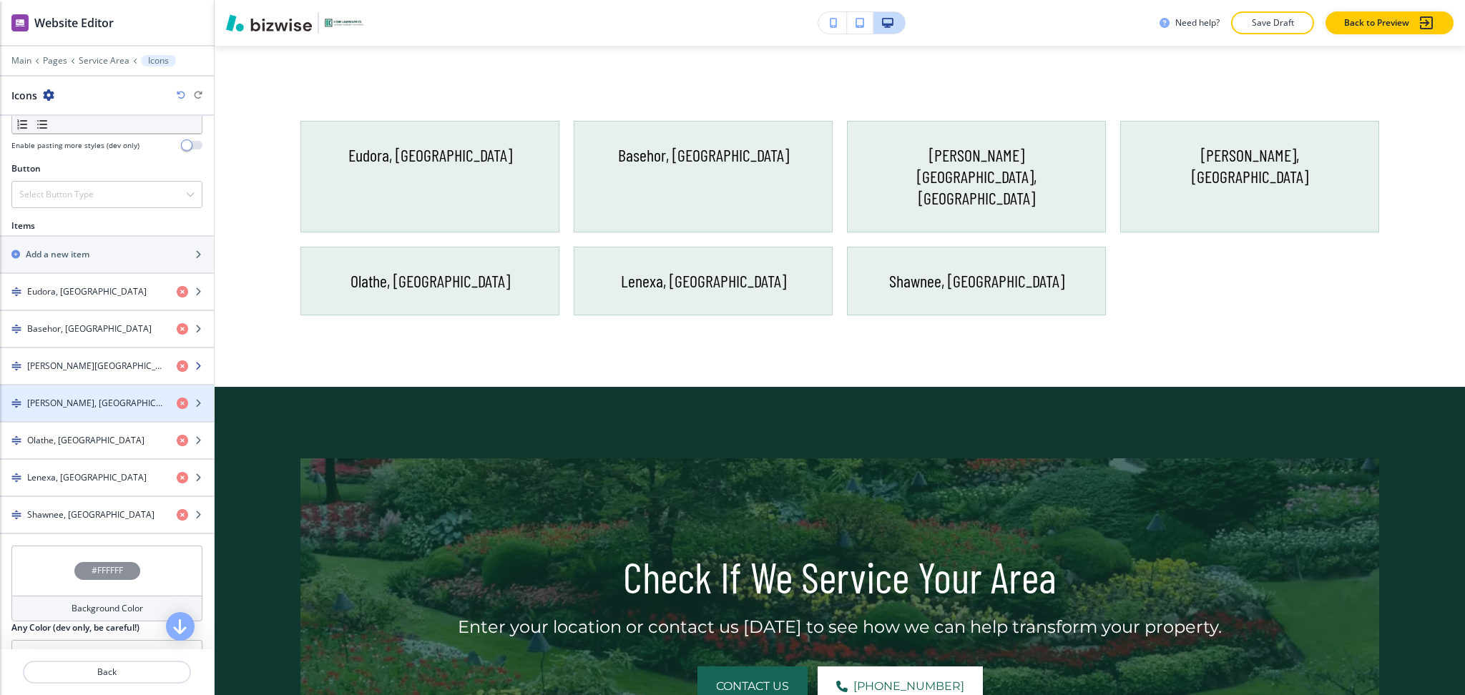
scroll to position [465, 0]
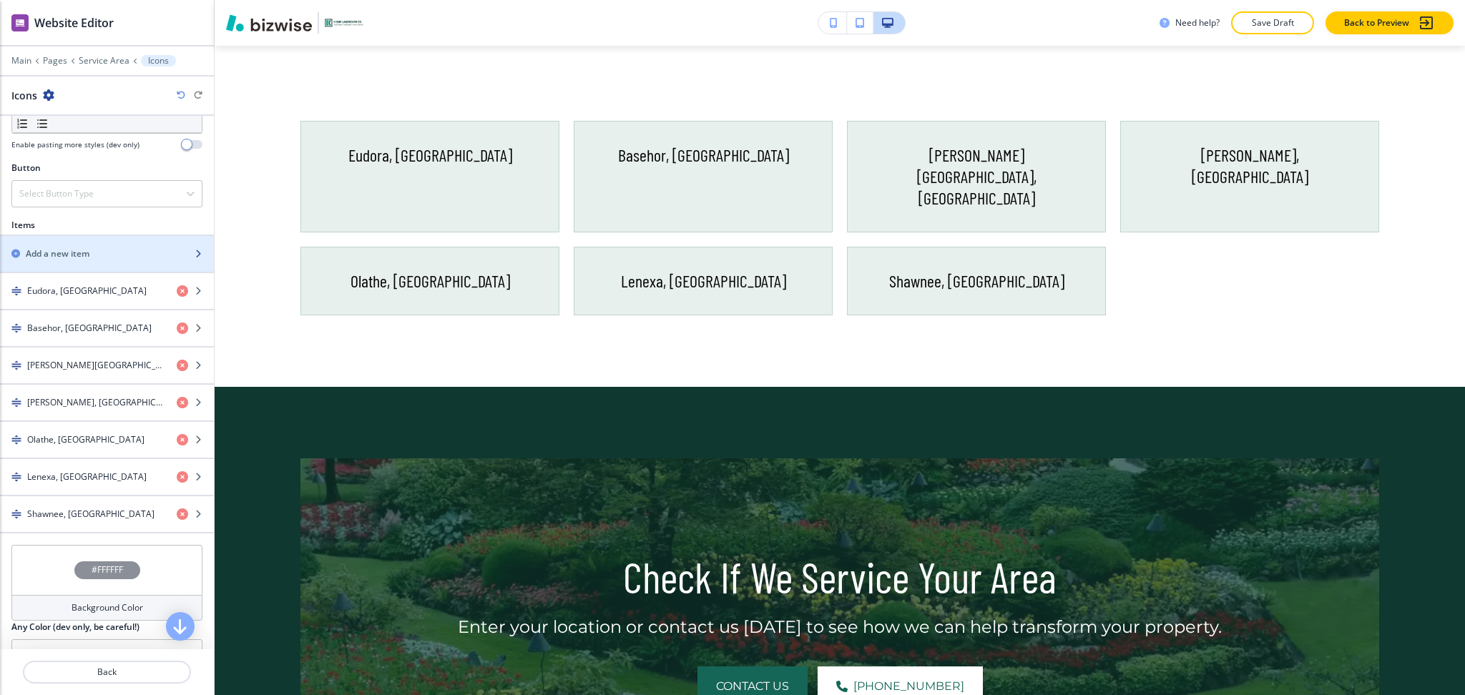
click at [61, 255] on h2 "Add a new item" at bounding box center [58, 254] width 64 height 13
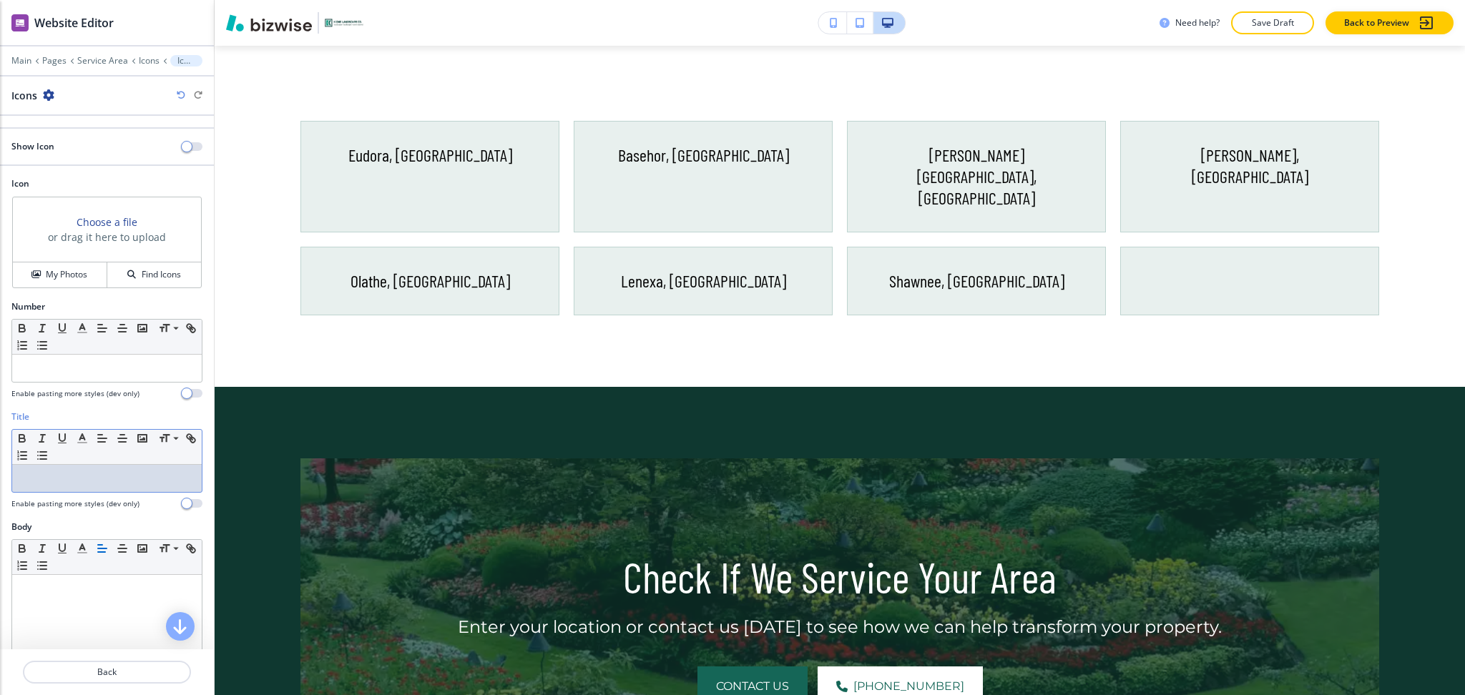
click at [97, 492] on div at bounding box center [107, 478] width 190 height 27
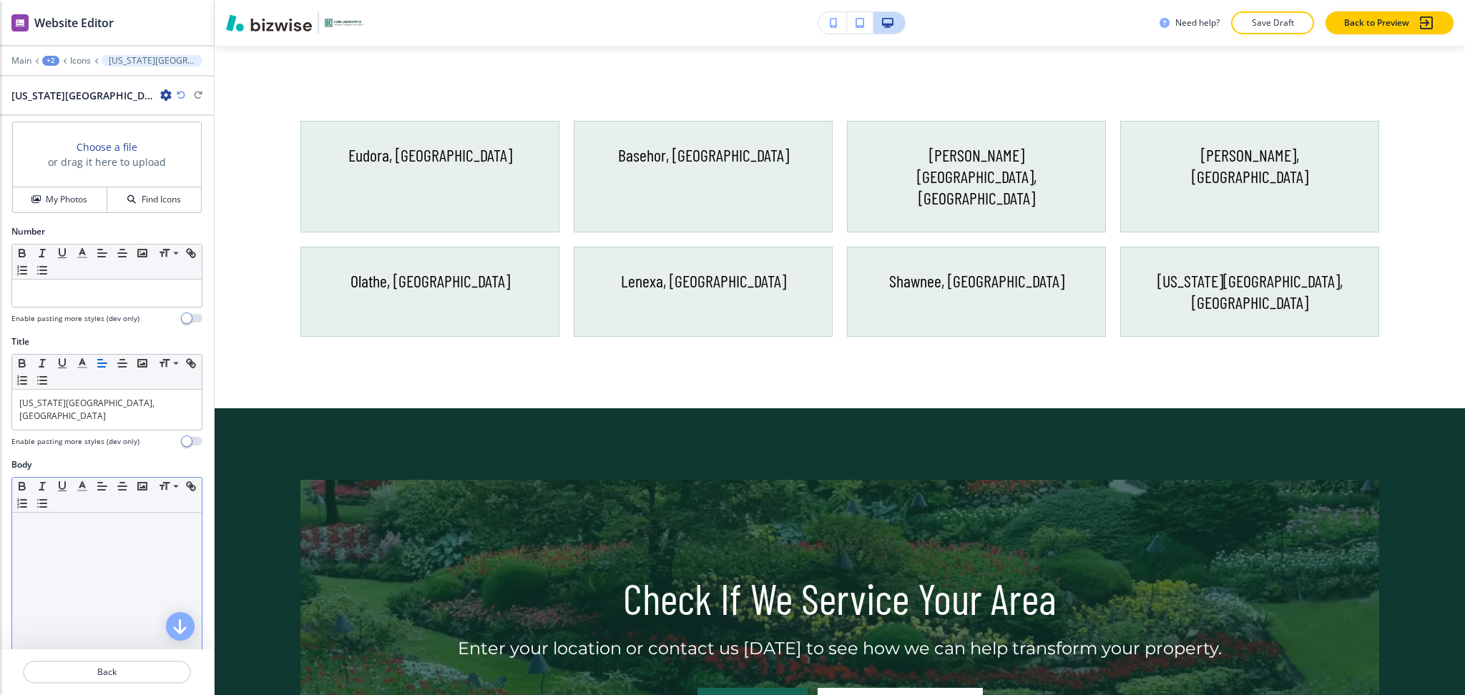
scroll to position [197, 0]
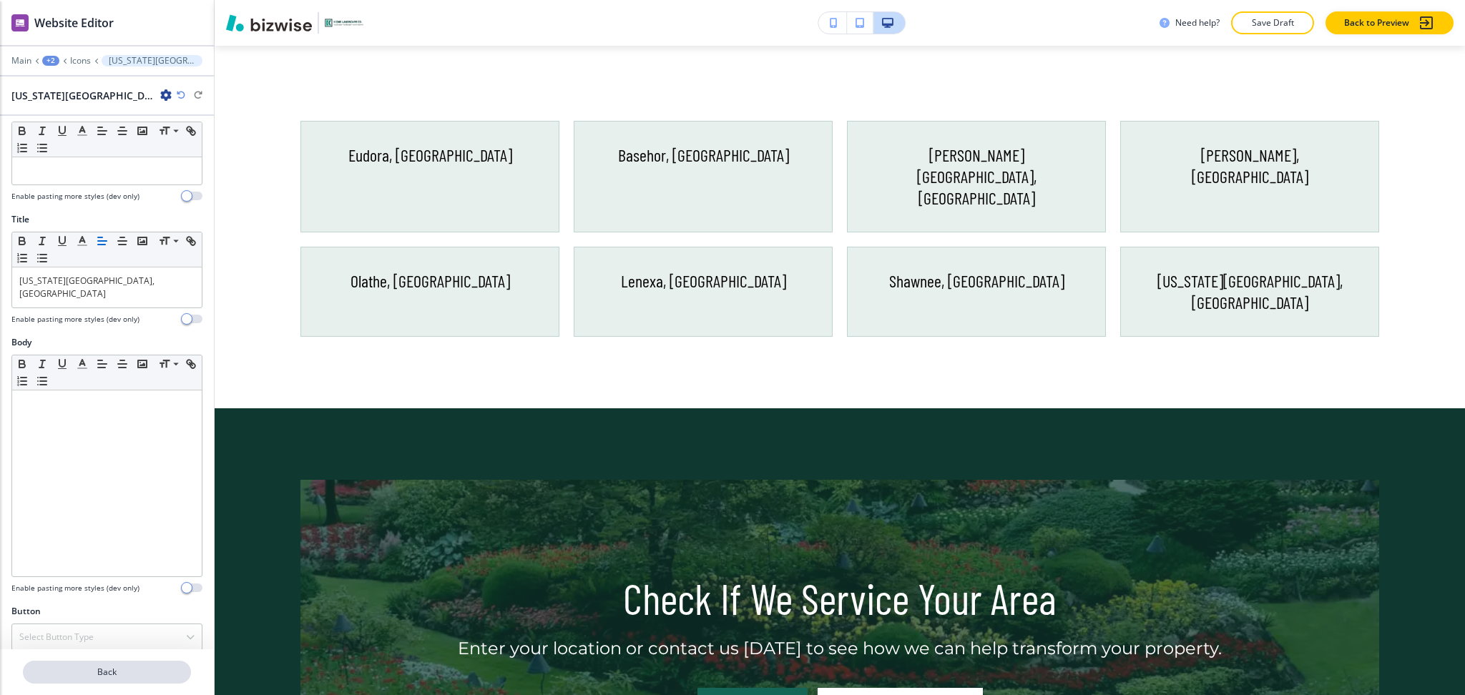
click at [99, 673] on p "Back" at bounding box center [106, 672] width 165 height 13
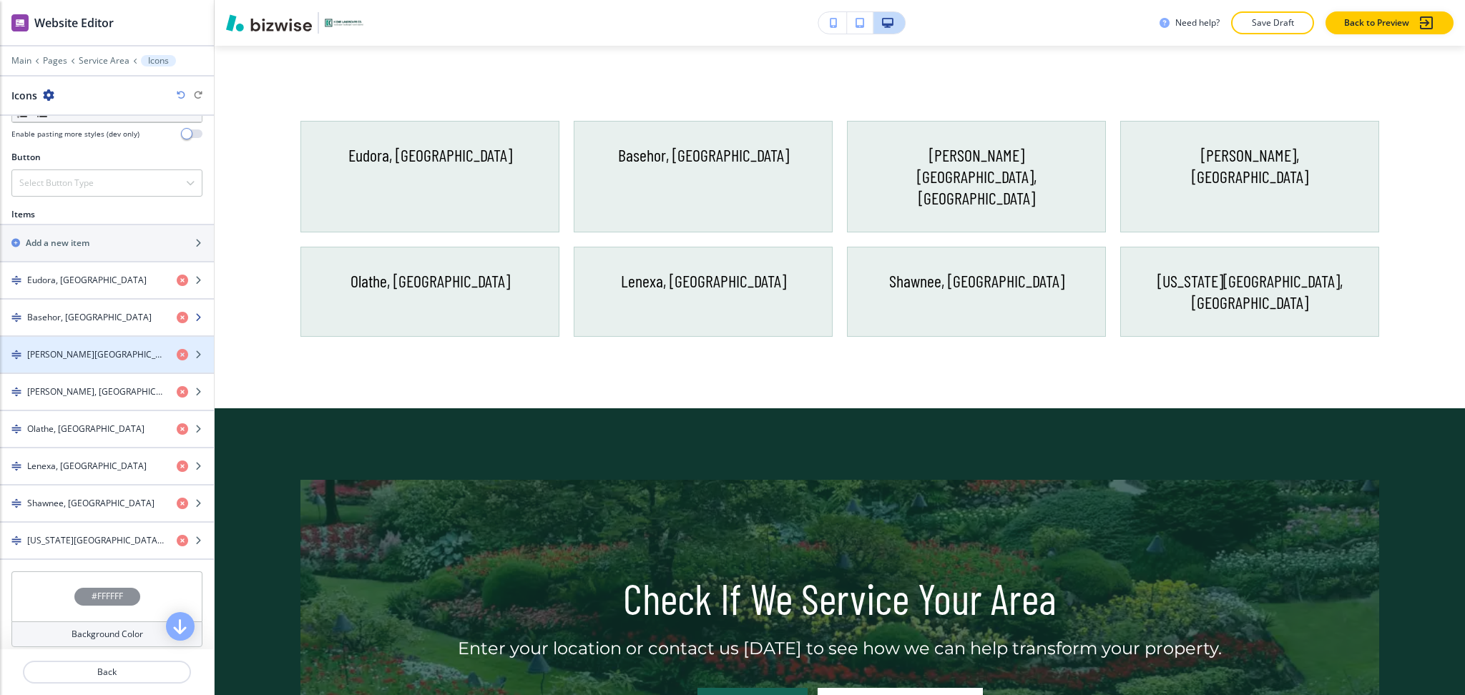
scroll to position [476, 0]
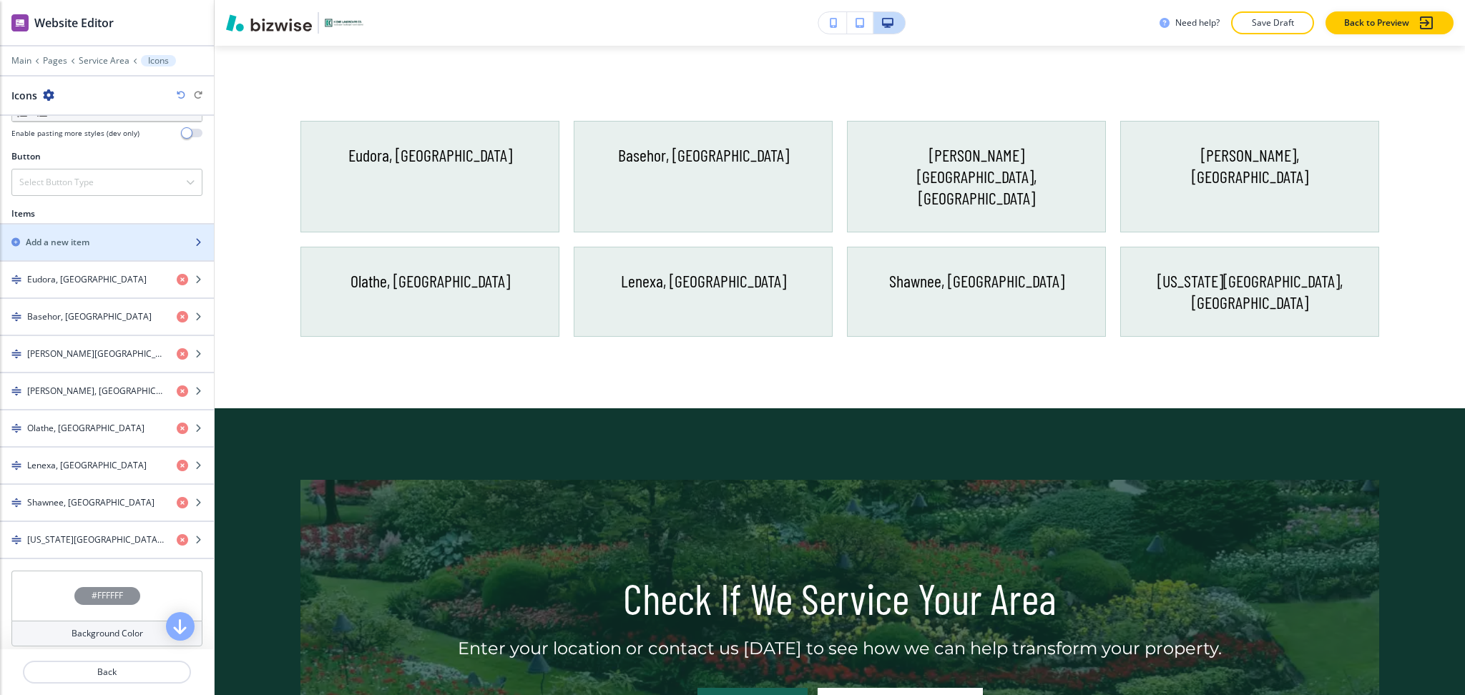
click at [64, 244] on h2 "Add a new item" at bounding box center [58, 242] width 64 height 13
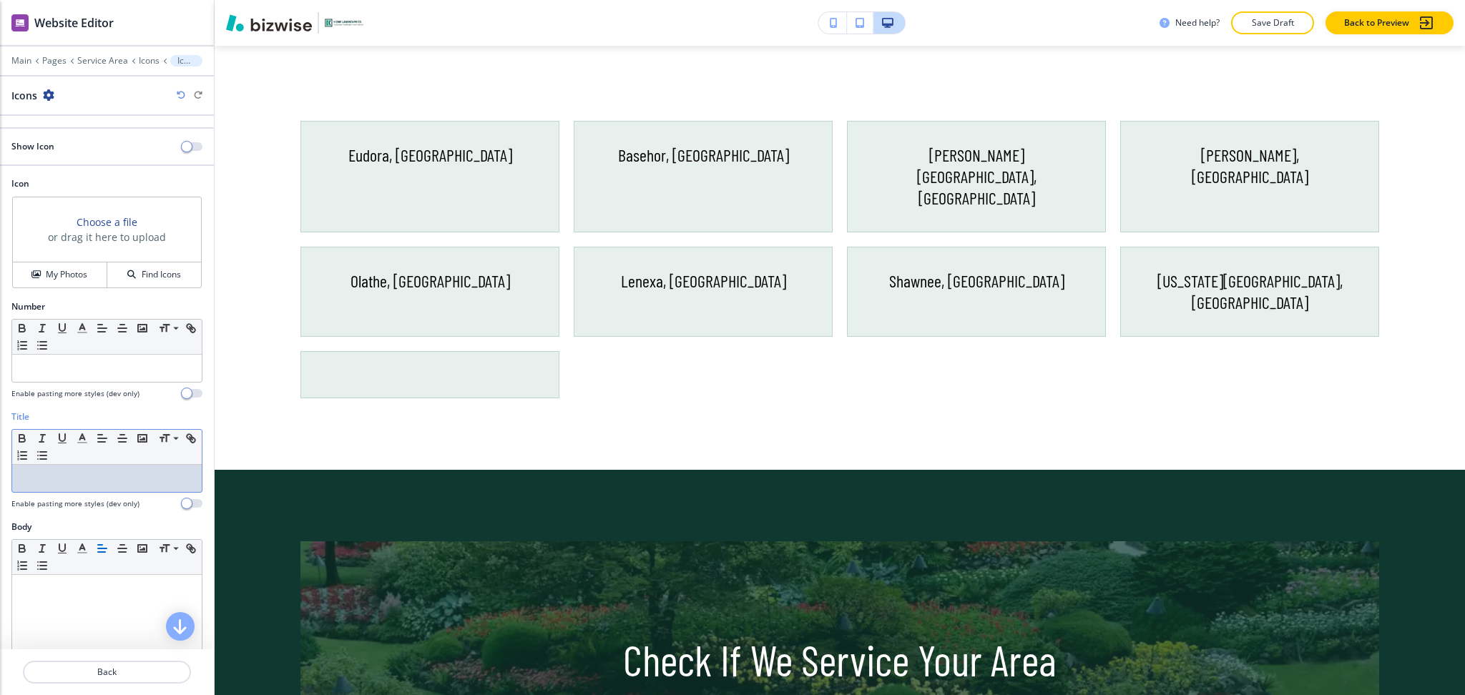
click at [78, 484] on p at bounding box center [106, 478] width 175 height 13
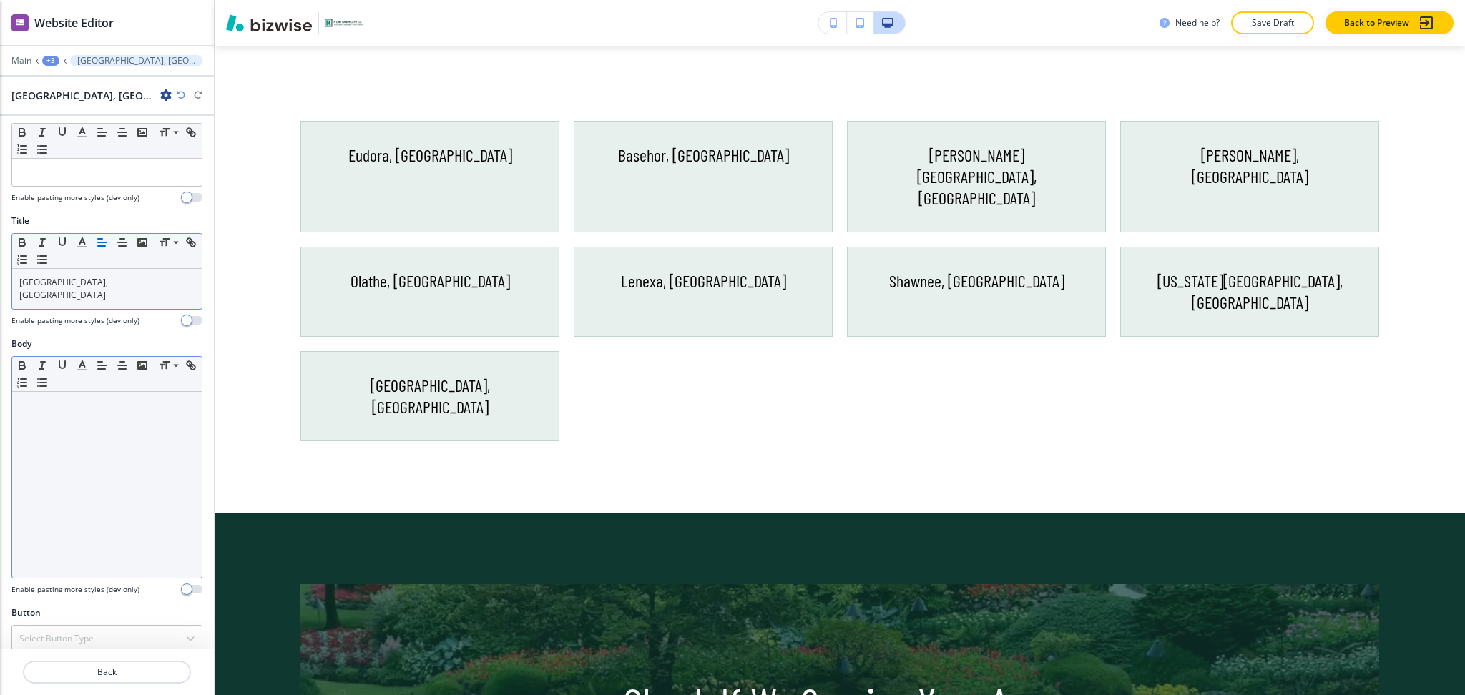
scroll to position [197, 0]
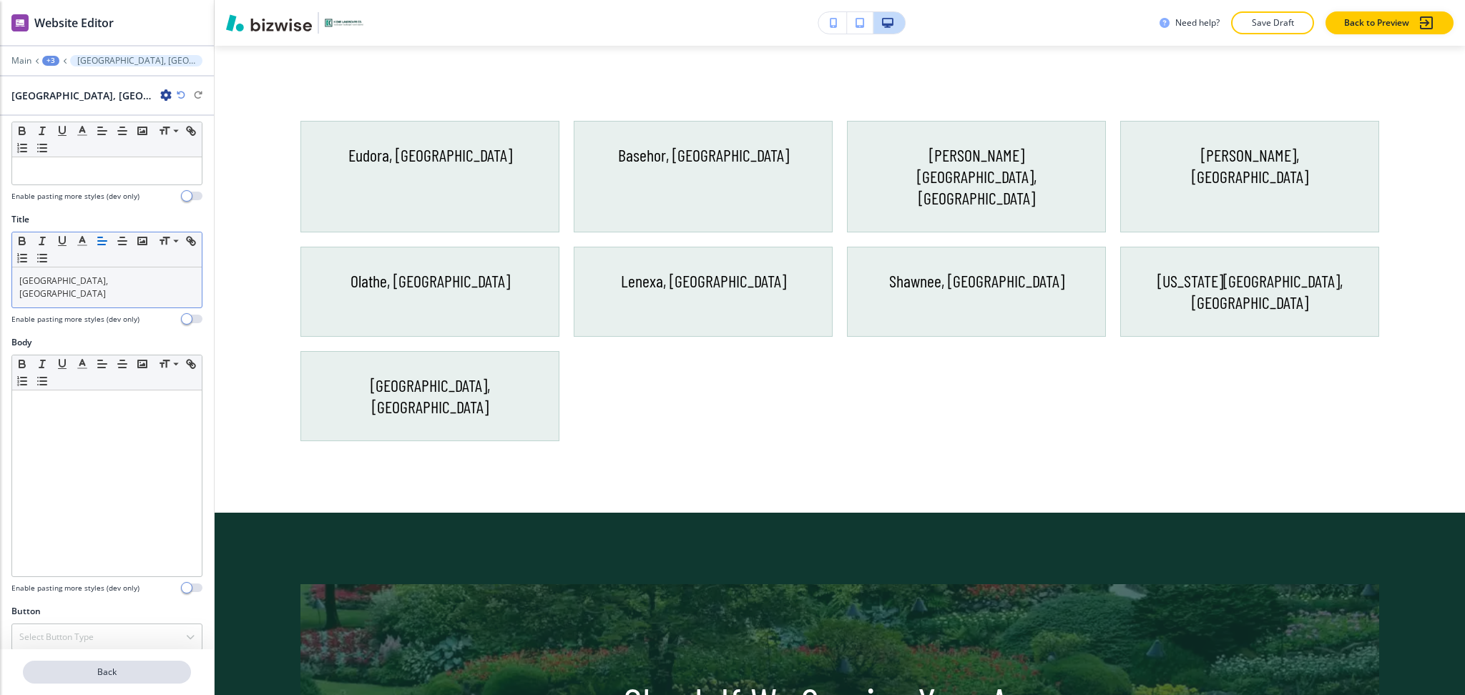
click at [97, 673] on p "Back" at bounding box center [106, 672] width 165 height 13
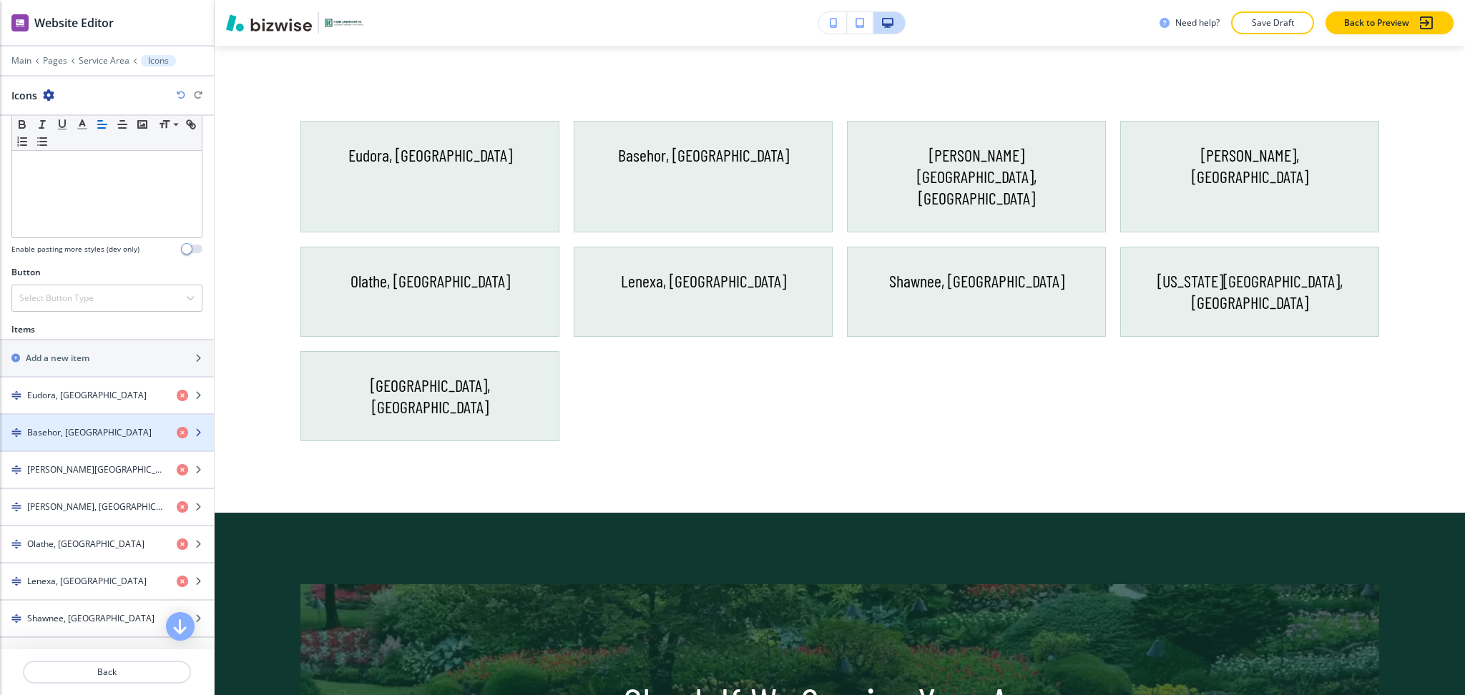
scroll to position [361, 0]
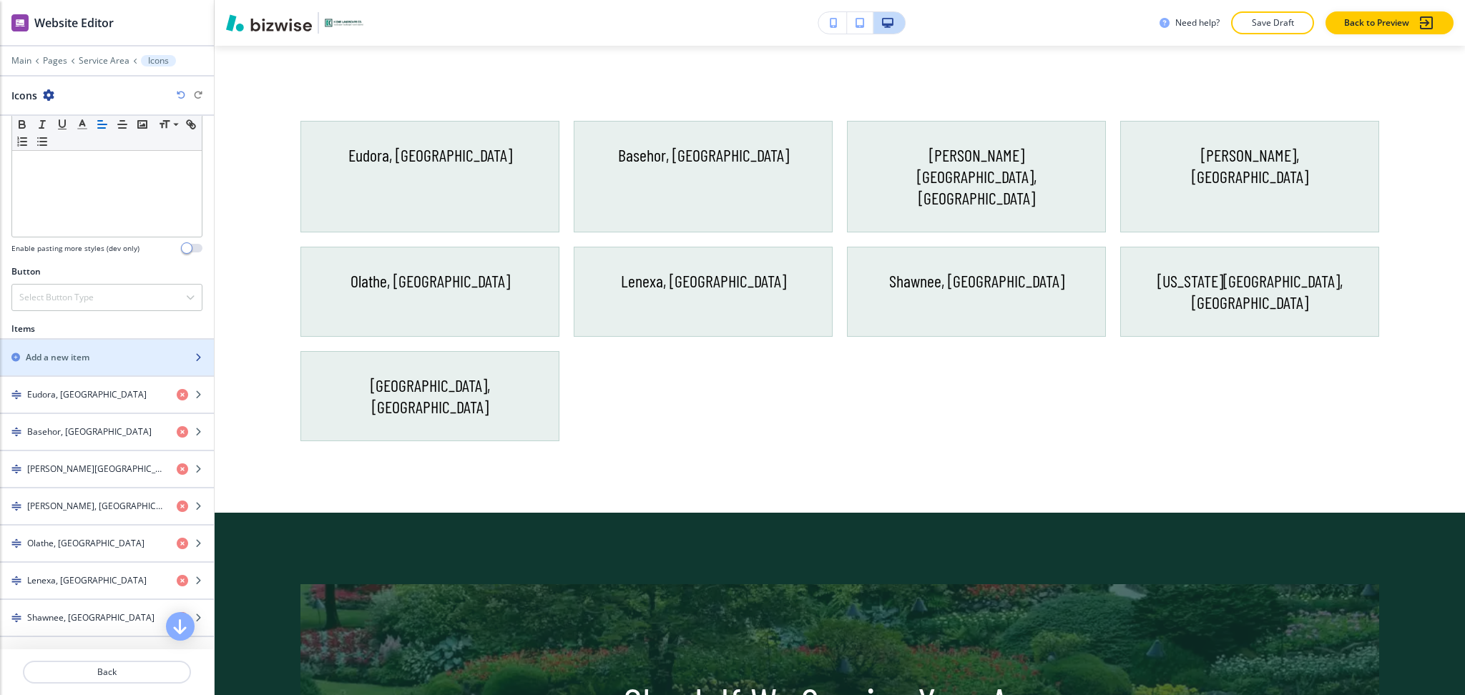
click at [36, 349] on div "button" at bounding box center [107, 345] width 214 height 11
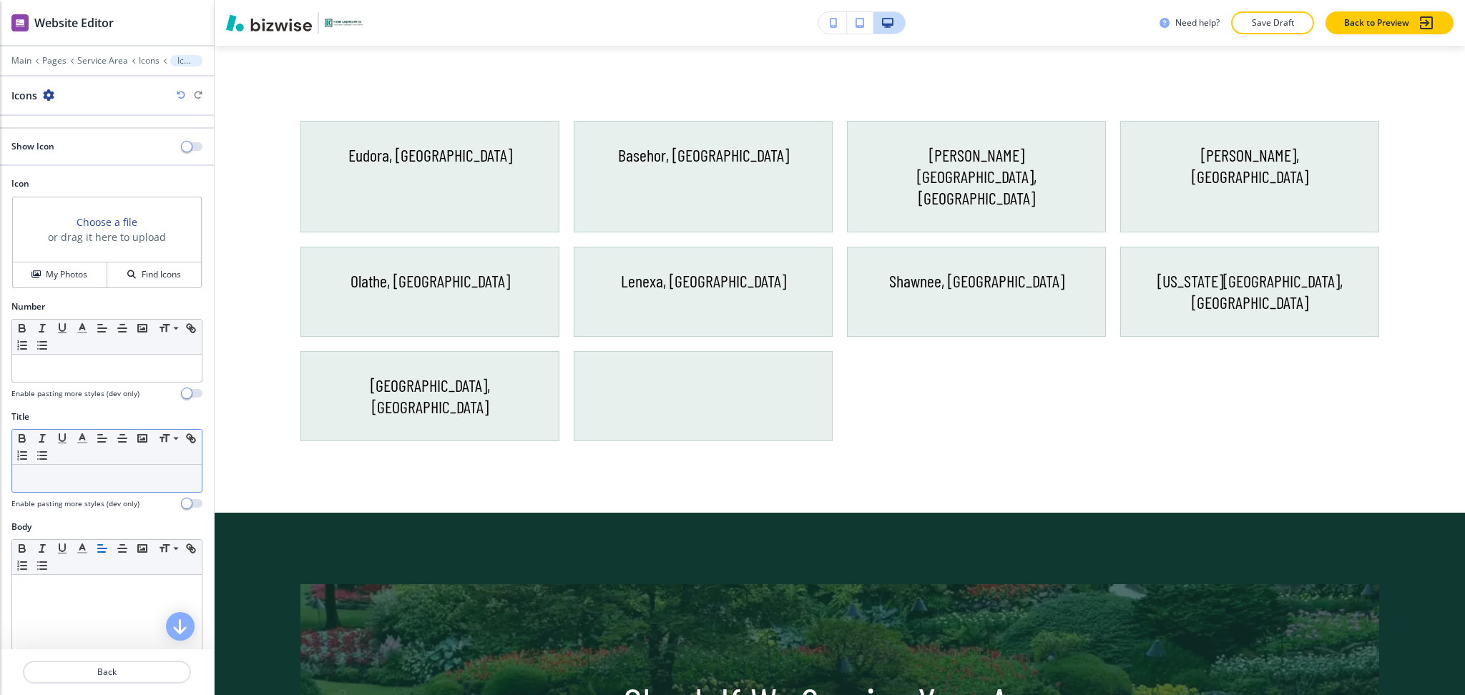
click at [64, 492] on div at bounding box center [107, 478] width 190 height 27
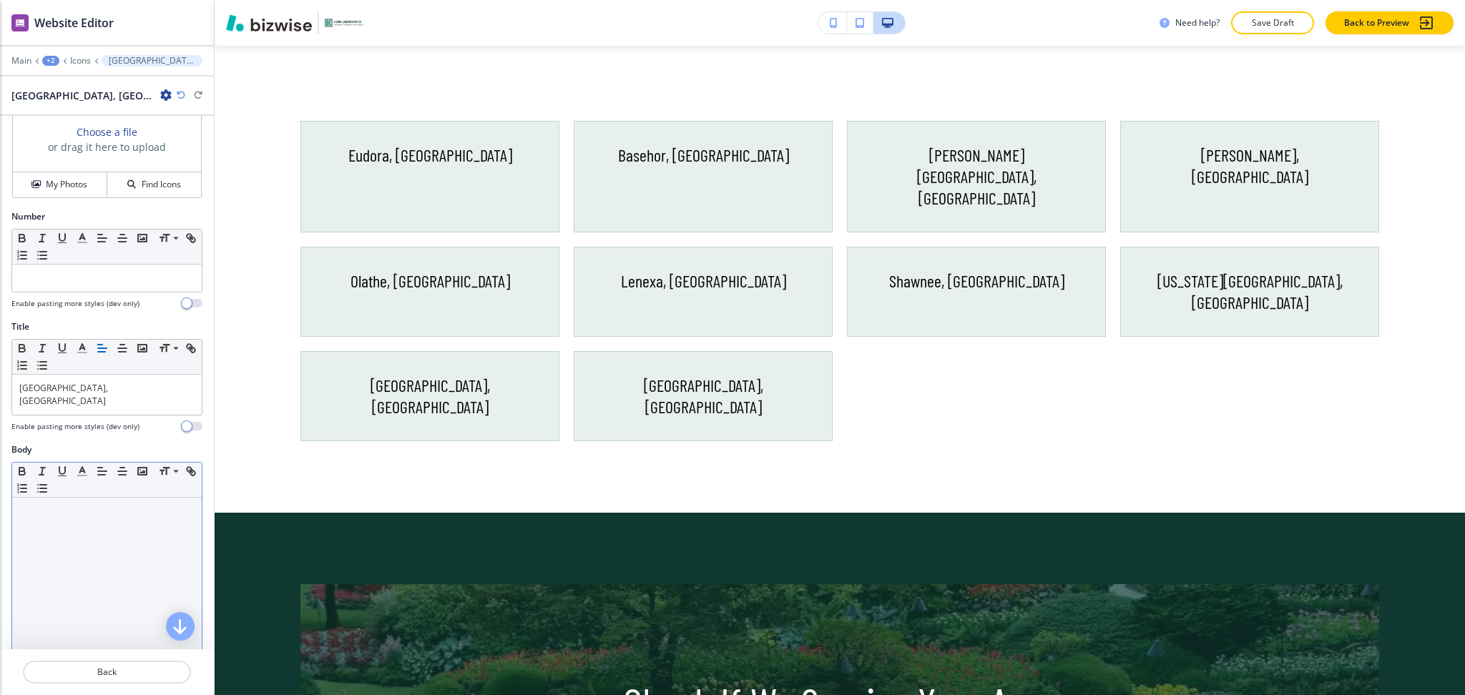
scroll to position [197, 0]
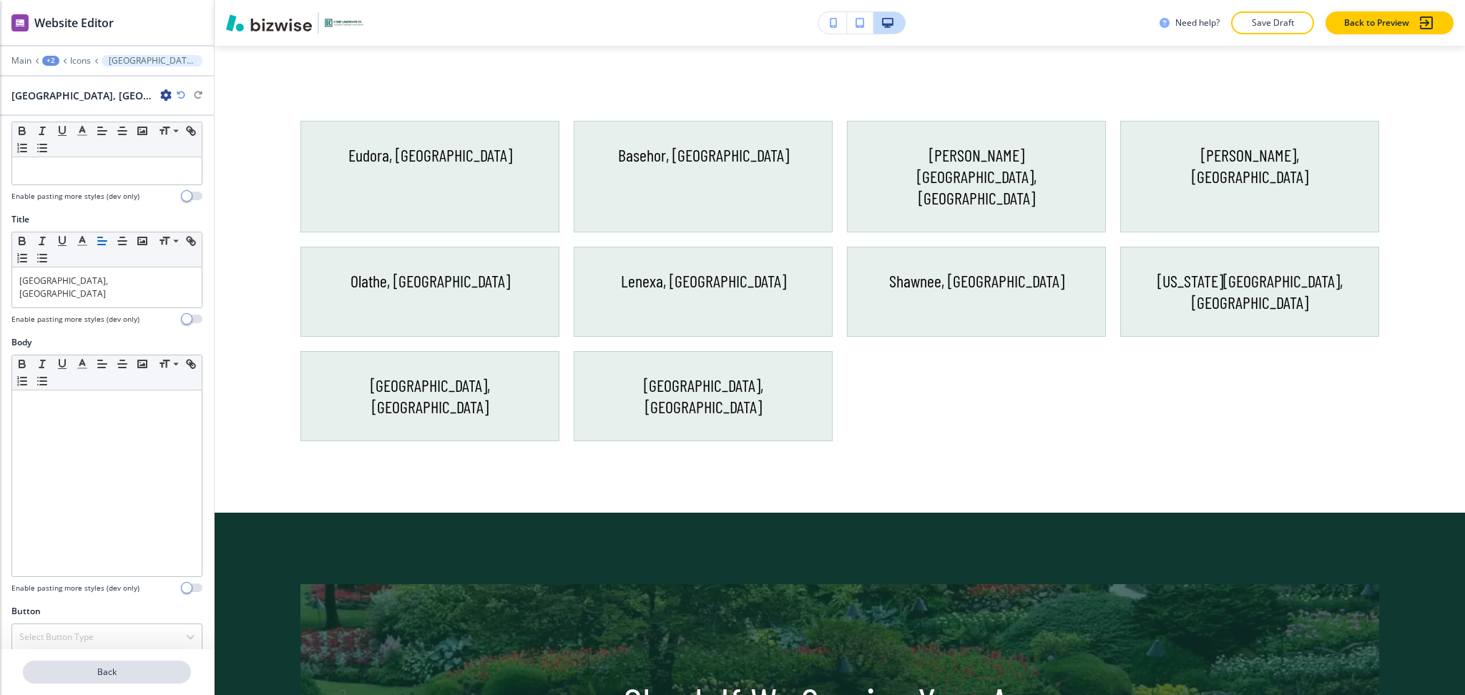
click at [82, 683] on button "Back" at bounding box center [107, 672] width 168 height 23
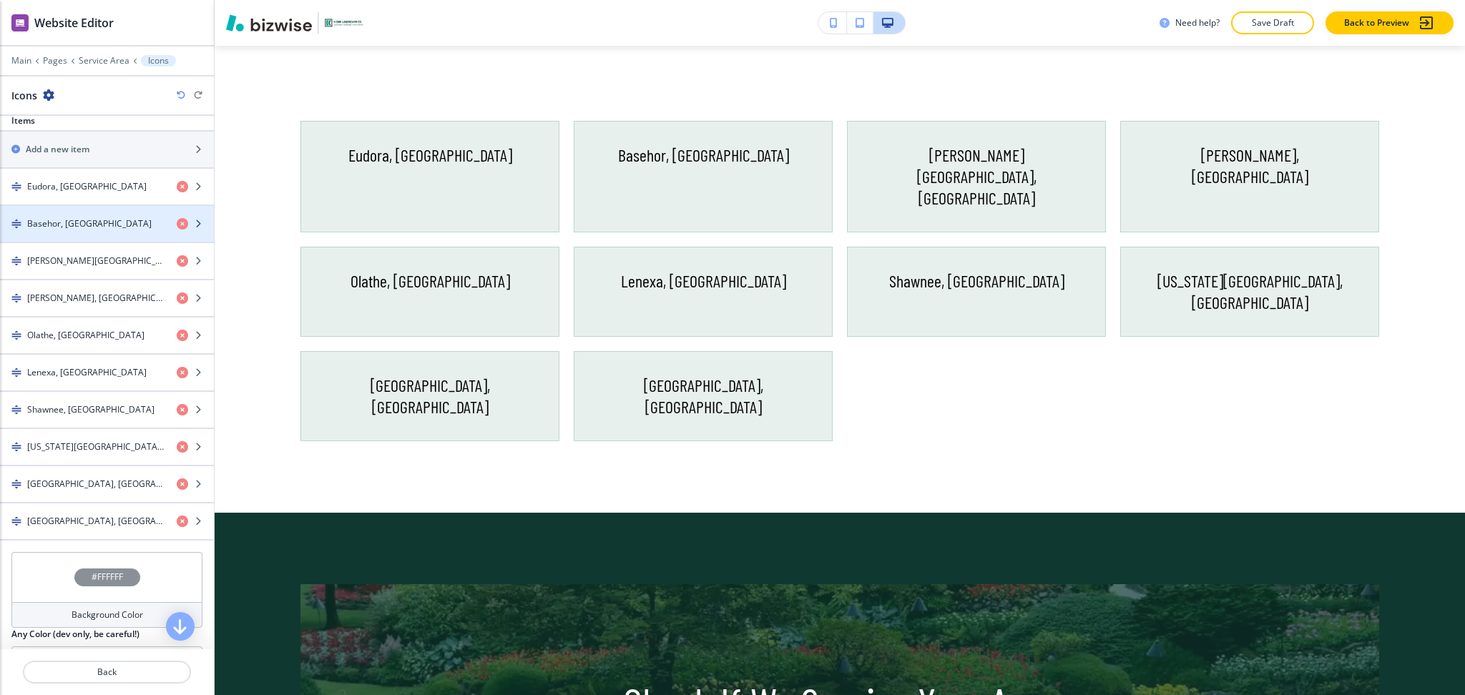
scroll to position [572, 0]
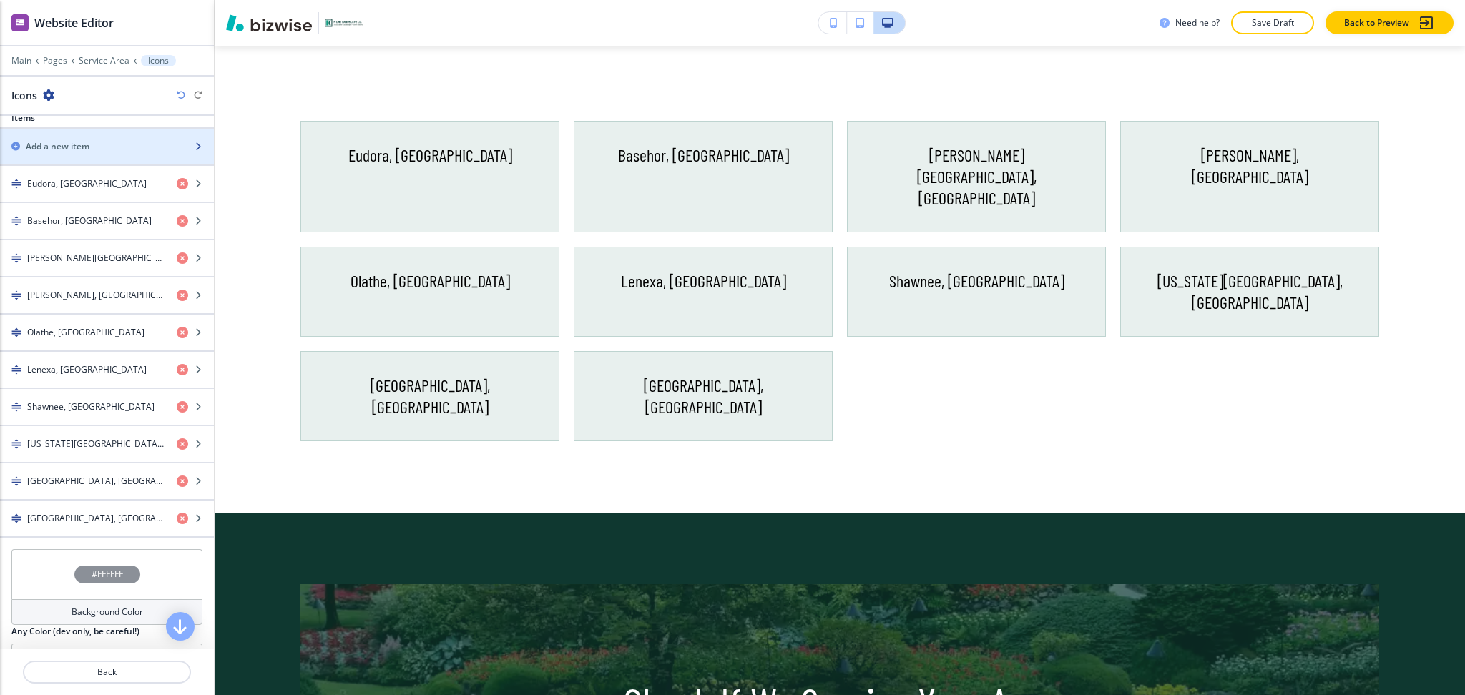
click at [100, 142] on div "Add a new item" at bounding box center [91, 146] width 182 height 13
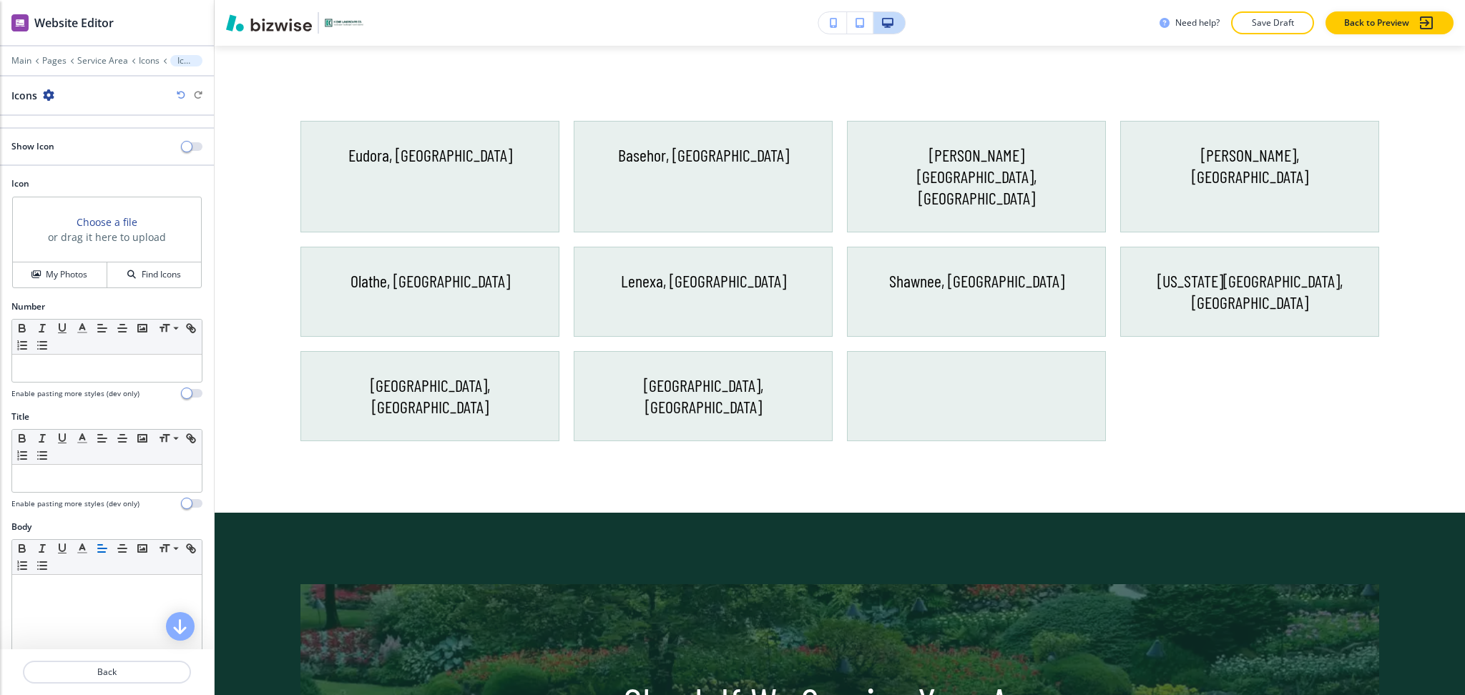
click at [119, 495] on div at bounding box center [106, 496] width 191 height 6
click at [117, 485] on p at bounding box center [106, 478] width 175 height 13
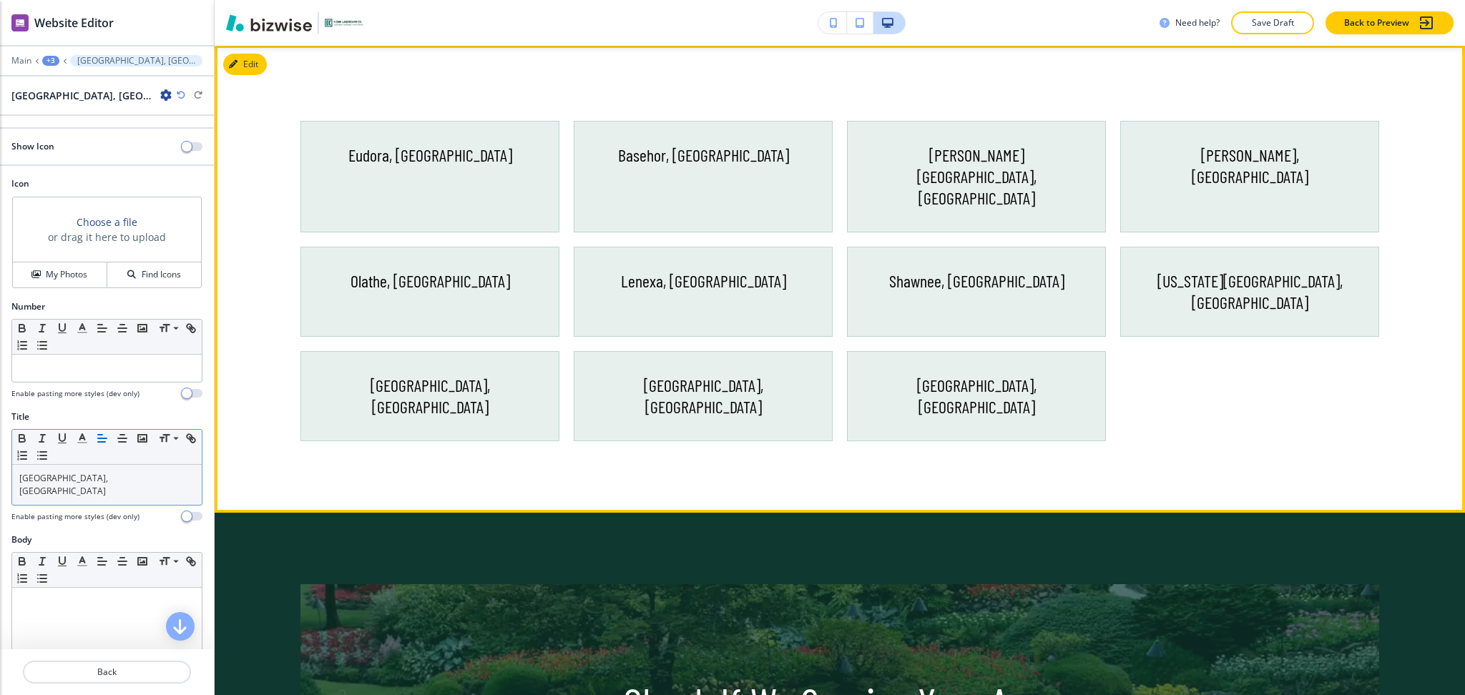
click at [1216, 342] on div "Eudora, KS Basehor, KS Bonner Springs, KS De Soto, KS Olathe, KS Lenexa, KS Sha…" at bounding box center [832, 281] width 1093 height 321
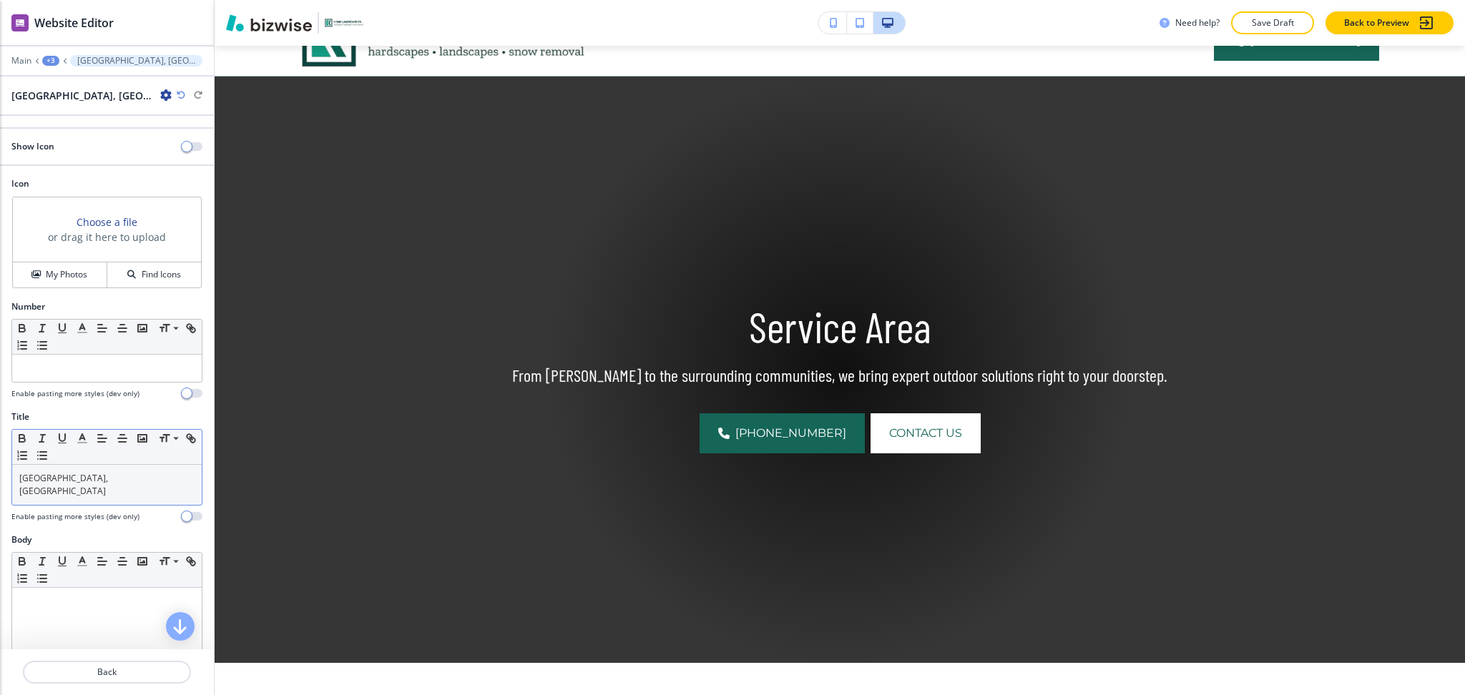
scroll to position [69, 0]
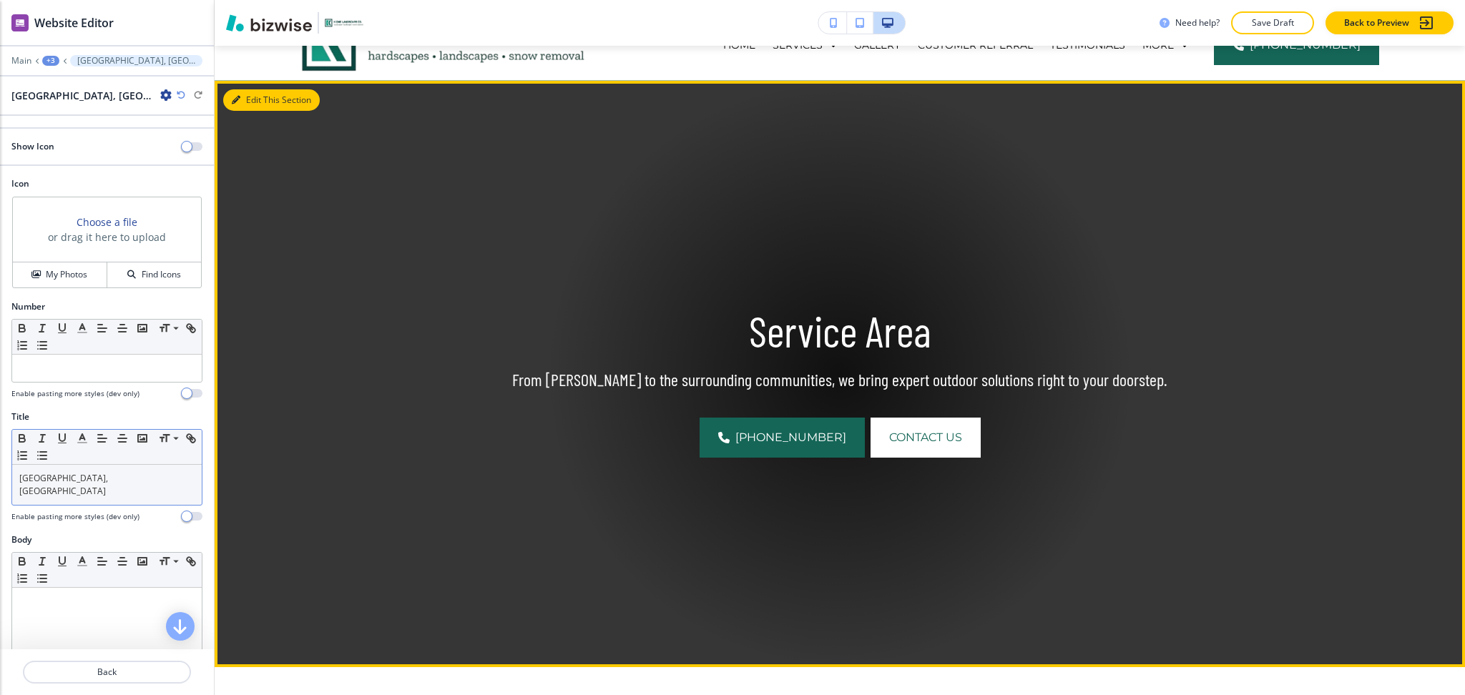
click at [257, 94] on button "Edit This Section" at bounding box center [271, 99] width 97 height 21
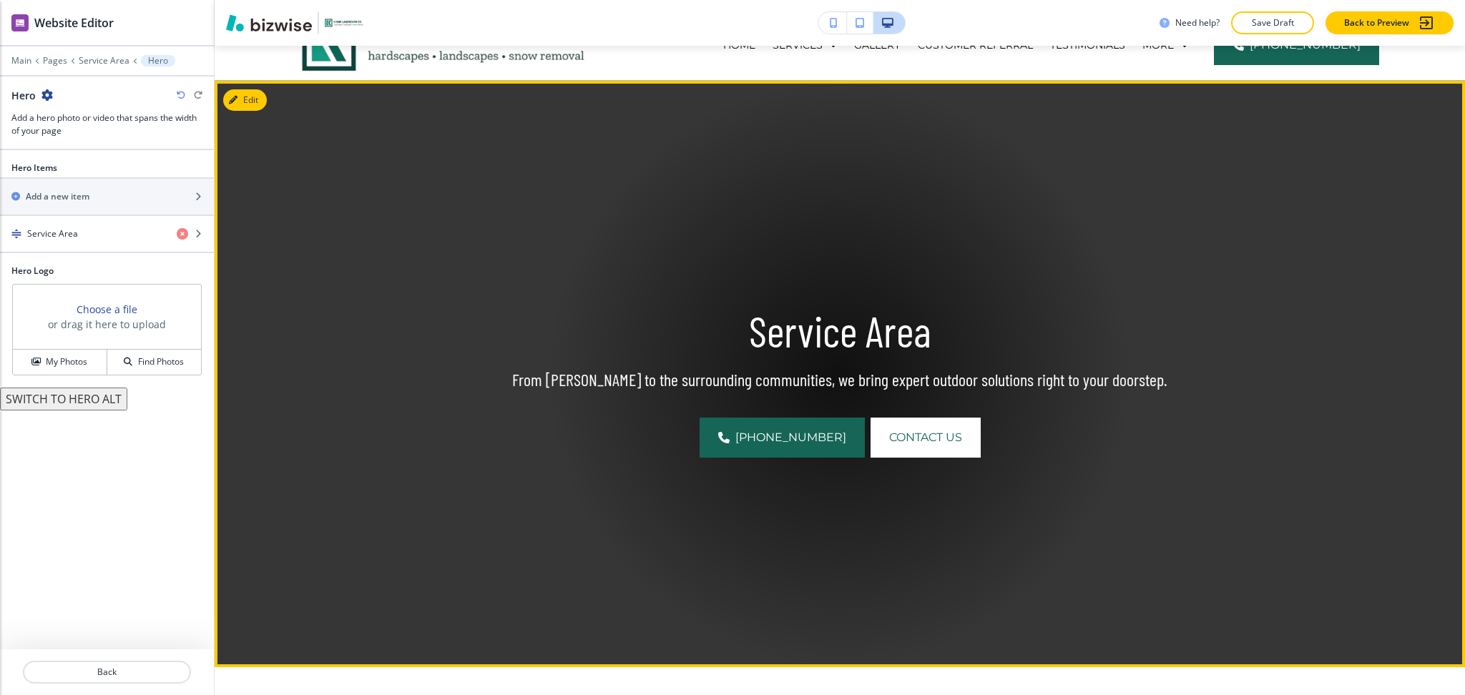
scroll to position [104, 0]
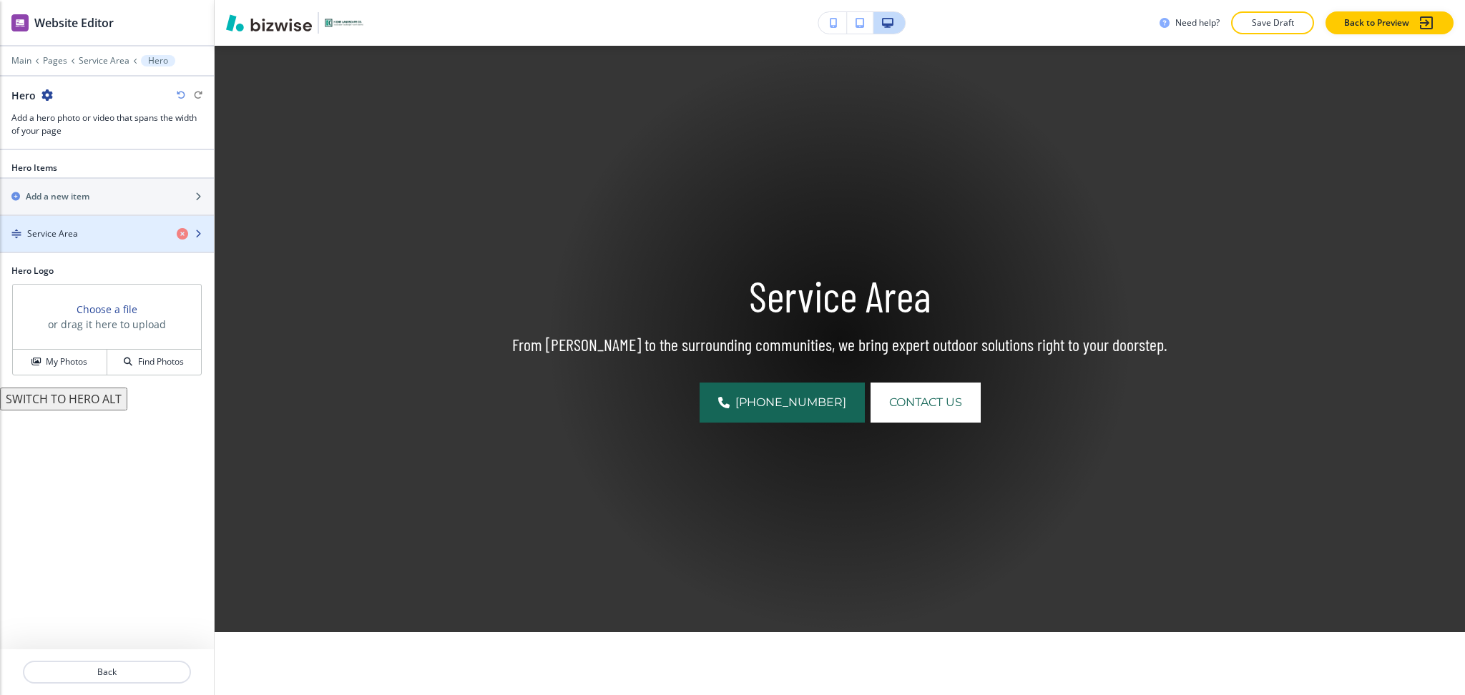
click at [74, 242] on div "button" at bounding box center [107, 245] width 214 height 11
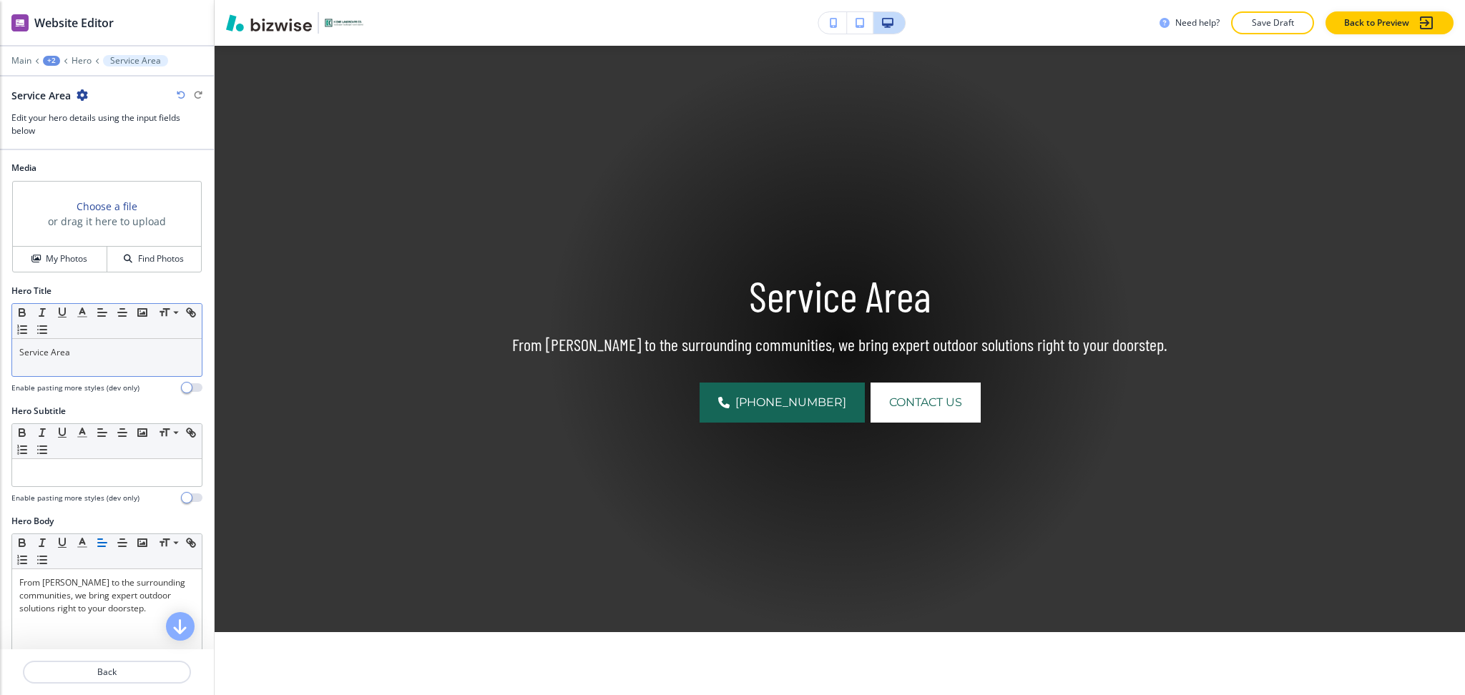
click at [90, 348] on p "Service Area" at bounding box center [106, 352] width 175 height 13
copy p "Service Area"
click at [67, 258] on h4 "My Photos" at bounding box center [66, 259] width 41 height 13
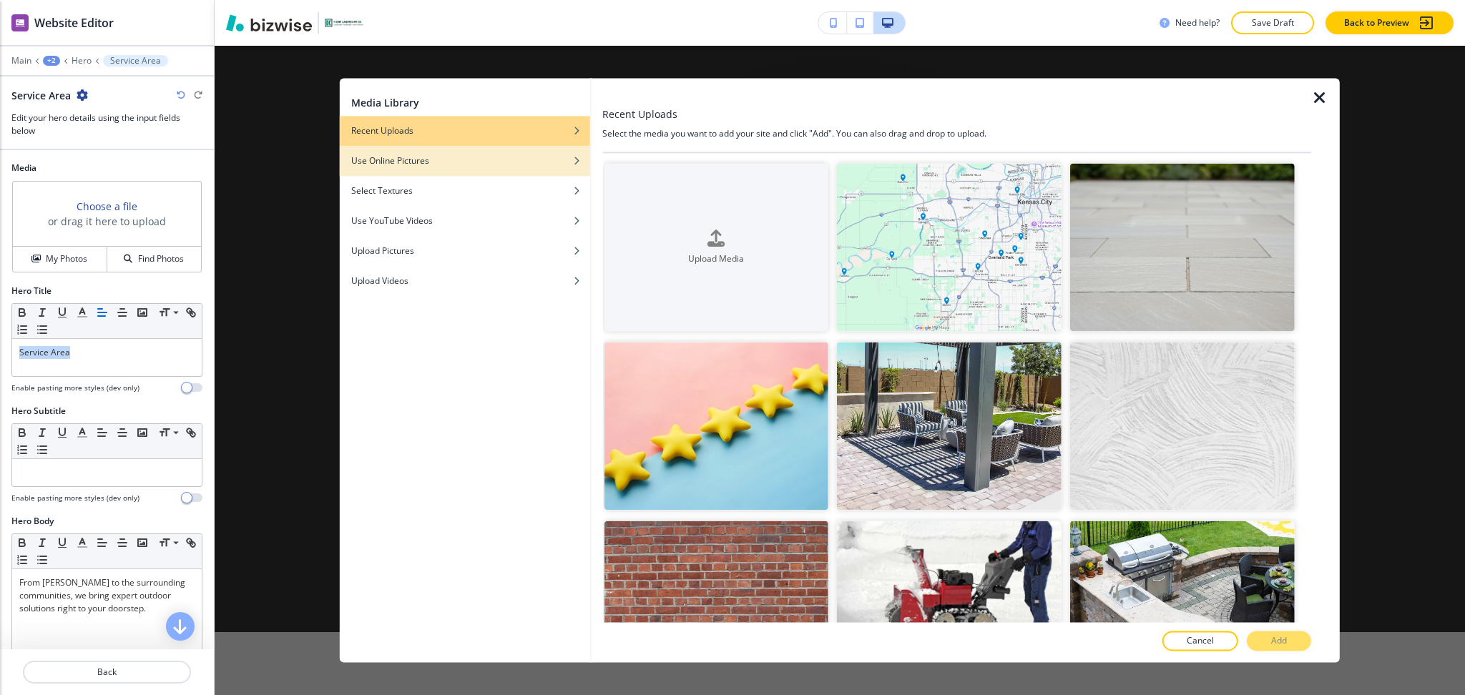
click at [403, 164] on h4 "Use Online Pictures" at bounding box center [390, 161] width 78 height 13
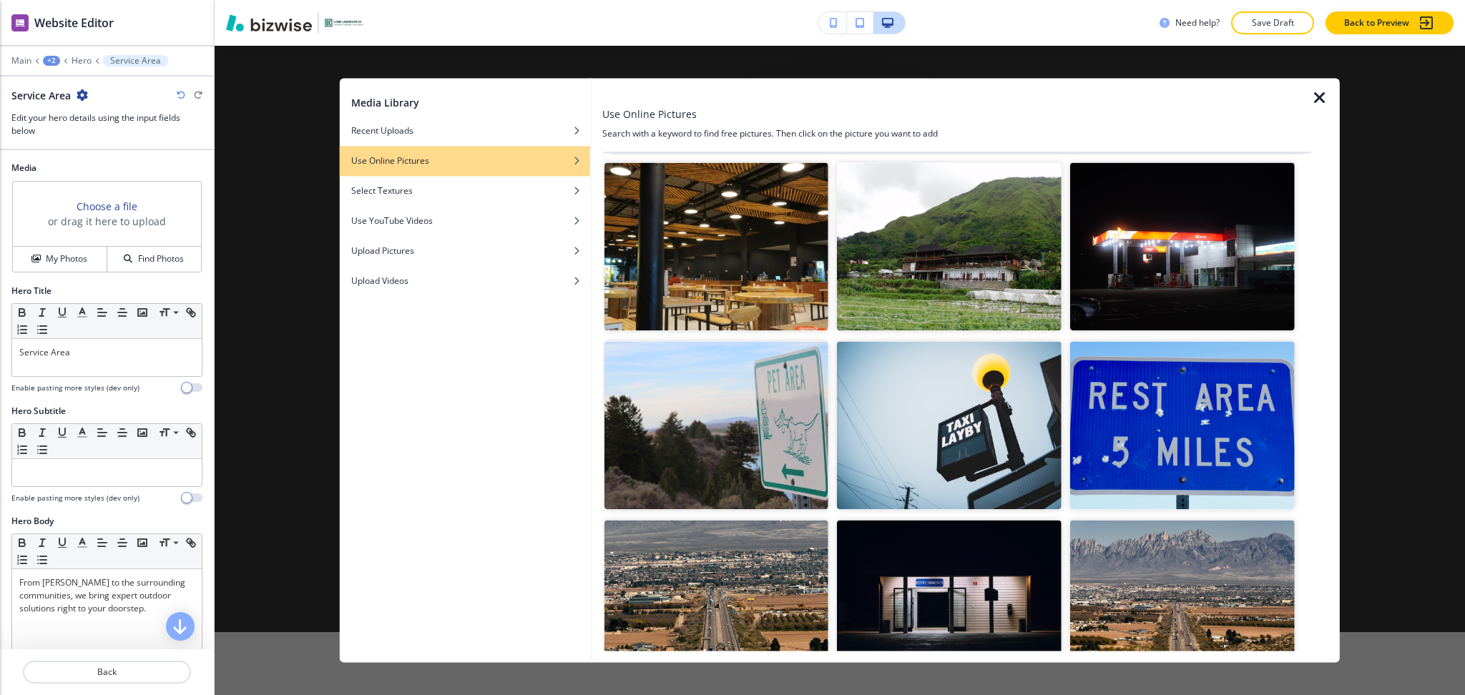
scroll to position [0, 0]
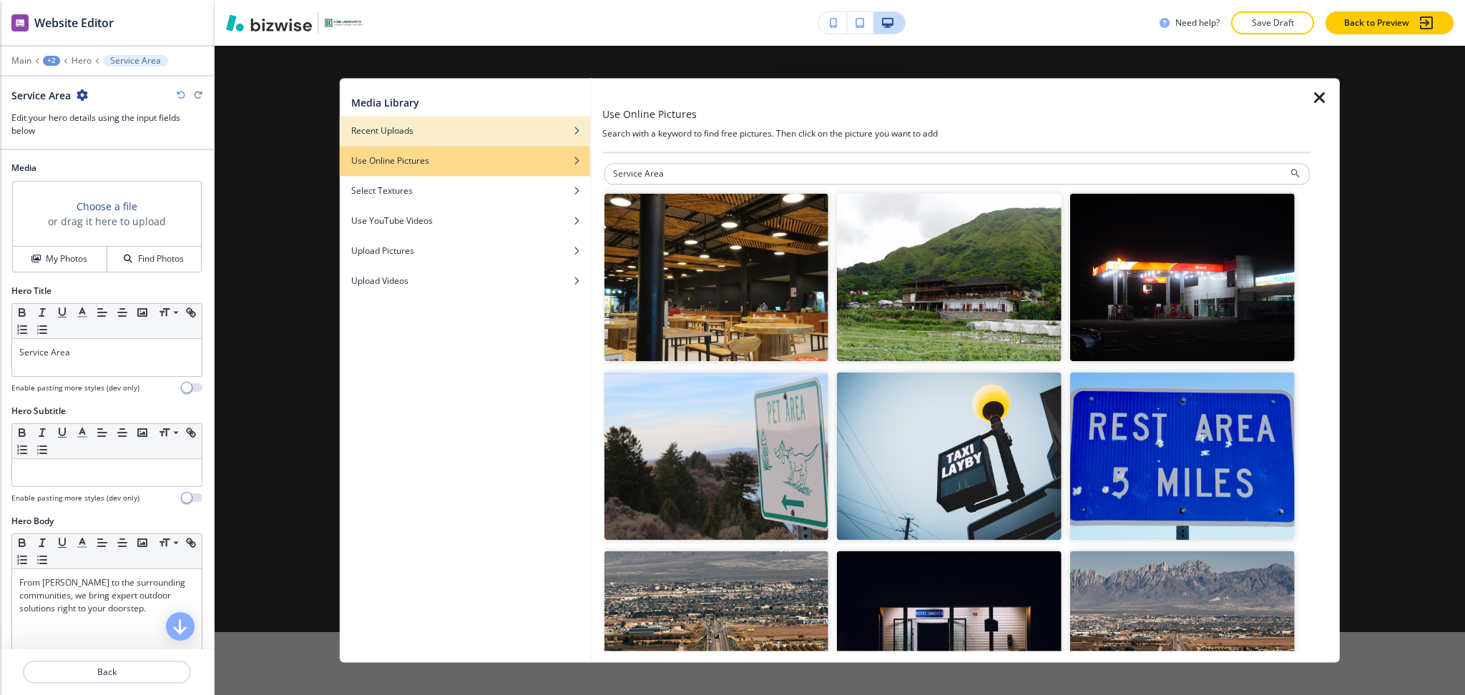
drag, startPoint x: 671, startPoint y: 172, endPoint x: 529, endPoint y: 142, distance: 145.5
click at [541, 170] on div "Media Library Recent Uploads Use Online Pictures Select Textures Use YouTube Vi…" at bounding box center [840, 370] width 1000 height 585
type input "location"
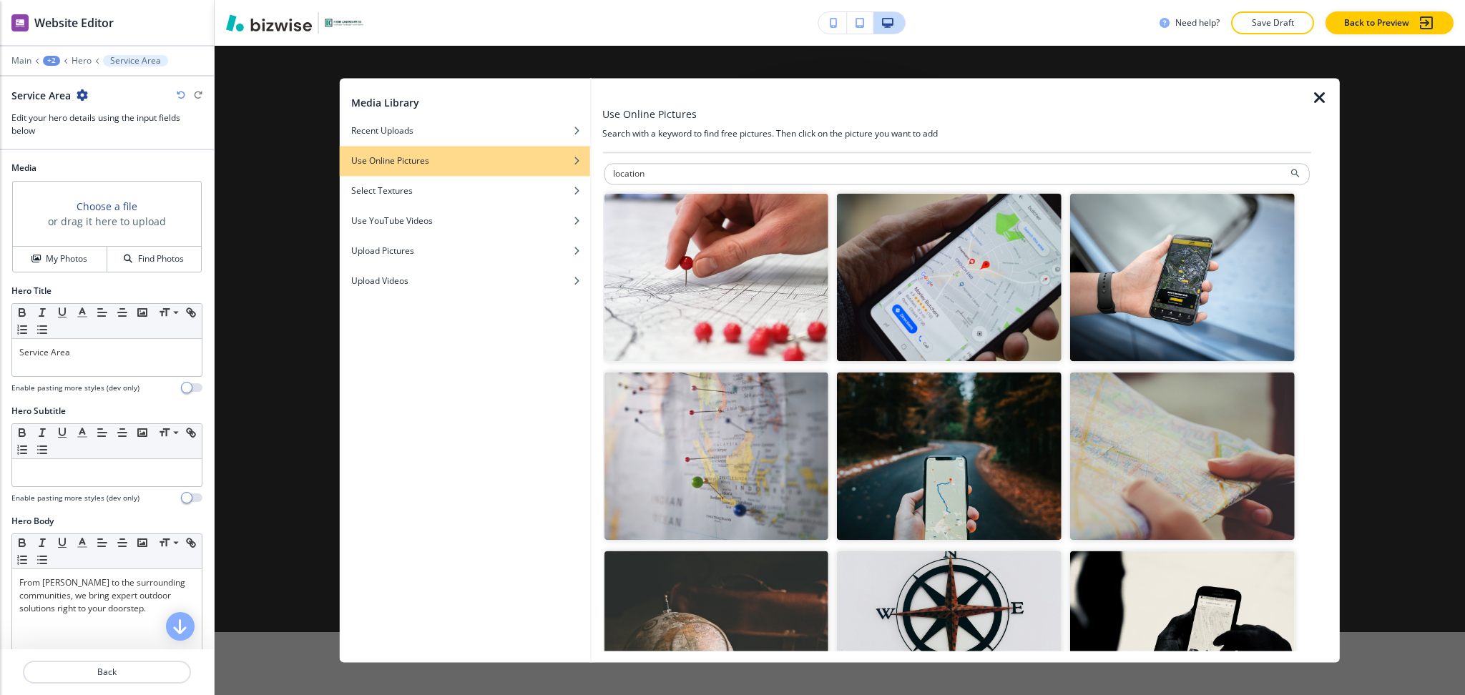
click at [765, 471] on img "button" at bounding box center [716, 457] width 225 height 168
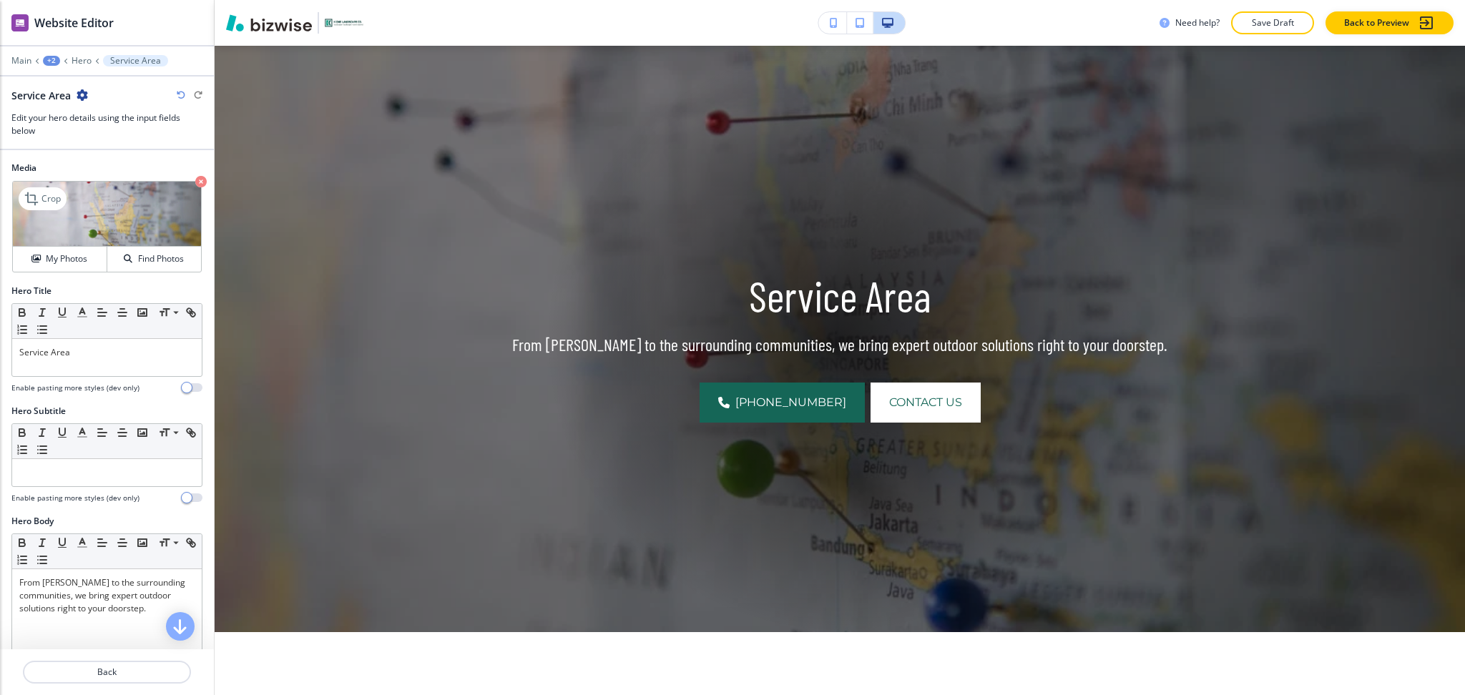
click at [46, 246] on div "My Photos Find Photos" at bounding box center [107, 259] width 188 height 26
click at [47, 250] on button "My Photos" at bounding box center [60, 259] width 94 height 25
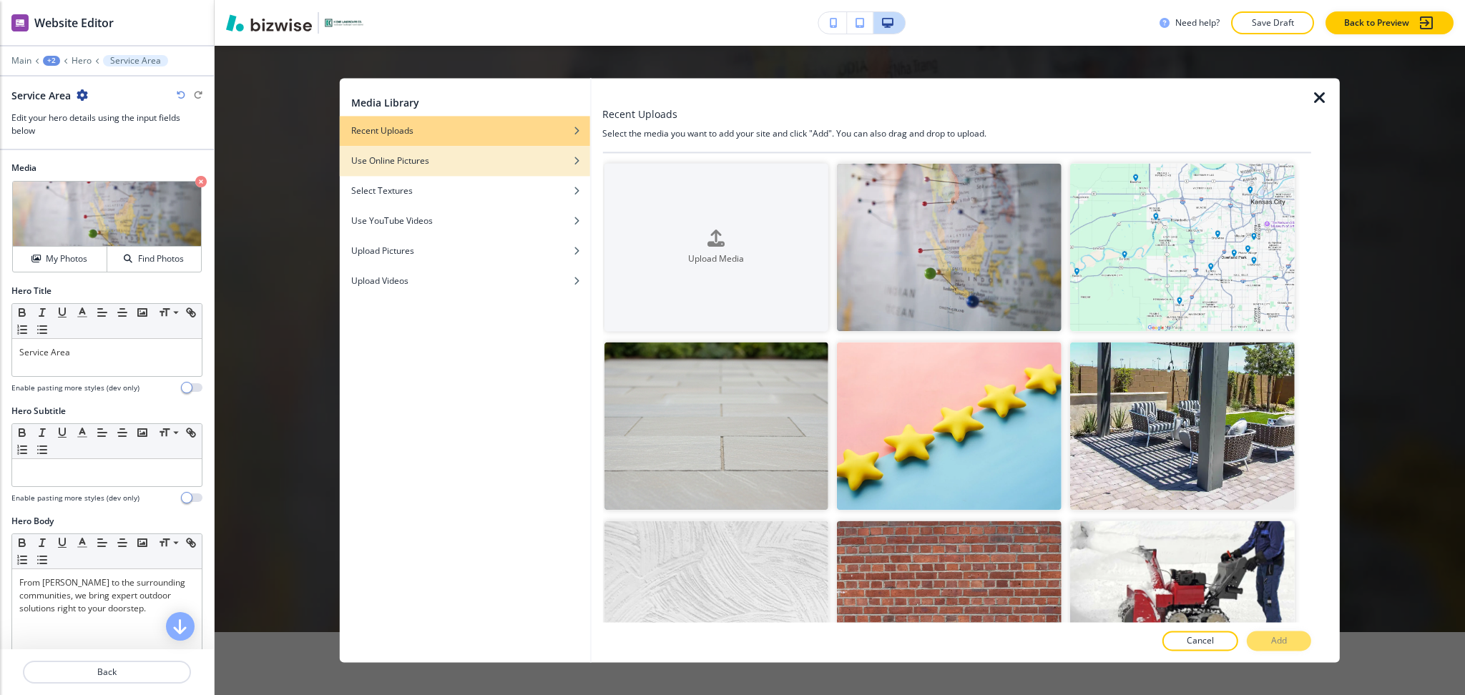
click at [427, 157] on h4 "Use Online Pictures" at bounding box center [390, 161] width 78 height 13
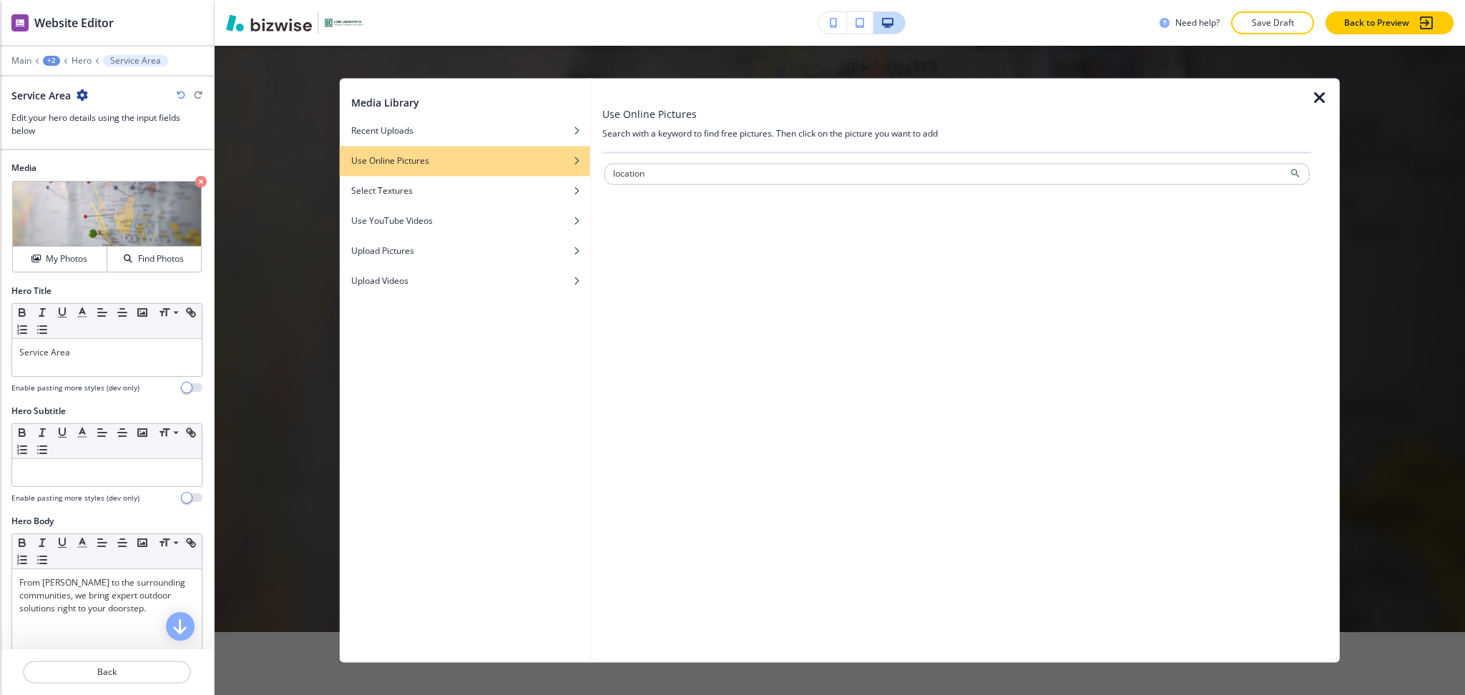
type input "location"
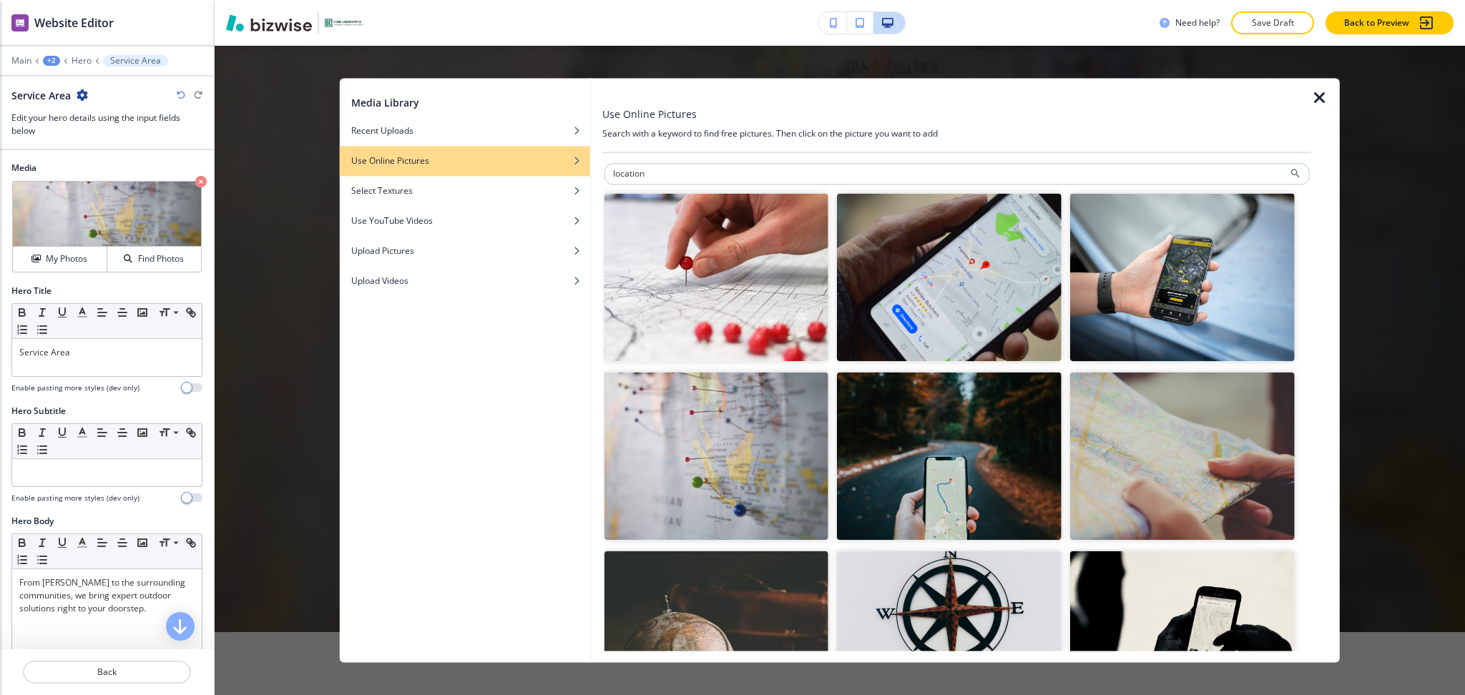
click at [1168, 456] on img "button" at bounding box center [1182, 457] width 225 height 168
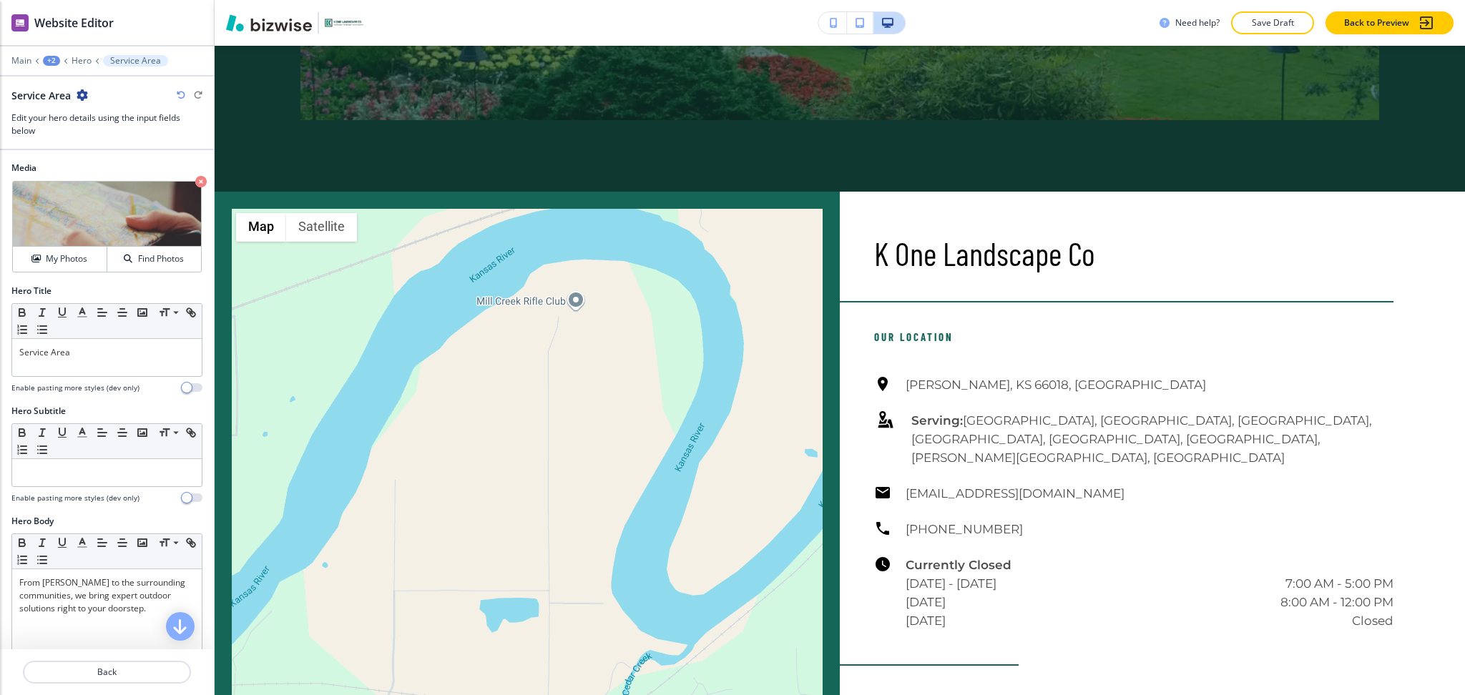
scroll to position [2222, 0]
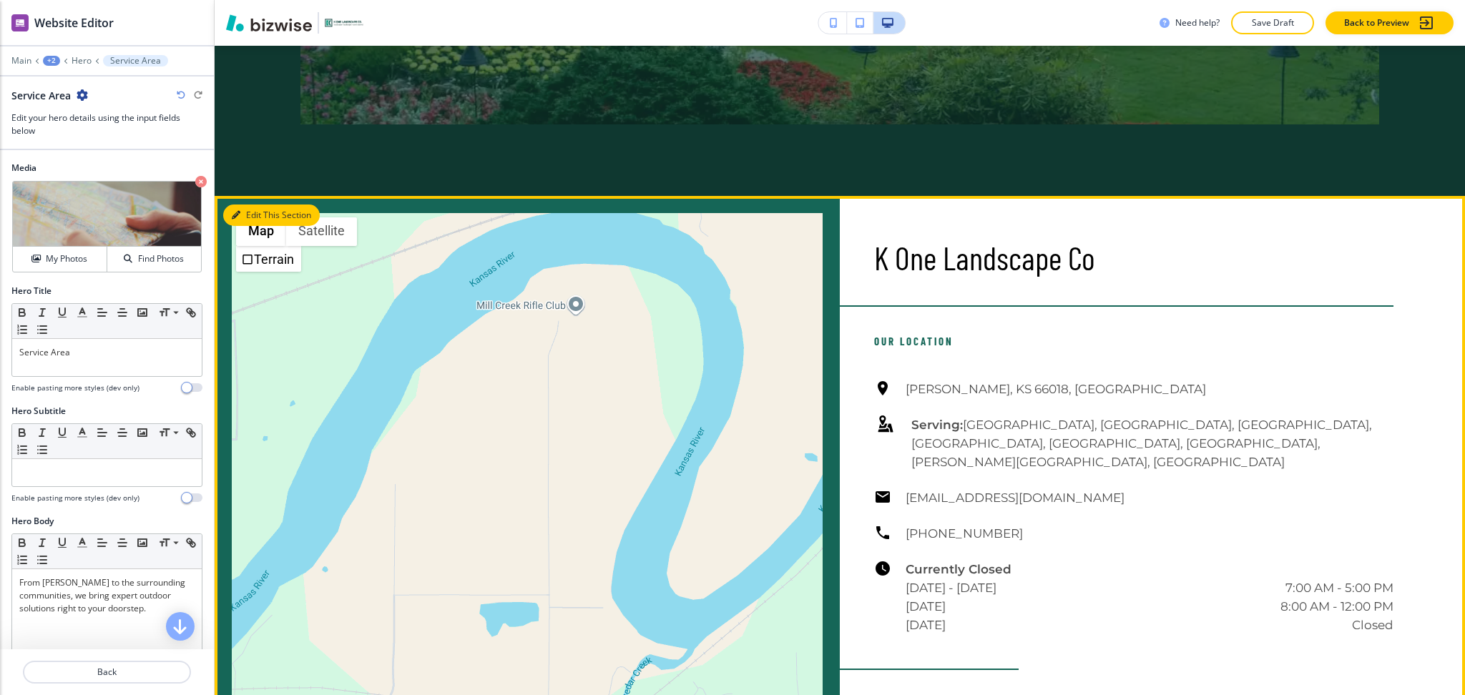
click at [262, 205] on button "Edit This Section" at bounding box center [271, 215] width 97 height 21
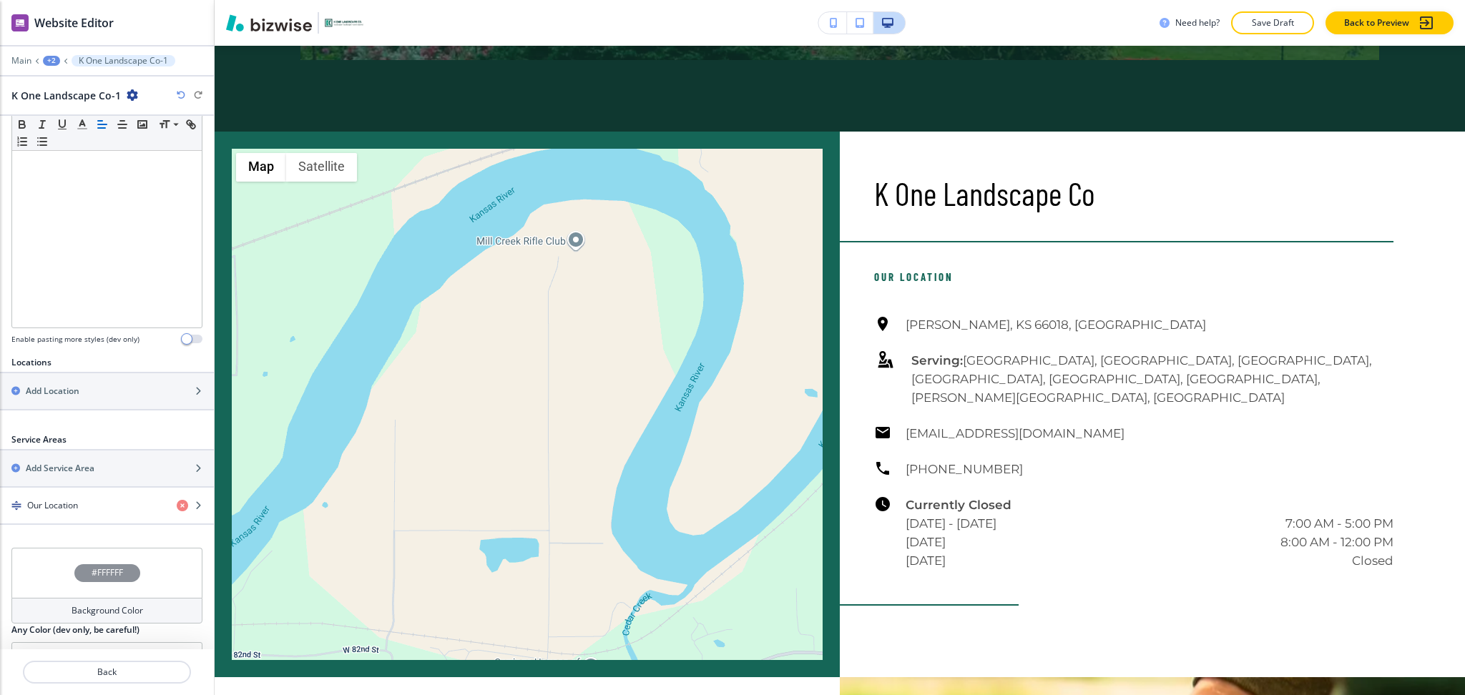
scroll to position [303, 0]
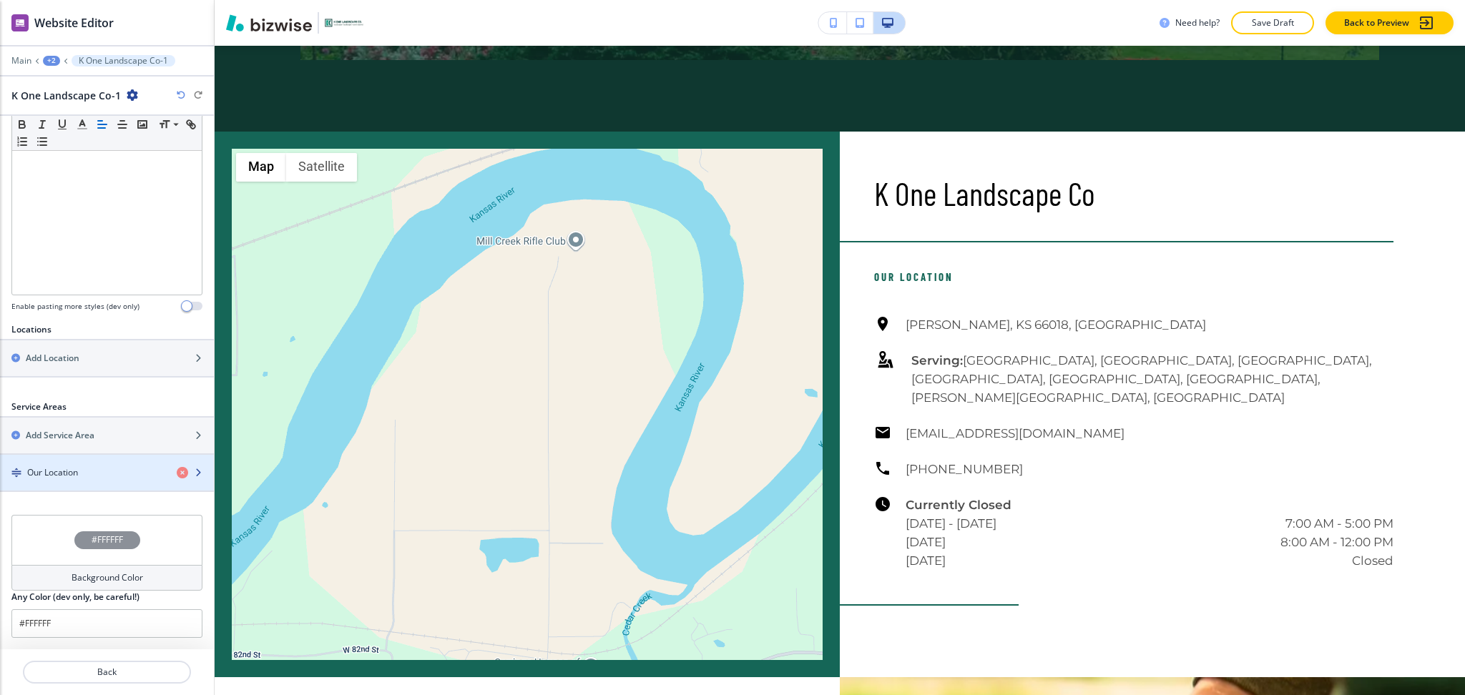
click at [77, 464] on div "button" at bounding box center [107, 460] width 214 height 11
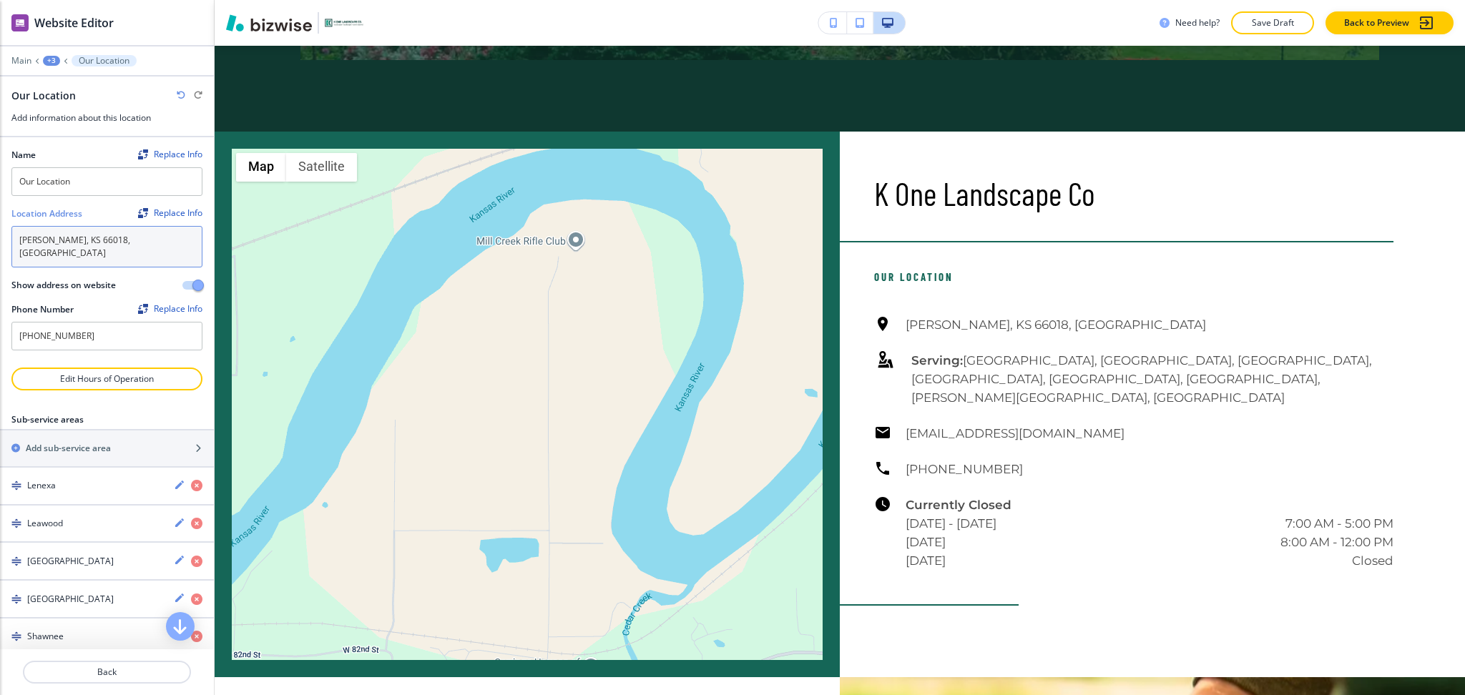
drag, startPoint x: 122, startPoint y: 245, endPoint x: 0, endPoint y: 244, distance: 121.6
click at [0, 244] on div "Name Replace Info Our Location Location Address Replace Info De Soto, KS 66018,…" at bounding box center [107, 252] width 214 height 230
paste textarea "Lenexa, [GEOGRAPHIC_DATA]"
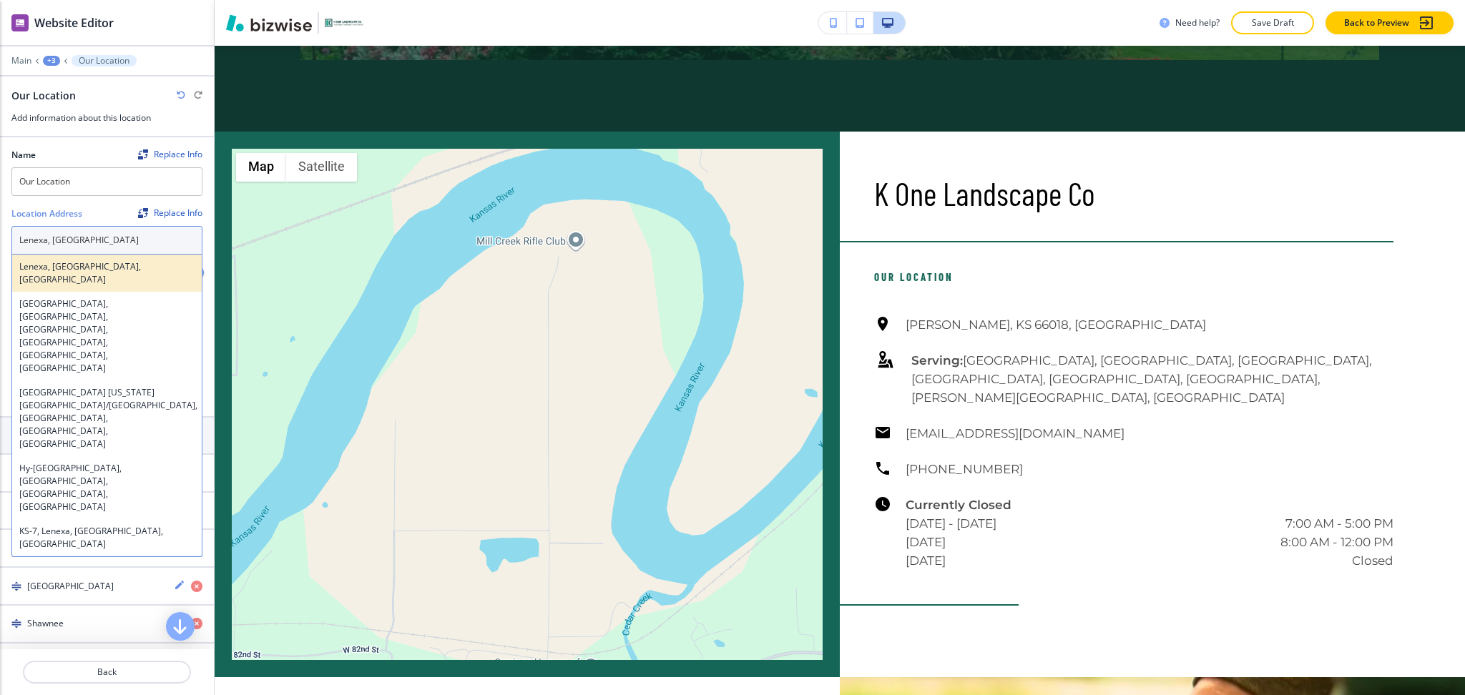
click at [79, 266] on h4 "Lenexa, KS, USA" at bounding box center [106, 273] width 175 height 26
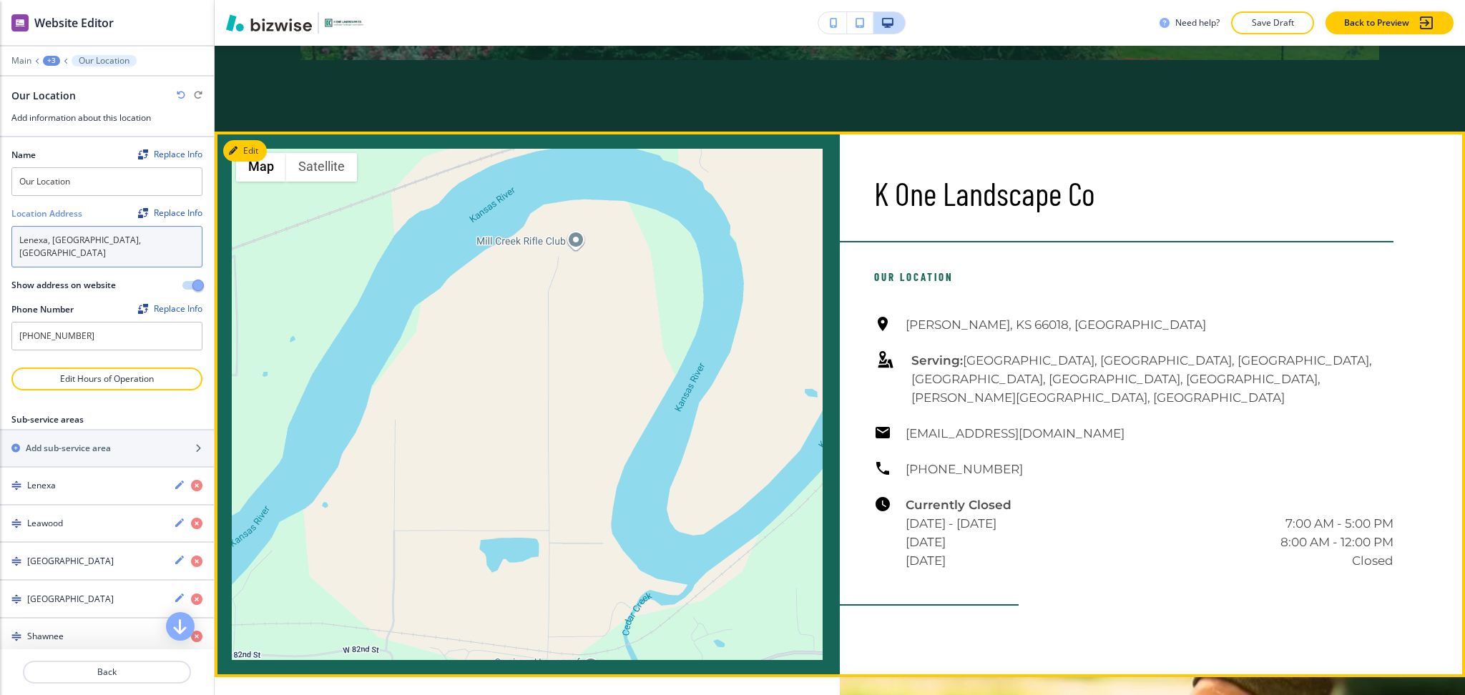
type textarea "Lenexa, KS, USA"
click at [1119, 0] on body "WELCOME TO YOUR WEBSITE PREVIEW Want to try out the Website Editor? Edit this s…" at bounding box center [732, 0] width 1465 height 0
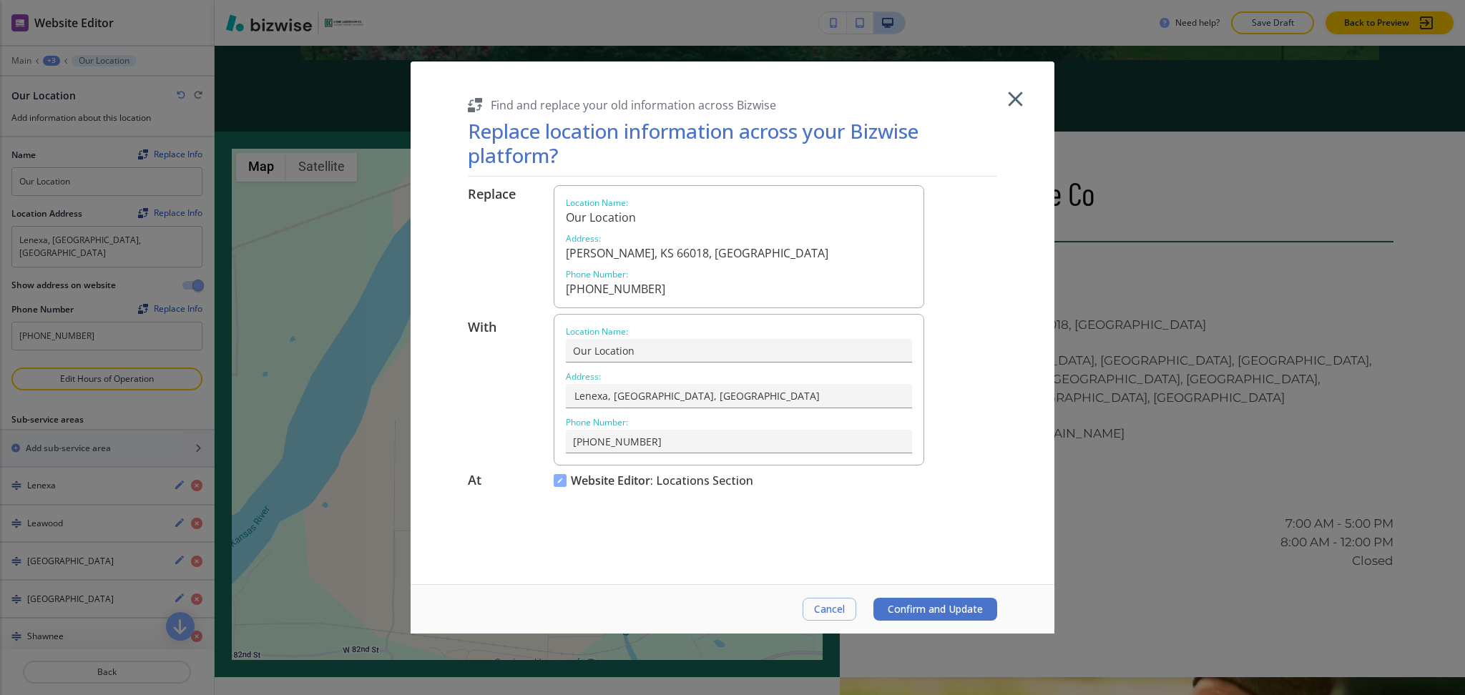
click at [933, 606] on span "Confirm and Update" at bounding box center [935, 609] width 95 height 11
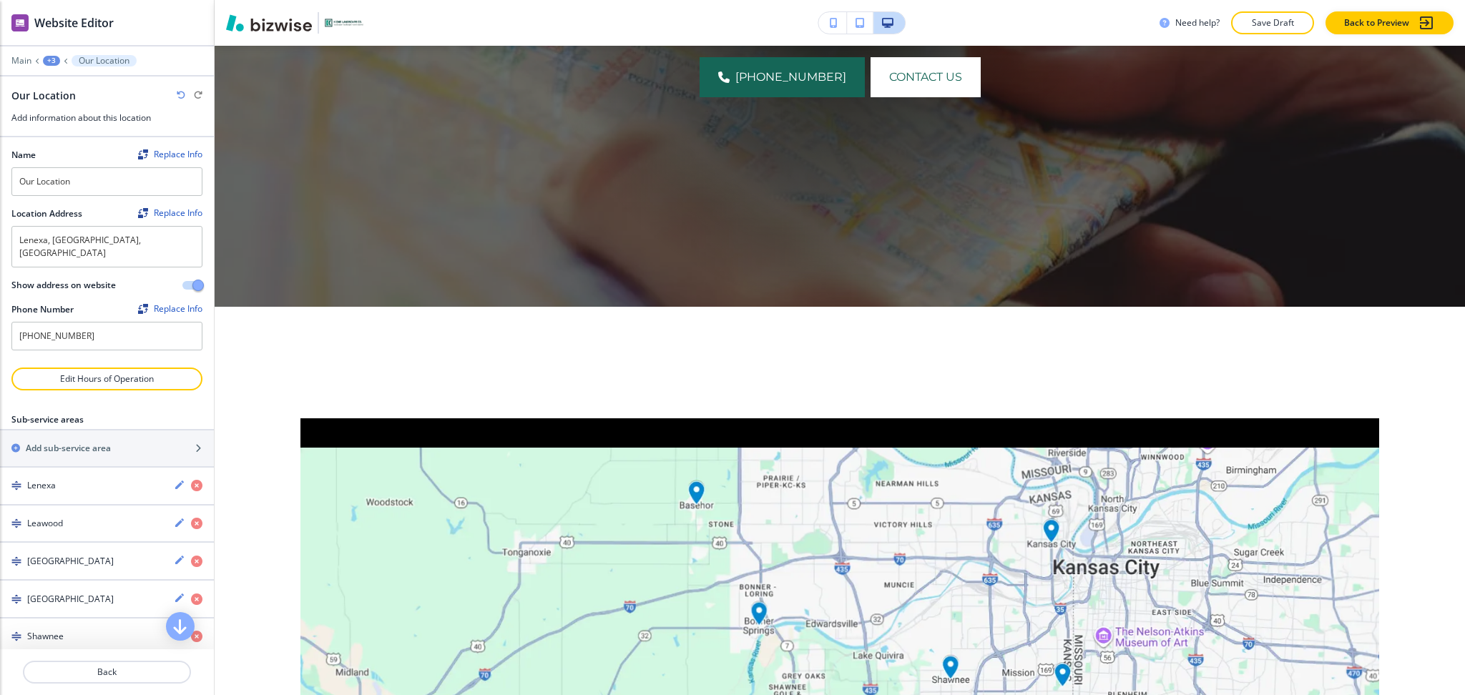
scroll to position [0, 0]
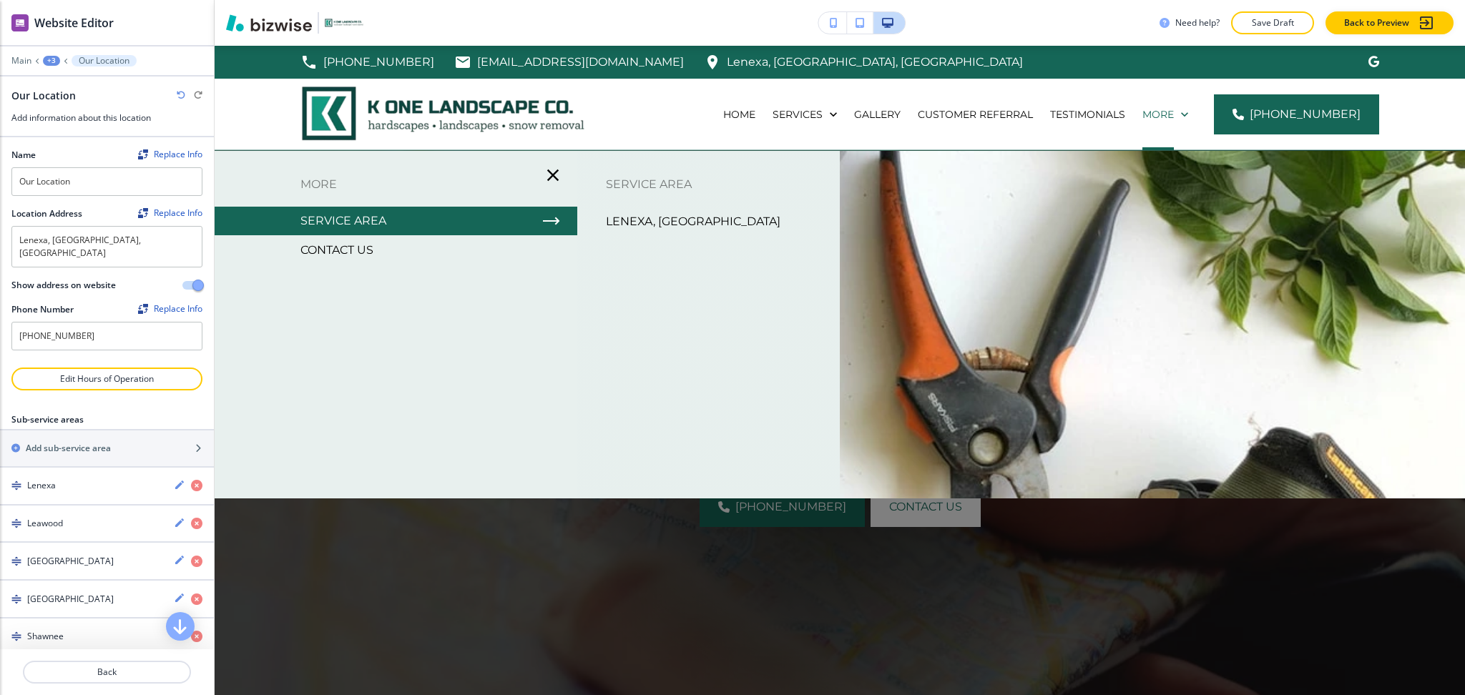
click at [654, 216] on p "Lenexa, [GEOGRAPHIC_DATA]" at bounding box center [693, 221] width 175 height 21
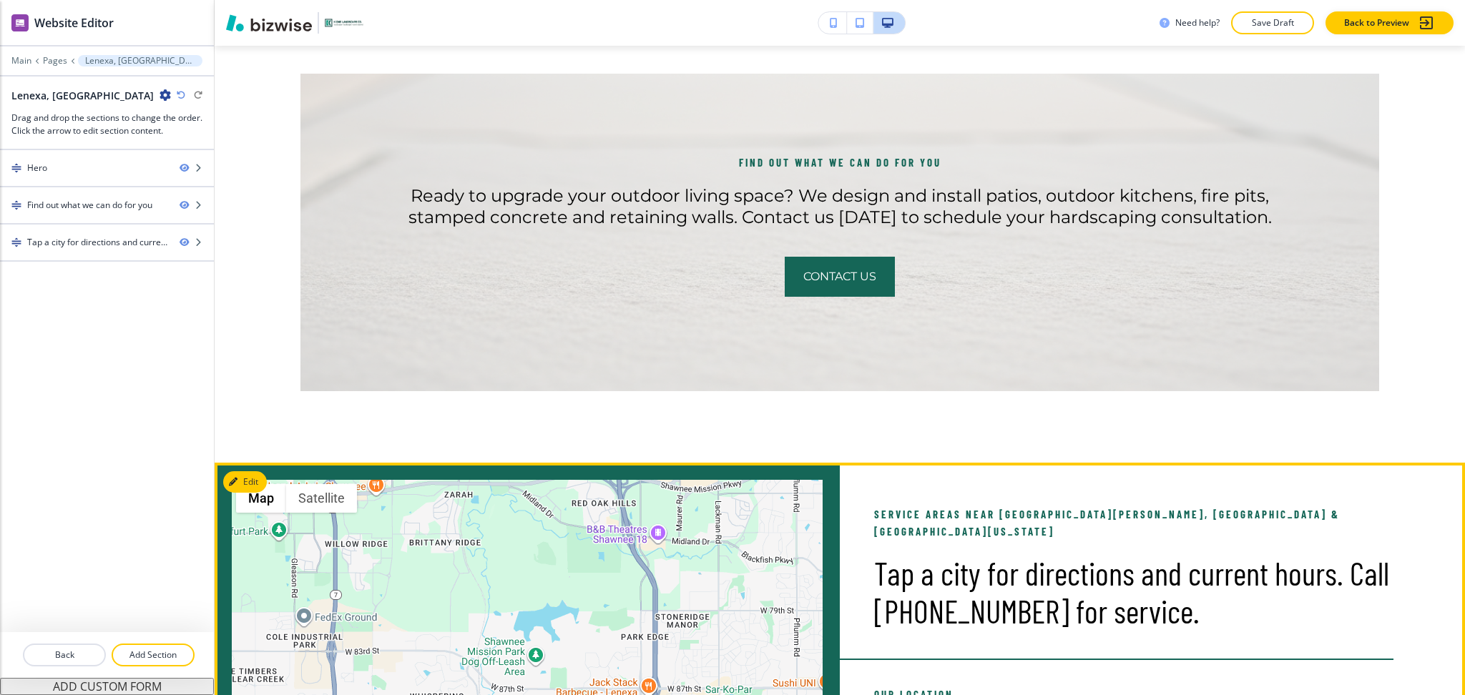
scroll to position [733, 0]
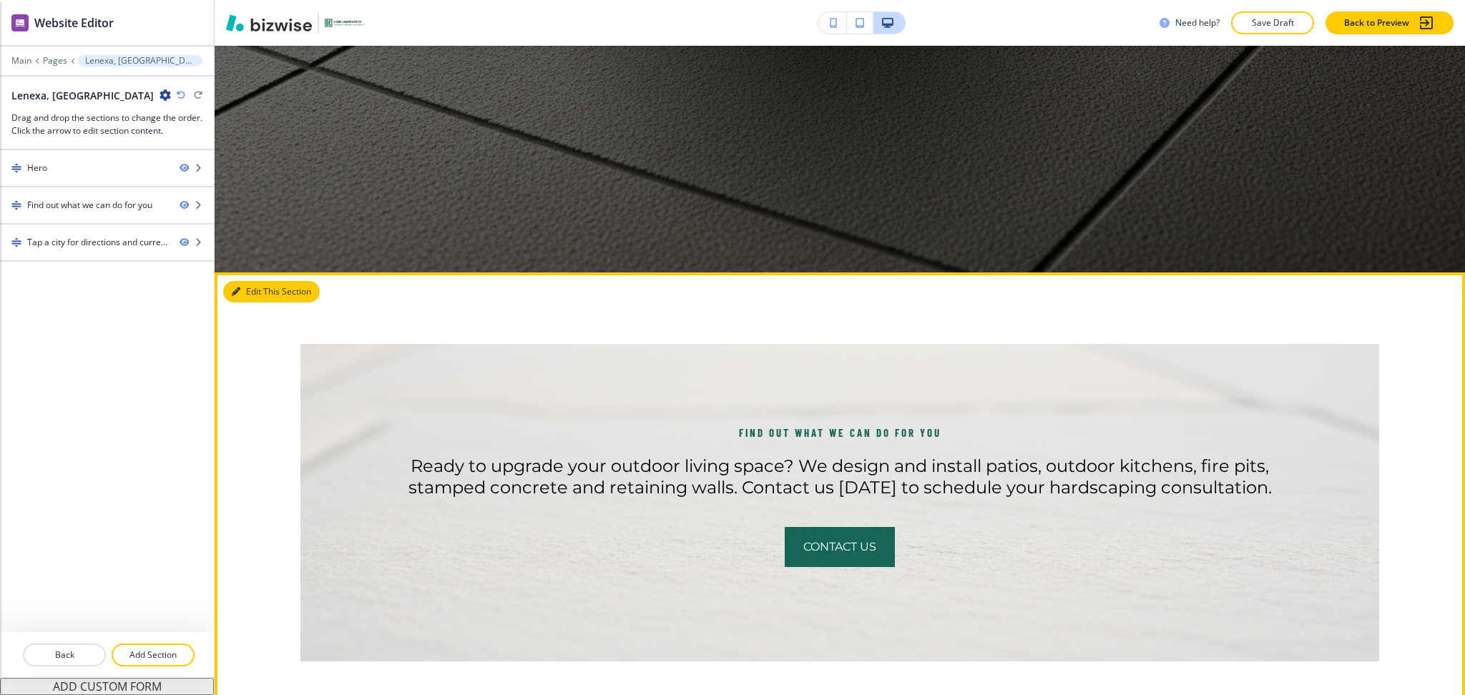
click at [247, 292] on button "Edit This Section" at bounding box center [271, 291] width 97 height 21
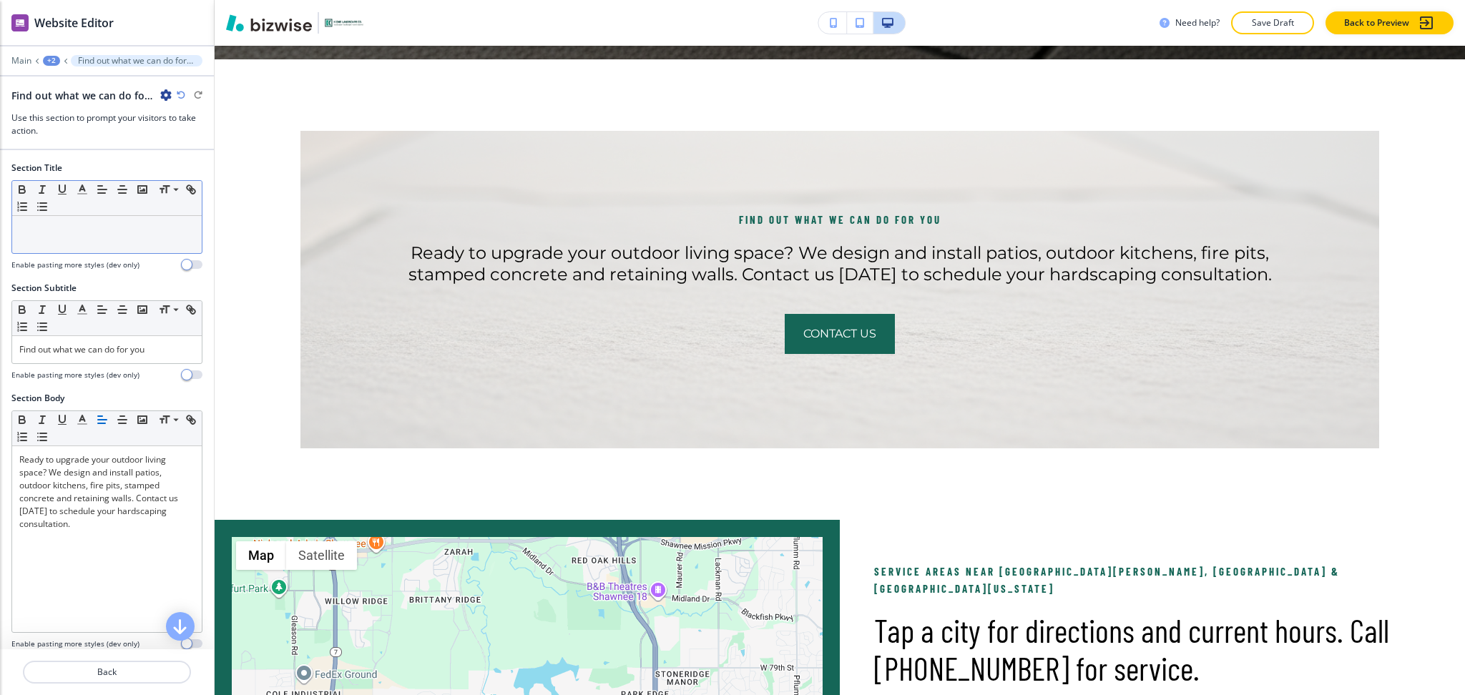
scroll to position [691, 0]
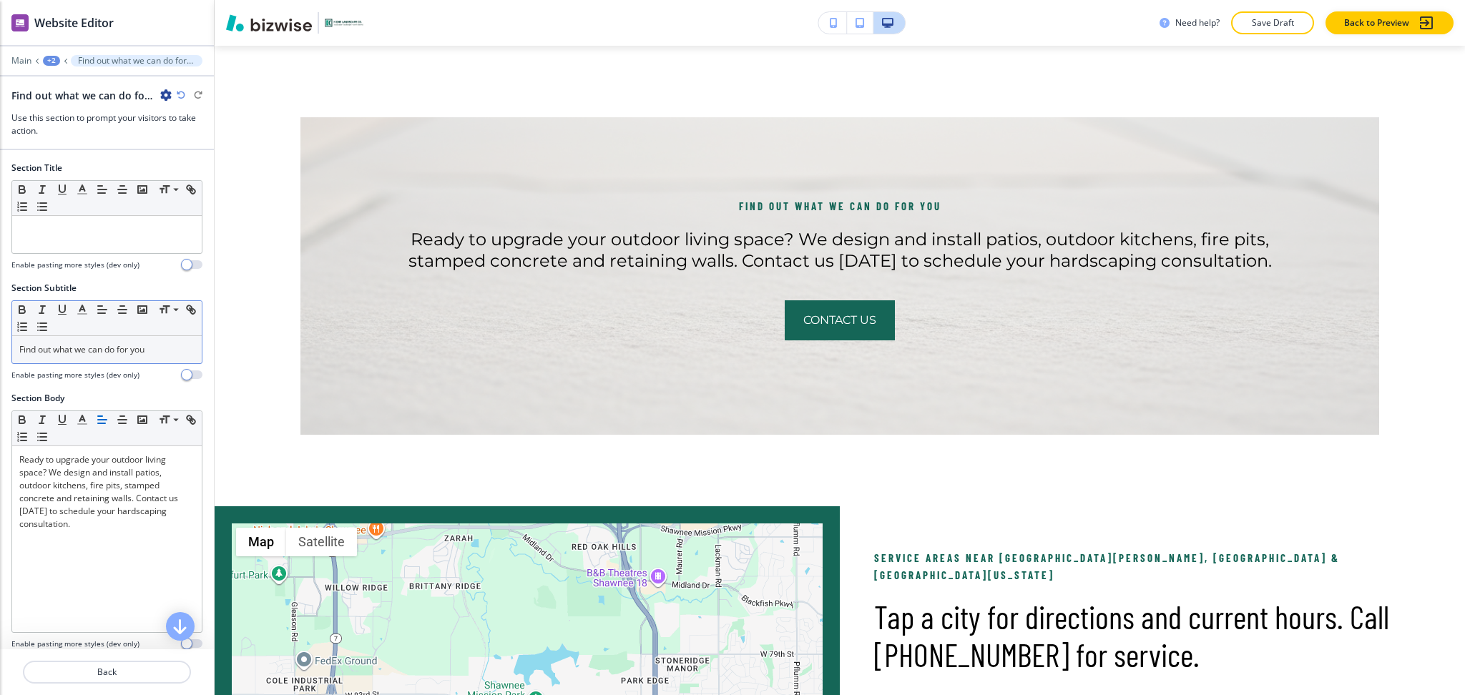
click at [116, 345] on p "Find out what we can do for you" at bounding box center [106, 349] width 175 height 13
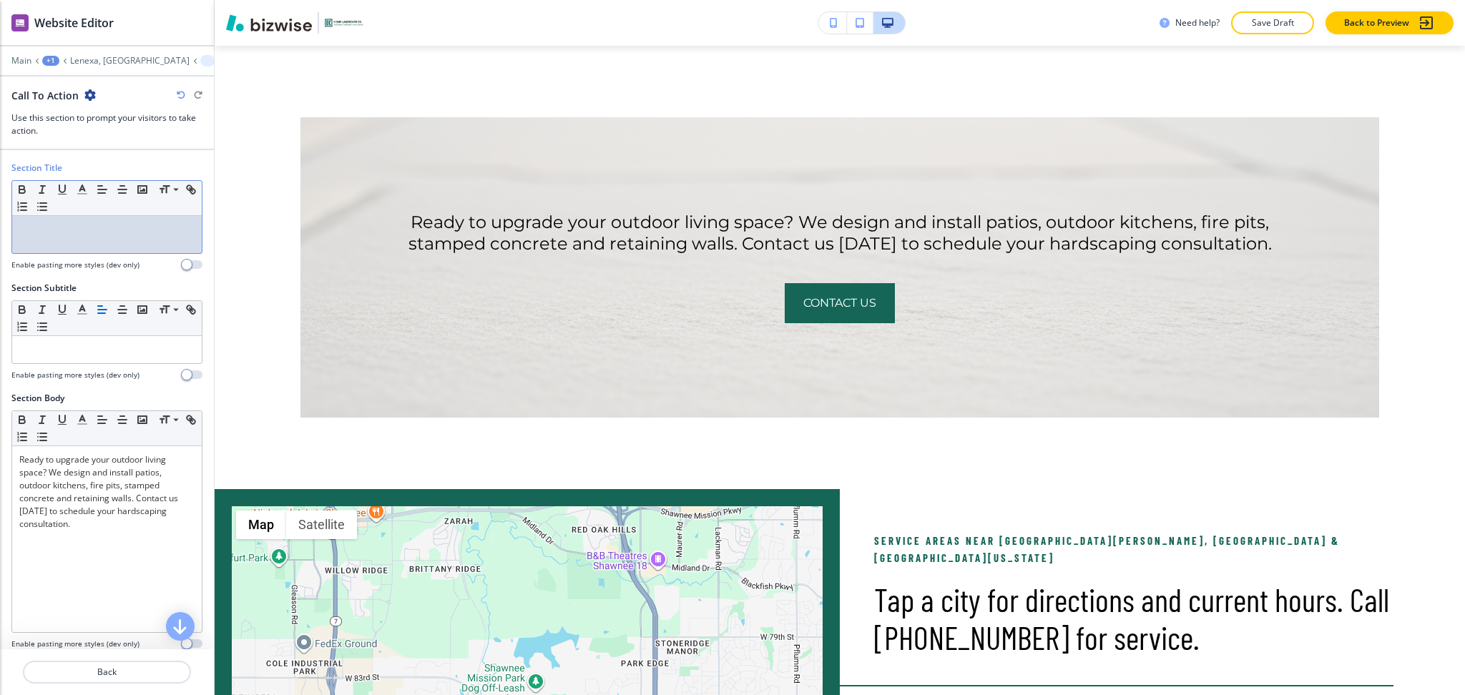
click at [92, 235] on p at bounding box center [106, 229] width 175 height 13
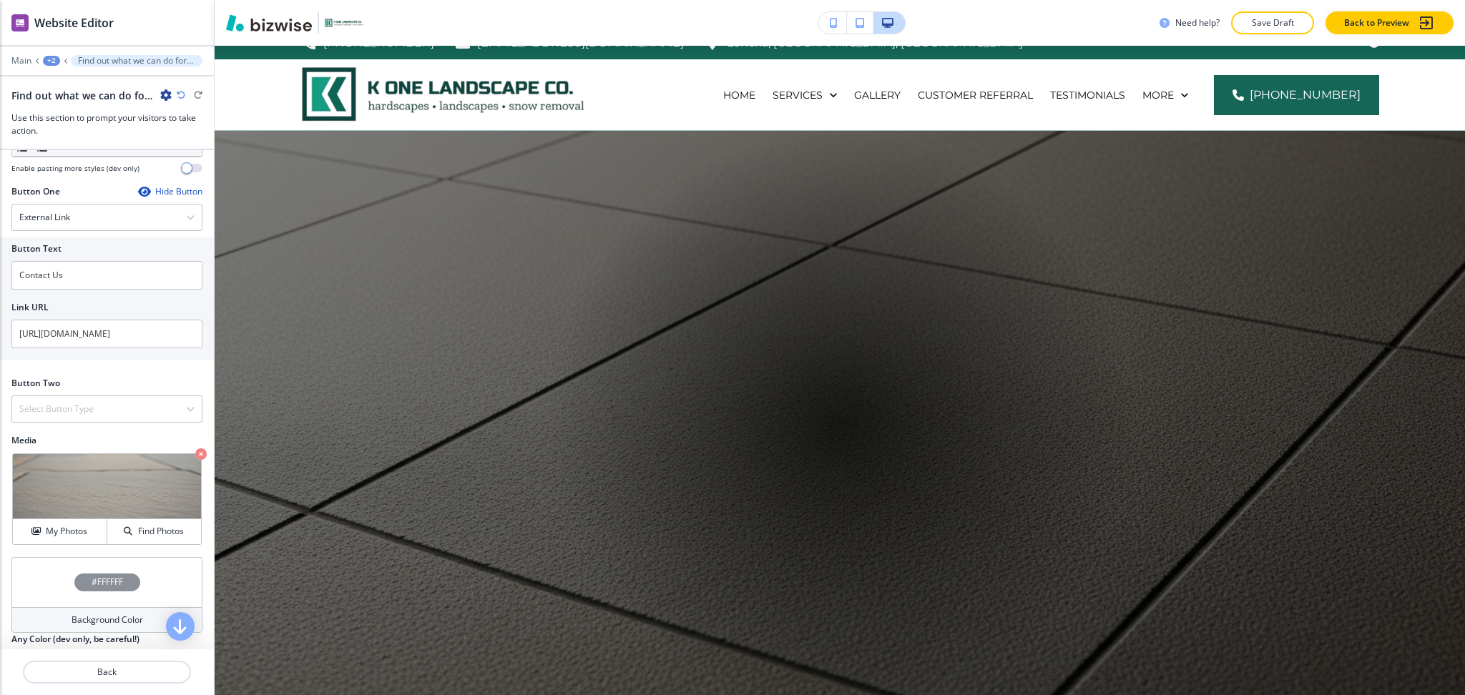
scroll to position [0, 0]
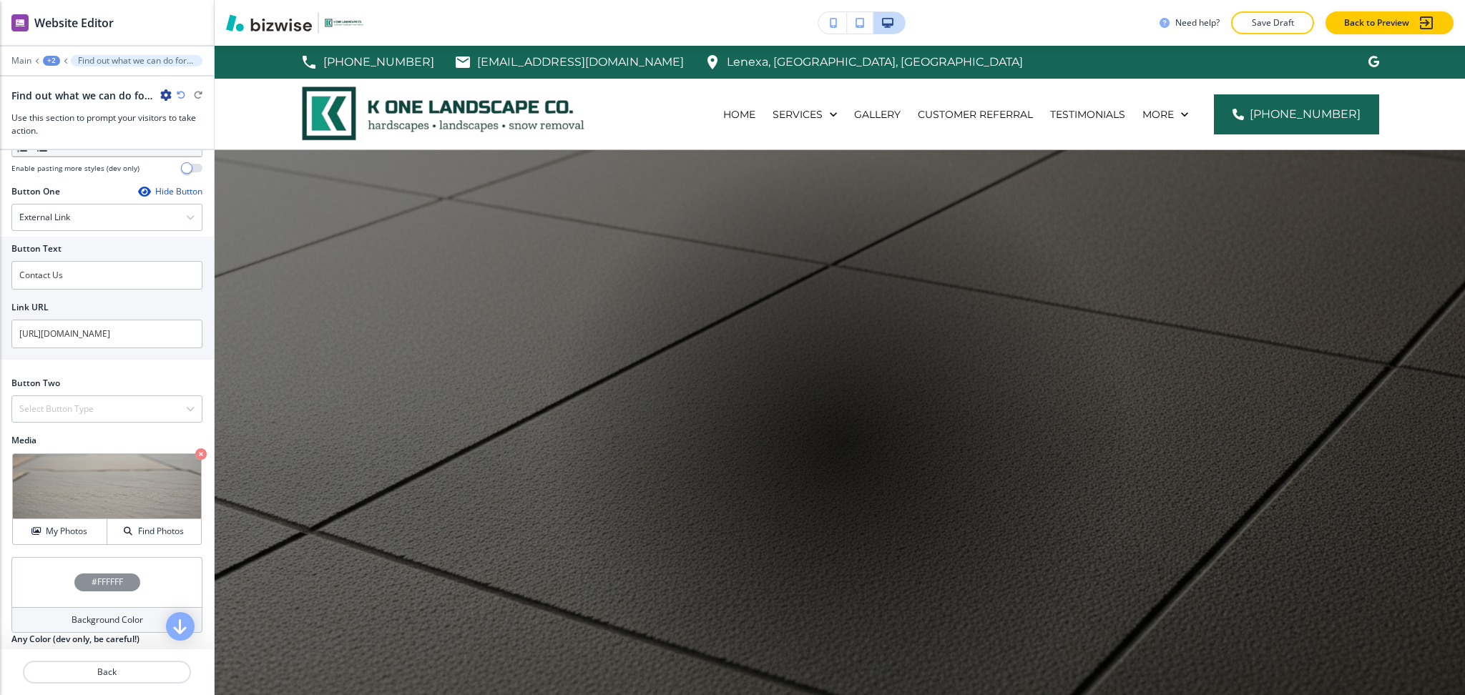
click at [104, 619] on h4 "Background Color" at bounding box center [108, 620] width 72 height 13
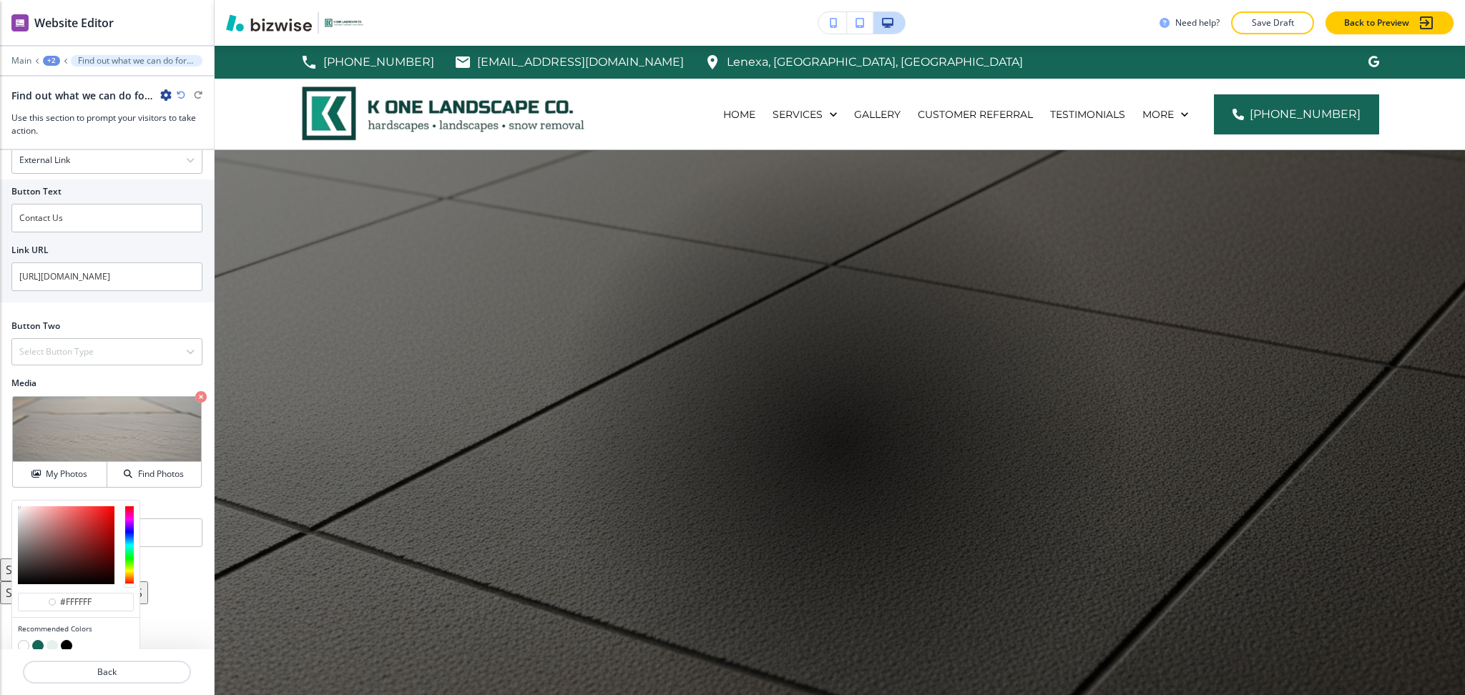
scroll to position [587, 0]
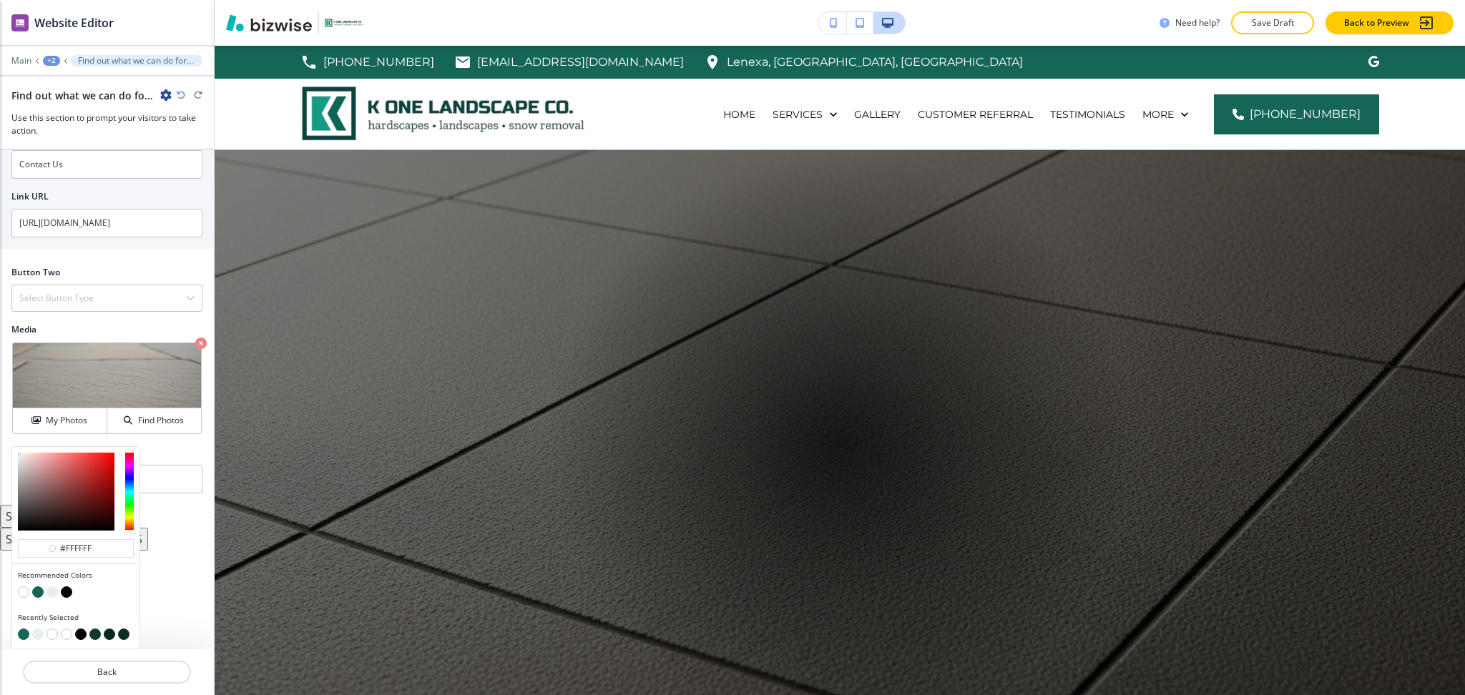
click at [79, 636] on button "button" at bounding box center [80, 634] width 11 height 11
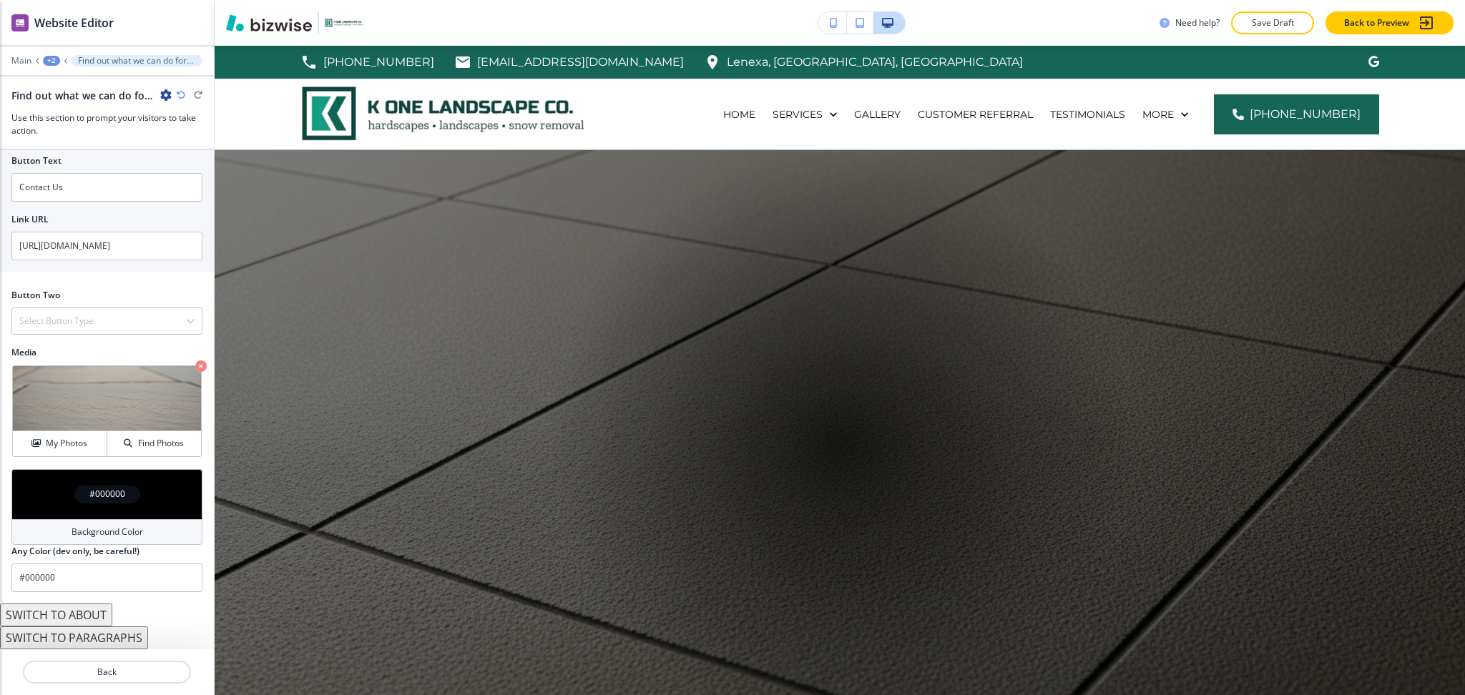
click at [97, 539] on div "Background Color" at bounding box center [106, 532] width 191 height 26
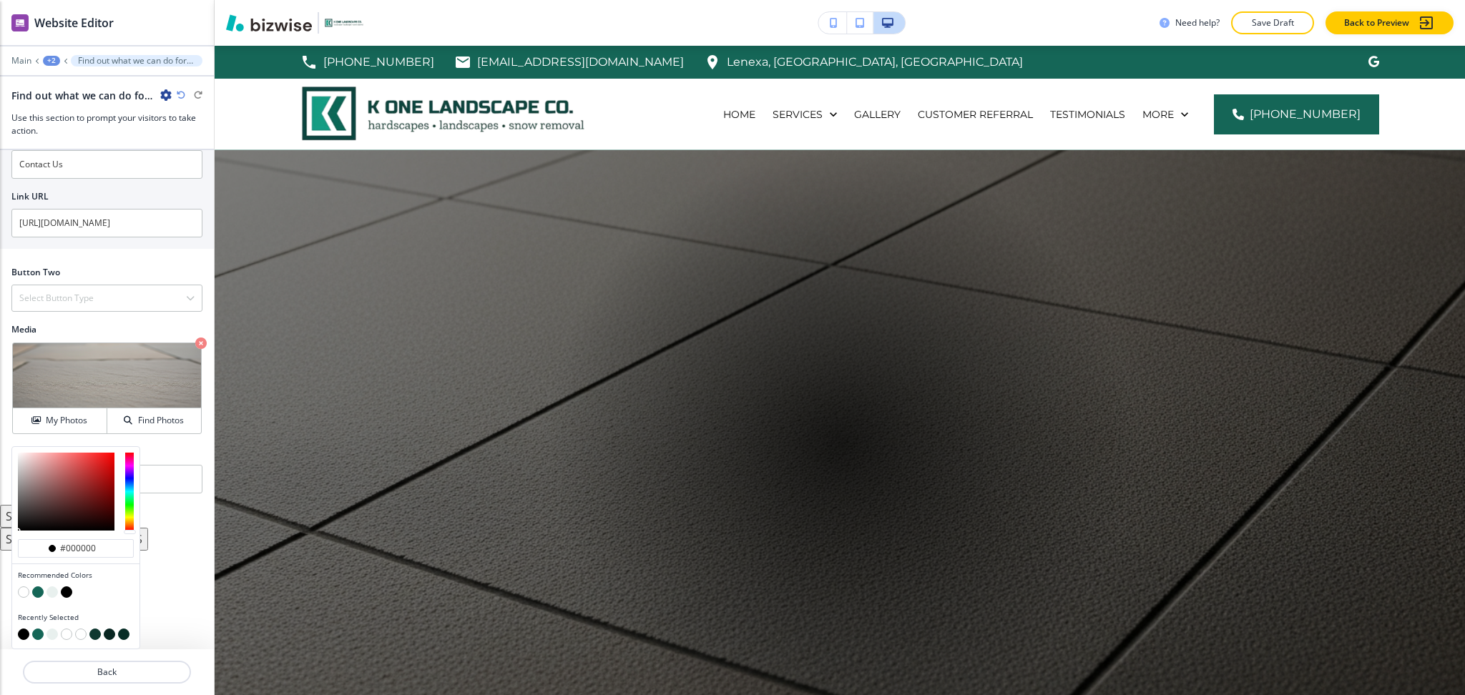
click at [111, 637] on button "button" at bounding box center [109, 634] width 11 height 11
type input "#092722"
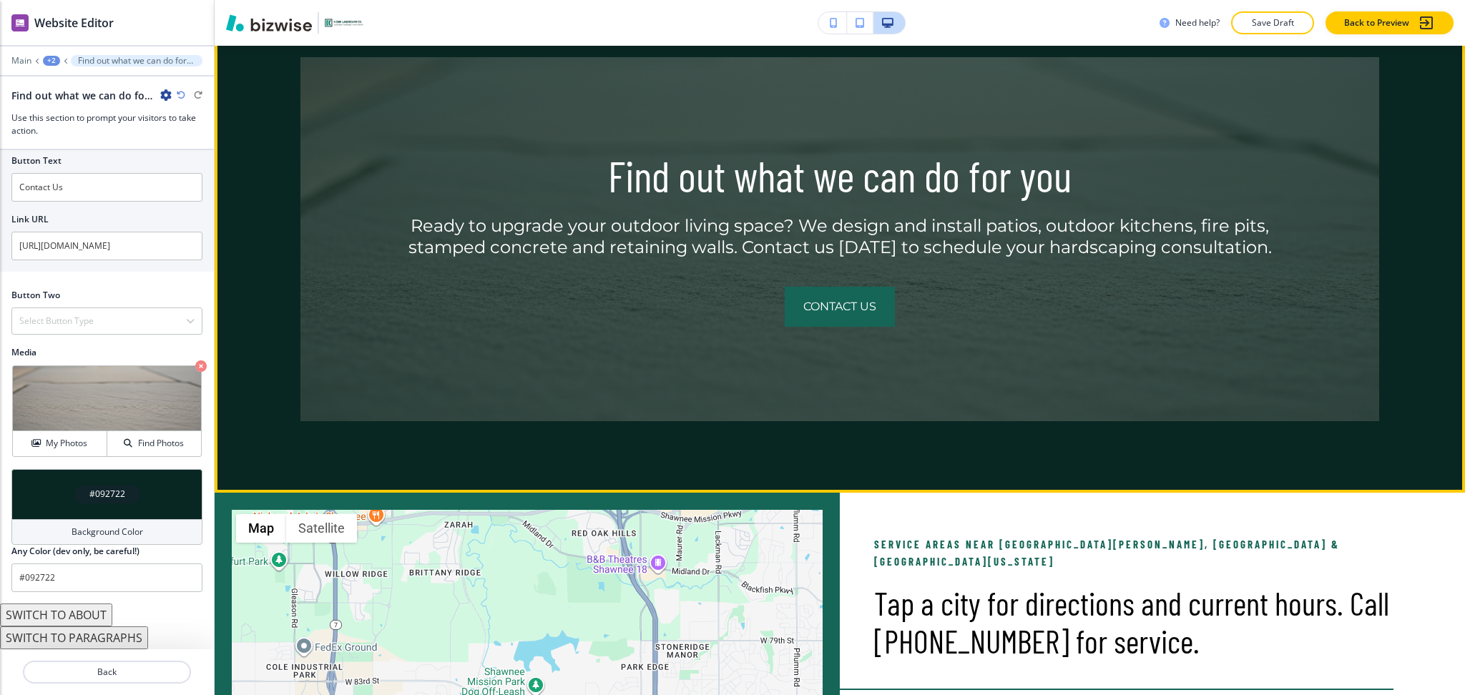
scroll to position [752, 0]
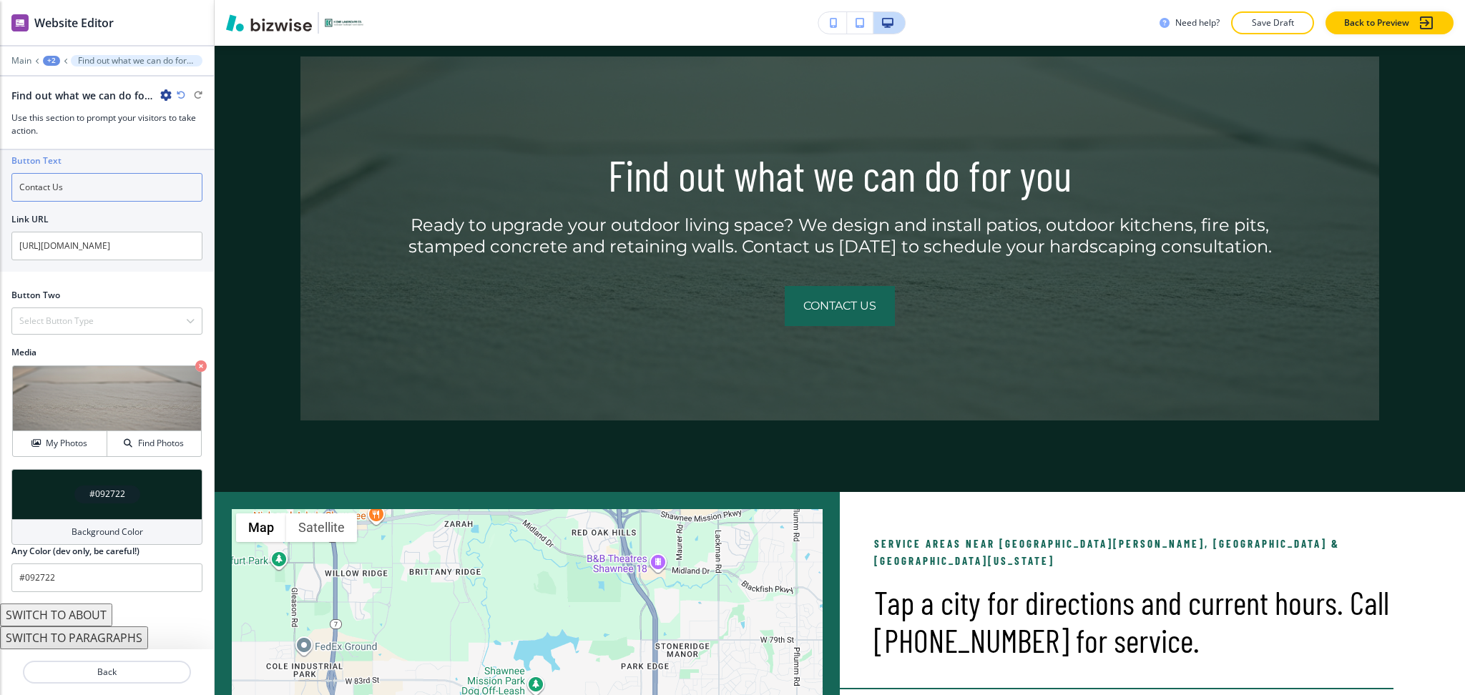
drag, startPoint x: 95, startPoint y: 188, endPoint x: 0, endPoint y: 170, distance: 96.8
click at [0, 170] on div "Button Text Contact Us Link URL https://koneoutdoor.com/contact-us" at bounding box center [107, 210] width 214 height 123
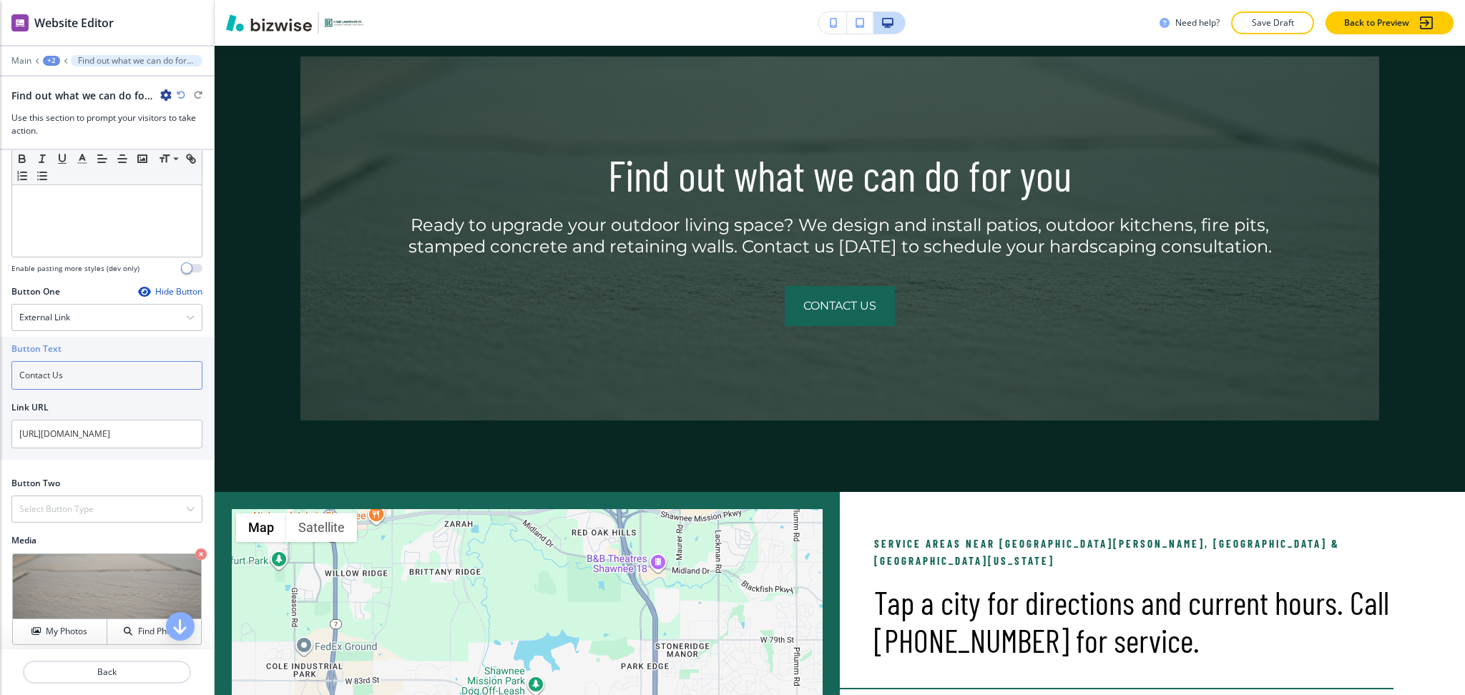
scroll to position [375, 0]
click at [89, 326] on div "External Link" at bounding box center [107, 318] width 190 height 26
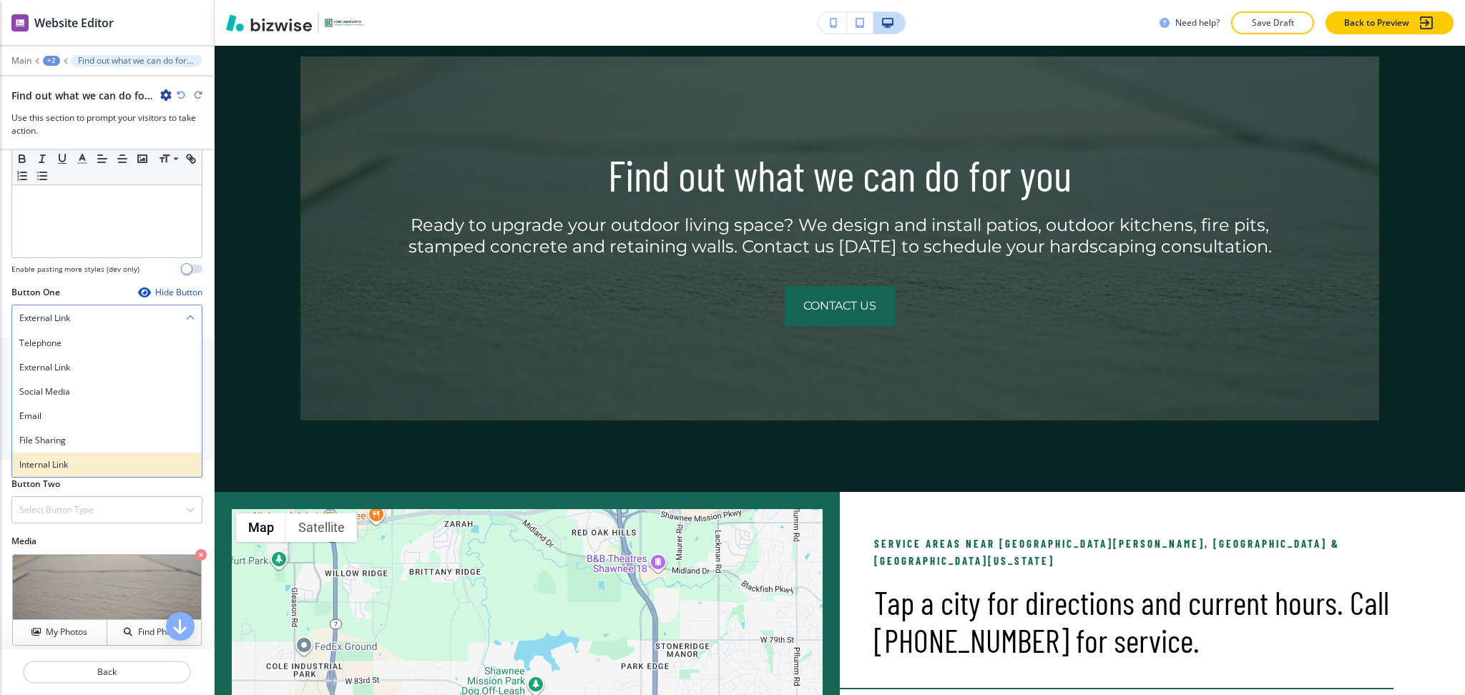
click at [71, 464] on h4 "Internal Link" at bounding box center [106, 465] width 175 height 13
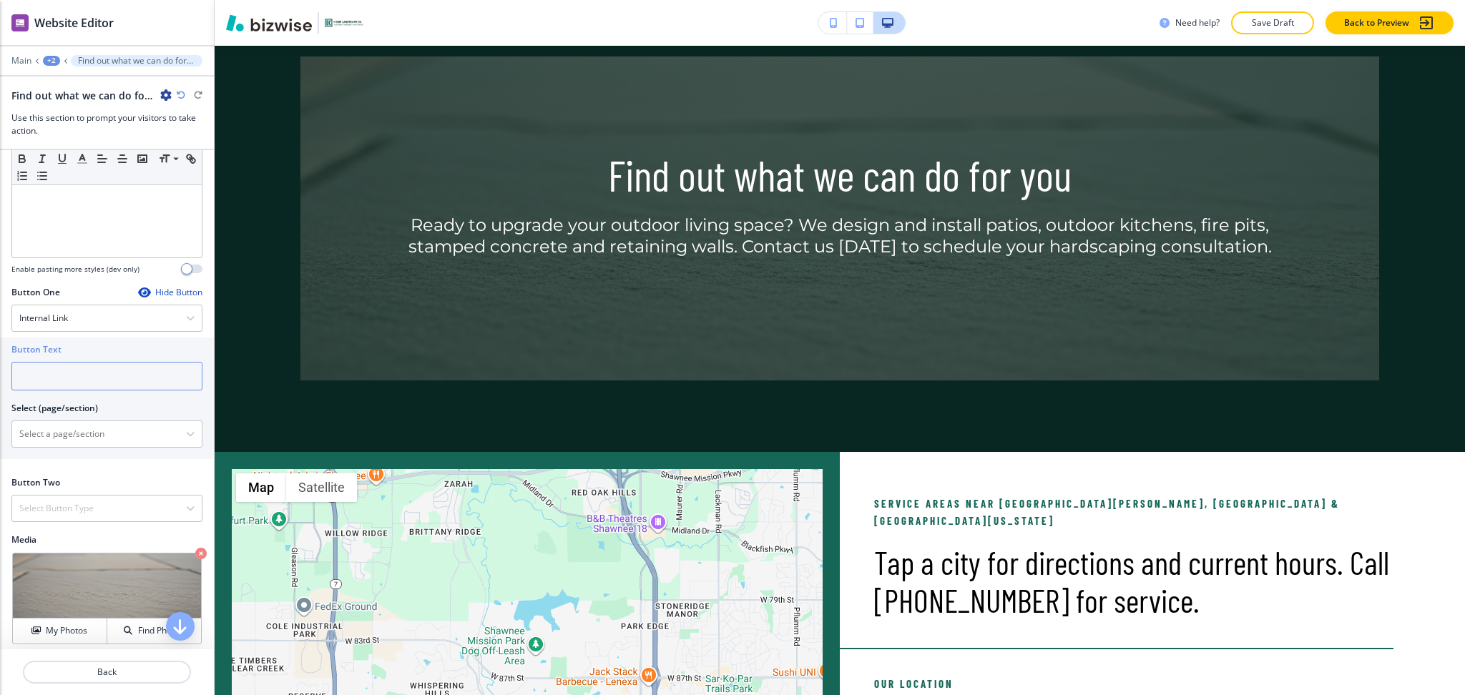
click at [77, 380] on input "text" at bounding box center [106, 376] width 191 height 29
paste input "Contact Us"
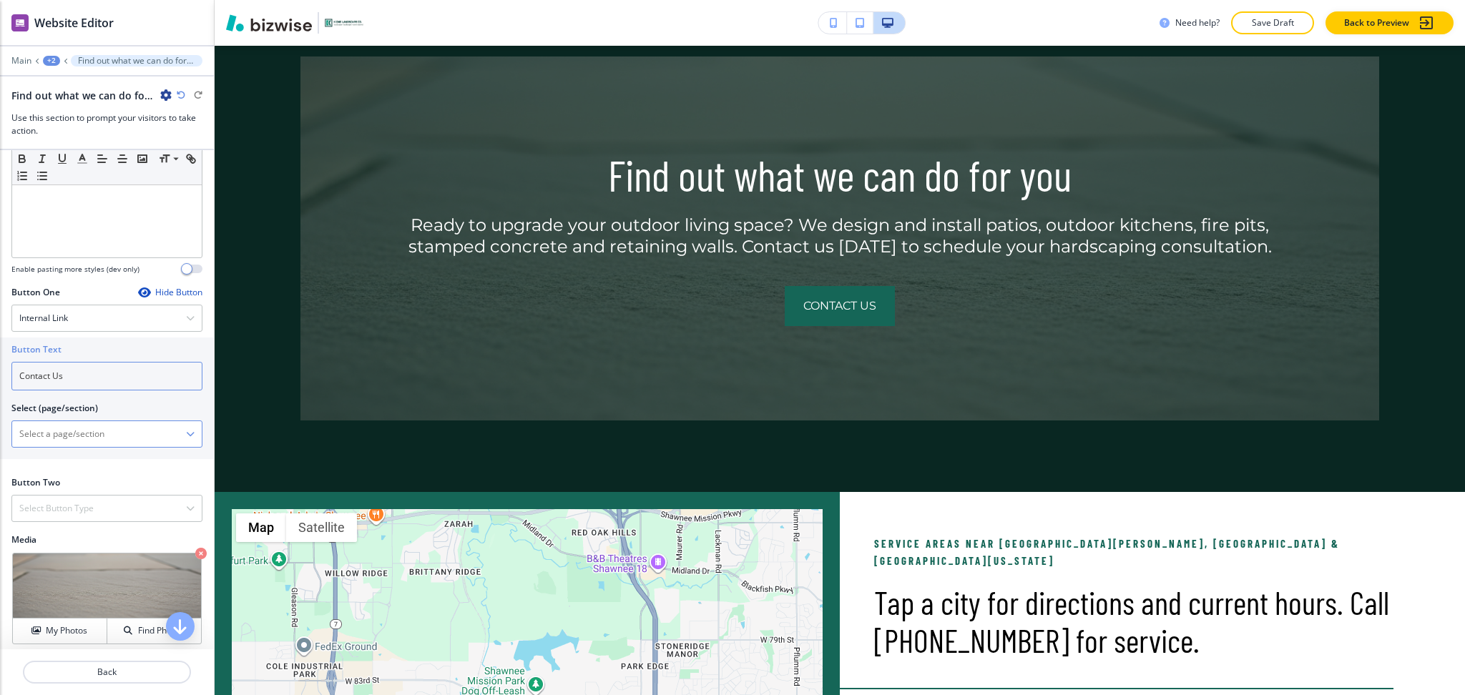
type input "Contact Us"
click at [77, 424] on \(page\/section\) "Manual Input" at bounding box center [99, 434] width 174 height 24
paste \(page\/section\) "Contact Us"
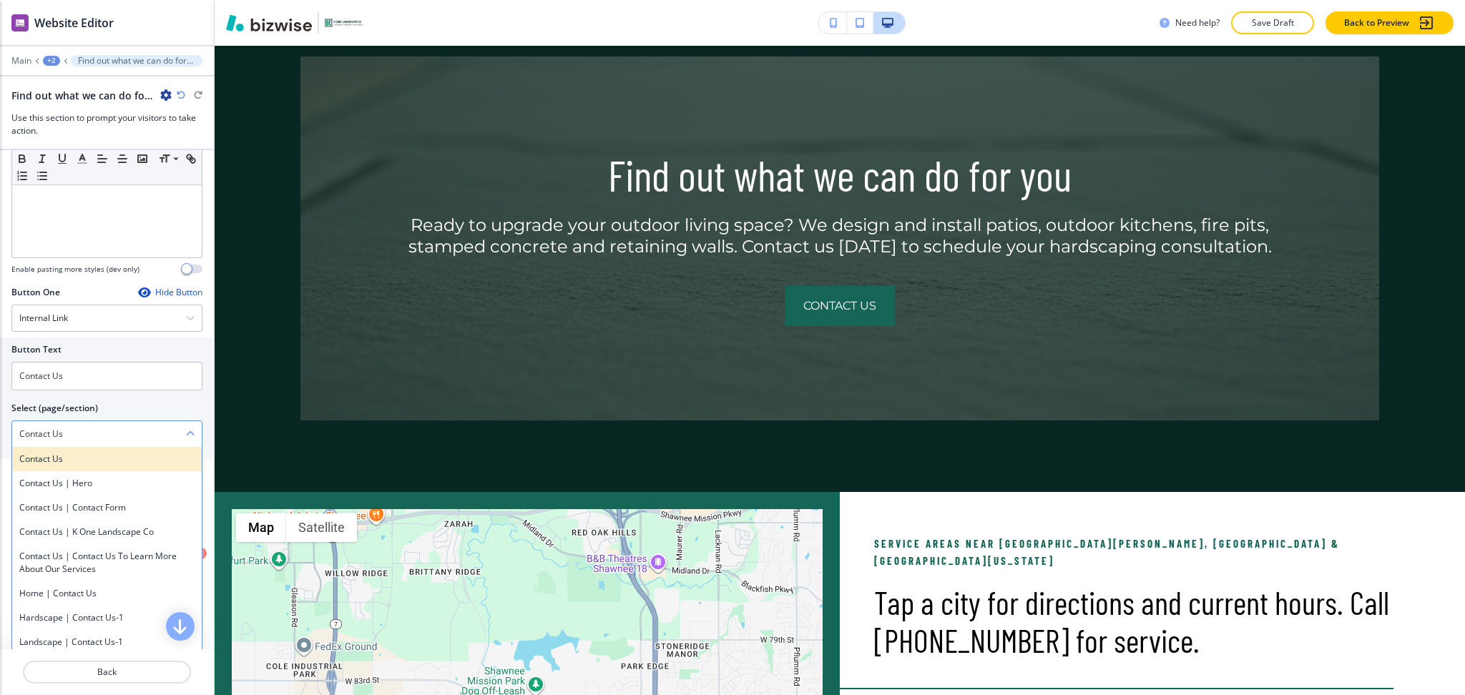
type \(page\/section\) "Contact Us"
click at [54, 458] on h4 "Contact Us" at bounding box center [106, 459] width 175 height 13
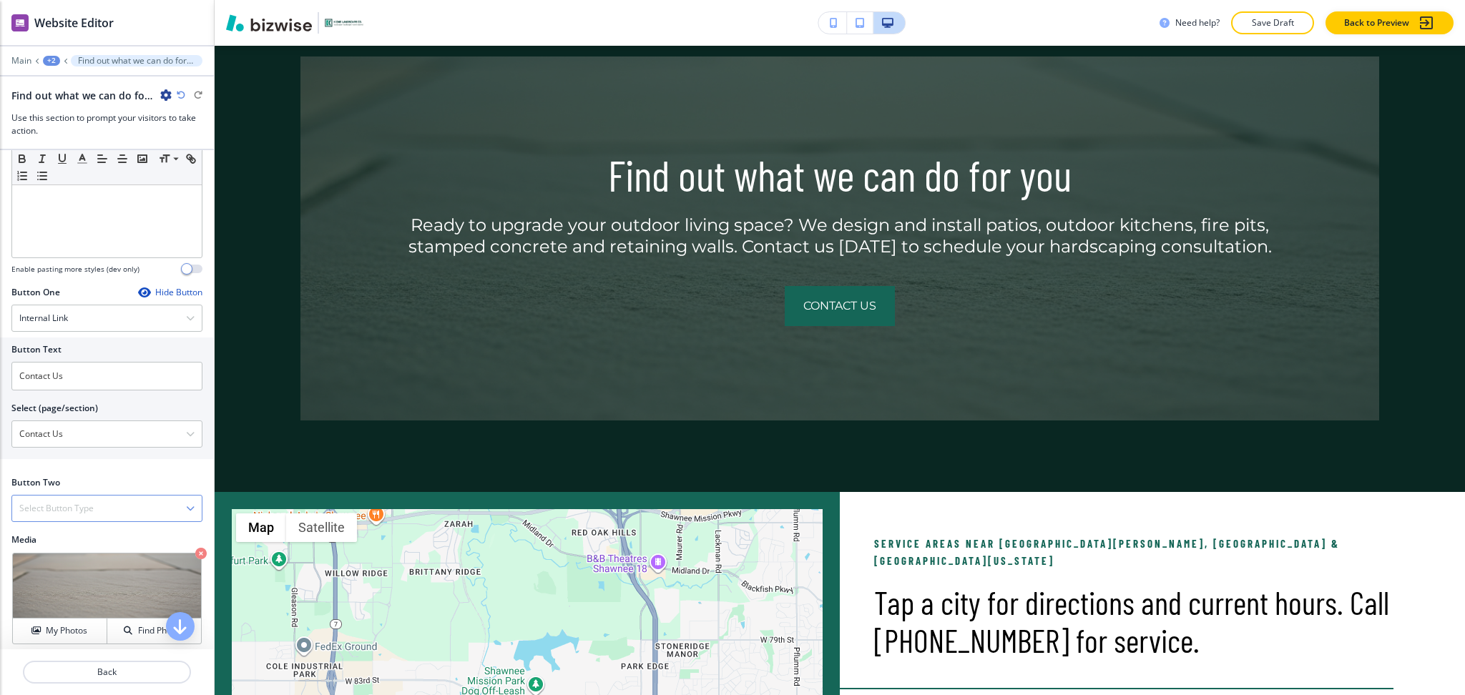
click at [75, 508] on h4 "Select Button Type" at bounding box center [56, 508] width 74 height 13
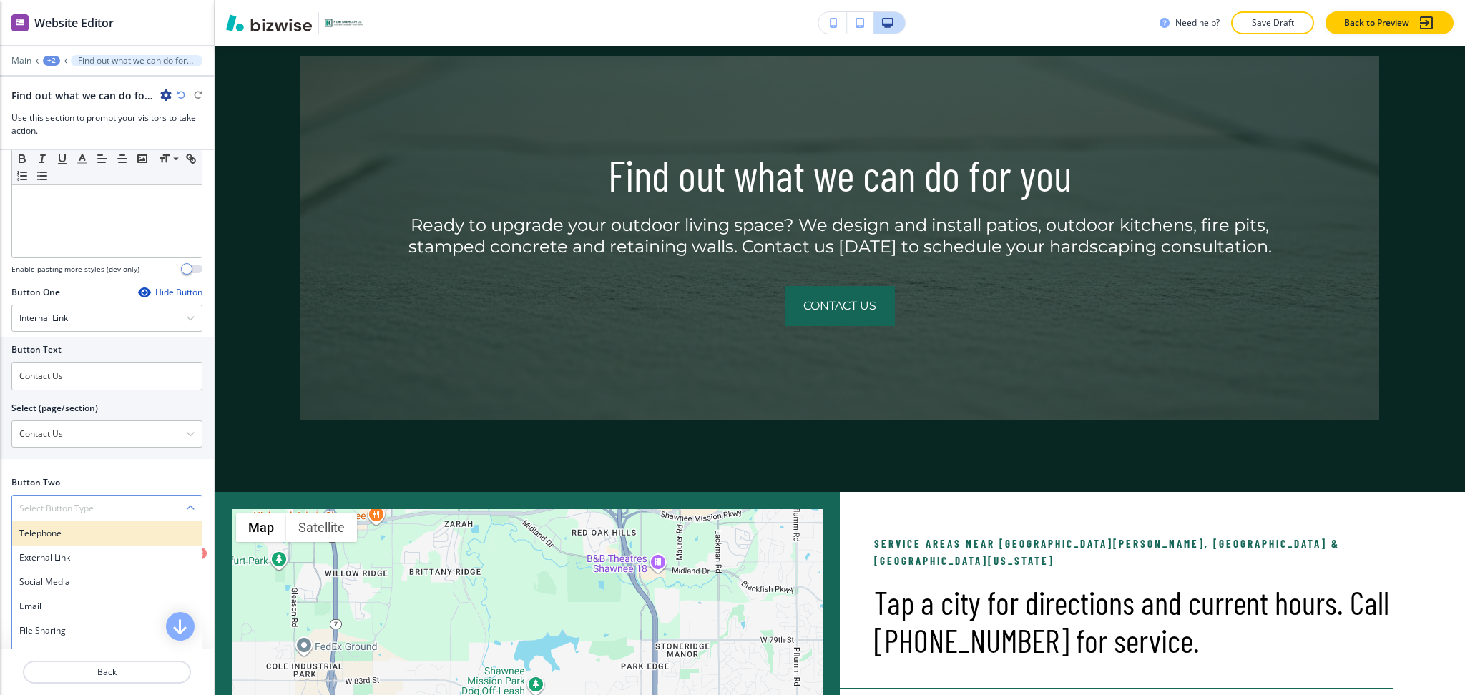
click at [69, 532] on h4 "Telephone" at bounding box center [106, 533] width 175 height 13
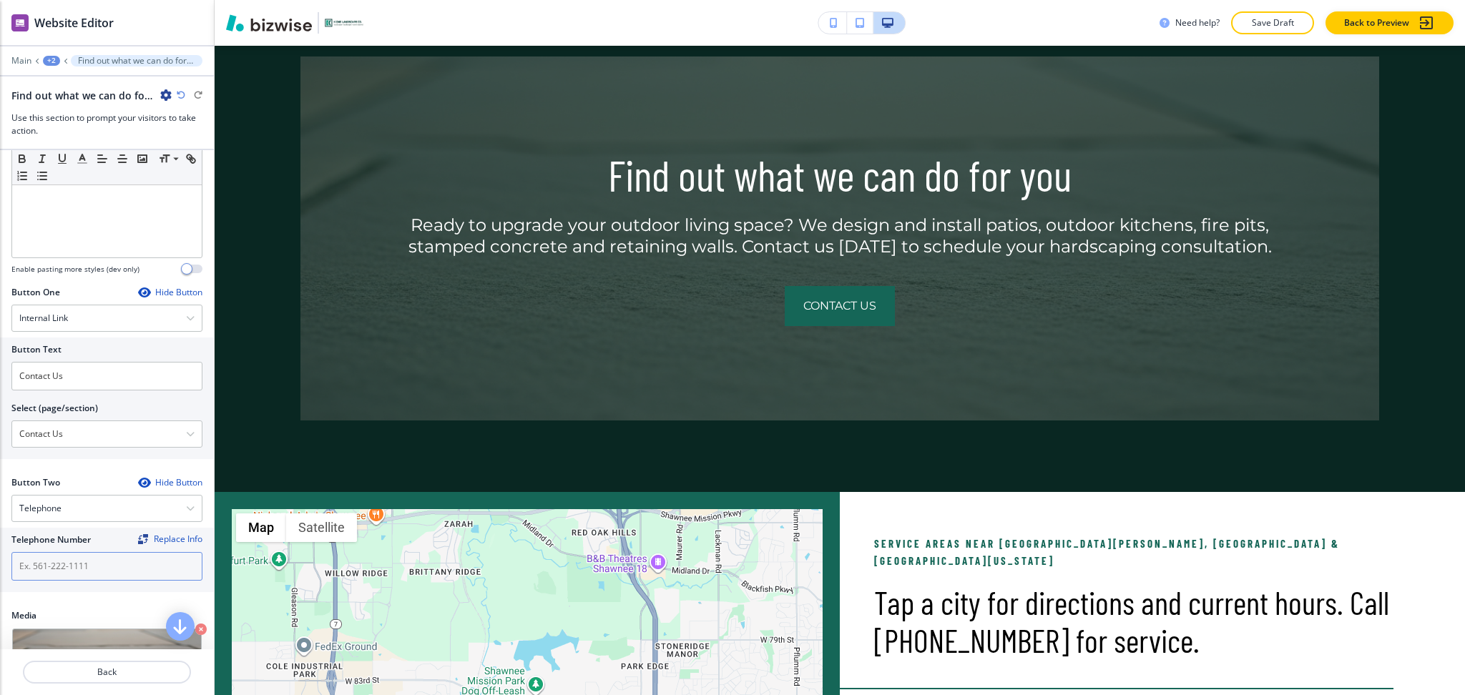
click at [86, 565] on input "text" at bounding box center [106, 566] width 191 height 29
paste input "[PHONE_NUMBER]"
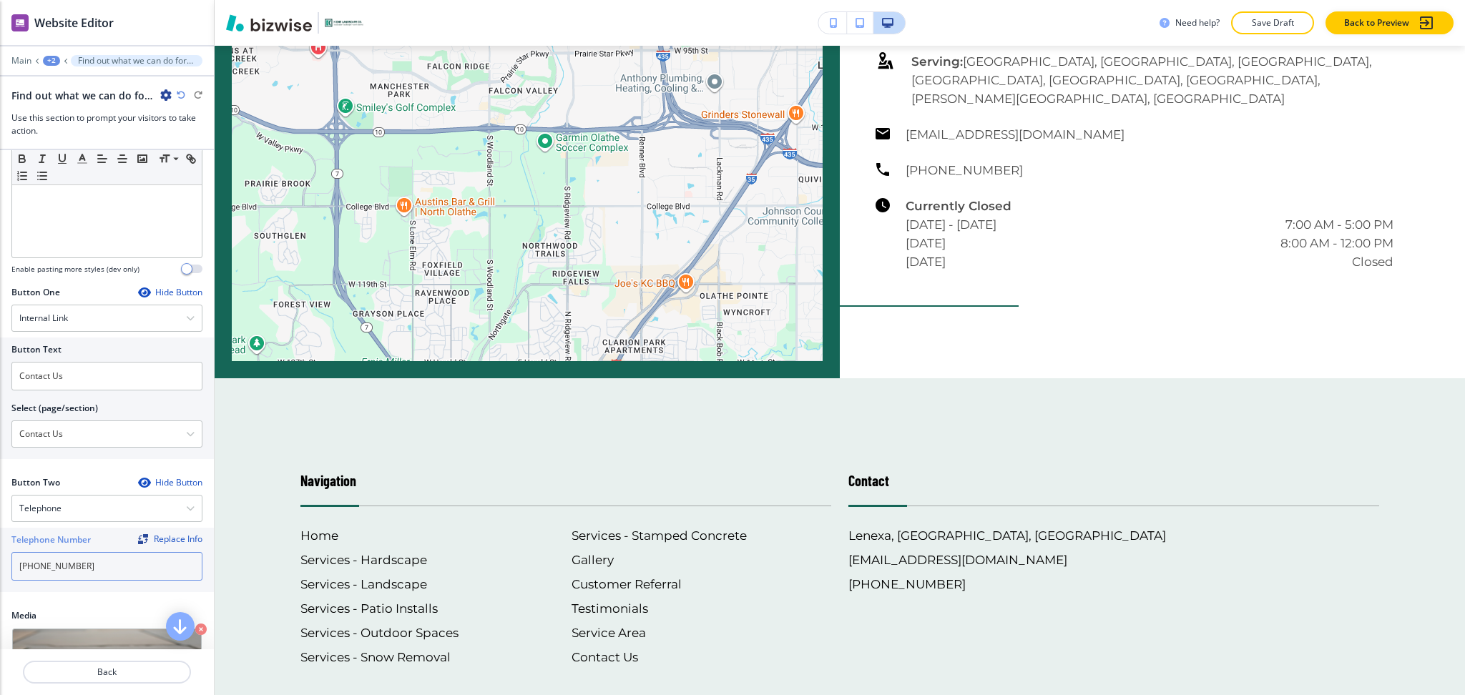
scroll to position [1071, 0]
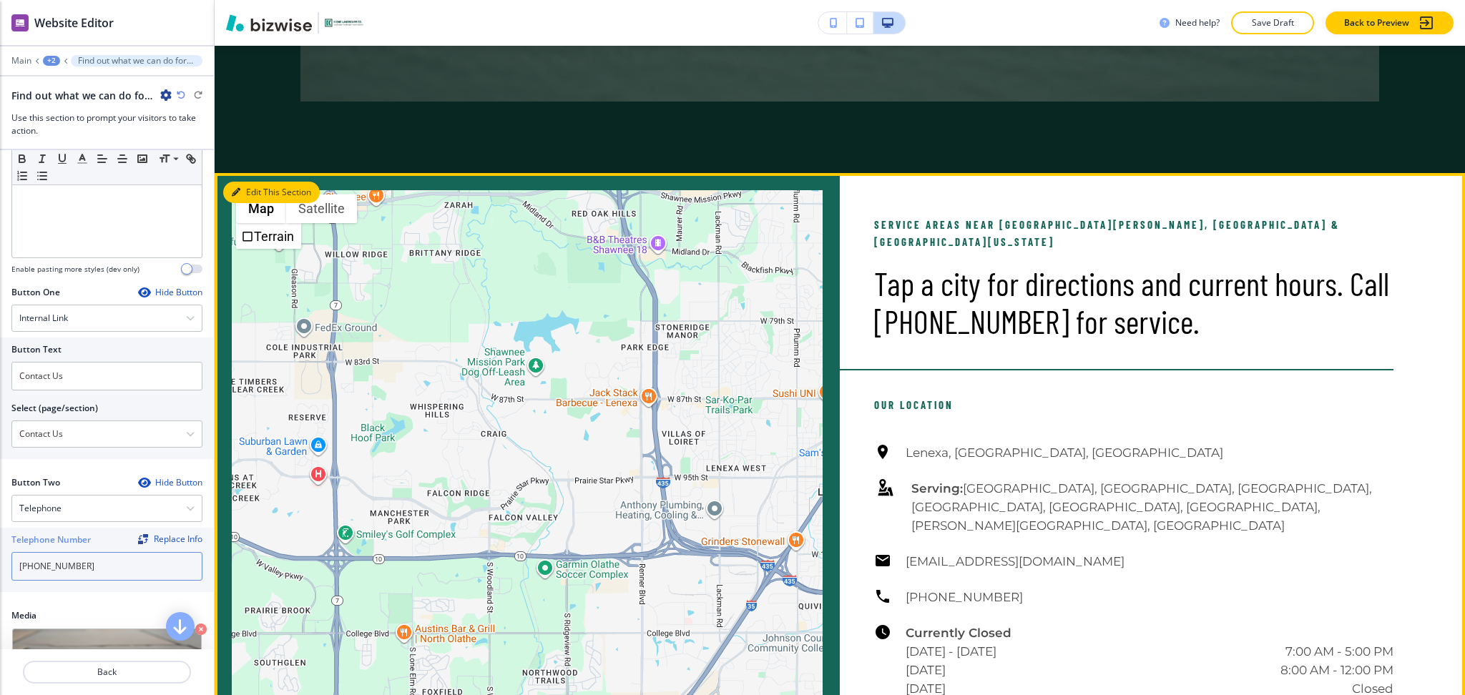
type input "[PHONE_NUMBER]"
click at [253, 195] on button "Edit This Section" at bounding box center [271, 192] width 97 height 21
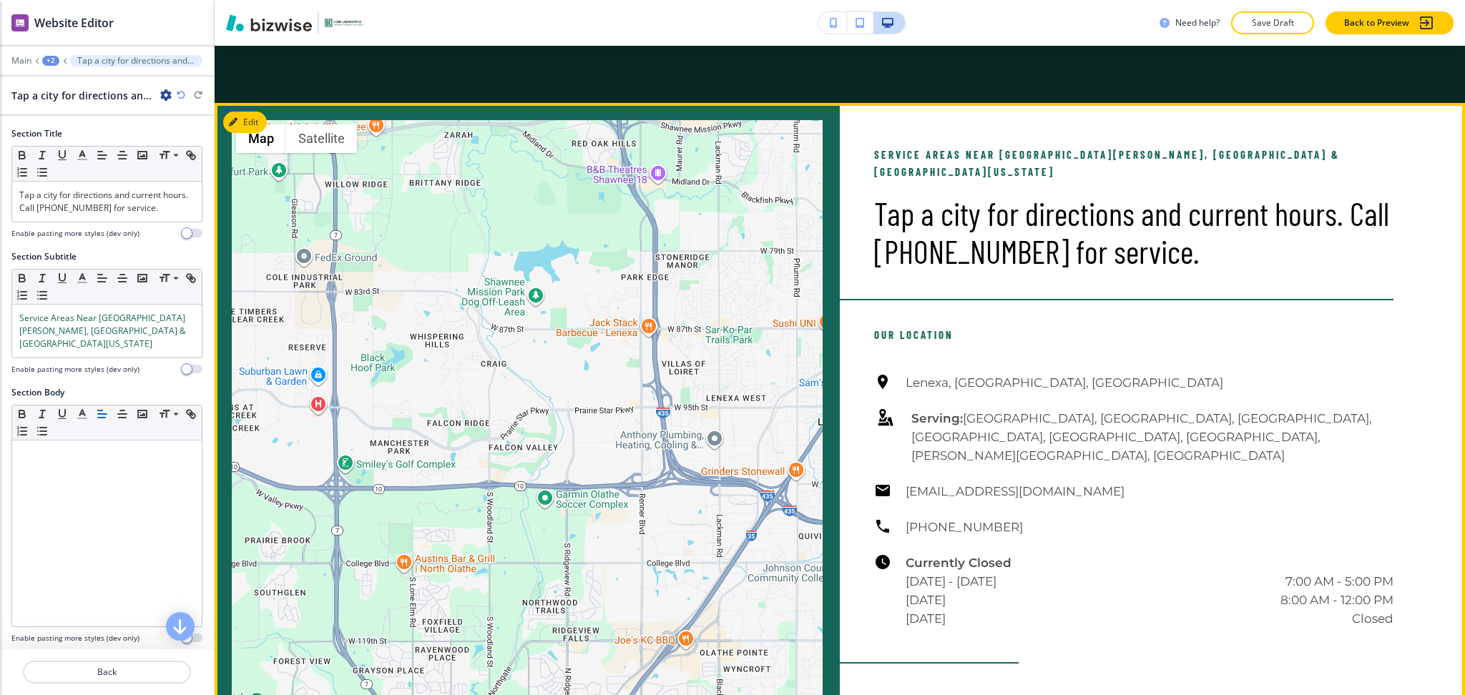
scroll to position [1135, 0]
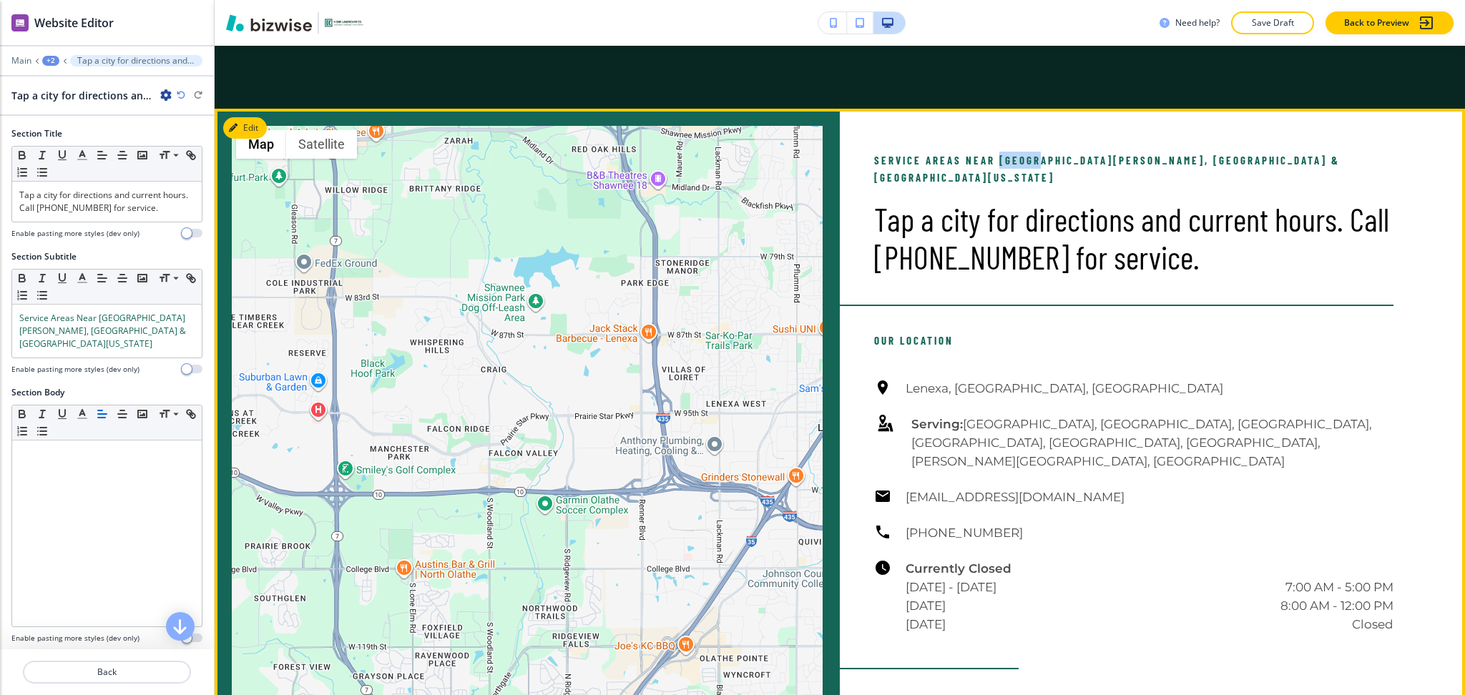
drag, startPoint x: 1033, startPoint y: 158, endPoint x: 990, endPoint y: 158, distance: 42.9
click at [990, 158] on span "Service Areas Near De Soto, Lenexa & Greater Kansas City" at bounding box center [1109, 169] width 470 height 30
click at [1017, 160] on span "Service Areas Near De Soto, Lenexa & Greater Kansas City" at bounding box center [1109, 169] width 470 height 30
drag, startPoint x: 1035, startPoint y: 162, endPoint x: 994, endPoint y: 162, distance: 41.5
click at [994, 162] on span "Service Areas Near De Soto, Lenexa & Greater Kansas City" at bounding box center [1109, 169] width 470 height 30
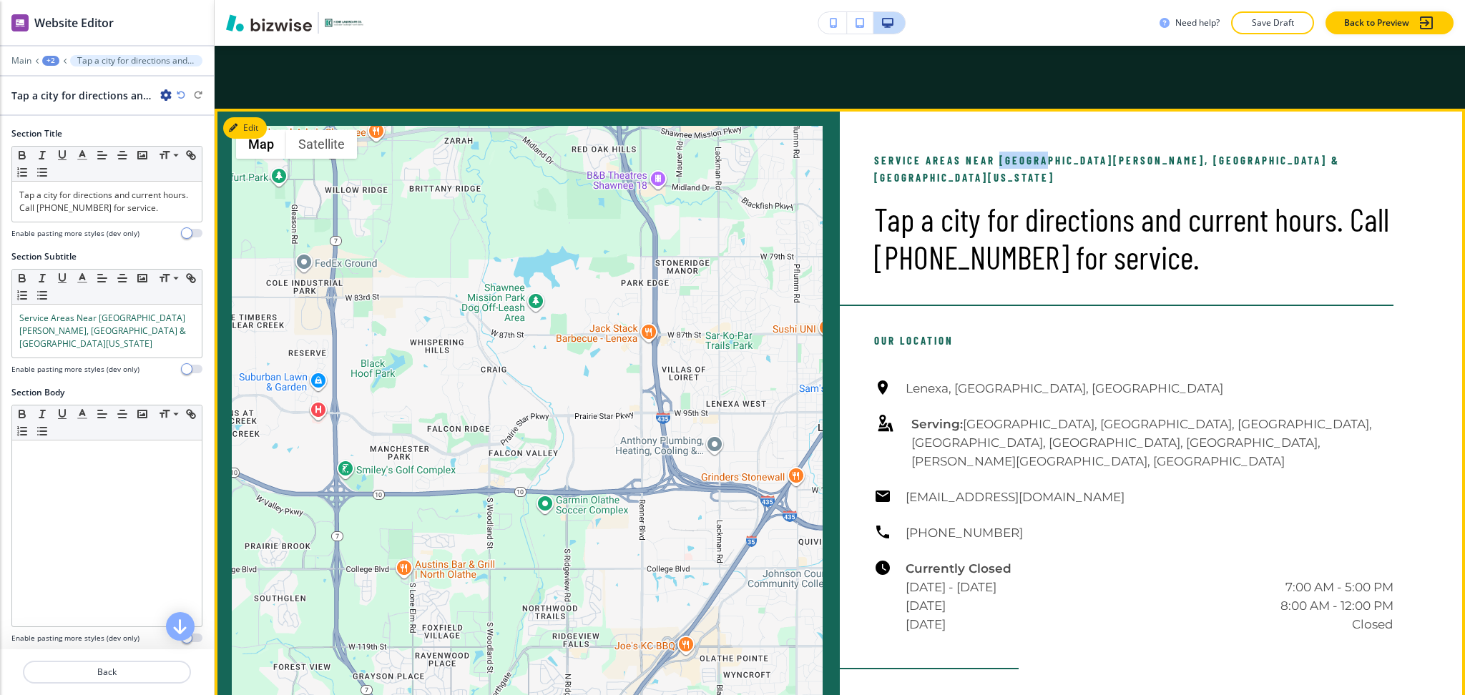
copy span "De Soto"
click at [255, 126] on button "Edit This Section" at bounding box center [271, 127] width 97 height 21
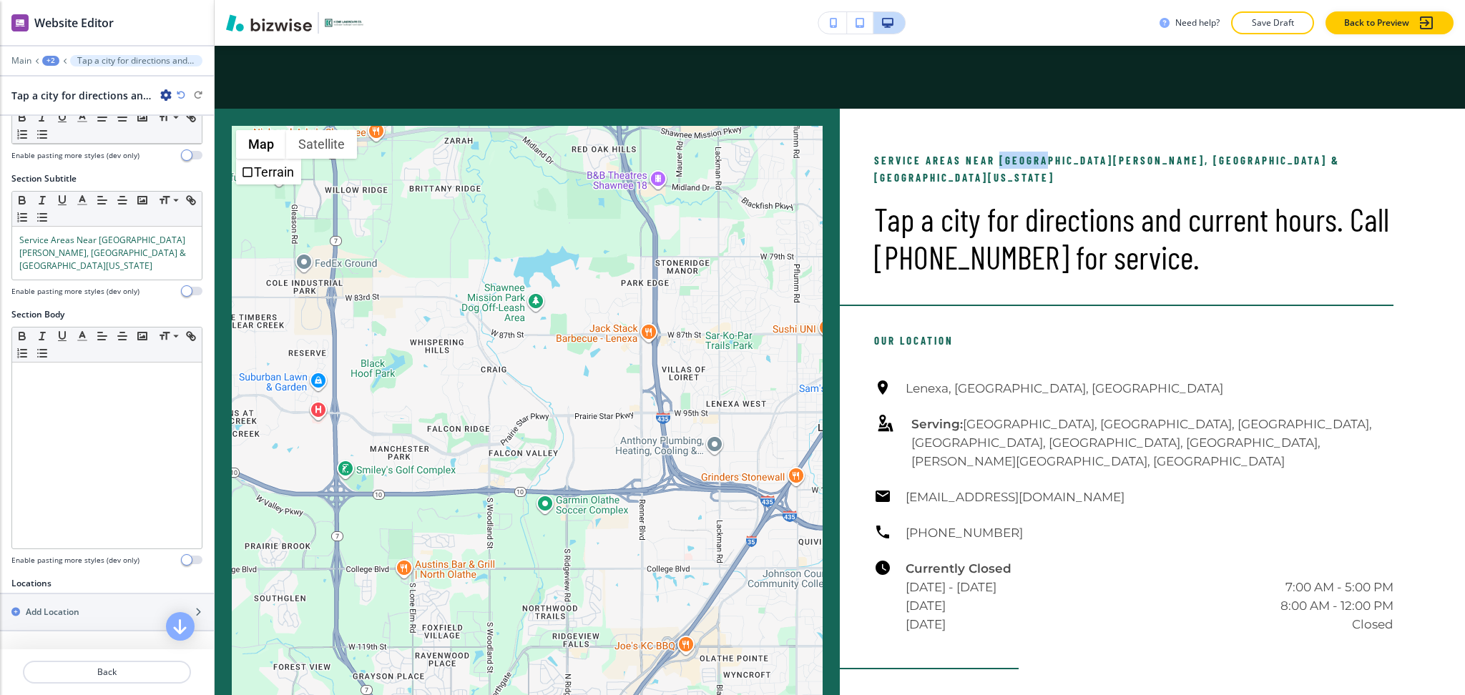
scroll to position [319, 0]
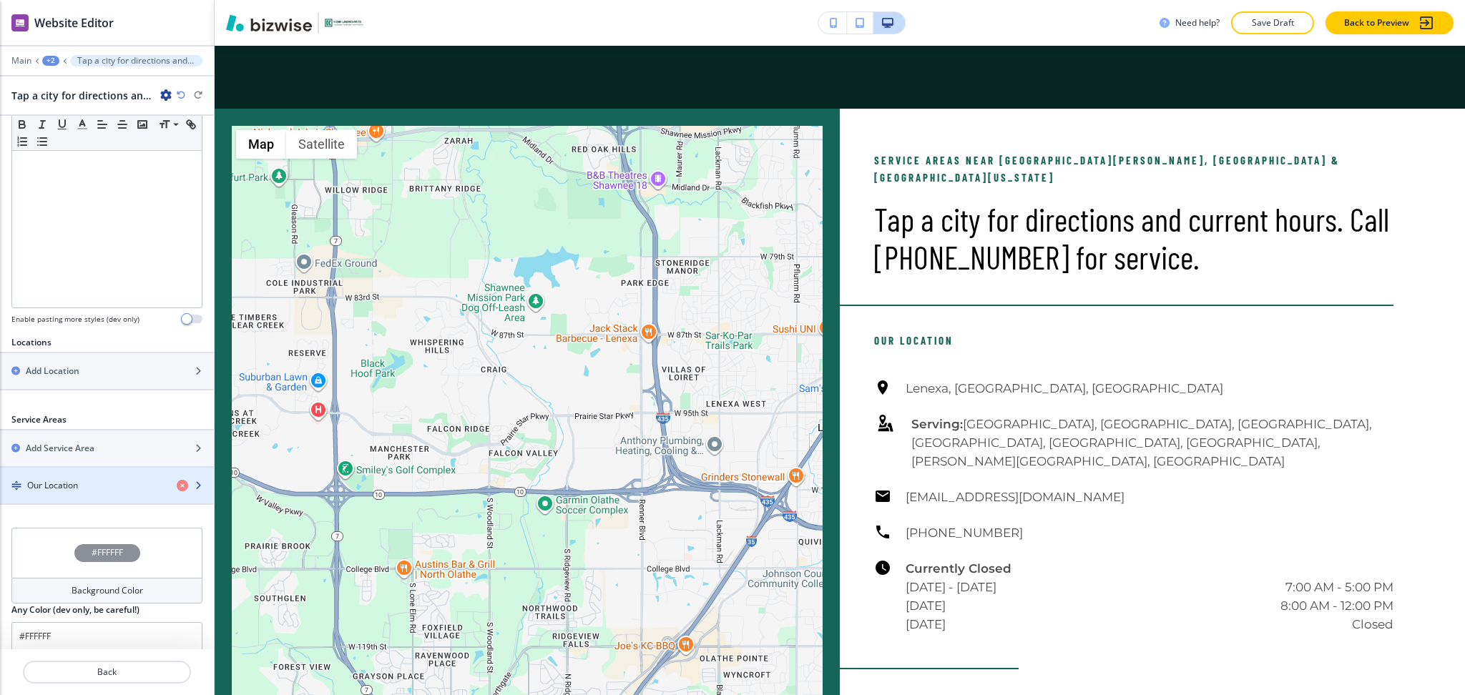
click at [71, 479] on h4 "Our Location" at bounding box center [52, 485] width 51 height 13
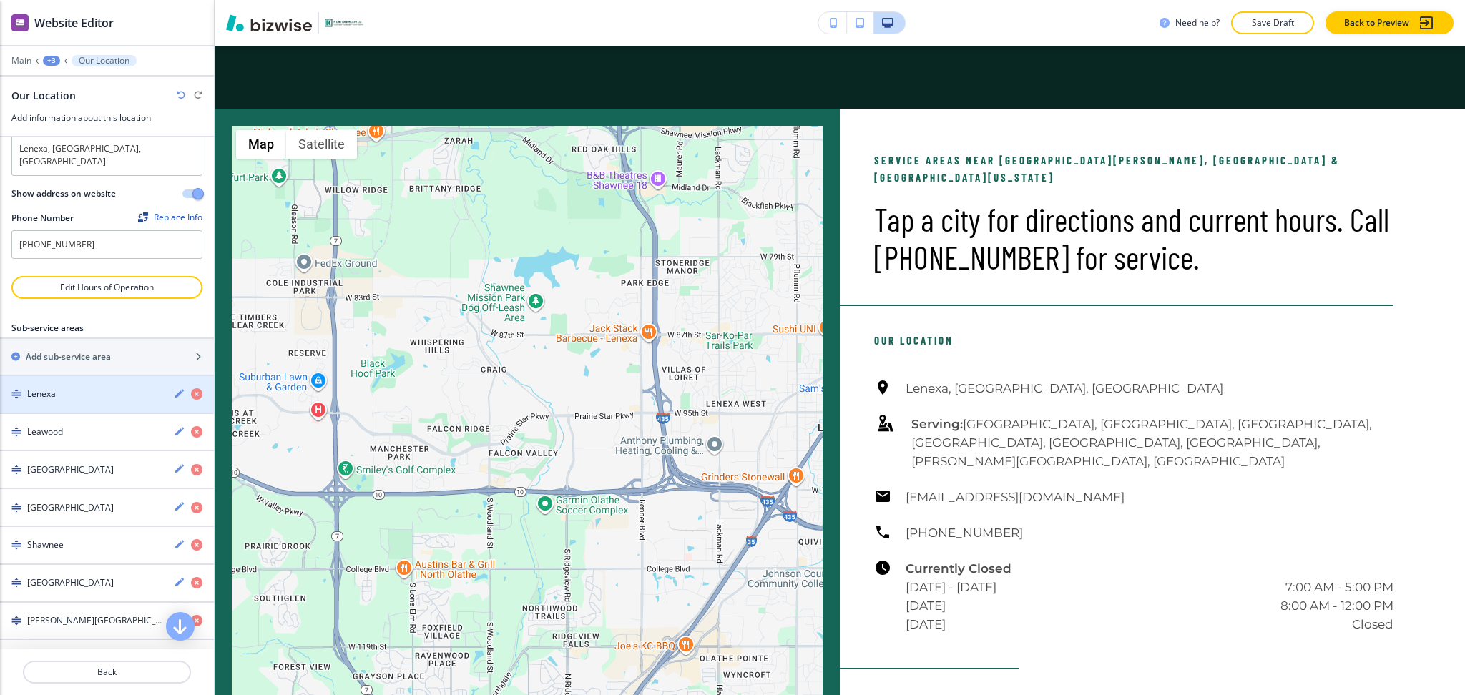
click at [65, 388] on div "Lenexa" at bounding box center [81, 394] width 162 height 13
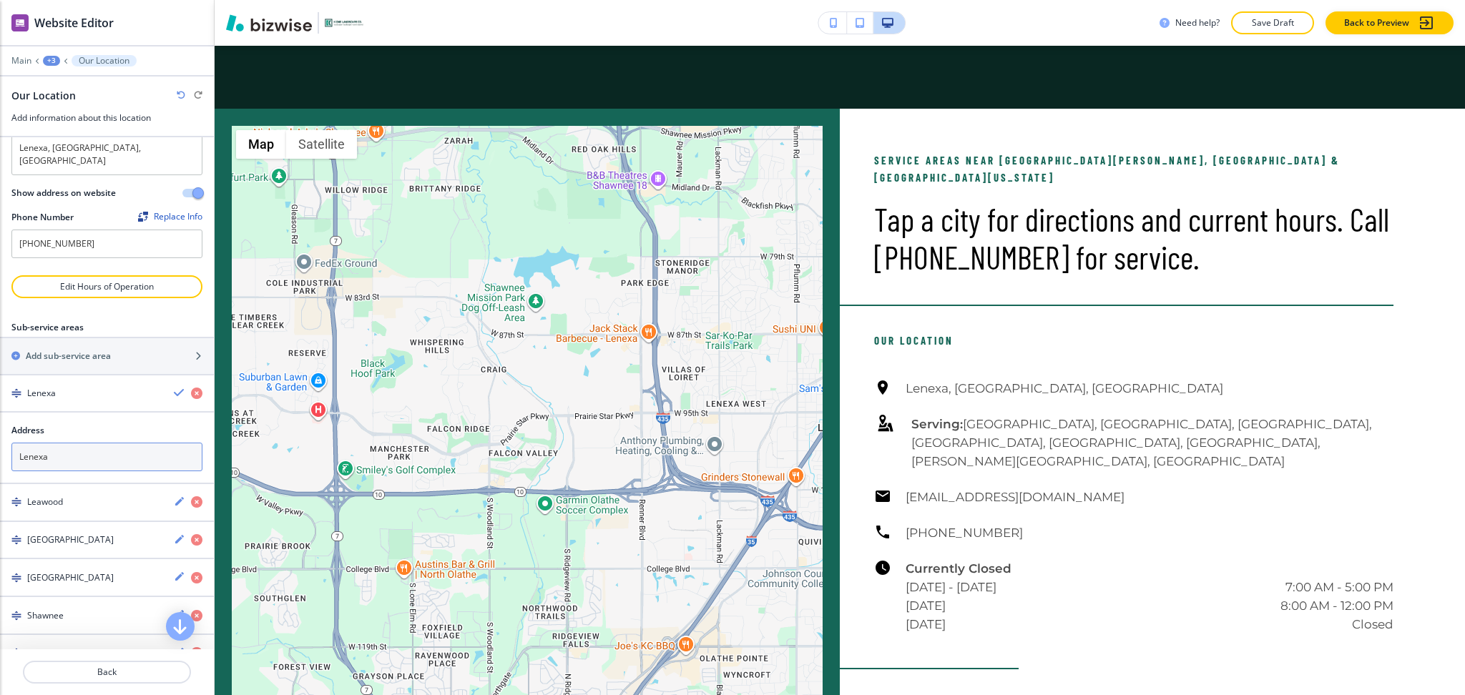
drag, startPoint x: 74, startPoint y: 452, endPoint x: 0, endPoint y: 441, distance: 74.5
click at [0, 441] on div "Address Lenexa Lenexa" at bounding box center [107, 447] width 214 height 47
paste textarea "De Soto"
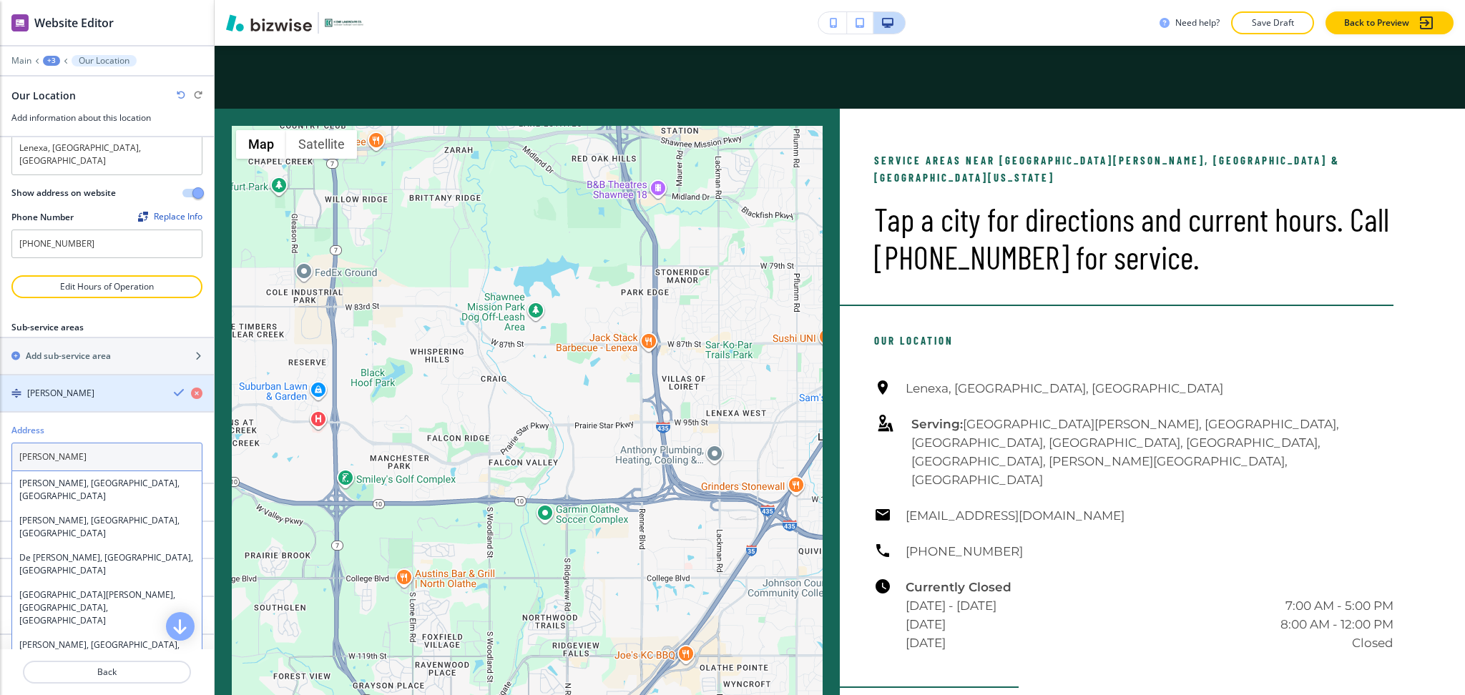
type textarea "De Soto"
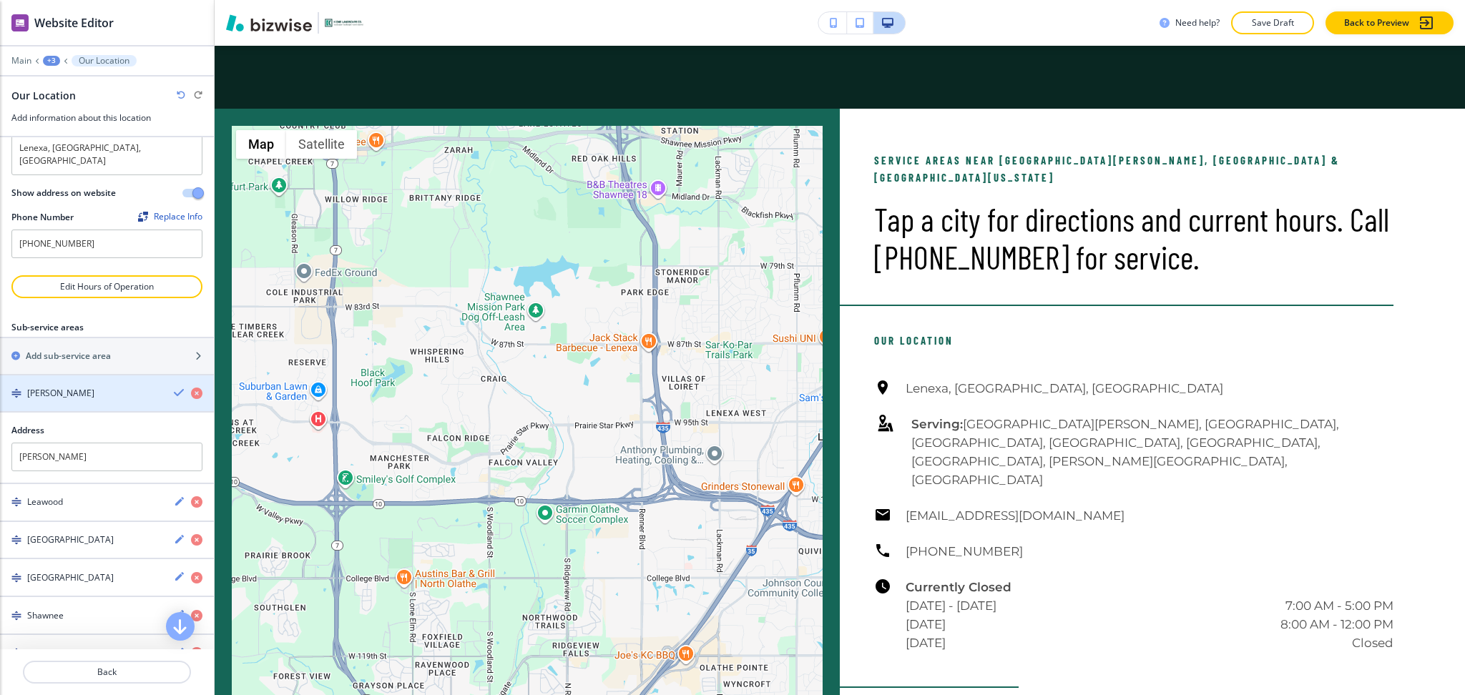
click at [174, 387] on icon "button" at bounding box center [179, 392] width 11 height 11
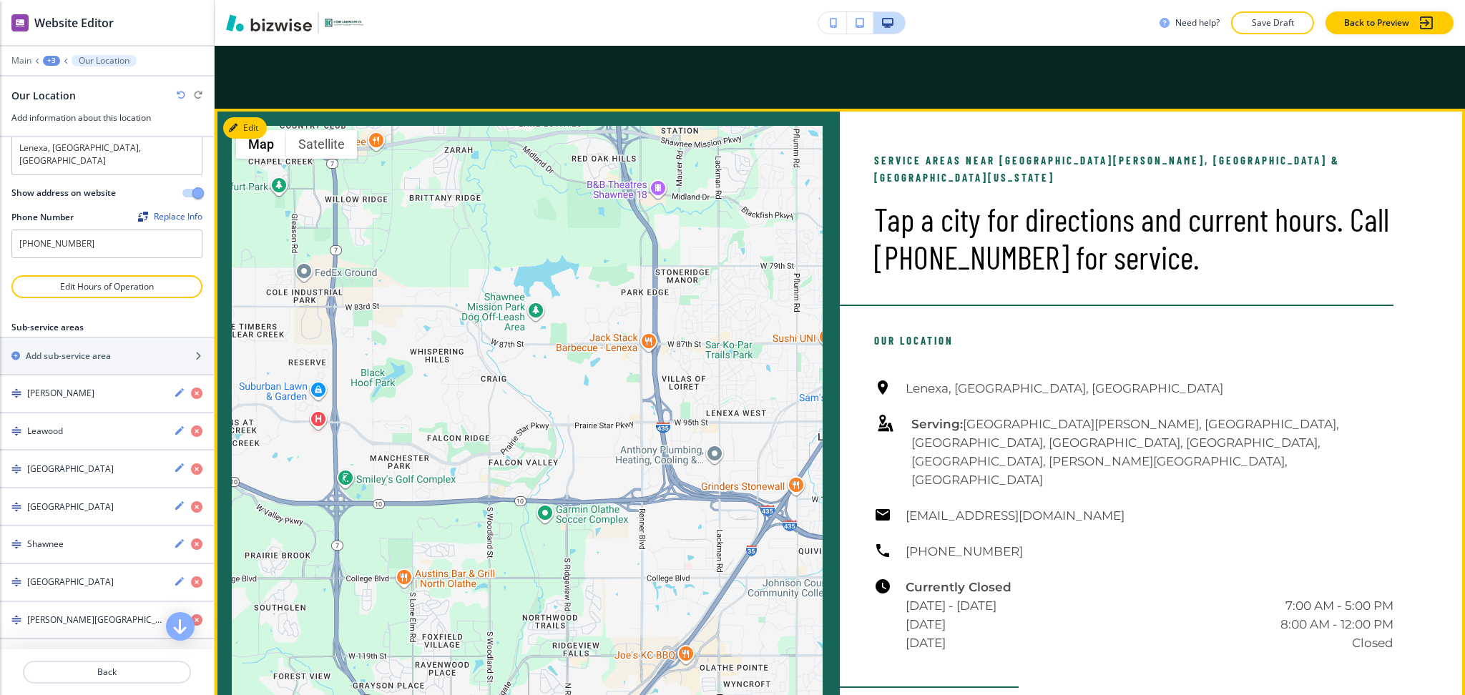
click at [893, 578] on div "Currently Closed Monday - Friday 7:00 AM - 5:00 PM Saturday 8:00 AM - 12:00 PM …" at bounding box center [1133, 615] width 519 height 74
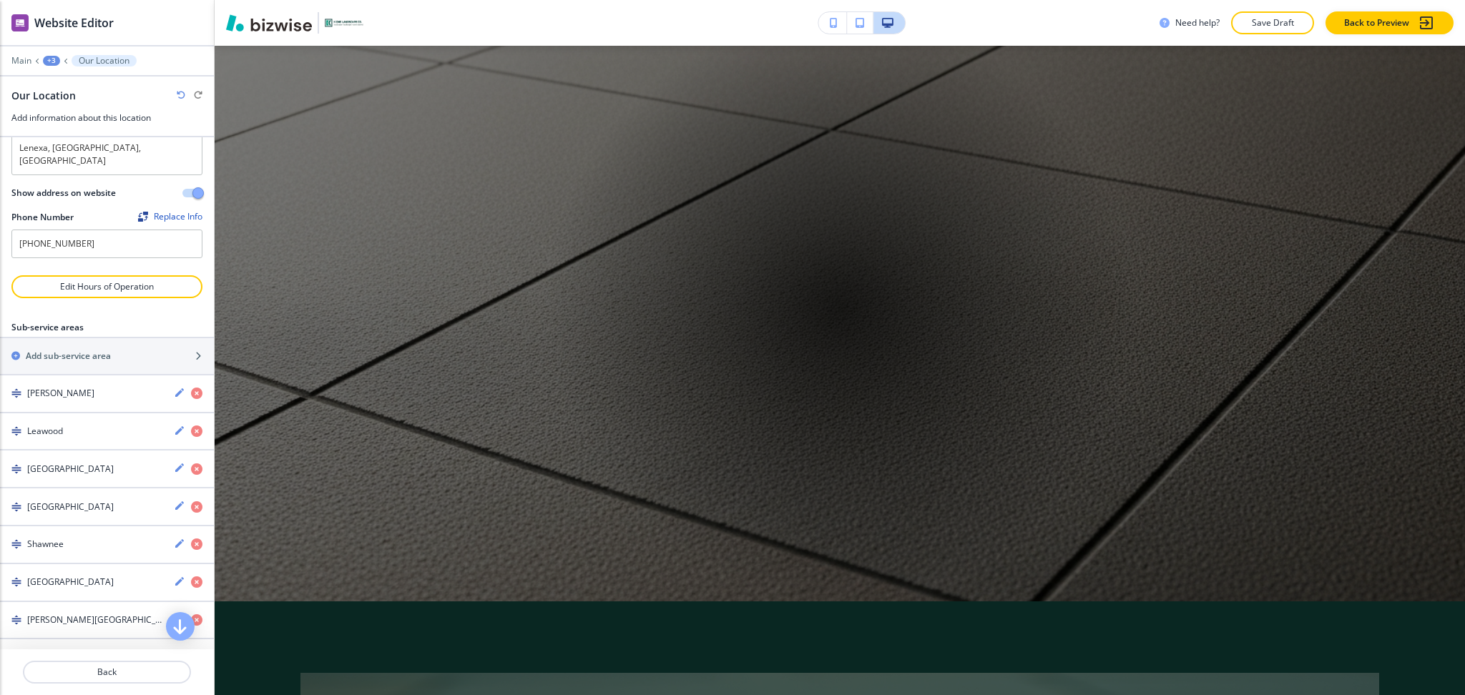
scroll to position [0, 0]
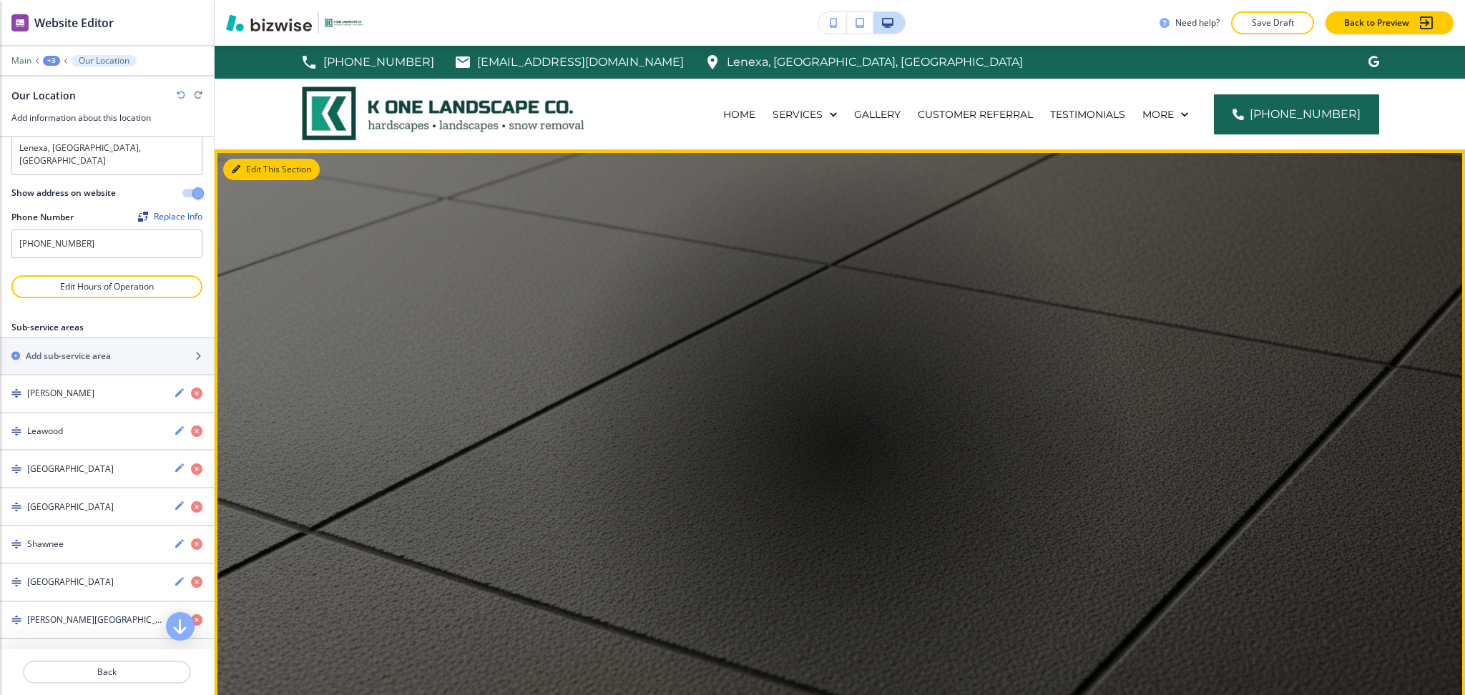
click at [258, 177] on button "Edit This Section" at bounding box center [271, 169] width 97 height 21
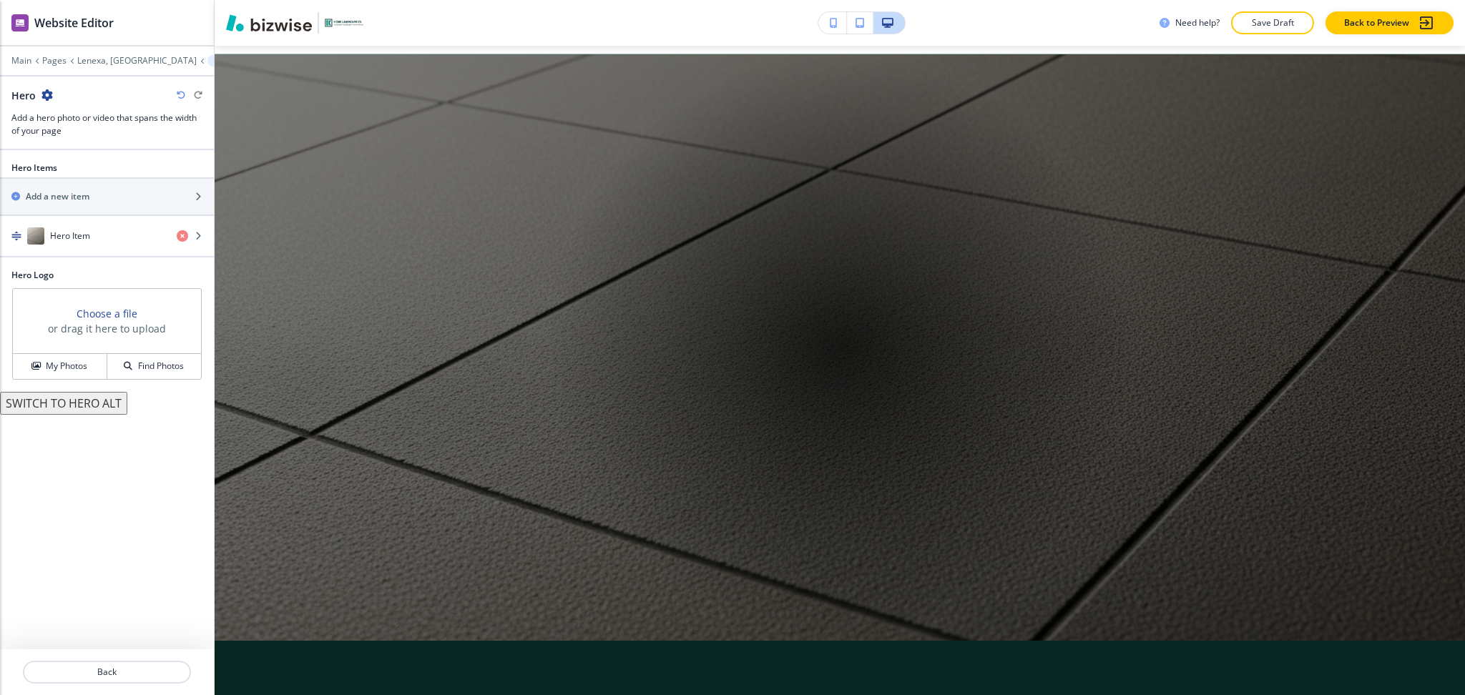
scroll to position [104, 0]
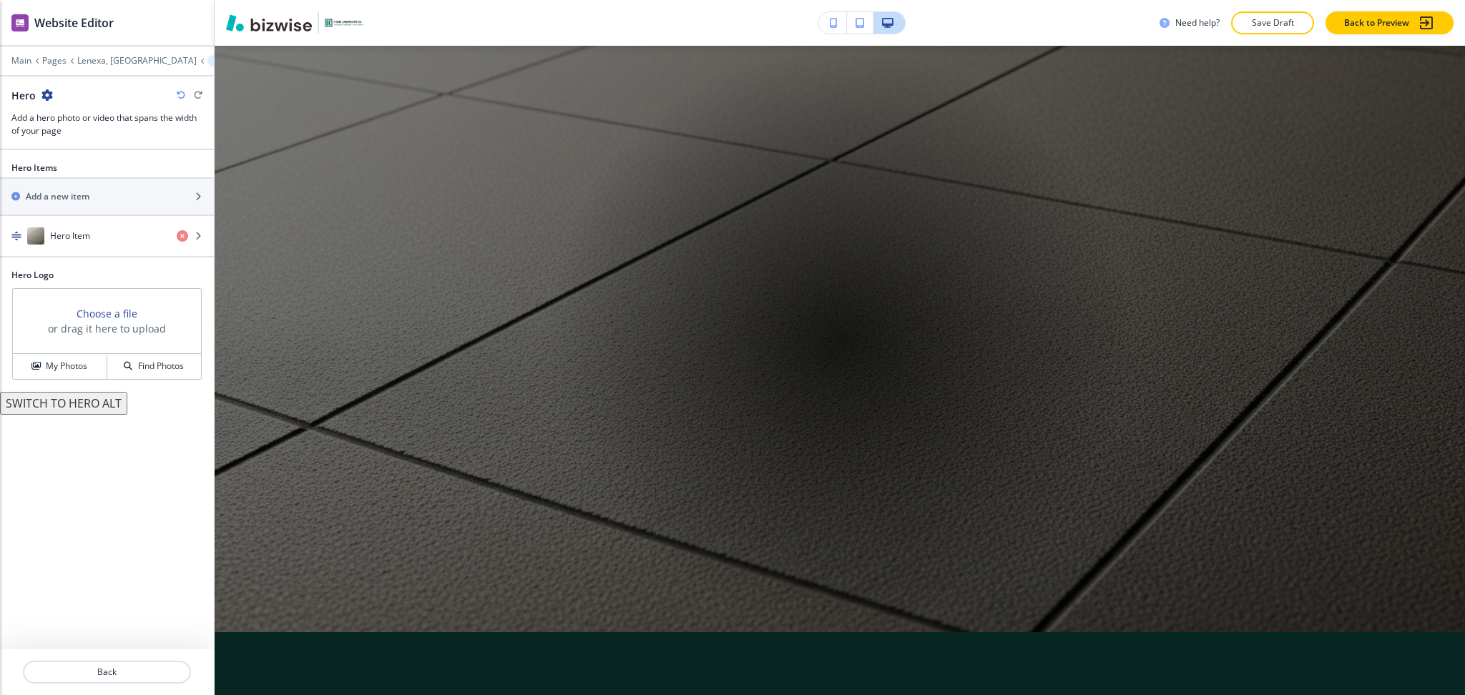
click at [97, 52] on div at bounding box center [107, 51] width 214 height 9
click at [100, 64] on p "Lenexa, [GEOGRAPHIC_DATA]" at bounding box center [136, 61] width 119 height 10
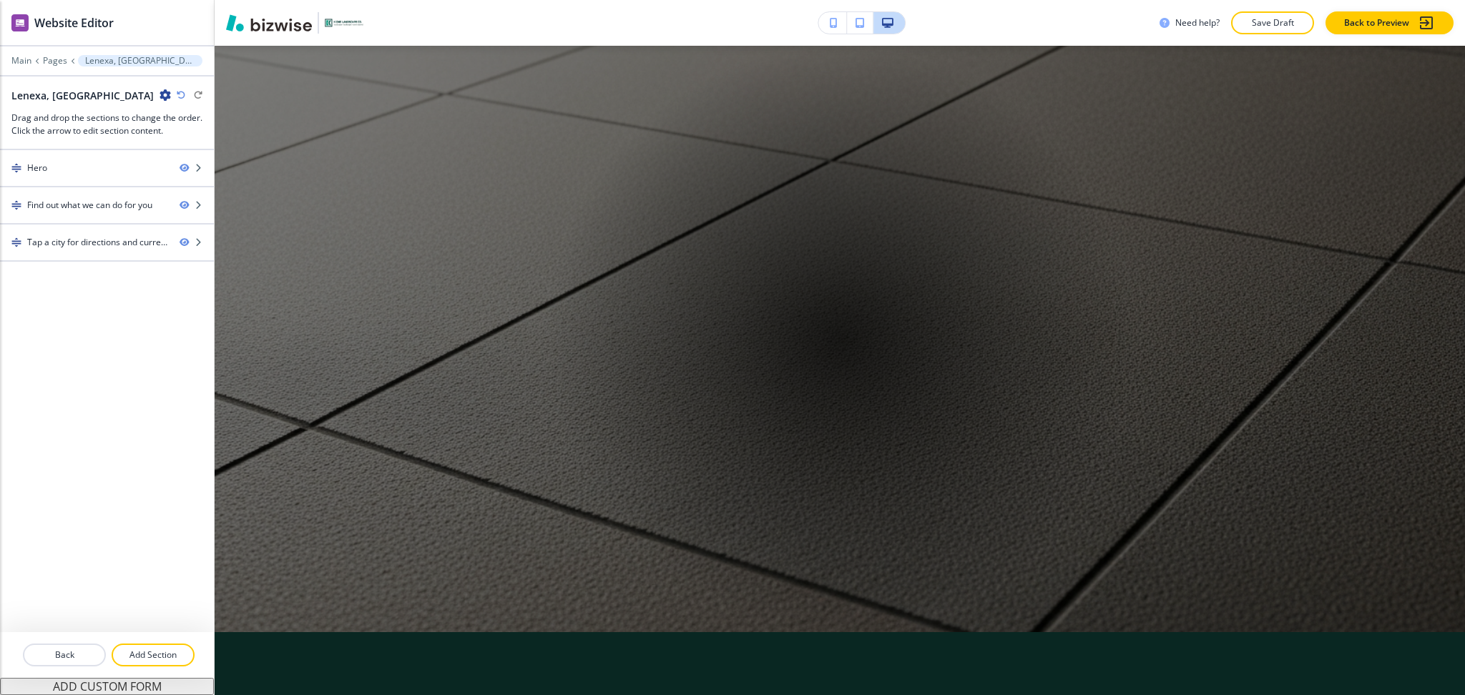
click at [47, 93] on h2 "Lenexa, [GEOGRAPHIC_DATA]" at bounding box center [82, 95] width 142 height 15
copy div "Lenexa, [GEOGRAPHIC_DATA]"
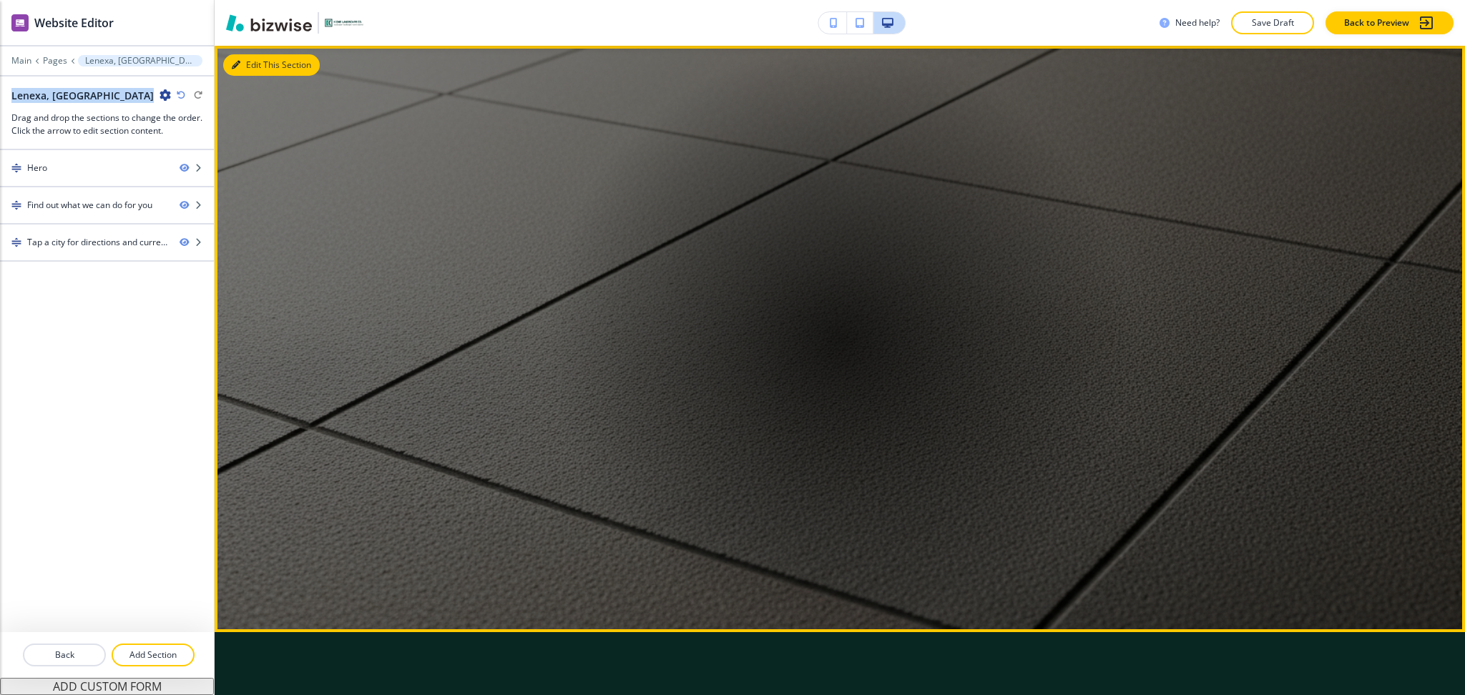
click at [253, 67] on button "Edit This Section" at bounding box center [271, 64] width 97 height 21
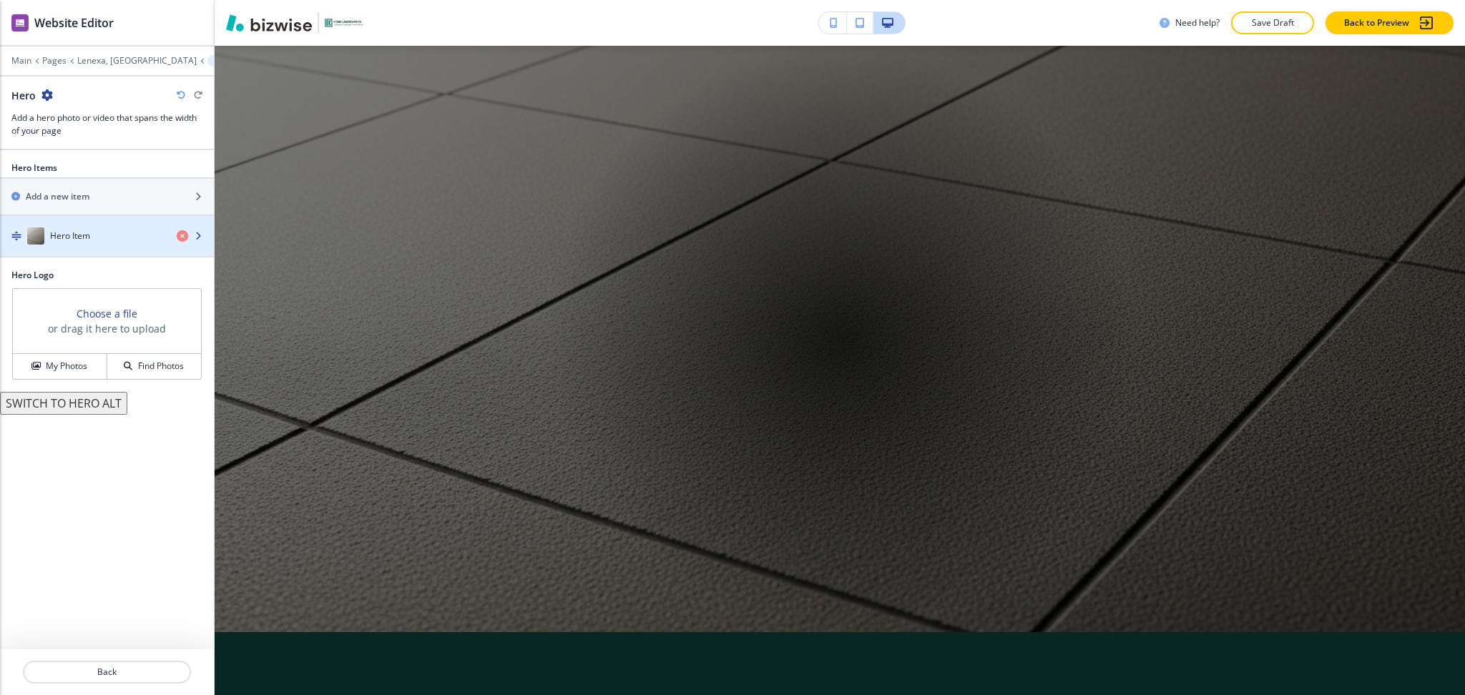
click at [75, 236] on h4 "Hero Item" at bounding box center [70, 236] width 40 height 13
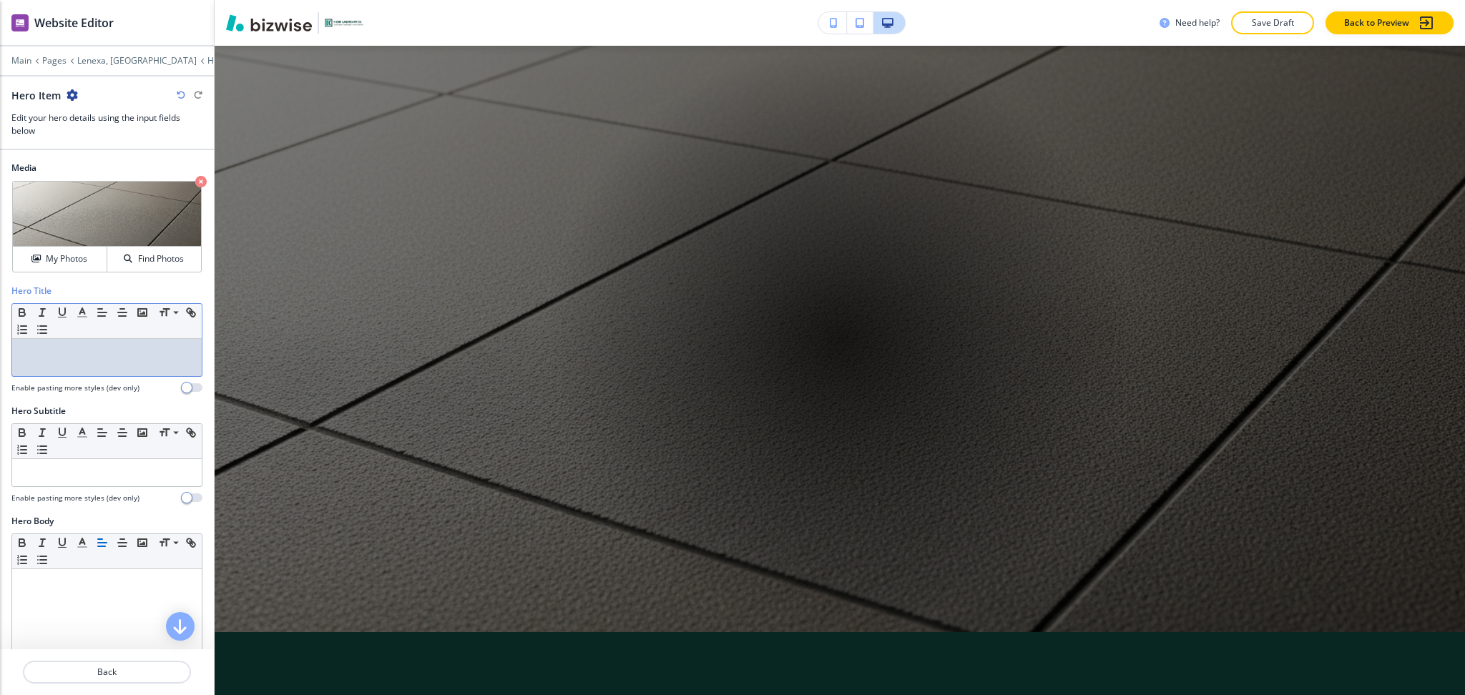
click at [87, 361] on div at bounding box center [107, 357] width 190 height 37
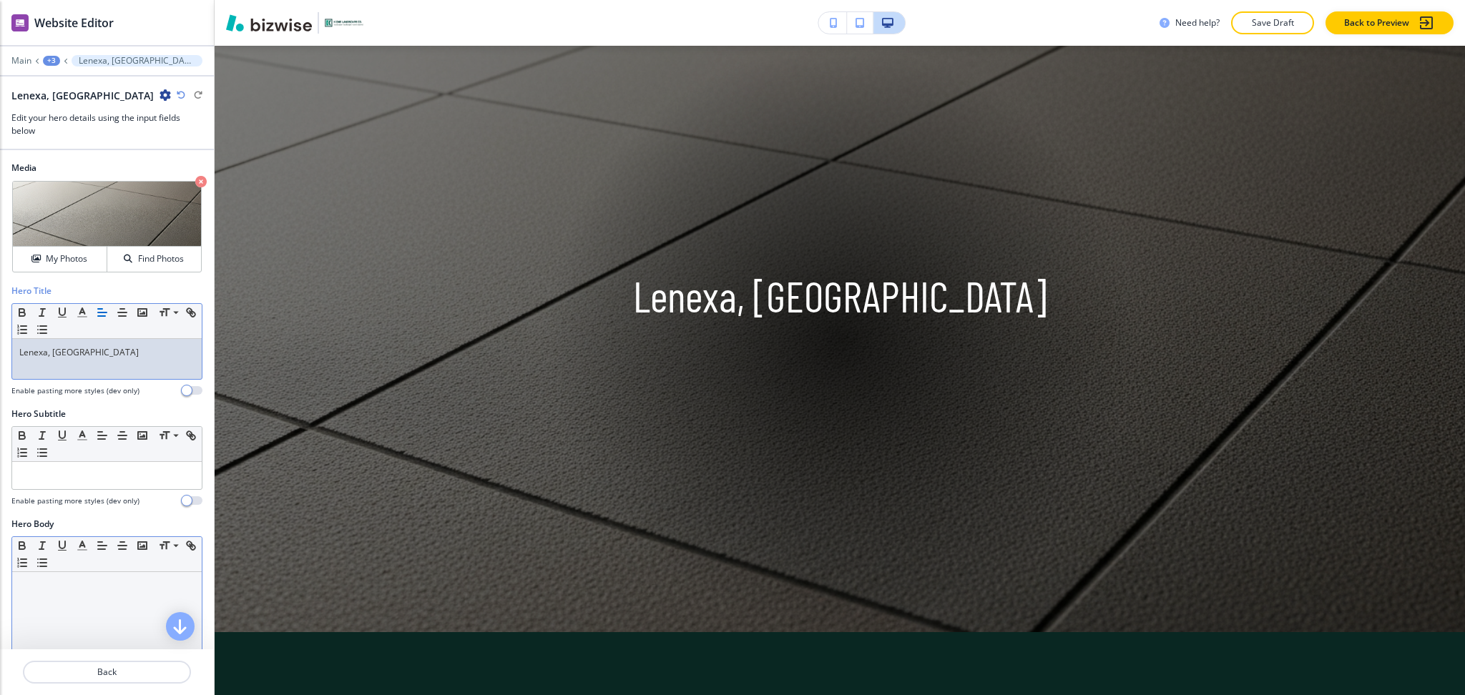
click at [102, 594] on div at bounding box center [107, 665] width 190 height 186
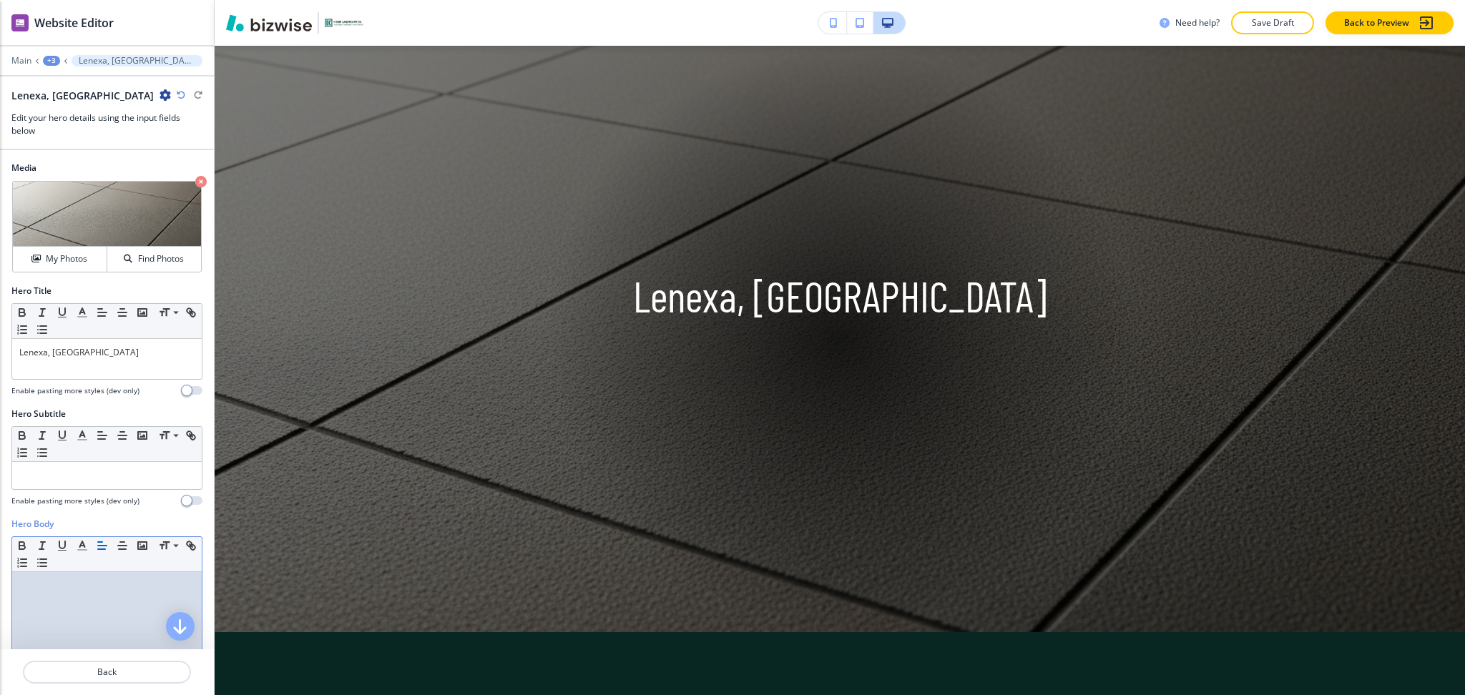
paste div
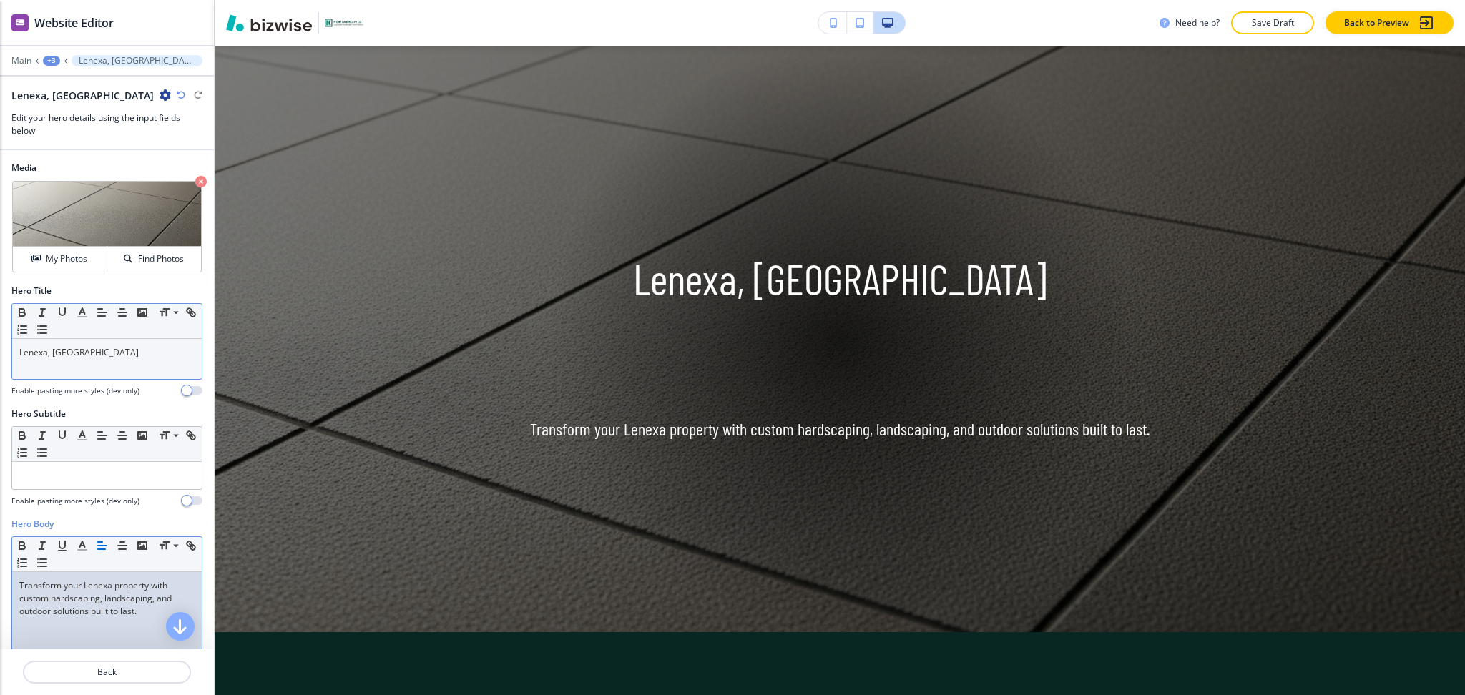
click at [109, 367] on p at bounding box center [106, 365] width 175 height 13
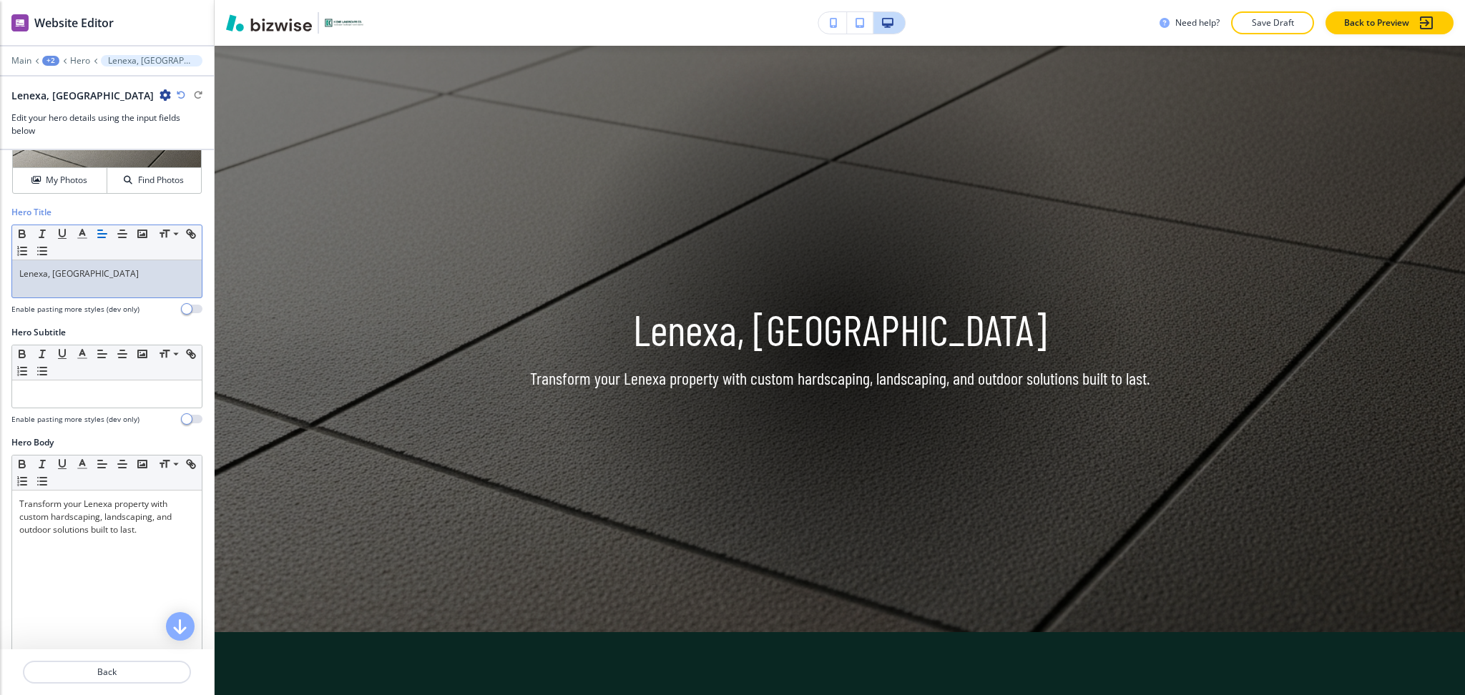
scroll to position [383, 0]
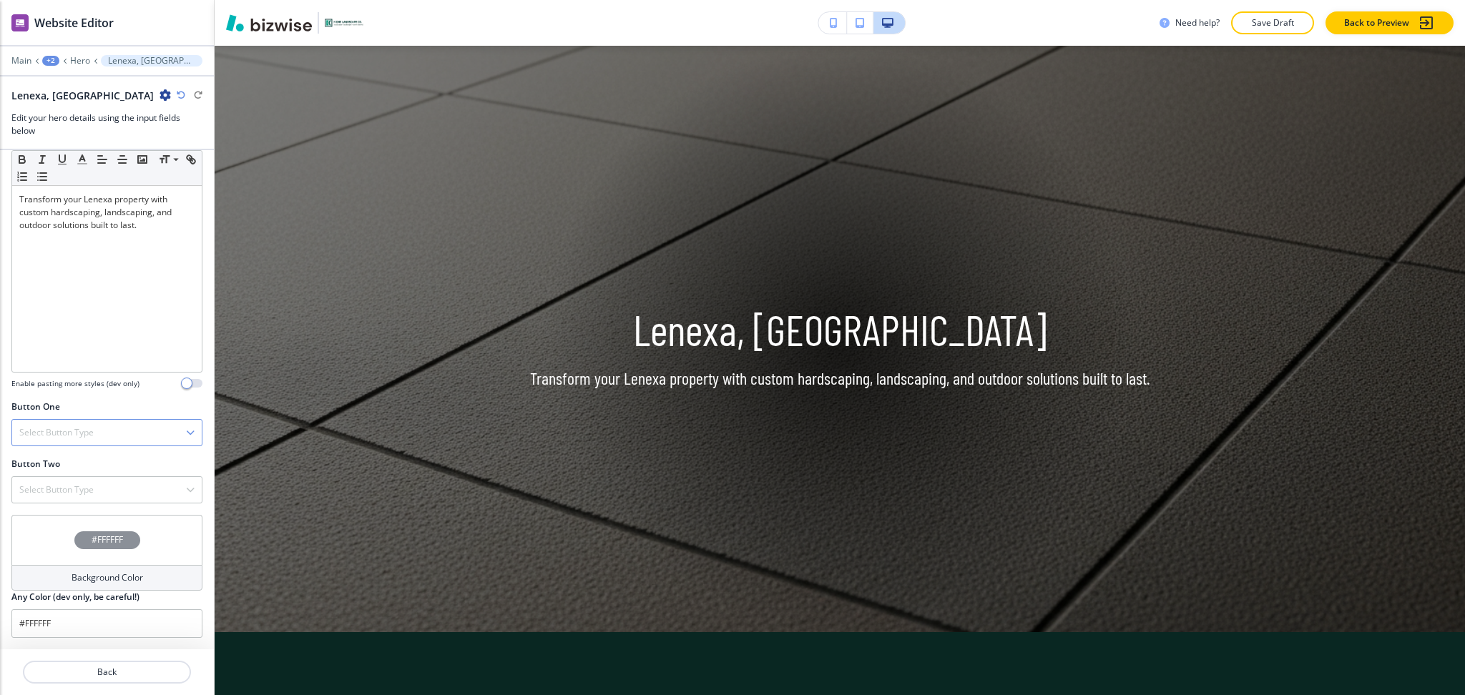
click at [95, 428] on div "Select Button Type" at bounding box center [107, 433] width 190 height 26
click at [82, 458] on h4 "Telephone" at bounding box center [106, 457] width 175 height 13
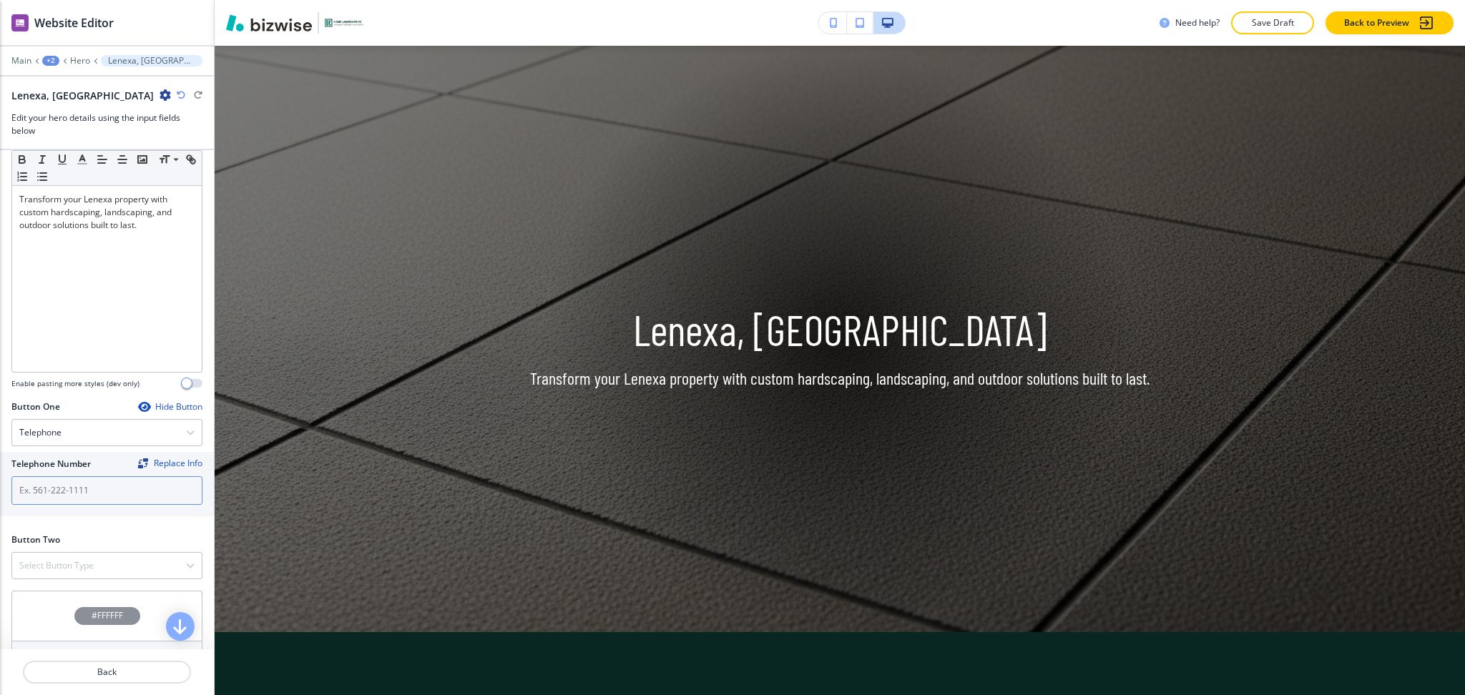
click at [107, 493] on input "text" at bounding box center [106, 490] width 191 height 29
paste input "[PHONE_NUMBER]"
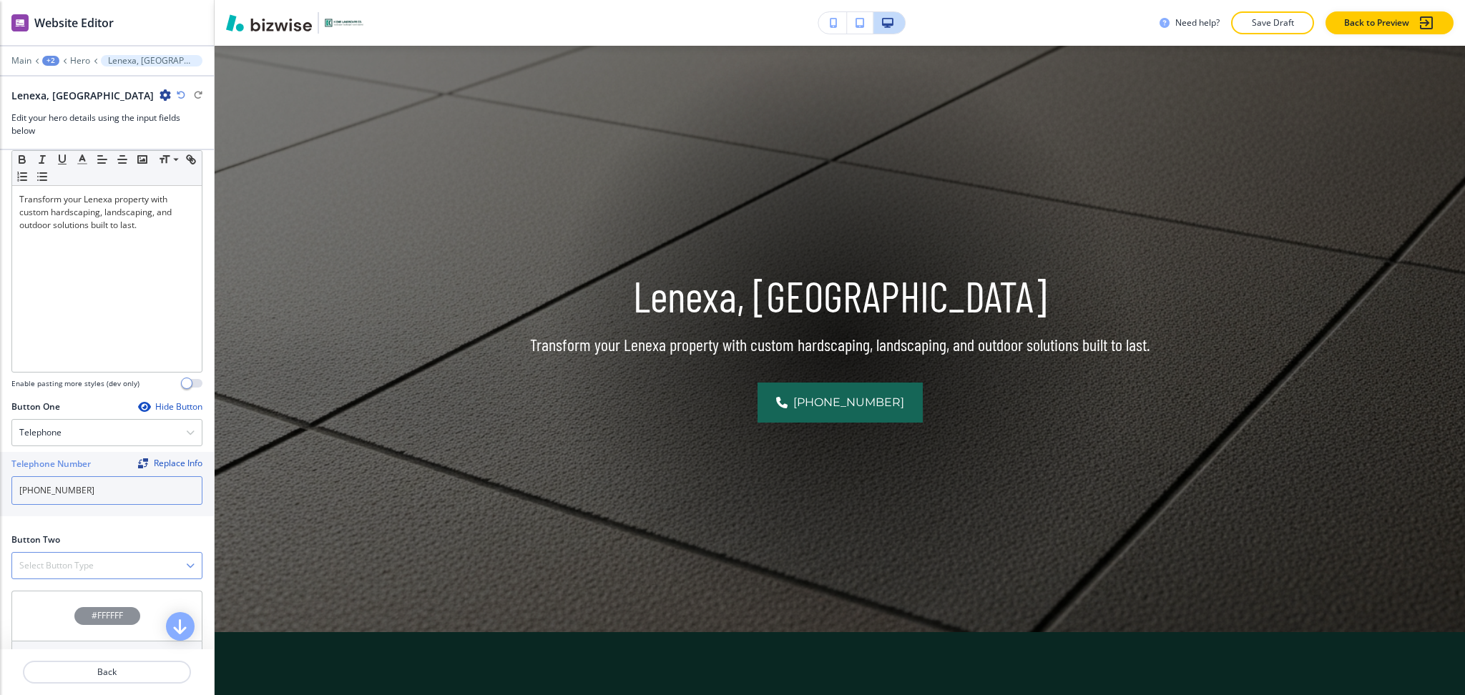
type input "[PHONE_NUMBER]"
click at [64, 566] on h4 "Select Button Type" at bounding box center [56, 565] width 74 height 13
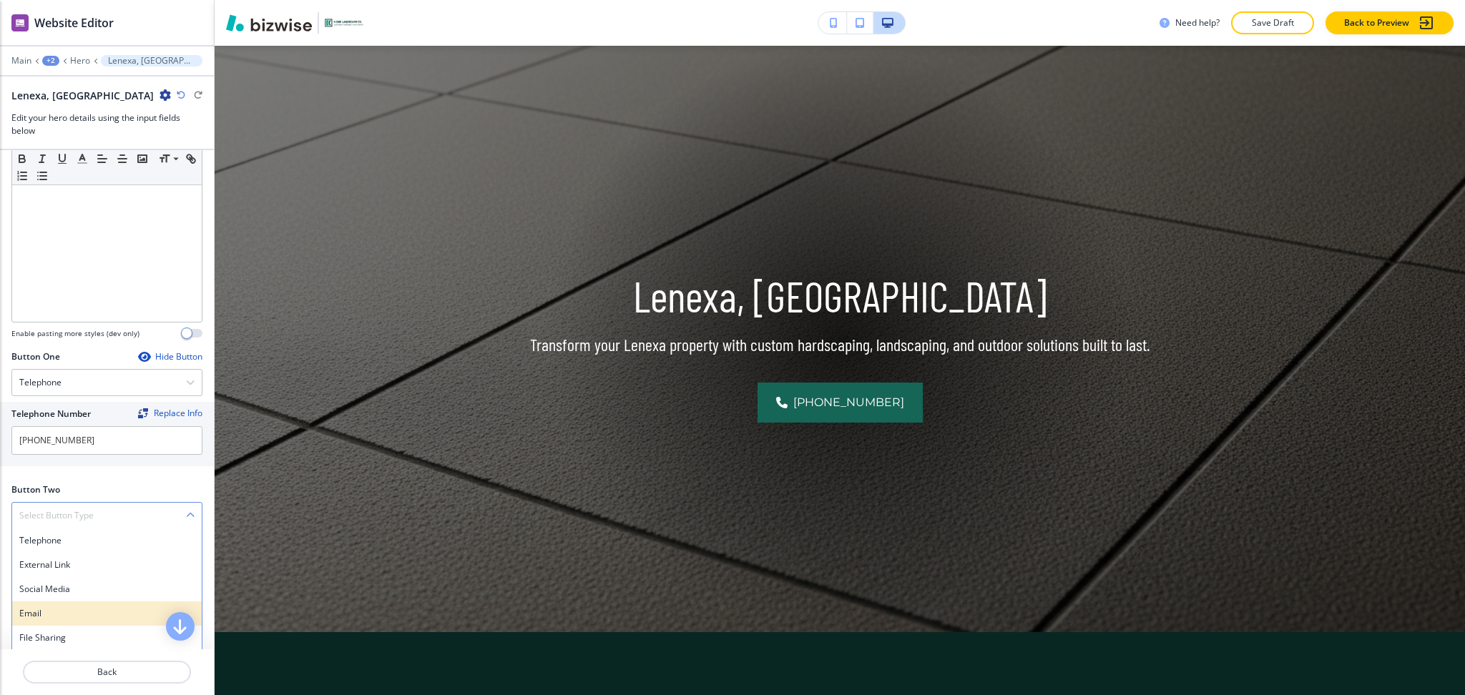
scroll to position [459, 0]
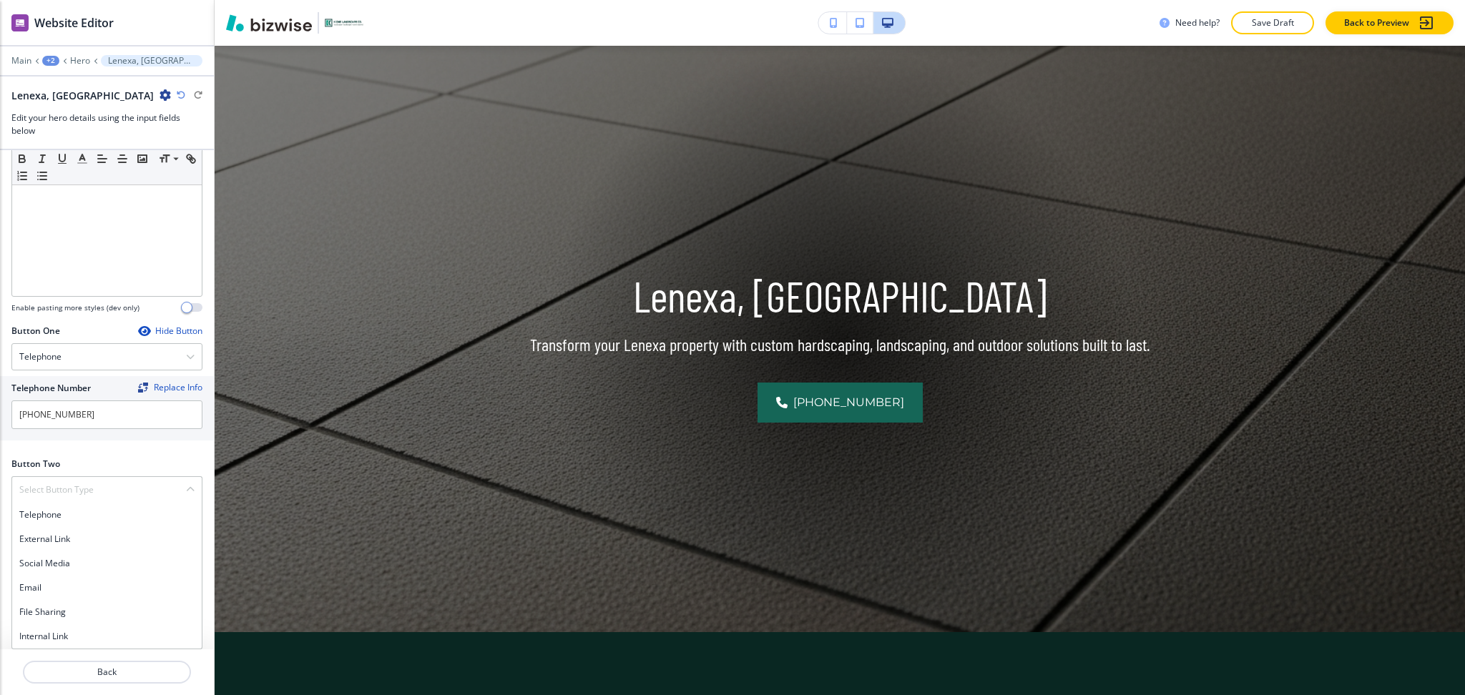
click at [61, 629] on div "Internal Link" at bounding box center [107, 637] width 190 height 24
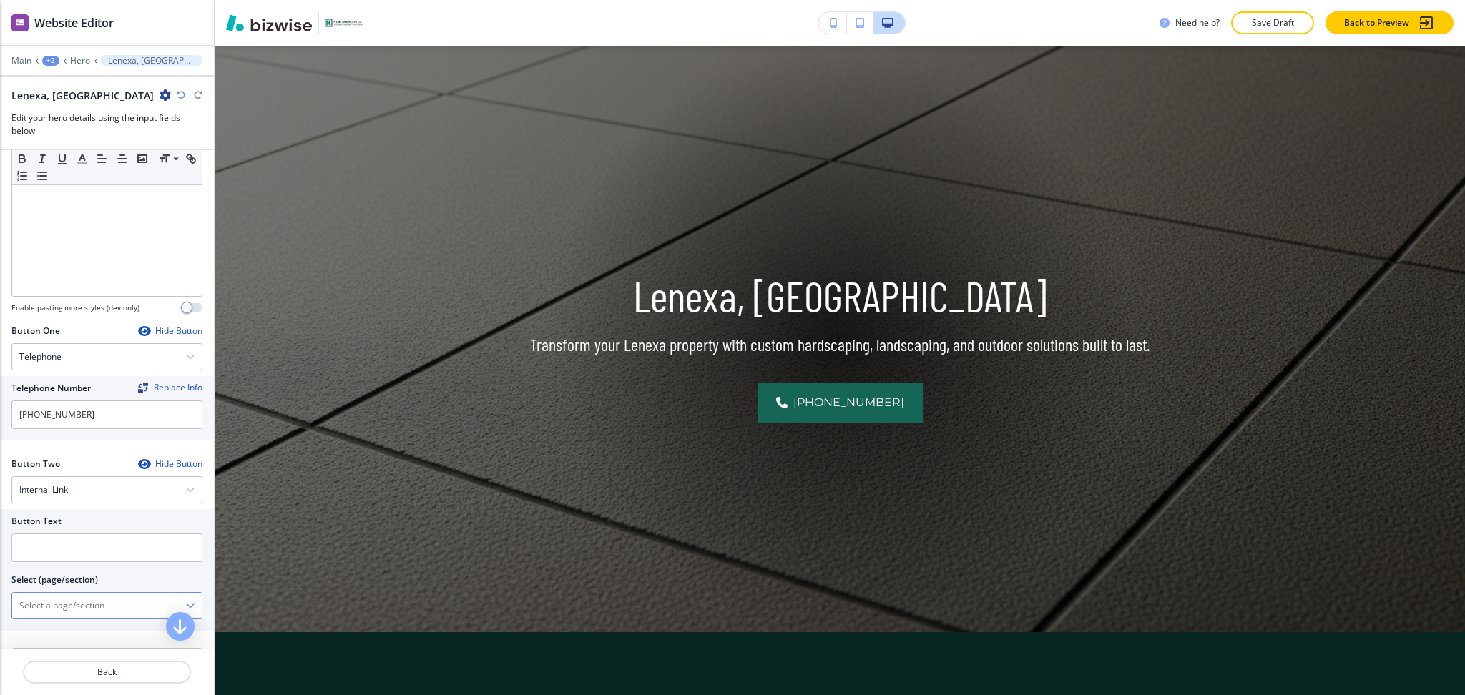
click at [54, 613] on \(page\/section\) "Manual Input" at bounding box center [99, 606] width 174 height 24
drag, startPoint x: 92, startPoint y: 606, endPoint x: 0, endPoint y: 597, distance: 92.7
click at [0, 597] on div "Button Text Select (page/section) CONTACT US Contact Us Contact Us | Hero Conta…" at bounding box center [107, 570] width 214 height 122
drag, startPoint x: 36, startPoint y: 627, endPoint x: 34, endPoint y: 616, distance: 11.5
click at [36, 627] on h4 "Contact Us" at bounding box center [106, 631] width 175 height 13
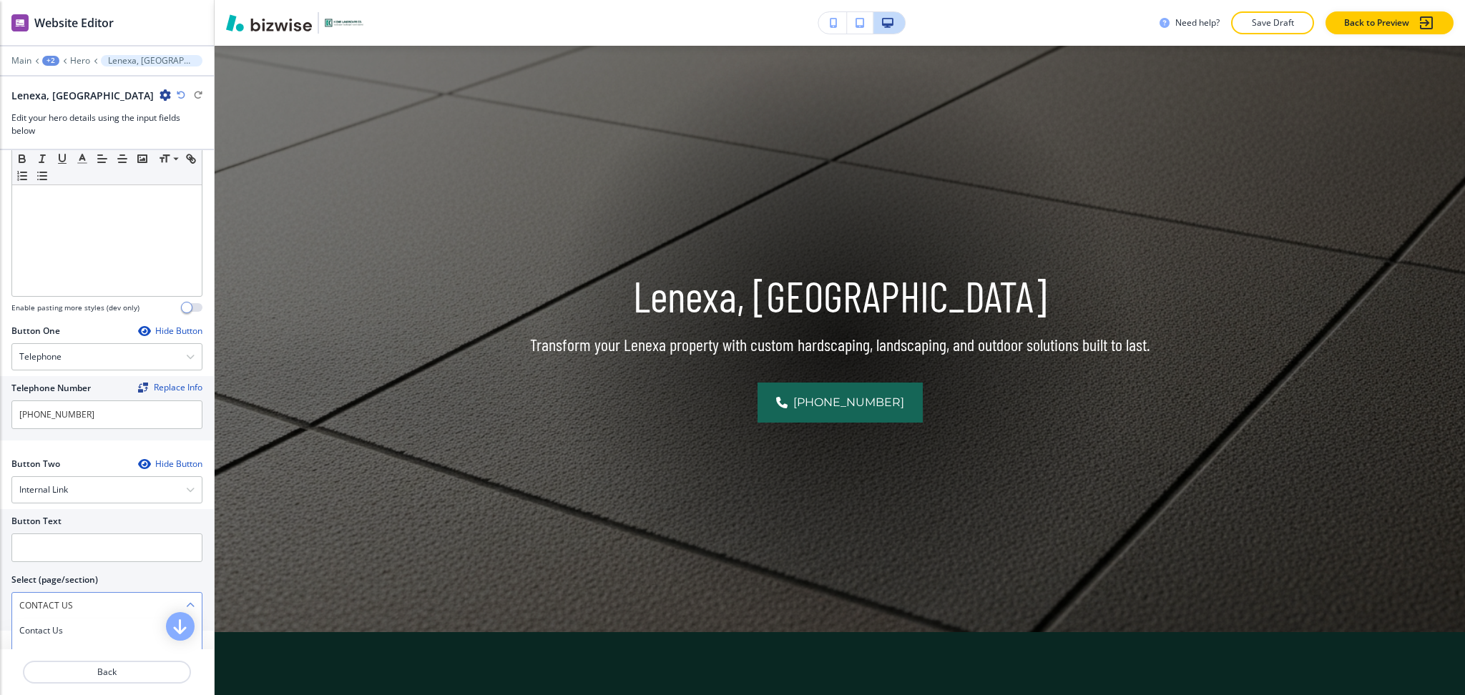
type \(page\/section\) "Contact Us"
click at [47, 544] on input "text" at bounding box center [106, 548] width 191 height 29
paste input "CONTACT US"
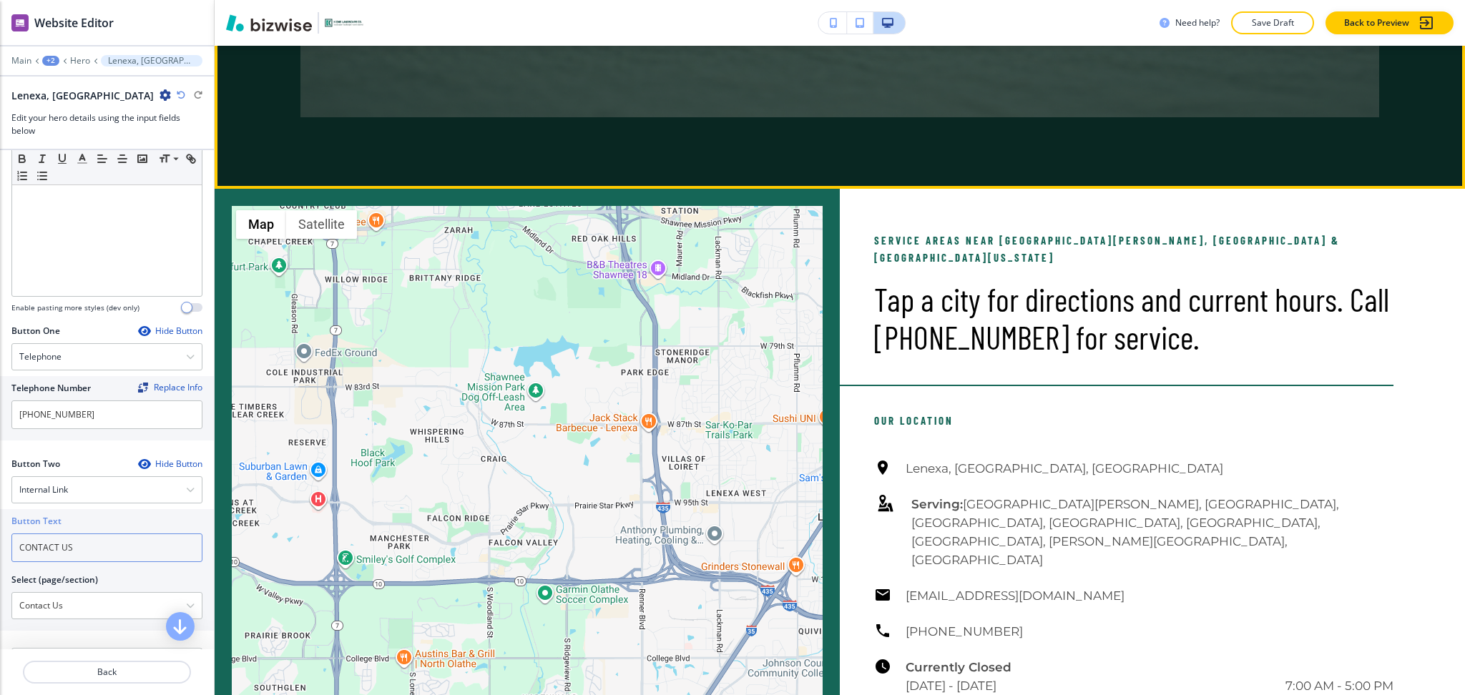
scroll to position [1056, 0]
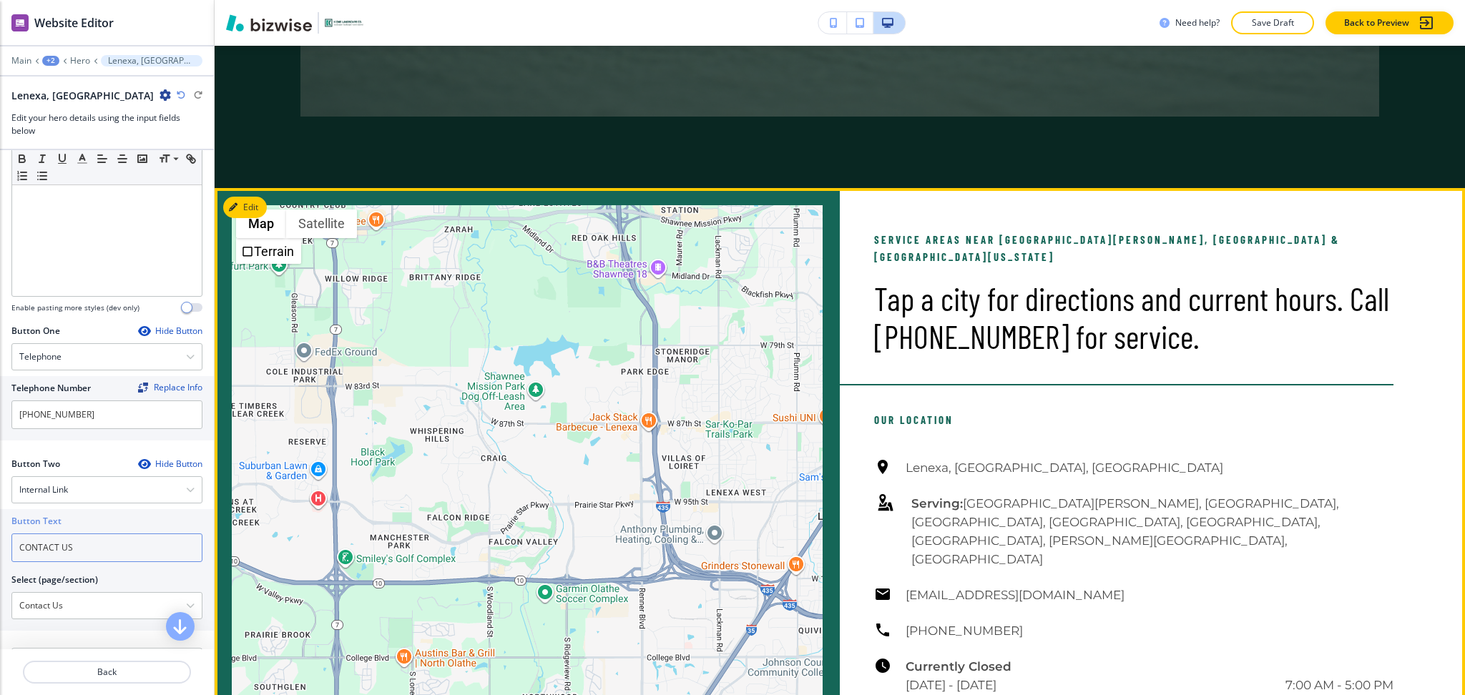
type input "CONTACT US"
click at [241, 213] on button "Edit This Section" at bounding box center [271, 207] width 97 height 21
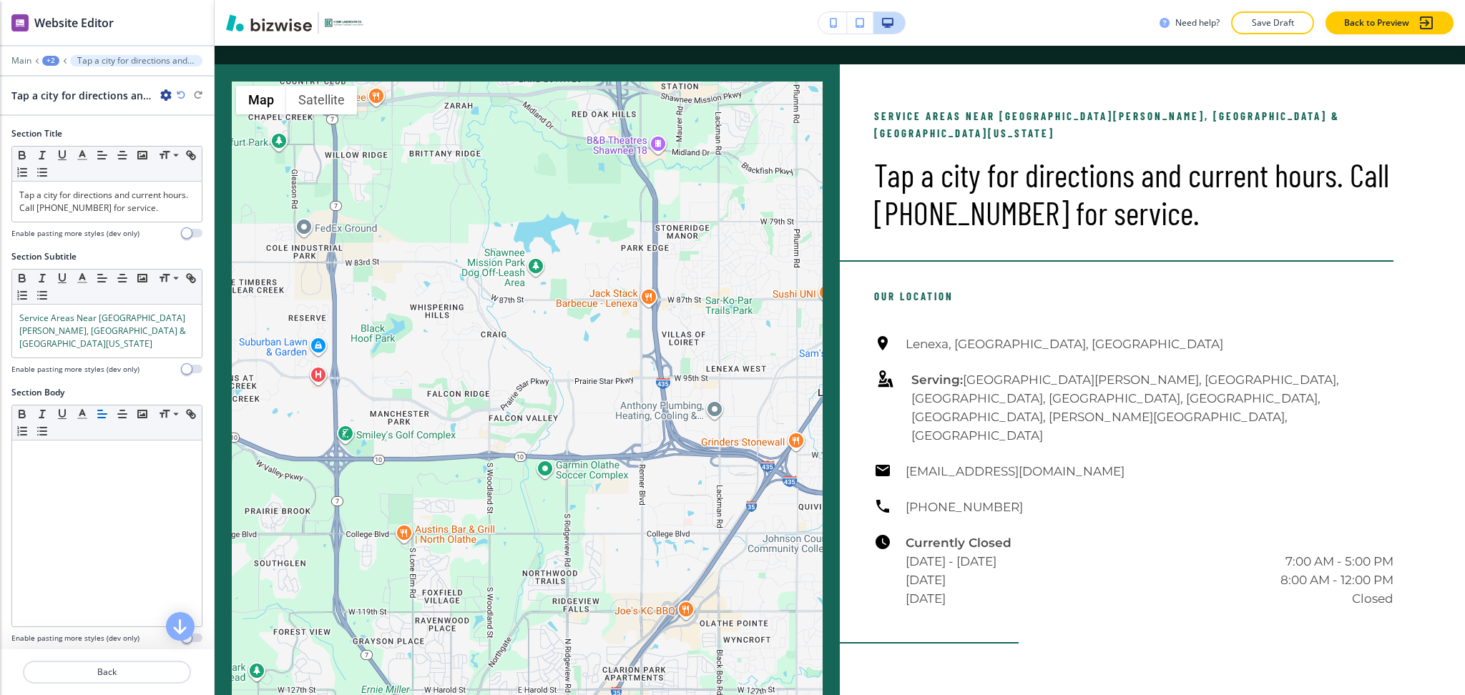
scroll to position [1198, 0]
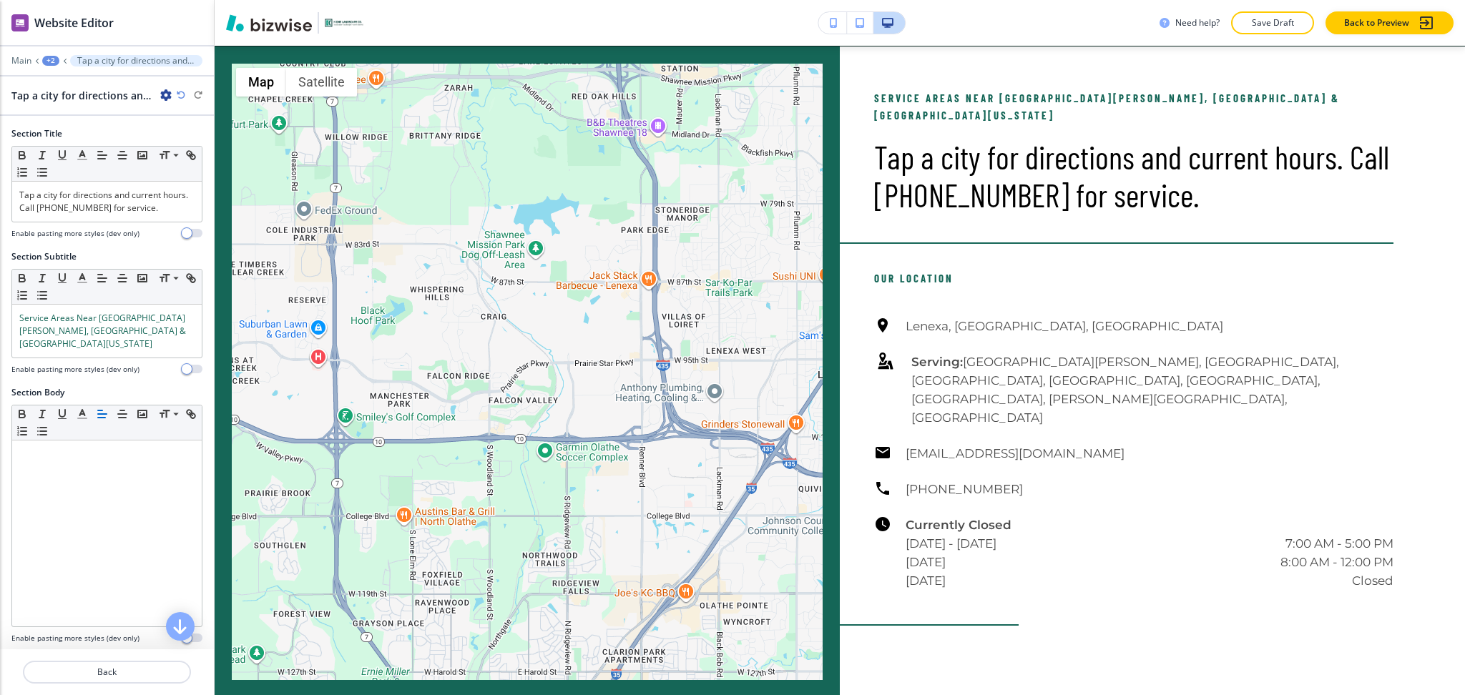
click at [165, 94] on icon "button" at bounding box center [165, 94] width 11 height 11
click at [197, 176] on p "Delete Section" at bounding box center [206, 170] width 73 height 13
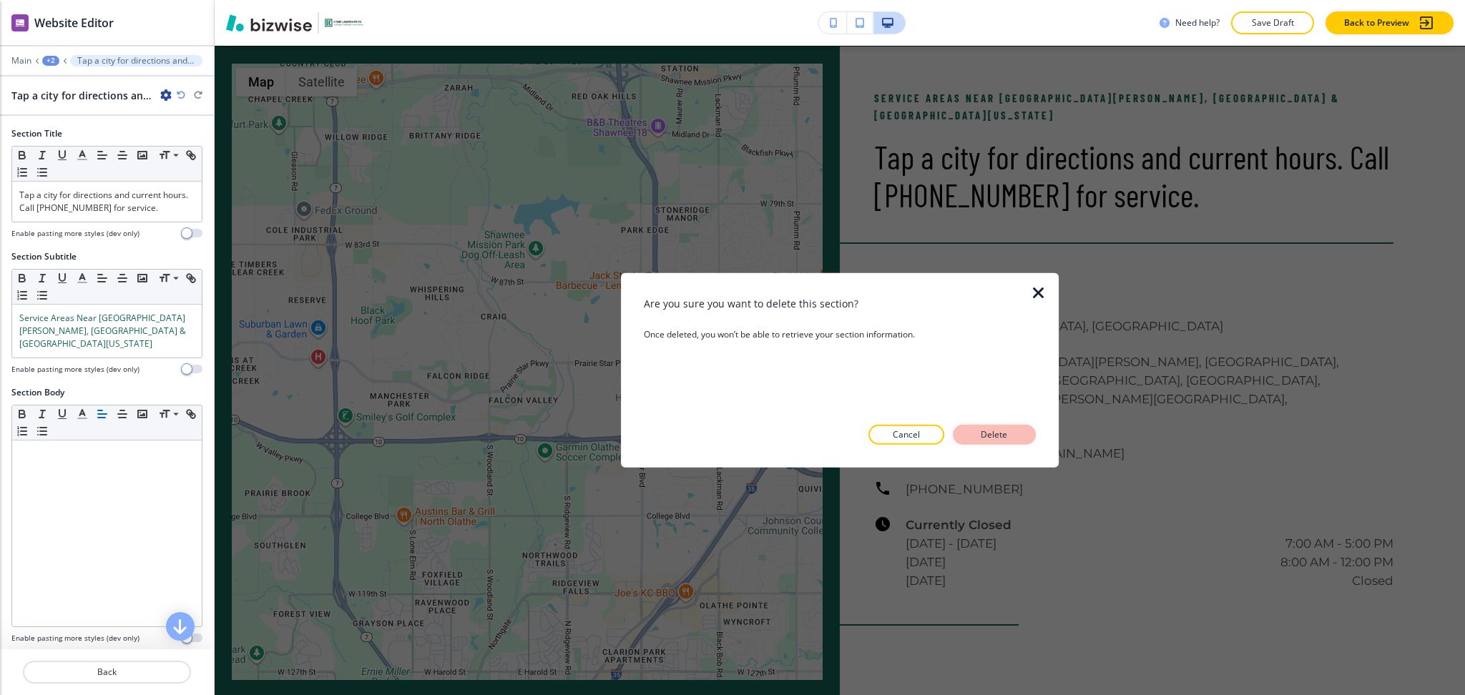
click at [1012, 441] on button "Delete" at bounding box center [994, 435] width 83 height 20
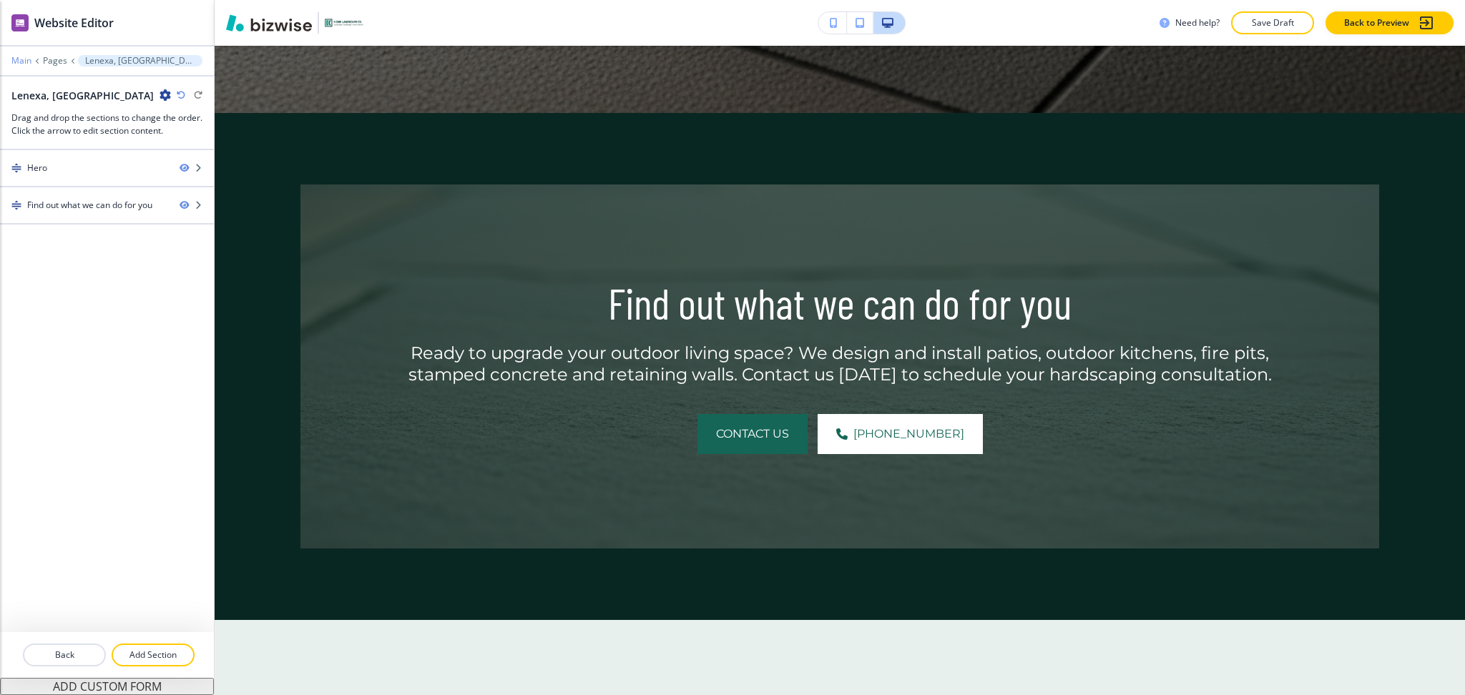
scroll to position [622, 0]
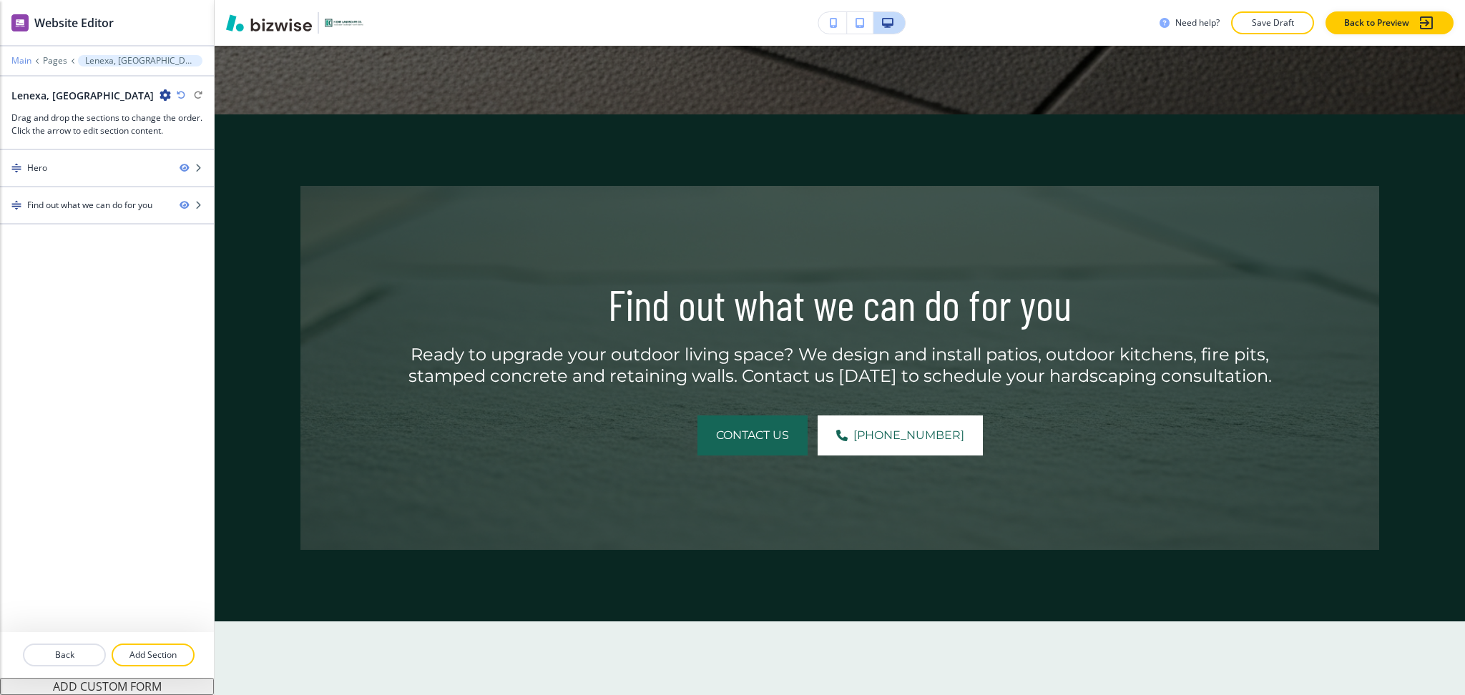
click at [19, 62] on p "Main" at bounding box center [21, 61] width 20 height 10
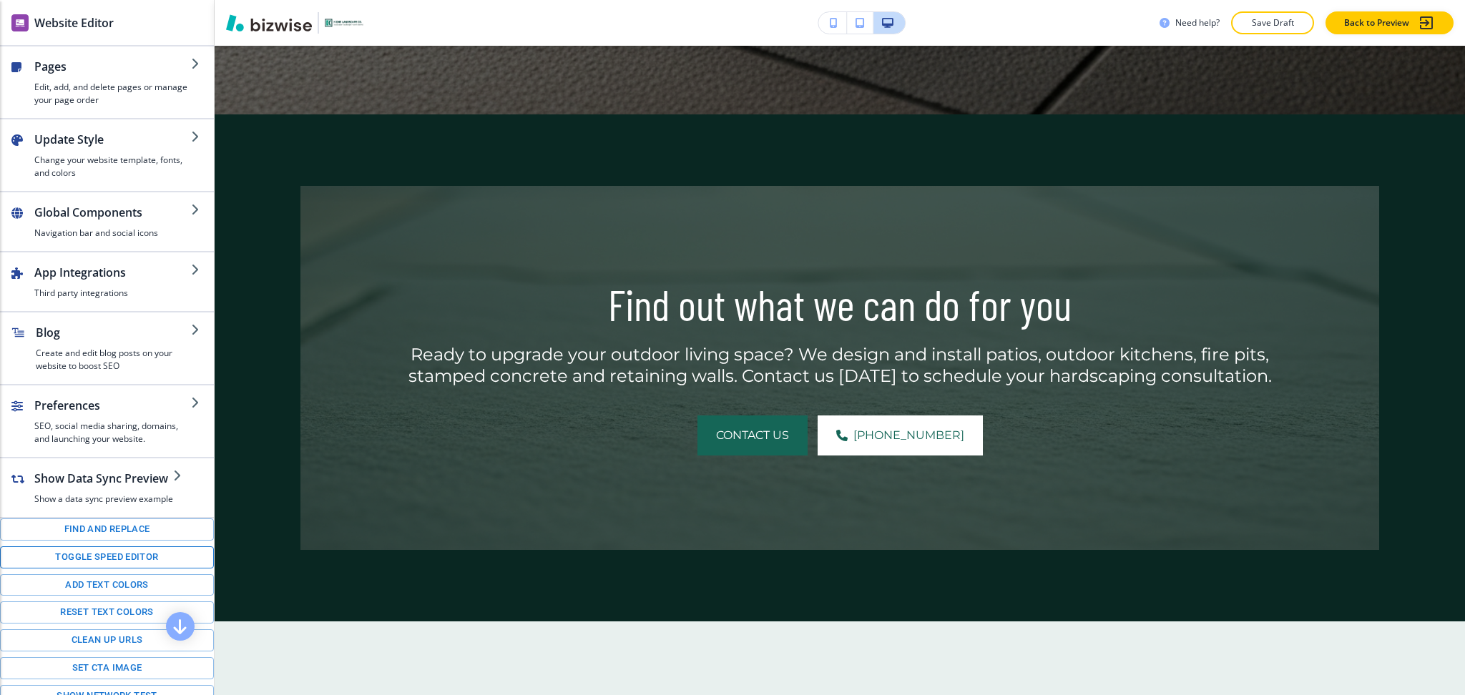
click at [109, 567] on button "Toggle speed editor" at bounding box center [107, 558] width 214 height 22
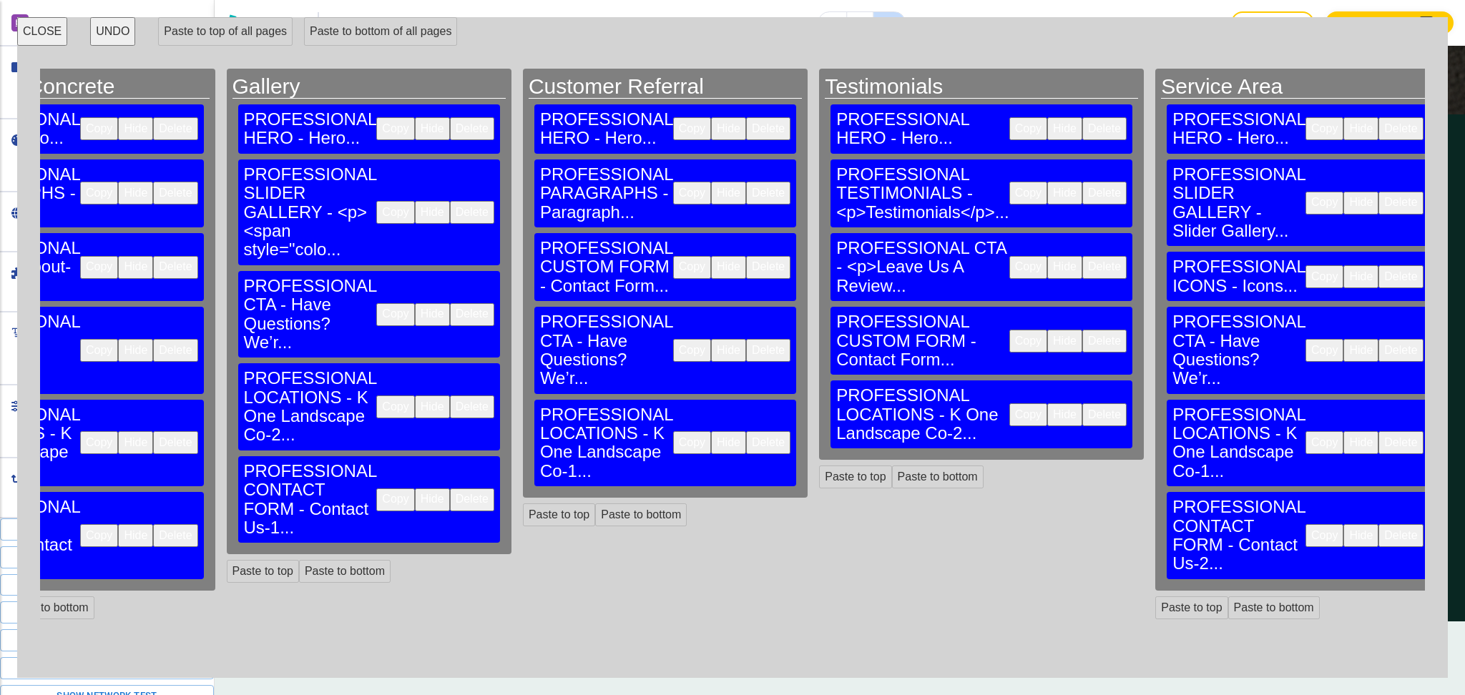
scroll to position [0, 2130]
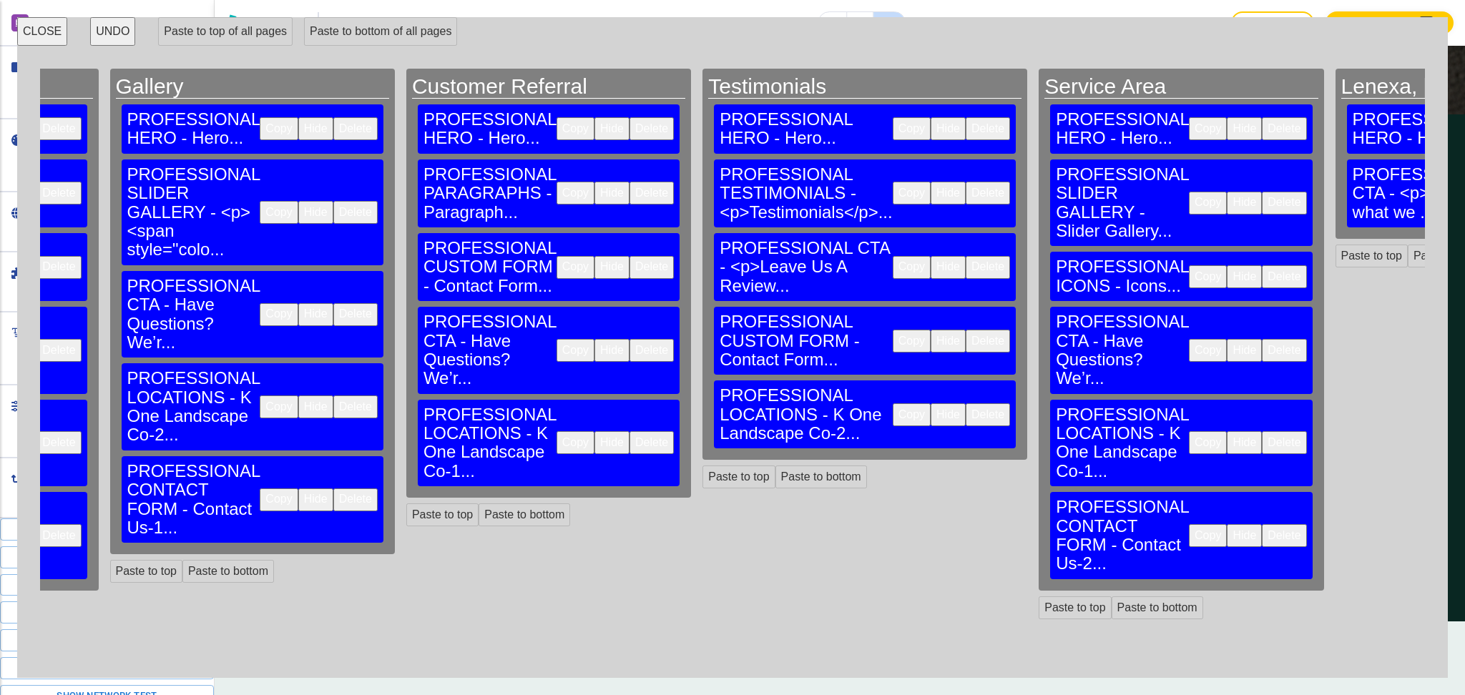
click at [1189, 431] on button "Copy" at bounding box center [1208, 442] width 38 height 23
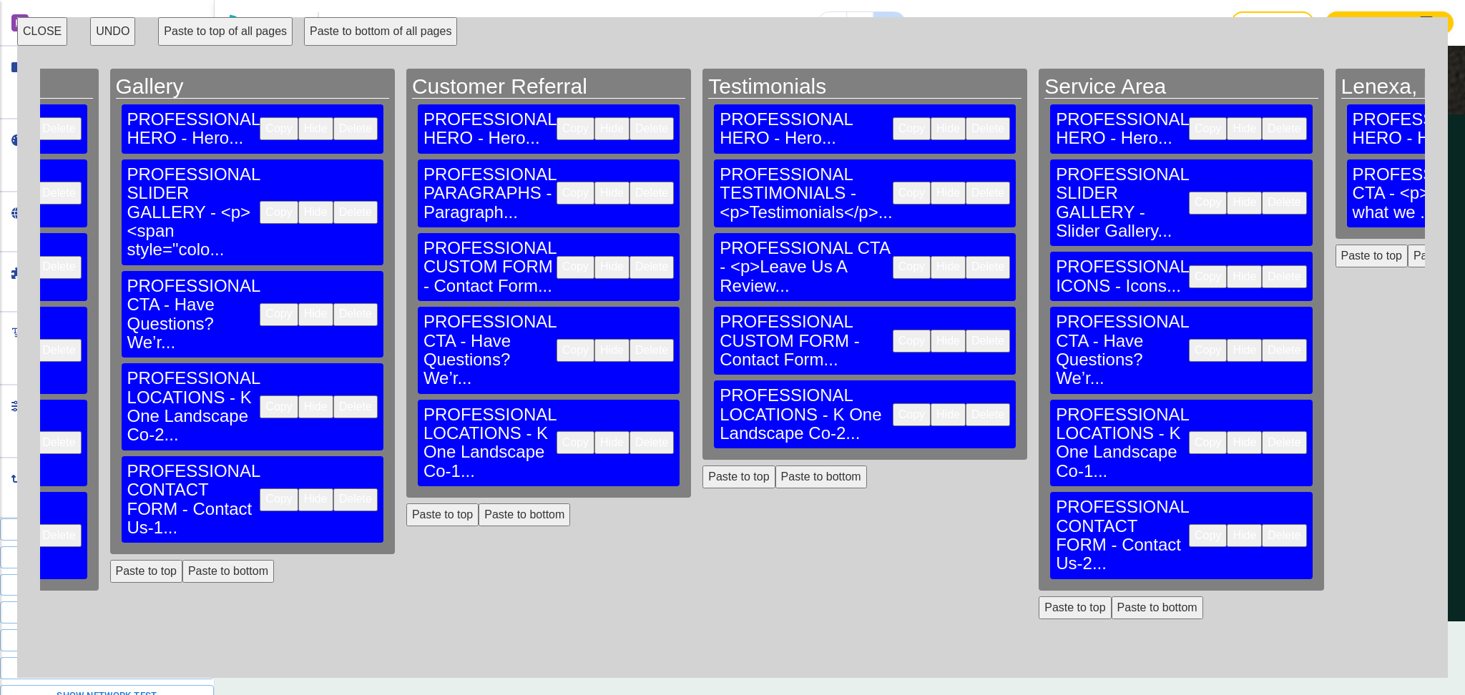
click at [1408, 245] on button "Paste to bottom" at bounding box center [1454, 256] width 92 height 23
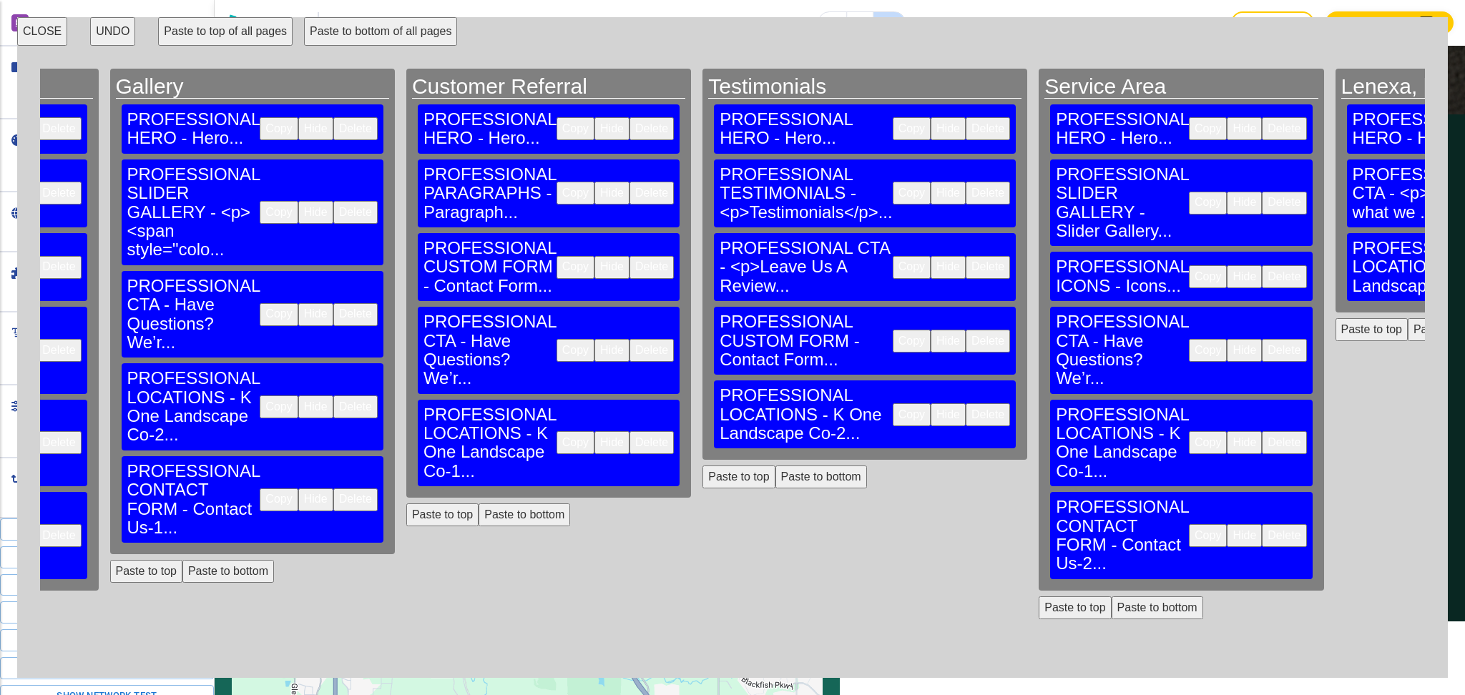
click at [1189, 524] on button "Copy" at bounding box center [1208, 535] width 38 height 23
click at [1408, 318] on button "Paste to bottom" at bounding box center [1454, 329] width 92 height 23
click at [46, 23] on button "CLOSE" at bounding box center [42, 31] width 50 height 29
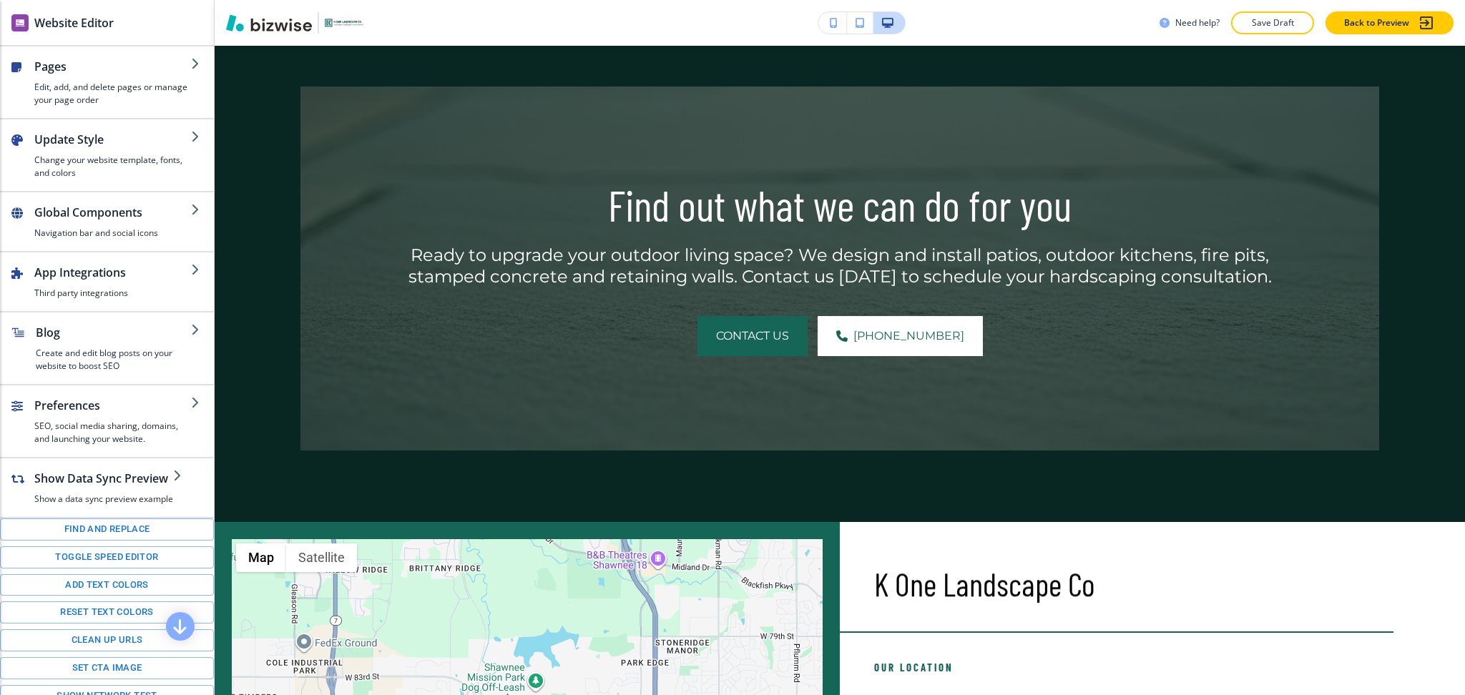
scroll to position [711, 0]
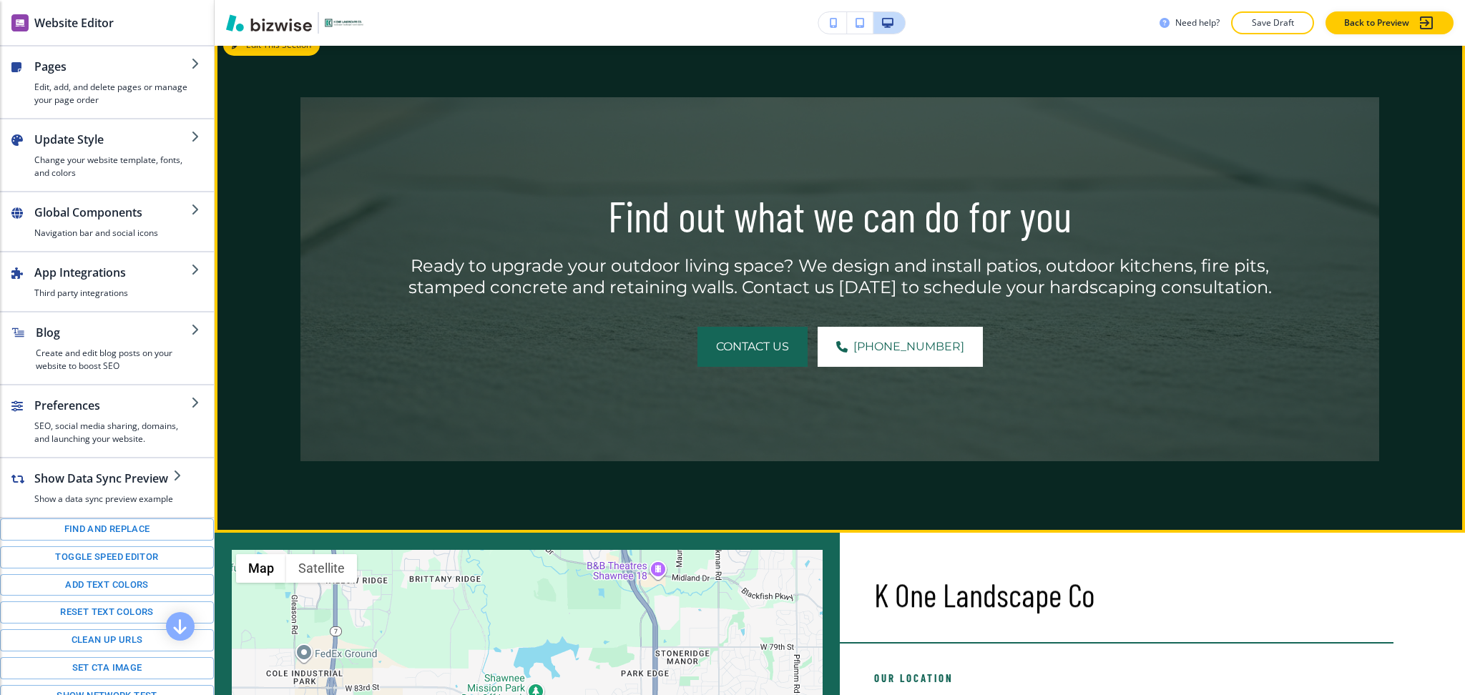
click at [260, 49] on button "Edit This Section" at bounding box center [271, 44] width 97 height 21
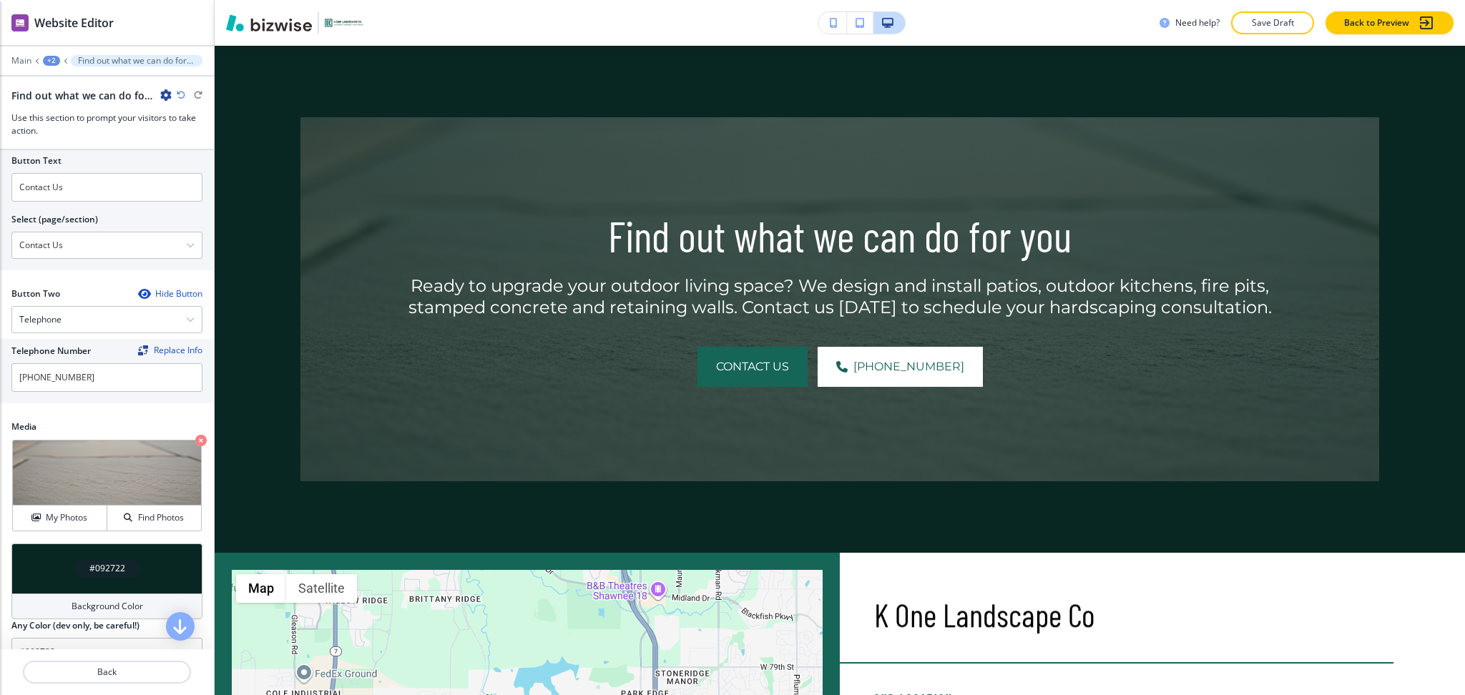
scroll to position [638, 0]
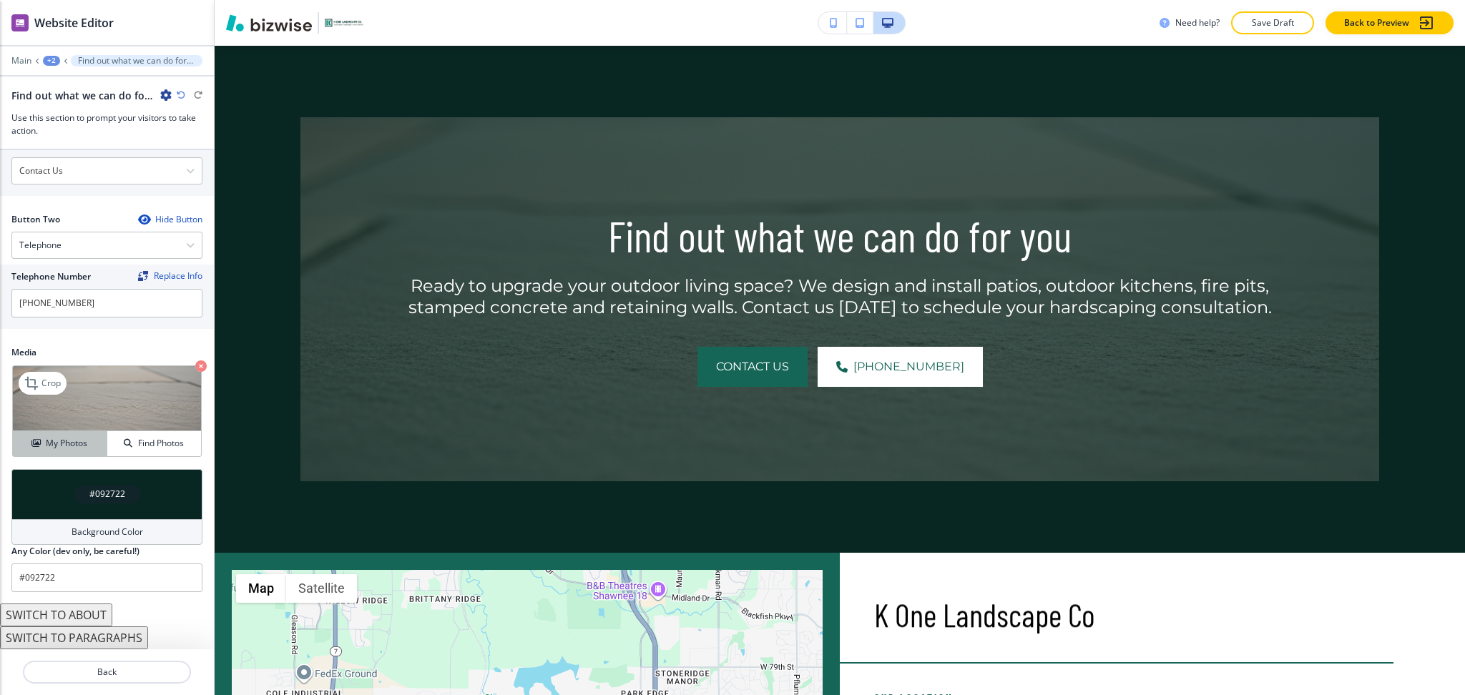
click at [71, 450] on h4 "My Photos" at bounding box center [66, 443] width 41 height 13
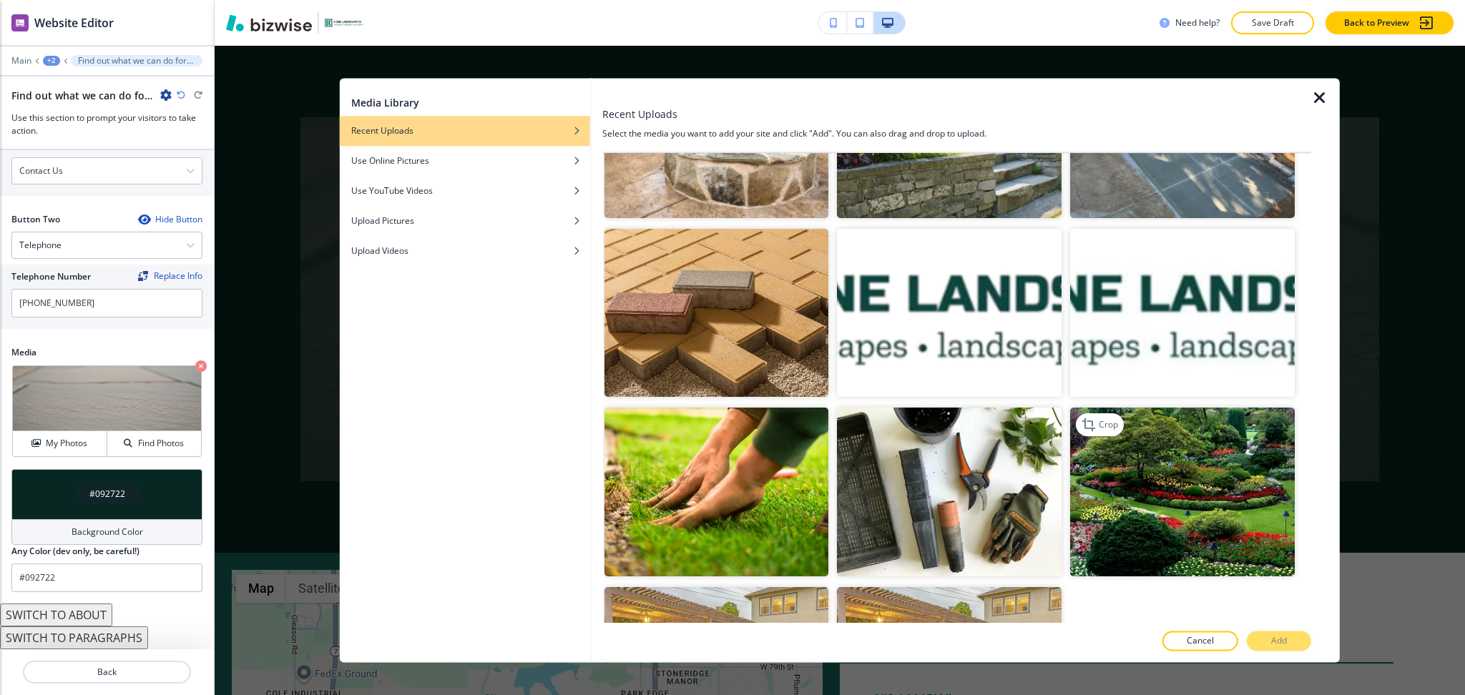
scroll to position [947, 0]
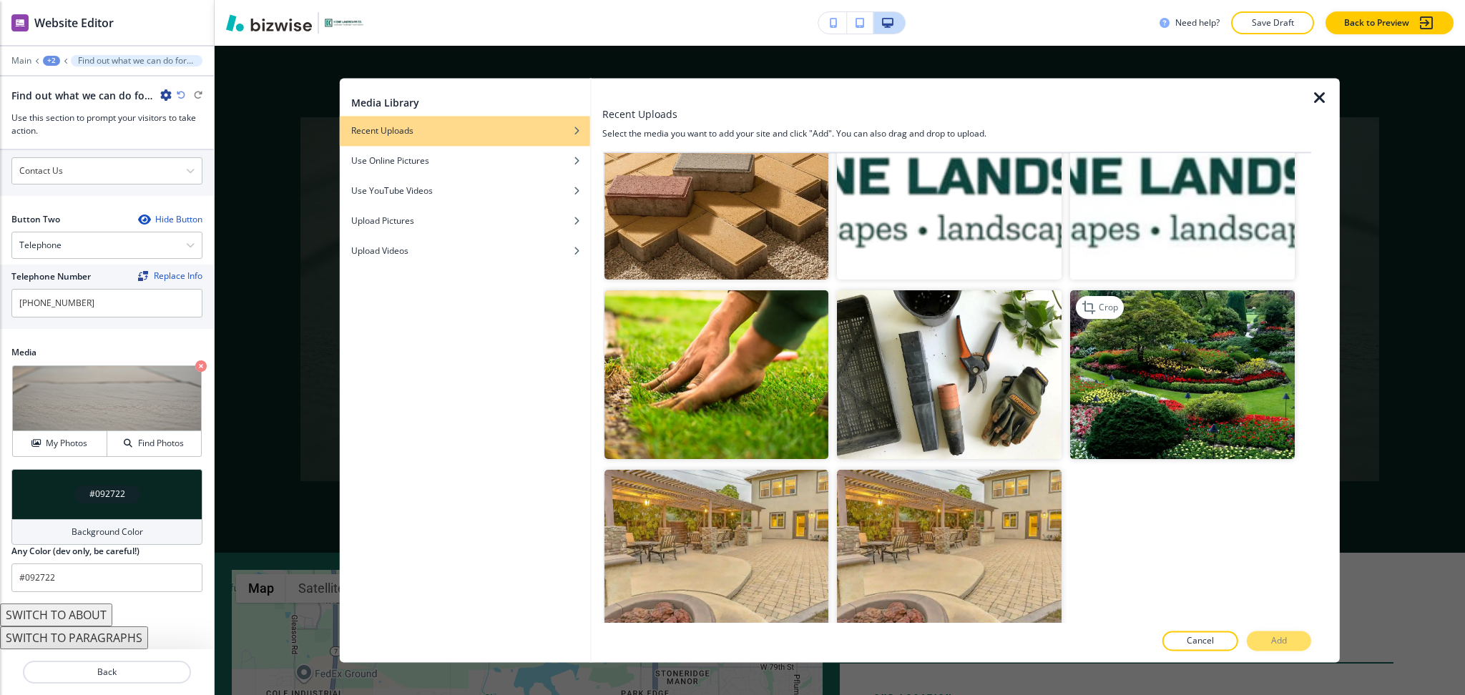
drag, startPoint x: 1185, startPoint y: 339, endPoint x: 1203, endPoint y: 373, distance: 38.7
click at [1185, 339] on img "button" at bounding box center [1182, 375] width 225 height 168
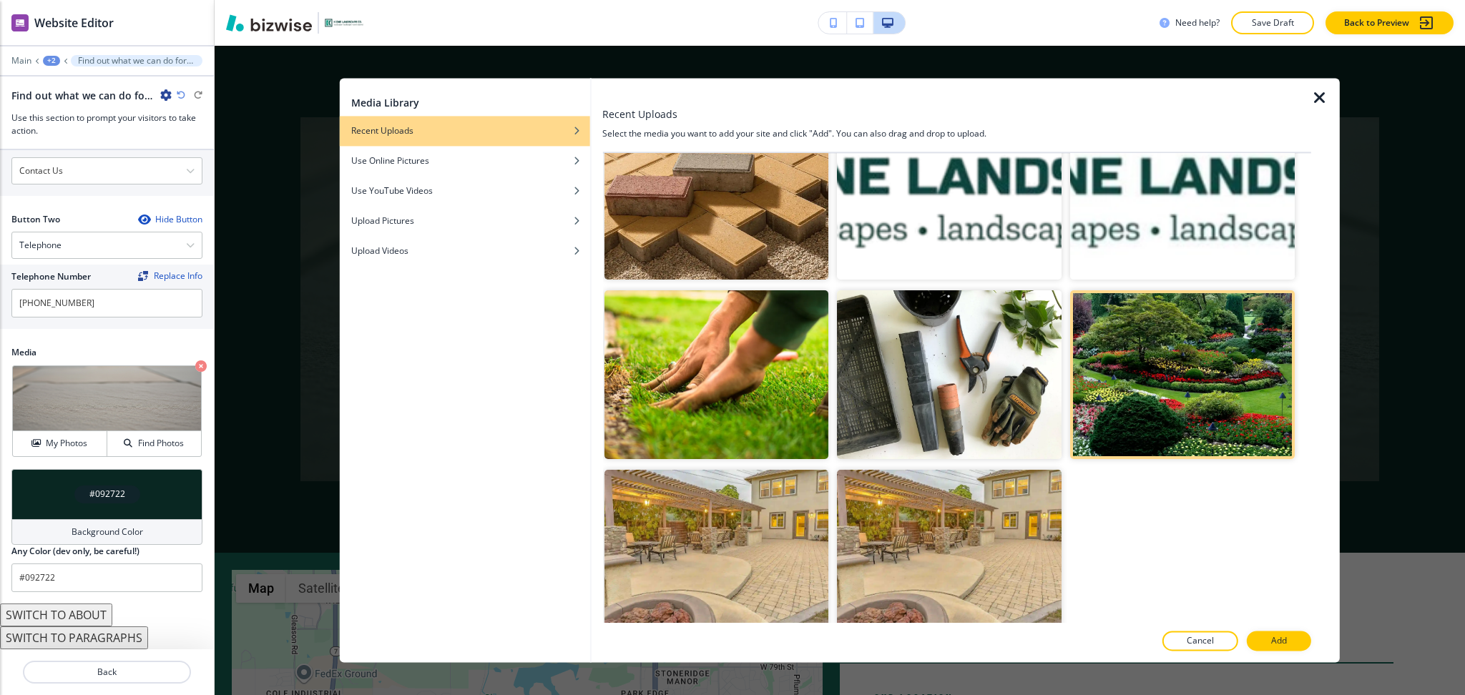
click at [1283, 647] on p "Add" at bounding box center [1279, 641] width 16 height 13
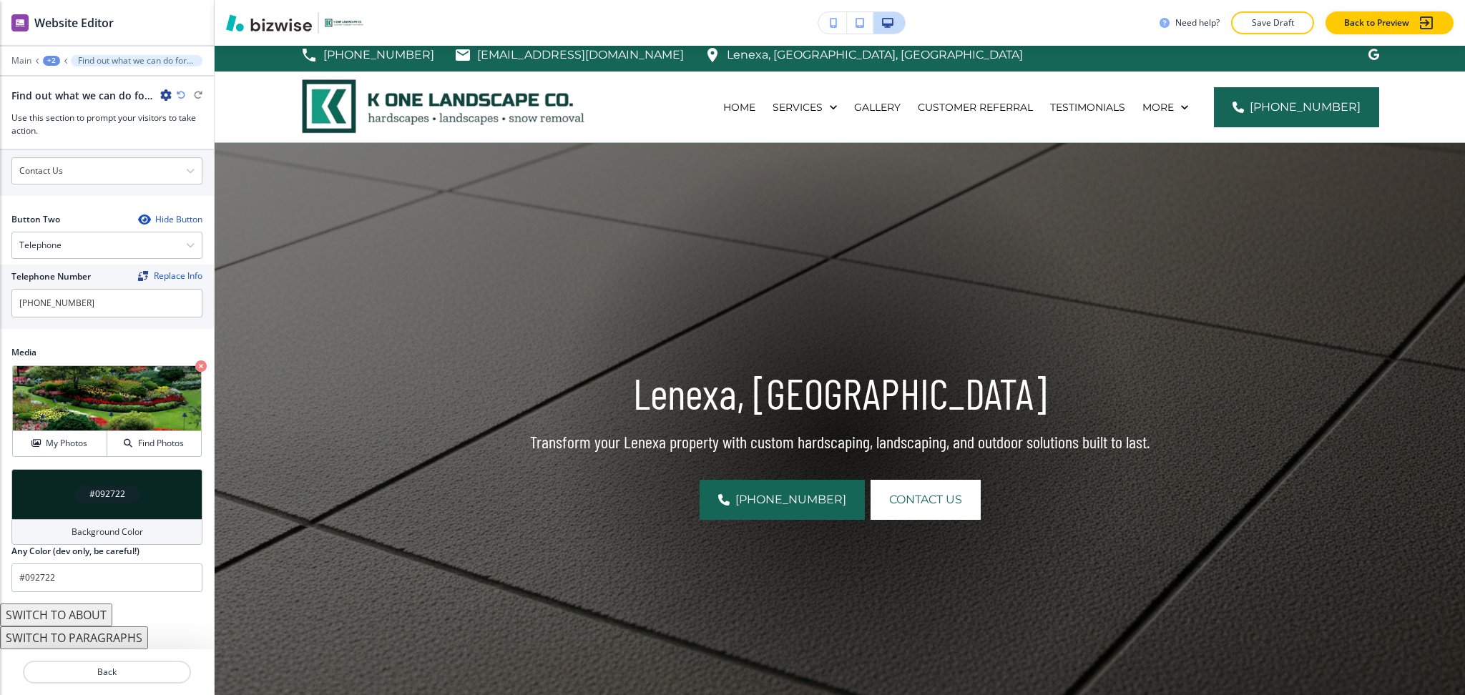
scroll to position [0, 0]
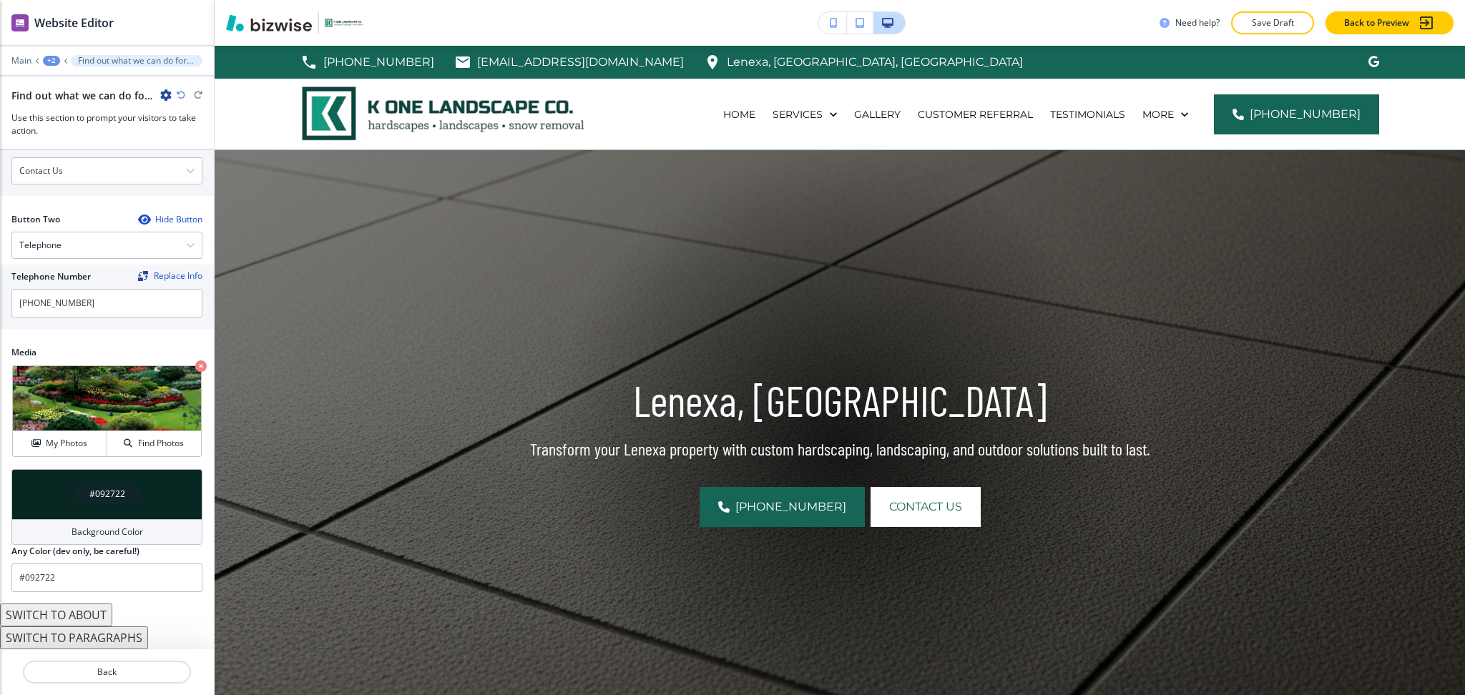
click at [49, 54] on div at bounding box center [107, 51] width 214 height 9
click at [54, 63] on div "+2" at bounding box center [51, 61] width 17 height 10
click at [65, 107] on p "Lenexa, [GEOGRAPHIC_DATA]" at bounding box center [88, 109] width 73 height 13
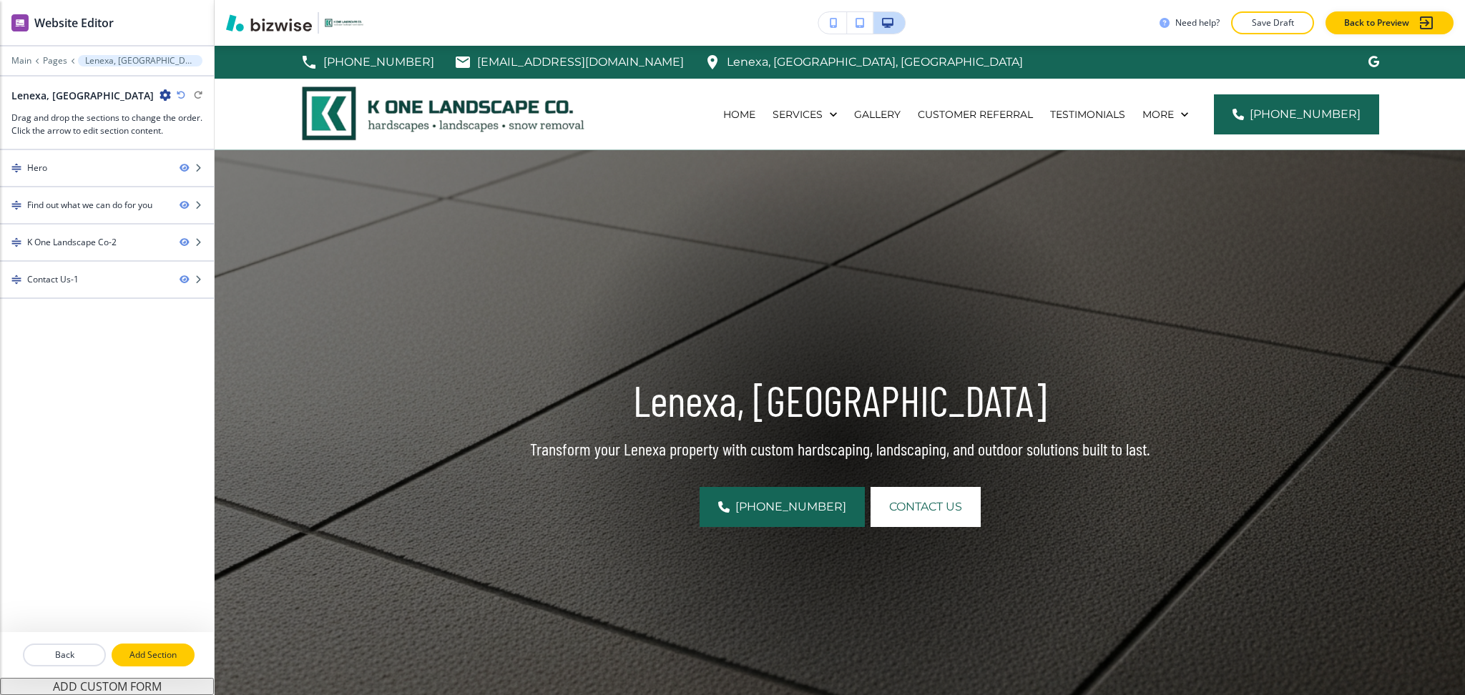
click at [158, 665] on button "Add Section" at bounding box center [153, 655] width 83 height 23
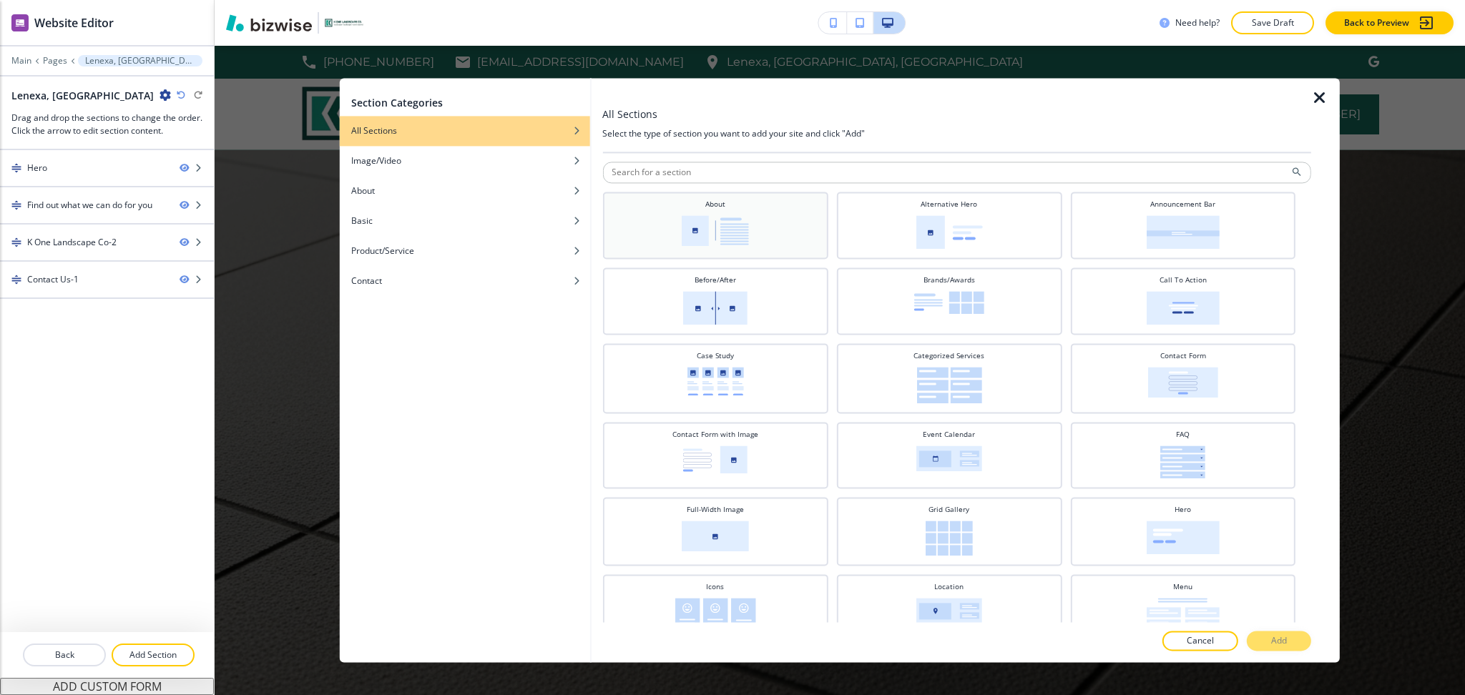
click at [674, 231] on div "About" at bounding box center [715, 224] width 211 height 50
click at [1277, 637] on p "Add" at bounding box center [1279, 641] width 16 height 13
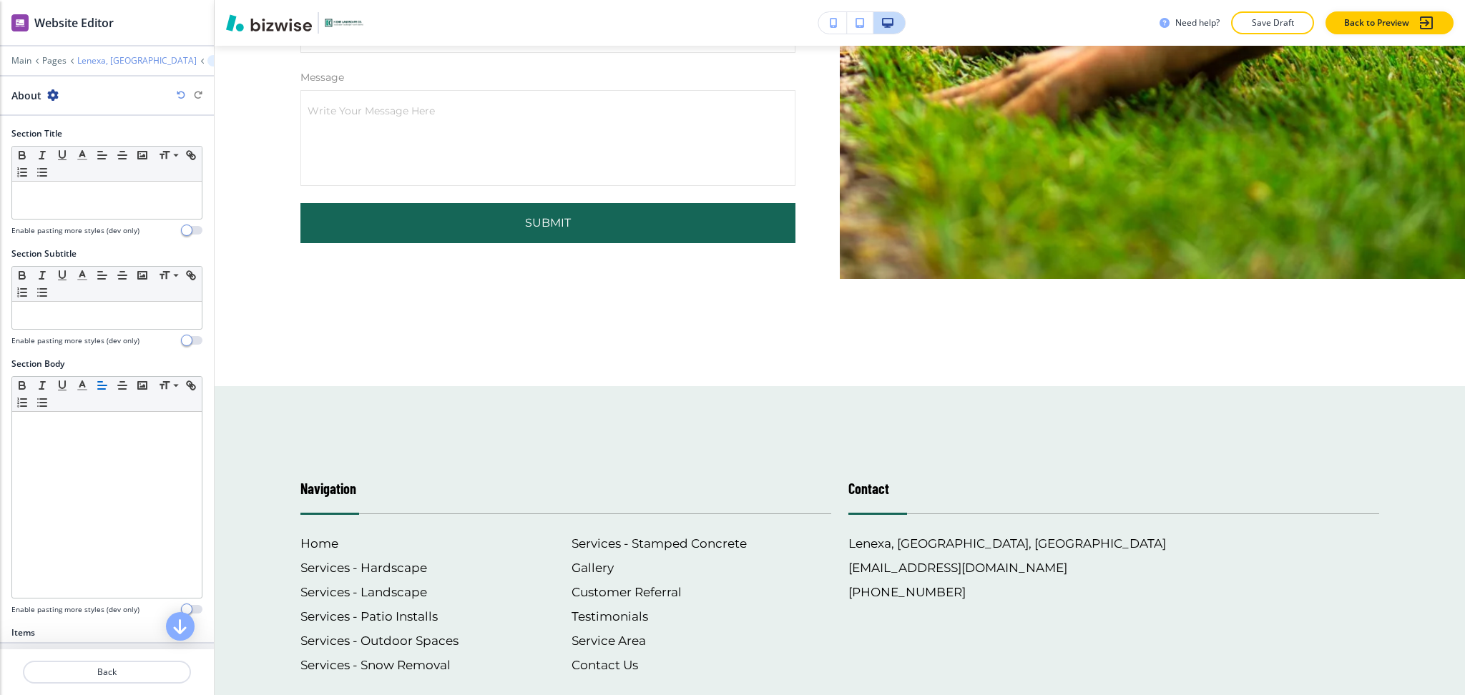
click at [99, 64] on p "Lenexa, [GEOGRAPHIC_DATA]" at bounding box center [136, 61] width 119 height 10
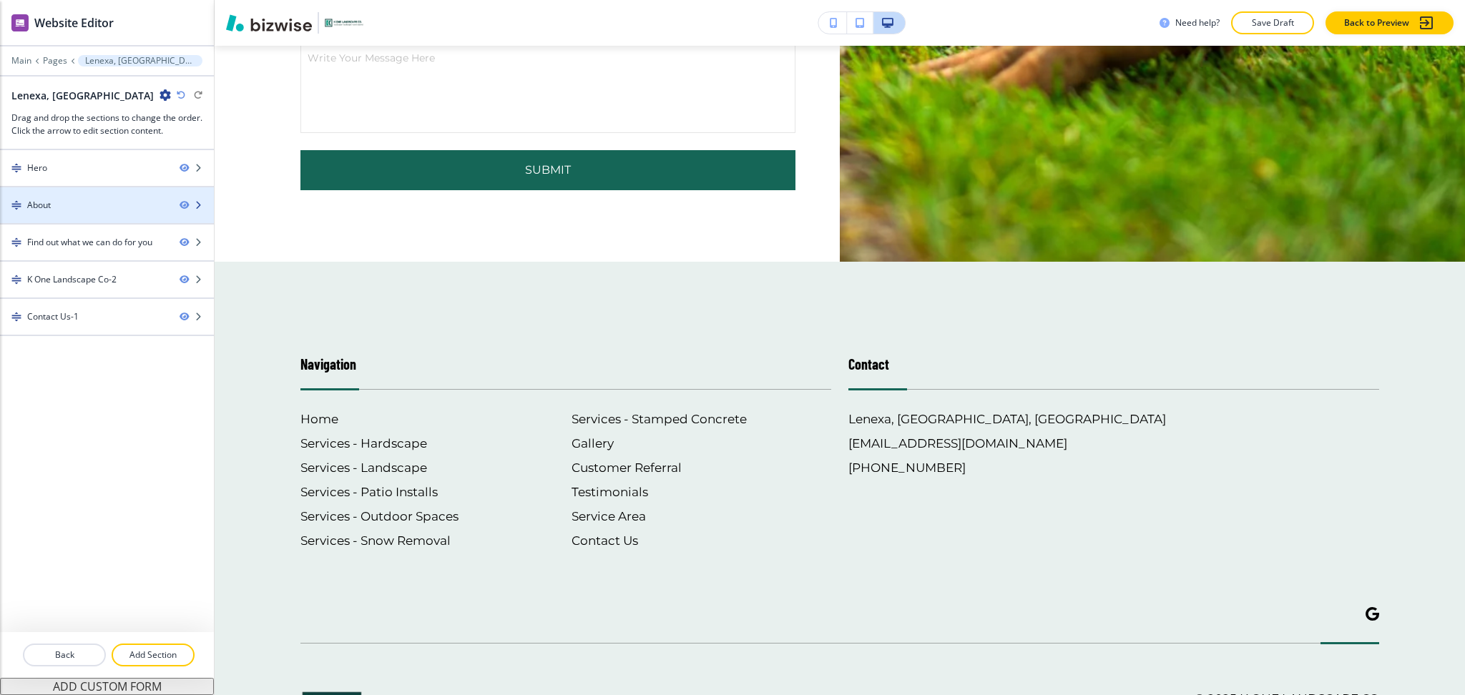
scroll to position [691, 0]
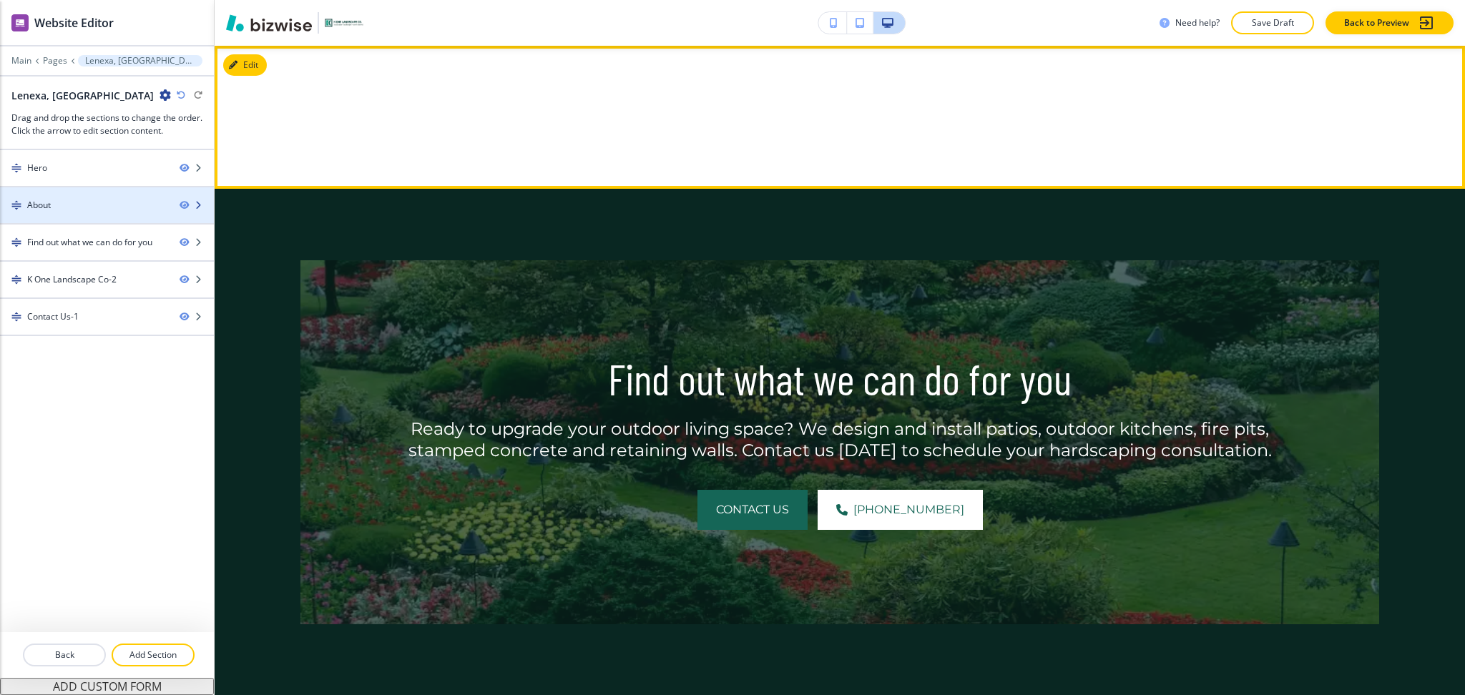
click at [69, 209] on div "About" at bounding box center [84, 205] width 168 height 13
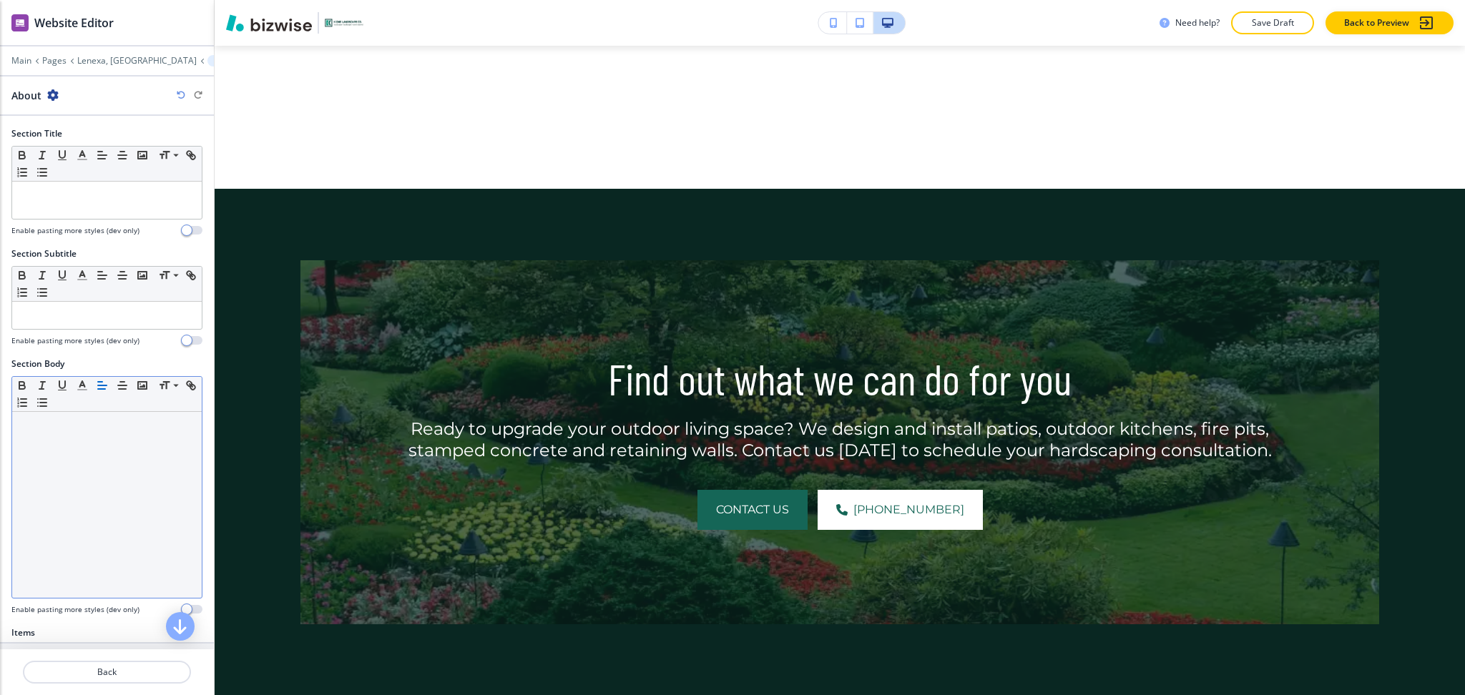
scroll to position [250, 0]
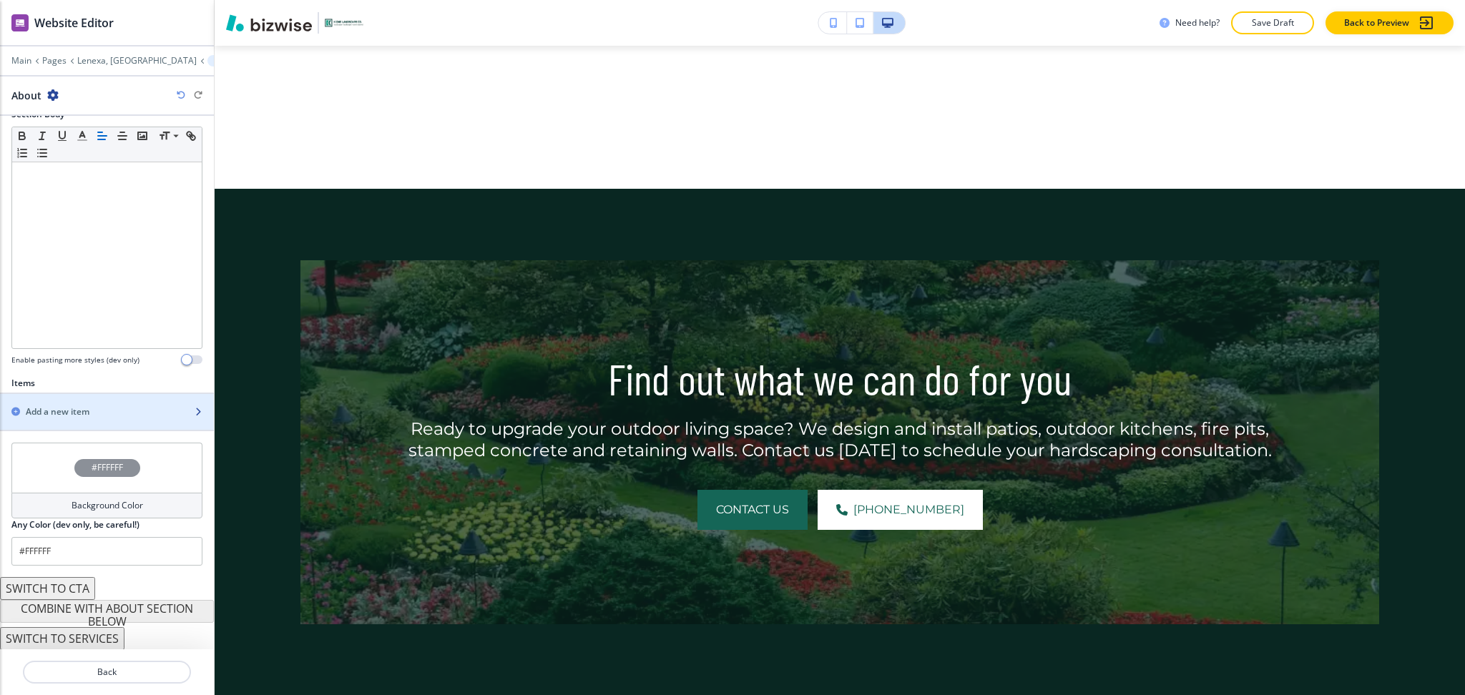
click at [71, 406] on h2 "Add a new item" at bounding box center [58, 412] width 64 height 13
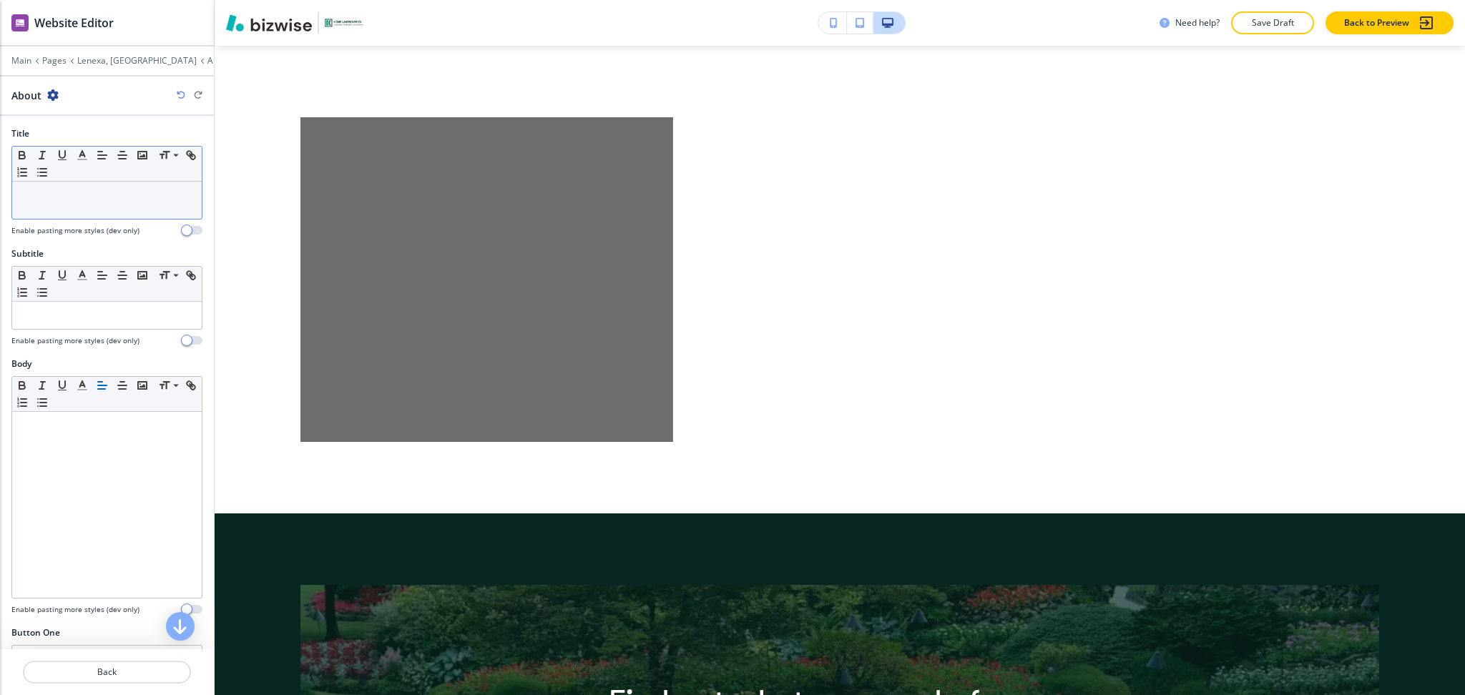
click at [62, 197] on p at bounding box center [106, 195] width 175 height 13
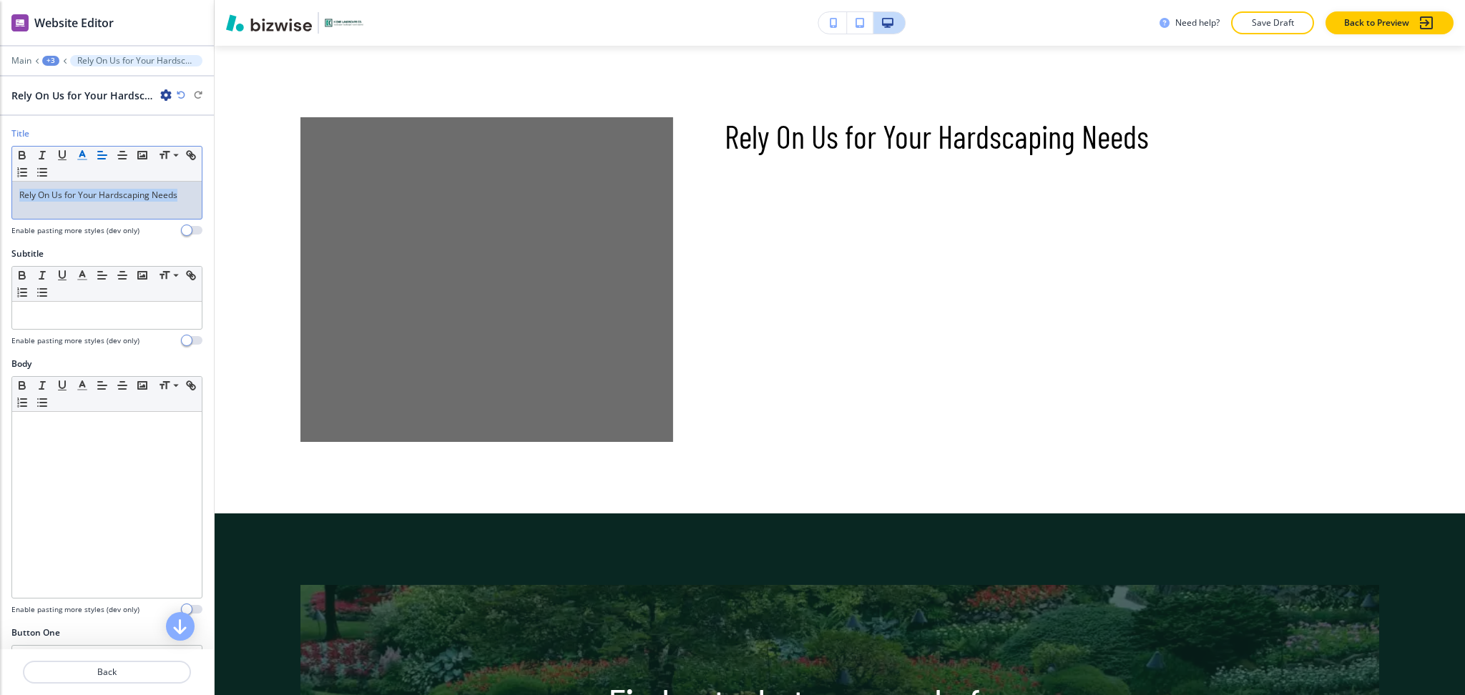
click at [84, 152] on icon "button" at bounding box center [82, 155] width 13 height 13
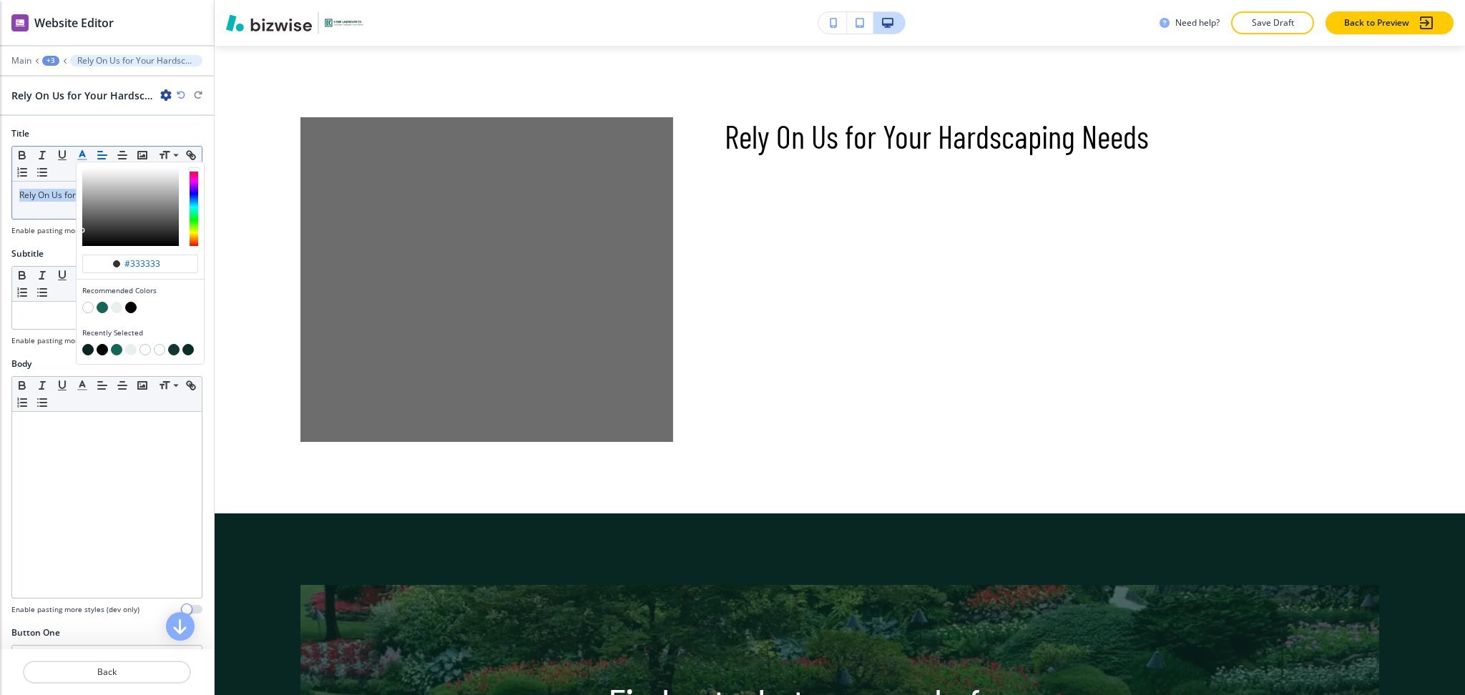
click at [102, 302] on button "button" at bounding box center [102, 307] width 11 height 11
type input "#156657"
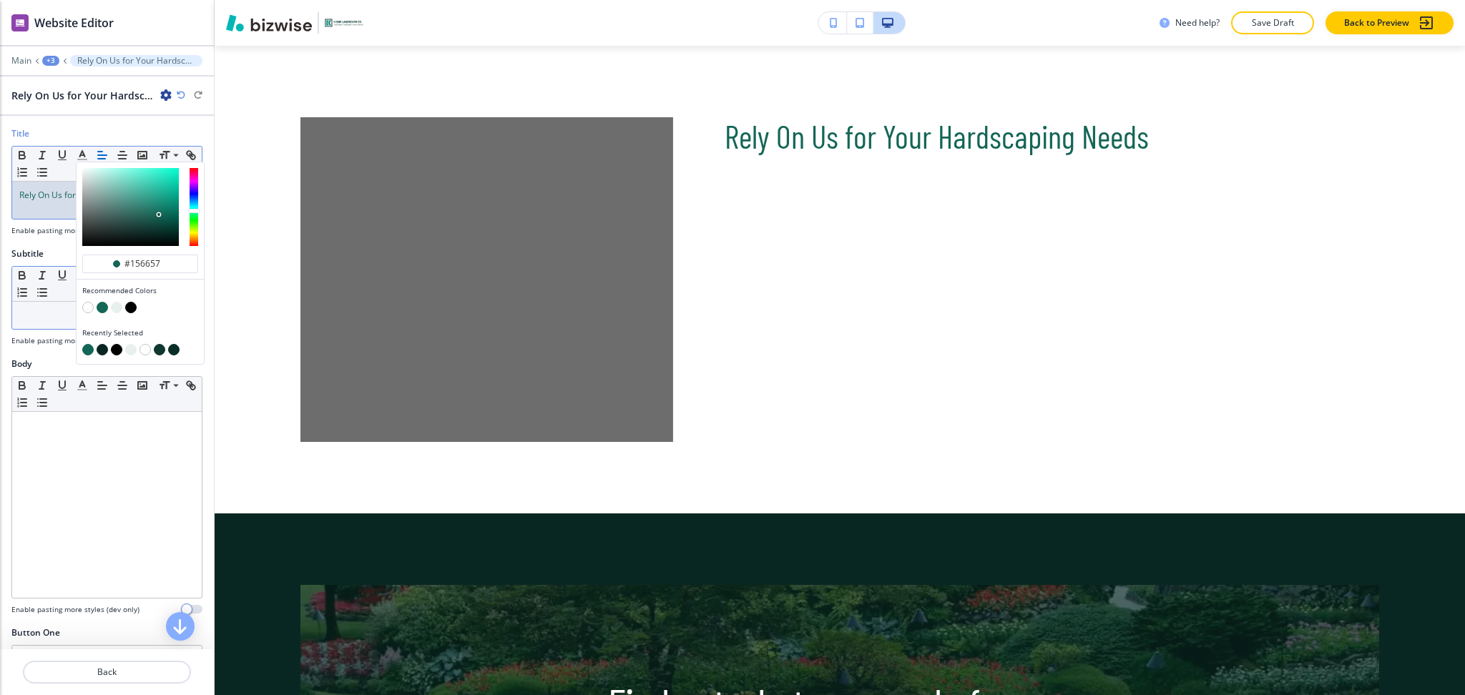
click at [52, 311] on p at bounding box center [106, 315] width 175 height 13
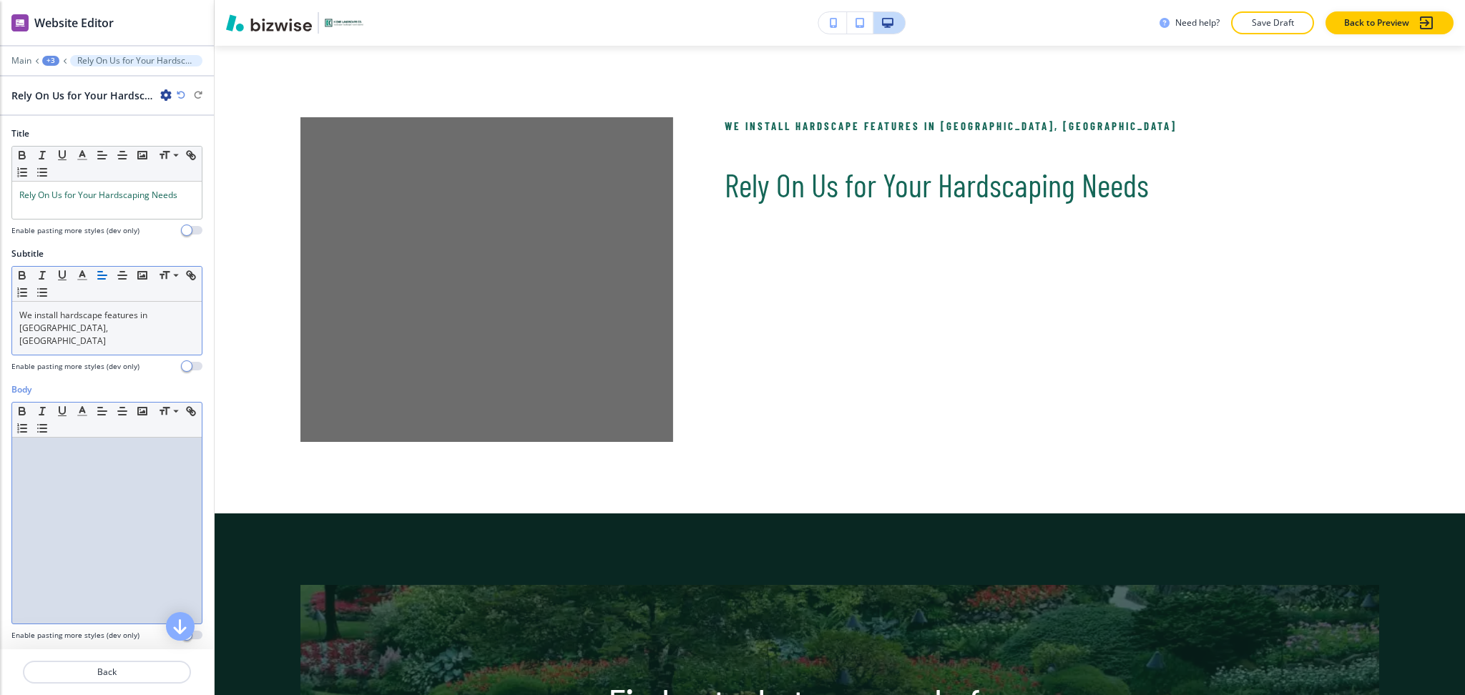
click at [120, 514] on div at bounding box center [107, 531] width 190 height 186
paste div
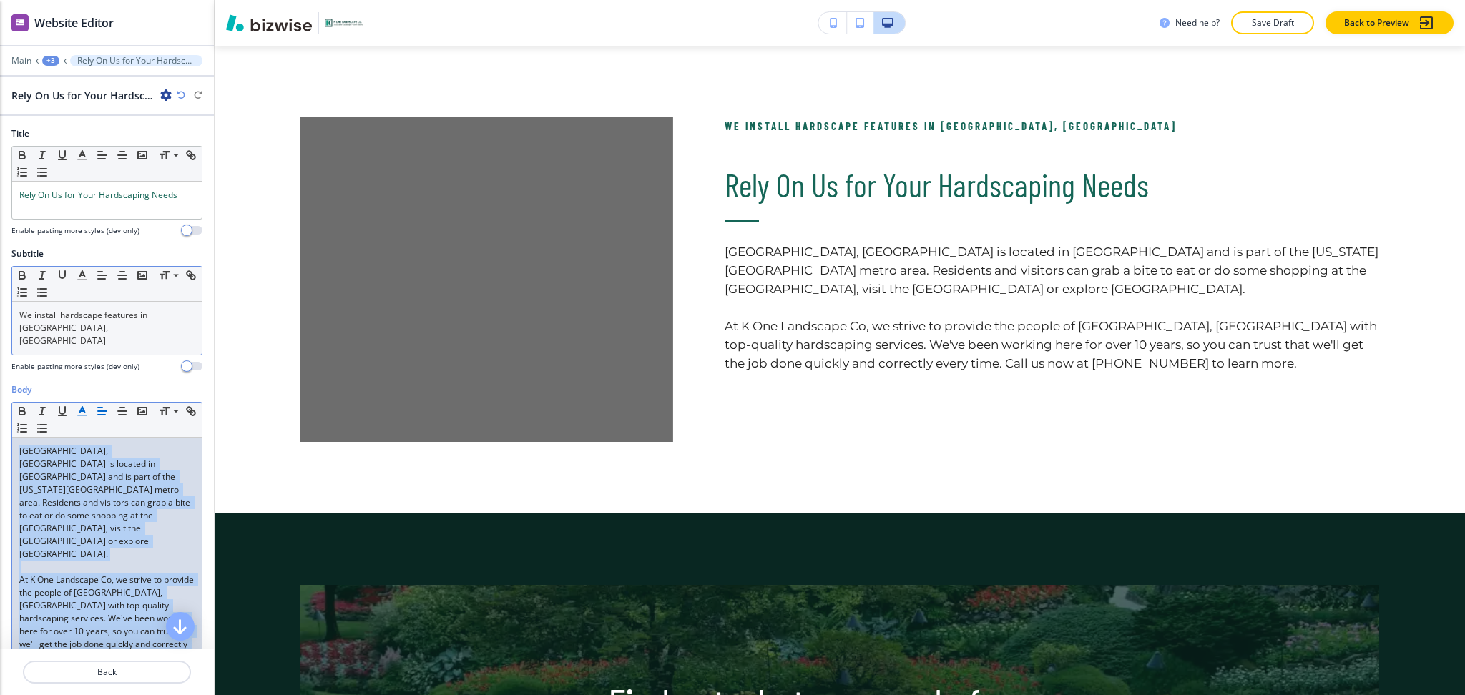
click at [82, 411] on line "button" at bounding box center [82, 411] width 4 height 0
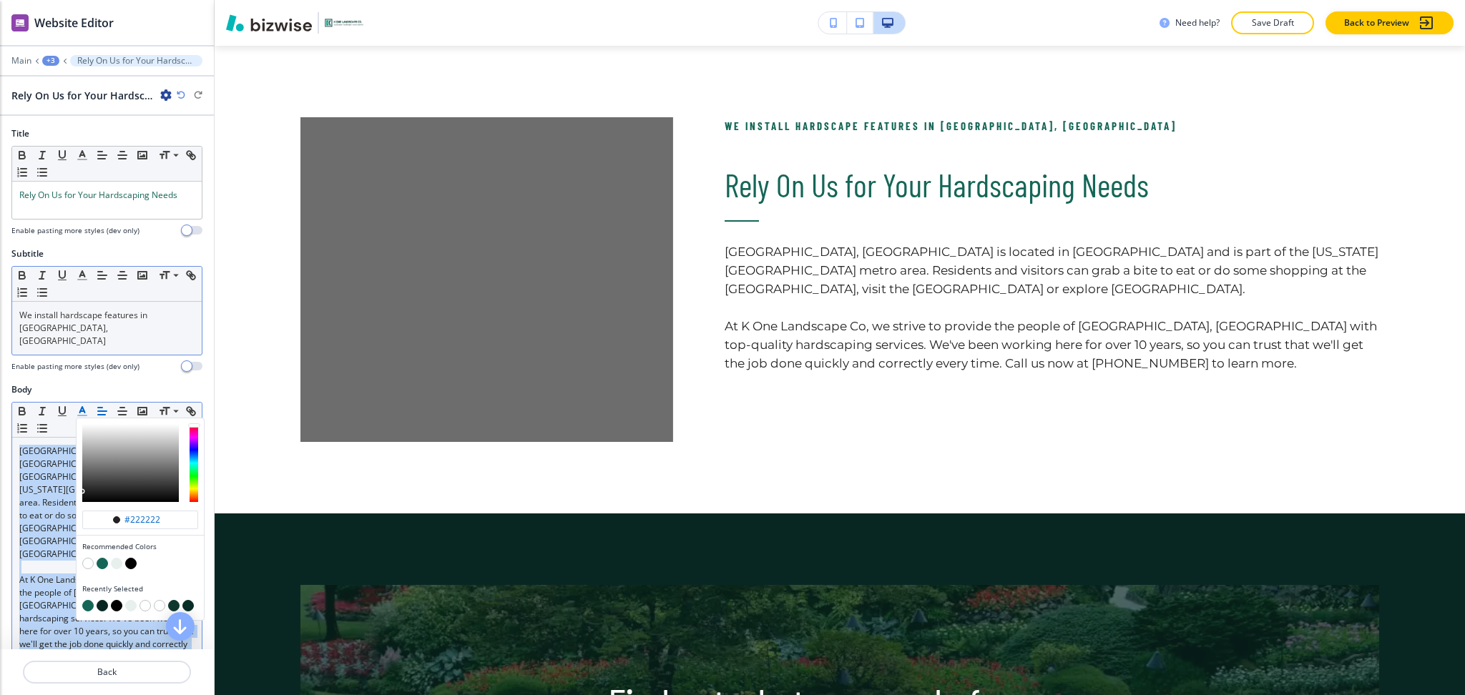
click at [133, 558] on button "button" at bounding box center [130, 563] width 11 height 11
type input "#000000"
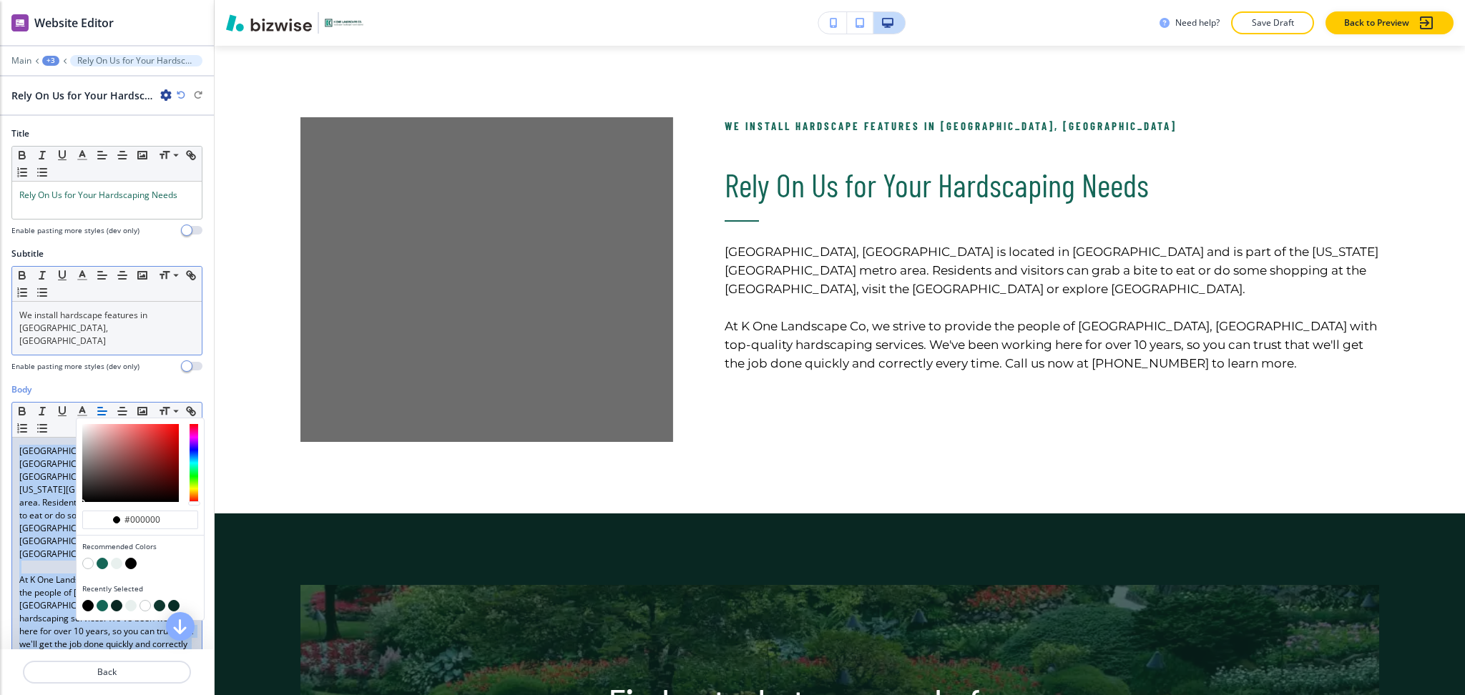
click at [29, 489] on span "Lenexa, KS is located in Johnson County and is part of the Kansas City metro ar…" at bounding box center [105, 502] width 173 height 115
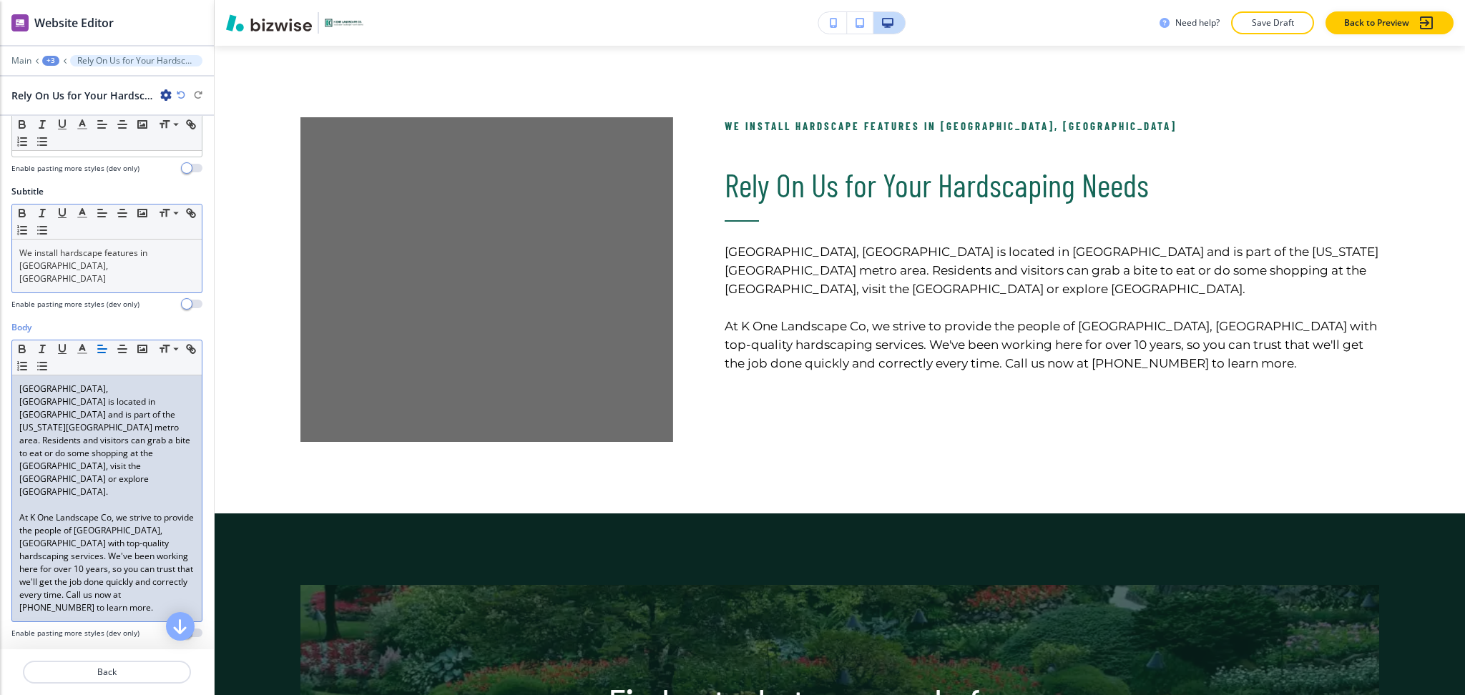
scroll to position [315, 0]
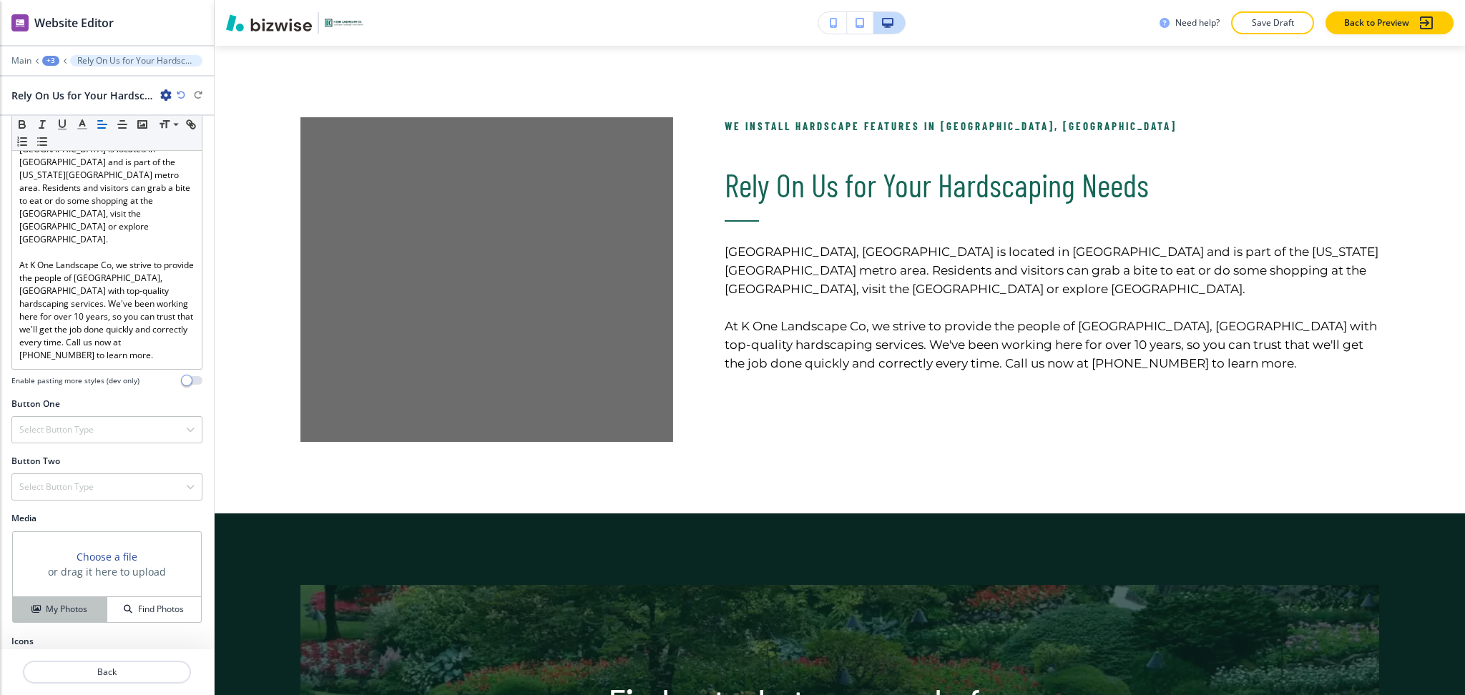
click at [82, 597] on button "My Photos" at bounding box center [60, 609] width 94 height 25
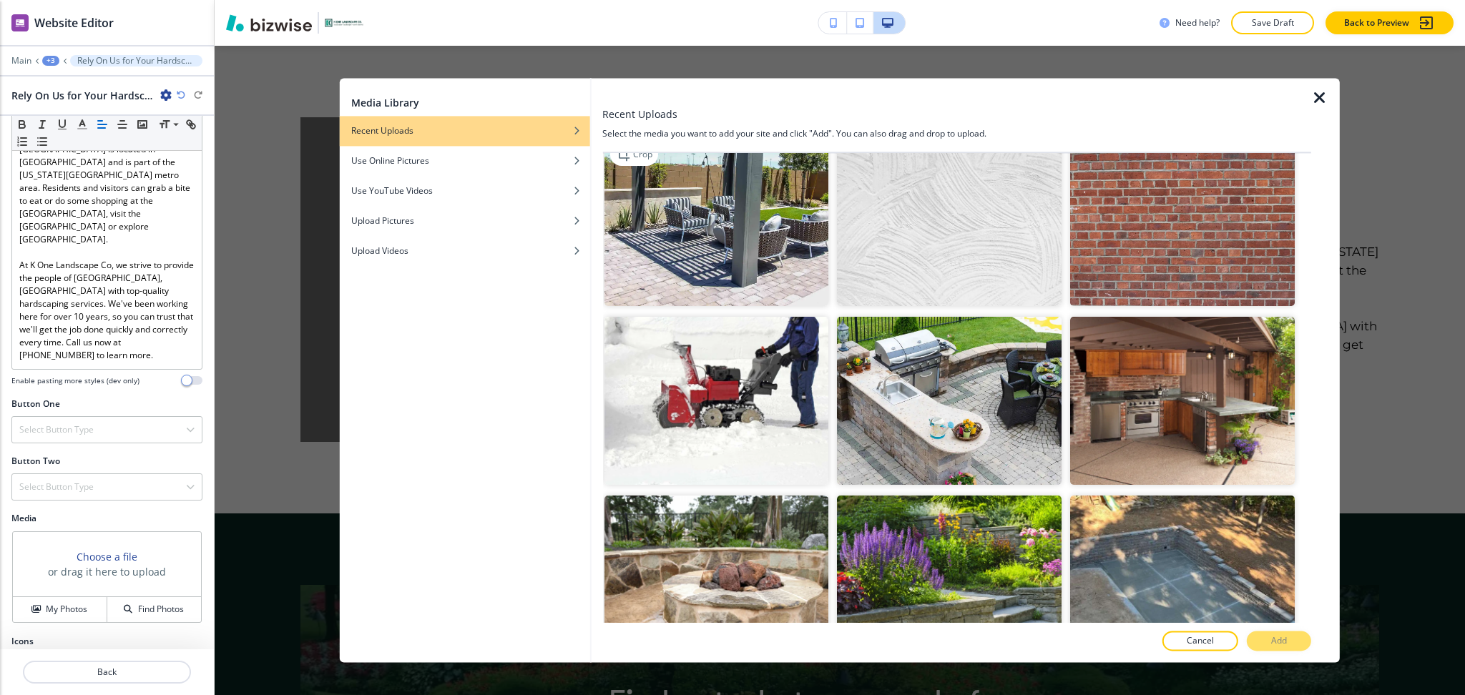
click at [738, 219] on img "button" at bounding box center [716, 222] width 225 height 168
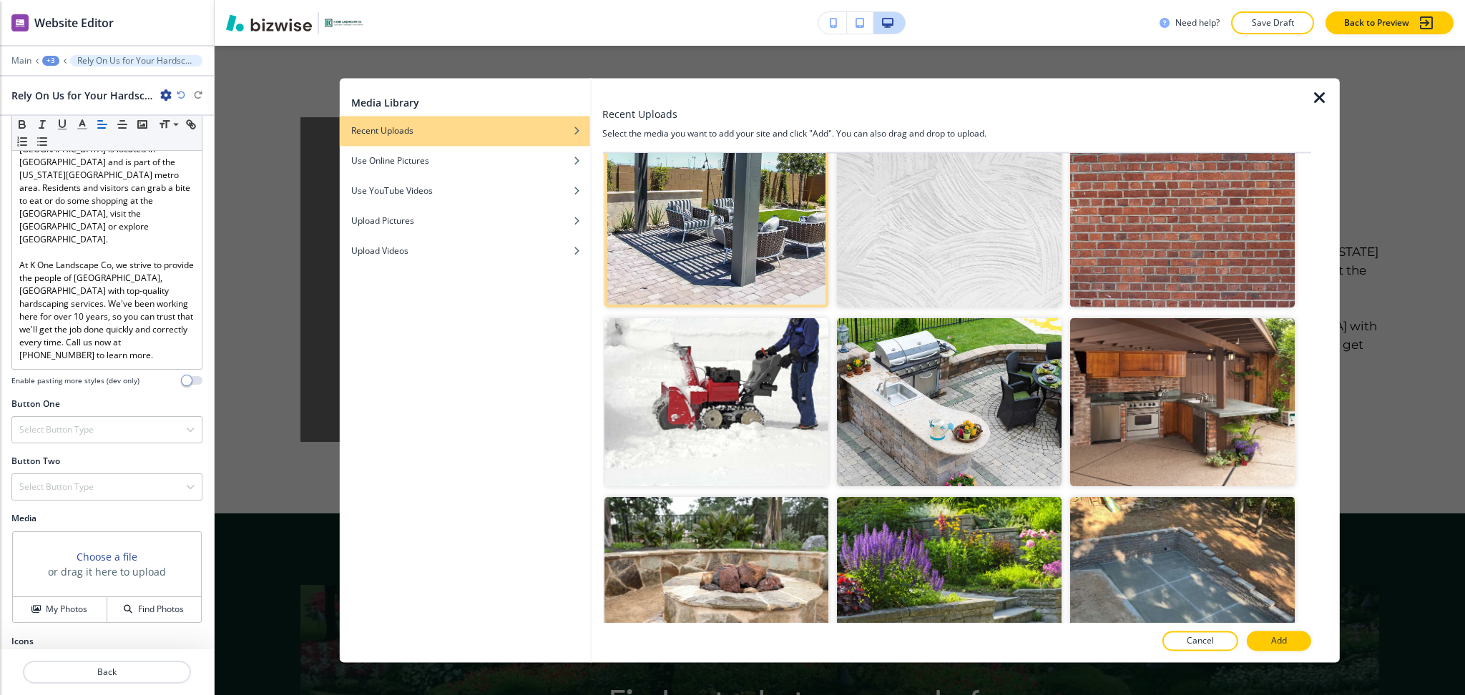
click at [1264, 630] on div at bounding box center [956, 627] width 709 height 9
click at [1265, 639] on button "Add" at bounding box center [1279, 642] width 64 height 20
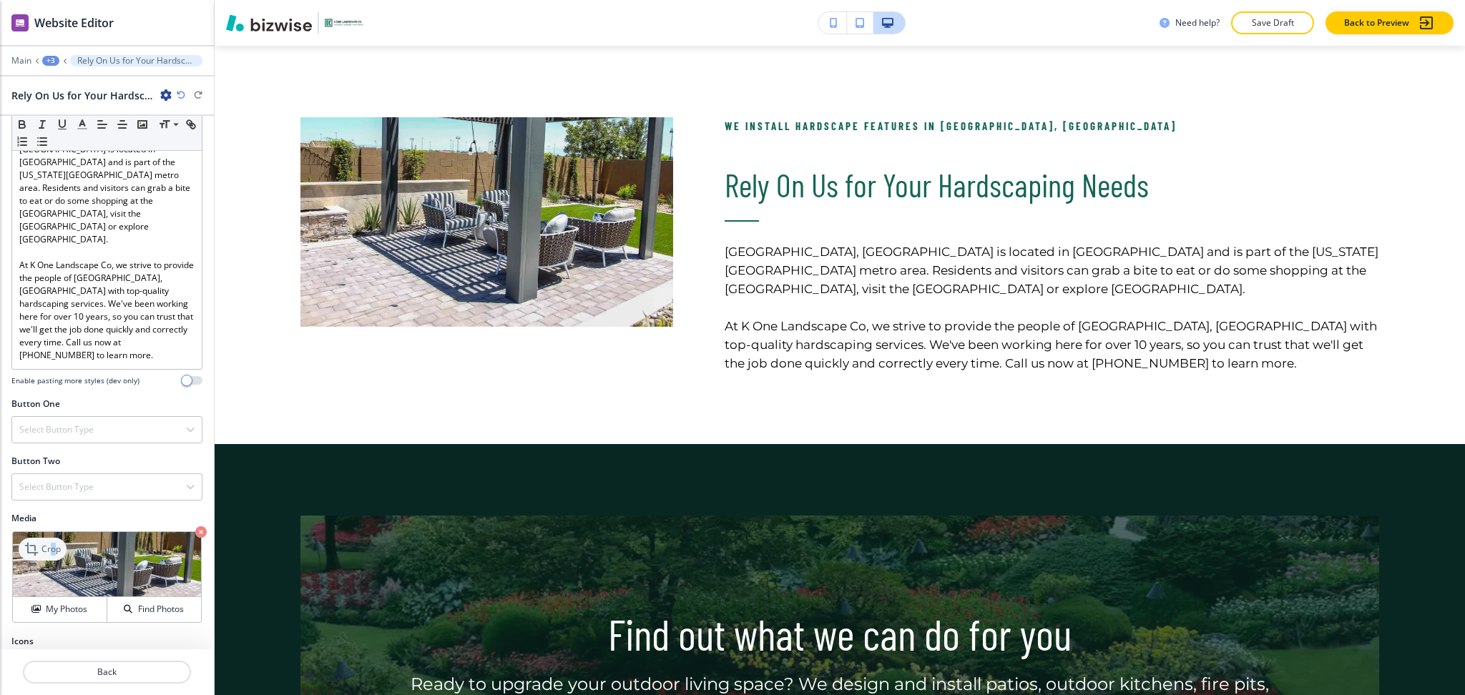
drag, startPoint x: 54, startPoint y: 494, endPoint x: 62, endPoint y: 490, distance: 9.0
click at [52, 543] on p "Crop" at bounding box center [50, 549] width 19 height 13
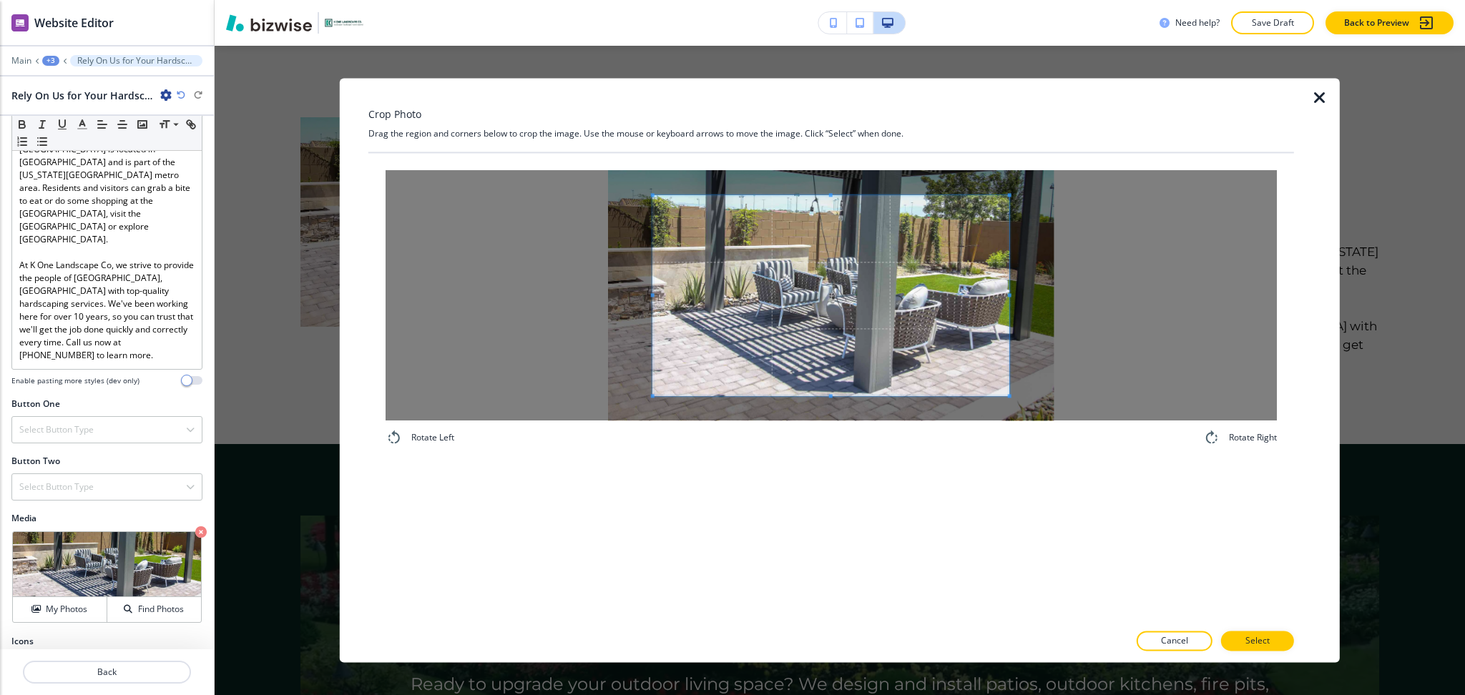
click at [804, 138] on div "Crop Photo Drag the region and corners below to crop the image. Use the mouse o…" at bounding box center [831, 370] width 926 height 585
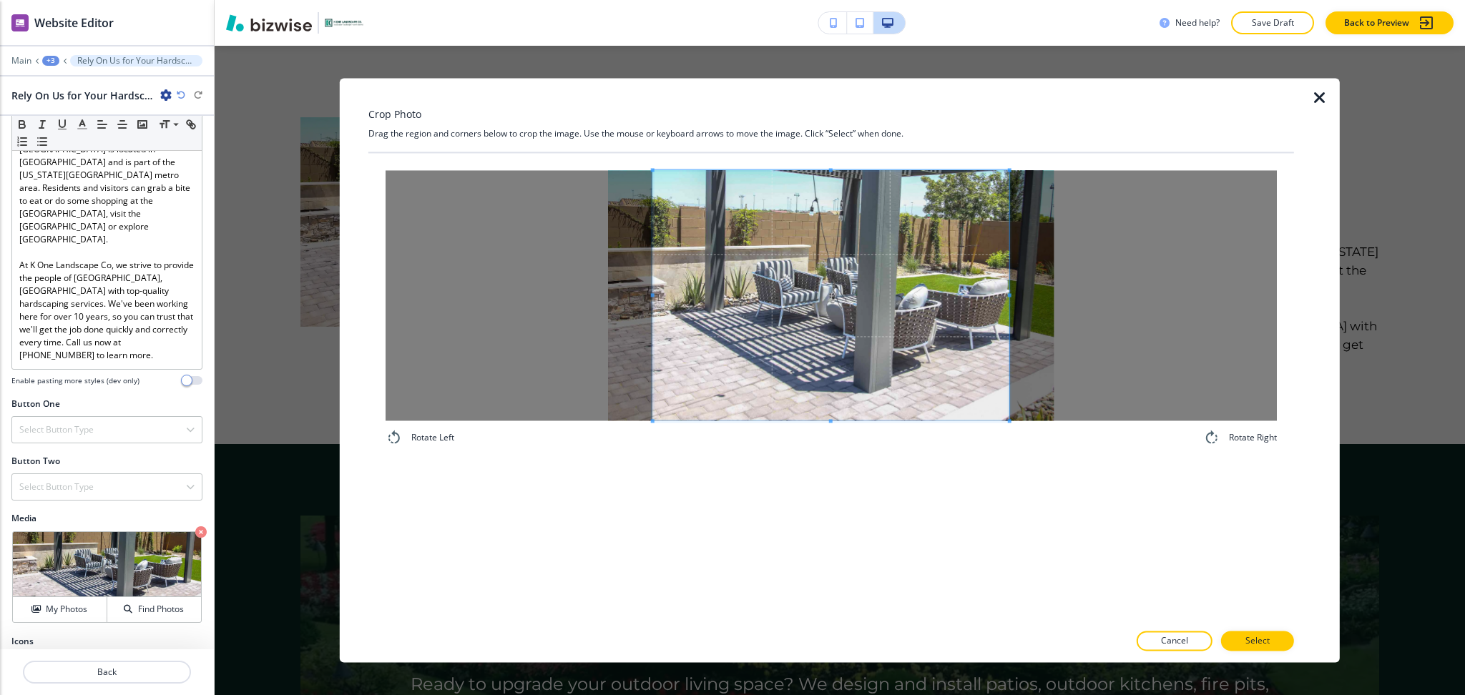
click at [814, 509] on div "Rotate Left Rotate Right" at bounding box center [831, 387] width 926 height 469
click at [676, 293] on span at bounding box center [675, 295] width 4 height 4
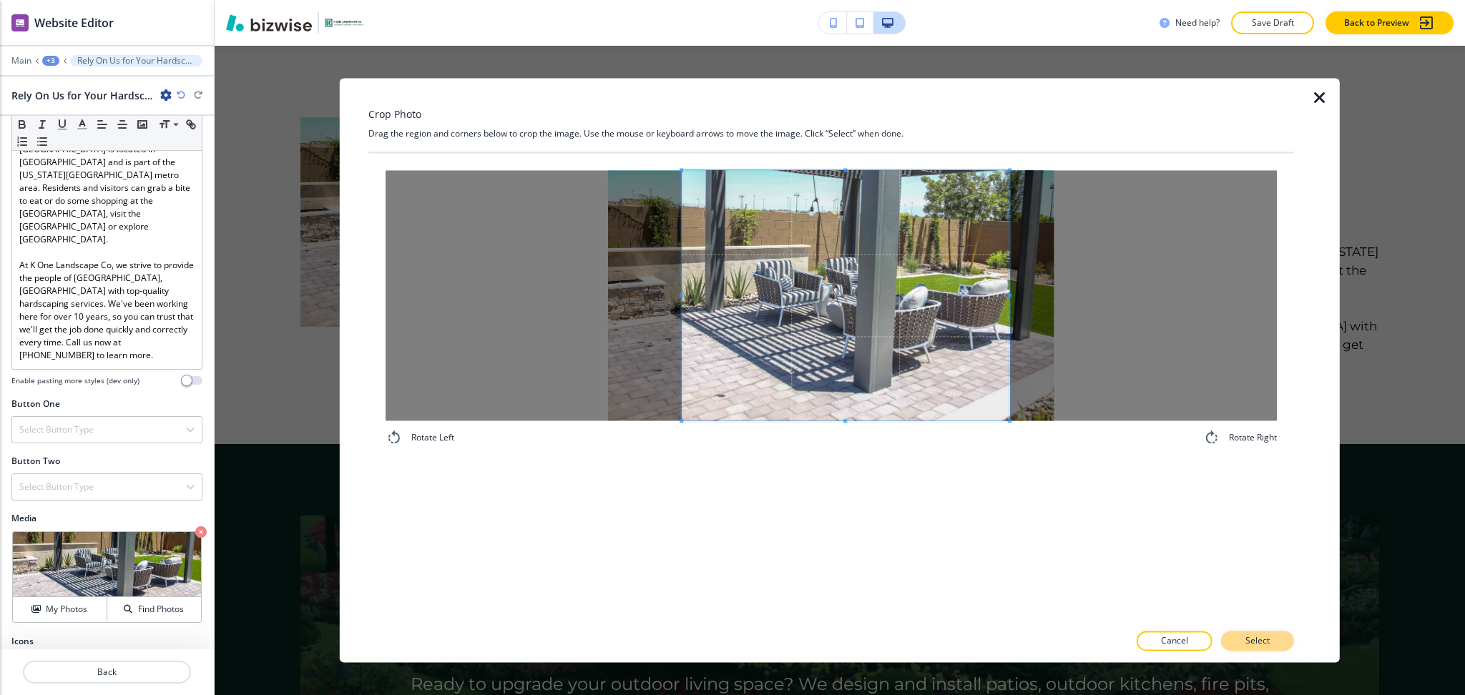
click at [1249, 637] on p "Select" at bounding box center [1258, 641] width 24 height 13
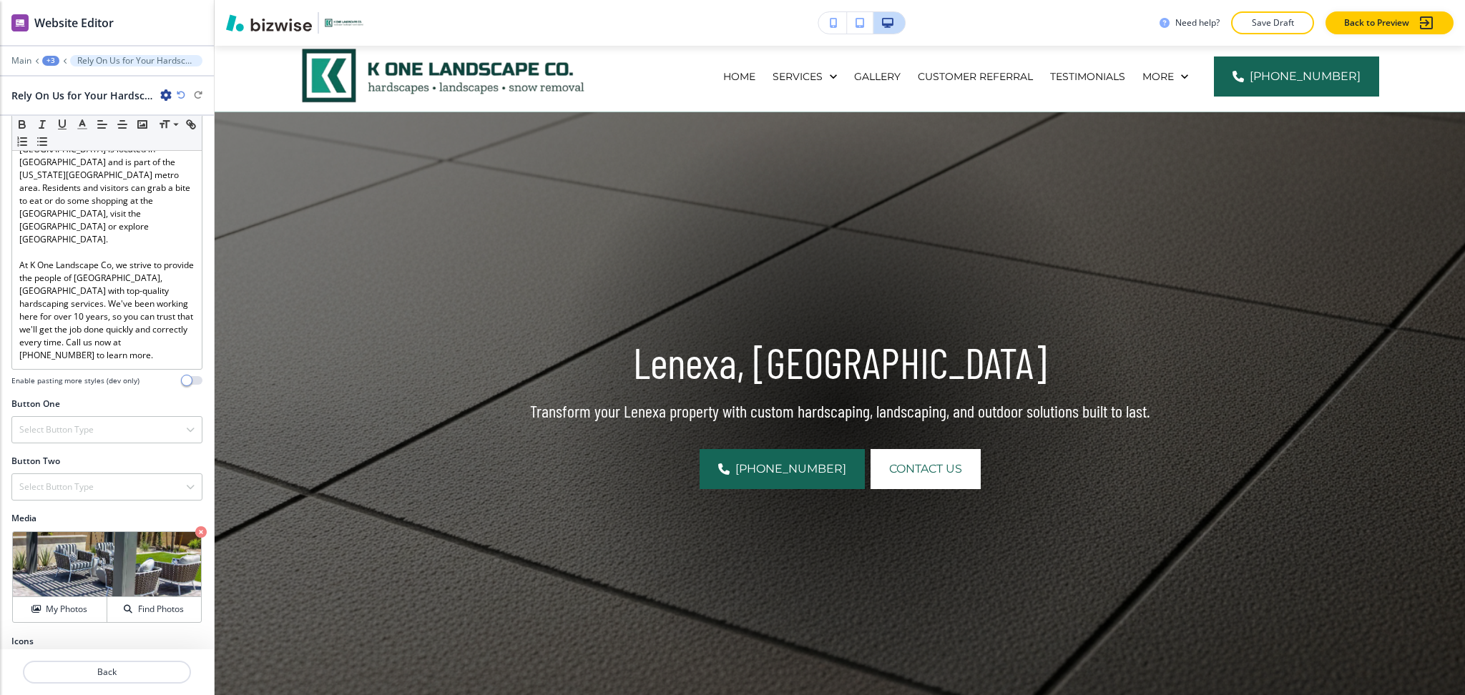
scroll to position [0, 0]
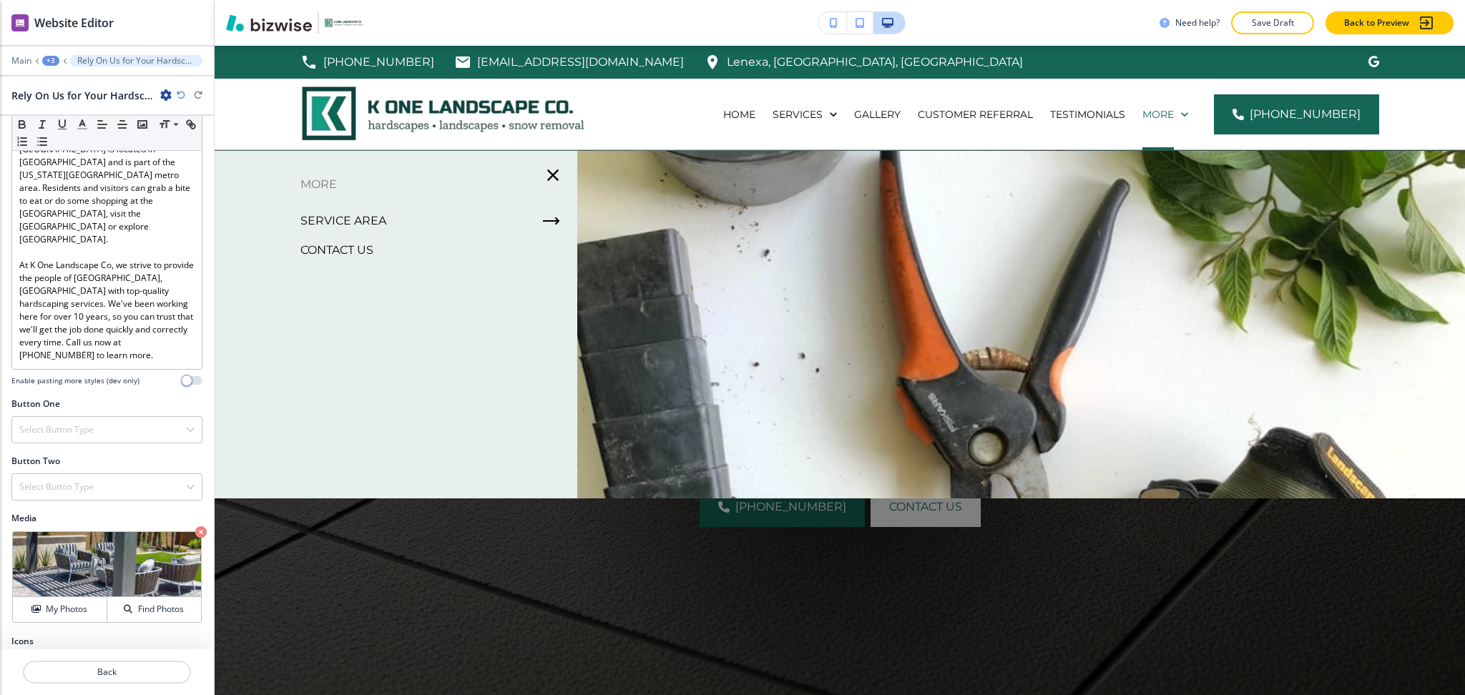
click at [353, 257] on p "Contact Us" at bounding box center [336, 250] width 73 height 21
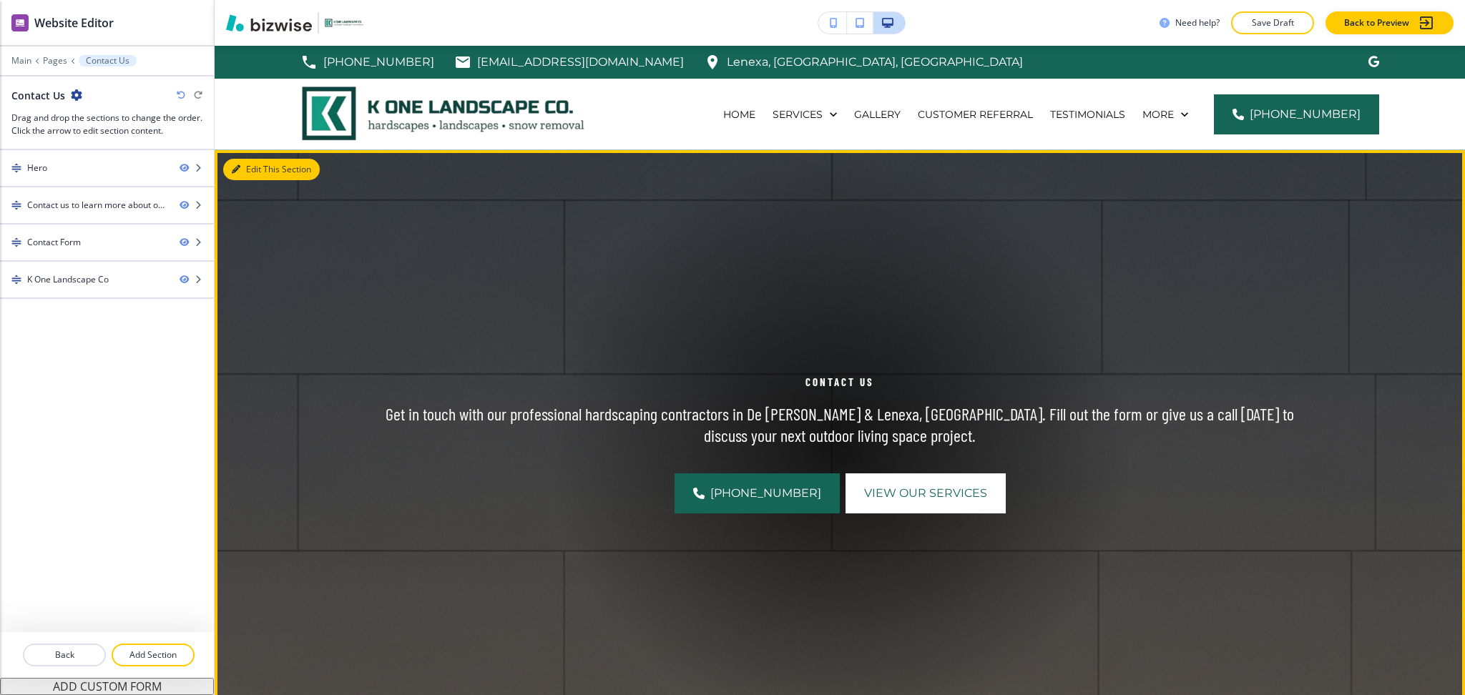
click at [240, 170] on button "Edit This Section" at bounding box center [271, 169] width 97 height 21
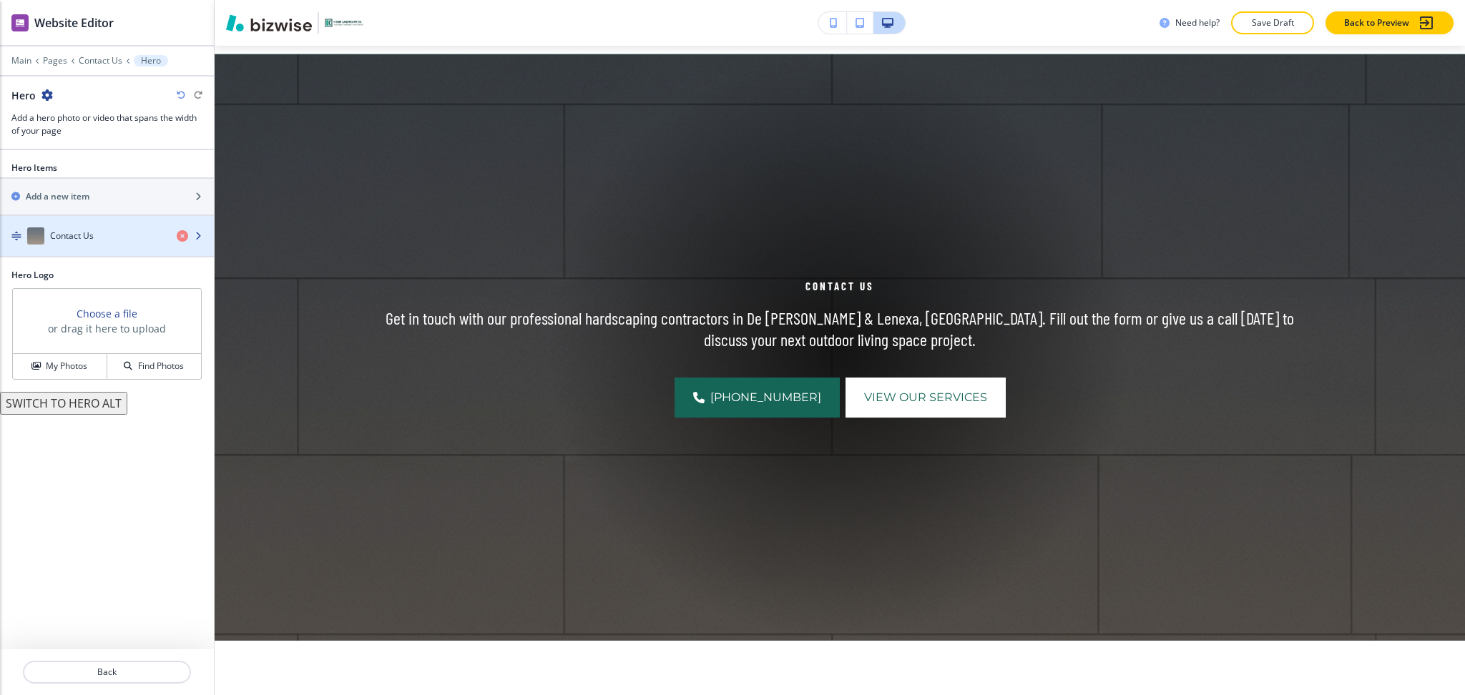
scroll to position [104, 0]
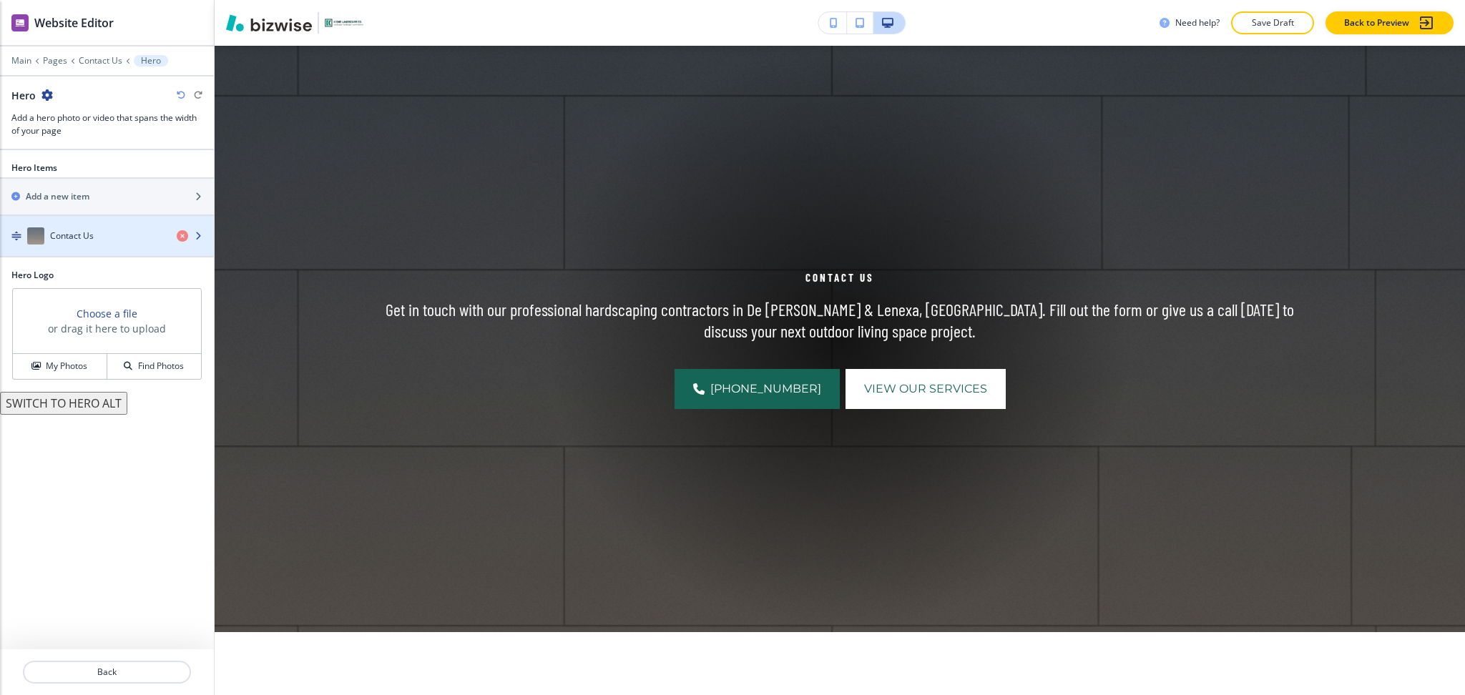
click at [85, 248] on div "button" at bounding box center [107, 250] width 214 height 11
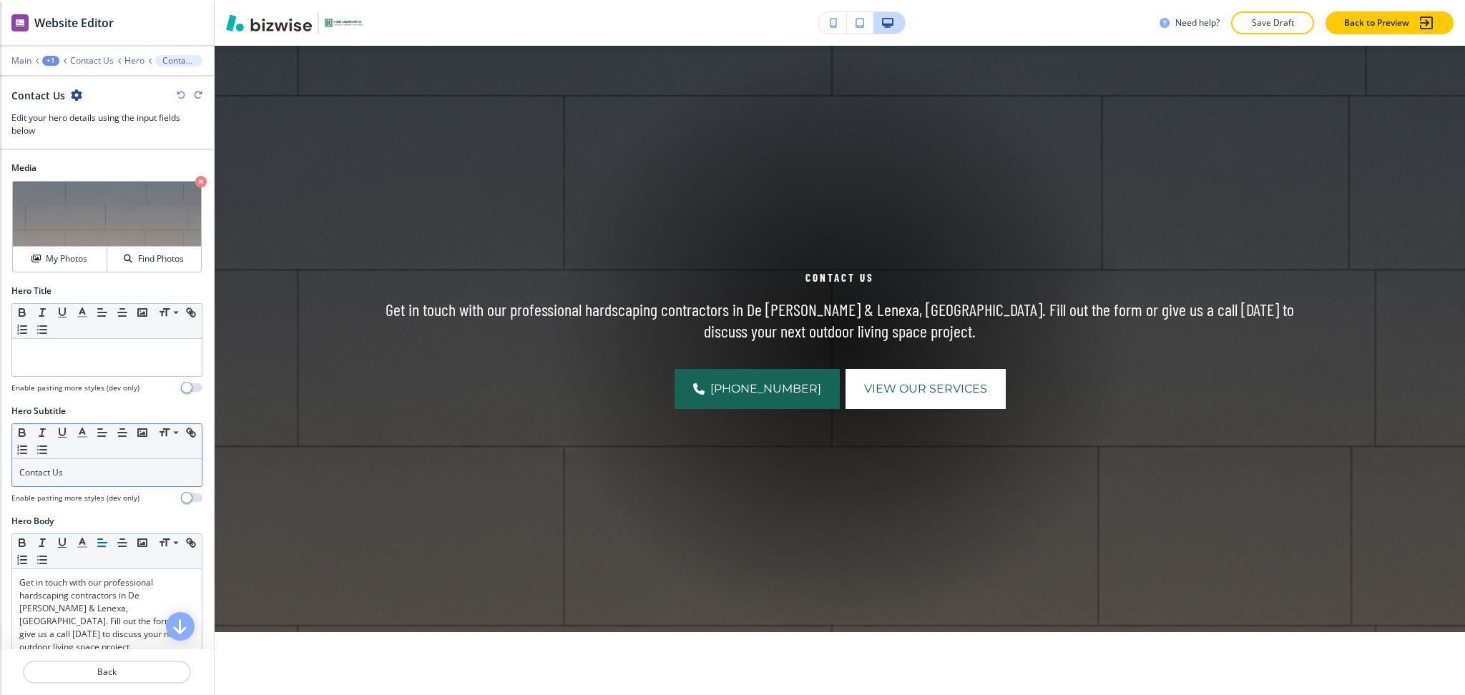
click at [87, 466] on p "Contact Us" at bounding box center [106, 472] width 175 height 13
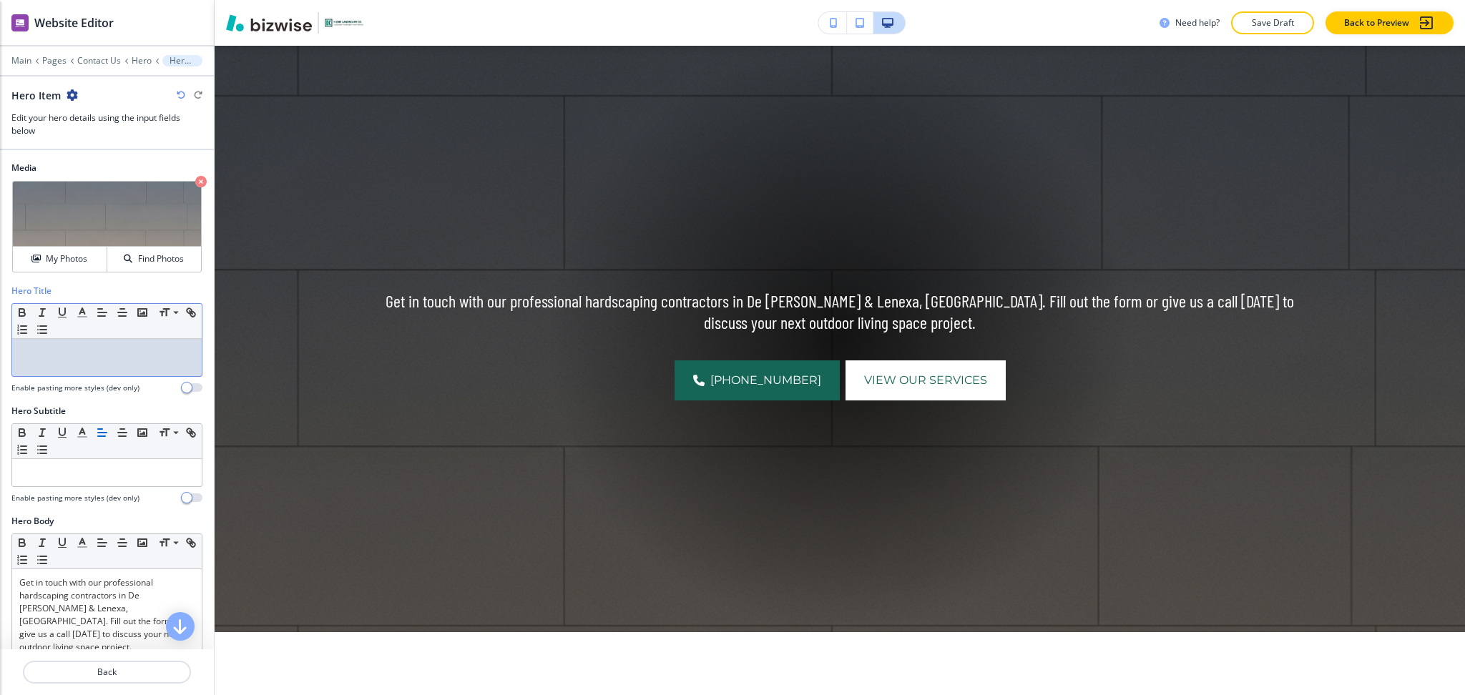
click at [84, 347] on p at bounding box center [106, 352] width 175 height 13
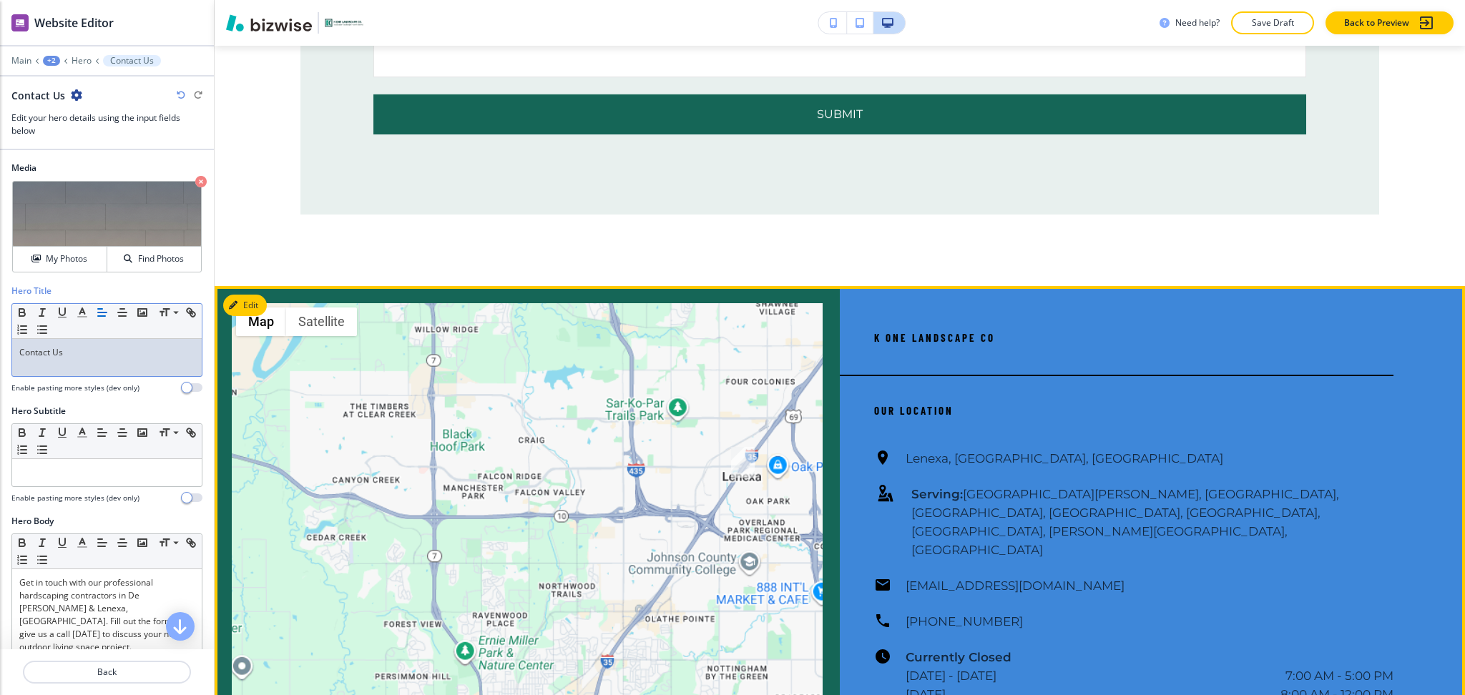
scroll to position [1741, 0]
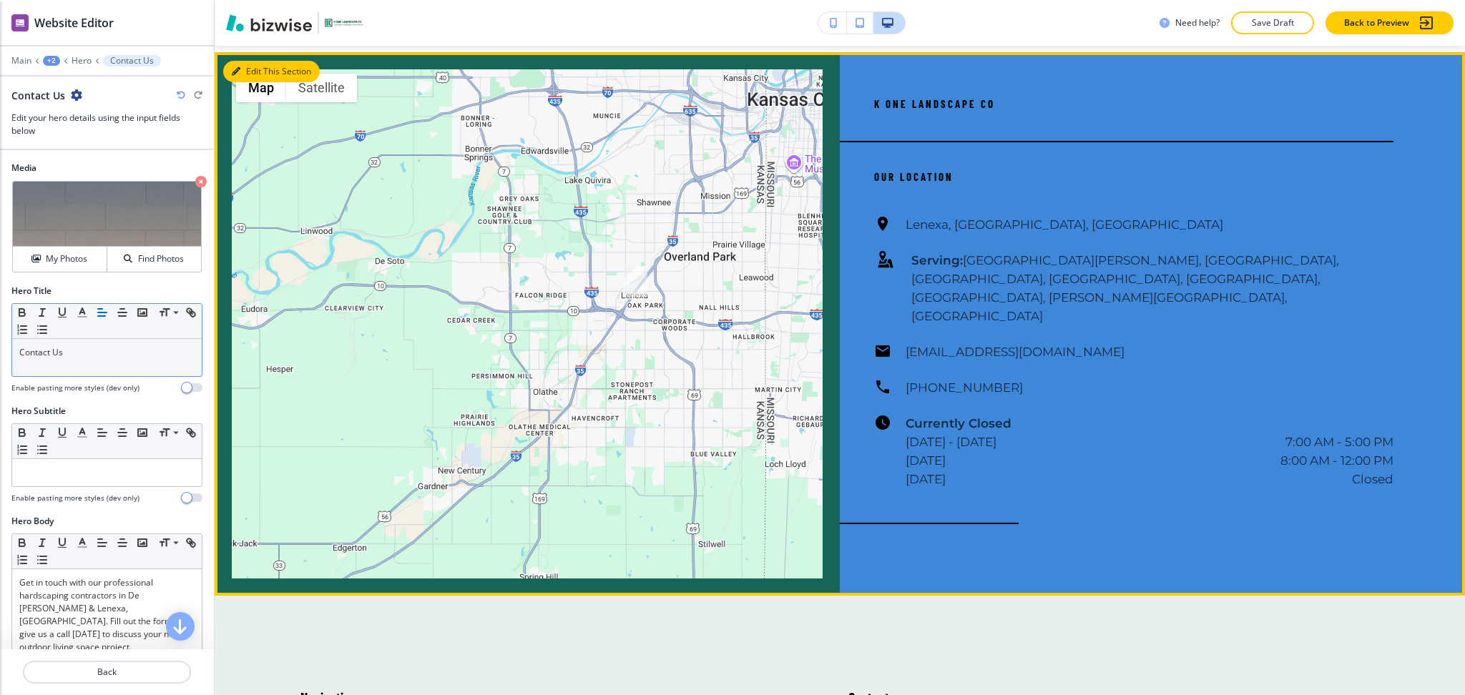
click at [253, 74] on button "Edit This Section" at bounding box center [271, 71] width 97 height 21
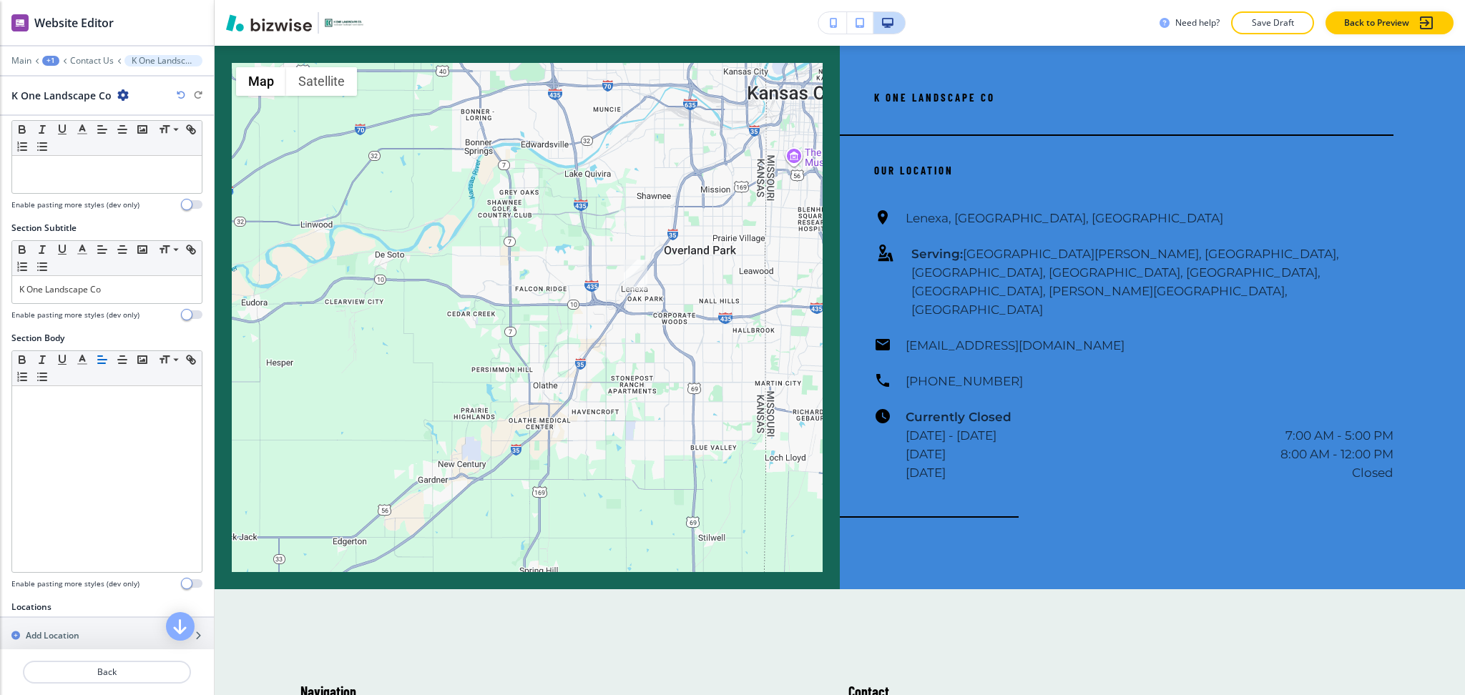
scroll to position [24, 0]
click at [120, 301] on div "K One Landscape Co" at bounding box center [107, 291] width 190 height 27
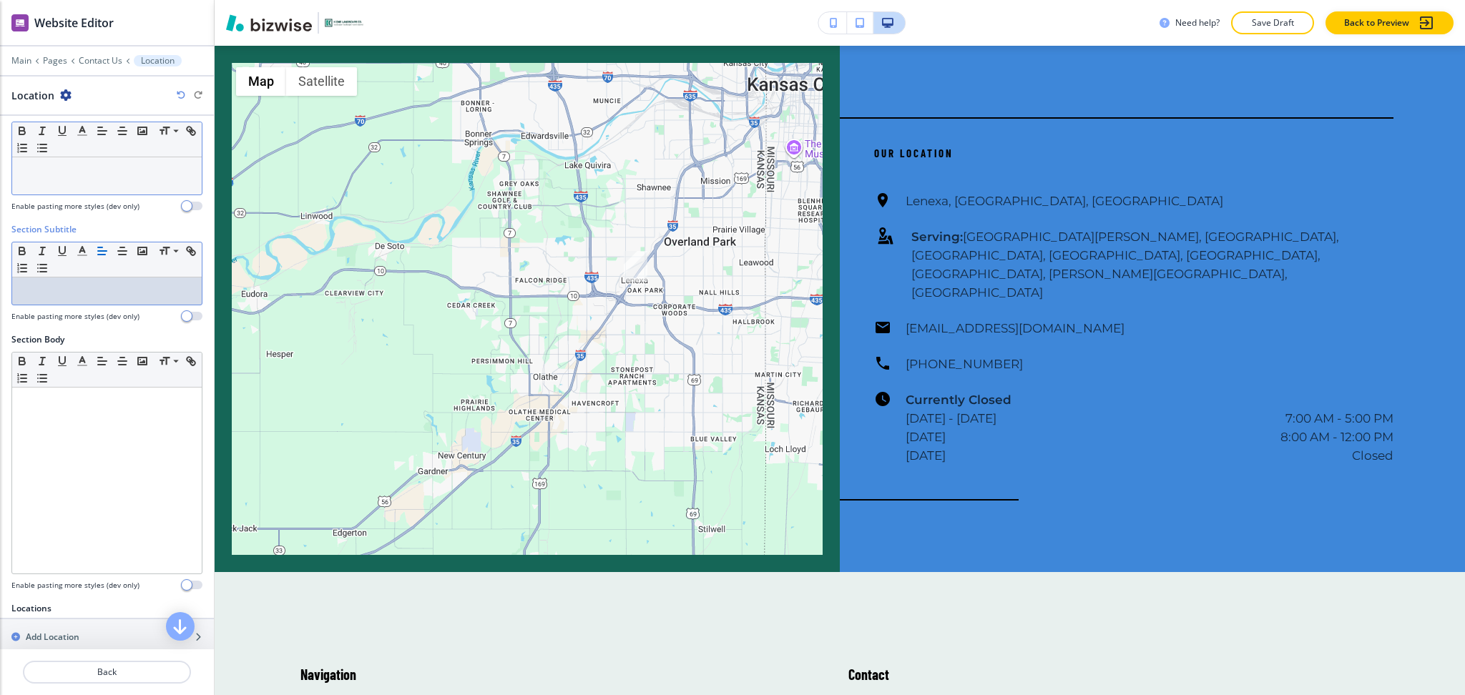
click at [99, 183] on div at bounding box center [107, 175] width 190 height 37
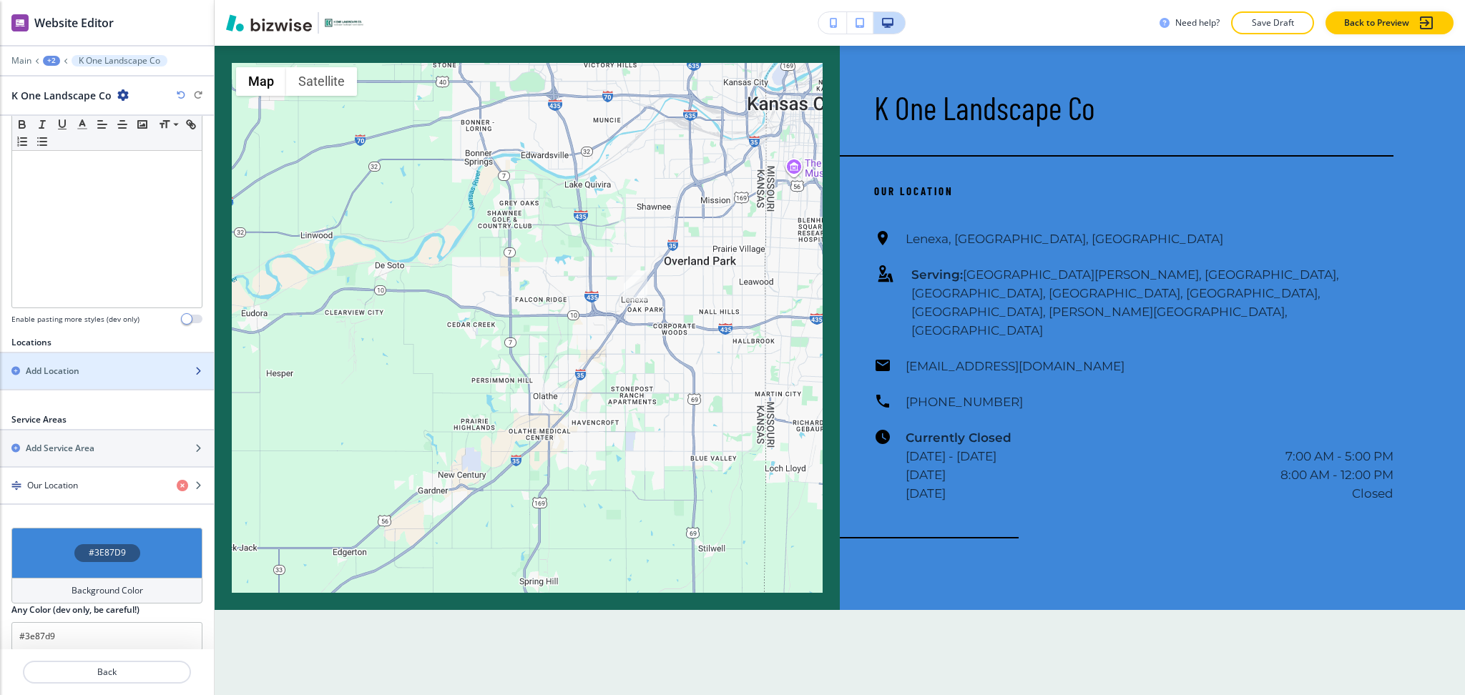
scroll to position [303, 0]
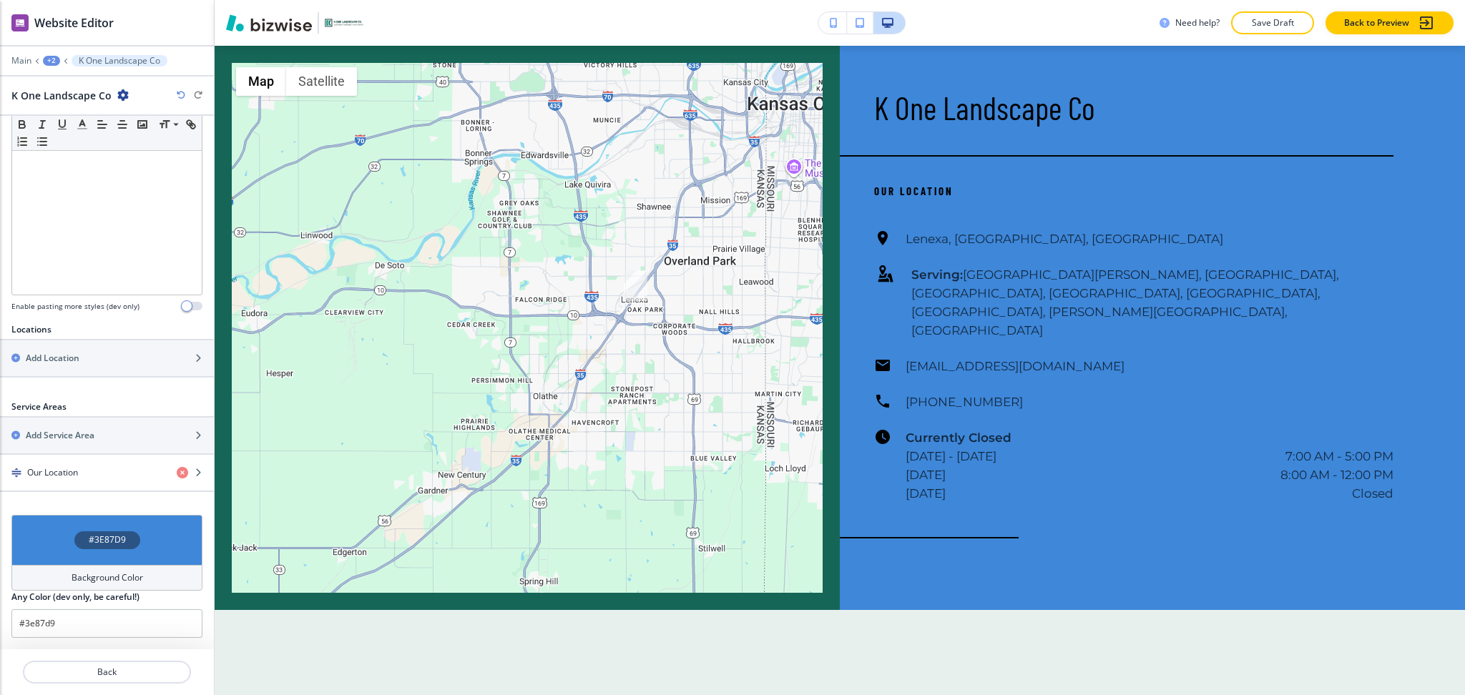
click at [99, 577] on h4 "Background Color" at bounding box center [108, 578] width 72 height 13
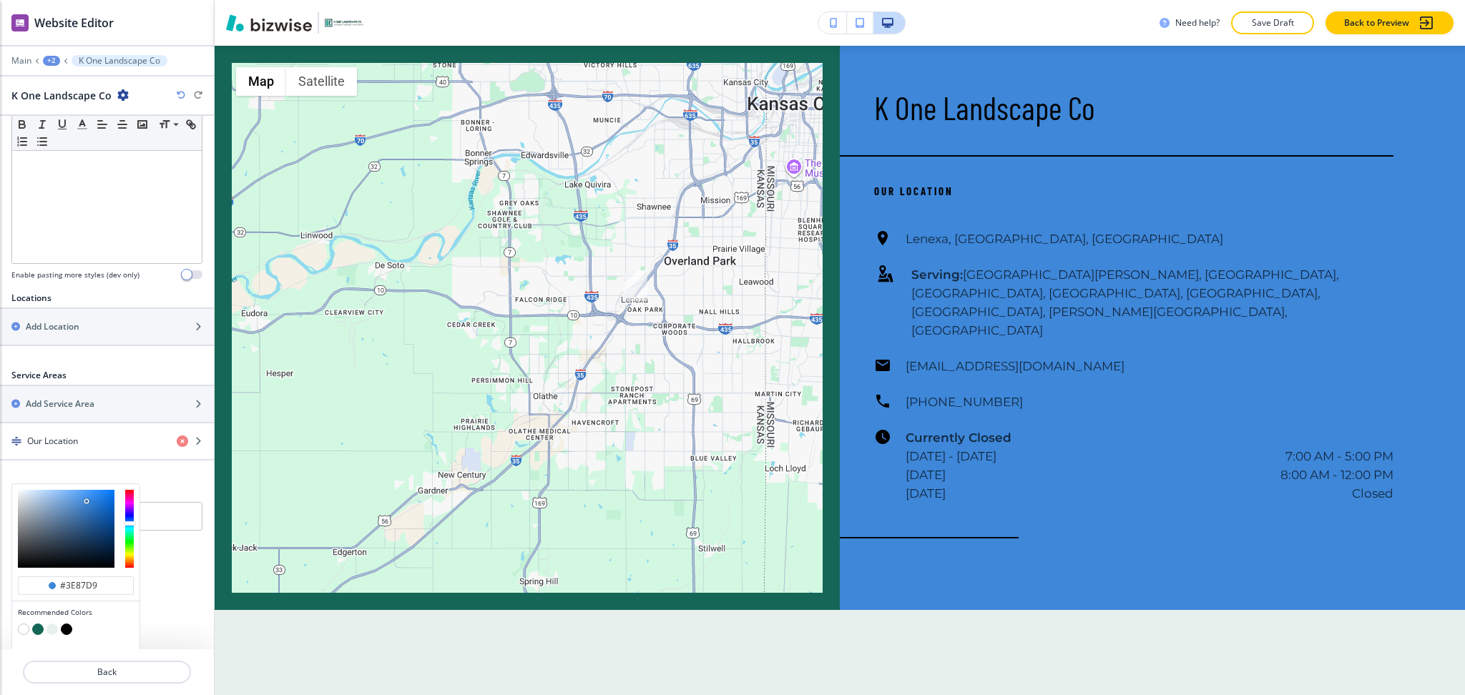
scroll to position [372, 0]
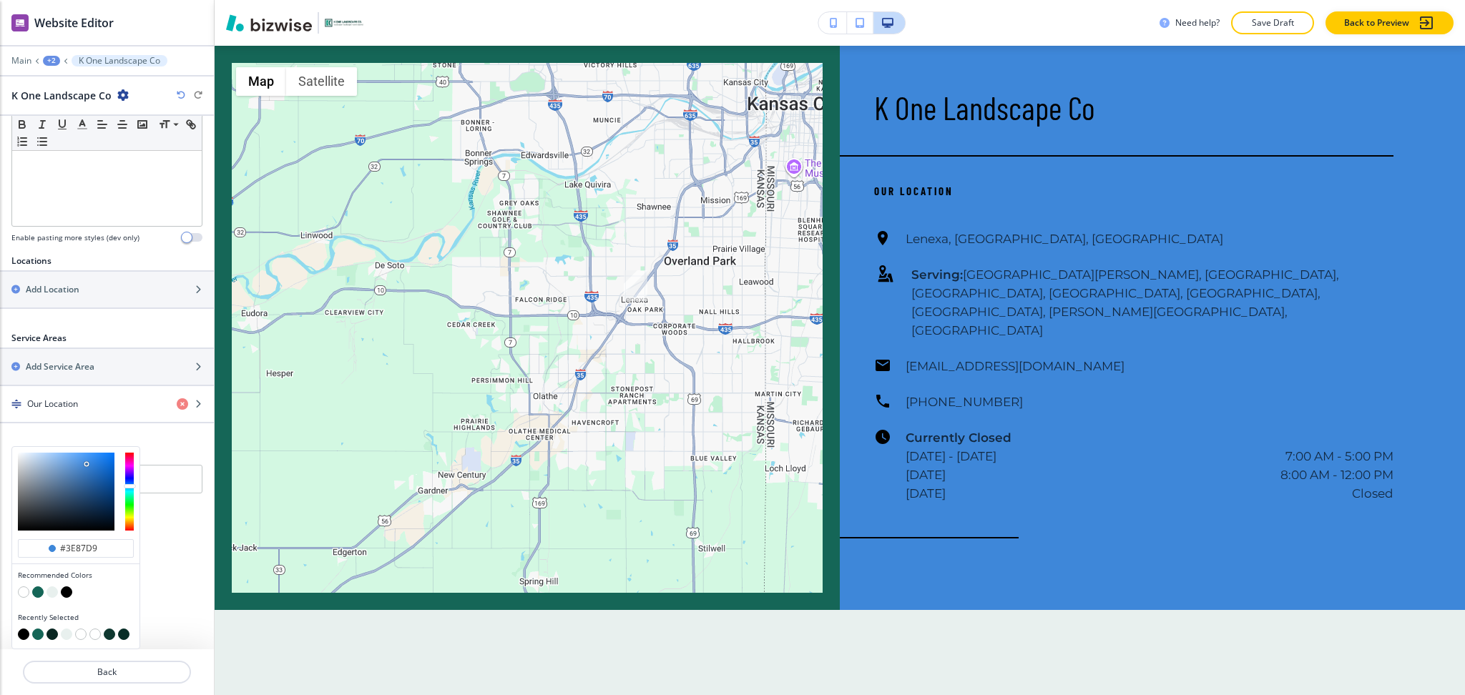
click at [24, 591] on button "button" at bounding box center [23, 592] width 11 height 11
type input "#FFFFFF"
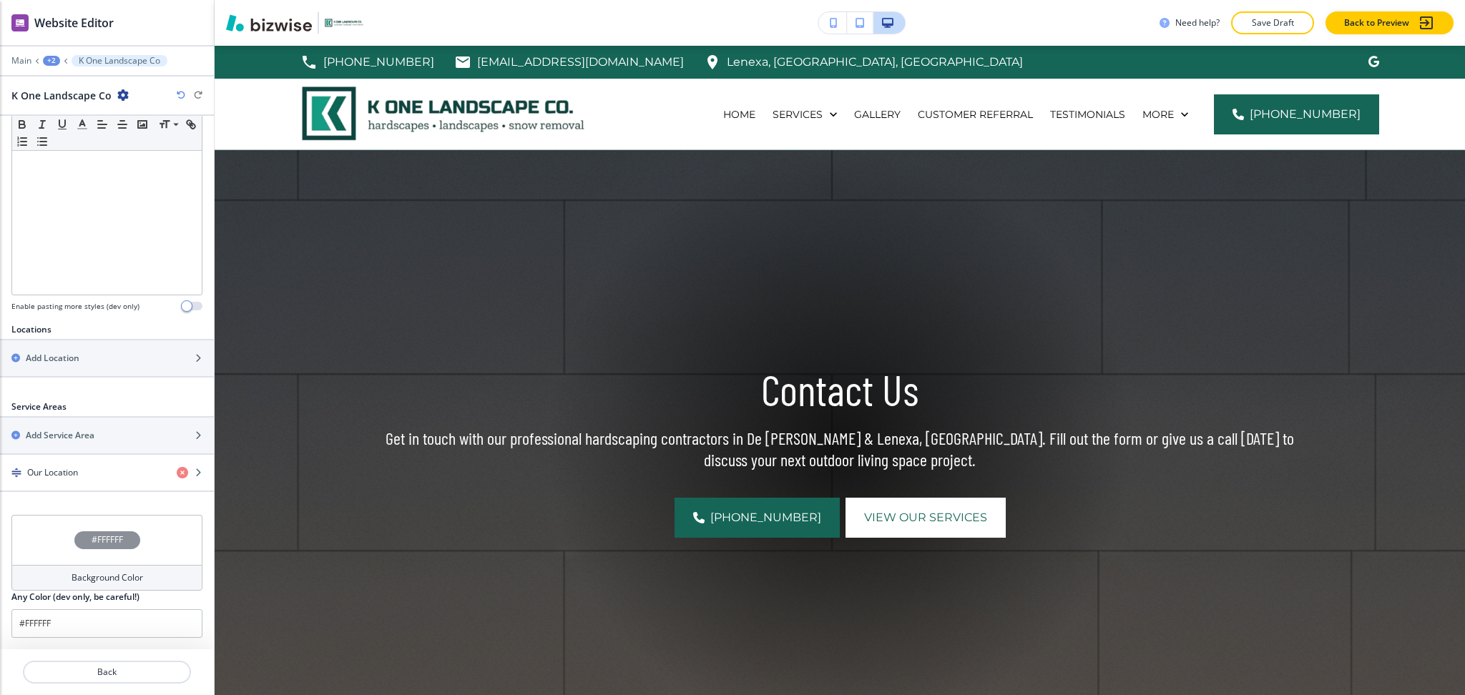
scroll to position [303, 0]
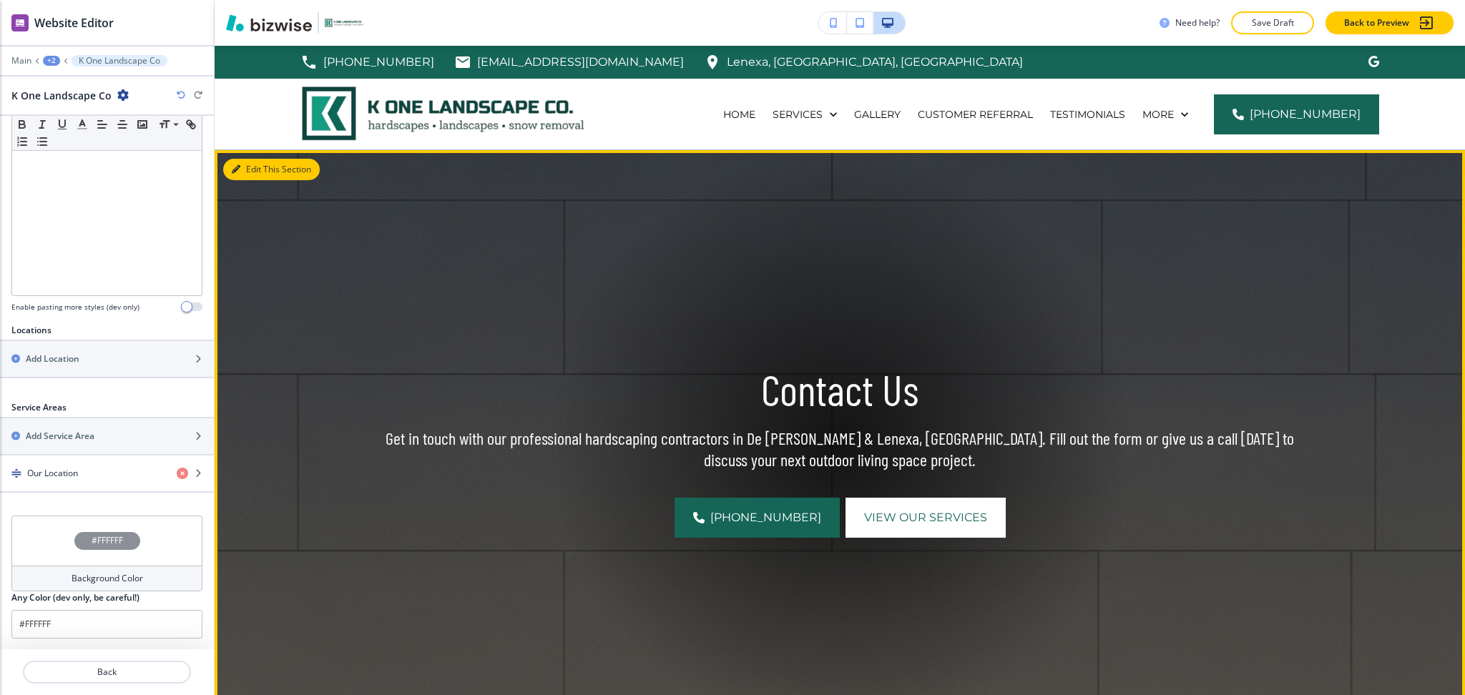
click at [248, 172] on button "Edit This Section" at bounding box center [271, 169] width 97 height 21
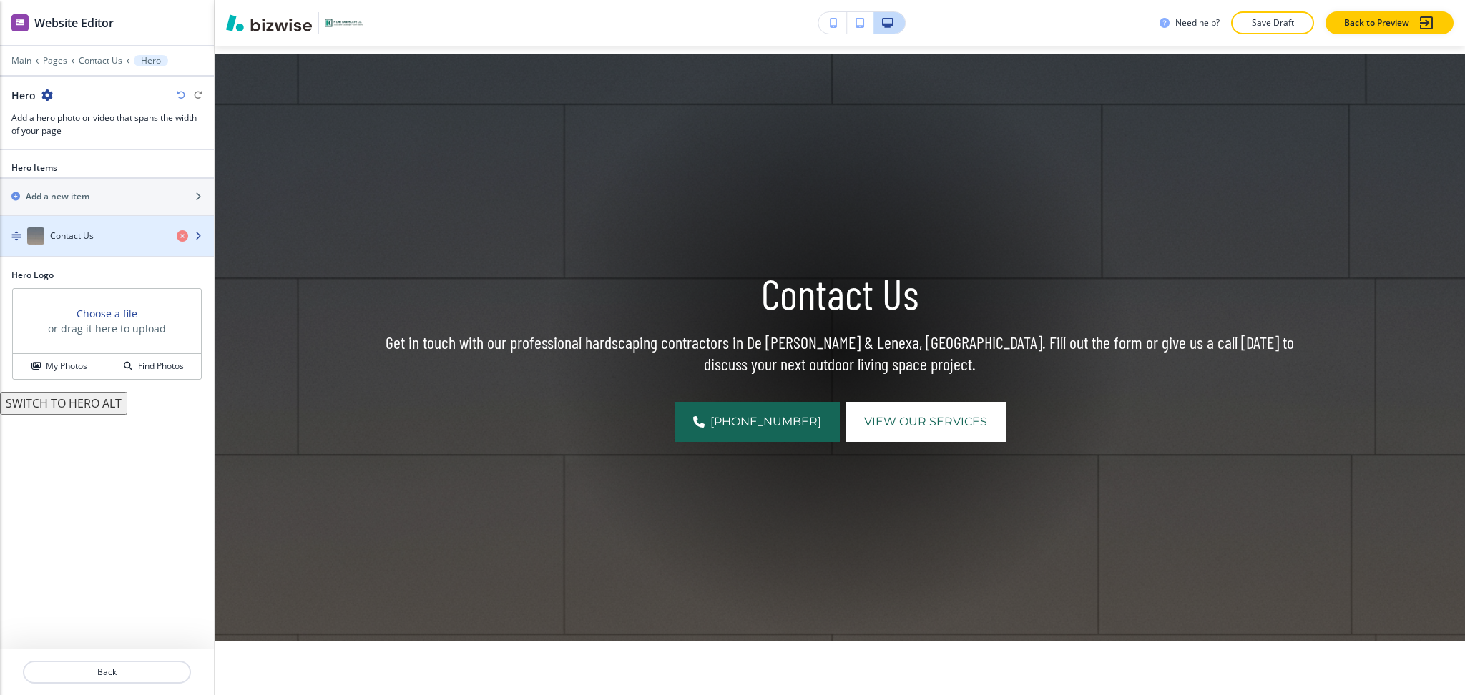
scroll to position [104, 0]
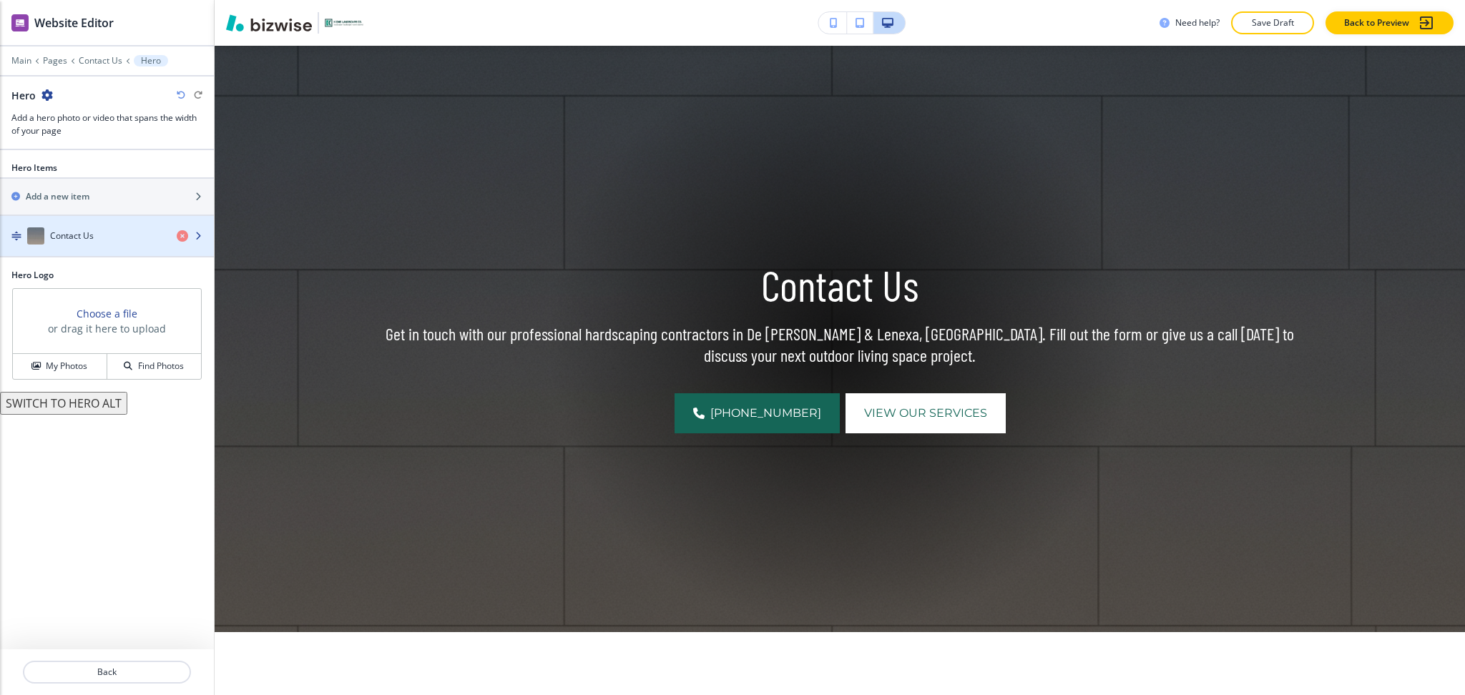
click at [48, 240] on div "Contact Us" at bounding box center [82, 236] width 165 height 17
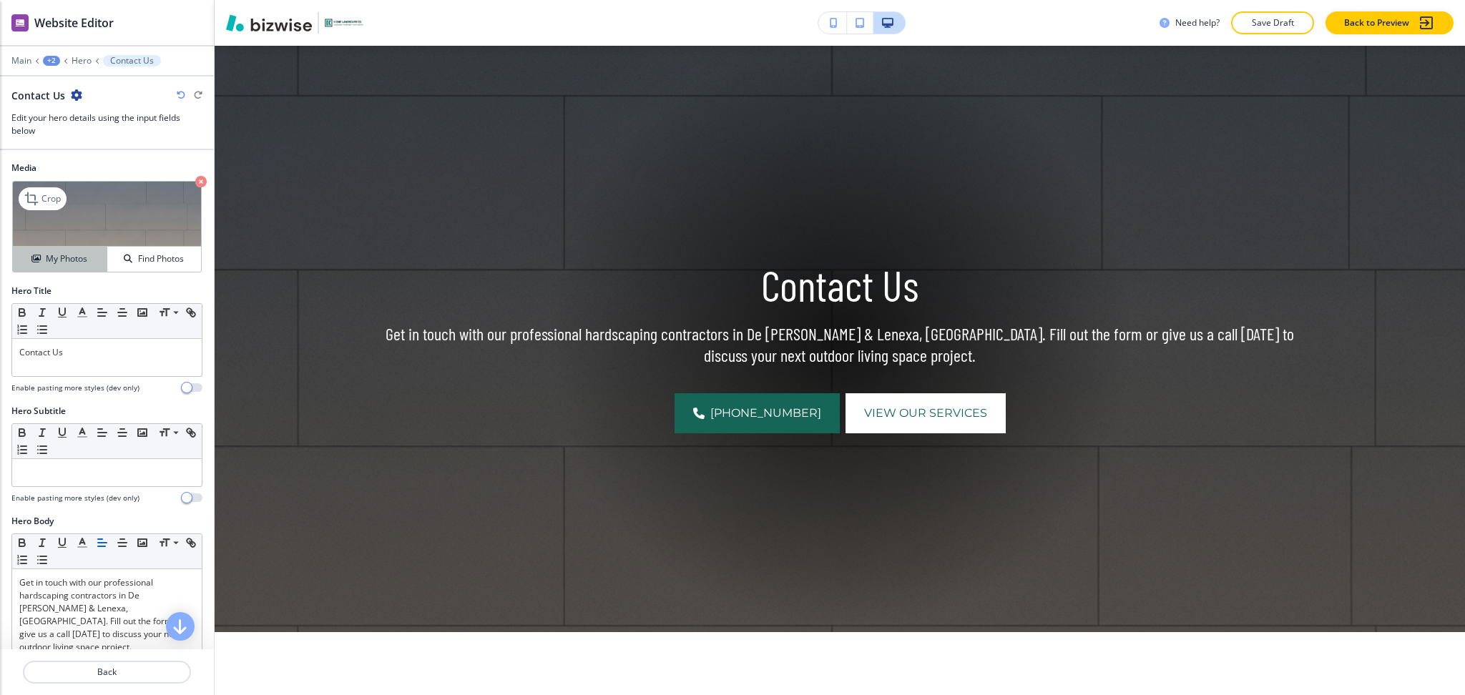
click at [67, 251] on button "My Photos" at bounding box center [60, 259] width 94 height 25
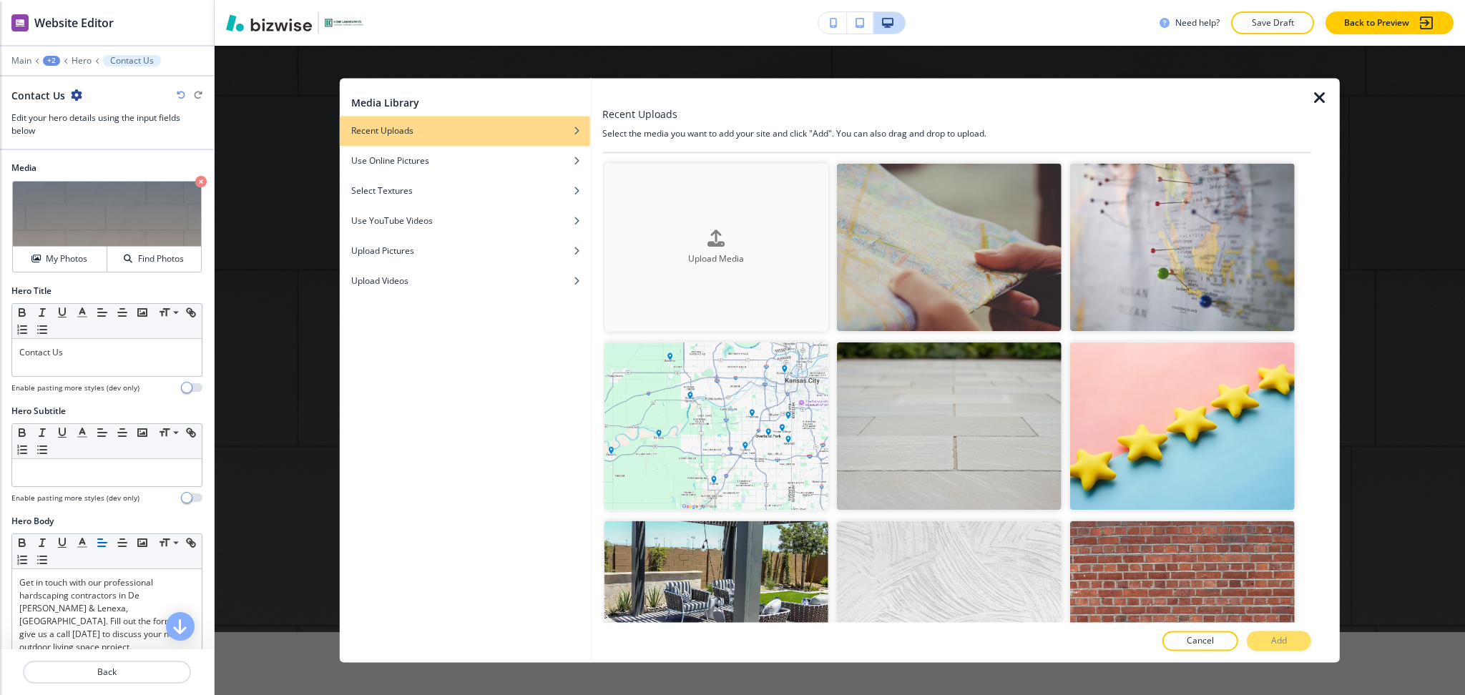
click at [663, 203] on button "Upload Media" at bounding box center [716, 247] width 225 height 168
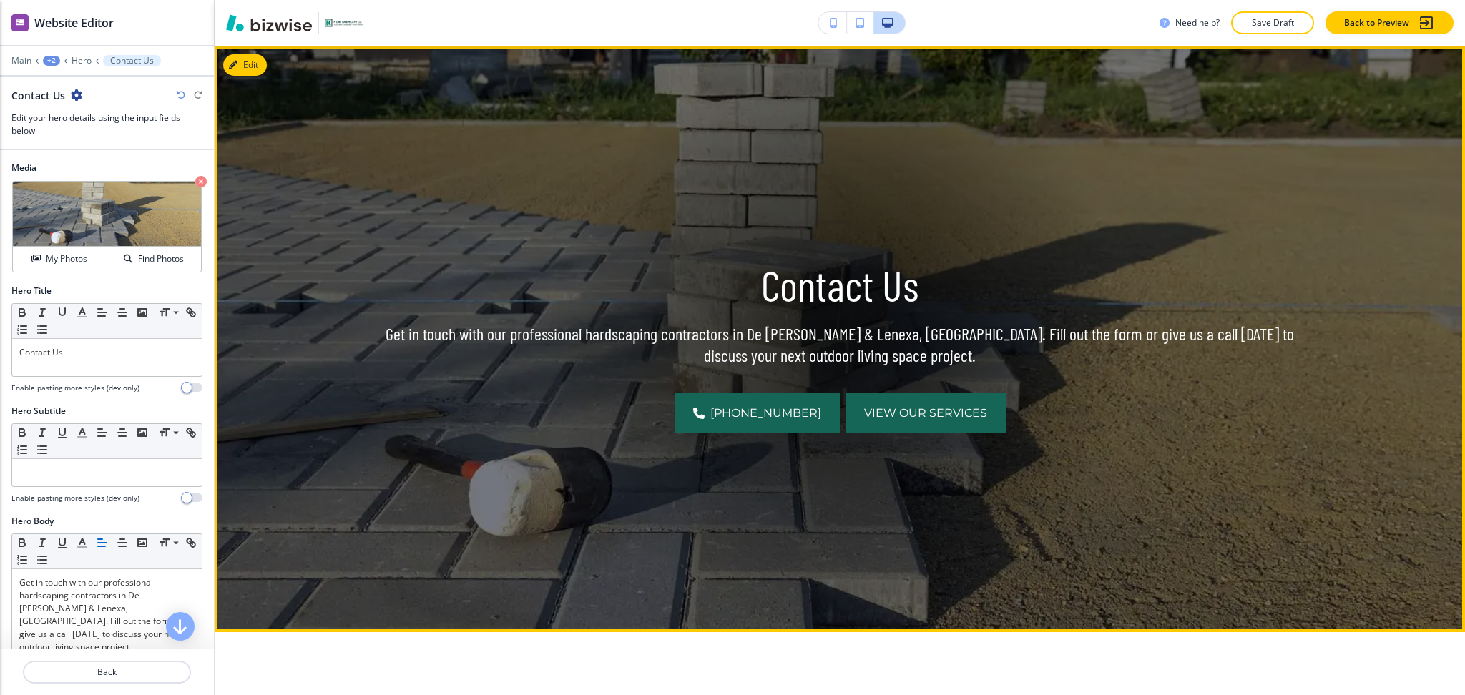
click at [886, 417] on span "View Our Services" at bounding box center [925, 413] width 123 height 17
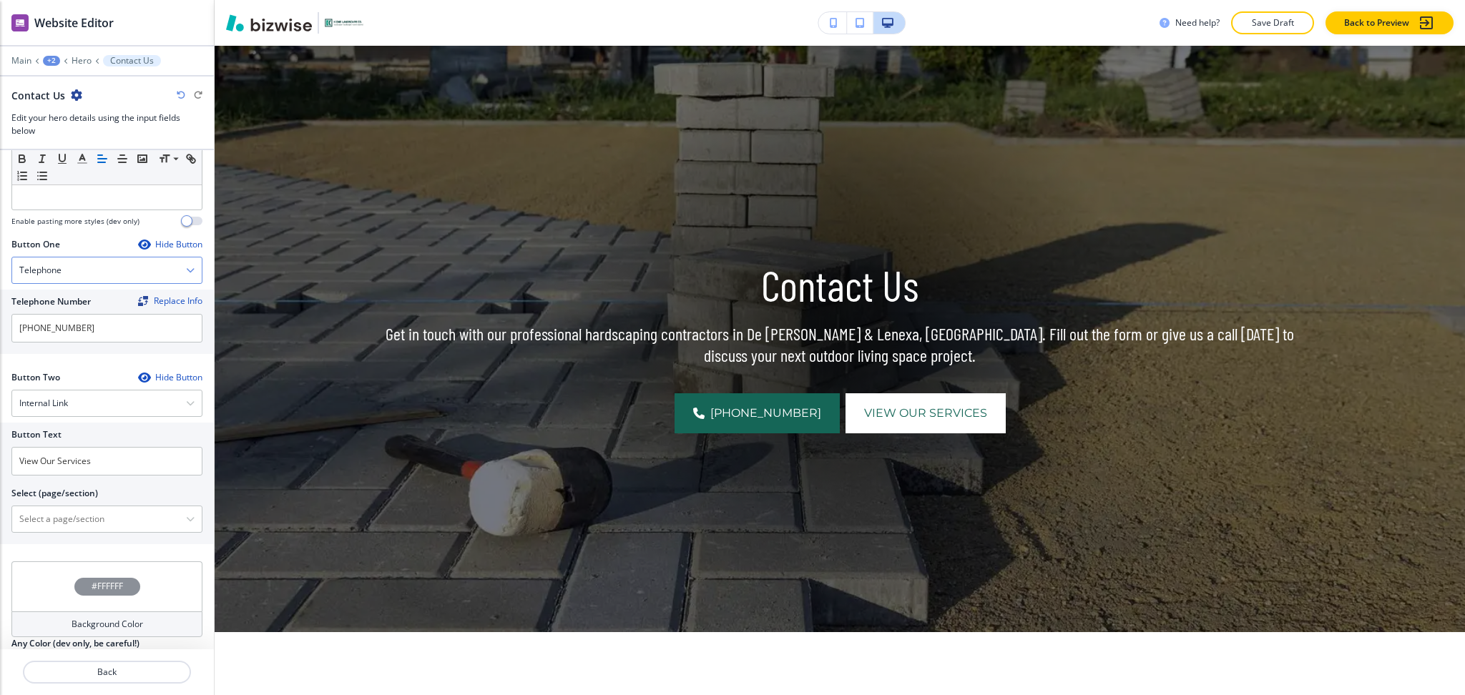
scroll to position [592, 0]
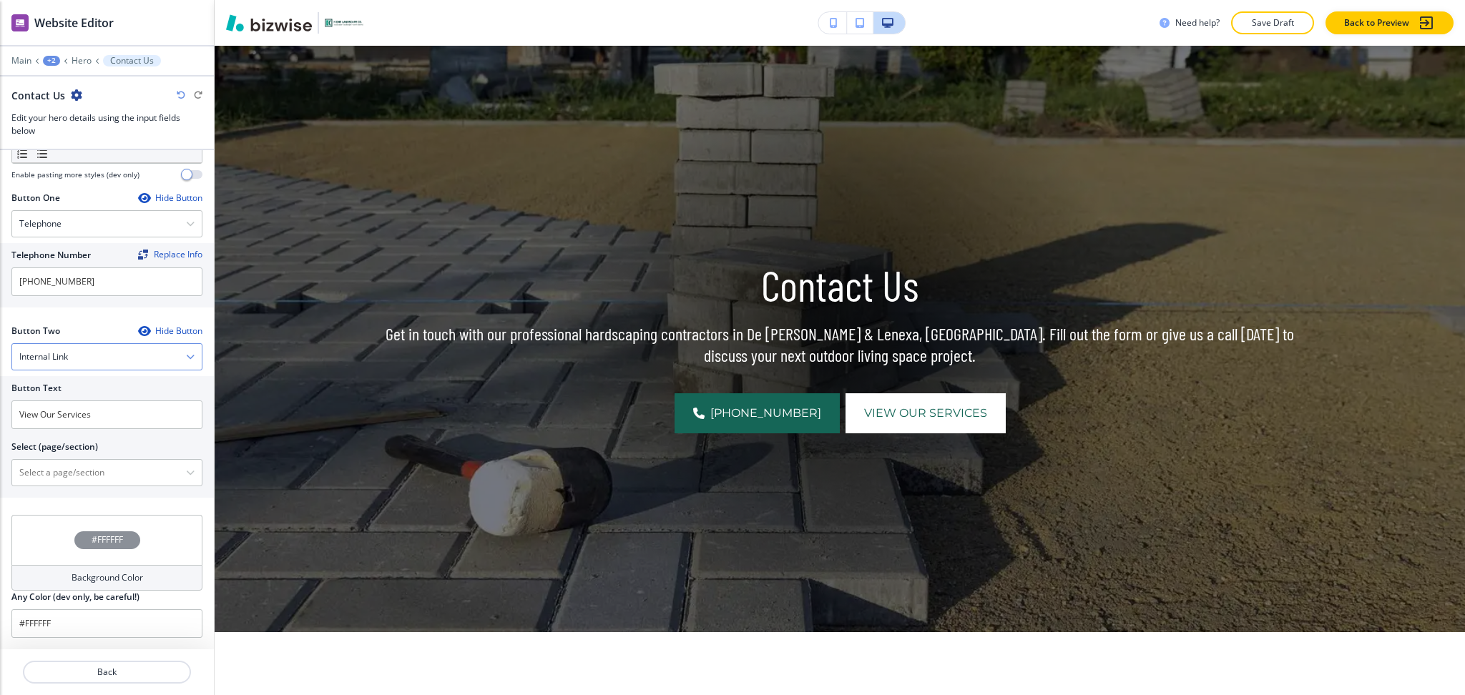
click at [85, 364] on div "Internal Link" at bounding box center [107, 357] width 190 height 26
click at [75, 454] on h4 "Email" at bounding box center [106, 455] width 175 height 13
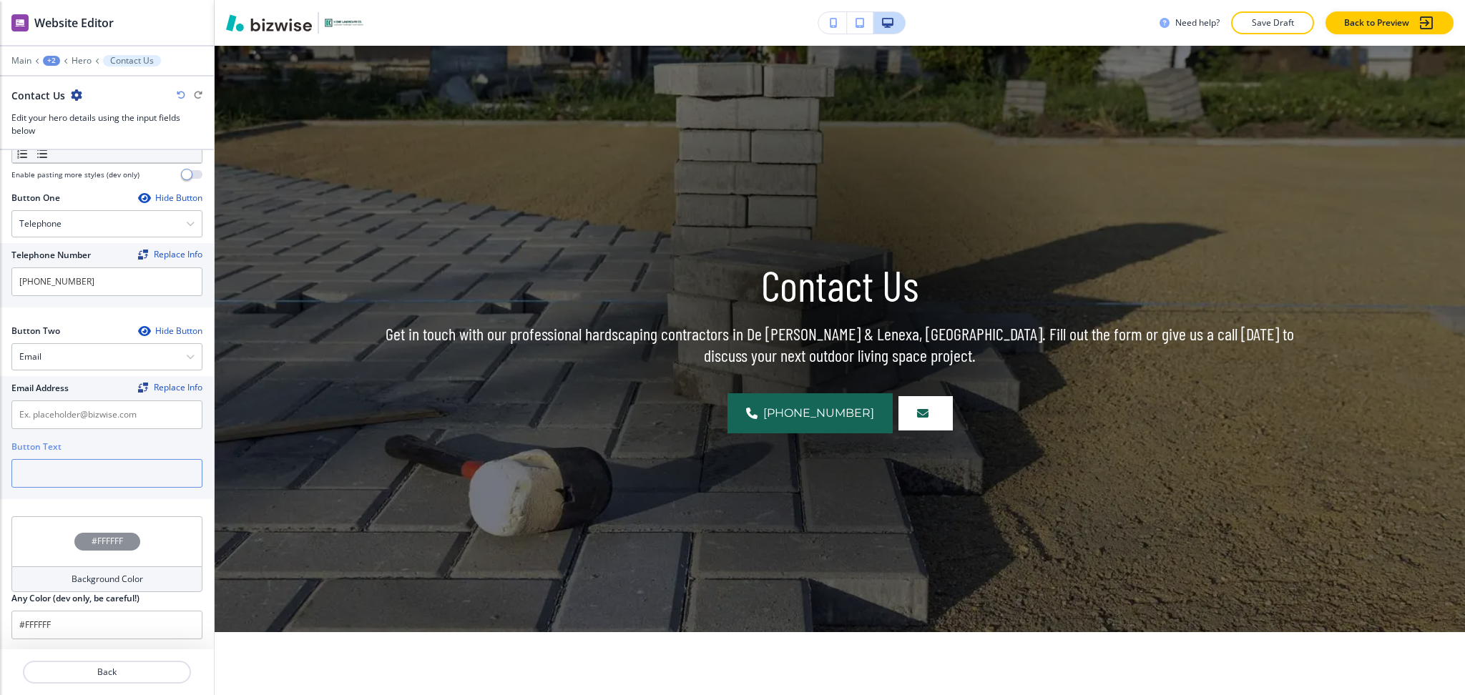
click at [77, 468] on input "text" at bounding box center [106, 473] width 191 height 29
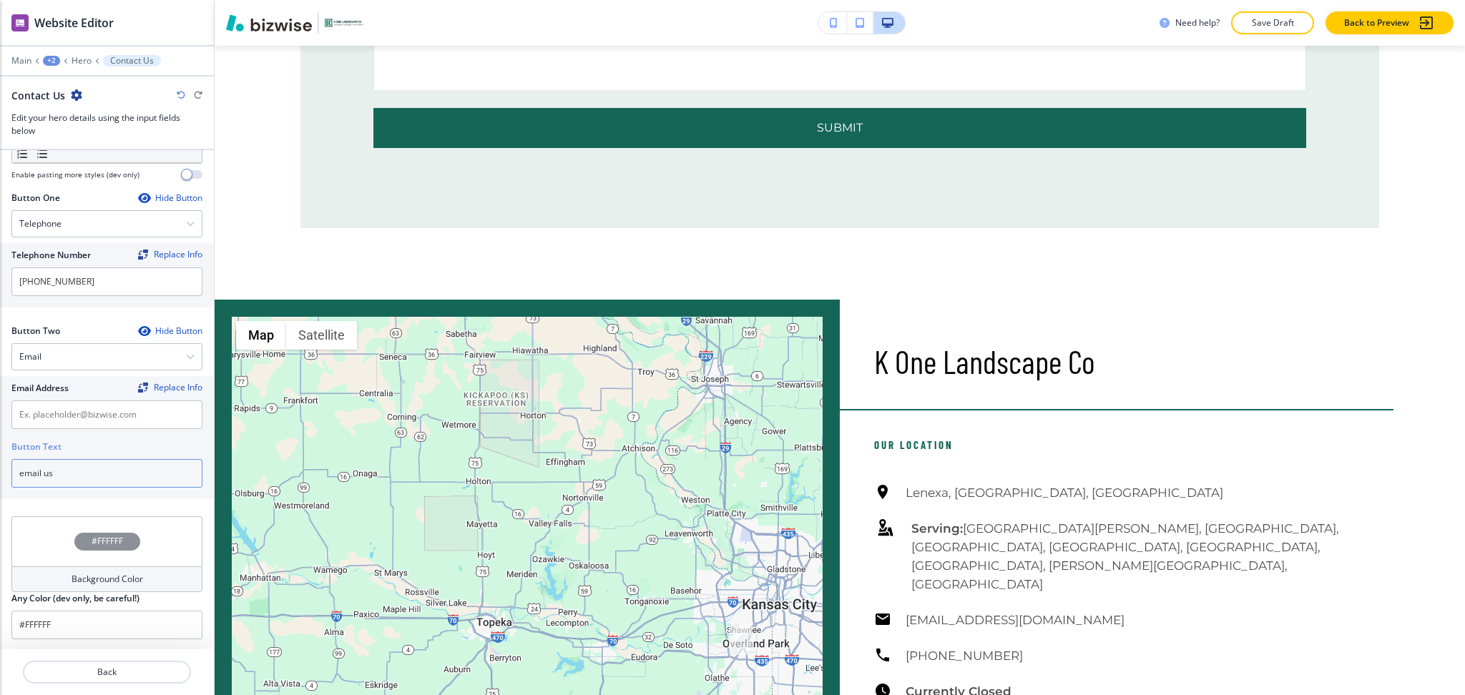
scroll to position [1555, 0]
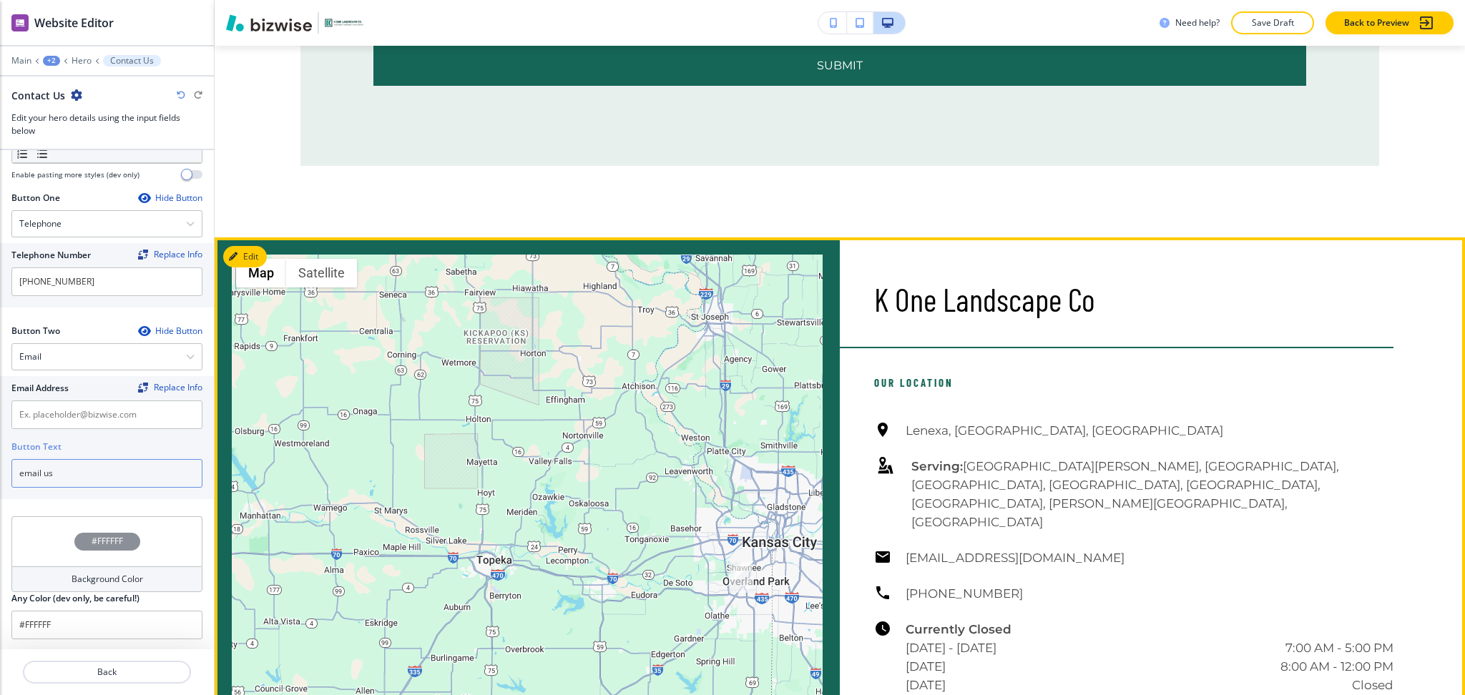
type input "email us"
drag, startPoint x: 1096, startPoint y: 516, endPoint x: 893, endPoint y: 511, distance: 203.2
click at [893, 511] on div "Lenexa, KS, USA Serving: De Soto, Leawood, Prairie Village, Overland Park, Shaw…" at bounding box center [1133, 557] width 519 height 273
copy h6 "[EMAIL_ADDRESS][DOMAIN_NAME]"
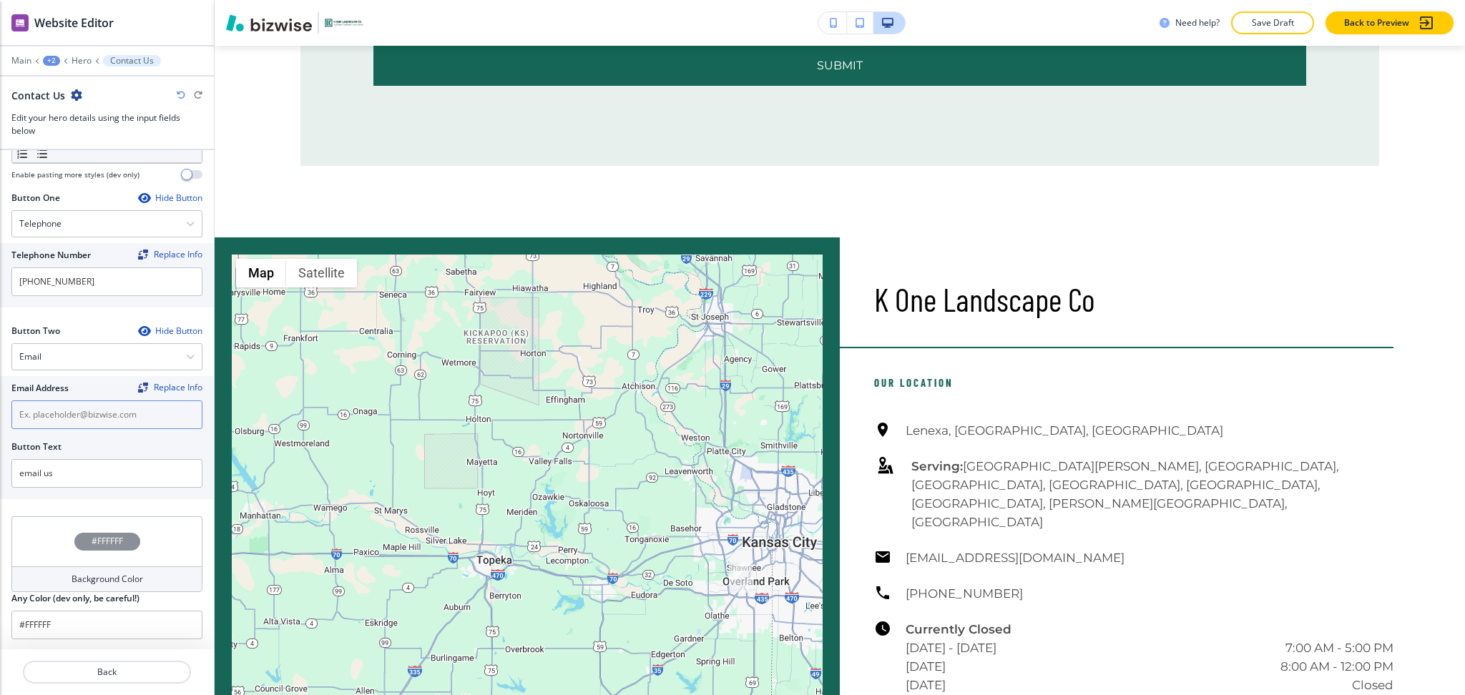
click at [67, 419] on input "text" at bounding box center [106, 415] width 191 height 29
paste input "[EMAIL_ADDRESS][DOMAIN_NAME]"
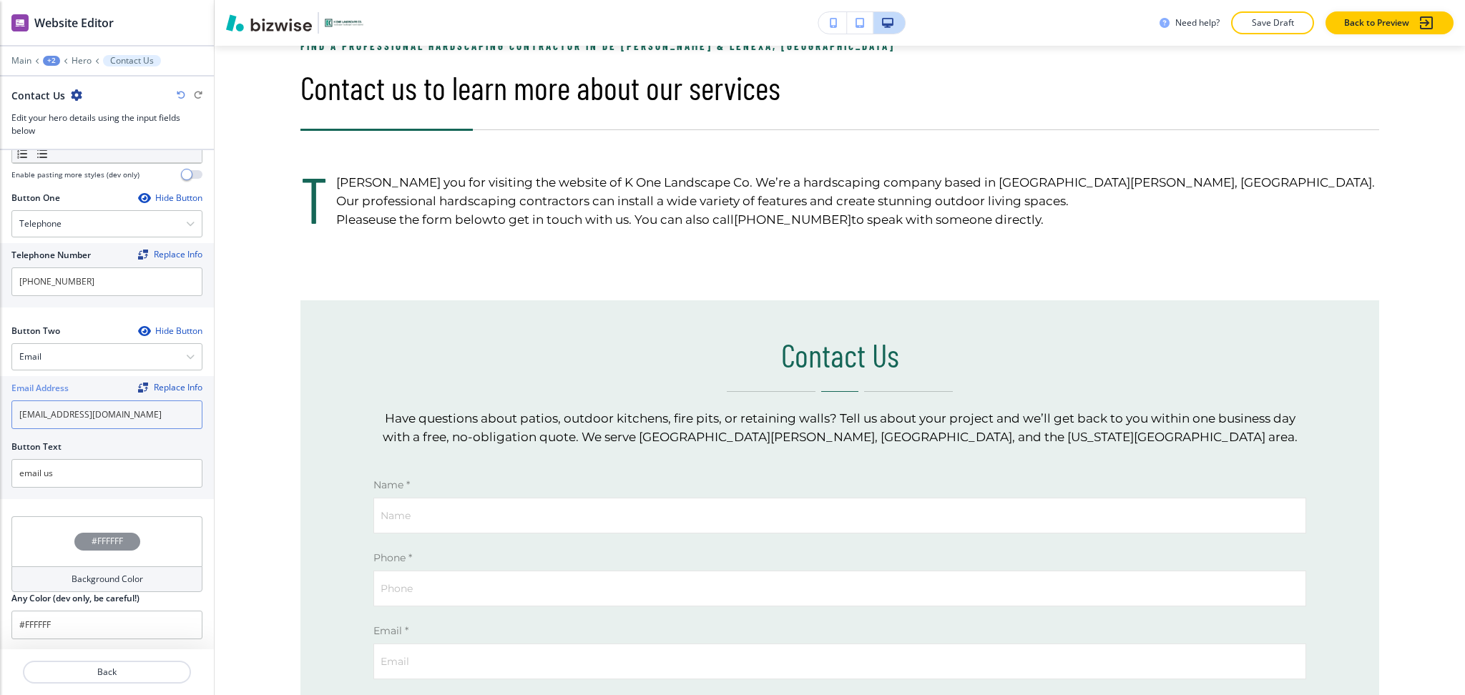
scroll to position [725, 0]
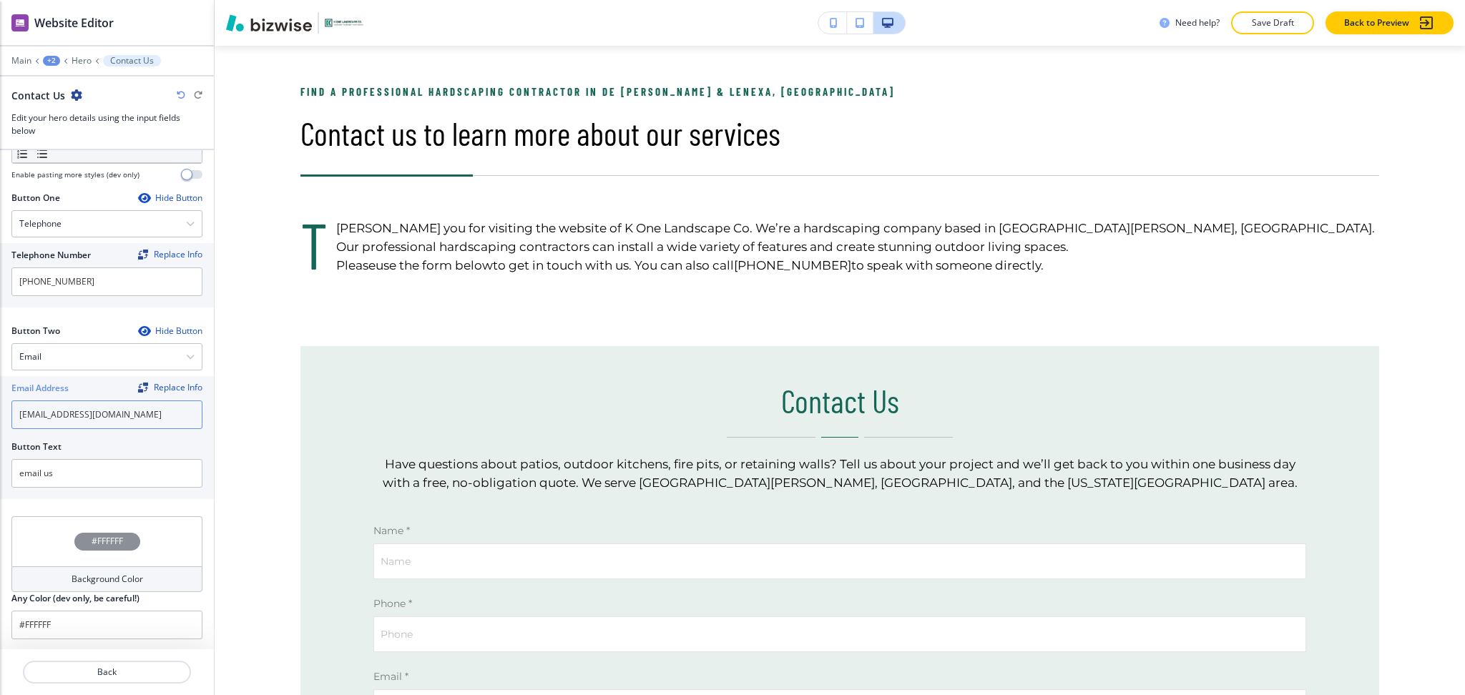
type input "[EMAIL_ADDRESS][DOMAIN_NAME]"
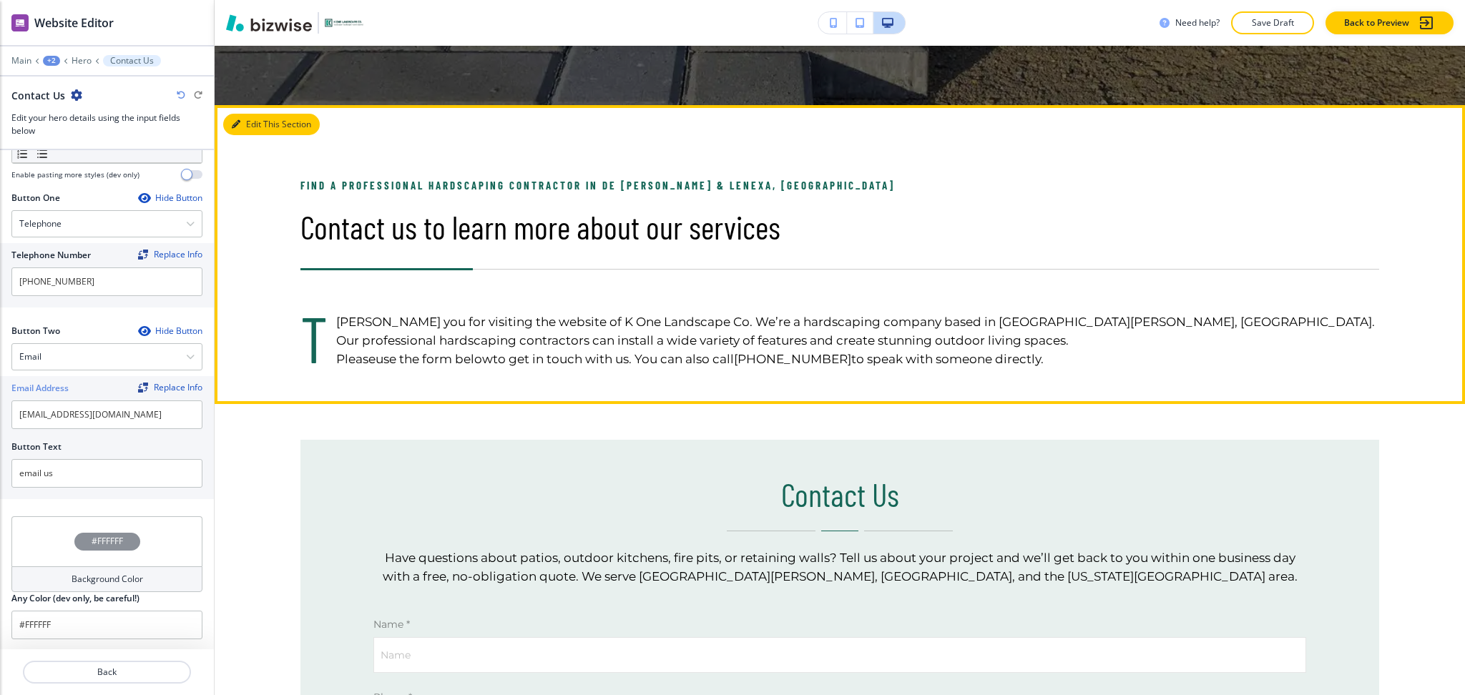
click at [241, 124] on button "Edit This Section" at bounding box center [271, 124] width 97 height 21
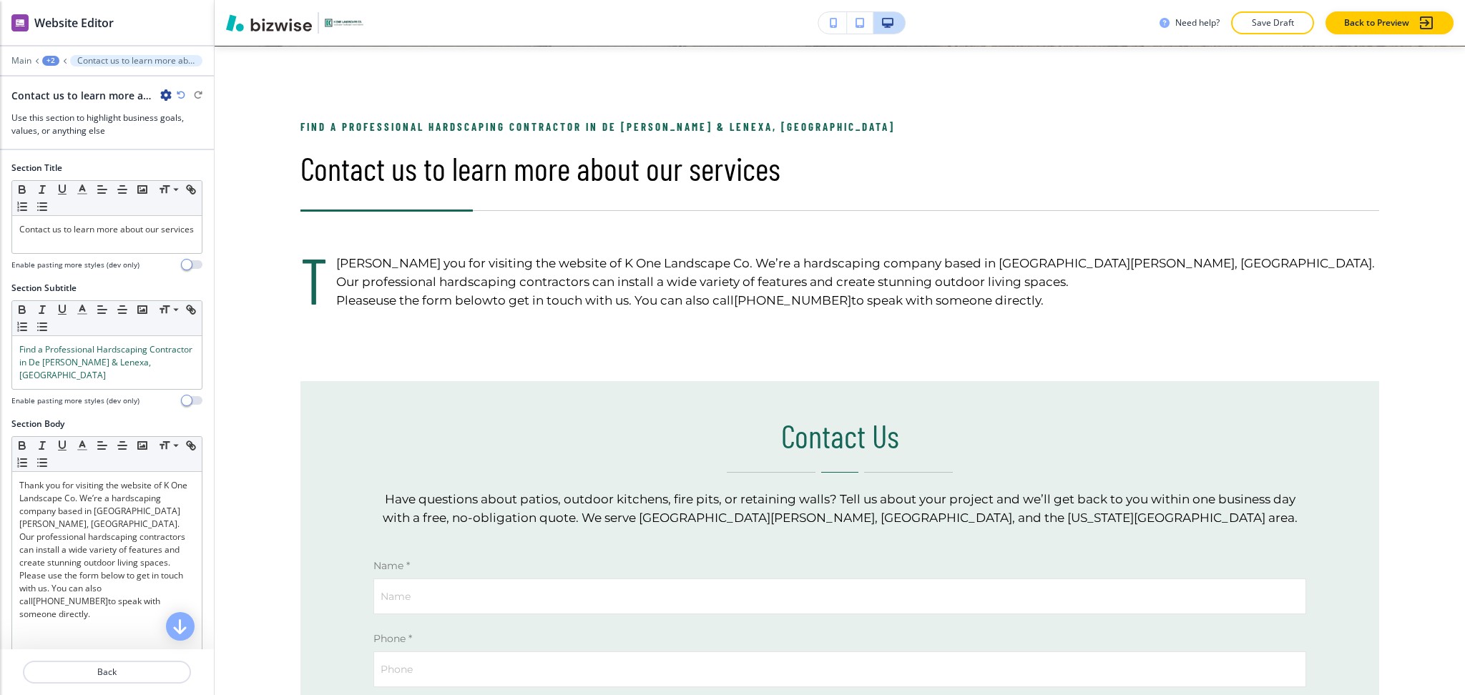
scroll to position [691, 0]
click at [89, 236] on p "Contact us to learn more about our services" at bounding box center [106, 229] width 175 height 13
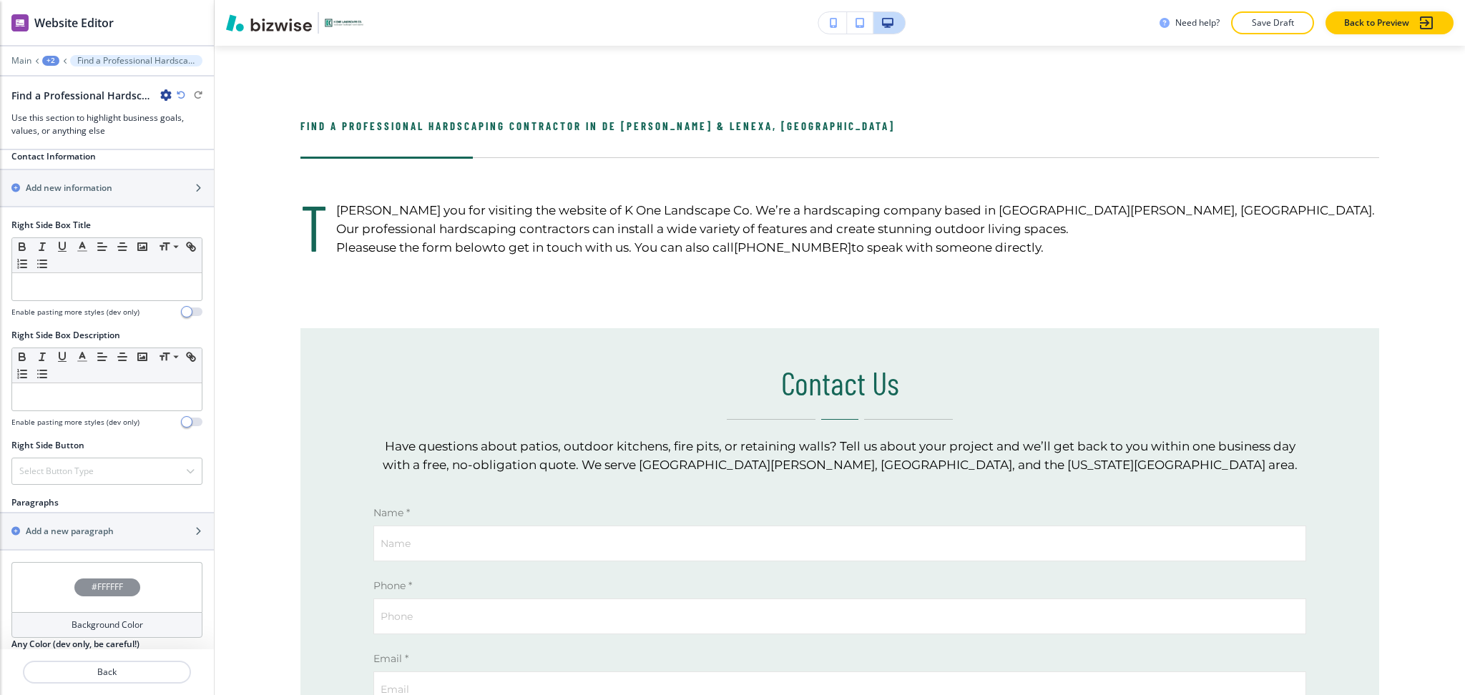
scroll to position [674, 0]
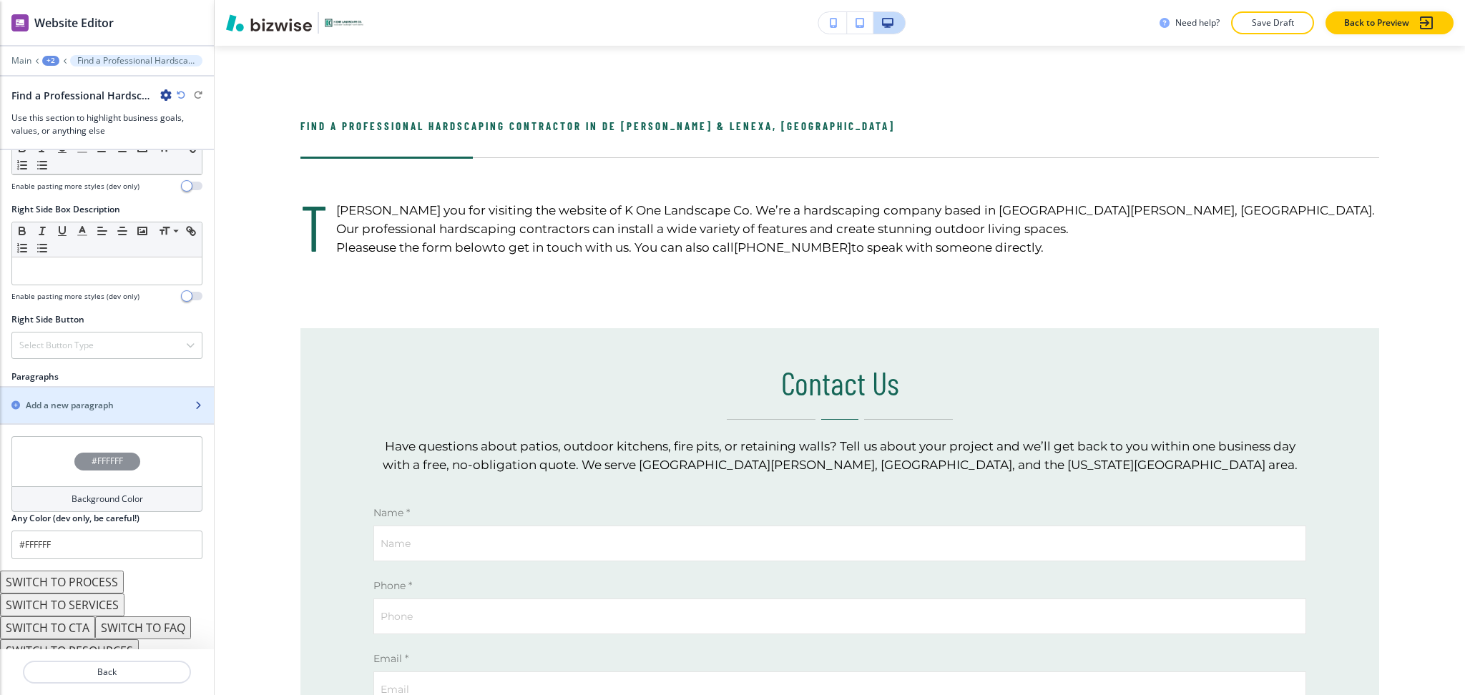
click at [50, 412] on div "button" at bounding box center [107, 417] width 214 height 11
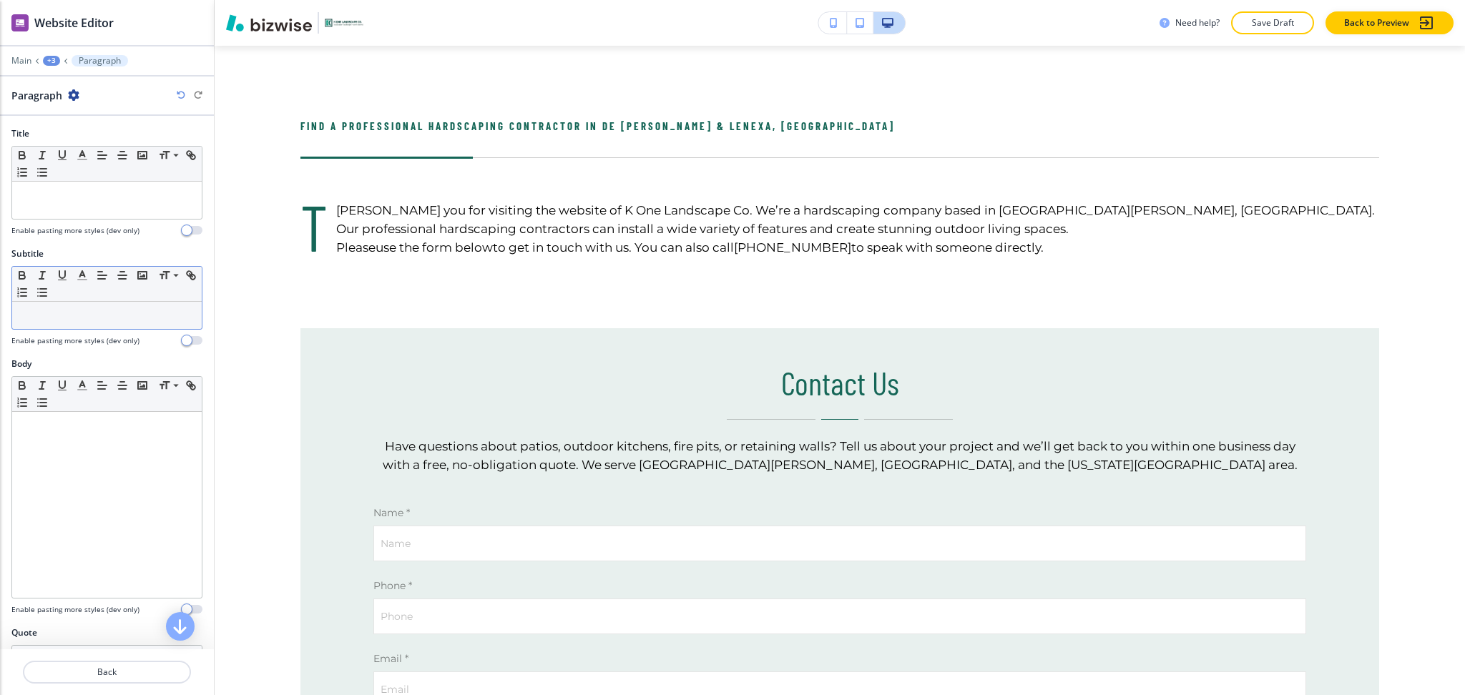
click at [69, 313] on p at bounding box center [106, 315] width 175 height 13
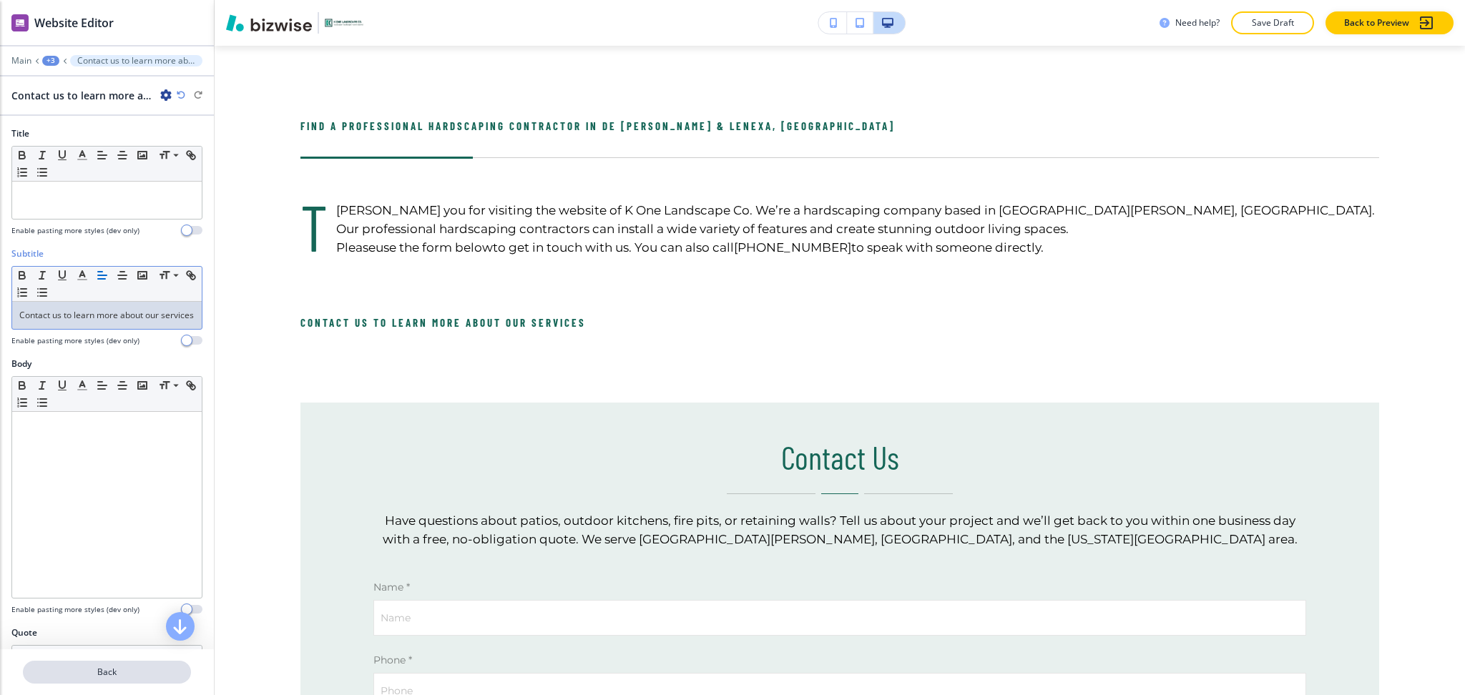
click at [103, 675] on p "Back" at bounding box center [106, 672] width 165 height 13
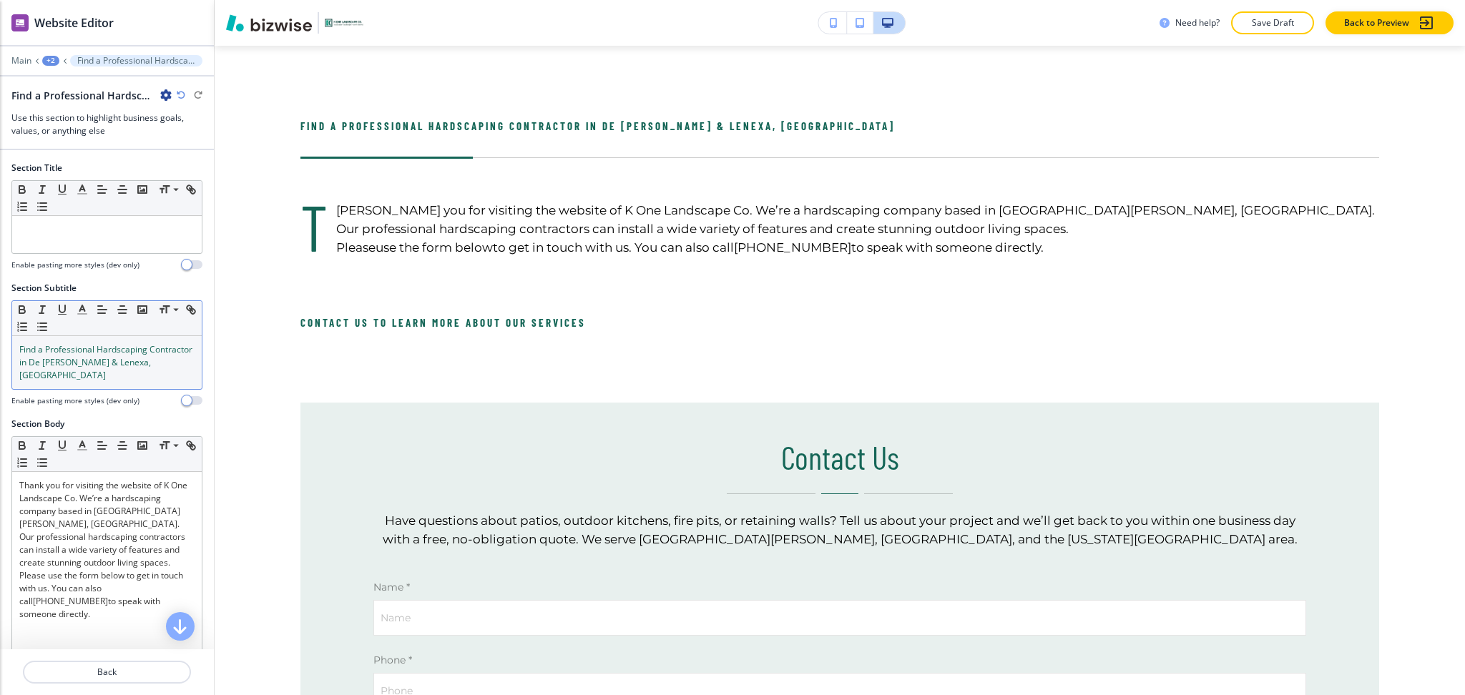
click at [105, 361] on span "Find a Professional Hardscaping Contractor in De Soto & Lenexa, KS" at bounding box center [106, 362] width 175 height 38
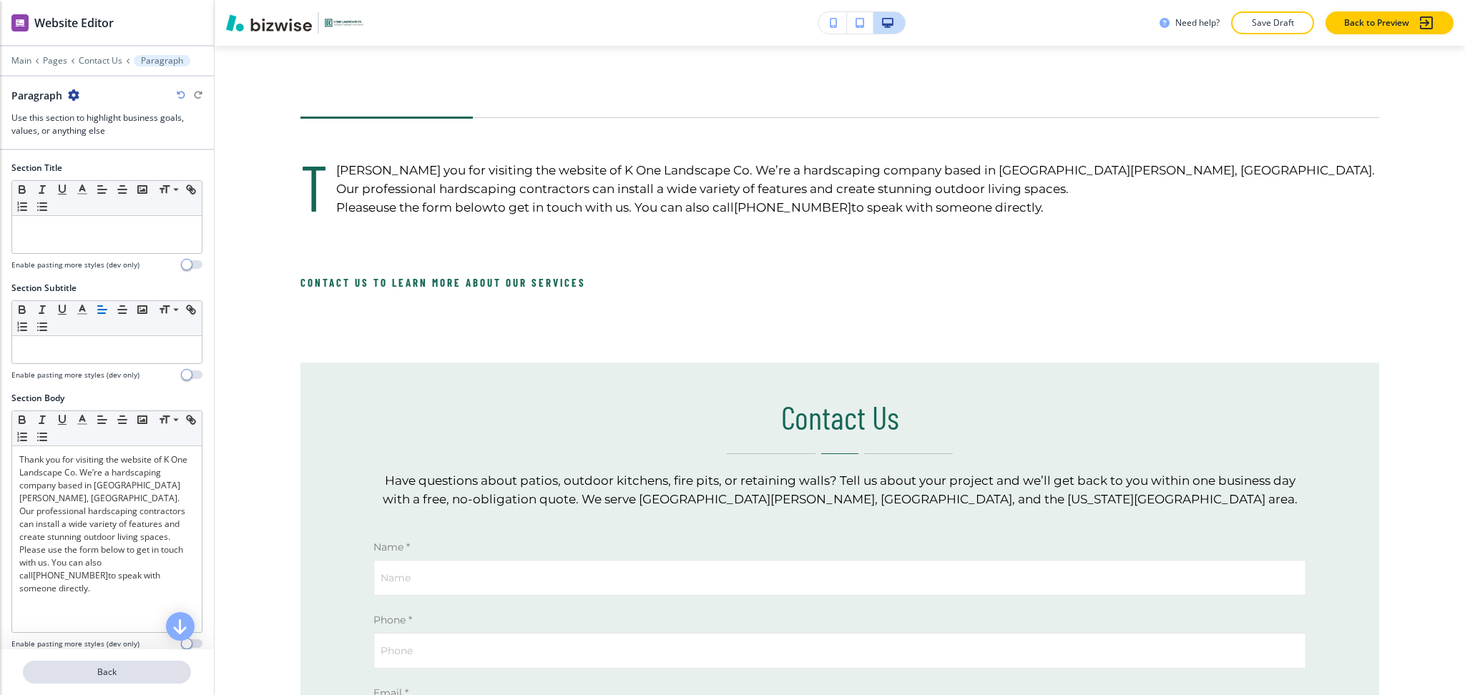
click at [107, 670] on p "Back" at bounding box center [106, 672] width 165 height 13
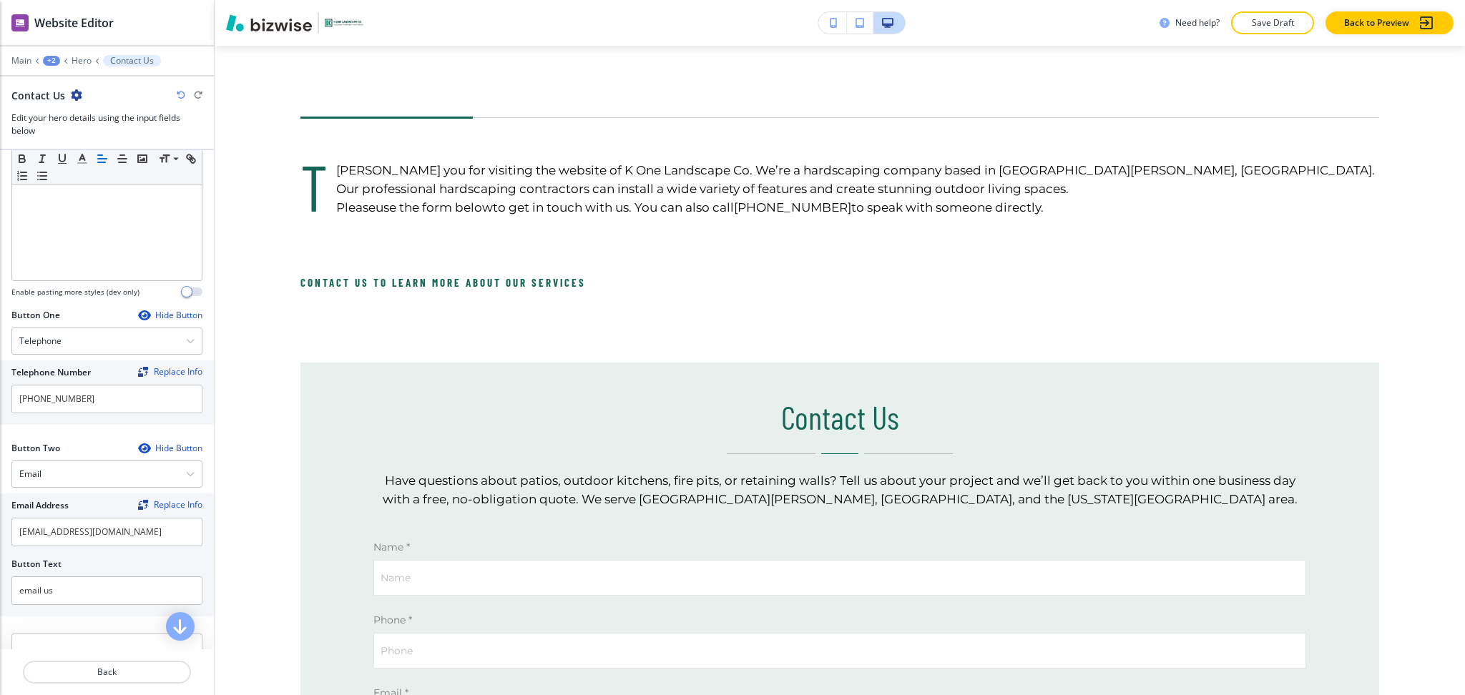
scroll to position [476, 0]
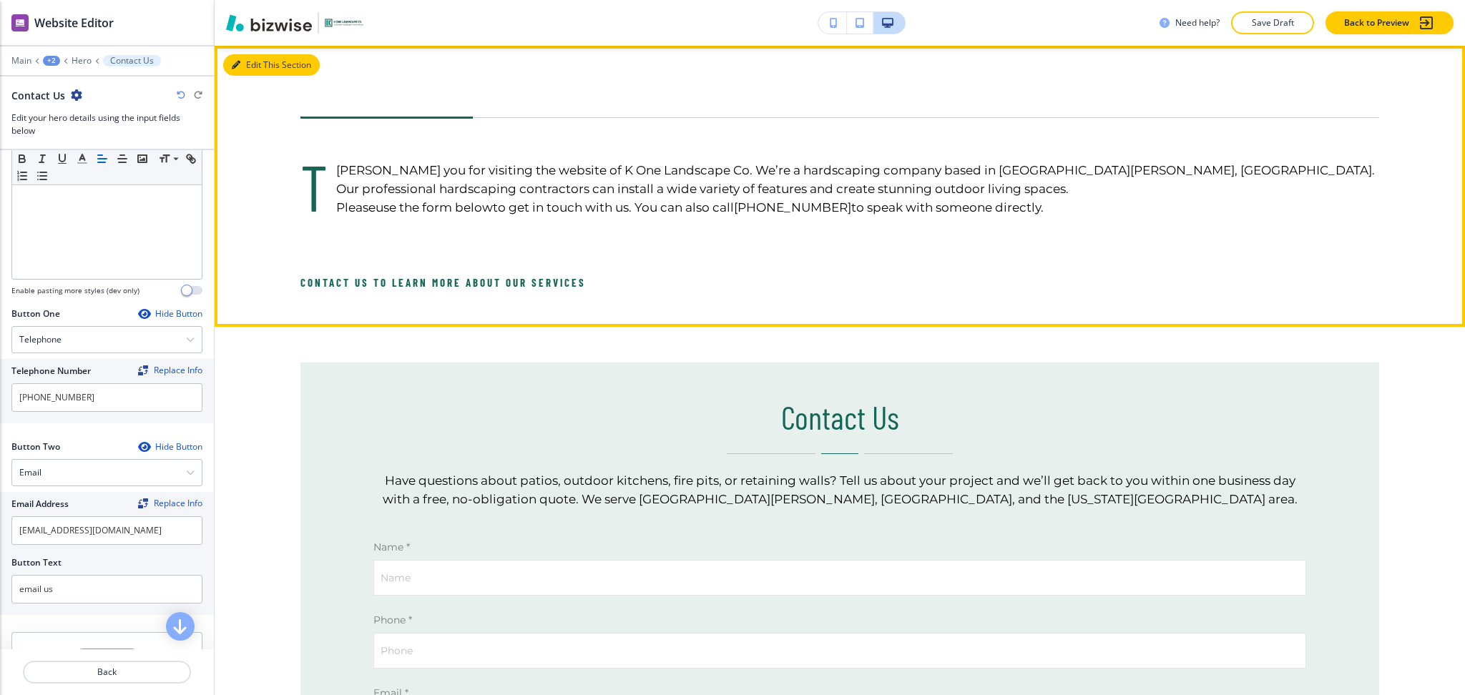
click at [258, 69] on button "Edit This Section" at bounding box center [271, 64] width 97 height 21
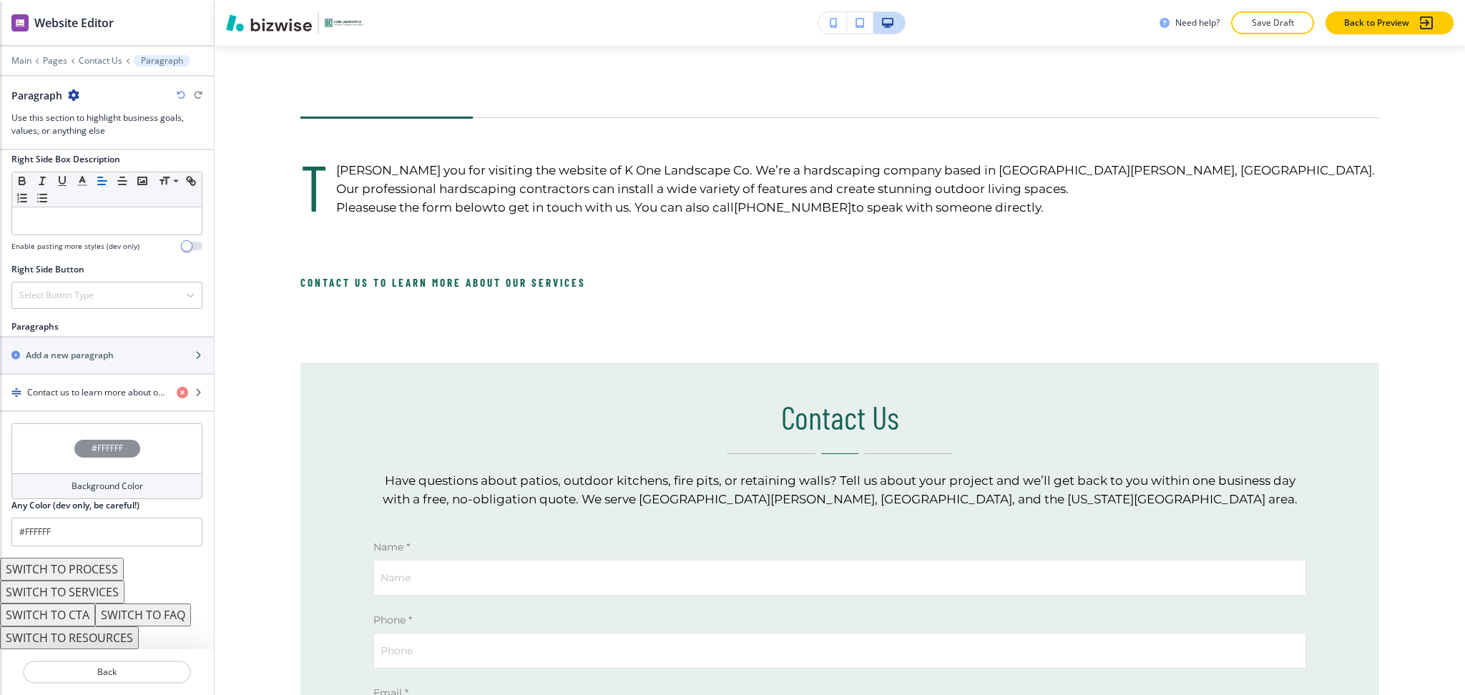
scroll to position [699, 0]
click at [76, 402] on div "button" at bounding box center [107, 404] width 214 height 11
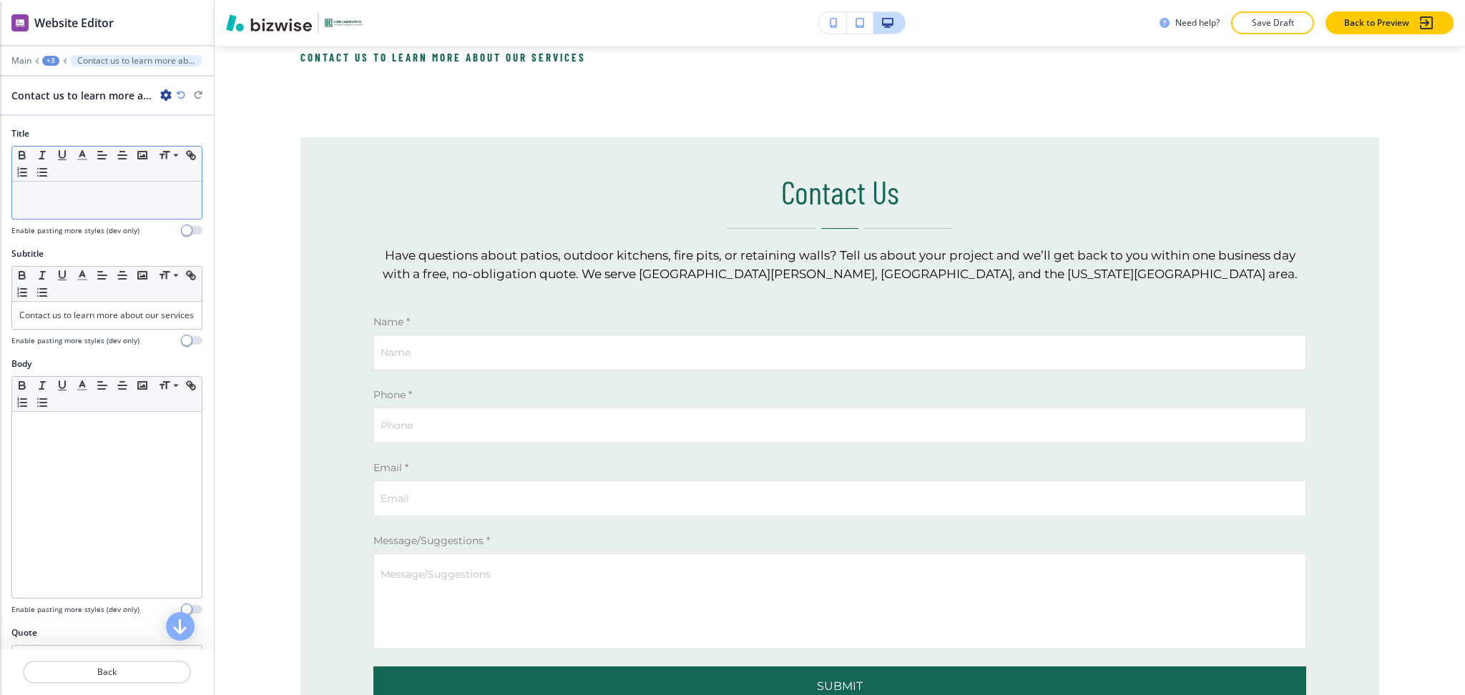
scroll to position [919, 0]
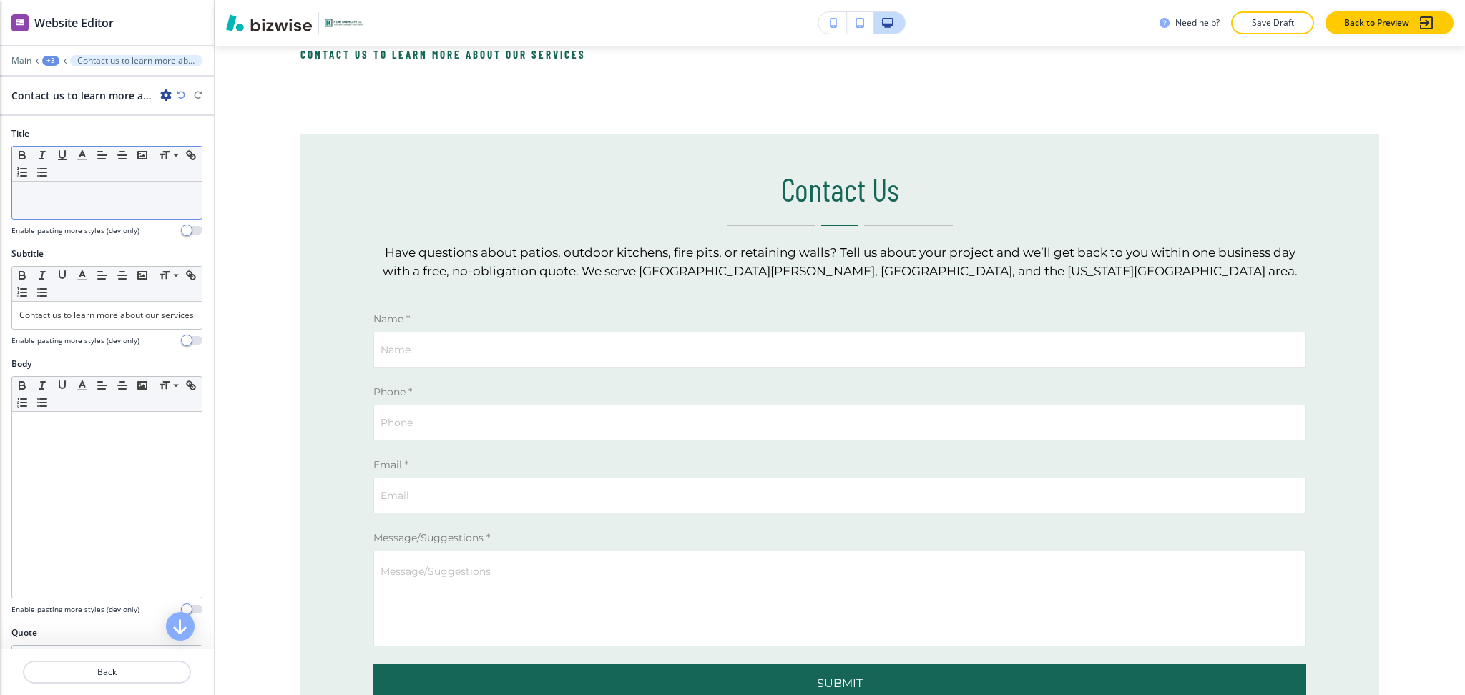
click at [69, 183] on div at bounding box center [107, 200] width 190 height 37
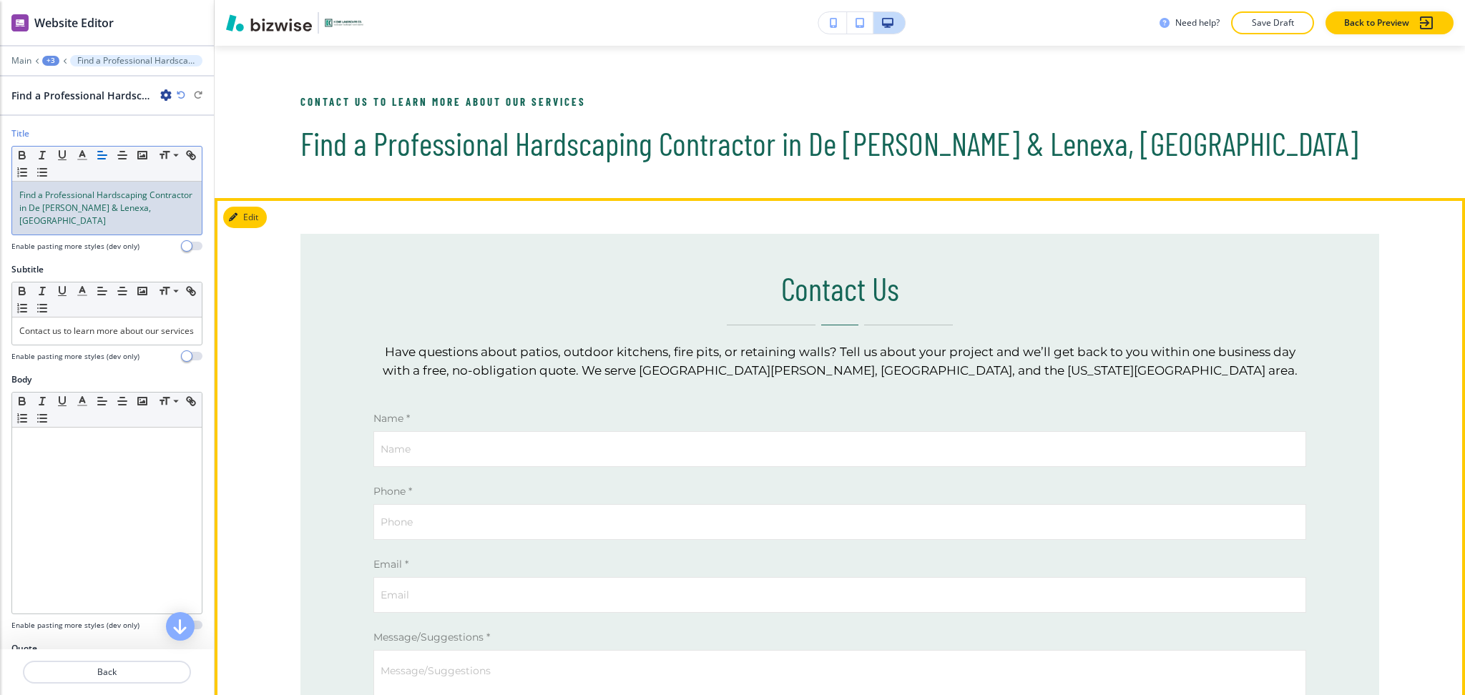
scroll to position [730, 0]
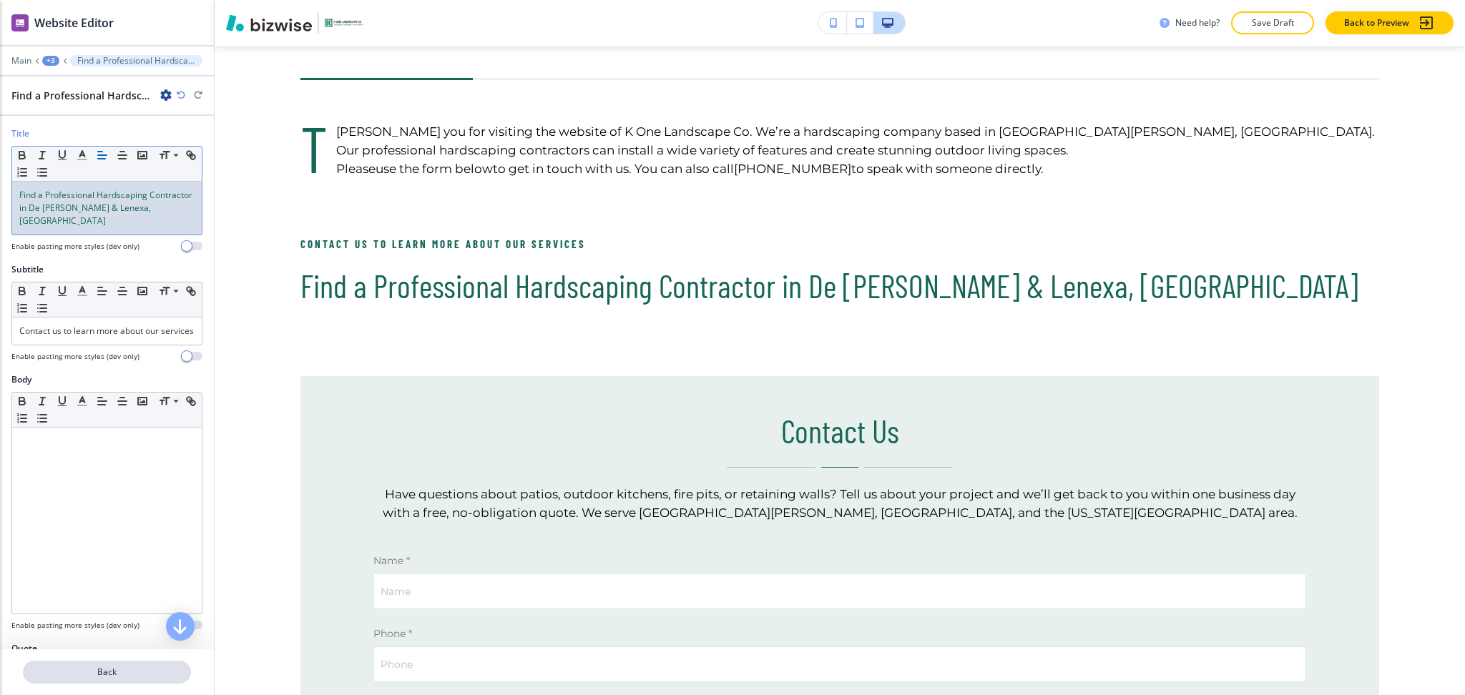
click at [109, 673] on p "Back" at bounding box center [106, 672] width 165 height 13
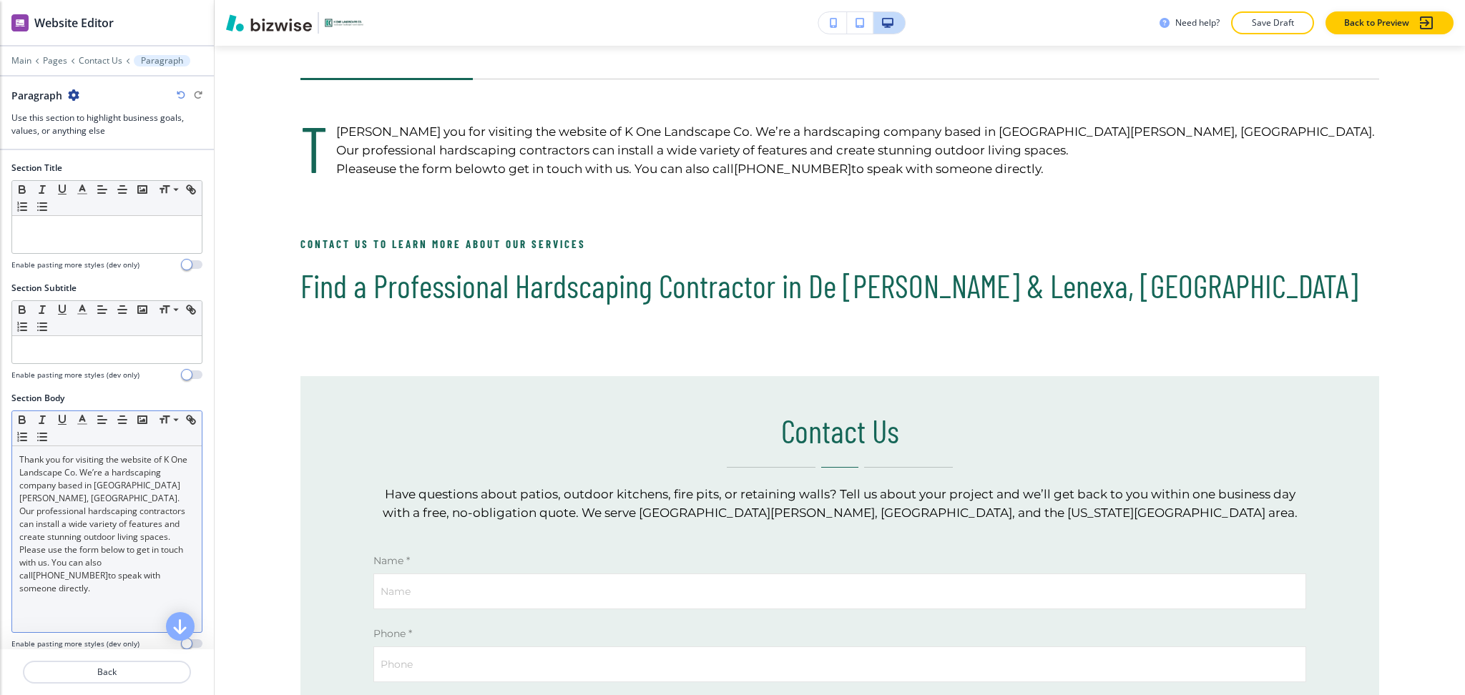
scroll to position [691, 0]
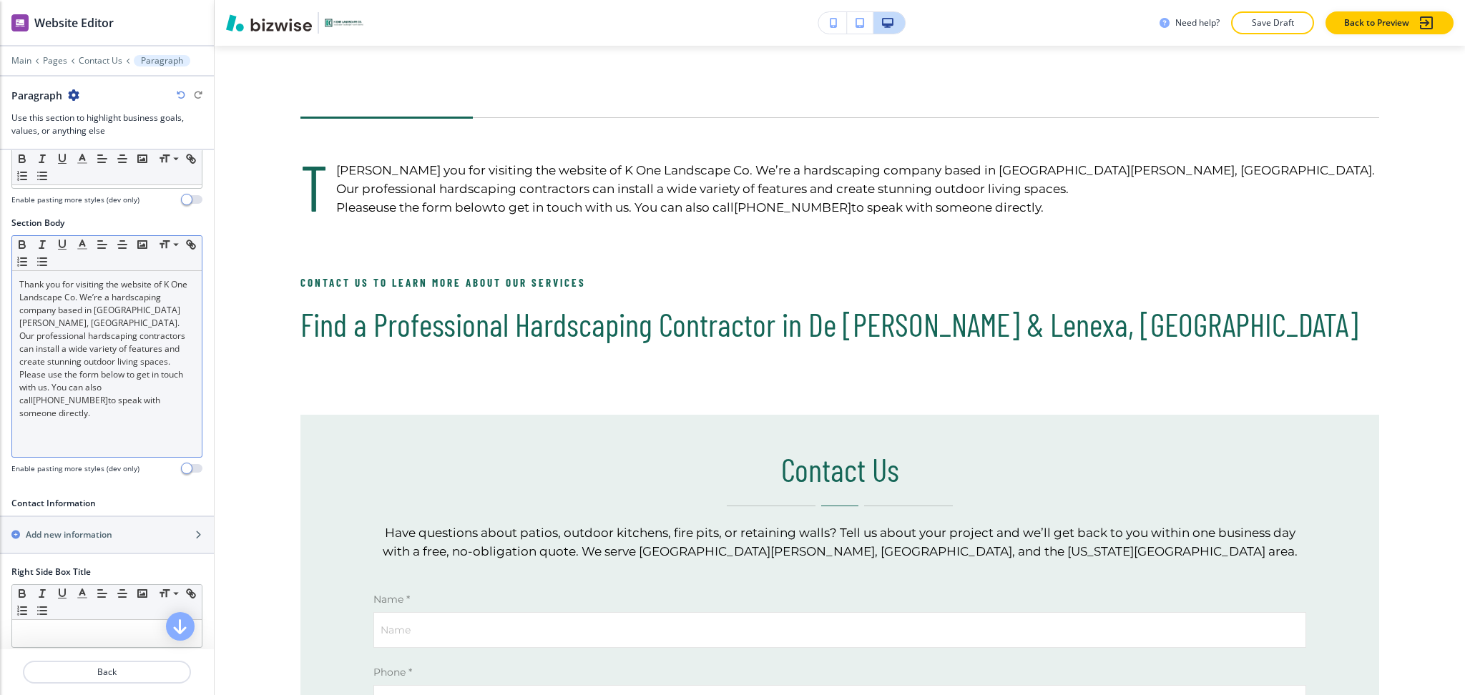
click at [97, 346] on p "Thank you for visiting the website of K One Landscape Co. We’re a hardscaping c…" at bounding box center [106, 323] width 175 height 90
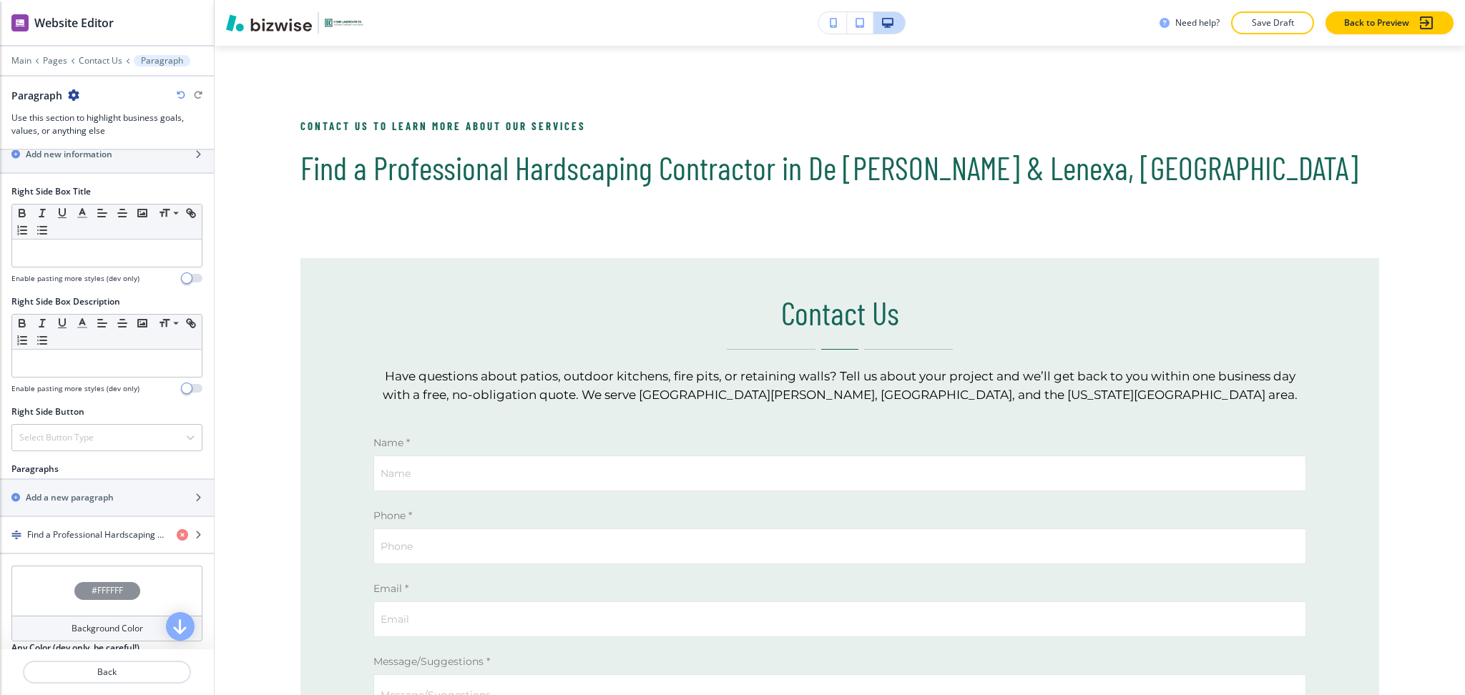
scroll to position [557, 0]
click at [75, 544] on div "button" at bounding box center [107, 546] width 214 height 11
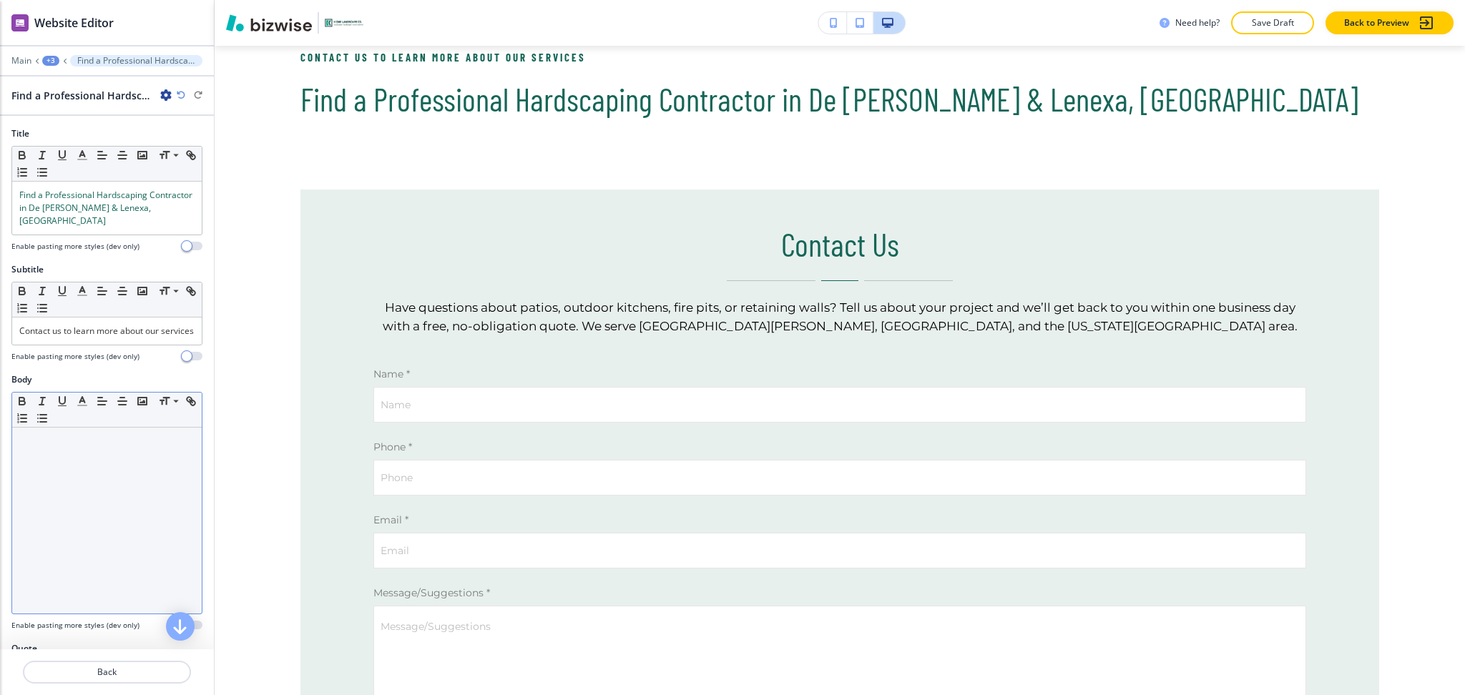
scroll to position [762, 0]
click at [69, 508] on div at bounding box center [107, 521] width 190 height 186
paste div
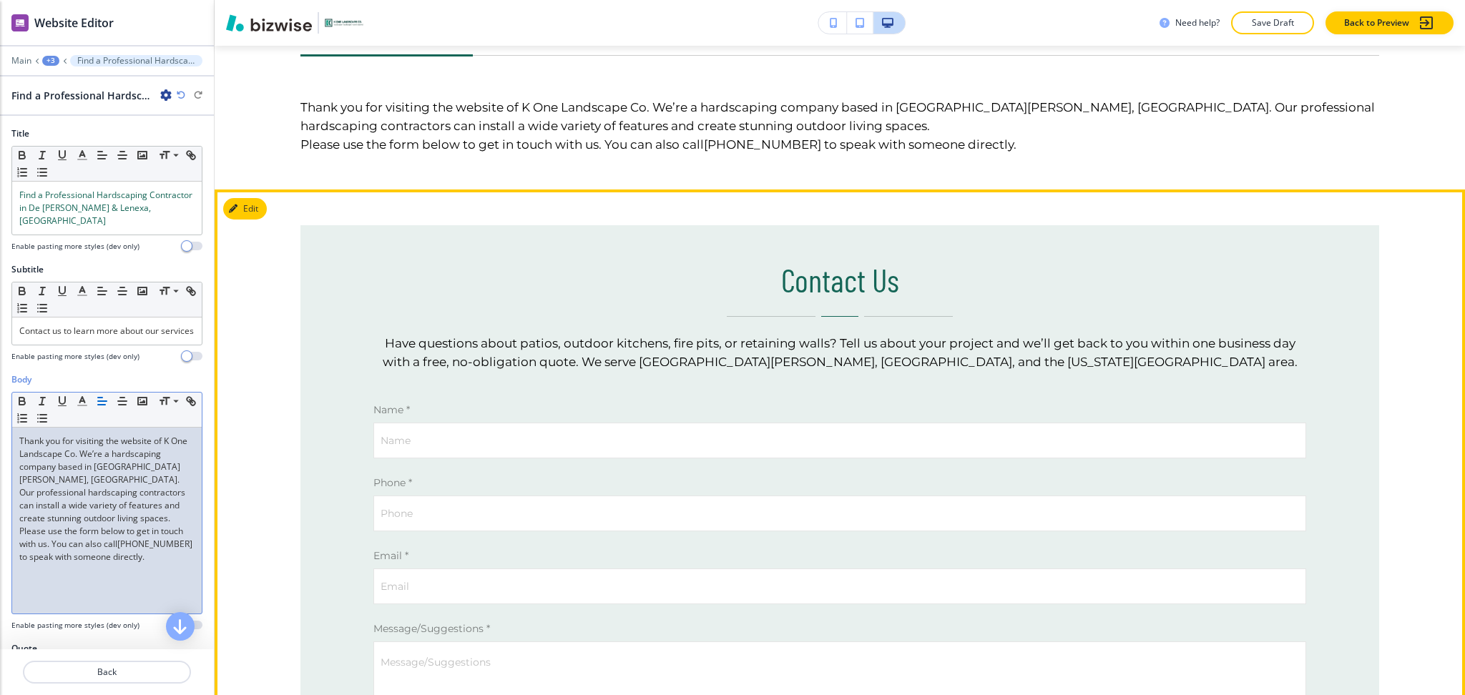
scroll to position [844, 0]
click at [270, 206] on div "Contact Us Have questions about patios, outdoor kitchens, fire pits, or retaini…" at bounding box center [840, 569] width 1251 height 757
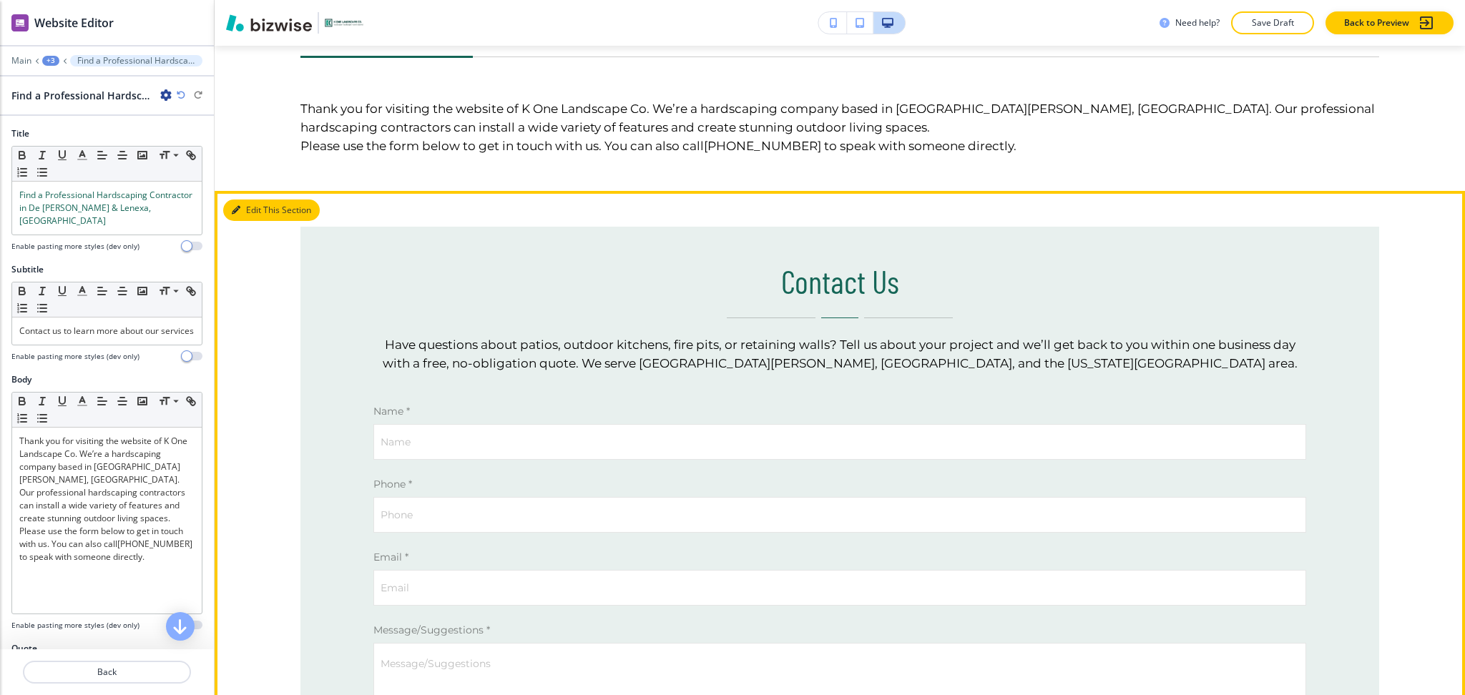
click at [255, 206] on button "Edit This Section" at bounding box center [271, 210] width 97 height 21
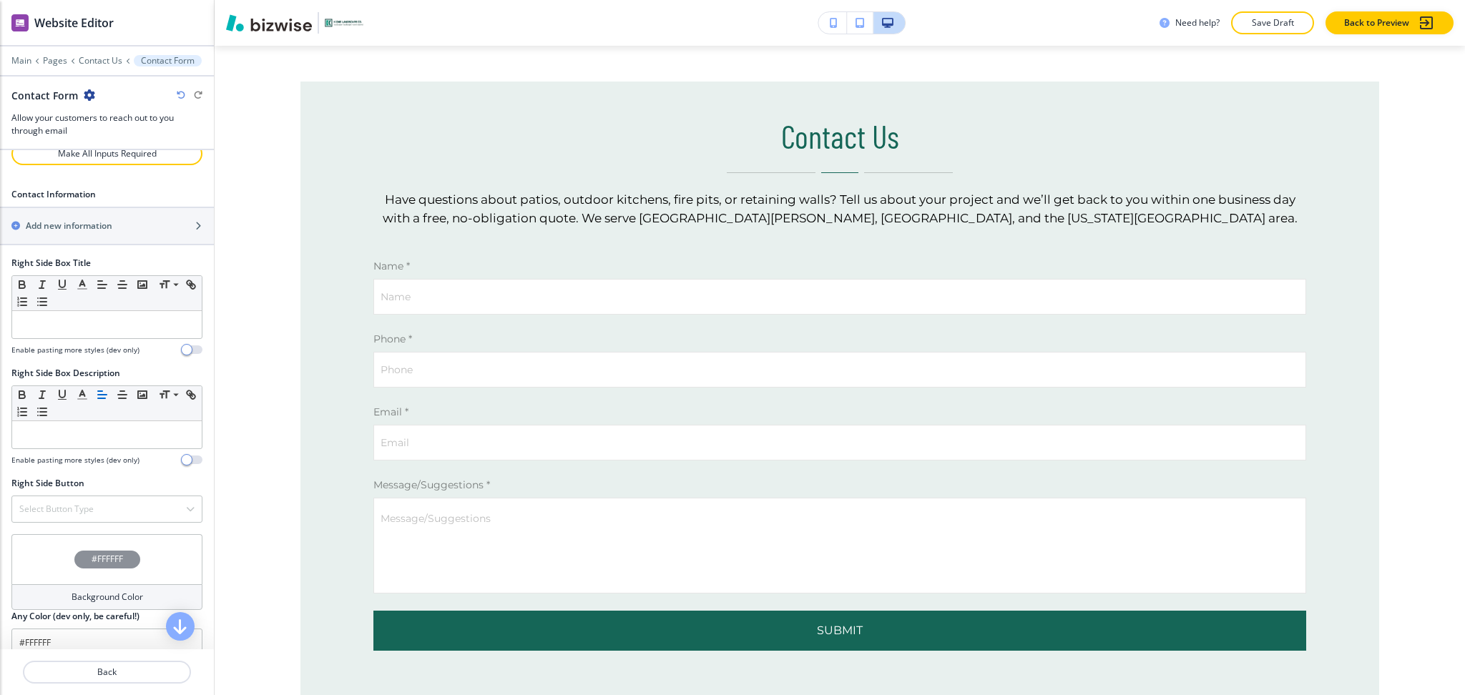
scroll to position [856, 0]
click at [56, 221] on h2 "Add new information" at bounding box center [69, 225] width 87 height 13
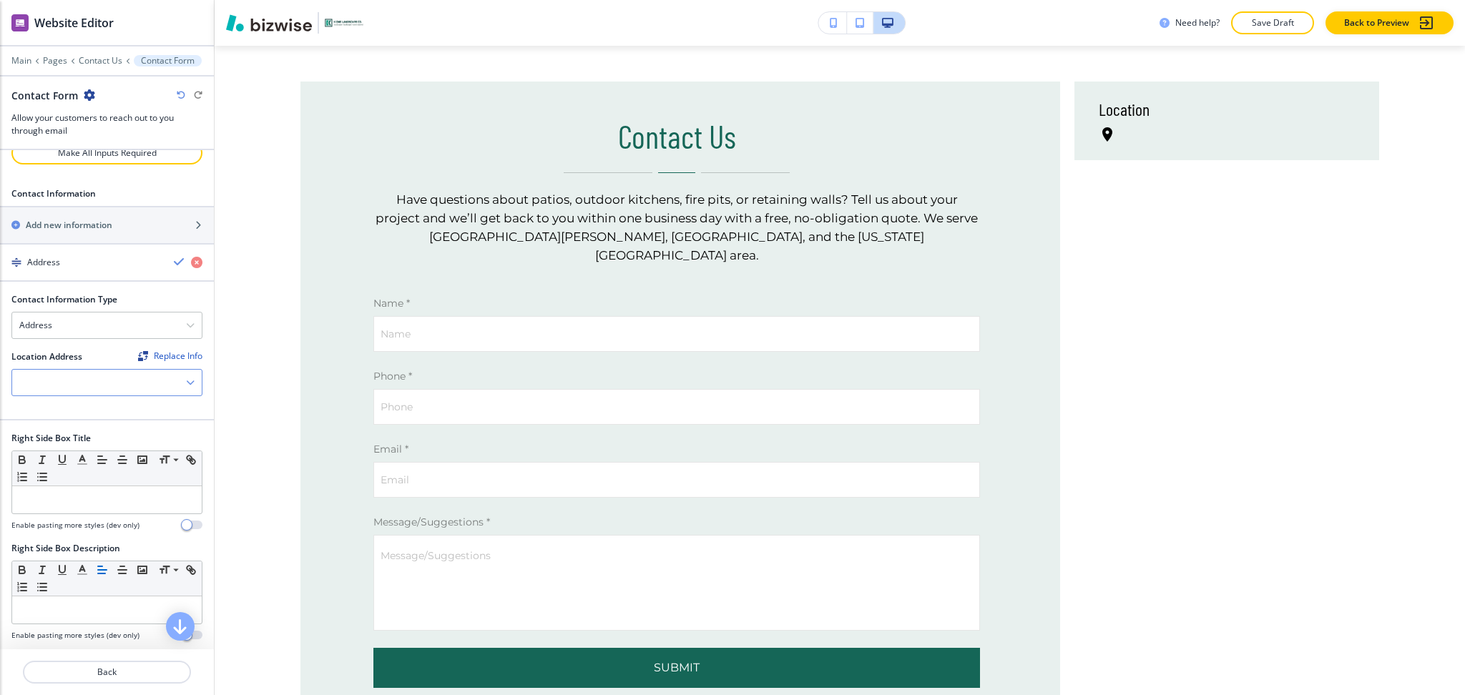
click at [186, 383] on icon "button" at bounding box center [190, 382] width 9 height 9
click at [77, 403] on h4 "Lenexa, KS, USA" at bounding box center [106, 414] width 175 height 26
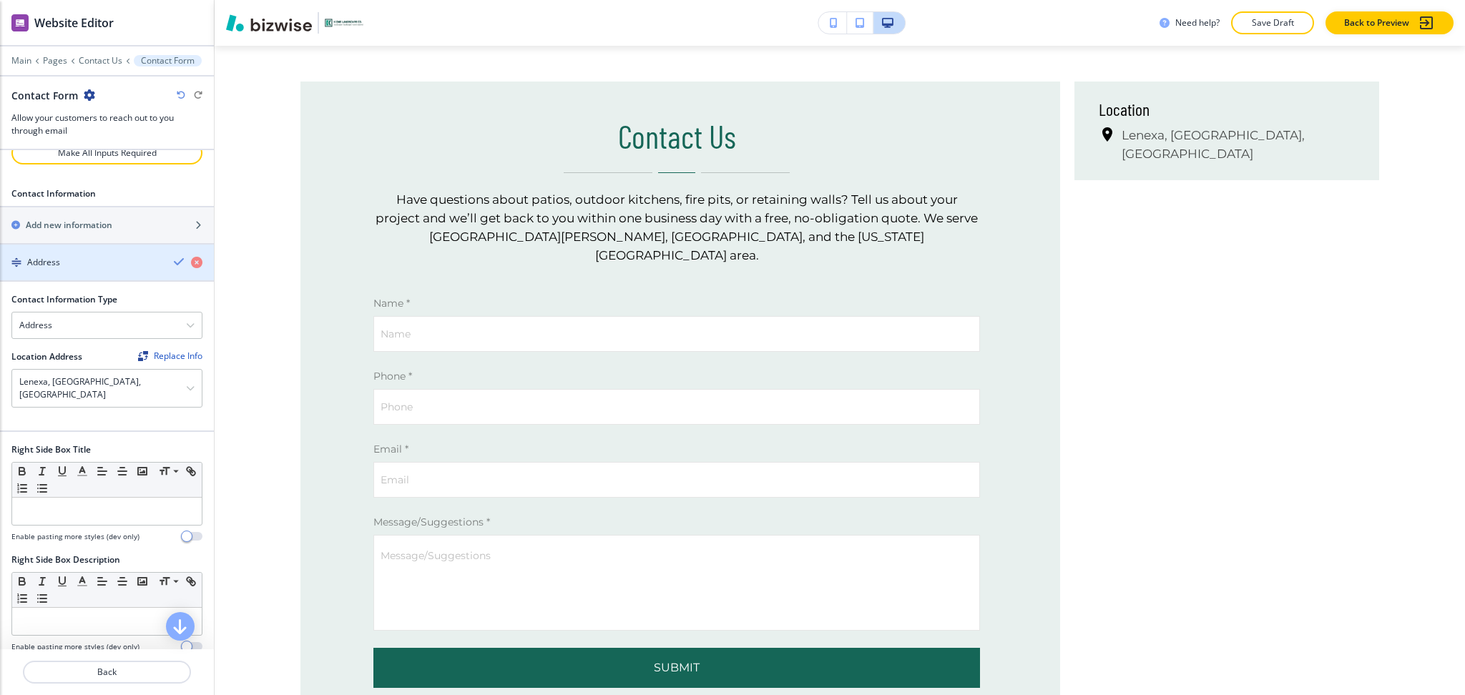
click at [174, 268] on icon "button" at bounding box center [179, 261] width 11 height 11
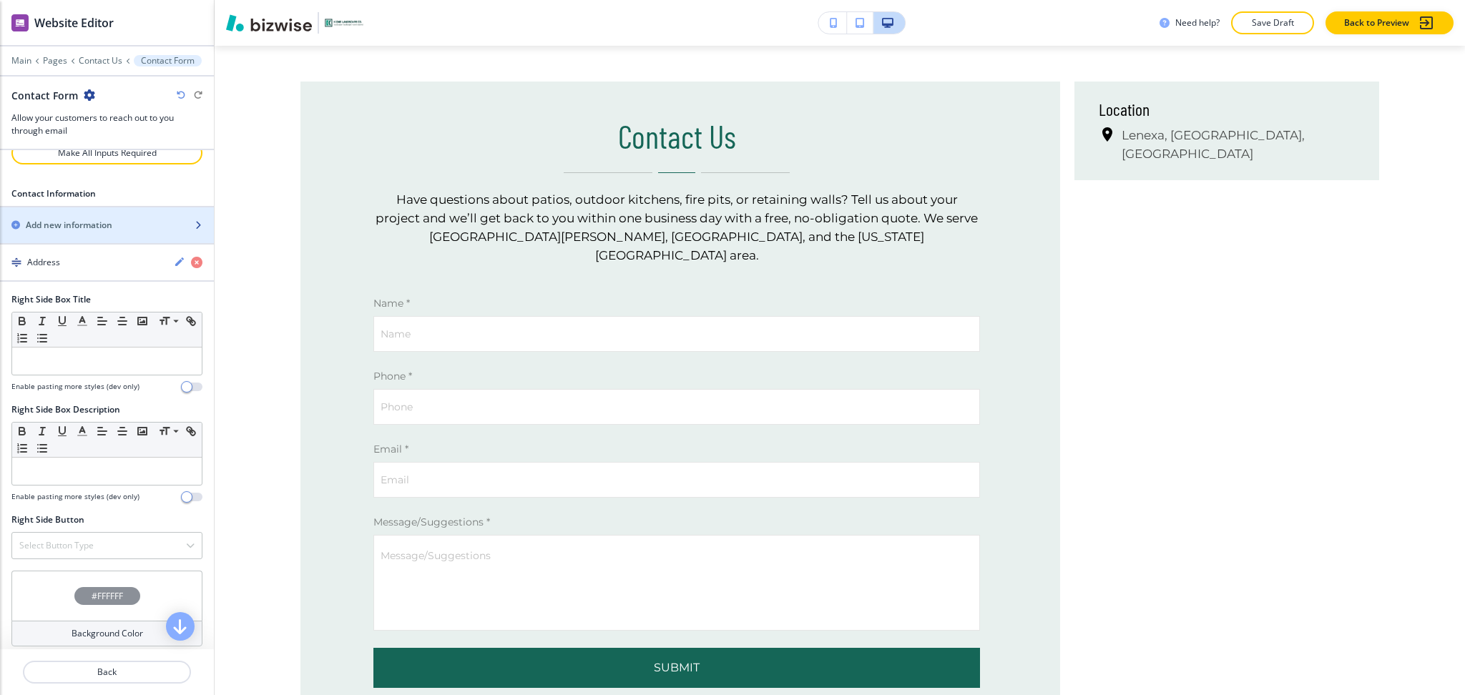
click at [77, 230] on h2 "Add new information" at bounding box center [69, 225] width 87 height 13
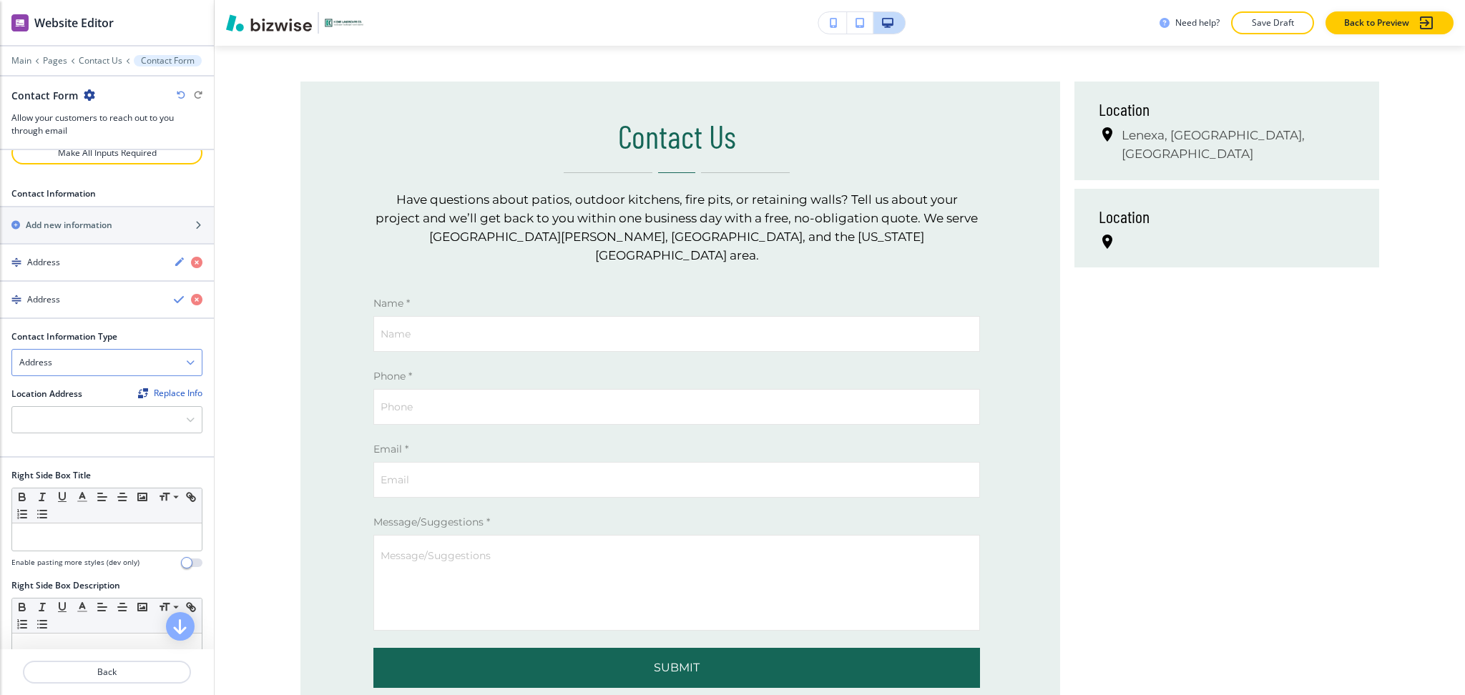
click at [129, 352] on div "Address" at bounding box center [107, 363] width 190 height 26
click at [119, 383] on h4 "Email Address" at bounding box center [106, 387] width 175 height 13
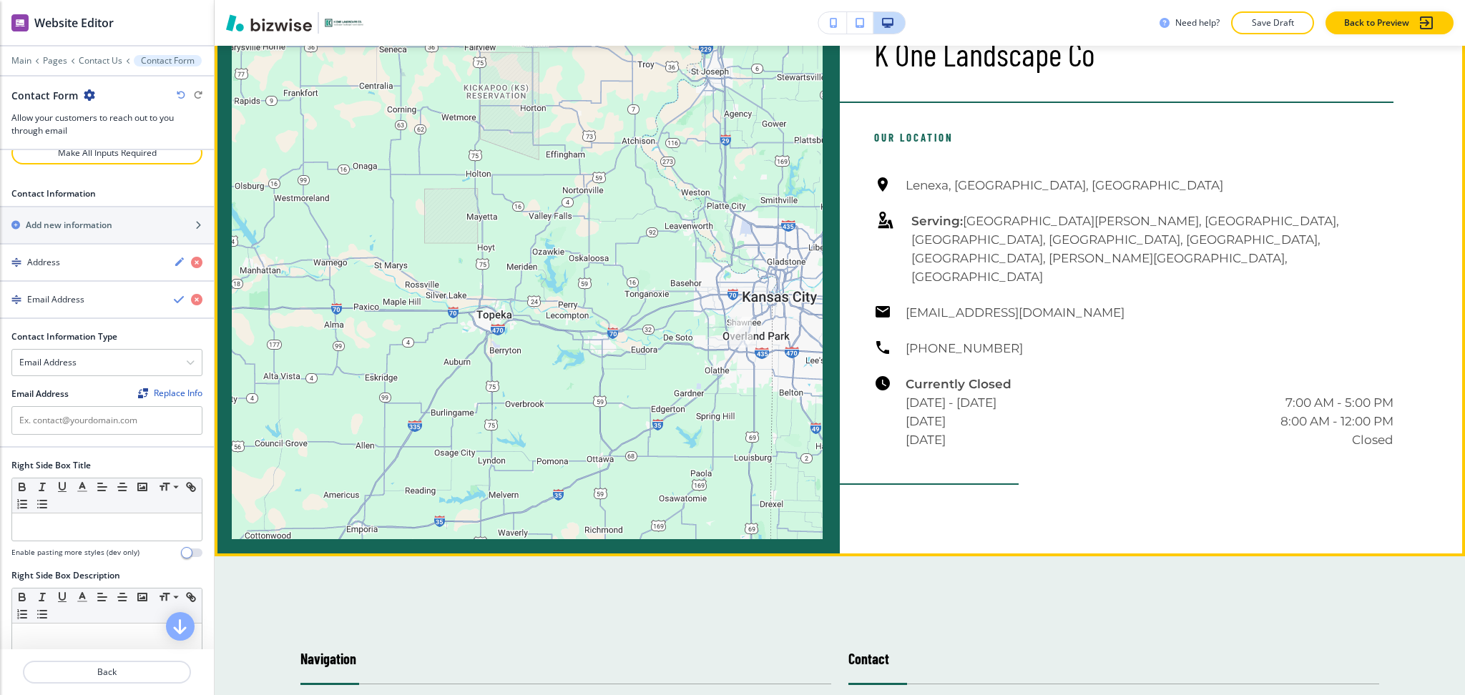
scroll to position [1839, 0]
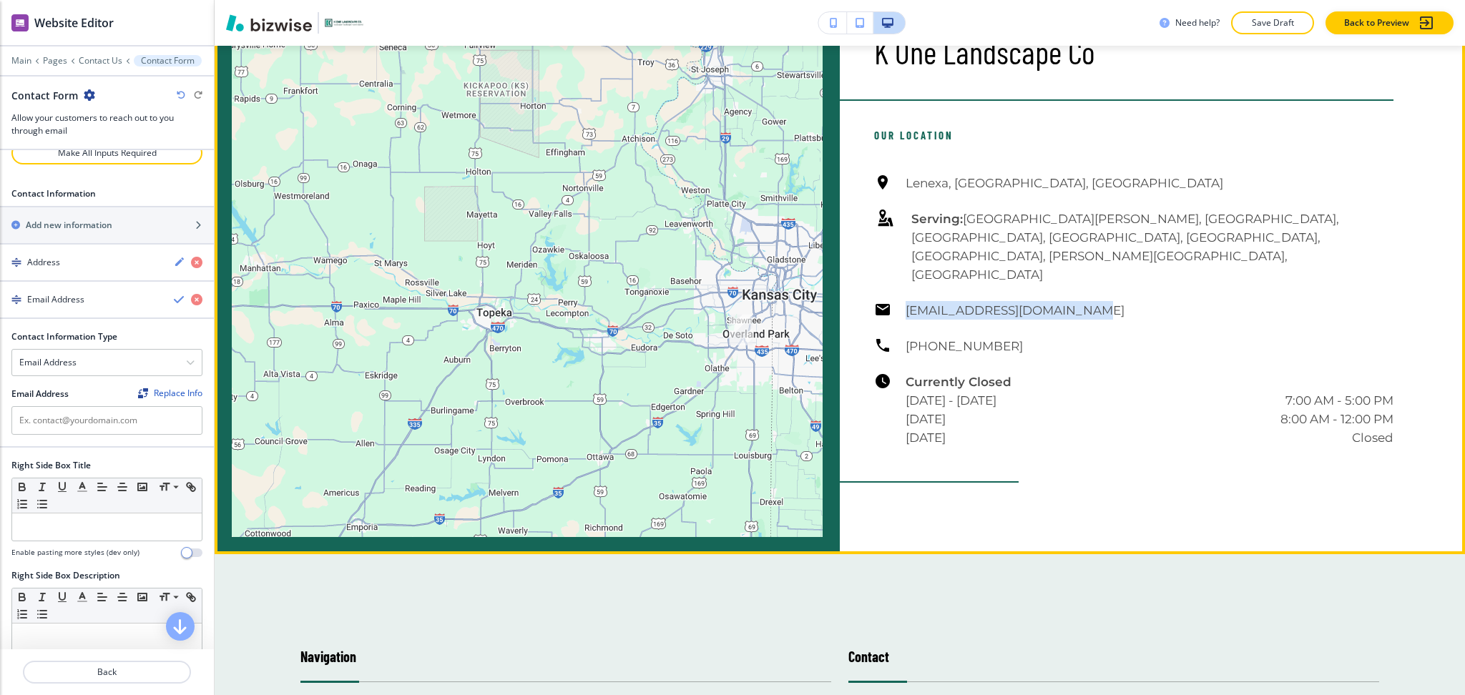
drag, startPoint x: 1100, startPoint y: 252, endPoint x: 899, endPoint y: 254, distance: 201.1
click at [899, 254] on div "Lenexa, KS, USA Serving: De Soto, Leawood, Prairie Village, Overland Park, Shaw…" at bounding box center [1133, 310] width 519 height 273
copy h6 "[EMAIL_ADDRESS][DOMAIN_NAME]"
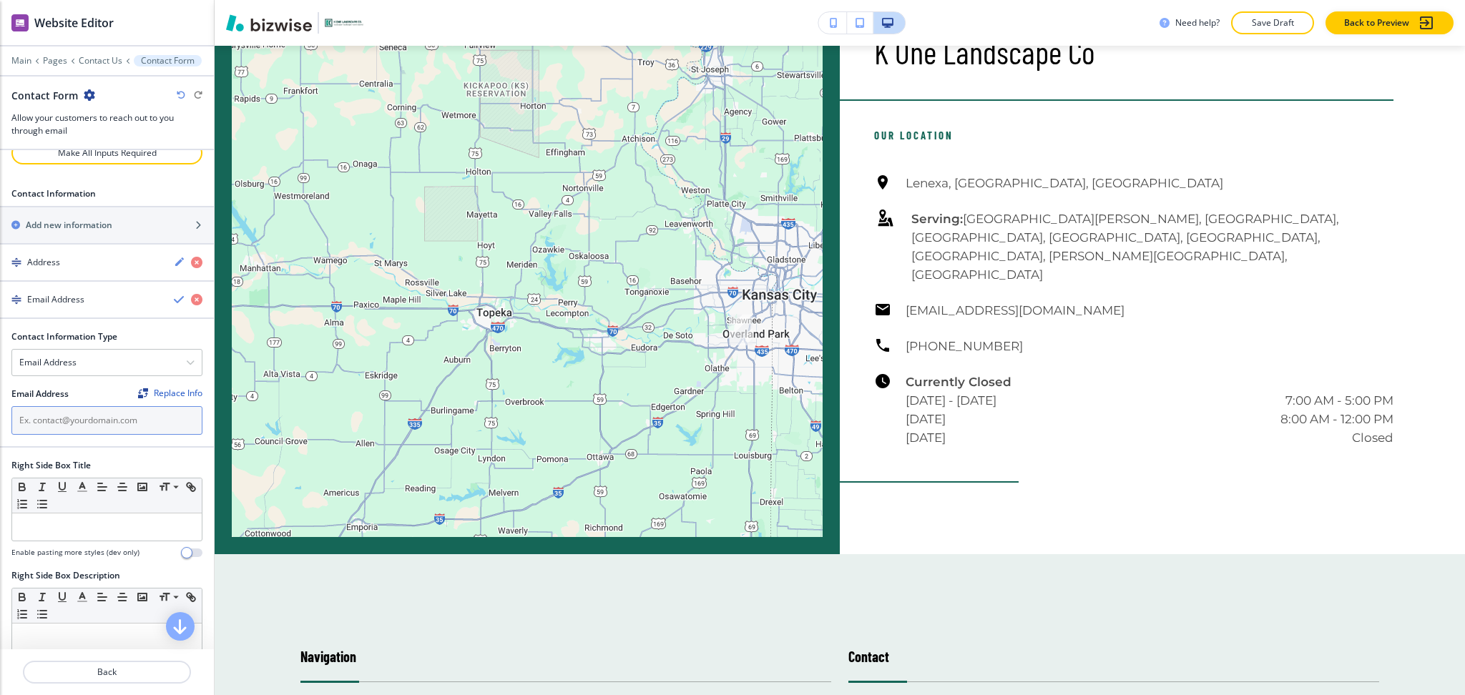
click at [95, 435] on input "text" at bounding box center [106, 420] width 191 height 29
paste input "[EMAIL_ADDRESS][DOMAIN_NAME]"
type input "[EMAIL_ADDRESS][DOMAIN_NAME]"
click at [174, 301] on icon "button" at bounding box center [179, 299] width 11 height 11
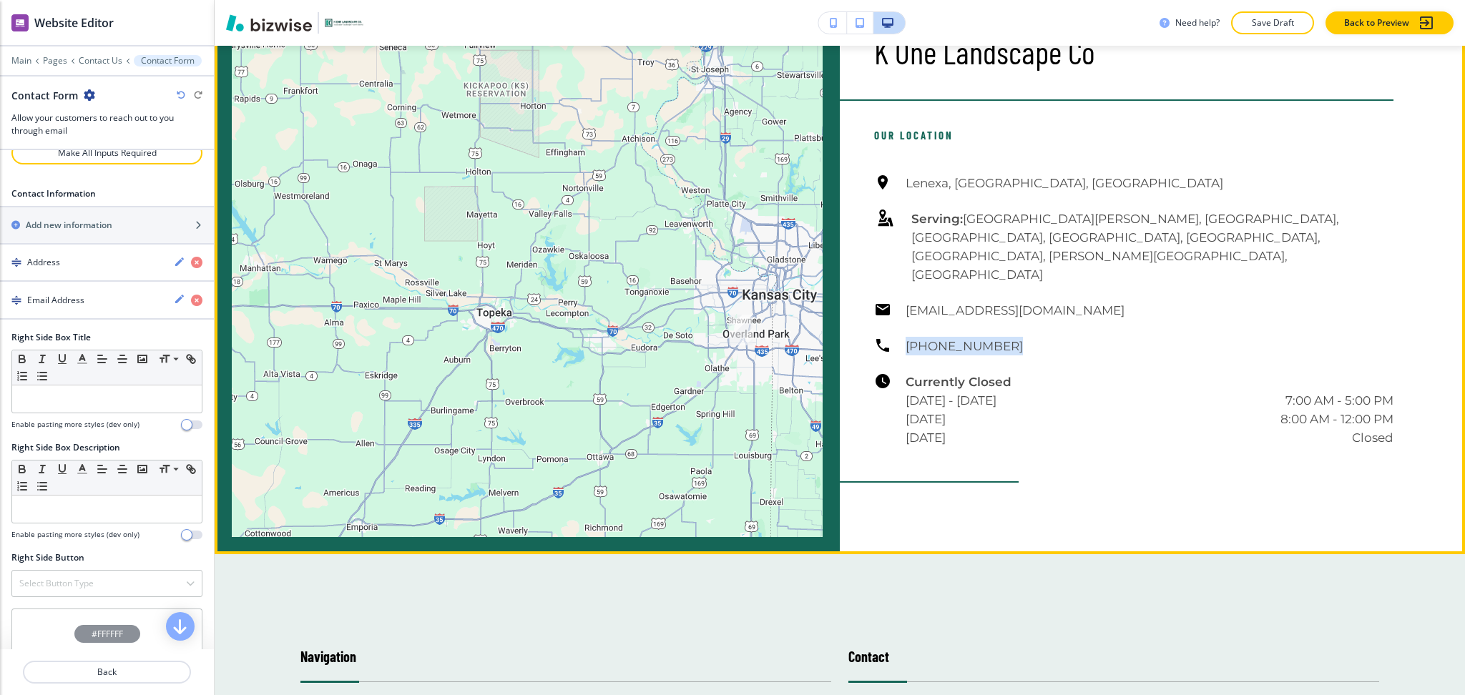
drag, startPoint x: 946, startPoint y: 297, endPoint x: 873, endPoint y: 300, distance: 73.0
click at [874, 300] on div "Lenexa, KS, USA Serving: De Soto, Leawood, Prairie Village, Overland Park, Shaw…" at bounding box center [1133, 310] width 519 height 273
copy h6 "[PHONE_NUMBER]"
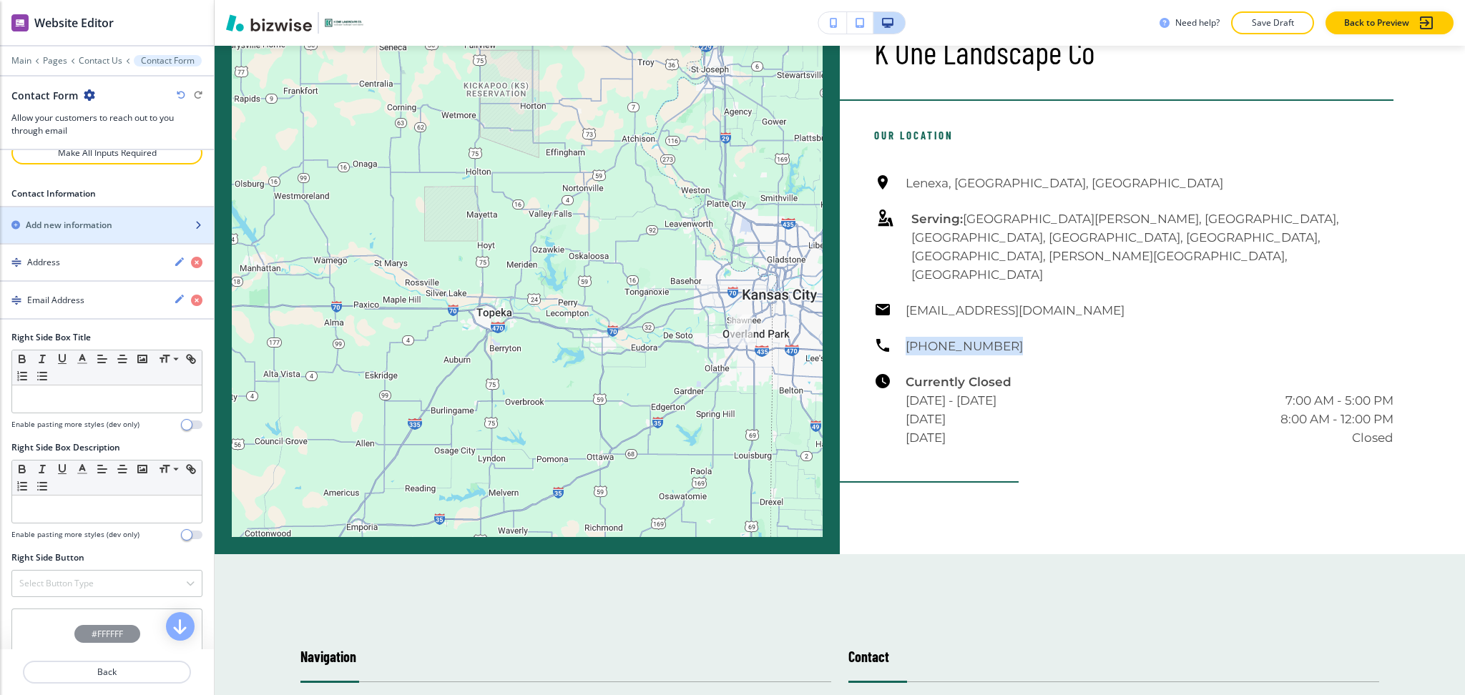
click at [39, 225] on h2 "Add new information" at bounding box center [69, 225] width 87 height 13
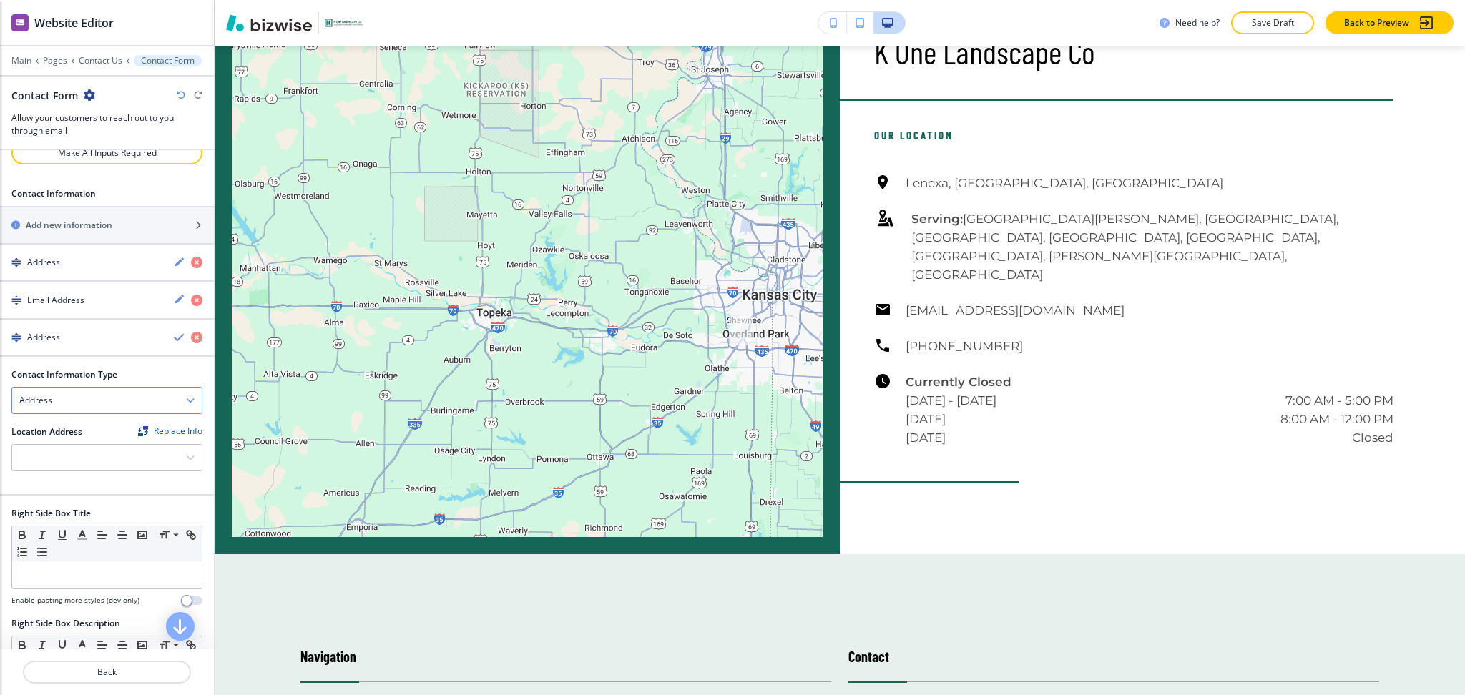
click at [180, 402] on div "Address" at bounding box center [107, 401] width 190 height 26
click at [87, 444] on div "Phone Number" at bounding box center [107, 450] width 190 height 24
click at [87, 444] on div at bounding box center [106, 442] width 191 height 6
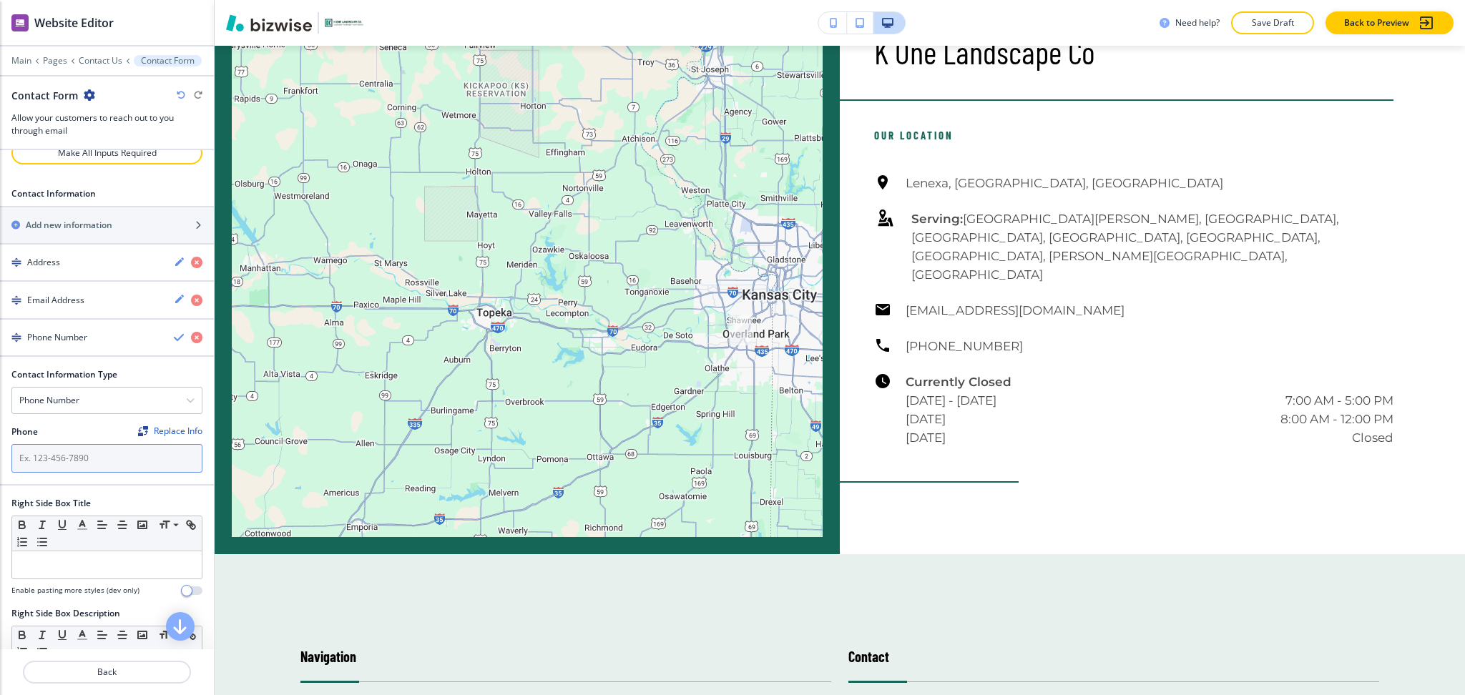
click at [86, 458] on input "text" at bounding box center [106, 458] width 191 height 29
paste input "[PHONE_NUMBER]"
type input "[PHONE_NUMBER]"
click at [174, 343] on icon "button" at bounding box center [179, 337] width 11 height 11
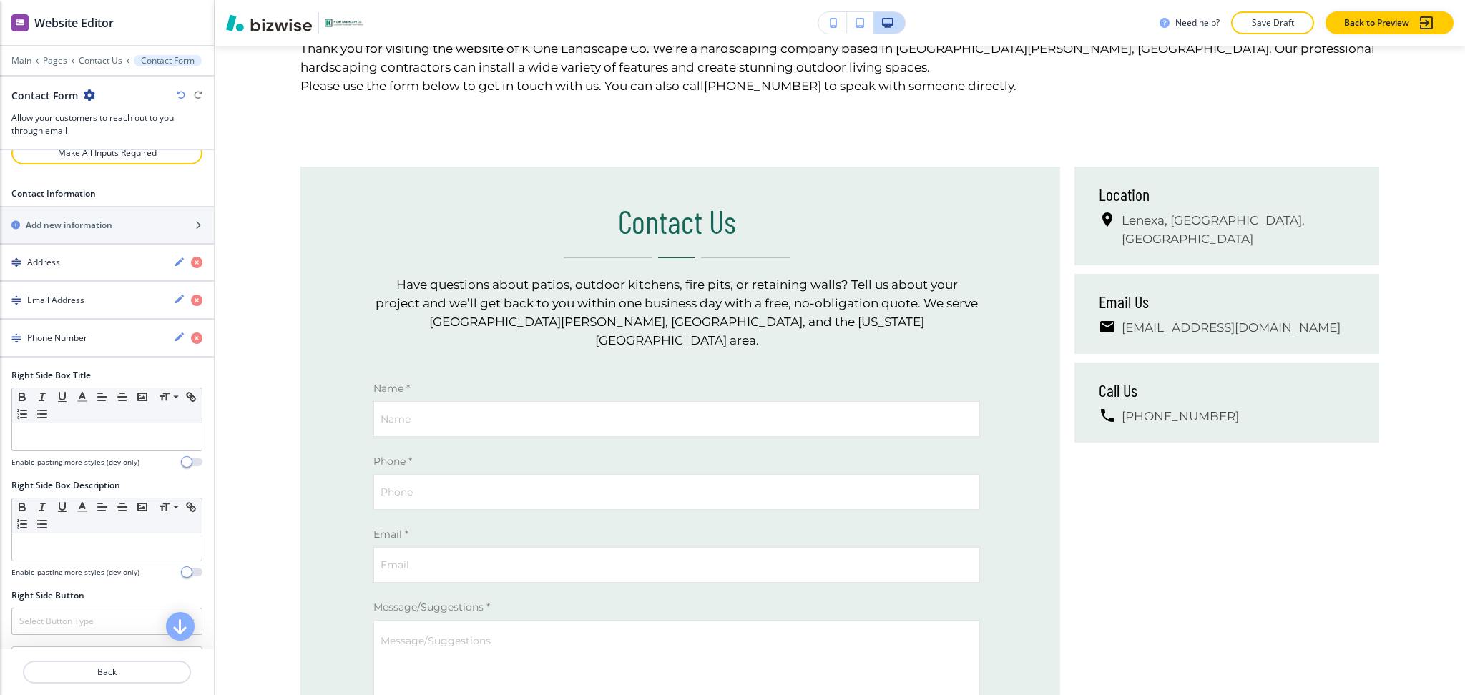
scroll to position [0, 0]
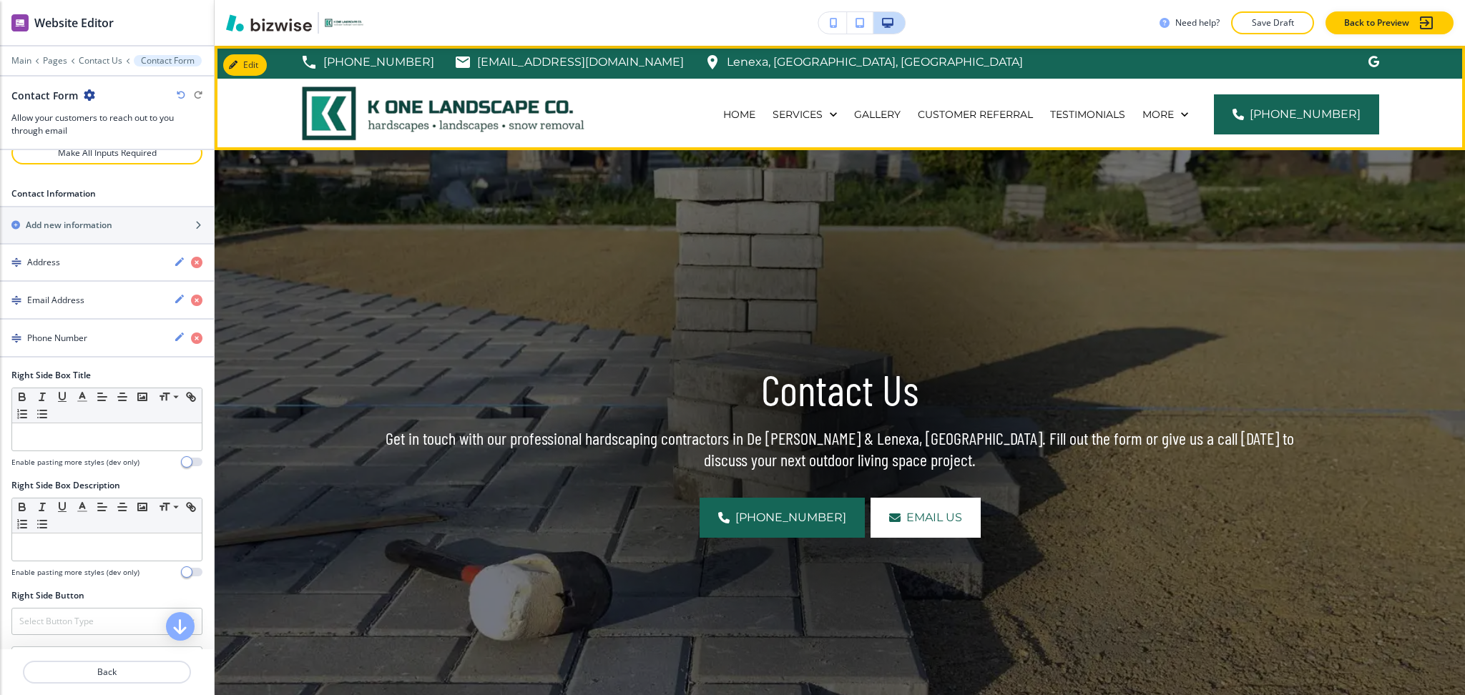
click at [742, 123] on div "Home" at bounding box center [739, 115] width 49 height 72
click at [745, 114] on p "Home" at bounding box center [739, 114] width 32 height 14
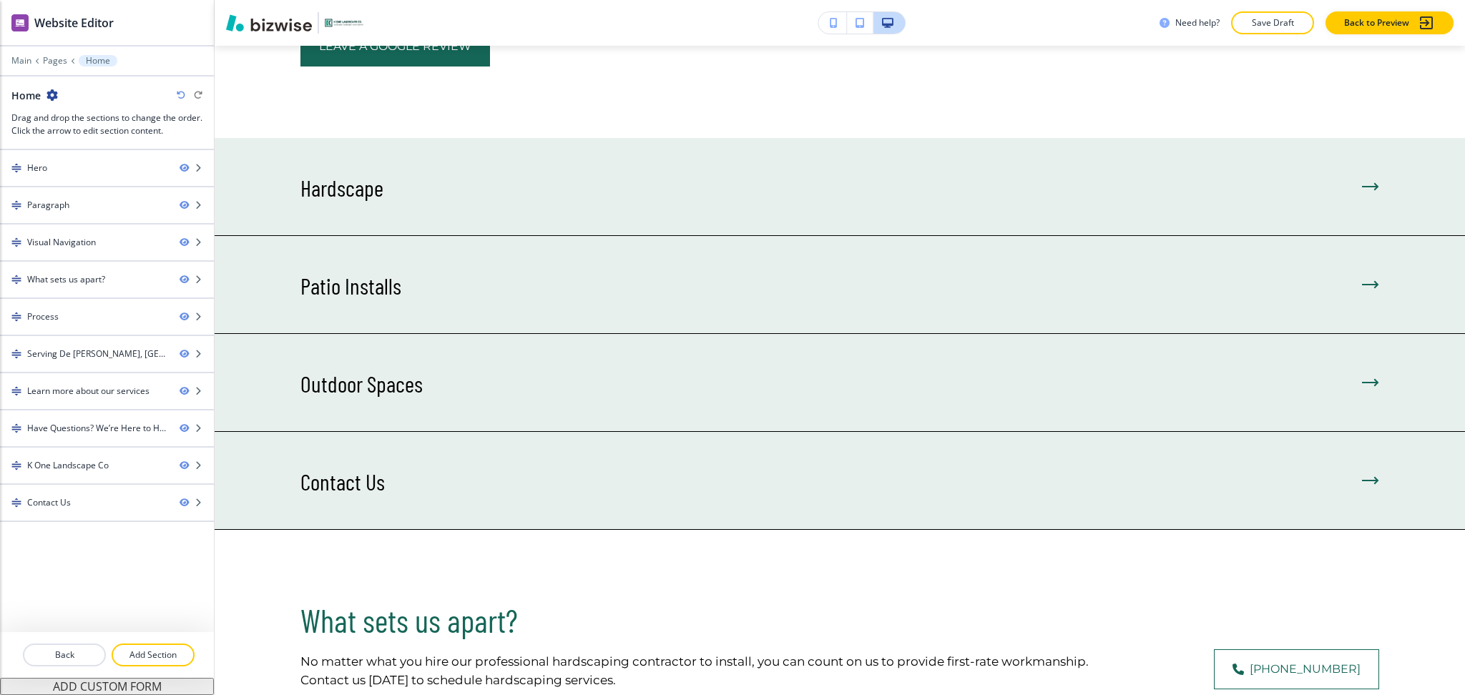
scroll to position [871, 0]
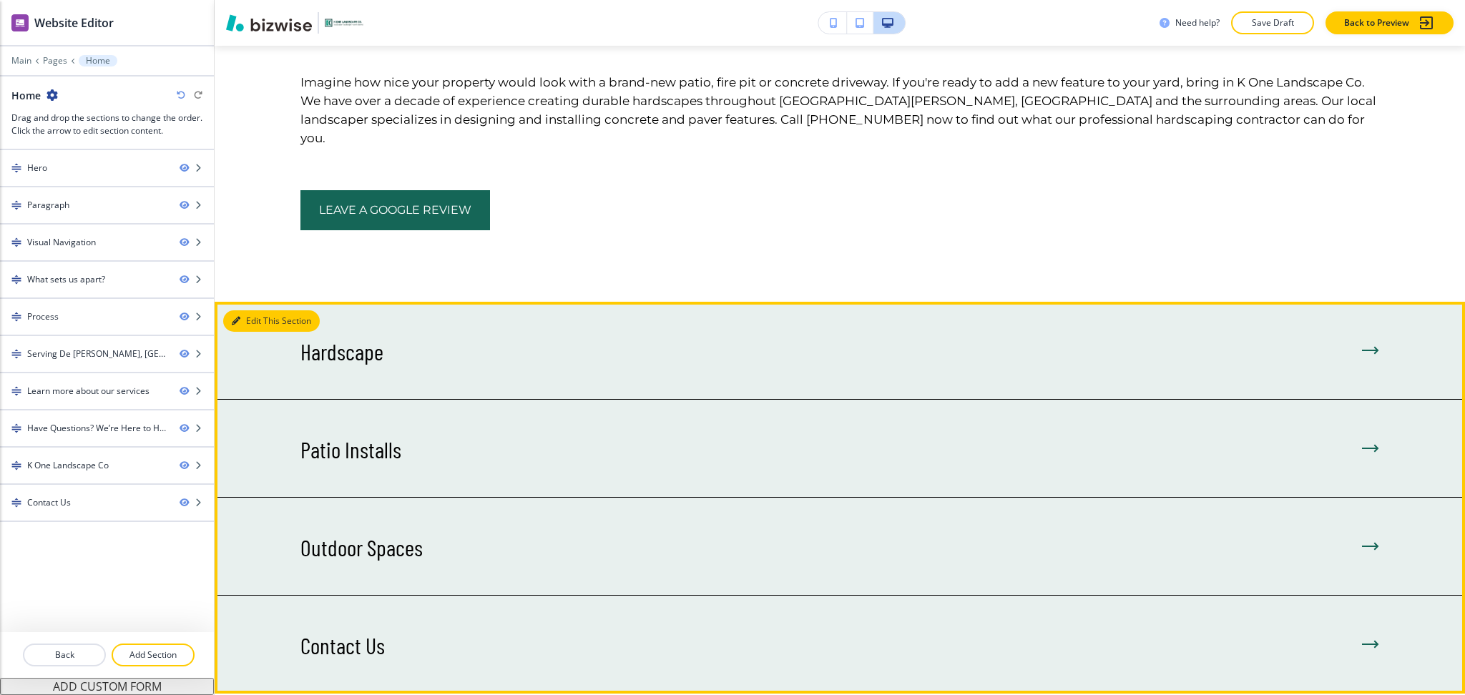
click at [247, 311] on button "Edit This Section" at bounding box center [271, 321] width 97 height 21
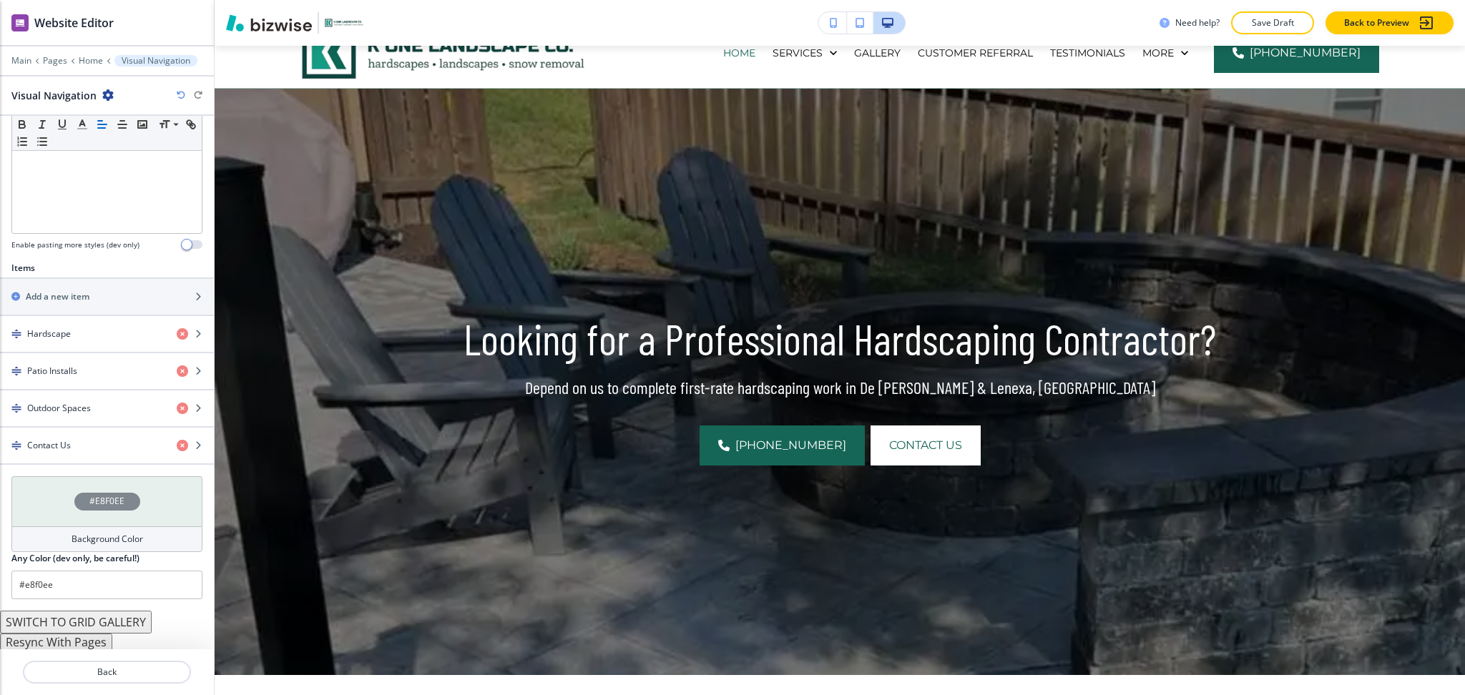
scroll to position [0, 0]
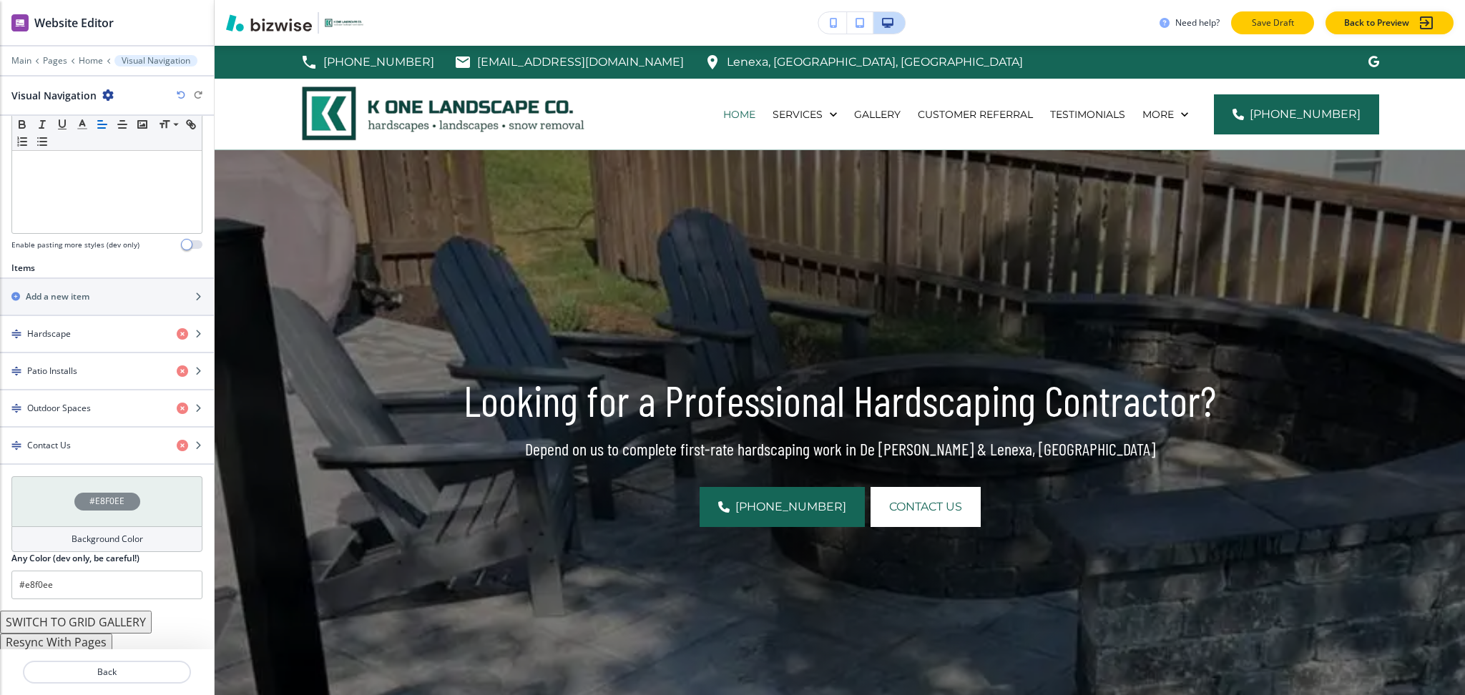
click at [1257, 17] on p "Save Draft" at bounding box center [1273, 22] width 46 height 13
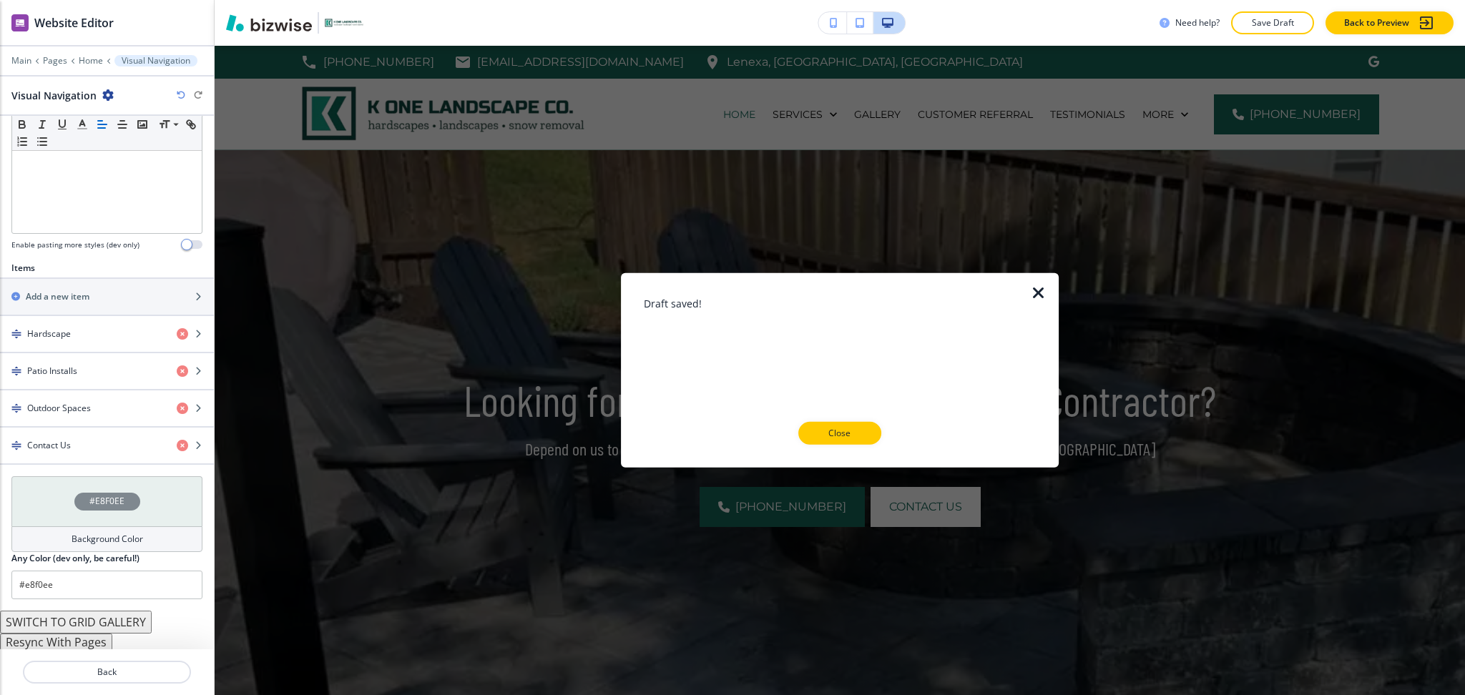
click at [1038, 293] on icon "button" at bounding box center [1038, 293] width 17 height 17
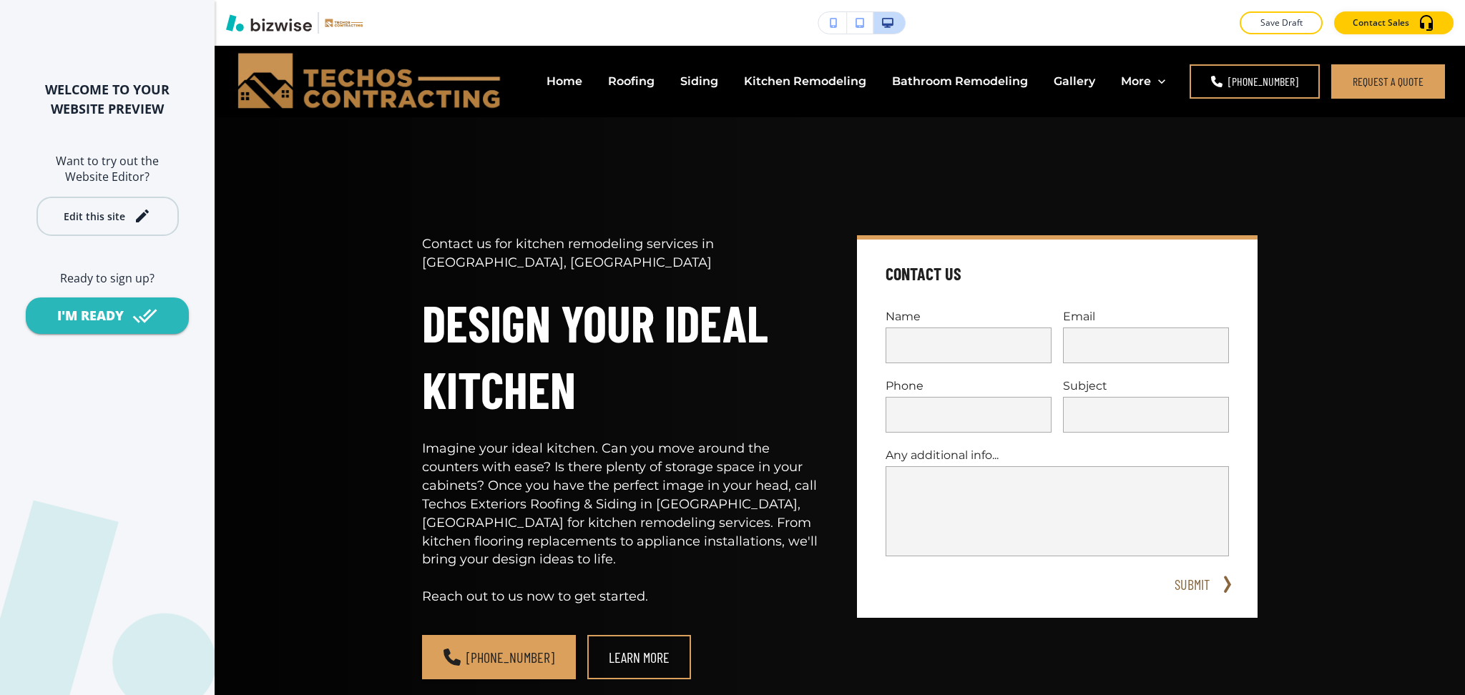
click at [117, 220] on div "Edit this site" at bounding box center [95, 216] width 62 height 11
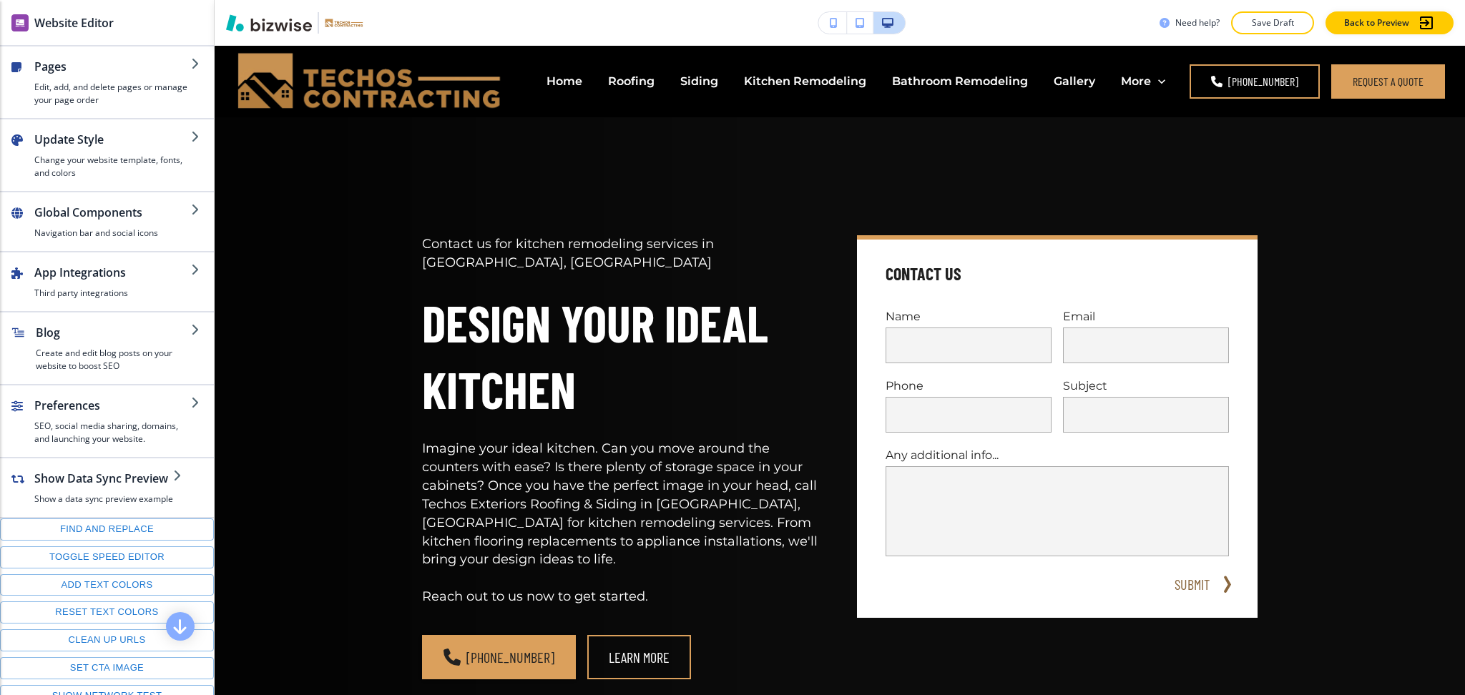
click at [124, 29] on div "Website Editor" at bounding box center [107, 22] width 214 height 45
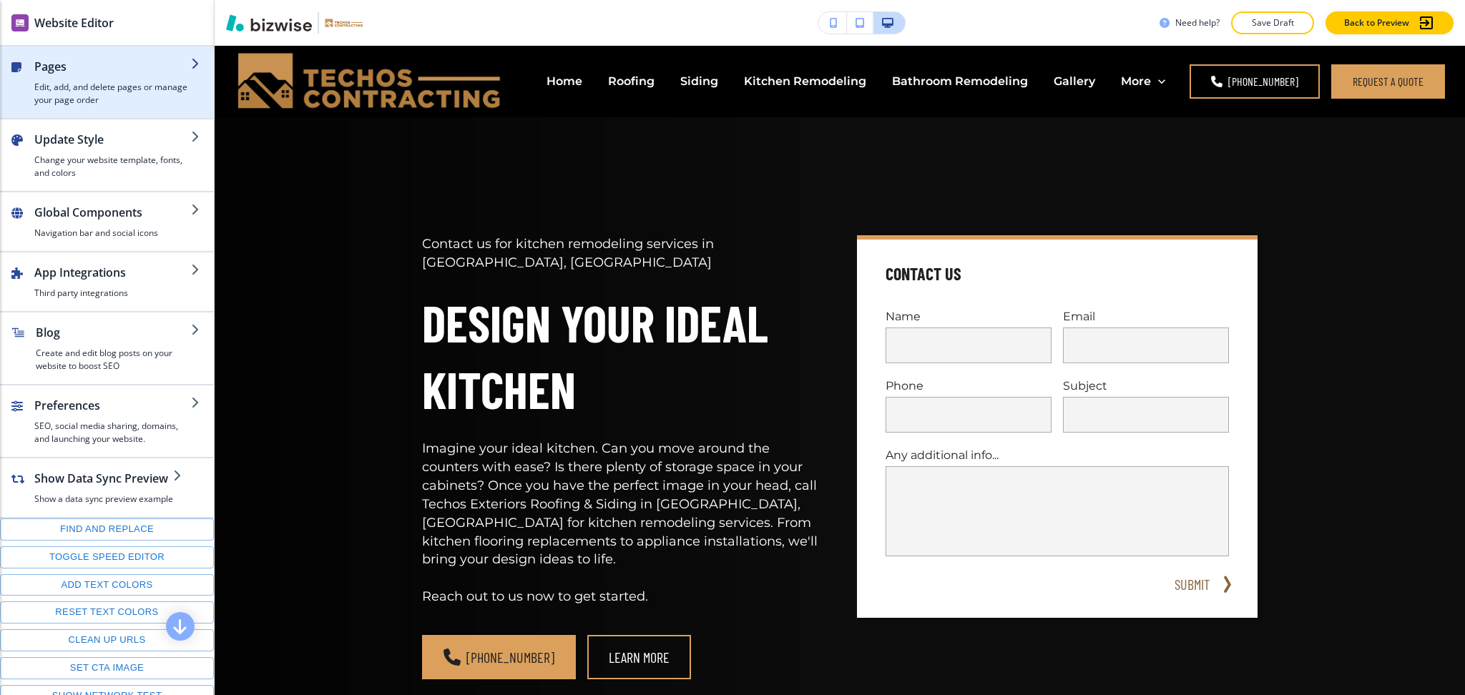
click at [114, 67] on h2 "Pages" at bounding box center [112, 66] width 157 height 17
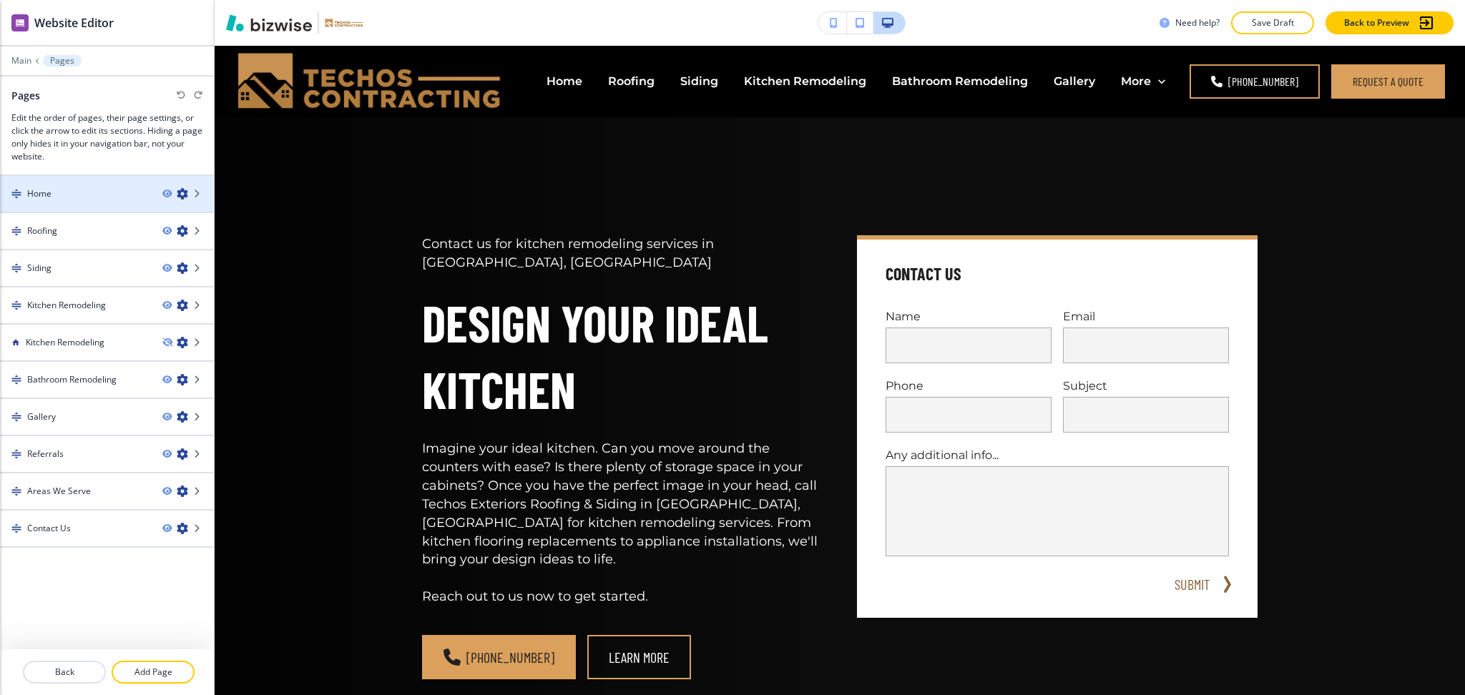
click at [104, 193] on div "Home" at bounding box center [75, 193] width 151 height 13
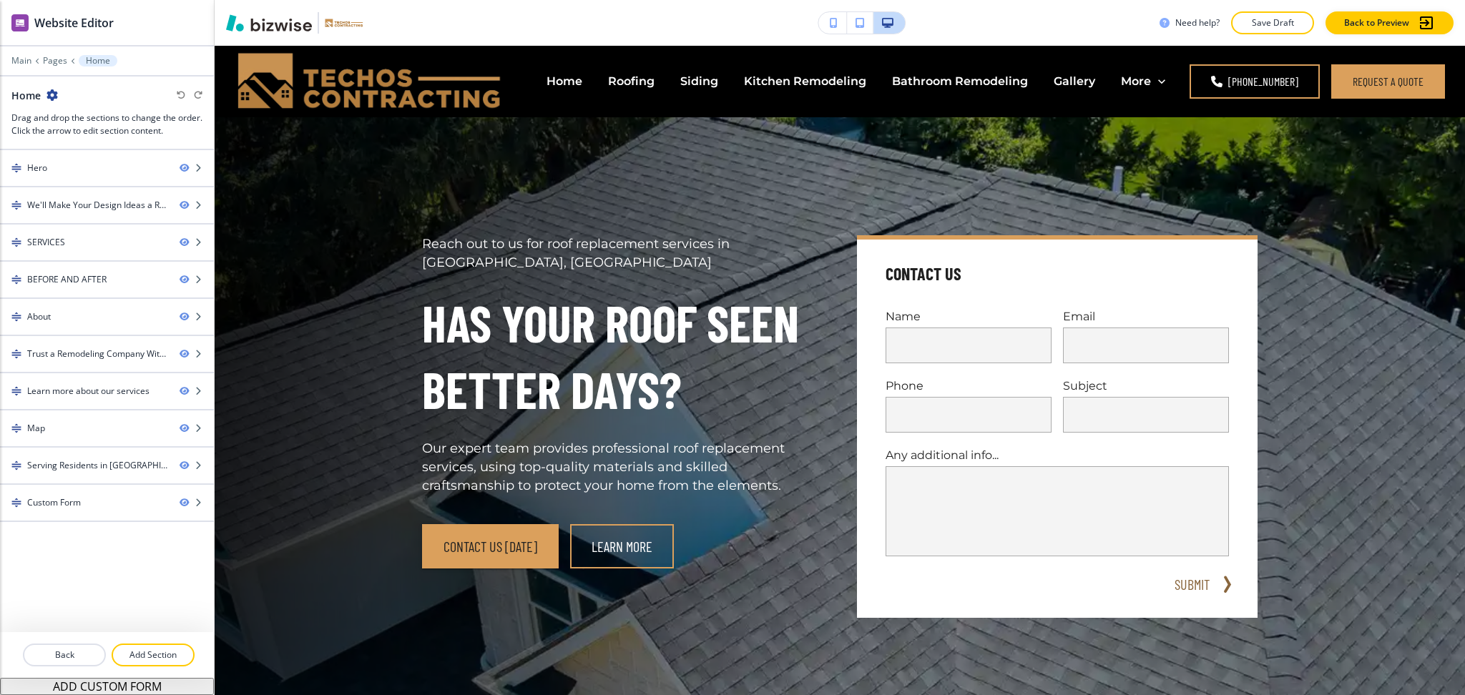
click at [48, 91] on icon "button" at bounding box center [52, 94] width 11 height 11
click at [104, 117] on p "Edit Page Settings" at bounding box center [91, 120] width 73 height 13
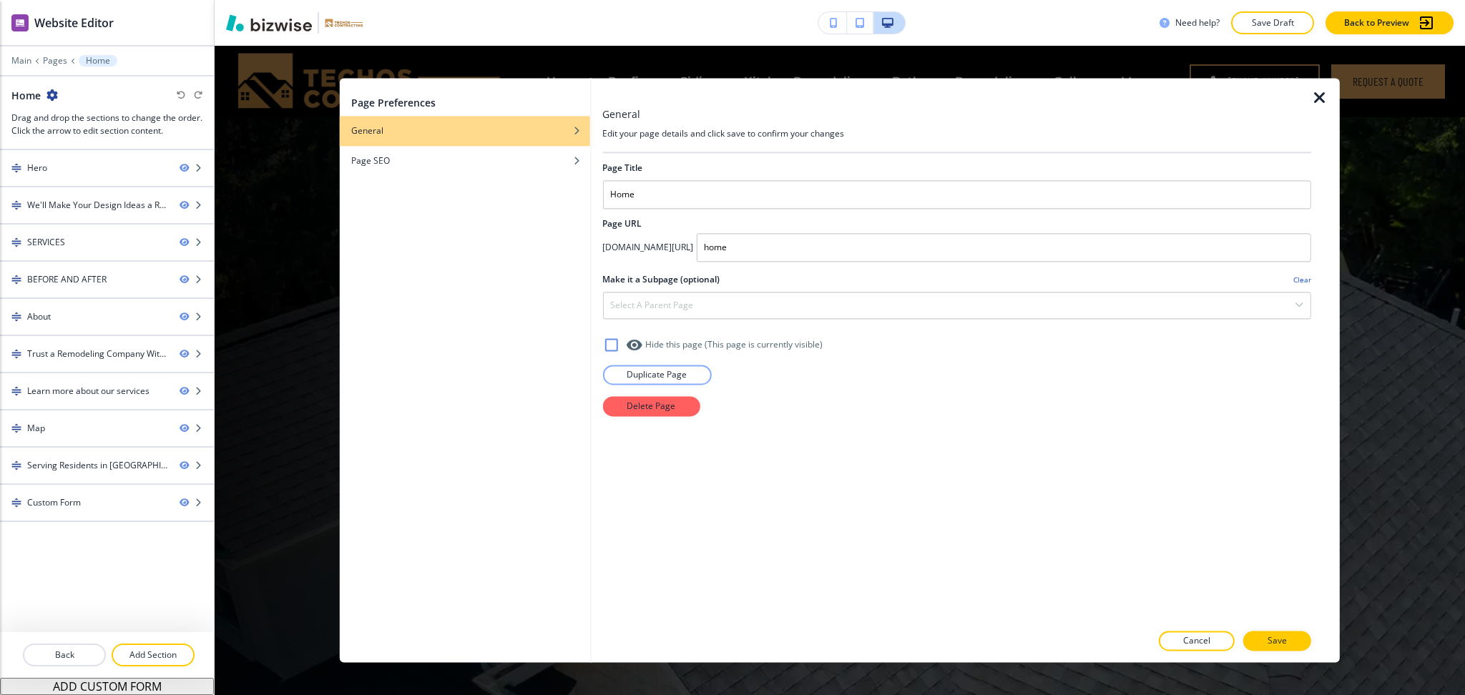
click at [1311, 100] on icon "button" at bounding box center [1319, 97] width 17 height 17
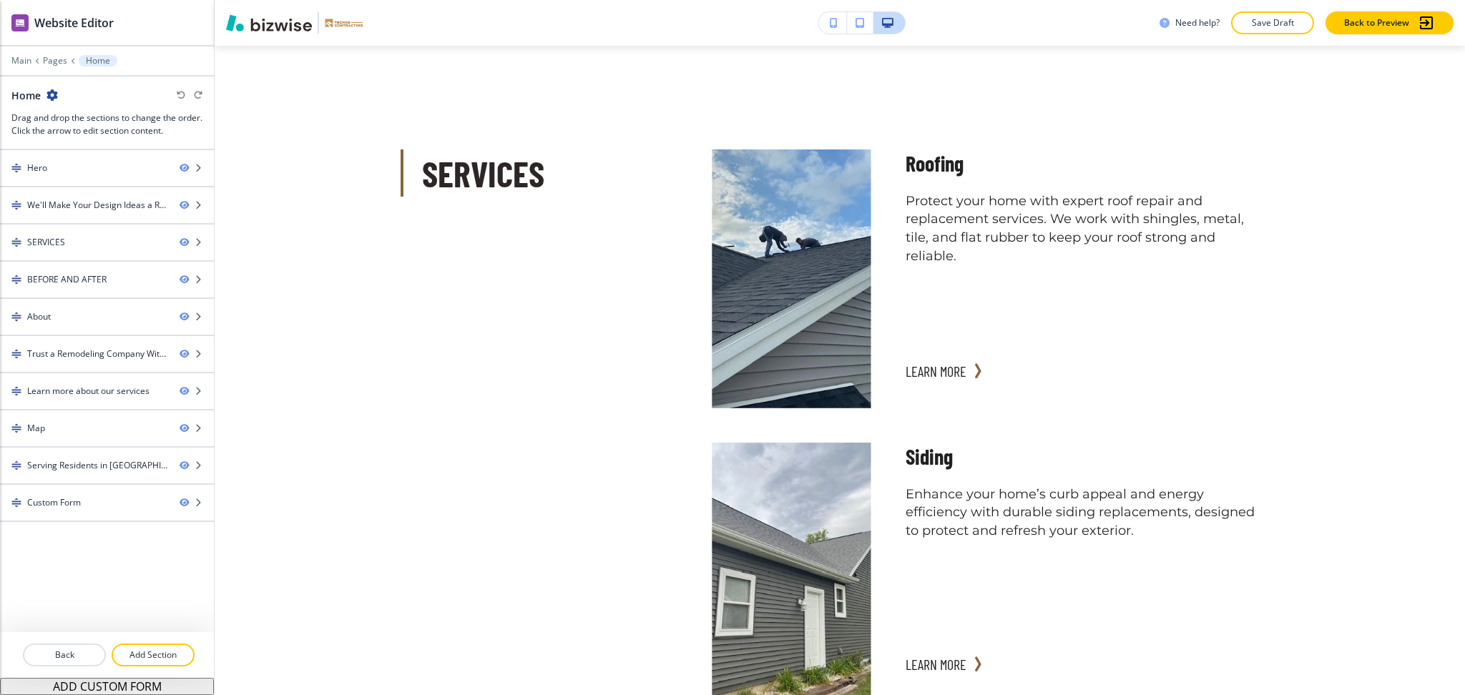
scroll to position [1237, 0]
